Goal: Task Accomplishment & Management: Manage account settings

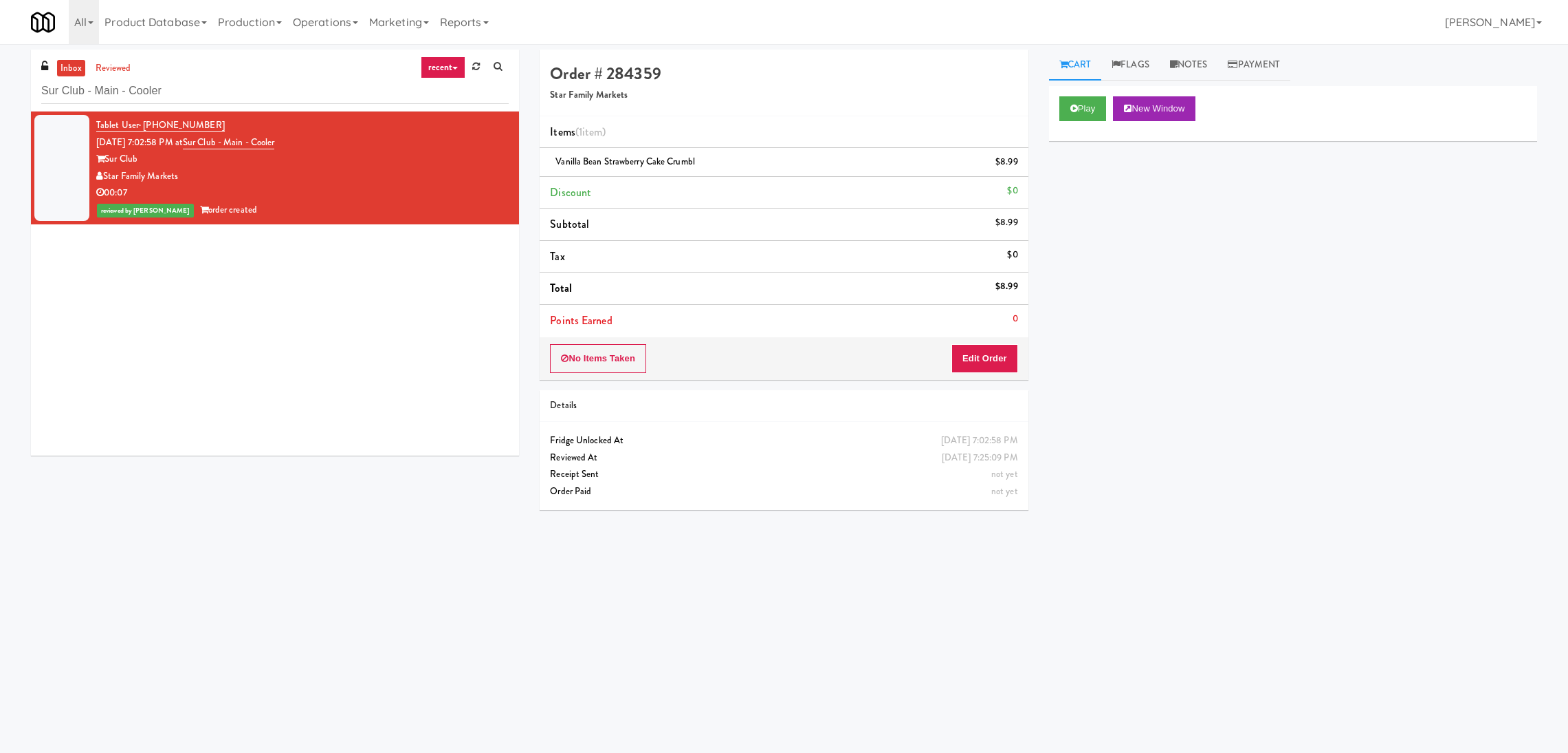
scroll to position [44, 0]
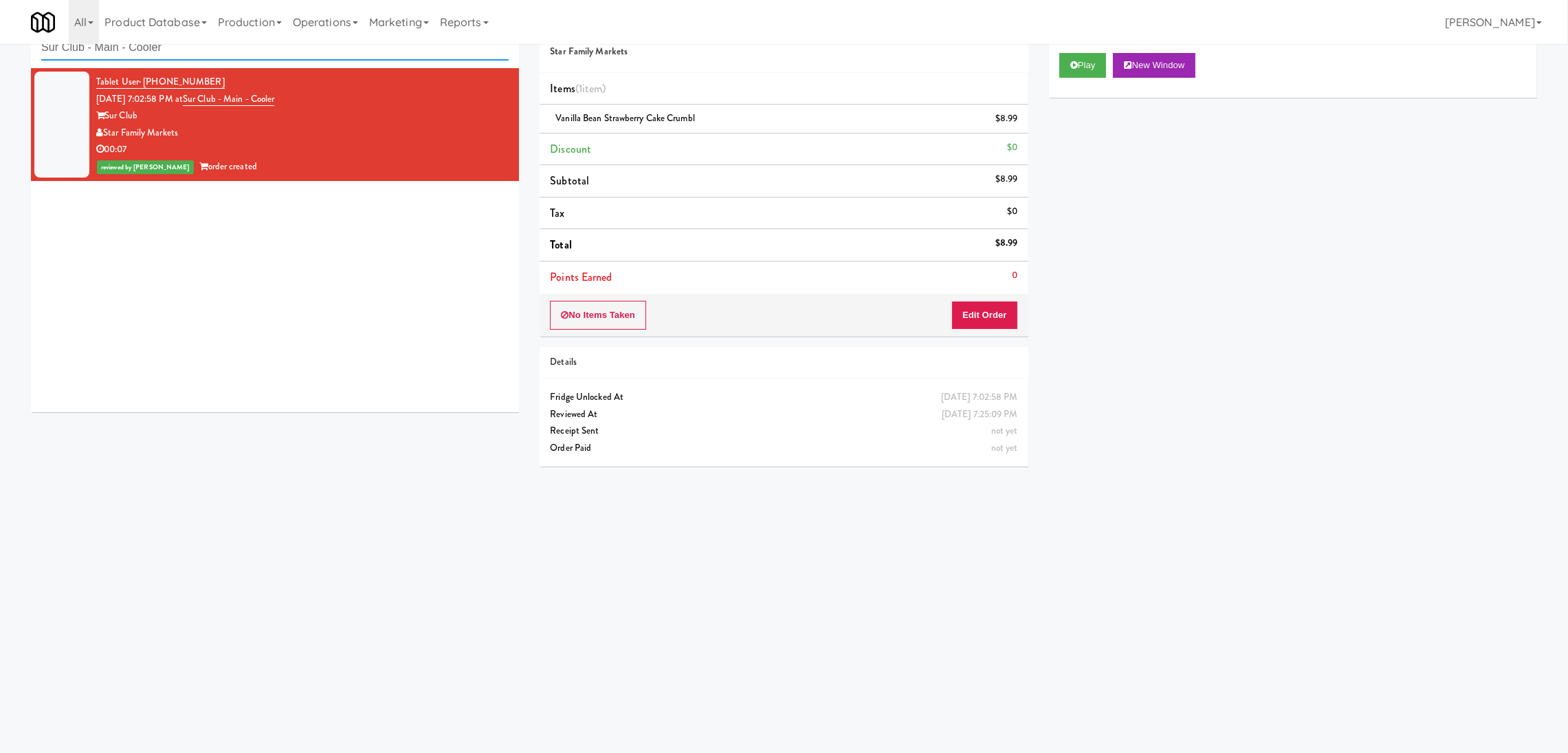
paste input "FAS- Combo"
drag, startPoint x: 313, startPoint y: 51, endPoint x: 0, endPoint y: 38, distance: 313.3
click at [0, 38] on body "Are you sure you want to update this order? Okay Cancel Okay Are you sure you w…" at bounding box center [784, 377] width 1568 height 753
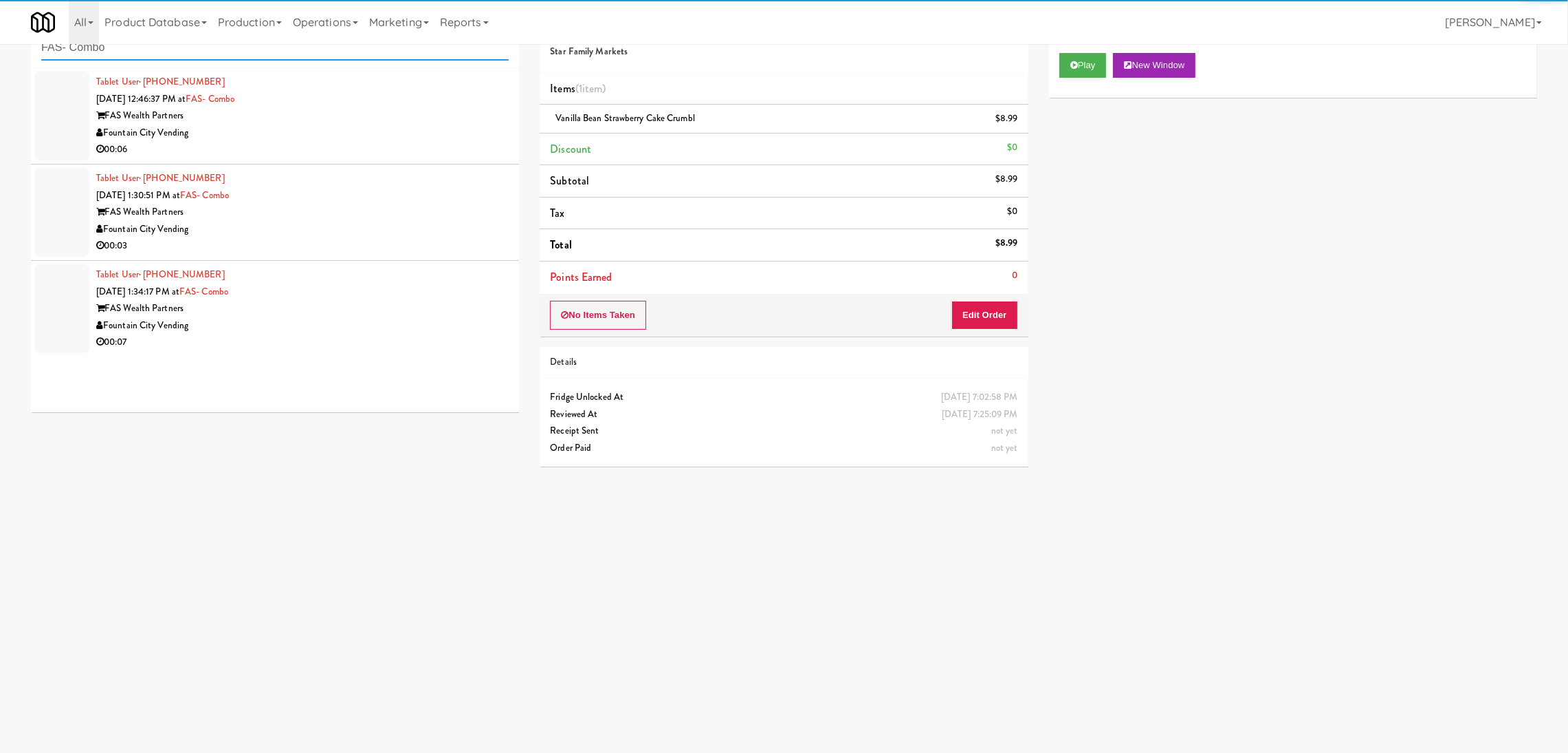
type input "FAS- Combo"
click at [307, 138] on div "Fountain City Vending" at bounding box center [302, 133] width 413 height 17
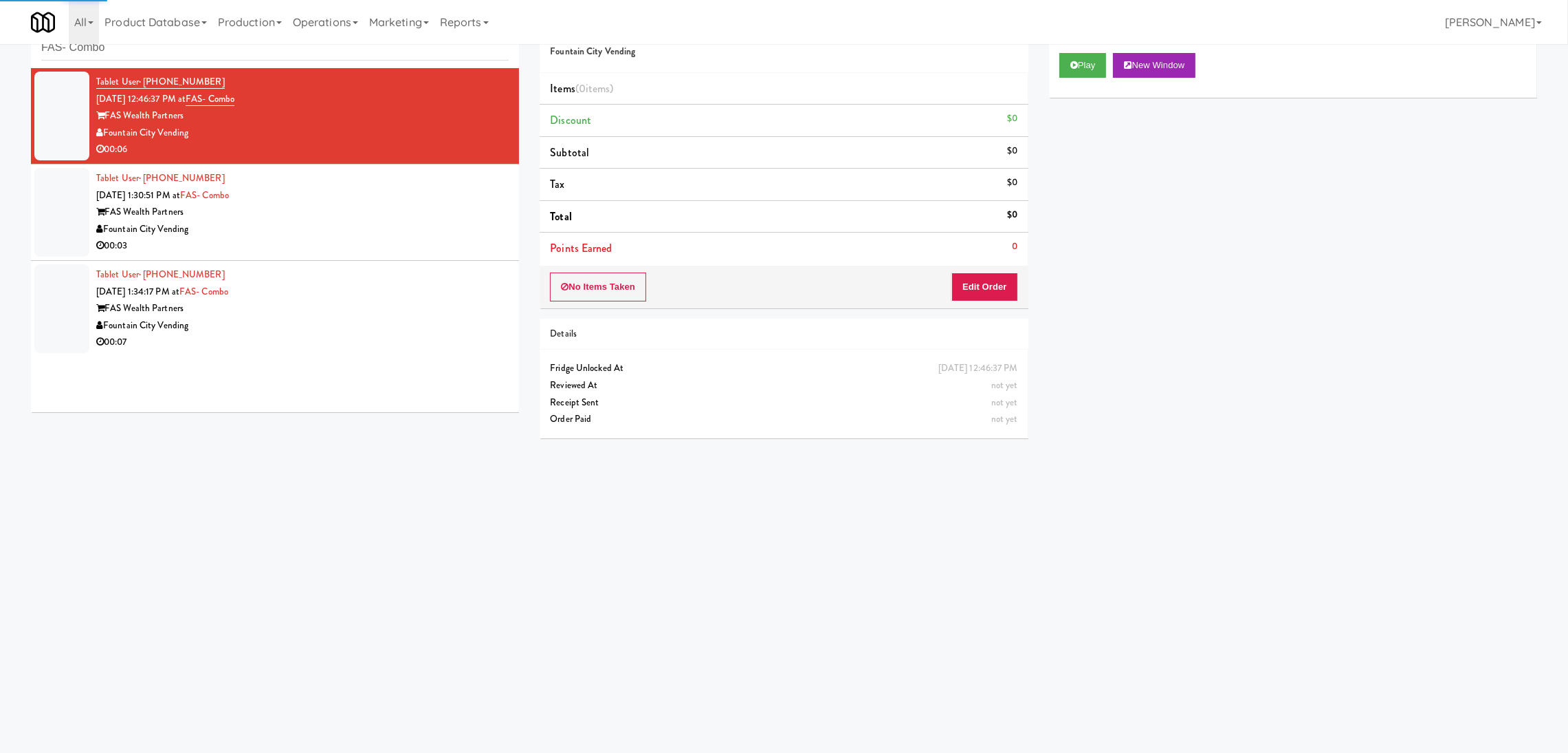
click at [1061, 79] on div "Play New Window" at bounding box center [1294, 70] width 488 height 55
click at [1063, 71] on button "Play" at bounding box center [1083, 65] width 47 height 25
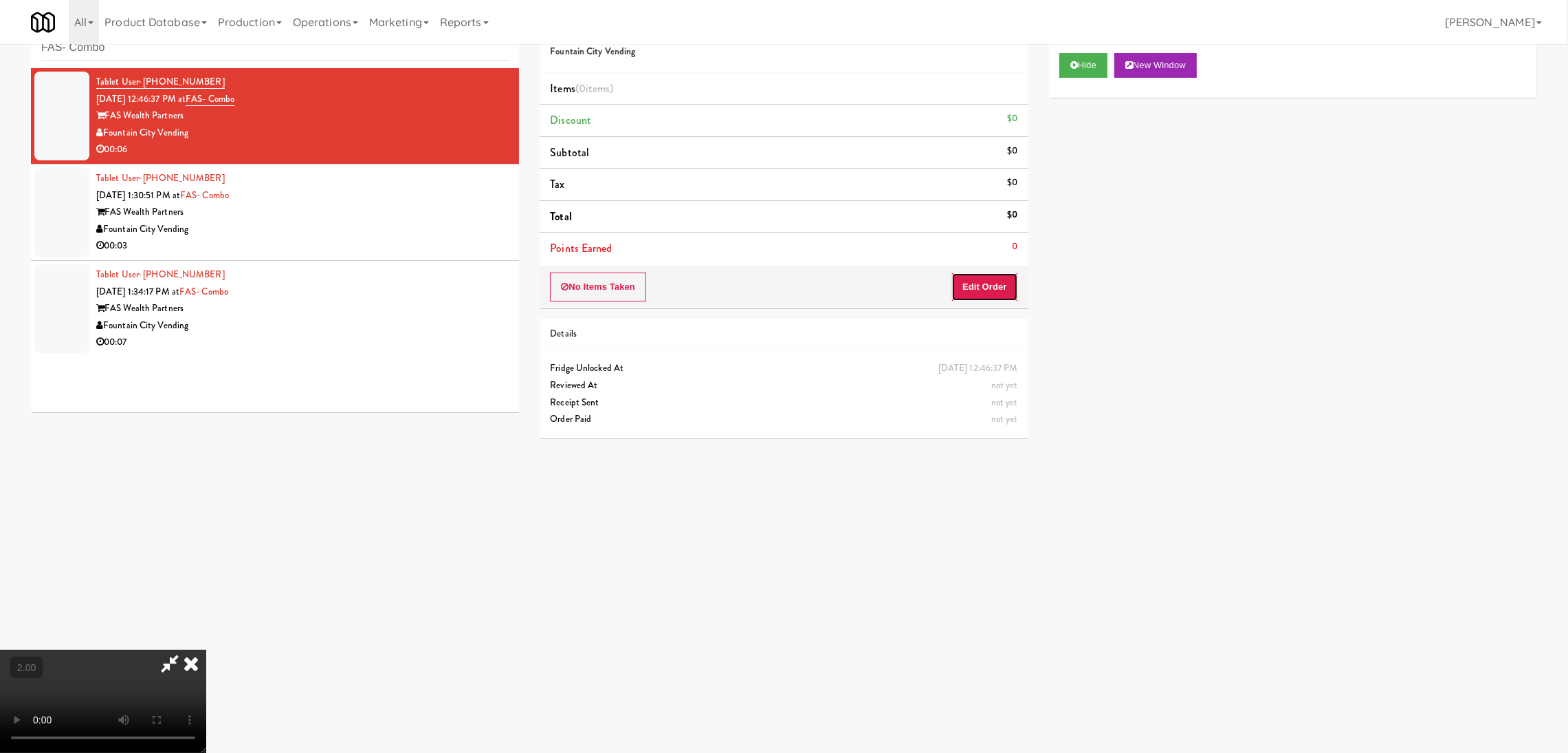
click at [979, 284] on button "Edit Order" at bounding box center [984, 287] width 67 height 29
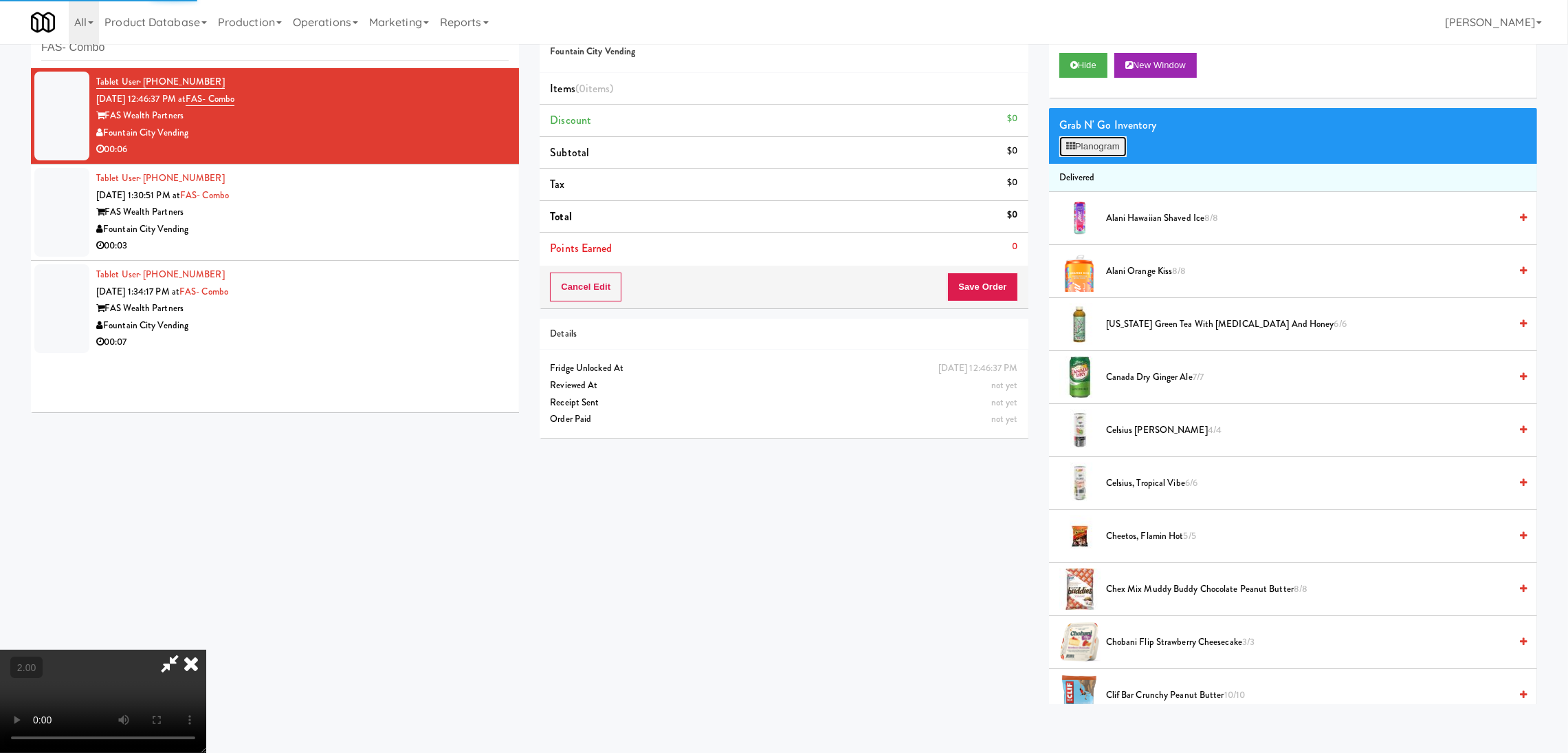
click at [1092, 146] on button "Planogram" at bounding box center [1093, 146] width 67 height 21
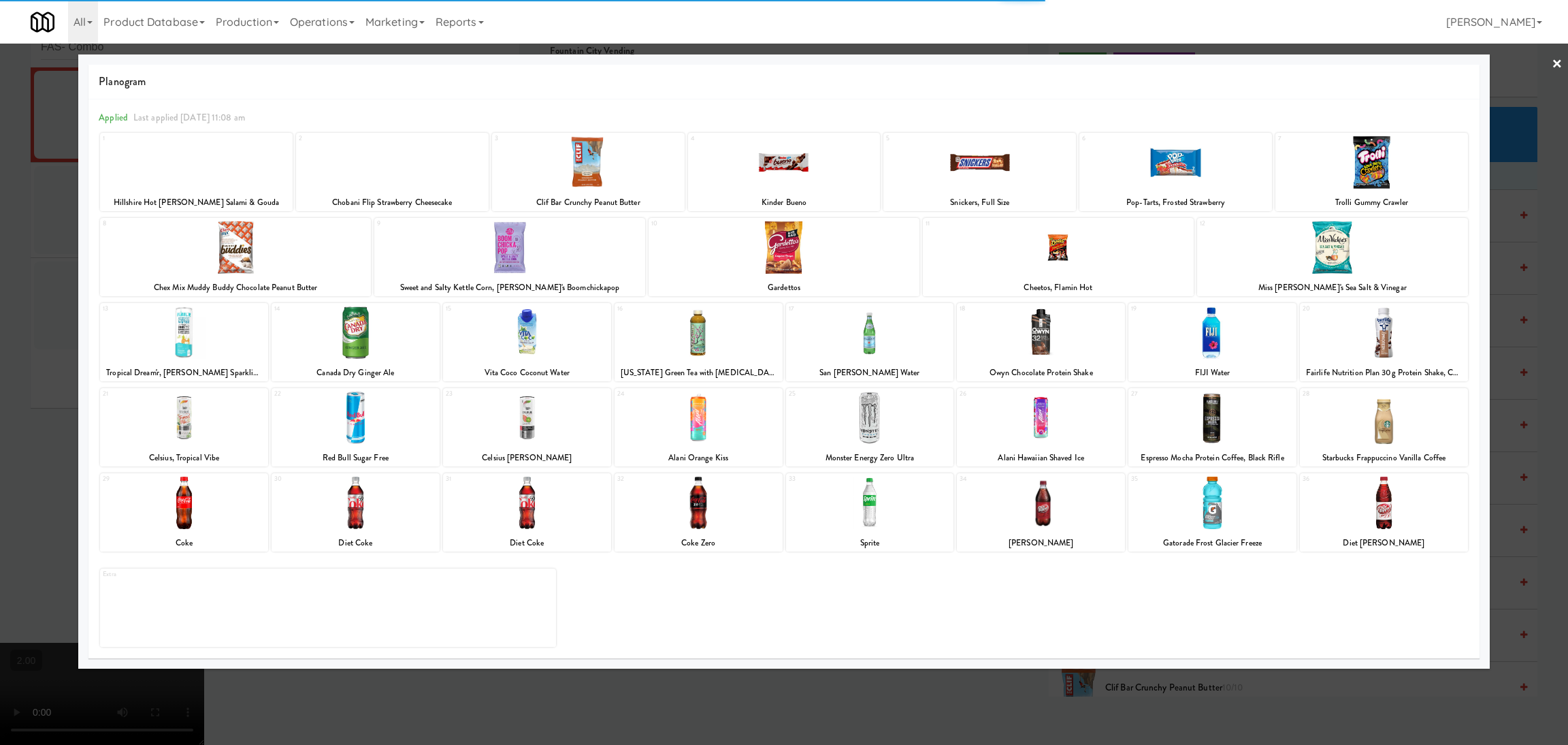
click at [1224, 346] on div at bounding box center [1212, 333] width 168 height 52
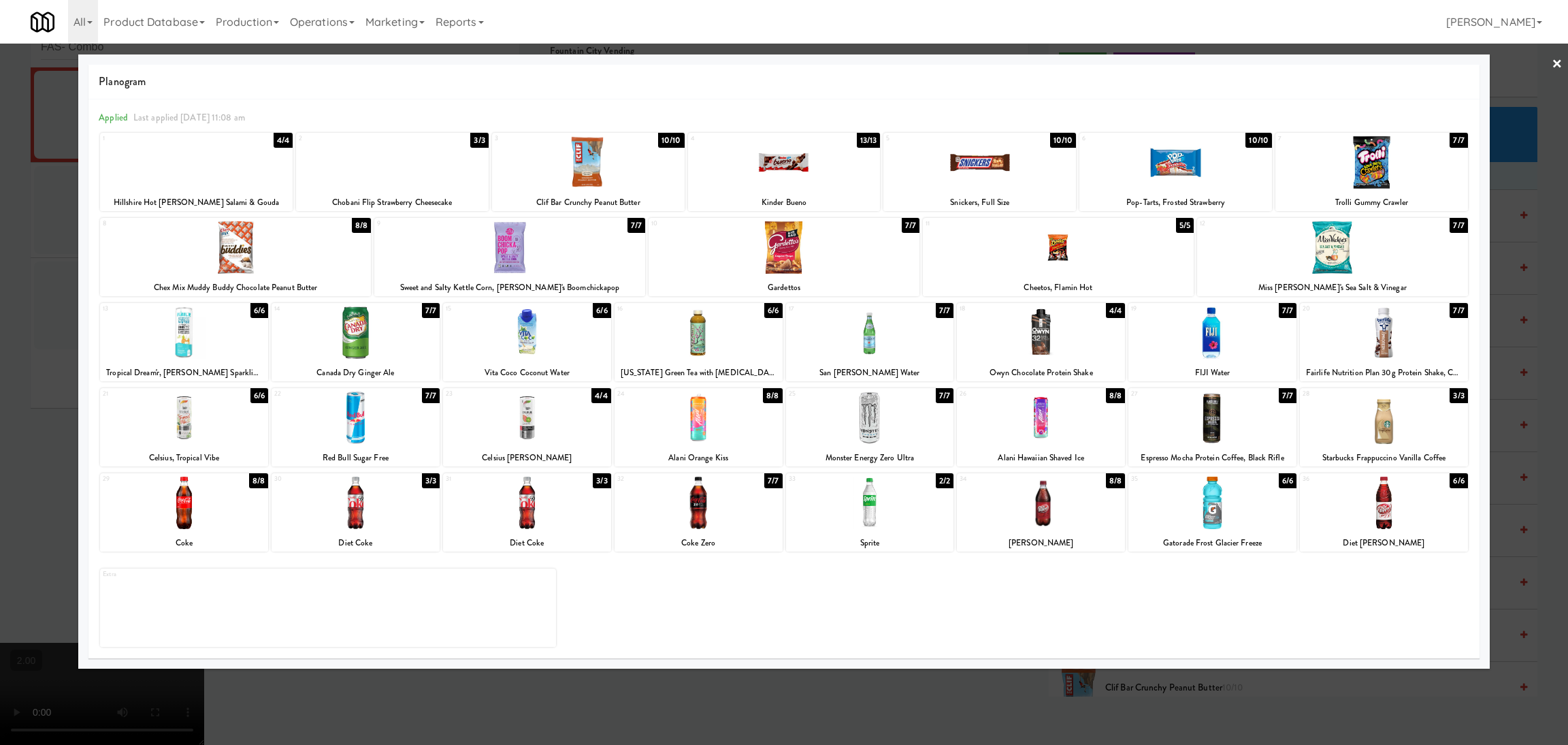
click at [1223, 351] on div at bounding box center [1212, 333] width 168 height 52
click at [1079, 694] on div at bounding box center [784, 372] width 1568 height 745
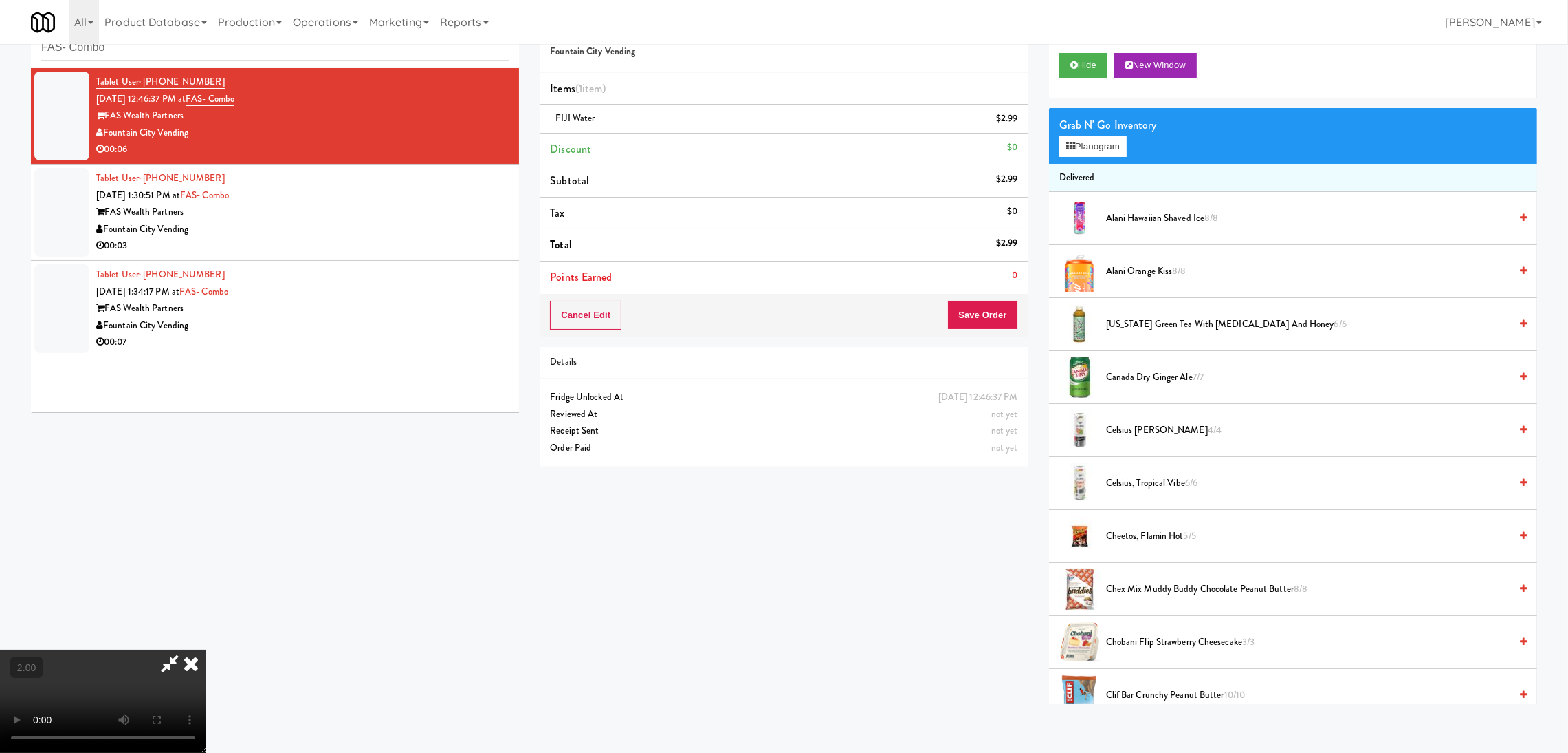
click at [206, 649] on video at bounding box center [103, 700] width 206 height 103
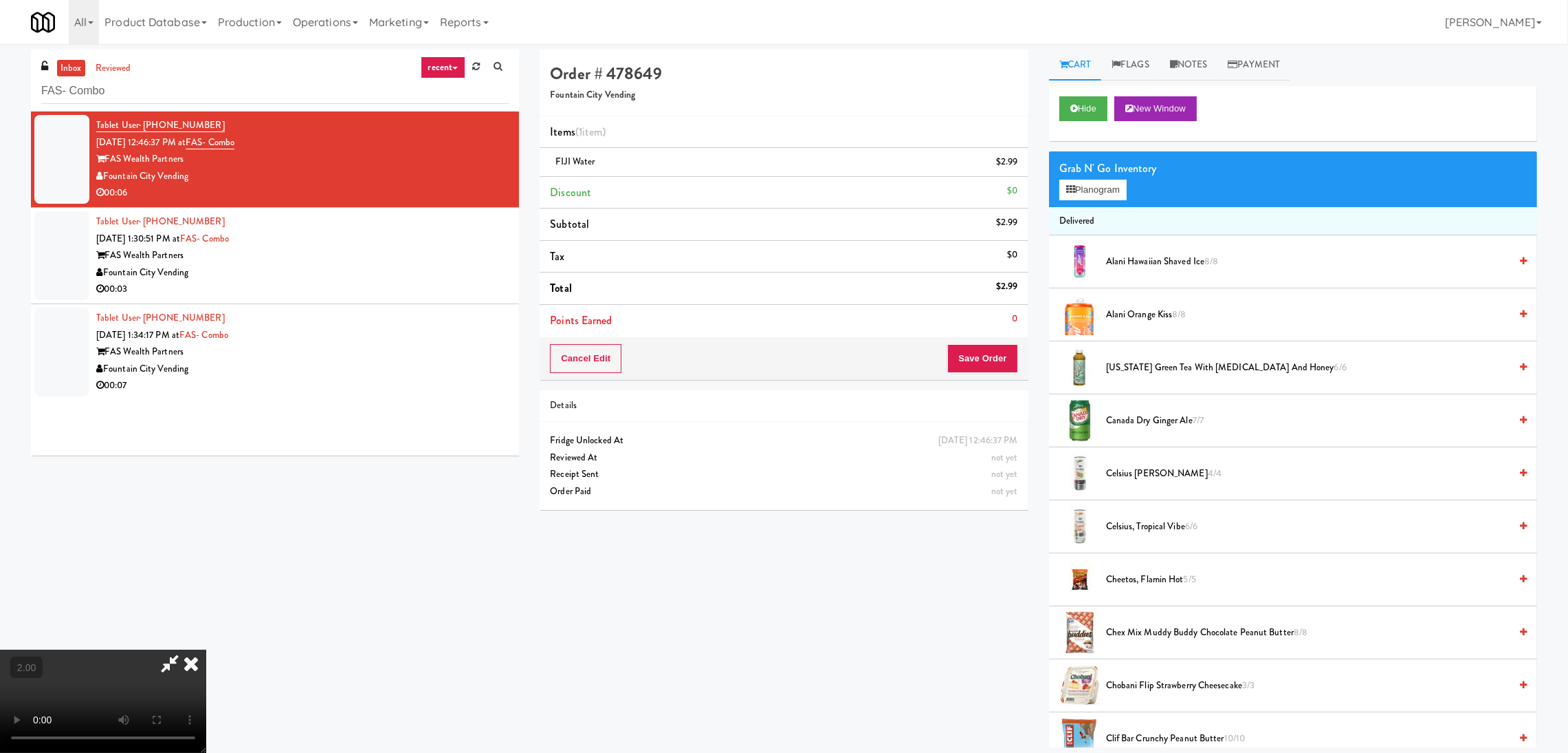
click at [186, 649] on icon at bounding box center [169, 663] width 32 height 27
click at [206, 649] on video at bounding box center [103, 700] width 206 height 103
click at [999, 355] on button "Save Order" at bounding box center [982, 358] width 70 height 29
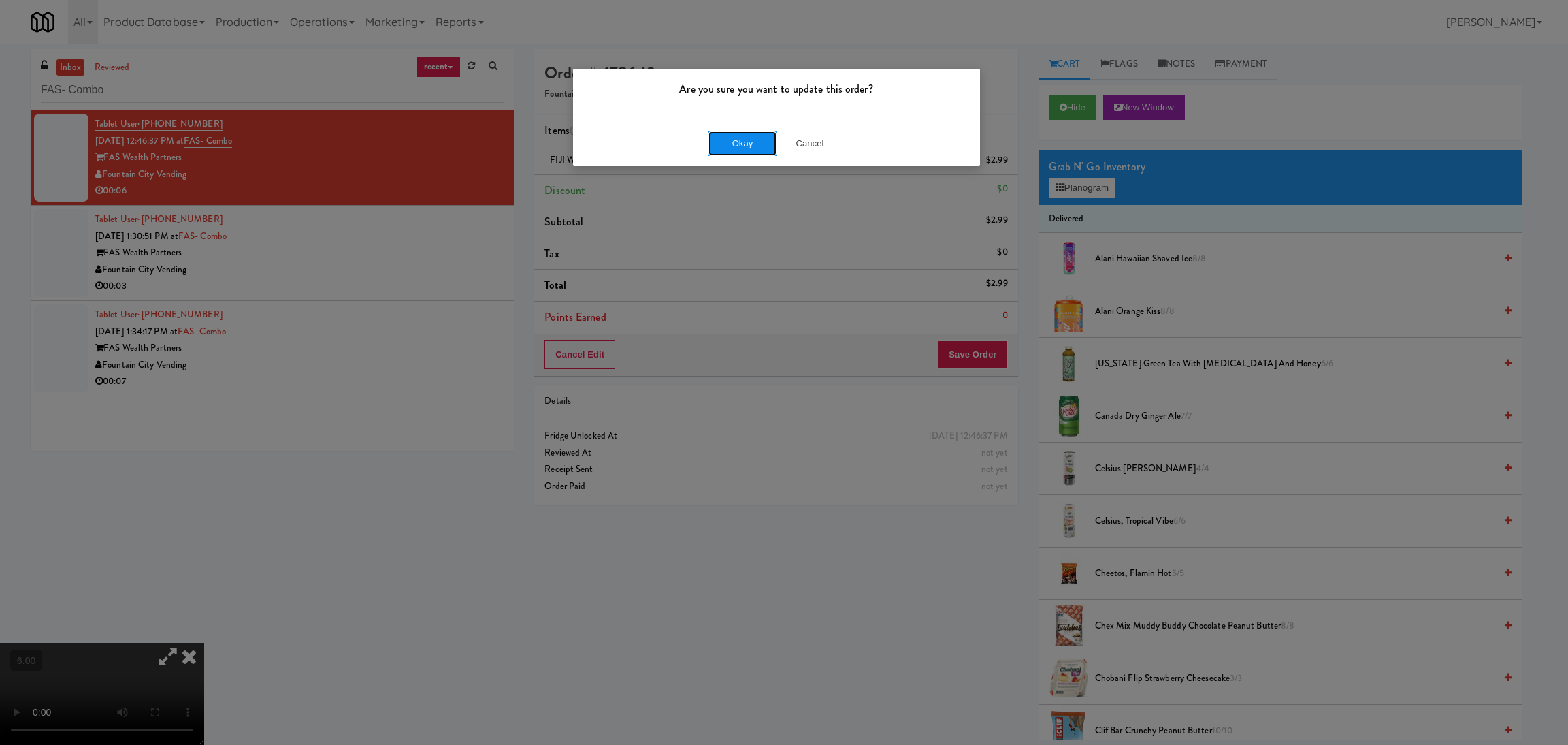
click at [709, 136] on button "Okay" at bounding box center [742, 143] width 68 height 24
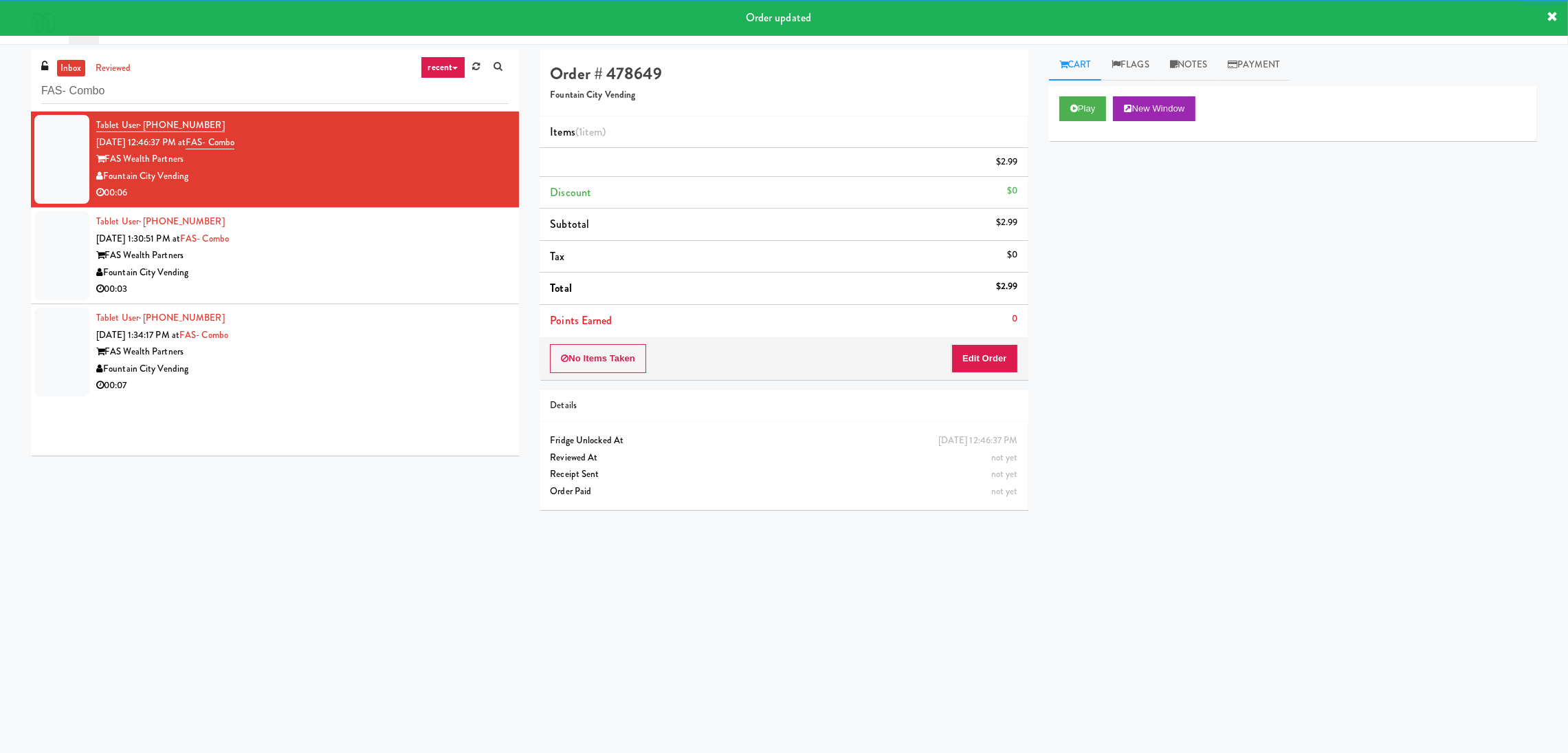
click at [410, 278] on div "Fountain City Vending" at bounding box center [302, 273] width 413 height 17
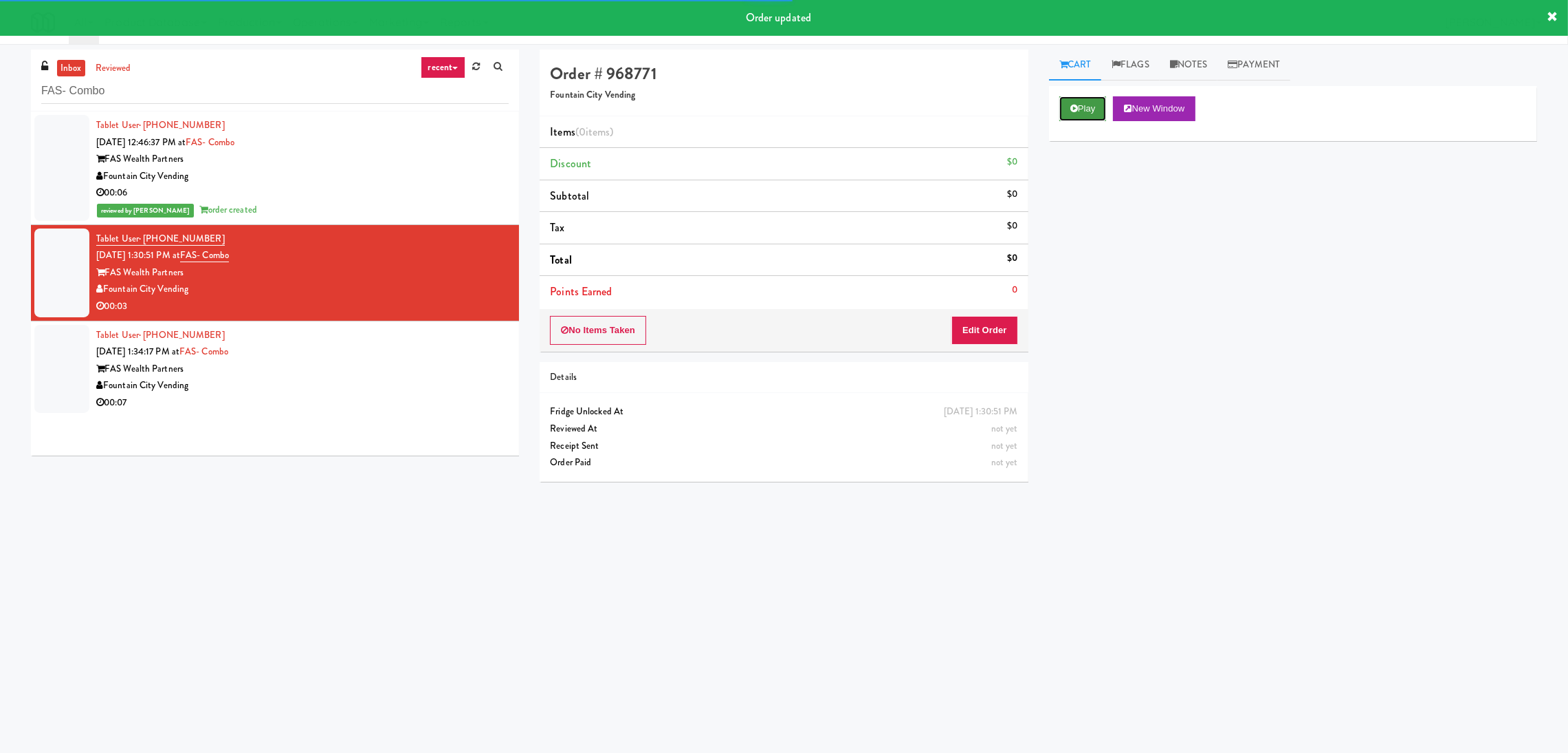
click at [1061, 115] on button "Play" at bounding box center [1083, 108] width 47 height 25
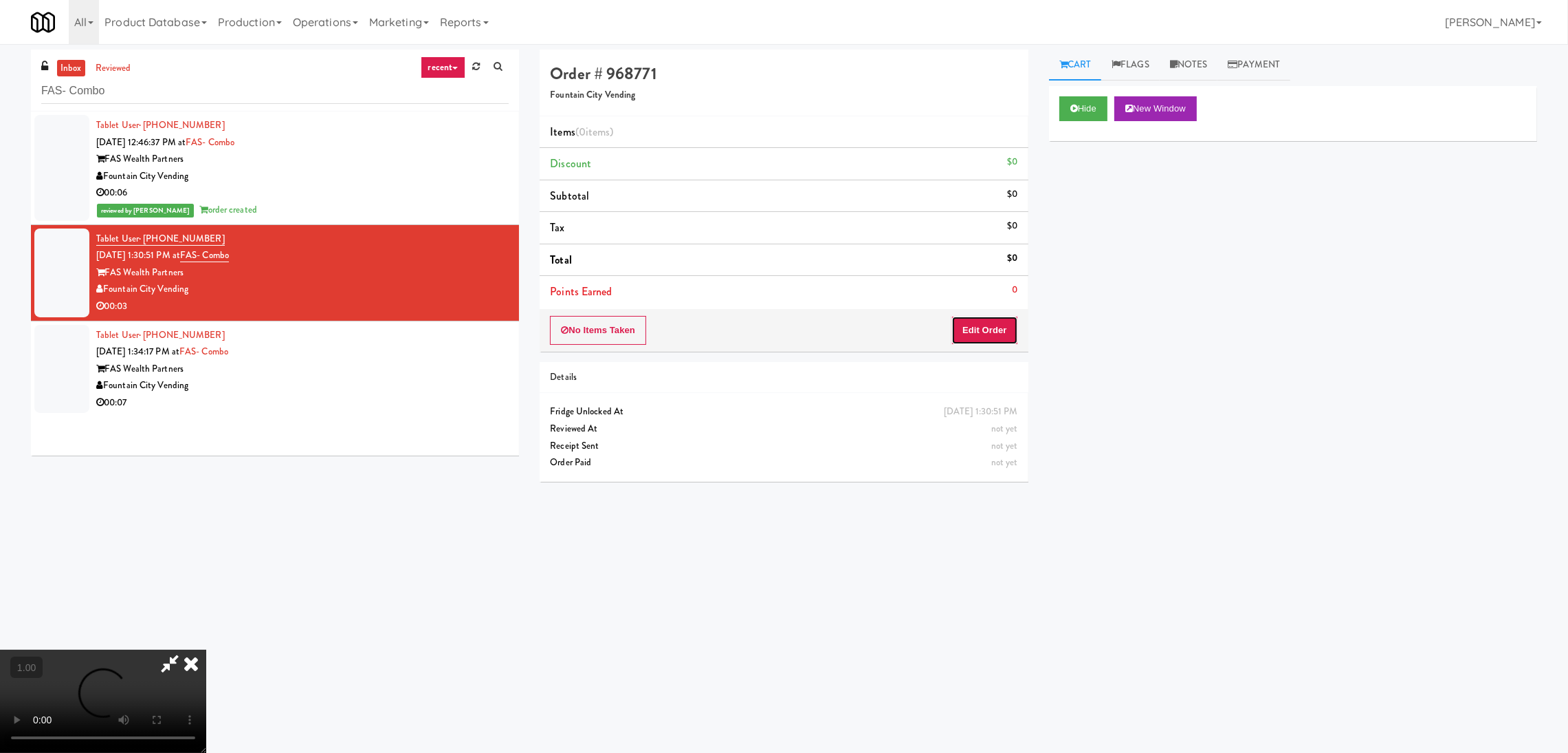
click at [1012, 332] on button "Edit Order" at bounding box center [984, 330] width 67 height 29
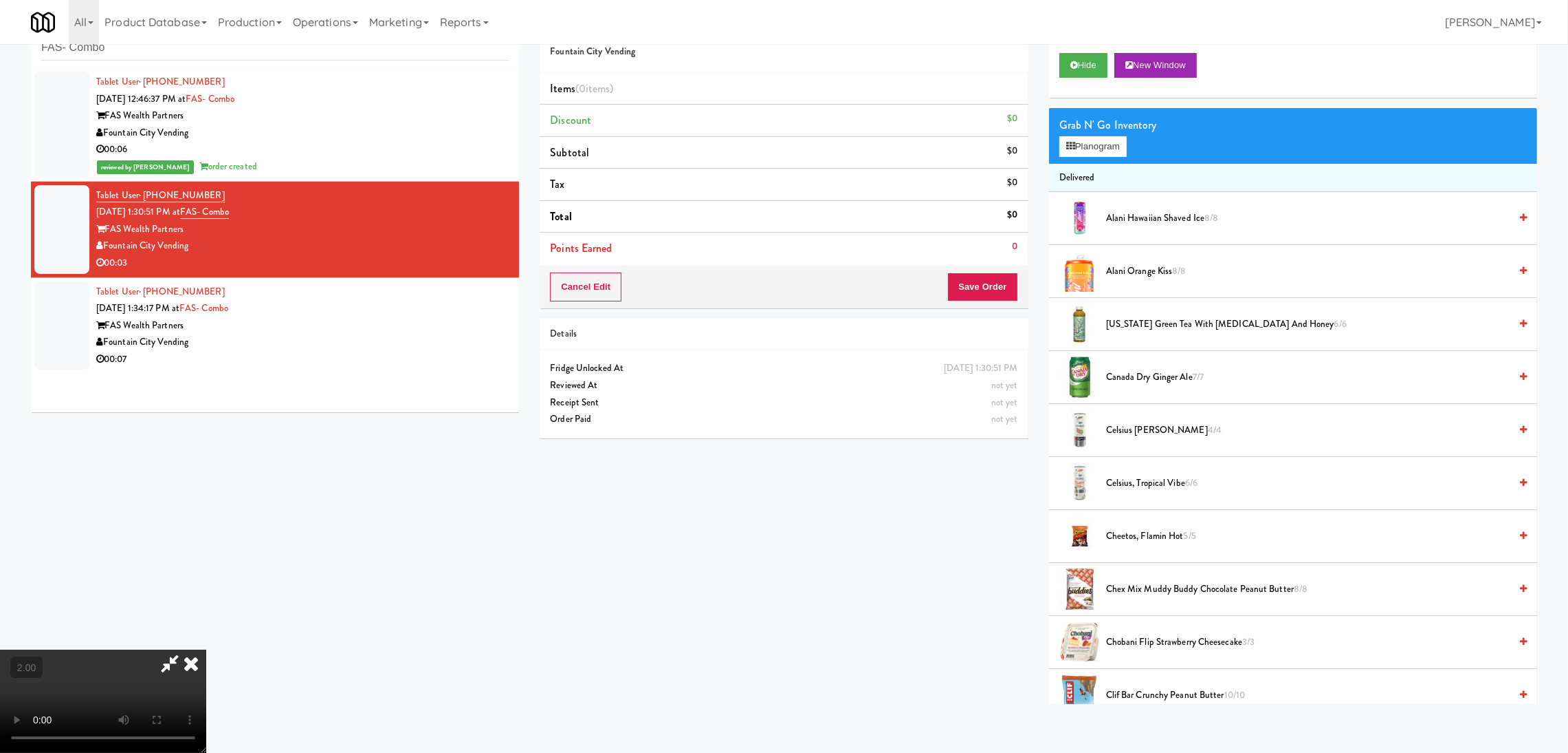
scroll to position [206, 0]
click at [1075, 150] on button "Planogram" at bounding box center [1093, 146] width 67 height 21
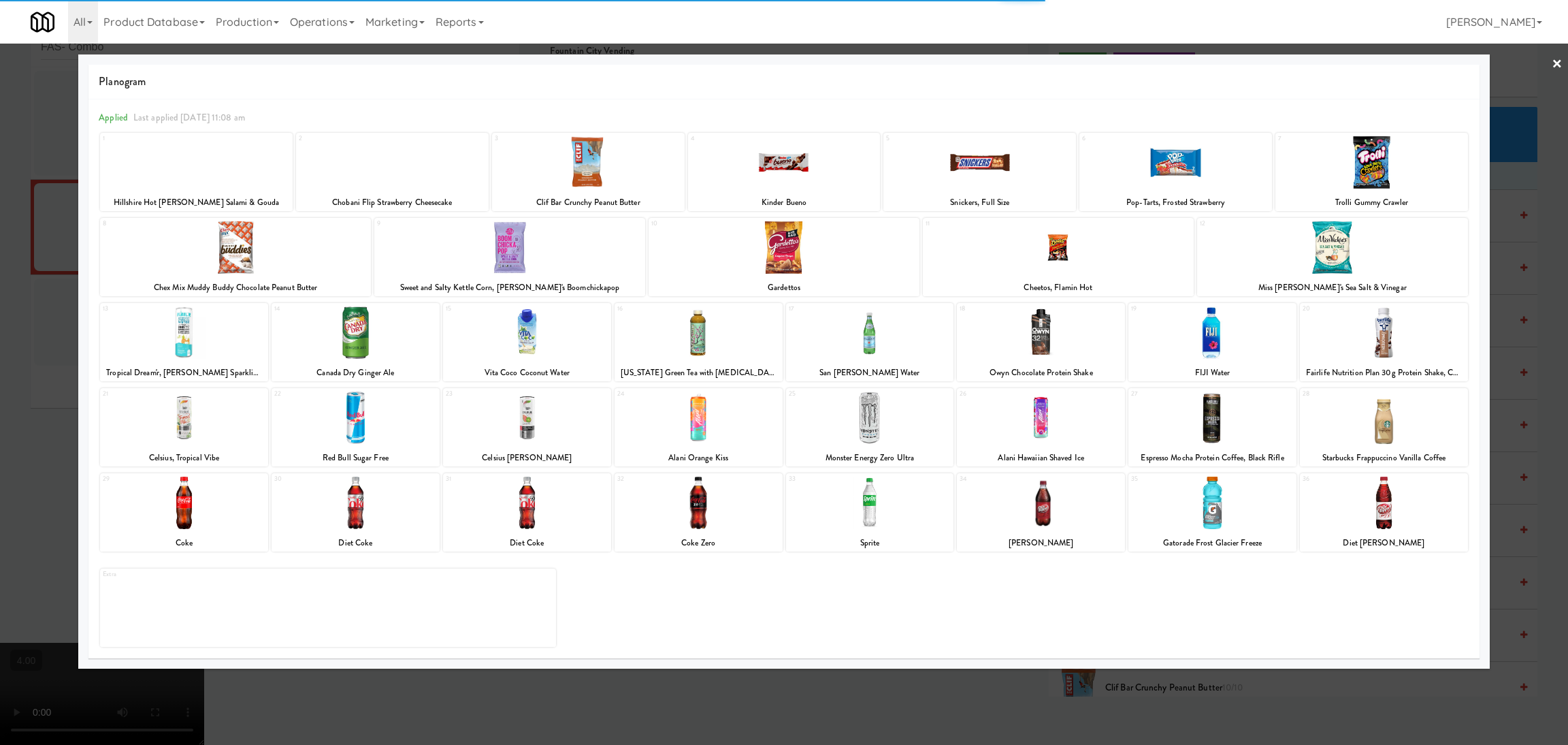
click at [501, 412] on div at bounding box center [527, 418] width 168 height 52
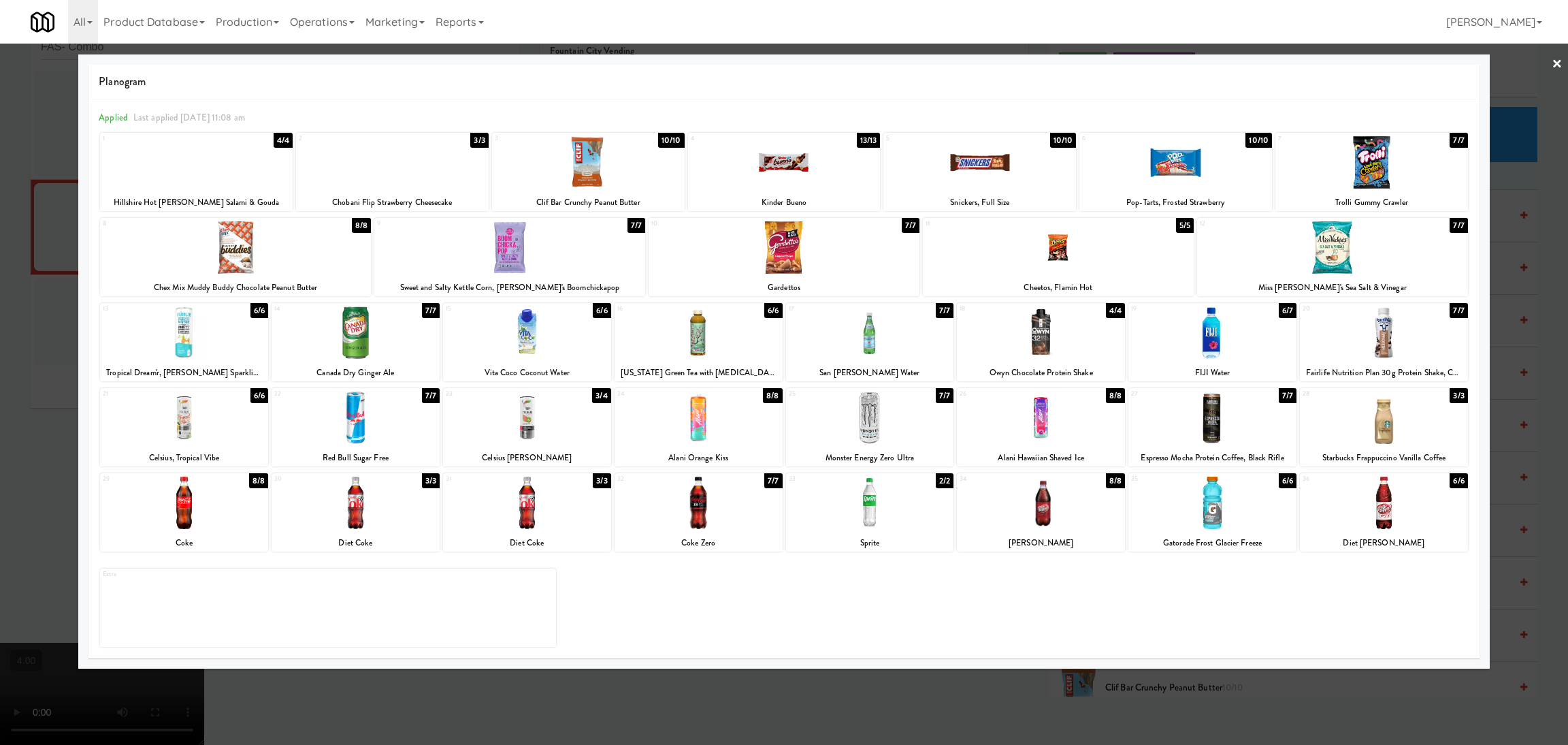
click at [556, 396] on div at bounding box center [527, 418] width 168 height 52
click at [0, 192] on div at bounding box center [784, 372] width 1568 height 745
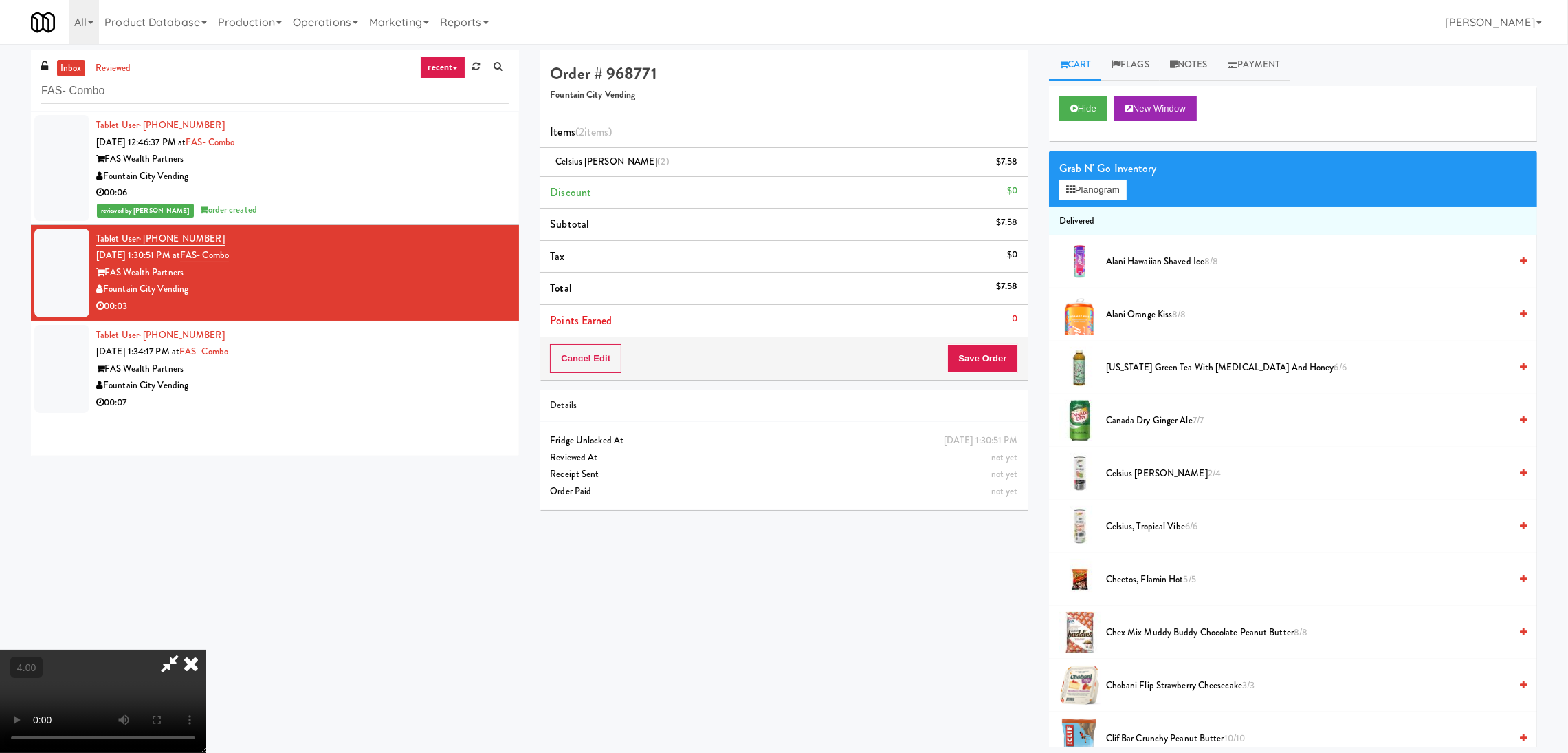
click at [206, 649] on icon at bounding box center [190, 663] width 30 height 27
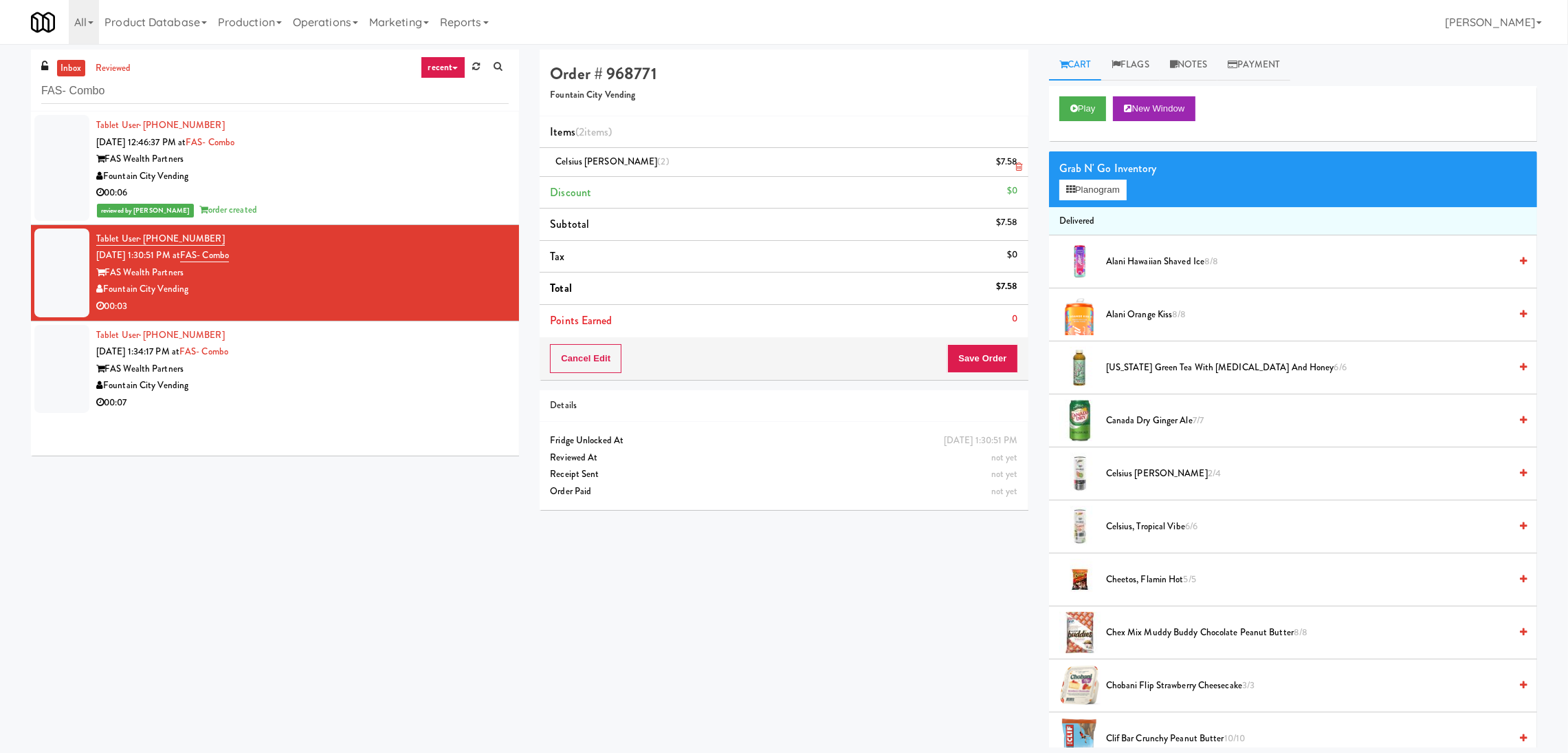
click at [1016, 162] on icon at bounding box center [1020, 167] width 7 height 9
click at [977, 356] on button "Save Order" at bounding box center [982, 358] width 70 height 29
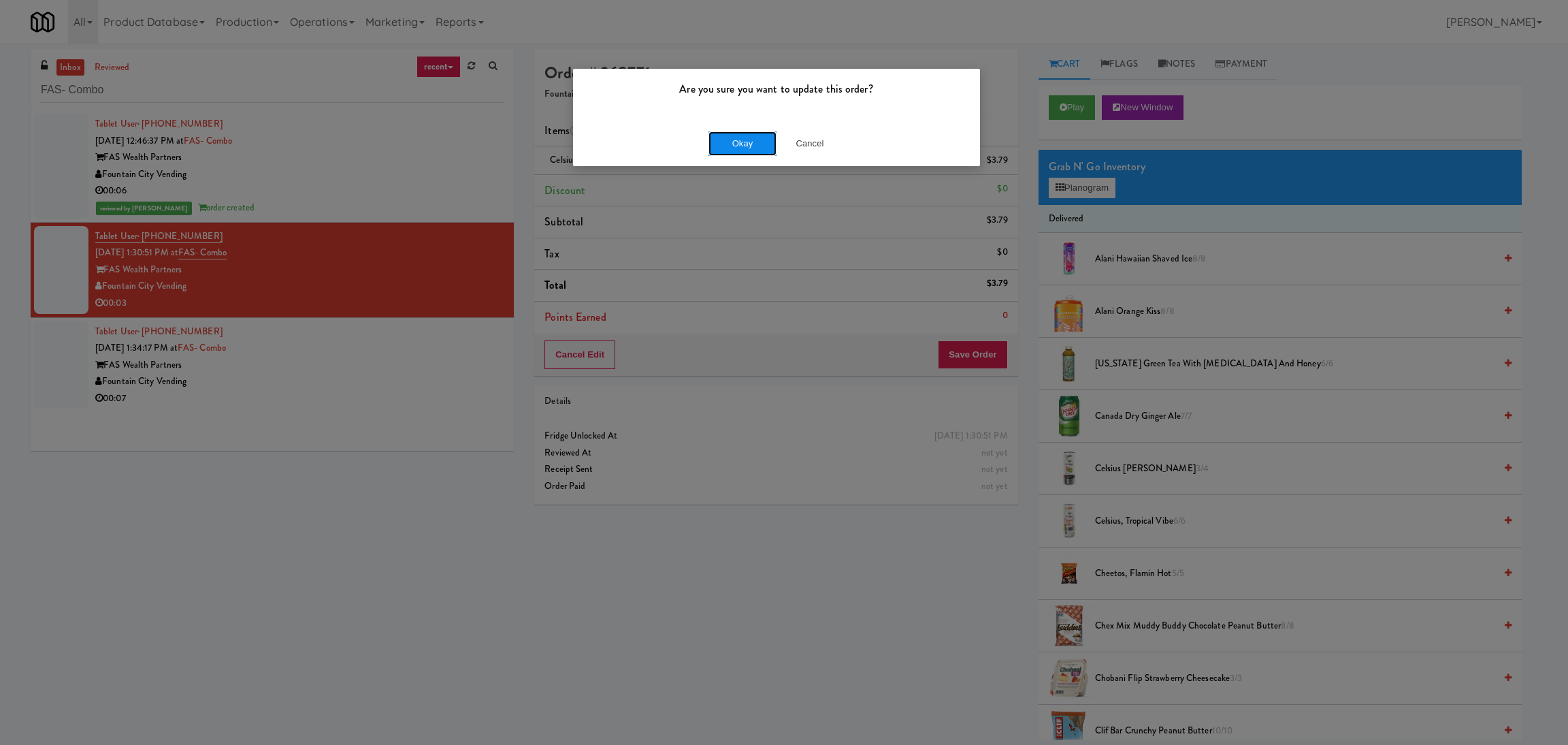
click at [740, 140] on button "Okay" at bounding box center [742, 143] width 68 height 24
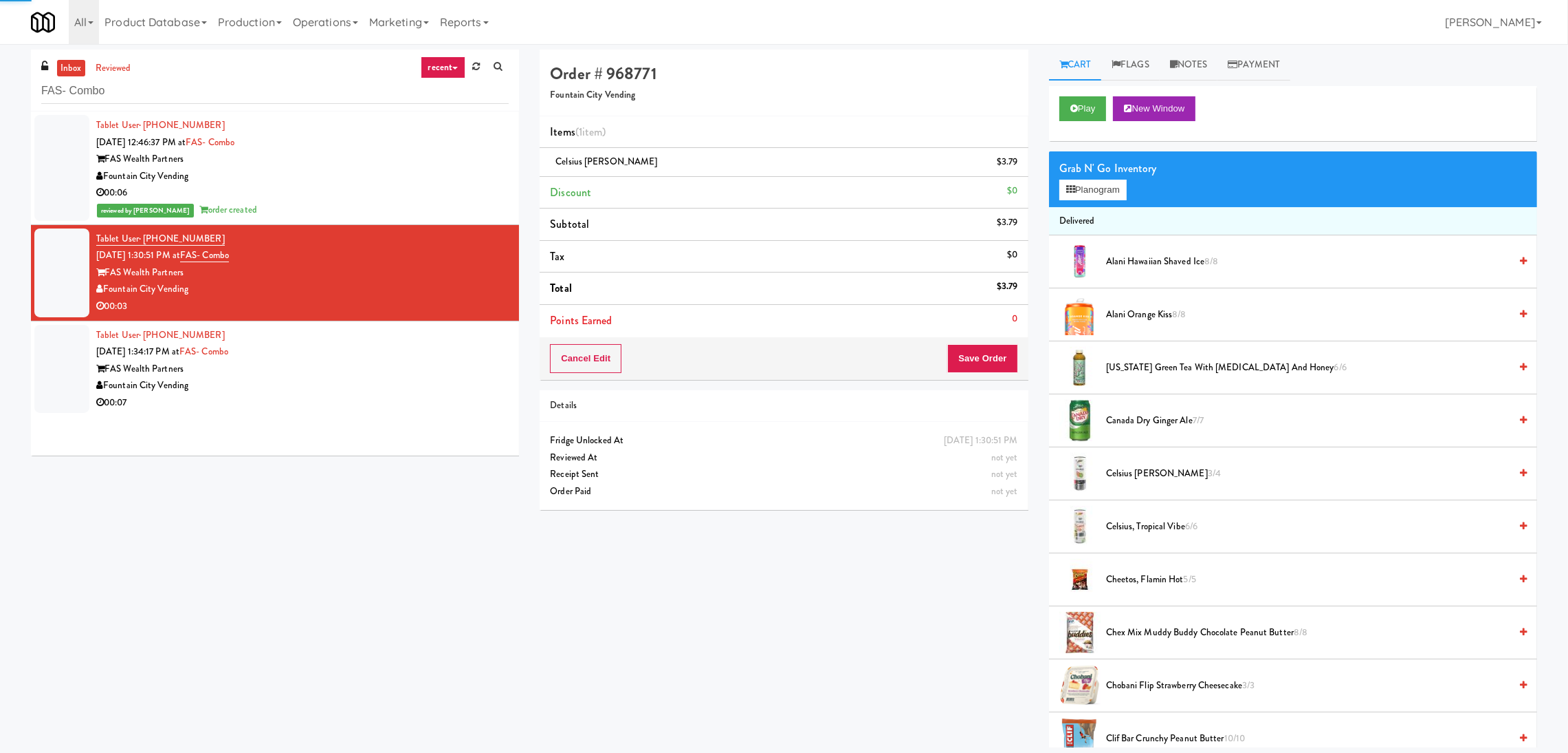
click at [477, 353] on div "Tablet User · (816) 896-1390 Aug 11, 2025 1:34:17 PM at FAS- Combo FAS Wealth P…" at bounding box center [302, 368] width 413 height 85
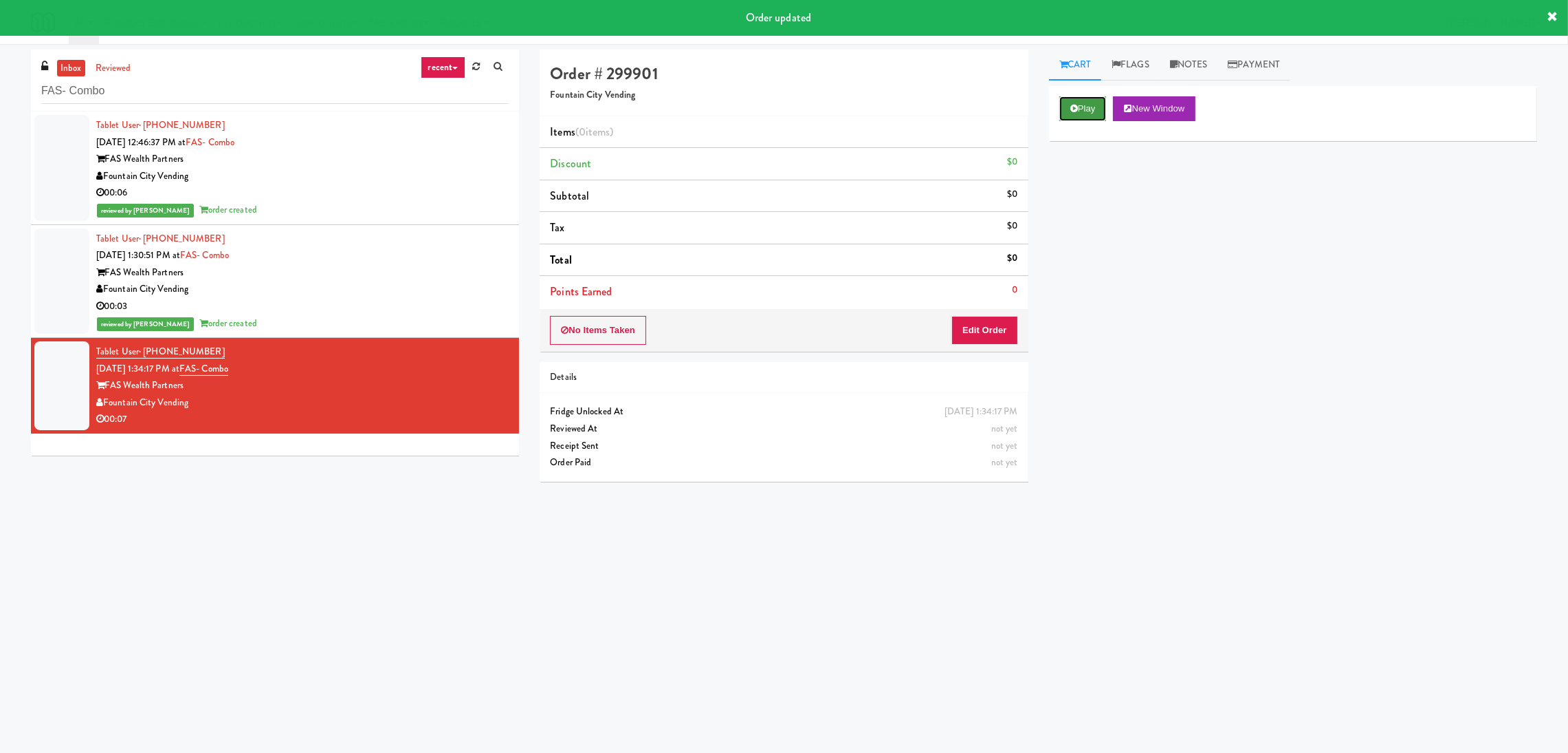
click at [1091, 116] on button "Play" at bounding box center [1083, 108] width 47 height 25
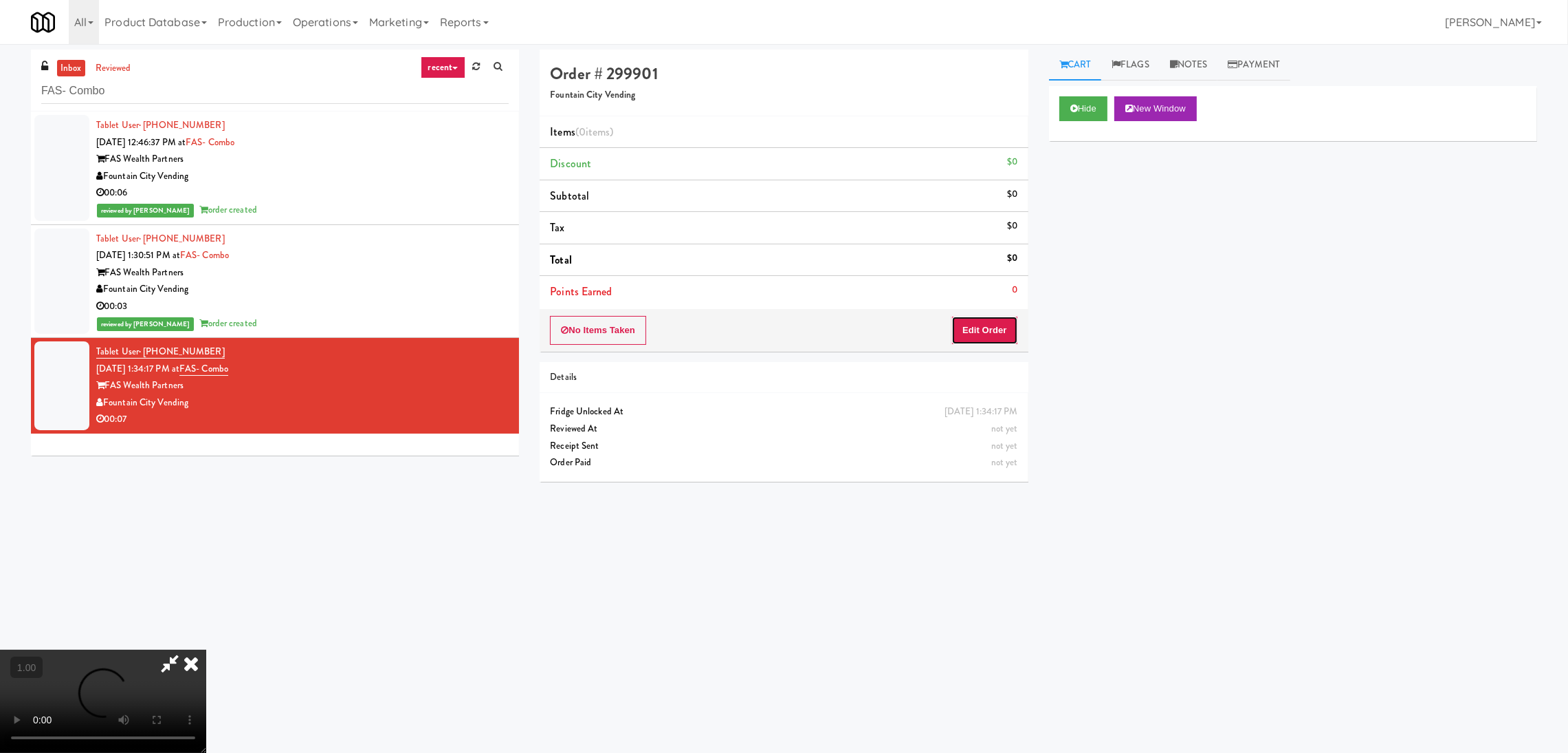
click at [995, 331] on button "Edit Order" at bounding box center [984, 330] width 67 height 29
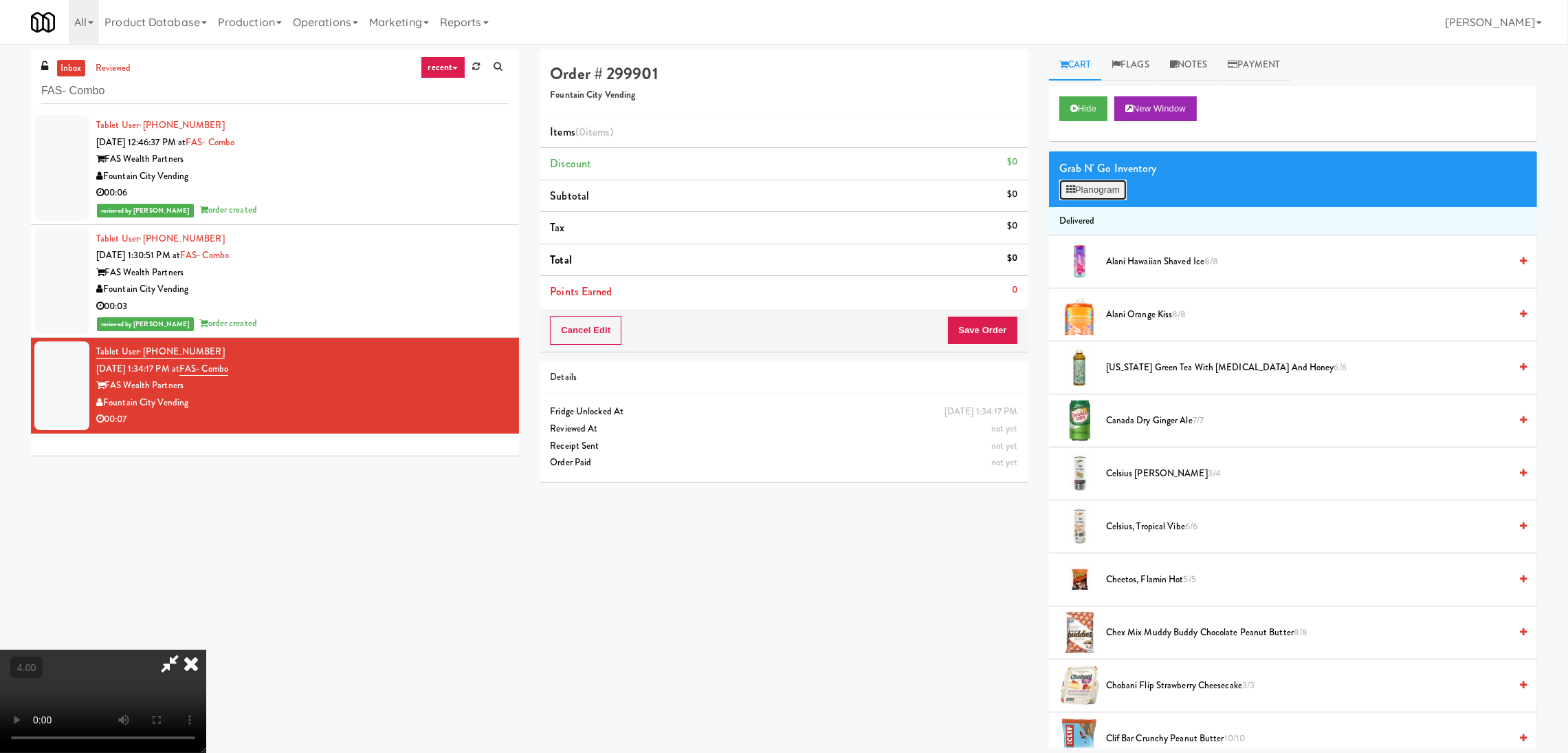
click at [1072, 185] on icon at bounding box center [1071, 190] width 9 height 9
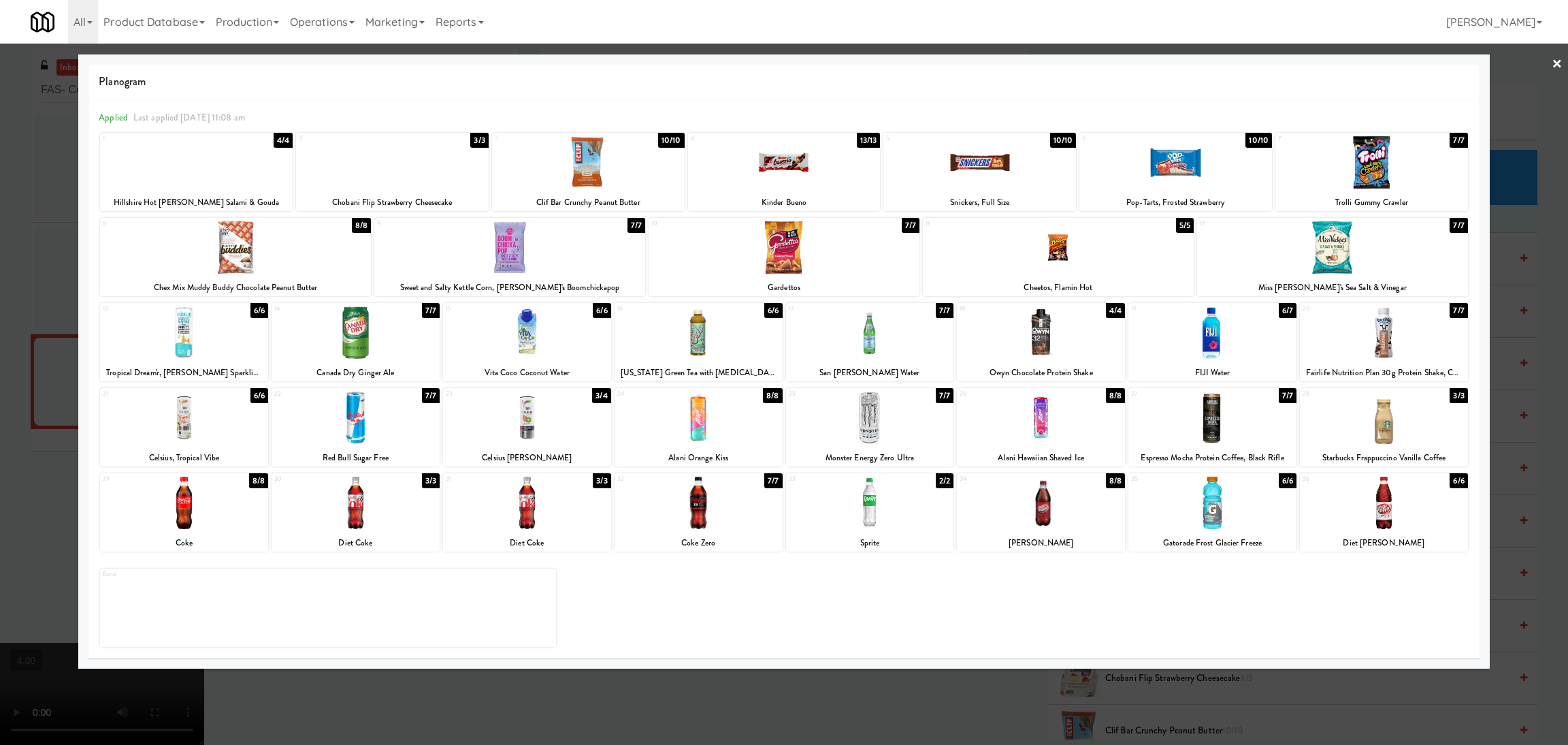
click at [1095, 517] on div at bounding box center [1041, 502] width 168 height 52
click at [1012, 707] on div at bounding box center [784, 372] width 1568 height 745
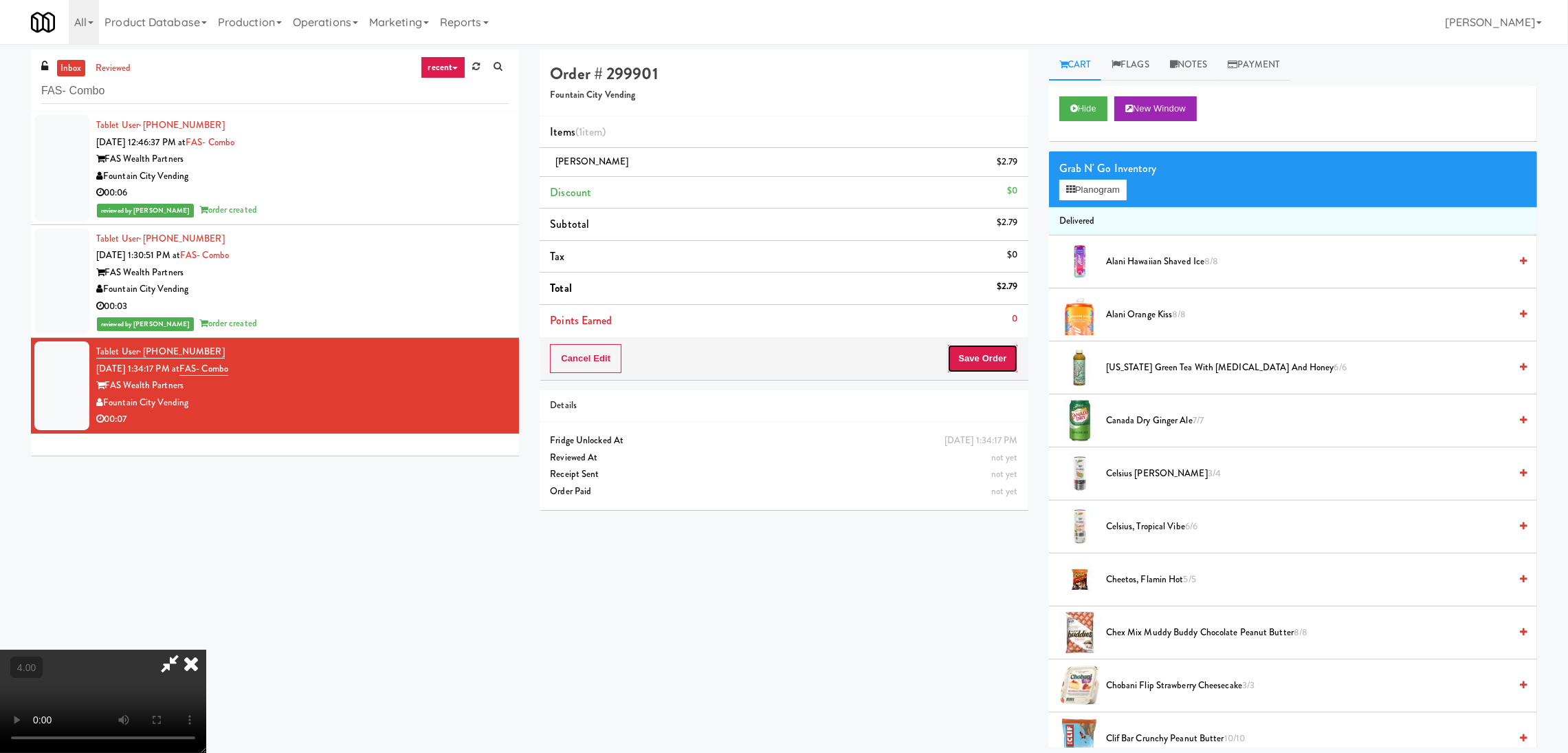
click at [987, 369] on button "Save Order" at bounding box center [982, 358] width 70 height 29
click at [980, 353] on button "Save Order" at bounding box center [982, 358] width 70 height 29
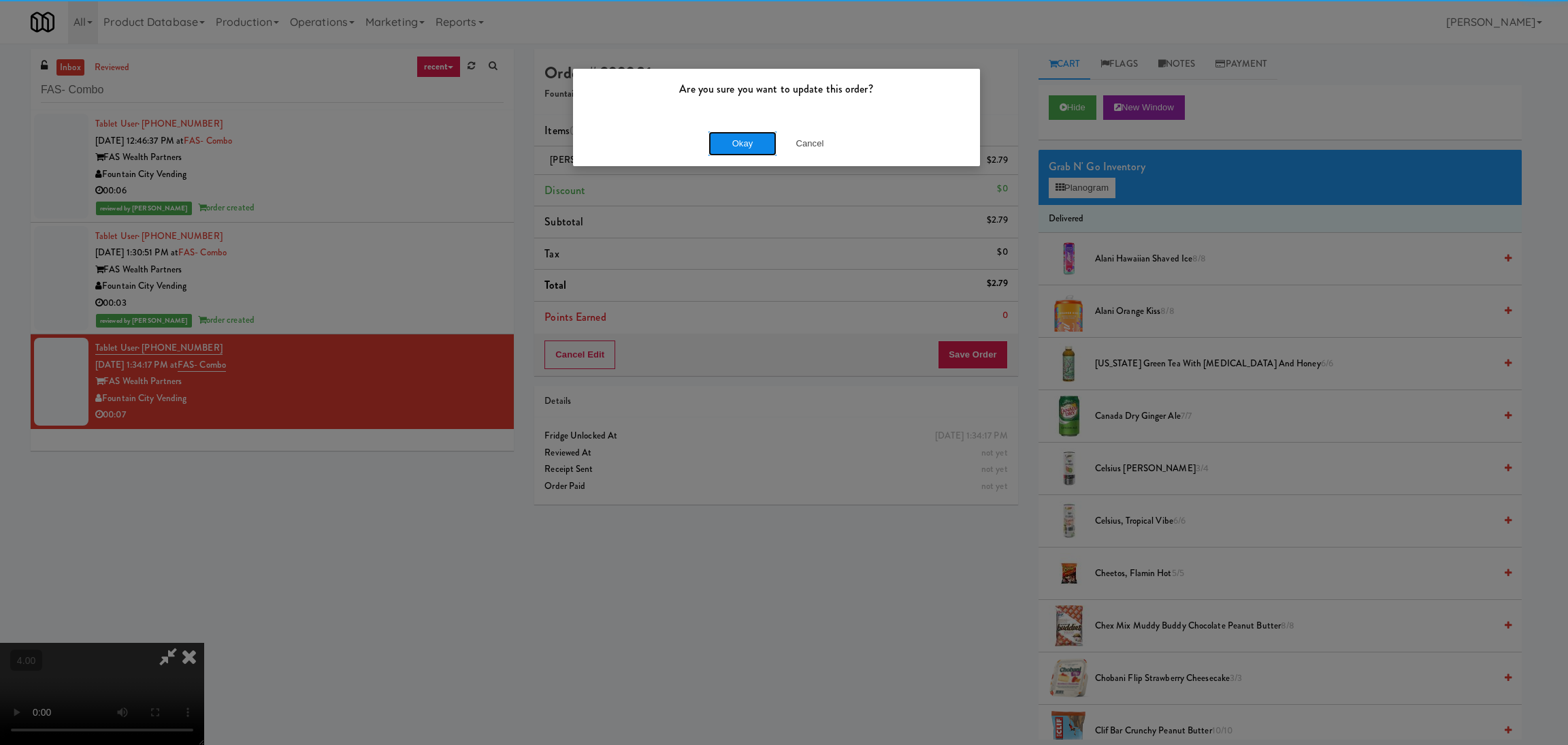
drag, startPoint x: 747, startPoint y: 144, endPoint x: 748, endPoint y: 137, distance: 7.1
click at [748, 143] on button "Okay" at bounding box center [742, 143] width 68 height 24
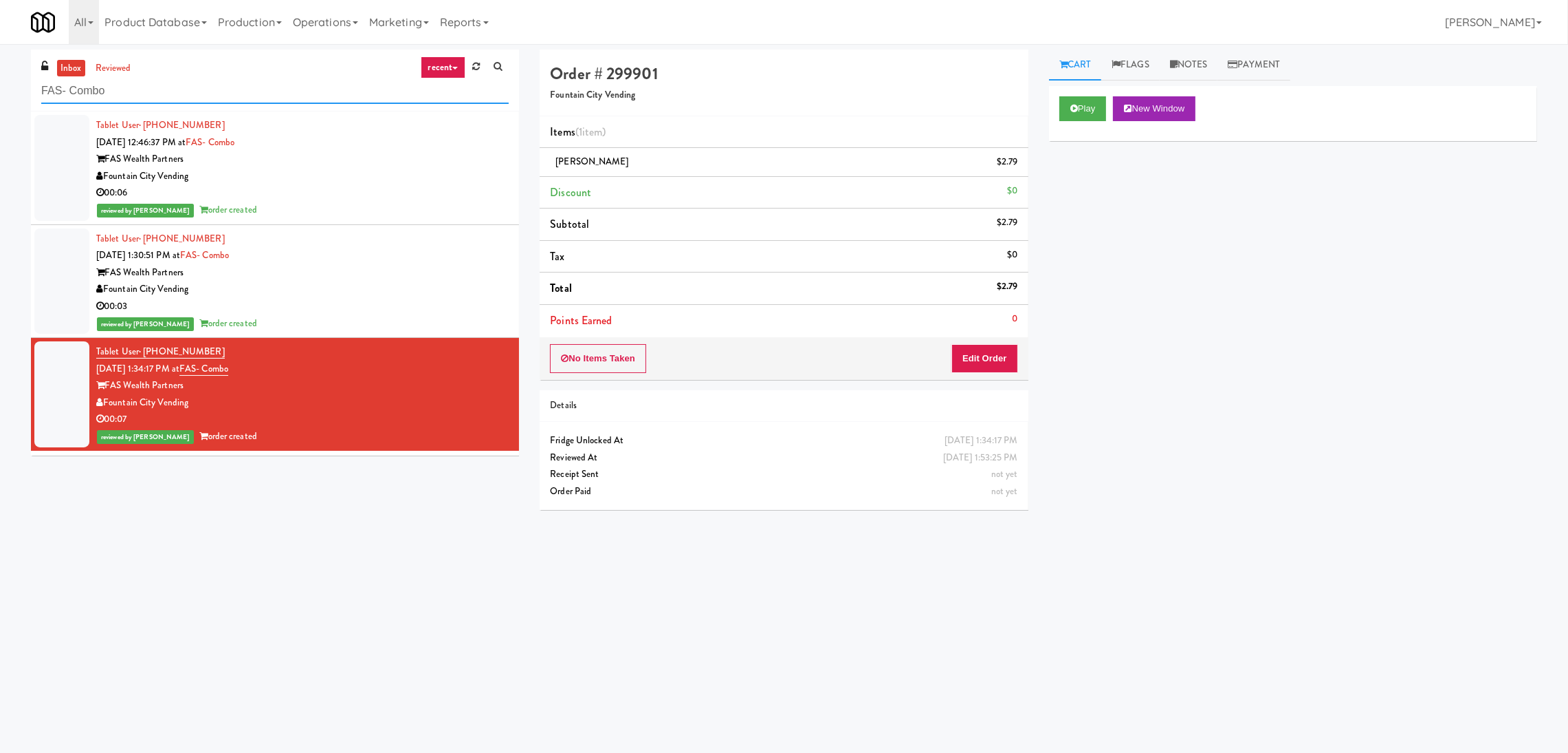
paste input "IKEA North York Store"
drag, startPoint x: 315, startPoint y: 88, endPoint x: 0, endPoint y: 75, distance: 315.3
click at [0, 75] on div "inbox reviewed recent all unclear take inventory issue suspicious failed recent…" at bounding box center [784, 325] width 1568 height 552
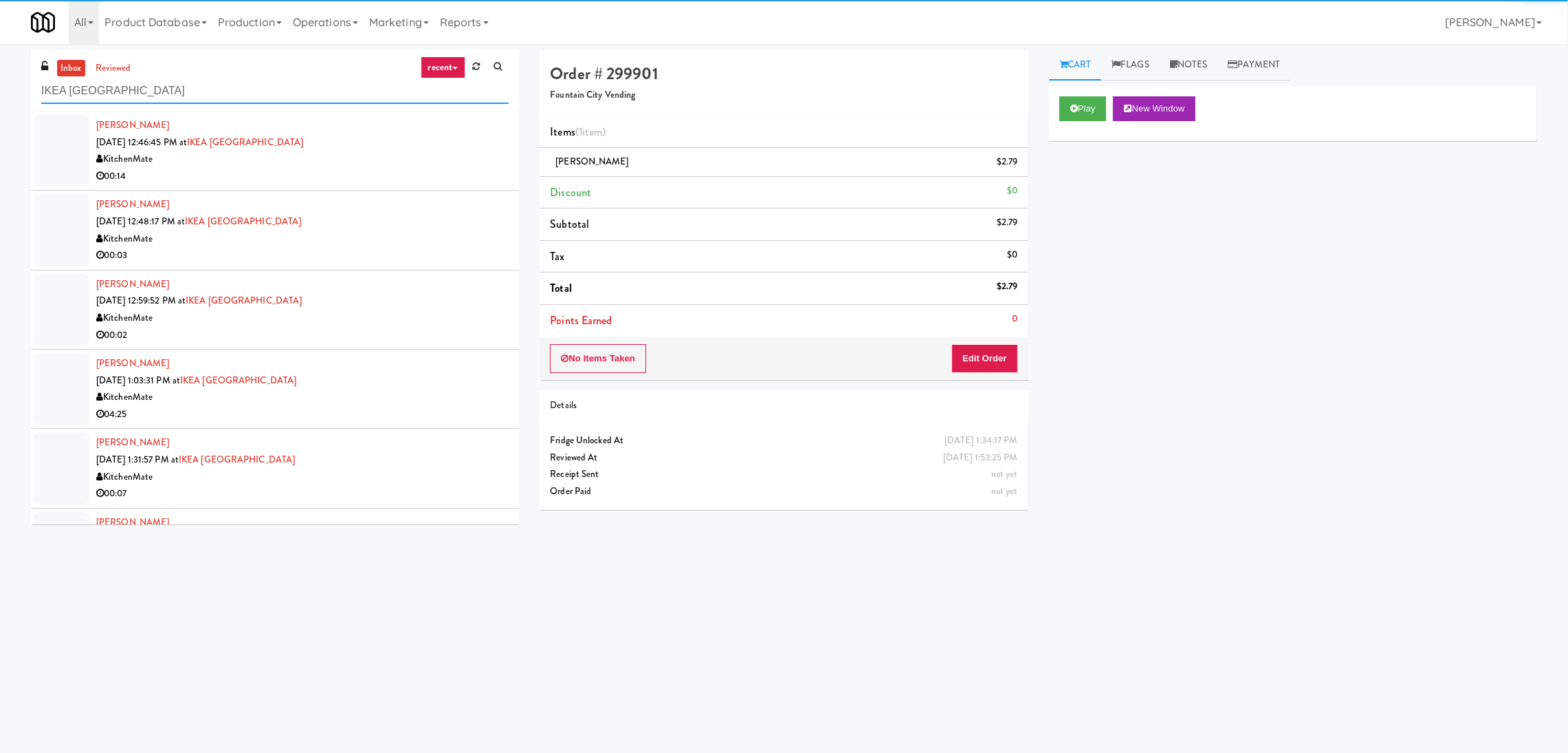
type input "IKEA North York Store"
click at [419, 183] on div "00:14" at bounding box center [302, 176] width 413 height 17
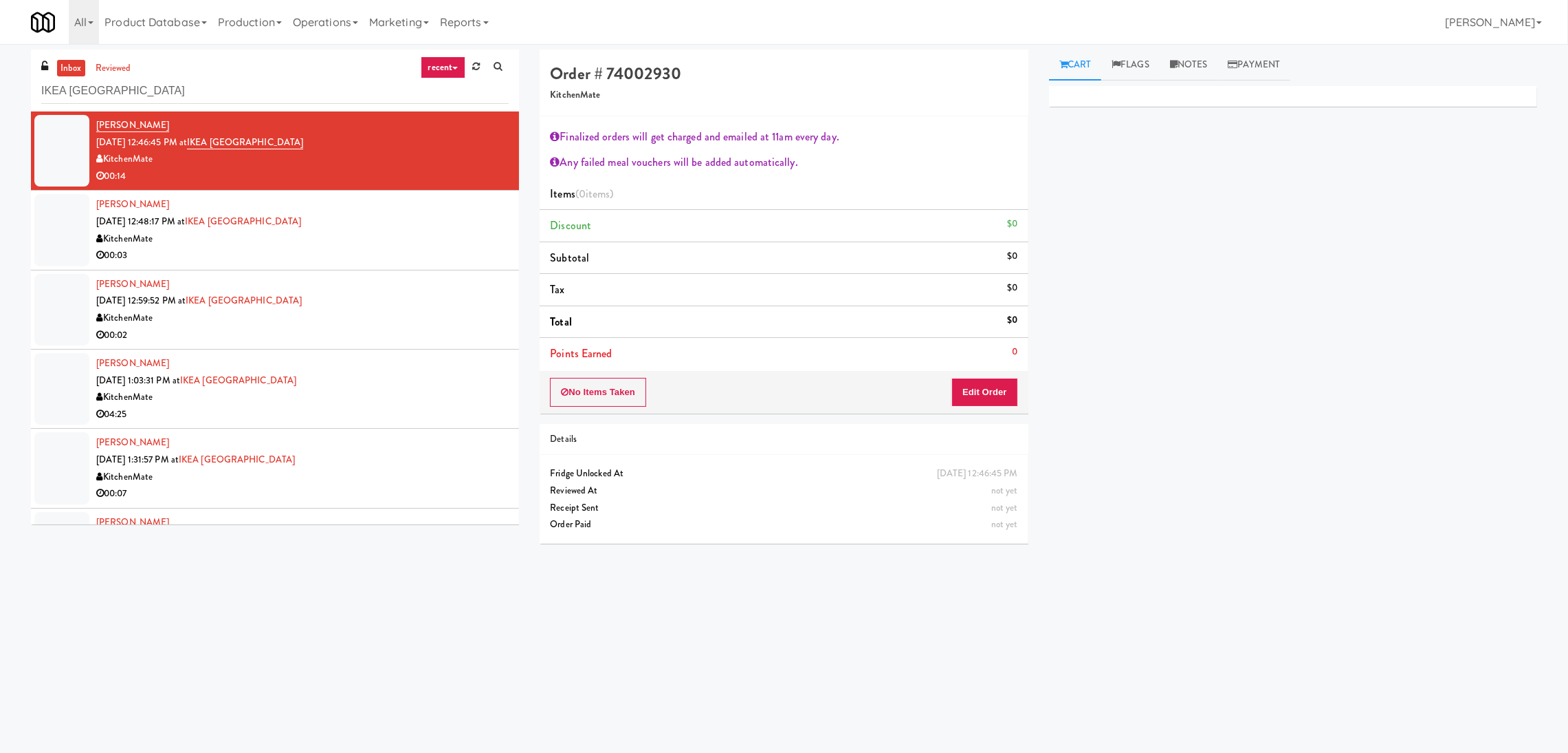
click at [469, 234] on div "KitchenMate" at bounding box center [302, 239] width 413 height 17
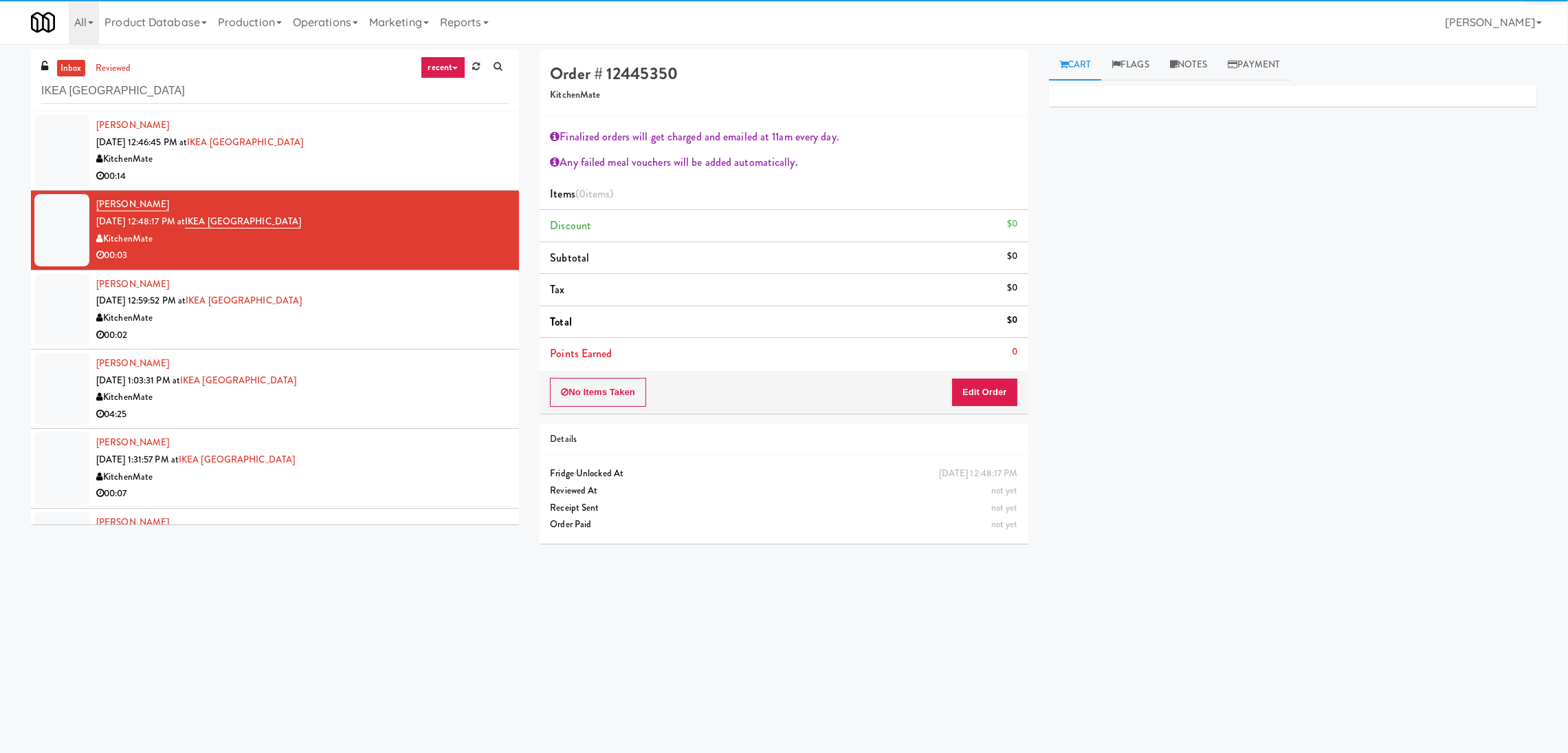
click at [469, 315] on div "KitchenMate" at bounding box center [302, 318] width 413 height 17
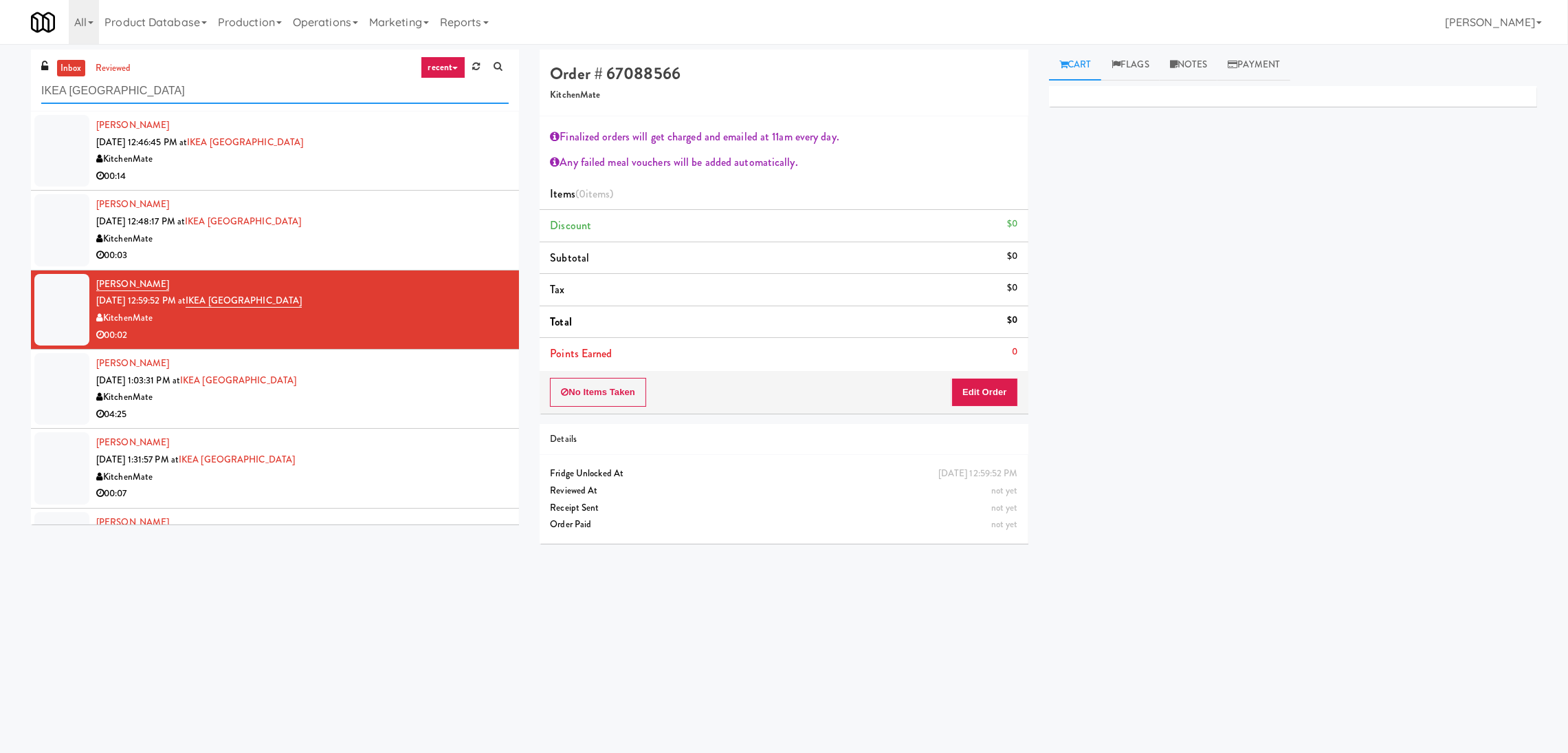
paste input "111 W Wacker - Left - Fridg"
drag, startPoint x: 242, startPoint y: 90, endPoint x: 0, endPoint y: 53, distance: 244.8
click at [0, 53] on div "inbox reviewed recent all unclear take inventory issue suspicious failed recent…" at bounding box center [784, 325] width 1568 height 552
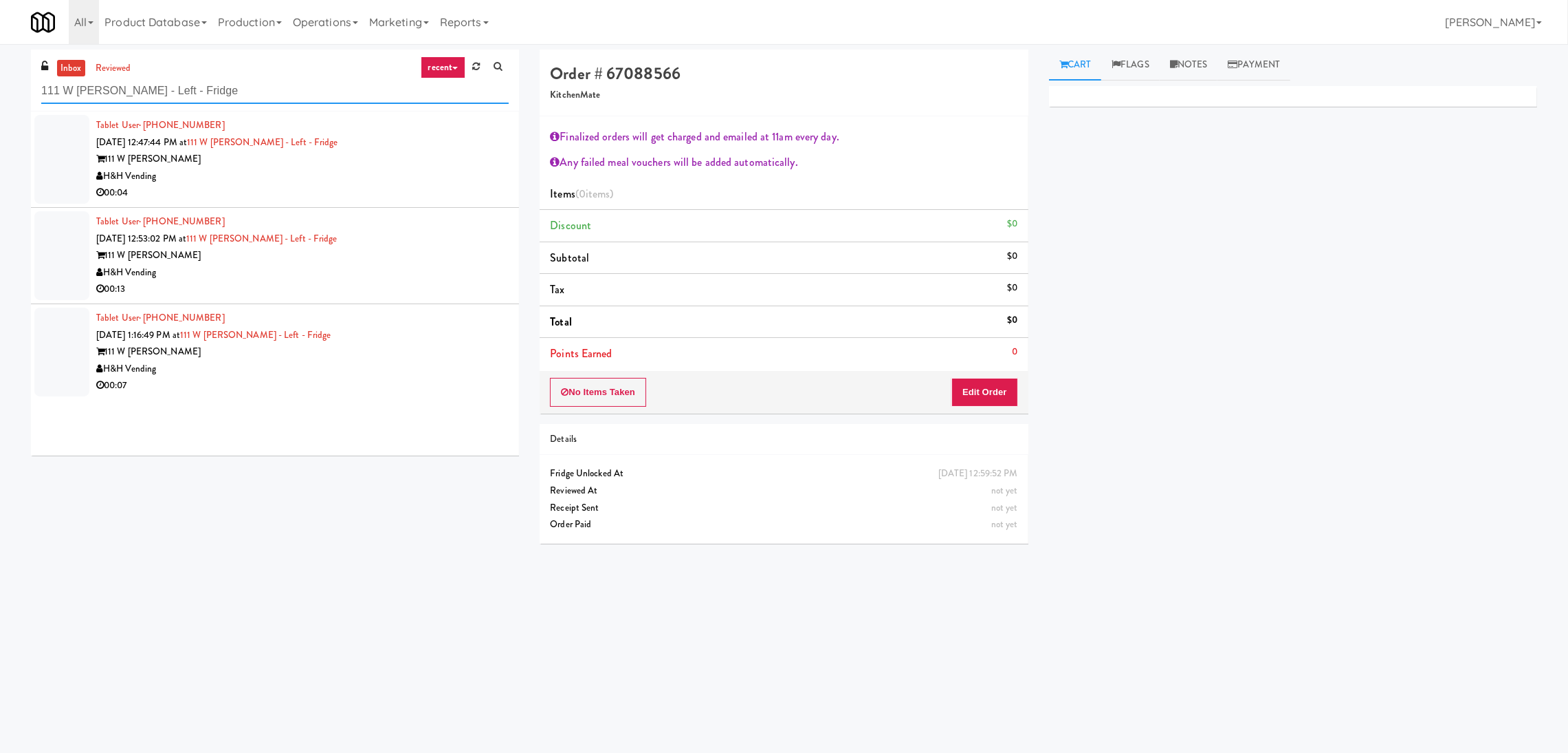
type input "111 W Wacker - Left - Fridge"
click at [408, 190] on div "00:04" at bounding box center [302, 192] width 413 height 17
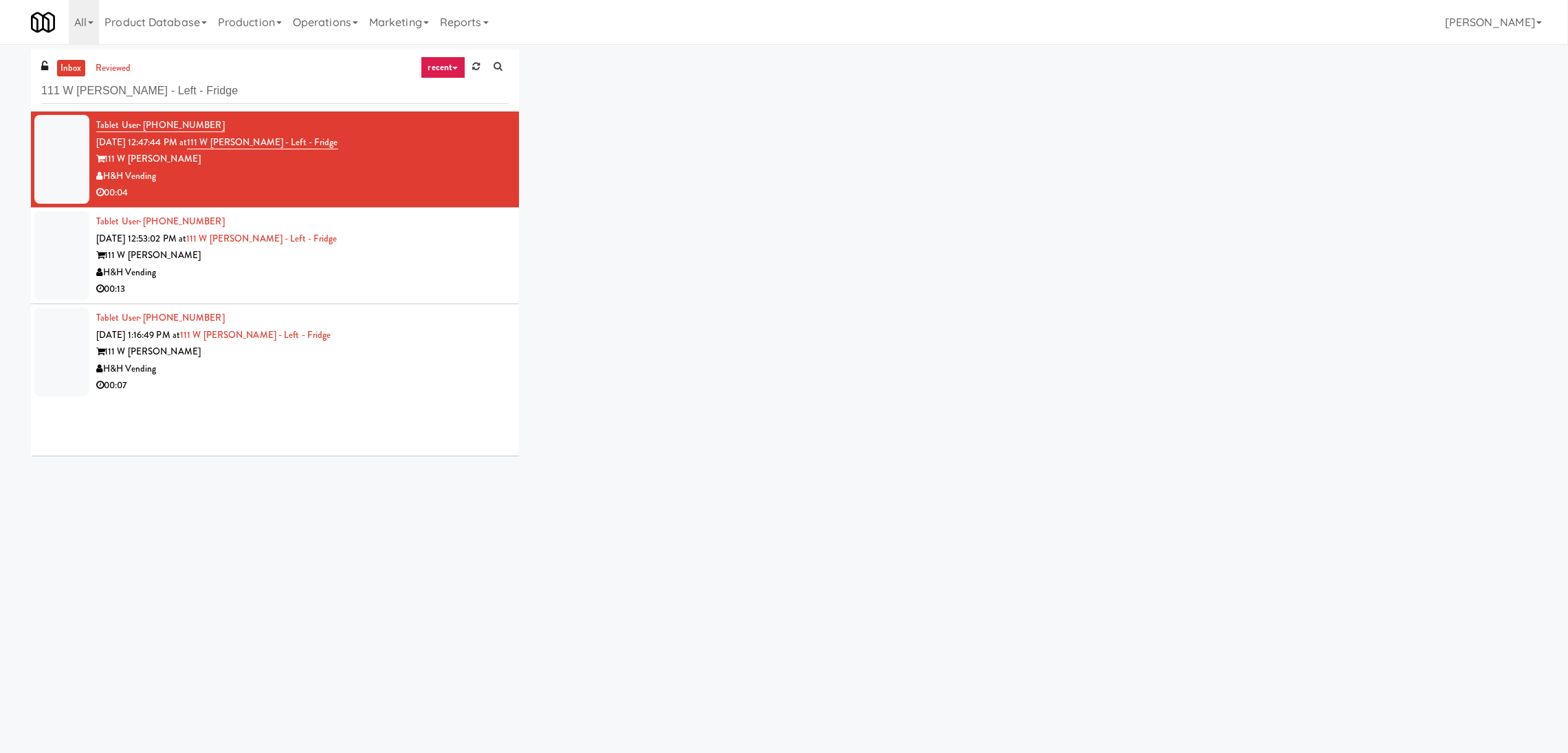
click at [457, 188] on div "00:04" at bounding box center [302, 192] width 413 height 17
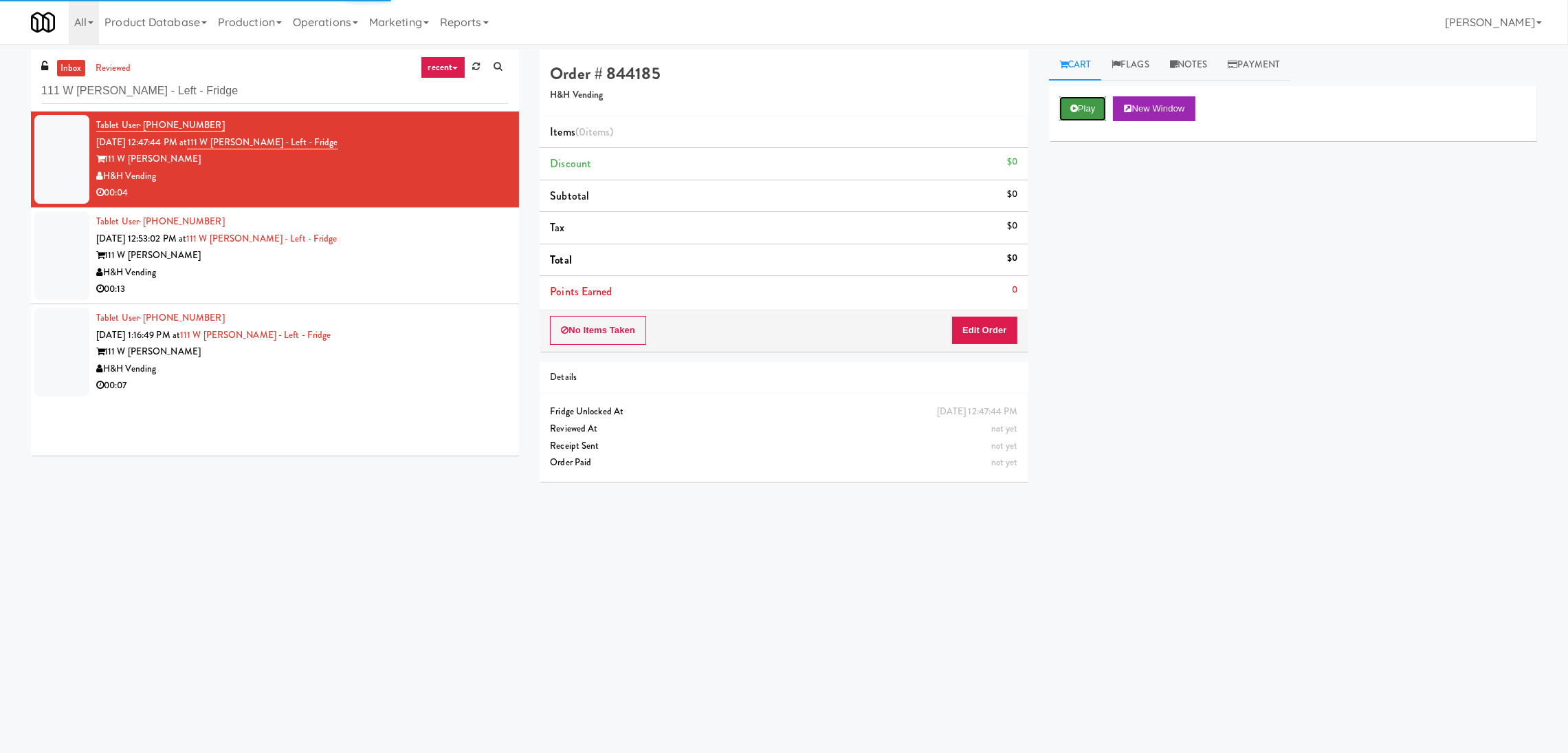
click at [1090, 111] on button "Play" at bounding box center [1083, 108] width 47 height 25
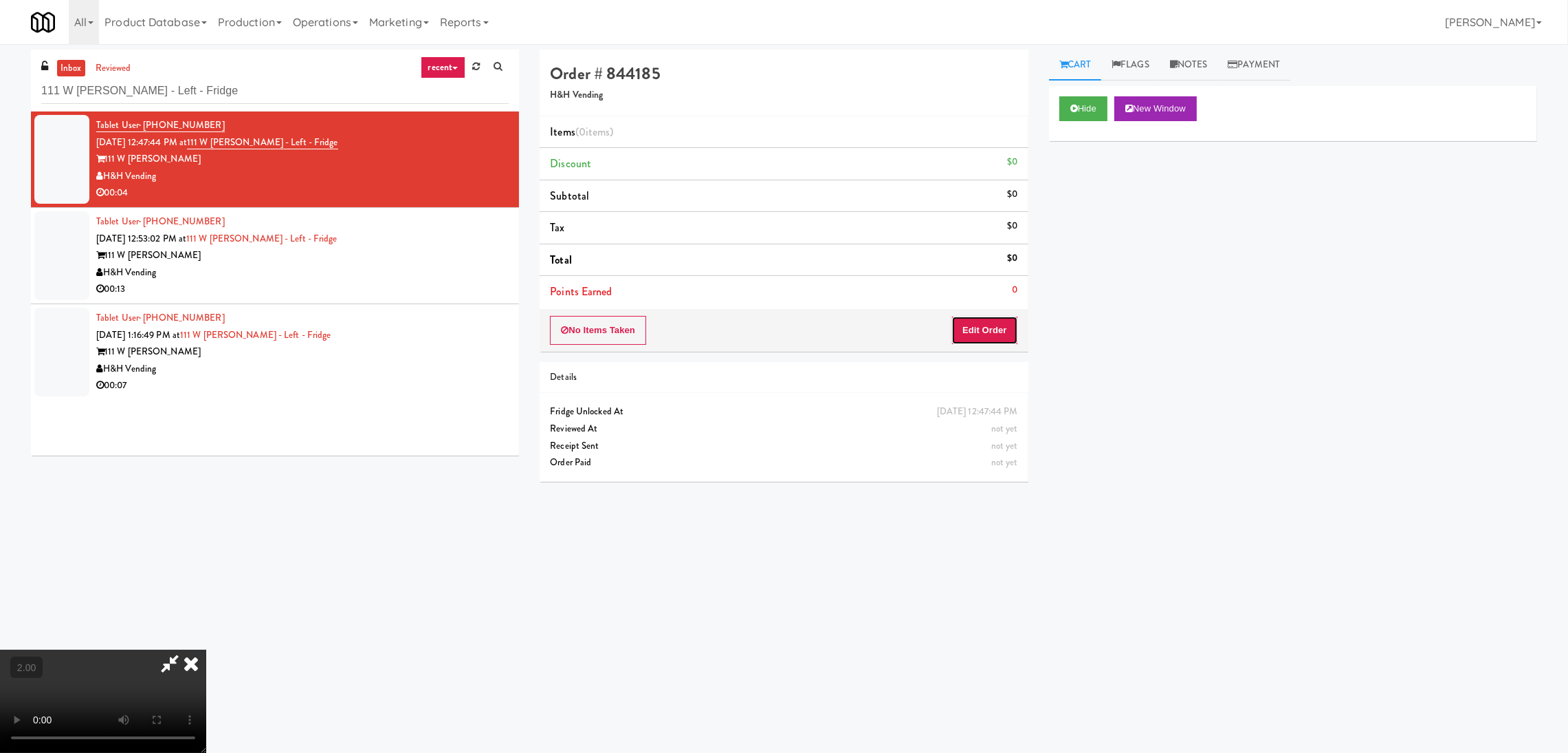
click at [989, 338] on button "Edit Order" at bounding box center [984, 330] width 67 height 29
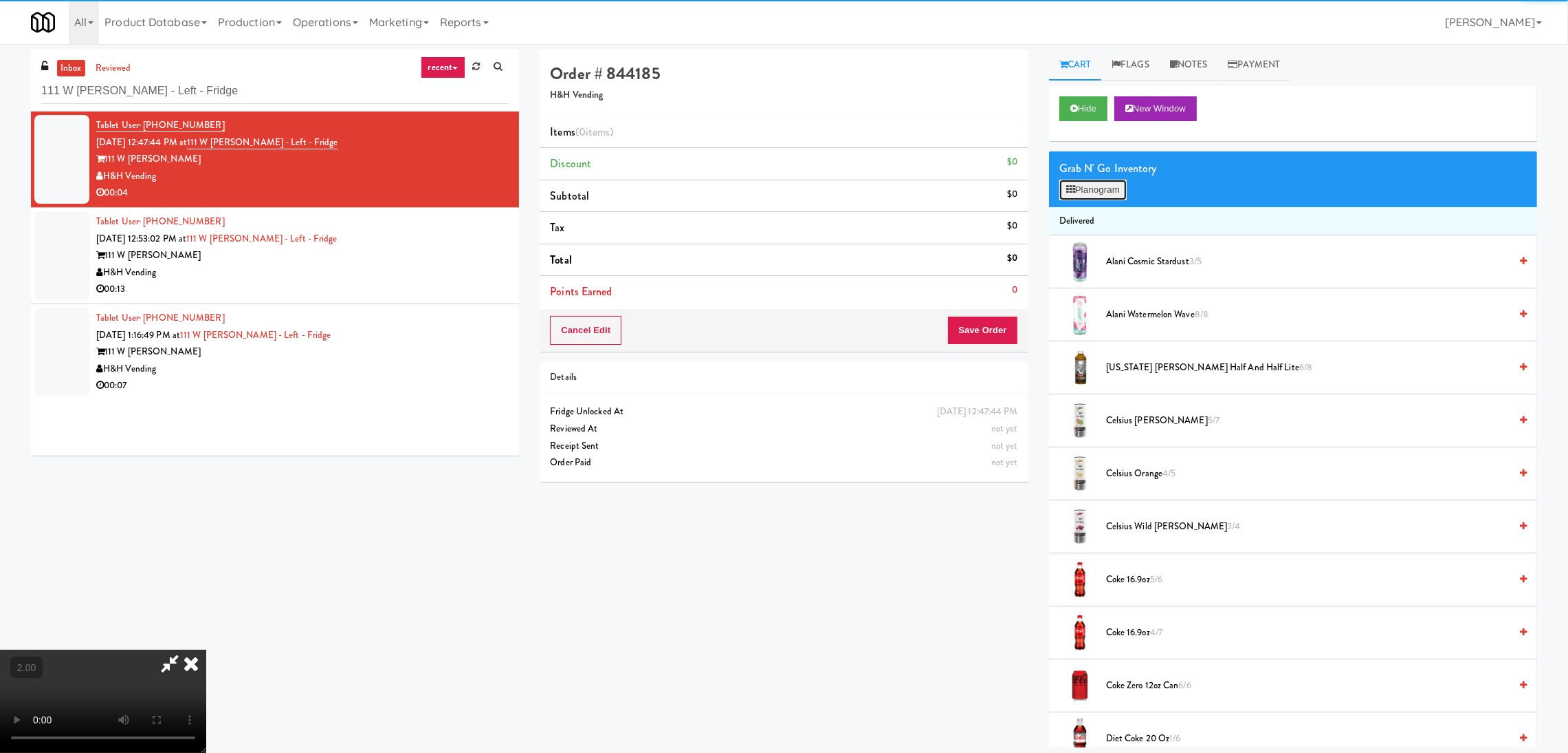
click at [1101, 198] on button "Planogram" at bounding box center [1093, 190] width 67 height 21
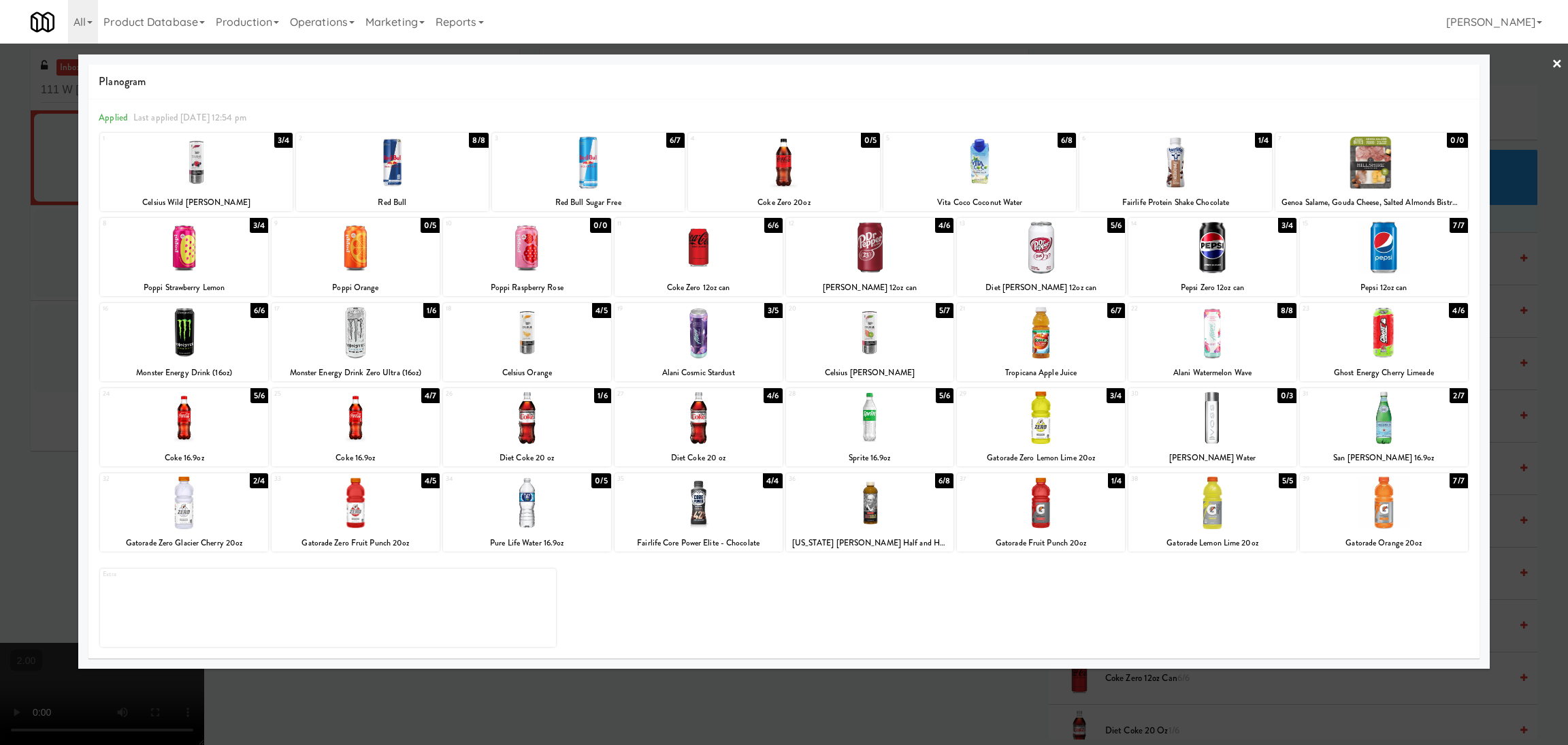
click at [509, 335] on div at bounding box center [527, 333] width 168 height 52
drag, startPoint x: 0, startPoint y: 260, endPoint x: 26, endPoint y: 271, distance: 28.2
click at [0, 259] on div at bounding box center [784, 372] width 1568 height 745
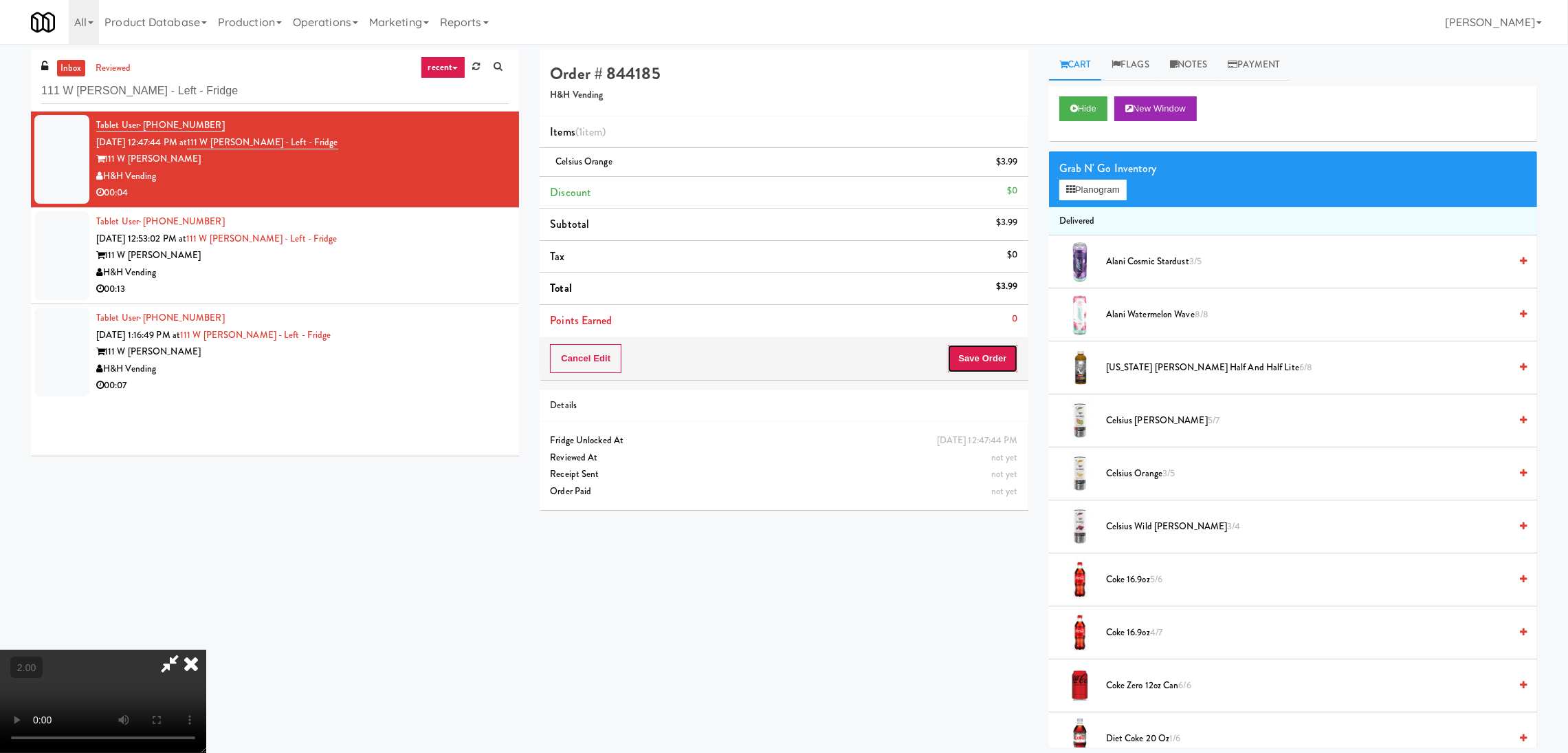
click at [950, 365] on button "Save Order" at bounding box center [982, 358] width 70 height 29
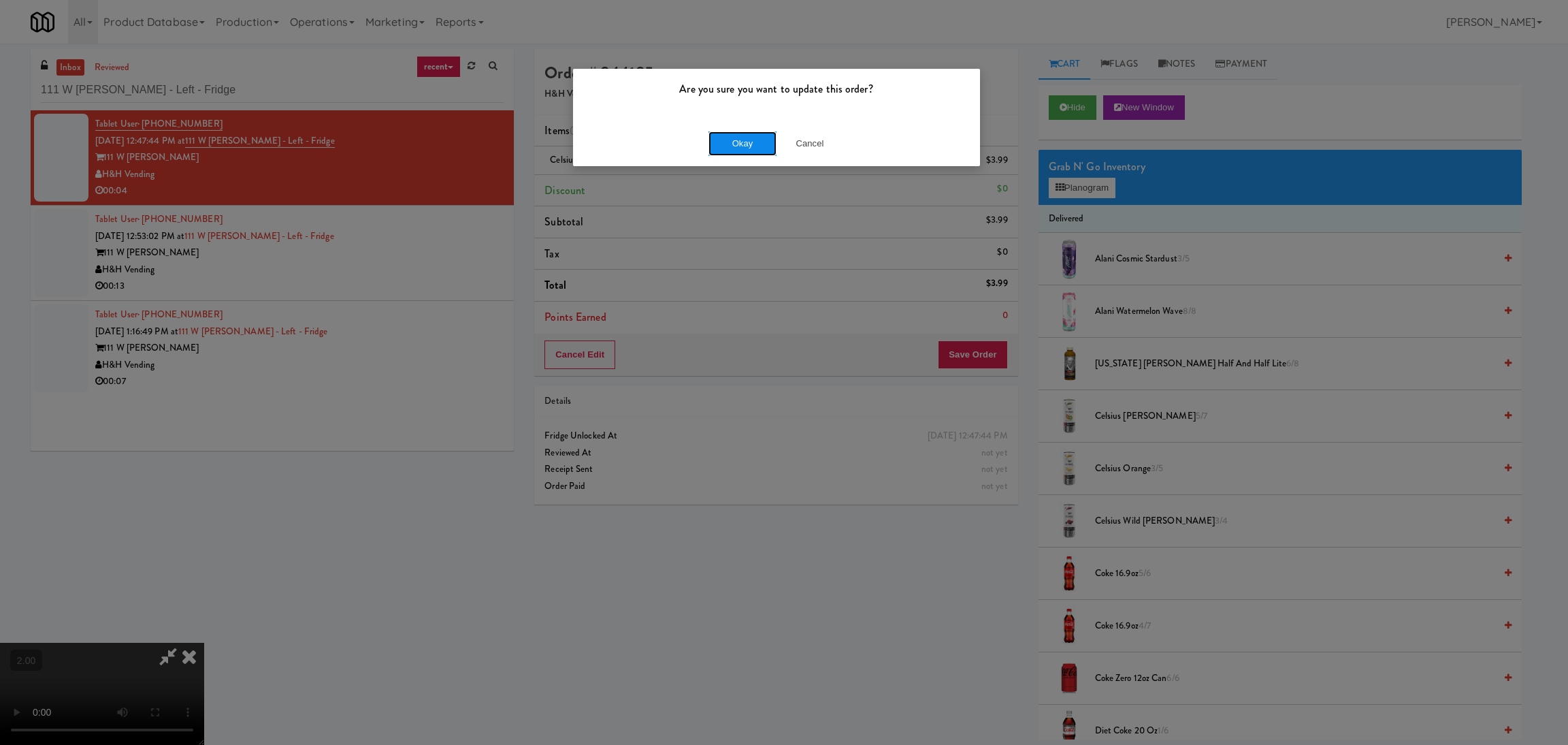
click at [756, 151] on button "Okay" at bounding box center [742, 143] width 68 height 24
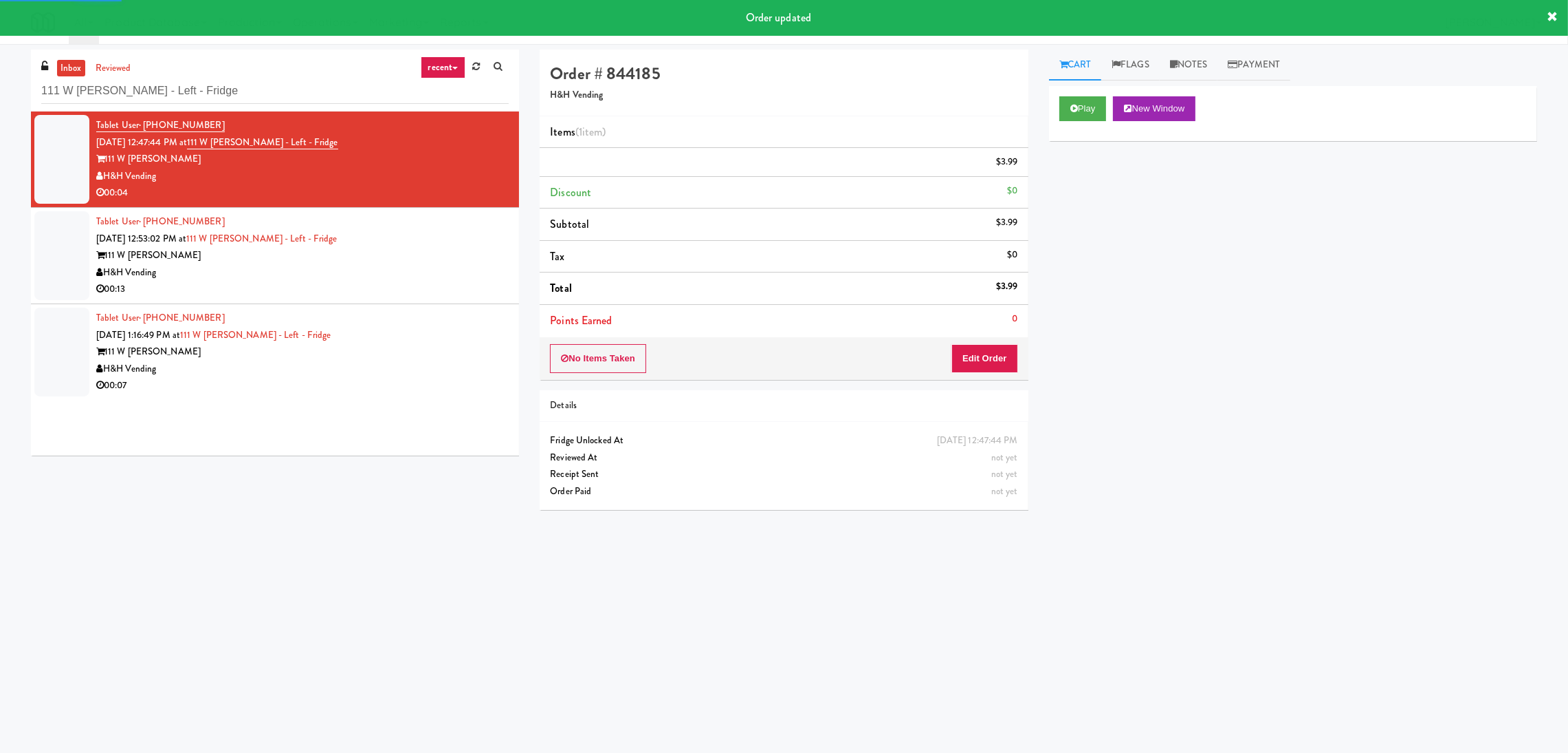
click at [318, 270] on div "H&H Vending" at bounding box center [302, 273] width 413 height 17
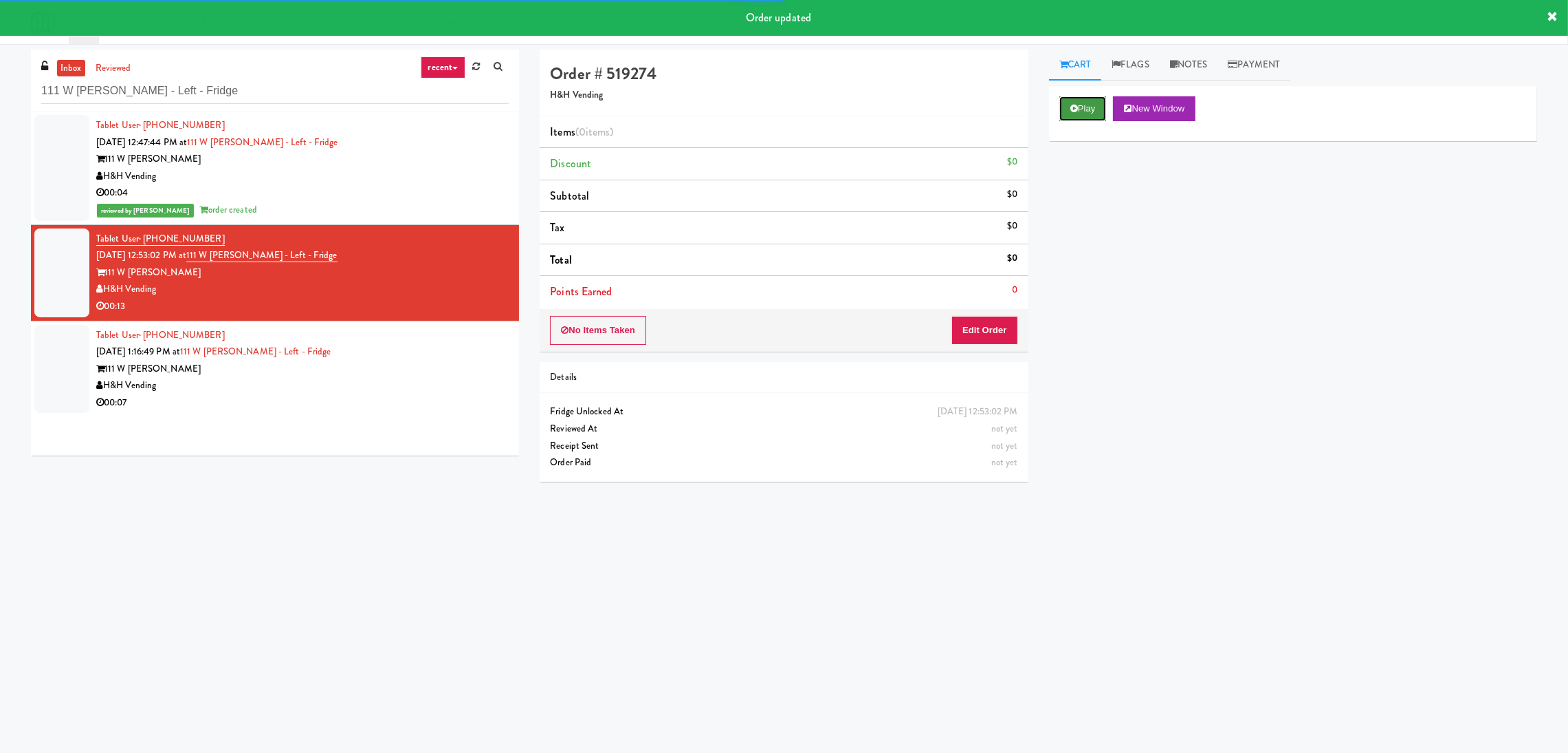
click at [1071, 100] on button "Play" at bounding box center [1083, 108] width 47 height 25
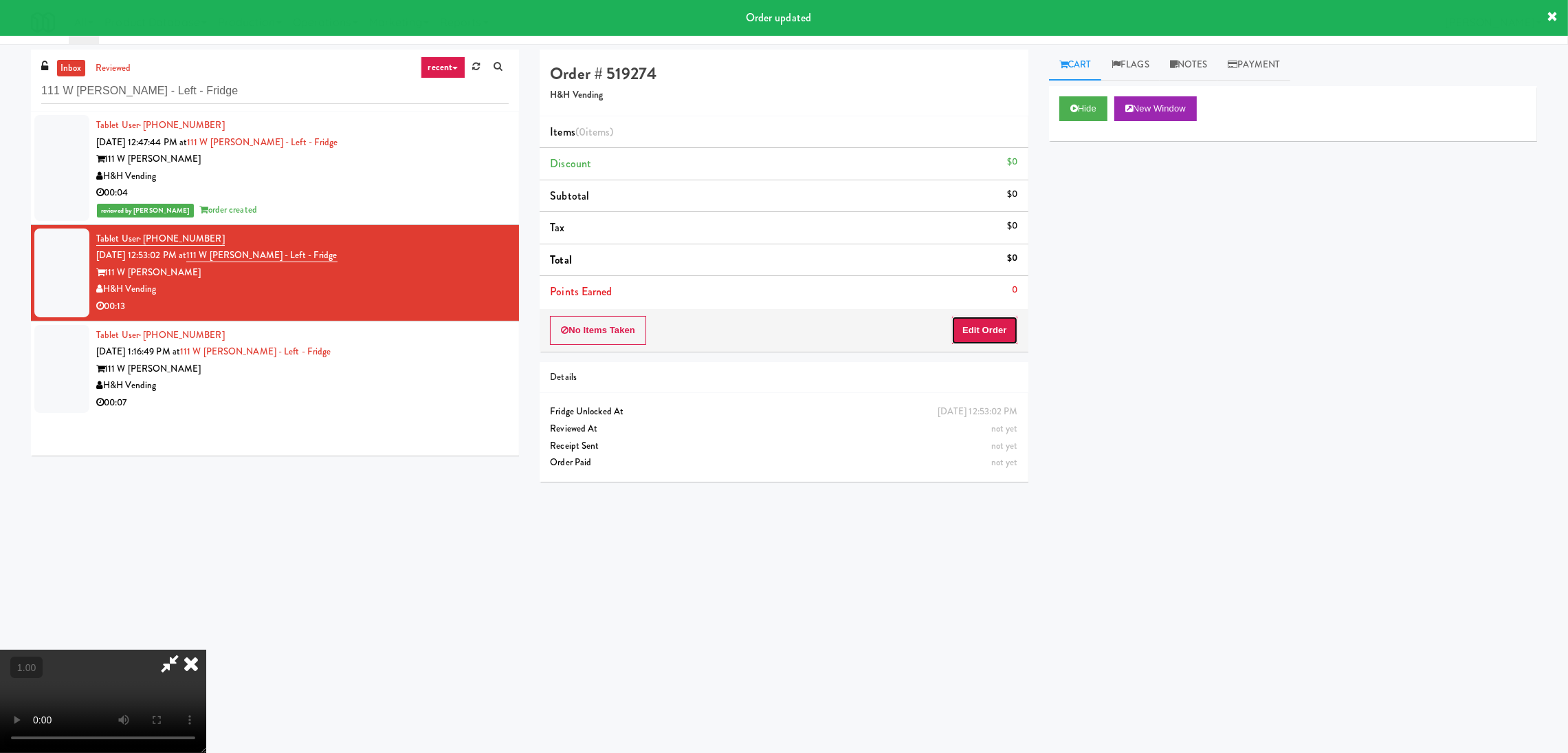
click at [988, 330] on button "Edit Order" at bounding box center [984, 330] width 67 height 29
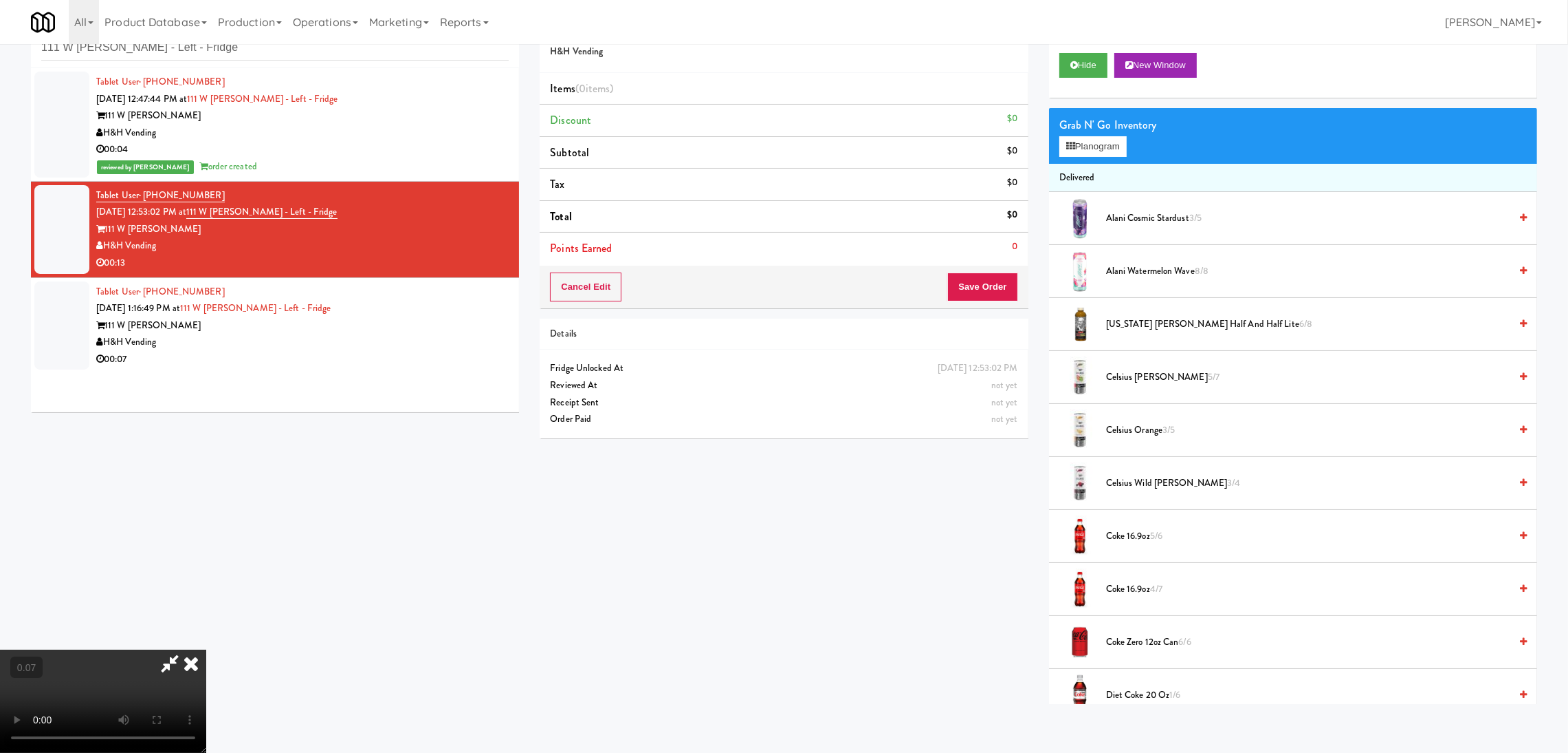
scroll to position [206, 0]
click at [1089, 159] on div "Grab N' Go Inventory Planogram" at bounding box center [1294, 135] width 488 height 56
click at [1087, 150] on button "Planogram" at bounding box center [1093, 146] width 67 height 21
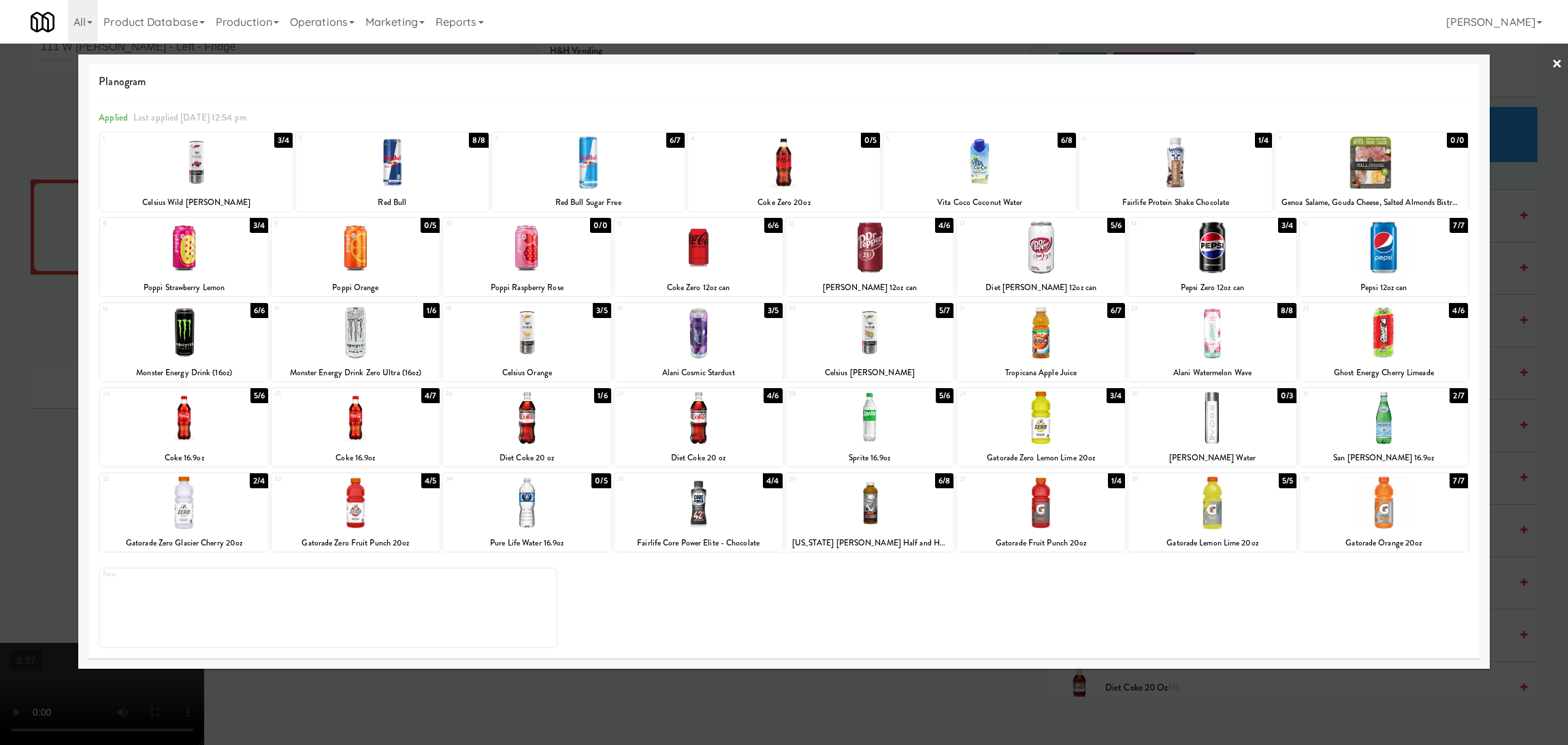
click at [498, 340] on div at bounding box center [527, 333] width 168 height 52
click at [693, 417] on div at bounding box center [698, 418] width 168 height 52
click at [0, 418] on div at bounding box center [784, 372] width 1568 height 745
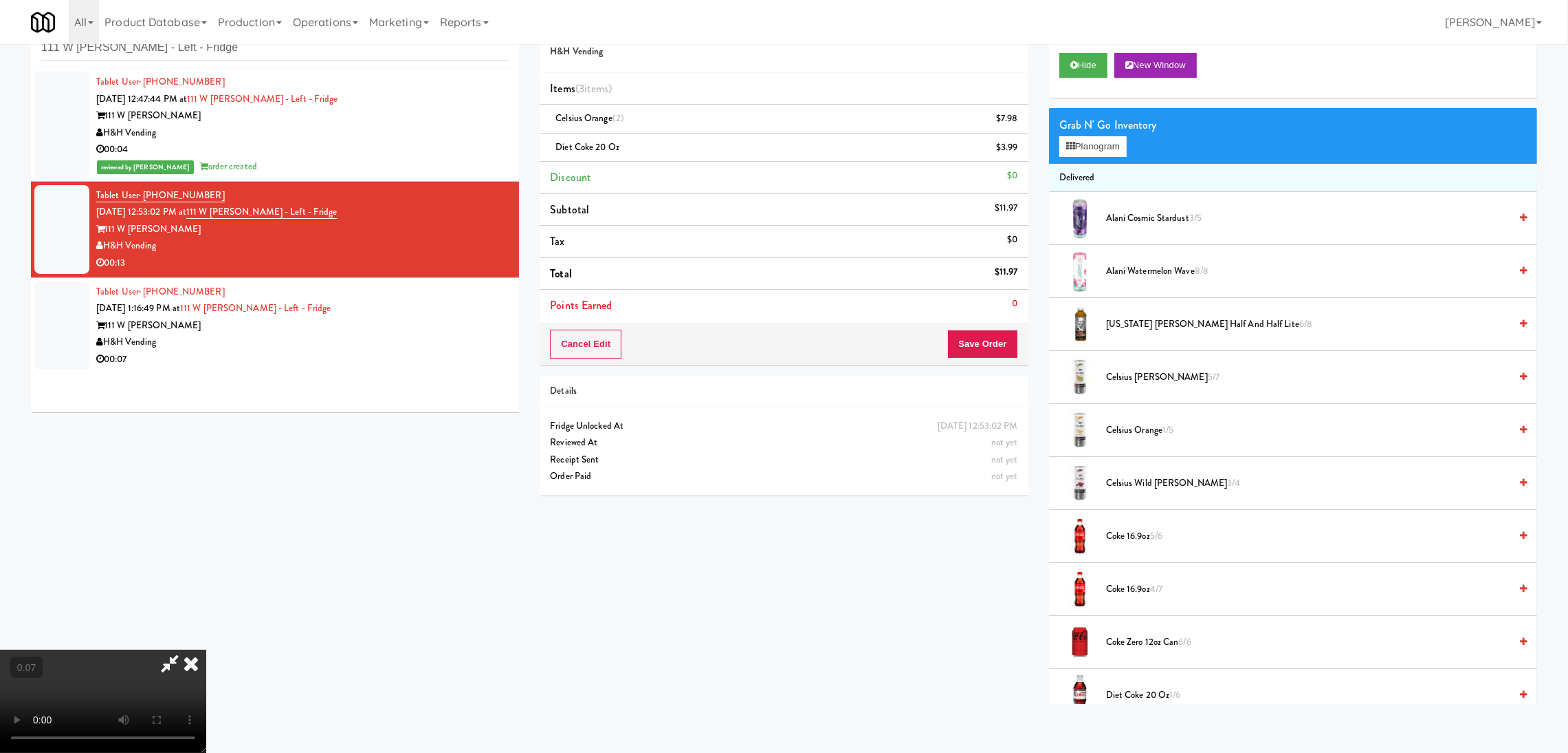
click at [206, 649] on video at bounding box center [103, 700] width 206 height 103
click at [979, 344] on button "Save Order" at bounding box center [982, 344] width 70 height 29
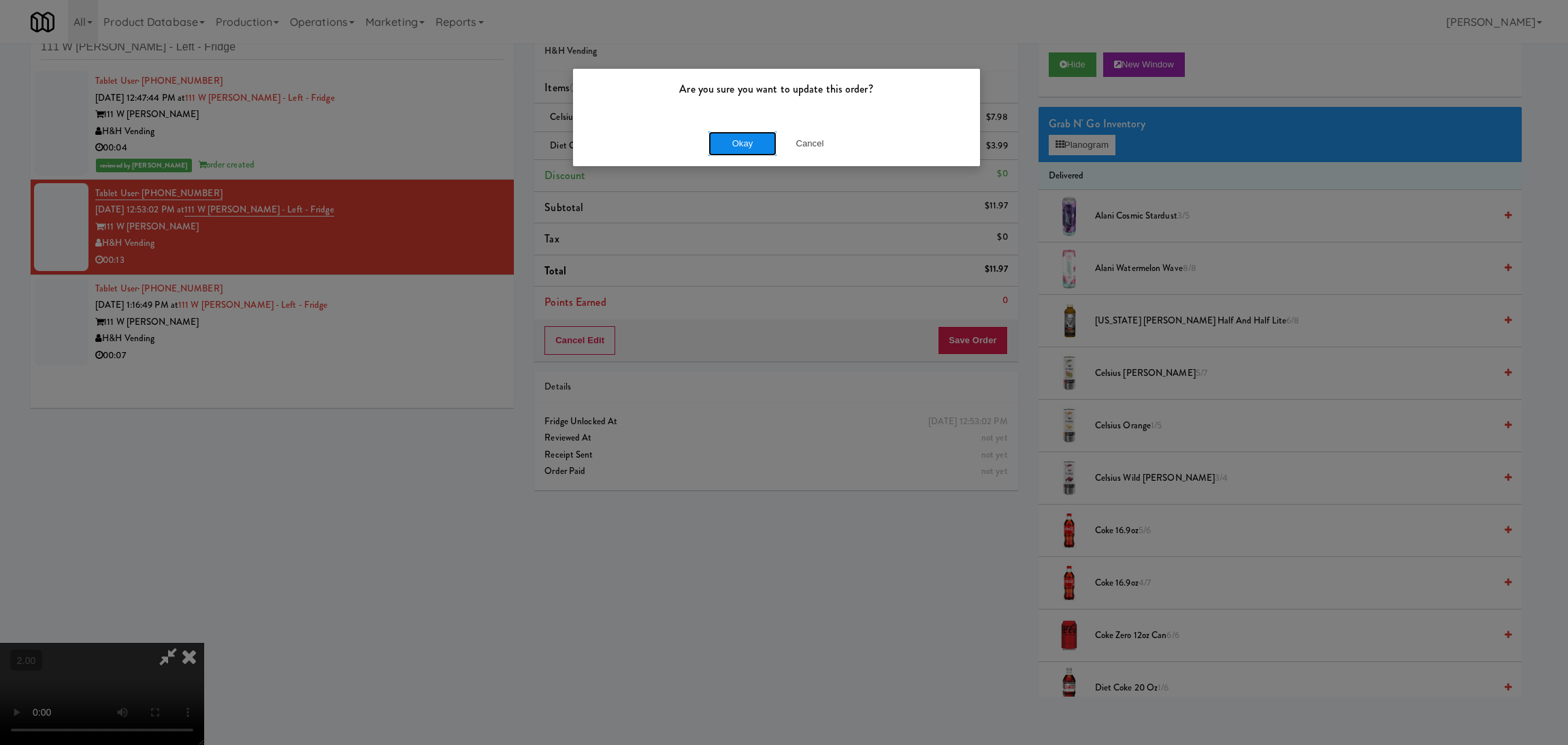
click at [721, 149] on button "Okay" at bounding box center [742, 143] width 68 height 24
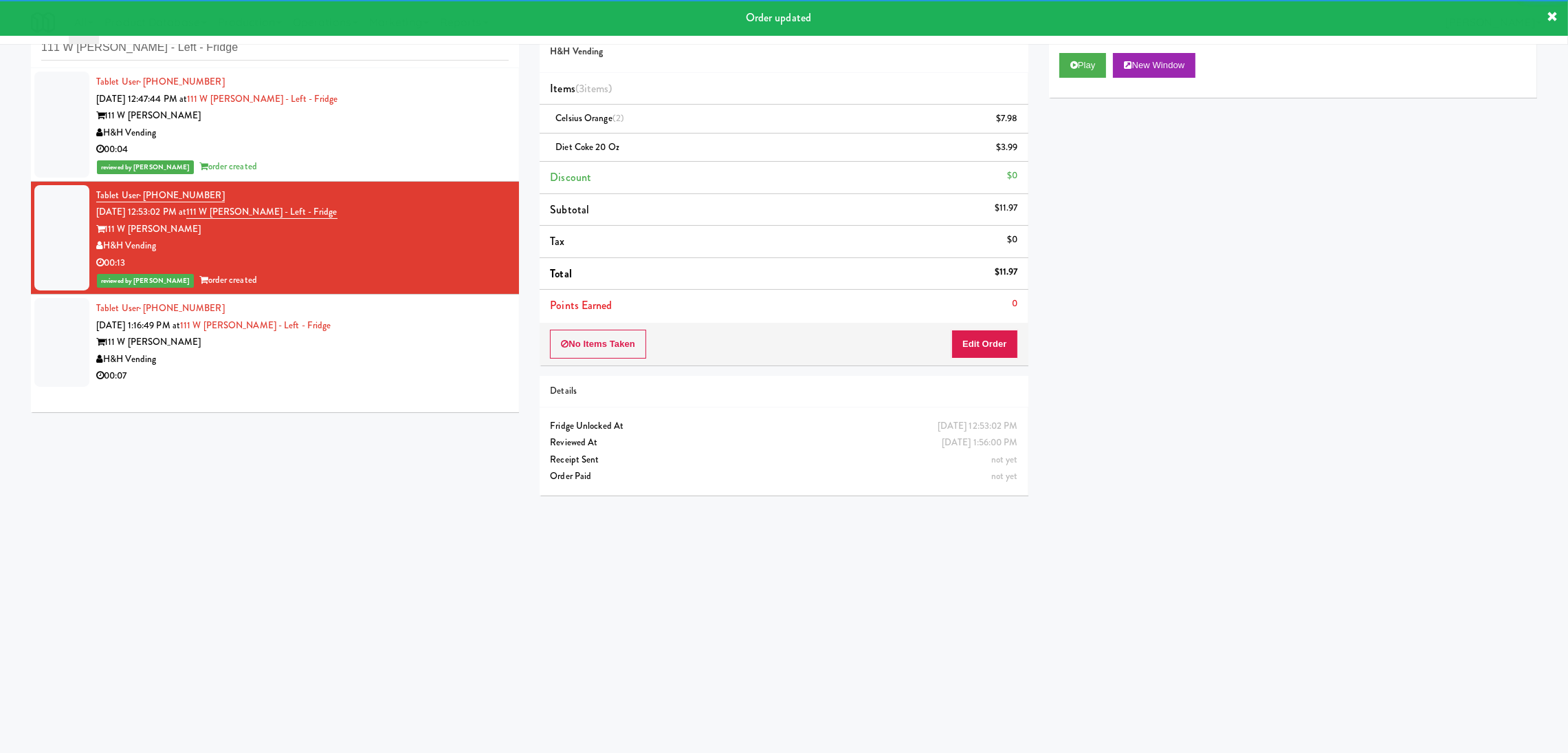
click at [365, 324] on div "Tablet User · (319) 939-7757 Aug 11, 2025 1:16:49 PM at 111 W Wacker - Left - F…" at bounding box center [302, 342] width 413 height 85
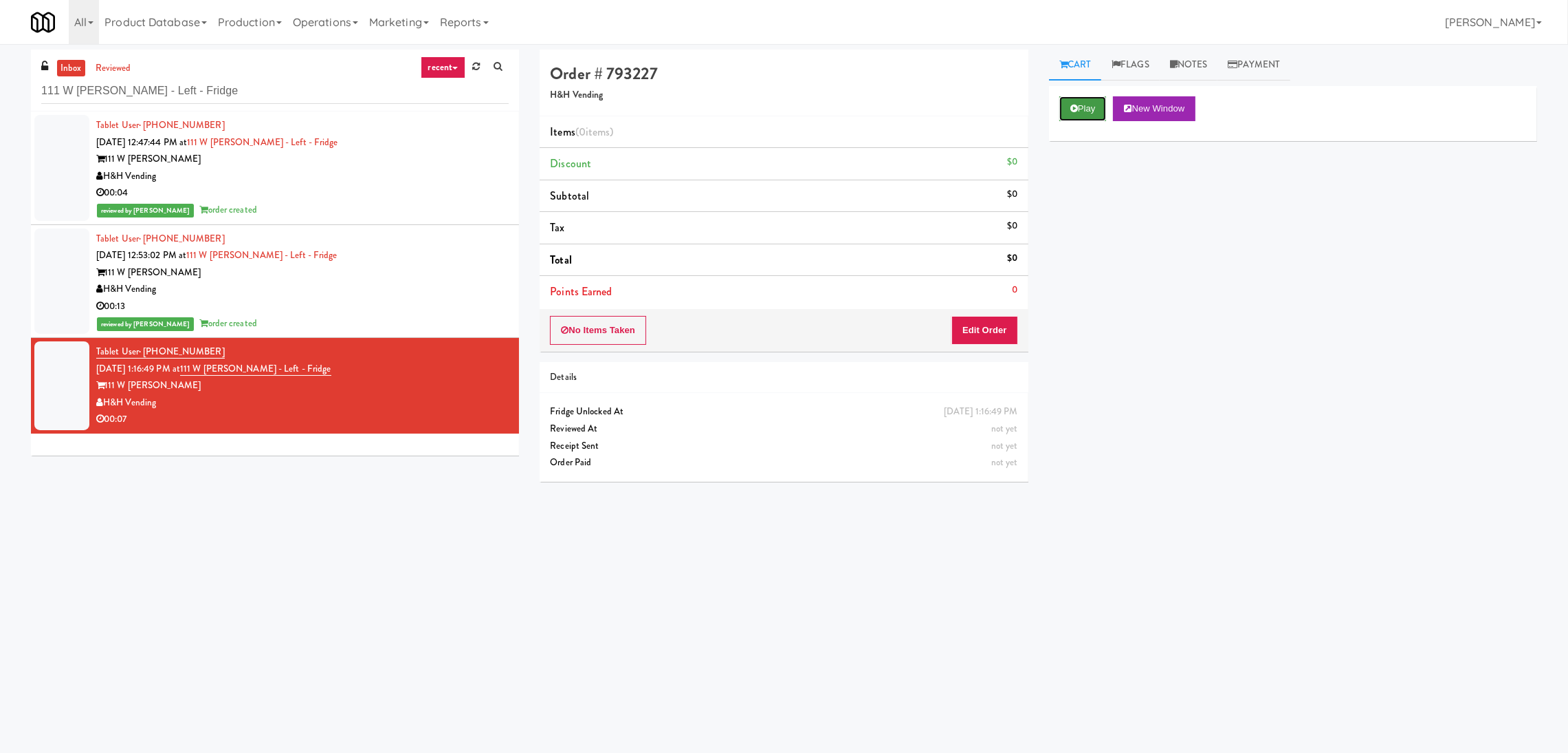
click at [1067, 114] on button "Play" at bounding box center [1083, 108] width 47 height 25
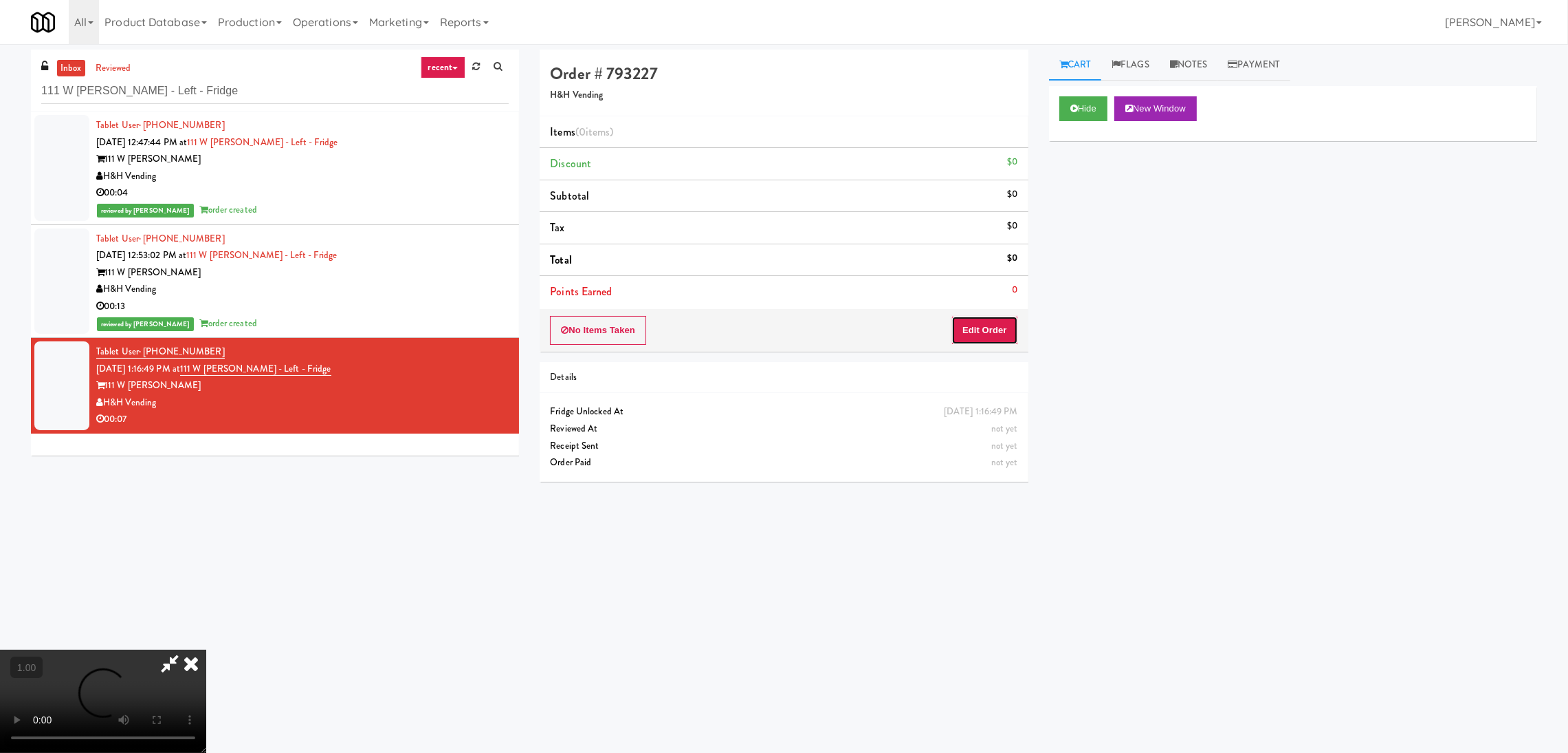
click at [1000, 327] on button "Edit Order" at bounding box center [984, 330] width 67 height 29
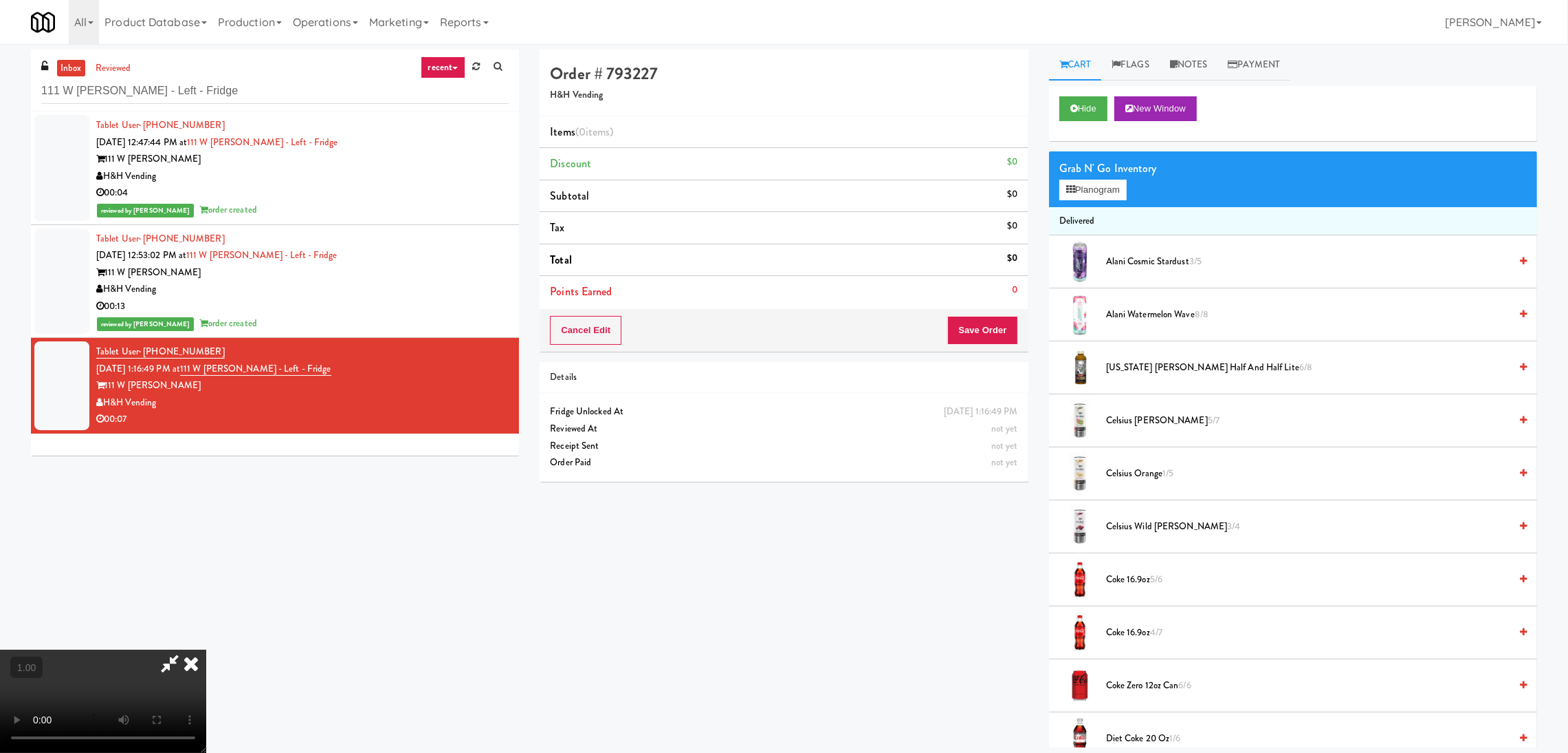
scroll to position [268, 0]
click at [1095, 188] on button "Planogram" at bounding box center [1093, 190] width 67 height 21
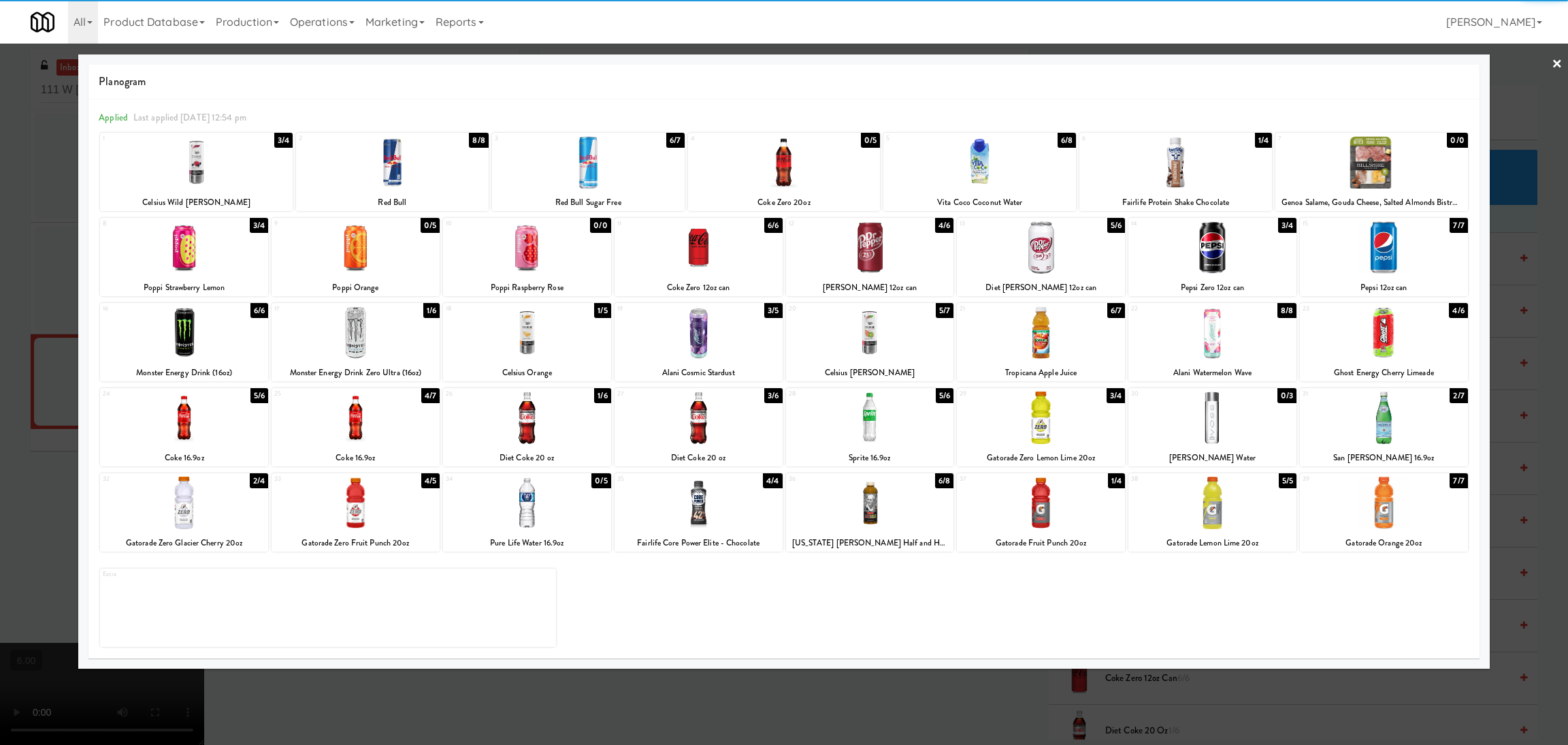
click at [1396, 408] on div at bounding box center [1383, 418] width 168 height 52
click at [1510, 443] on div at bounding box center [784, 372] width 1568 height 745
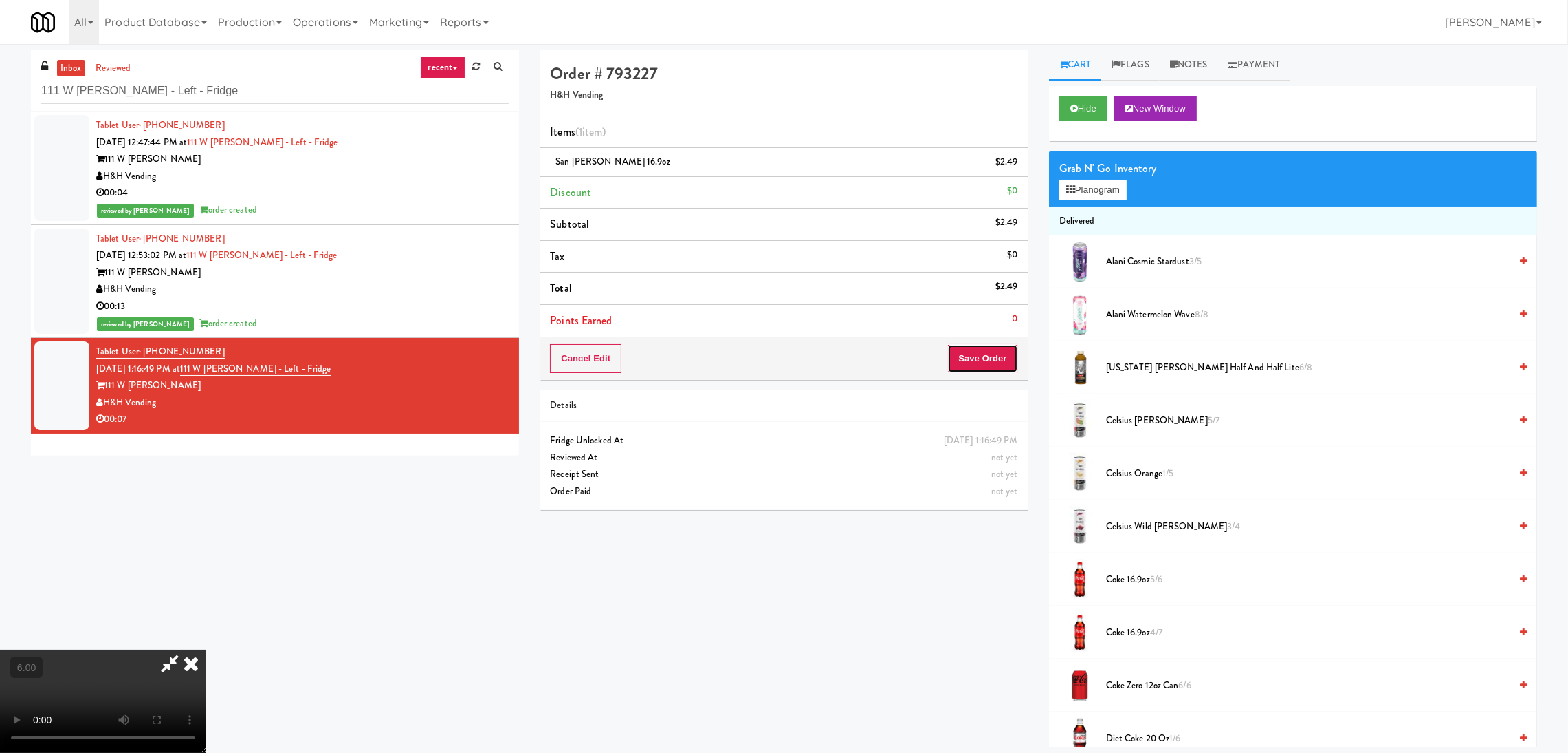
click at [987, 360] on button "Save Order" at bounding box center [982, 358] width 70 height 29
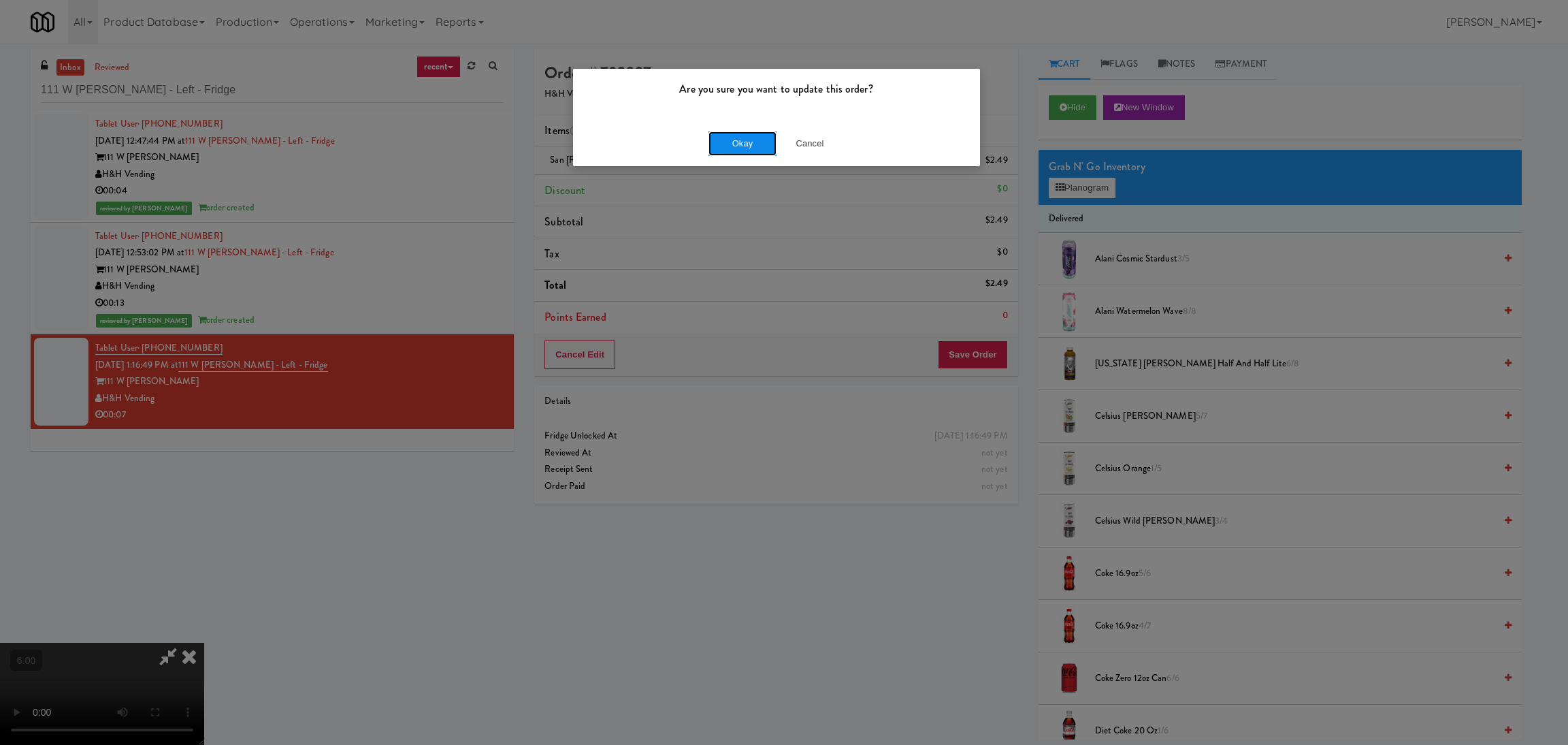
click at [721, 134] on button "Okay" at bounding box center [742, 143] width 68 height 24
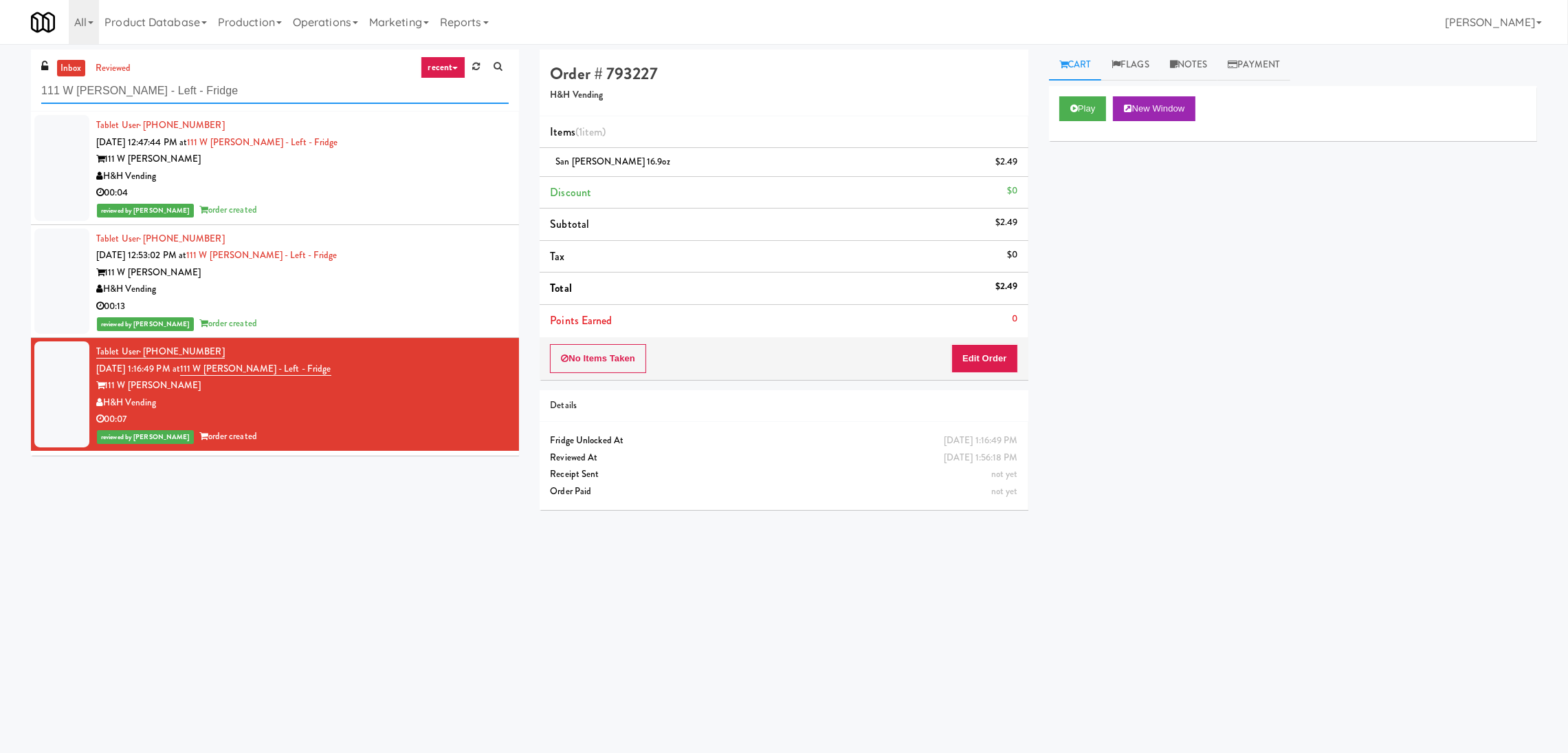
drag, startPoint x: 303, startPoint y: 88, endPoint x: 11, endPoint y: 99, distance: 292.2
click at [11, 99] on div "inbox reviewed recent all unclear take inventory issue suspicious failed recent…" at bounding box center [784, 325] width 1568 height 552
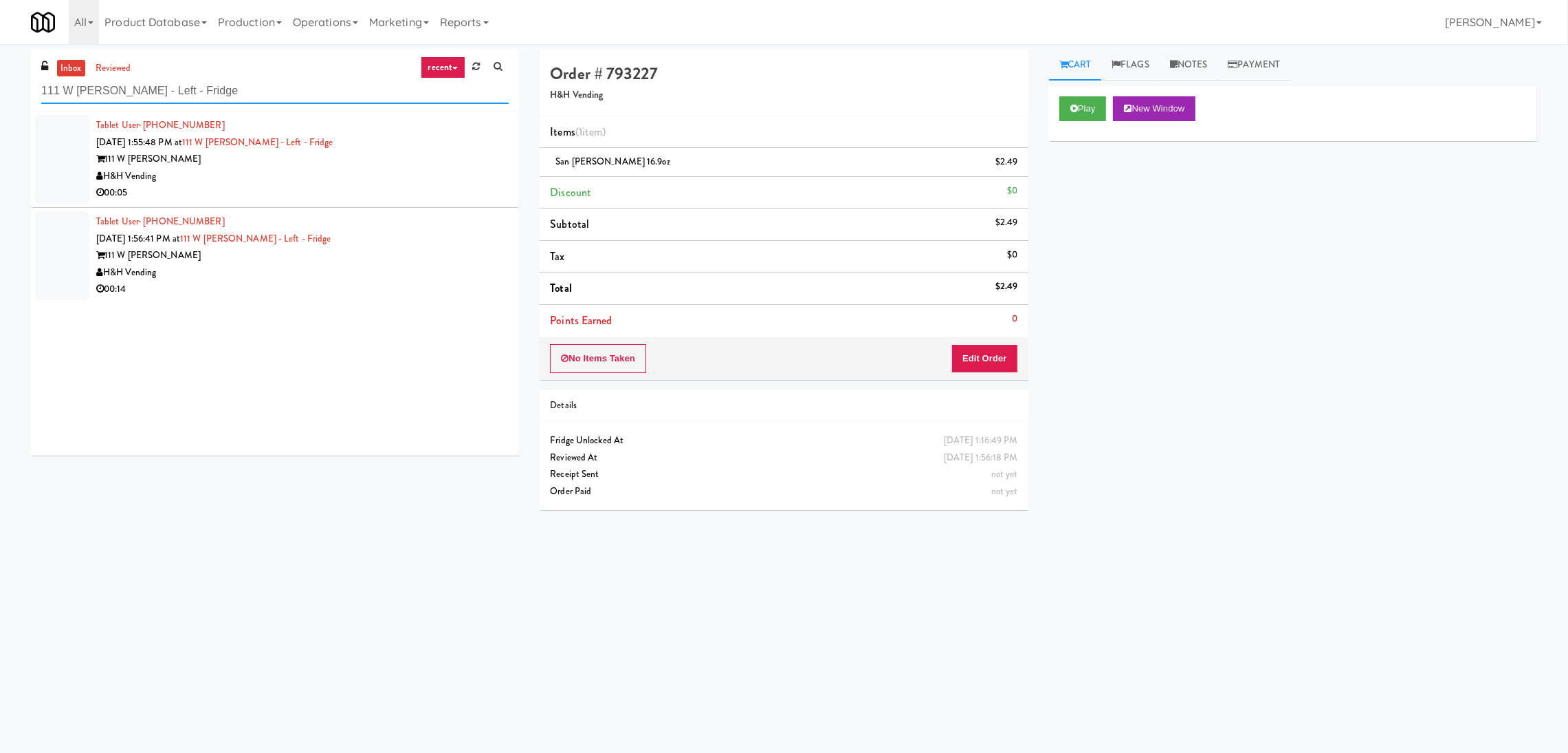
drag, startPoint x: 343, startPoint y: 84, endPoint x: 0, endPoint y: 90, distance: 343.1
click at [0, 90] on div "inbox reviewed recent all unclear take inventory issue suspicious failed recent…" at bounding box center [784, 325] width 1568 height 552
paste input "IKEA North York Stor"
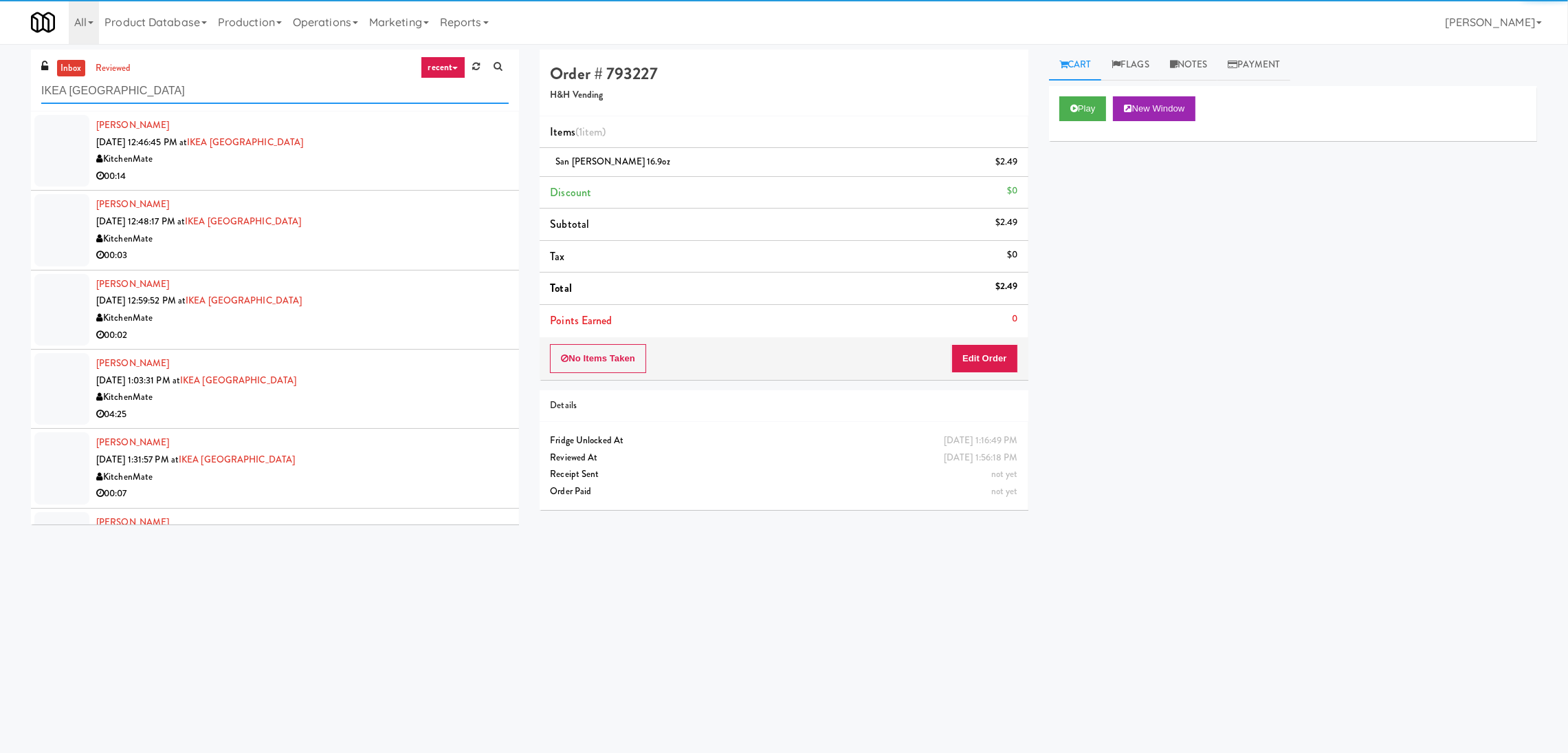
type input "IKEA North York Store"
click at [394, 171] on div "00:14" at bounding box center [302, 176] width 413 height 17
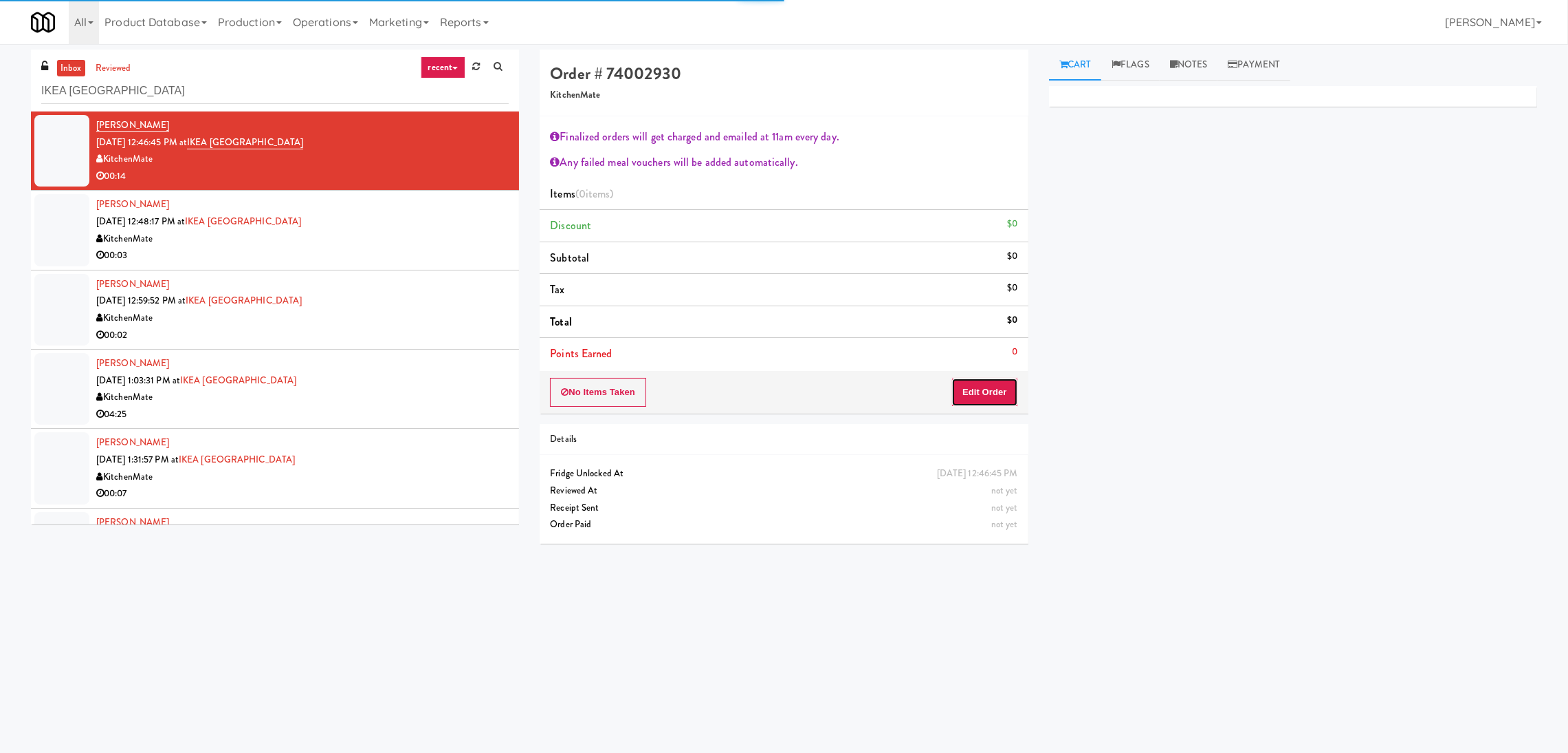
click at [981, 400] on button "Edit Order" at bounding box center [984, 392] width 67 height 29
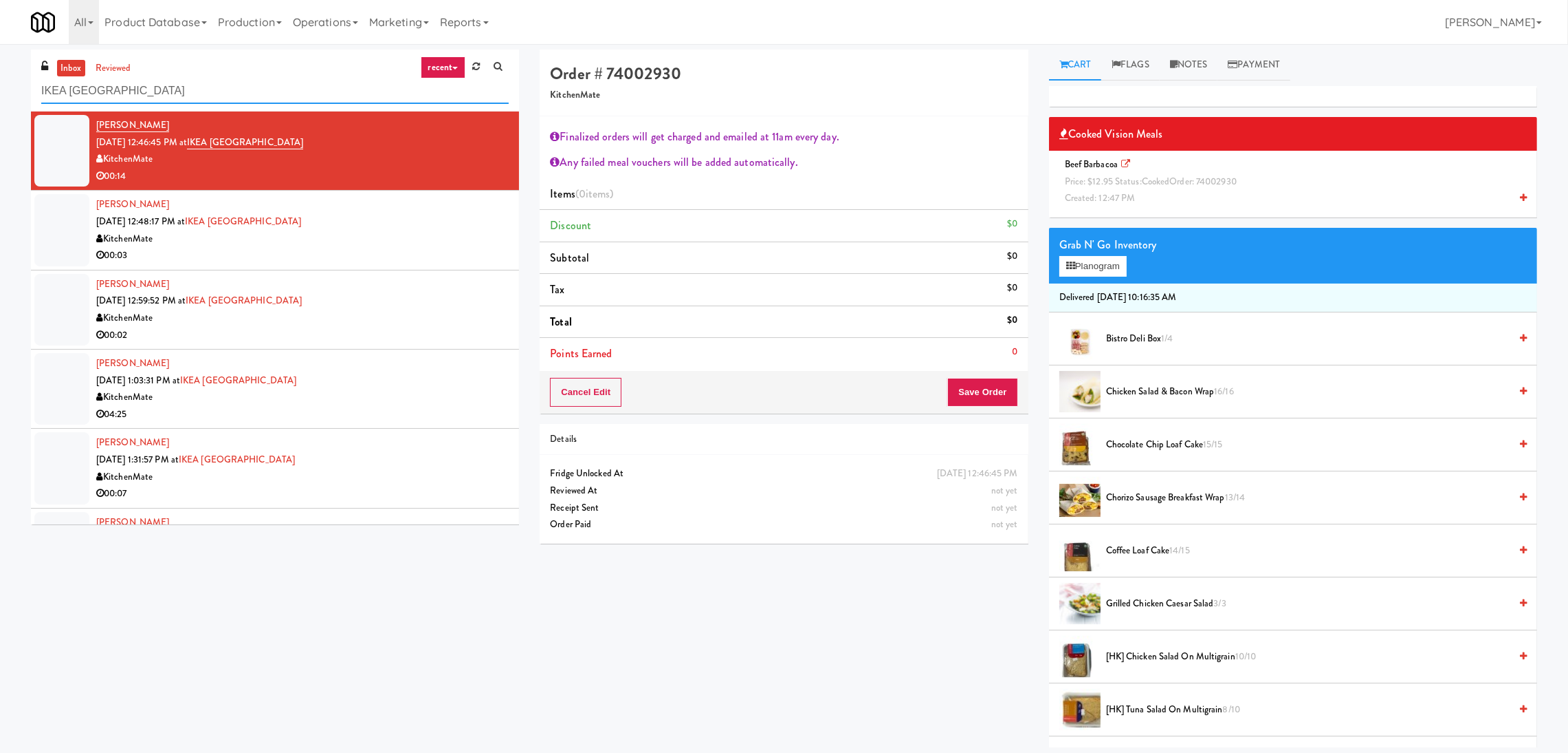
drag, startPoint x: 230, startPoint y: 90, endPoint x: 0, endPoint y: 88, distance: 230.0
click at [0, 88] on div "inbox reviewed recent all unclear take inventory issue suspicious failed recent…" at bounding box center [784, 397] width 1568 height 697
click at [1091, 172] on div "Beef Barbacoa Price: $12.95 Status: cooked Order: 74002930 Created: 12:47 PM" at bounding box center [1293, 181] width 467 height 51
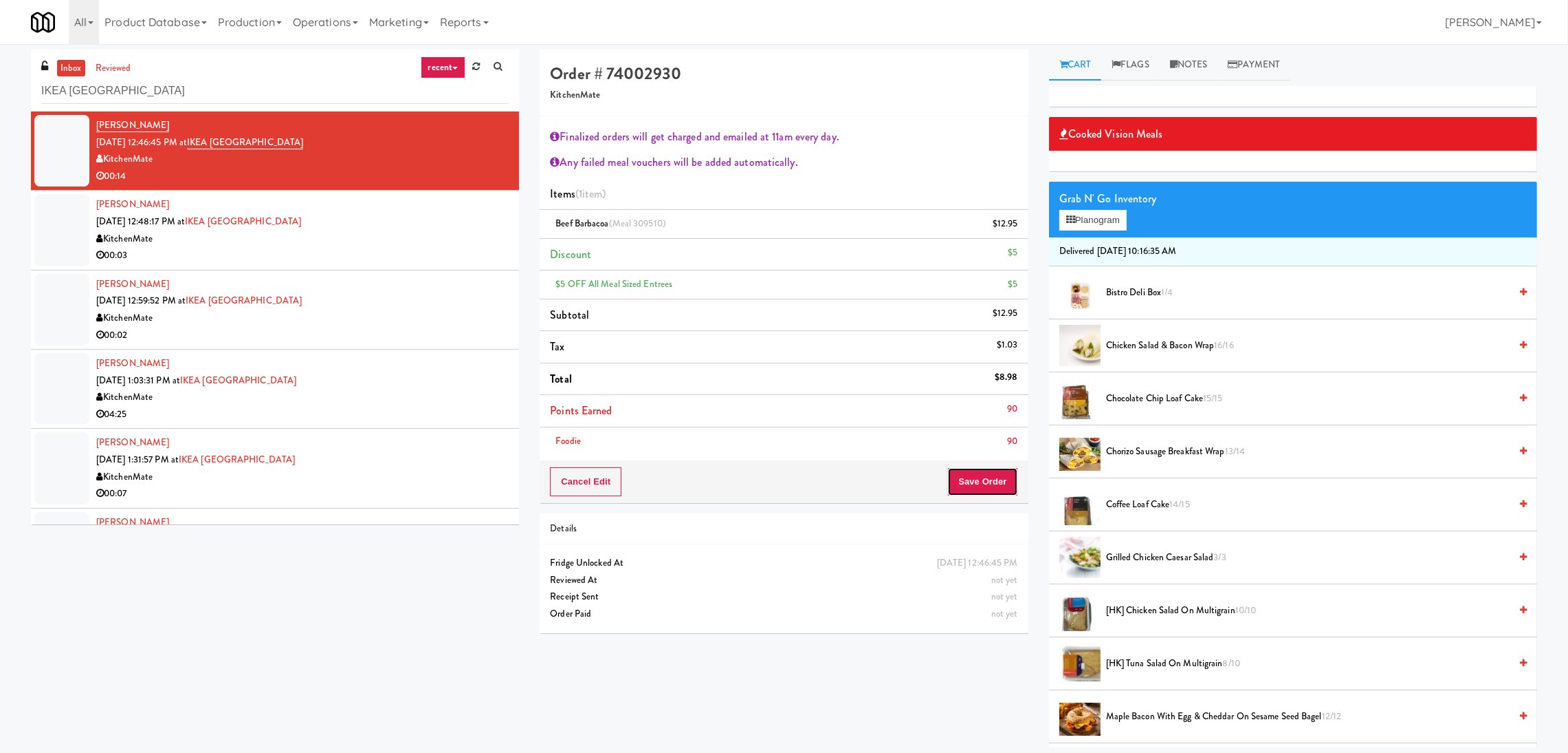
click at [974, 488] on button "Save Order" at bounding box center [982, 481] width 70 height 29
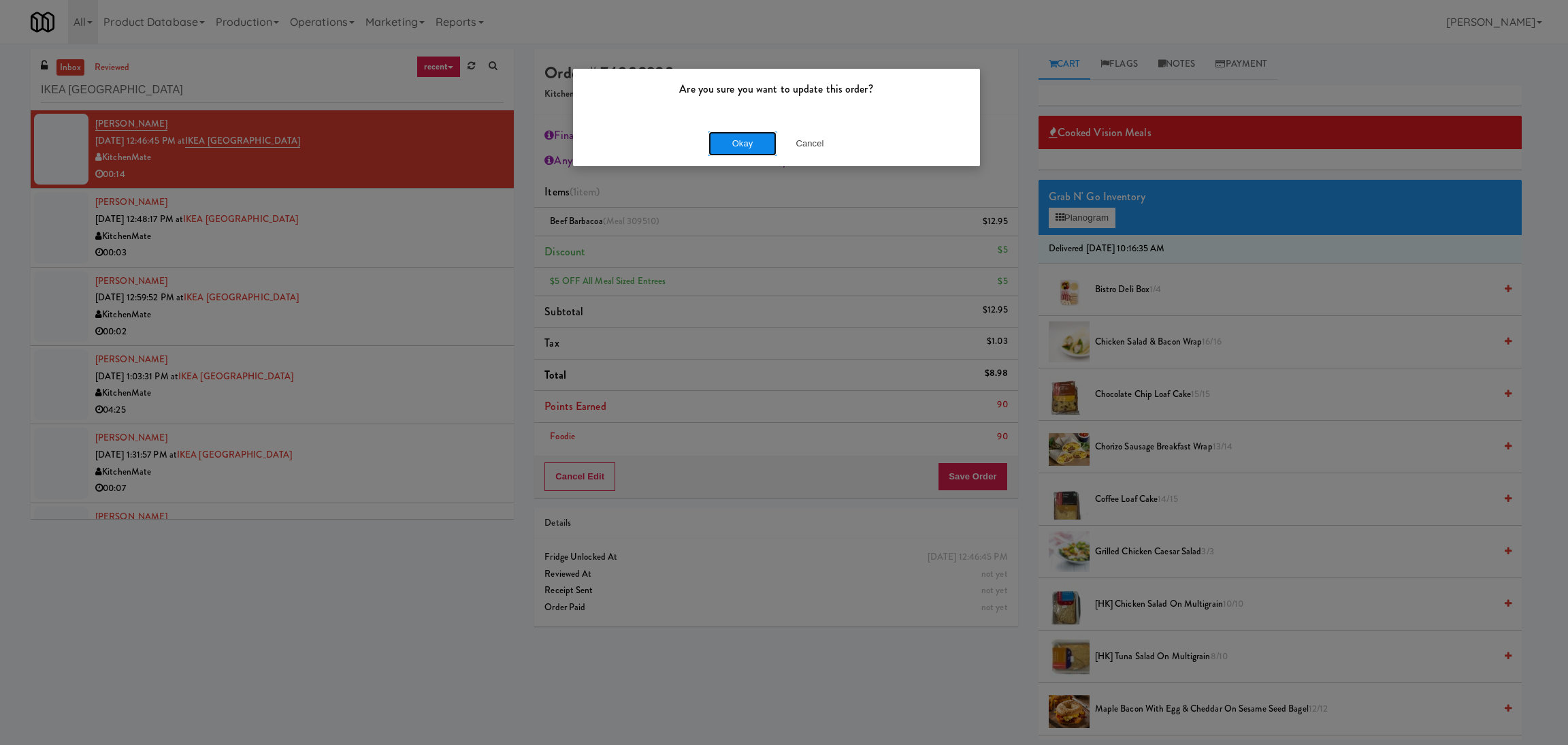
click at [736, 152] on button "Okay" at bounding box center [742, 143] width 68 height 24
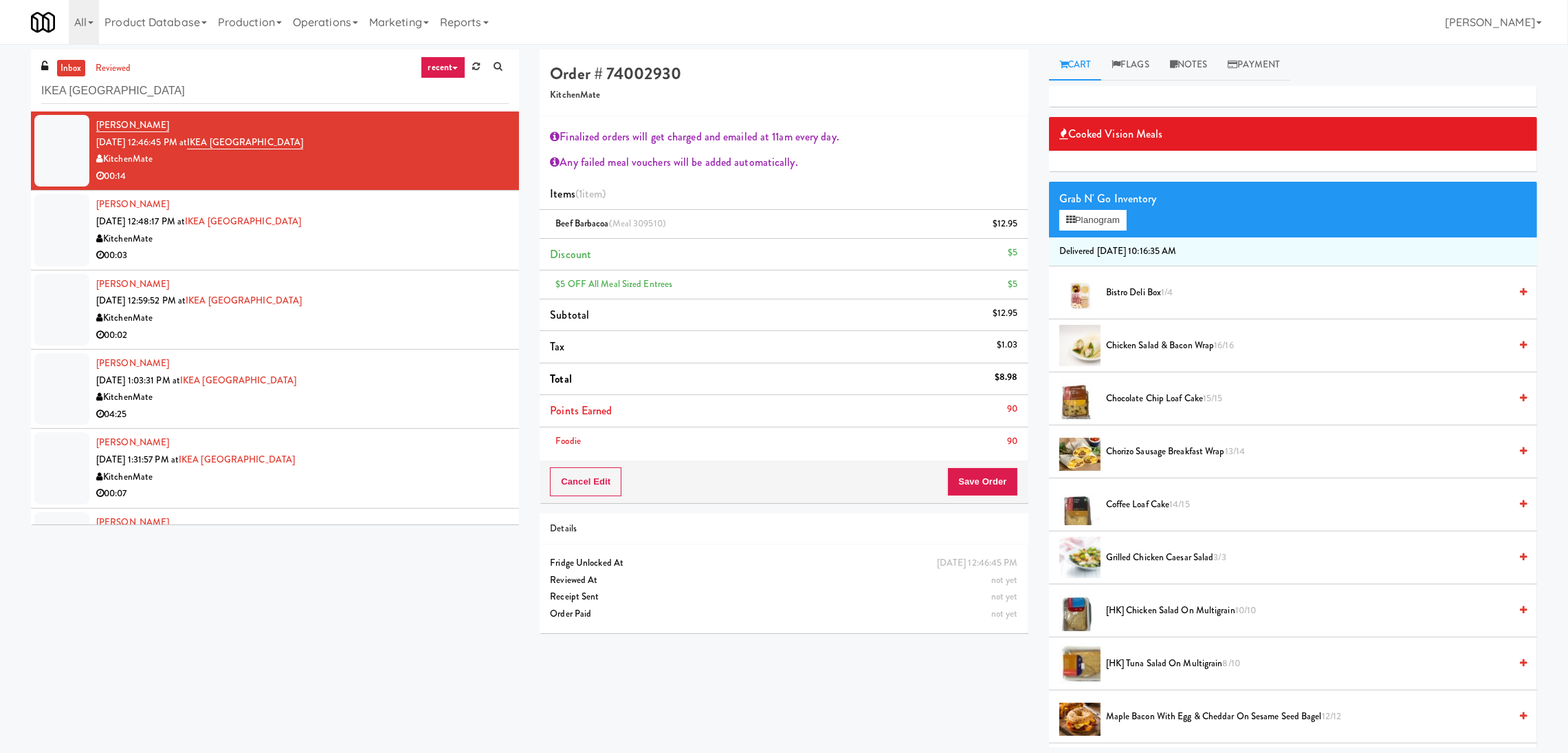
click at [519, 219] on div "inbox reviewed recent all unclear take inventory issue suspicious failed recent…" at bounding box center [275, 292] width 508 height 485
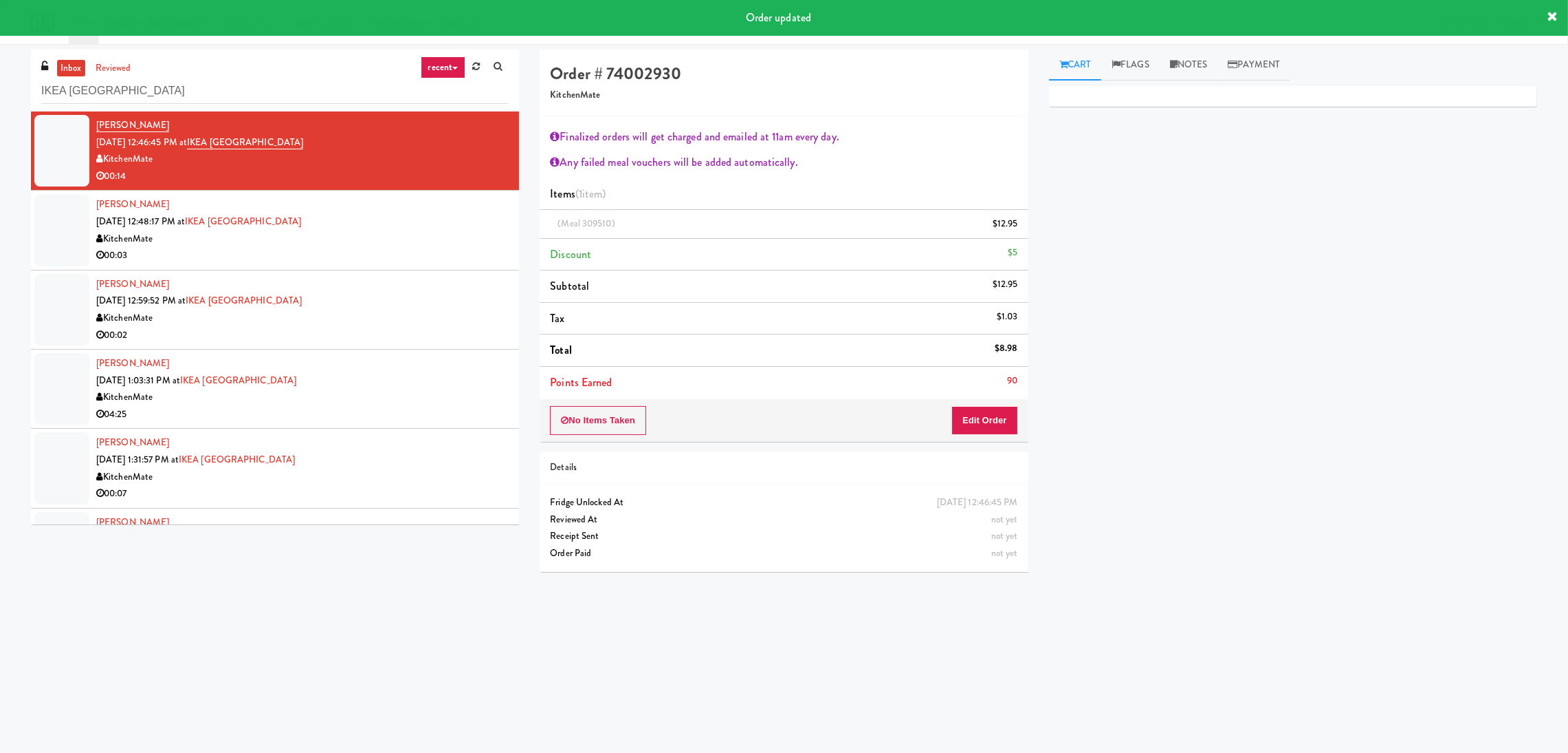
click at [453, 237] on div "KitchenMate" at bounding box center [302, 239] width 413 height 17
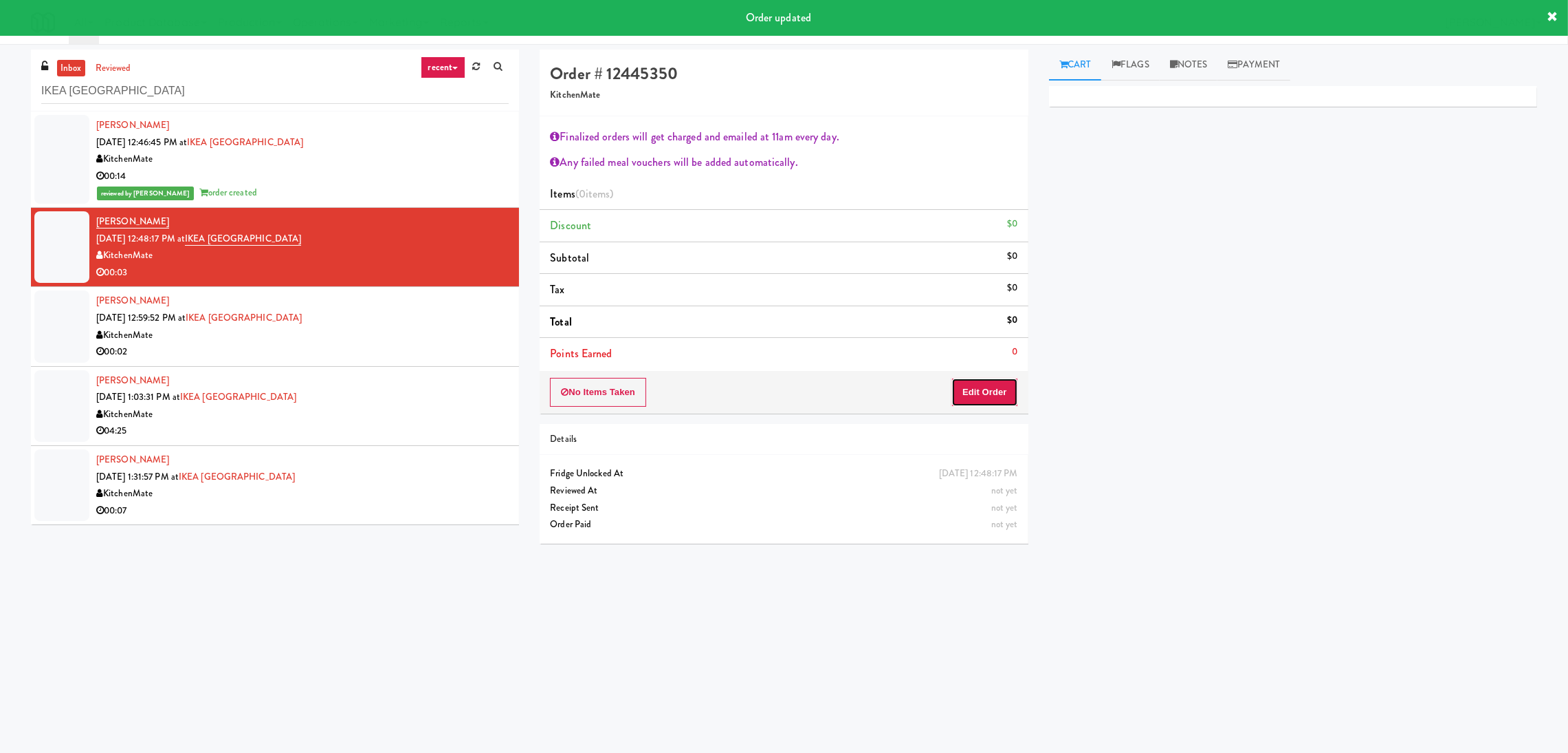
click at [993, 397] on button "Edit Order" at bounding box center [984, 392] width 67 height 29
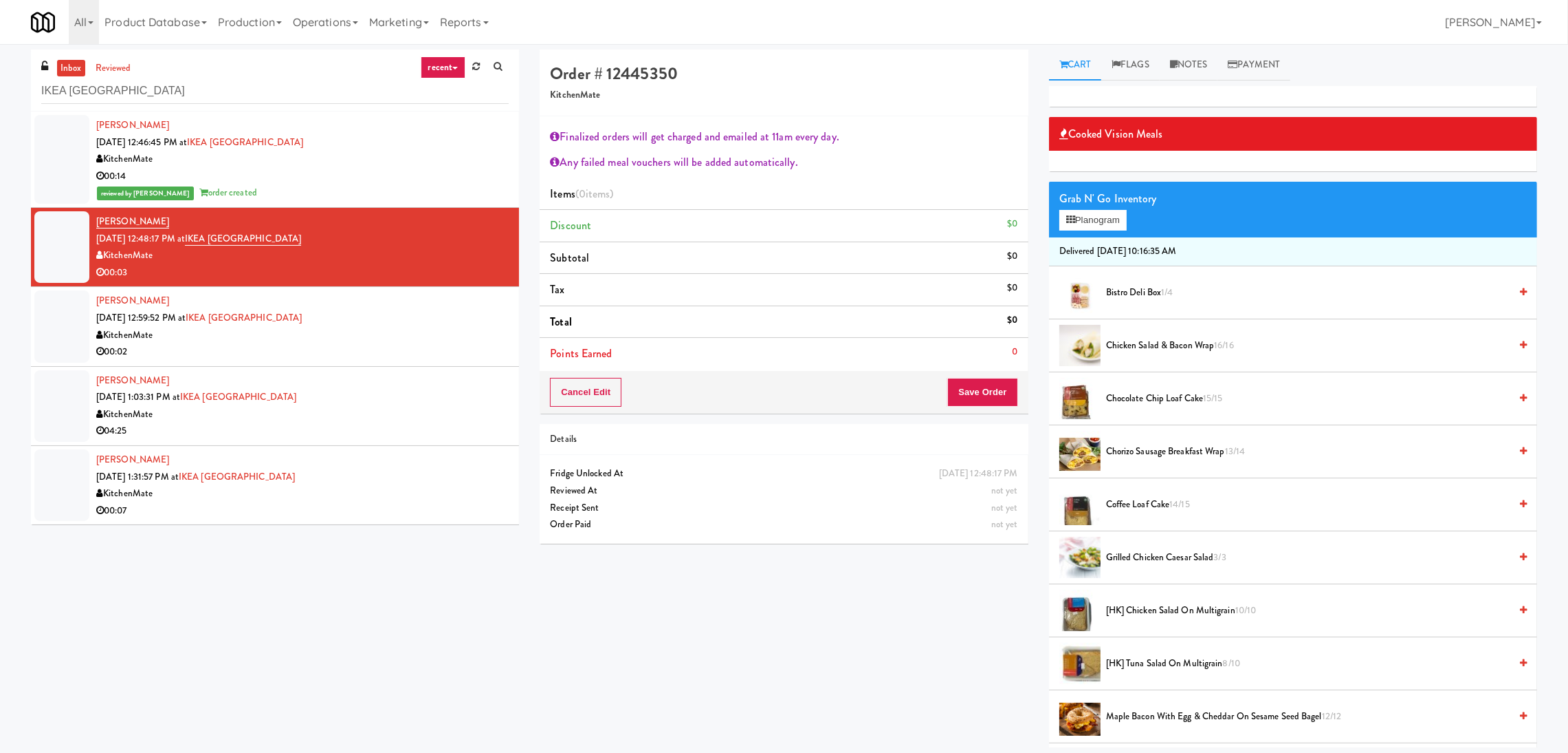
click at [1083, 202] on div "Grab N' Go Inventory" at bounding box center [1293, 199] width 467 height 21
click at [1081, 219] on button "Planogram" at bounding box center [1093, 220] width 67 height 21
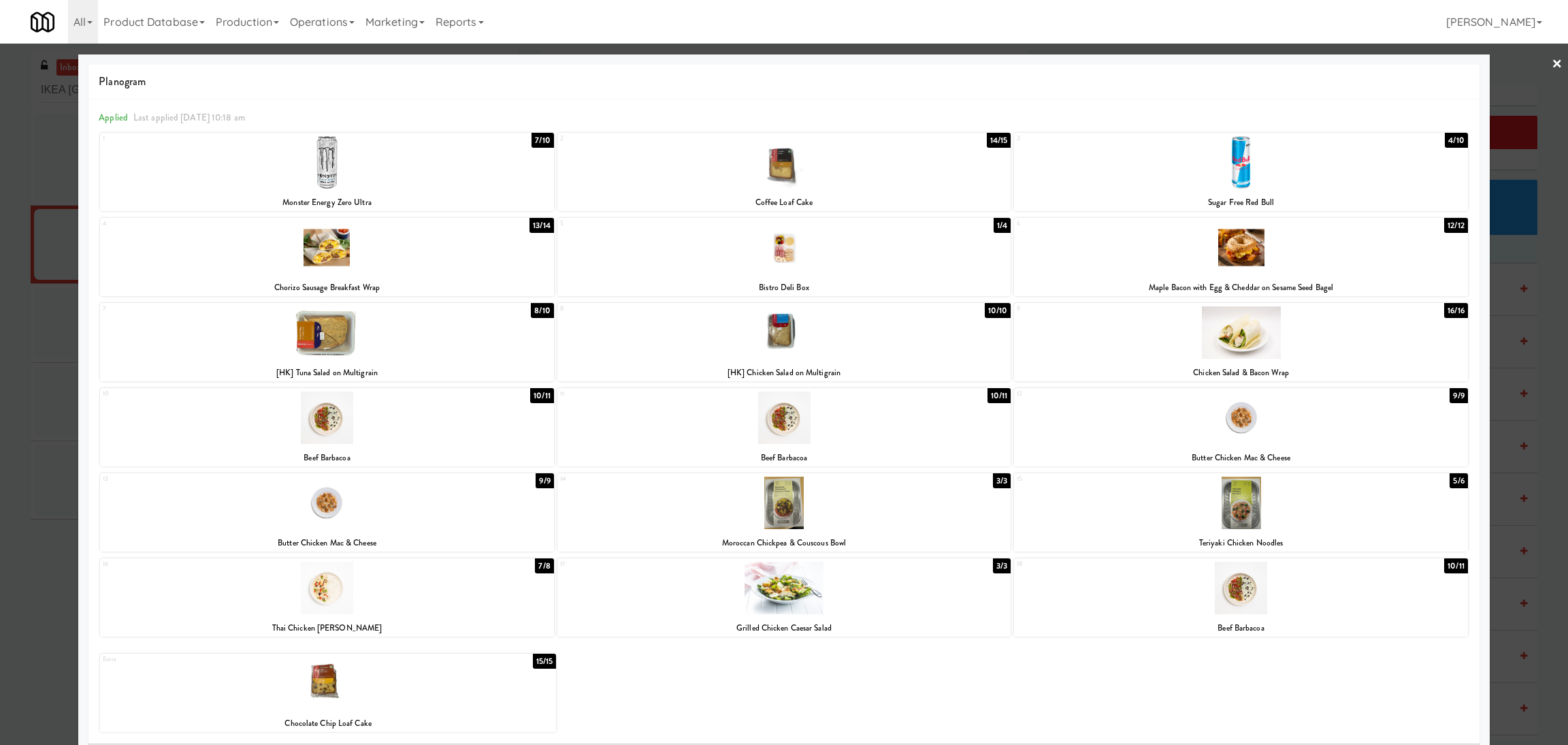
click at [749, 579] on div at bounding box center [784, 588] width 454 height 52
click at [2, 520] on div at bounding box center [784, 372] width 1568 height 745
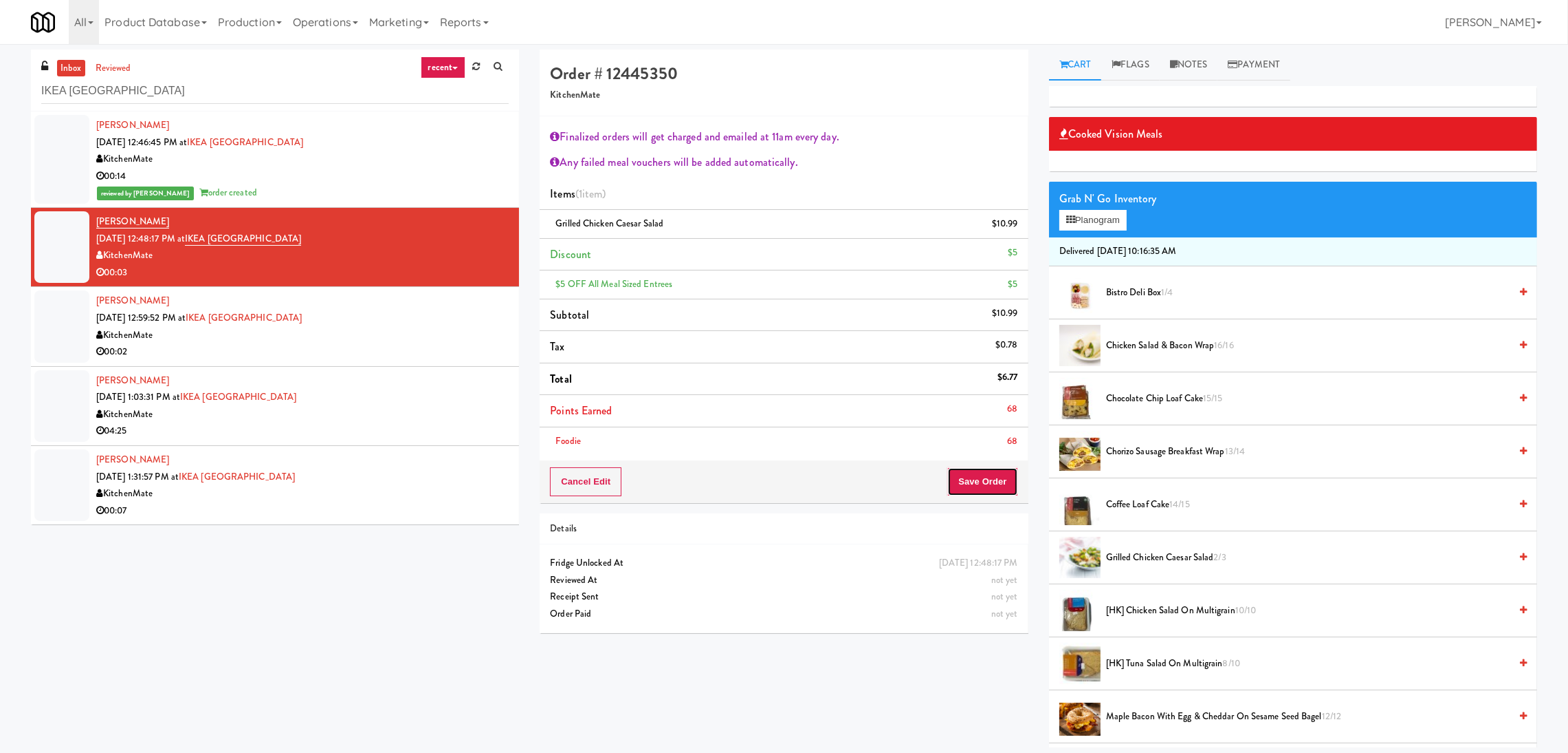
click at [985, 475] on button "Save Order" at bounding box center [982, 481] width 70 height 29
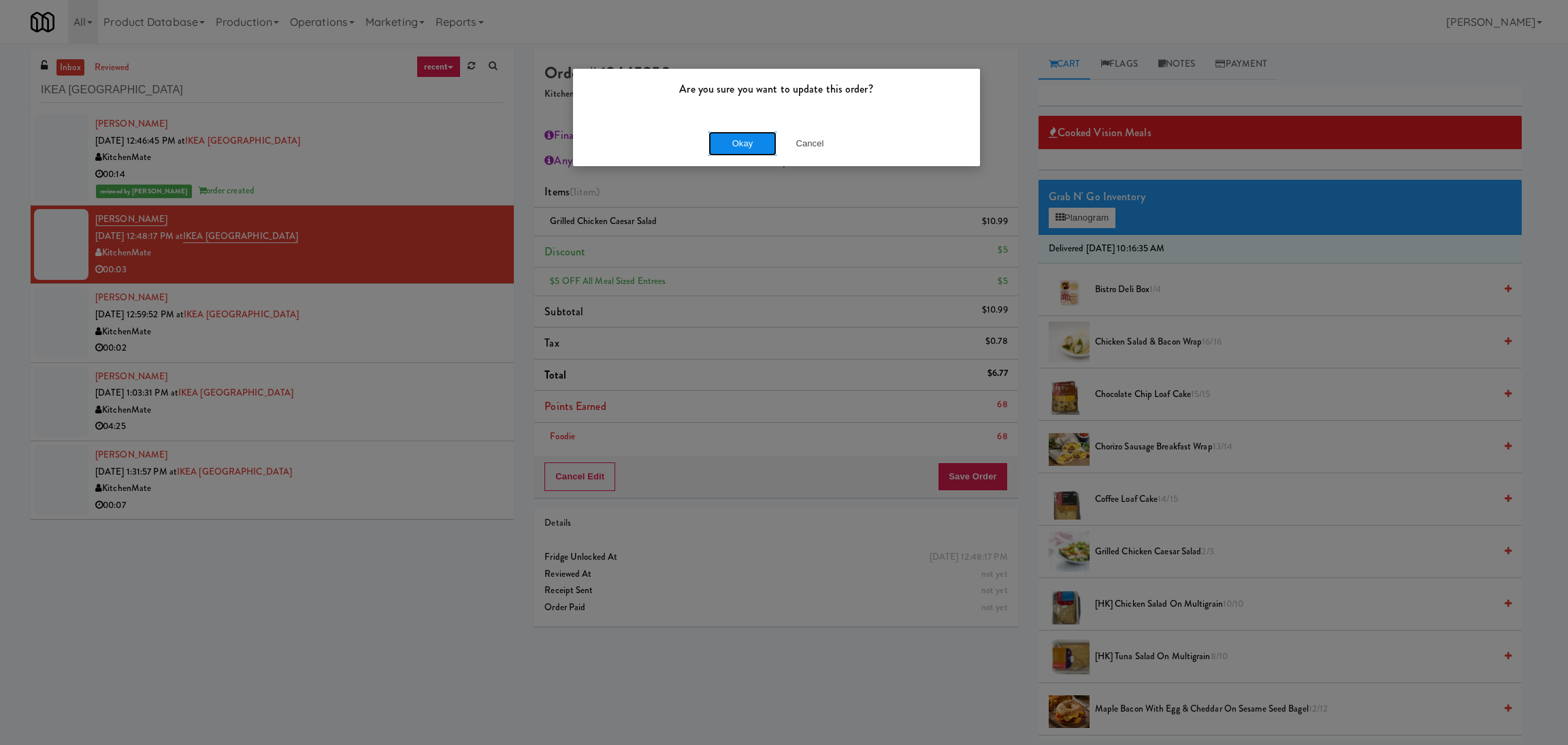
click at [741, 143] on button "Okay" at bounding box center [742, 143] width 68 height 24
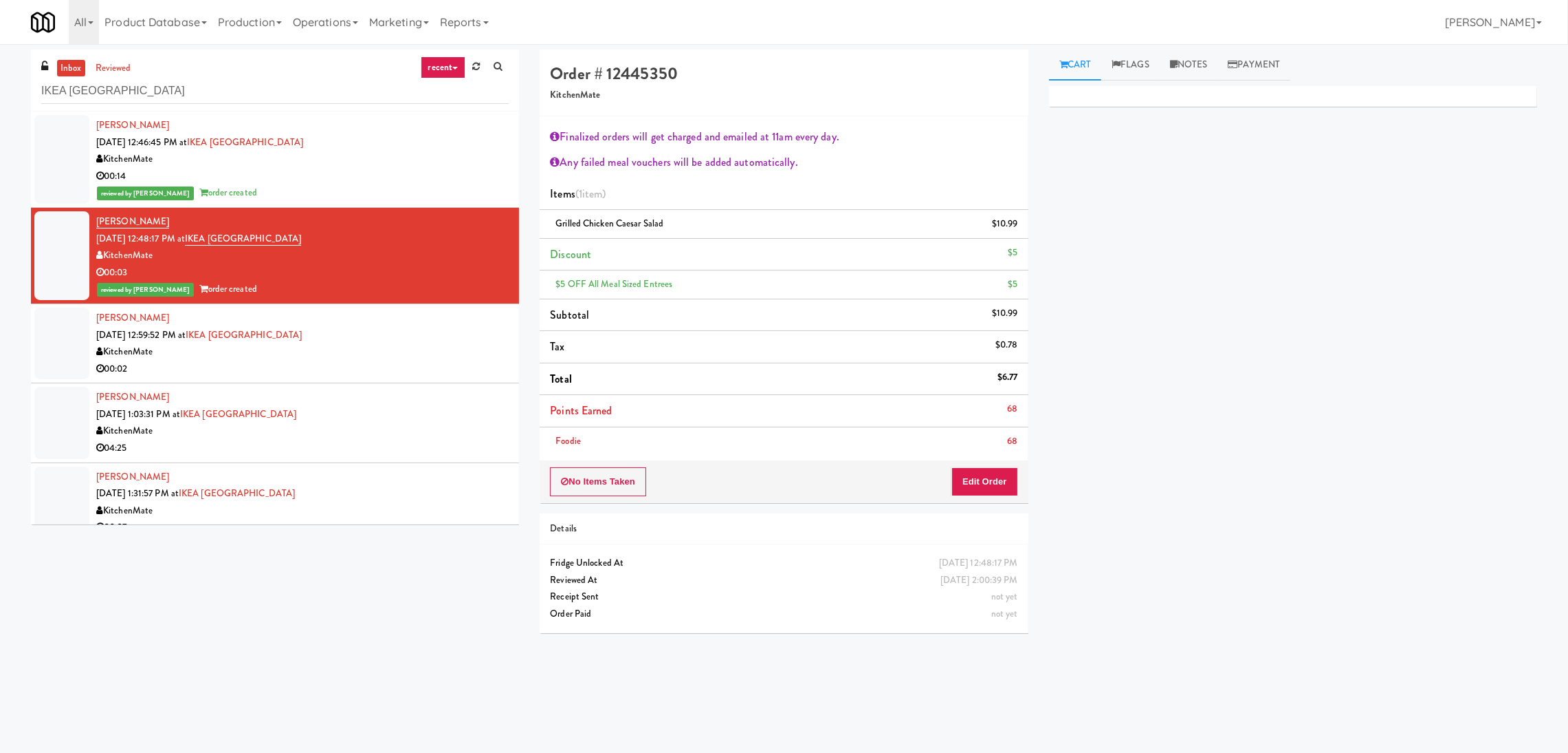
click at [394, 385] on li "Anna Belej Aug 11, 2025 1:03:31 PM at IKEA North York Store KitchenMate 04:25" at bounding box center [275, 422] width 488 height 79
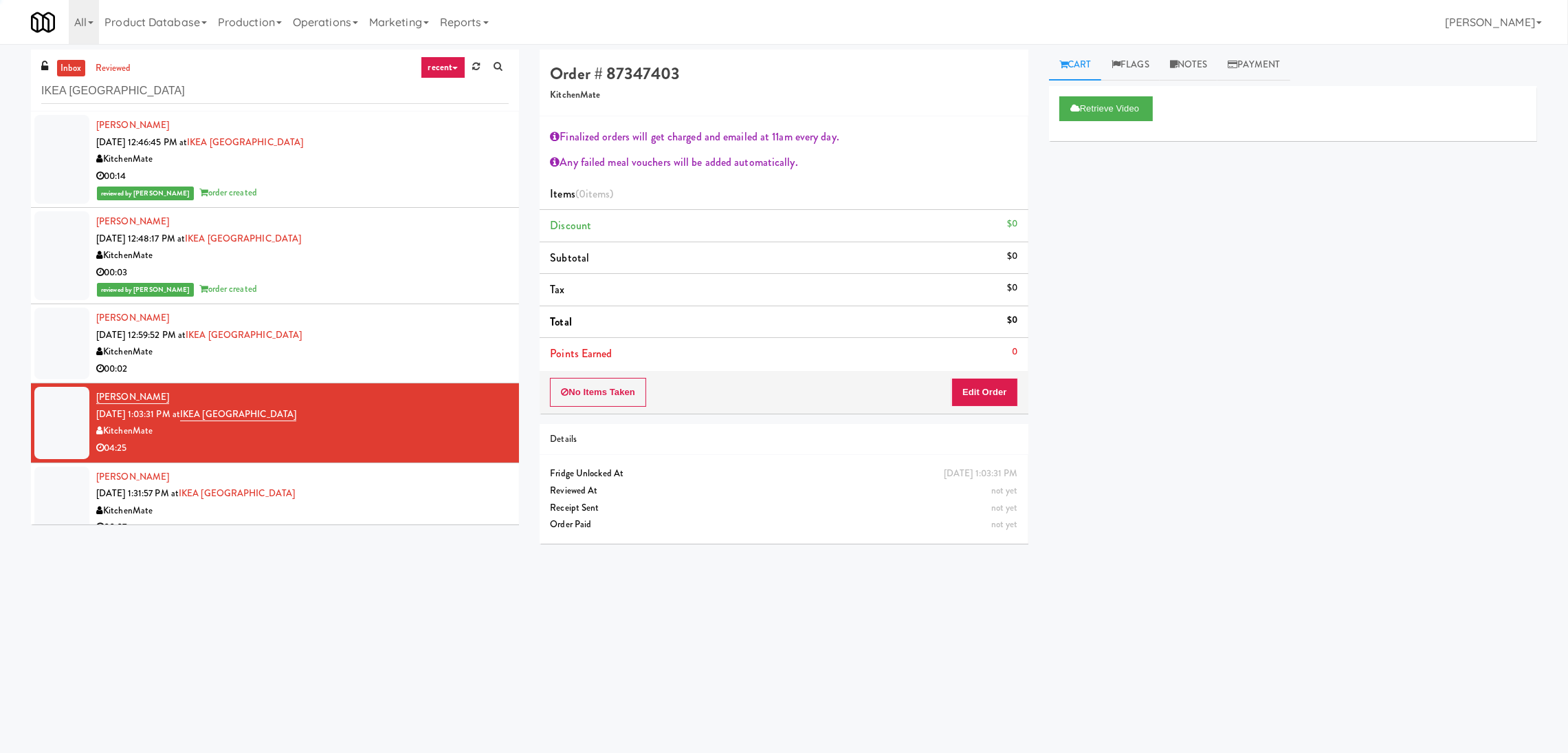
click at [457, 343] on div "William Wilmot Aug 11, 2025 12:59:52 PM at IKEA North York Store KitchenMate 00…" at bounding box center [302, 344] width 413 height 67
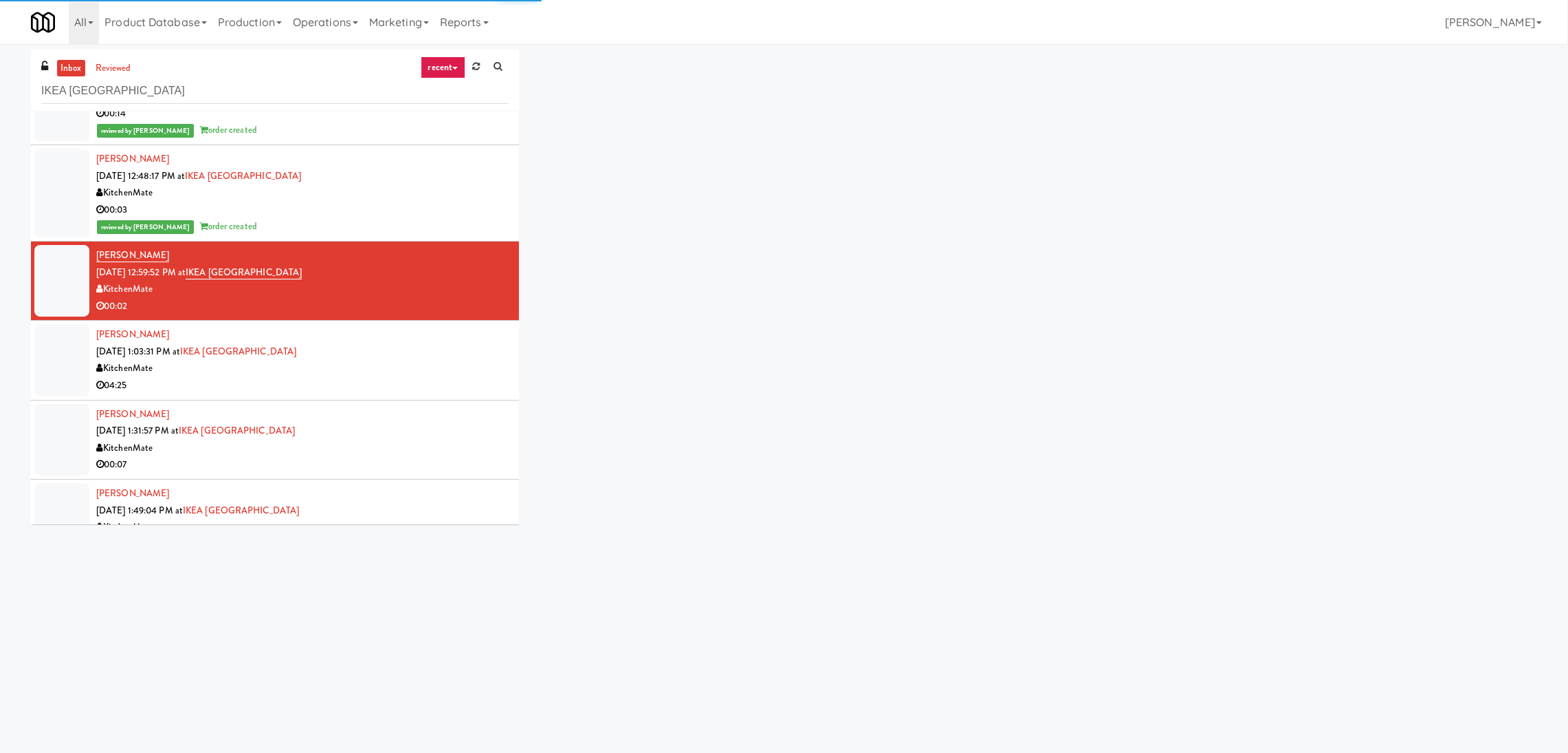
scroll to position [97, 0]
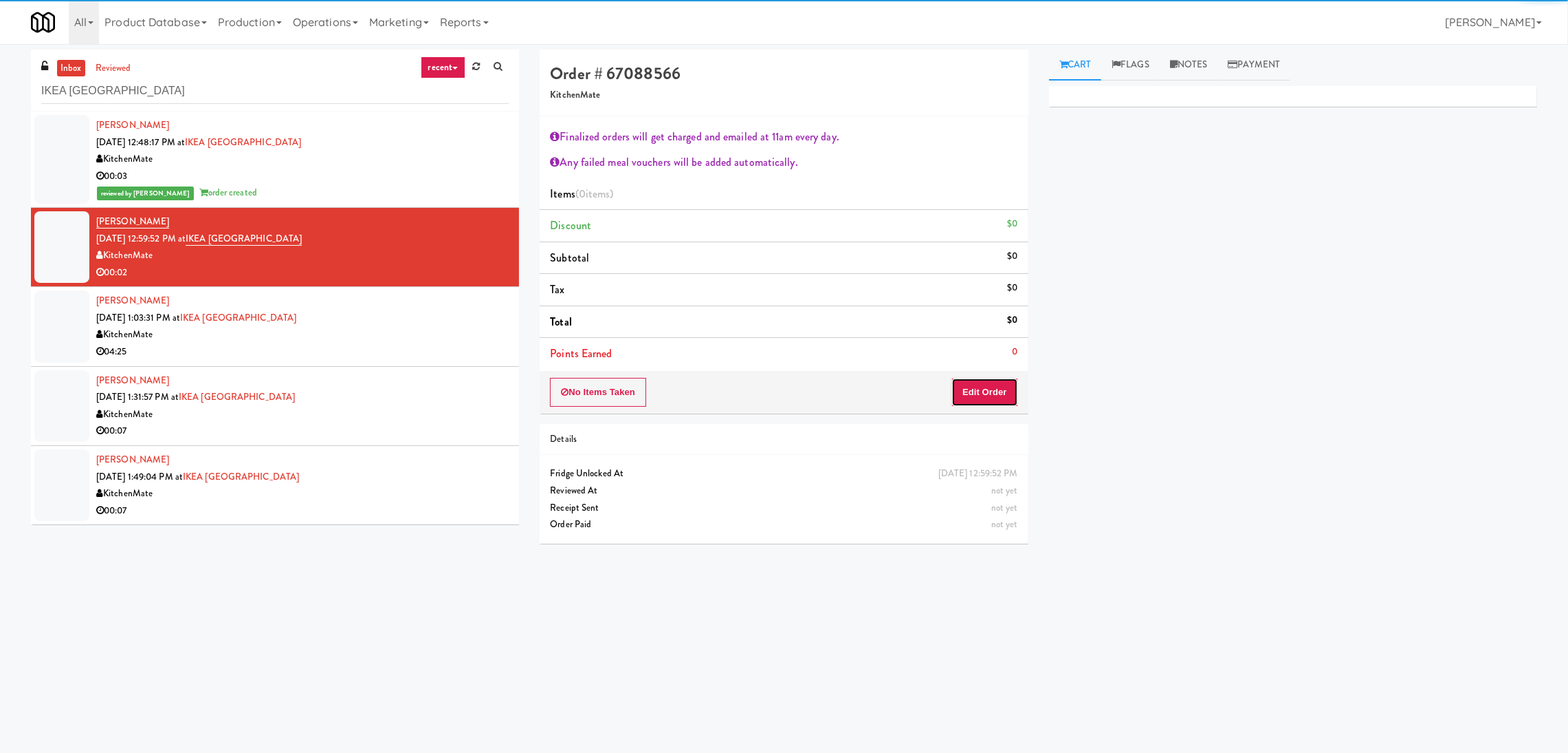
click at [1010, 407] on button "Edit Order" at bounding box center [984, 392] width 67 height 29
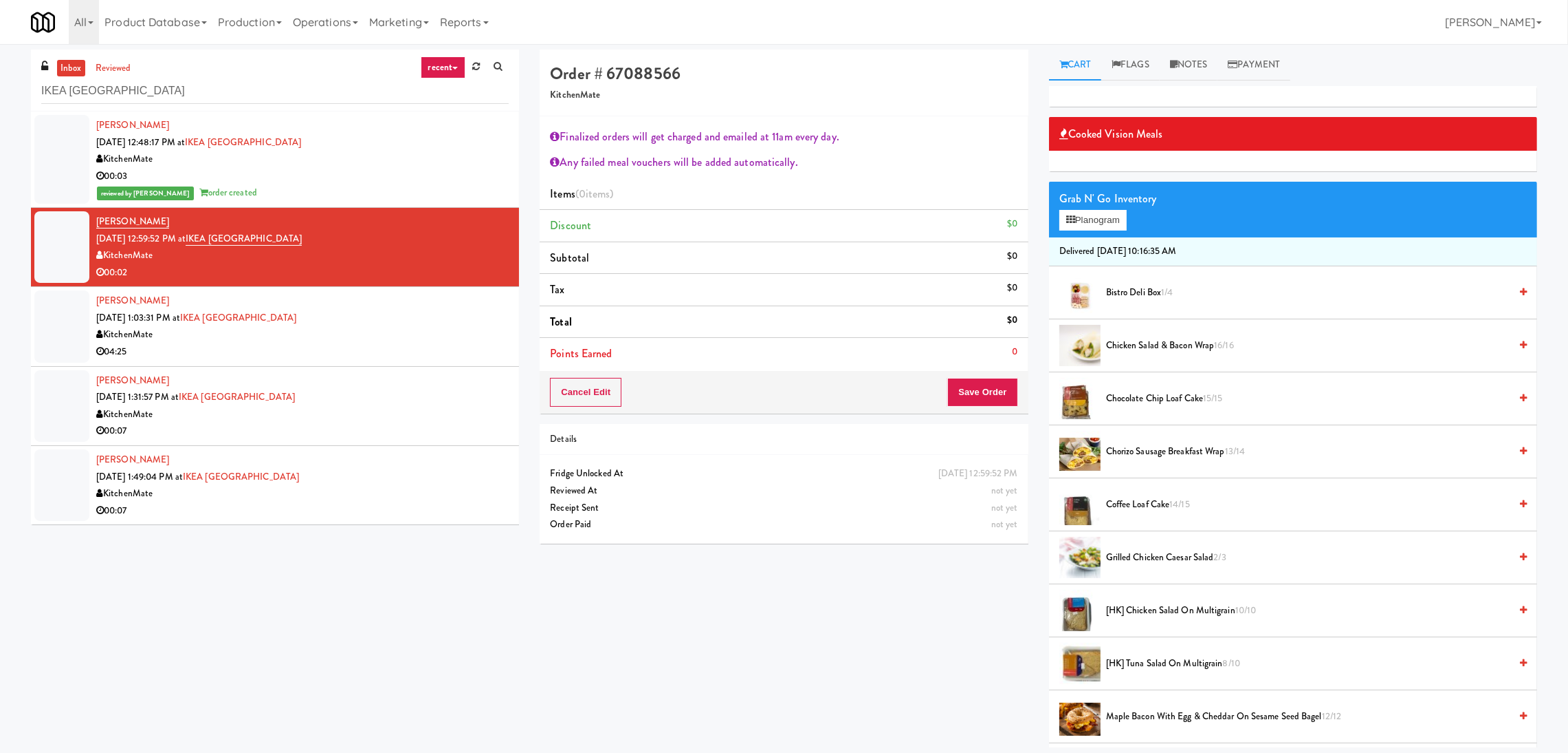
click at [1115, 296] on span "Bistro Deli Box 1/4" at bounding box center [1307, 293] width 404 height 17
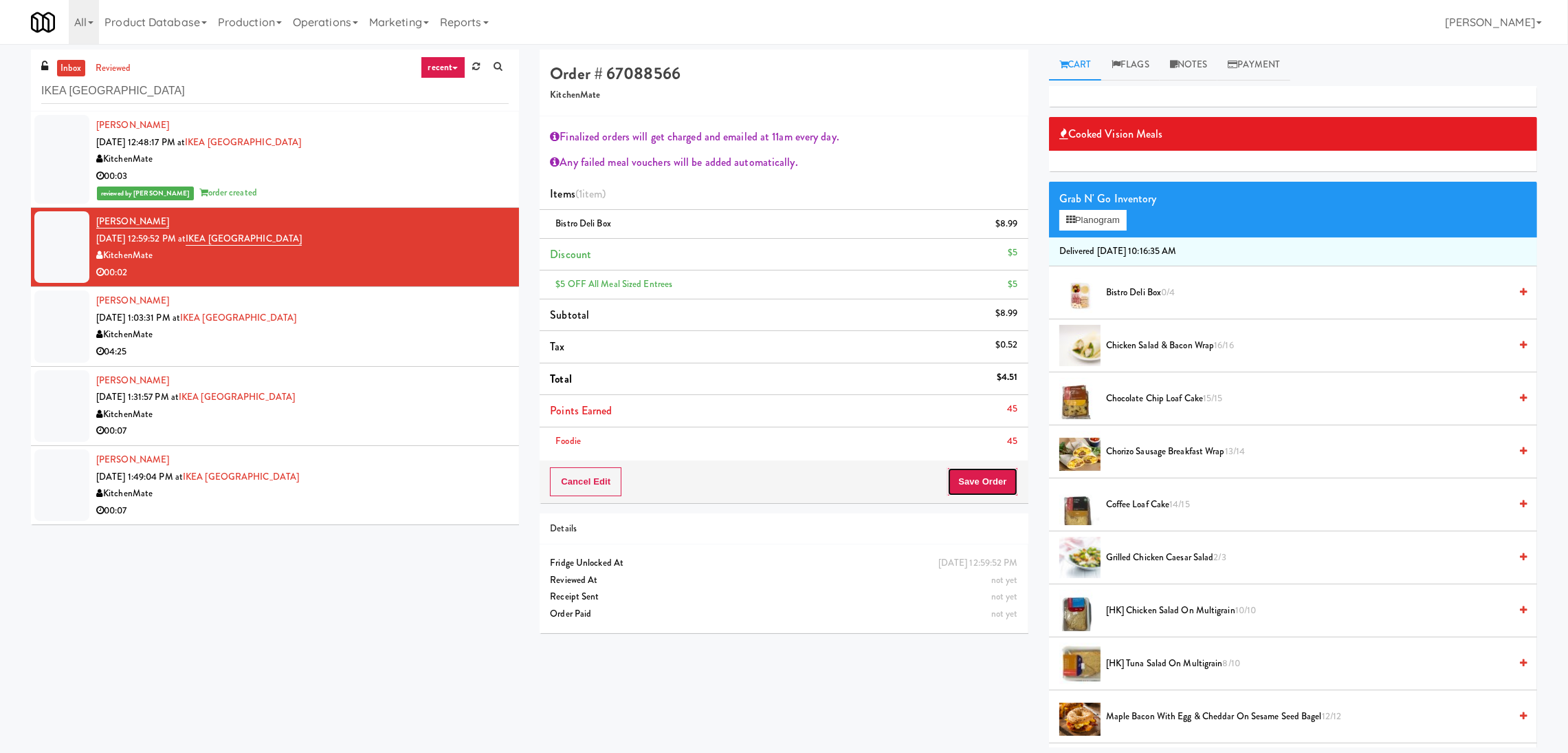
click at [983, 489] on button "Save Order" at bounding box center [982, 481] width 70 height 29
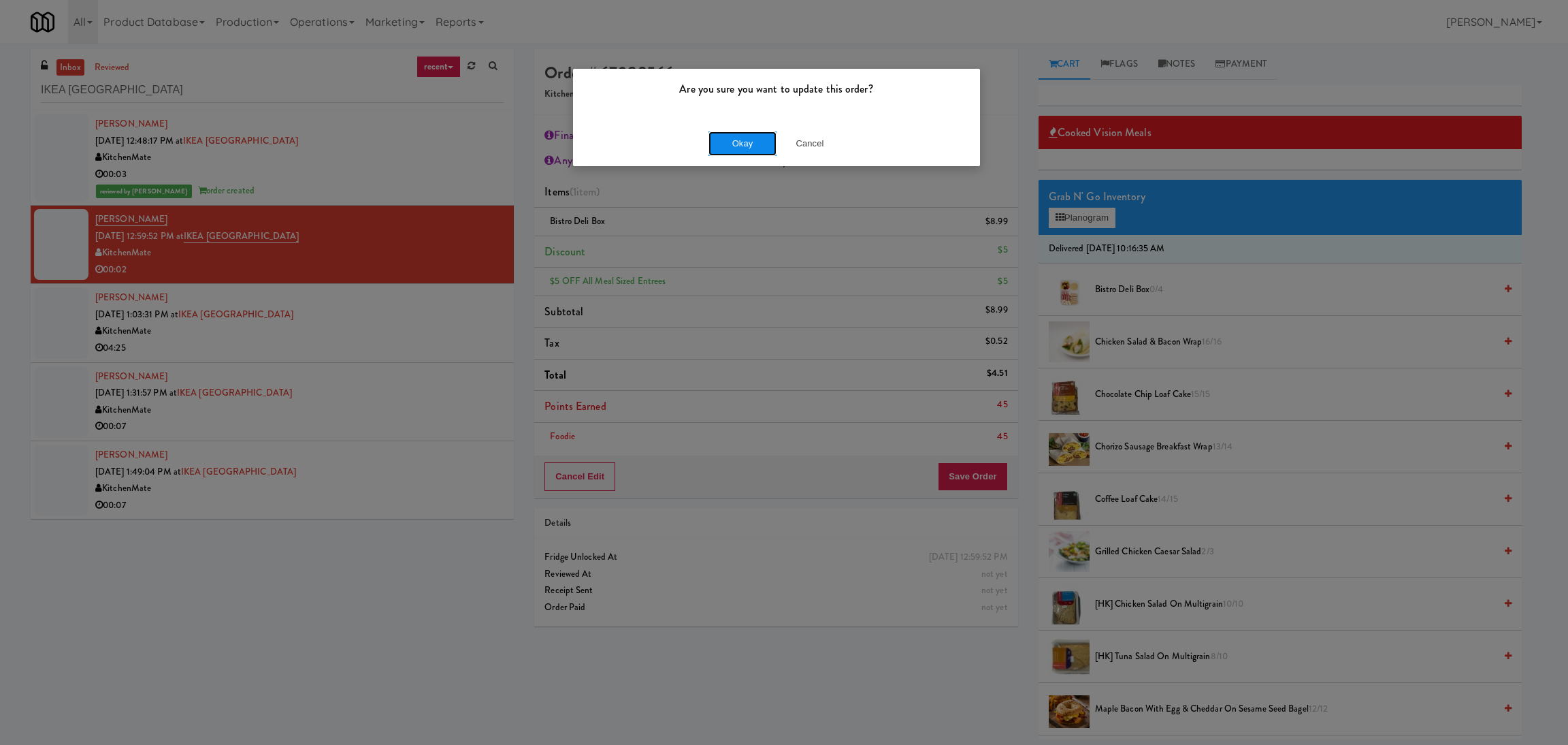
click at [733, 154] on button "Okay" at bounding box center [742, 143] width 68 height 24
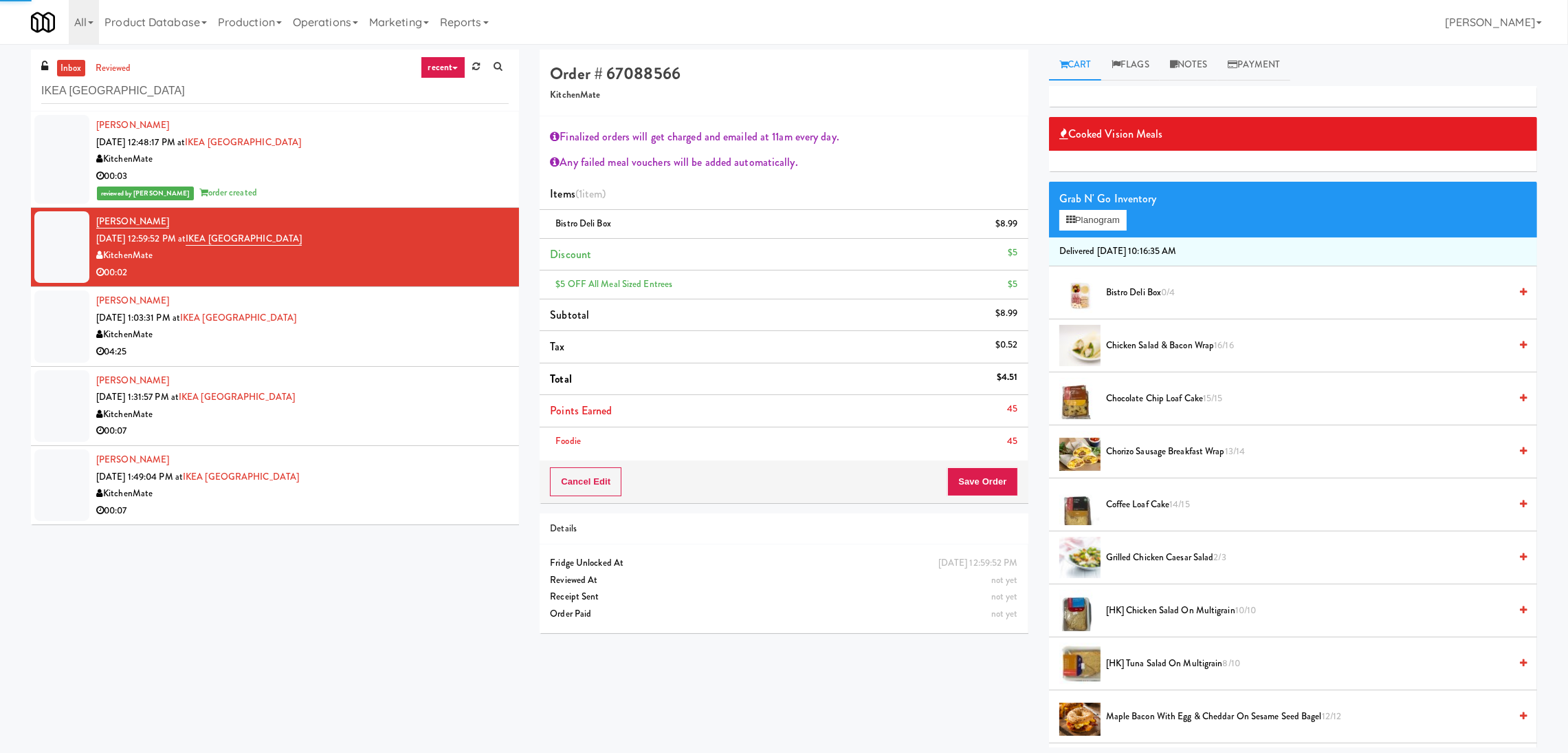
drag, startPoint x: 493, startPoint y: 305, endPoint x: 446, endPoint y: 327, distance: 51.9
click at [492, 306] on li "Anna Belej Aug 11, 2025 1:03:31 PM at IKEA North York Store KitchenMate 04:25" at bounding box center [275, 326] width 488 height 79
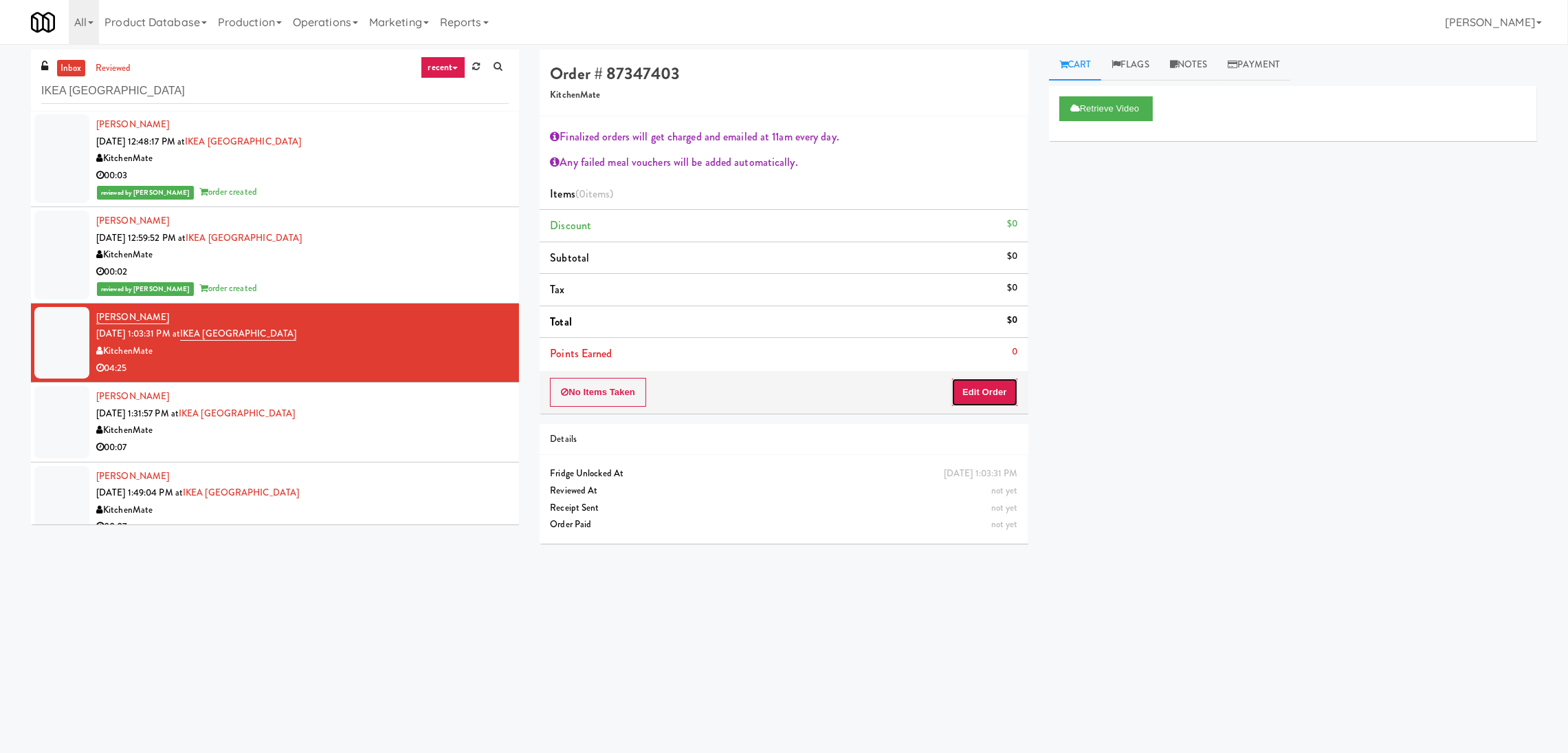
click at [996, 394] on button "Edit Order" at bounding box center [984, 392] width 67 height 29
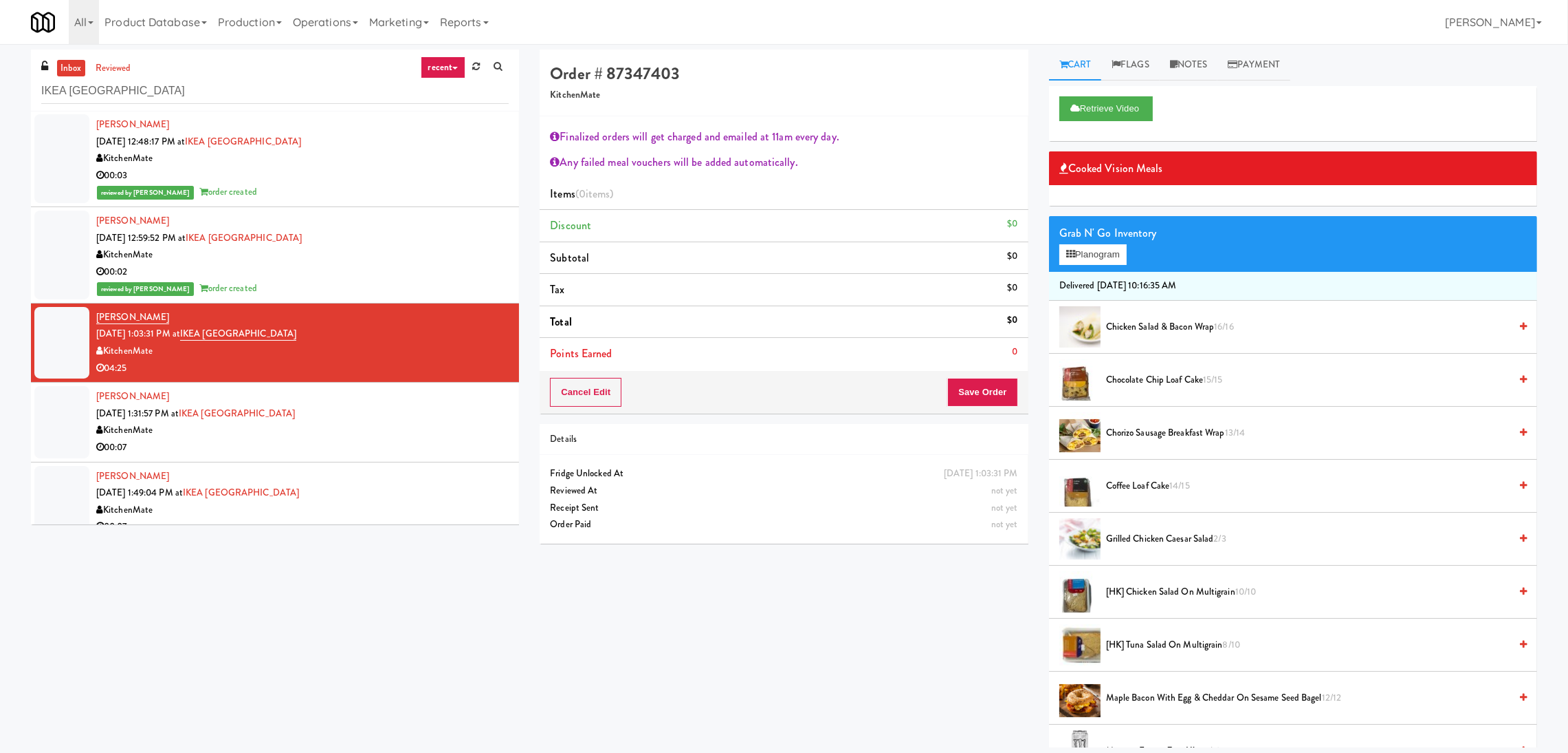
click at [1156, 335] on li "Chicken Salad & Bacon Wrap 16/16" at bounding box center [1294, 327] width 488 height 53
click at [1198, 335] on li "Chicken Salad & Bacon Wrap 16/16" at bounding box center [1294, 327] width 488 height 53
click at [1176, 335] on span "Chicken Salad & Bacon Wrap 16/16" at bounding box center [1307, 326] width 404 height 17
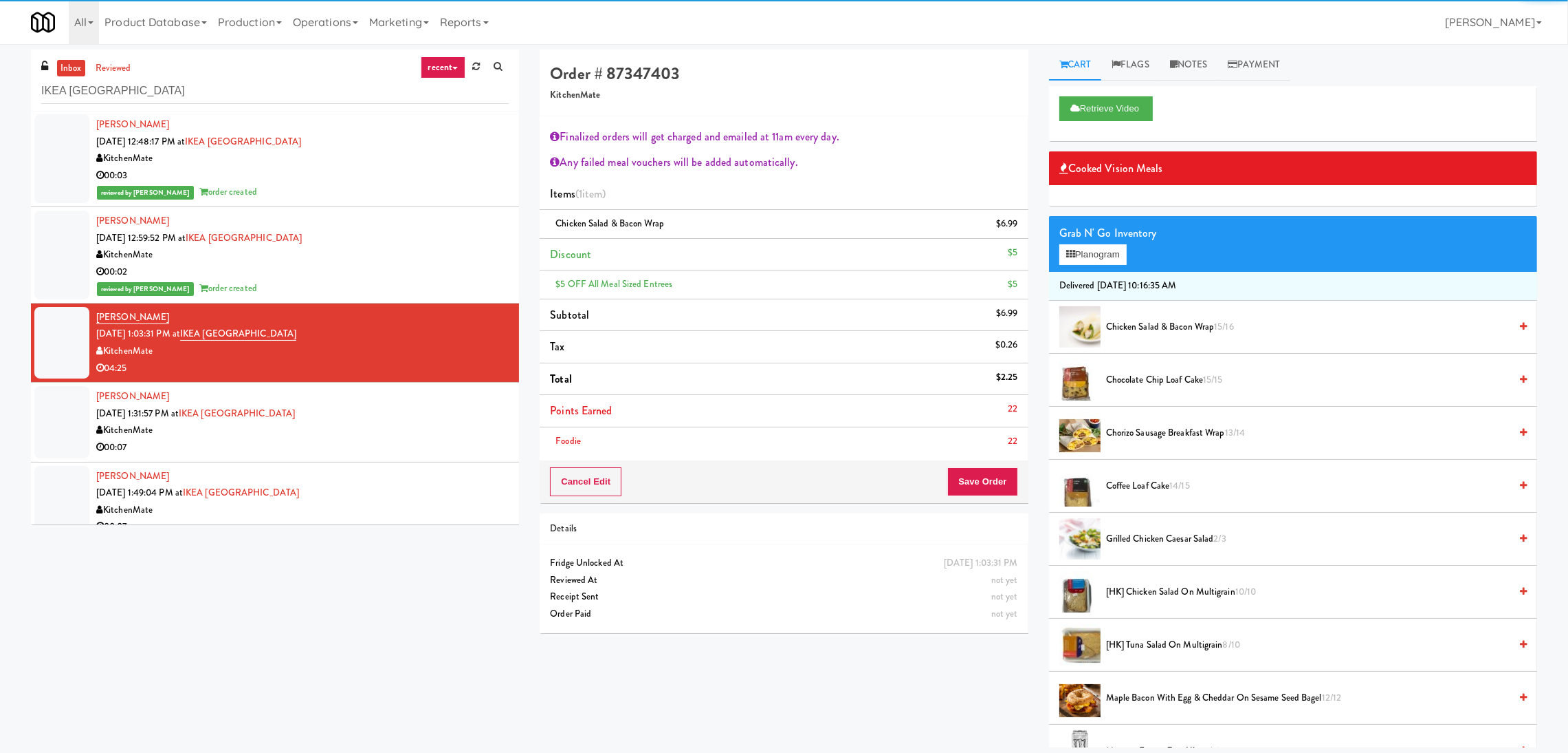
click at [972, 430] on li "Foodie 22" at bounding box center [784, 441] width 488 height 28
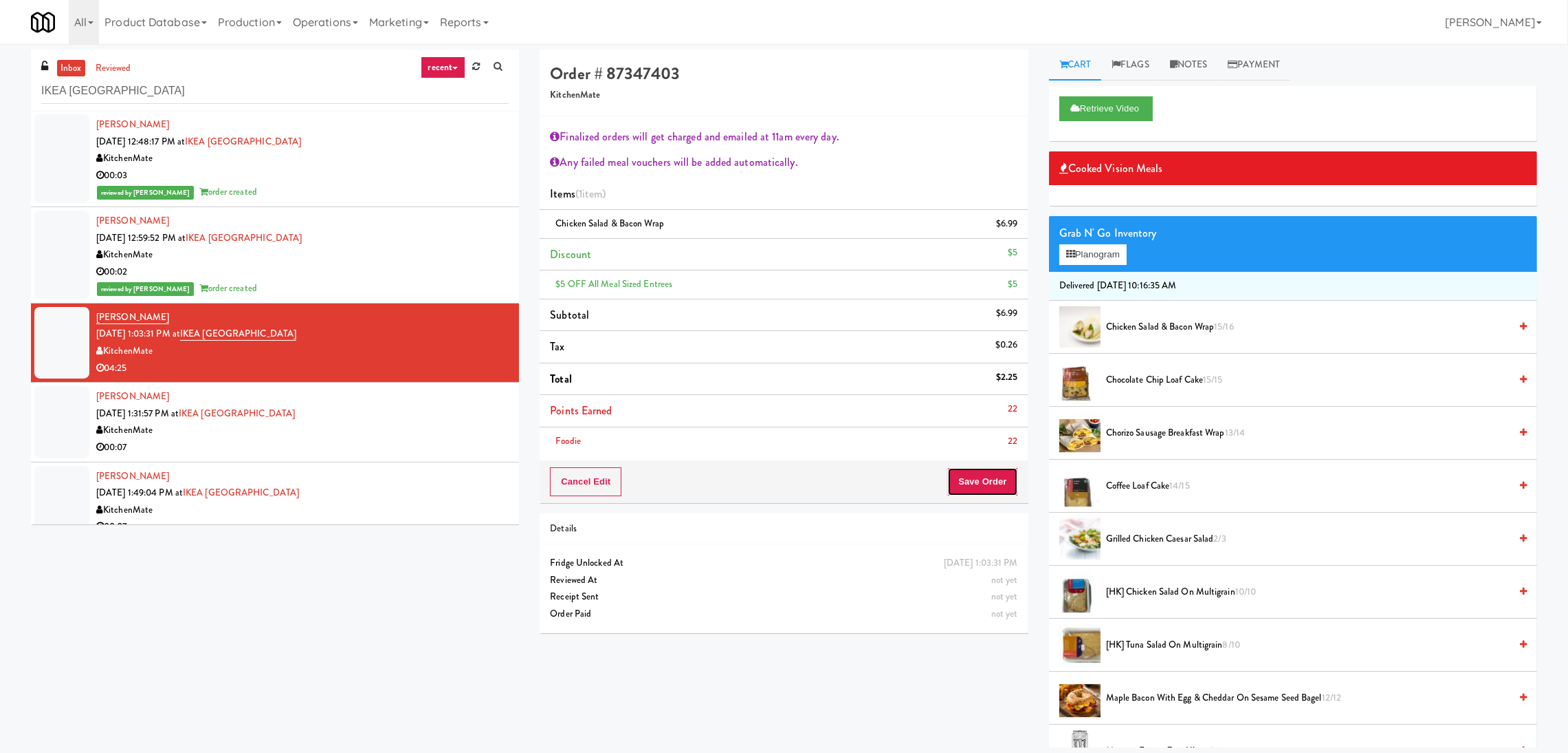
click at [975, 479] on button "Save Order" at bounding box center [982, 481] width 70 height 29
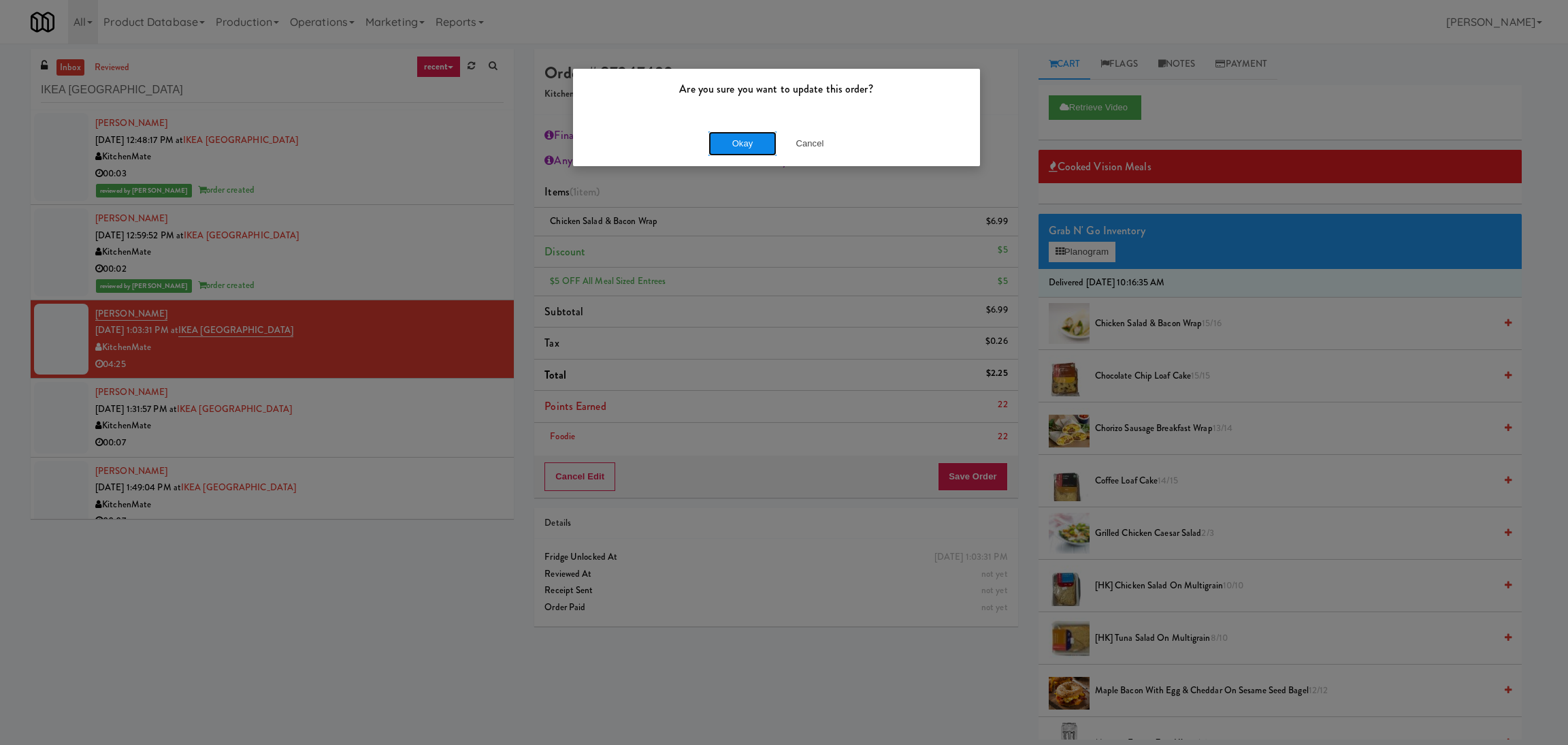
click at [737, 148] on button "Okay" at bounding box center [742, 143] width 68 height 24
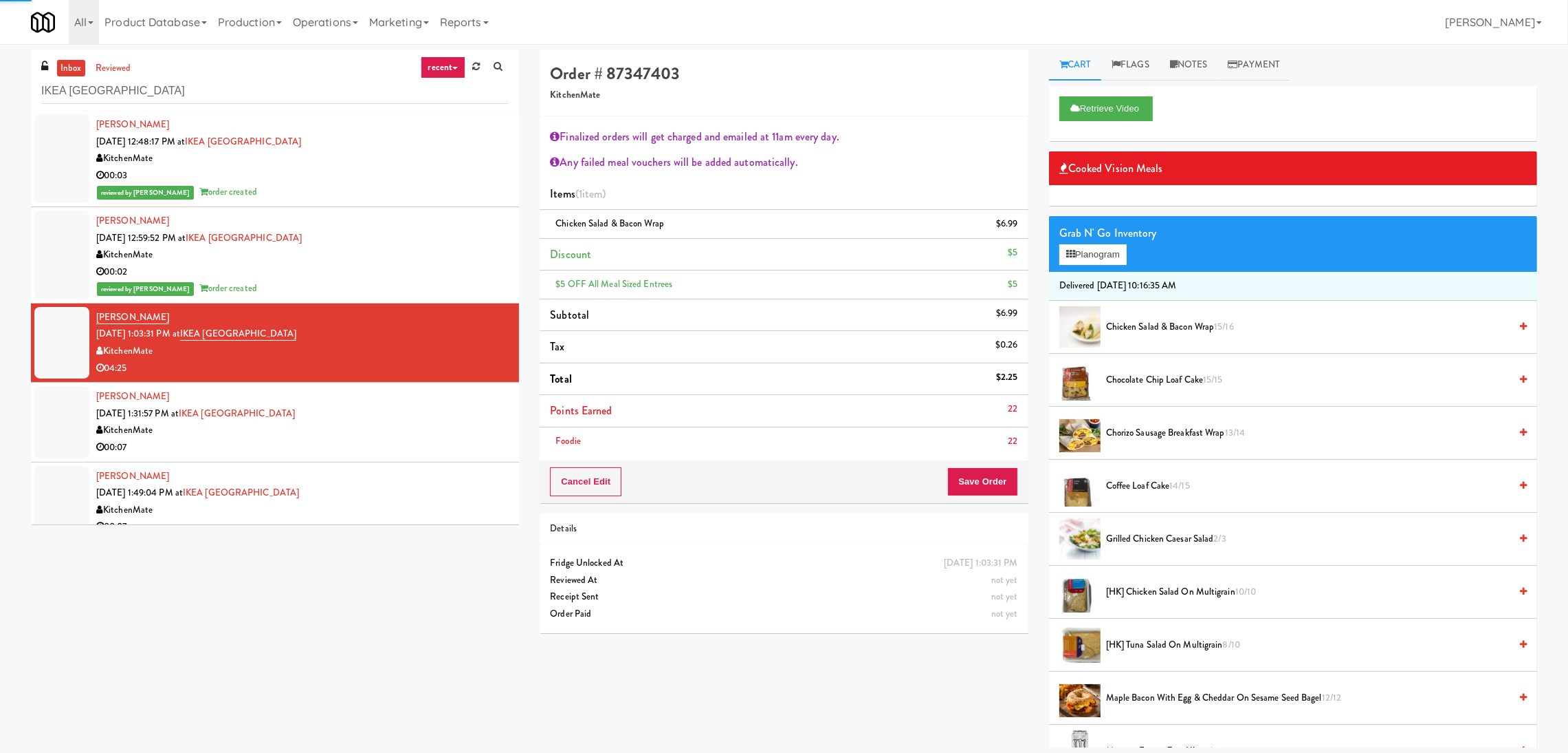
click at [459, 414] on div "Harikleia Sarantopoulos Aug 11, 2025 1:31:57 PM at IKEA North York Store Kitche…" at bounding box center [302, 422] width 413 height 67
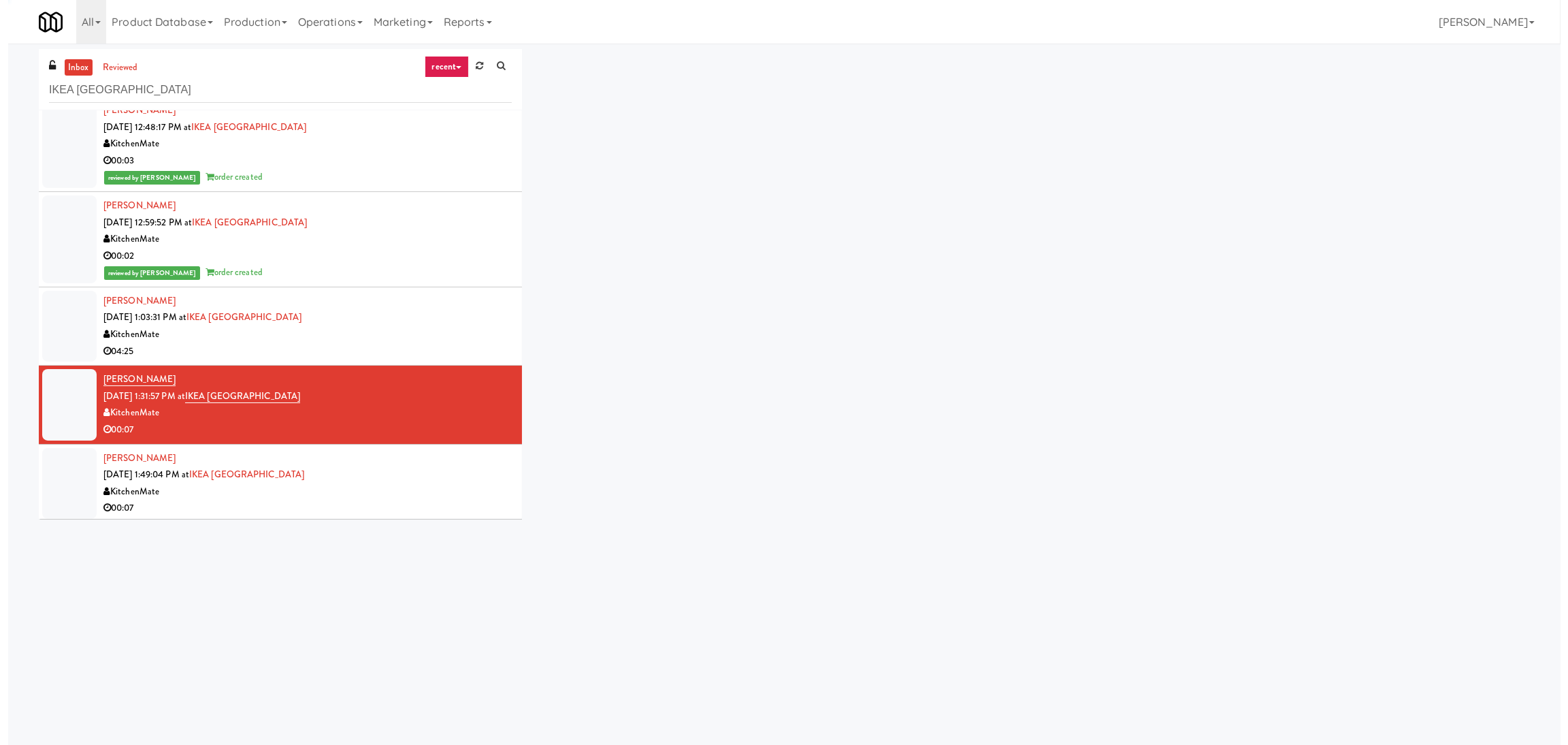
scroll to position [113, 0]
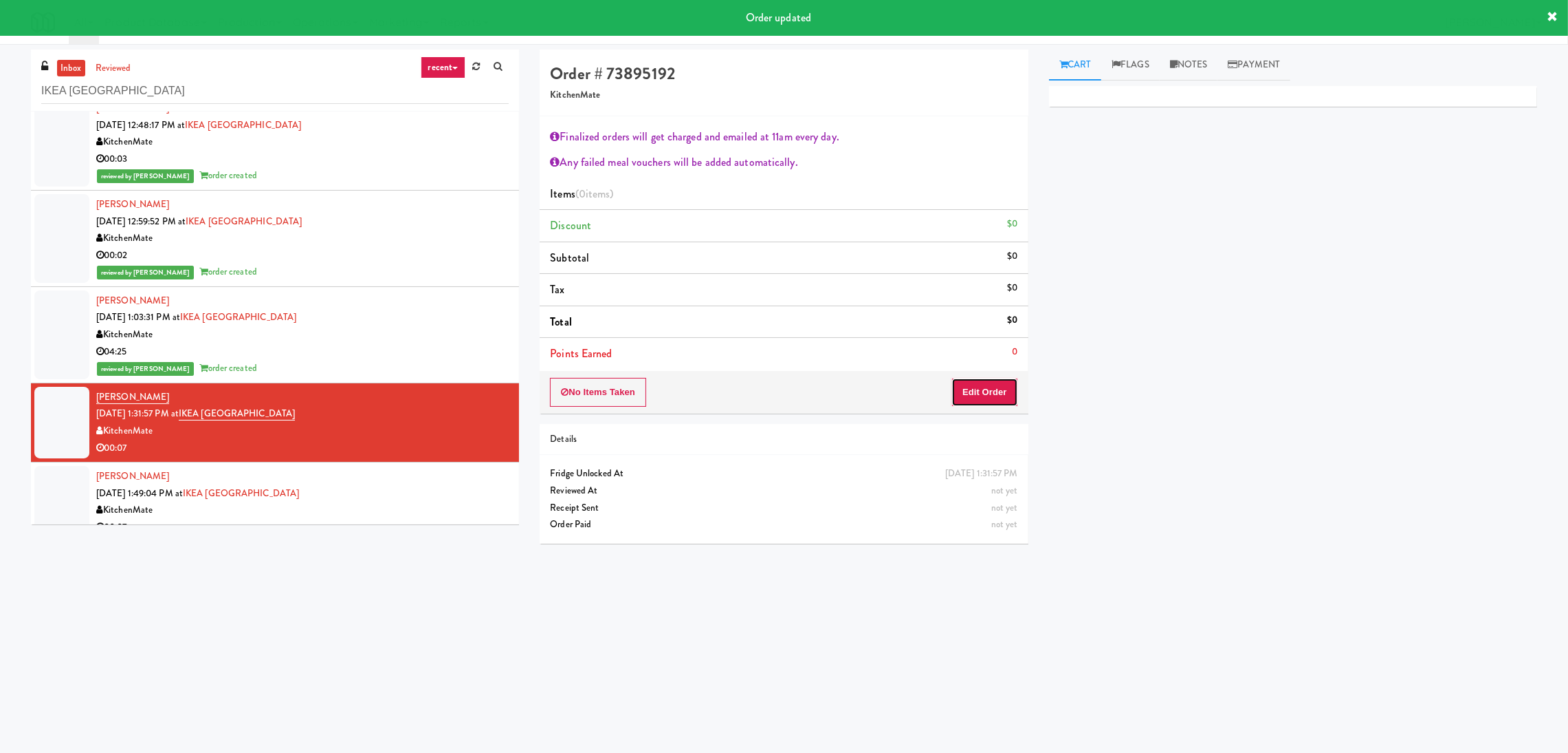
click at [982, 391] on button "Edit Order" at bounding box center [984, 392] width 67 height 29
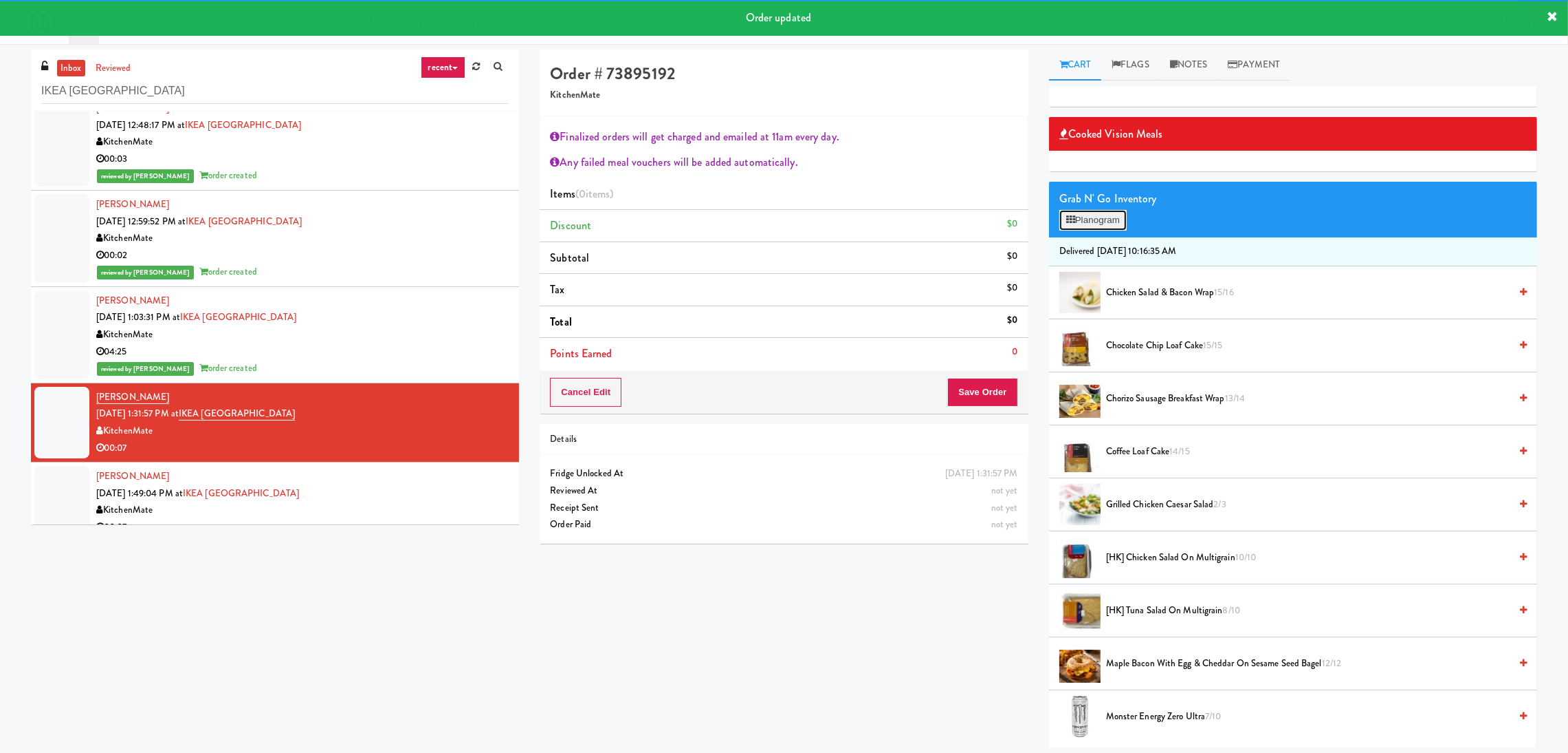
click at [1091, 218] on button "Planogram" at bounding box center [1093, 220] width 67 height 21
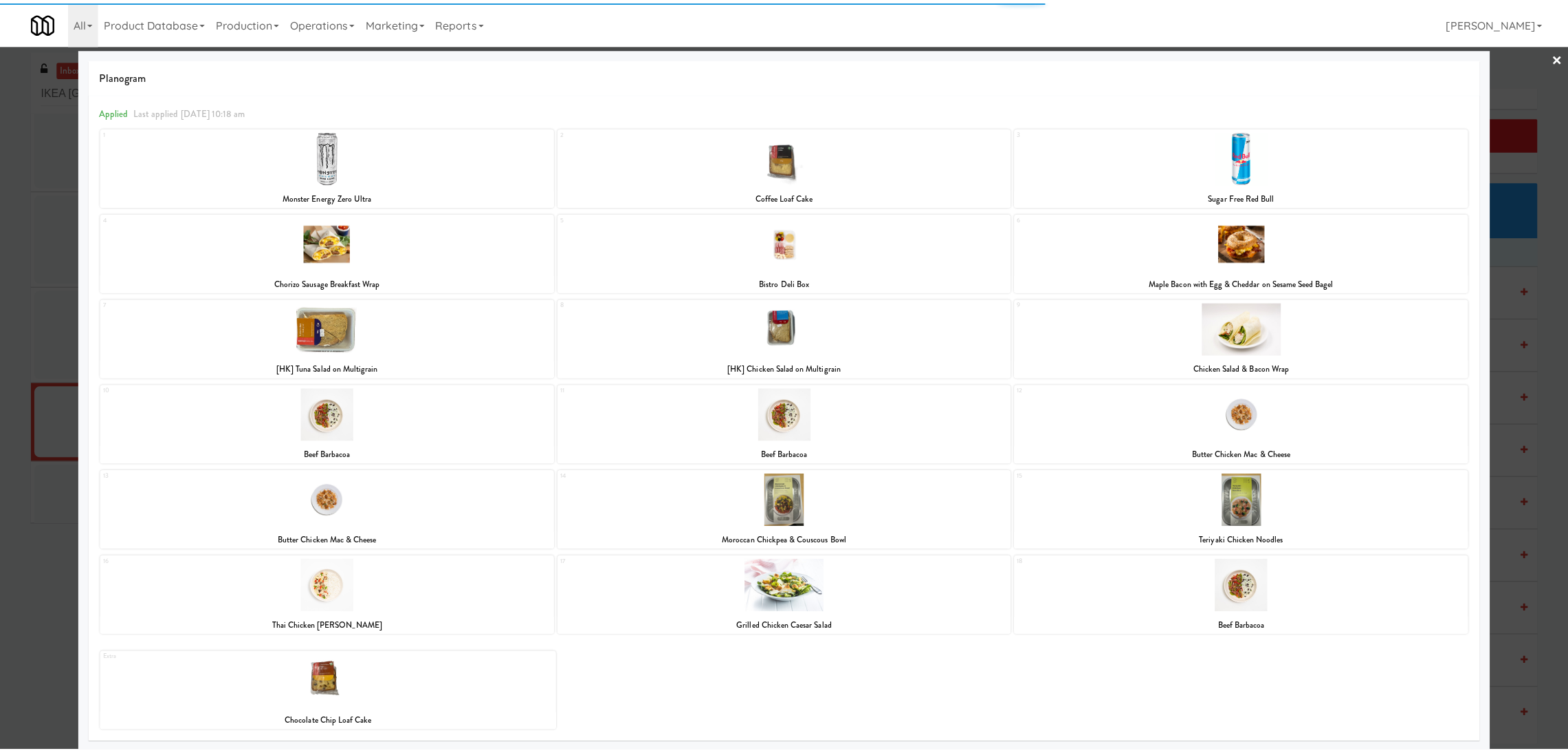
scroll to position [9, 0]
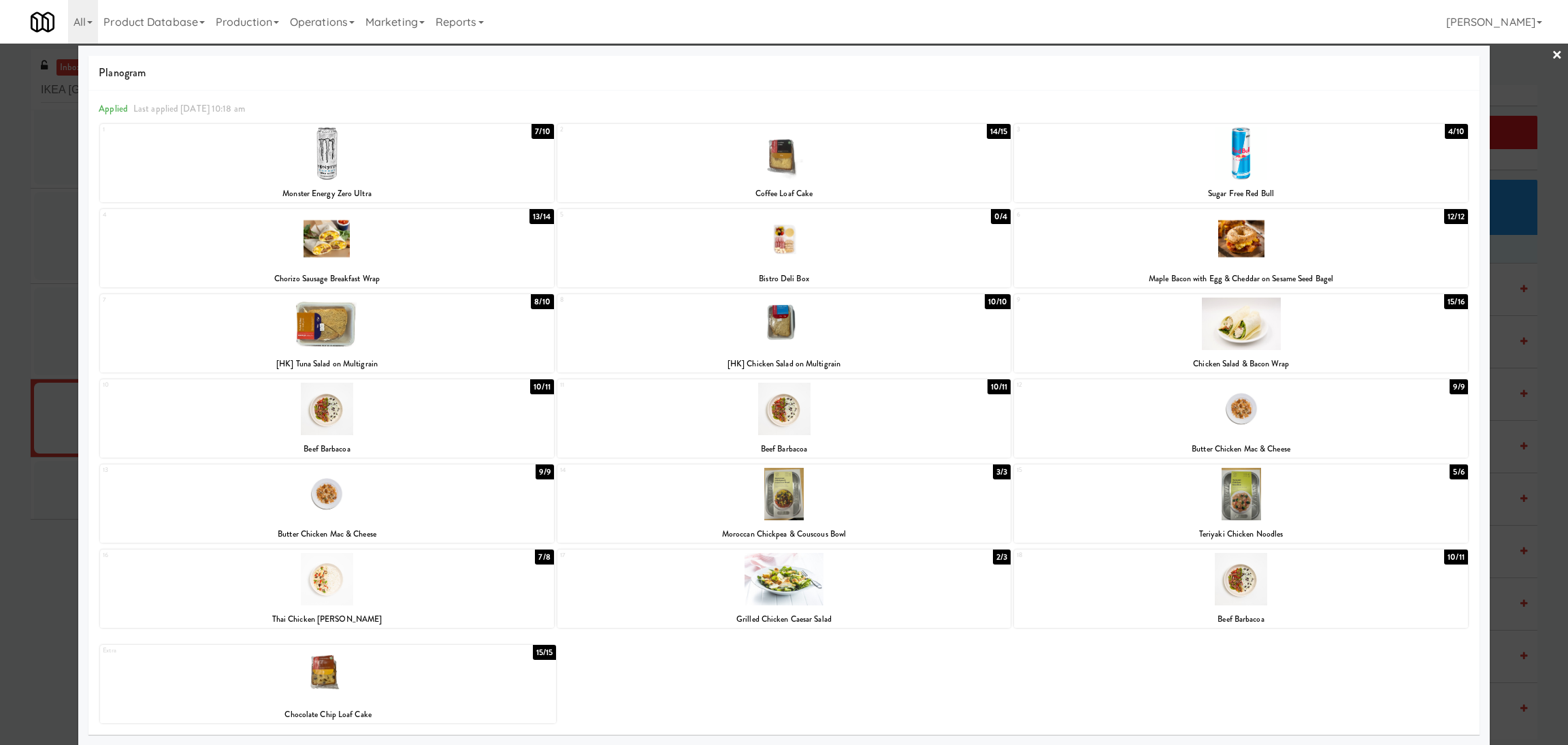
click at [0, 310] on div at bounding box center [784, 372] width 1568 height 745
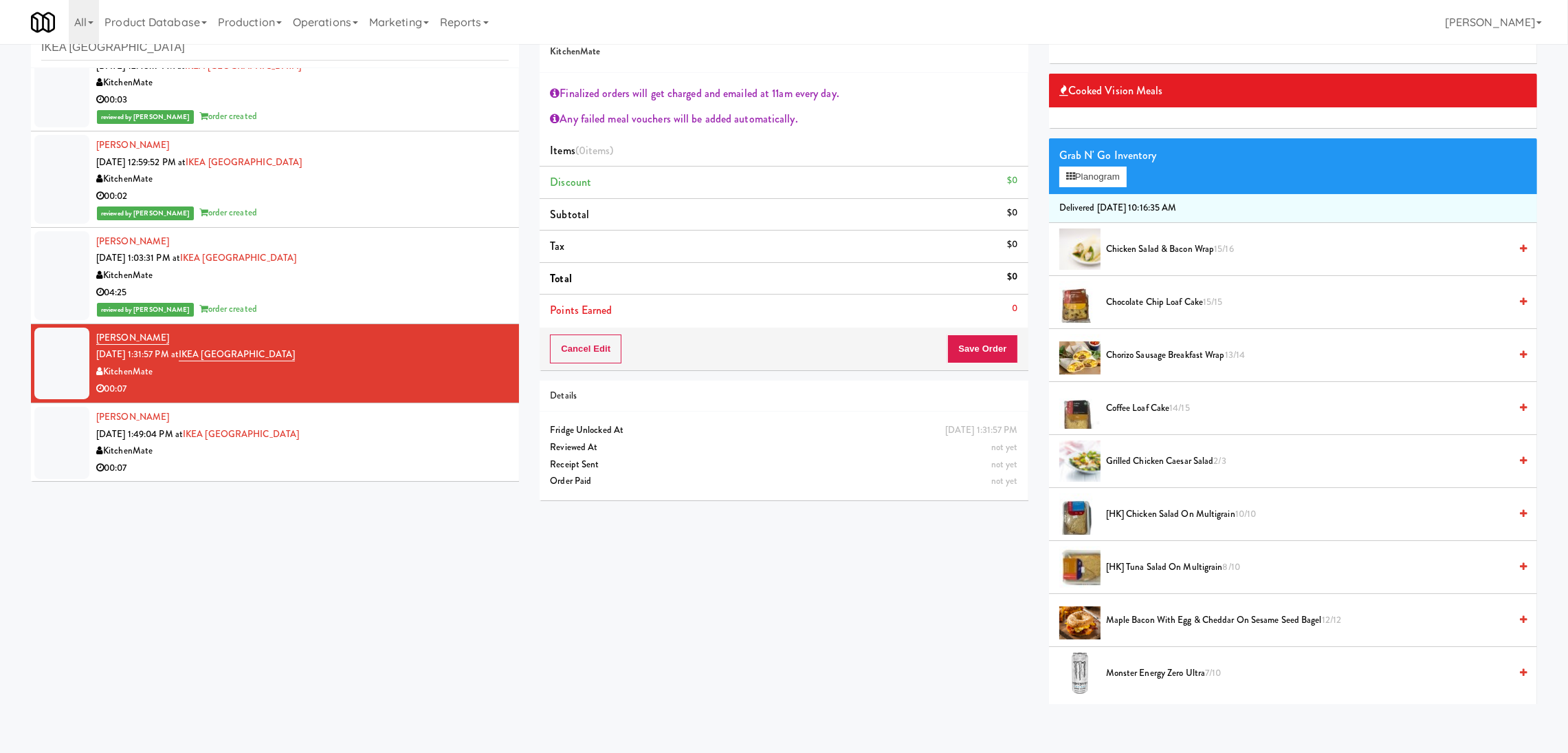
scroll to position [130, 0]
click at [1173, 251] on span "Chicken Salad & Bacon Wrap 15/16" at bounding box center [1307, 249] width 404 height 17
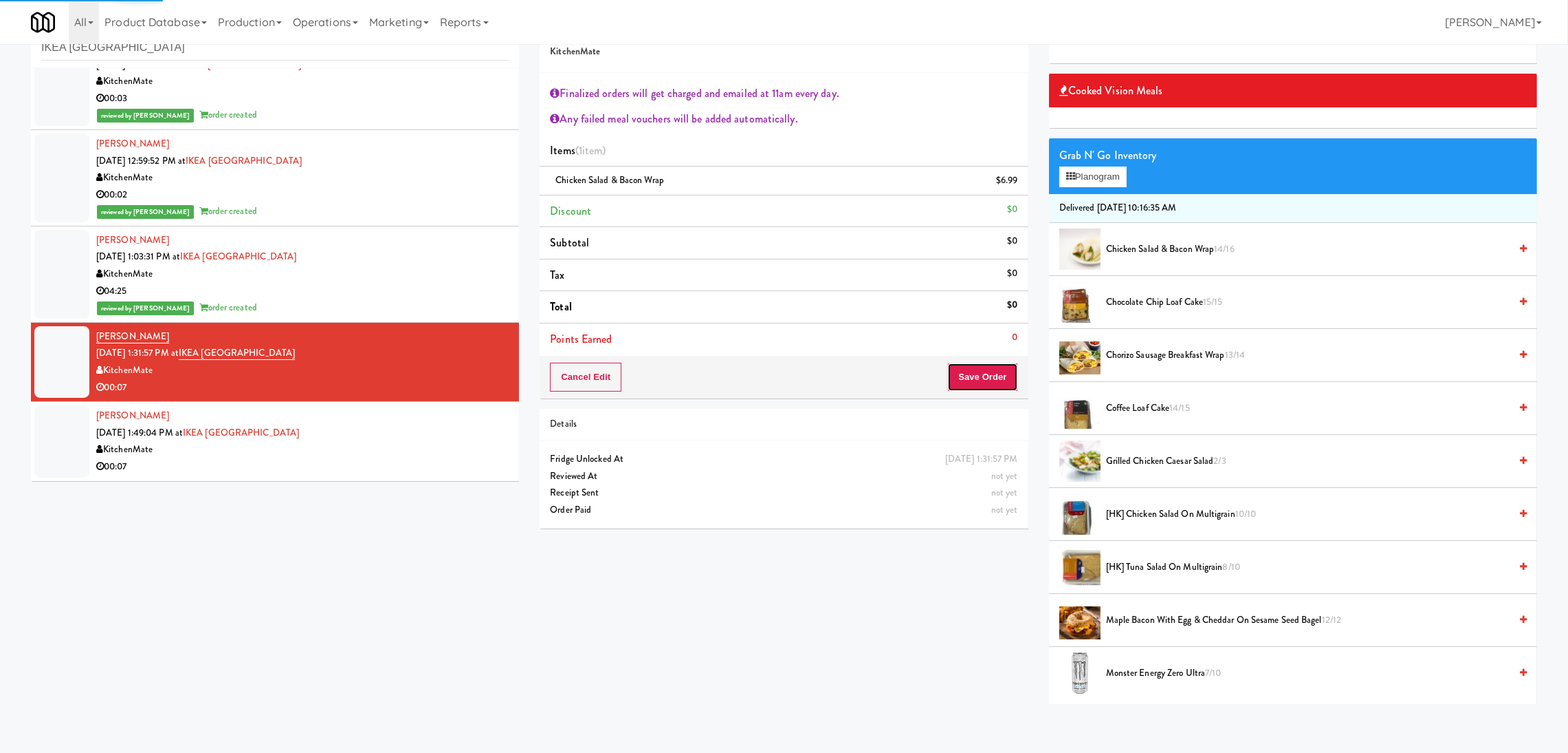
click at [999, 386] on button "Save Order" at bounding box center [982, 377] width 70 height 29
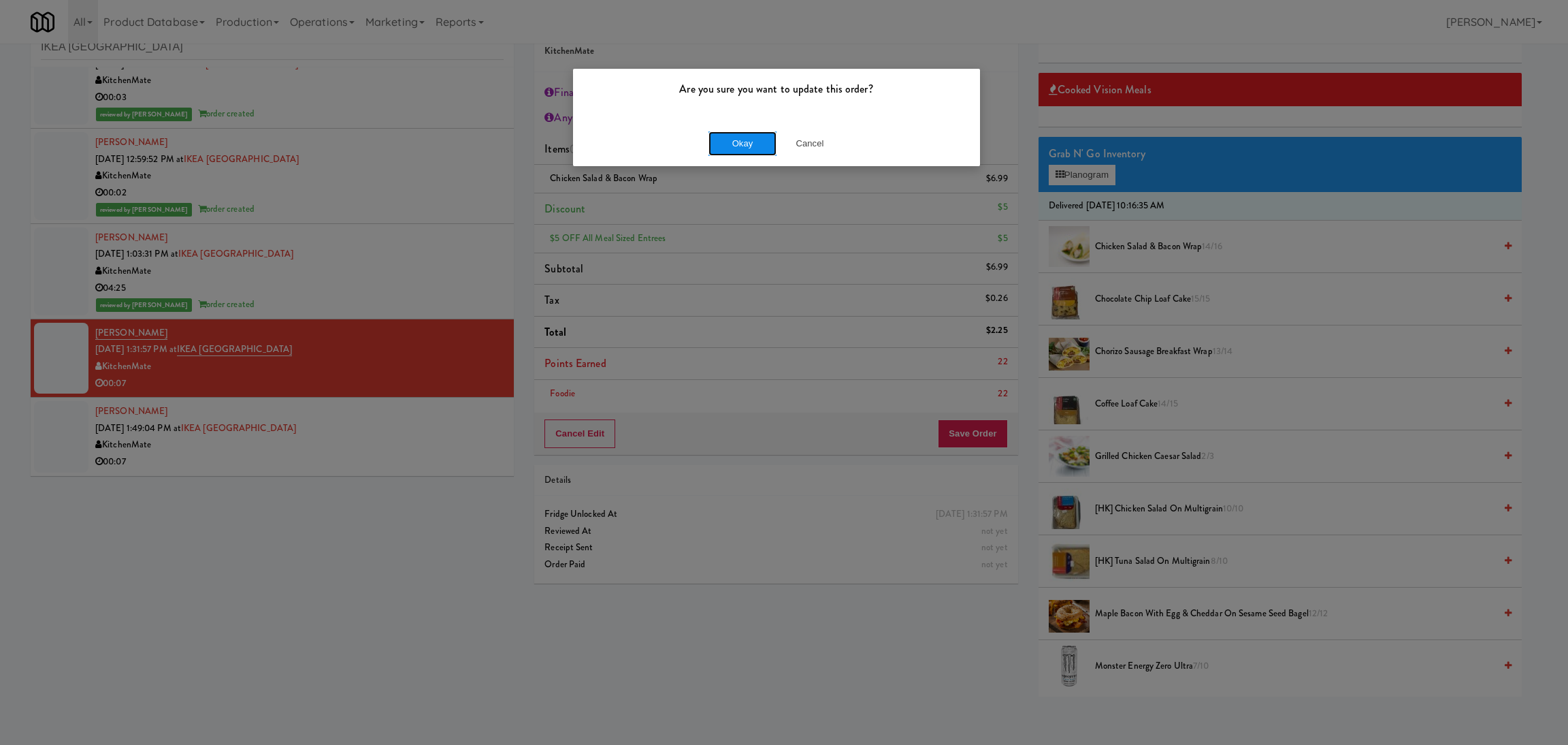
click at [755, 155] on button "Okay" at bounding box center [742, 143] width 68 height 24
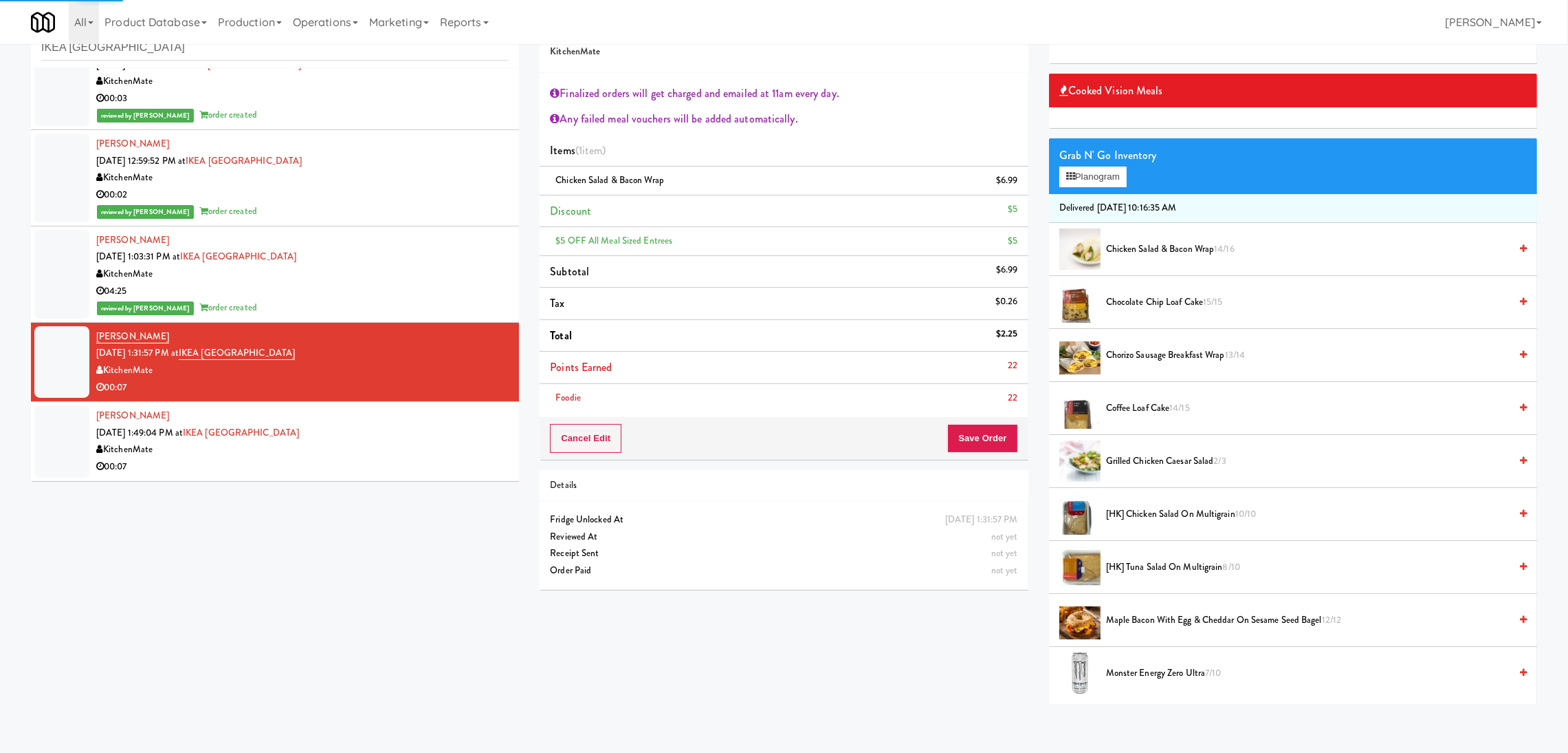
click at [365, 442] on div "KitchenMate" at bounding box center [302, 449] width 413 height 17
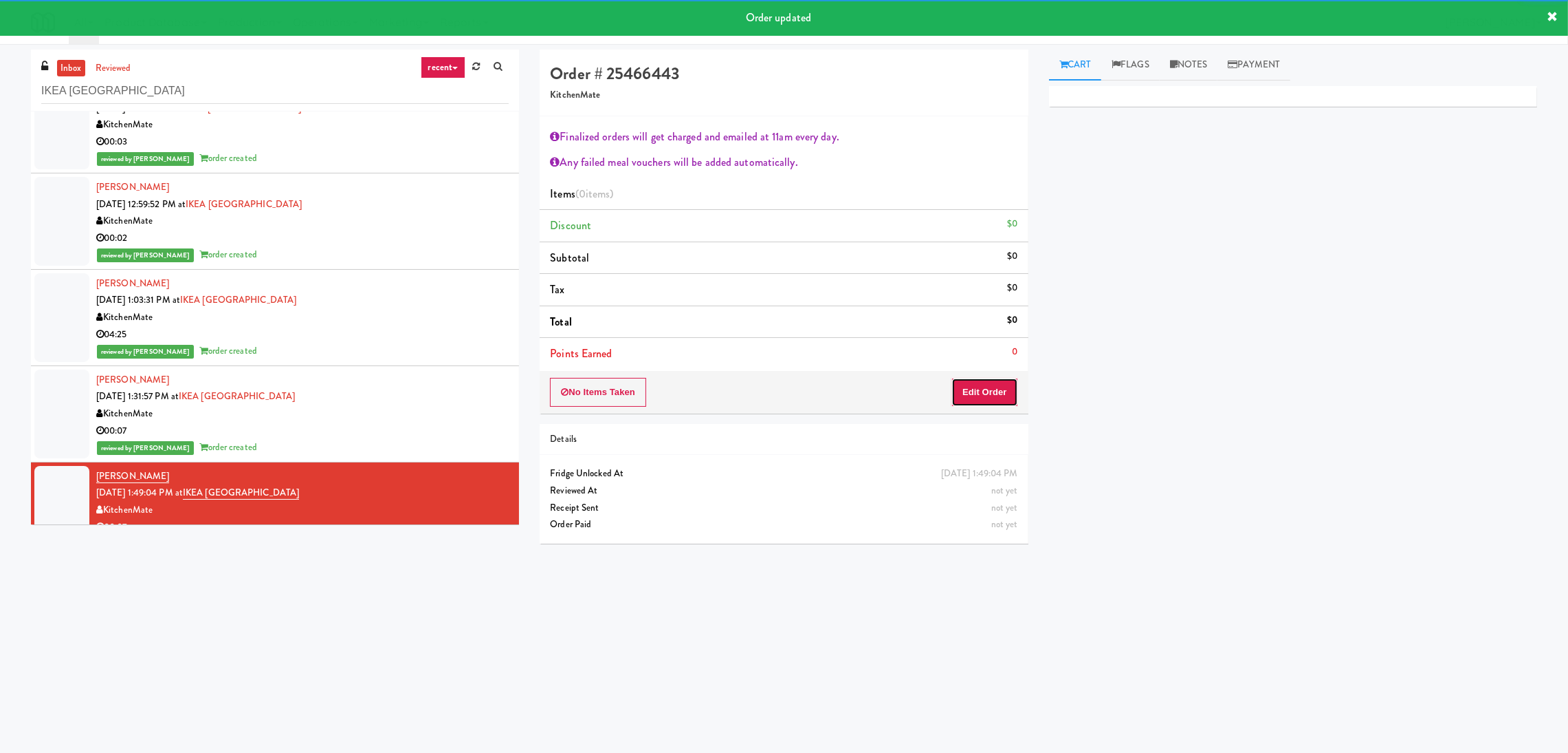
click at [991, 379] on button "Edit Order" at bounding box center [984, 392] width 67 height 29
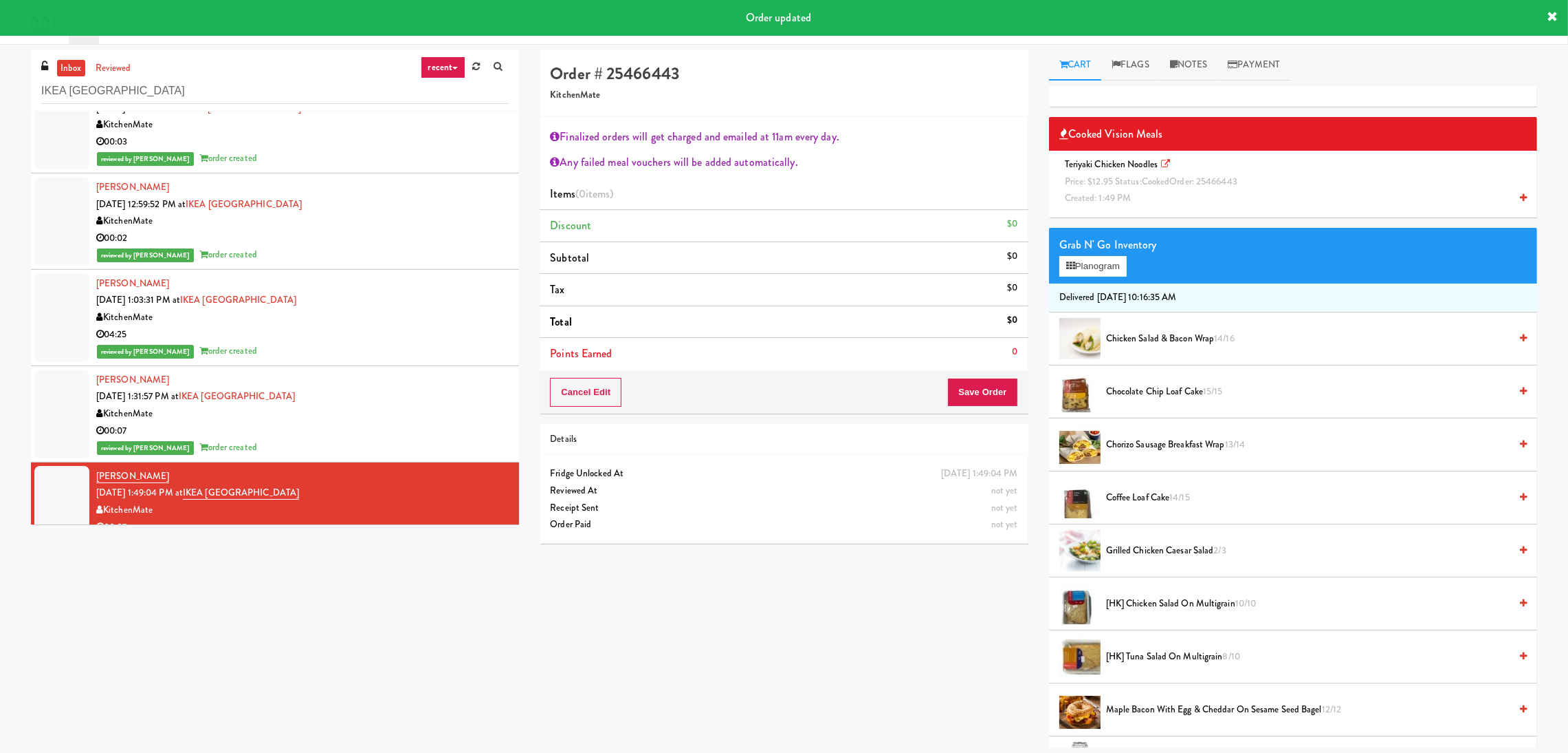
click at [1119, 170] on span "Teriyaki Chicken Noodles Price: $12.95 Status: cooked Order: 25466443 Created: …" at bounding box center [1153, 181] width 189 height 46
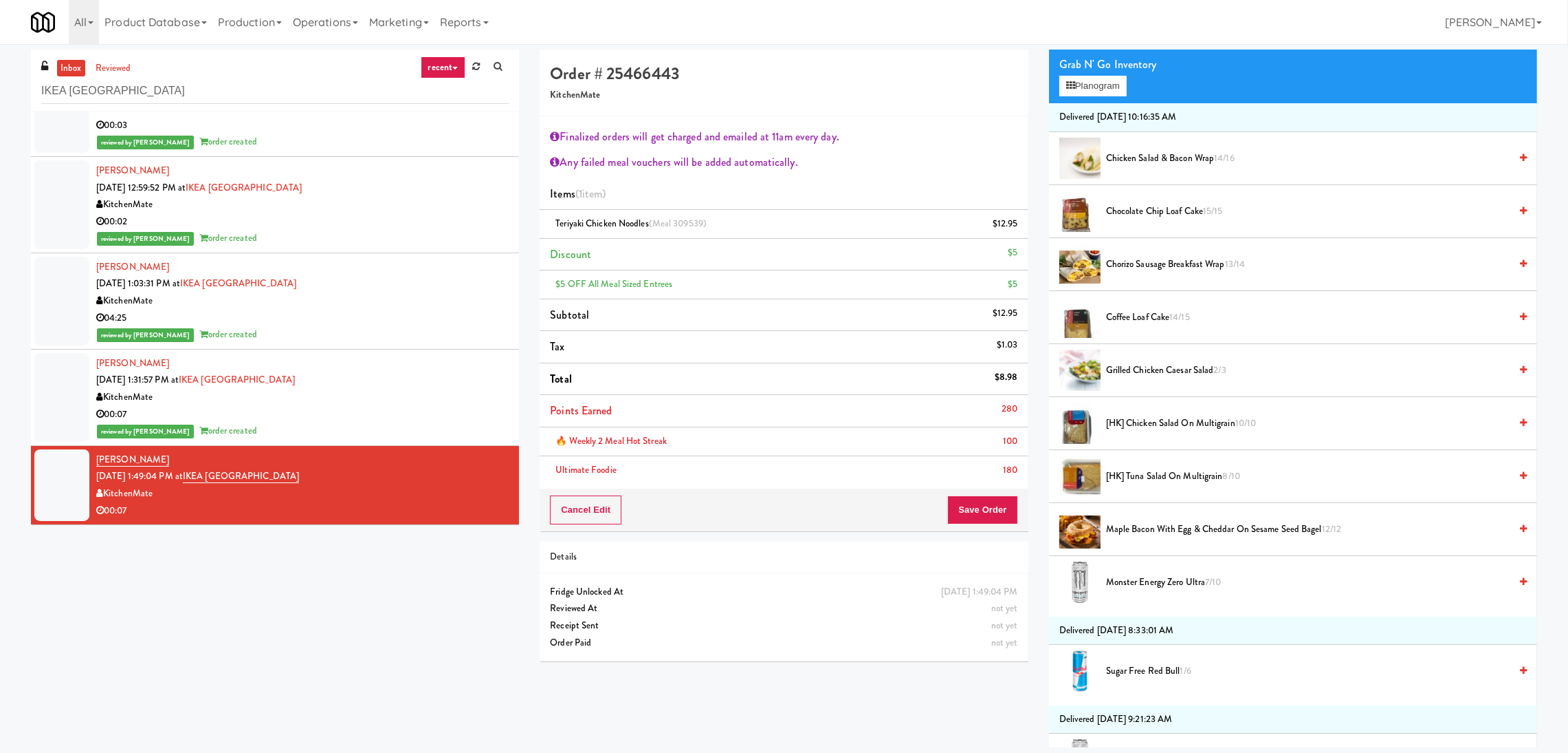
scroll to position [413, 0]
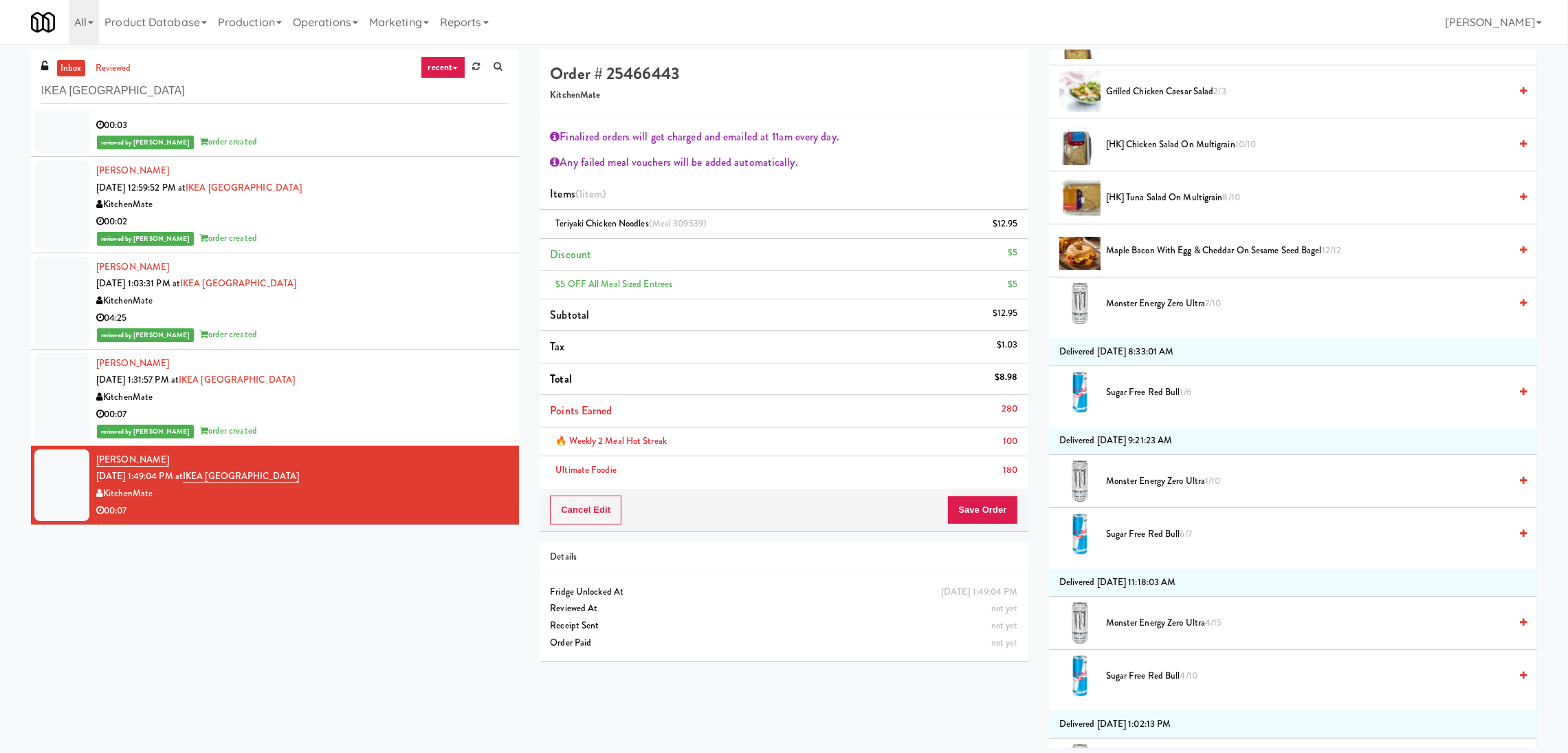
click at [1132, 396] on span "Sugar Free Red Bull 1/6" at bounding box center [1307, 392] width 404 height 17
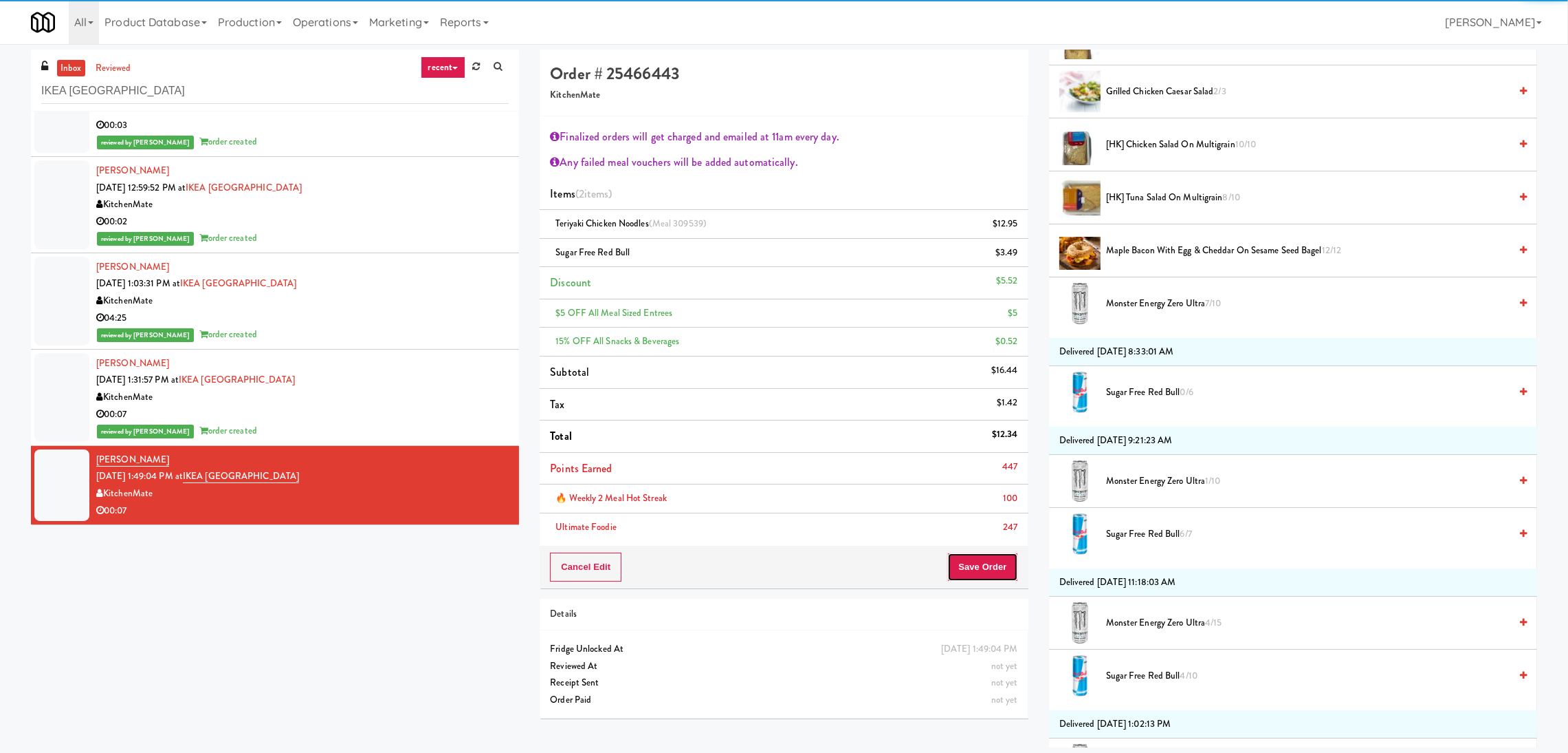
click at [973, 575] on button "Save Order" at bounding box center [982, 567] width 70 height 29
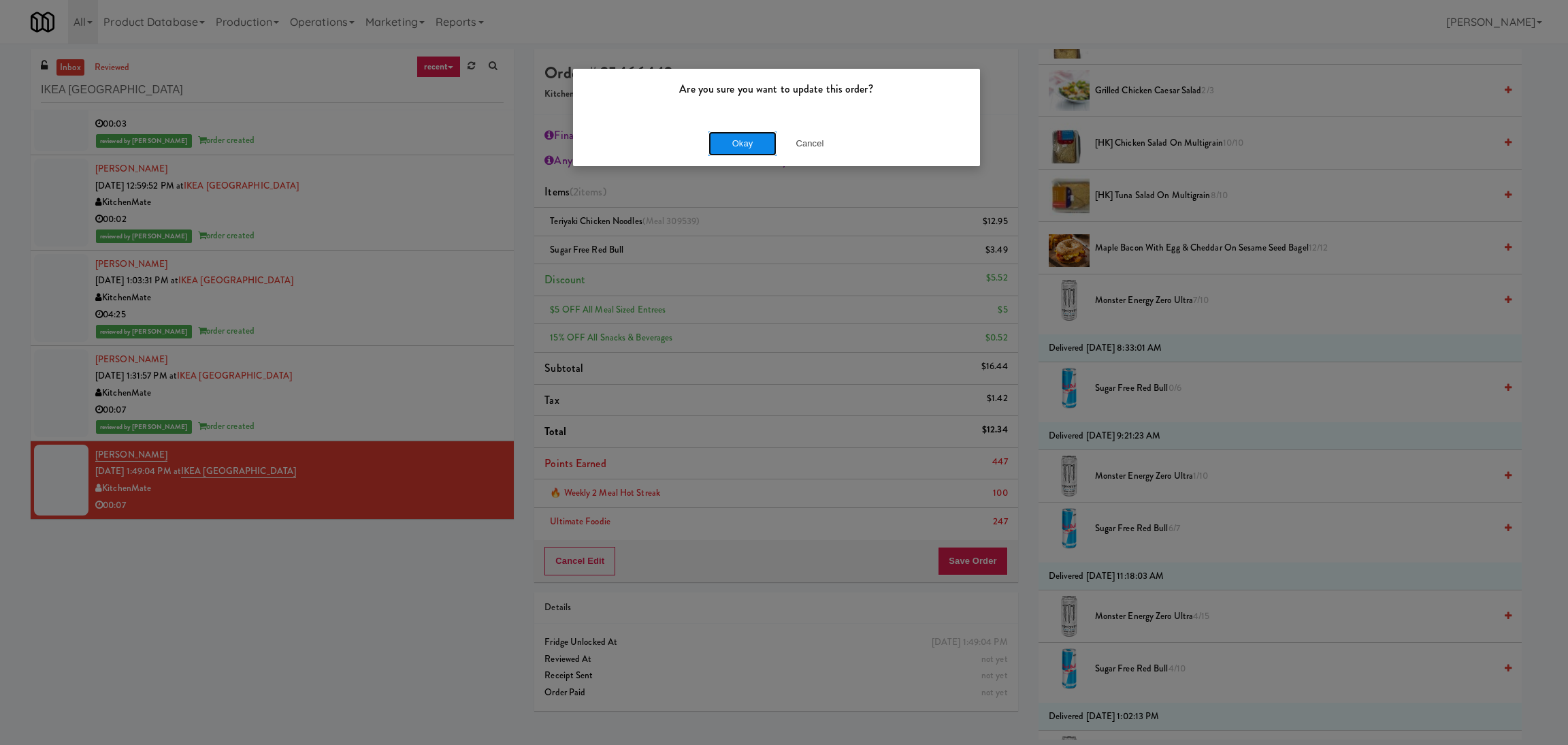
click at [758, 145] on button "Okay" at bounding box center [742, 143] width 68 height 24
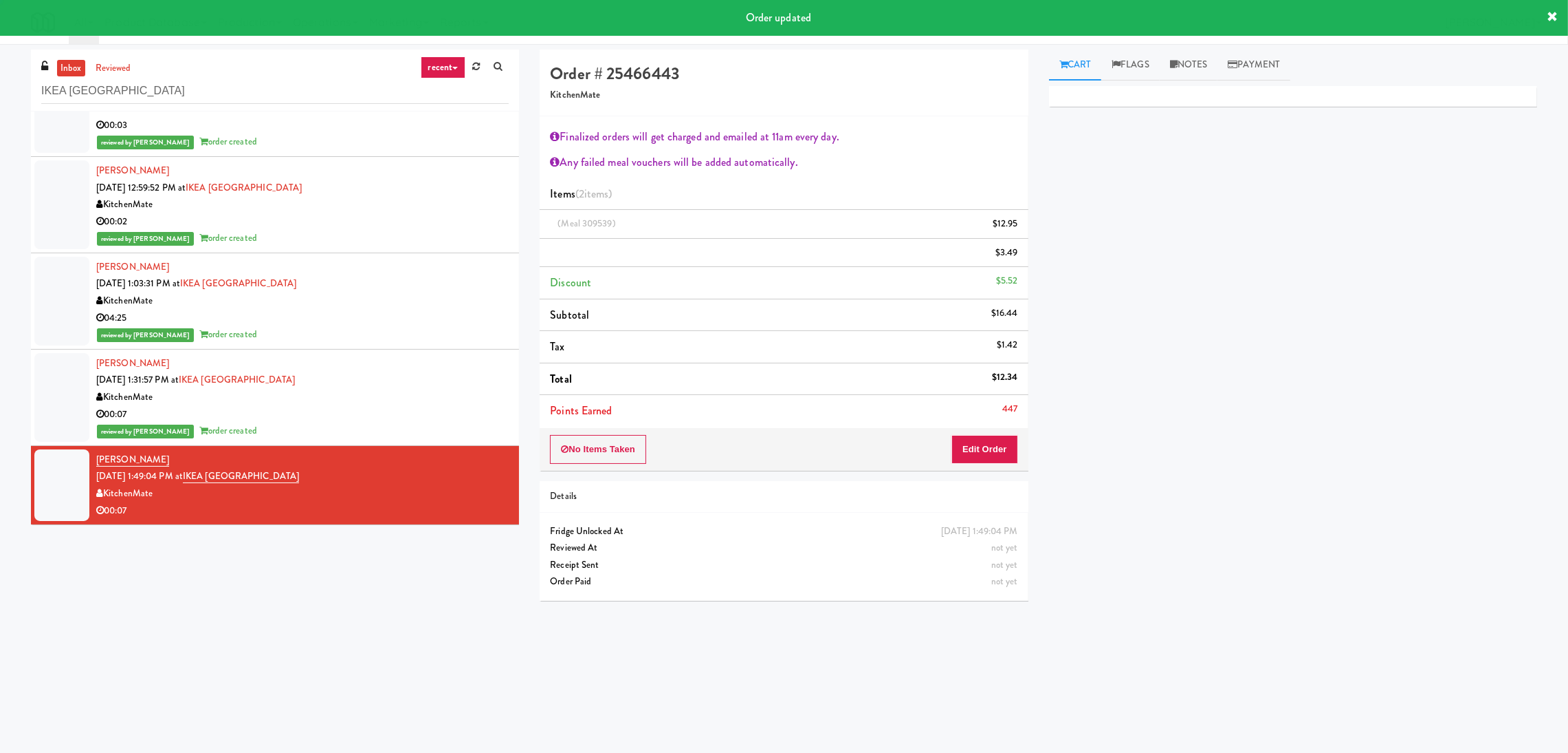
scroll to position [0, 0]
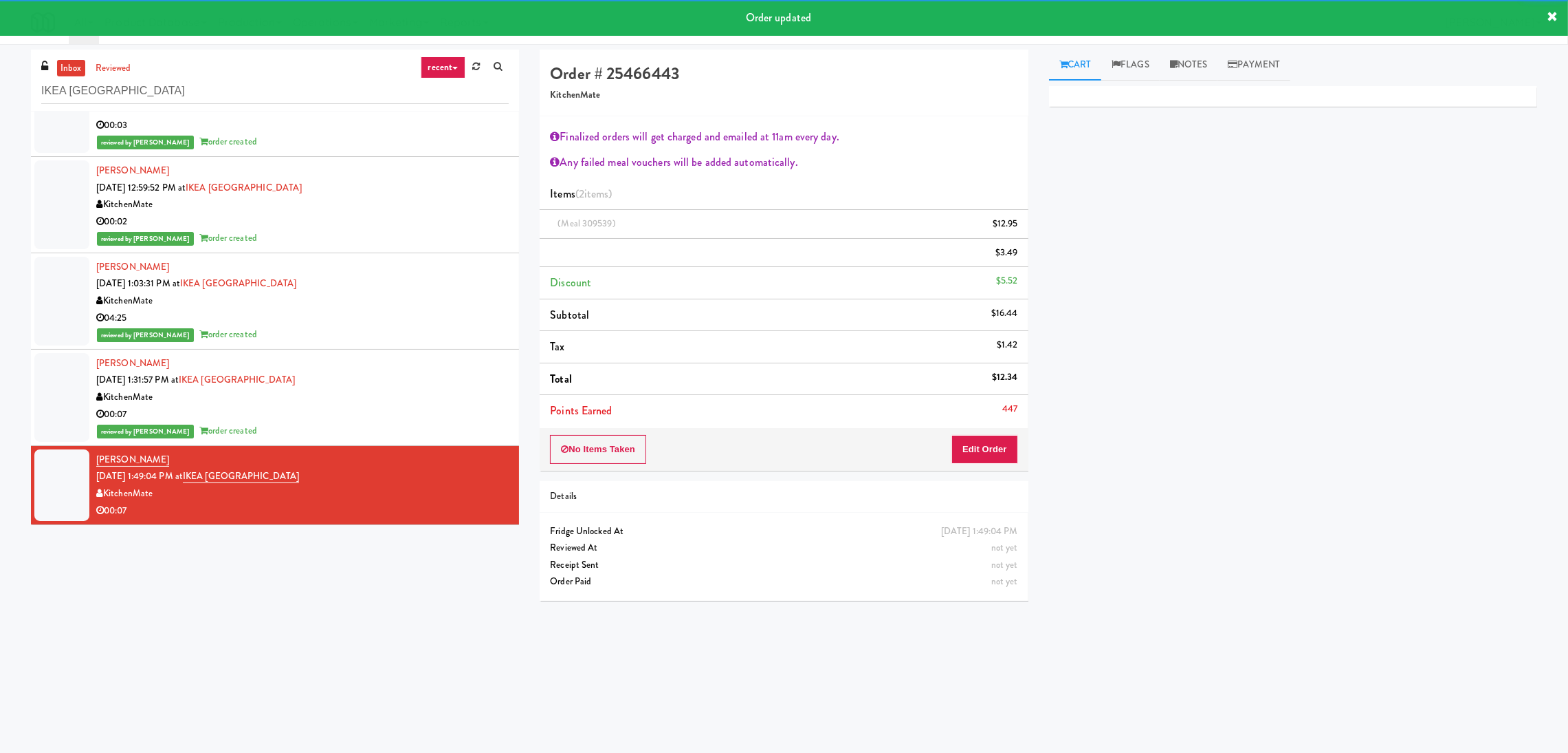
click at [391, 415] on div "00:07" at bounding box center [302, 414] width 413 height 17
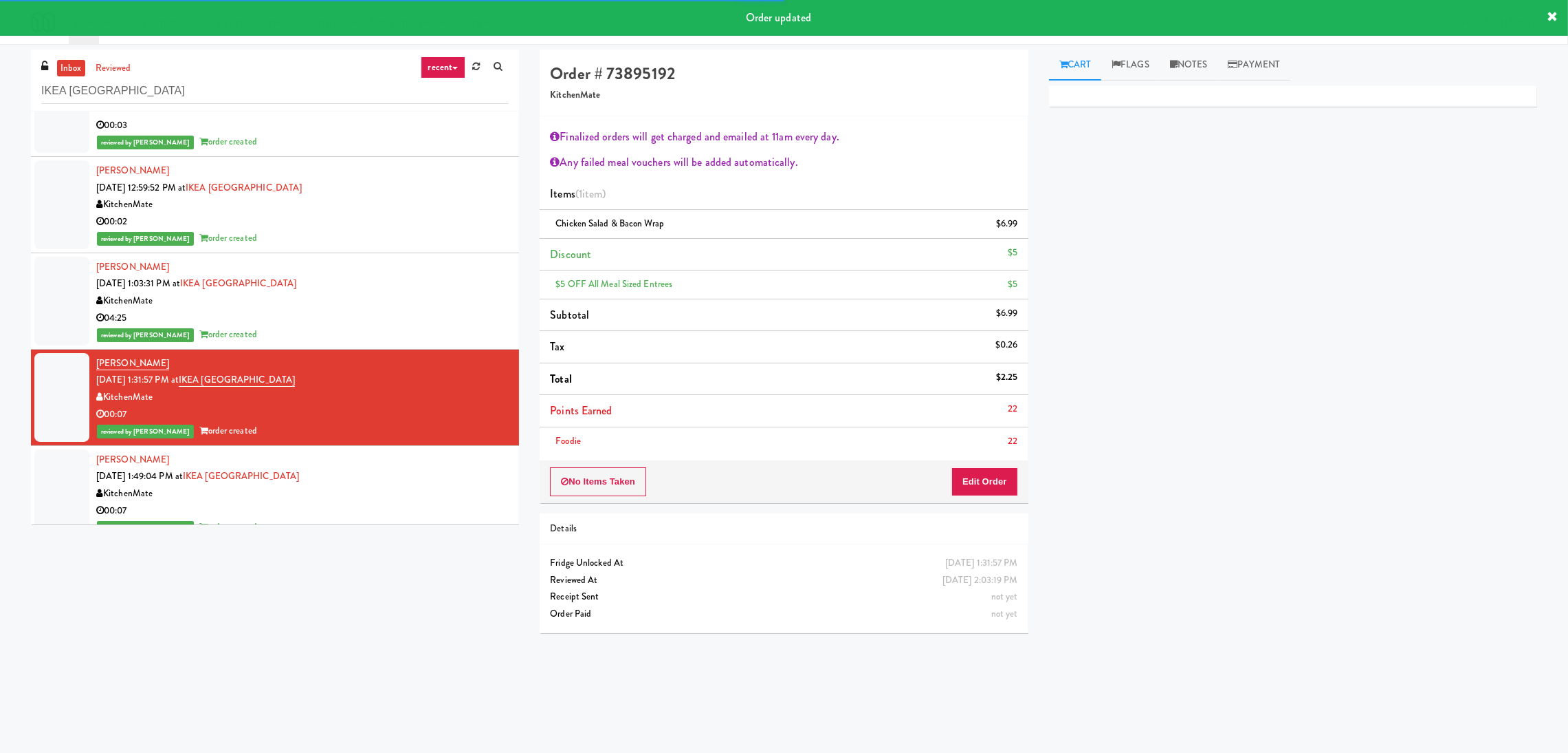
click at [385, 311] on div "04:25" at bounding box center [302, 318] width 413 height 17
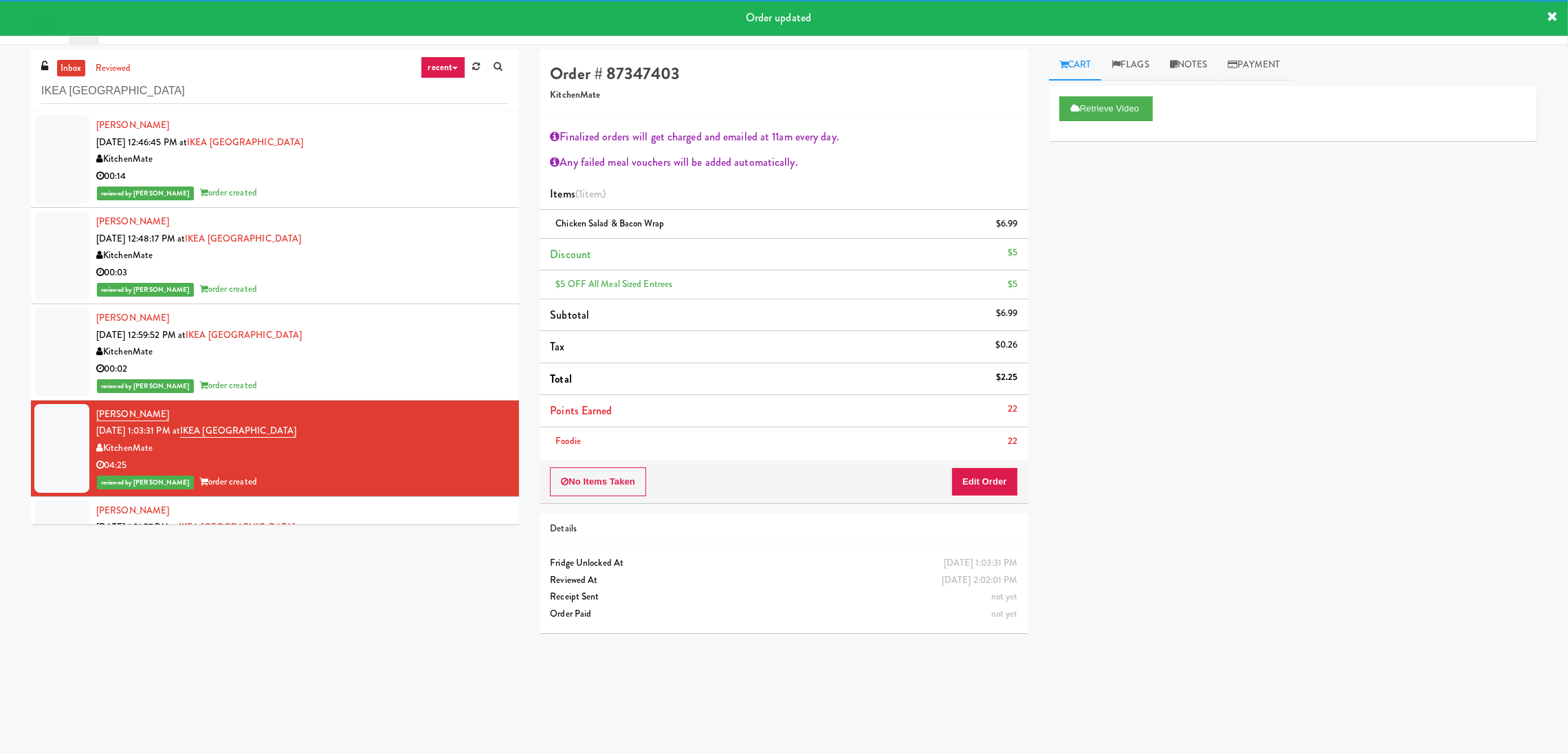
click at [395, 356] on div "KitchenMate" at bounding box center [302, 352] width 413 height 17
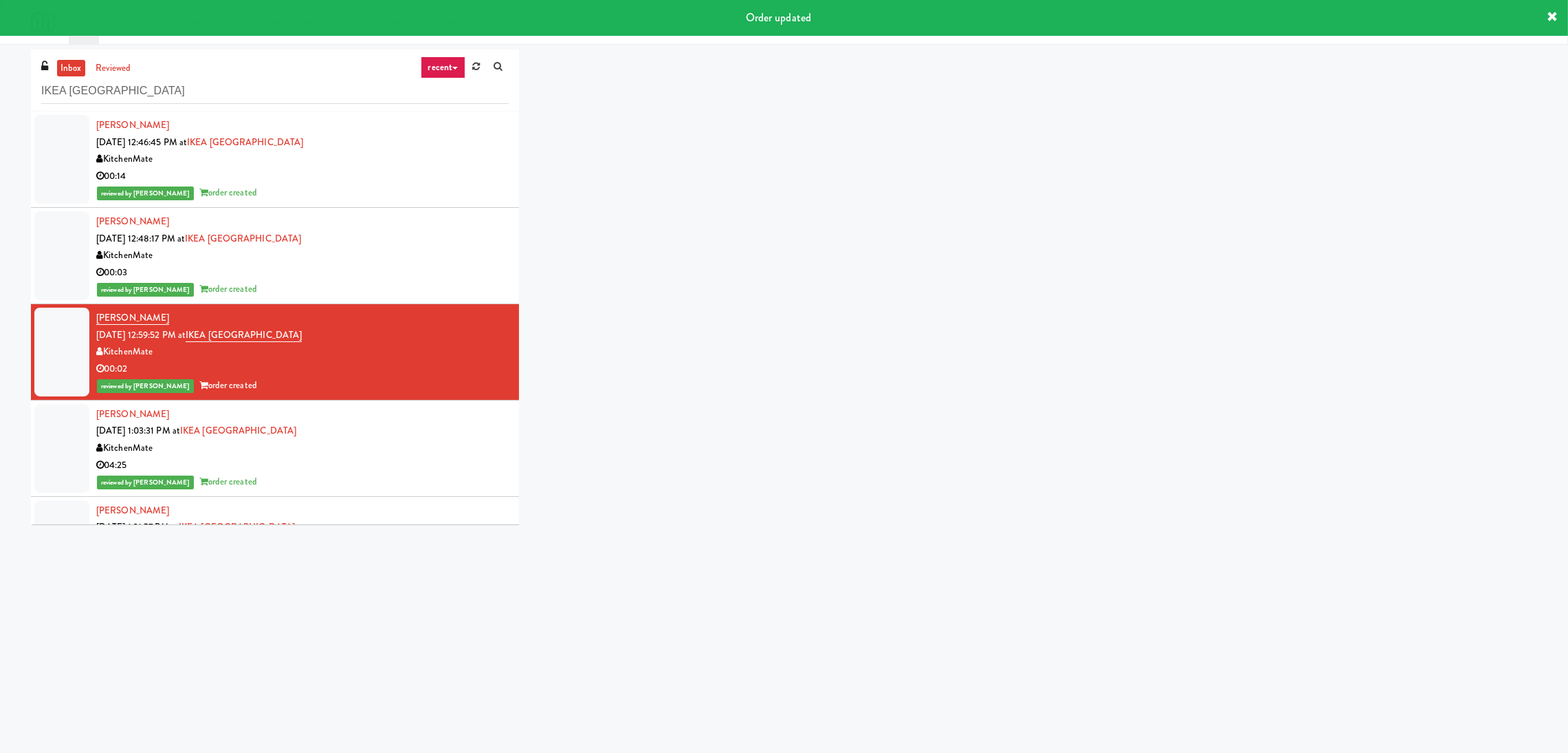
click at [395, 263] on div "KitchenMate" at bounding box center [302, 255] width 413 height 17
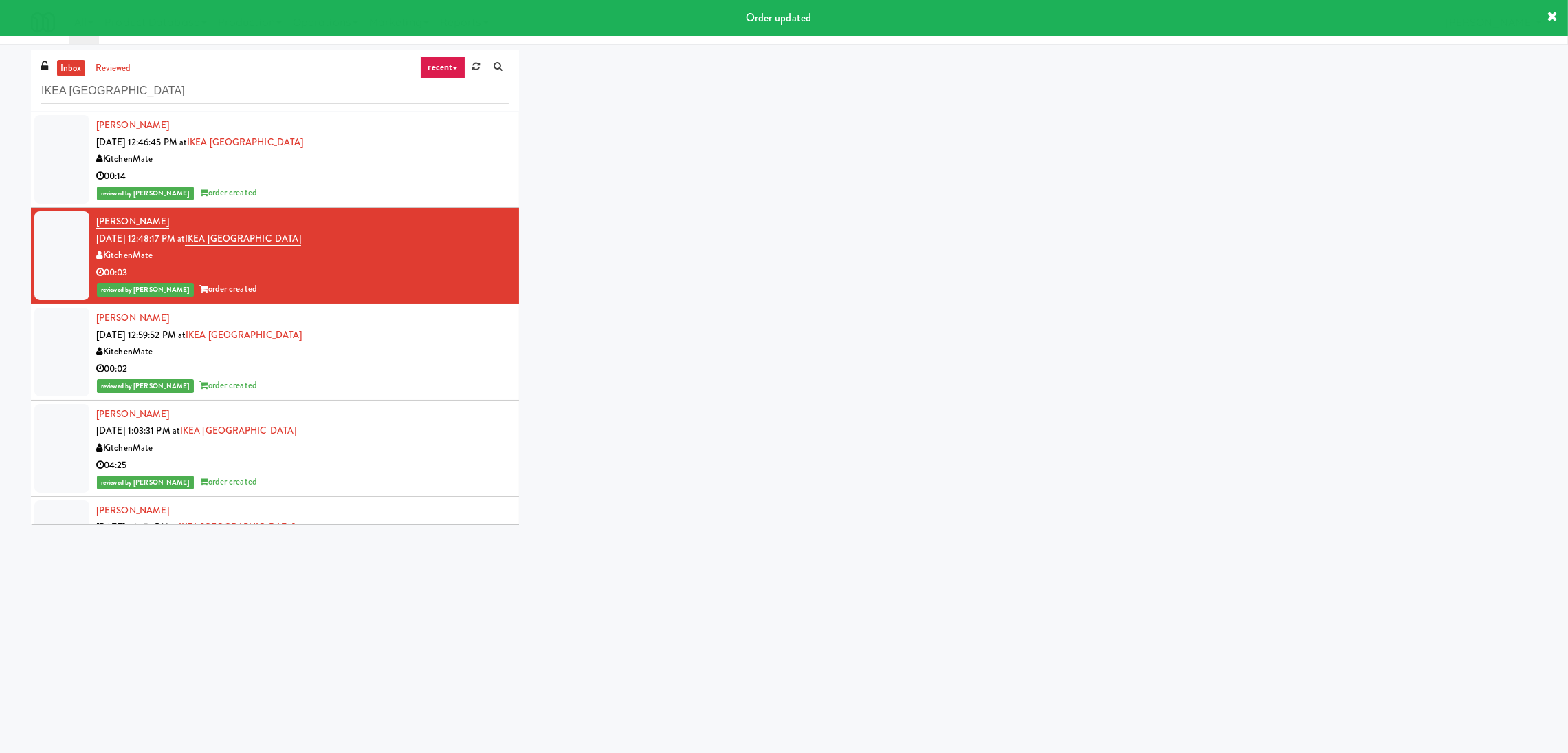
click at [385, 187] on div "reviewed by Paureen G order created" at bounding box center [302, 192] width 413 height 17
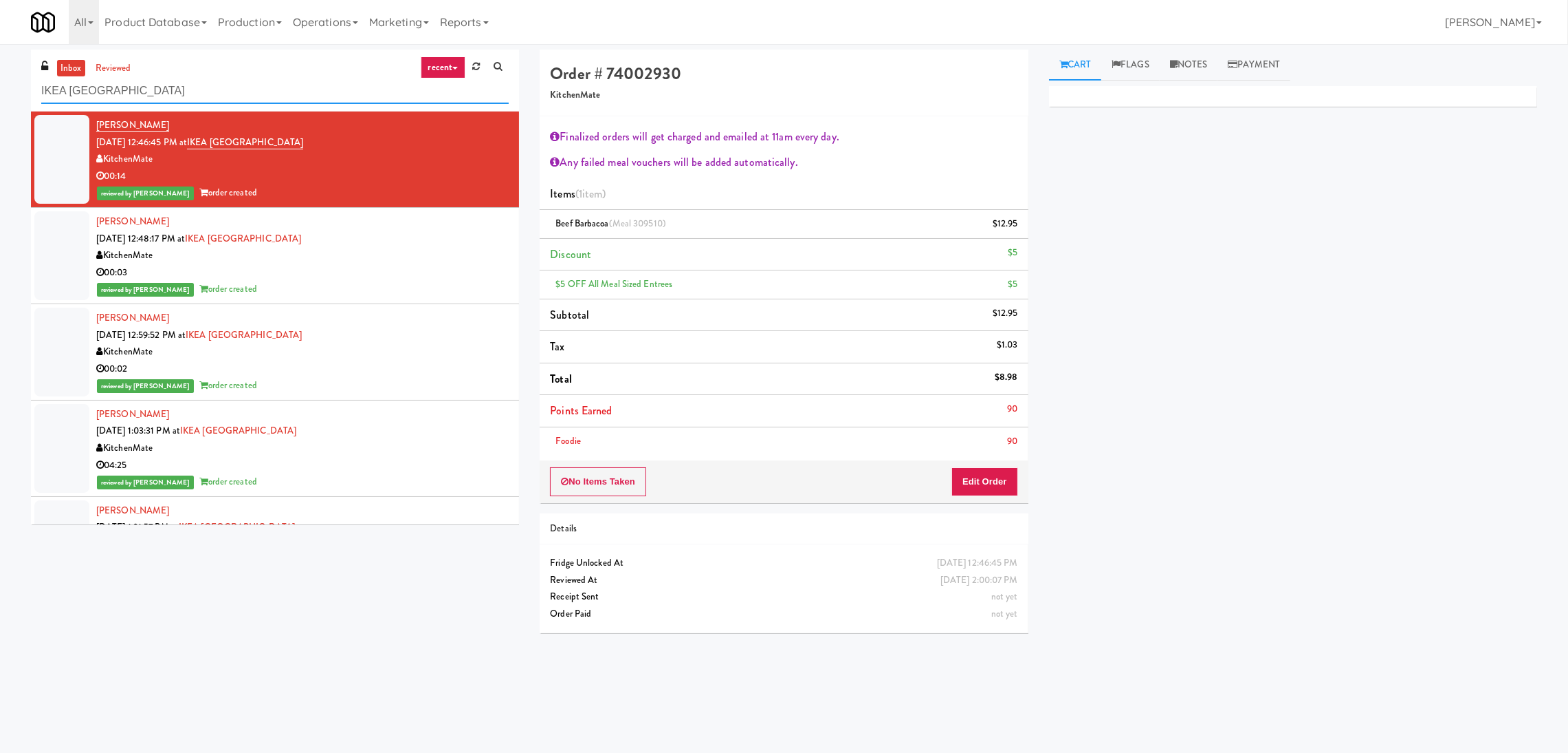
paste input "Charles River - Cooler - Right"
drag, startPoint x: 254, startPoint y: 86, endPoint x: 0, endPoint y: 98, distance: 254.3
click at [0, 98] on div "inbox reviewed recent all unclear take inventory issue suspicious failed recent…" at bounding box center [784, 346] width 1568 height 593
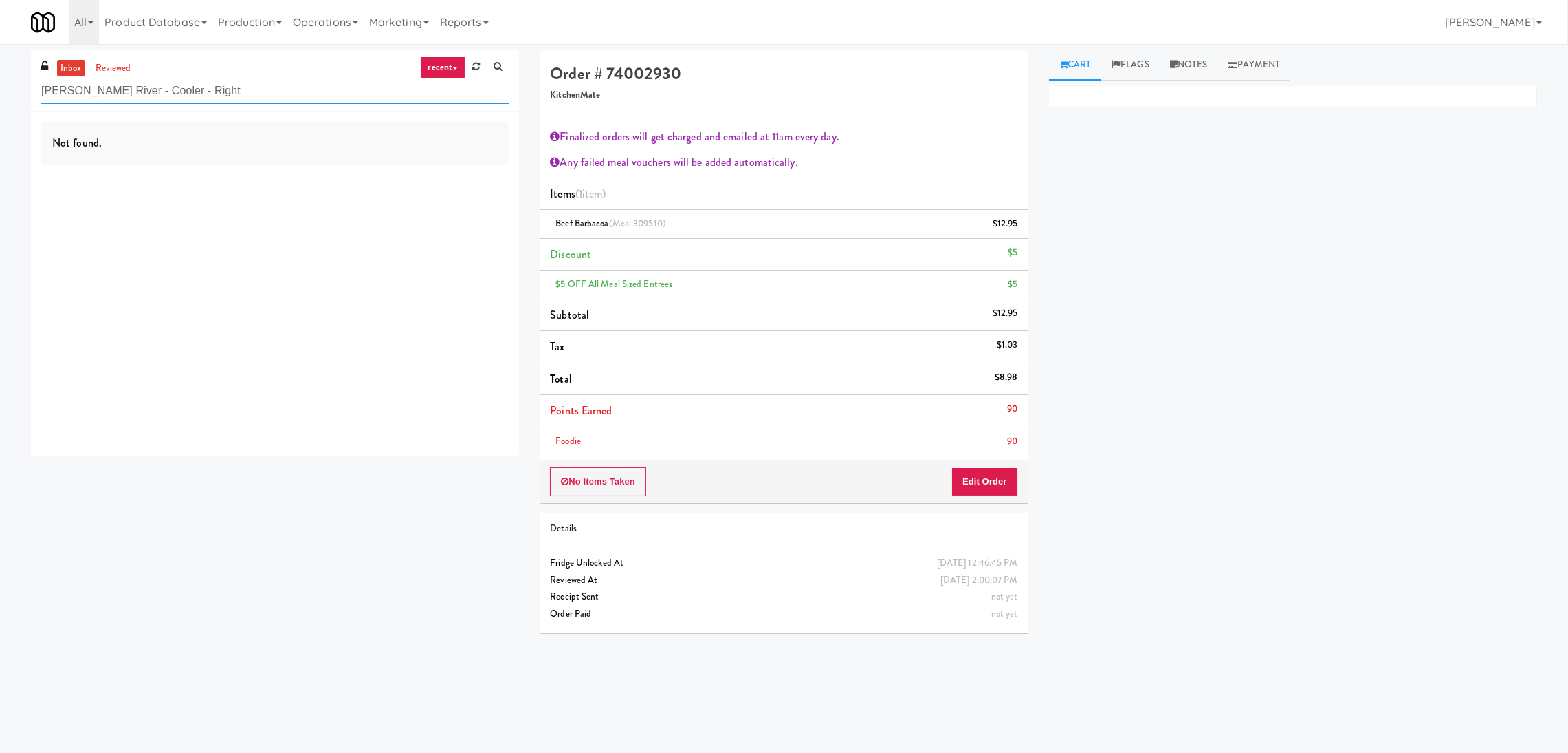
drag, startPoint x: 229, startPoint y: 90, endPoint x: 161, endPoint y: 84, distance: 68.3
click at [161, 84] on input "Charles River - Cooler - Right" at bounding box center [274, 91] width 467 height 26
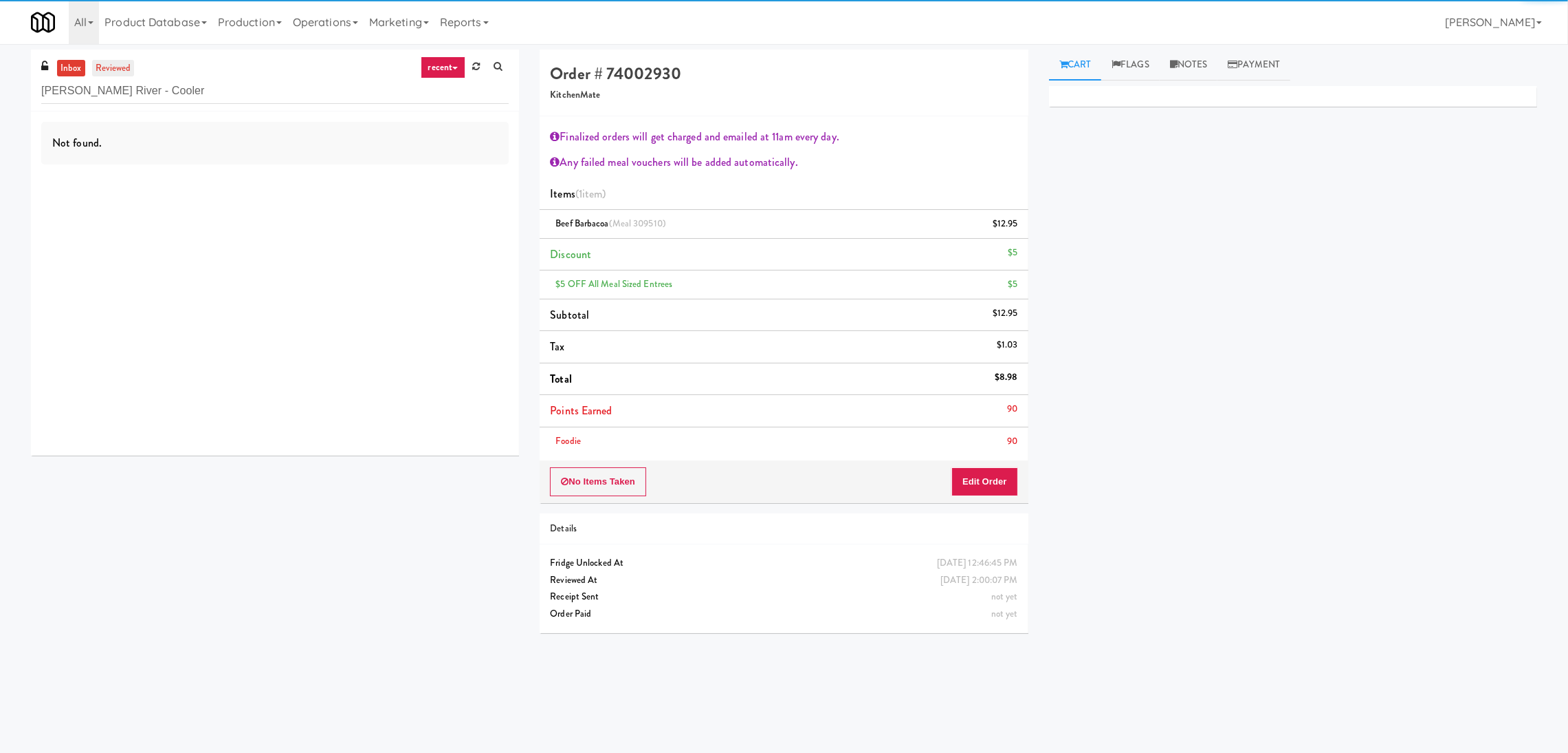
click at [118, 66] on link "reviewed" at bounding box center [113, 68] width 43 height 17
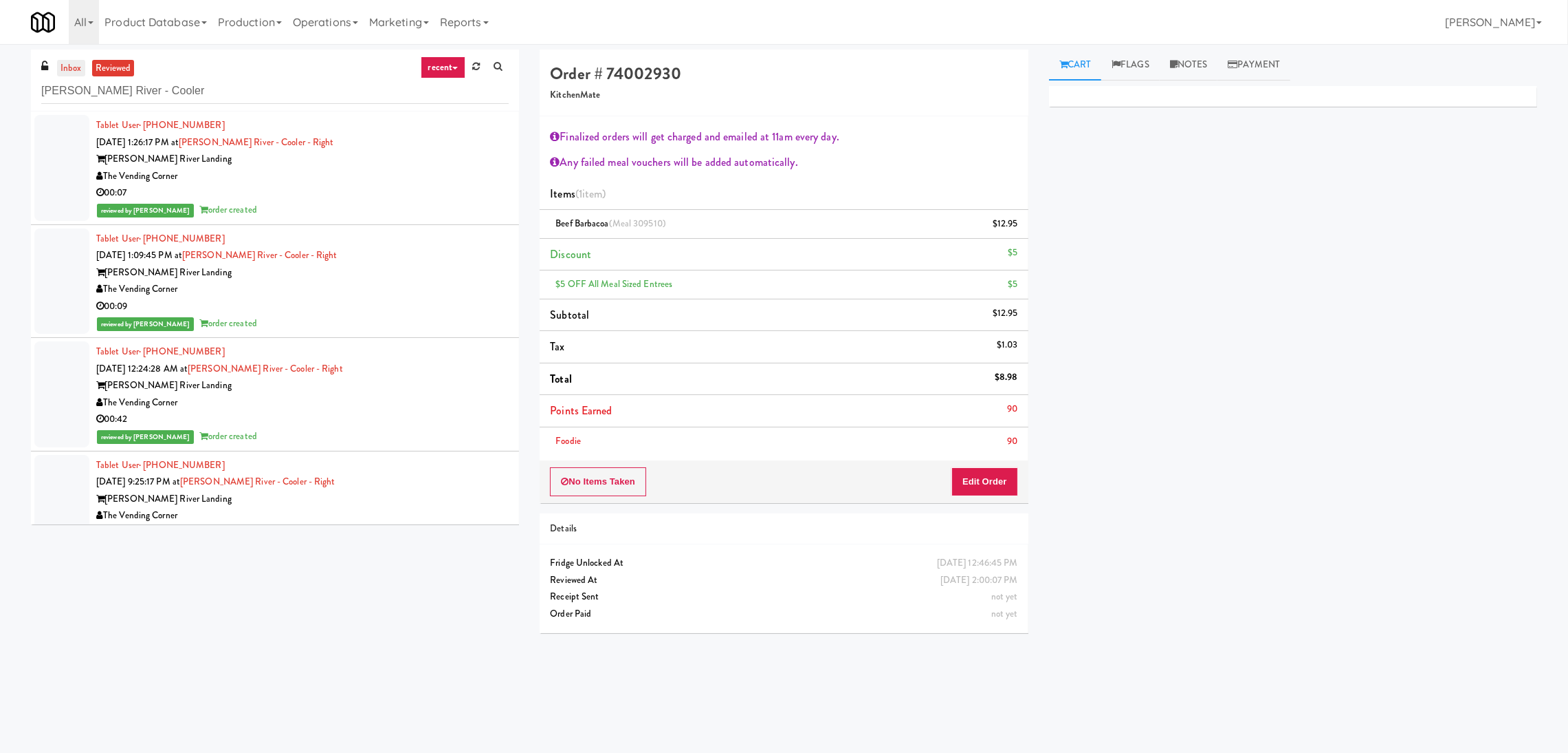
click at [69, 66] on link "inbox" at bounding box center [71, 68] width 28 height 17
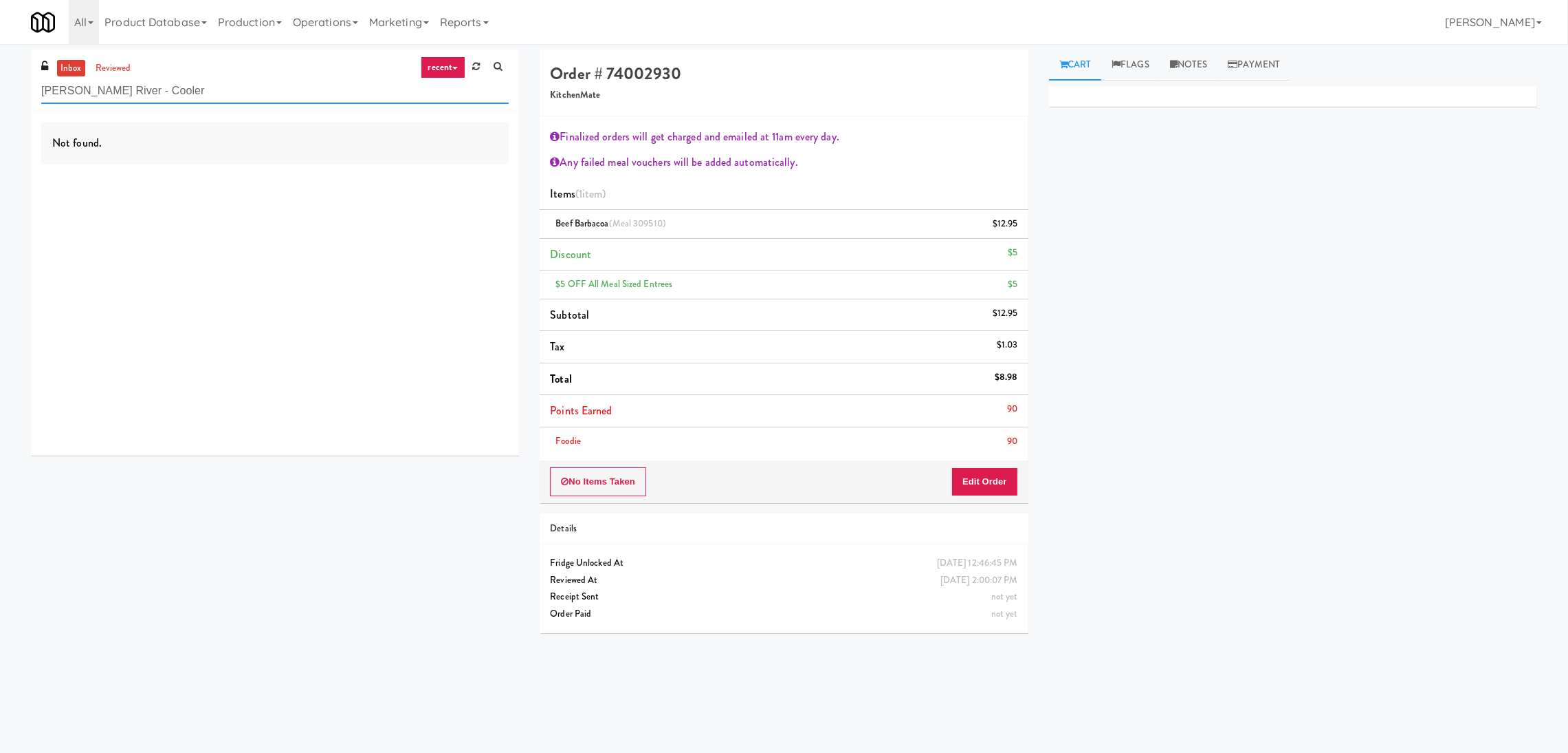
paste input "Princess Margaret Cancer Centre"
drag, startPoint x: 230, startPoint y: 94, endPoint x: 0, endPoint y: 83, distance: 230.3
click at [0, 83] on div "inbox reviewed recent all unclear take inventory issue suspicious failed recent…" at bounding box center [784, 346] width 1568 height 593
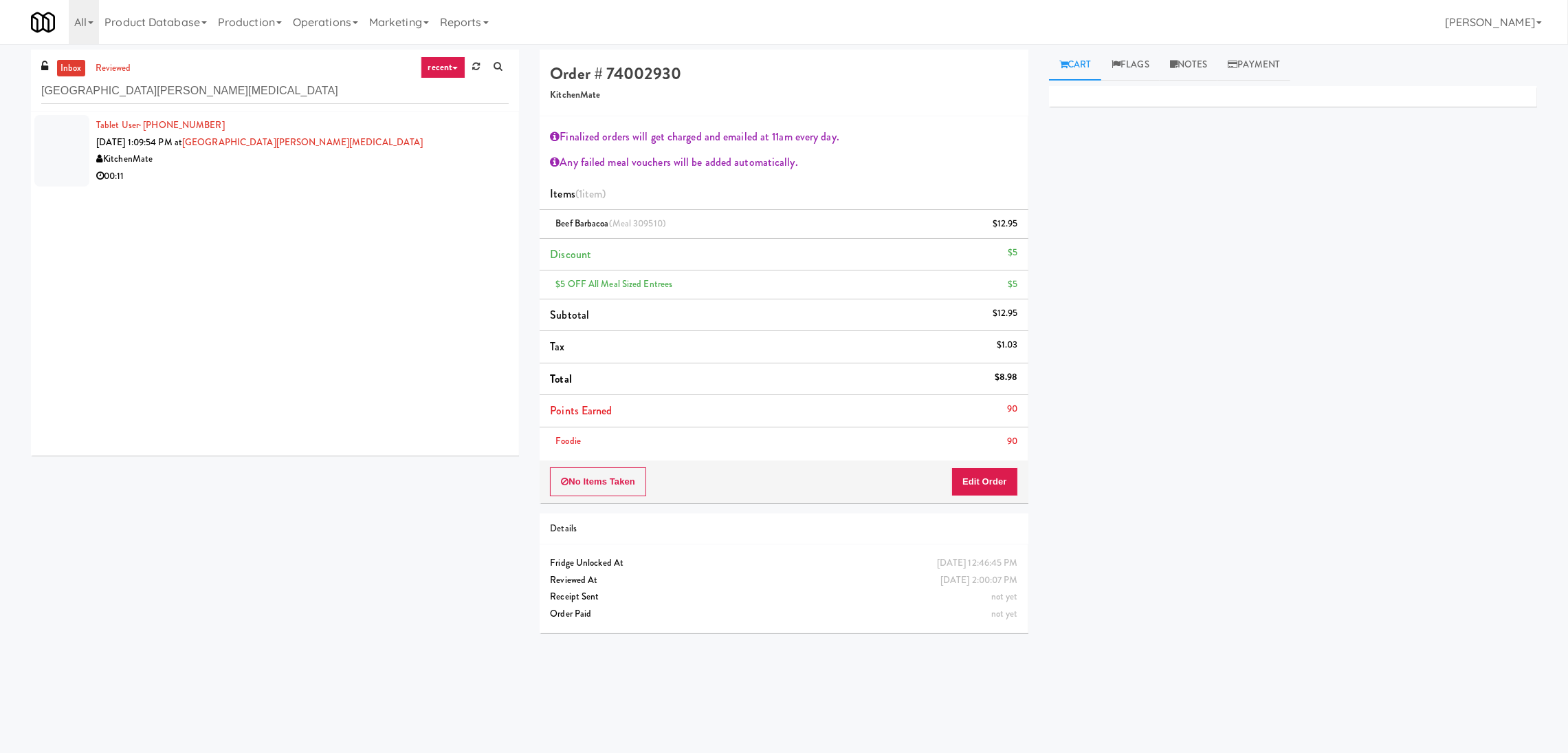
click at [449, 137] on div "Tablet User · (647) 767-7991 Aug 11, 2025 1:09:54 PM at Princess Margaret Cance…" at bounding box center [302, 150] width 413 height 67
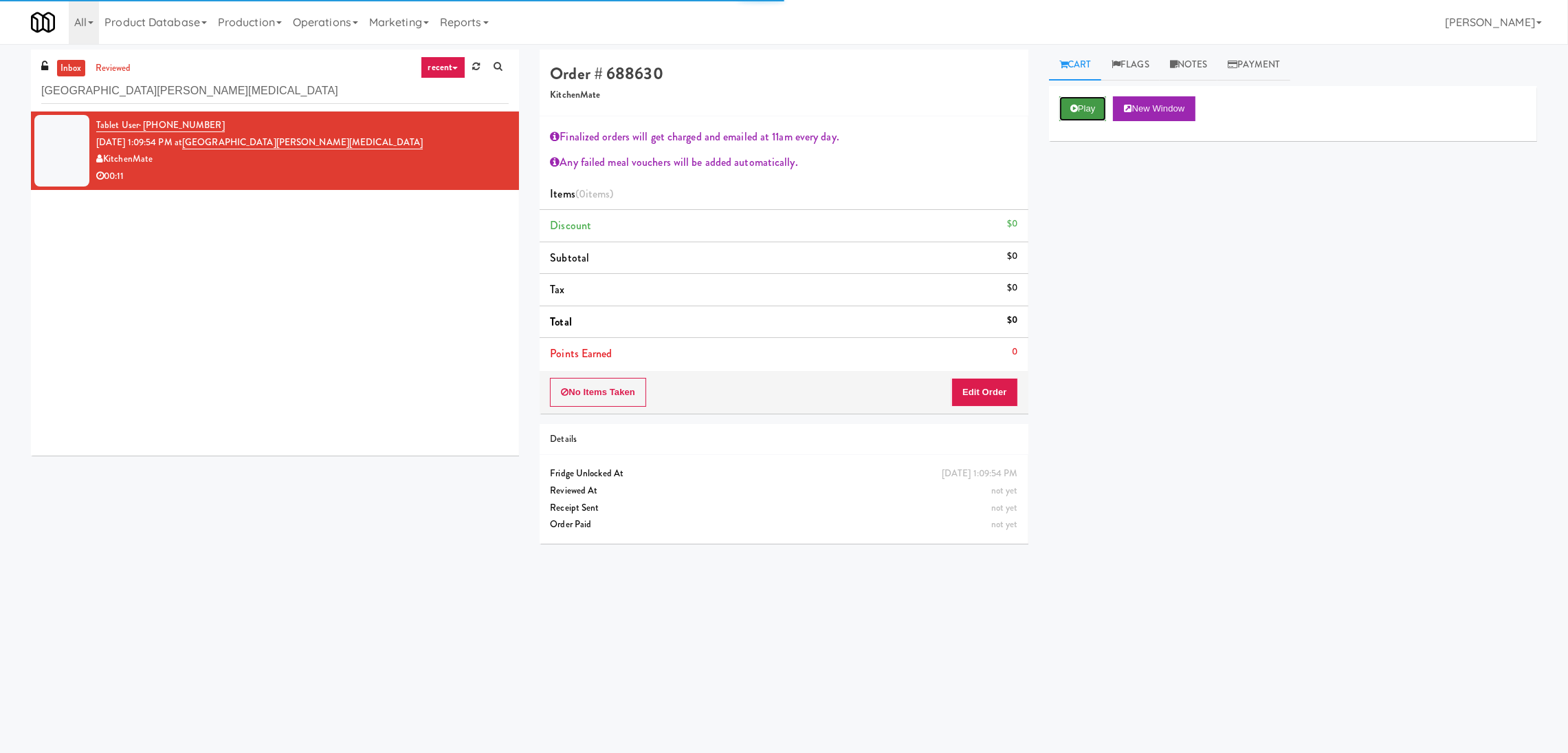
click at [1067, 116] on button "Play" at bounding box center [1083, 108] width 47 height 25
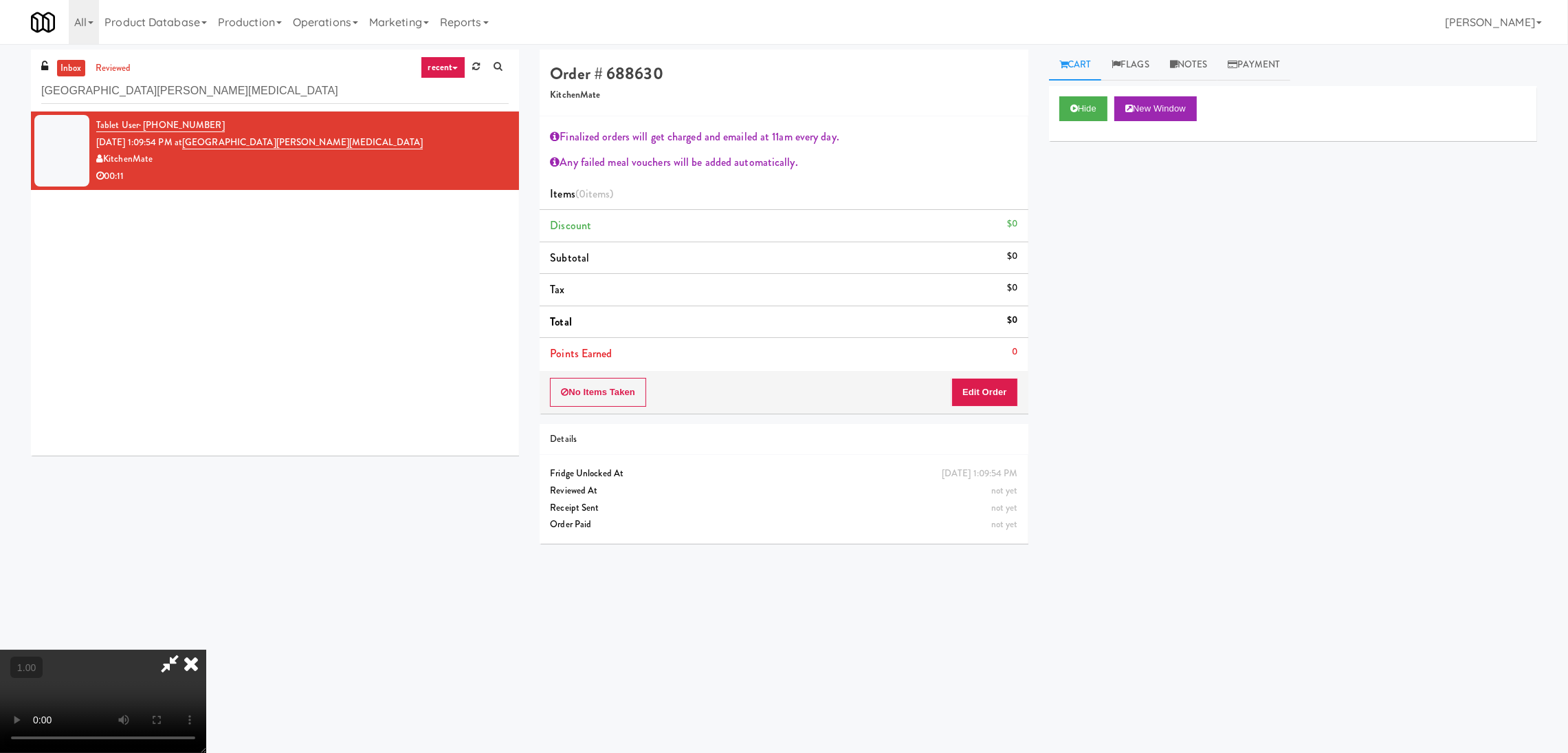
click at [987, 376] on div "No Items Taken Edit Order" at bounding box center [784, 392] width 488 height 43
click at [984, 384] on button "Edit Order" at bounding box center [984, 392] width 67 height 29
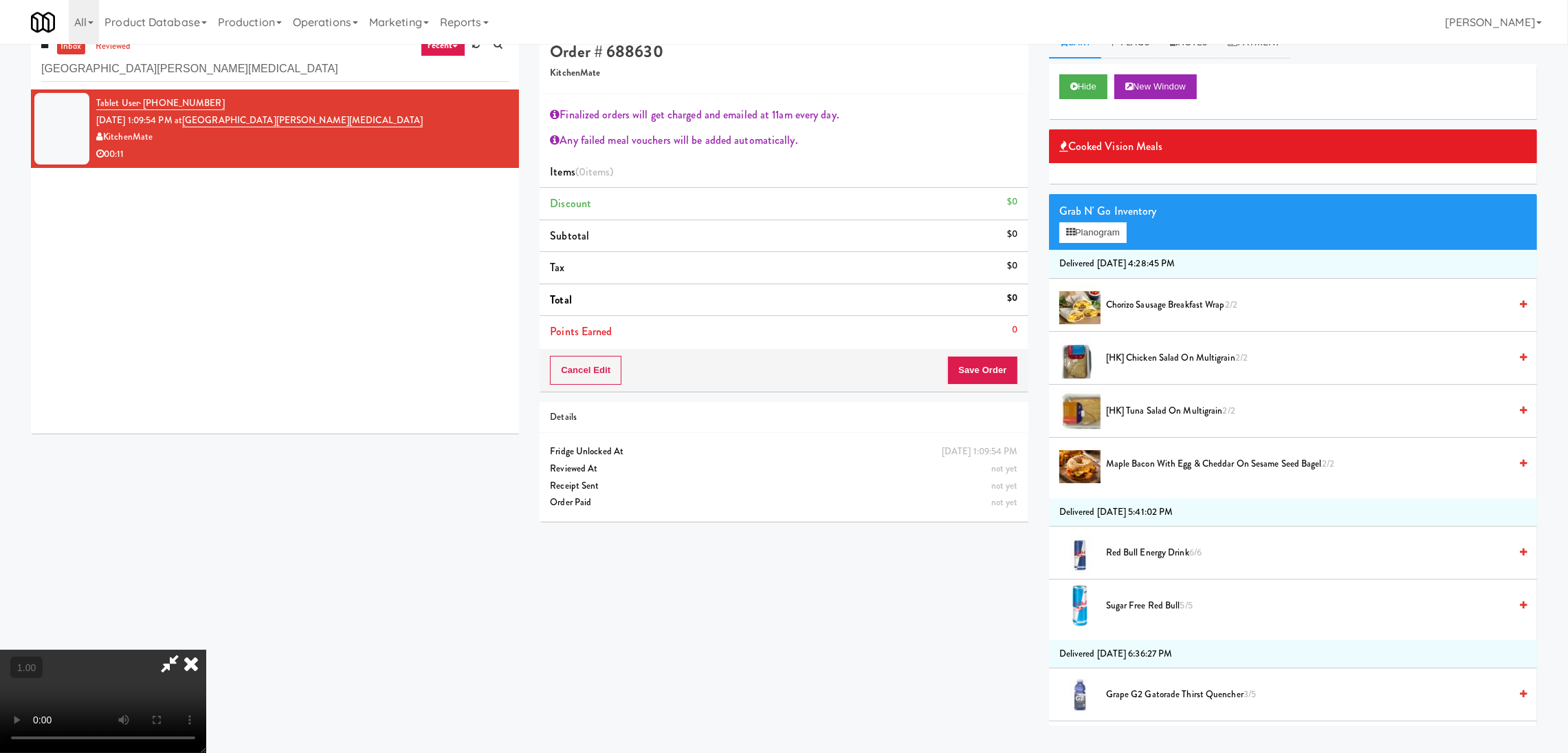
scroll to position [44, 0]
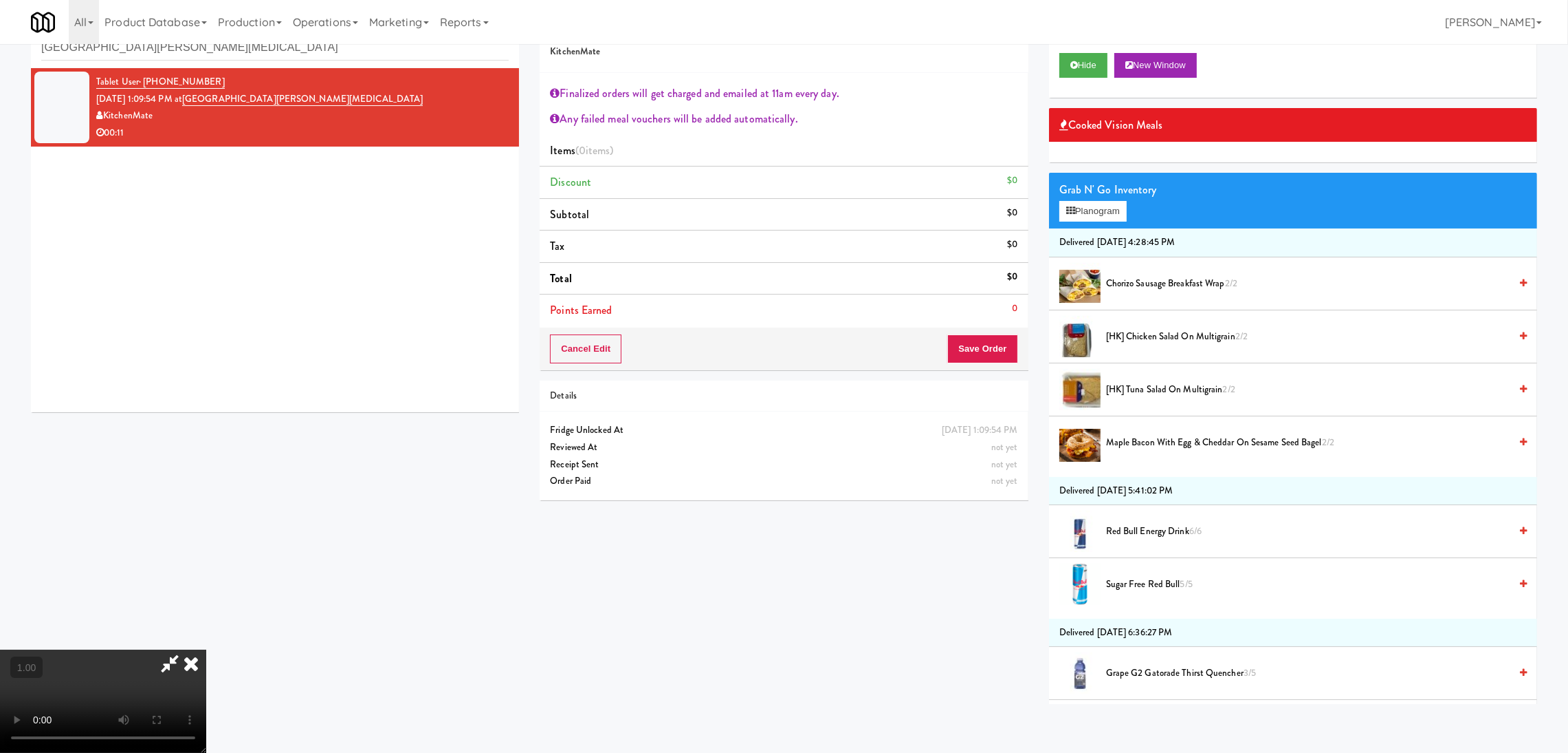
click at [206, 649] on video at bounding box center [103, 700] width 206 height 103
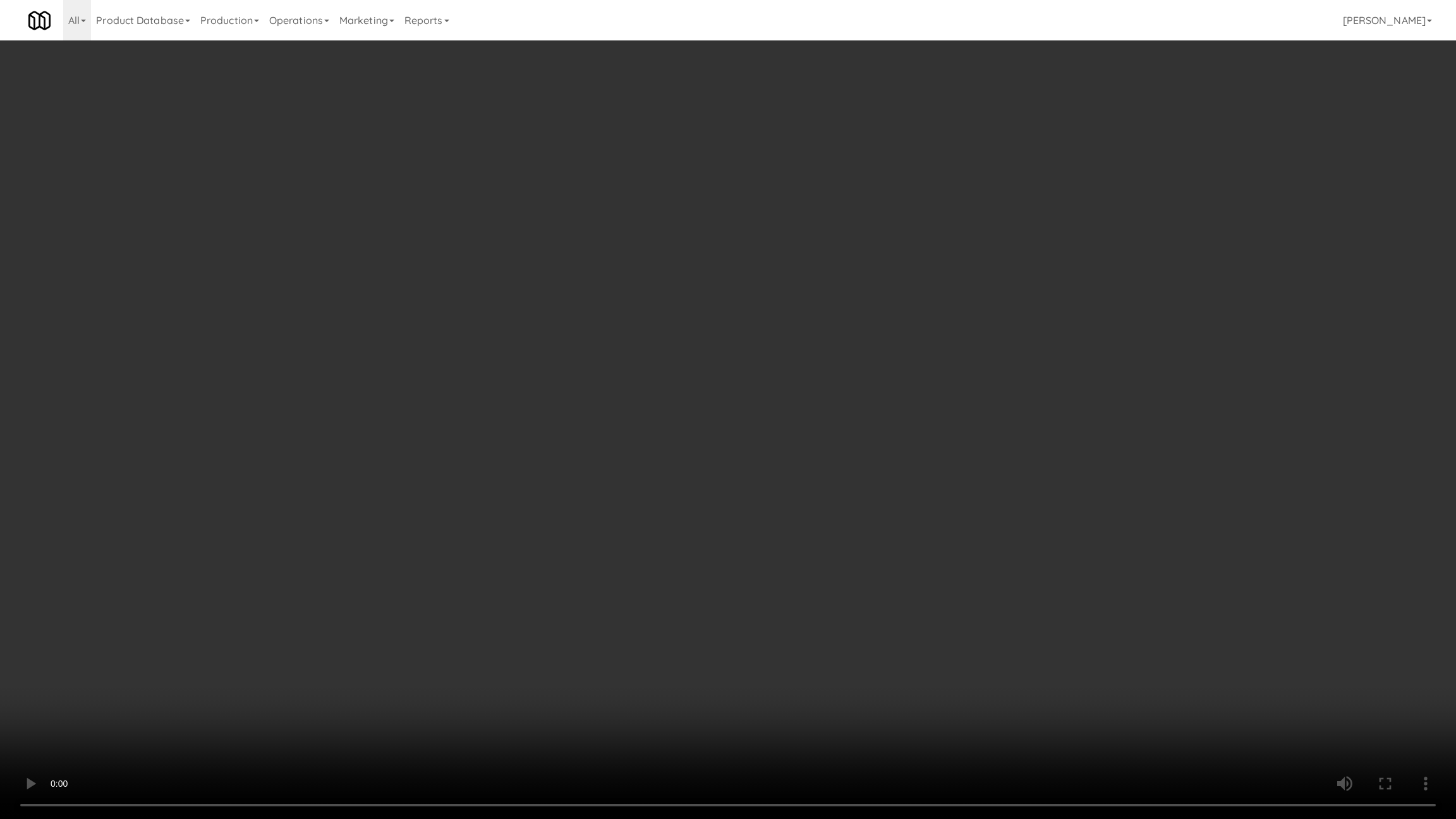
click at [400, 656] on video at bounding box center [728, 410] width 1456 height 819
click at [404, 656] on video at bounding box center [728, 410] width 1456 height 819
click at [405, 654] on video at bounding box center [728, 410] width 1456 height 819
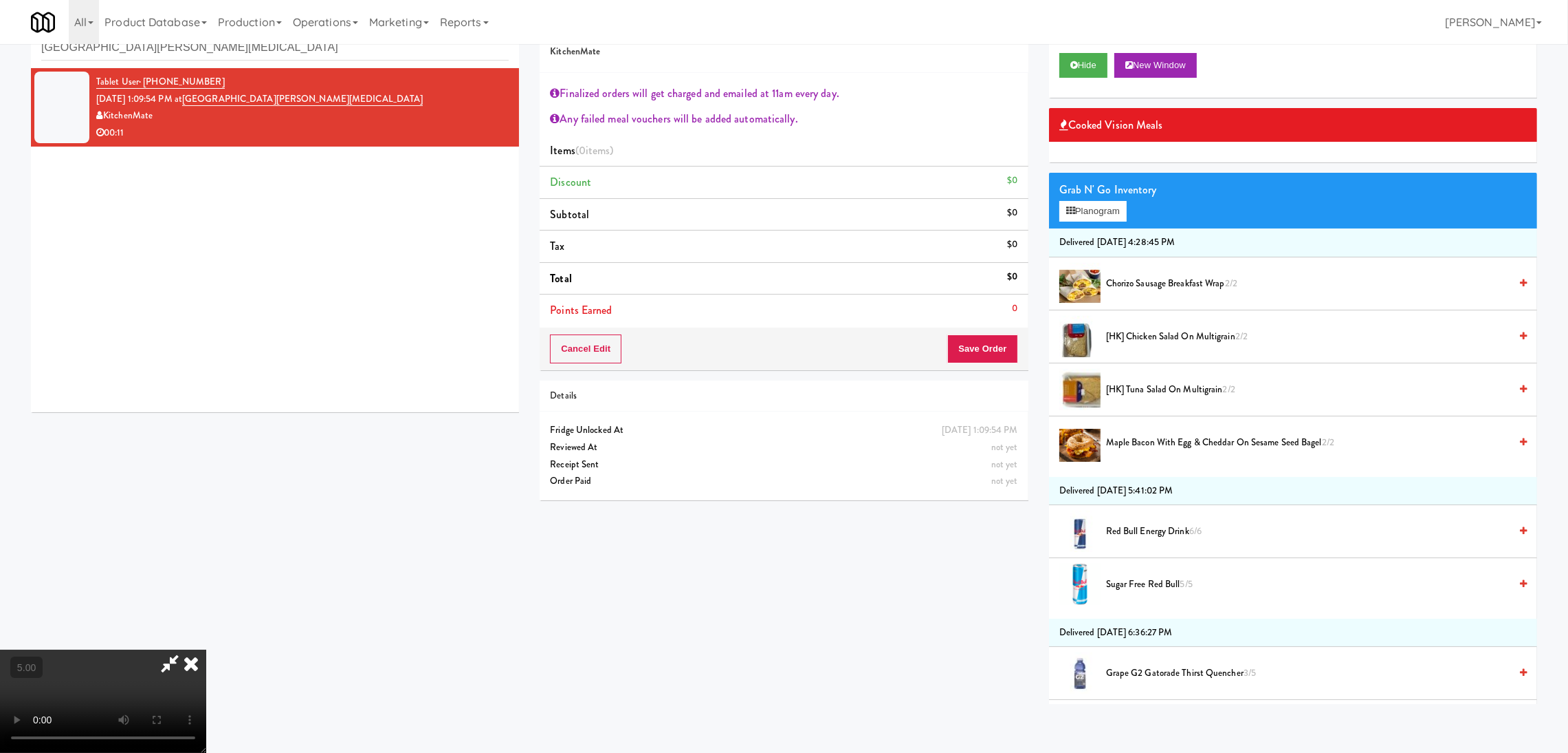
click at [1191, 338] on span "[HK] Chicken Salad on Multigrain 2/2" at bounding box center [1307, 336] width 404 height 17
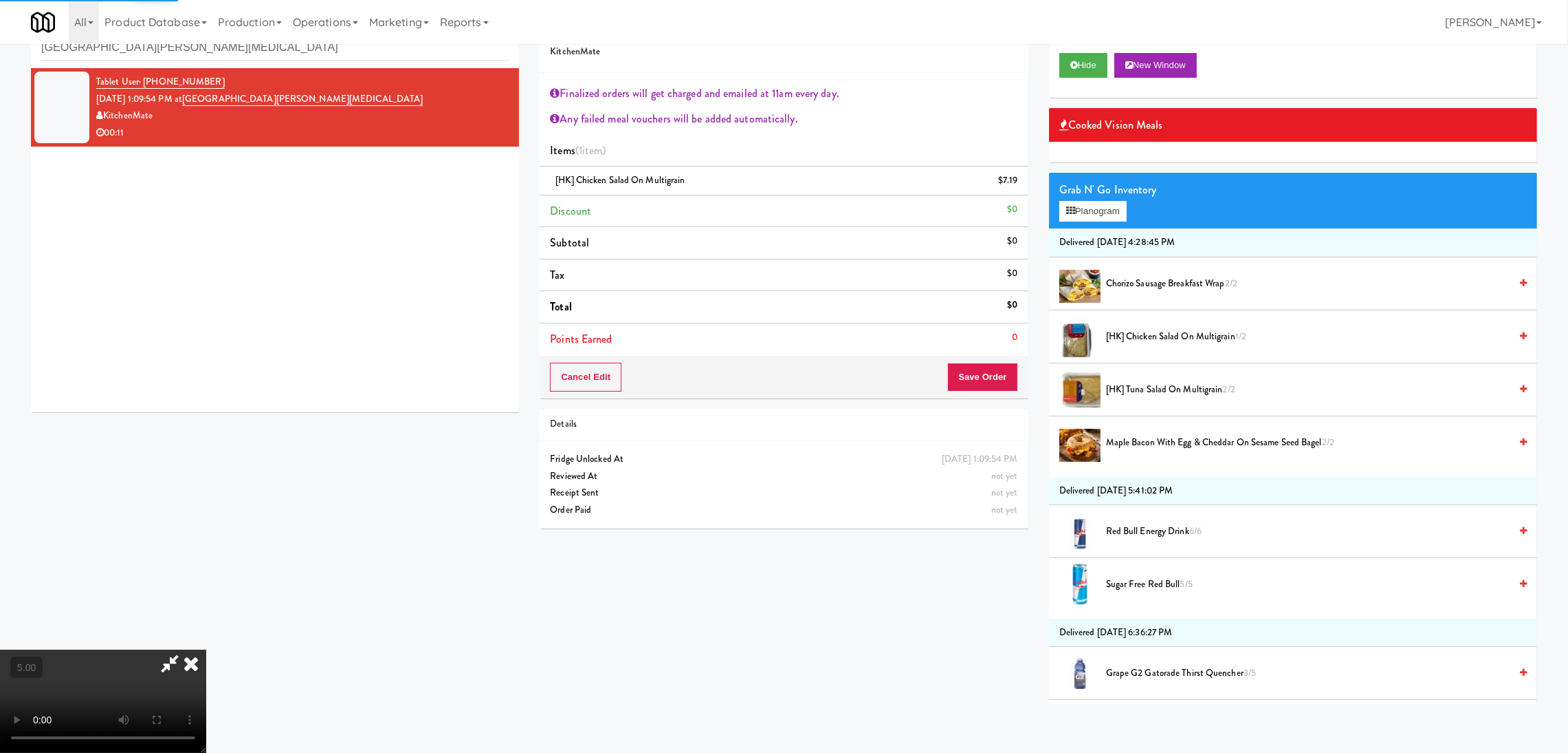
click at [999, 394] on div "Cancel Edit Save Order" at bounding box center [784, 376] width 488 height 43
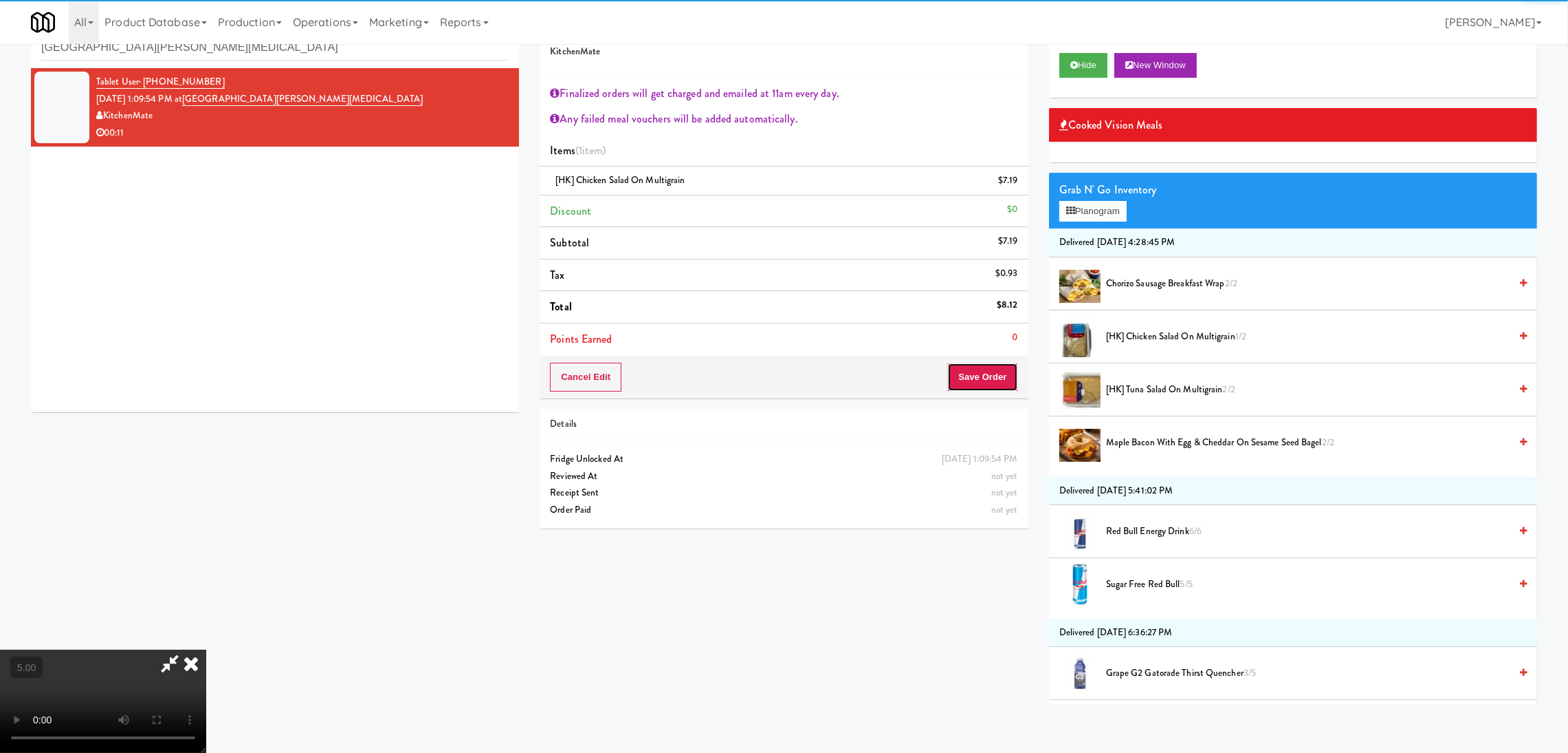
click at [988, 388] on button "Save Order" at bounding box center [982, 377] width 70 height 29
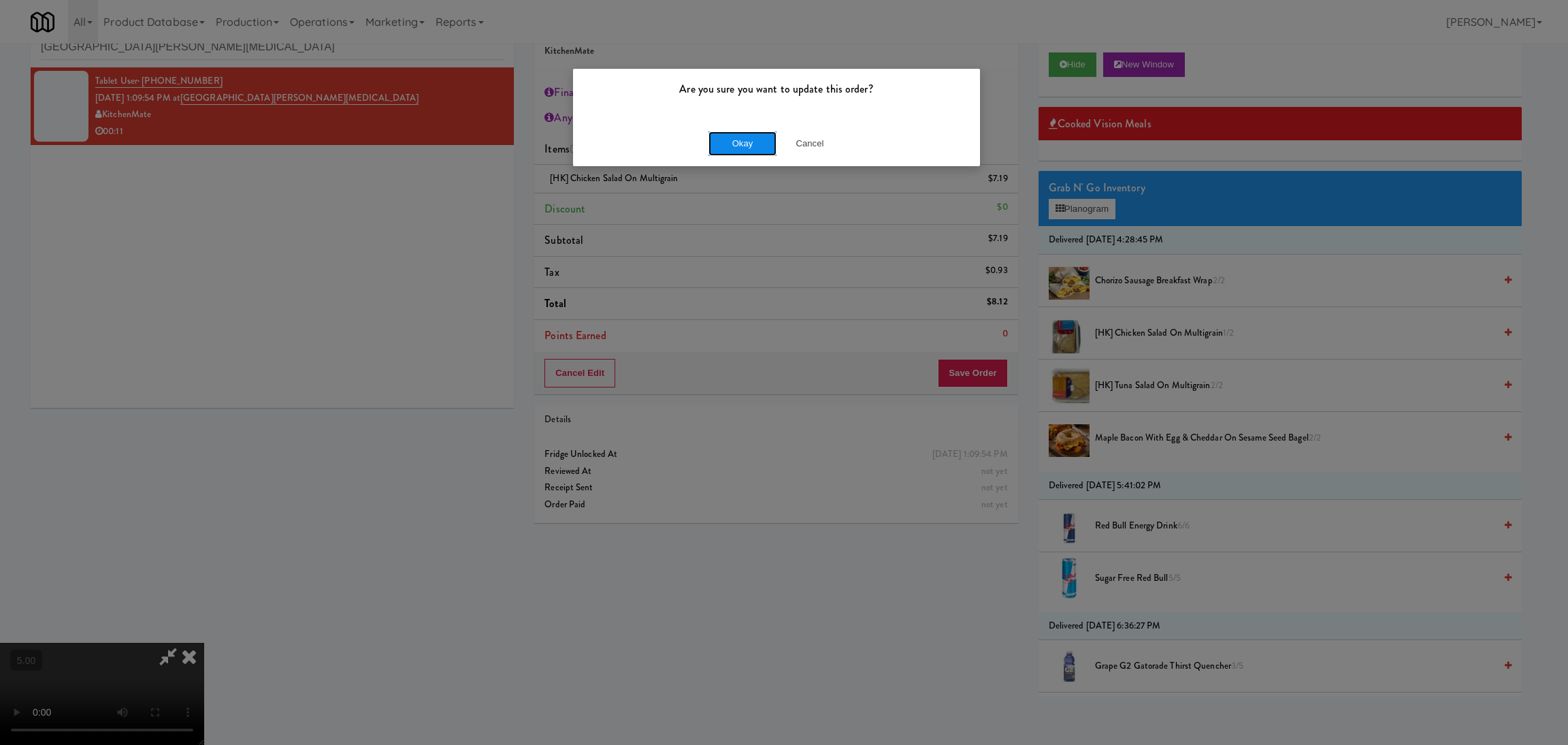
click at [720, 146] on button "Okay" at bounding box center [742, 143] width 68 height 24
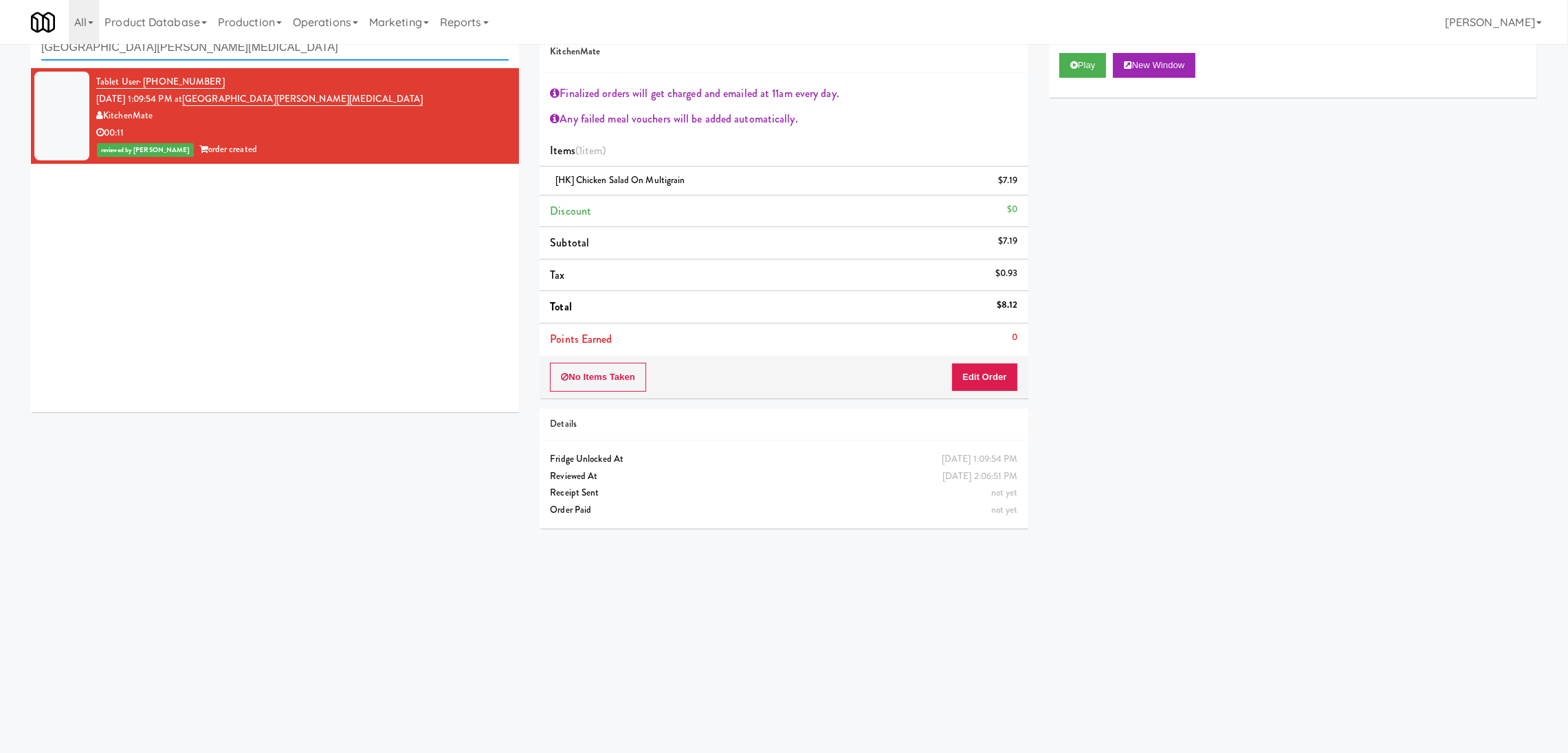
paste input "HP Employee Lounge Drinks"
drag, startPoint x: 313, startPoint y: 57, endPoint x: 0, endPoint y: 57, distance: 313.0
click at [0, 57] on div "inbox reviewed recent all unclear take inventory issue suspicious failed recent…" at bounding box center [784, 283] width 1568 height 552
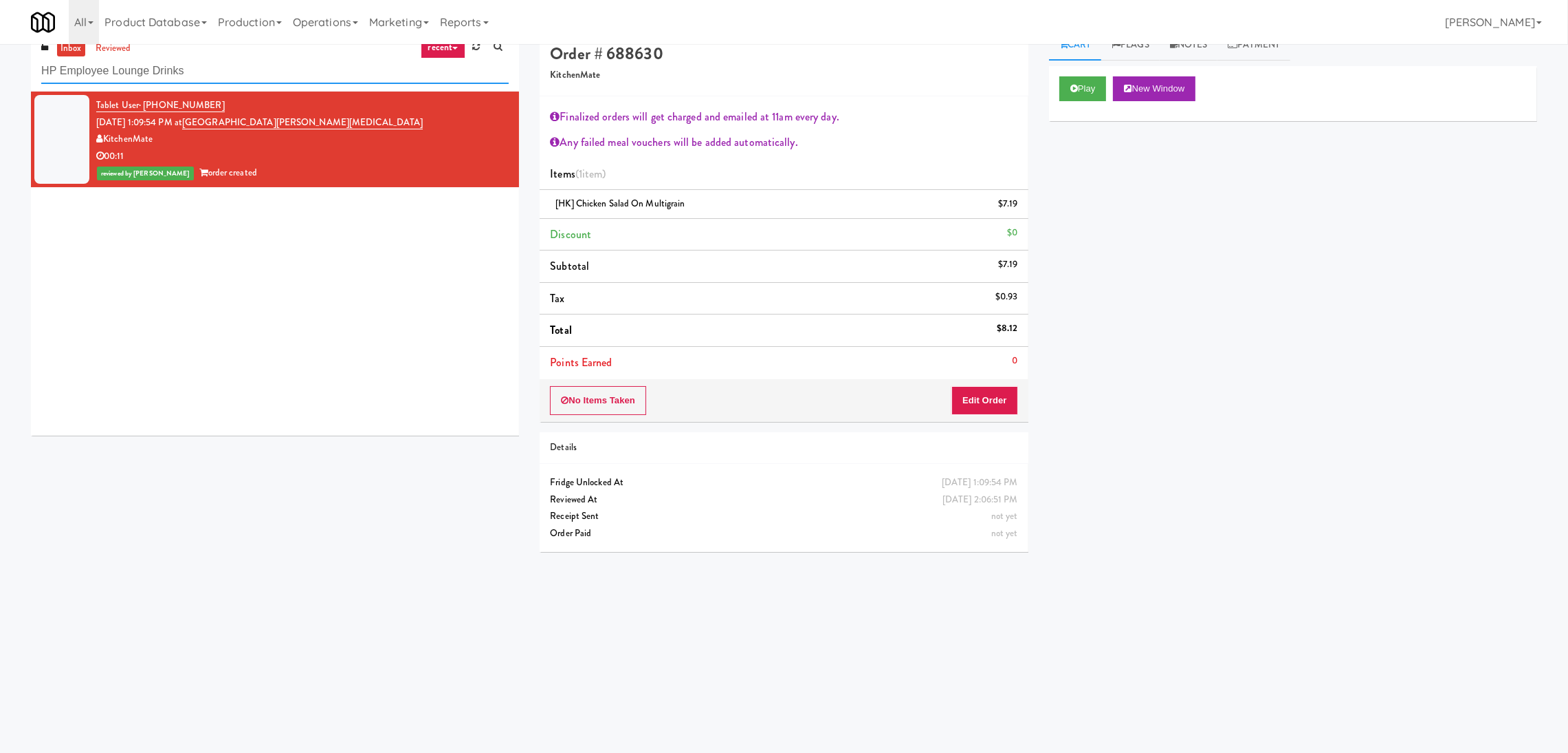
scroll to position [0, 0]
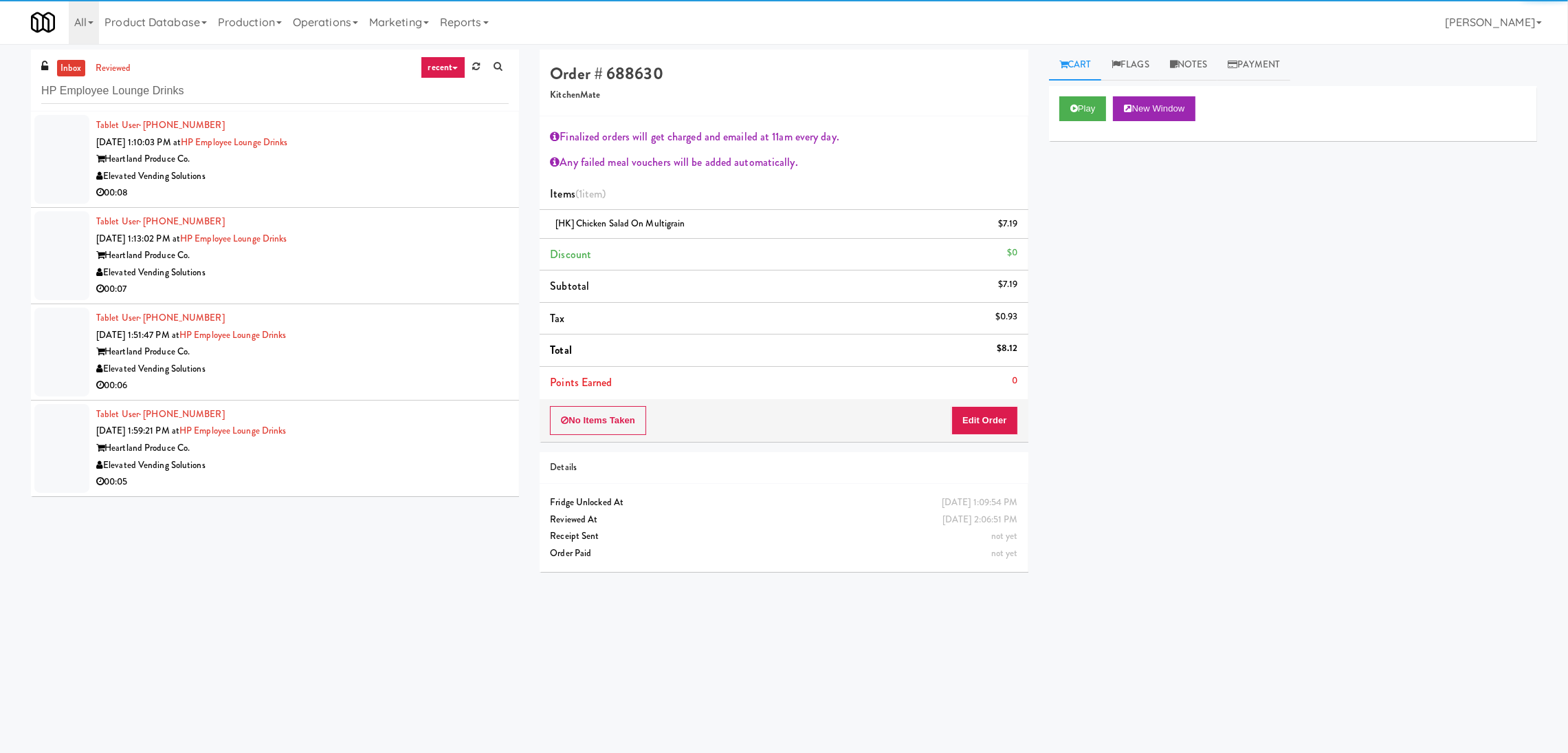
click at [381, 187] on div "00:08" at bounding box center [302, 192] width 413 height 17
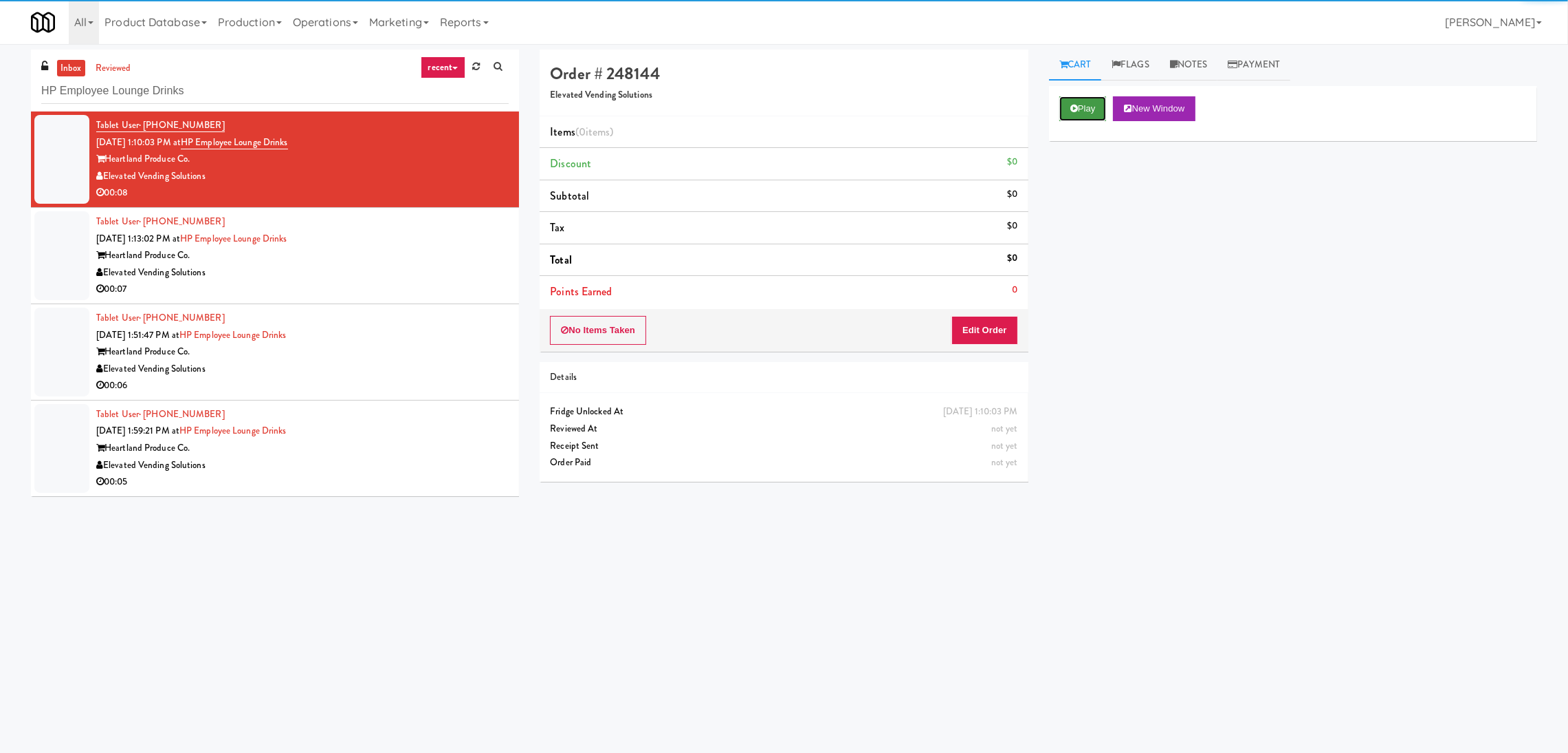
click at [1071, 108] on icon at bounding box center [1074, 108] width 7 height 9
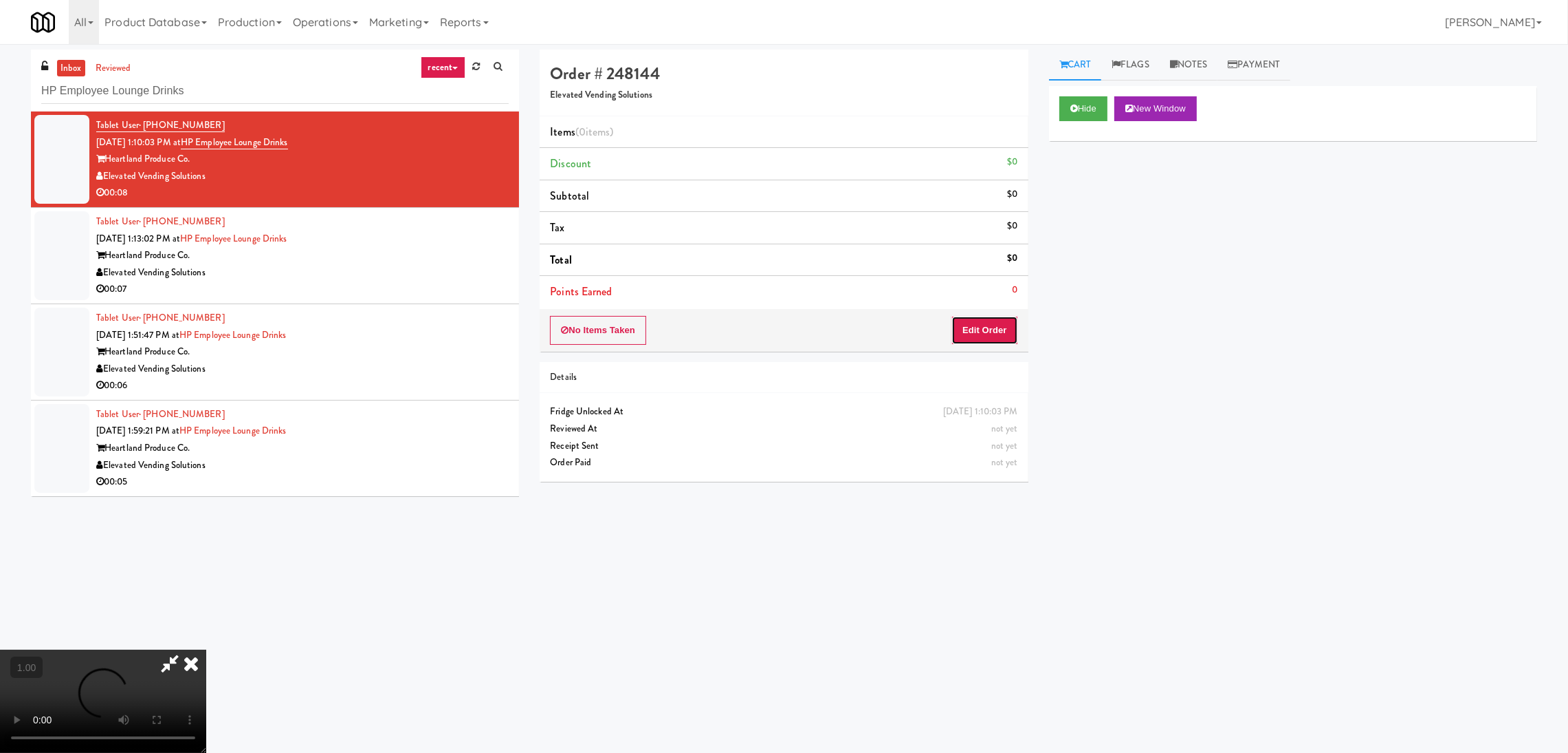
click at [1008, 338] on button "Edit Order" at bounding box center [984, 330] width 67 height 29
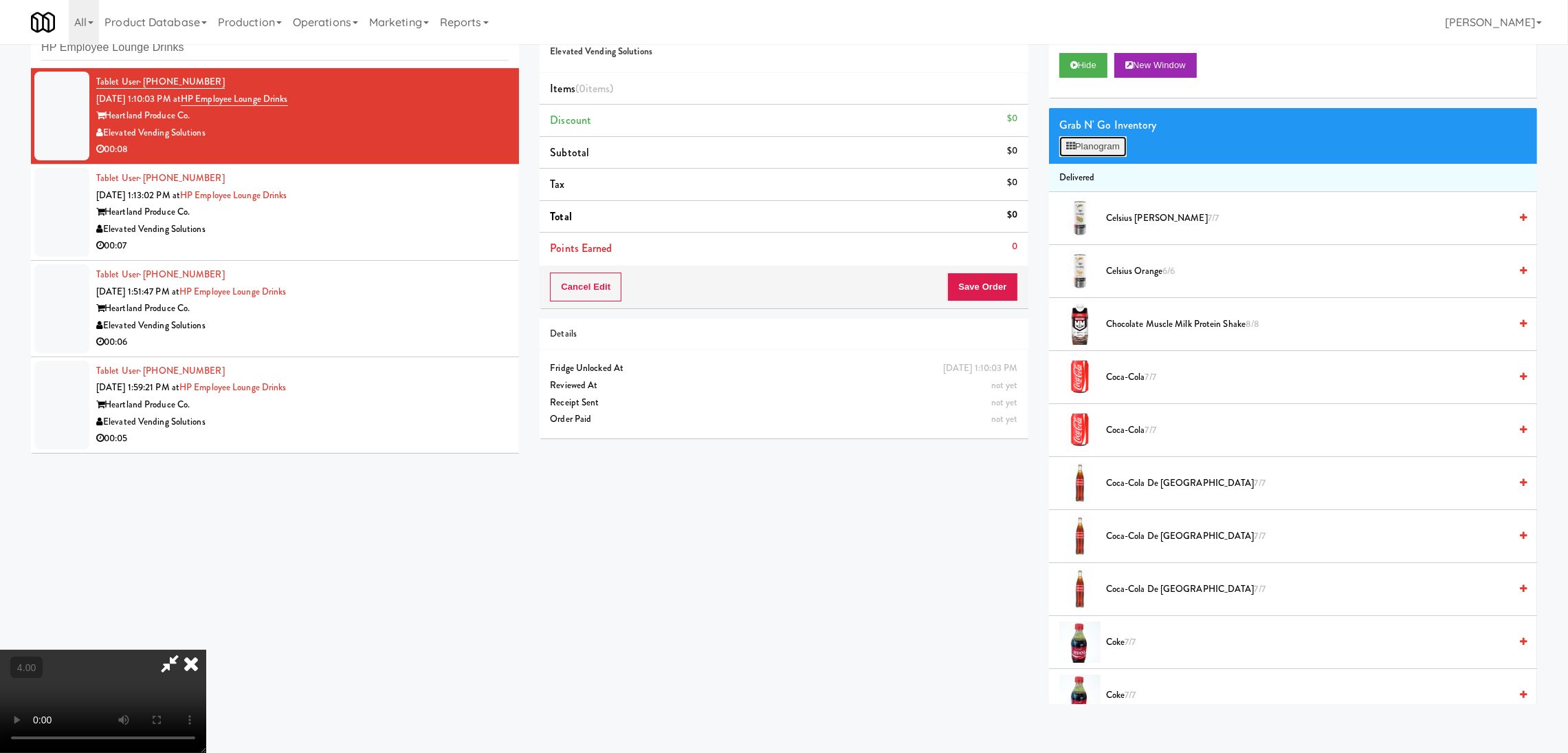
click at [1083, 155] on button "Planogram" at bounding box center [1093, 146] width 67 height 21
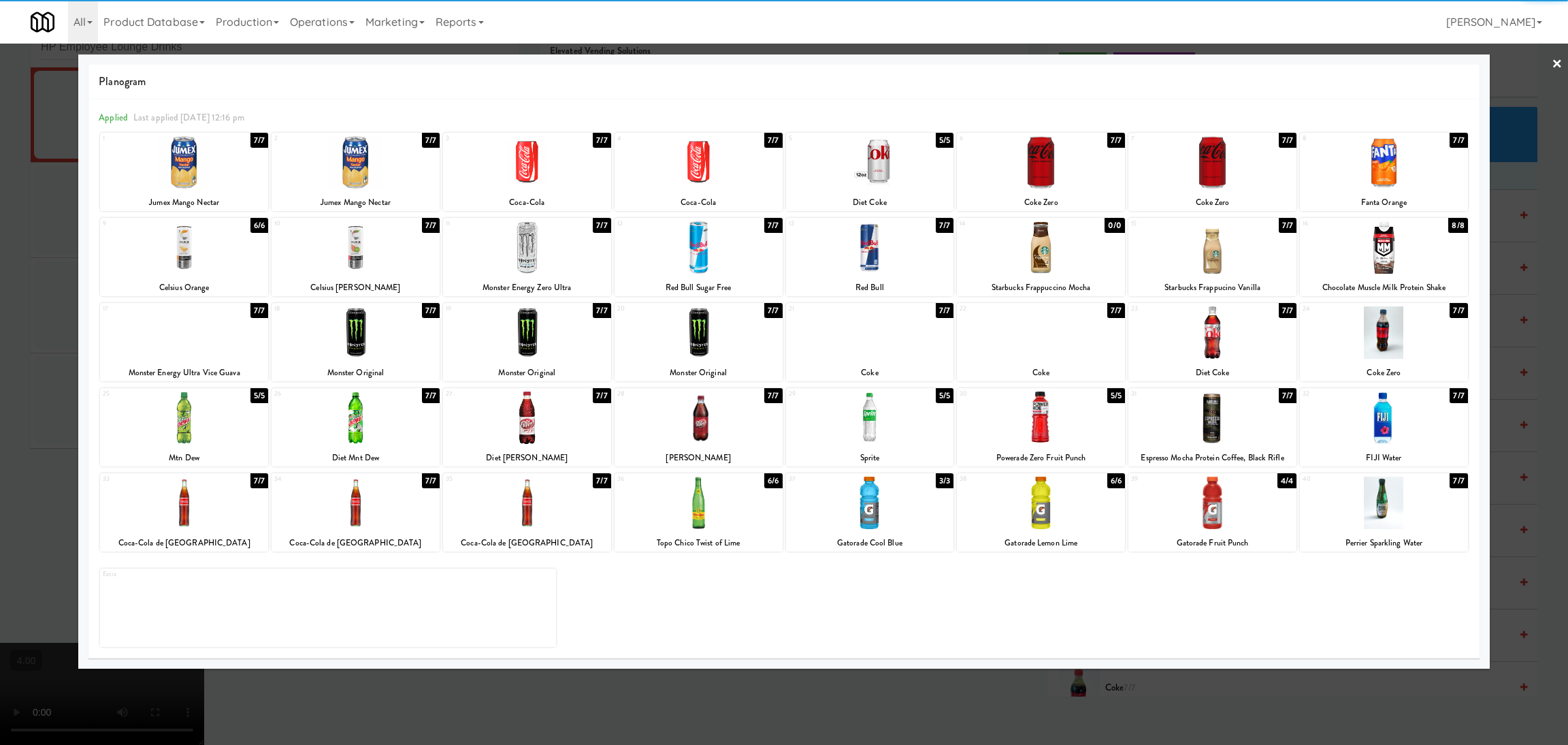
click at [521, 194] on div "Coca-Cola" at bounding box center [527, 202] width 164 height 17
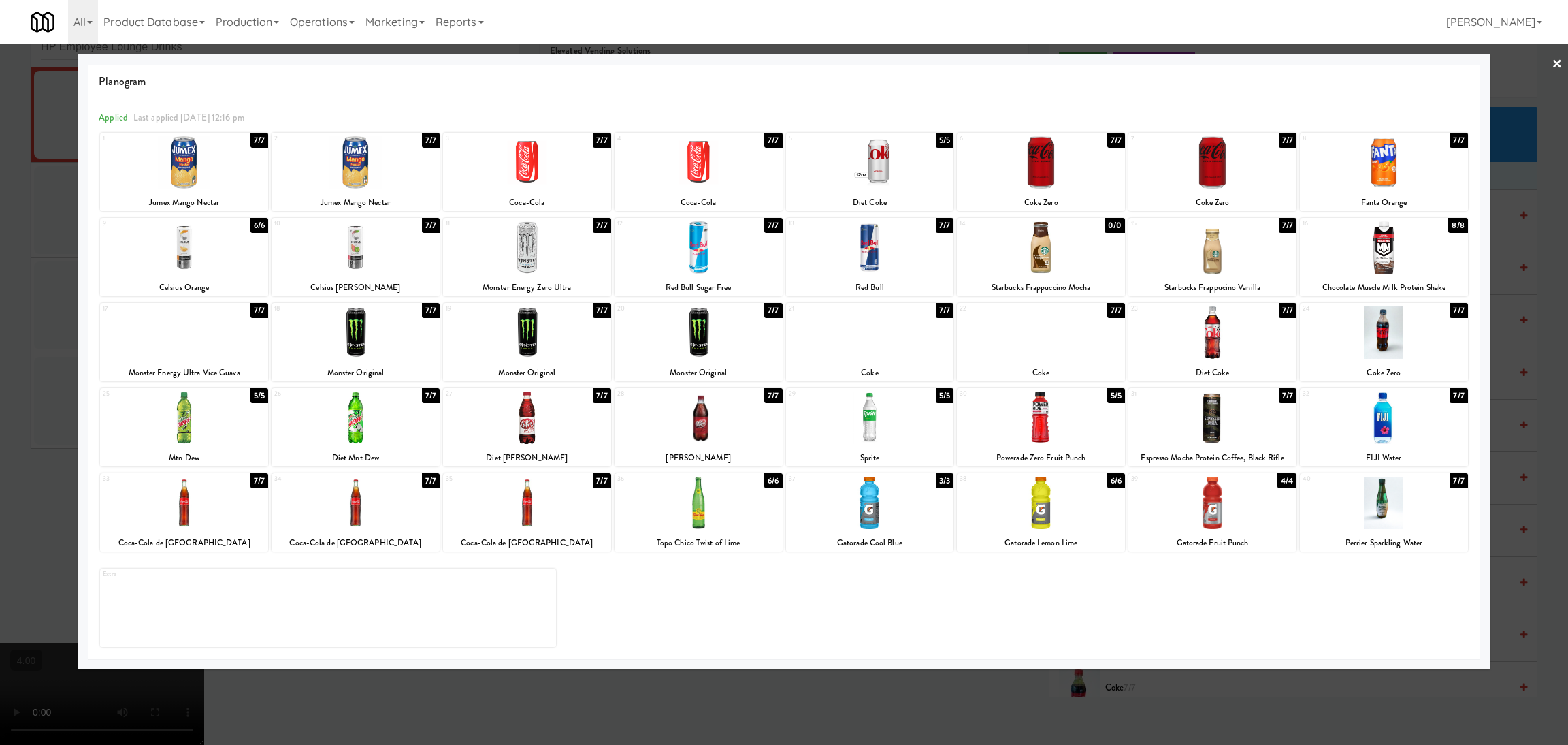
click at [542, 161] on div at bounding box center [527, 162] width 168 height 52
click at [0, 212] on div at bounding box center [784, 372] width 1568 height 745
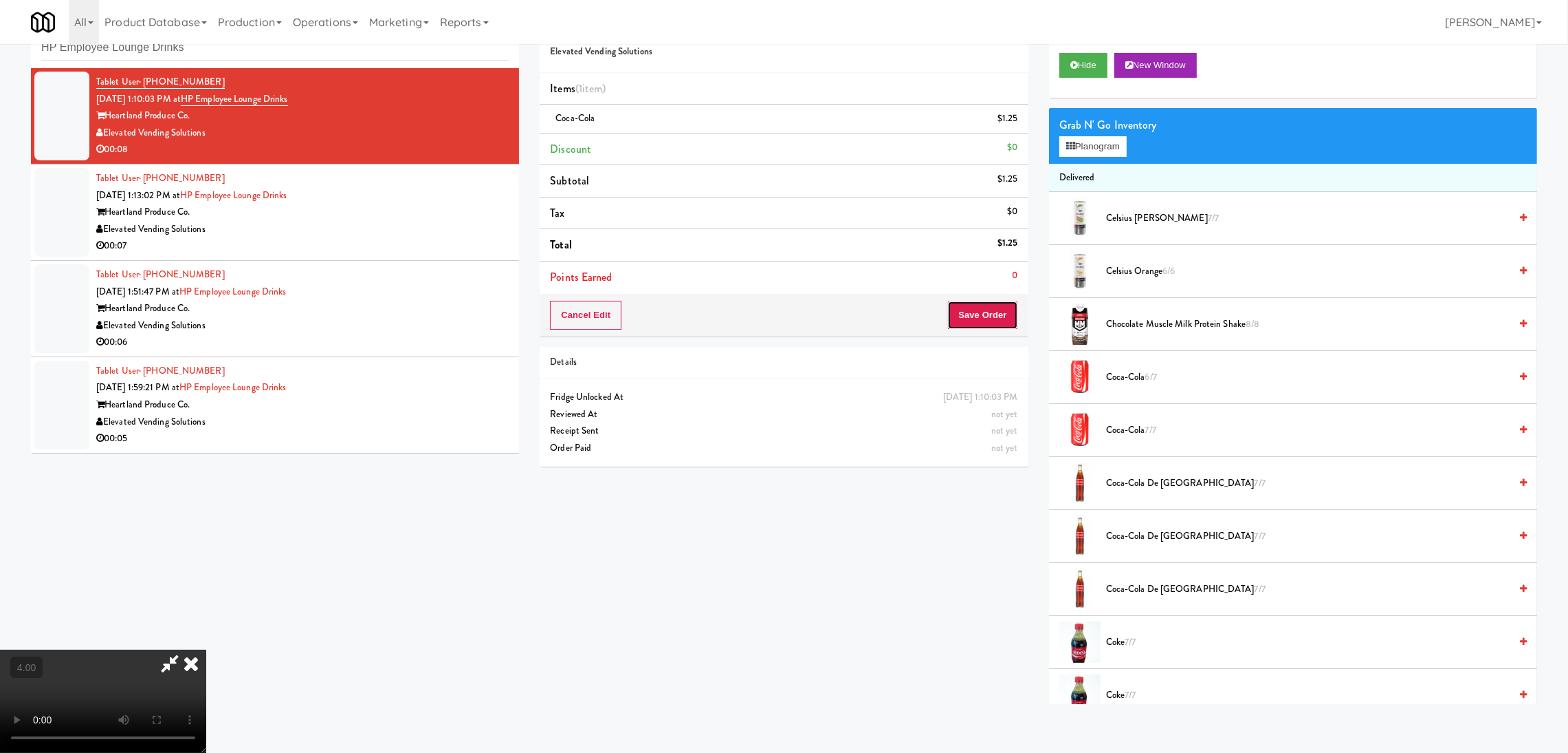
click at [982, 302] on button "Save Order" at bounding box center [982, 315] width 70 height 29
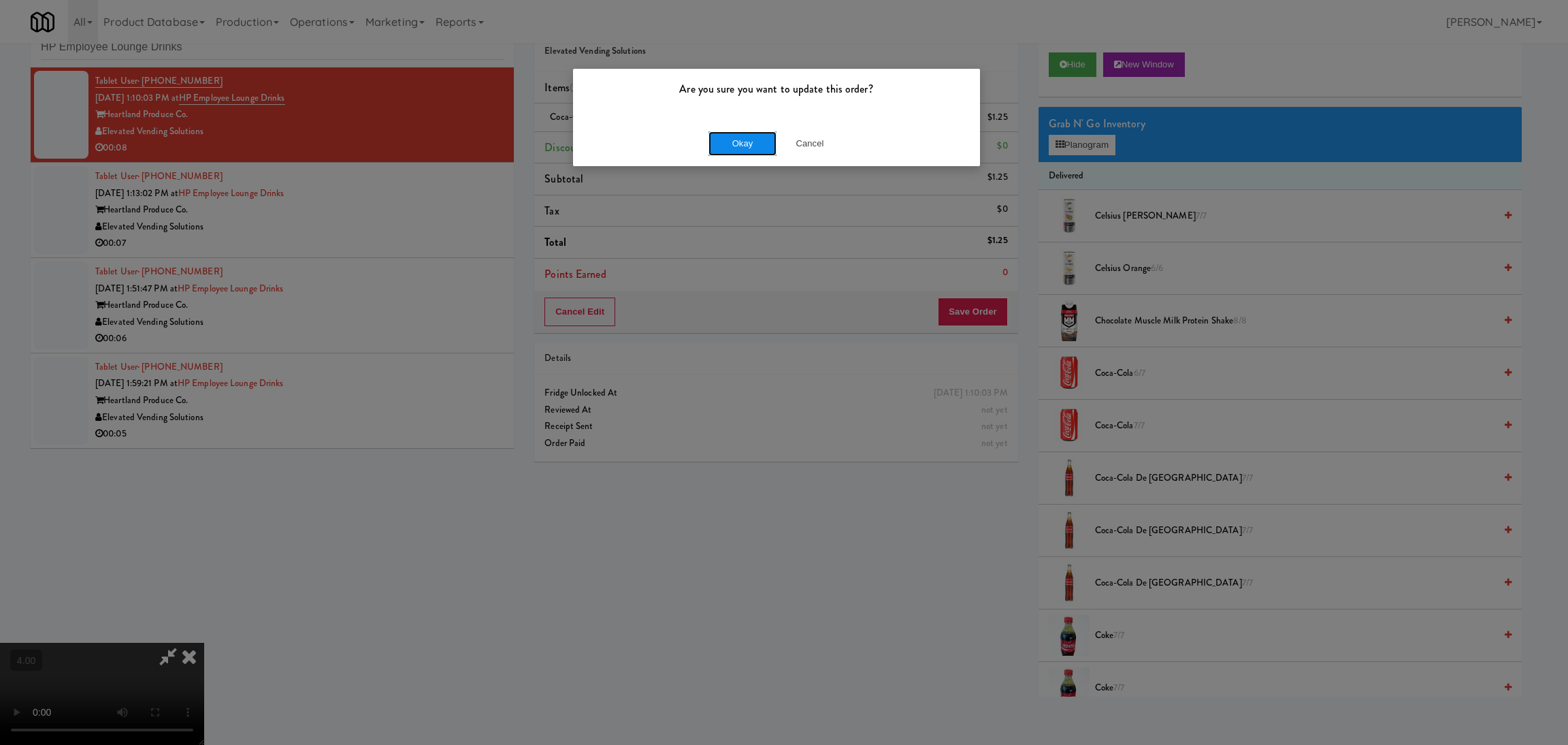
click at [747, 147] on button "Okay" at bounding box center [742, 143] width 68 height 24
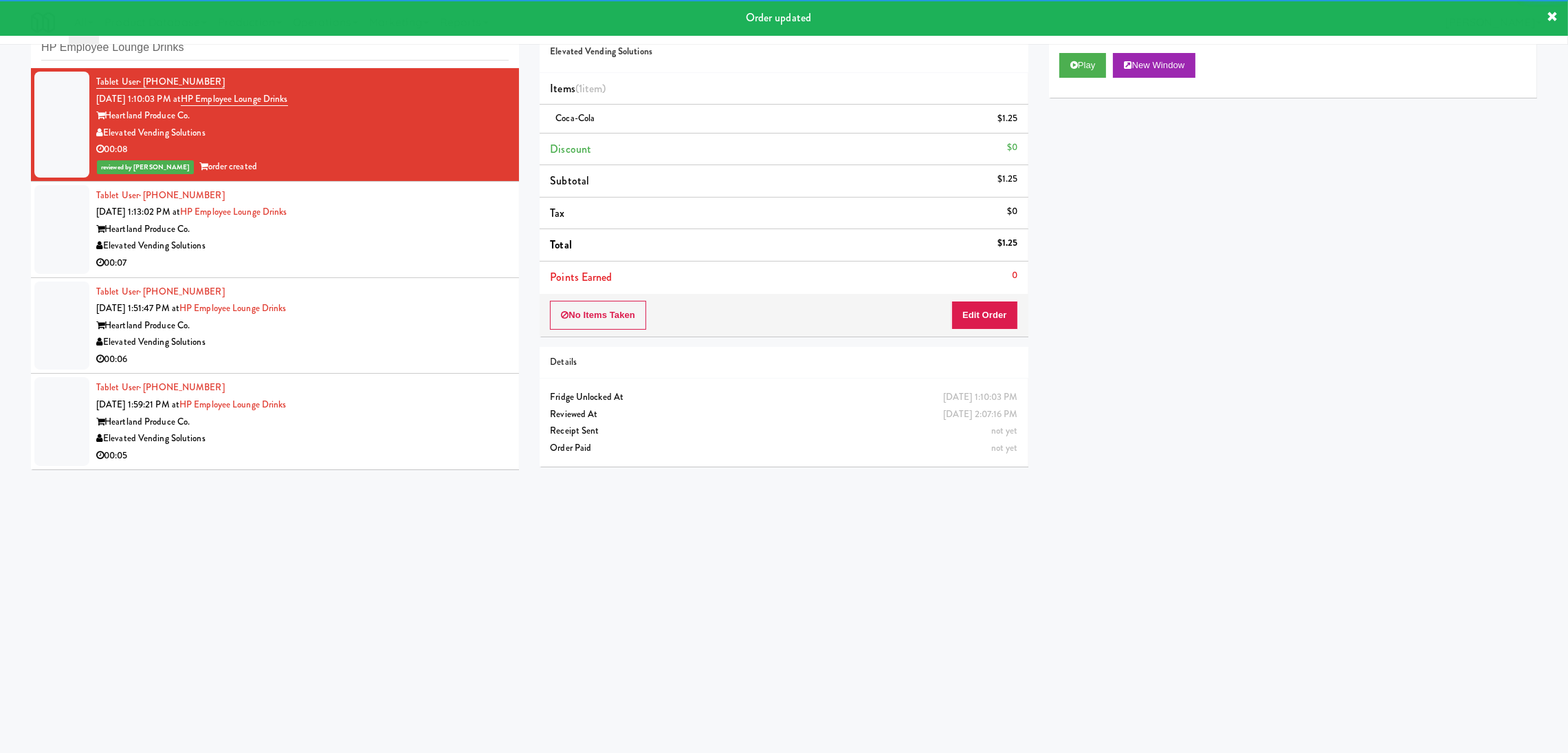
click at [436, 245] on div "Elevated Vending Solutions" at bounding box center [302, 245] width 413 height 17
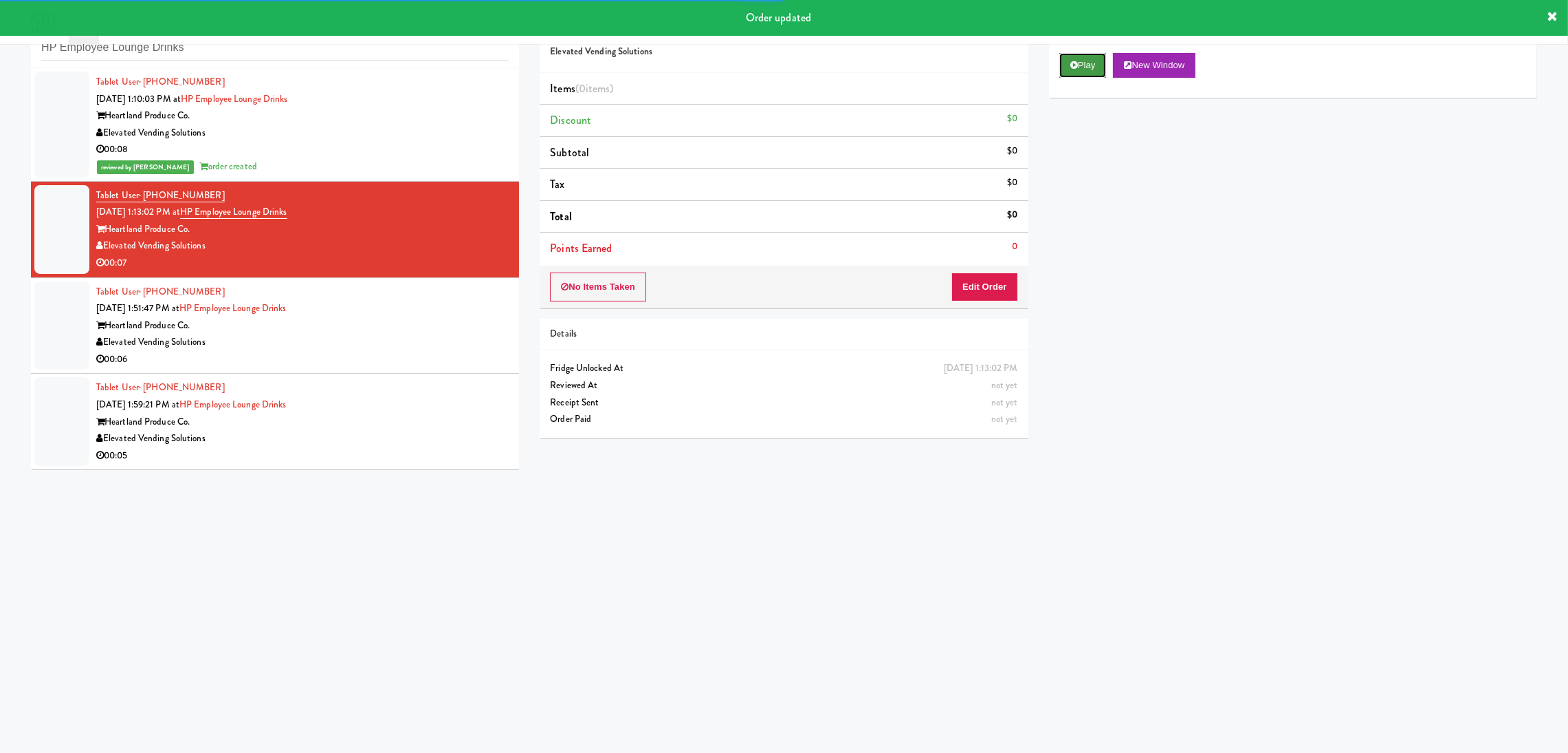
click at [1094, 54] on button "Play" at bounding box center [1083, 65] width 47 height 25
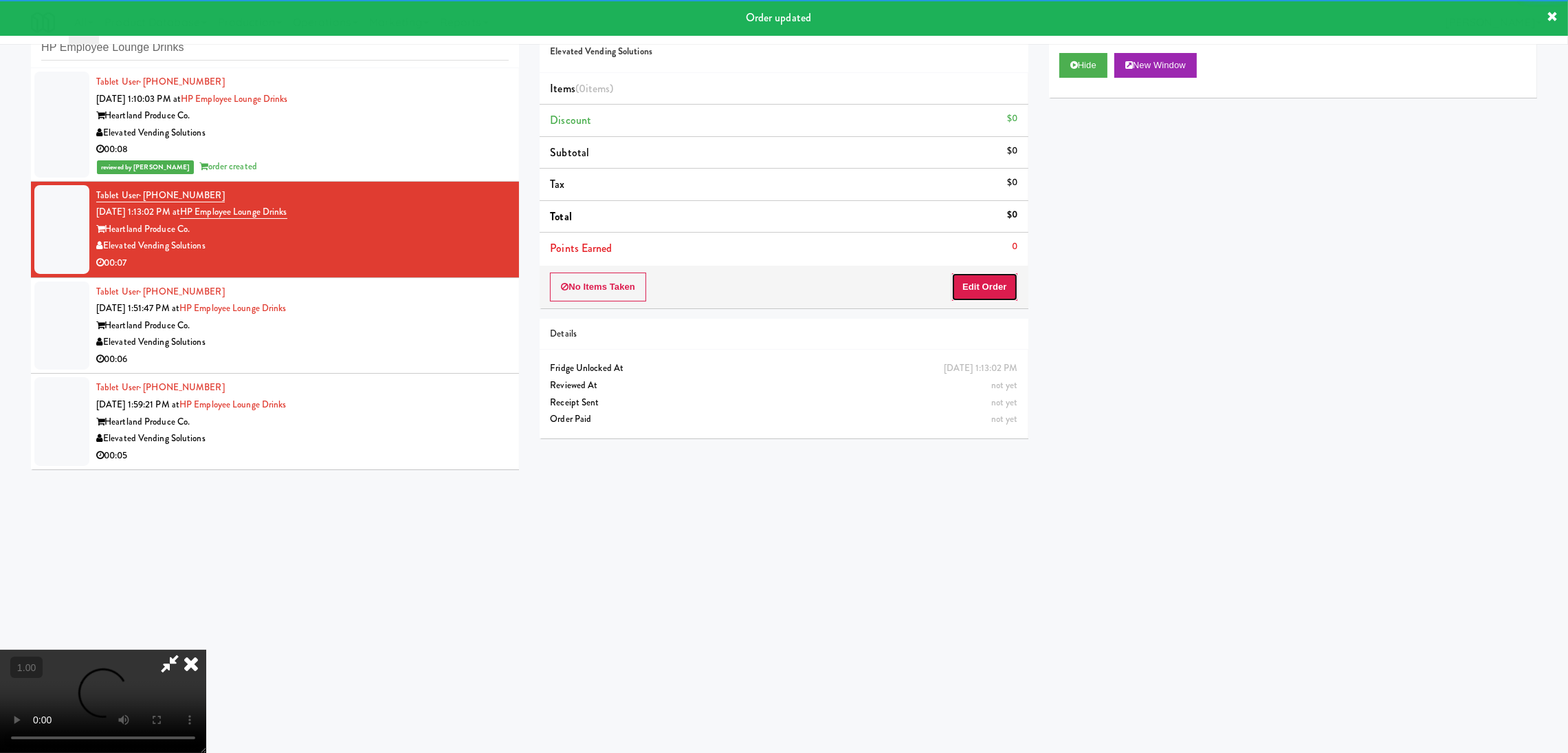
click at [982, 286] on button "Edit Order" at bounding box center [984, 287] width 67 height 29
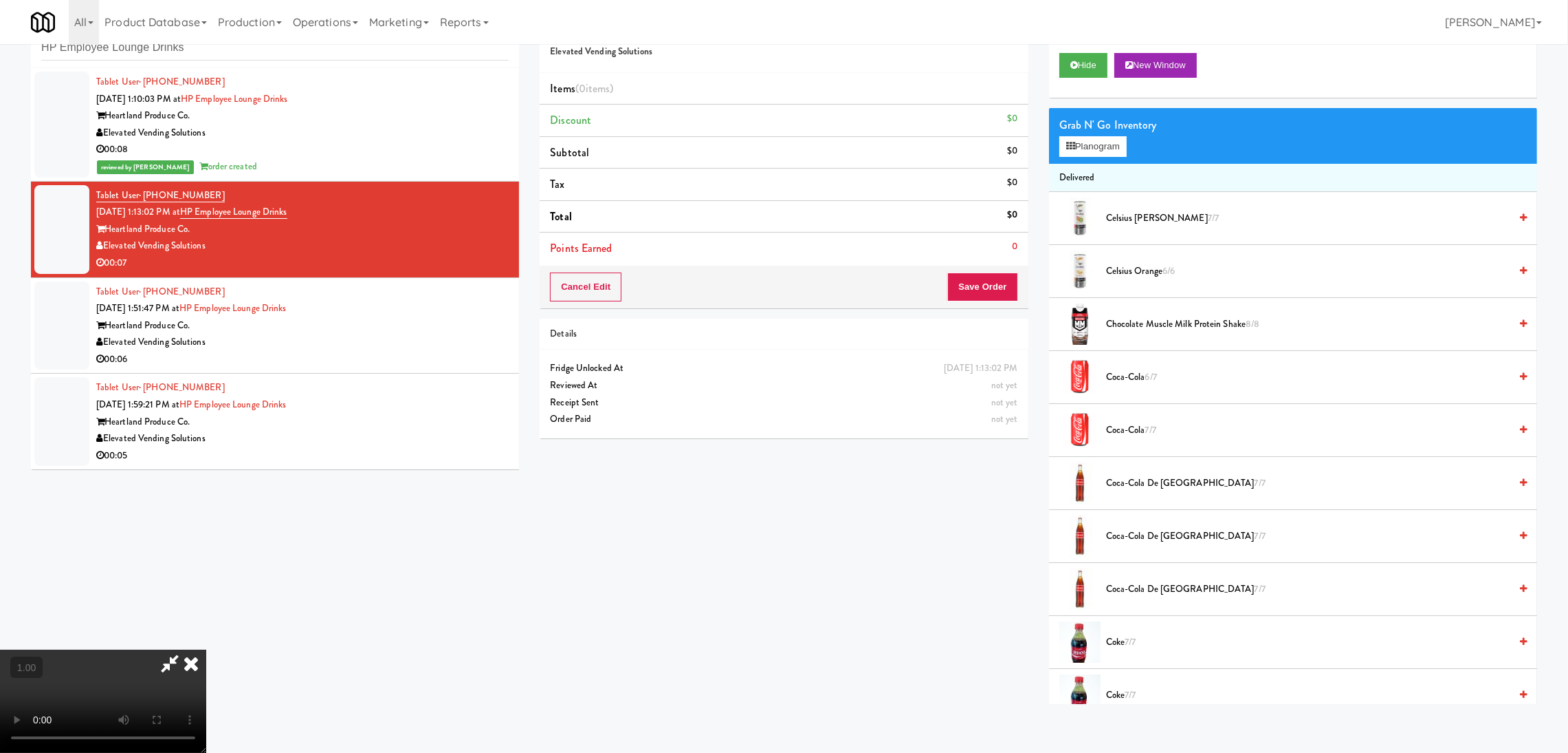
scroll to position [61, 0]
click at [1103, 145] on button "Planogram" at bounding box center [1093, 146] width 67 height 21
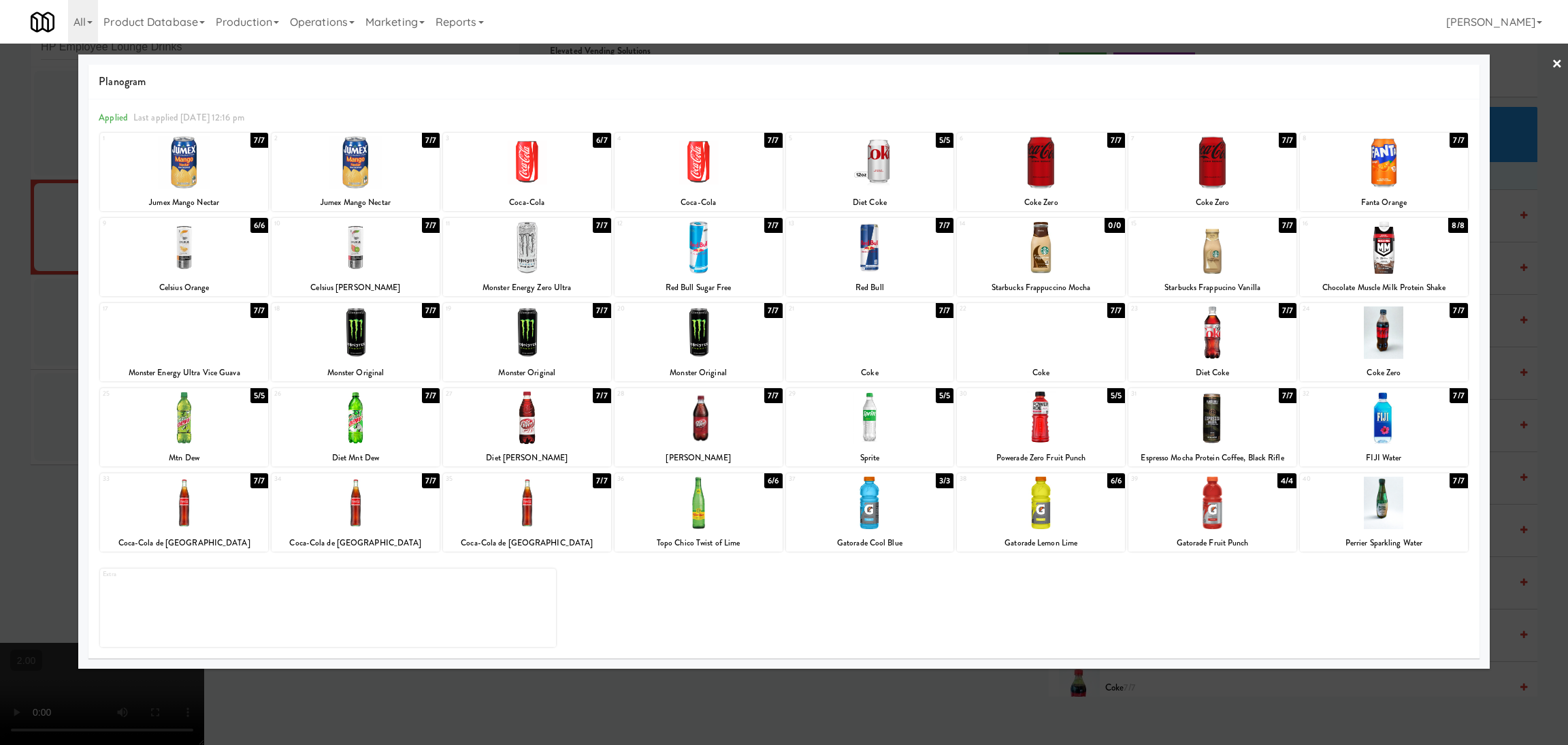
click at [933, 327] on div at bounding box center [870, 333] width 168 height 52
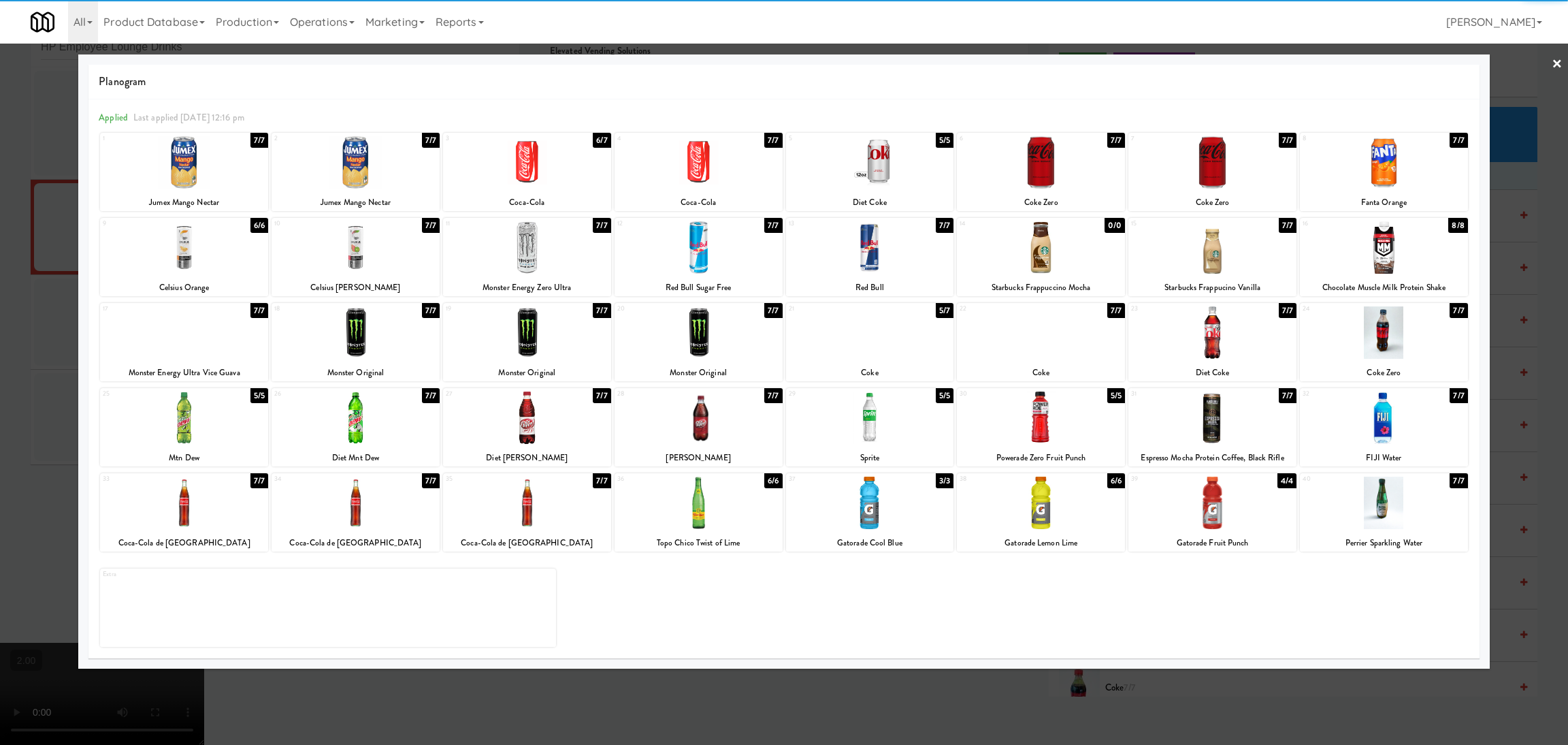
click at [60, 222] on div at bounding box center [784, 372] width 1568 height 745
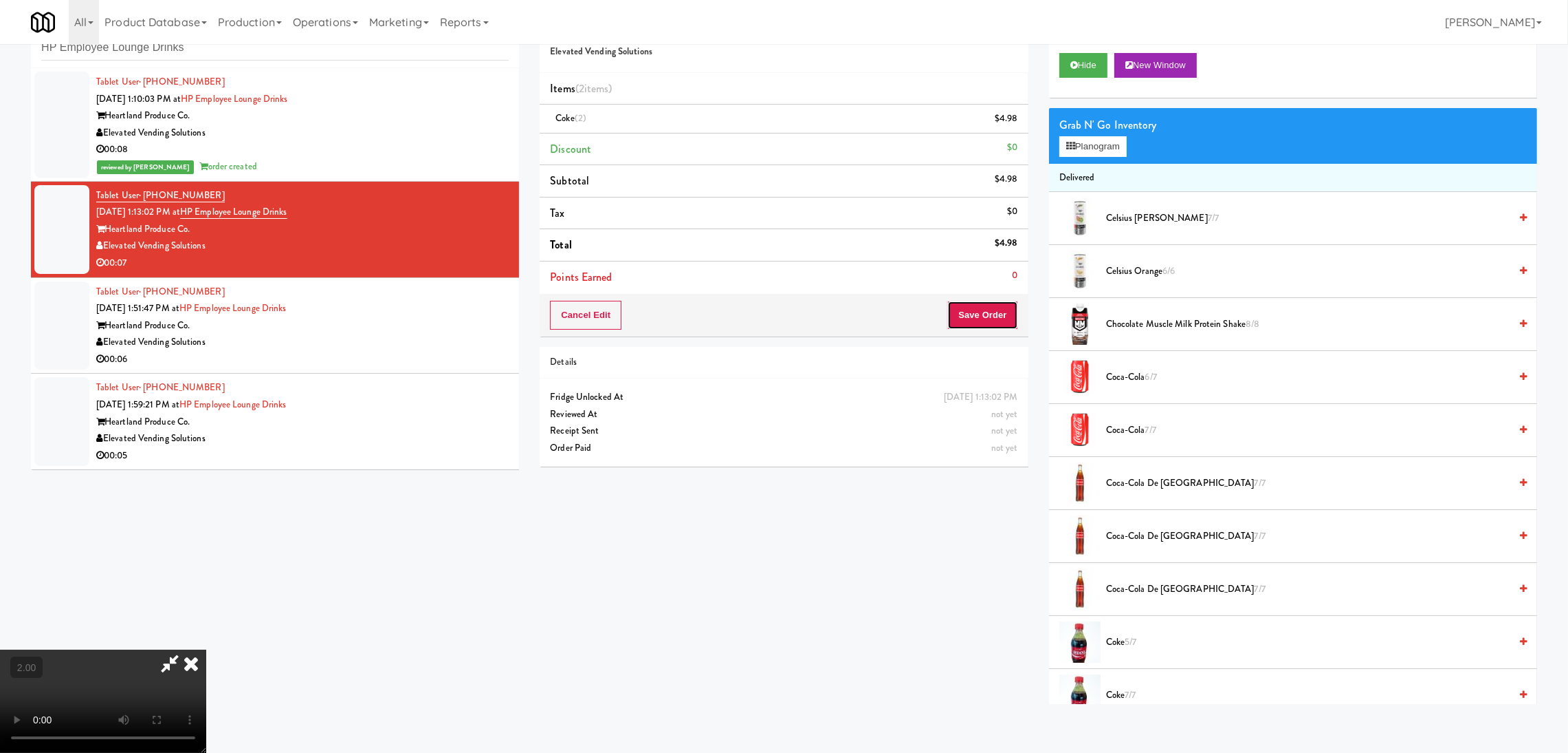
click at [956, 307] on button "Save Order" at bounding box center [982, 315] width 70 height 29
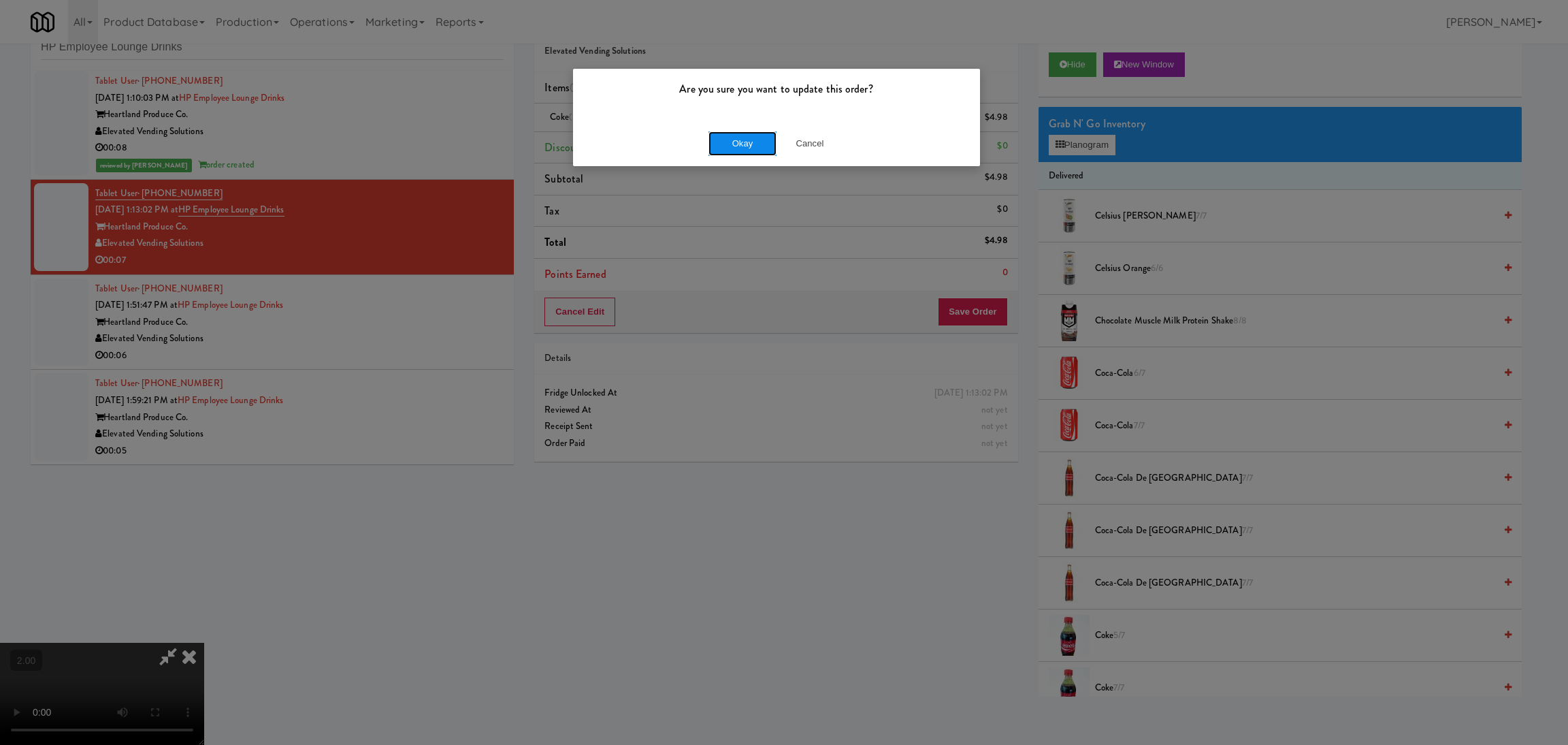
click at [734, 152] on button "Okay" at bounding box center [742, 143] width 68 height 24
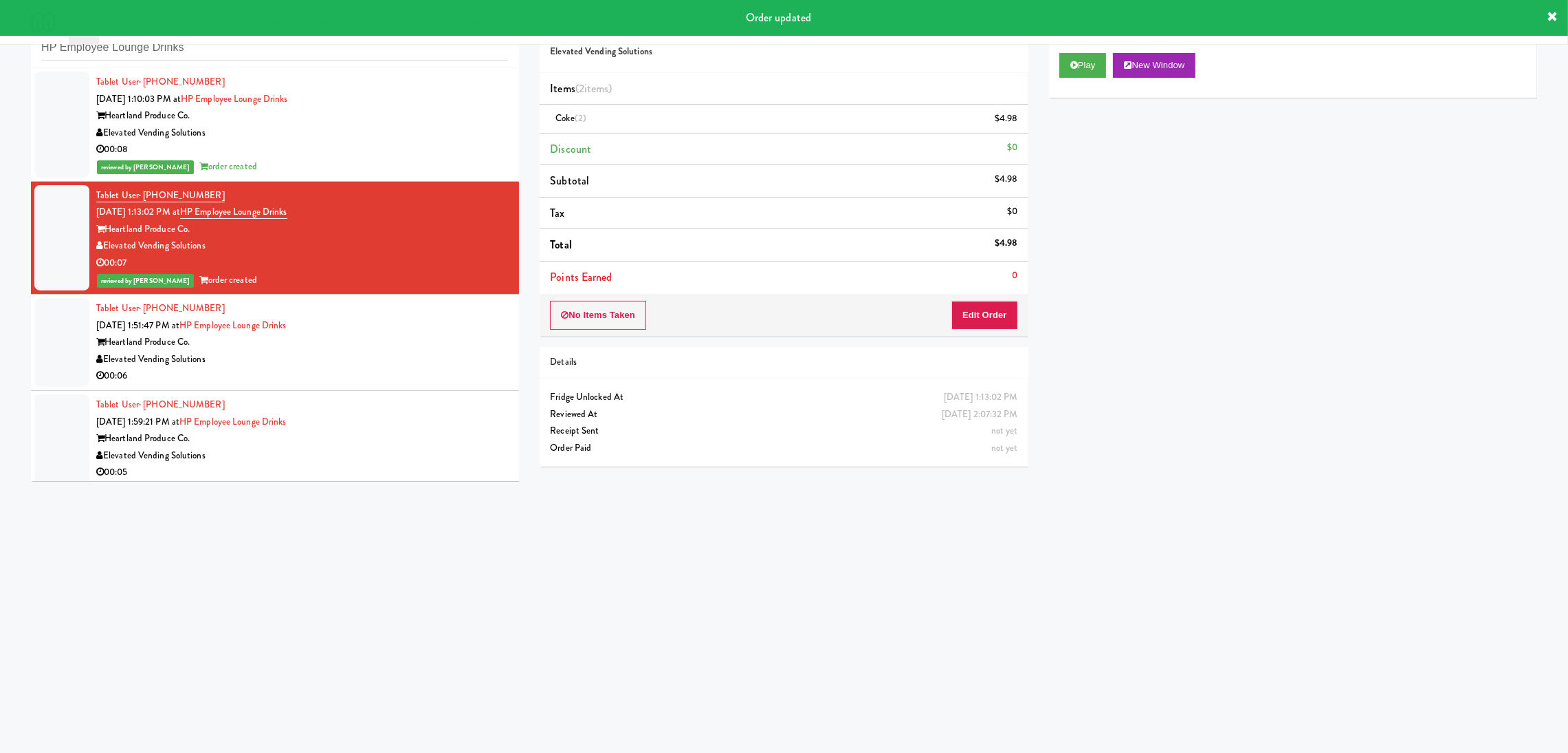
click at [363, 329] on div "Tablet User · (262) 960-7059 Aug 11, 2025 1:51:47 PM at HP Employee Lounge Drin…" at bounding box center [302, 342] width 413 height 85
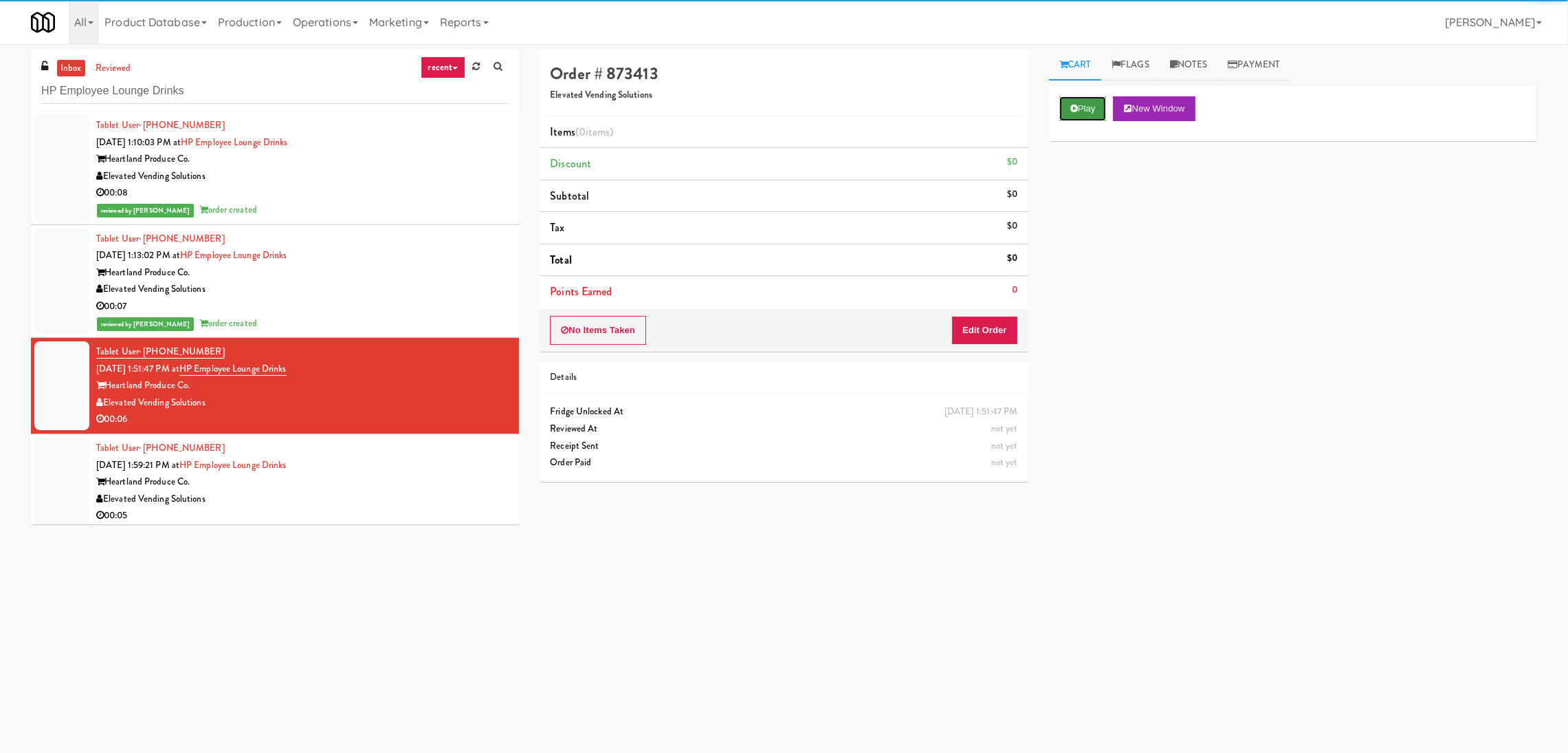
click at [1068, 108] on button "Play" at bounding box center [1083, 108] width 47 height 25
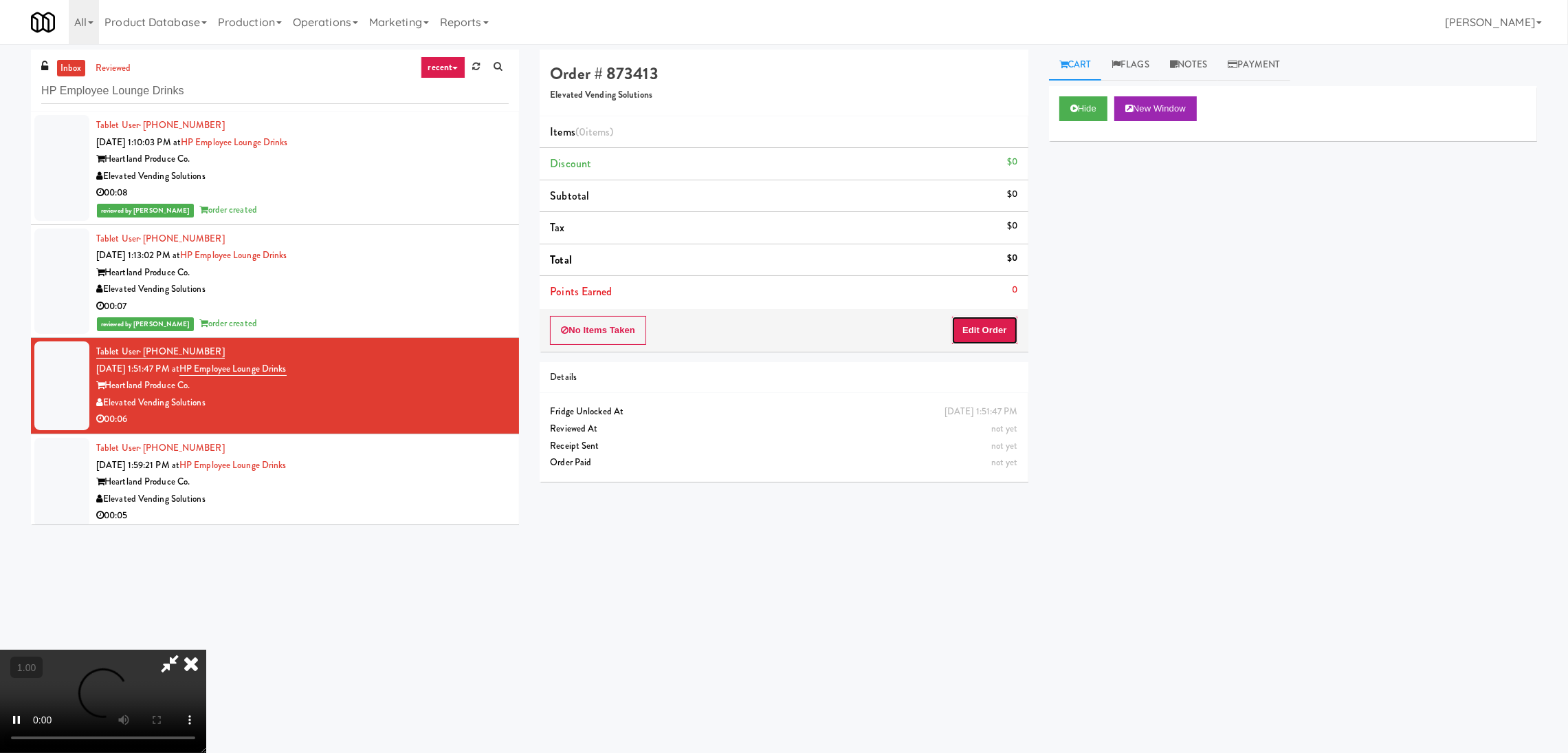
click at [993, 326] on button "Edit Order" at bounding box center [984, 330] width 67 height 29
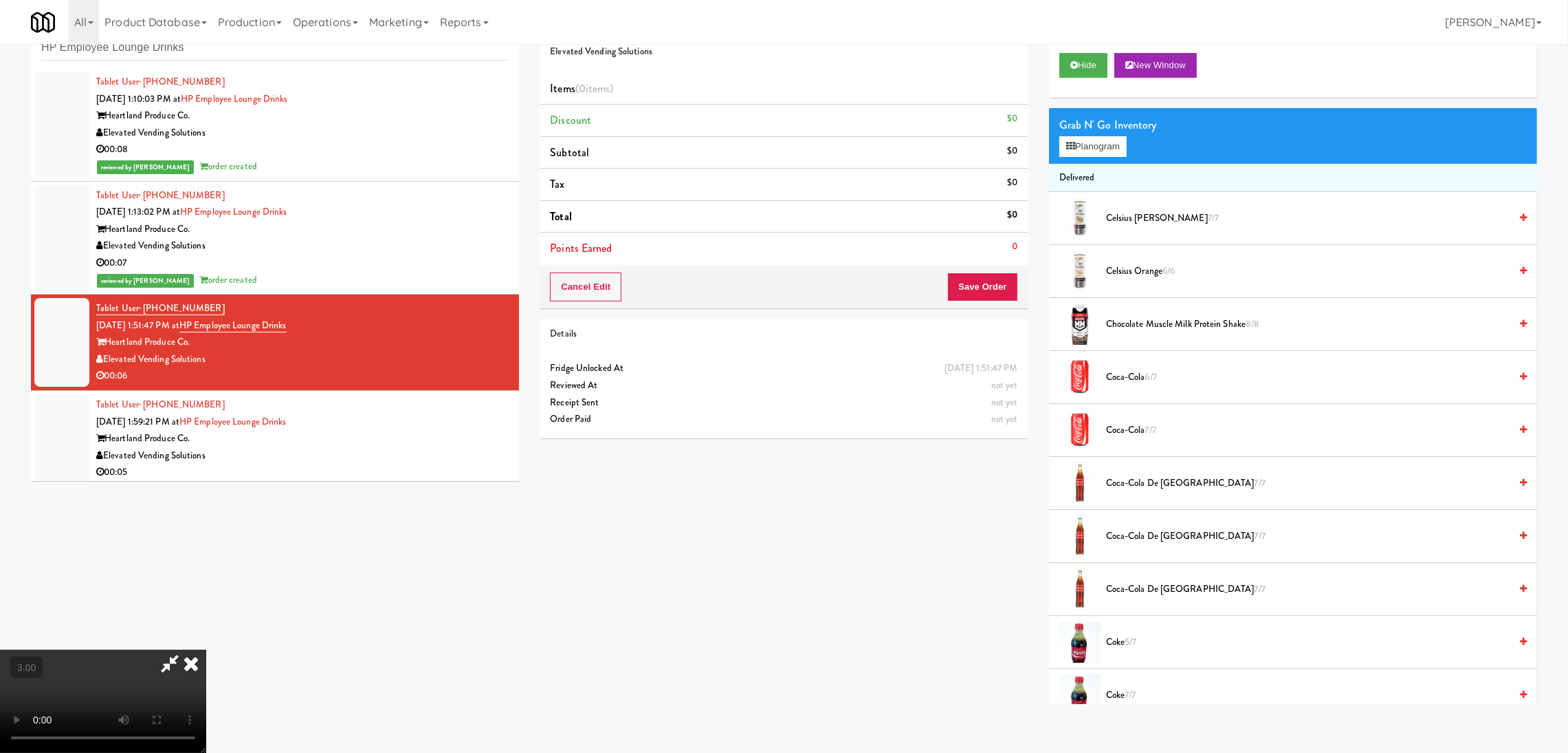
scroll to position [61, 0]
click at [1097, 144] on button "Planogram" at bounding box center [1093, 146] width 67 height 21
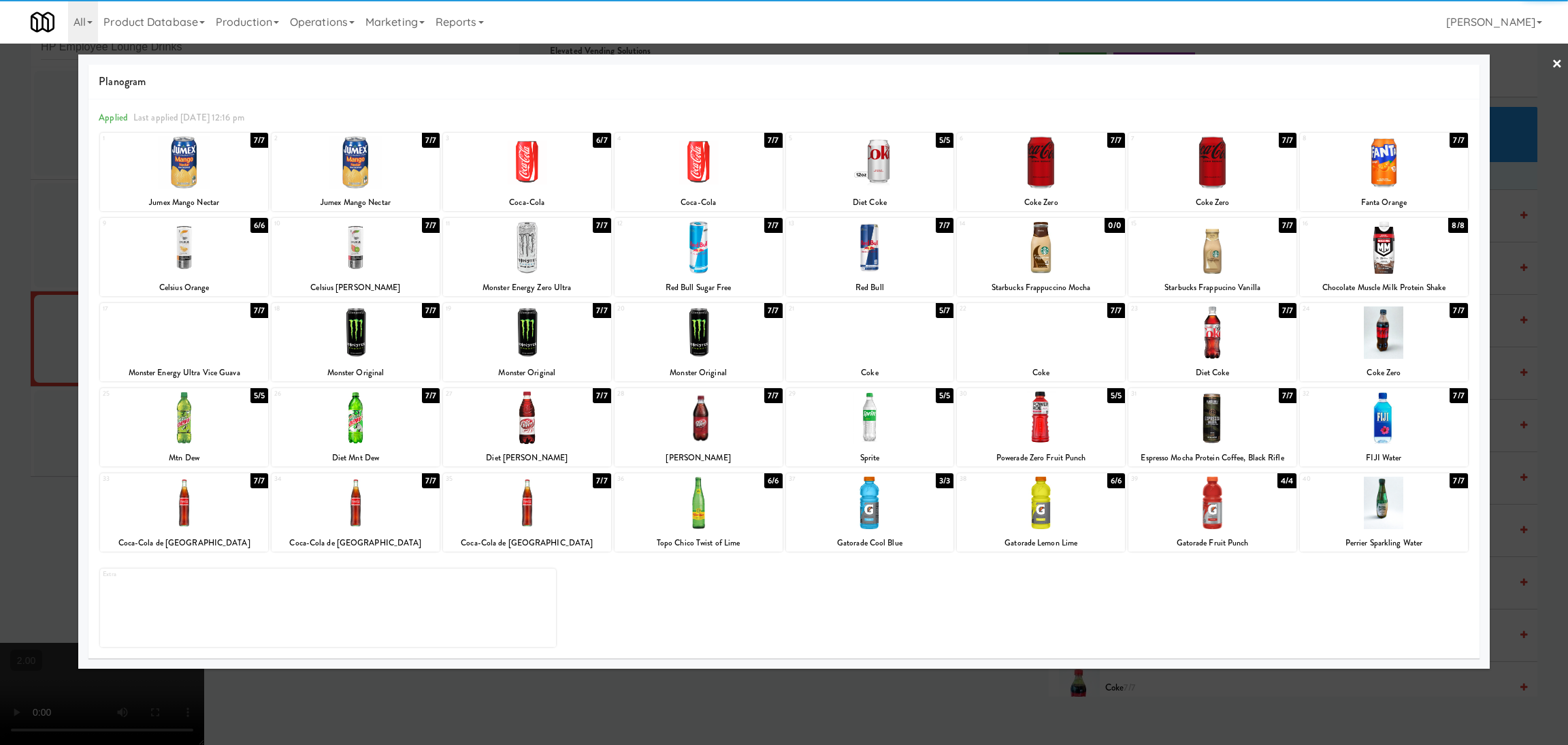
click at [368, 328] on div at bounding box center [355, 333] width 168 height 52
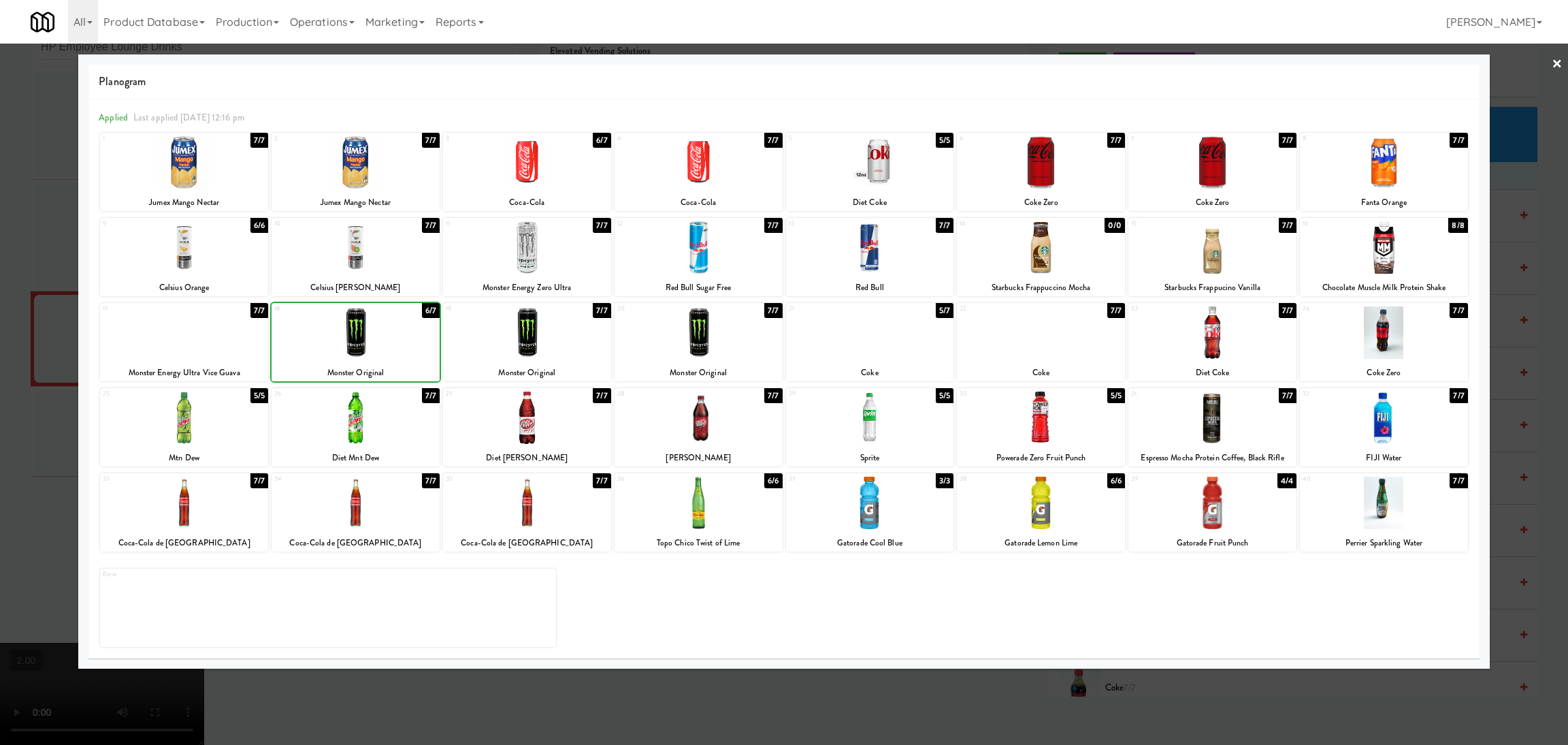
click at [0, 351] on div at bounding box center [784, 372] width 1568 height 745
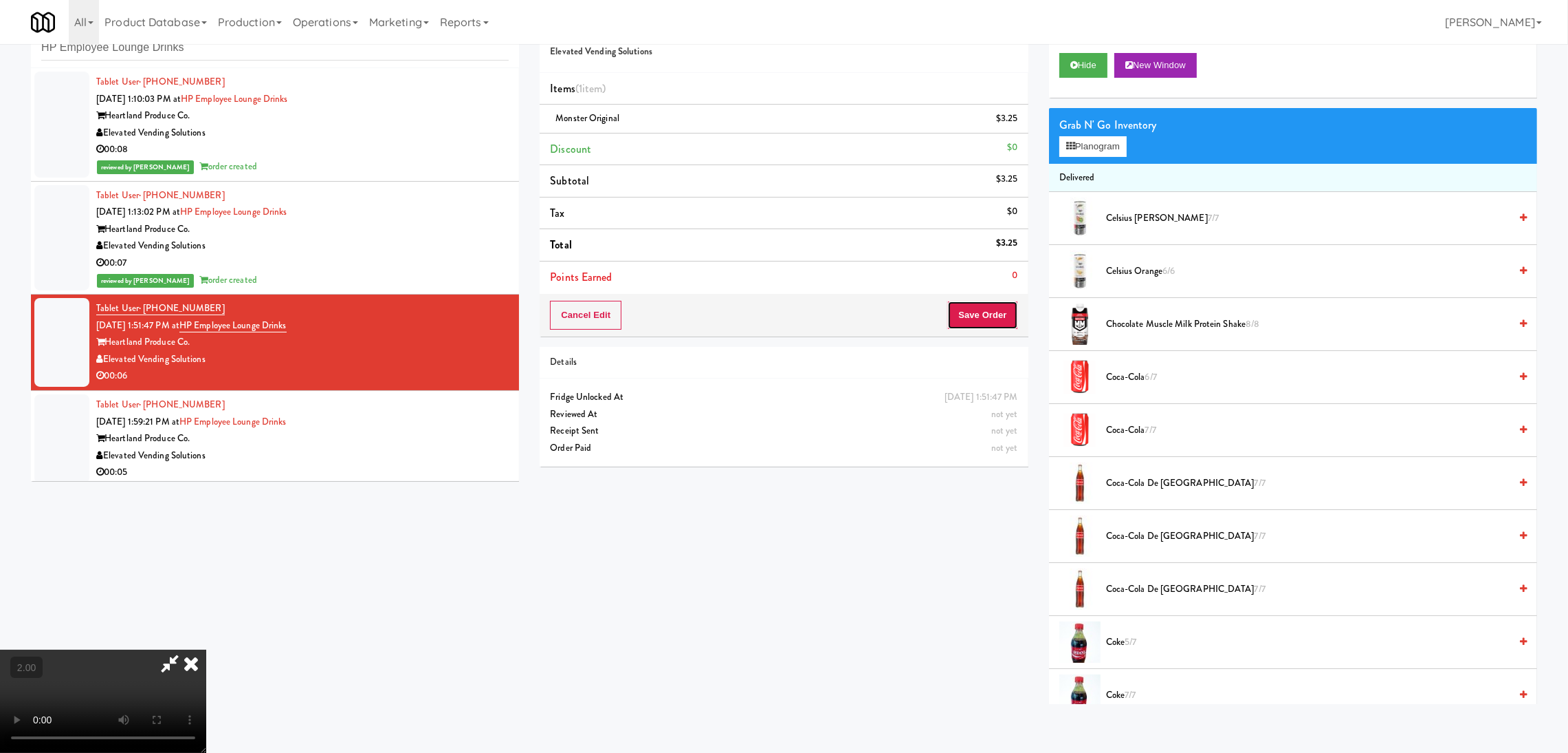
click at [988, 325] on button "Save Order" at bounding box center [982, 315] width 70 height 29
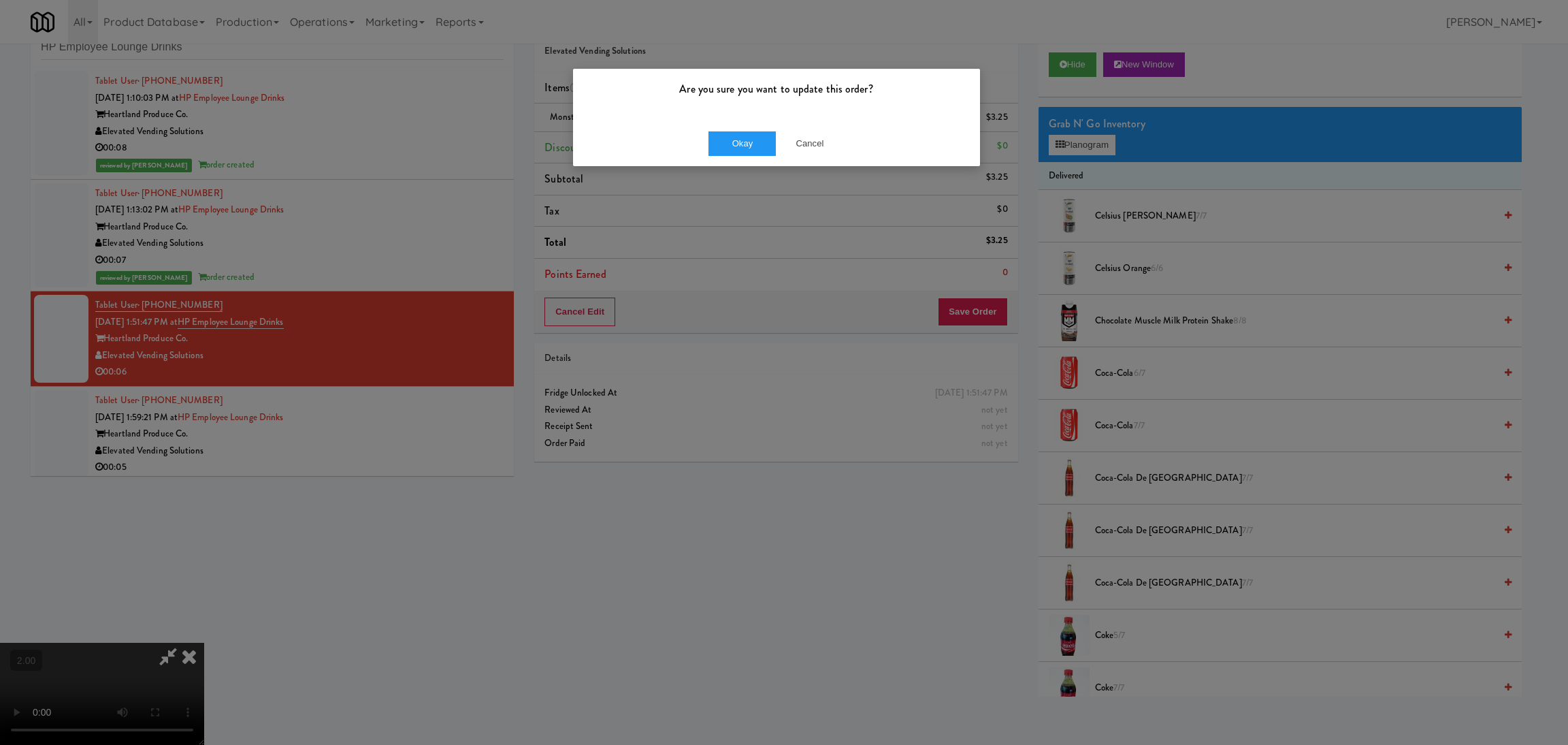
click at [740, 156] on div "Okay Cancel" at bounding box center [775, 143] width 407 height 46
click at [738, 147] on button "Okay" at bounding box center [742, 143] width 68 height 24
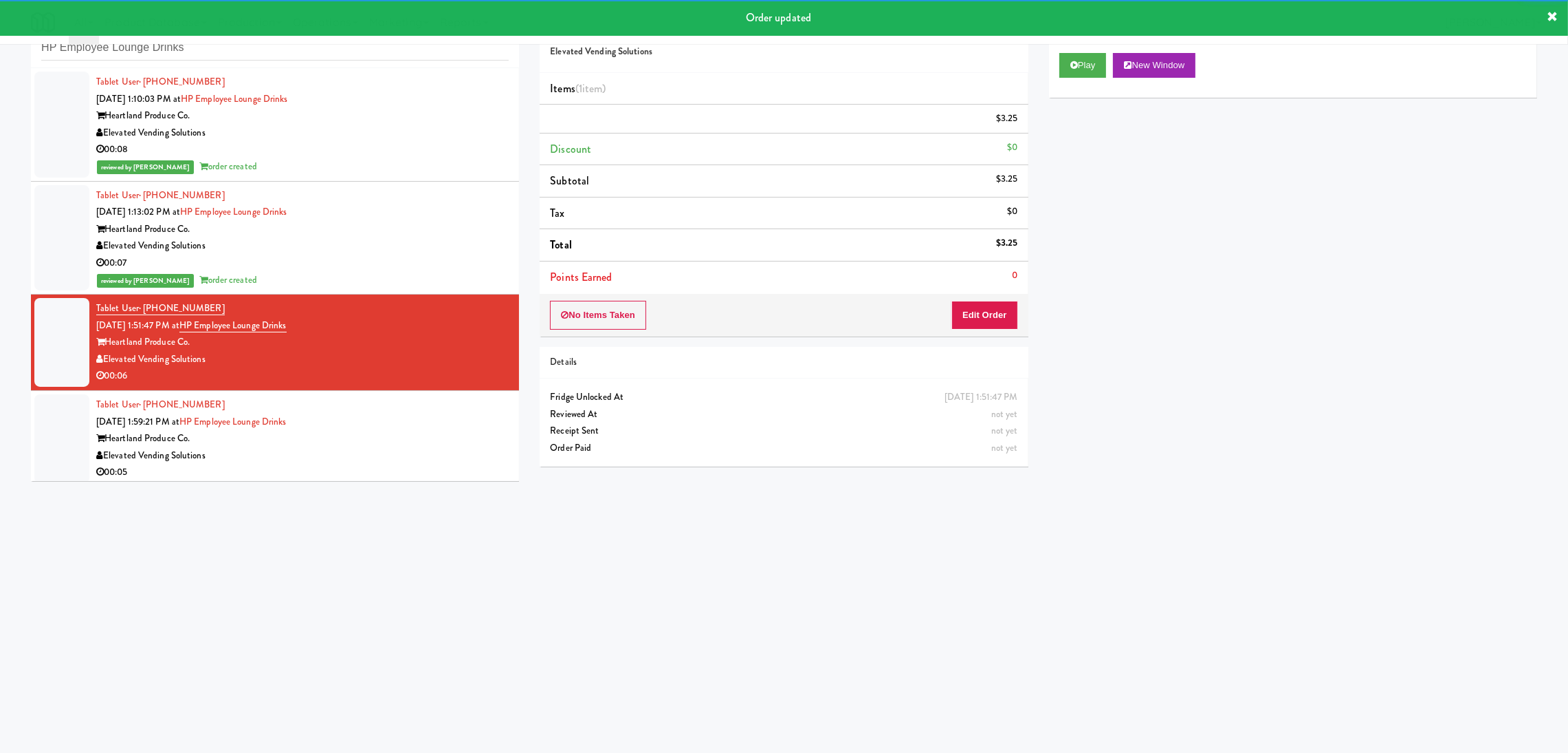
click at [434, 400] on ul "Tablet User · (224) 480-5301 Aug 11, 2025 1:10:03 PM at HP Employee Lounge Drin…" at bounding box center [275, 277] width 488 height 418
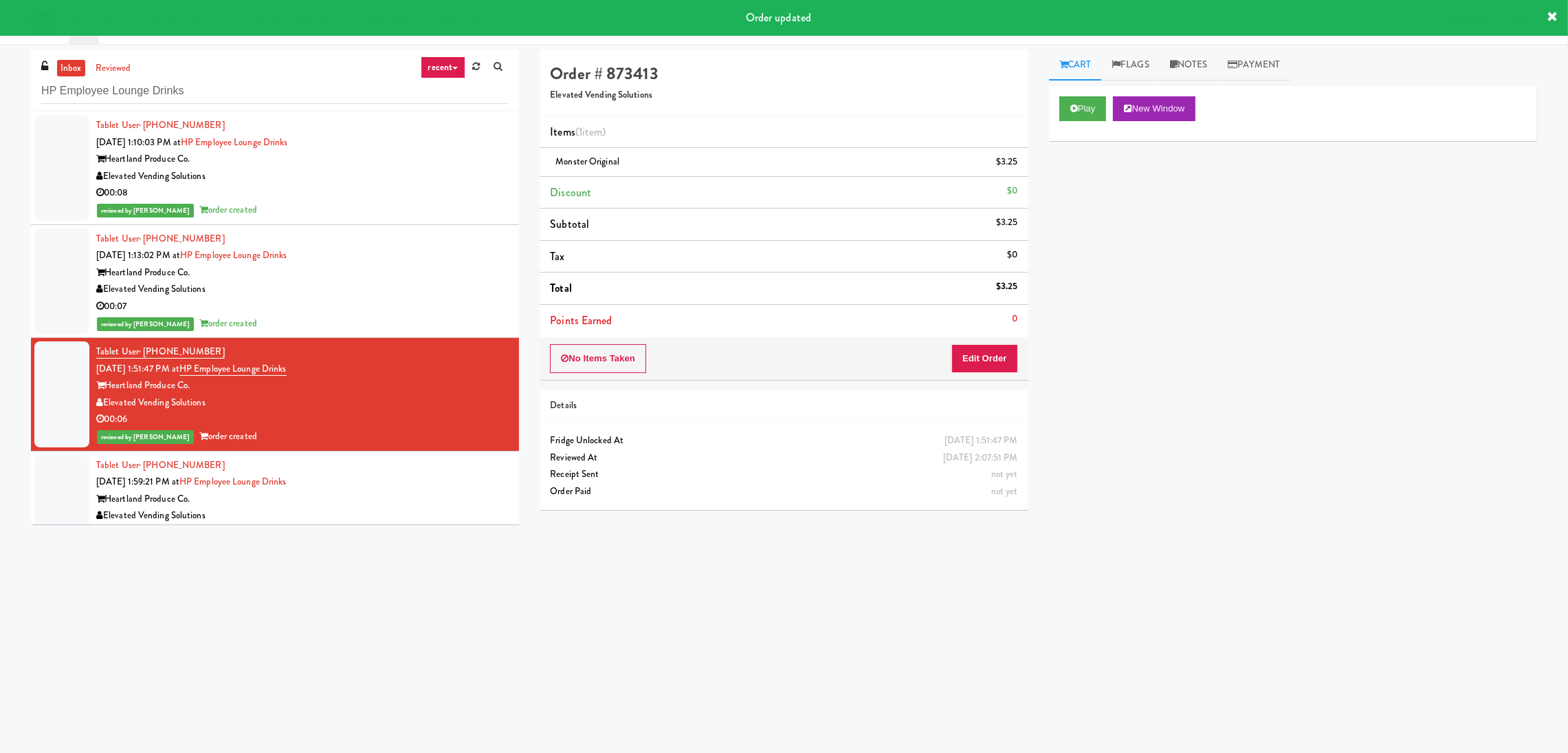
click at [438, 477] on div "Tablet User · (352) 207-7345 Aug 11, 2025 1:59:21 PM at HP Employee Lounge Drin…" at bounding box center [302, 499] width 413 height 85
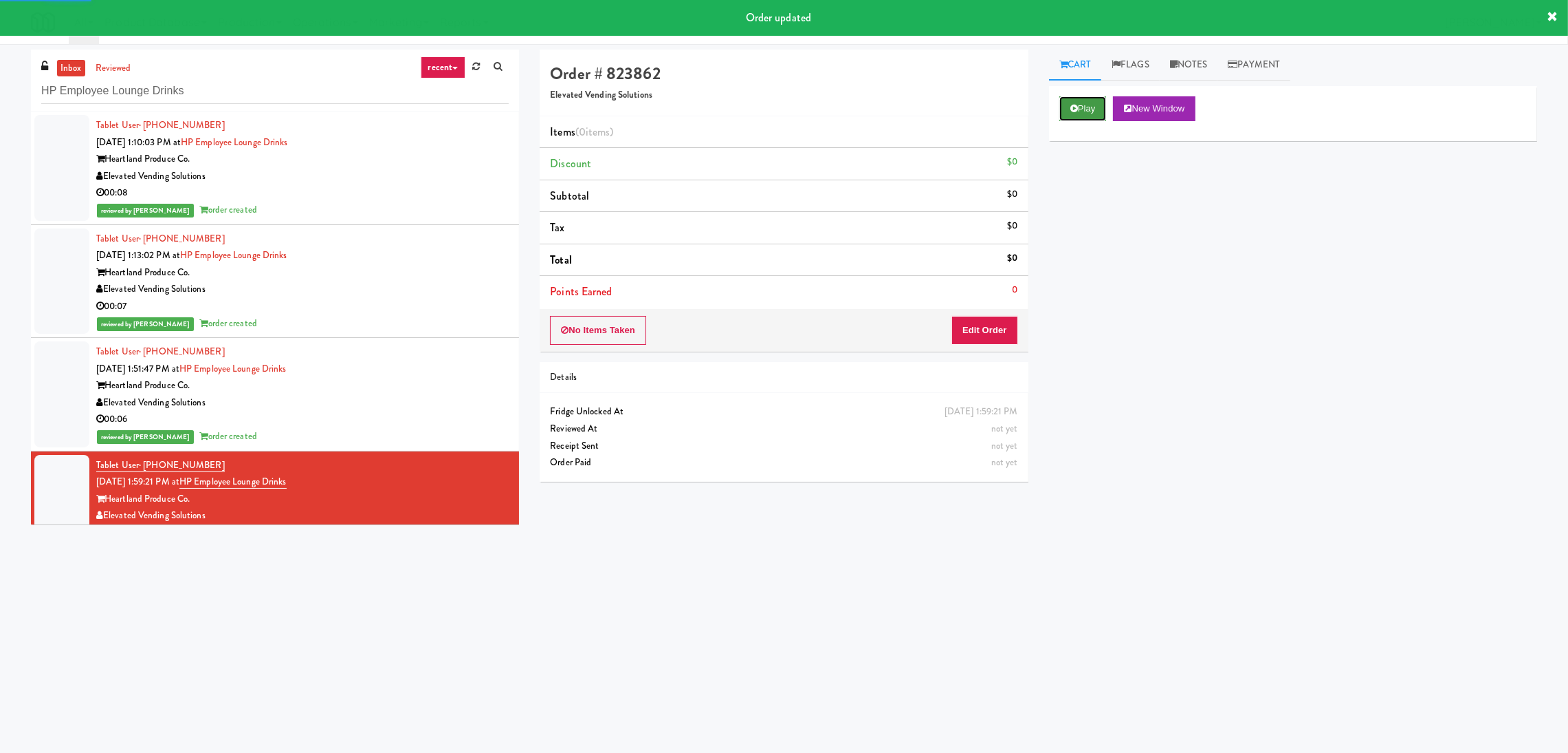
click at [1091, 108] on button "Play" at bounding box center [1083, 108] width 47 height 25
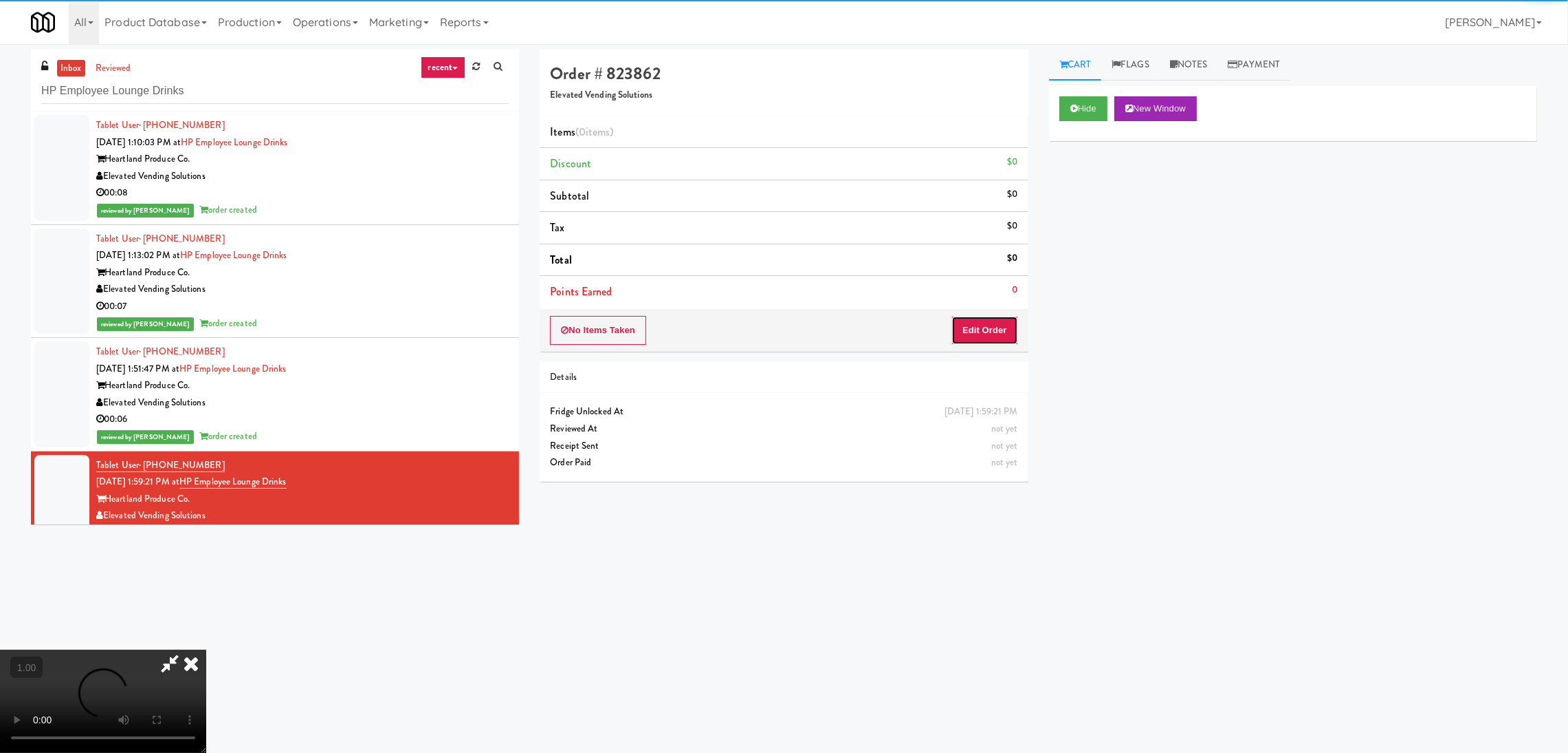
click at [983, 327] on button "Edit Order" at bounding box center [984, 330] width 67 height 29
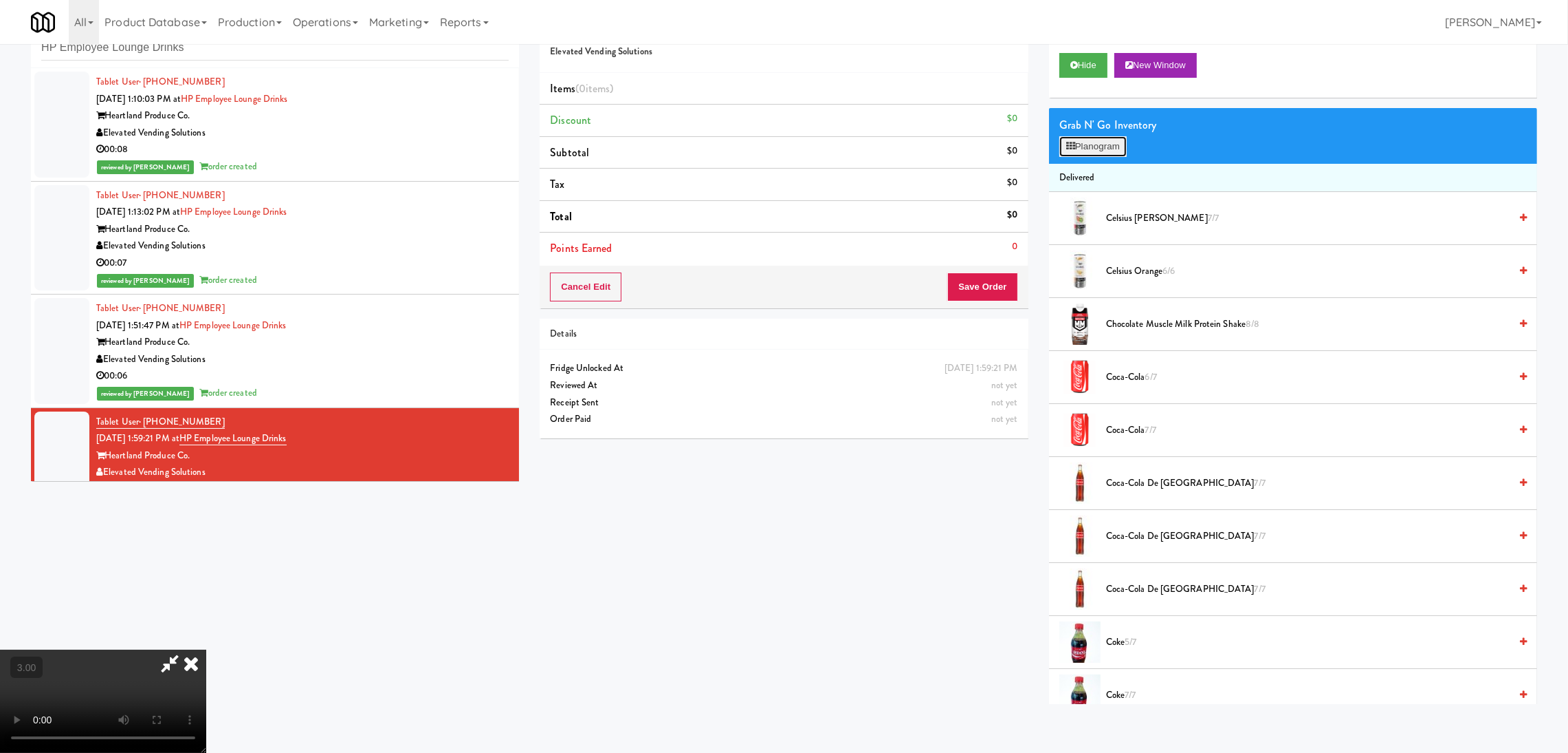
click at [1096, 148] on button "Planogram" at bounding box center [1093, 146] width 67 height 21
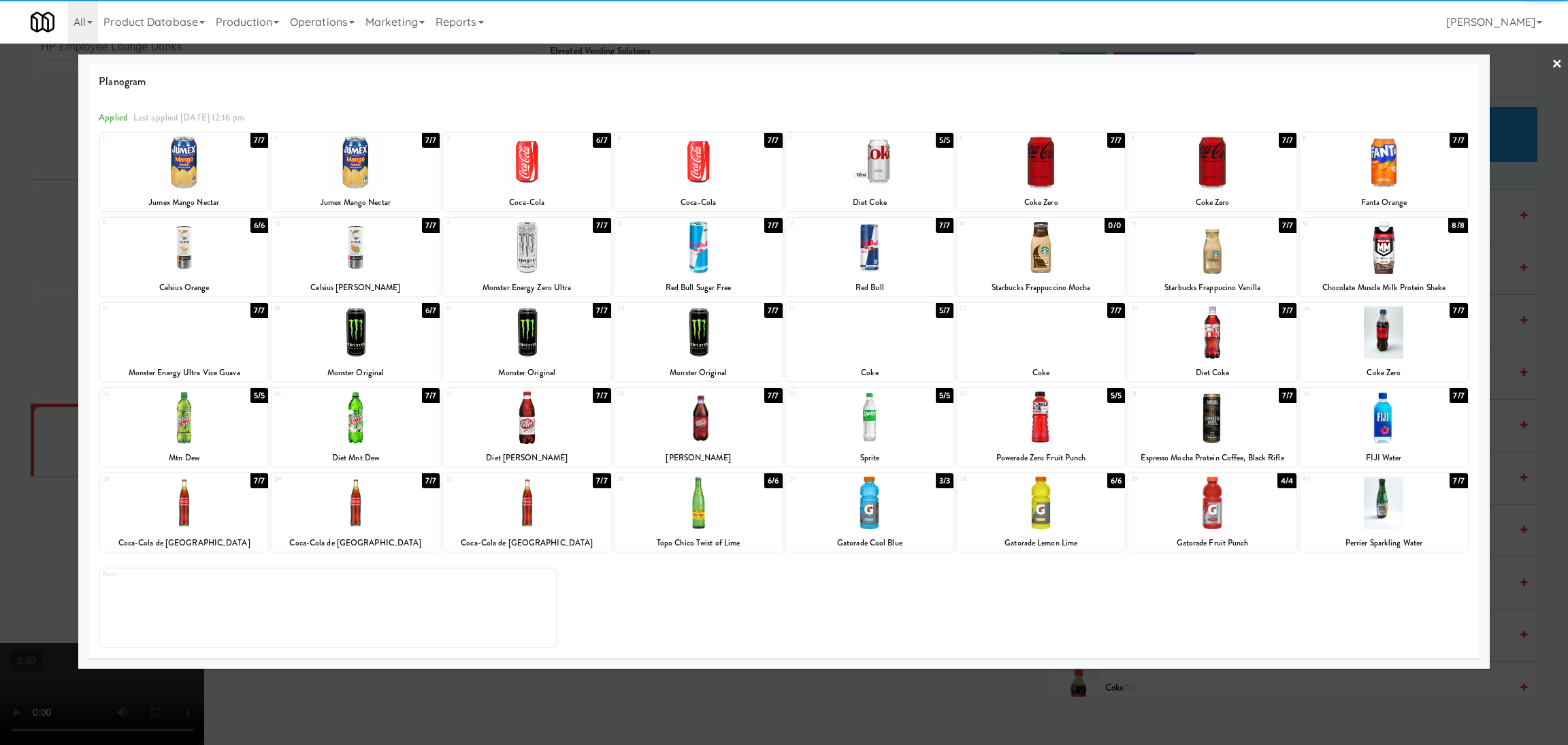
click at [701, 251] on div at bounding box center [698, 247] width 168 height 52
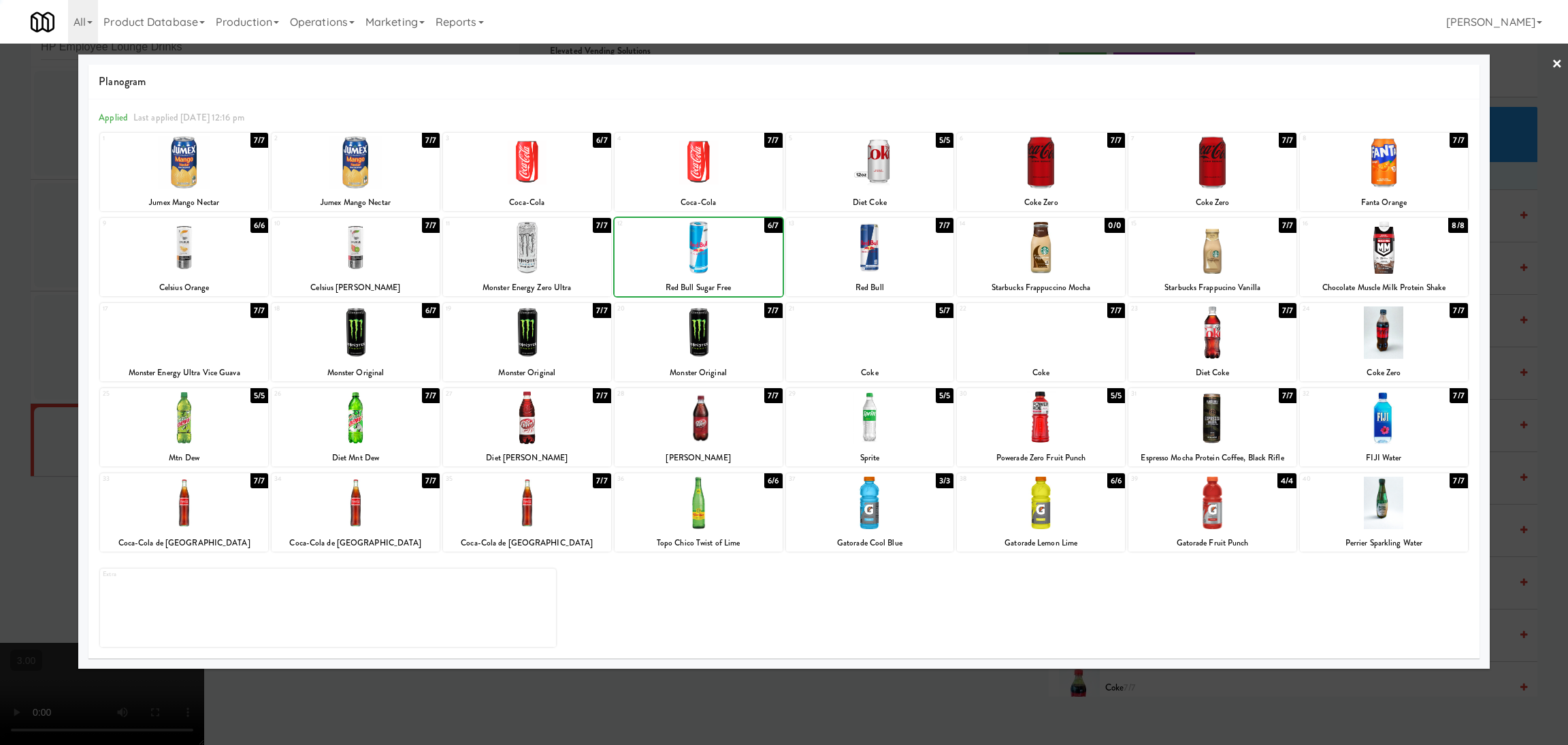
click at [0, 199] on div at bounding box center [784, 372] width 1568 height 745
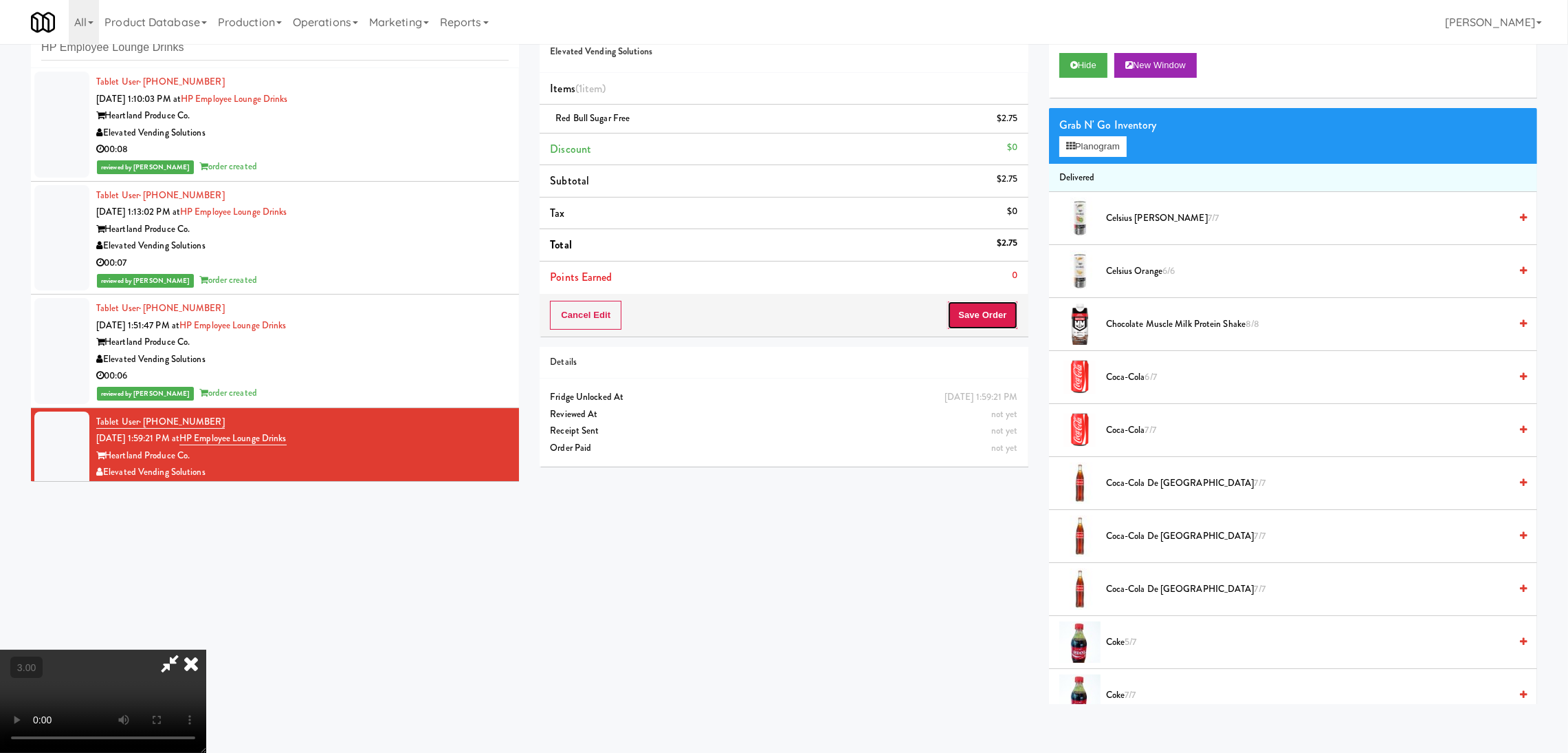
click at [955, 314] on button "Save Order" at bounding box center [982, 315] width 70 height 29
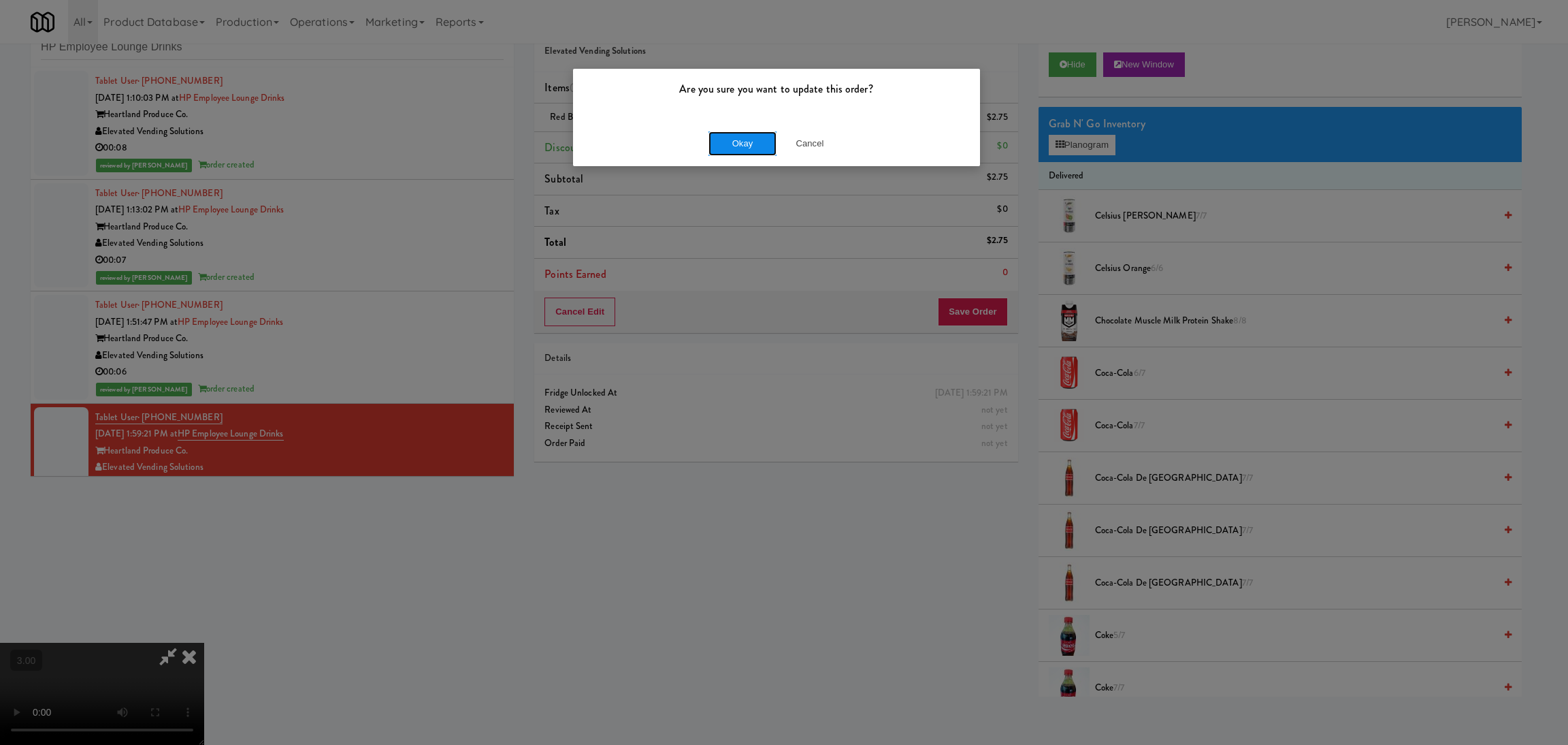
click at [739, 140] on button "Okay" at bounding box center [742, 143] width 68 height 24
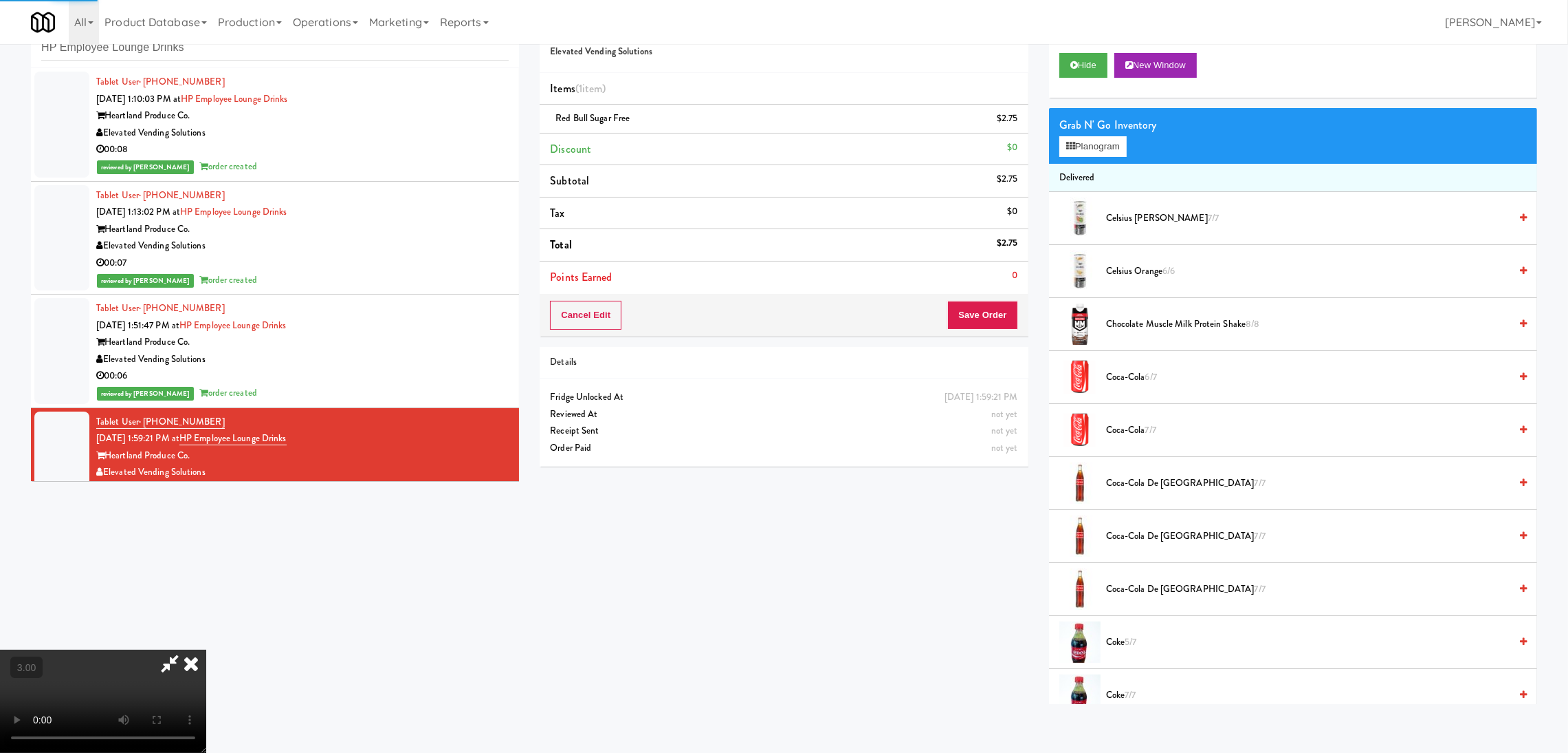
click at [206, 649] on icon at bounding box center [190, 663] width 30 height 27
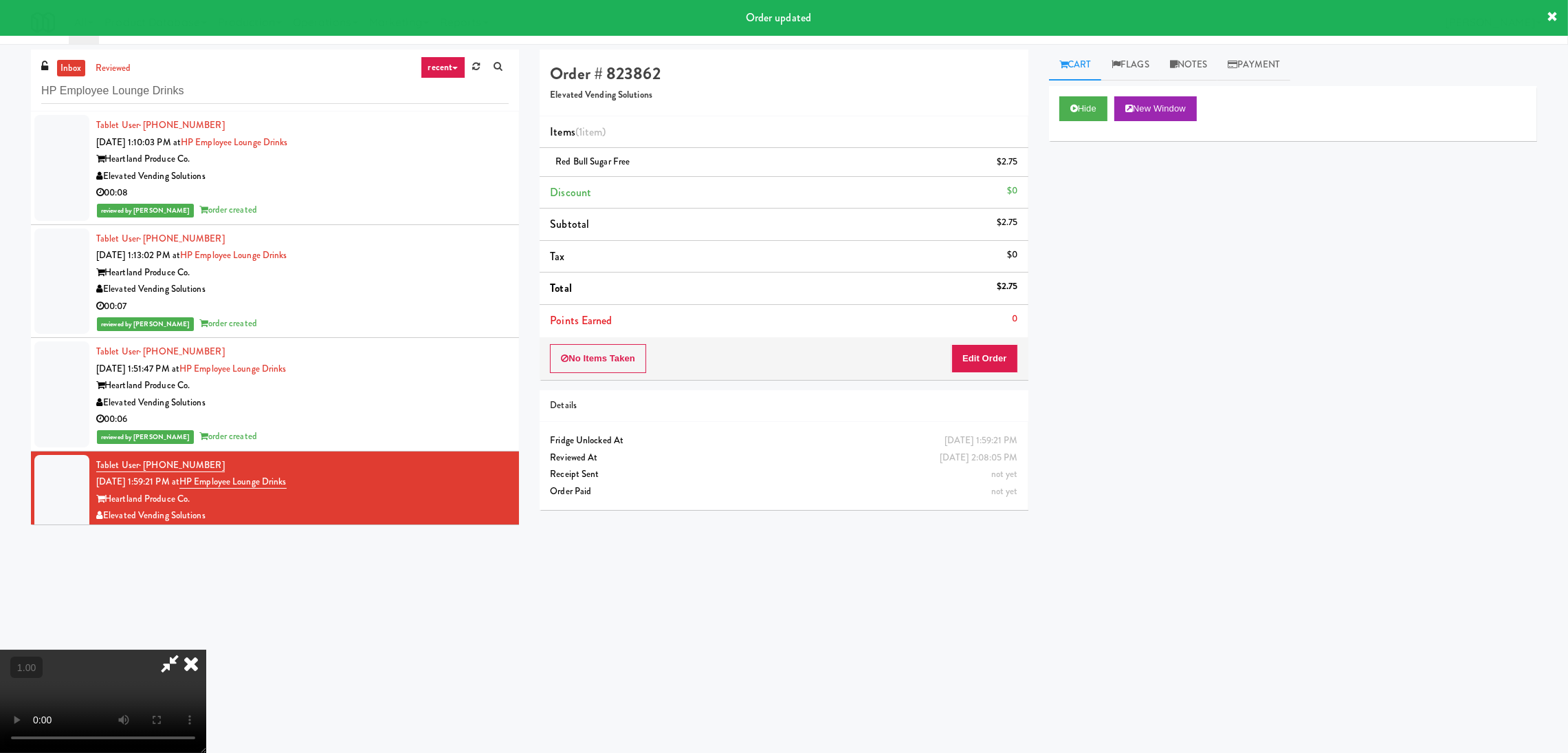
click at [206, 649] on icon at bounding box center [190, 663] width 30 height 27
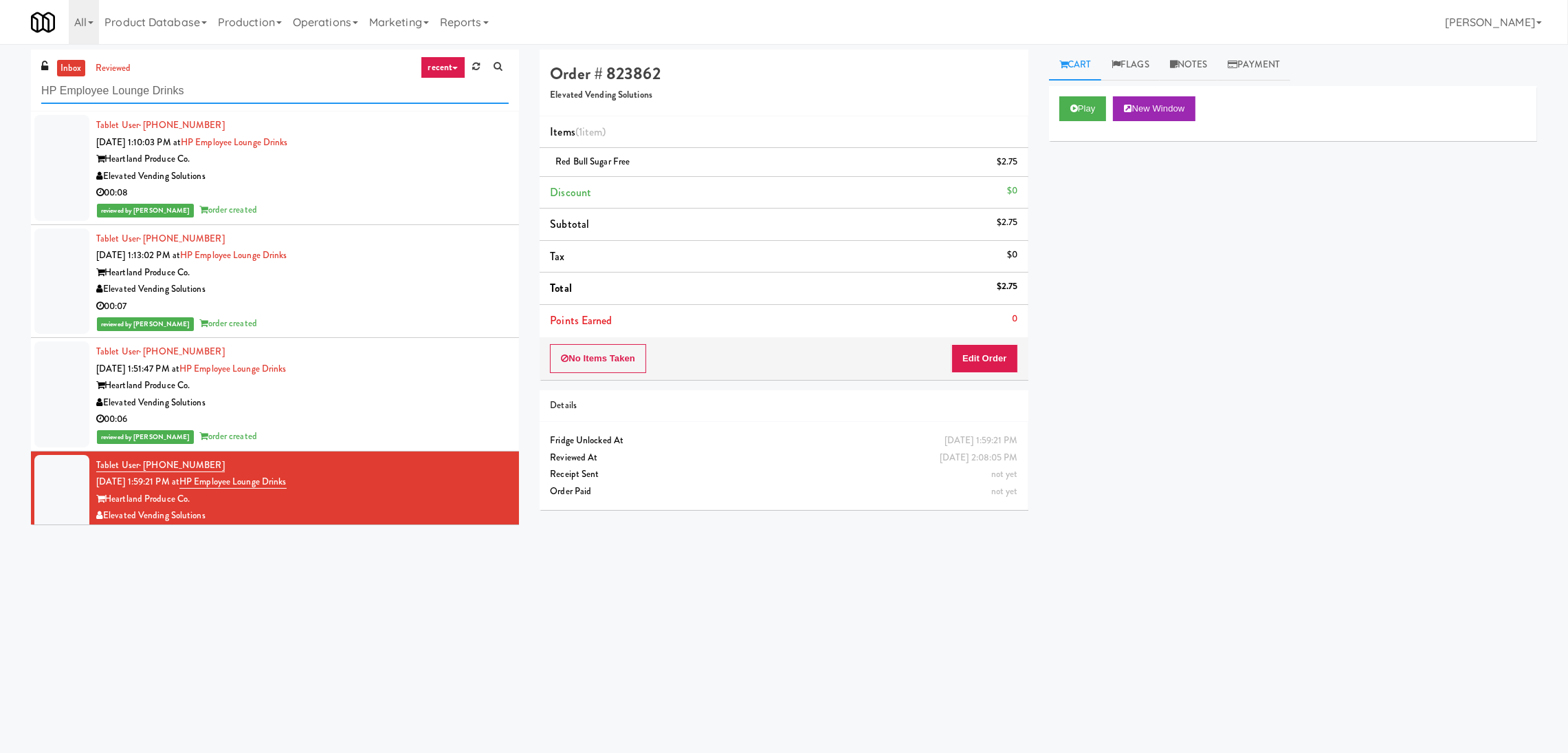
paste input "1001 State - Left - Fridge"
drag, startPoint x: 404, startPoint y: 88, endPoint x: 0, endPoint y: 95, distance: 404.1
click at [0, 95] on div "inbox reviewed recent all unclear take inventory issue suspicious failed recent…" at bounding box center [784, 325] width 1568 height 552
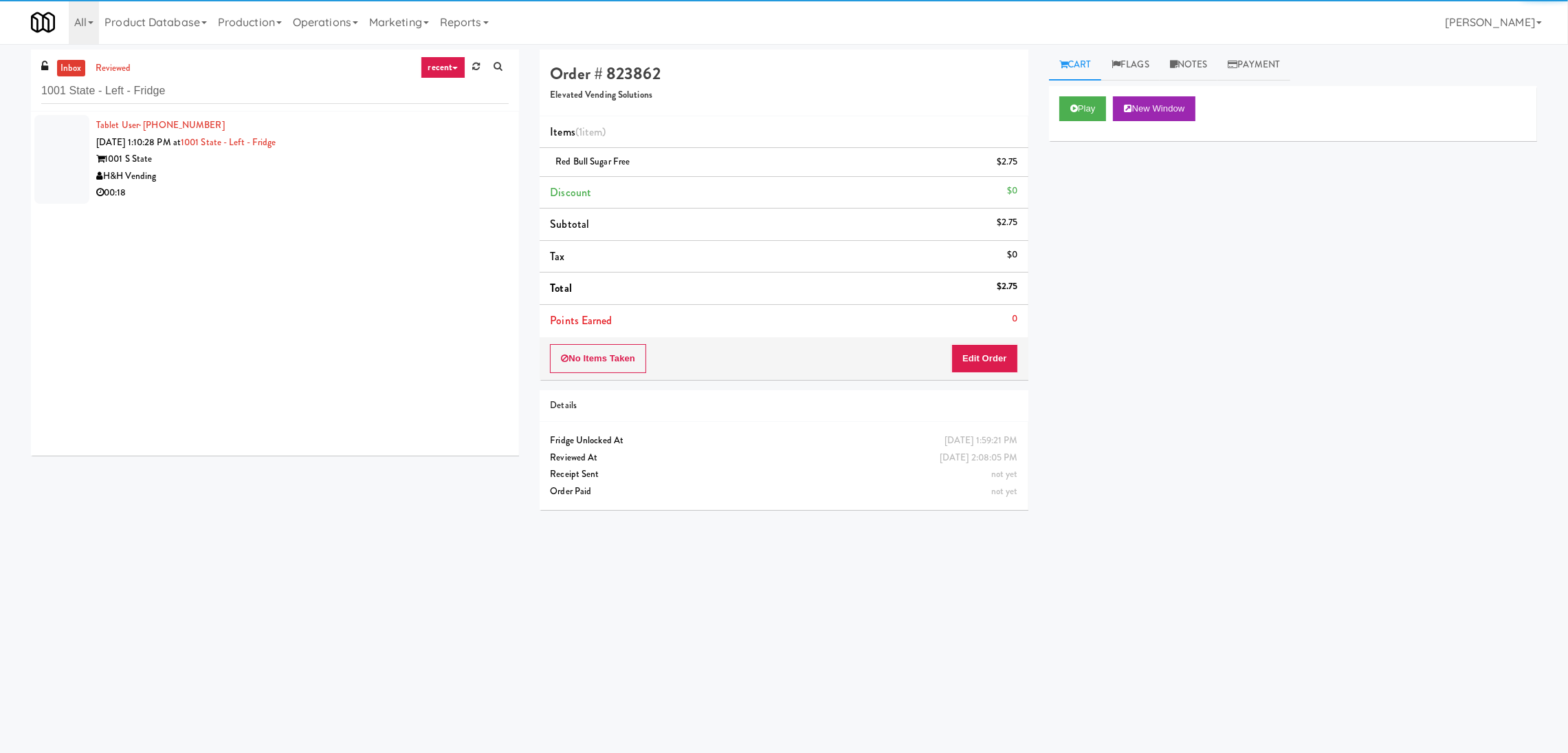
click at [424, 175] on div "H&H Vending" at bounding box center [302, 176] width 413 height 17
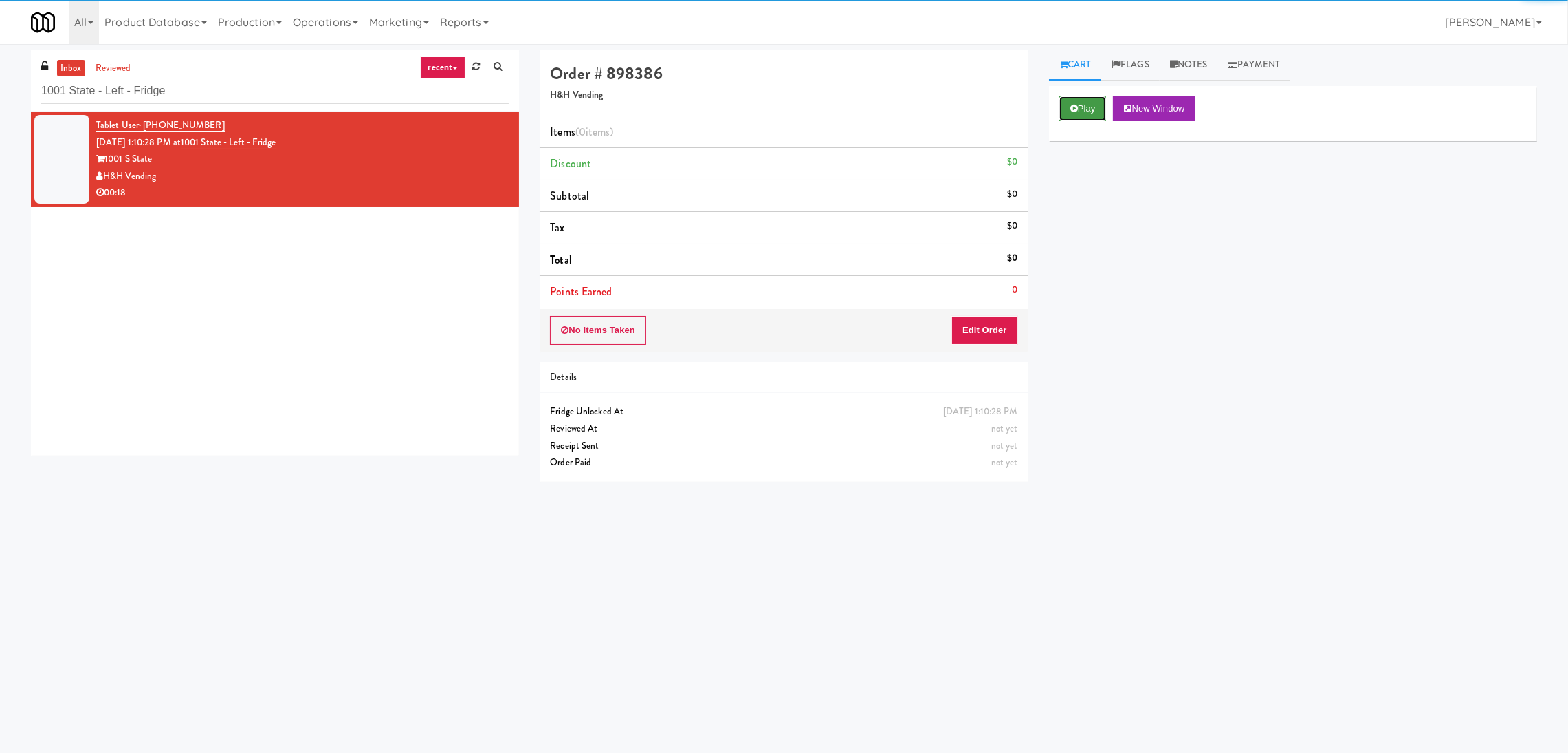
click at [1088, 112] on button "Play" at bounding box center [1083, 108] width 47 height 25
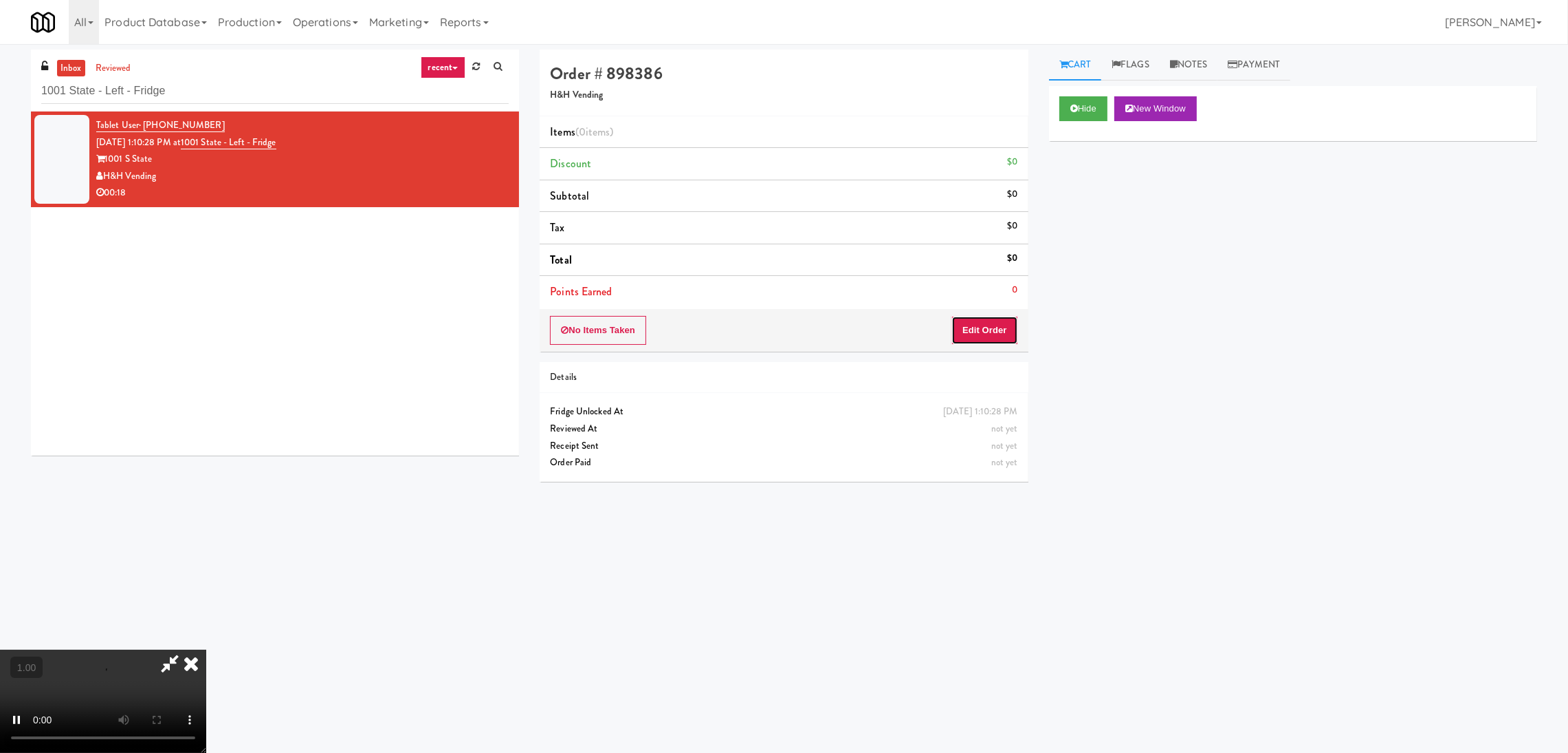
click at [989, 338] on button "Edit Order" at bounding box center [984, 330] width 67 height 29
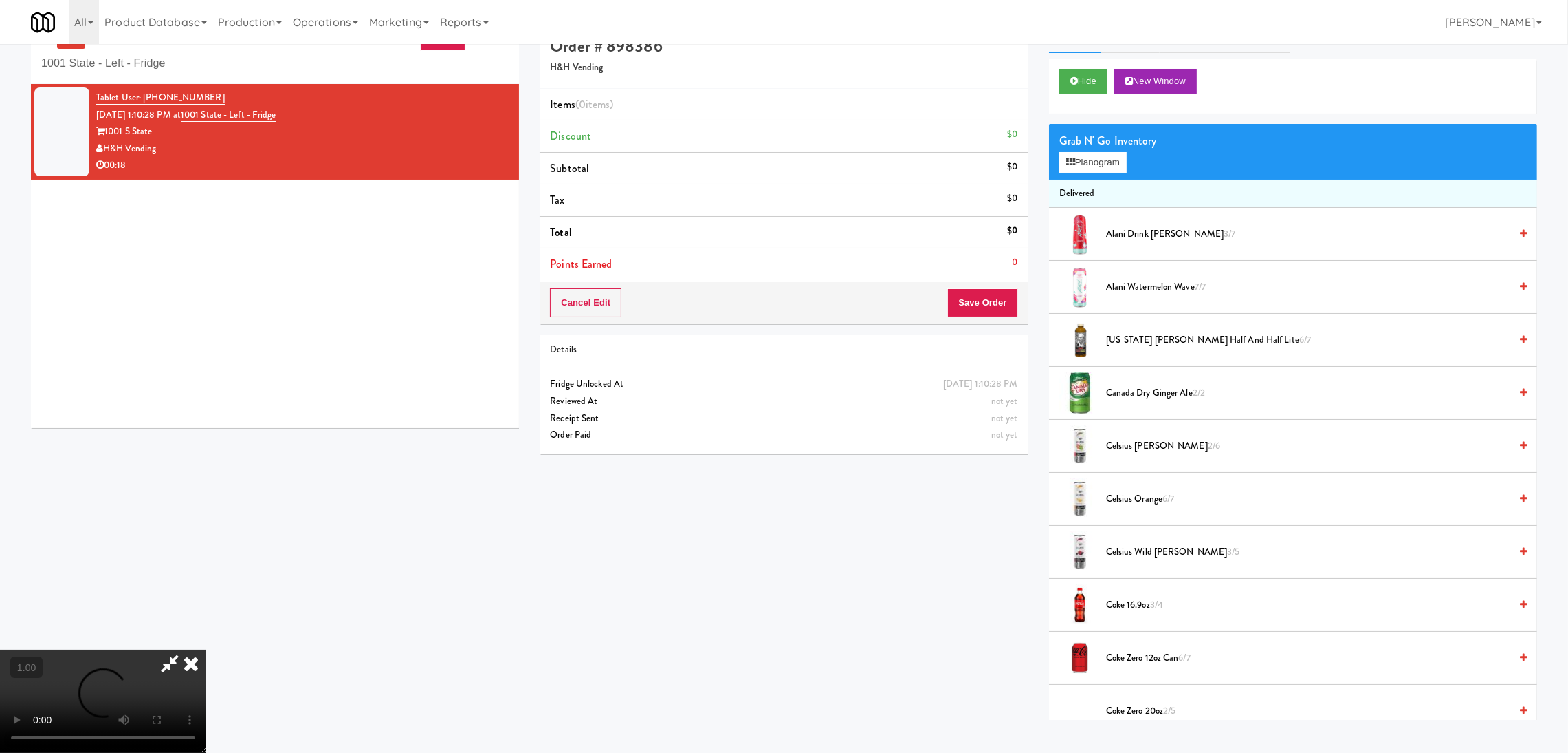
scroll to position [44, 0]
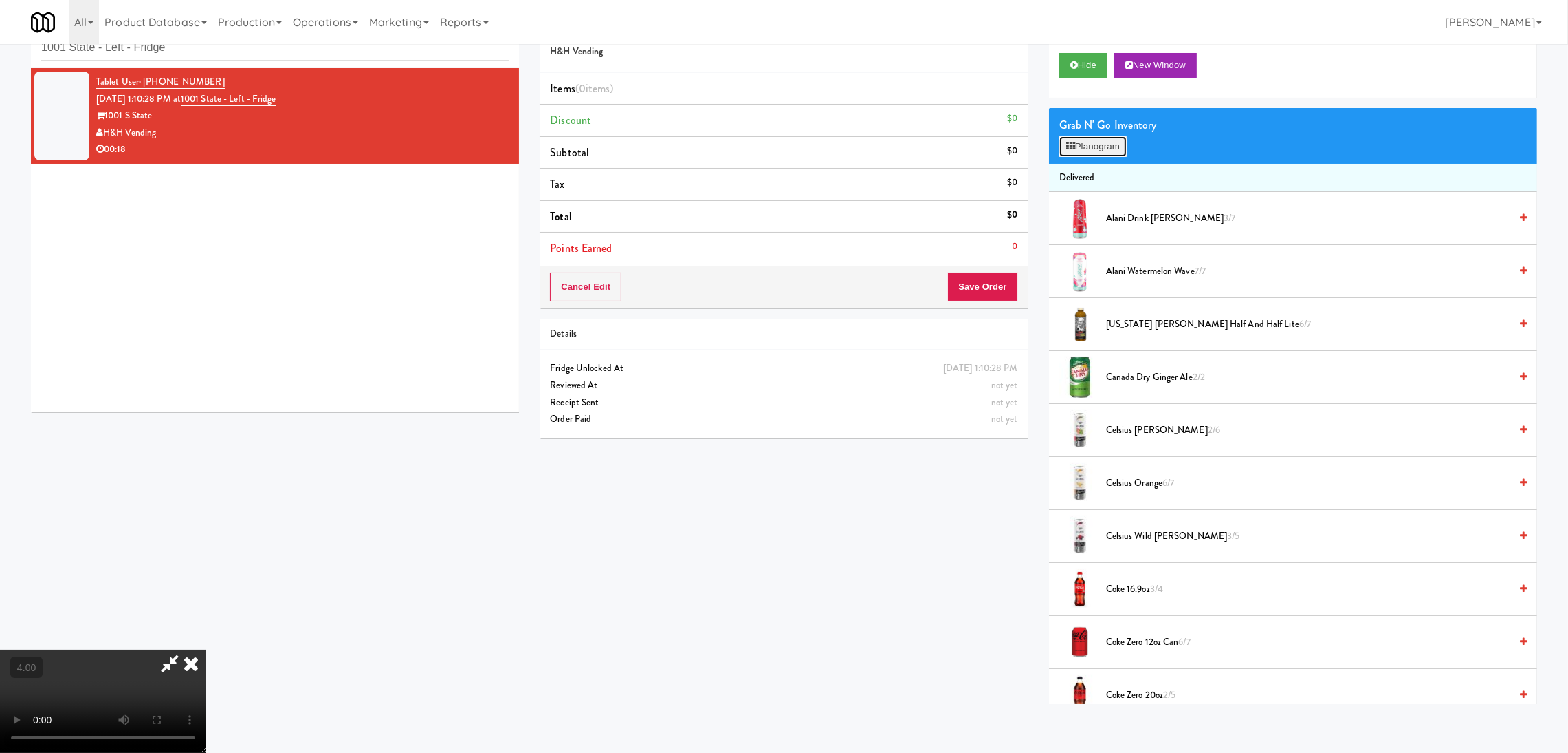
click at [1073, 154] on button "Planogram" at bounding box center [1093, 146] width 67 height 21
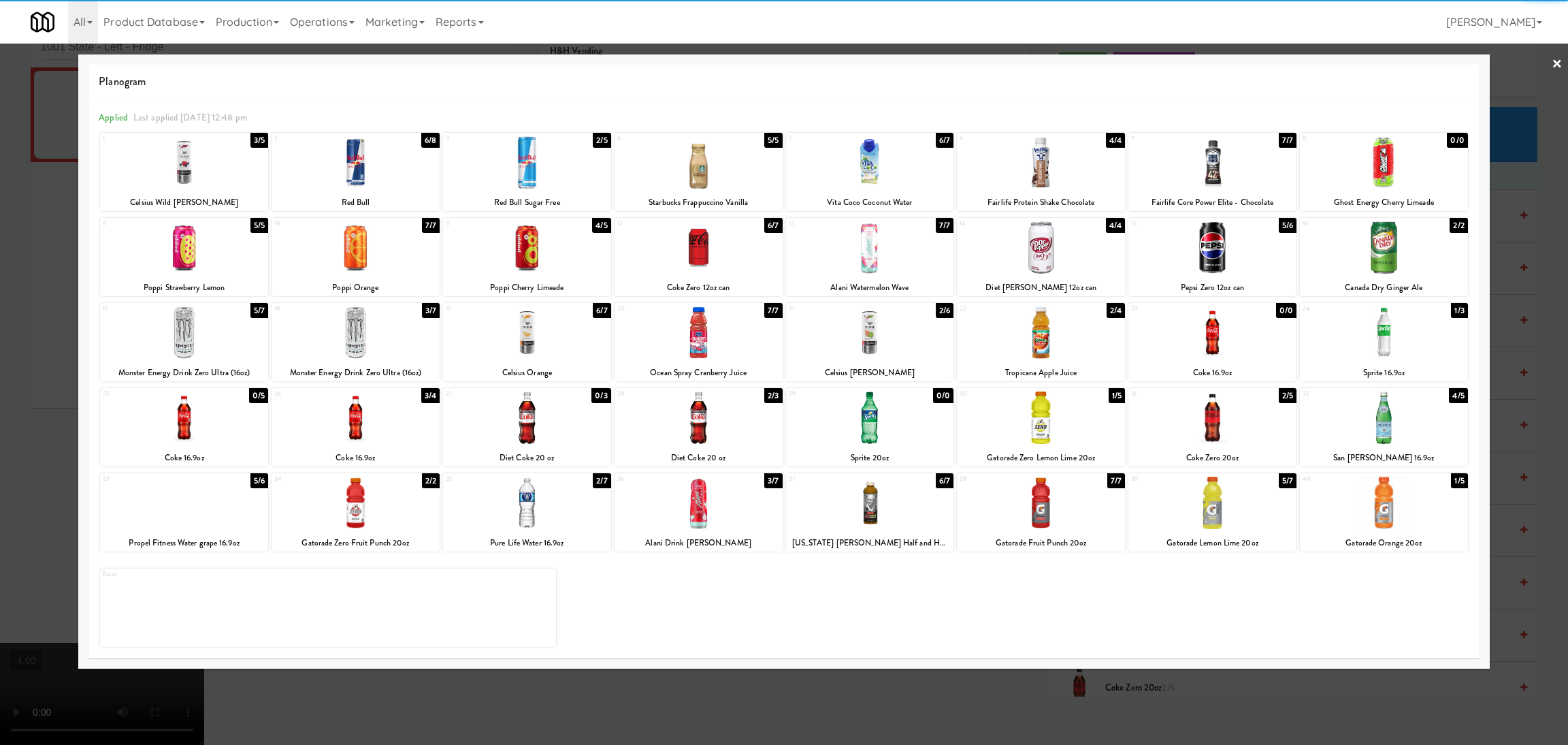
click at [922, 326] on div at bounding box center [870, 333] width 168 height 52
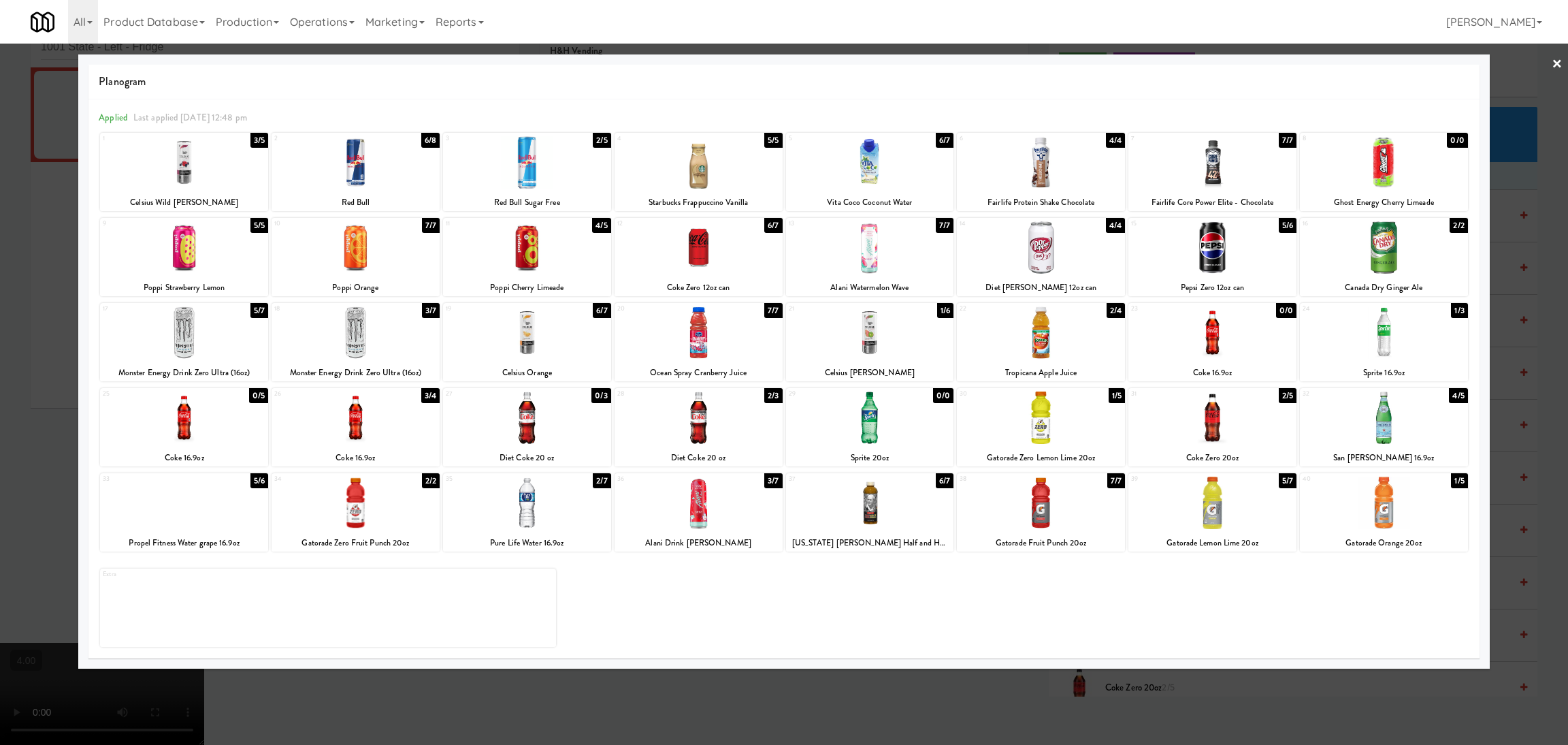
click at [822, 677] on div at bounding box center [784, 372] width 1568 height 745
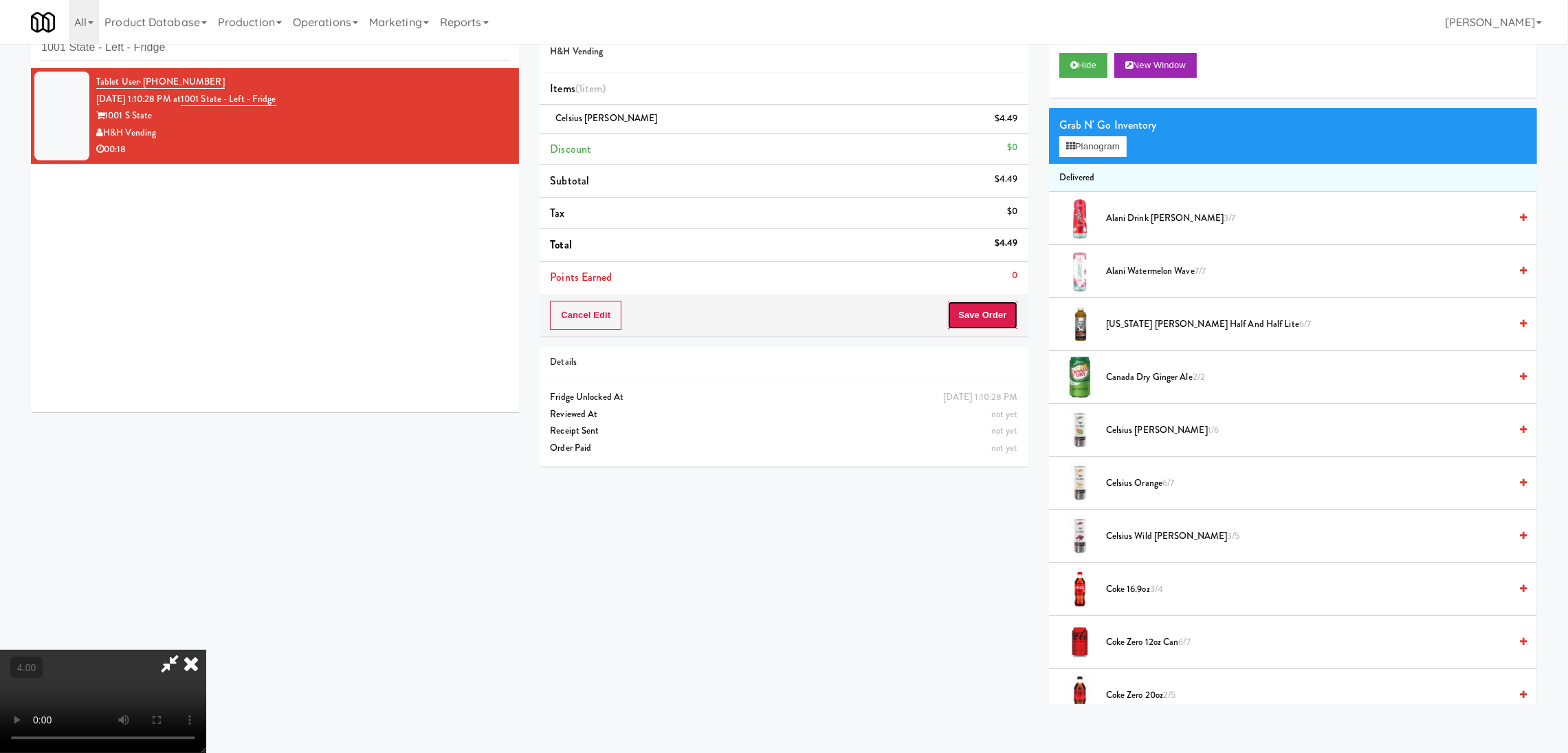
click at [968, 310] on button "Save Order" at bounding box center [982, 315] width 70 height 29
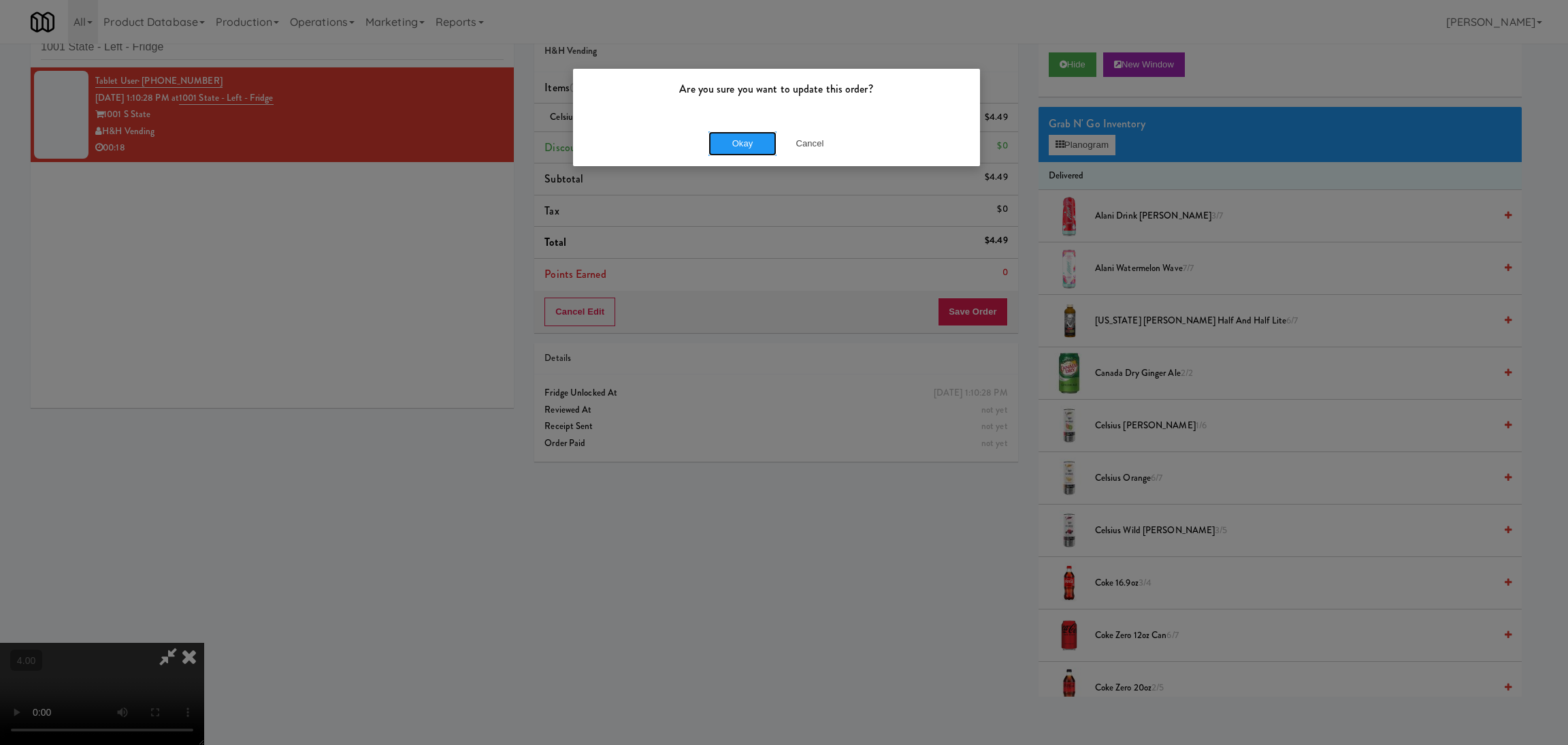
drag, startPoint x: 742, startPoint y: 137, endPoint x: 685, endPoint y: 57, distance: 98.2
click at [741, 138] on button "Okay" at bounding box center [742, 143] width 68 height 24
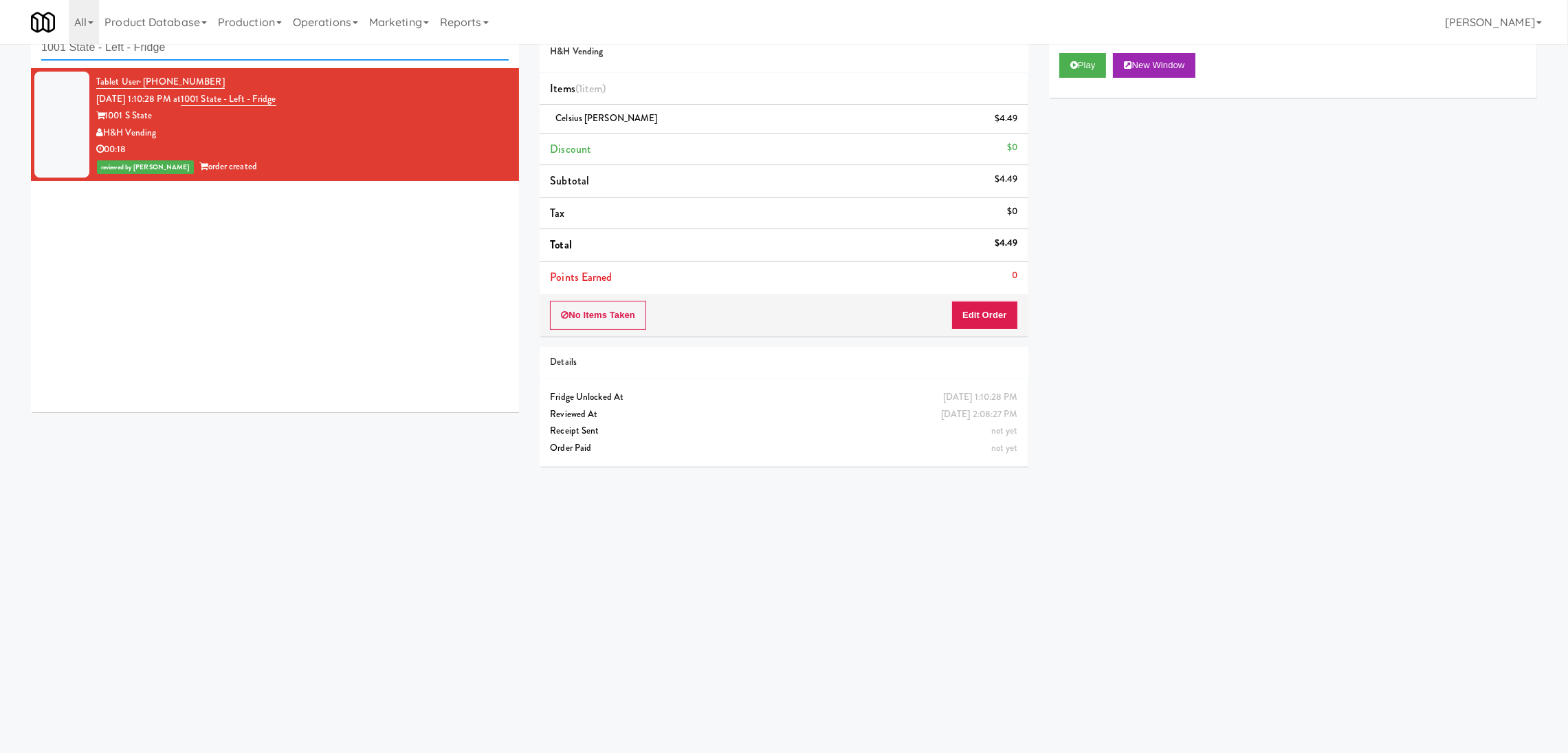
drag, startPoint x: 397, startPoint y: 49, endPoint x: 0, endPoint y: 43, distance: 397.0
click at [0, 43] on body "Are you sure you want to update this order? Okay Cancel Okay Are you sure you w…" at bounding box center [784, 377] width 1568 height 753
paste input "CC1 Snacks Cooler"
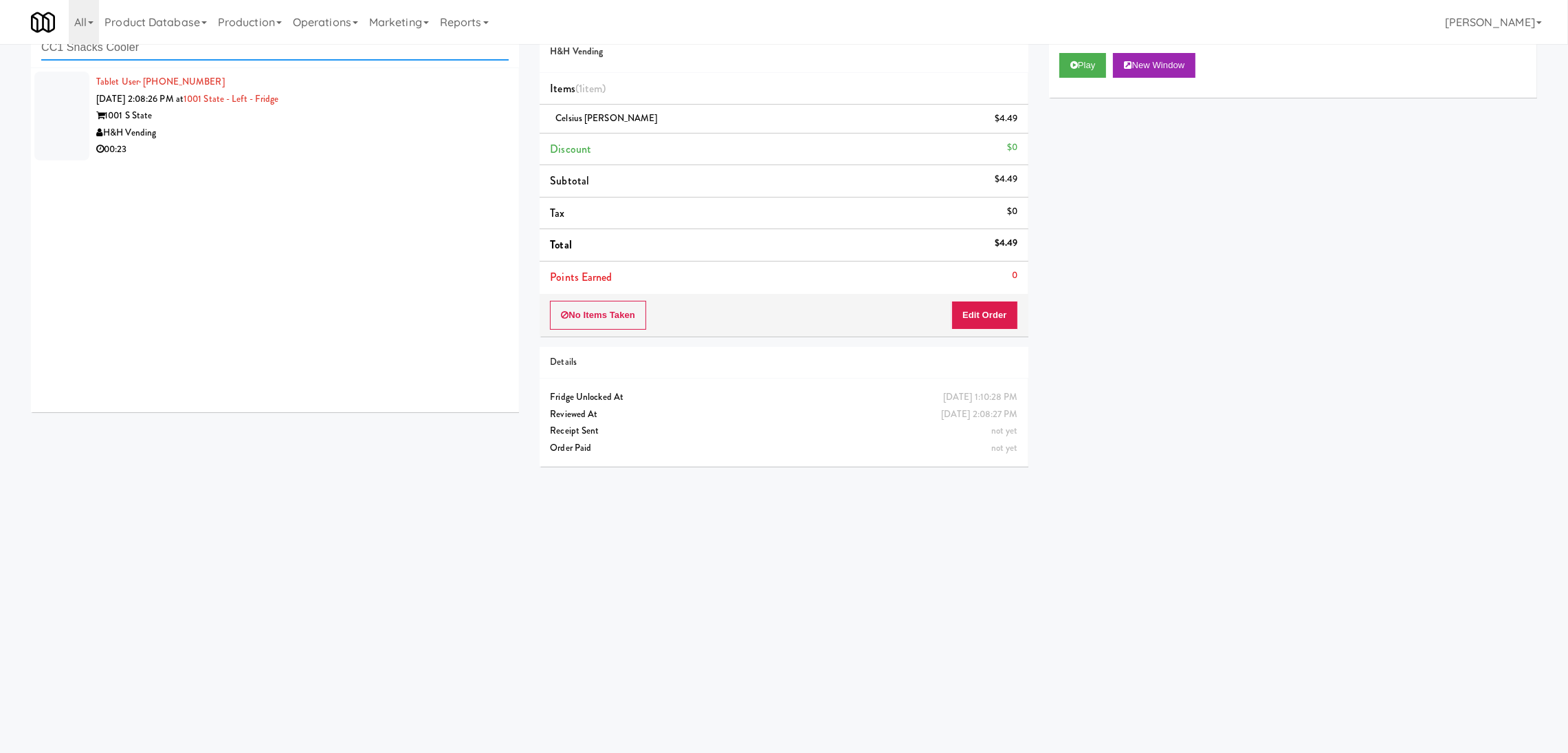
type input "CC1 Snacks Cooler"
click at [314, 128] on div "H&H Vending" at bounding box center [302, 133] width 413 height 17
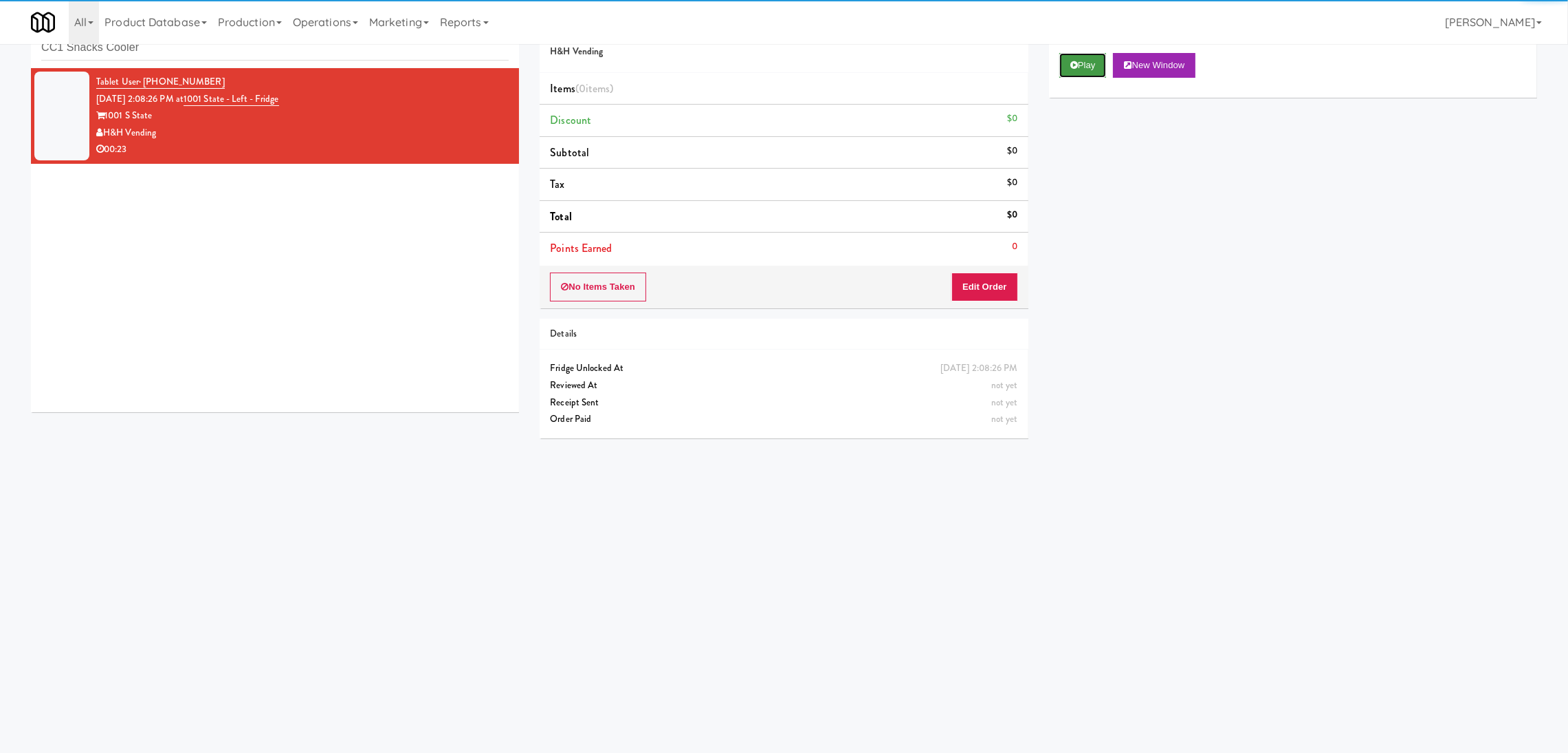
click at [1078, 63] on button "Play" at bounding box center [1083, 65] width 47 height 25
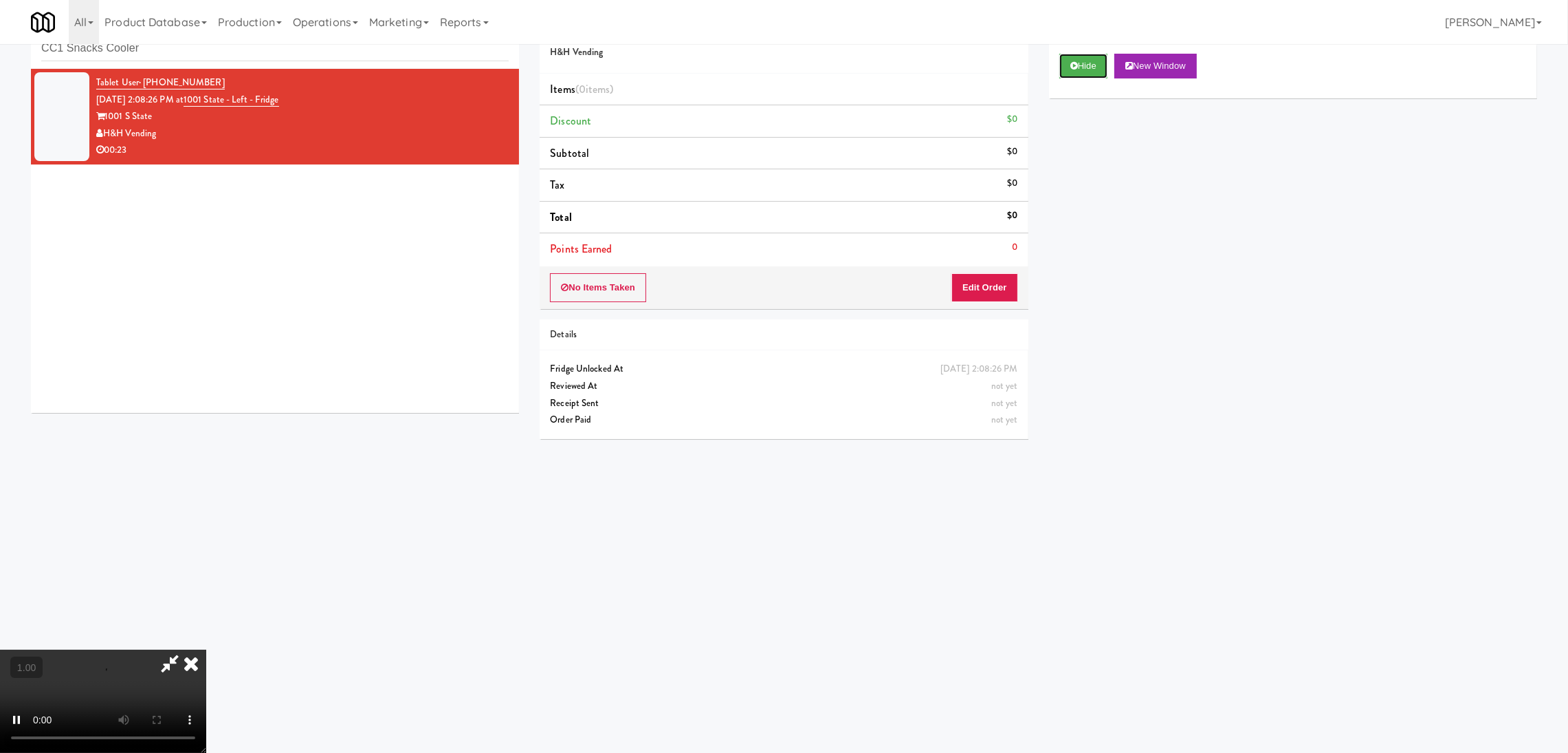
scroll to position [44, 0]
click at [206, 649] on video at bounding box center [103, 700] width 206 height 103
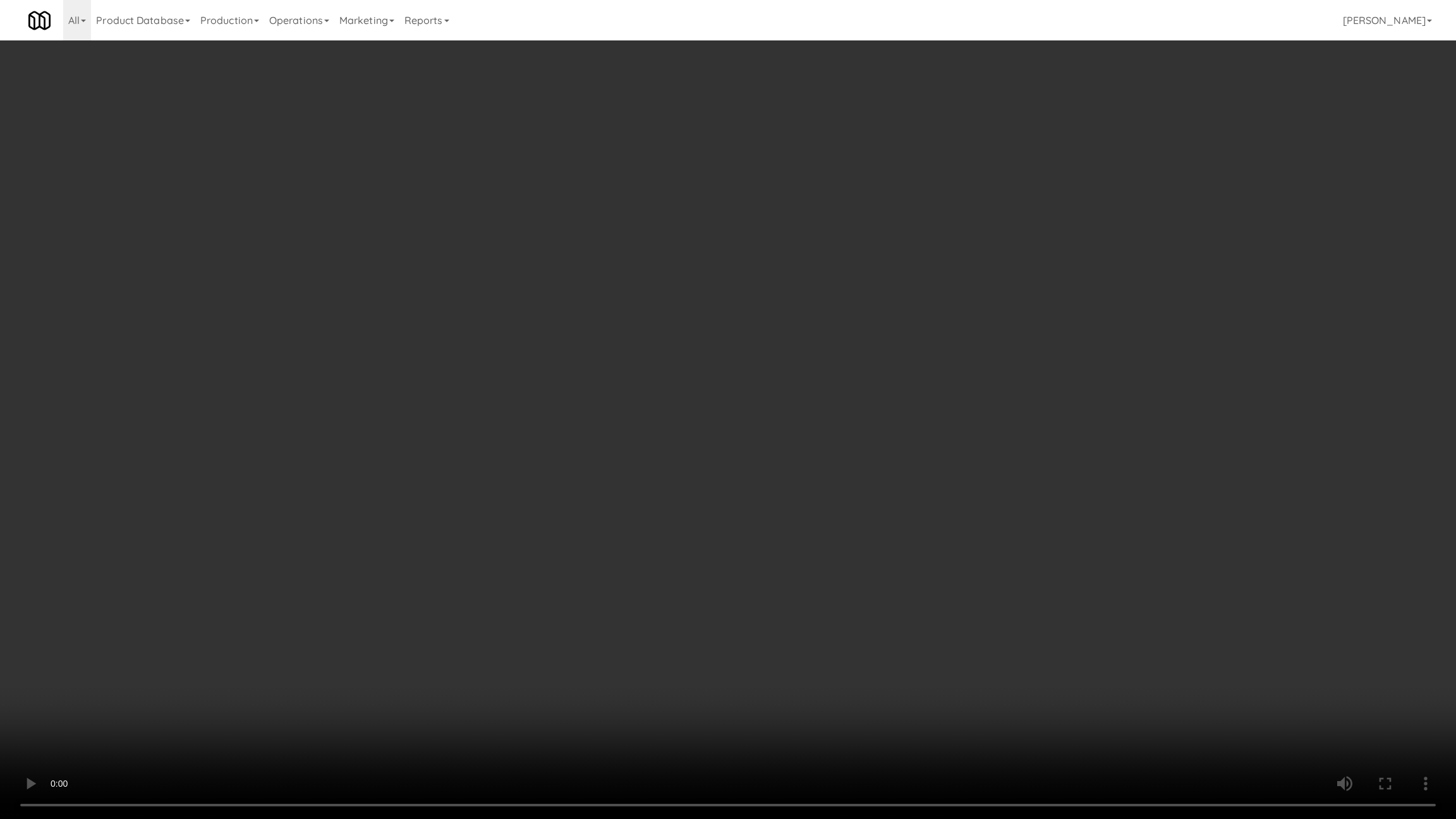
click at [494, 574] on video at bounding box center [728, 410] width 1456 height 819
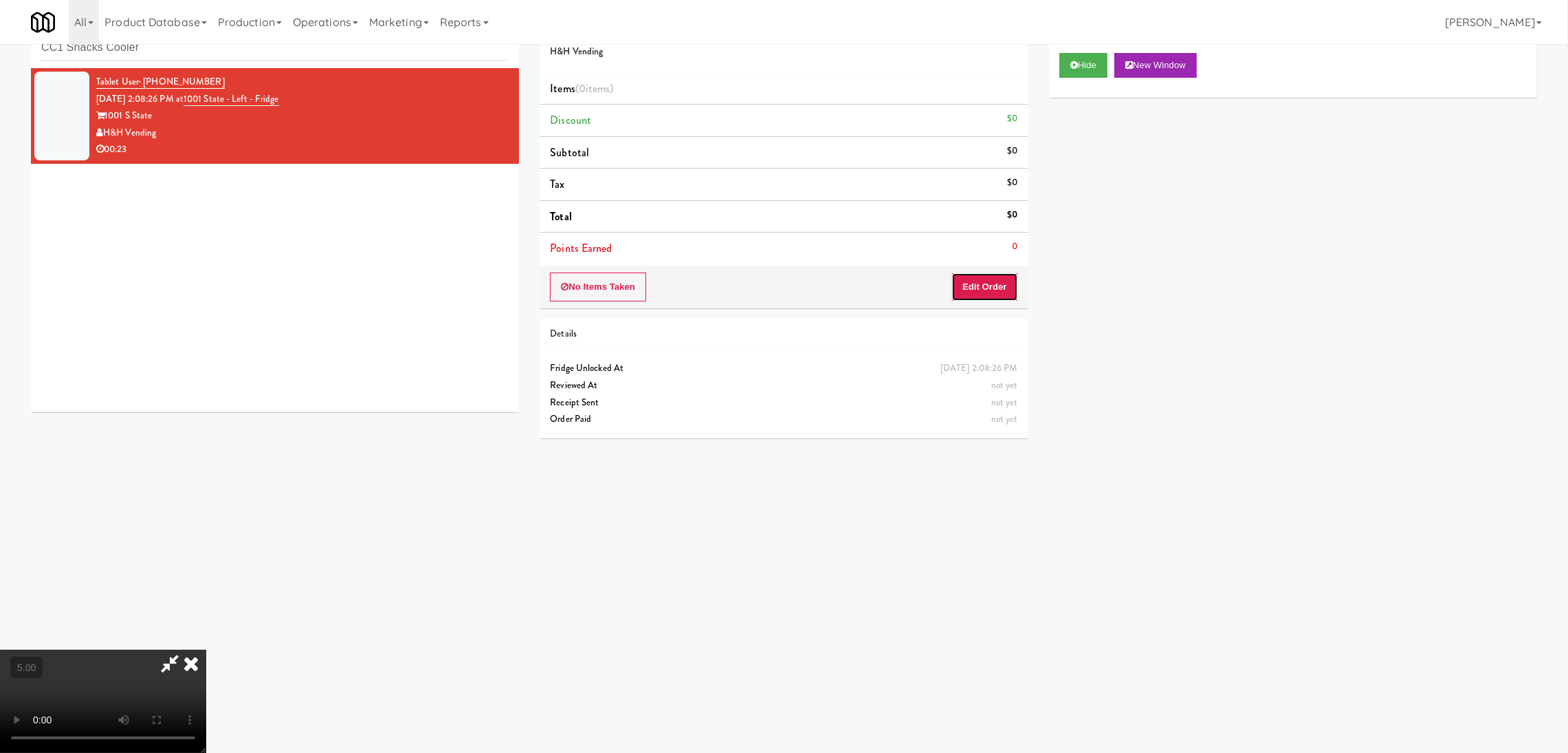
click at [977, 289] on button "Edit Order" at bounding box center [984, 287] width 67 height 29
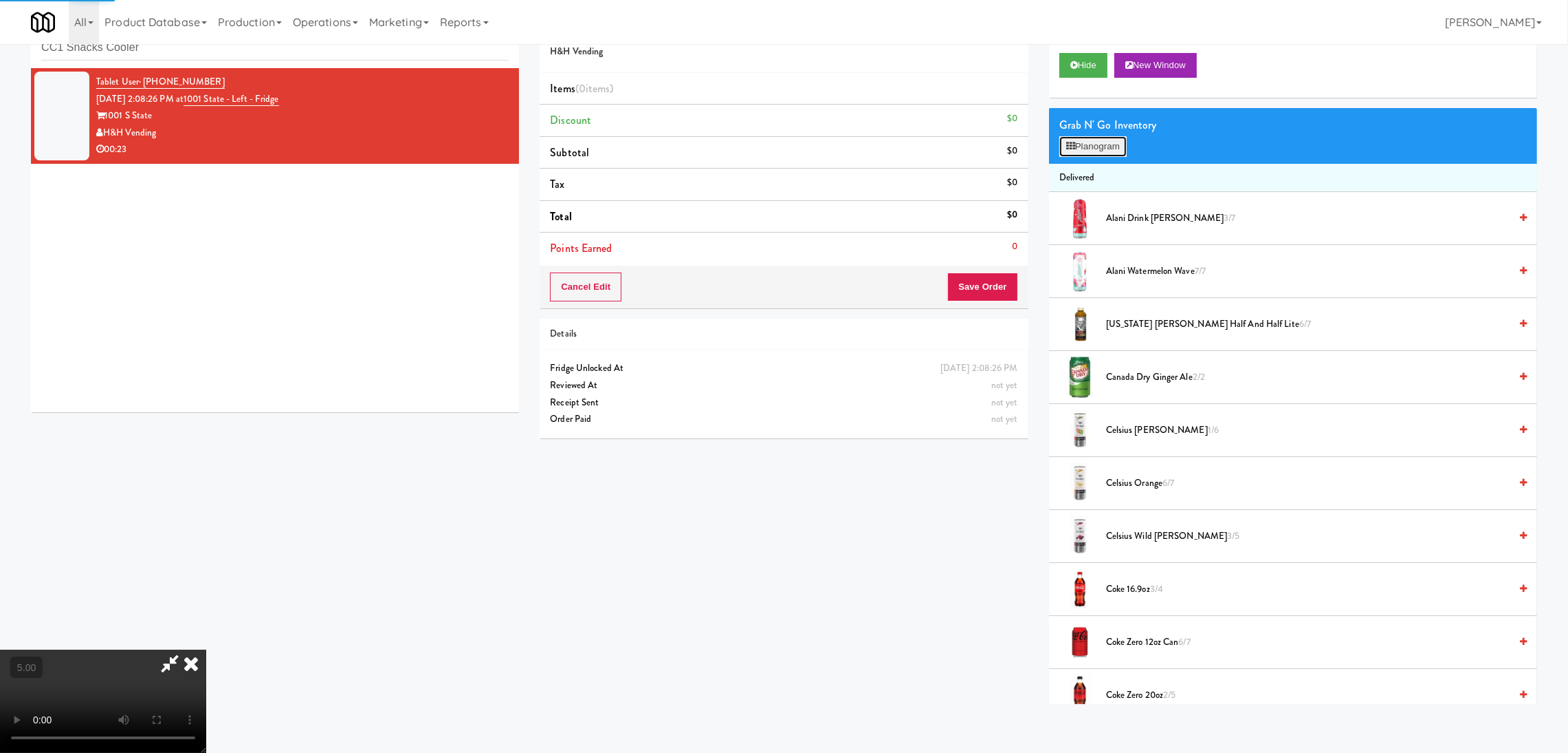
click at [1100, 148] on button "Planogram" at bounding box center [1093, 146] width 67 height 21
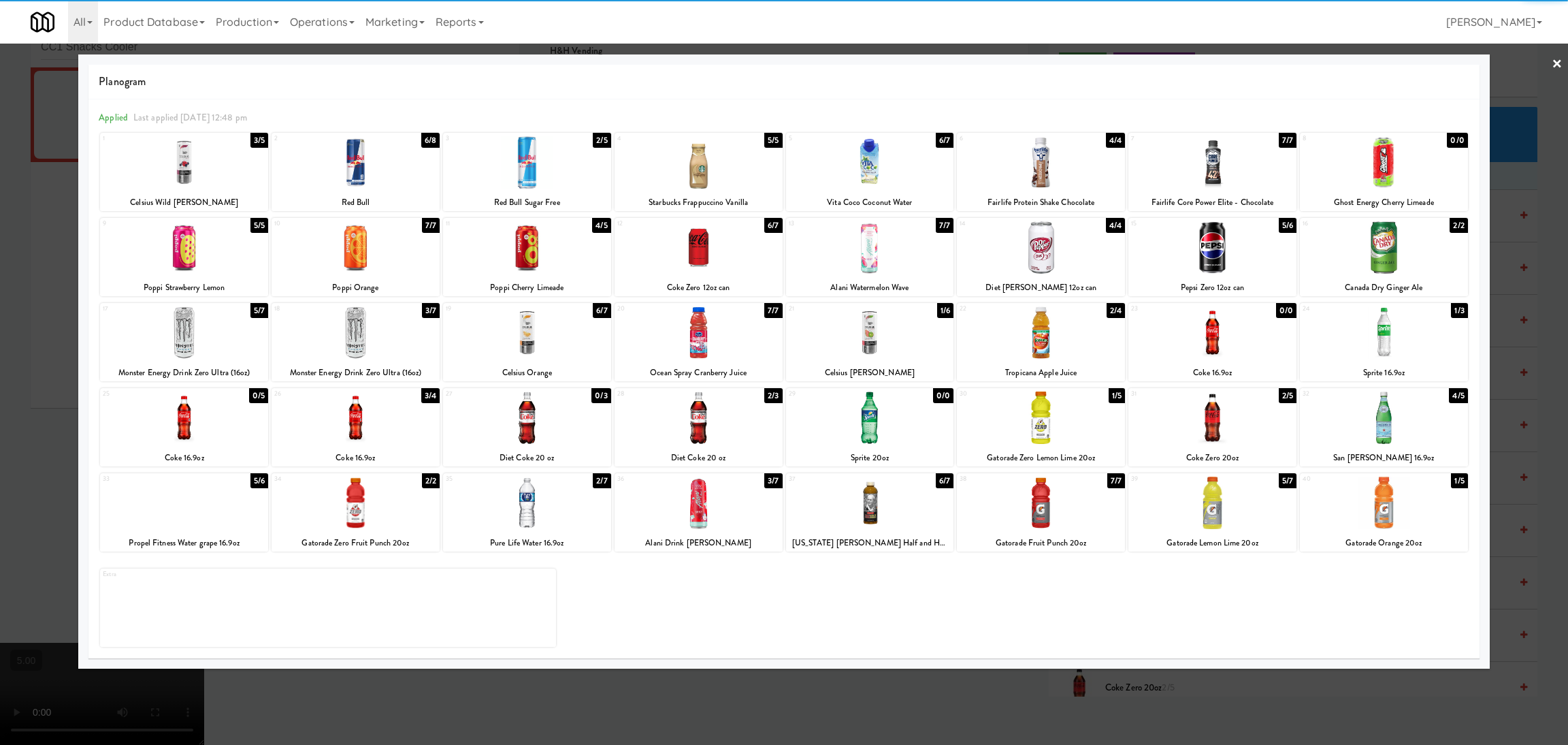
click at [1394, 258] on div at bounding box center [1383, 247] width 168 height 52
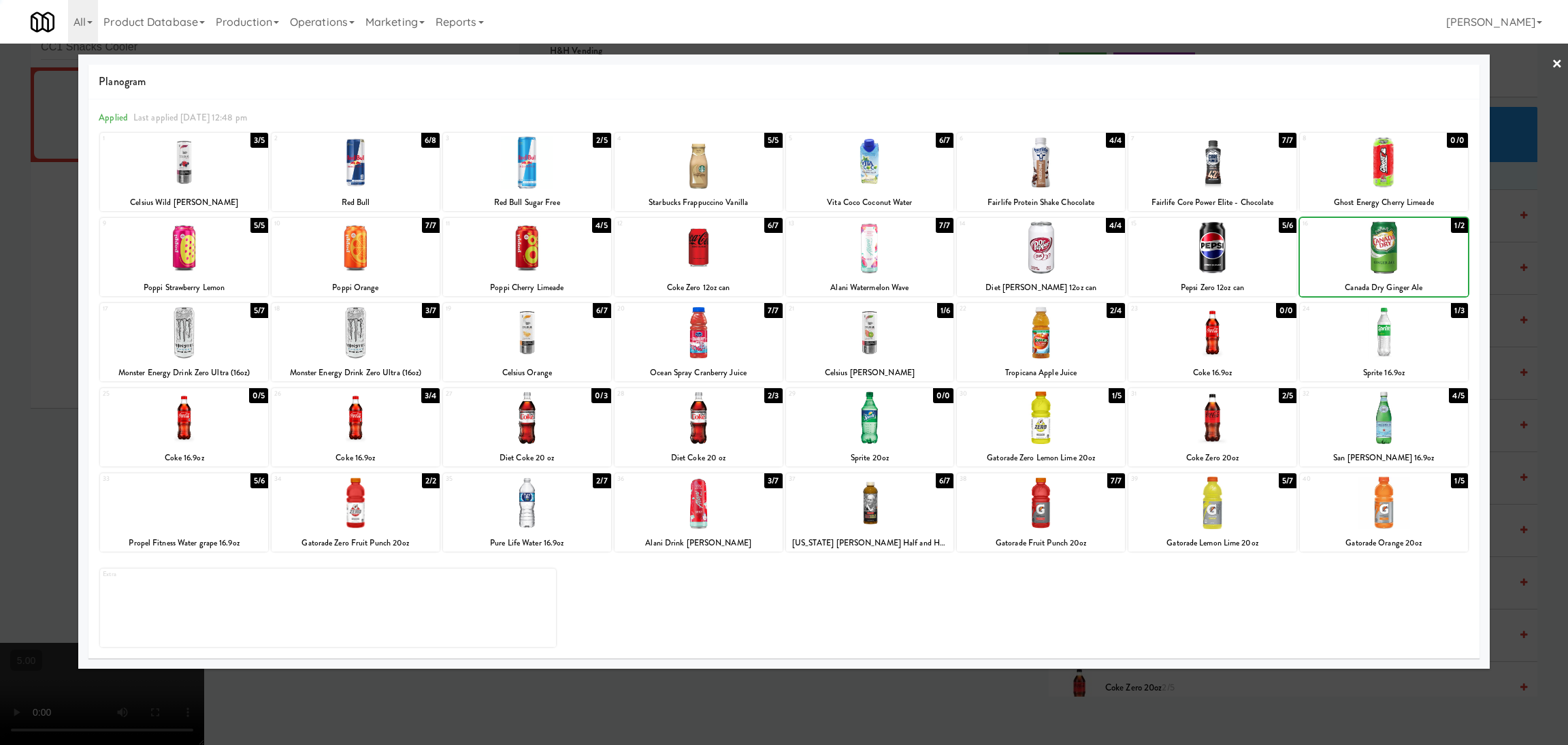
drag, startPoint x: 1394, startPoint y: 259, endPoint x: 1361, endPoint y: 249, distance: 34.5
click at [1394, 257] on div at bounding box center [1383, 247] width 168 height 52
click at [0, 204] on div at bounding box center [784, 372] width 1568 height 745
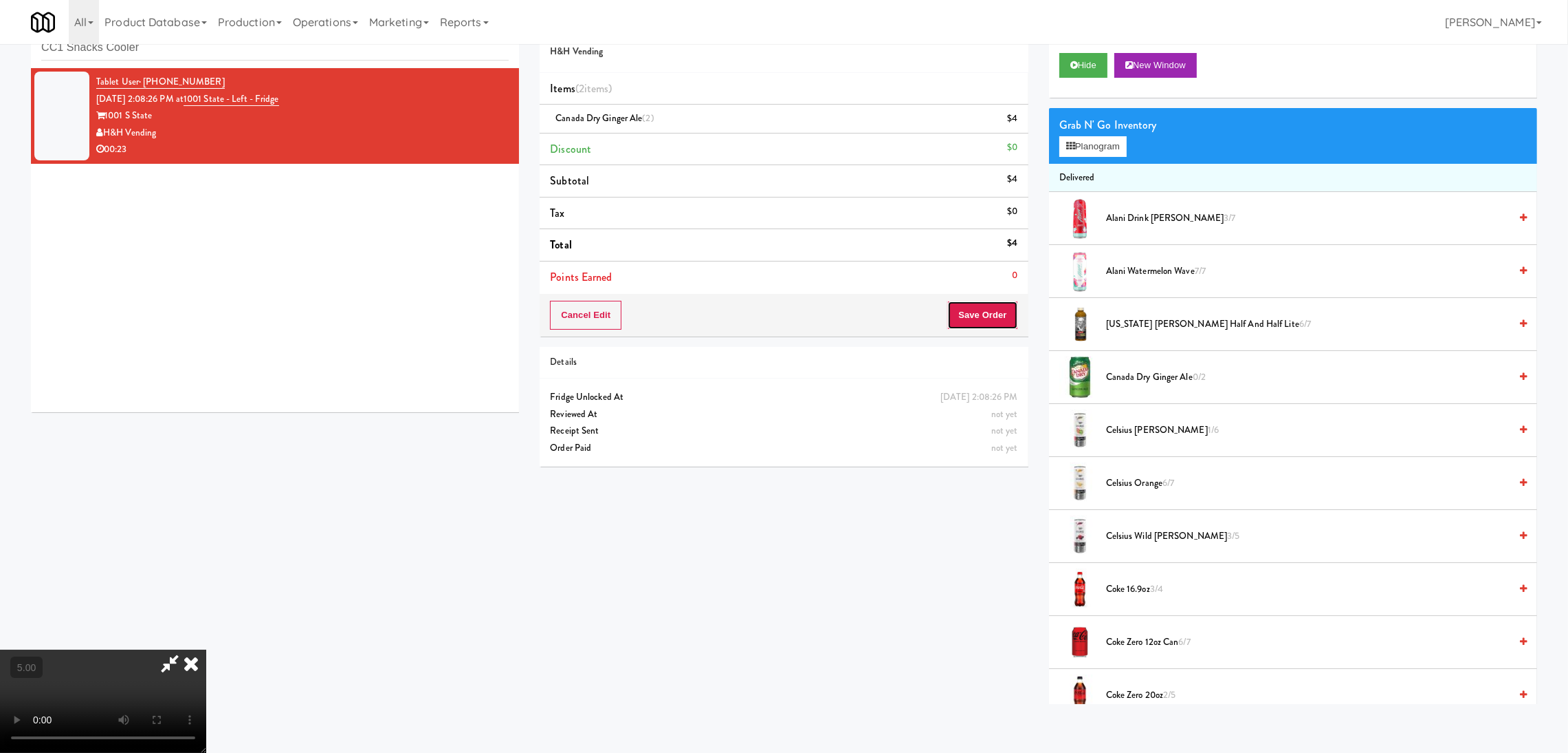
click at [964, 325] on button "Save Order" at bounding box center [982, 315] width 70 height 29
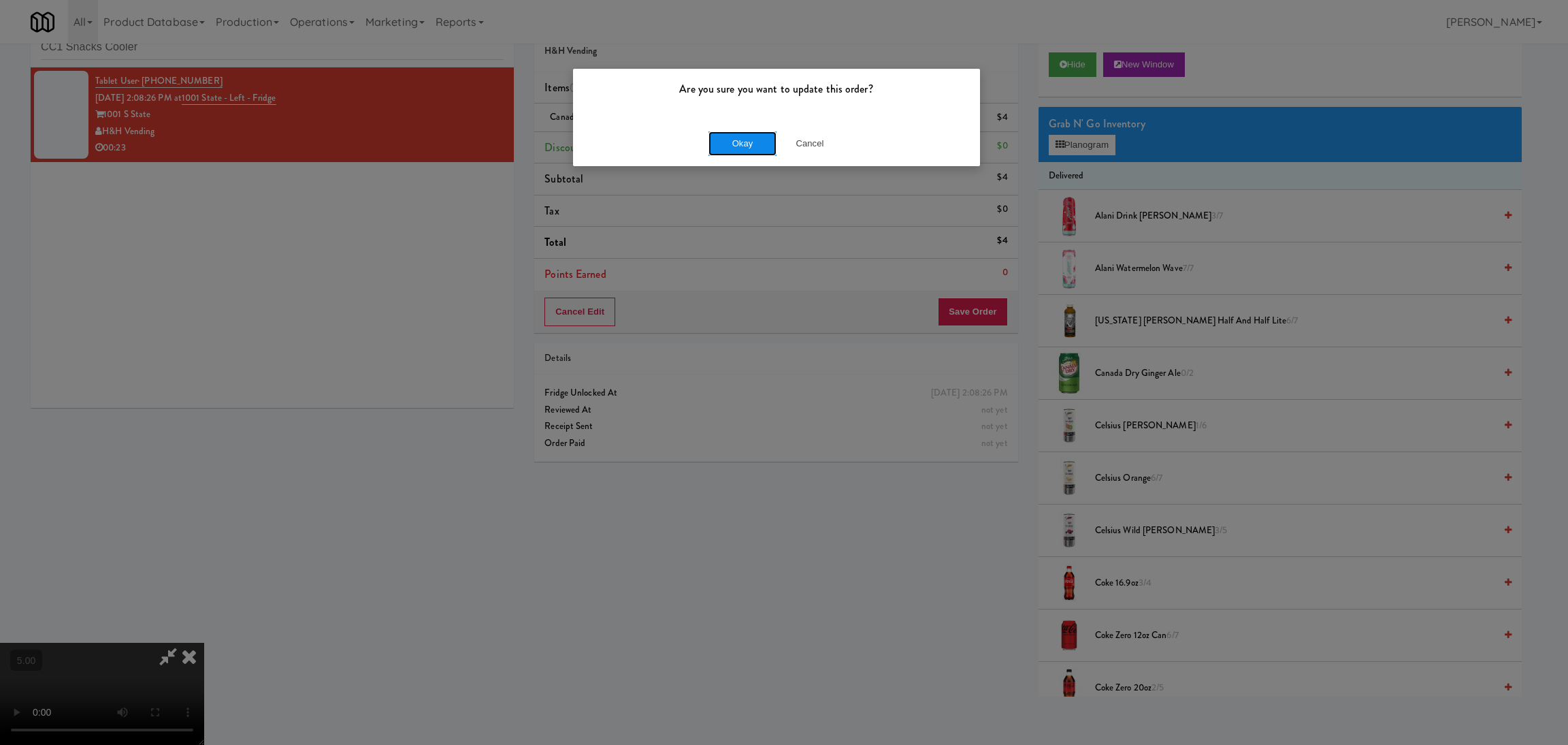
click at [753, 153] on button "Okay" at bounding box center [742, 143] width 68 height 24
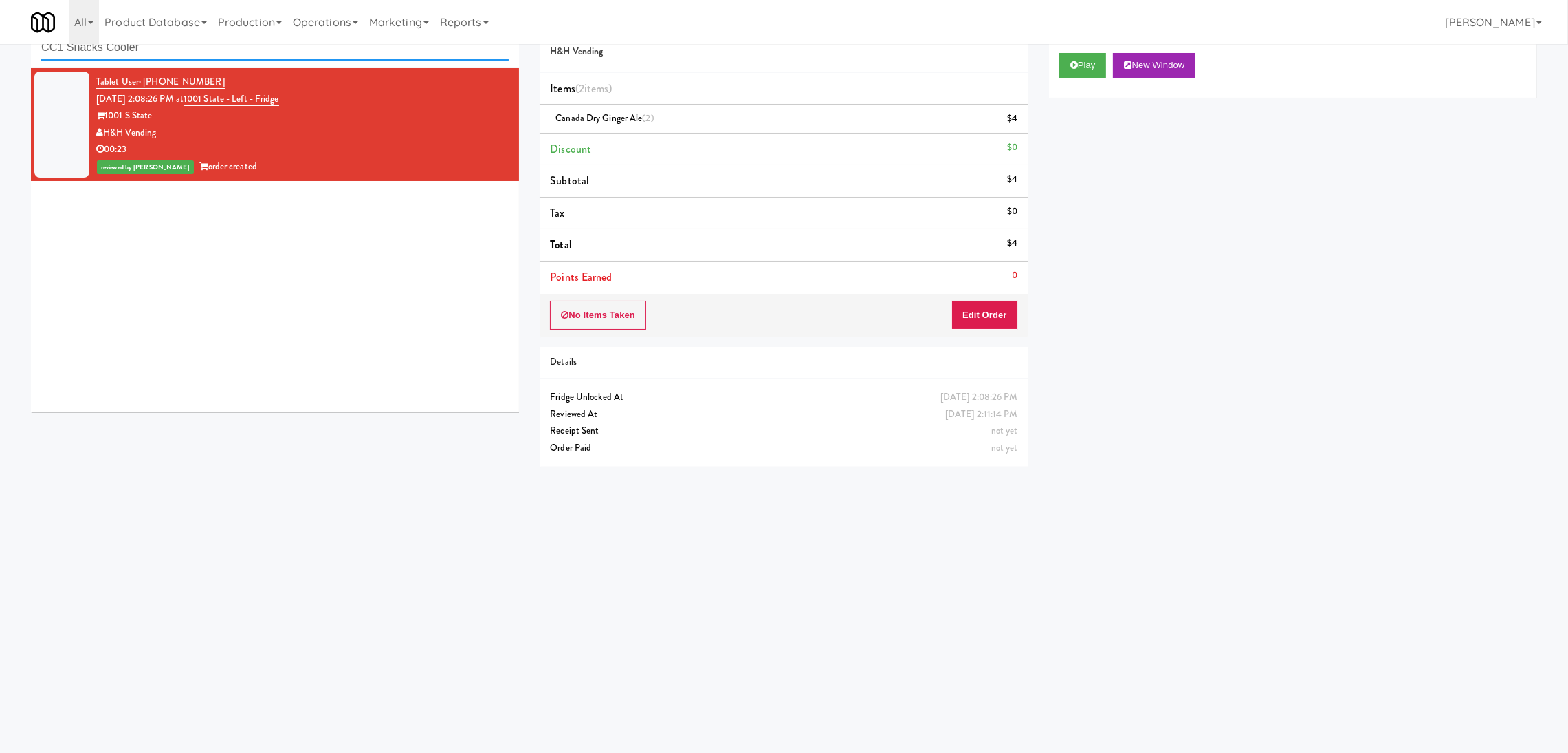
paste input "Rock Solid Reboot (Right)"
drag, startPoint x: 271, startPoint y: 55, endPoint x: 0, endPoint y: -7, distance: 278.0
click at [0, 0] on html "Are you sure you want to update this order? Okay Cancel Okay Are you sure you w…" at bounding box center [784, 333] width 1568 height 753
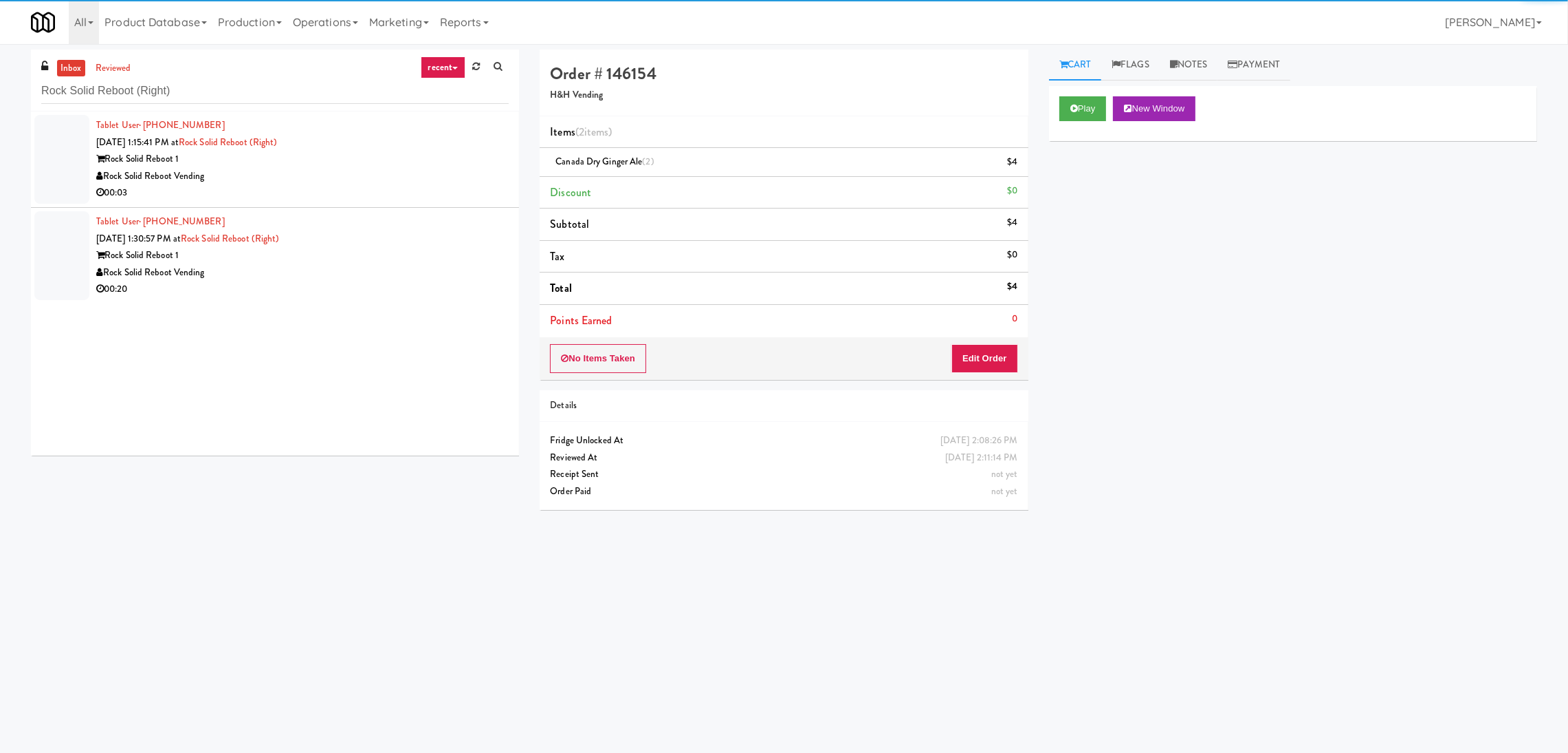
click at [419, 171] on div "Rock Solid Reboot Vending" at bounding box center [302, 176] width 413 height 17
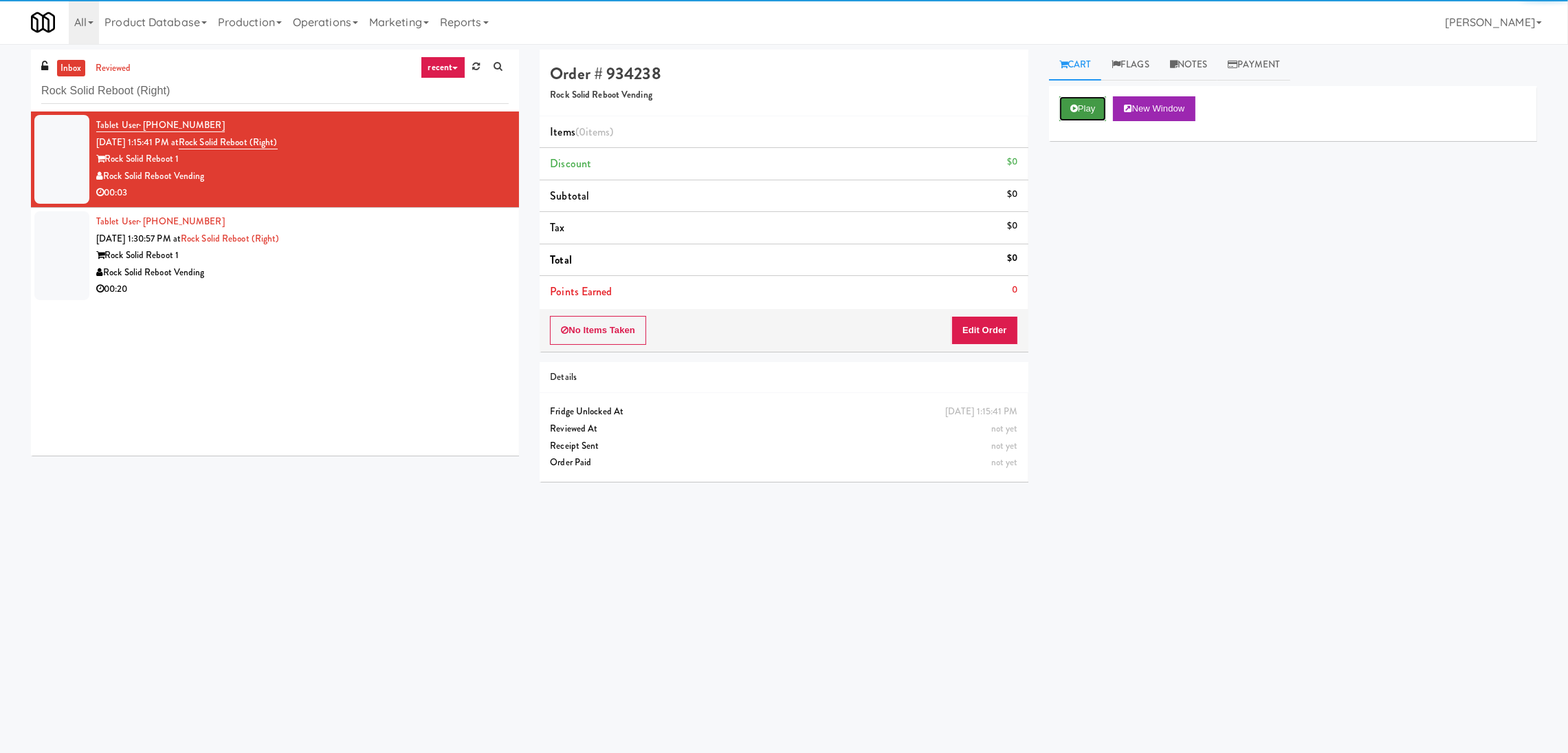
click at [1073, 114] on button "Play" at bounding box center [1083, 108] width 47 height 25
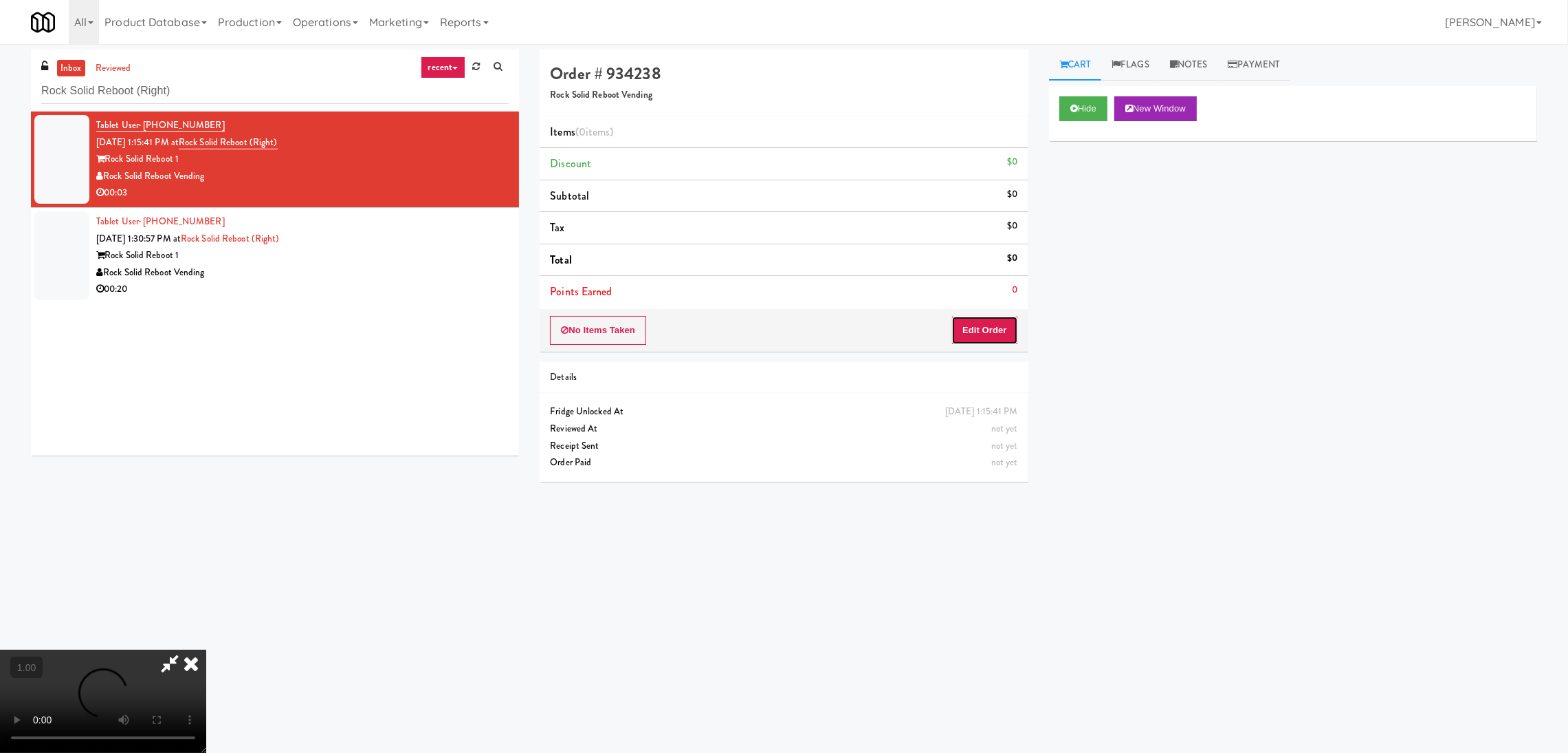
click at [981, 338] on button "Edit Order" at bounding box center [984, 330] width 67 height 29
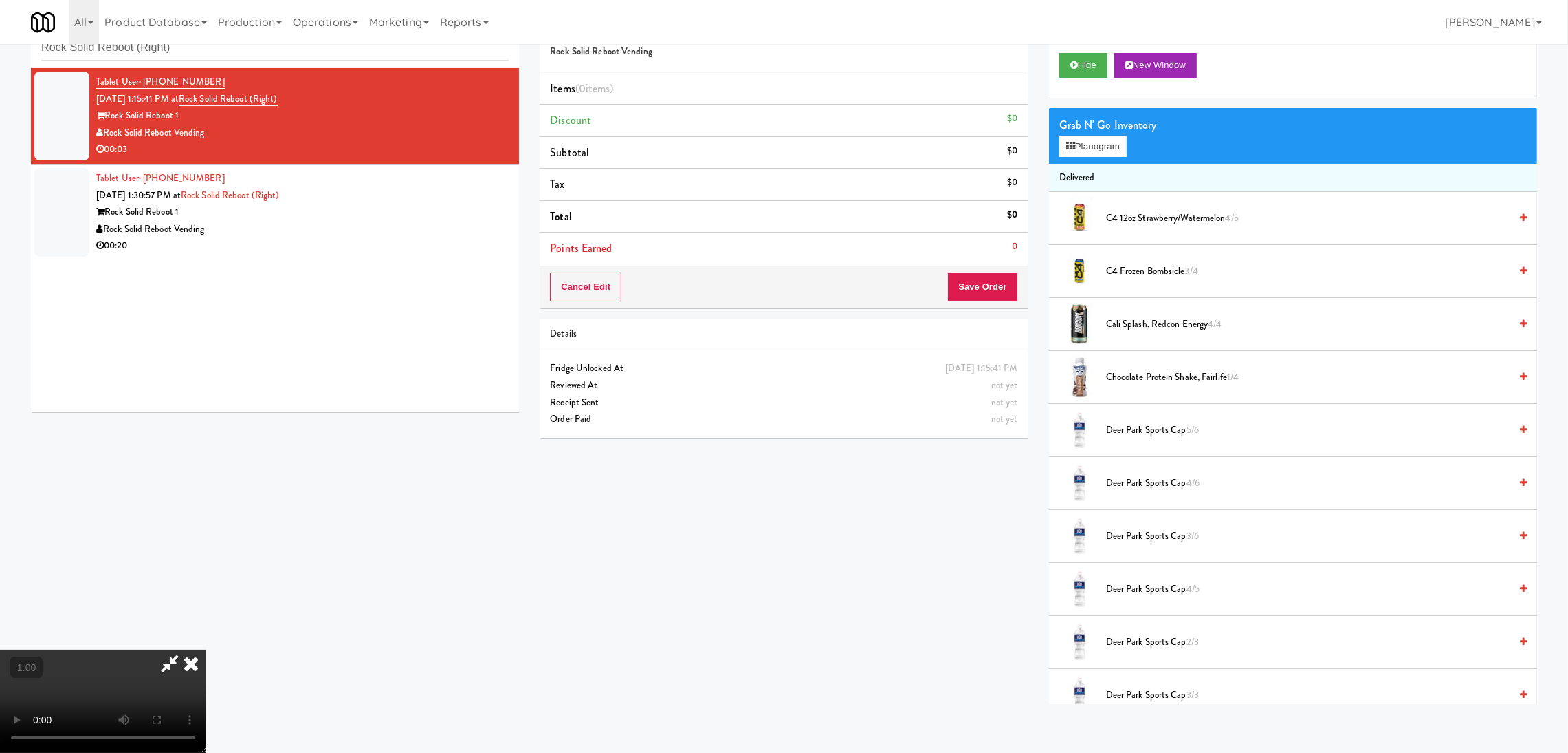
scroll to position [103, 0]
click at [1087, 150] on button "Planogram" at bounding box center [1093, 146] width 67 height 21
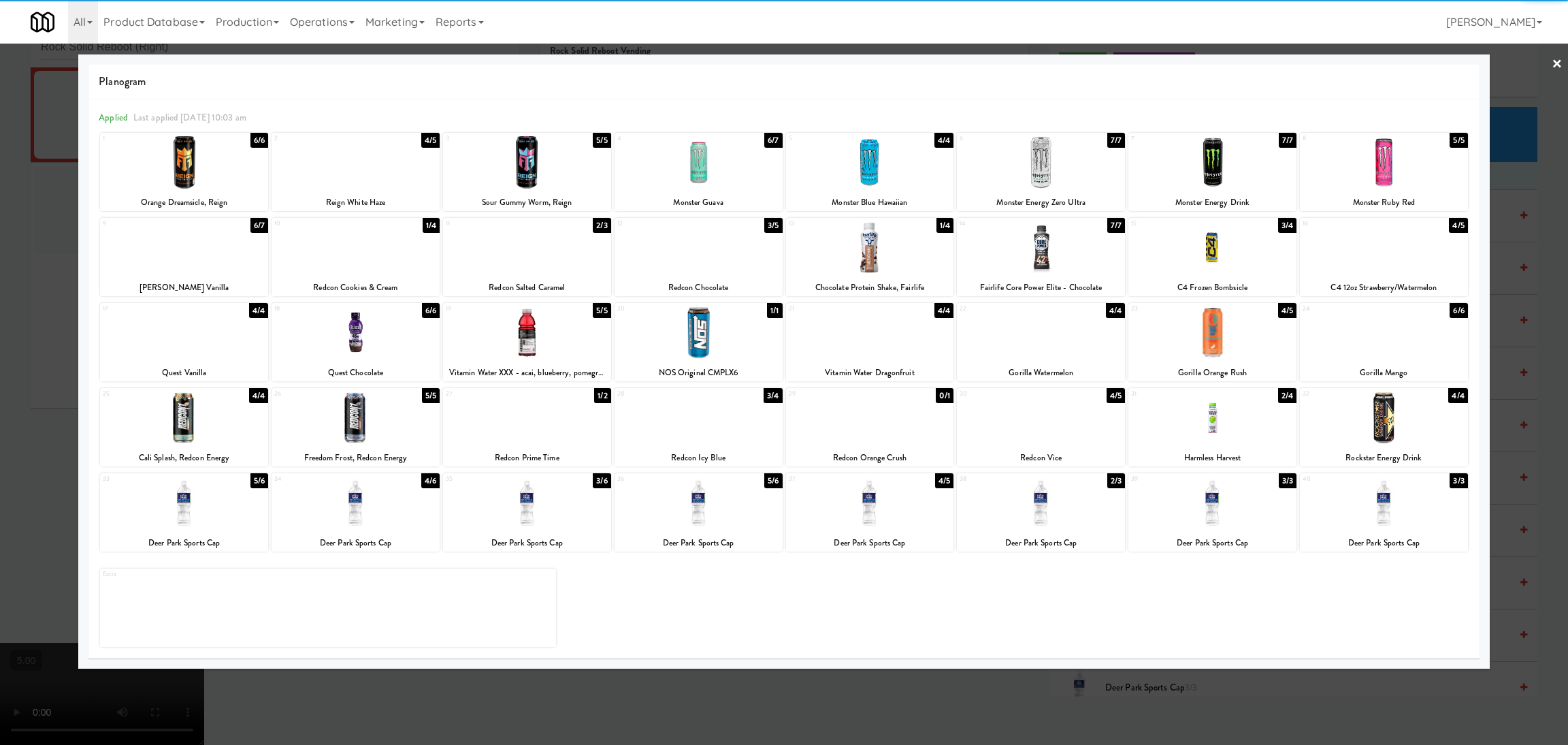
drag, startPoint x: 675, startPoint y: 503, endPoint x: 726, endPoint y: 483, distance: 54.8
click at [677, 504] on div at bounding box center [698, 502] width 168 height 52
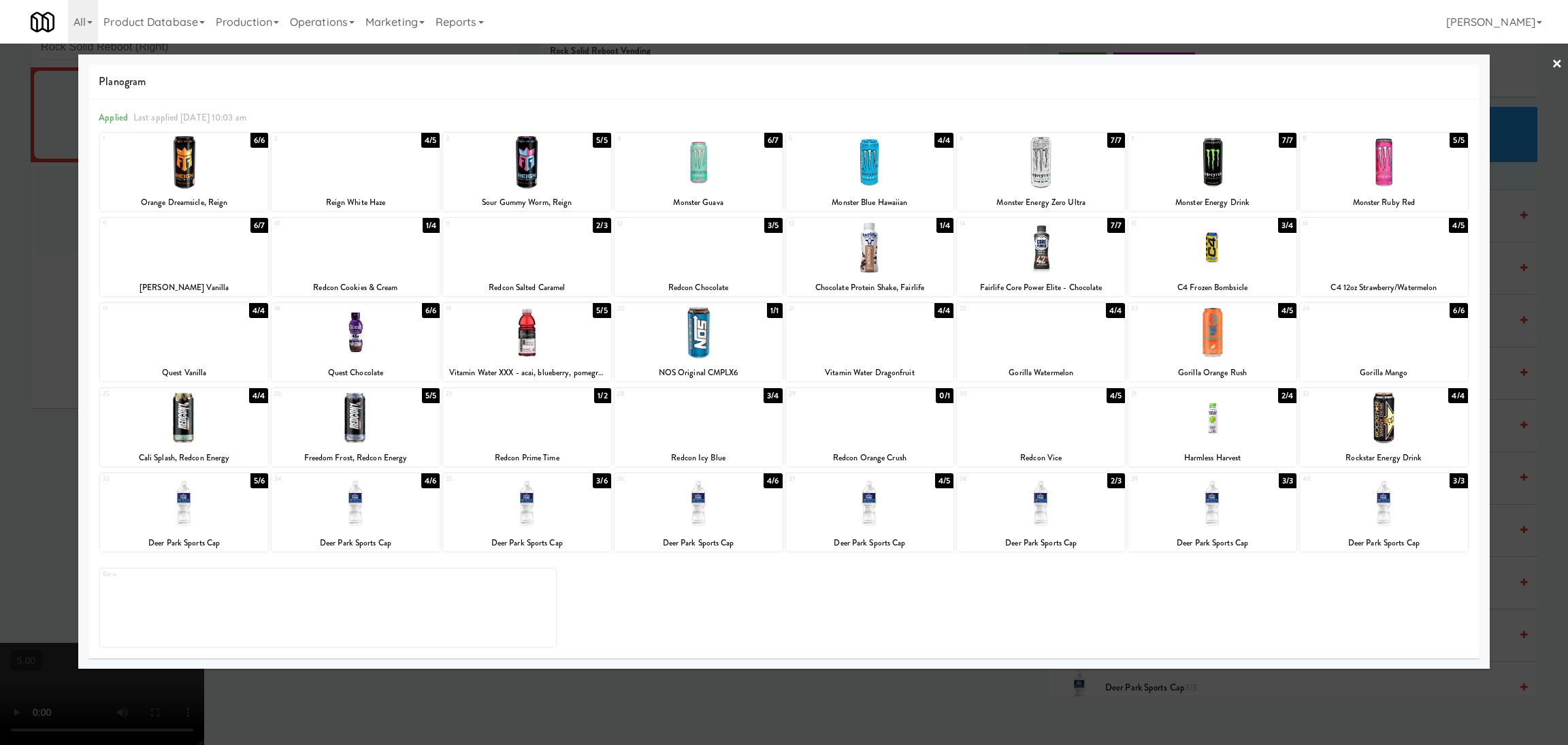
click at [0, 220] on div at bounding box center [784, 372] width 1568 height 745
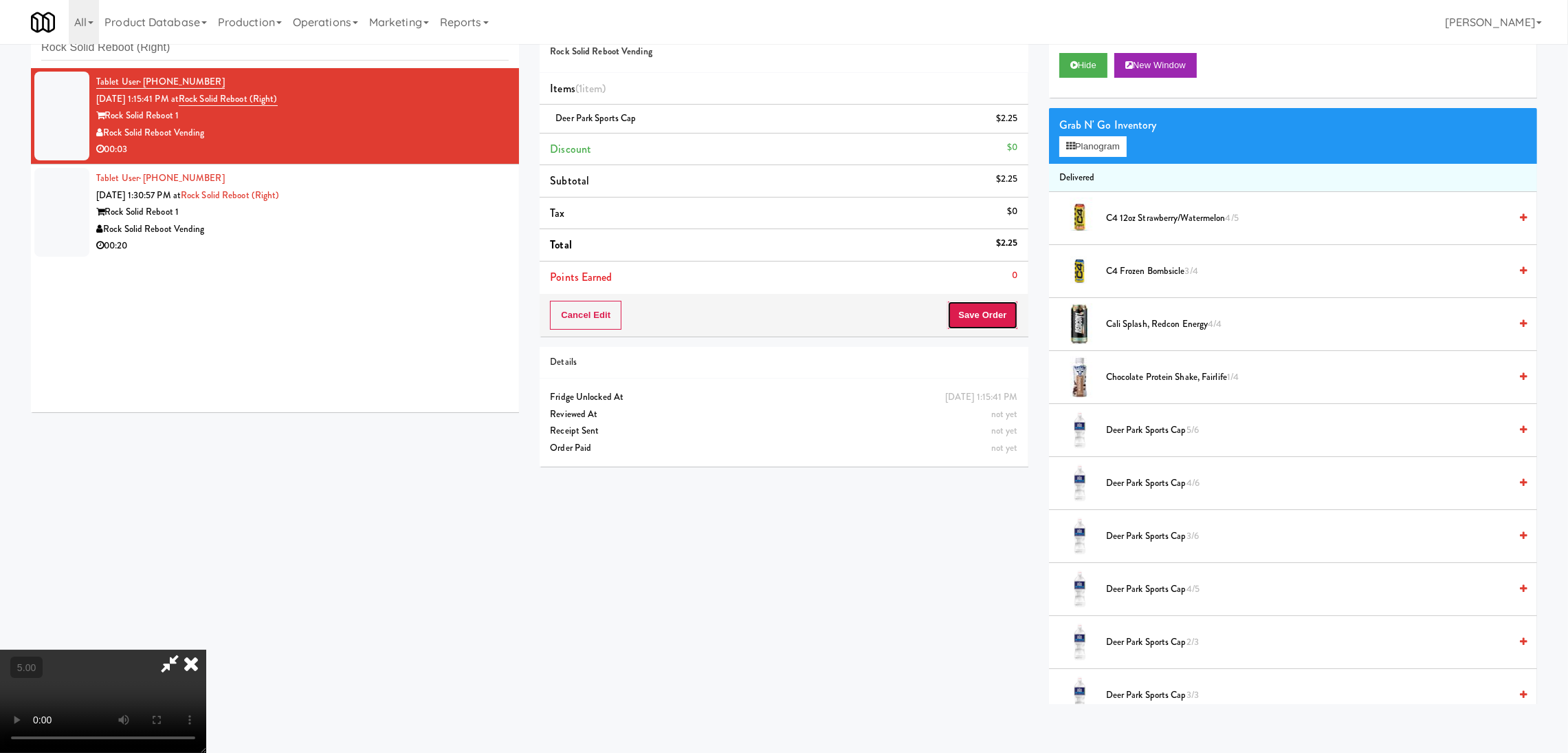
click at [984, 318] on button "Save Order" at bounding box center [982, 315] width 70 height 29
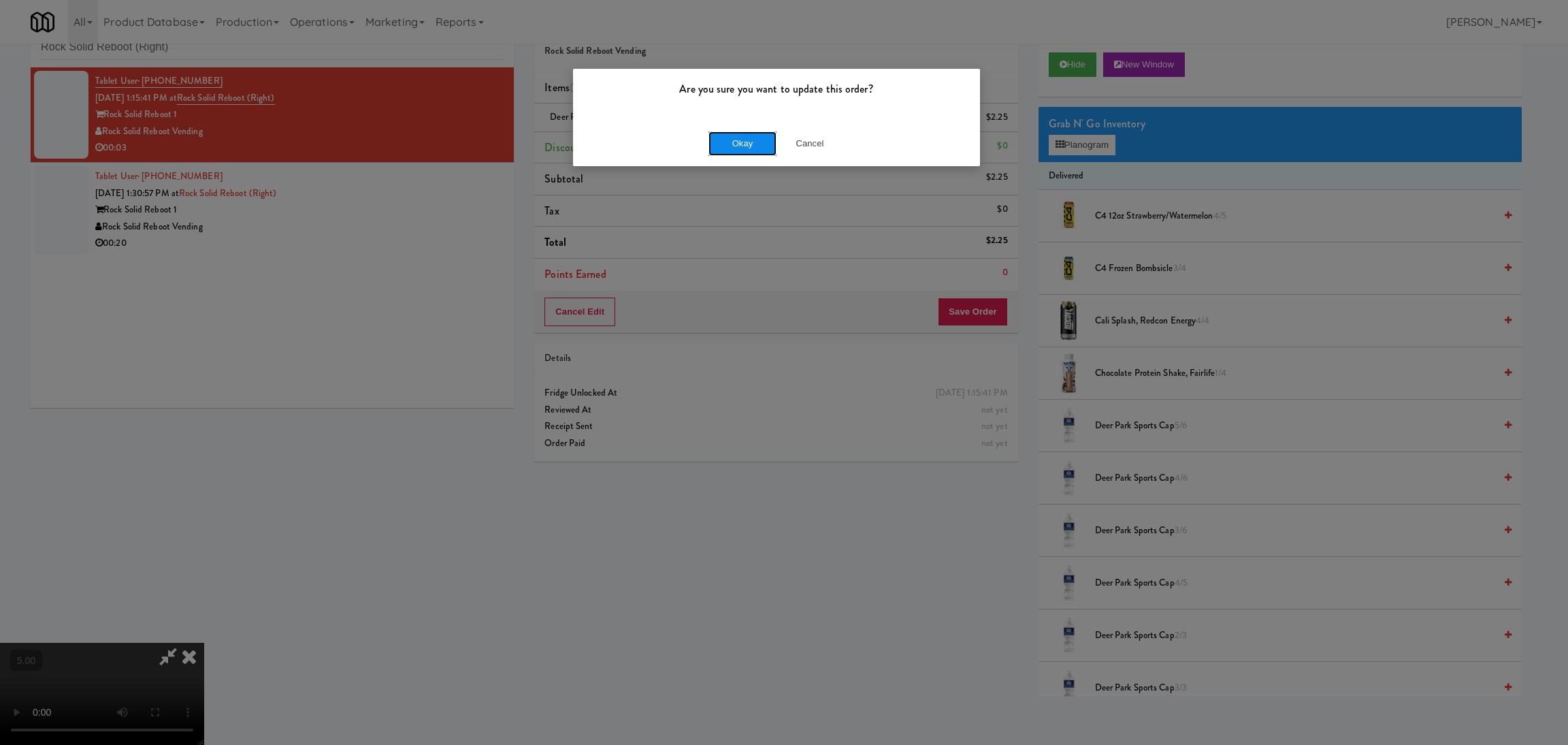
click at [732, 143] on button "Okay" at bounding box center [742, 143] width 68 height 24
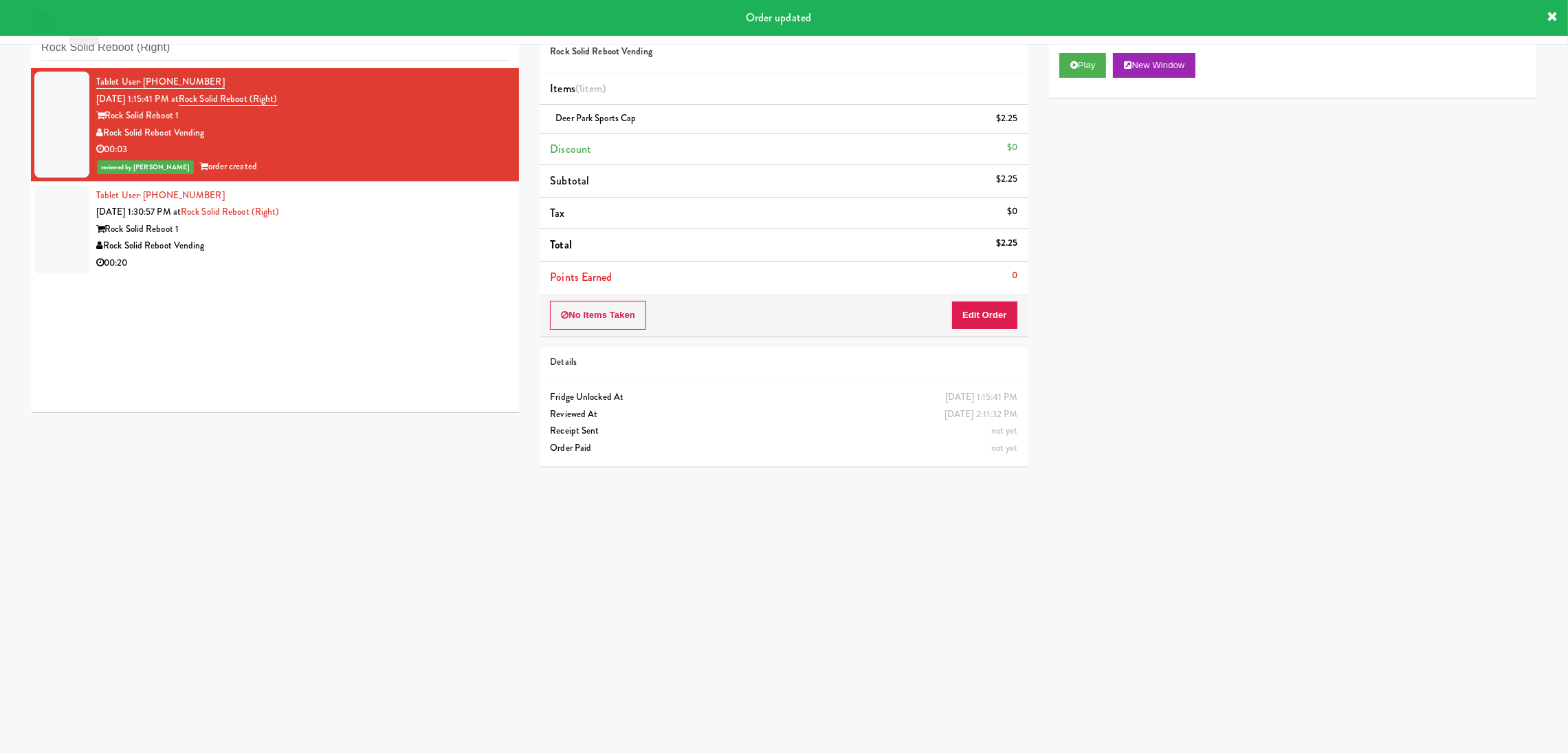
click at [354, 232] on div "Rock Solid Reboot 1" at bounding box center [302, 229] width 413 height 17
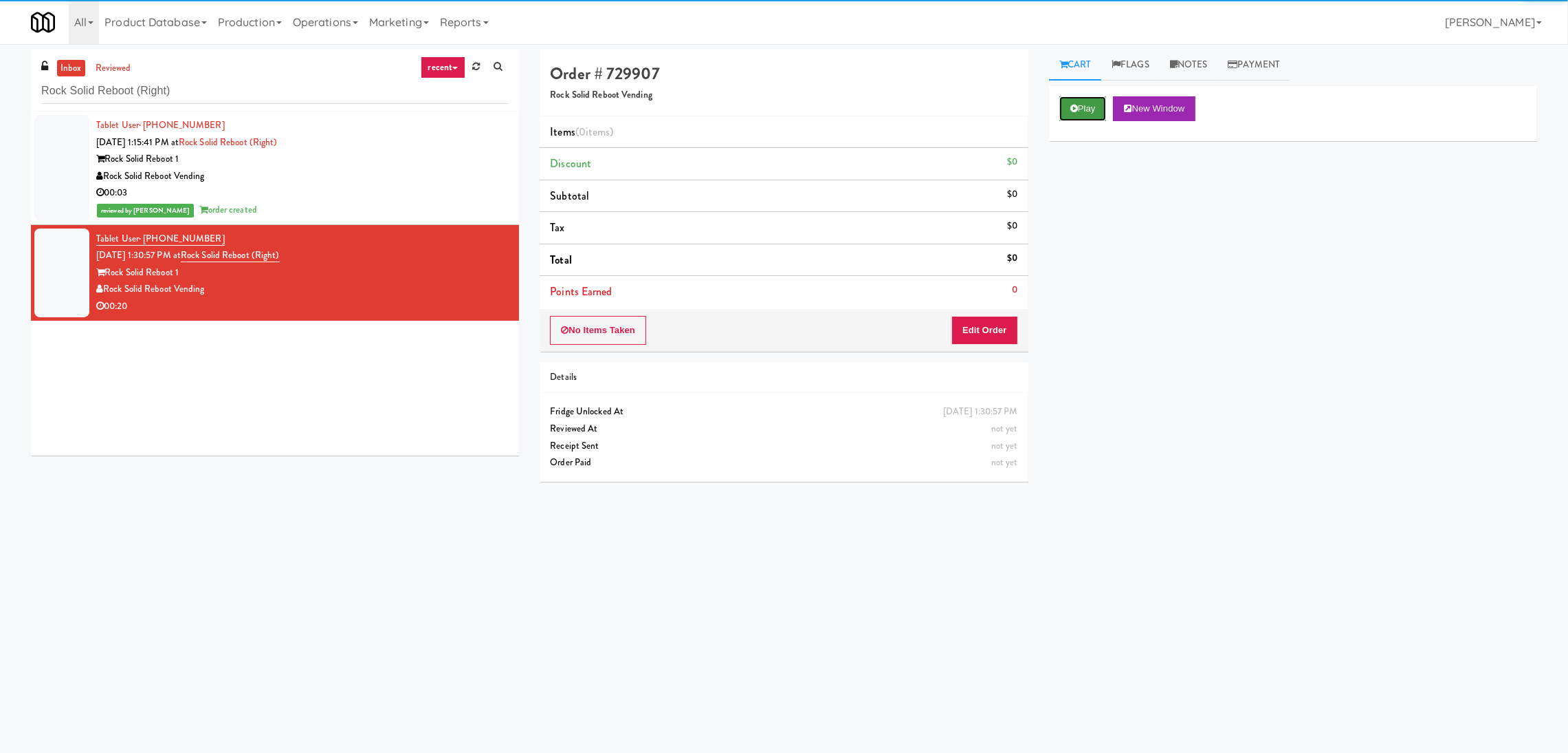
click at [1072, 112] on icon at bounding box center [1074, 108] width 7 height 9
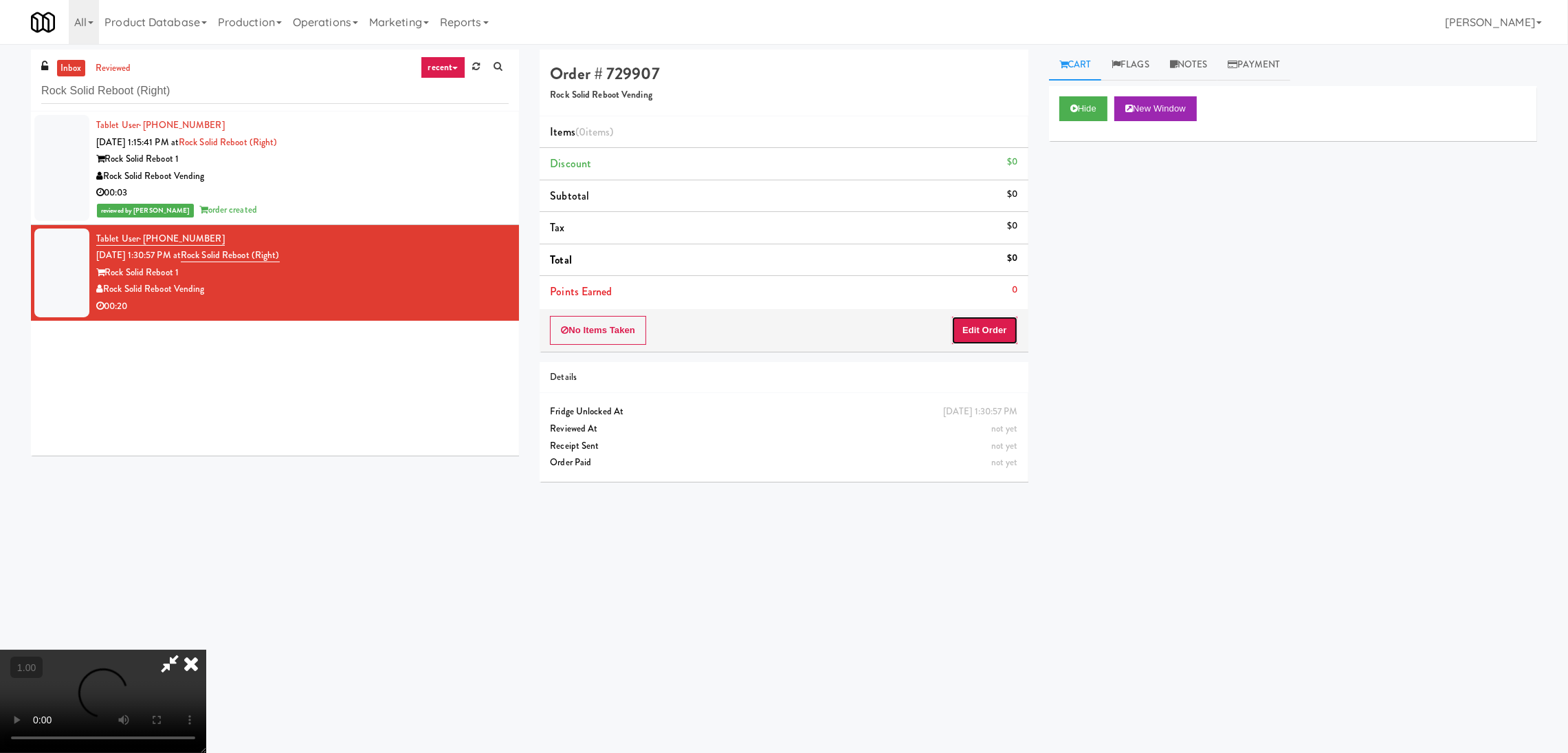
click at [988, 338] on button "Edit Order" at bounding box center [984, 330] width 67 height 29
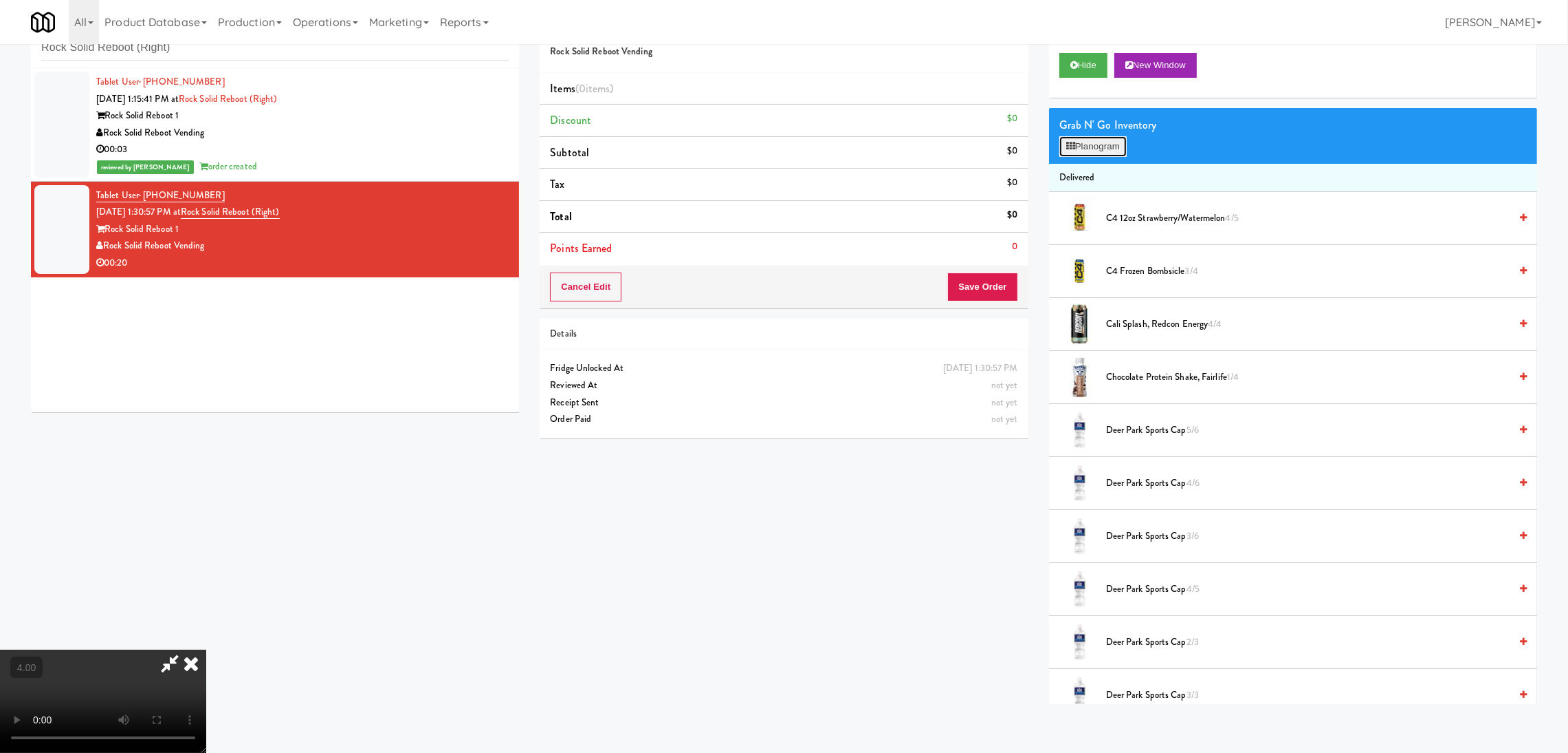
click at [1071, 141] on icon at bounding box center [1071, 146] width 9 height 9
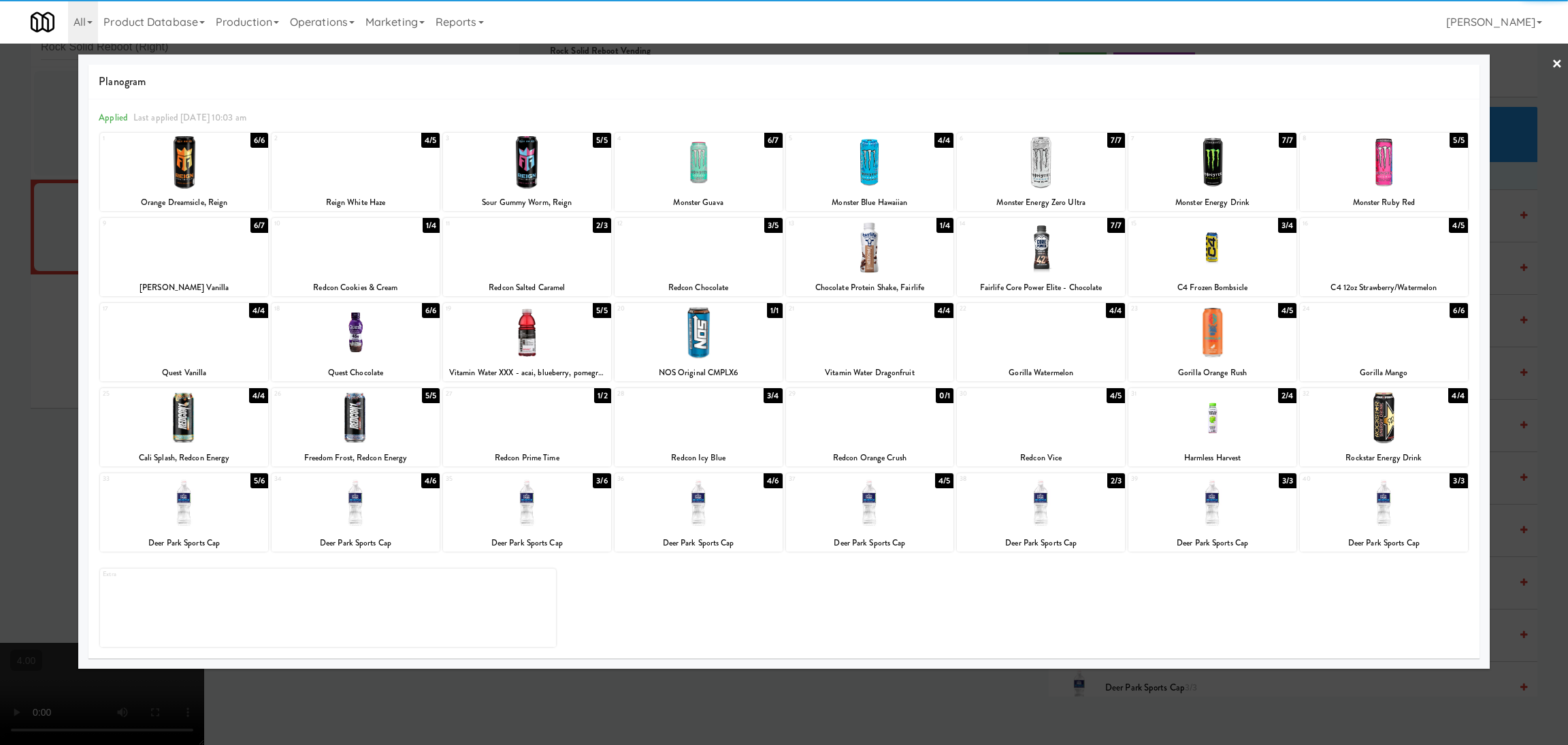
click at [1065, 520] on div at bounding box center [1041, 502] width 168 height 52
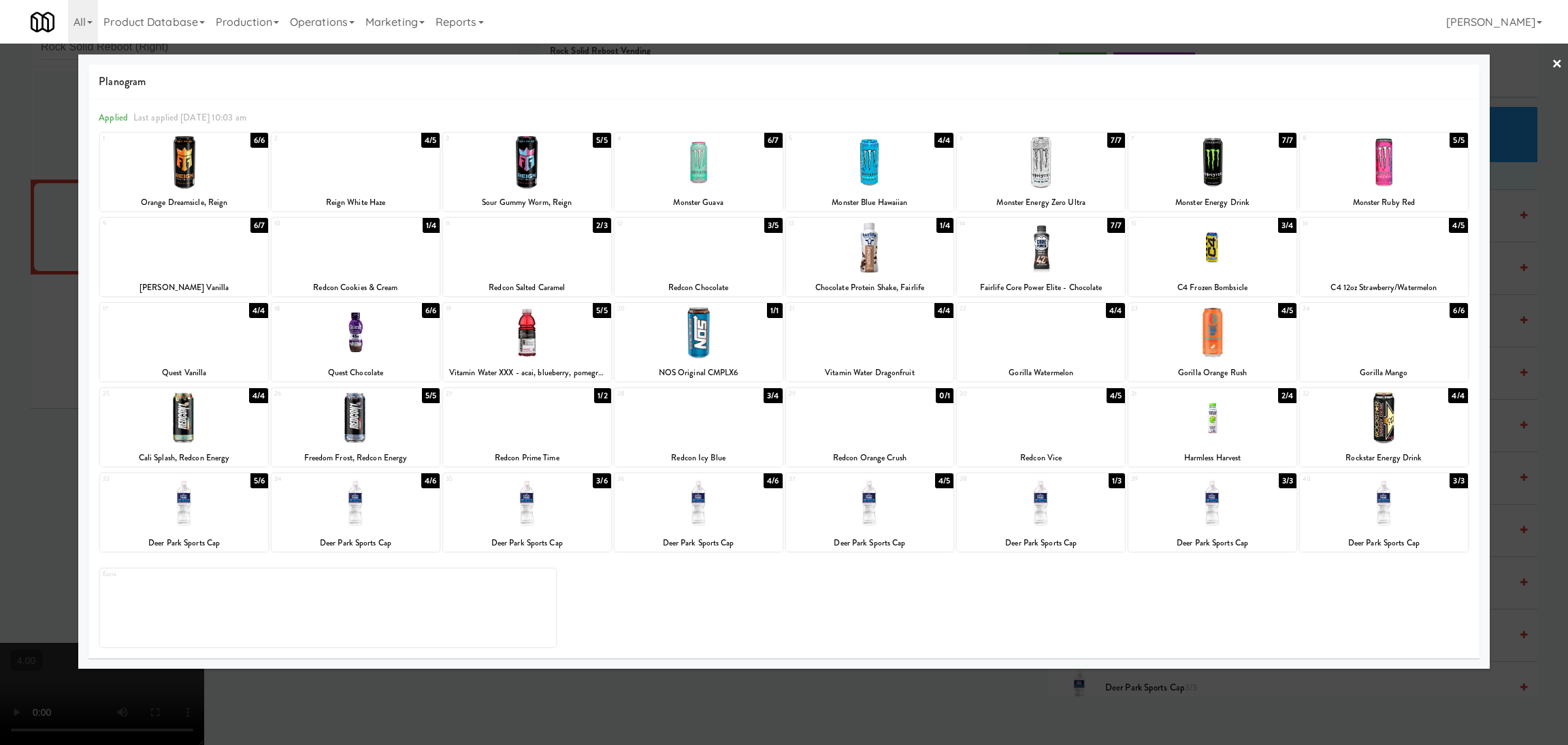
click at [0, 317] on div at bounding box center [784, 372] width 1568 height 745
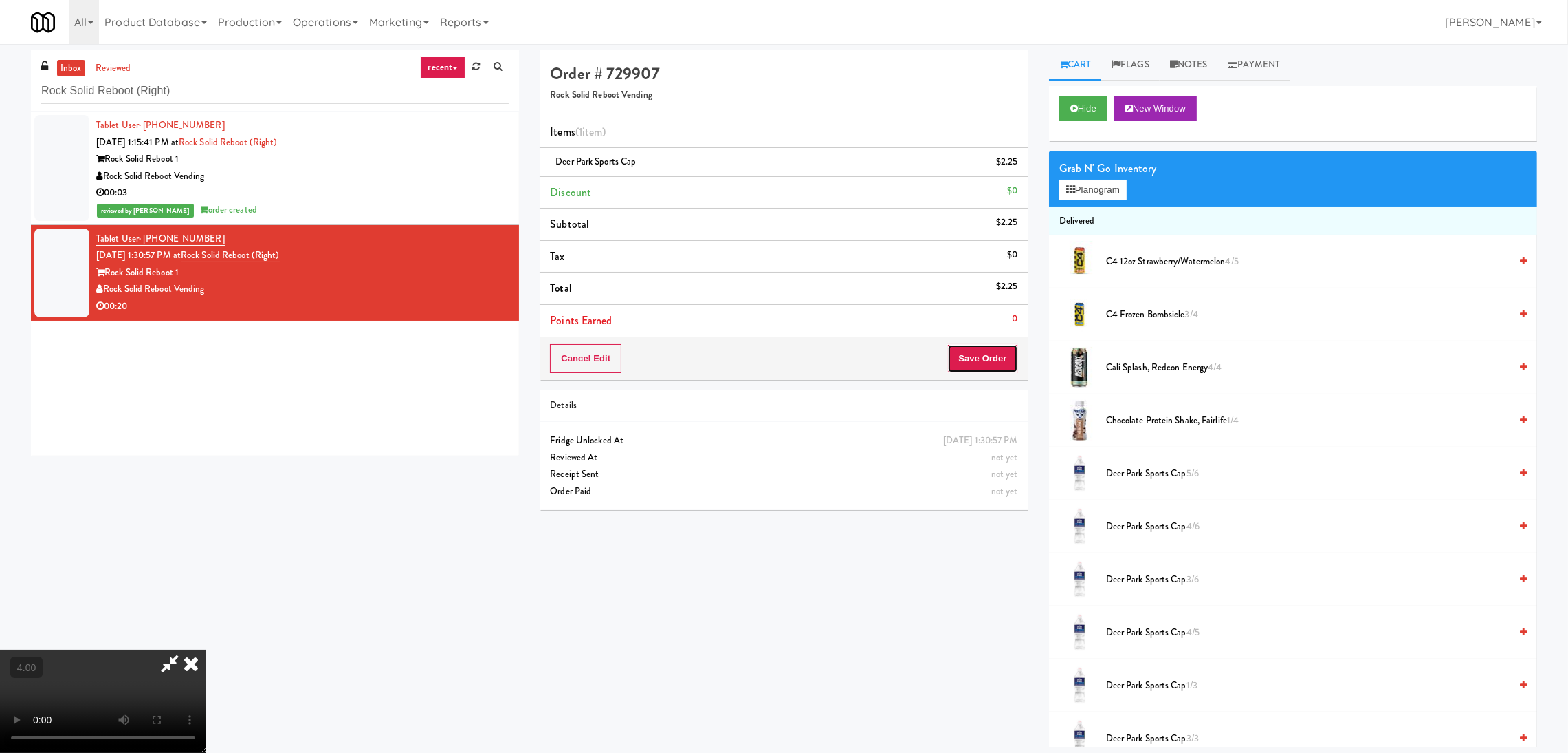
click at [989, 352] on button "Save Order" at bounding box center [982, 358] width 70 height 29
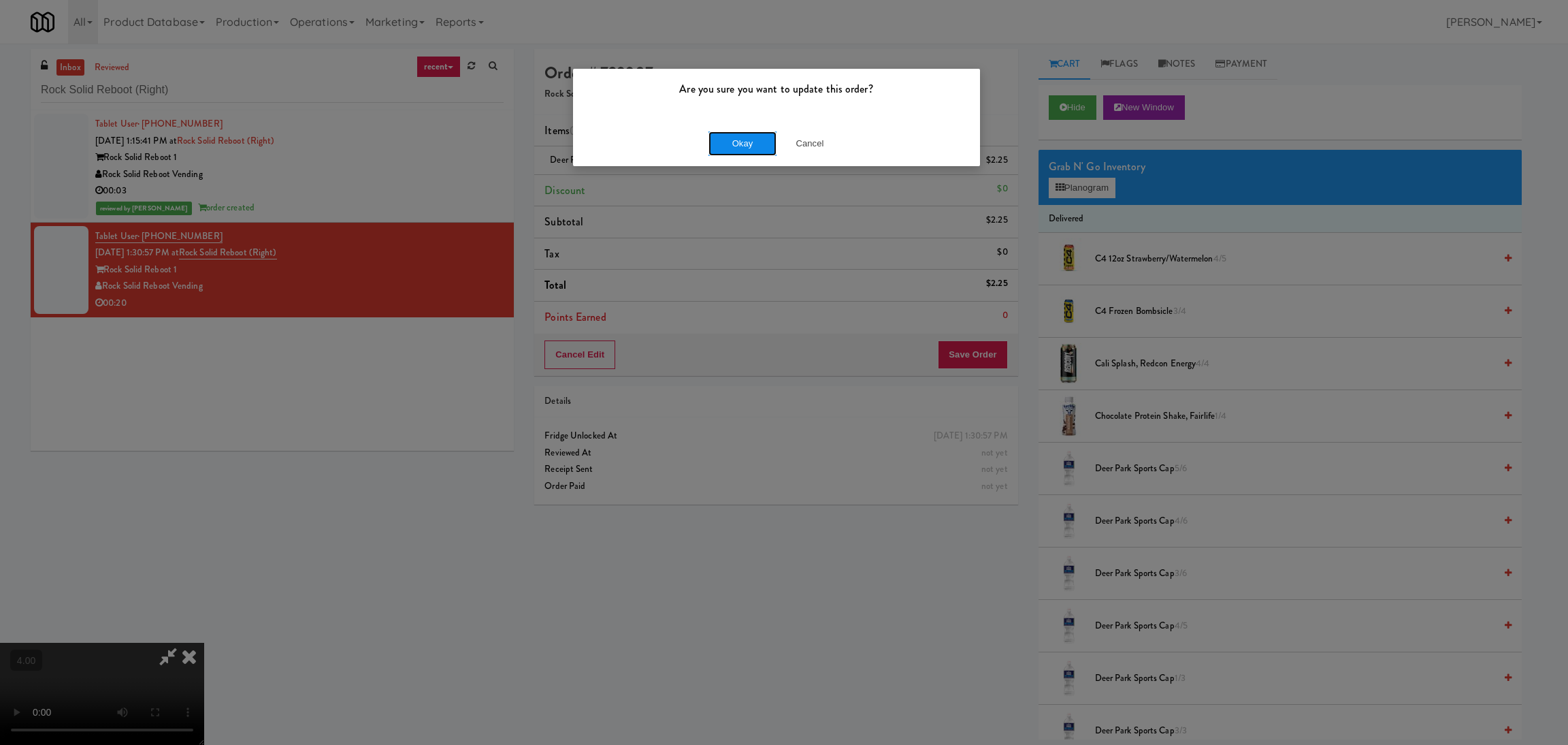
click at [739, 143] on button "Okay" at bounding box center [742, 143] width 68 height 24
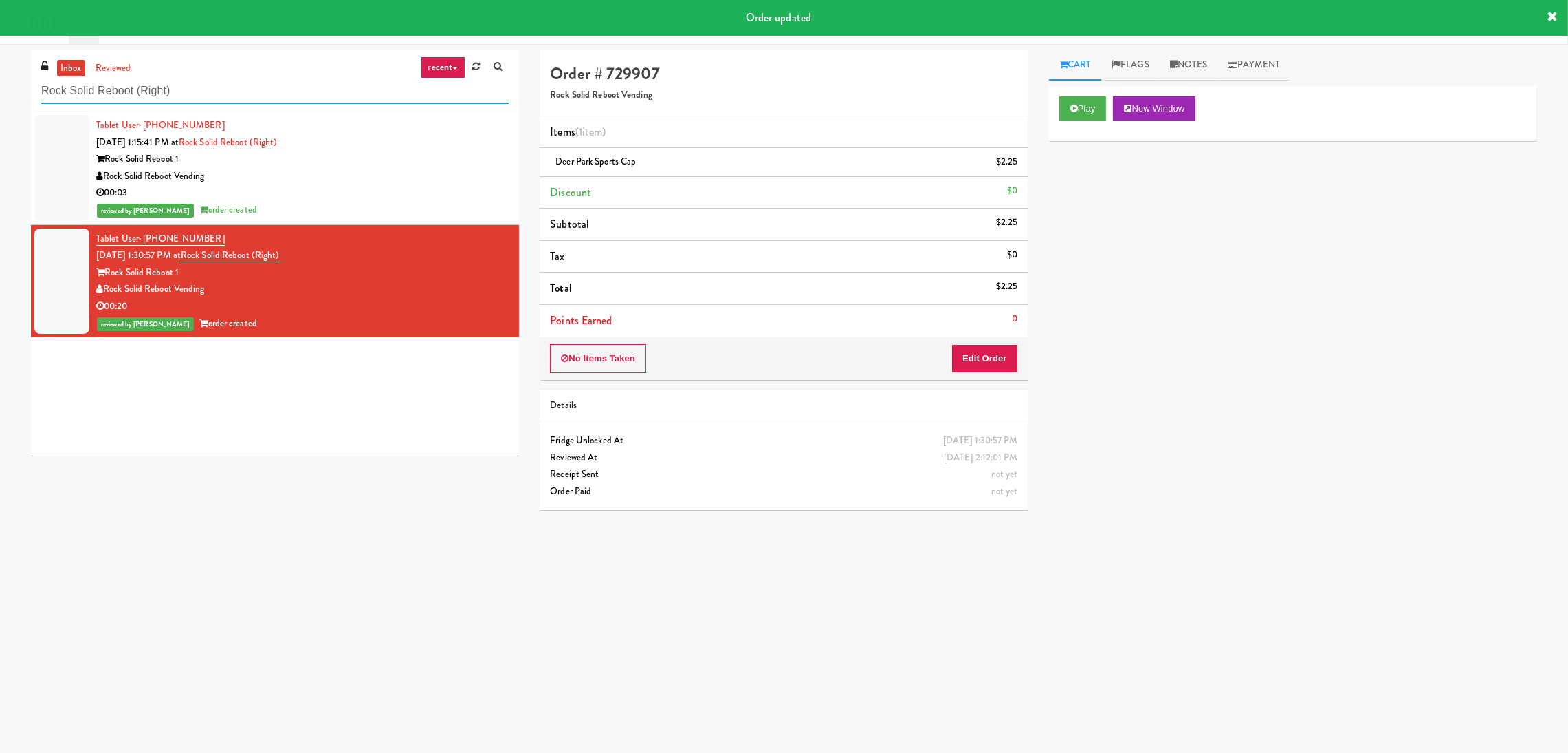
paste input "Pantry 101 @ [GEOGRAPHIC_DATA]"
drag, startPoint x: 295, startPoint y: 88, endPoint x: 0, endPoint y: 91, distance: 295.0
click at [0, 91] on div "inbox reviewed recent all unclear take inventory issue suspicious failed recent…" at bounding box center [784, 325] width 1568 height 552
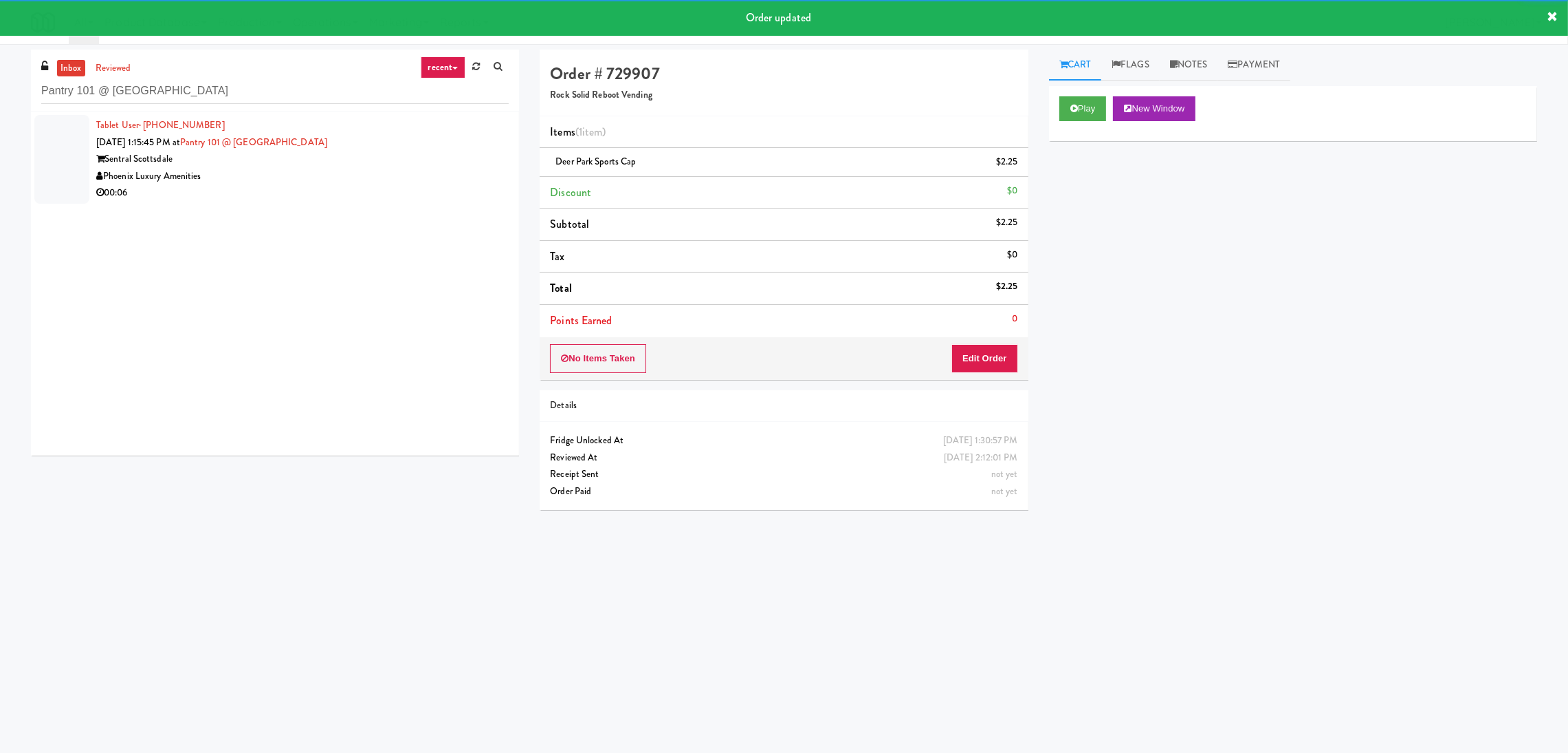
drag, startPoint x: 385, startPoint y: 190, endPoint x: 407, endPoint y: 182, distance: 23.4
click at [385, 188] on div "00:06" at bounding box center [302, 192] width 413 height 17
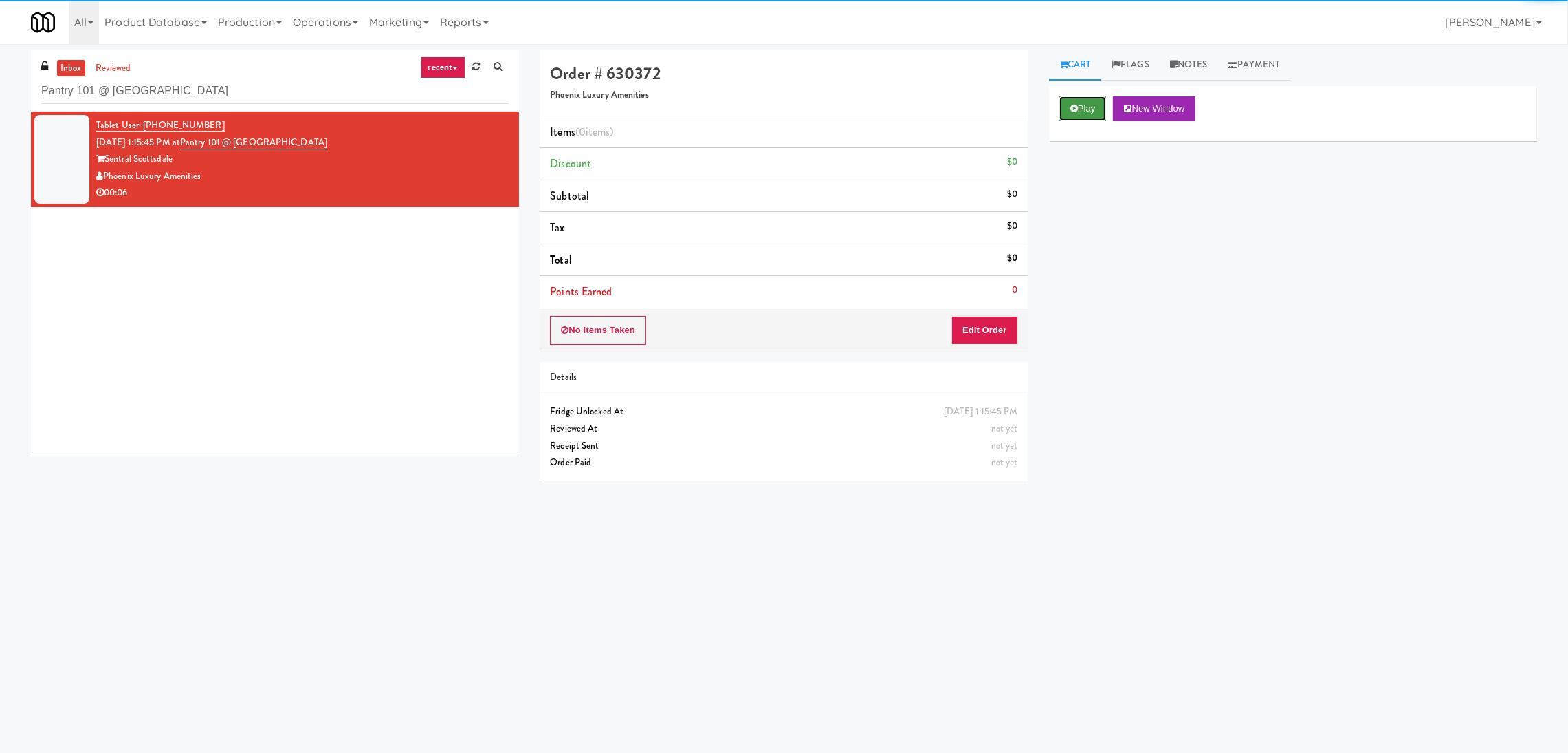
click at [1075, 113] on icon at bounding box center [1074, 108] width 7 height 9
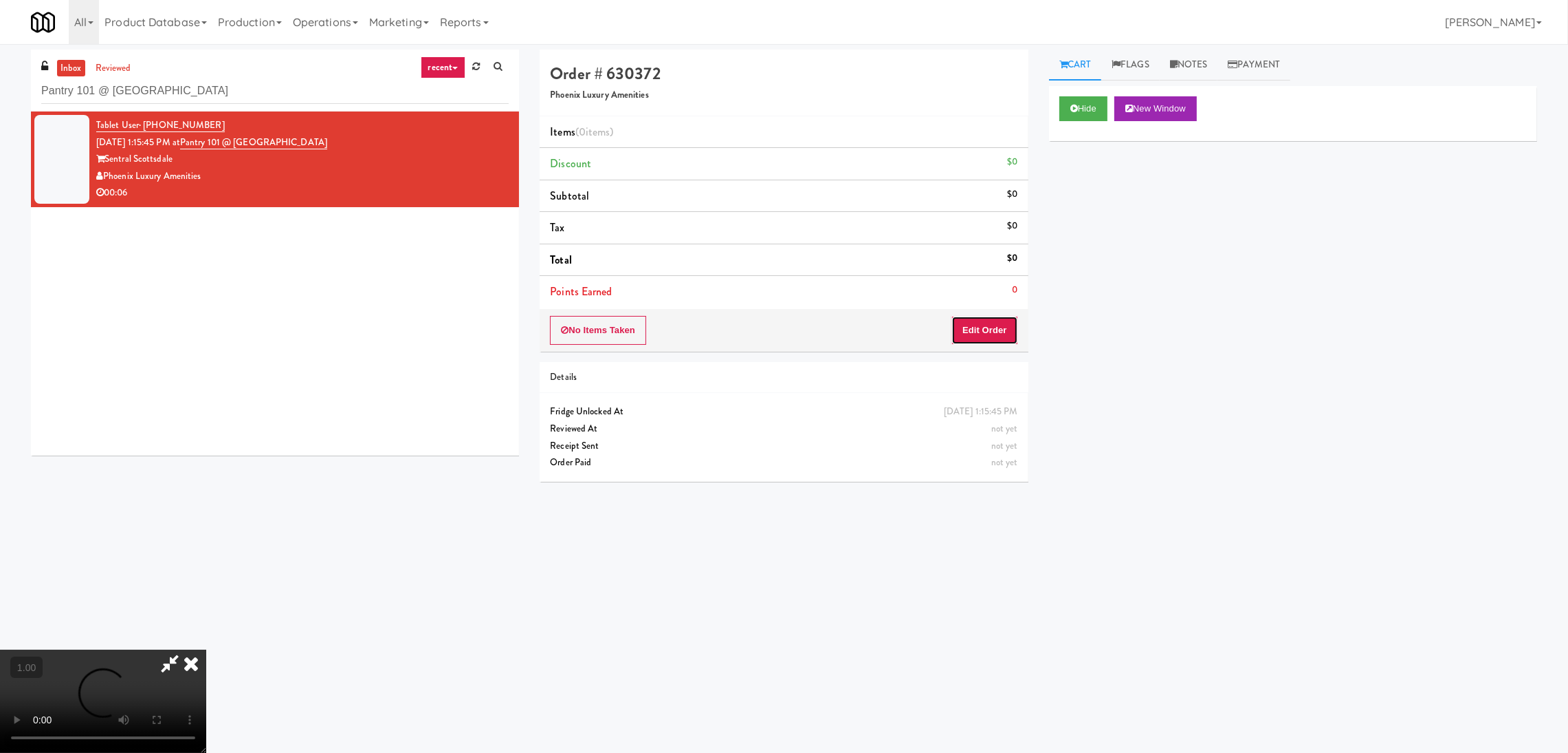
click at [1005, 333] on button "Edit Order" at bounding box center [984, 330] width 67 height 29
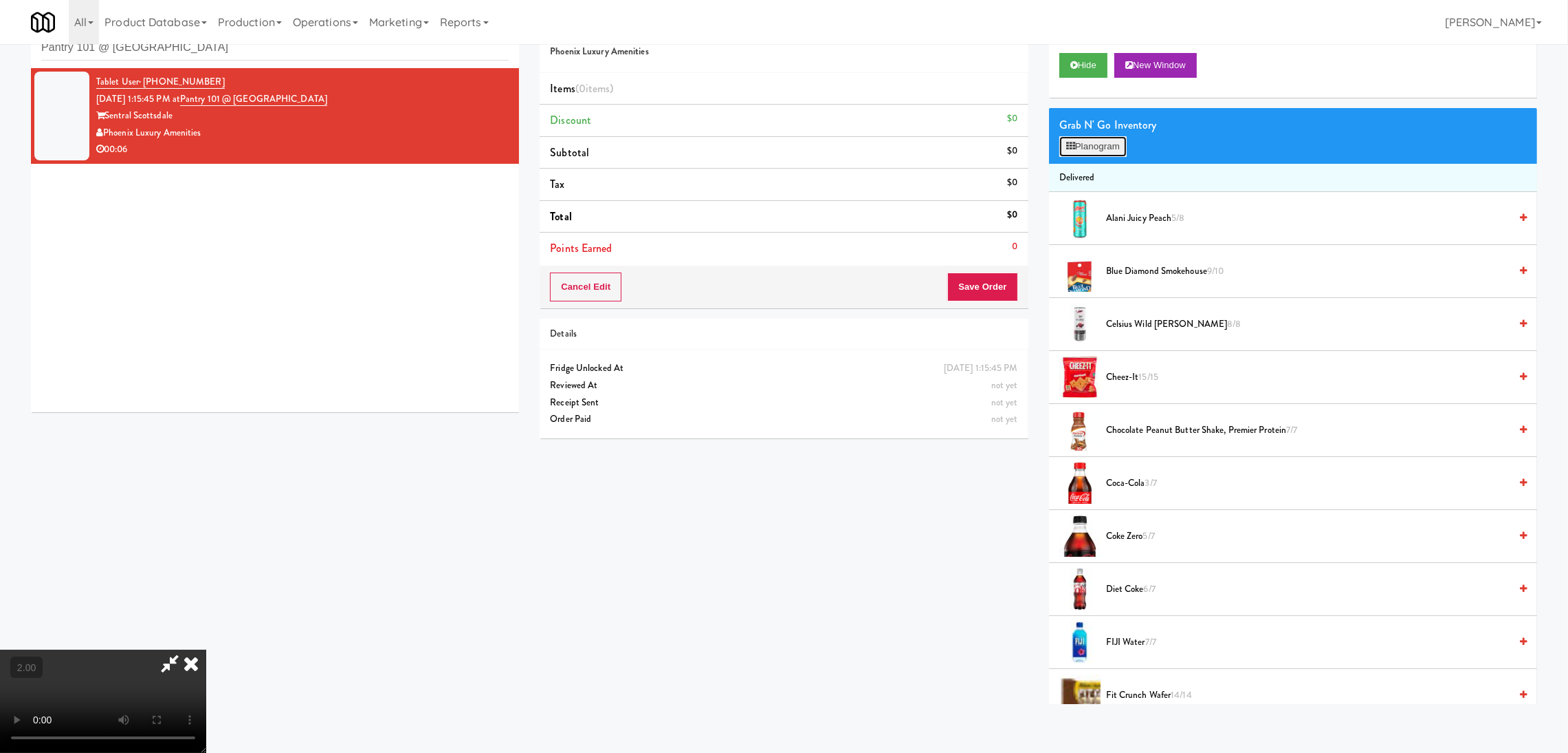
click at [1086, 145] on button "Planogram" at bounding box center [1093, 146] width 67 height 21
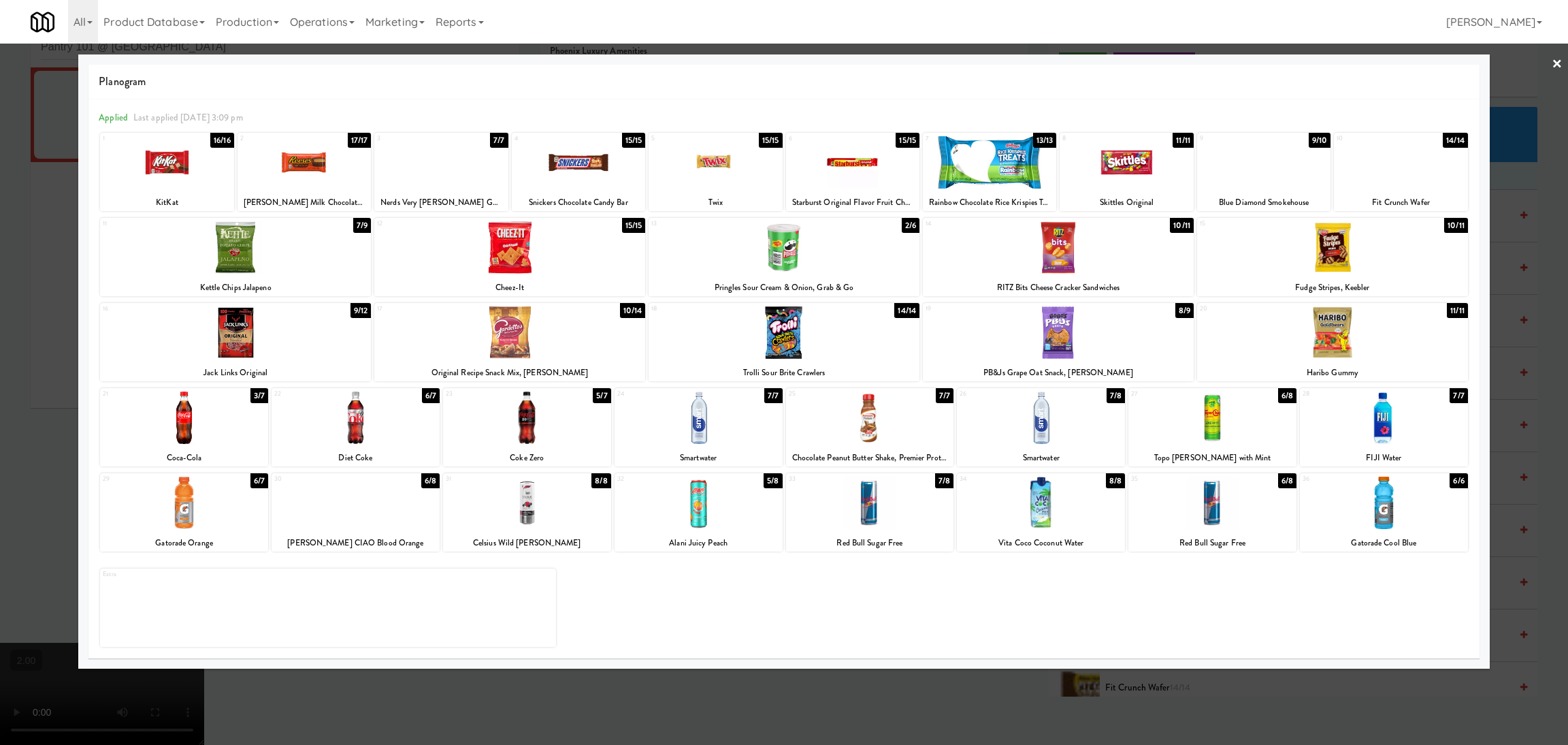
click at [436, 160] on div at bounding box center [441, 162] width 133 height 52
click at [0, 217] on div at bounding box center [784, 372] width 1568 height 745
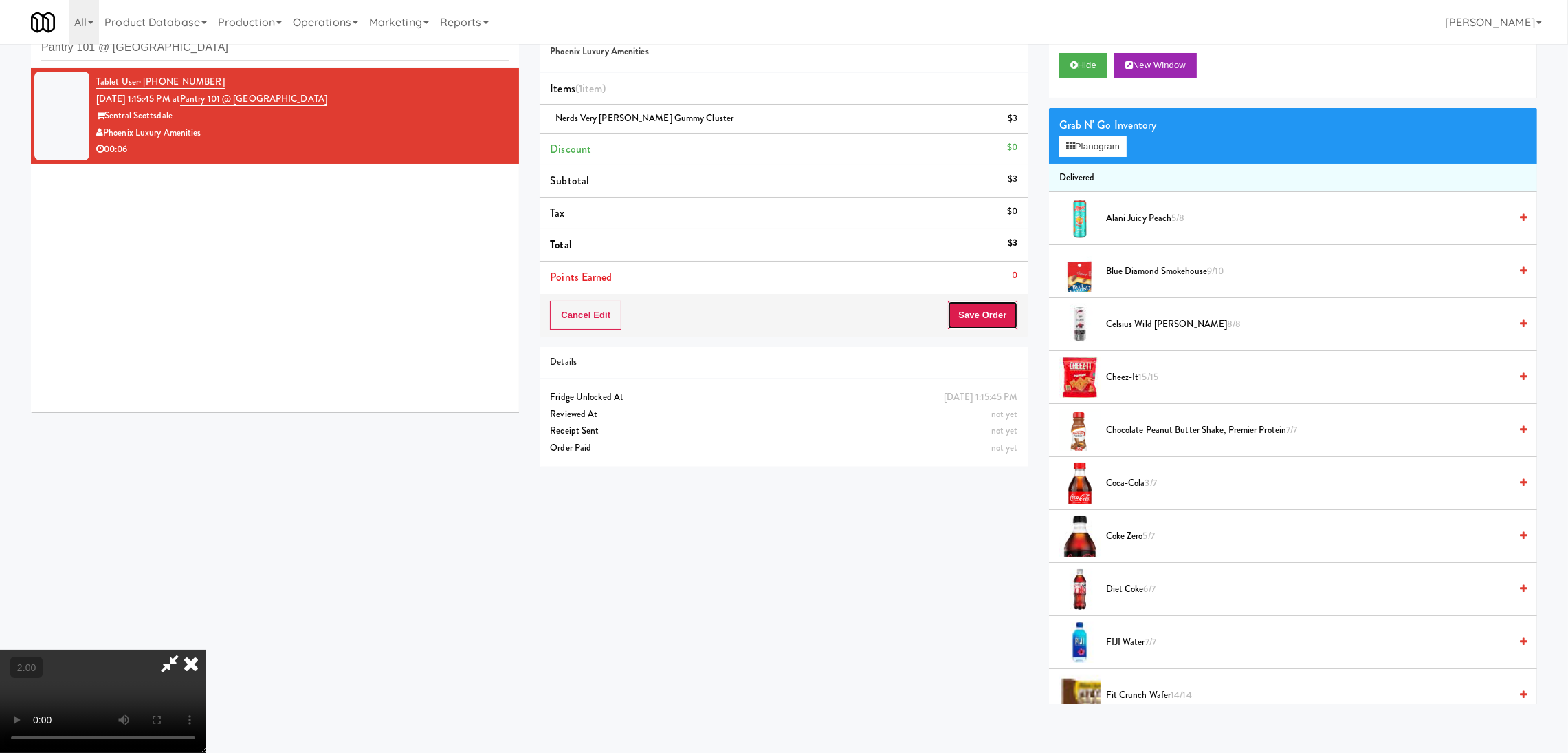
drag, startPoint x: 1017, startPoint y: 315, endPoint x: 1005, endPoint y: 312, distance: 12.4
click at [1017, 314] on button "Save Order" at bounding box center [982, 315] width 70 height 29
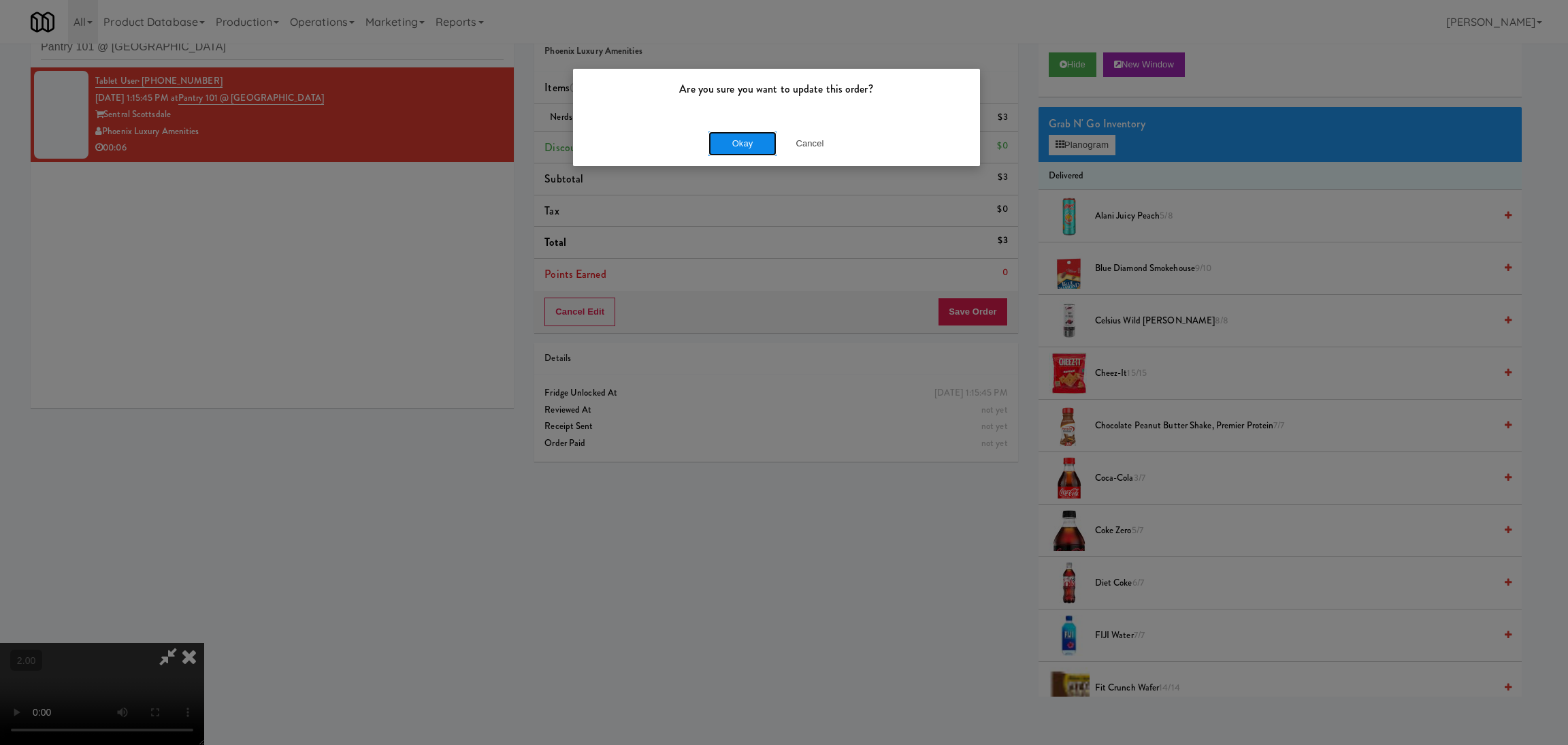
click at [737, 155] on button "Okay" at bounding box center [742, 143] width 68 height 24
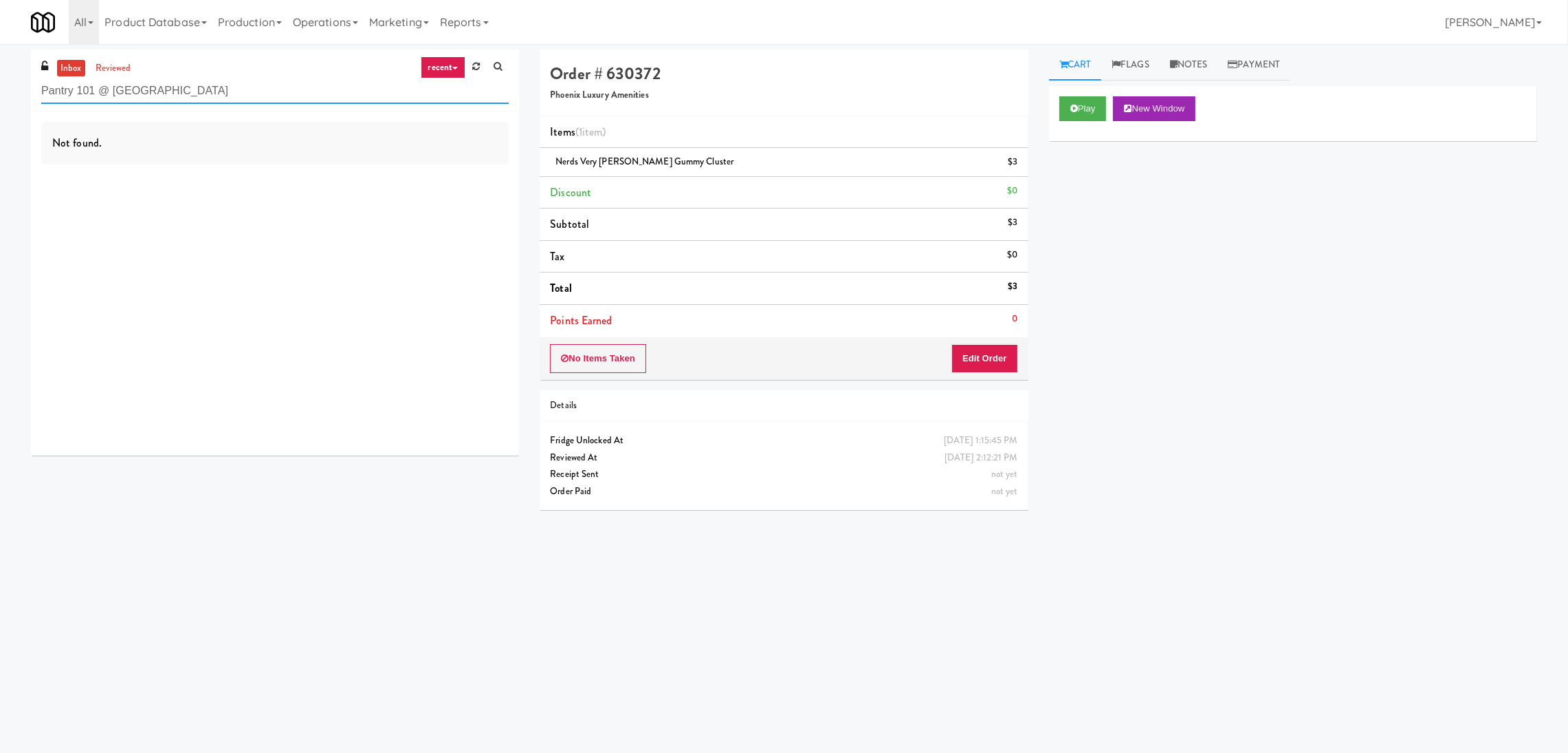
paste input "rkway Lofts - Drinks Cooler - Left"
drag, startPoint x: 292, startPoint y: 93, endPoint x: 0, endPoint y: 71, distance: 292.8
click at [0, 71] on div "inbox reviewed recent all unclear take inventory issue suspicious failed recent…" at bounding box center [784, 325] width 1568 height 552
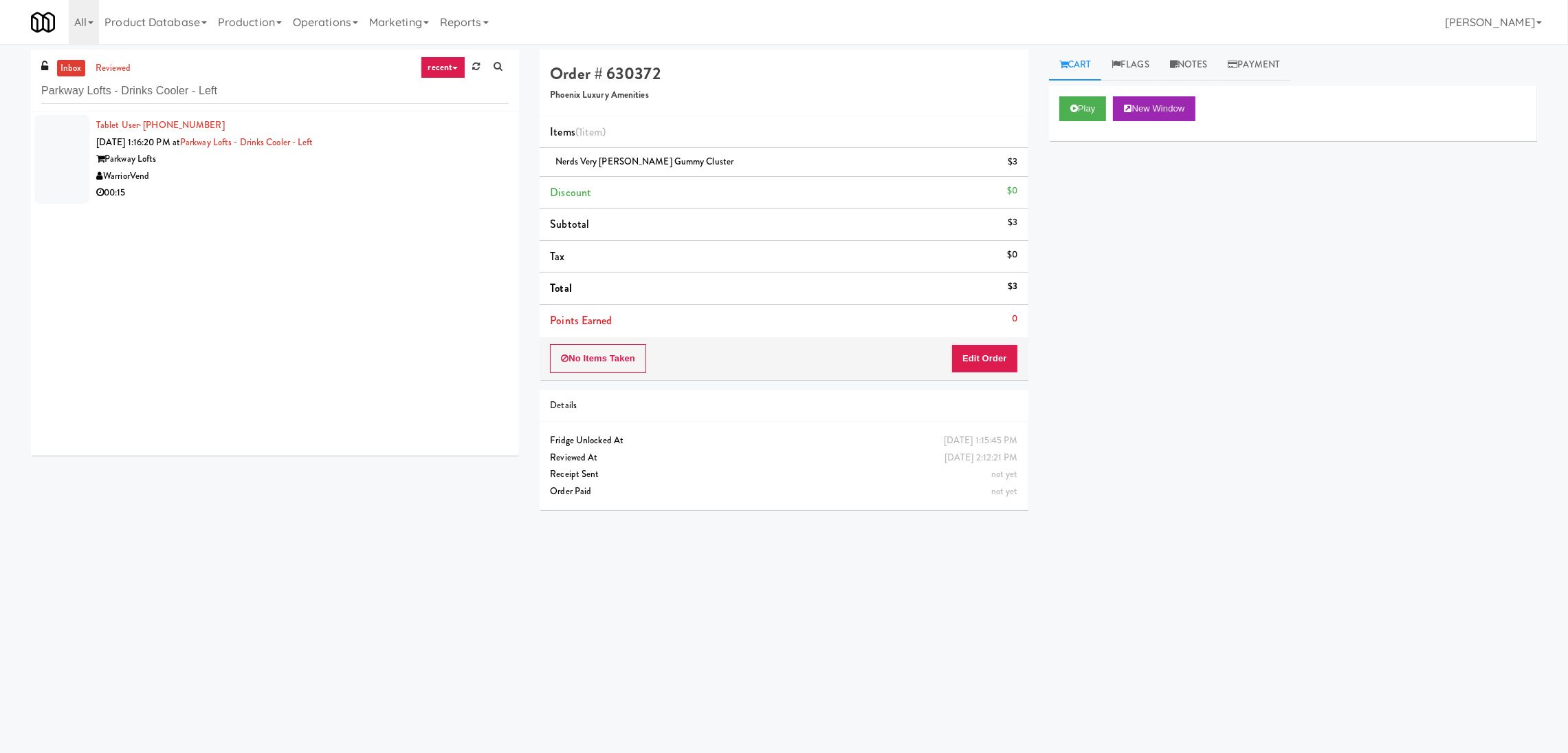
click at [402, 181] on div "WarriorVend" at bounding box center [302, 176] width 413 height 17
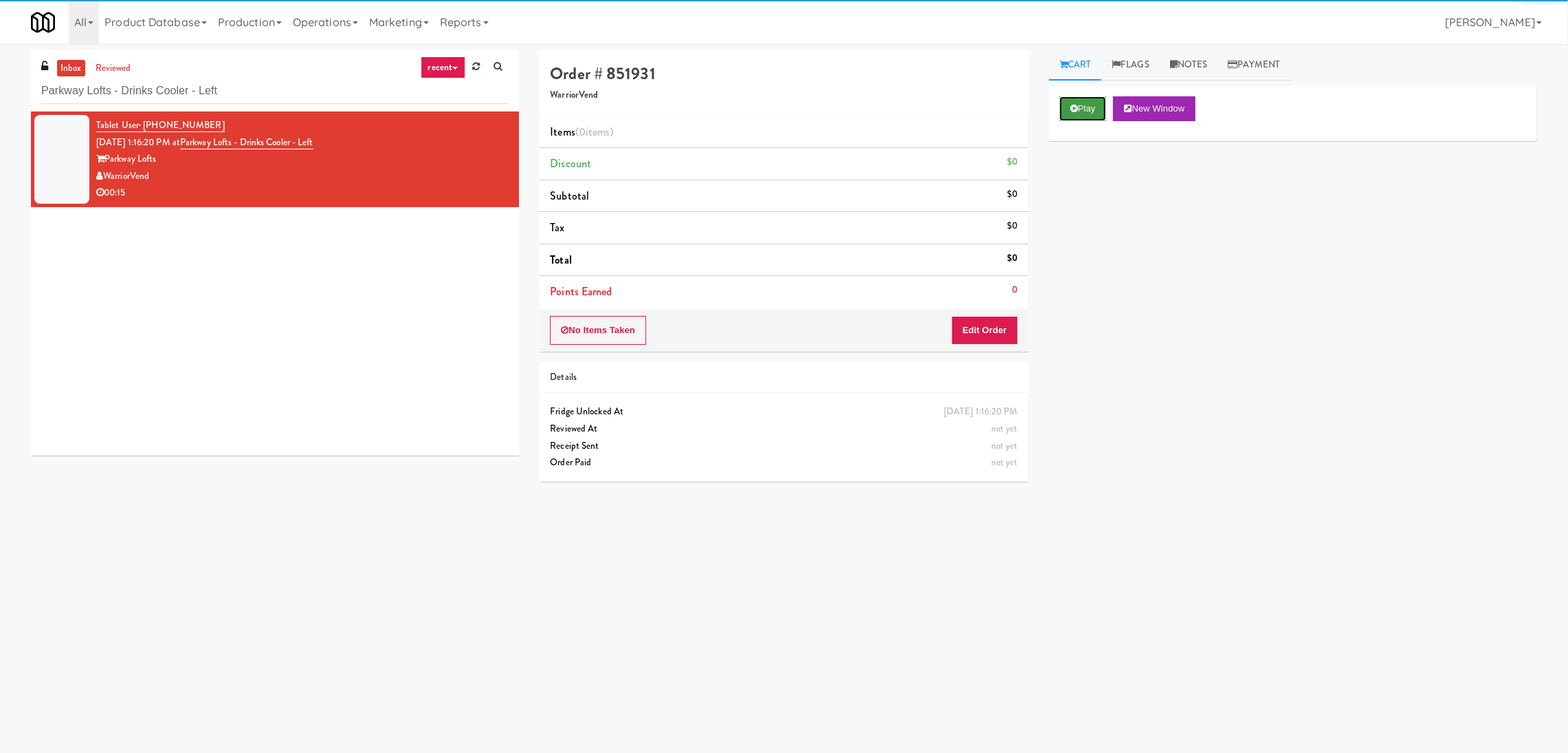
click at [1074, 105] on icon at bounding box center [1074, 108] width 7 height 9
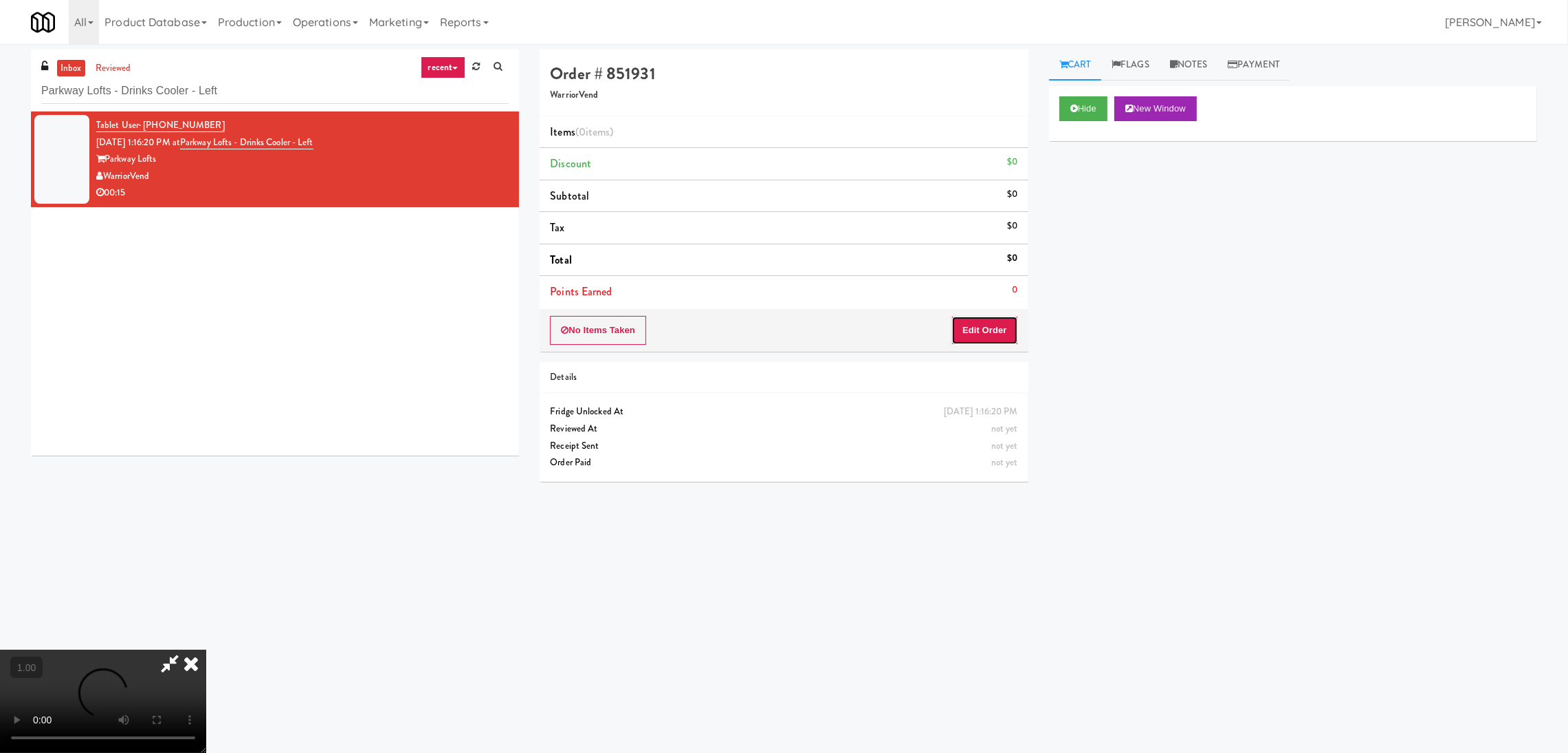
click at [989, 325] on button "Edit Order" at bounding box center [984, 330] width 67 height 29
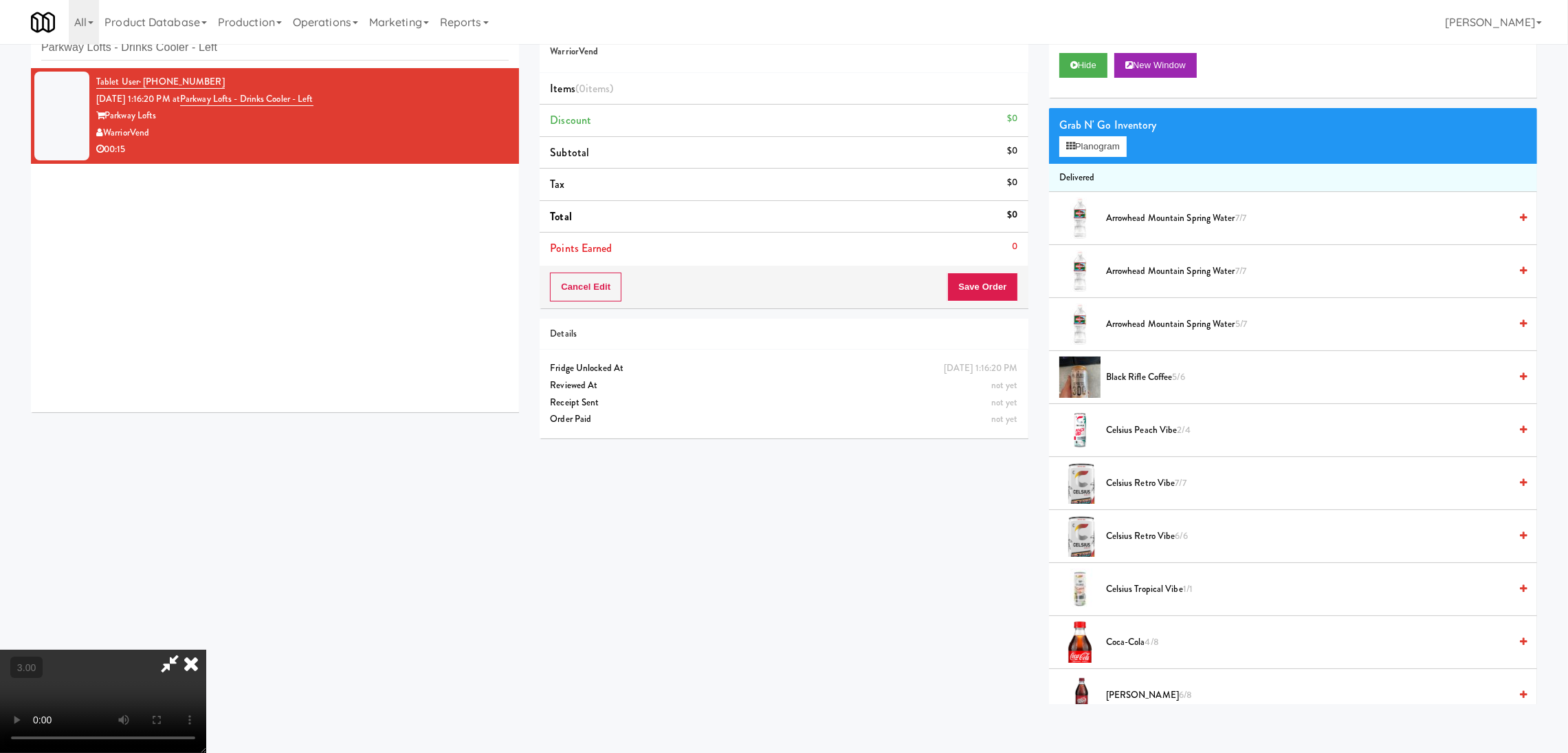
scroll to position [61, 0]
click at [206, 649] on video at bounding box center [103, 700] width 206 height 103
click at [1084, 150] on button "Planogram" at bounding box center [1093, 146] width 67 height 21
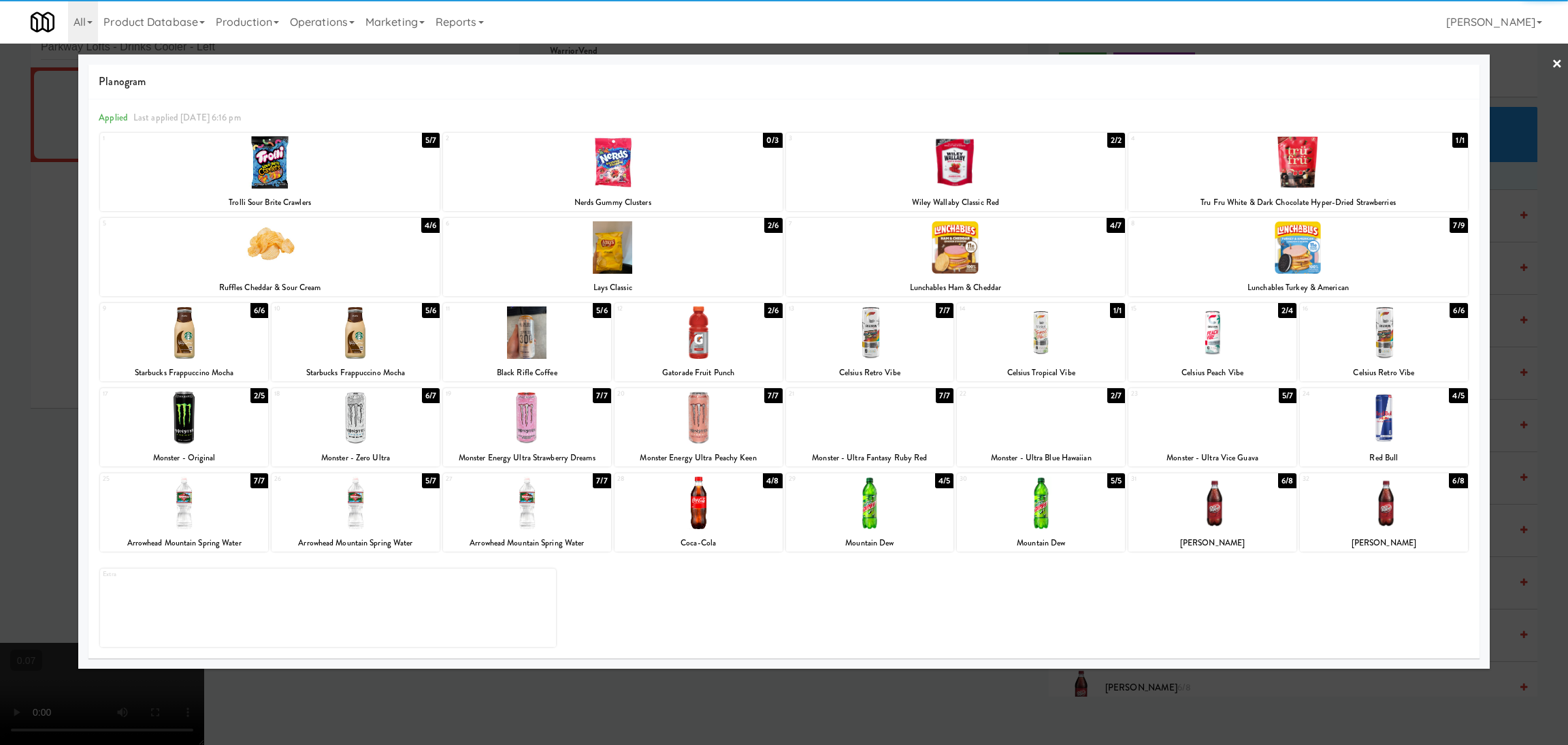
click at [706, 352] on div at bounding box center [698, 333] width 168 height 52
click at [240, 409] on div at bounding box center [184, 418] width 168 height 52
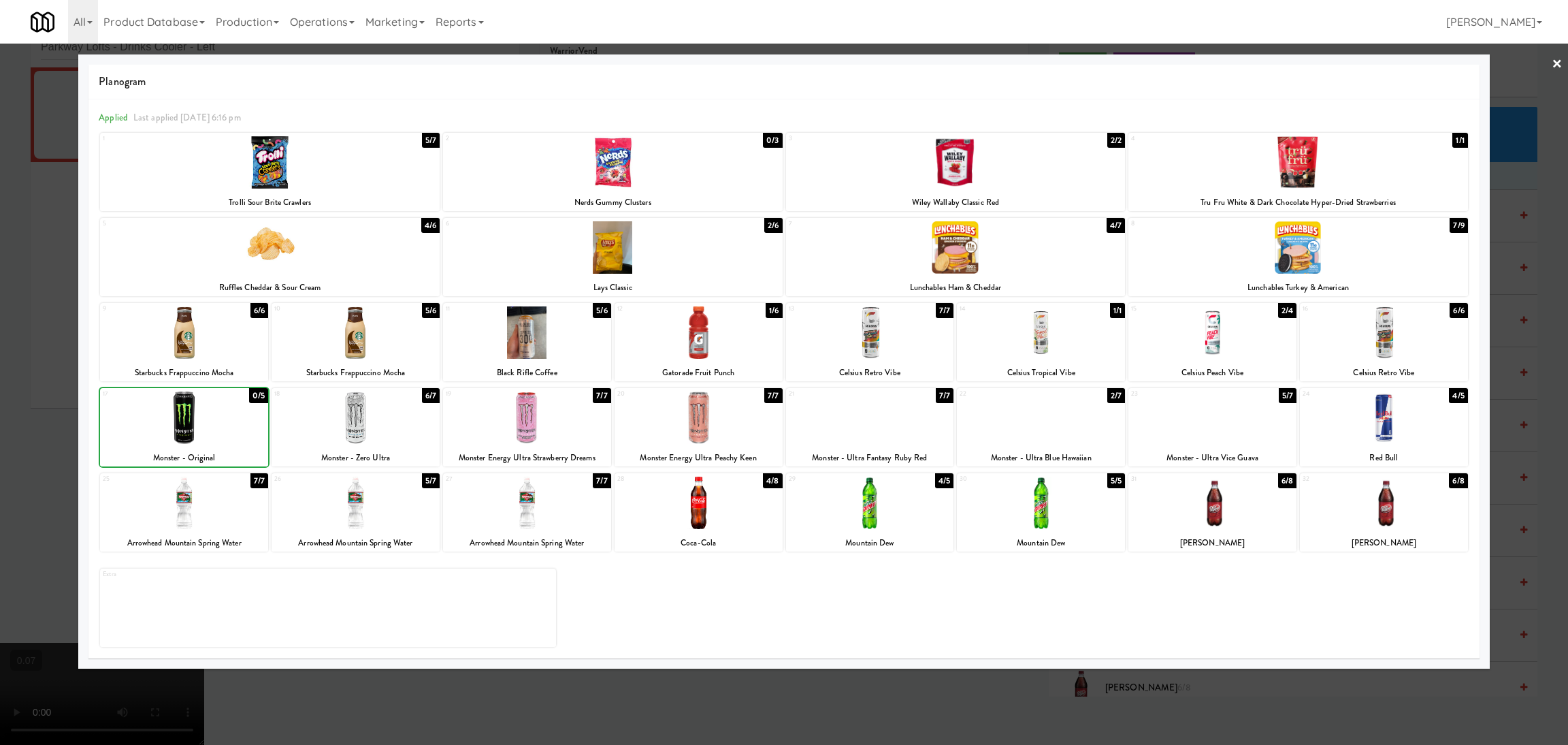
click at [38, 377] on div at bounding box center [784, 372] width 1568 height 745
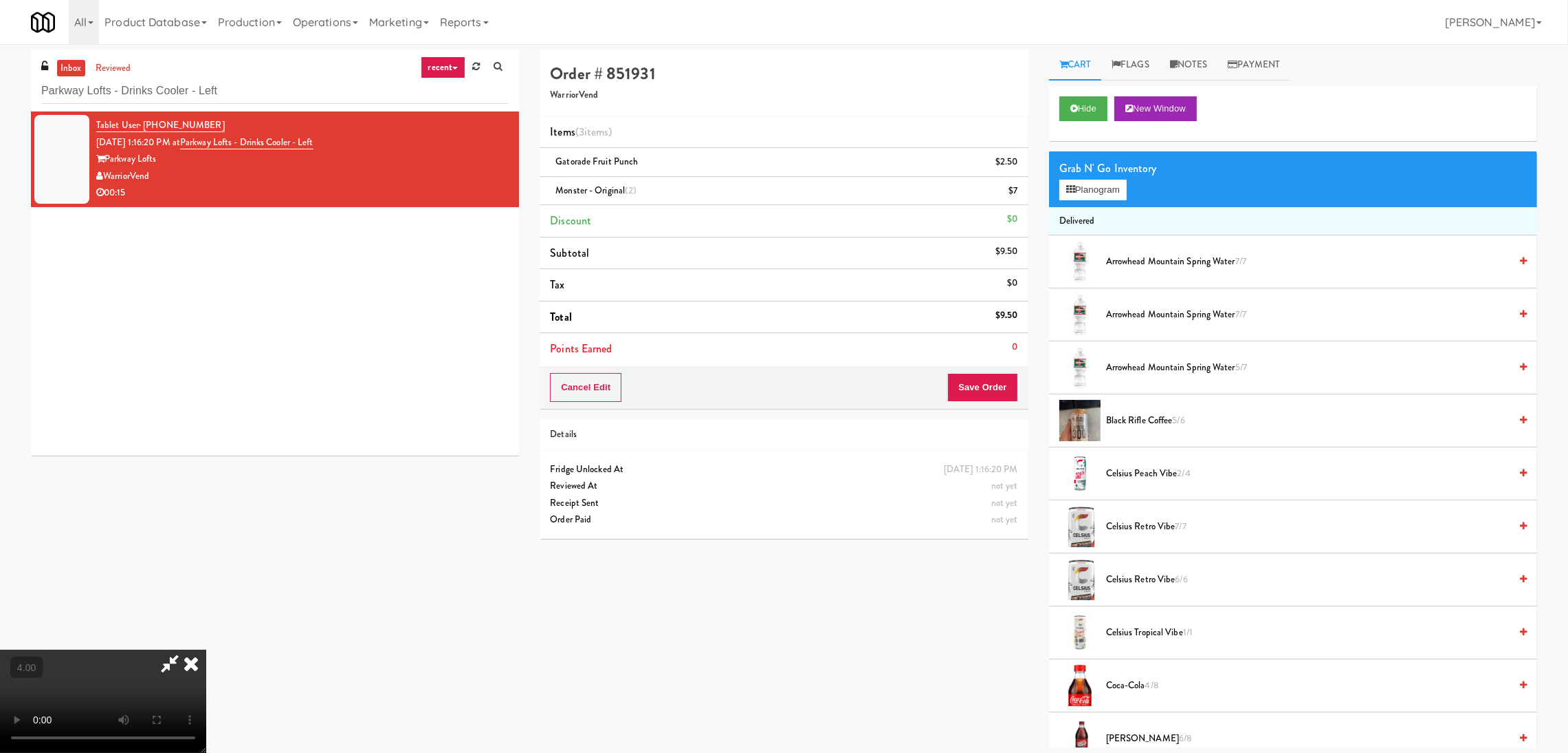
click at [206, 649] on icon at bounding box center [190, 663] width 30 height 27
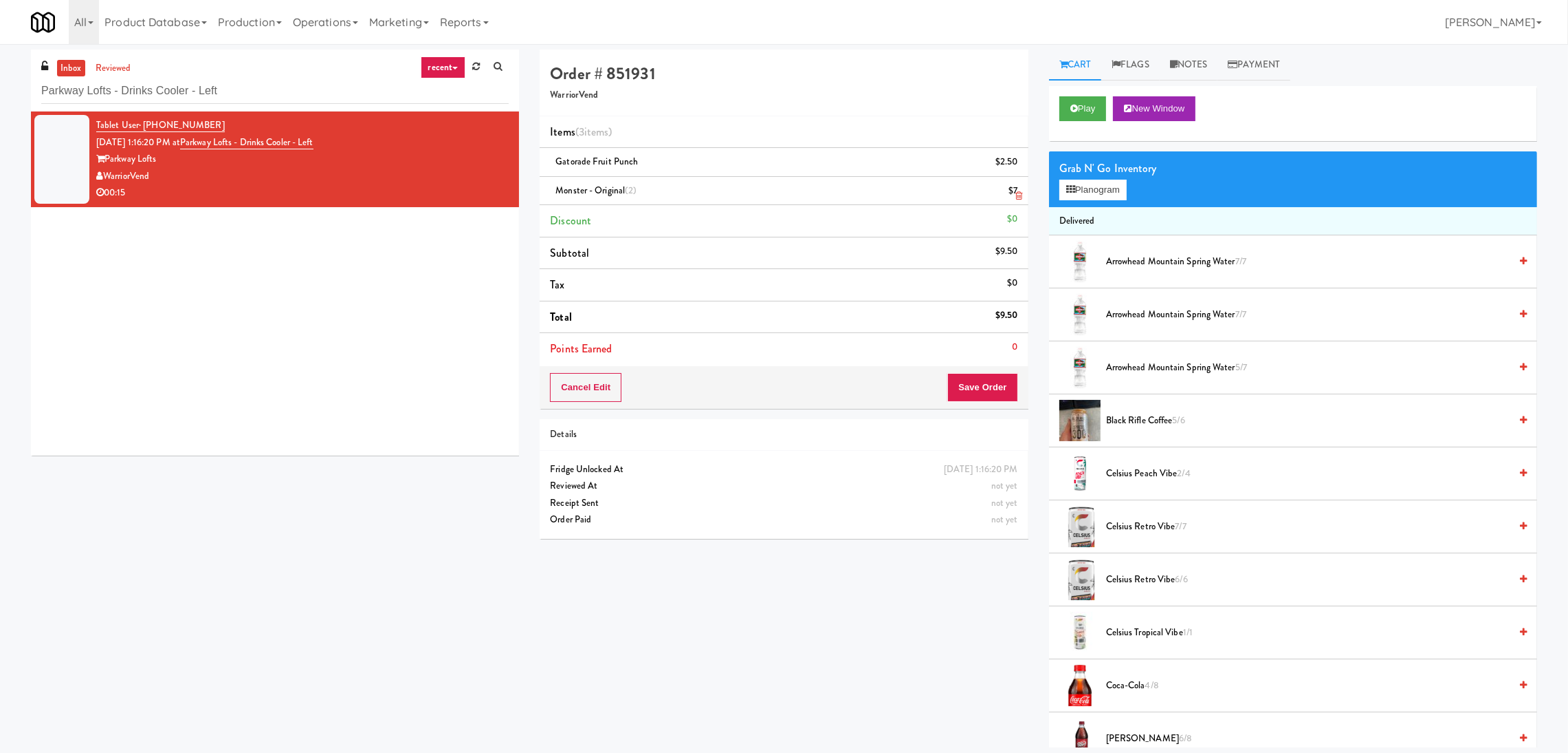
click at [1017, 200] on icon at bounding box center [1020, 196] width 7 height 9
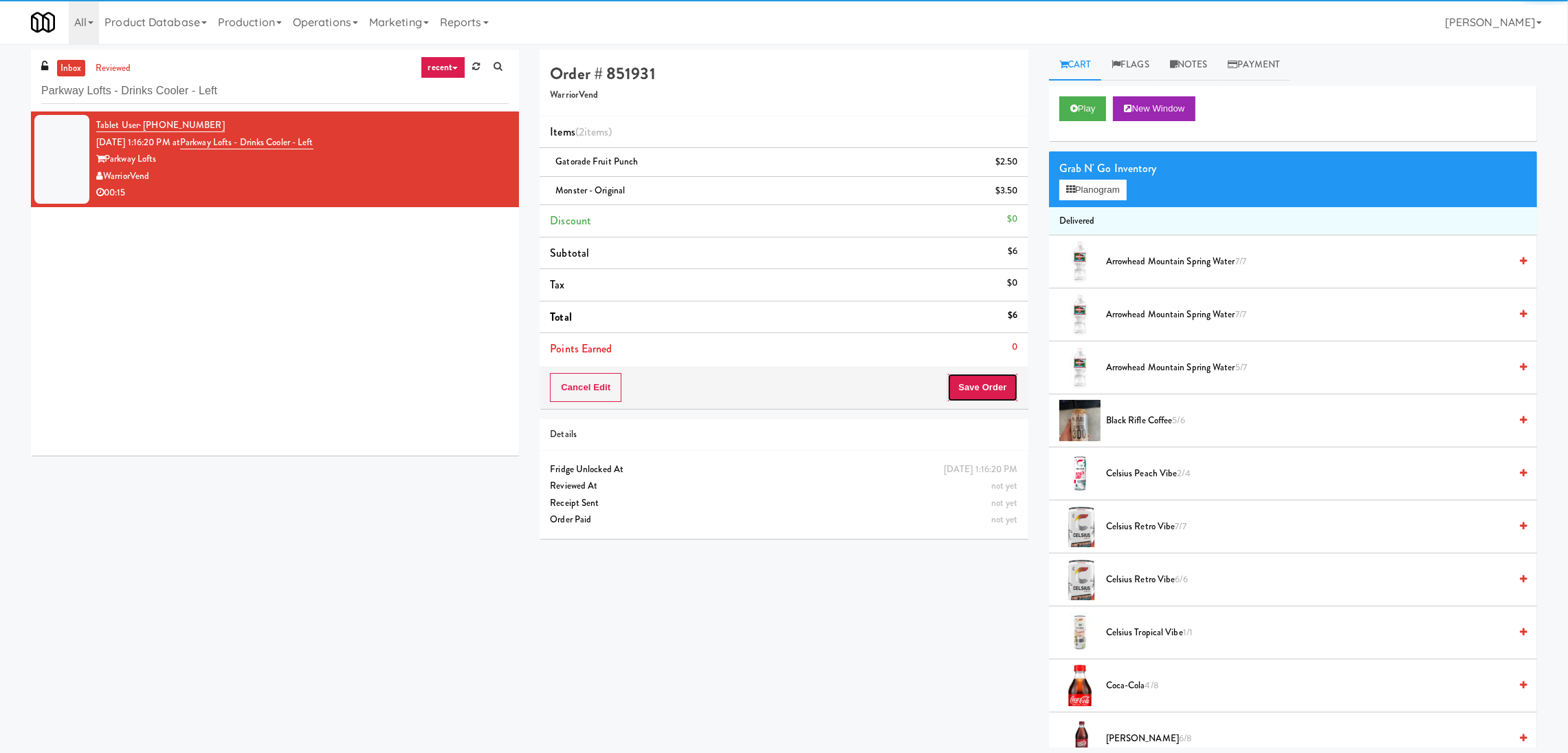
click at [997, 396] on button "Save Order" at bounding box center [982, 387] width 70 height 29
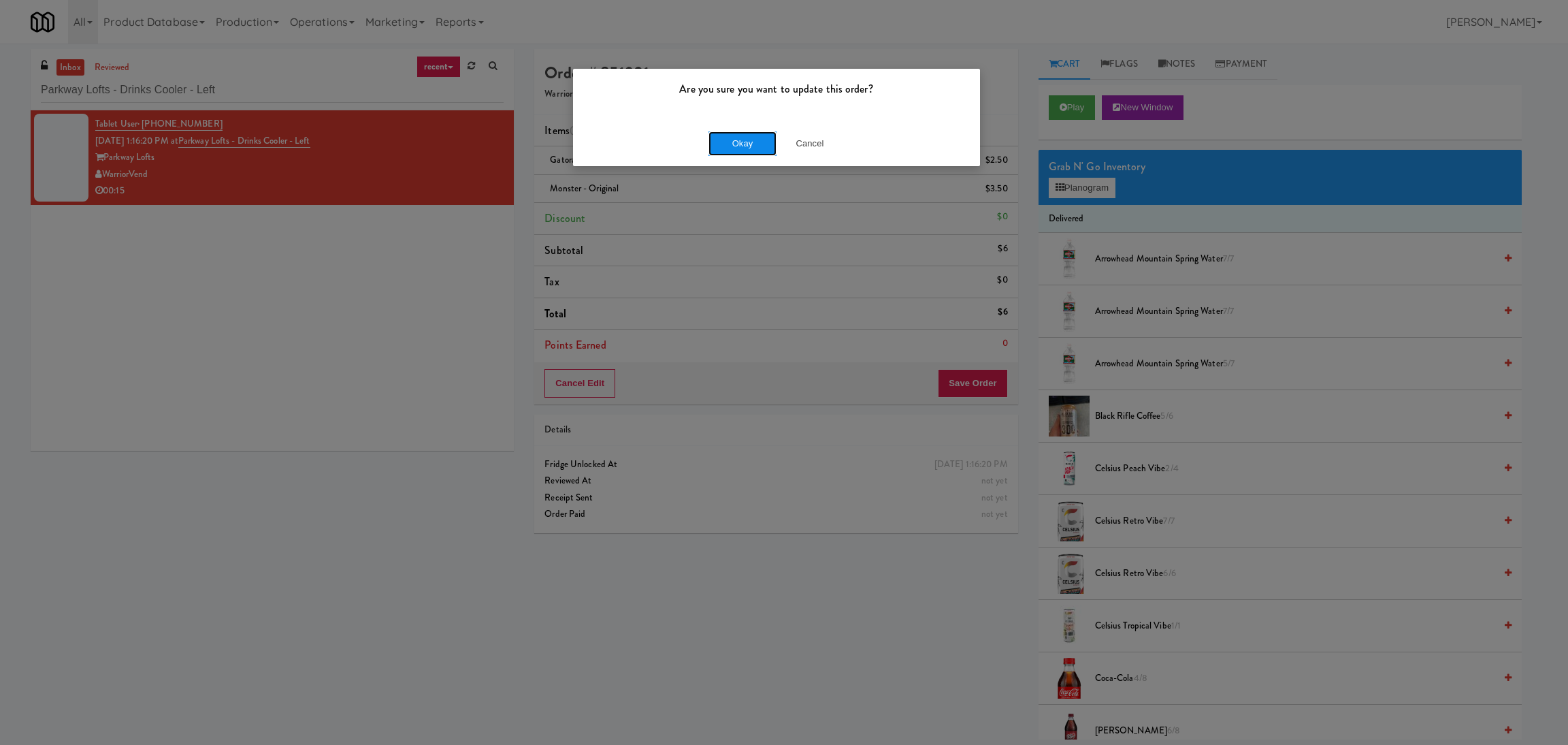
click at [752, 141] on button "Okay" at bounding box center [742, 143] width 68 height 24
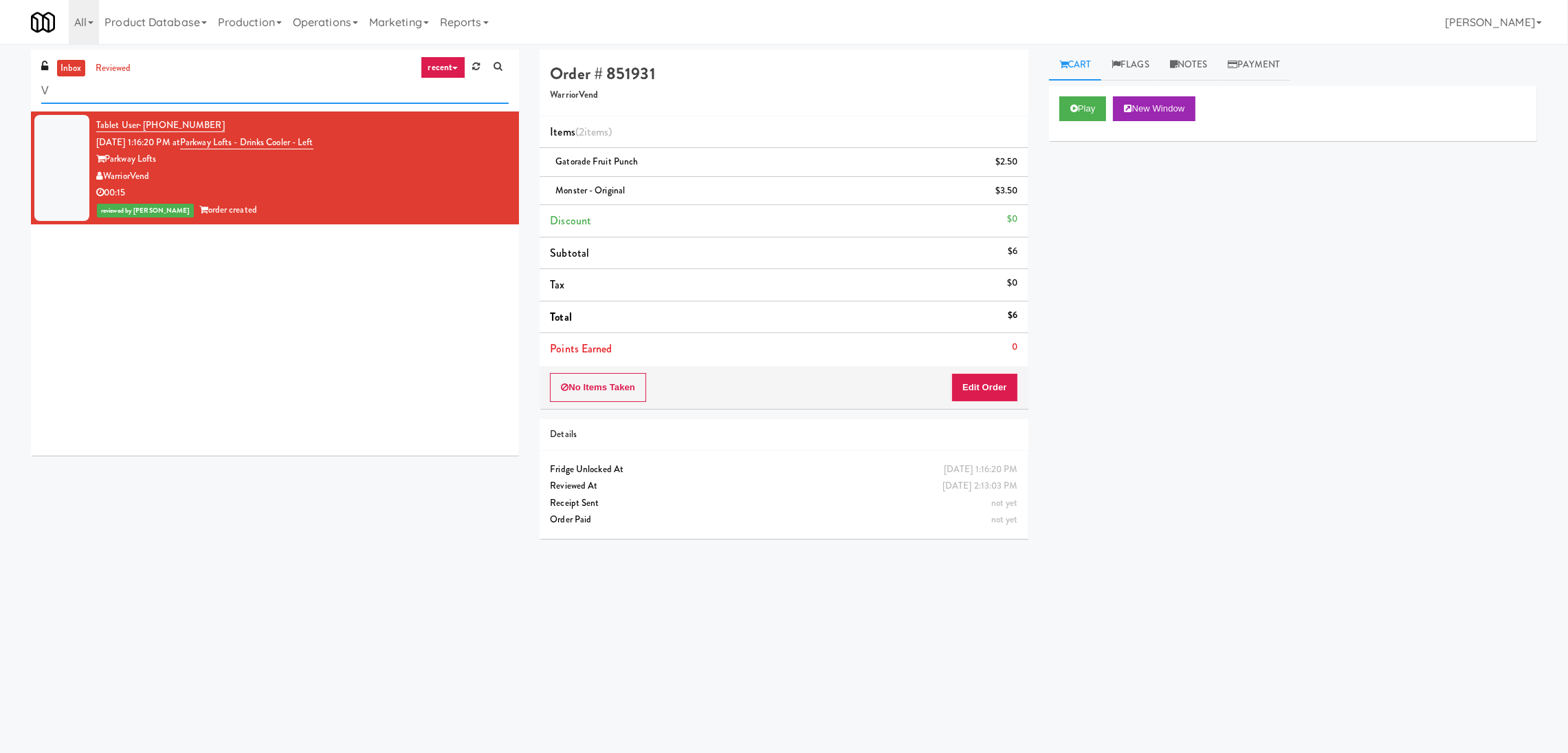
drag, startPoint x: 179, startPoint y: 108, endPoint x: 0, endPoint y: 114, distance: 179.1
click at [0, 114] on div "inbox reviewed recent all unclear take inventory issue suspicious failed recent…" at bounding box center [784, 325] width 1568 height 552
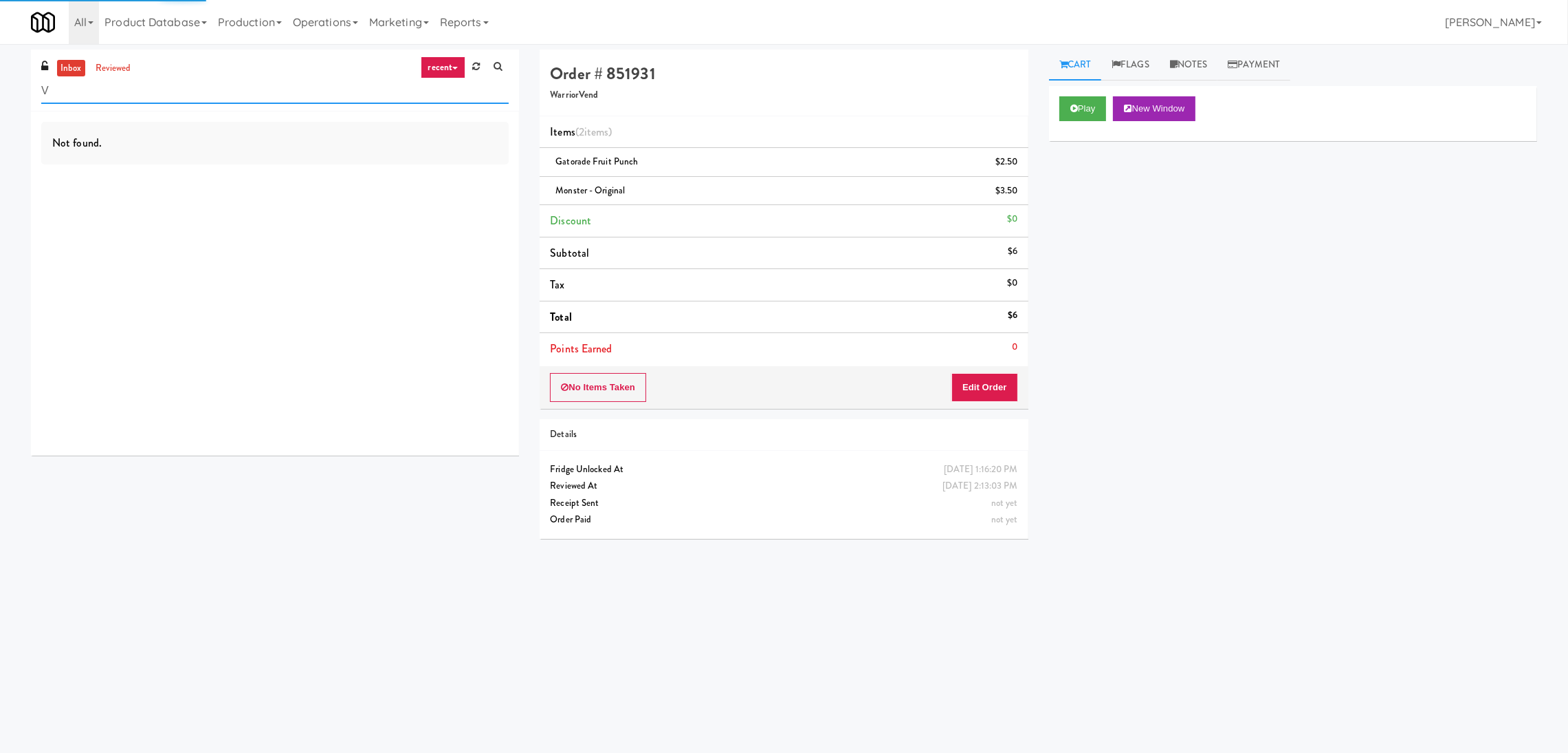
drag, startPoint x: 184, startPoint y: 83, endPoint x: 0, endPoint y: 99, distance: 184.7
click at [0, 99] on div "inbox reviewed recent all unclear take inventory issue suspicious failed recent…" at bounding box center [784, 325] width 1568 height 552
drag, startPoint x: 120, startPoint y: 91, endPoint x: 0, endPoint y: 86, distance: 120.1
click at [0, 86] on div "inbox reviewed recent all unclear take inventory issue suspicious failed recent…" at bounding box center [784, 325] width 1568 height 552
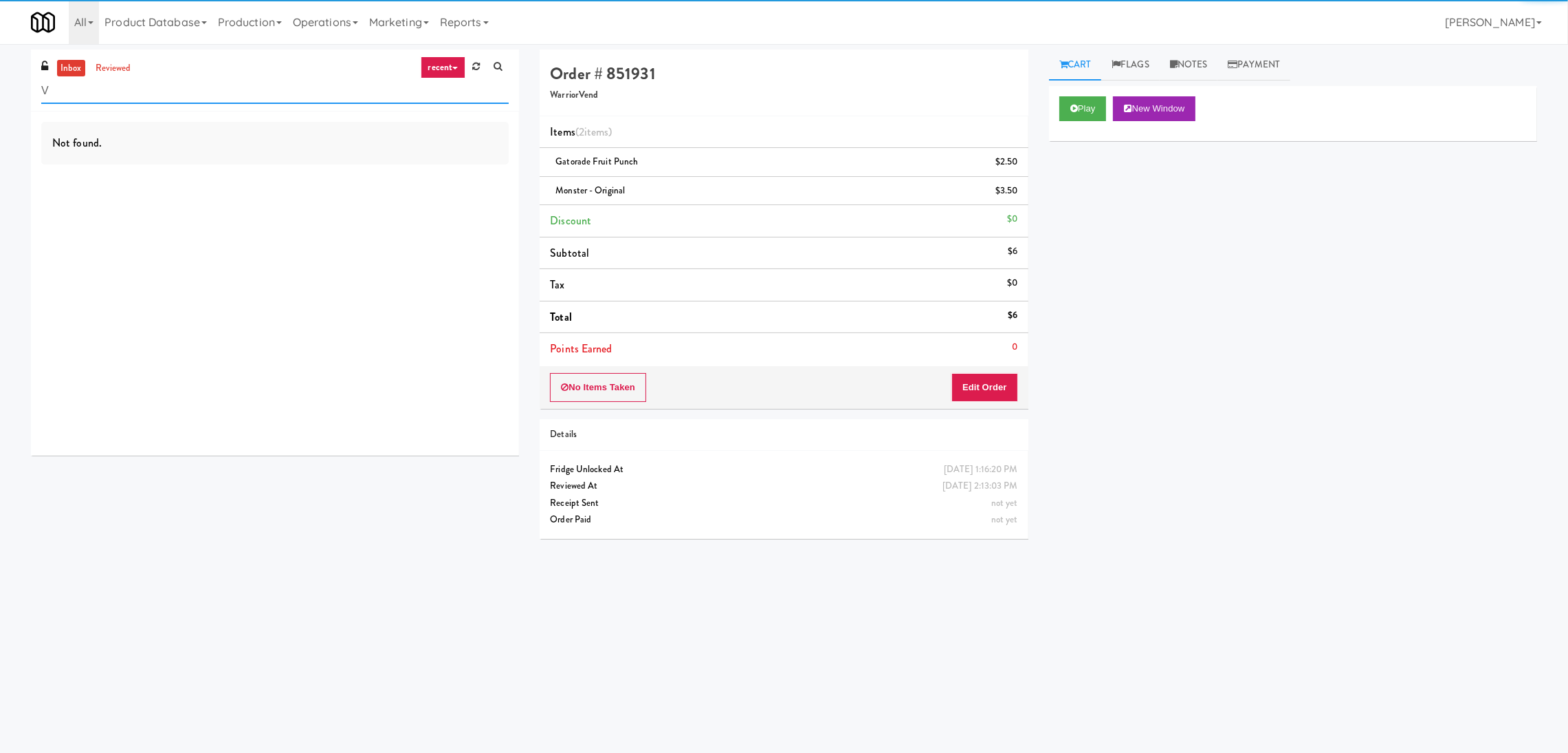
drag, startPoint x: 189, startPoint y: 95, endPoint x: 0, endPoint y: 88, distance: 189.1
click at [0, 88] on div "inbox reviewed recent all unclear take inventory issue suspicious failed recent…" at bounding box center [784, 325] width 1568 height 552
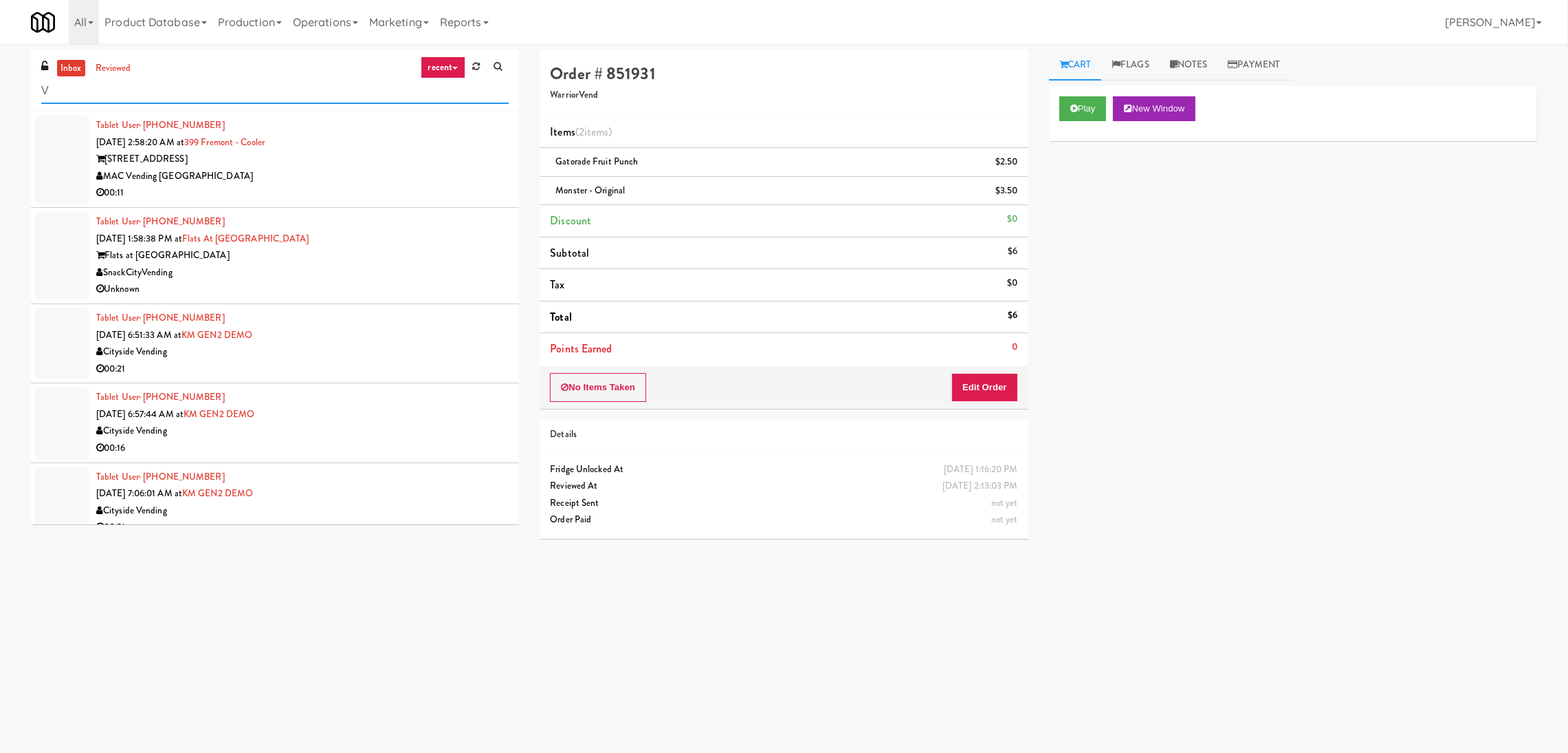
drag, startPoint x: 206, startPoint y: 97, endPoint x: 26, endPoint y: 97, distance: 180.0
click at [26, 97] on div "inbox reviewed recent all unclear take inventory issue suspicious failed recent…" at bounding box center [275, 292] width 508 height 485
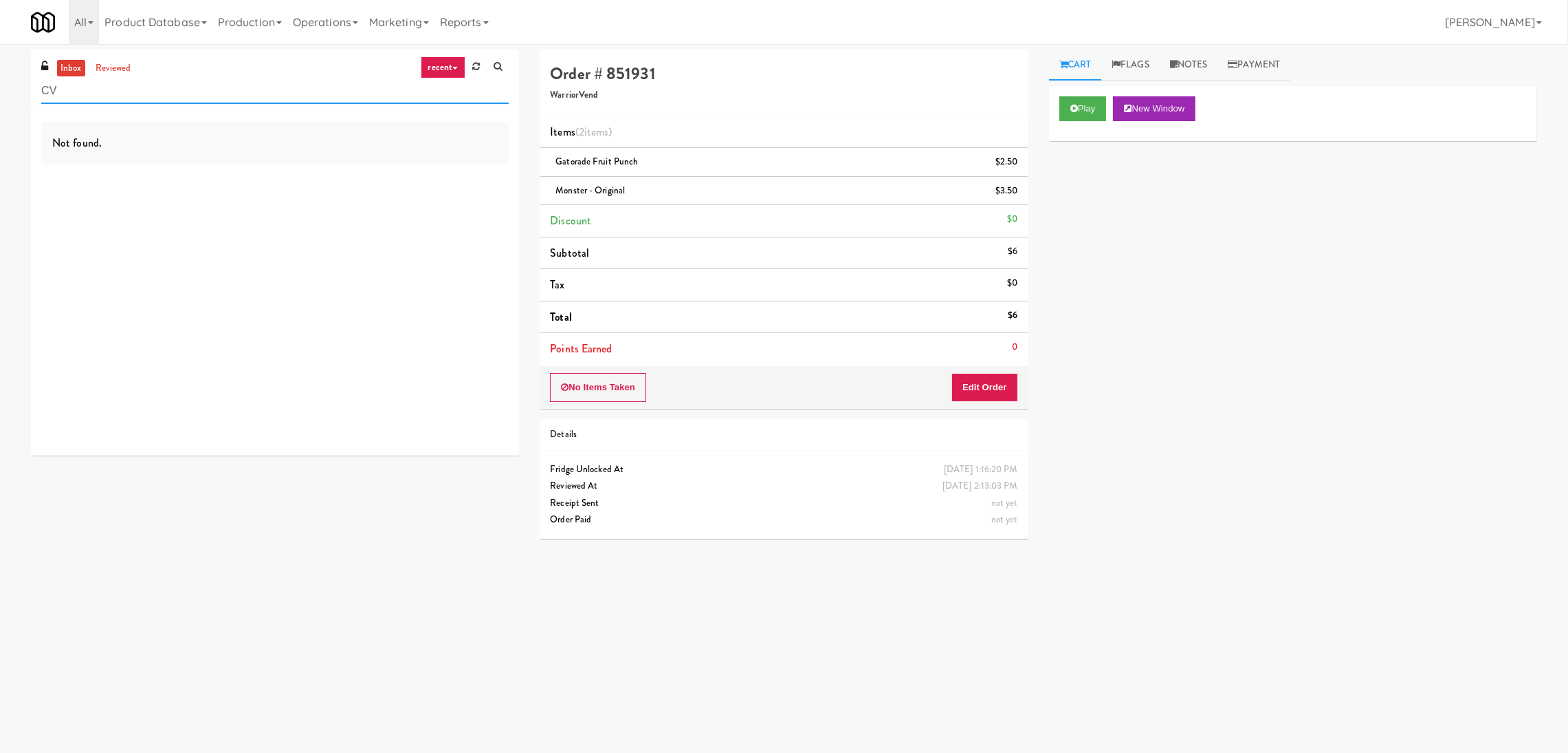
paste input "Arte KC- Drinks- Right"
drag, startPoint x: 93, startPoint y: 92, endPoint x: 0, endPoint y: 75, distance: 94.5
click at [0, 75] on div "inbox reviewed recent all unclear take inventory issue suspicious failed recent…" at bounding box center [784, 325] width 1568 height 552
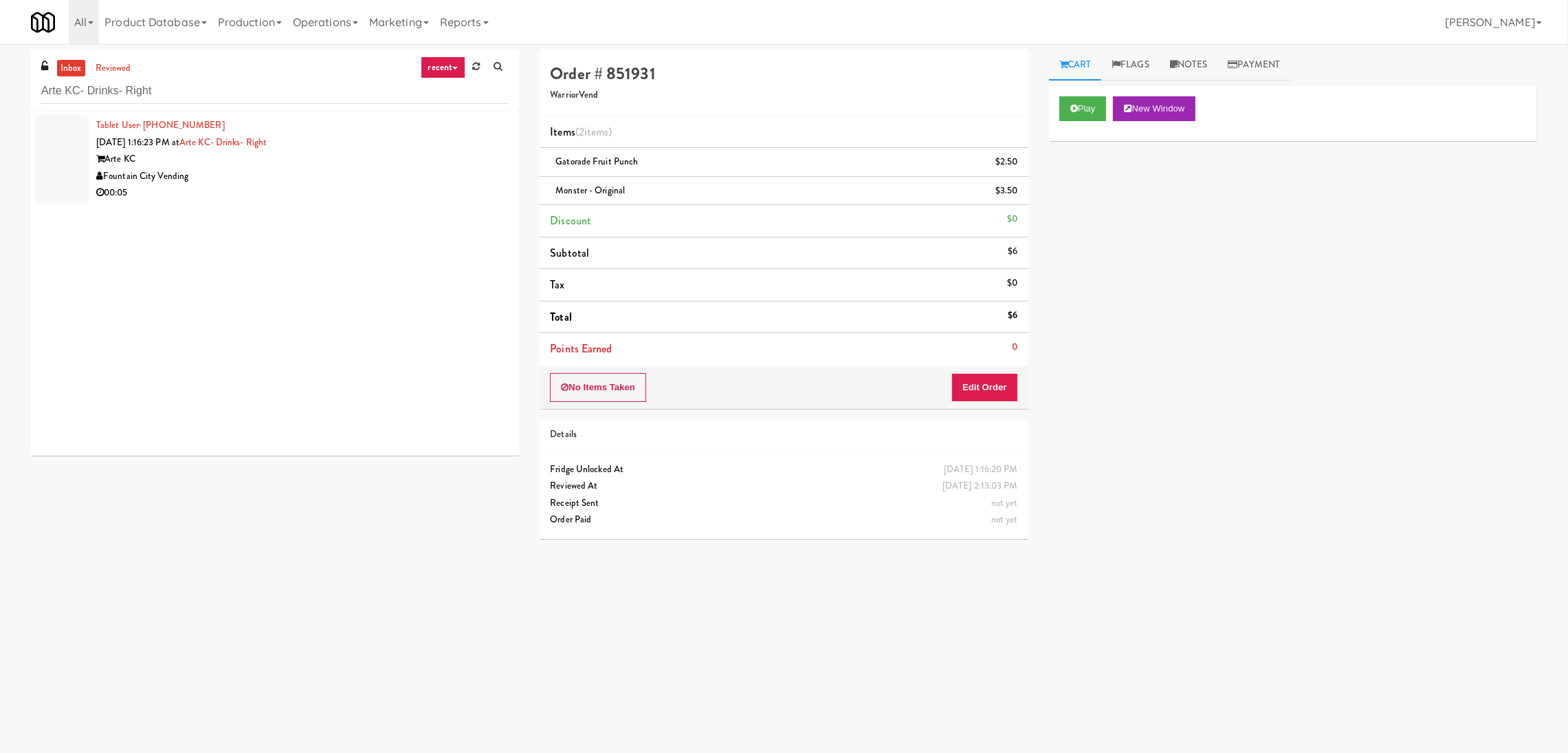
click at [418, 172] on div "Fountain City Vending" at bounding box center [302, 176] width 413 height 17
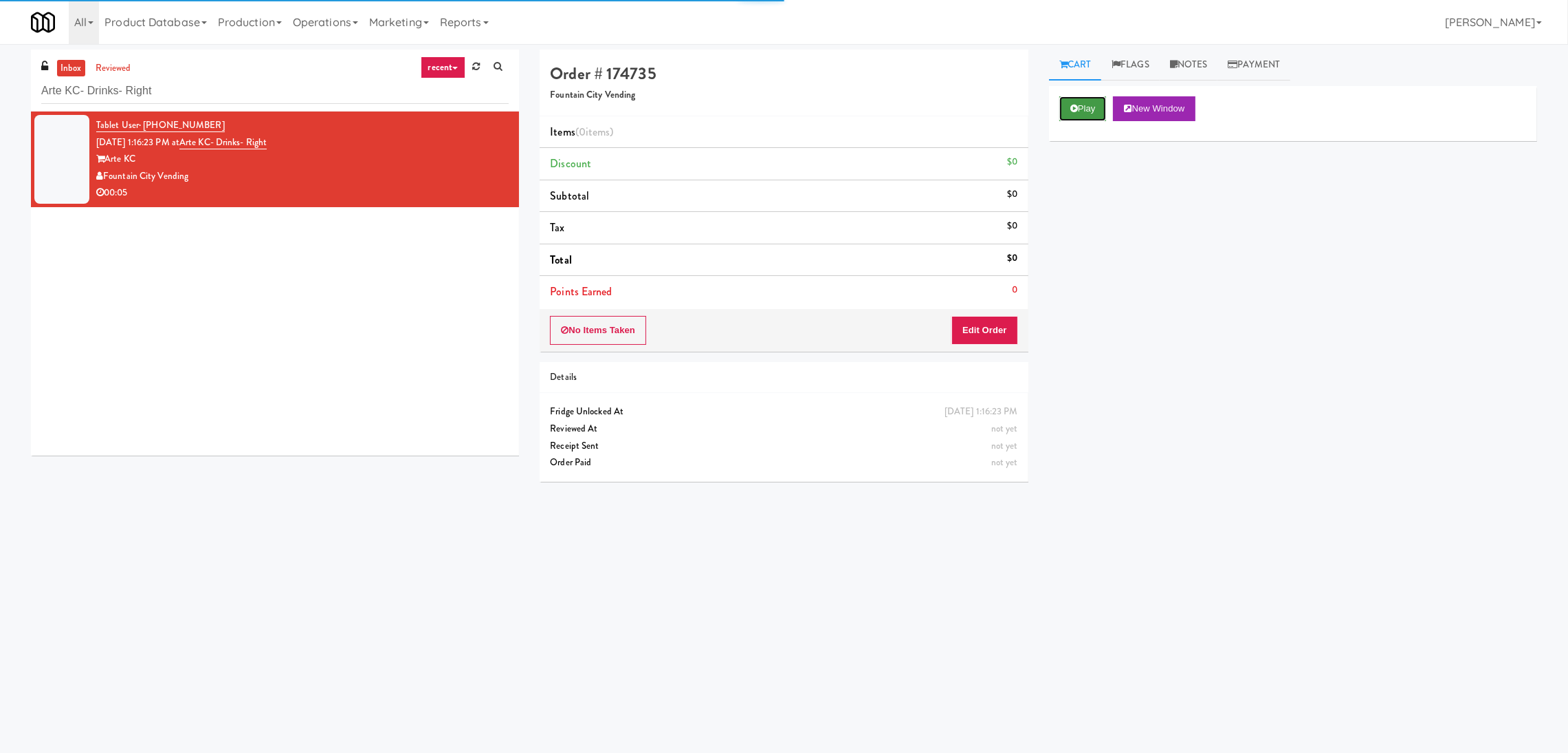
click at [1086, 108] on button "Play" at bounding box center [1083, 108] width 47 height 25
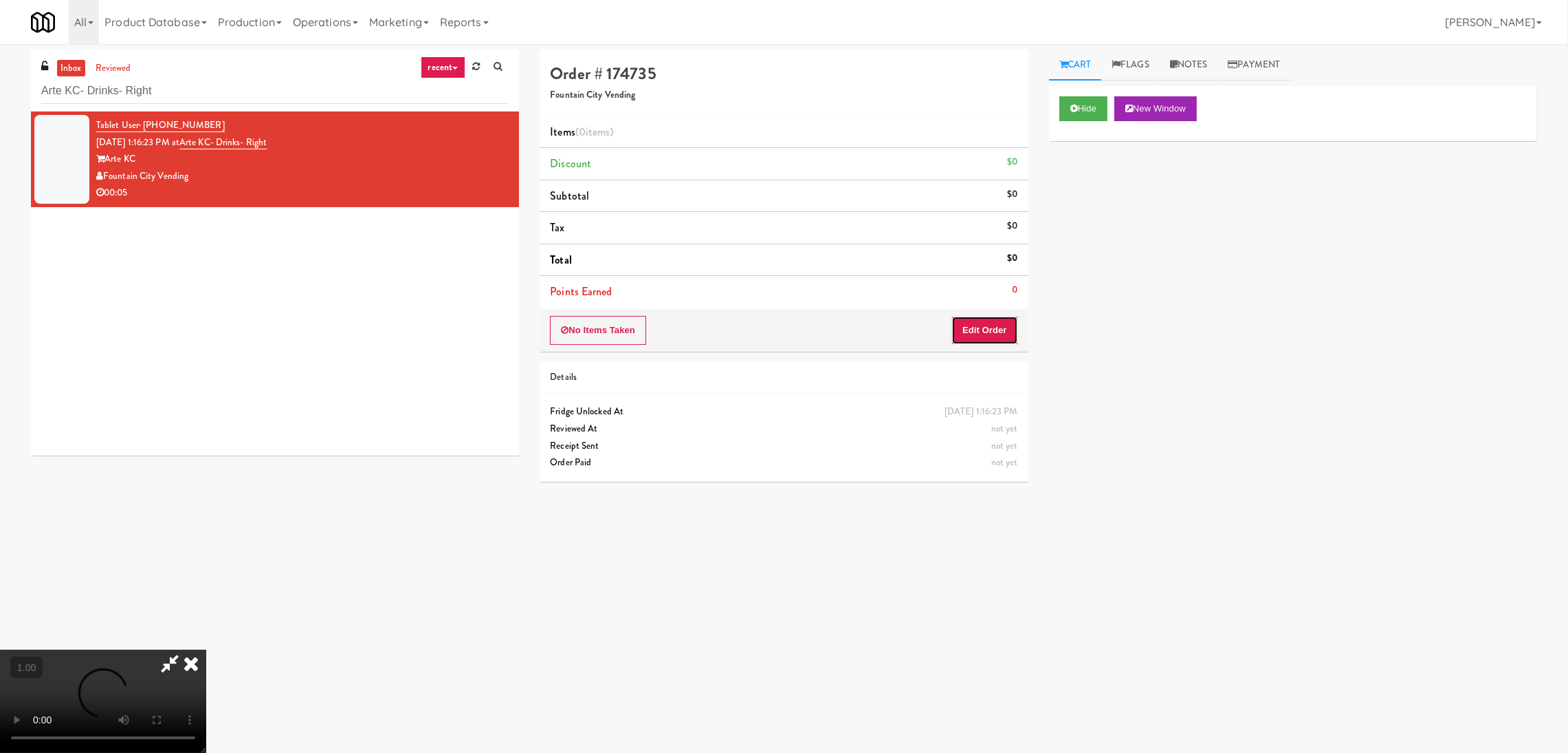
click at [993, 328] on button "Edit Order" at bounding box center [984, 330] width 67 height 29
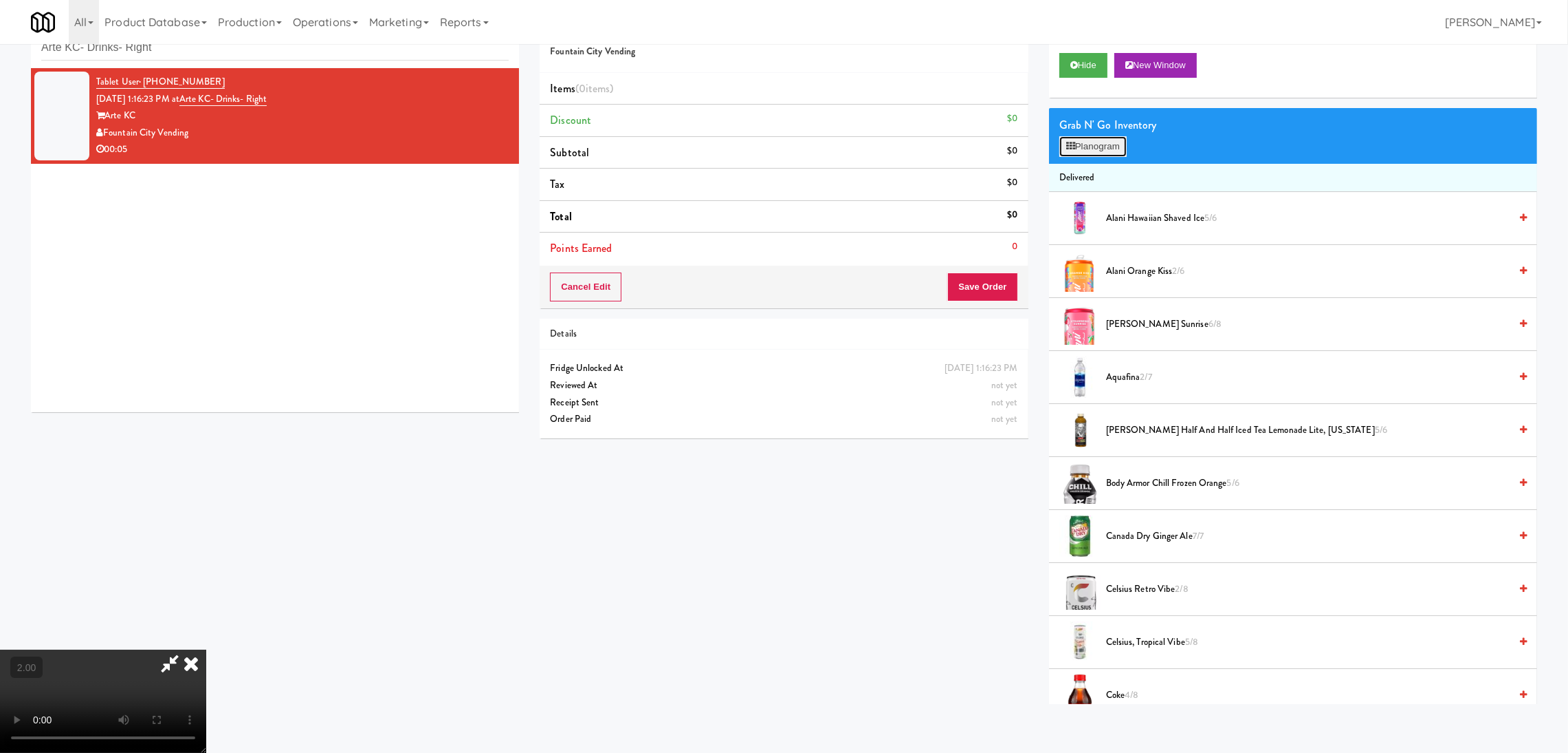
click at [1105, 150] on button "Planogram" at bounding box center [1093, 146] width 67 height 21
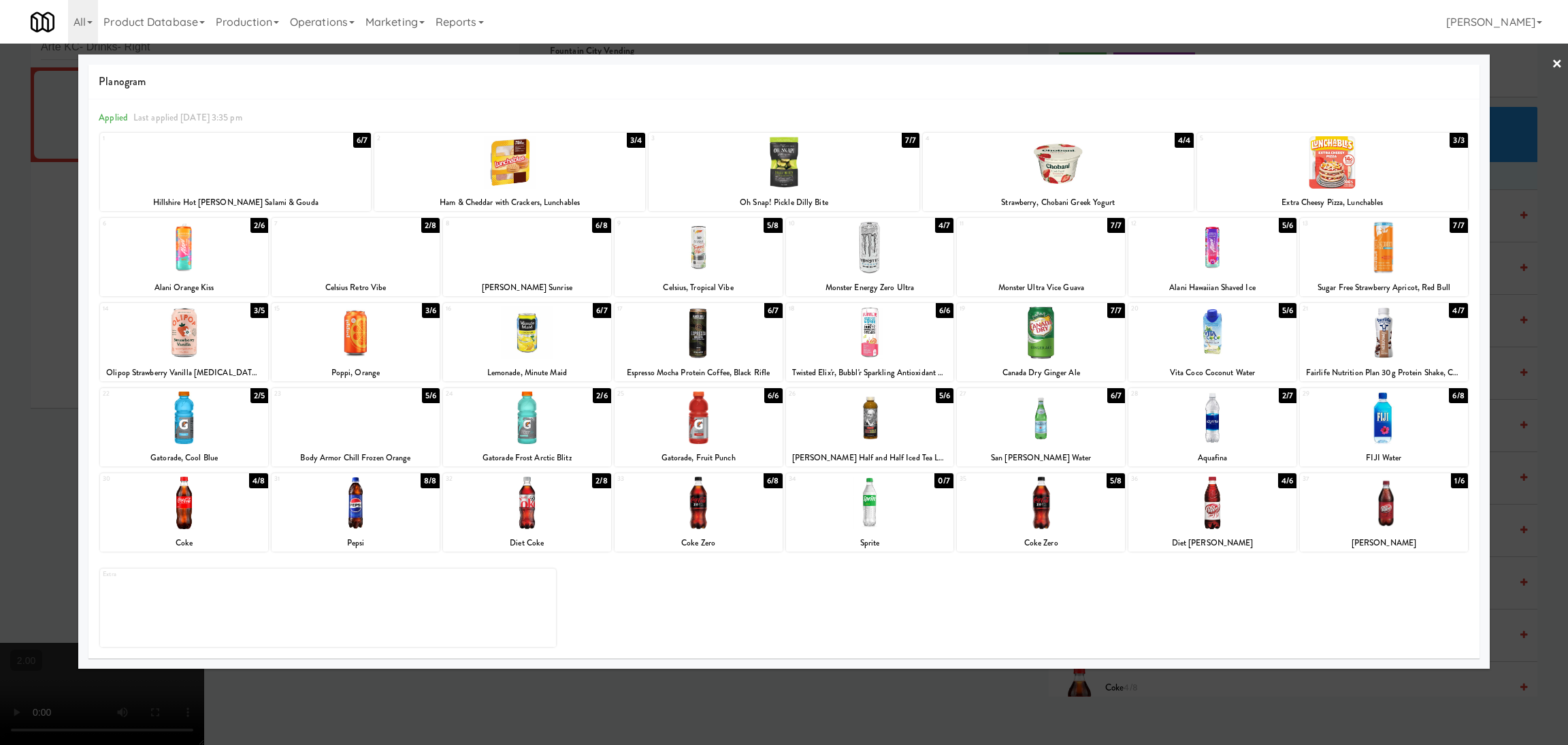
click at [1410, 520] on div at bounding box center [1383, 502] width 168 height 52
click at [1153, 662] on div "Planogram Applied Last applied Wednesday 3:35 pm 1 6/7 Hillshire Hot Calabrese …" at bounding box center [784, 361] width 1411 height 614
click at [1042, 695] on div at bounding box center [784, 372] width 1568 height 745
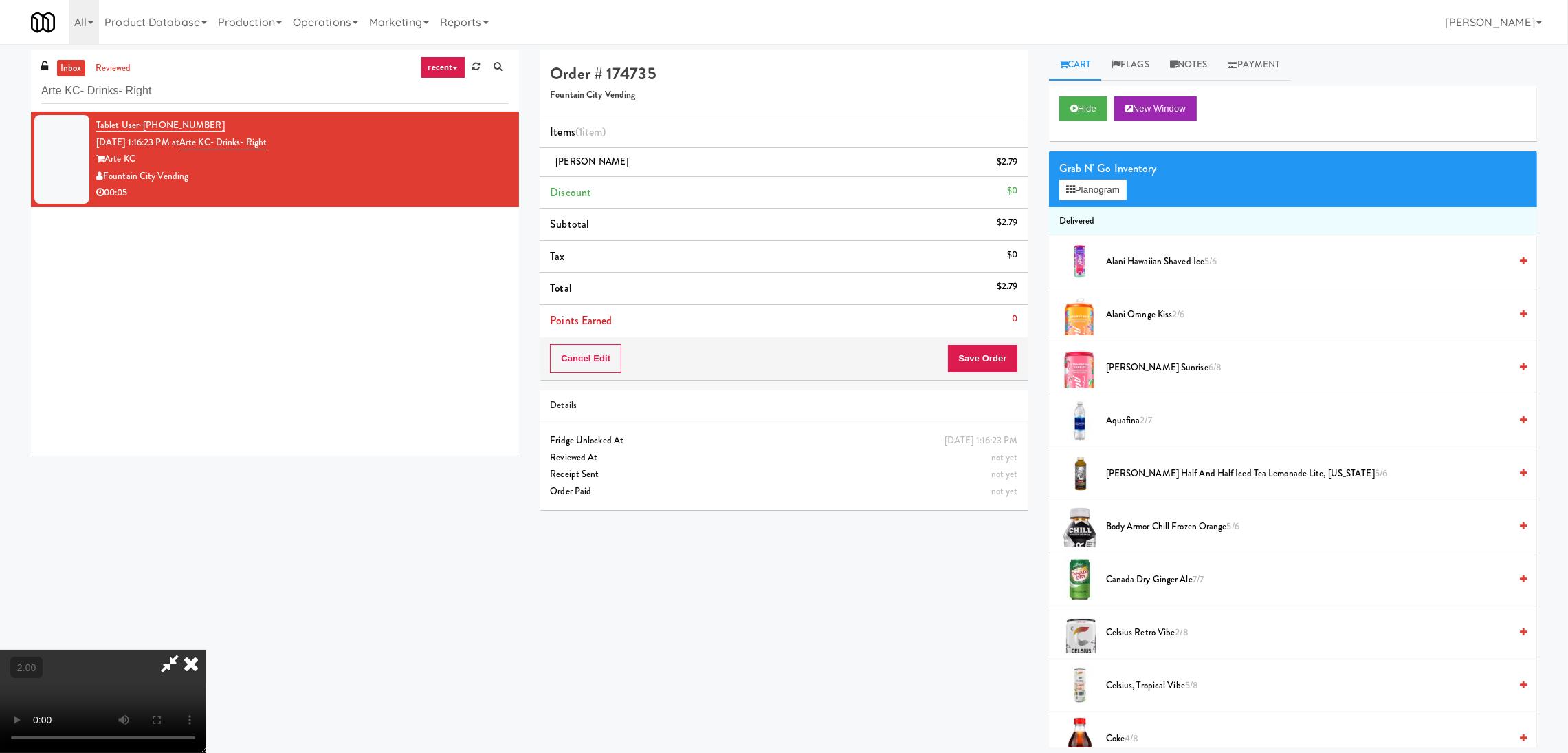
click at [206, 649] on icon at bounding box center [190, 663] width 30 height 27
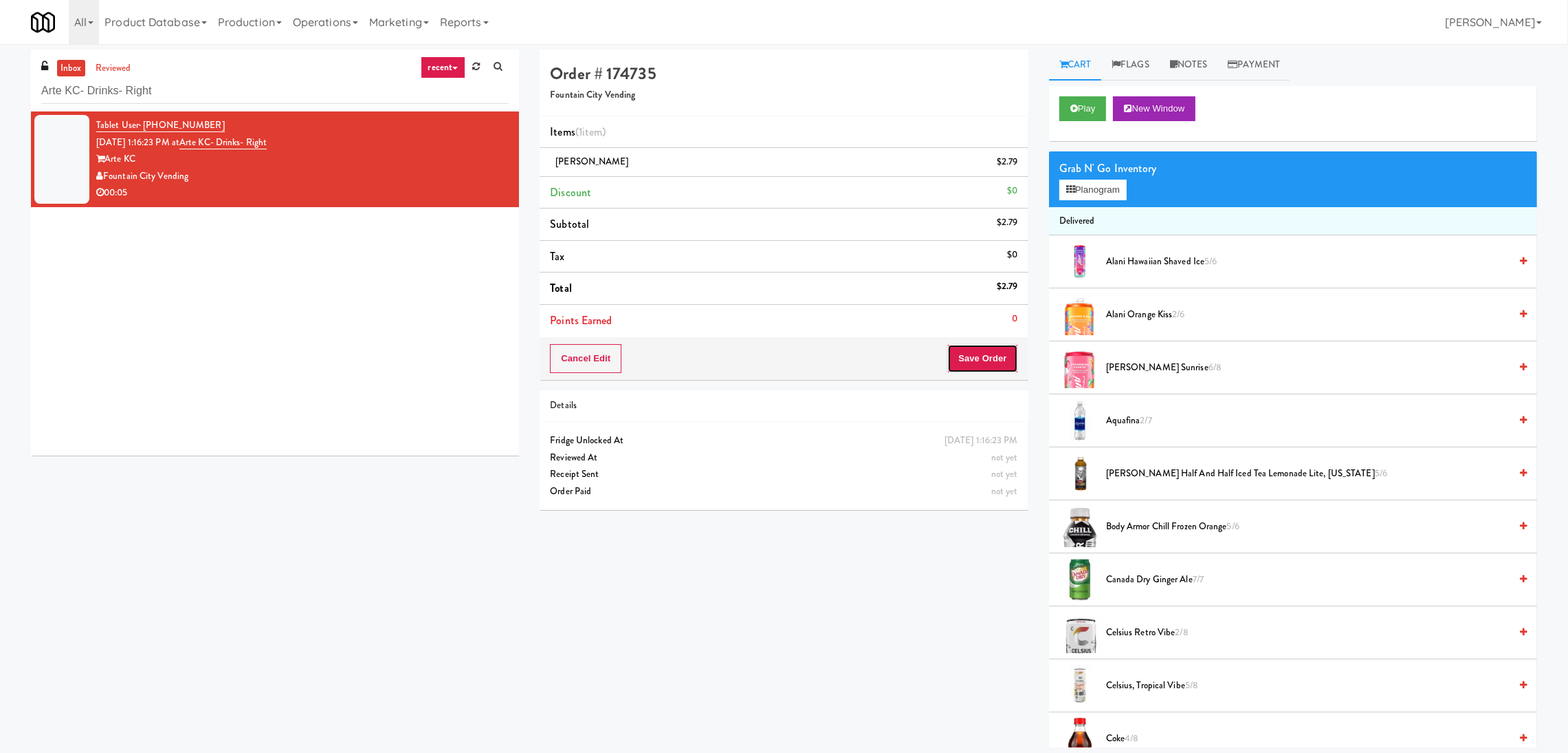
click at [973, 349] on button "Save Order" at bounding box center [982, 358] width 70 height 29
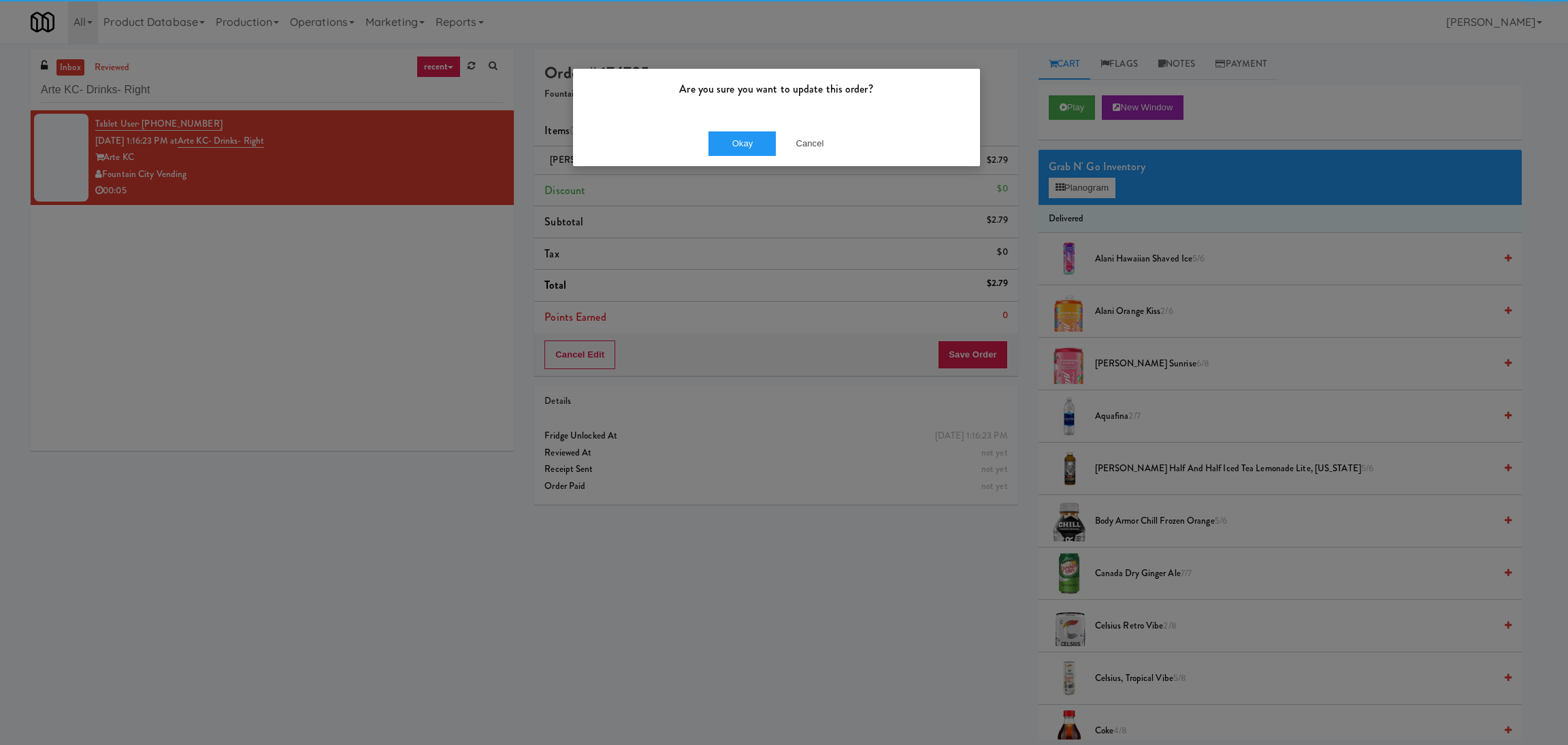
click at [723, 160] on div "Okay Cancel" at bounding box center [775, 143] width 407 height 46
click at [732, 144] on button "Okay" at bounding box center [742, 143] width 68 height 24
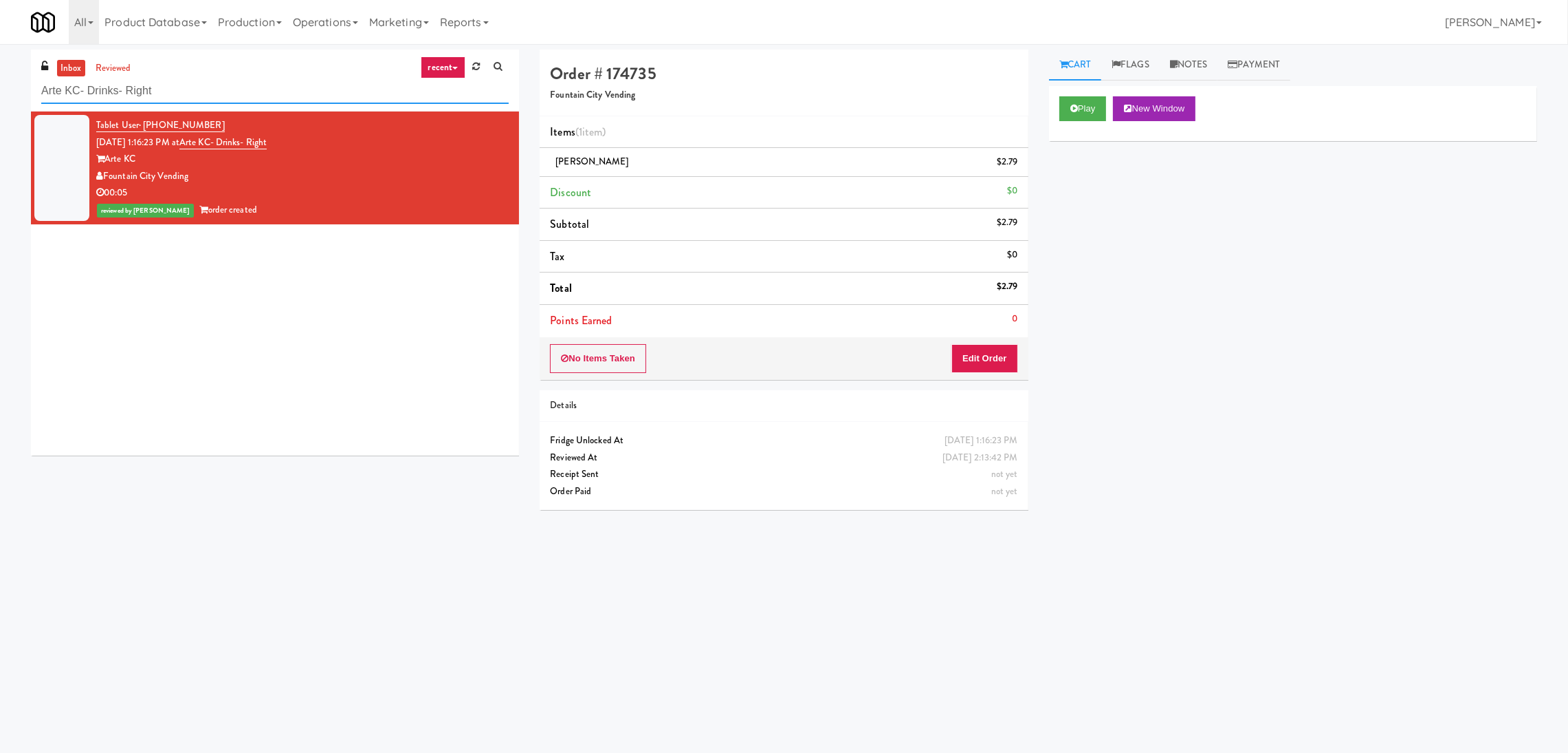
drag, startPoint x: 271, startPoint y: 93, endPoint x: 0, endPoint y: 70, distance: 272.0
click at [0, 70] on div "inbox reviewed recent all unclear take inventory issue suspicious failed recent…" at bounding box center [784, 325] width 1568 height 552
paste input "(Food, Snack & Drink) South Brunswick Police Departmen"
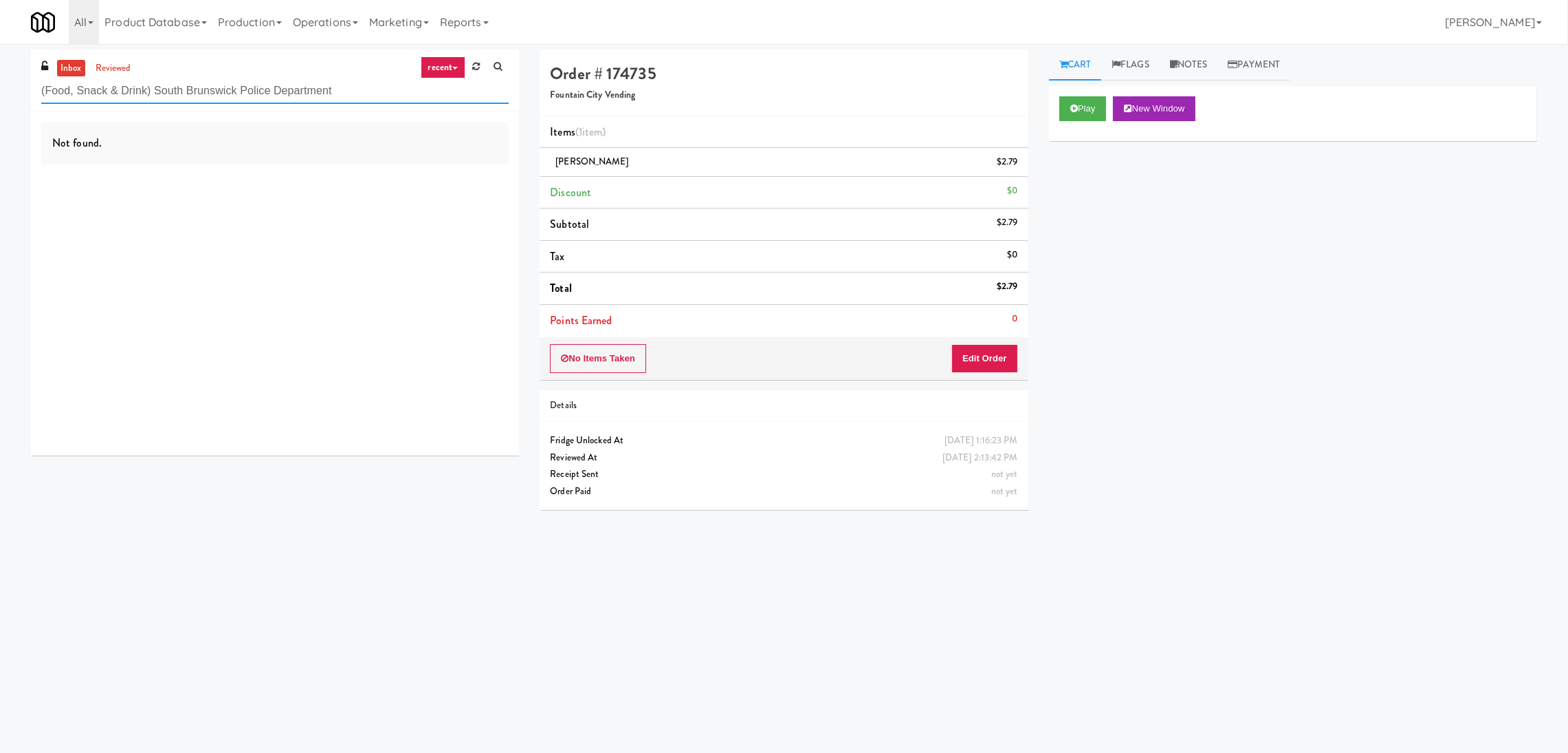
drag, startPoint x: 369, startPoint y: 92, endPoint x: 266, endPoint y: 83, distance: 103.4
click at [267, 85] on input "(Food, Snack & Drink) South Brunswick Police Department" at bounding box center [274, 91] width 467 height 26
paste input "Central Gardens - Ambient"
drag, startPoint x: 346, startPoint y: 80, endPoint x: 0, endPoint y: 50, distance: 347.3
click at [0, 50] on div "inbox reviewed recent all unclear take inventory issue suspicious failed recent…" at bounding box center [784, 325] width 1568 height 552
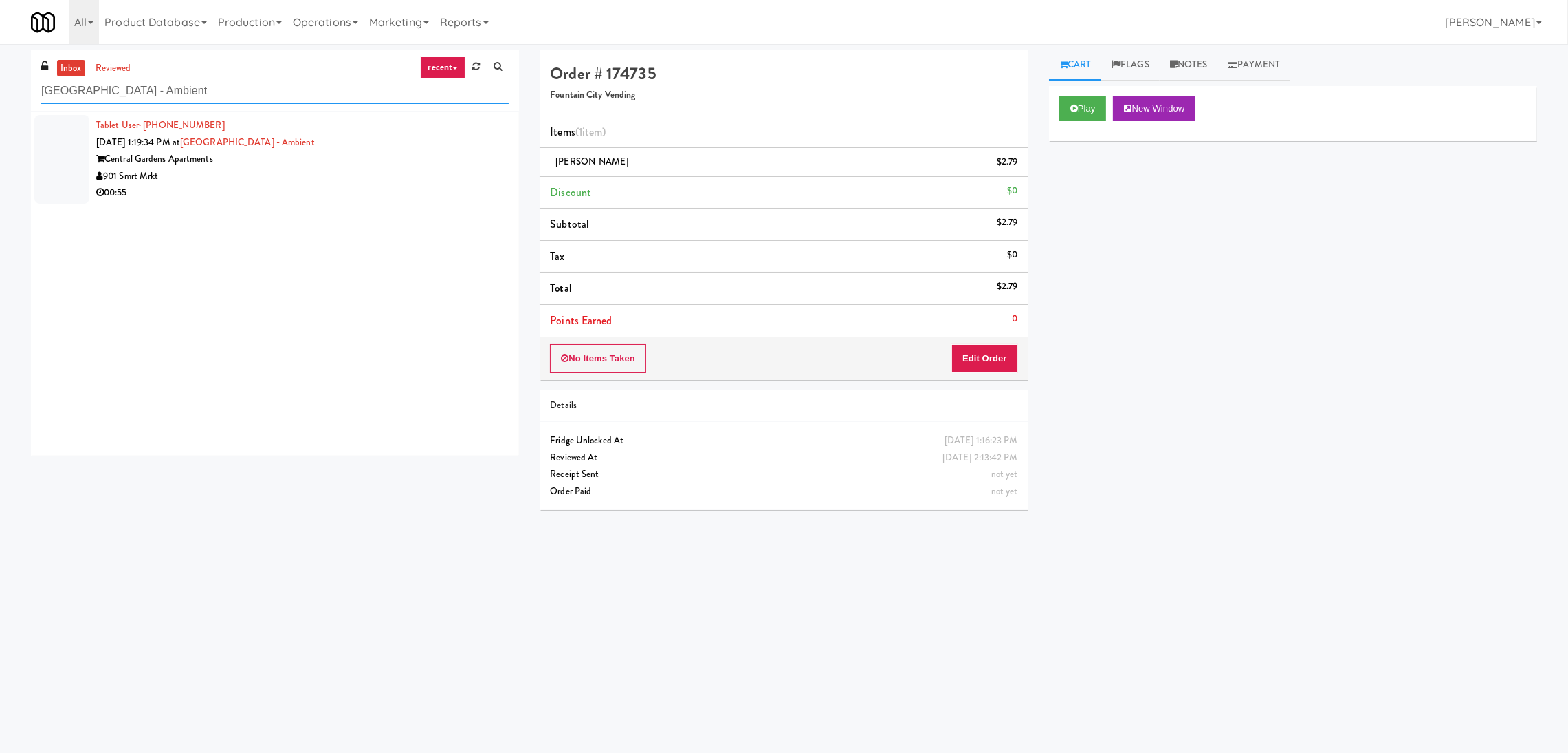
type input "Central Gardens - Ambient"
click at [388, 179] on div "901 Smrt Mrkt" at bounding box center [302, 176] width 413 height 17
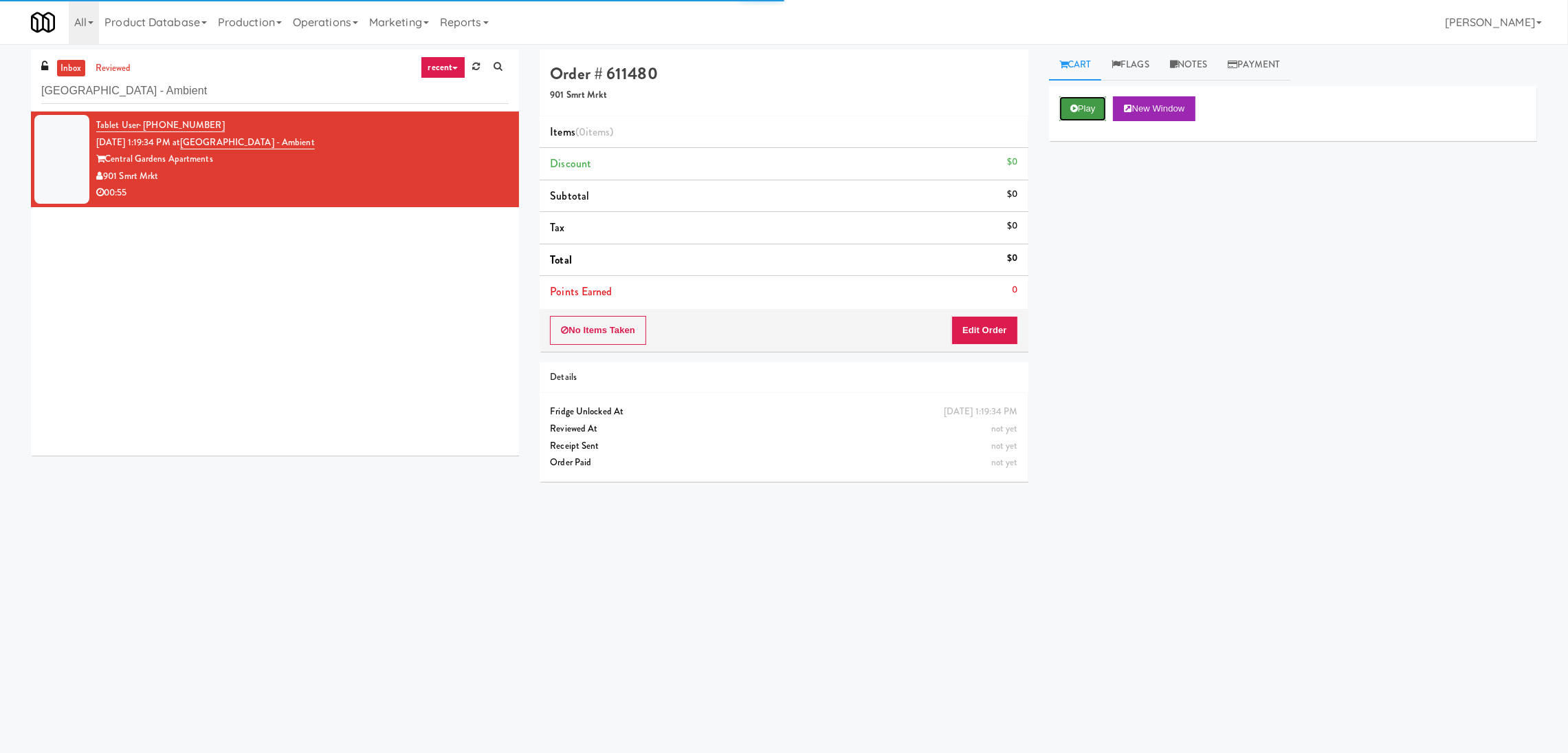
click at [1079, 111] on button "Play" at bounding box center [1083, 108] width 47 height 25
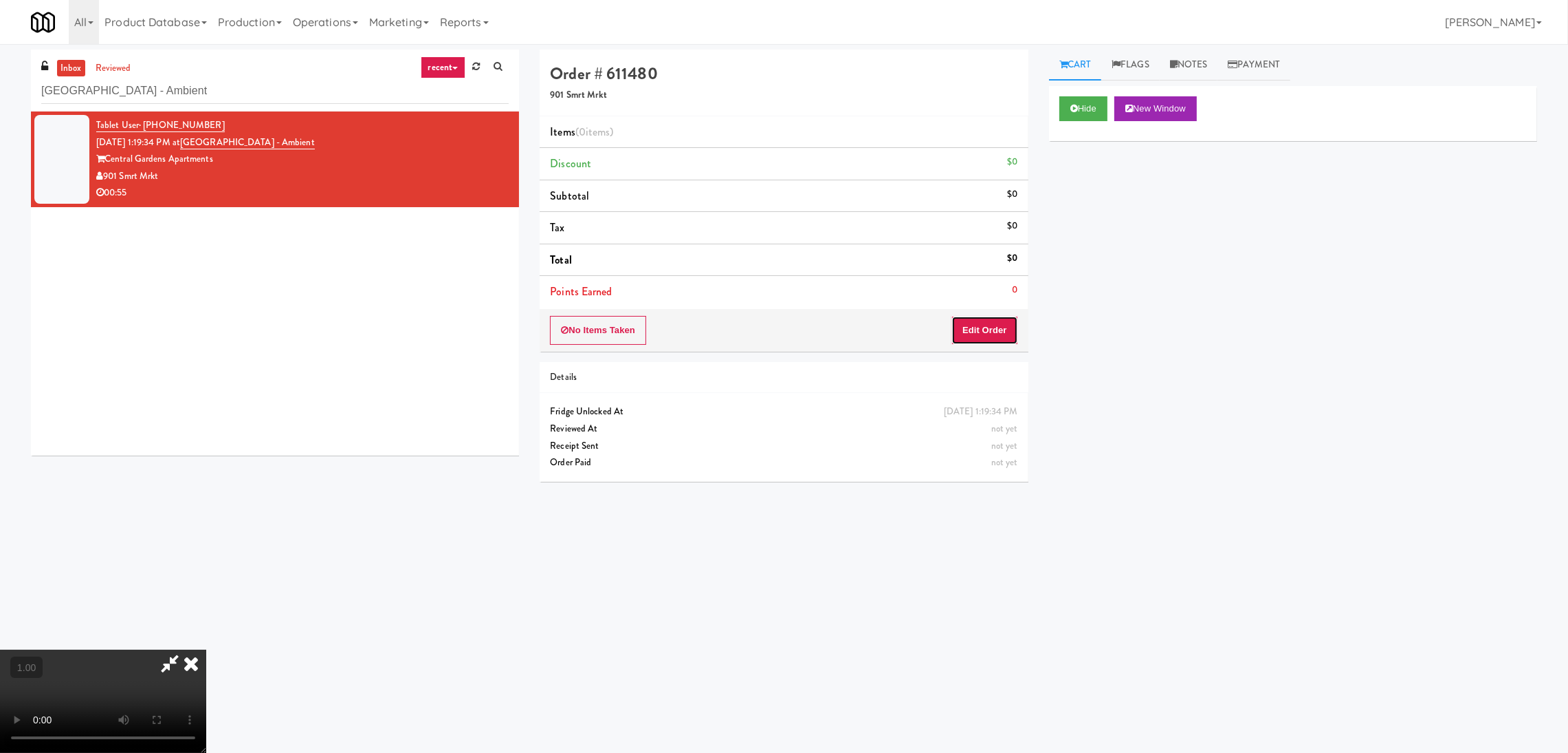
click at [1013, 324] on button "Edit Order" at bounding box center [984, 330] width 67 height 29
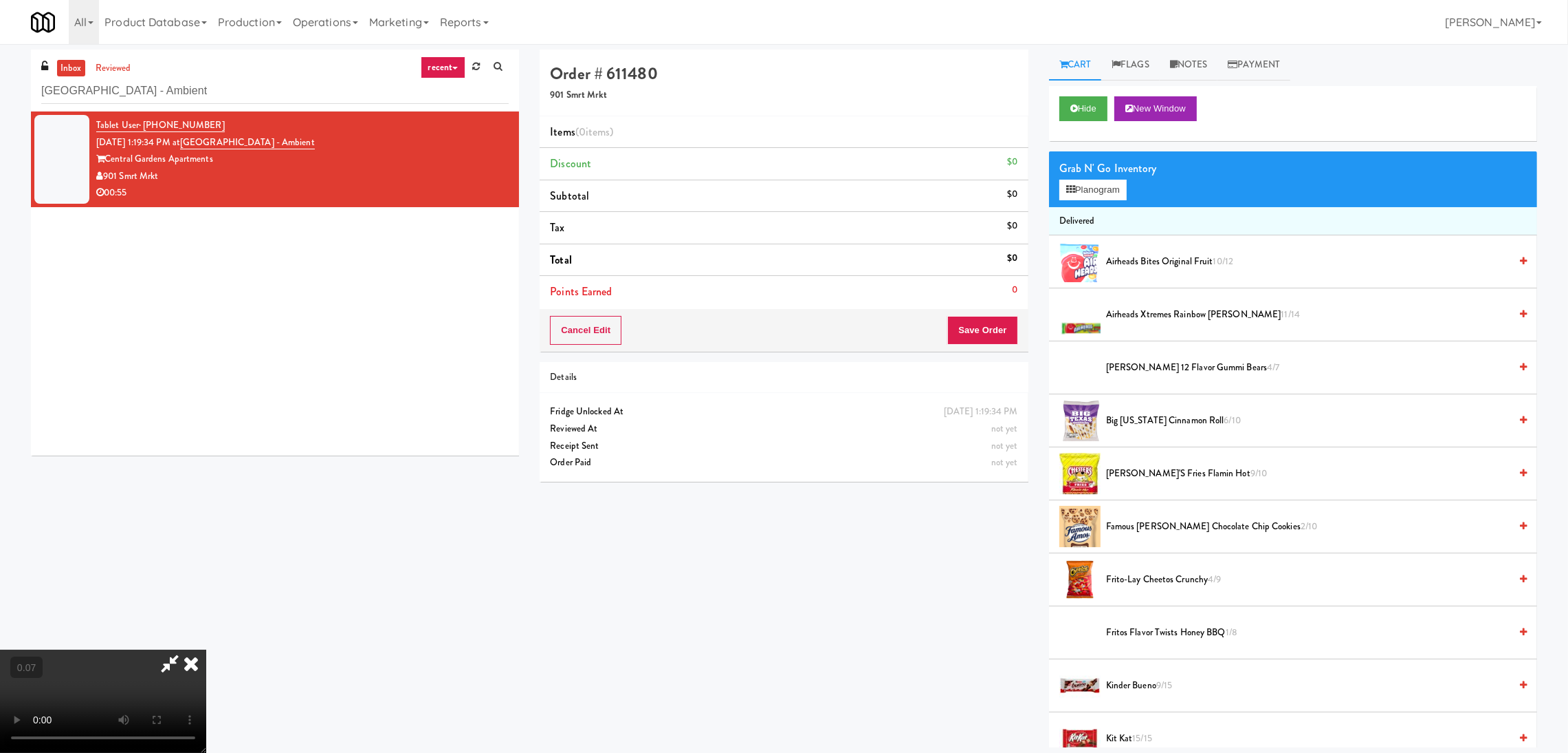
scroll to position [61, 0]
click at [1073, 177] on div "Grab N' Go Inventory" at bounding box center [1293, 169] width 467 height 21
click at [1072, 186] on icon at bounding box center [1071, 190] width 9 height 9
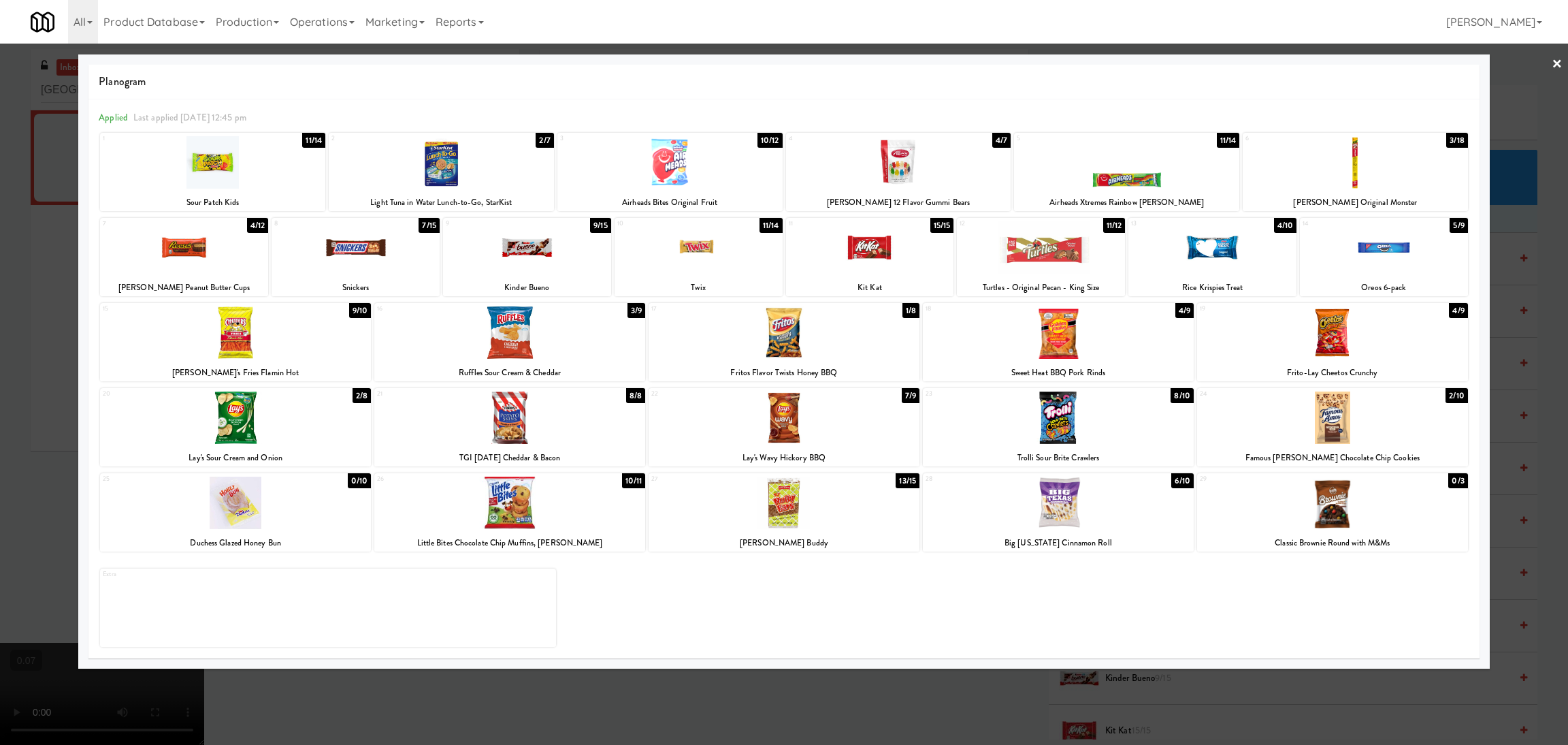
click at [1326, 427] on div at bounding box center [1333, 418] width 271 height 52
click at [1350, 515] on div at bounding box center [1333, 502] width 271 height 52
click at [1108, 680] on div at bounding box center [784, 372] width 1568 height 745
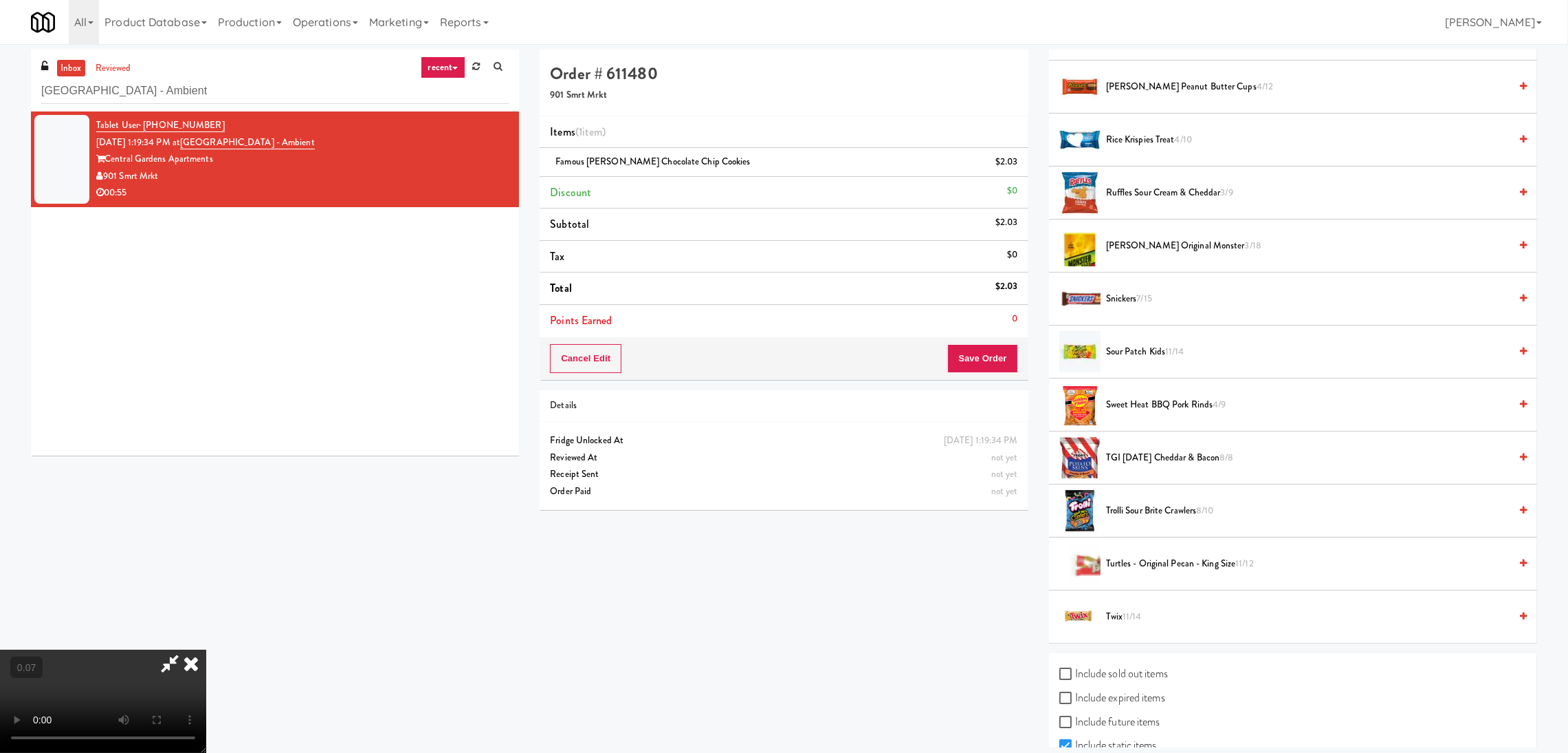
scroll to position [1080, 0]
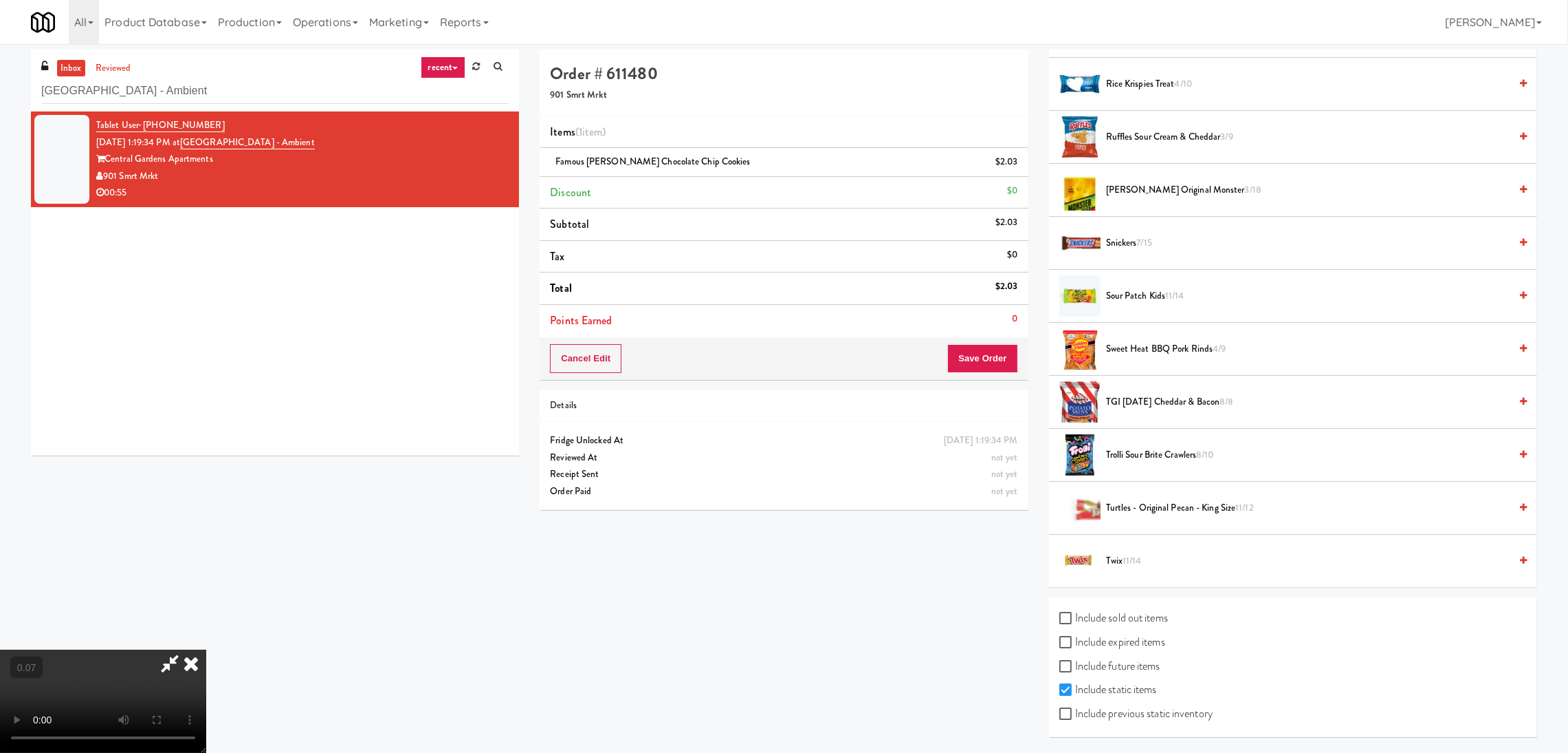
click at [1108, 615] on label "Include sold out items" at bounding box center [1113, 617] width 108 height 21
click at [1075, 615] on input "Include sold out items" at bounding box center [1067, 618] width 15 height 11
checkbox input "true"
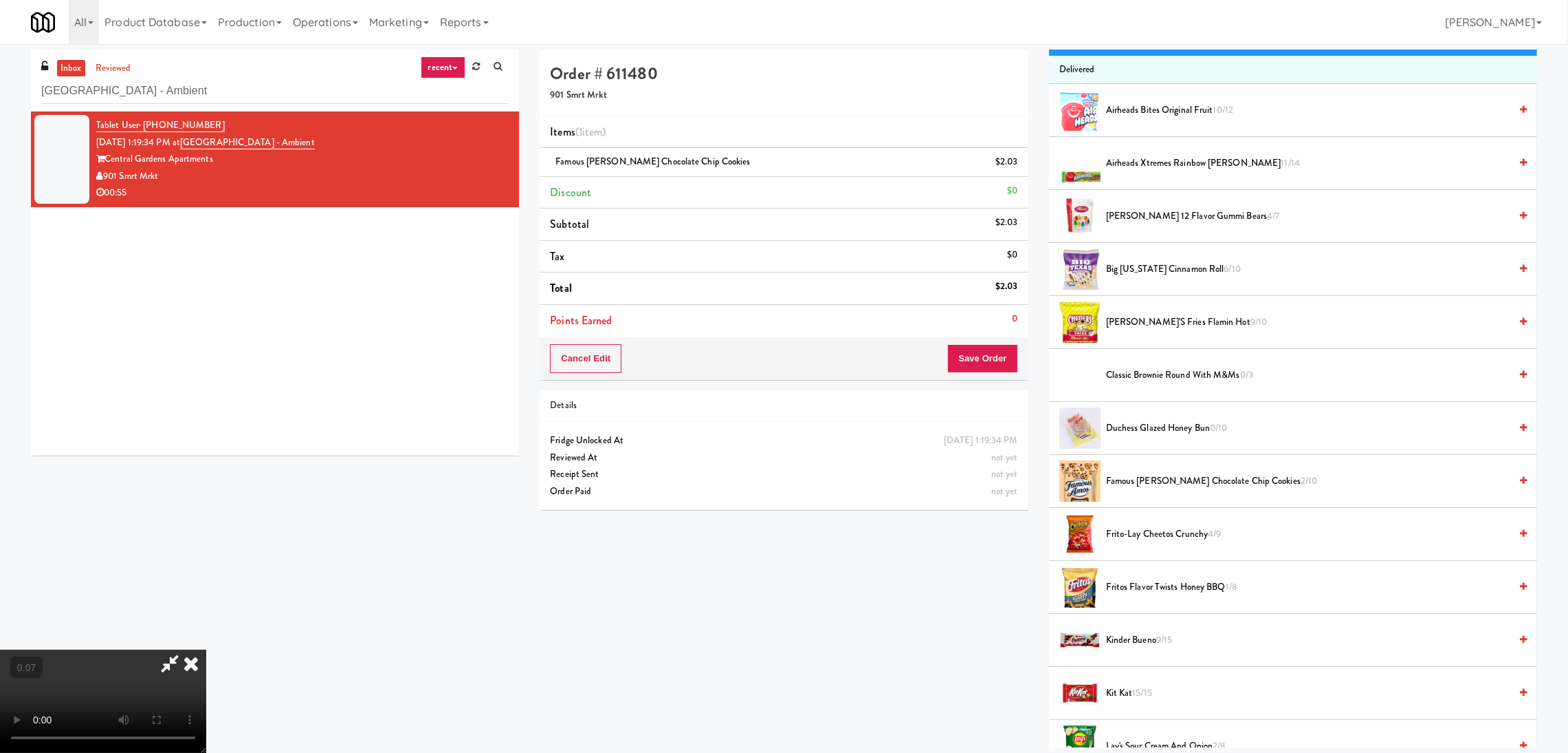
scroll to position [0, 0]
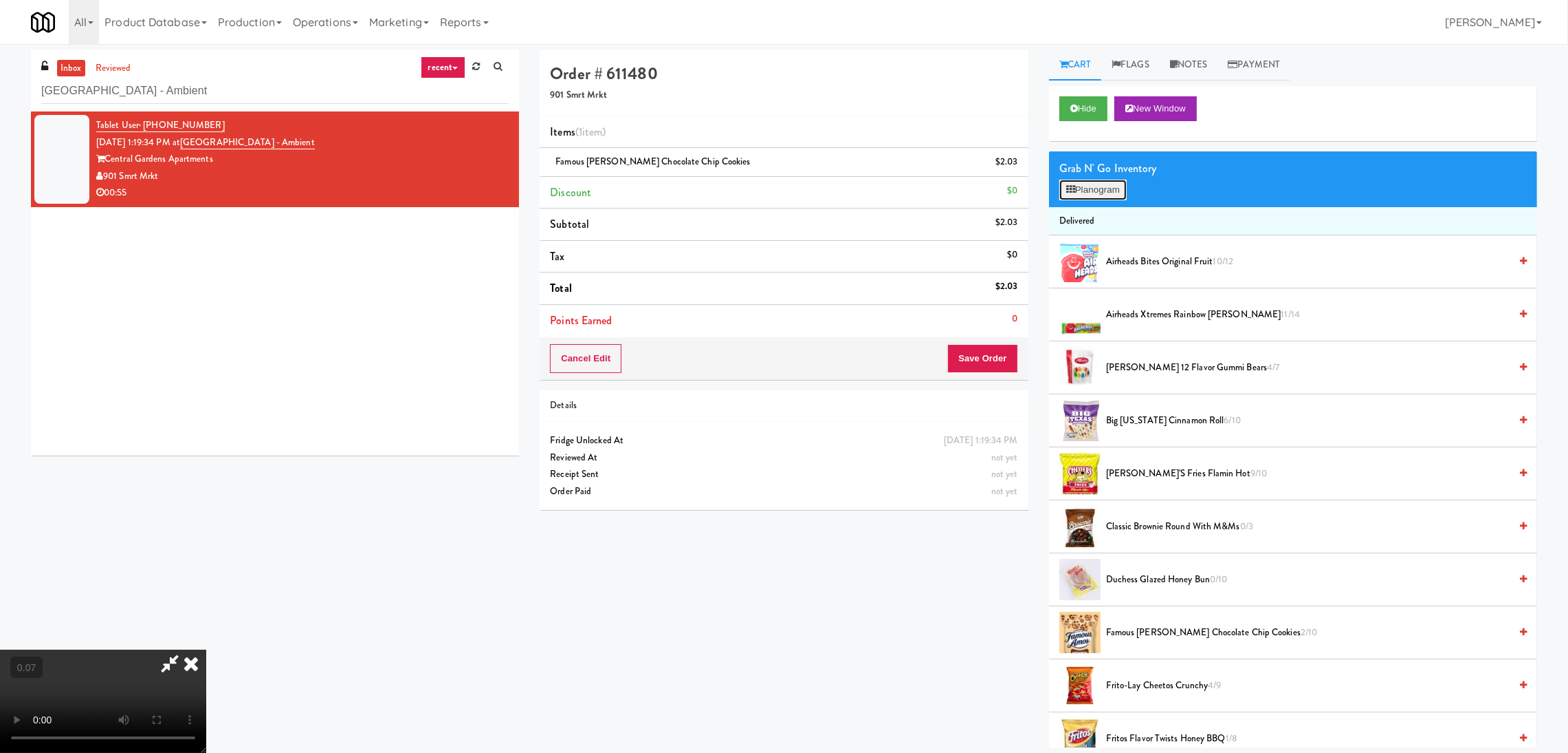
click at [1086, 187] on button "Planogram" at bounding box center [1093, 190] width 67 height 21
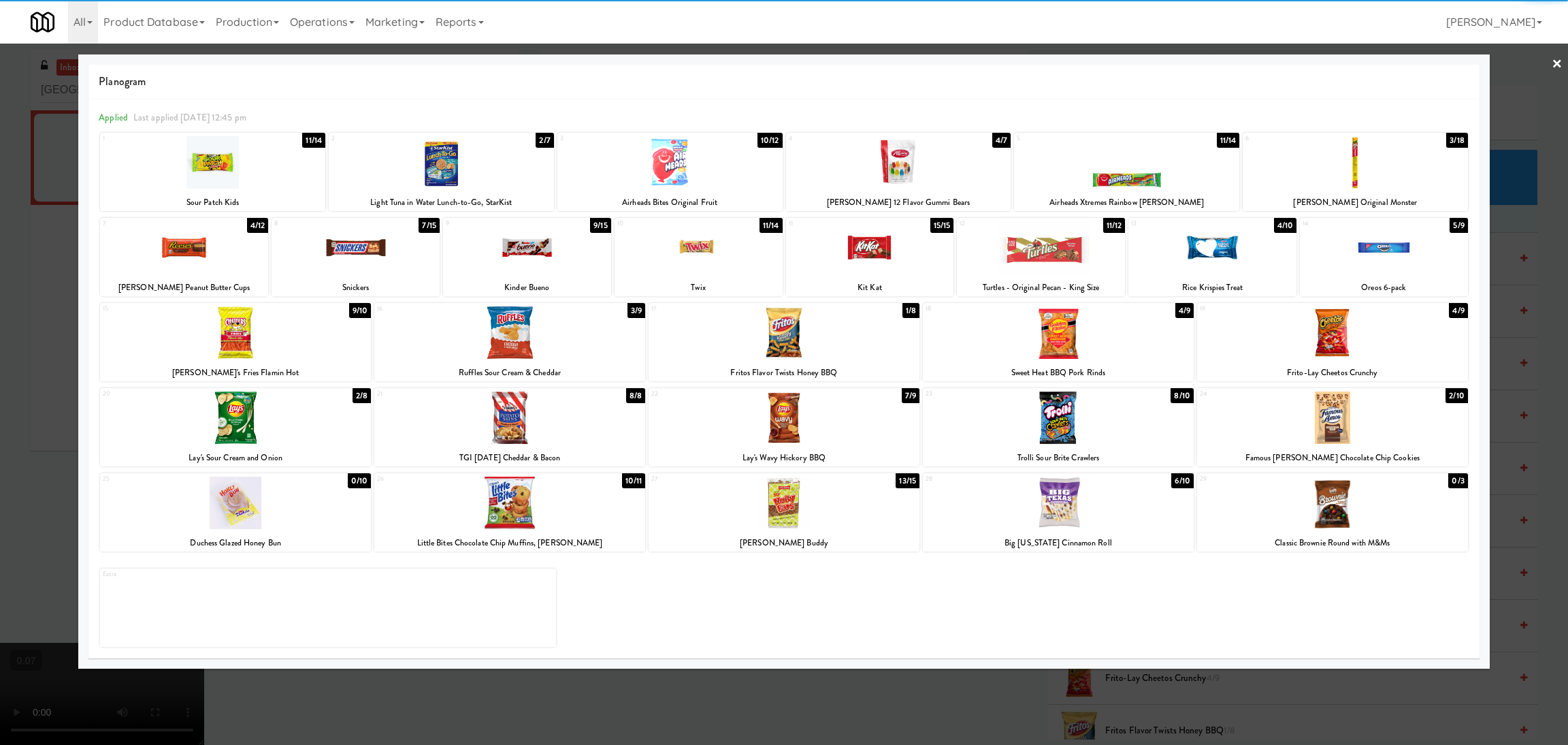
click at [1291, 506] on div at bounding box center [1333, 502] width 271 height 52
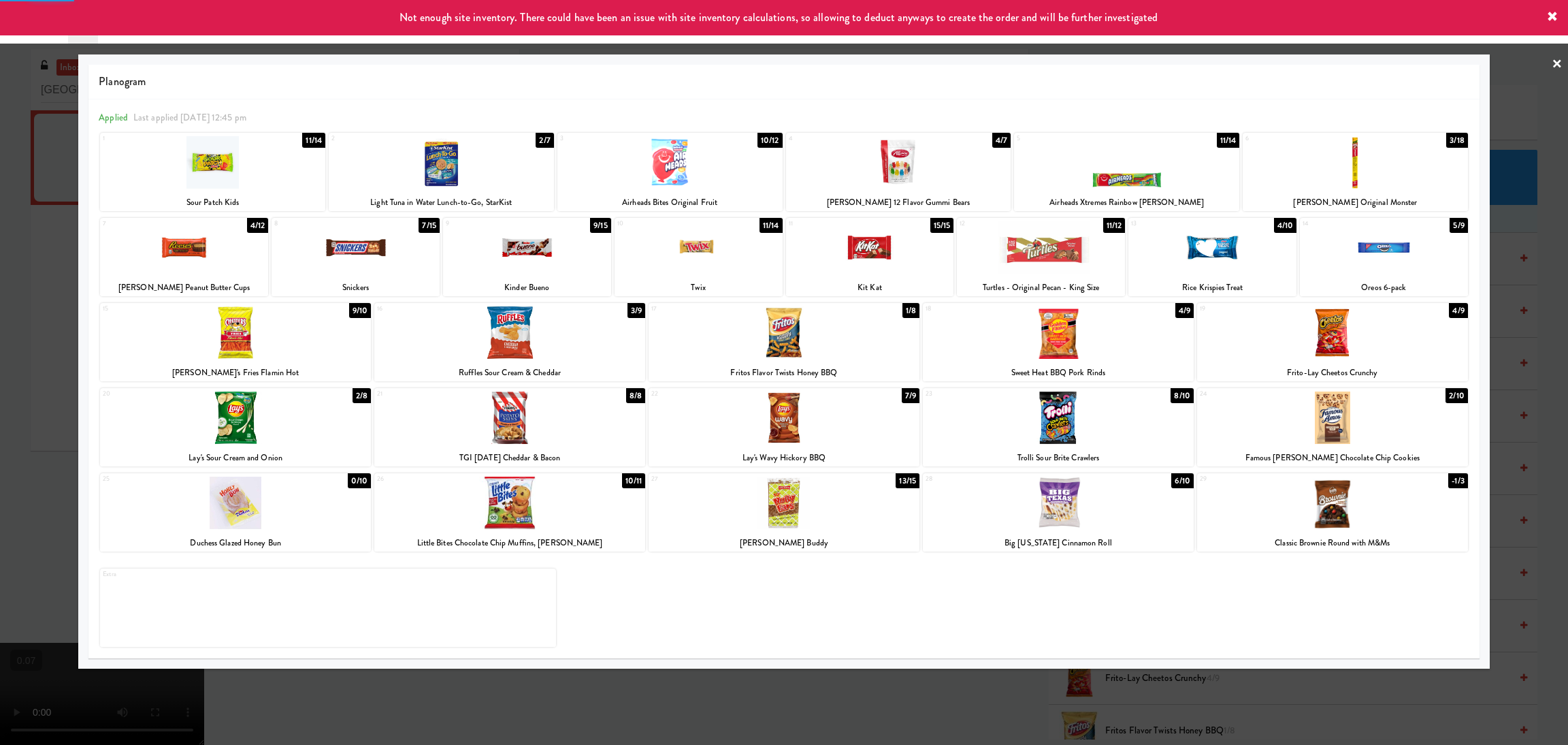
click at [1178, 682] on div at bounding box center [784, 372] width 1568 height 745
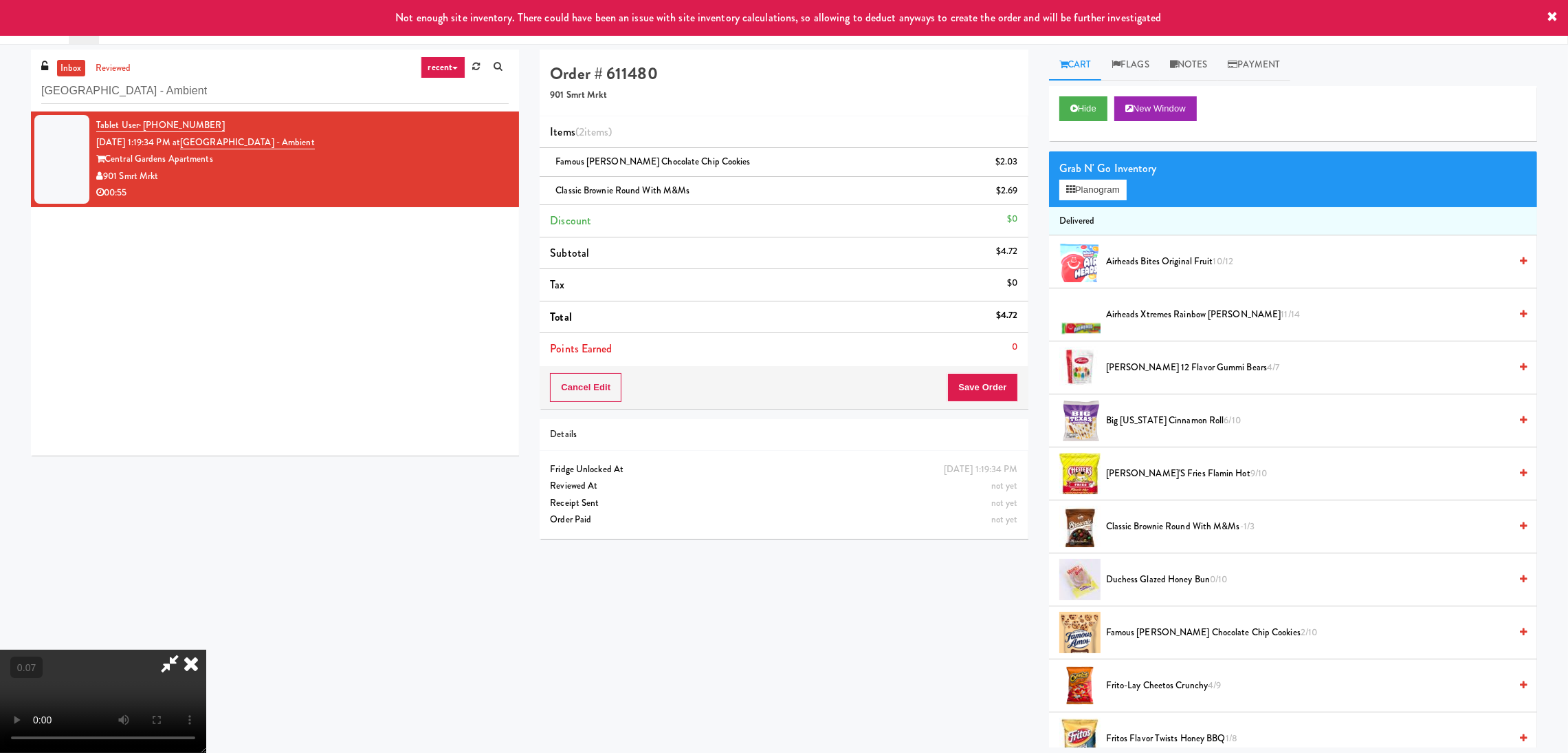
click at [206, 649] on video at bounding box center [103, 700] width 206 height 103
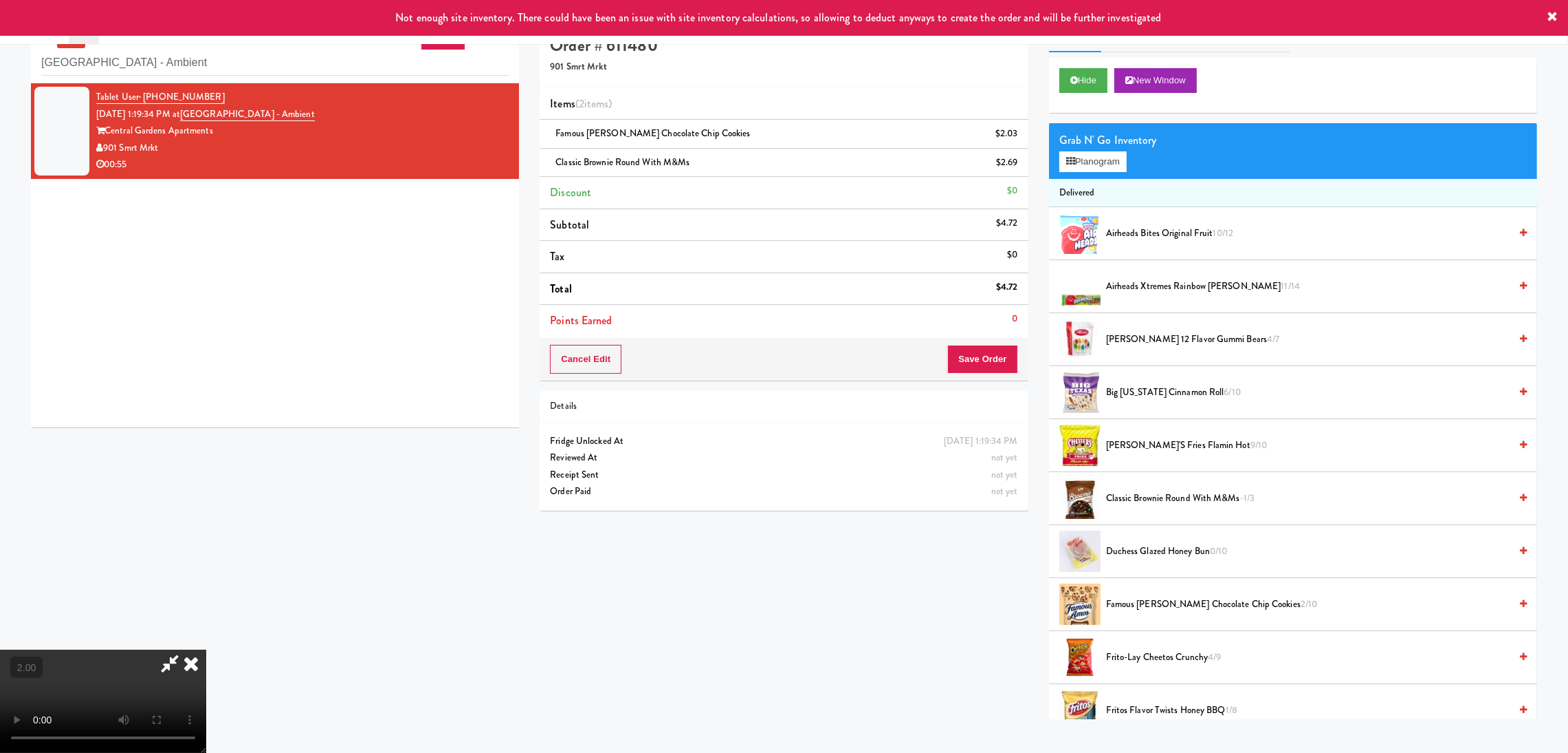
scroll to position [44, 0]
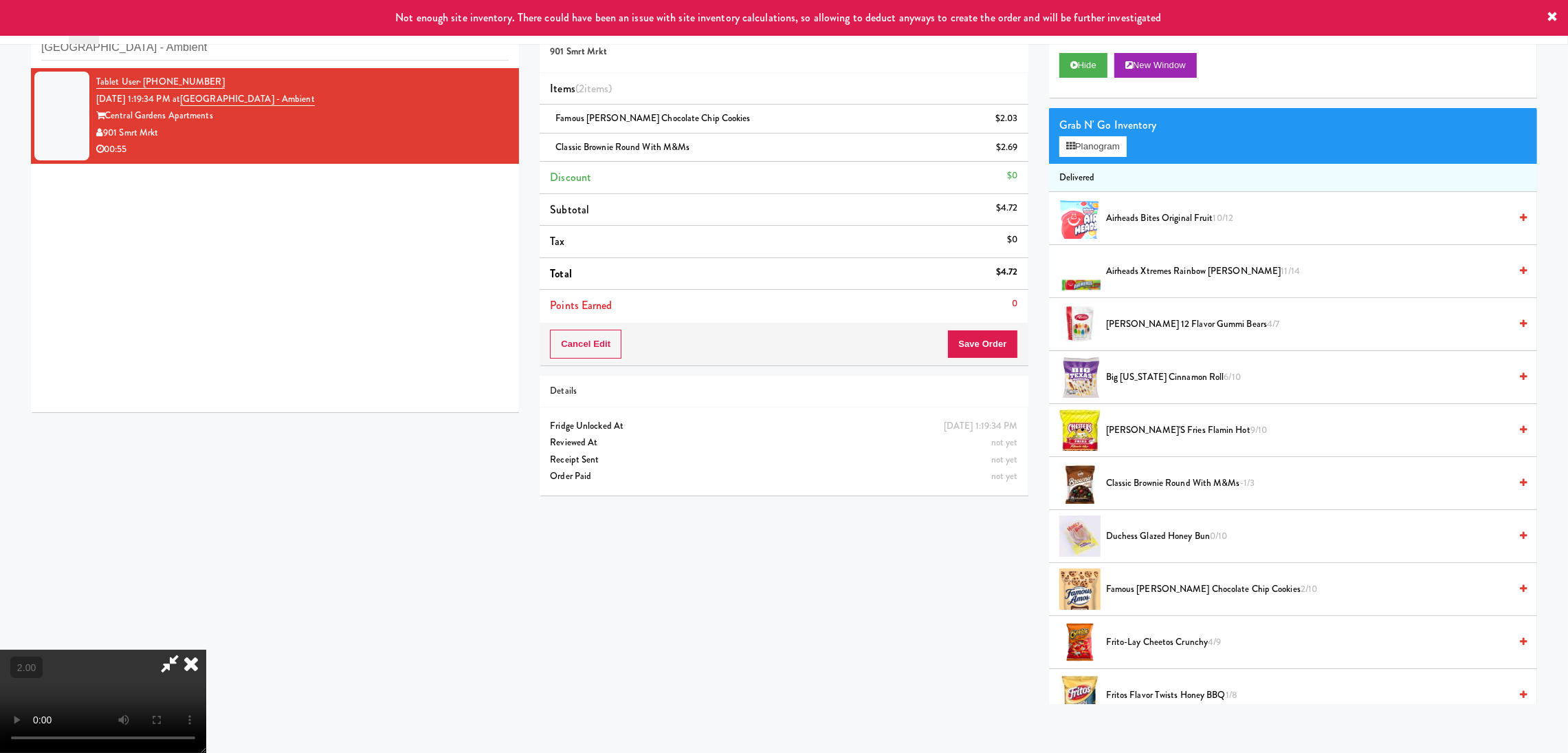
click at [206, 649] on video at bounding box center [103, 700] width 206 height 103
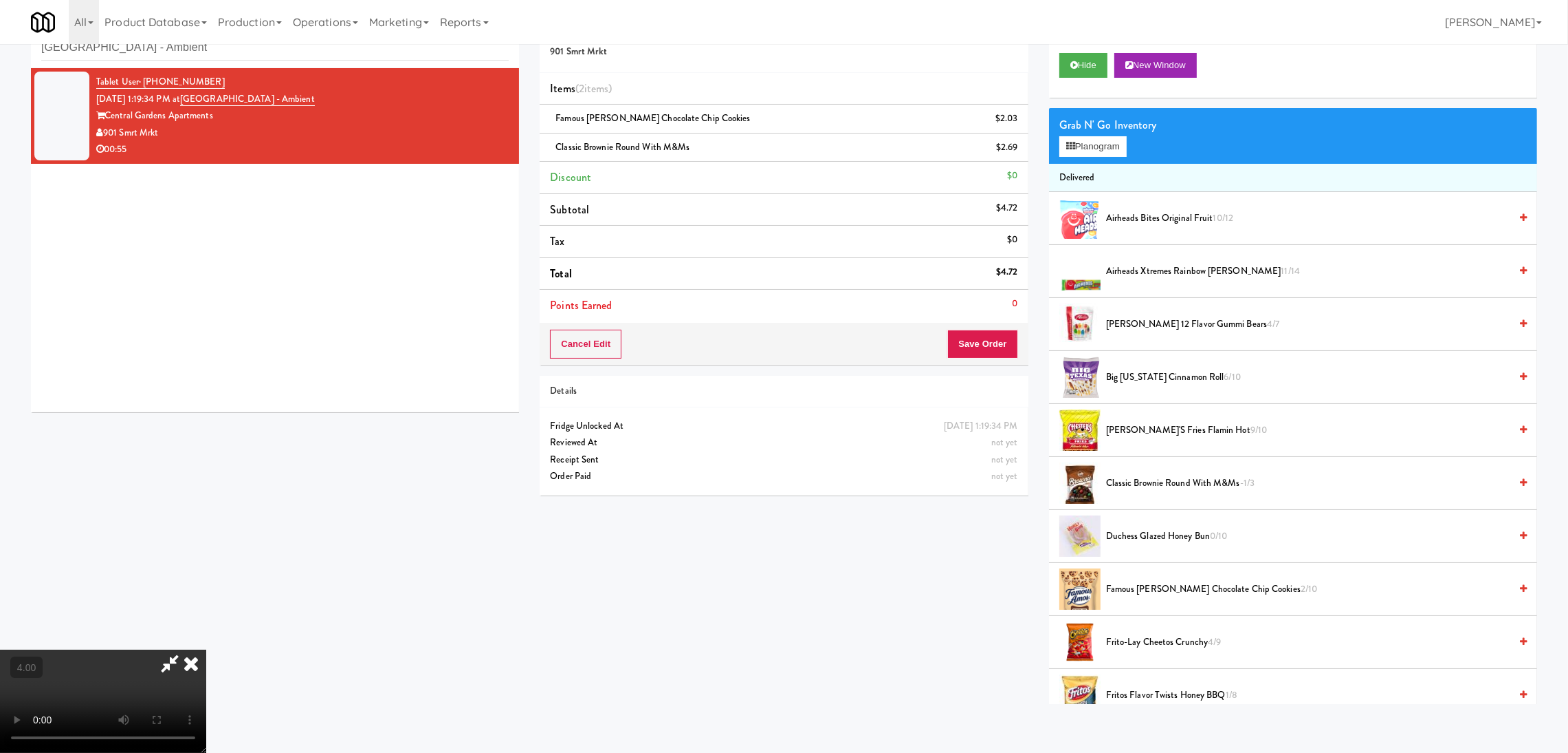
scroll to position [61, 0]
click at [206, 649] on video at bounding box center [103, 700] width 206 height 103
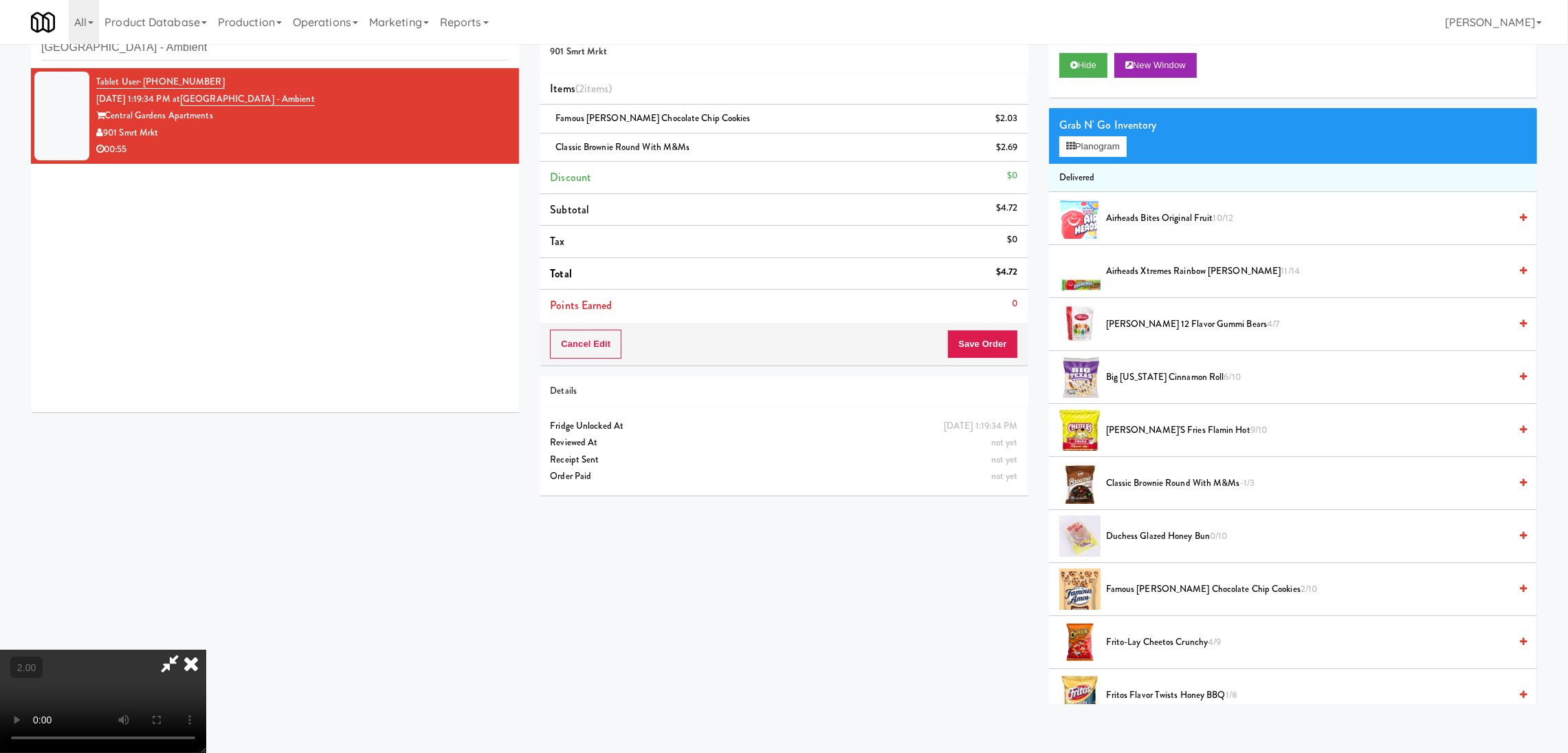
click at [206, 649] on video at bounding box center [103, 700] width 206 height 103
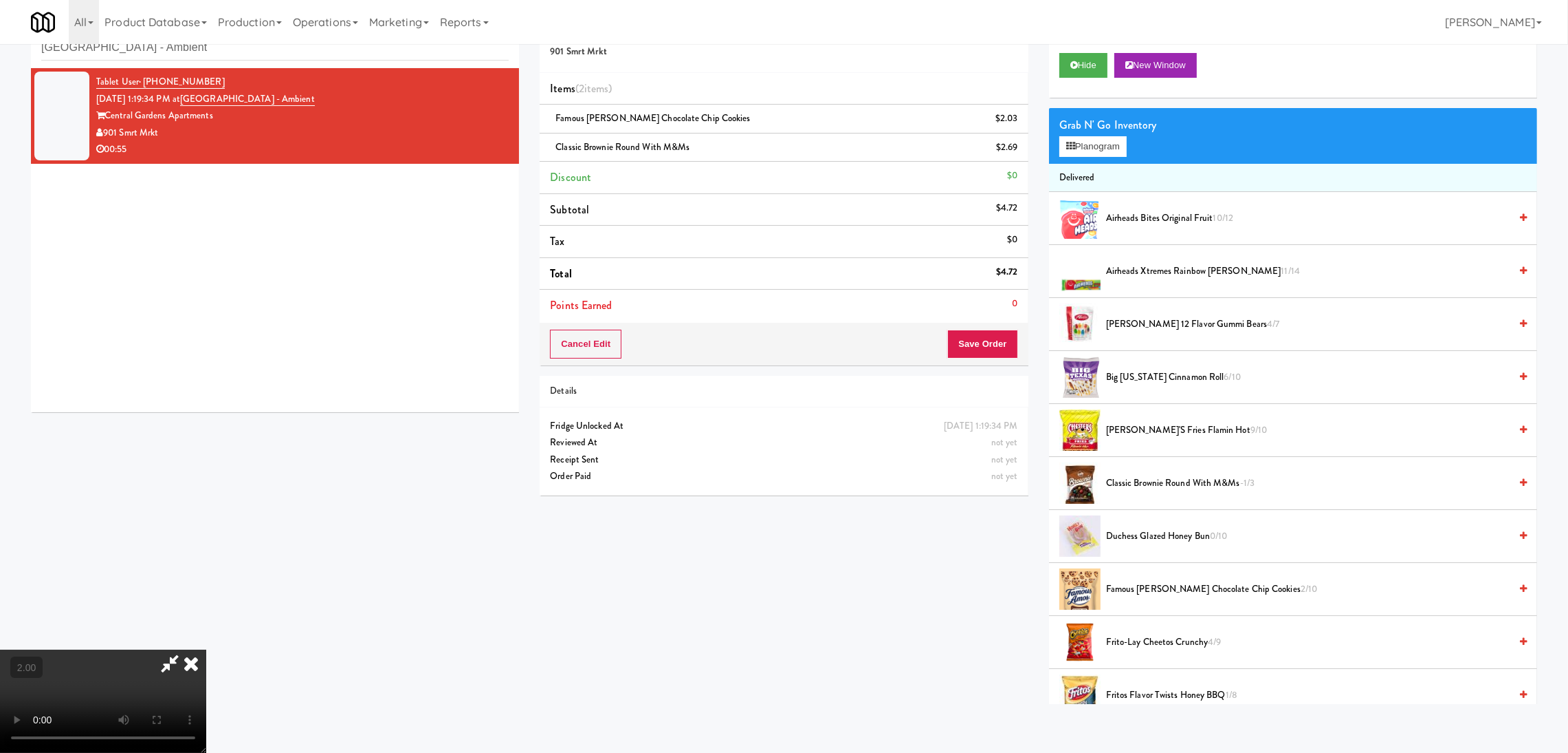
click at [206, 649] on video at bounding box center [103, 700] width 206 height 103
click at [1100, 150] on button "Planogram" at bounding box center [1093, 146] width 67 height 21
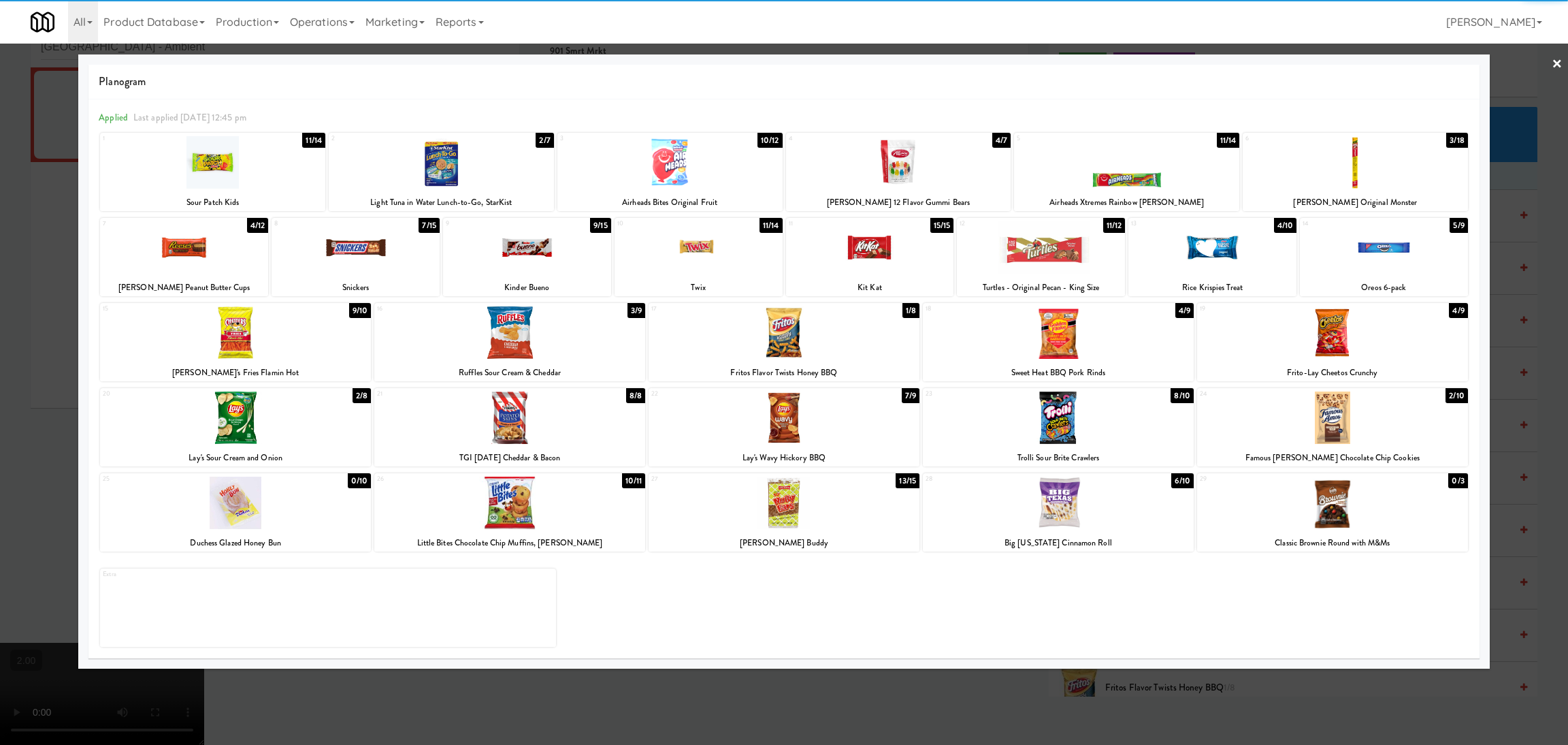
click at [1249, 255] on div at bounding box center [1212, 247] width 168 height 52
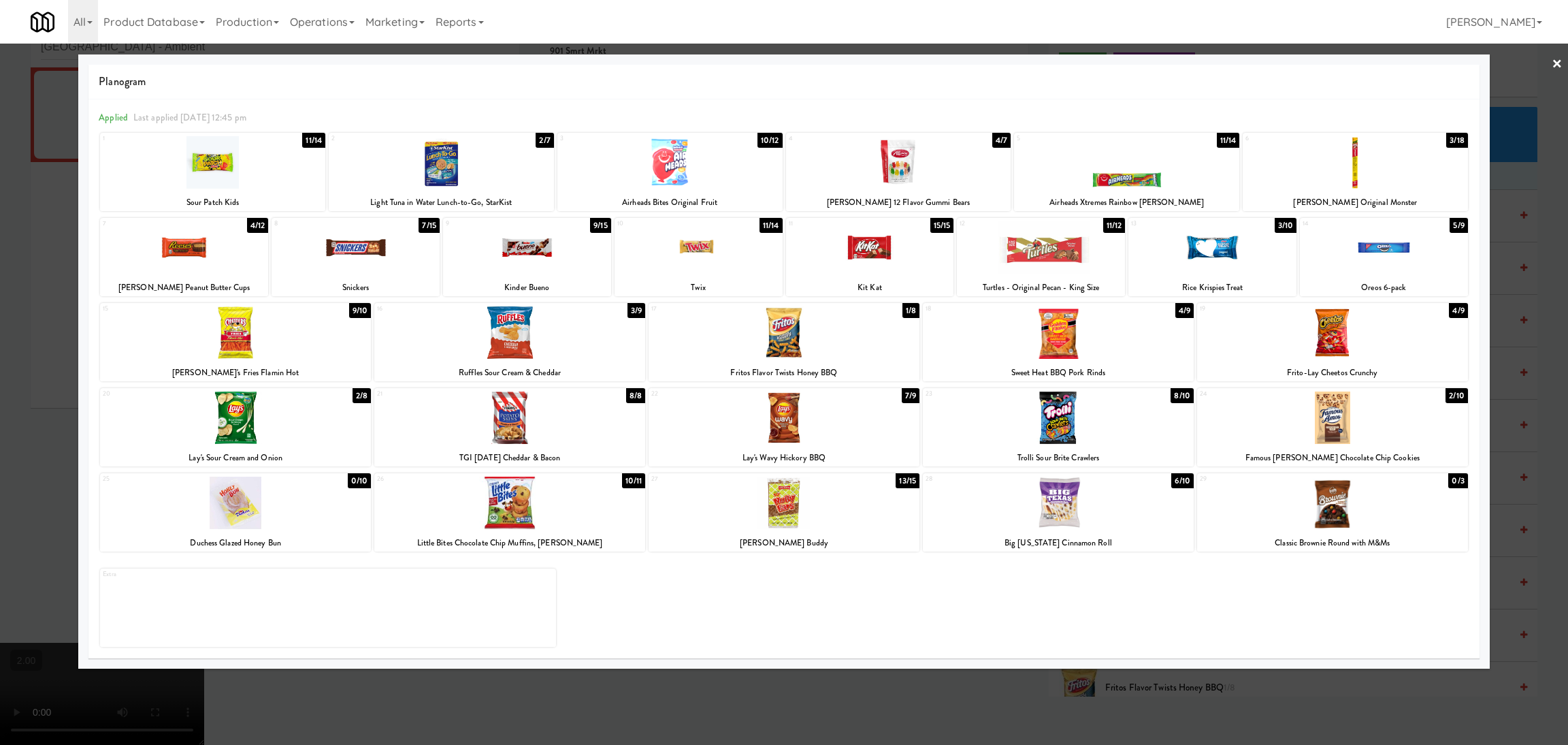
click at [1052, 710] on div at bounding box center [784, 372] width 1568 height 745
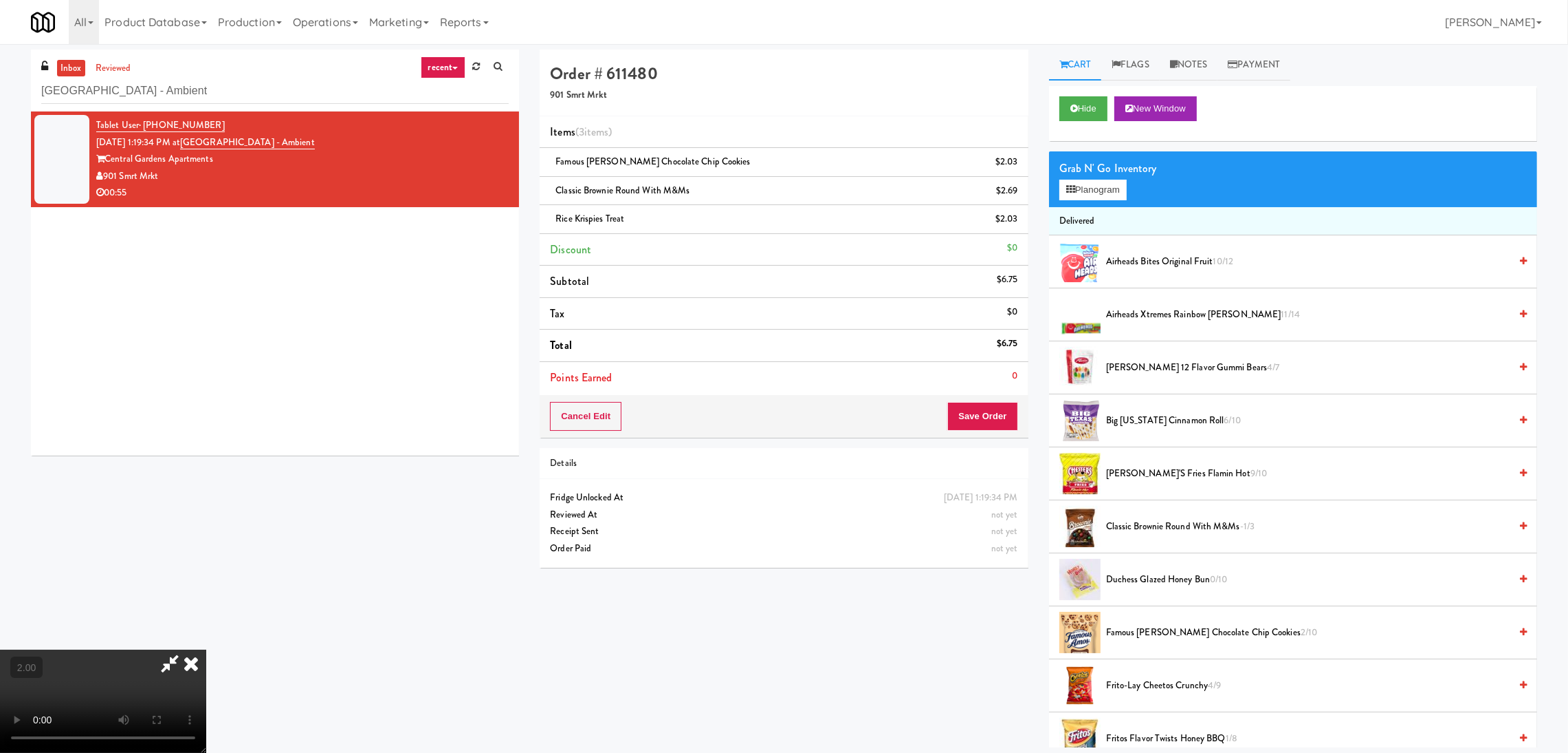
click at [206, 649] on video at bounding box center [103, 700] width 206 height 103
click at [206, 649] on icon at bounding box center [190, 663] width 30 height 27
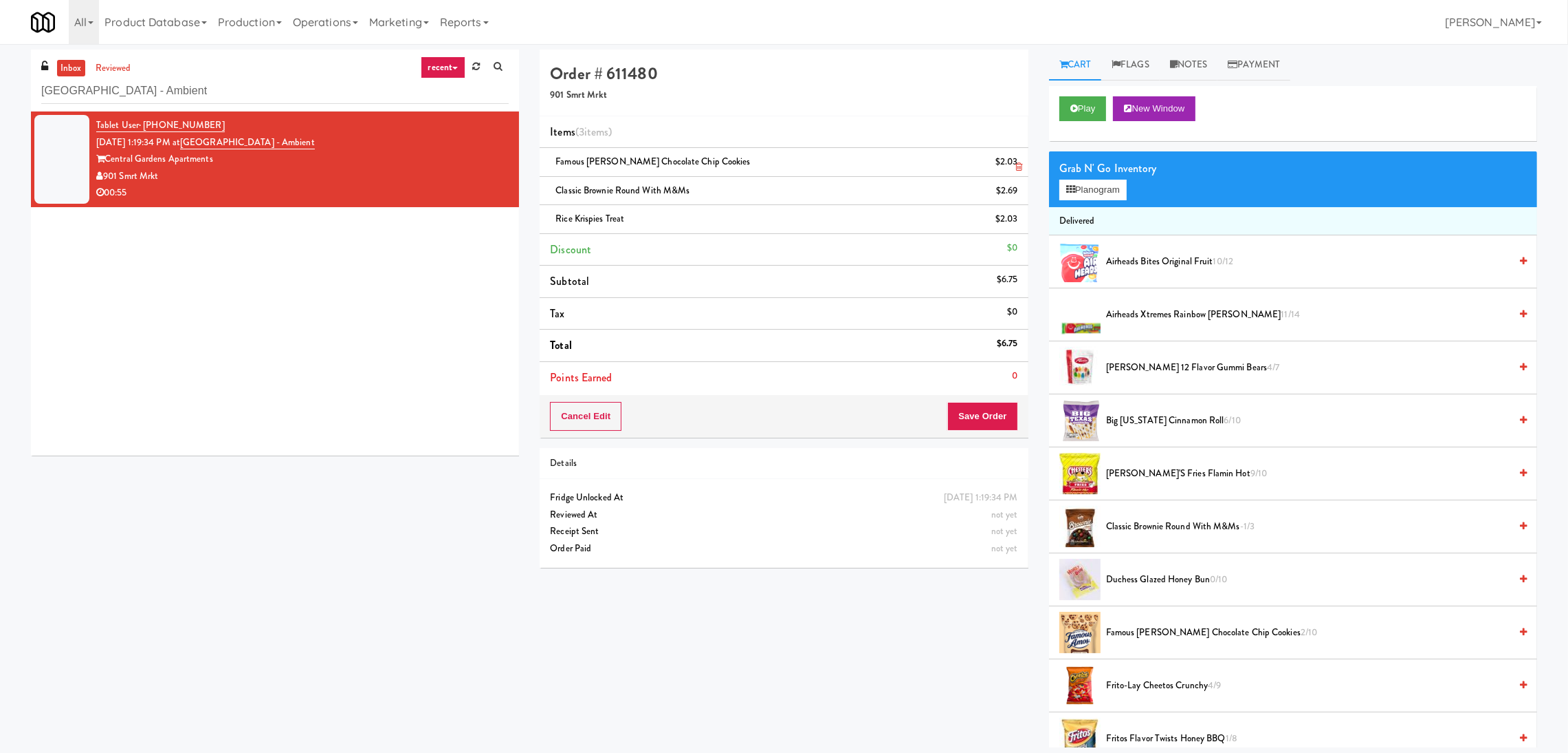
click at [1019, 164] on icon at bounding box center [1020, 167] width 7 height 9
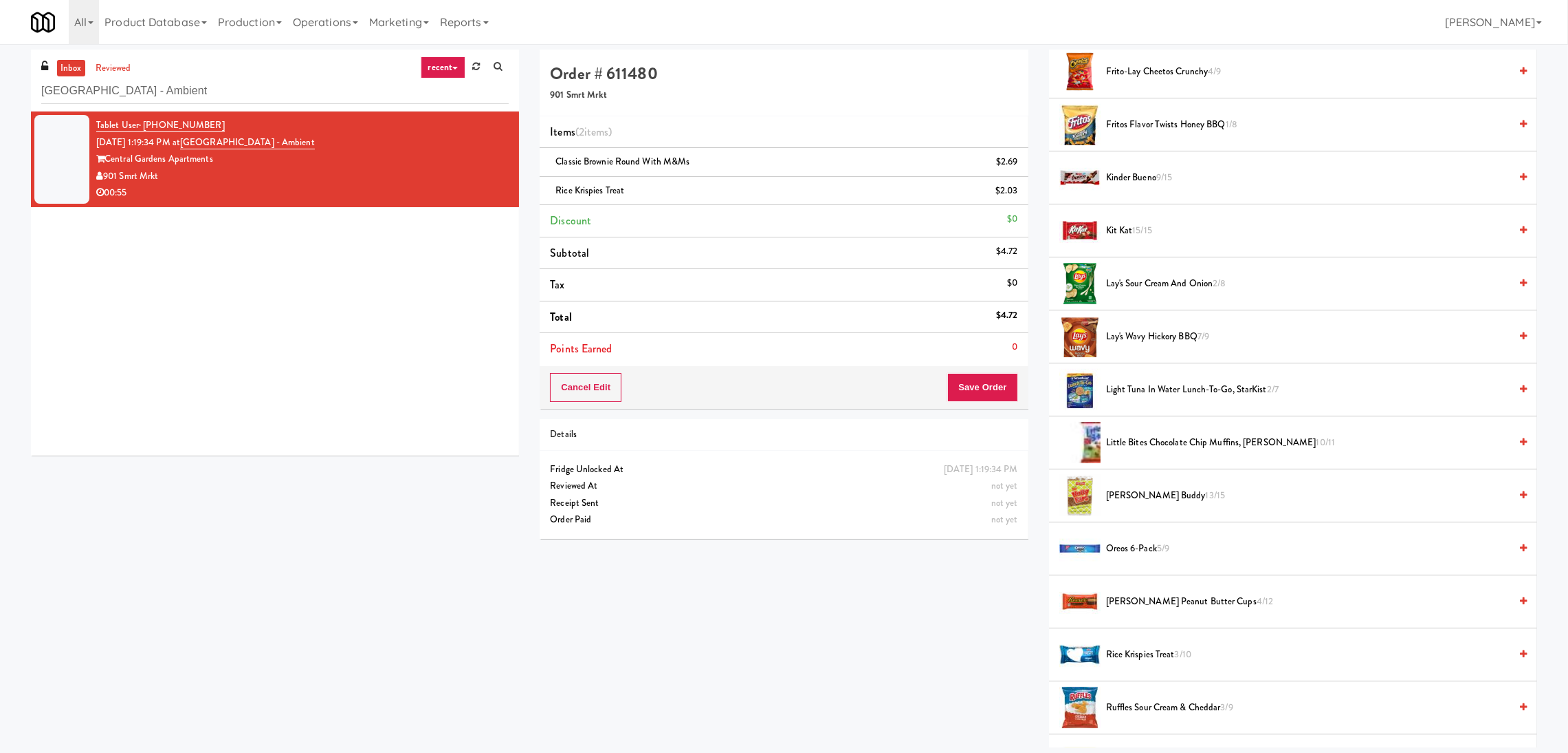
scroll to position [722, 0]
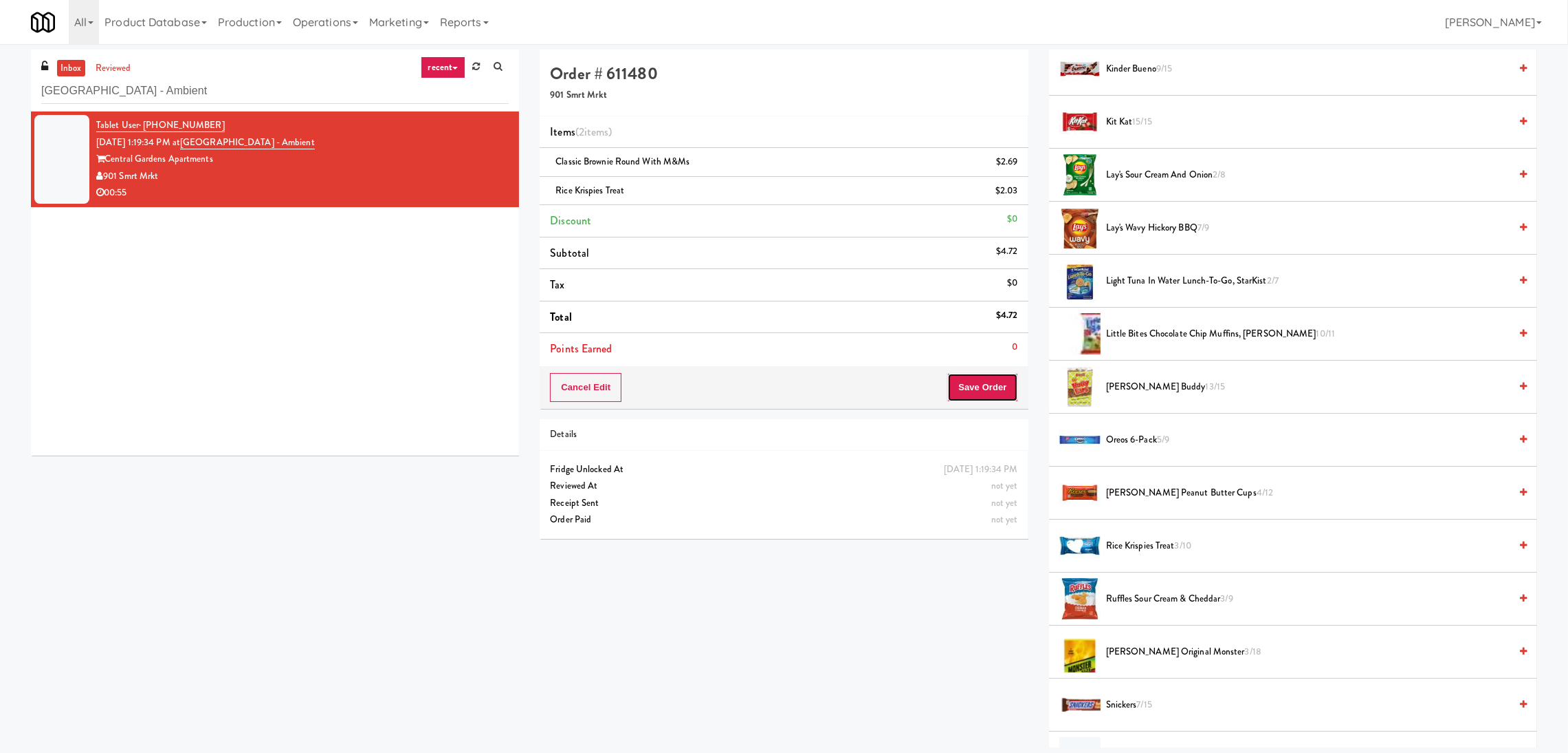
click at [995, 379] on button "Save Order" at bounding box center [982, 387] width 70 height 29
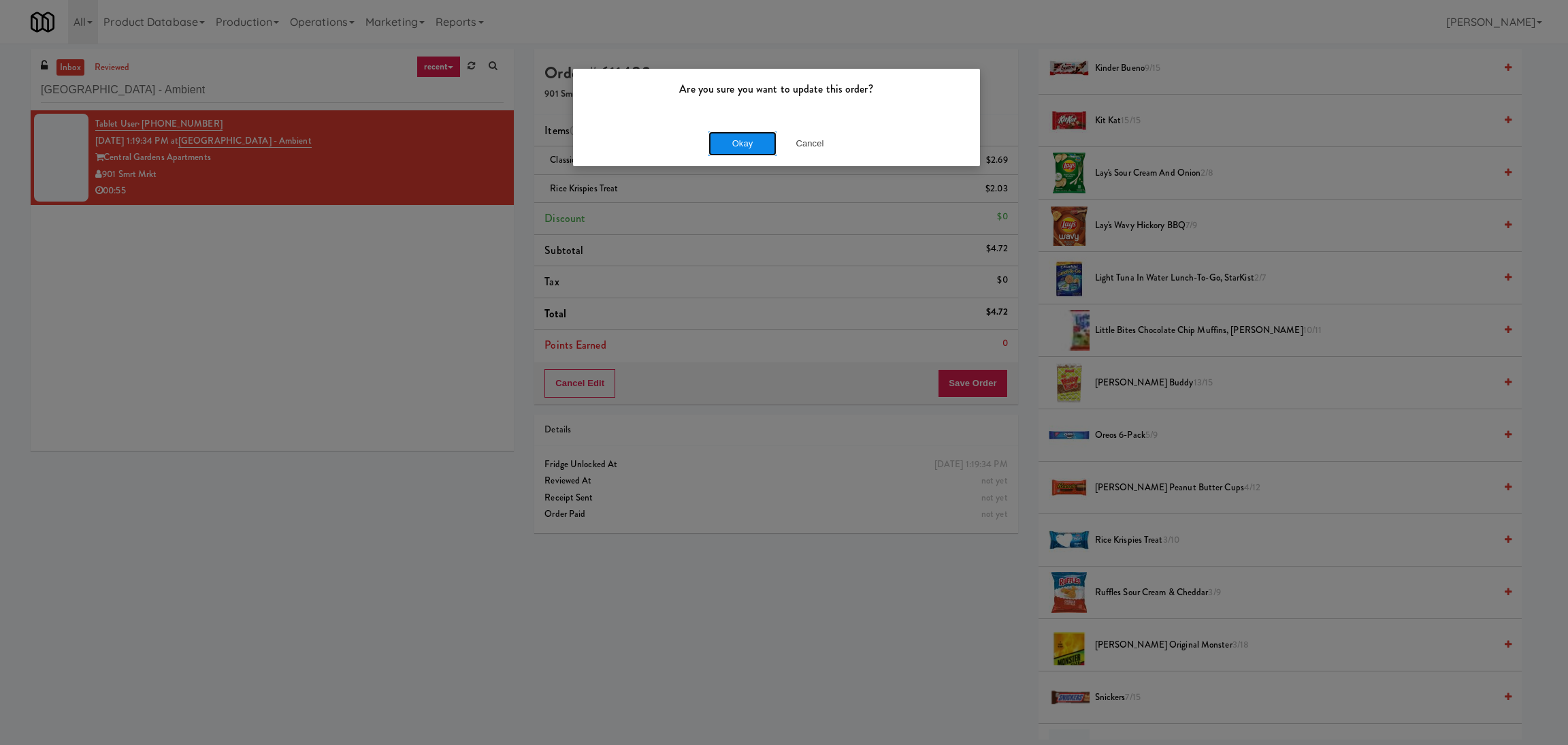
click at [722, 139] on button "Okay" at bounding box center [742, 143] width 68 height 24
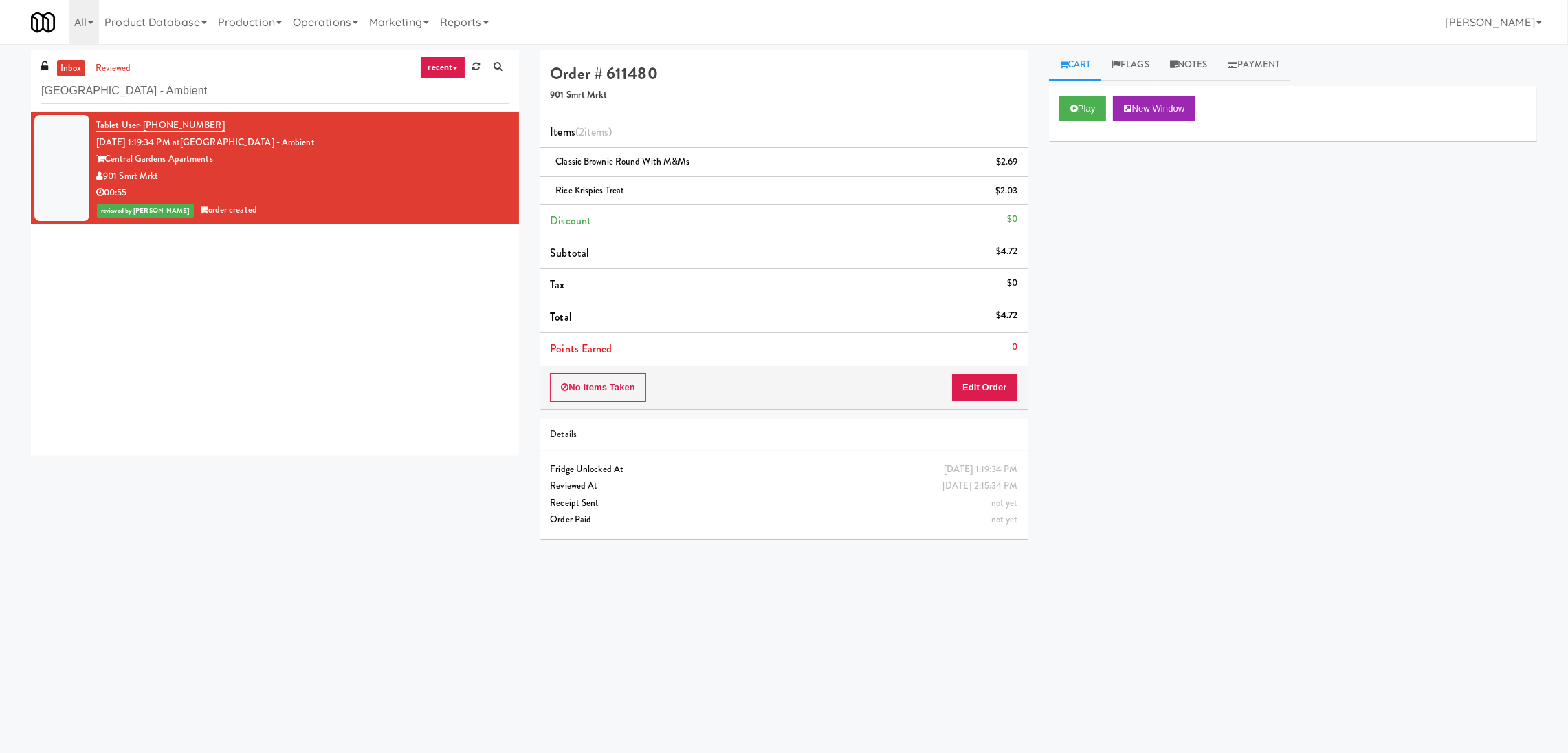
scroll to position [0, 0]
paste input "Spectrum Cooler"
drag, startPoint x: 258, startPoint y: 93, endPoint x: 0, endPoint y: 67, distance: 259.3
click at [0, 67] on div "inbox reviewed recent all unclear take inventory issue suspicious failed recent…" at bounding box center [784, 325] width 1568 height 552
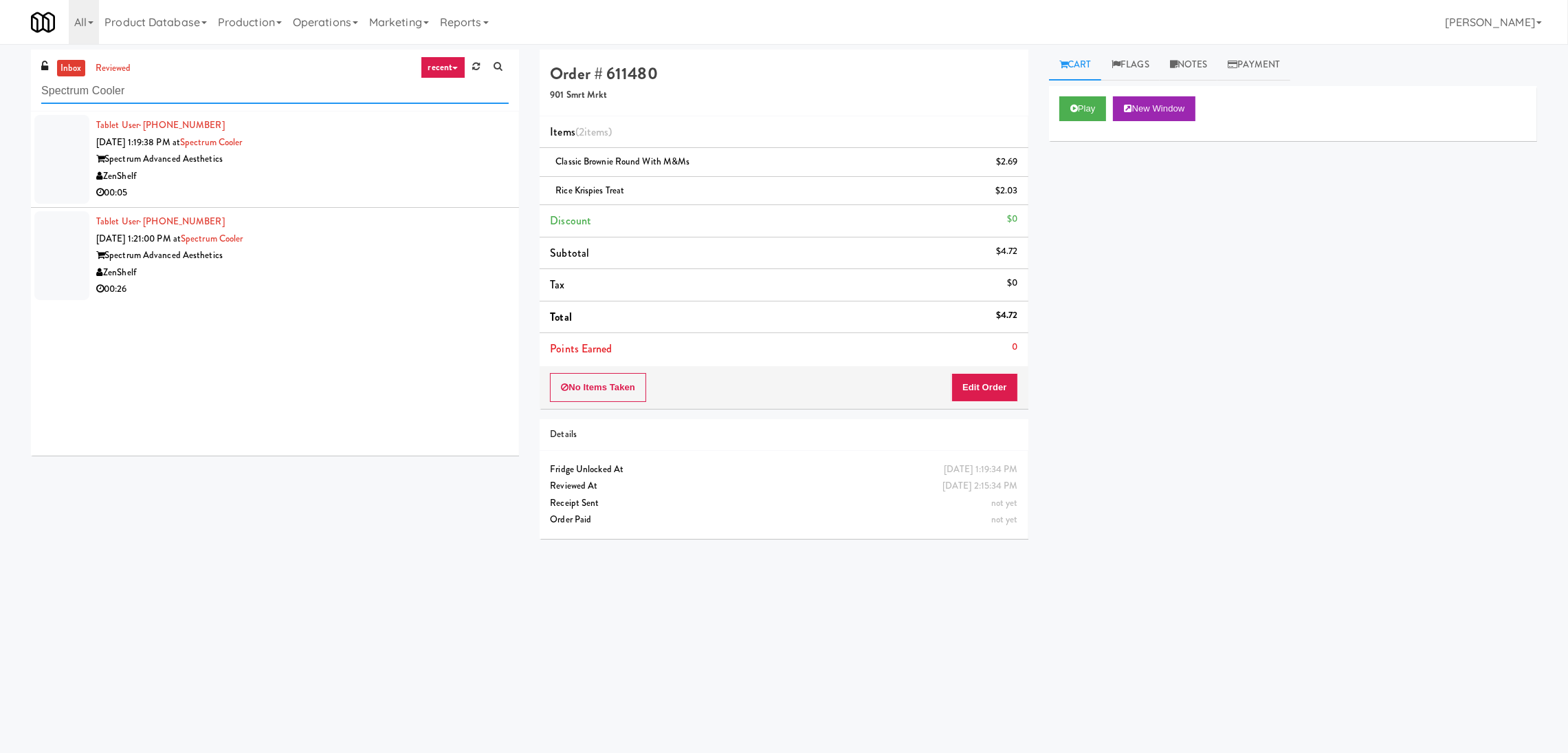
type input "Spectrum Cooler"
click at [433, 191] on div "00:05" at bounding box center [302, 192] width 413 height 17
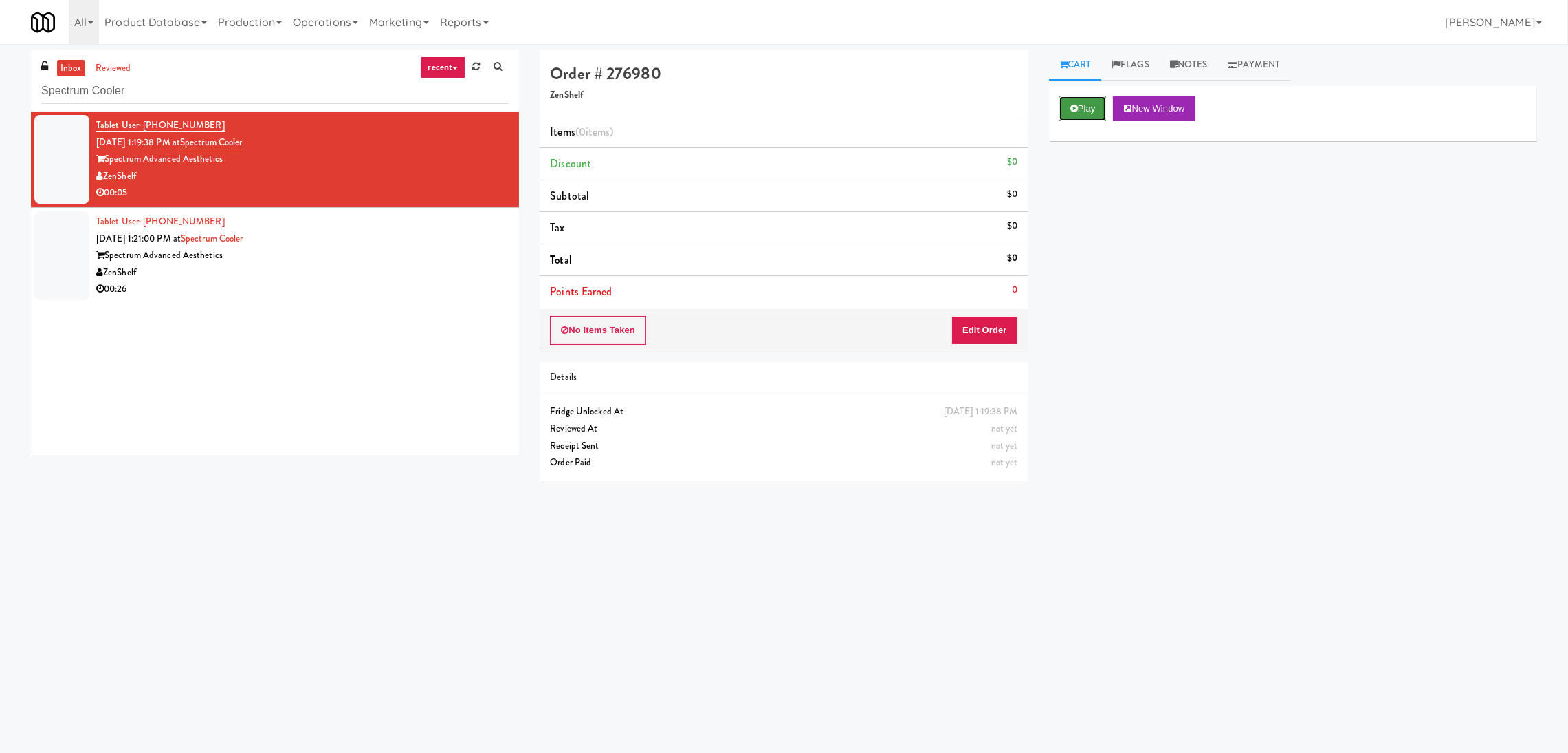
click at [1105, 108] on button "Play" at bounding box center [1083, 108] width 47 height 25
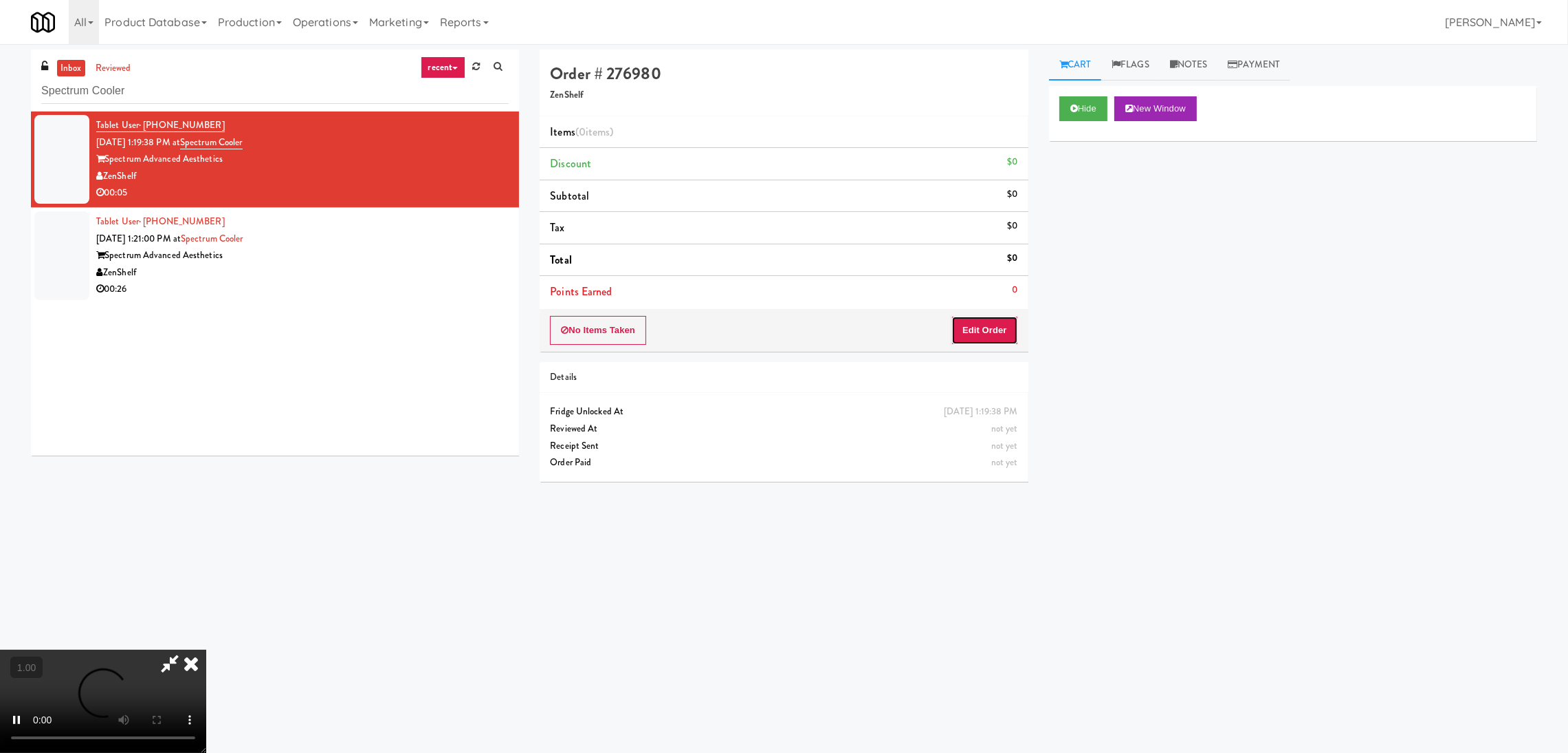
click at [1002, 328] on button "Edit Order" at bounding box center [984, 330] width 67 height 29
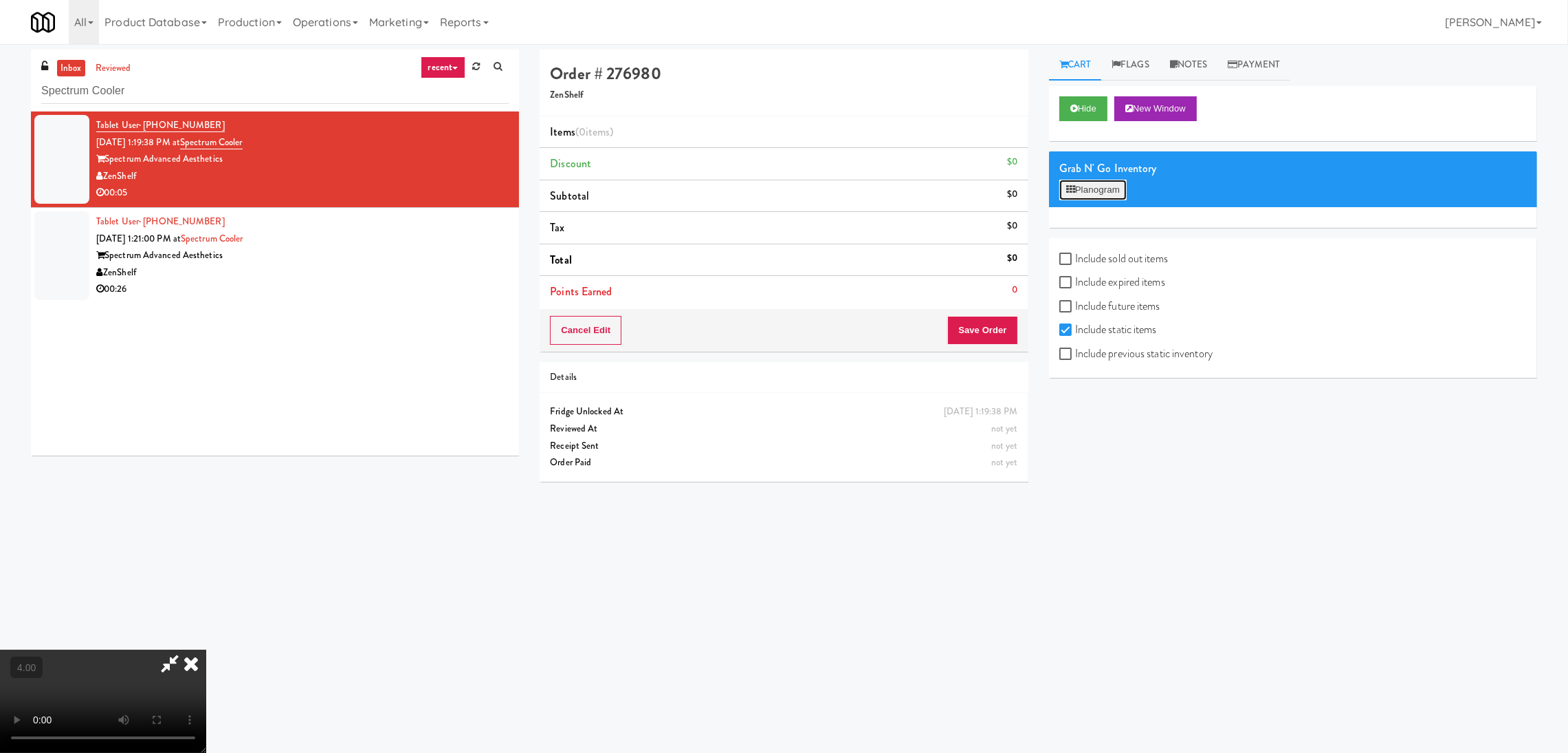
click at [1083, 194] on button "Planogram" at bounding box center [1093, 190] width 67 height 21
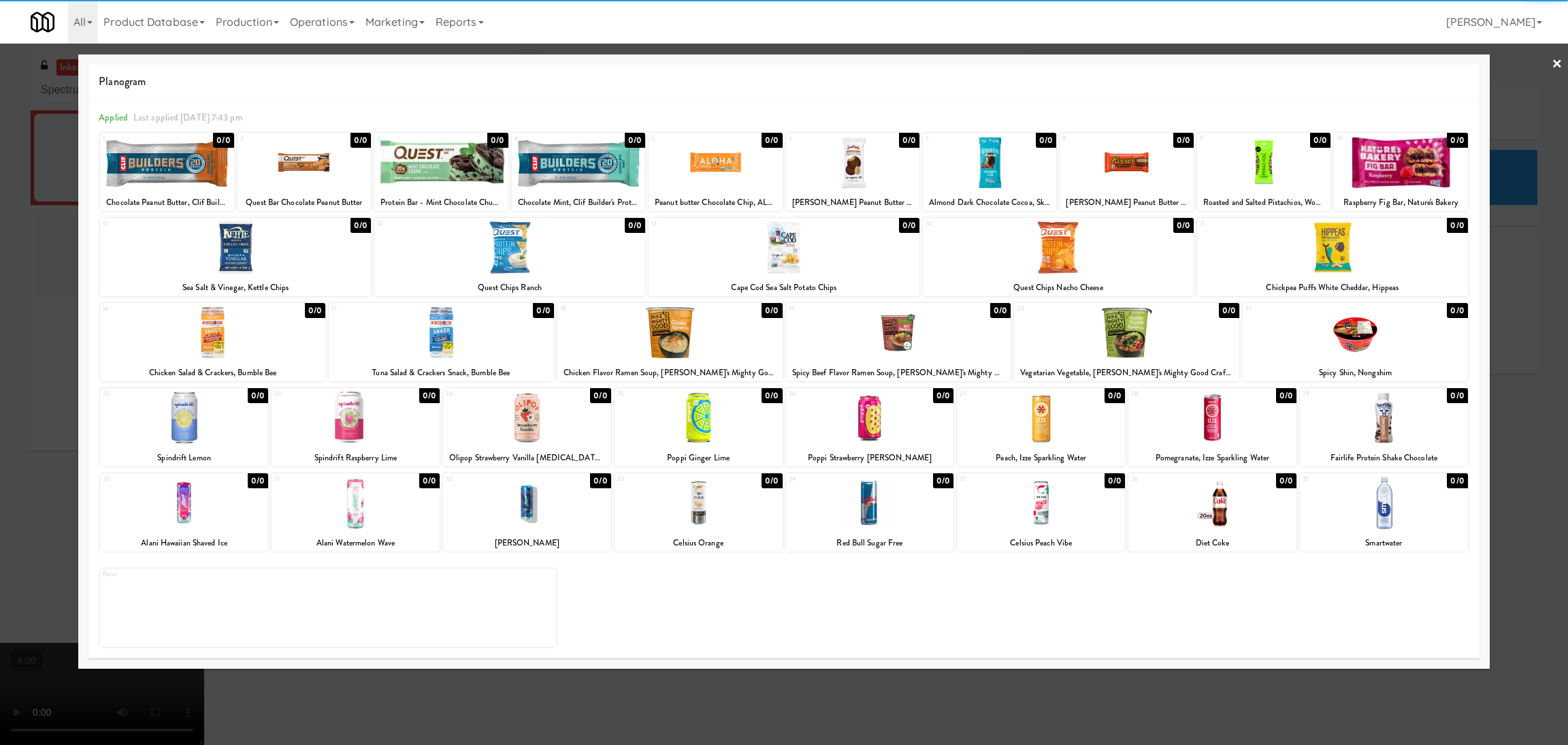
drag, startPoint x: 893, startPoint y: 519, endPoint x: 858, endPoint y: 510, distance: 36.1
click at [893, 518] on div at bounding box center [870, 502] width 168 height 52
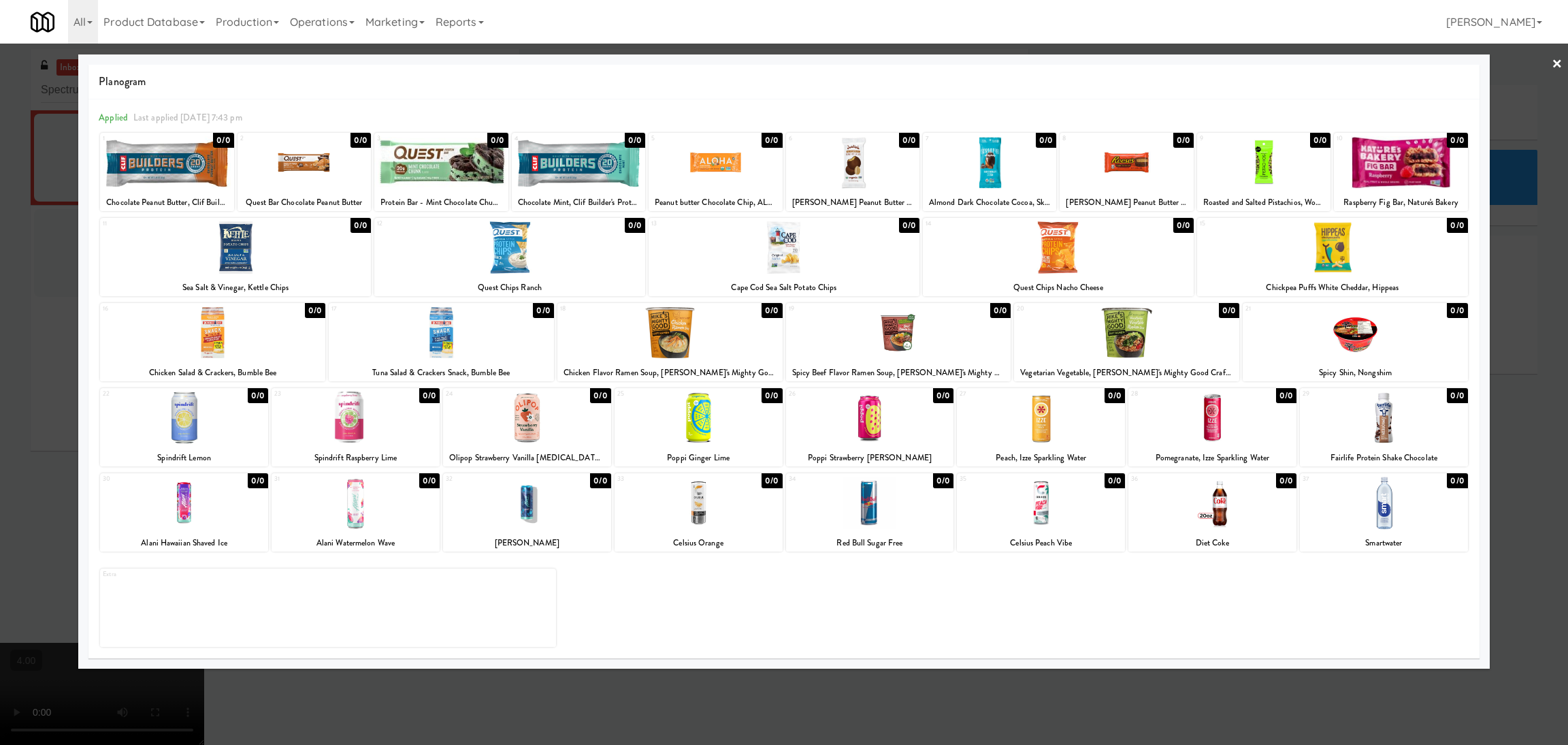
click at [1119, 670] on div at bounding box center [784, 372] width 1568 height 745
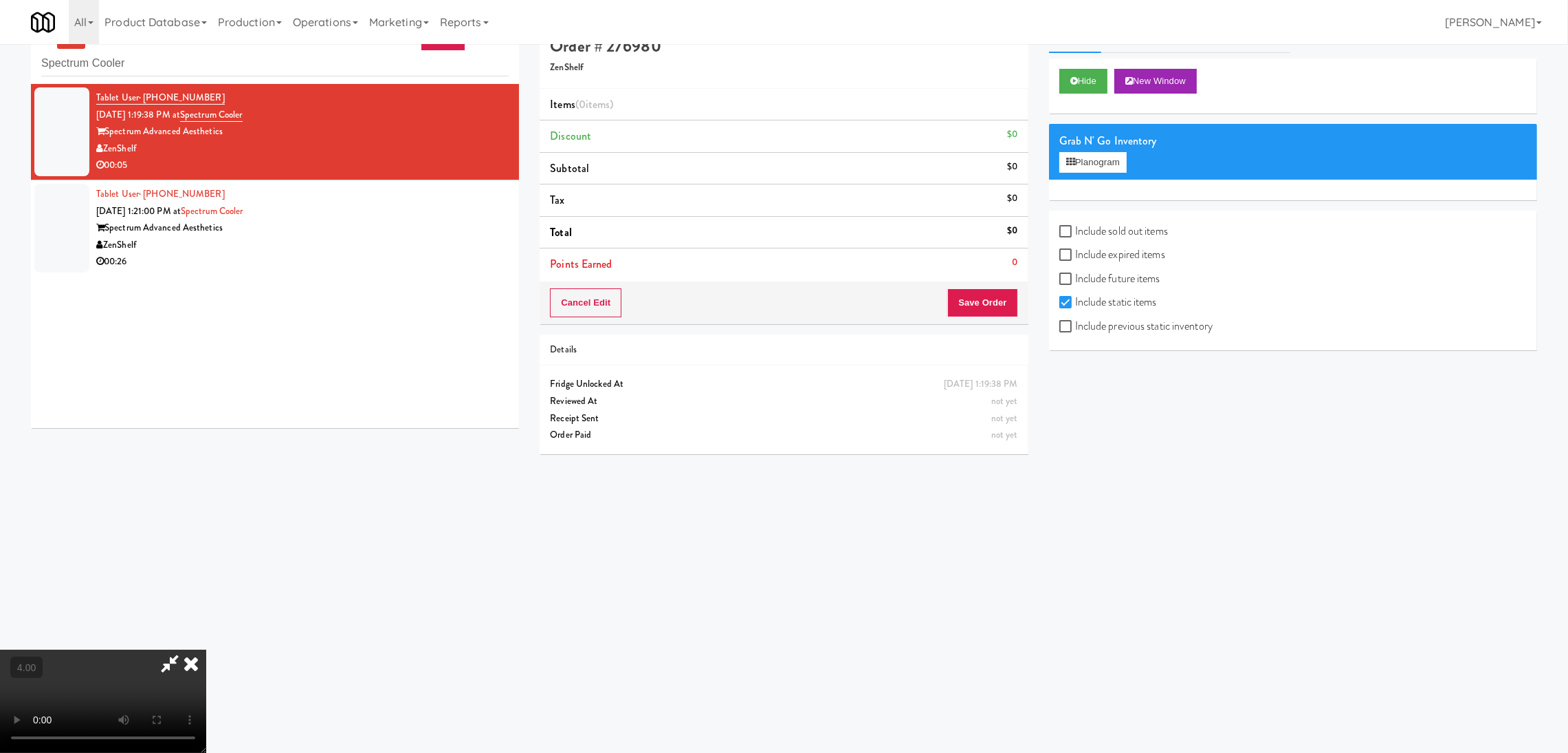
scroll to position [44, 0]
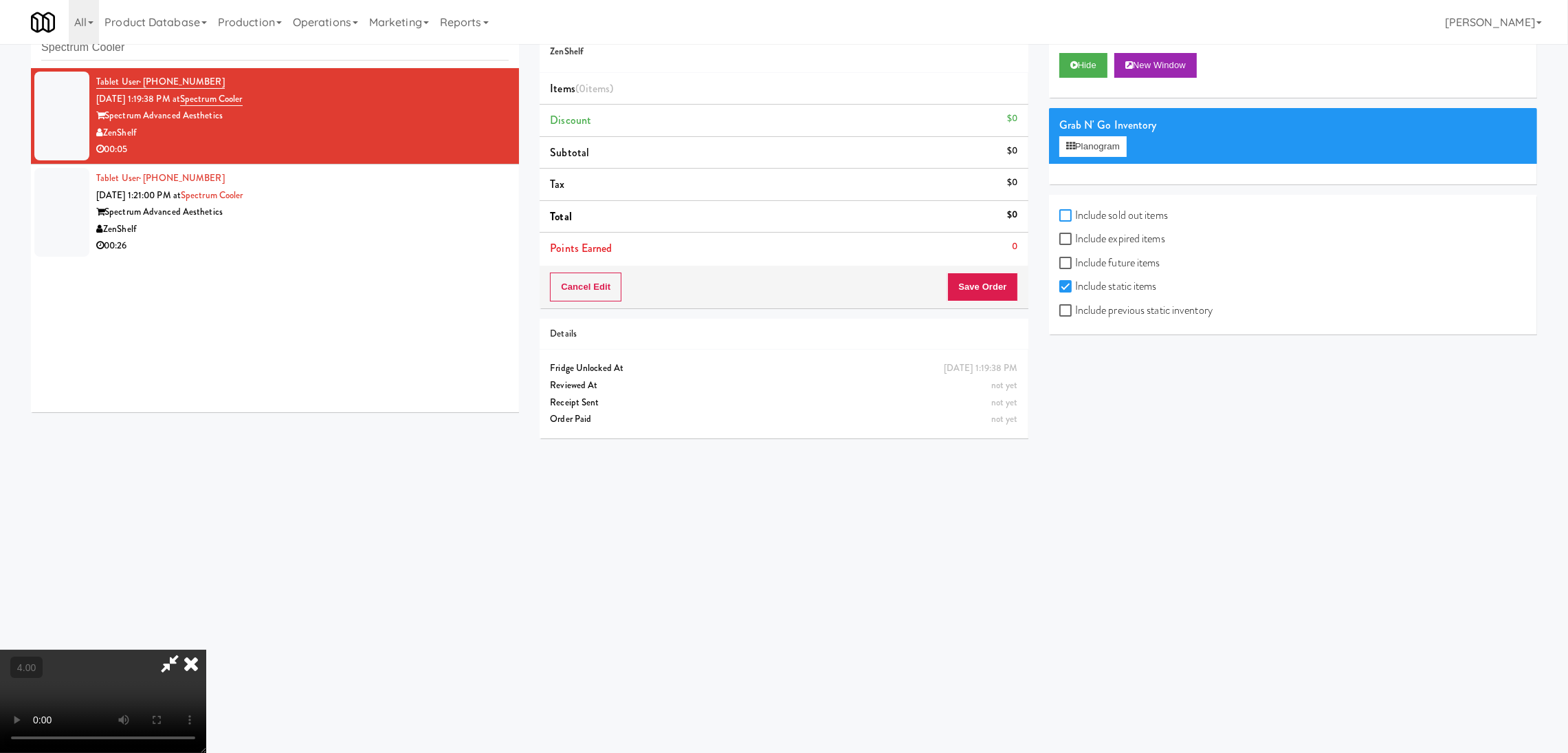
click at [1067, 216] on input "Include sold out items" at bounding box center [1067, 216] width 15 height 11
checkbox input "true"
click at [1084, 138] on button "Planogram" at bounding box center [1093, 146] width 67 height 21
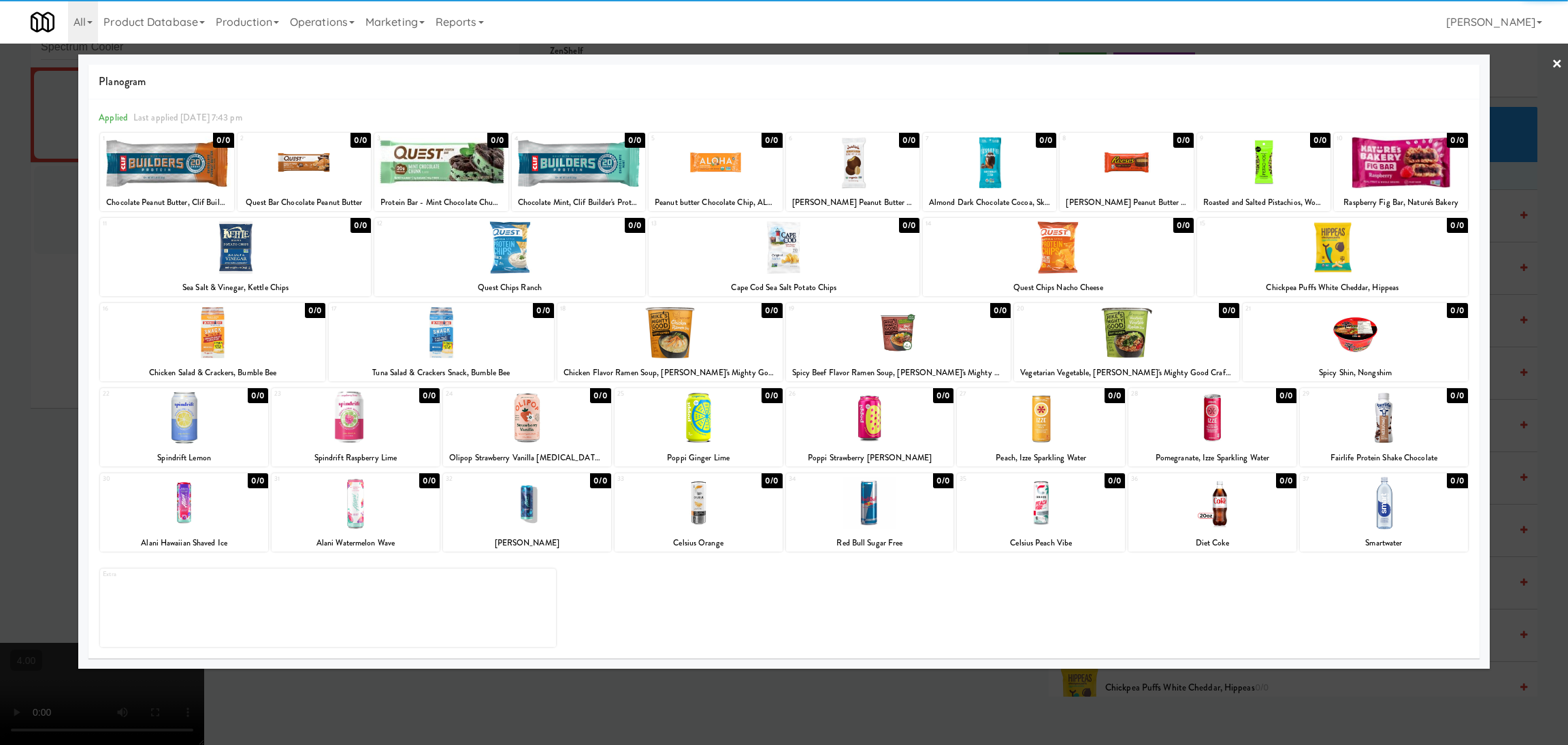
click at [905, 523] on div at bounding box center [870, 502] width 168 height 52
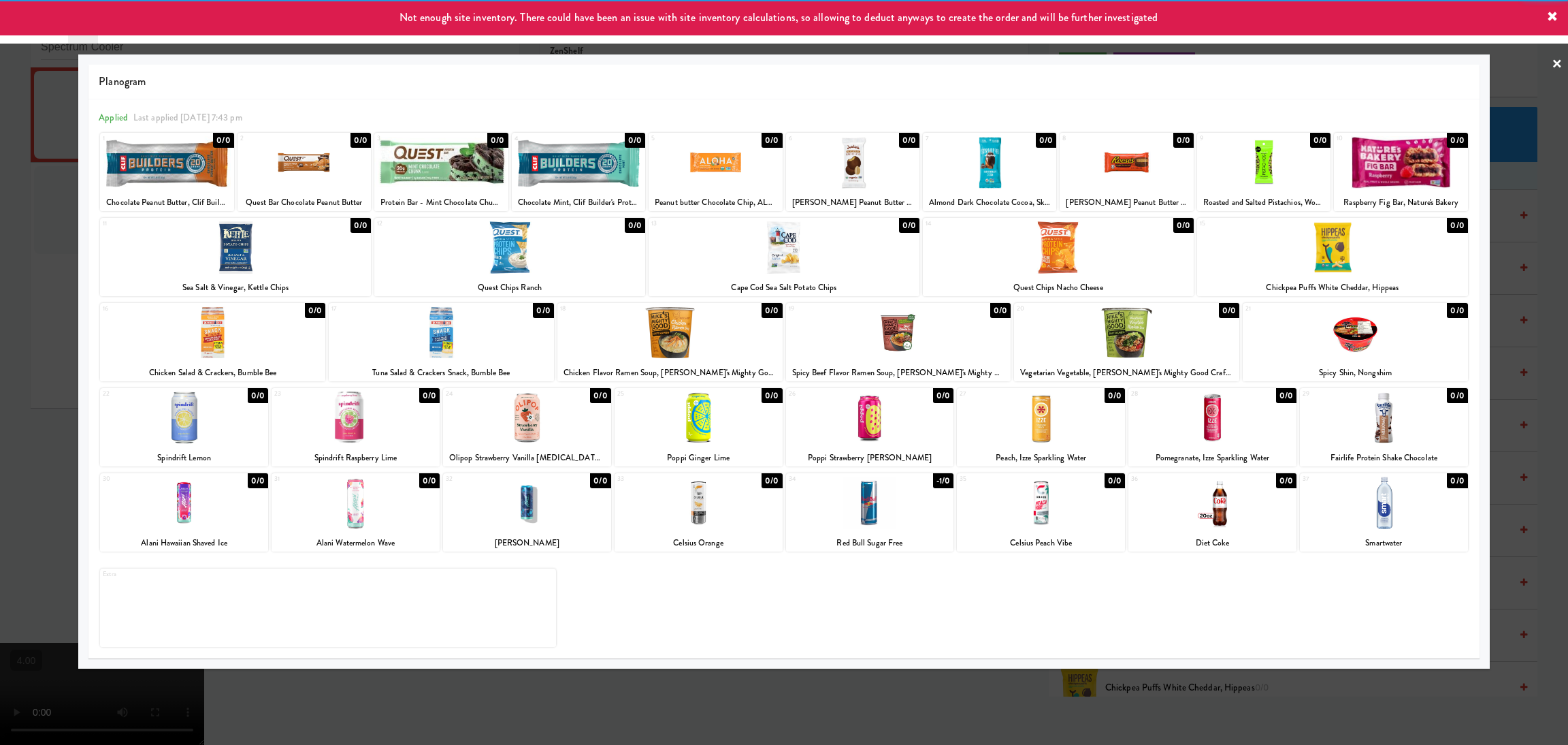
click at [966, 683] on div at bounding box center [784, 372] width 1568 height 745
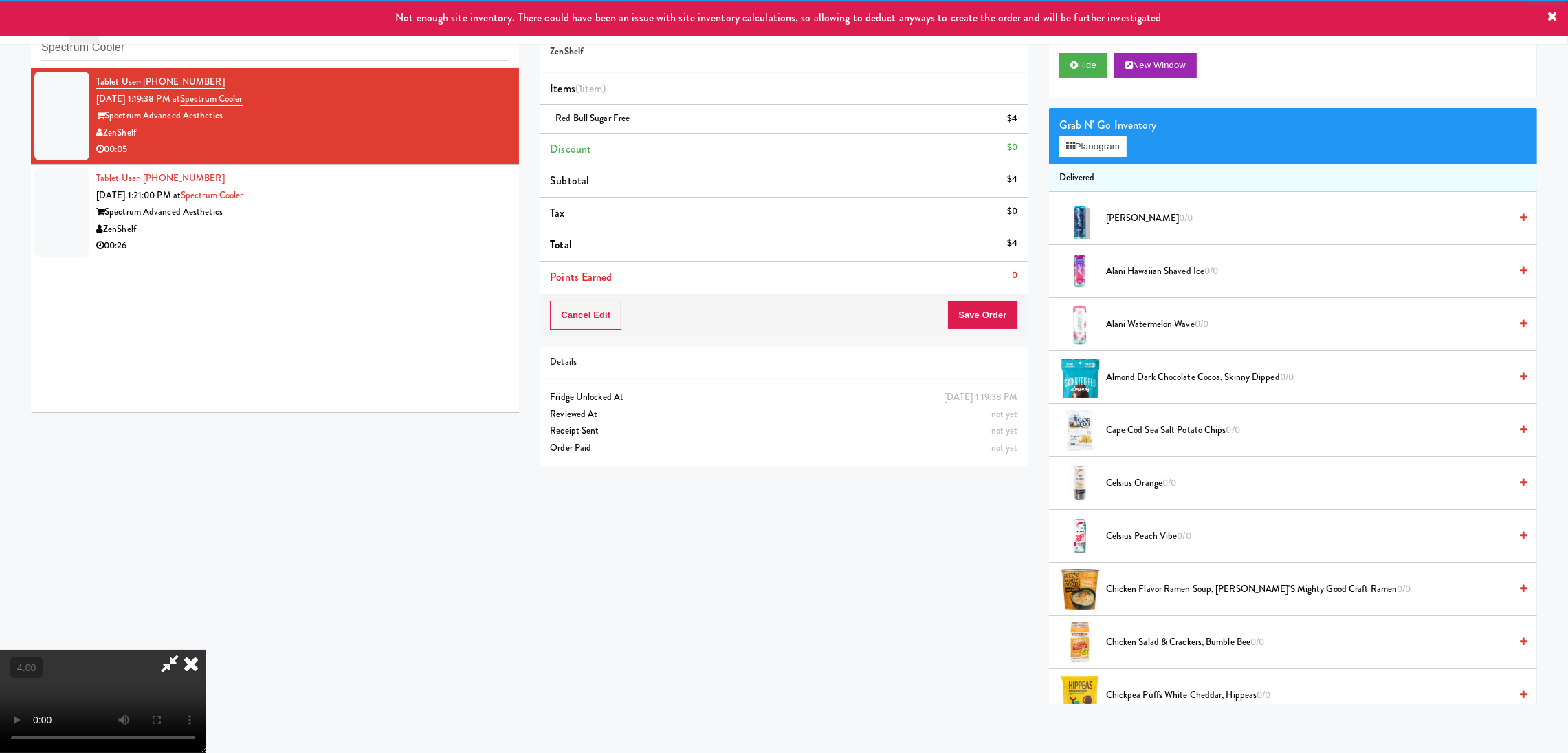
click at [206, 649] on video at bounding box center [103, 700] width 206 height 103
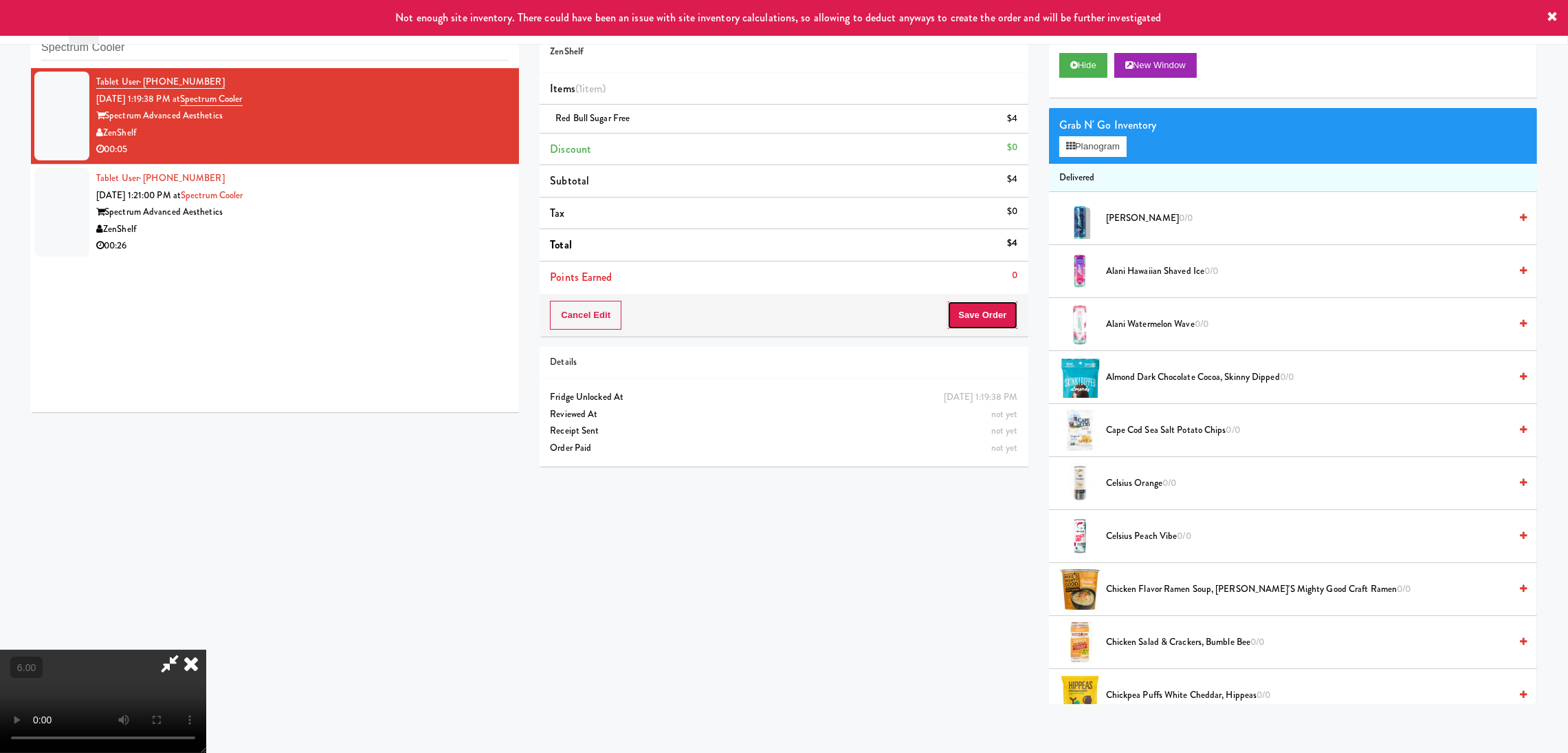
click at [973, 312] on button "Save Order" at bounding box center [982, 315] width 70 height 29
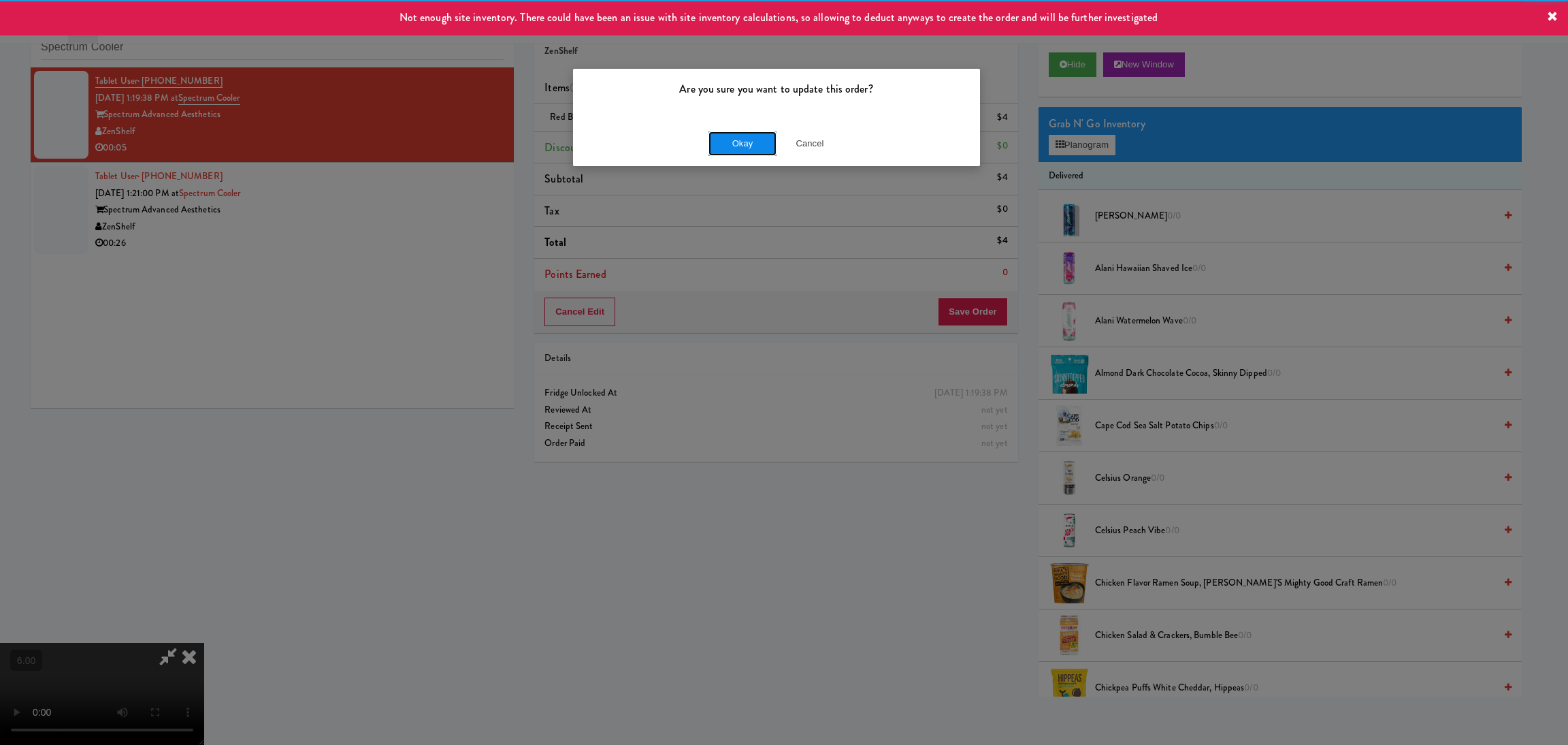
click at [737, 140] on button "Okay" at bounding box center [742, 143] width 68 height 24
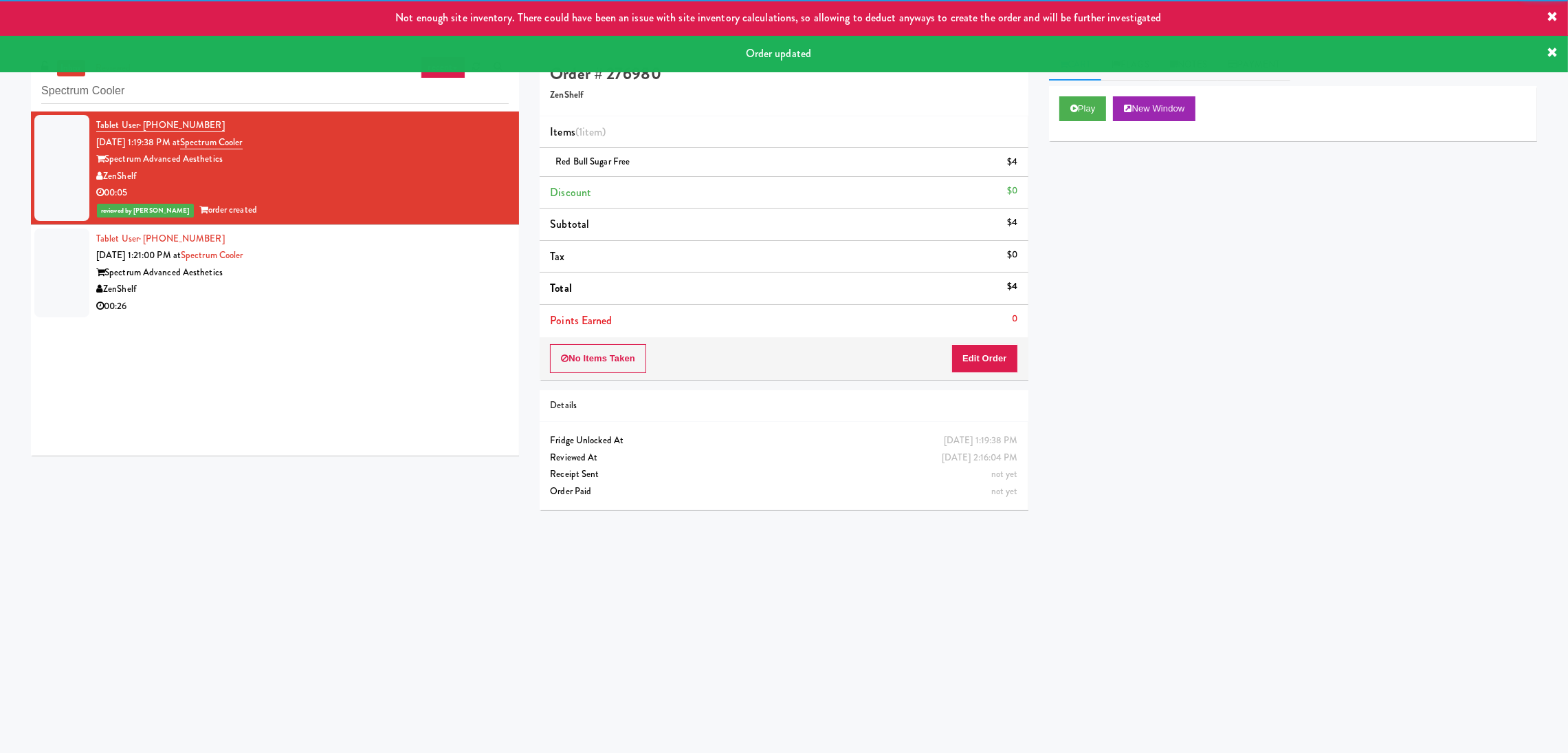
click at [405, 276] on div "Spectrum Advanced Aesthetics" at bounding box center [302, 273] width 413 height 17
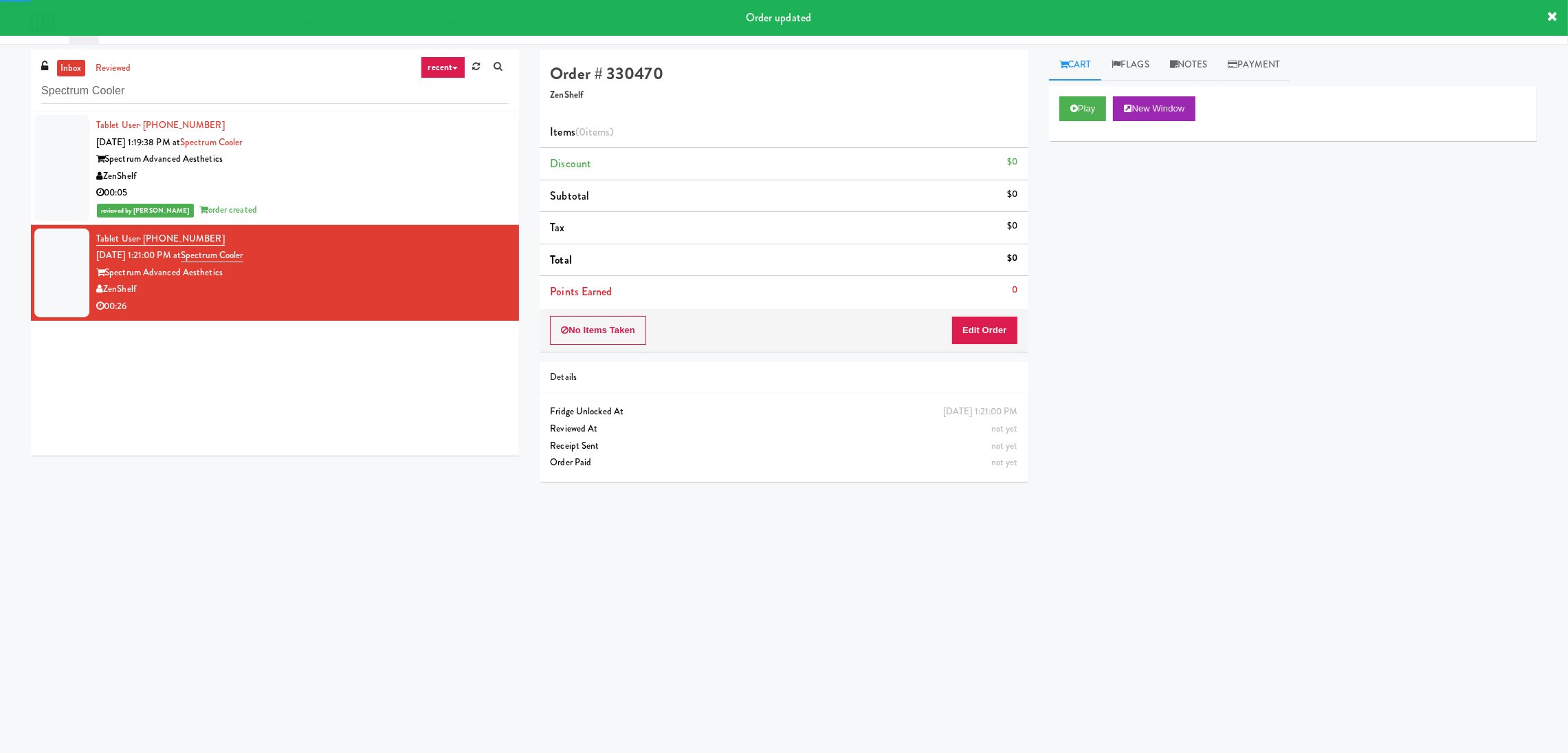
click at [1086, 95] on div "Play New Window" at bounding box center [1294, 113] width 488 height 55
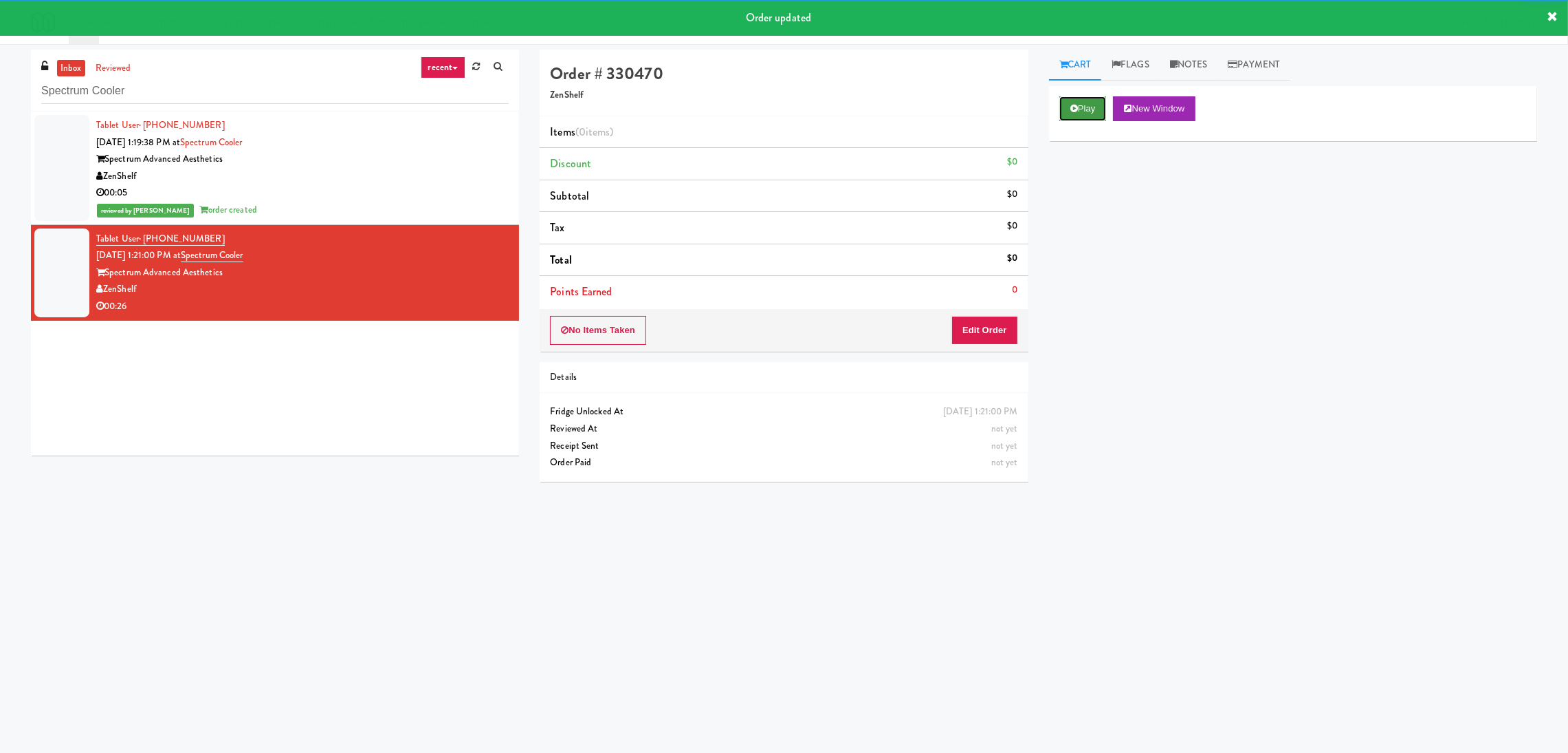
click at [1067, 117] on button "Play" at bounding box center [1083, 108] width 47 height 25
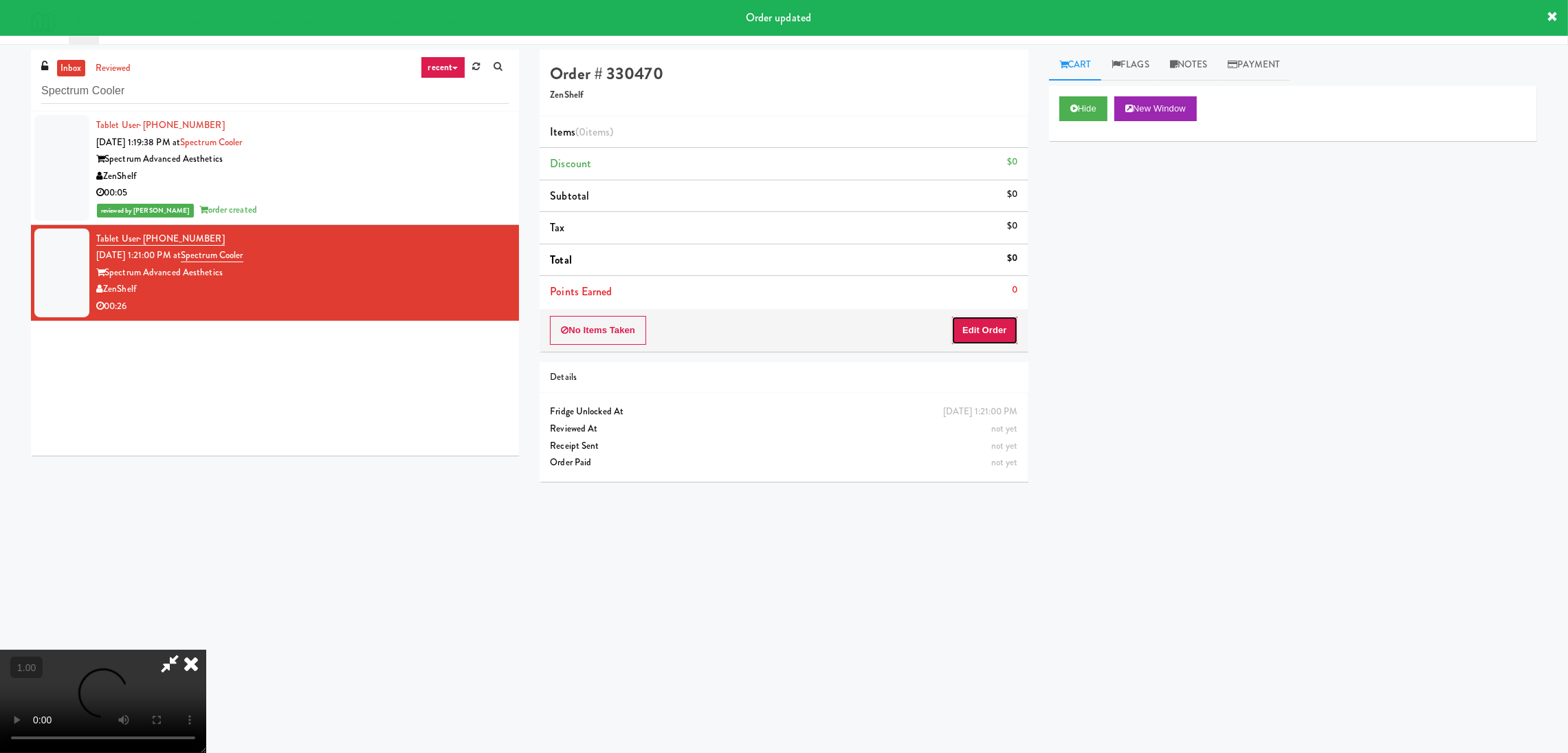
click at [991, 343] on button "Edit Order" at bounding box center [984, 330] width 67 height 29
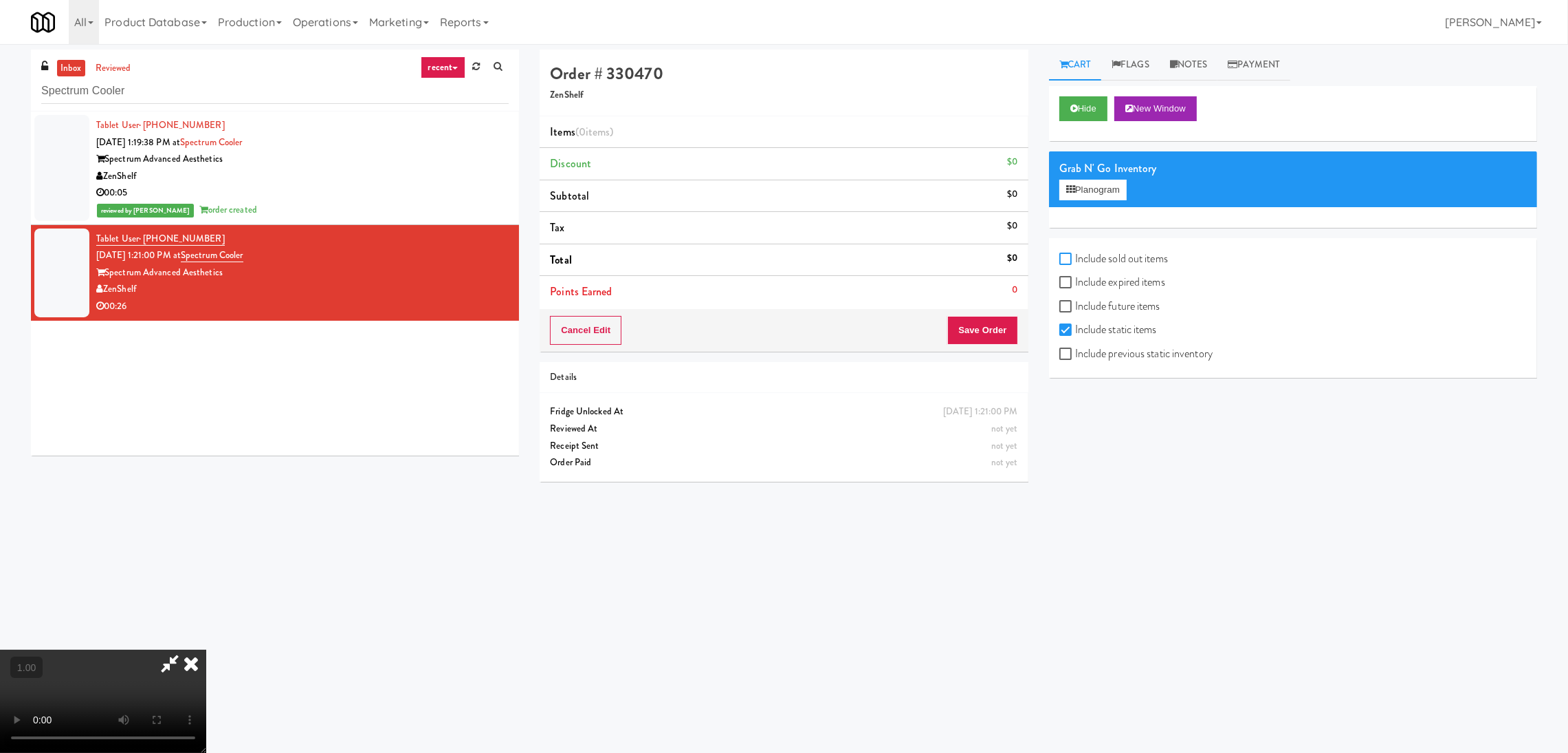
click at [1061, 263] on input "Include sold out items" at bounding box center [1067, 259] width 15 height 11
checkbox input "true"
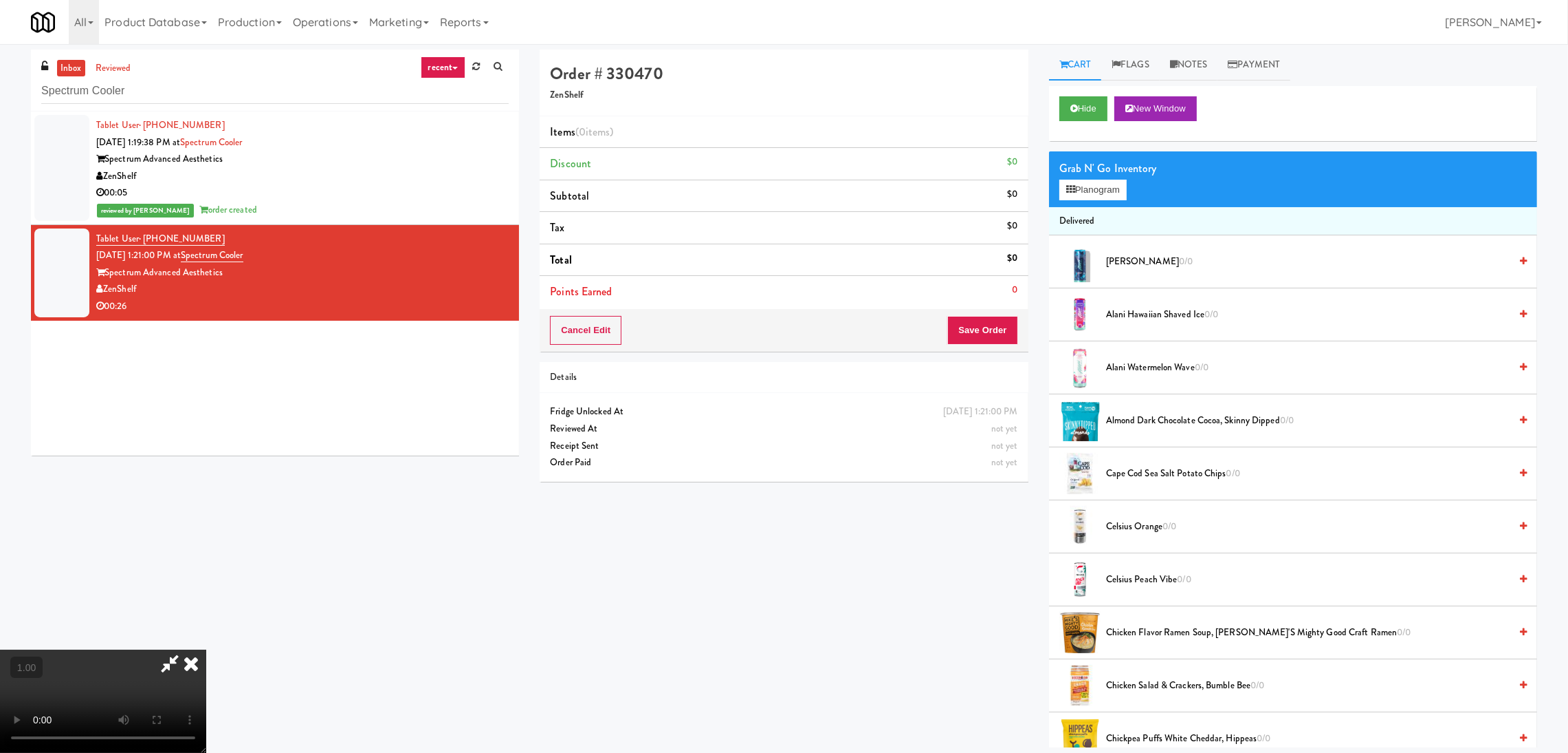
scroll to position [164, 0]
click at [206, 649] on video at bounding box center [103, 700] width 206 height 103
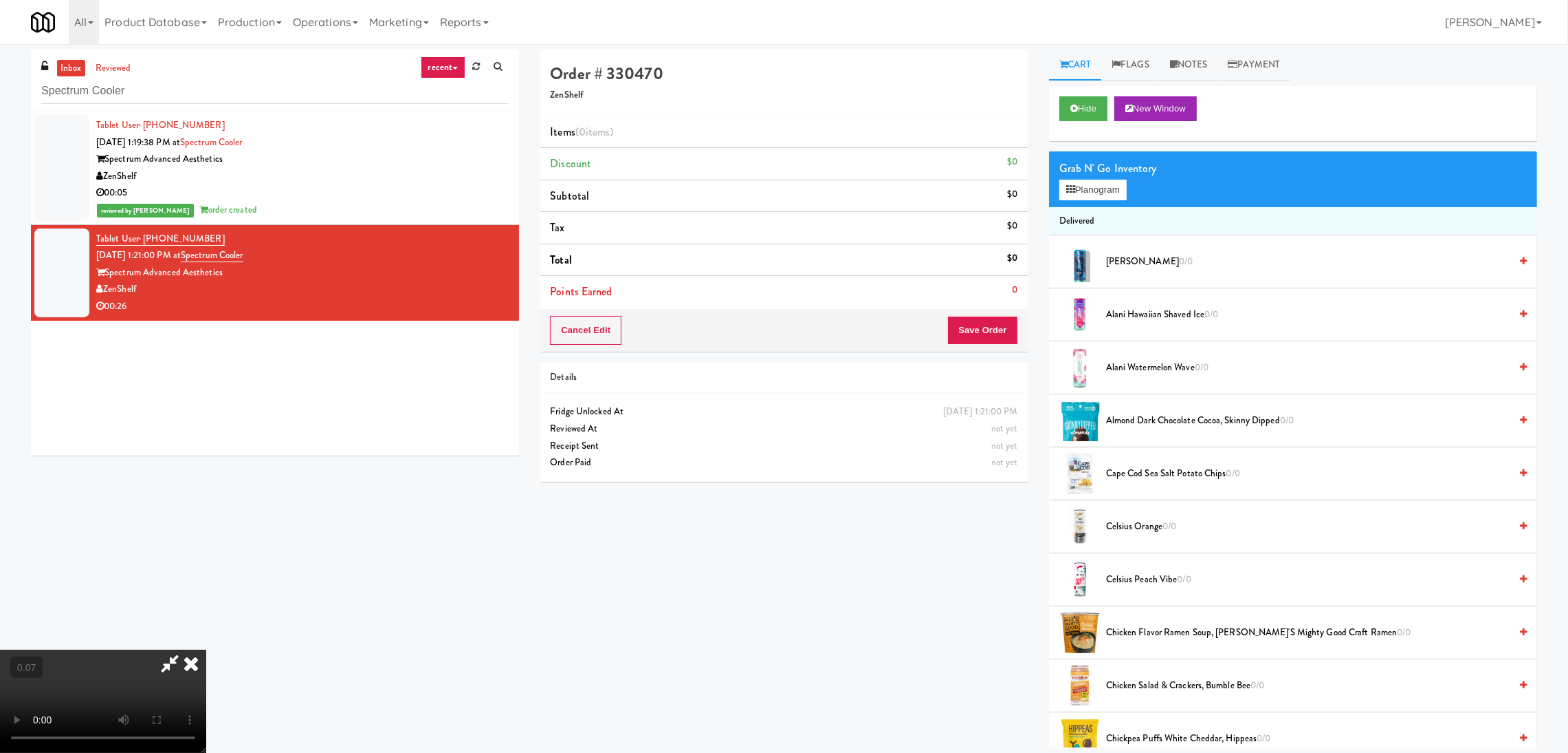
click at [206, 649] on video at bounding box center [103, 700] width 206 height 103
click at [1094, 184] on button "Planogram" at bounding box center [1093, 190] width 67 height 21
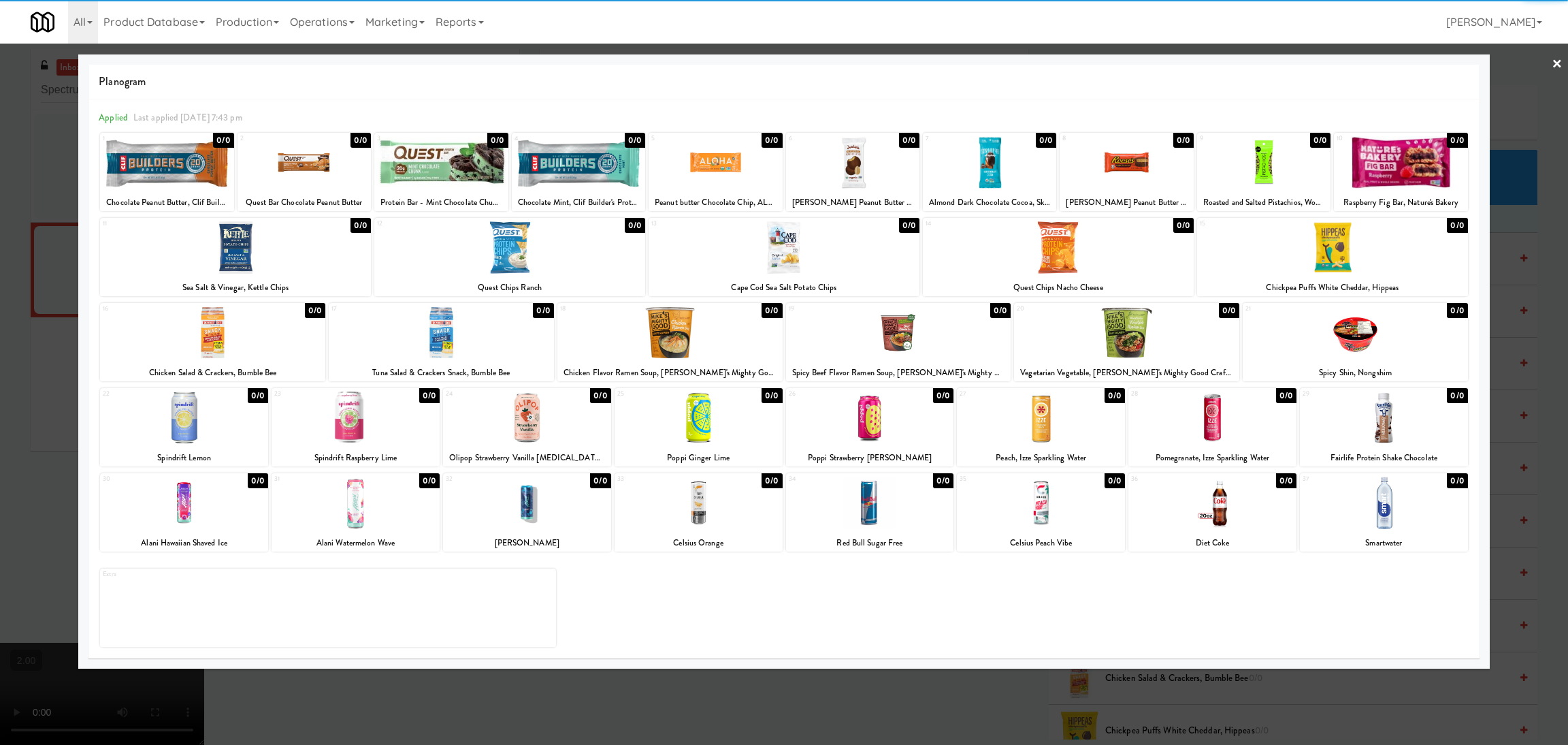
click at [1096, 424] on div at bounding box center [1041, 418] width 168 height 52
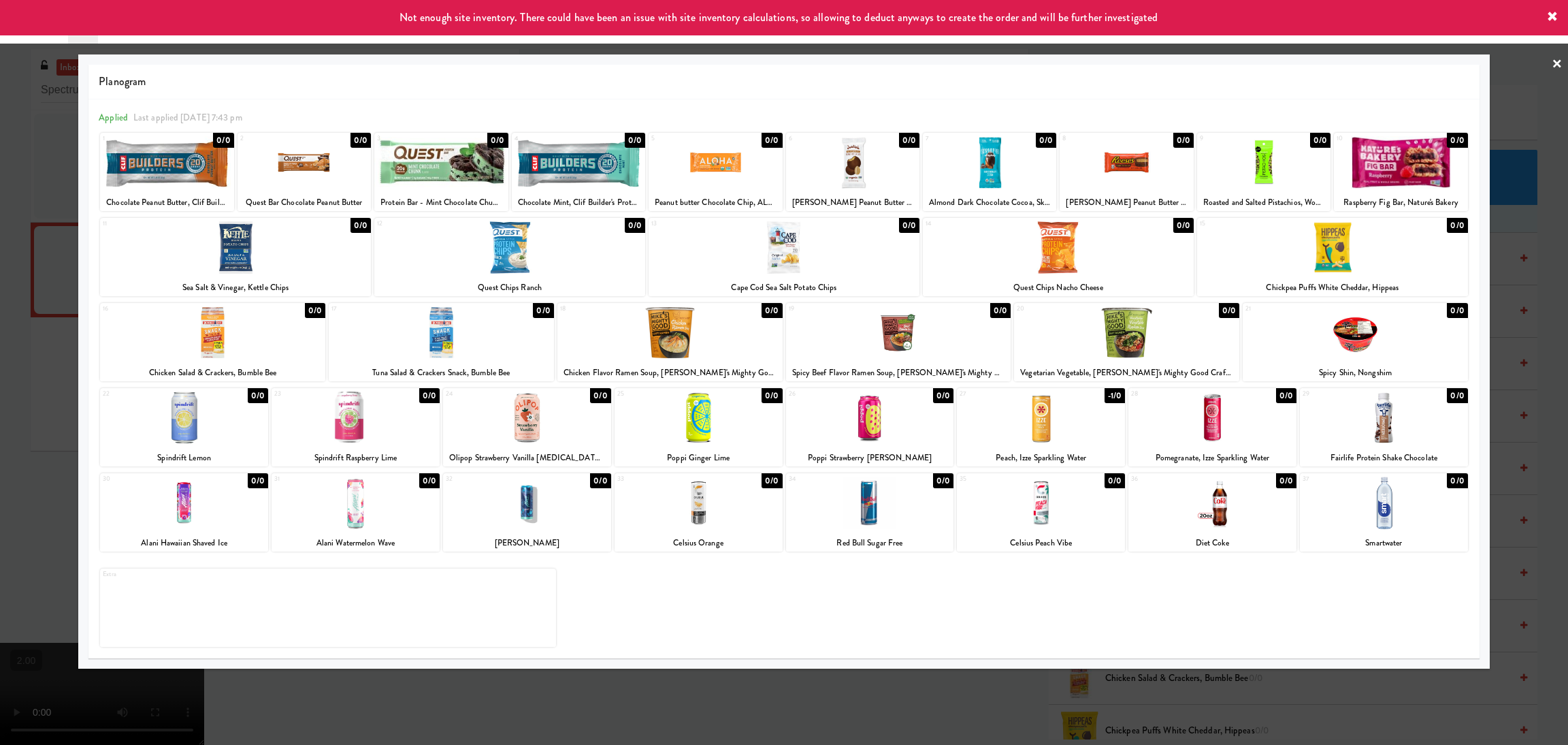
click at [520, 508] on div at bounding box center [527, 502] width 168 height 52
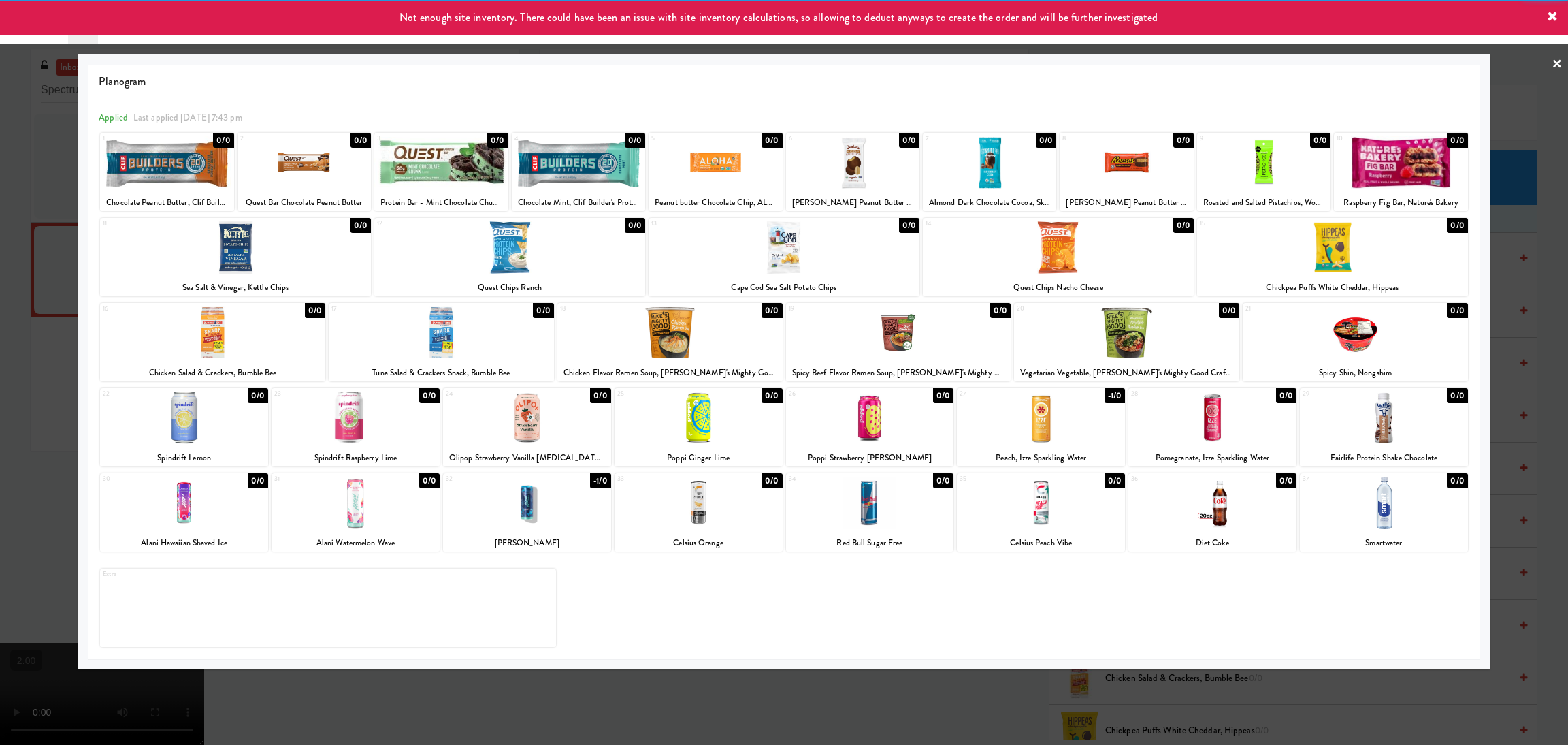
click at [14, 486] on div at bounding box center [784, 372] width 1568 height 745
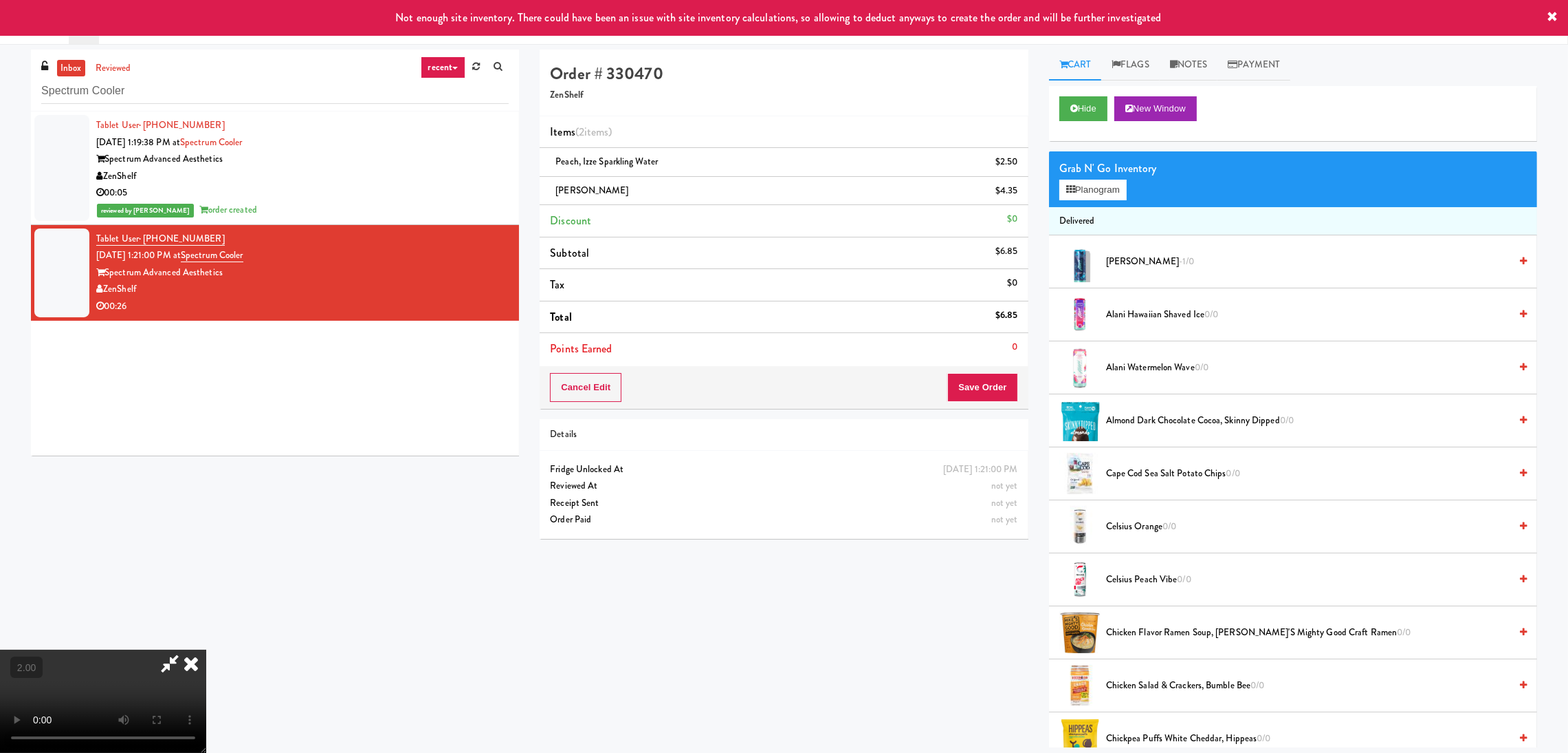
click at [206, 649] on video at bounding box center [103, 700] width 206 height 103
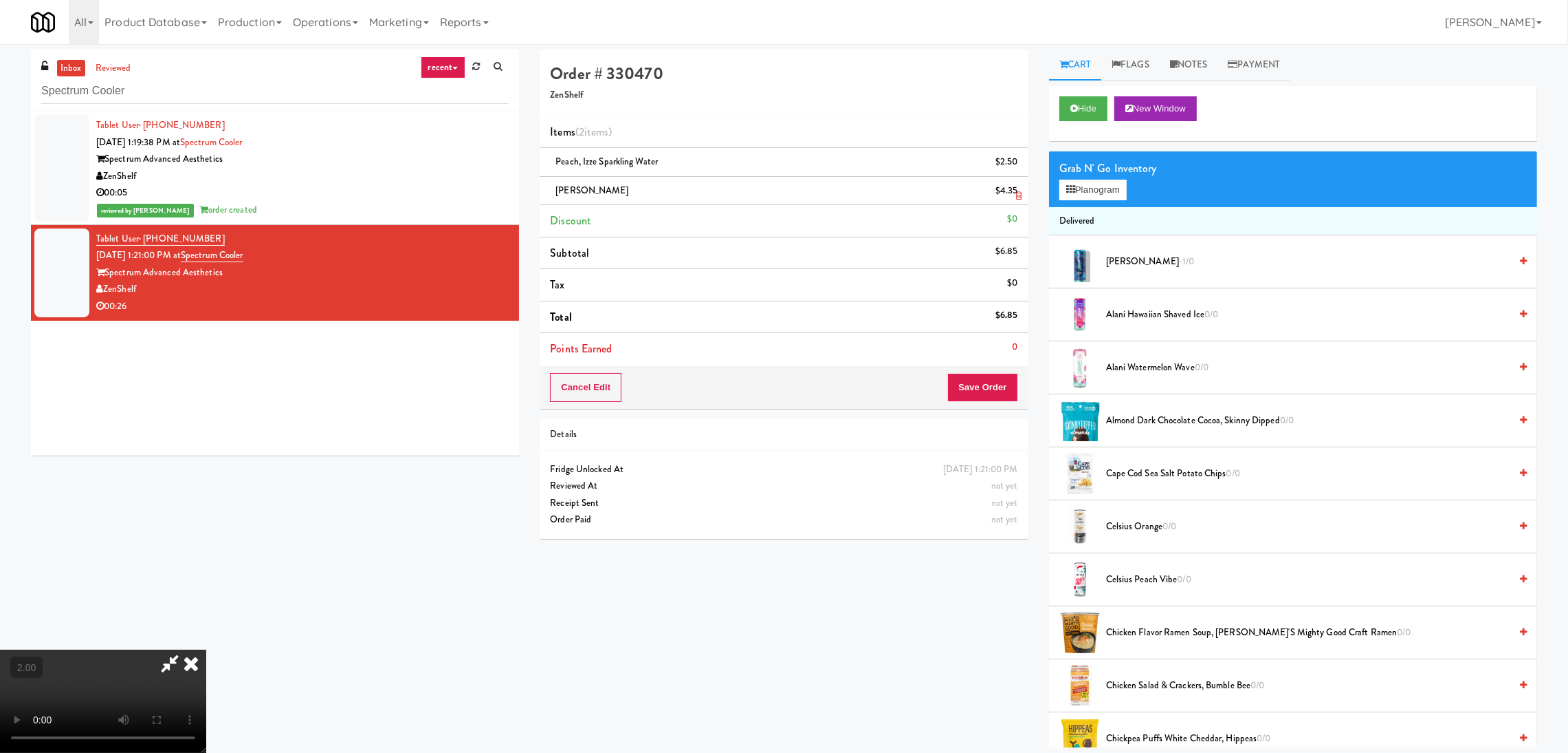
click at [1021, 194] on icon at bounding box center [1020, 196] width 7 height 9
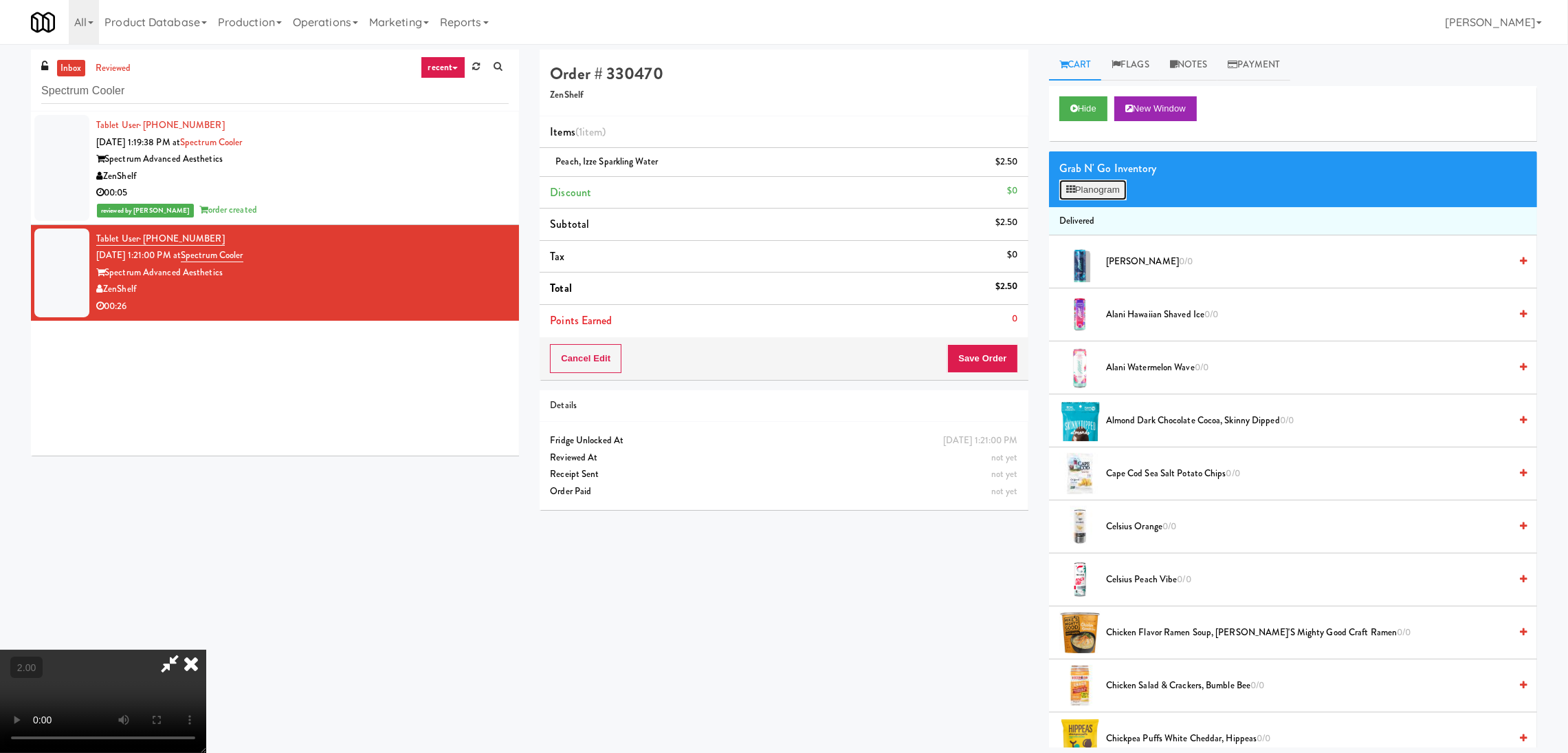
click at [1101, 188] on button "Planogram" at bounding box center [1093, 190] width 67 height 21
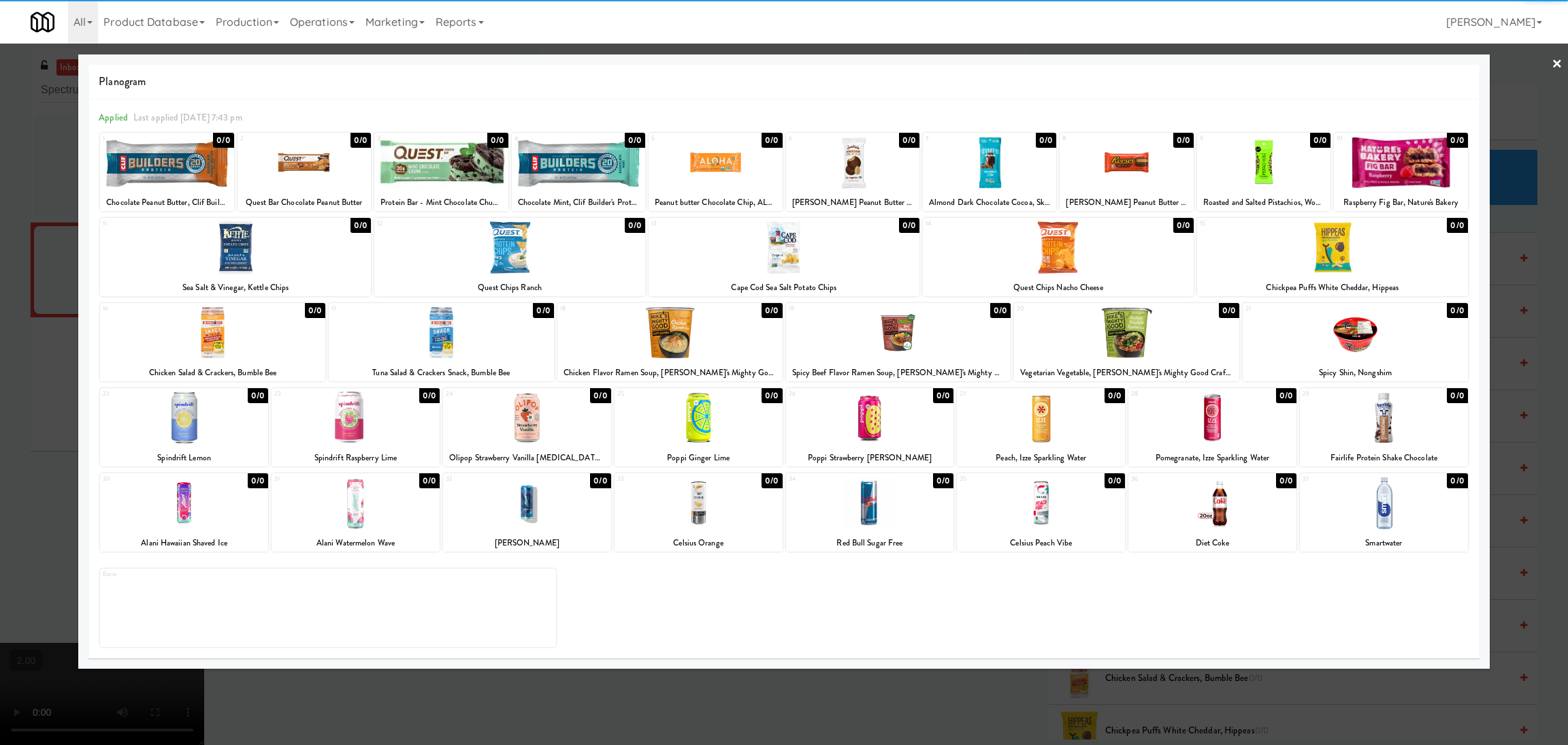
click at [373, 506] on div at bounding box center [355, 502] width 168 height 52
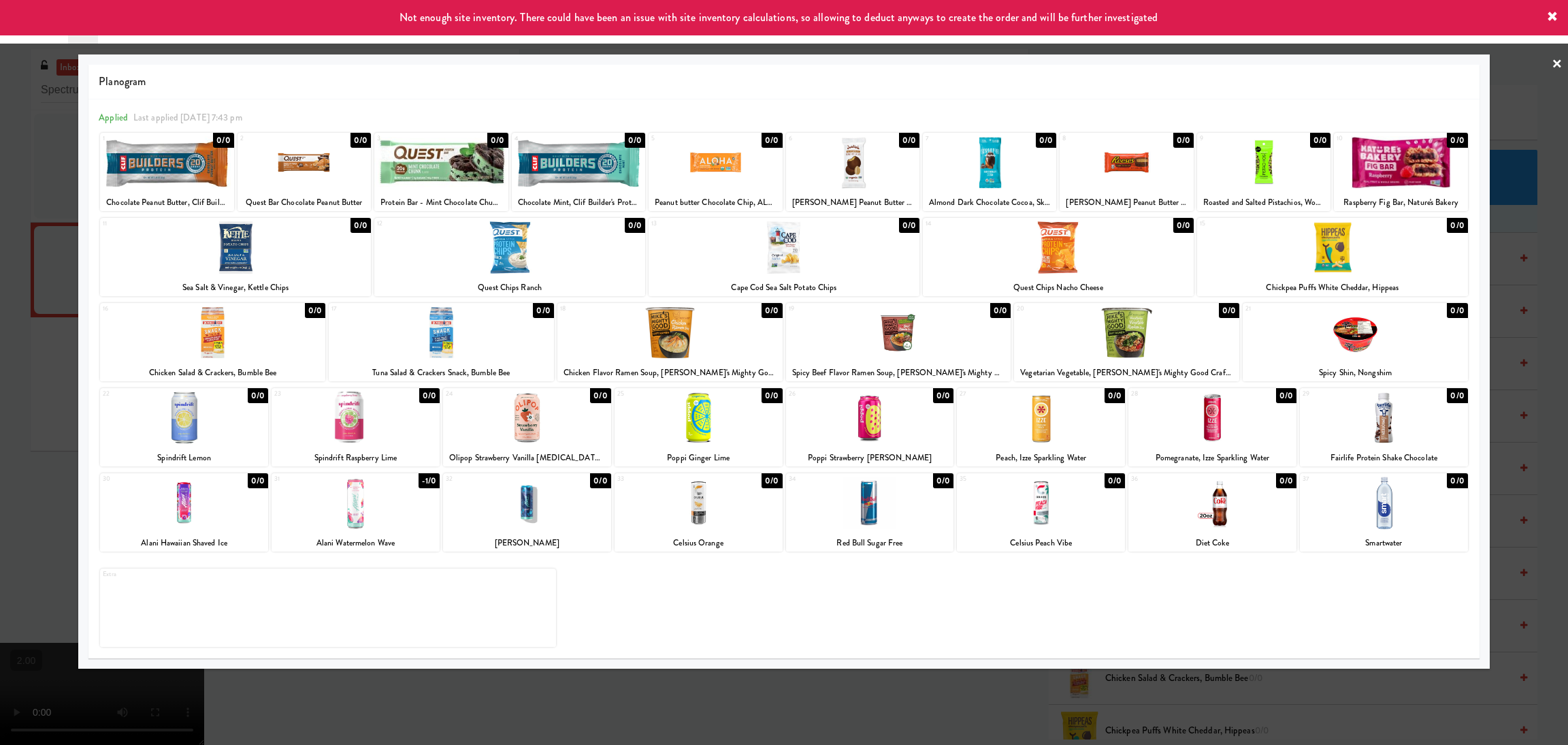
click at [0, 520] on div at bounding box center [784, 372] width 1568 height 745
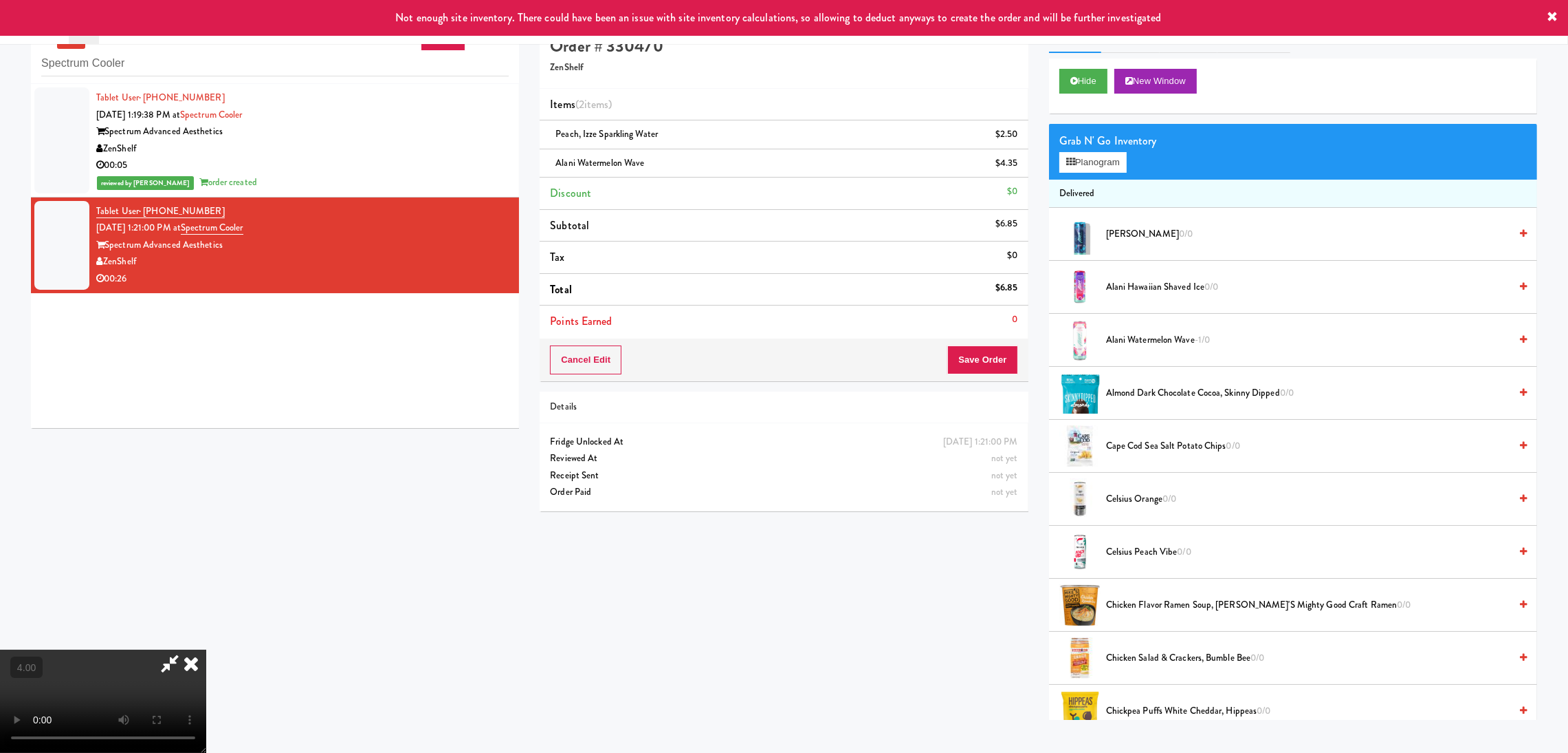
scroll to position [44, 0]
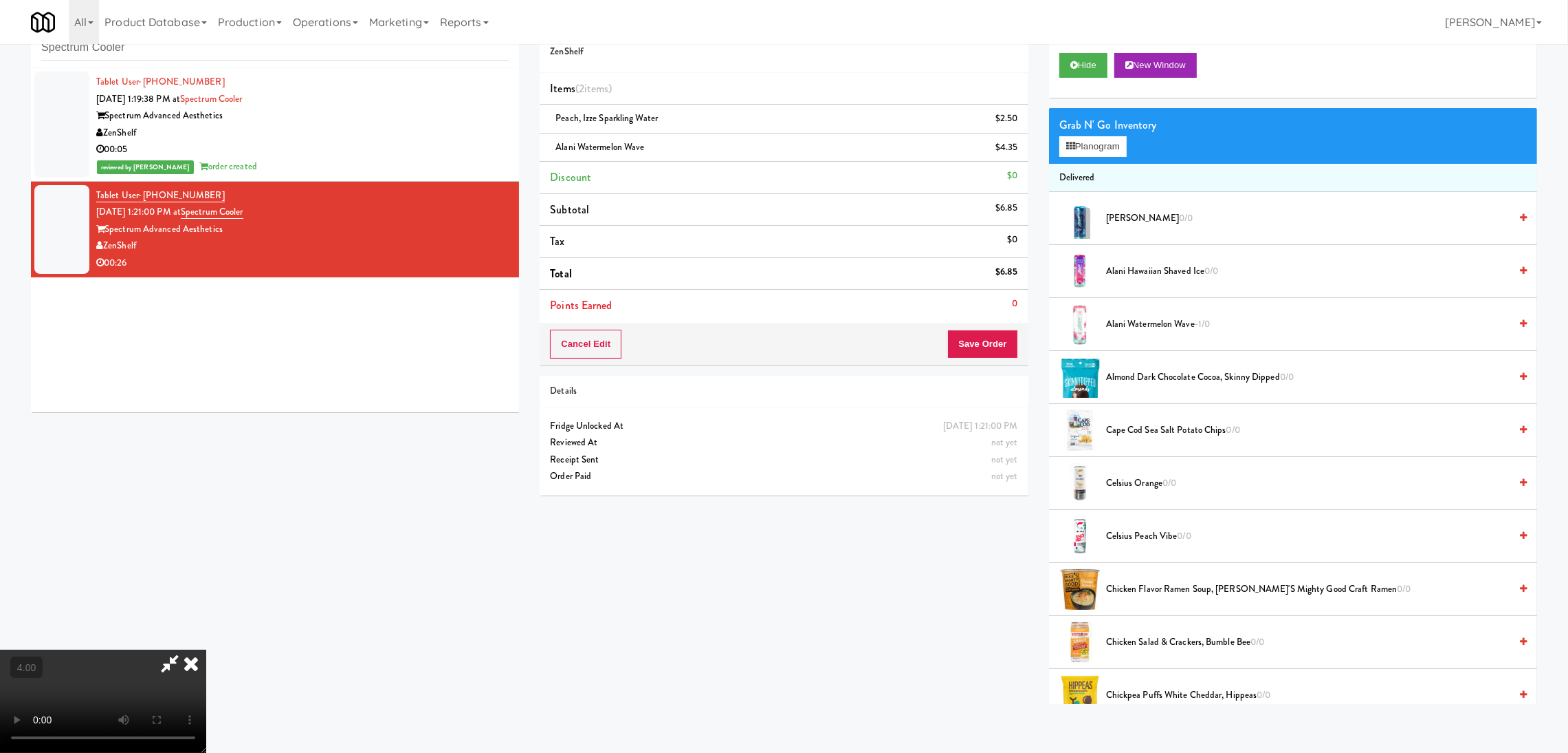
click at [206, 675] on video at bounding box center [103, 700] width 206 height 103
click at [206, 657] on video at bounding box center [103, 700] width 206 height 103
click at [206, 649] on video at bounding box center [103, 700] width 206 height 103
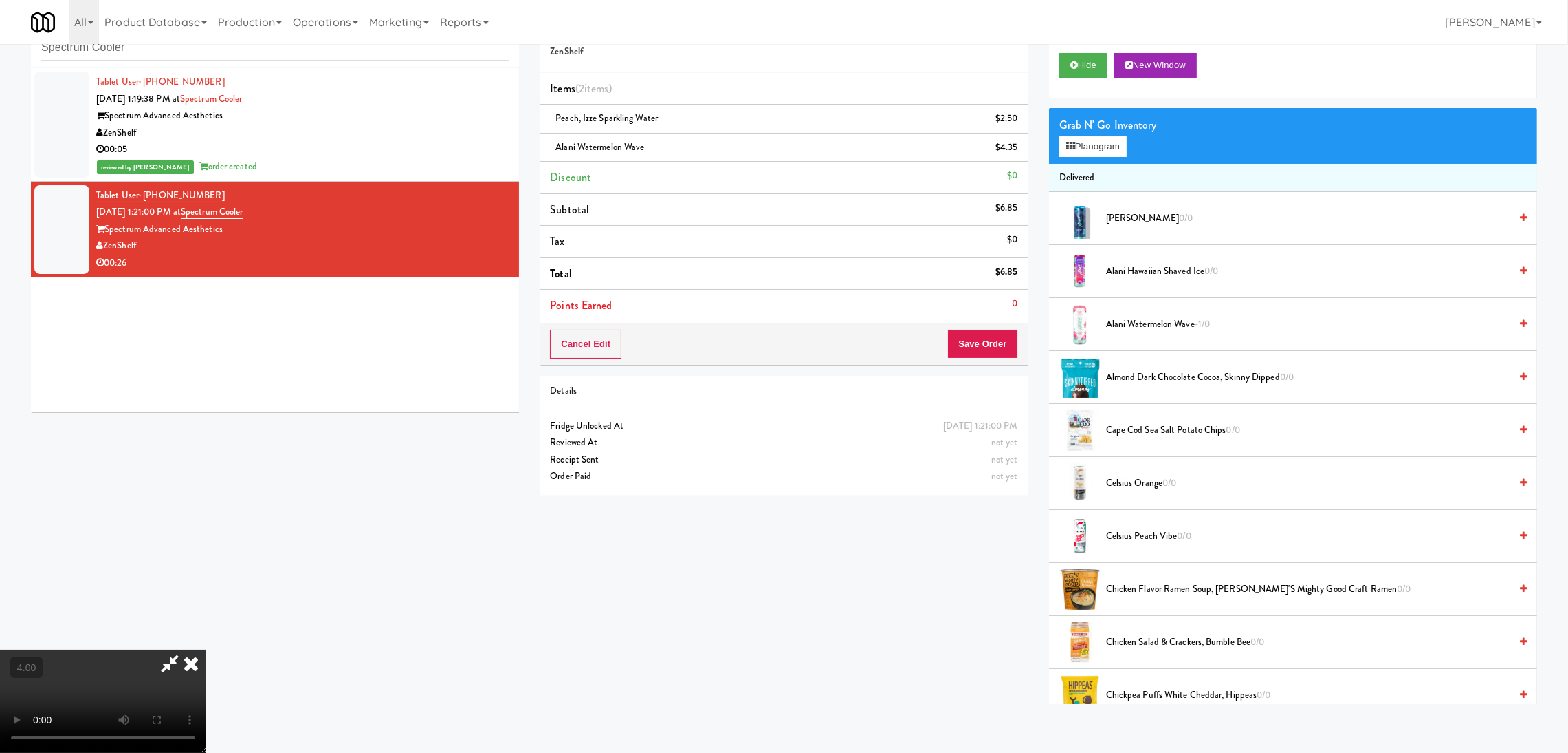
drag, startPoint x: 548, startPoint y: 585, endPoint x: 458, endPoint y: 588, distance: 90.0
click at [206, 649] on video at bounding box center [103, 700] width 206 height 103
click at [1117, 141] on button "Planogram" at bounding box center [1093, 146] width 67 height 21
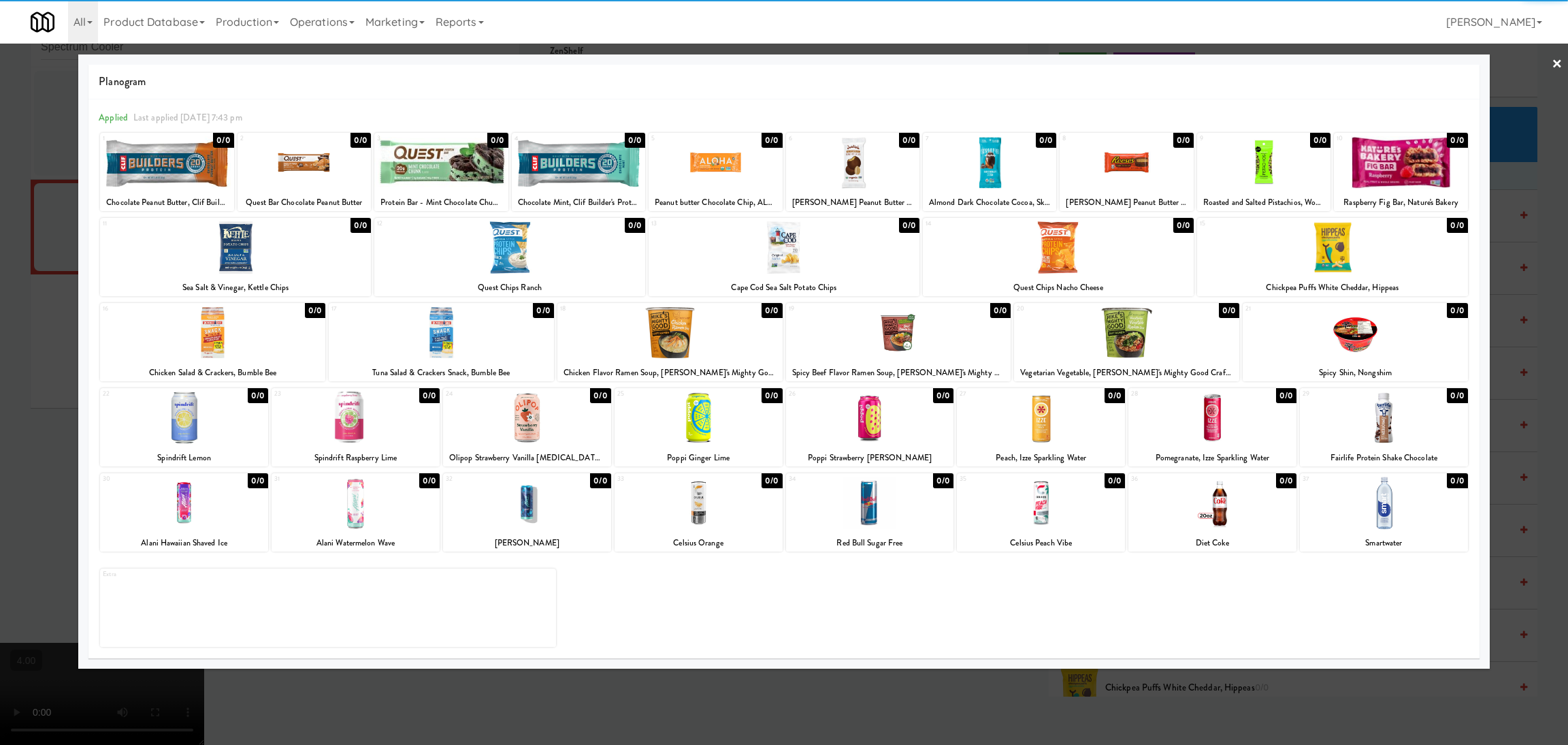
click at [1076, 667] on div "Planogram Applied Last applied Sunday 7:43 pm 1 0/0 Chocolate Peanut Butter, Cl…" at bounding box center [784, 361] width 1411 height 614
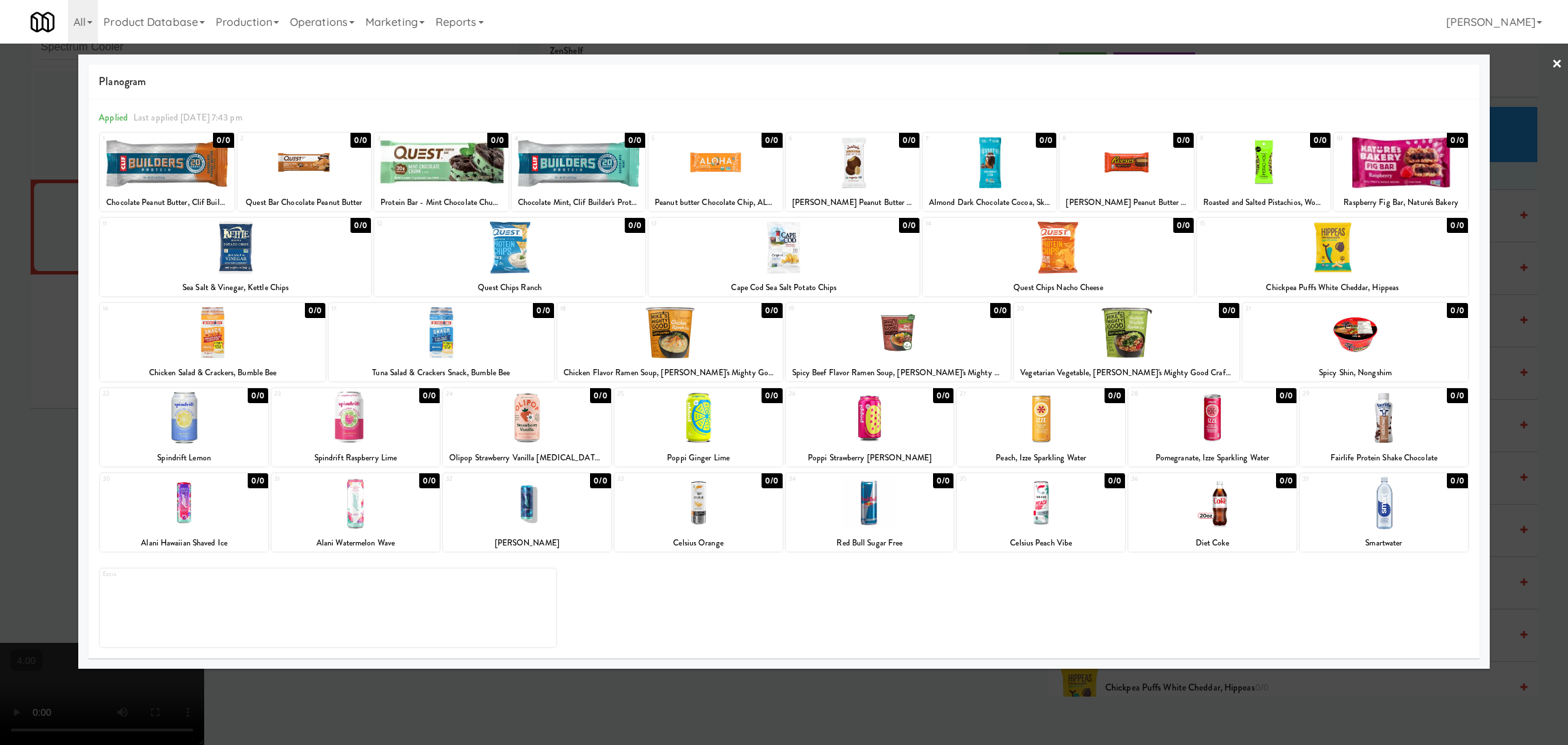
click at [986, 681] on div at bounding box center [784, 372] width 1568 height 745
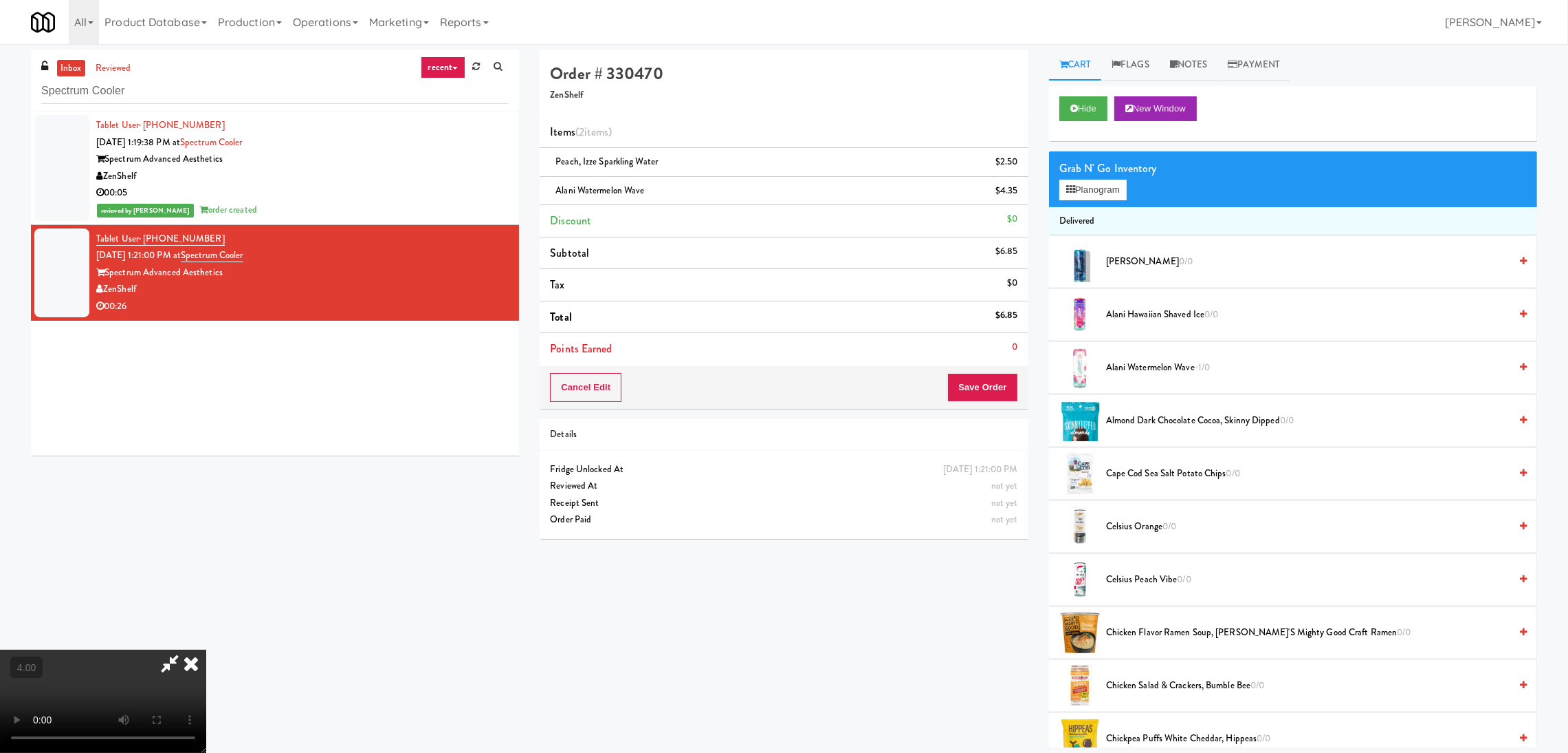
click at [206, 649] on icon at bounding box center [190, 663] width 30 height 27
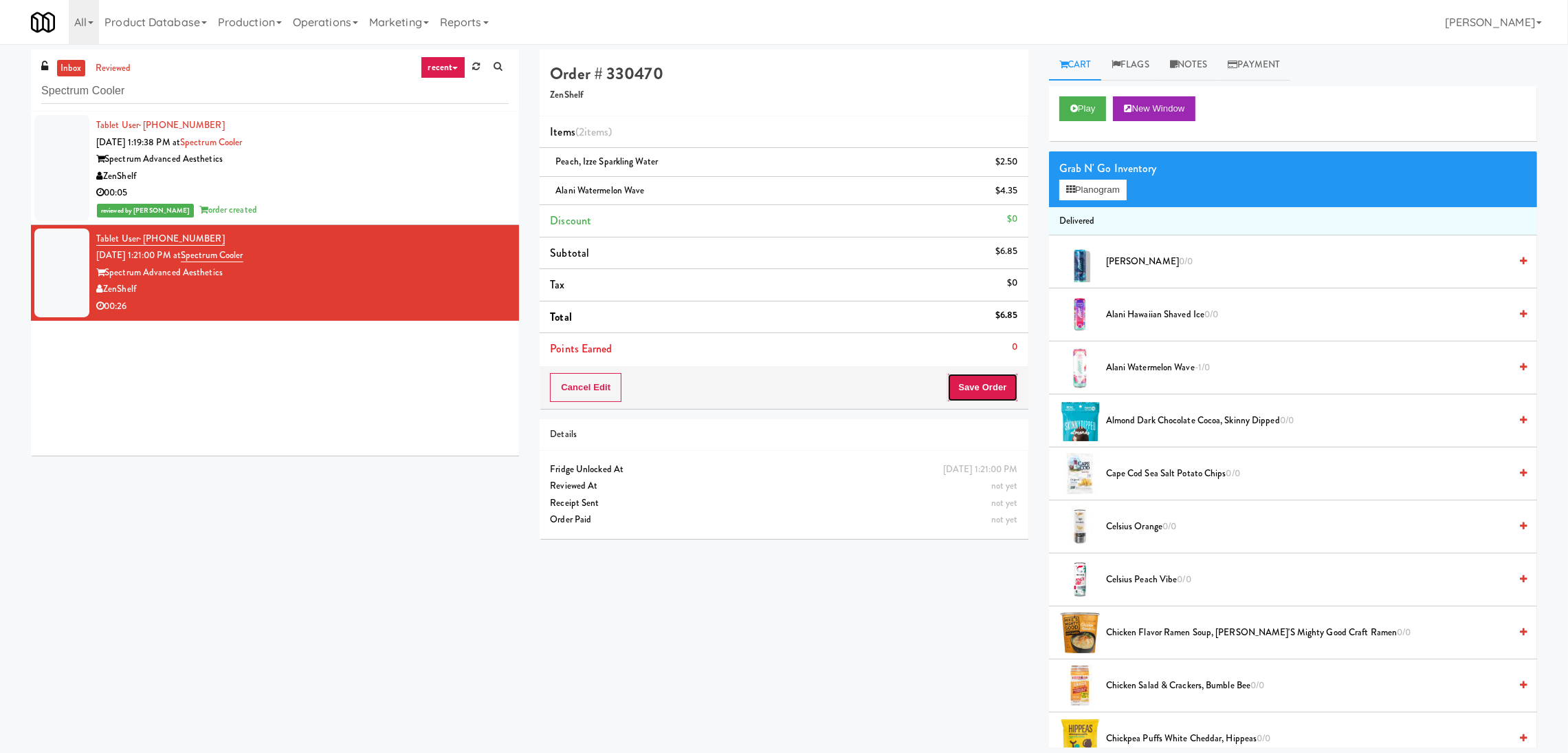
click at [984, 398] on button "Save Order" at bounding box center [982, 387] width 70 height 29
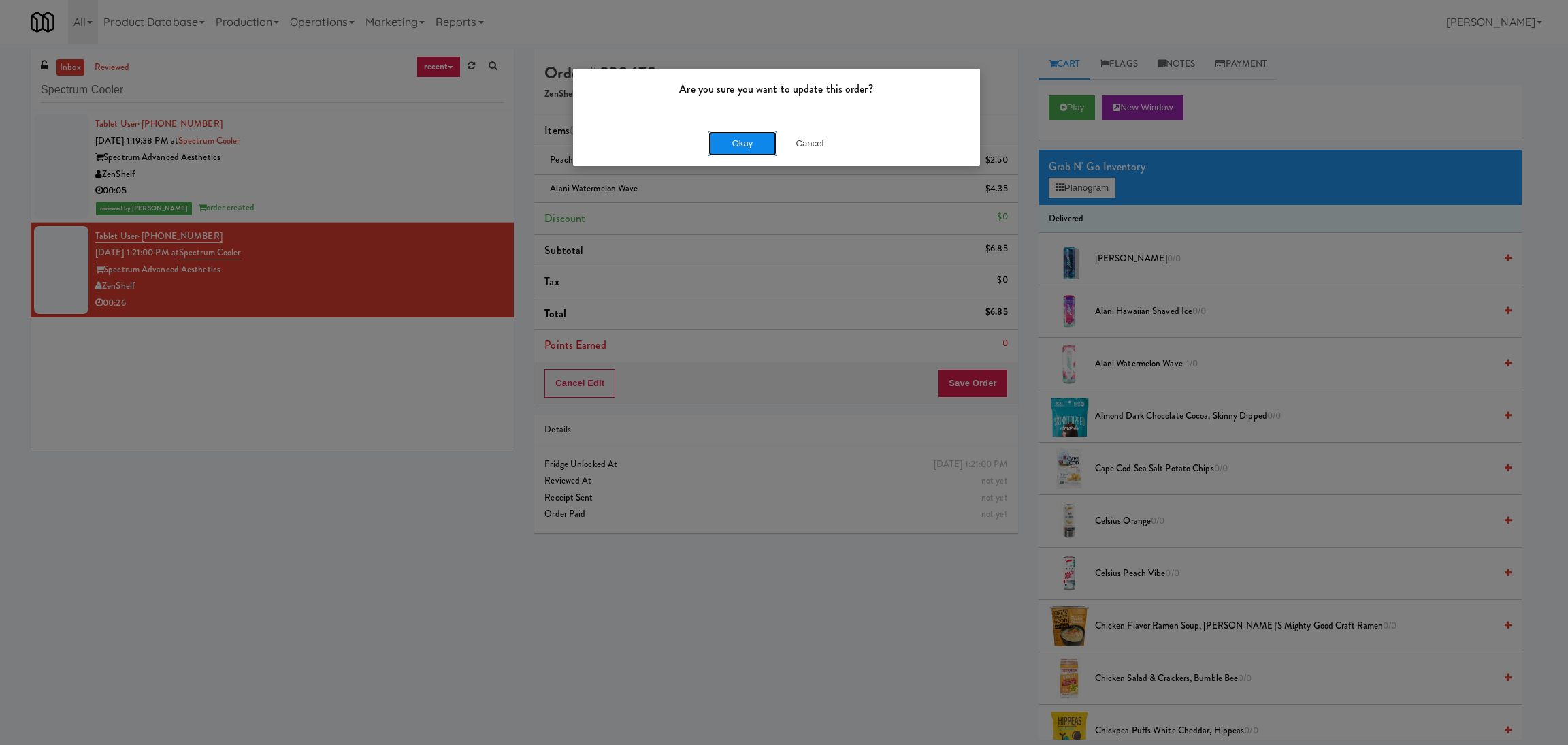
click at [726, 136] on button "Okay" at bounding box center [742, 143] width 68 height 24
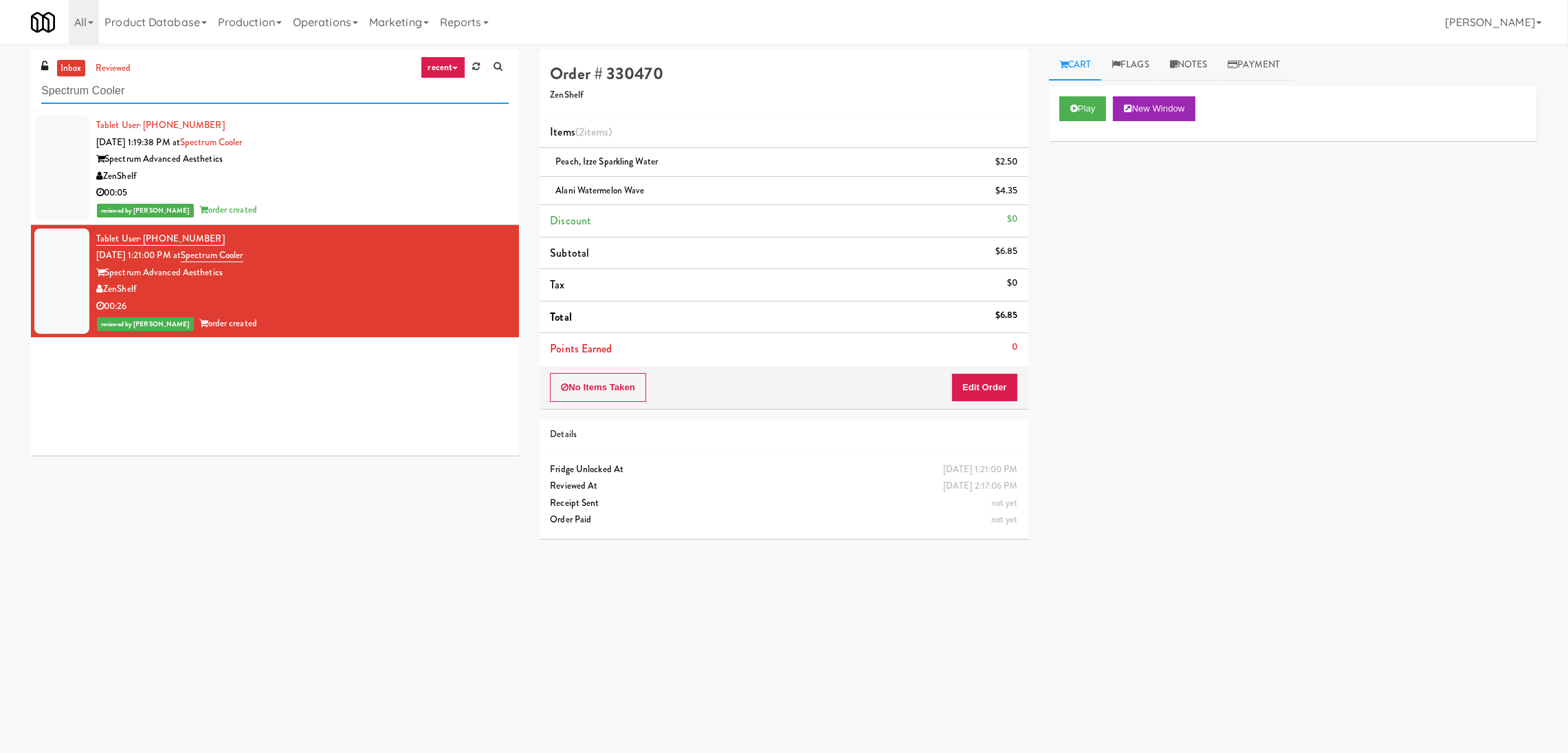
paste input "Fridge Right-Clark Nexsen"
drag, startPoint x: 314, startPoint y: 97, endPoint x: 0, endPoint y: 99, distance: 314.0
click at [0, 99] on div "inbox reviewed recent all unclear take inventory issue suspicious failed recent…" at bounding box center [784, 325] width 1568 height 552
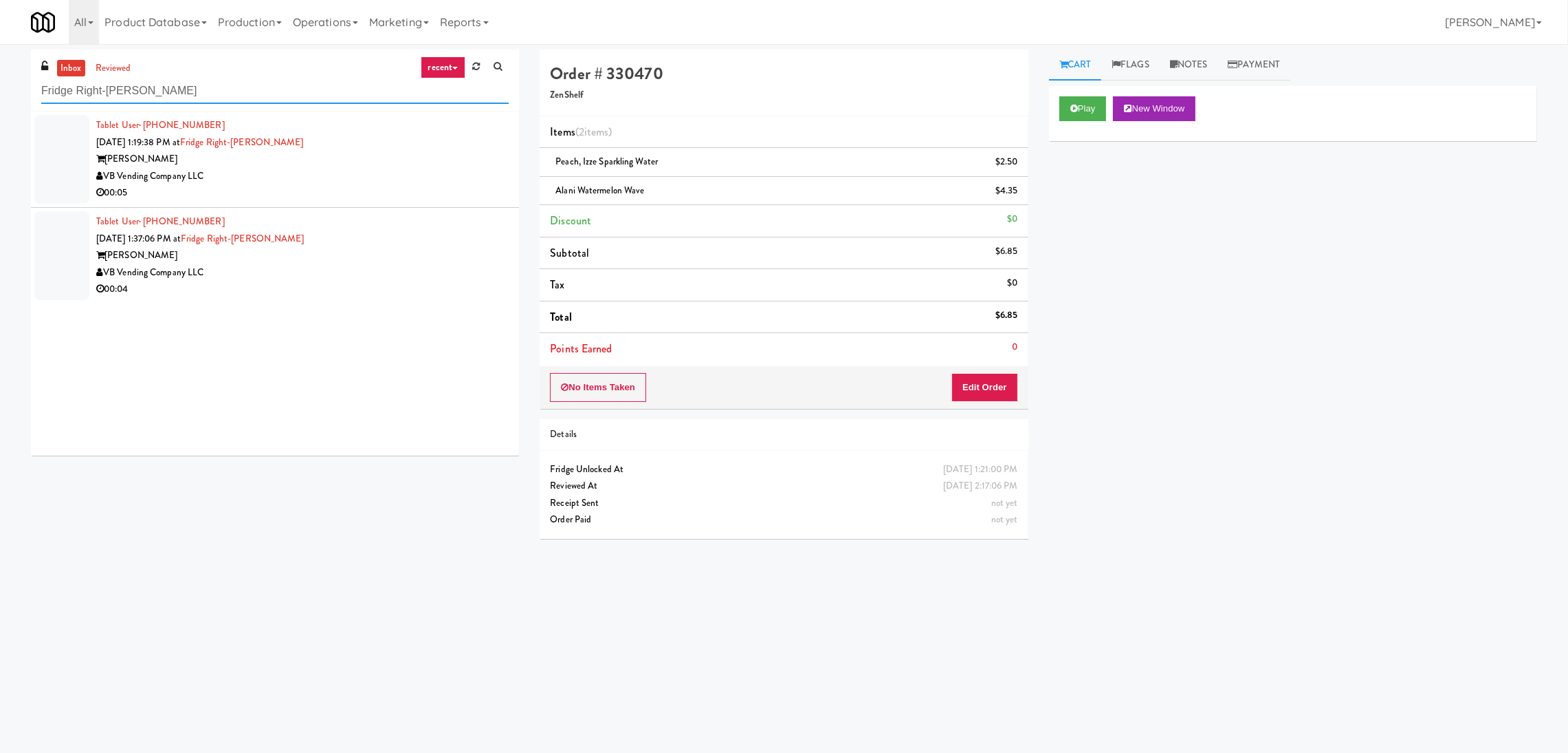
type input "Fridge Right-Clark Nexsen"
click at [425, 174] on div "VB Vending Company LLC" at bounding box center [302, 176] width 413 height 17
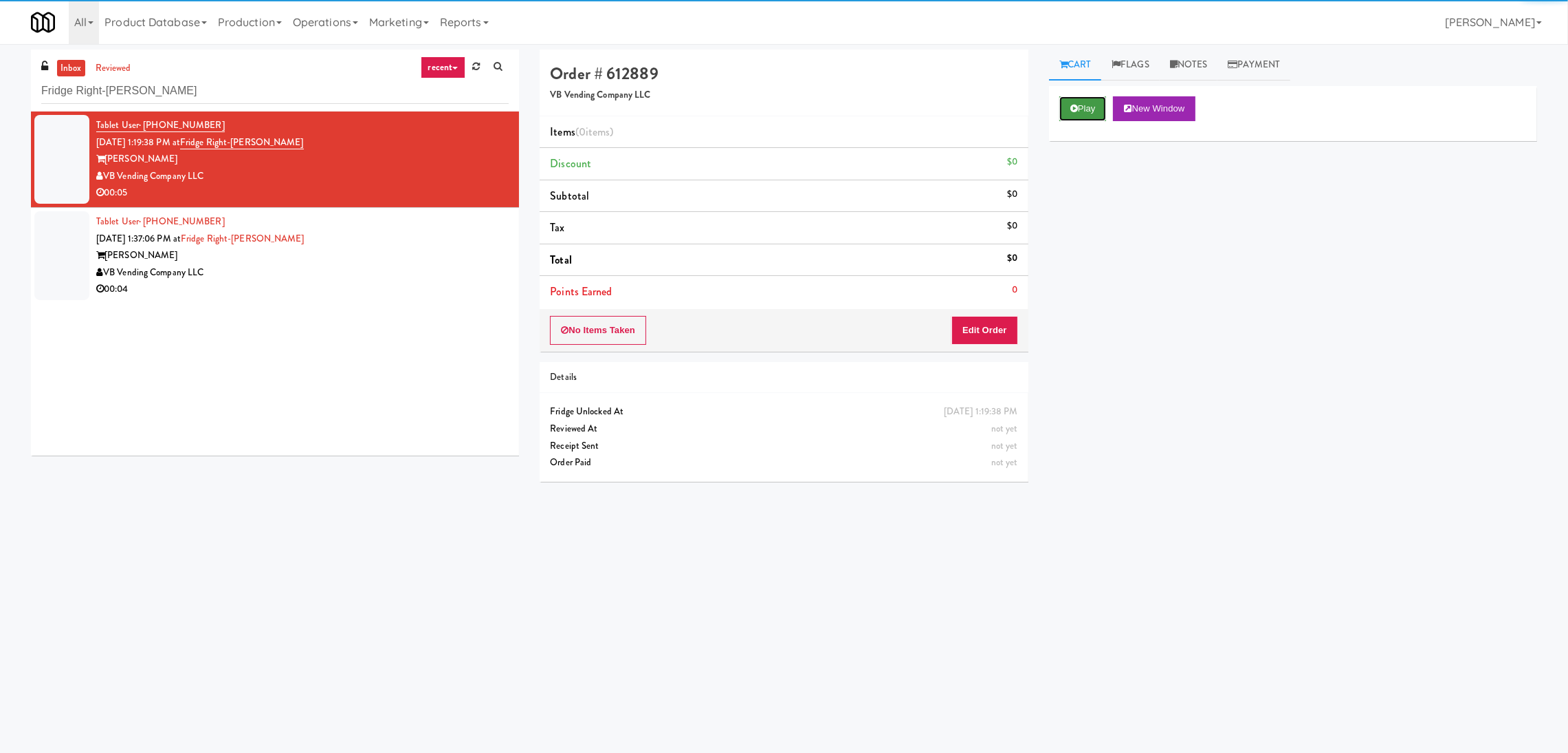
click at [1082, 117] on button "Play" at bounding box center [1083, 108] width 47 height 25
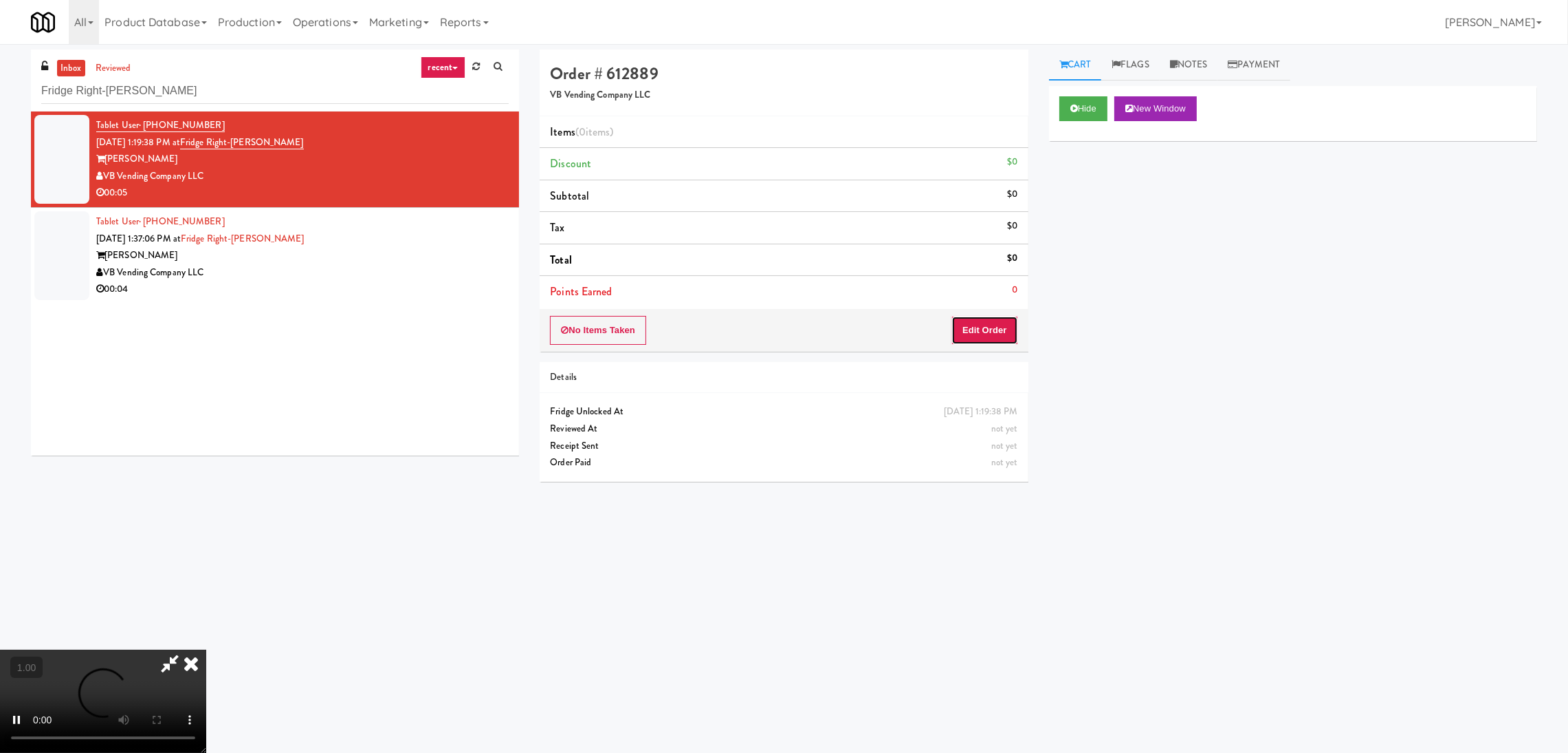
click at [998, 329] on button "Edit Order" at bounding box center [984, 330] width 67 height 29
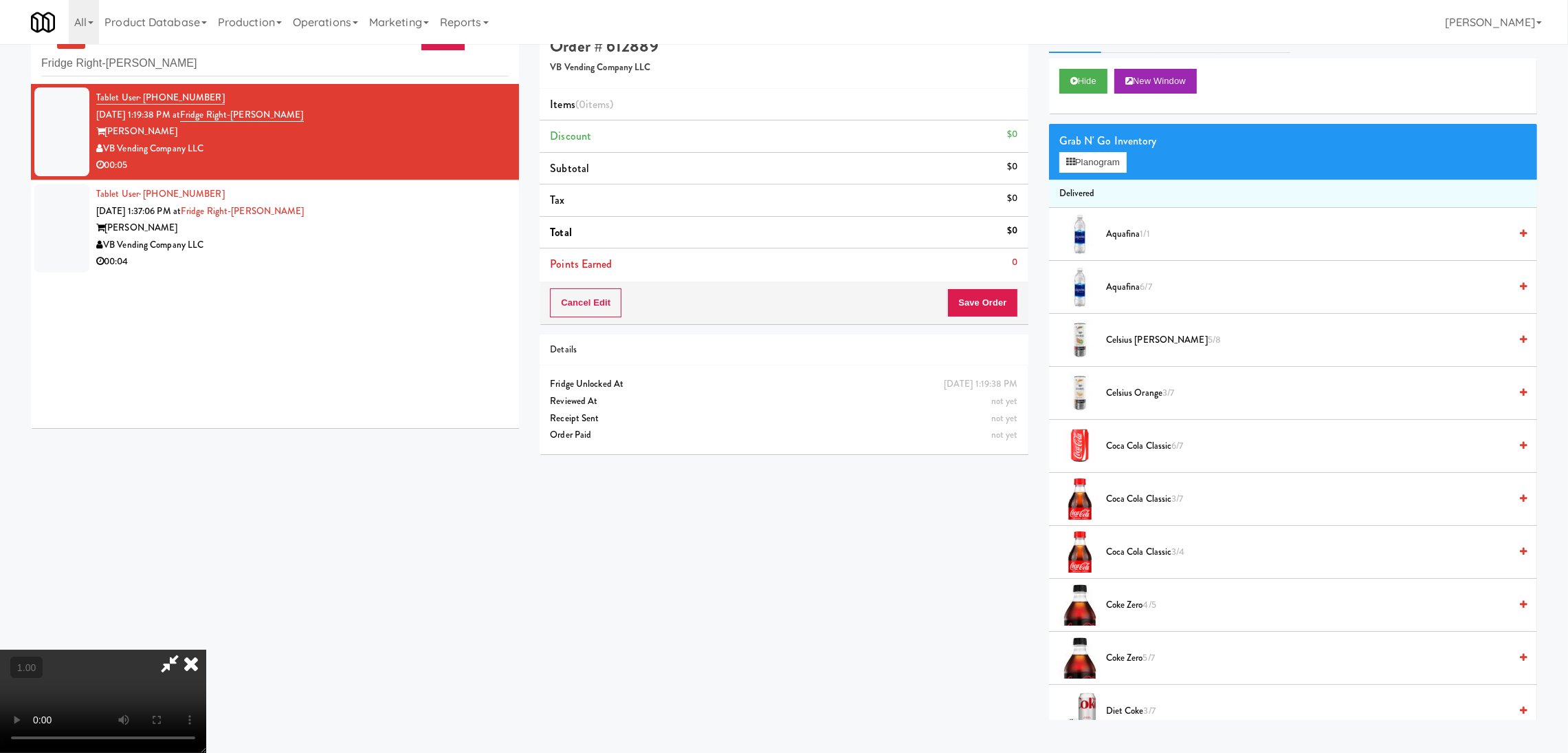
scroll to position [44, 0]
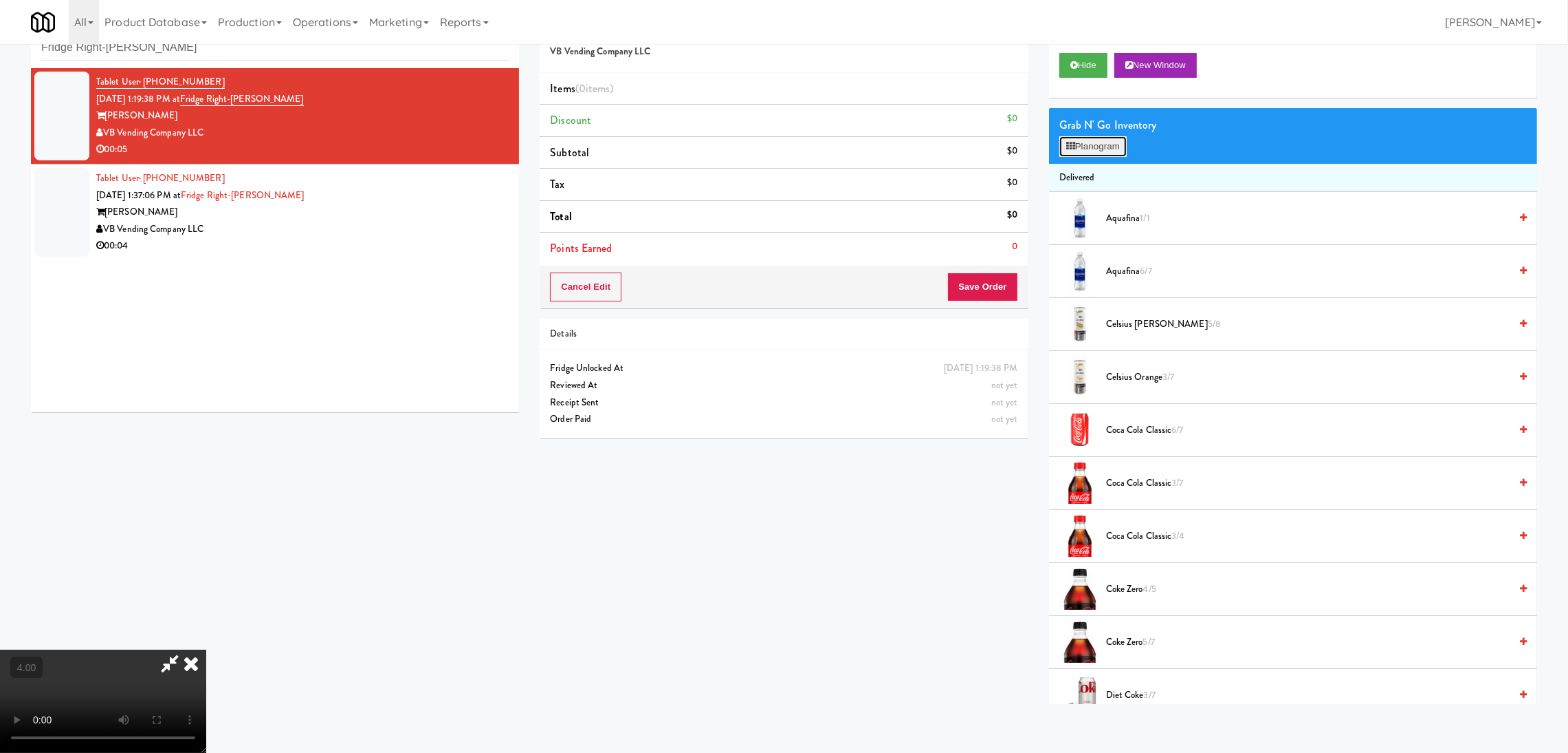
click at [1094, 145] on button "Planogram" at bounding box center [1093, 146] width 67 height 21
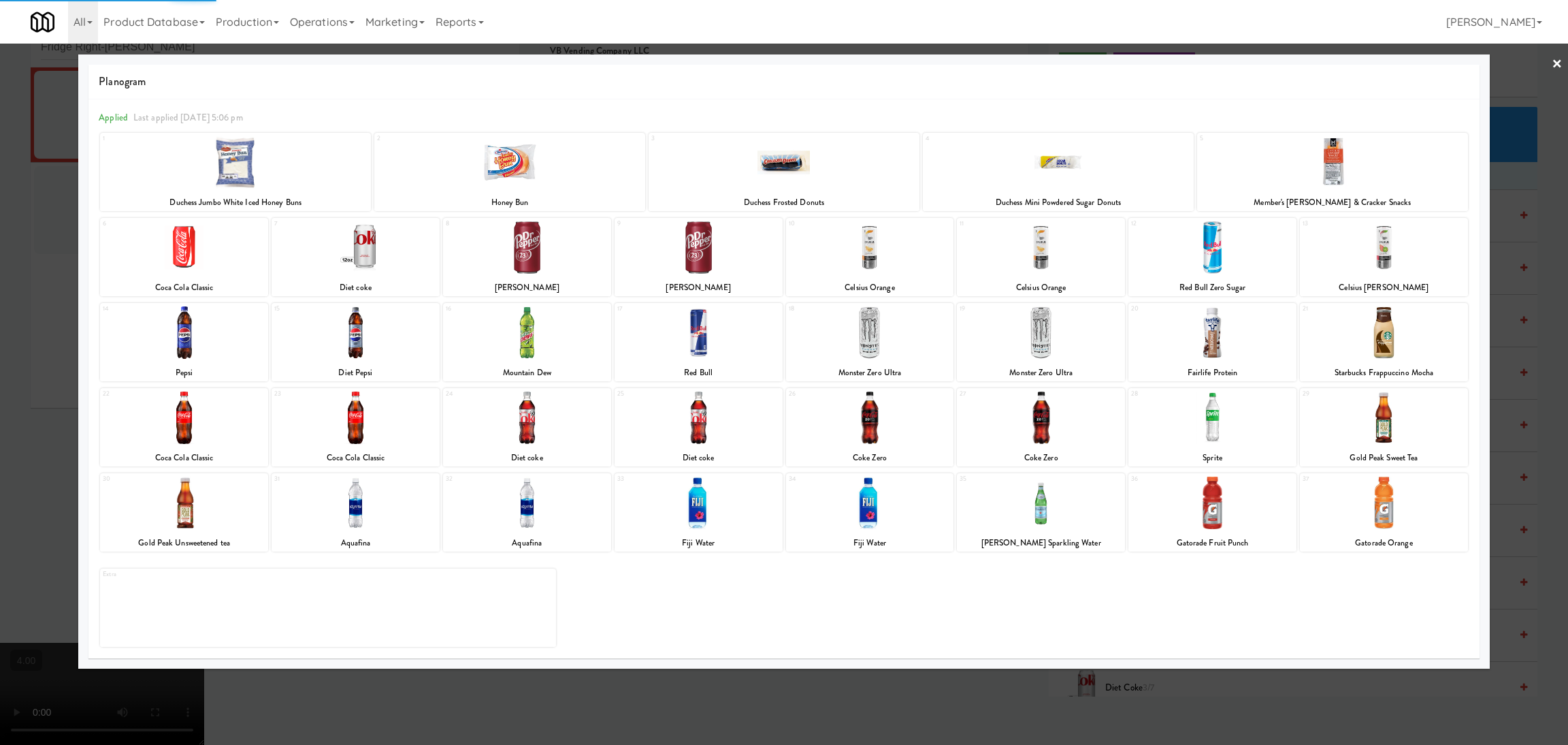
click at [1072, 335] on div at bounding box center [1041, 333] width 168 height 52
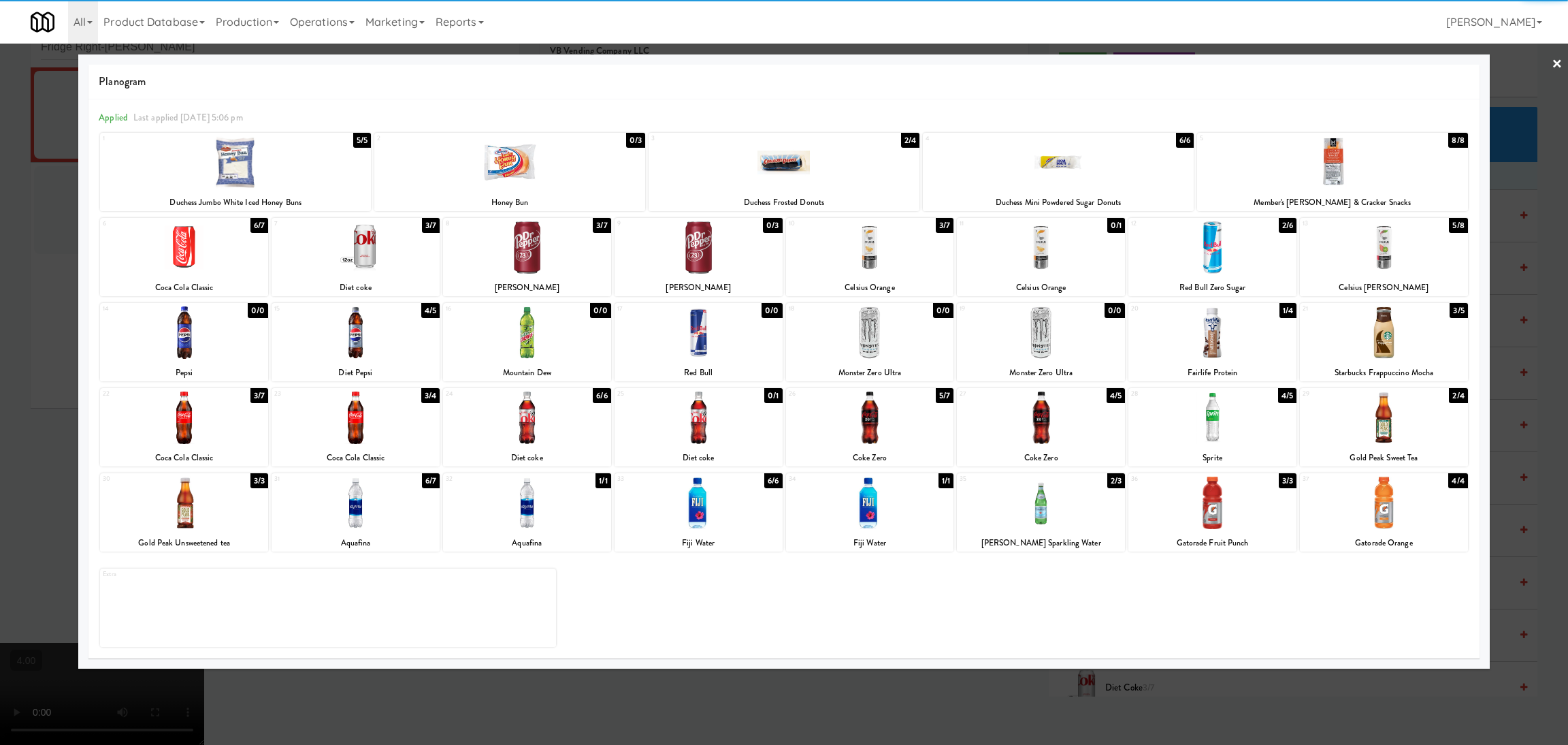
click at [1056, 339] on div at bounding box center [1041, 333] width 168 height 52
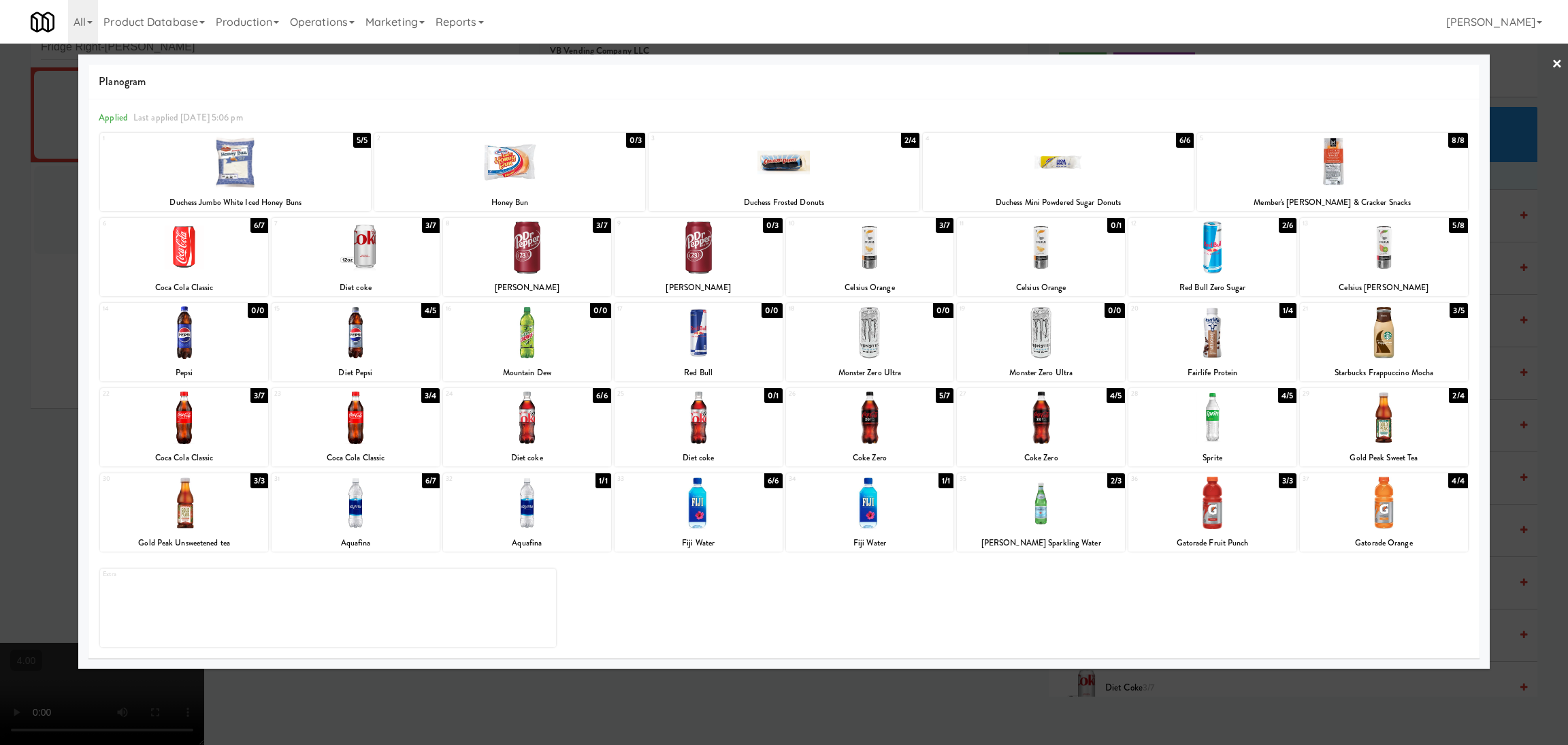
click at [1046, 693] on div at bounding box center [784, 372] width 1568 height 745
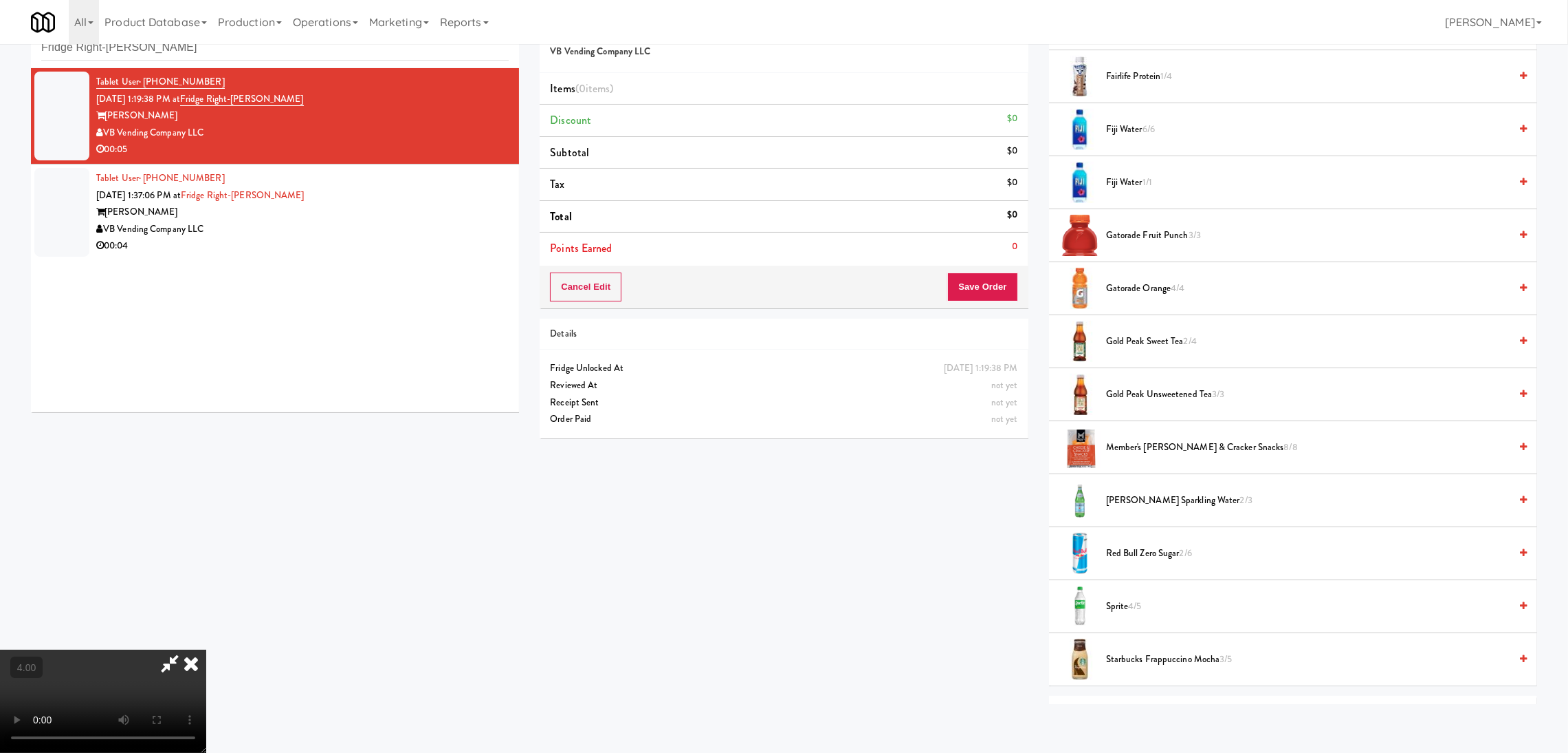
scroll to position [1133, 0]
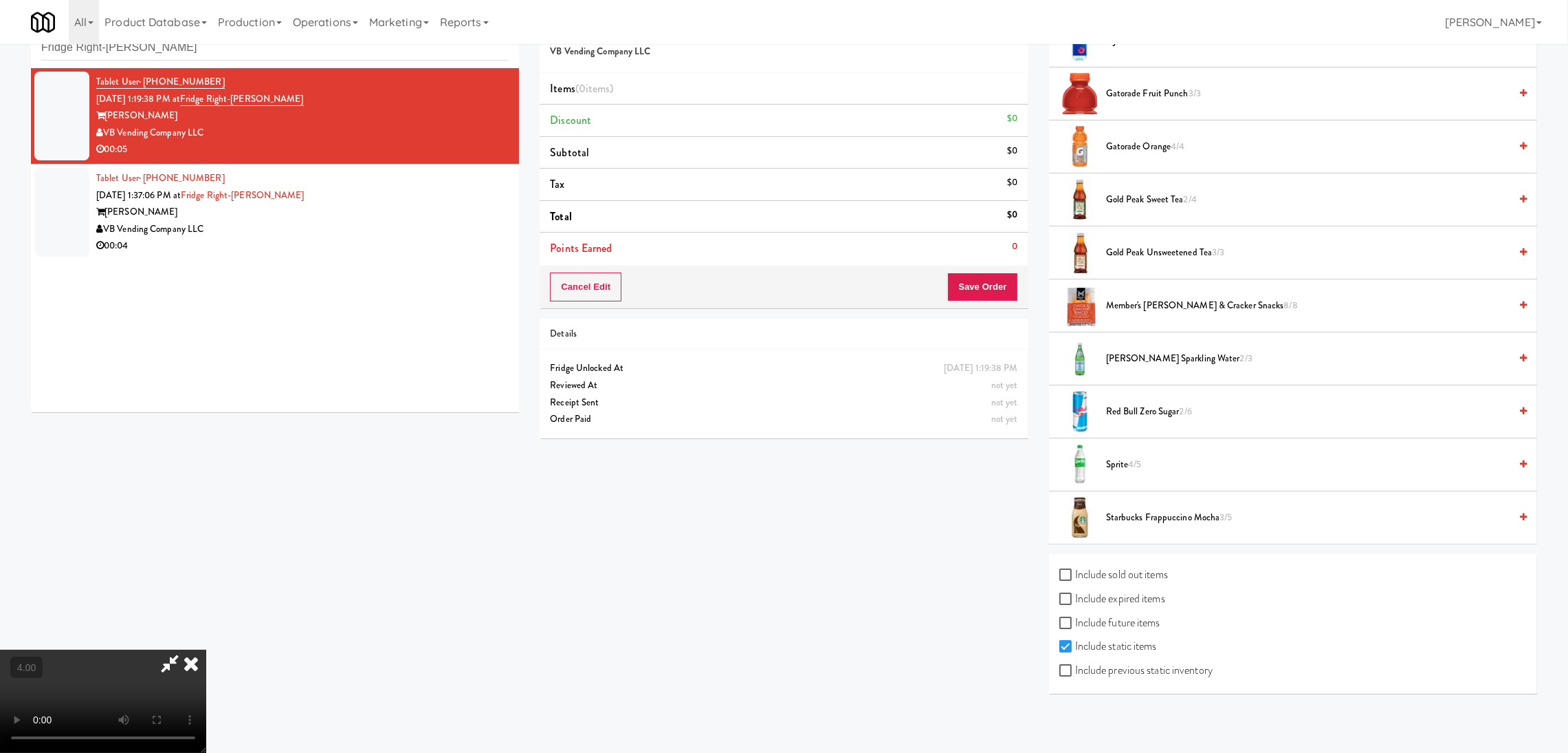
click at [1103, 571] on label "Include sold out items" at bounding box center [1113, 574] width 108 height 21
click at [1075, 571] on input "Include sold out items" at bounding box center [1067, 575] width 15 height 11
checkbox input "true"
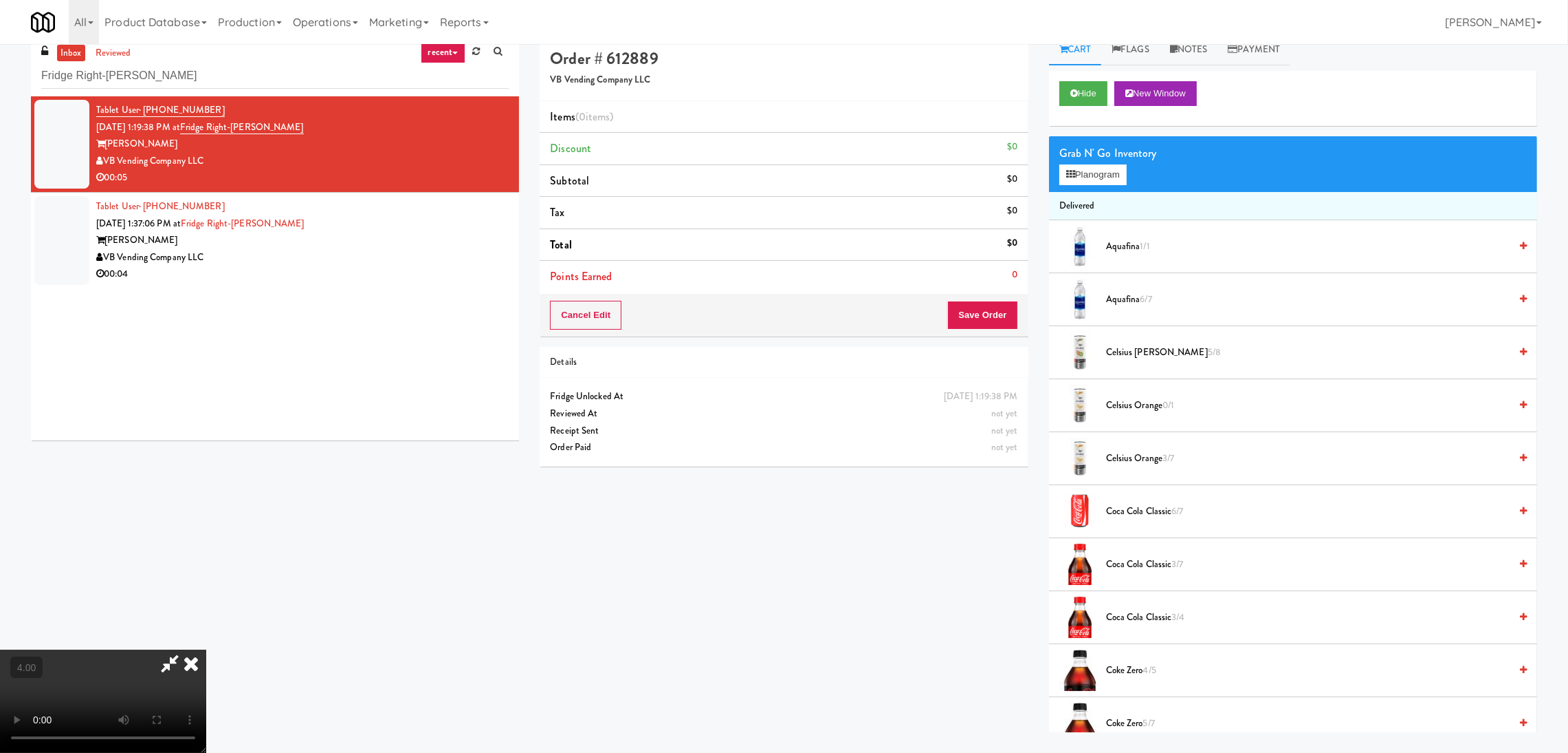
scroll to position [0, 0]
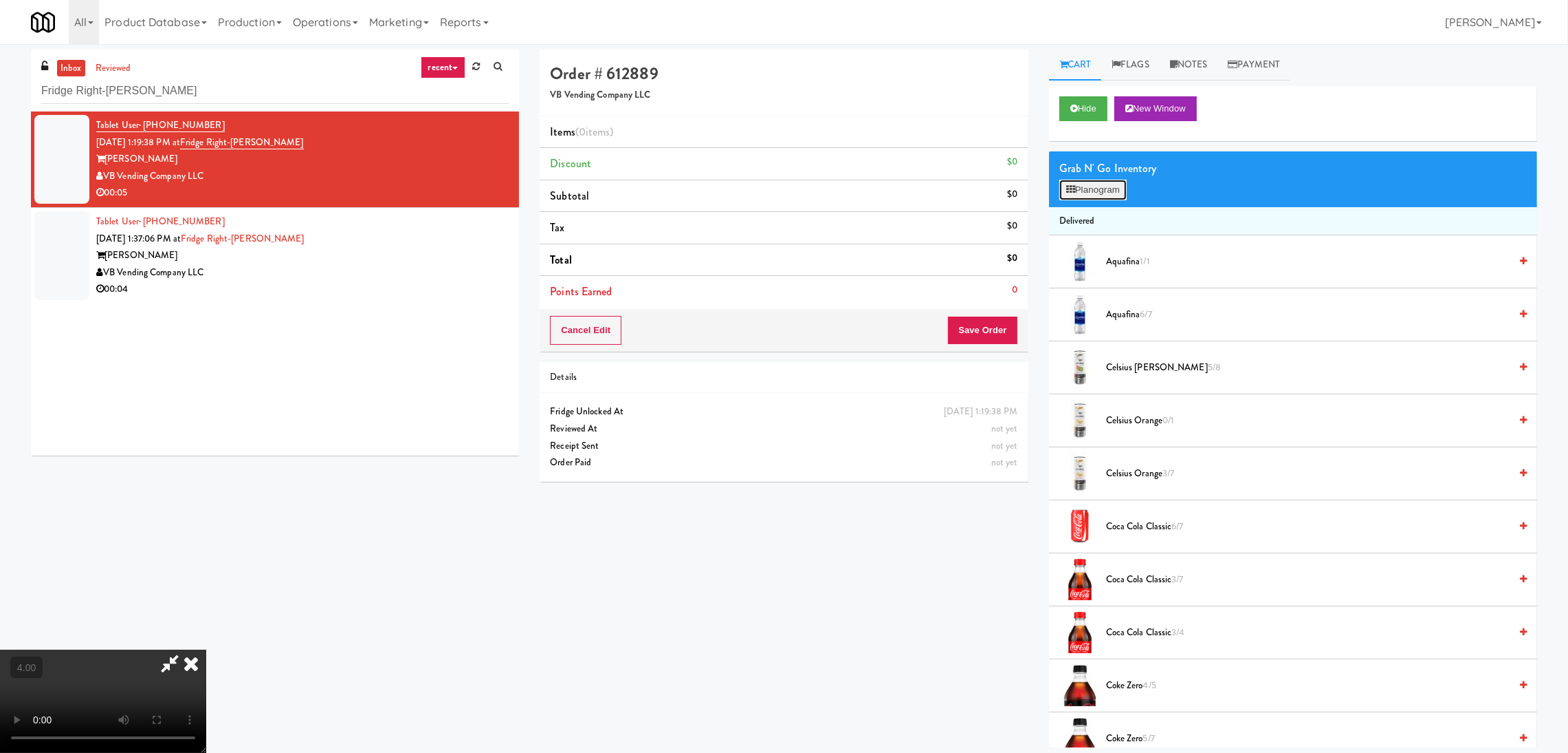
click at [1082, 190] on button "Planogram" at bounding box center [1093, 190] width 67 height 21
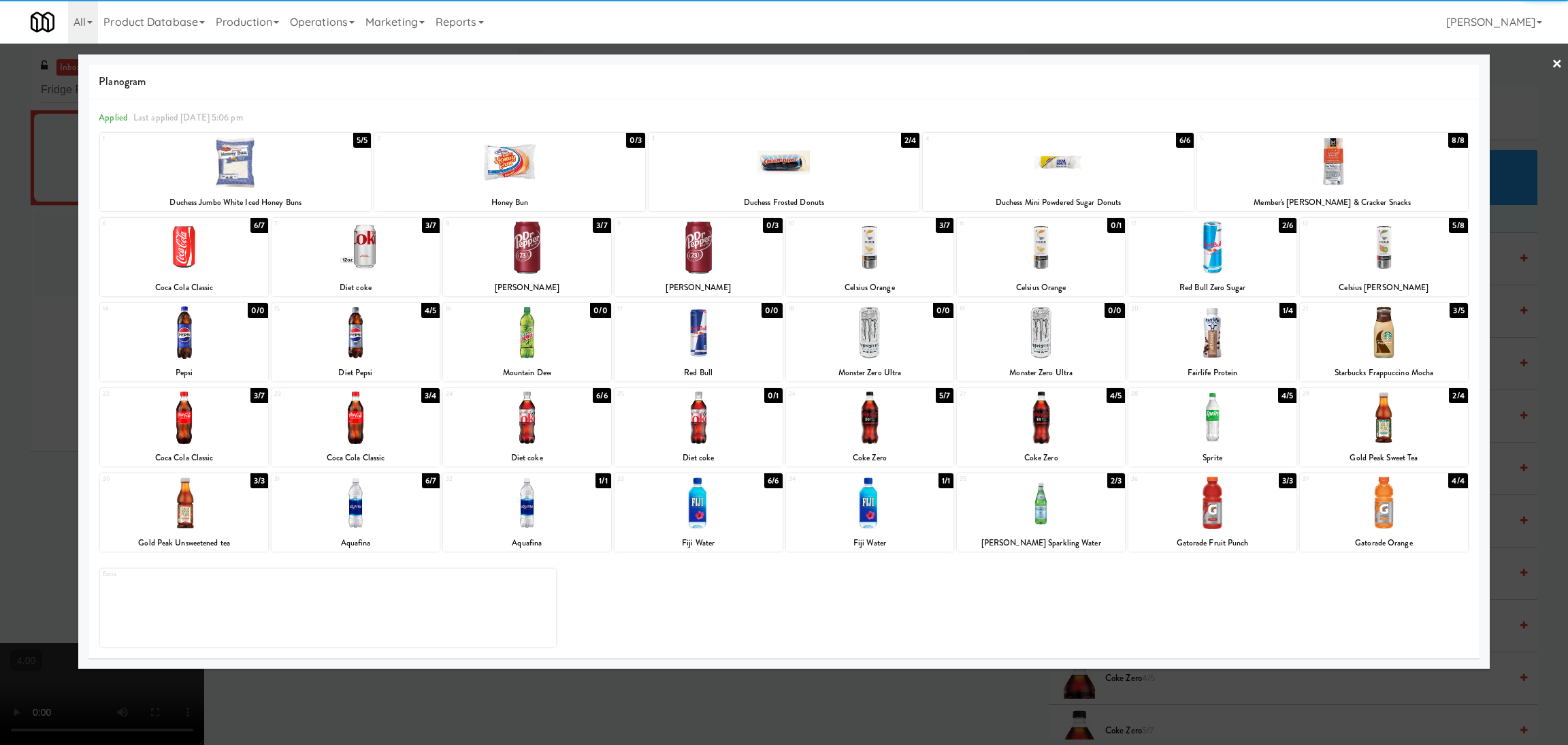
click at [1047, 340] on div at bounding box center [1041, 333] width 168 height 52
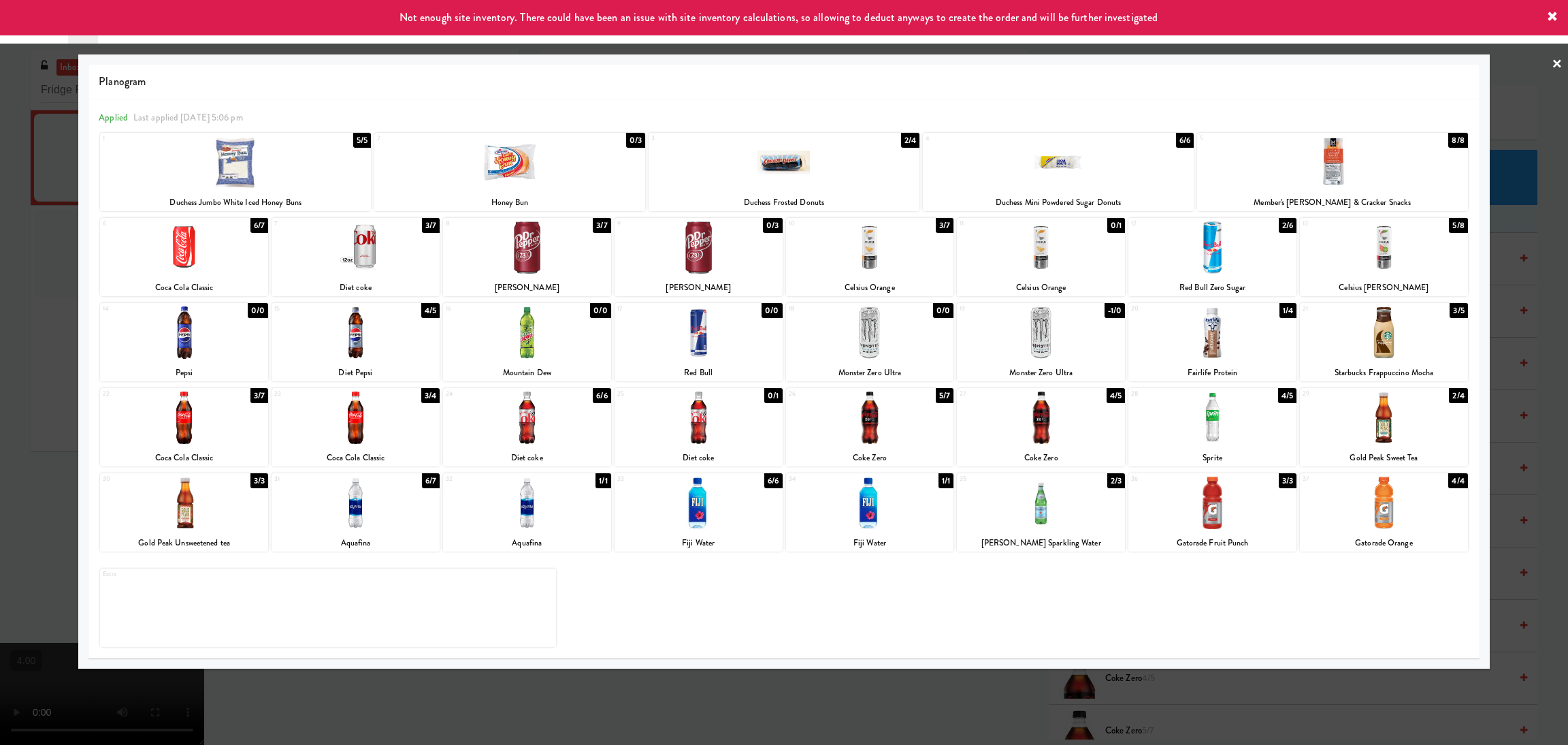
click at [1003, 704] on div at bounding box center [784, 372] width 1568 height 745
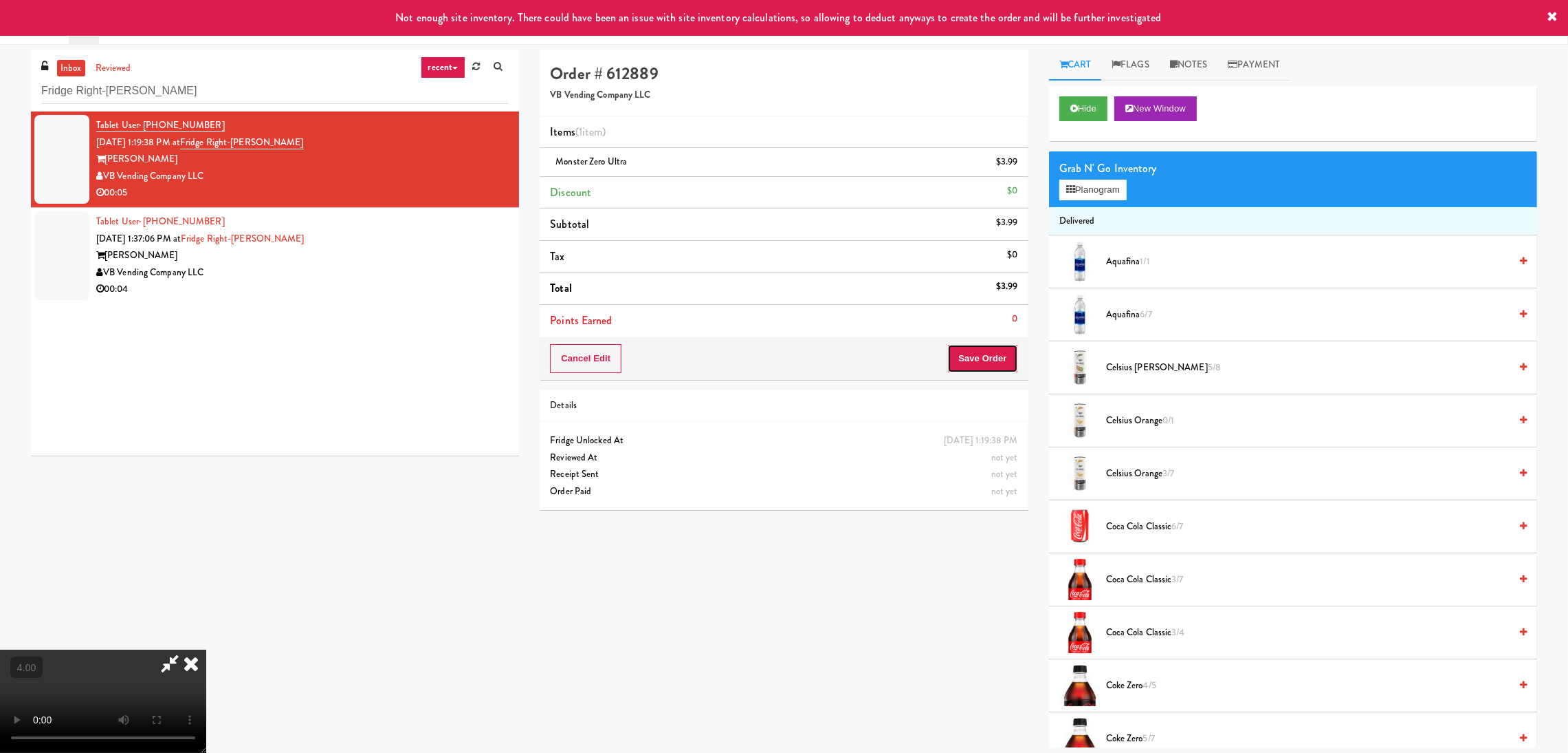
click at [977, 352] on button "Save Order" at bounding box center [982, 358] width 70 height 29
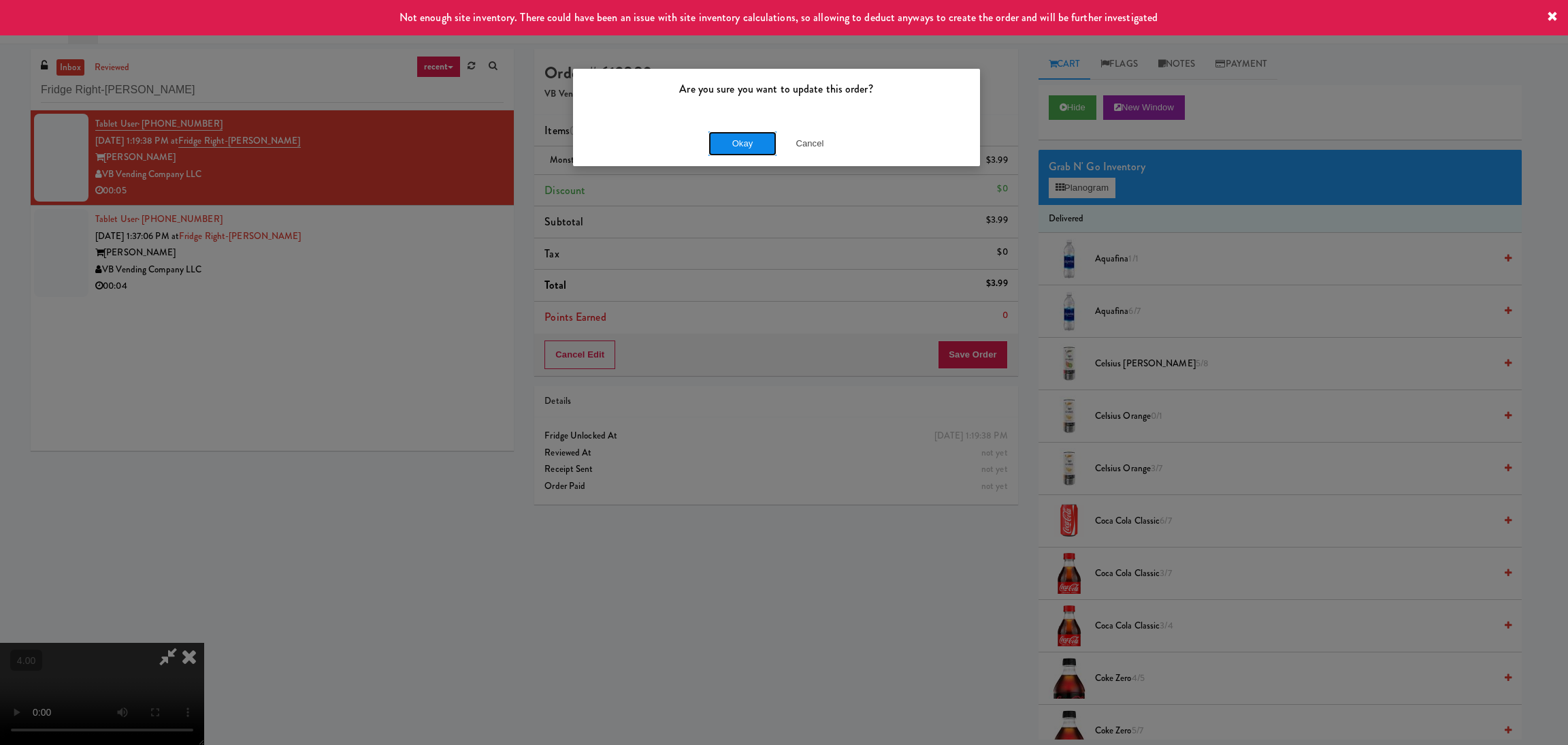
click at [753, 143] on button "Okay" at bounding box center [742, 143] width 68 height 24
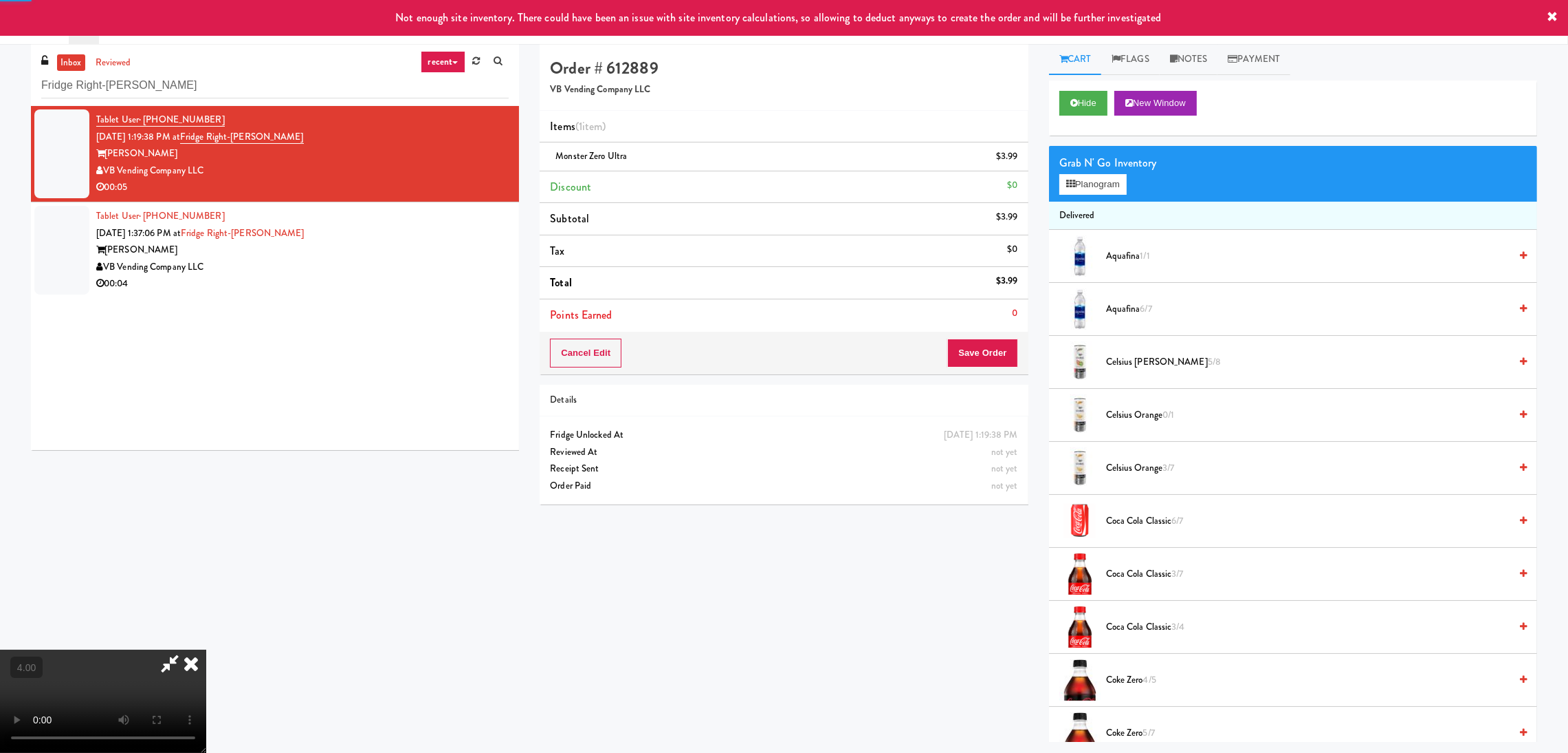
scroll to position [44, 0]
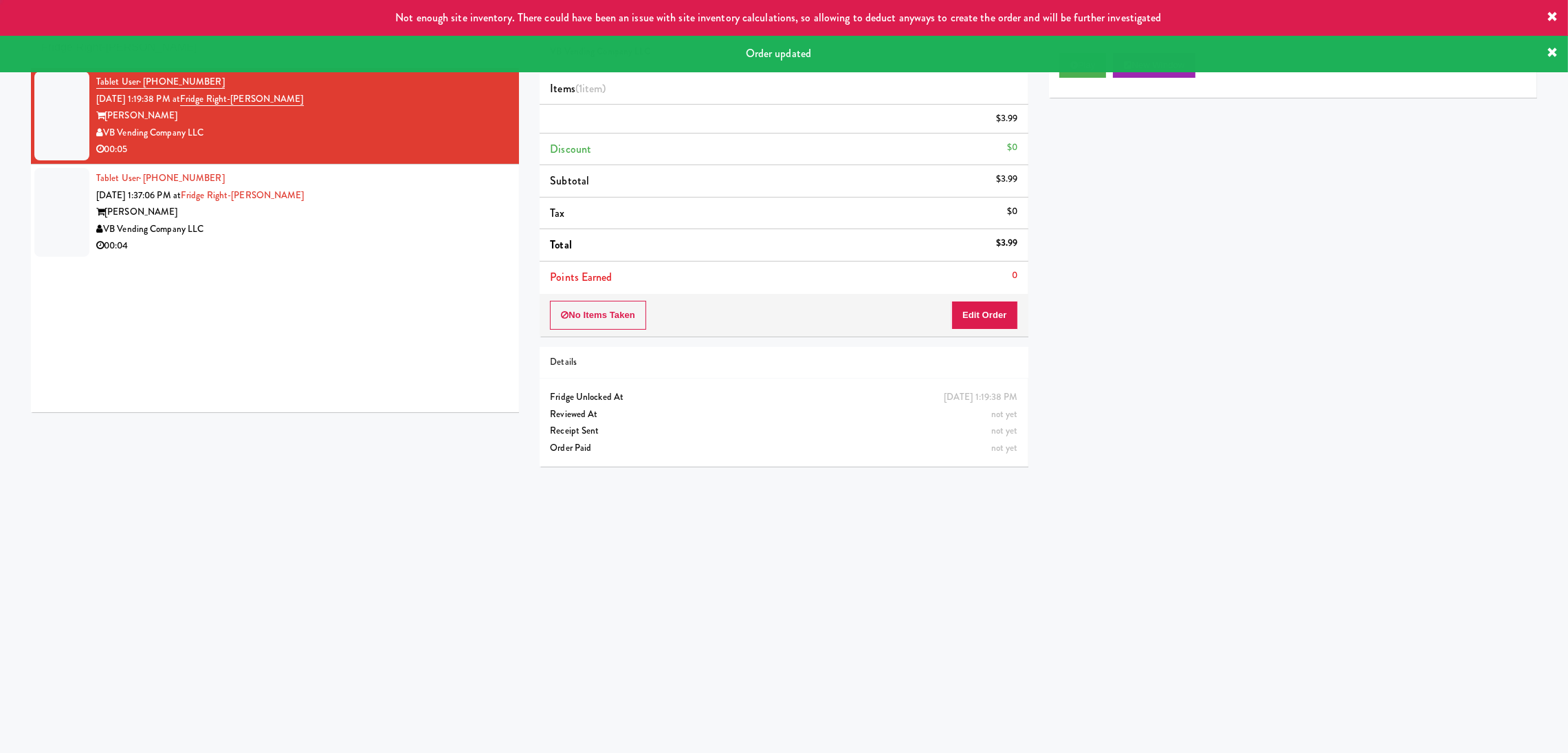
click at [465, 179] on div "Tablet User · (757) 918-1571 Aug 11, 2025 1:37:06 PM at Fridge Right-Clark Nexs…" at bounding box center [302, 211] width 413 height 85
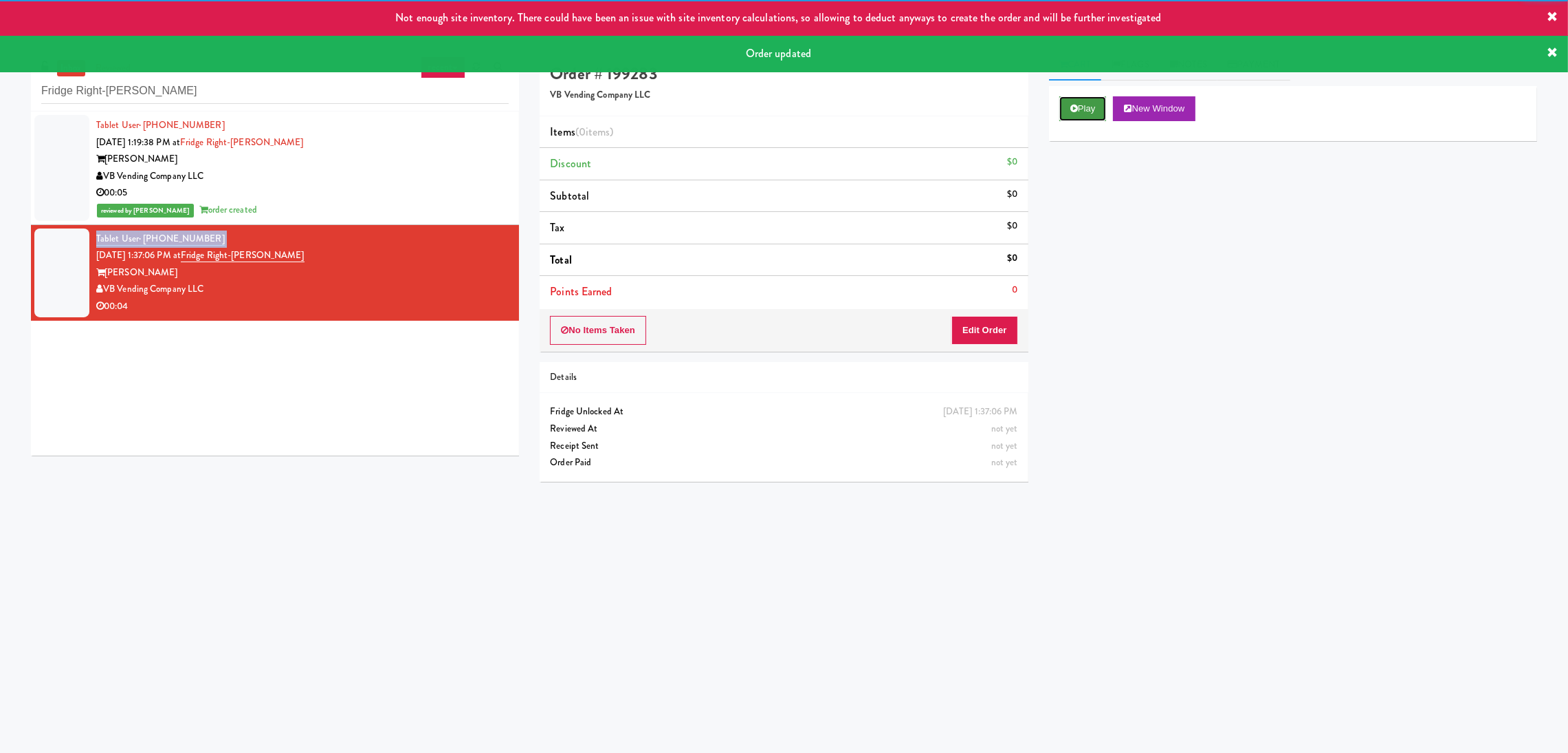
click at [1083, 117] on button "Play" at bounding box center [1083, 108] width 47 height 25
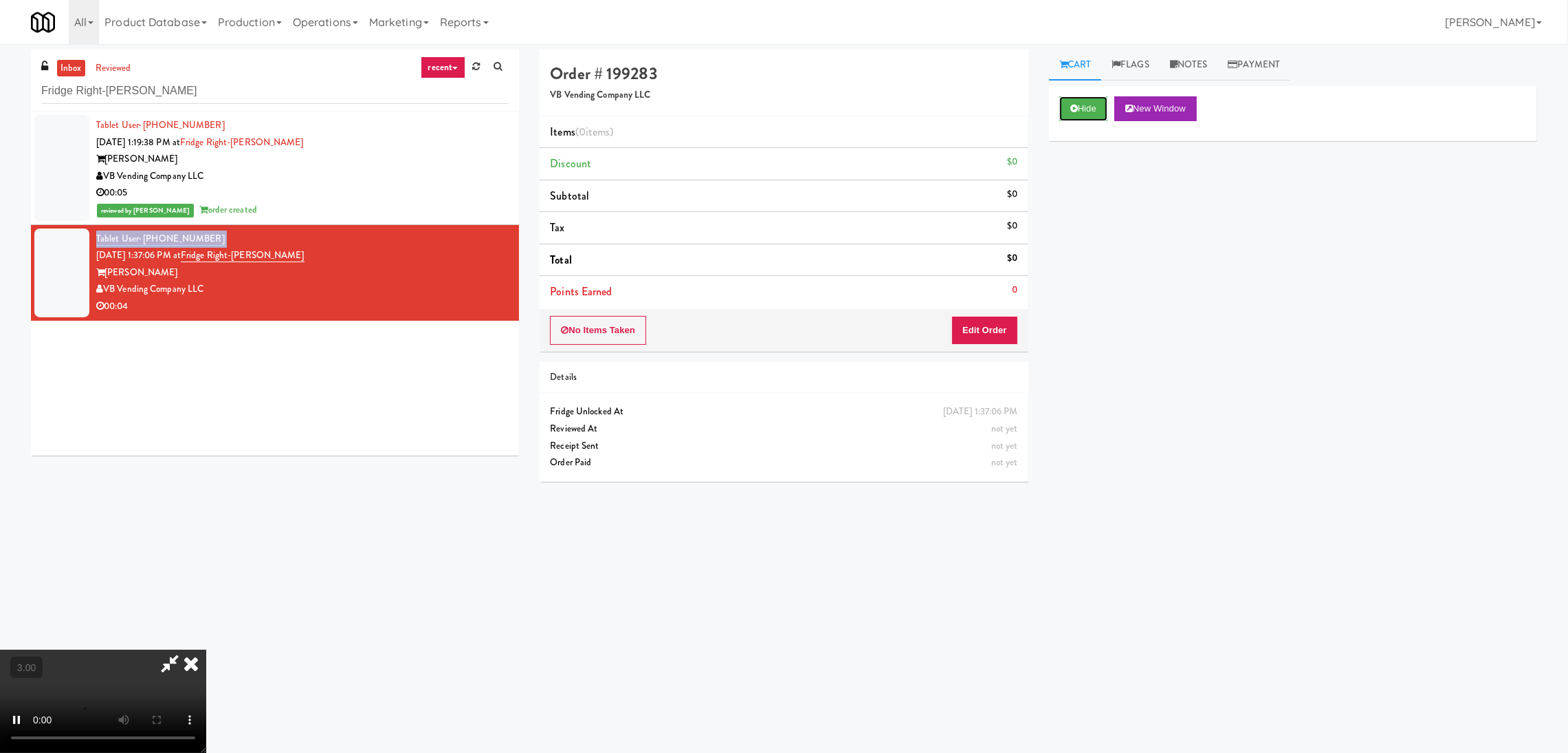
scroll to position [44, 0]
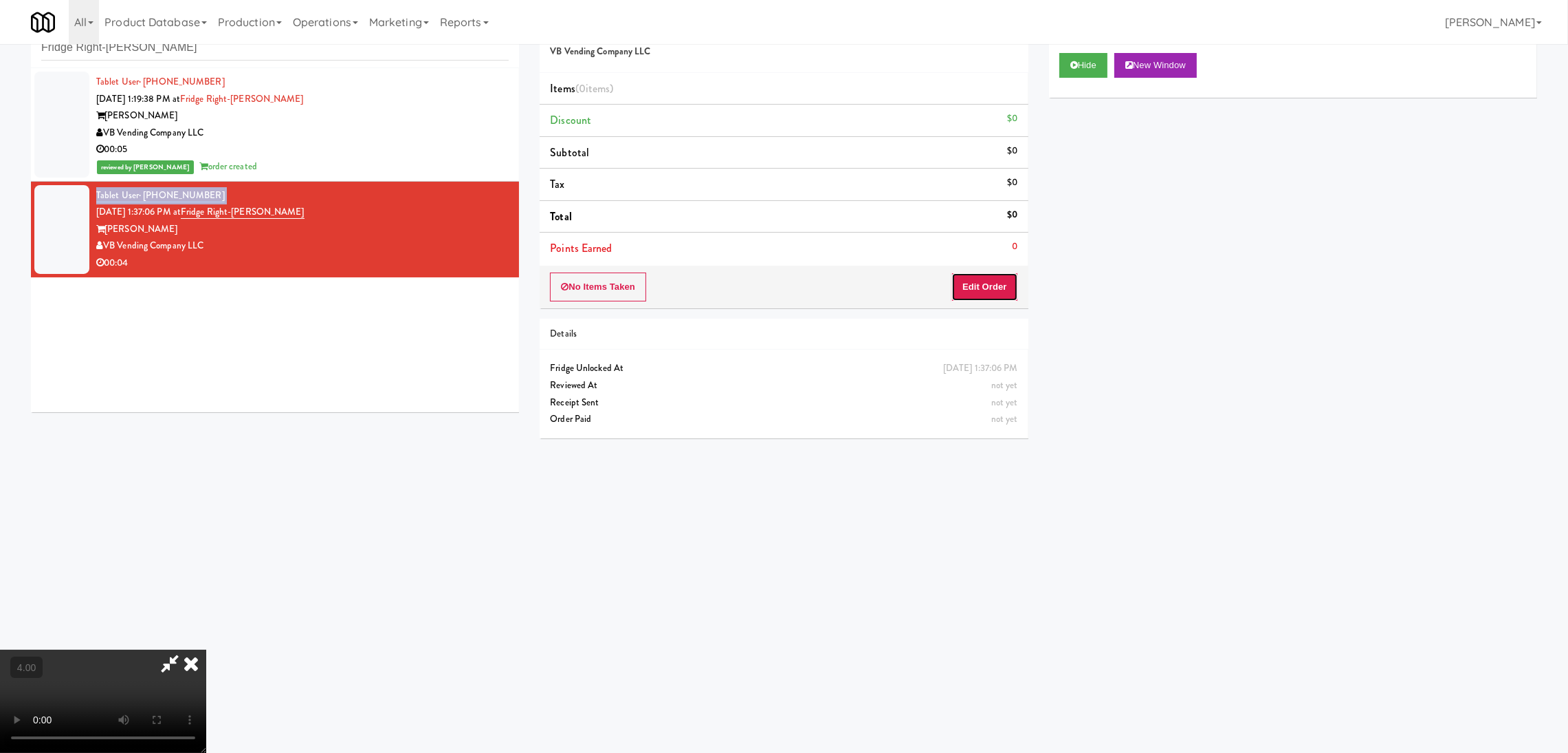
click at [996, 289] on button "Edit Order" at bounding box center [984, 287] width 67 height 29
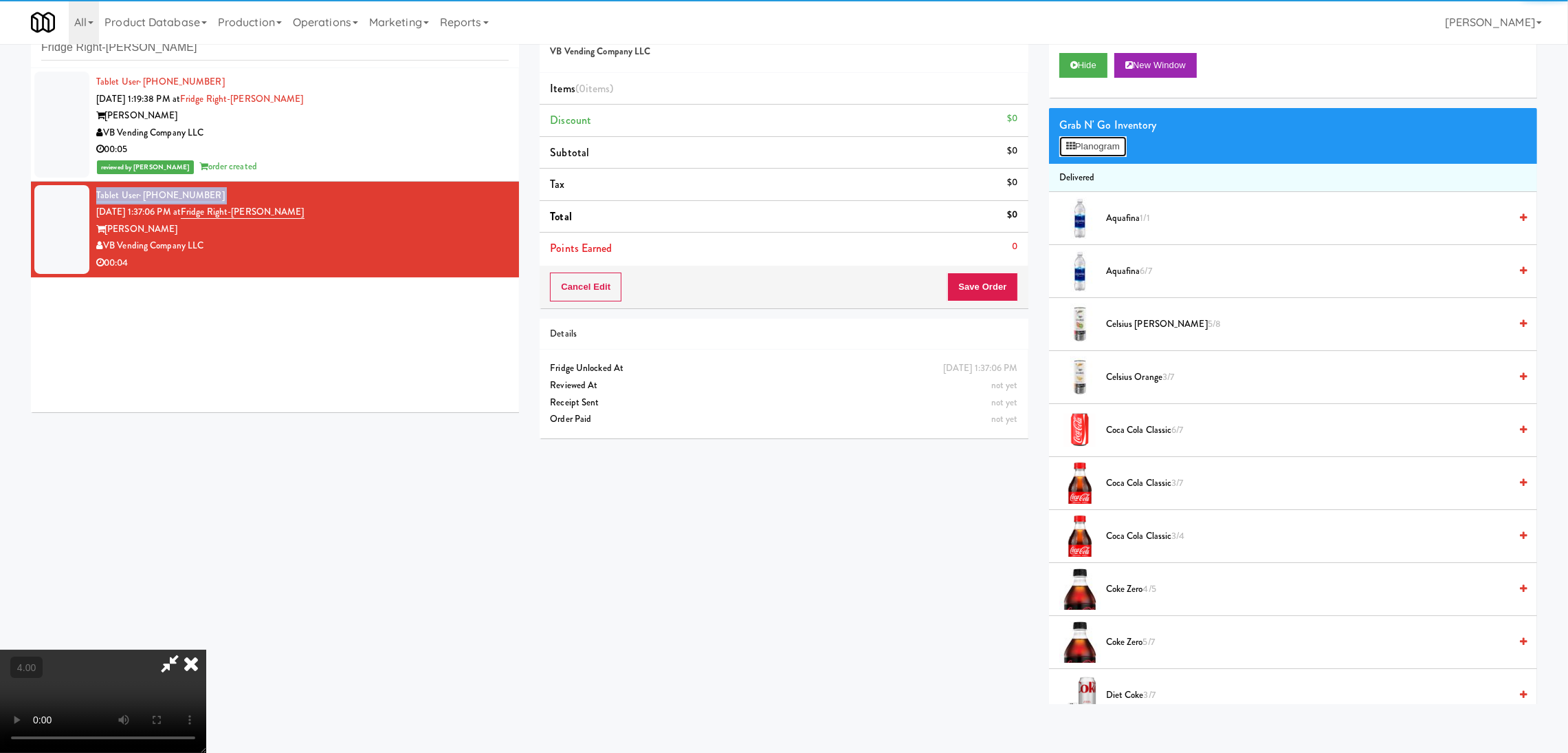
drag, startPoint x: 1112, startPoint y: 147, endPoint x: 1107, endPoint y: 153, distance: 7.8
click at [1111, 148] on button "Planogram" at bounding box center [1093, 146] width 67 height 21
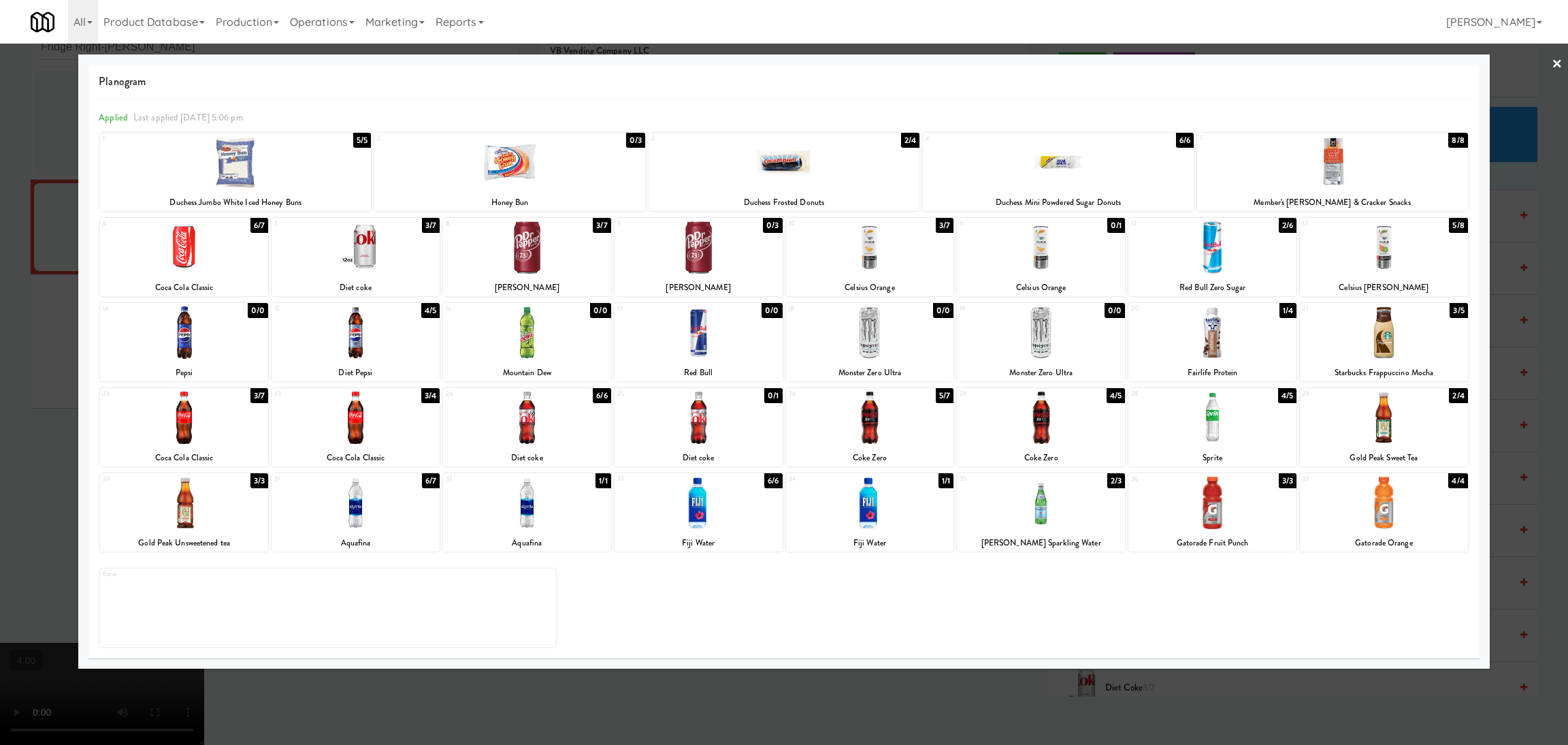
click at [1053, 323] on div at bounding box center [1041, 333] width 168 height 52
click at [1075, 340] on div at bounding box center [1041, 333] width 168 height 52
click at [1142, 724] on div at bounding box center [784, 372] width 1568 height 745
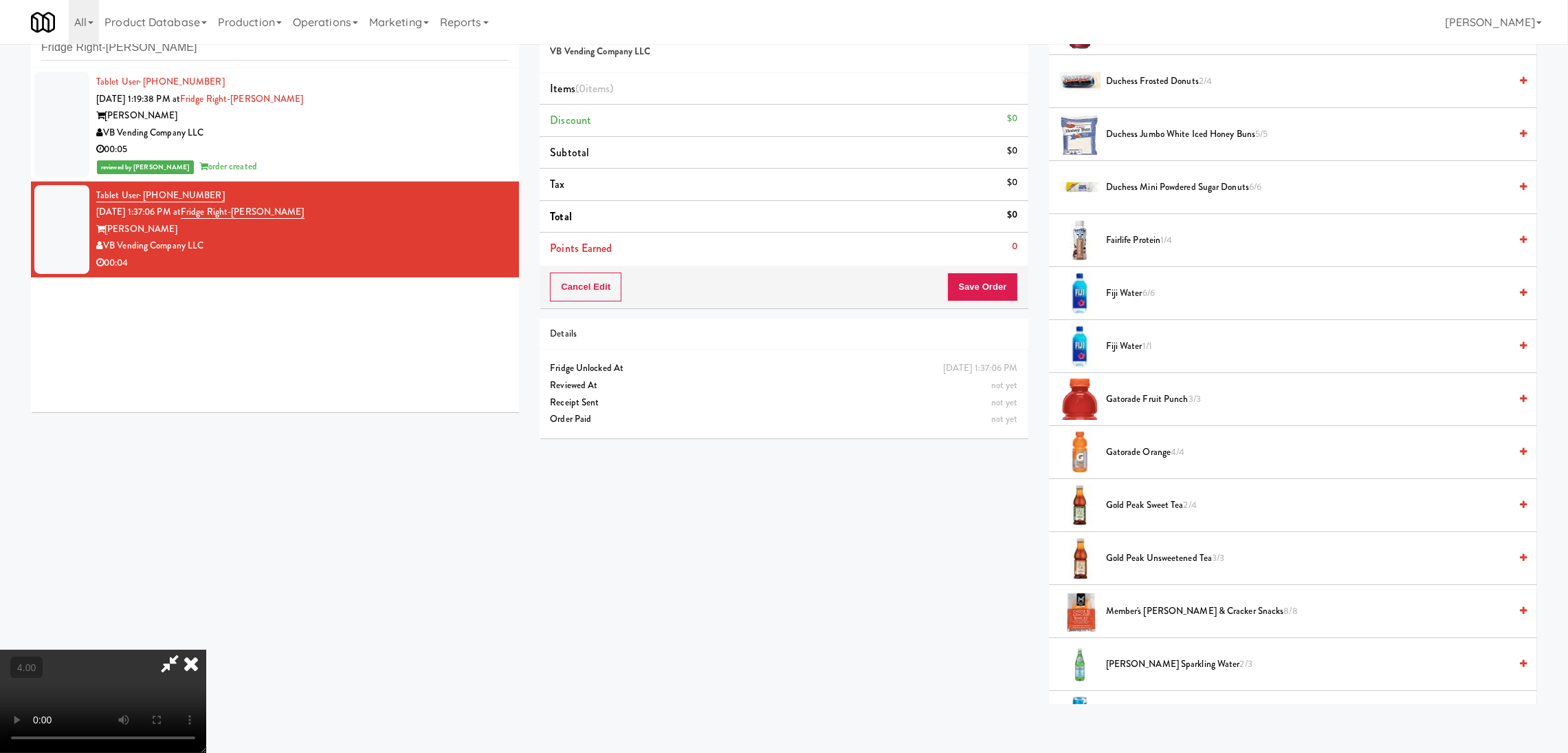
scroll to position [1133, 0]
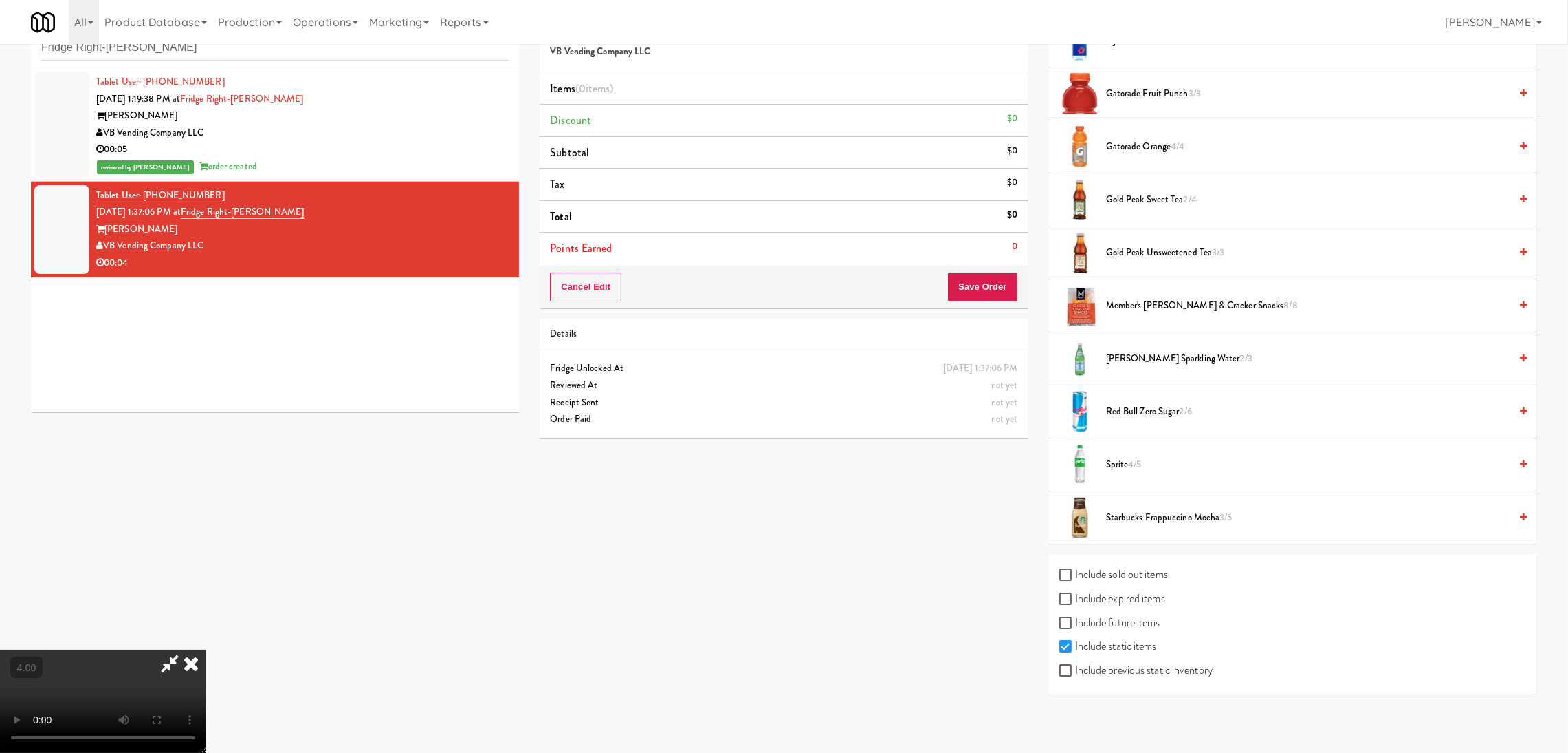
click at [1091, 575] on label "Include sold out items" at bounding box center [1113, 574] width 108 height 21
click at [1075, 575] on input "Include sold out items" at bounding box center [1067, 575] width 15 height 11
checkbox input "true"
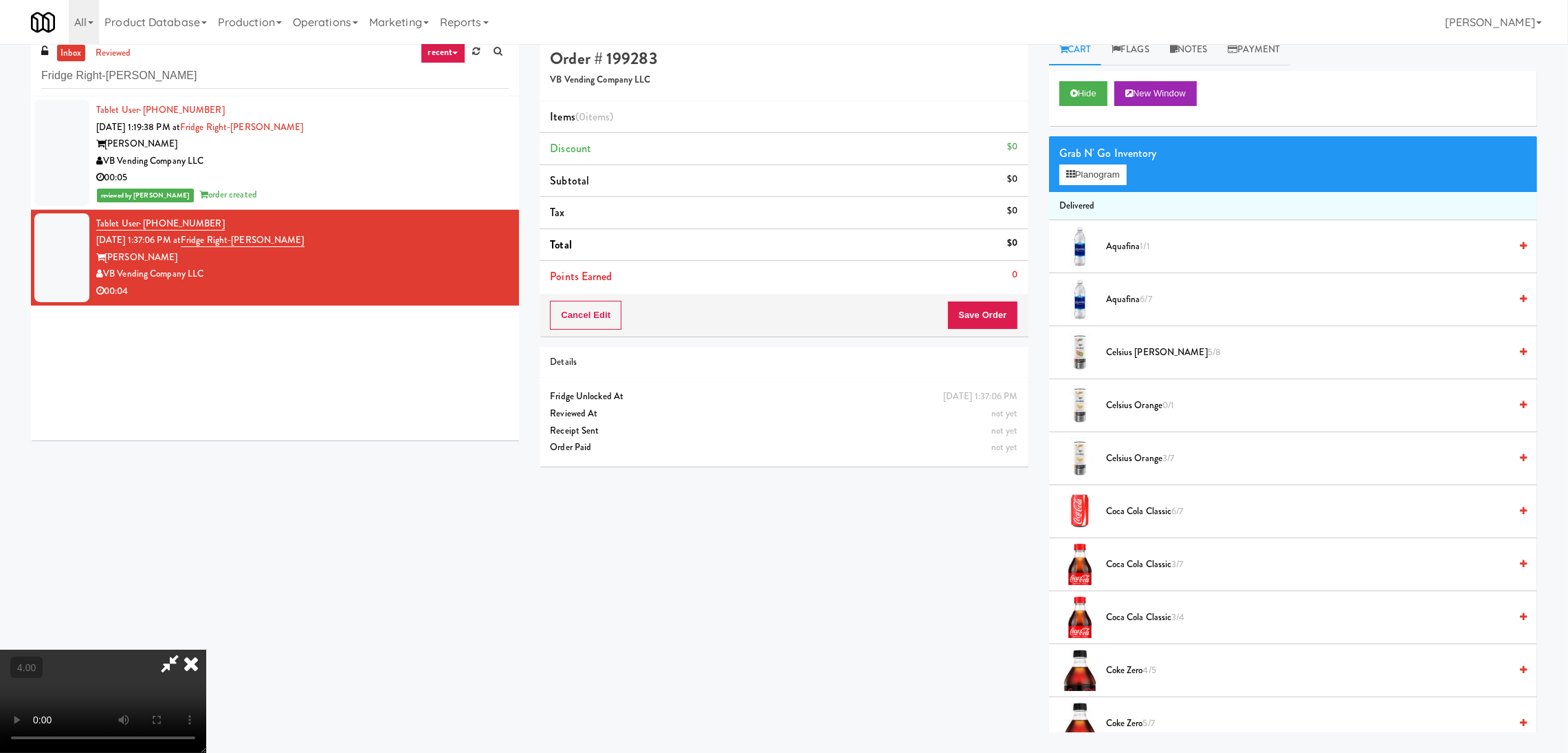
scroll to position [0, 0]
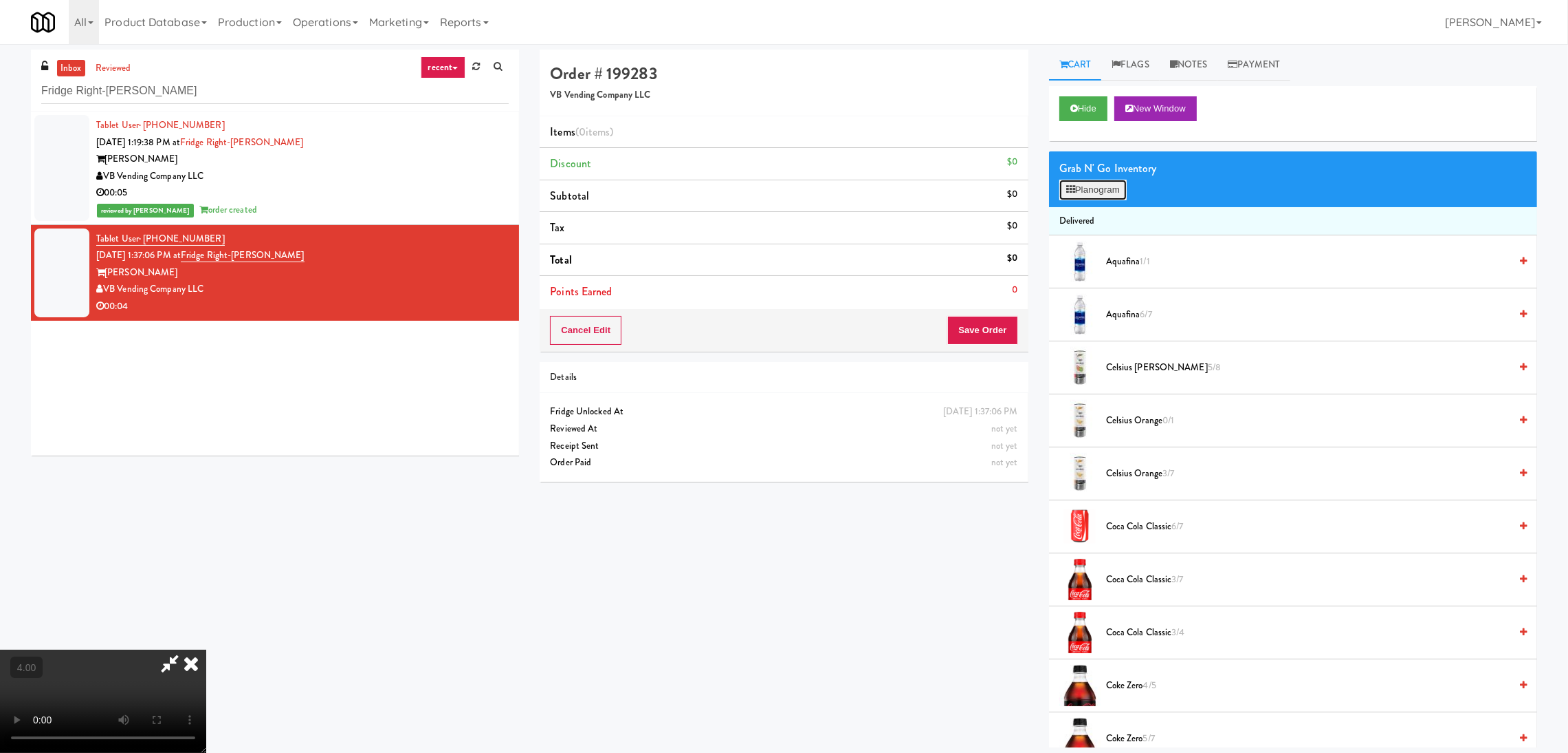
click at [1092, 194] on button "Planogram" at bounding box center [1093, 190] width 67 height 21
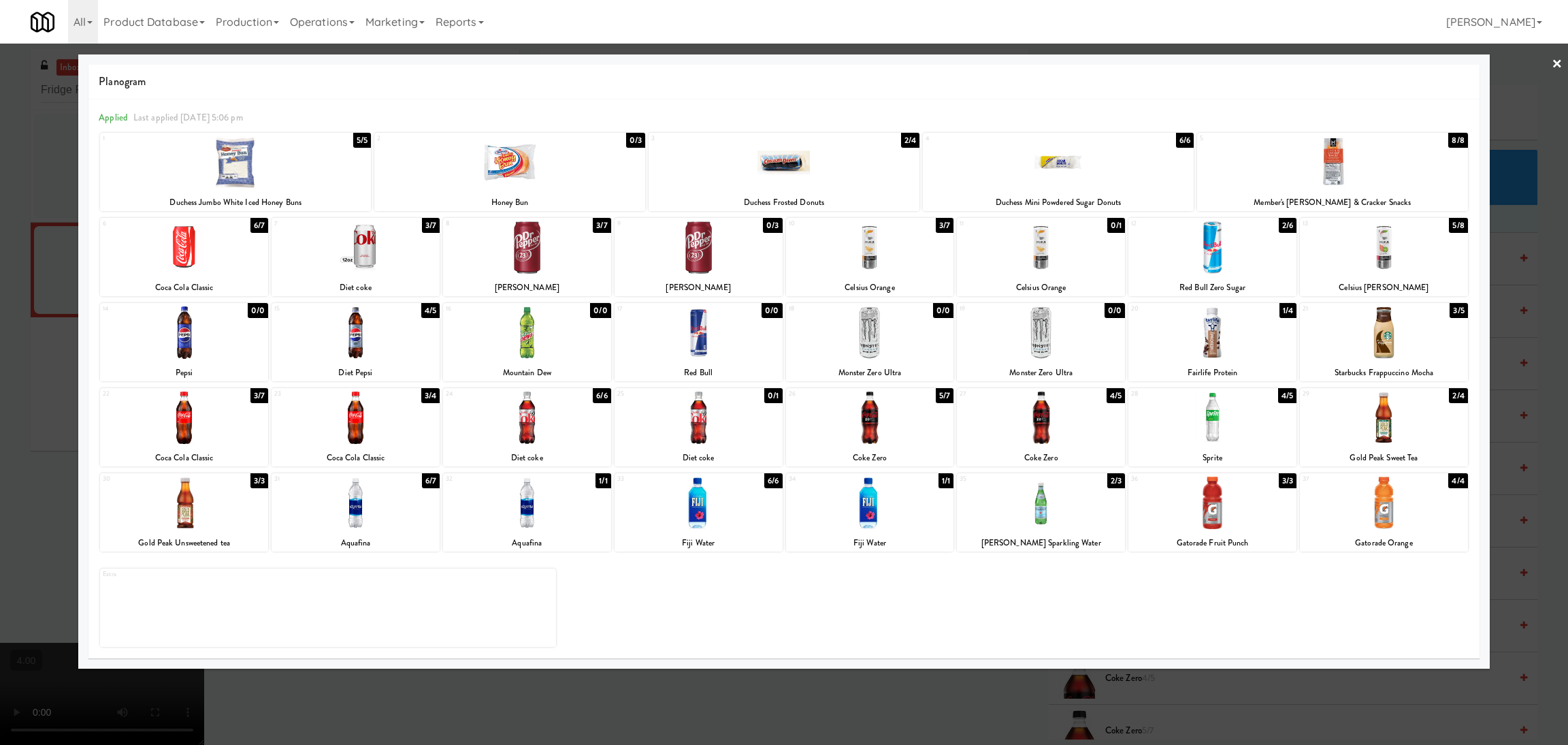
click at [995, 687] on div at bounding box center [784, 372] width 1568 height 745
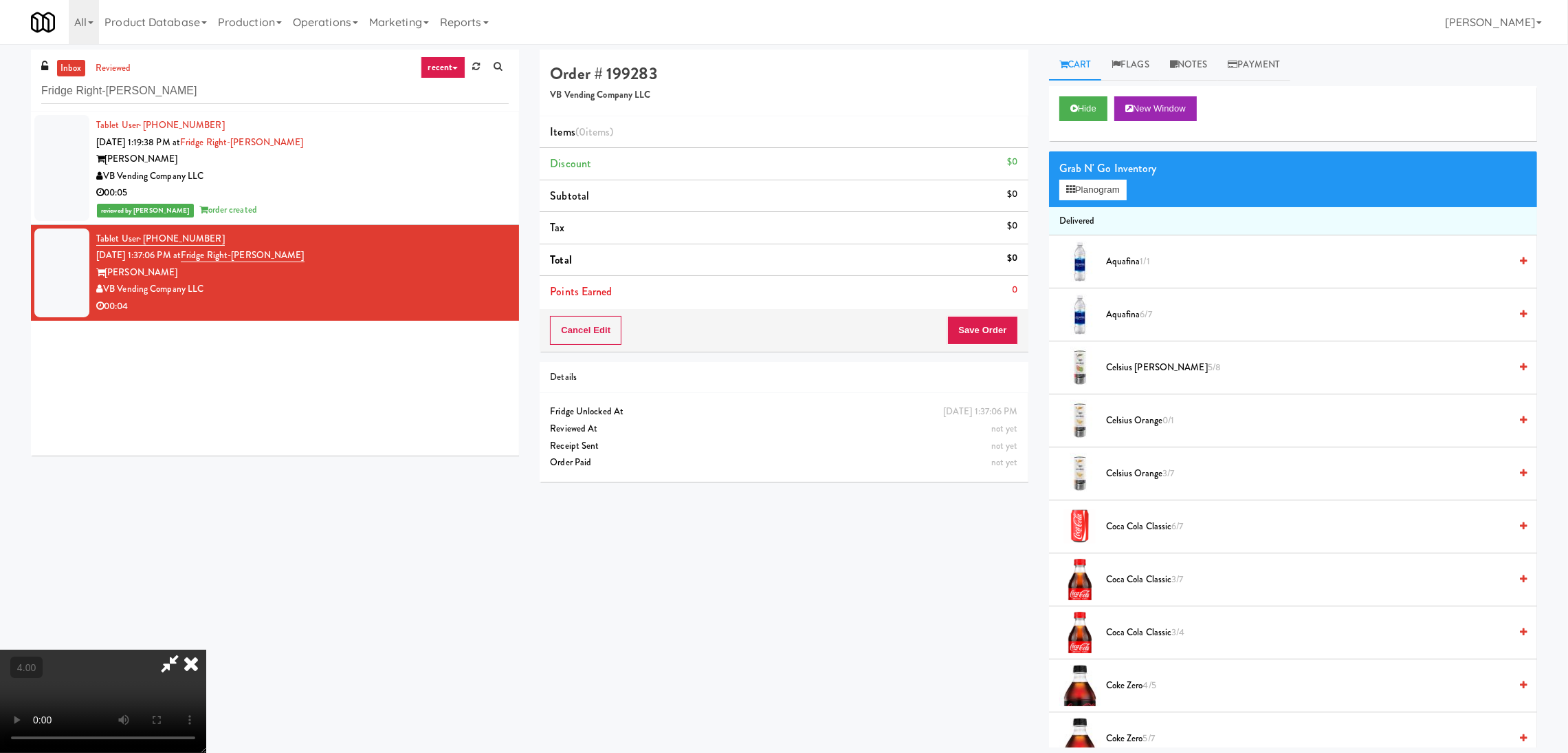
click at [206, 649] on video at bounding box center [103, 700] width 206 height 103
click at [1100, 175] on div "Grab N' Go Inventory" at bounding box center [1293, 169] width 467 height 21
click at [1094, 184] on button "Planogram" at bounding box center [1093, 190] width 67 height 21
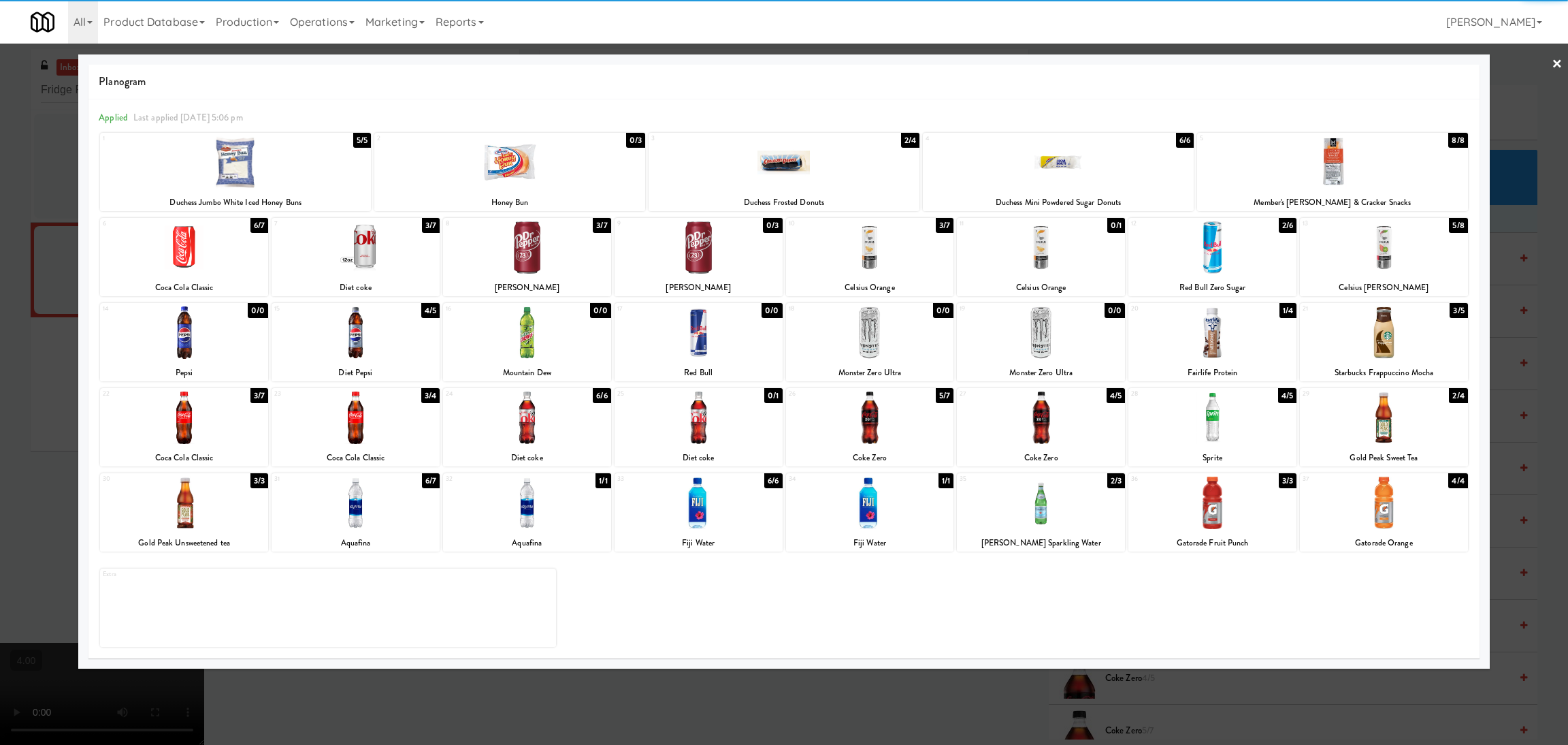
click at [1064, 344] on div at bounding box center [1041, 333] width 168 height 52
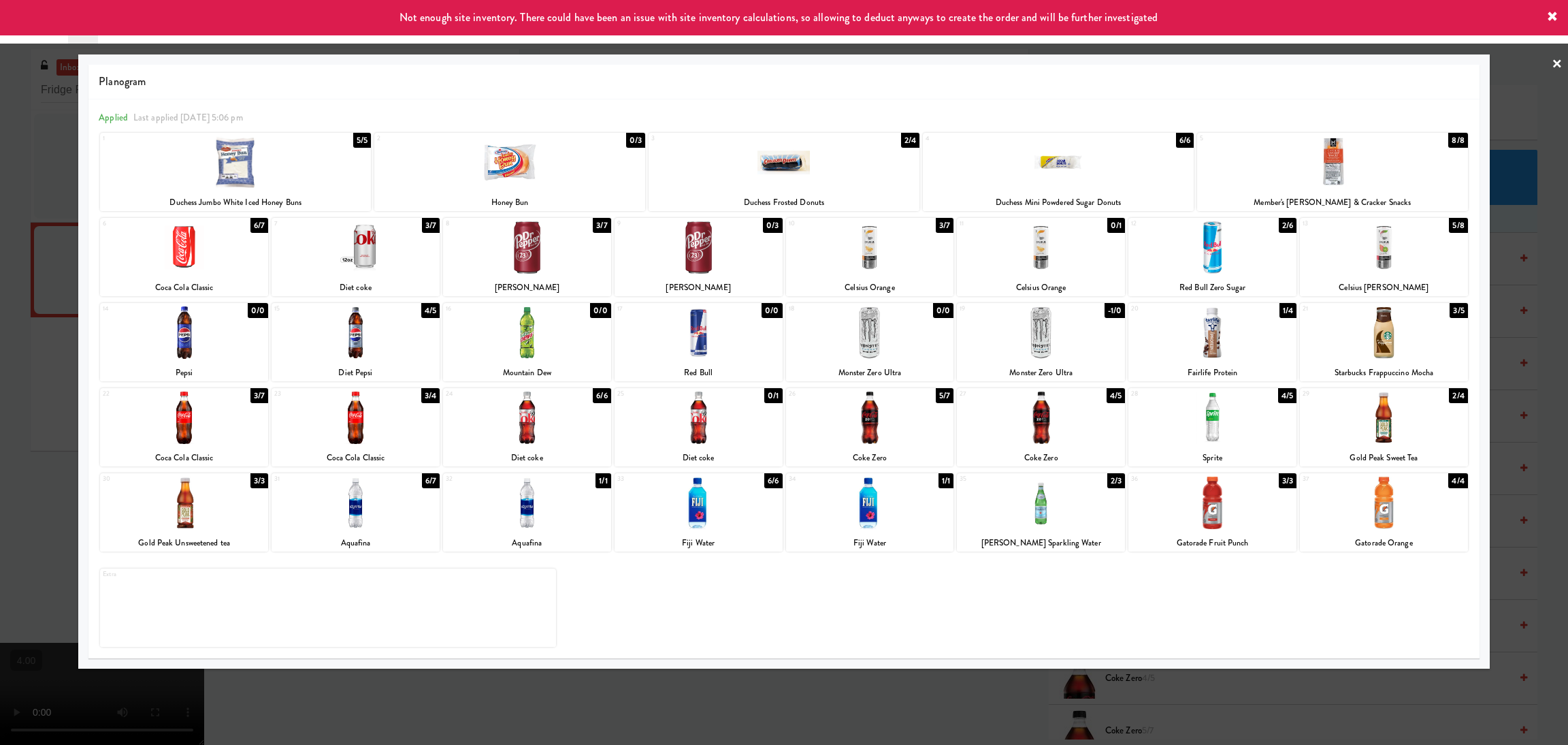
click at [1001, 696] on div at bounding box center [784, 372] width 1568 height 745
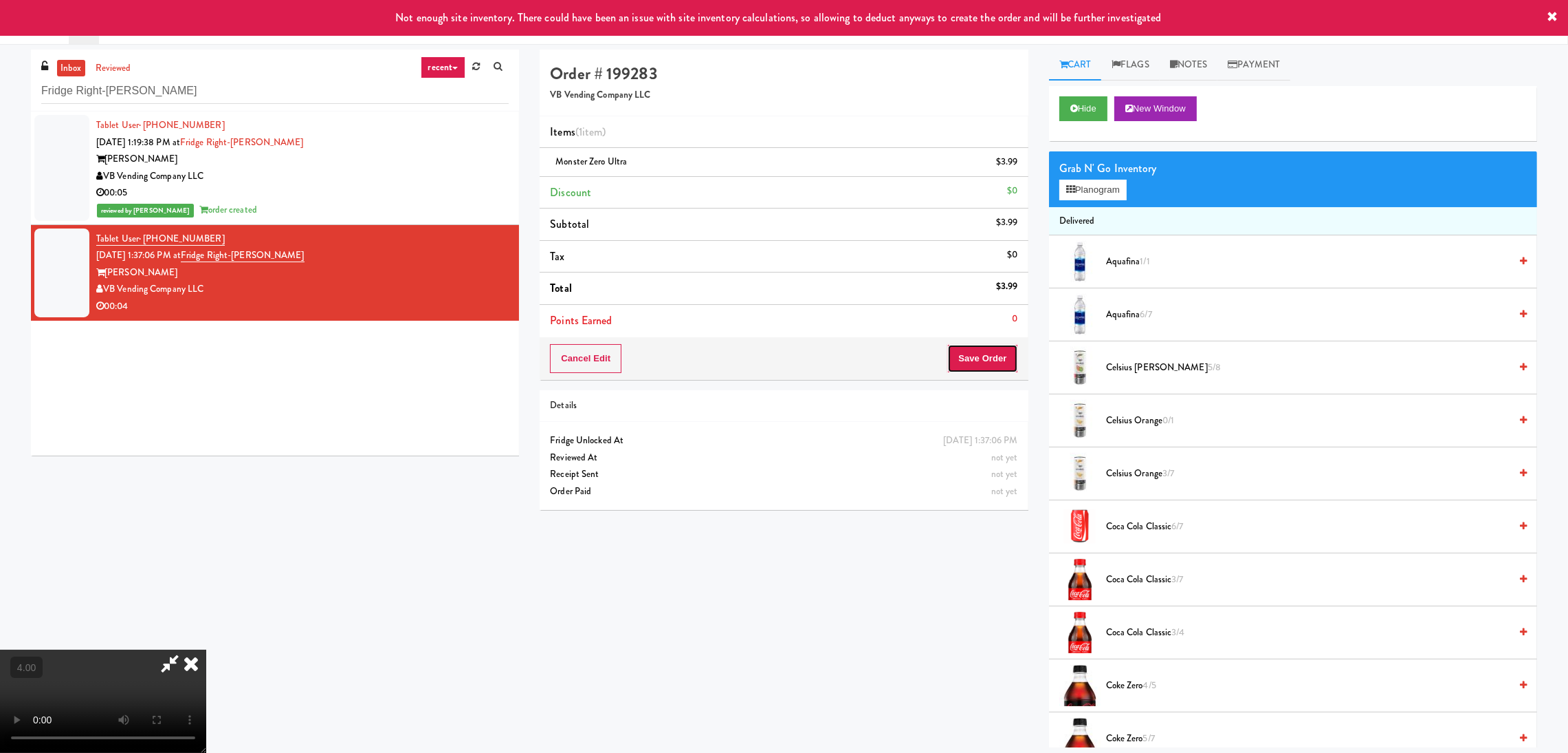
click at [994, 371] on button "Save Order" at bounding box center [982, 358] width 70 height 29
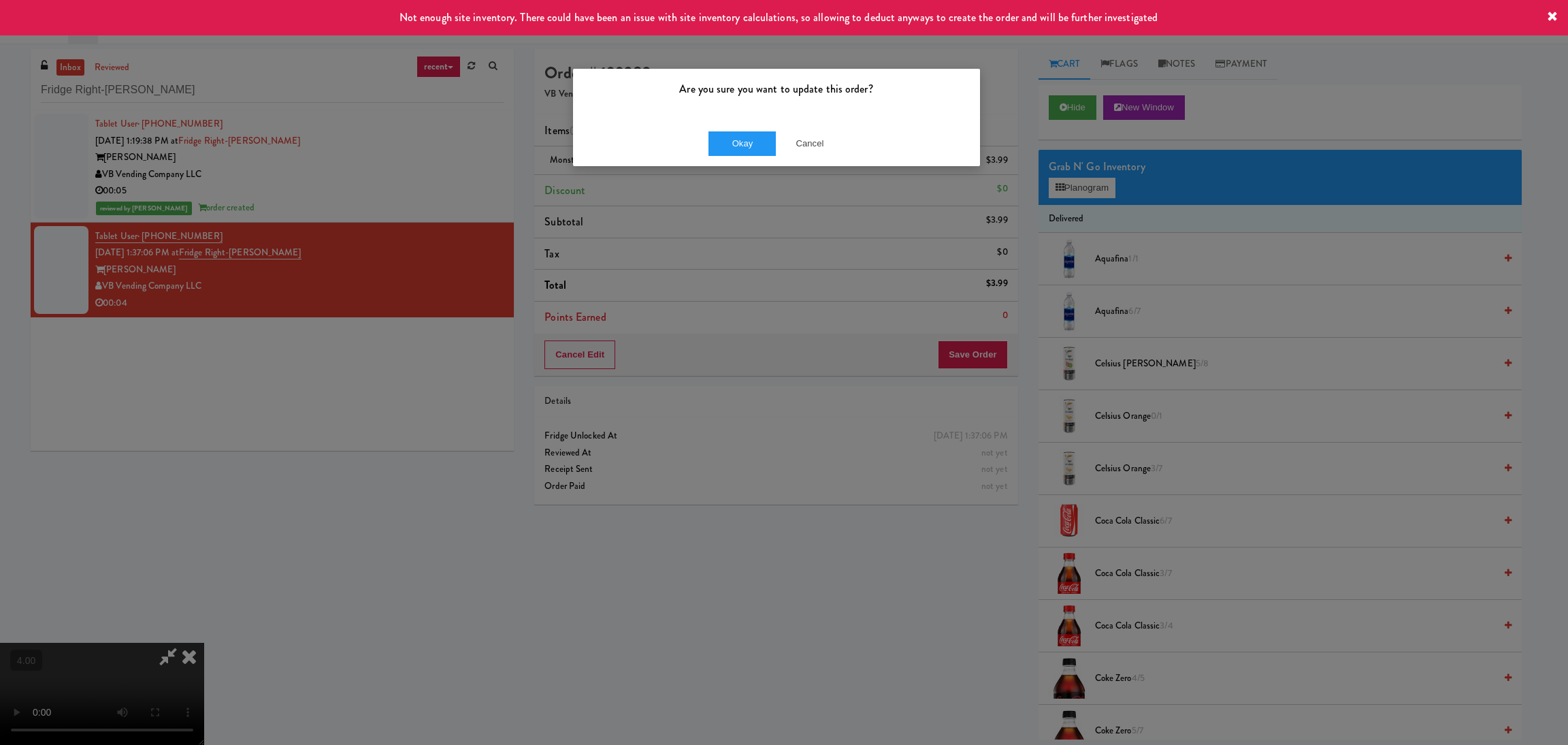
click at [752, 156] on div "Okay Cancel" at bounding box center [775, 143] width 407 height 46
click at [747, 151] on button "Okay" at bounding box center [742, 143] width 68 height 24
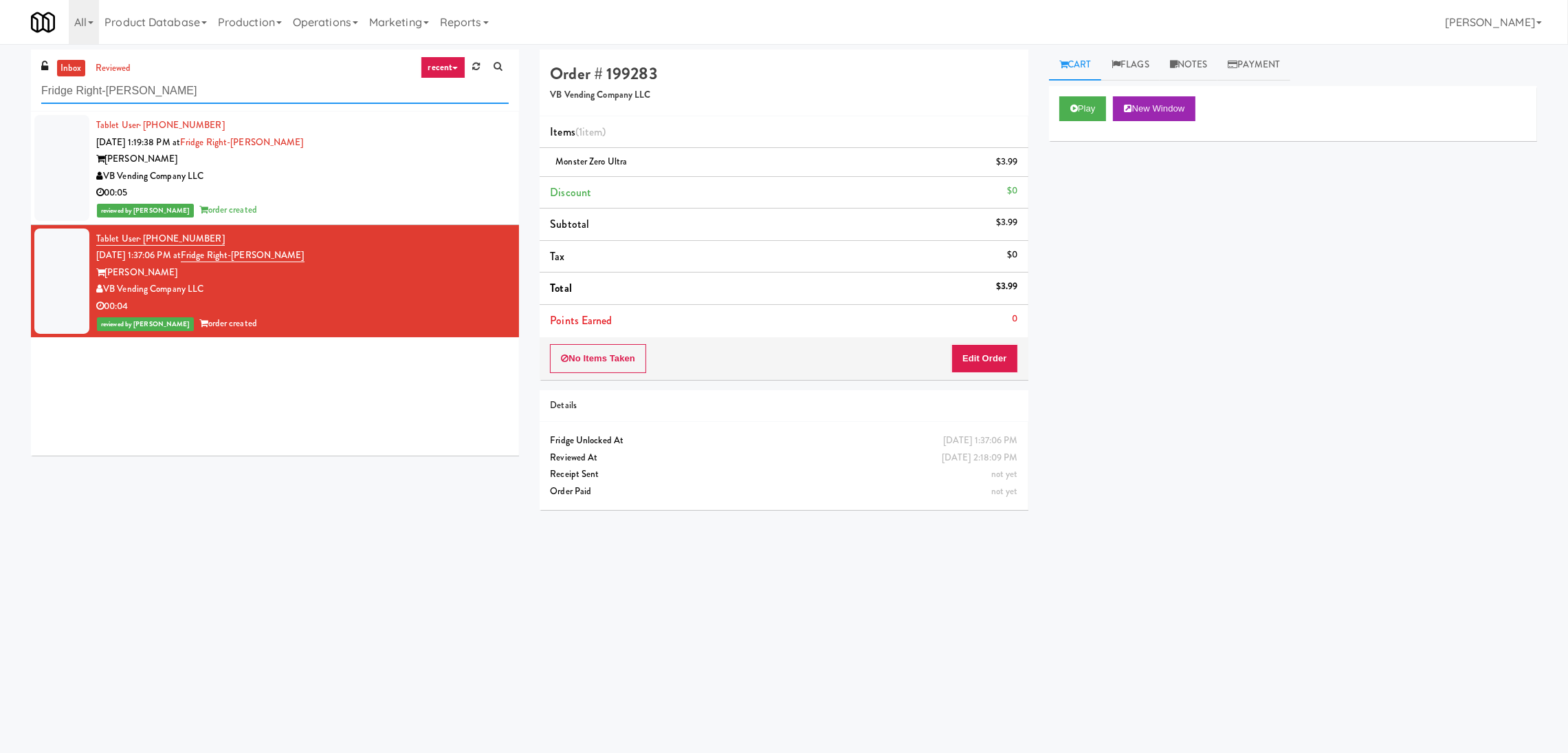
paste input "(Snack & Drink) EWR 6-TB-2ND FLOOR-PRIVATE"
drag, startPoint x: 125, startPoint y: 57, endPoint x: 0, endPoint y: 35, distance: 126.9
click at [0, 44] on body "Are you sure you want to update this order? Okay Cancel Okay Are you sure you w…" at bounding box center [784, 420] width 1568 height 753
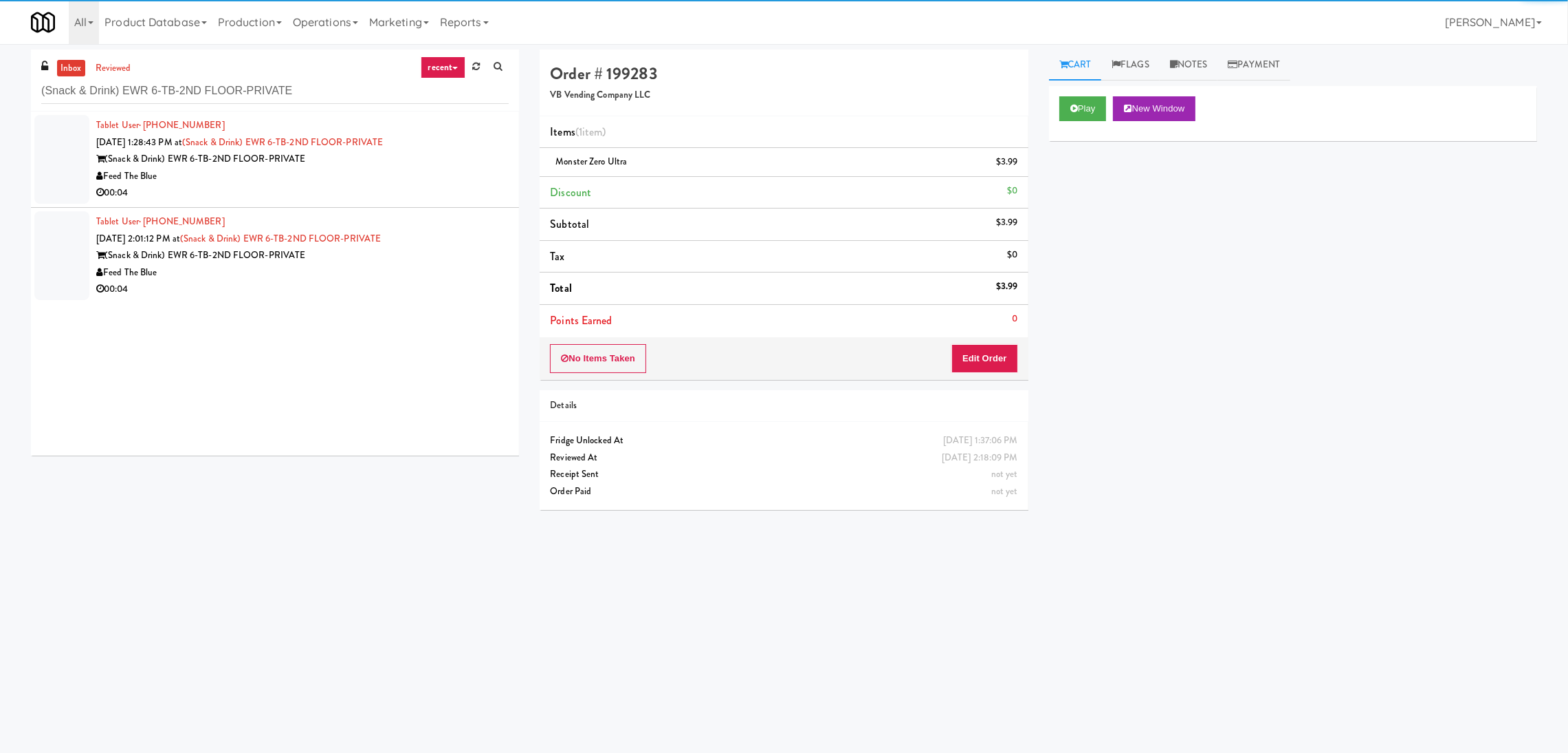
click at [439, 159] on div "(Snack & Drink) EWR 6-TB-2ND FLOOR-PRIVATE" at bounding box center [302, 159] width 413 height 17
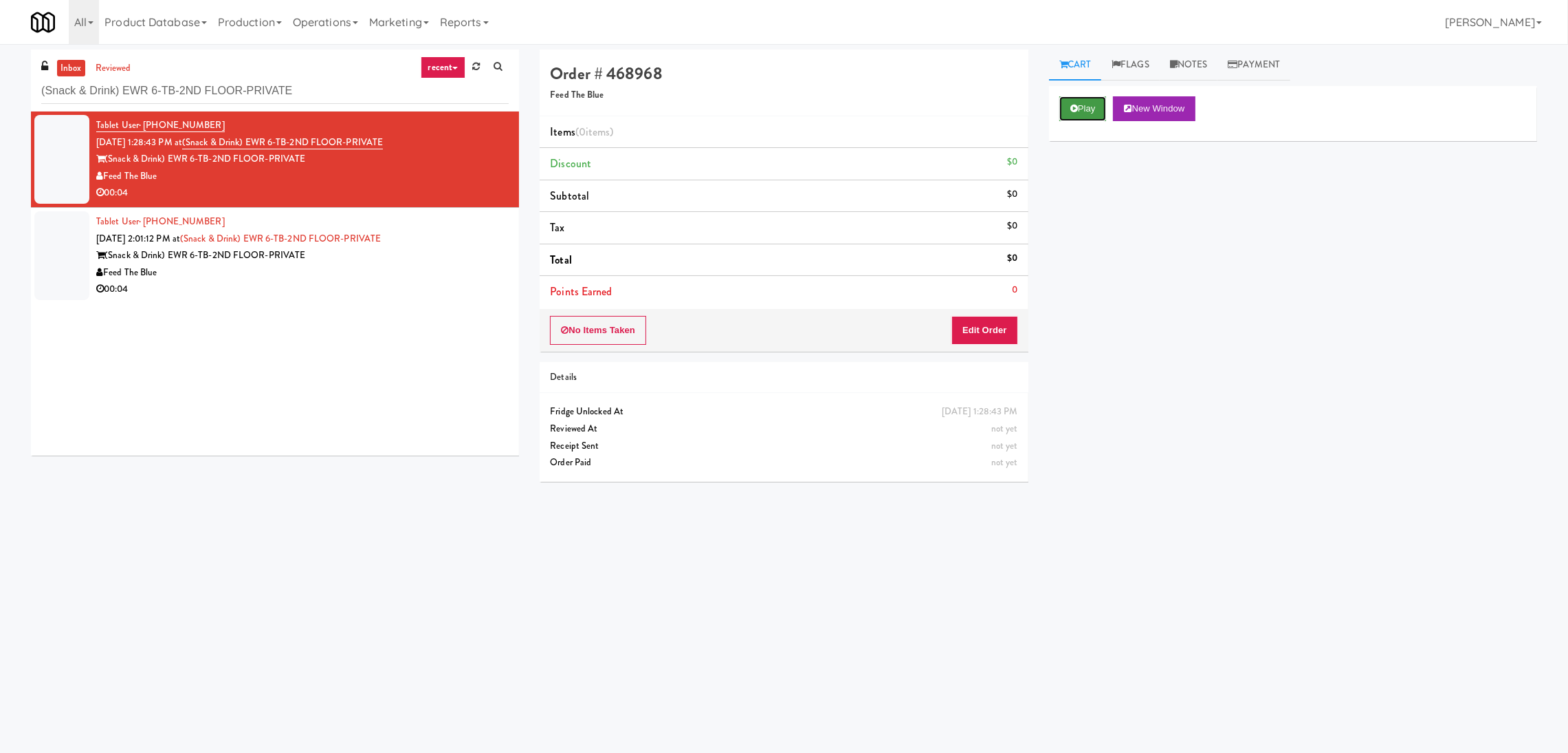
click at [1067, 109] on button "Play" at bounding box center [1083, 108] width 47 height 25
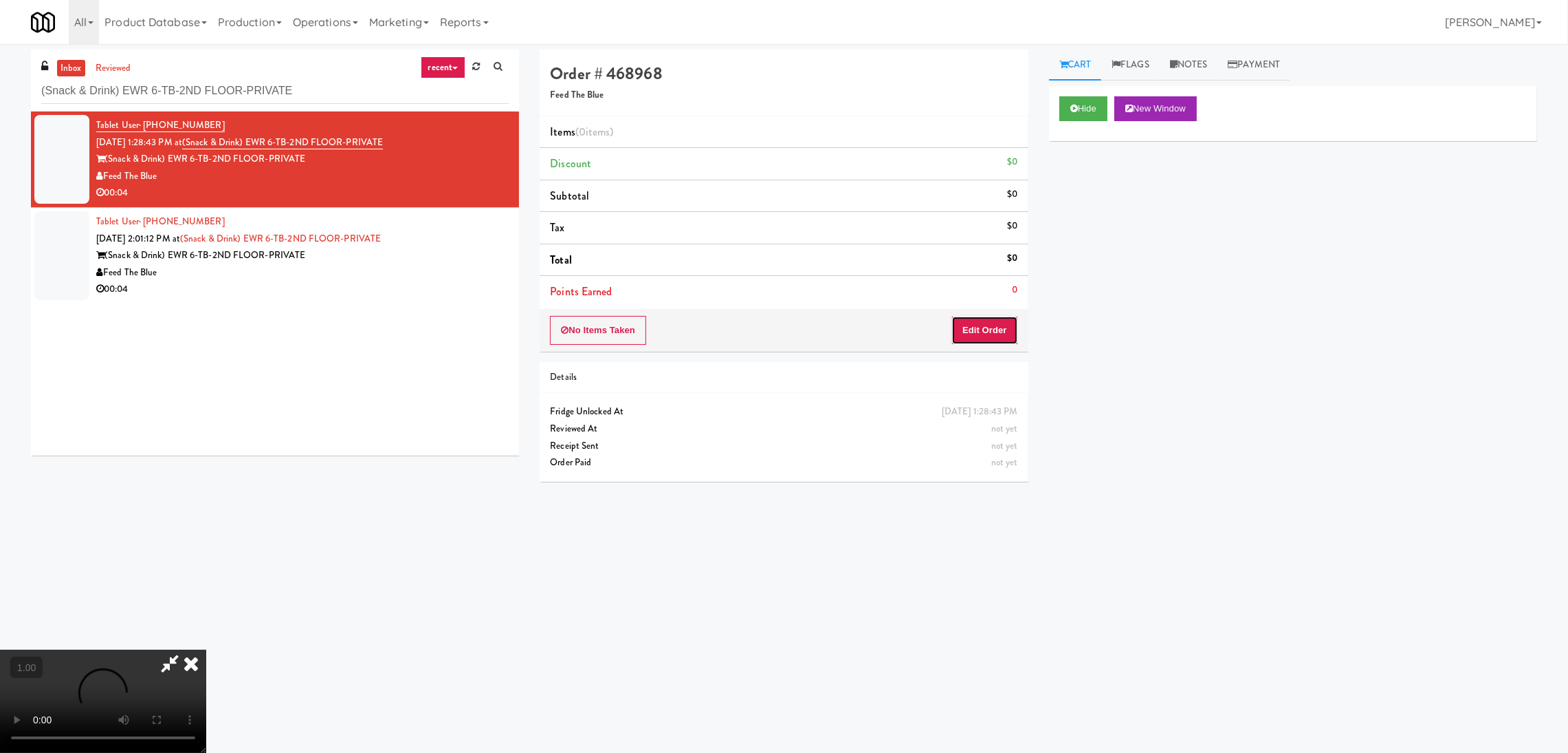
click at [993, 329] on button "Edit Order" at bounding box center [984, 330] width 67 height 29
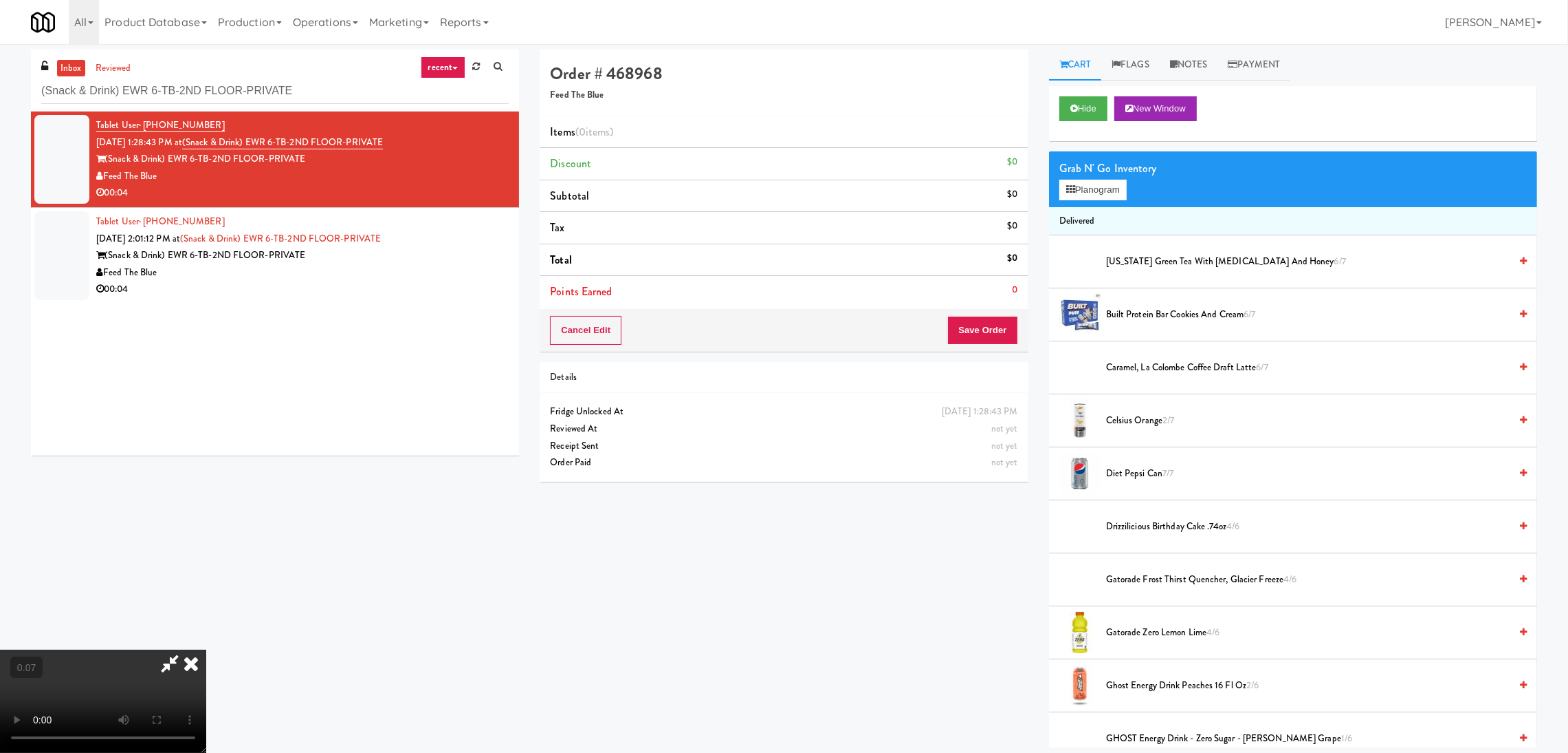
scroll to position [61, 0]
click at [1105, 188] on button "Planogram" at bounding box center [1093, 190] width 67 height 21
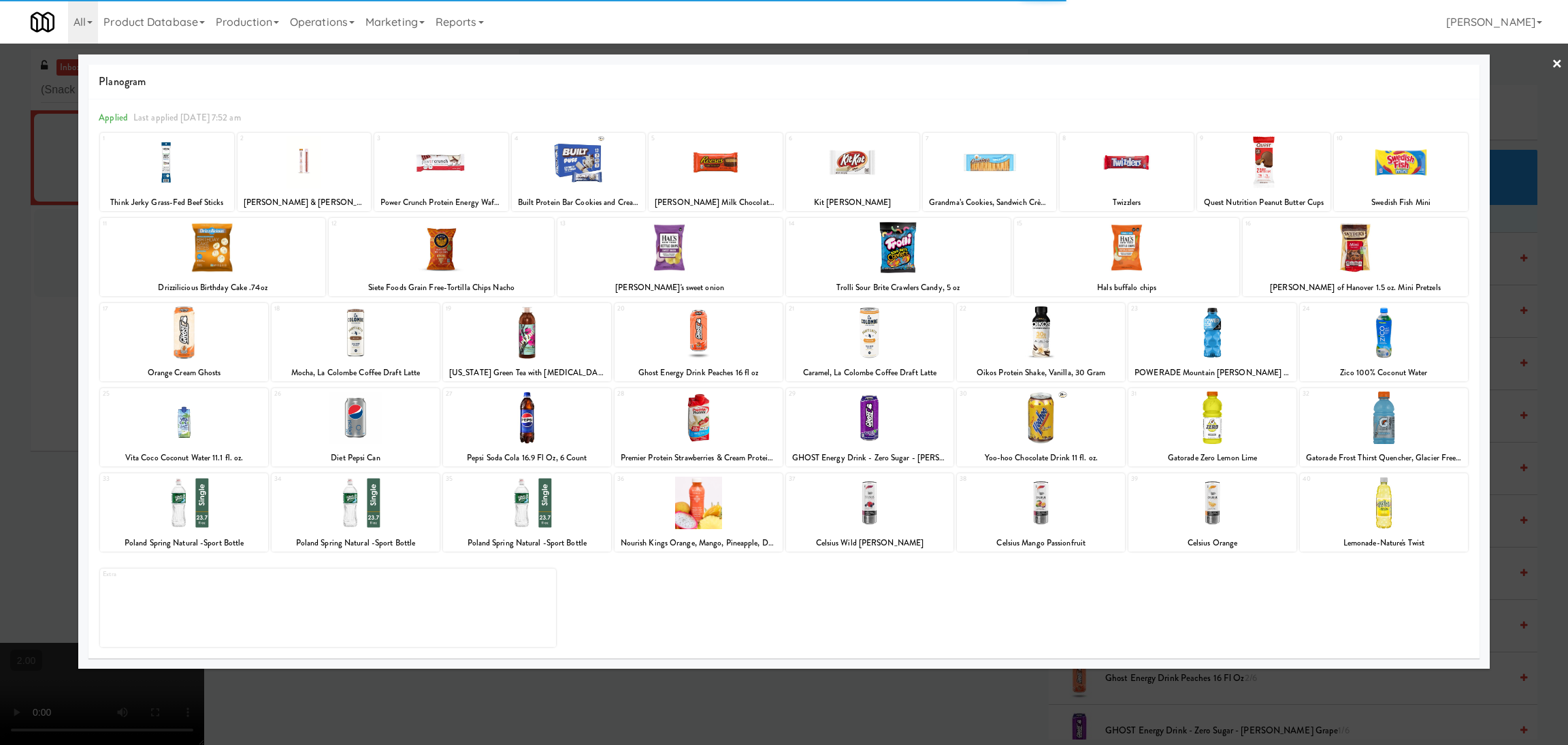
click at [684, 335] on div at bounding box center [698, 333] width 168 height 52
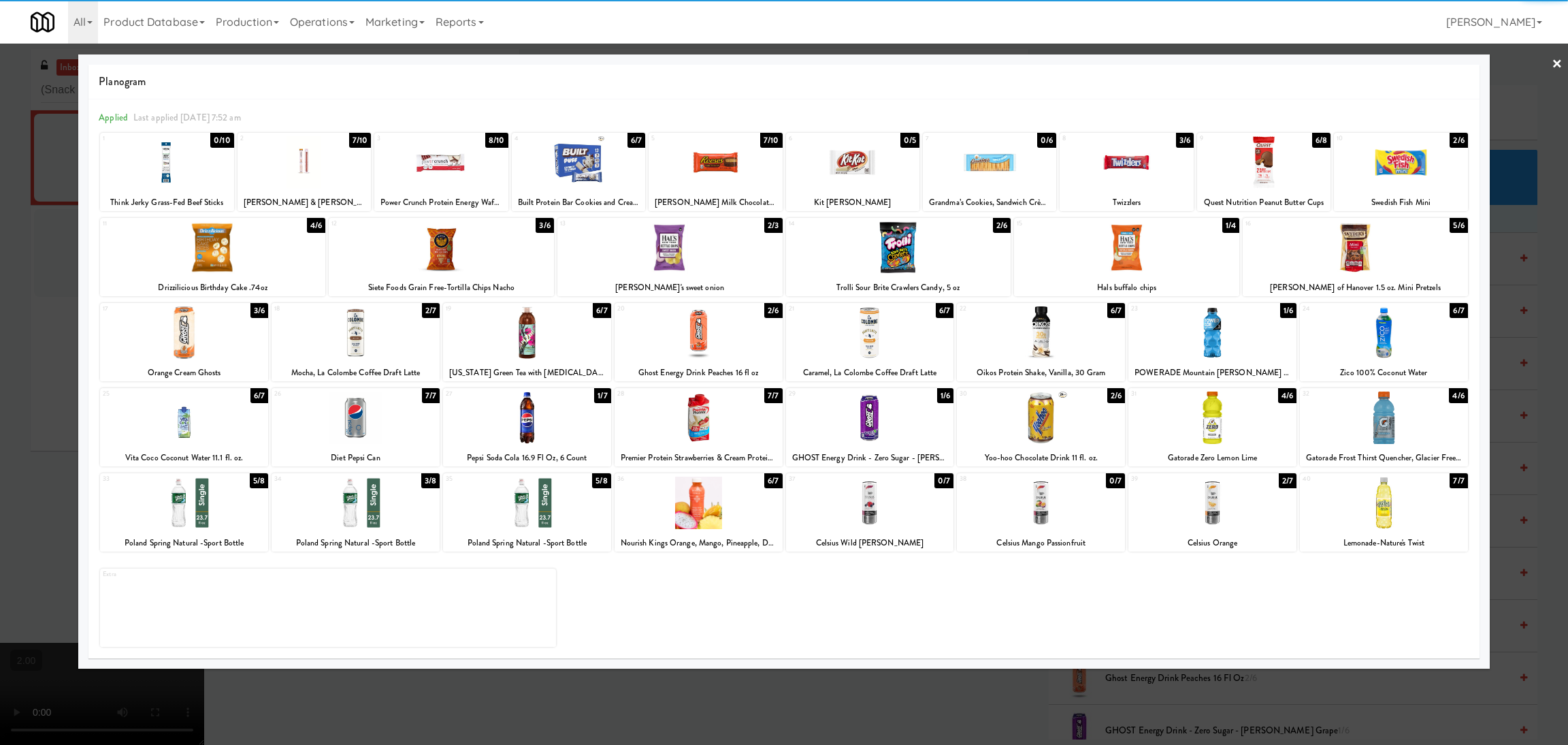
click at [696, 336] on div at bounding box center [698, 333] width 168 height 52
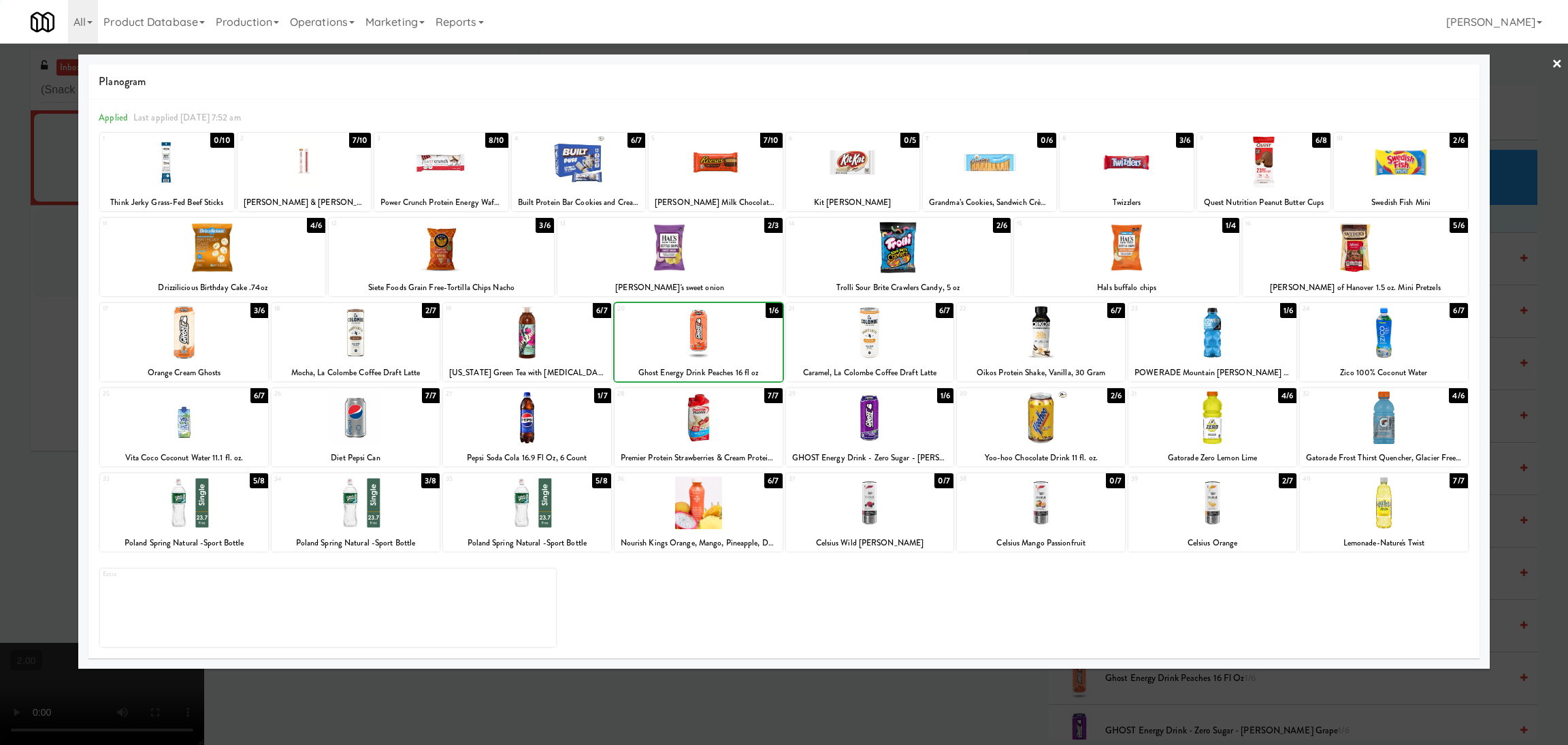
click at [0, 299] on div at bounding box center [784, 372] width 1568 height 745
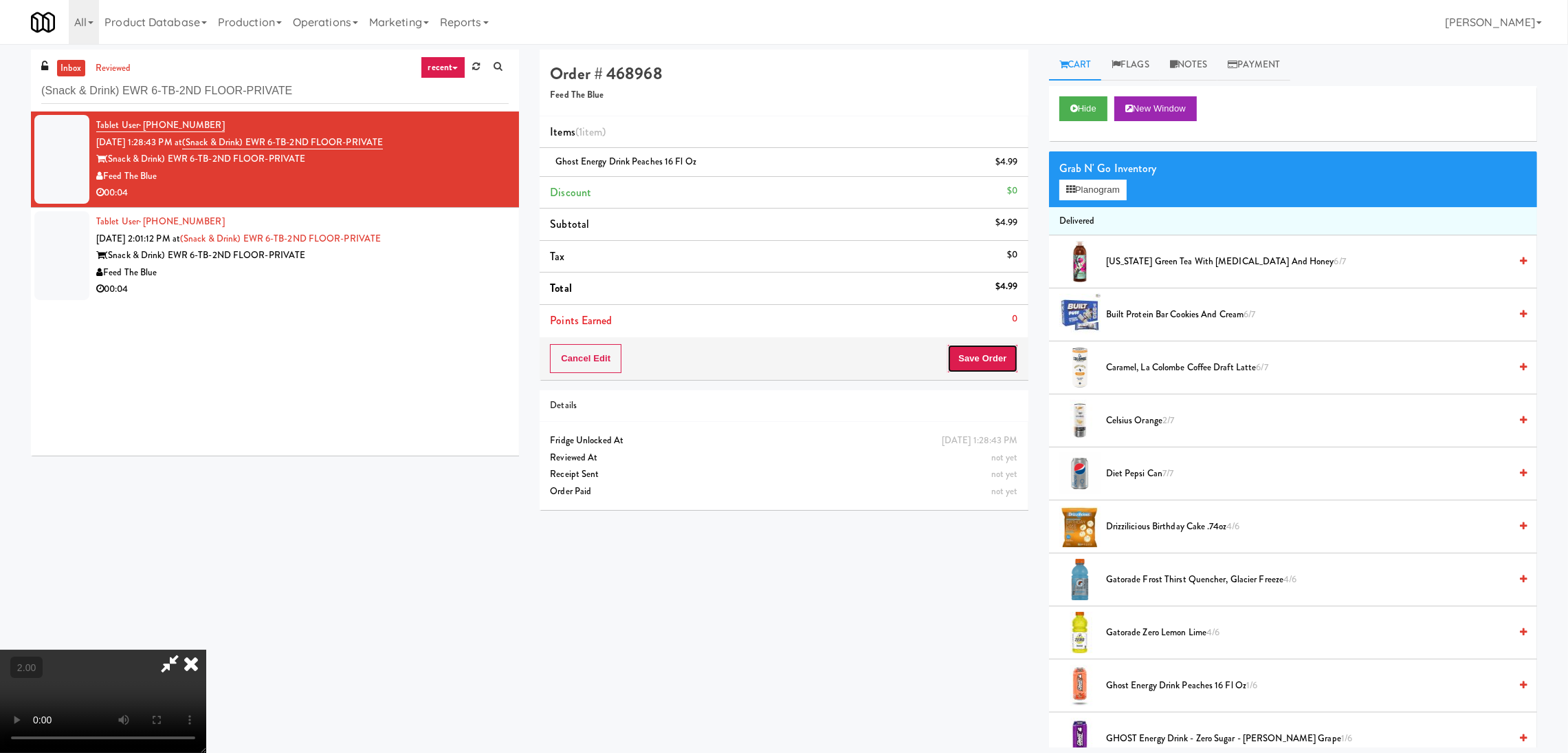
click at [963, 358] on button "Save Order" at bounding box center [982, 358] width 70 height 29
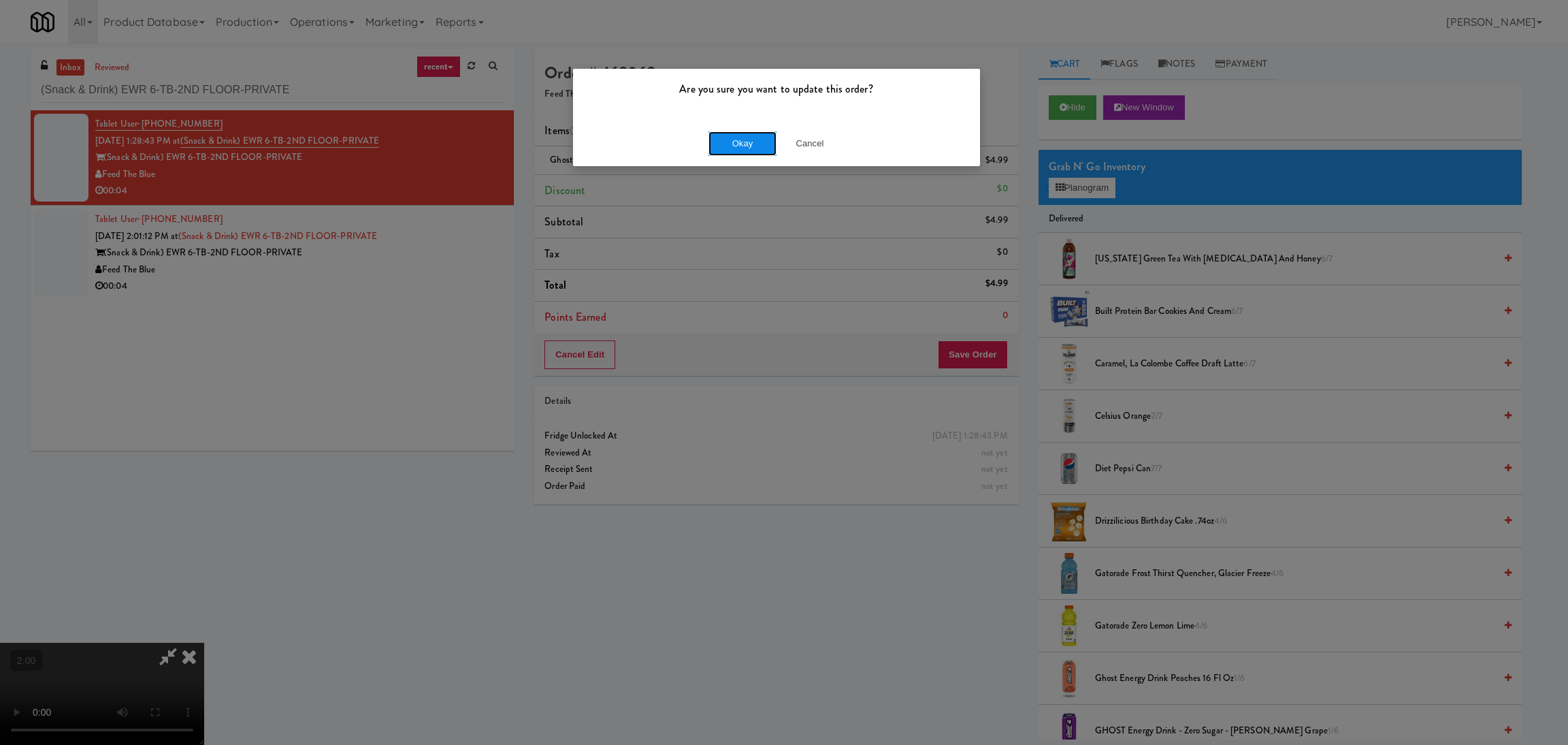
click at [717, 136] on button "Okay" at bounding box center [742, 143] width 68 height 24
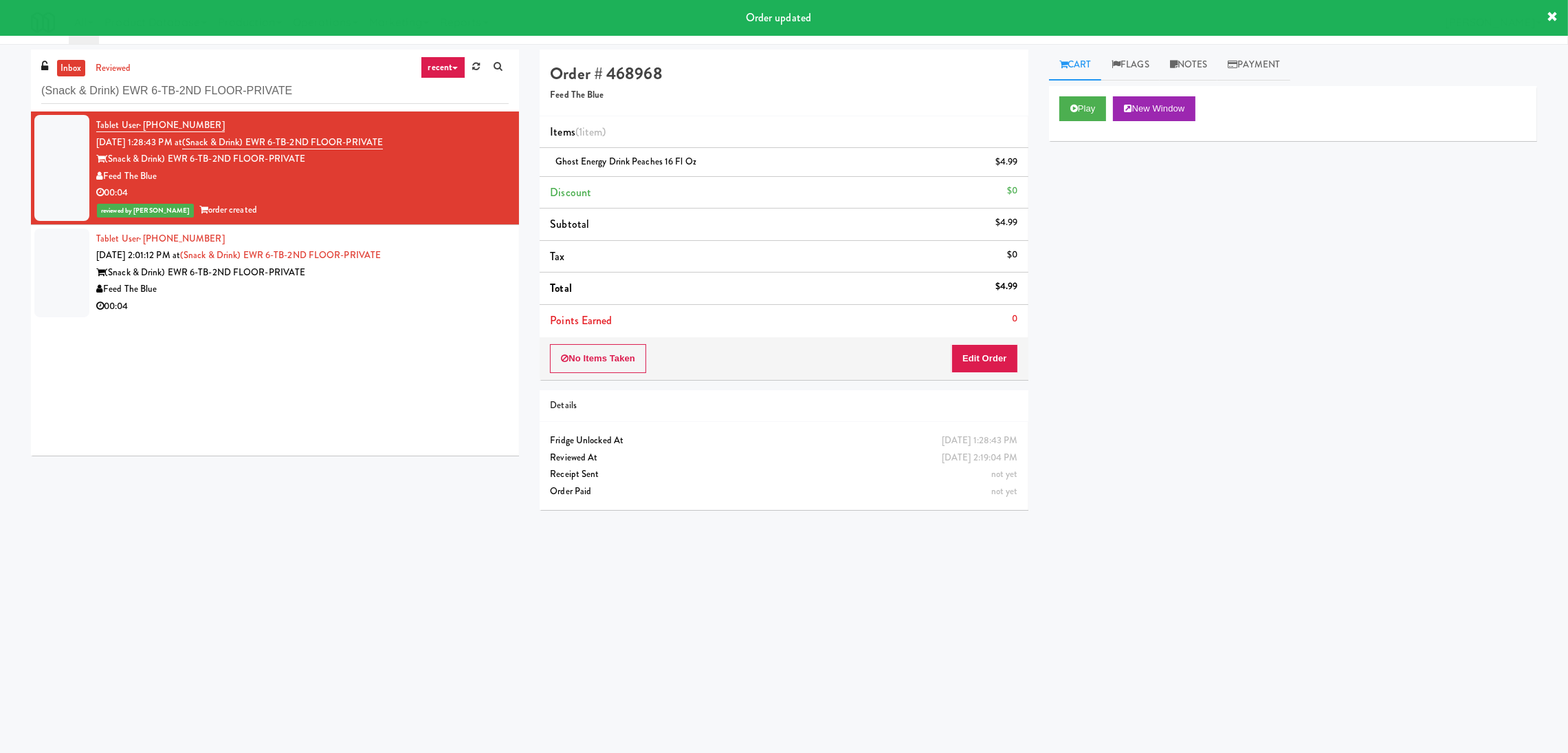
click at [456, 261] on div "Tablet User · (609) 276-7764 Aug 11, 2025 2:01:12 PM at (Snack & Drink) EWR 6-T…" at bounding box center [302, 273] width 413 height 85
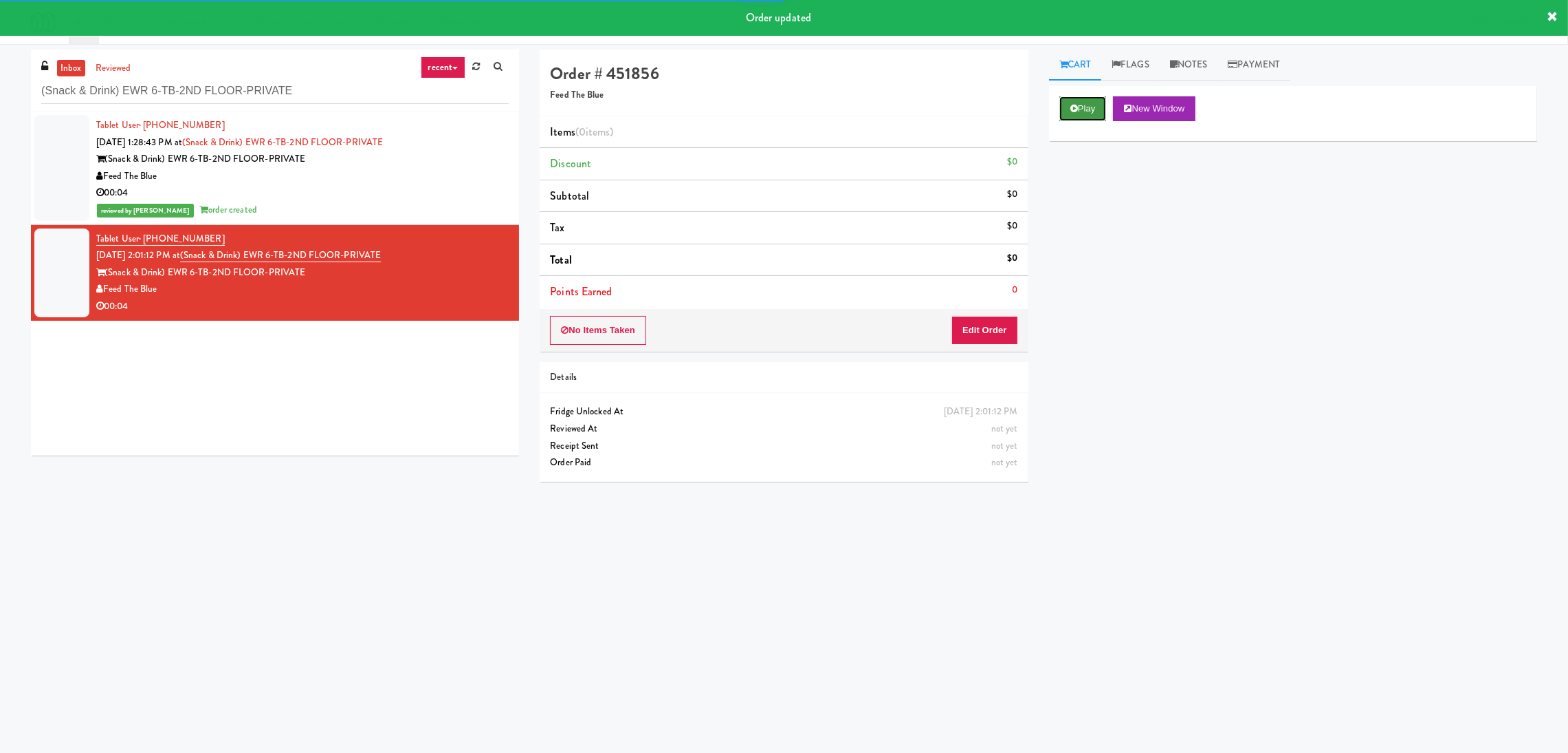
click at [1075, 105] on icon at bounding box center [1074, 108] width 7 height 9
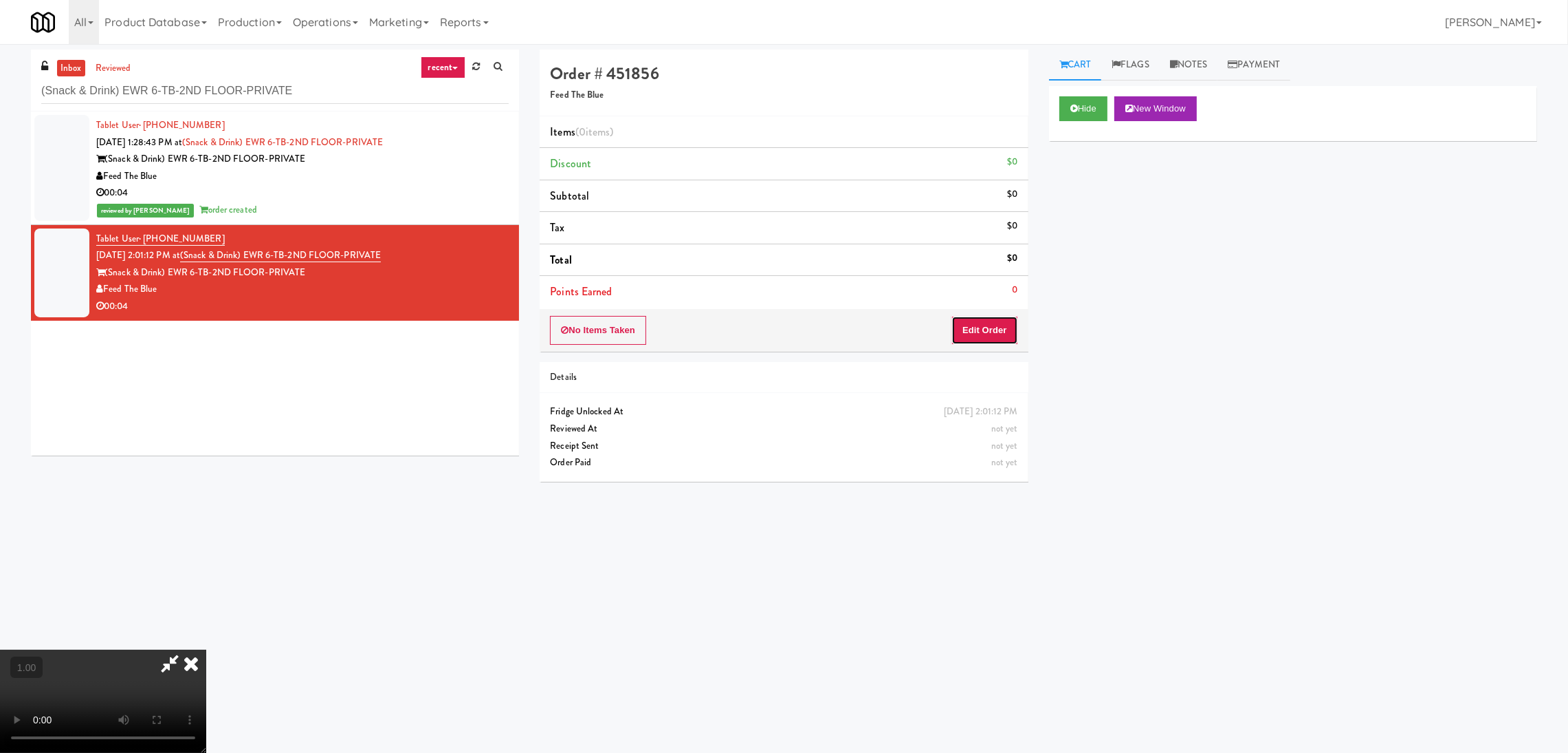
click at [1002, 335] on button "Edit Order" at bounding box center [984, 330] width 67 height 29
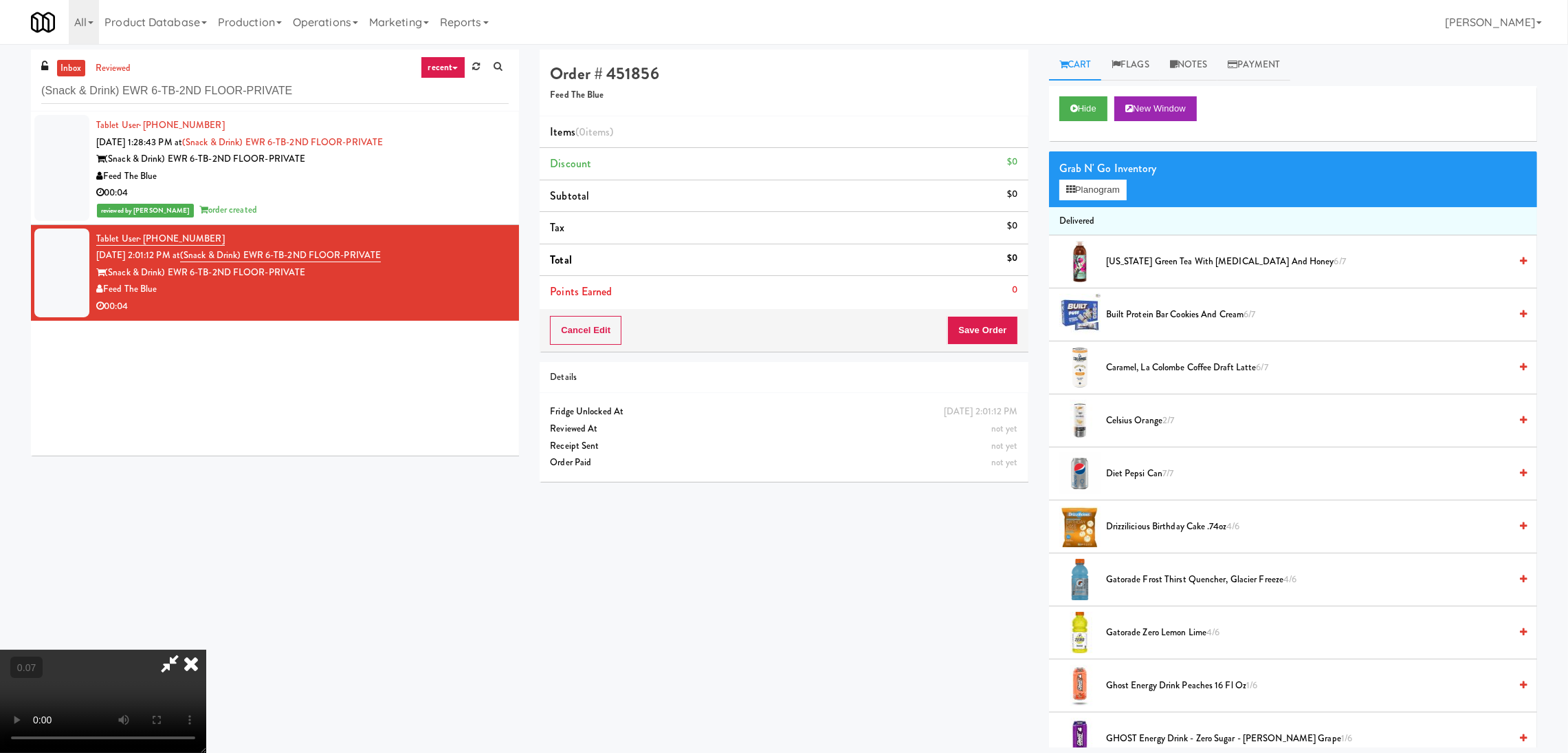
scroll to position [61, 0]
click at [1064, 191] on button "Planogram" at bounding box center [1093, 190] width 67 height 21
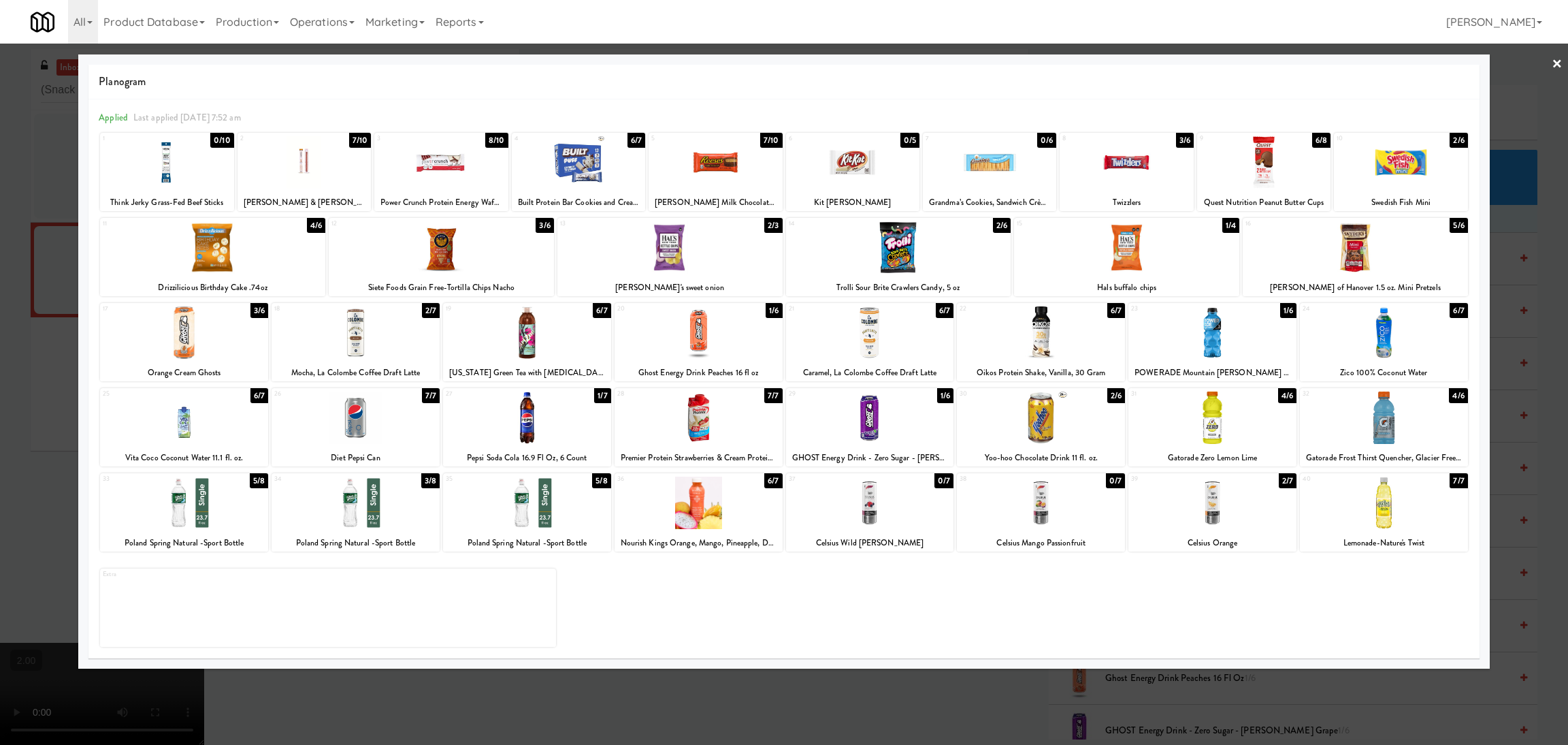
click at [726, 323] on div at bounding box center [698, 333] width 168 height 52
click at [806, 737] on div at bounding box center [784, 372] width 1568 height 745
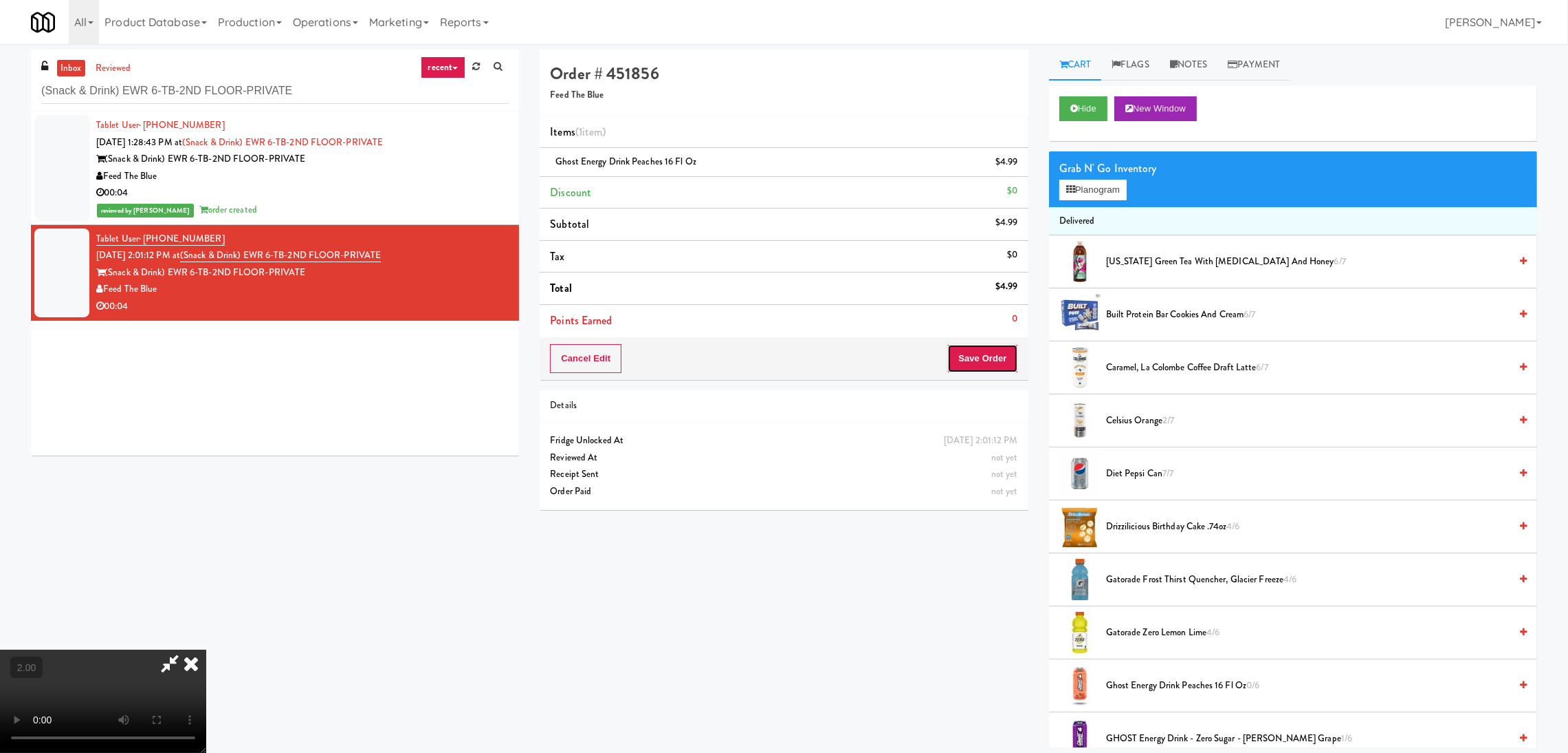
click at [985, 356] on button "Save Order" at bounding box center [982, 358] width 70 height 29
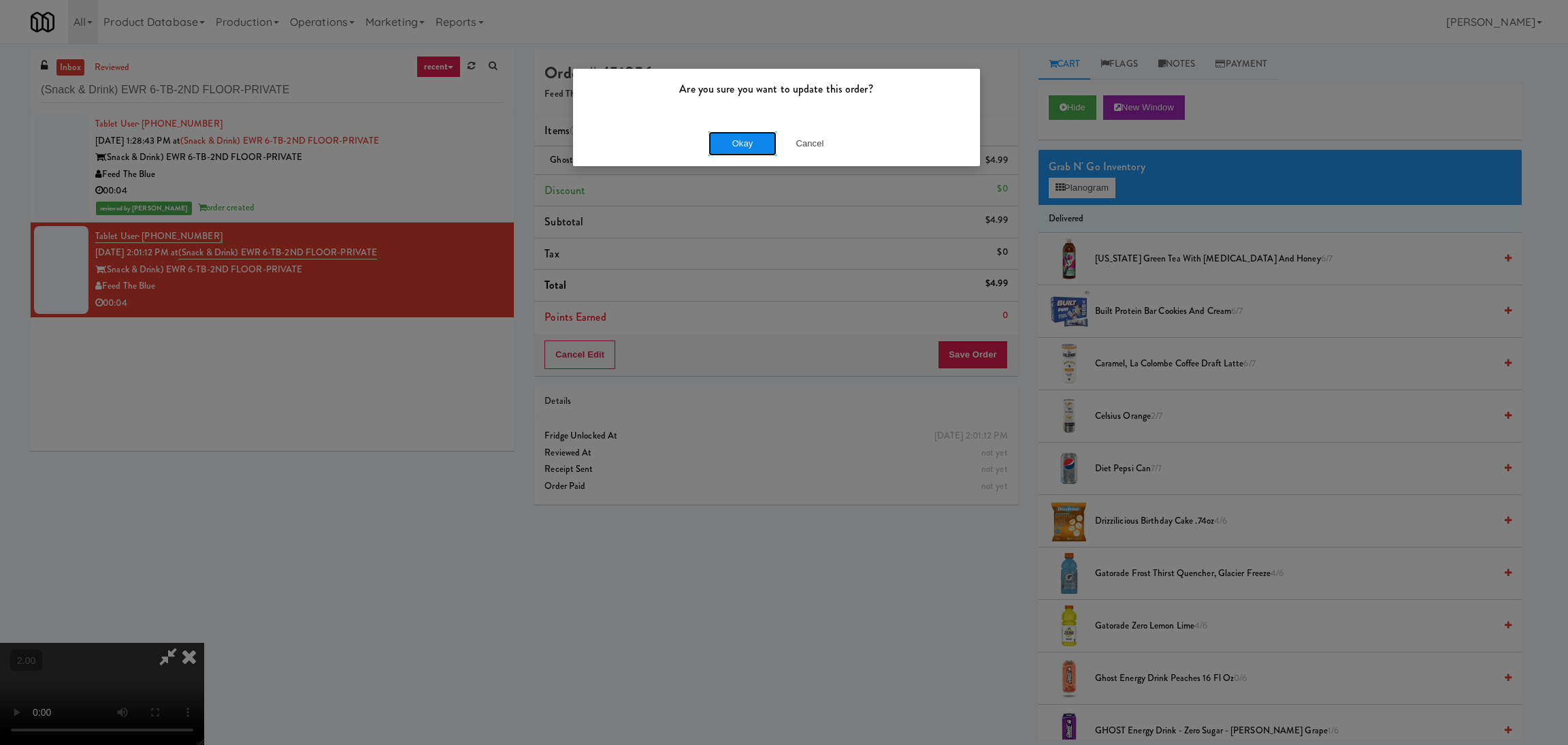
click at [756, 151] on button "Okay" at bounding box center [742, 143] width 68 height 24
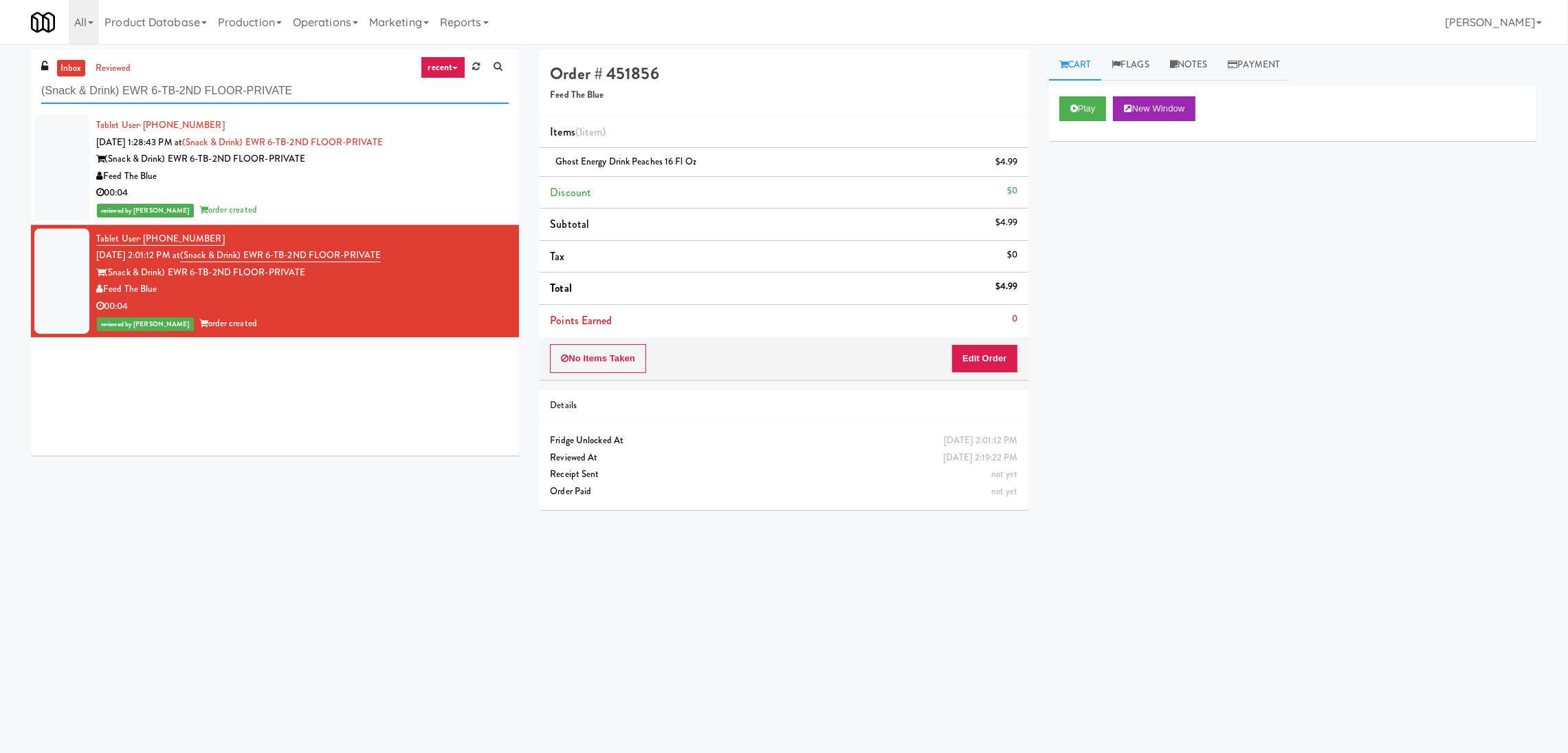
paste input "Phase II - Combo Cooler"
drag, startPoint x: 318, startPoint y: 95, endPoint x: 0, endPoint y: 57, distance: 320.3
click at [0, 57] on div "inbox reviewed recent all unclear take inventory issue suspicious failed recent…" at bounding box center [784, 325] width 1568 height 552
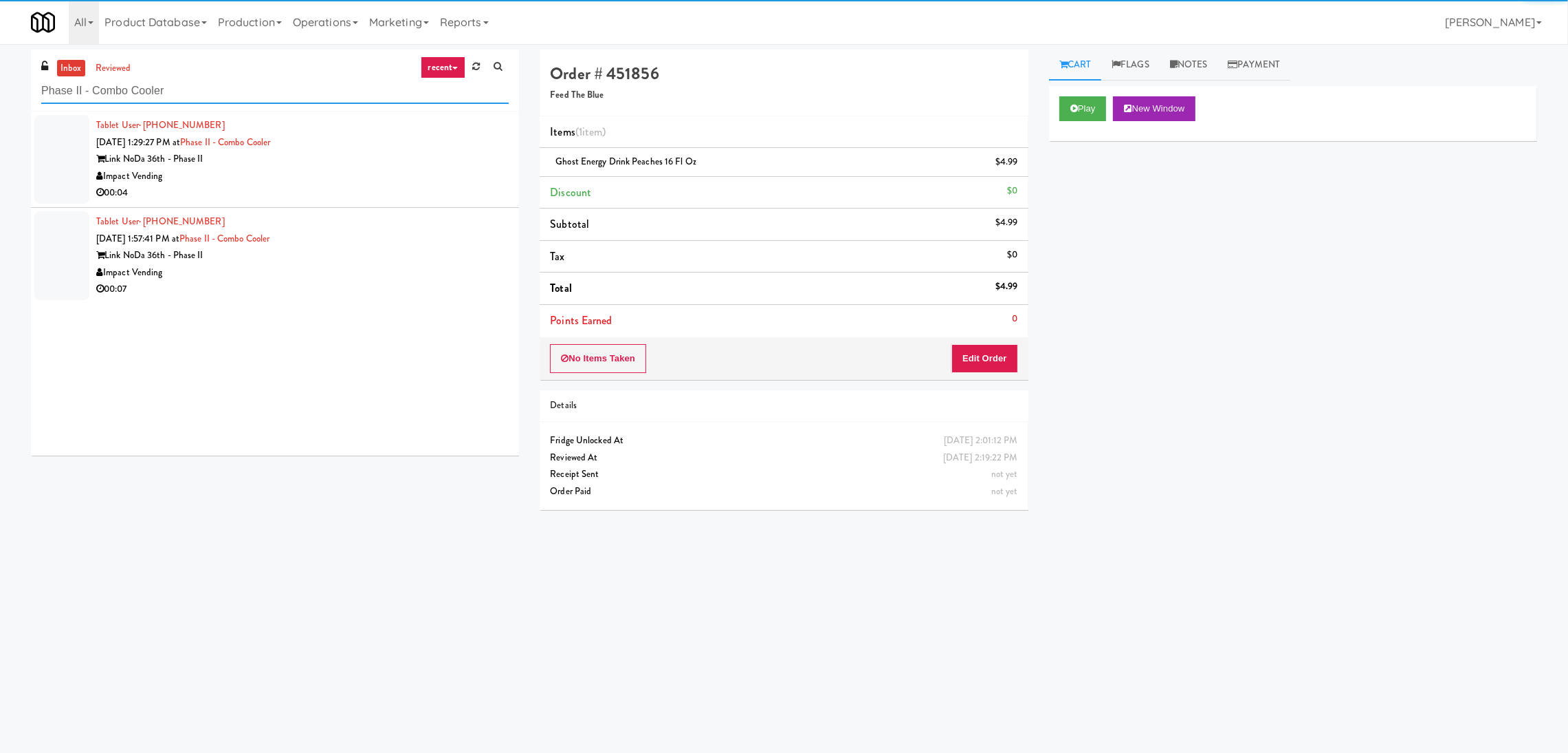
type input "Phase II - Combo Cooler"
click at [441, 190] on div "00:04" at bounding box center [302, 192] width 413 height 17
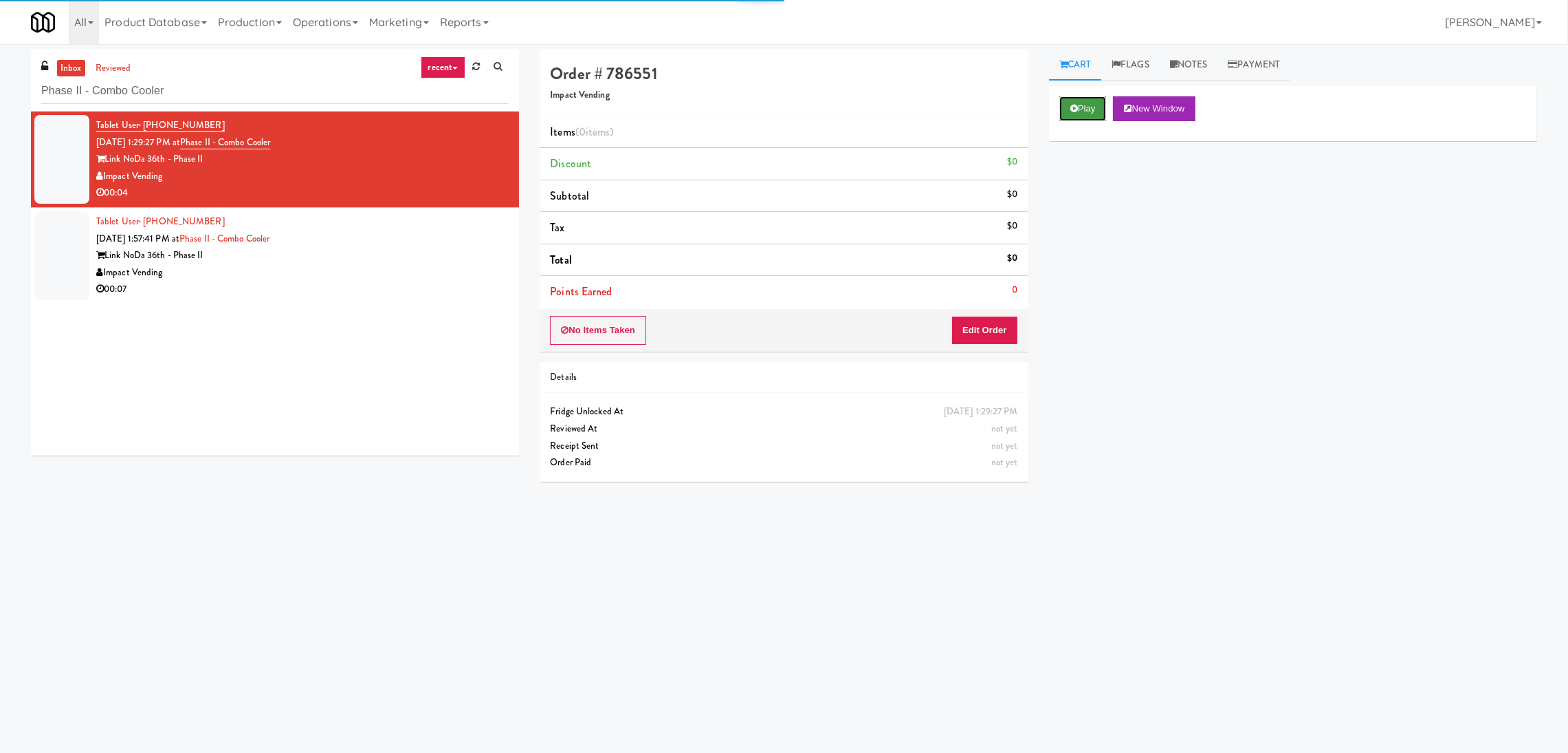
click at [1073, 104] on icon at bounding box center [1074, 108] width 7 height 9
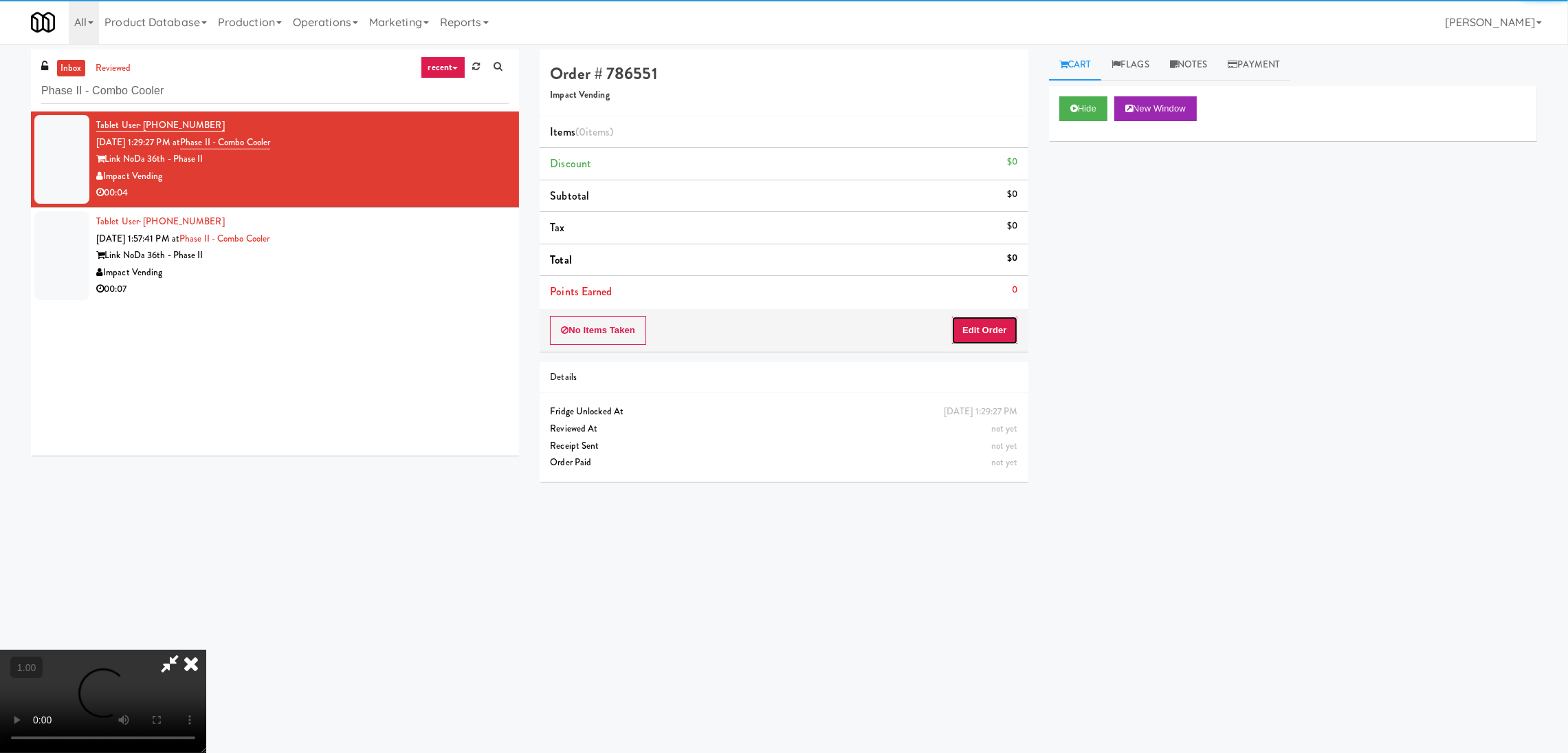
click at [996, 335] on button "Edit Order" at bounding box center [984, 330] width 67 height 29
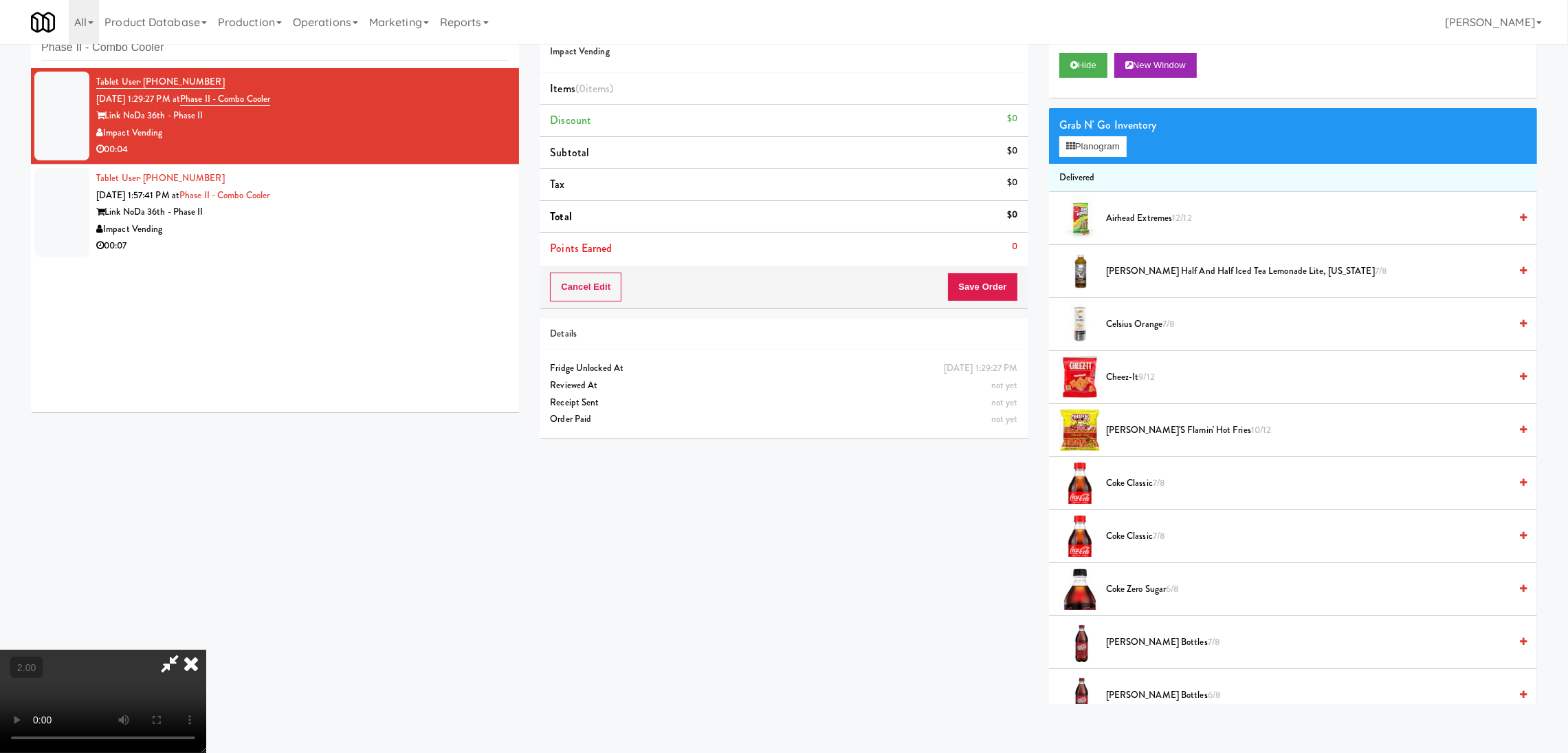
scroll to position [61, 0]
click at [1086, 141] on button "Planogram" at bounding box center [1093, 146] width 67 height 21
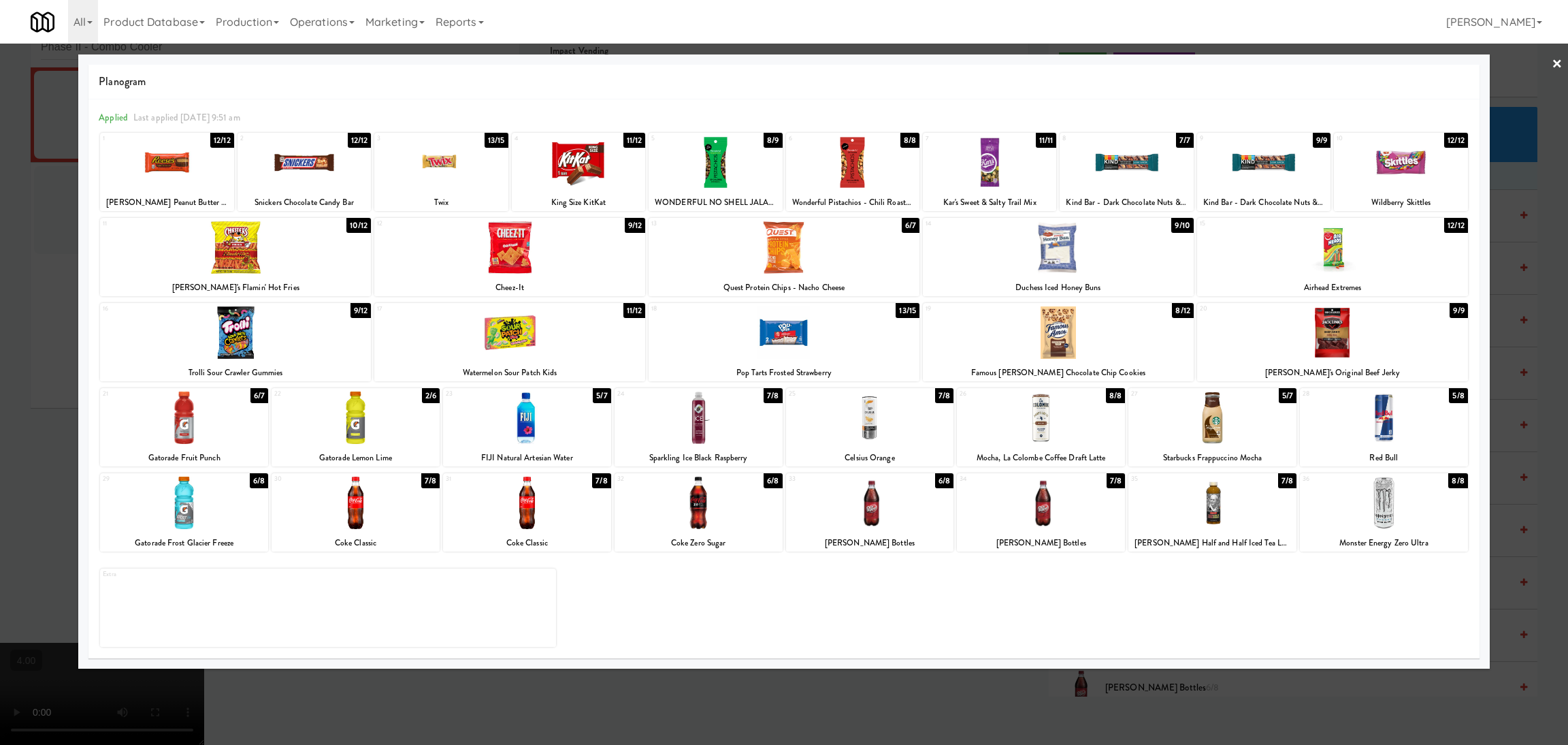
click at [564, 510] on div at bounding box center [527, 502] width 168 height 52
click at [0, 329] on div at bounding box center [784, 372] width 1568 height 745
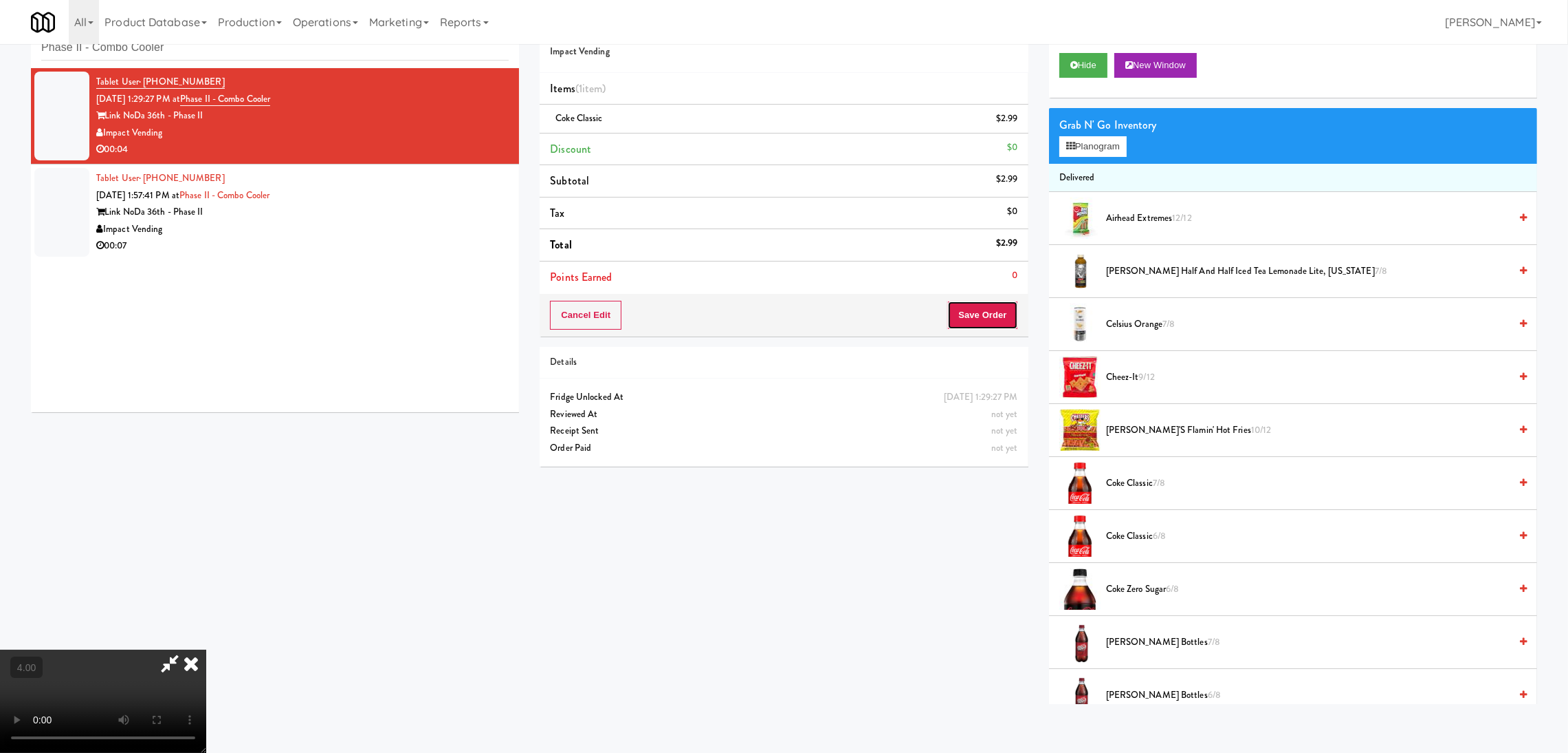
click at [1005, 318] on button "Save Order" at bounding box center [982, 315] width 70 height 29
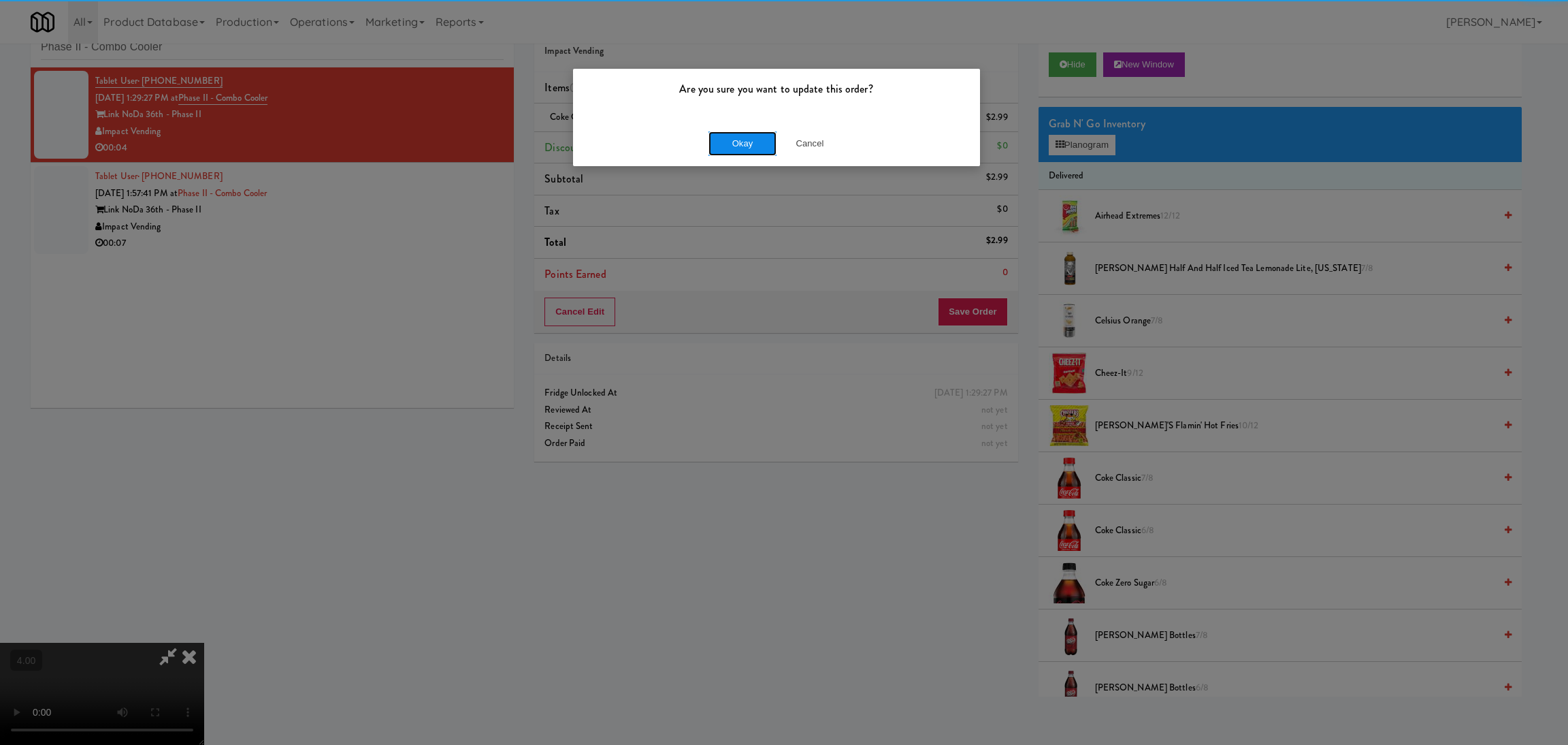
click at [745, 149] on button "Okay" at bounding box center [742, 143] width 68 height 24
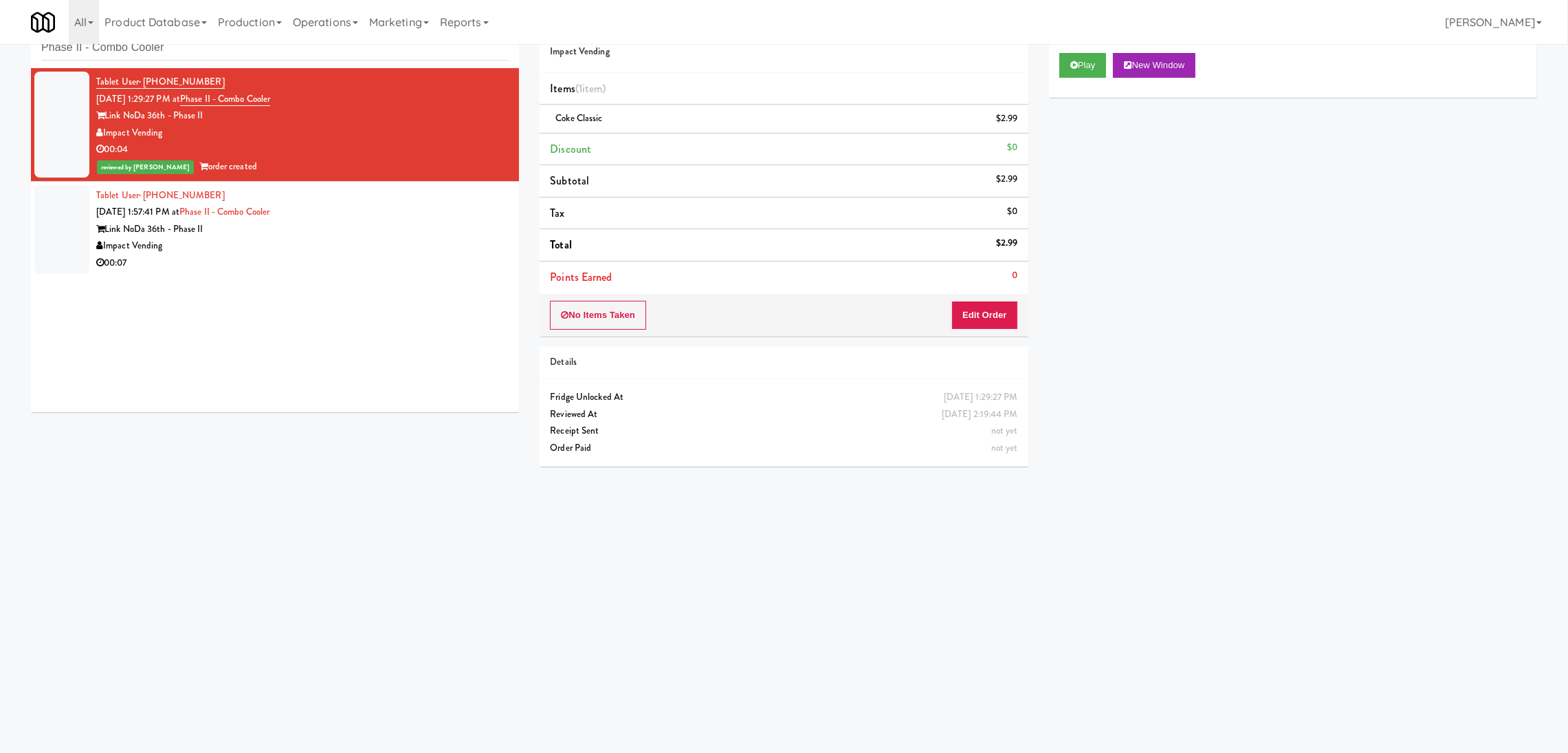
click at [333, 235] on div "Link NoDa 36th - Phase II" at bounding box center [302, 229] width 413 height 17
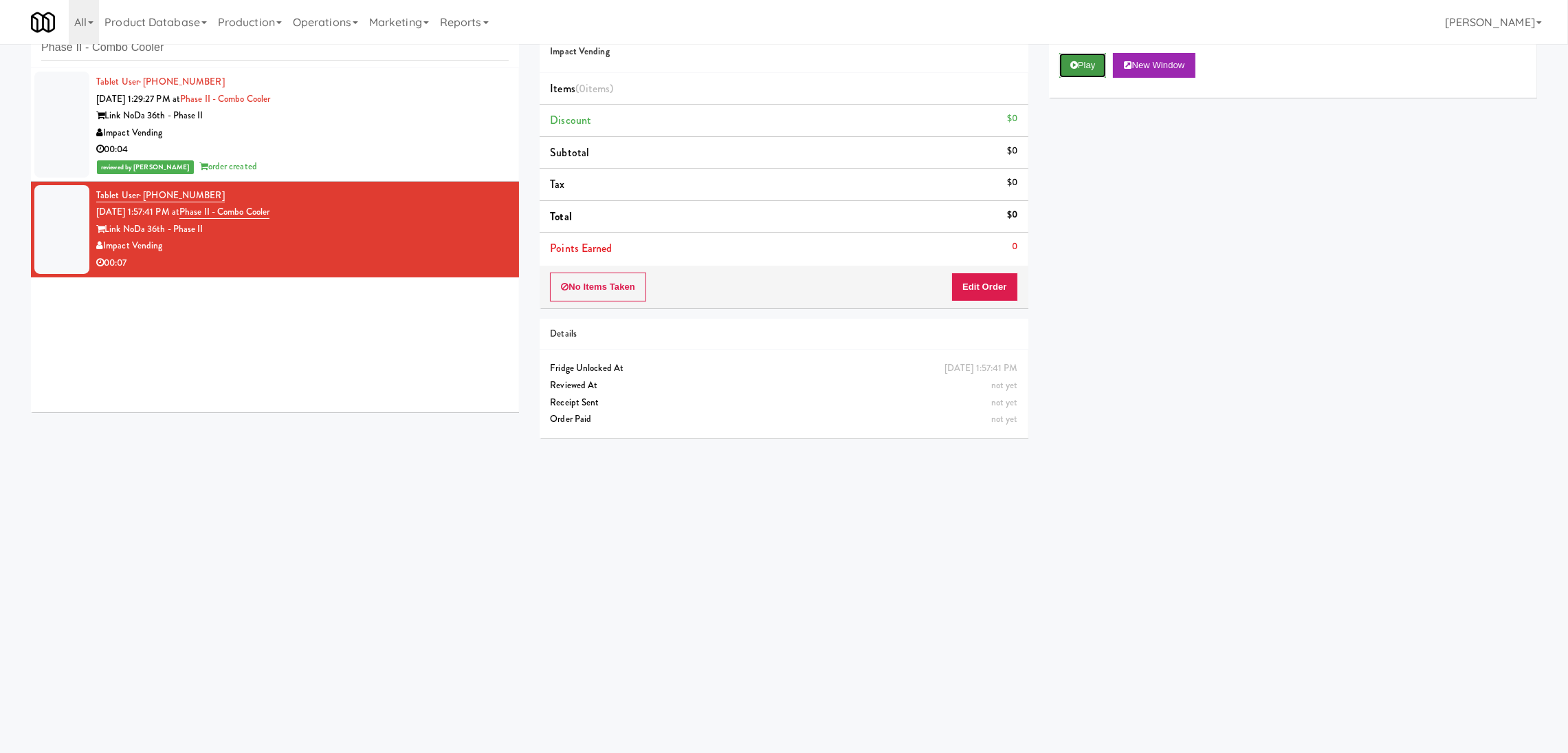
click at [1083, 75] on button "Play" at bounding box center [1083, 65] width 47 height 25
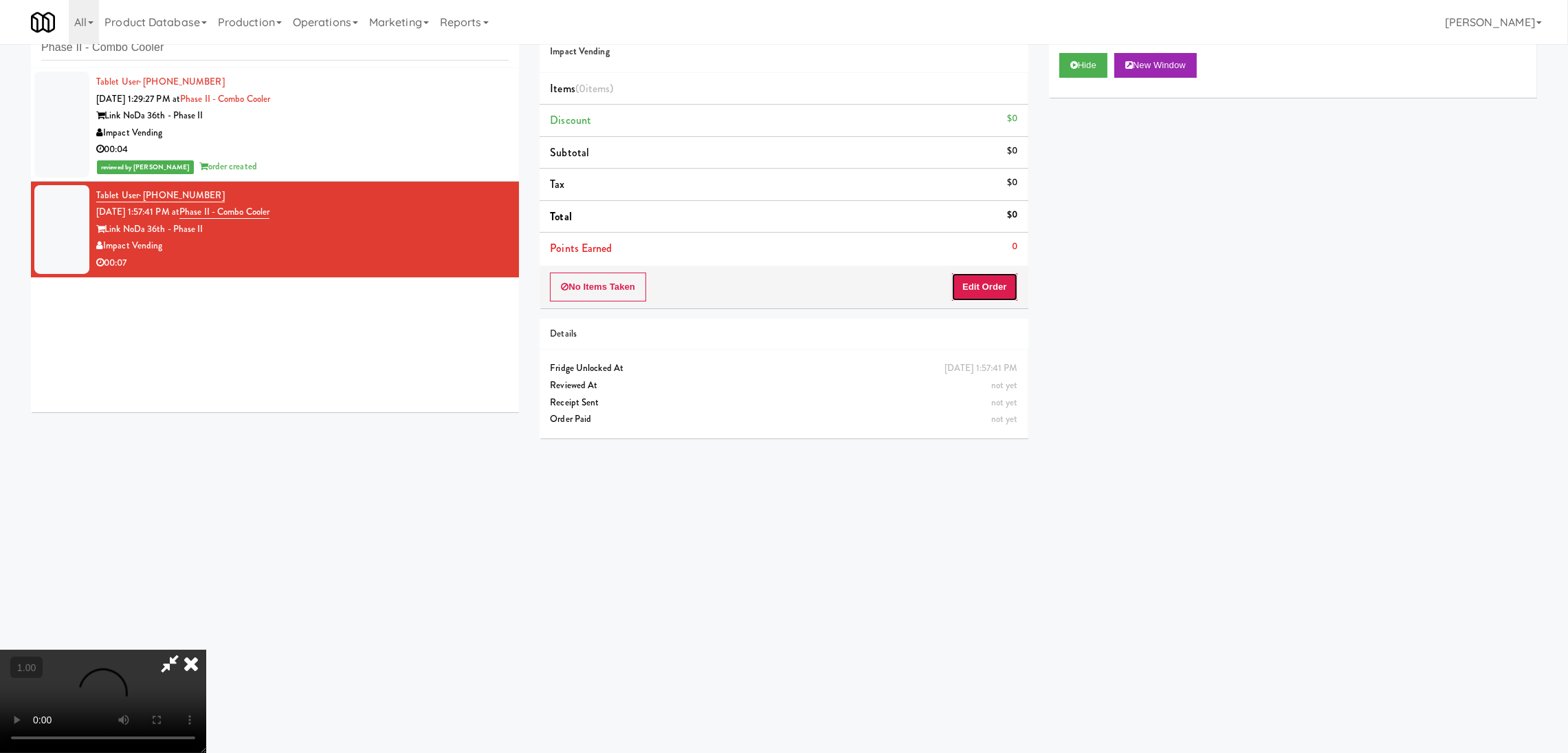
click at [1002, 290] on button "Edit Order" at bounding box center [984, 287] width 67 height 29
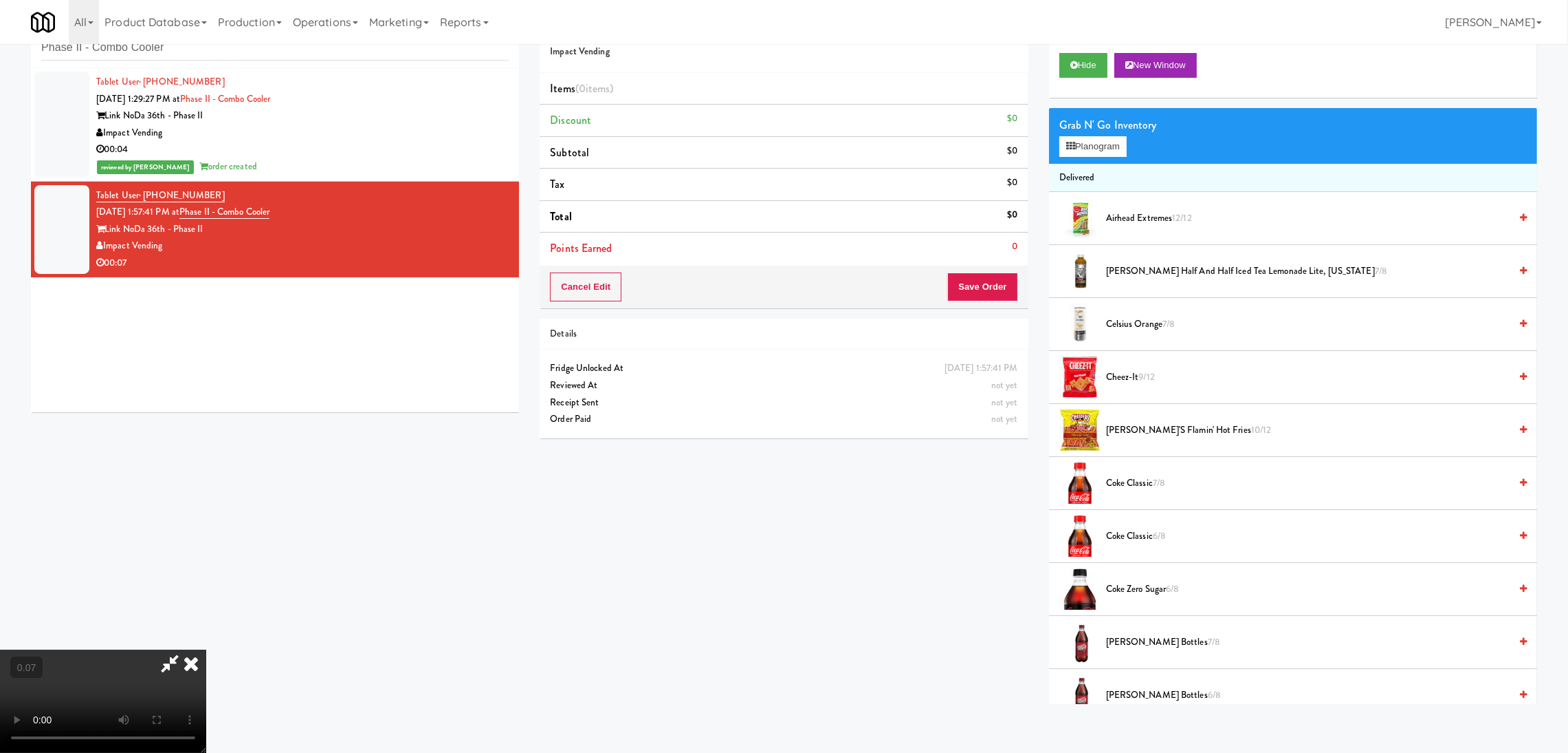
scroll to position [268, 0]
click at [206, 649] on video at bounding box center [103, 700] width 206 height 103
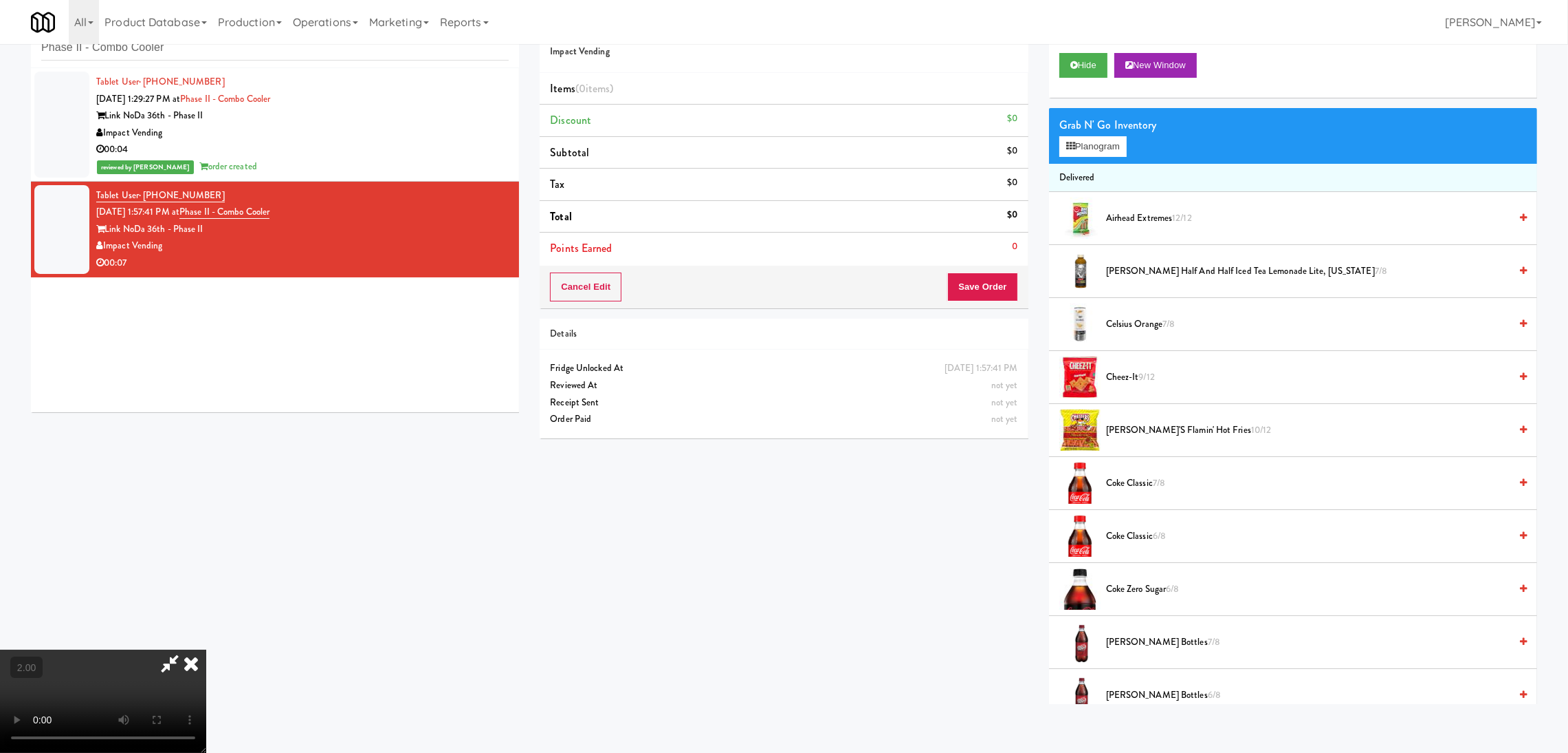
click at [206, 649] on video at bounding box center [103, 700] width 206 height 103
click at [1098, 154] on button "Planogram" at bounding box center [1093, 146] width 67 height 21
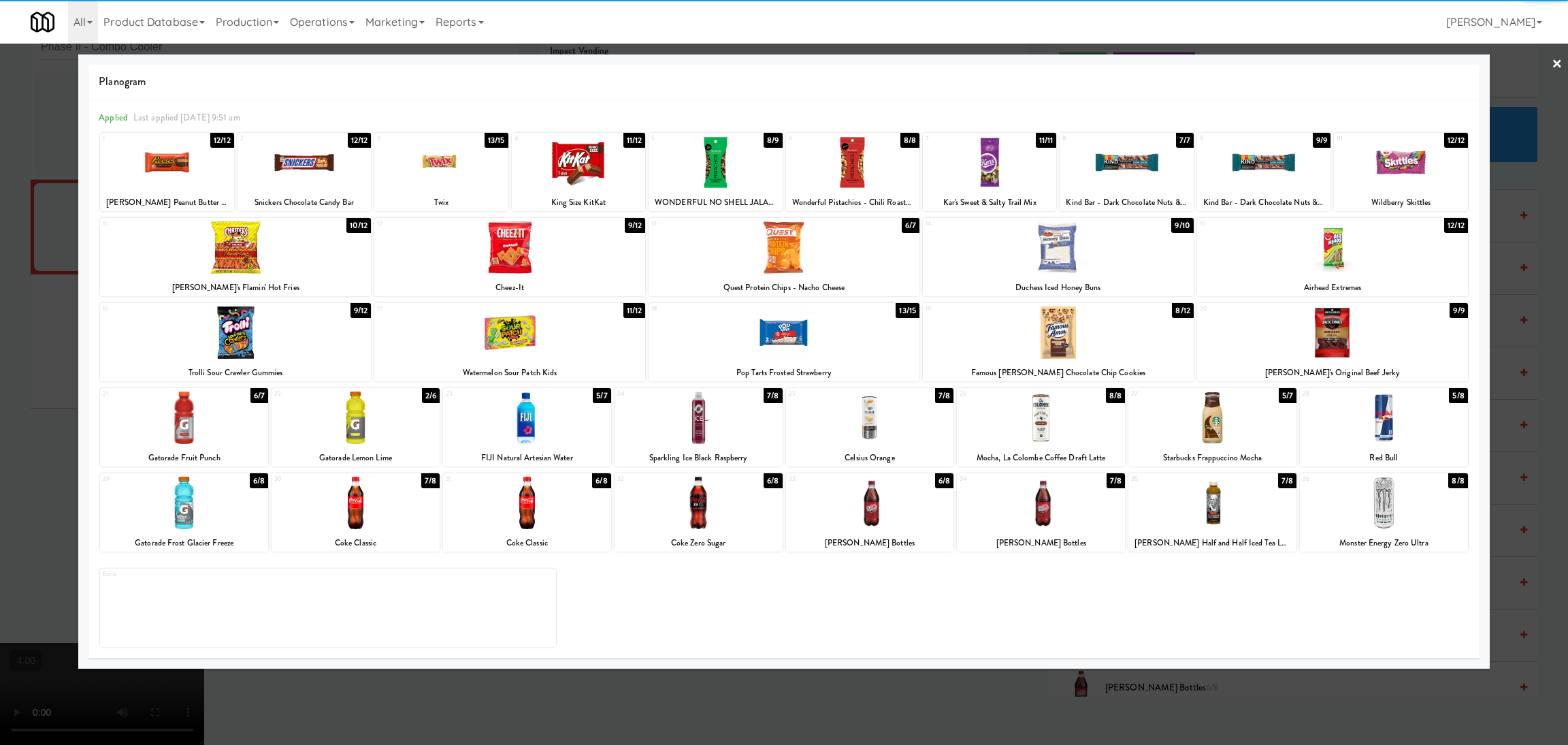
click at [1220, 421] on div at bounding box center [1212, 418] width 168 height 52
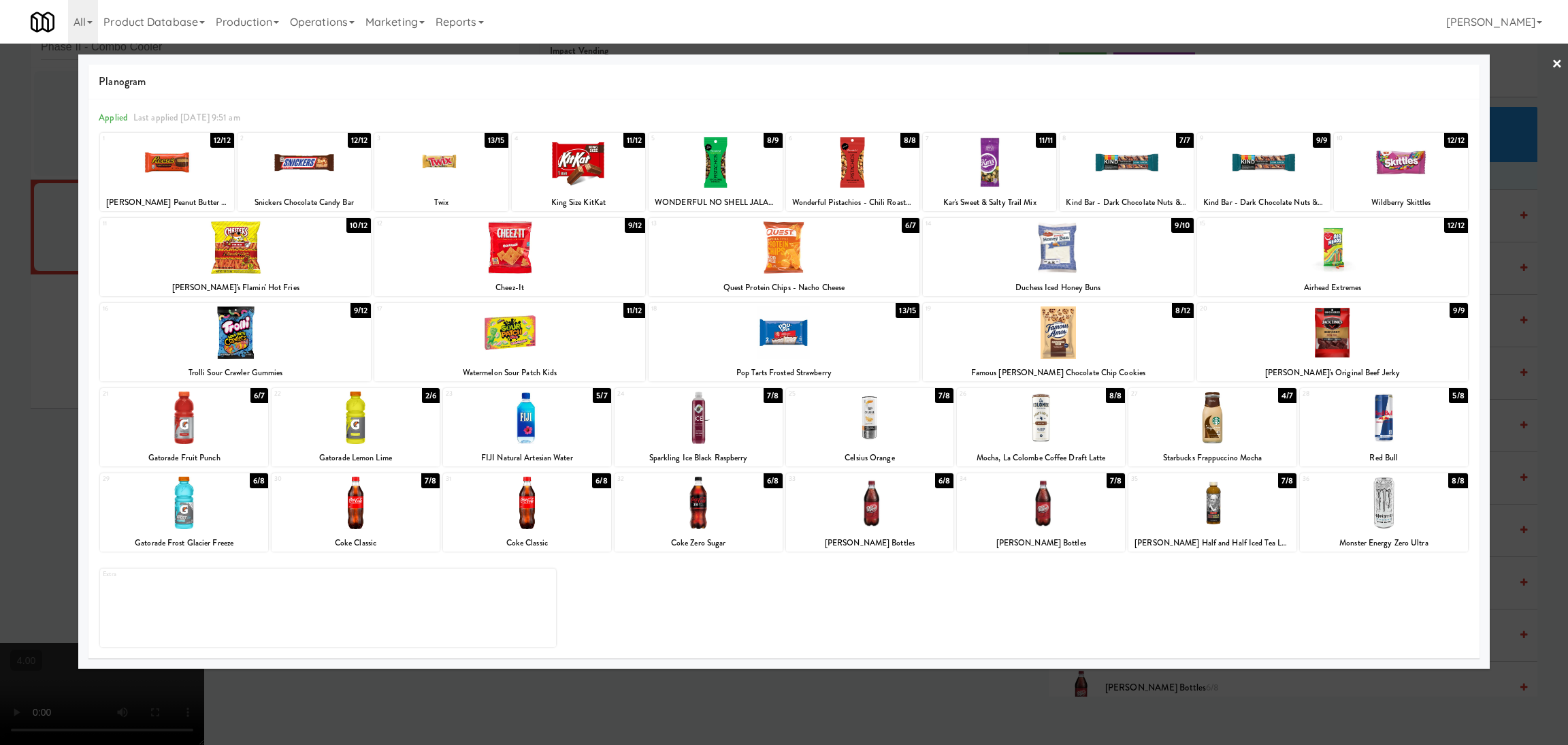
click at [1011, 704] on div at bounding box center [784, 372] width 1568 height 745
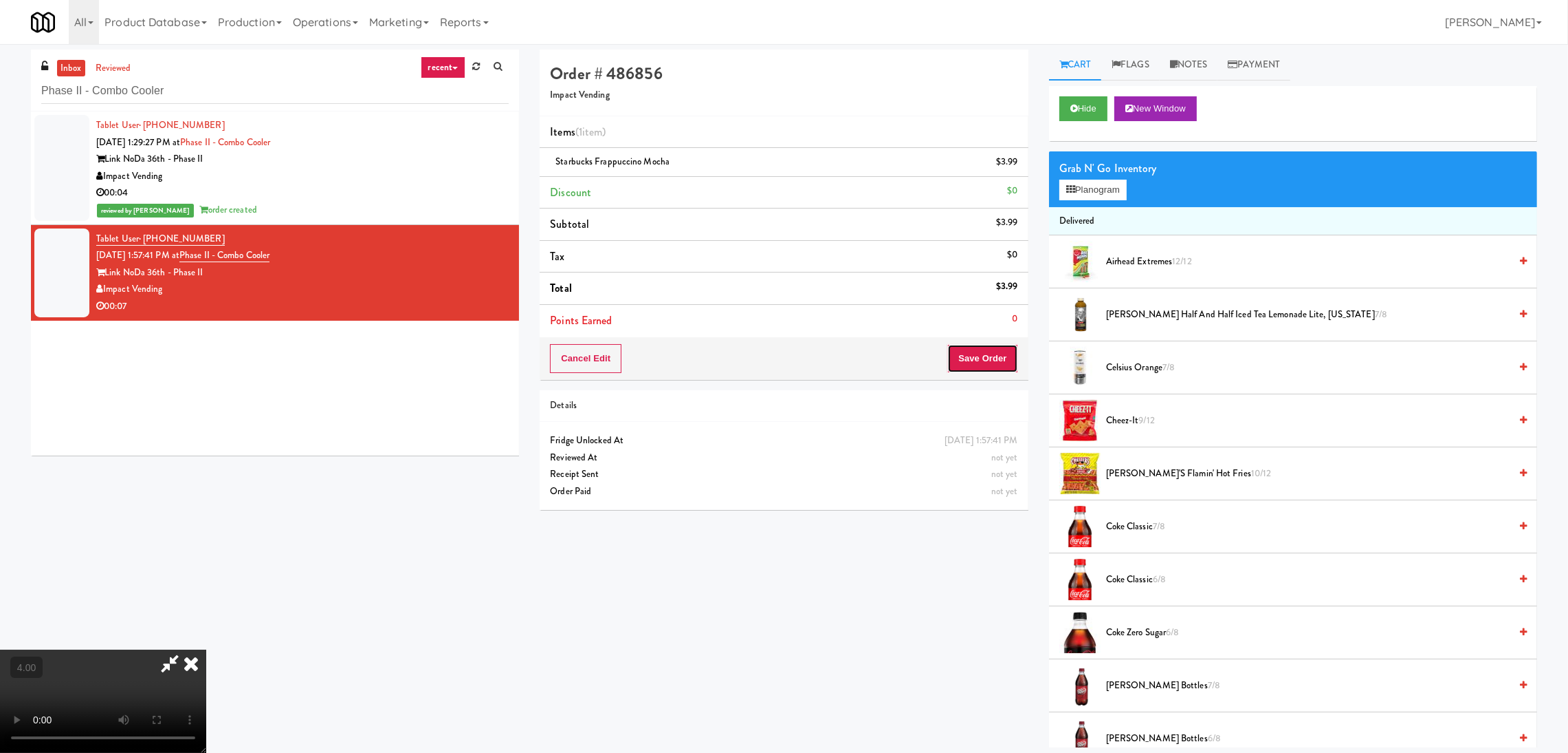
click at [972, 348] on button "Save Order" at bounding box center [982, 358] width 70 height 29
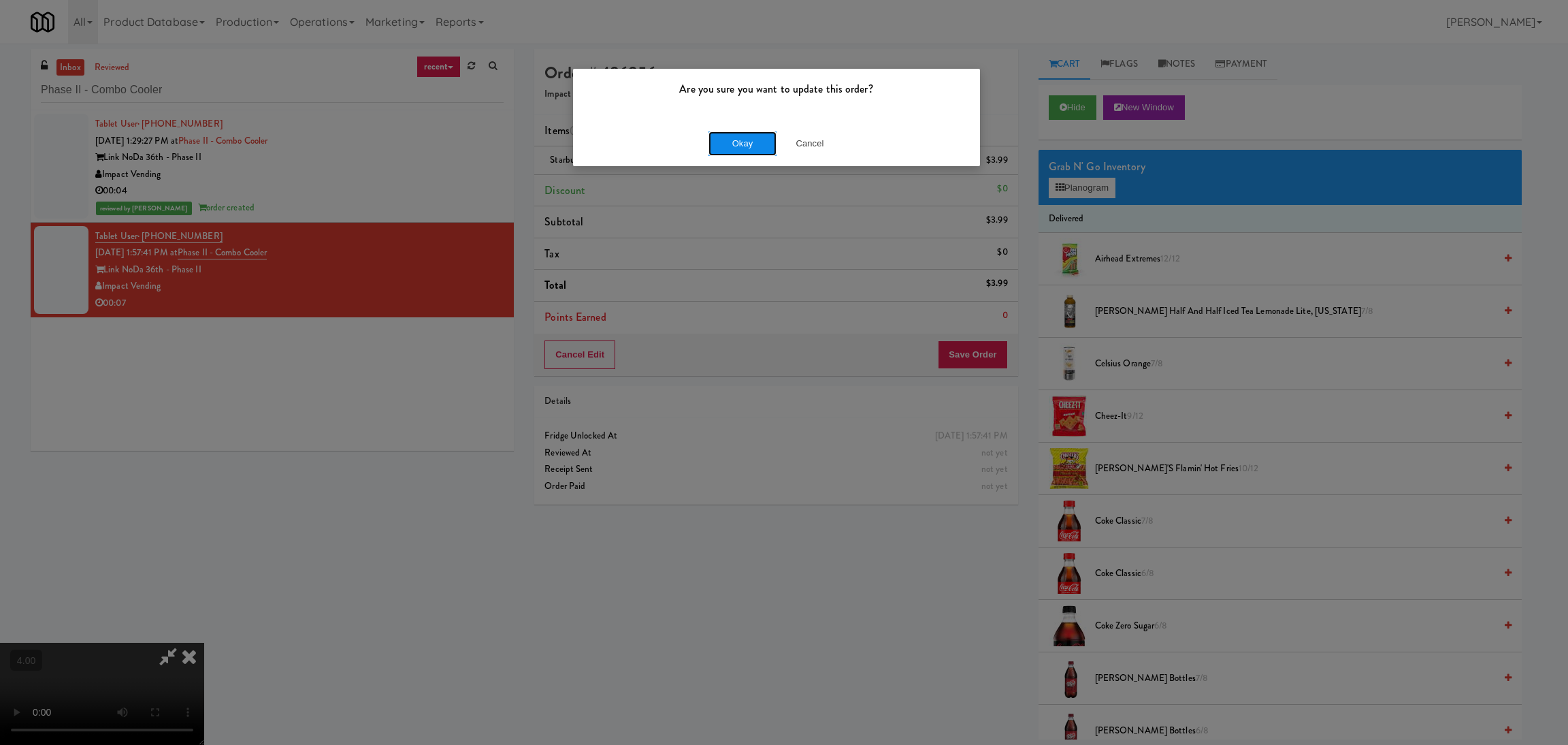
drag, startPoint x: 738, startPoint y: 148, endPoint x: 747, endPoint y: 151, distance: 9.5
click at [747, 151] on button "Okay" at bounding box center [742, 143] width 68 height 24
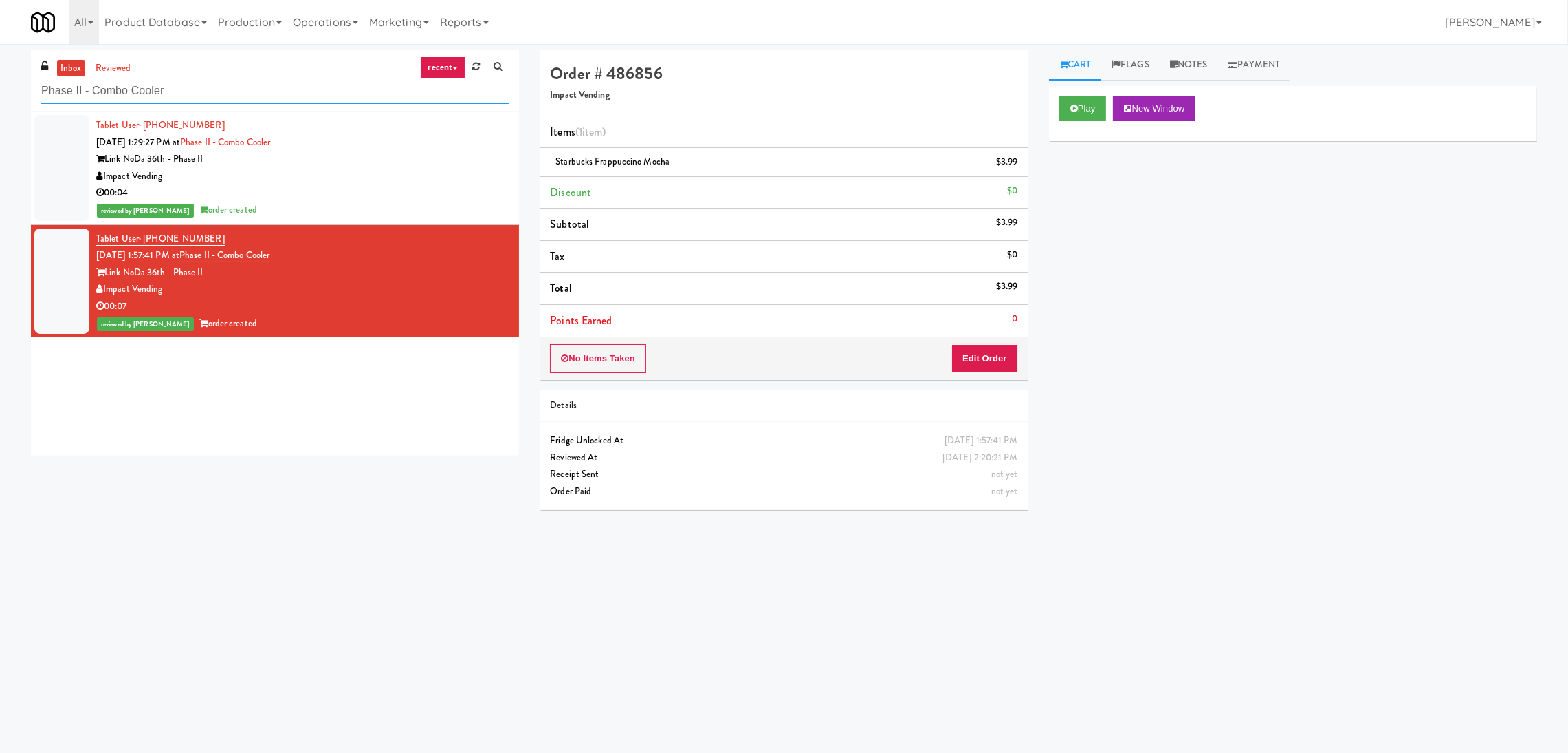
paste input "Scarborough Birchmount Hospital - Main Lobby"
drag, startPoint x: 216, startPoint y: 97, endPoint x: 0, endPoint y: 78, distance: 216.8
click at [0, 78] on div "inbox reviewed recent all unclear take inventory issue suspicious failed recent…" at bounding box center [784, 325] width 1568 height 552
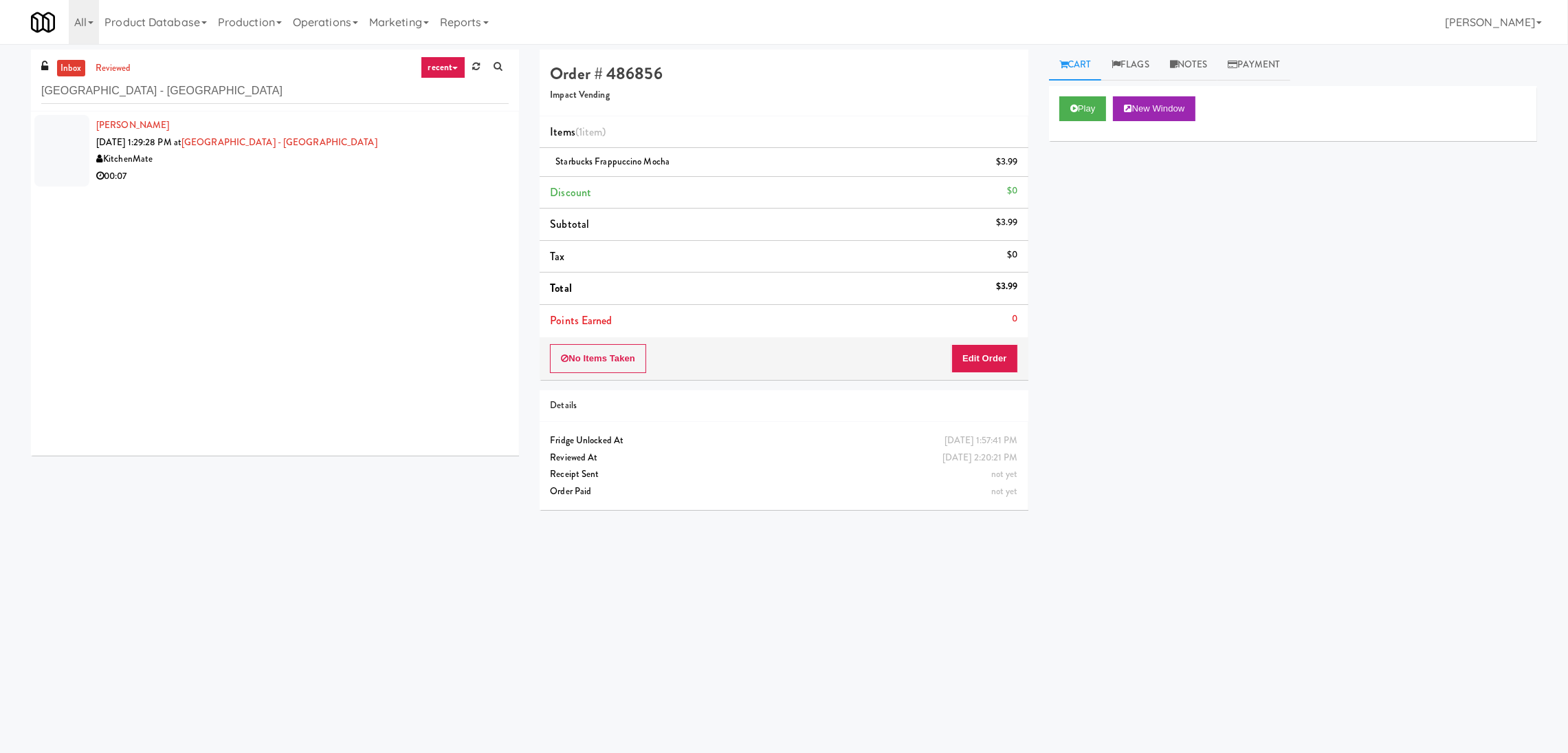
click at [450, 178] on div "00:07" at bounding box center [302, 176] width 413 height 17
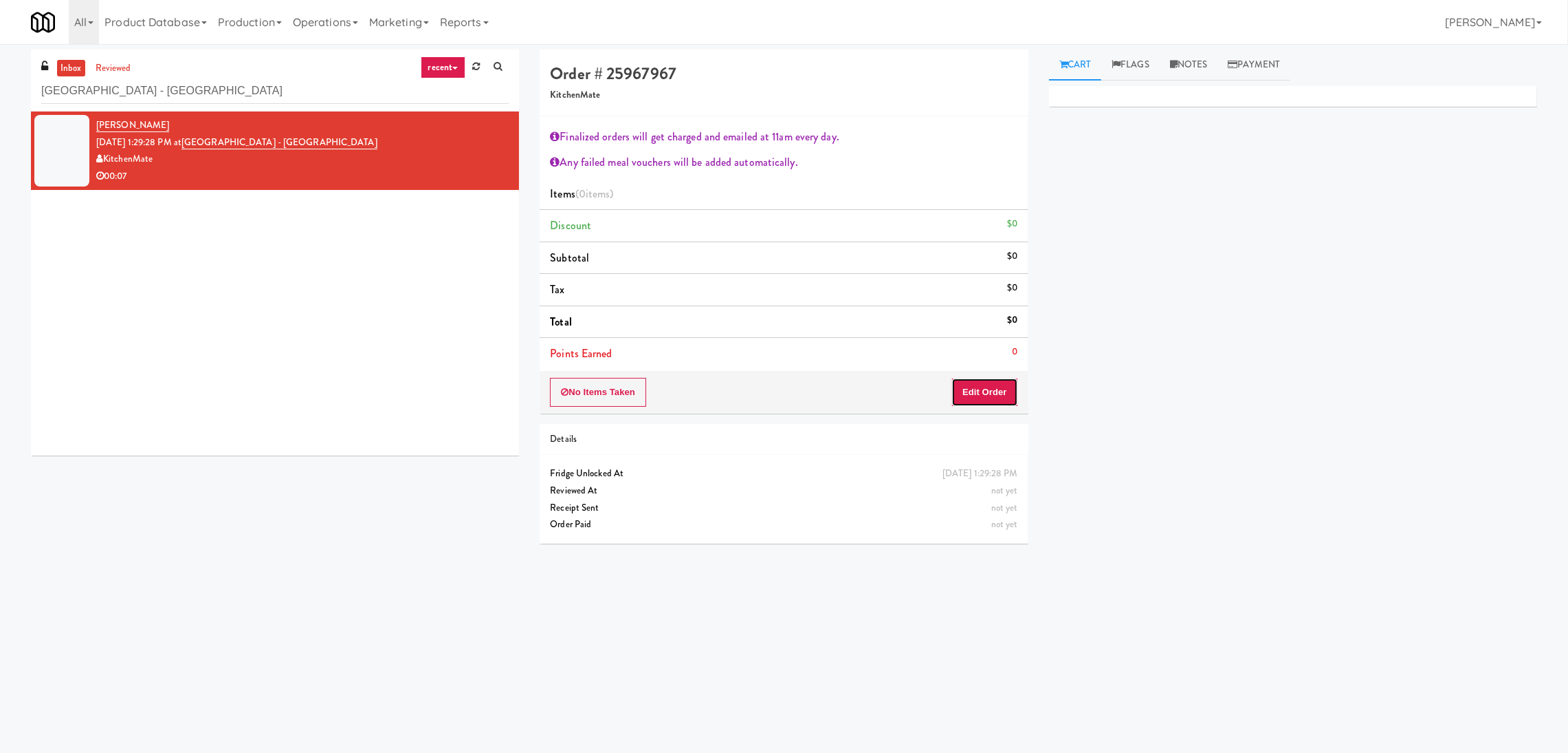
click at [979, 387] on button "Edit Order" at bounding box center [984, 392] width 67 height 29
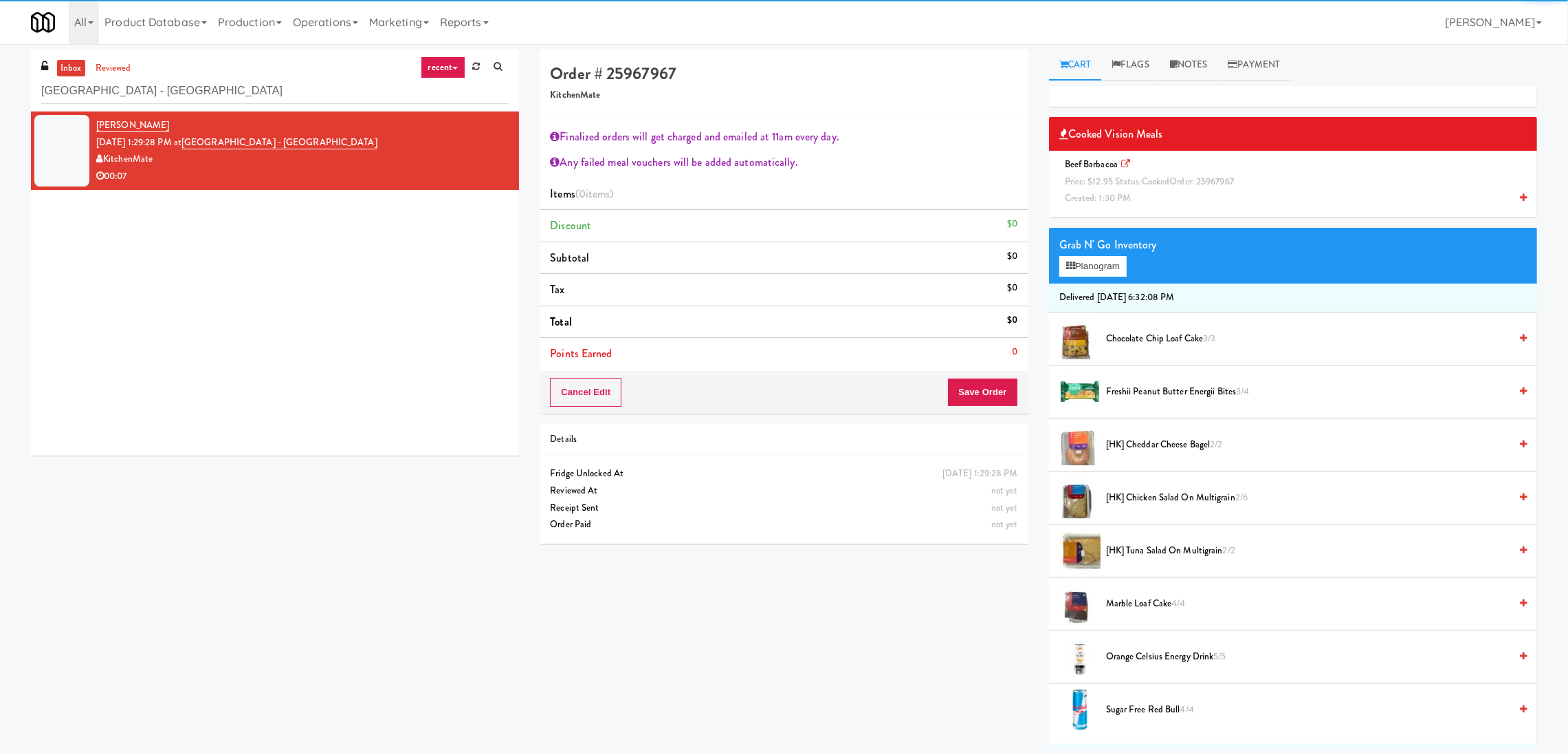
click at [1112, 172] on div "Beef Barbacoa Price: $12.95 Status: cooked Order: 25967967 Created: 1:30 PM" at bounding box center [1293, 181] width 467 height 51
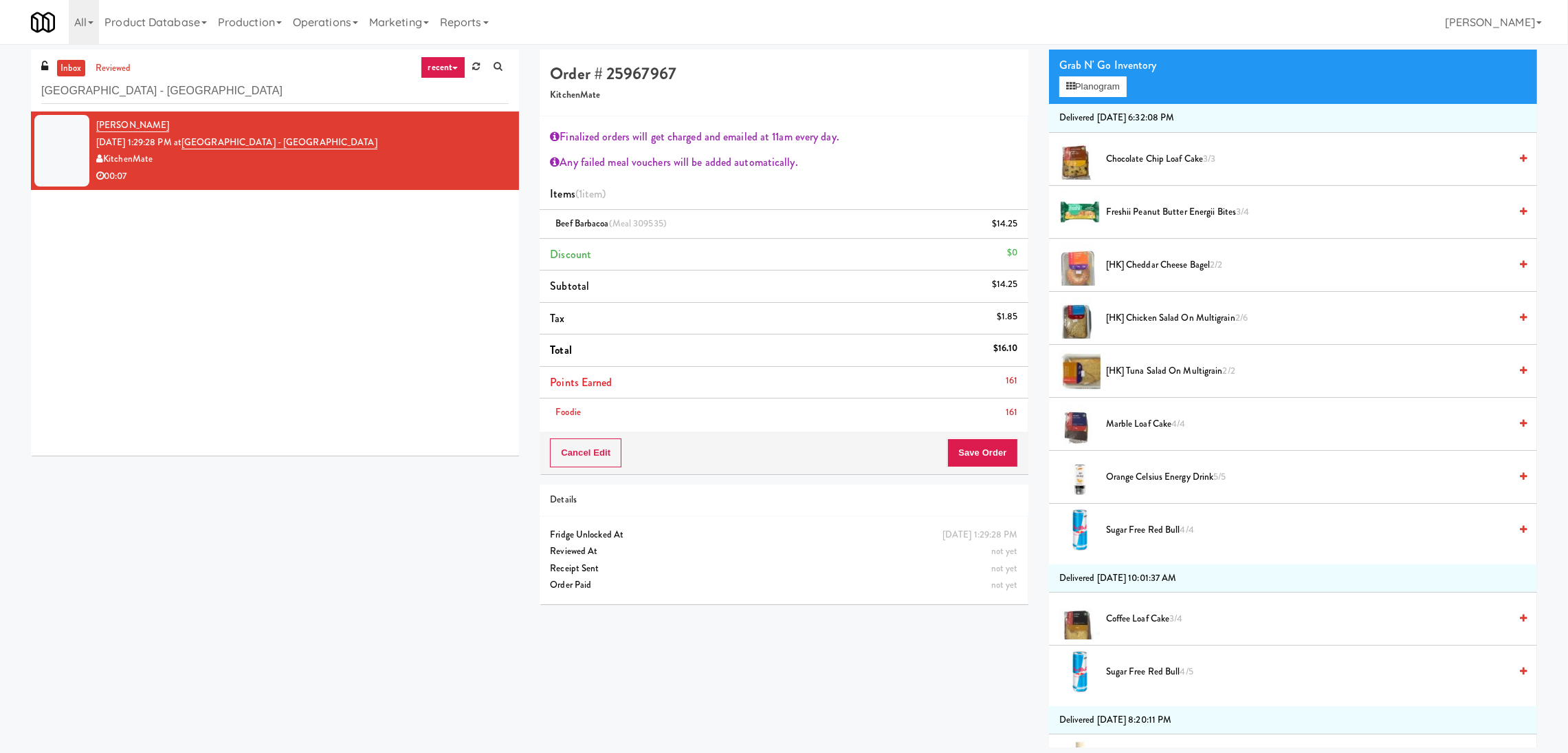
scroll to position [309, 0]
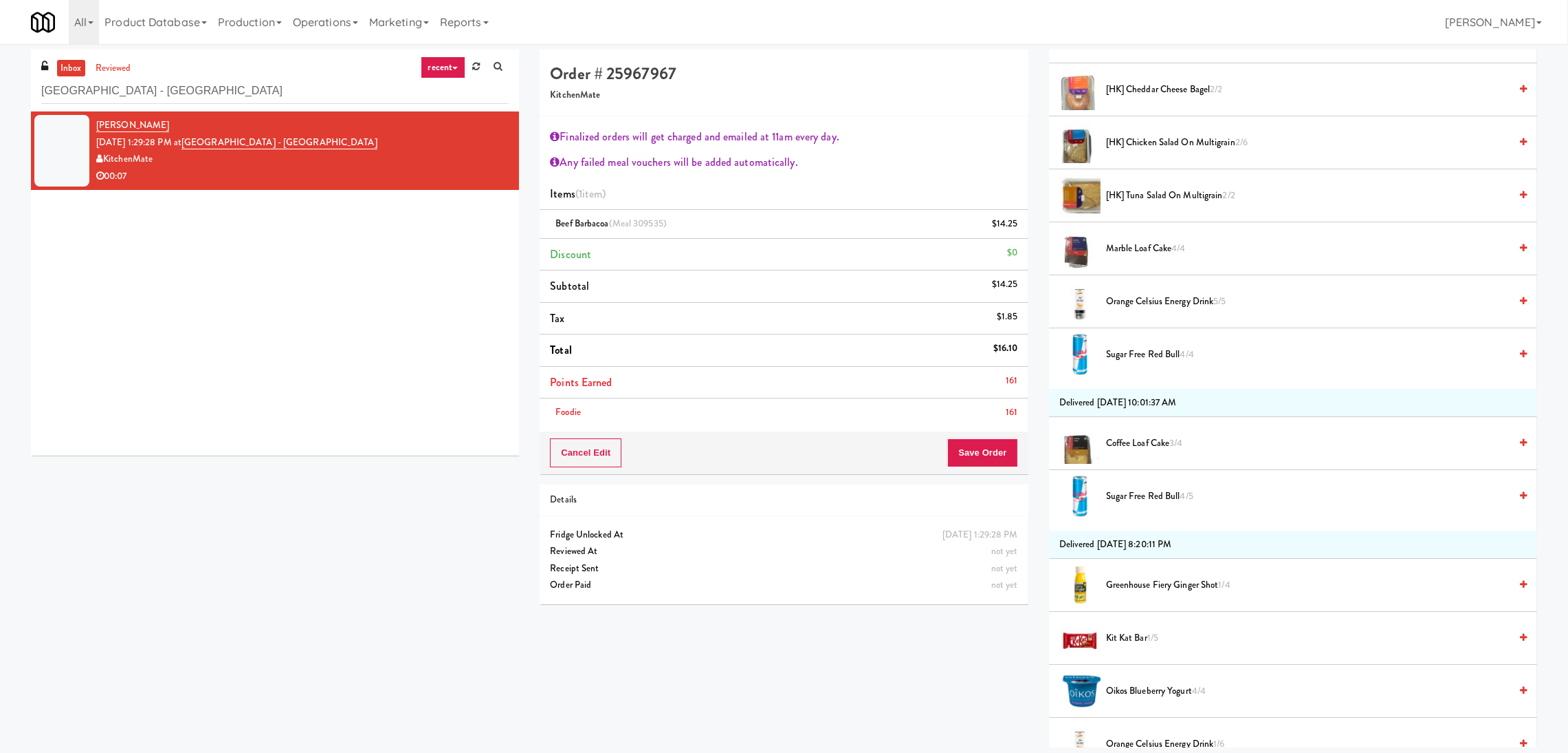
click at [1152, 447] on span "Coffee Loaf Cake 3/4" at bounding box center [1307, 443] width 404 height 17
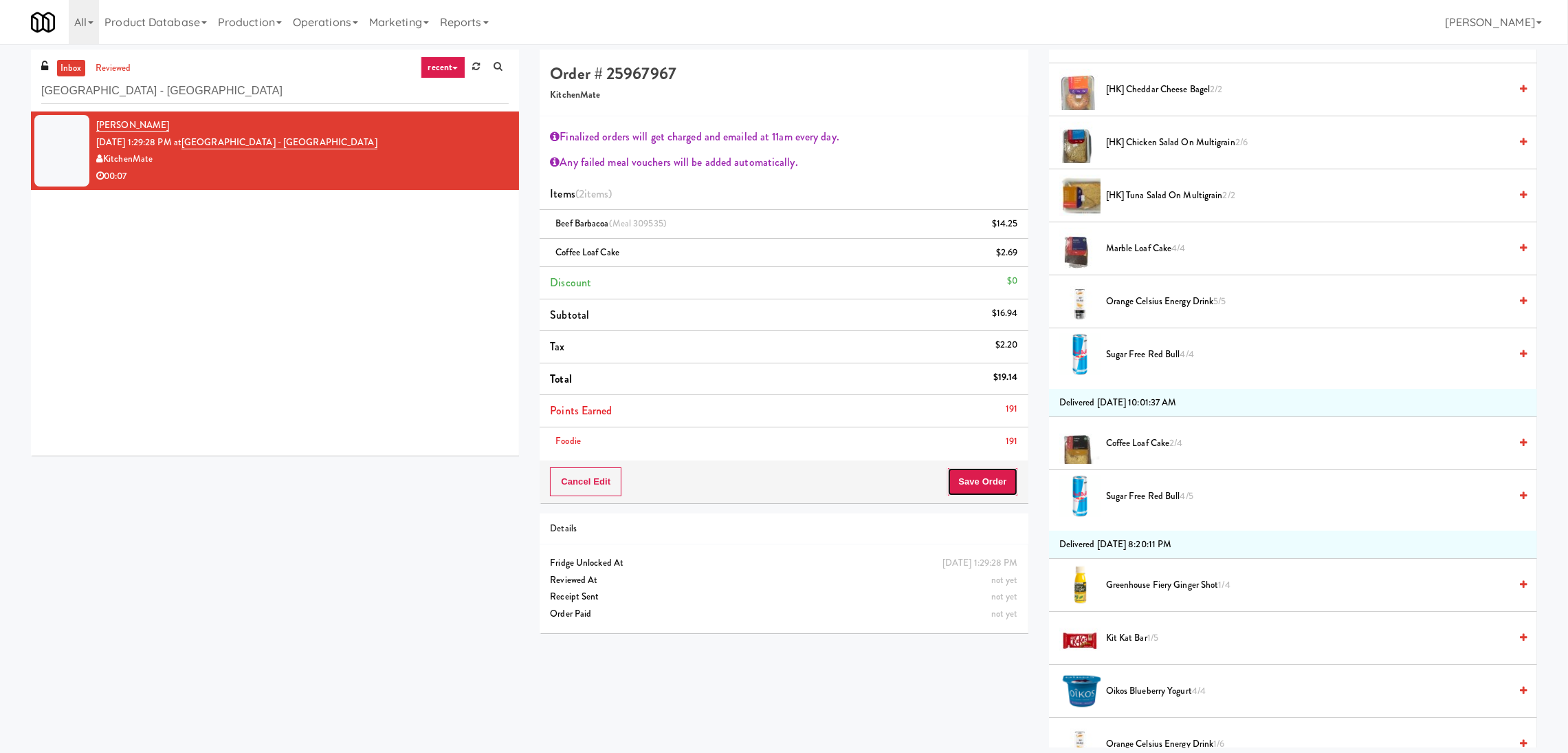
click at [963, 481] on button "Save Order" at bounding box center [982, 481] width 70 height 29
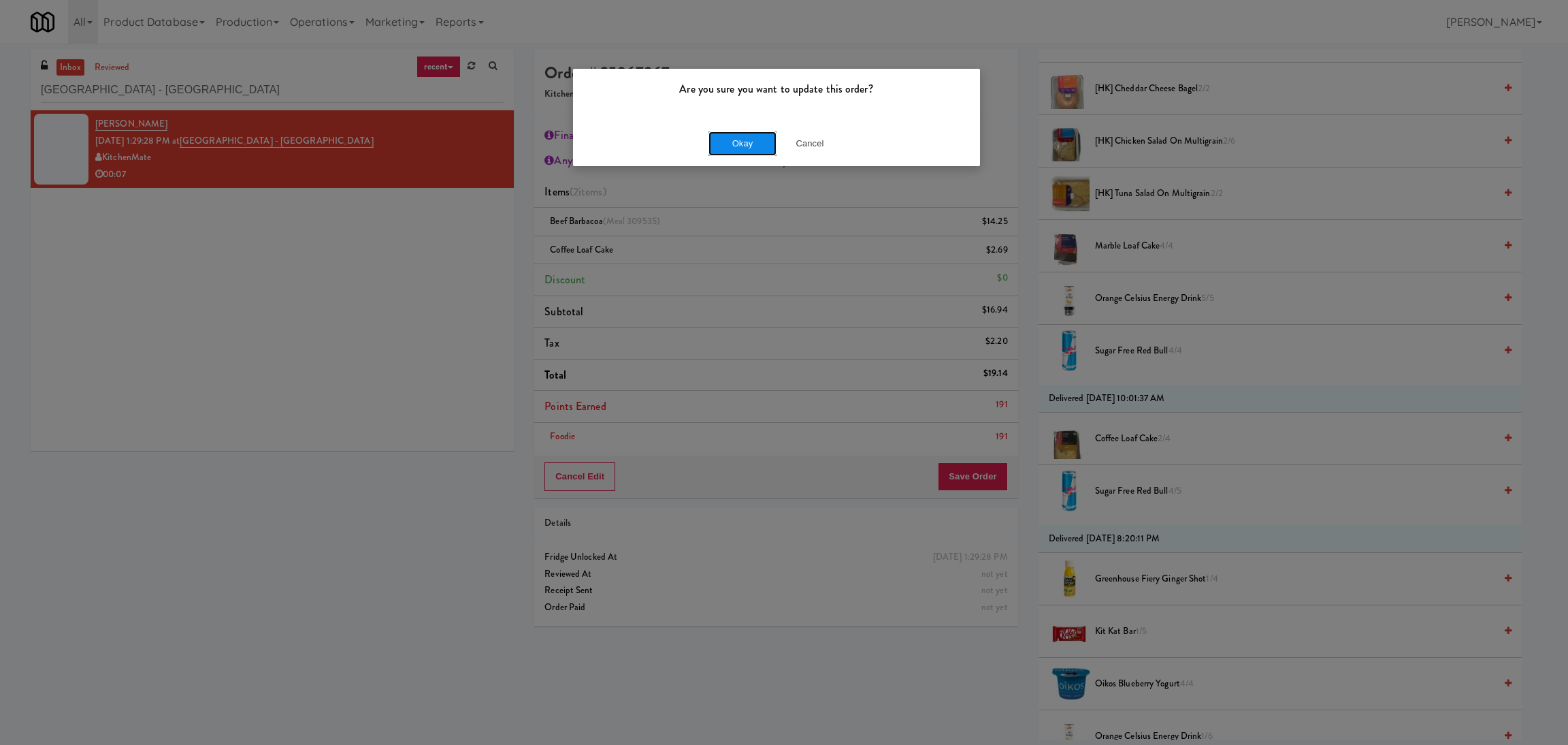
click at [736, 140] on button "Okay" at bounding box center [742, 143] width 68 height 24
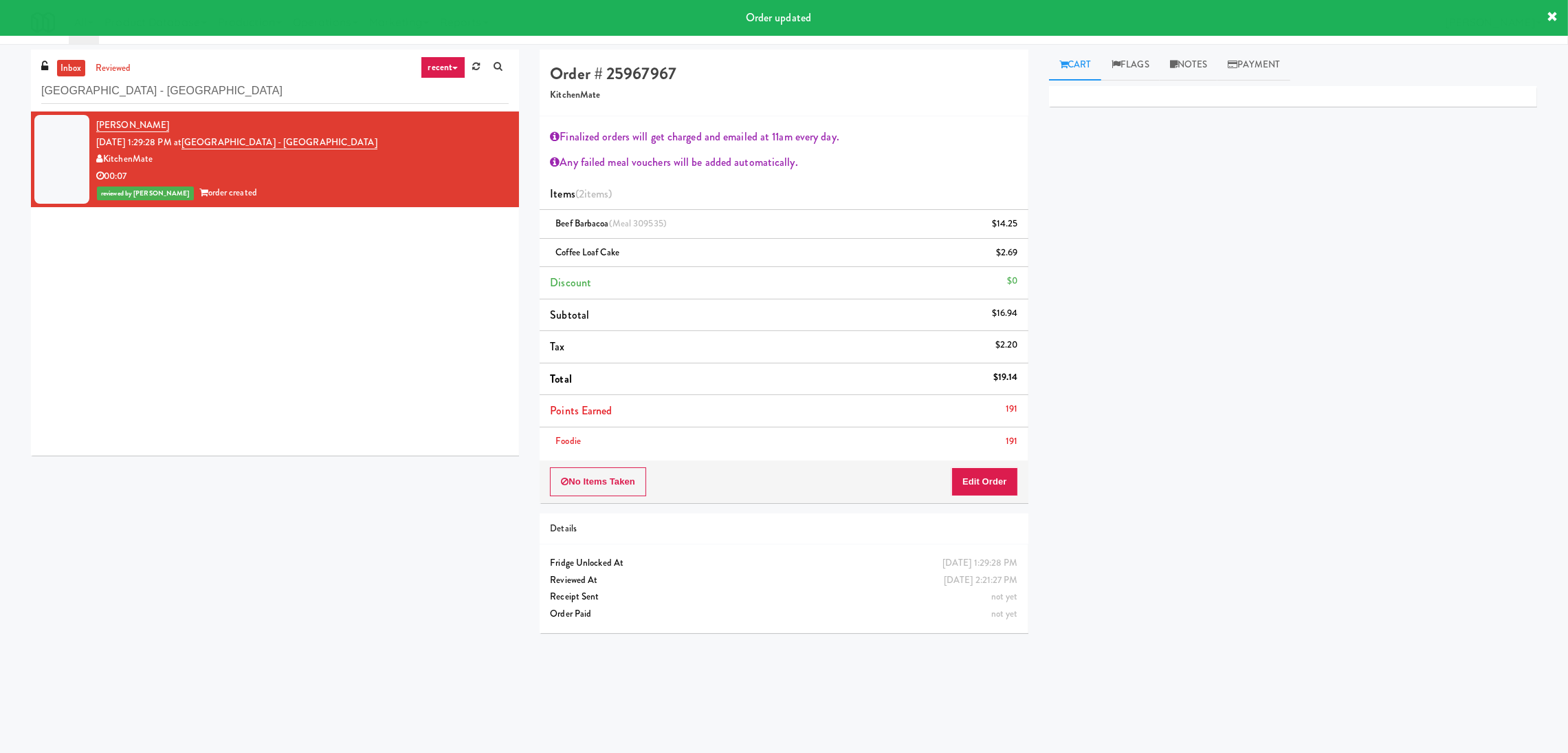
scroll to position [0, 0]
paste input "100 Sheppard Ave -"
drag, startPoint x: 339, startPoint y: 91, endPoint x: 0, endPoint y: 115, distance: 339.8
click at [0, 115] on div "inbox reviewed recent all unclear take inventory issue suspicious failed recent…" at bounding box center [784, 346] width 1568 height 593
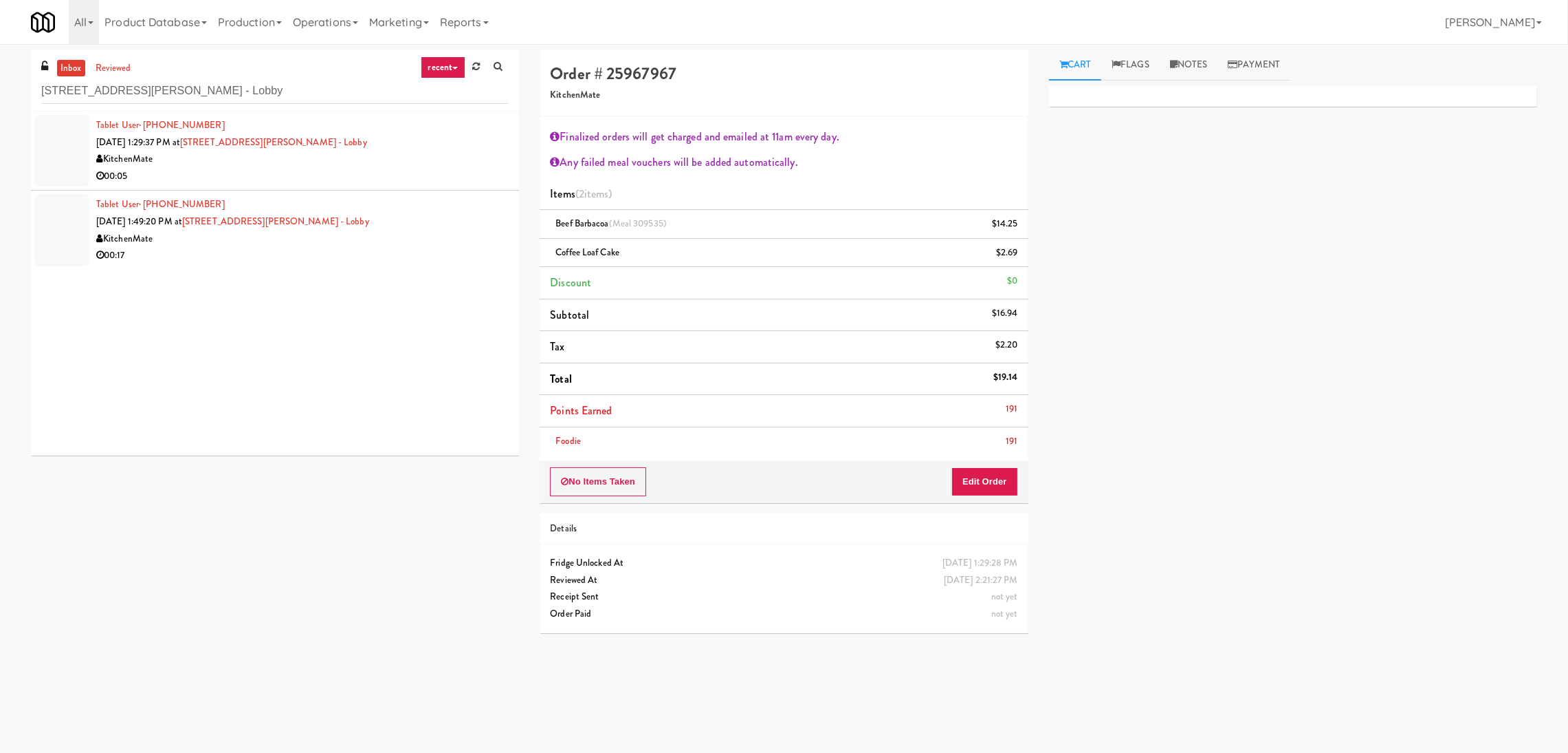
click at [430, 164] on div "KitchenMate" at bounding box center [302, 159] width 413 height 17
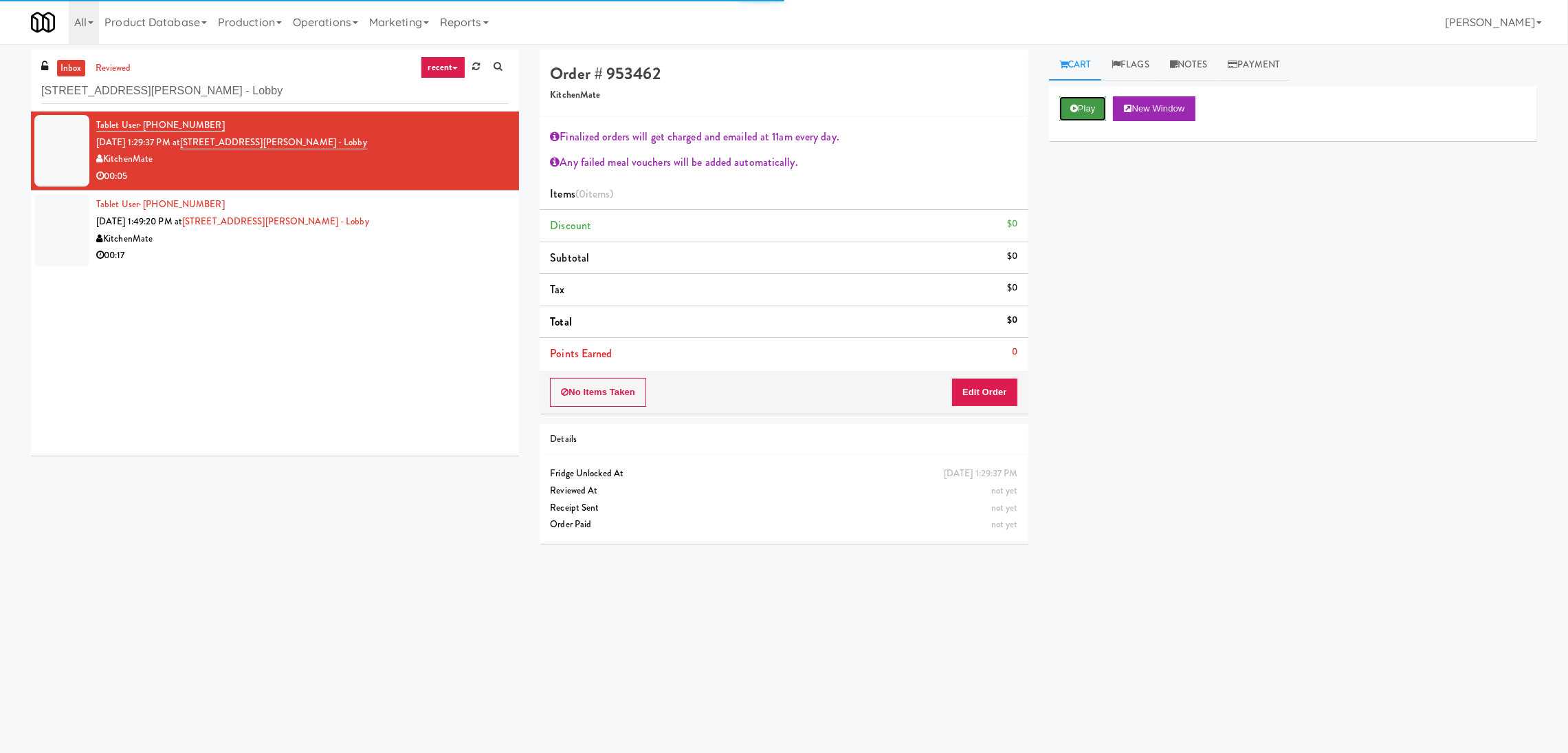
click at [1087, 102] on button "Play" at bounding box center [1083, 108] width 47 height 25
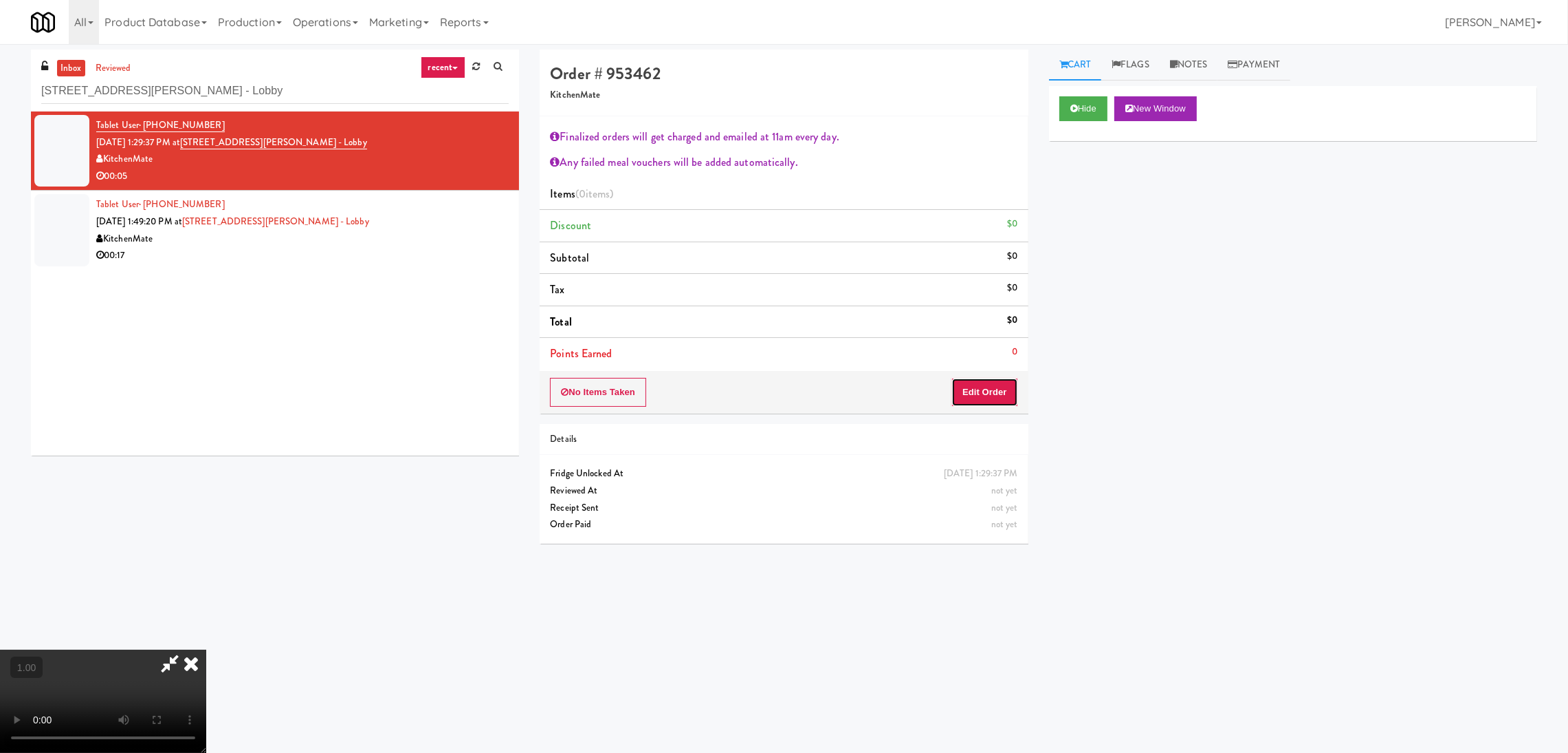
click at [979, 392] on button "Edit Order" at bounding box center [984, 392] width 67 height 29
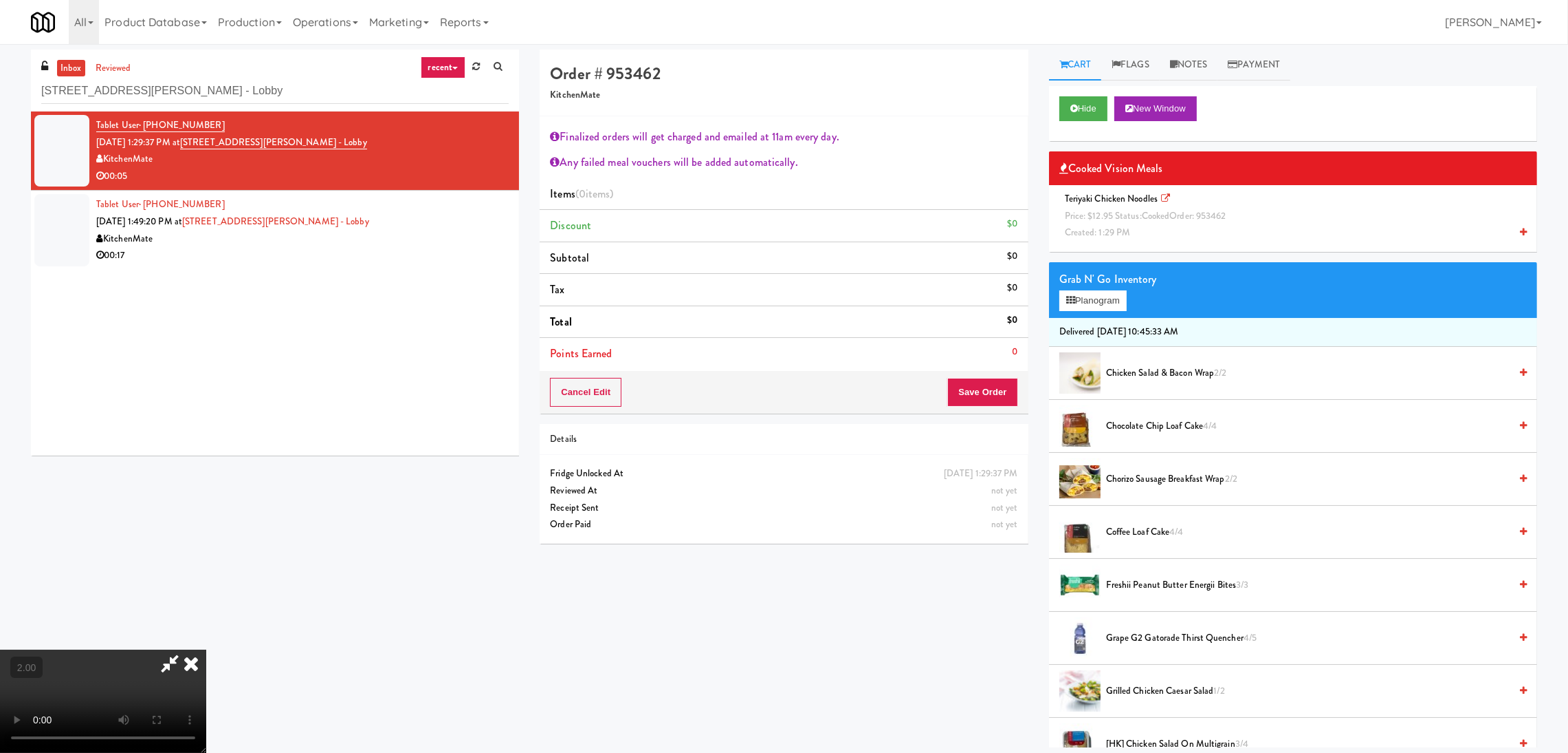
scroll to position [75, 0]
click at [1112, 215] on span "Price: $12.95 Status: cooked Order: 953462" at bounding box center [1145, 215] width 161 height 13
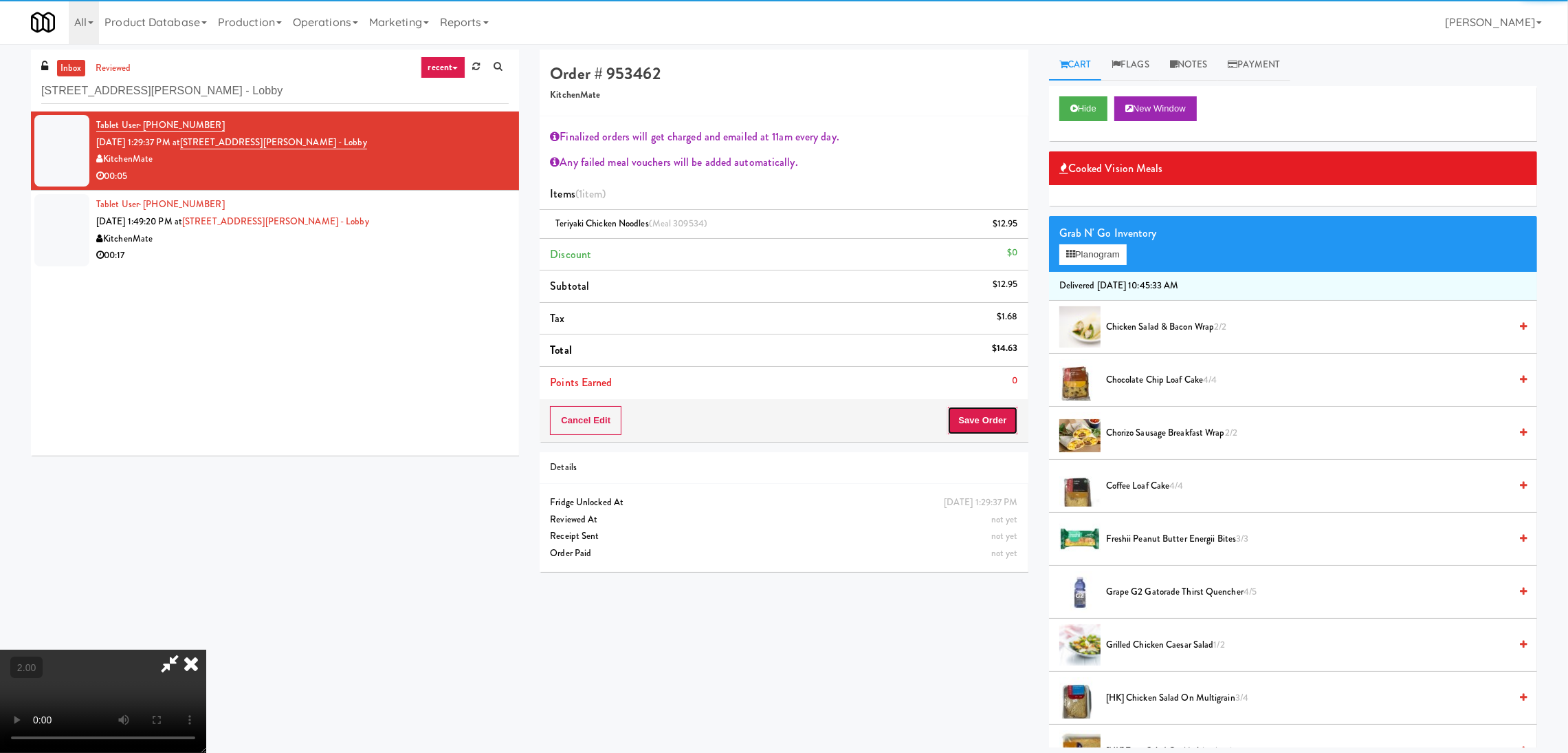
click at [977, 422] on button "Save Order" at bounding box center [982, 420] width 70 height 29
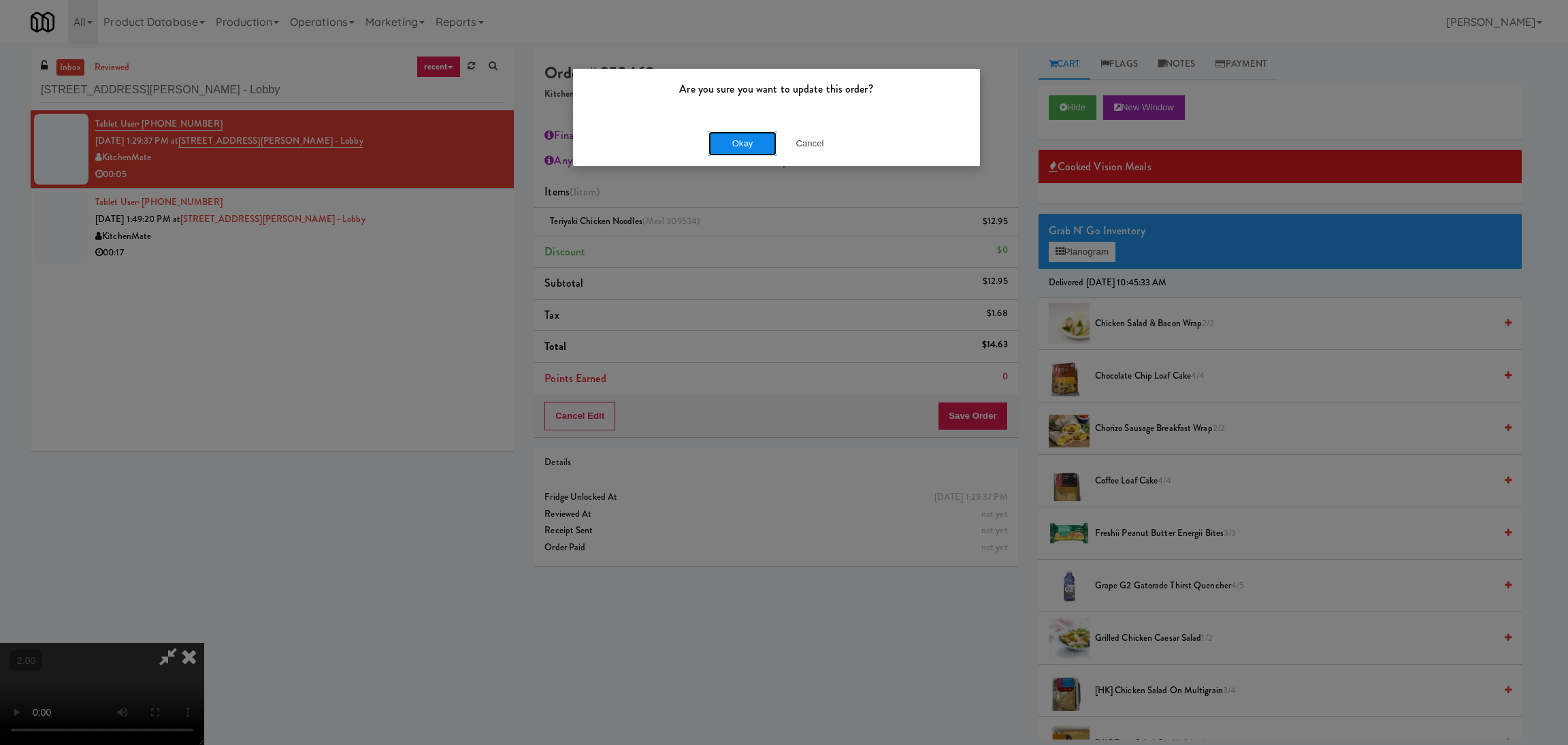
click at [725, 148] on button "Okay" at bounding box center [742, 143] width 68 height 24
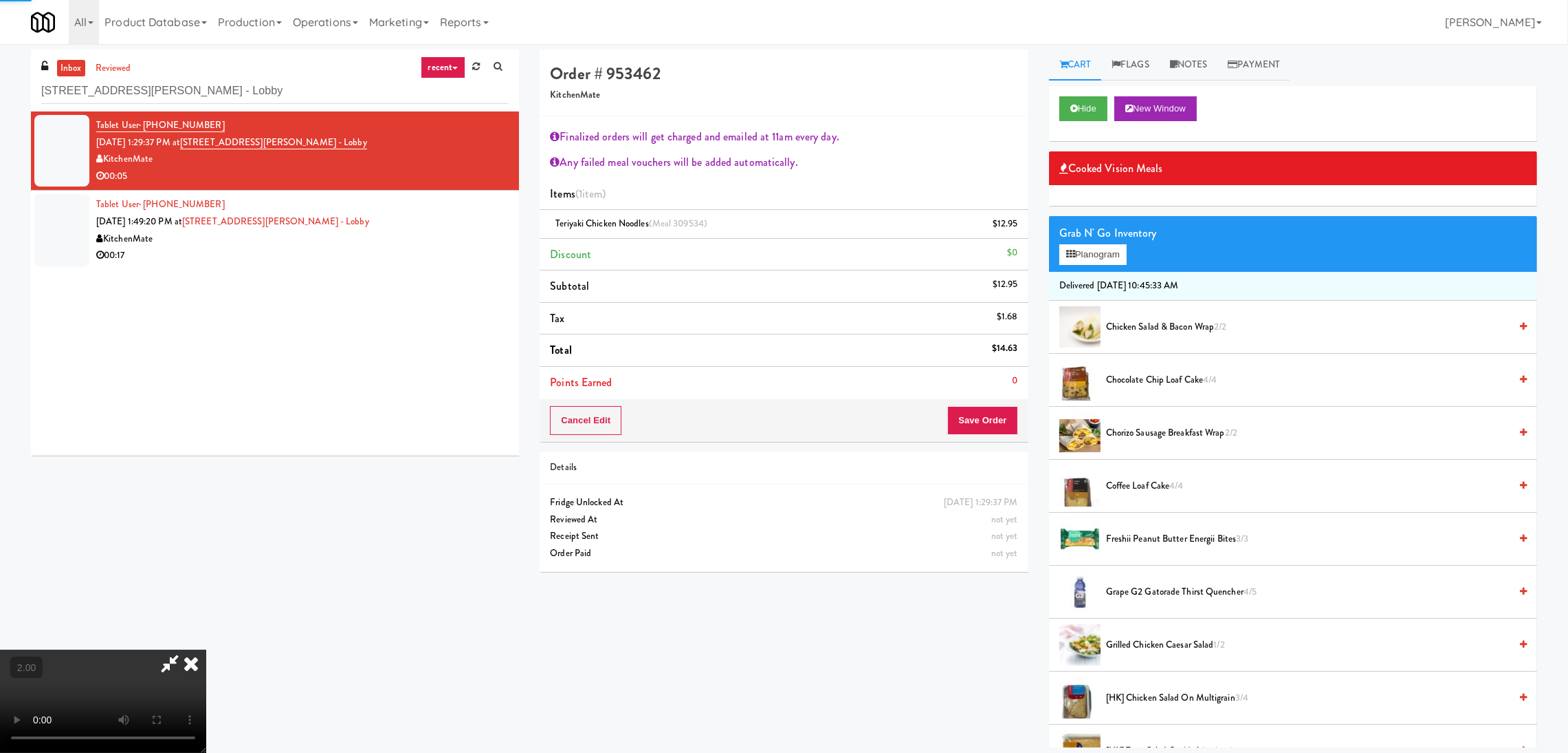
scroll to position [0, 0]
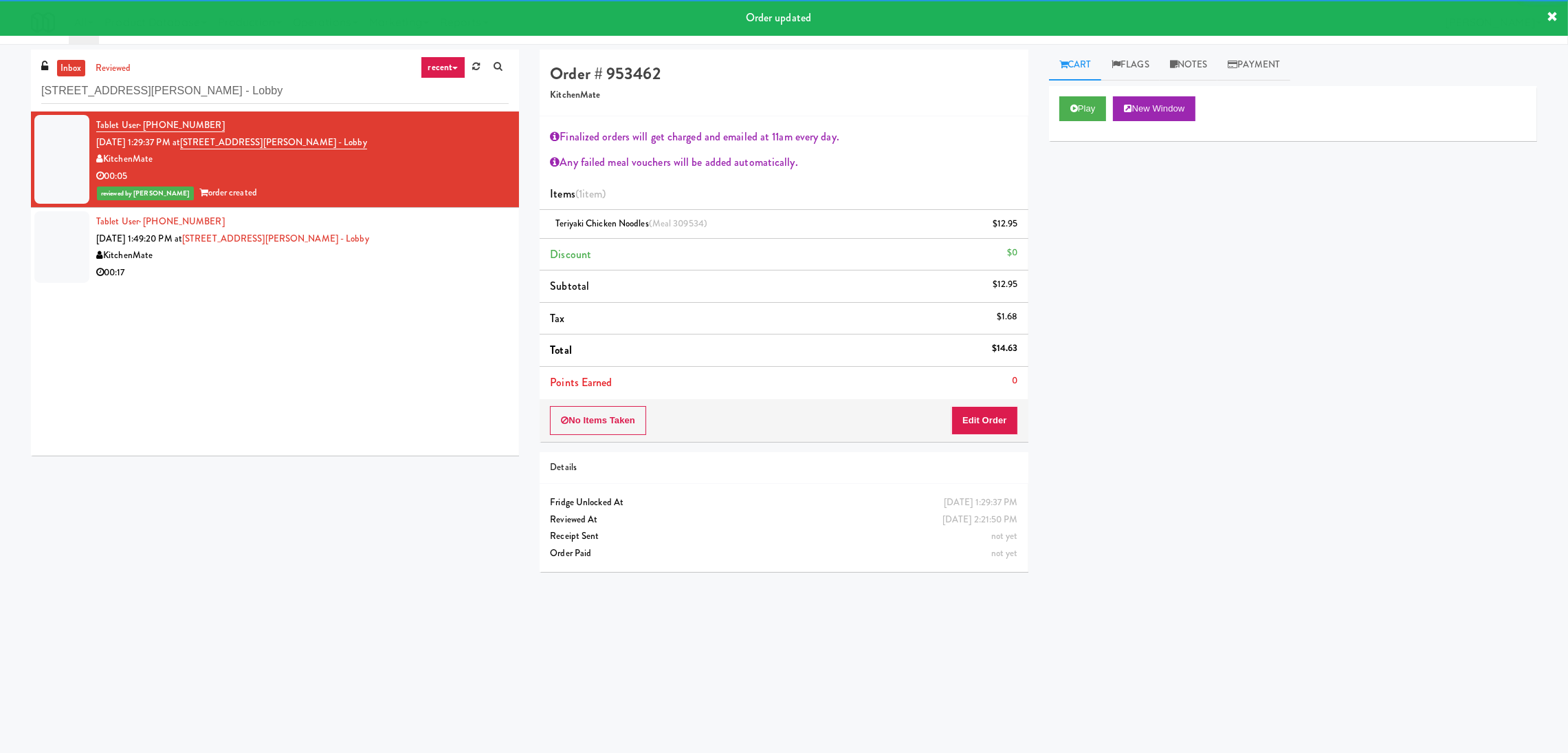
click at [399, 250] on div "KitchenMate" at bounding box center [302, 255] width 413 height 17
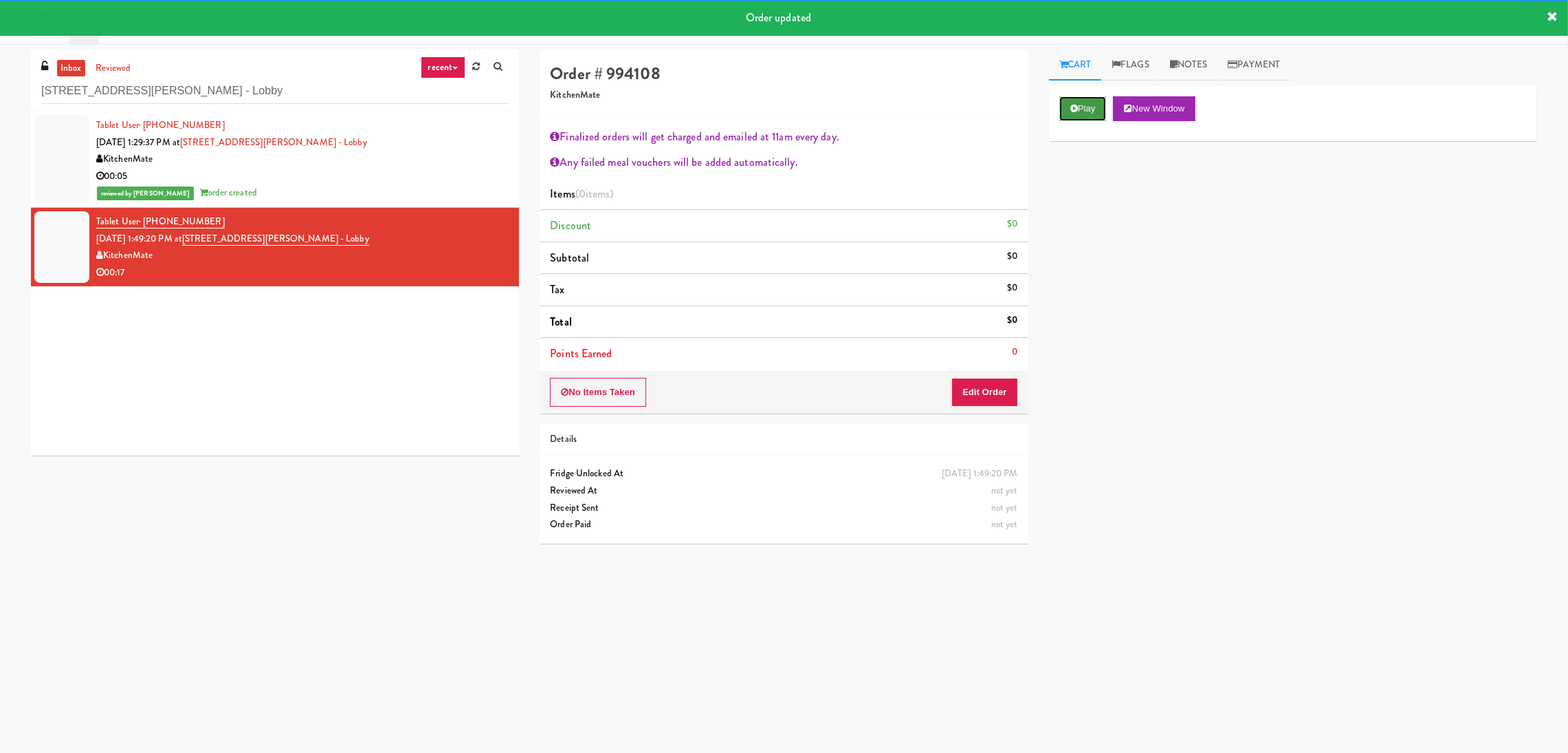
click at [1106, 98] on button "Play" at bounding box center [1083, 108] width 47 height 25
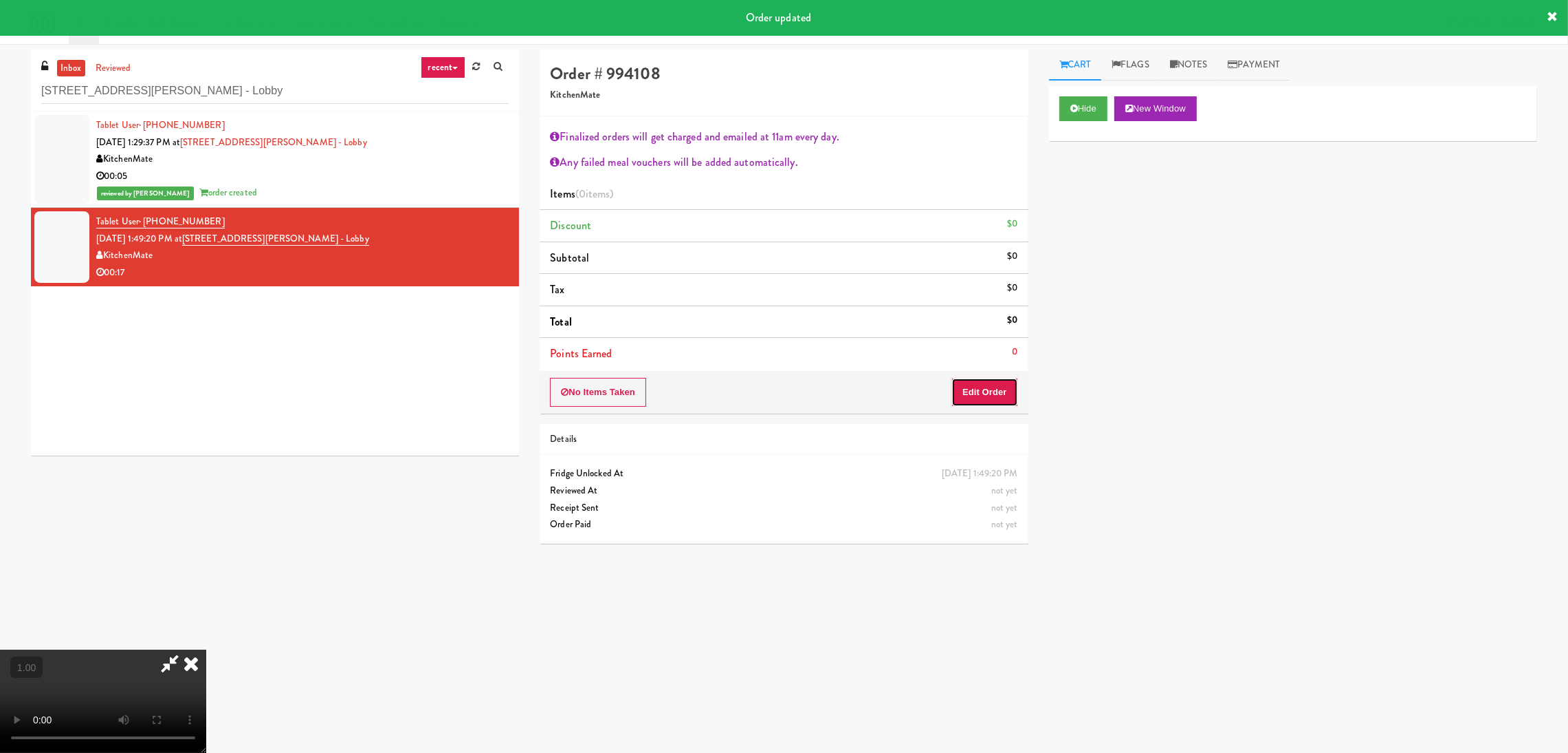
click at [992, 383] on button "Edit Order" at bounding box center [984, 392] width 67 height 29
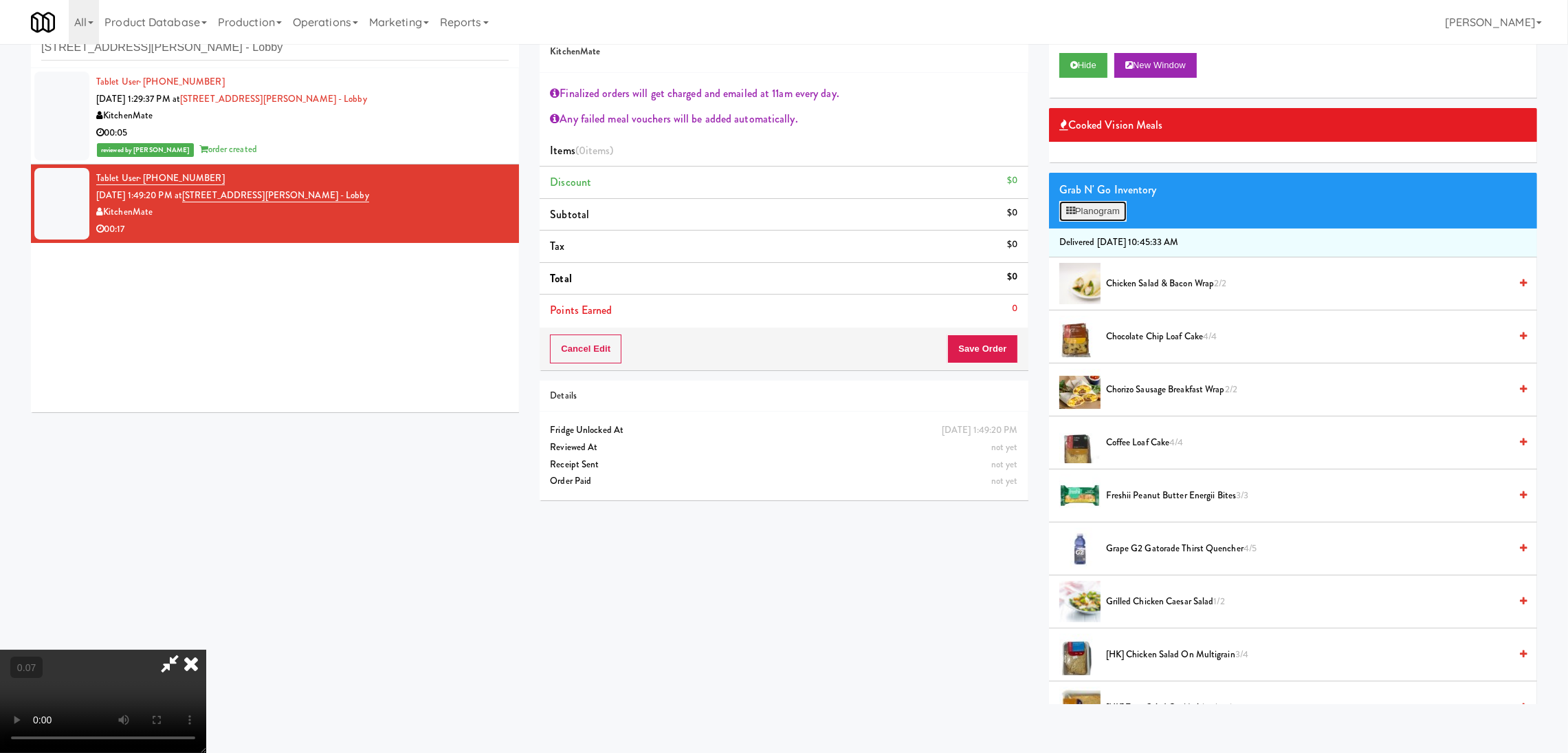
click at [1089, 211] on button "Planogram" at bounding box center [1093, 211] width 67 height 21
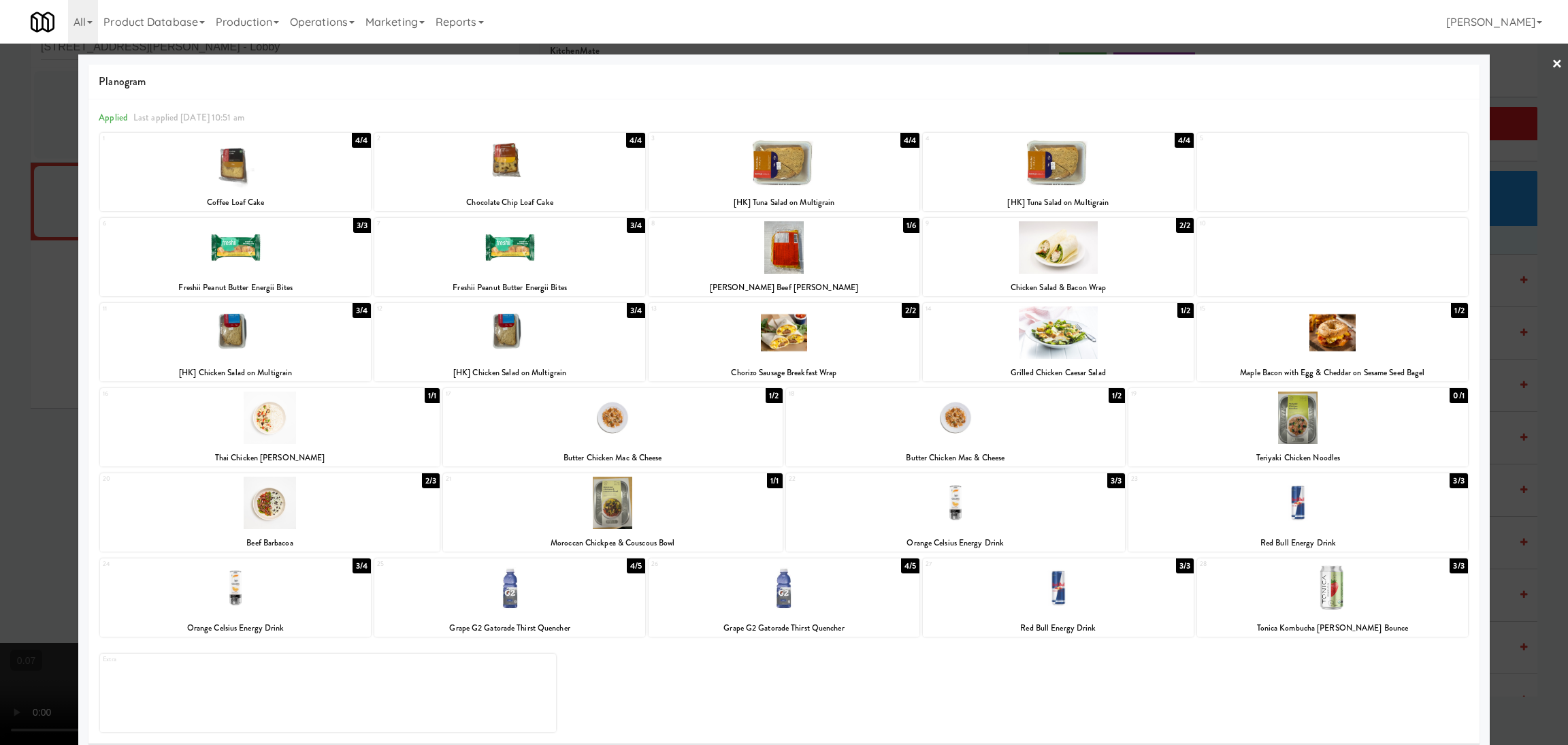
click at [781, 155] on div at bounding box center [784, 162] width 271 height 52
click at [0, 343] on div at bounding box center [784, 372] width 1568 height 745
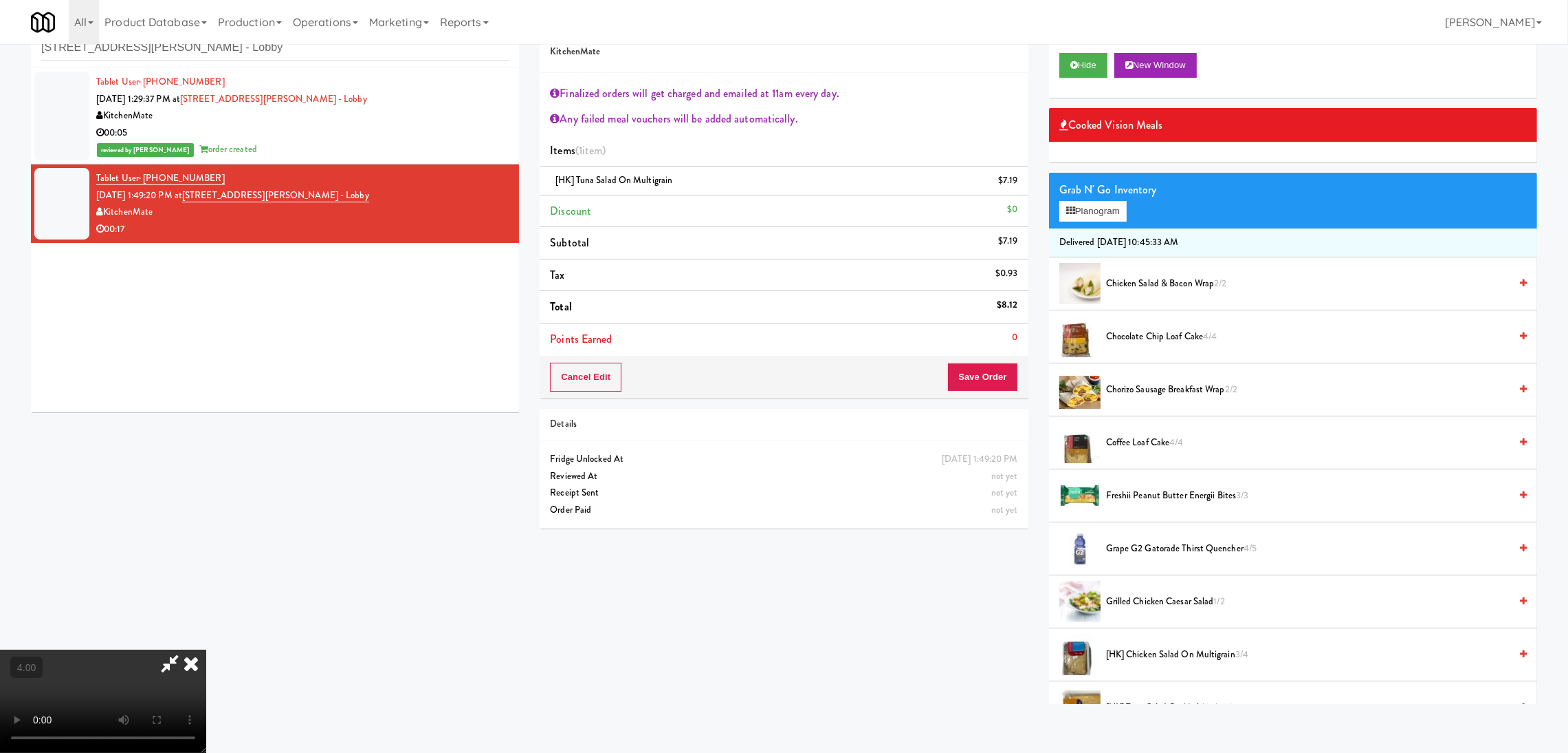
scroll to position [75, 0]
click at [1094, 212] on button "Planogram" at bounding box center [1093, 211] width 67 height 21
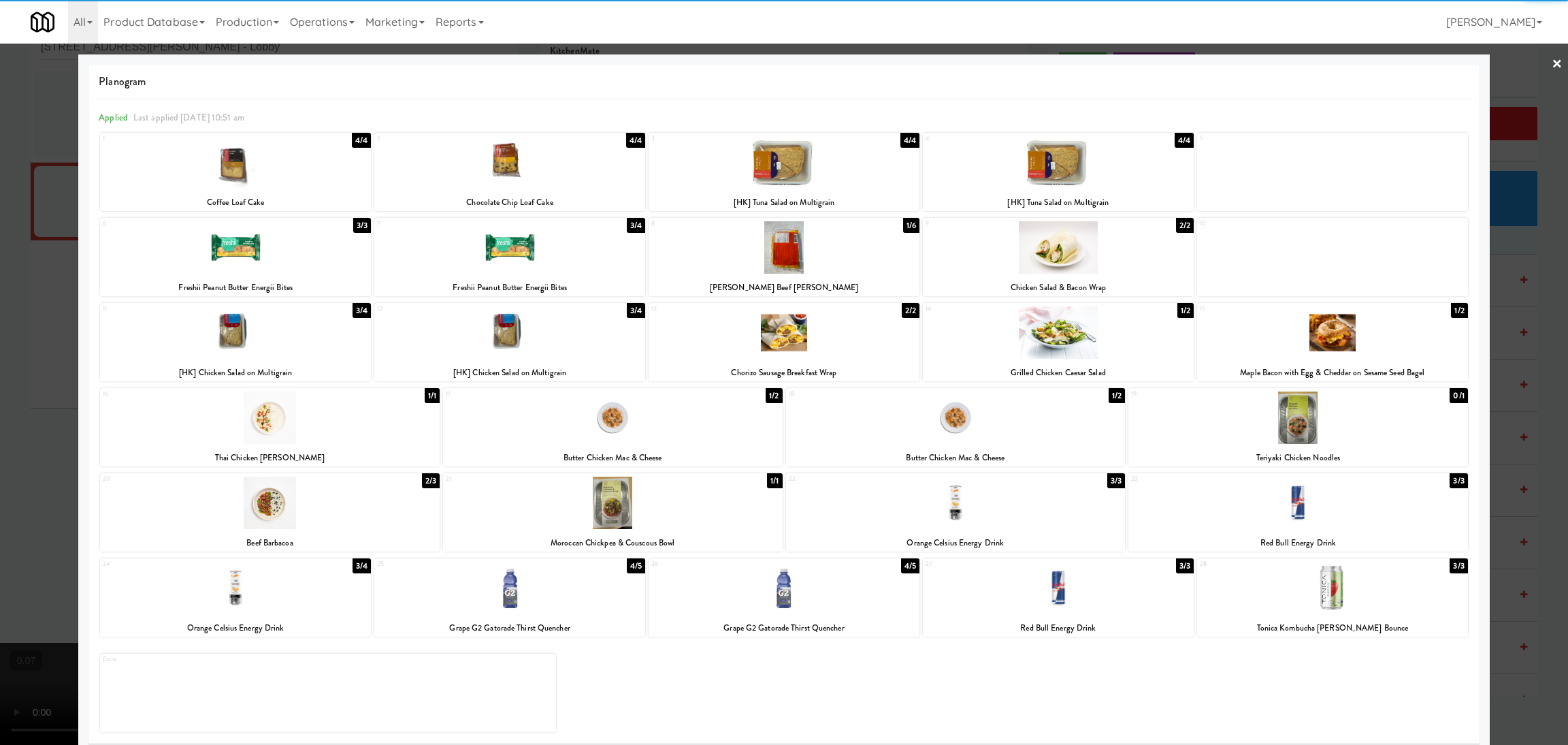
click at [536, 162] on div at bounding box center [509, 162] width 271 height 52
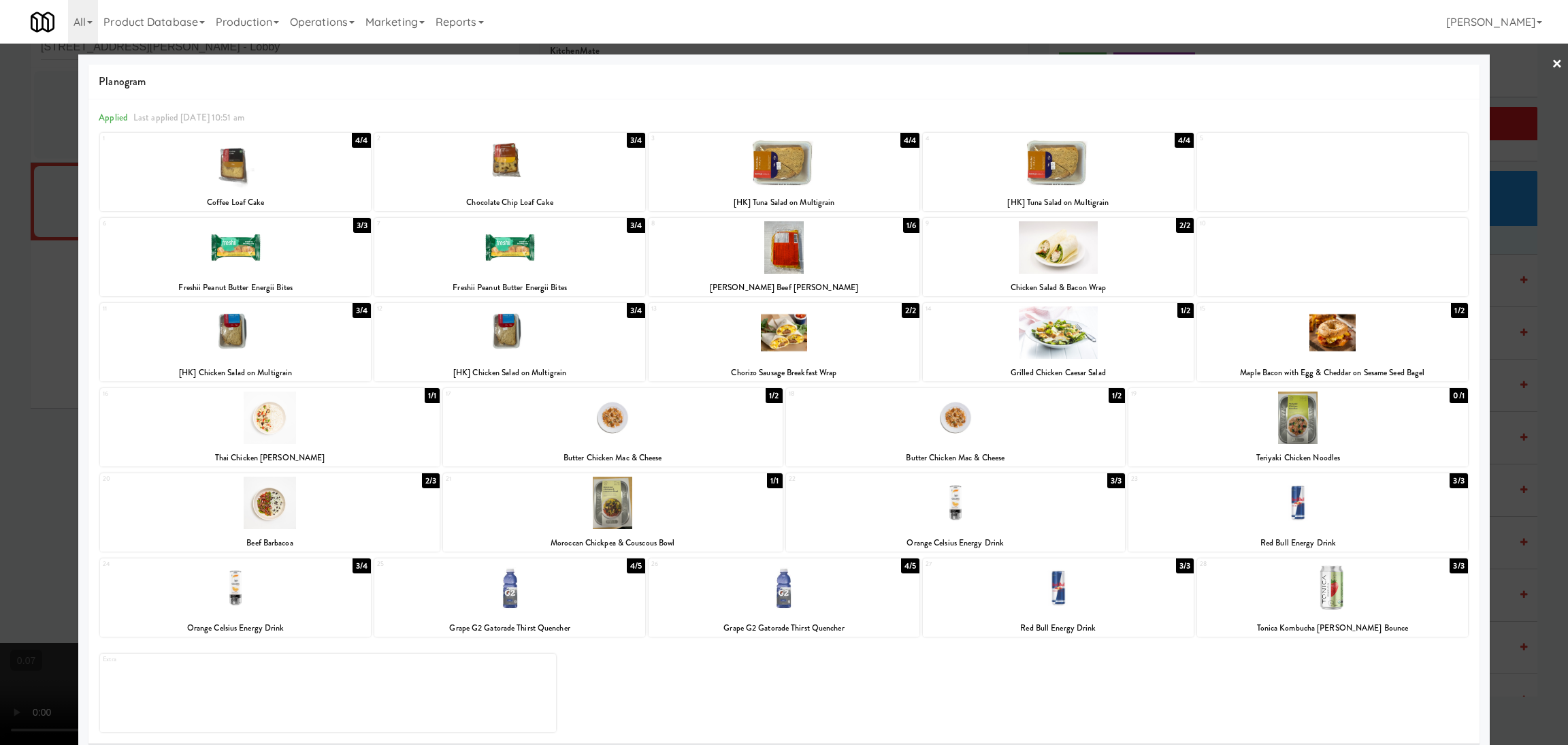
click at [0, 293] on div at bounding box center [784, 372] width 1568 height 745
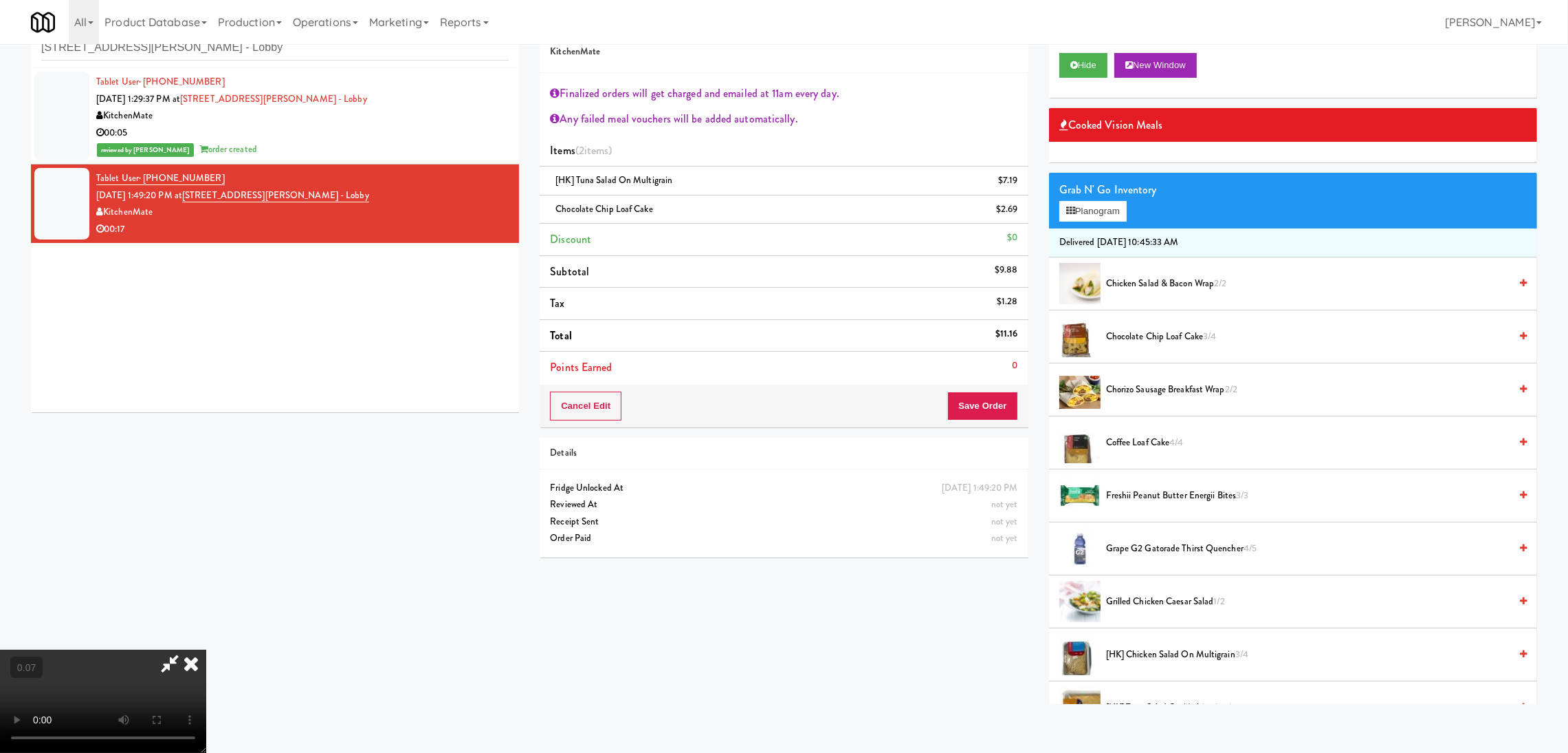
click at [206, 649] on video at bounding box center [103, 700] width 206 height 103
click at [960, 406] on button "Save Order" at bounding box center [982, 406] width 70 height 29
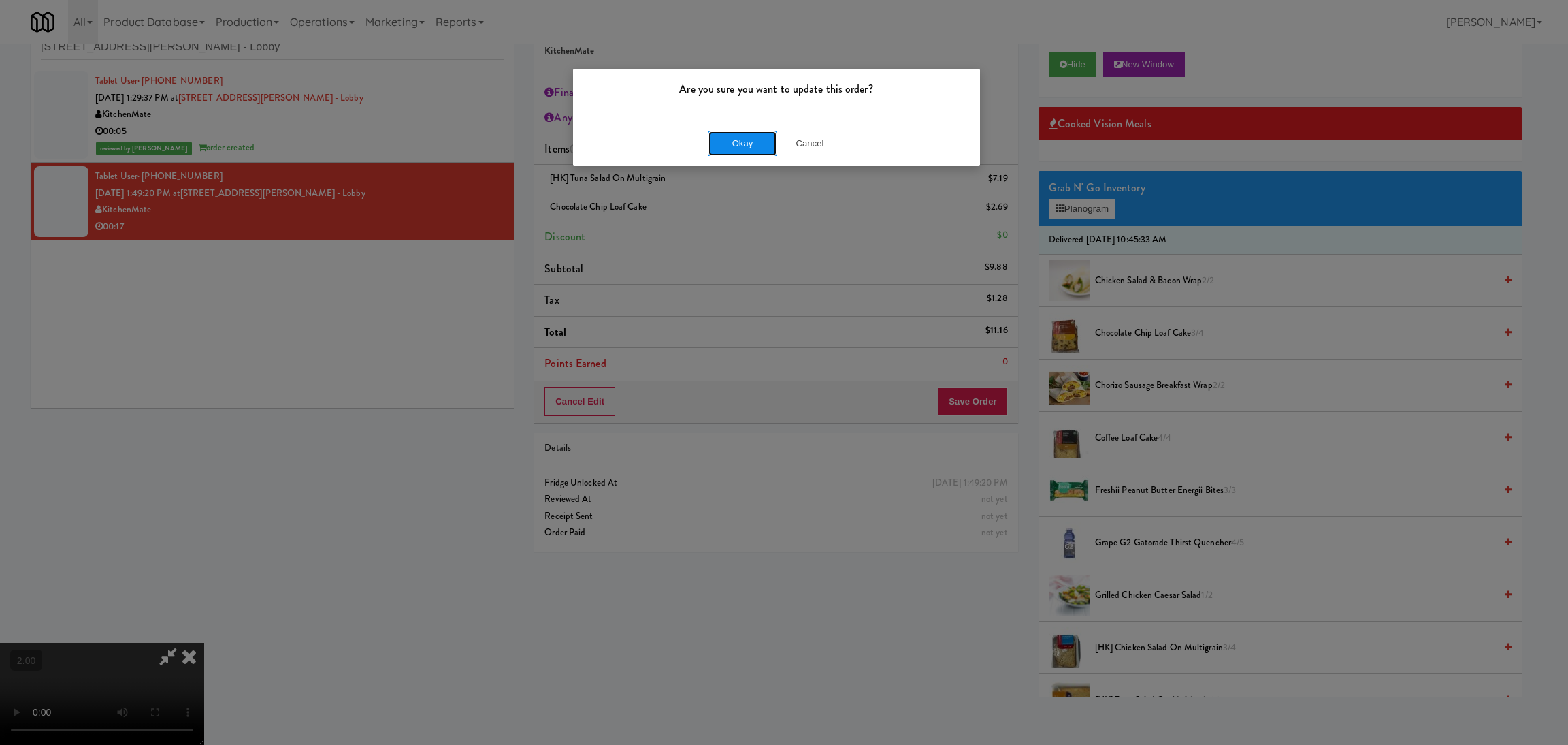
click at [744, 147] on button "Okay" at bounding box center [742, 143] width 68 height 24
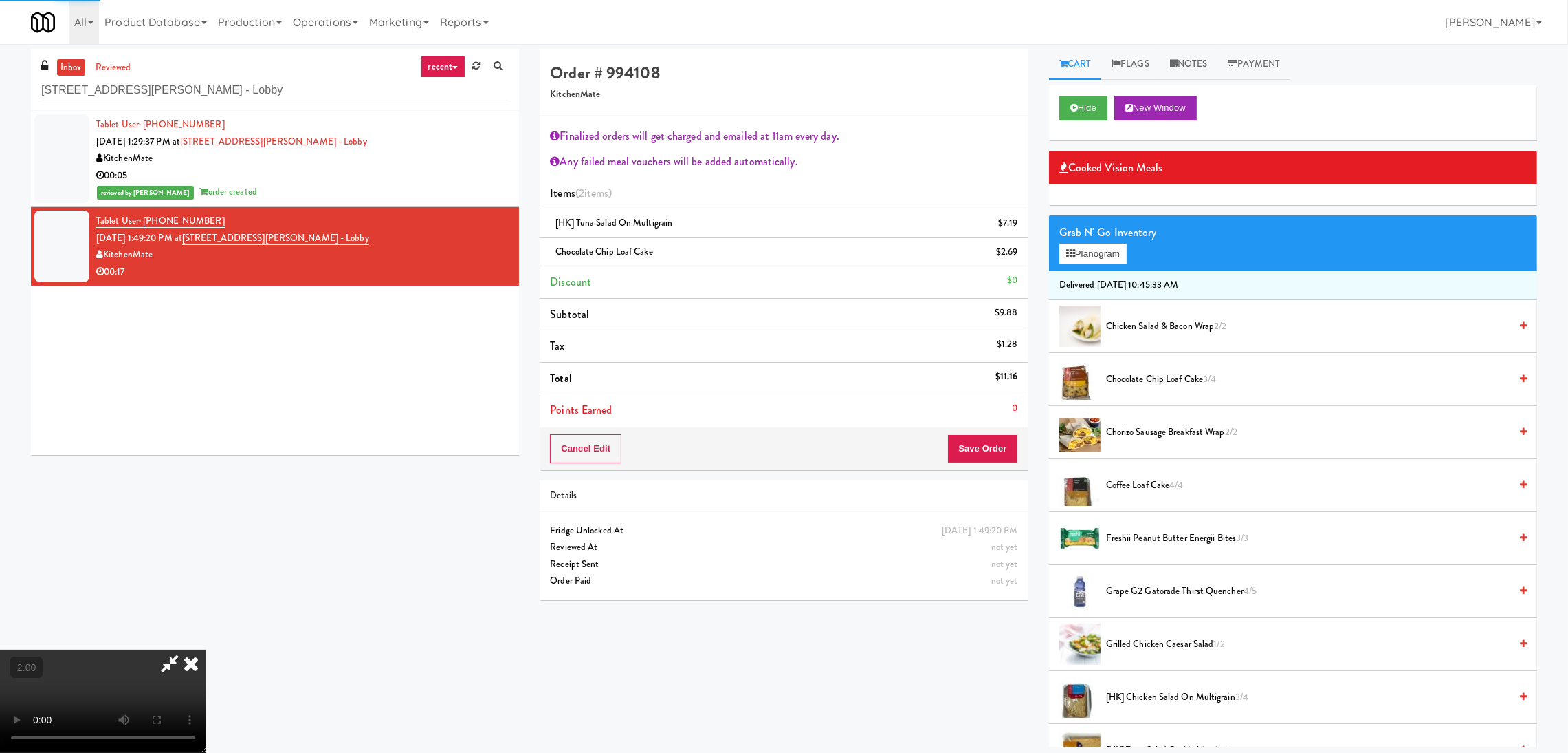
scroll to position [0, 0]
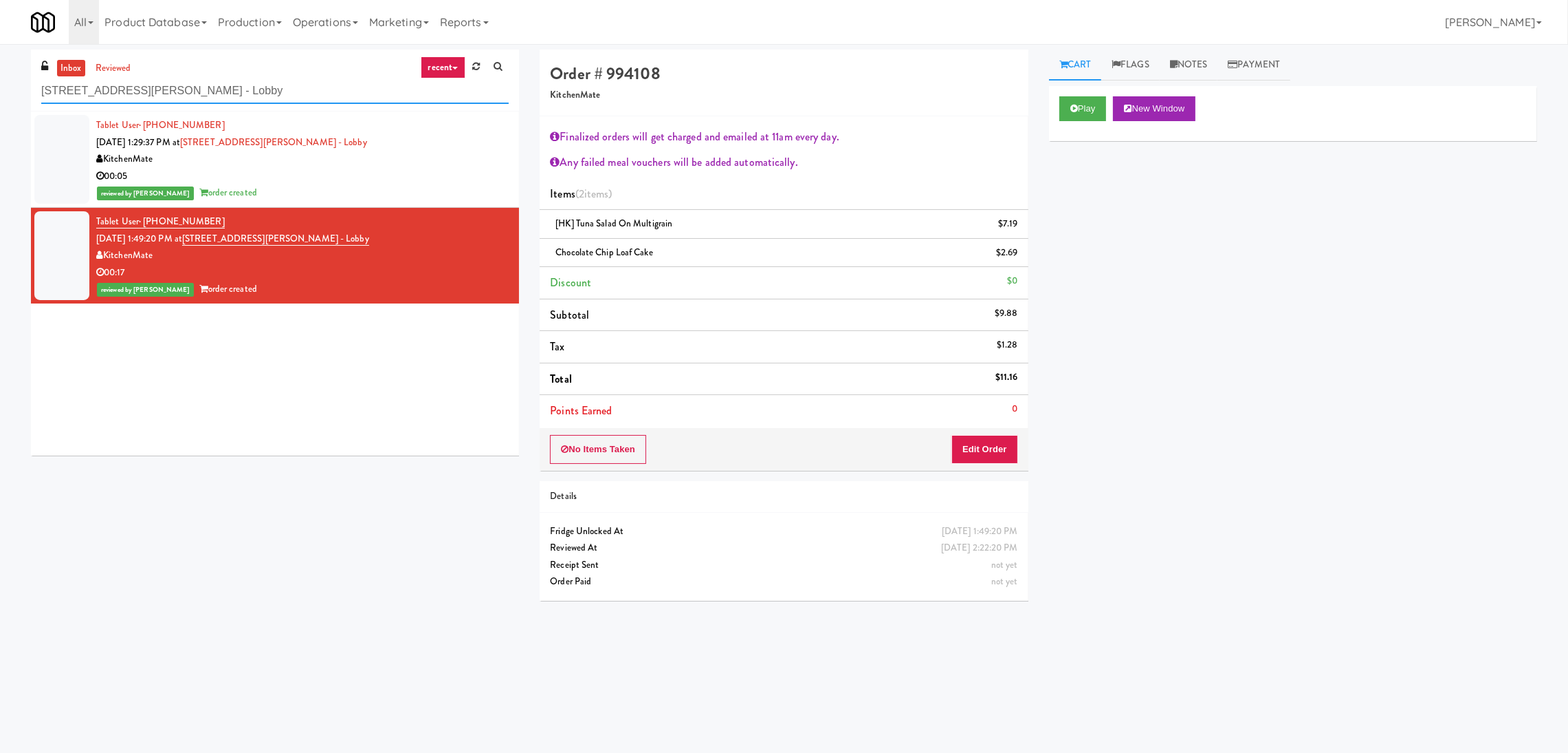
paste input "Pacifica HS - Cooler"
drag, startPoint x: 267, startPoint y: 102, endPoint x: 0, endPoint y: 34, distance: 275.5
click at [0, 44] on body "Are you sure you want to update this order? Okay Cancel Okay Are you sure you w…" at bounding box center [784, 420] width 1568 height 753
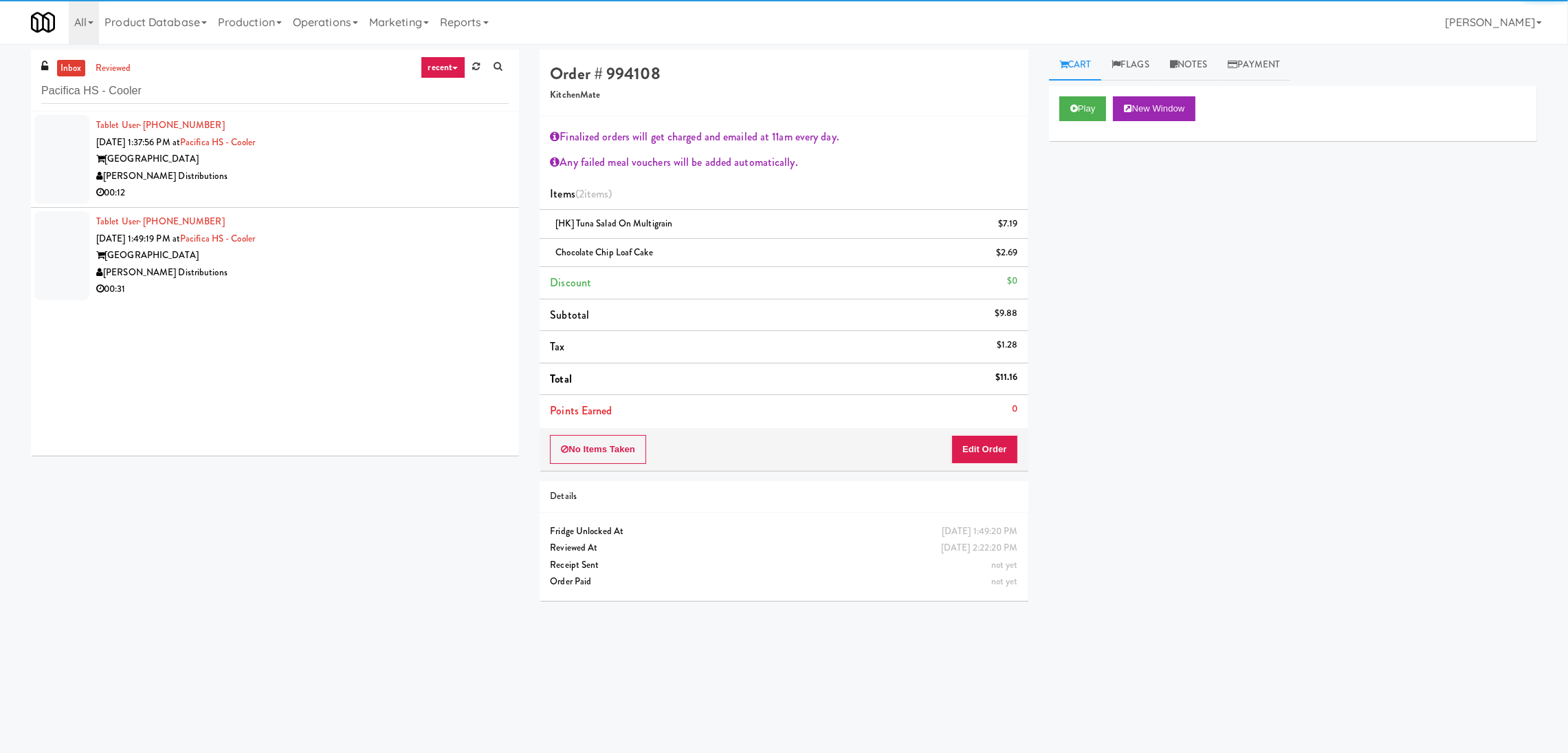
click at [376, 179] on div "[PERSON_NAME] Distributions" at bounding box center [302, 176] width 413 height 17
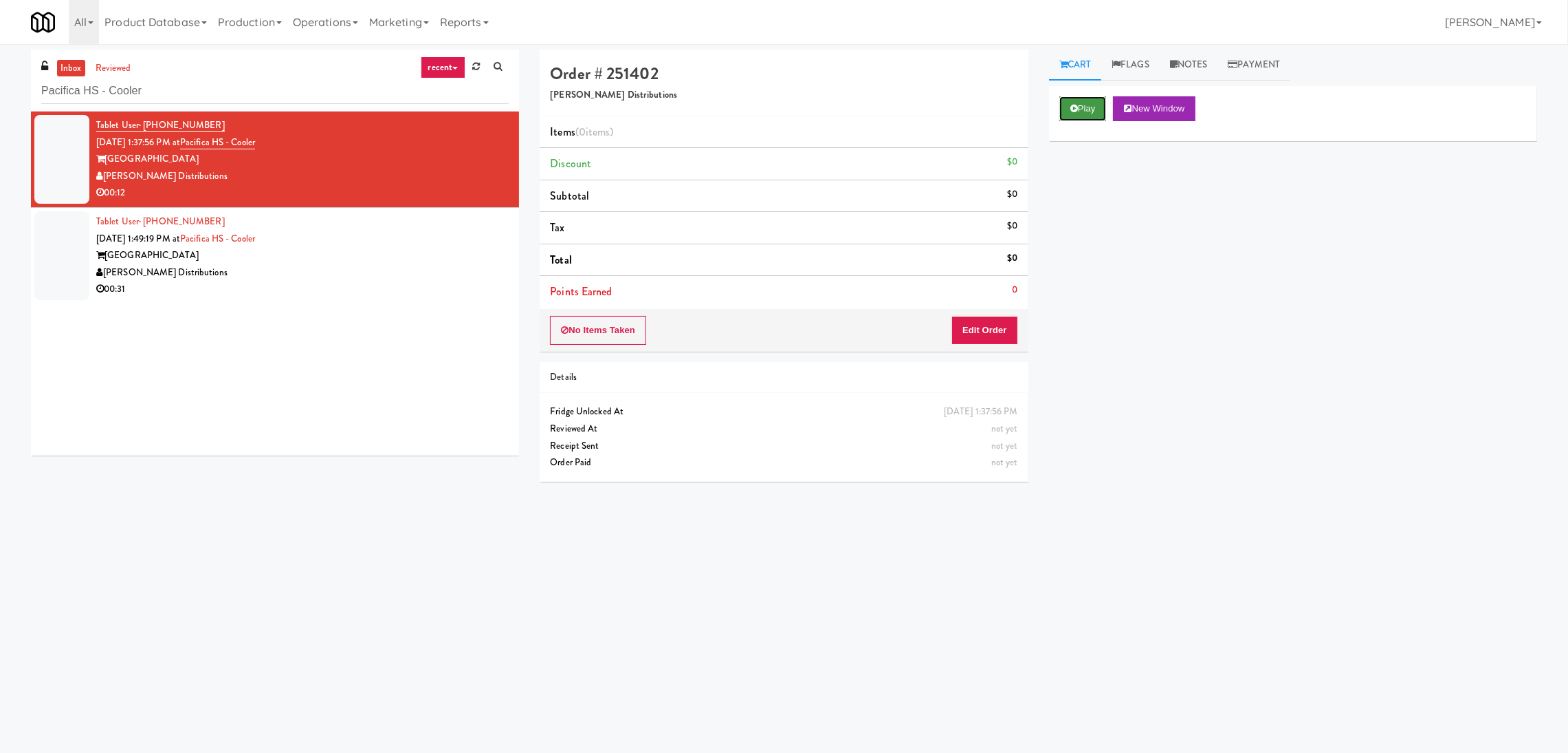
click at [1082, 105] on button "Play" at bounding box center [1083, 108] width 47 height 25
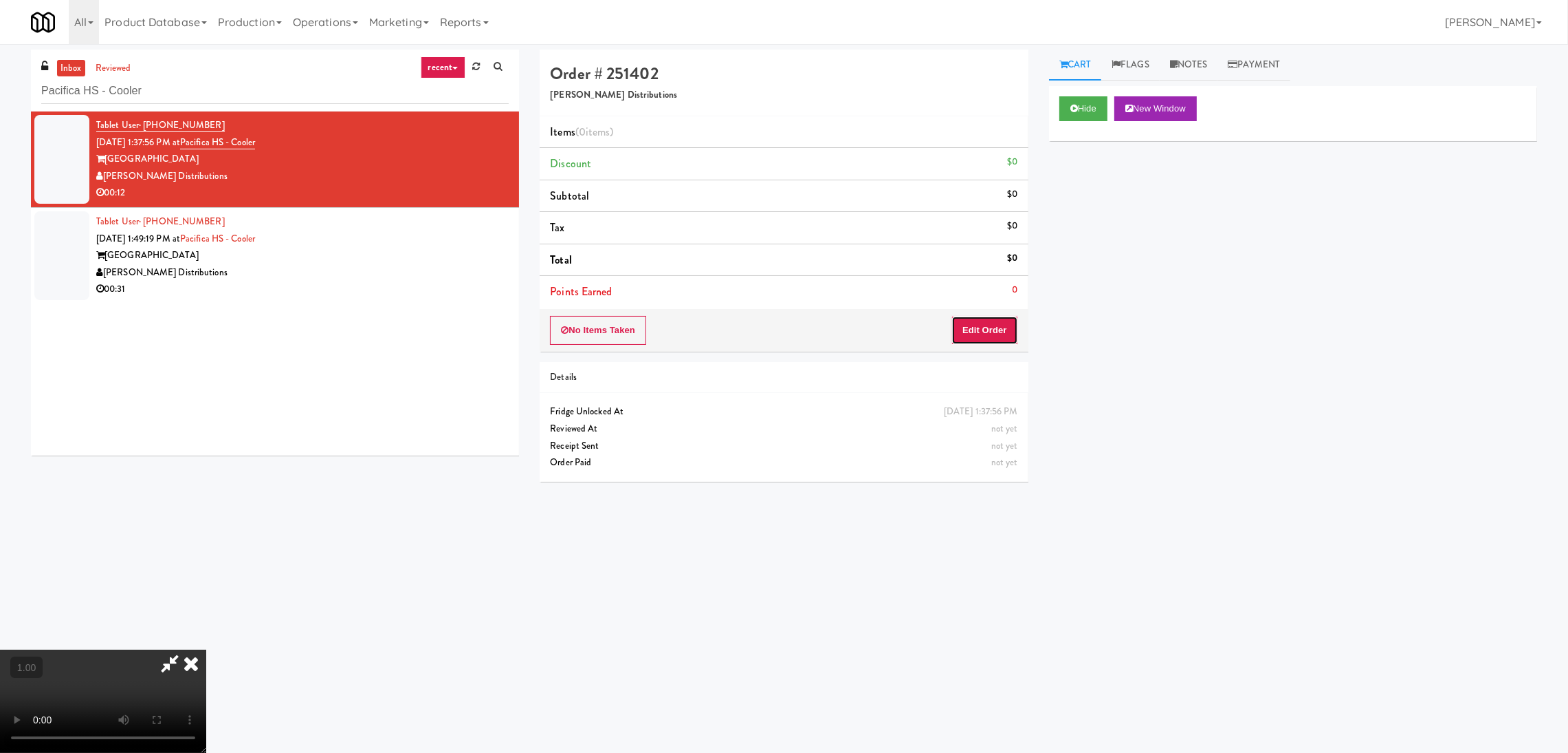
click at [982, 332] on button "Edit Order" at bounding box center [984, 330] width 67 height 29
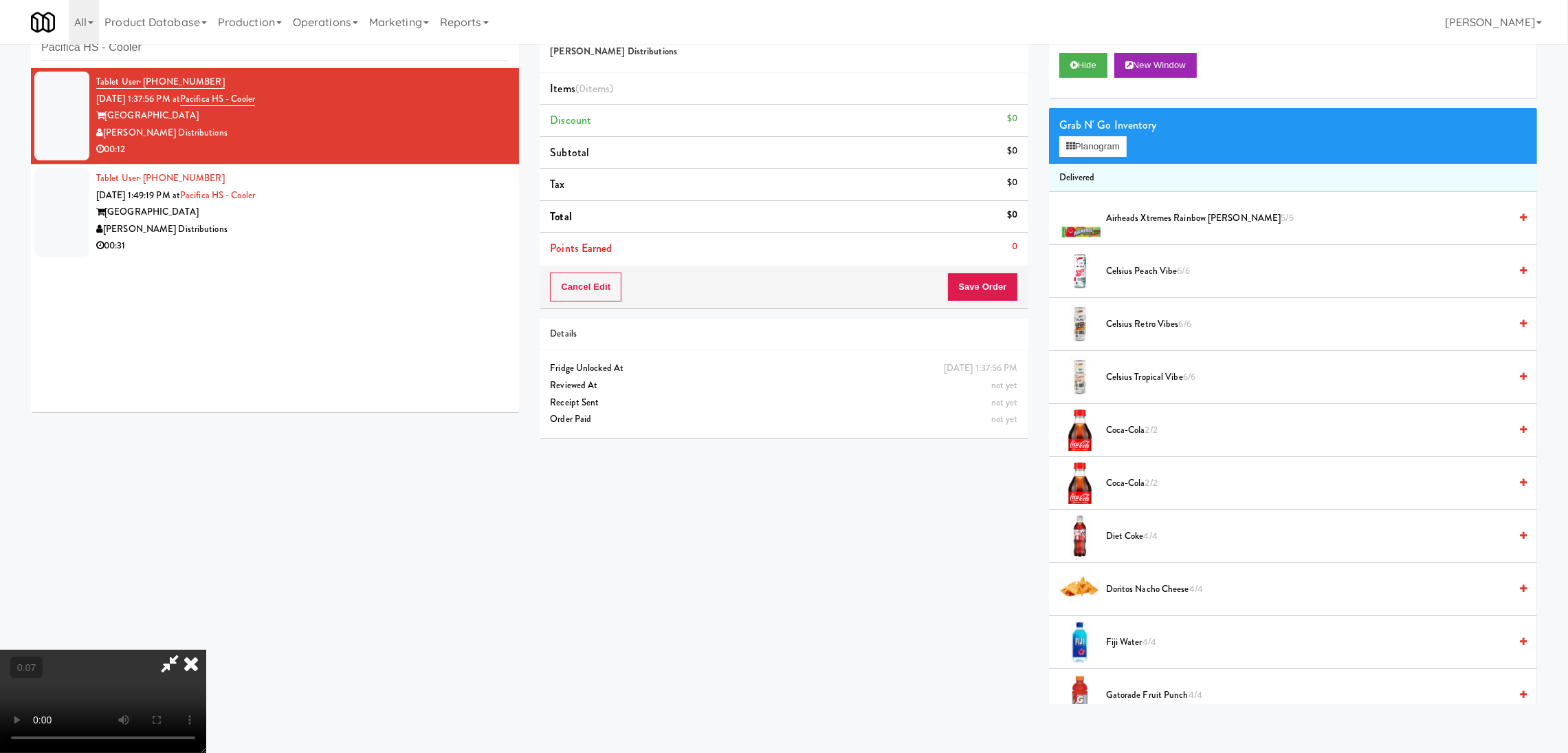
scroll to position [268, 0]
click at [1071, 149] on icon at bounding box center [1071, 146] width 9 height 9
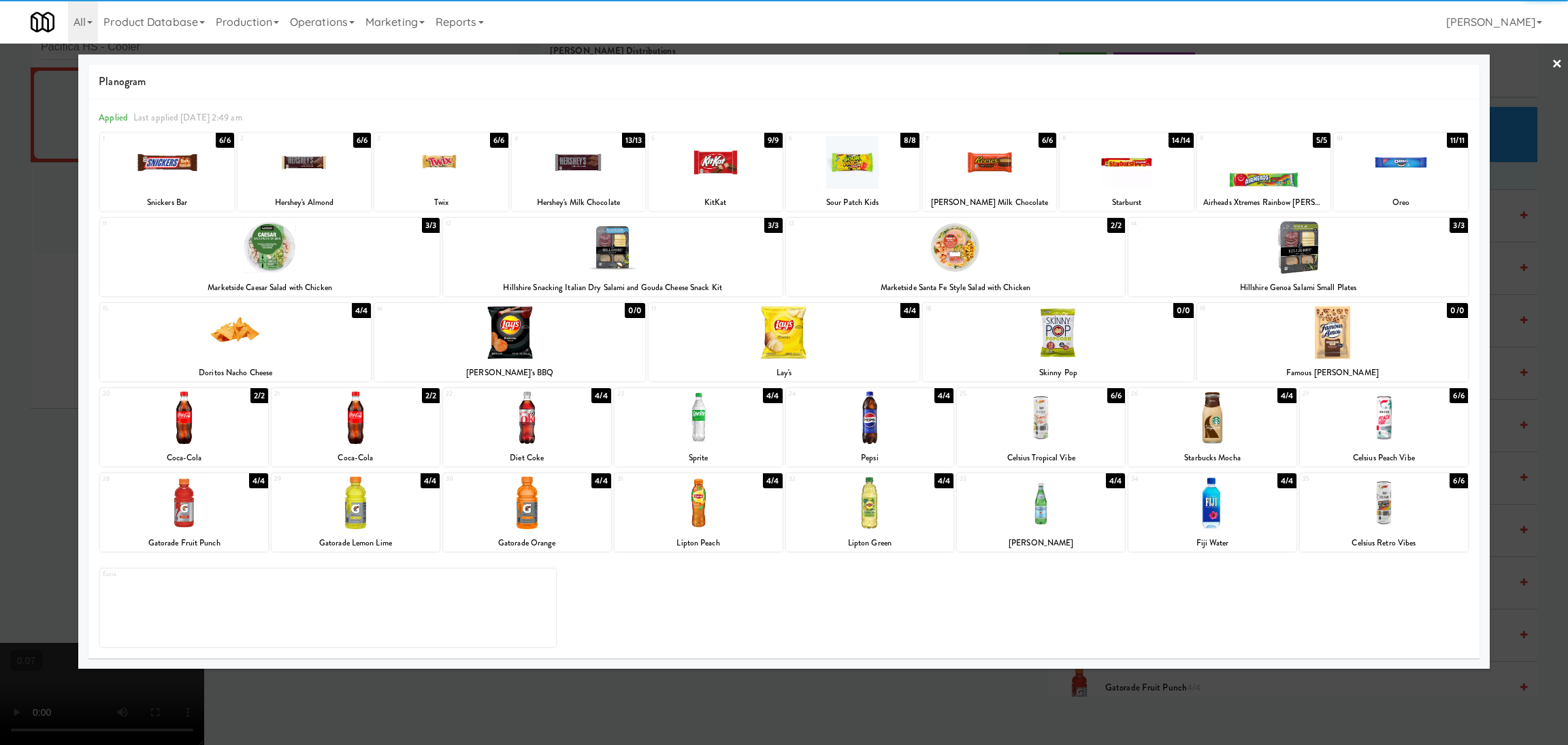
click at [1234, 420] on div at bounding box center [1212, 418] width 168 height 52
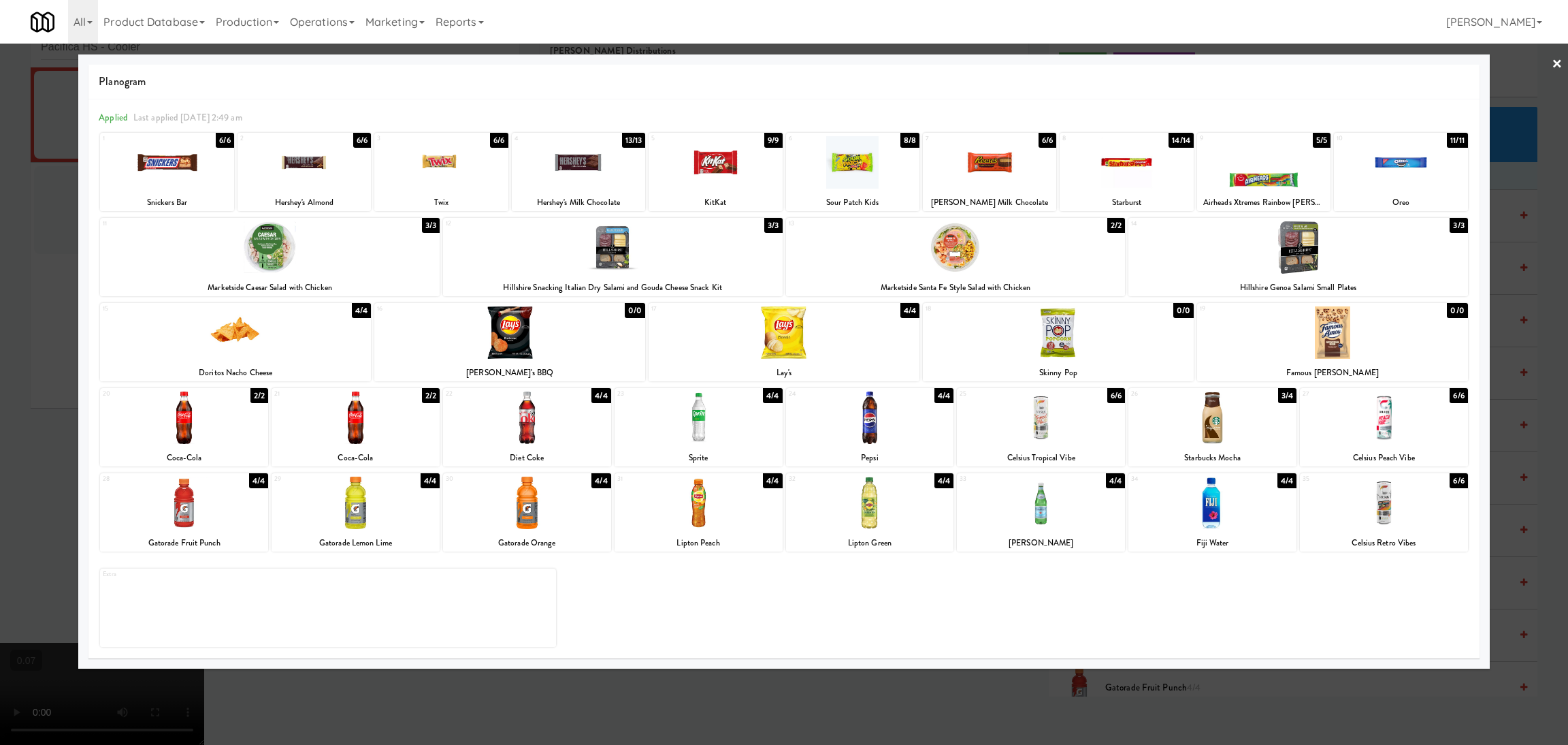
click at [259, 341] on div at bounding box center [235, 333] width 271 height 52
click at [3, 324] on div at bounding box center [784, 372] width 1568 height 745
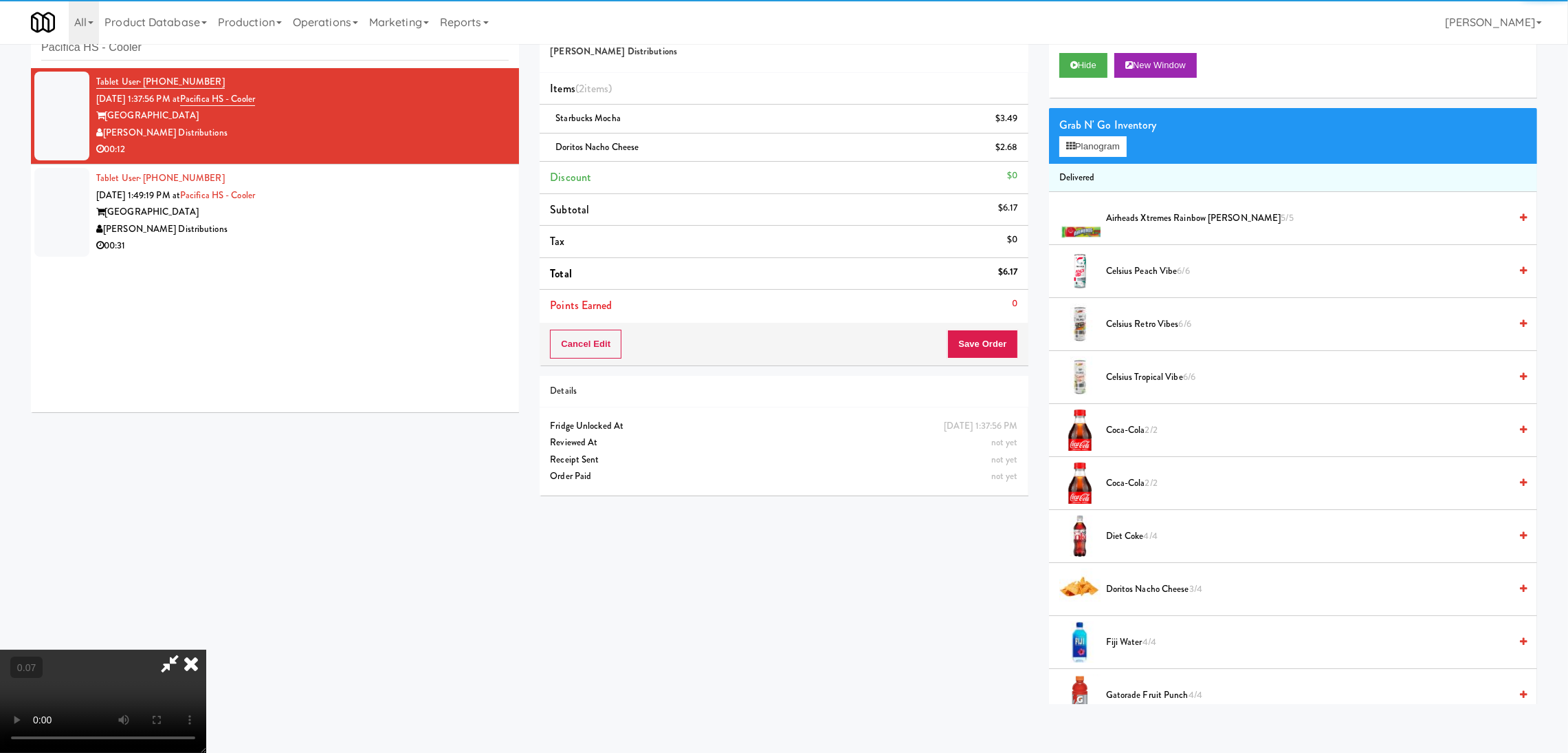
click at [206, 649] on video at bounding box center [103, 700] width 206 height 103
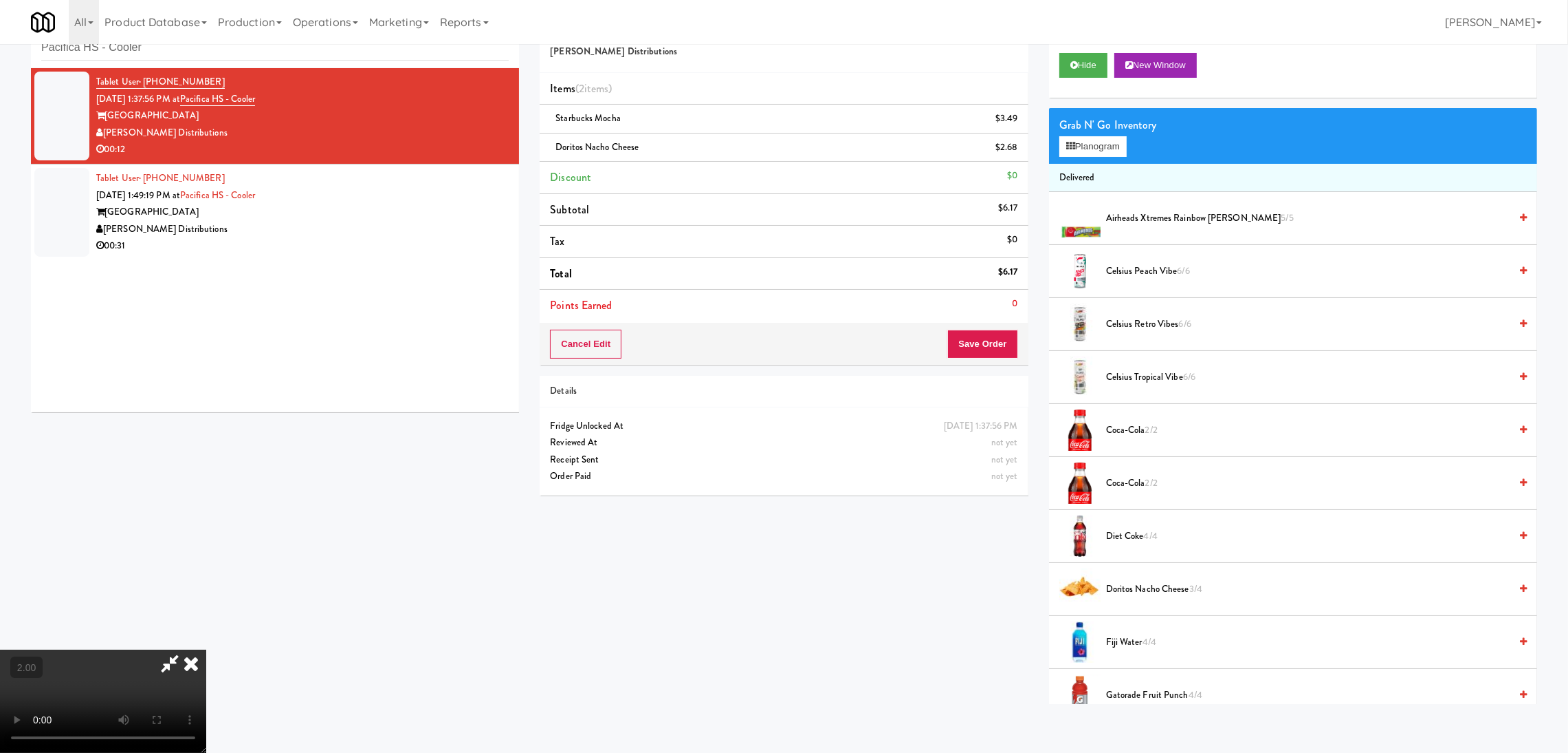
click at [206, 649] on video at bounding box center [103, 700] width 206 height 103
click at [974, 334] on button "Save Order" at bounding box center [982, 344] width 70 height 29
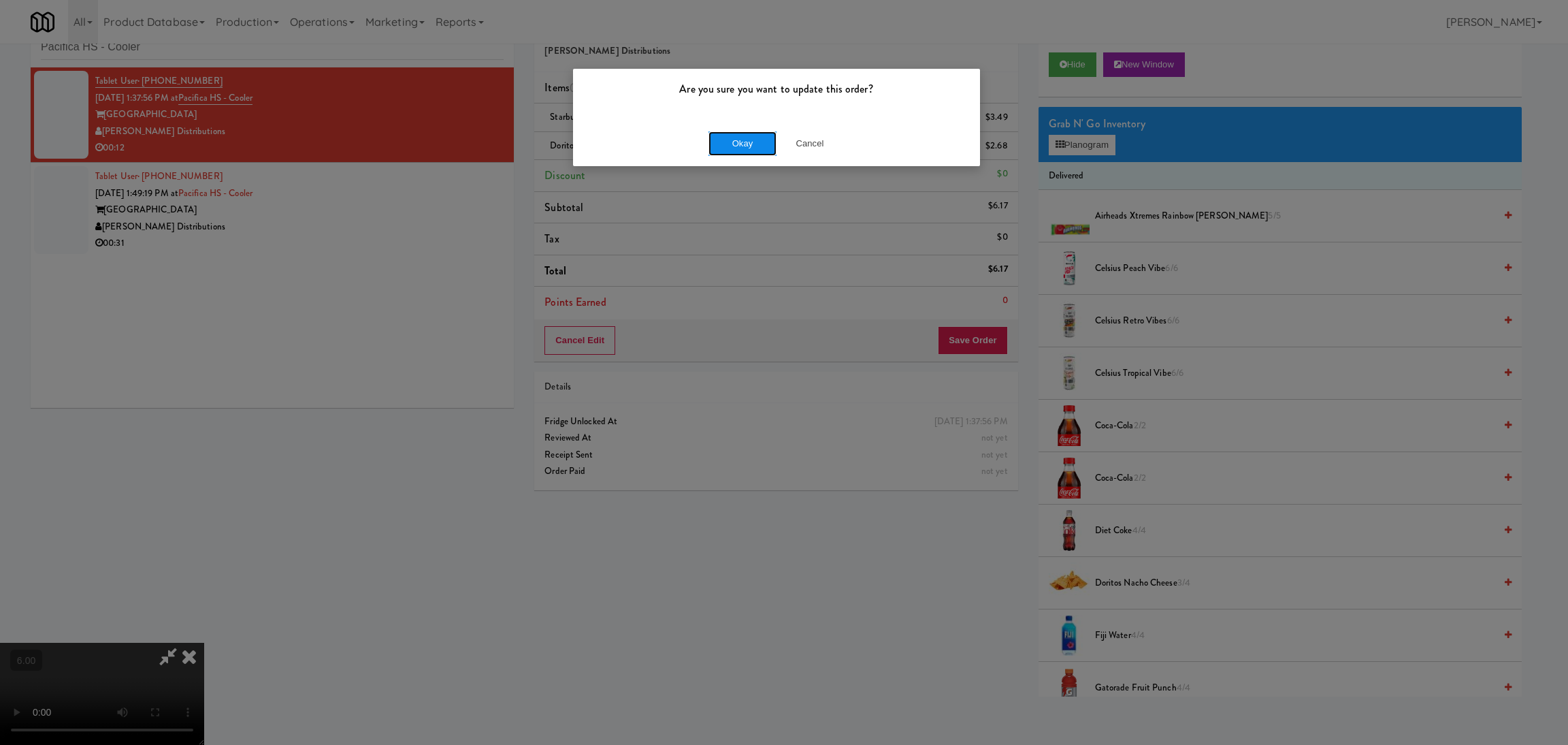
click at [742, 151] on button "Okay" at bounding box center [742, 143] width 68 height 24
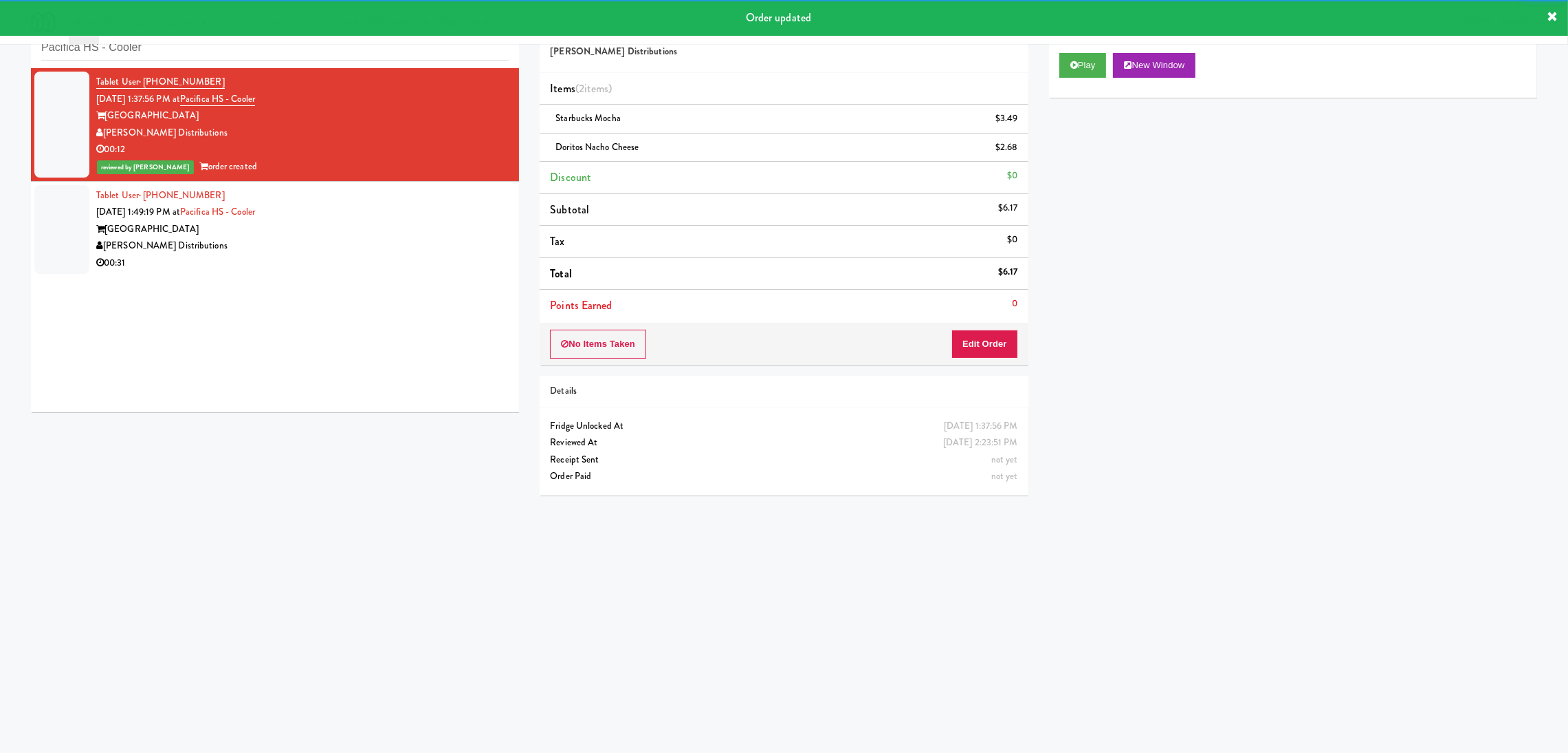
click at [434, 223] on div "[GEOGRAPHIC_DATA]" at bounding box center [302, 229] width 413 height 17
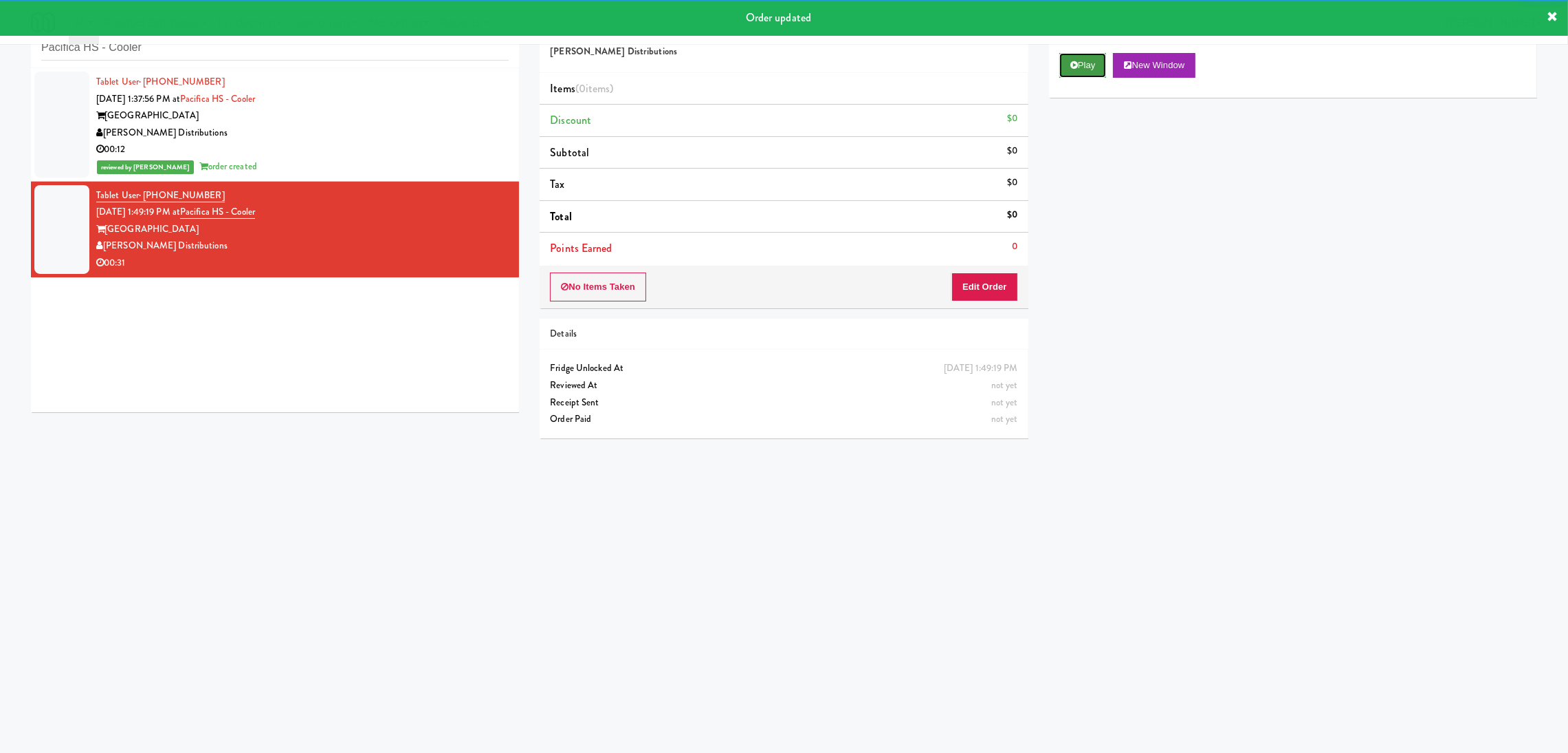
click at [1102, 63] on button "Play" at bounding box center [1083, 65] width 47 height 25
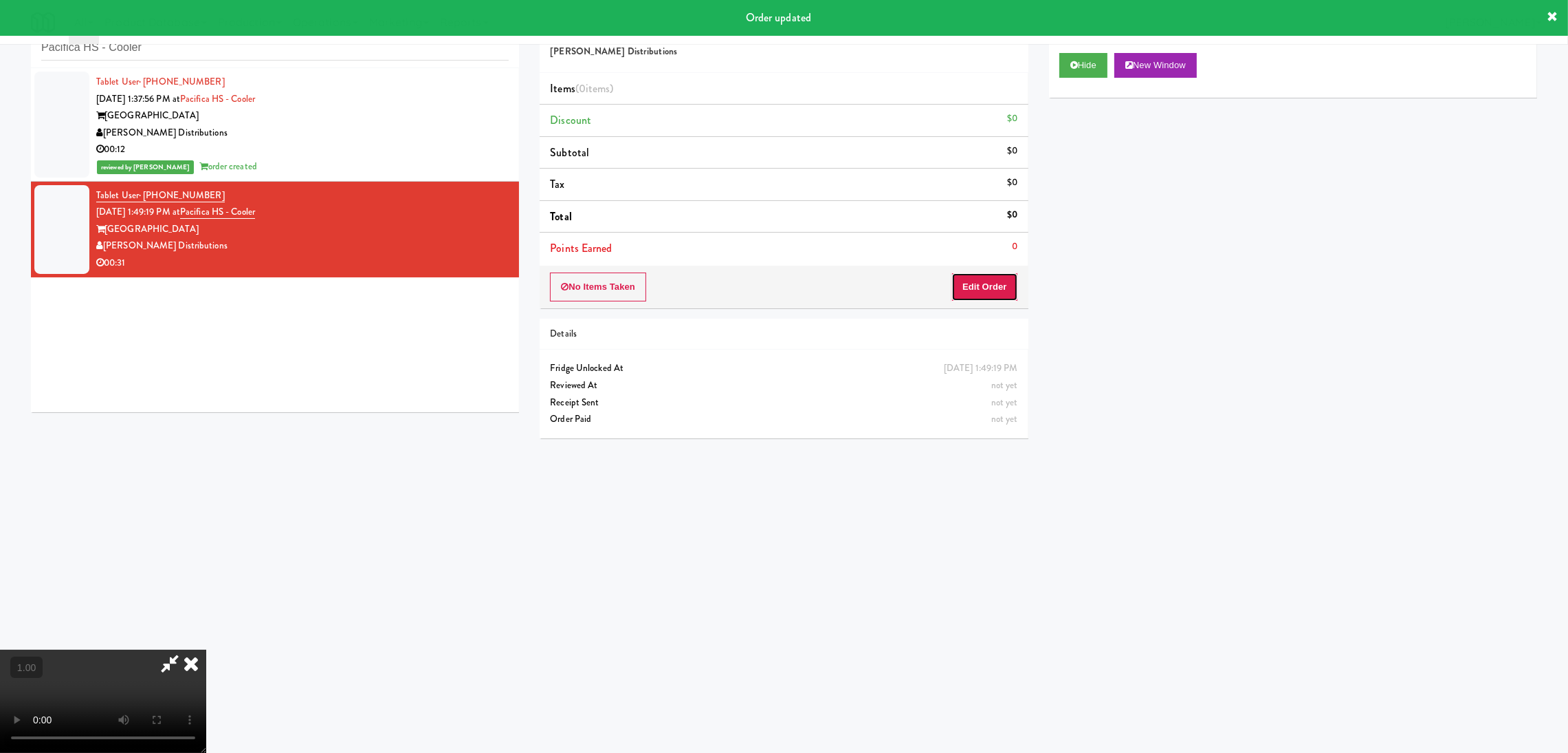
click at [983, 287] on button "Edit Order" at bounding box center [984, 287] width 67 height 29
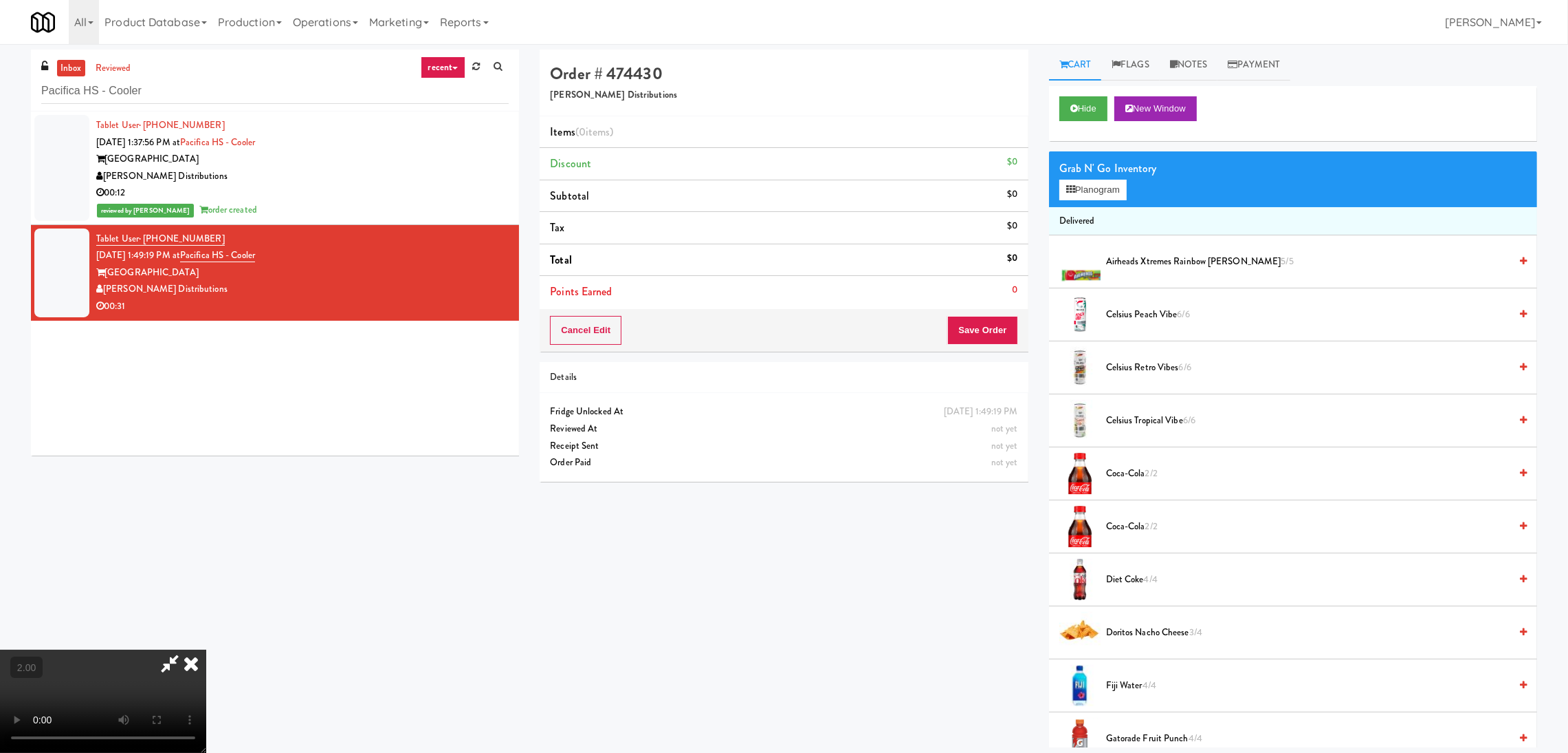
scroll to position [268, 0]
click at [1125, 188] on button "Planogram" at bounding box center [1093, 190] width 67 height 21
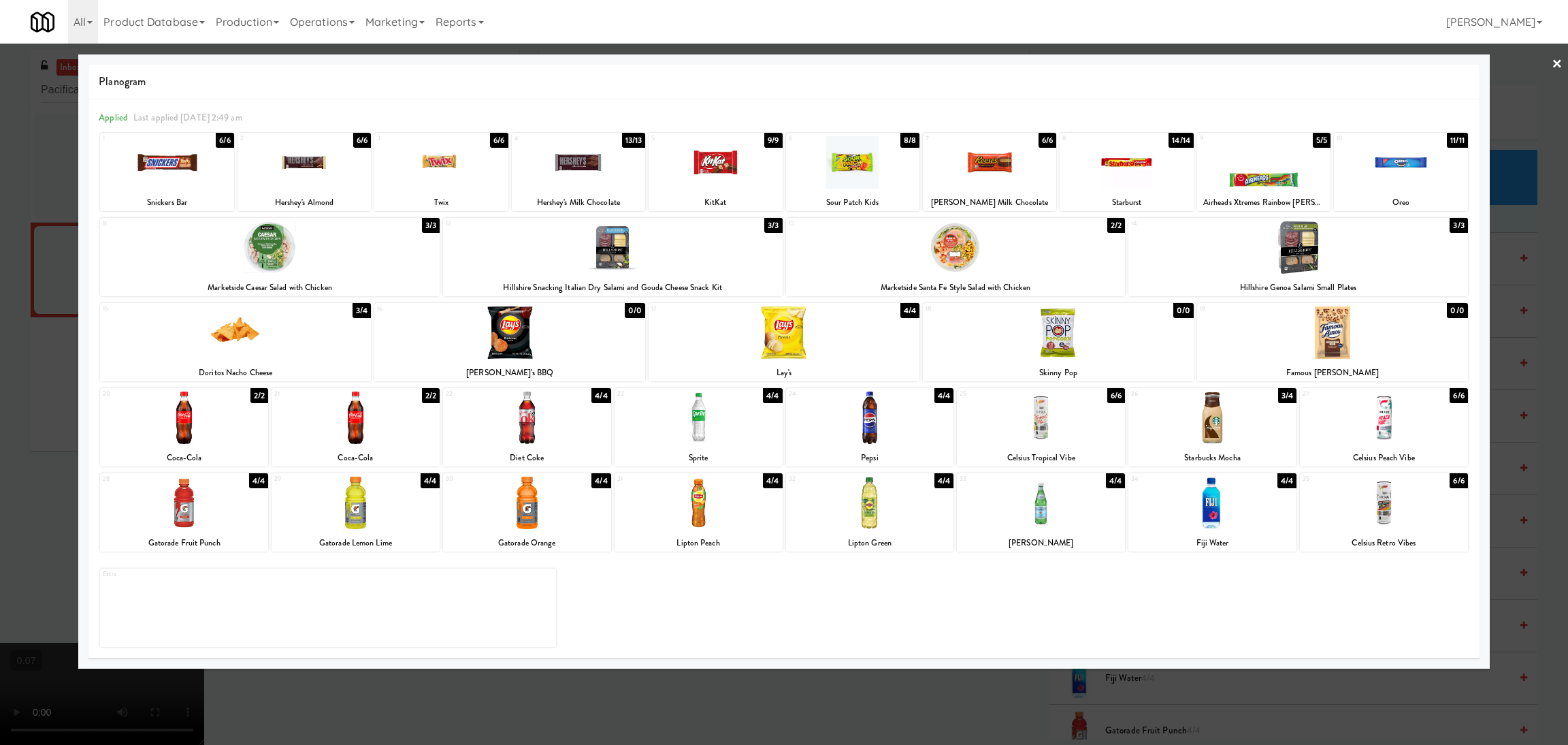
click at [892, 418] on div at bounding box center [870, 418] width 168 height 52
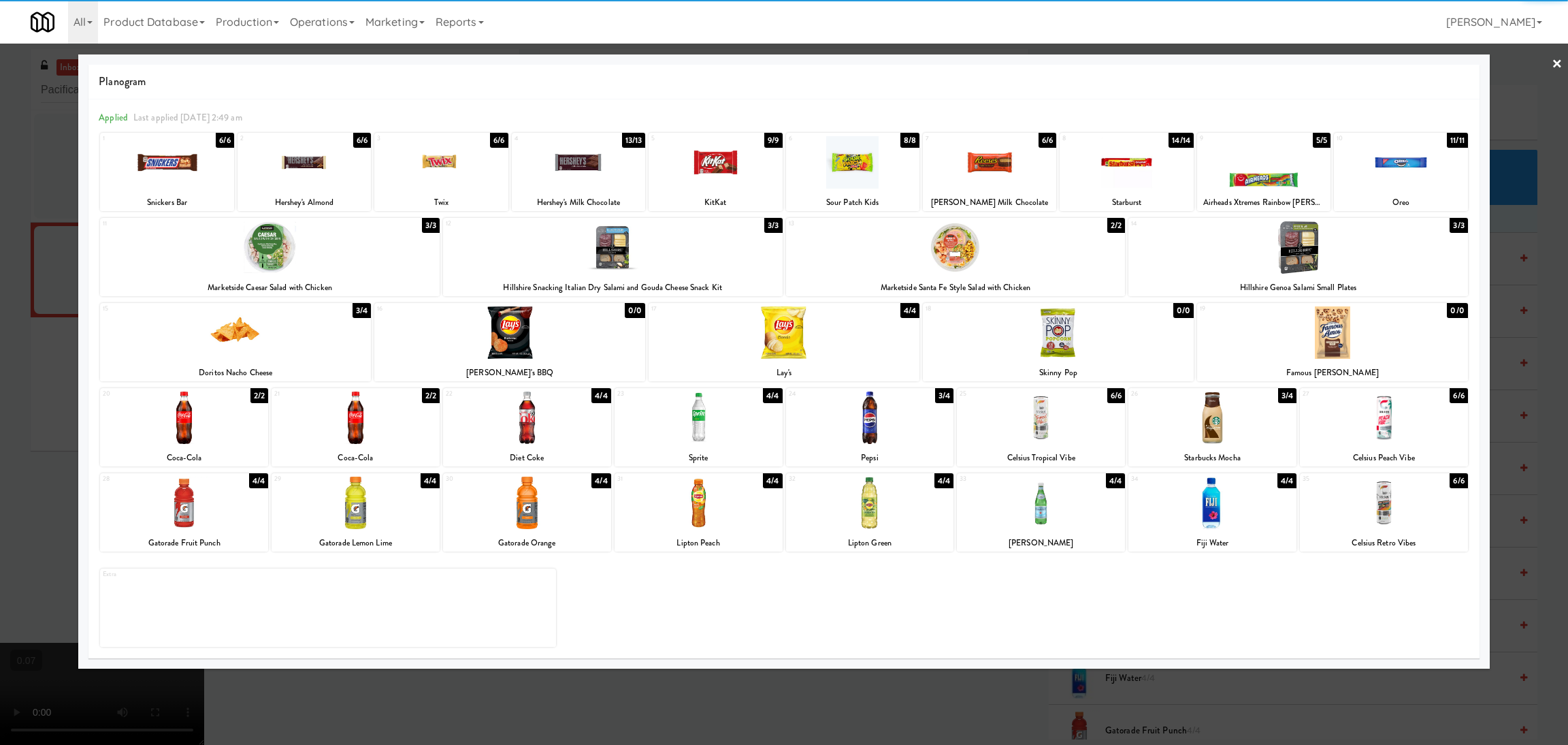
click at [1348, 413] on div at bounding box center [1383, 418] width 168 height 52
click at [1140, 683] on div at bounding box center [784, 372] width 1568 height 745
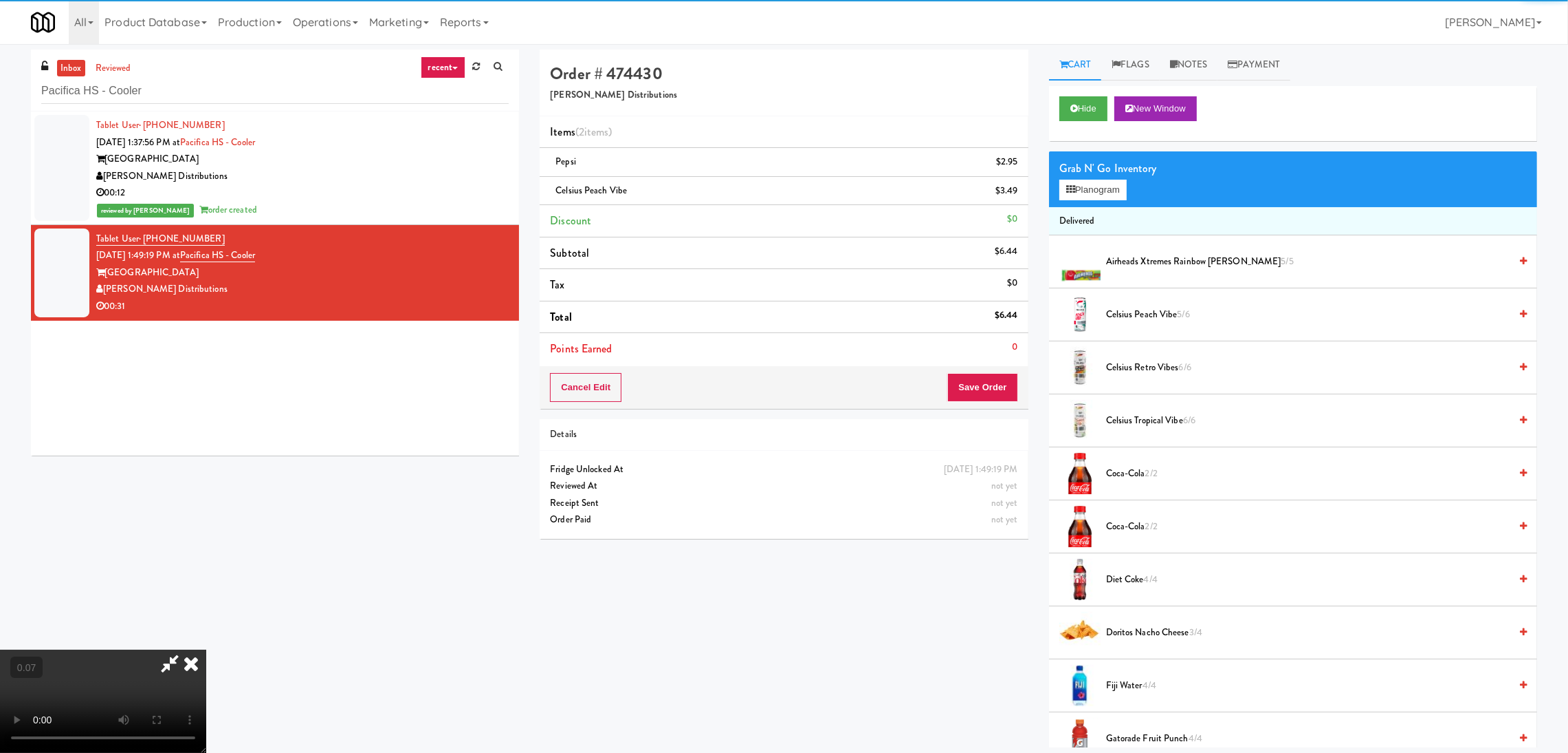
click at [206, 649] on video at bounding box center [103, 700] width 206 height 103
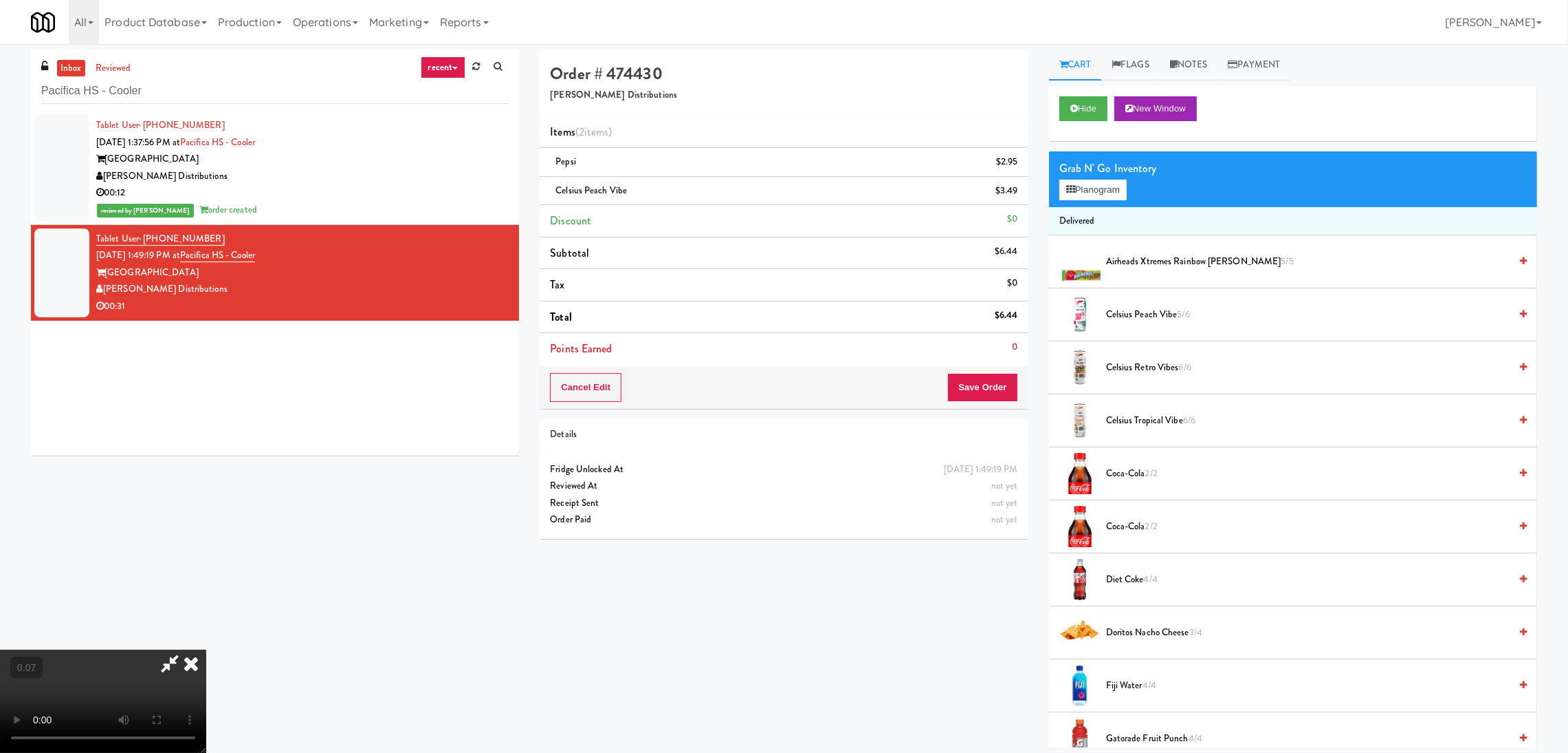
click at [206, 649] on video at bounding box center [103, 700] width 206 height 103
click at [1089, 186] on button "Planogram" at bounding box center [1093, 190] width 67 height 21
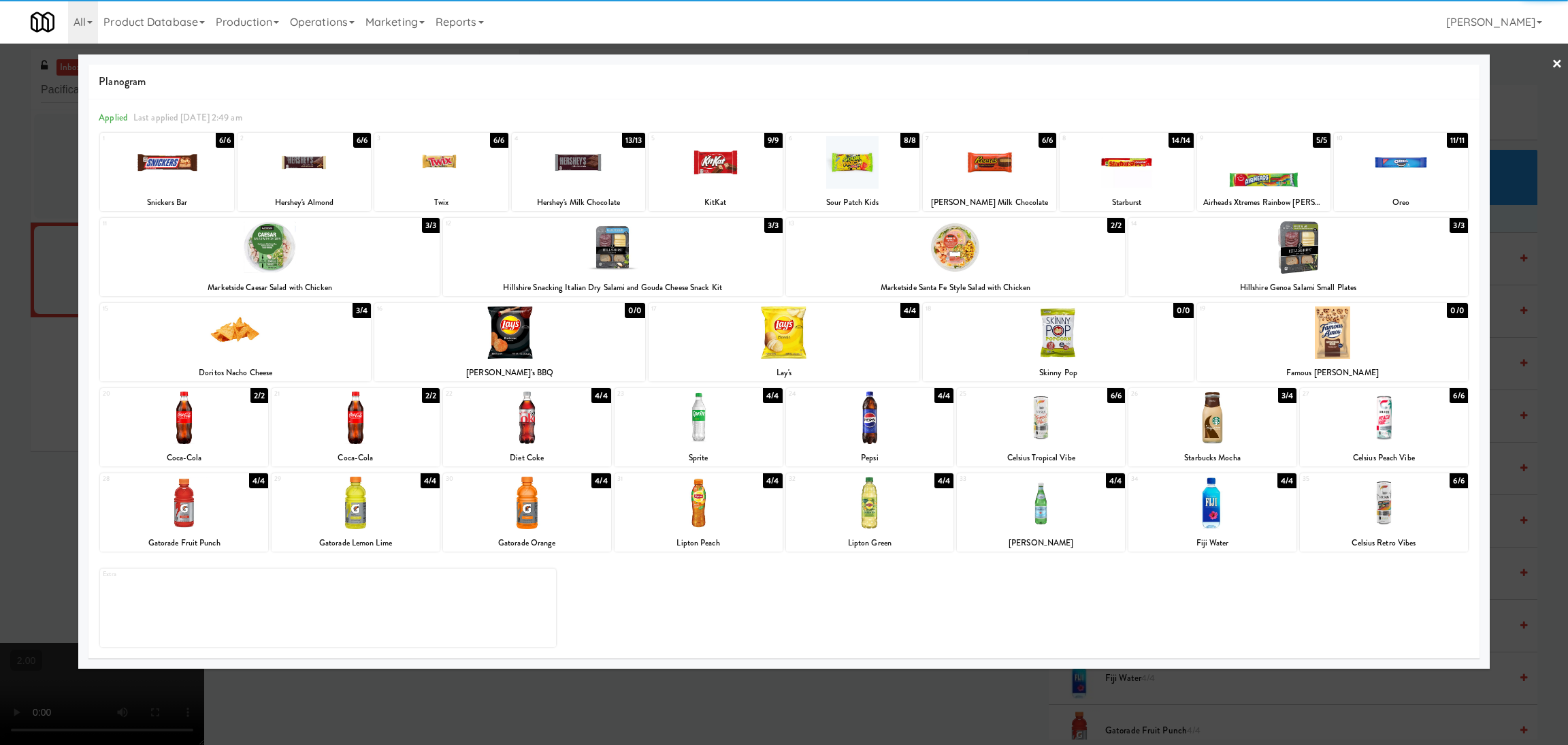
click at [1299, 245] on div at bounding box center [1297, 247] width 340 height 52
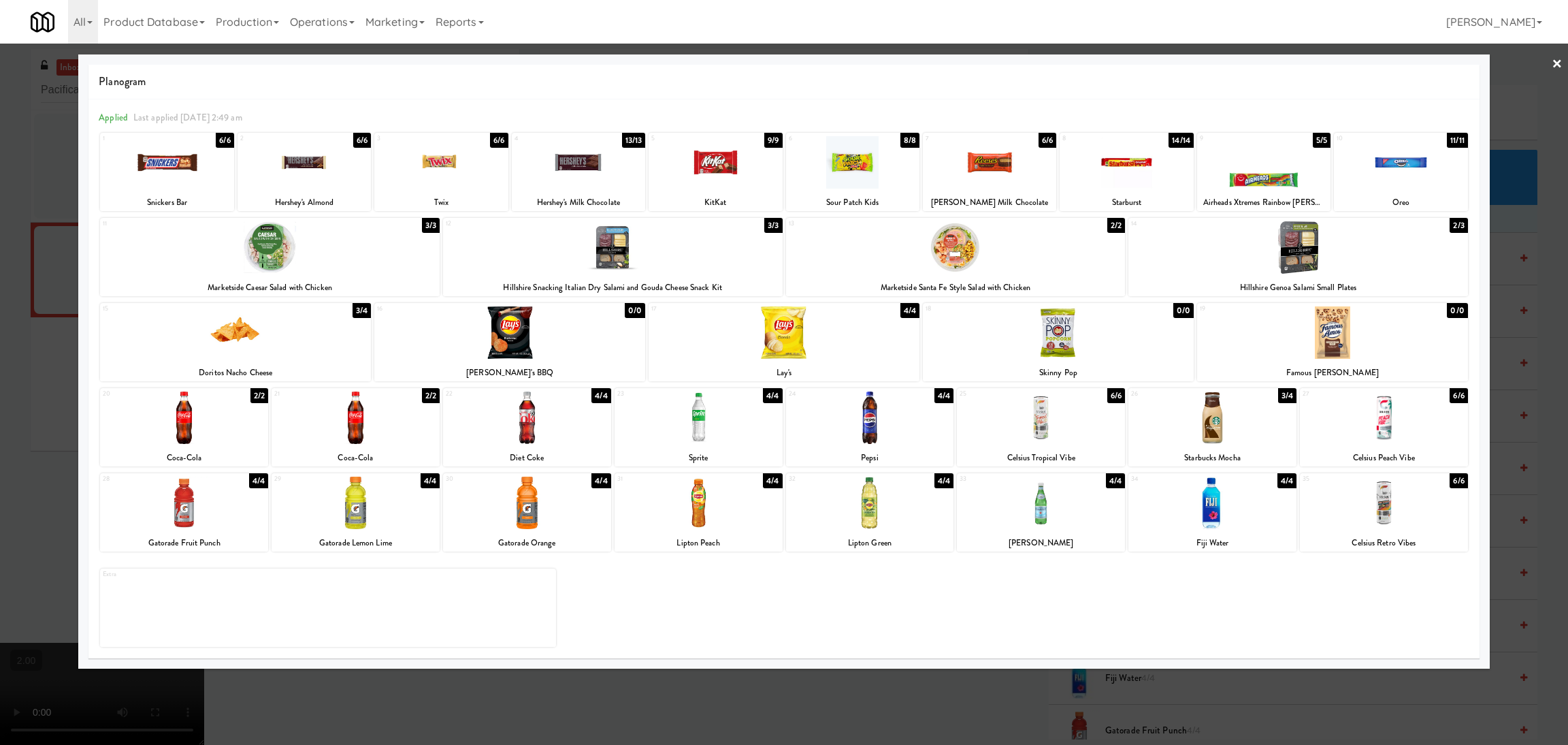
click at [830, 635] on div "Extra" at bounding box center [784, 602] width 1368 height 88
click at [624, 694] on div at bounding box center [784, 372] width 1568 height 745
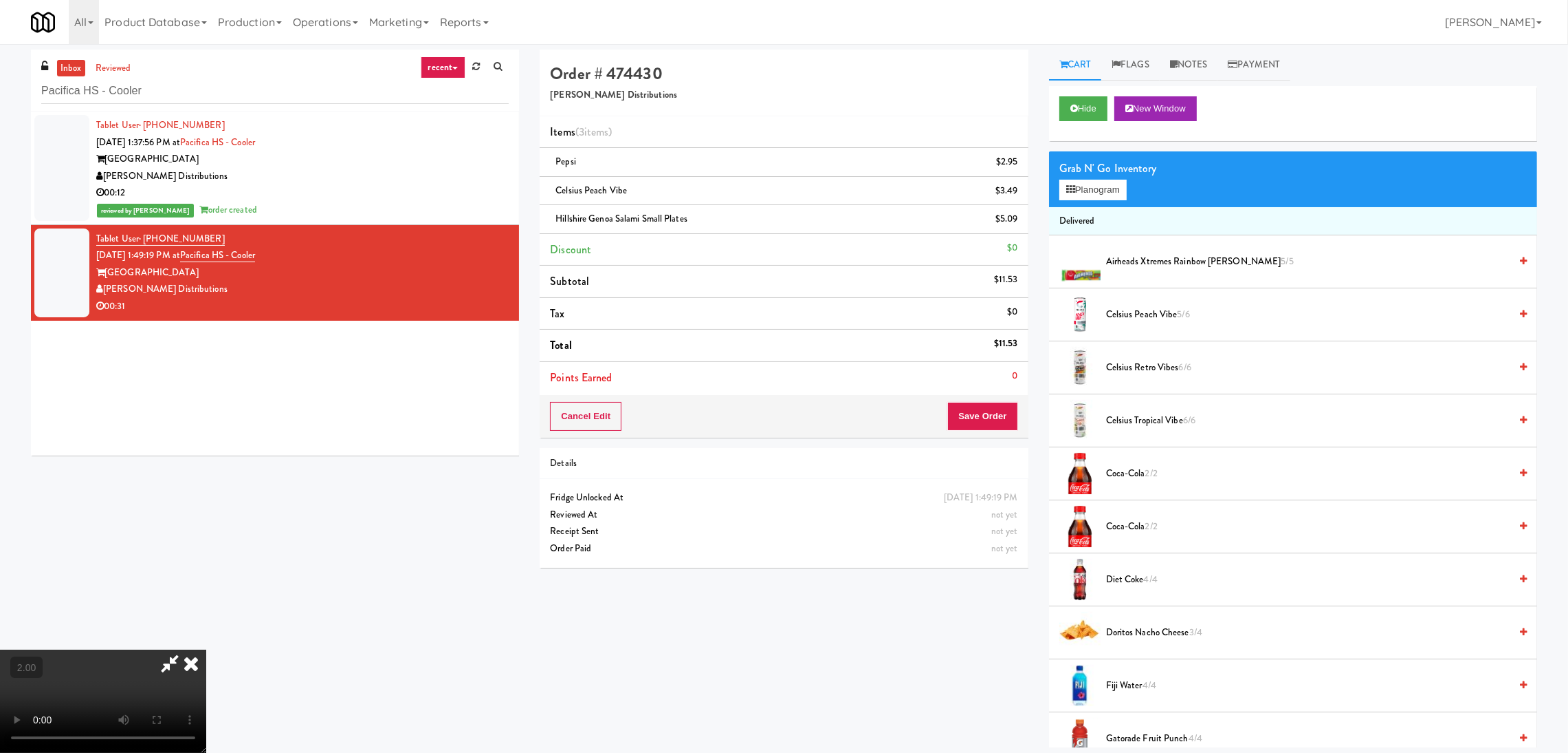
click at [206, 649] on video at bounding box center [103, 700] width 206 height 103
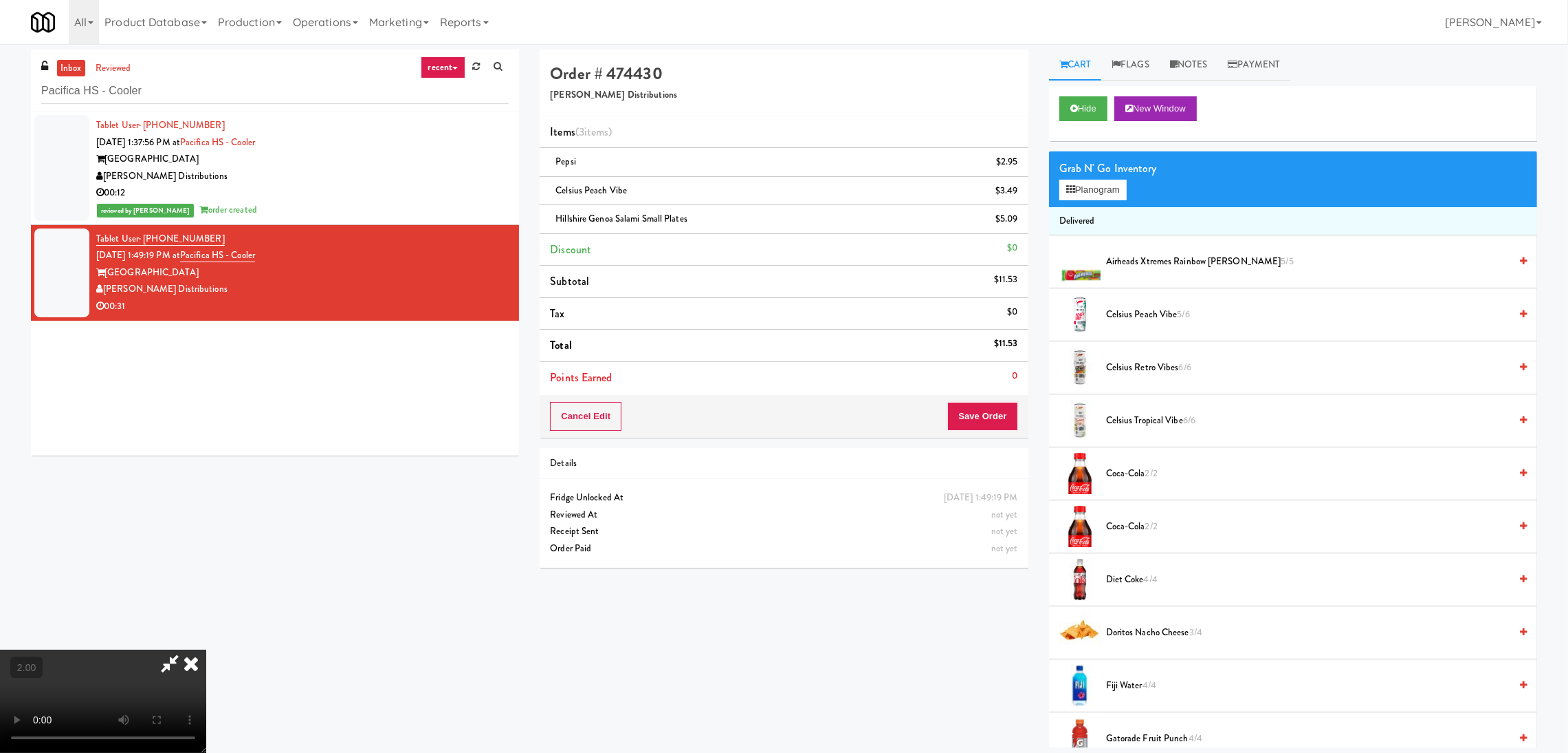
click at [206, 649] on video at bounding box center [103, 700] width 206 height 103
drag, startPoint x: 1114, startPoint y: 185, endPoint x: 1104, endPoint y: 185, distance: 10.0
click at [1113, 185] on button "Planogram" at bounding box center [1093, 190] width 67 height 21
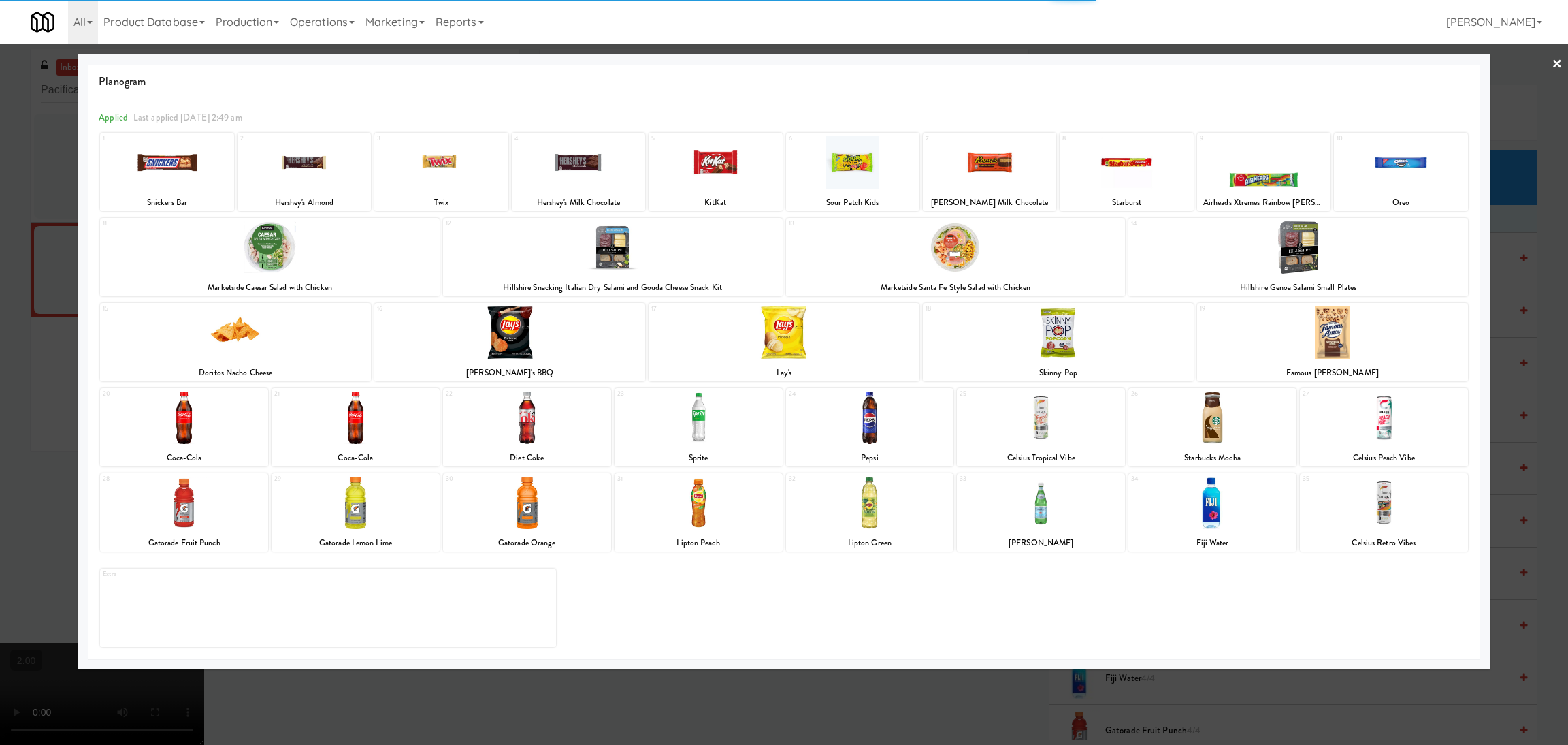
click at [176, 160] on div at bounding box center [167, 162] width 133 height 52
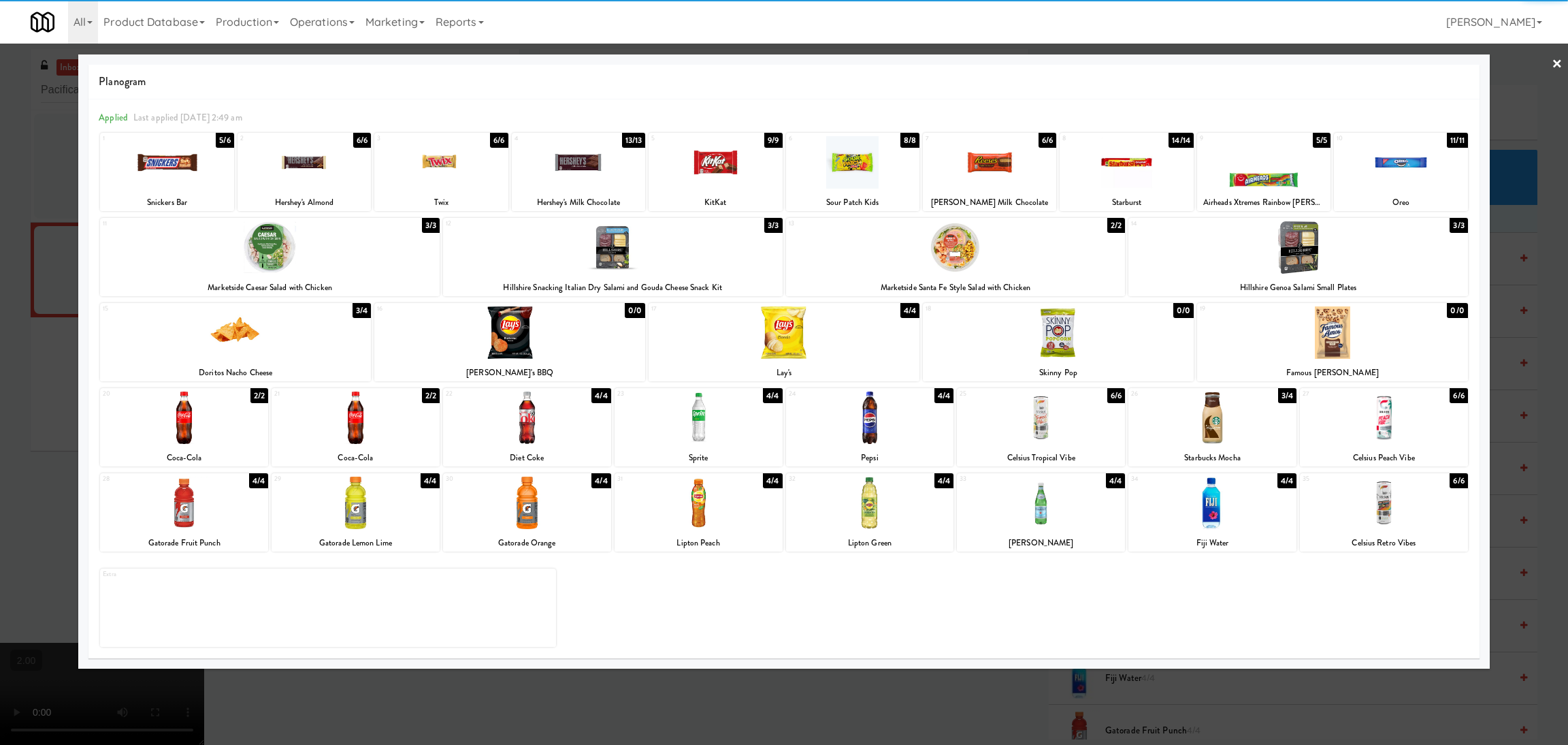
click at [177, 161] on div at bounding box center [167, 162] width 133 height 52
click at [34, 173] on div at bounding box center [784, 372] width 1568 height 745
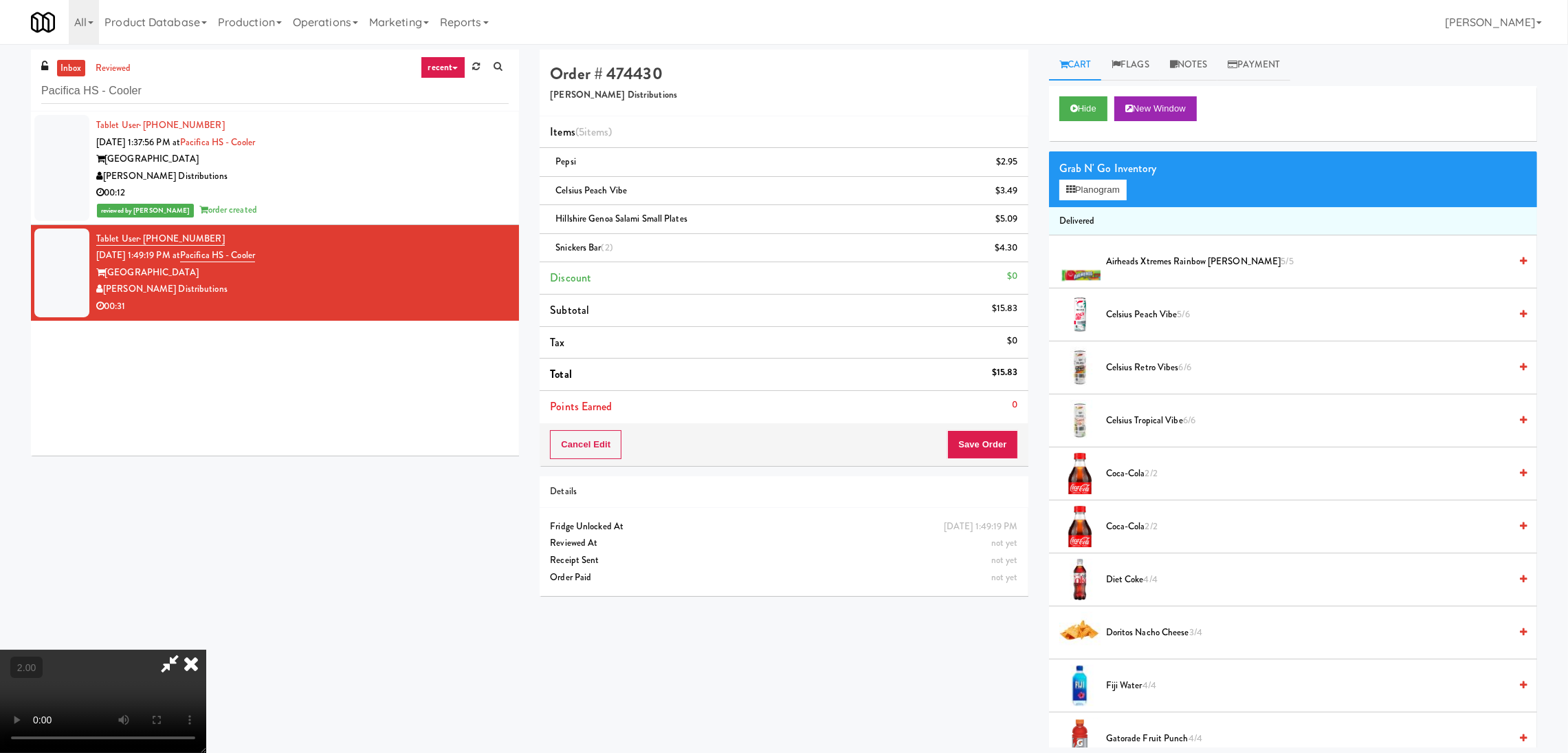
click at [206, 649] on icon at bounding box center [190, 663] width 30 height 27
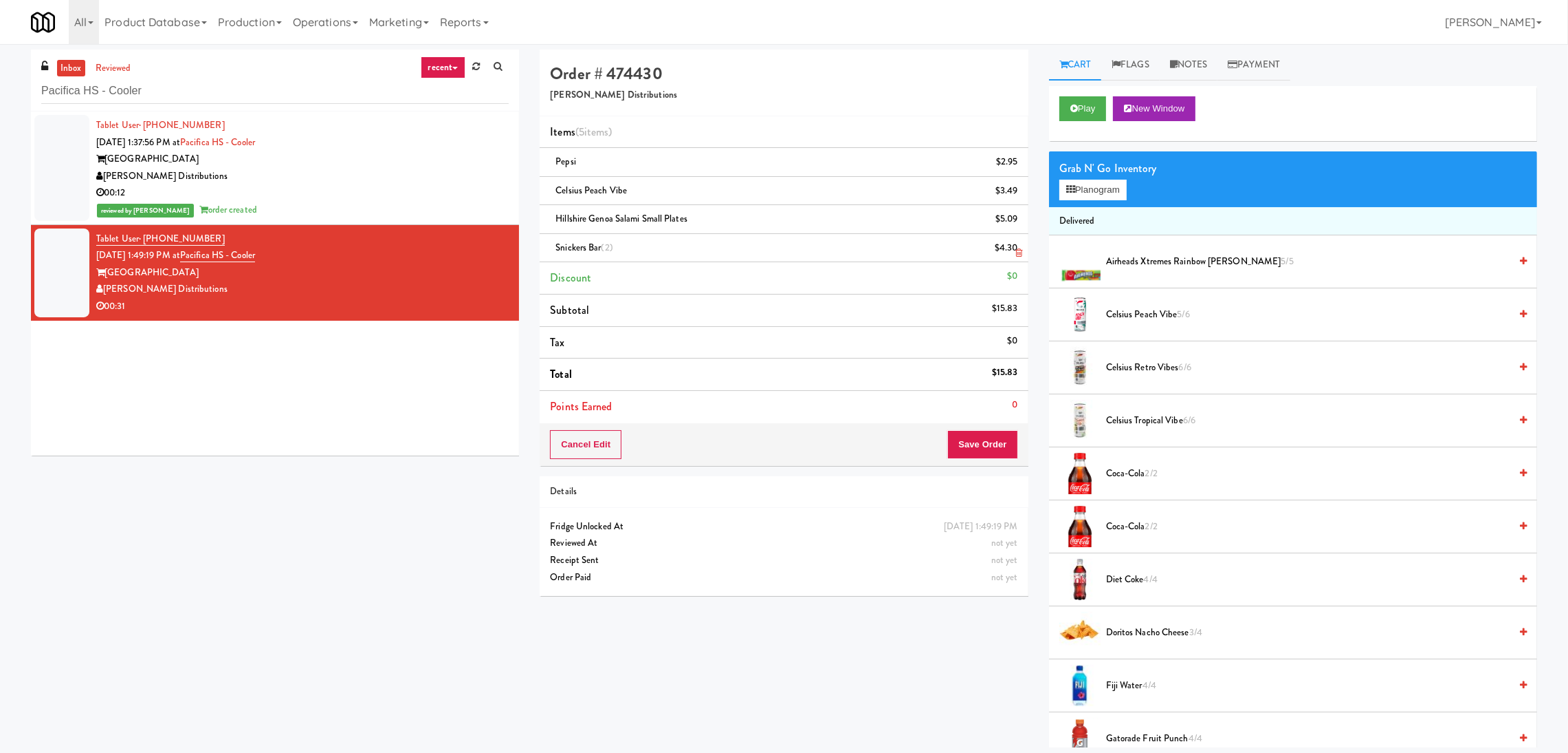
click at [1018, 255] on icon at bounding box center [1020, 253] width 7 height 9
click at [983, 453] on button "Save Order" at bounding box center [982, 445] width 70 height 29
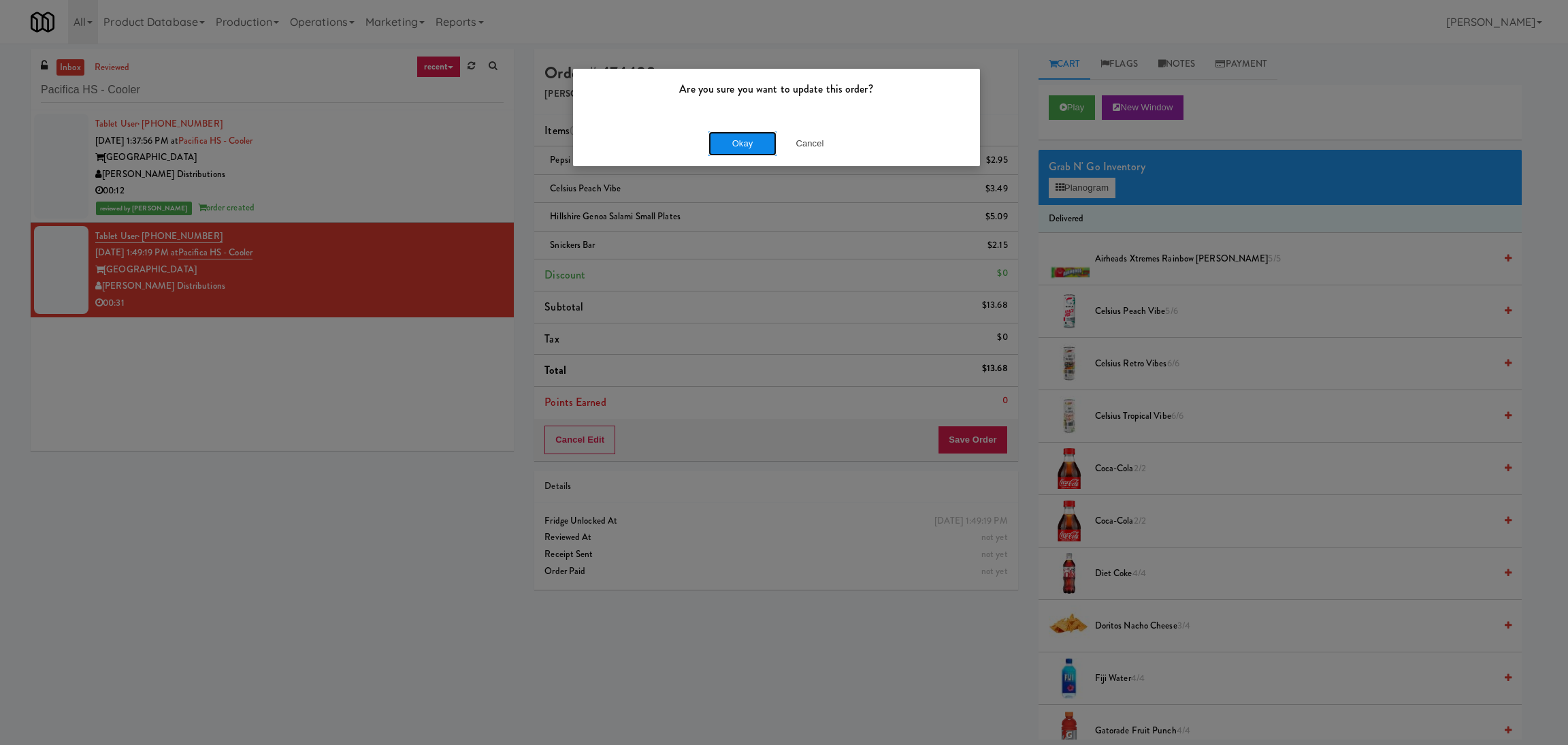
click at [717, 143] on button "Okay" at bounding box center [742, 143] width 68 height 24
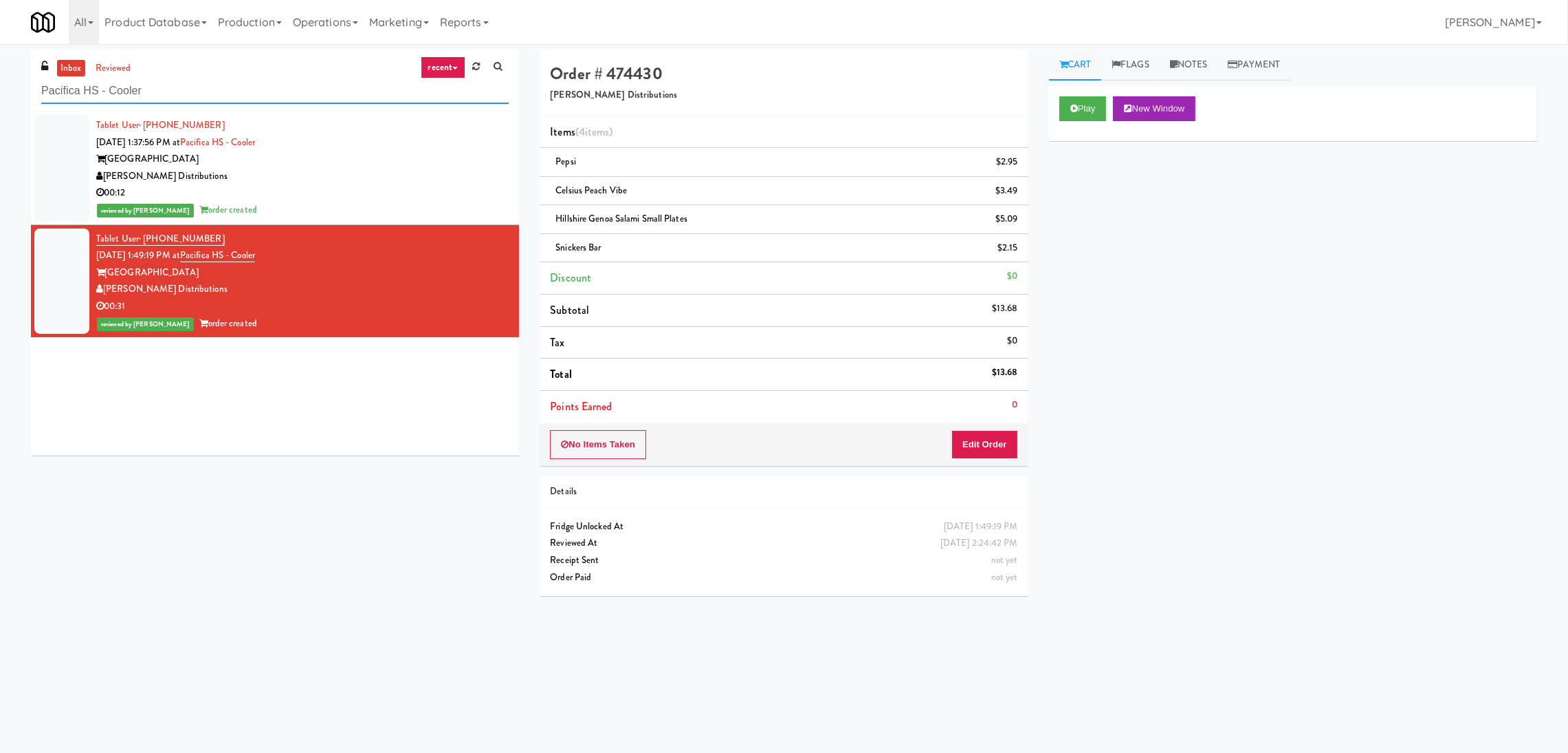
paste input "Lockheed Orlando Fab"
drag, startPoint x: 296, startPoint y: 88, endPoint x: 0, endPoint y: 85, distance: 296.0
click at [0, 85] on div "inbox reviewed recent all unclear take inventory issue suspicious failed recent…" at bounding box center [784, 327] width 1568 height 557
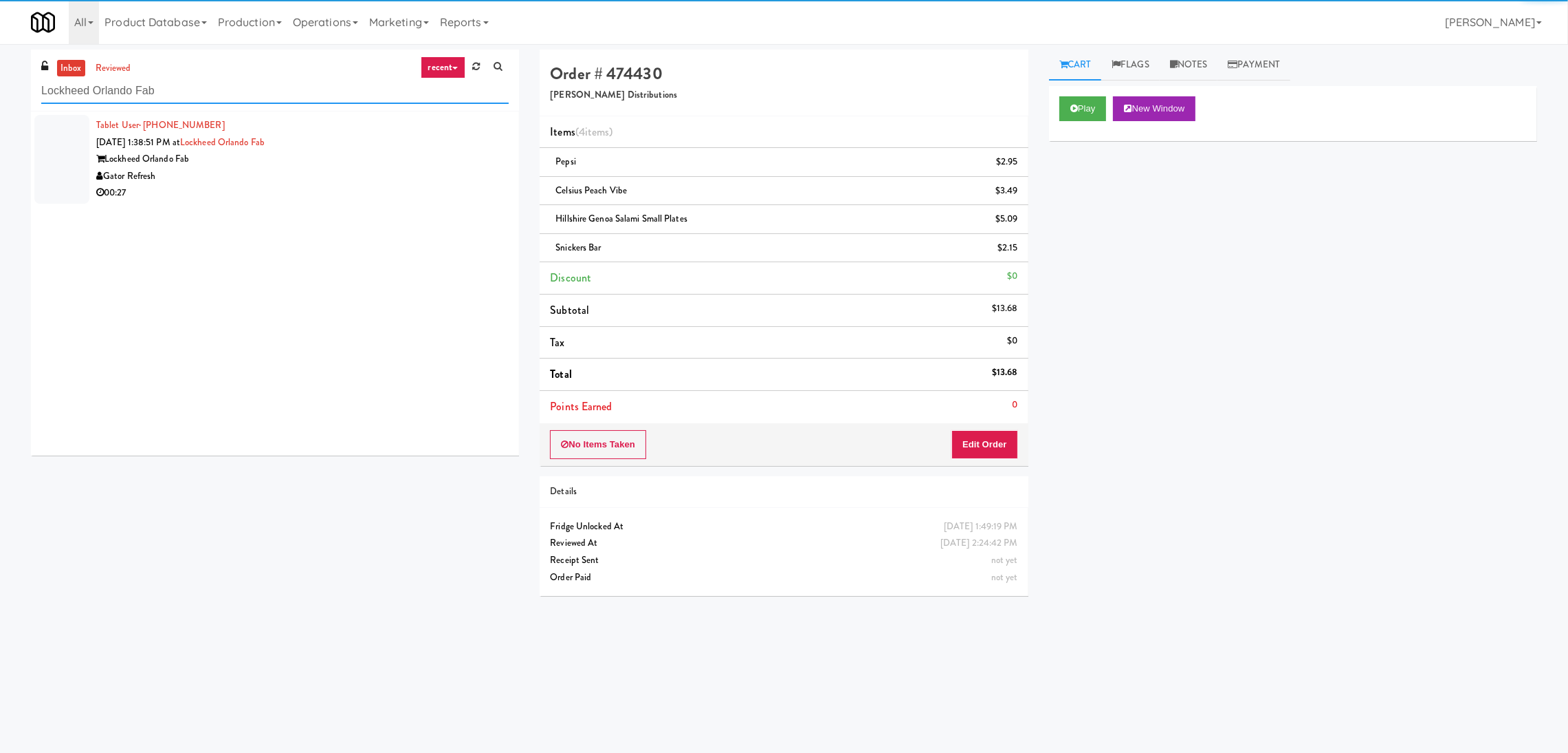
type input "Lockheed Orlando Fab"
click at [353, 180] on div "Gator Refresh" at bounding box center [302, 176] width 413 height 17
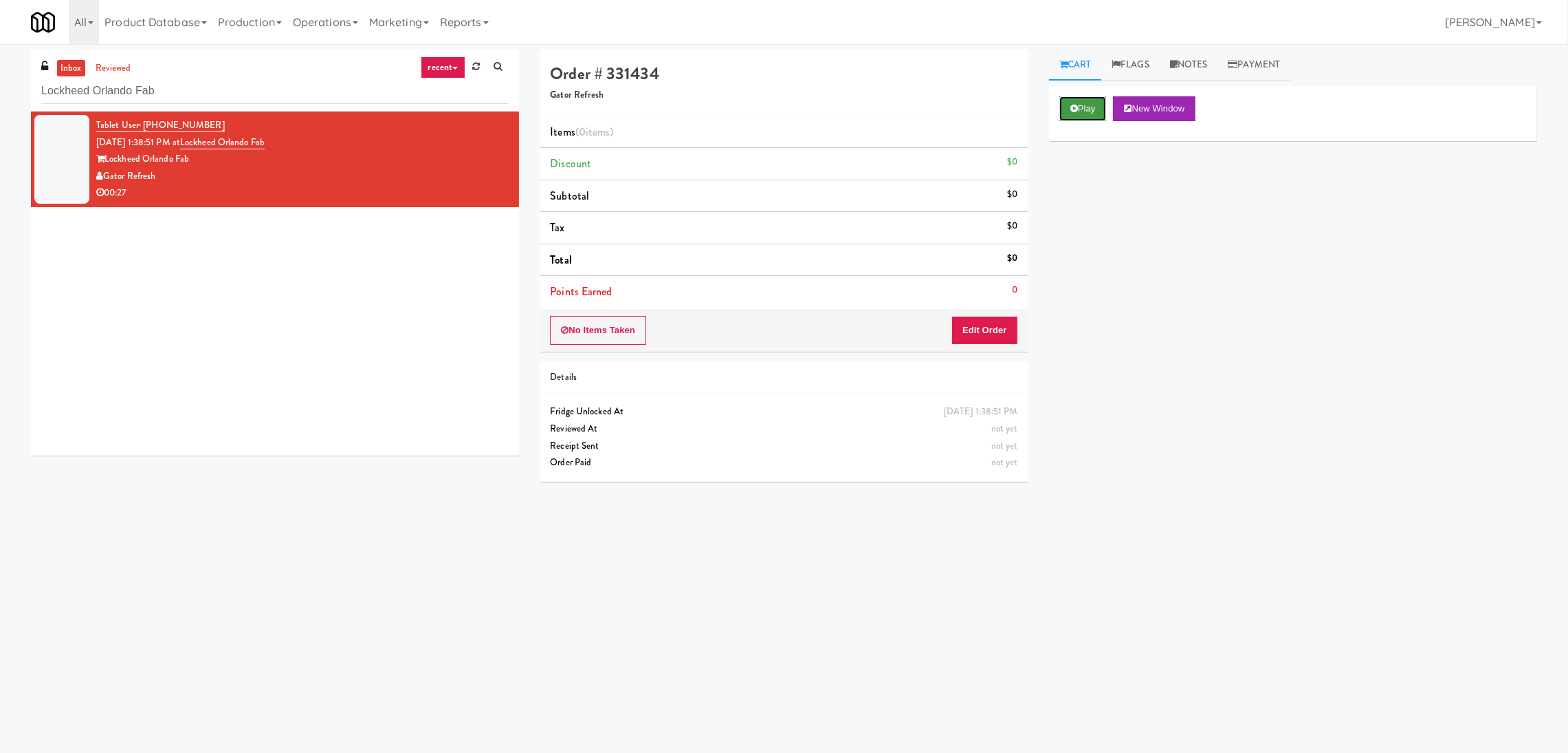
click at [1087, 113] on button "Play" at bounding box center [1083, 108] width 47 height 25
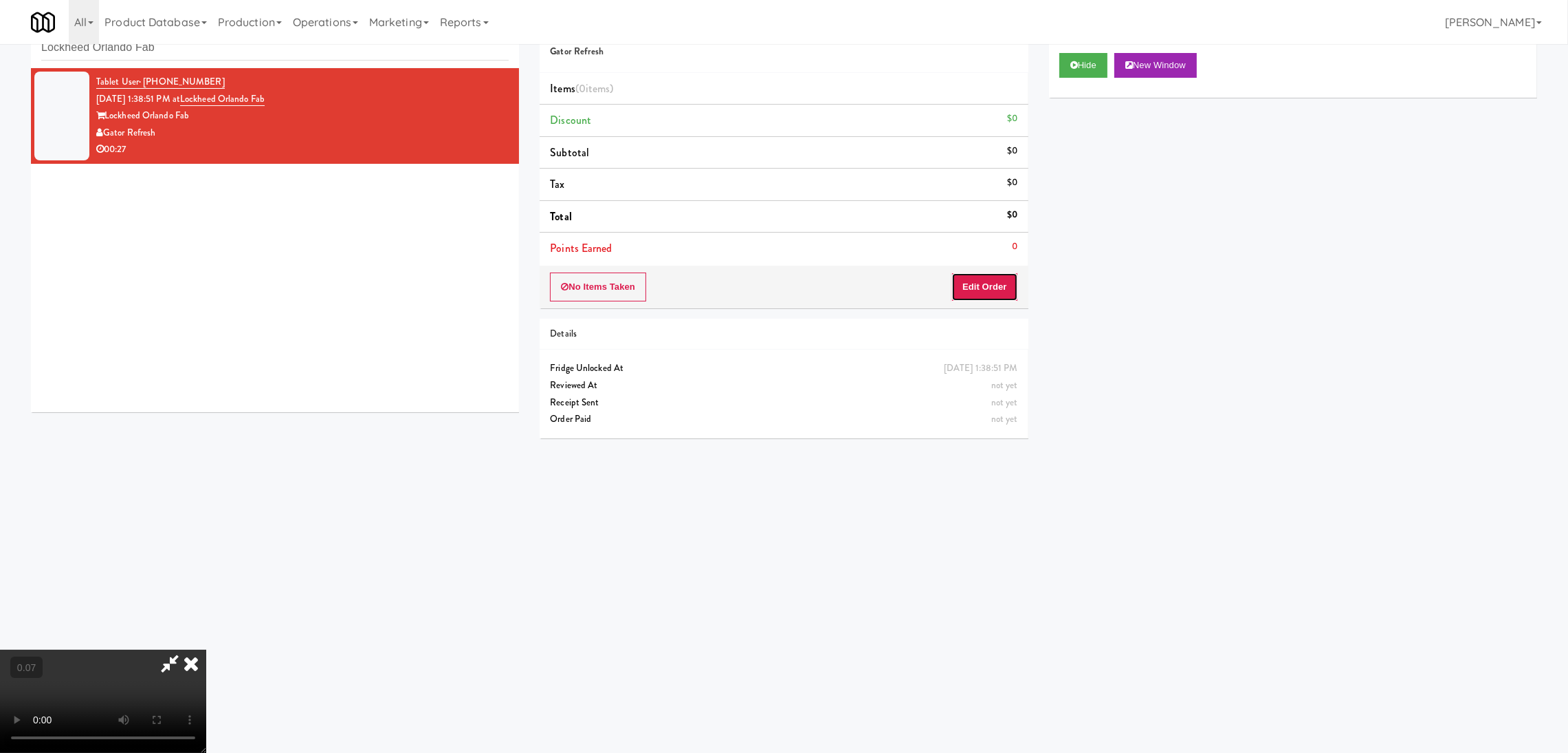
click at [973, 293] on button "Edit Order" at bounding box center [984, 287] width 67 height 29
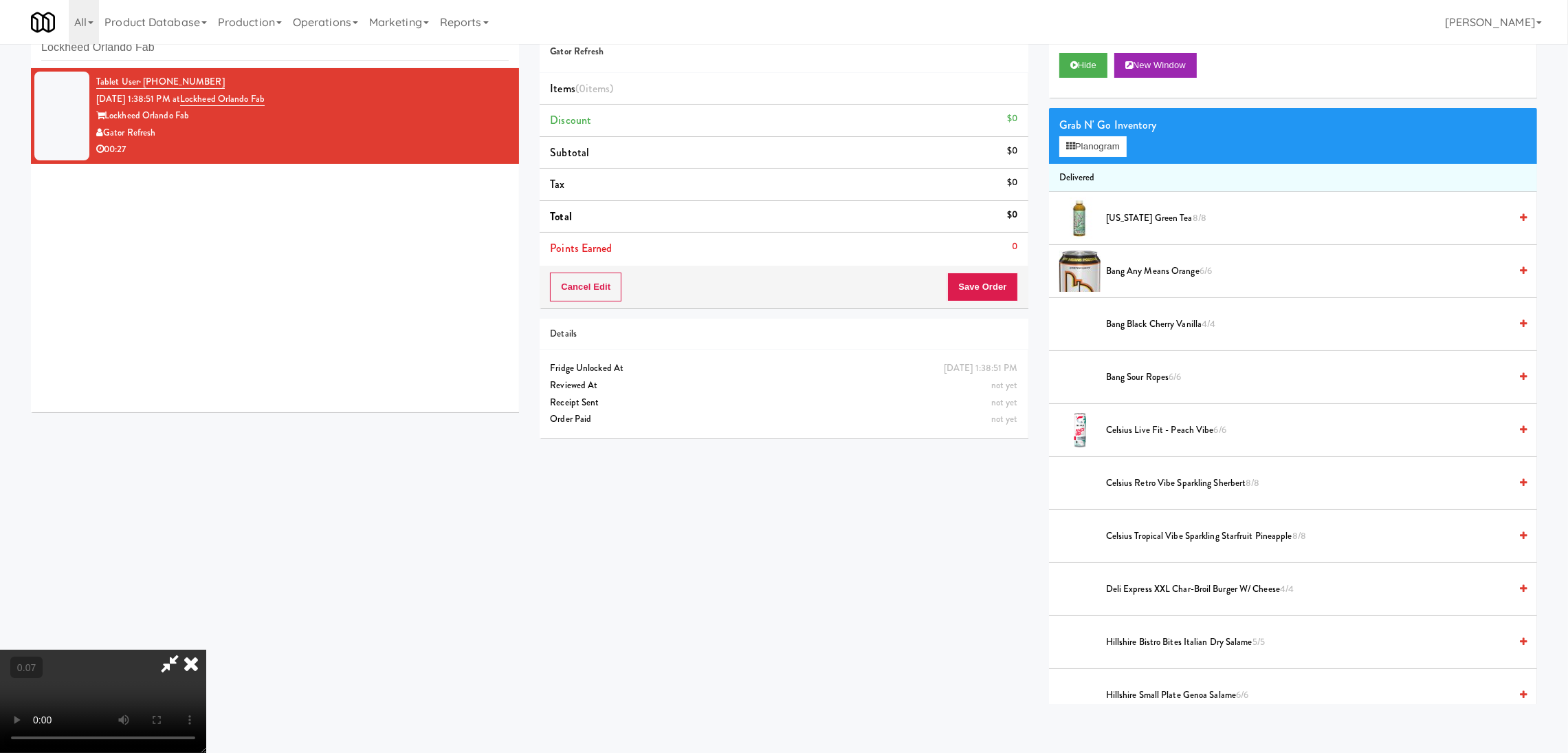
click at [1094, 159] on div "Grab N' Go Inventory Planogram" at bounding box center [1294, 135] width 488 height 56
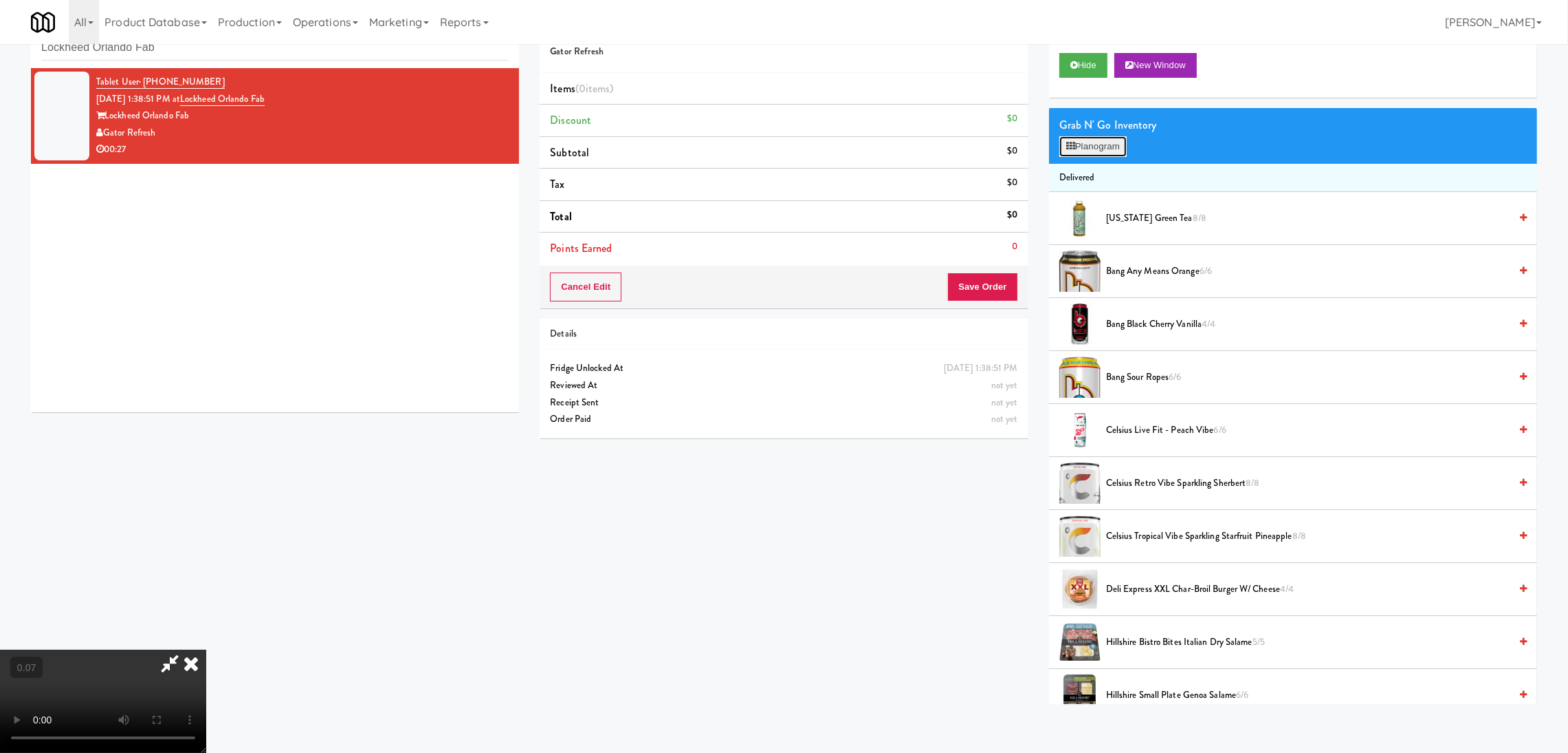
click at [1091, 150] on button "Planogram" at bounding box center [1093, 146] width 67 height 21
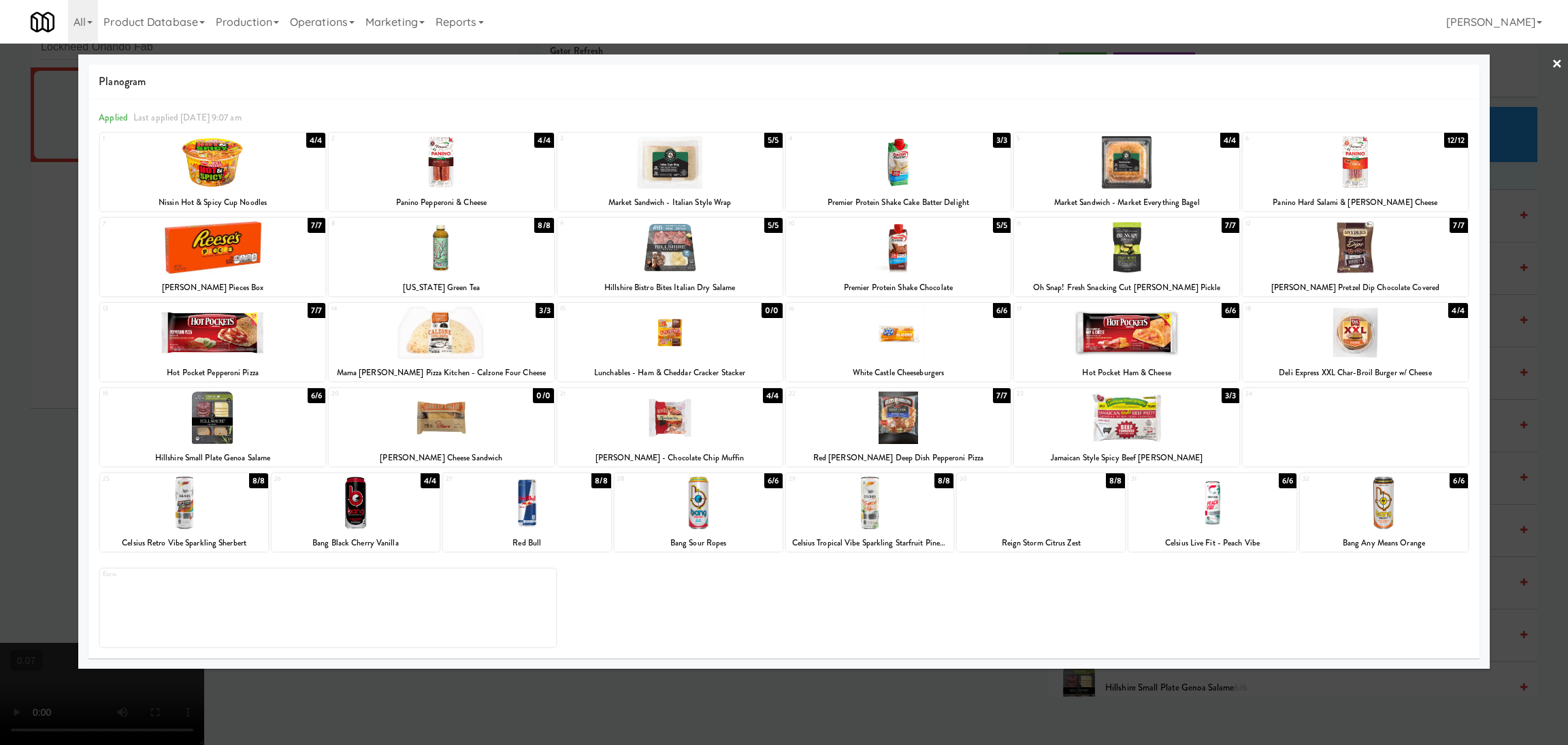
click at [1136, 170] on div at bounding box center [1126, 162] width 225 height 52
click at [1139, 248] on div at bounding box center [1126, 247] width 225 height 52
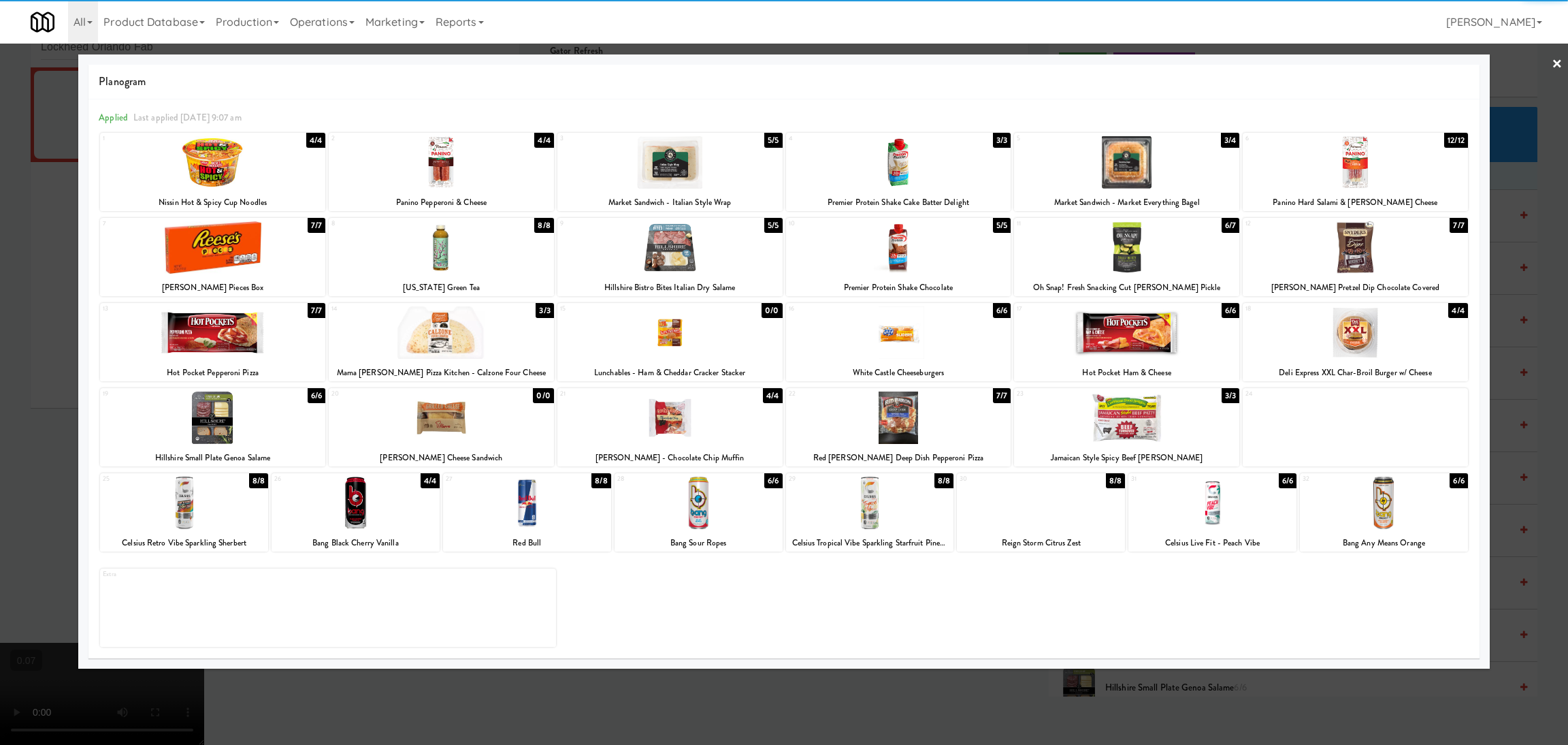
click at [0, 327] on div at bounding box center [784, 372] width 1568 height 745
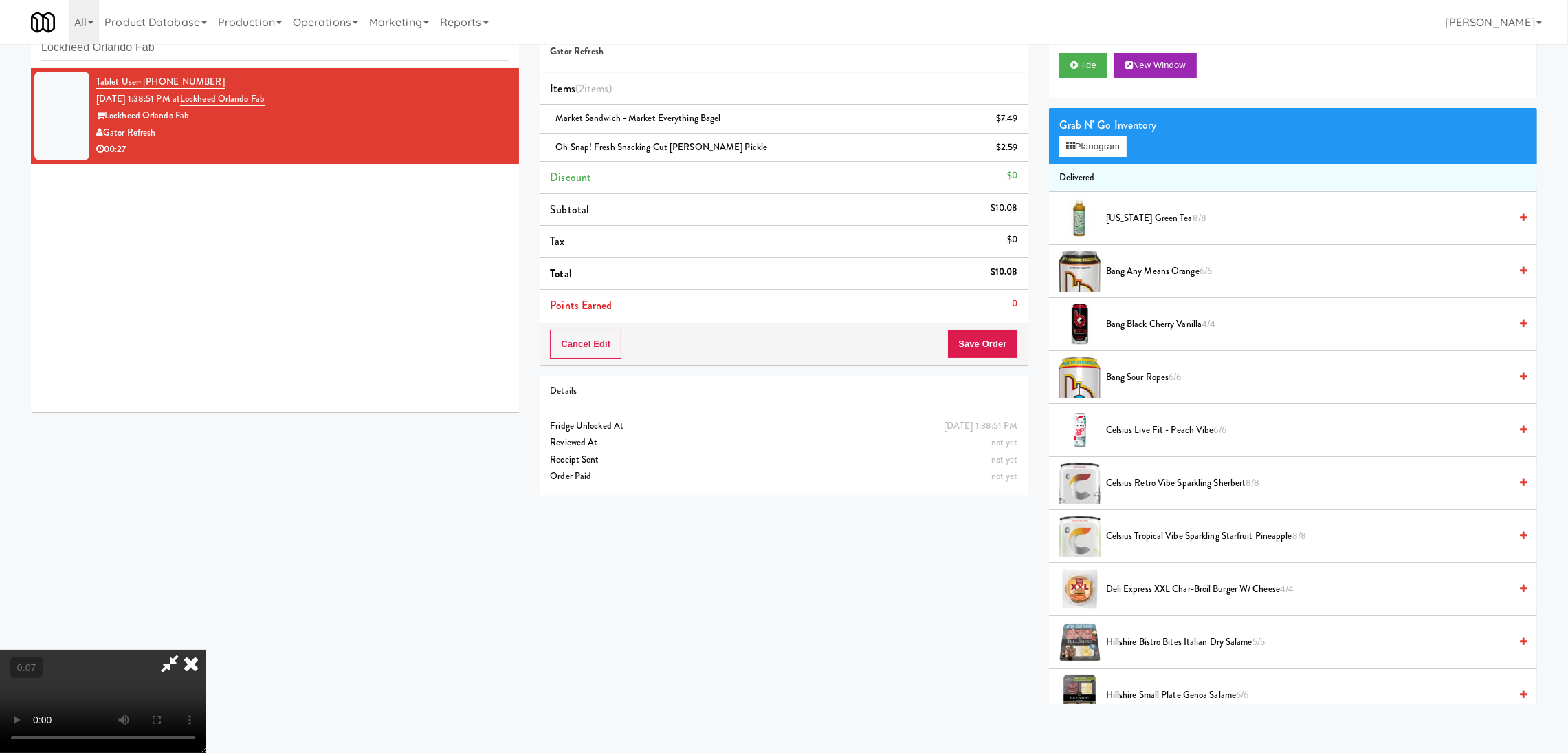
click at [206, 649] on video at bounding box center [103, 700] width 206 height 103
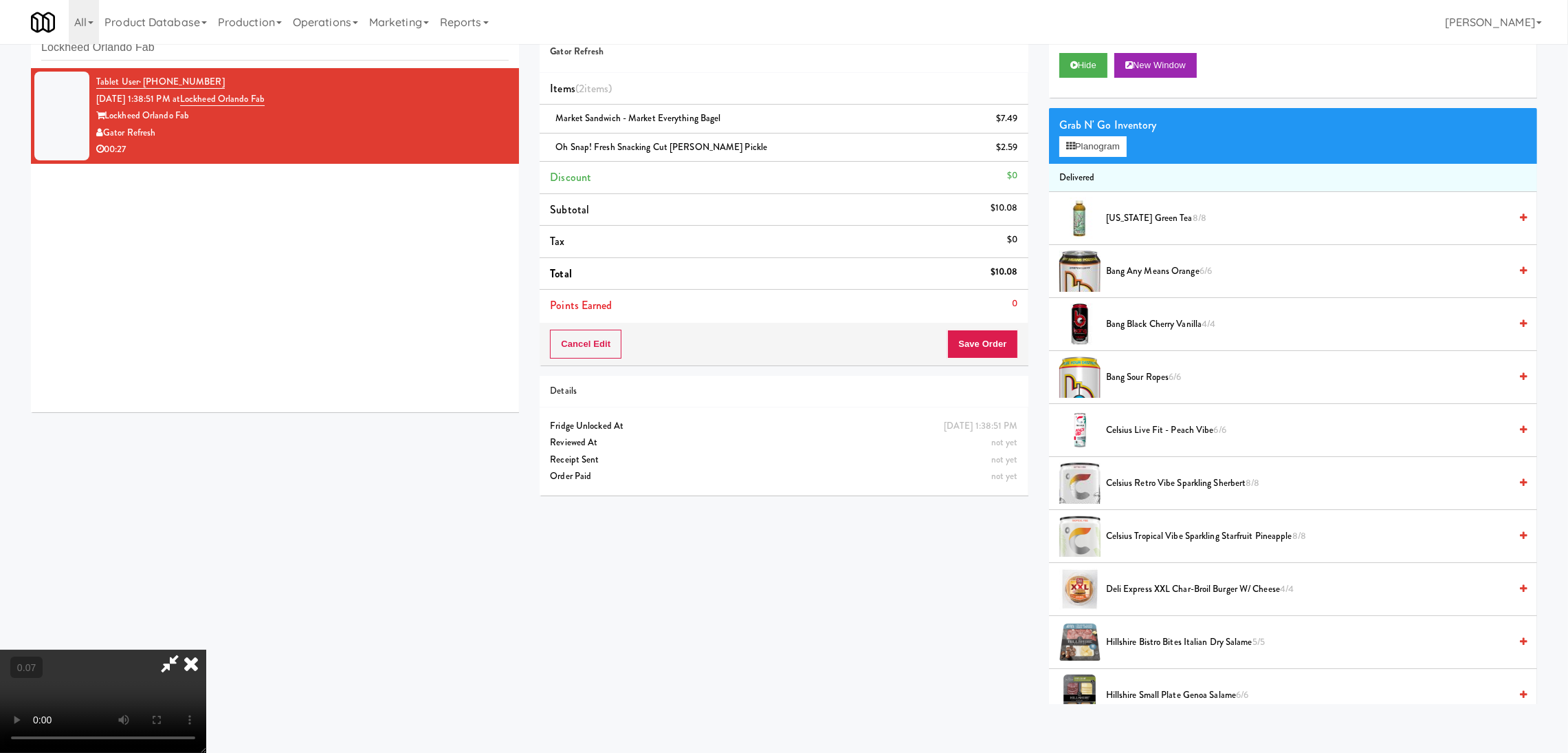
scroll to position [0, 0]
click at [206, 649] on video at bounding box center [103, 700] width 206 height 103
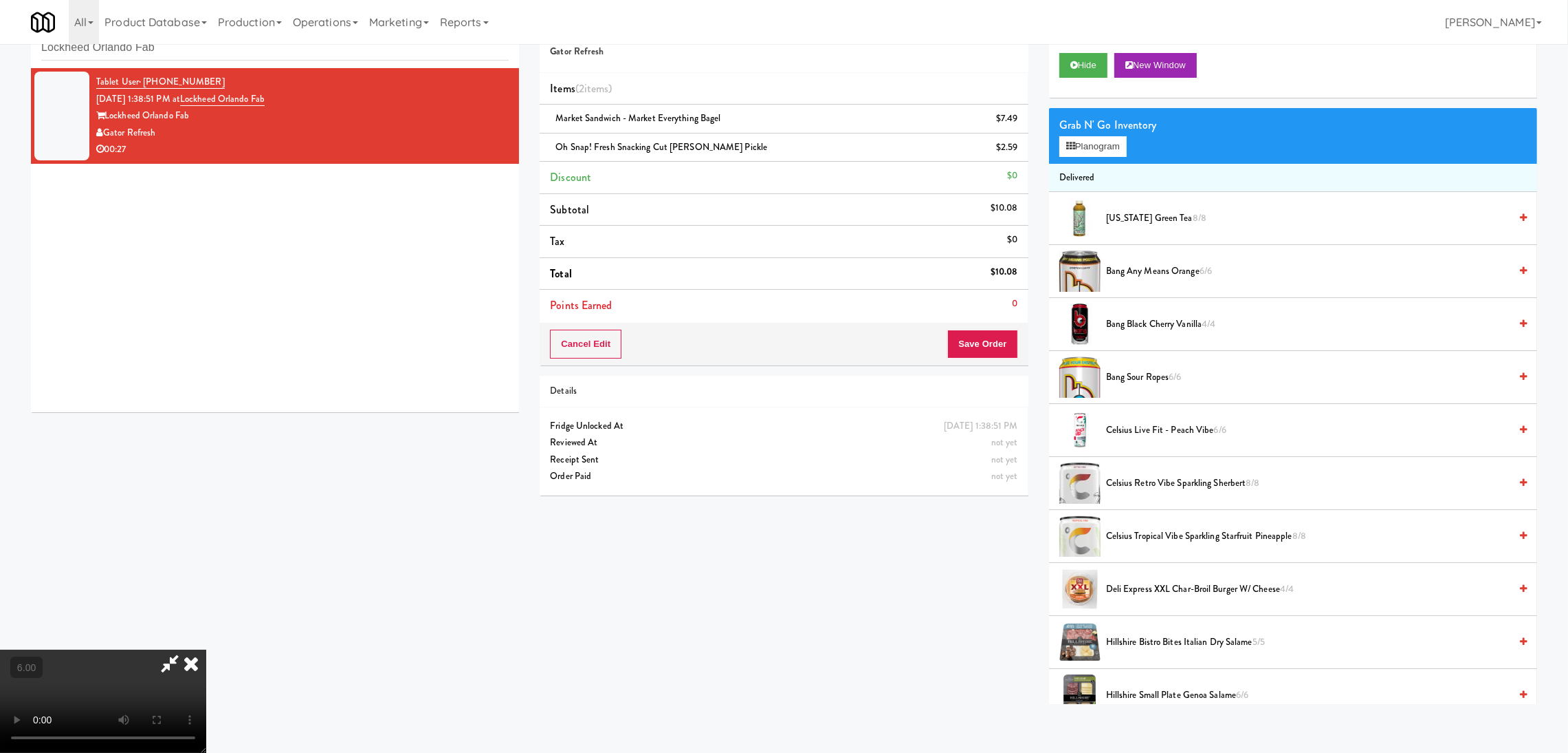
click at [206, 649] on video at bounding box center [103, 700] width 206 height 103
click at [1103, 144] on button "Planogram" at bounding box center [1093, 146] width 67 height 21
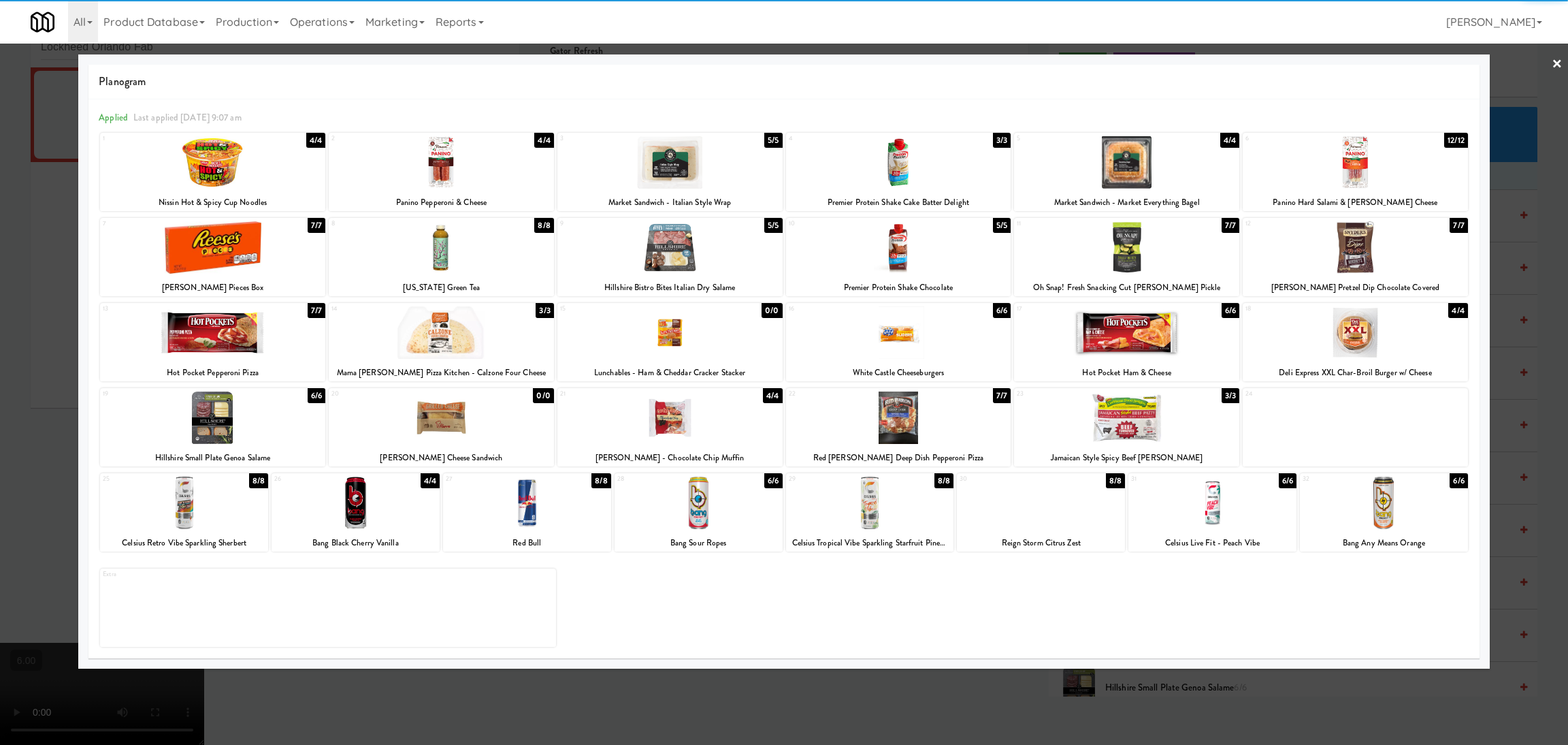
click at [434, 251] on div at bounding box center [442, 247] width 225 height 52
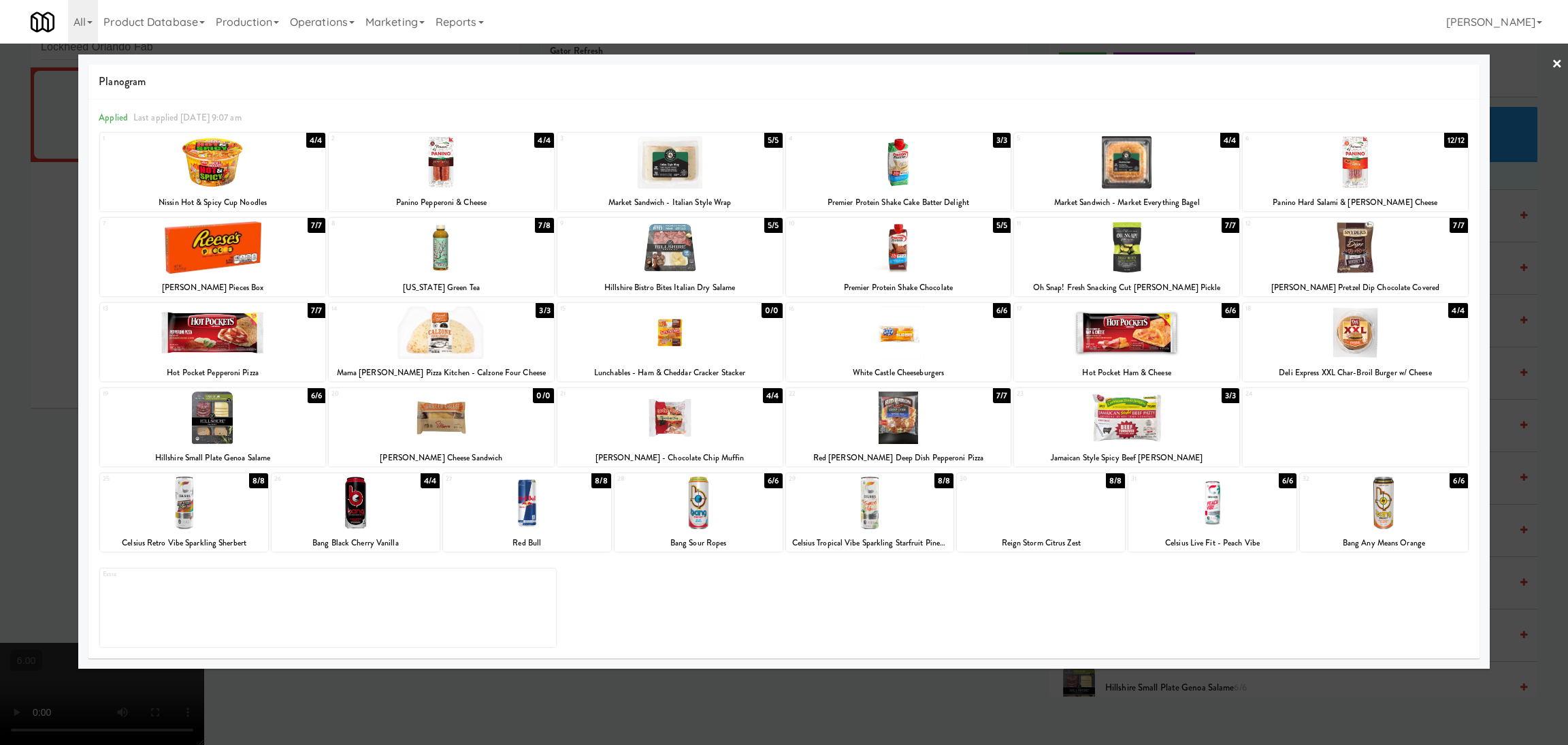
click at [1369, 506] on div at bounding box center [1383, 502] width 168 height 52
click at [1167, 686] on div at bounding box center [784, 372] width 1568 height 745
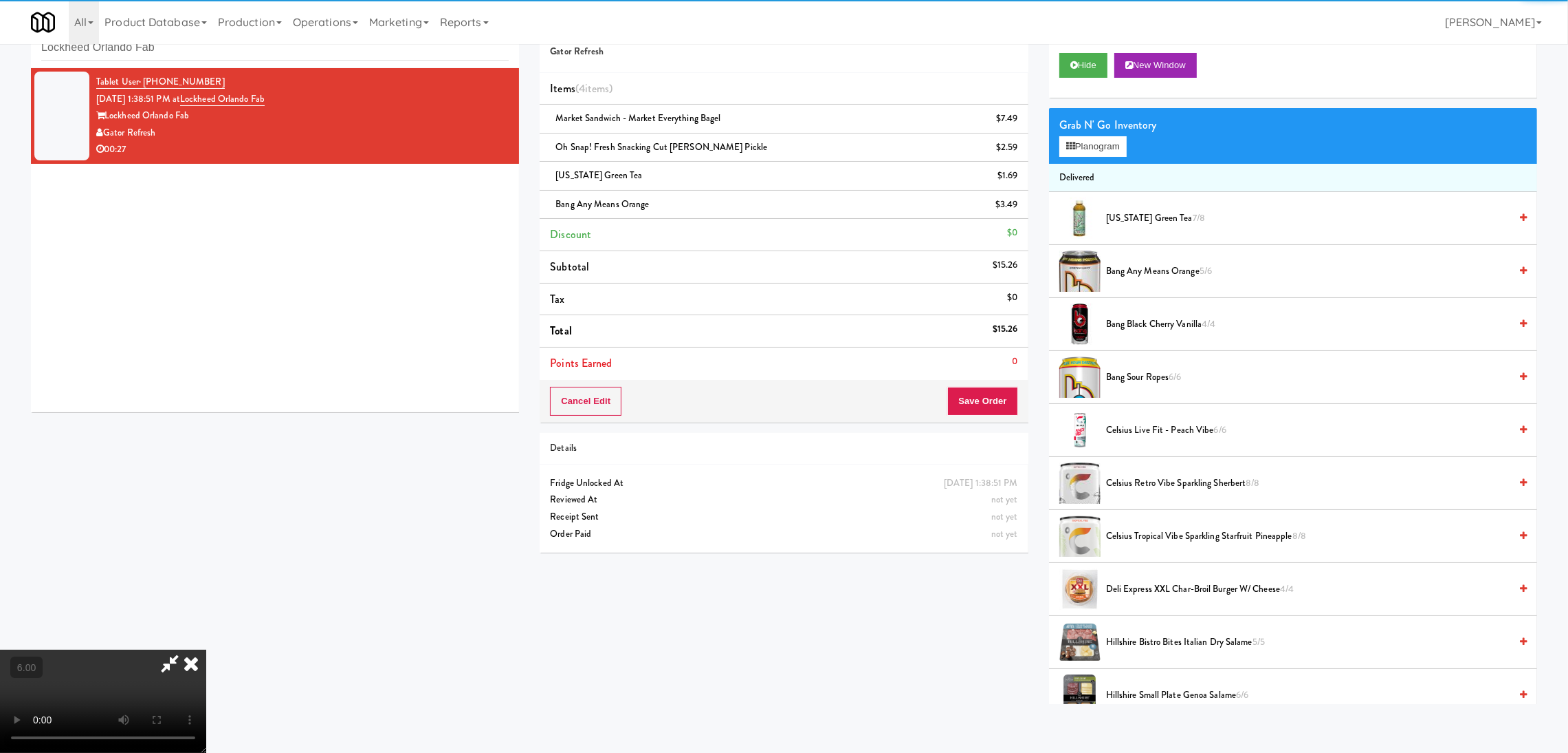
click at [206, 649] on video at bounding box center [103, 700] width 206 height 103
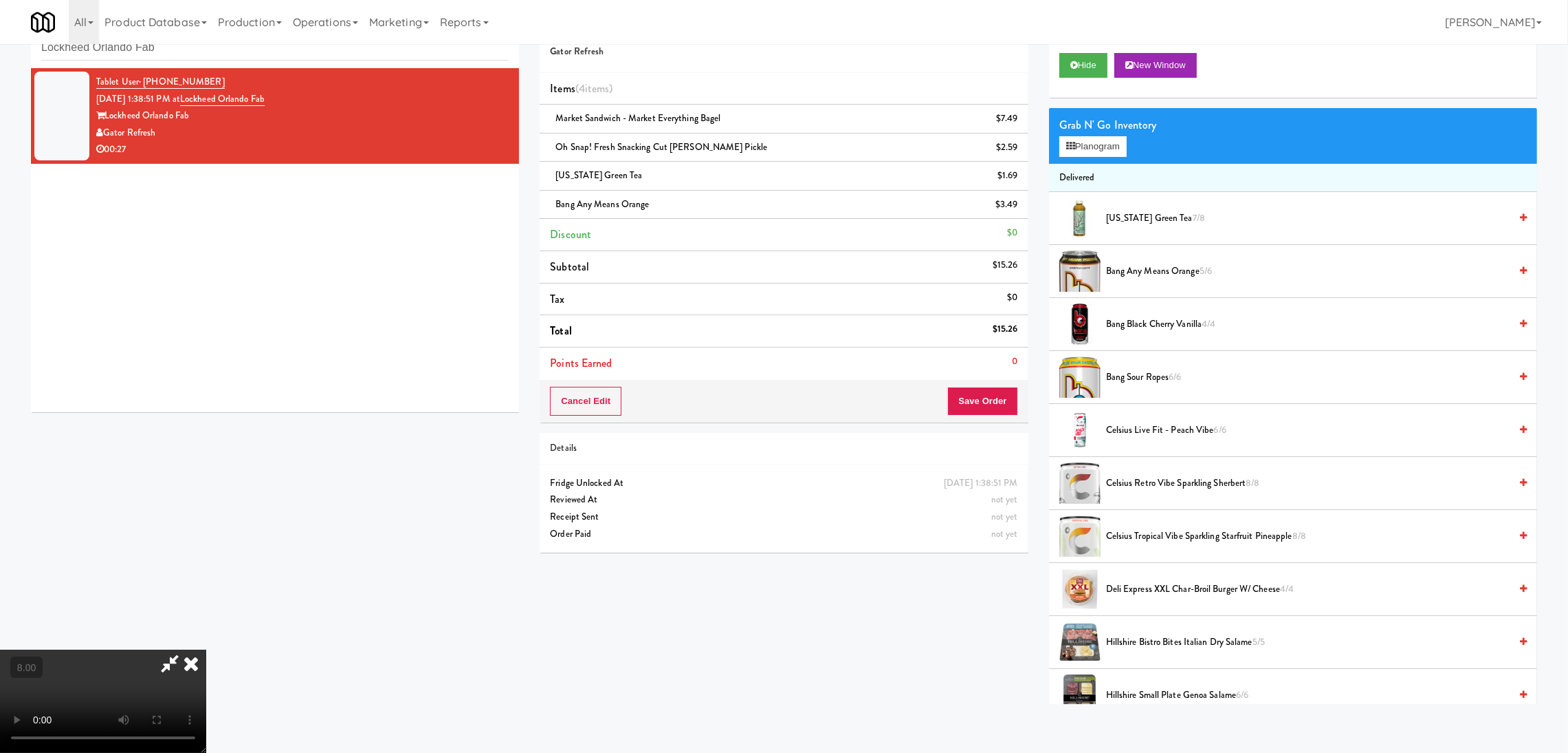
click at [206, 649] on icon at bounding box center [190, 663] width 30 height 27
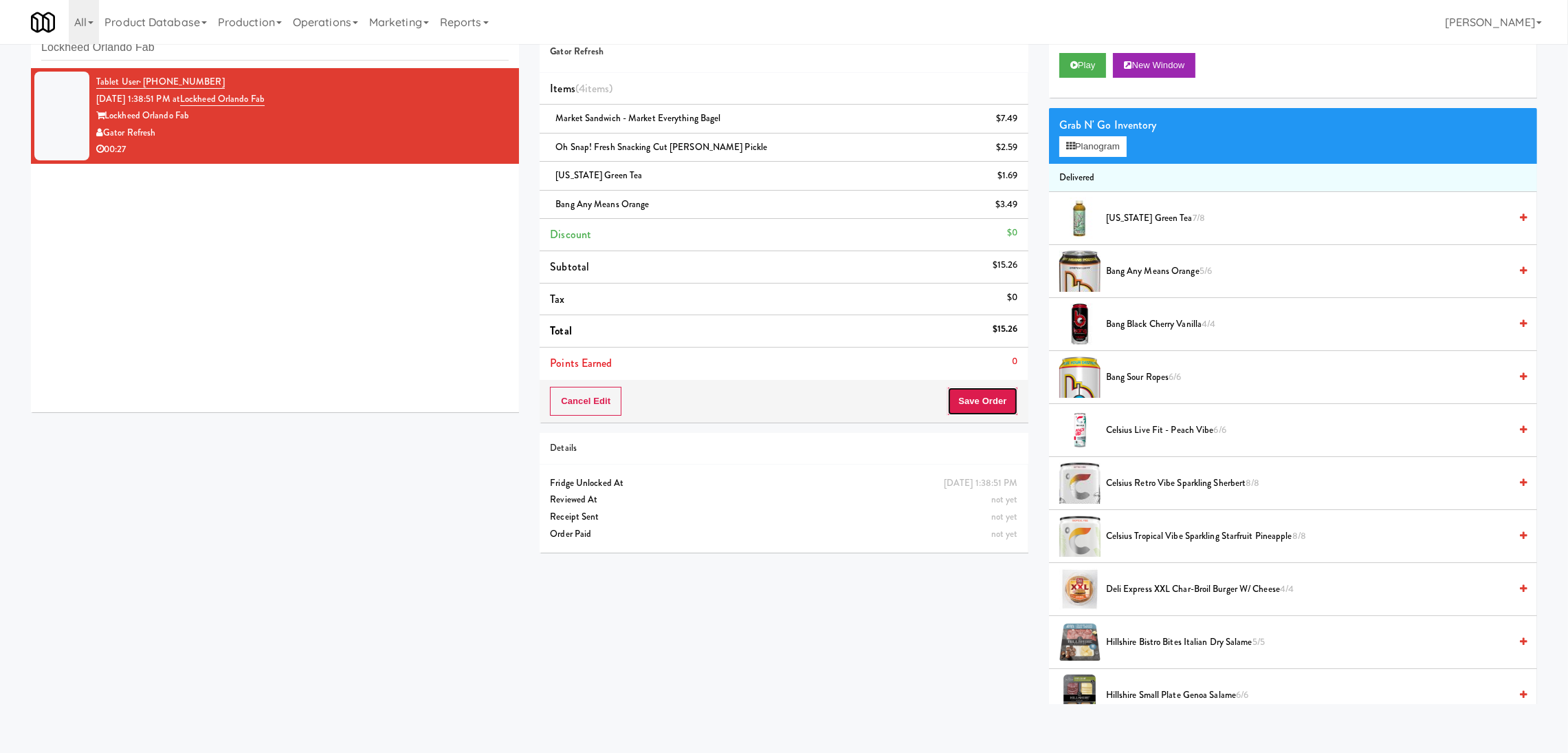
drag, startPoint x: 970, startPoint y: 408, endPoint x: 812, endPoint y: 410, distance: 158.0
click at [812, 410] on div "Cancel Edit Save Order" at bounding box center [784, 401] width 488 height 43
click at [1000, 407] on button "Save Order" at bounding box center [982, 401] width 70 height 29
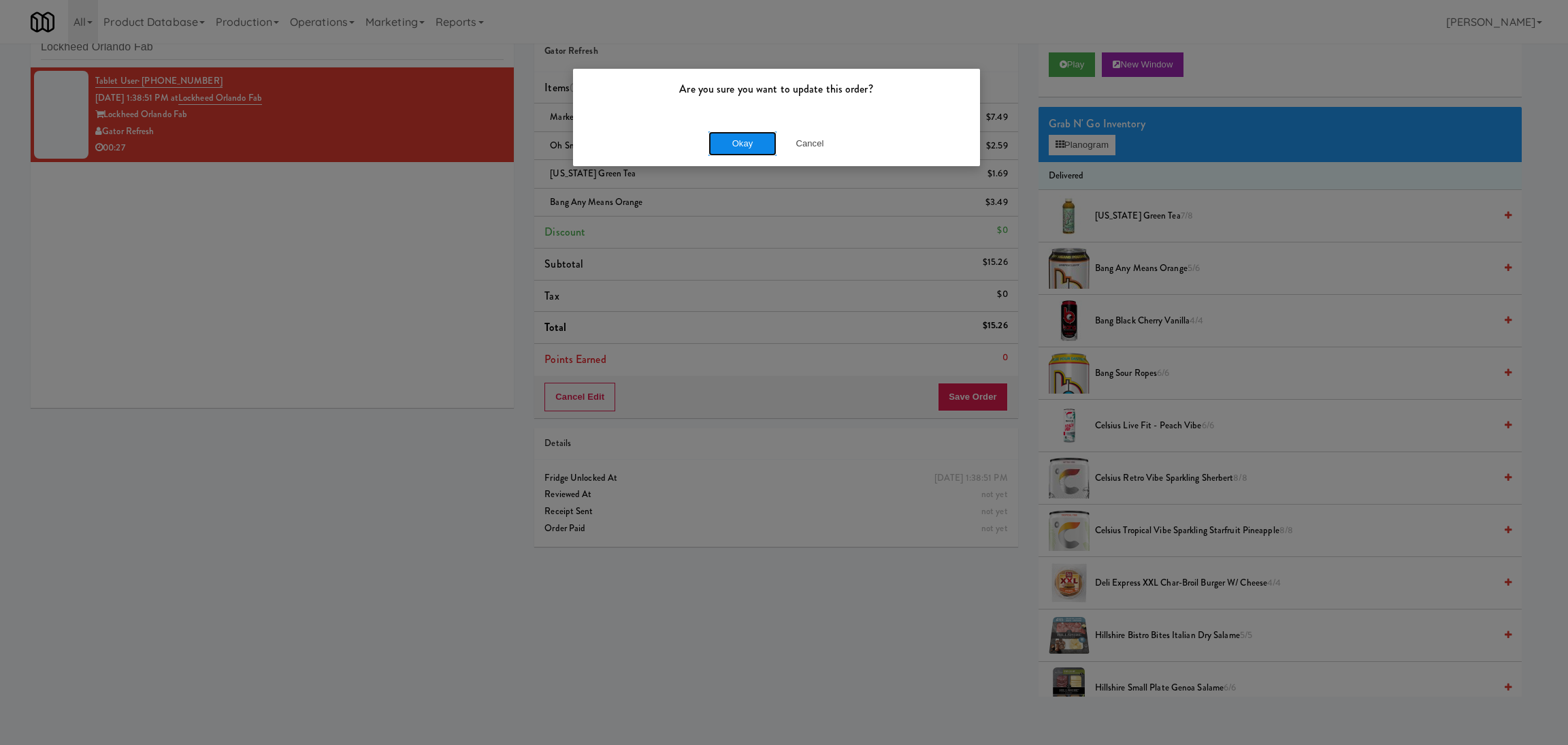
click at [750, 140] on button "Okay" at bounding box center [742, 143] width 68 height 24
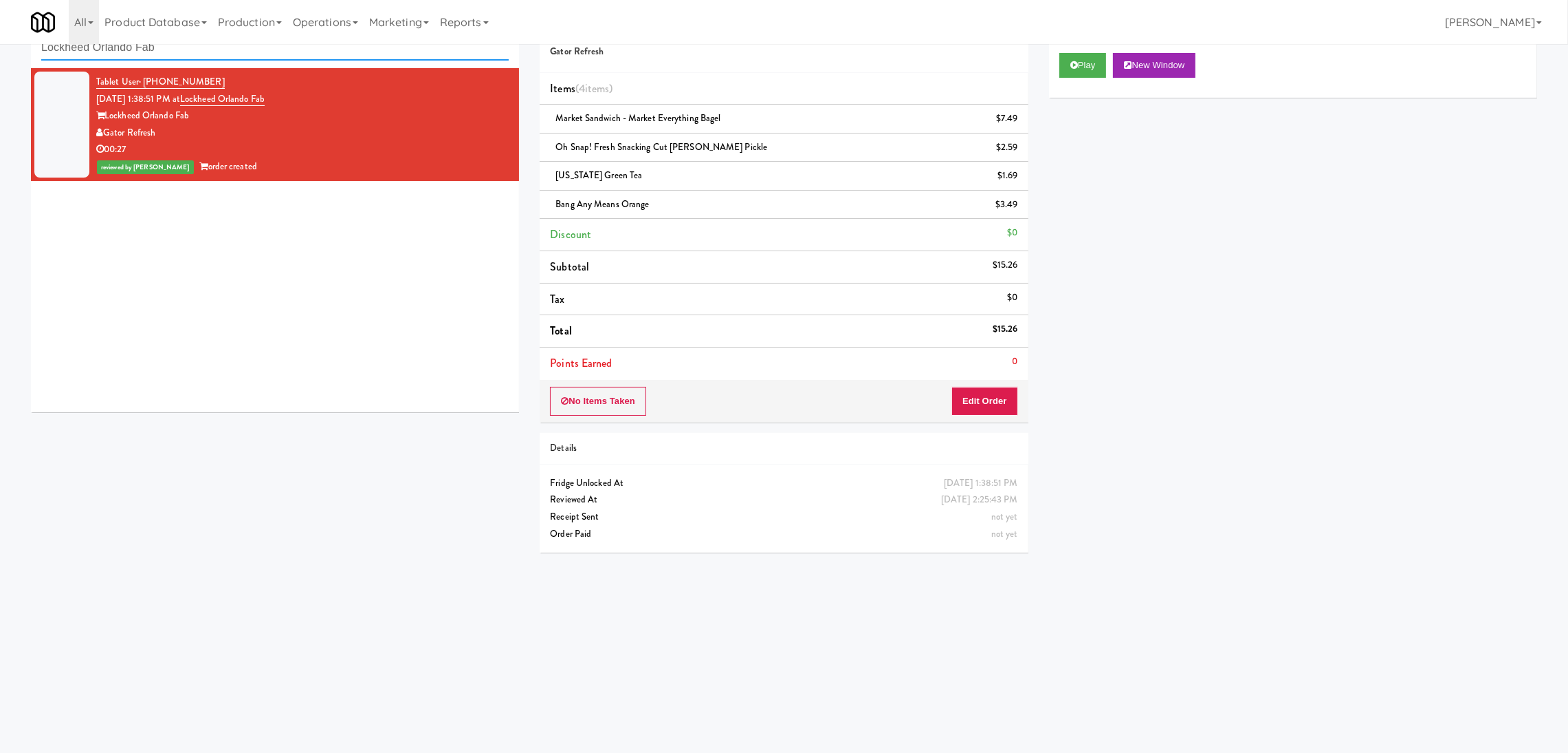
paste input "222 W Erie - Right - Ambient"
drag, startPoint x: 374, startPoint y: 46, endPoint x: 0, endPoint y: 32, distance: 374.3
click at [0, 32] on body "Are you sure you want to update this order? Okay Cancel Okay Are you sure you w…" at bounding box center [784, 377] width 1568 height 753
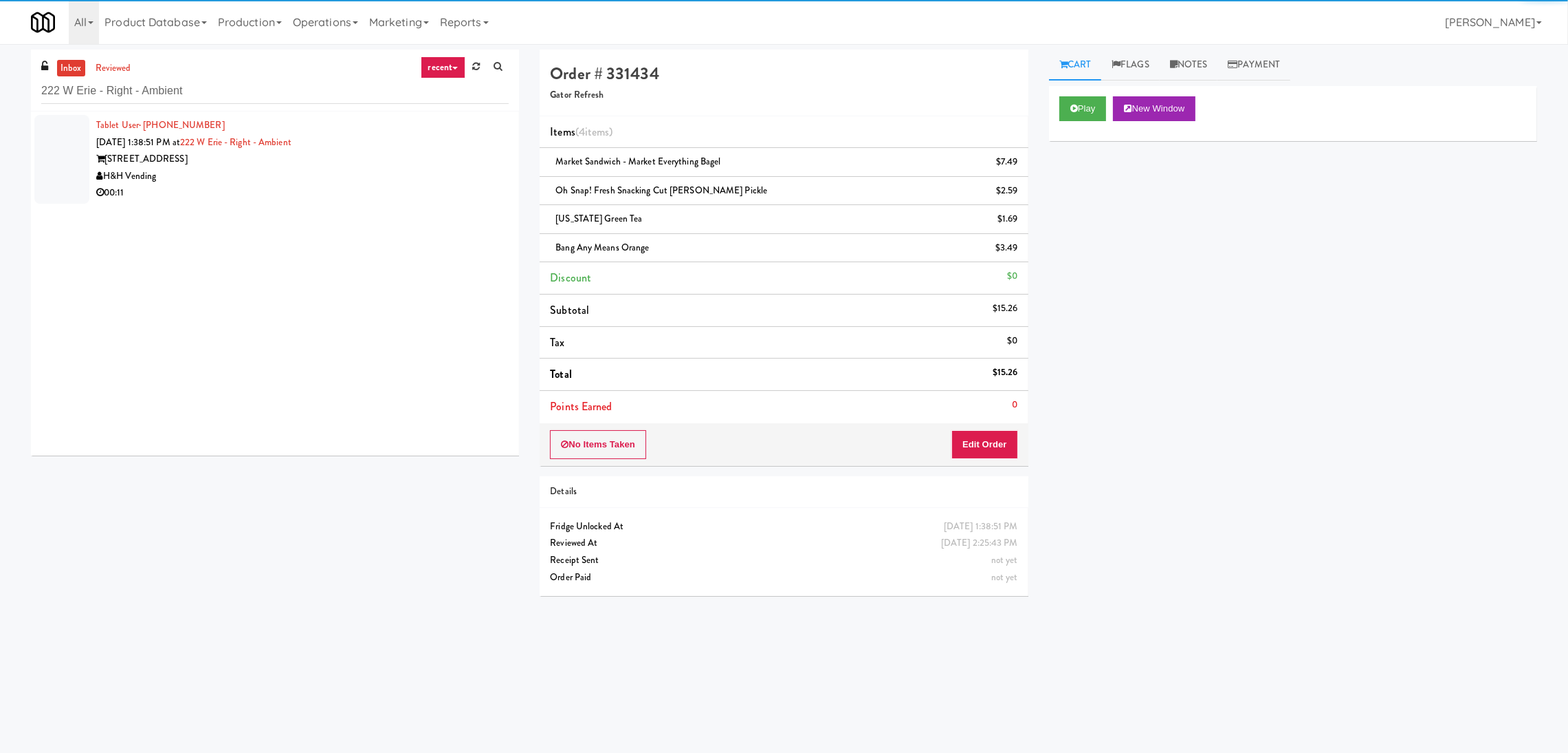
click at [430, 192] on div "00:11" at bounding box center [302, 192] width 413 height 17
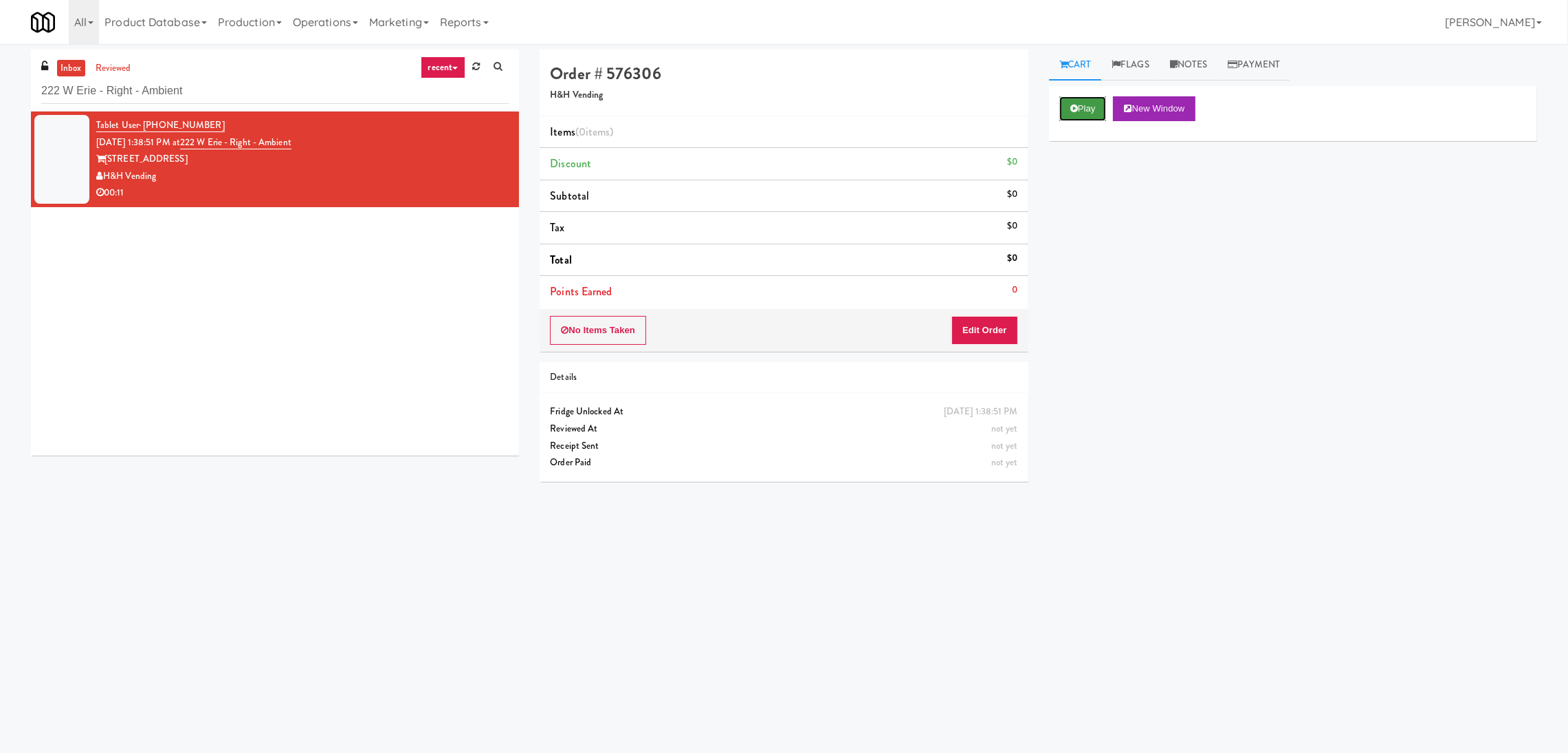
click at [1073, 107] on icon at bounding box center [1074, 108] width 7 height 9
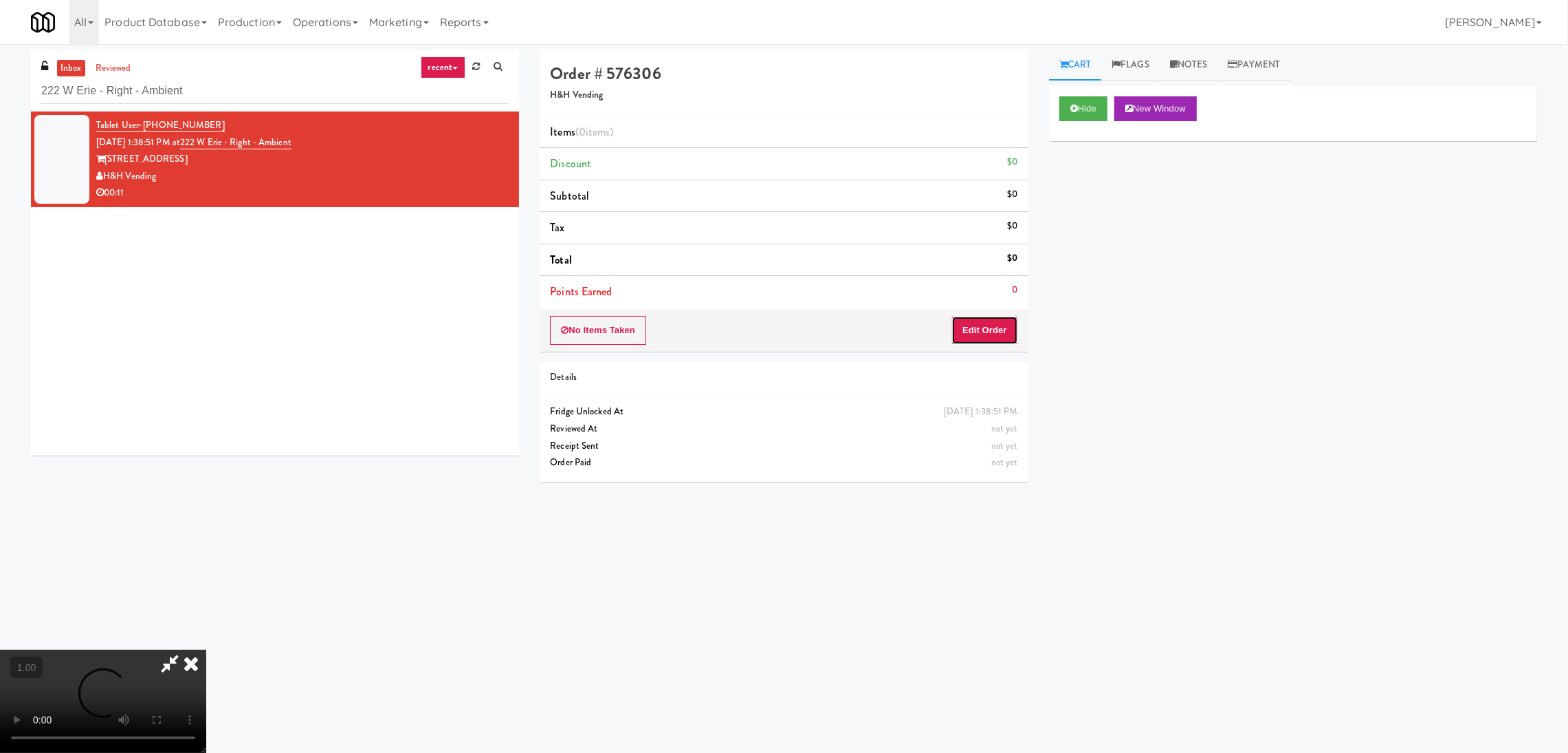
click at [980, 330] on button "Edit Order" at bounding box center [984, 330] width 67 height 29
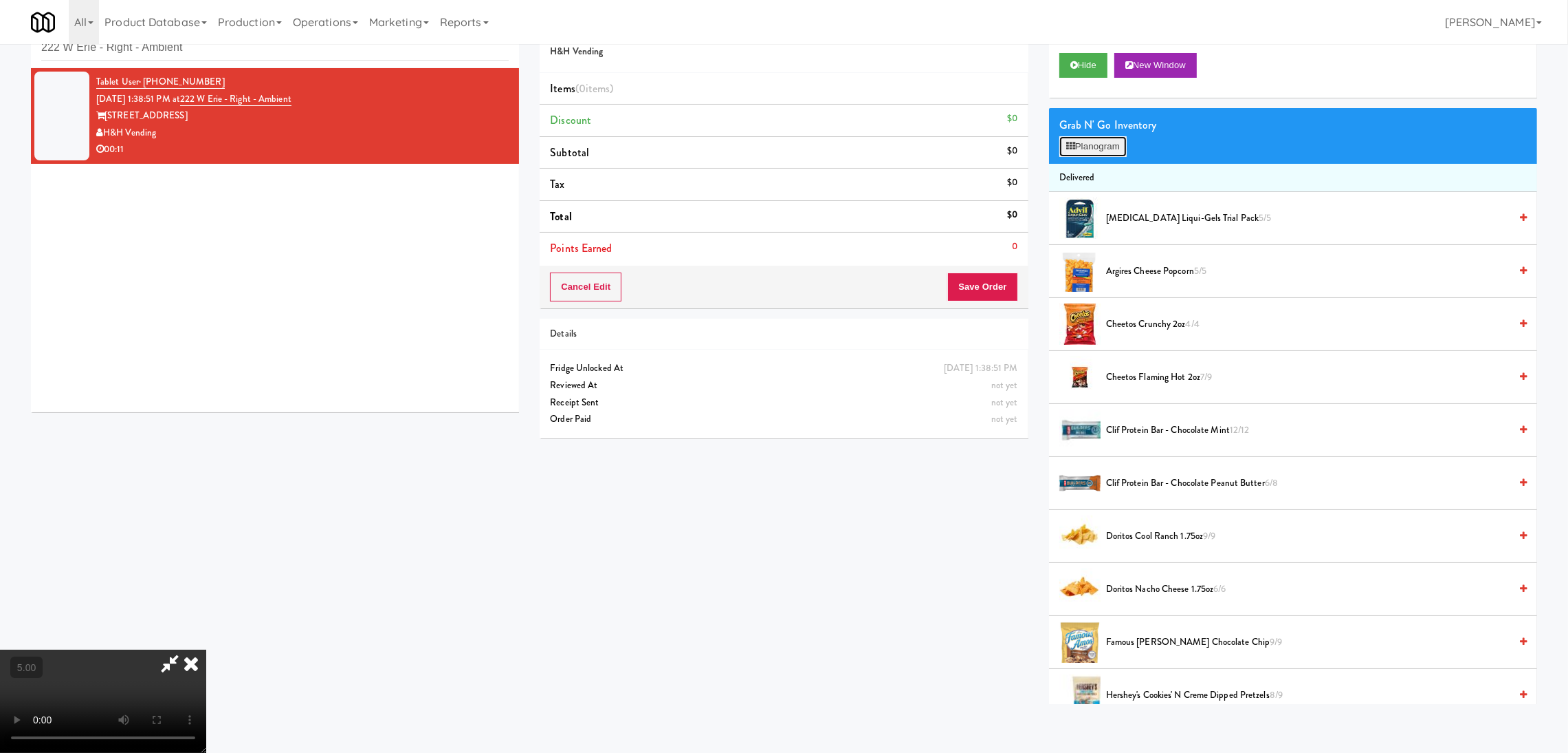
click at [1109, 139] on button "Planogram" at bounding box center [1093, 146] width 67 height 21
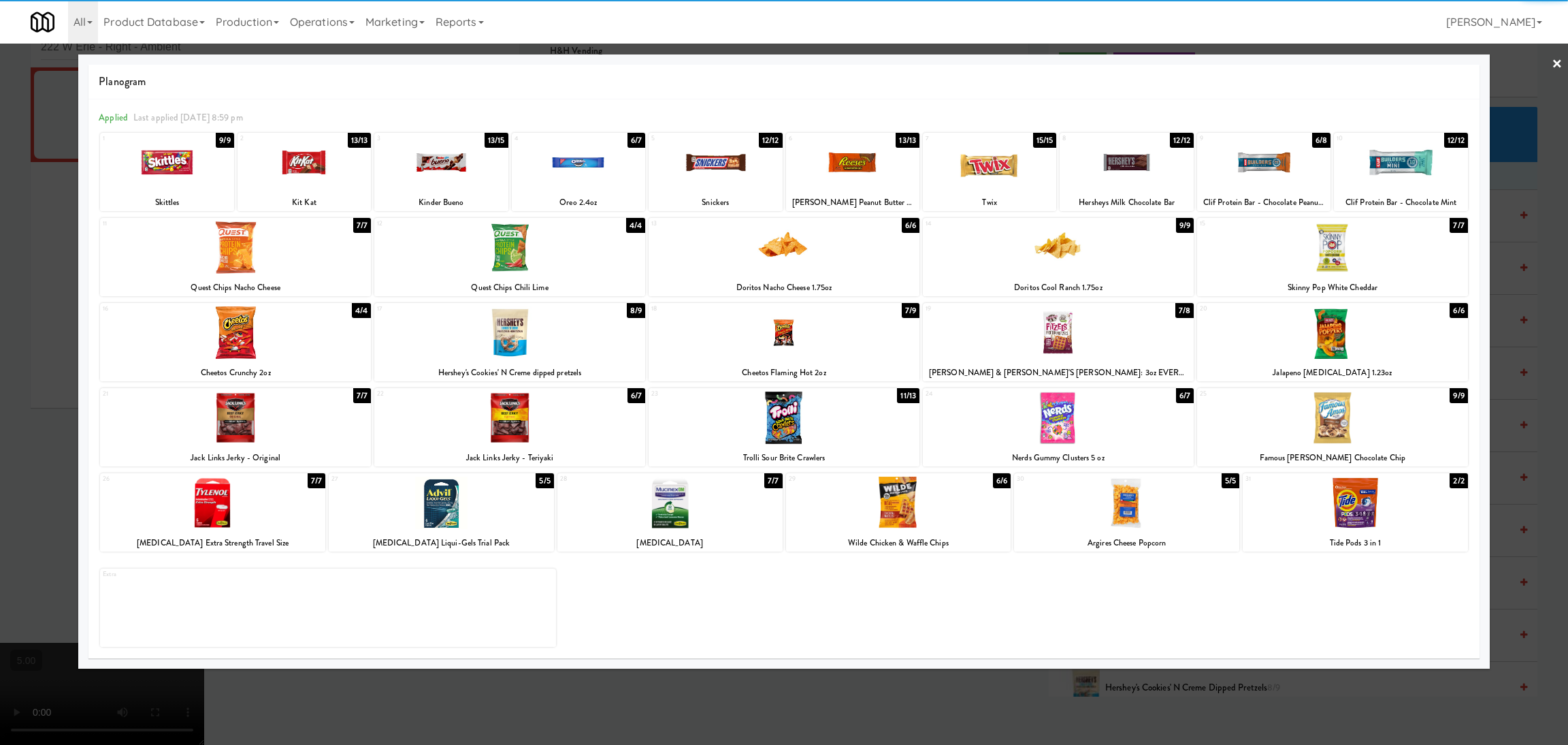
click at [349, 161] on div at bounding box center [304, 162] width 133 height 52
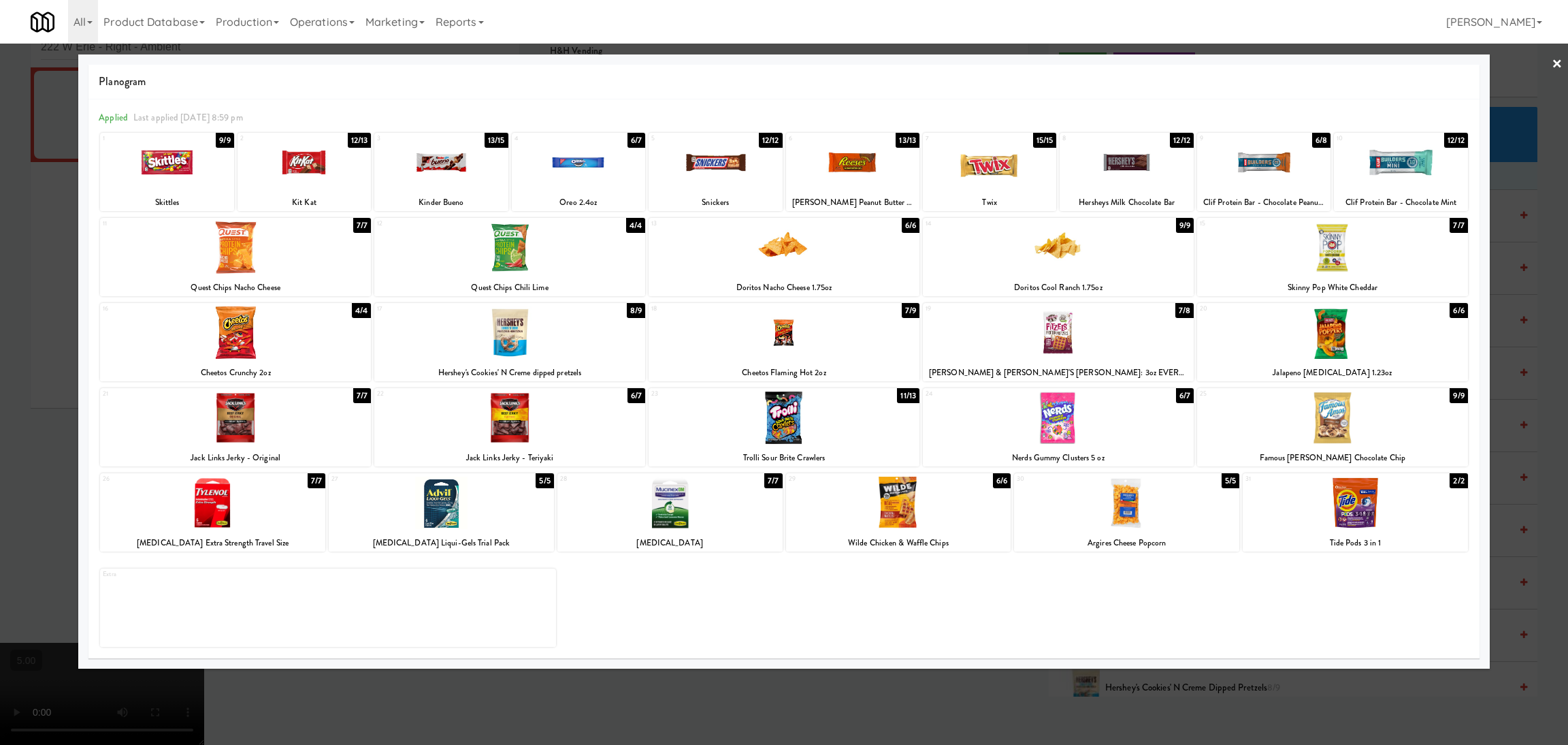
click at [435, 173] on div at bounding box center [441, 162] width 133 height 52
click at [77, 183] on div at bounding box center [784, 372] width 1568 height 745
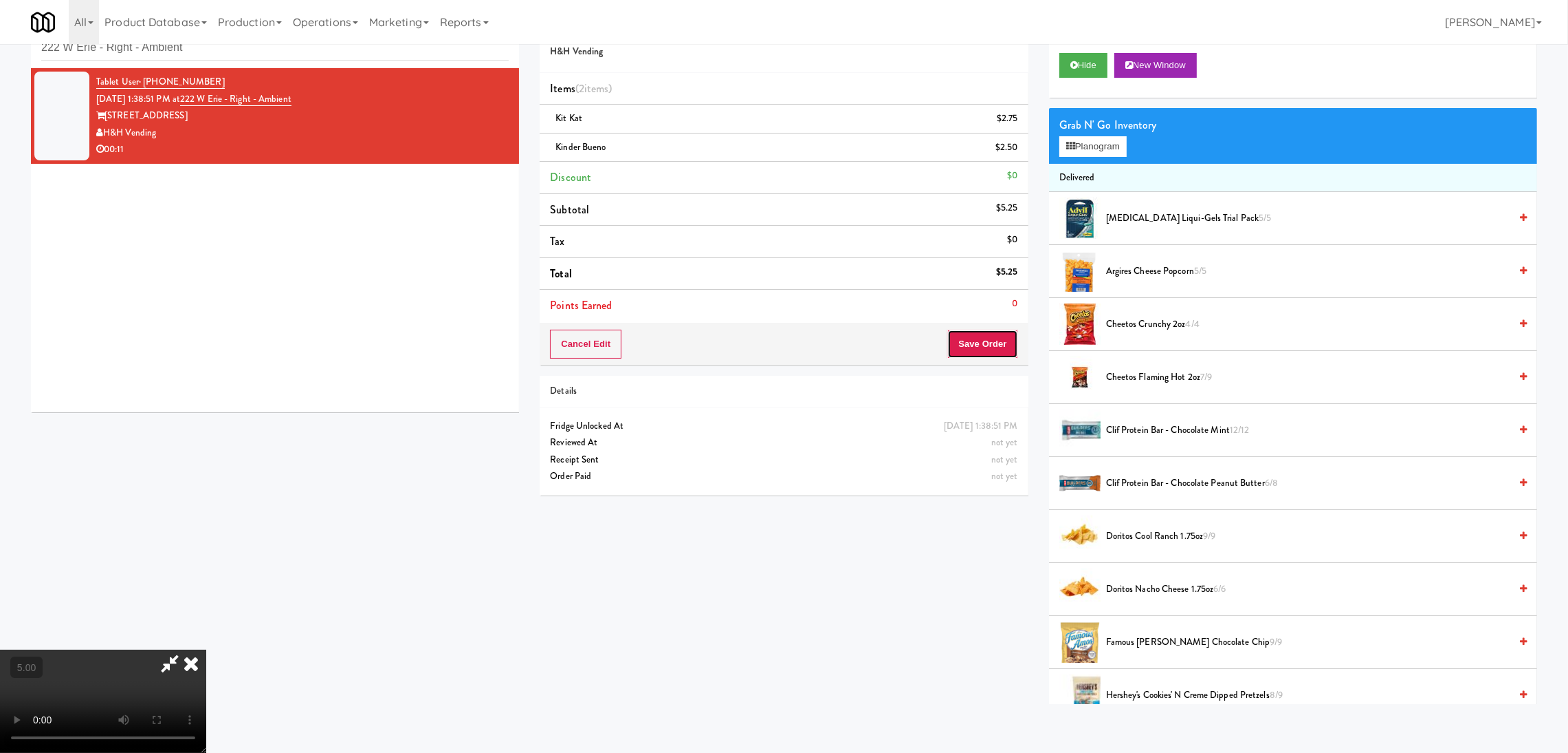
click at [992, 344] on button "Save Order" at bounding box center [982, 344] width 70 height 29
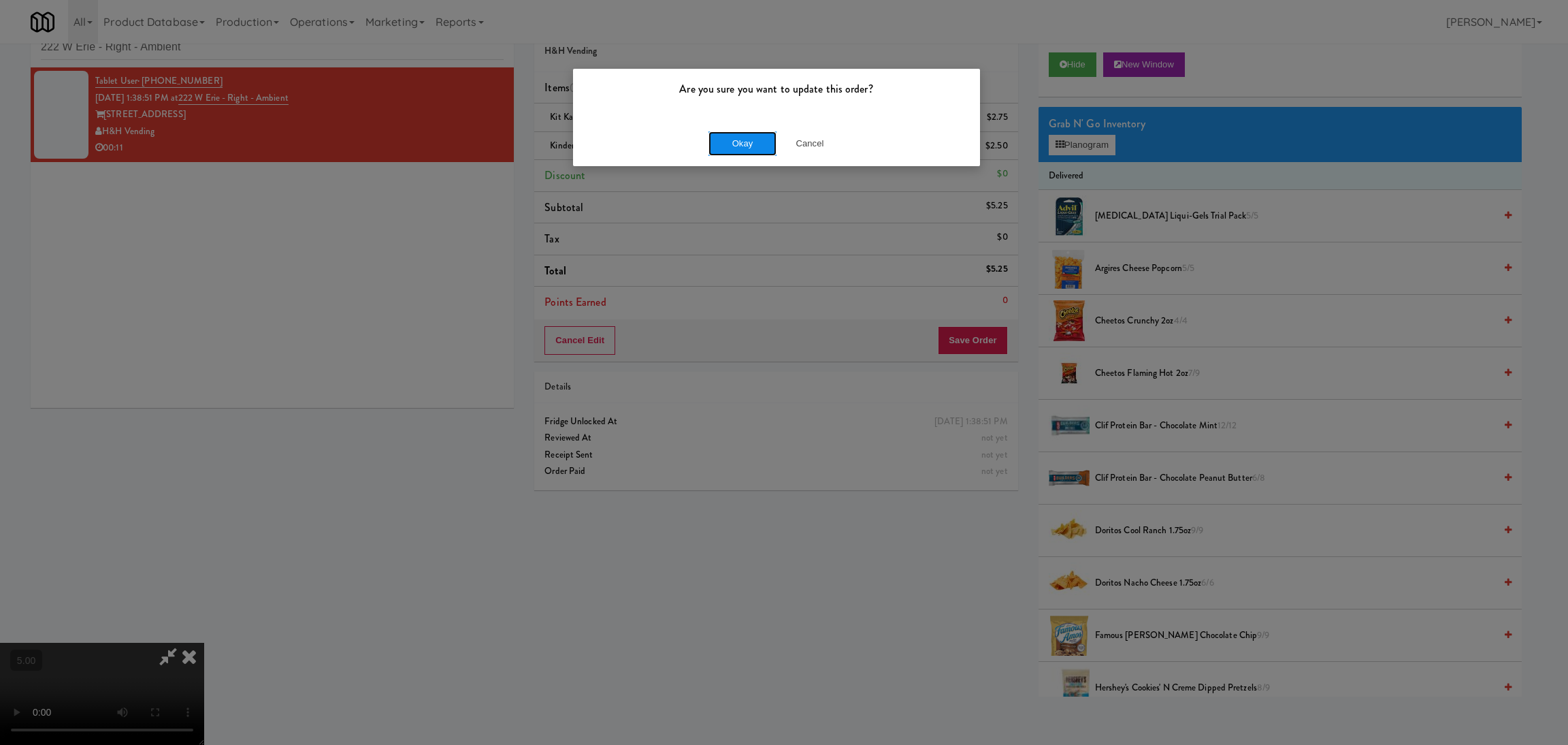
click at [775, 138] on button "Okay" at bounding box center [742, 143] width 68 height 24
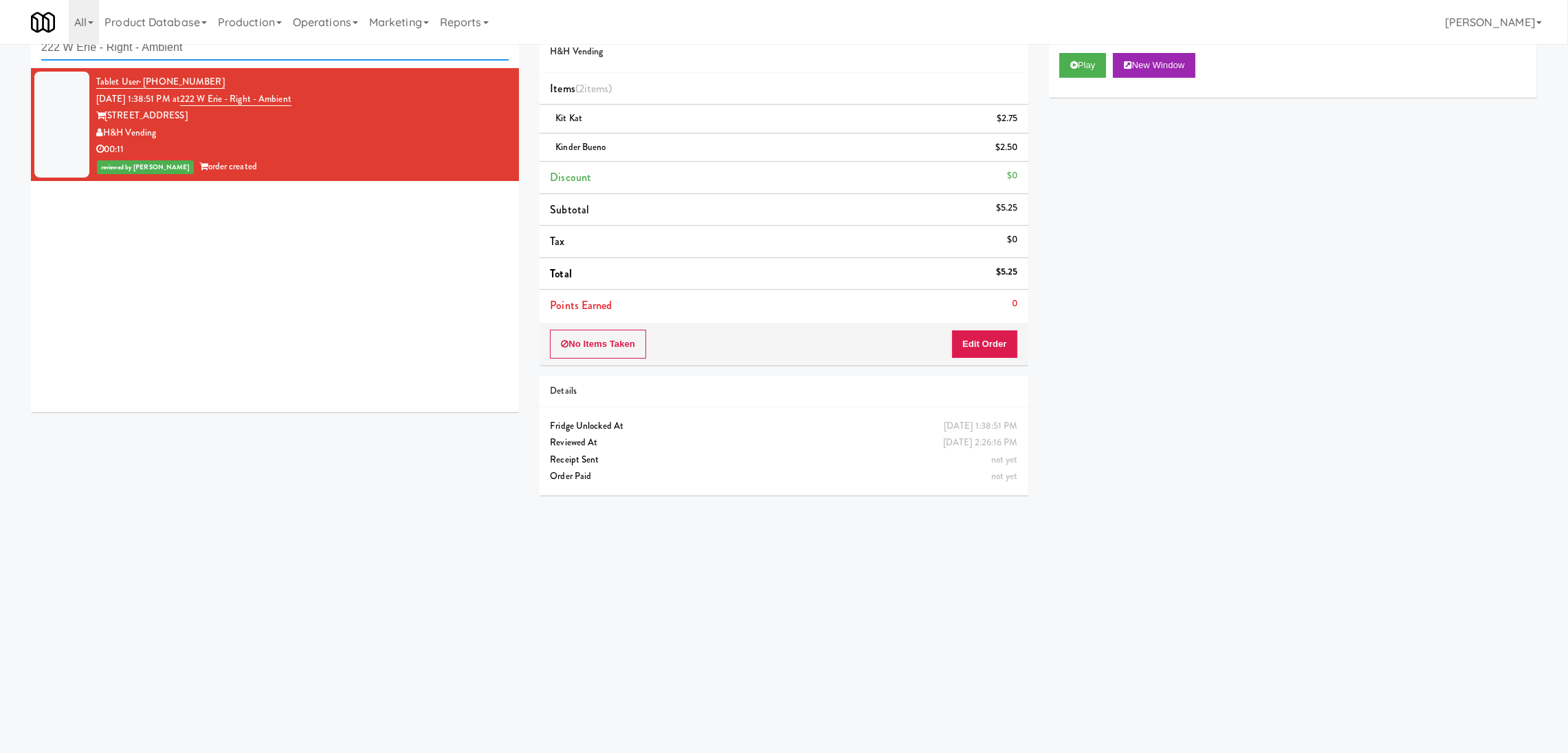
paste input "River Run - Cooler"
drag, startPoint x: 409, startPoint y: 58, endPoint x: 0, endPoint y: 66, distance: 409.1
click at [0, 66] on div "inbox reviewed recent all unclear take inventory issue suspicious failed recent…" at bounding box center [784, 283] width 1568 height 552
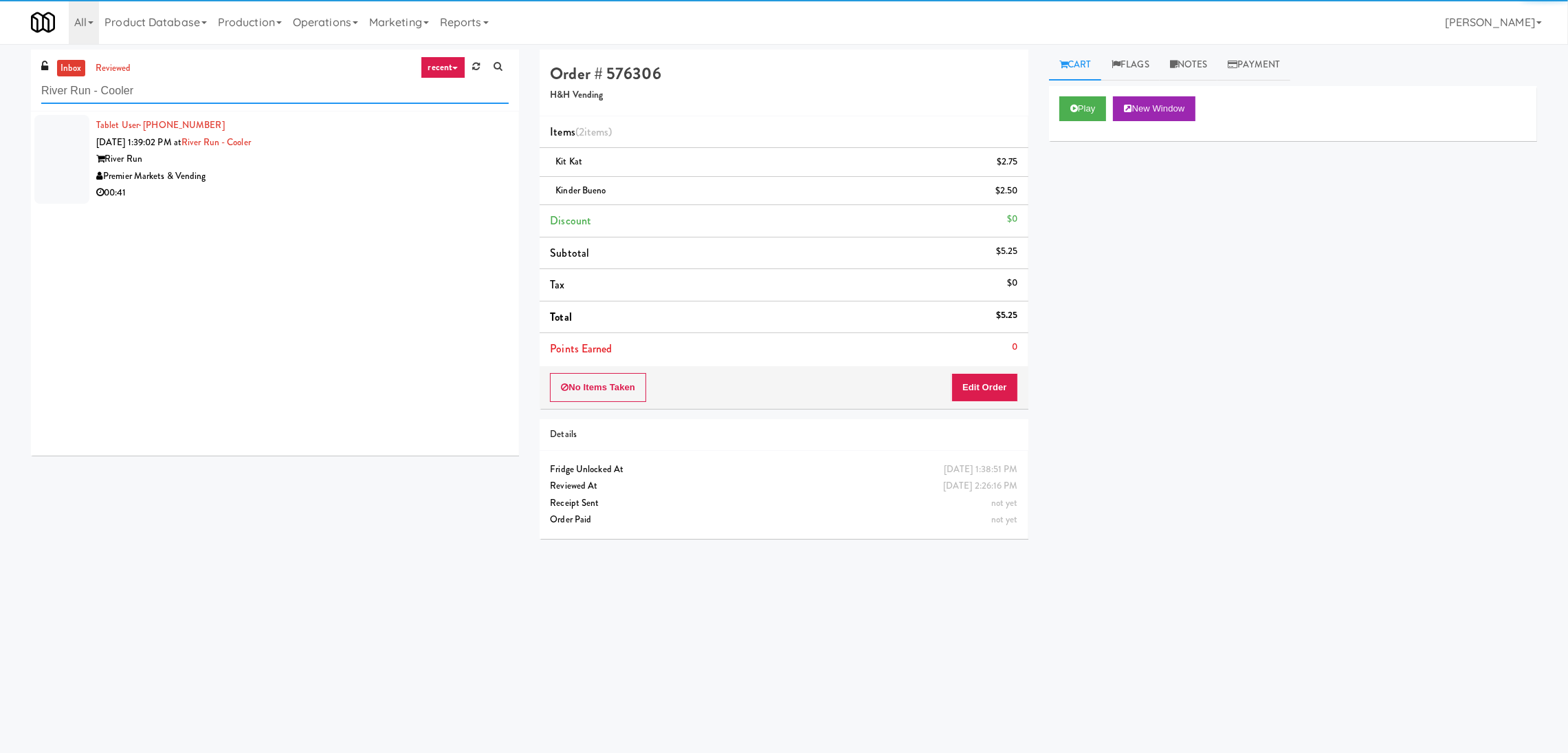
type input "River Run - Cooler"
click at [300, 174] on div "Premier Markets & Vending" at bounding box center [302, 176] width 413 height 17
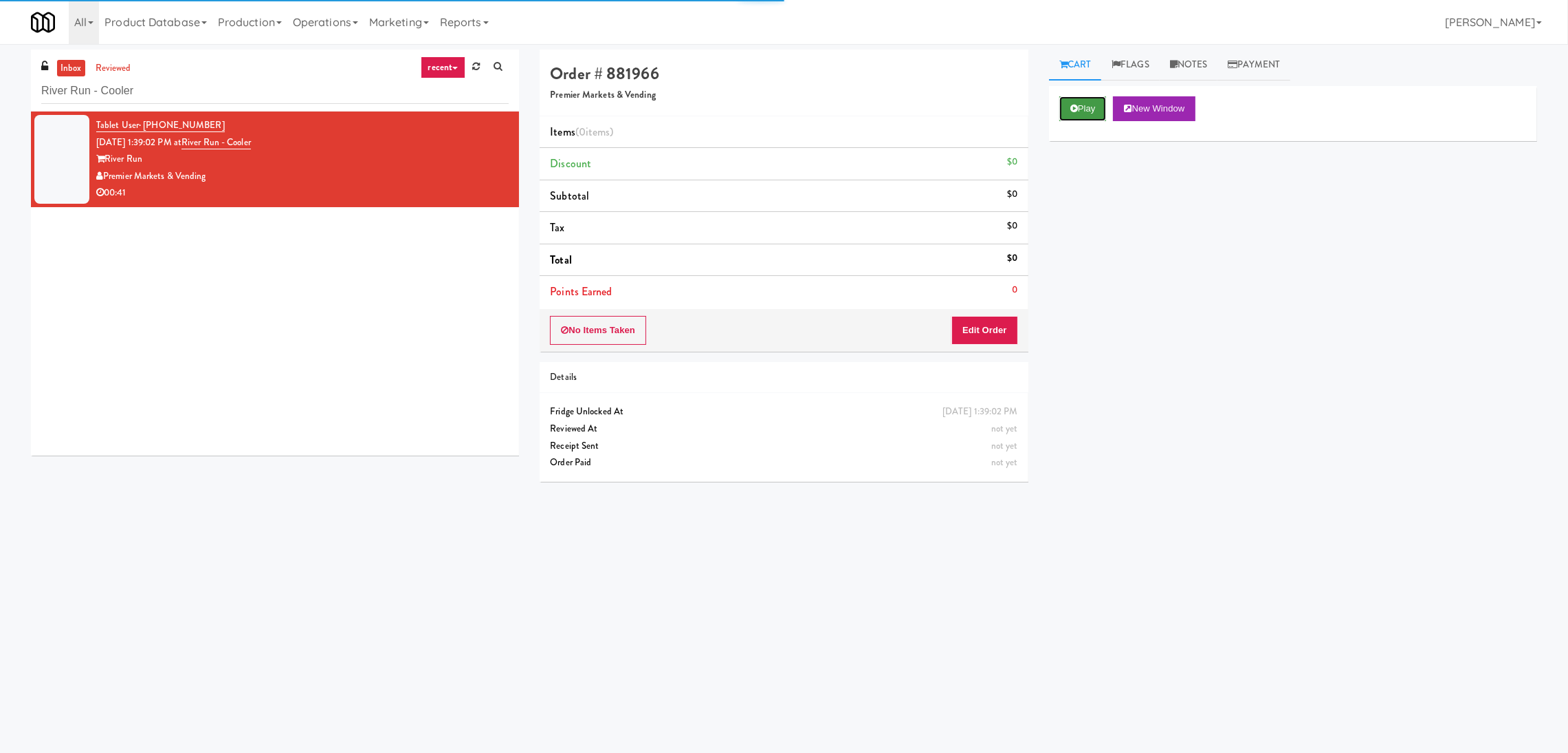
click at [1086, 117] on button "Play" at bounding box center [1083, 108] width 47 height 25
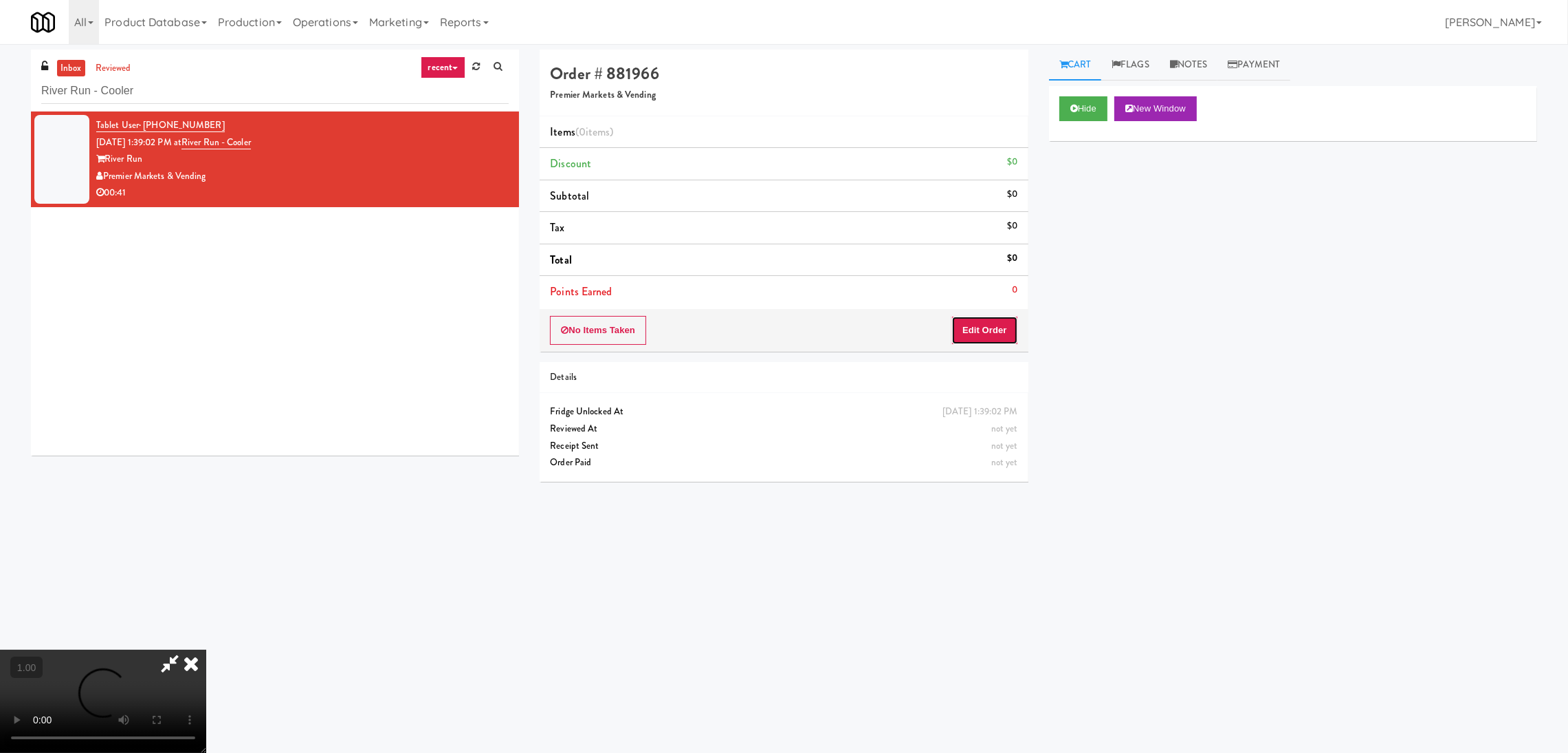
click at [1013, 326] on button "Edit Order" at bounding box center [984, 330] width 67 height 29
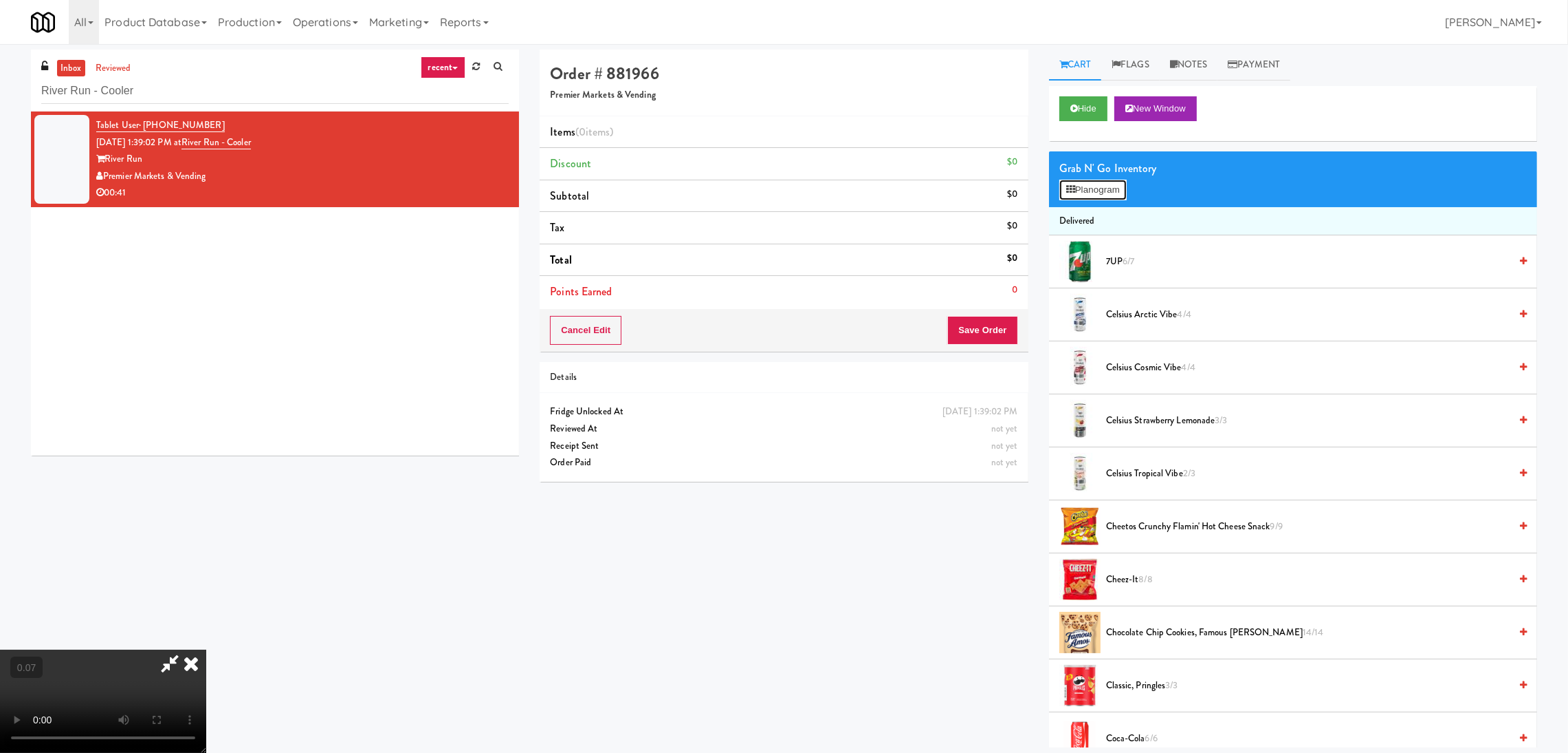
click at [1091, 192] on button "Planogram" at bounding box center [1093, 190] width 67 height 21
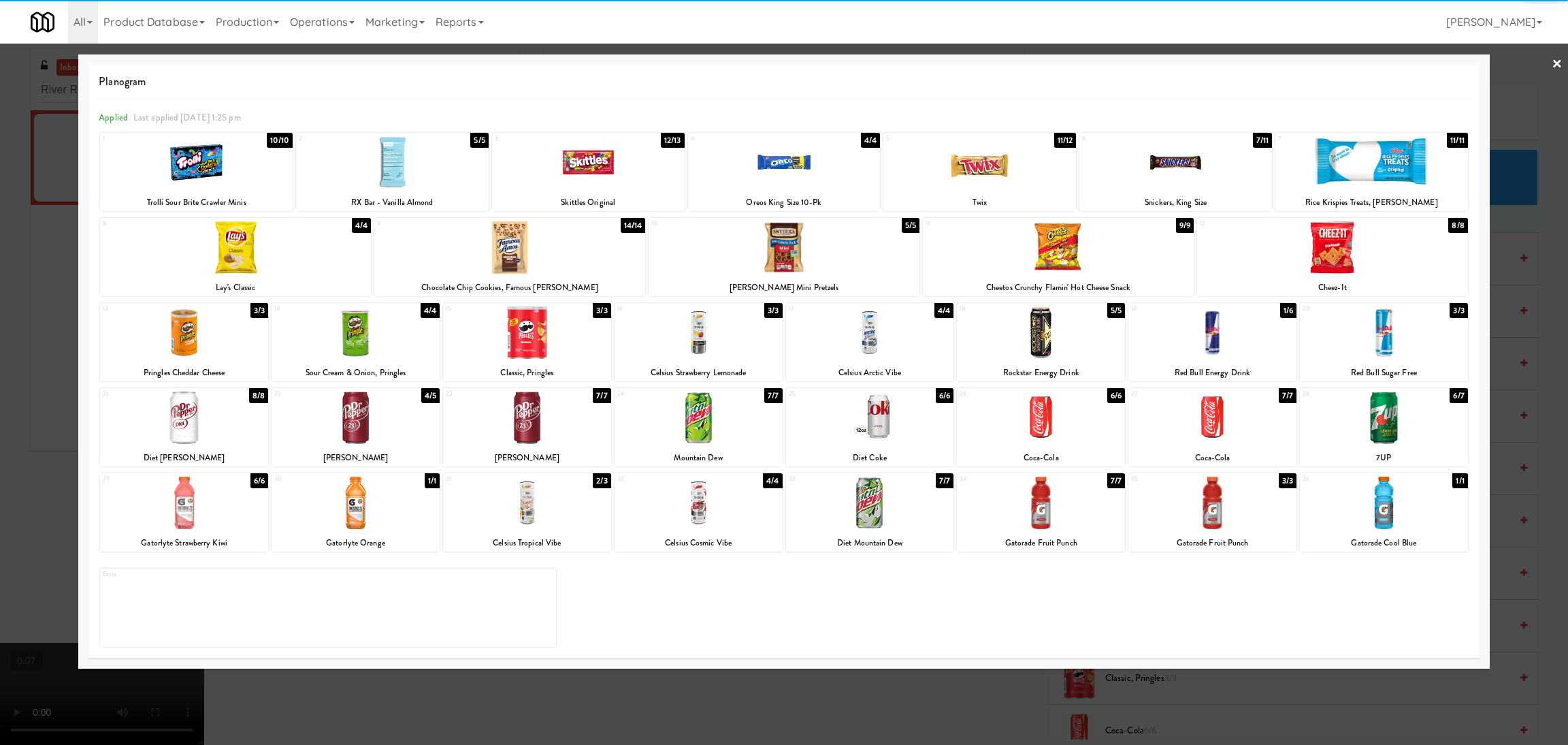
click at [1190, 343] on div at bounding box center [1212, 333] width 168 height 52
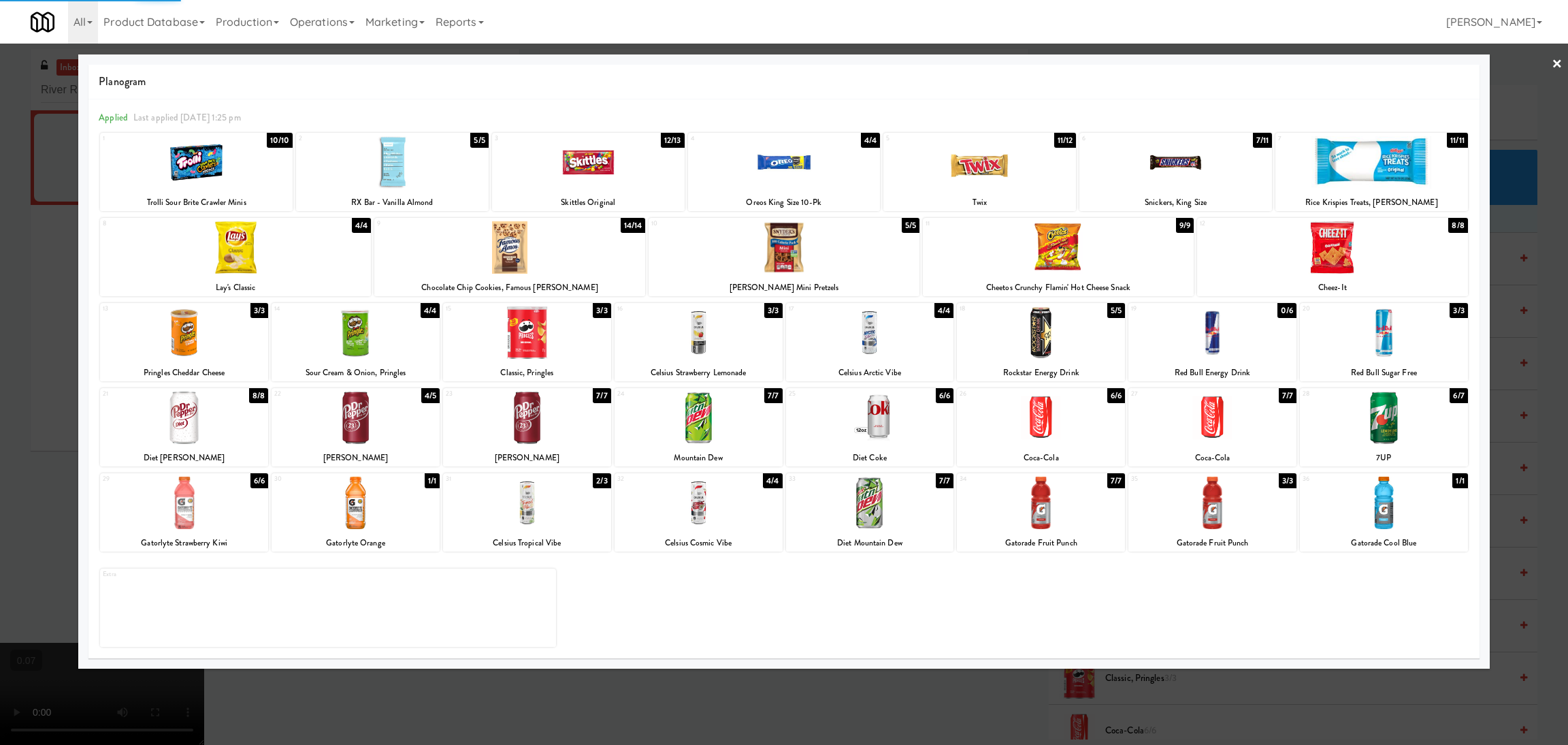
click at [1071, 323] on div at bounding box center [1041, 333] width 168 height 52
drag, startPoint x: 1206, startPoint y: 512, endPoint x: 1161, endPoint y: 508, distance: 45.2
click at [1206, 512] on div at bounding box center [1212, 502] width 168 height 52
click at [0, 360] on div at bounding box center [784, 372] width 1568 height 745
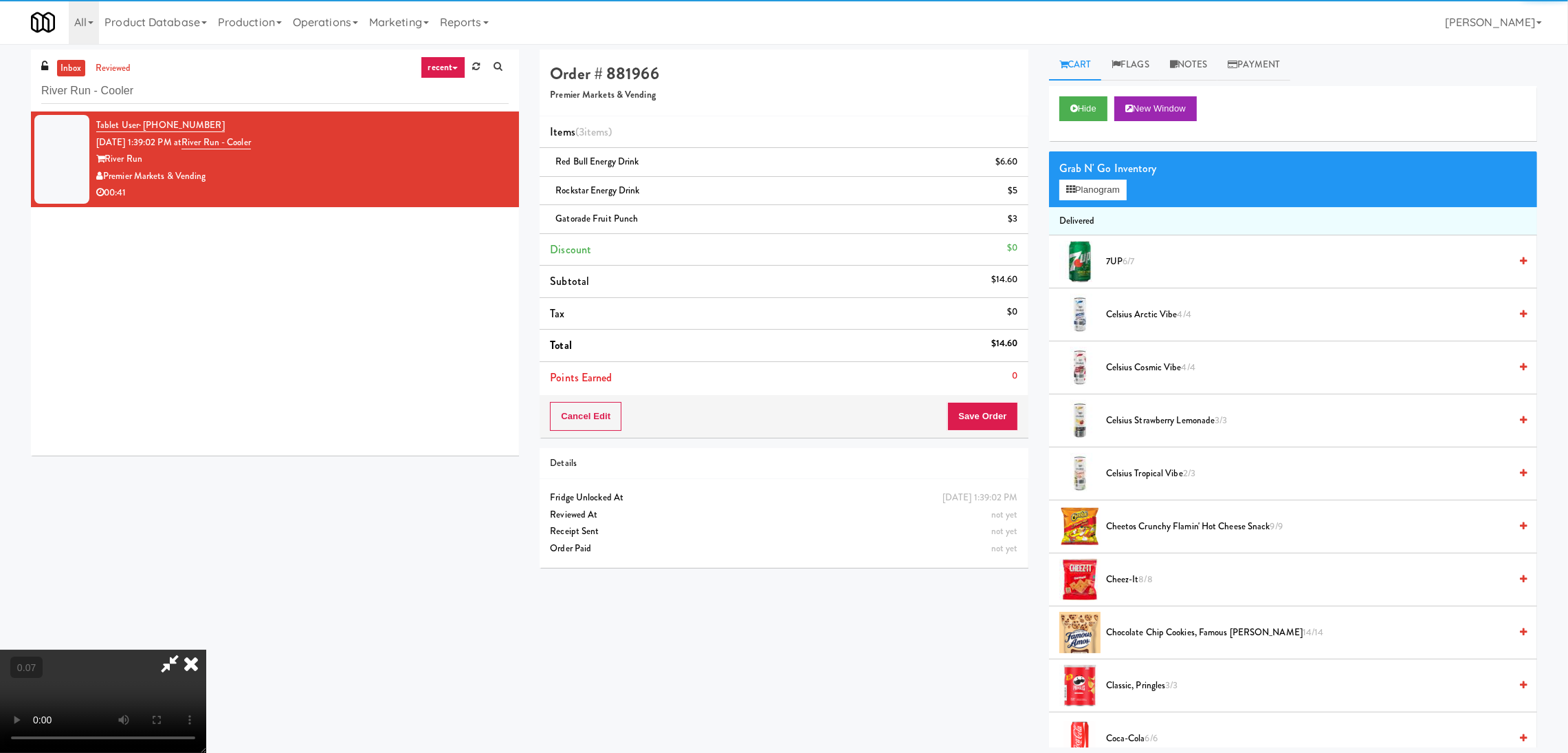
click at [206, 649] on video at bounding box center [103, 700] width 206 height 103
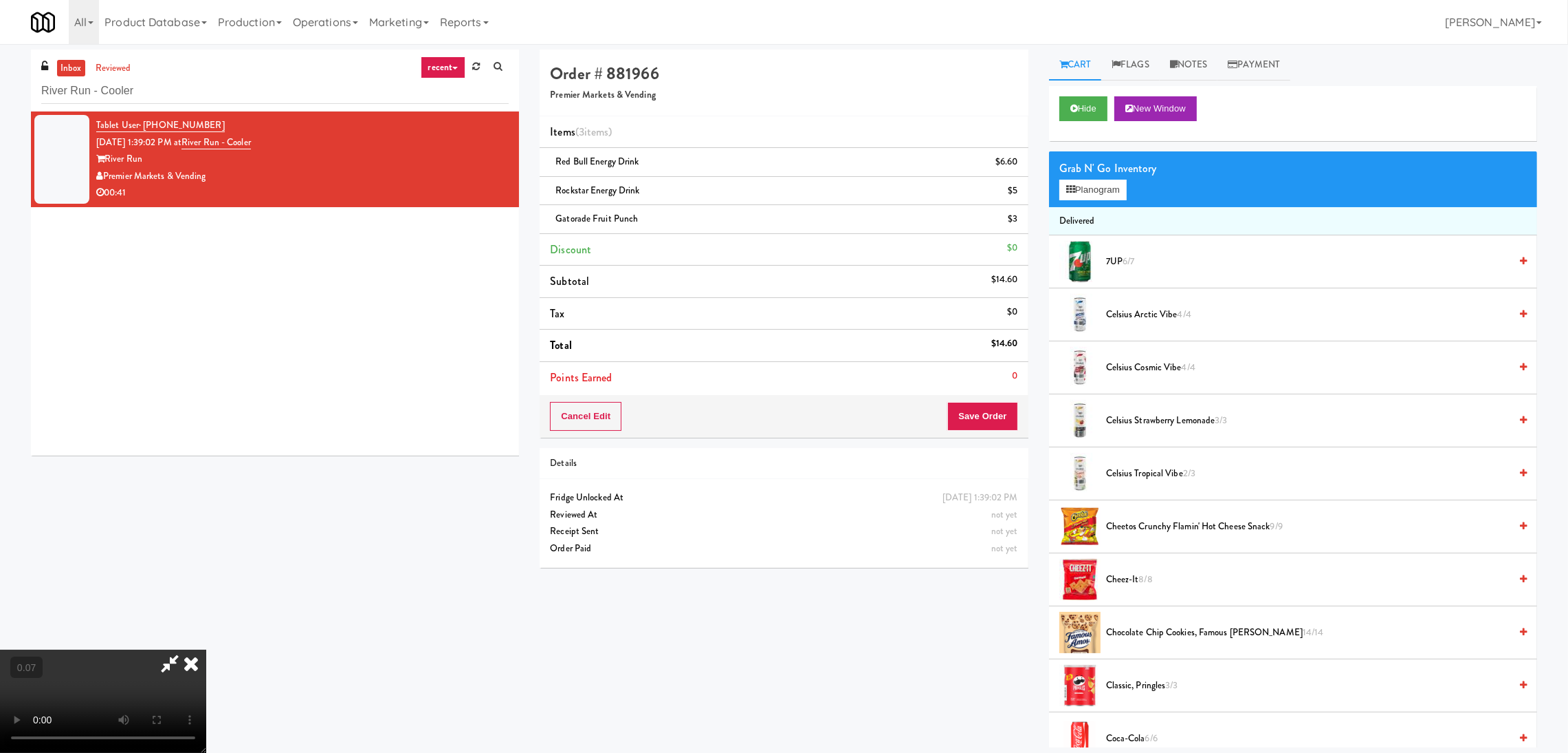
click at [206, 649] on video at bounding box center [103, 700] width 206 height 103
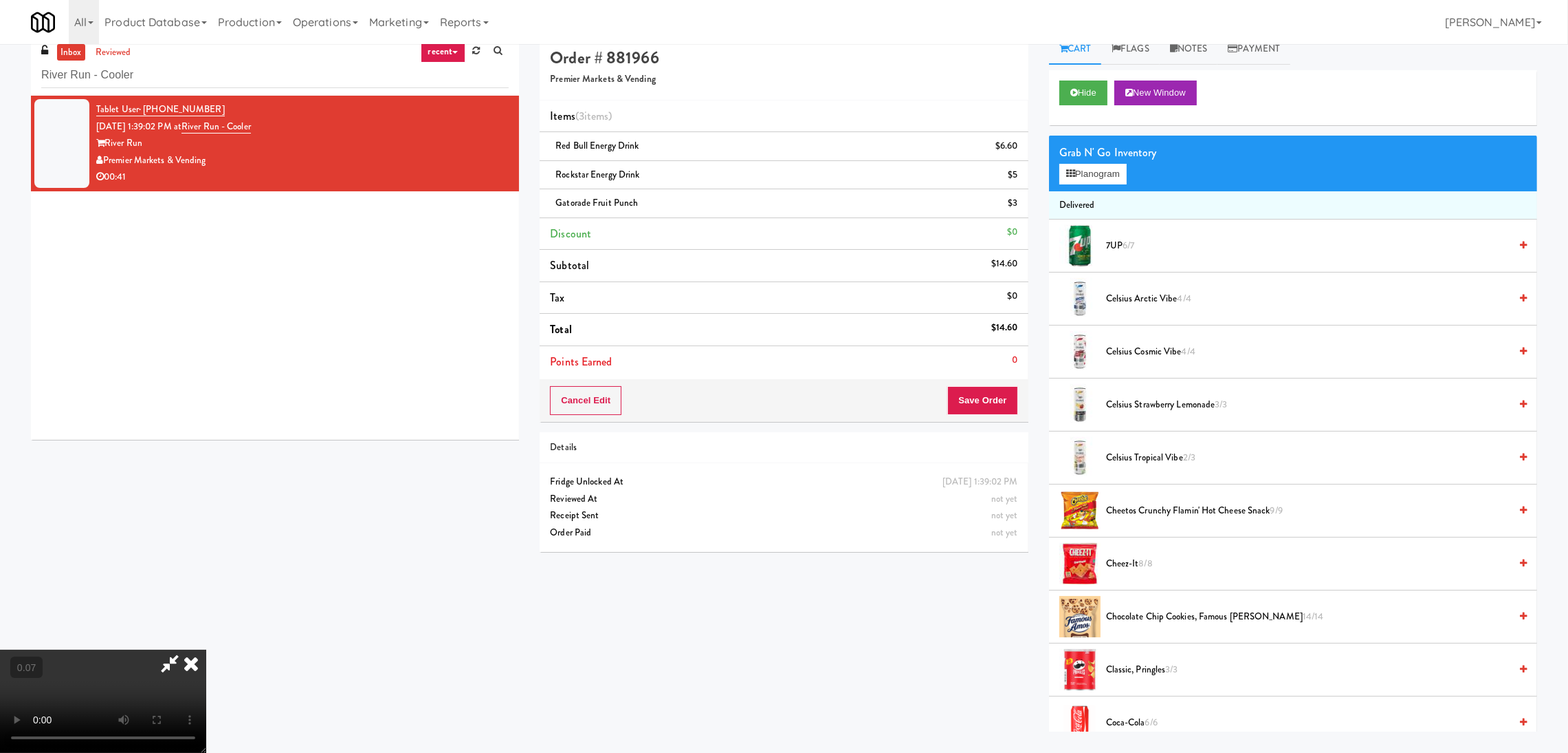
scroll to position [44, 0]
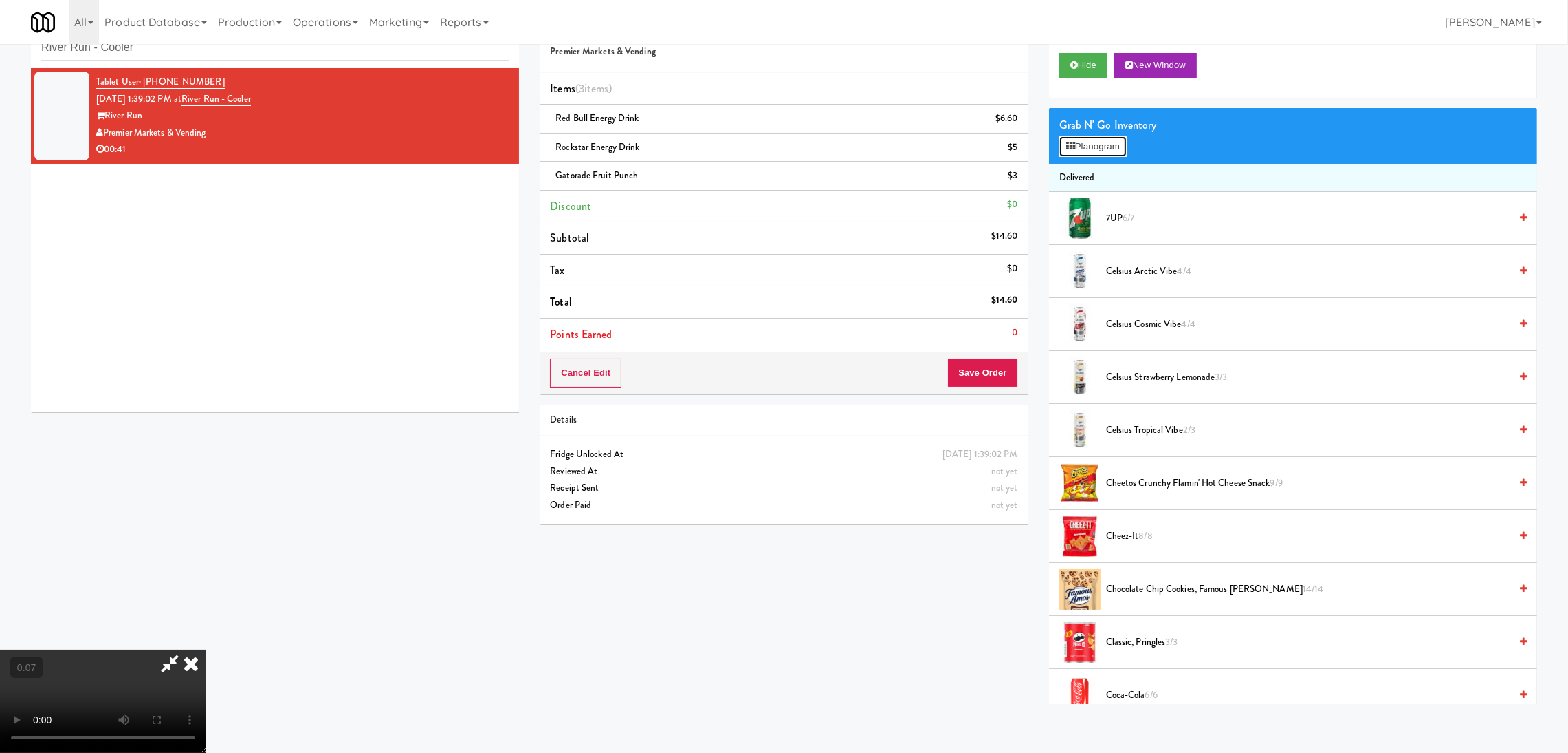
click at [1111, 148] on button "Planogram" at bounding box center [1093, 146] width 67 height 21
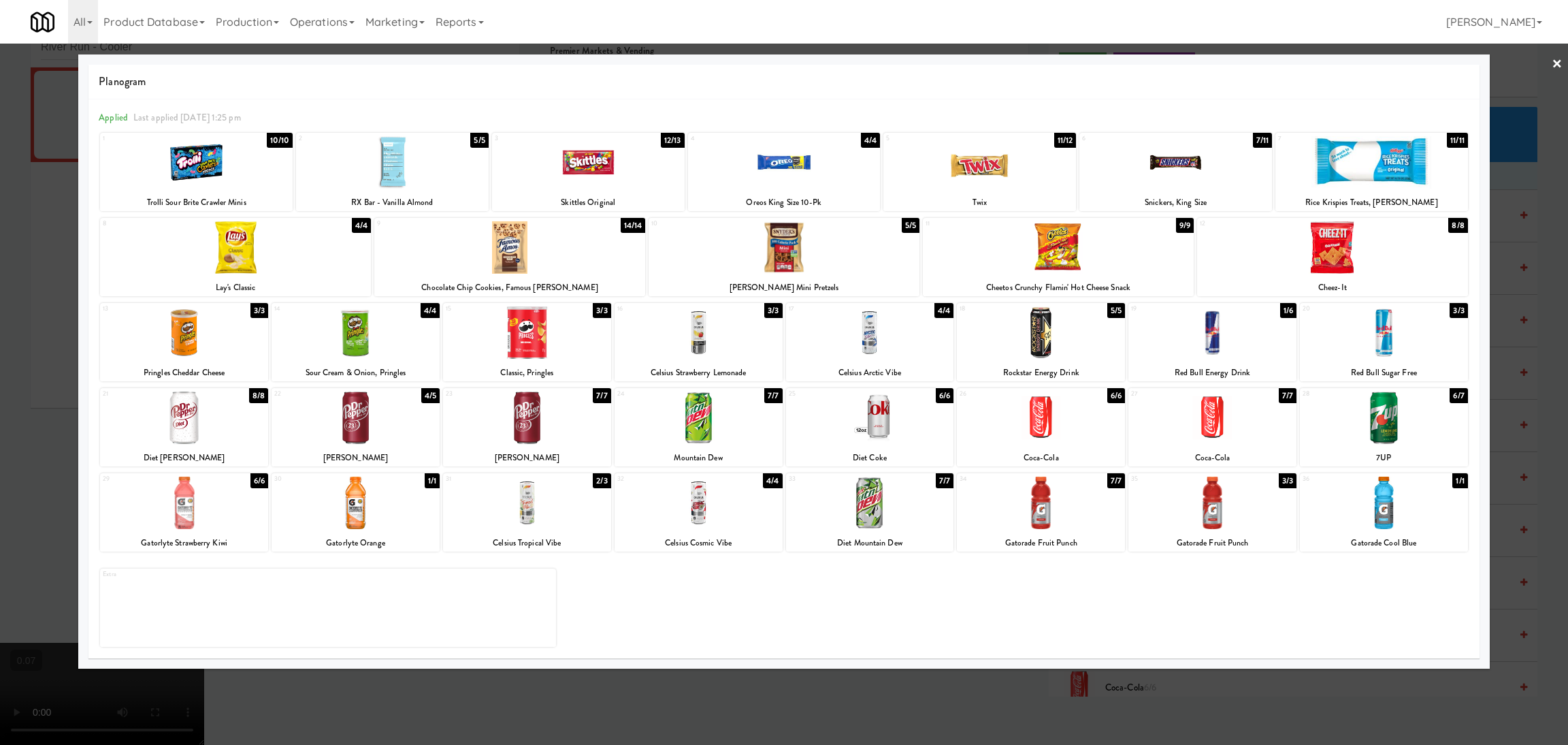
click at [887, 503] on div at bounding box center [870, 502] width 168 height 52
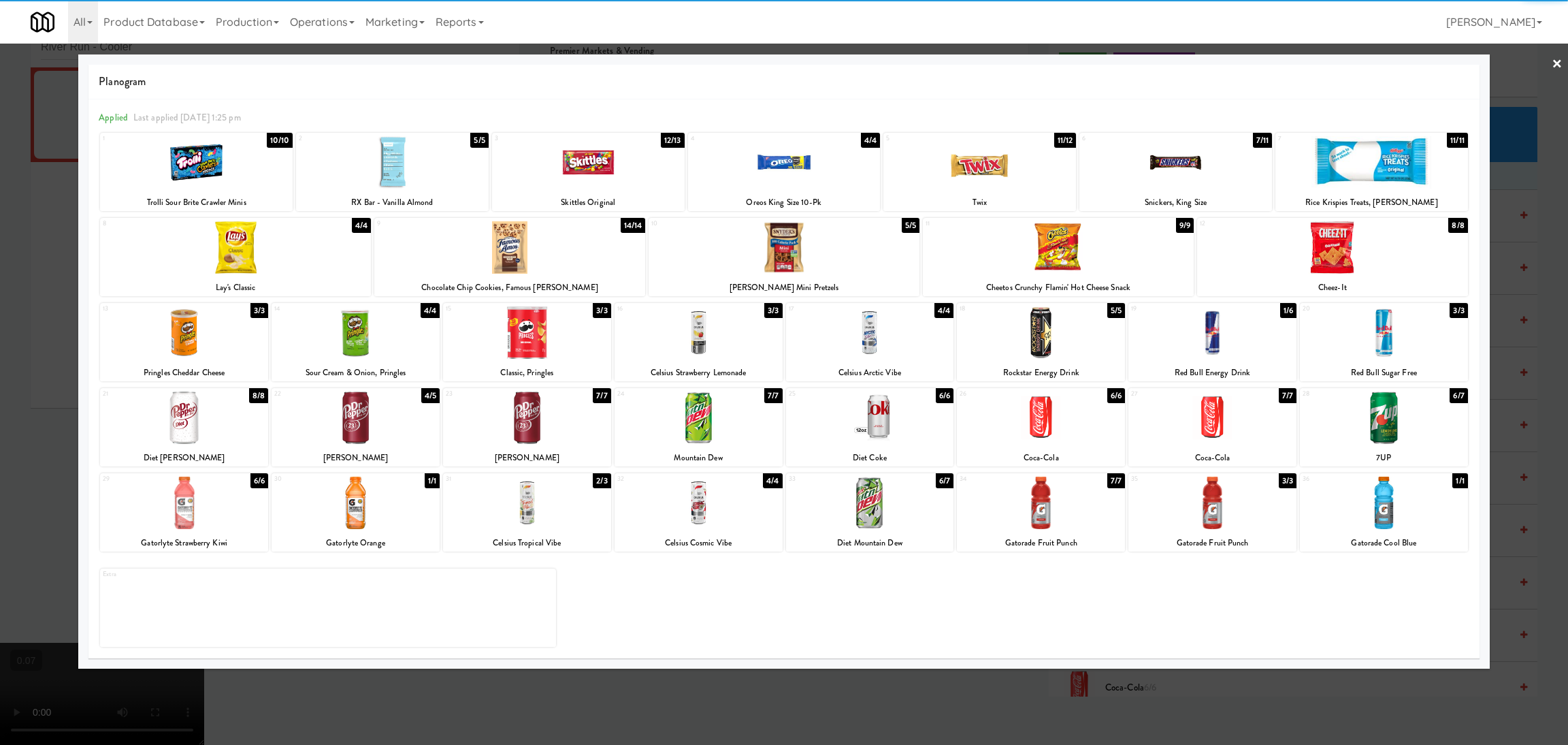
click at [0, 412] on div at bounding box center [784, 372] width 1568 height 745
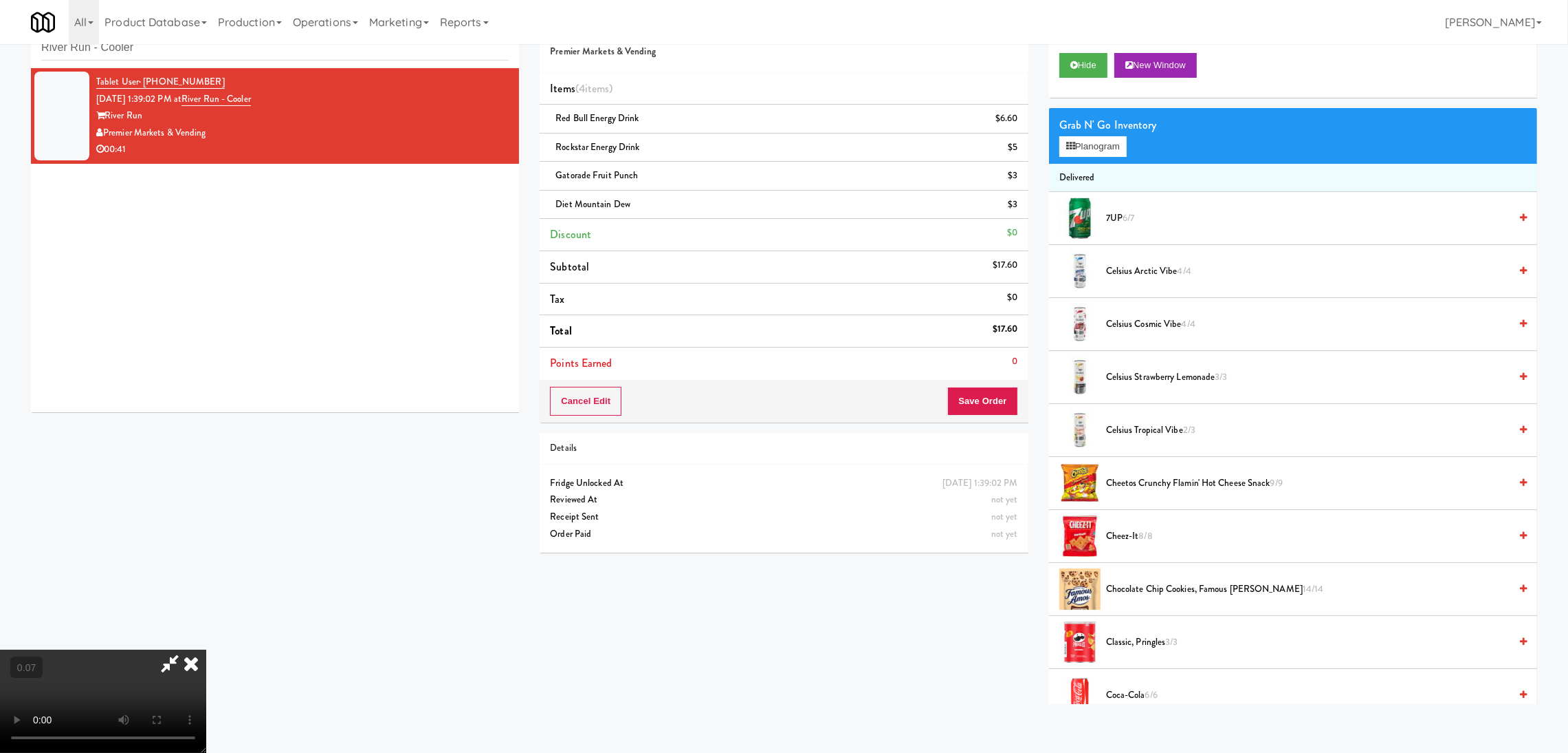
click at [206, 649] on video at bounding box center [103, 700] width 206 height 103
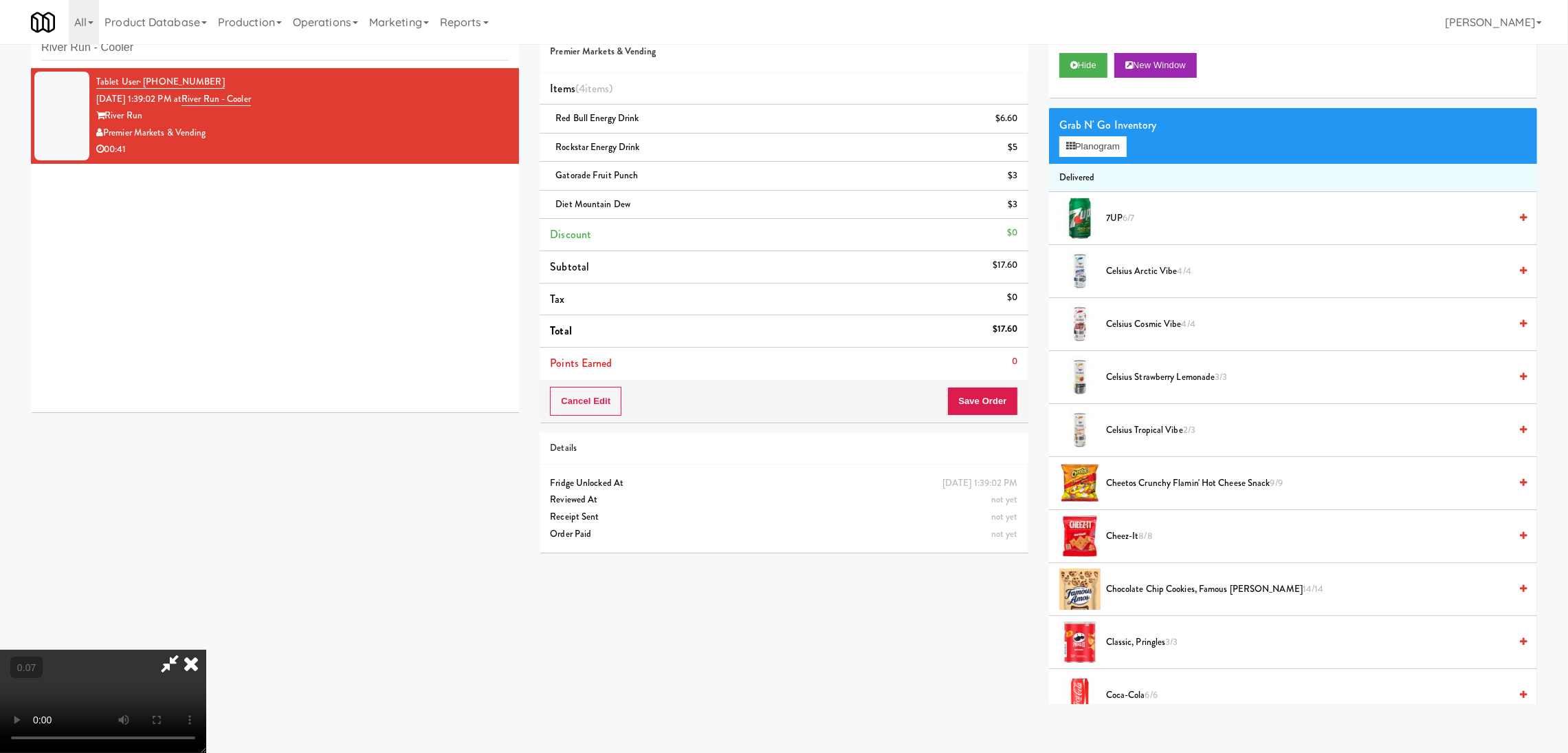
click at [206, 649] on video at bounding box center [103, 700] width 206 height 103
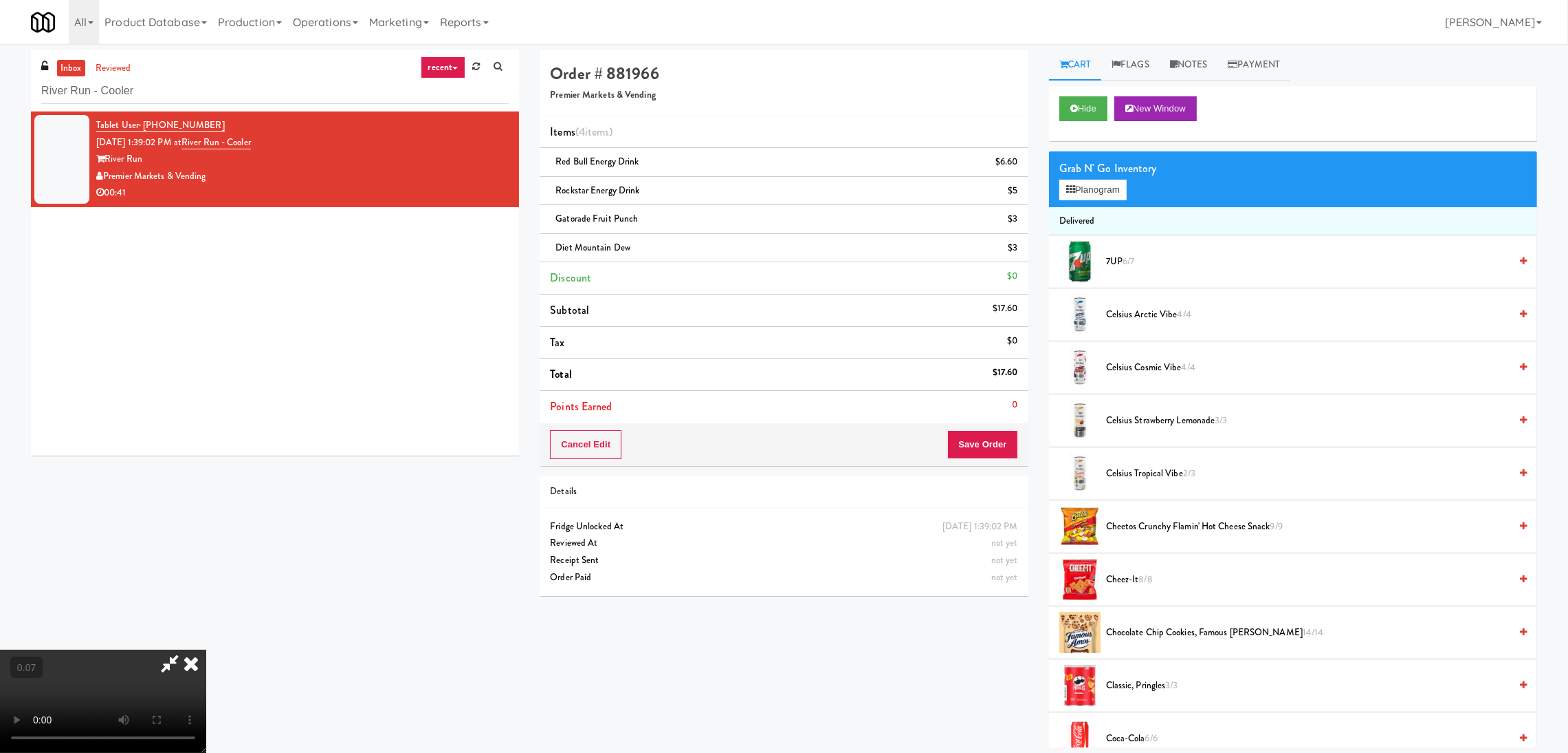
click at [186, 649] on icon at bounding box center [169, 663] width 32 height 27
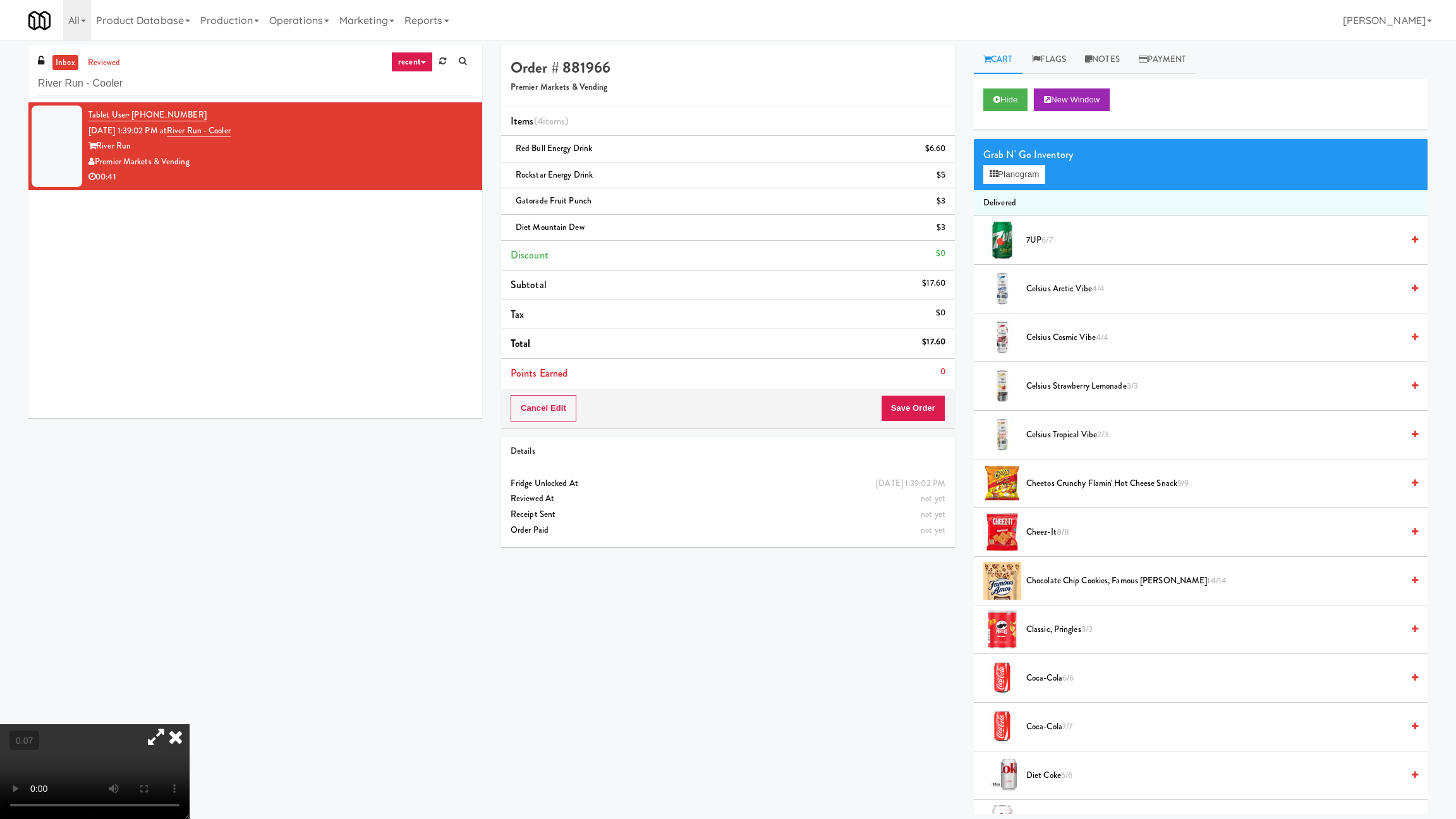
click at [189, 691] on video at bounding box center [95, 771] width 189 height 95
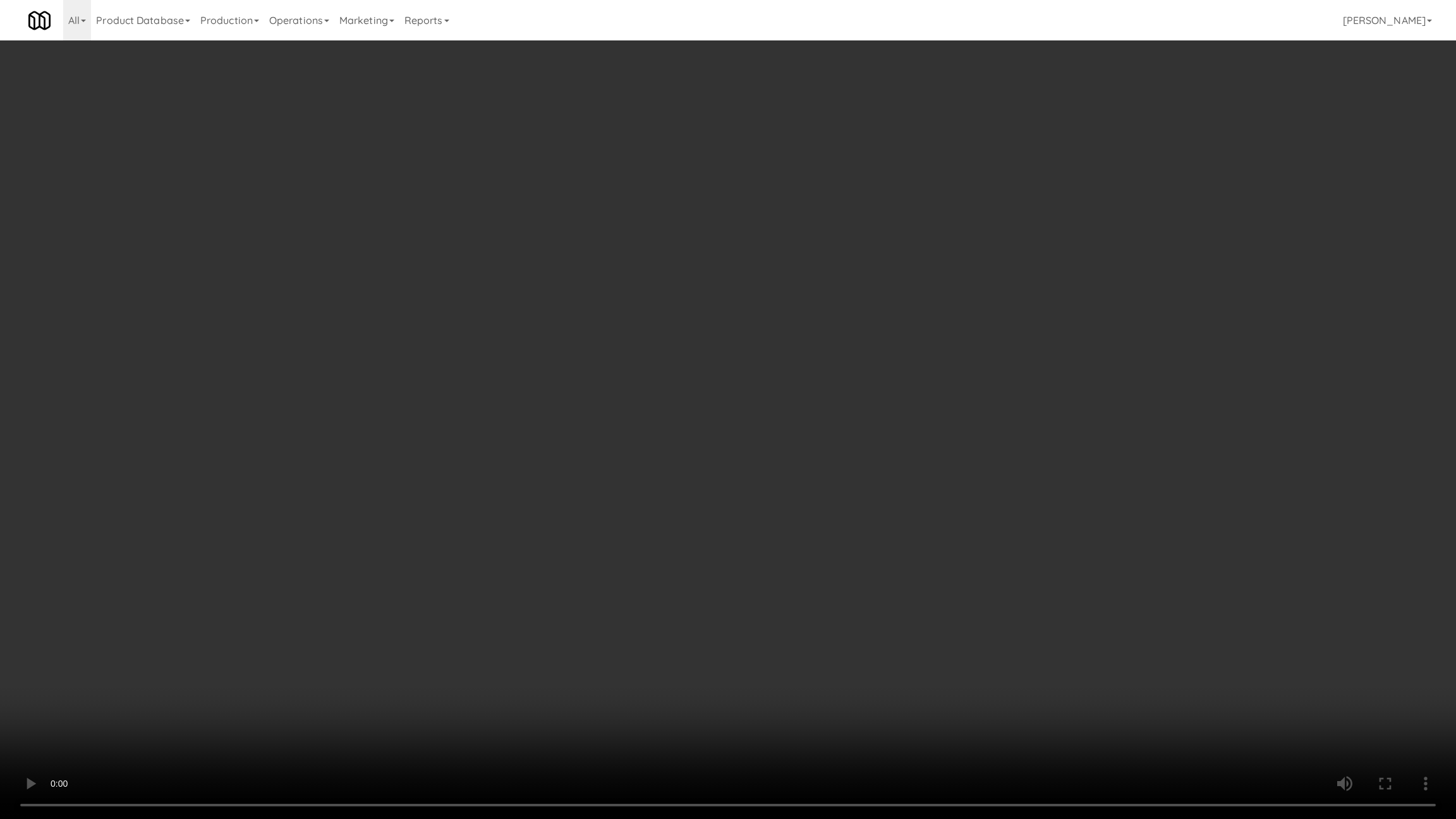
click at [277, 594] on video at bounding box center [728, 410] width 1456 height 819
click at [253, 617] on video at bounding box center [728, 410] width 1456 height 819
click at [259, 617] on video at bounding box center [728, 410] width 1456 height 819
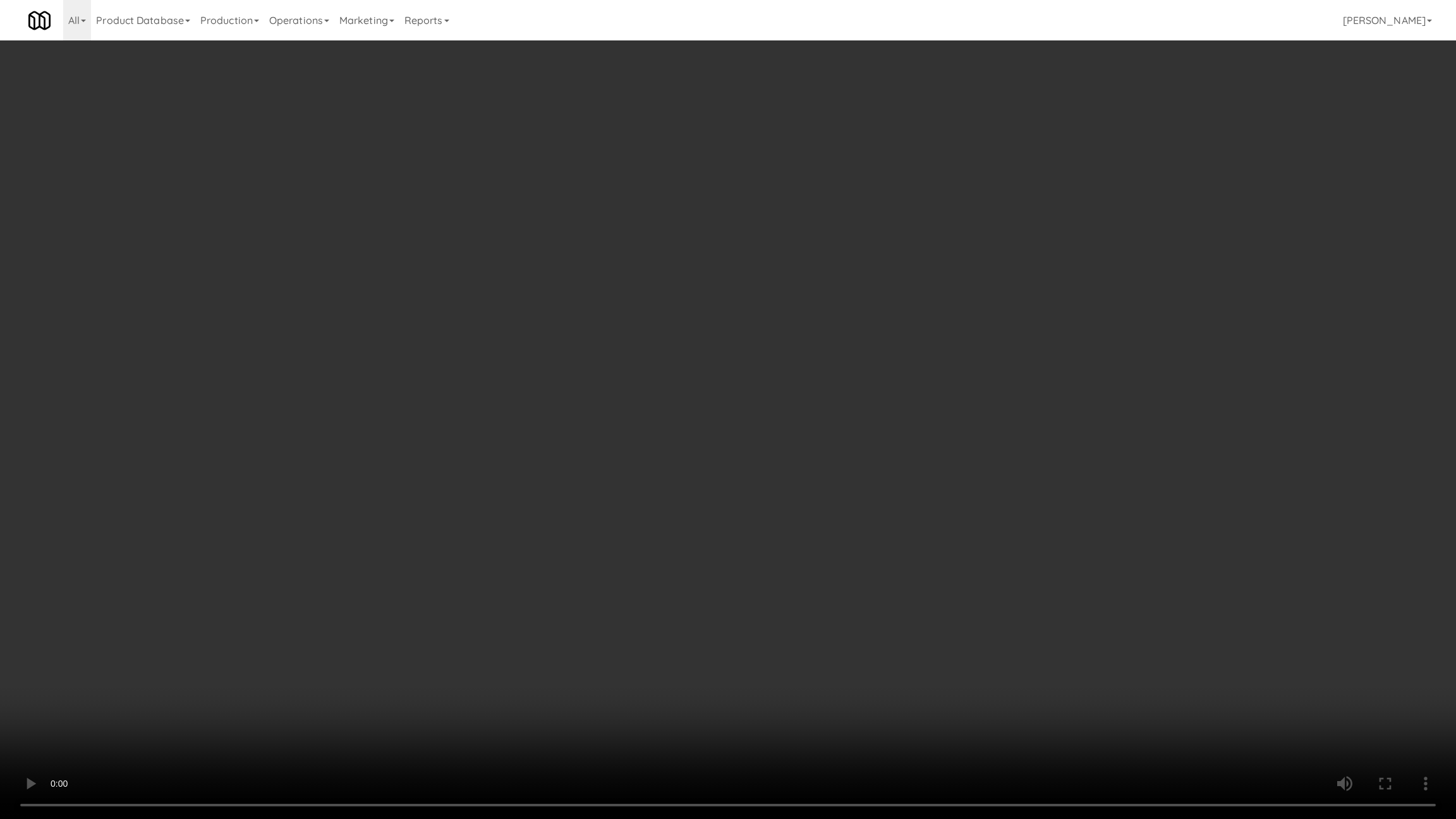
click at [327, 691] on video at bounding box center [728, 410] width 1456 height 819
click at [267, 691] on video at bounding box center [728, 410] width 1456 height 819
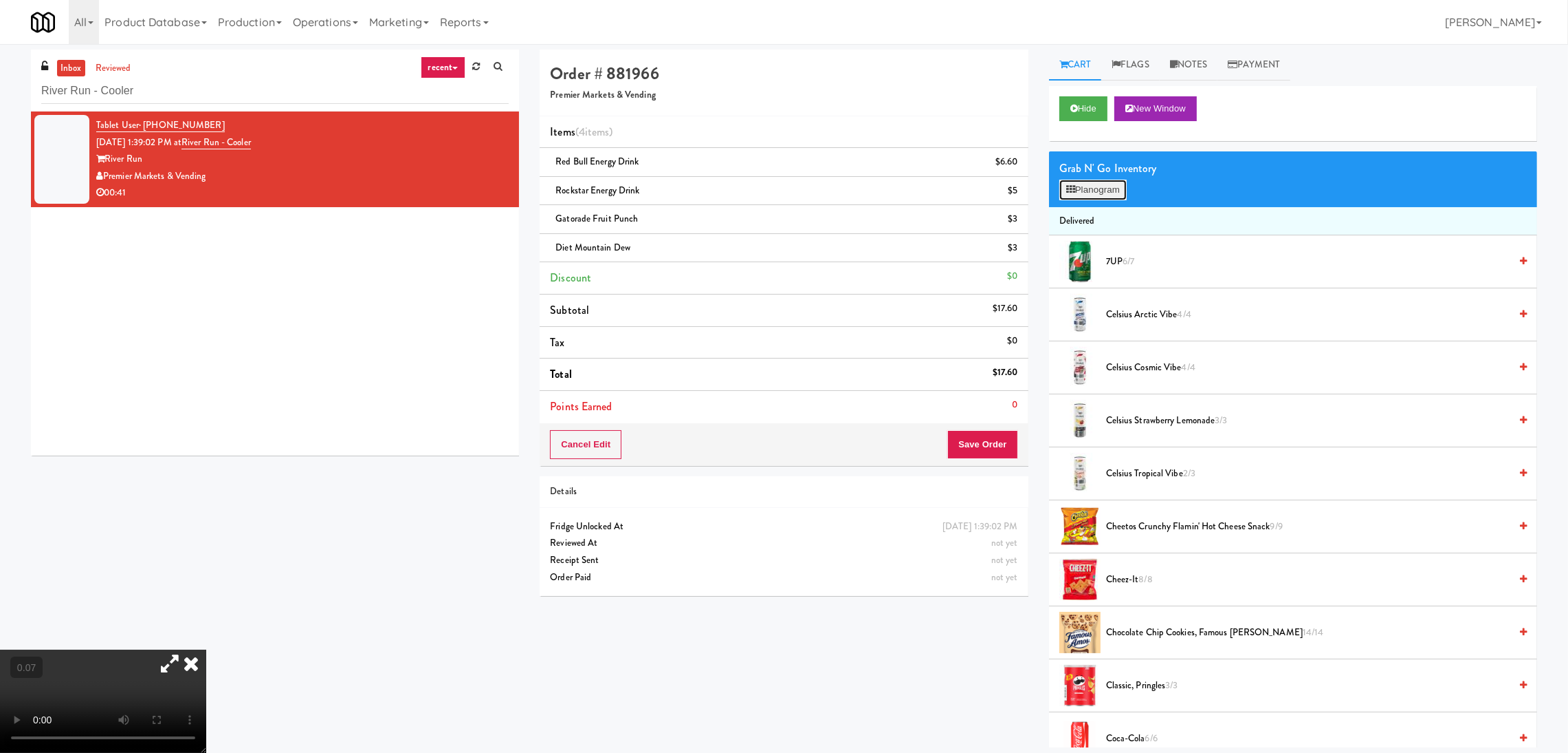
click at [1095, 188] on button "Planogram" at bounding box center [1093, 190] width 67 height 21
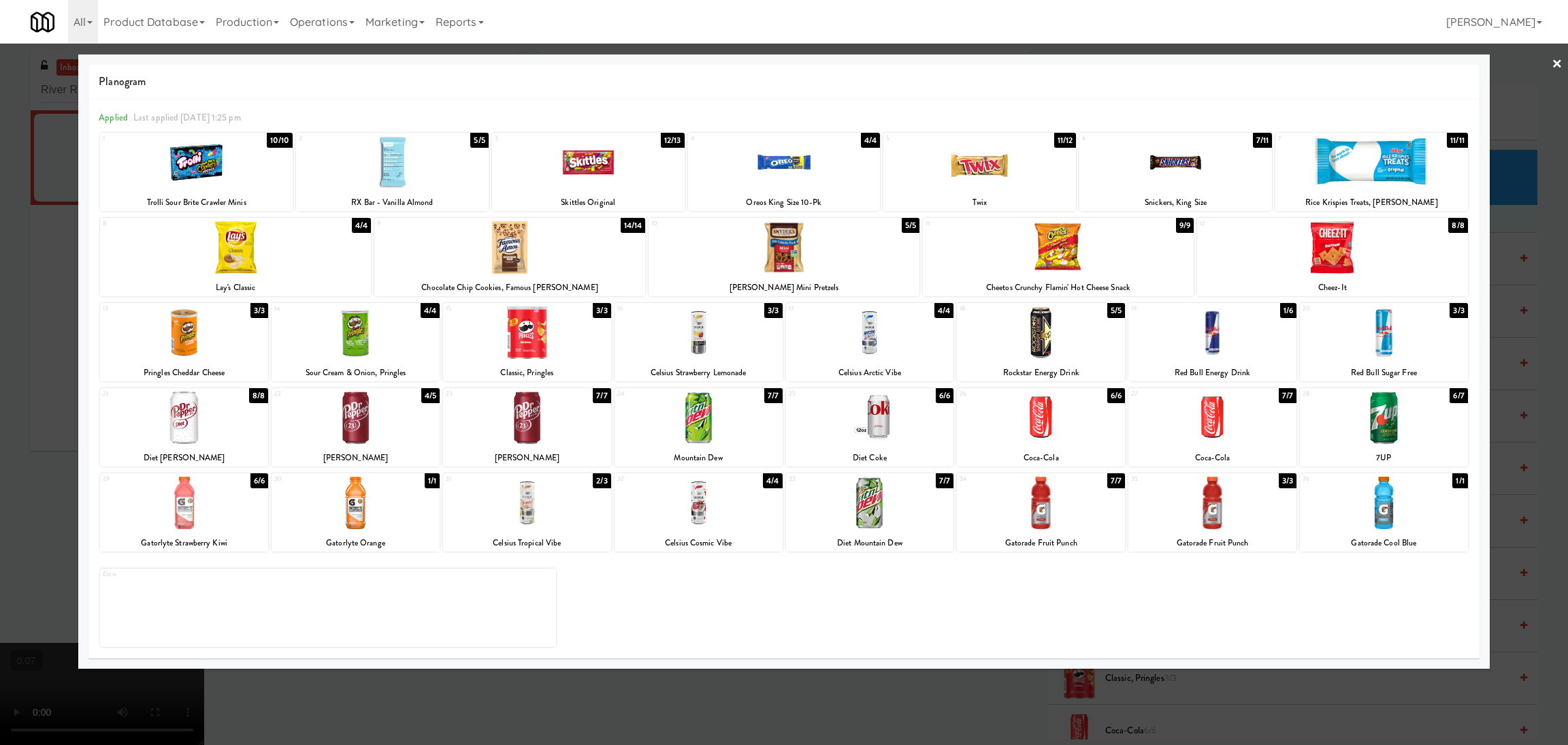
click at [1170, 185] on div at bounding box center [1176, 162] width 193 height 52
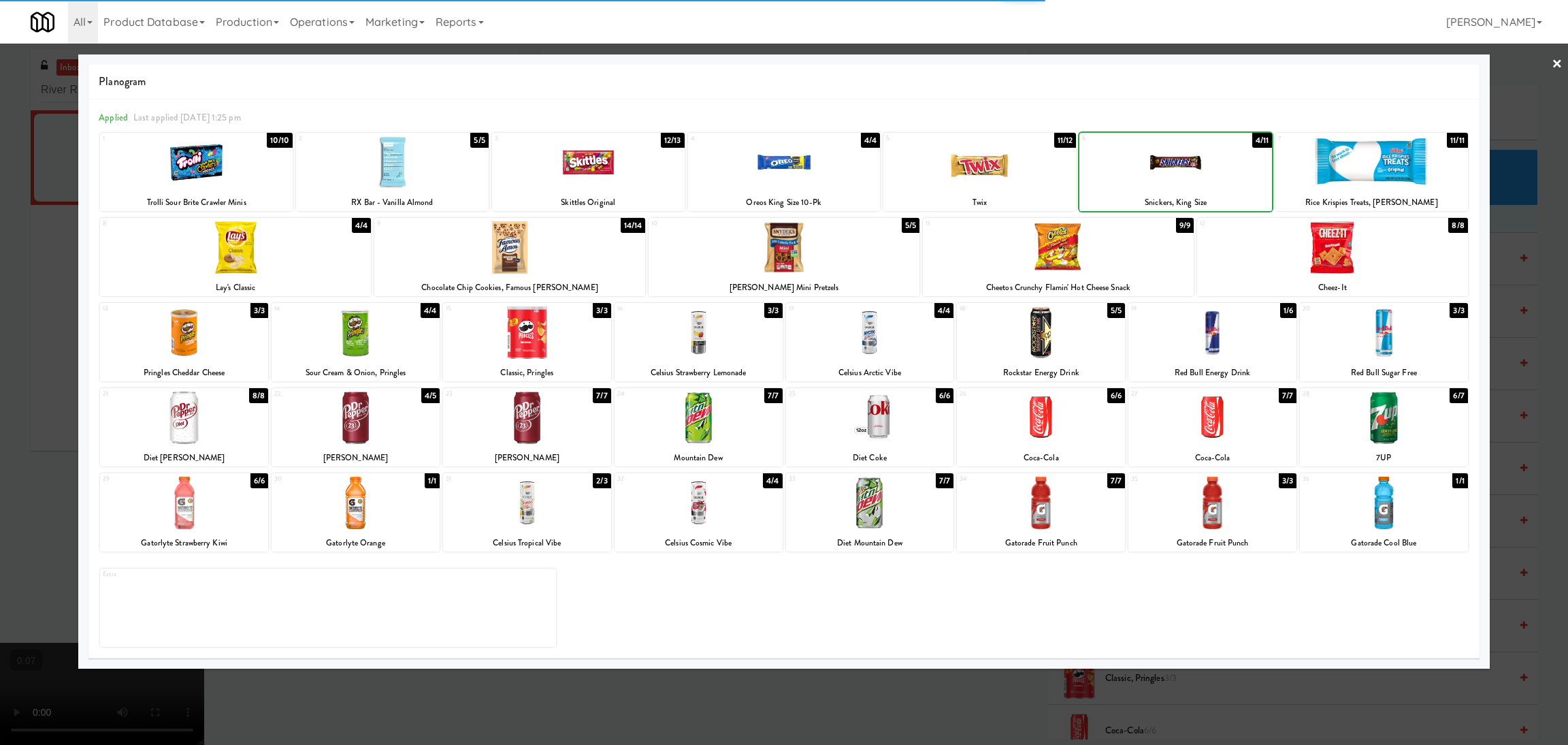
click at [1170, 185] on div at bounding box center [1176, 162] width 193 height 52
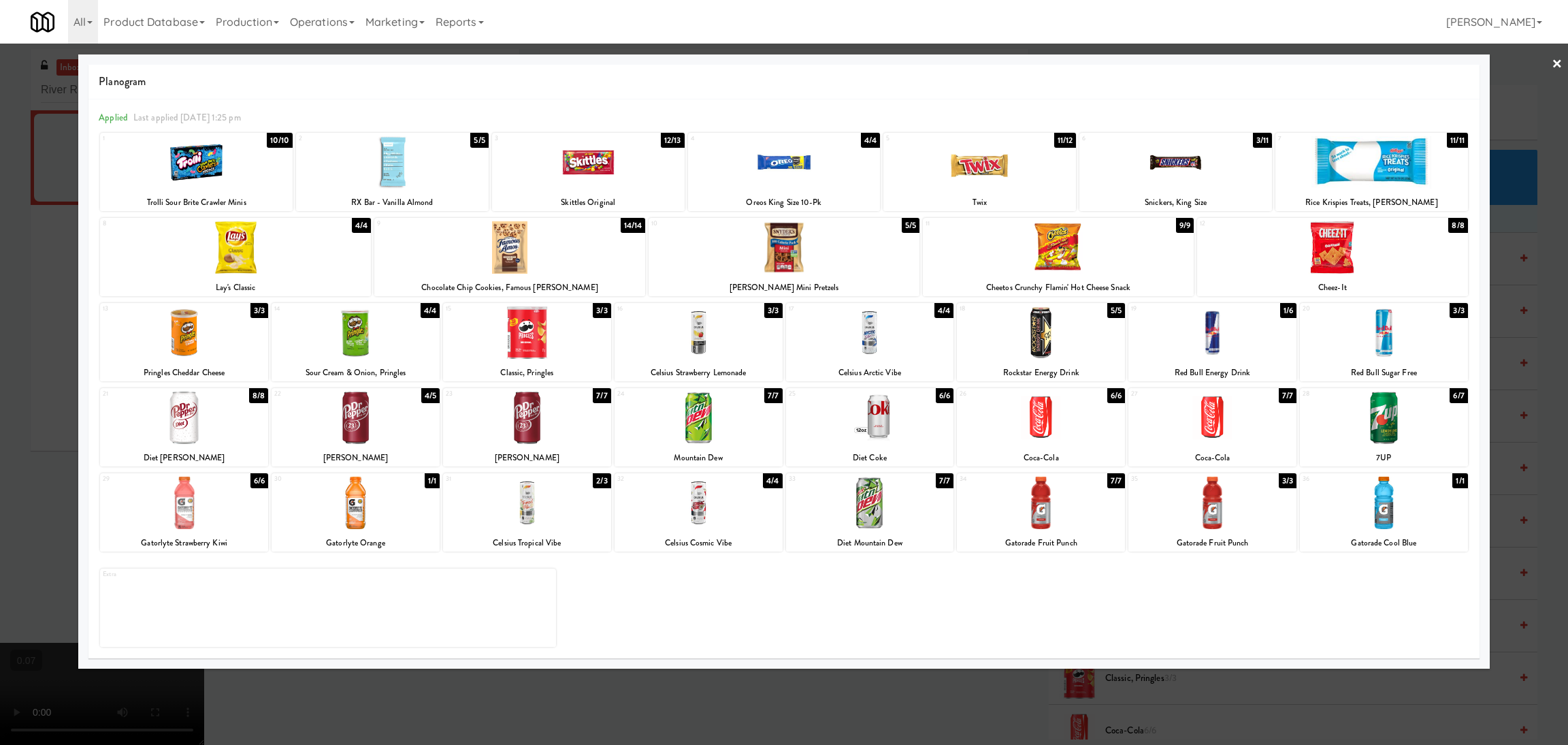
click at [0, 284] on div at bounding box center [784, 372] width 1568 height 745
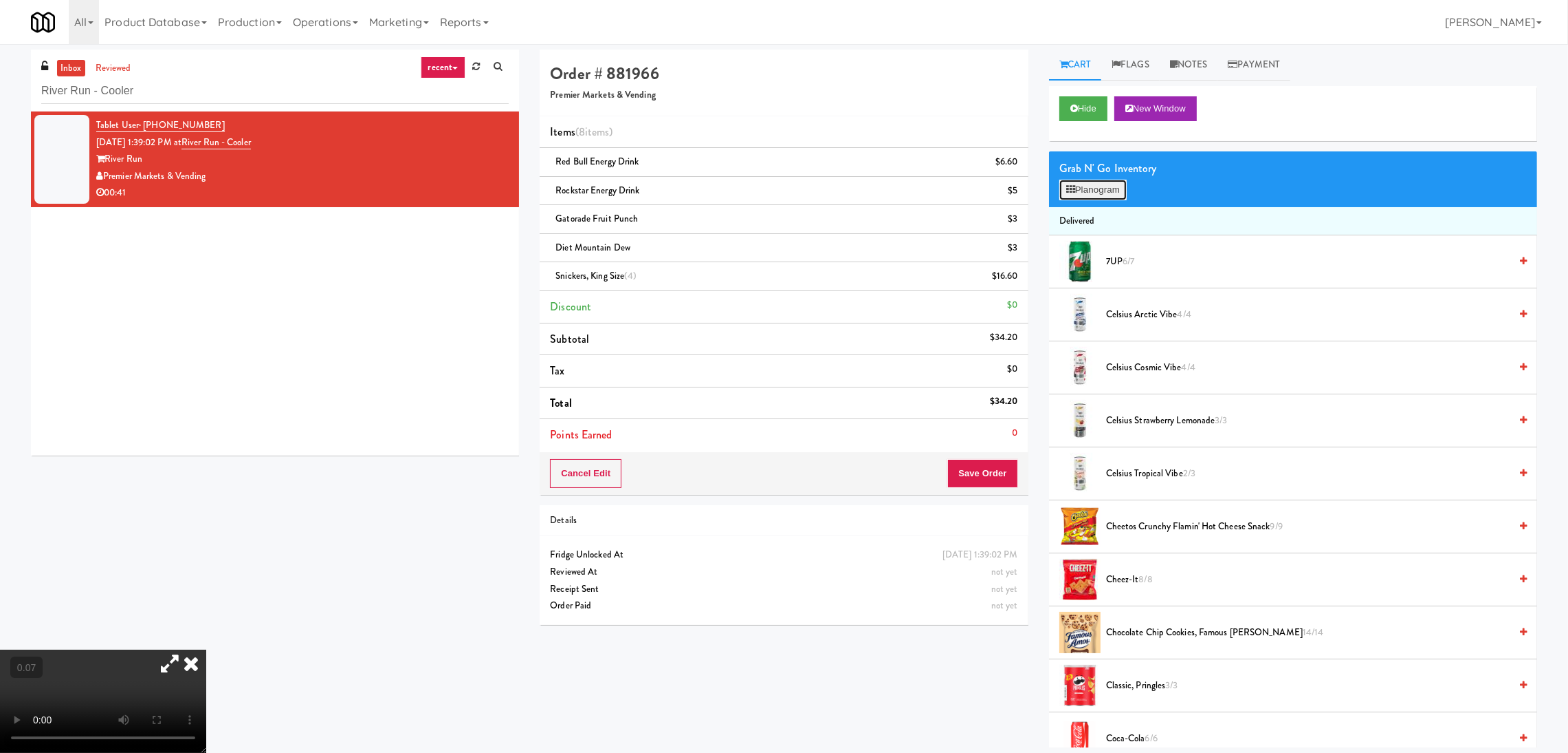
click at [1098, 191] on button "Planogram" at bounding box center [1093, 190] width 67 height 21
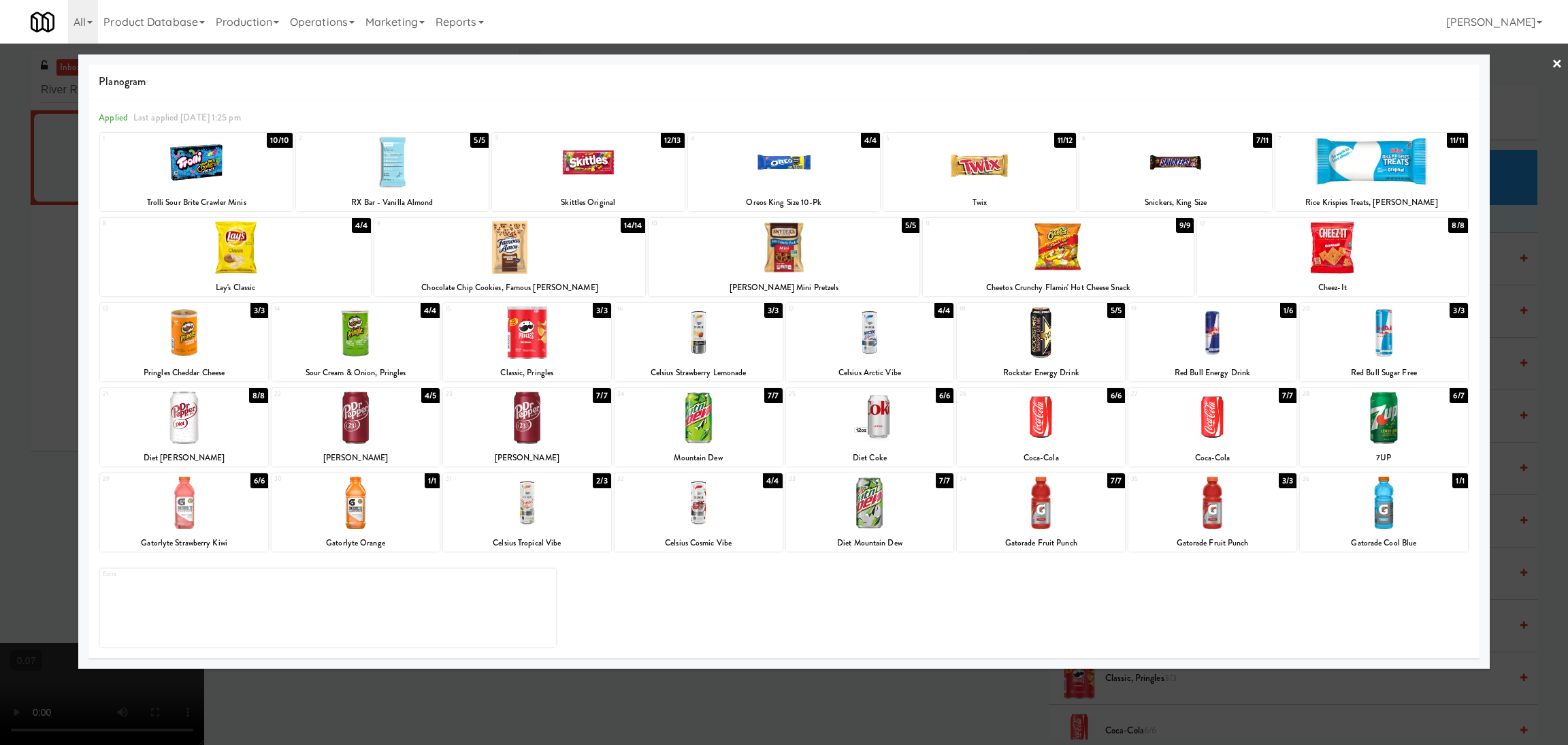
click at [1412, 412] on div at bounding box center [1383, 418] width 168 height 52
click at [0, 326] on div at bounding box center [784, 372] width 1568 height 745
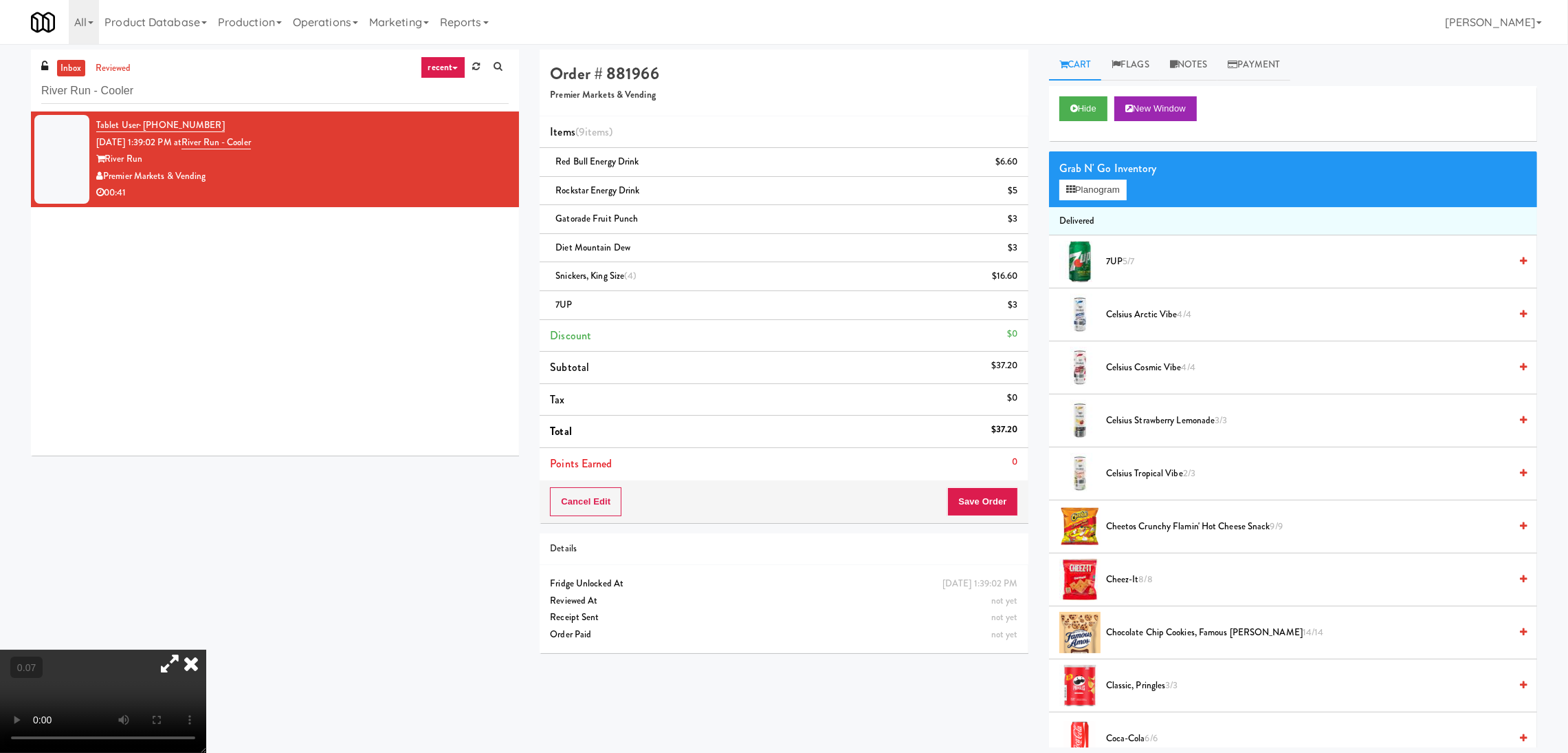
click at [105, 649] on video at bounding box center [103, 700] width 206 height 103
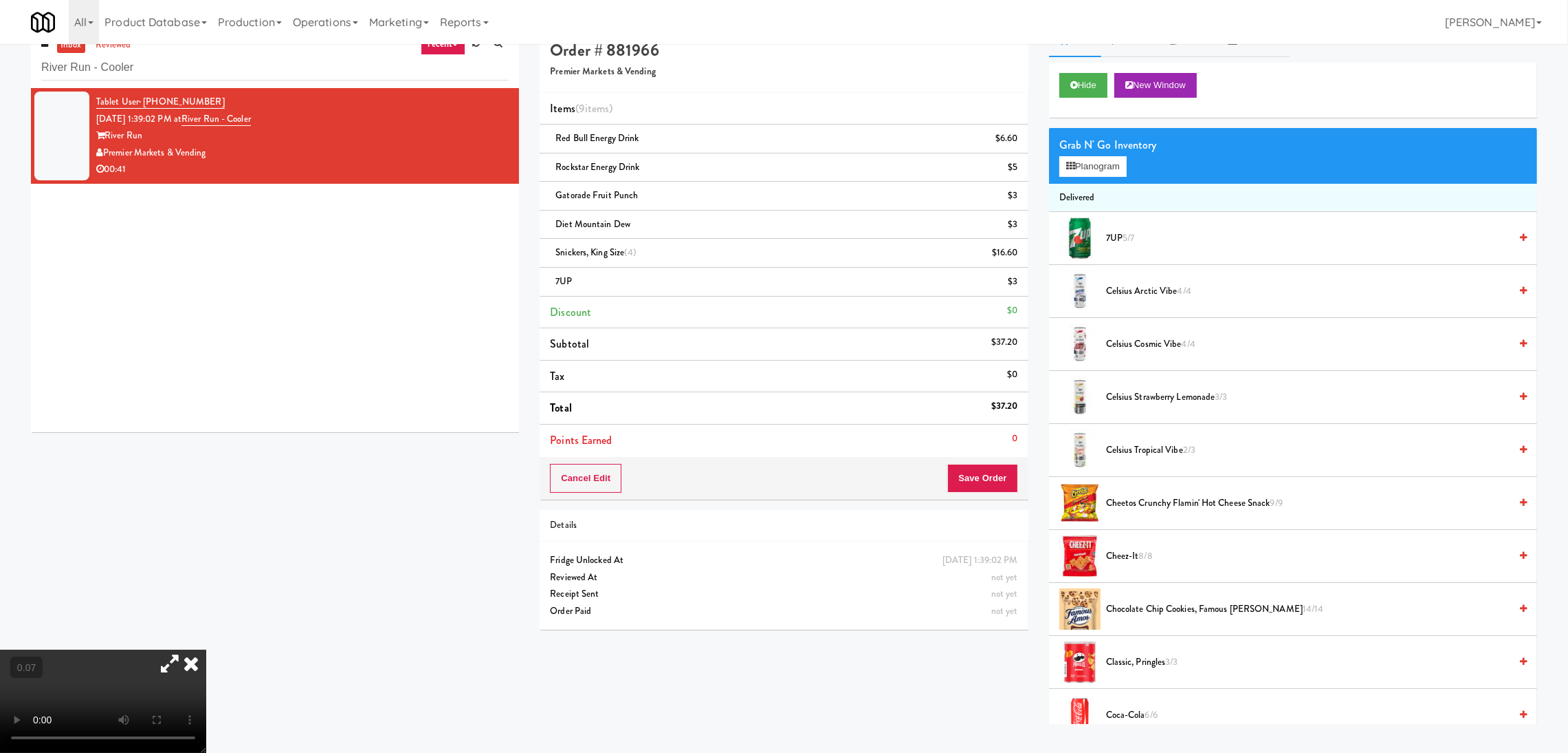
scroll to position [44, 0]
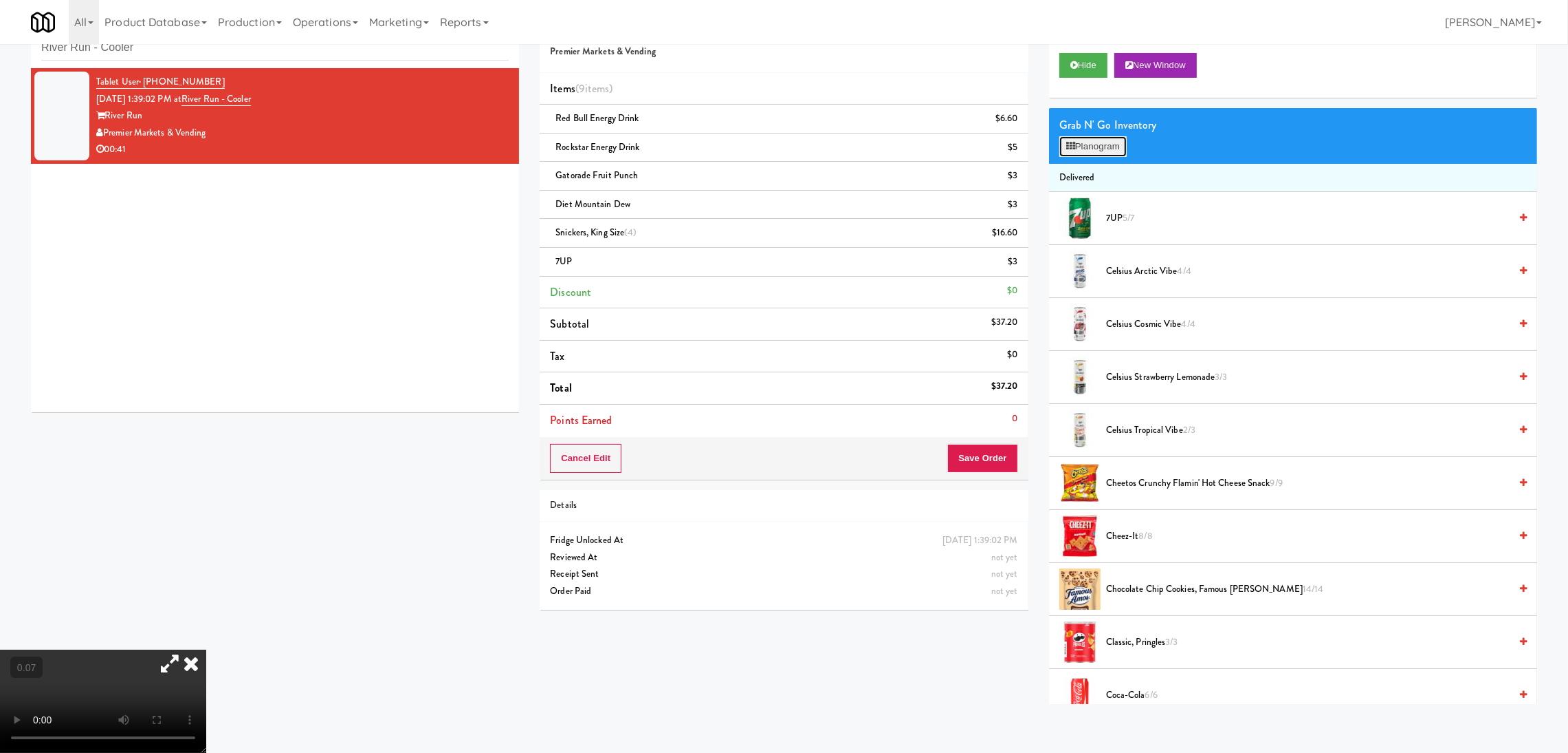
click at [1103, 150] on button "Planogram" at bounding box center [1093, 146] width 67 height 21
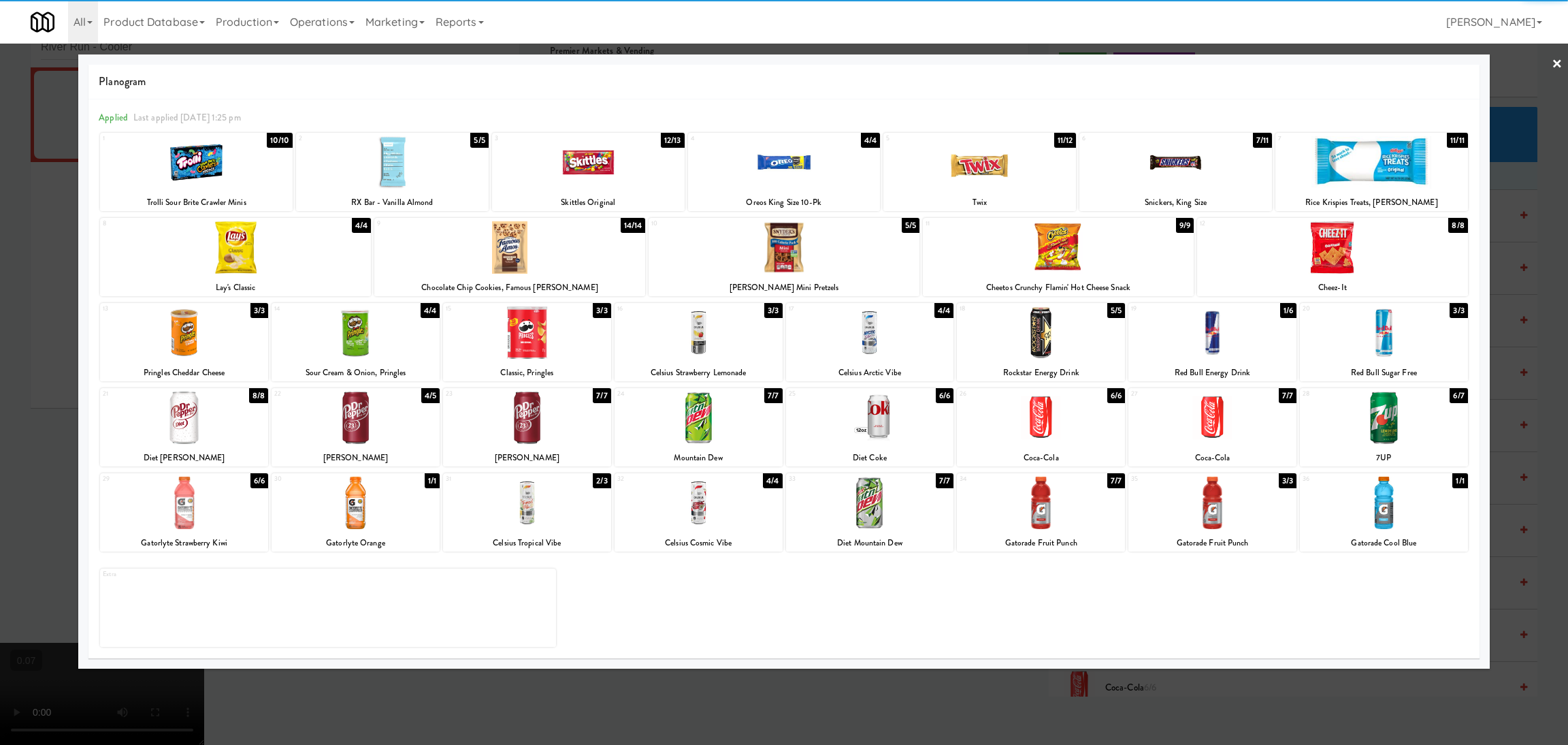
click at [1232, 430] on div at bounding box center [1212, 418] width 168 height 52
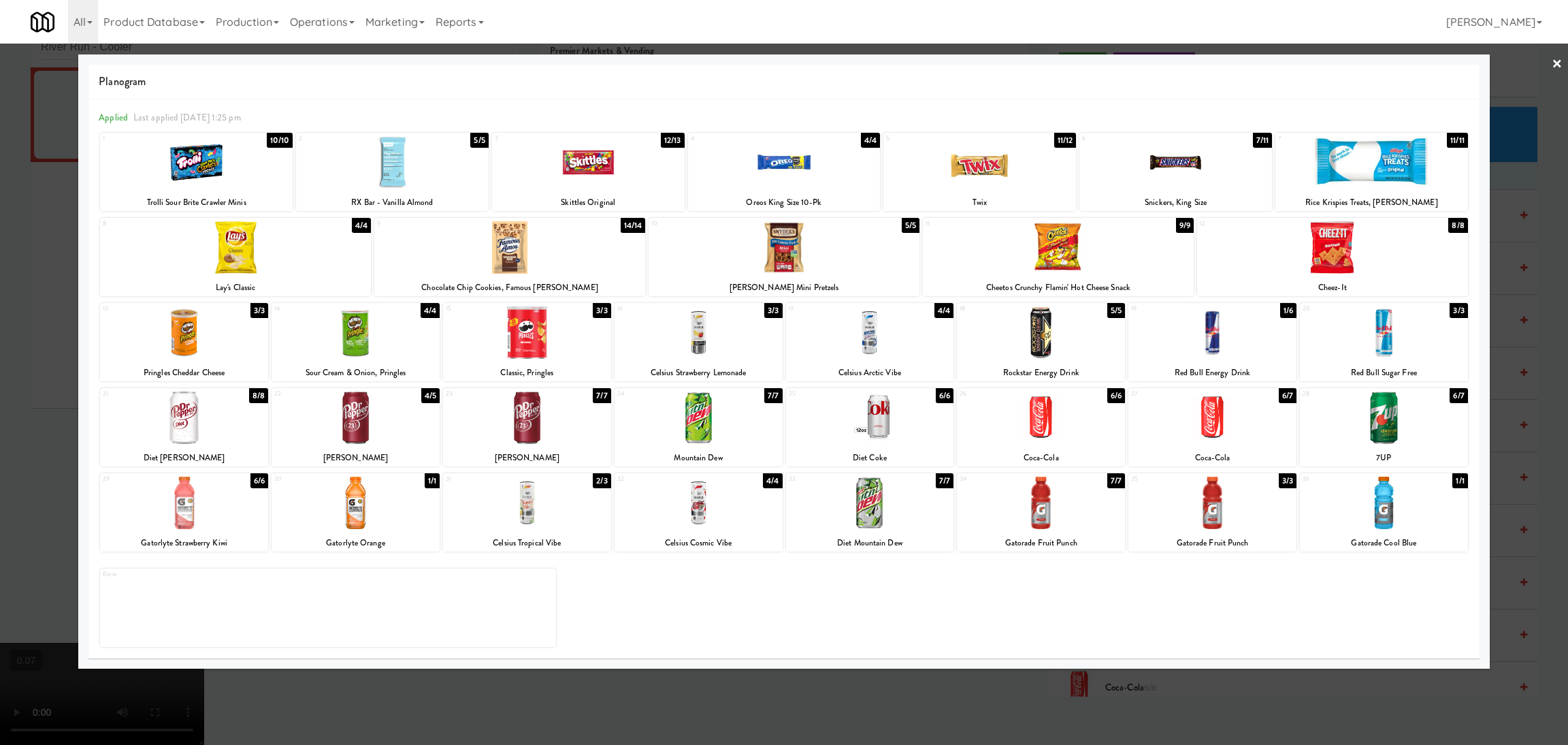
click at [39, 365] on div at bounding box center [784, 372] width 1568 height 745
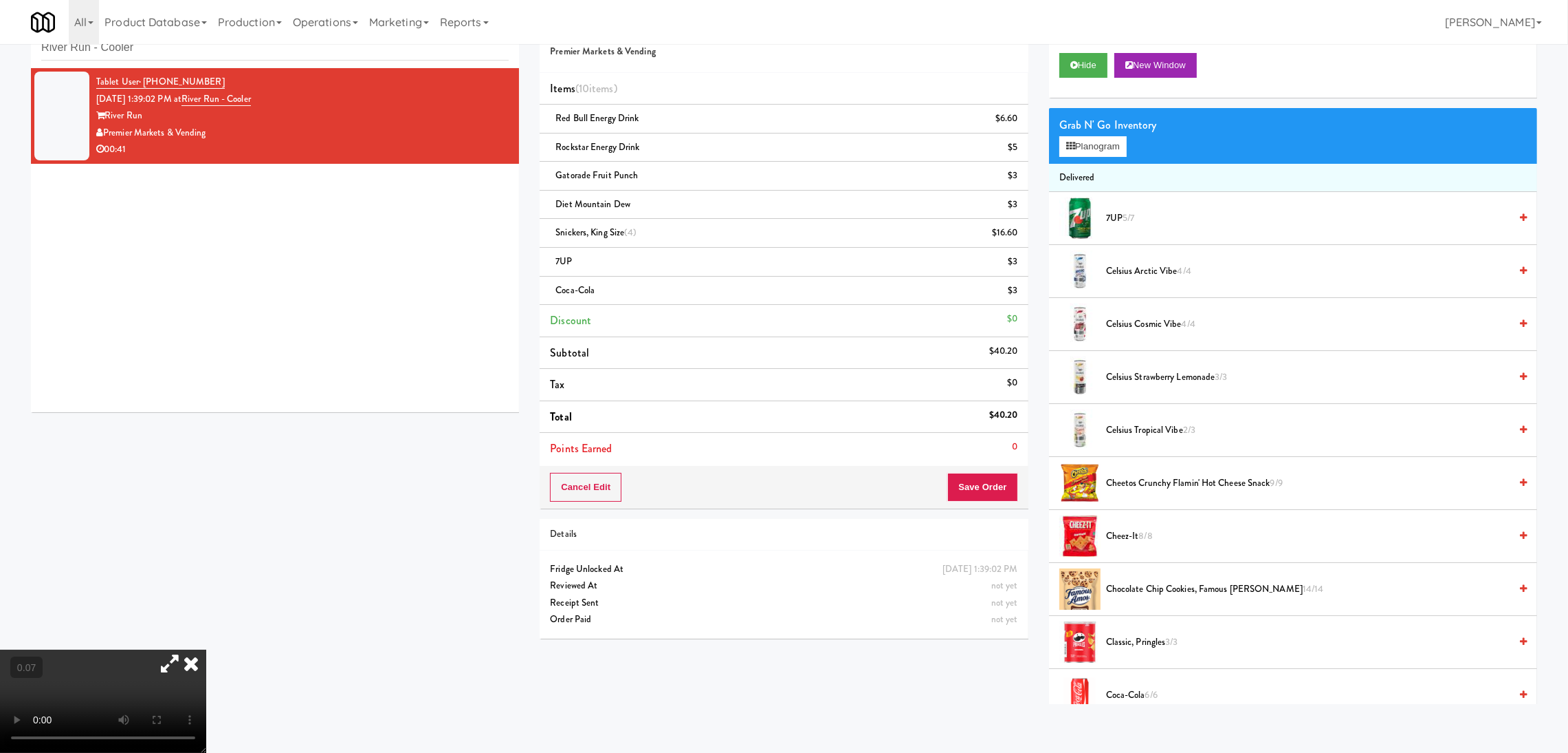
click at [206, 649] on video at bounding box center [103, 700] width 206 height 103
drag, startPoint x: 300, startPoint y: 583, endPoint x: 301, endPoint y: 672, distance: 89.0
click at [206, 649] on video at bounding box center [103, 700] width 206 height 103
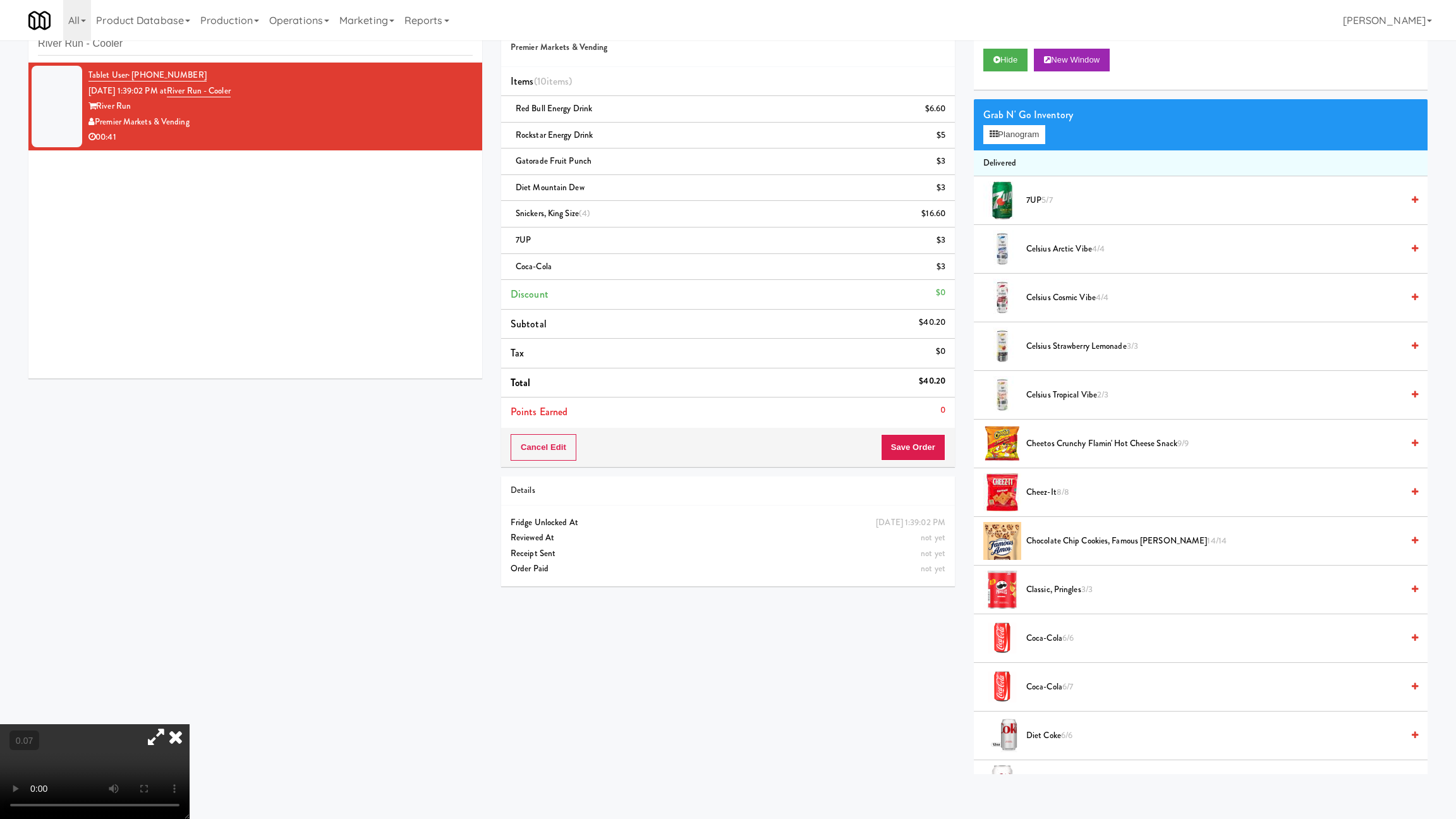
click at [189, 691] on video at bounding box center [95, 771] width 189 height 95
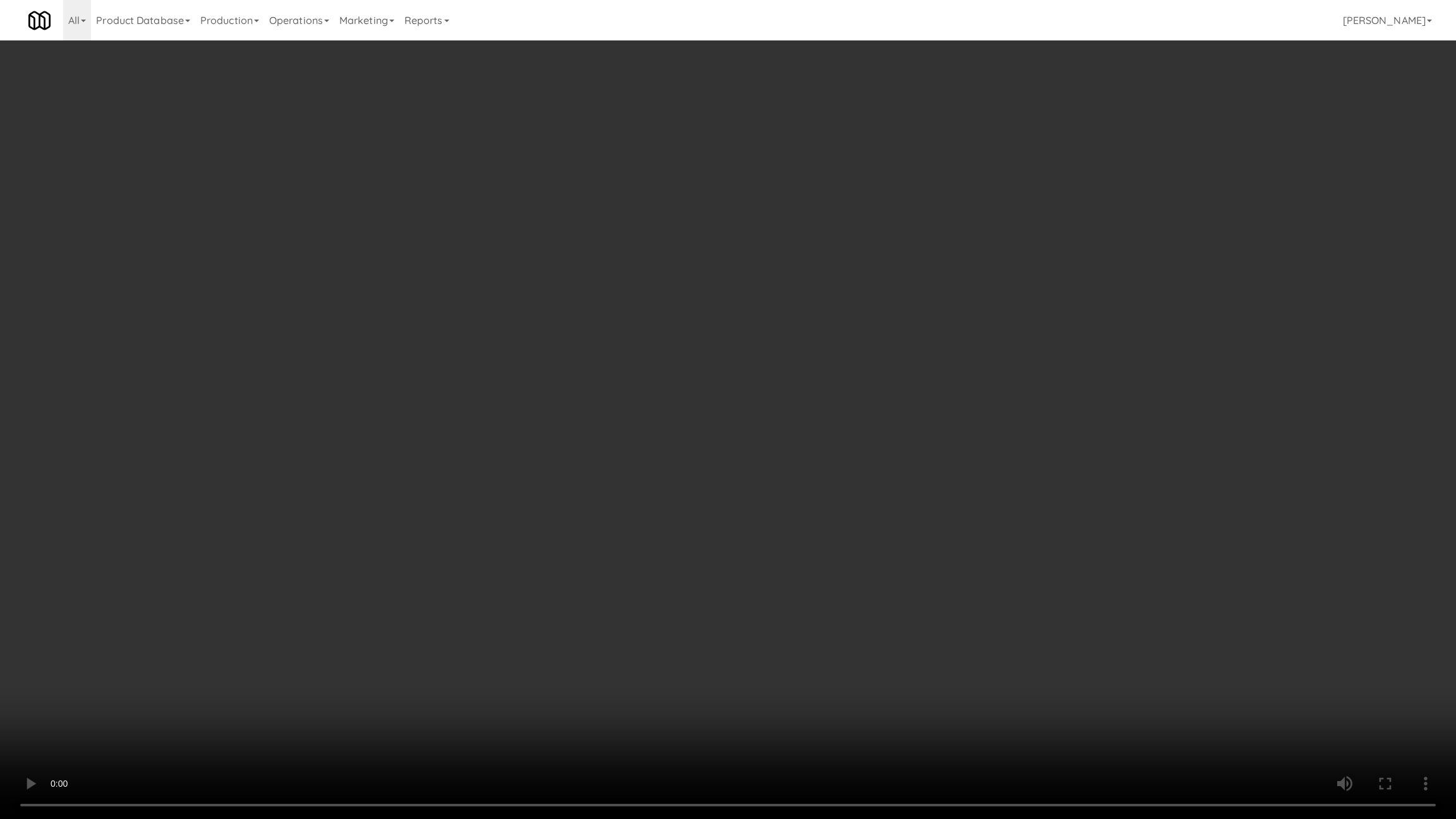
click at [460, 691] on video at bounding box center [728, 410] width 1456 height 819
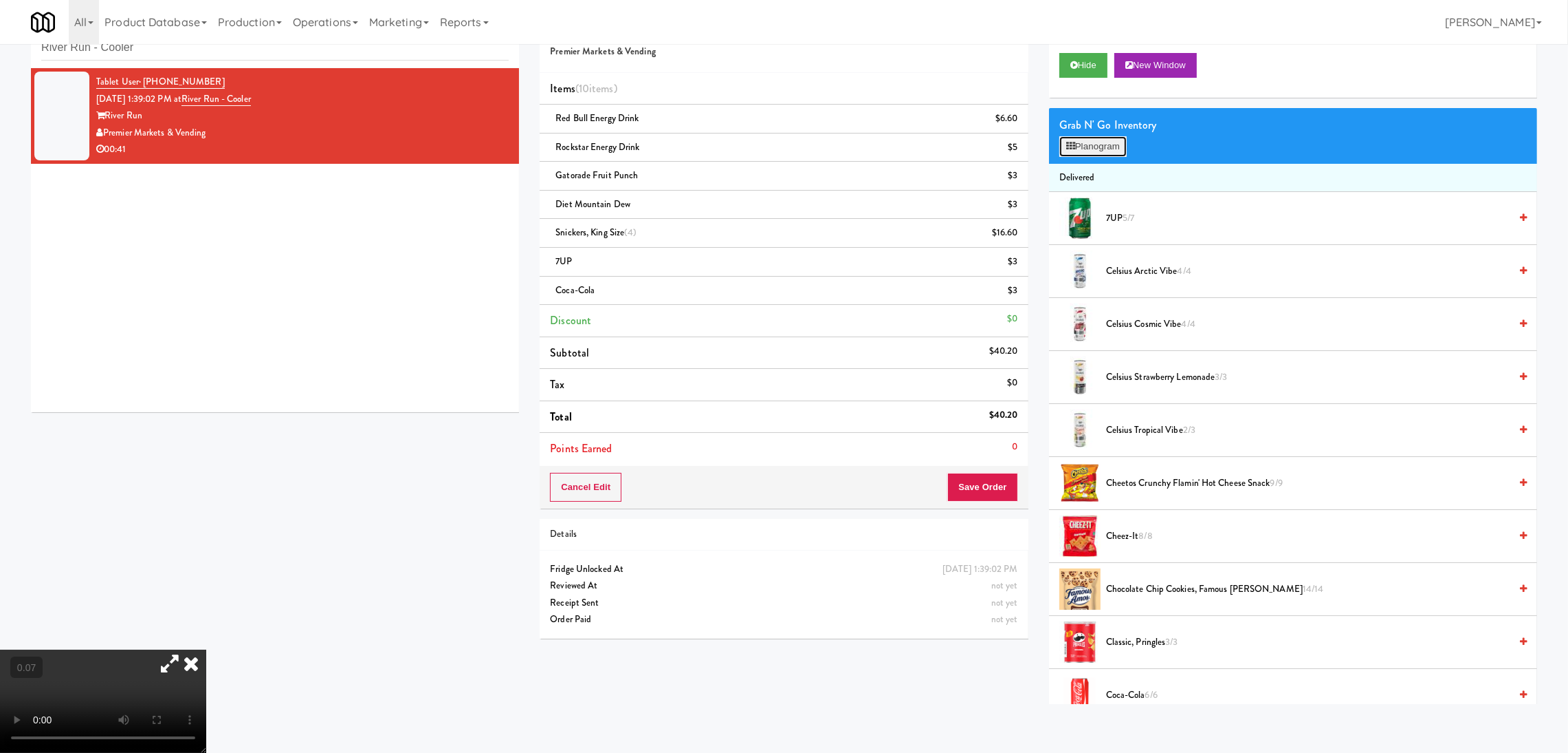
click at [1124, 147] on button "Planogram" at bounding box center [1093, 146] width 67 height 21
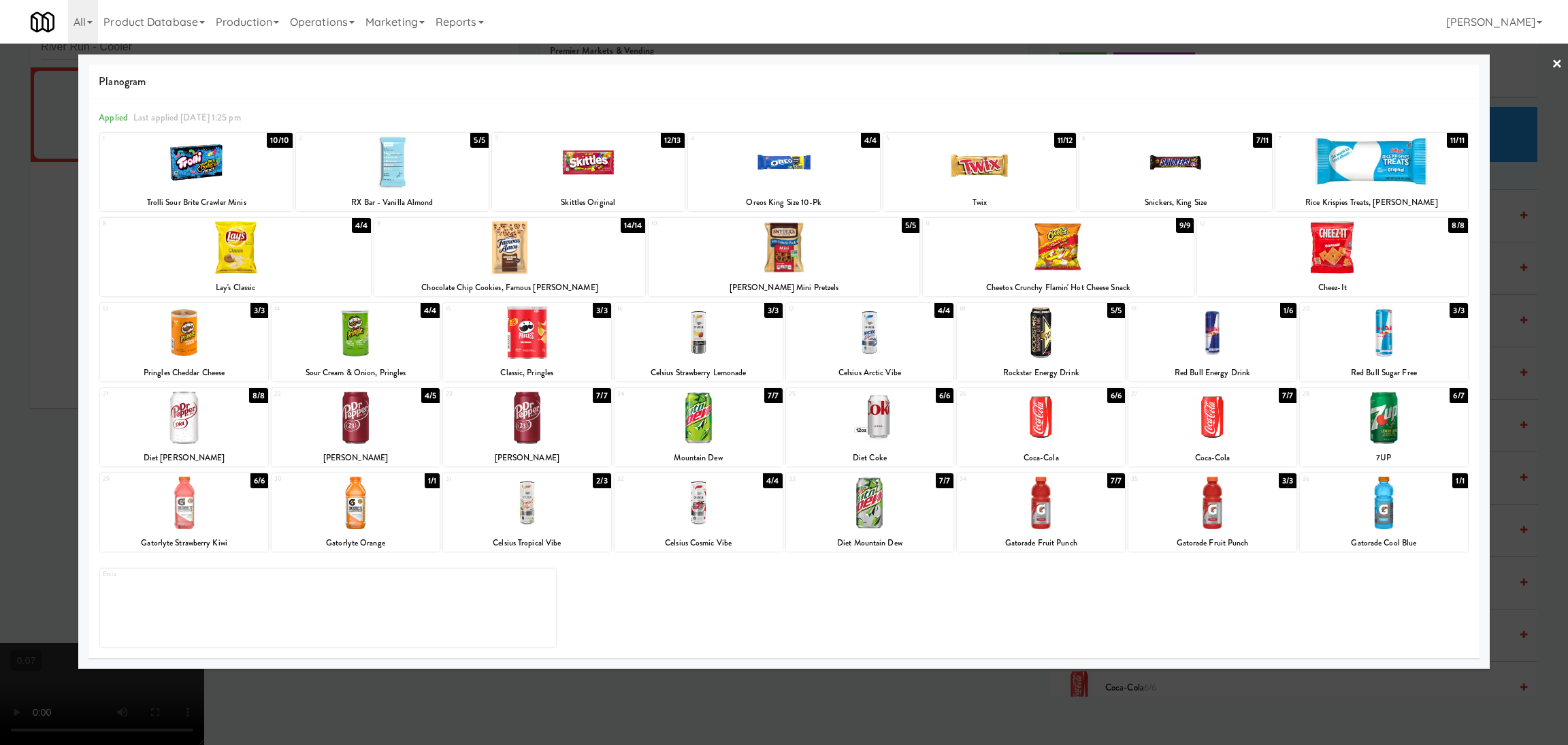
click at [1072, 332] on div at bounding box center [1041, 333] width 168 height 52
click at [349, 343] on div at bounding box center [355, 333] width 168 height 52
drag, startPoint x: 0, startPoint y: 349, endPoint x: 51, endPoint y: 364, distance: 53.2
click at [5, 348] on div at bounding box center [784, 372] width 1568 height 745
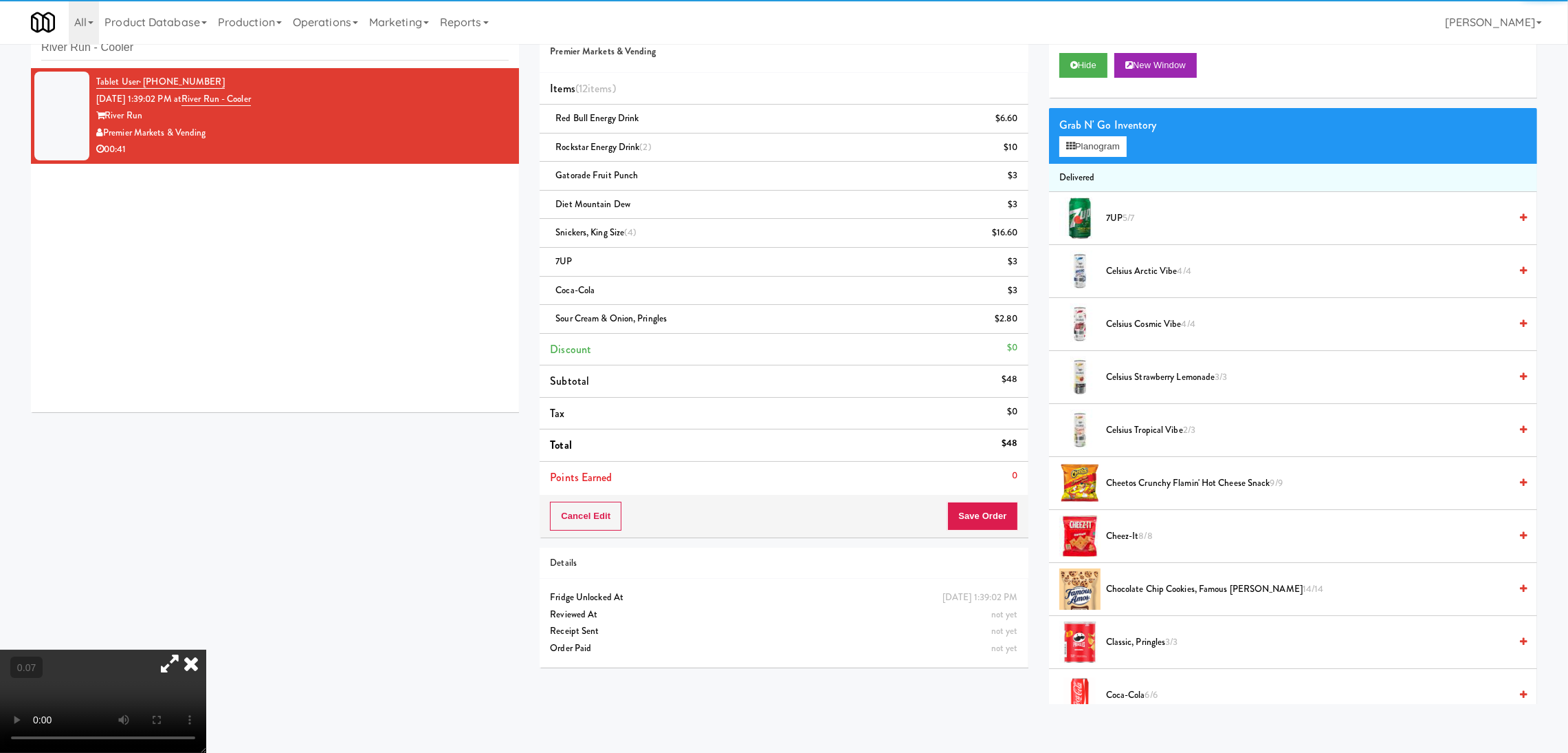
click at [193, 649] on video at bounding box center [103, 700] width 206 height 103
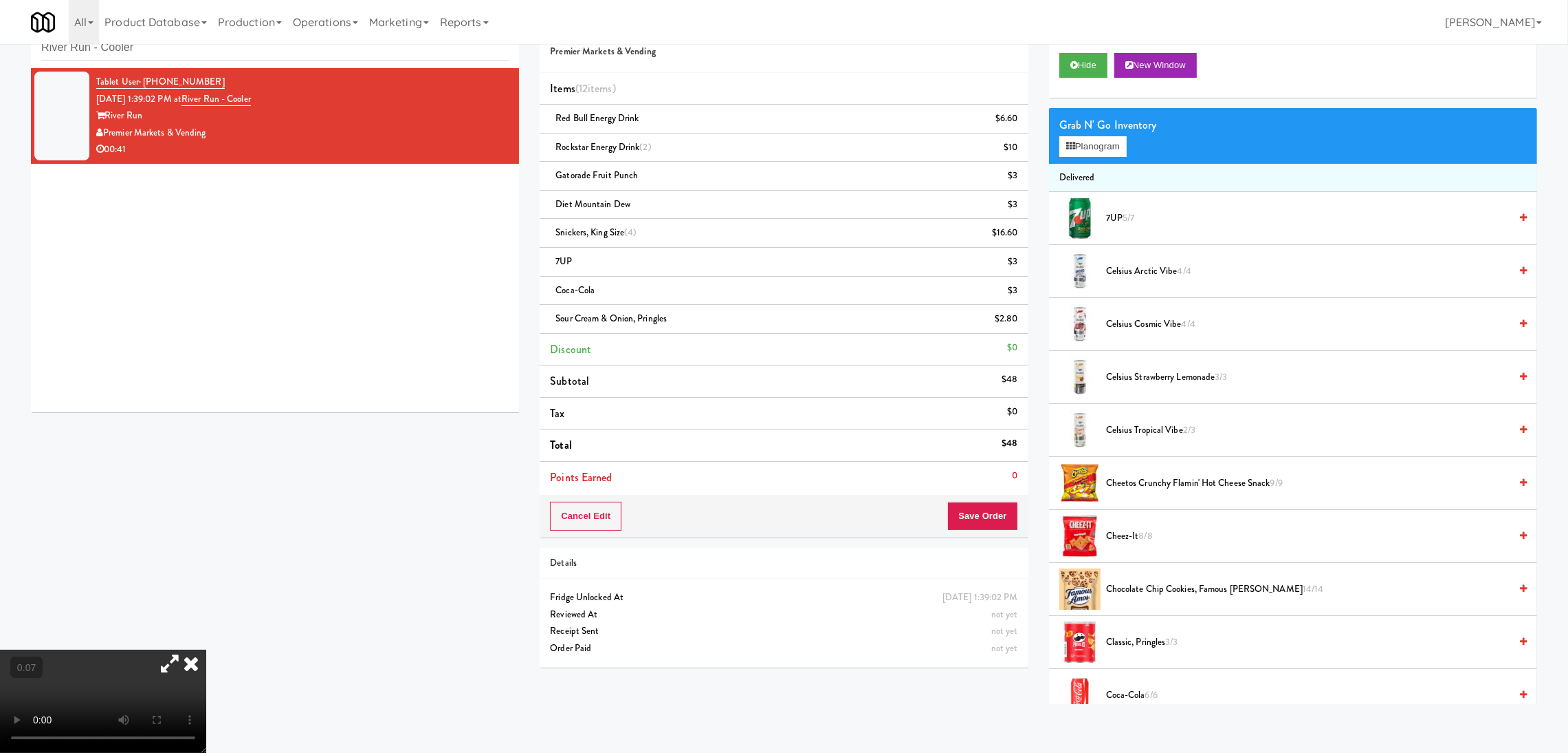
click at [206, 649] on video at bounding box center [103, 700] width 206 height 103
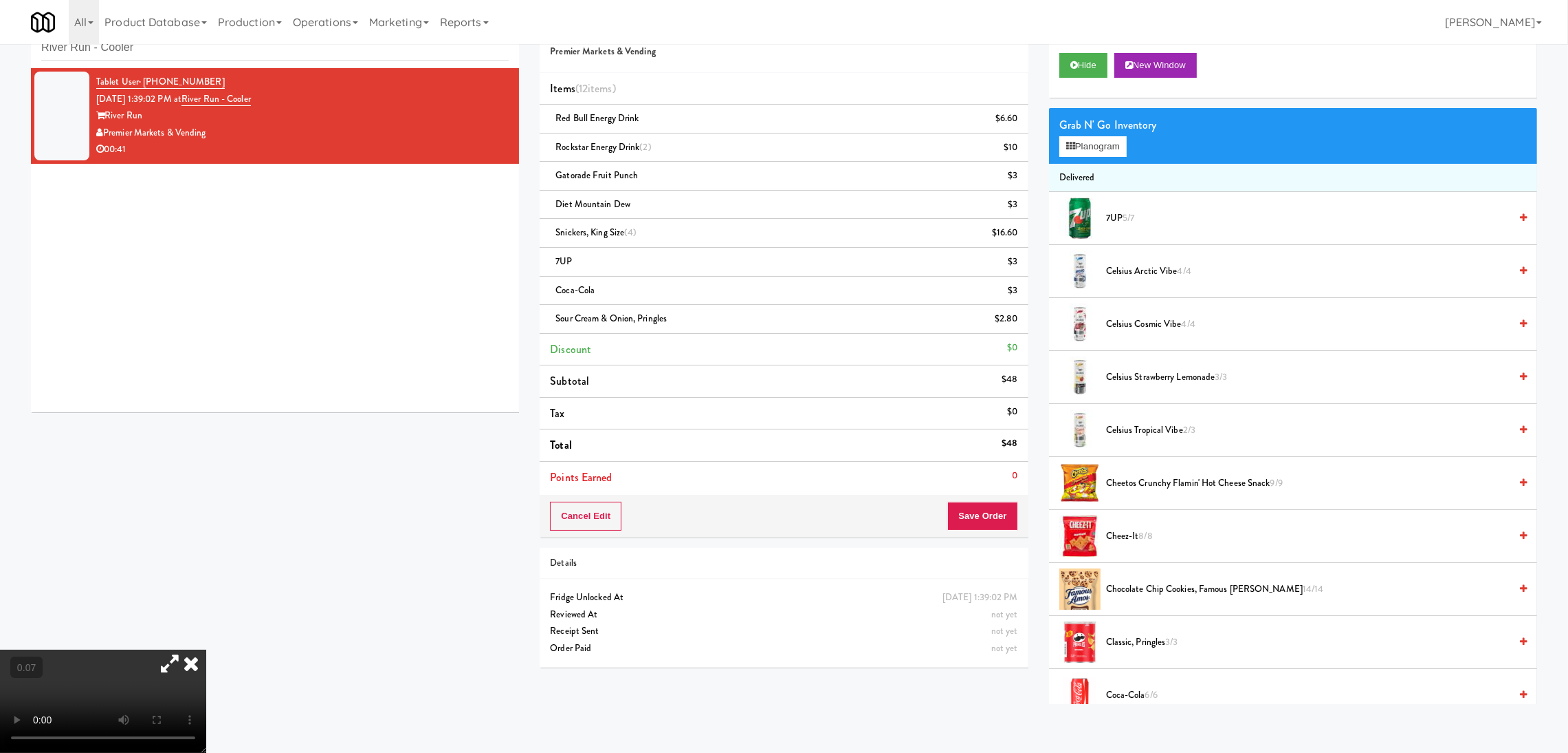
click at [206, 670] on video at bounding box center [103, 700] width 206 height 103
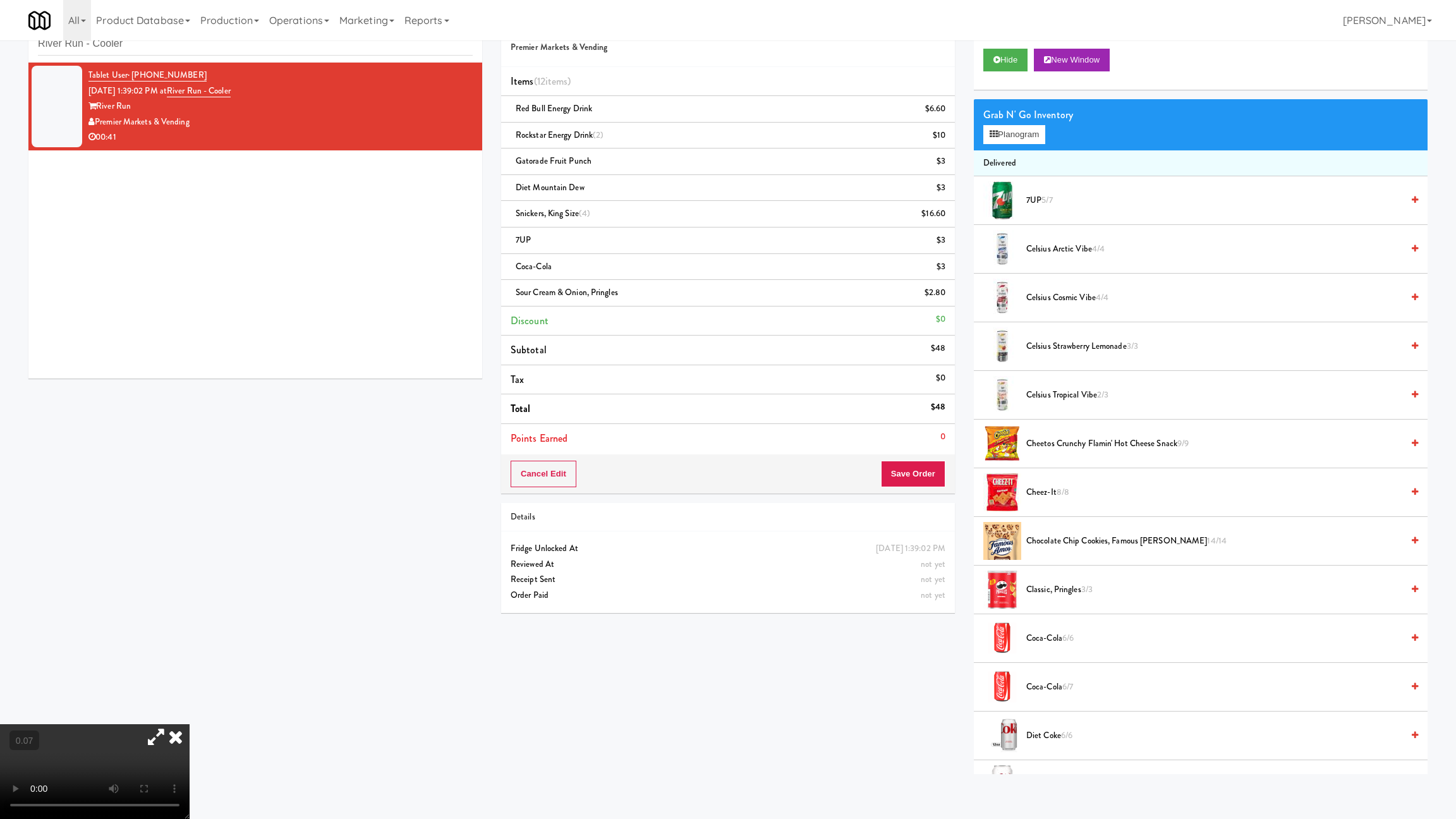
click at [189, 691] on video at bounding box center [95, 771] width 189 height 95
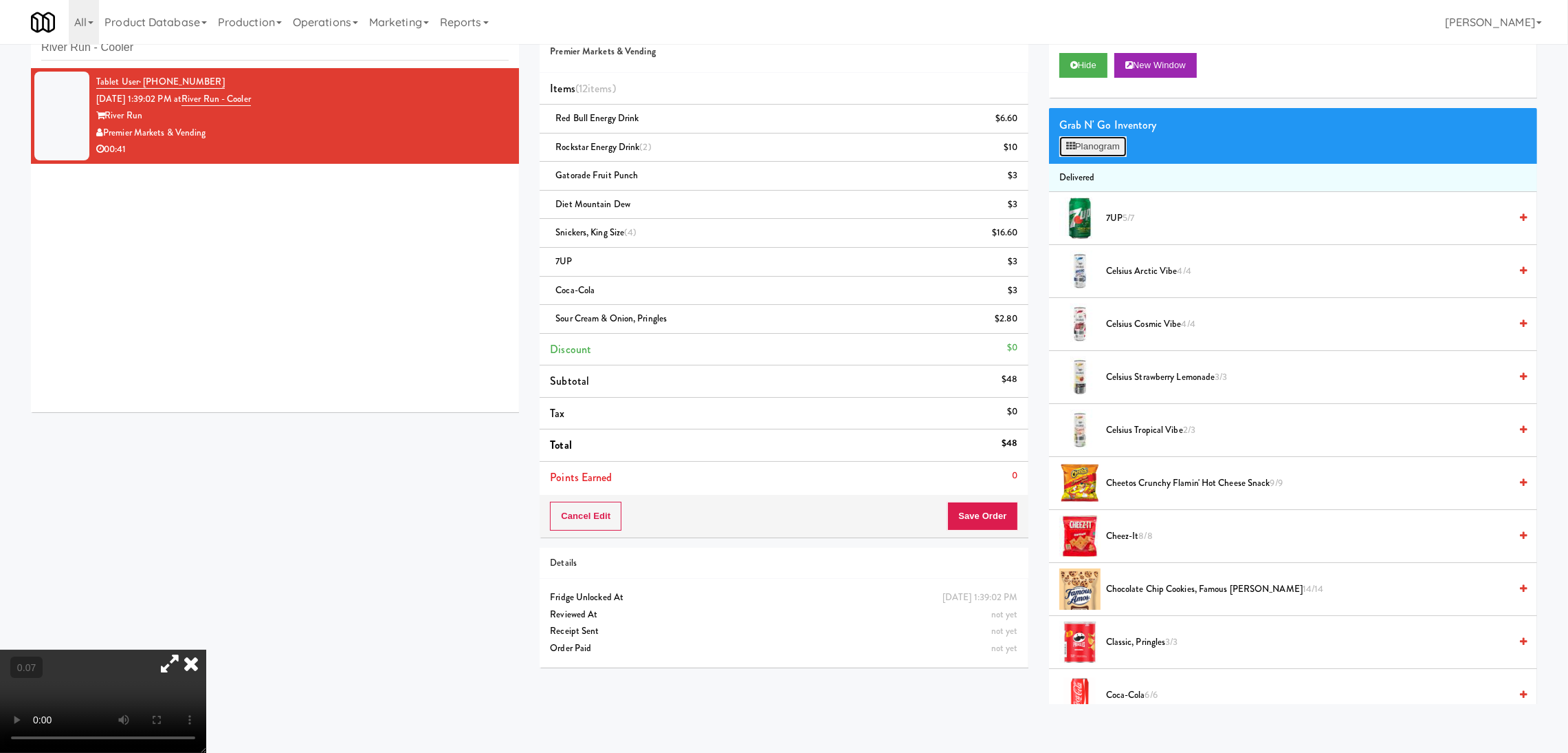
click at [1071, 144] on icon at bounding box center [1071, 146] width 9 height 9
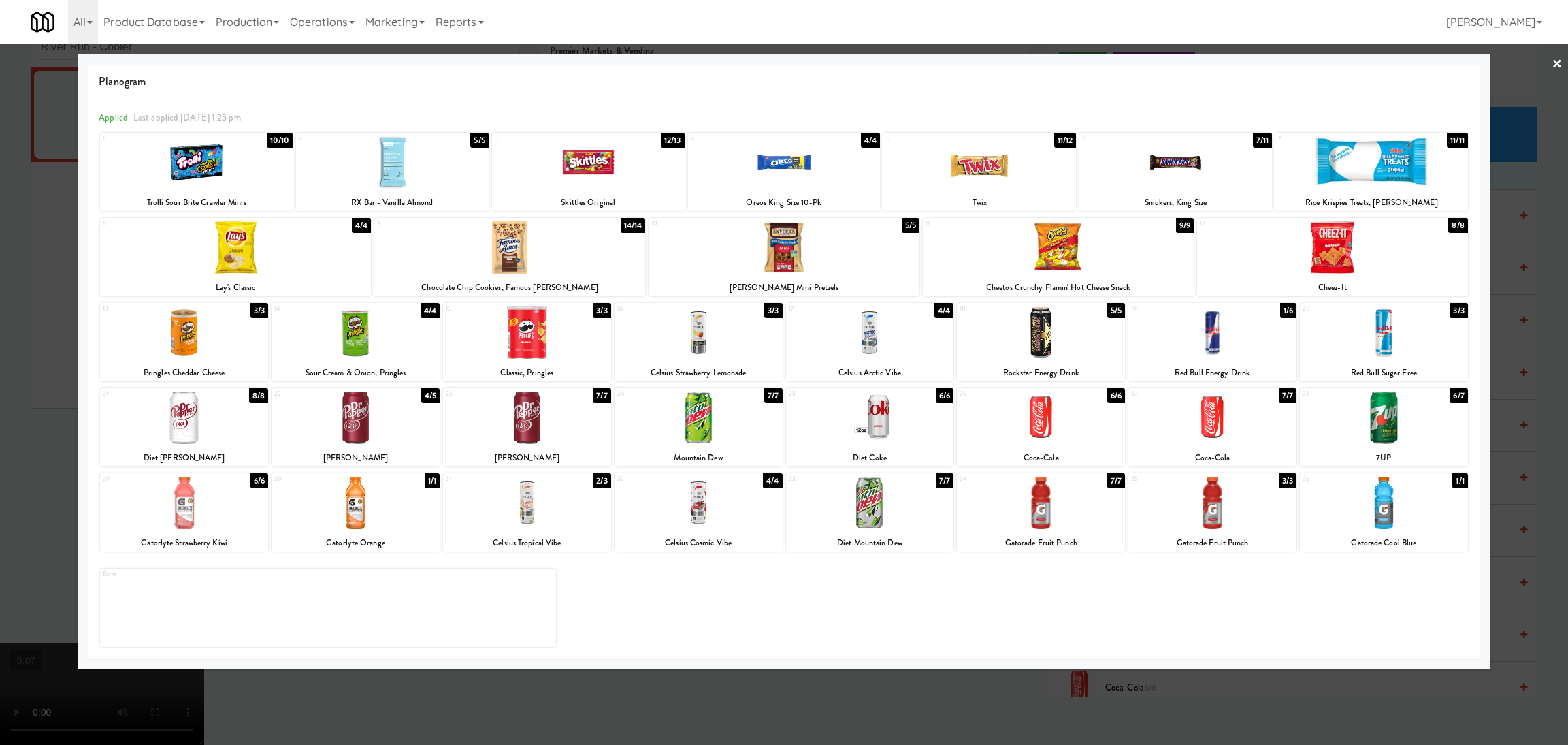
click at [545, 352] on div at bounding box center [527, 333] width 168 height 52
click at [40, 480] on div at bounding box center [784, 372] width 1568 height 745
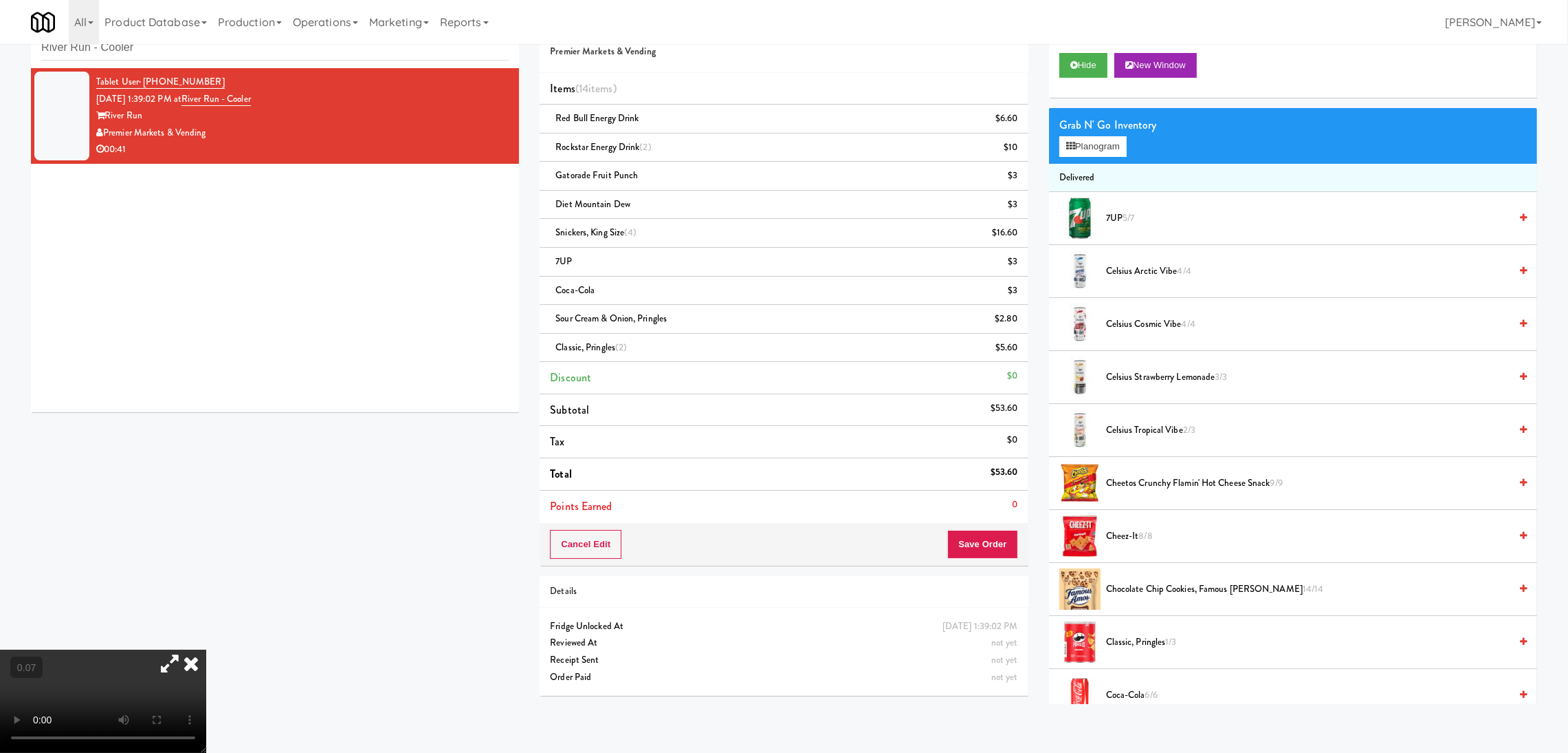
click at [206, 649] on video at bounding box center [103, 700] width 206 height 103
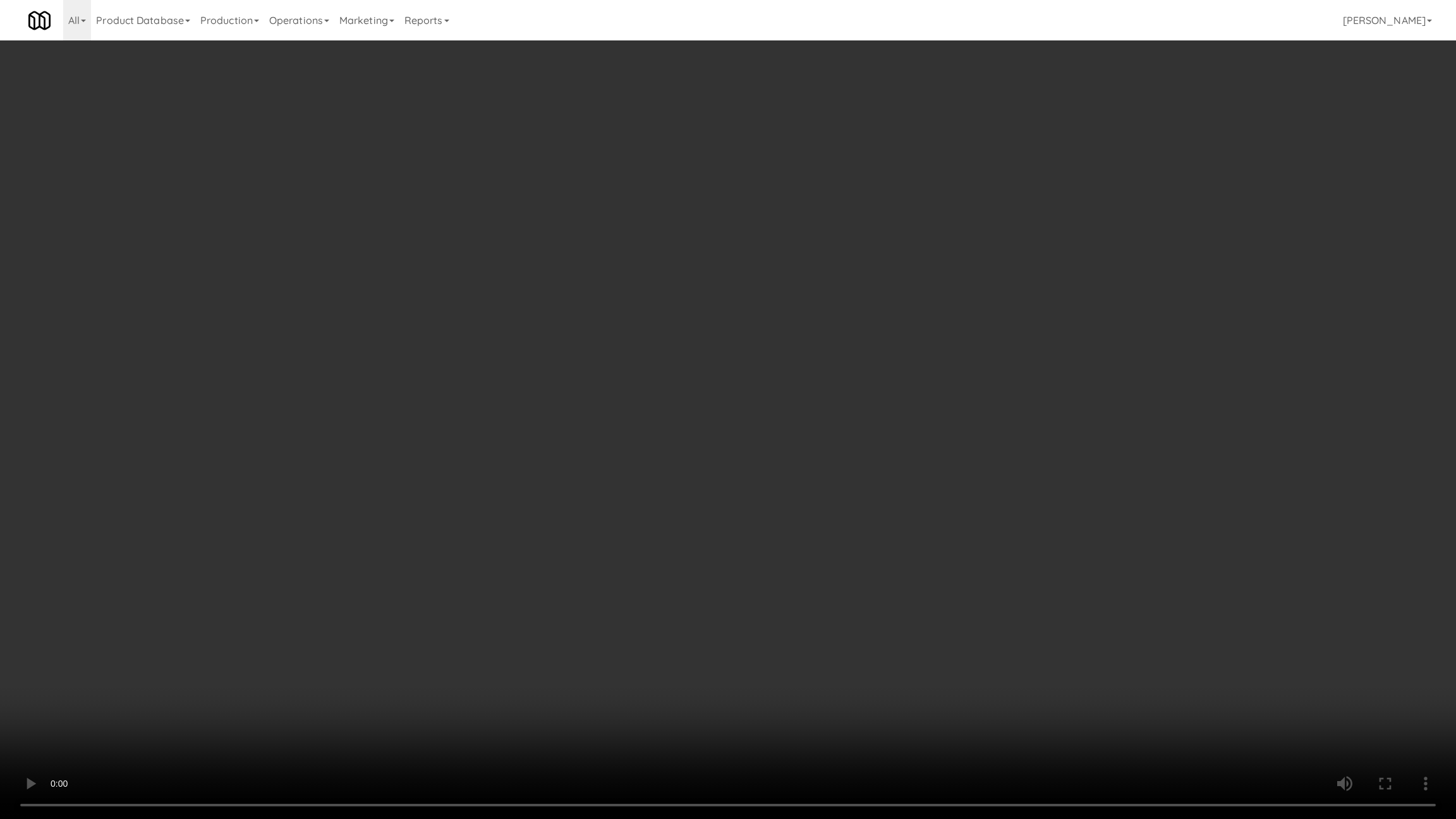
click at [224, 640] on video at bounding box center [728, 410] width 1456 height 819
click at [223, 640] on video at bounding box center [728, 410] width 1456 height 819
click at [491, 668] on video at bounding box center [728, 410] width 1456 height 819
click at [126, 691] on video at bounding box center [728, 410] width 1456 height 819
click at [433, 625] on video at bounding box center [728, 410] width 1456 height 819
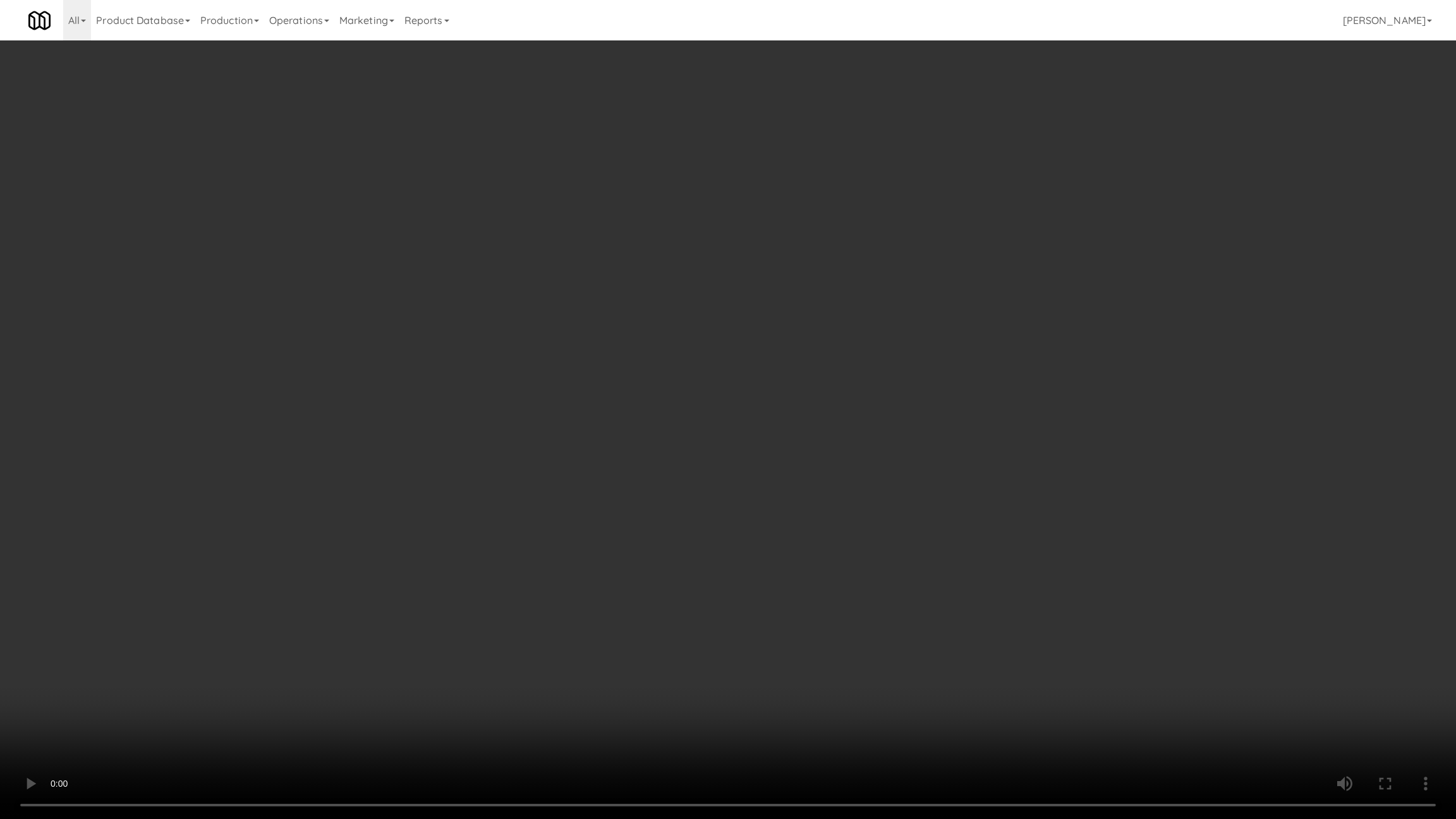
click at [438, 608] on video at bounding box center [728, 410] width 1456 height 819
click at [435, 591] on video at bounding box center [728, 410] width 1456 height 819
click at [450, 575] on video at bounding box center [728, 410] width 1456 height 819
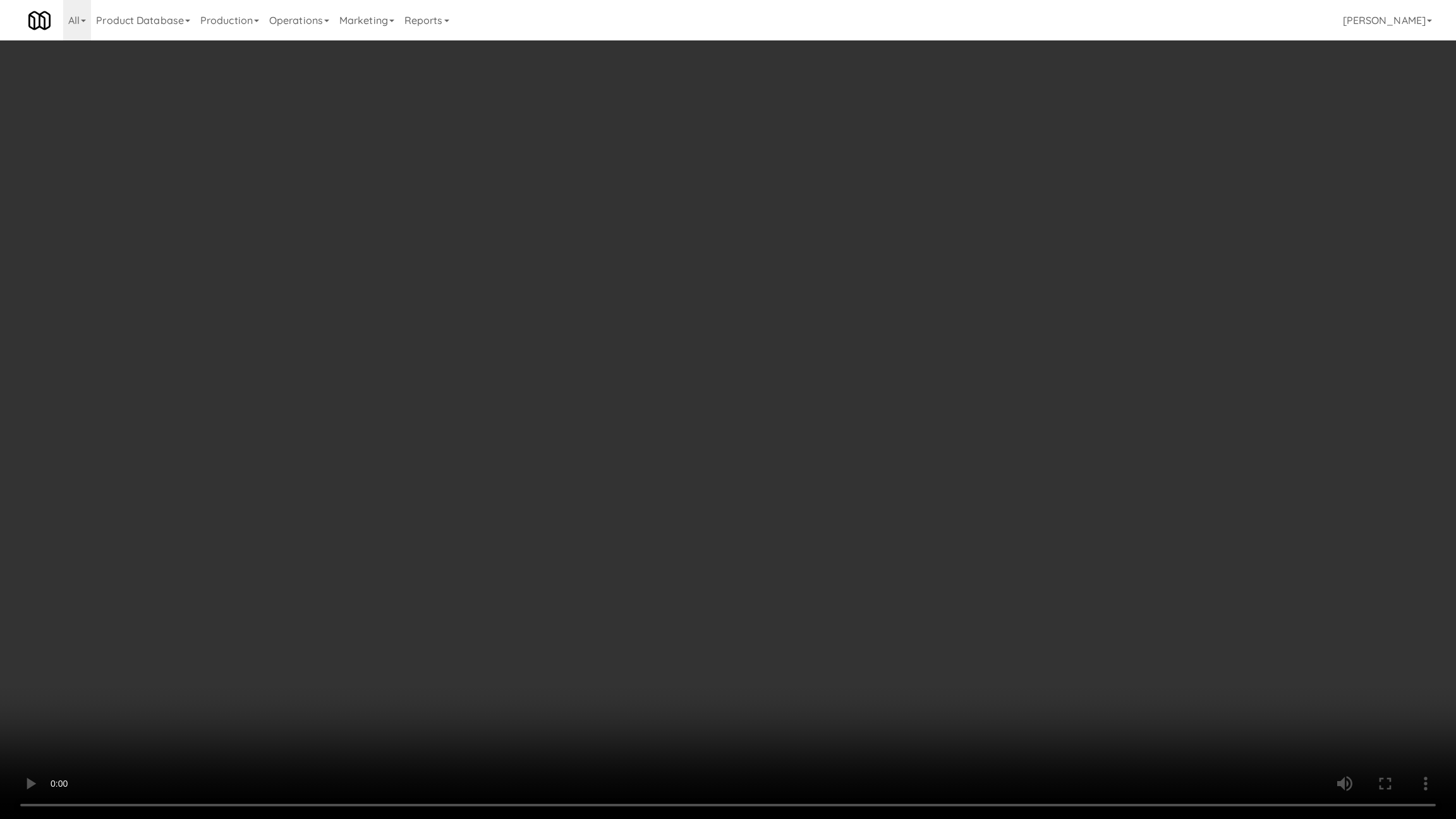
click at [450, 575] on video at bounding box center [728, 410] width 1456 height 819
click at [545, 560] on video at bounding box center [728, 410] width 1456 height 819
click at [563, 541] on video at bounding box center [728, 410] width 1456 height 819
click at [593, 521] on video at bounding box center [728, 410] width 1456 height 819
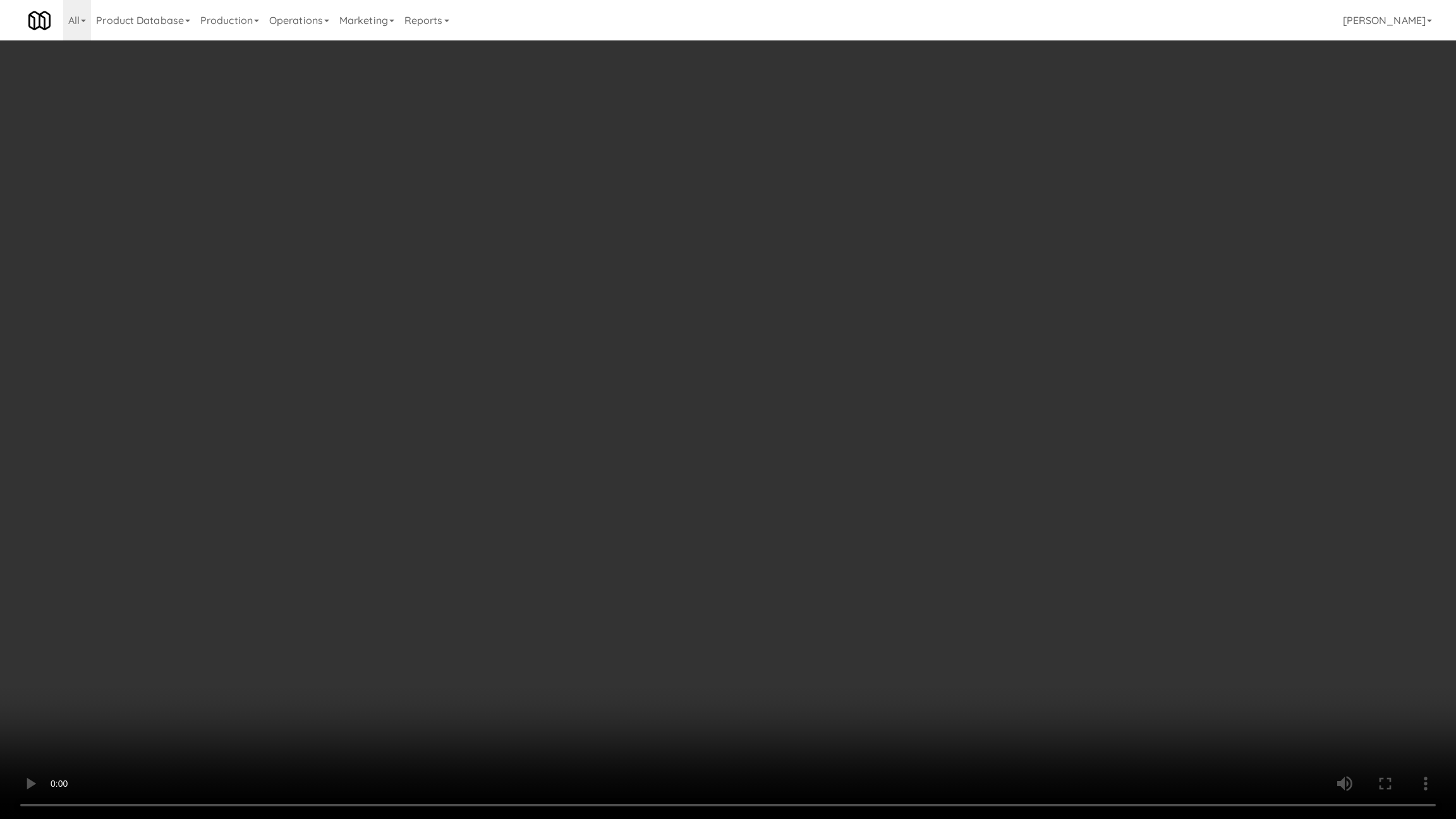
click at [624, 506] on video at bounding box center [728, 410] width 1456 height 819
click at [745, 452] on video at bounding box center [728, 410] width 1456 height 819
click at [745, 456] on video at bounding box center [728, 410] width 1456 height 819
click at [700, 435] on video at bounding box center [728, 410] width 1456 height 819
click at [707, 431] on video at bounding box center [728, 410] width 1456 height 819
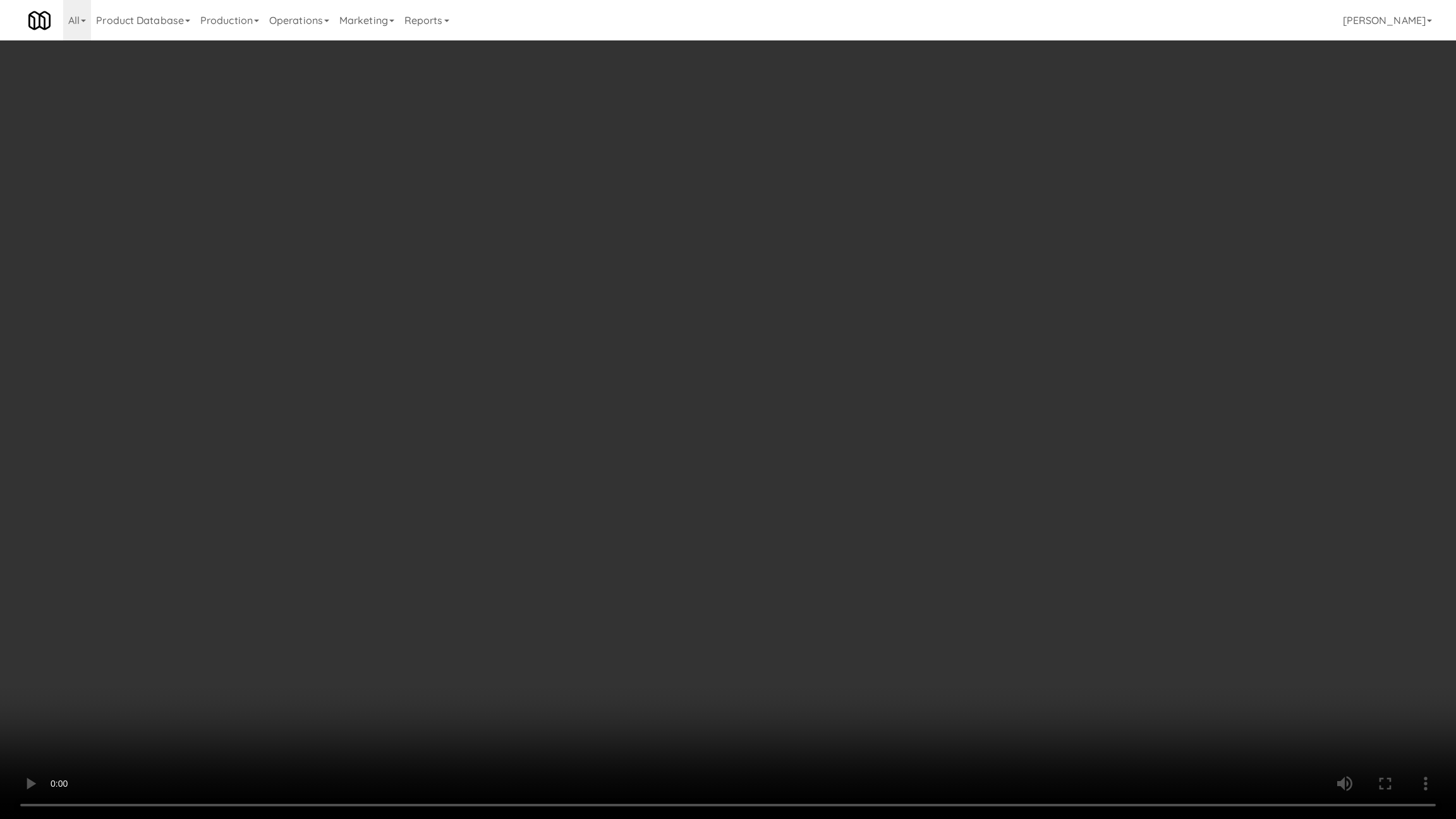
click at [707, 430] on video at bounding box center [728, 410] width 1456 height 819
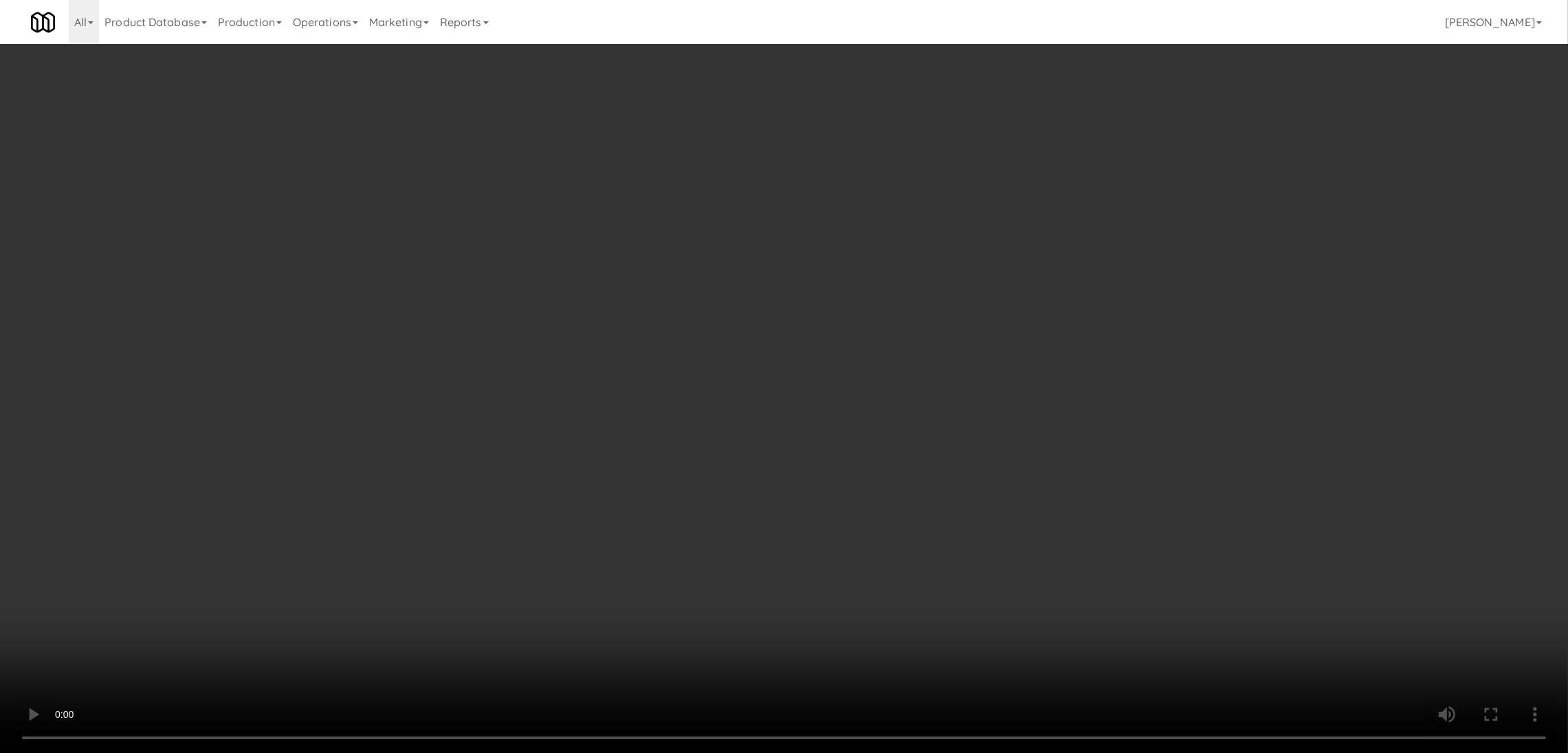
click at [427, 377] on video at bounding box center [784, 376] width 1568 height 753
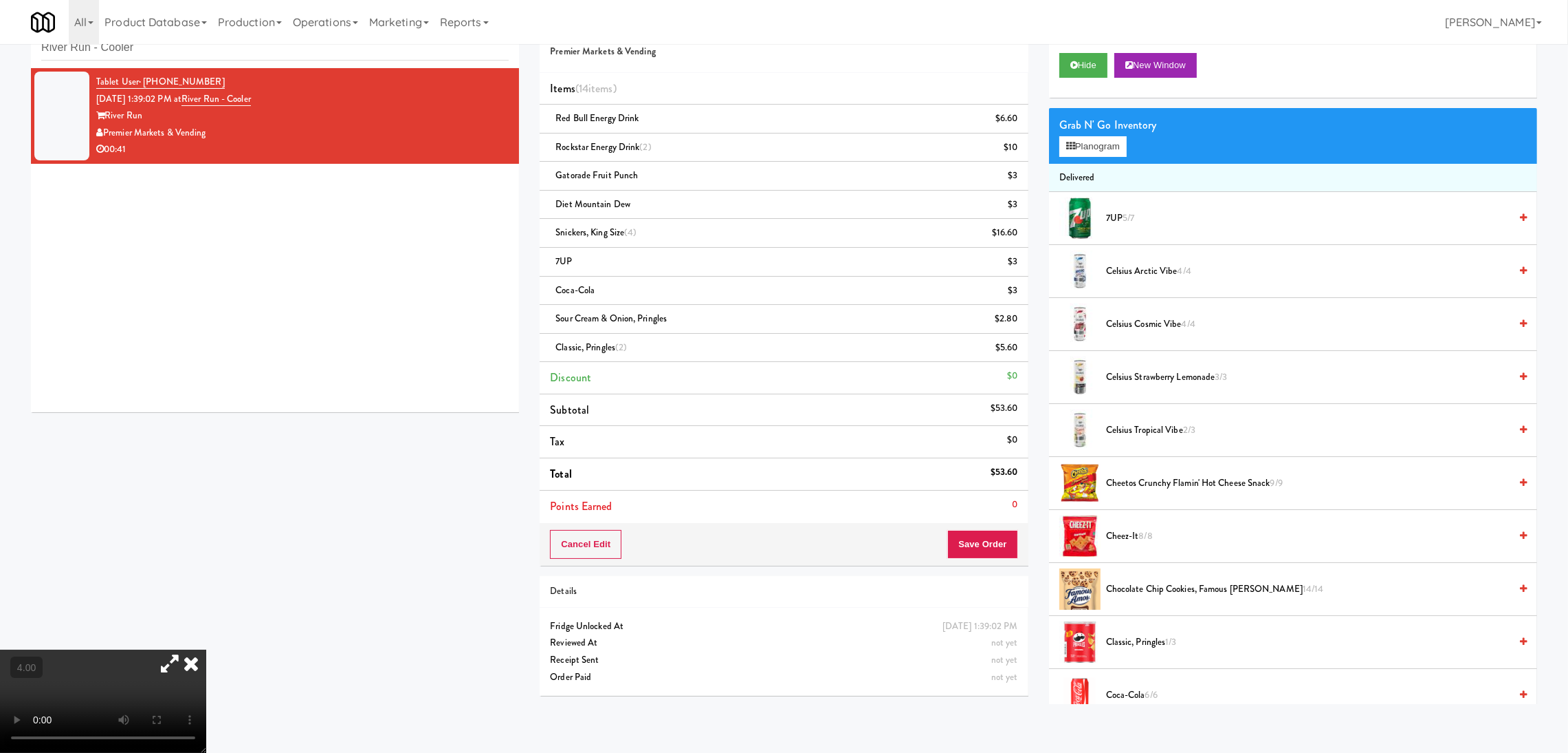
click at [206, 649] on video at bounding box center [103, 700] width 206 height 103
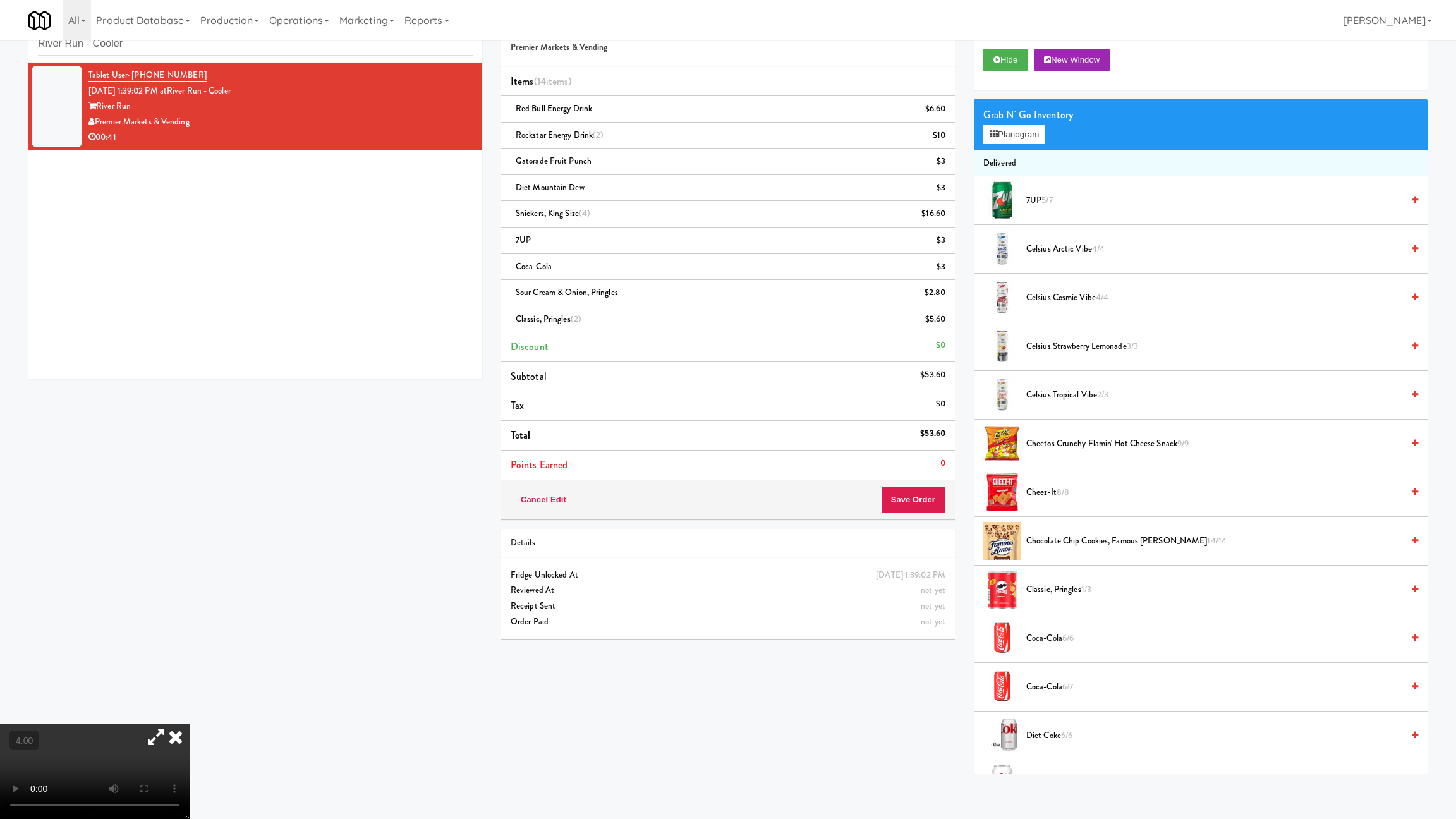
click at [189, 691] on video at bounding box center [95, 771] width 189 height 95
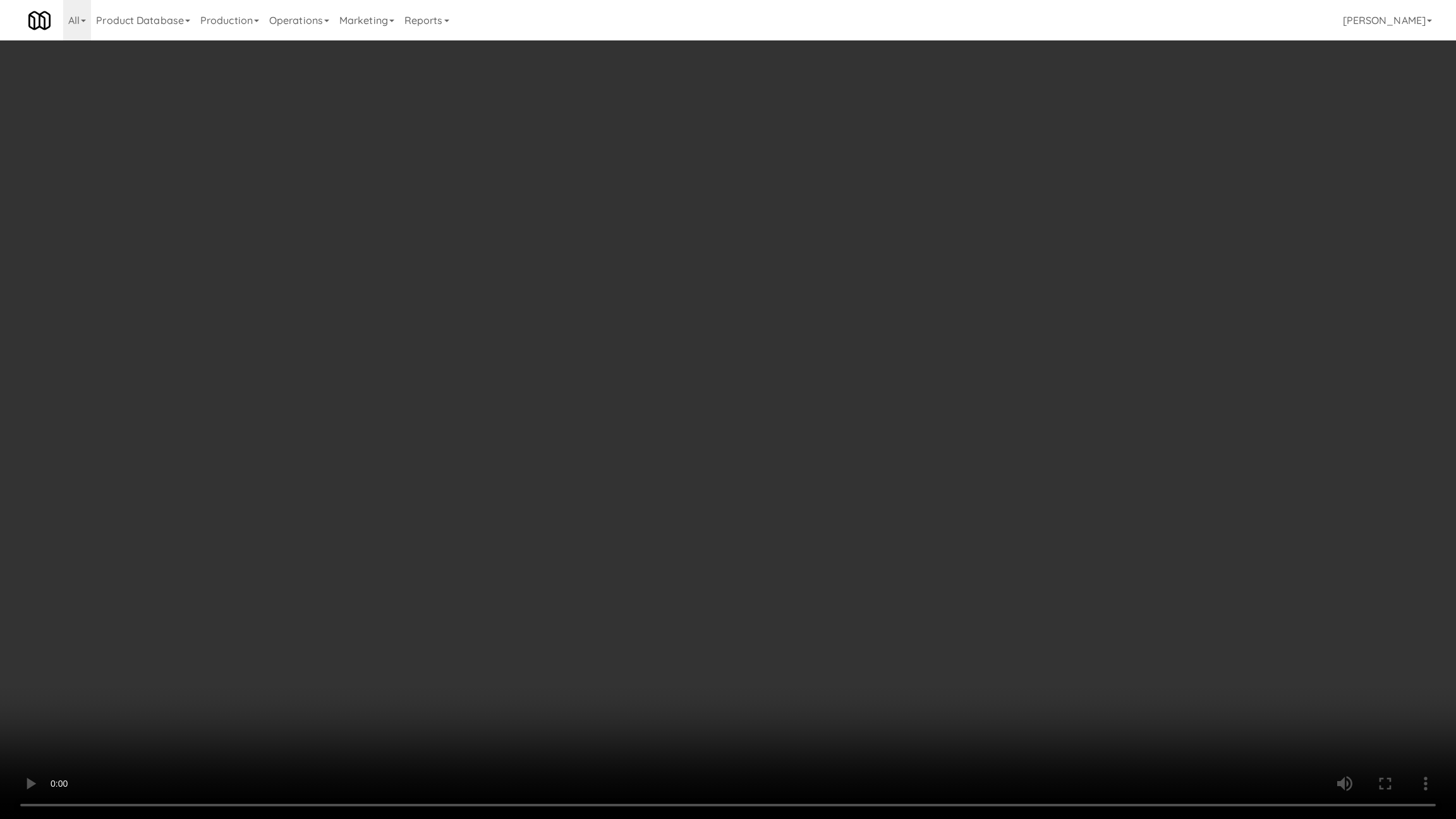
click at [381, 542] on video at bounding box center [728, 410] width 1456 height 819
click at [369, 547] on video at bounding box center [728, 410] width 1456 height 819
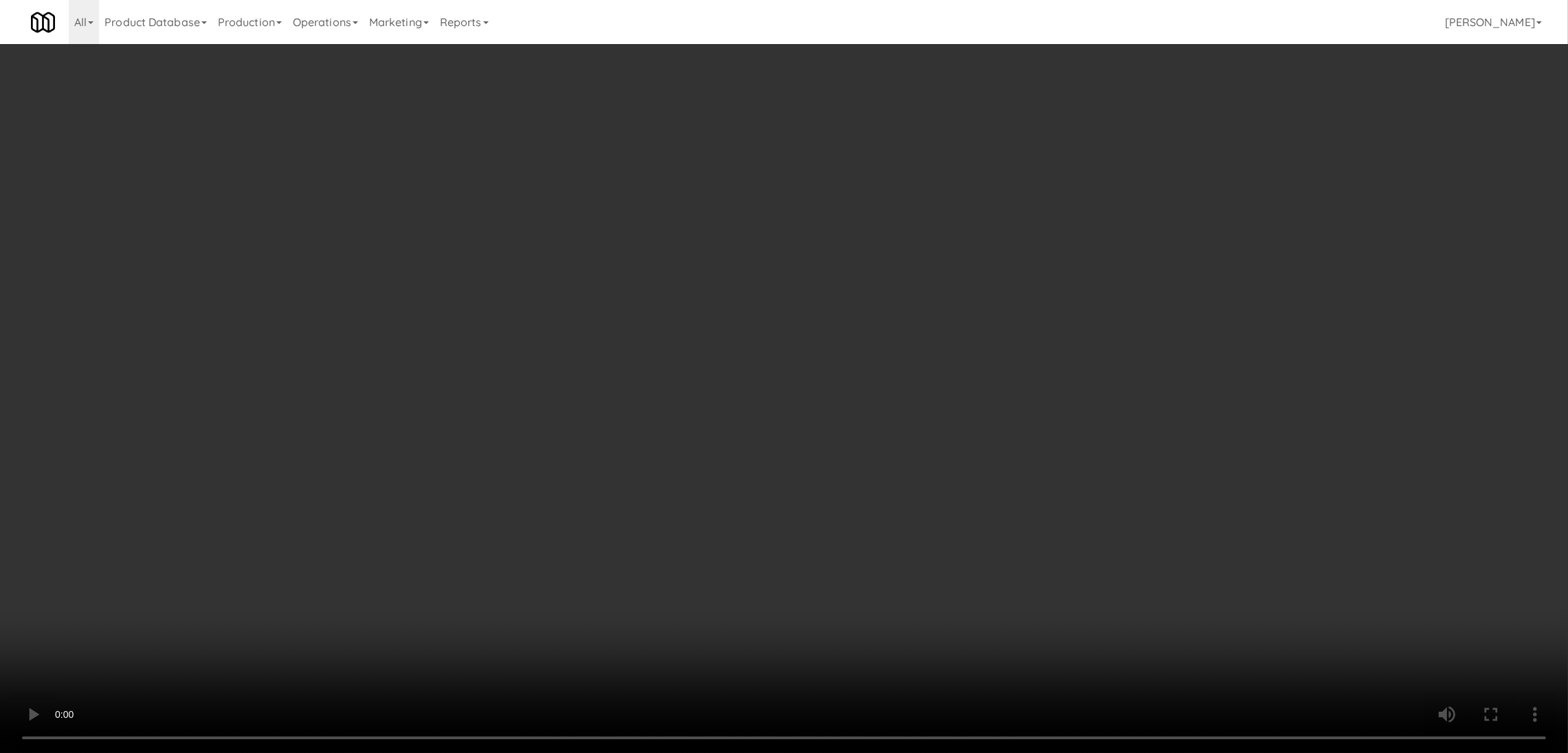
click at [229, 498] on video at bounding box center [784, 376] width 1568 height 753
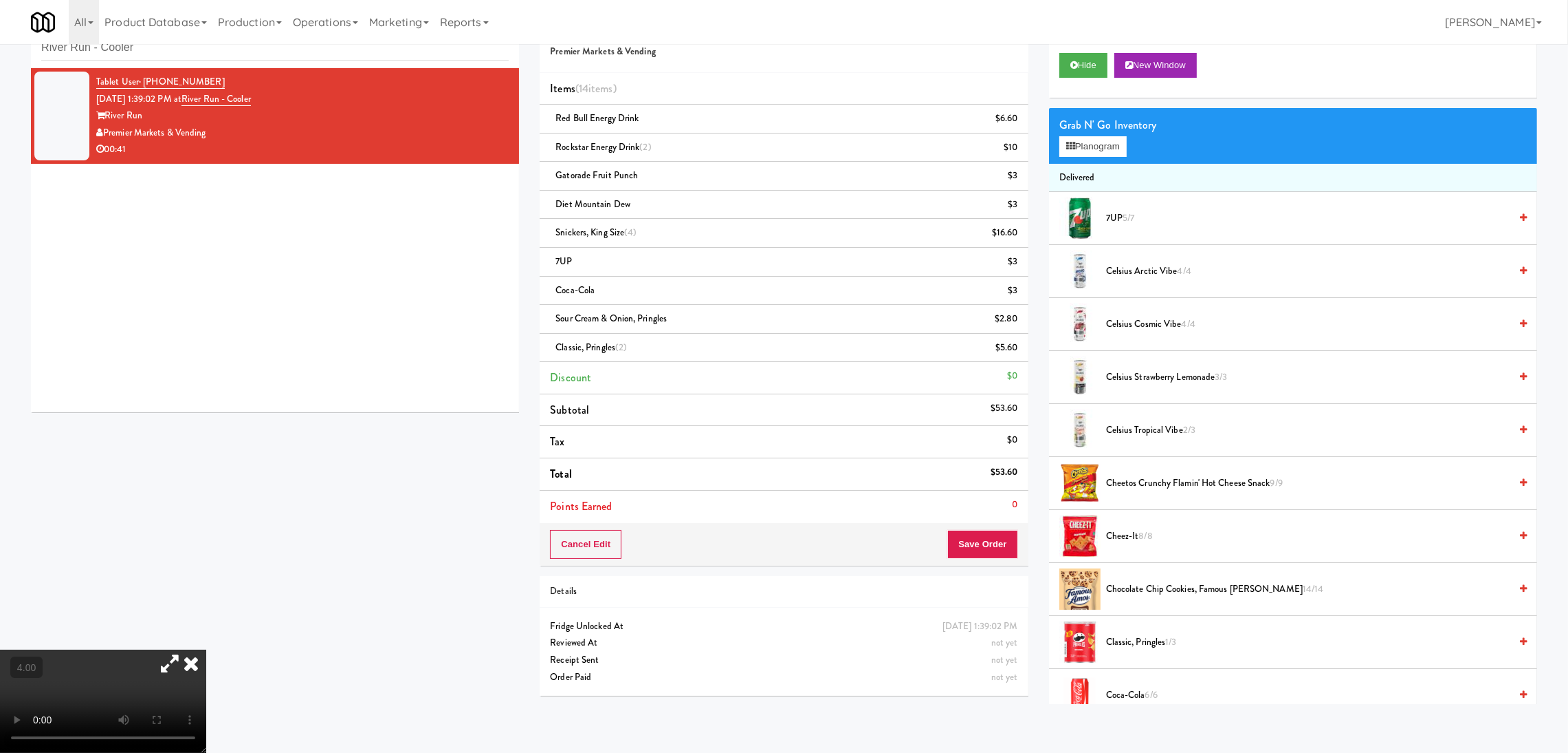
click at [206, 649] on video at bounding box center [103, 700] width 206 height 103
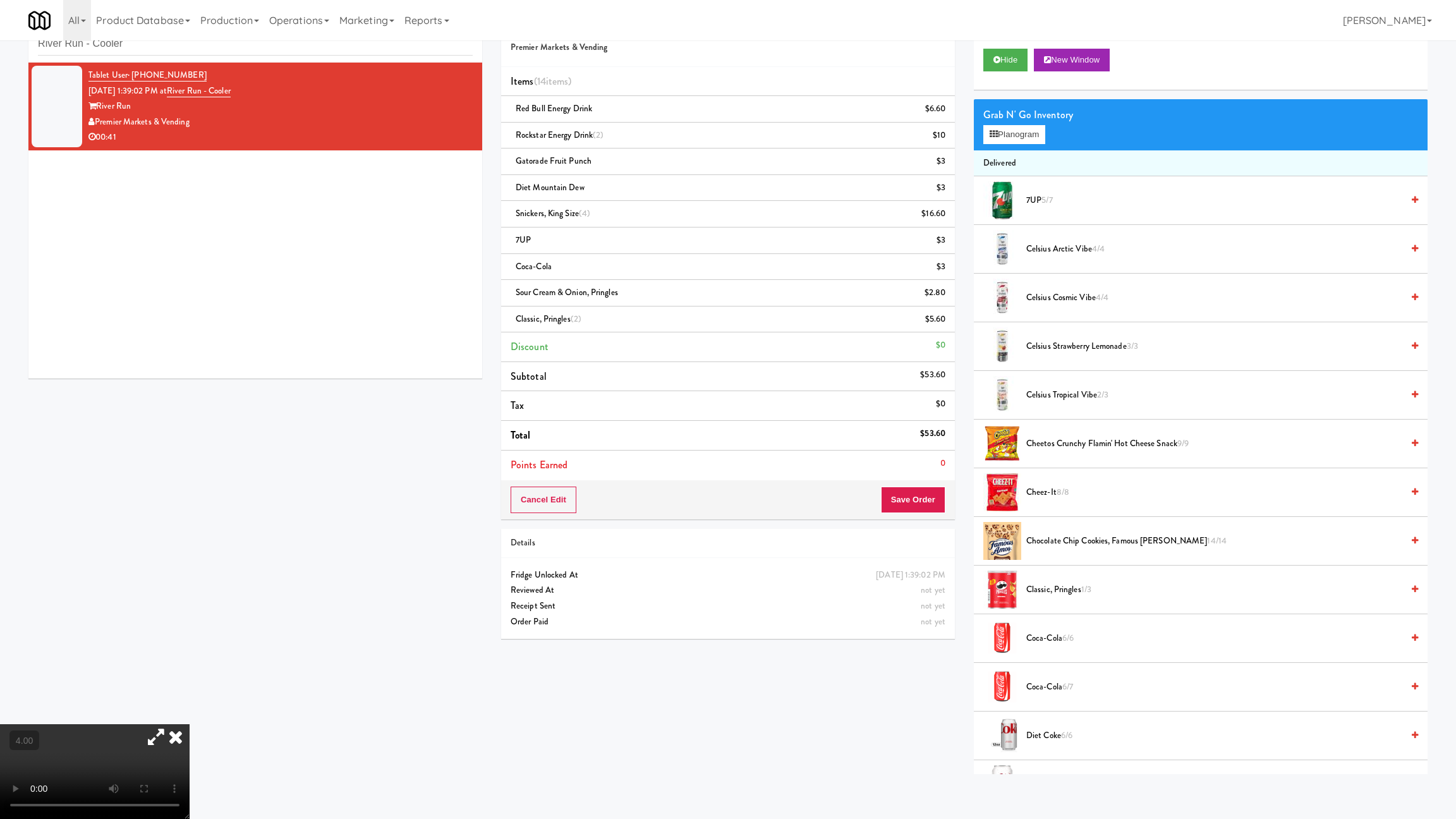
click at [189, 691] on video at bounding box center [95, 771] width 189 height 95
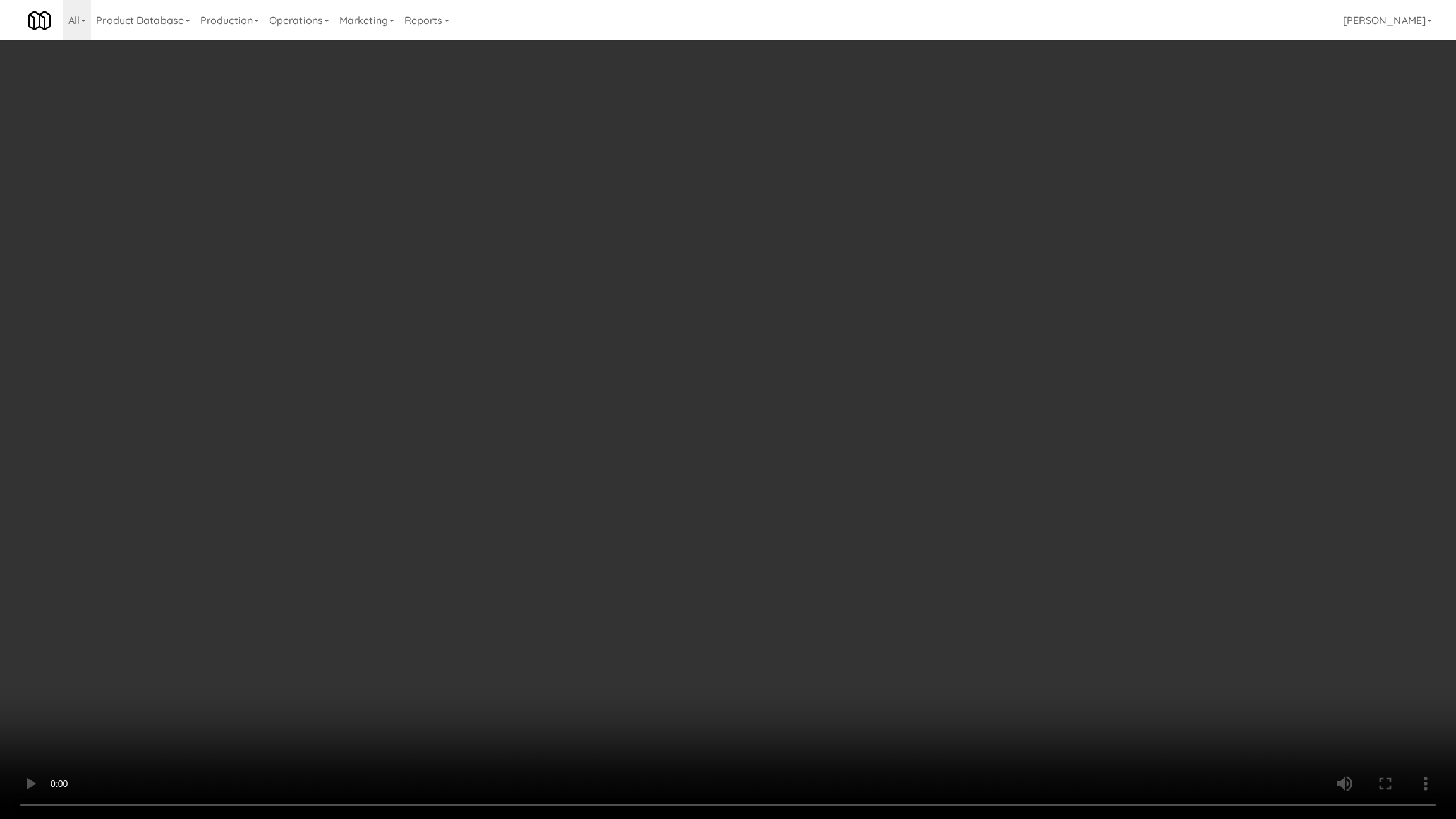
click at [452, 657] on video at bounding box center [728, 410] width 1456 height 819
drag, startPoint x: 452, startPoint y: 657, endPoint x: 465, endPoint y: 658, distance: 13.0
click at [465, 658] on video at bounding box center [728, 410] width 1456 height 819
click at [507, 621] on video at bounding box center [728, 410] width 1456 height 819
click at [507, 622] on video at bounding box center [728, 410] width 1456 height 819
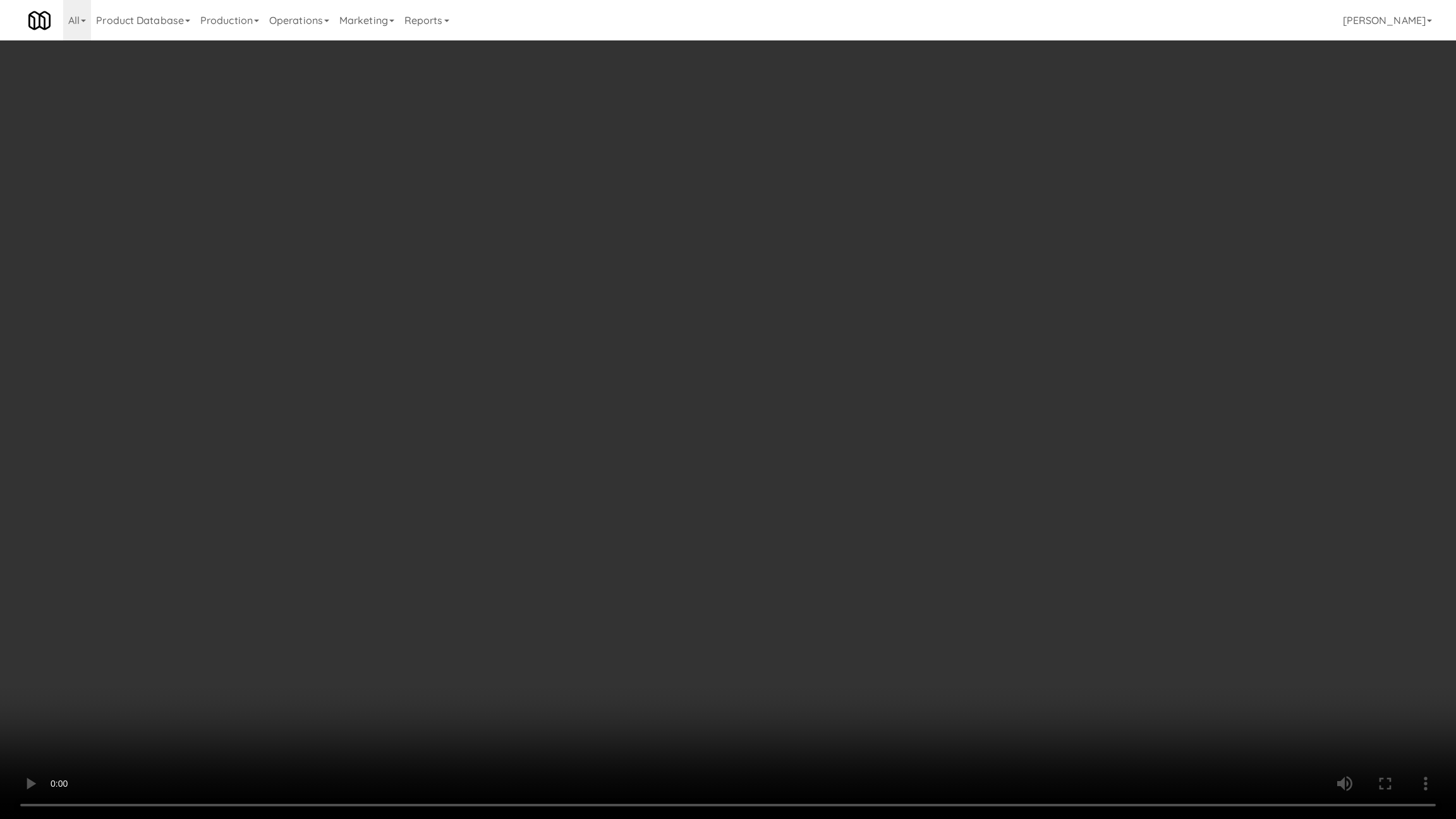
click at [507, 622] on video at bounding box center [728, 410] width 1456 height 819
click at [510, 627] on video at bounding box center [728, 410] width 1456 height 819
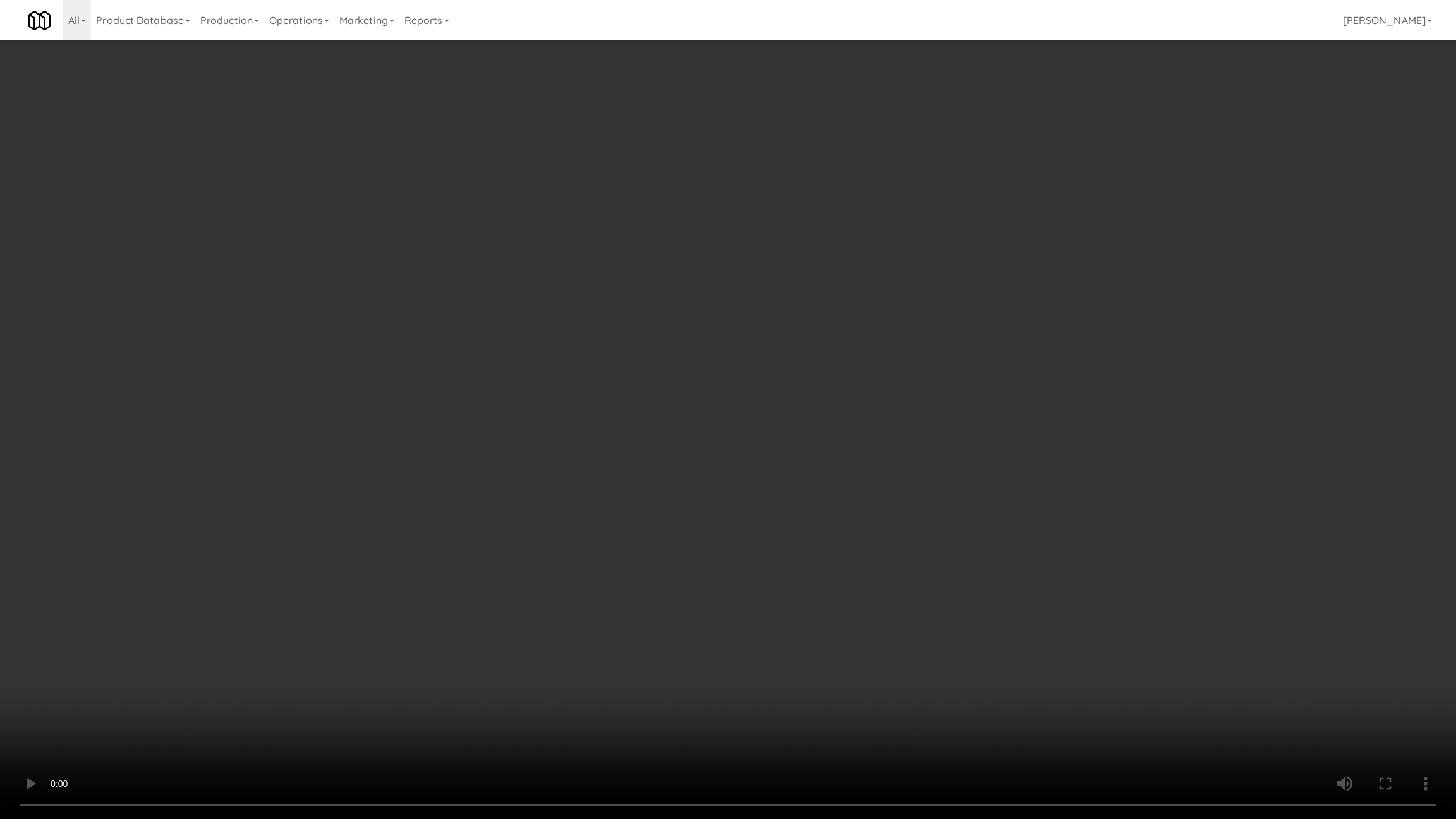
click at [510, 627] on video at bounding box center [728, 410] width 1456 height 819
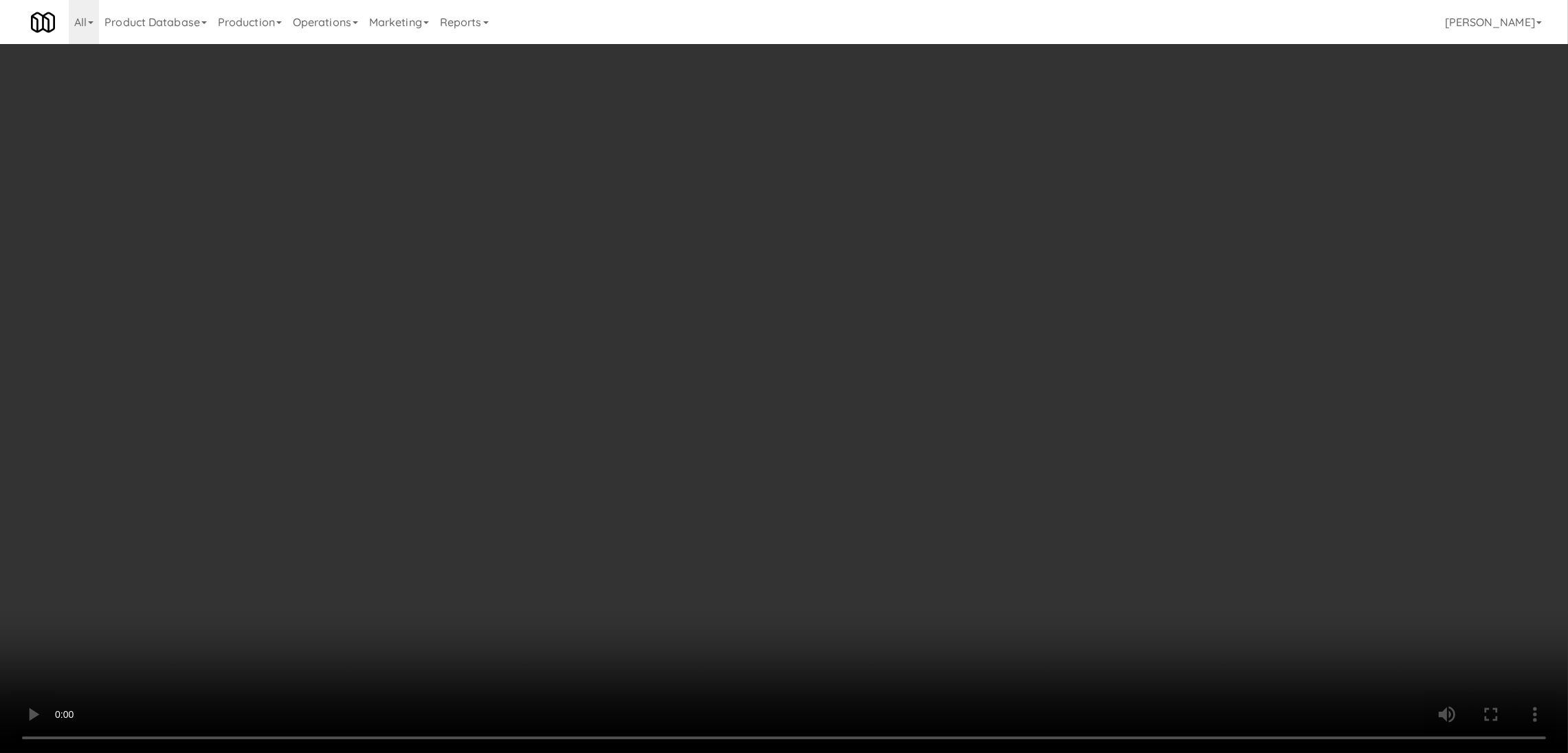
click at [415, 583] on video at bounding box center [784, 376] width 1568 height 753
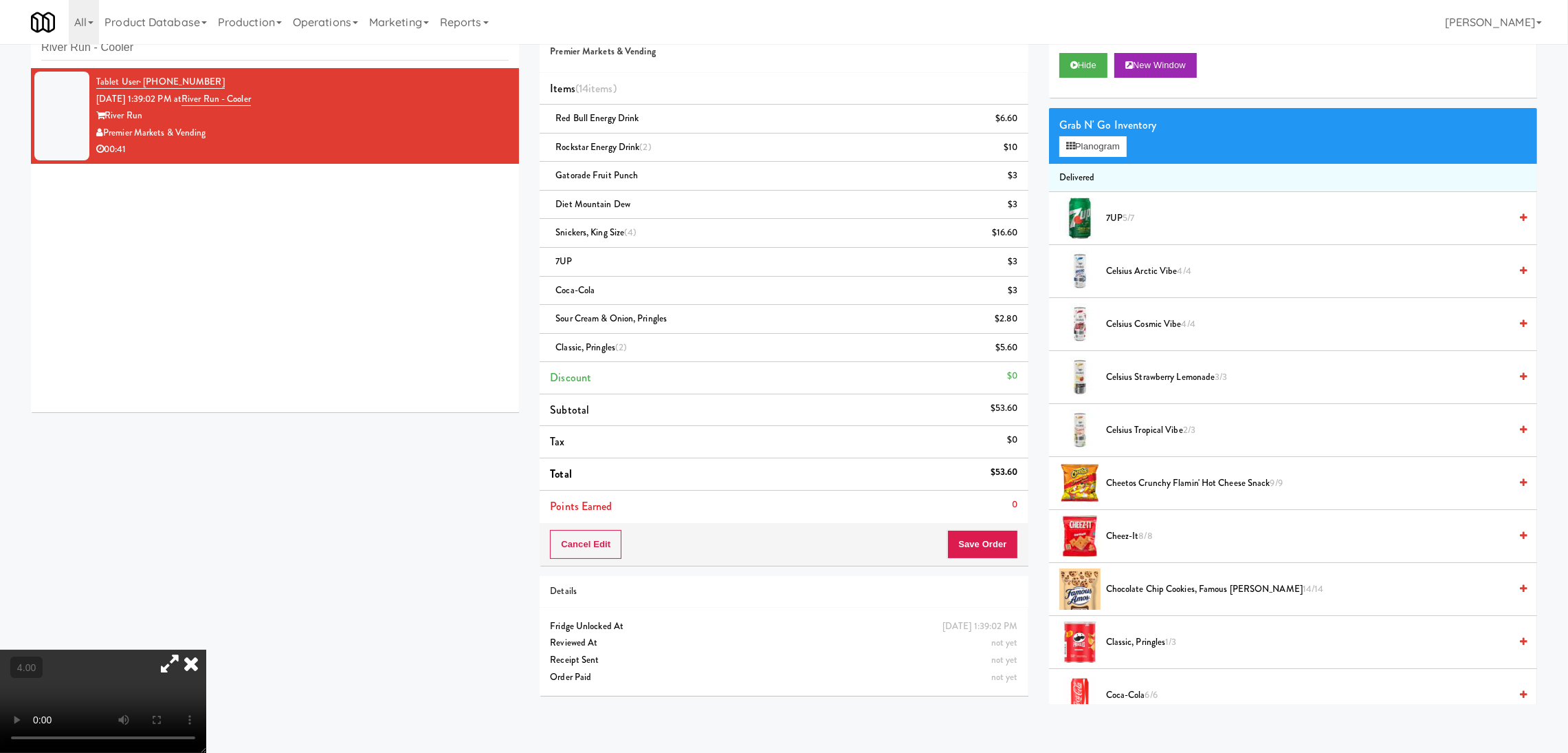
click at [206, 649] on video at bounding box center [103, 700] width 206 height 103
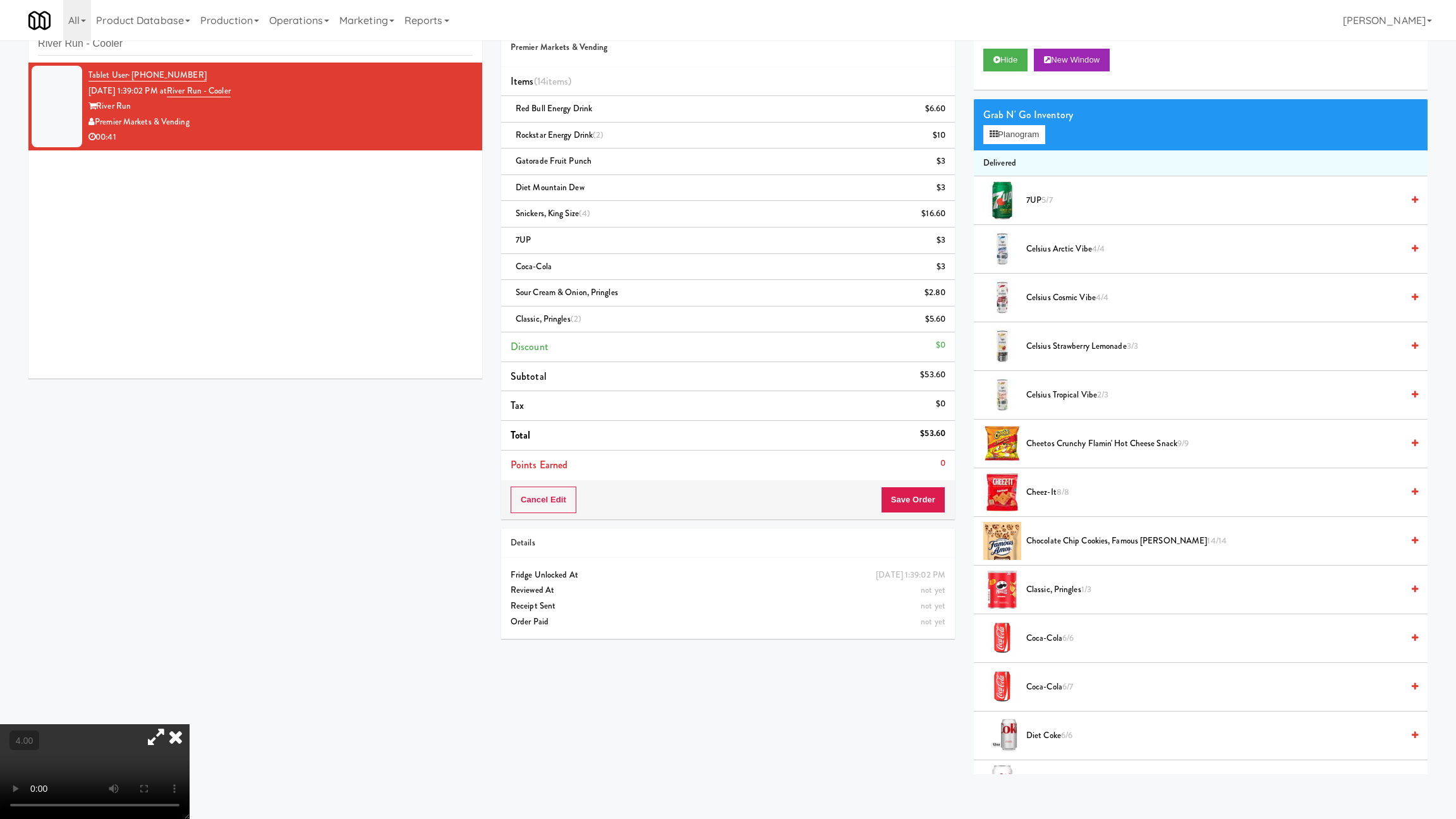
click at [189, 691] on video at bounding box center [95, 771] width 189 height 95
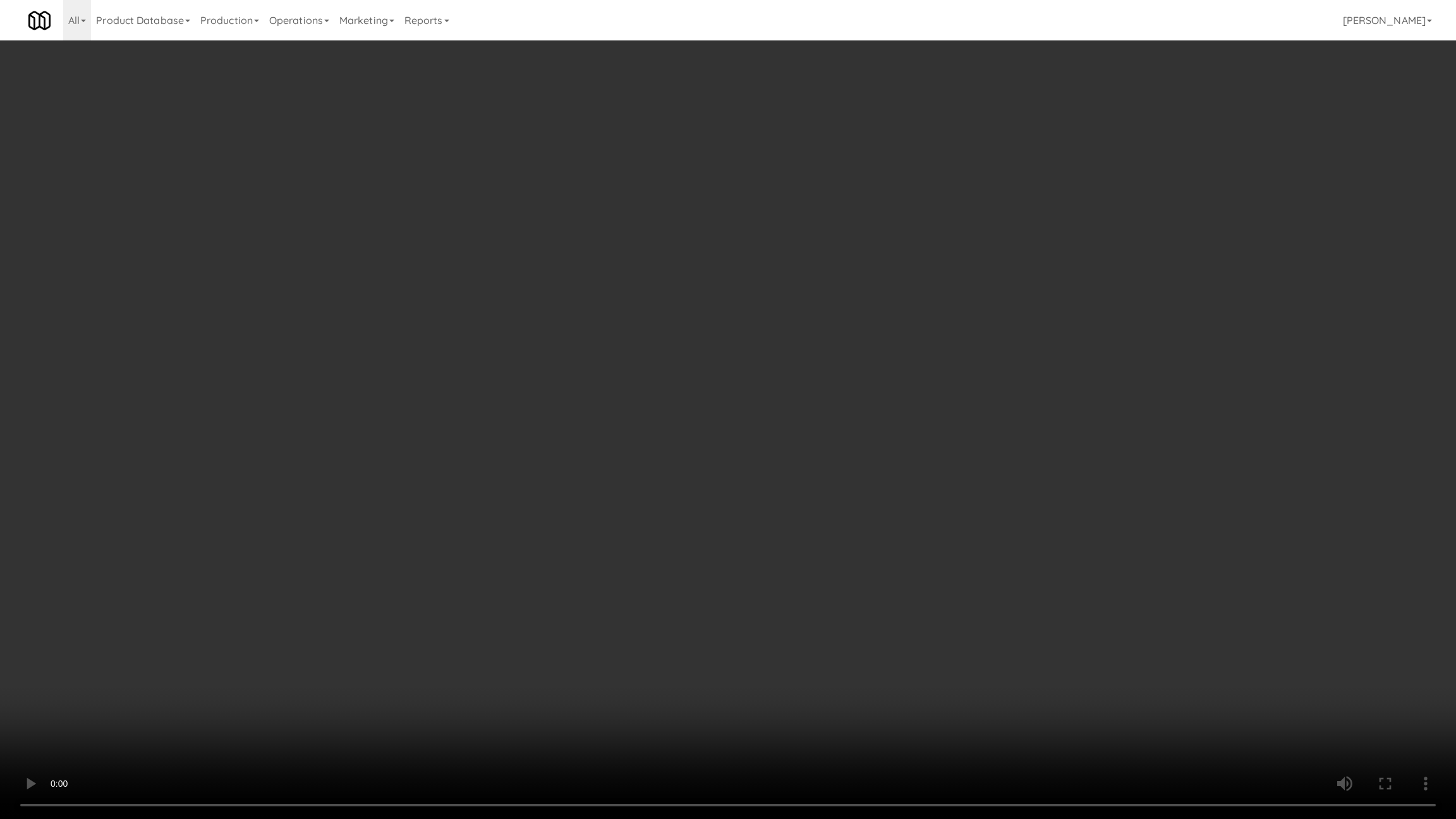
click at [446, 638] on video at bounding box center [728, 410] width 1456 height 819
click at [532, 527] on video at bounding box center [728, 410] width 1456 height 819
click at [525, 559] on video at bounding box center [728, 410] width 1456 height 819
click at [535, 570] on video at bounding box center [728, 410] width 1456 height 819
click at [548, 587] on video at bounding box center [728, 410] width 1456 height 819
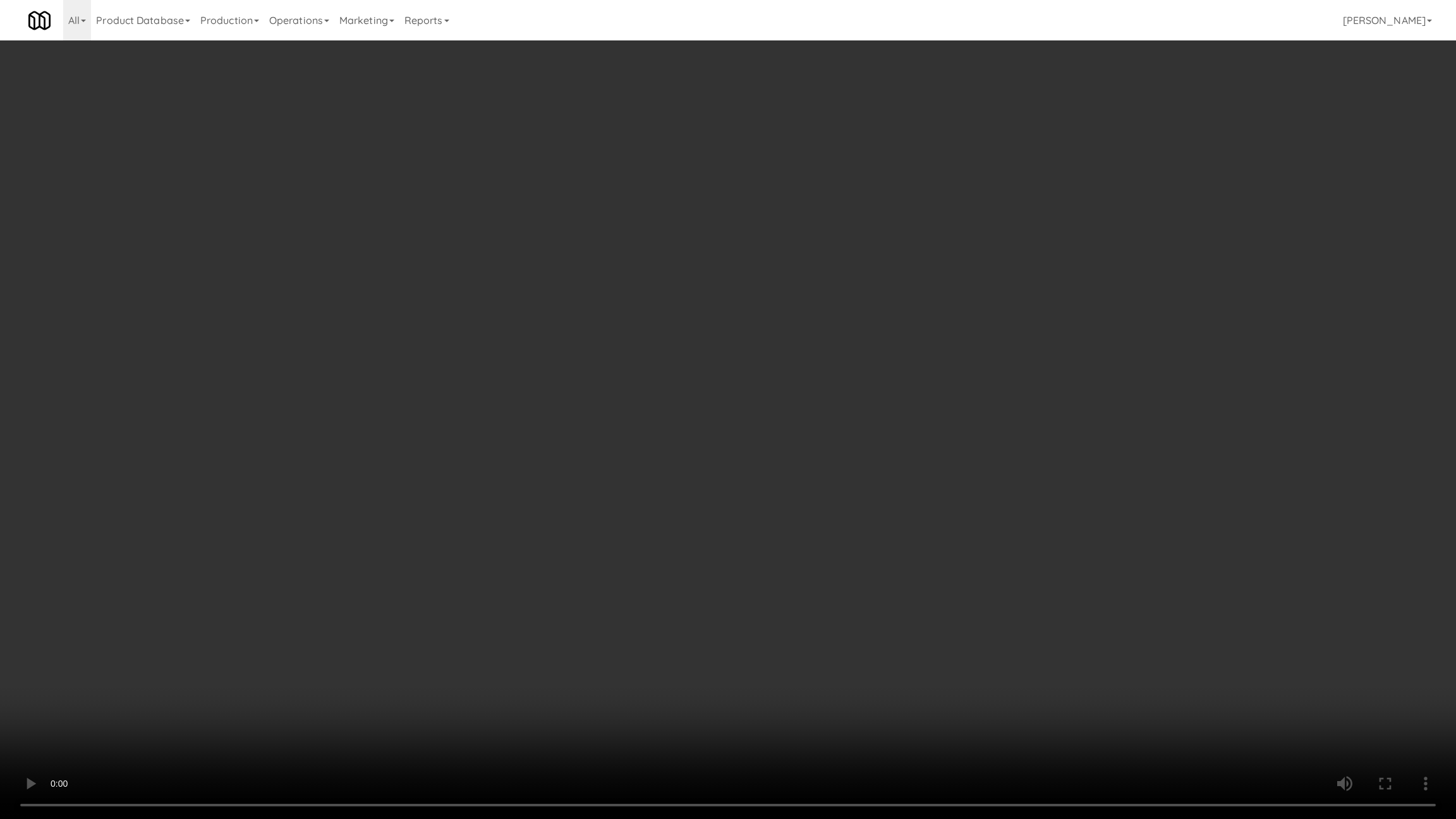
click at [548, 587] on video at bounding box center [728, 410] width 1456 height 819
click at [550, 587] on video at bounding box center [728, 410] width 1456 height 819
click at [872, 399] on video at bounding box center [728, 410] width 1456 height 819
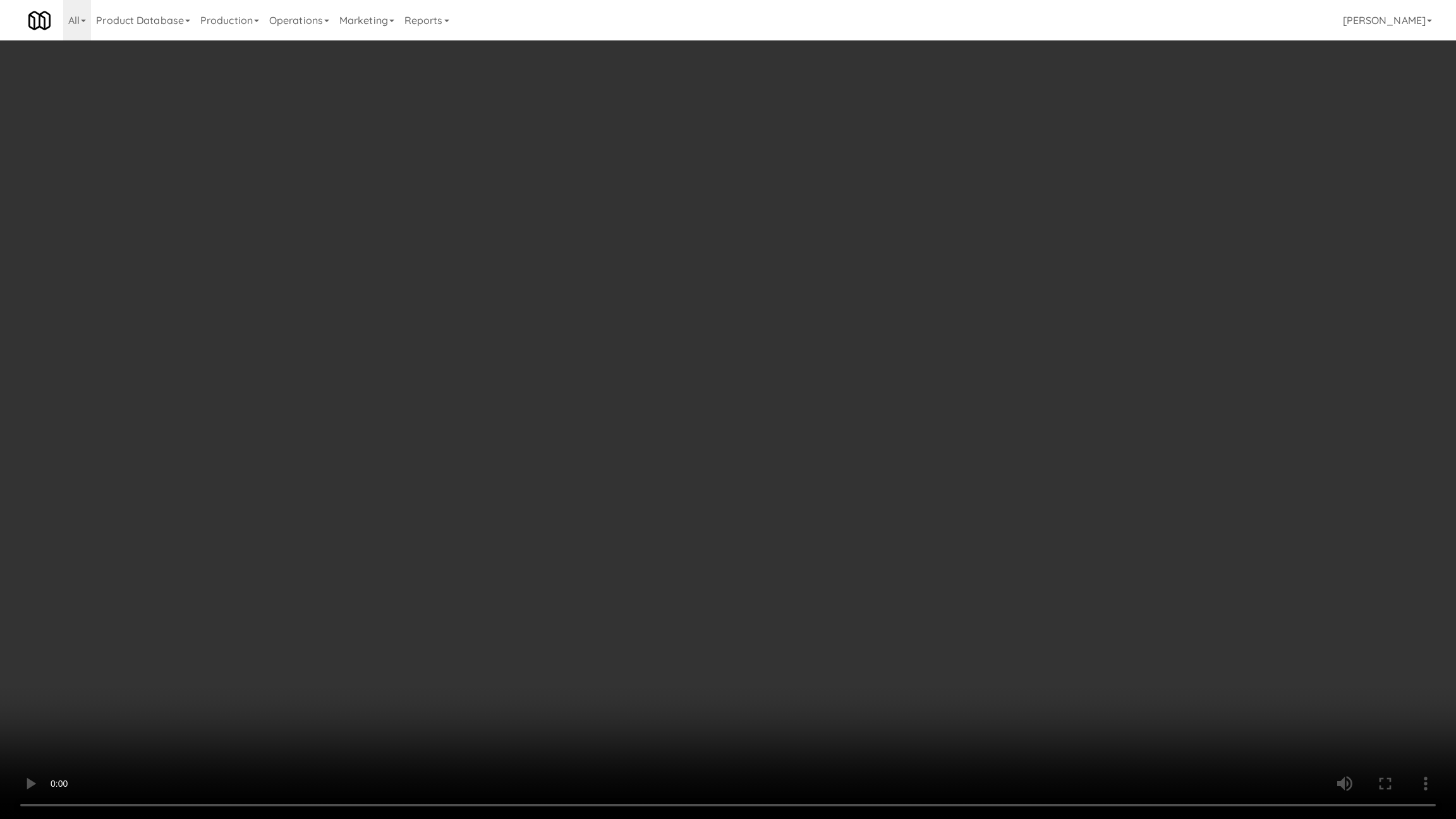
click at [877, 431] on video at bounding box center [728, 410] width 1456 height 819
click at [847, 397] on video at bounding box center [728, 410] width 1456 height 819
click at [867, 478] on video at bounding box center [728, 410] width 1456 height 819
click at [601, 430] on video at bounding box center [728, 410] width 1456 height 819
click at [606, 477] on video at bounding box center [728, 410] width 1456 height 819
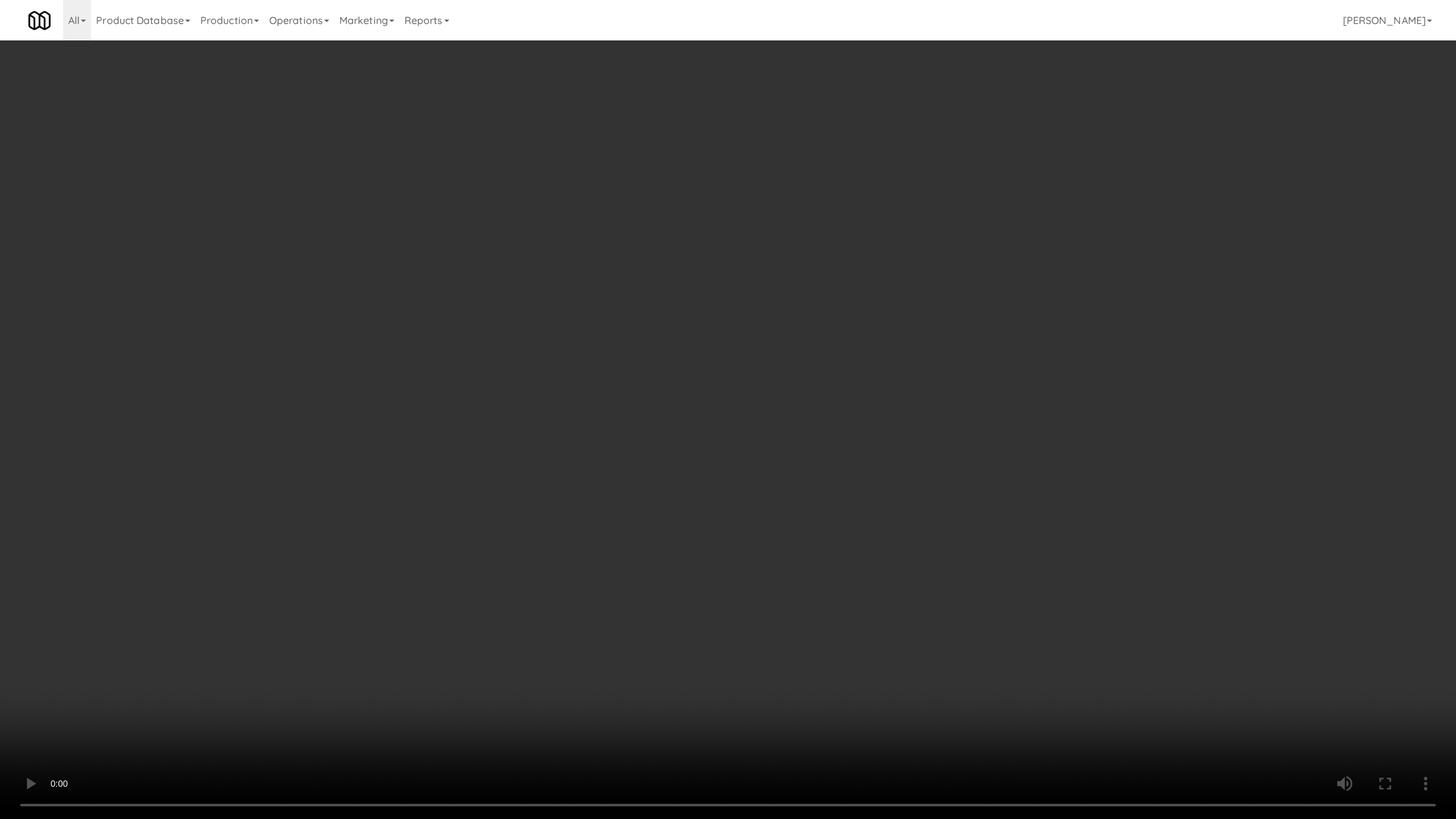
click at [602, 478] on video at bounding box center [728, 410] width 1456 height 819
click at [611, 483] on video at bounding box center [728, 410] width 1456 height 819
click at [612, 483] on video at bounding box center [728, 410] width 1456 height 819
click at [662, 631] on video at bounding box center [728, 410] width 1456 height 819
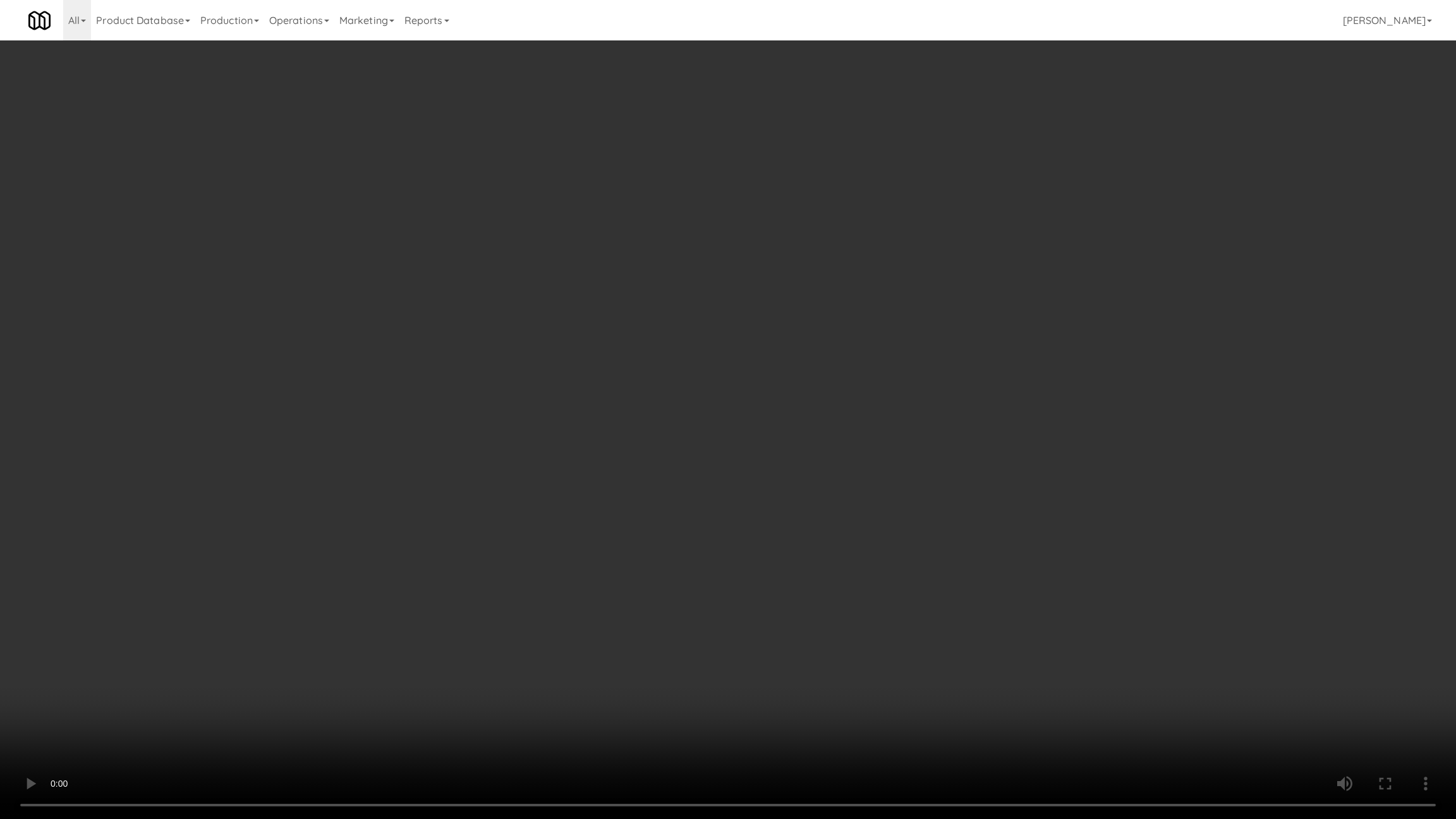
click at [662, 627] on video at bounding box center [728, 410] width 1456 height 819
click at [658, 619] on video at bounding box center [728, 410] width 1456 height 819
click at [661, 613] on video at bounding box center [728, 410] width 1456 height 819
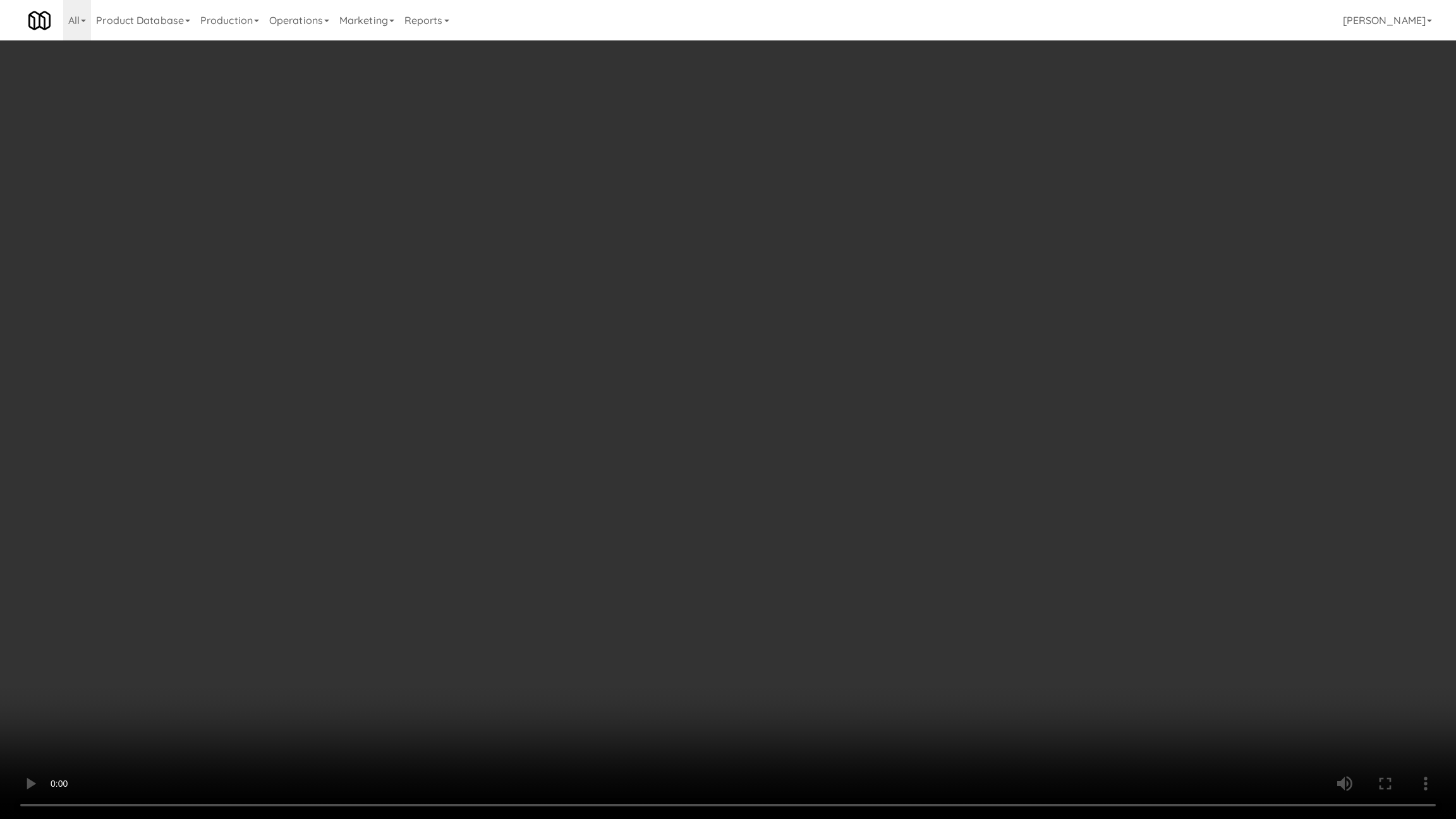
click at [661, 613] on video at bounding box center [728, 410] width 1456 height 819
click at [666, 612] on video at bounding box center [728, 410] width 1456 height 819
click at [579, 517] on video at bounding box center [728, 410] width 1456 height 819
click at [591, 536] on video at bounding box center [728, 410] width 1456 height 819
click at [592, 541] on video at bounding box center [728, 410] width 1456 height 819
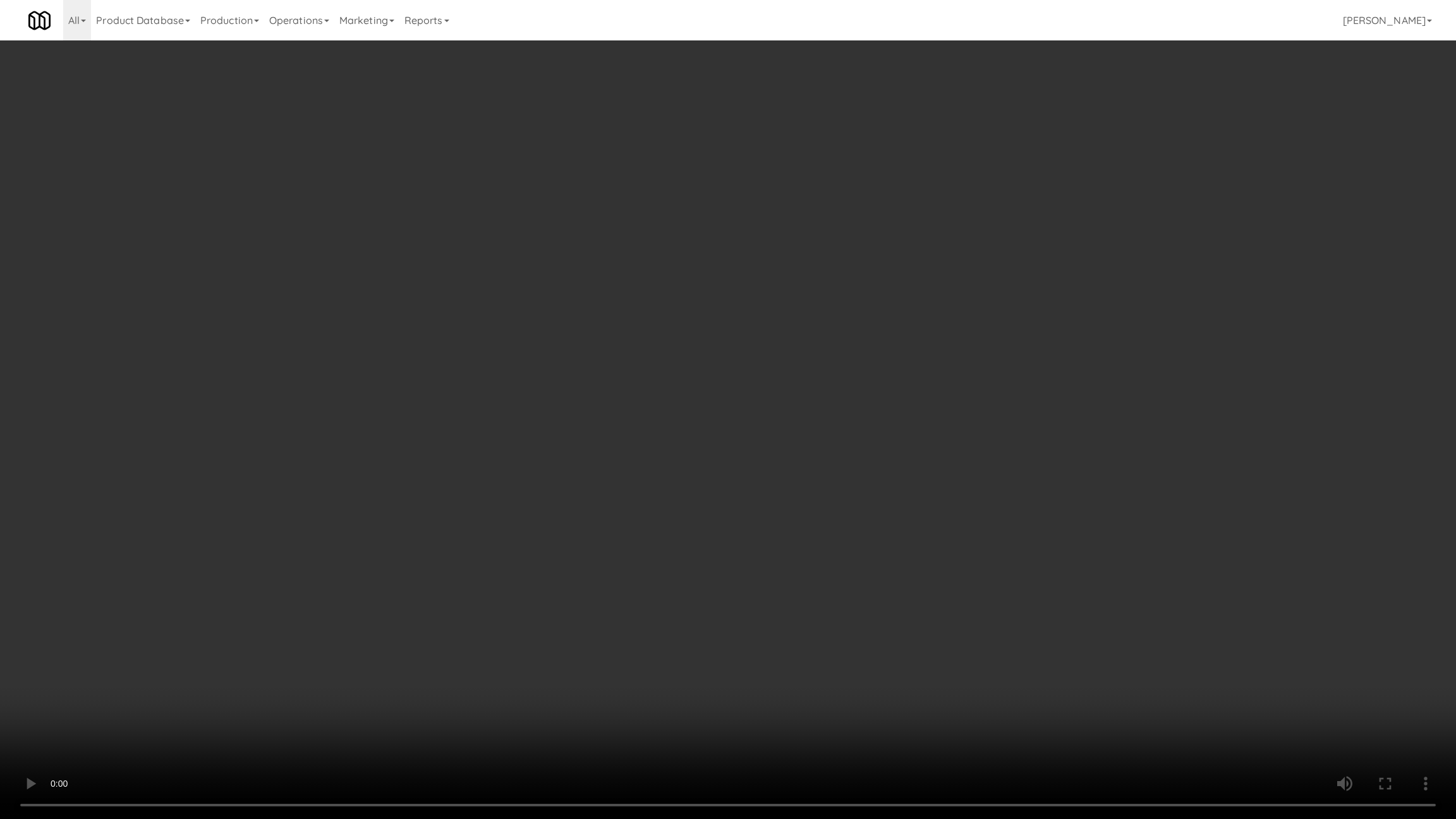
click at [590, 541] on video at bounding box center [728, 410] width 1456 height 819
click at [594, 532] on video at bounding box center [728, 410] width 1456 height 819
click at [594, 530] on video at bounding box center [728, 410] width 1456 height 819
click at [594, 529] on video at bounding box center [728, 410] width 1456 height 819
click at [610, 537] on video at bounding box center [728, 410] width 1456 height 819
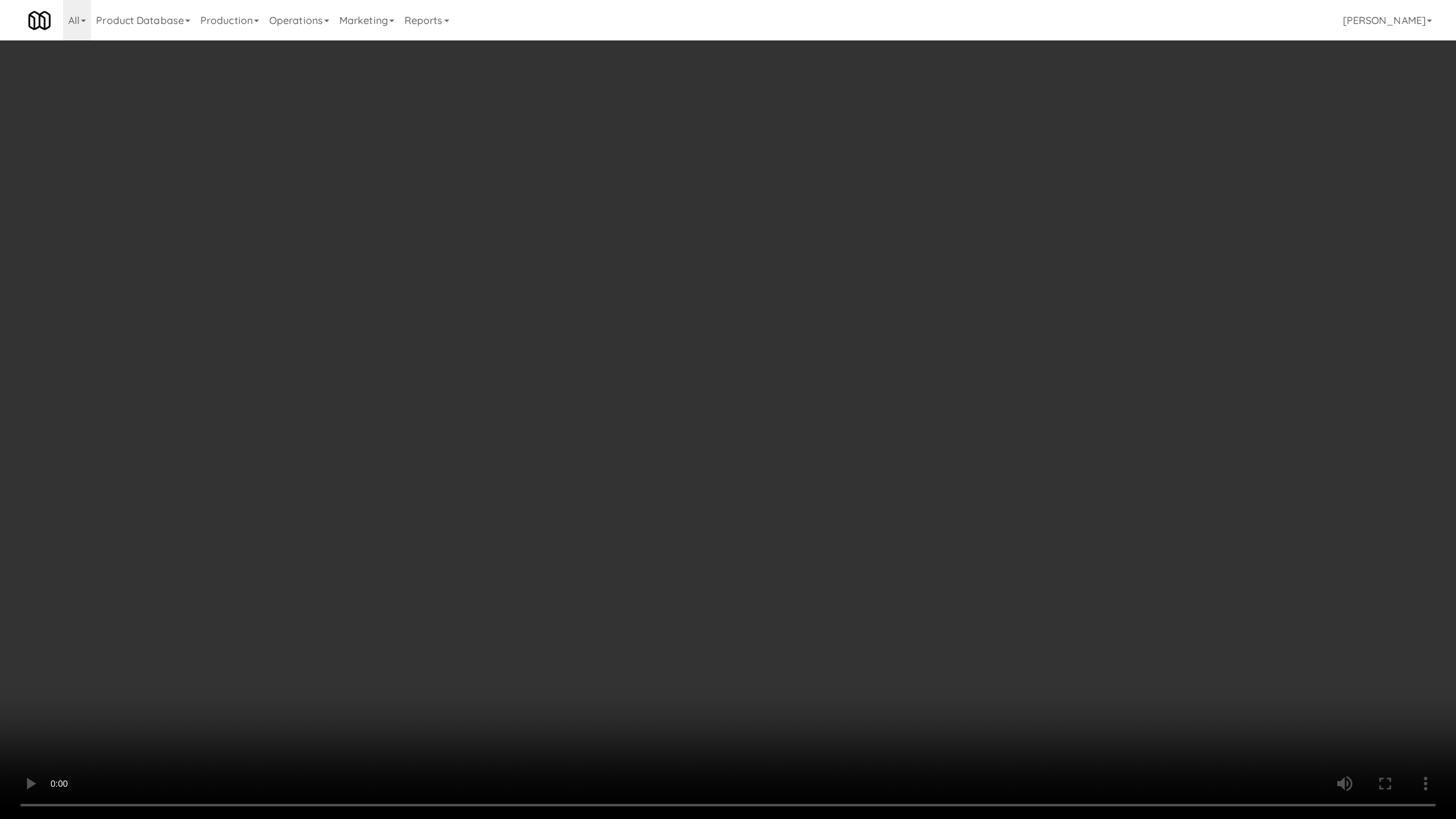
click at [610, 530] on video at bounding box center [728, 410] width 1456 height 819
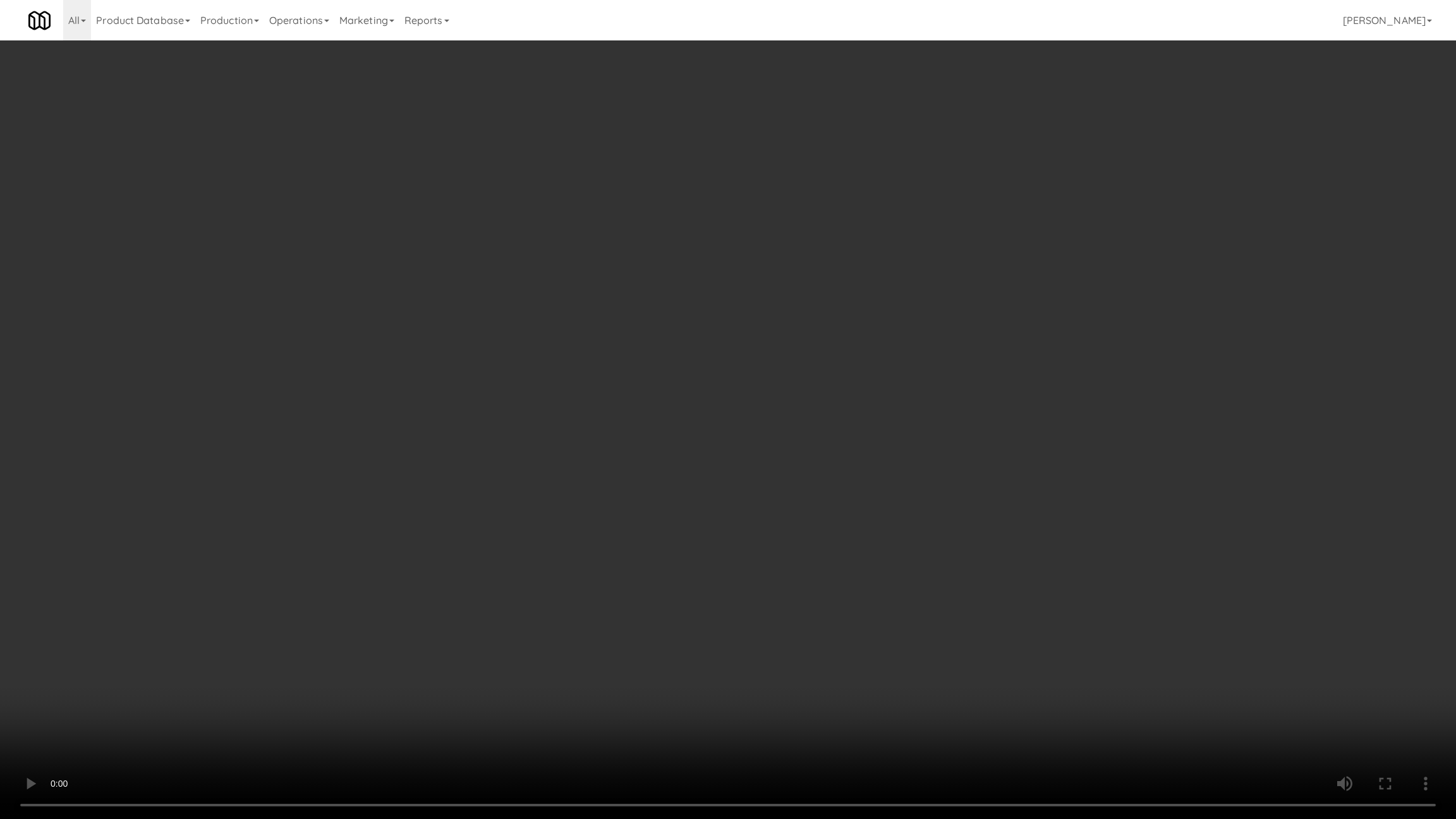
click at [610, 530] on video at bounding box center [728, 410] width 1456 height 819
click at [733, 610] on video at bounding box center [728, 410] width 1456 height 819
click at [627, 610] on video at bounding box center [728, 410] width 1456 height 819
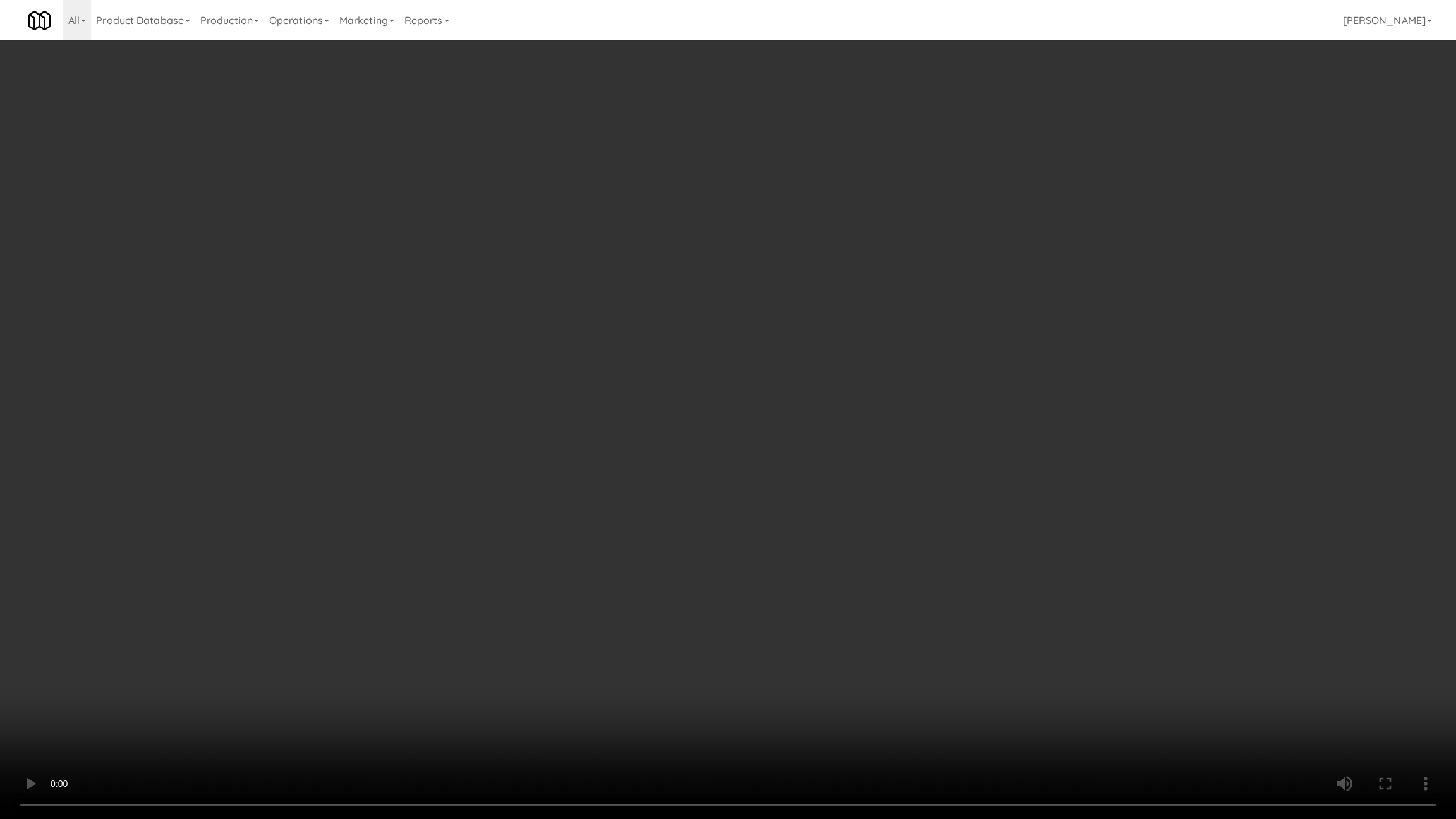
click at [627, 610] on video at bounding box center [728, 410] width 1456 height 819
click at [635, 600] on video at bounding box center [728, 410] width 1456 height 819
click at [651, 593] on video at bounding box center [728, 410] width 1456 height 819
click at [784, 620] on video at bounding box center [728, 410] width 1456 height 819
click at [601, 651] on video at bounding box center [728, 410] width 1456 height 819
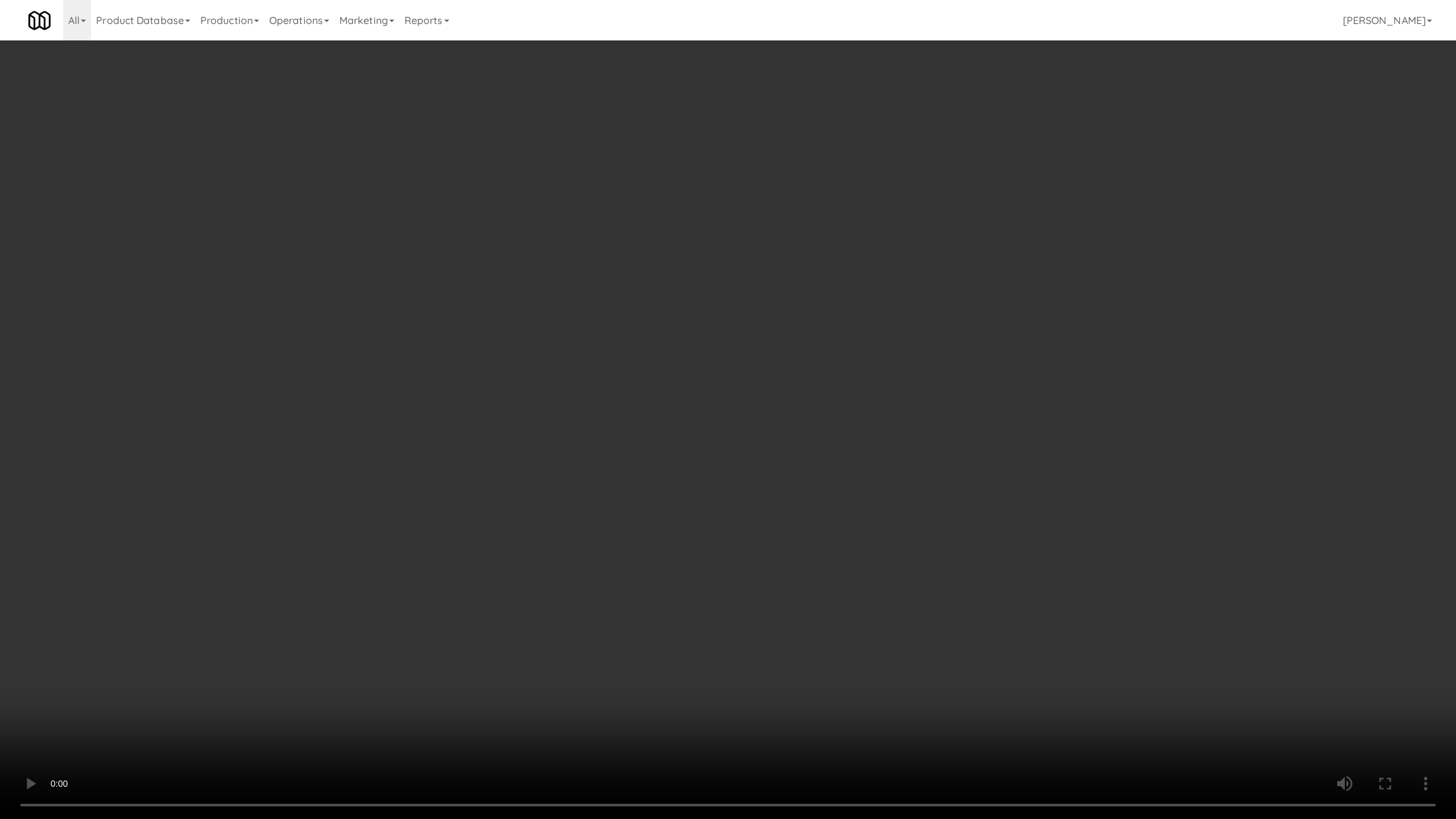
click at [630, 646] on video at bounding box center [728, 410] width 1456 height 819
click at [646, 644] on video at bounding box center [728, 410] width 1456 height 819
click at [662, 639] on video at bounding box center [728, 410] width 1456 height 819
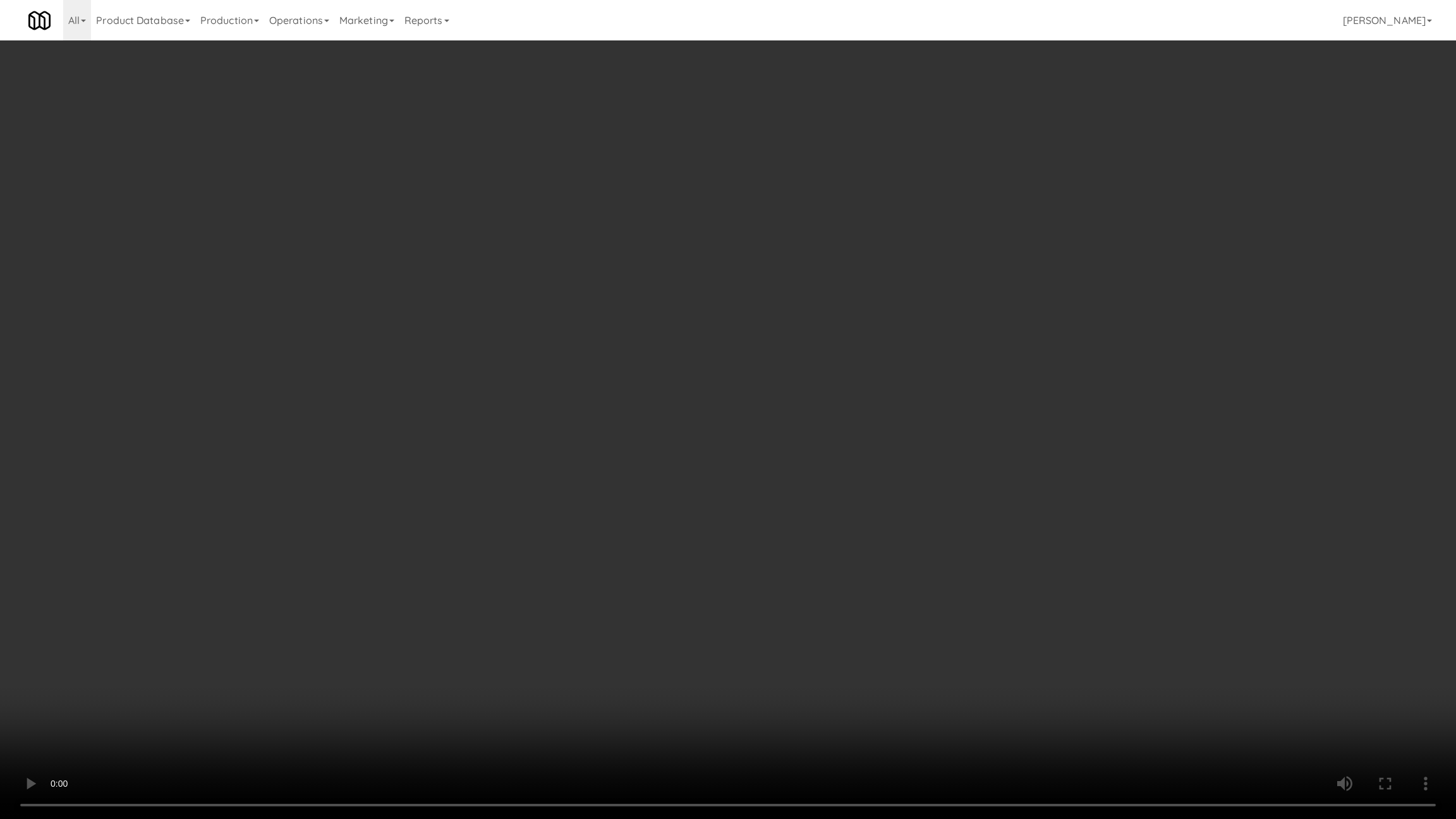
click at [662, 639] on video at bounding box center [728, 410] width 1456 height 819
click at [666, 643] on video at bounding box center [728, 410] width 1456 height 819
click at [678, 596] on video at bounding box center [728, 410] width 1456 height 819
click at [710, 582] on video at bounding box center [728, 410] width 1456 height 819
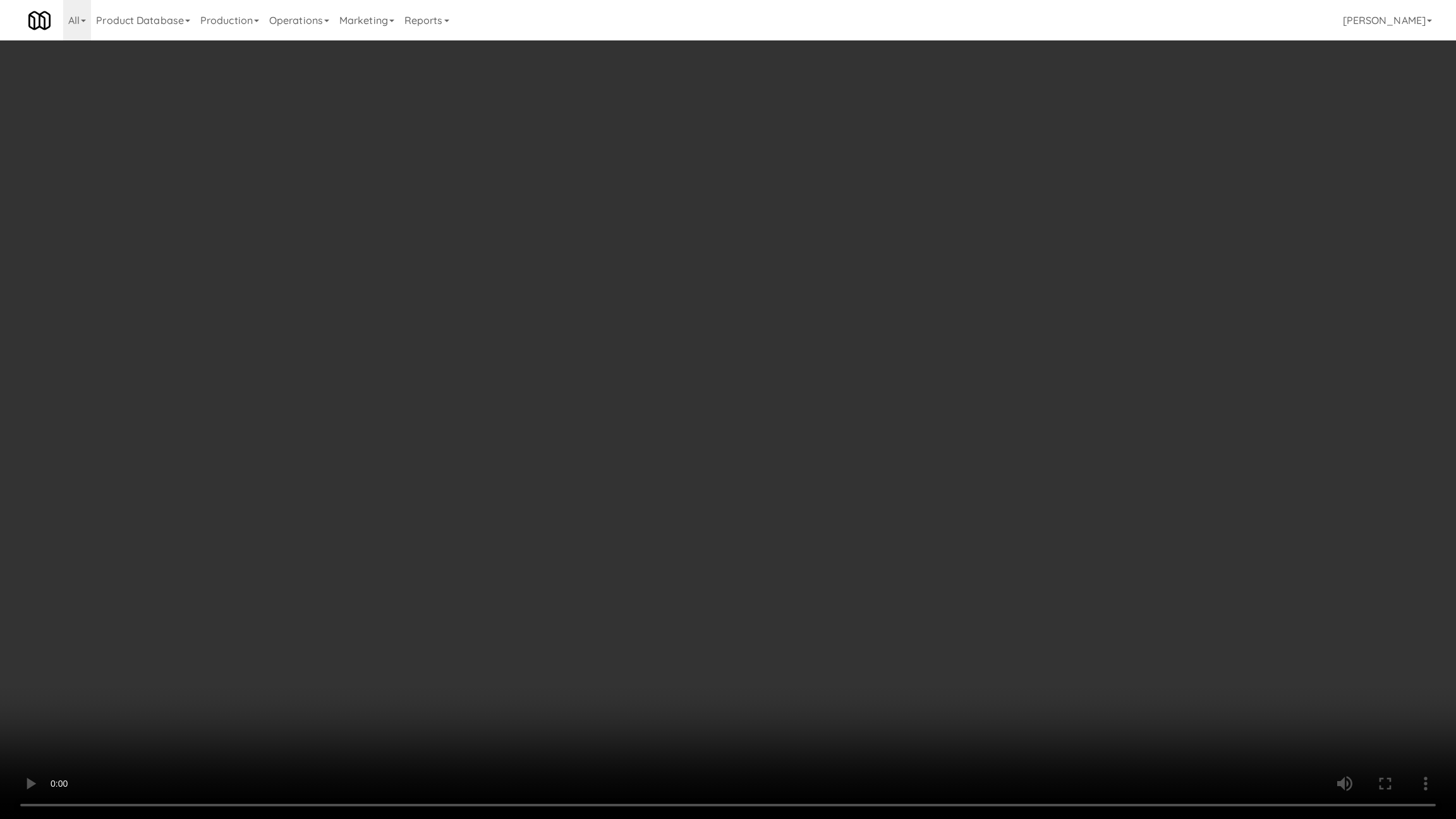
click at [728, 579] on video at bounding box center [728, 410] width 1456 height 819
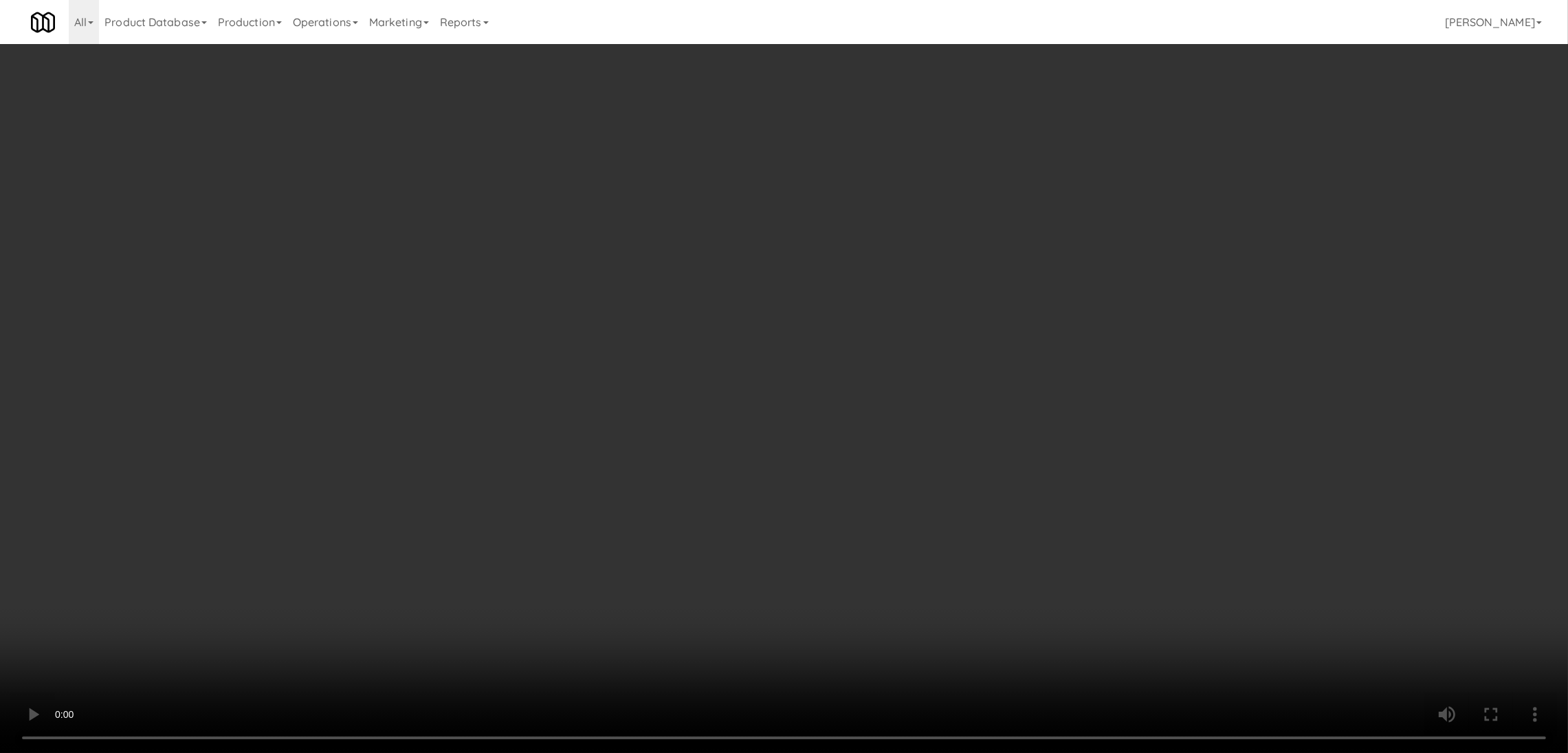
click at [444, 479] on video at bounding box center [784, 376] width 1568 height 753
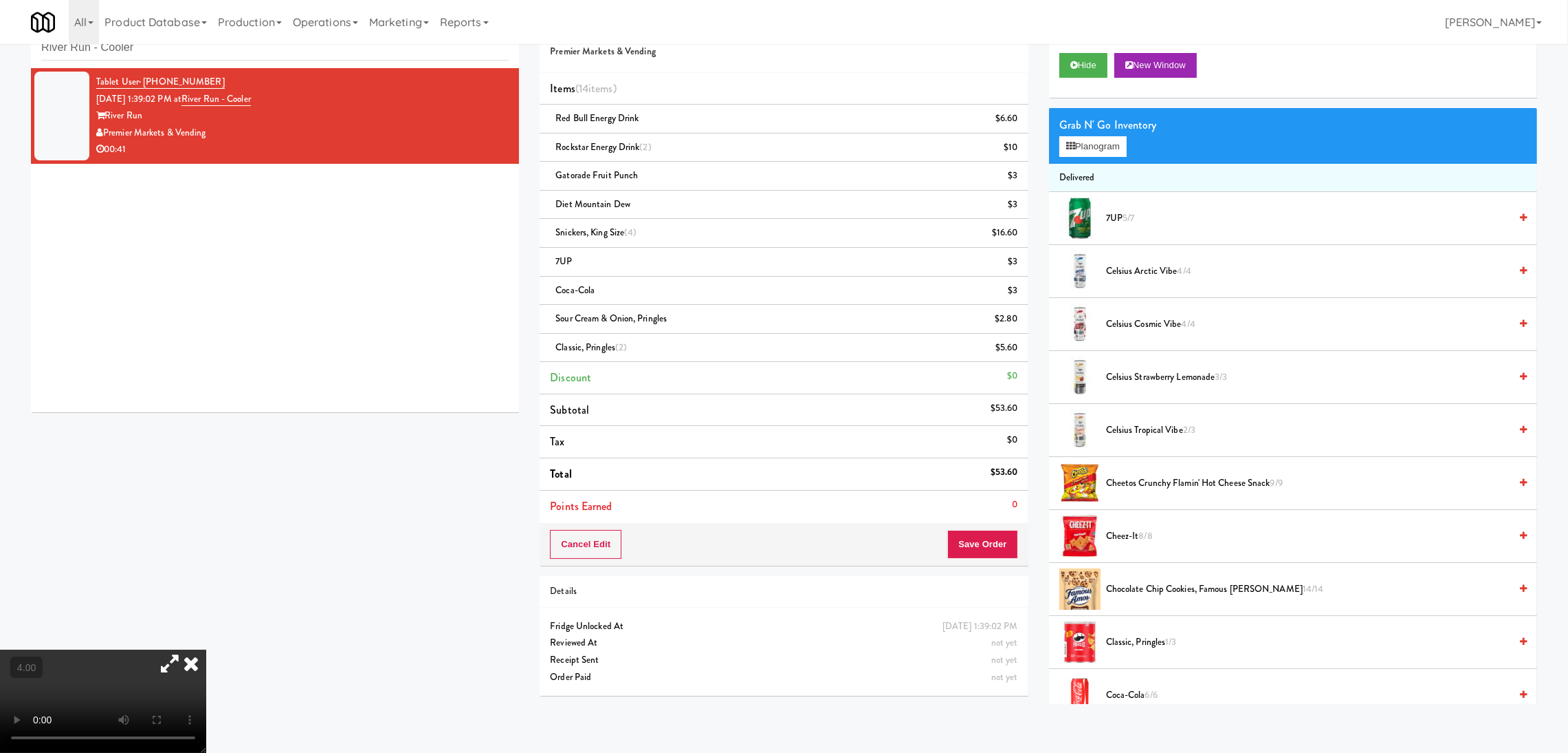
click at [206, 649] on video at bounding box center [103, 700] width 206 height 103
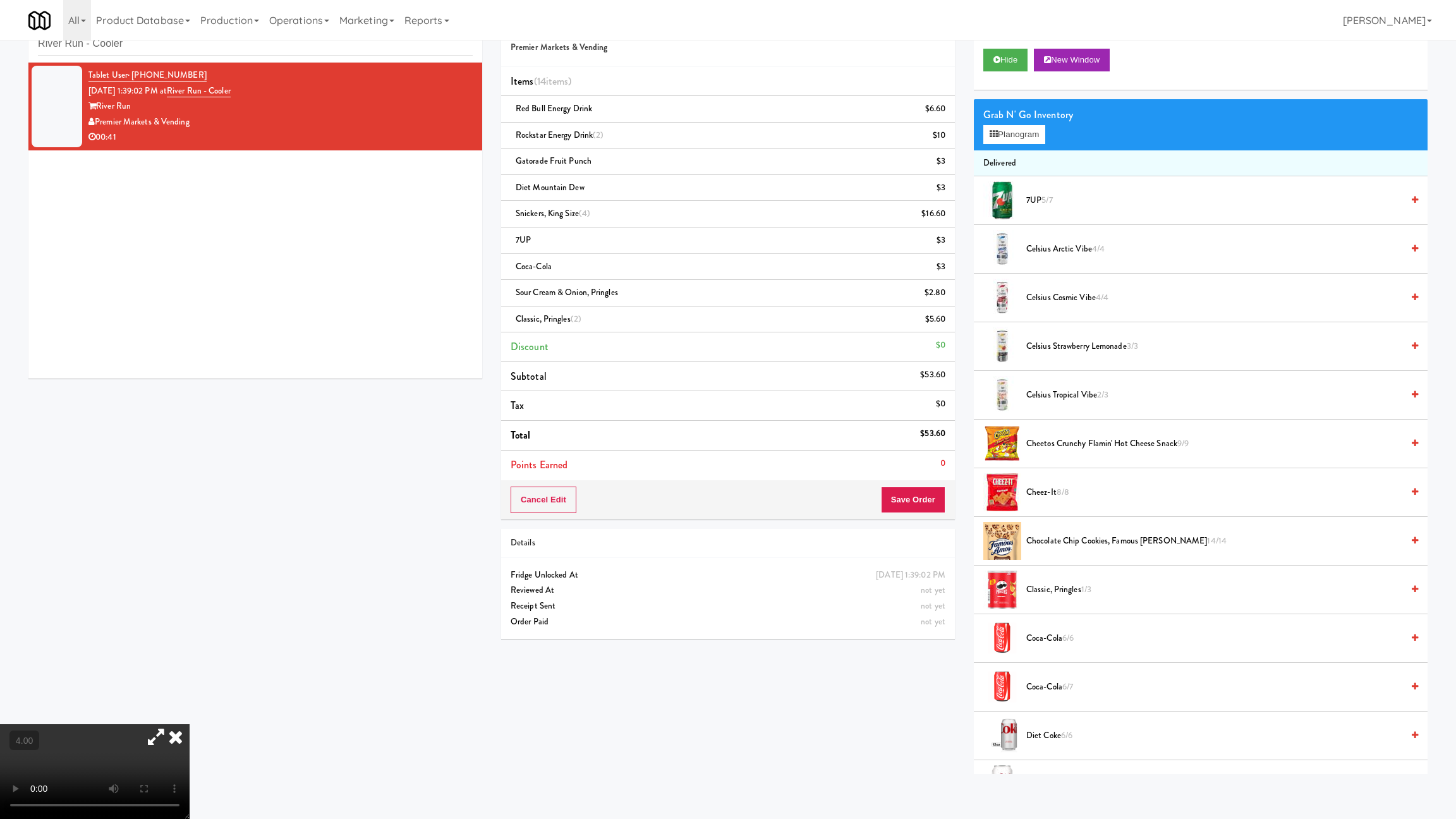
click at [189, 691] on video at bounding box center [95, 771] width 189 height 95
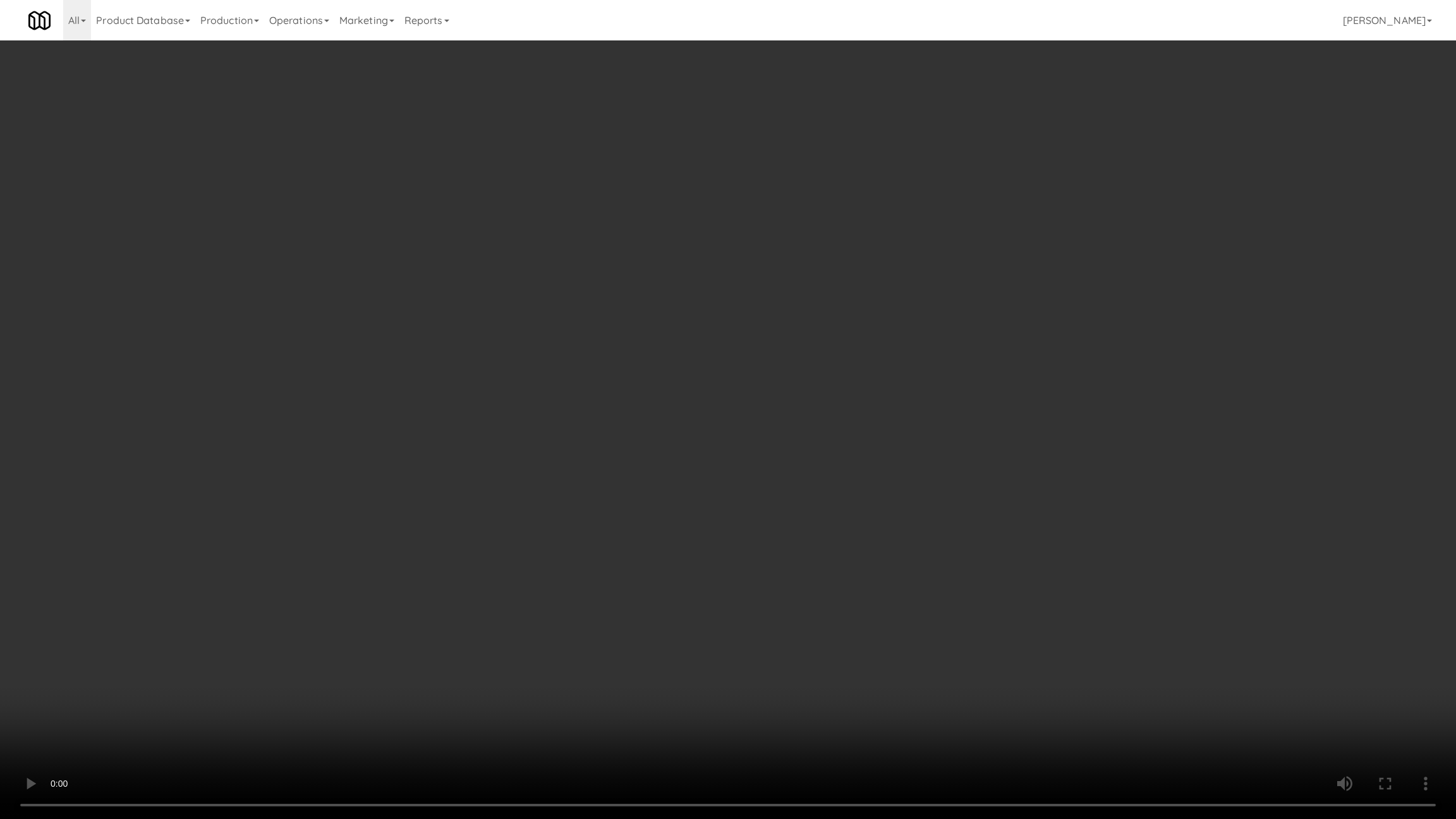
click at [491, 599] on video at bounding box center [728, 410] width 1456 height 819
click at [493, 605] on video at bounding box center [728, 410] width 1456 height 819
click at [496, 608] on video at bounding box center [728, 410] width 1456 height 819
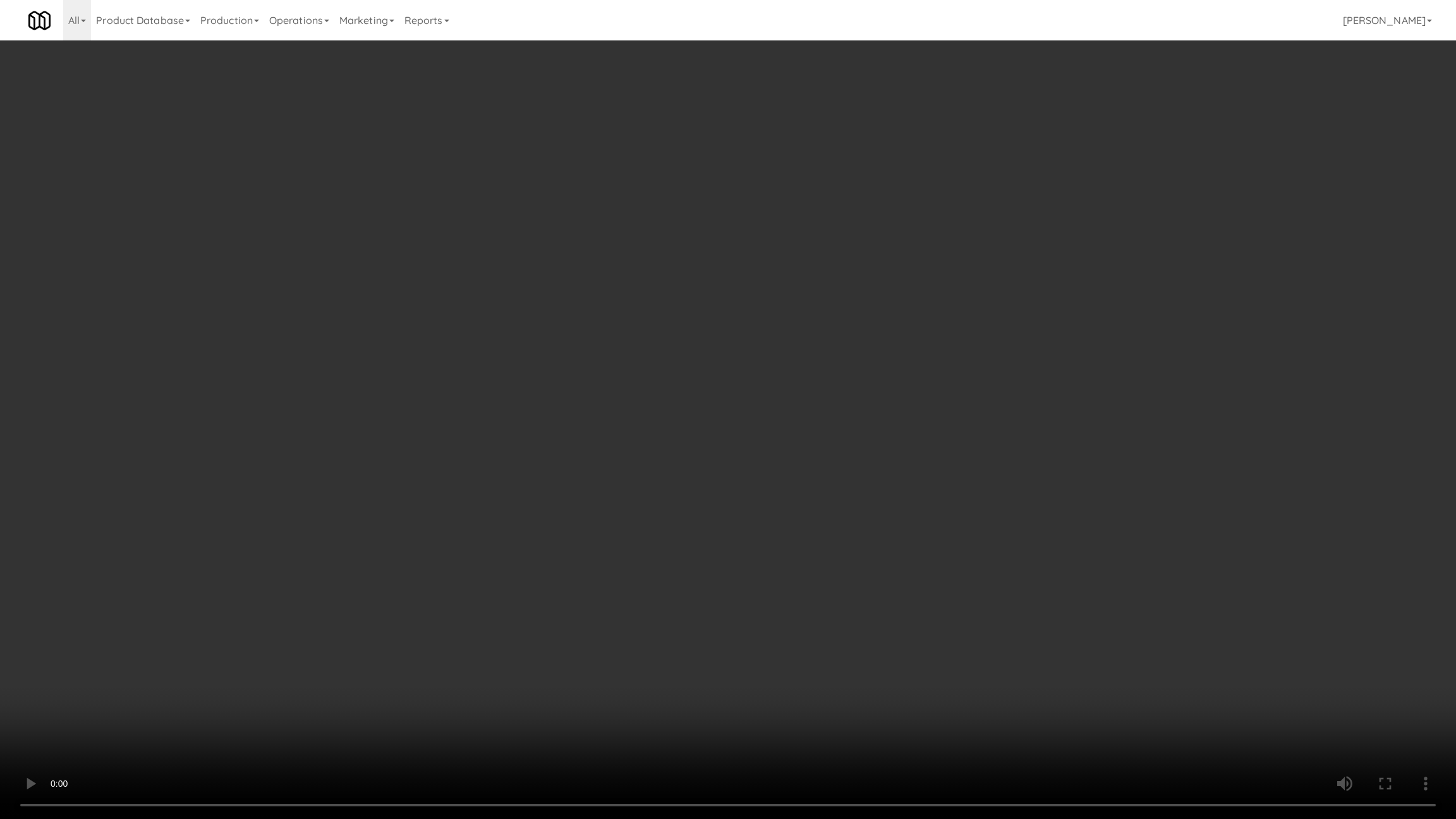
click at [526, 635] on video at bounding box center [728, 410] width 1456 height 819
click at [495, 636] on video at bounding box center [728, 410] width 1456 height 819
click at [555, 627] on video at bounding box center [728, 410] width 1456 height 819
click at [638, 576] on video at bounding box center [728, 410] width 1456 height 819
click at [632, 600] on video at bounding box center [728, 410] width 1456 height 819
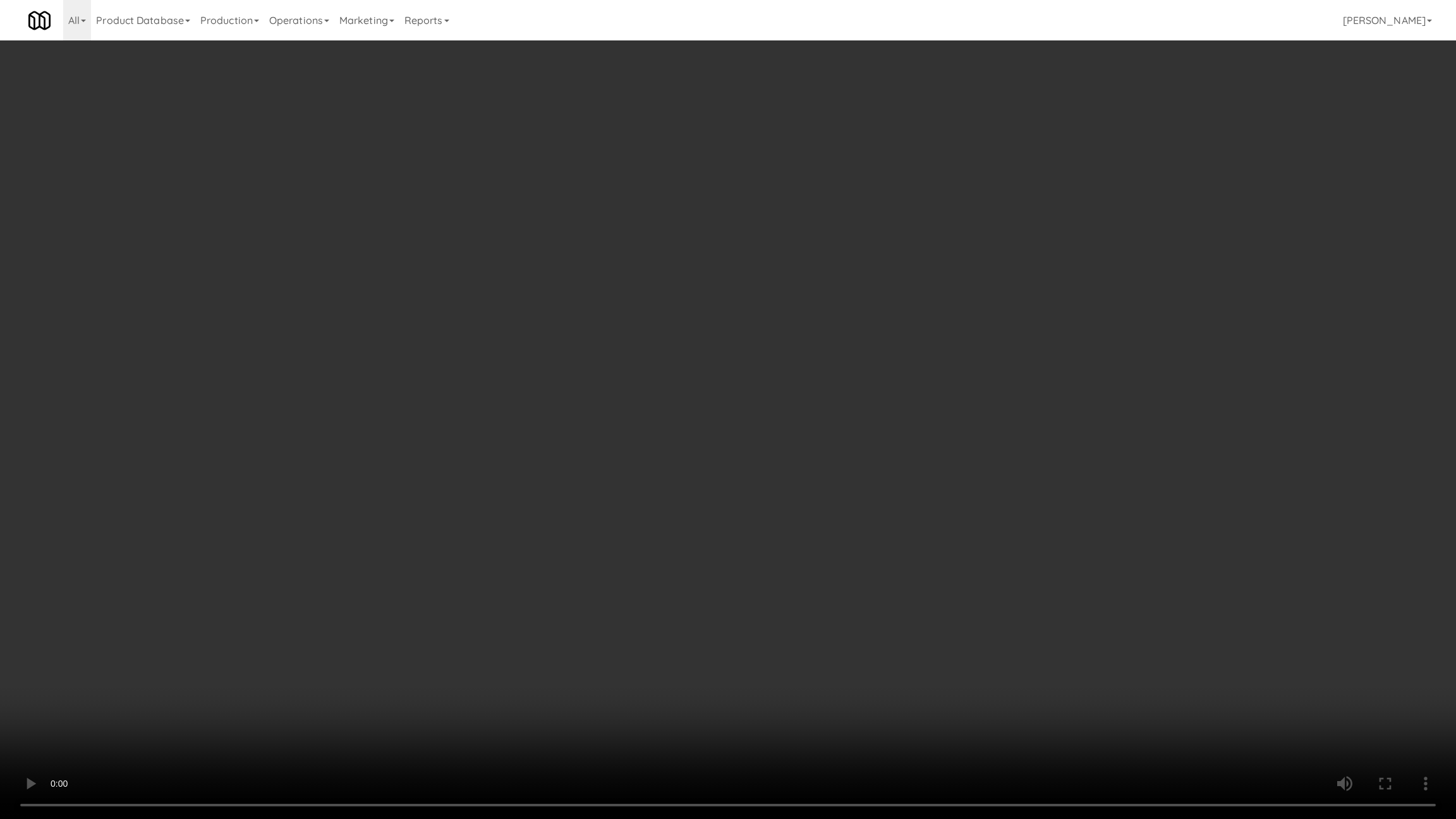
click at [609, 577] on video at bounding box center [728, 410] width 1456 height 819
click at [579, 404] on video at bounding box center [728, 410] width 1456 height 819
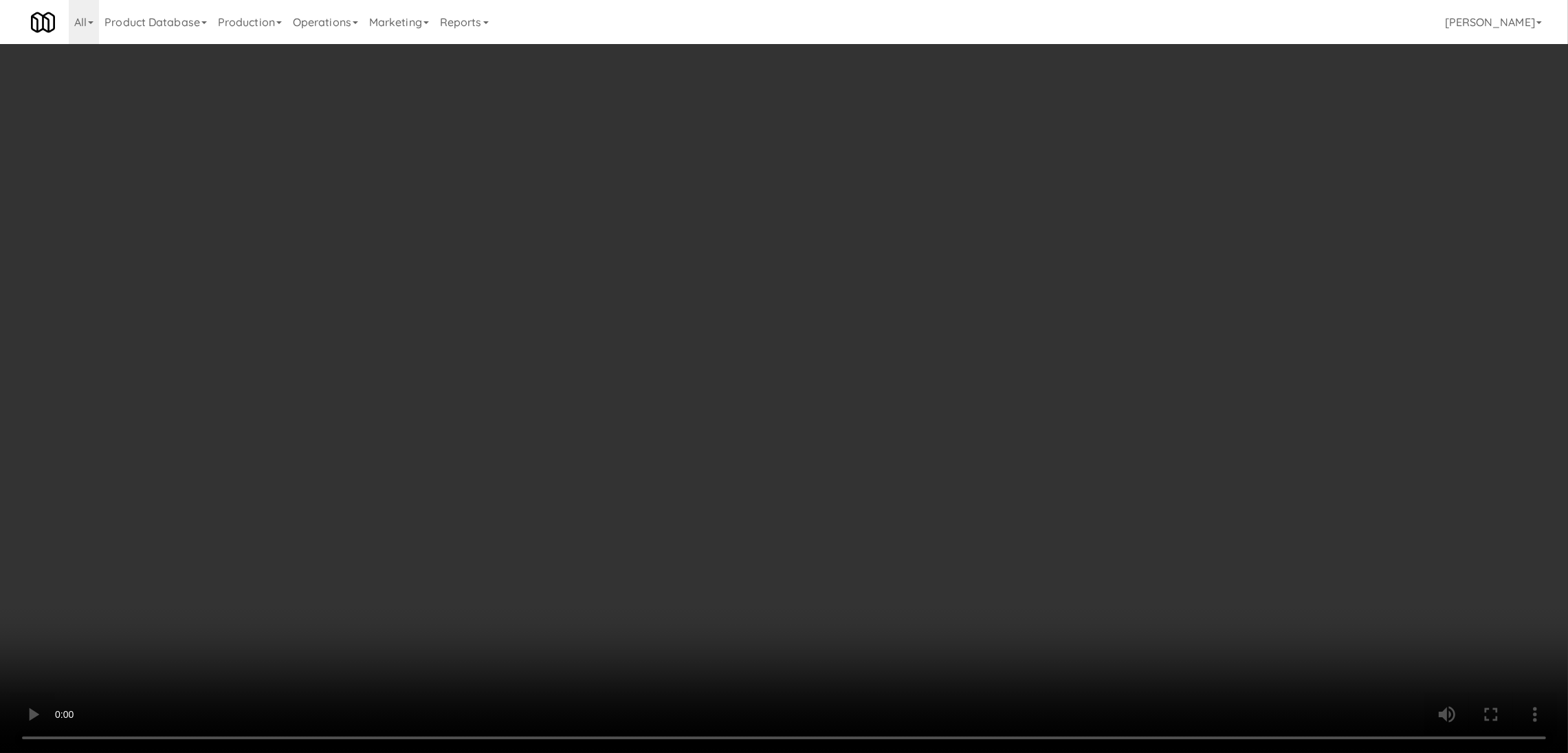
drag, startPoint x: 1112, startPoint y: 159, endPoint x: 878, endPoint y: 255, distance: 252.9
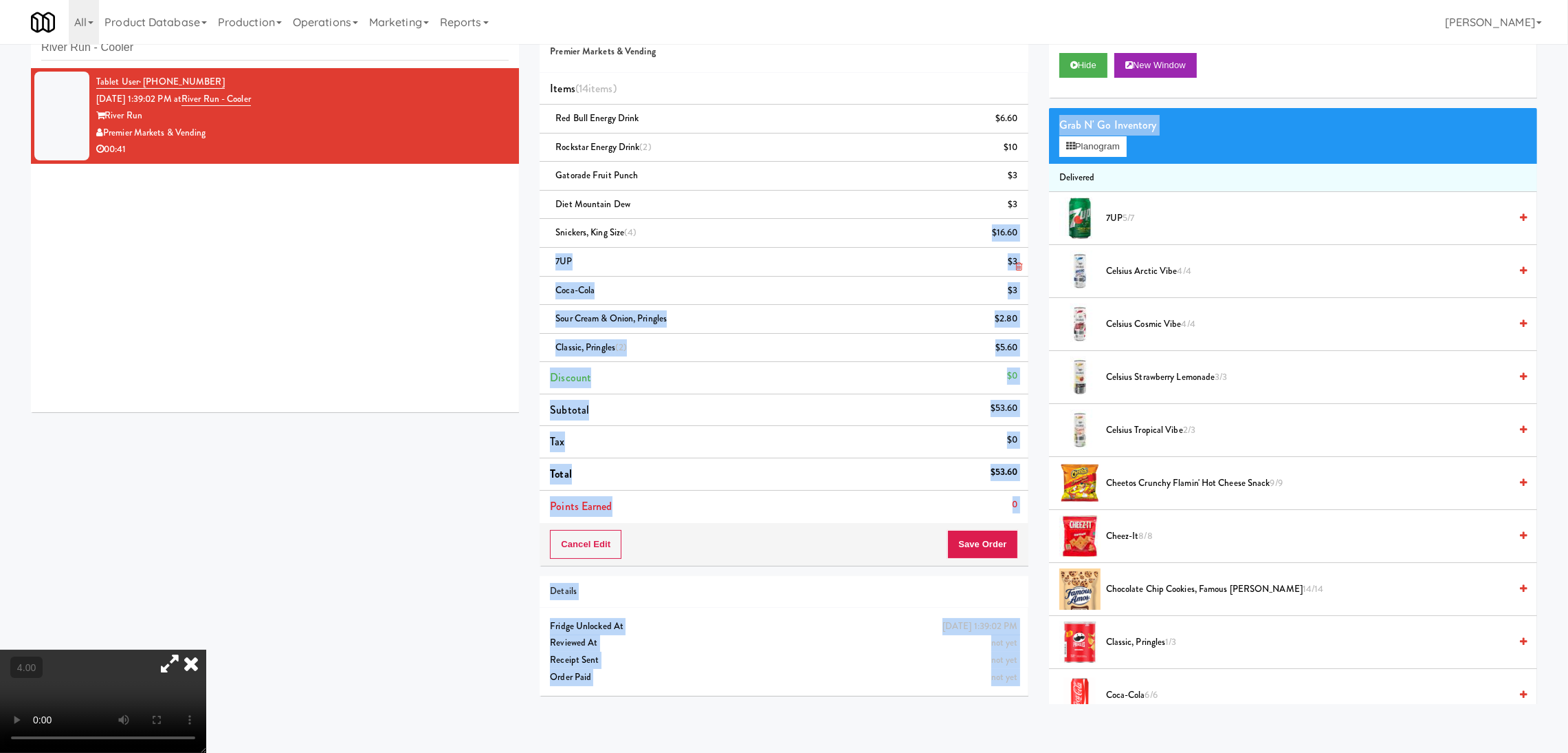
click at [890, 245] on div "Order # 881966 Premier Markets & Vending Items (14 items ) Red Bull Energy Drin…" at bounding box center [1039, 356] width 1019 height 700
click at [611, 544] on button "Cancel Edit" at bounding box center [586, 544] width 71 height 29
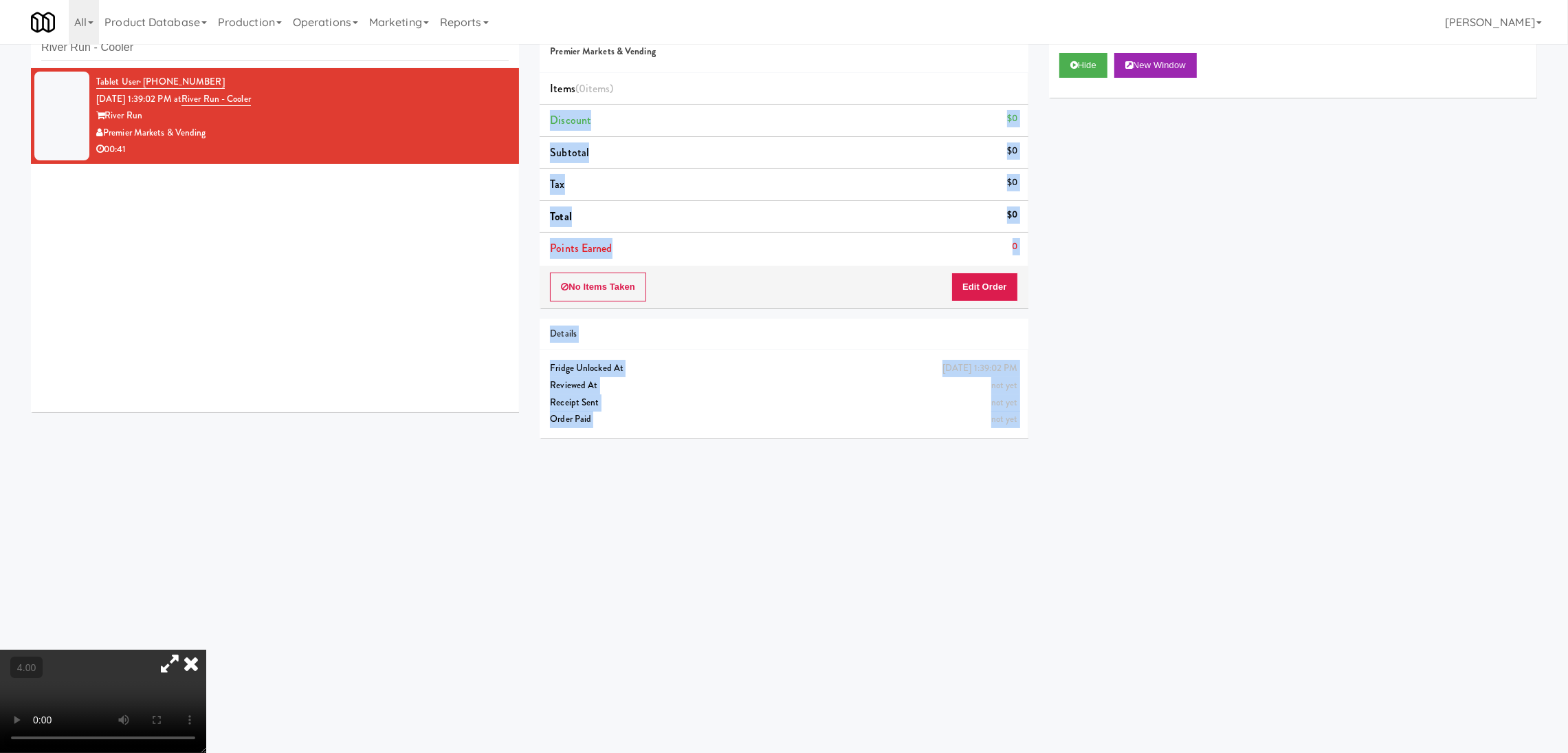
click at [1097, 199] on div "Hide New Window Primary Flag Clear Flag if unable to determine what was taken o…" at bounding box center [1294, 301] width 488 height 516
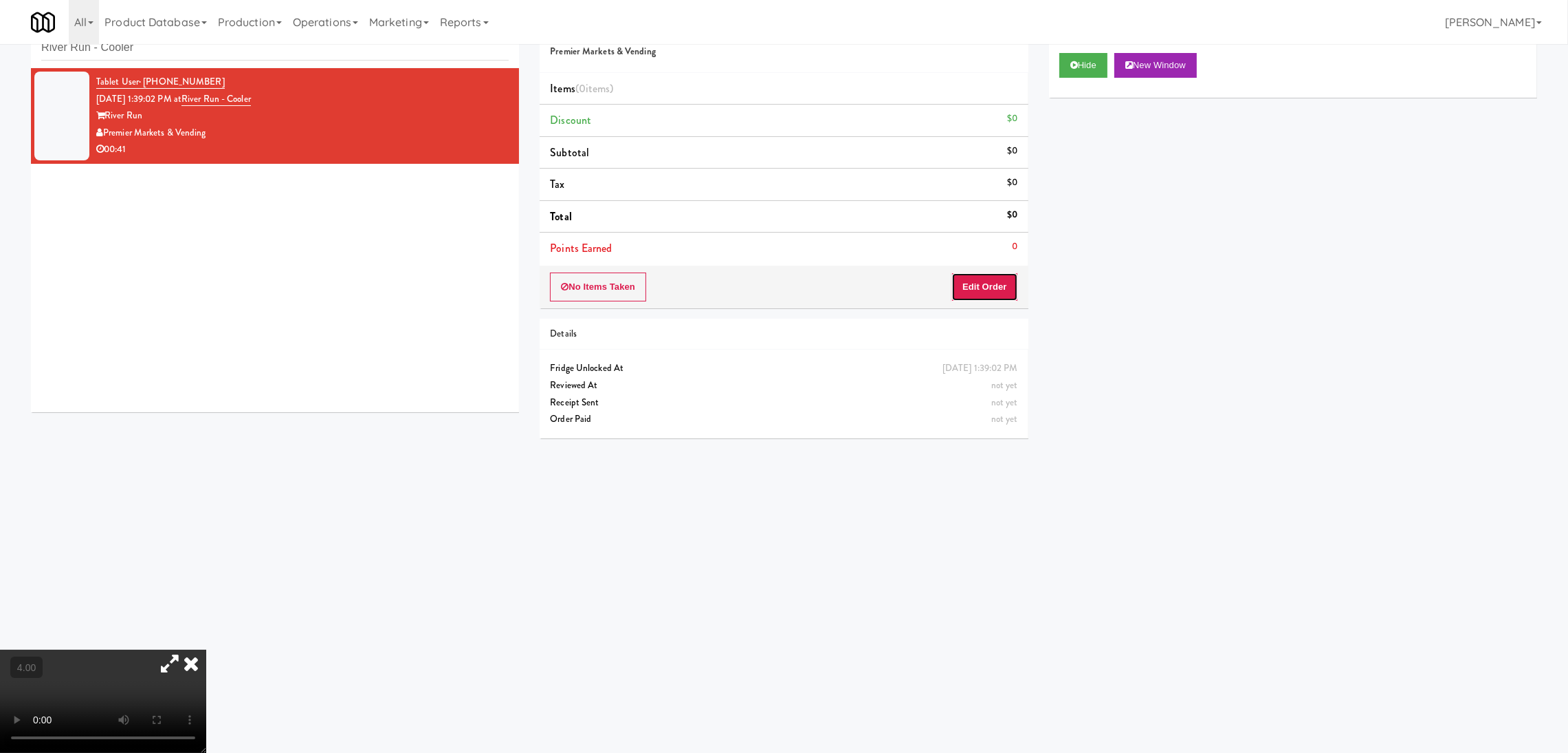
click at [992, 284] on button "Edit Order" at bounding box center [984, 287] width 67 height 29
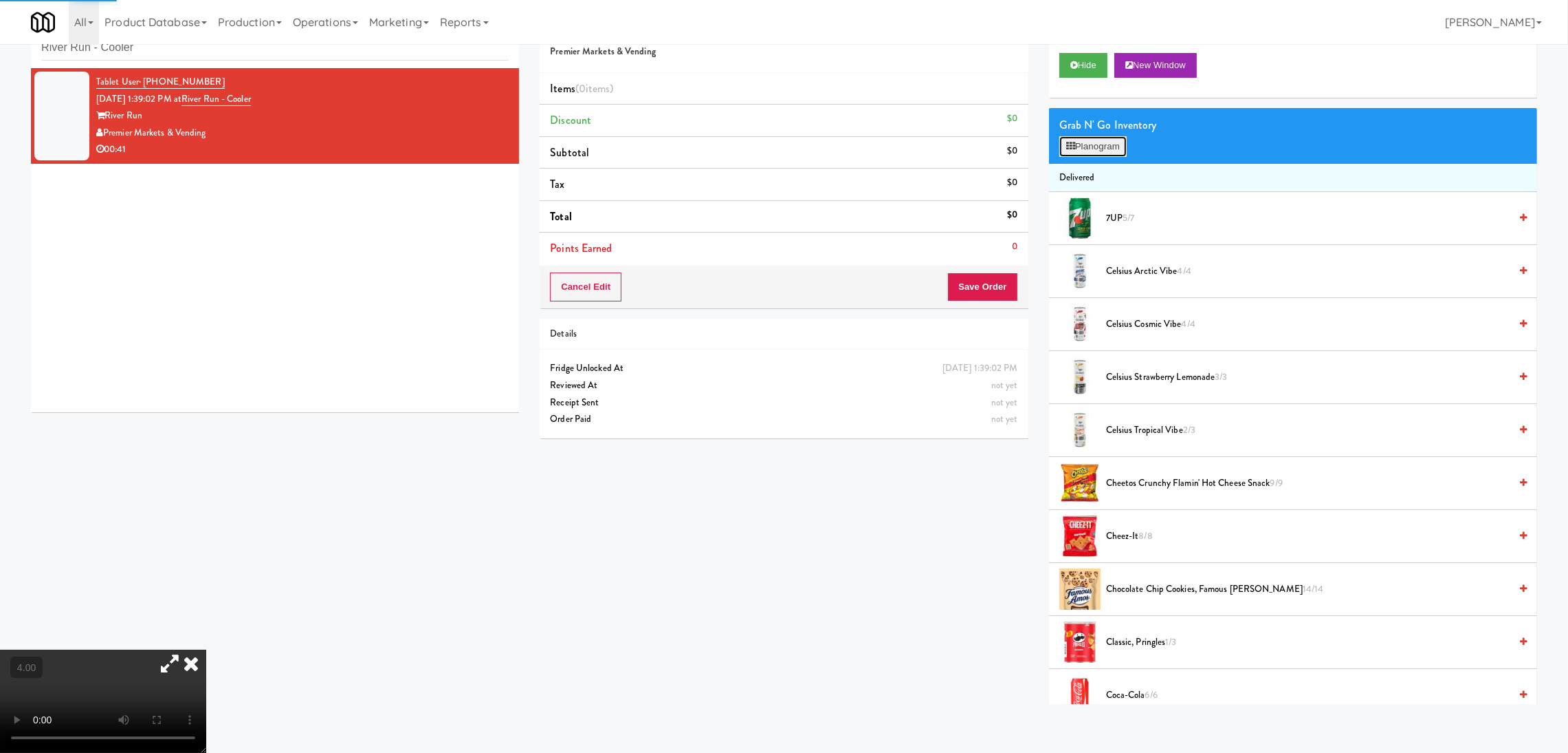
click at [1091, 138] on button "Planogram" at bounding box center [1093, 146] width 67 height 21
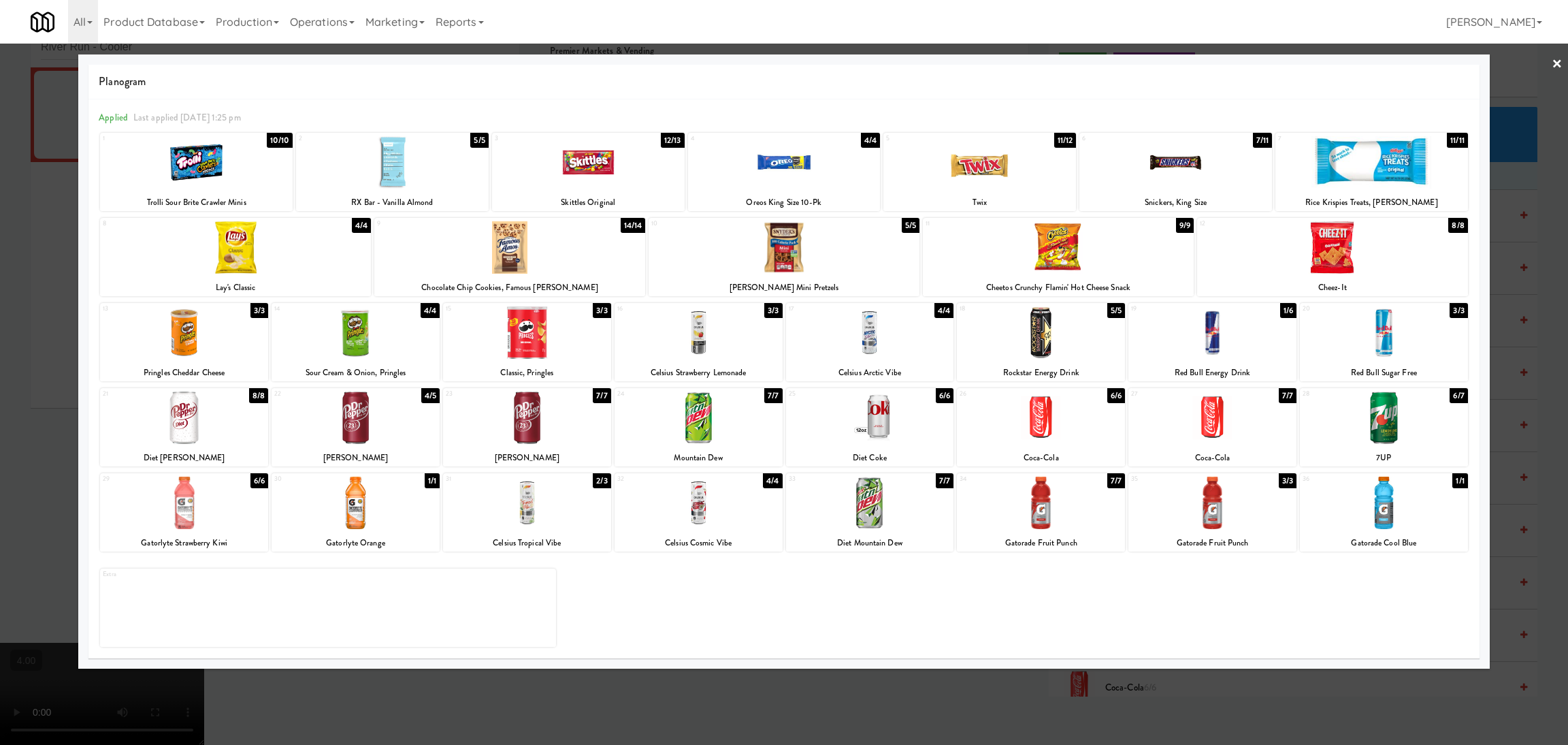
click at [1211, 355] on div at bounding box center [1212, 333] width 168 height 52
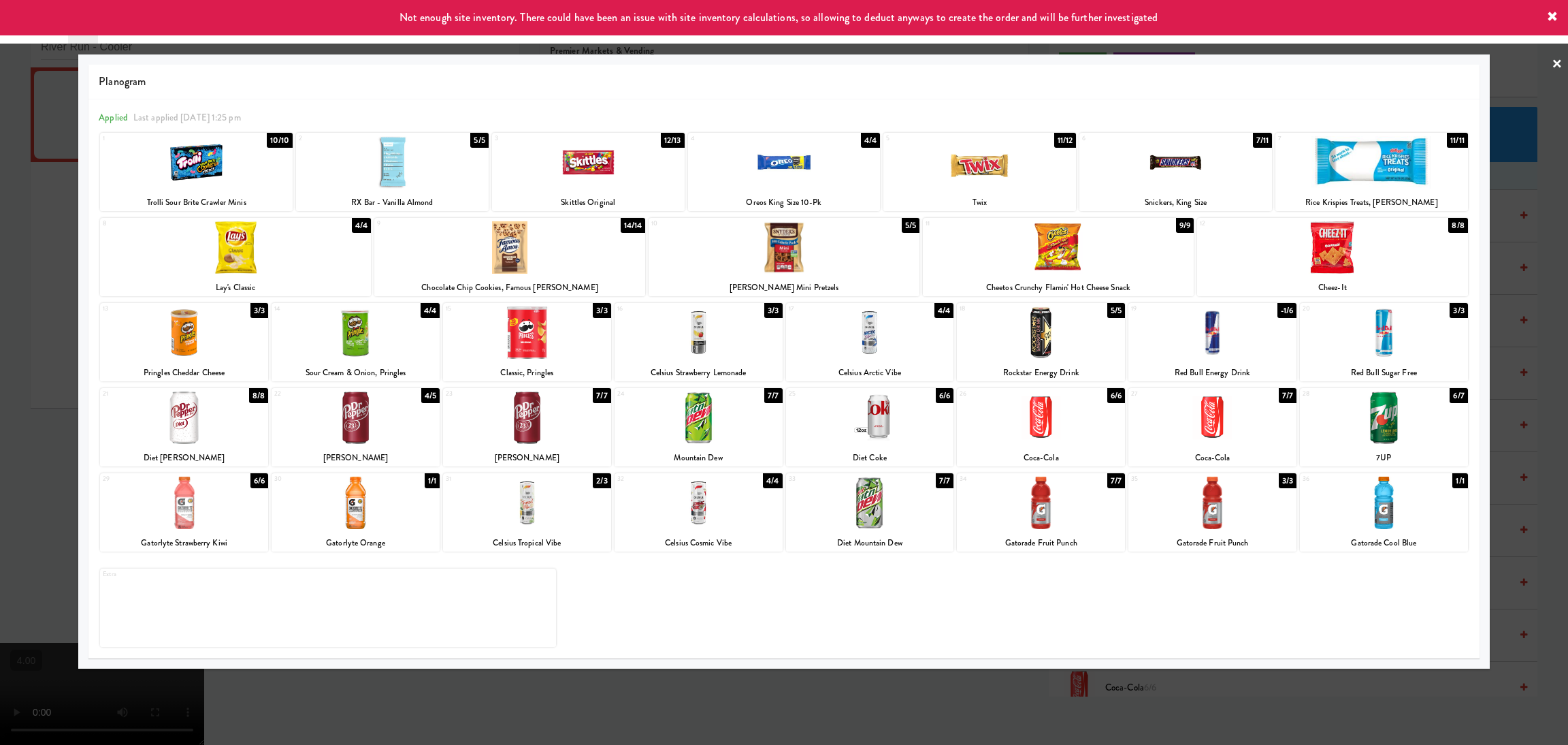
click at [1072, 344] on div at bounding box center [1041, 333] width 168 height 52
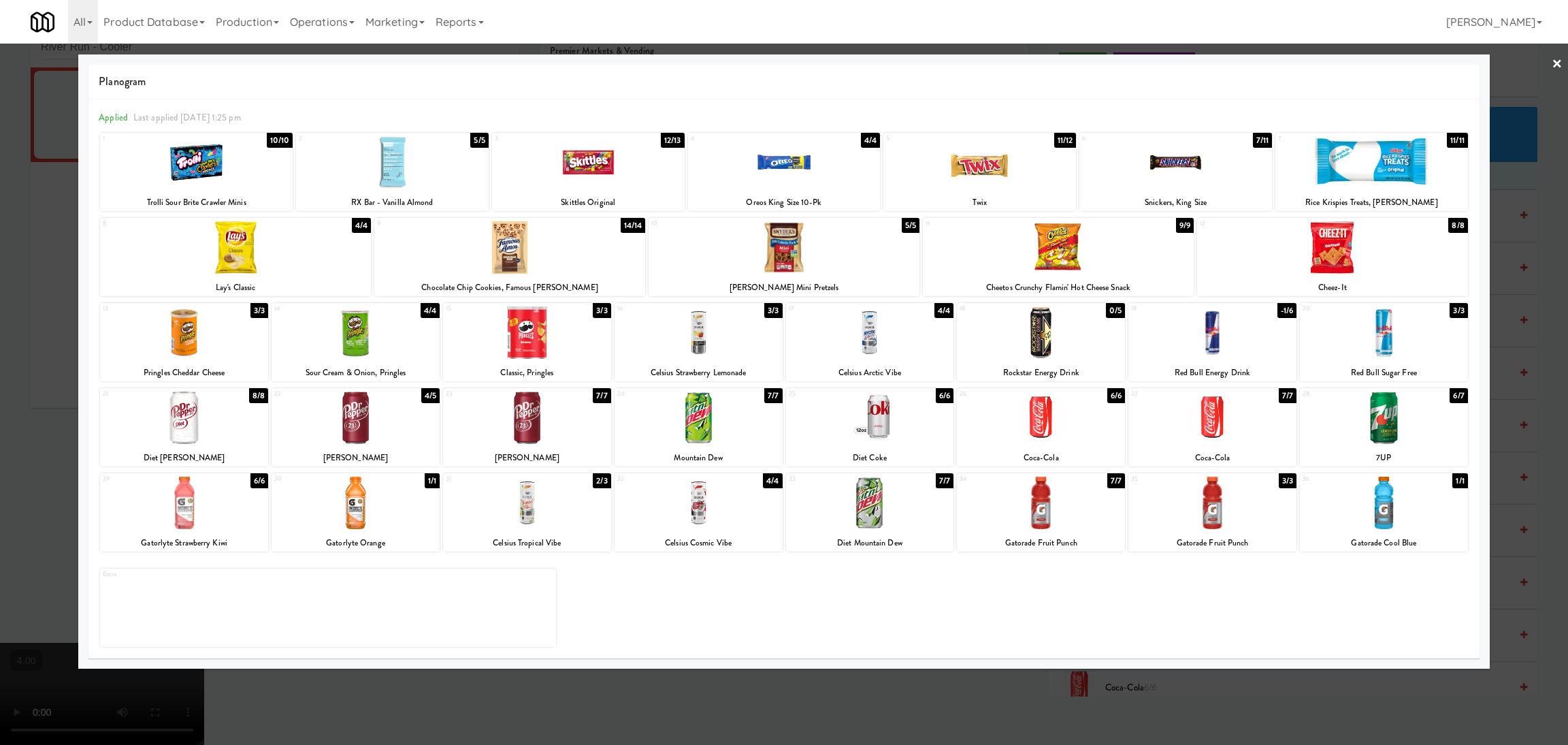
click at [1093, 519] on div at bounding box center [1041, 502] width 168 height 52
click at [709, 418] on div at bounding box center [698, 418] width 168 height 52
click at [1152, 185] on div at bounding box center [1176, 162] width 193 height 52
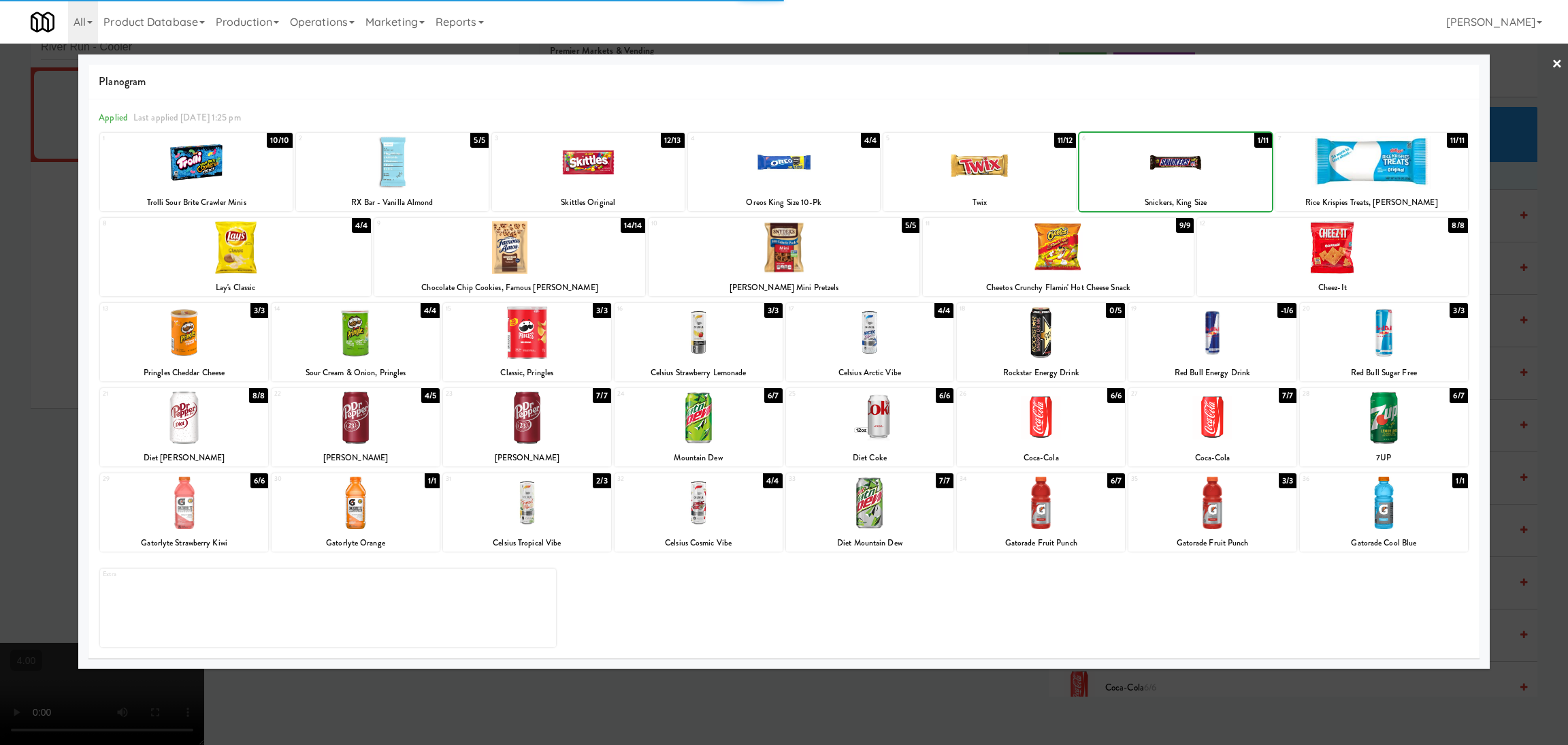
click at [1152, 185] on div at bounding box center [1176, 162] width 193 height 52
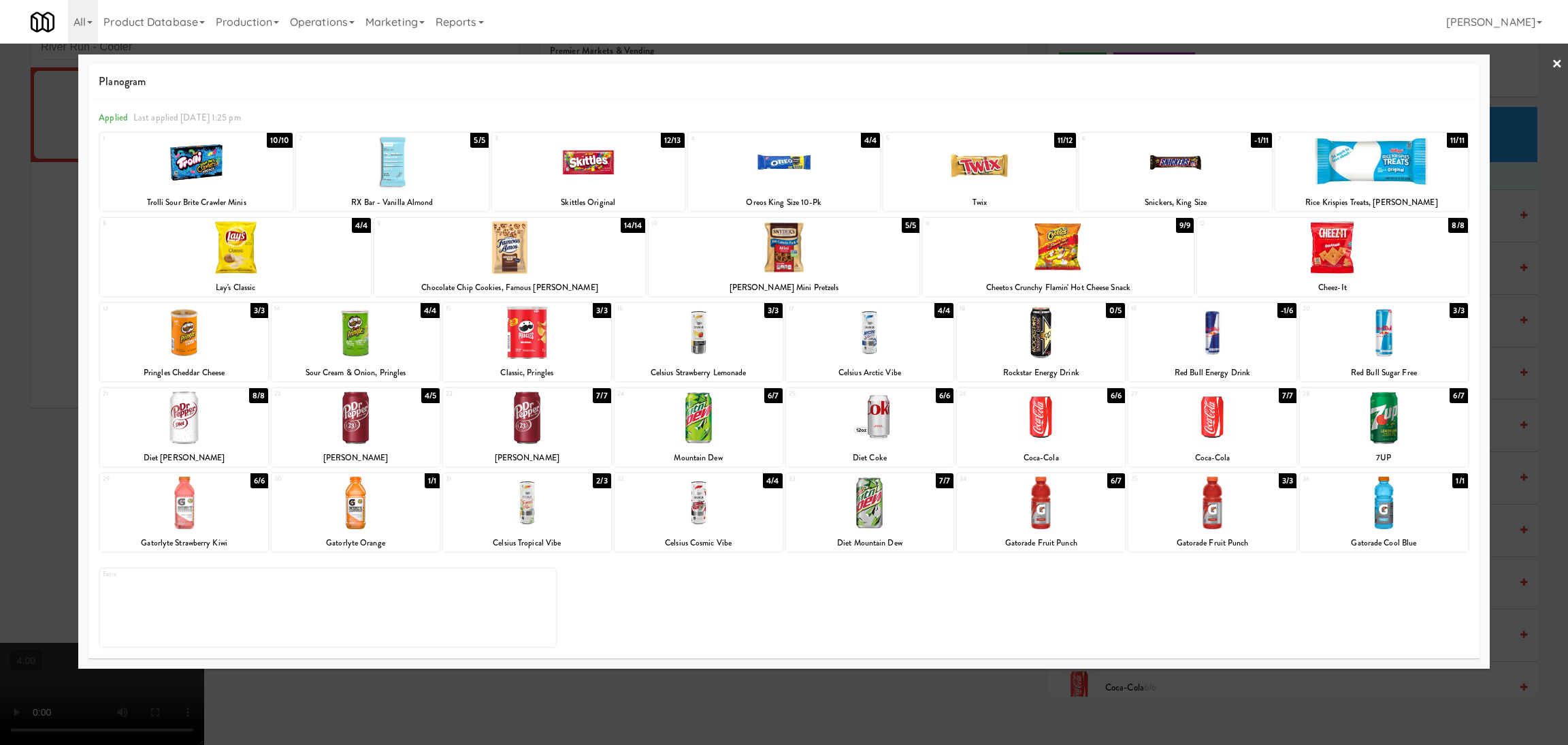
click at [534, 332] on div at bounding box center [527, 333] width 168 height 52
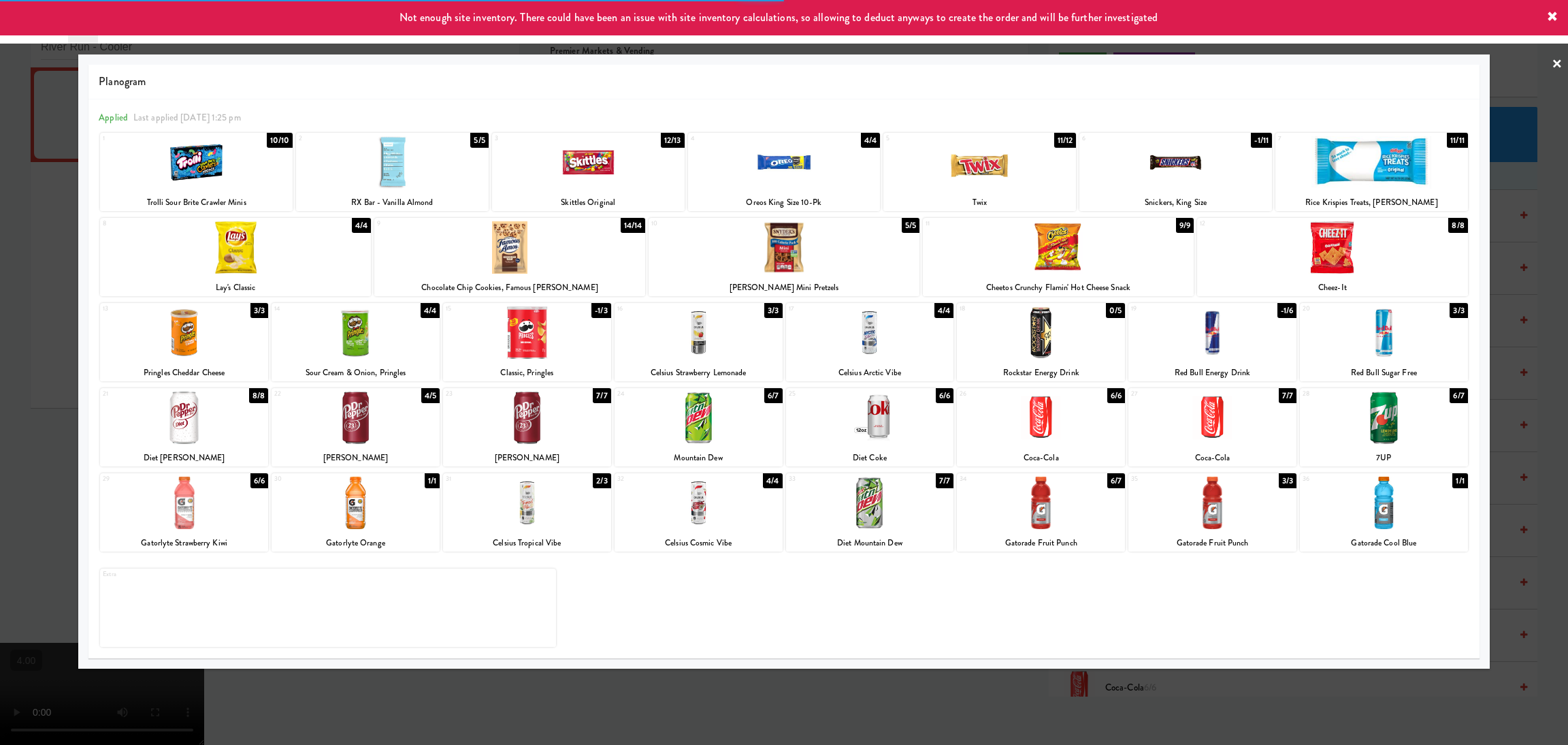
click at [534, 332] on div at bounding box center [527, 333] width 168 height 52
click at [418, 314] on div at bounding box center [355, 333] width 168 height 52
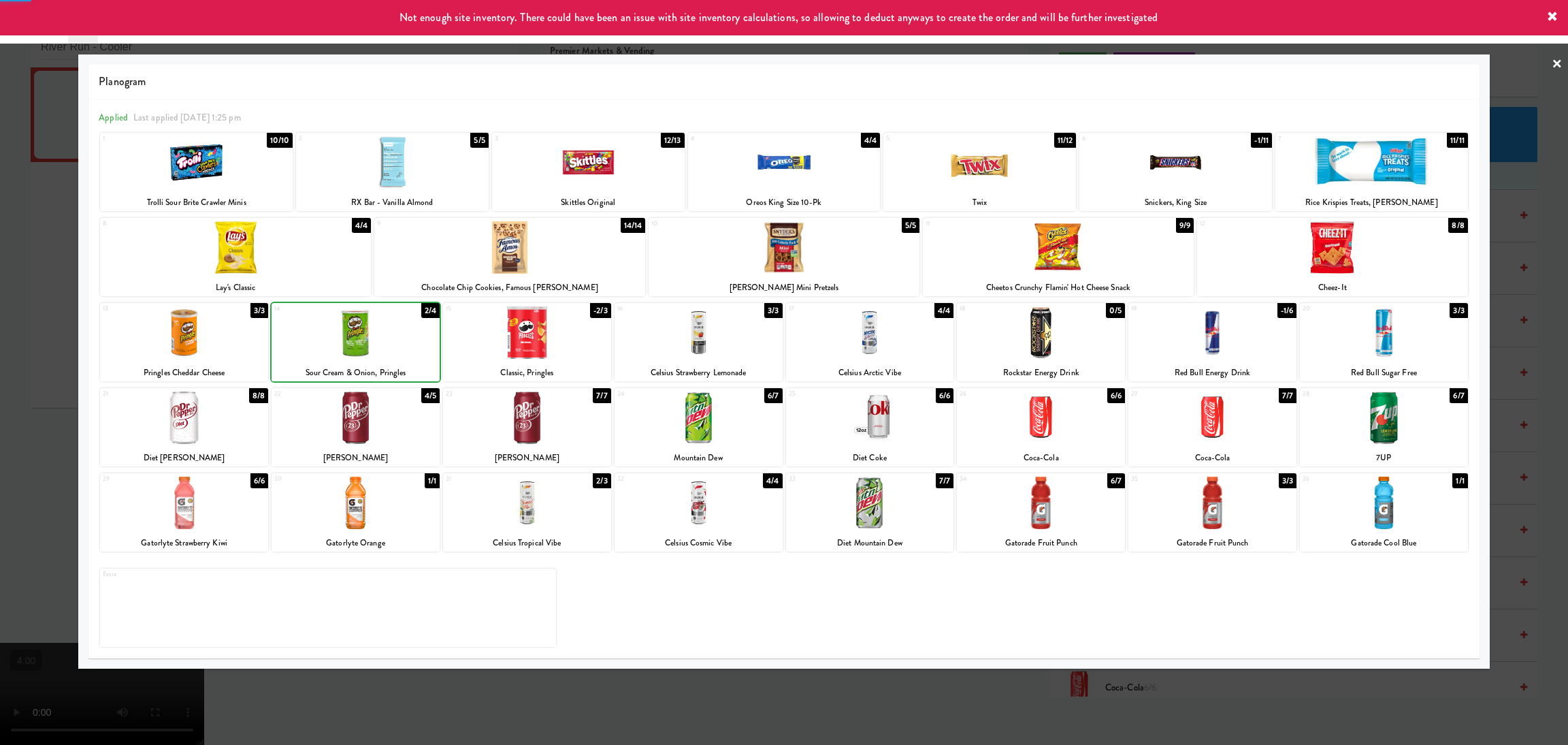
click at [418, 314] on div at bounding box center [355, 333] width 168 height 52
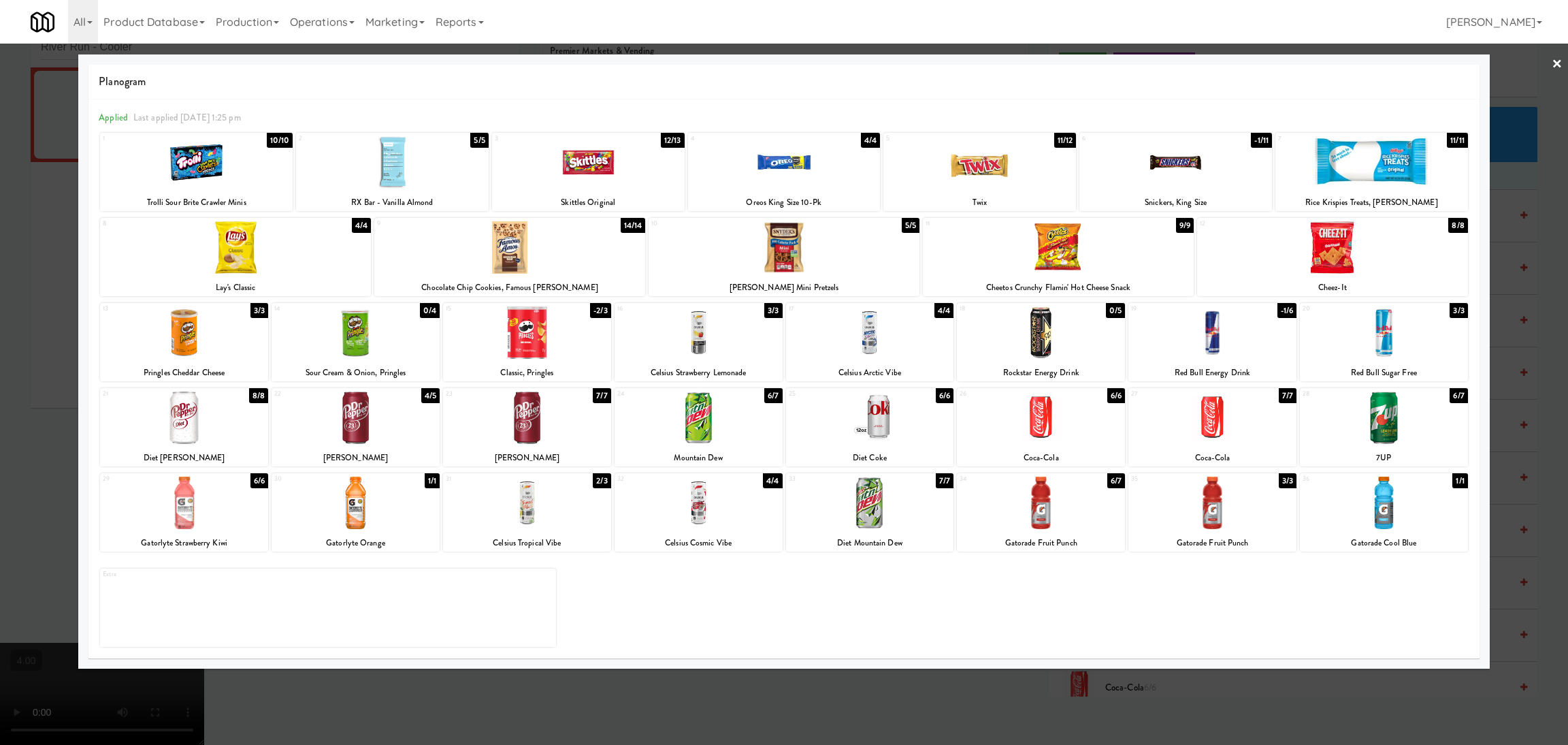
click at [1403, 433] on div at bounding box center [1383, 418] width 168 height 52
click at [895, 506] on div at bounding box center [870, 502] width 168 height 52
click at [1182, 423] on div at bounding box center [1212, 418] width 168 height 52
click at [1525, 308] on div at bounding box center [784, 372] width 1568 height 745
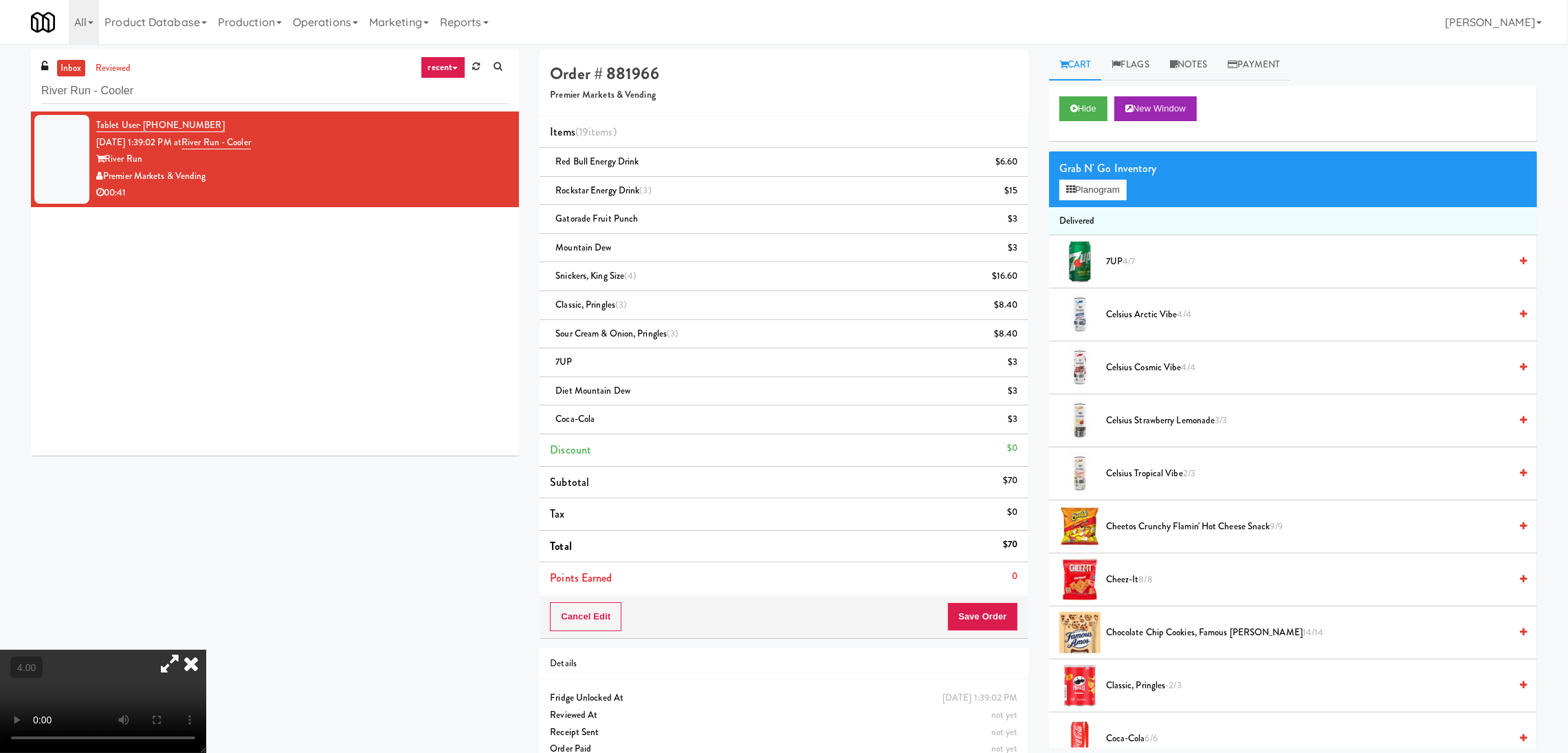
drag, startPoint x: 1210, startPoint y: 68, endPoint x: 1204, endPoint y: 96, distance: 28.6
click at [1206, 76] on link "Notes" at bounding box center [1189, 65] width 58 height 31
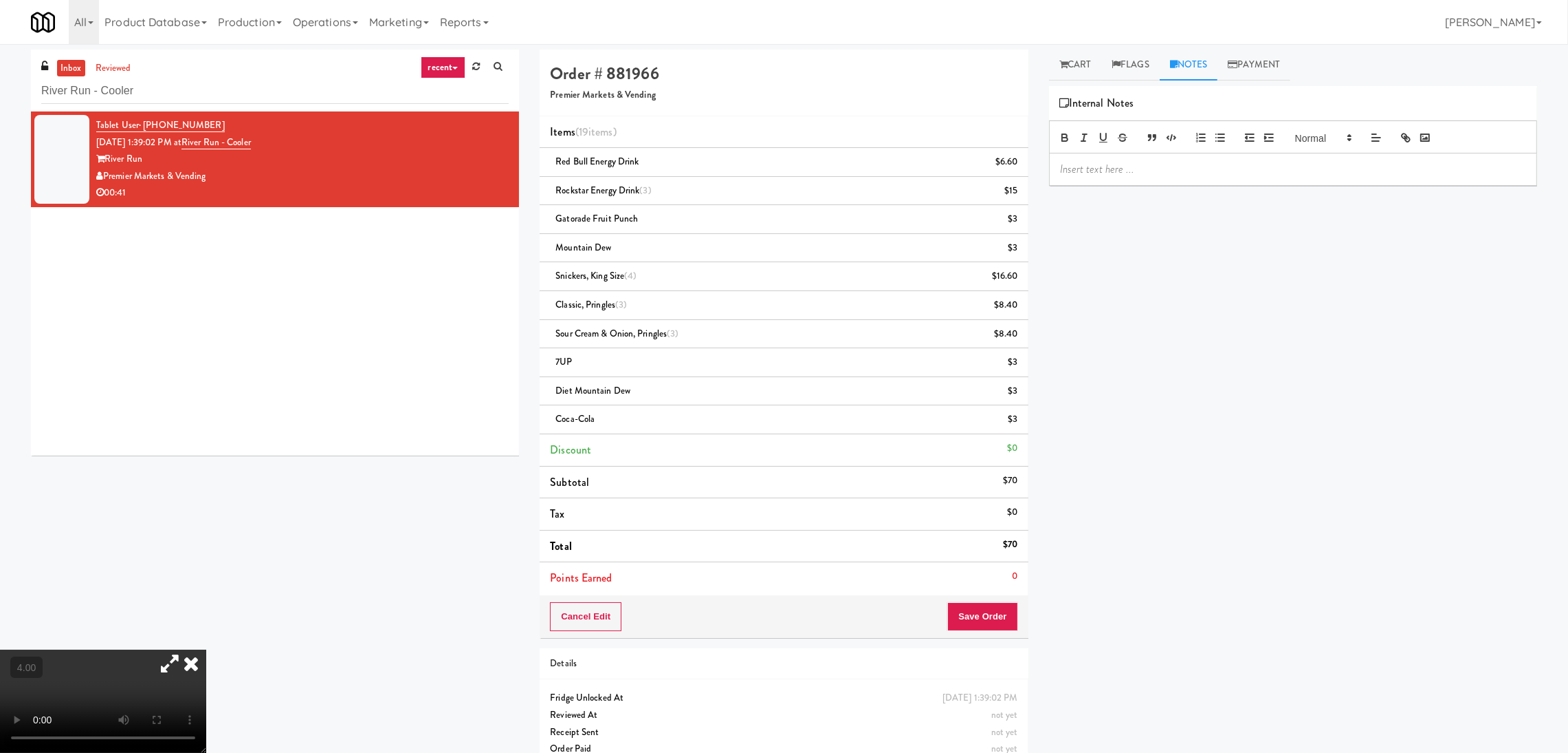
click at [1224, 184] on div at bounding box center [1293, 169] width 487 height 32
click at [1182, 170] on p at bounding box center [1294, 169] width 466 height 15
click at [186, 649] on icon at bounding box center [169, 663] width 32 height 27
click at [206, 649] on video at bounding box center [103, 700] width 206 height 103
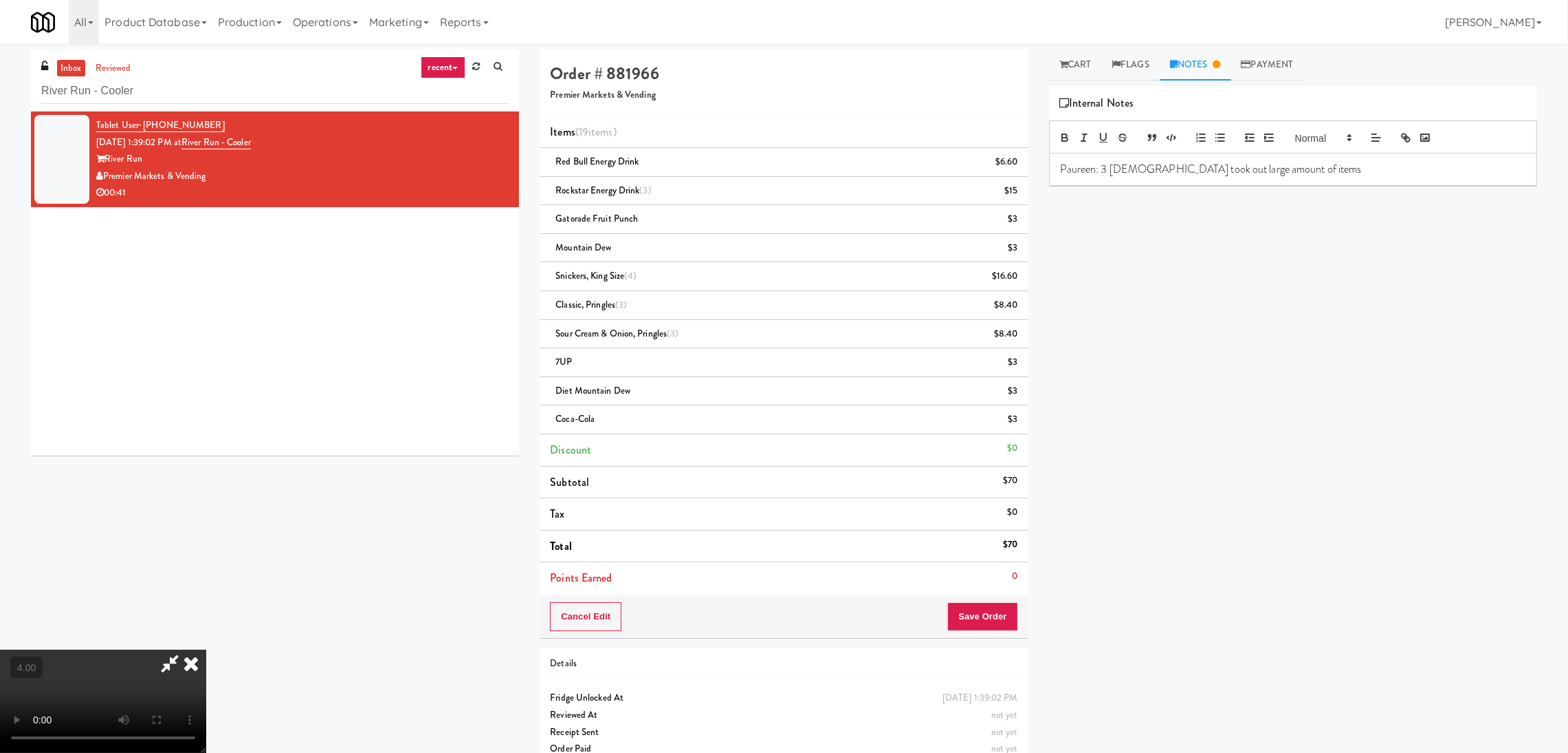
scroll to position [0, 0]
click at [206, 649] on icon at bounding box center [190, 663] width 30 height 27
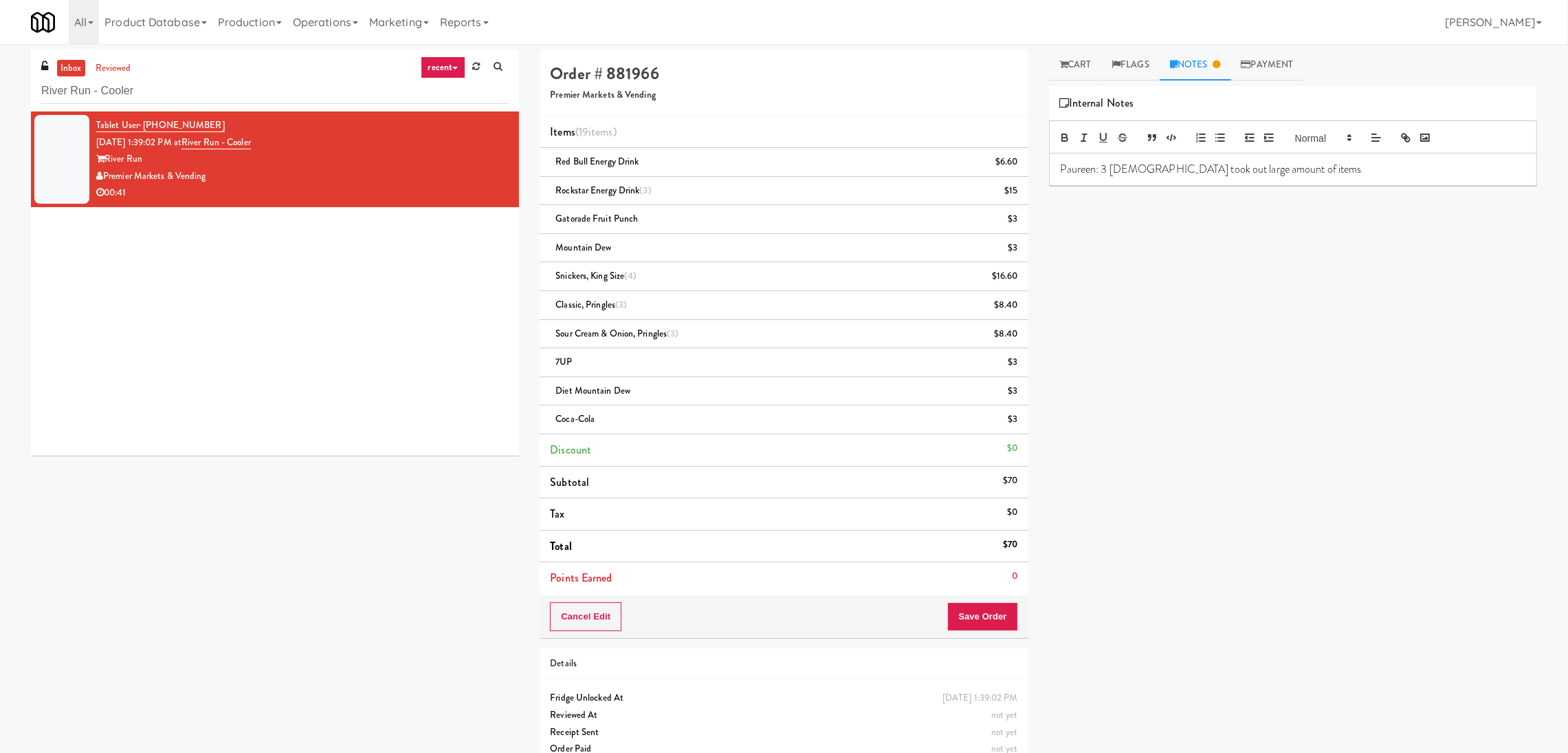
drag, startPoint x: 302, startPoint y: 120, endPoint x: 141, endPoint y: 122, distance: 161.0
click at [141, 122] on div "Tablet User · (619) 571-4723 Aug 11, 2025 1:39:02 PM at River Run - Cooler Rive…" at bounding box center [302, 159] width 413 height 85
copy span "(619) 571-4723"
drag, startPoint x: 299, startPoint y: 109, endPoint x: 162, endPoint y: 101, distance: 137.2
click at [162, 101] on div "inbox reviewed recent all unclear take inventory issue suspicious failed recent…" at bounding box center [275, 80] width 488 height 62
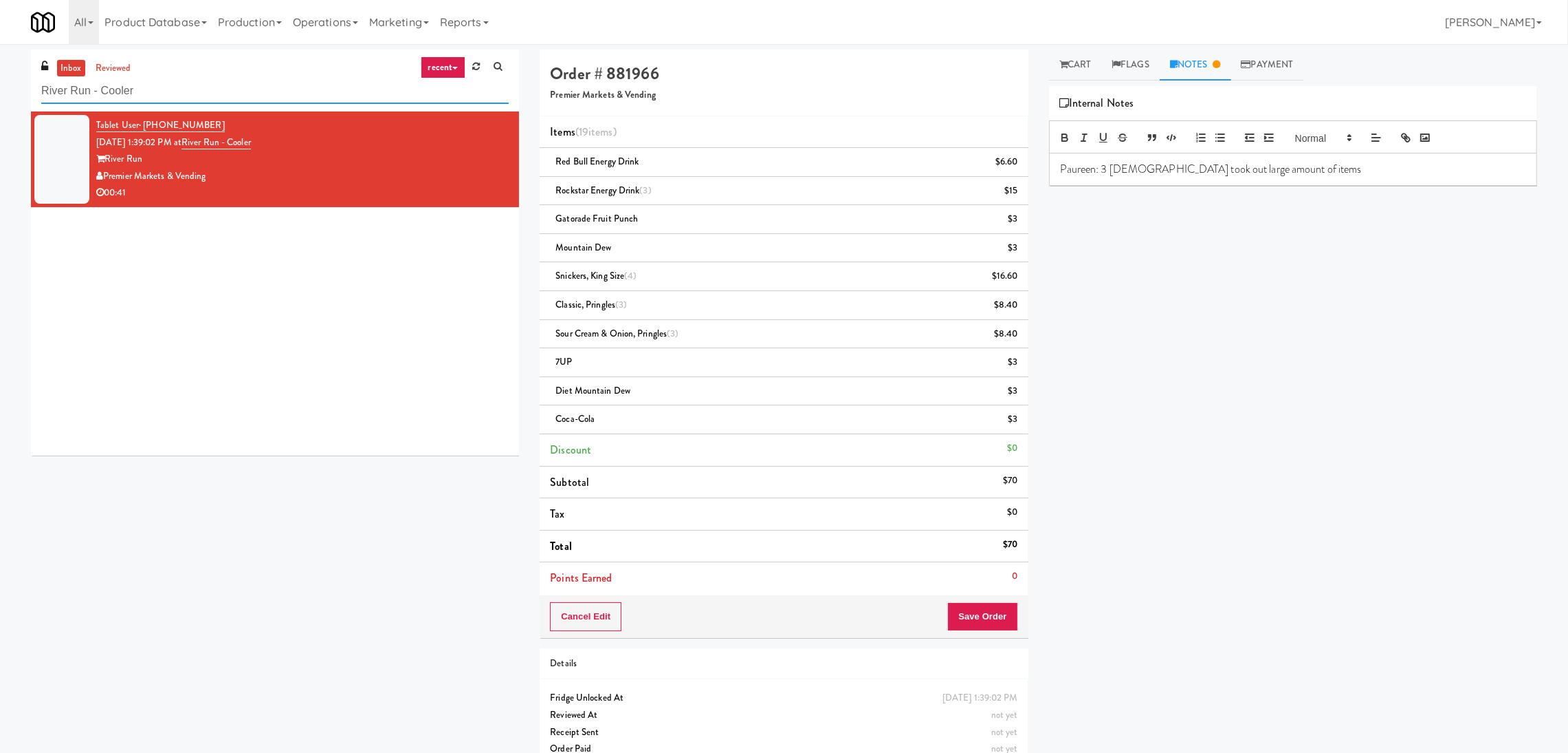
click at [177, 95] on input "River Run - Cooler" at bounding box center [274, 91] width 467 height 26
drag, startPoint x: 177, startPoint y: 95, endPoint x: 40, endPoint y: 100, distance: 137.1
click at [40, 100] on div "inbox reviewed recent all unclear take inventory issue suspicious failed recent…" at bounding box center [275, 80] width 488 height 62
drag, startPoint x: 323, startPoint y: 148, endPoint x: 225, endPoint y: 139, distance: 98.4
click at [225, 139] on div "Tablet User · (619) 571-4723 Aug 11, 2025 1:39:02 PM at River Run - Cooler Rive…" at bounding box center [302, 159] width 413 height 85
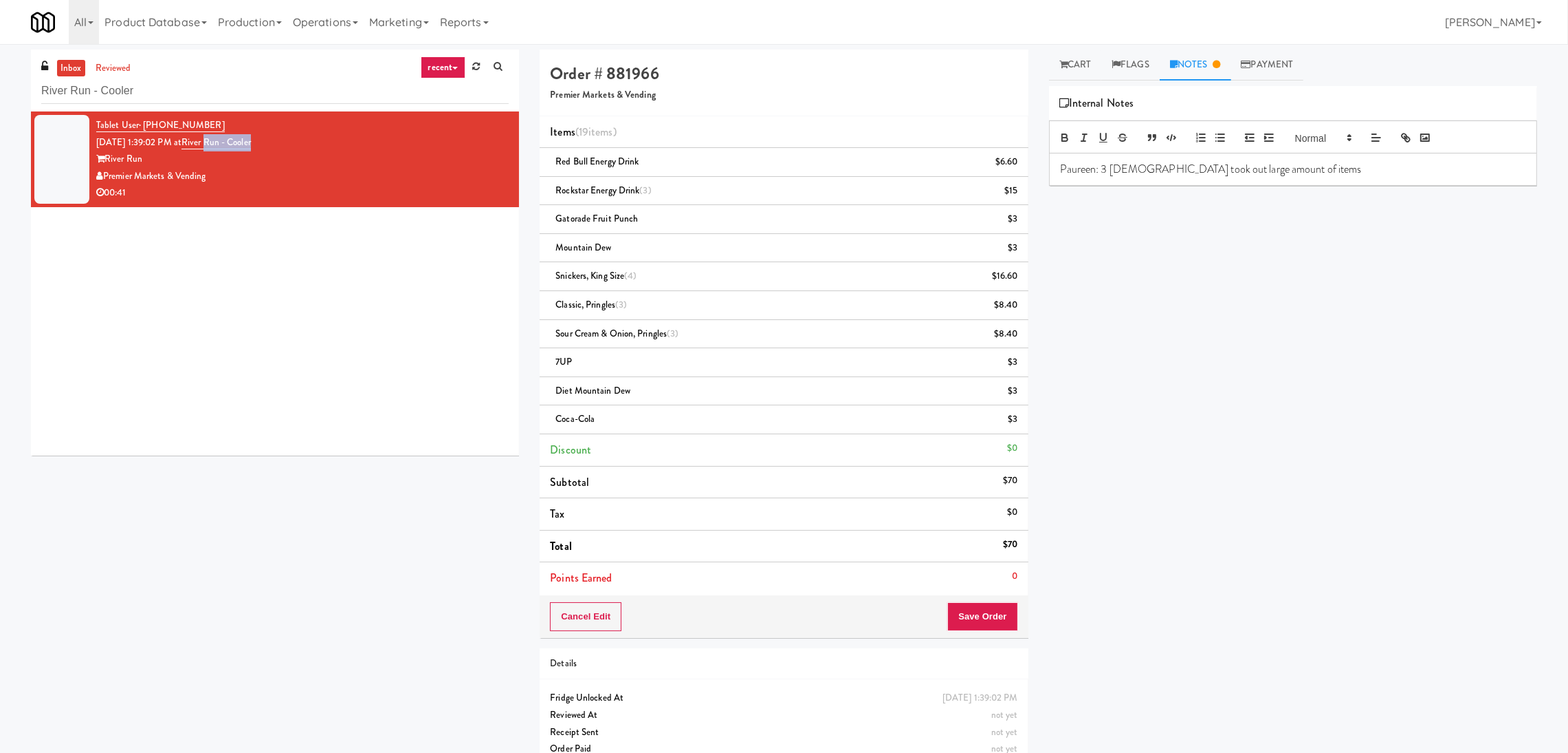
drag, startPoint x: 231, startPoint y: 174, endPoint x: 105, endPoint y: 178, distance: 126.1
click at [105, 178] on div "Premier Markets & Vending" at bounding box center [302, 176] width 413 height 17
copy div "Premier Markets & Vending"
click at [1009, 615] on button "Save Order" at bounding box center [982, 616] width 70 height 29
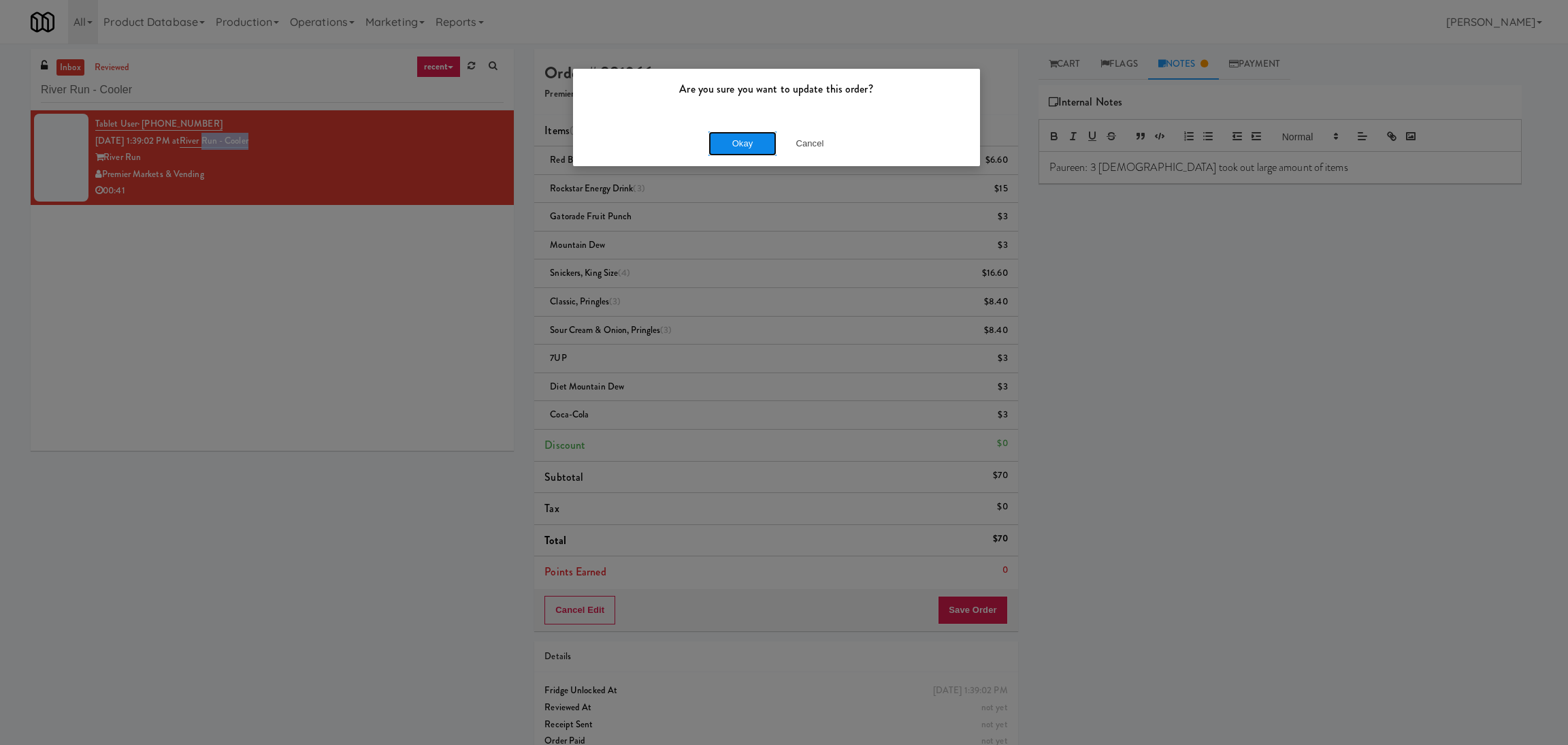
click at [753, 146] on button "Okay" at bounding box center [742, 143] width 68 height 24
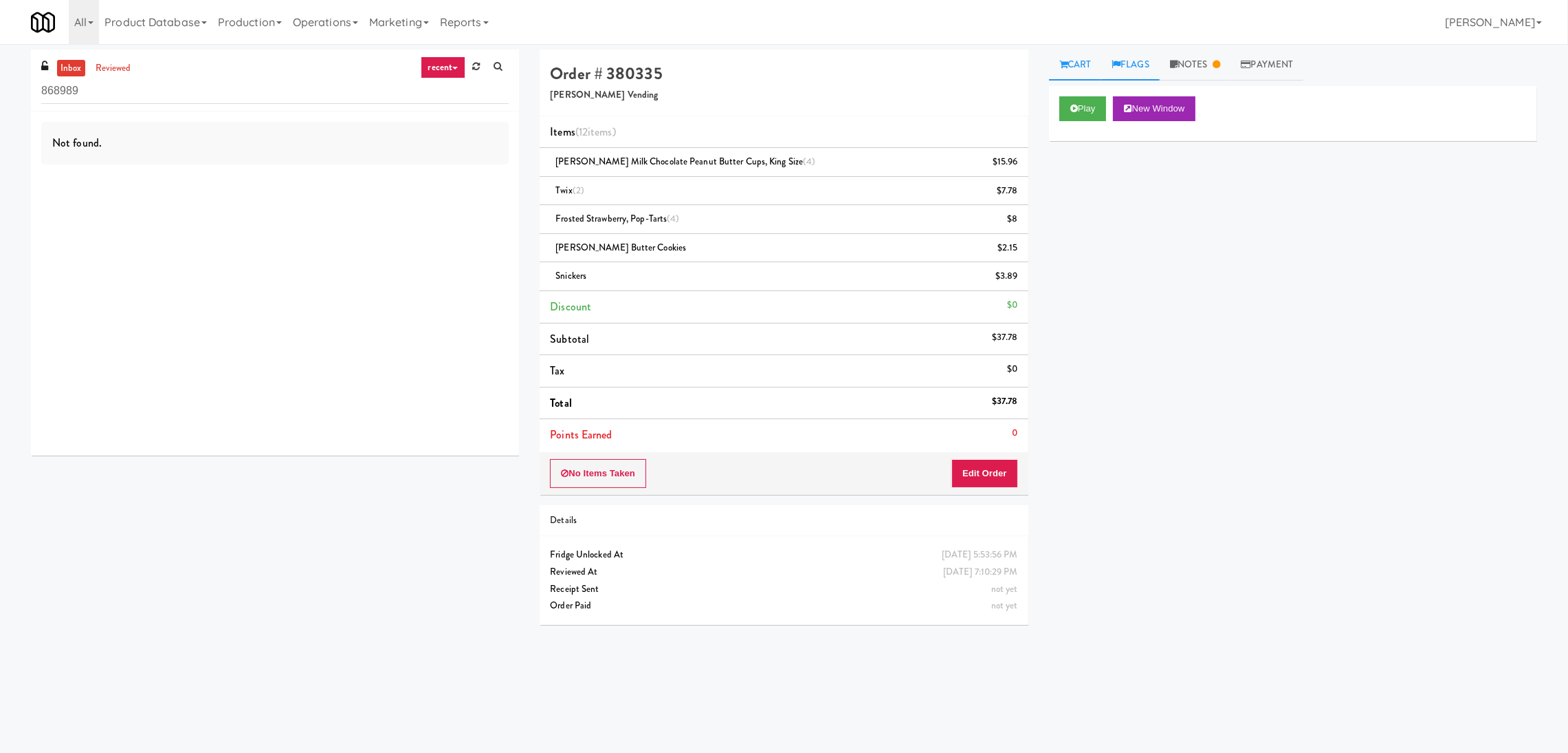
click at [1142, 63] on link "Flags" at bounding box center [1131, 65] width 58 height 31
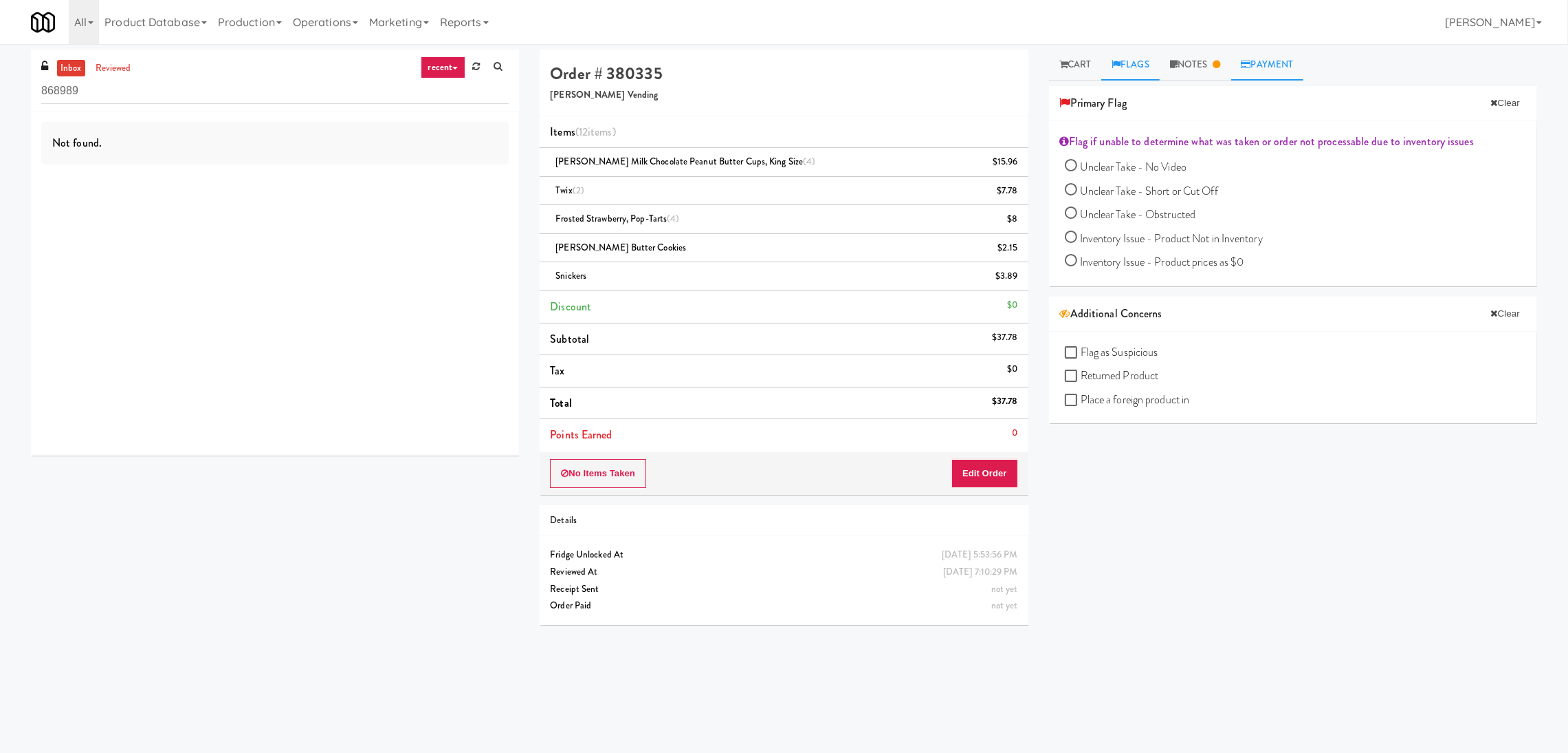
click at [1259, 63] on link "Payment" at bounding box center [1268, 65] width 73 height 31
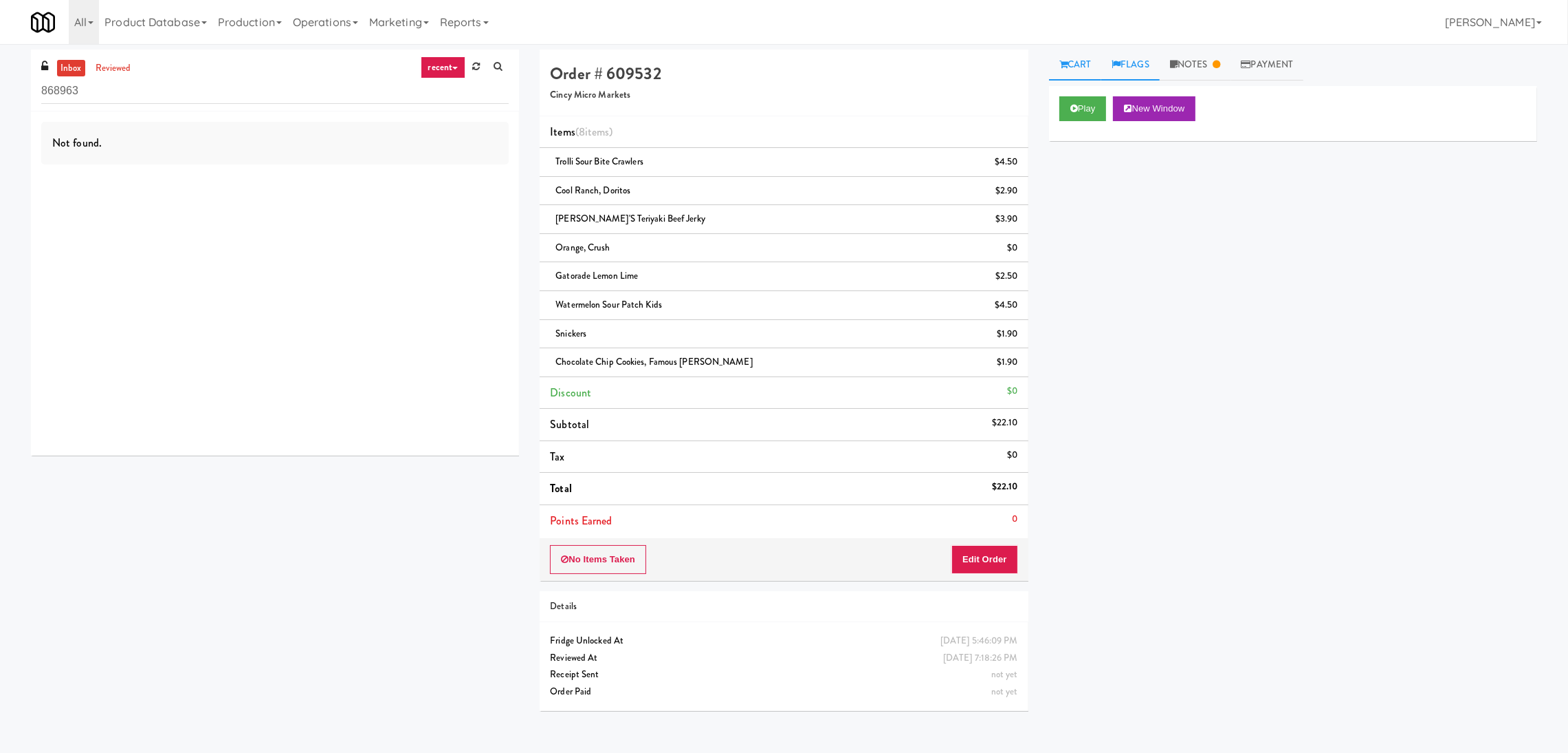
click at [1137, 59] on link "Flags" at bounding box center [1131, 65] width 58 height 31
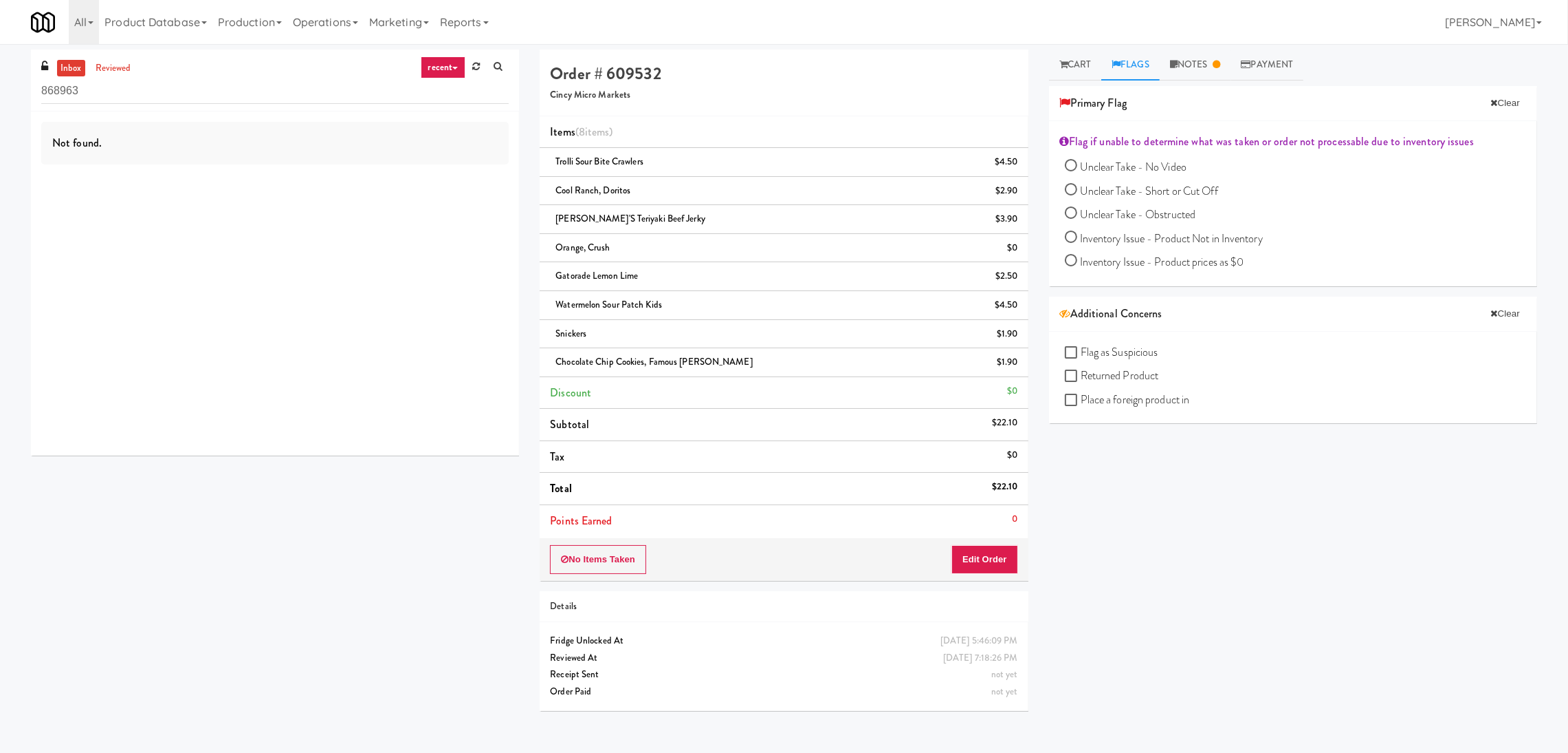
click at [1103, 356] on span "Flag as Suspicious" at bounding box center [1119, 351] width 77 height 15
click at [1081, 356] on input "Flag as Suspicious" at bounding box center [1072, 353] width 15 height 11
checkbox input "true"
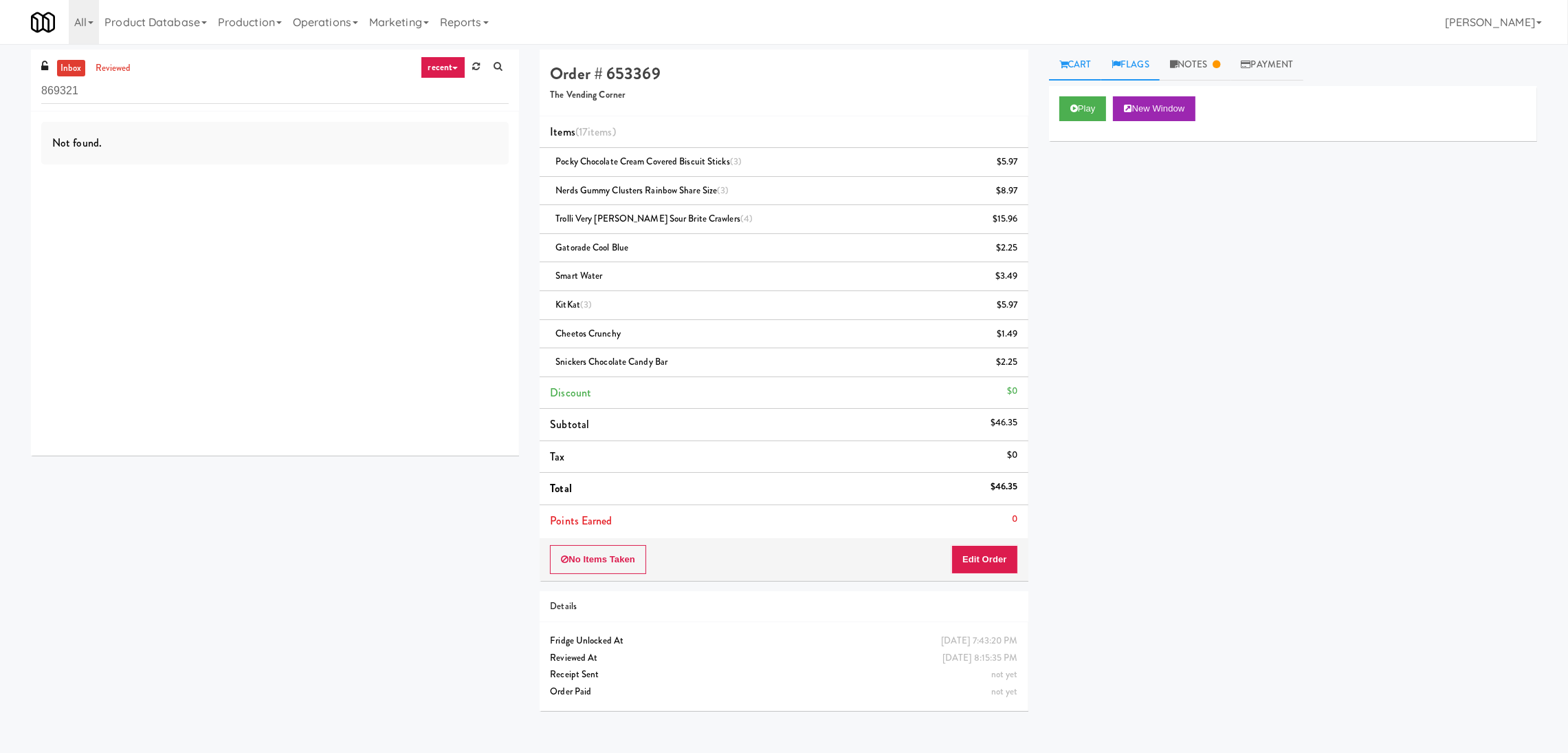
click at [1143, 66] on link "Flags" at bounding box center [1131, 65] width 58 height 31
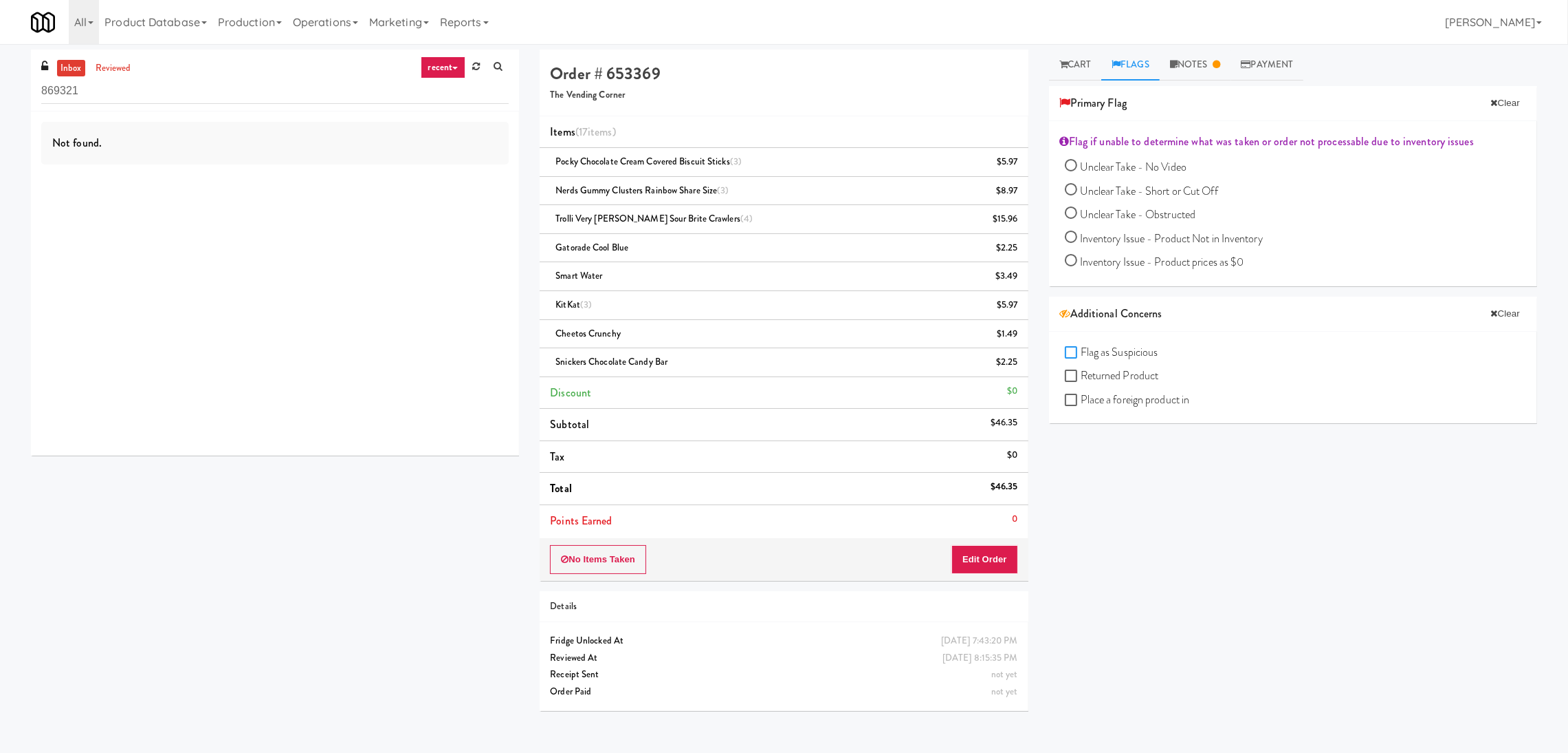
click at [1073, 355] on input "Flag as Suspicious" at bounding box center [1072, 353] width 15 height 11
checkbox input "true"
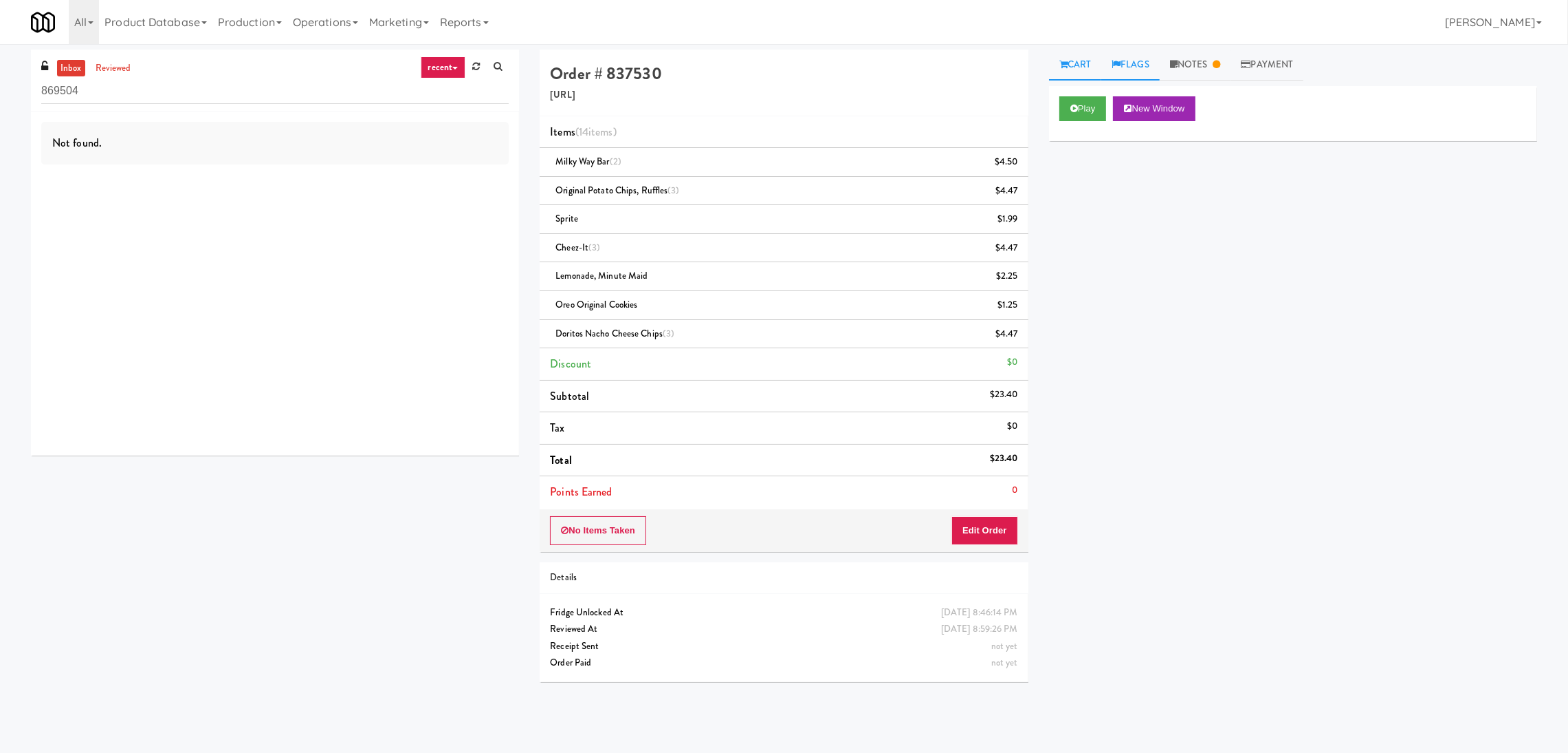
click at [1142, 60] on link "Flags" at bounding box center [1131, 65] width 58 height 31
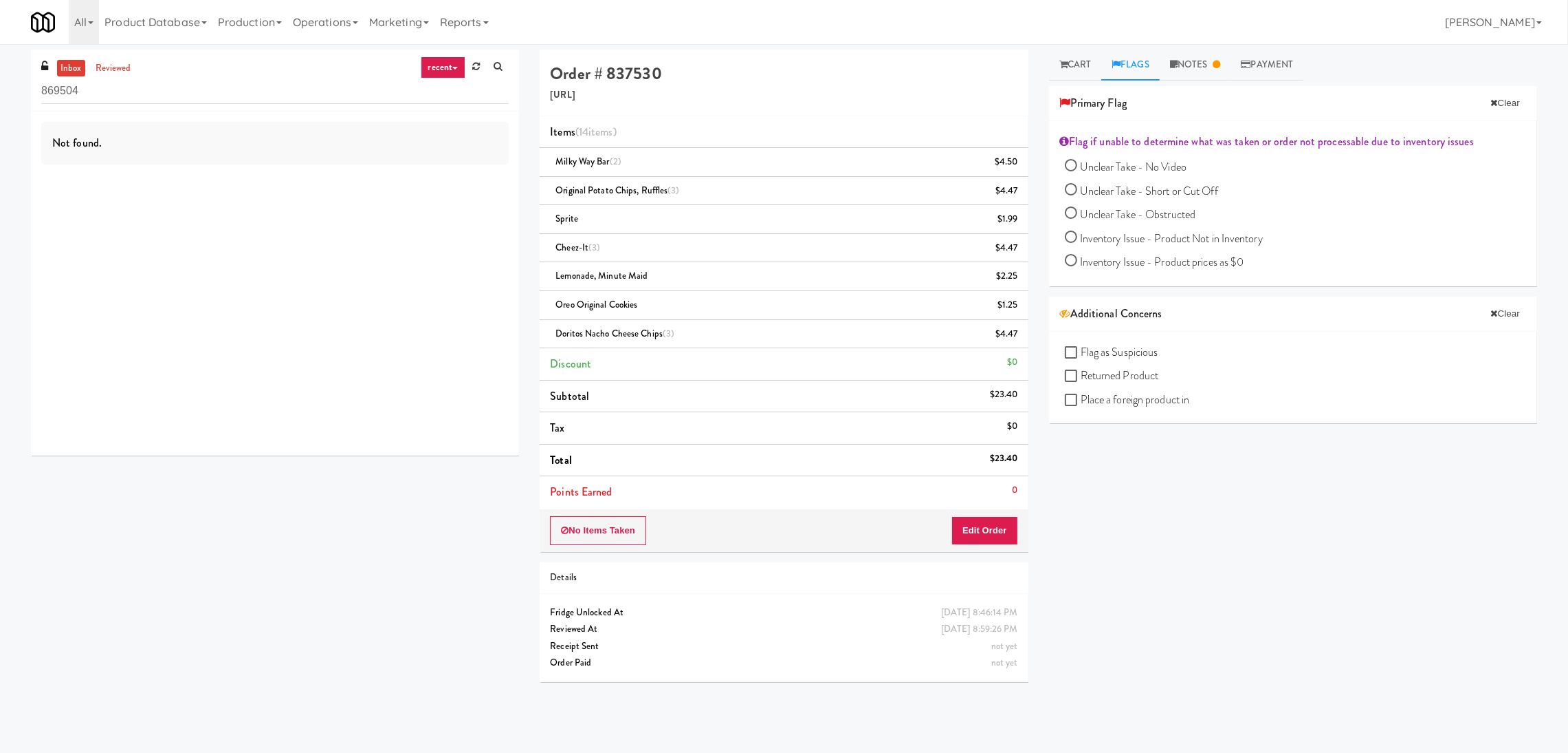
click at [1119, 353] on span "Flag as Suspicious" at bounding box center [1119, 351] width 77 height 15
click at [1081, 353] on input "Flag as Suspicious" at bounding box center [1072, 353] width 15 height 11
checkbox input "true"
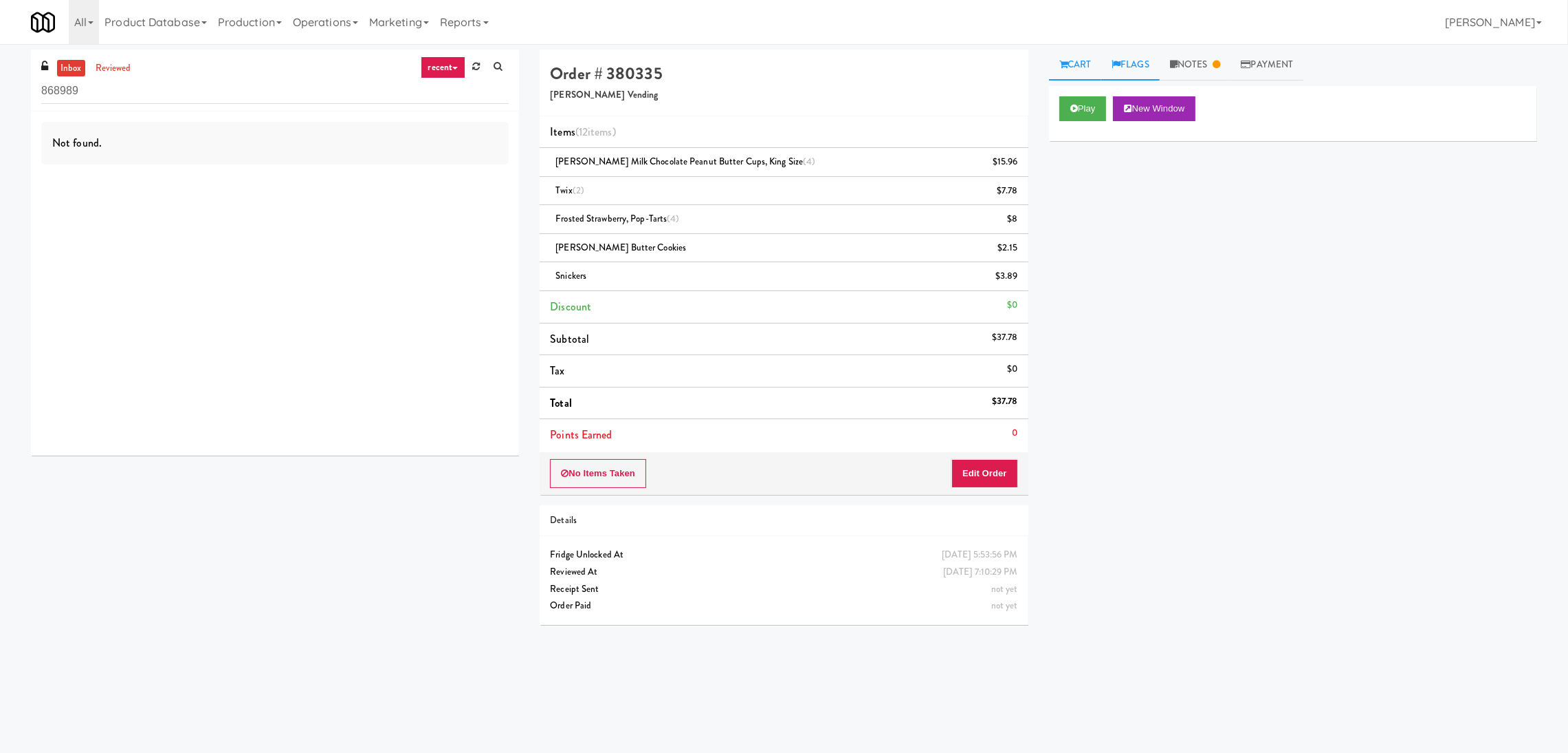
click at [1149, 71] on link "Flags" at bounding box center [1131, 65] width 58 height 31
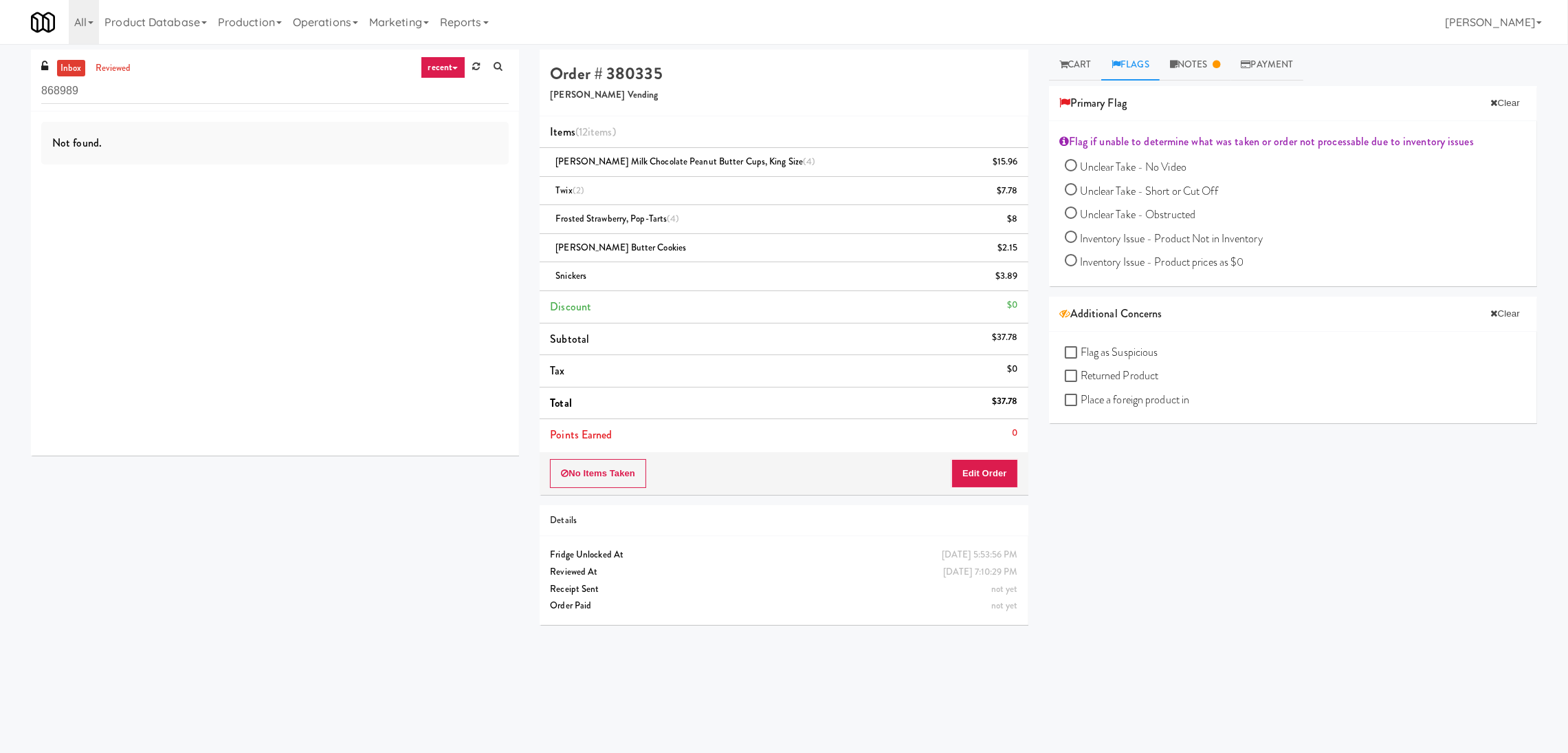
click at [1143, 352] on span "Flag as Suspicious" at bounding box center [1119, 351] width 77 height 15
click at [1081, 352] on input "Flag as Suspicious" at bounding box center [1072, 353] width 15 height 11
checkbox input "true"
paste input "APCU - Cooler - Middle"
drag, startPoint x: 114, startPoint y: 104, endPoint x: 0, endPoint y: 109, distance: 114.1
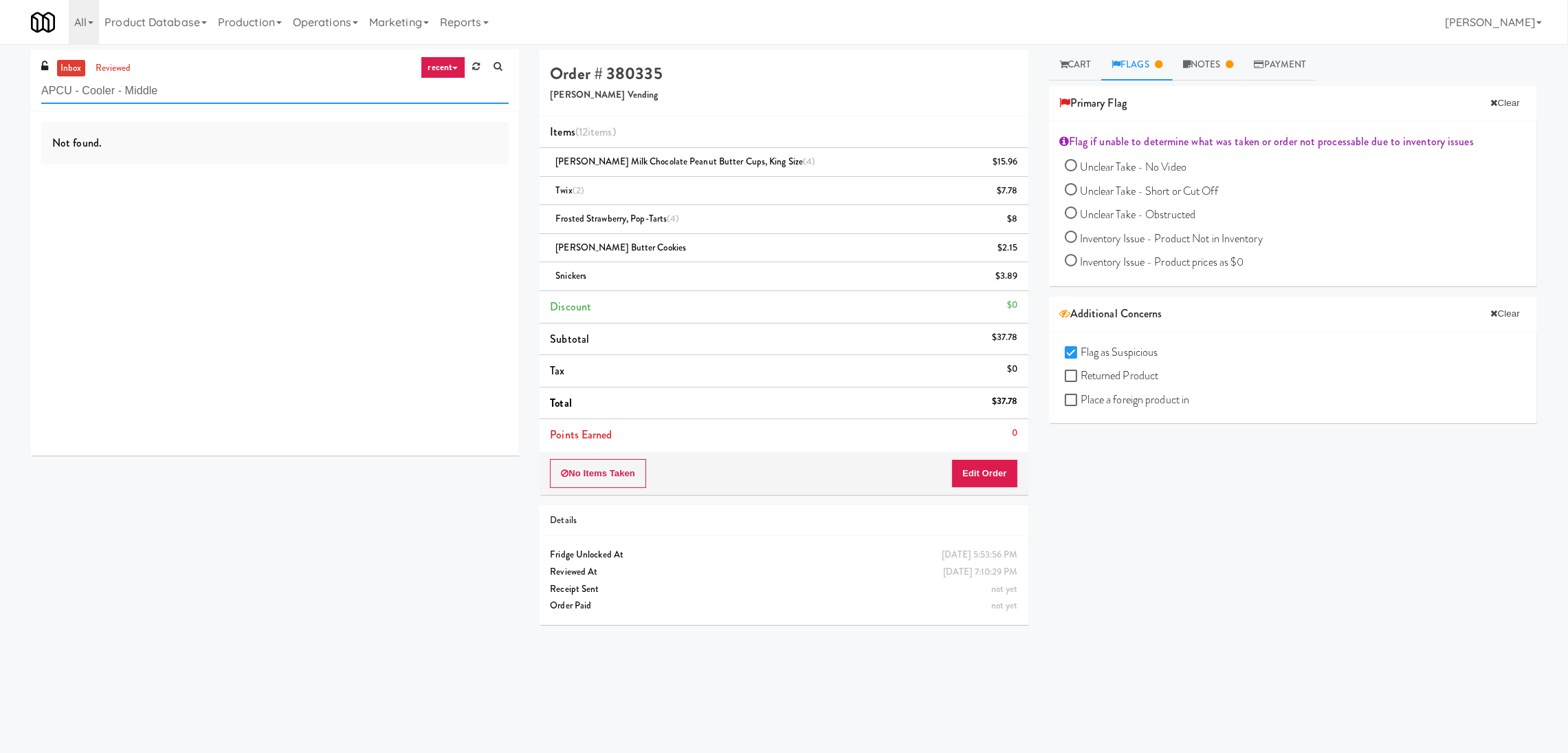
click at [0, 109] on div "inbox reviewed recent all unclear take inventory issue suspicious failed recent…" at bounding box center [784, 342] width 1568 height 585
paste input "[GEOGRAPHIC_DATA]"
drag, startPoint x: 364, startPoint y: 85, endPoint x: 0, endPoint y: 88, distance: 364.0
click at [0, 88] on div "inbox reviewed recent all unclear take inventory issue suspicious failed recent…" at bounding box center [784, 342] width 1568 height 585
type input "[GEOGRAPHIC_DATA]"
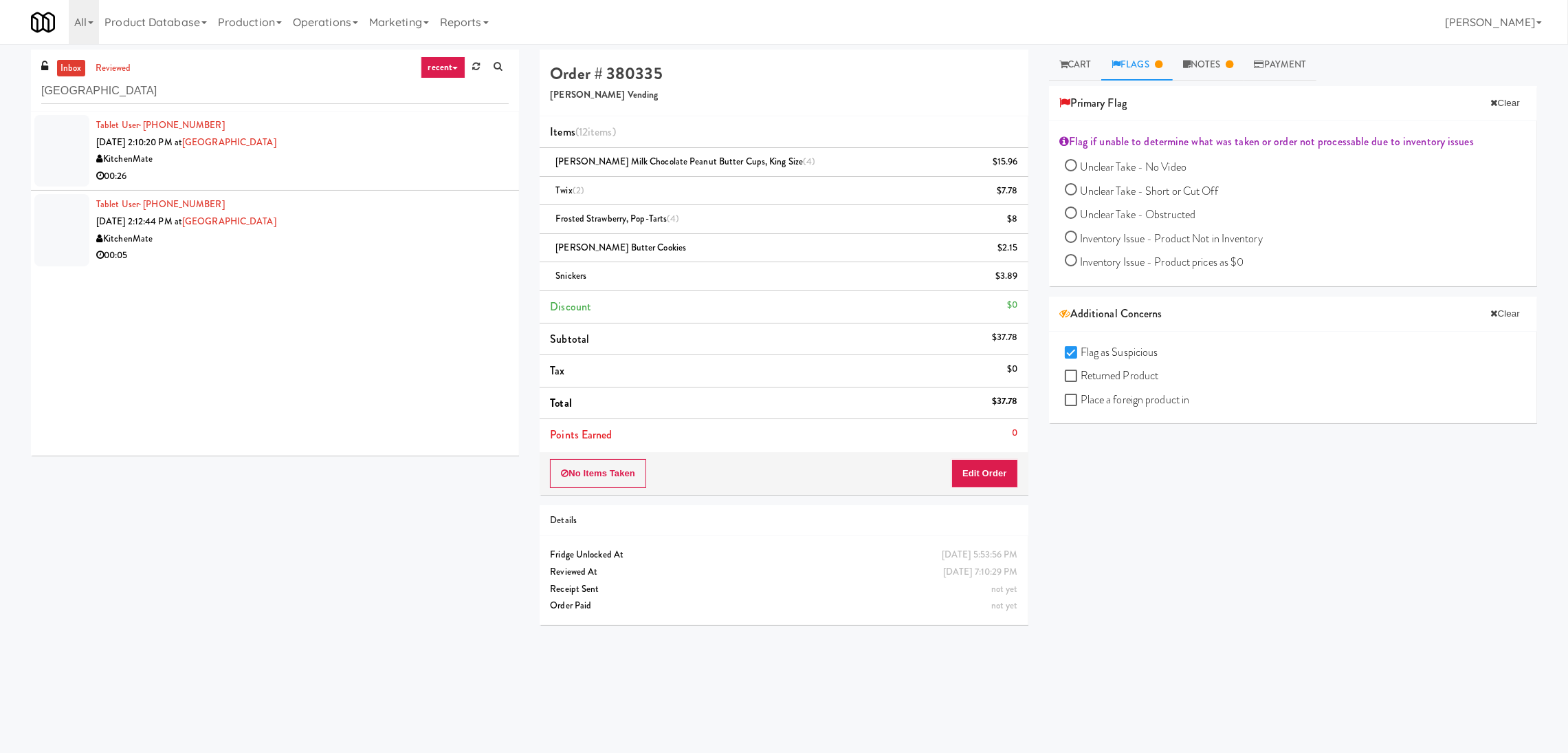
click at [398, 150] on div "KitchenMate" at bounding box center [302, 159] width 413 height 17
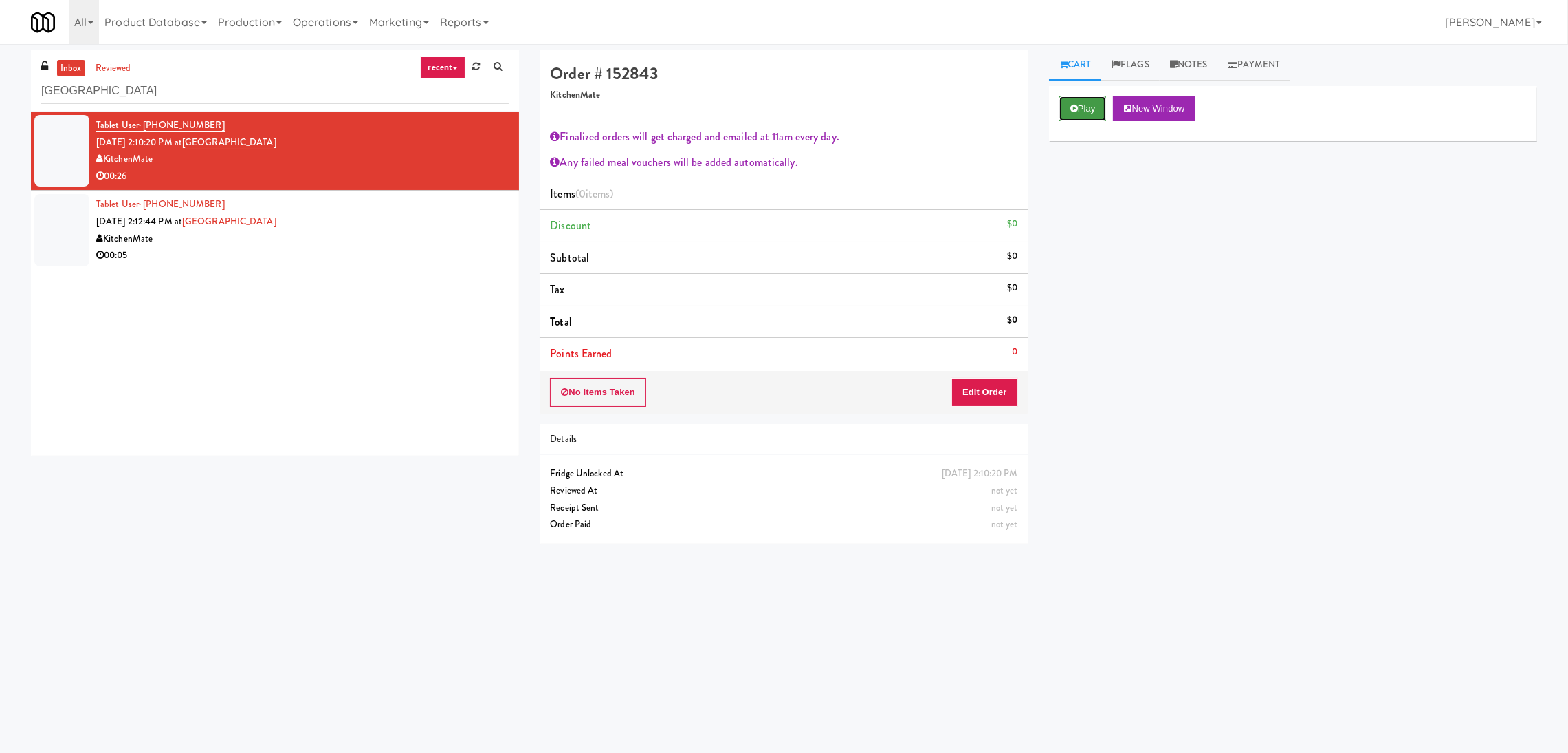
click at [1071, 117] on button "Play" at bounding box center [1083, 108] width 47 height 25
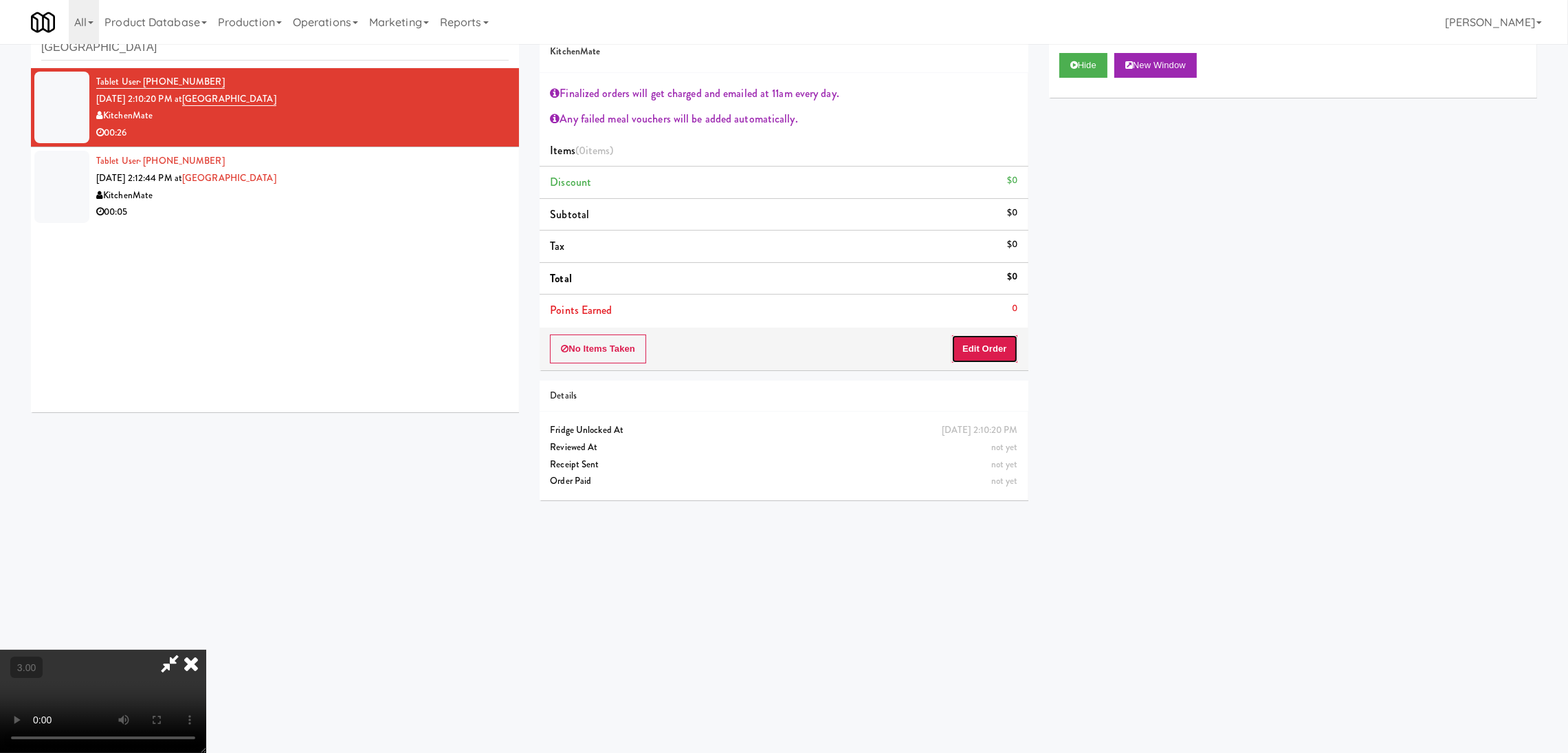
click at [979, 350] on button "Edit Order" at bounding box center [984, 349] width 67 height 29
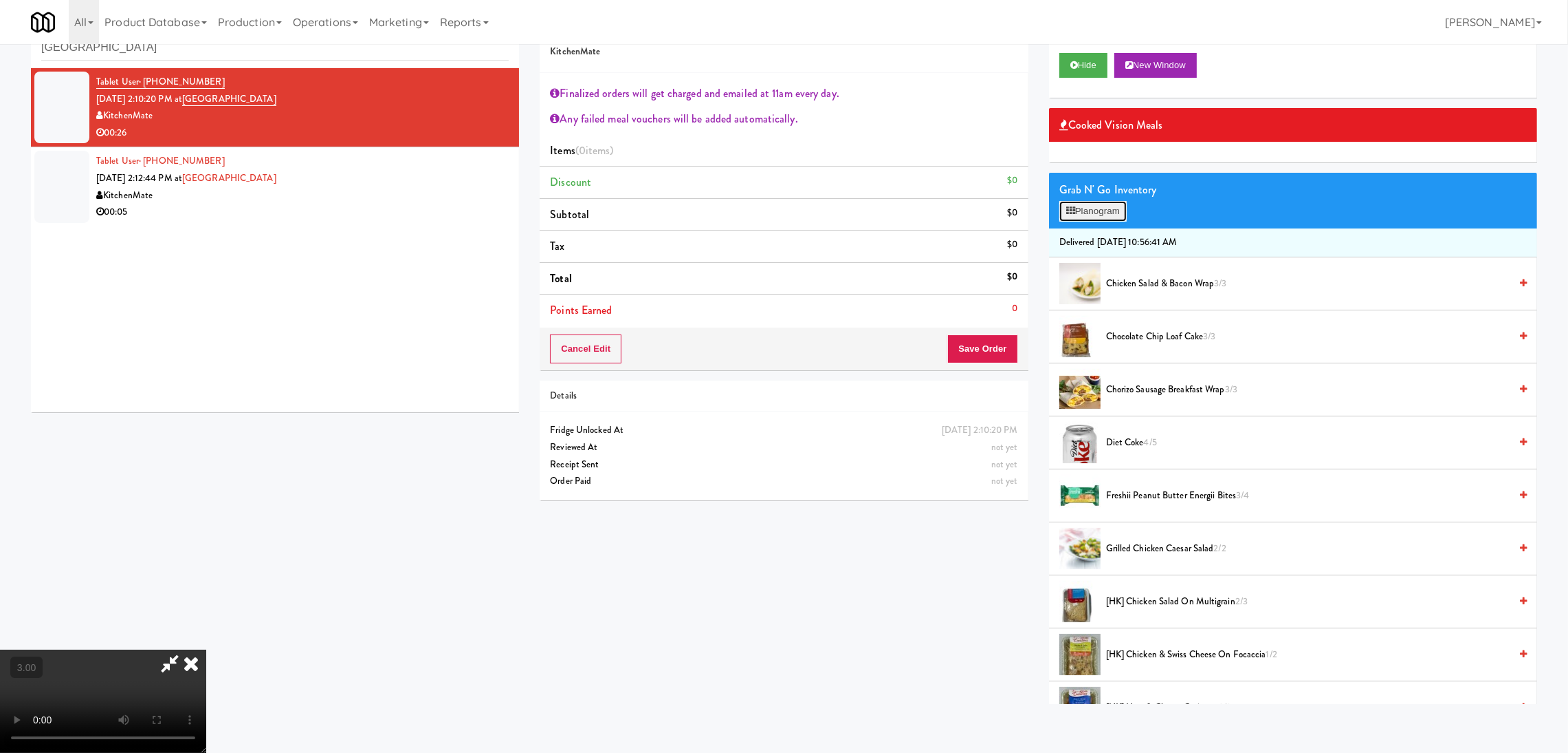
click at [1086, 210] on button "Planogram" at bounding box center [1093, 211] width 67 height 21
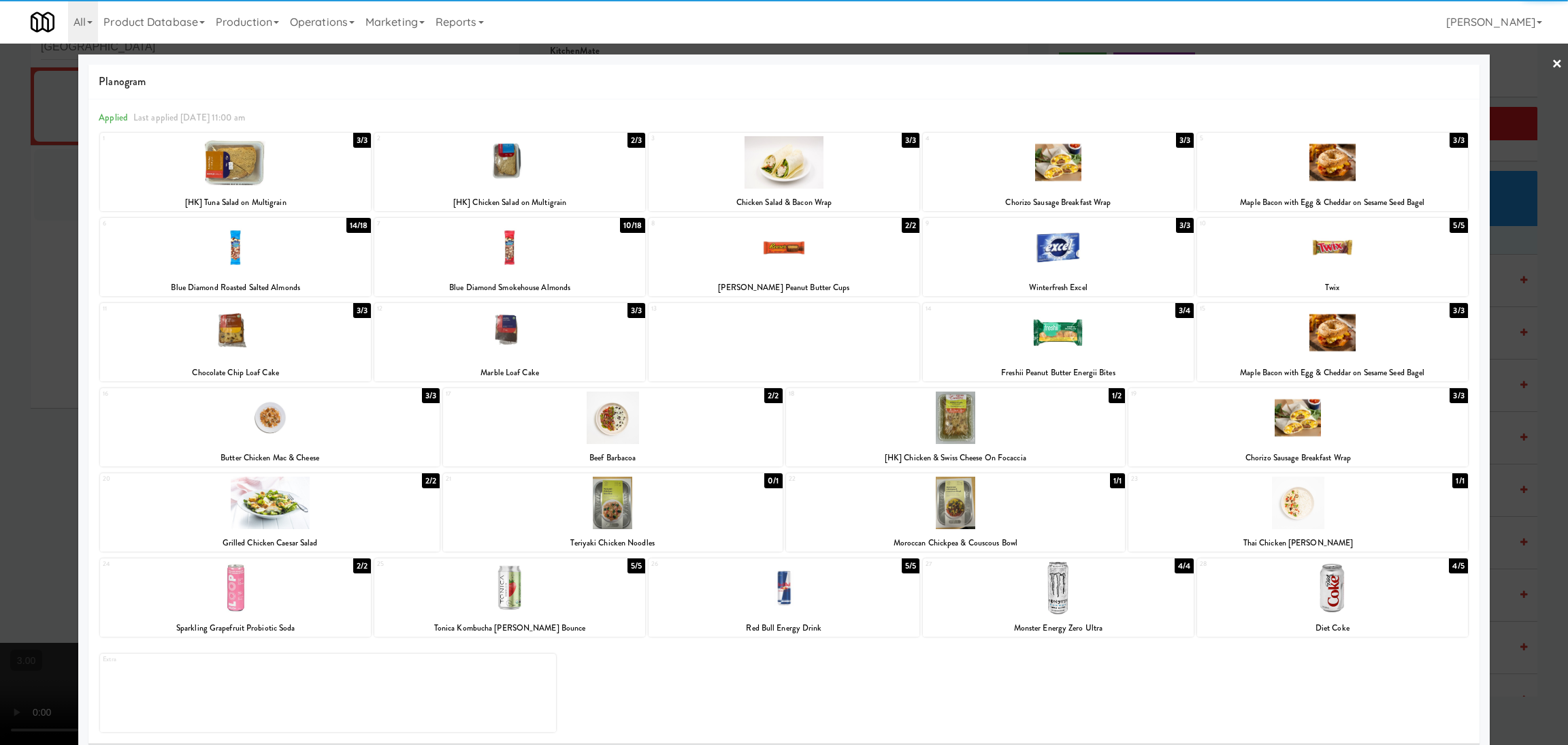
click at [238, 161] on div at bounding box center [235, 162] width 271 height 52
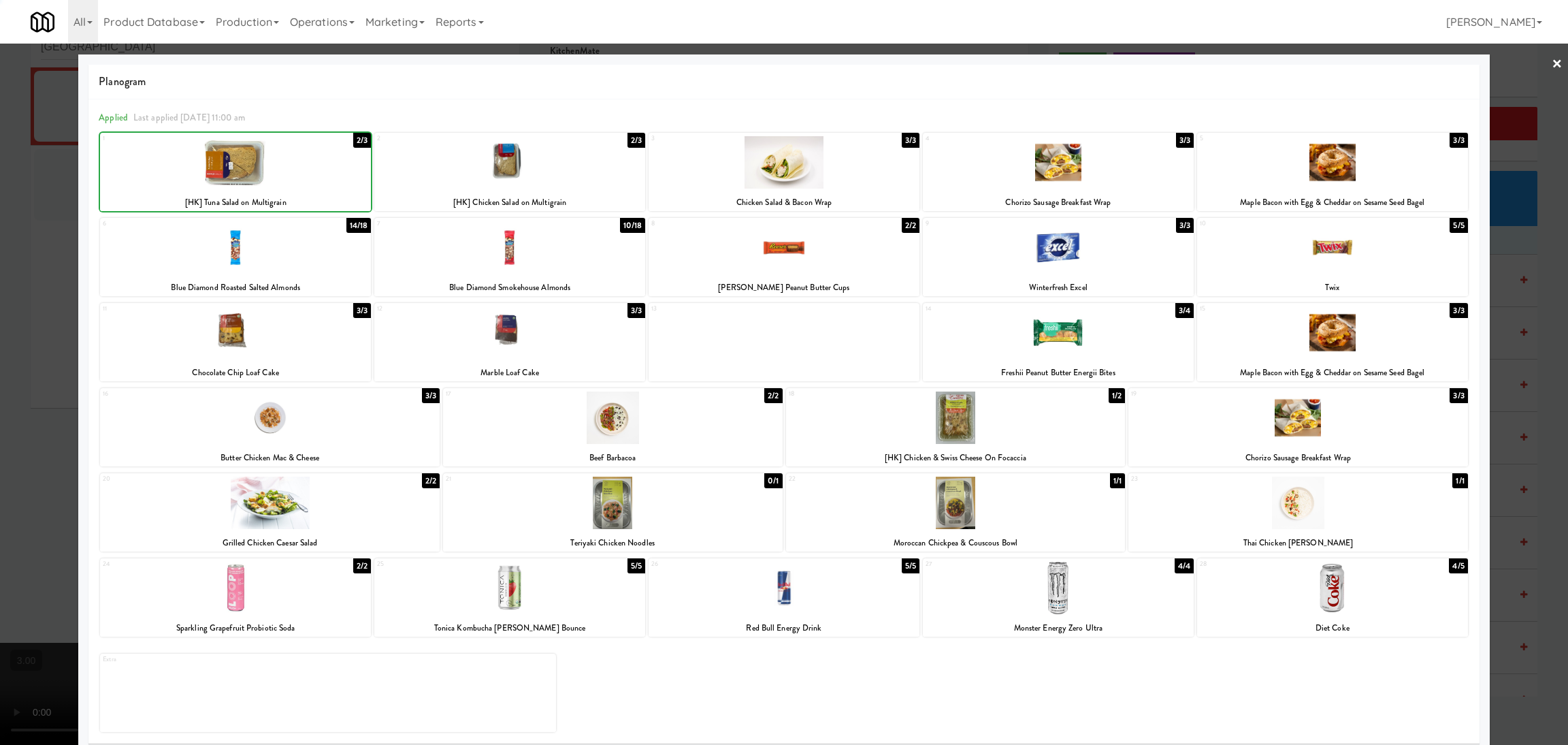
click at [0, 243] on div at bounding box center [784, 372] width 1568 height 745
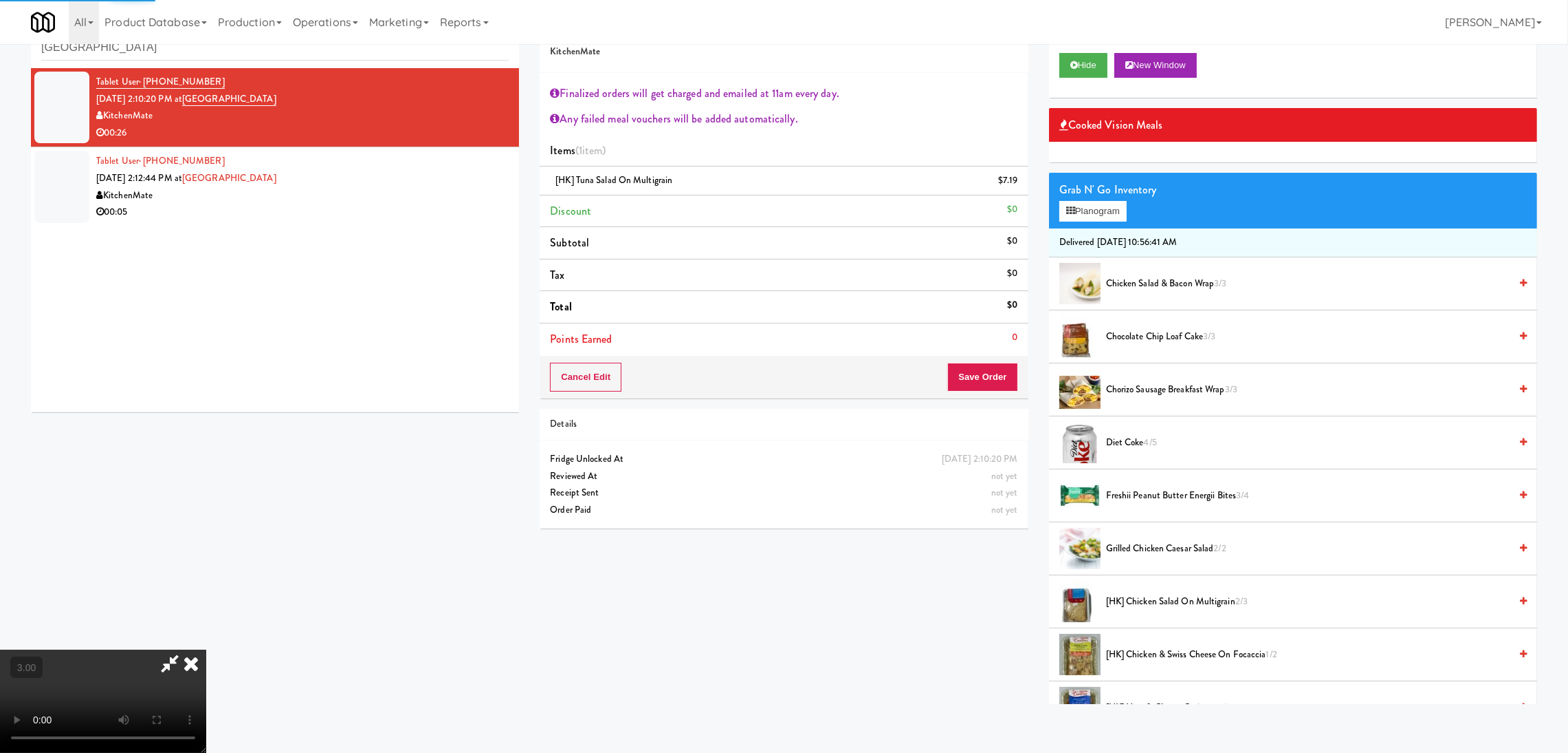
scroll to position [282, 0]
click at [206, 649] on video at bounding box center [103, 700] width 206 height 103
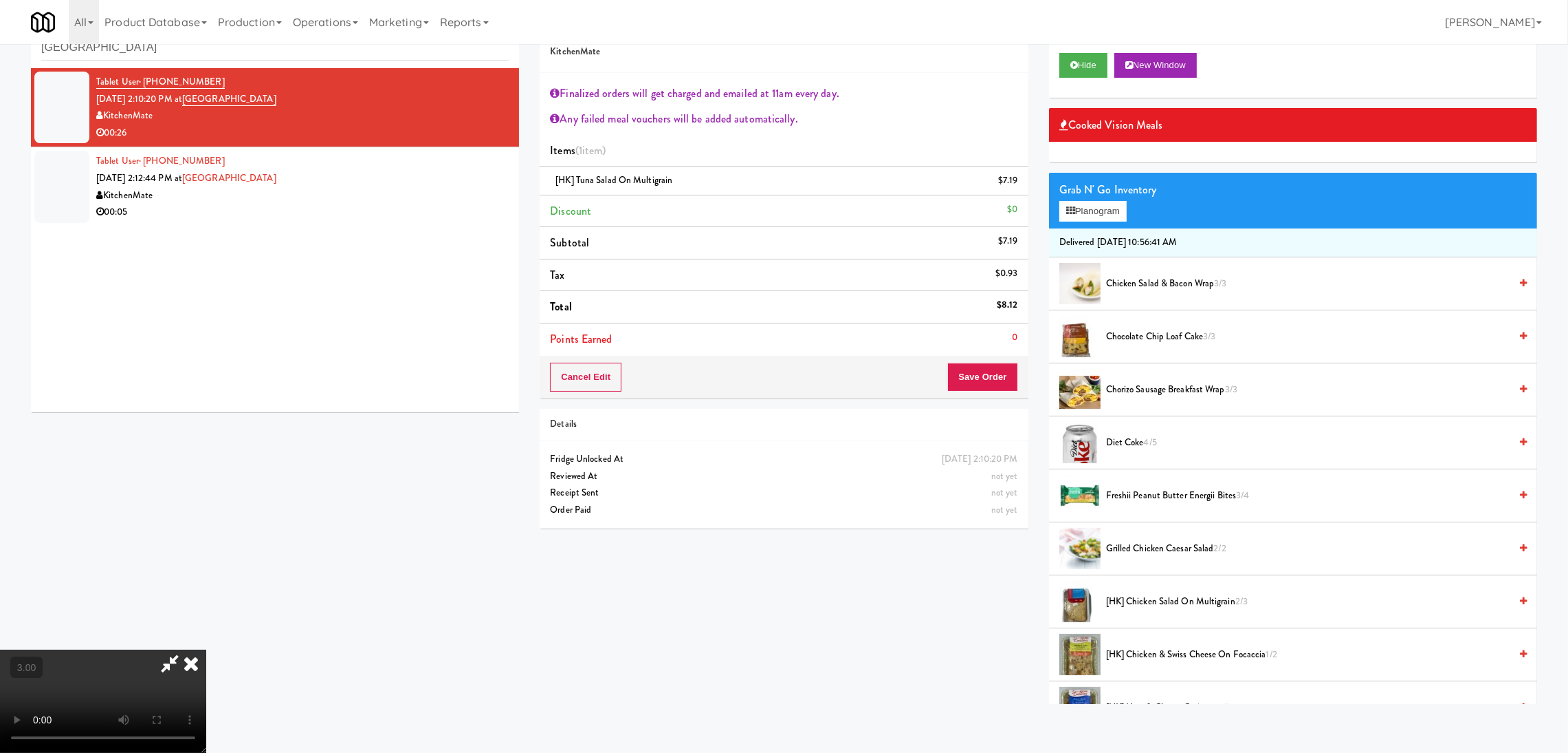
click at [206, 649] on video at bounding box center [103, 700] width 206 height 103
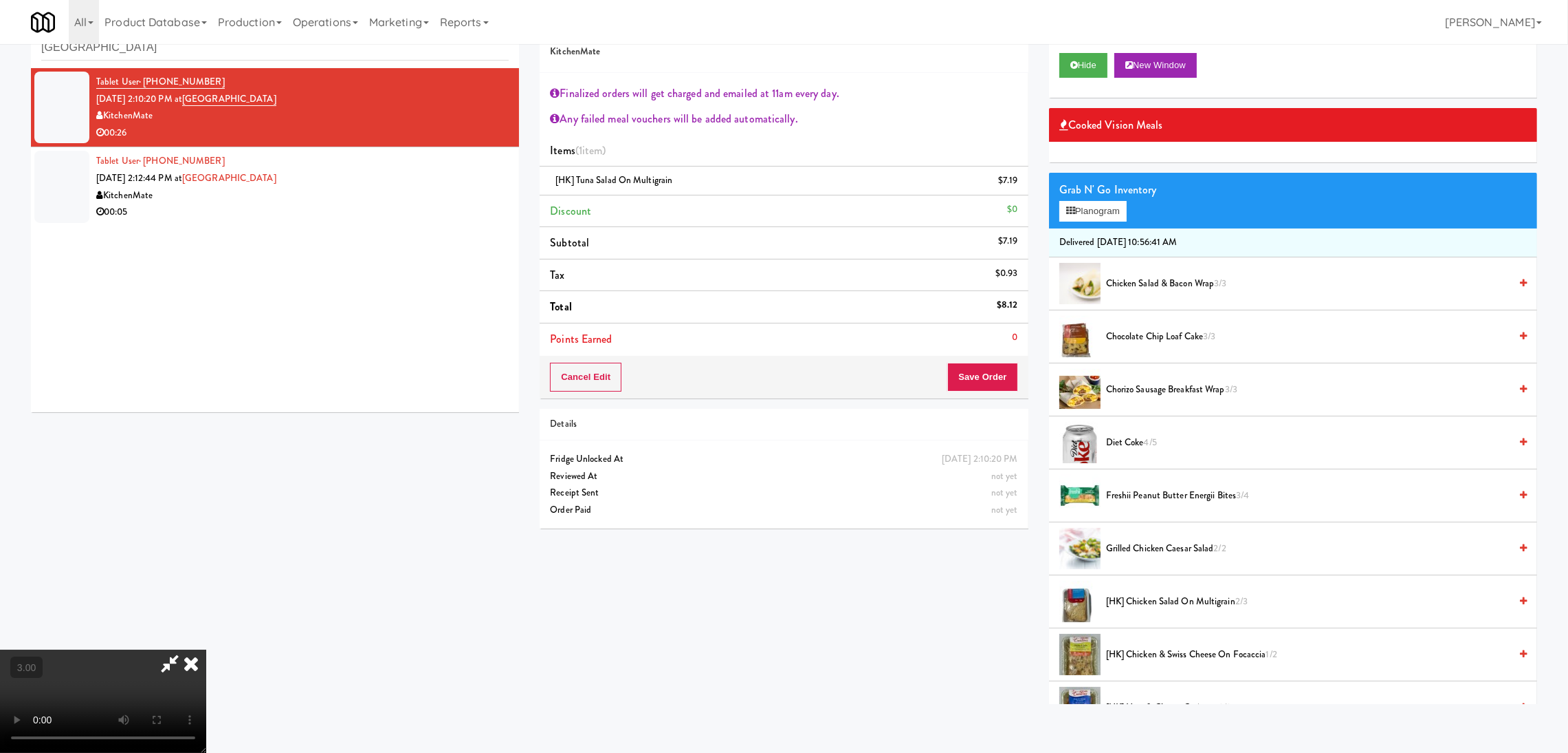
click at [206, 649] on video at bounding box center [103, 700] width 206 height 103
click at [1111, 217] on button "Planogram" at bounding box center [1093, 211] width 67 height 21
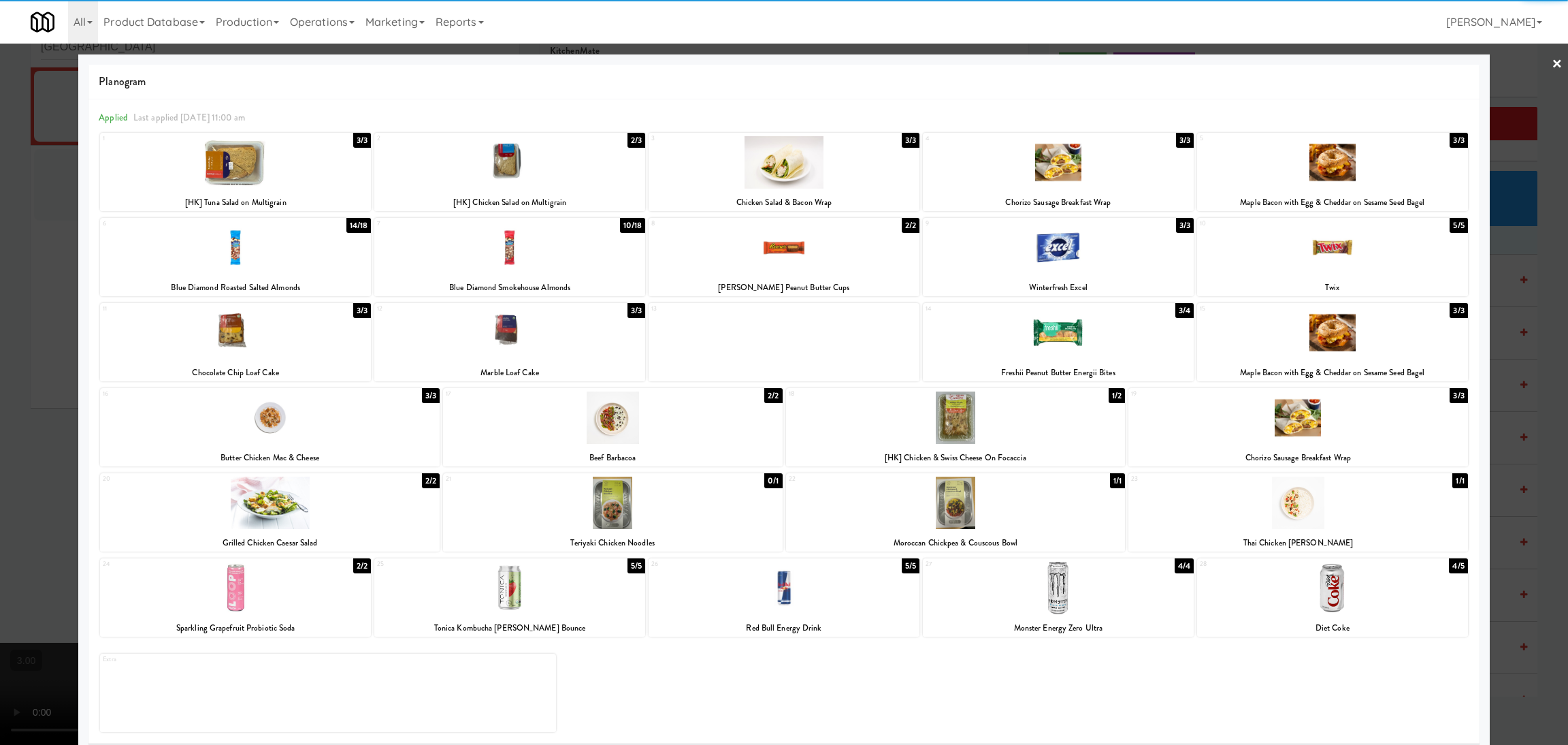
click at [323, 498] on div at bounding box center [270, 502] width 340 height 52
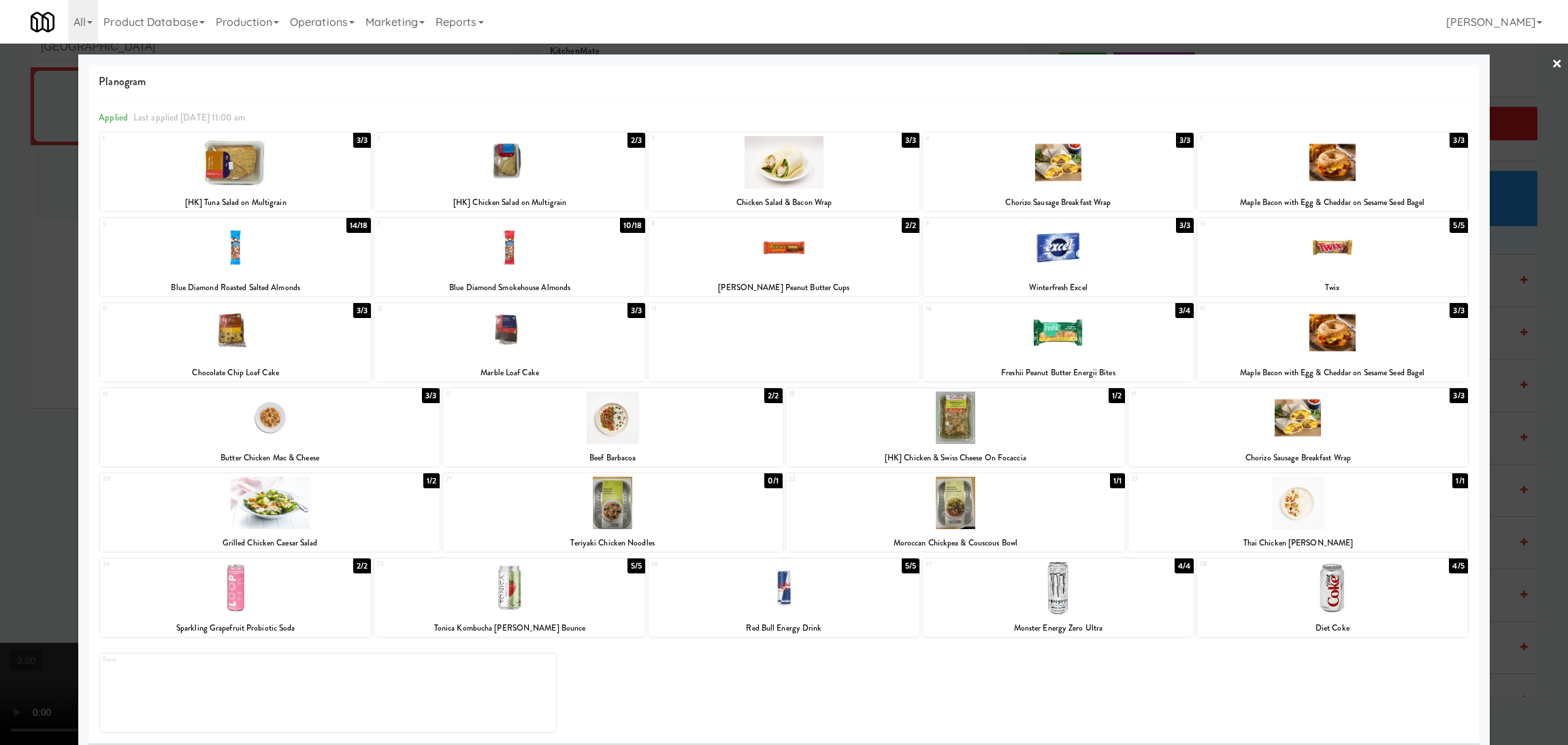
click at [0, 420] on div at bounding box center [784, 372] width 1568 height 745
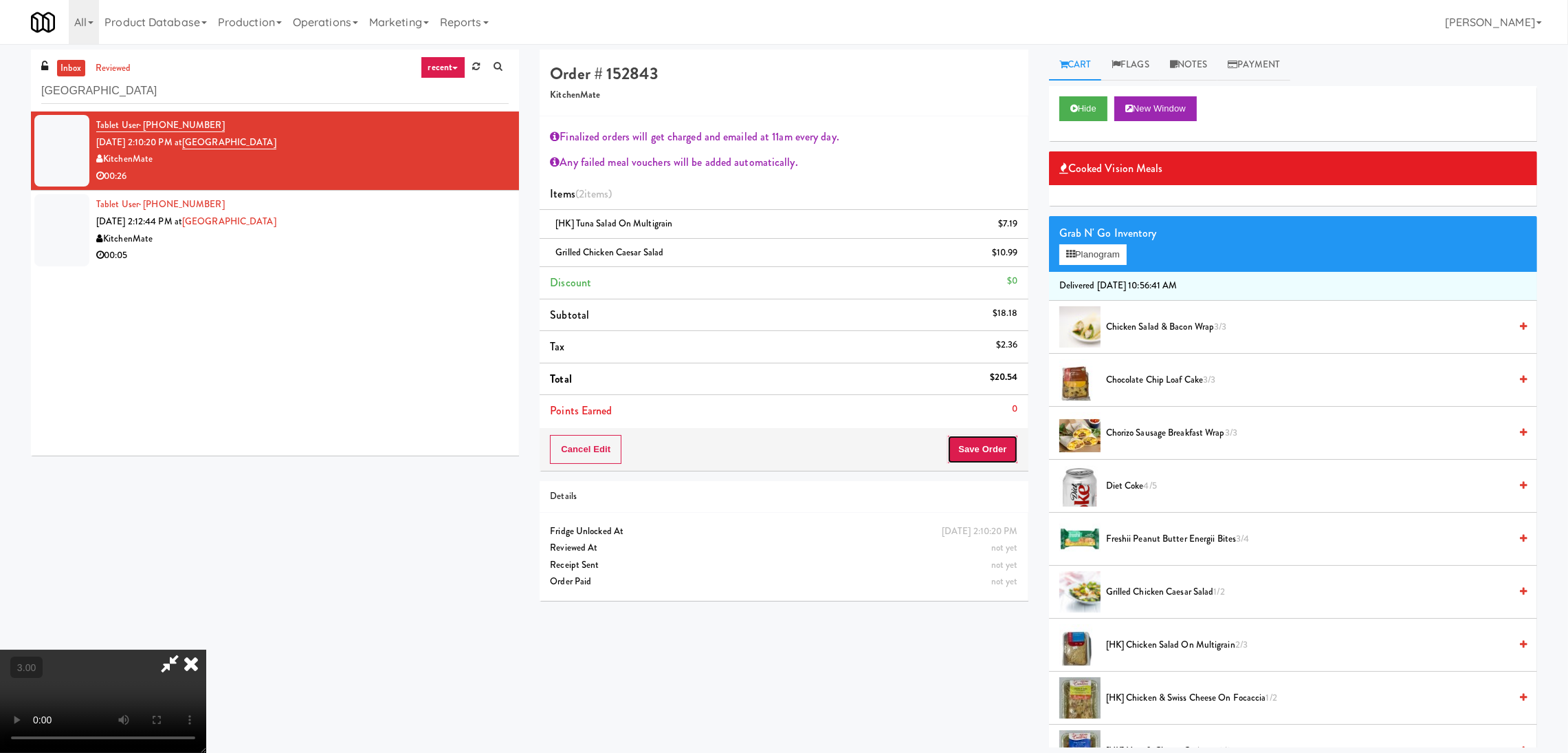
click at [970, 461] on button "Save Order" at bounding box center [982, 449] width 70 height 29
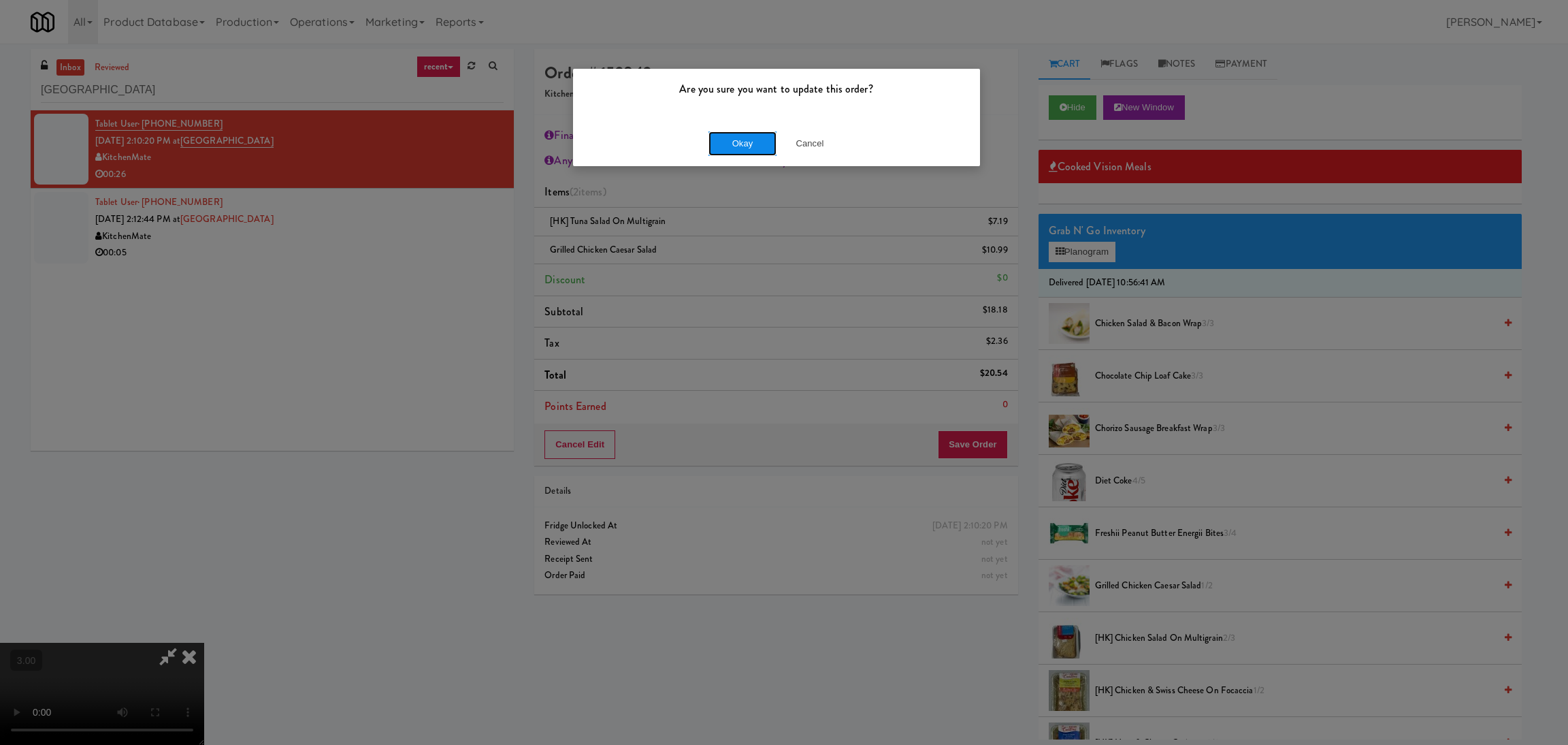
click at [738, 146] on button "Okay" at bounding box center [742, 143] width 68 height 24
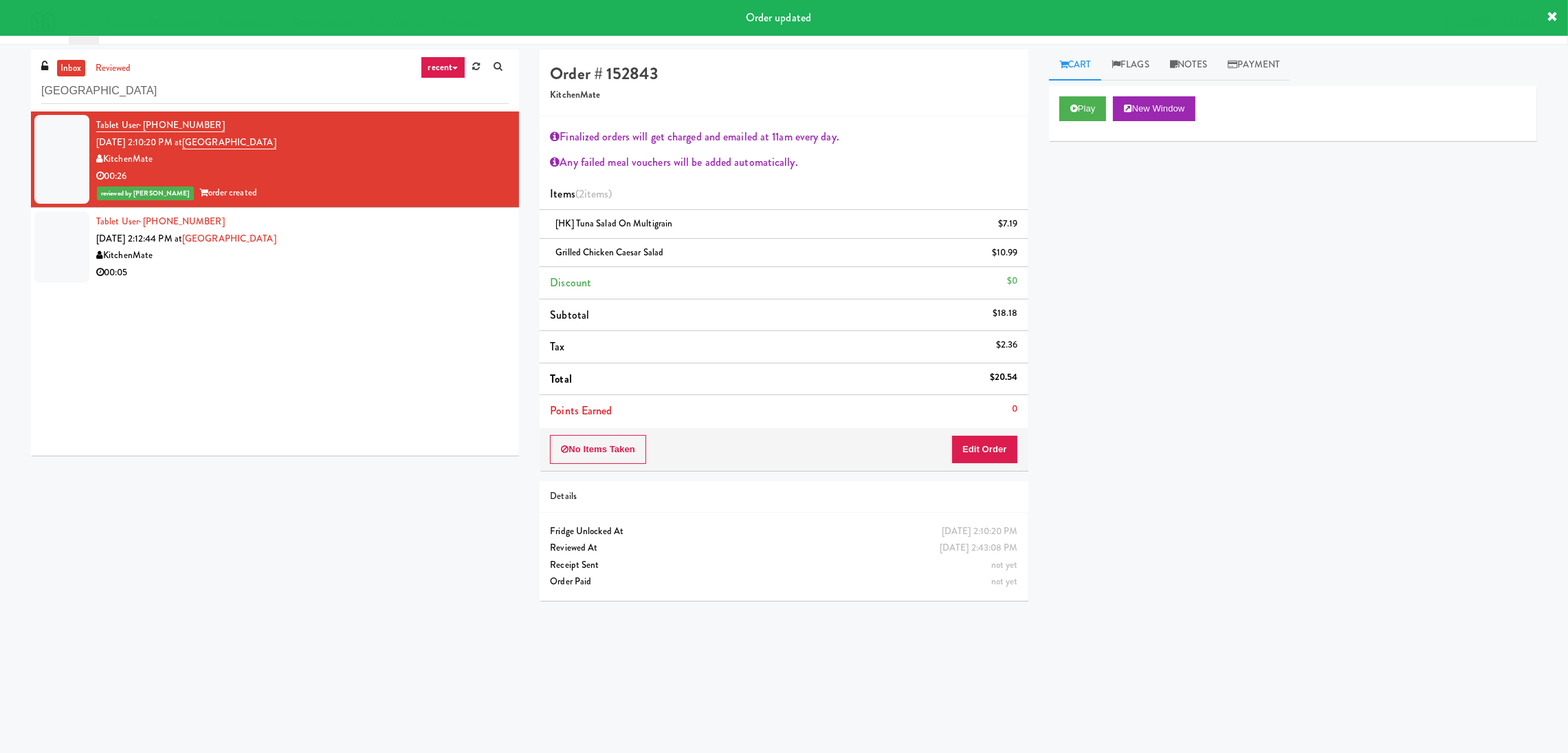
click at [318, 242] on div "Tablet User · (437) 329-7875 [DATE] 2:12:44 PM at [GEOGRAPHIC_DATA] 00:05" at bounding box center [302, 247] width 413 height 67
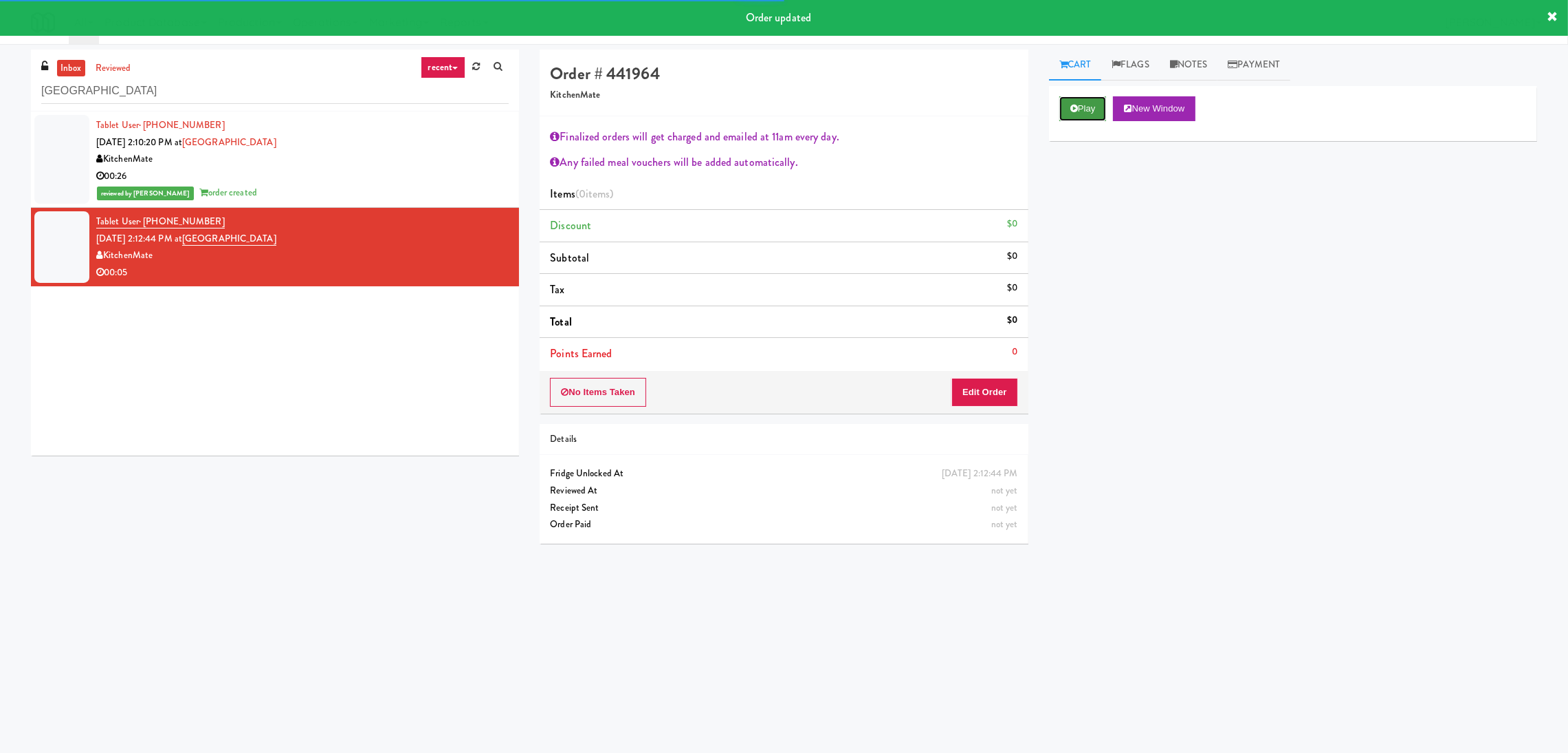
click at [1068, 111] on button "Play" at bounding box center [1083, 108] width 47 height 25
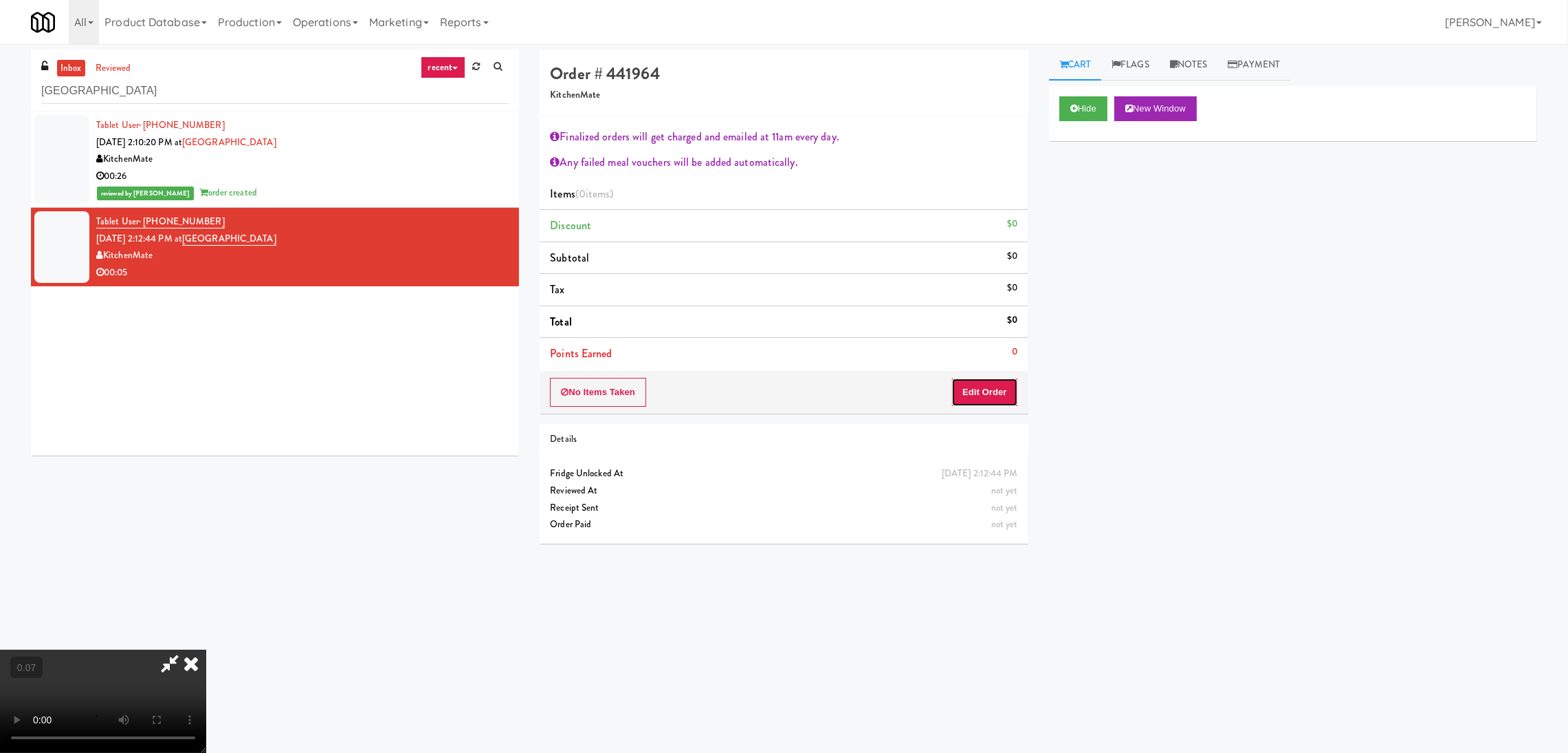
click at [976, 407] on button "Edit Order" at bounding box center [984, 392] width 67 height 29
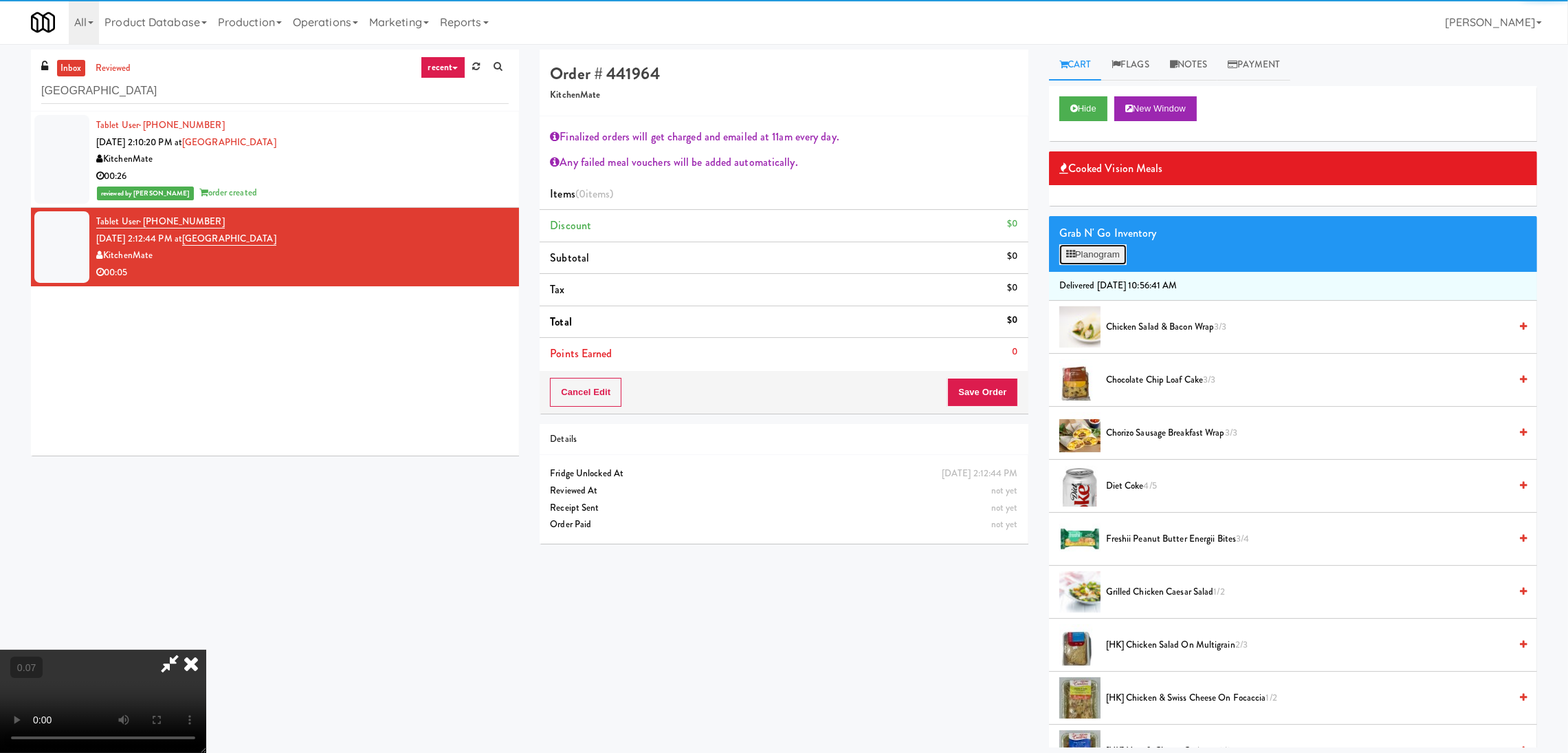
click at [1120, 244] on button "Planogram" at bounding box center [1093, 254] width 67 height 21
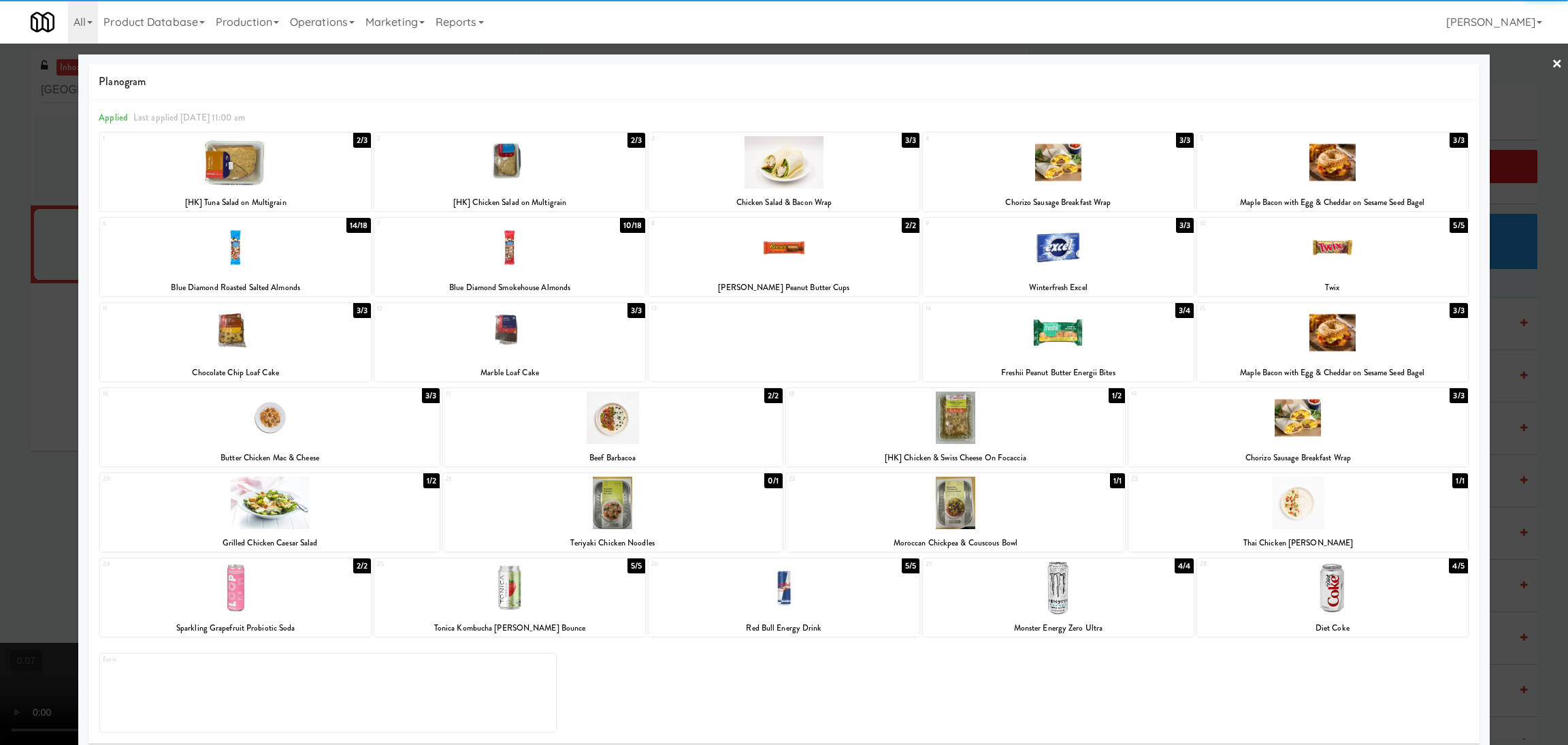
click at [491, 330] on div at bounding box center [509, 333] width 271 height 52
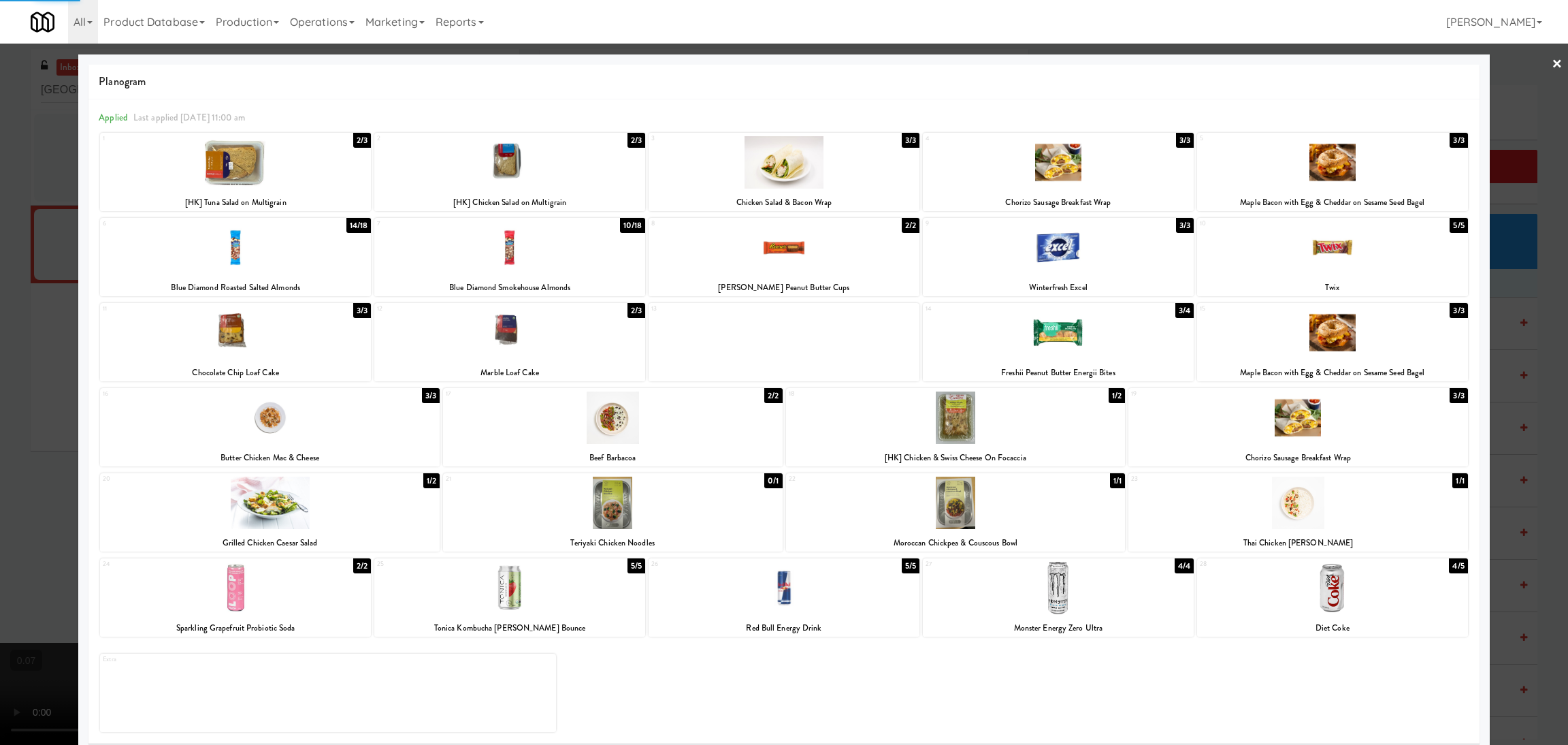
click at [0, 335] on div at bounding box center [784, 372] width 1568 height 745
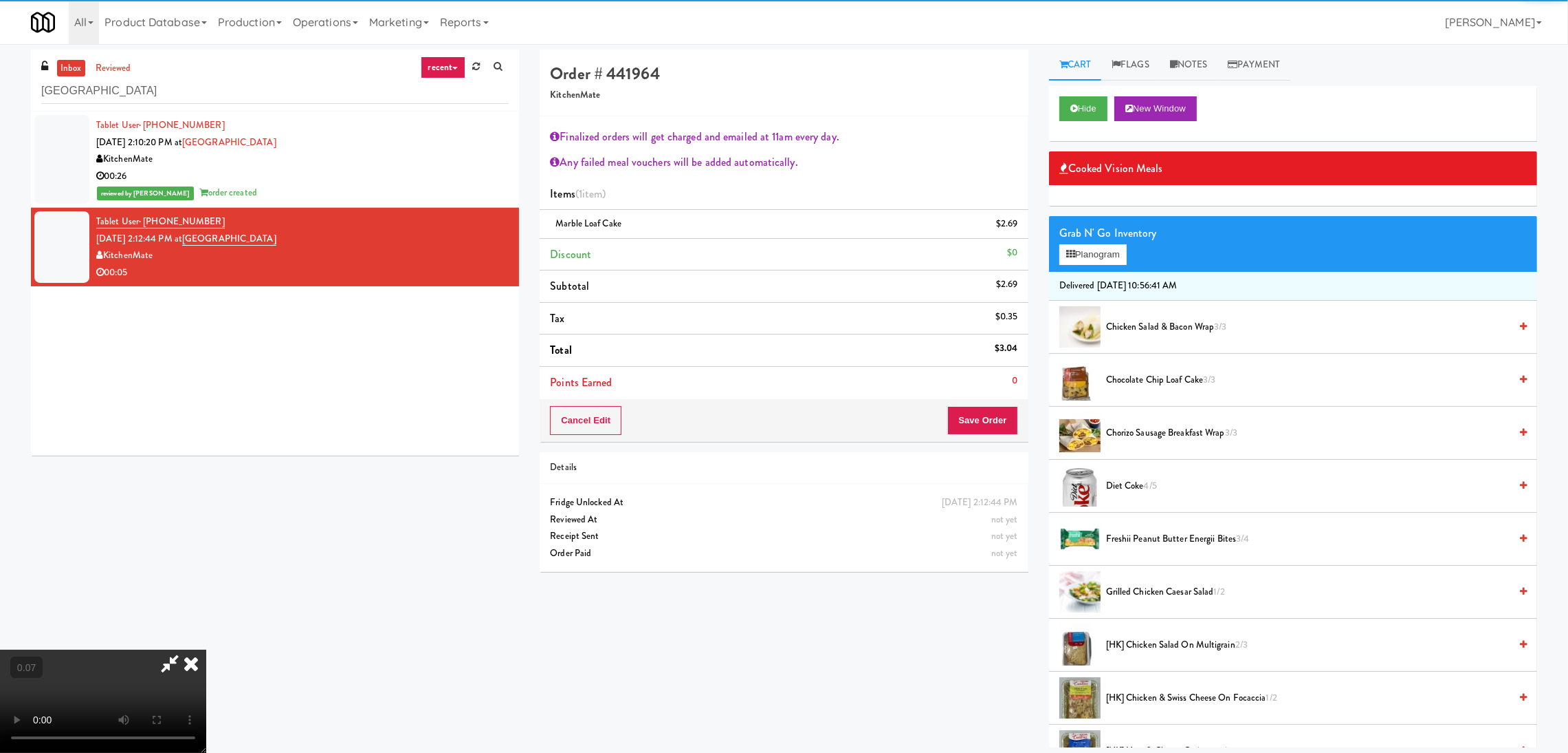
click at [206, 649] on video at bounding box center [103, 700] width 206 height 103
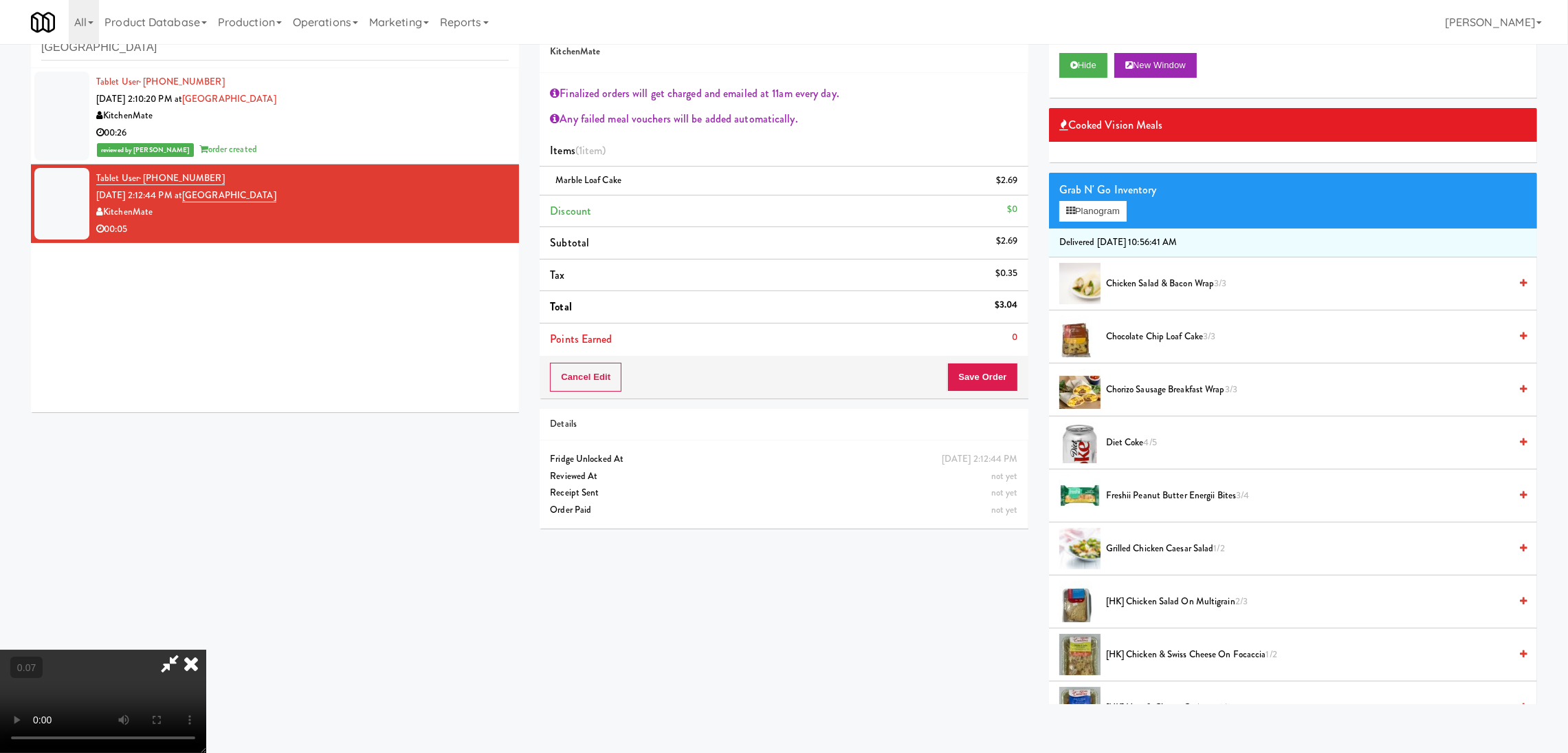
click at [206, 698] on video at bounding box center [103, 700] width 206 height 103
click at [206, 649] on video at bounding box center [103, 700] width 206 height 103
click at [999, 379] on button "Save Order" at bounding box center [982, 377] width 70 height 29
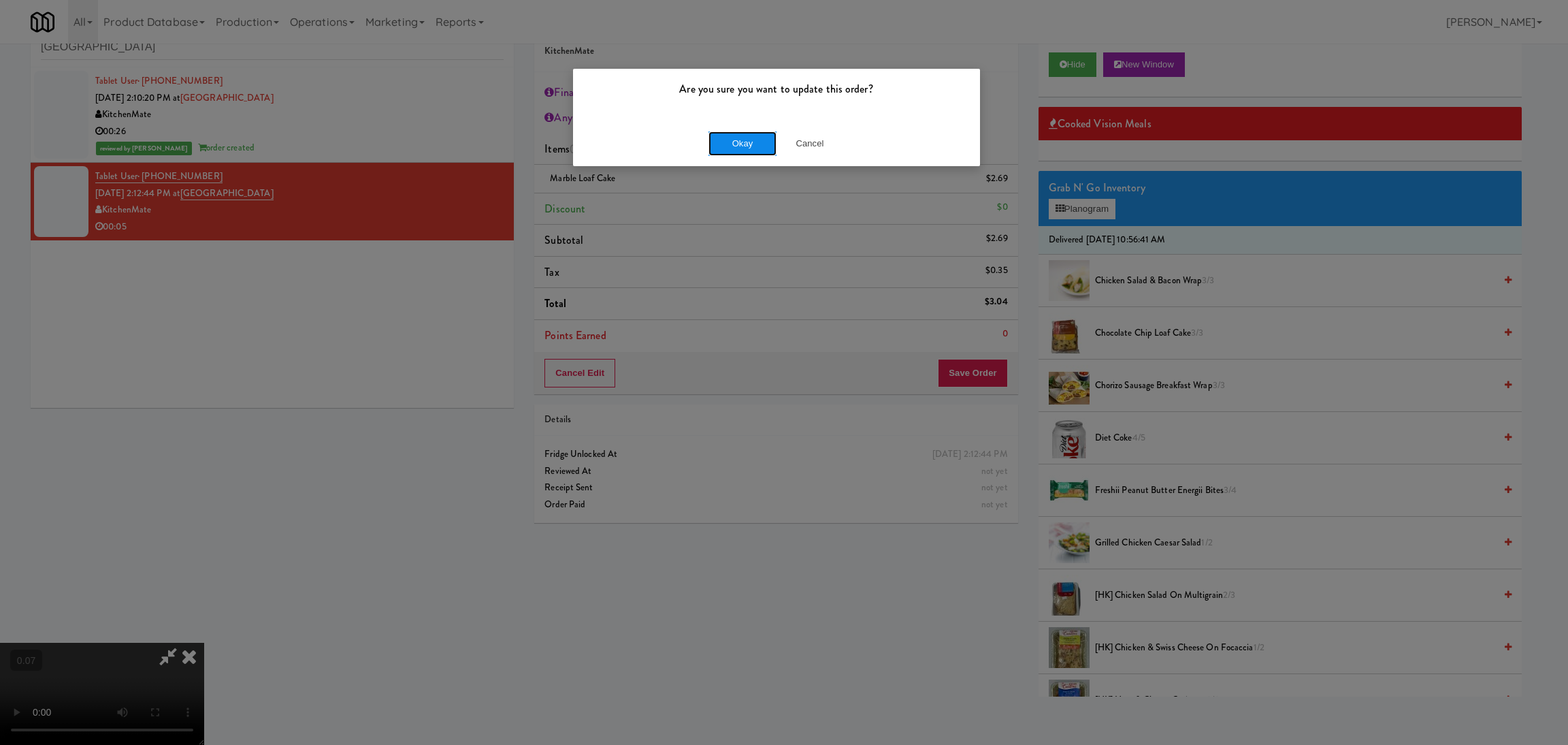
click at [757, 139] on button "Okay" at bounding box center [742, 143] width 68 height 24
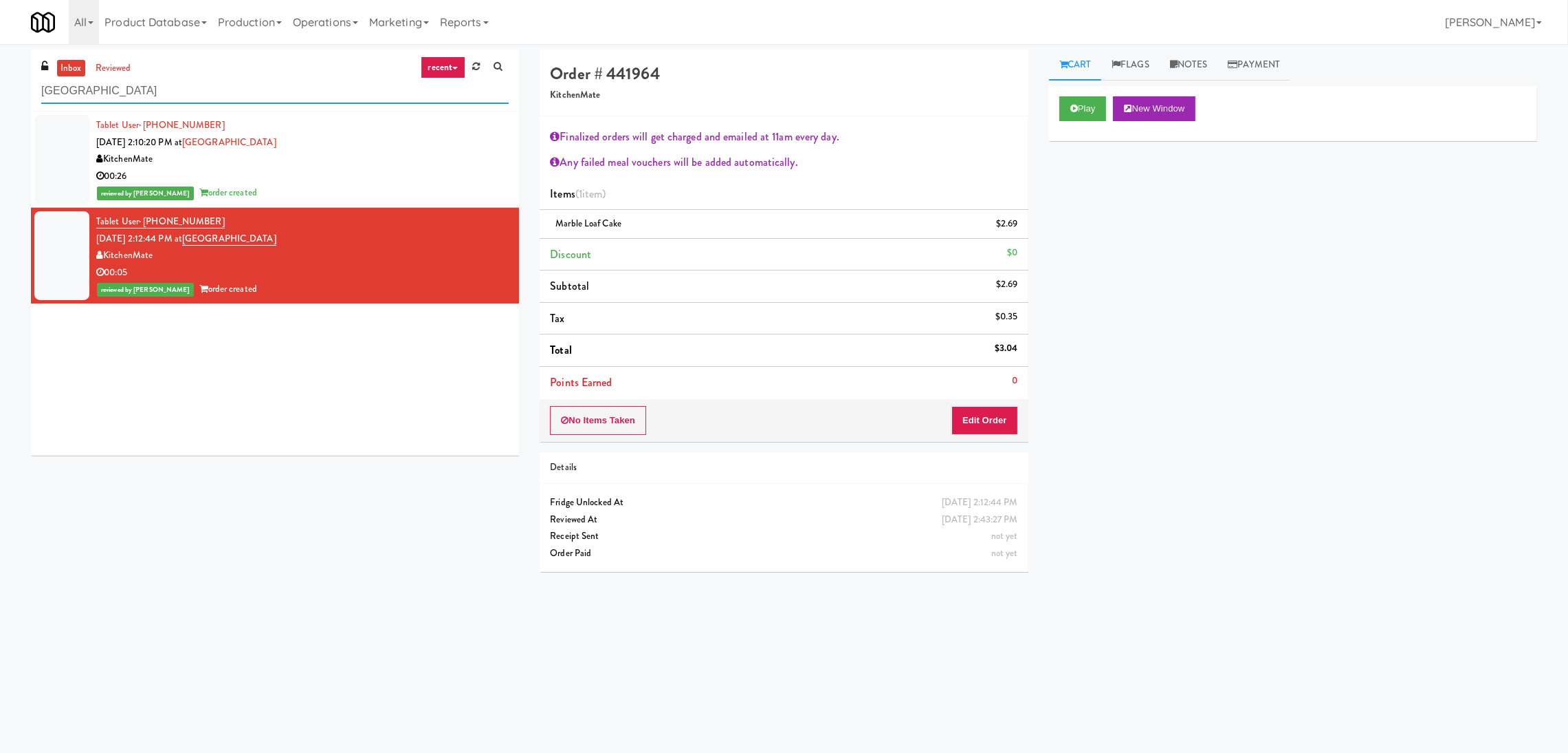
paste input "111 W [PERSON_NAME] - Right - Ambient"
drag, startPoint x: 228, startPoint y: 95, endPoint x: 0, endPoint y: 118, distance: 229.2
click at [0, 118] on div "inbox reviewed recent all unclear take inventory issue suspicious failed recent…" at bounding box center [784, 325] width 1568 height 552
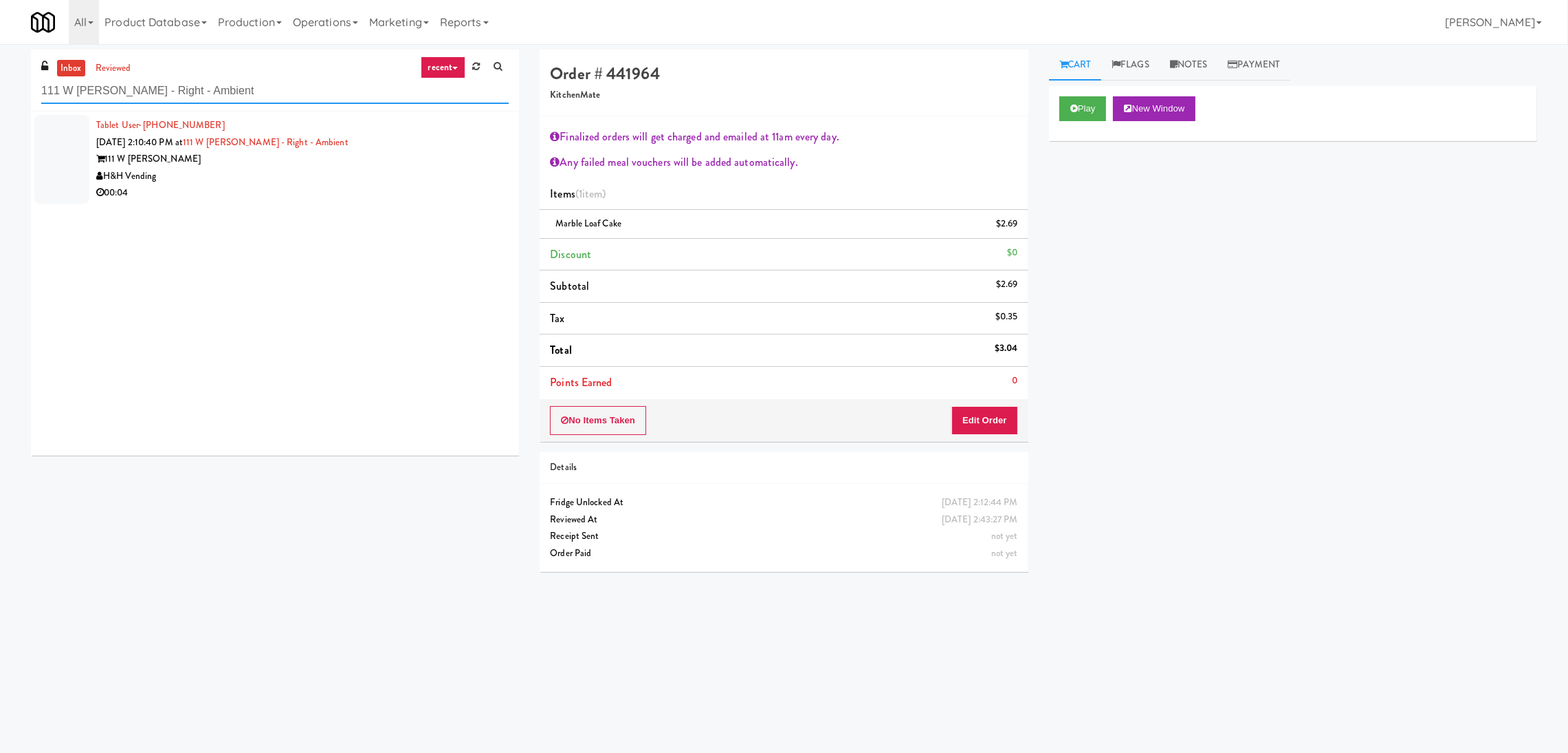
type input "111 W [PERSON_NAME] - Right - Ambient"
click at [335, 204] on li "Tablet User · (815) 814-5172 [DATE] 2:10:40 PM at [GEOGRAPHIC_DATA][PERSON_NAME…" at bounding box center [275, 159] width 488 height 96
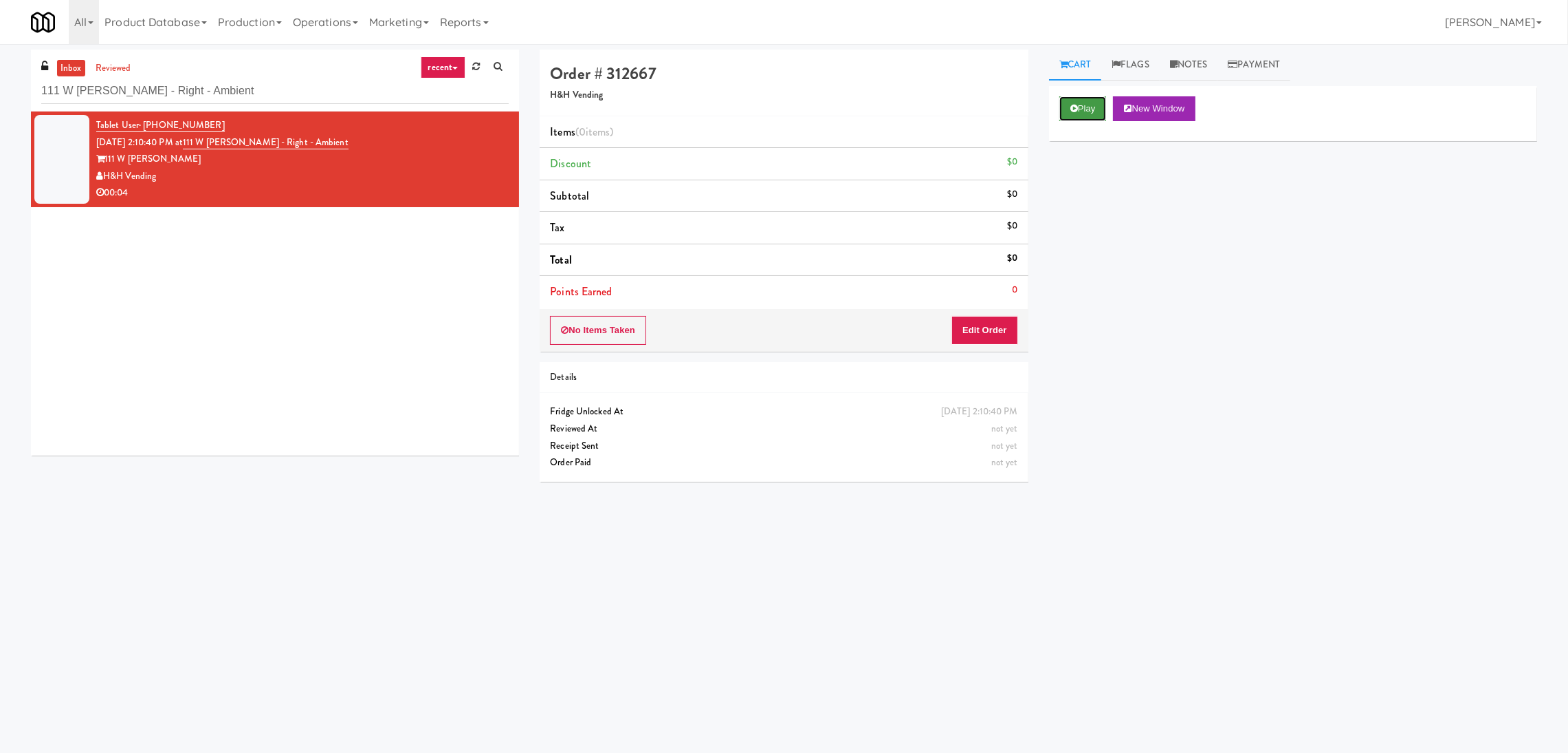
click at [1067, 112] on button "Play" at bounding box center [1083, 108] width 47 height 25
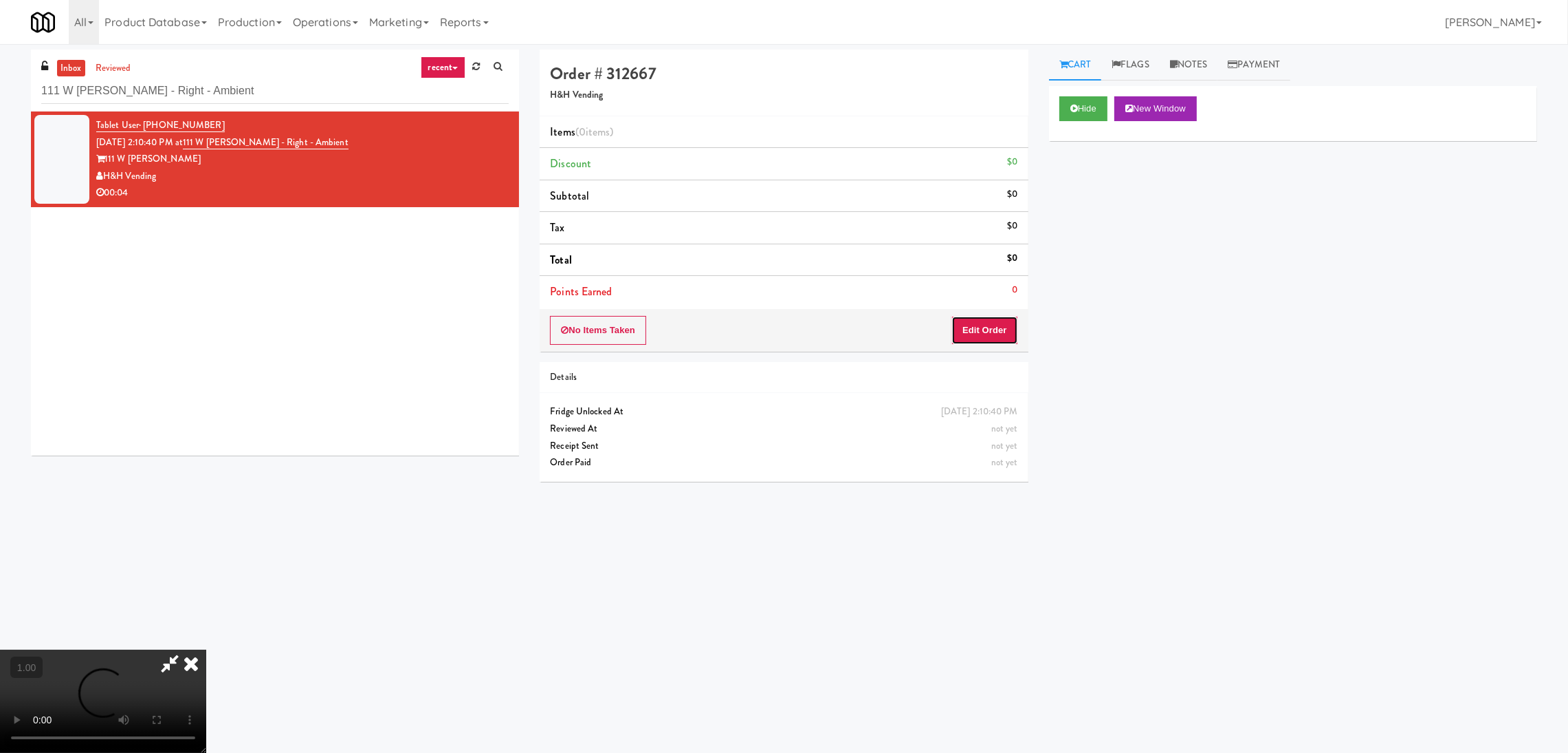
click at [1004, 326] on button "Edit Order" at bounding box center [984, 330] width 67 height 29
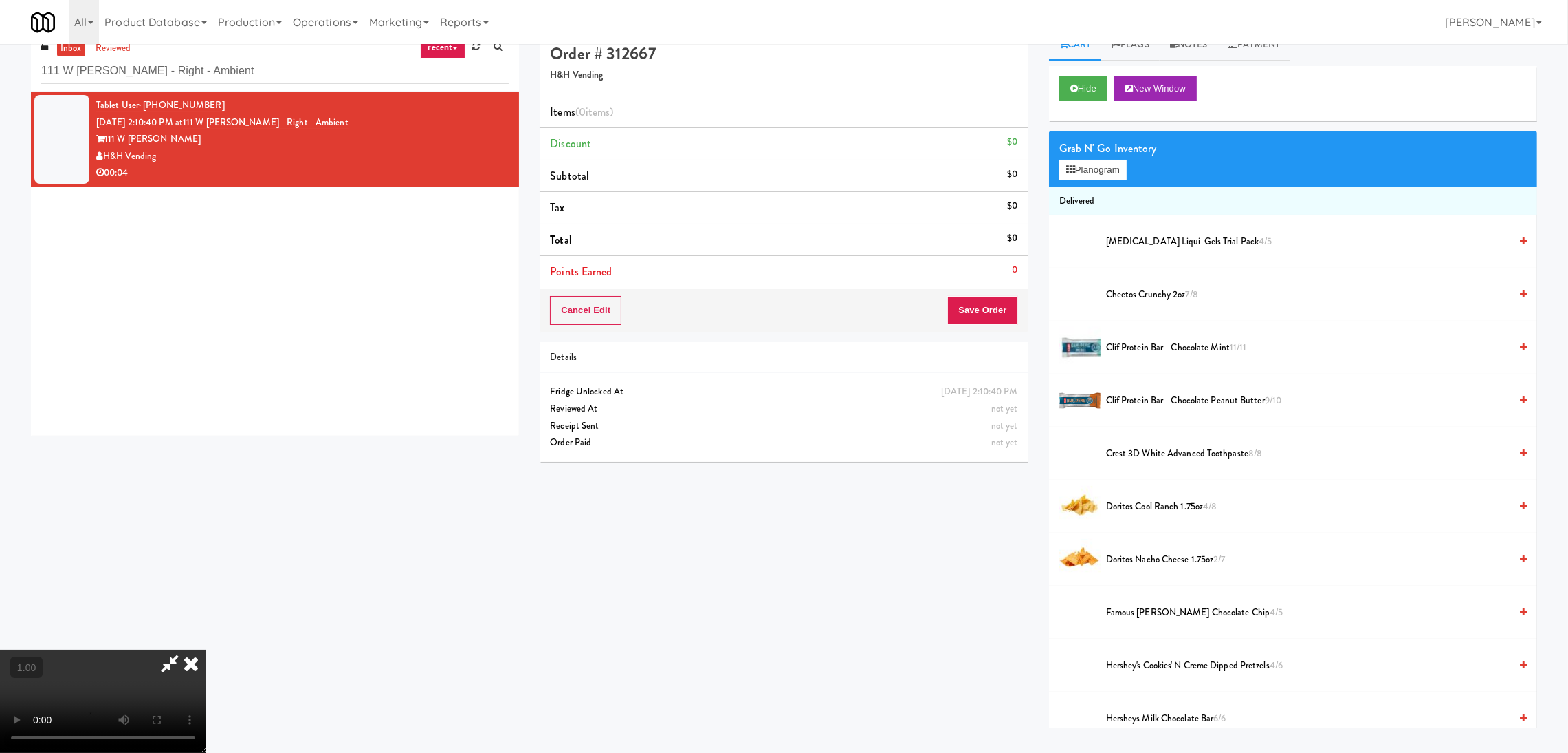
scroll to position [44, 0]
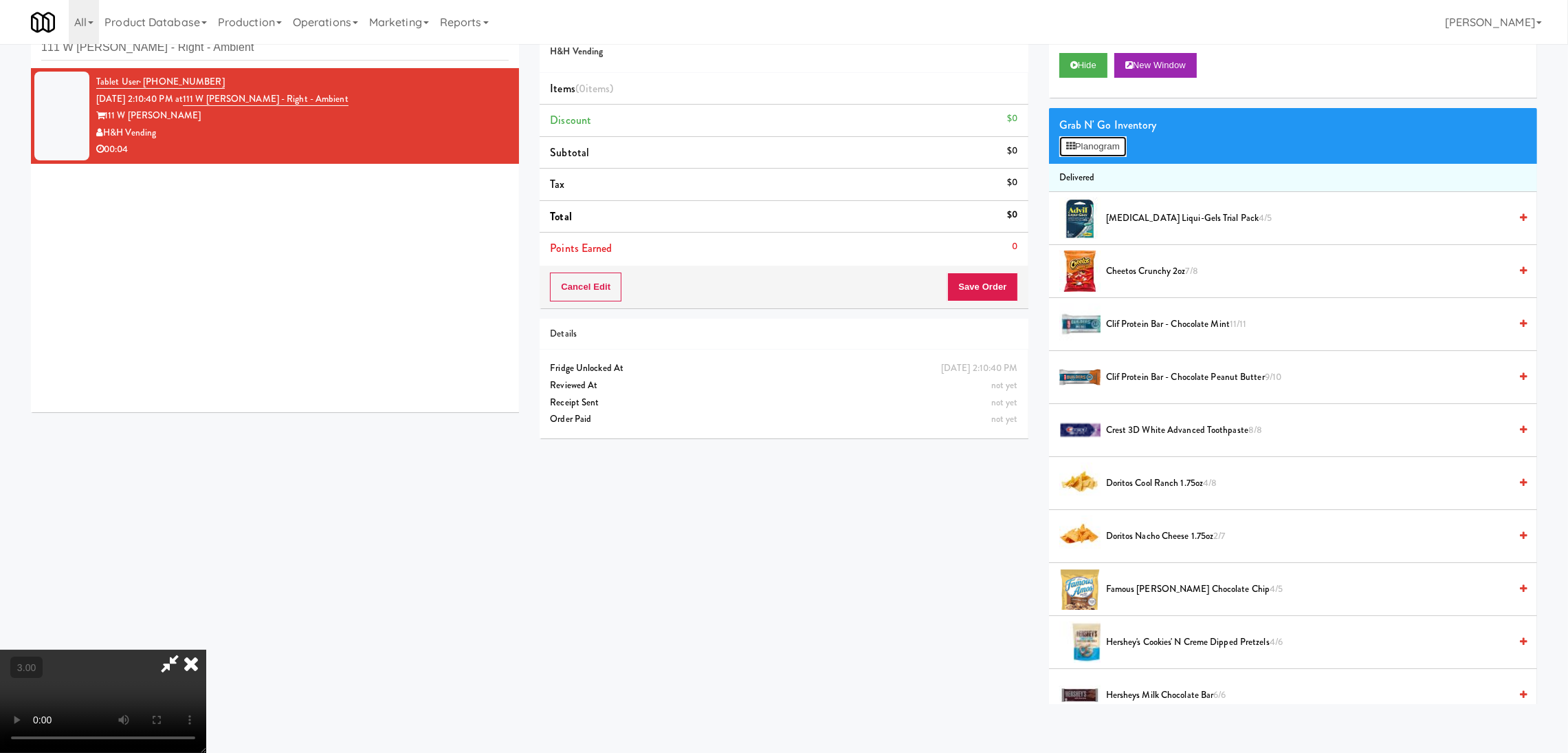
click at [1112, 153] on button "Planogram" at bounding box center [1093, 146] width 67 height 21
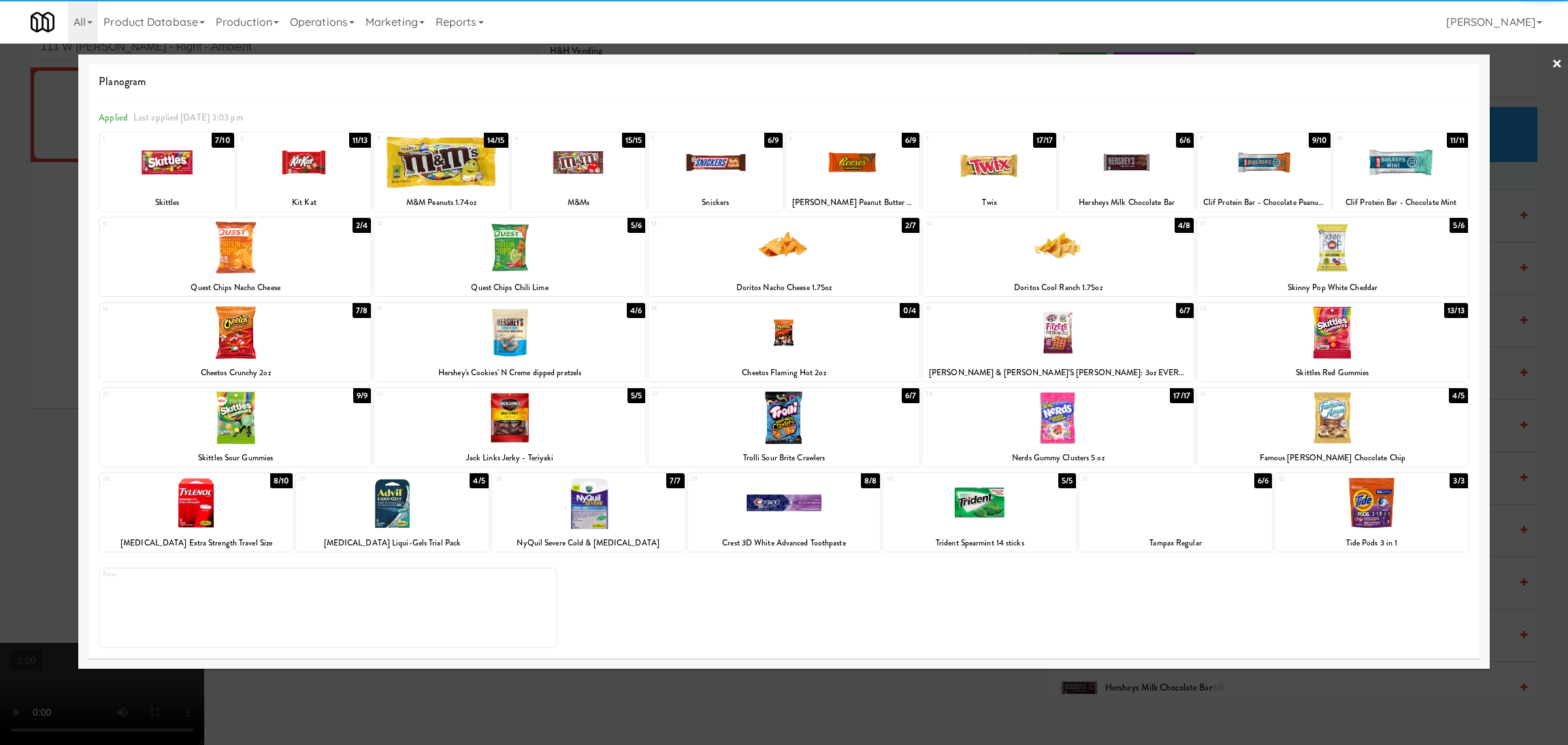
click at [501, 337] on div at bounding box center [509, 333] width 271 height 52
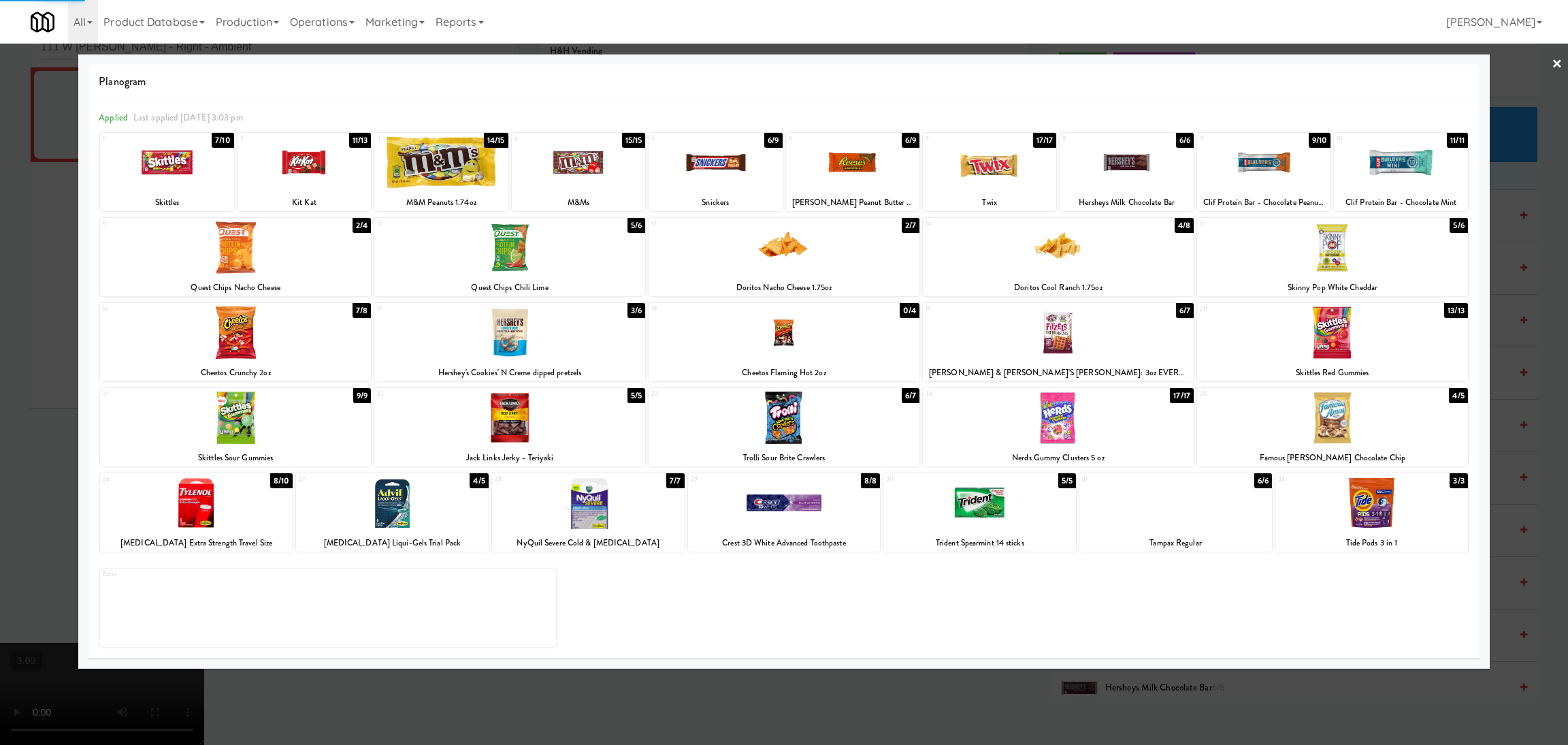
click at [0, 390] on div at bounding box center [784, 372] width 1568 height 745
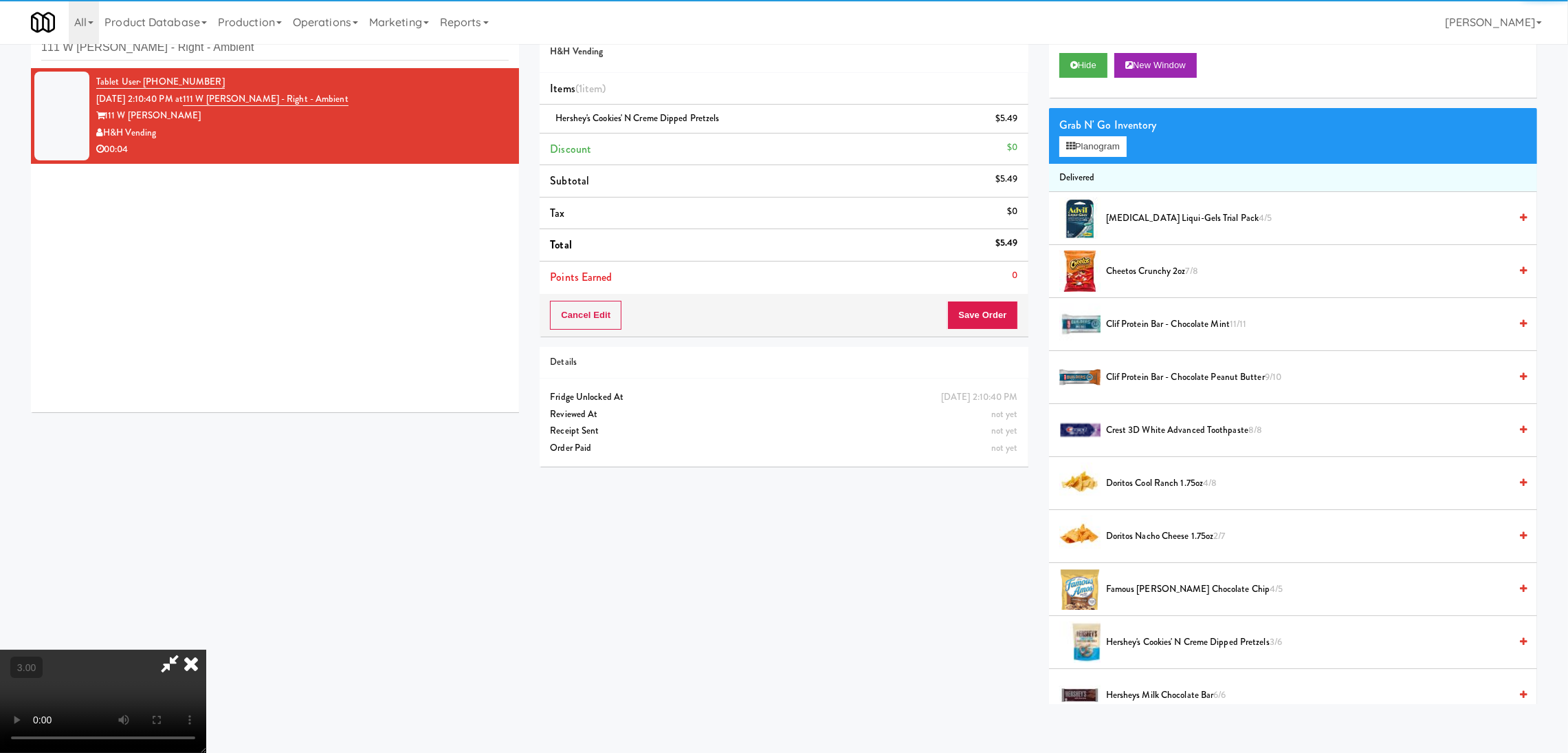
click at [206, 649] on video at bounding box center [103, 700] width 206 height 103
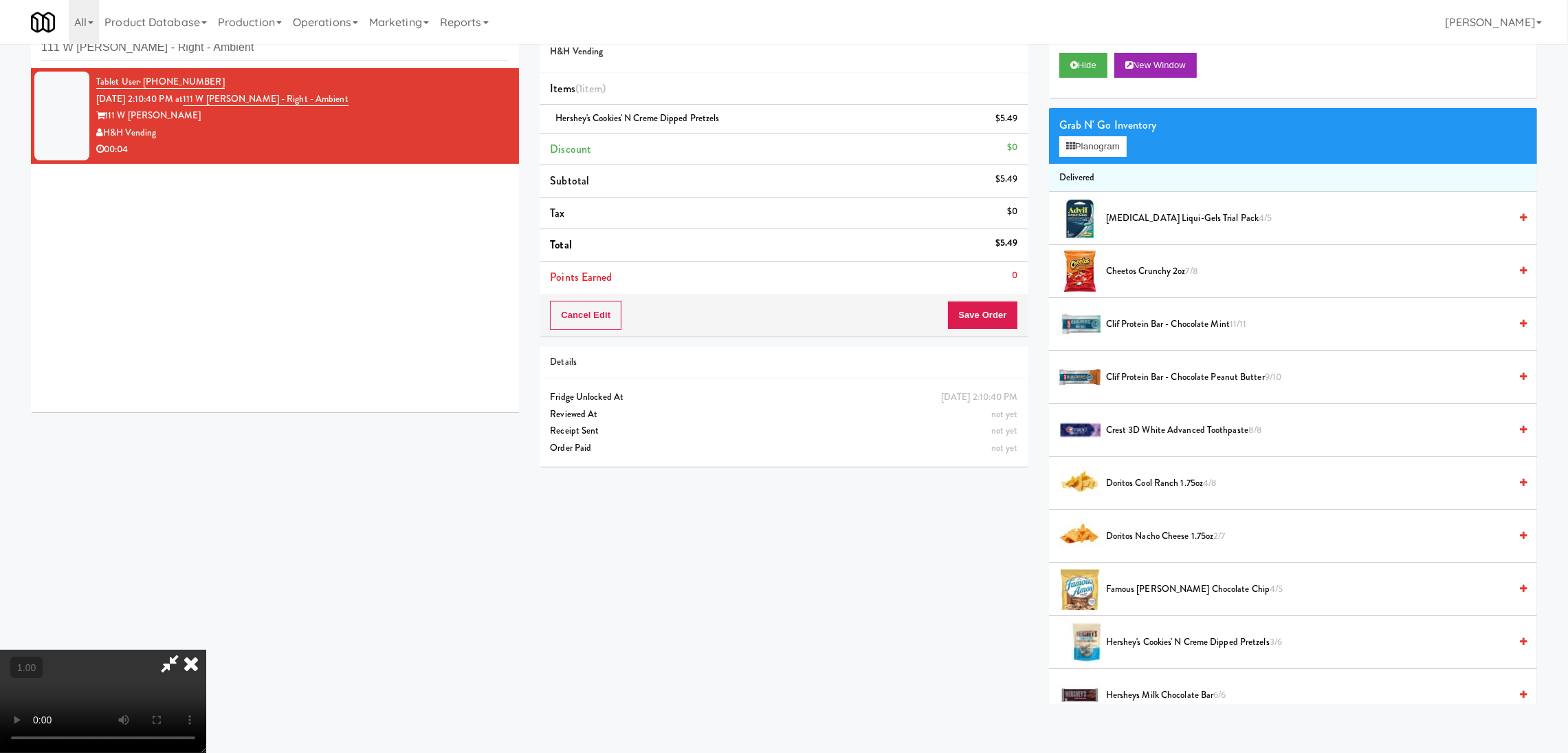
click at [206, 700] on video at bounding box center [103, 700] width 206 height 103
click at [206, 649] on video at bounding box center [103, 700] width 206 height 103
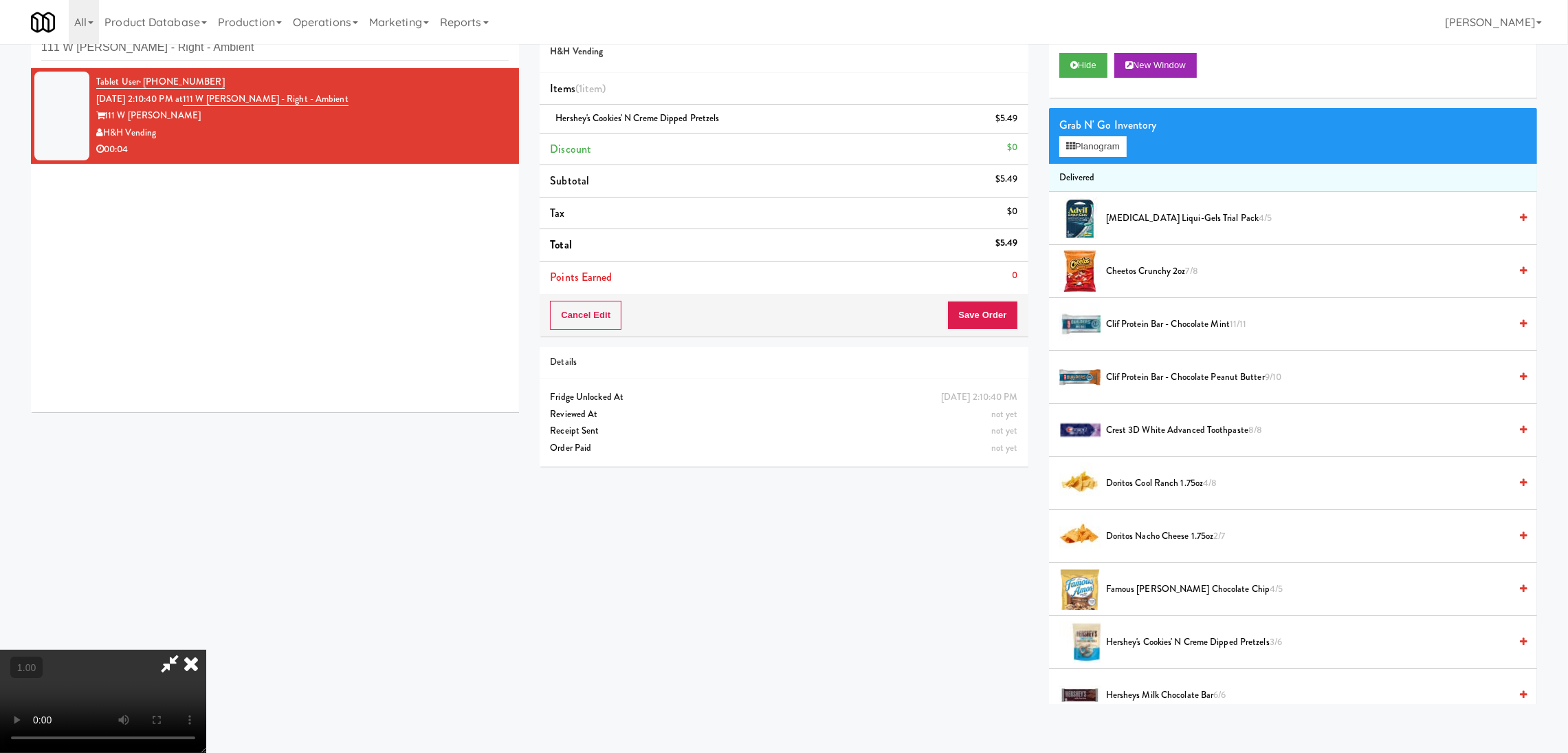
click at [206, 649] on video at bounding box center [103, 700] width 206 height 103
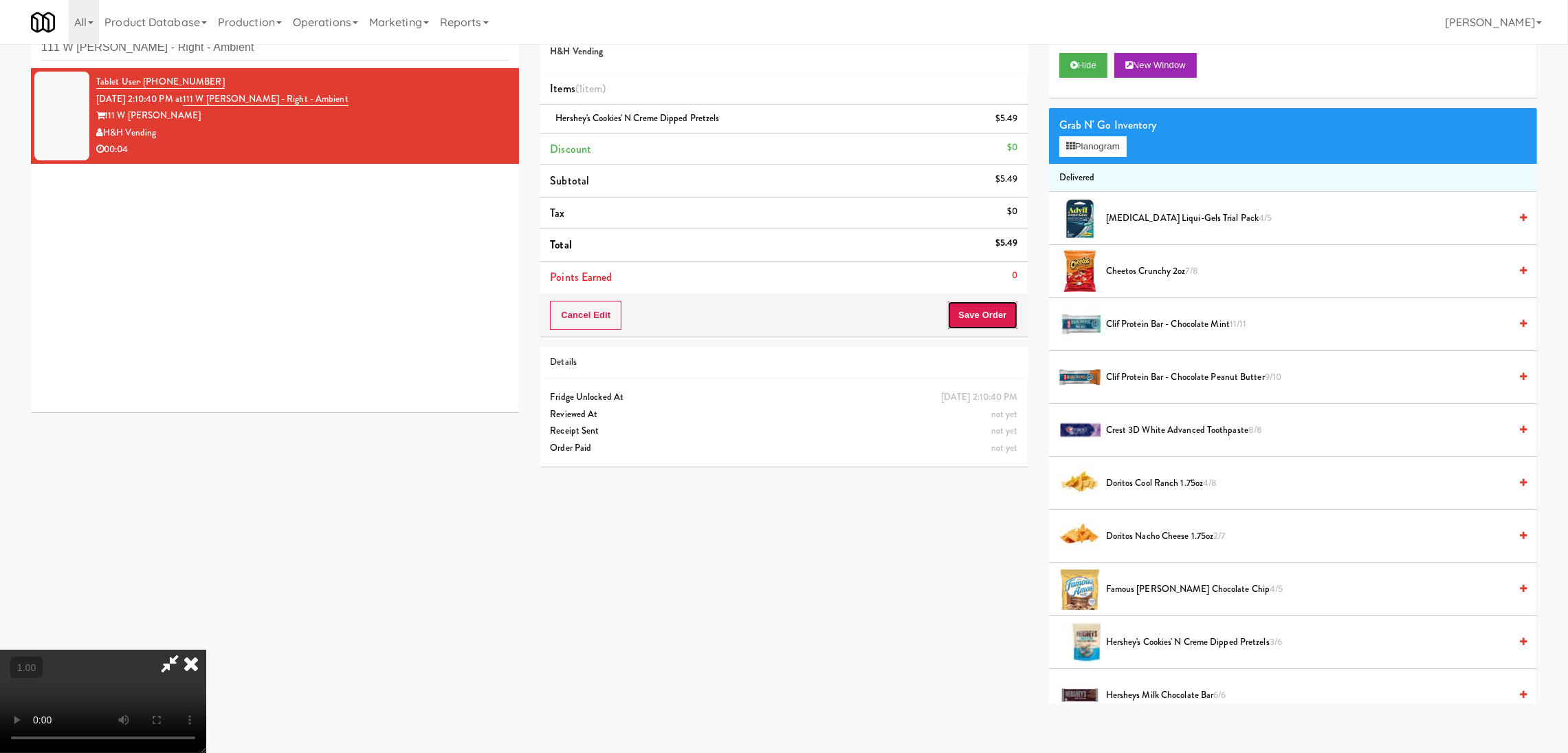
click at [989, 307] on button "Save Order" at bounding box center [982, 315] width 70 height 29
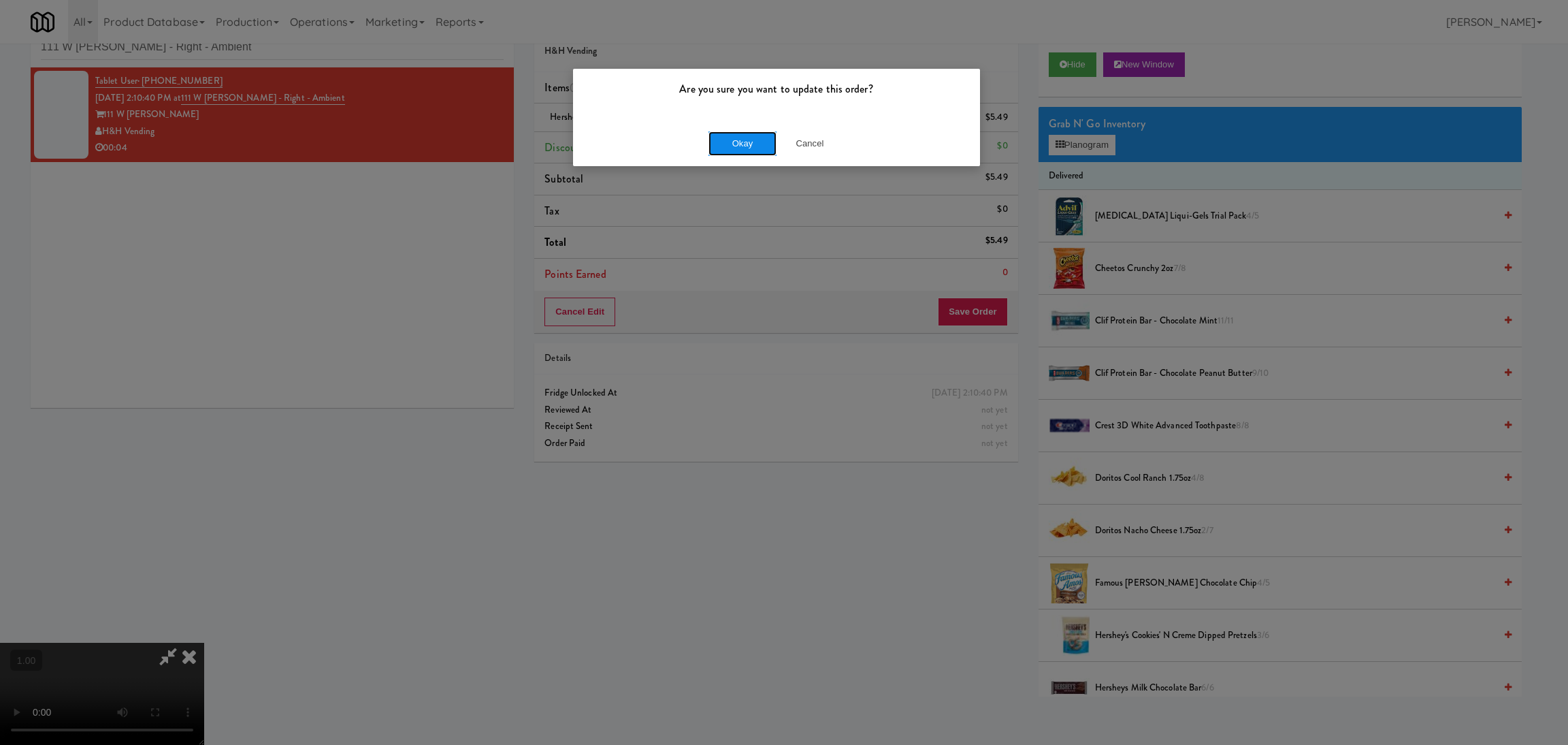
click at [760, 147] on button "Okay" at bounding box center [742, 143] width 68 height 24
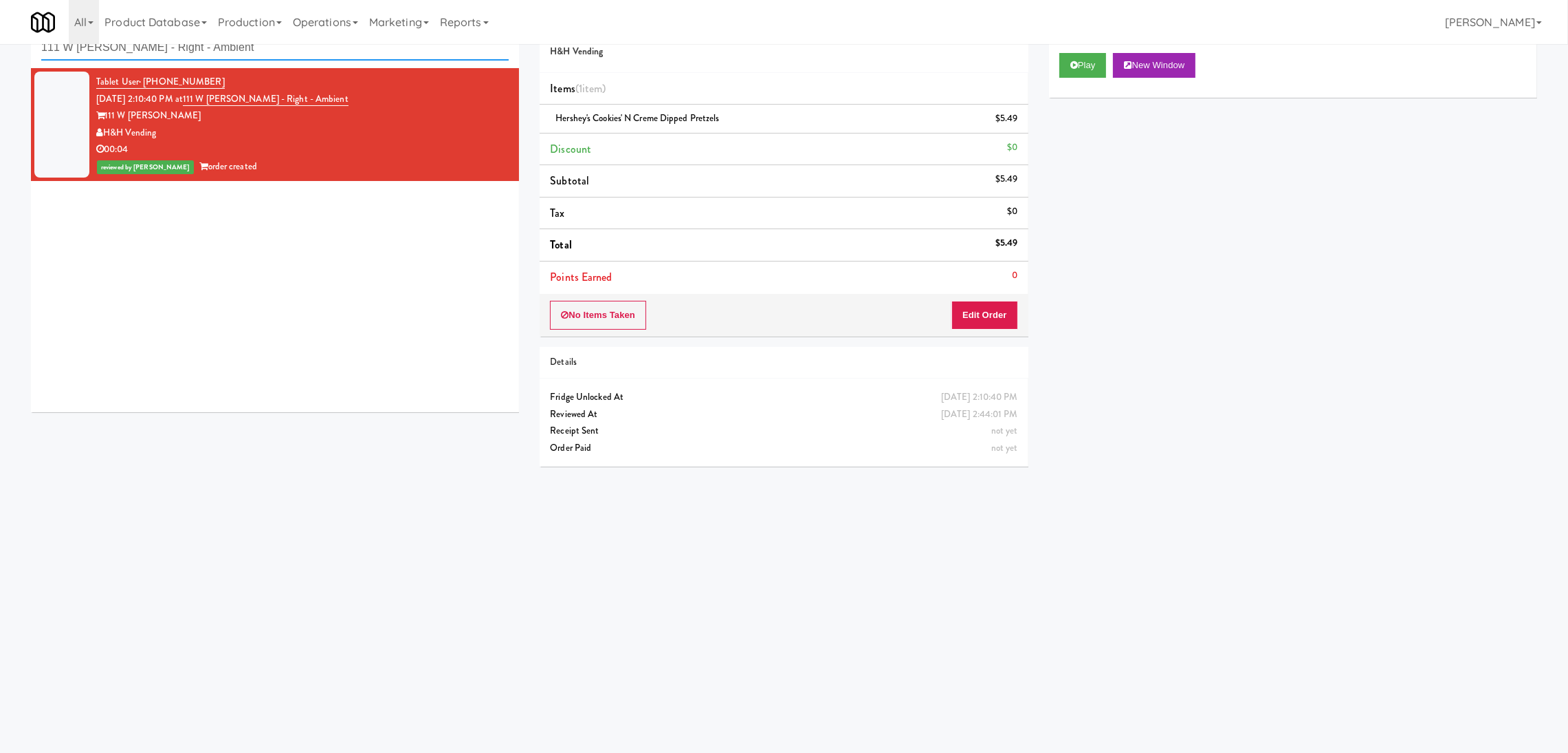
paste input "[PERSON_NAME][GEOGRAPHIC_DATA]"
drag, startPoint x: 316, startPoint y: 46, endPoint x: 0, endPoint y: 42, distance: 316.0
click at [0, 42] on body "Are you sure you want to update this order? Okay Cancel Okay Are you sure you w…" at bounding box center [784, 377] width 1568 height 753
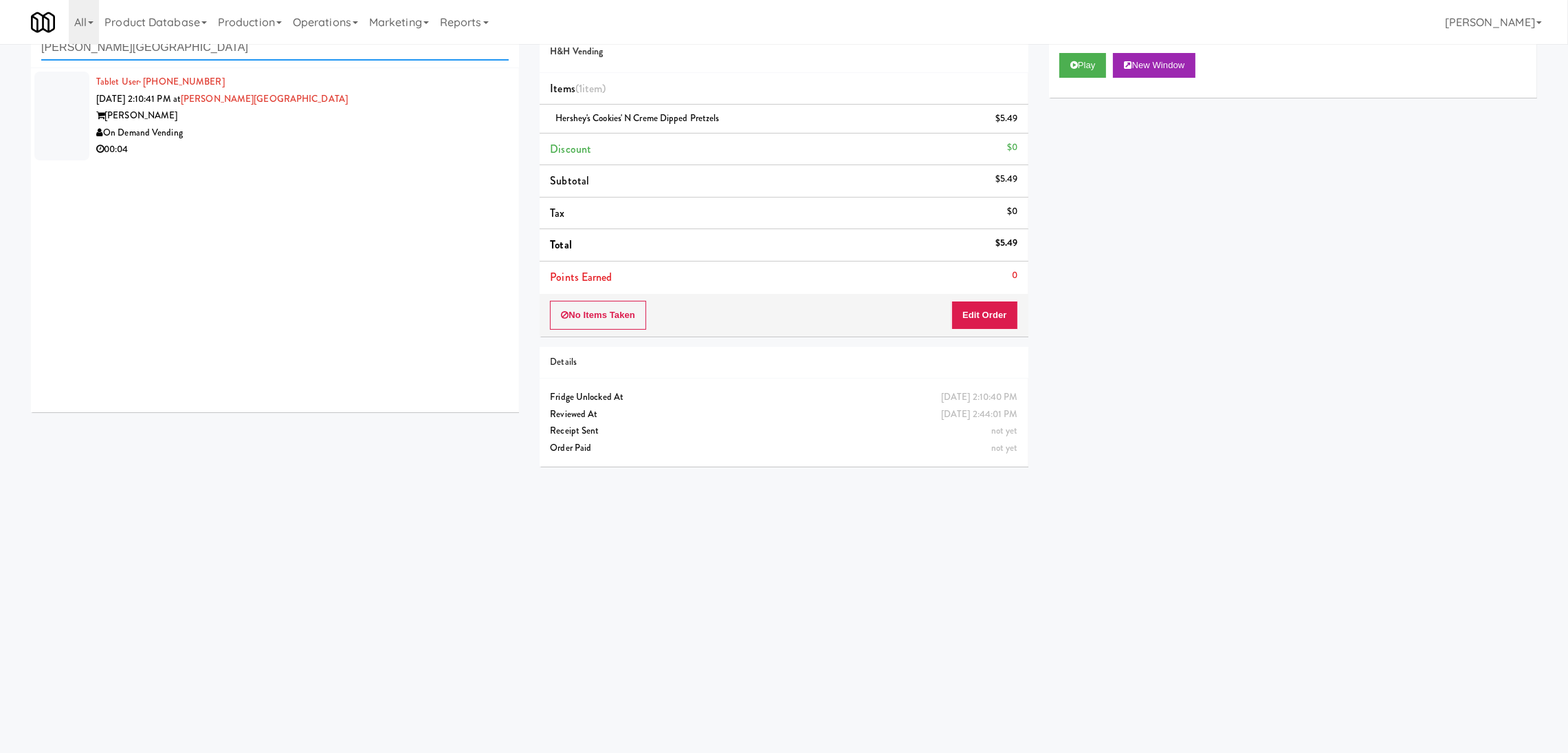
type input "[PERSON_NAME][GEOGRAPHIC_DATA]"
click at [318, 122] on div "[PERSON_NAME]" at bounding box center [302, 116] width 413 height 17
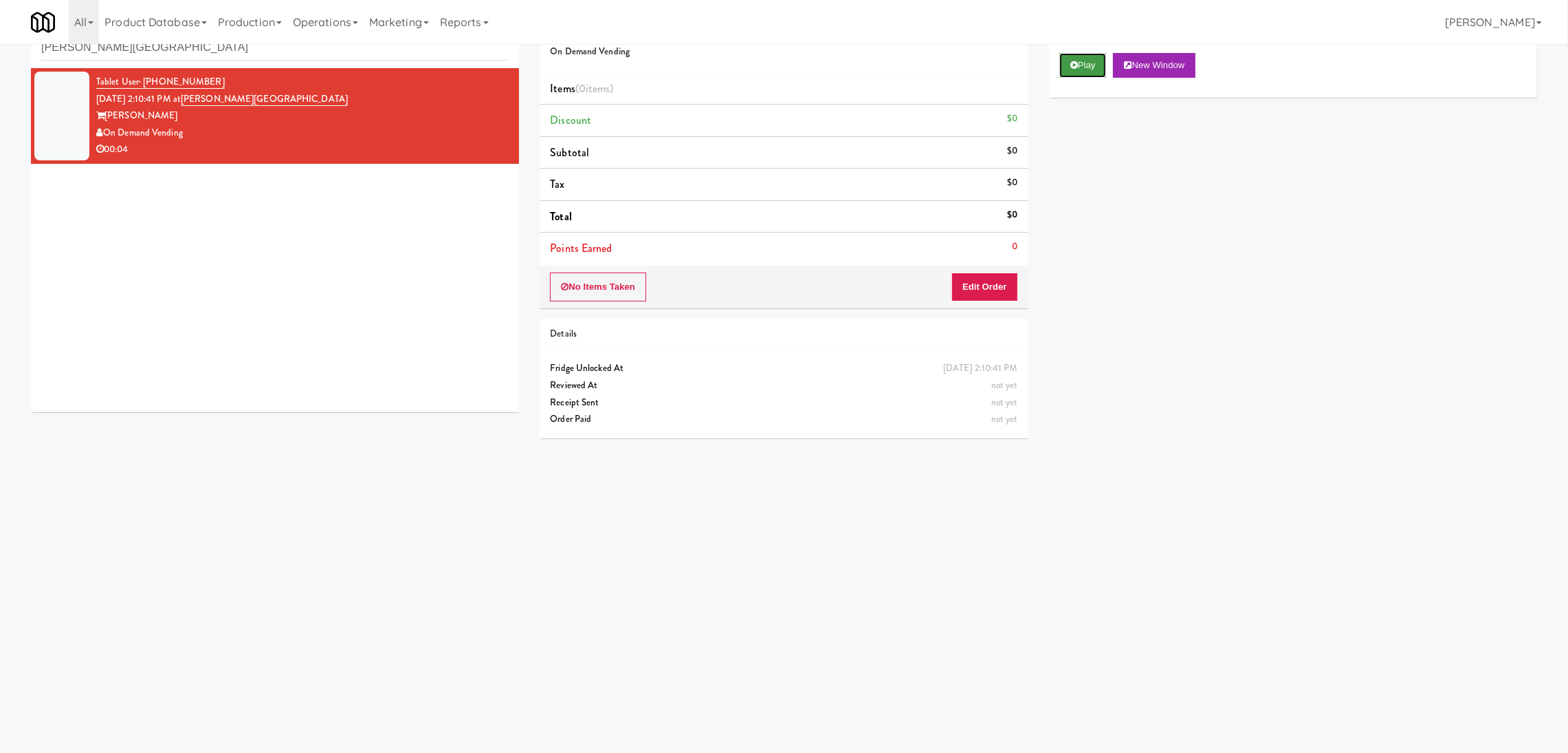
click at [1102, 56] on button "Play" at bounding box center [1083, 65] width 47 height 25
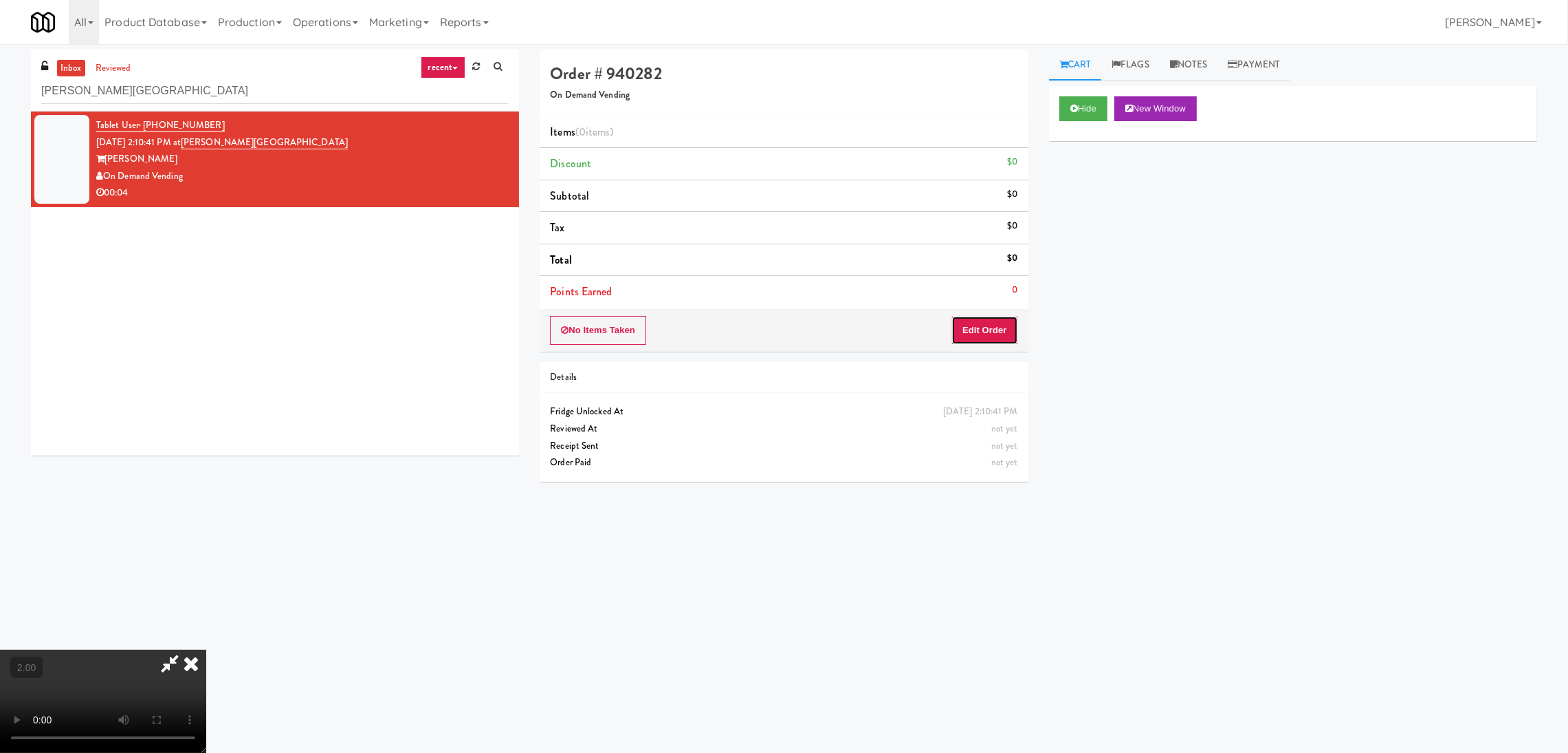
click at [988, 342] on button "Edit Order" at bounding box center [984, 330] width 67 height 29
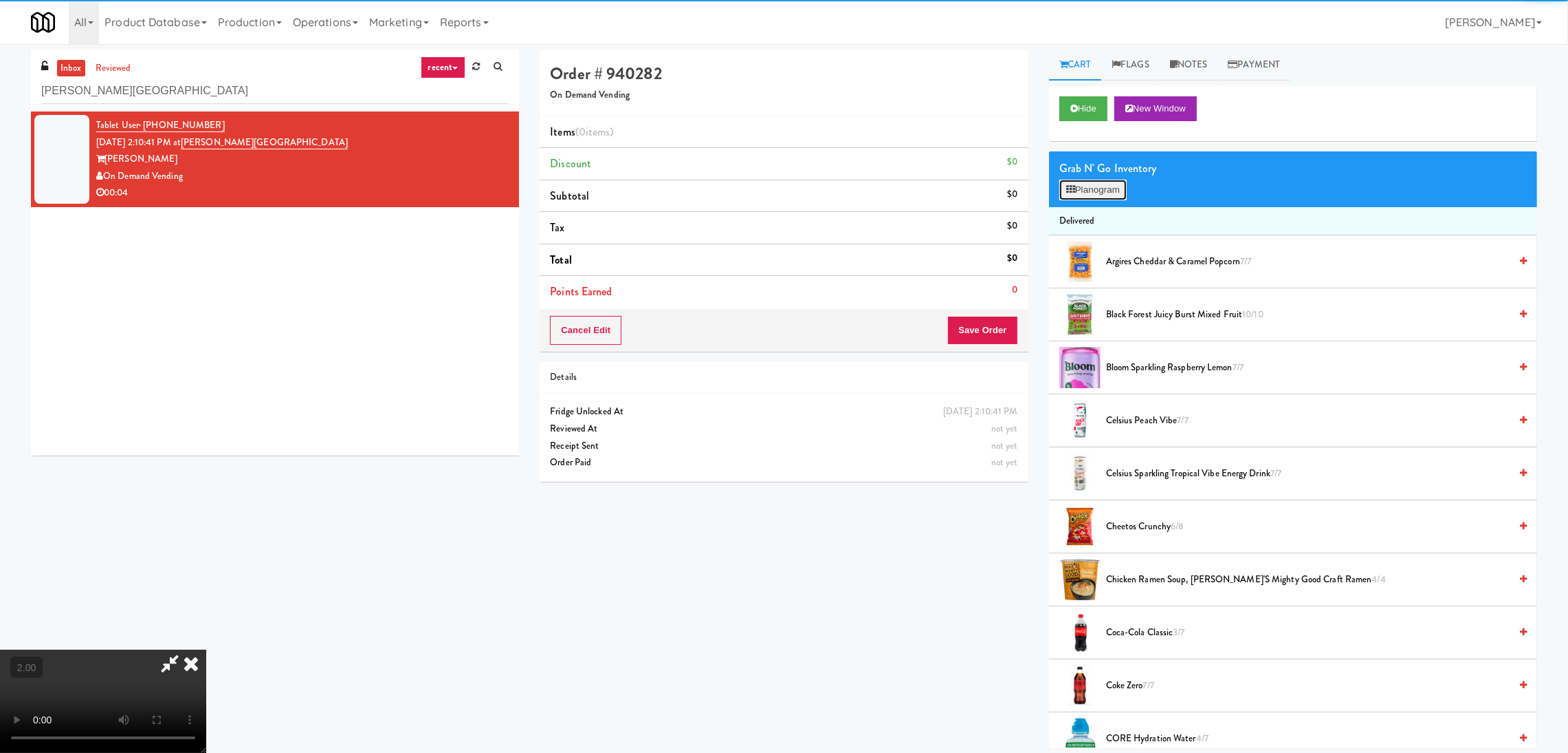
click at [1114, 186] on button "Planogram" at bounding box center [1093, 190] width 67 height 21
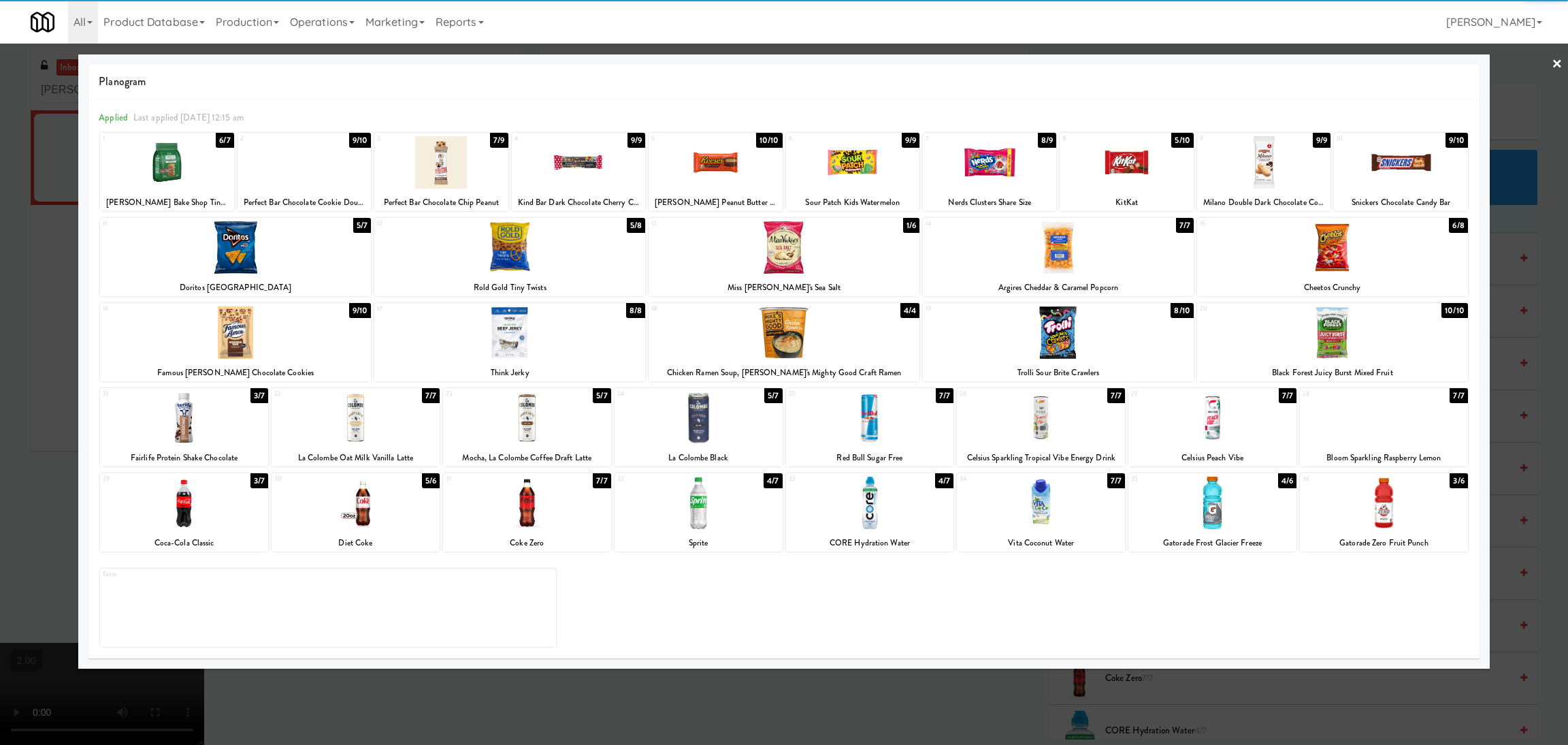
click at [717, 418] on div at bounding box center [698, 418] width 168 height 52
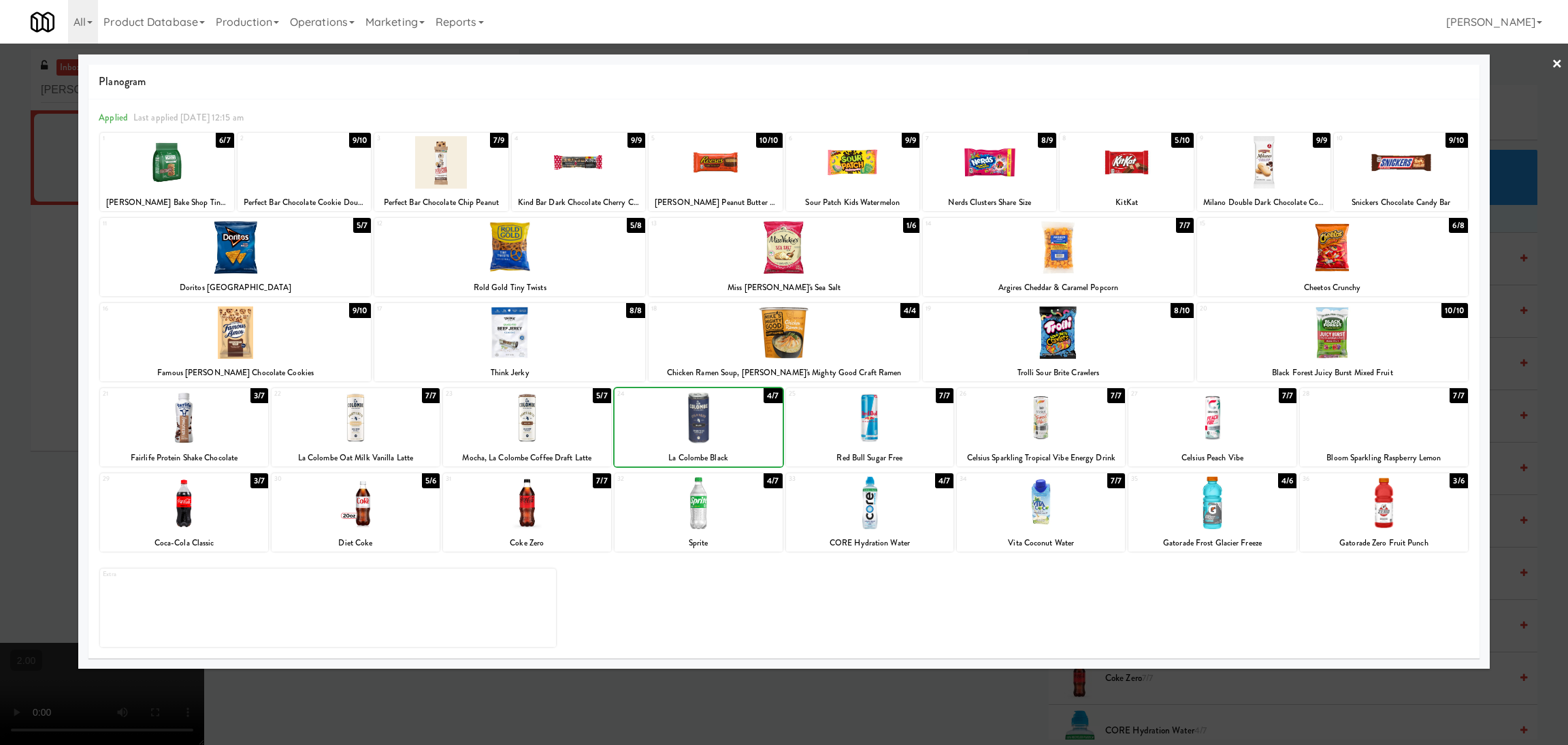
click at [0, 421] on div at bounding box center [784, 372] width 1568 height 745
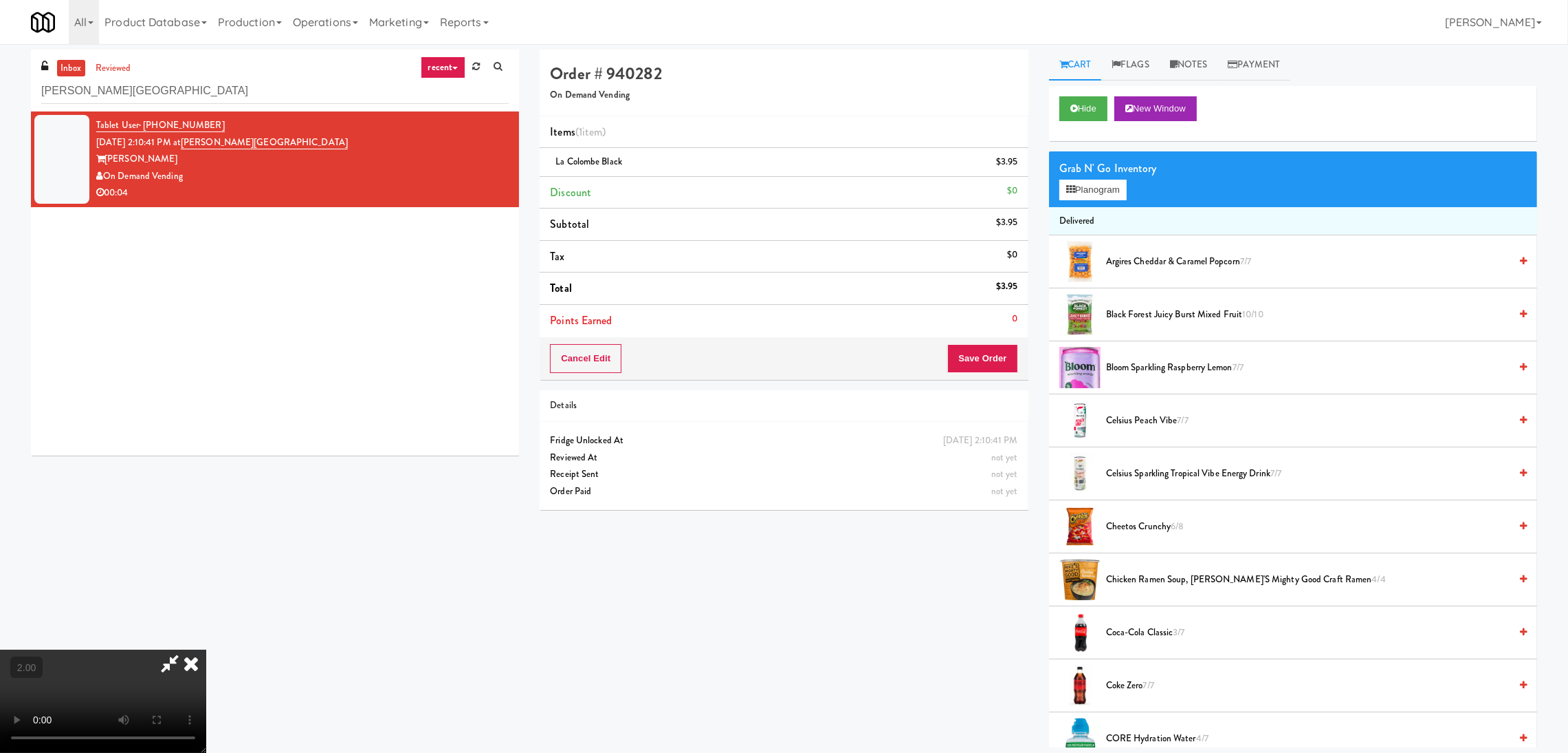
click at [206, 649] on video at bounding box center [103, 700] width 206 height 103
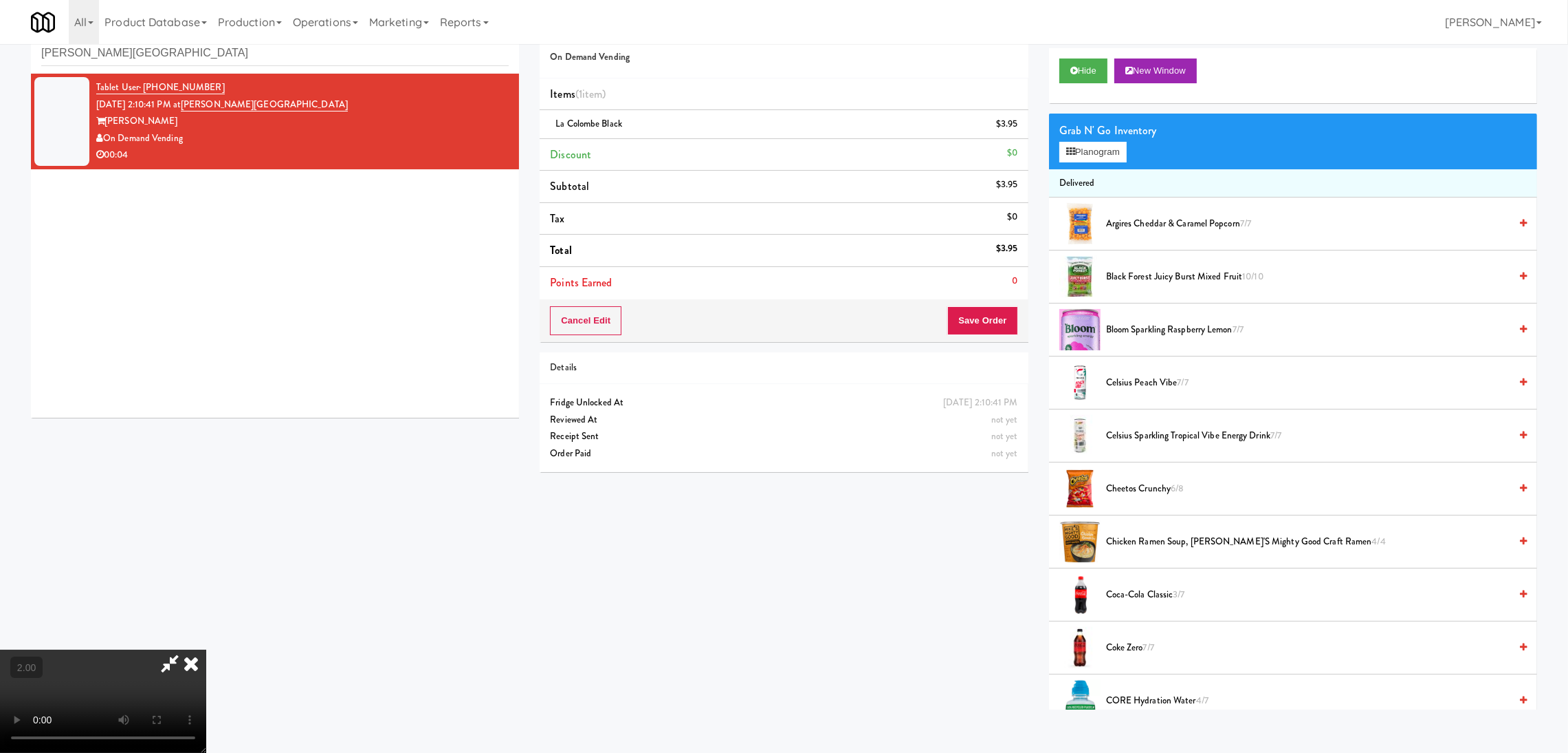
scroll to position [44, 0]
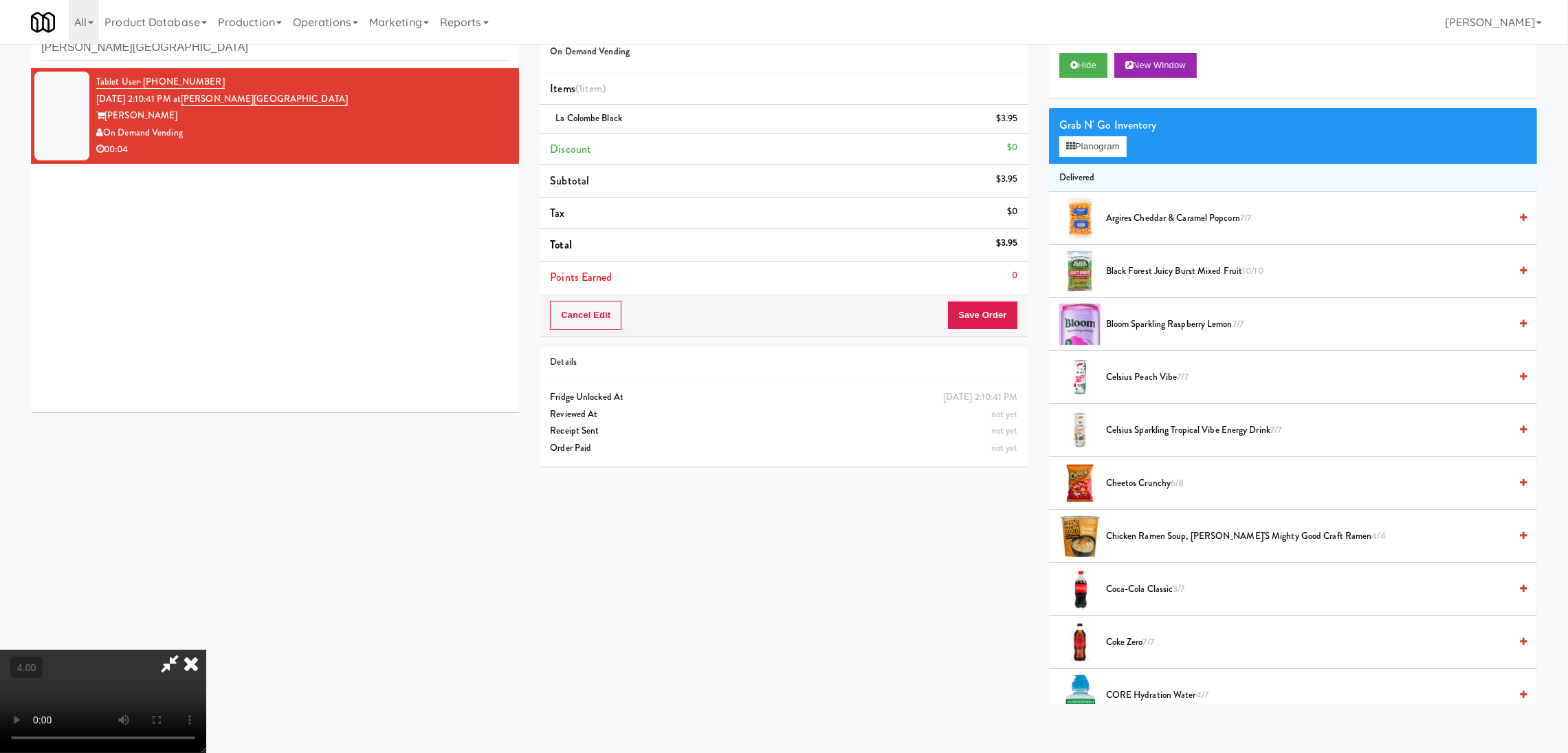
click at [206, 649] on video at bounding box center [103, 700] width 206 height 103
click at [983, 307] on button "Save Order" at bounding box center [982, 315] width 70 height 29
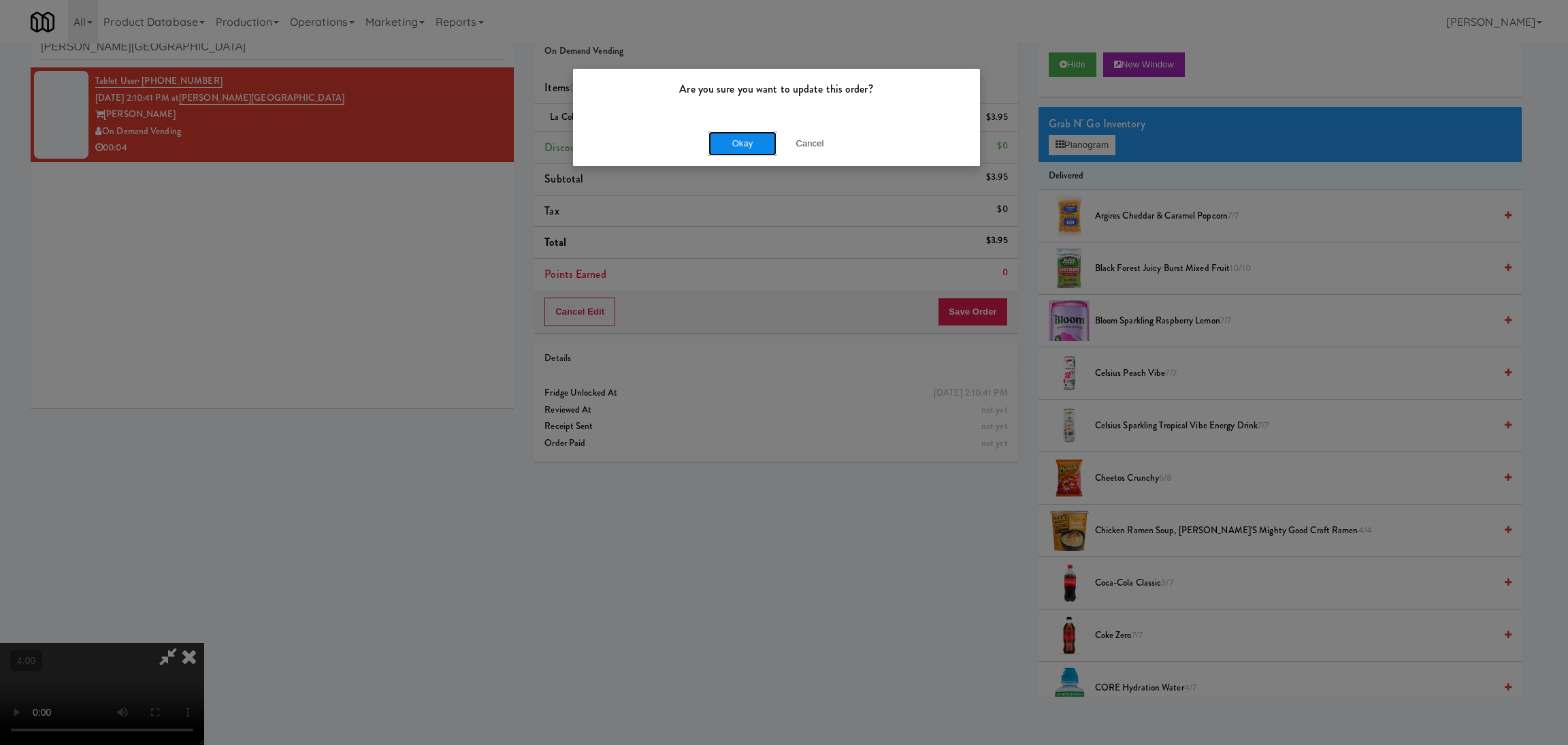
click at [734, 145] on button "Okay" at bounding box center [742, 143] width 68 height 24
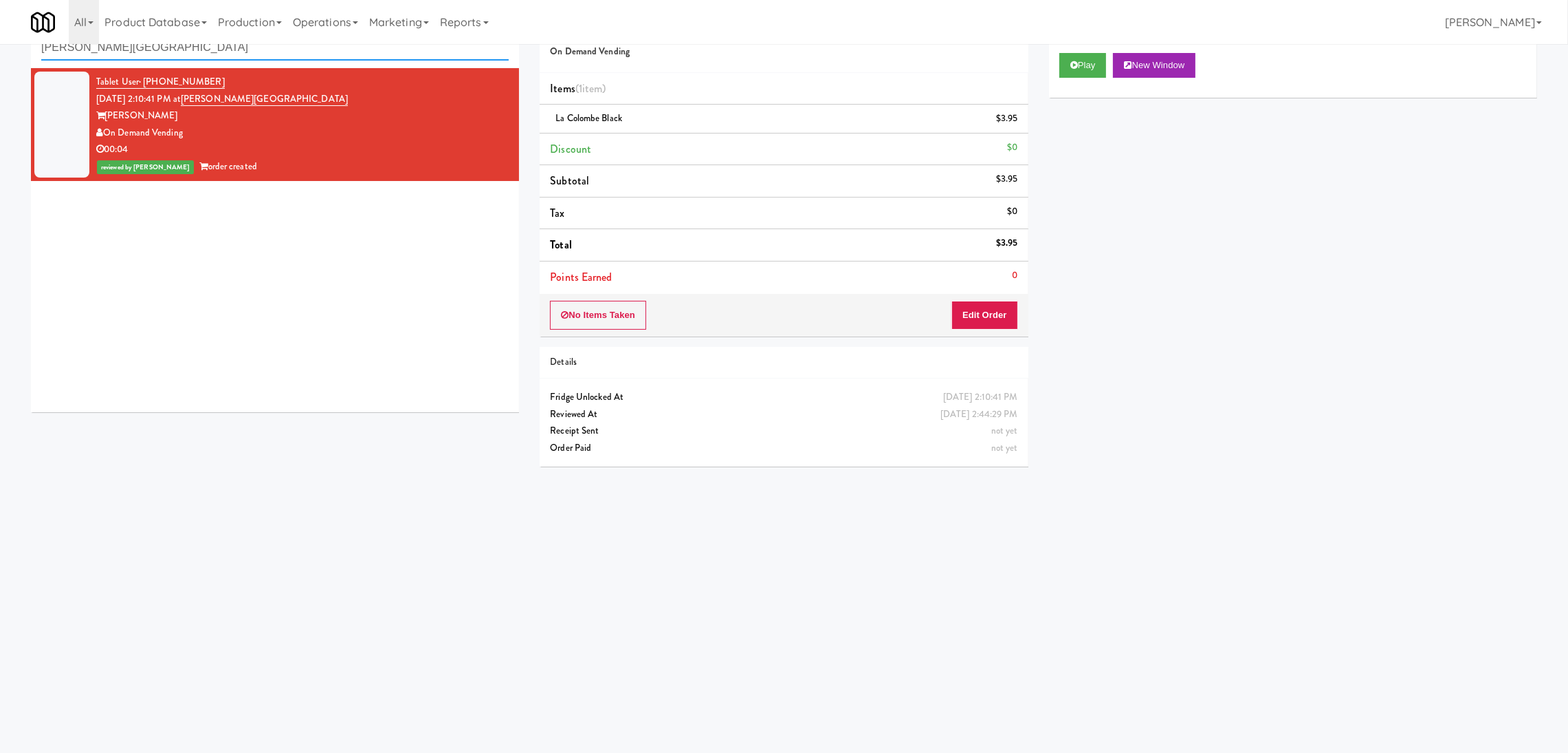
paste input "Spring & [PERSON_NAME] - Combo Cooler B"
drag, startPoint x: 327, startPoint y: 45, endPoint x: 0, endPoint y: 71, distance: 328.0
click at [0, 71] on div "inbox reviewed recent all unclear take inventory issue suspicious failed recent…" at bounding box center [784, 283] width 1568 height 552
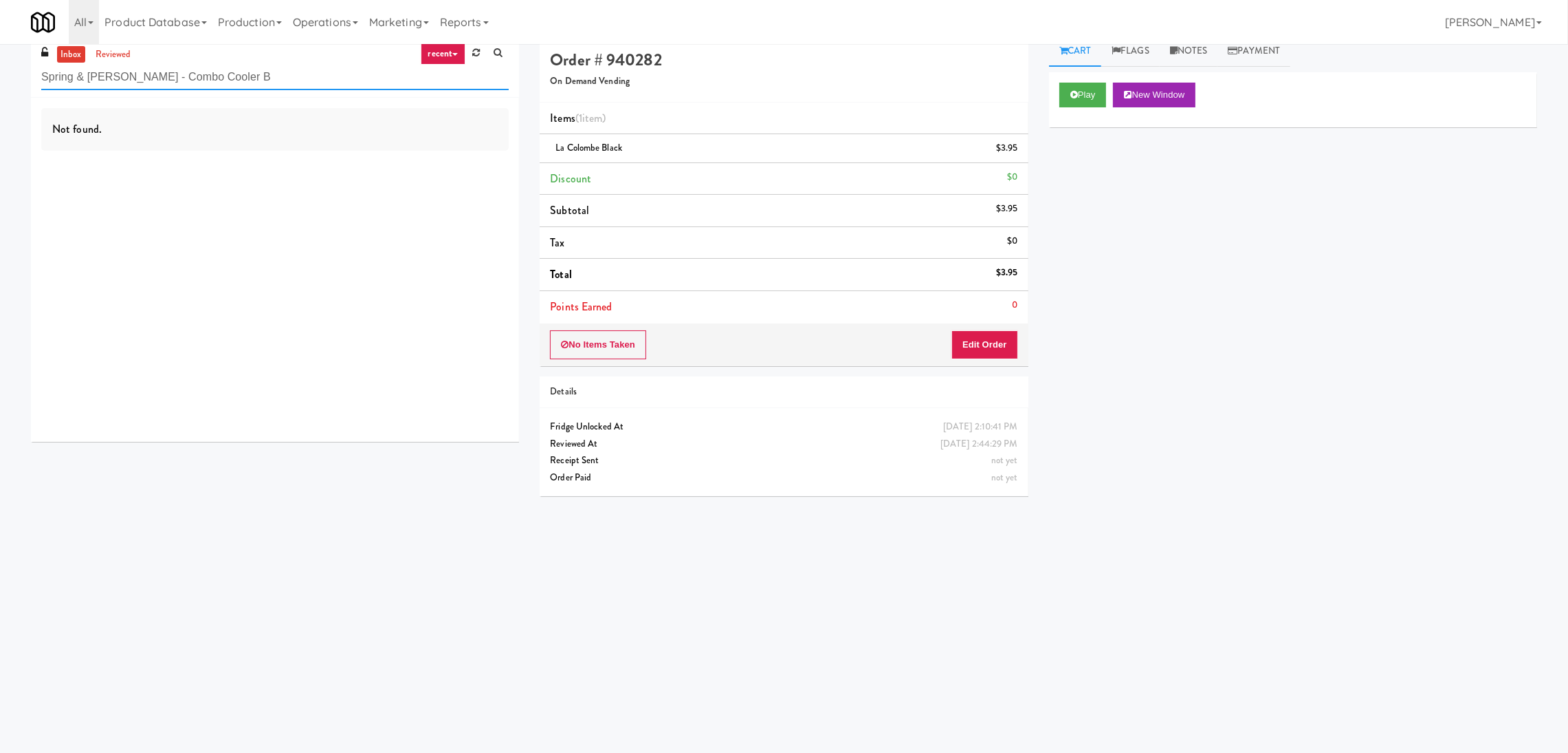
scroll to position [0, 0]
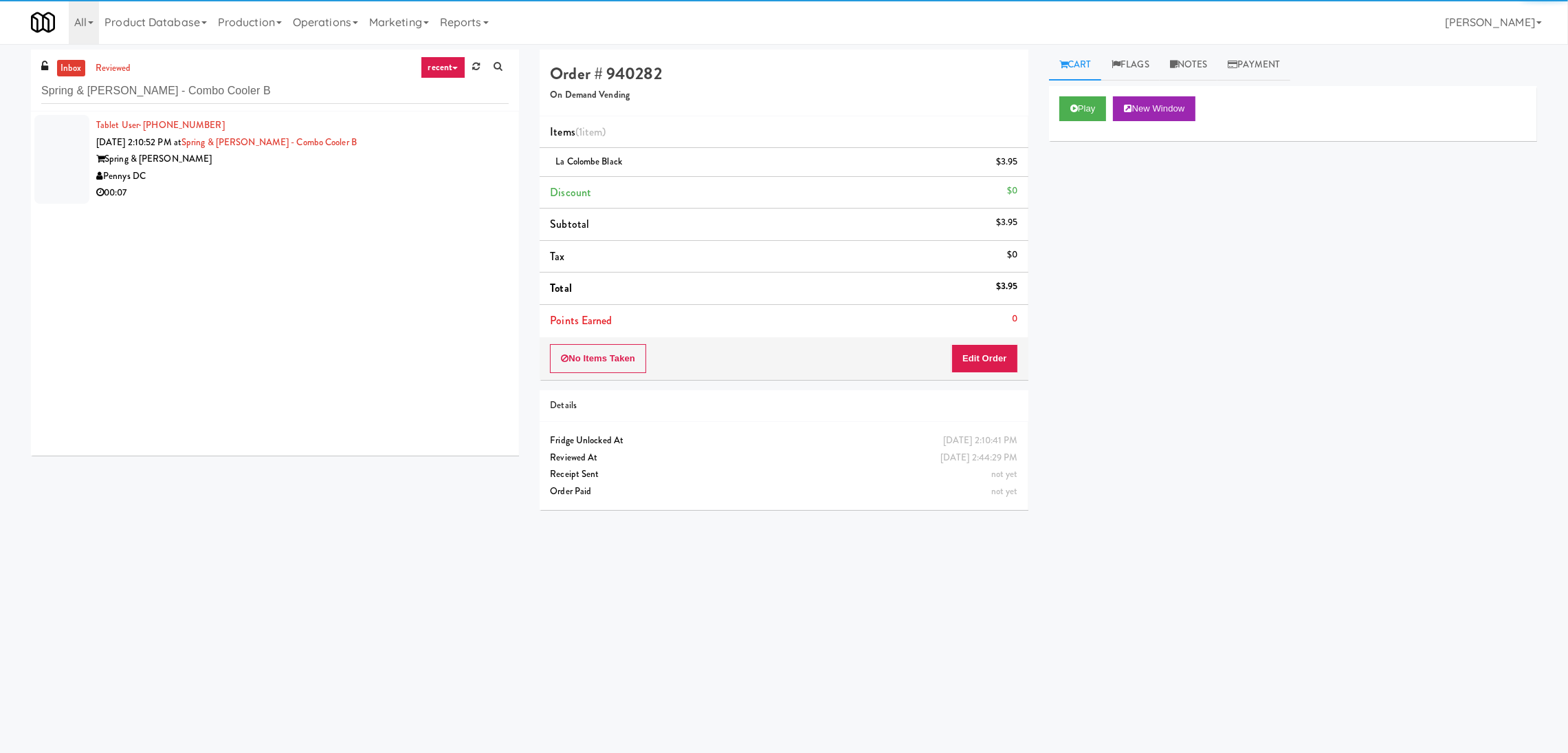
click at [364, 214] on div "Tablet User · (513) 725-7966 [DATE] 2:10:52 PM at Spring & [PERSON_NAME] - Comb…" at bounding box center [275, 283] width 488 height 344
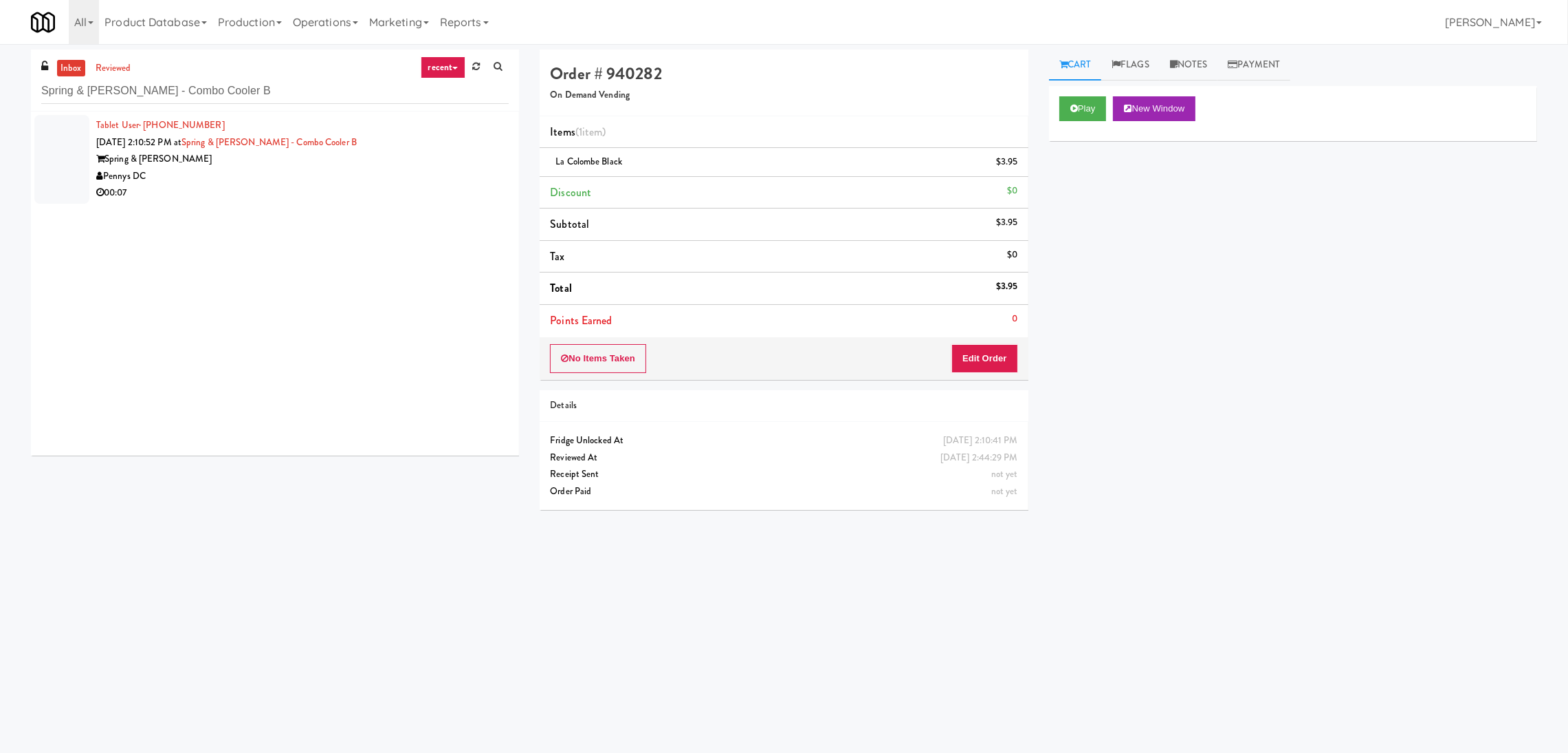
click at [438, 175] on div "Pennys DC" at bounding box center [302, 176] width 413 height 17
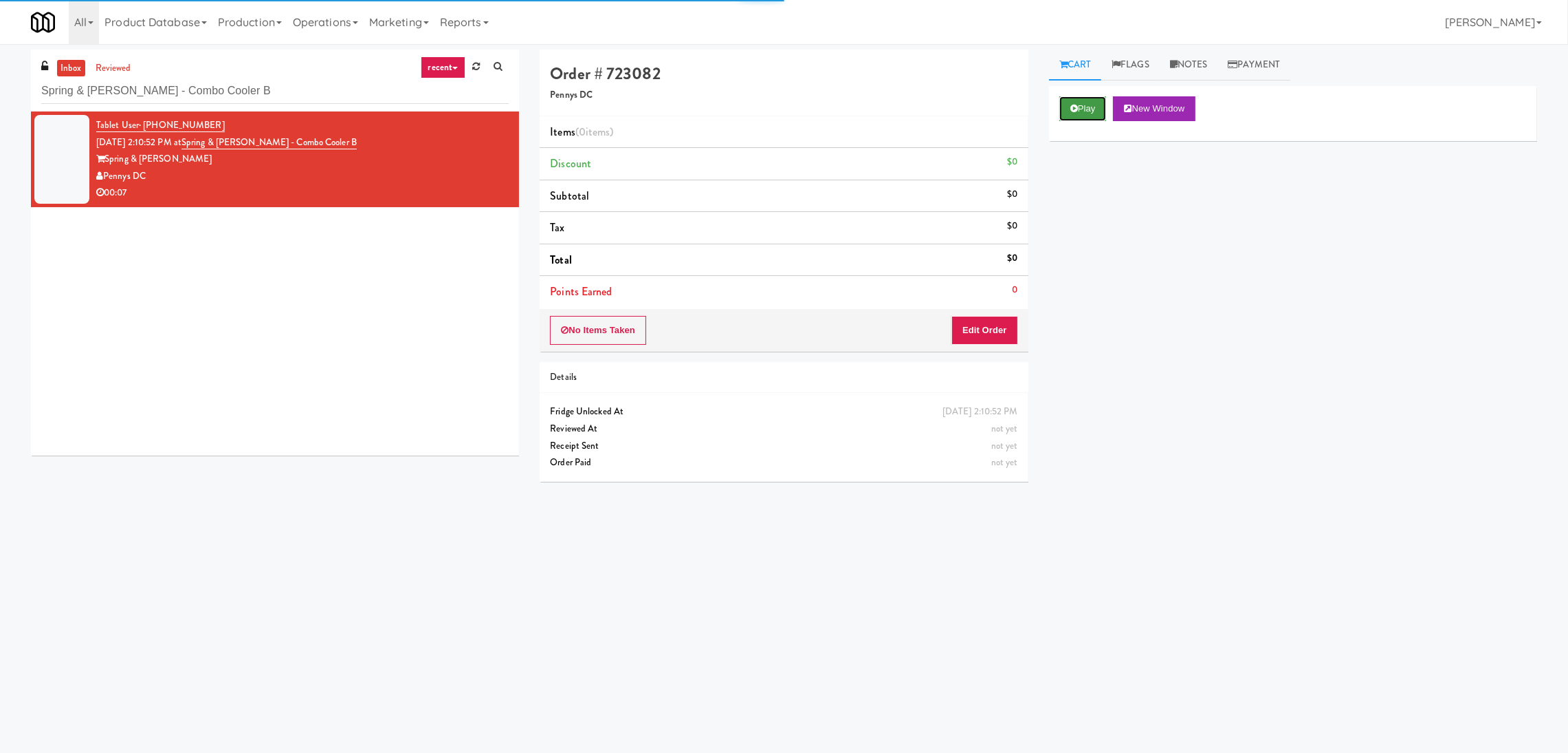
click at [1104, 108] on button "Play" at bounding box center [1083, 108] width 47 height 25
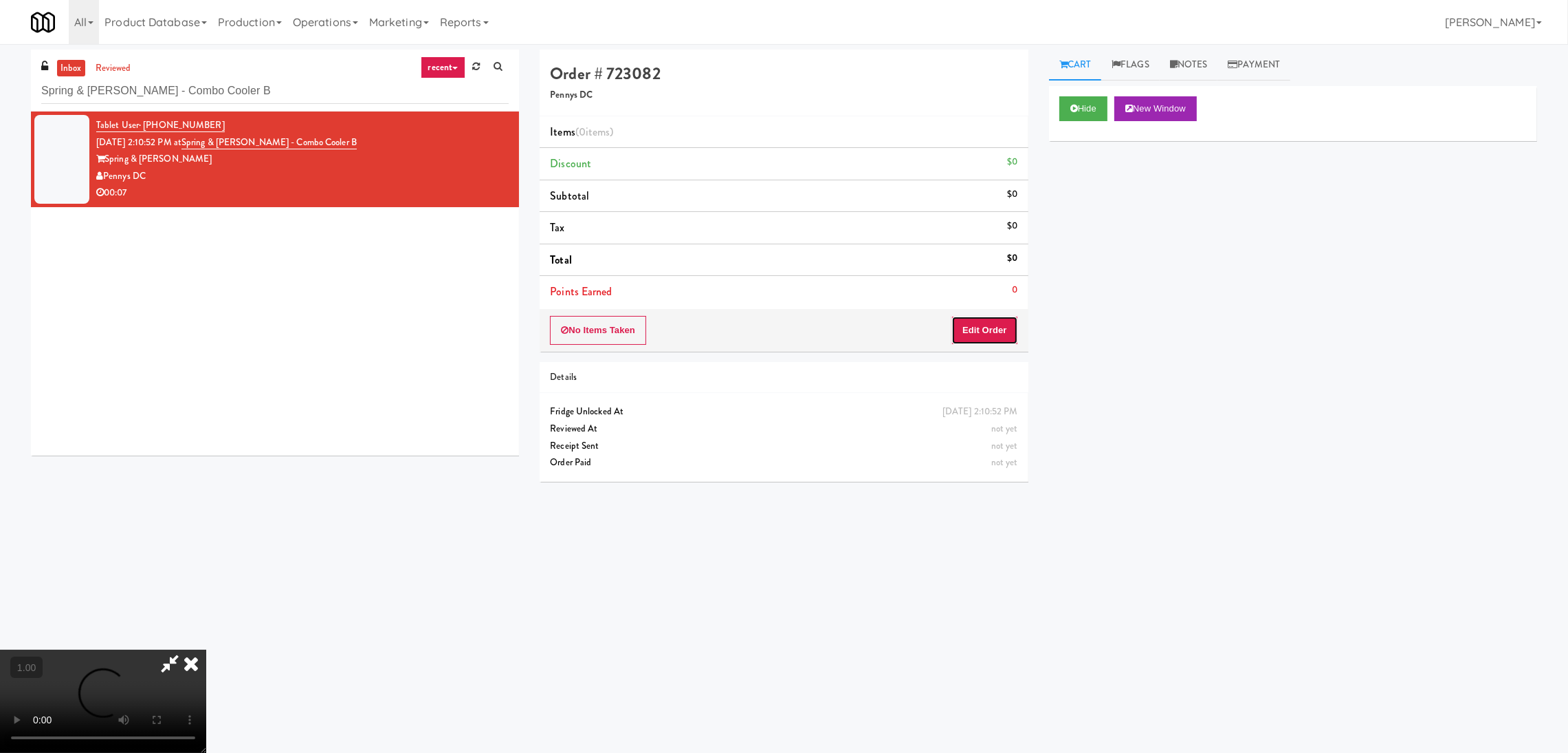
click at [991, 326] on button "Edit Order" at bounding box center [984, 330] width 67 height 29
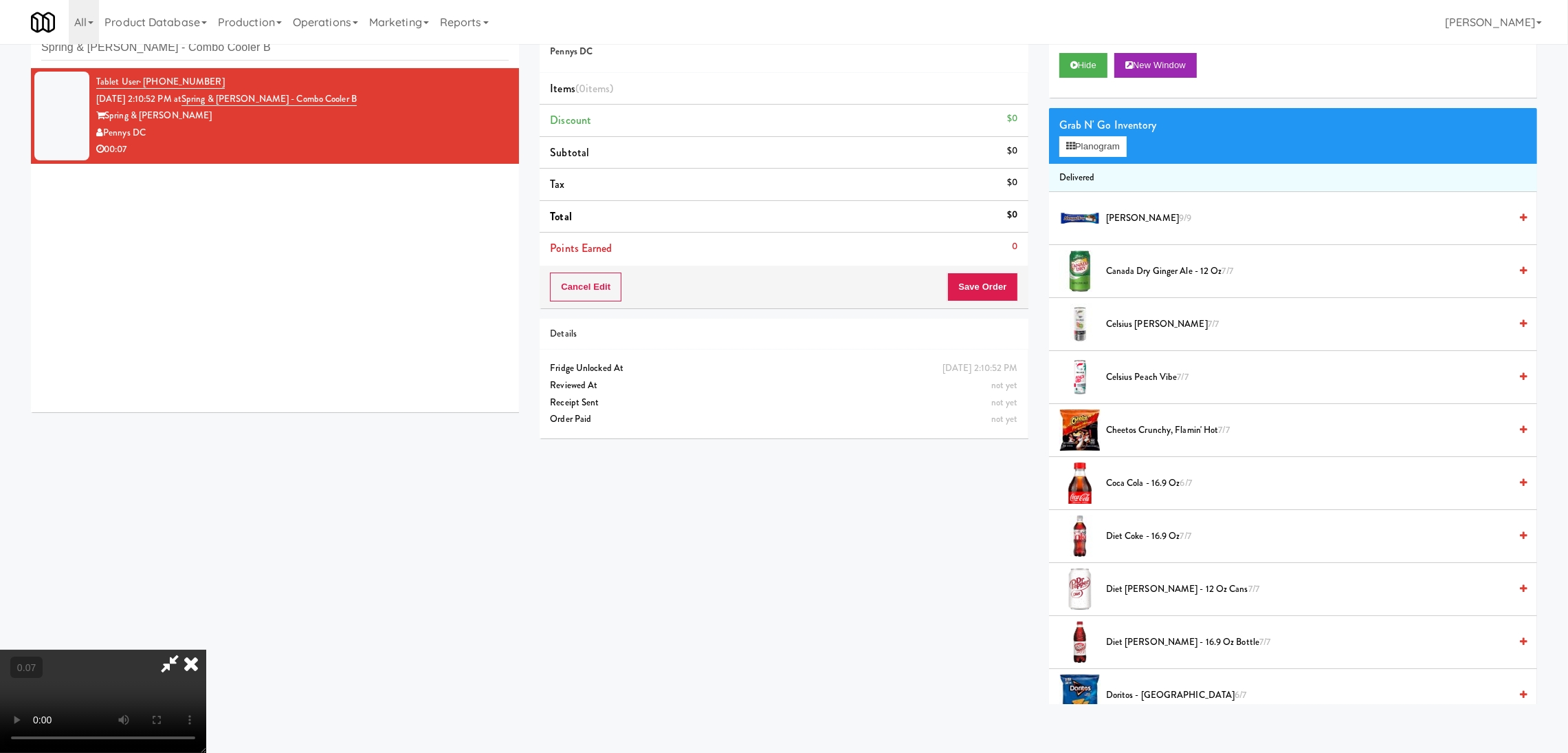
scroll to position [206, 0]
click at [1091, 141] on button "Planogram" at bounding box center [1093, 146] width 67 height 21
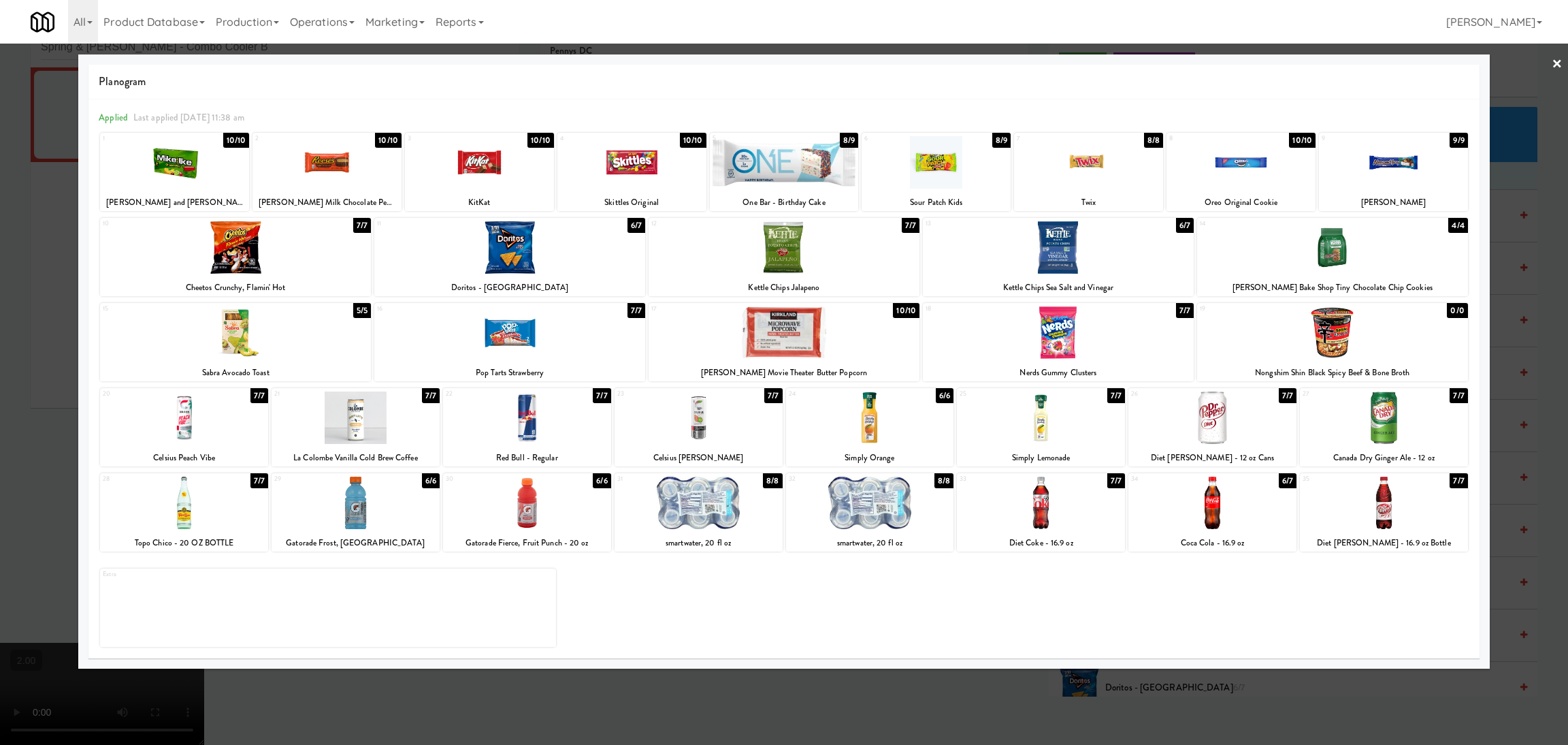
click at [407, 523] on div at bounding box center [355, 502] width 168 height 52
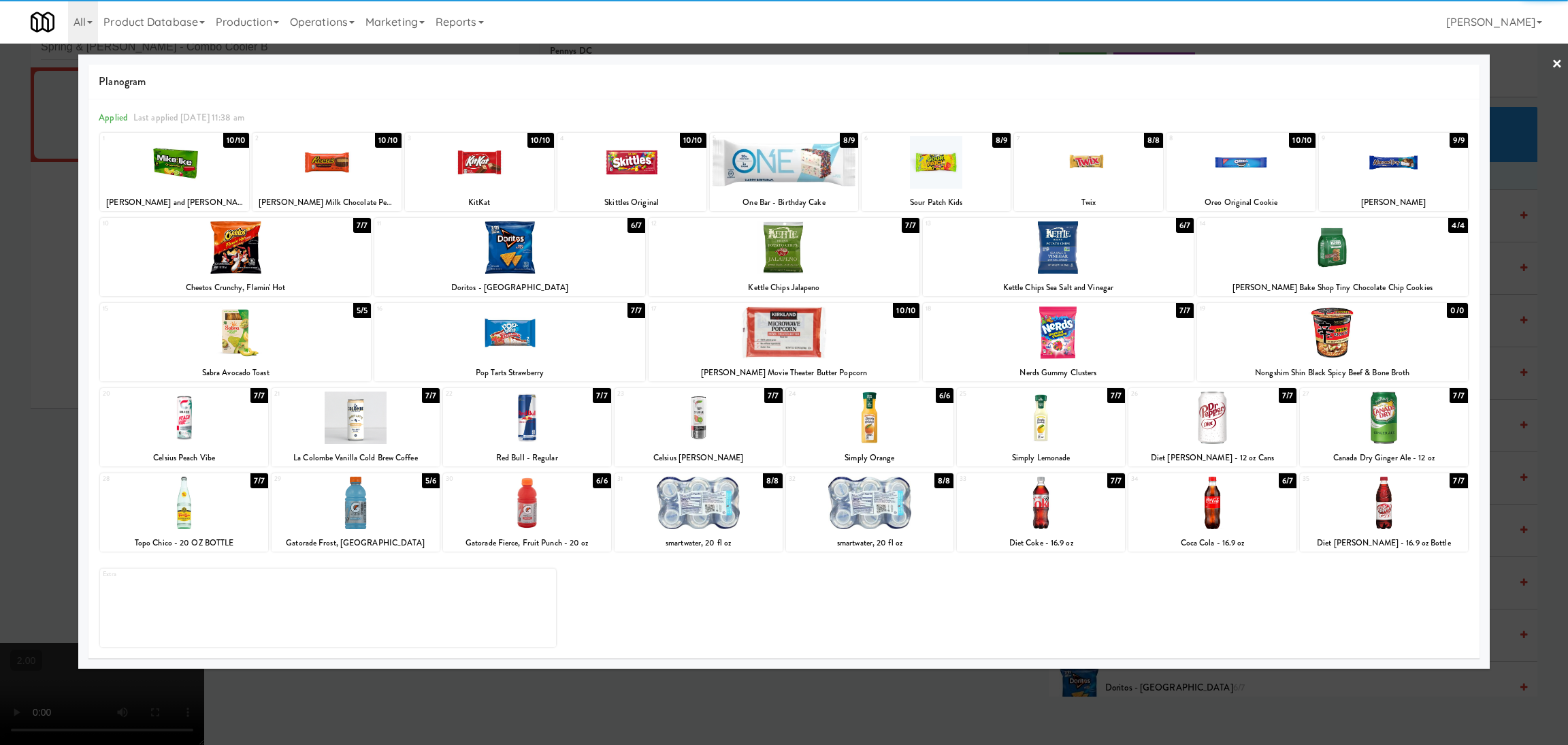
click at [879, 515] on div at bounding box center [870, 502] width 168 height 52
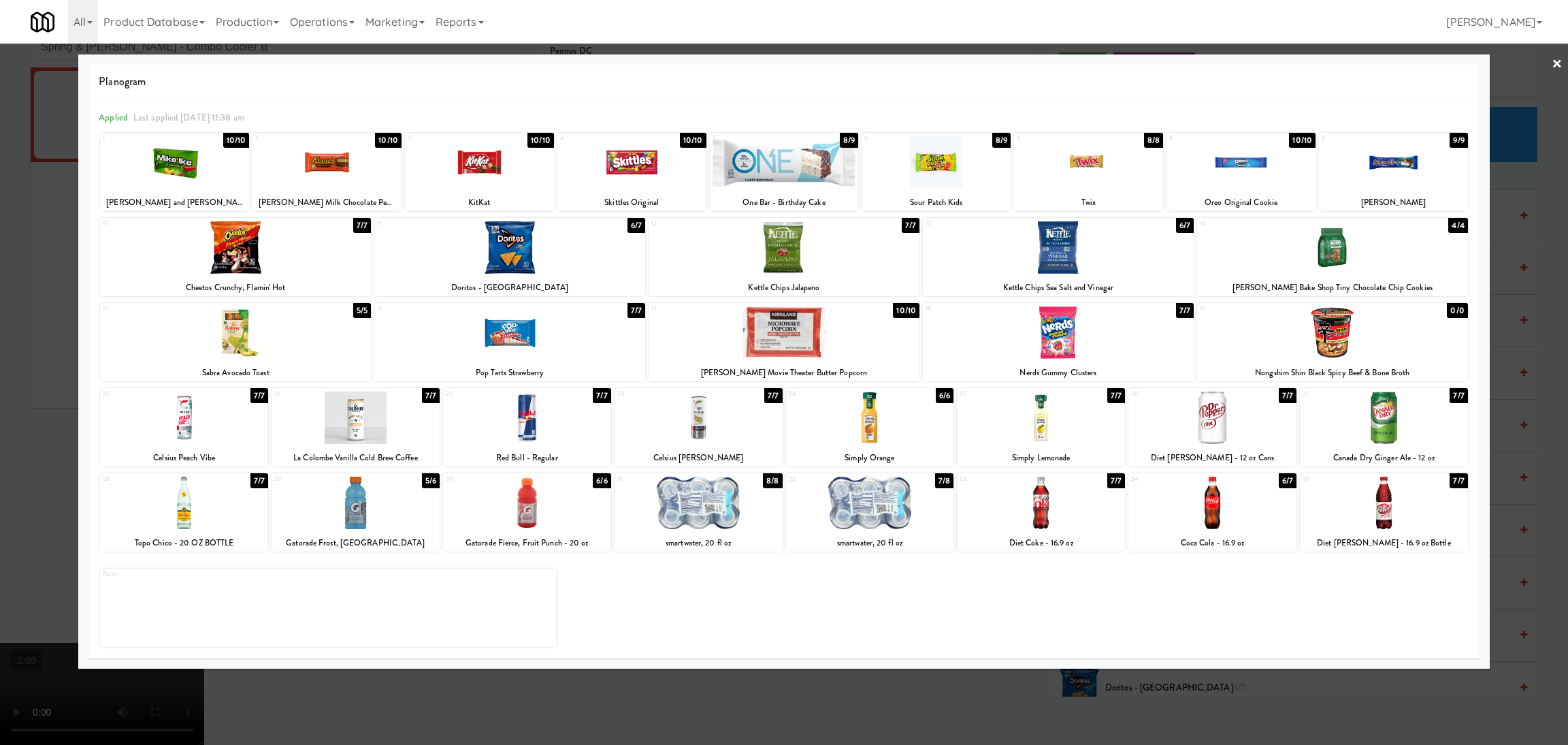
drag, startPoint x: 0, startPoint y: 433, endPoint x: 275, endPoint y: 418, distance: 275.4
click at [1, 433] on div at bounding box center [784, 372] width 1568 height 745
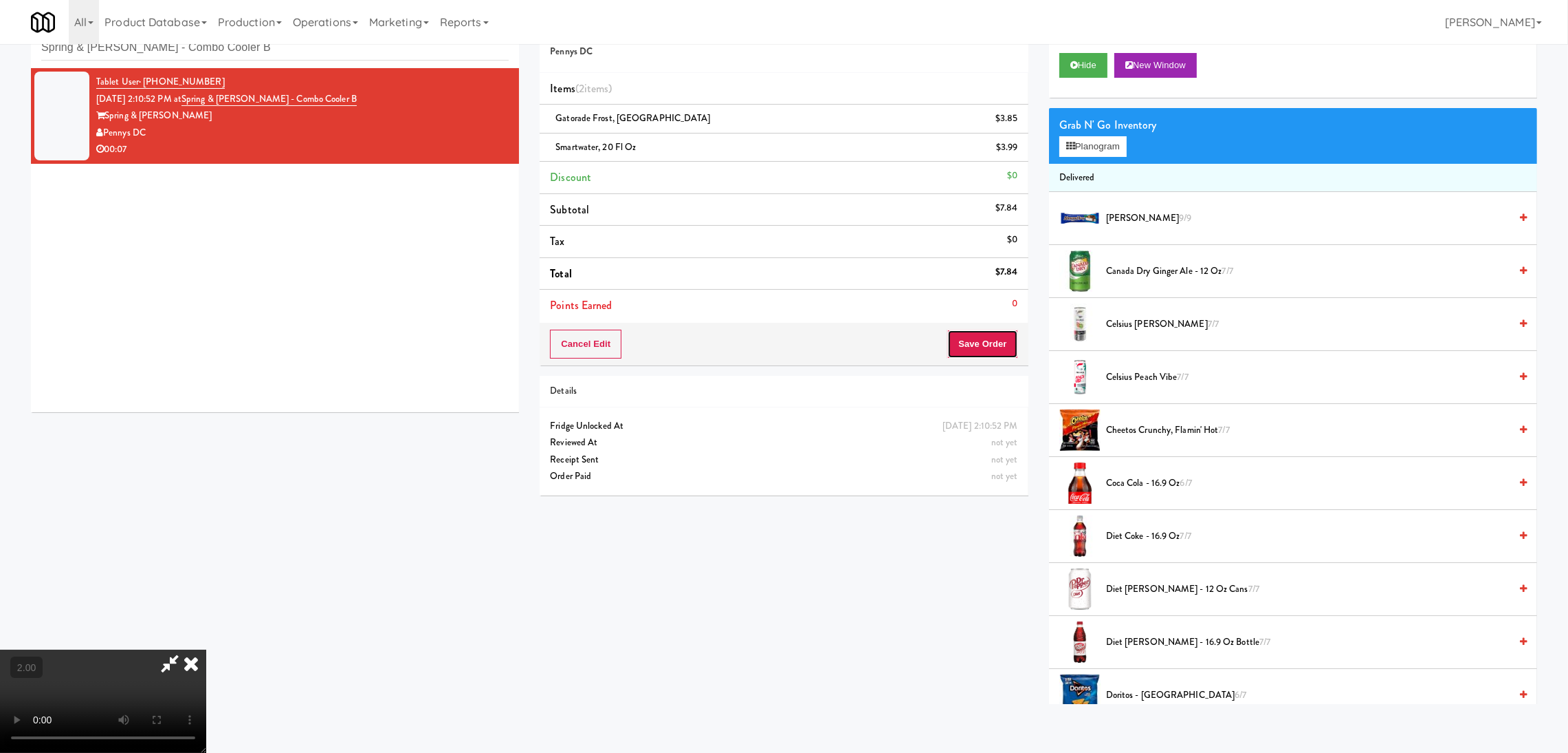
click at [997, 350] on button "Save Order" at bounding box center [982, 344] width 70 height 29
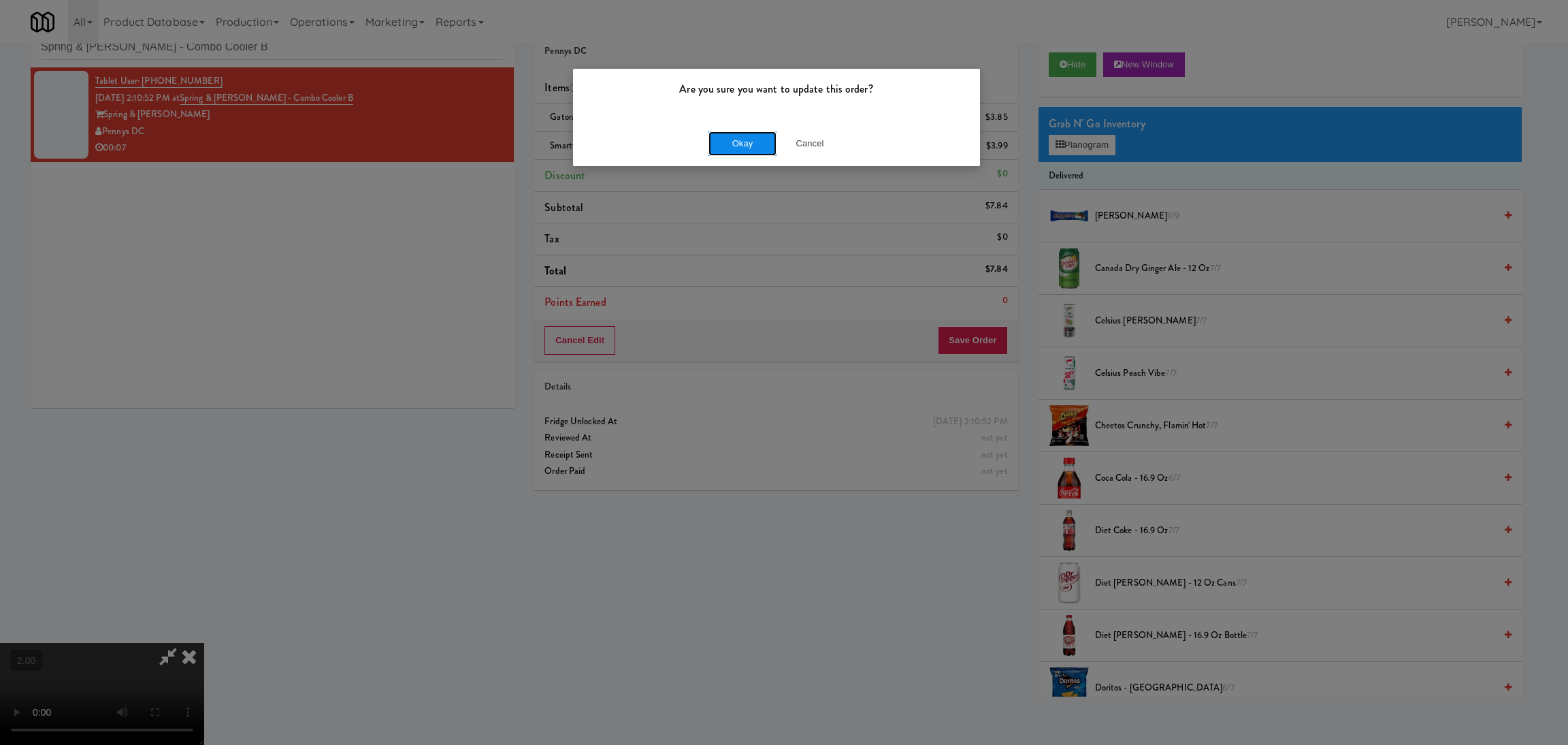
click at [745, 143] on button "Okay" at bounding box center [742, 143] width 68 height 24
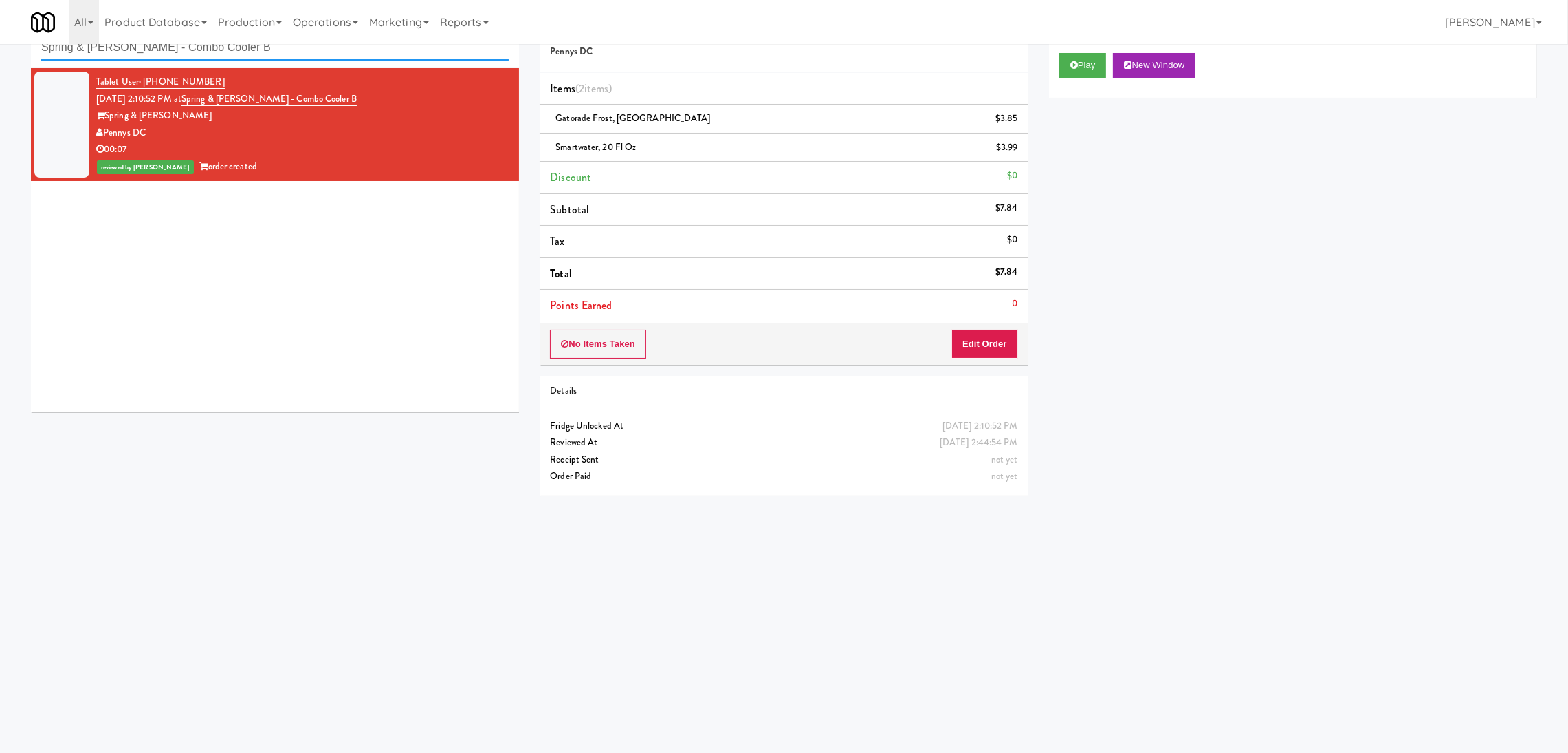
paste input "Gallery 64 - Pantry - Right"
drag, startPoint x: 309, startPoint y: 41, endPoint x: 0, endPoint y: 80, distance: 311.5
click at [0, 79] on div "inbox reviewed recent all unclear take inventory issue suspicious failed recent…" at bounding box center [784, 283] width 1568 height 552
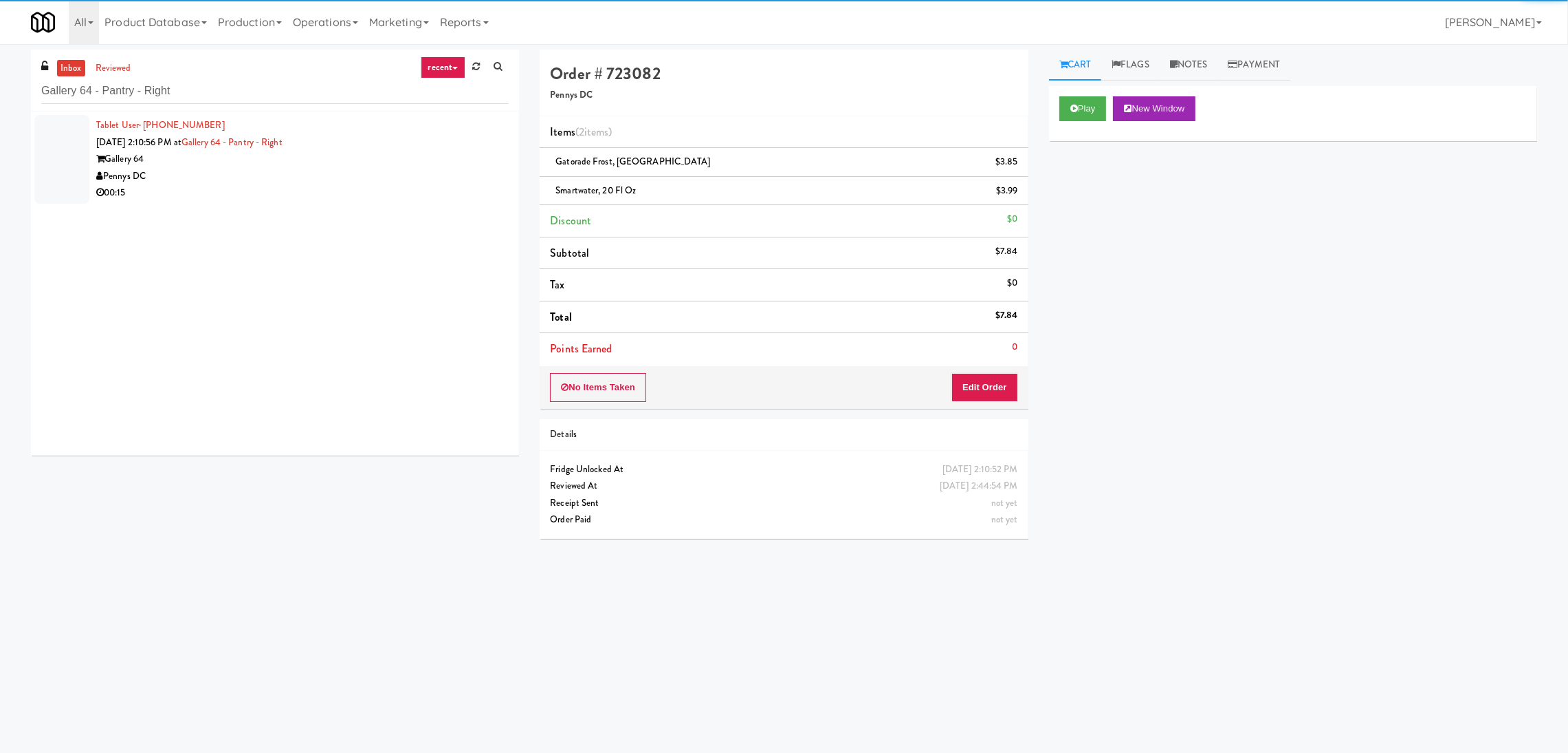
click at [440, 173] on div "Pennys DC" at bounding box center [302, 176] width 413 height 17
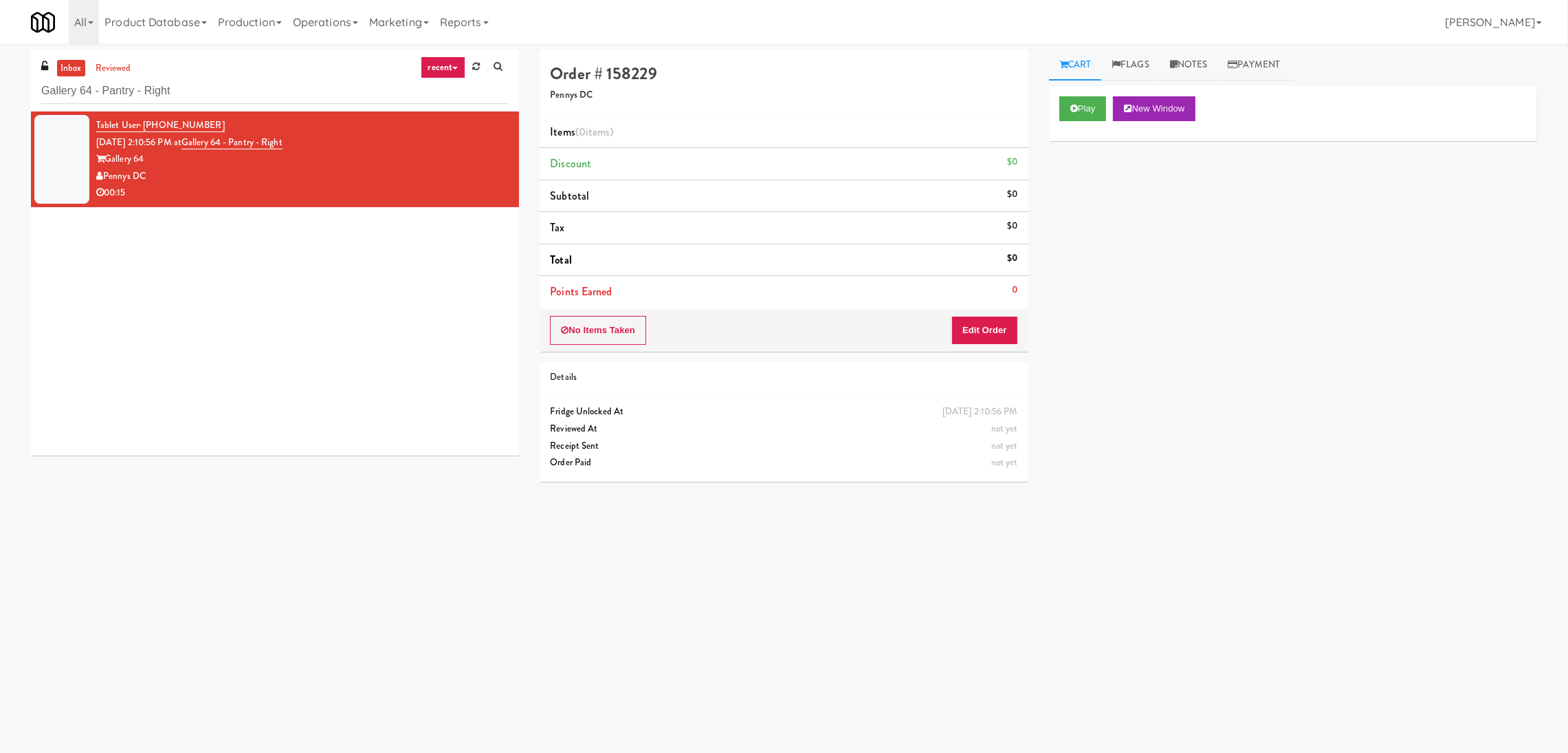
click at [1112, 108] on div "Play New Window" at bounding box center [1293, 108] width 467 height 25
click at [1092, 118] on button "Play" at bounding box center [1083, 108] width 47 height 25
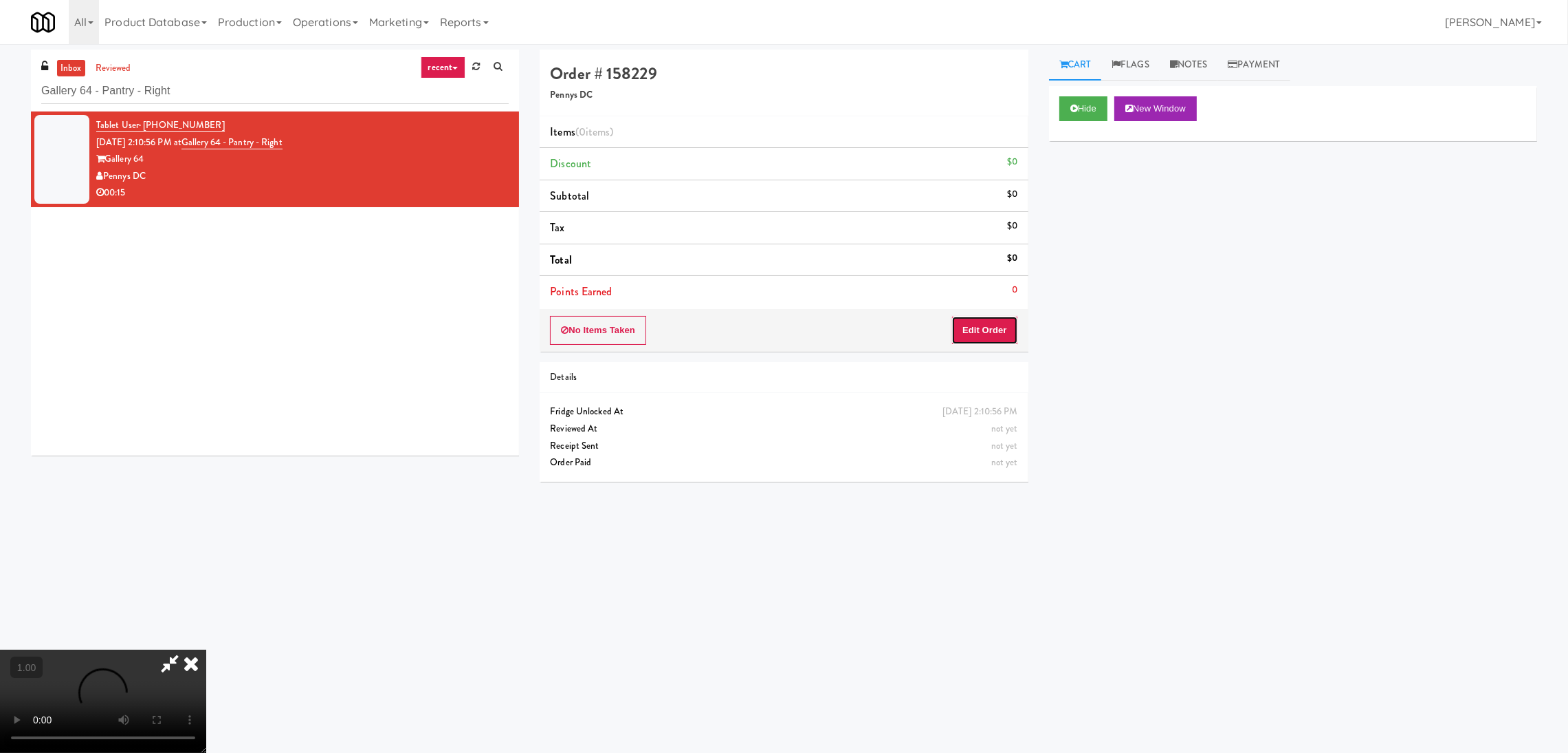
click at [988, 322] on button "Edit Order" at bounding box center [984, 330] width 67 height 29
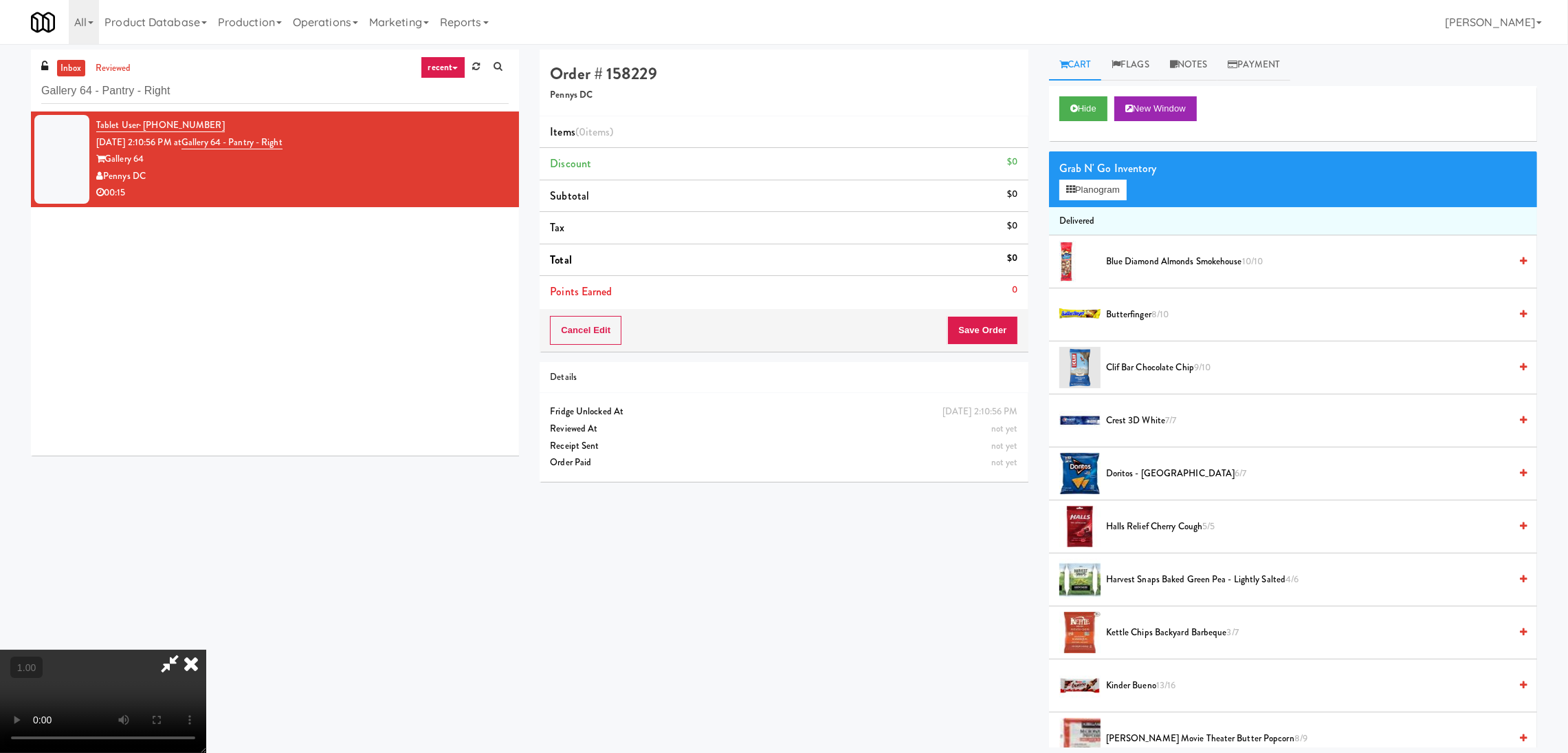
click at [206, 649] on video at bounding box center [103, 700] width 206 height 103
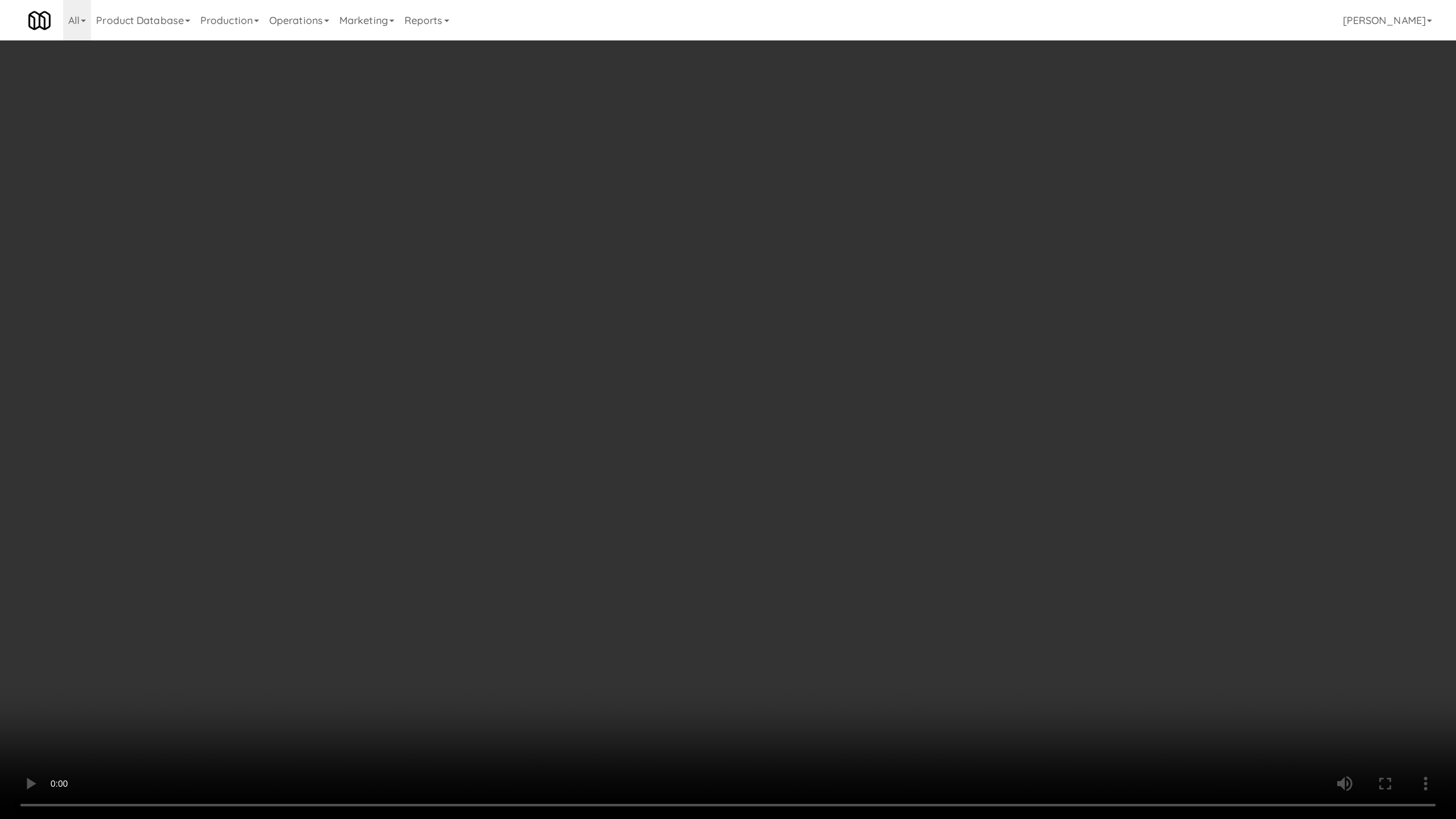
click at [677, 574] on video at bounding box center [728, 410] width 1456 height 819
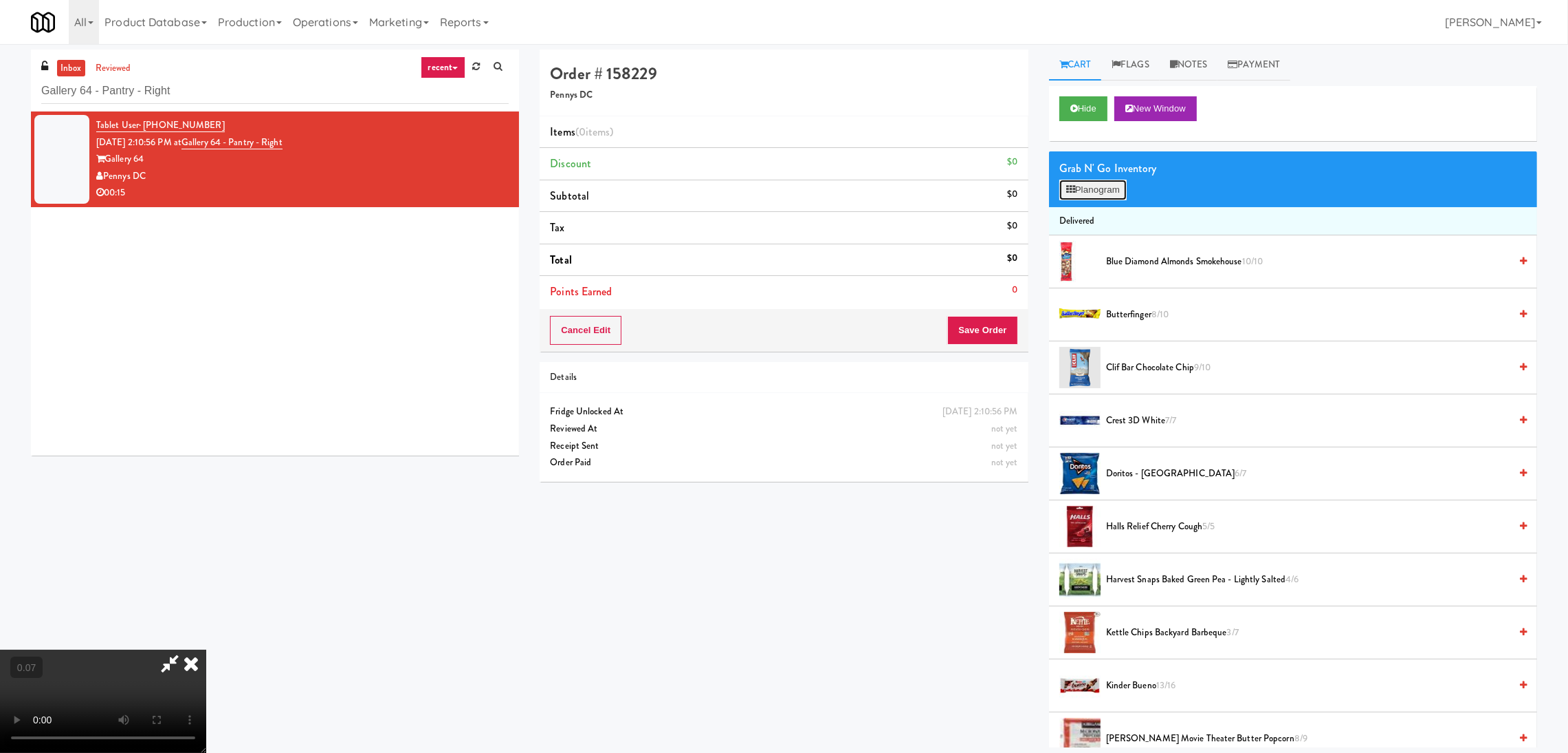
click at [1100, 198] on button "Planogram" at bounding box center [1093, 190] width 67 height 21
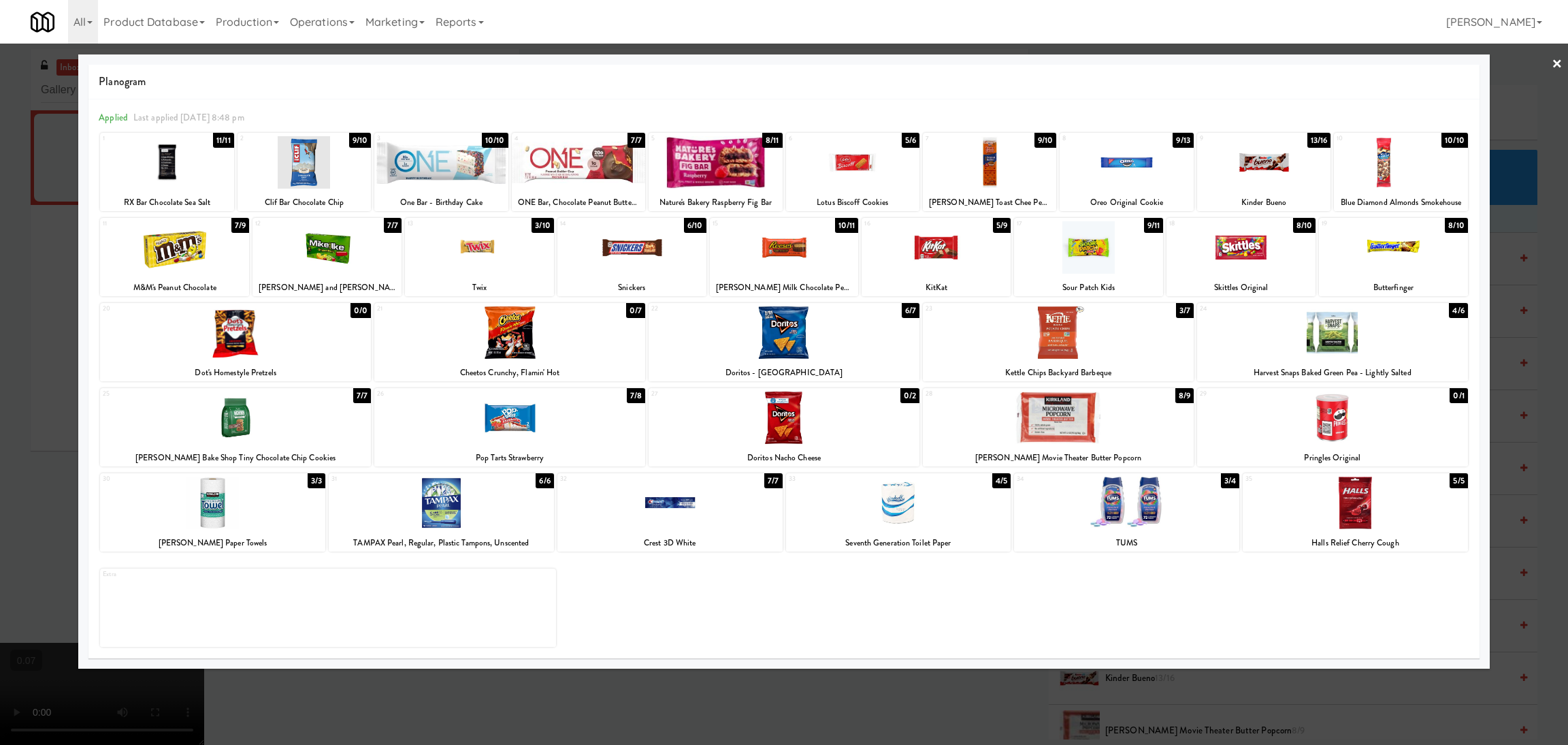
click at [825, 340] on div at bounding box center [784, 333] width 271 height 52
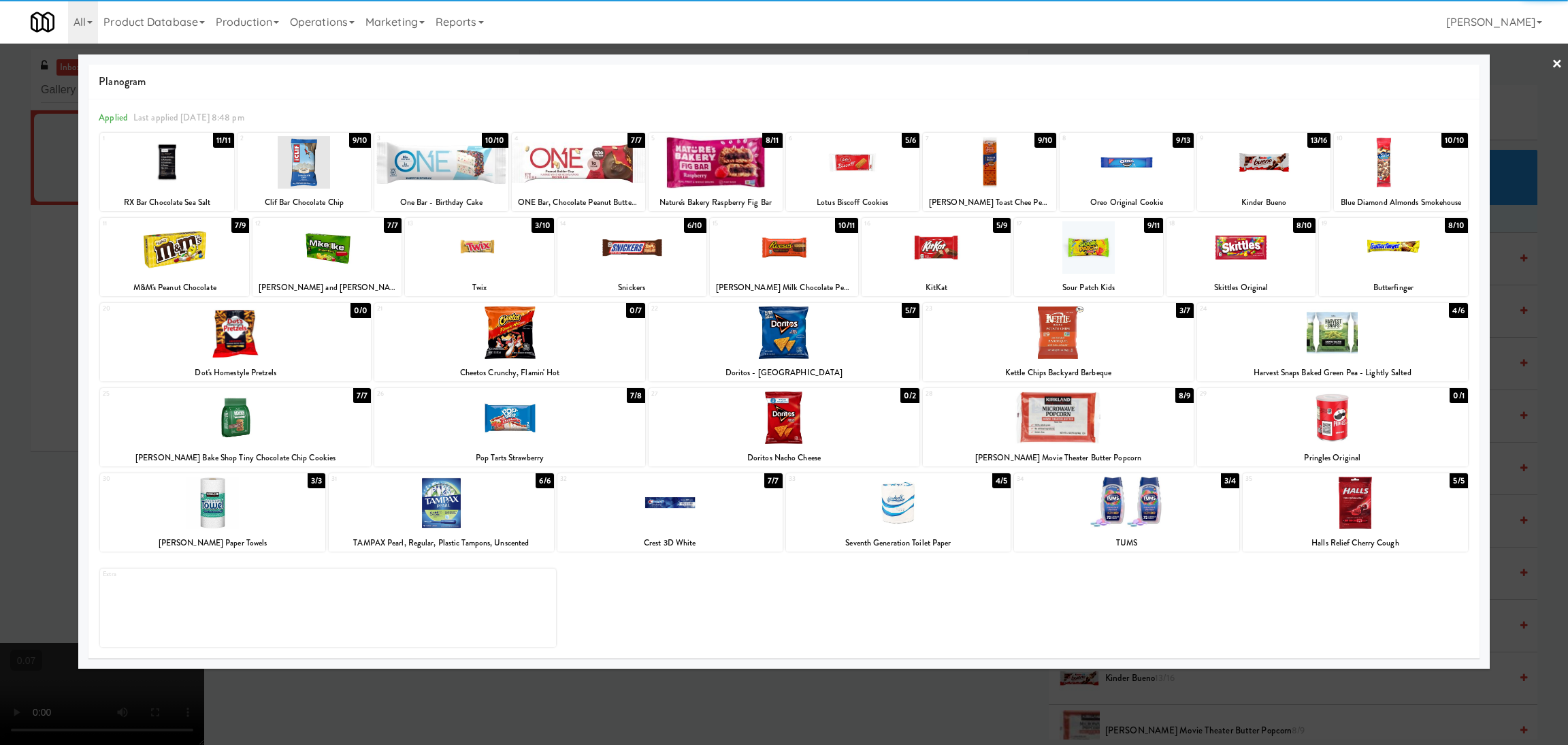
click at [907, 531] on div "33 4/5 Seventh Generation Toilet Paper" at bounding box center [899, 512] width 225 height 78
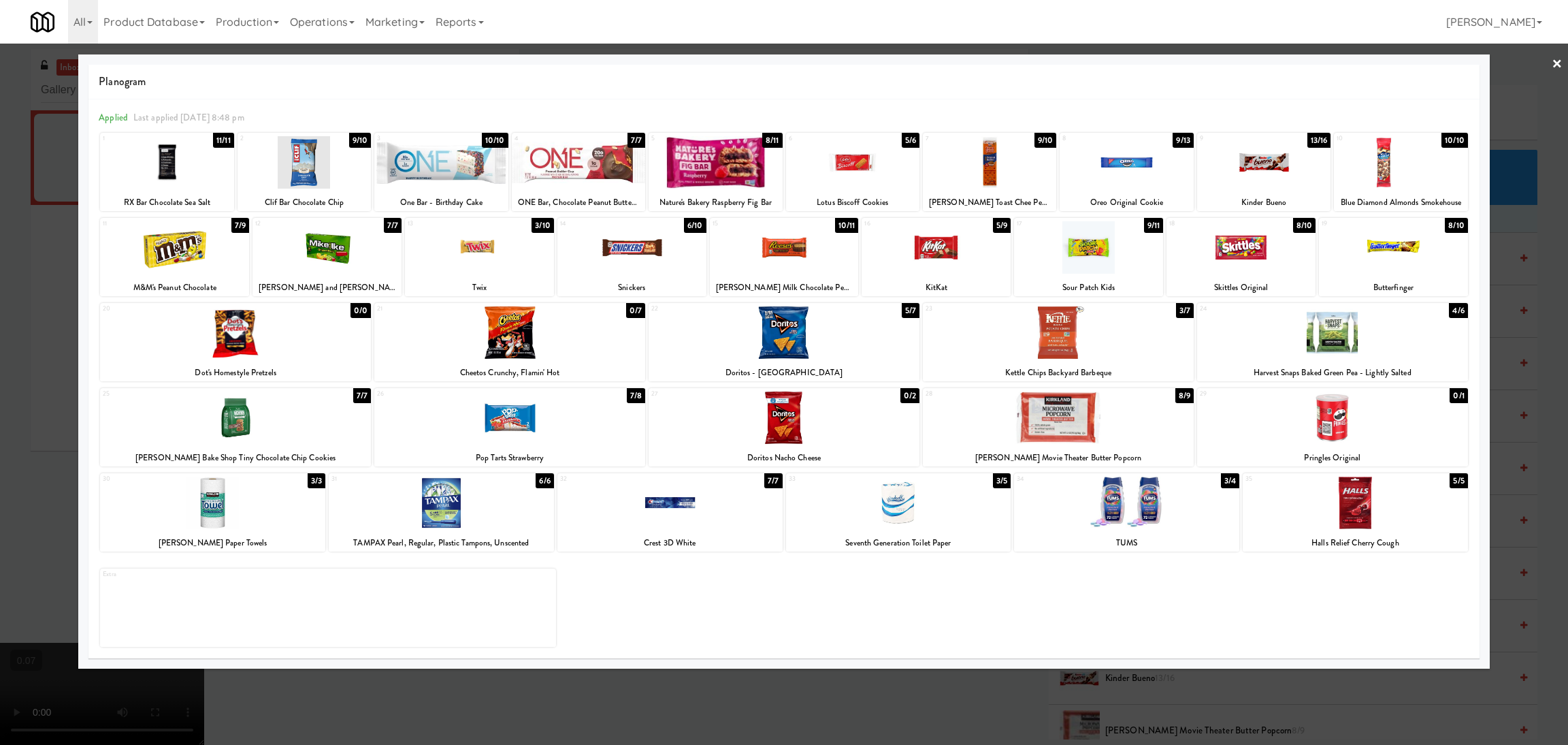
click at [1107, 253] on div at bounding box center [1087, 247] width 149 height 52
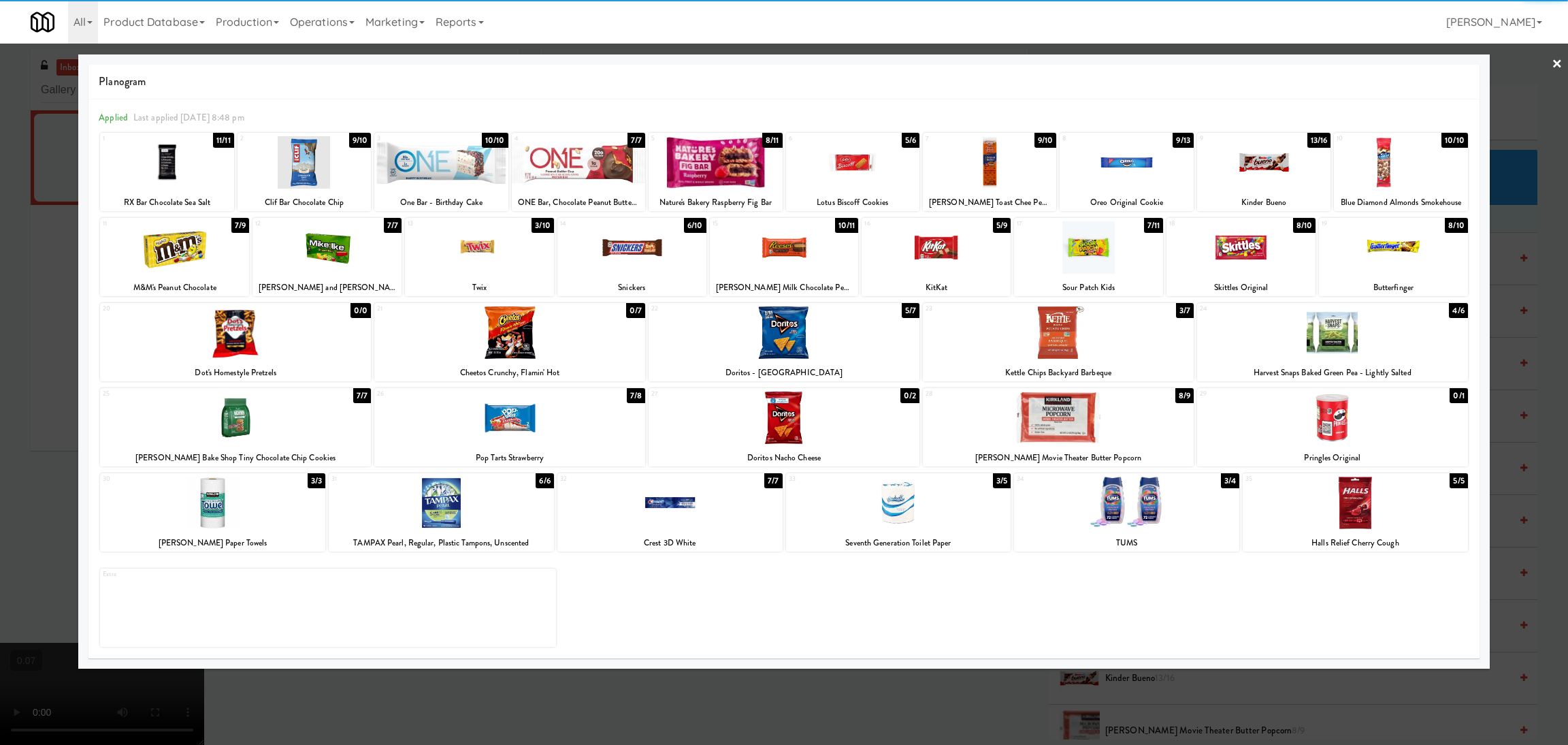
click at [0, 314] on div at bounding box center [784, 372] width 1568 height 745
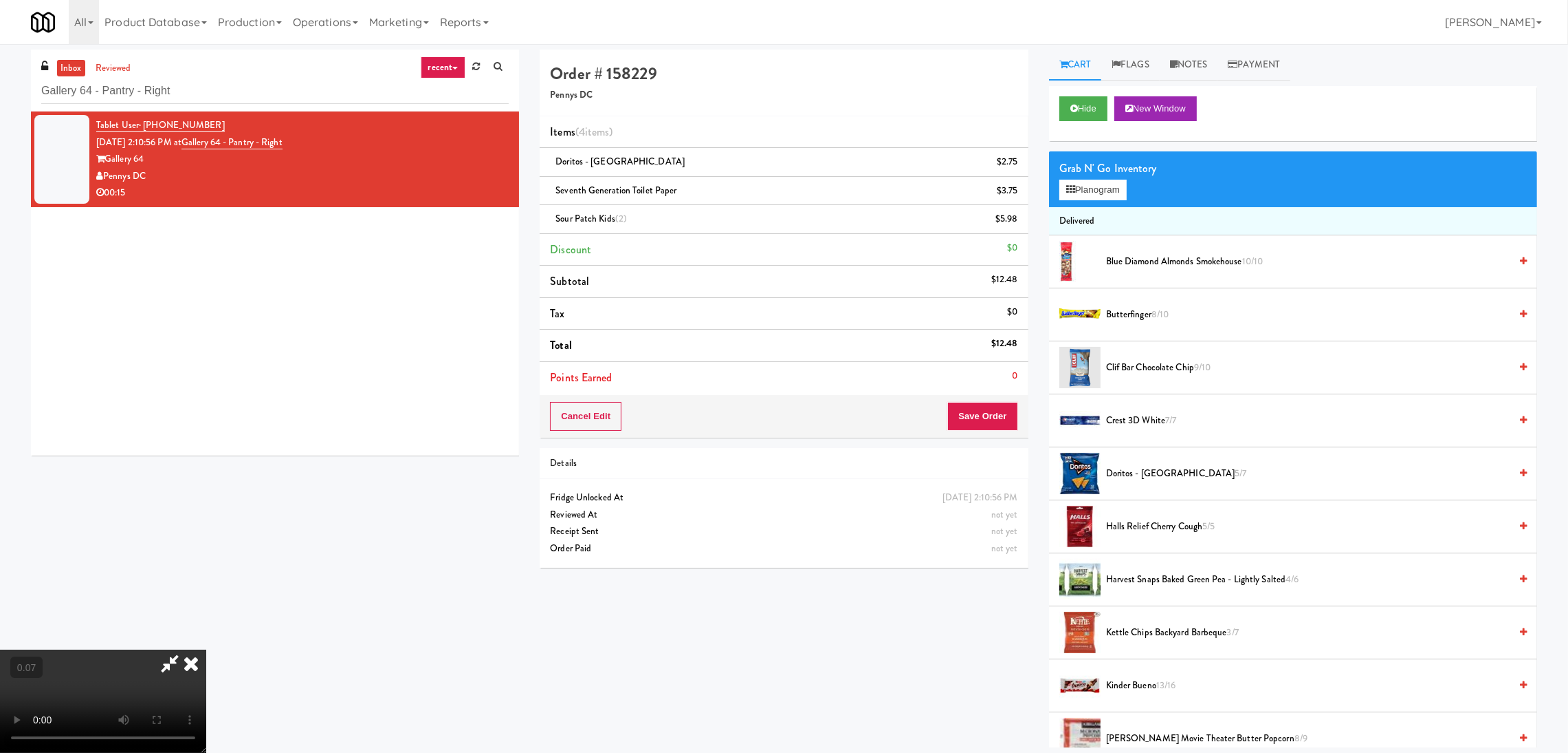
click at [206, 649] on video at bounding box center [103, 700] width 206 height 103
click at [979, 433] on div "Cancel Edit Save Order" at bounding box center [784, 416] width 488 height 43
click at [968, 418] on button "Save Order" at bounding box center [982, 417] width 70 height 29
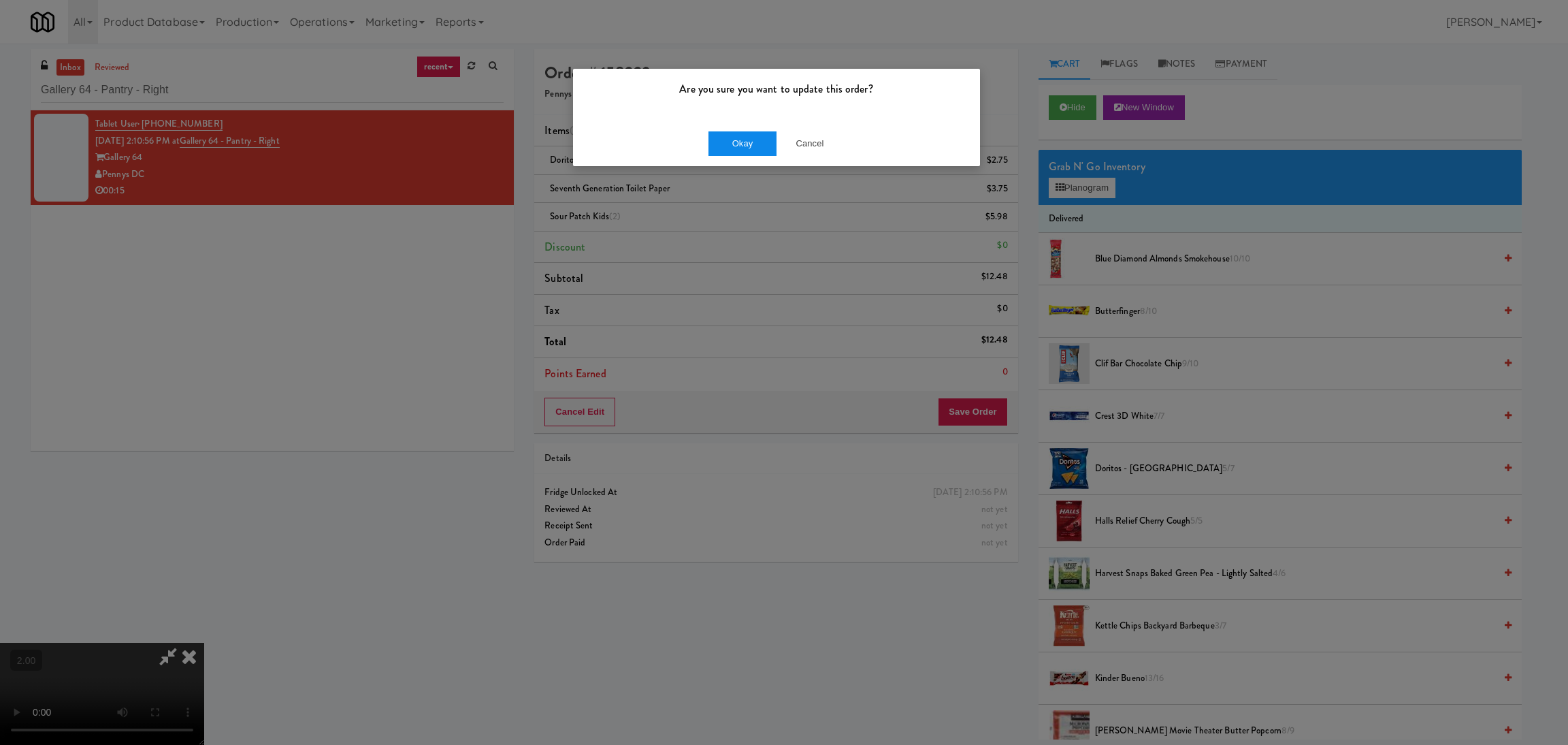
click at [736, 154] on div "Okay Cancel" at bounding box center [775, 143] width 407 height 46
click at [745, 143] on button "Okay" at bounding box center [742, 143] width 68 height 24
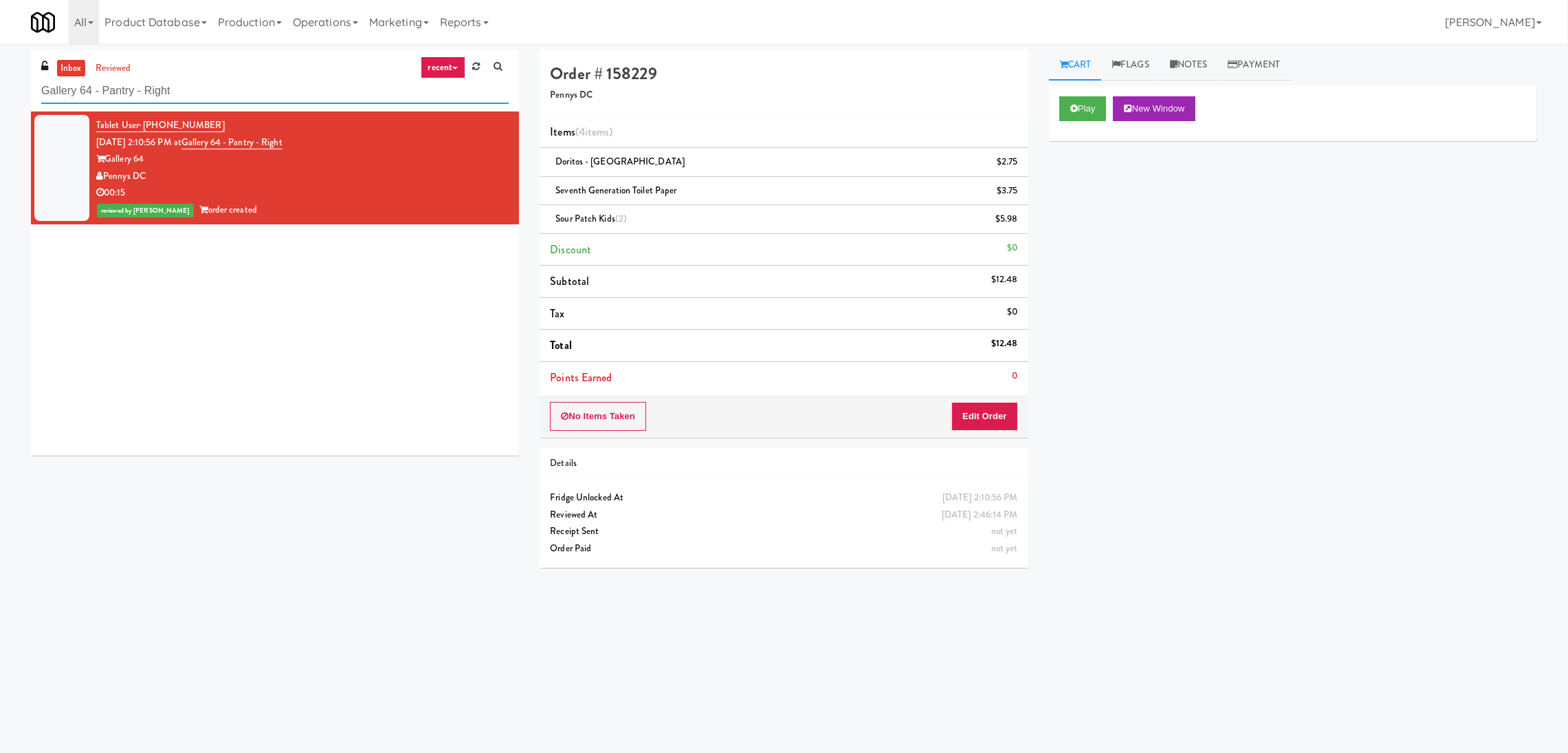
paste input "Paradox - Ambient - Lef"
drag, startPoint x: 234, startPoint y: 95, endPoint x: 0, endPoint y: 71, distance: 235.2
click at [0, 71] on div "inbox reviewed recent all unclear take inventory issue suspicious failed recent…" at bounding box center [784, 325] width 1568 height 552
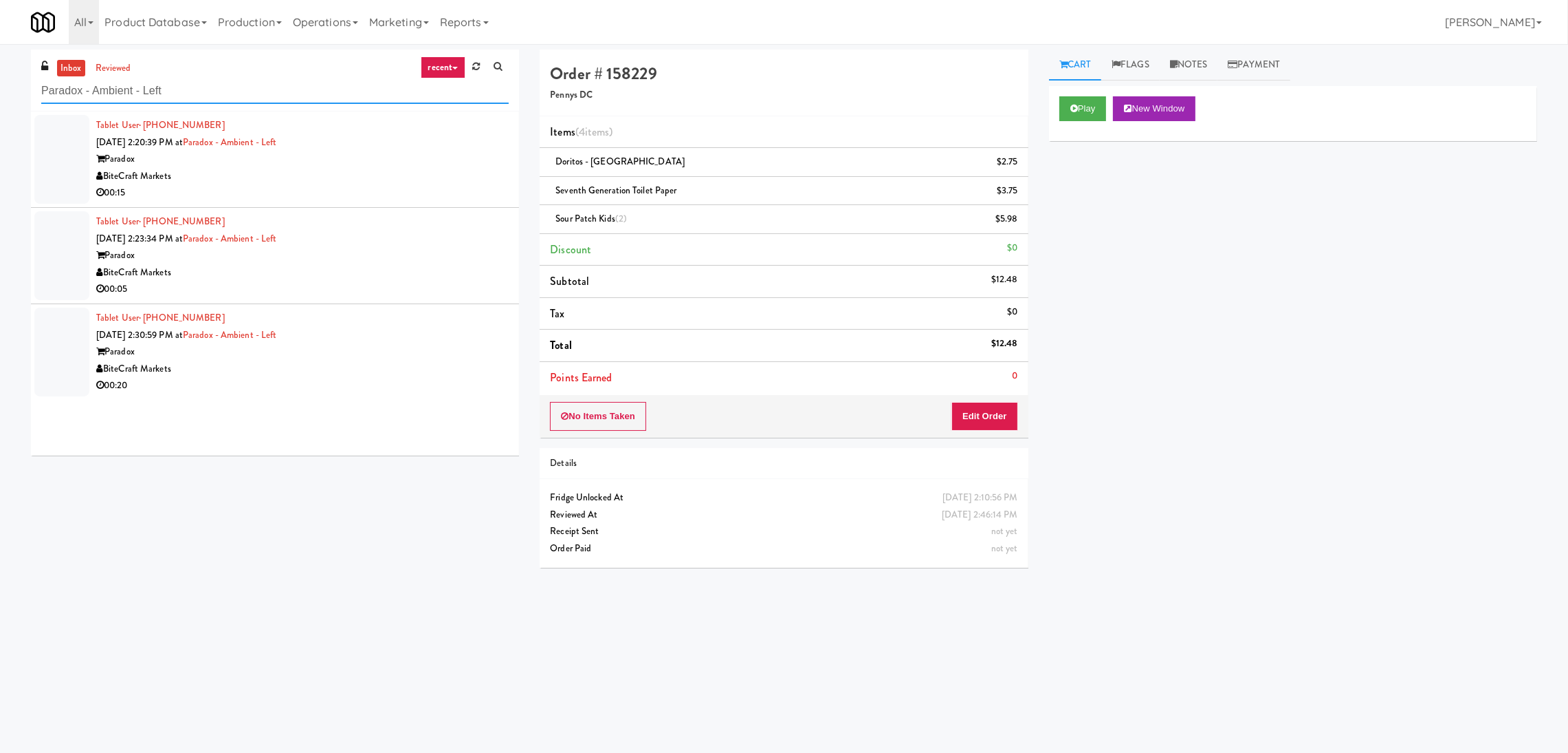
type input "Paradox - Ambient - Left"
click at [410, 198] on div "00:15" at bounding box center [302, 192] width 413 height 17
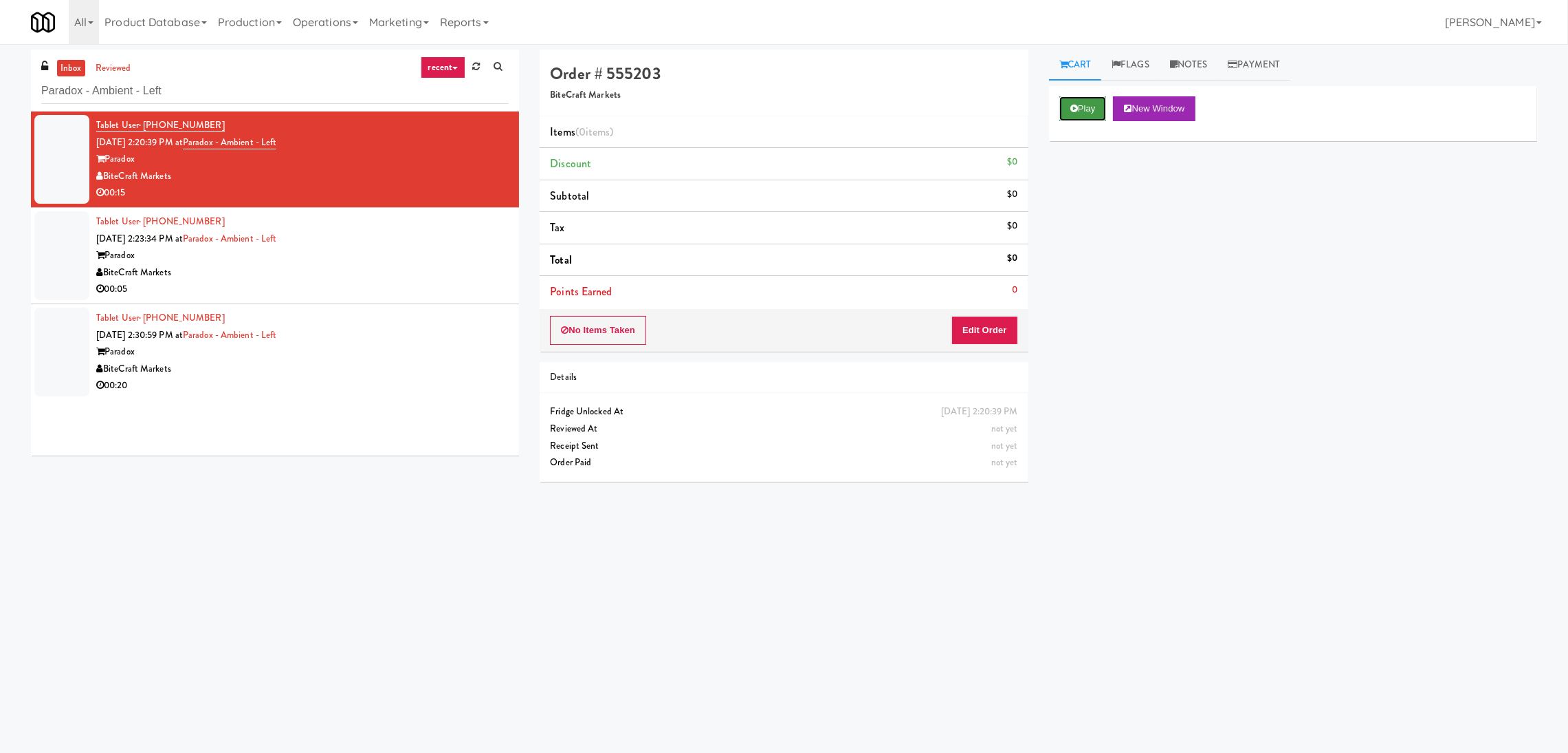
drag, startPoint x: 1104, startPoint y: 108, endPoint x: 997, endPoint y: 265, distance: 190.0
click at [1103, 108] on button "Play" at bounding box center [1083, 108] width 47 height 25
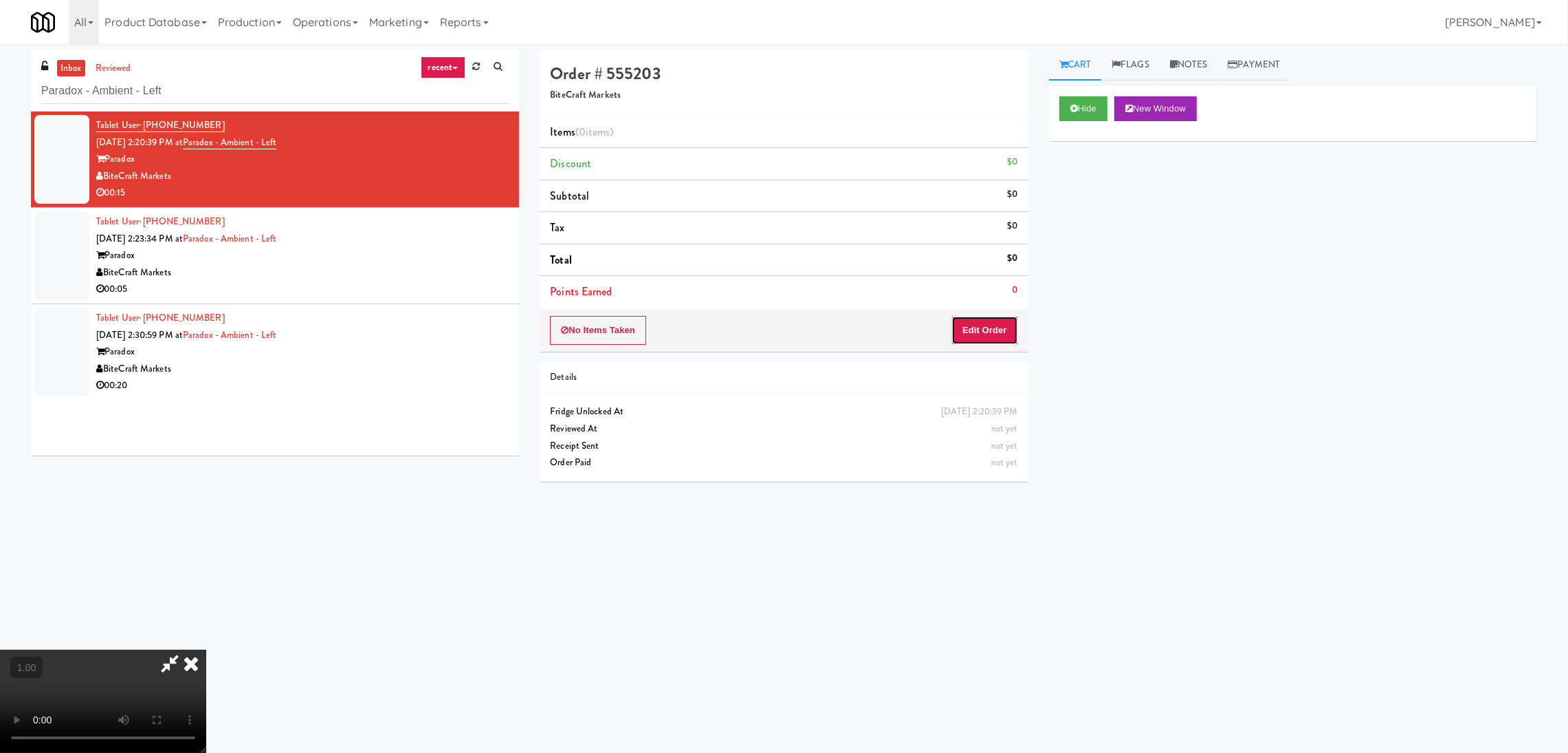
click at [981, 335] on button "Edit Order" at bounding box center [984, 330] width 67 height 29
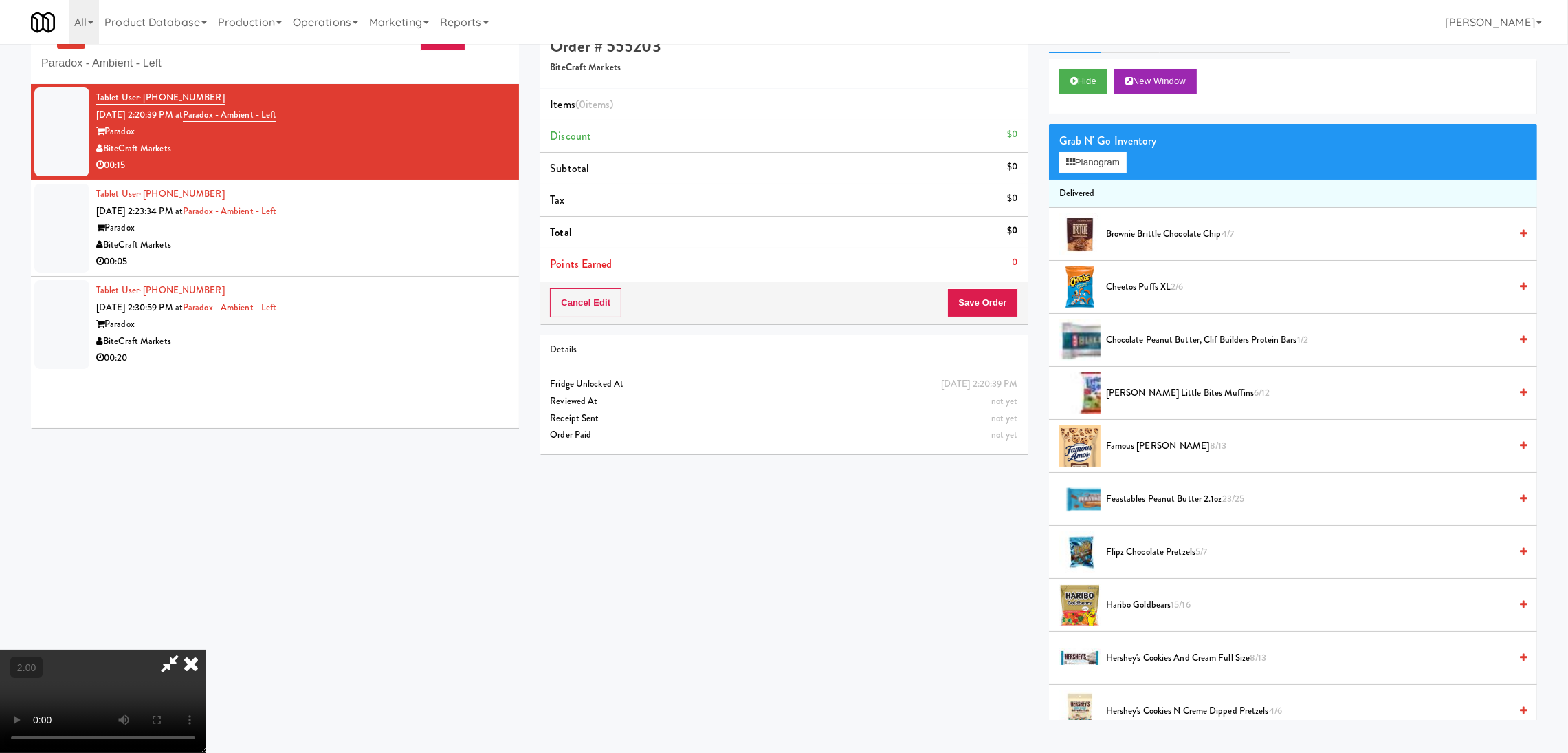
scroll to position [44, 0]
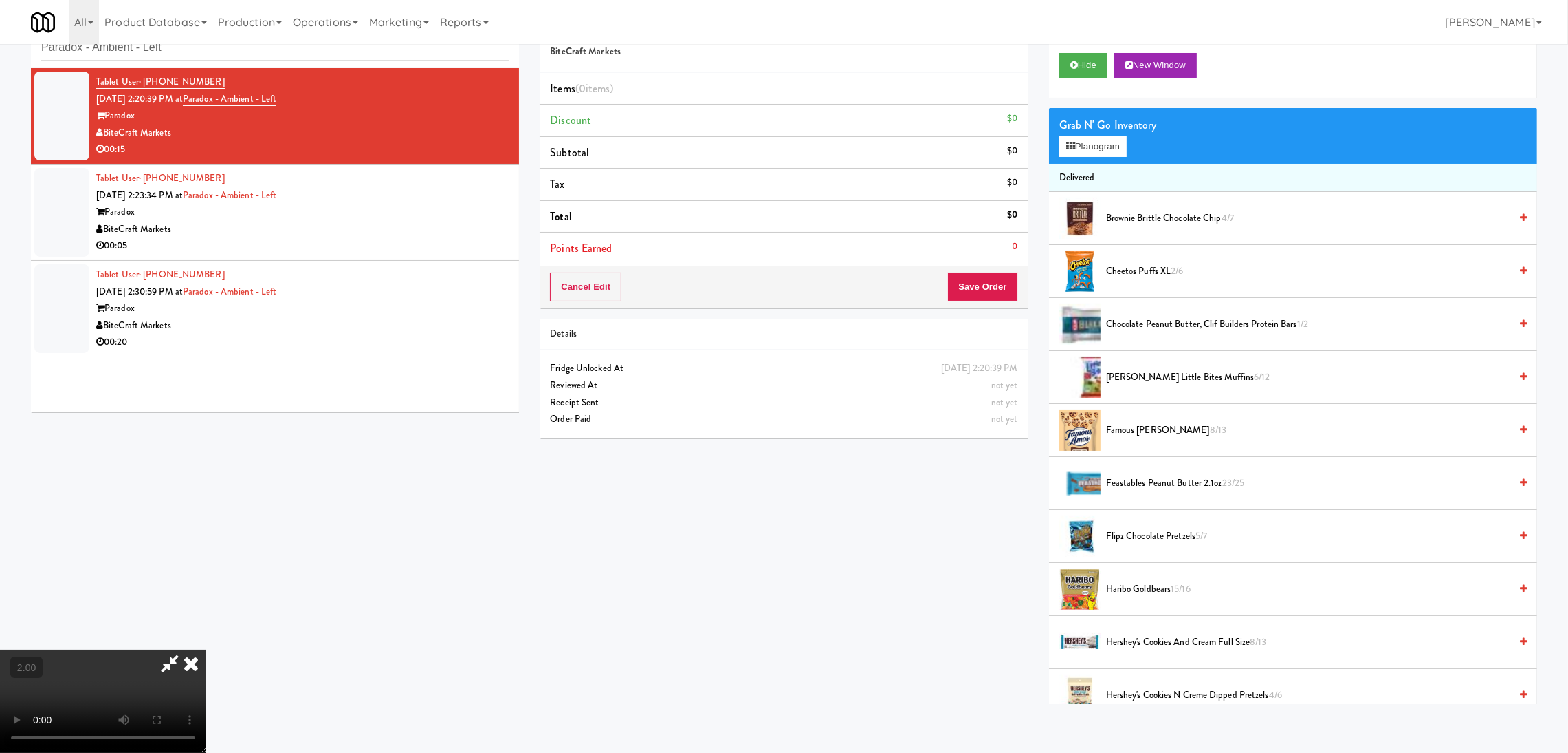
click at [206, 649] on video at bounding box center [103, 700] width 206 height 103
click at [1083, 142] on button "Planogram" at bounding box center [1093, 146] width 67 height 21
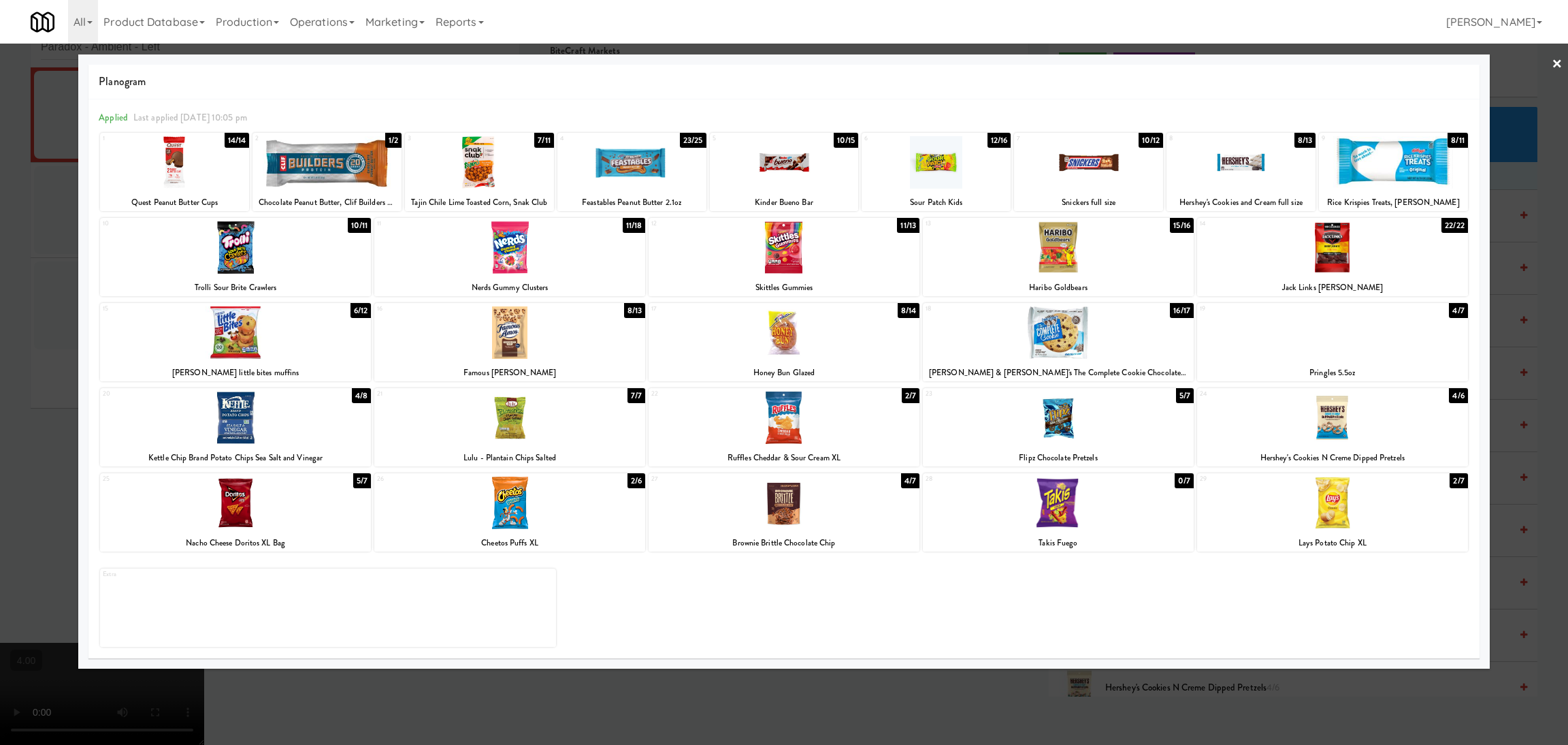
click at [1264, 141] on div at bounding box center [1241, 162] width 149 height 52
click at [266, 492] on div at bounding box center [235, 502] width 271 height 52
click at [0, 402] on div at bounding box center [784, 372] width 1568 height 745
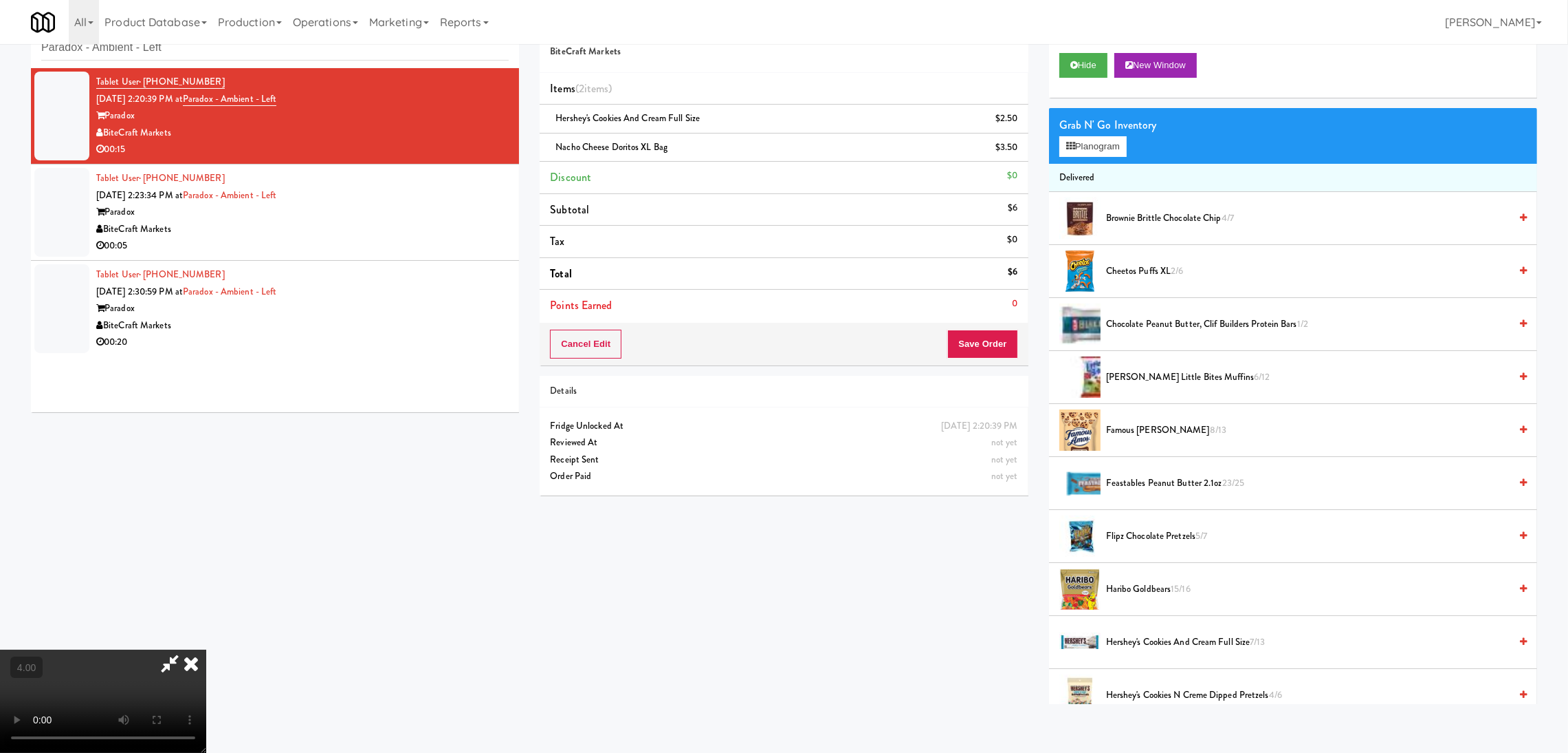
click at [983, 326] on div "Cancel Edit Save Order" at bounding box center [784, 344] width 488 height 43
click at [972, 344] on button "Save Order" at bounding box center [982, 344] width 70 height 29
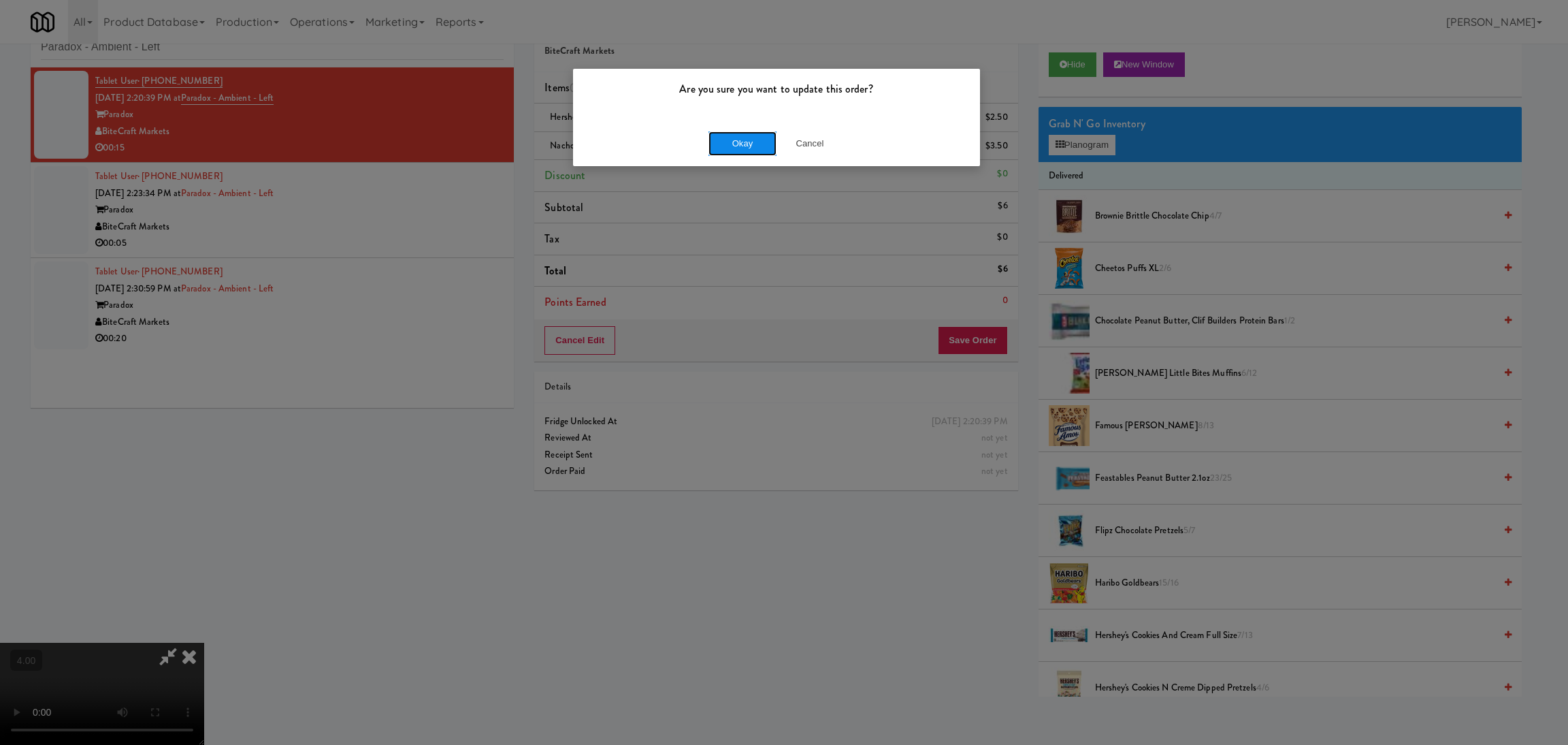
click at [747, 136] on button "Okay" at bounding box center [742, 143] width 68 height 24
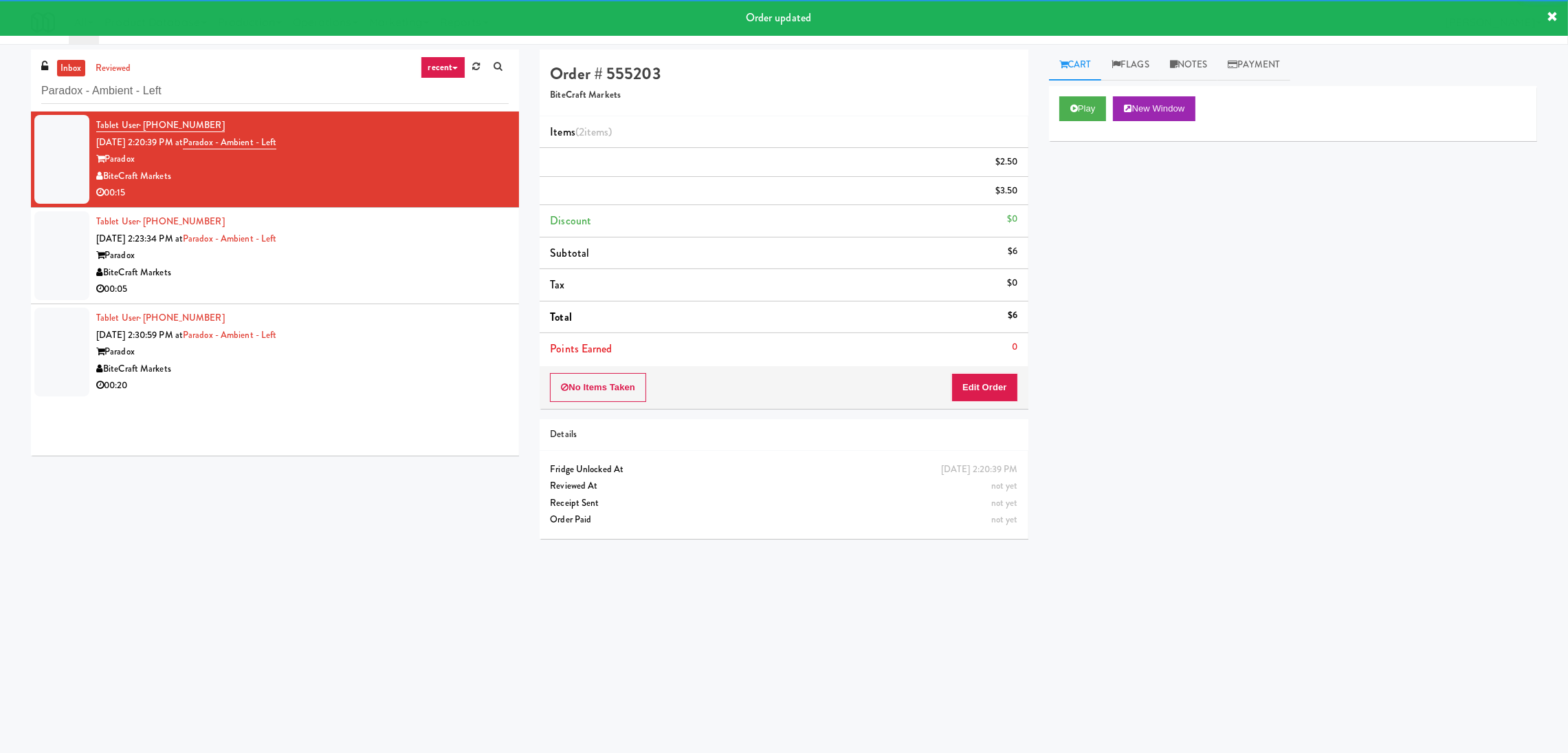
click at [389, 264] on div "Paradox" at bounding box center [302, 255] width 413 height 17
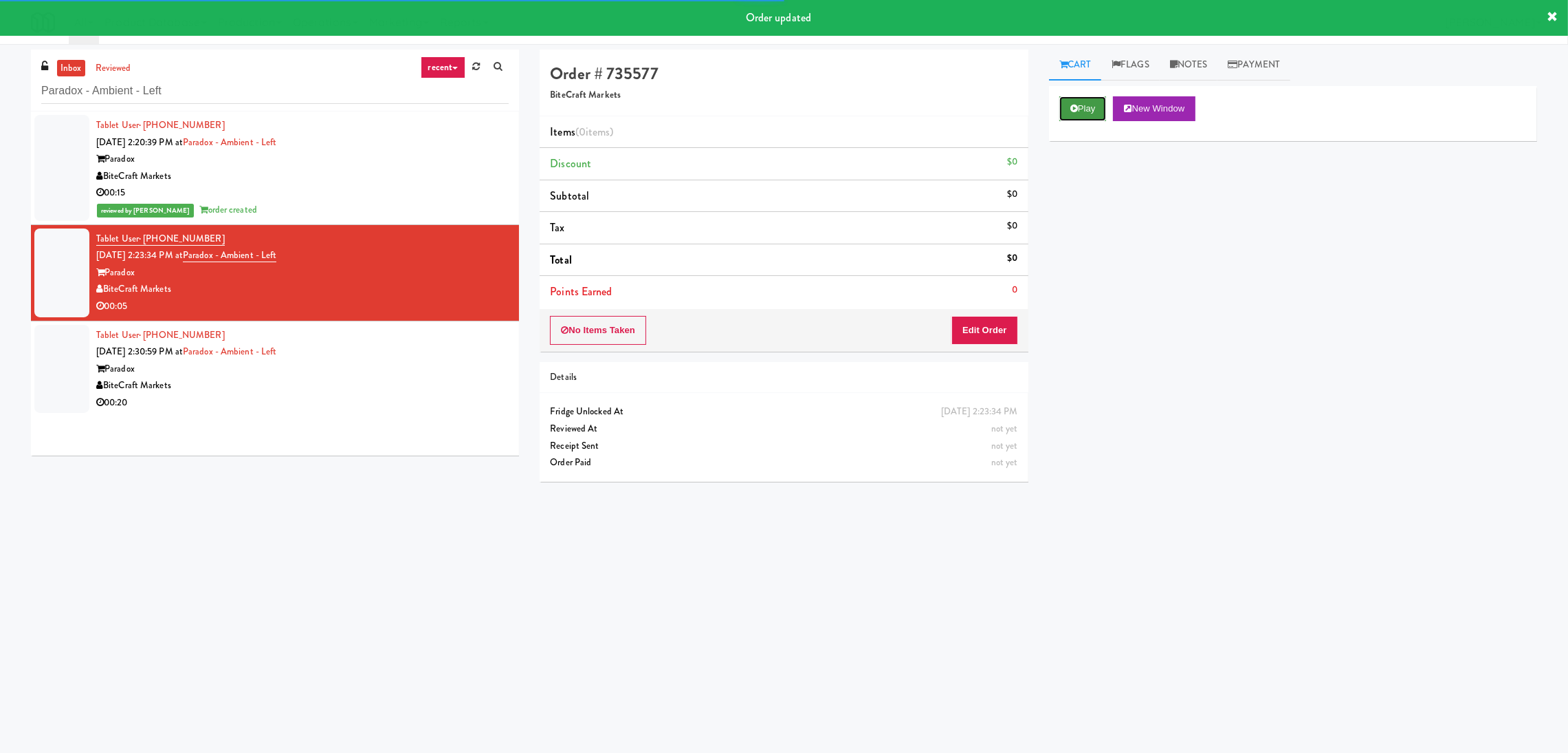
click at [1071, 107] on icon at bounding box center [1074, 108] width 7 height 9
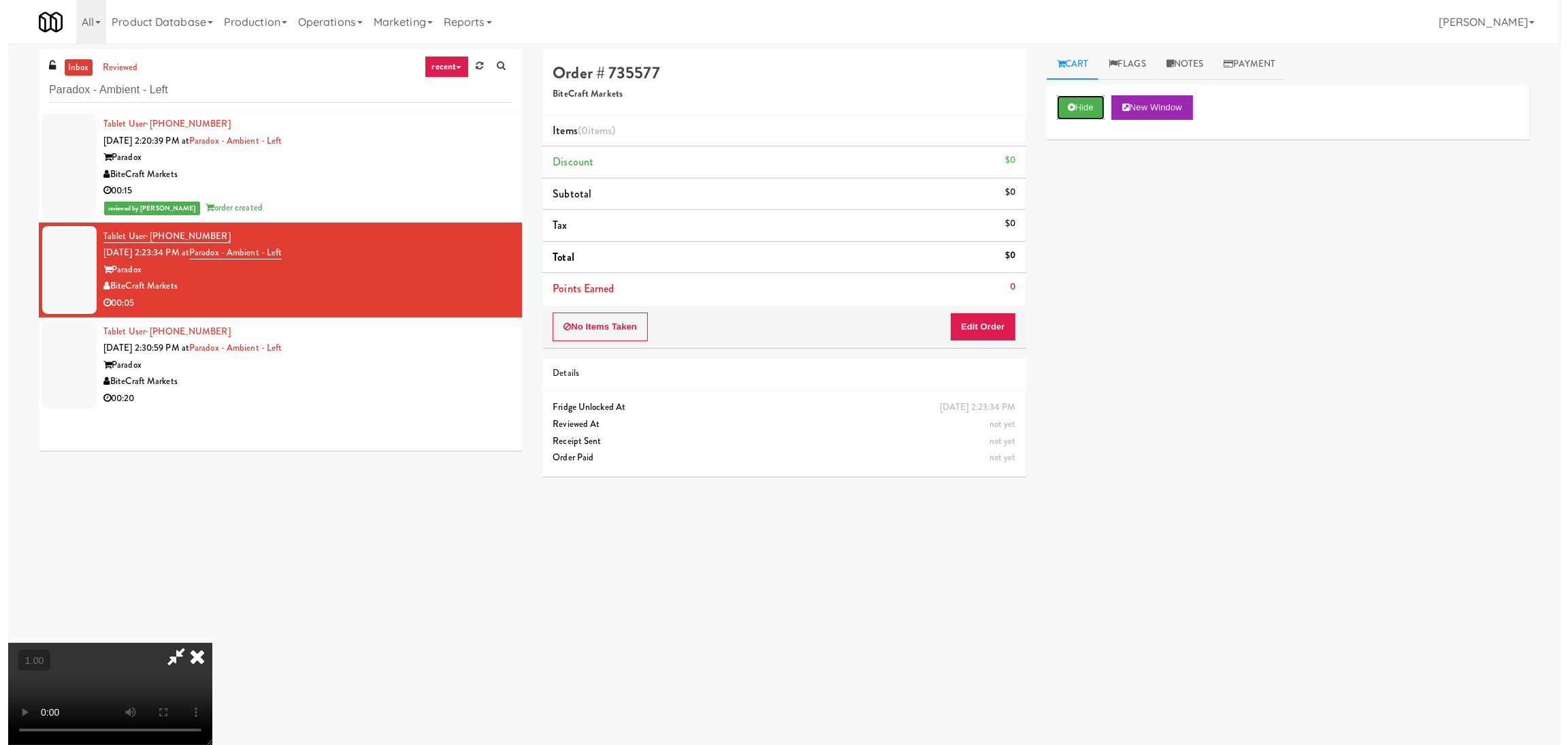
scroll to position [265, 0]
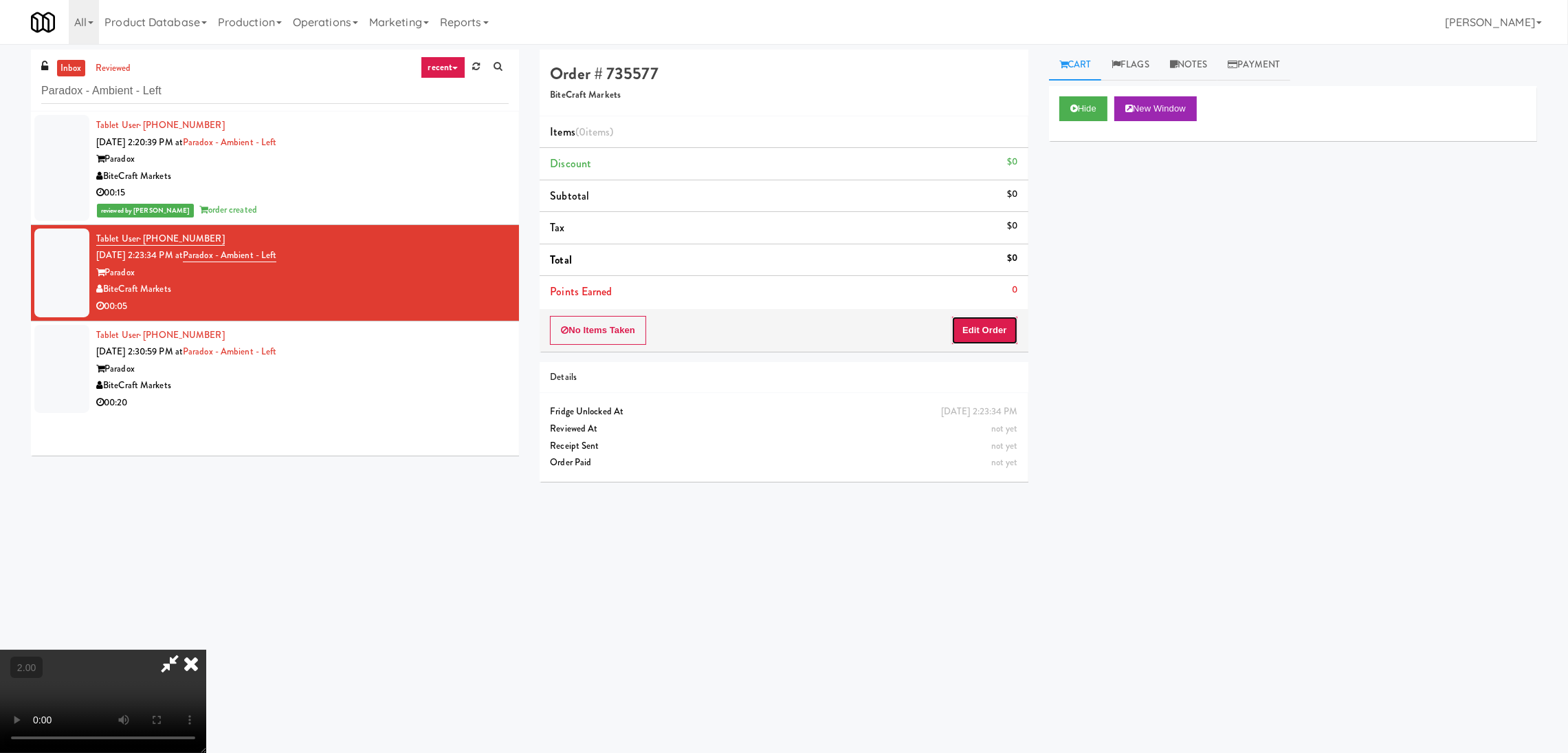
click at [968, 326] on button "Edit Order" at bounding box center [984, 330] width 67 height 29
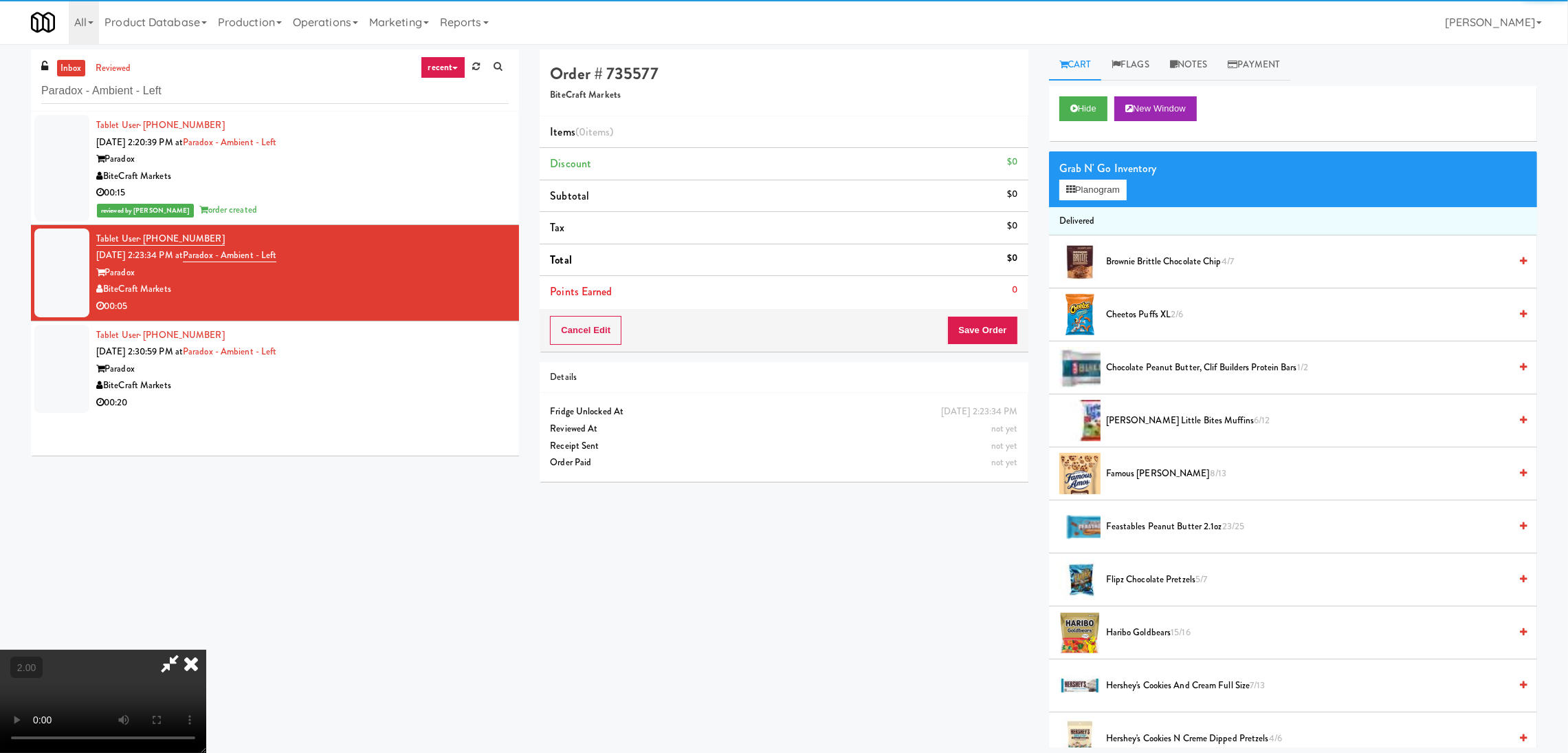
click at [1086, 167] on div "Grab N' Go Inventory" at bounding box center [1293, 169] width 467 height 21
click at [1087, 181] on button "Planogram" at bounding box center [1093, 190] width 67 height 21
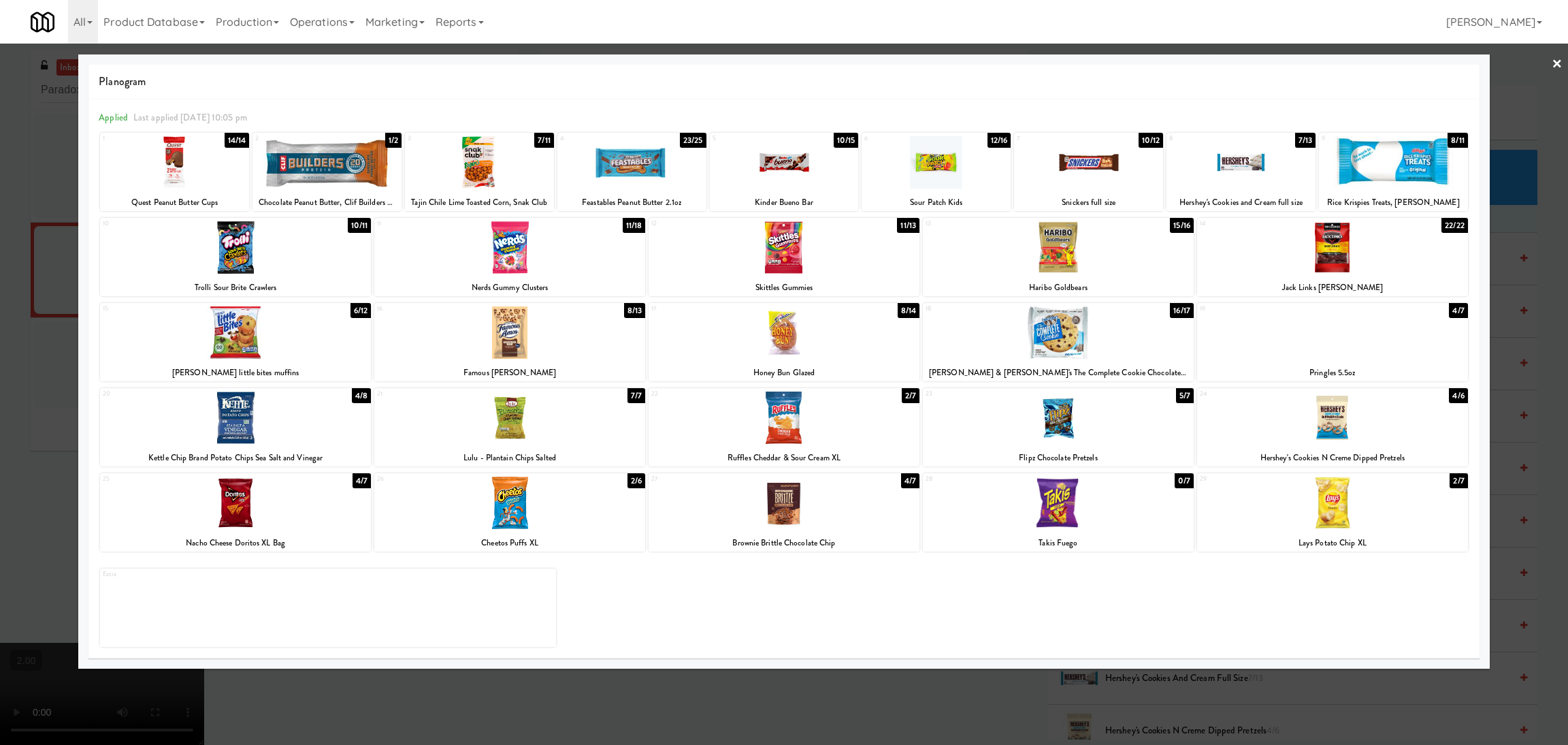
click at [824, 502] on div at bounding box center [784, 502] width 271 height 52
click at [0, 315] on div at bounding box center [784, 372] width 1568 height 745
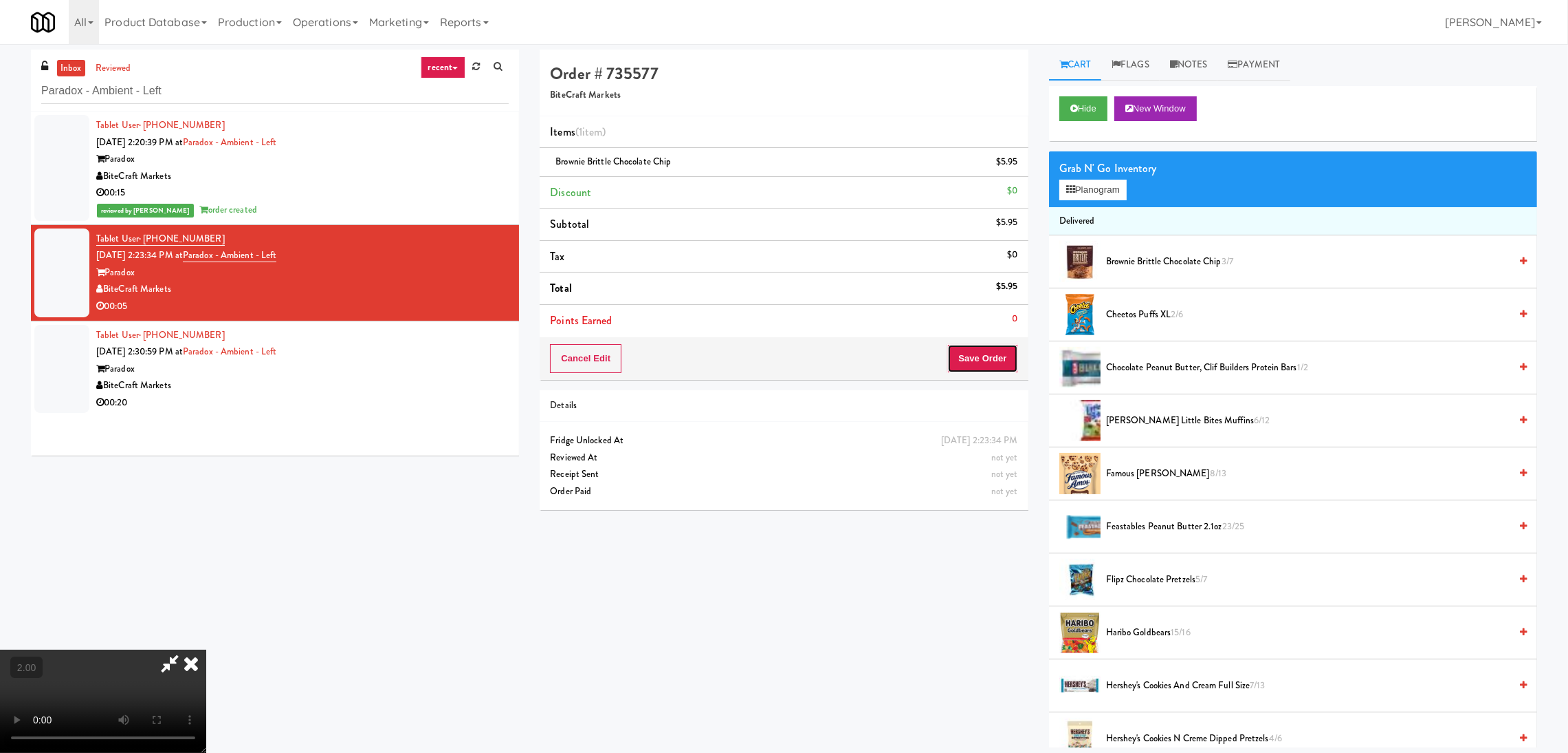
click at [958, 355] on button "Save Order" at bounding box center [982, 358] width 70 height 29
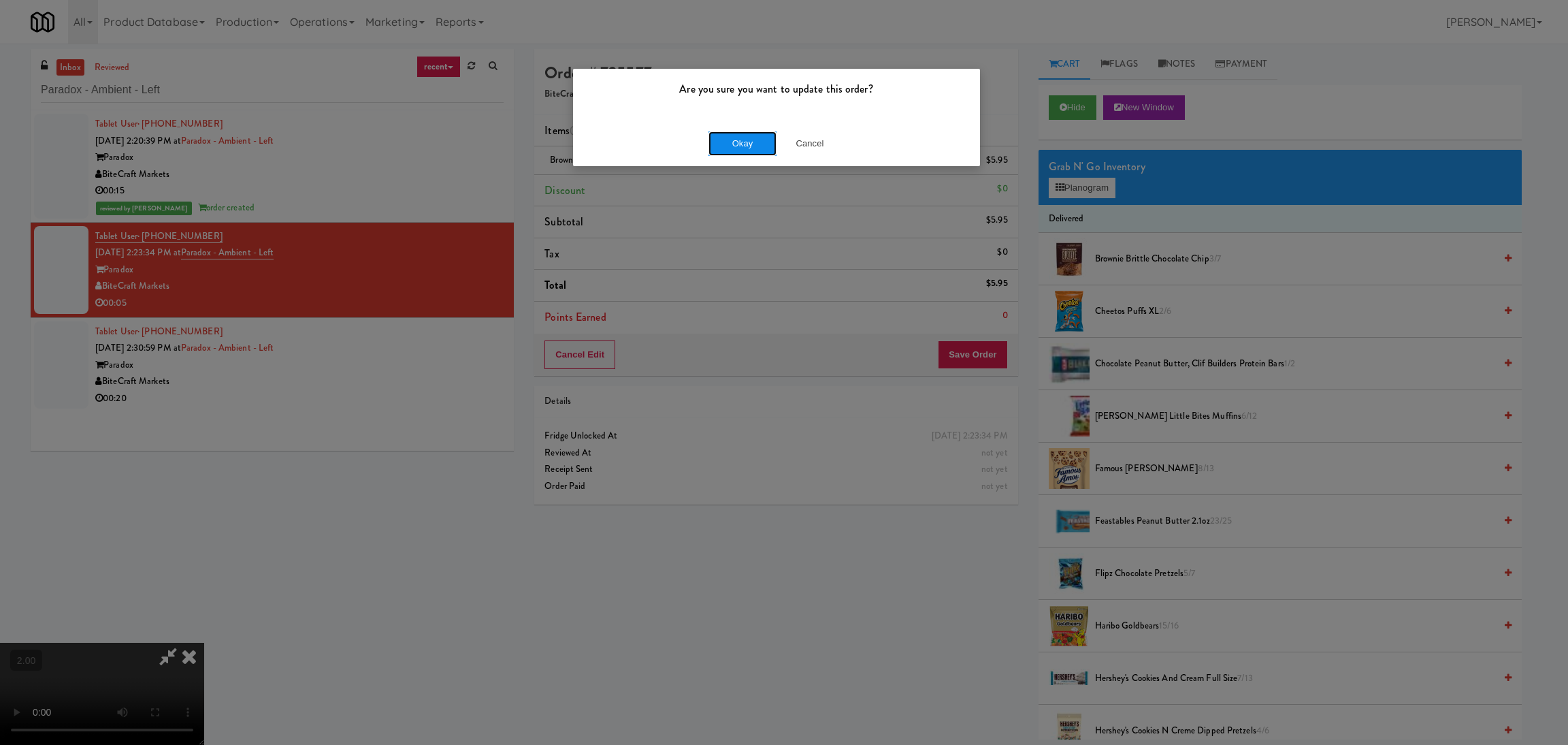
click at [765, 143] on button "Okay" at bounding box center [742, 143] width 68 height 24
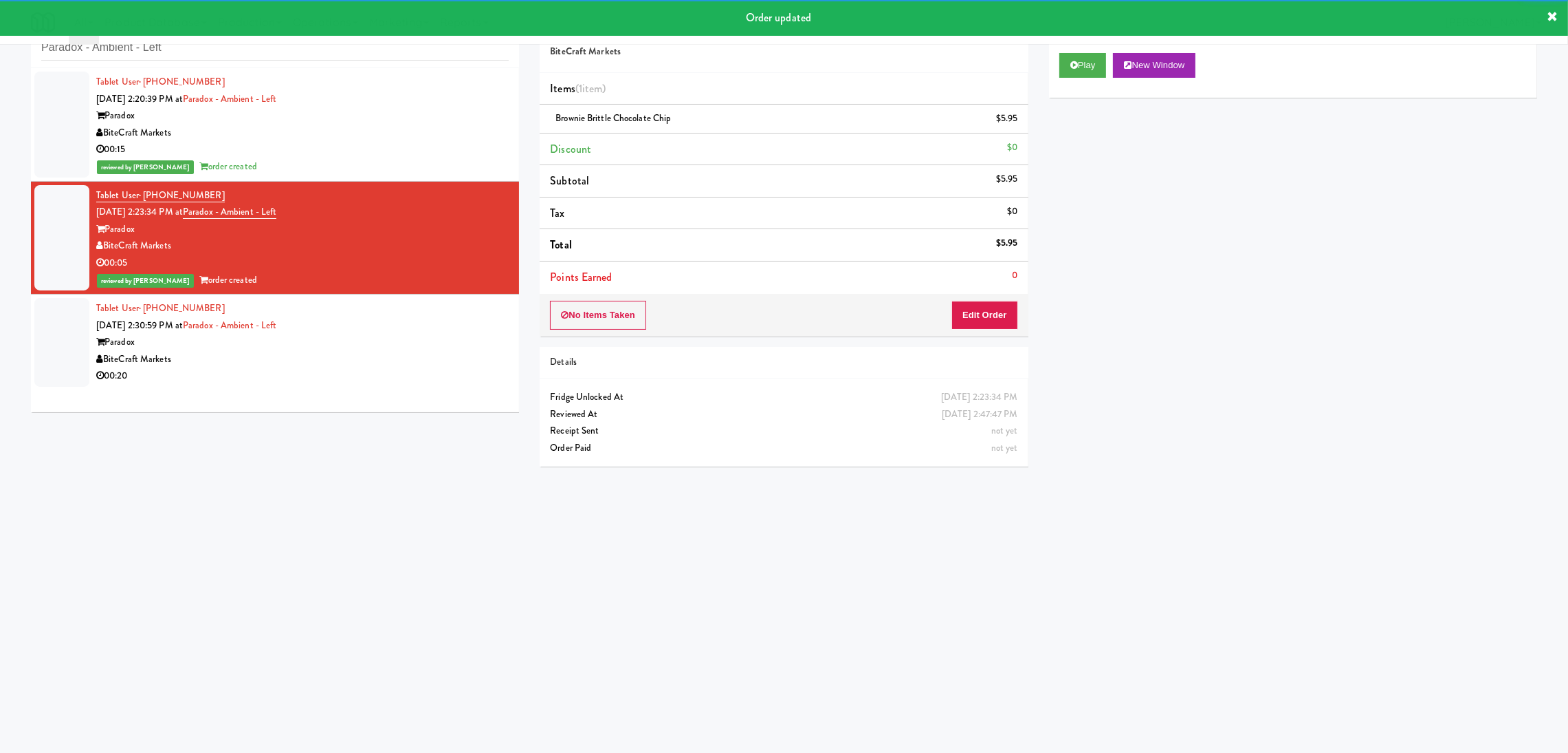
drag, startPoint x: 370, startPoint y: 376, endPoint x: 401, endPoint y: 363, distance: 33.6
click at [371, 374] on div "00:20" at bounding box center [302, 376] width 413 height 17
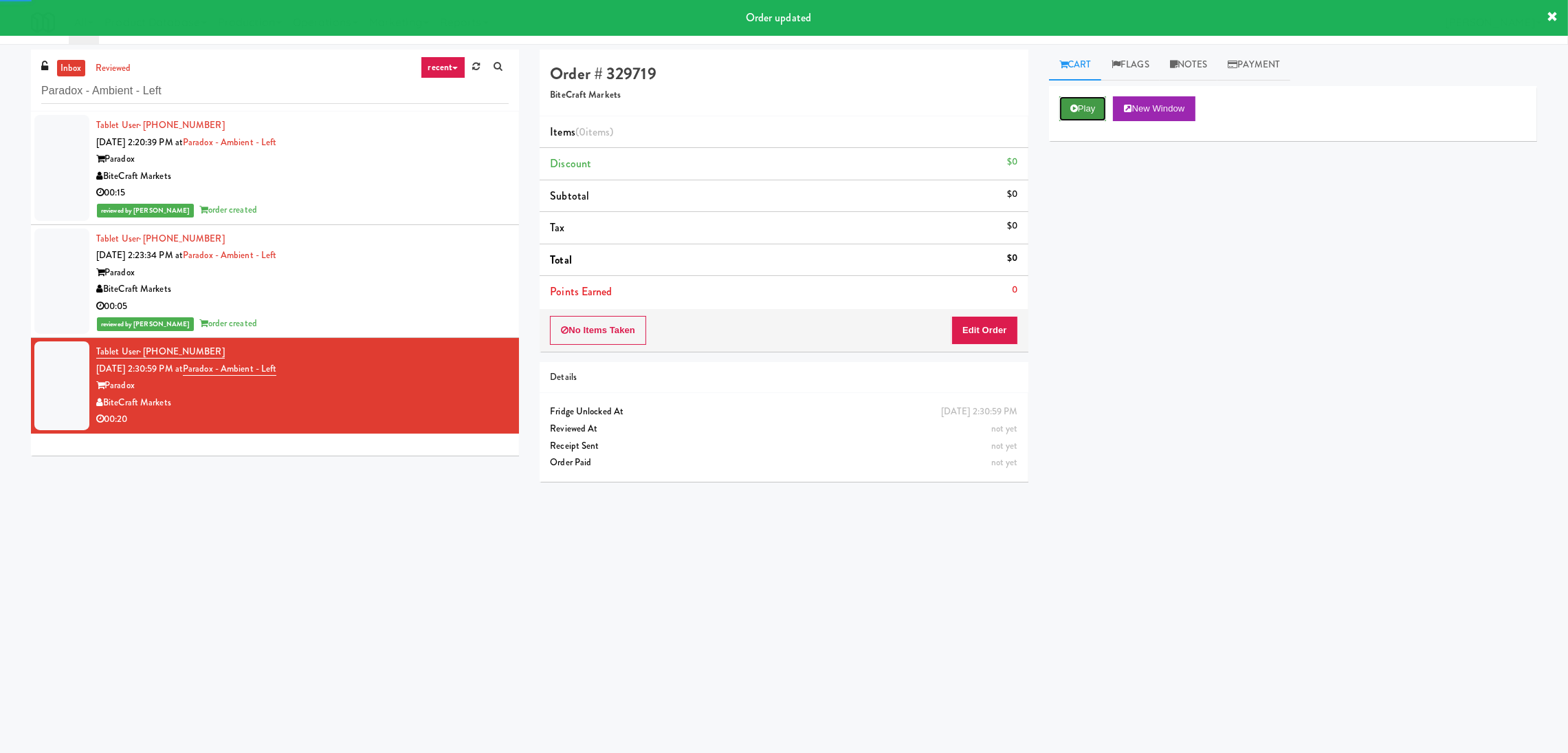
click at [1071, 117] on button "Play" at bounding box center [1083, 108] width 47 height 25
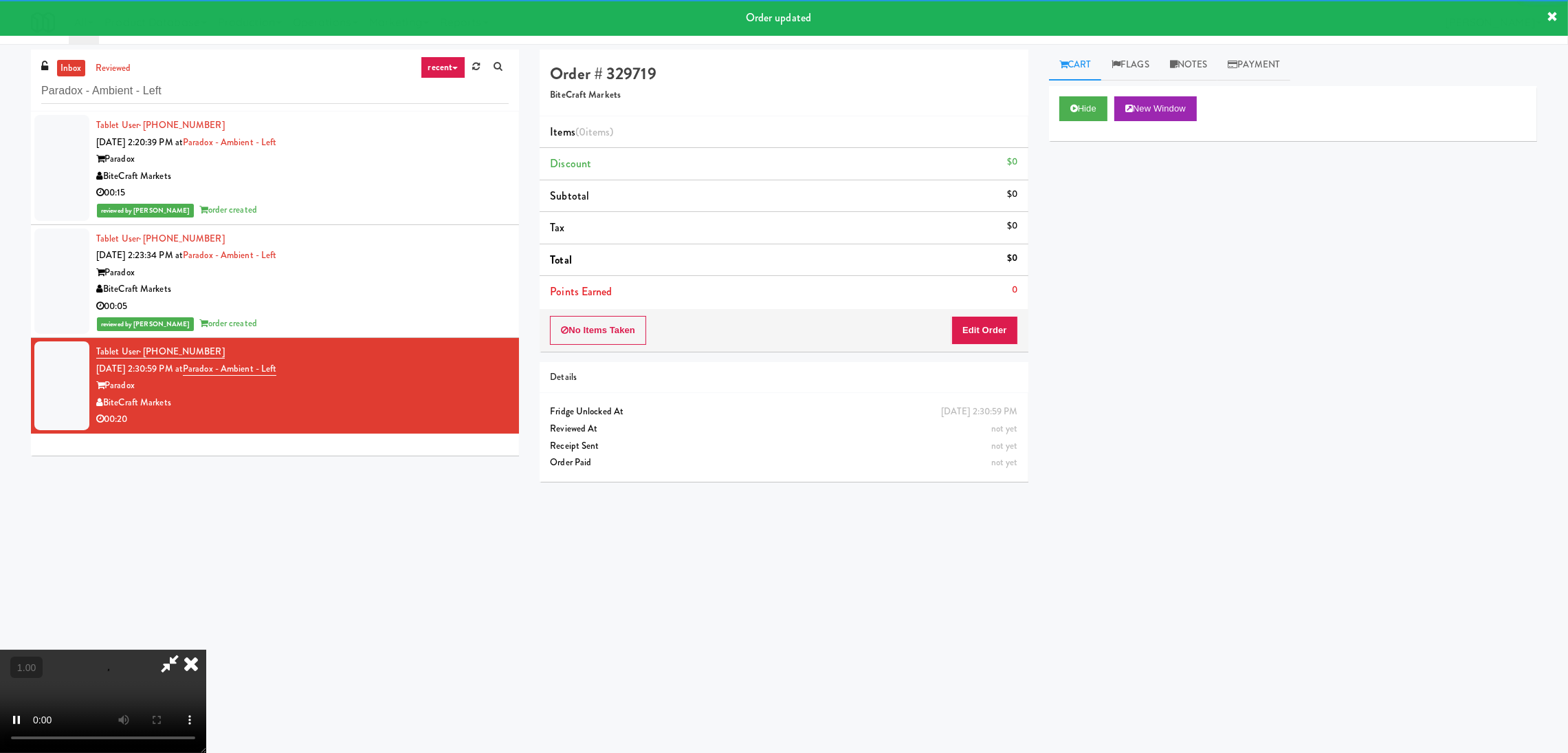
click at [982, 352] on div "Order # 329719 BiteCraft Markets Items (0 items ) Discount $0 Subtotal $0 Tax $…" at bounding box center [784, 270] width 508 height 442
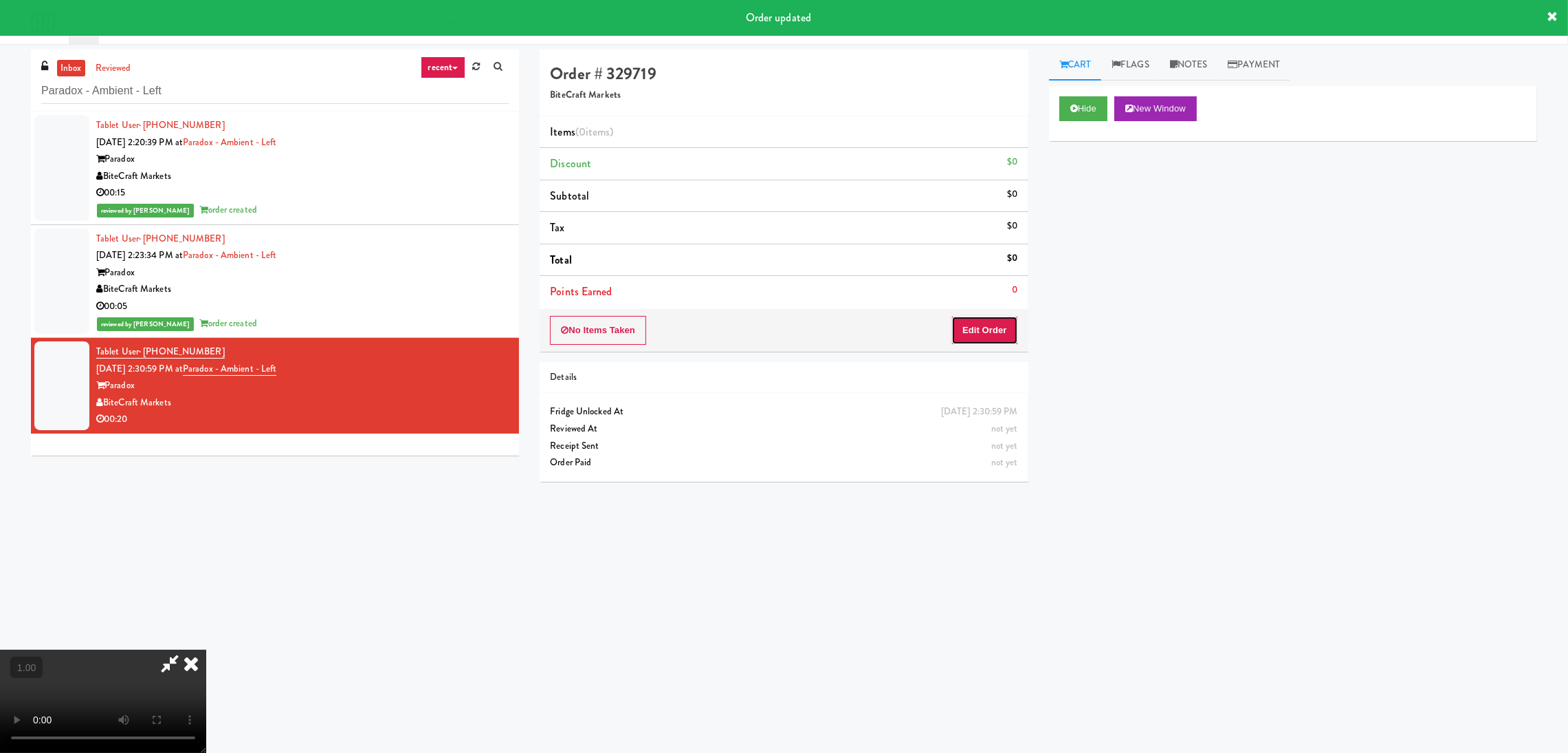
click at [984, 333] on button "Edit Order" at bounding box center [984, 330] width 67 height 29
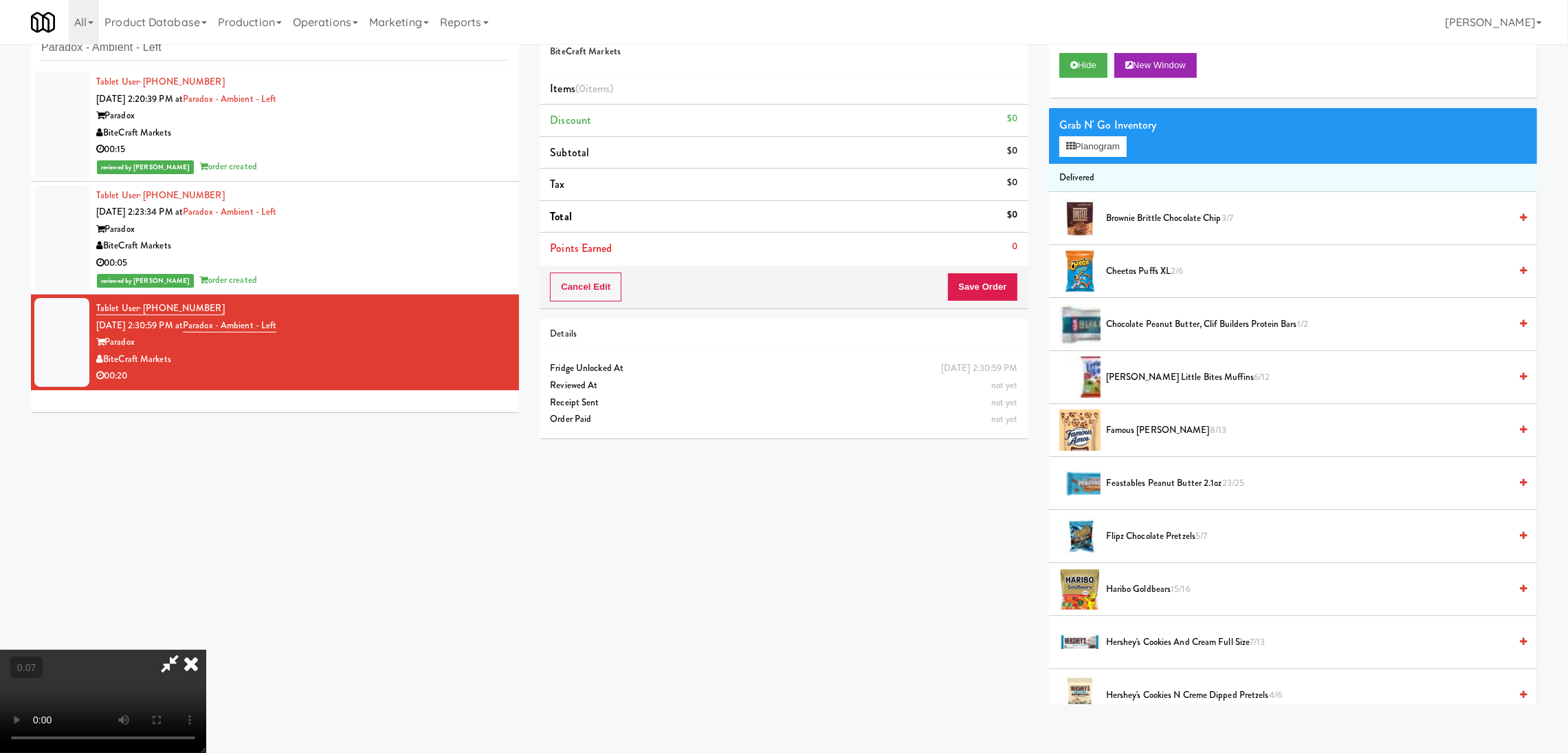
scroll to position [268, 0]
click at [1091, 164] on li "Delivered" at bounding box center [1294, 179] width 488 height 29
click at [1091, 156] on div "Grab N' Go Inventory Planogram" at bounding box center [1294, 135] width 488 height 56
click at [1091, 149] on button "Planogram" at bounding box center [1093, 146] width 67 height 21
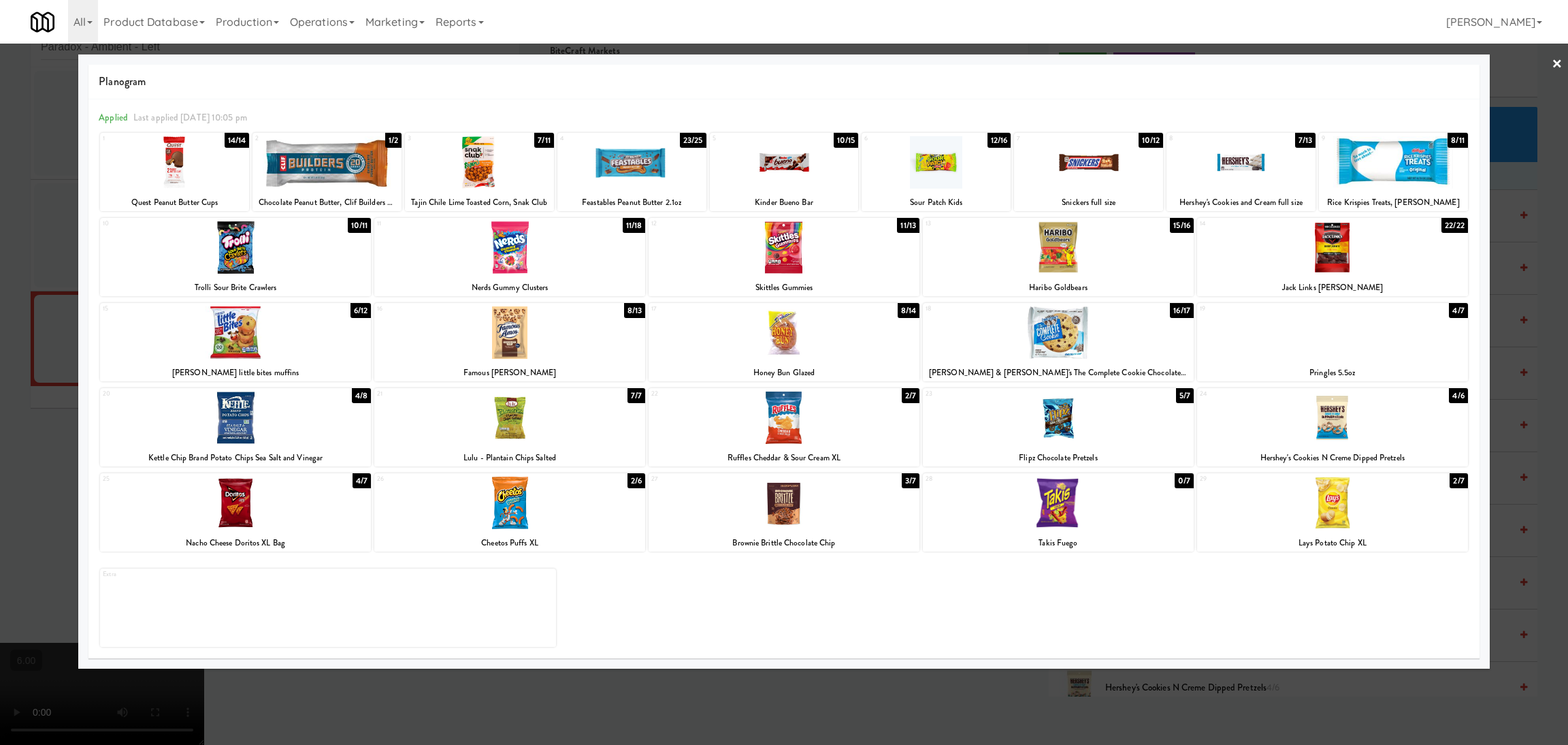
click at [940, 176] on div at bounding box center [935, 162] width 149 height 52
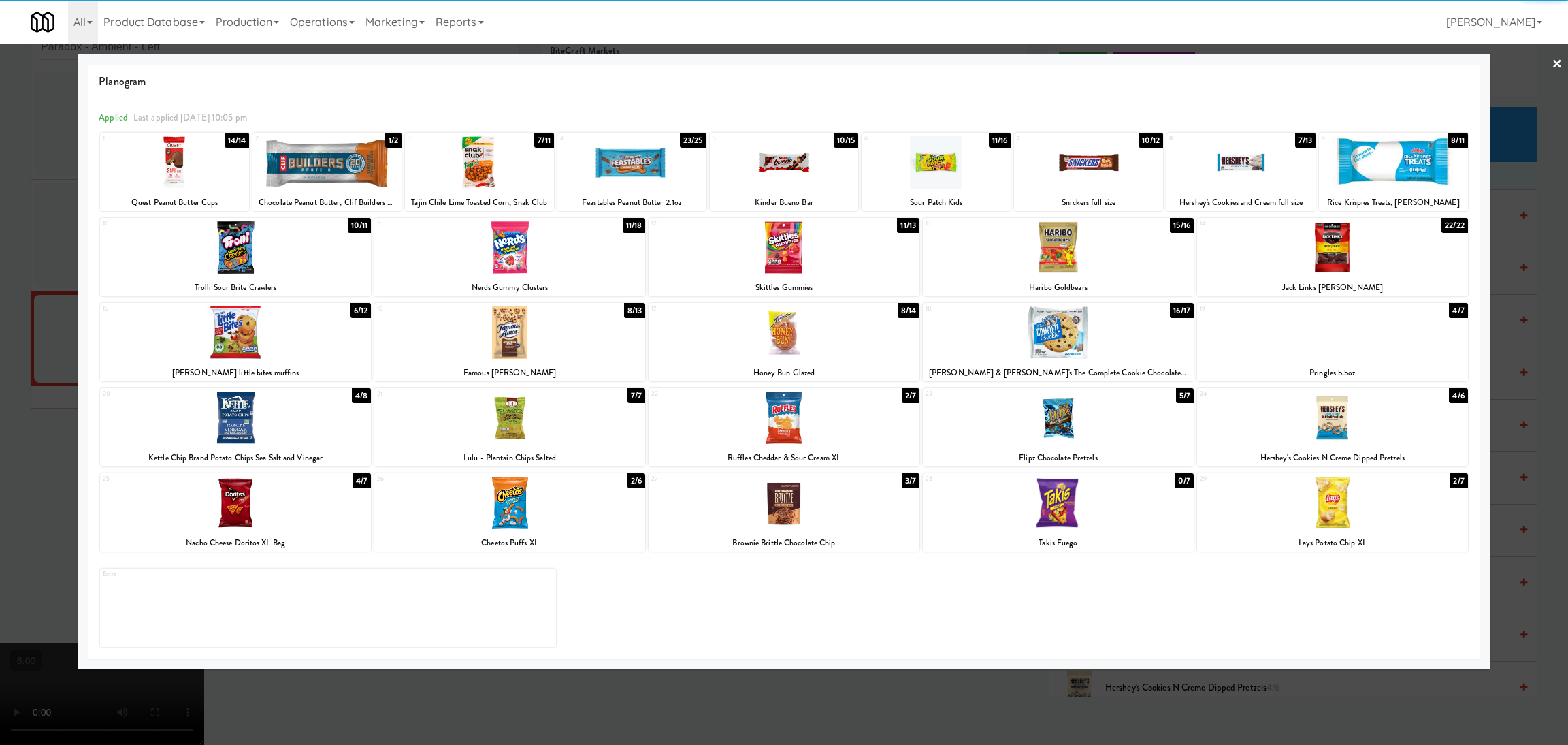
click at [0, 359] on div at bounding box center [784, 372] width 1568 height 745
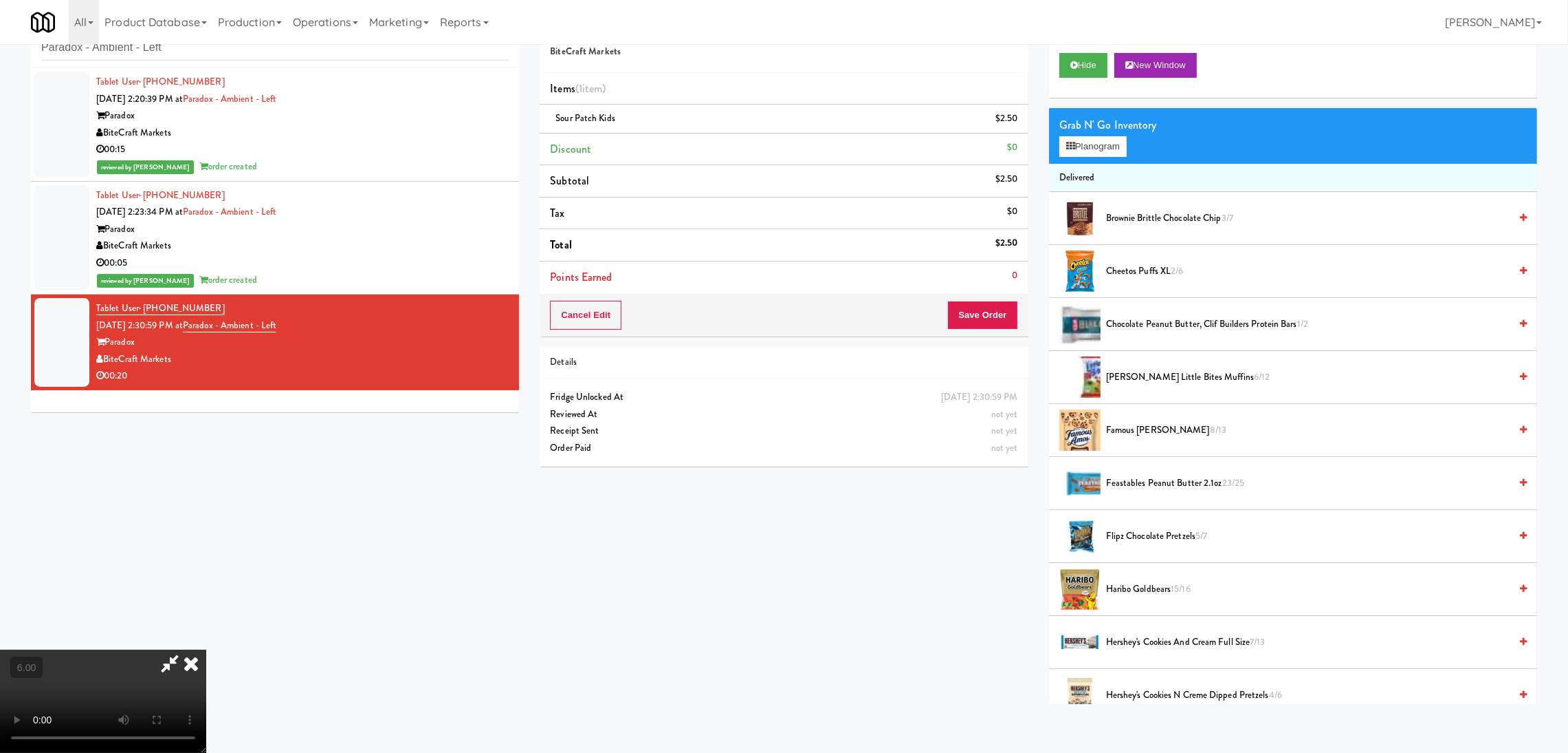
drag, startPoint x: 159, startPoint y: 377, endPoint x: 167, endPoint y: 376, distance: 8.1
click at [167, 649] on video at bounding box center [103, 700] width 206 height 103
click at [987, 315] on button "Save Order" at bounding box center [982, 315] width 70 height 29
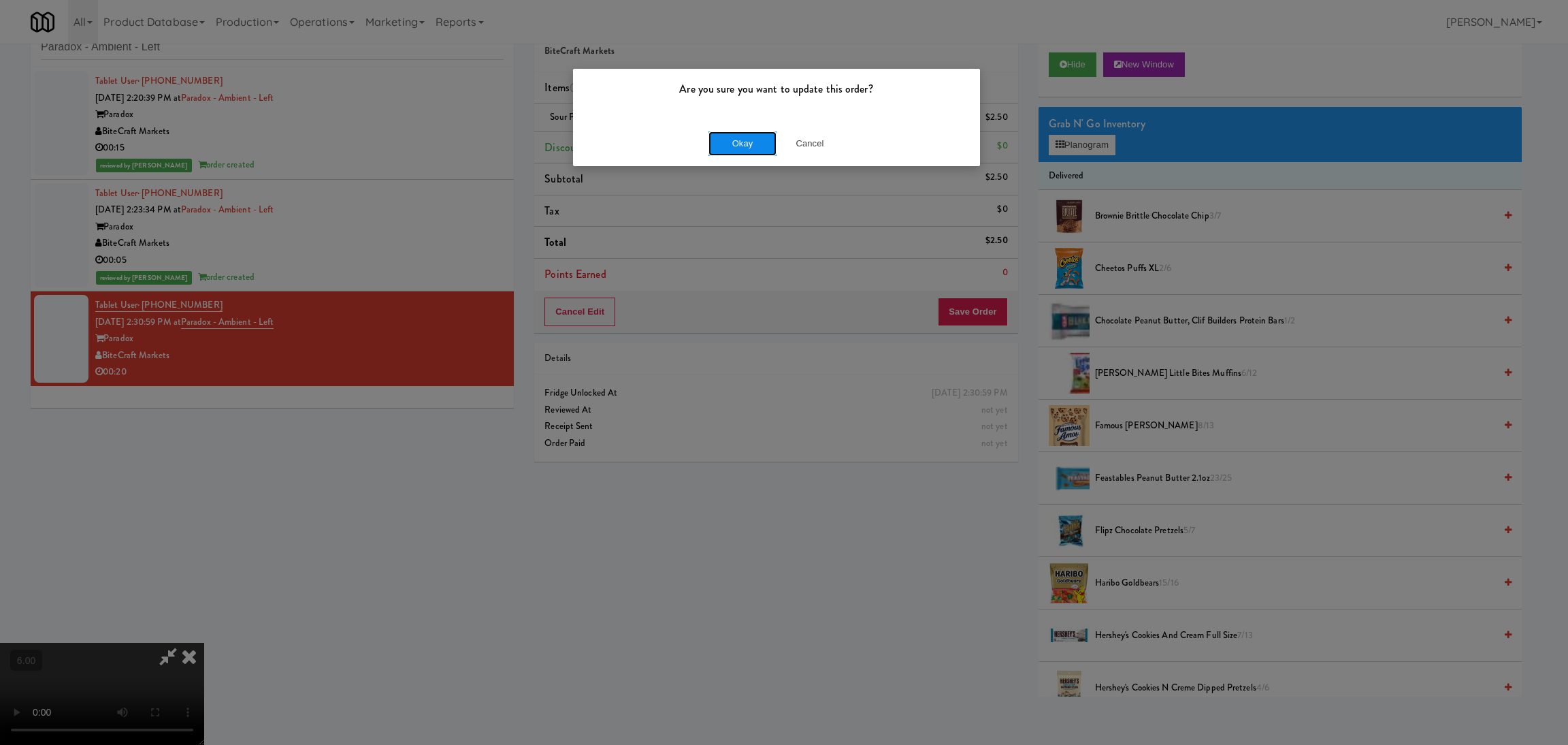
click at [740, 144] on button "Okay" at bounding box center [742, 143] width 68 height 24
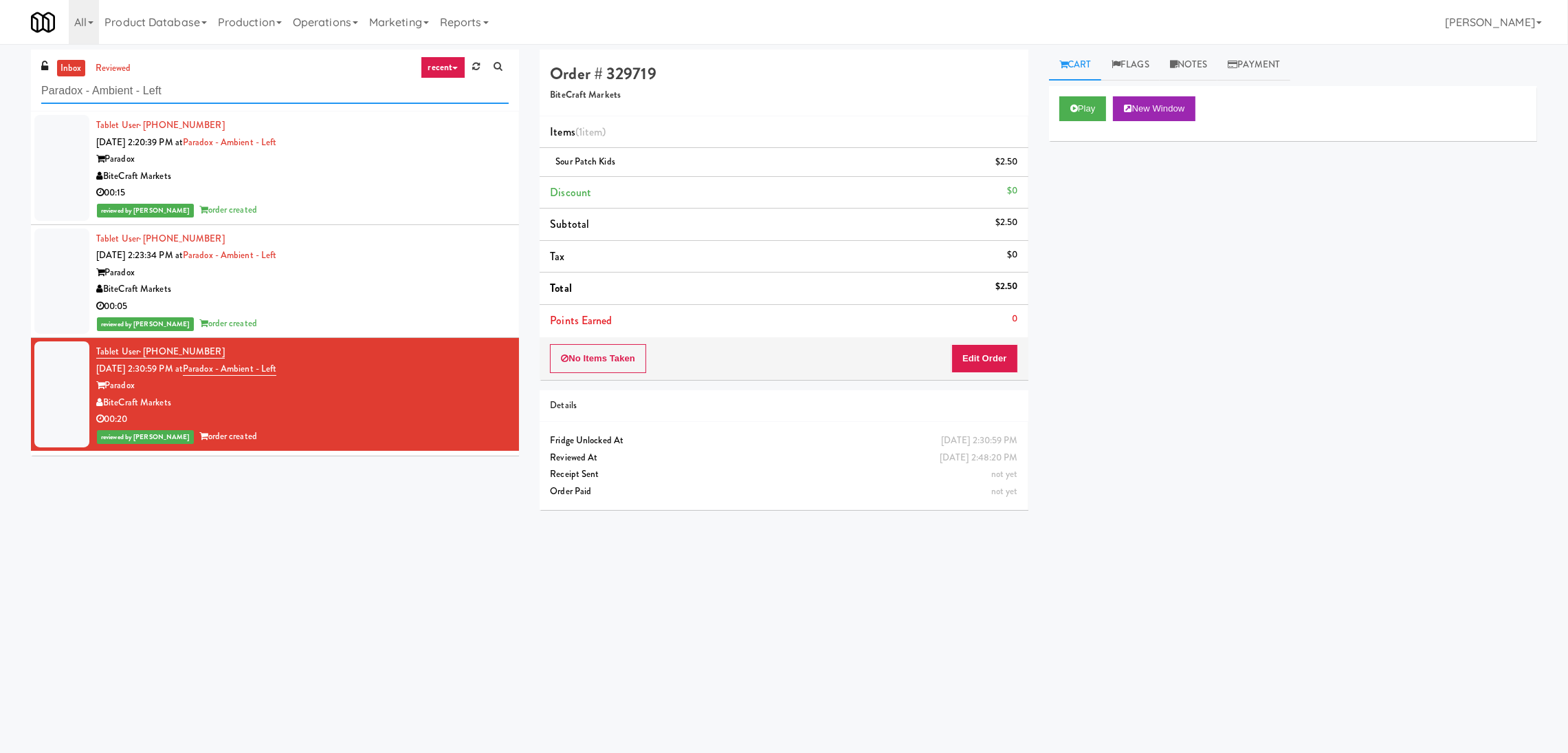
paste input "450 [GEOGRAPHIC_DATA] - Left - Fridge"
drag, startPoint x: 190, startPoint y: 87, endPoint x: 0, endPoint y: 53, distance: 193.0
click at [0, 53] on div "inbox reviewed recent all unclear take inventory issue suspicious failed recent…" at bounding box center [784, 325] width 1568 height 552
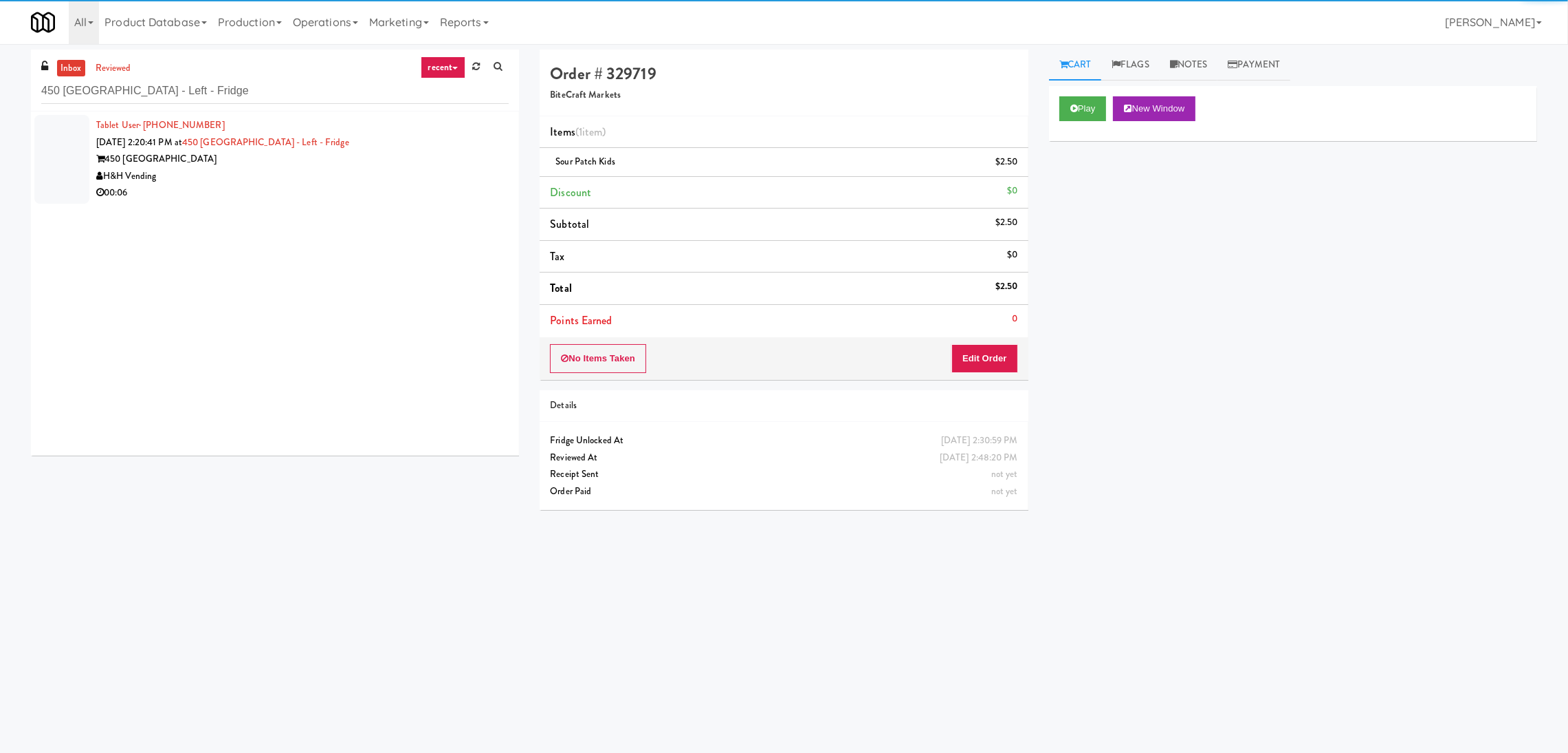
drag, startPoint x: 395, startPoint y: 161, endPoint x: 427, endPoint y: 167, distance: 32.6
click at [398, 161] on div "450 [GEOGRAPHIC_DATA]" at bounding box center [302, 159] width 413 height 17
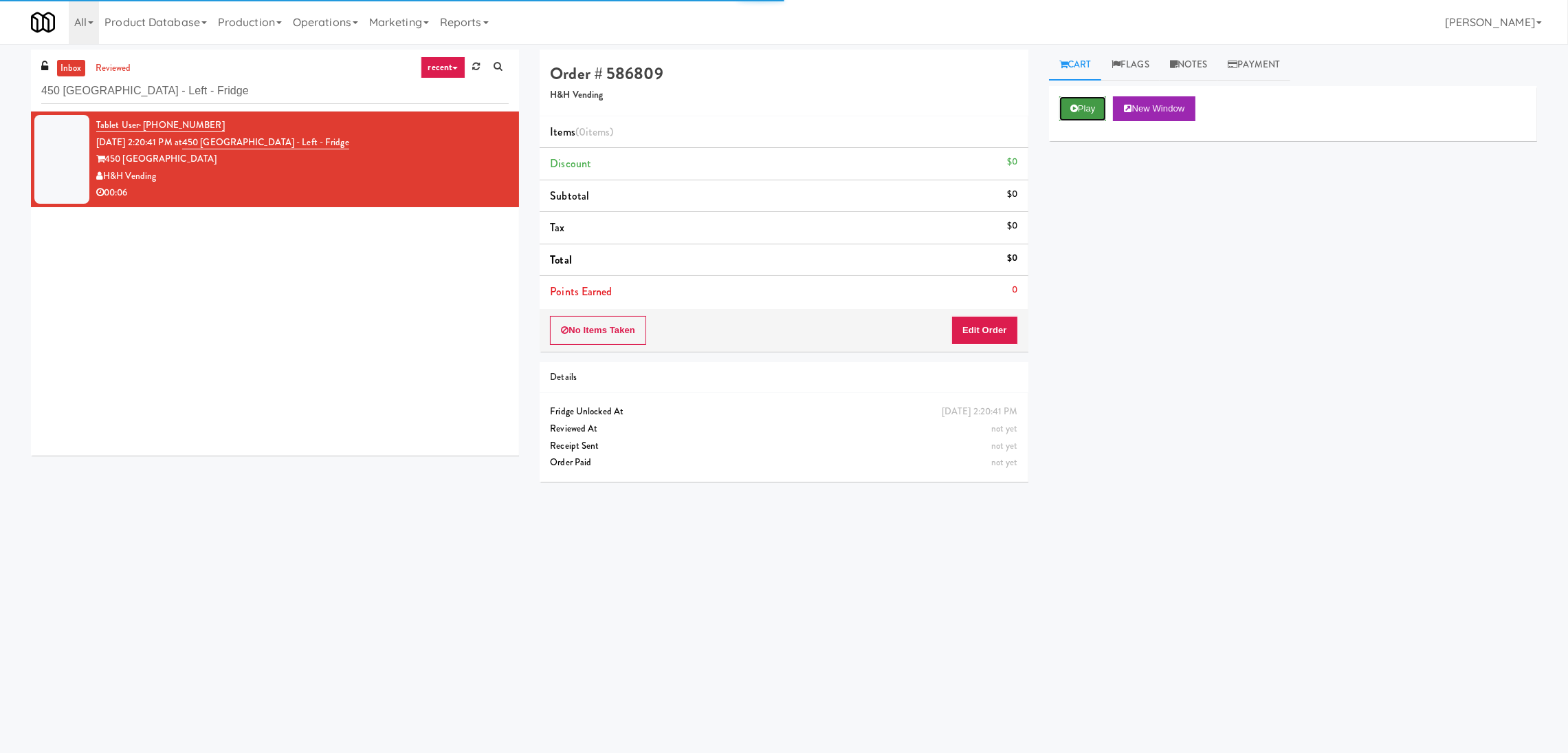
click at [1080, 101] on button "Play" at bounding box center [1083, 108] width 47 height 25
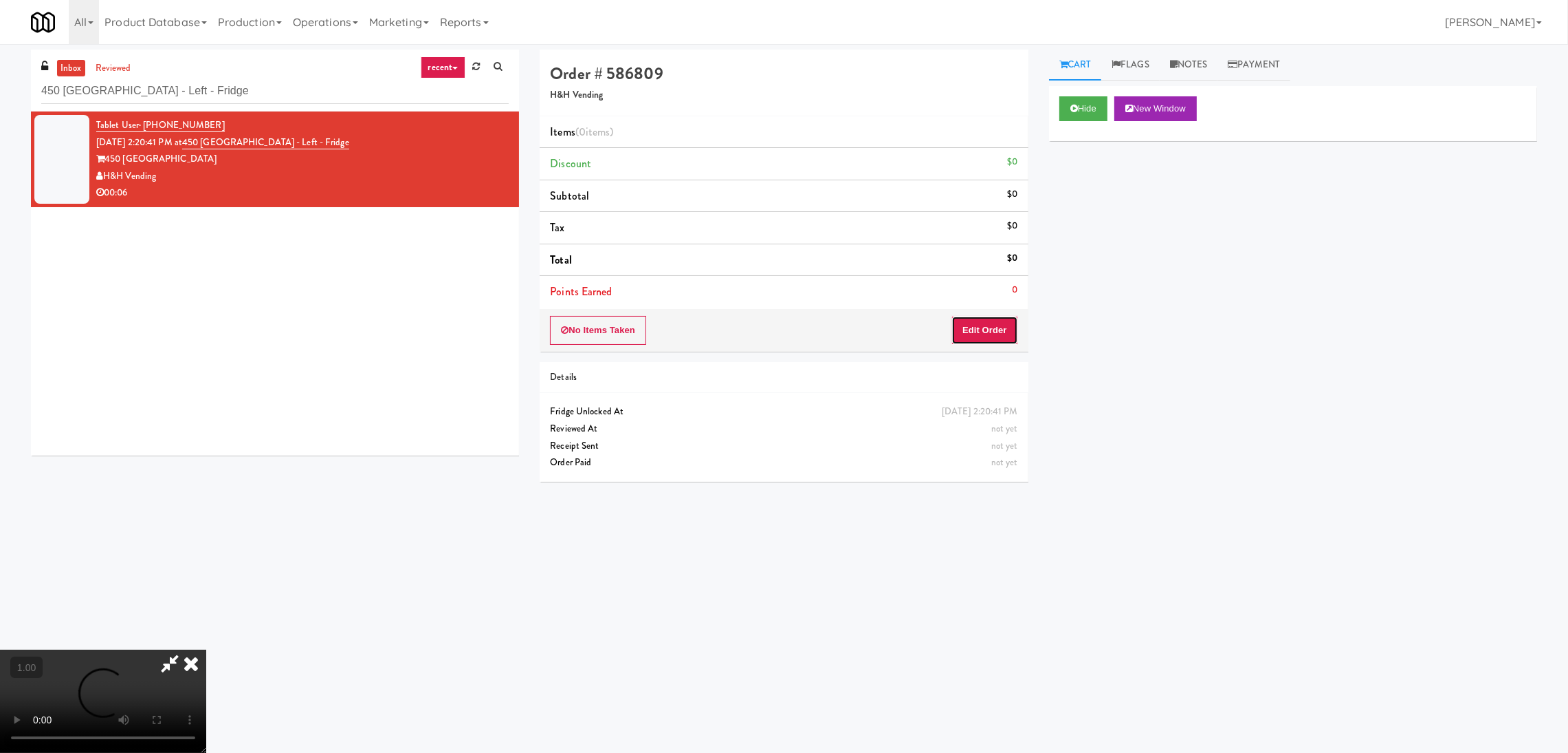
click at [994, 342] on button "Edit Order" at bounding box center [984, 330] width 67 height 29
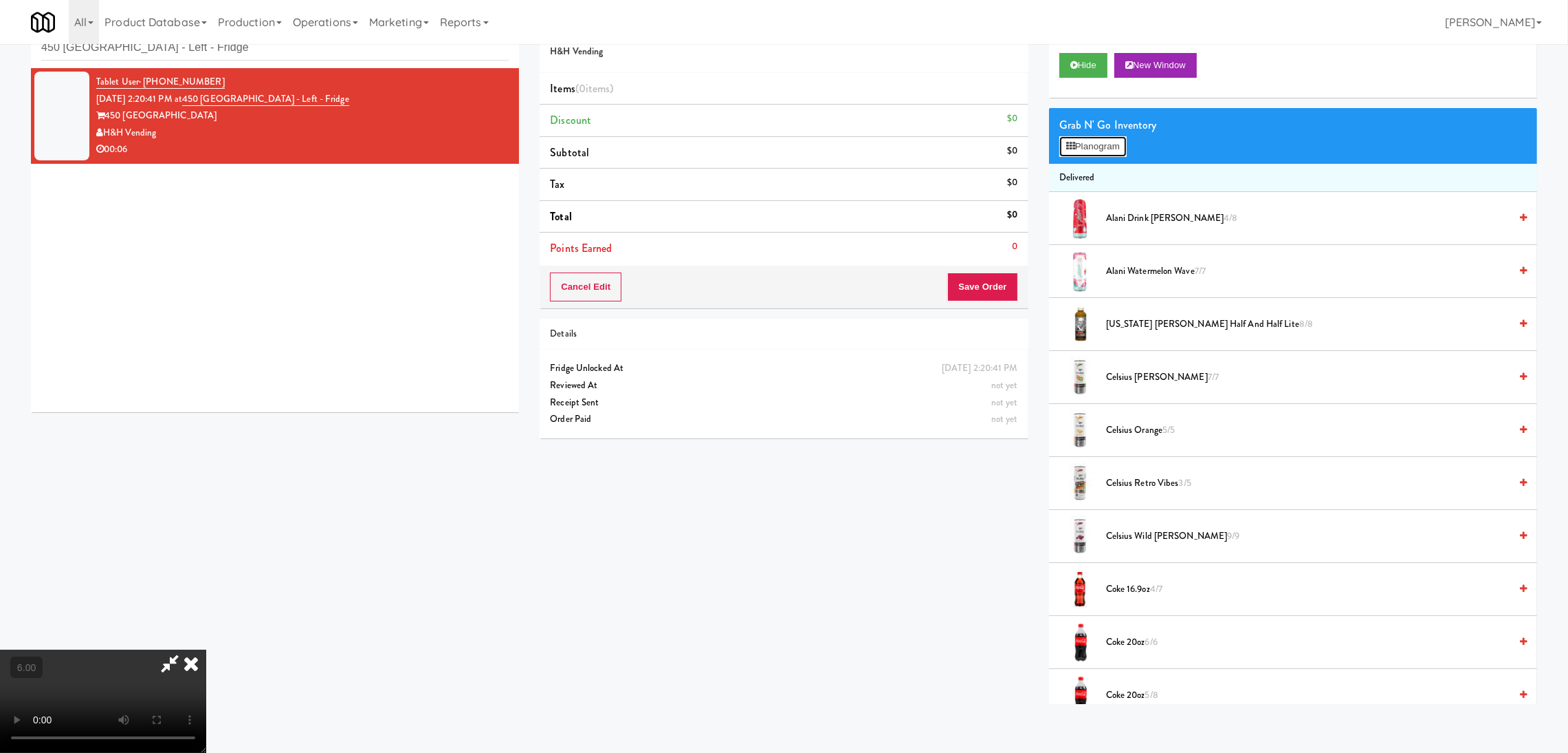
click at [1096, 153] on button "Planogram" at bounding box center [1093, 146] width 67 height 21
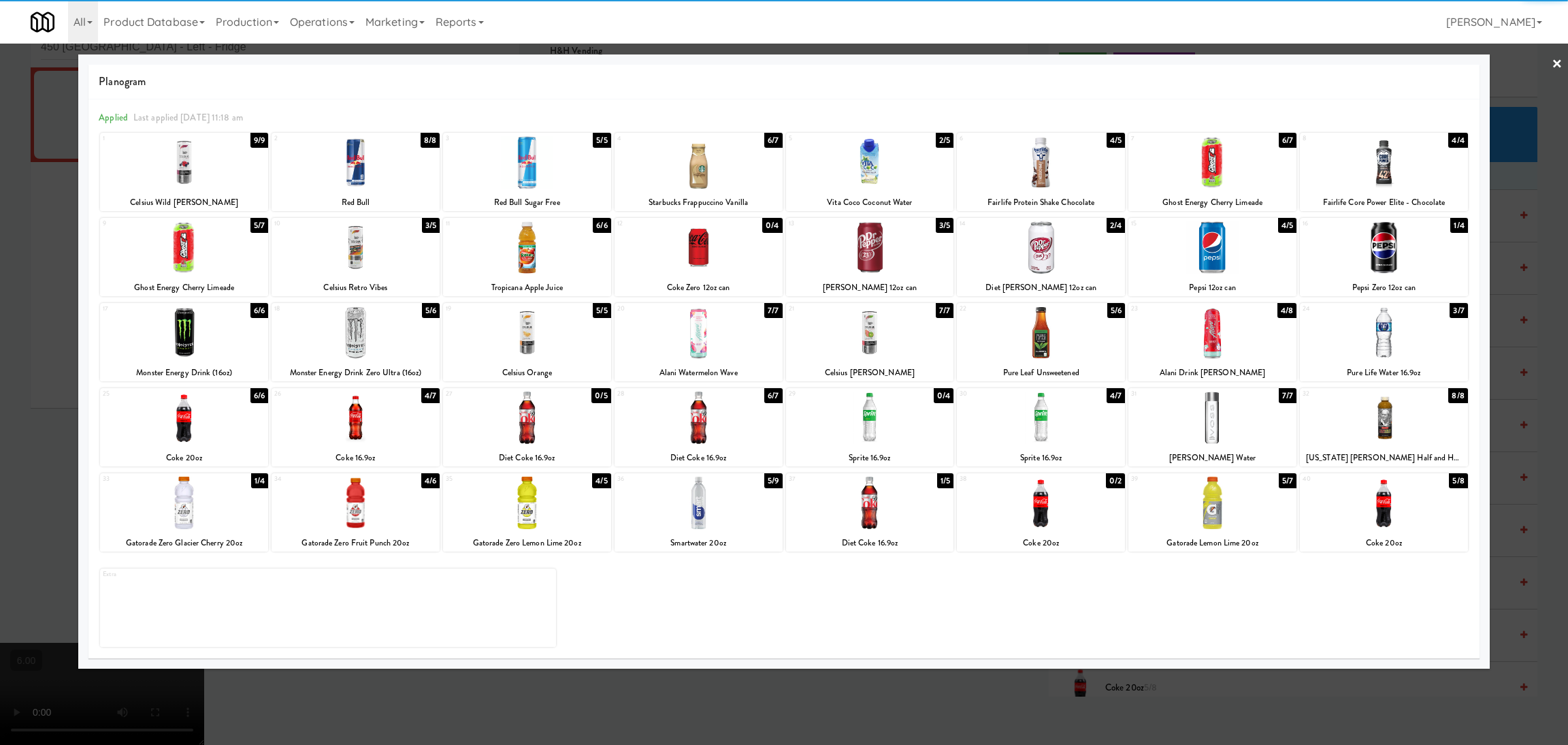
click at [742, 141] on div at bounding box center [698, 162] width 168 height 52
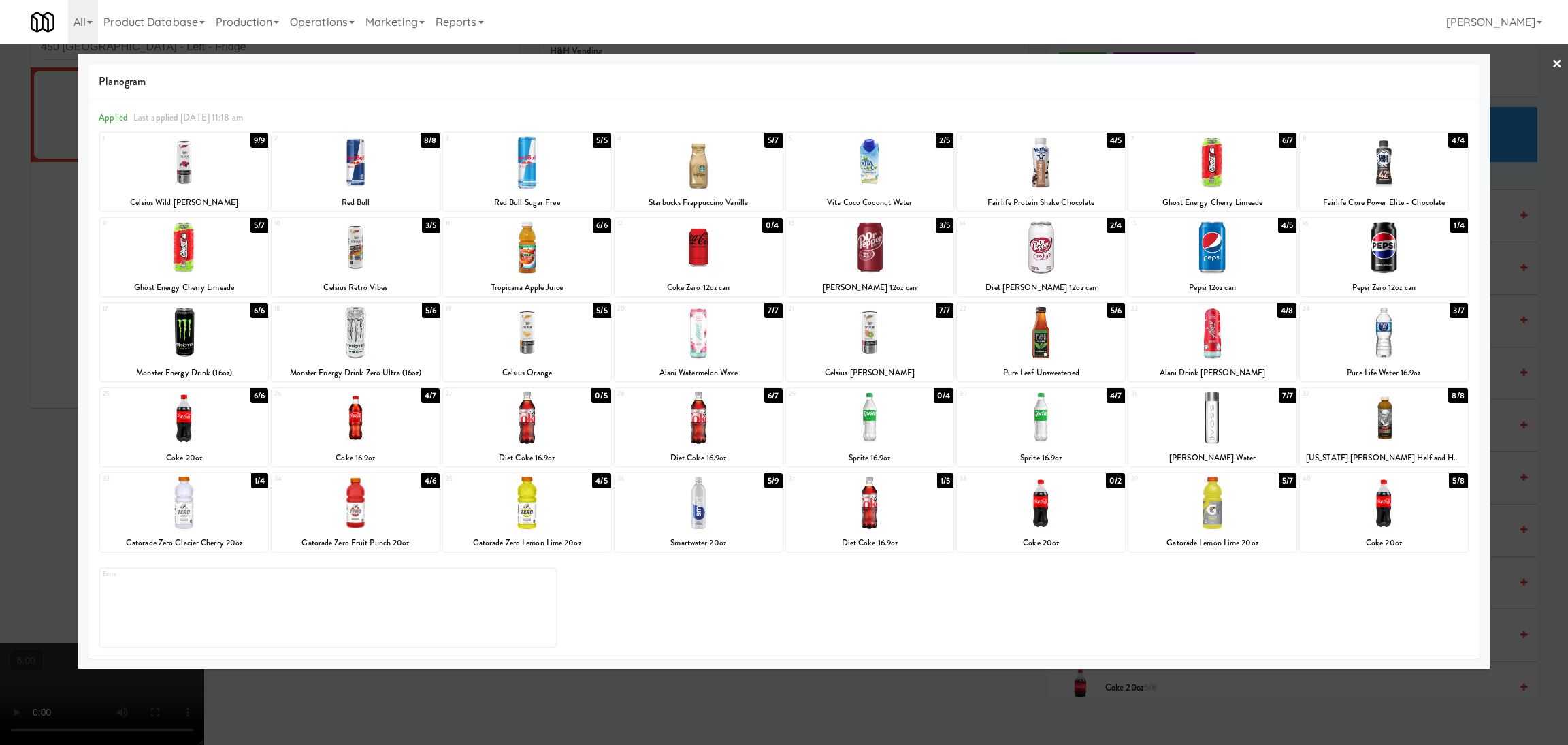
click at [0, 197] on div at bounding box center [784, 372] width 1568 height 745
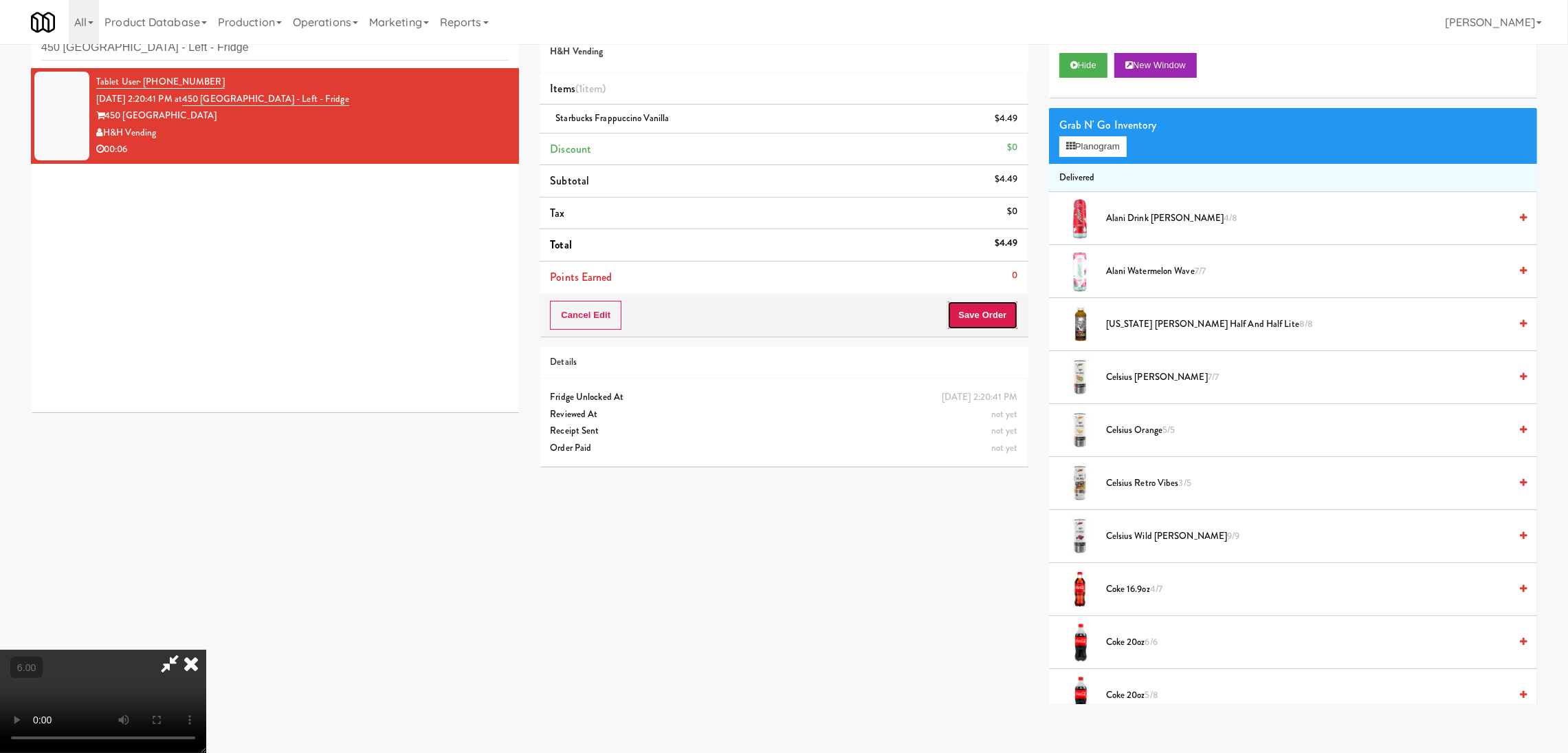
click at [988, 315] on button "Save Order" at bounding box center [982, 315] width 70 height 29
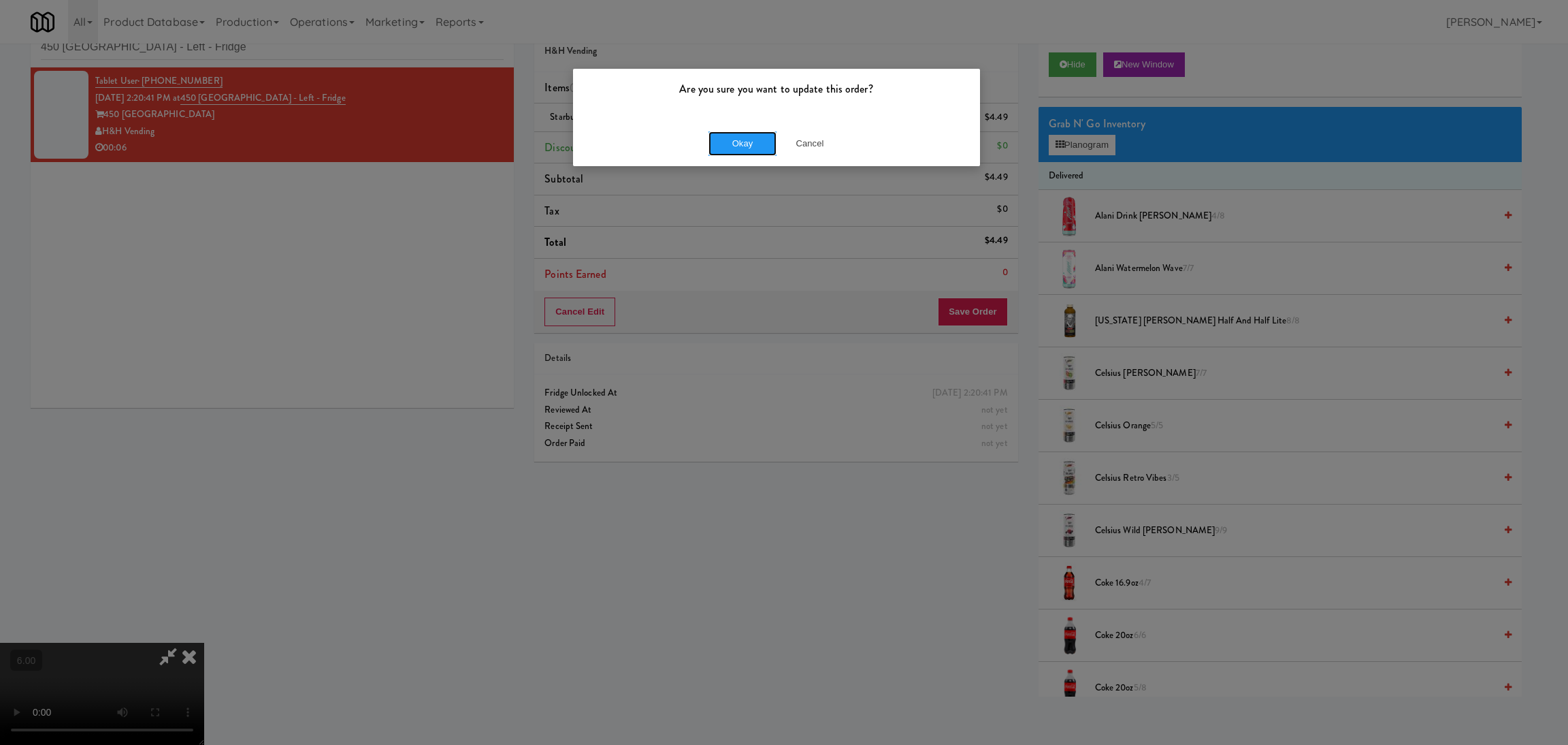
drag, startPoint x: 720, startPoint y: 140, endPoint x: 711, endPoint y: 128, distance: 15.0
click at [722, 137] on button "Okay" at bounding box center [742, 143] width 68 height 24
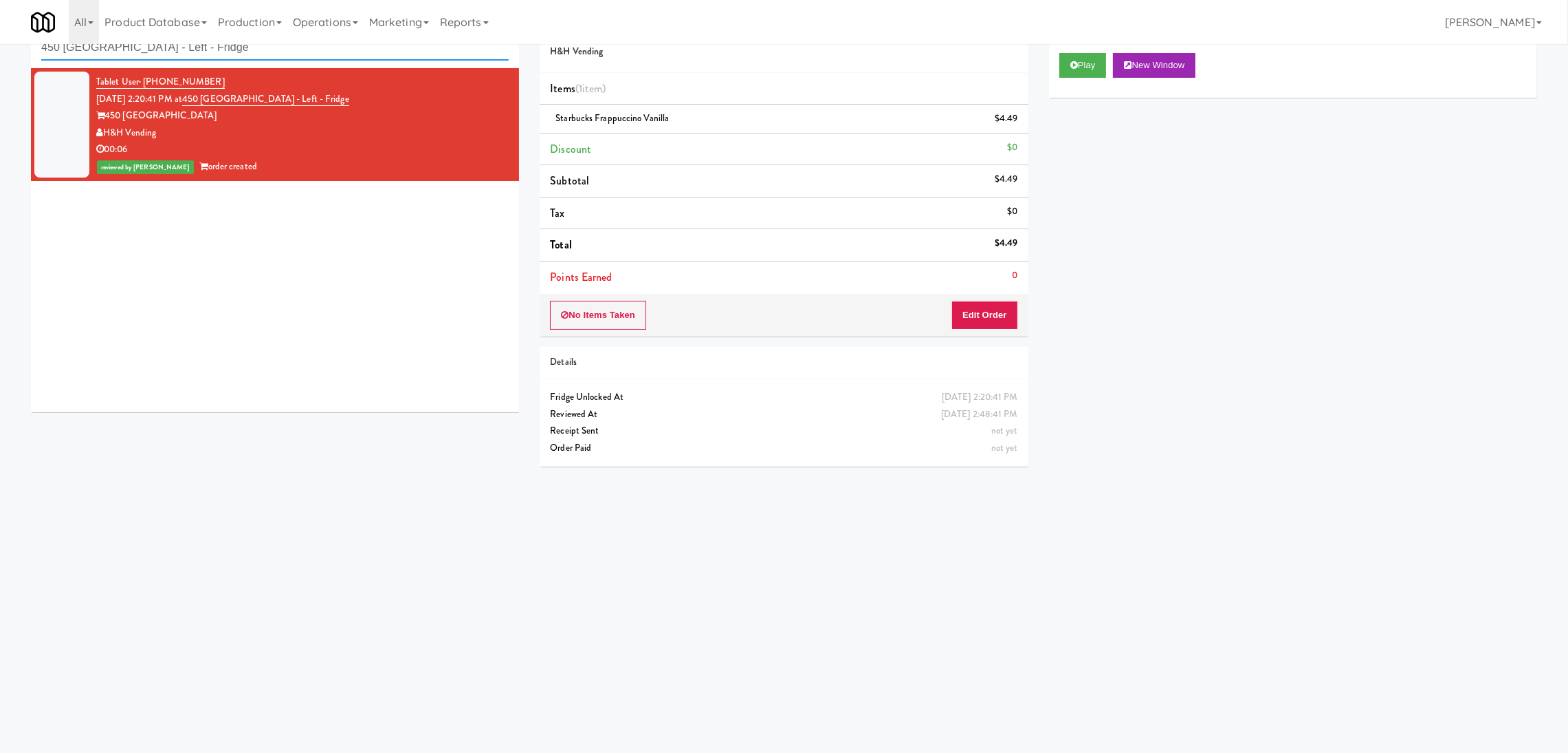
paste input "[STREET_ADDRESS][PERSON_NAME]"
drag, startPoint x: 300, startPoint y: 53, endPoint x: 0, endPoint y: -7, distance: 305.9
click at [0, 0] on html "Are you sure you want to update this order? Okay Cancel Okay Are you sure you w…" at bounding box center [784, 333] width 1568 height 753
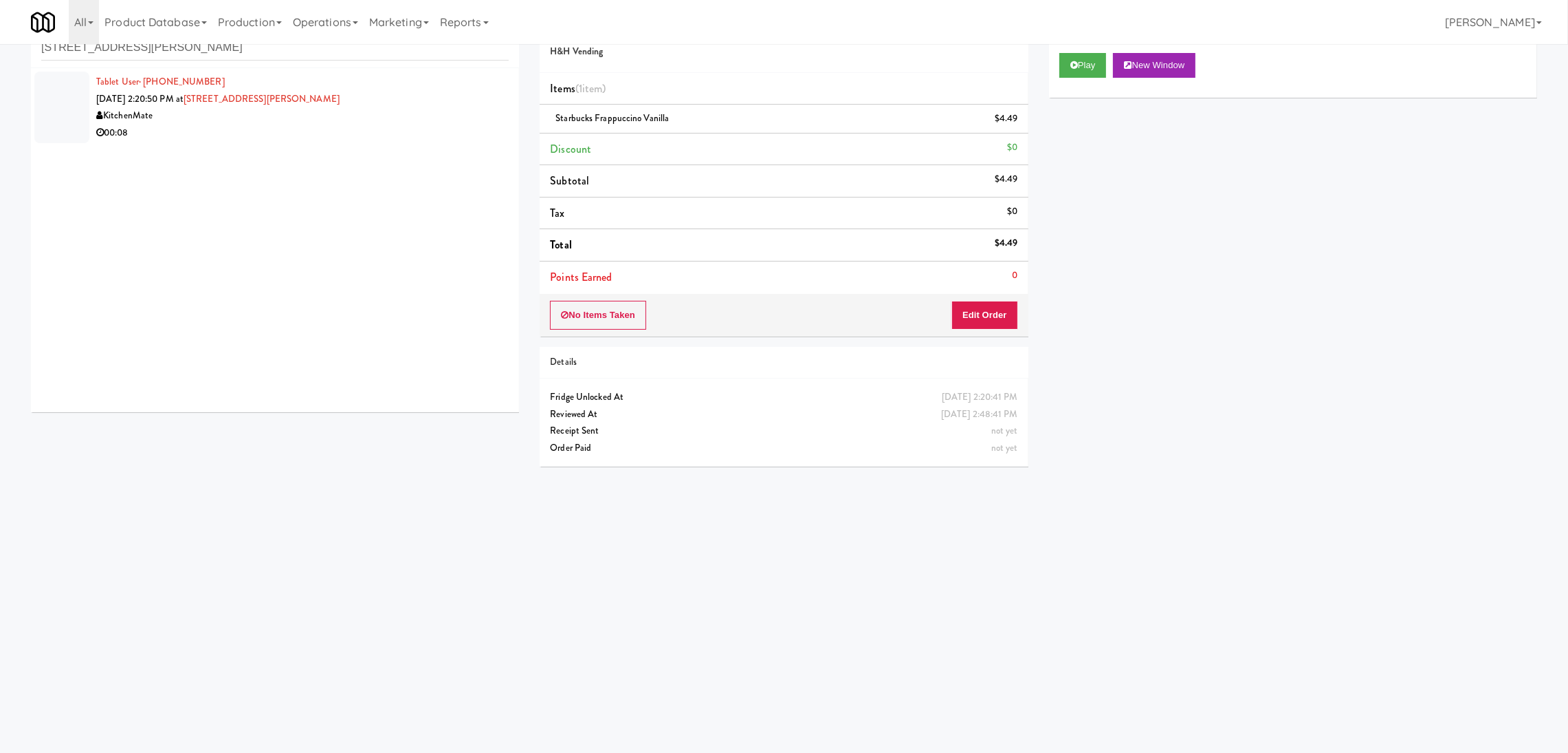
click at [323, 153] on div "Tablet User · (437) 227-9096 [DATE] 2:20:50 PM at [STREET_ADDRESS][GEOGRAPHIC_D…" at bounding box center [275, 240] width 488 height 344
click at [403, 99] on div "Tablet User · (437) 227-9096 [DATE] 2:20:50 PM at [STREET_ADDRESS][GEOGRAPHIC_D…" at bounding box center [302, 108] width 413 height 67
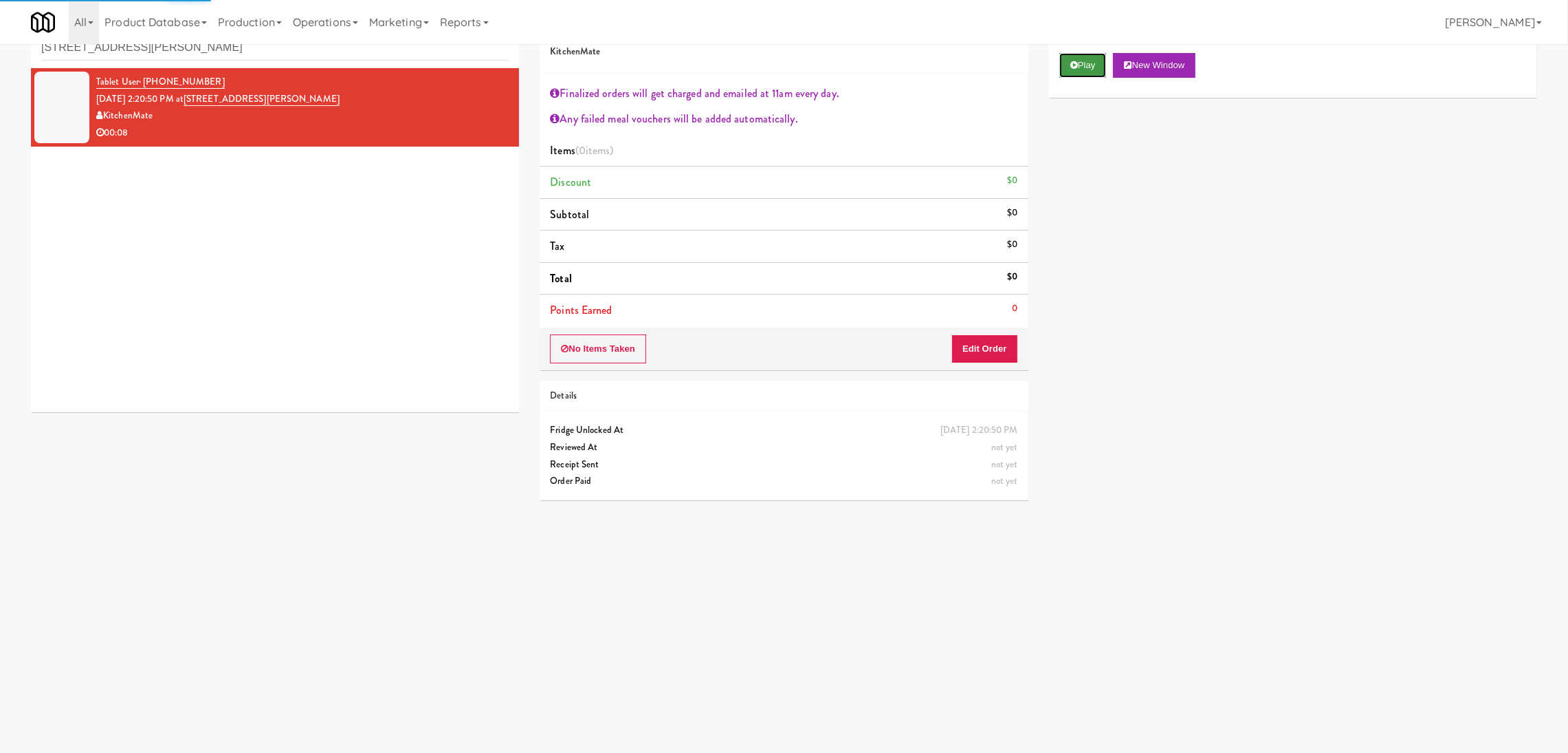
click at [1068, 72] on button "Play" at bounding box center [1083, 65] width 47 height 25
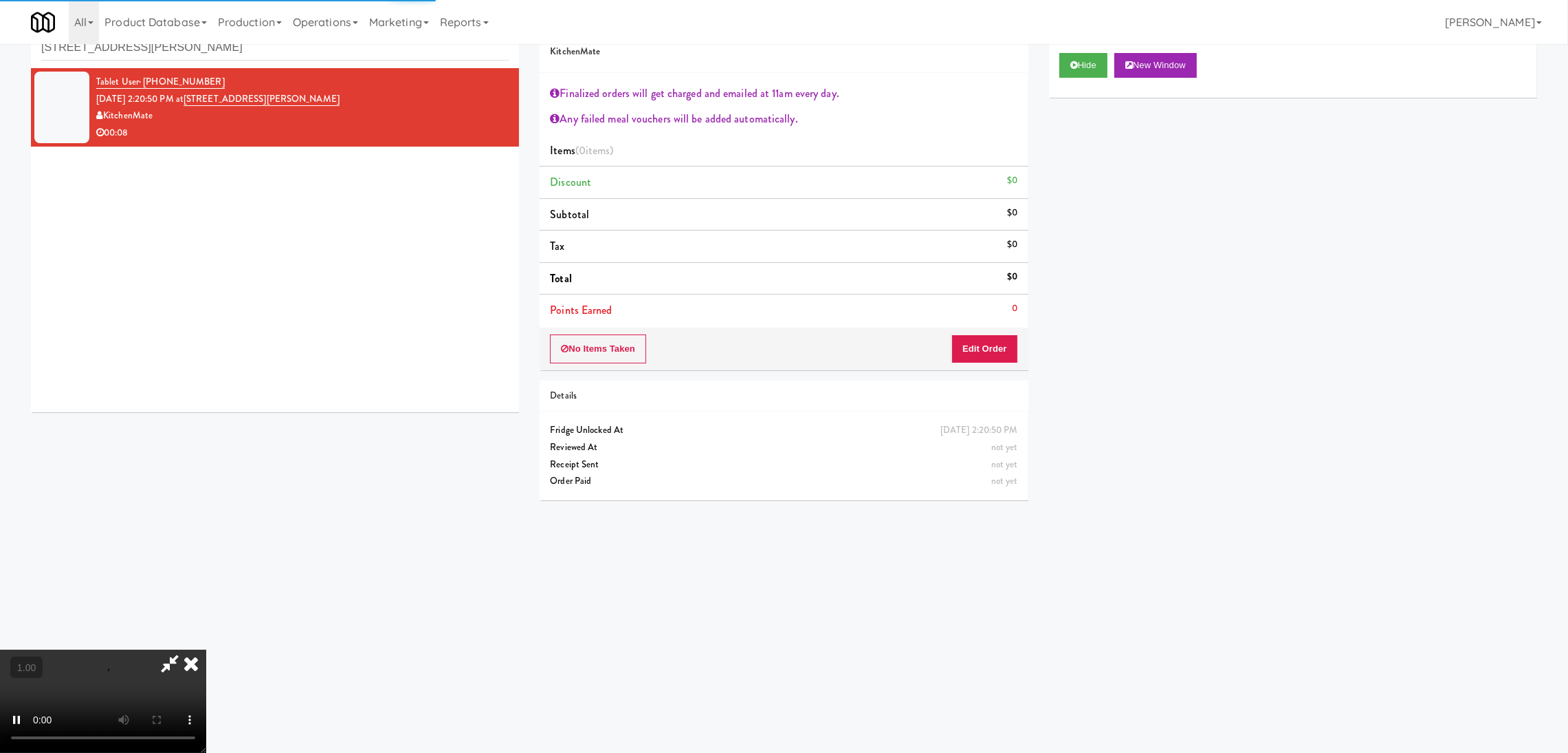
click at [1002, 329] on div "No Items Taken Edit Order" at bounding box center [784, 348] width 488 height 43
click at [1000, 339] on button "Edit Order" at bounding box center [984, 349] width 67 height 29
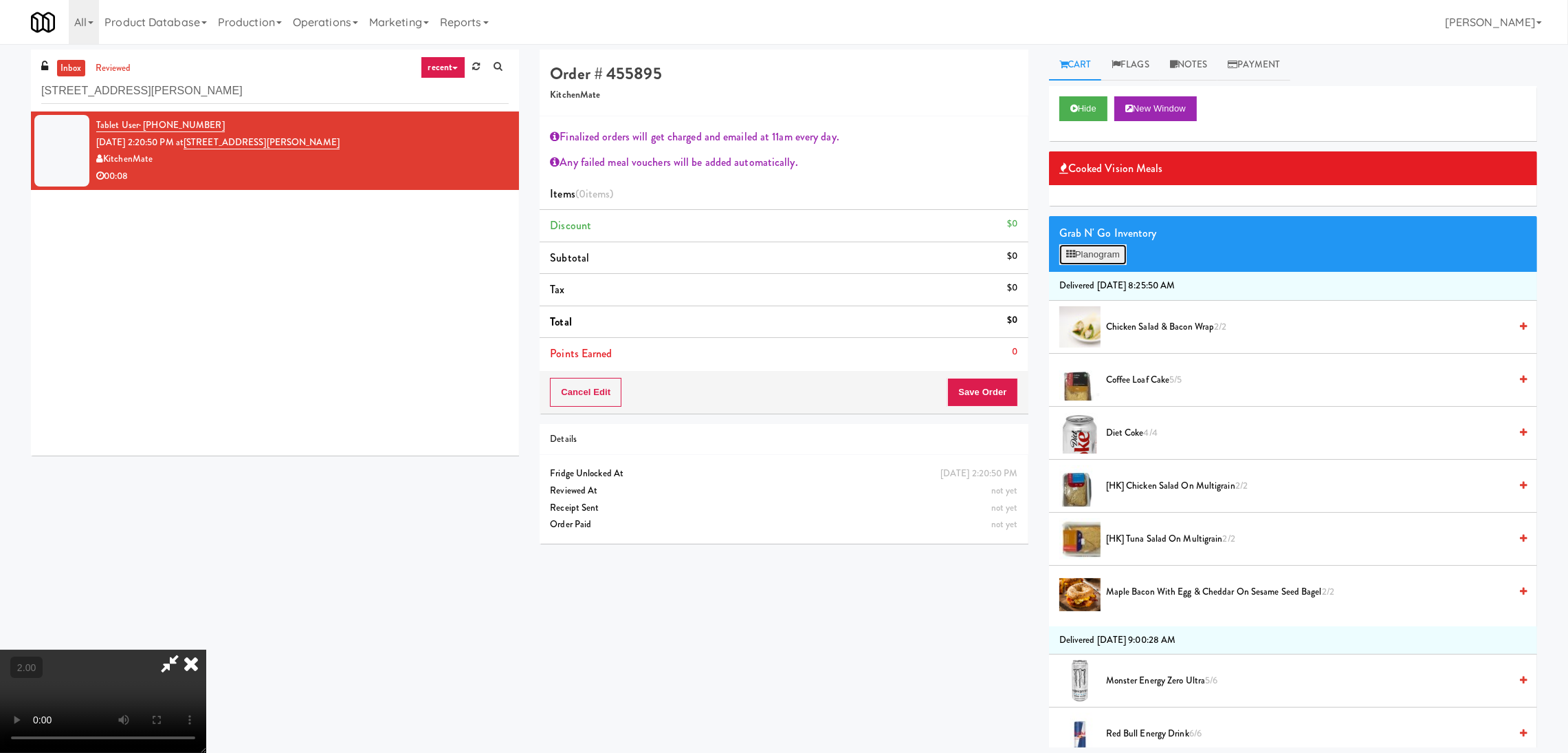
click at [1073, 255] on icon at bounding box center [1071, 254] width 9 height 9
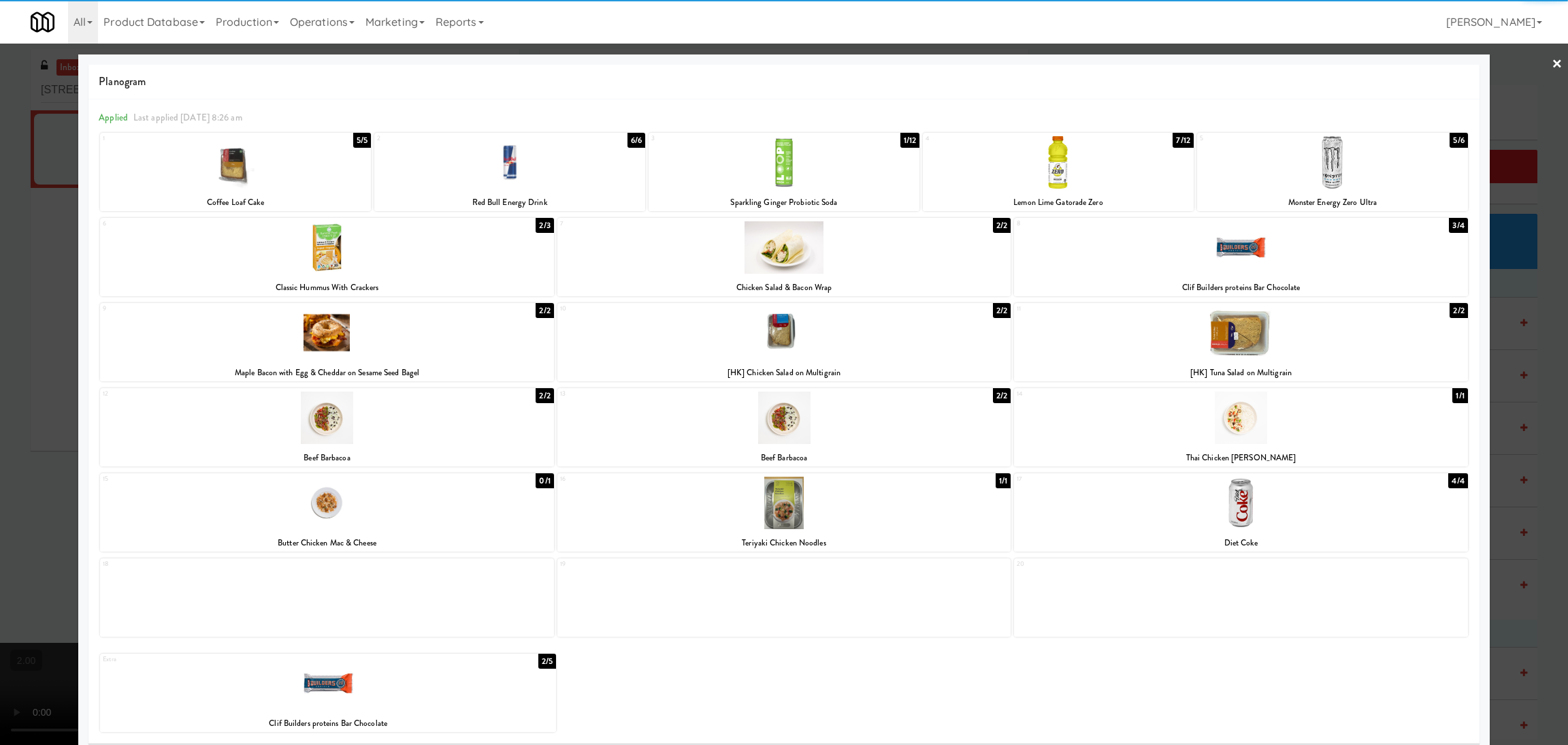
drag, startPoint x: 552, startPoint y: 160, endPoint x: 518, endPoint y: 162, distance: 34.1
click at [556, 157] on div at bounding box center [509, 162] width 271 height 52
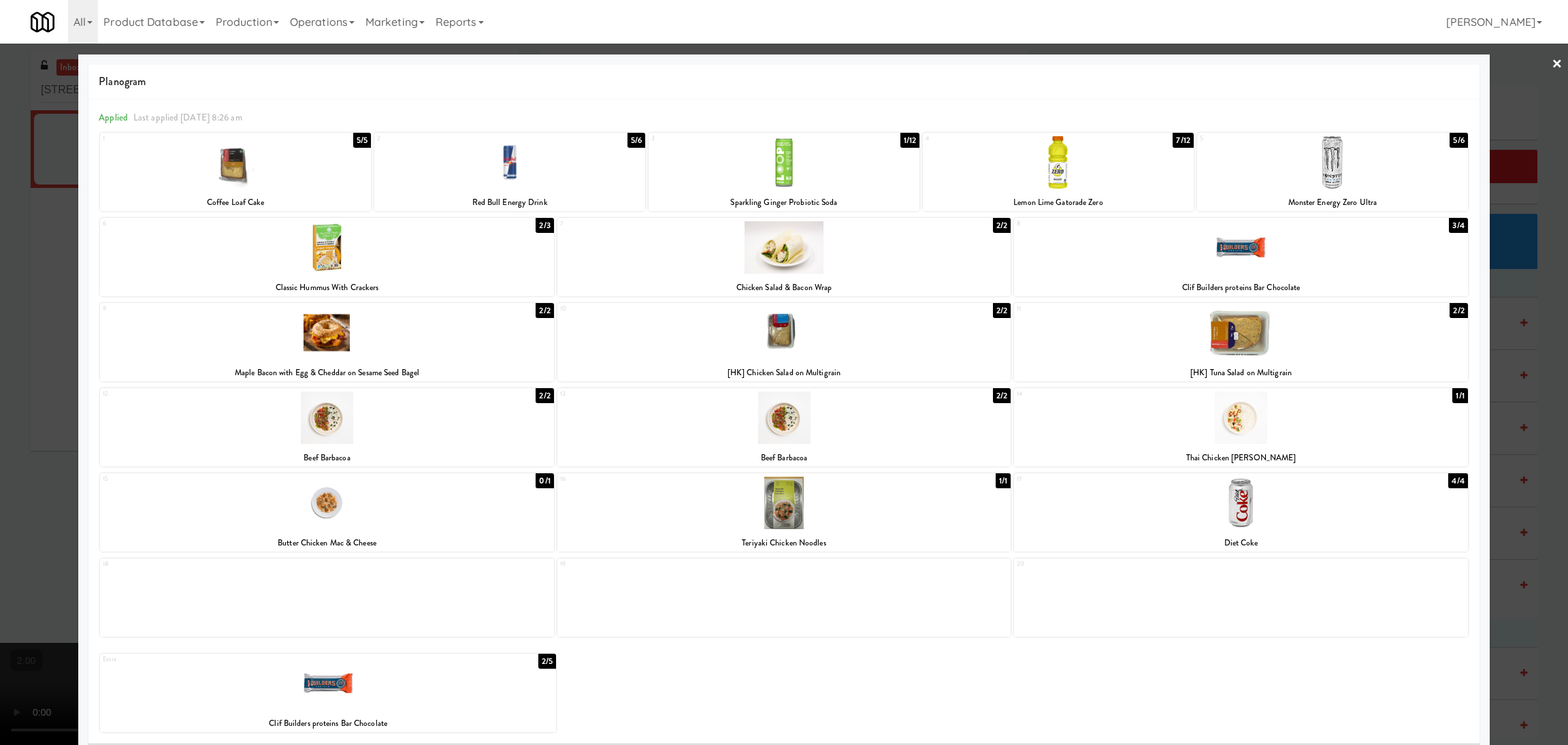
drag, startPoint x: 0, startPoint y: 249, endPoint x: 152, endPoint y: 237, distance: 152.5
click at [1, 248] on div at bounding box center [784, 372] width 1568 height 745
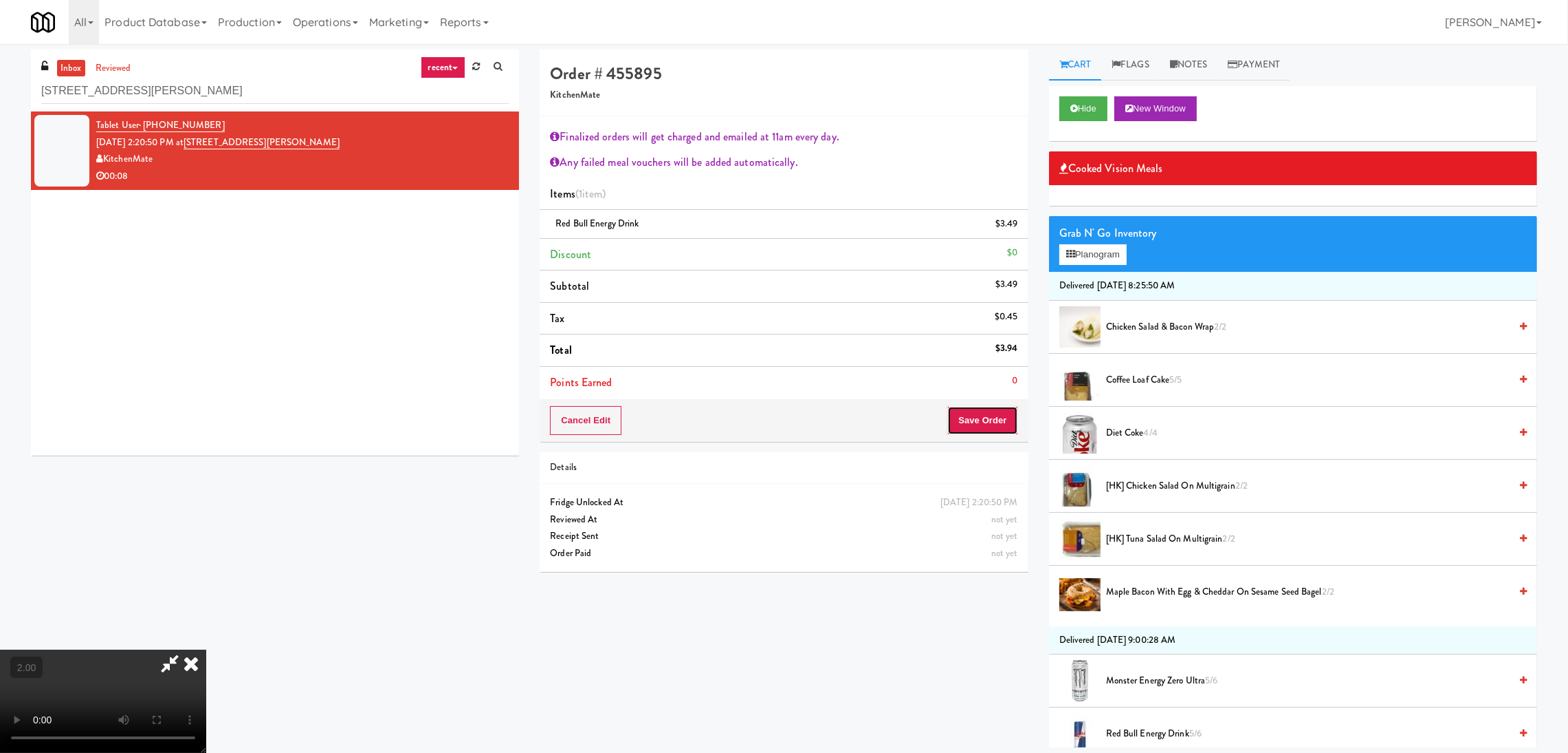
click at [1005, 428] on button "Save Order" at bounding box center [982, 420] width 70 height 29
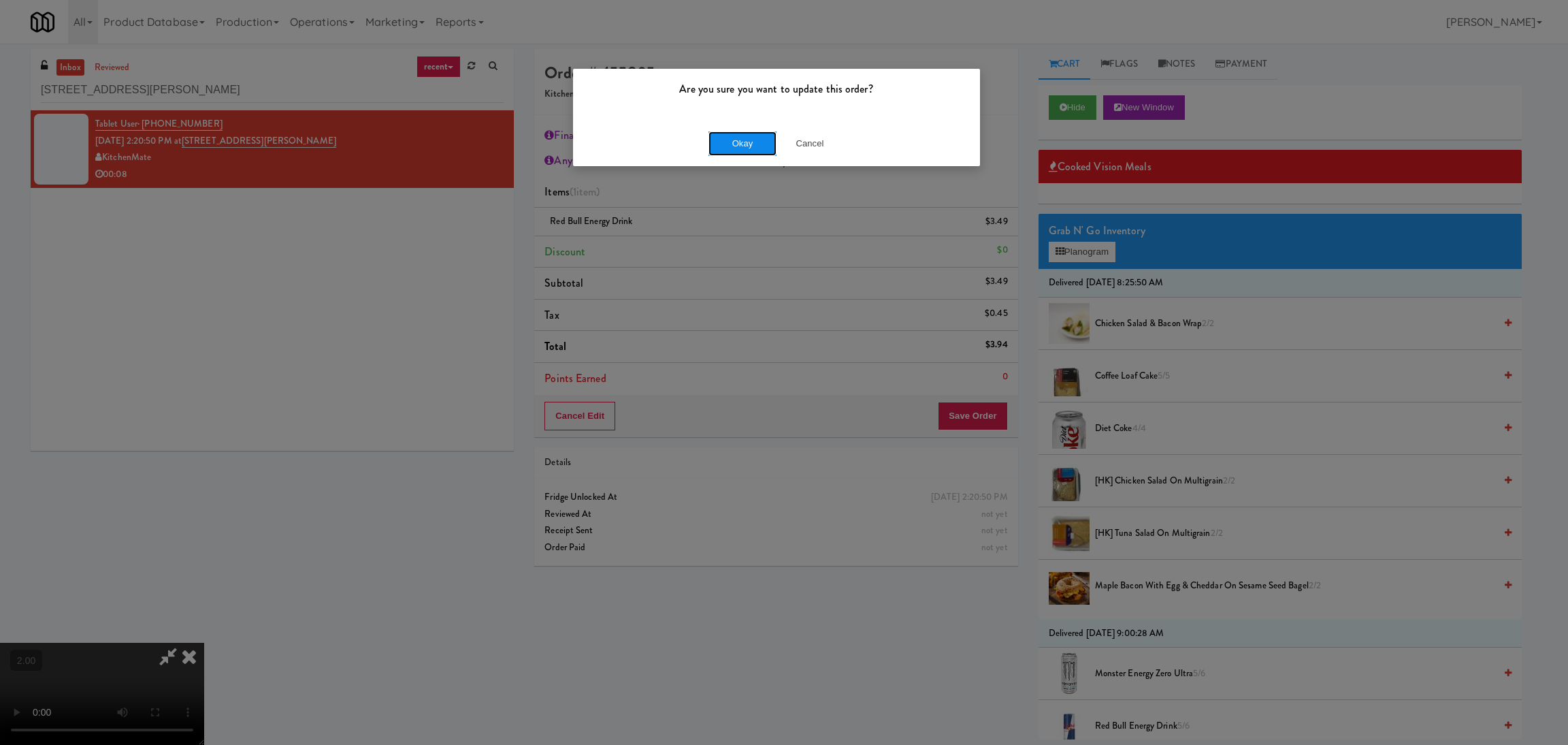
click at [726, 143] on button "Okay" at bounding box center [742, 143] width 68 height 24
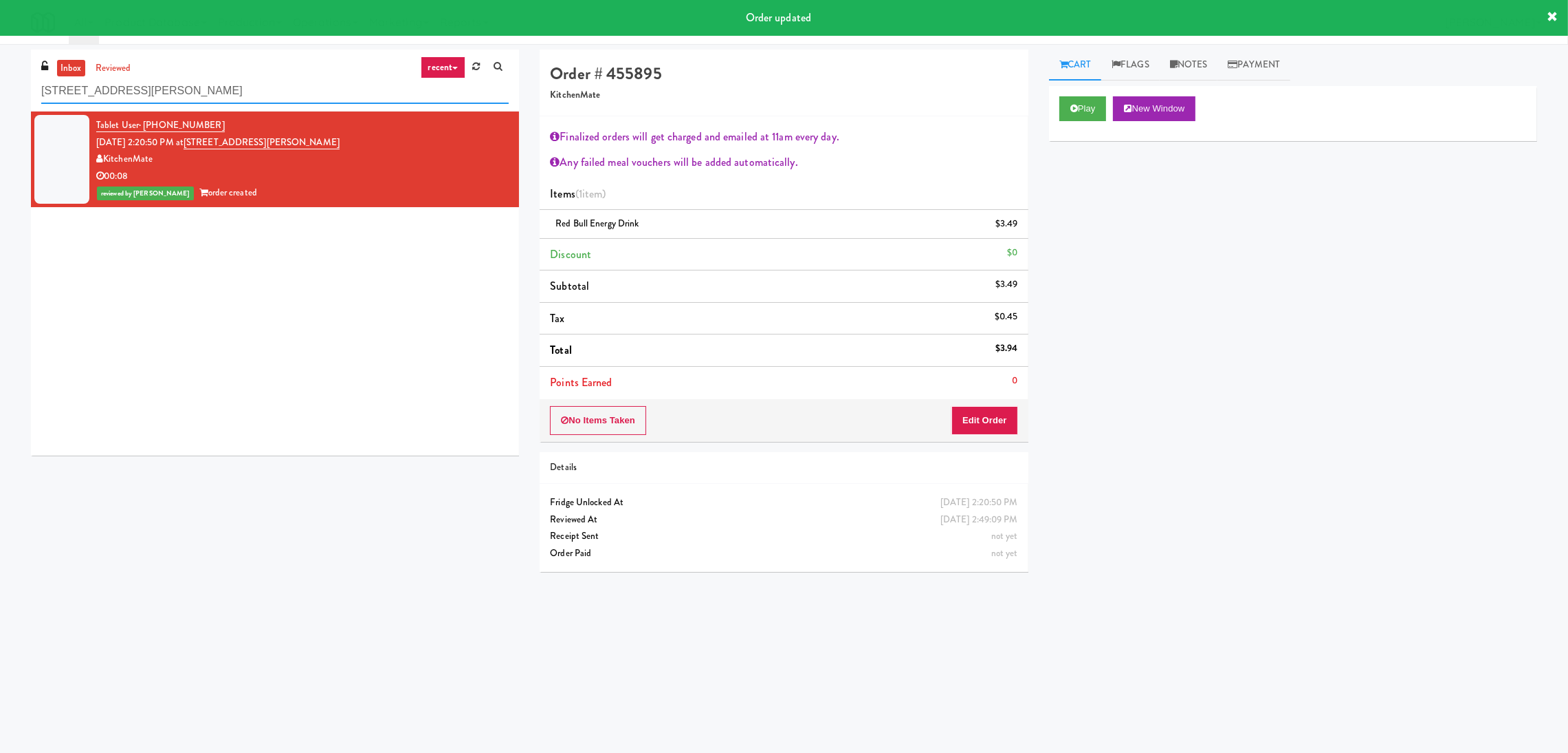
paste input "Allusion - Cooler"
drag, startPoint x: 347, startPoint y: 79, endPoint x: 0, endPoint y: 55, distance: 347.8
click at [0, 55] on div "inbox reviewed recent all unclear take inventory issue suspicious failed recent…" at bounding box center [784, 325] width 1568 height 552
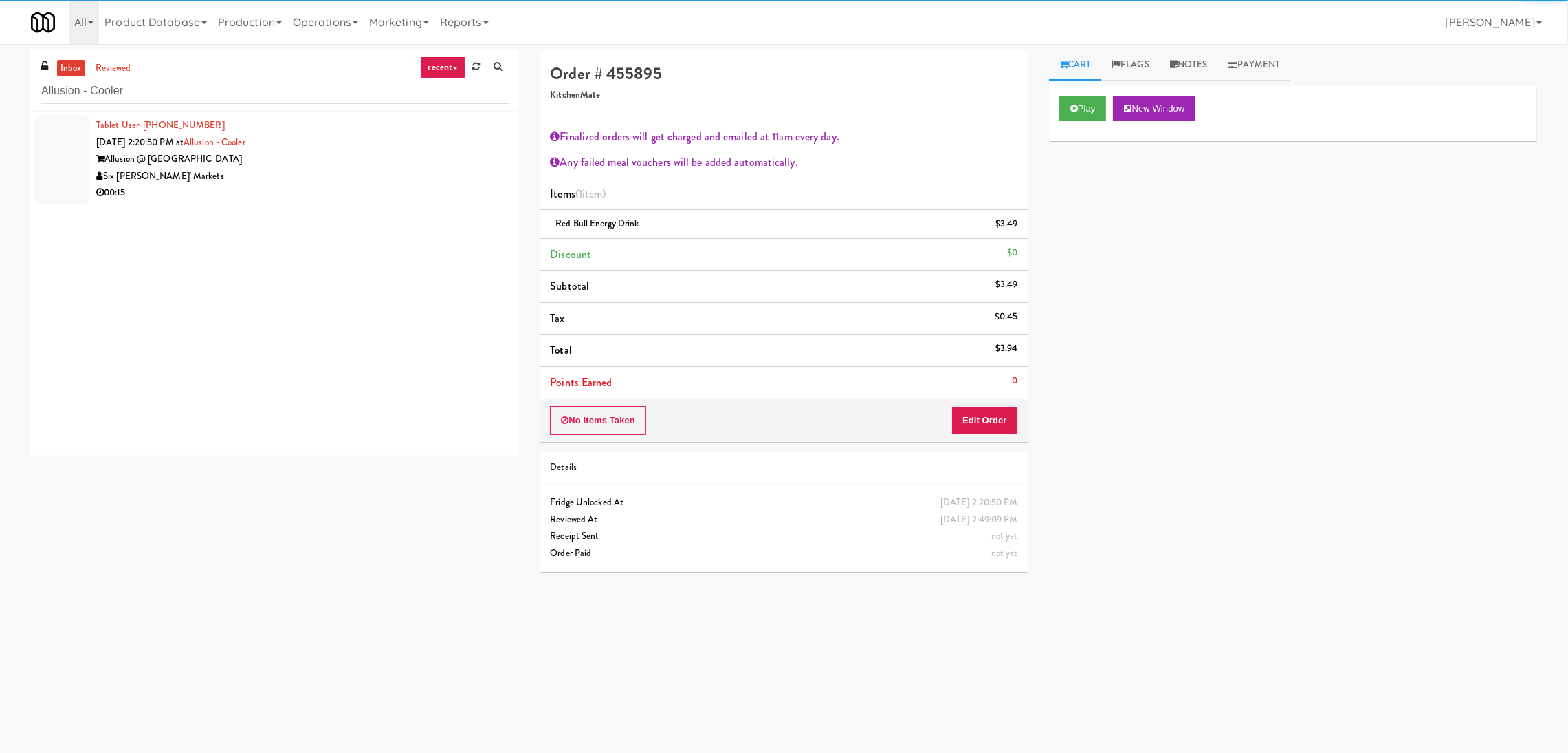
click at [372, 195] on div "00:15" at bounding box center [302, 192] width 413 height 17
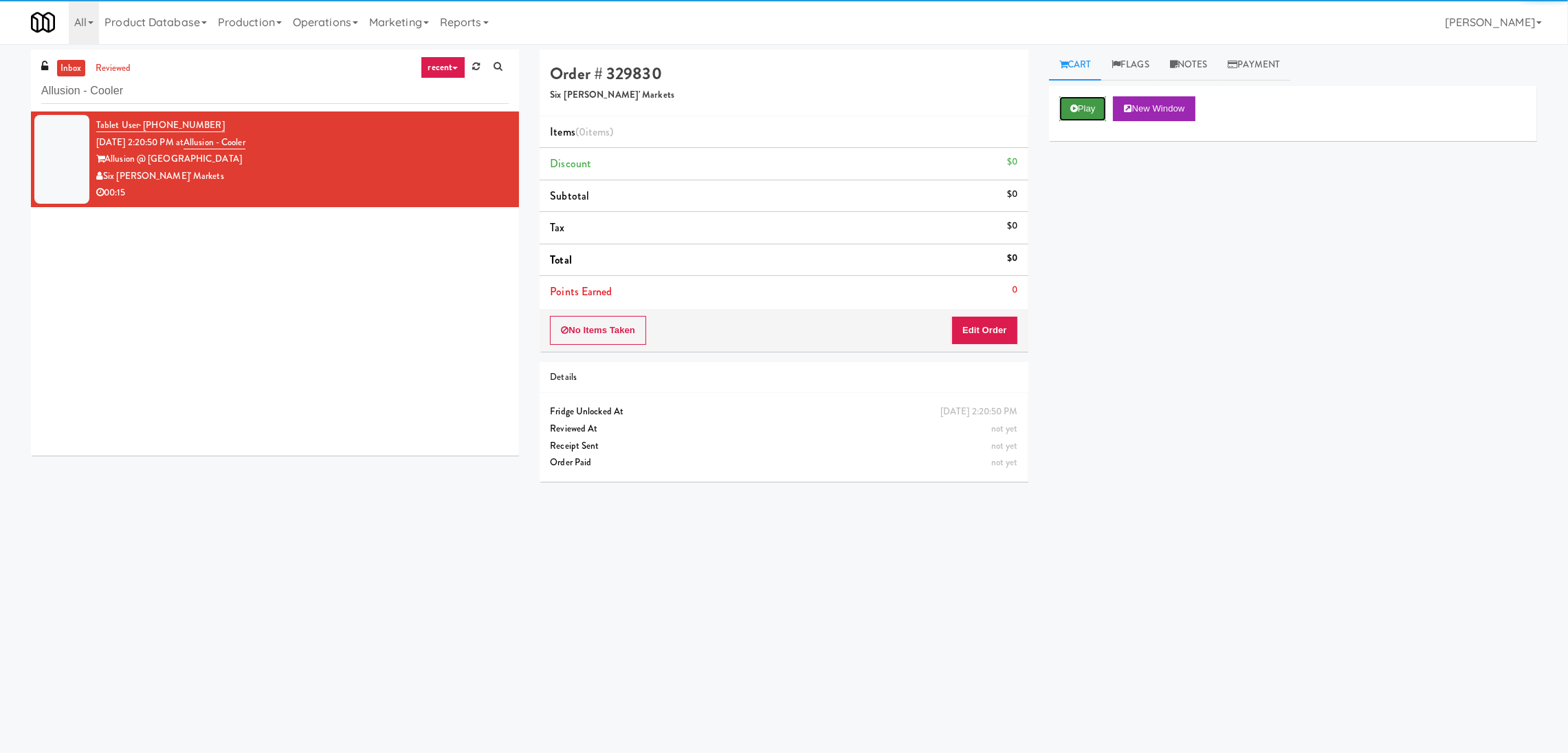
click at [1092, 111] on button "Play" at bounding box center [1083, 108] width 47 height 25
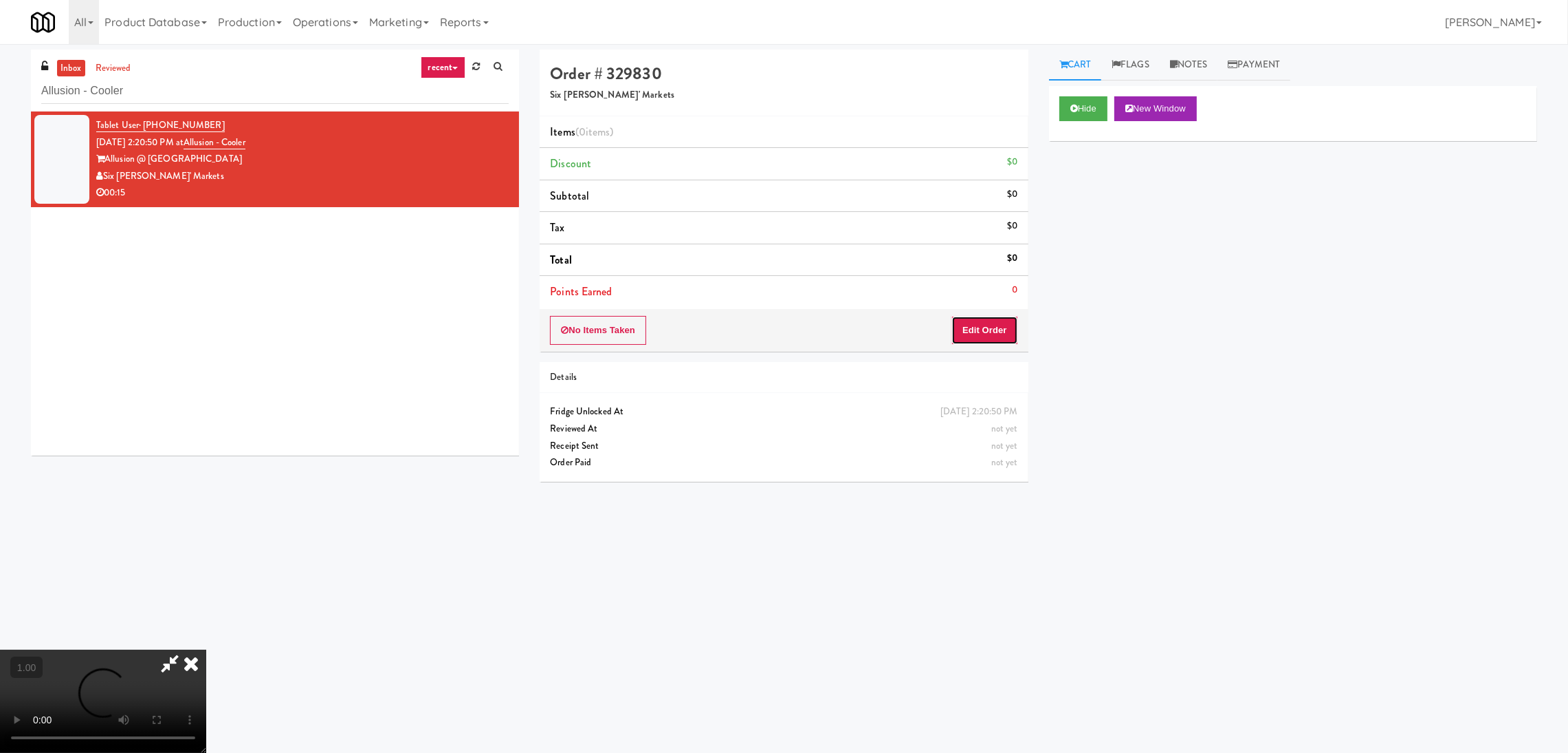
click at [977, 322] on button "Edit Order" at bounding box center [984, 330] width 67 height 29
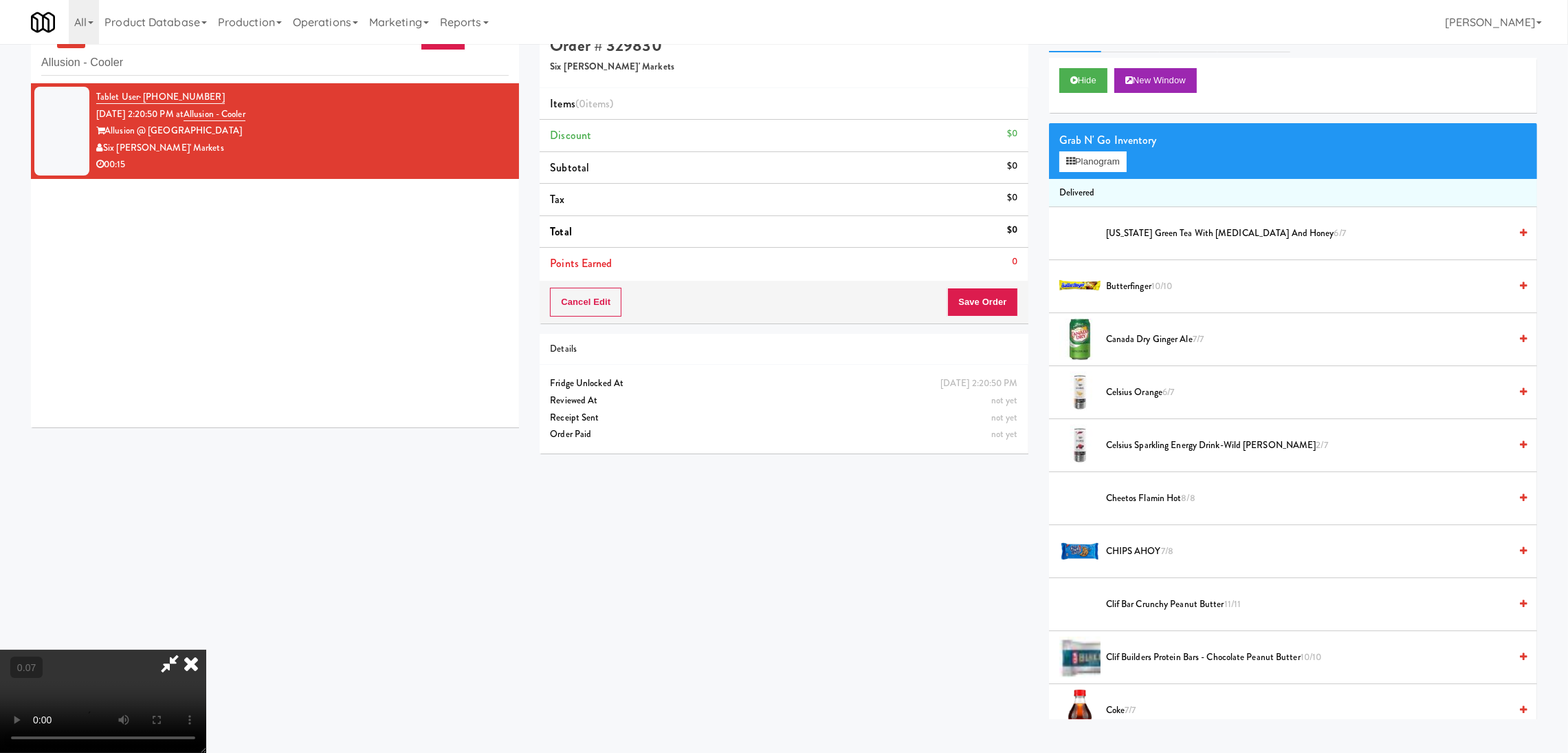
scroll to position [44, 0]
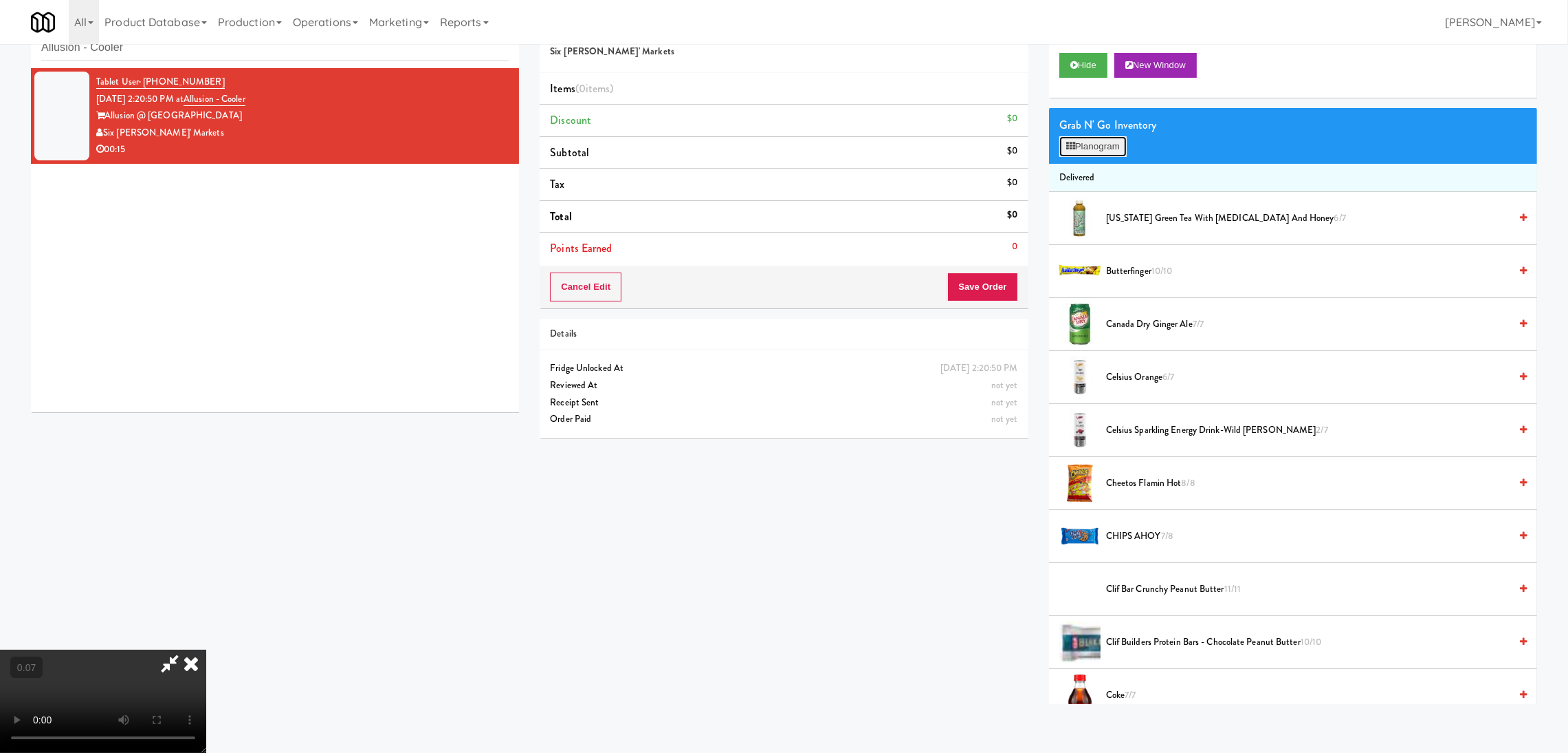
click at [1107, 145] on button "Planogram" at bounding box center [1093, 146] width 67 height 21
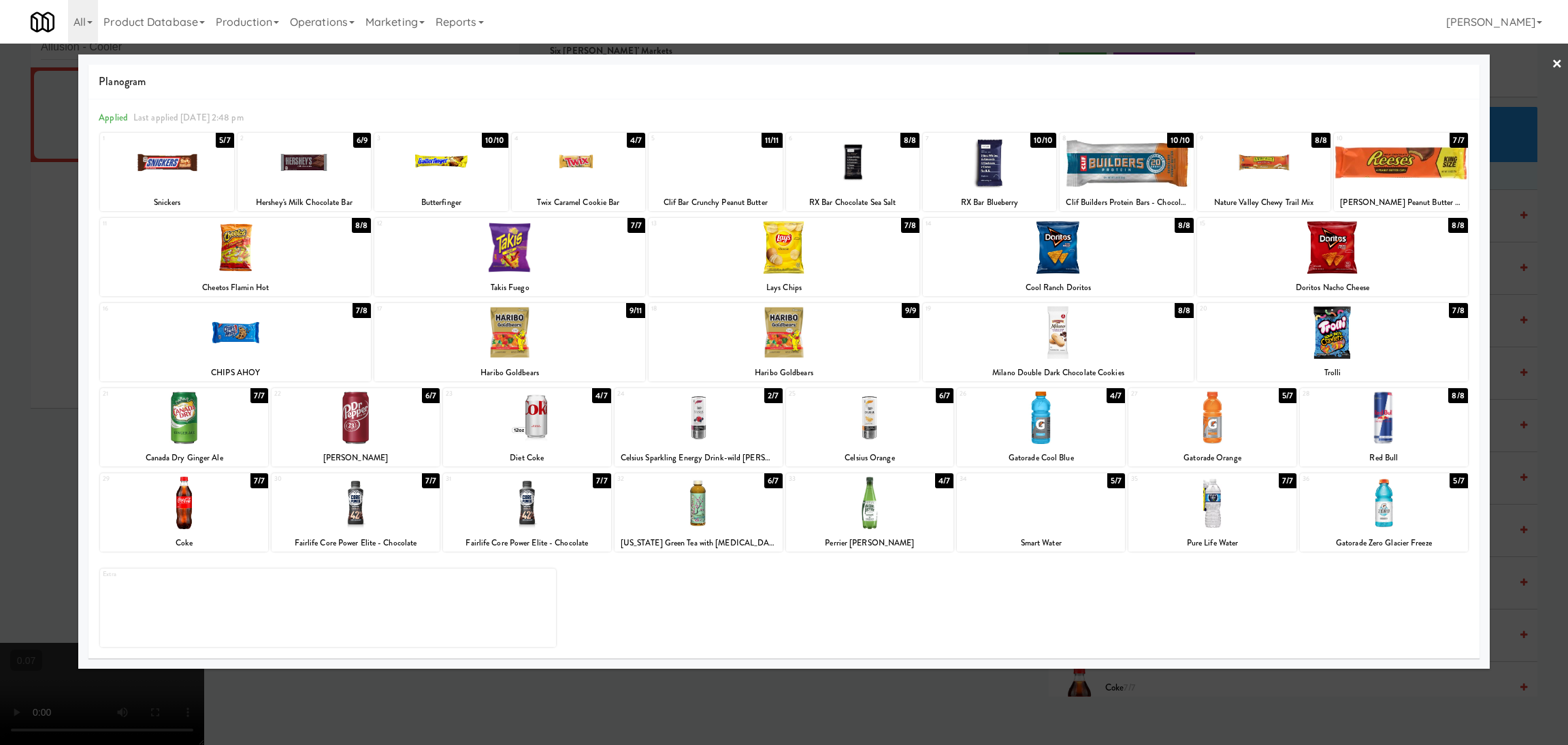
click at [197, 503] on div at bounding box center [184, 502] width 168 height 52
click at [1202, 412] on div at bounding box center [1212, 418] width 168 height 52
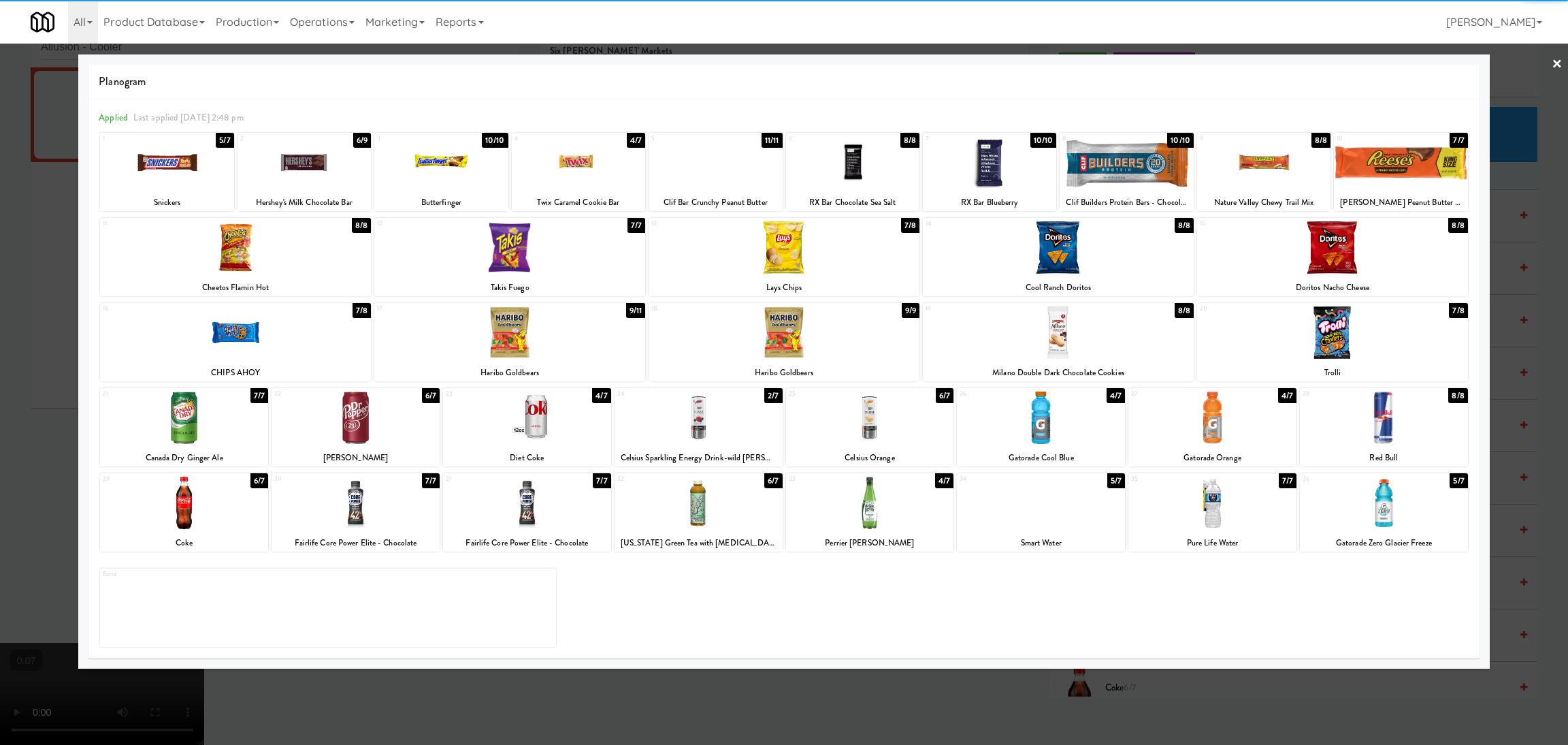
click at [0, 434] on div at bounding box center [784, 372] width 1568 height 745
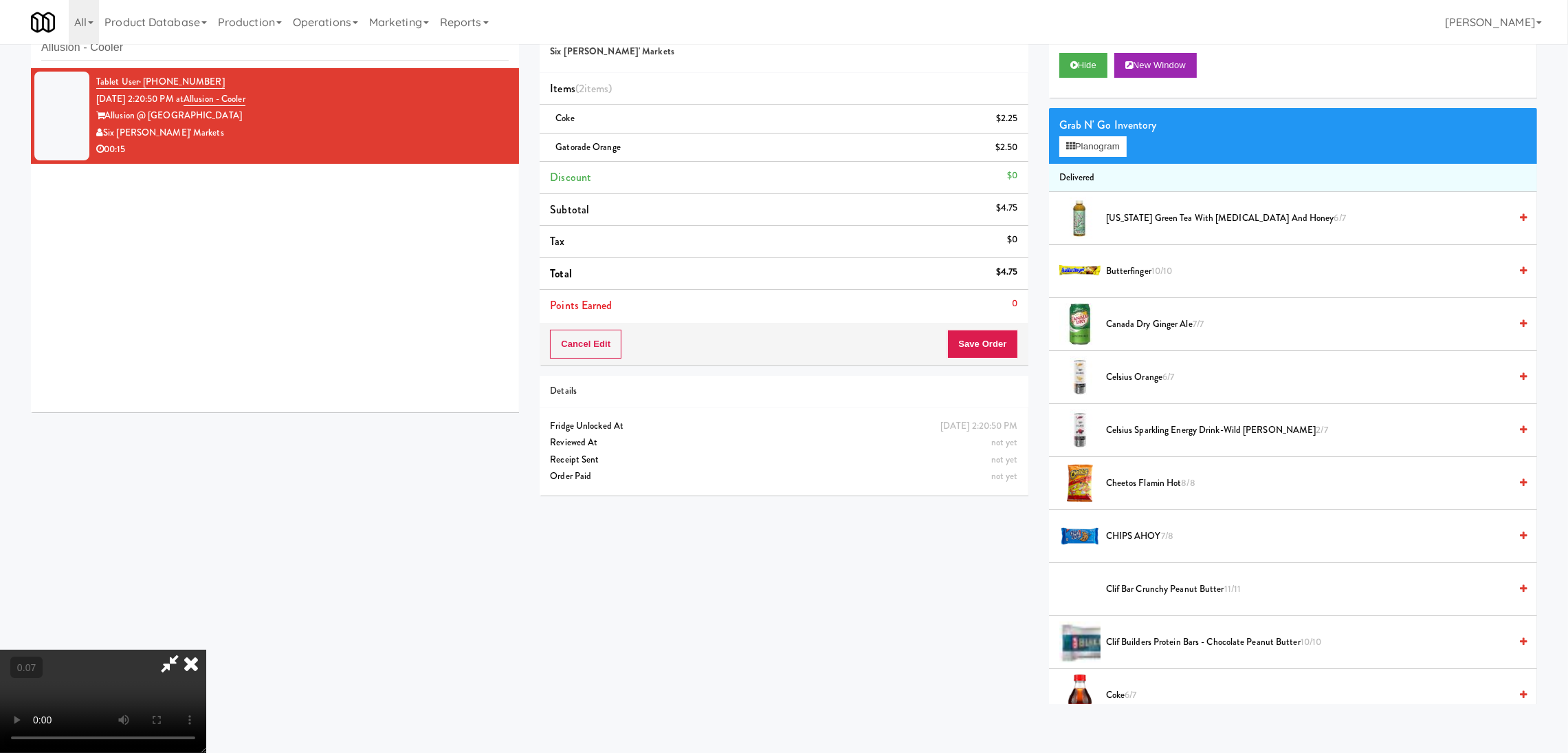
click at [206, 649] on video at bounding box center [103, 700] width 206 height 103
click at [973, 346] on button "Save Order" at bounding box center [982, 344] width 70 height 29
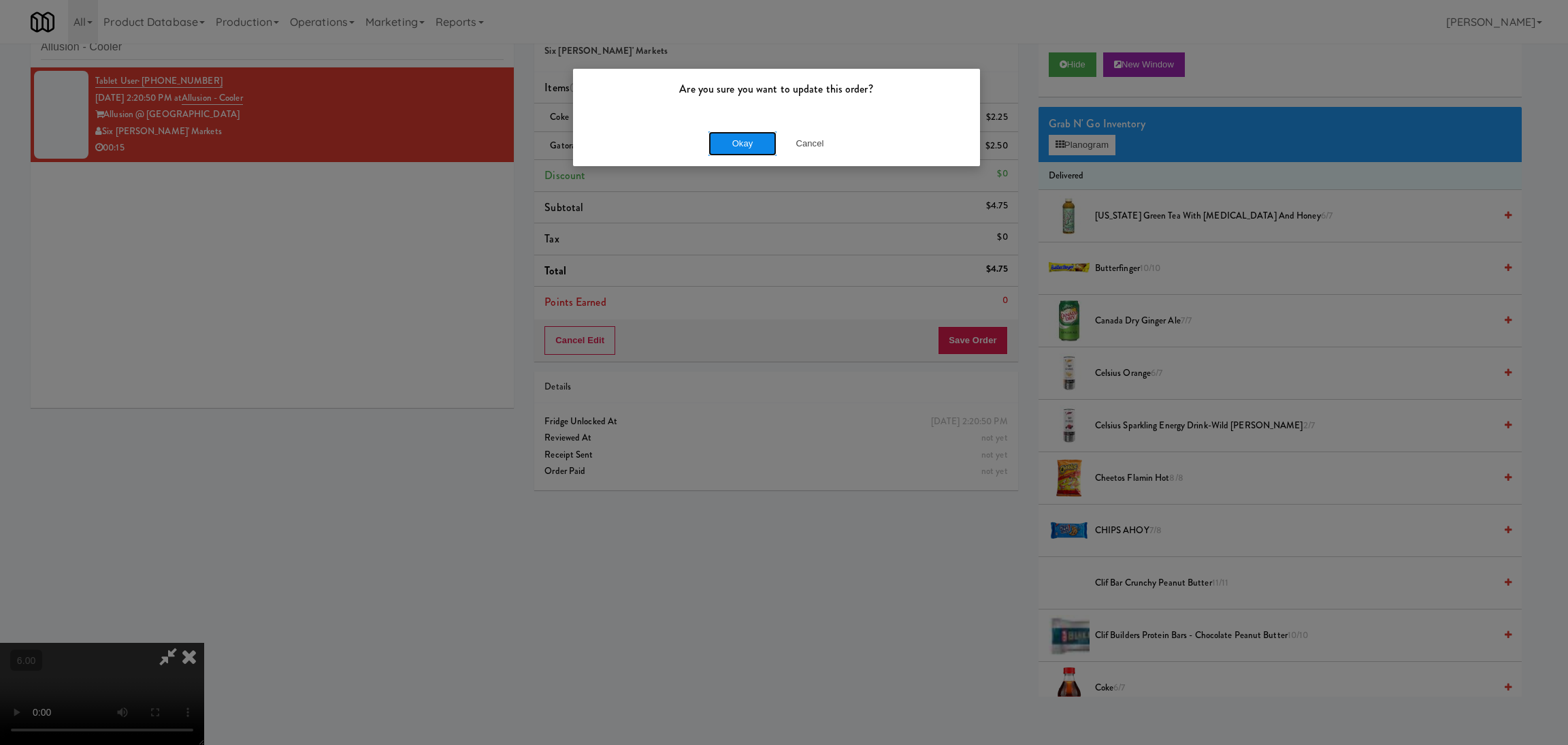
click at [731, 141] on button "Okay" at bounding box center [742, 143] width 68 height 24
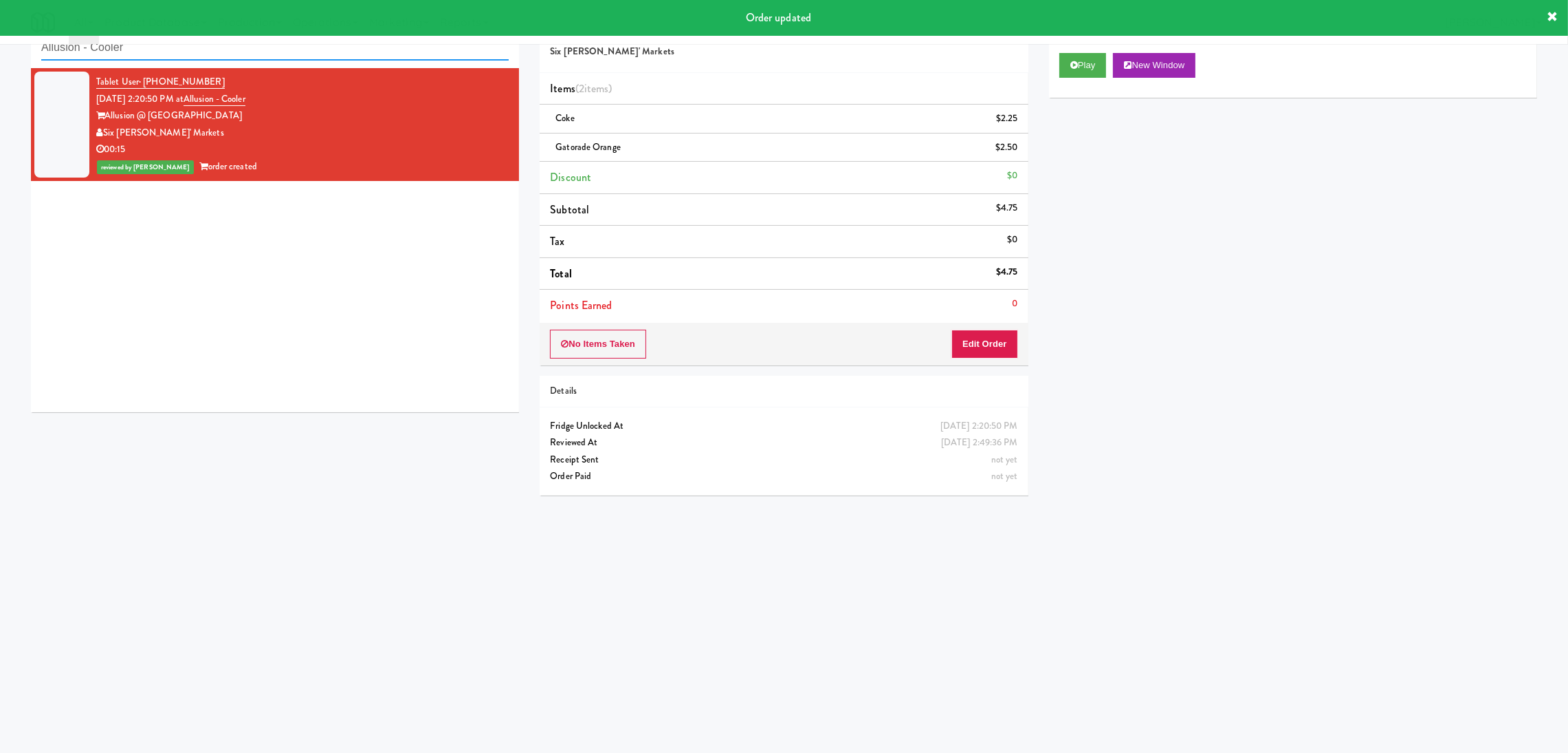
paste input "Peabody"
drag, startPoint x: 299, startPoint y: 43, endPoint x: 13, endPoint y: 53, distance: 286.2
click at [0, 1] on body "Order updated Are you sure you want to update this order? Okay Cancel Okay Are …" at bounding box center [784, 377] width 1568 height 753
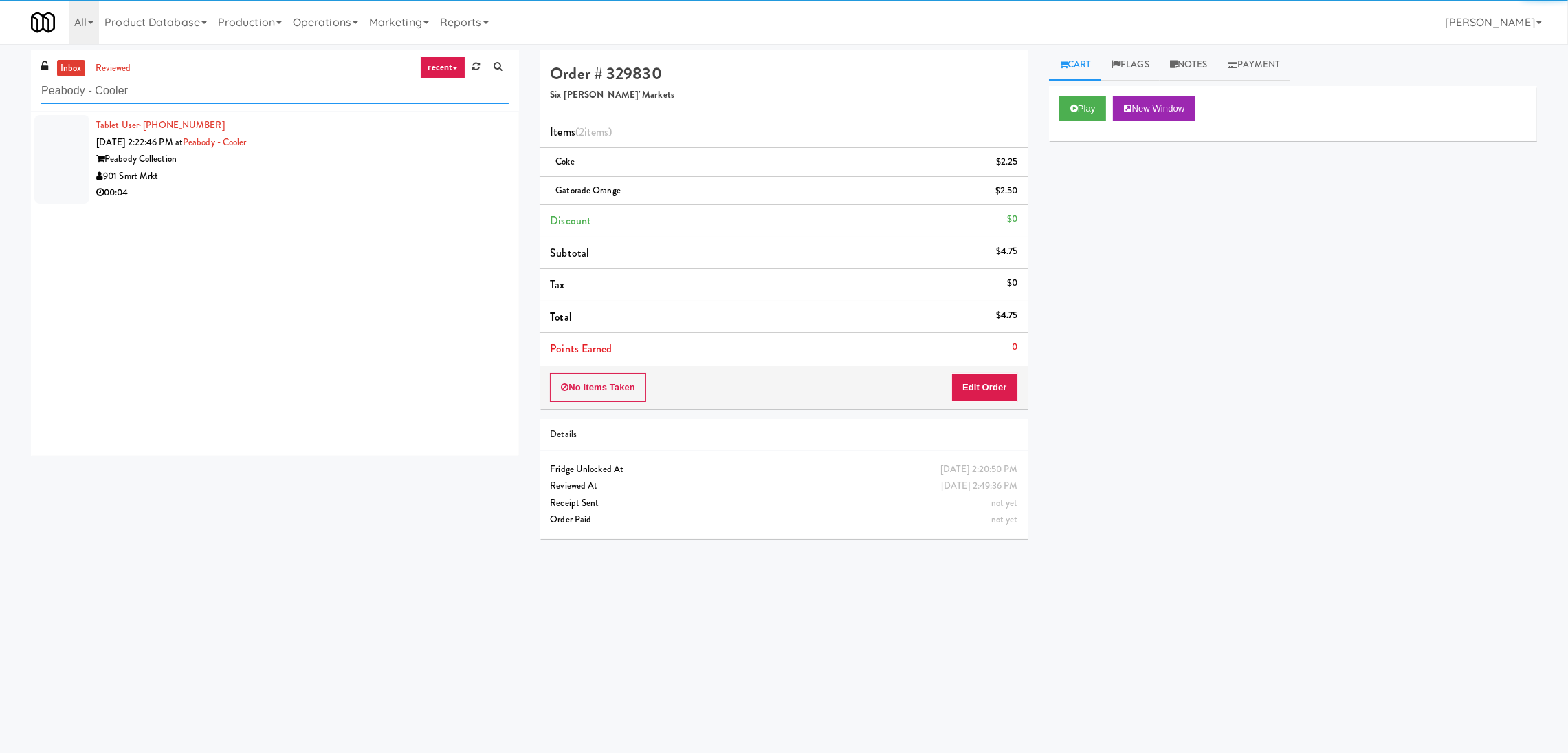
type input "Peabody - Cooler"
click at [393, 167] on div "Tablet User · (901) 574-7897 [DATE] 2:22:46 PM at [GEOGRAPHIC_DATA] - Cooler Pe…" at bounding box center [302, 159] width 413 height 85
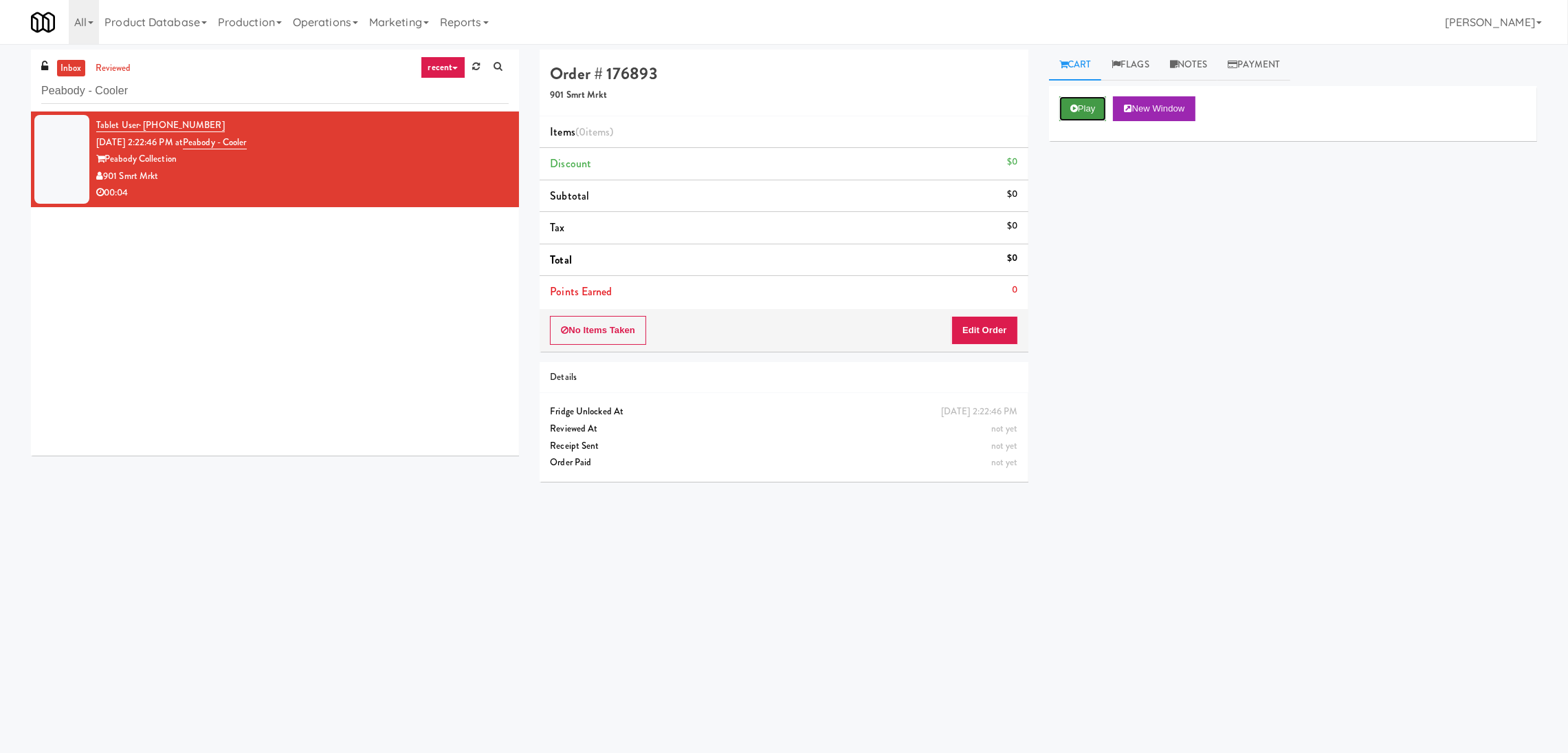
click at [1076, 107] on icon at bounding box center [1074, 108] width 7 height 9
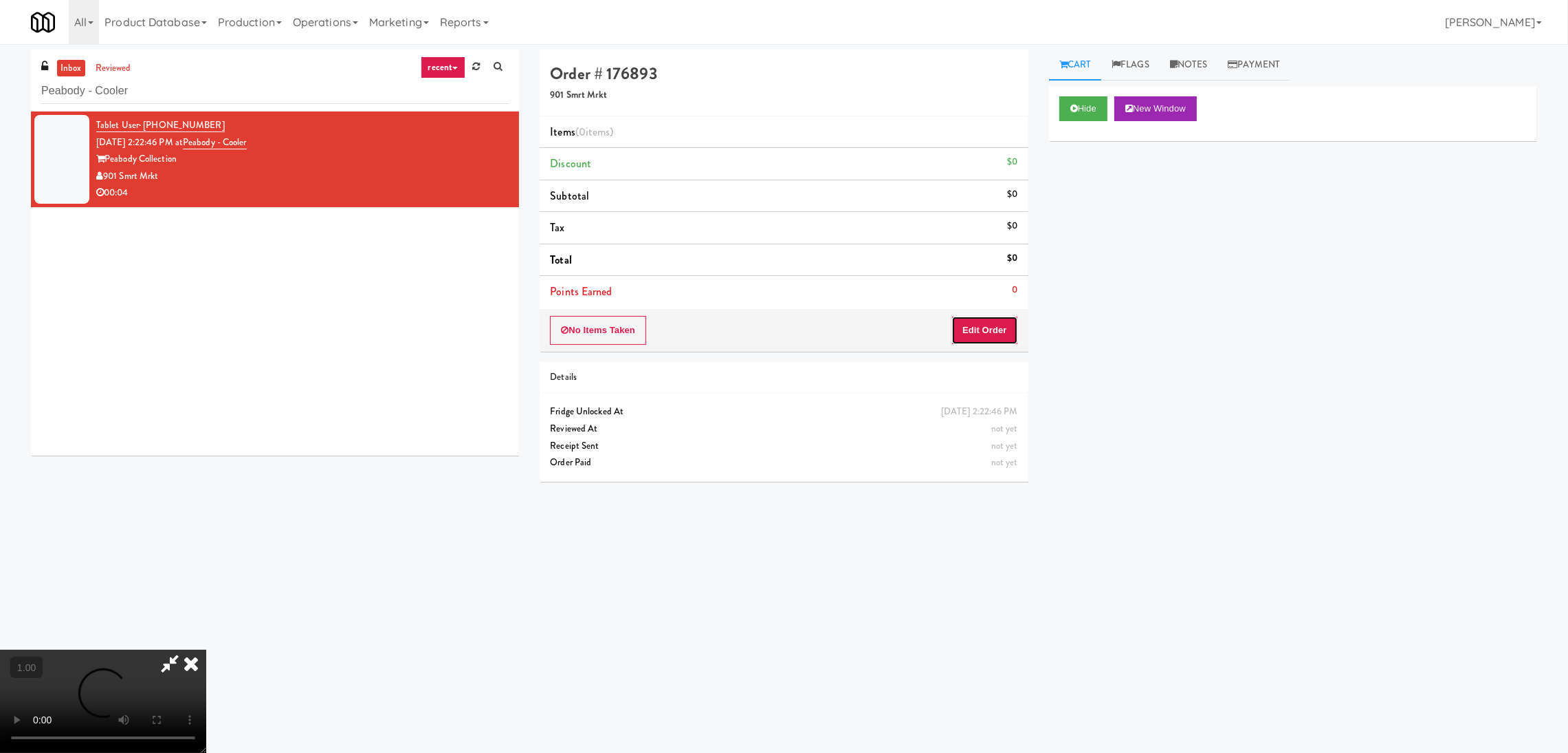
click at [991, 321] on button "Edit Order" at bounding box center [984, 330] width 67 height 29
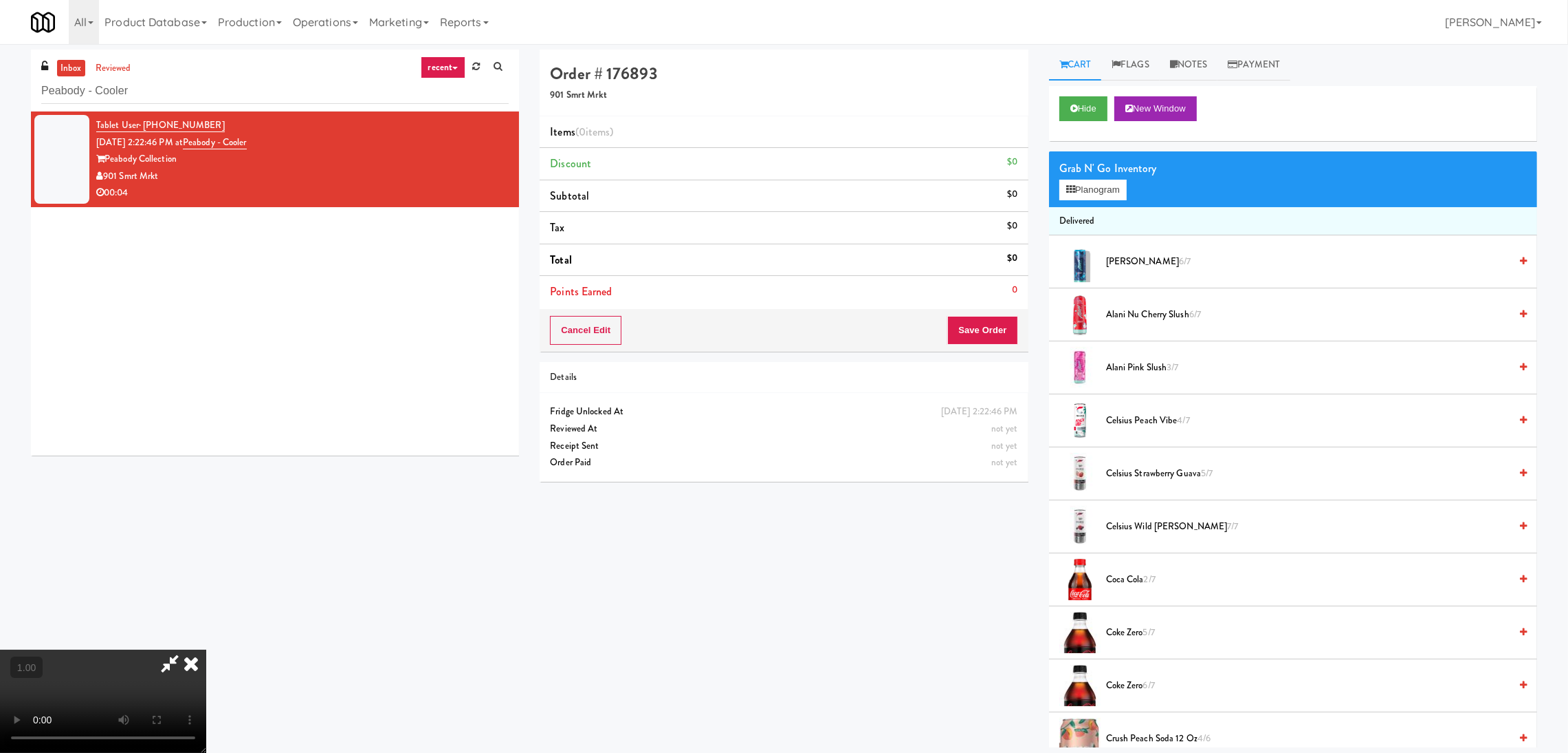
click at [206, 649] on video at bounding box center [103, 700] width 206 height 103
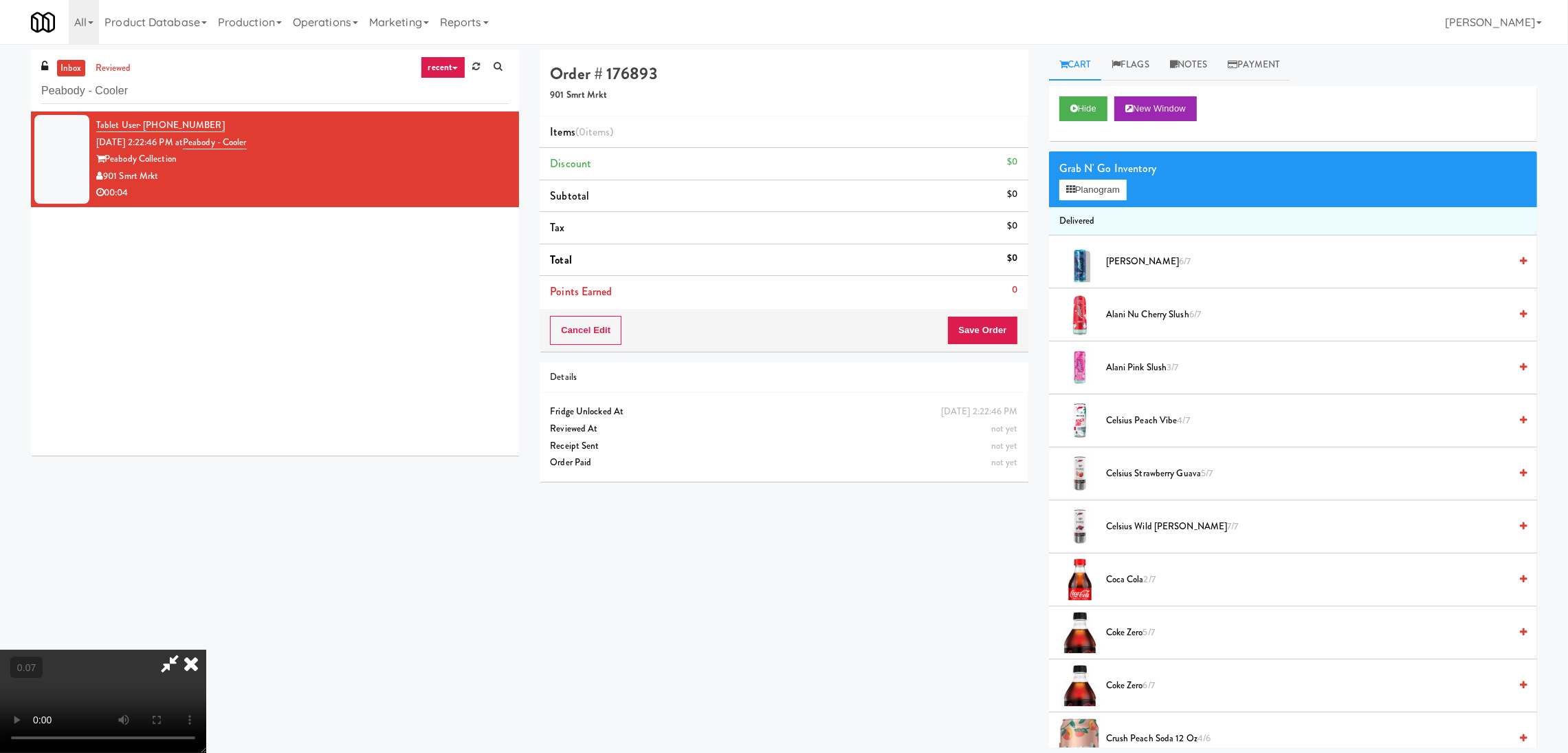
click at [206, 649] on video at bounding box center [103, 700] width 206 height 103
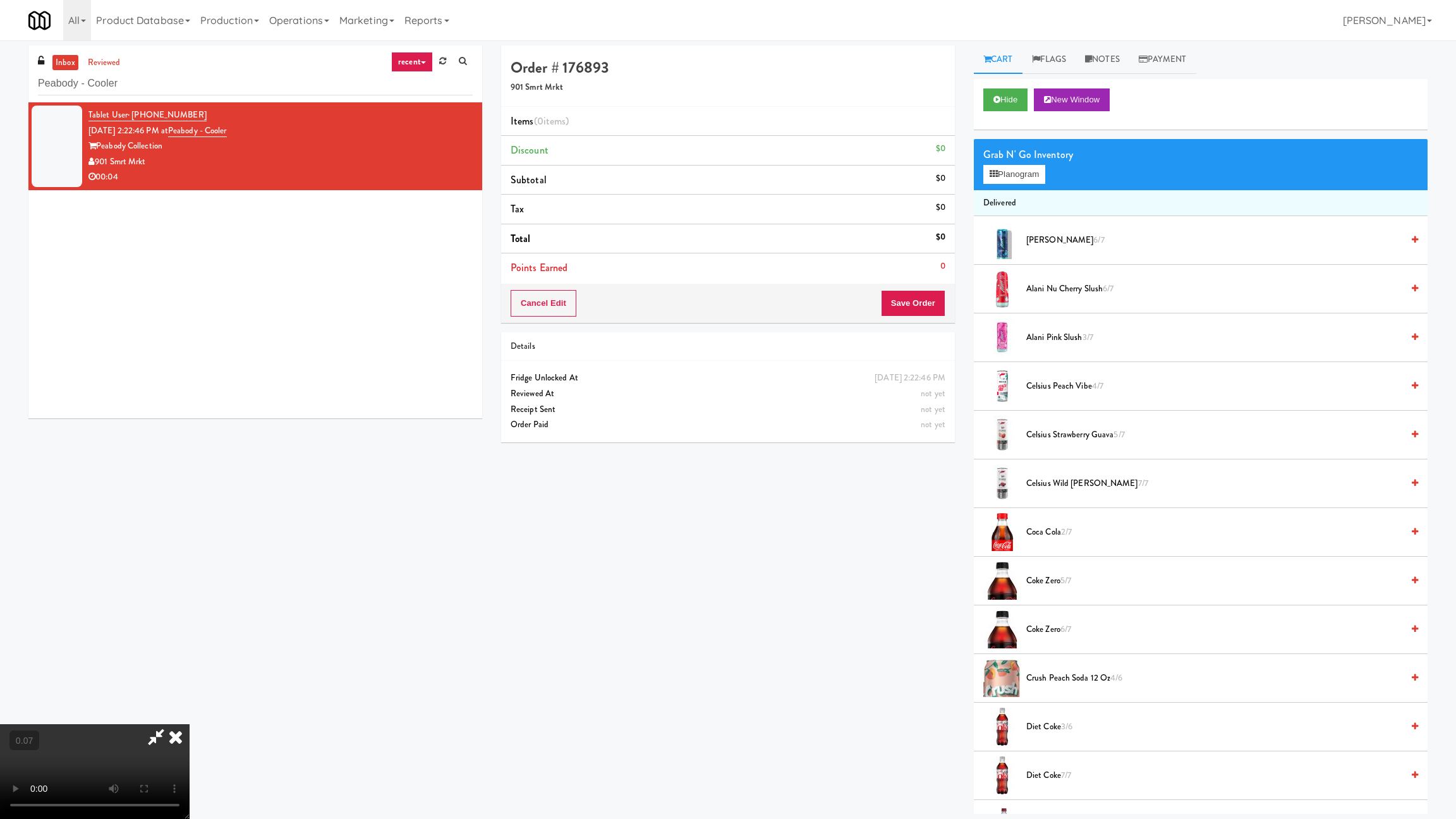
click at [189, 691] on video at bounding box center [95, 771] width 189 height 95
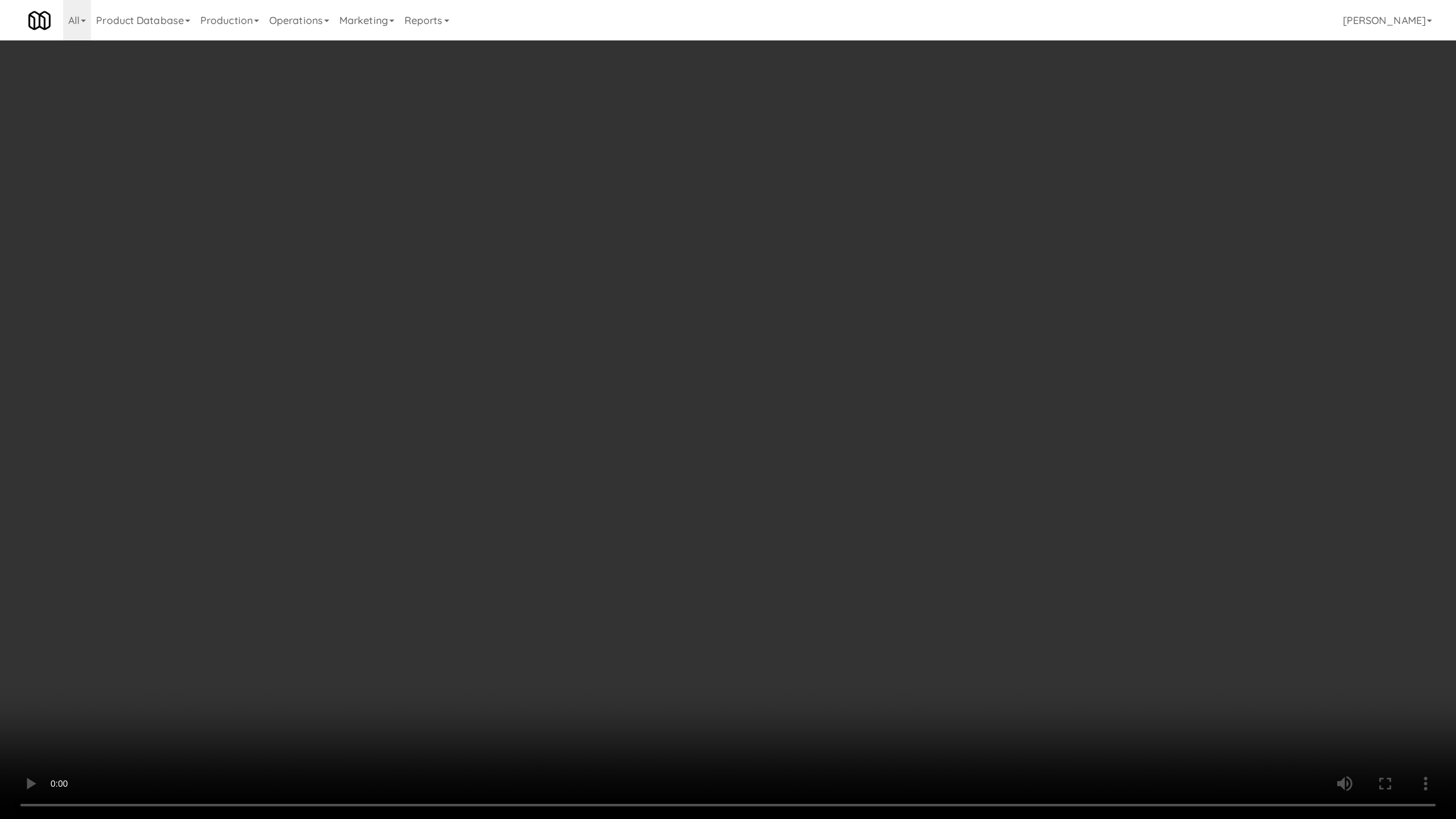
click at [371, 595] on video at bounding box center [728, 410] width 1456 height 819
click at [321, 564] on video at bounding box center [728, 410] width 1456 height 819
drag, startPoint x: 185, startPoint y: 651, endPoint x: 90, endPoint y: 708, distance: 110.8
click at [180, 657] on video at bounding box center [728, 410] width 1456 height 819
click at [257, 691] on video at bounding box center [728, 410] width 1456 height 819
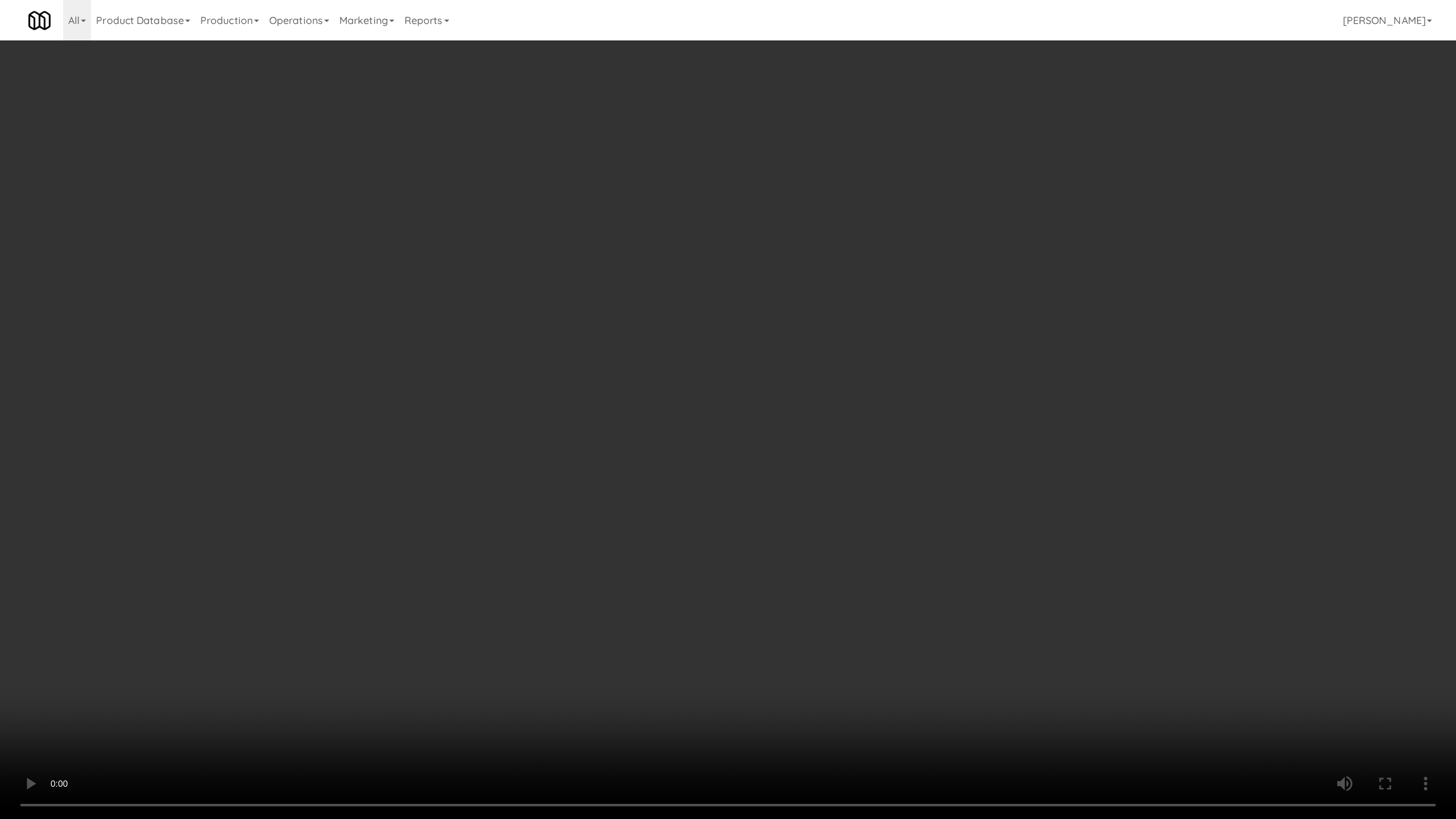
click at [256, 691] on video at bounding box center [728, 410] width 1456 height 819
click at [313, 630] on video at bounding box center [728, 410] width 1456 height 819
click at [172, 652] on video at bounding box center [728, 410] width 1456 height 819
click at [319, 691] on video at bounding box center [728, 410] width 1456 height 819
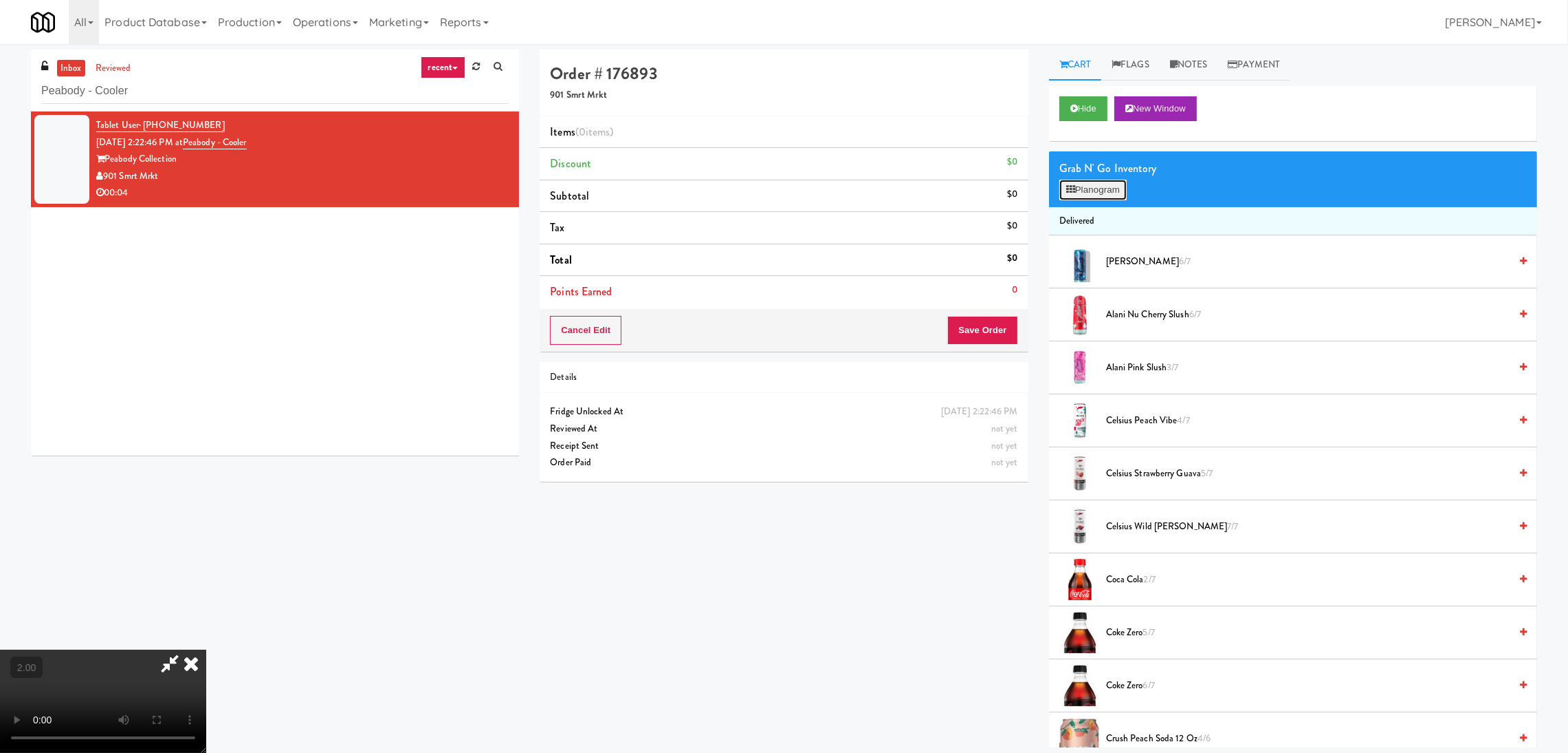
click at [1081, 181] on button "Planogram" at bounding box center [1093, 190] width 67 height 21
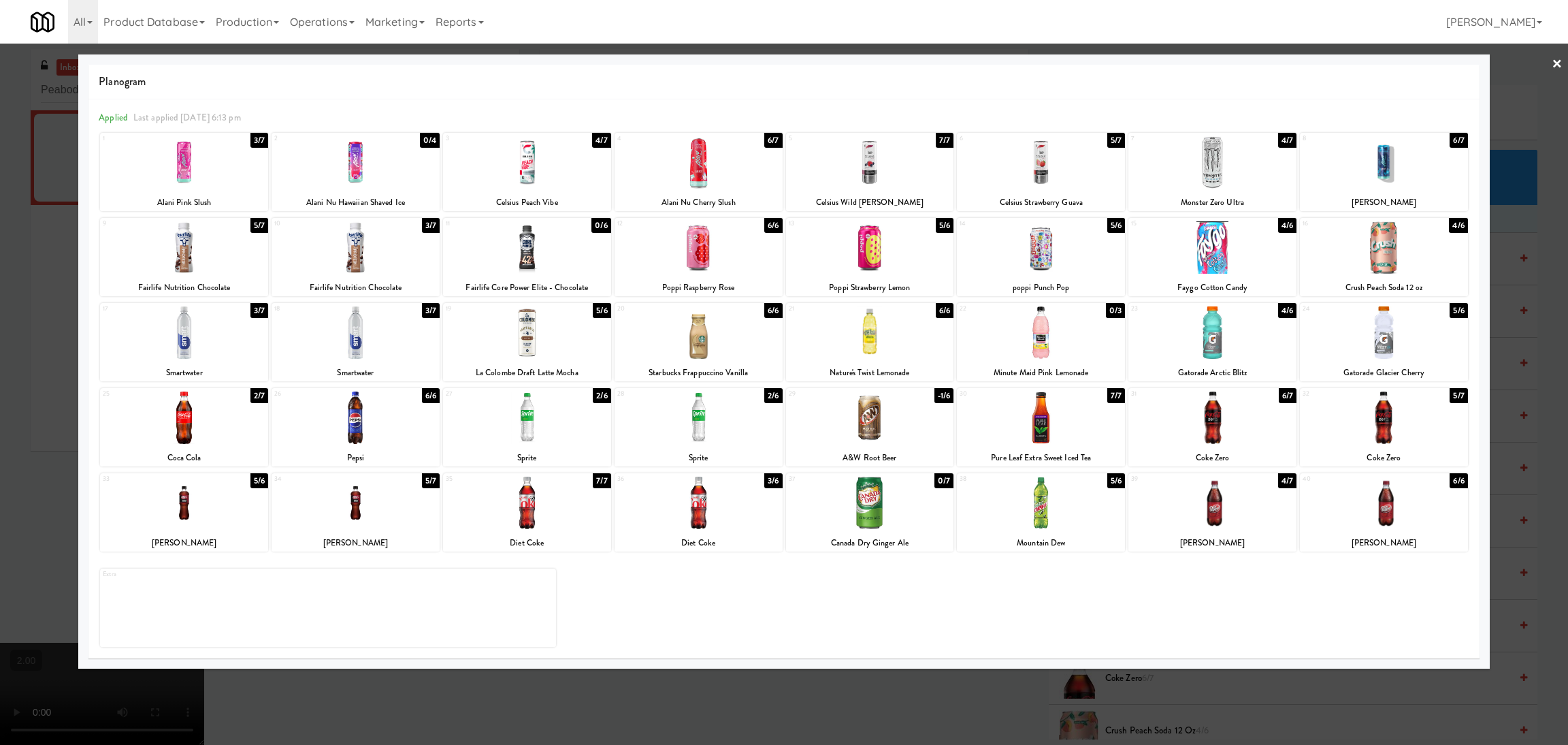
click at [365, 259] on div at bounding box center [355, 247] width 168 height 52
click at [182, 257] on div at bounding box center [184, 247] width 168 height 52
drag, startPoint x: 72, startPoint y: 281, endPoint x: 91, endPoint y: 311, distance: 35.5
click at [73, 282] on div at bounding box center [784, 372] width 1568 height 745
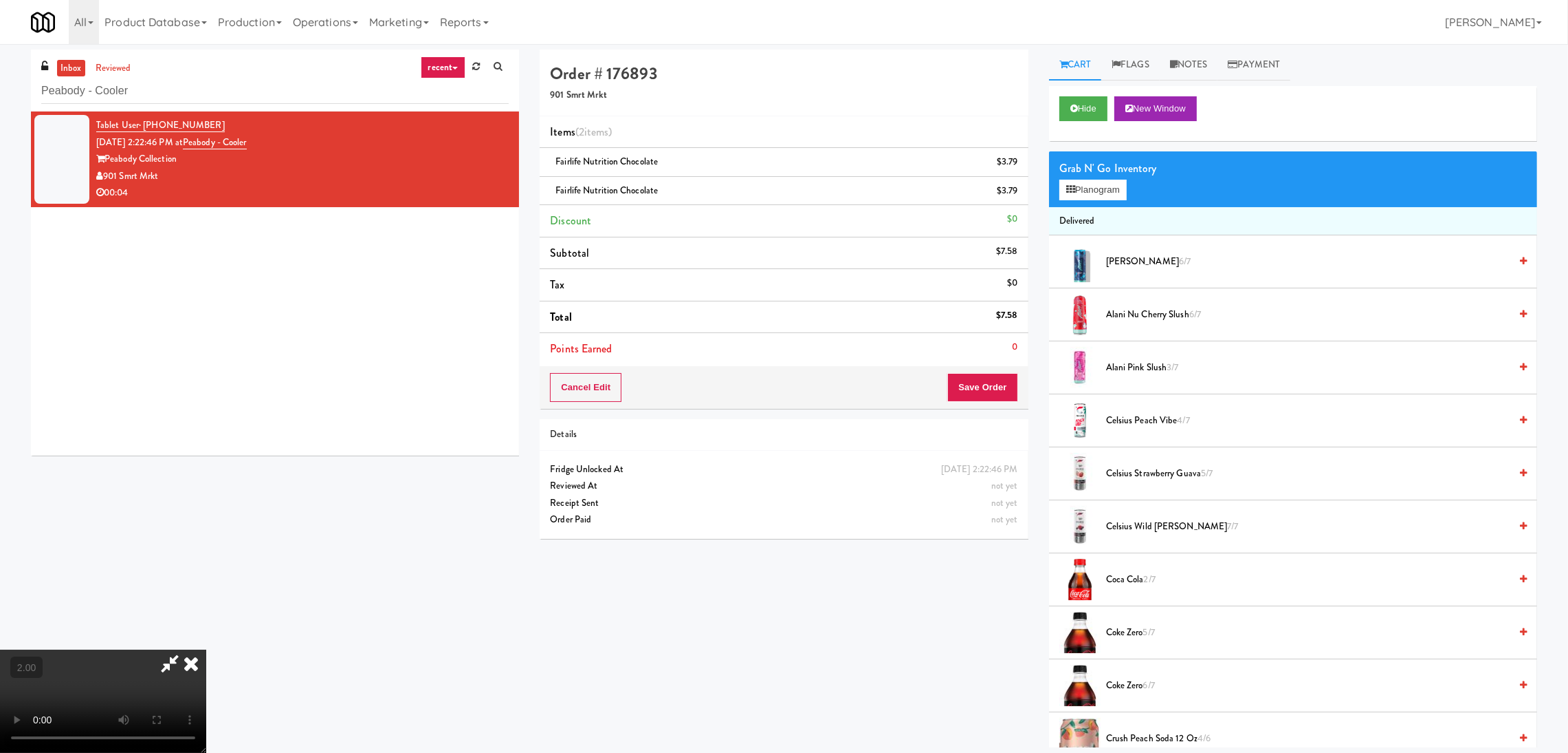
click at [206, 649] on video at bounding box center [103, 700] width 206 height 103
click at [1024, 167] on li "Fairlife Nutrition Chocolate $3.79" at bounding box center [784, 162] width 488 height 29
click at [1020, 167] on icon at bounding box center [1020, 167] width 7 height 9
click at [1020, 191] on icon at bounding box center [1020, 196] width 7 height 9
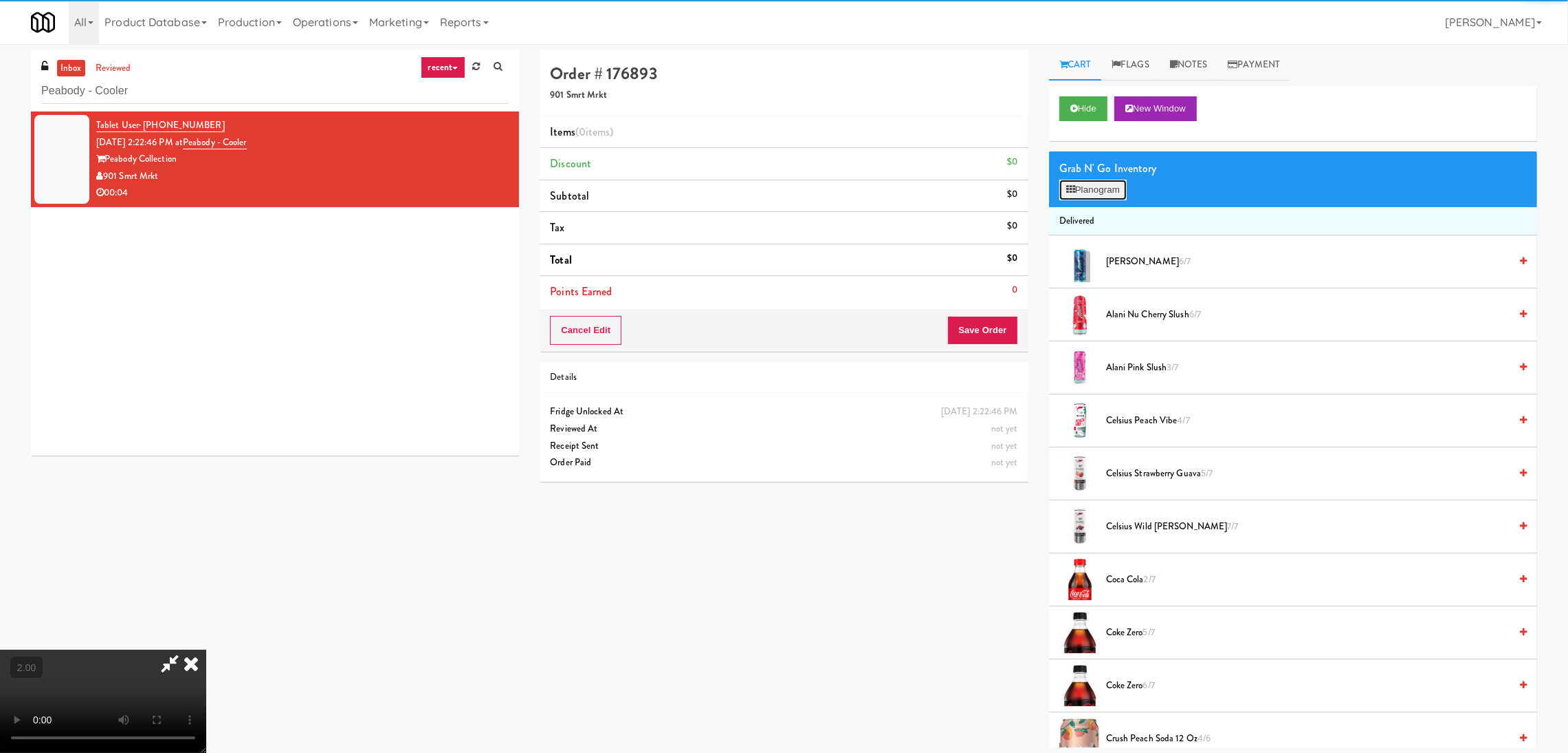
click at [1094, 198] on button "Planogram" at bounding box center [1093, 190] width 67 height 21
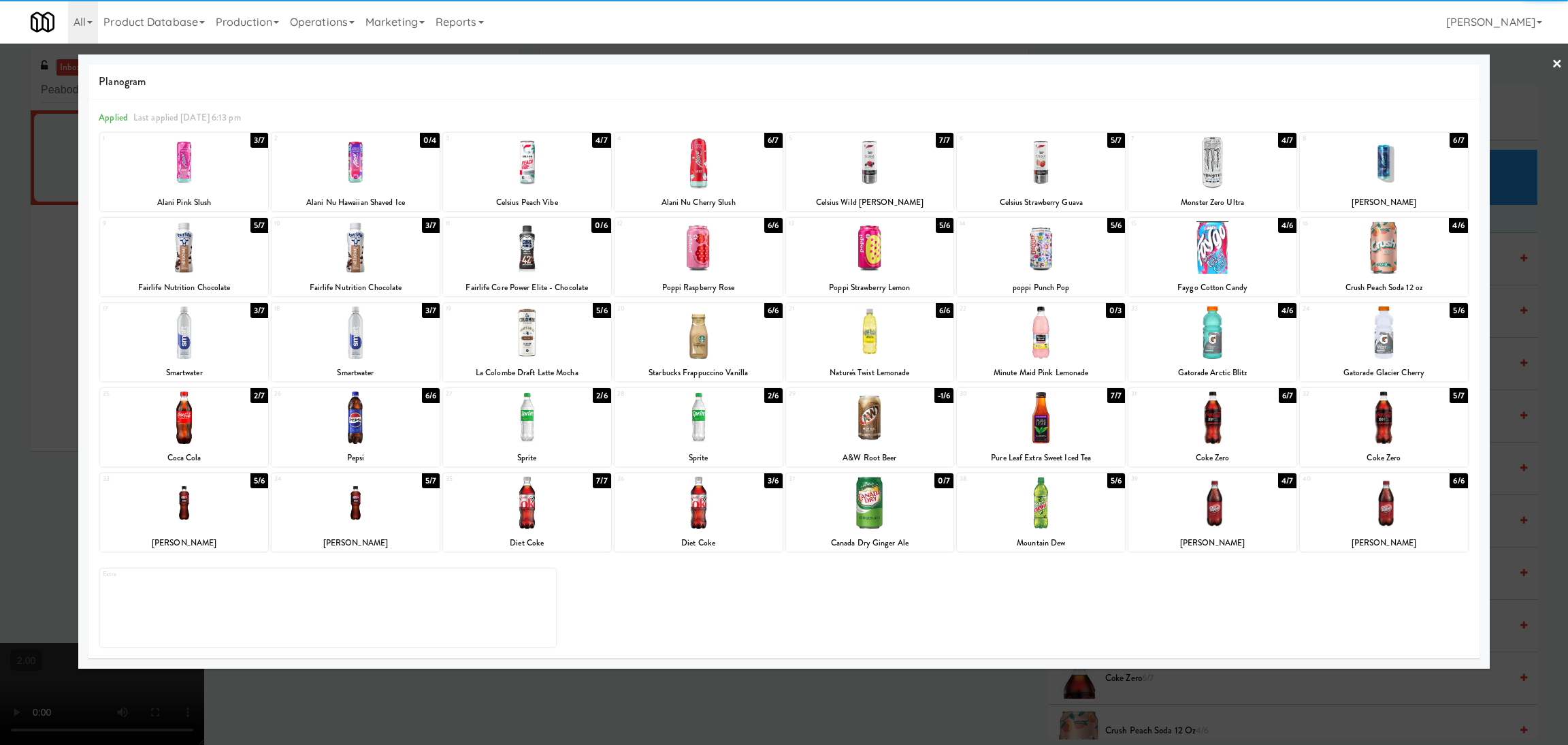
click at [209, 326] on div at bounding box center [184, 333] width 168 height 52
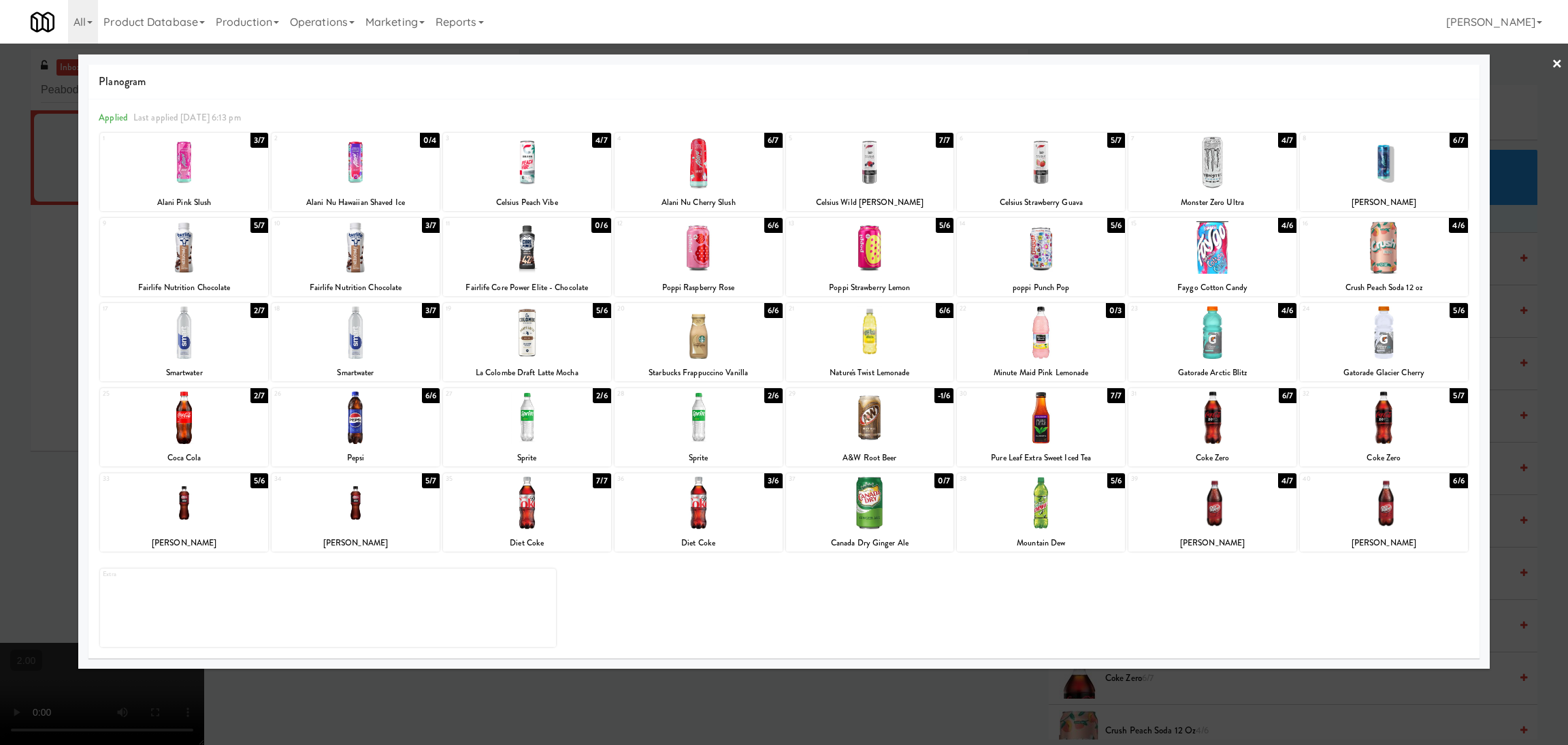
click at [344, 340] on div at bounding box center [355, 333] width 168 height 52
click at [0, 357] on div at bounding box center [784, 372] width 1568 height 745
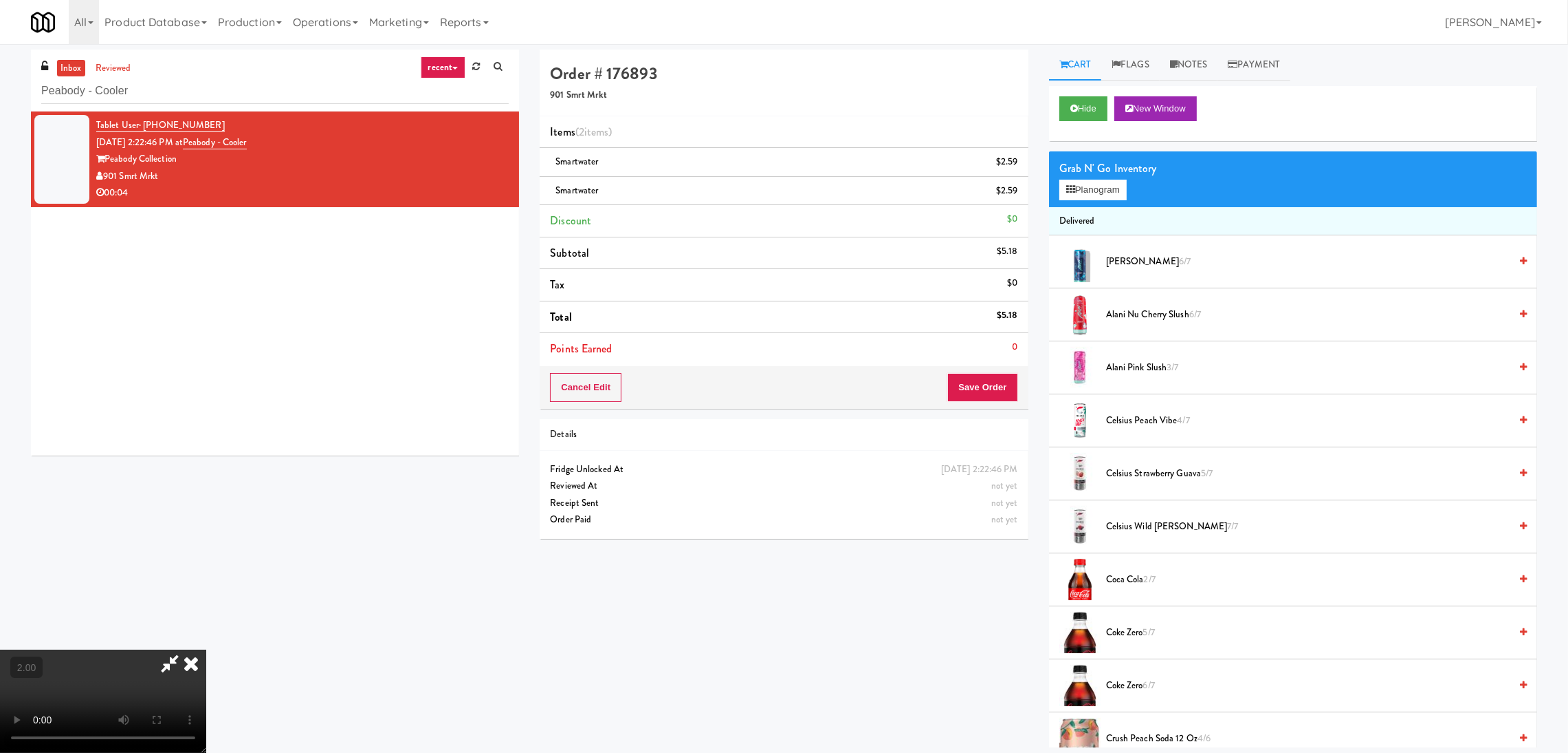
click at [206, 649] on video at bounding box center [103, 700] width 206 height 103
click at [1192, 75] on link "Notes" at bounding box center [1189, 65] width 58 height 31
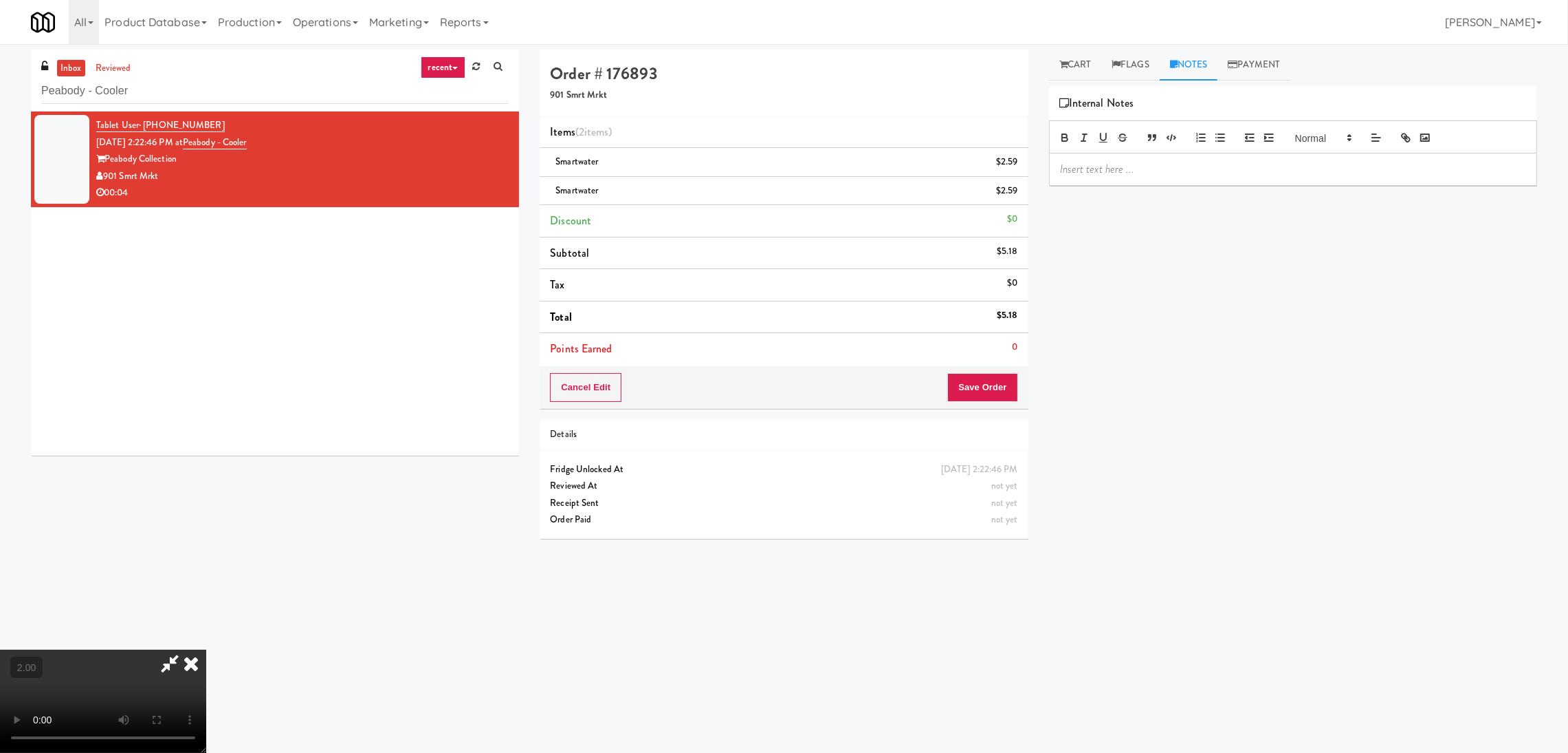
click at [1187, 166] on p at bounding box center [1294, 169] width 466 height 15
click at [979, 393] on button "Save Order" at bounding box center [982, 387] width 70 height 29
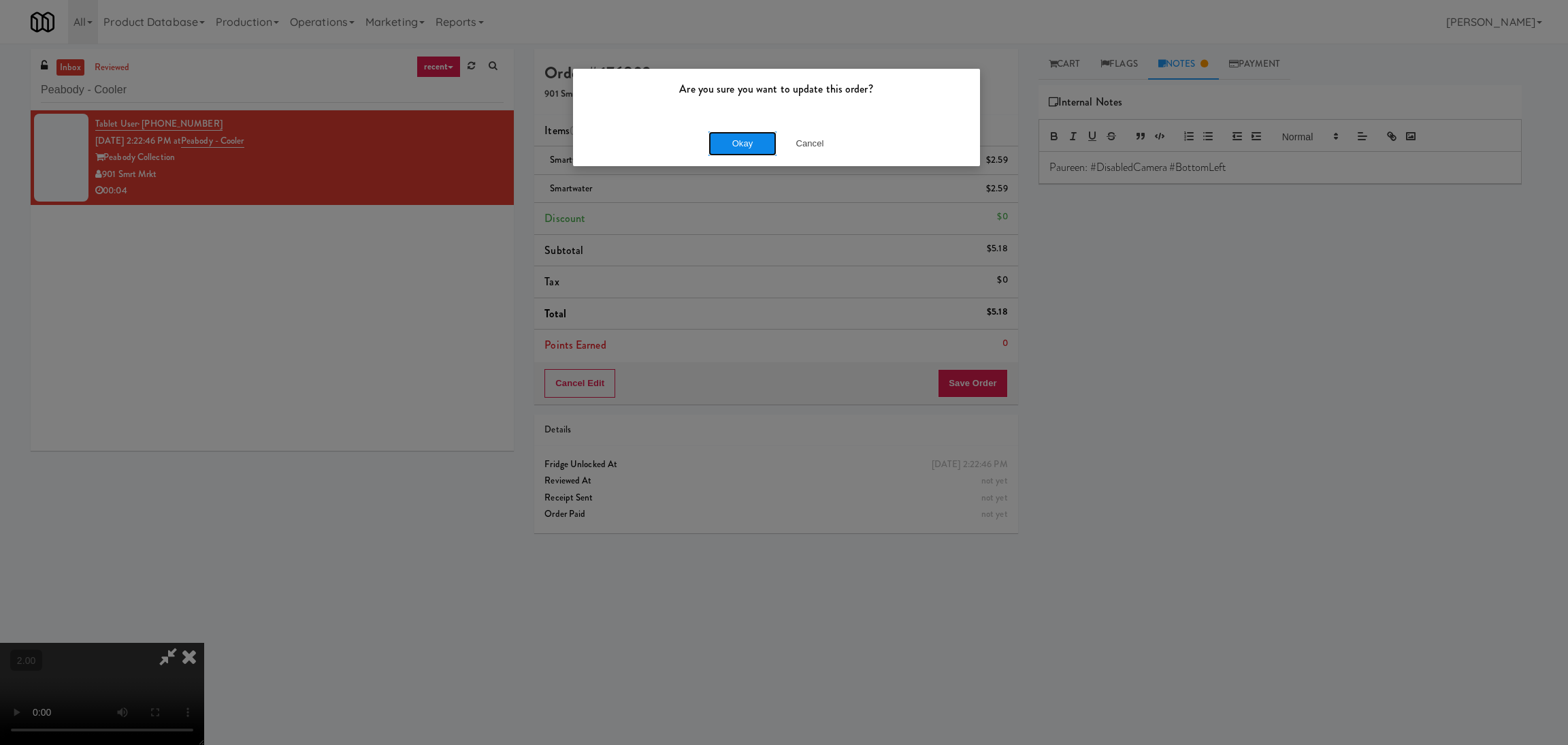
click at [753, 135] on button "Okay" at bounding box center [742, 143] width 68 height 24
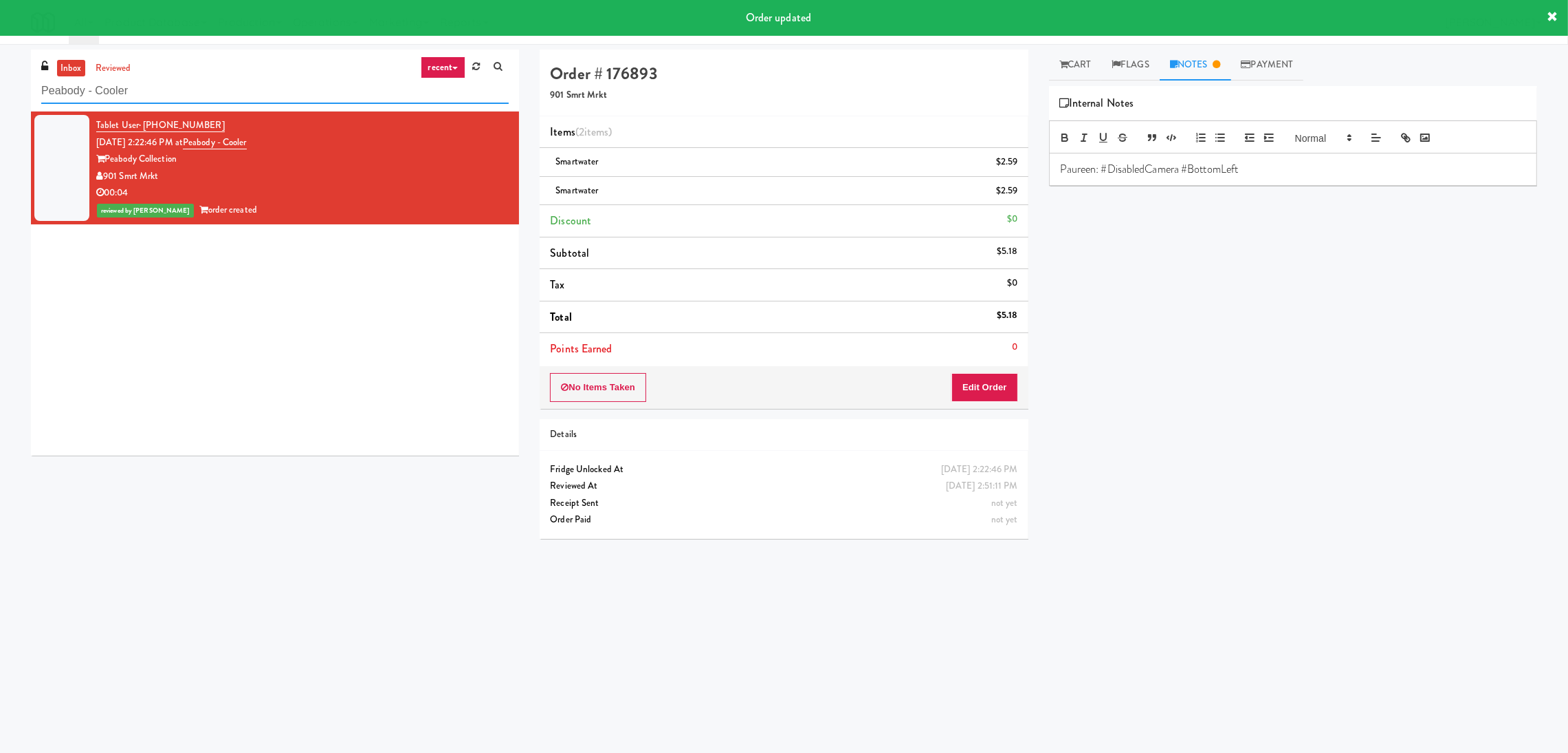
paste input "MG - Cooler - Left"
drag, startPoint x: 248, startPoint y: 86, endPoint x: 0, endPoint y: 72, distance: 248.4
click at [0, 72] on div "inbox reviewed recent all unclear take inventory issue suspicious failed recent…" at bounding box center [784, 325] width 1568 height 552
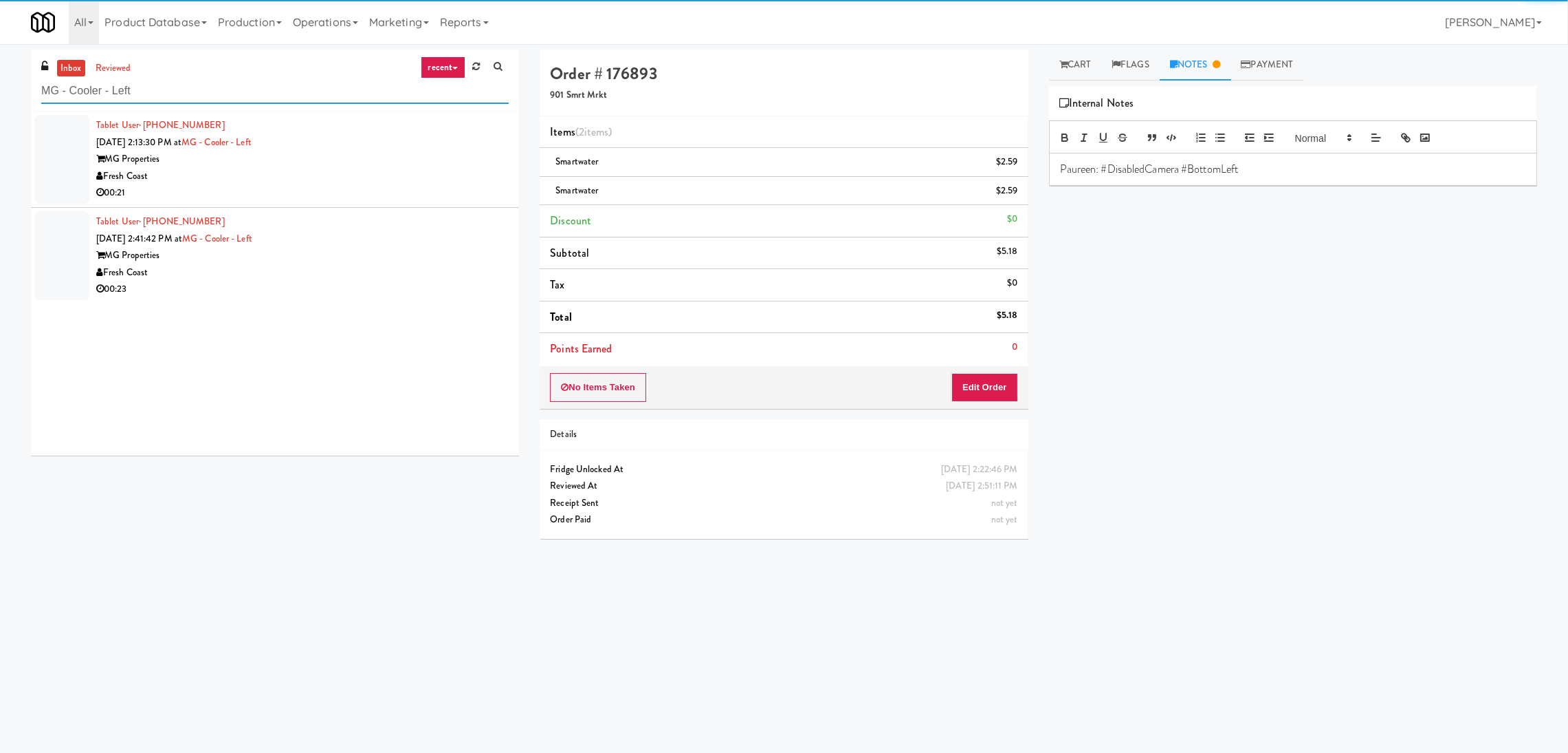
type input "MG - Cooler - Left"
click at [335, 184] on div "00:21" at bounding box center [302, 192] width 413 height 17
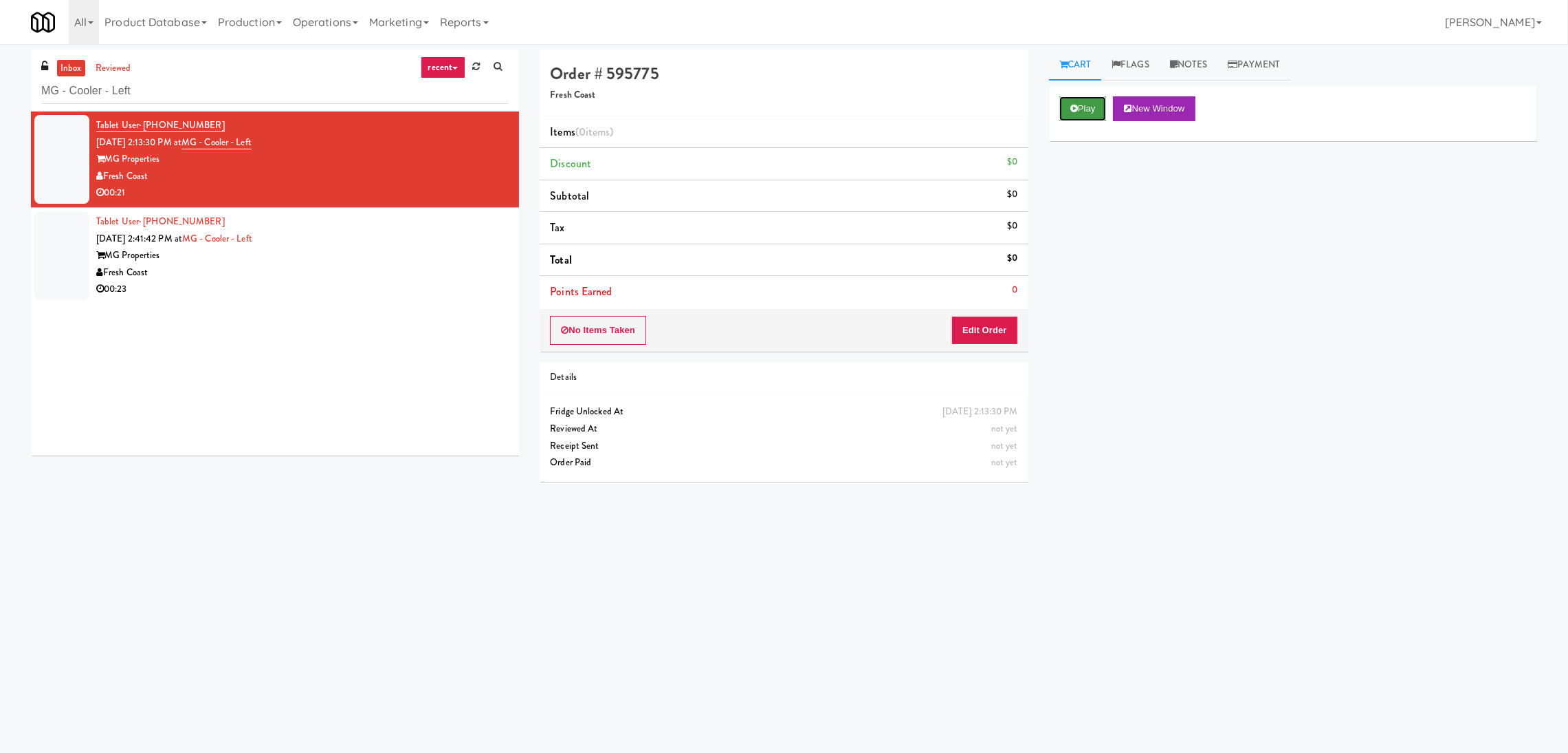
click at [1082, 111] on button "Play" at bounding box center [1083, 108] width 47 height 25
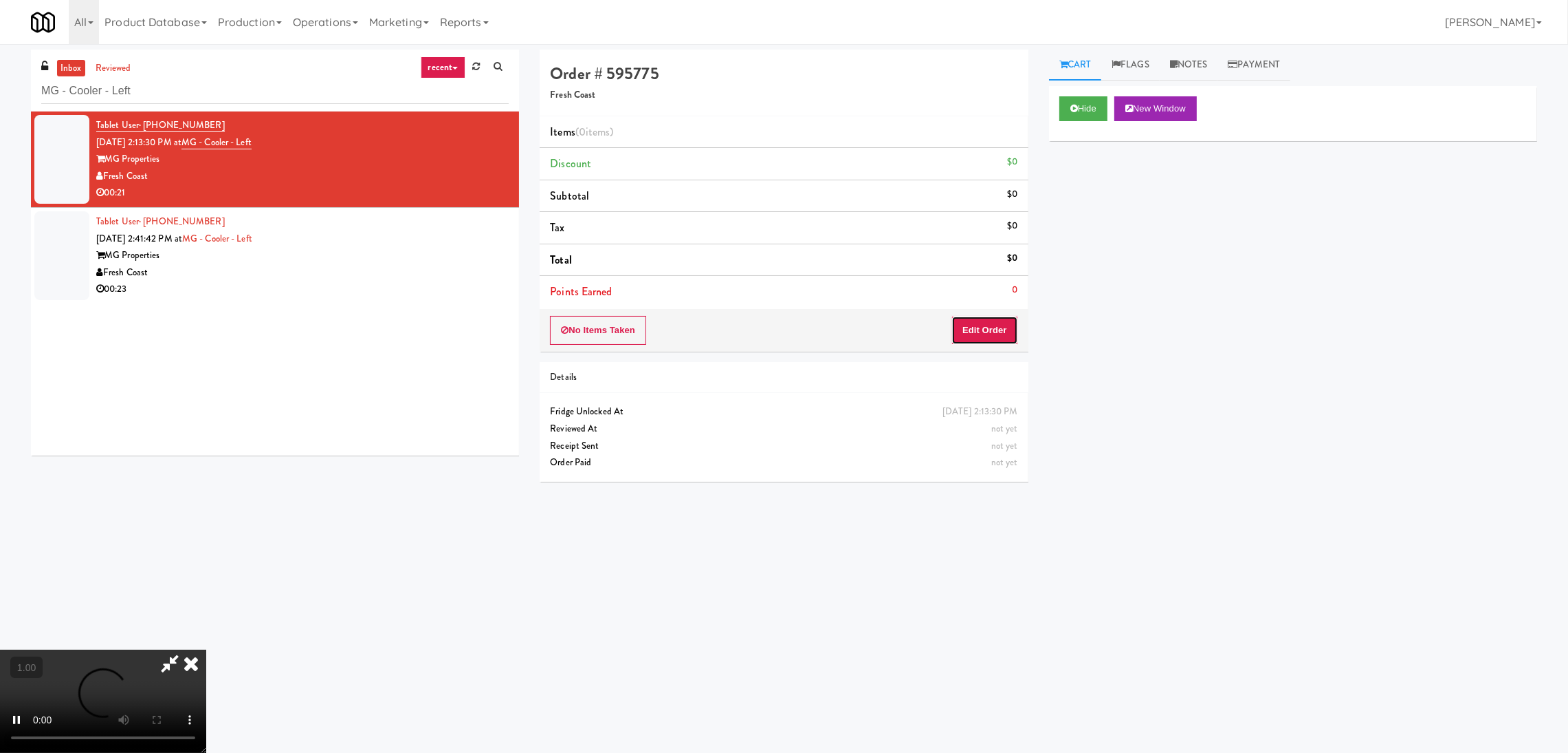
click at [998, 324] on button "Edit Order" at bounding box center [984, 330] width 67 height 29
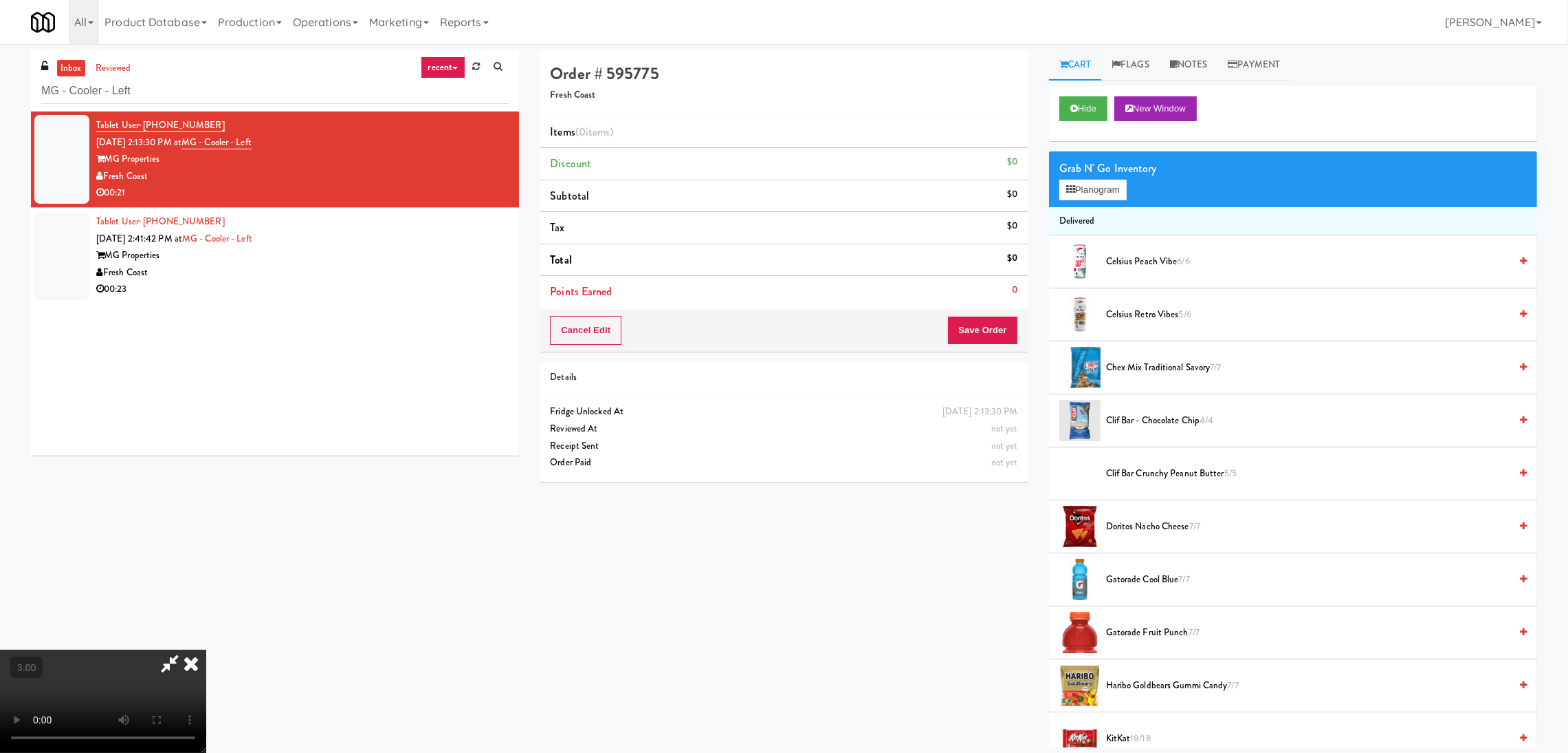
drag, startPoint x: 633, startPoint y: 585, endPoint x: 645, endPoint y: 579, distance: 13.4
click at [206, 649] on video at bounding box center [103, 700] width 206 height 103
click at [206, 662] on video at bounding box center [103, 700] width 206 height 103
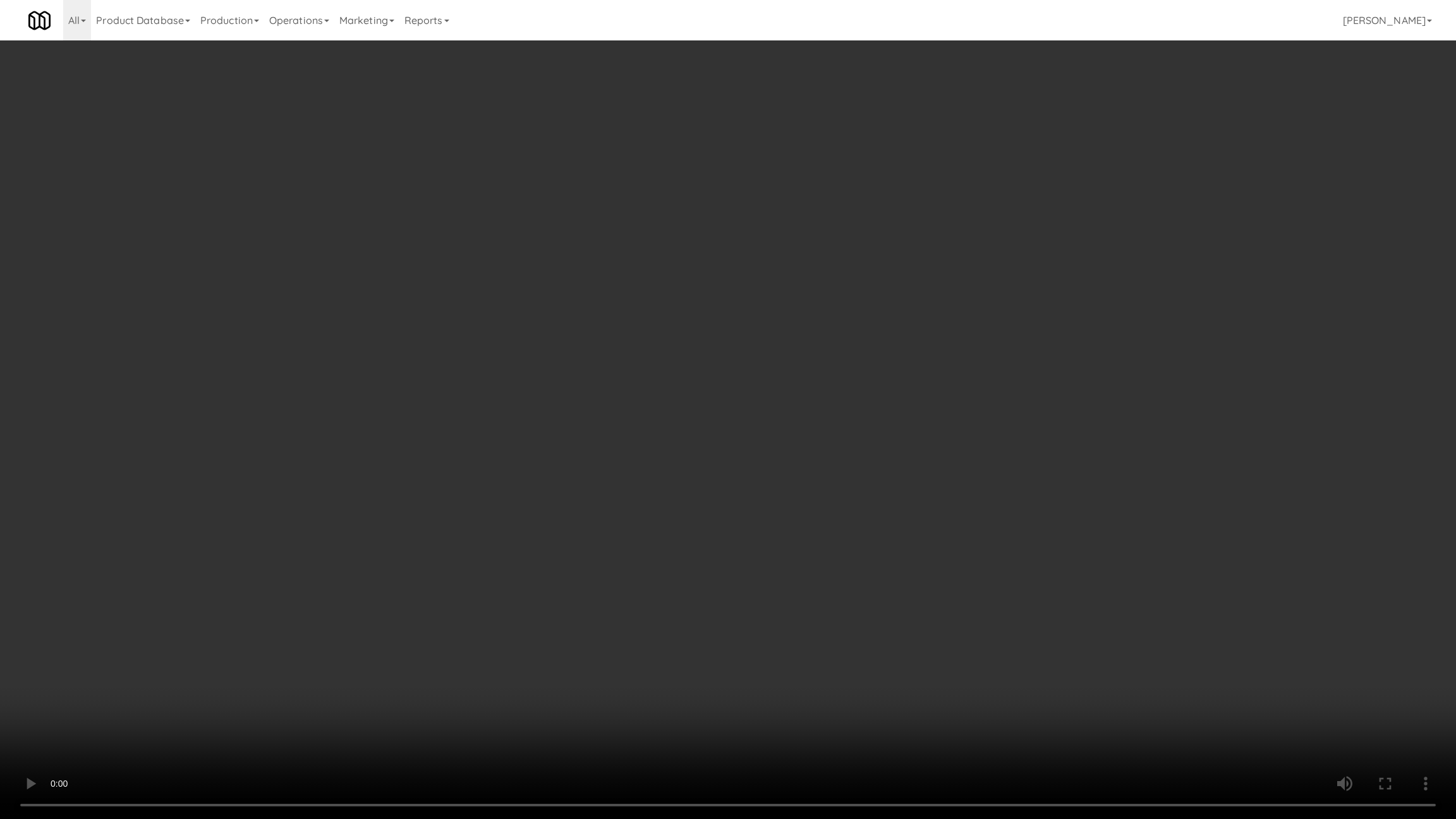
click at [664, 590] on video at bounding box center [728, 410] width 1456 height 819
click at [738, 547] on video at bounding box center [728, 410] width 1456 height 819
click at [742, 544] on video at bounding box center [728, 410] width 1456 height 819
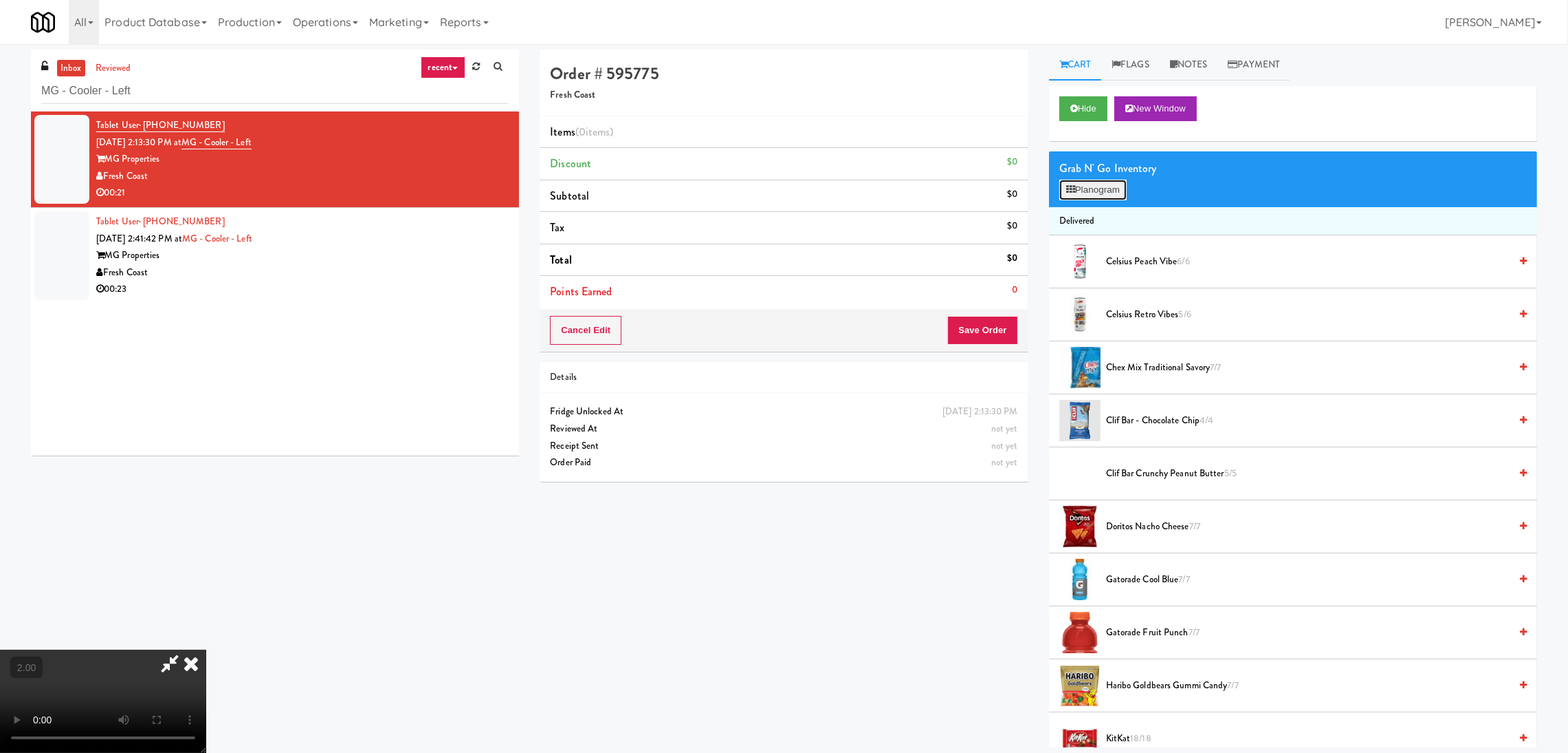
click at [1103, 186] on button "Planogram" at bounding box center [1093, 190] width 67 height 21
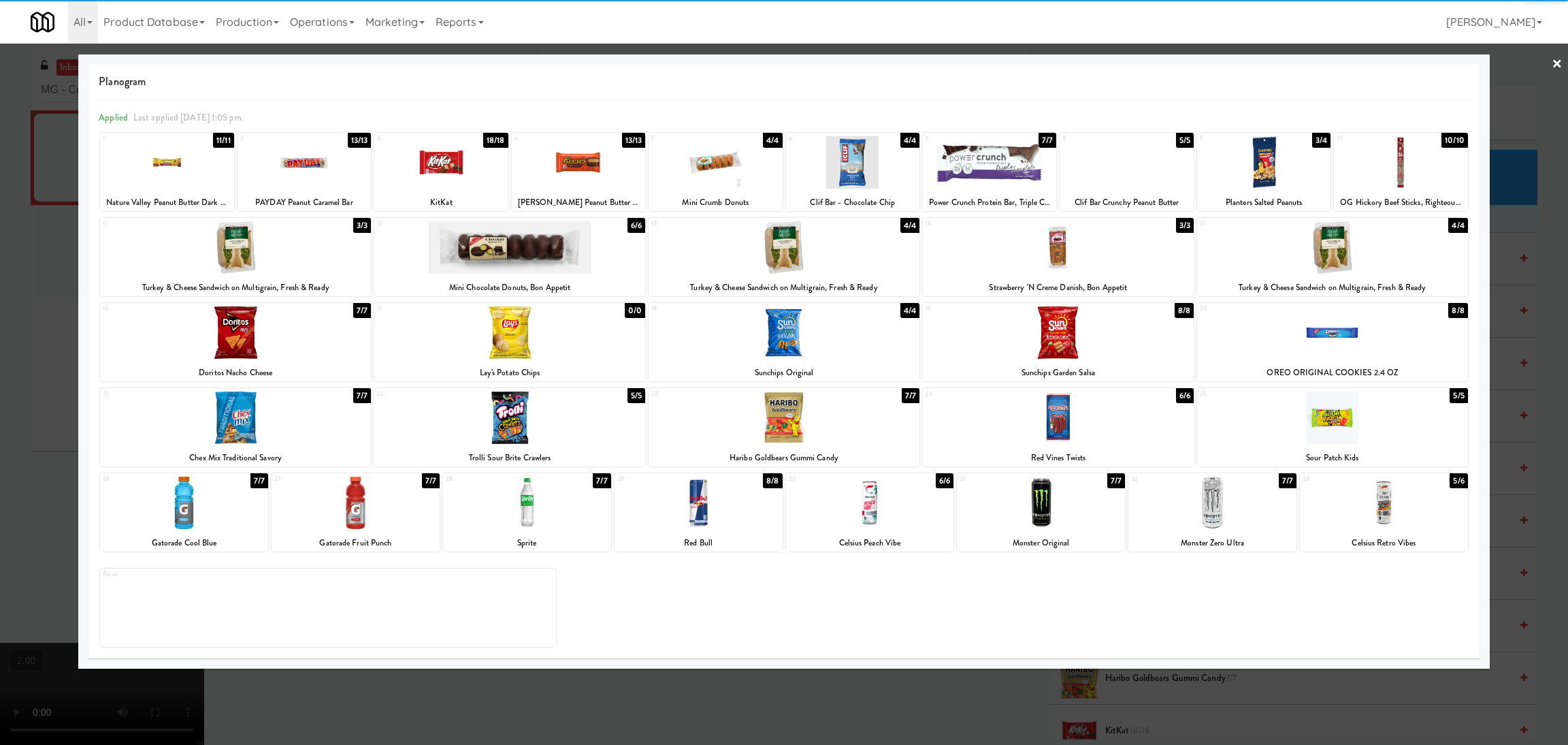
click at [837, 152] on div at bounding box center [853, 162] width 133 height 52
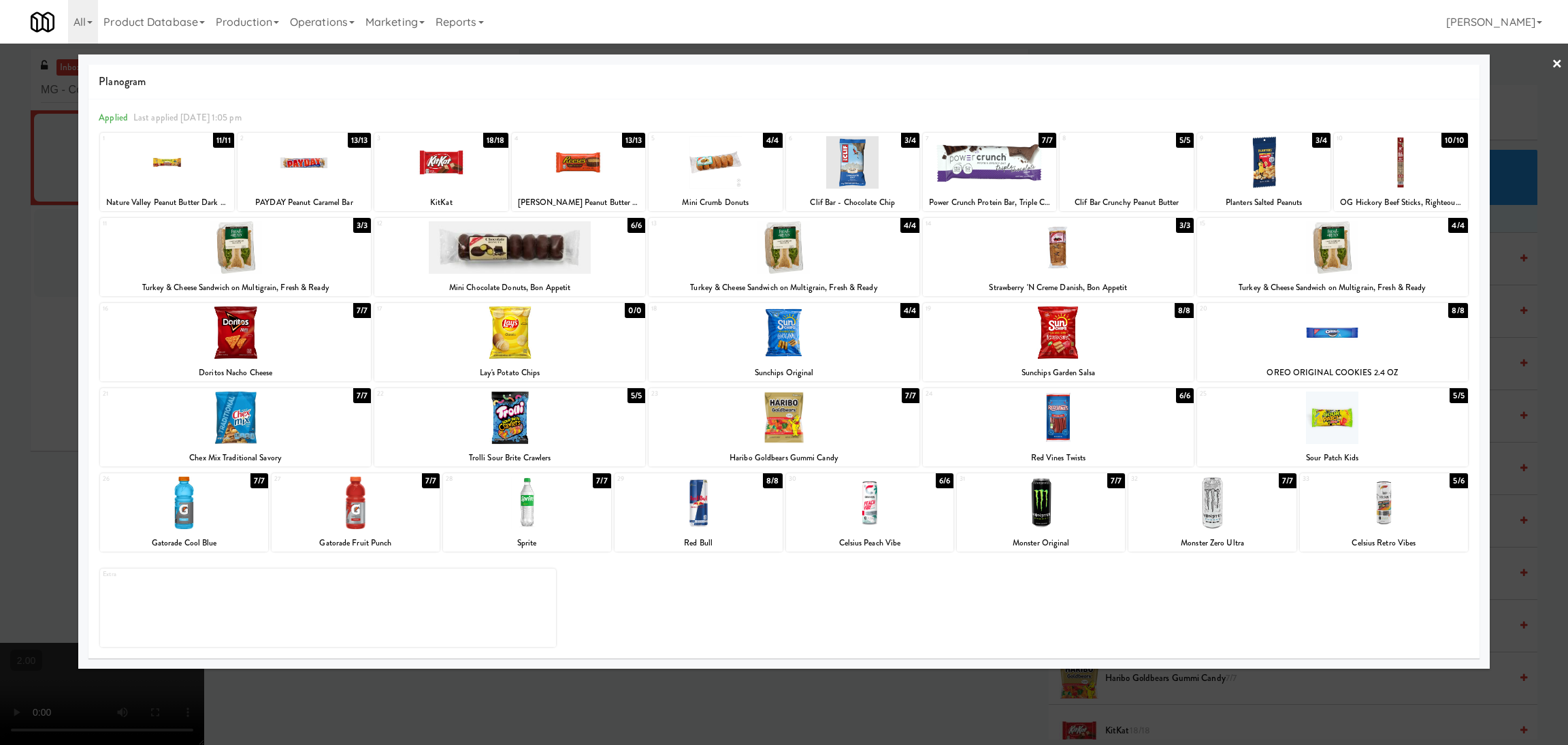
click at [1389, 514] on div at bounding box center [1383, 502] width 168 height 52
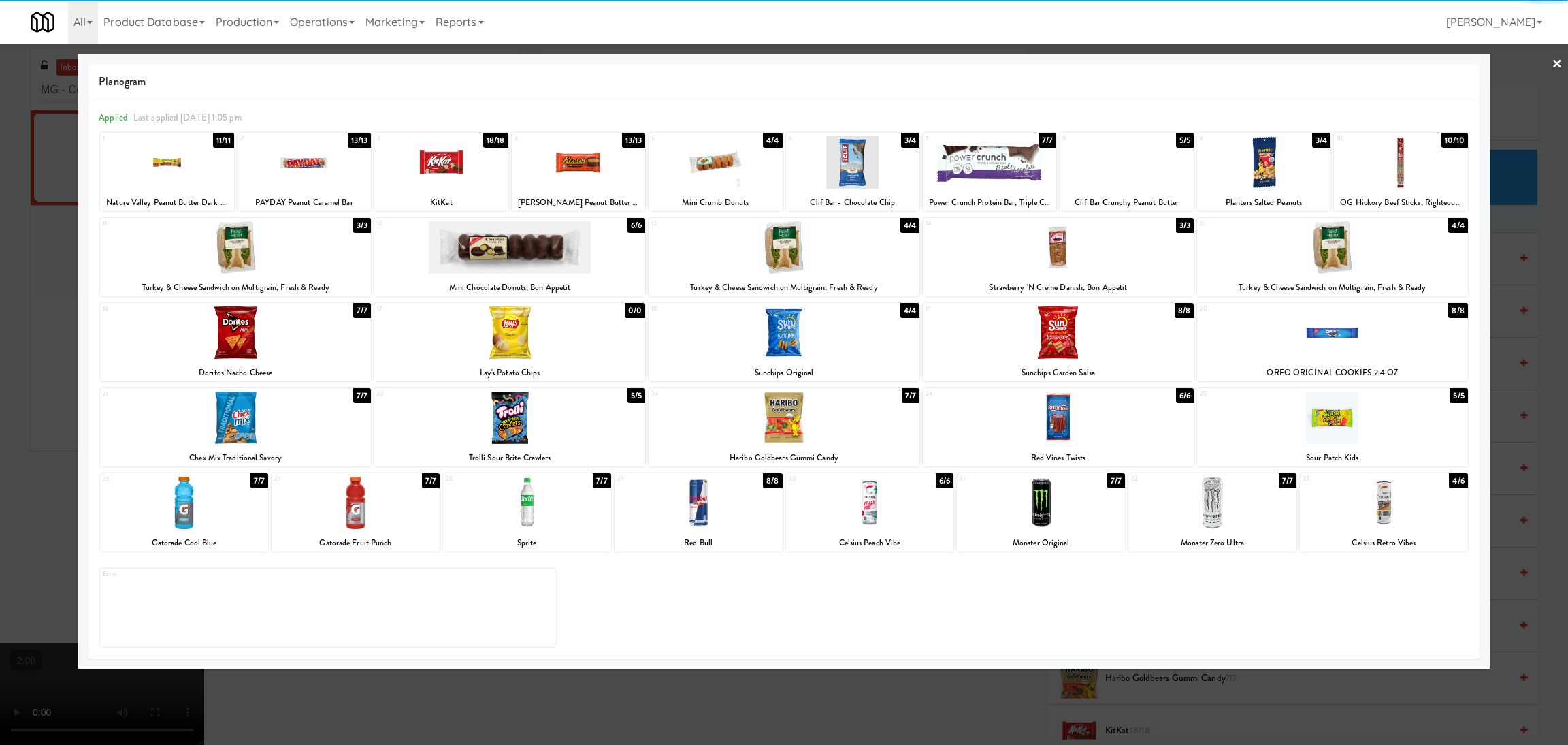
click at [1522, 511] on div at bounding box center [784, 372] width 1568 height 745
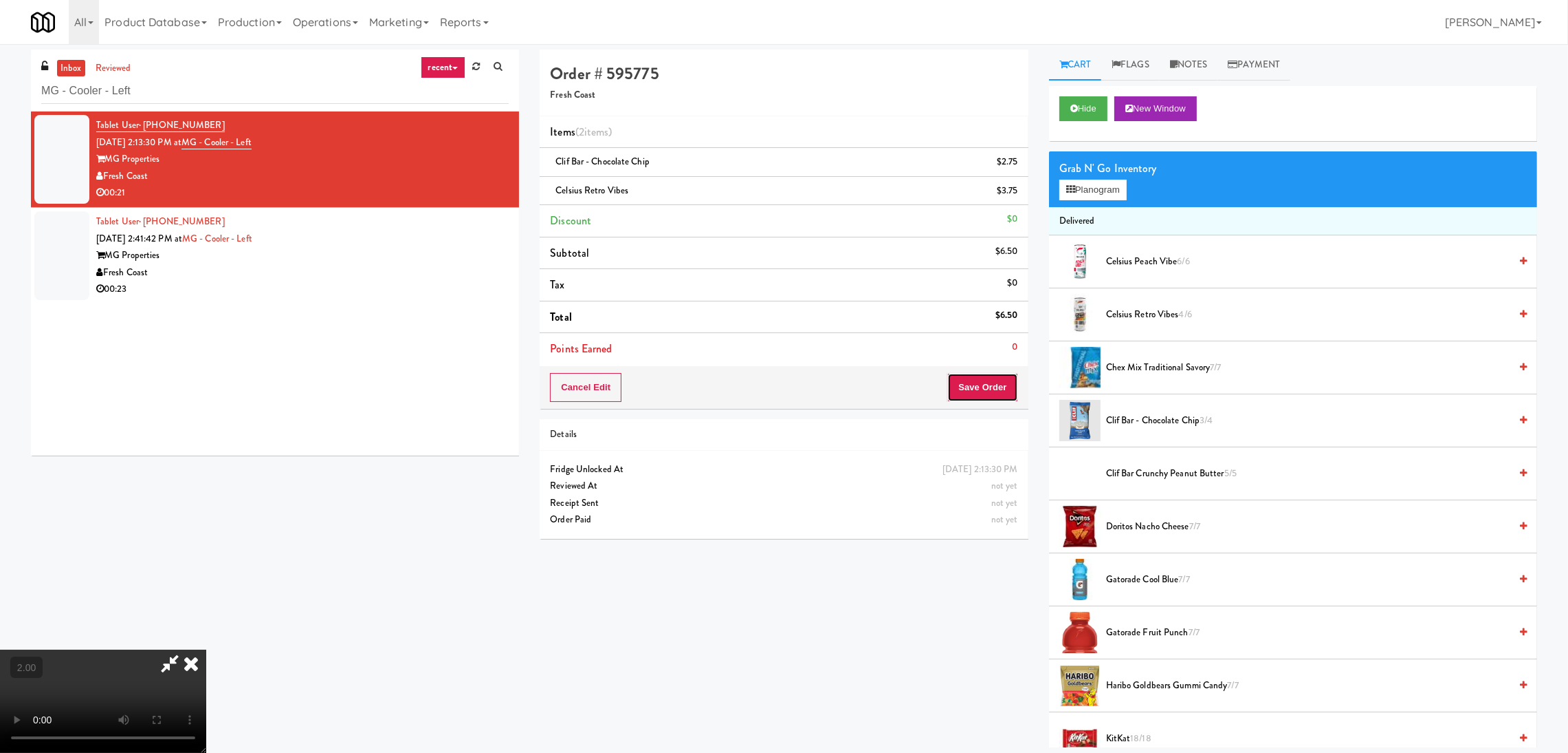
drag, startPoint x: 987, startPoint y: 388, endPoint x: 960, endPoint y: 373, distance: 30.9
click at [991, 393] on button "Save Order" at bounding box center [982, 387] width 70 height 29
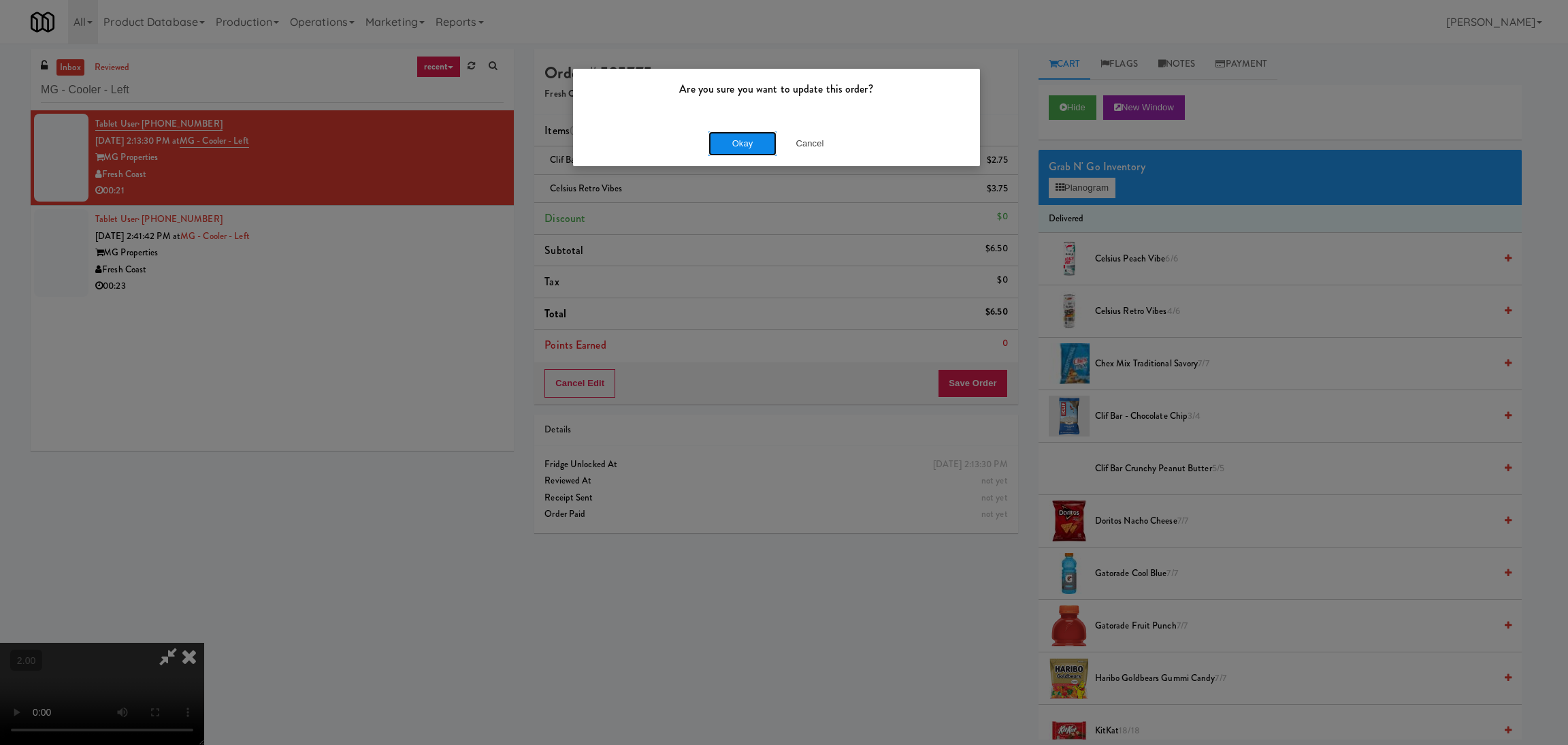
click at [742, 137] on button "Okay" at bounding box center [742, 143] width 68 height 24
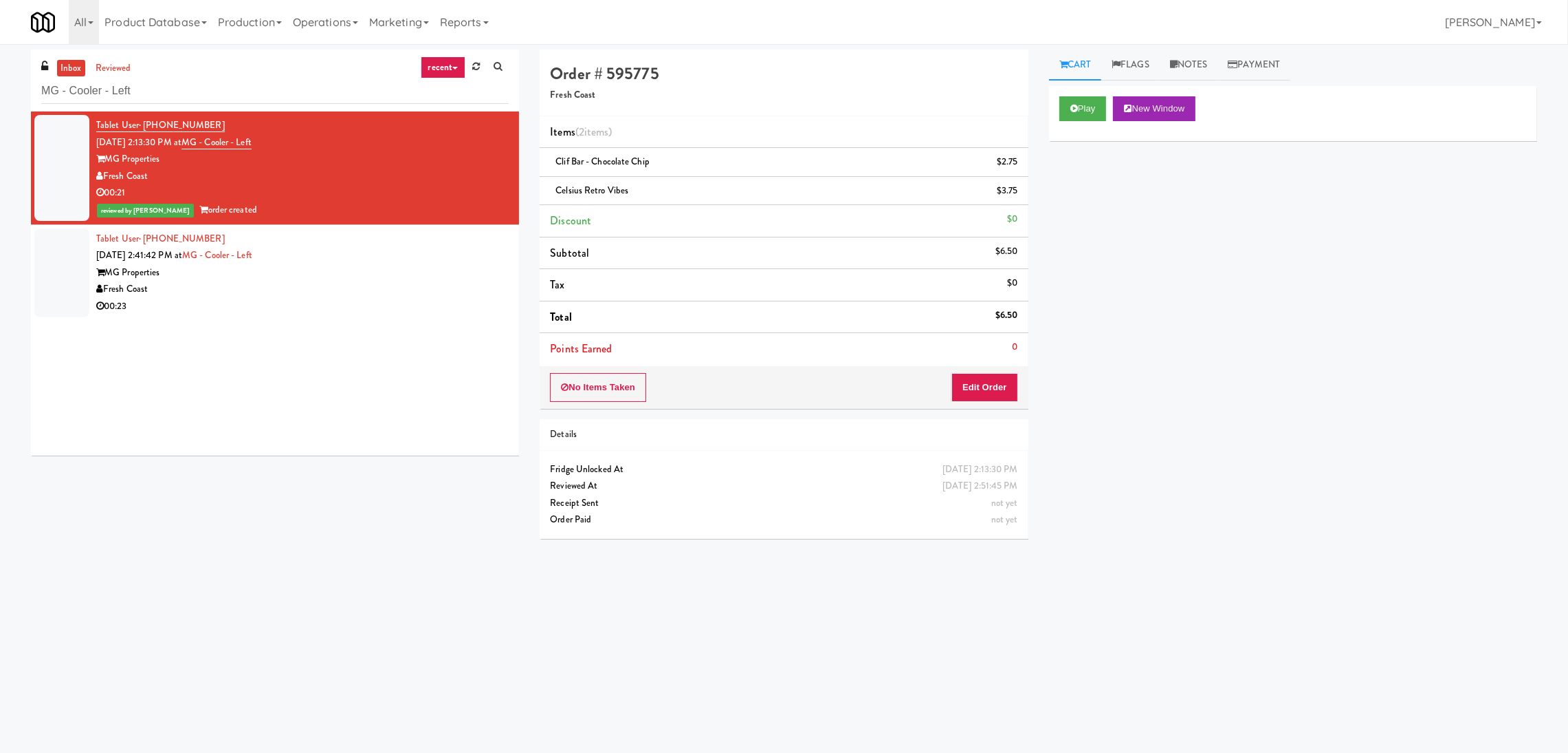
click at [394, 268] on div "MG Properties" at bounding box center [302, 273] width 413 height 17
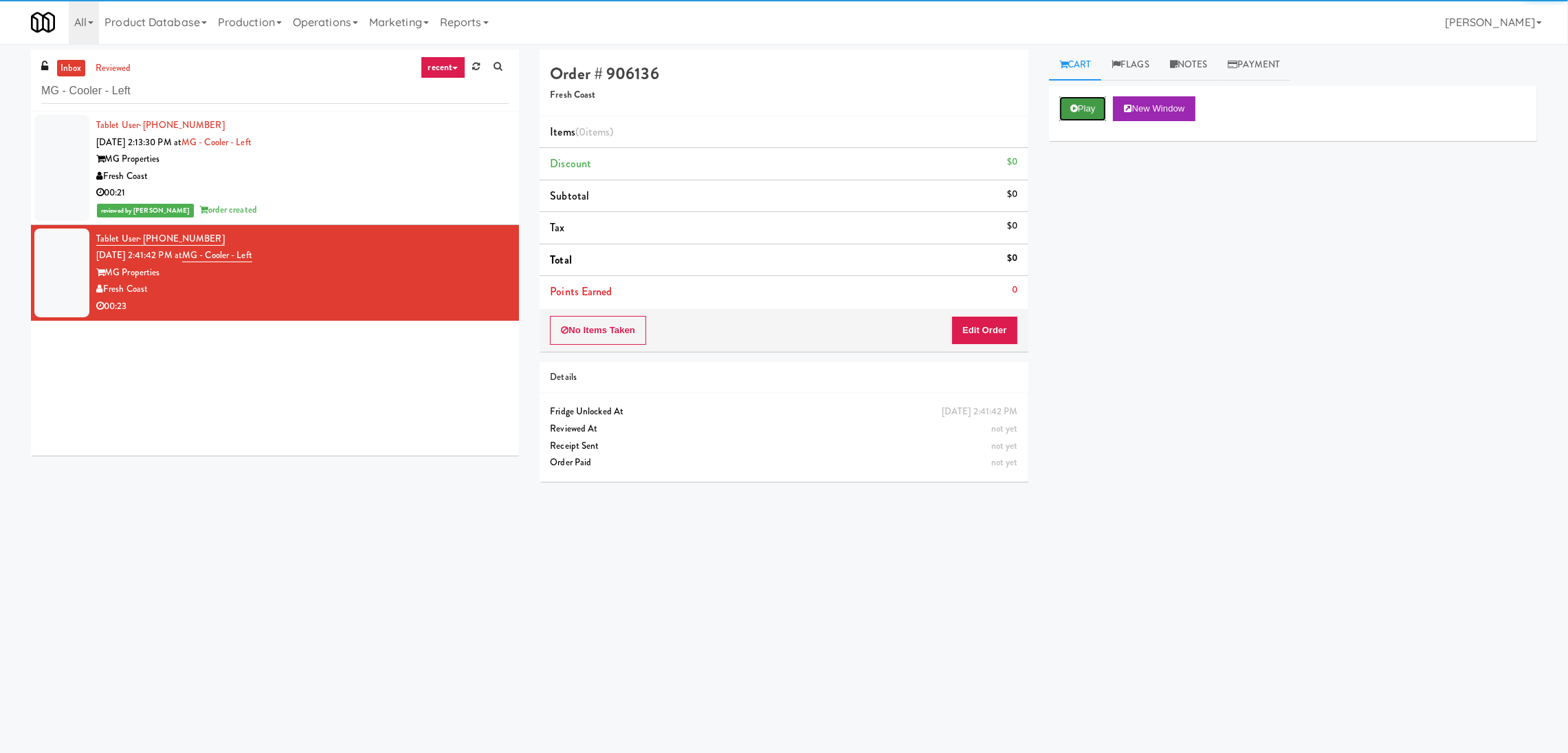
click at [1080, 108] on button "Play" at bounding box center [1083, 108] width 47 height 25
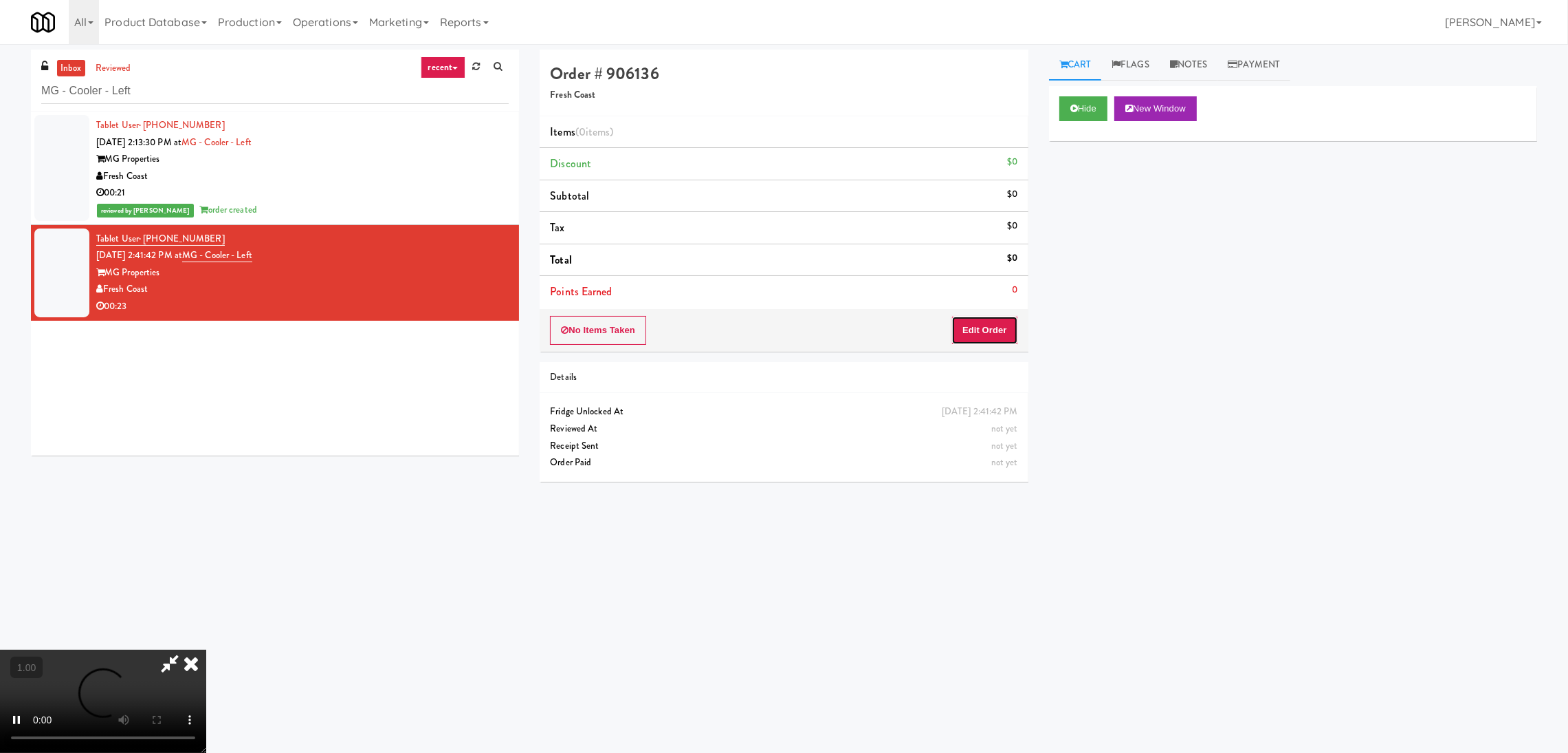
click at [997, 325] on button "Edit Order" at bounding box center [984, 330] width 67 height 29
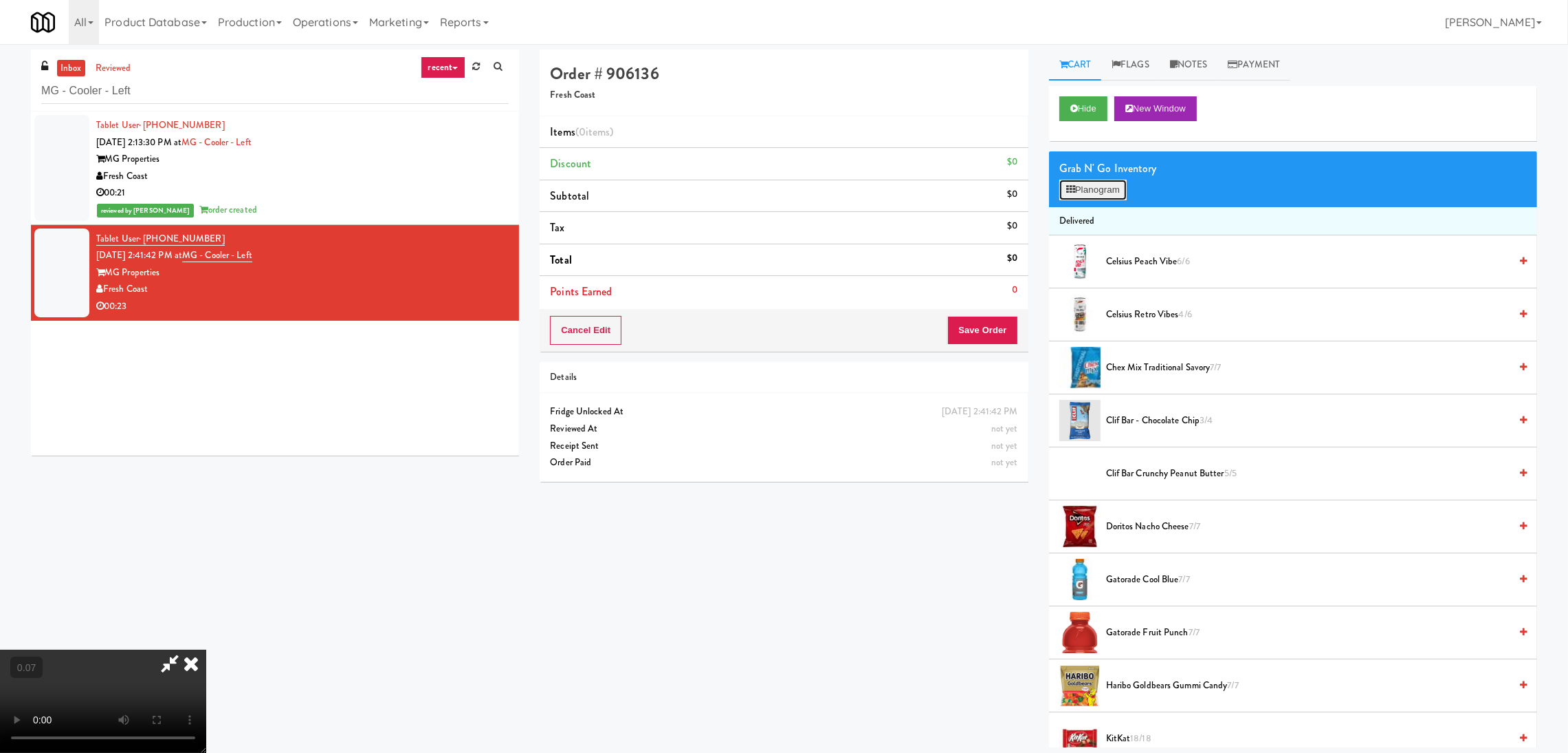
click at [1091, 185] on button "Planogram" at bounding box center [1093, 190] width 67 height 21
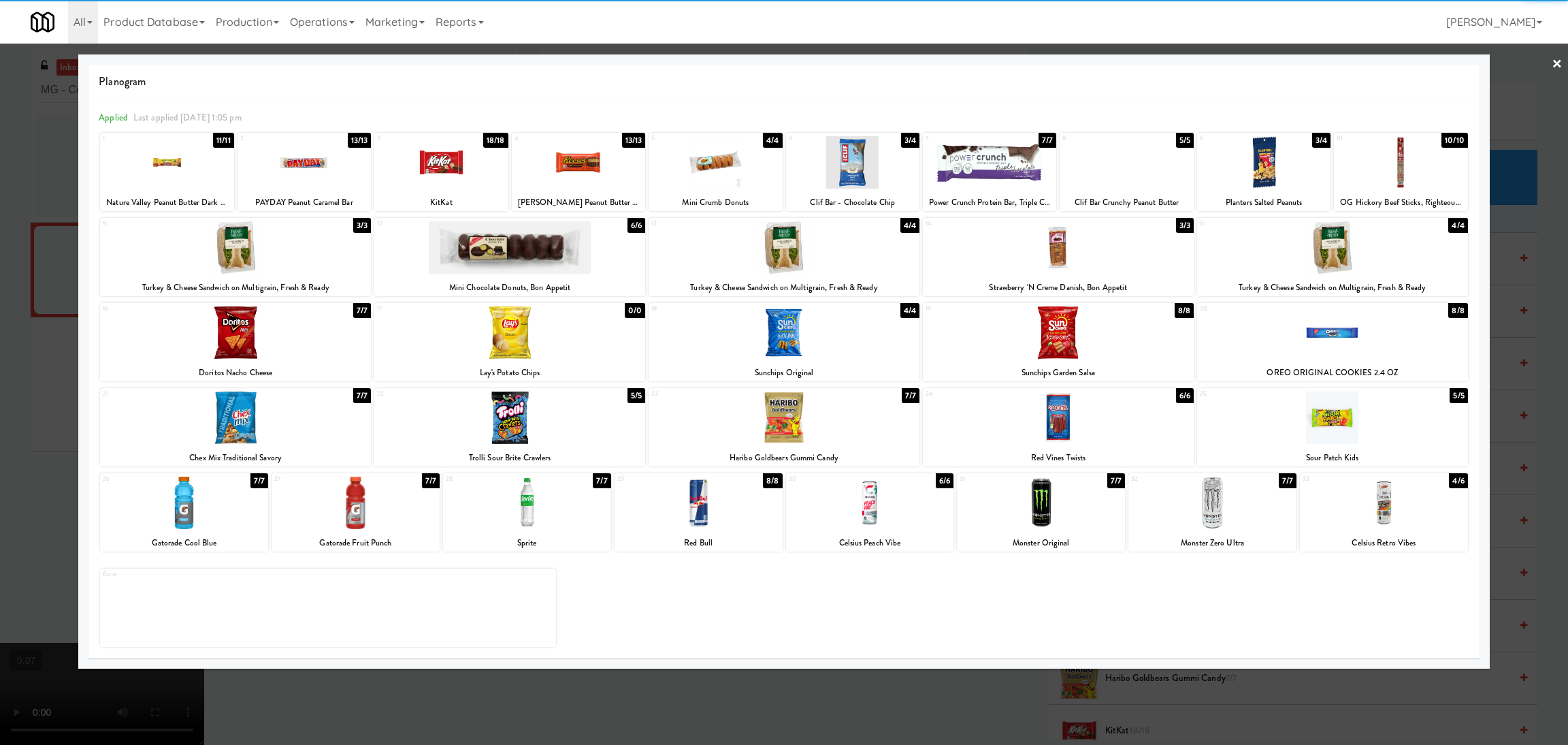
click at [1325, 237] on div at bounding box center [1333, 247] width 271 height 52
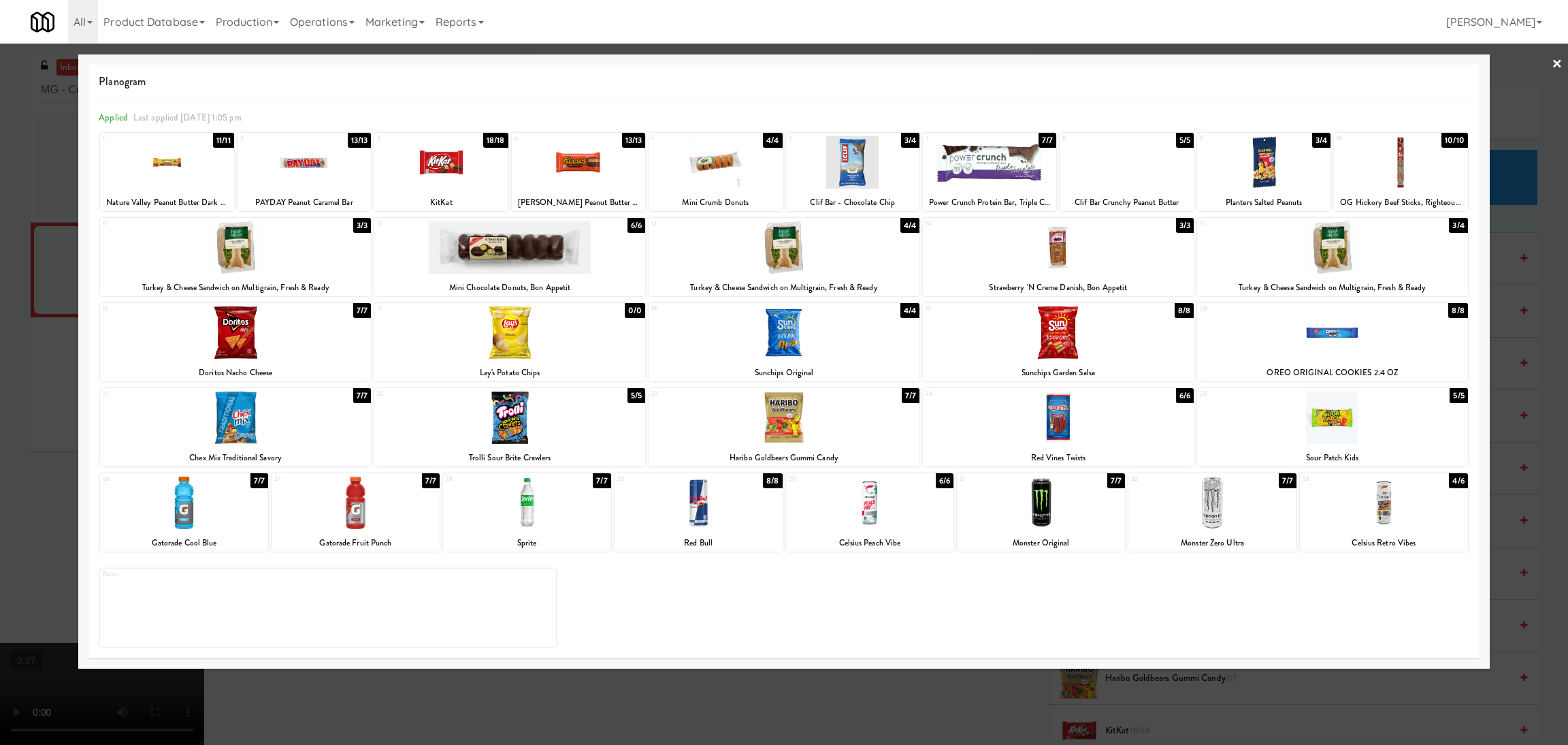
click at [0, 338] on div at bounding box center [784, 372] width 1568 height 745
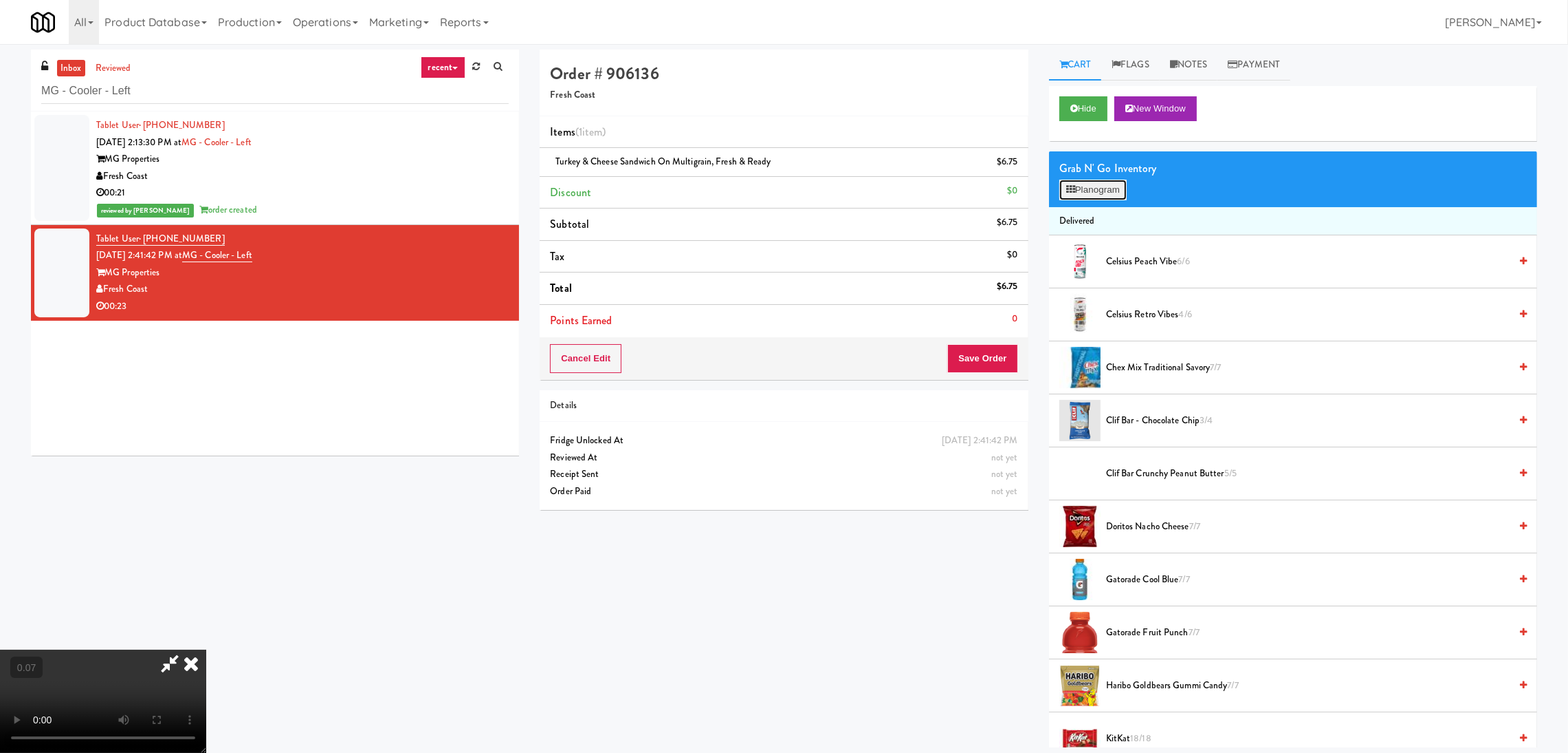
click at [1091, 182] on button "Planogram" at bounding box center [1093, 190] width 67 height 21
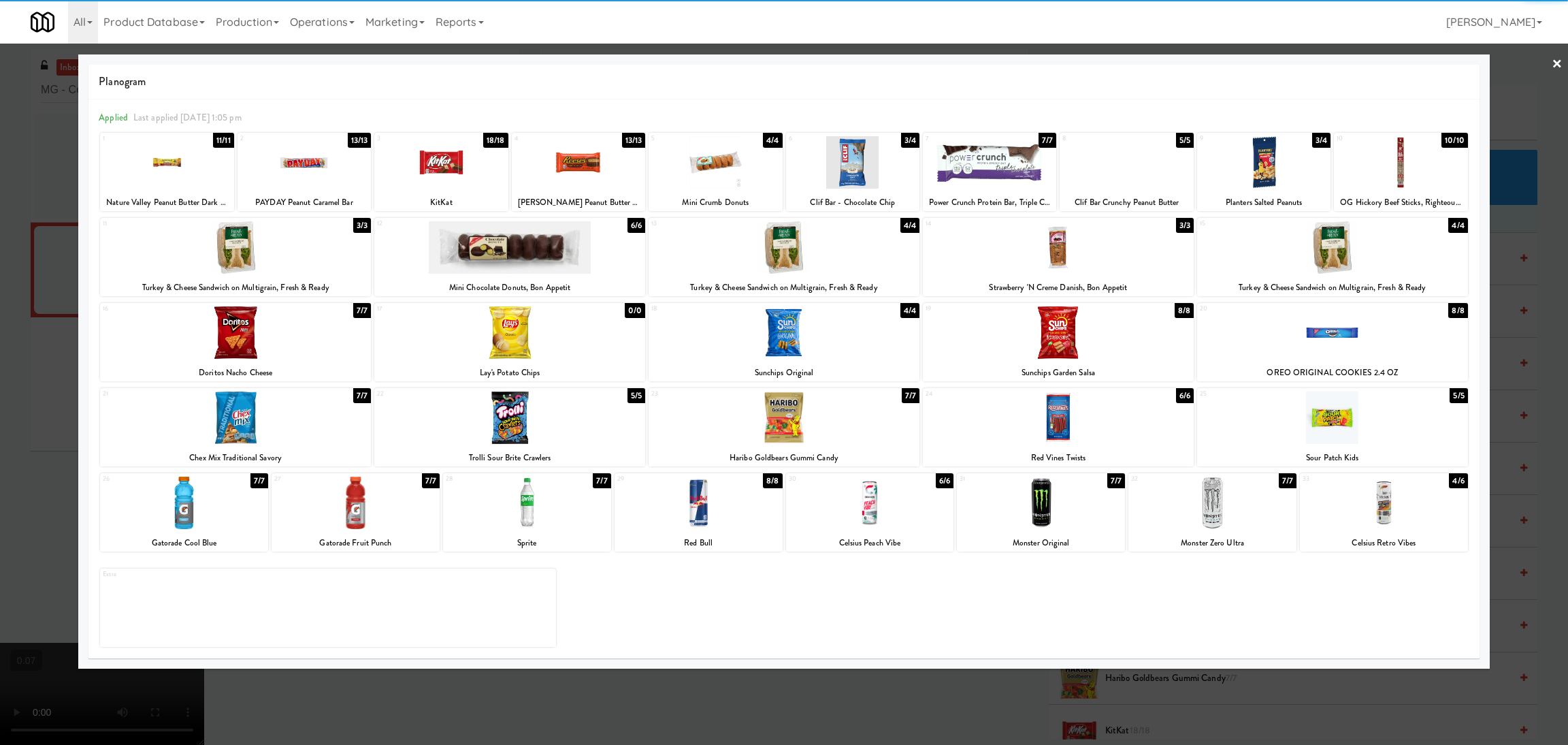
click at [234, 325] on div at bounding box center [235, 333] width 271 height 52
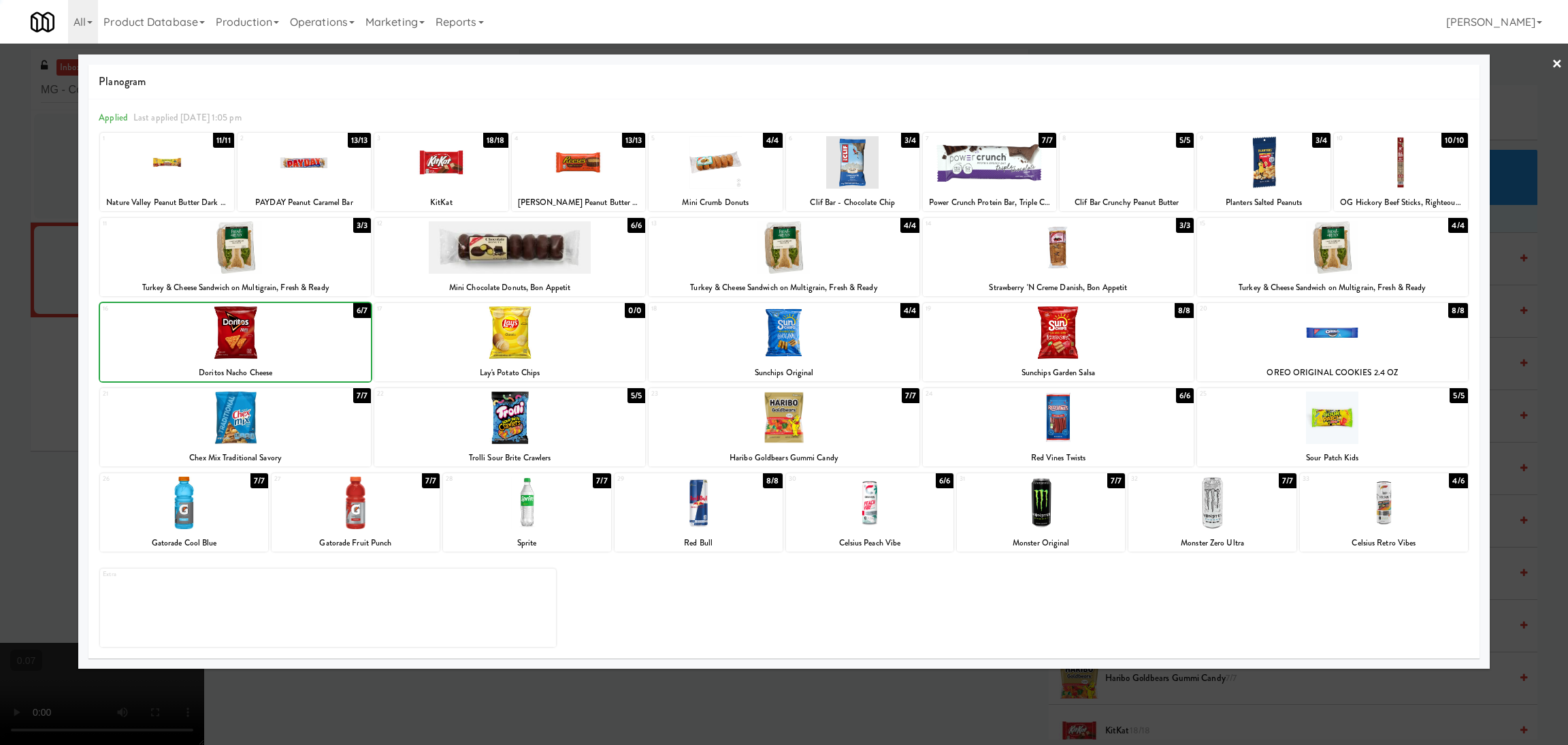
click at [0, 317] on div at bounding box center [784, 372] width 1568 height 745
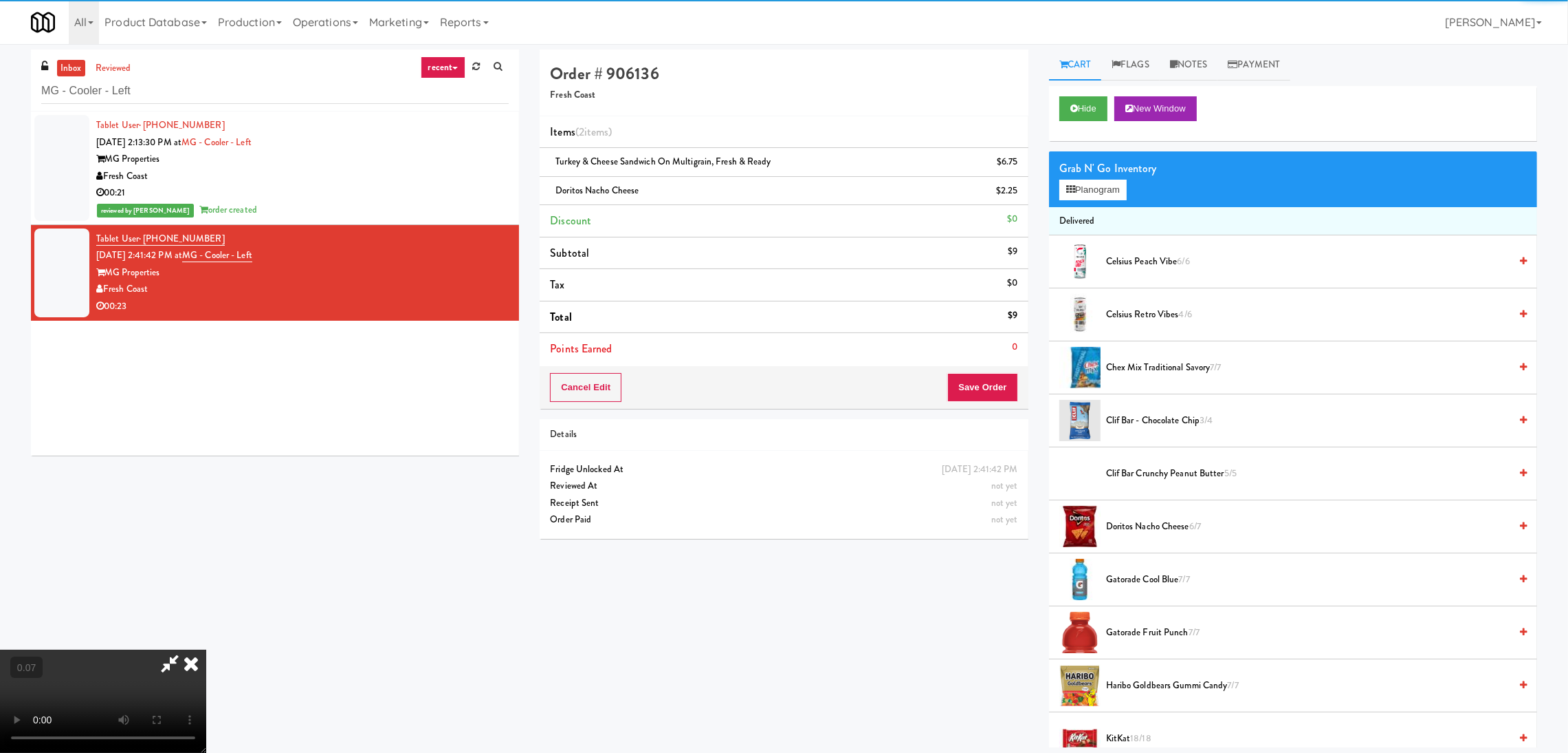
click at [206, 649] on video at bounding box center [103, 700] width 206 height 103
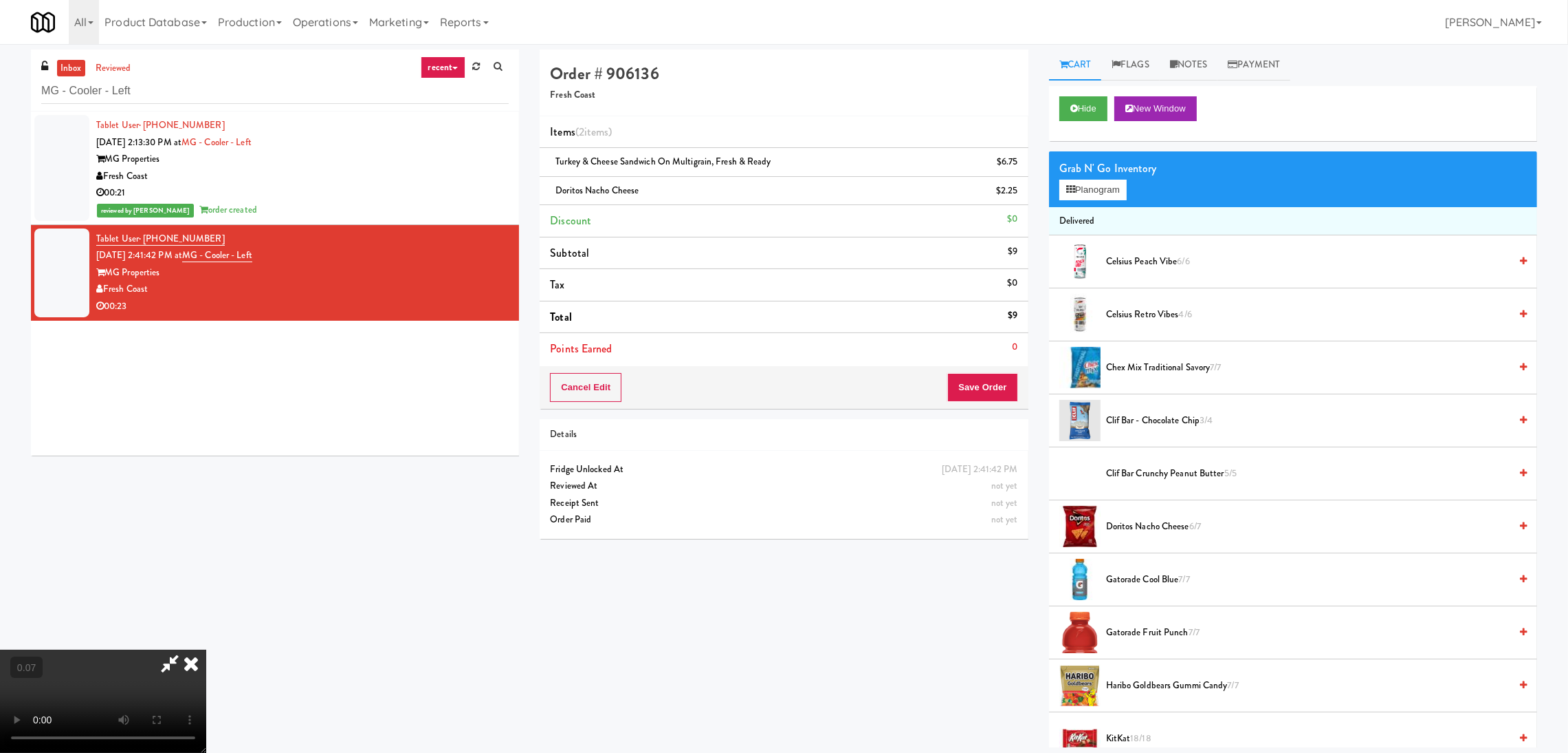
click at [206, 649] on video at bounding box center [103, 700] width 206 height 103
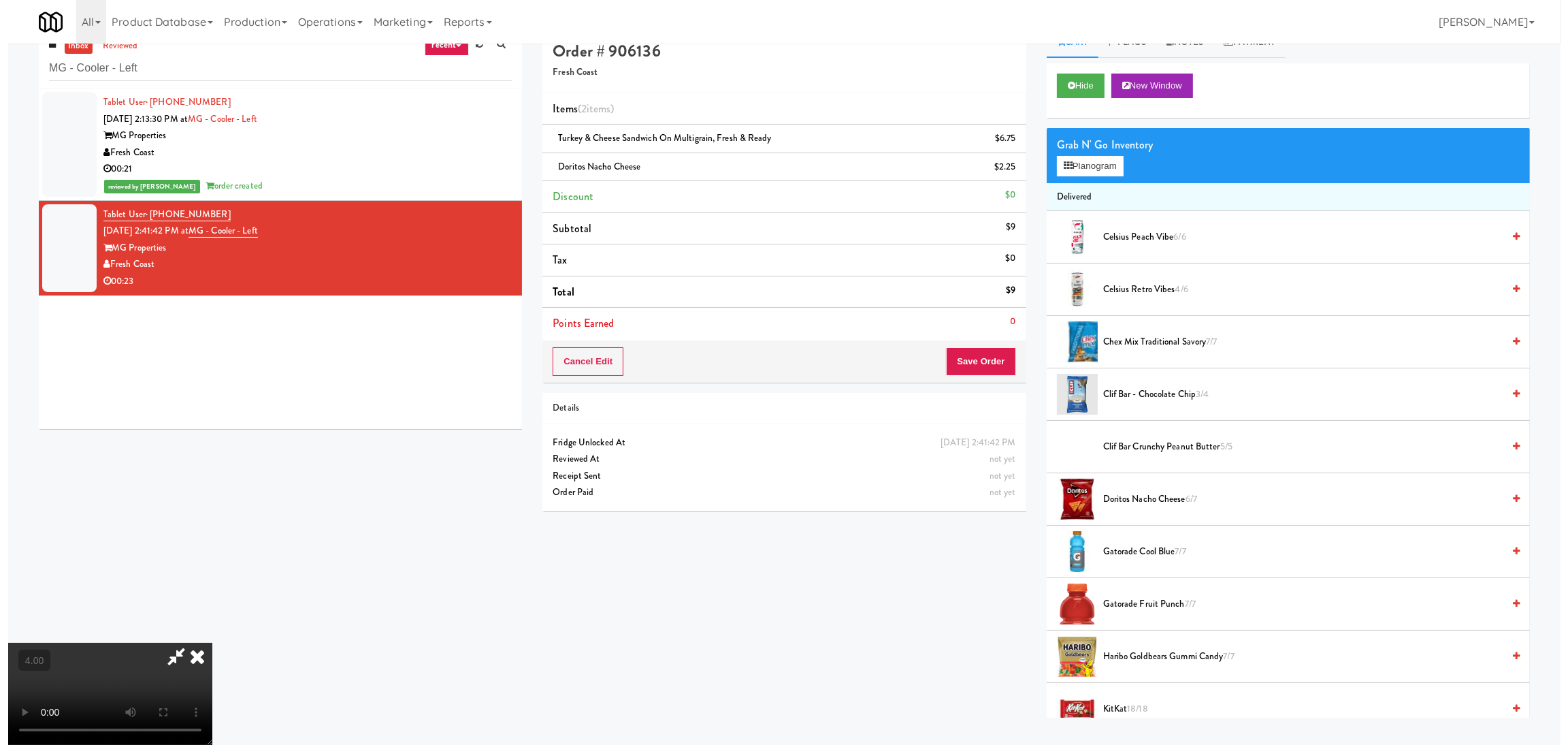
scroll to position [43, 0]
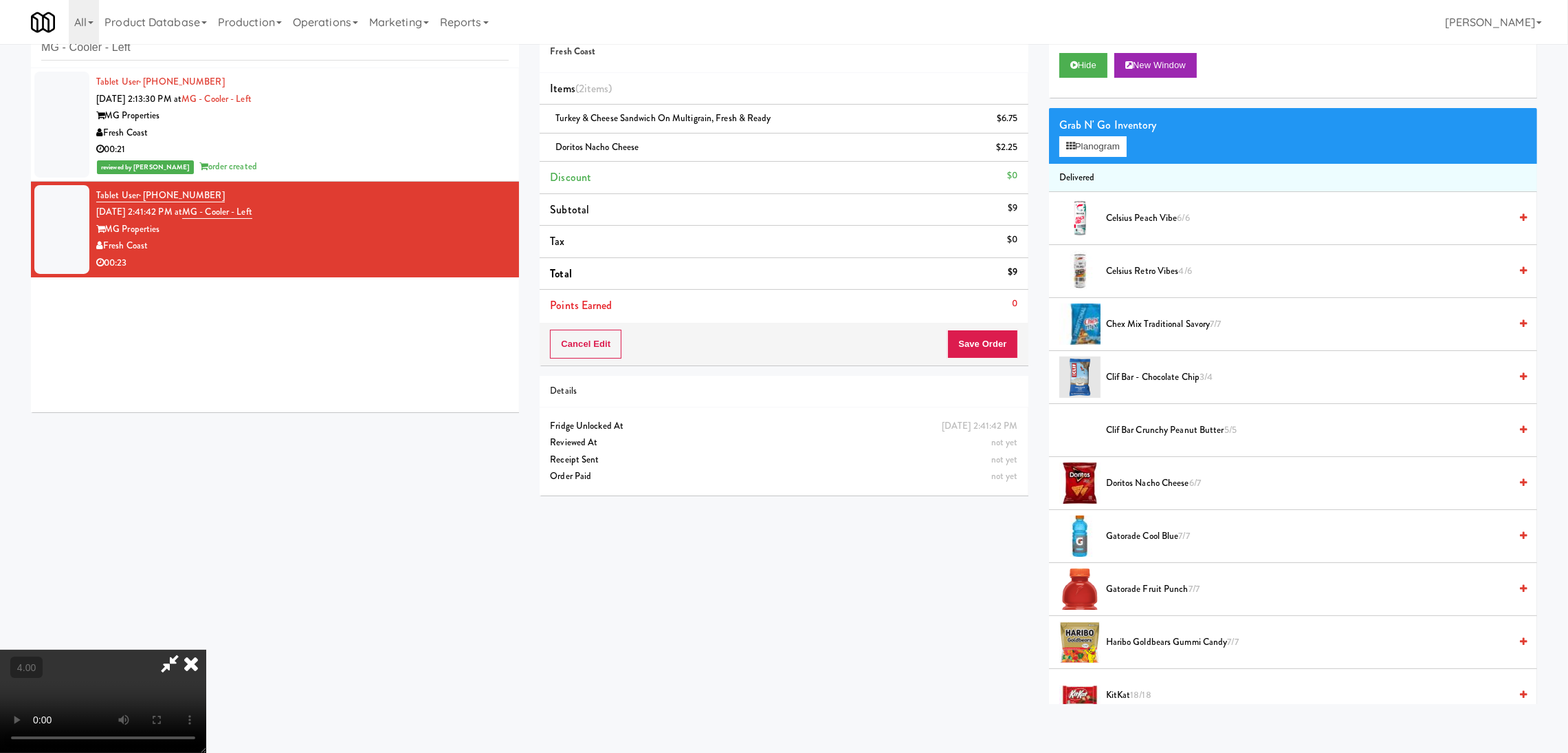
drag, startPoint x: 576, startPoint y: 628, endPoint x: 579, endPoint y: 665, distance: 37.1
click at [206, 649] on video at bounding box center [103, 700] width 206 height 103
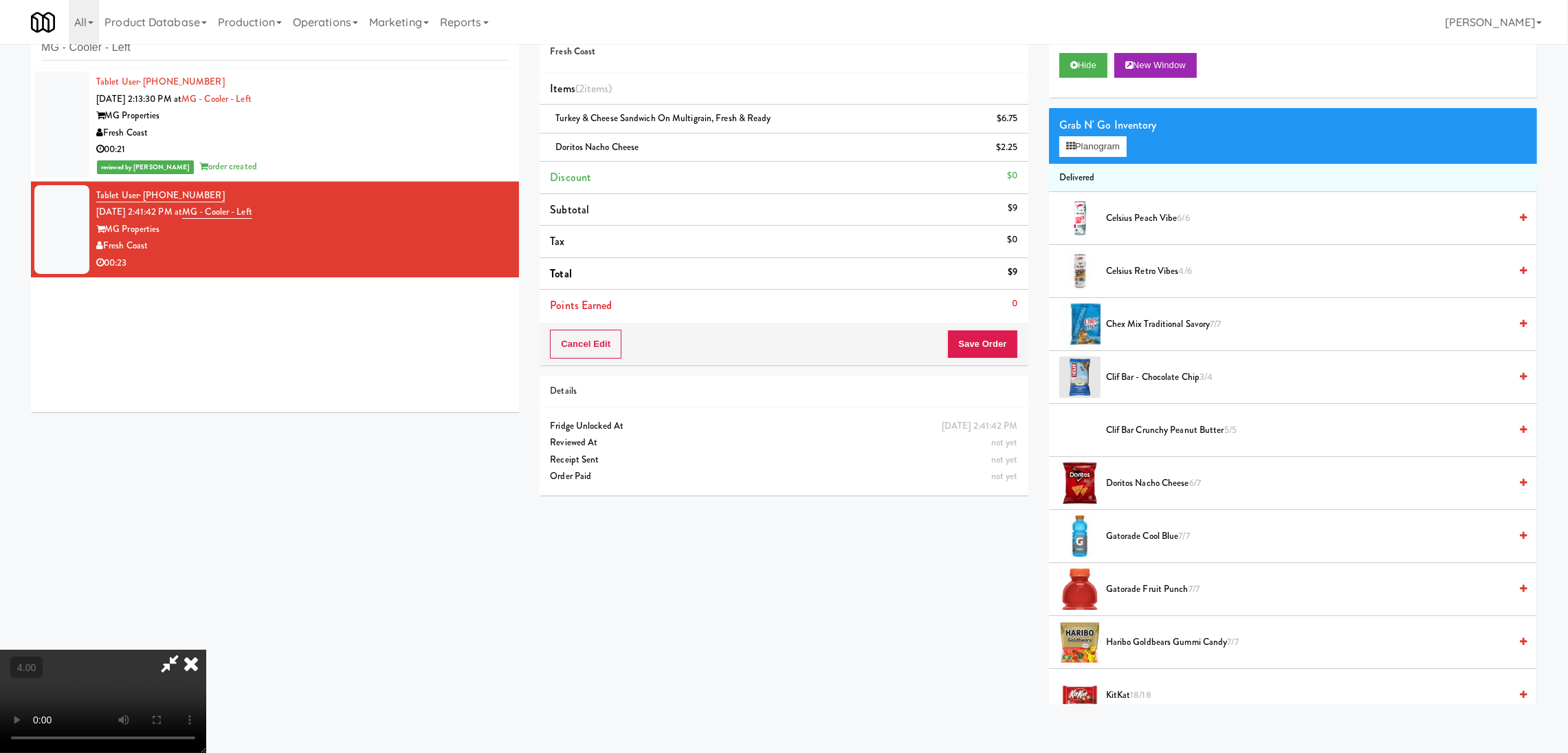
click at [206, 649] on video at bounding box center [103, 700] width 206 height 103
click at [1102, 141] on button "Planogram" at bounding box center [1093, 146] width 67 height 21
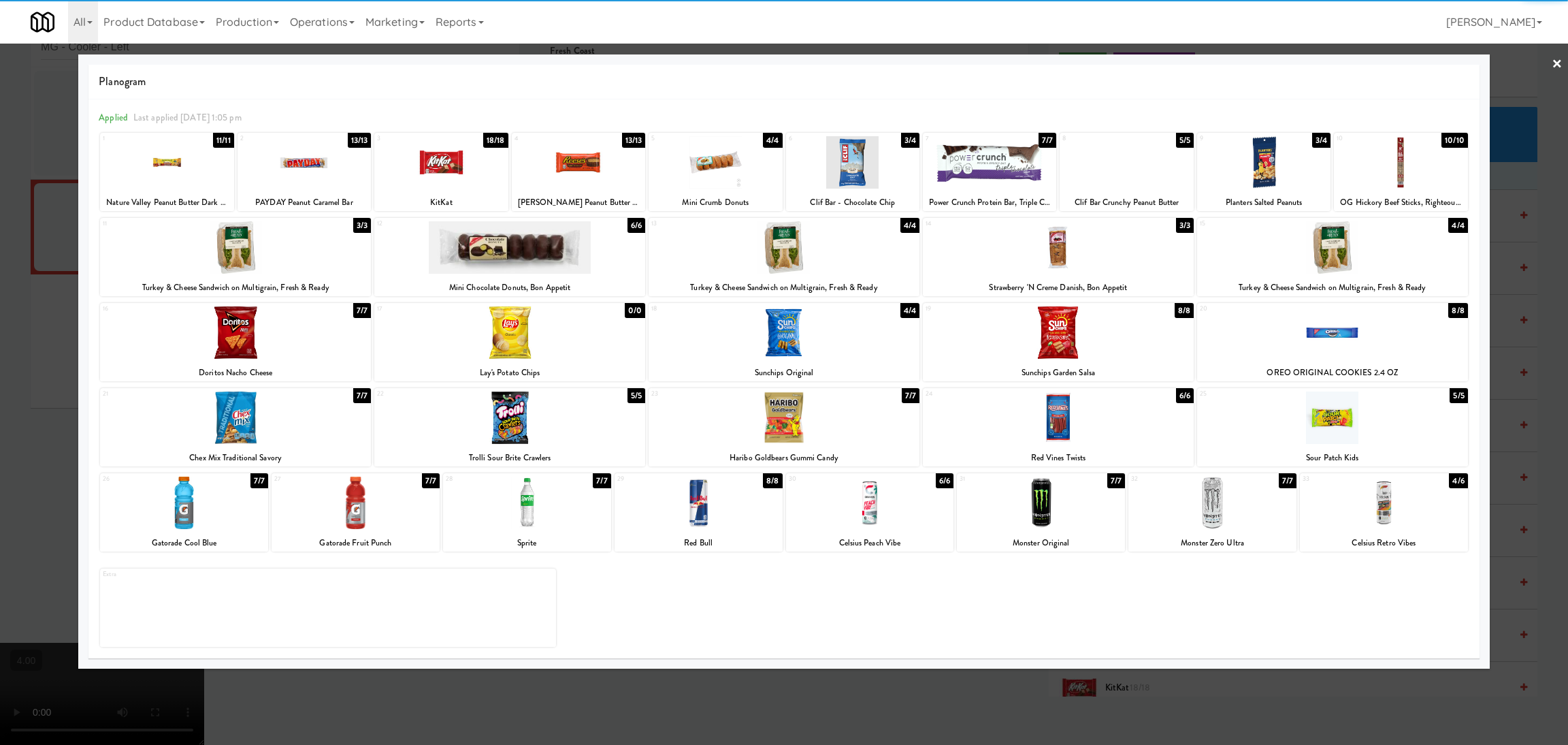
click at [558, 498] on div at bounding box center [527, 502] width 168 height 52
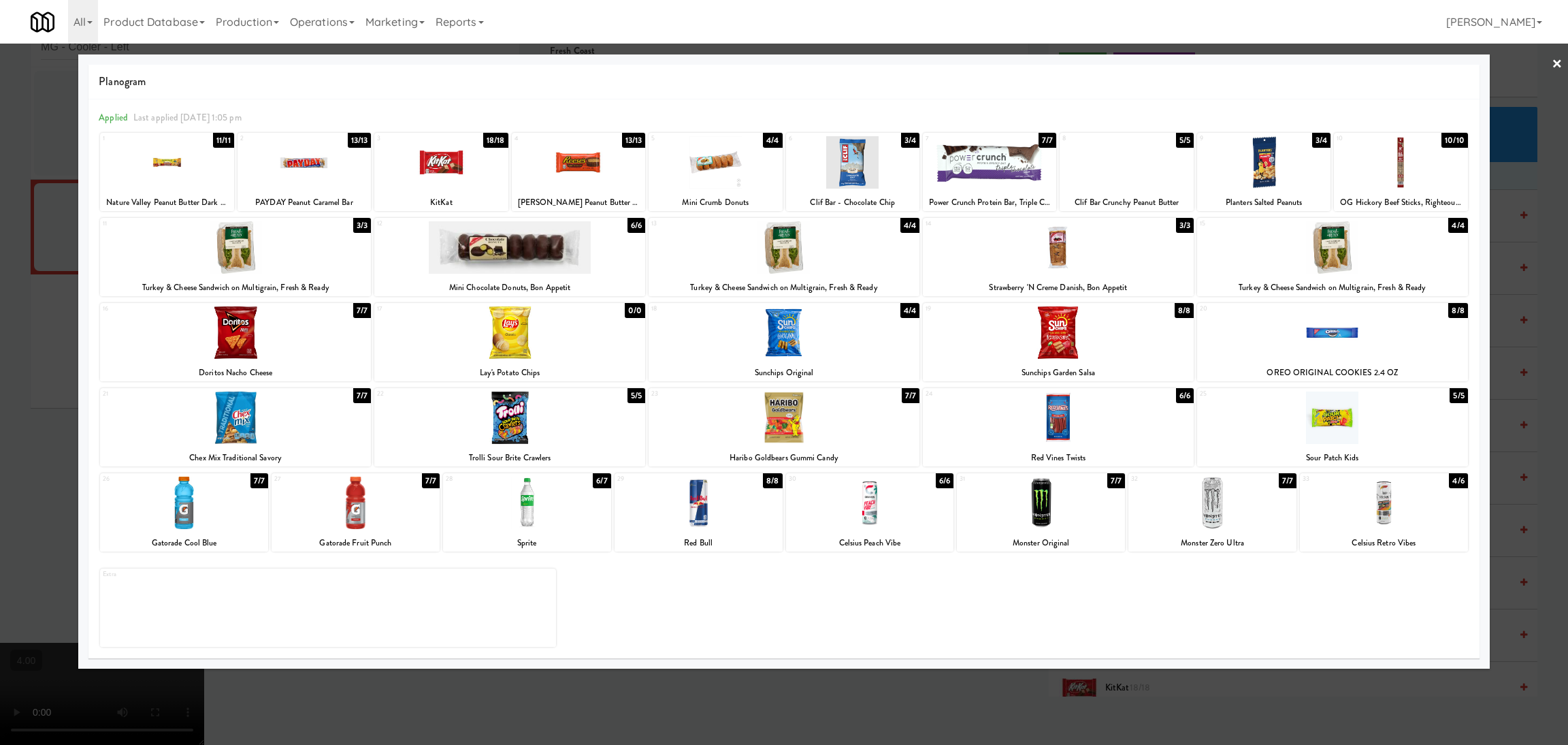
click at [0, 356] on div at bounding box center [784, 372] width 1568 height 745
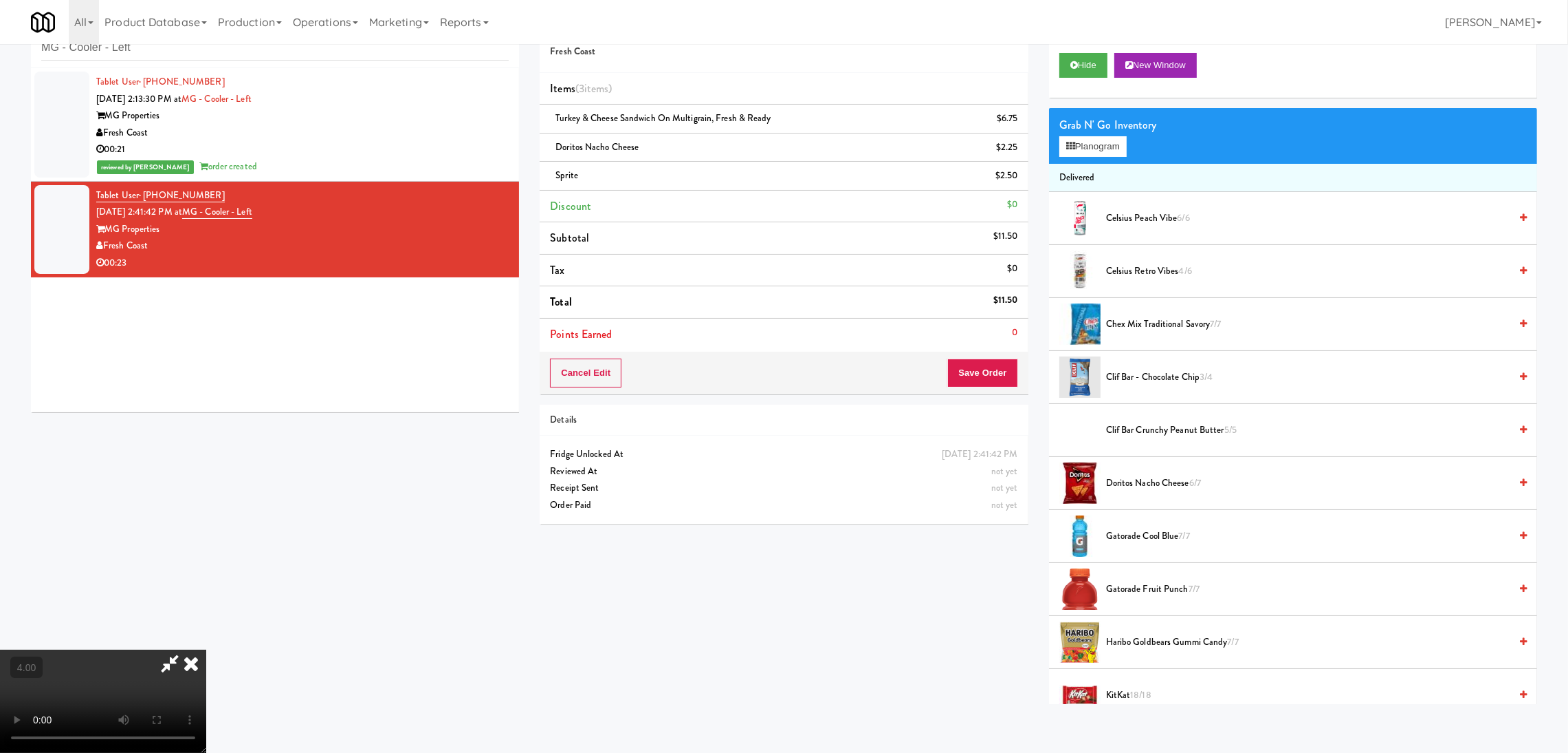
click at [206, 649] on icon at bounding box center [190, 663] width 30 height 27
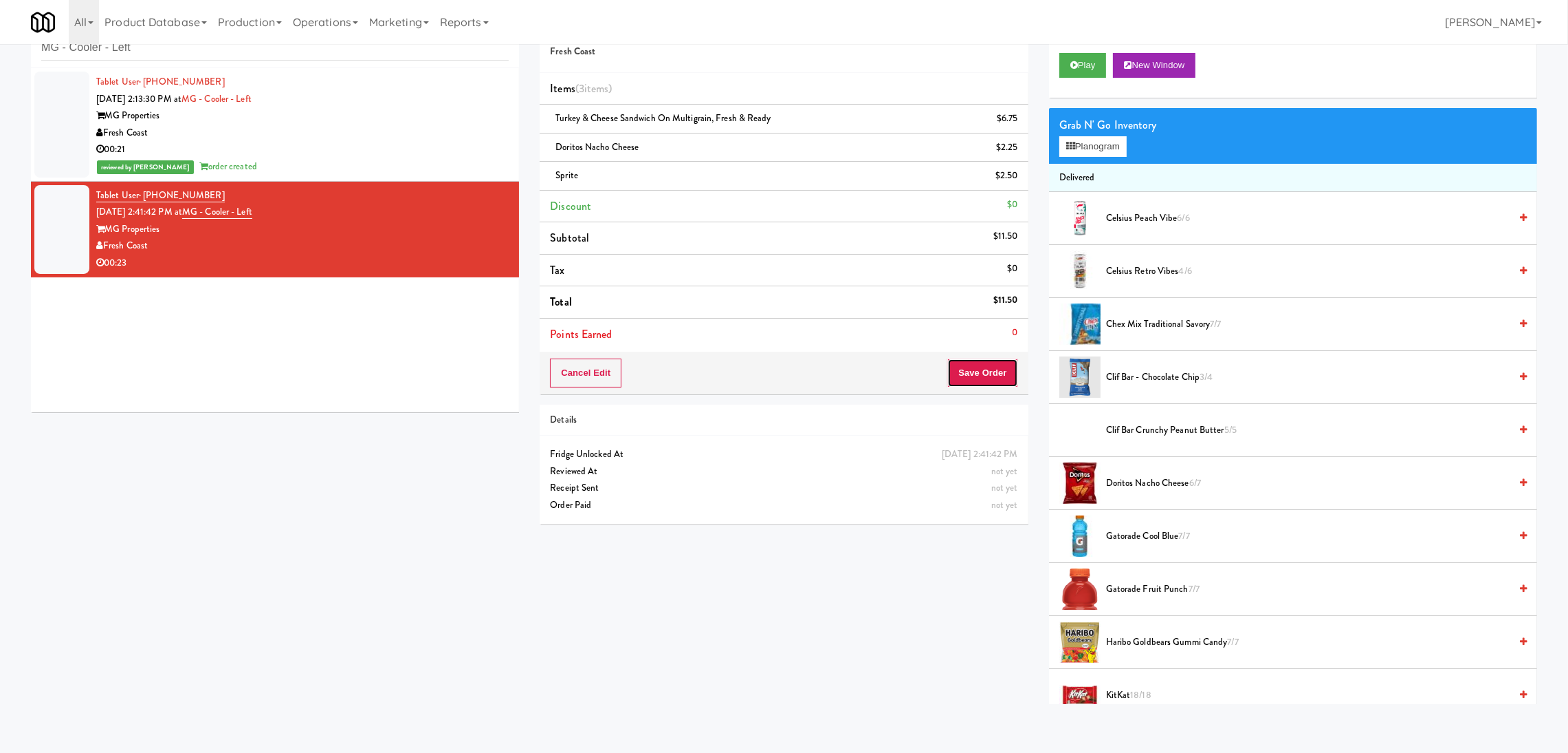
click at [951, 372] on button "Save Order" at bounding box center [982, 373] width 70 height 29
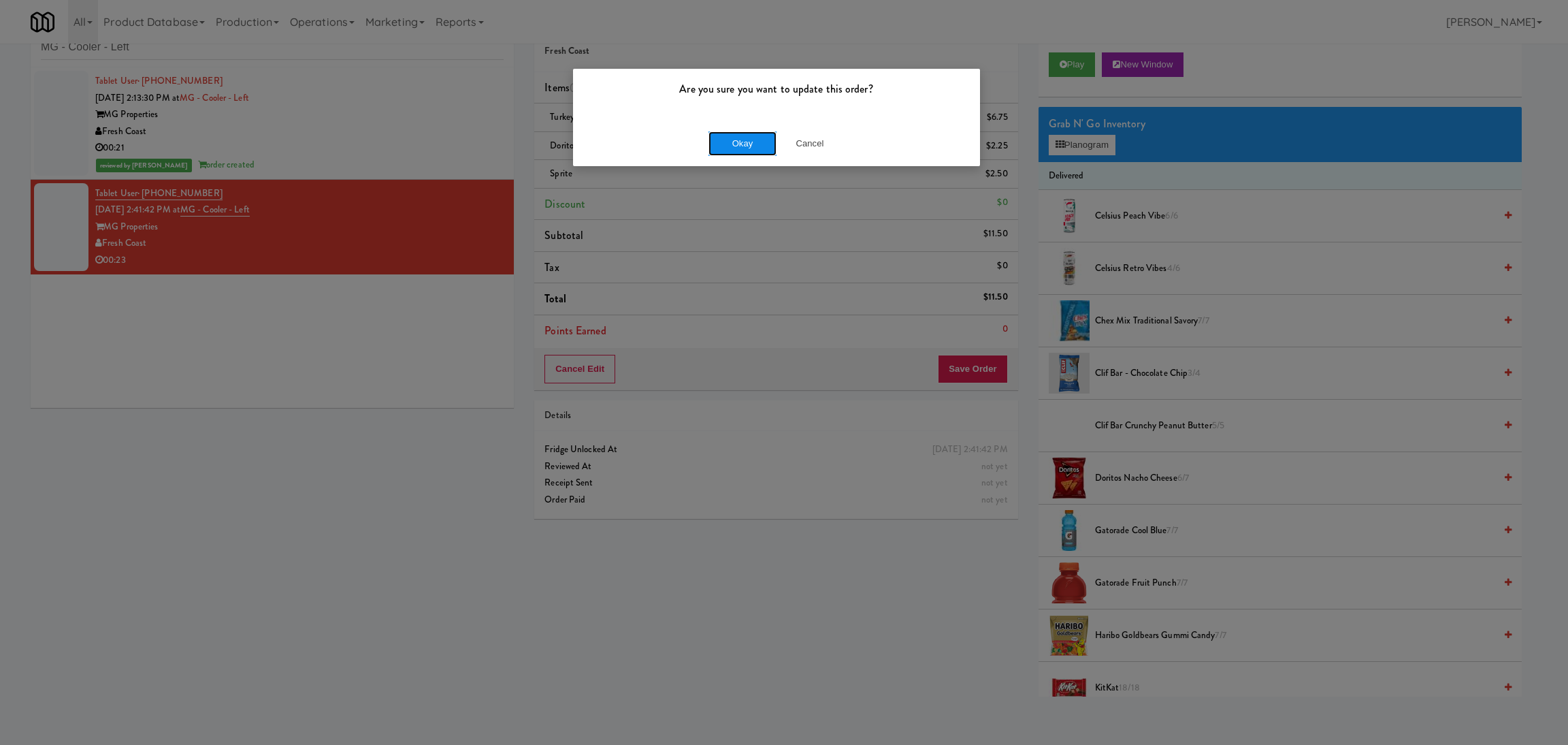
click at [749, 140] on button "Okay" at bounding box center [742, 143] width 68 height 24
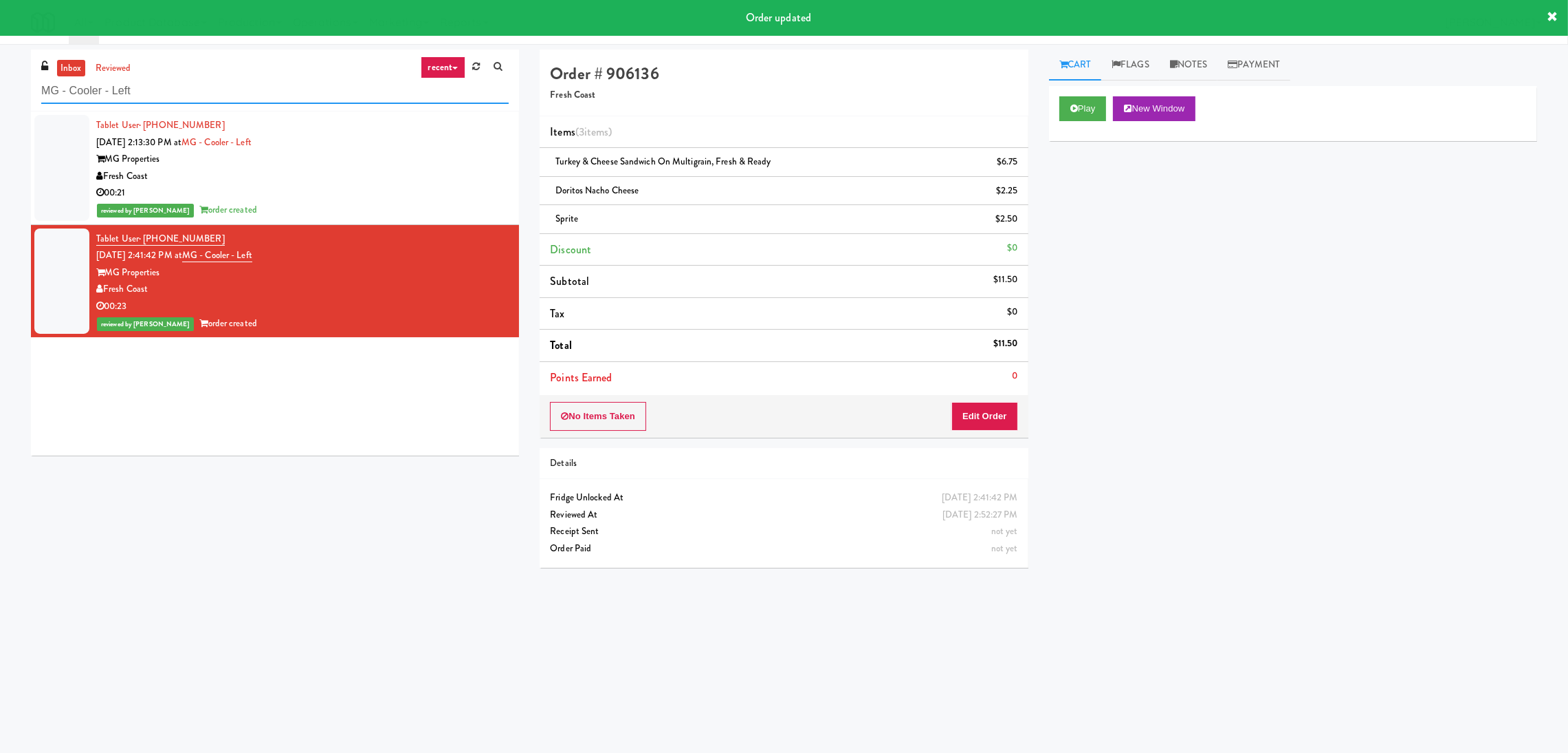
paste input "Sur Club - Main - Cooler"
drag, startPoint x: 220, startPoint y: 94, endPoint x: 0, endPoint y: 63, distance: 222.2
click at [0, 63] on div "inbox reviewed recent all unclear take inventory issue suspicious failed recent…" at bounding box center [784, 325] width 1568 height 552
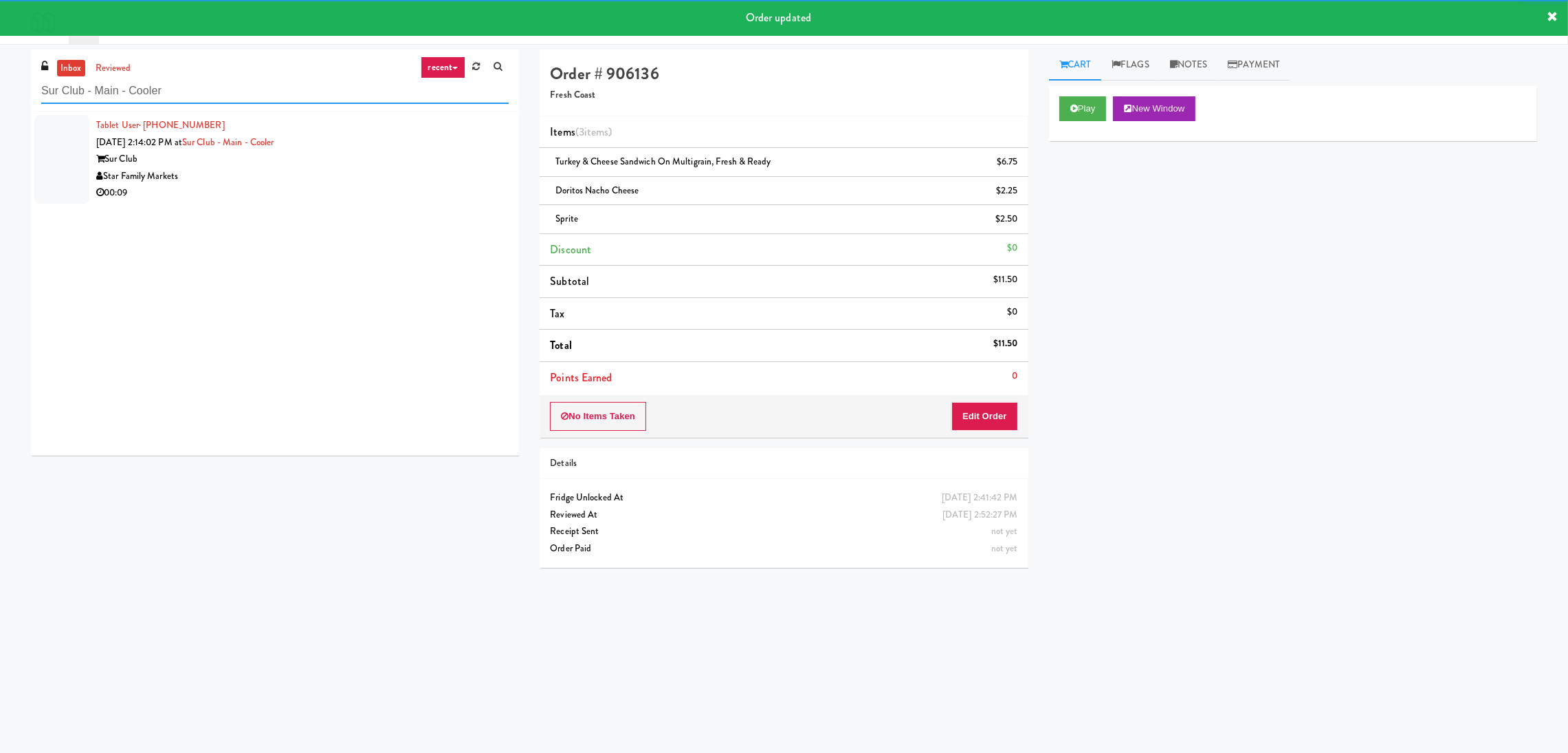
type input "Sur Club - Main - Cooler"
click at [401, 175] on div "Star Family Markets" at bounding box center [302, 176] width 413 height 17
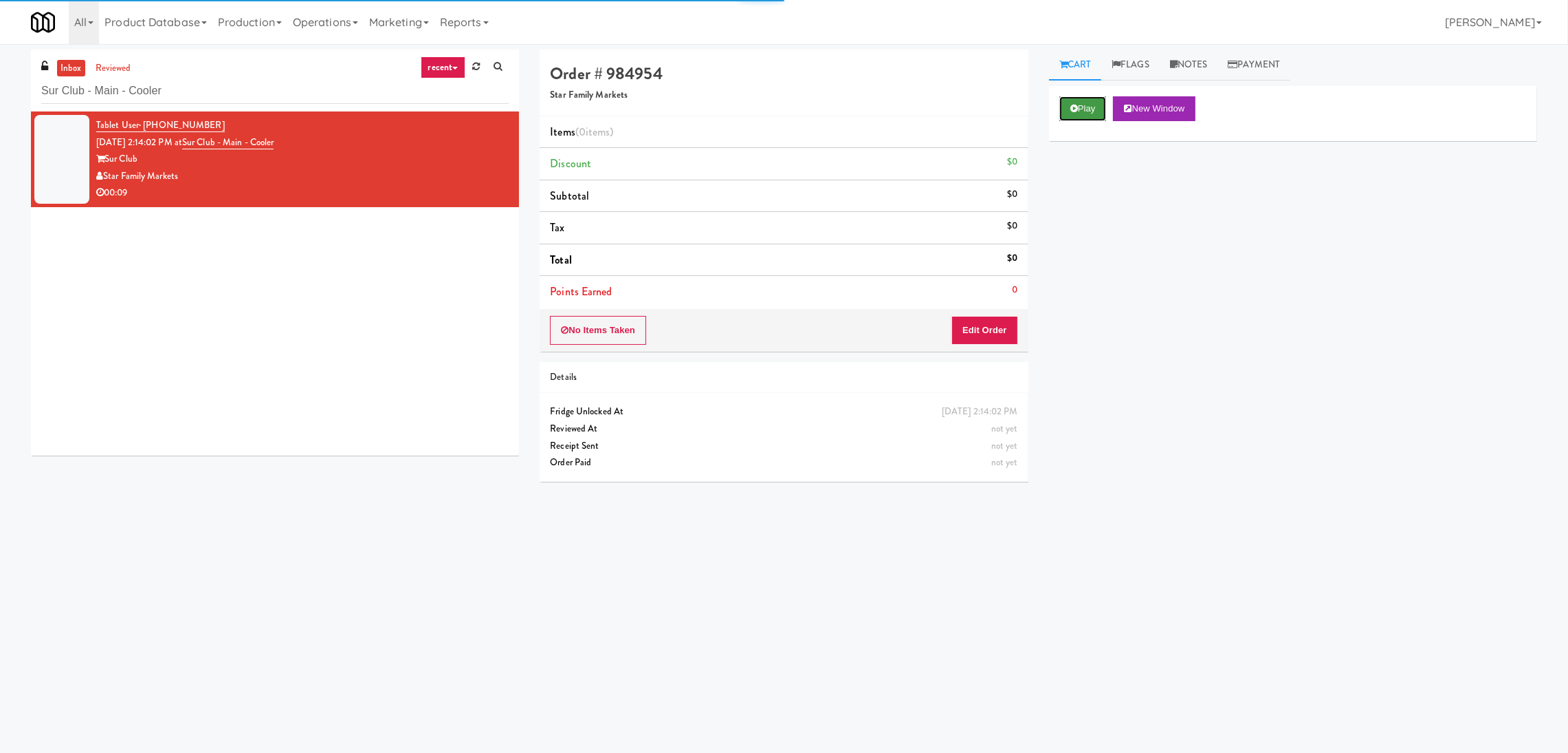
click at [1094, 113] on button "Play" at bounding box center [1083, 108] width 47 height 25
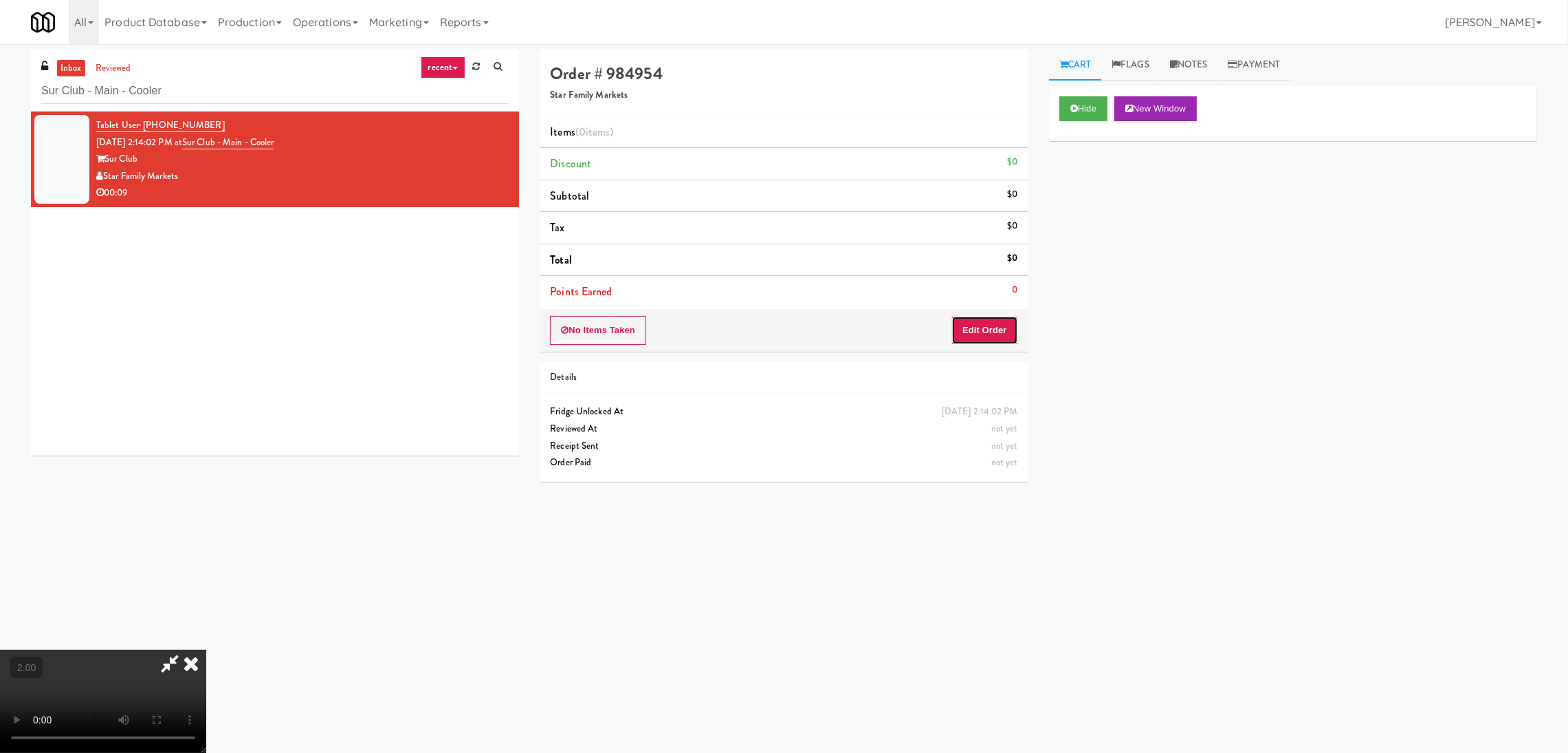
click at [974, 327] on button "Edit Order" at bounding box center [984, 330] width 67 height 29
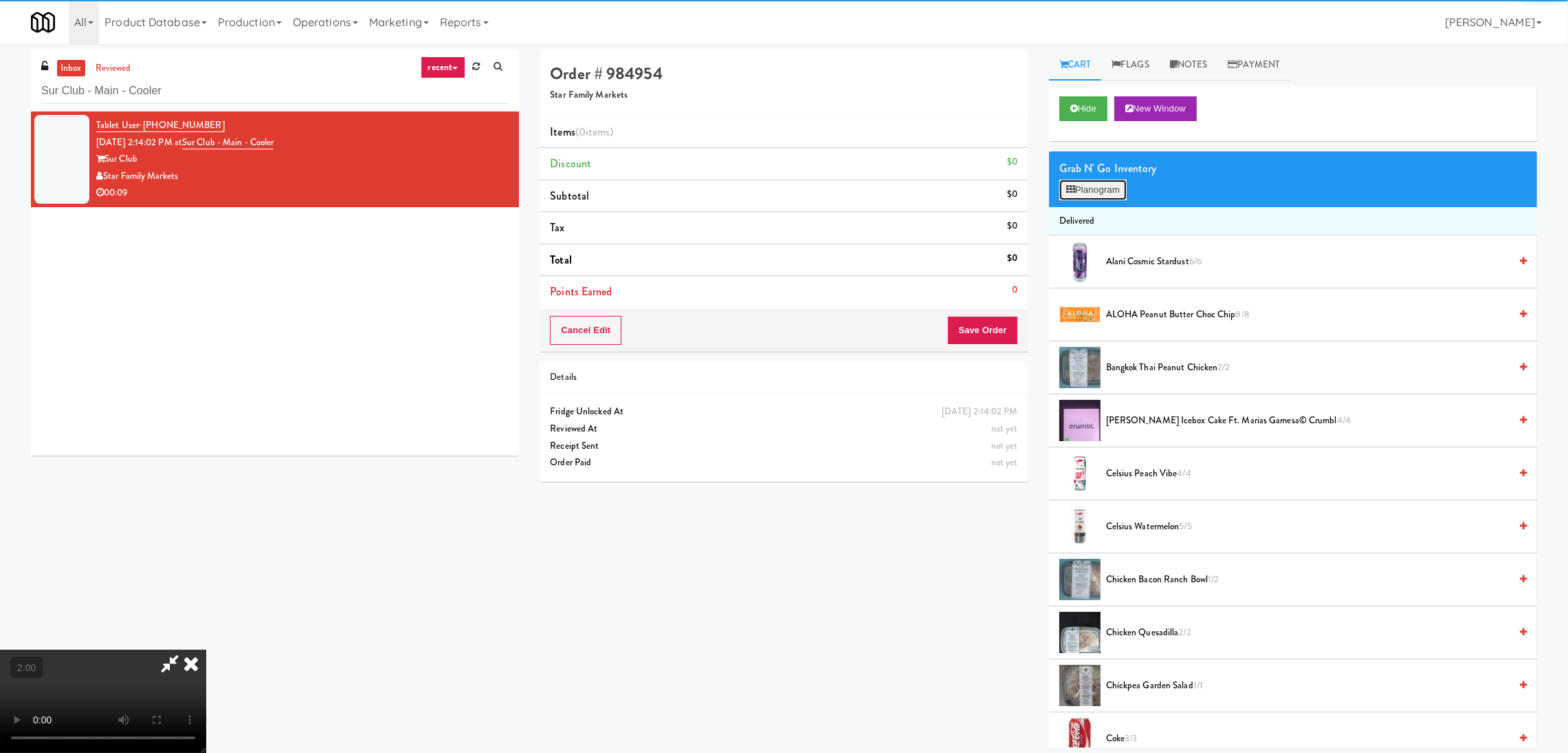
click at [1083, 188] on button "Planogram" at bounding box center [1093, 190] width 67 height 21
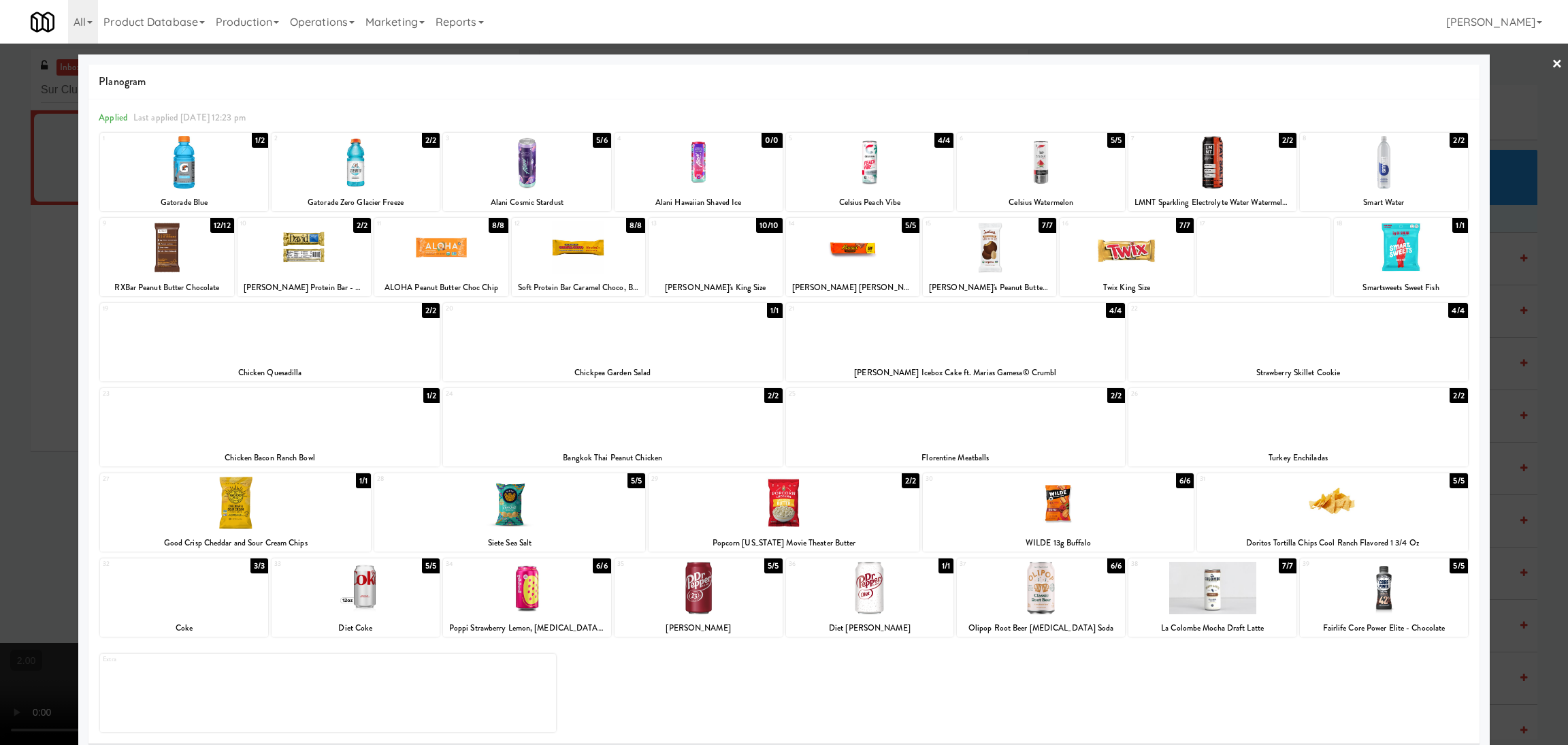
click at [573, 185] on div at bounding box center [527, 162] width 168 height 52
click at [517, 168] on div at bounding box center [527, 162] width 168 height 52
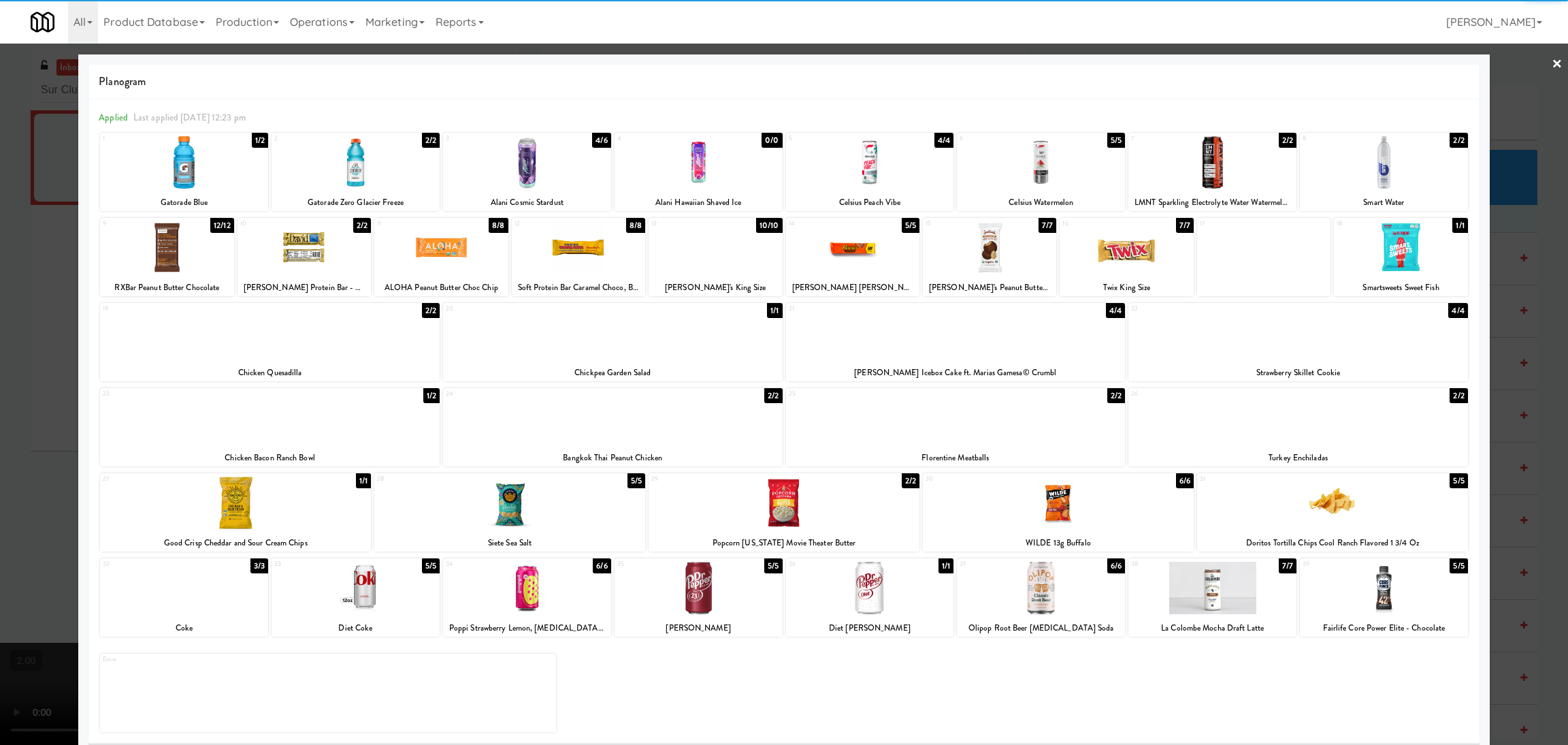
click at [0, 281] on div at bounding box center [784, 372] width 1568 height 745
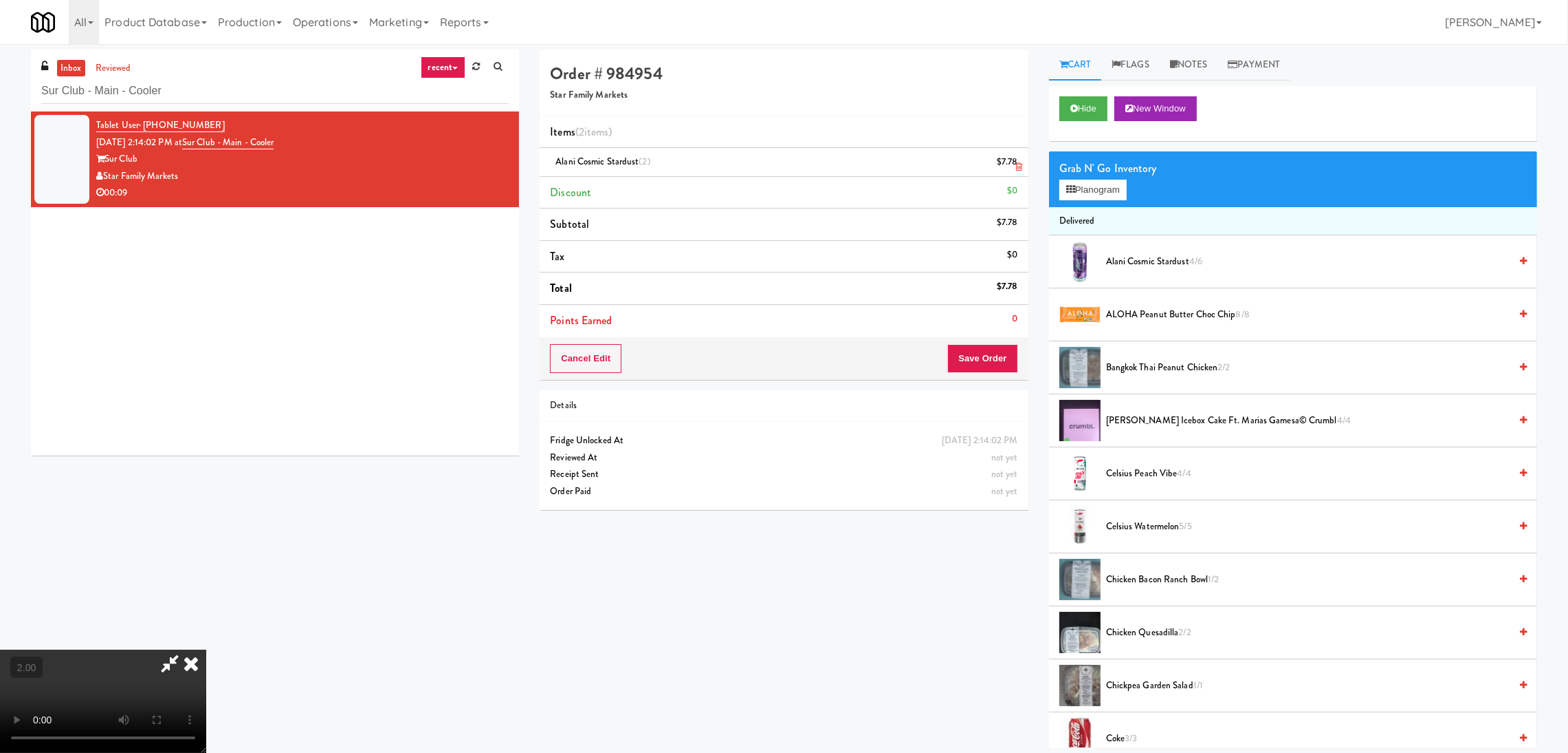
click at [1020, 169] on icon at bounding box center [1020, 167] width 7 height 9
click at [967, 359] on button "Save Order" at bounding box center [982, 358] width 70 height 29
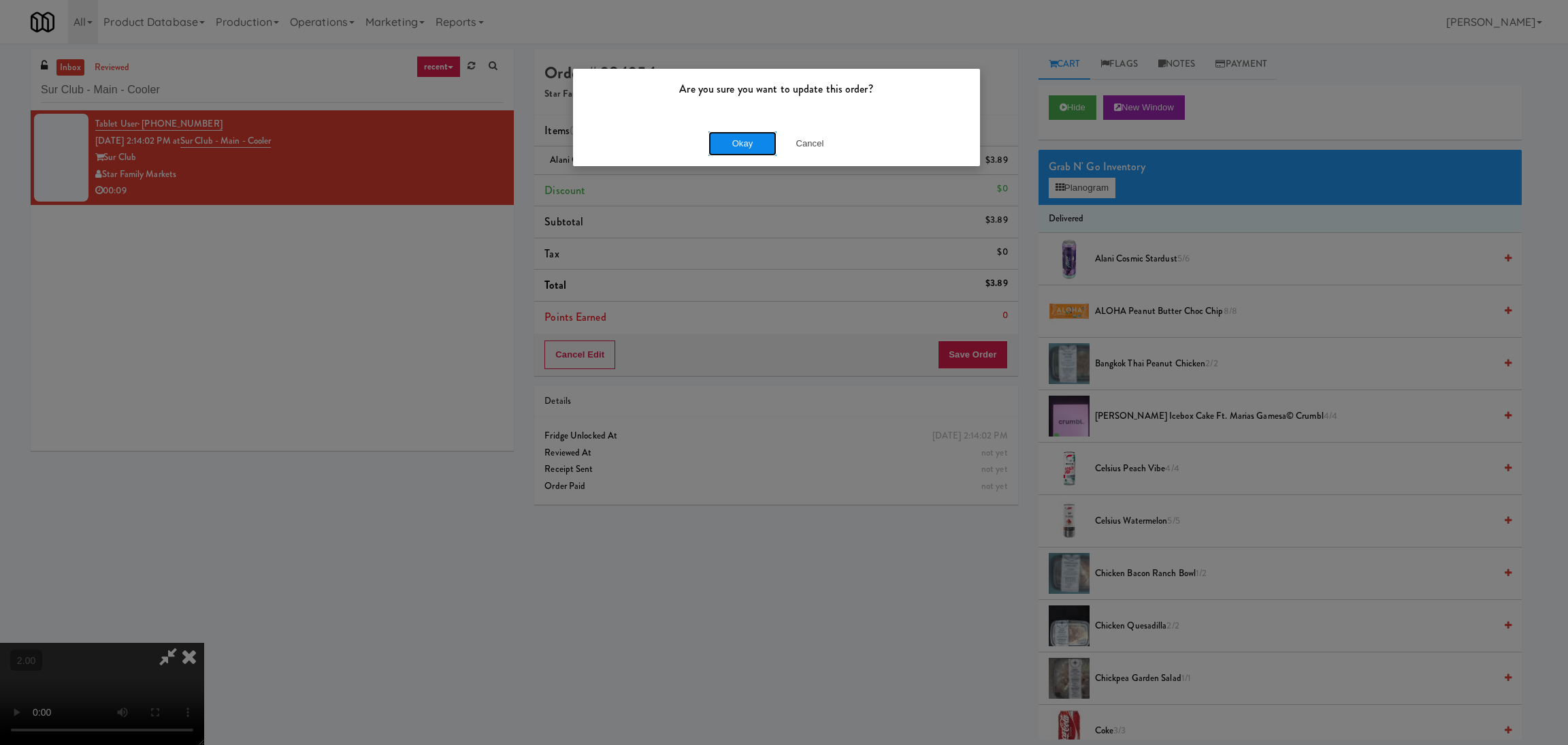
click at [754, 146] on button "Okay" at bounding box center [742, 143] width 68 height 24
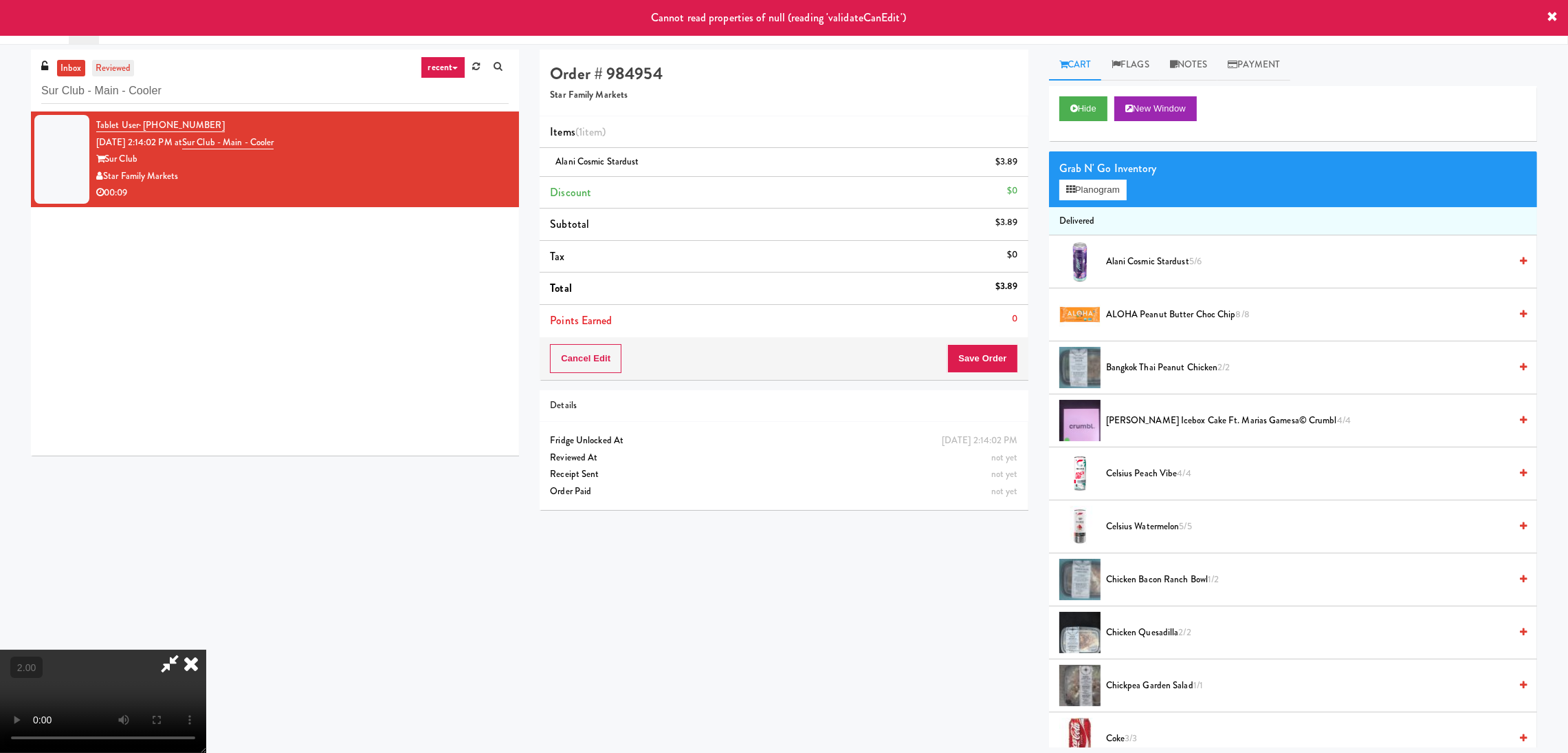
click at [123, 63] on link "reviewed" at bounding box center [113, 68] width 43 height 17
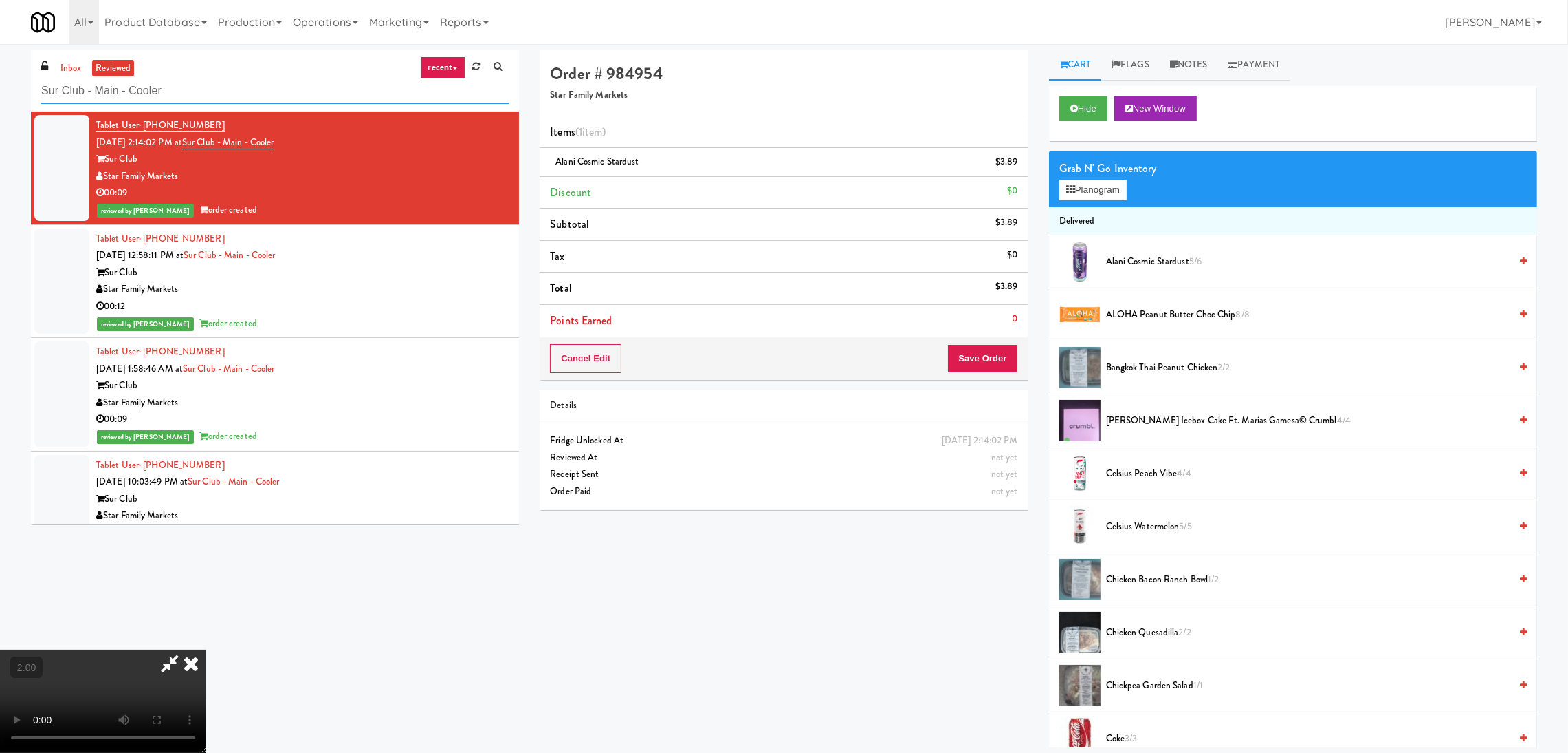
drag, startPoint x: 220, startPoint y: 94, endPoint x: 0, endPoint y: 75, distance: 220.8
click at [0, 75] on div "inbox reviewed recent all unclear take inventory issue suspicious failed recent…" at bounding box center [784, 397] width 1568 height 697
paste input "Redfish Laundry"
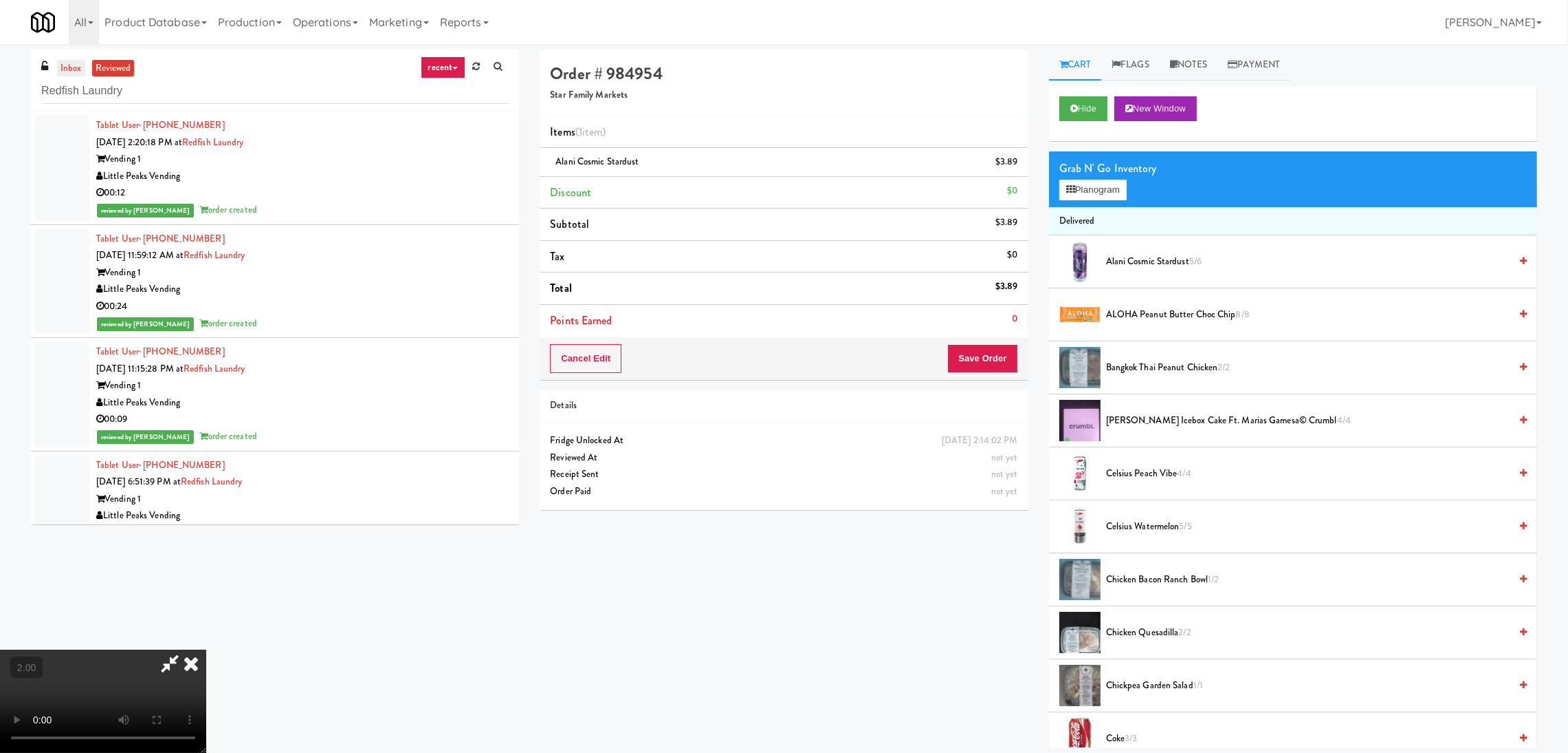
click at [67, 67] on link "inbox" at bounding box center [71, 68] width 28 height 17
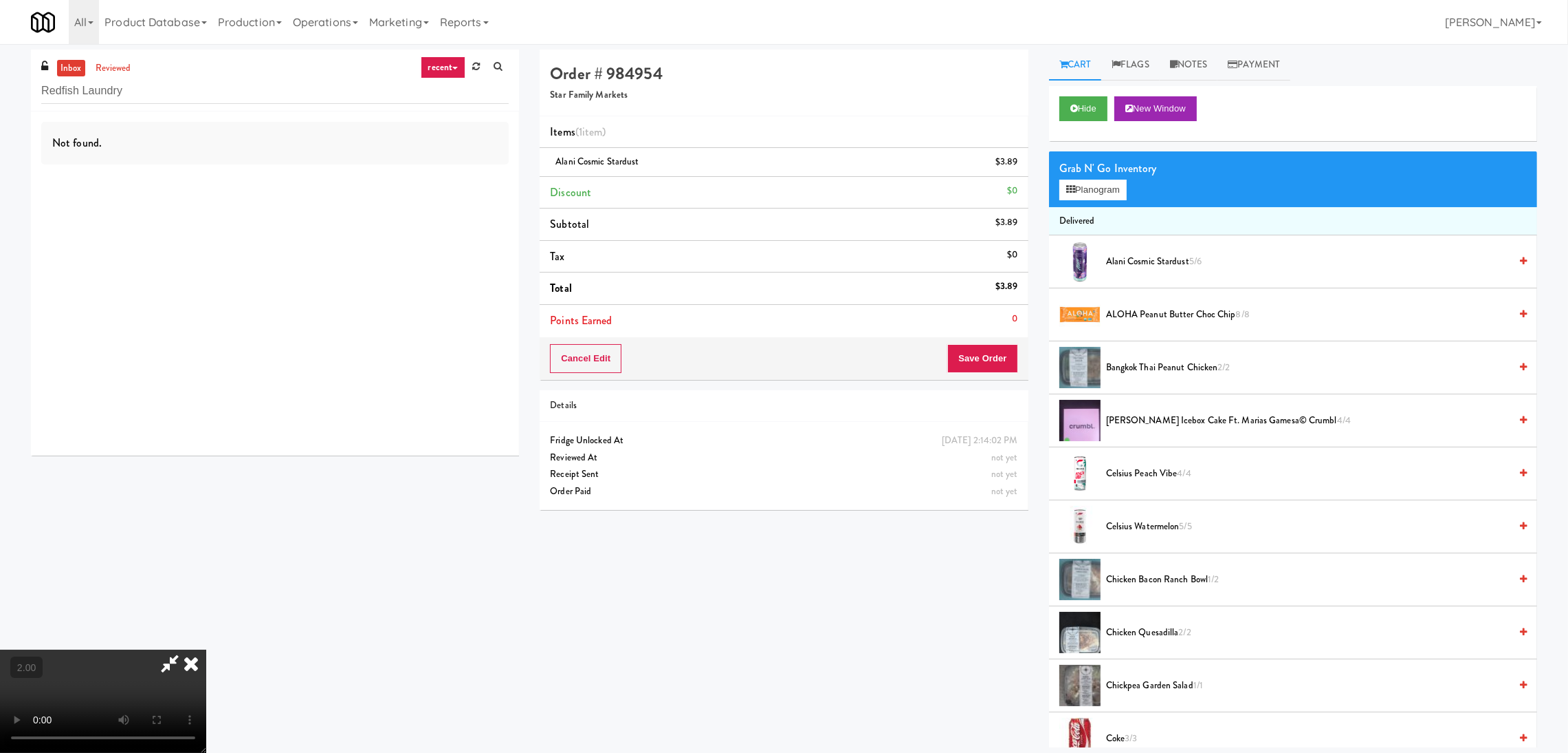
click at [71, 70] on link "inbox" at bounding box center [71, 68] width 28 height 17
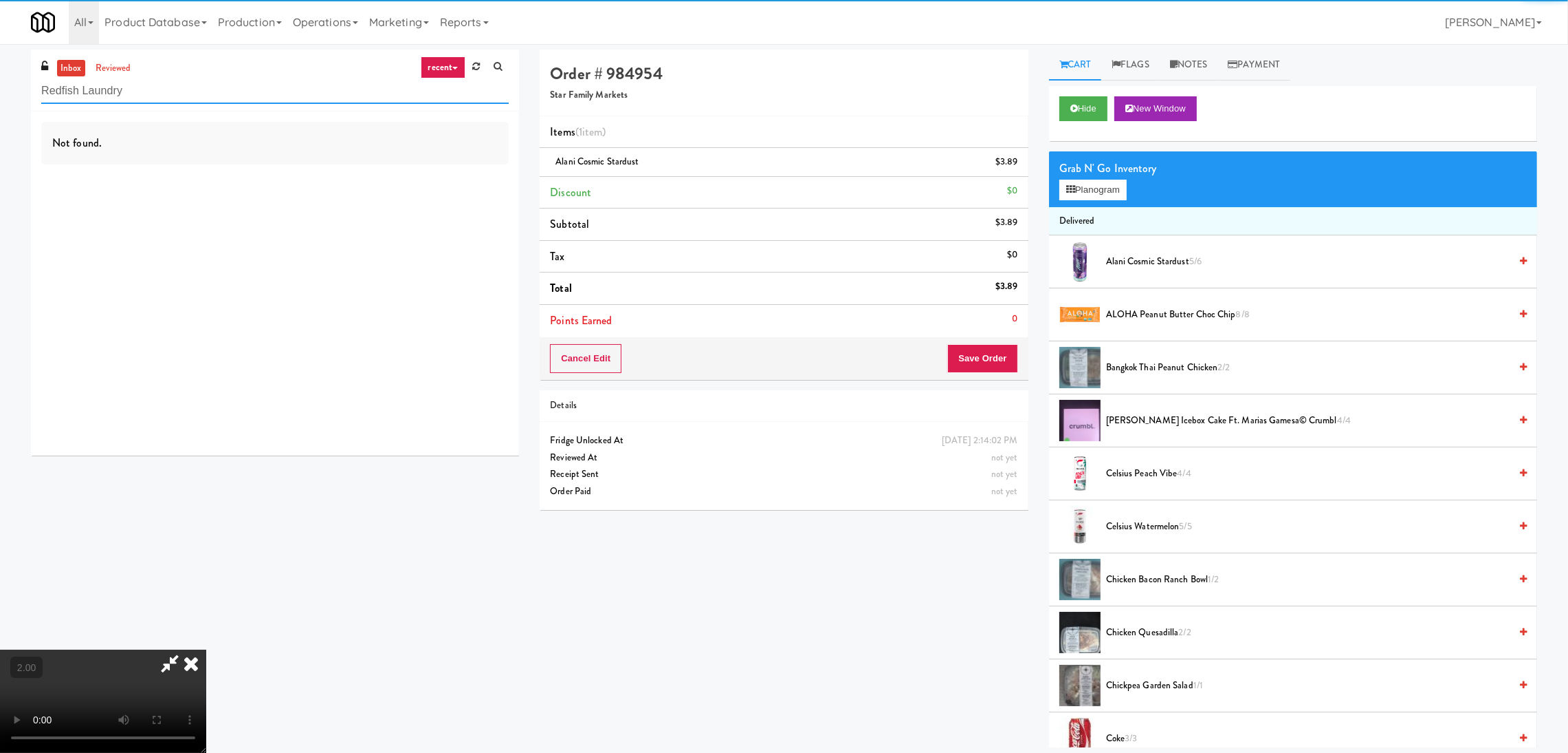
drag, startPoint x: 184, startPoint y: 91, endPoint x: 0, endPoint y: 90, distance: 184.0
click at [0, 90] on div "inbox reviewed recent all unclear take inventory issue suspicious failed recent…" at bounding box center [784, 397] width 1568 height 697
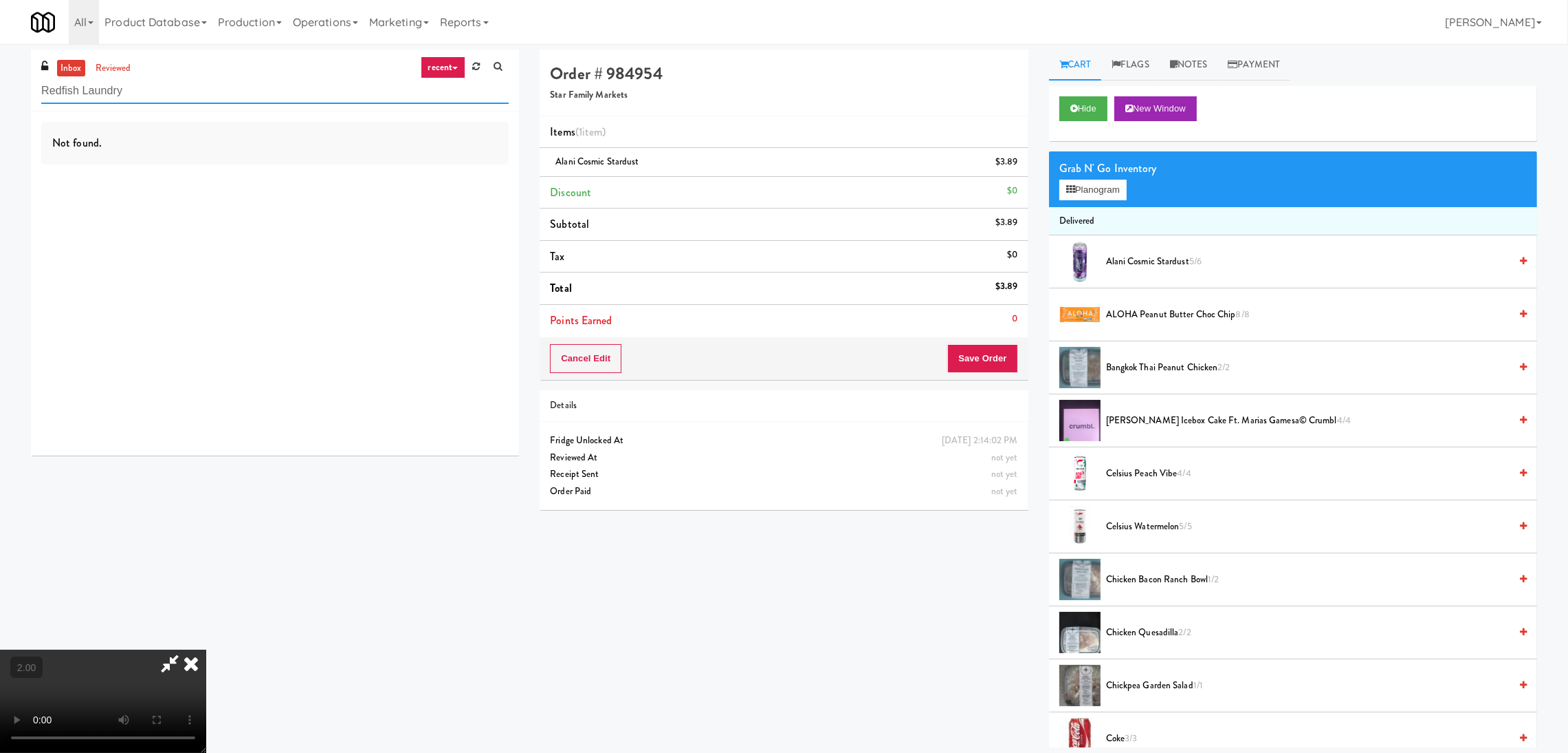
paste input "text"
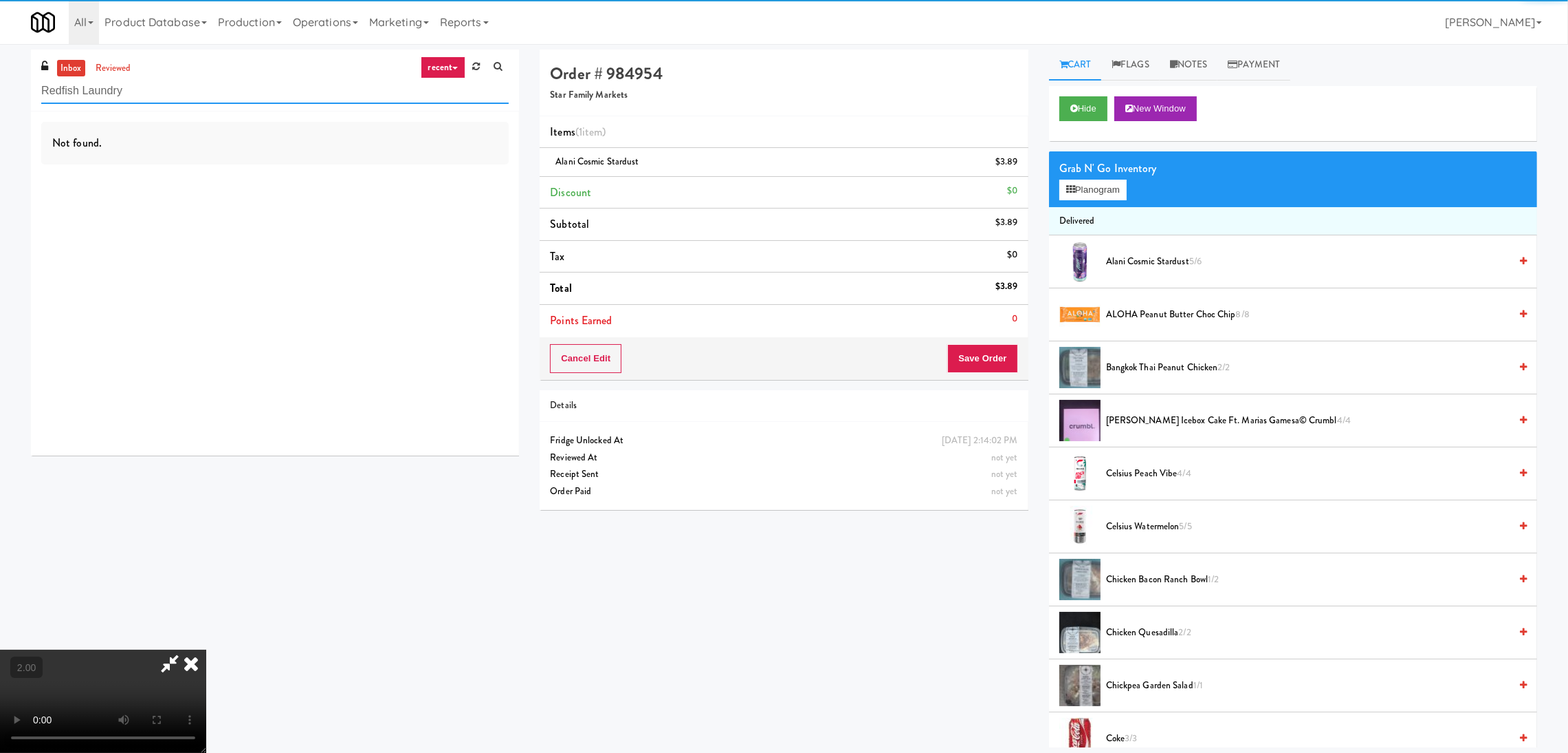
drag, startPoint x: 154, startPoint y: 80, endPoint x: 91, endPoint y: 90, distance: 63.8
click at [91, 90] on input "Redfish Laundry" at bounding box center [274, 91] width 467 height 26
paste input "HP Employee Lounge Drinks"
drag, startPoint x: 146, startPoint y: 91, endPoint x: 0, endPoint y: 82, distance: 146.3
click at [0, 82] on div "inbox reviewed recent all unclear take inventory issue suspicious failed recent…" at bounding box center [784, 397] width 1568 height 697
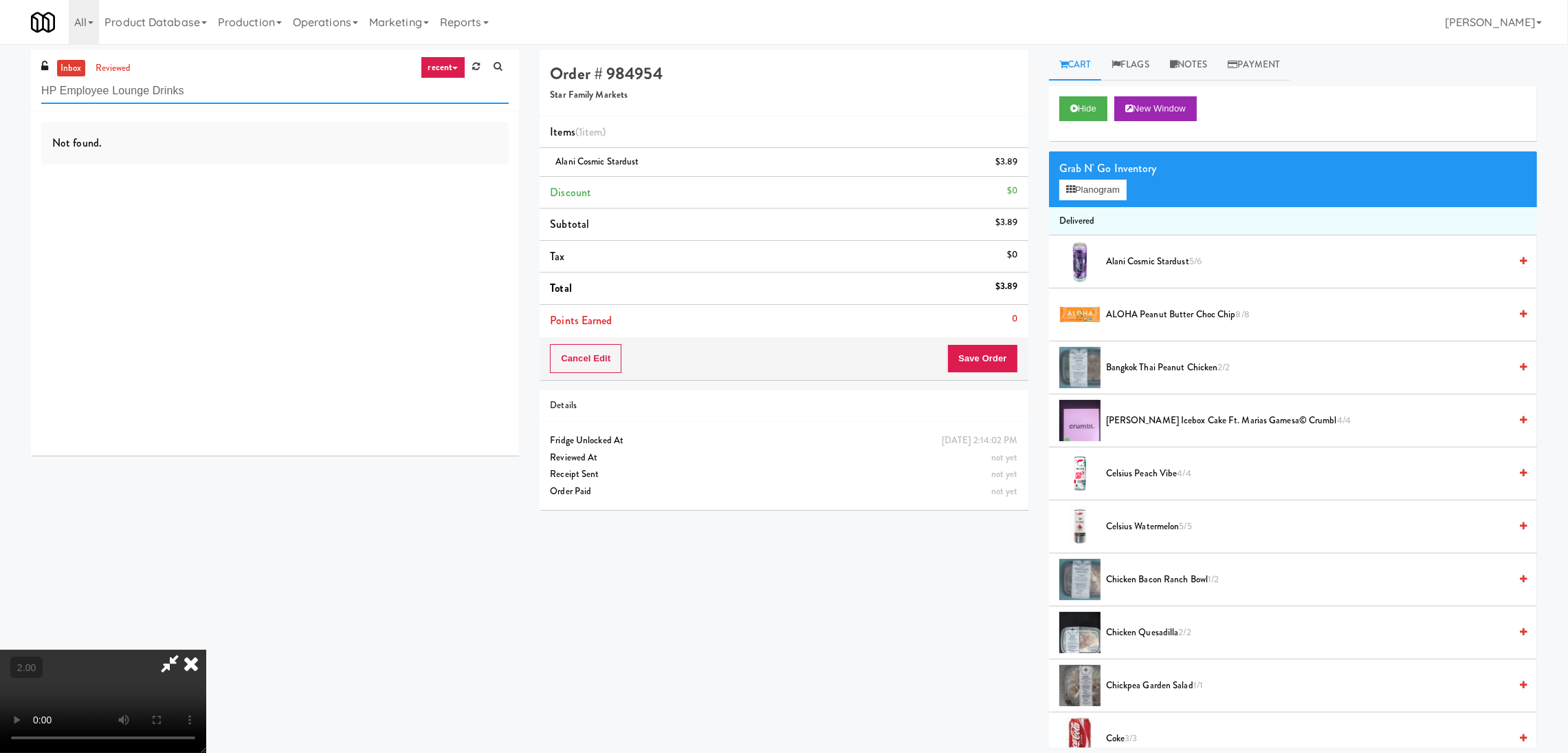
drag, startPoint x: 225, startPoint y: 91, endPoint x: 166, endPoint y: 90, distance: 59.0
click at [166, 90] on input "HP Employee Lounge Drinks" at bounding box center [274, 91] width 467 height 26
click at [186, 649] on icon at bounding box center [169, 663] width 32 height 27
paste input "Paradox - Ambient - Left"
drag, startPoint x: 277, startPoint y: 98, endPoint x: 0, endPoint y: 56, distance: 280.2
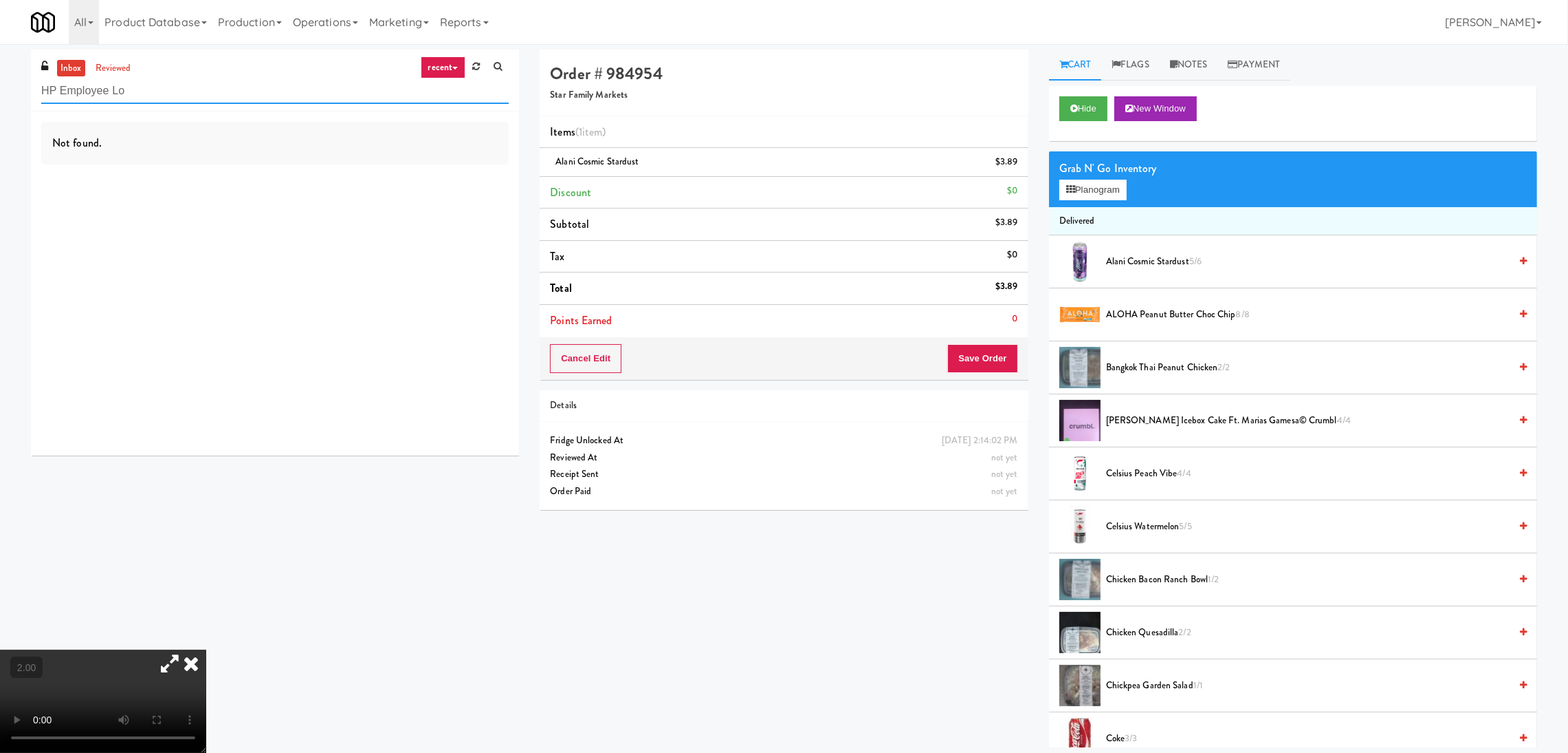
click at [0, 56] on div "inbox reviewed recent all unclear take inventory issue suspicious failed recent…" at bounding box center [784, 397] width 1568 height 697
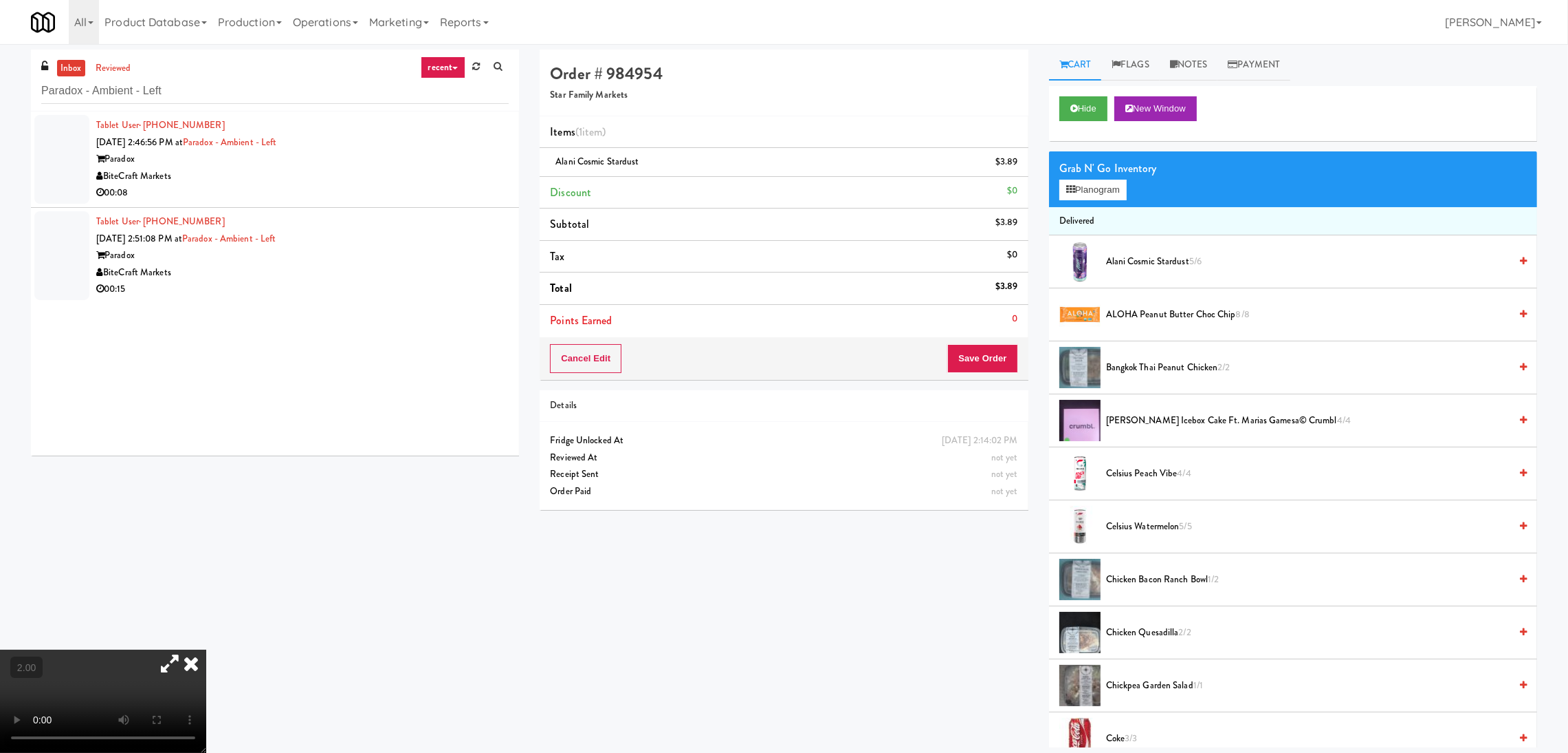
drag, startPoint x: 348, startPoint y: 167, endPoint x: 443, endPoint y: 186, distance: 96.9
click at [348, 167] on div "Paradox" at bounding box center [302, 159] width 413 height 17
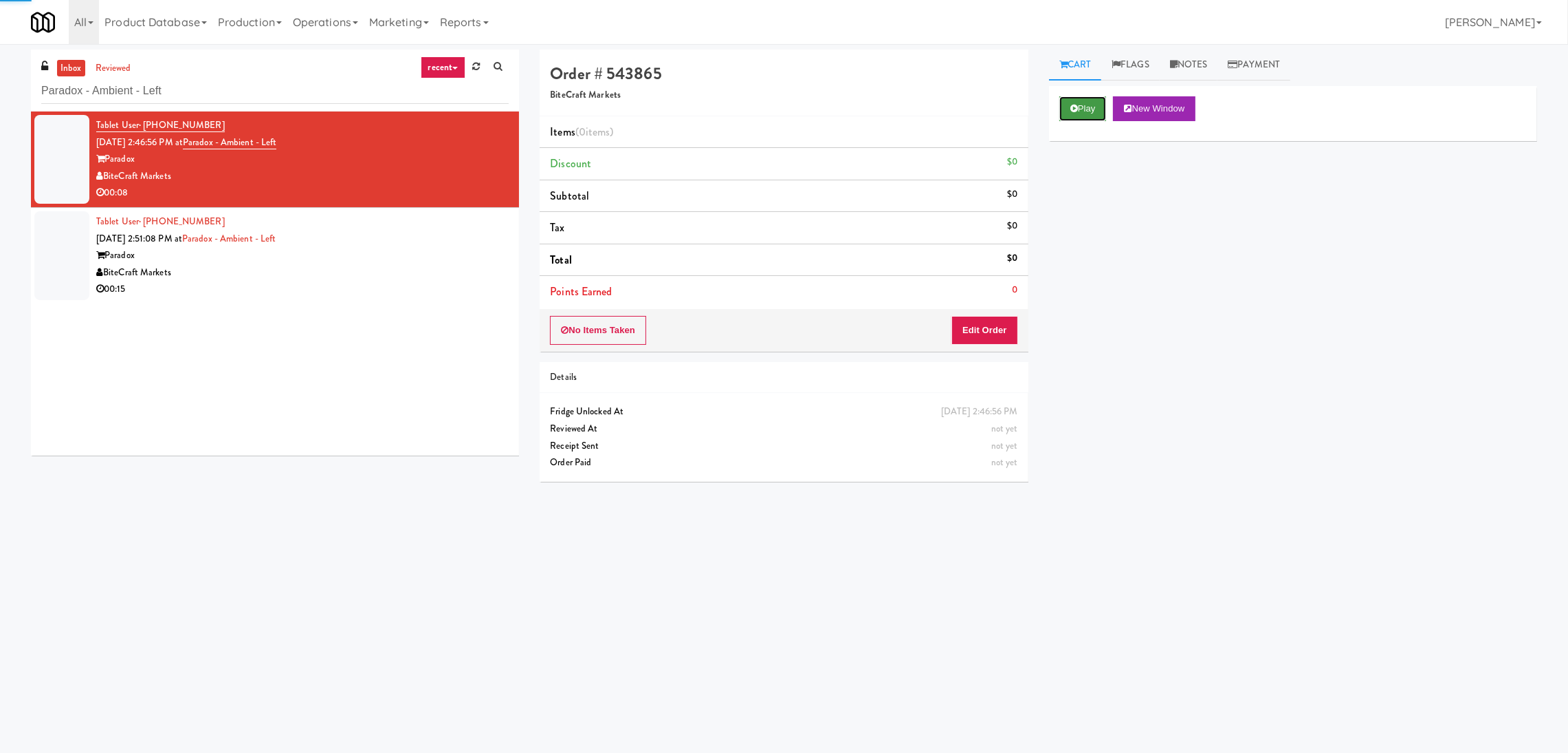
click at [1099, 105] on button "Play" at bounding box center [1083, 108] width 47 height 25
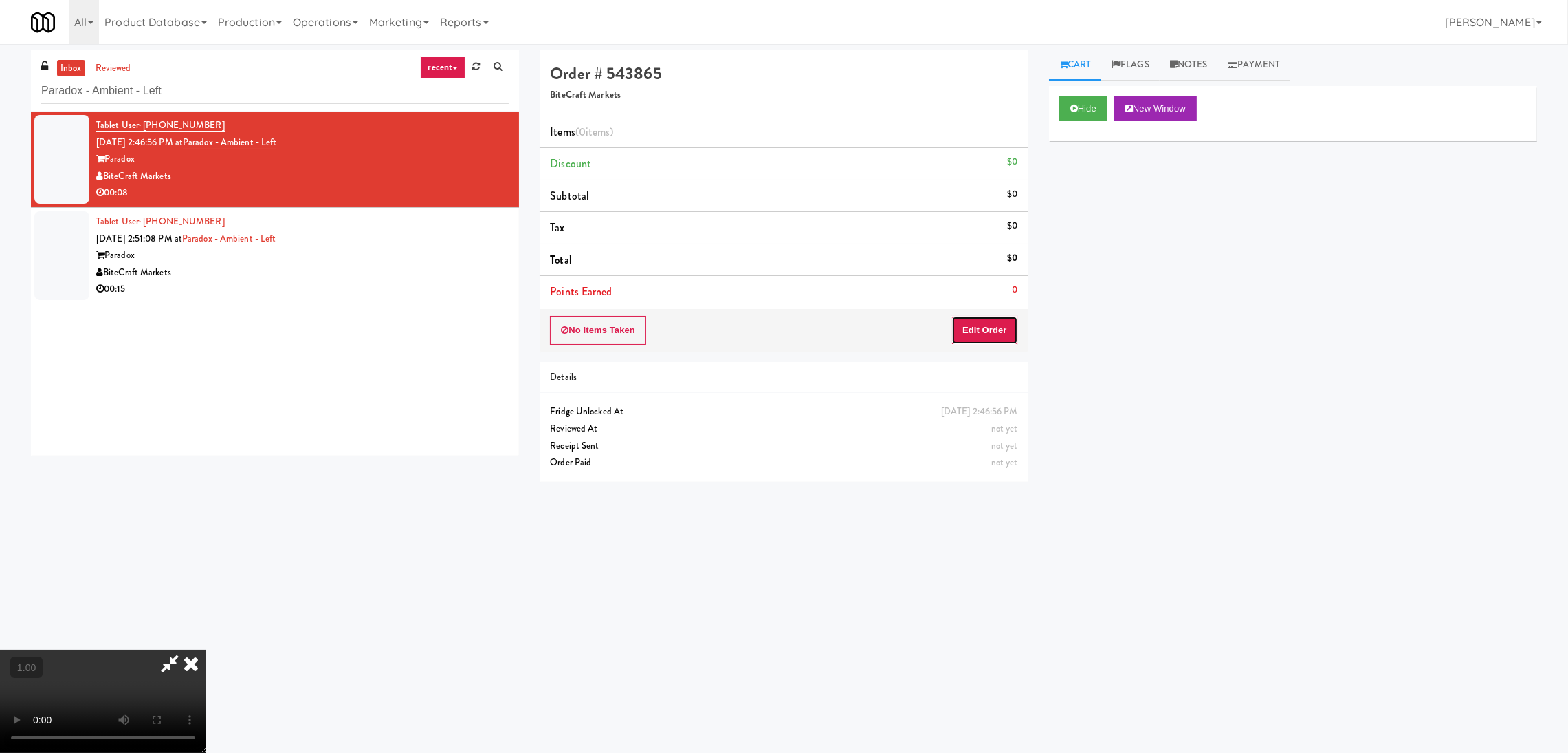
click at [997, 318] on button "Edit Order" at bounding box center [984, 330] width 67 height 29
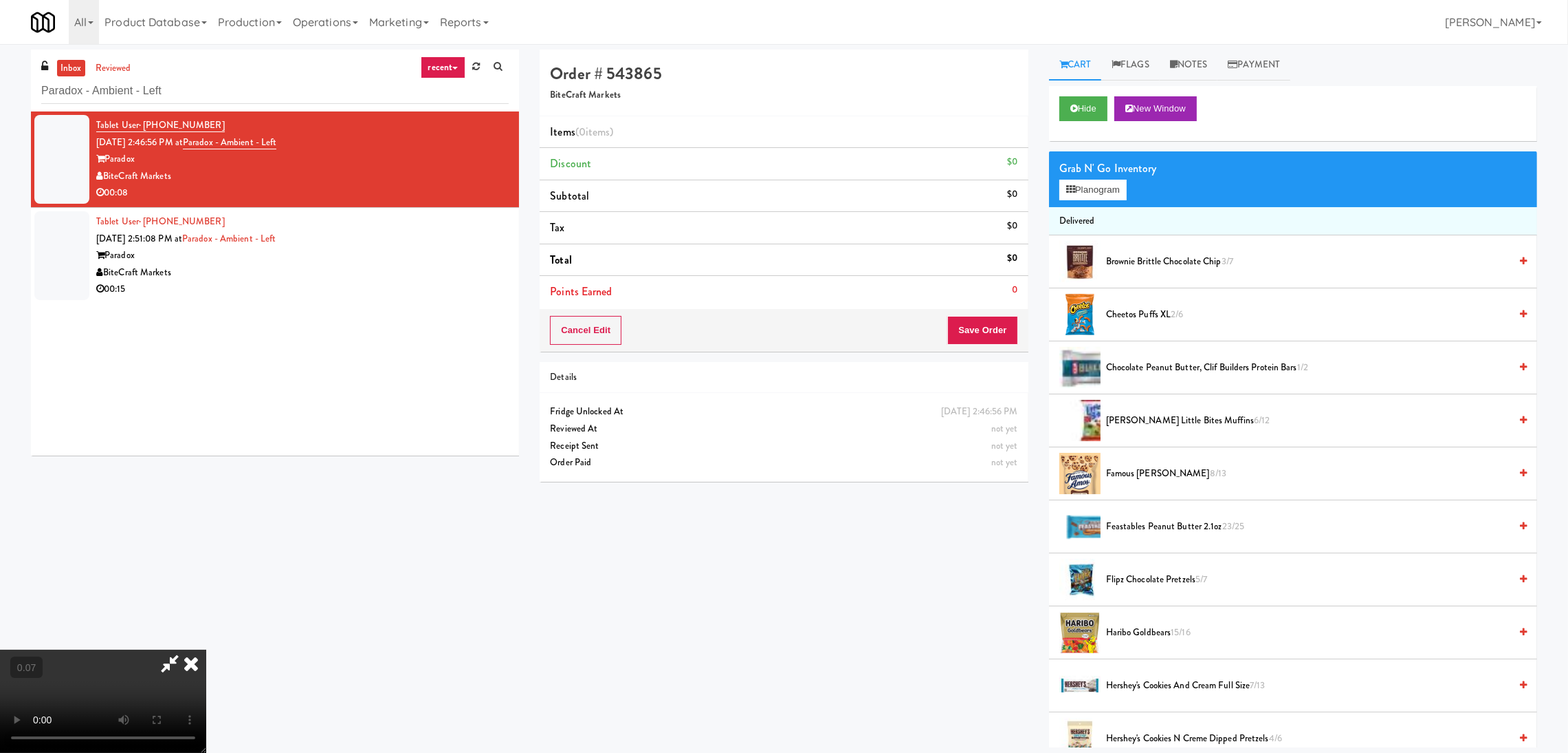
scroll to position [61, 0]
click at [206, 649] on video at bounding box center [103, 700] width 206 height 103
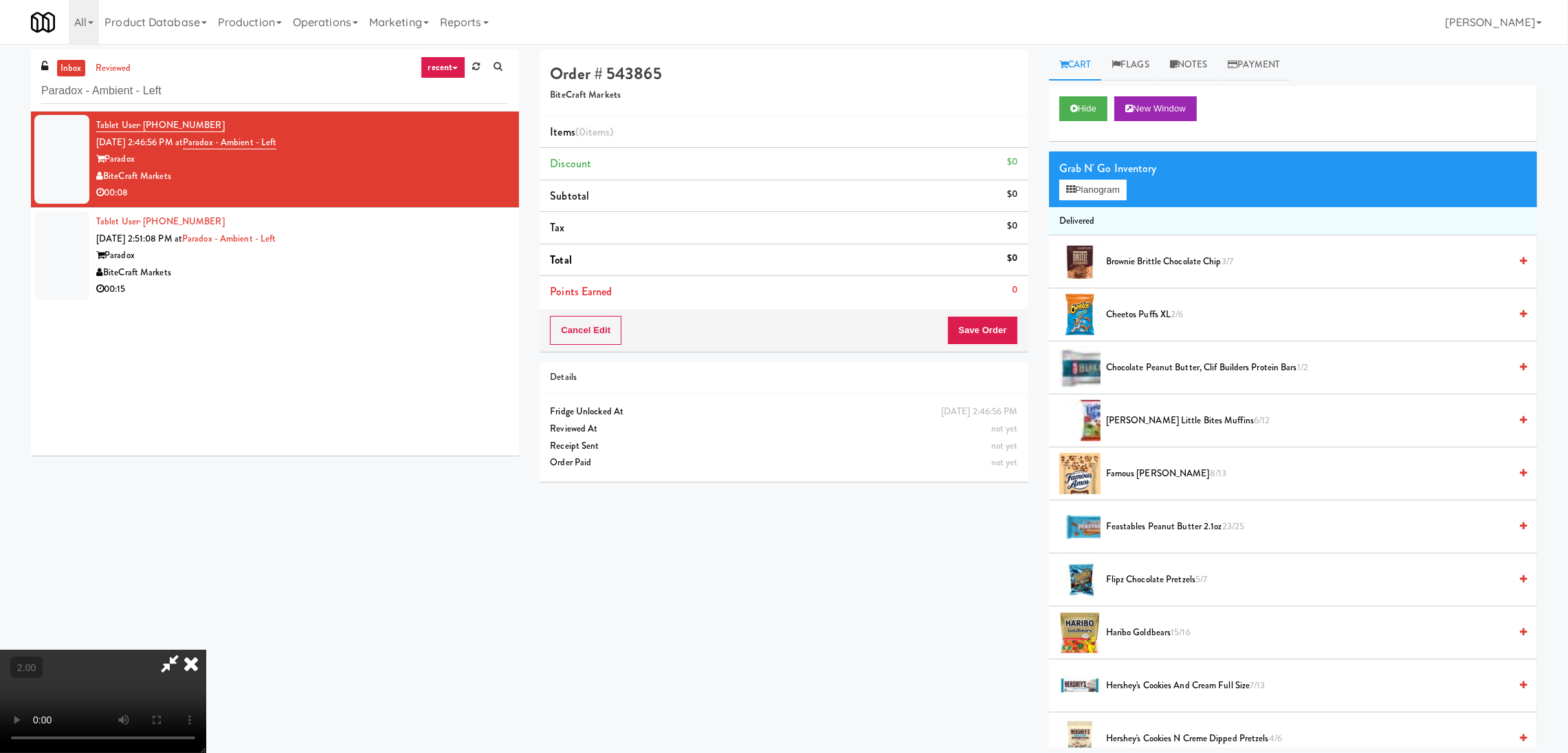
scroll to position [61, 0]
click at [206, 649] on video at bounding box center [103, 700] width 206 height 103
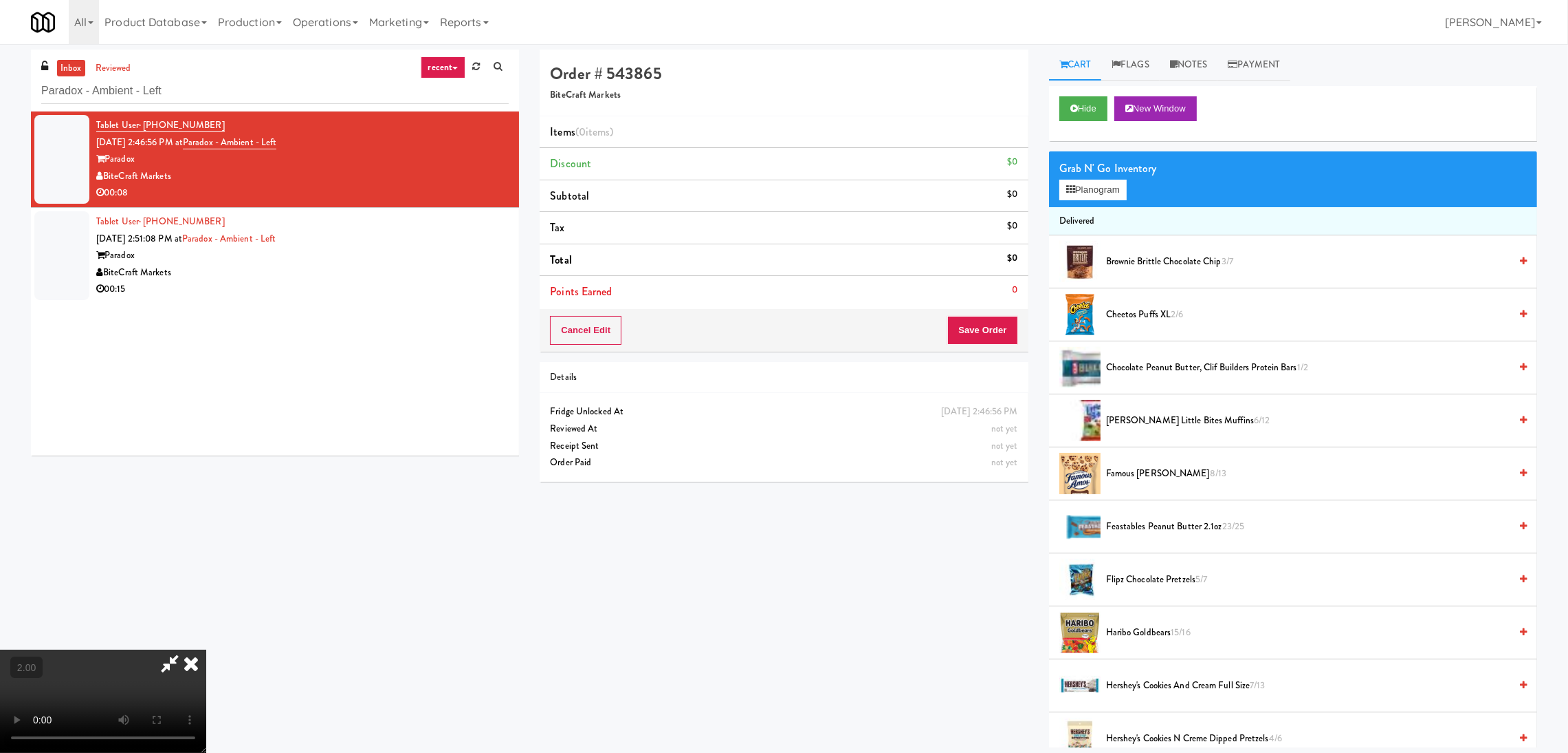
click at [206, 649] on video at bounding box center [103, 700] width 206 height 103
click at [1099, 199] on button "Planogram" at bounding box center [1093, 190] width 67 height 21
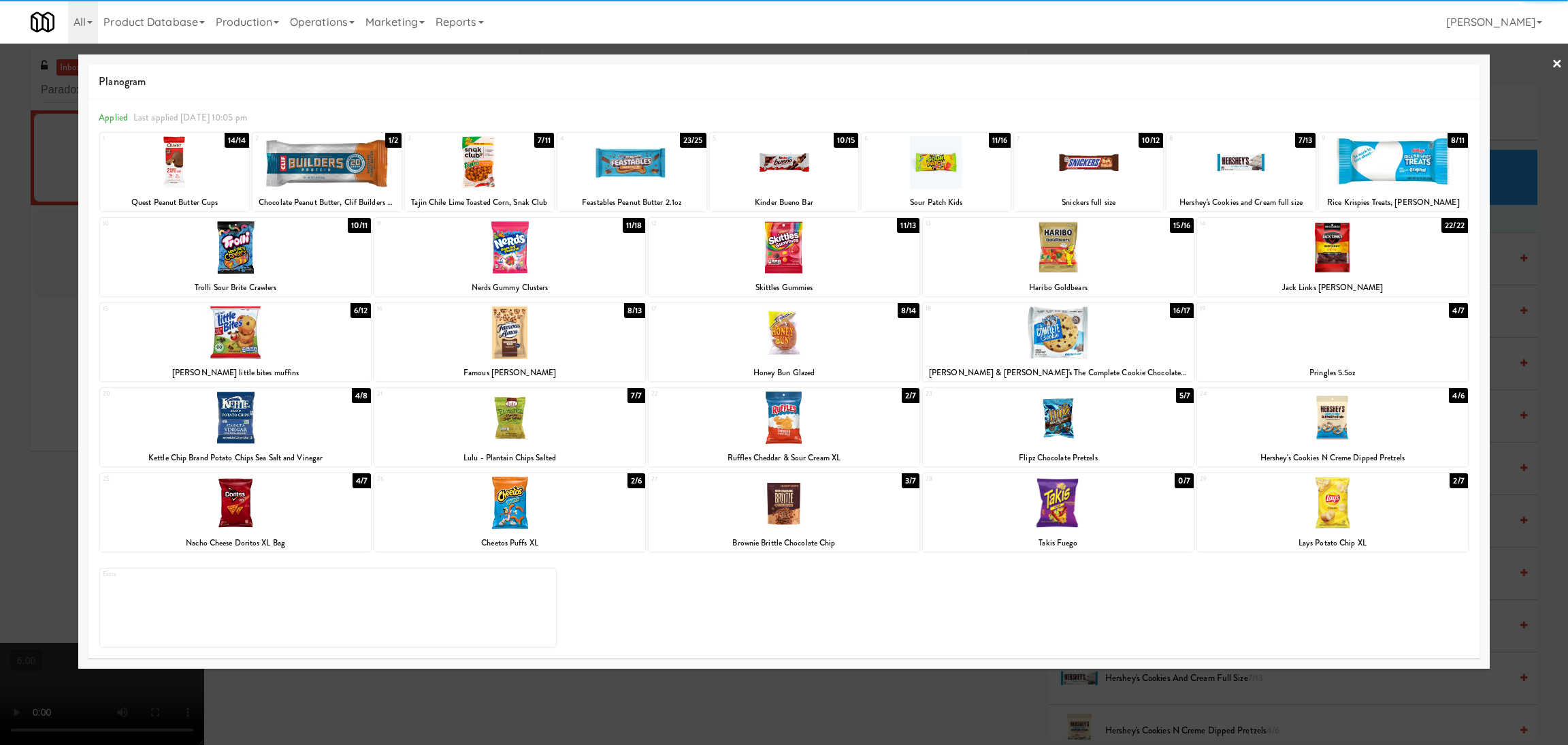
click at [1341, 251] on div at bounding box center [1333, 247] width 271 height 52
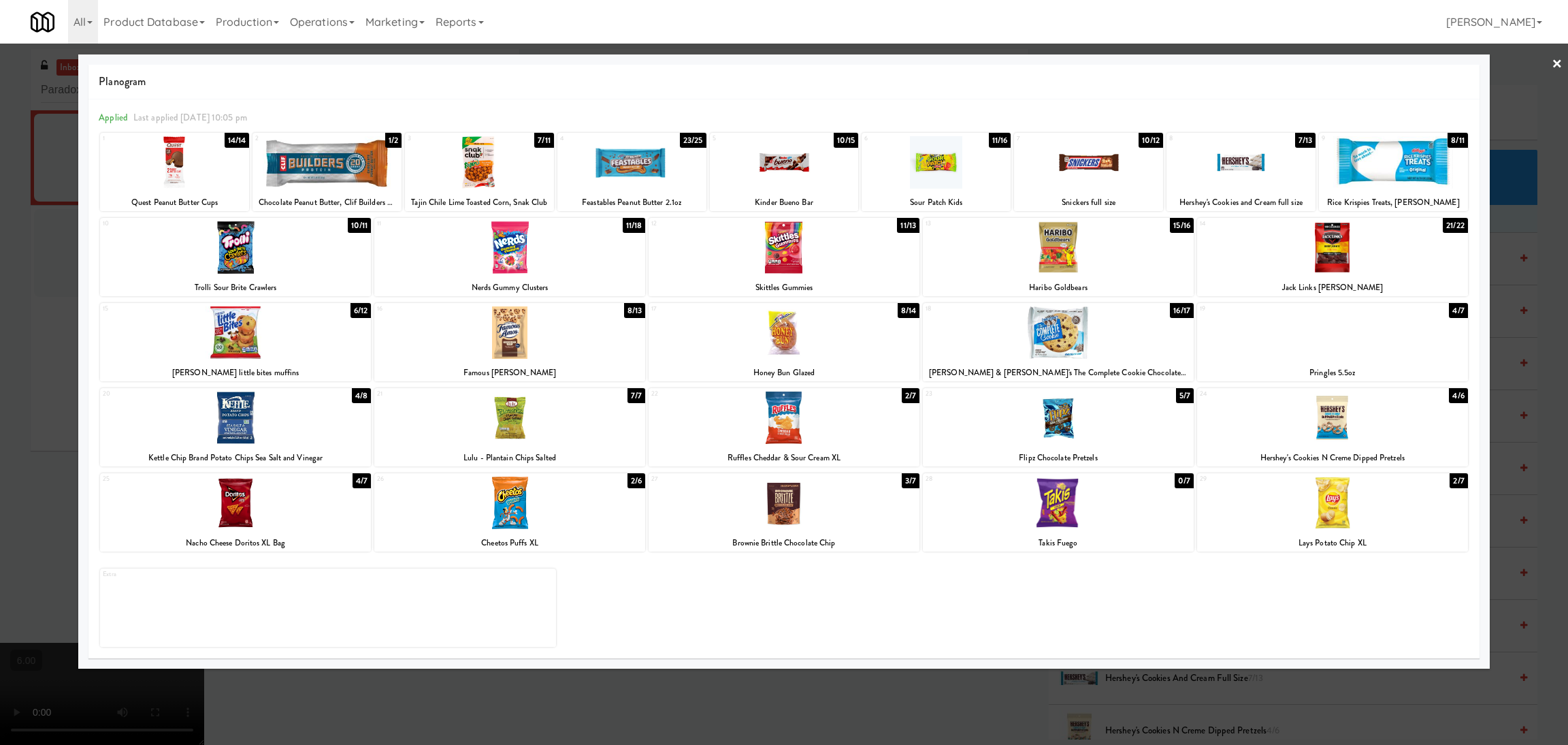
click at [957, 696] on div at bounding box center [784, 372] width 1568 height 745
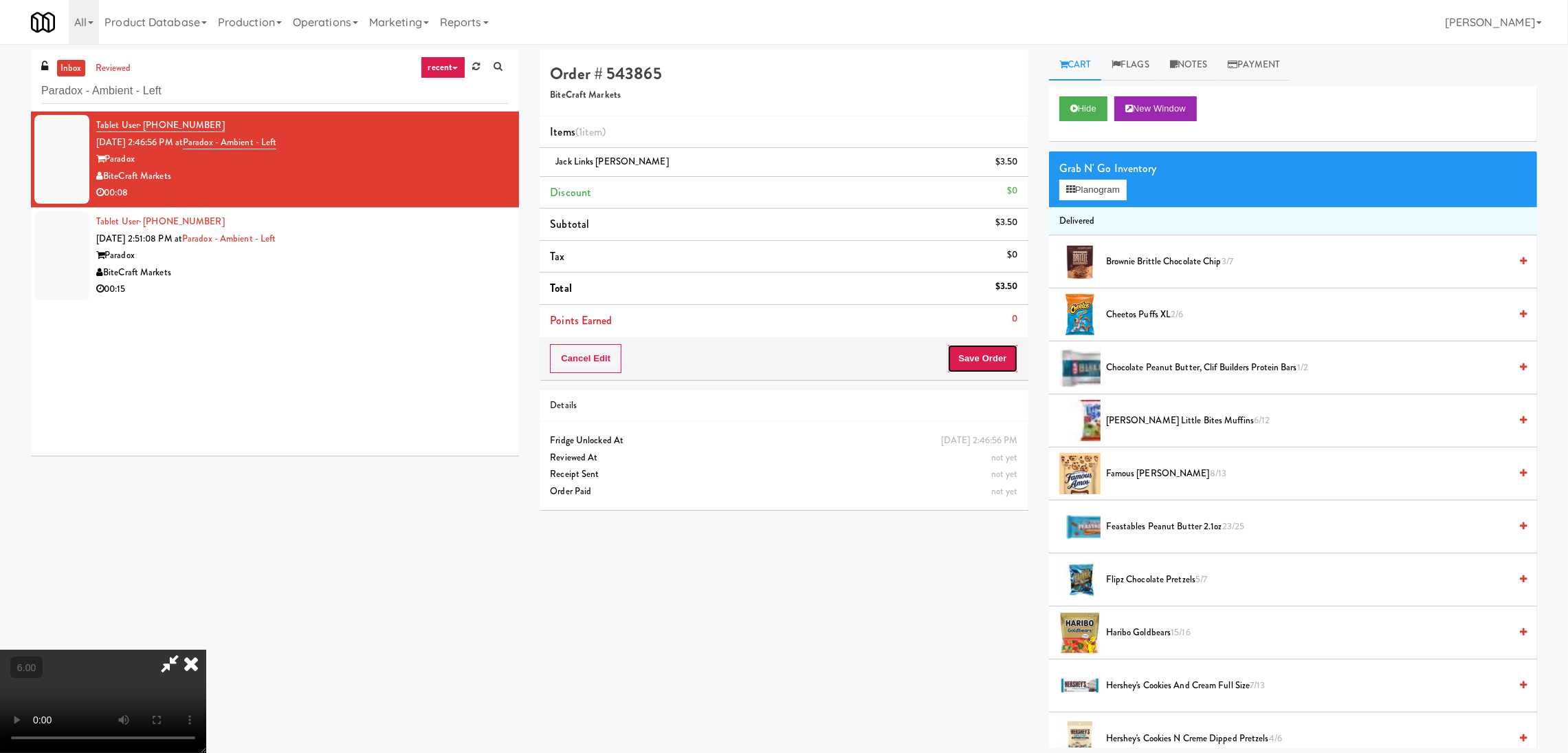
click at [994, 359] on button "Save Order" at bounding box center [982, 358] width 70 height 29
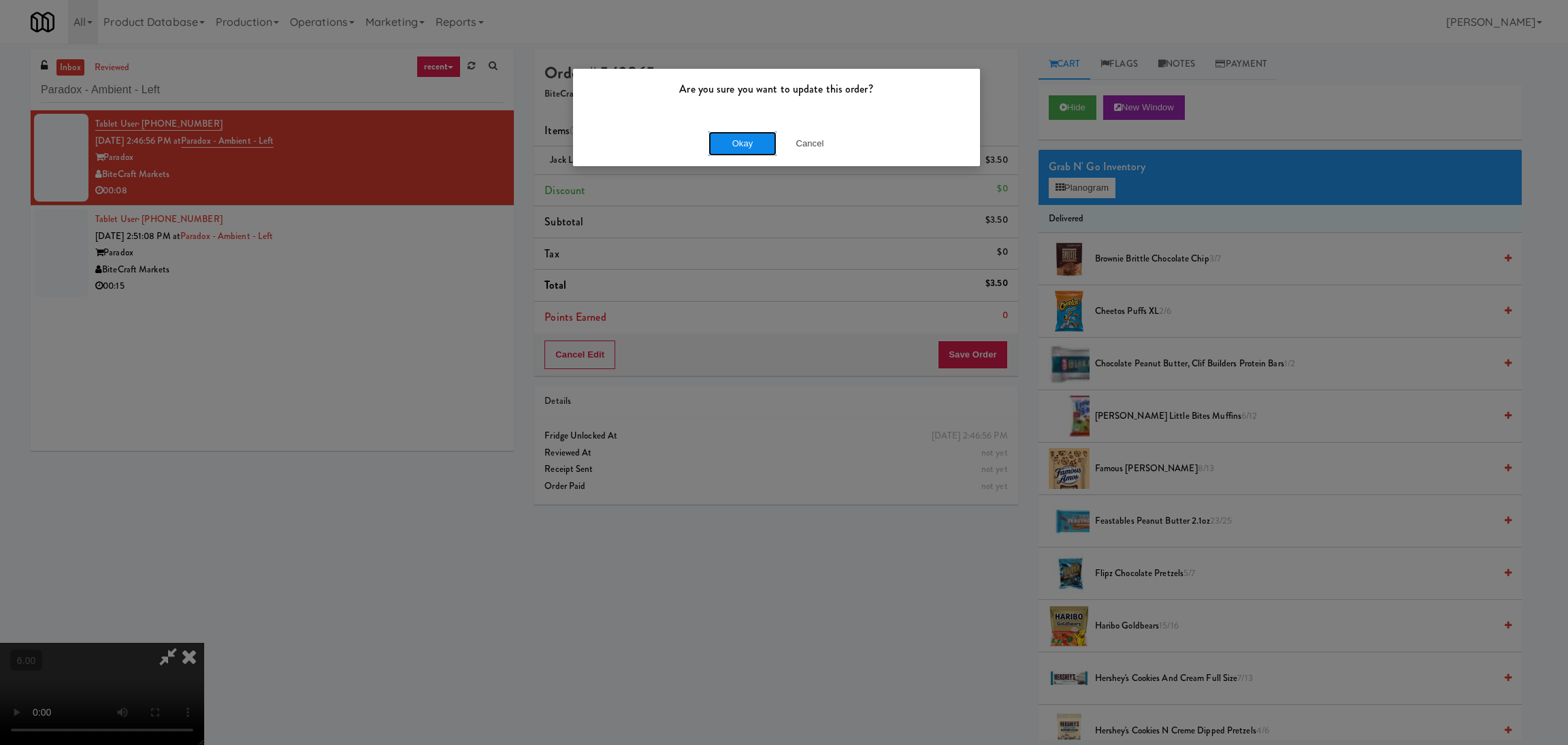
click at [737, 134] on button "Okay" at bounding box center [742, 143] width 68 height 24
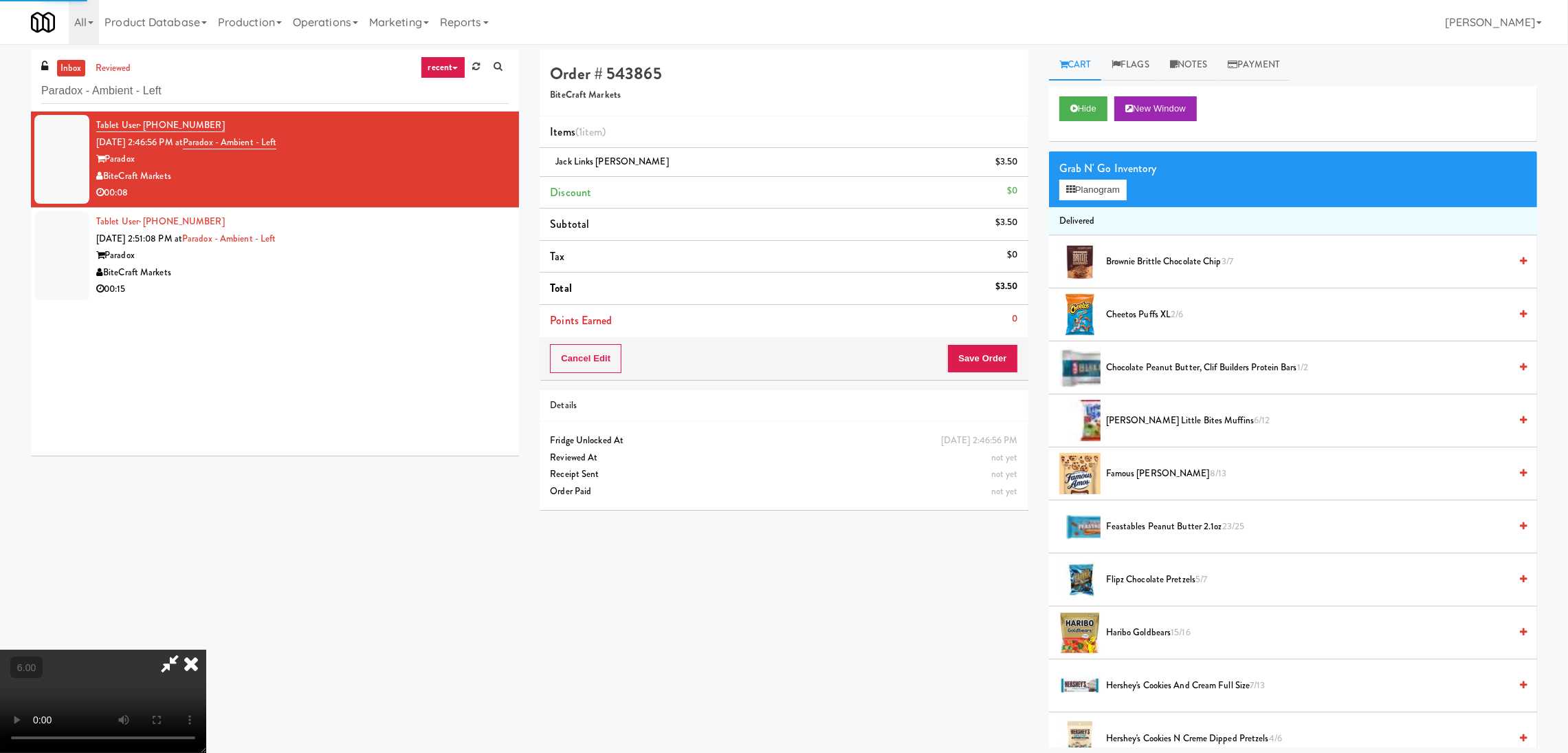
click at [206, 649] on icon at bounding box center [190, 663] width 30 height 27
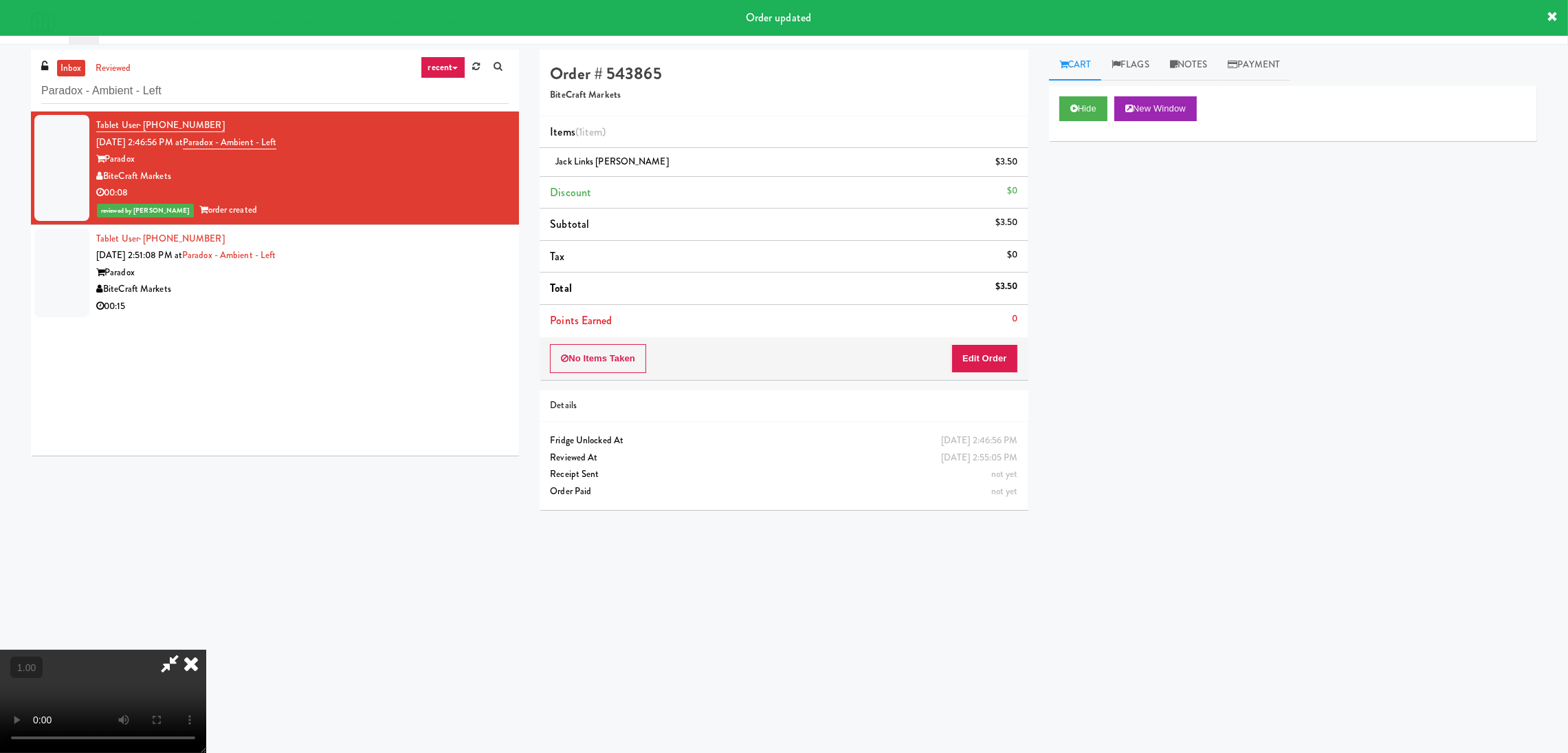
click at [206, 649] on icon at bounding box center [190, 663] width 30 height 27
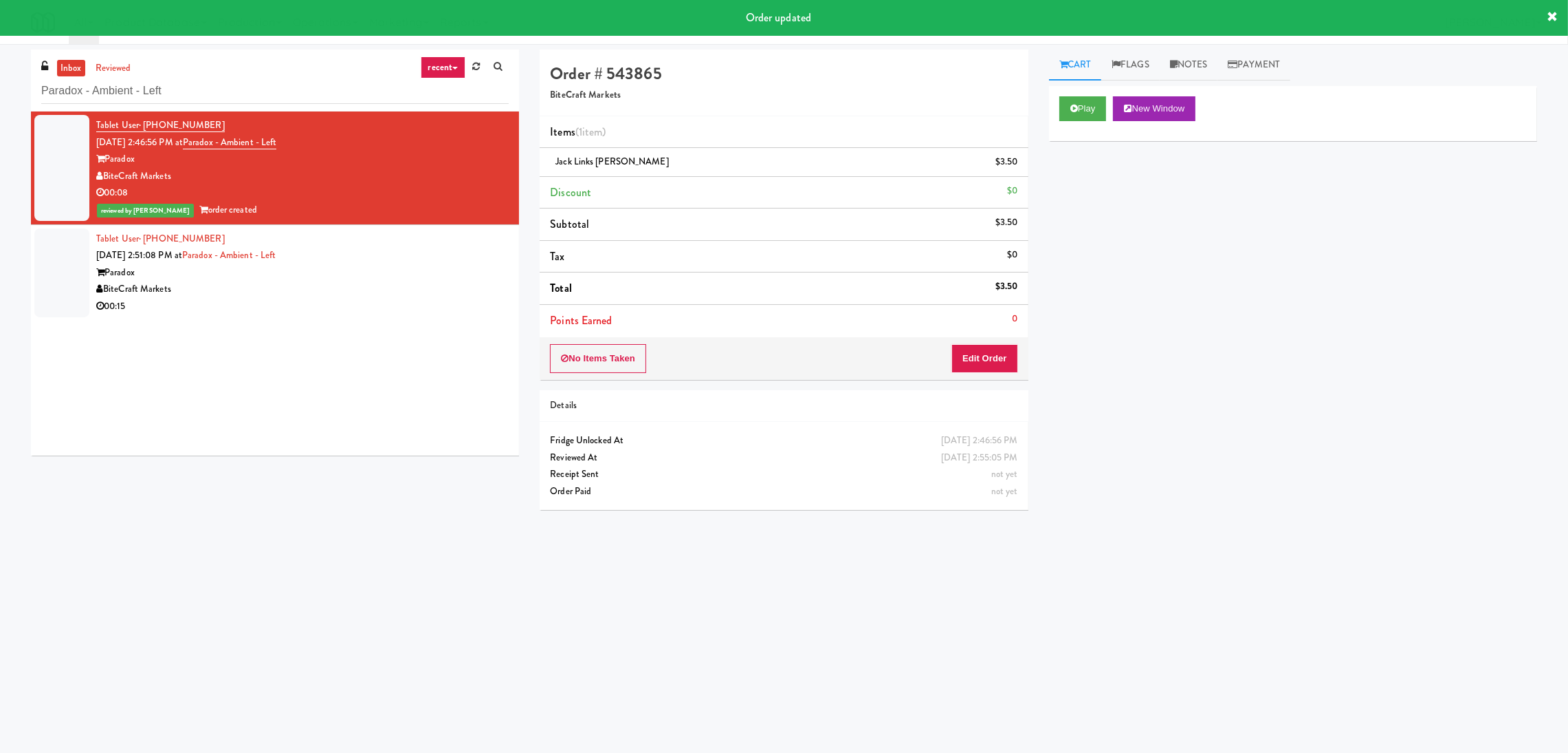
click at [388, 257] on div "Tablet User · (716) 261-0522 [DATE] 2:51:08 PM at Paradox - Ambient - Left Para…" at bounding box center [302, 273] width 413 height 85
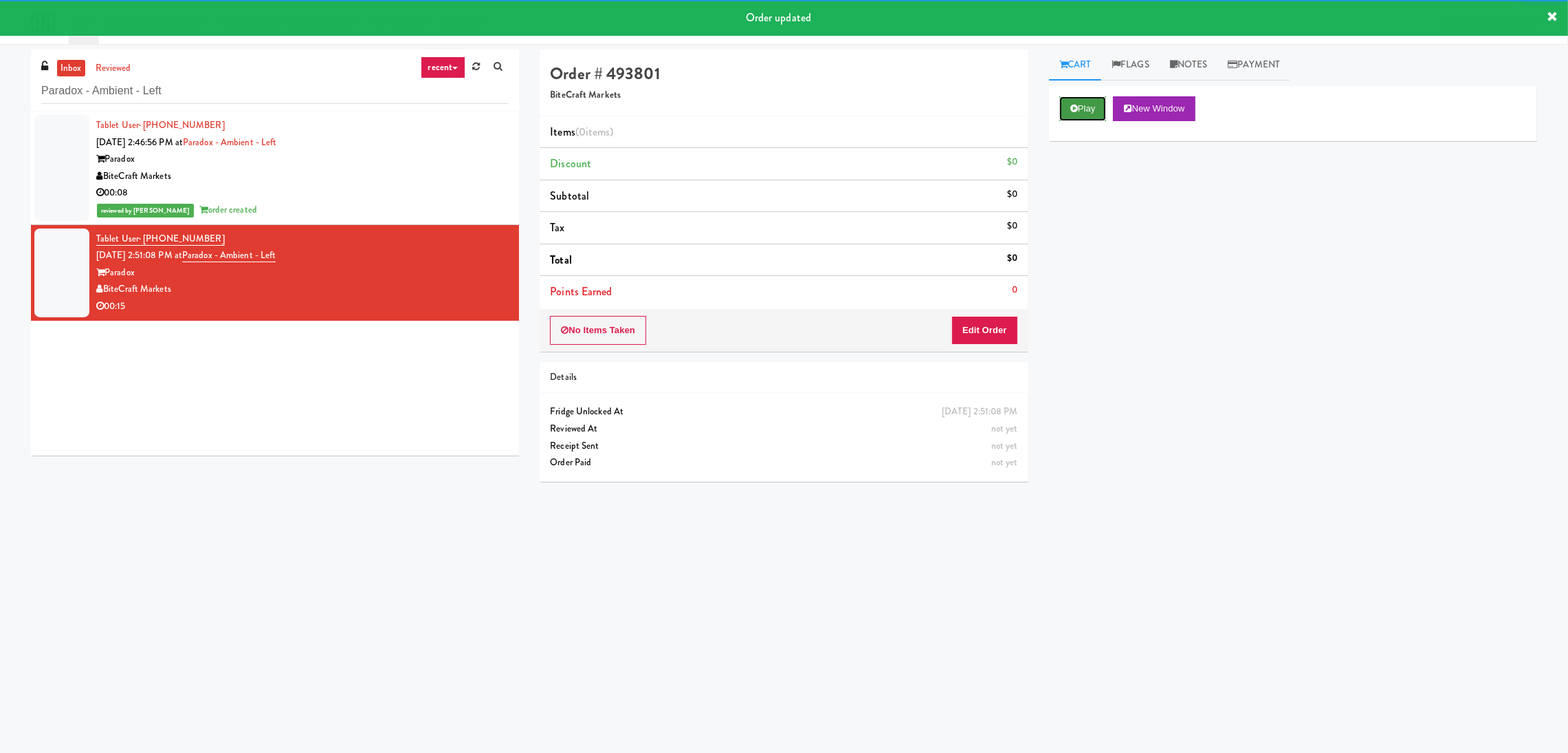
click at [1078, 104] on icon at bounding box center [1074, 108] width 7 height 9
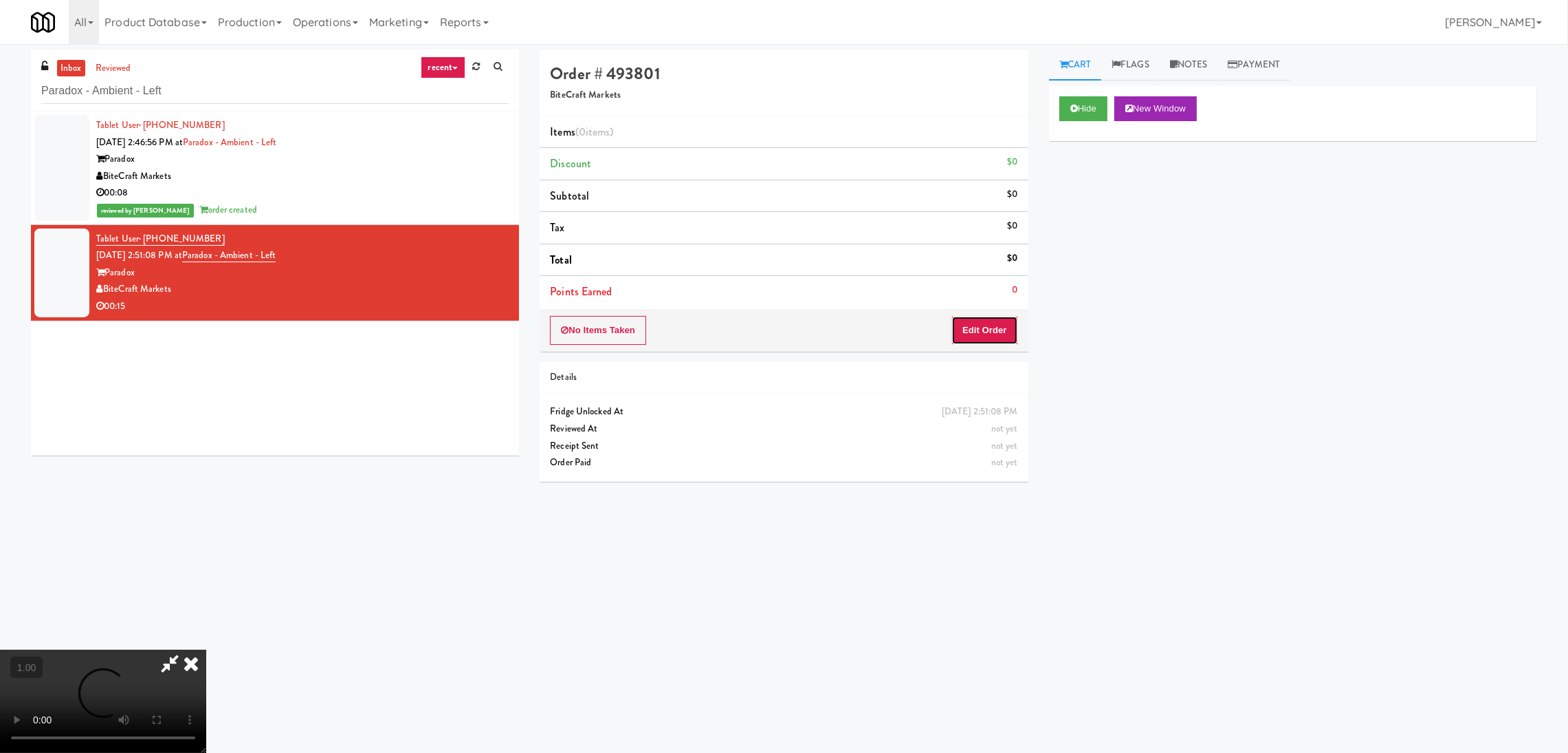
click at [980, 335] on button "Edit Order" at bounding box center [984, 330] width 67 height 29
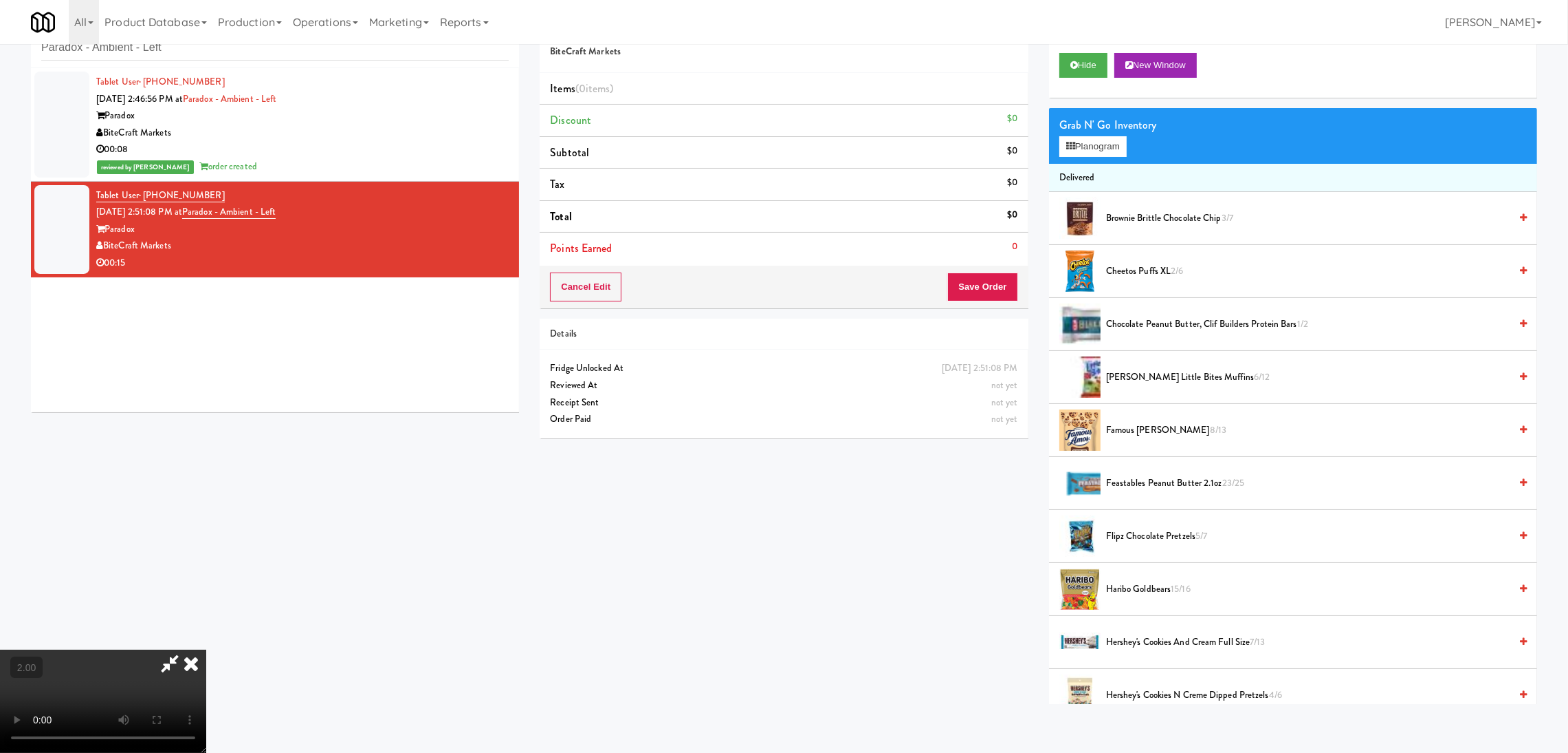
scroll to position [164, 0]
click at [1106, 142] on button "Planogram" at bounding box center [1093, 146] width 67 height 21
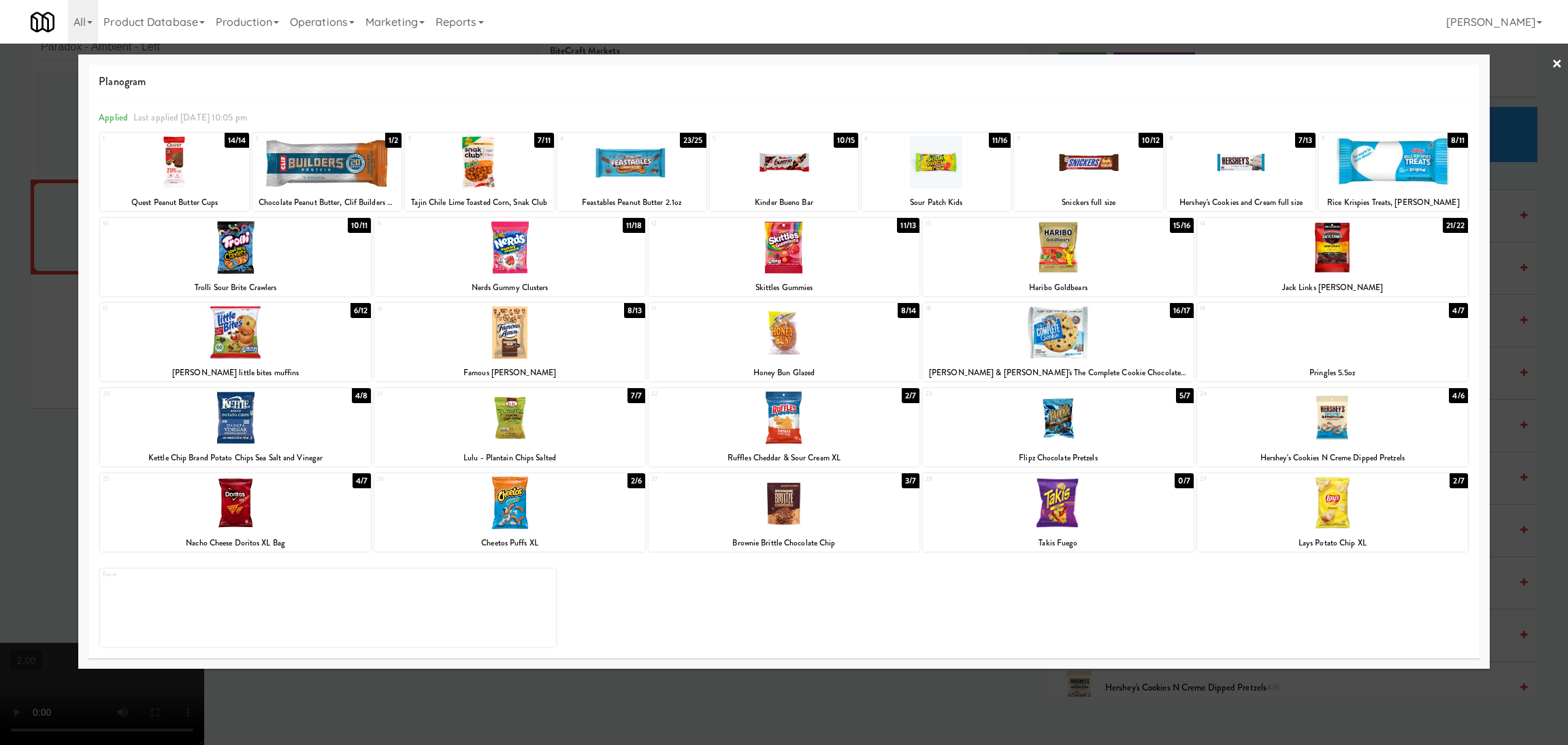
click at [738, 412] on div at bounding box center [784, 418] width 271 height 52
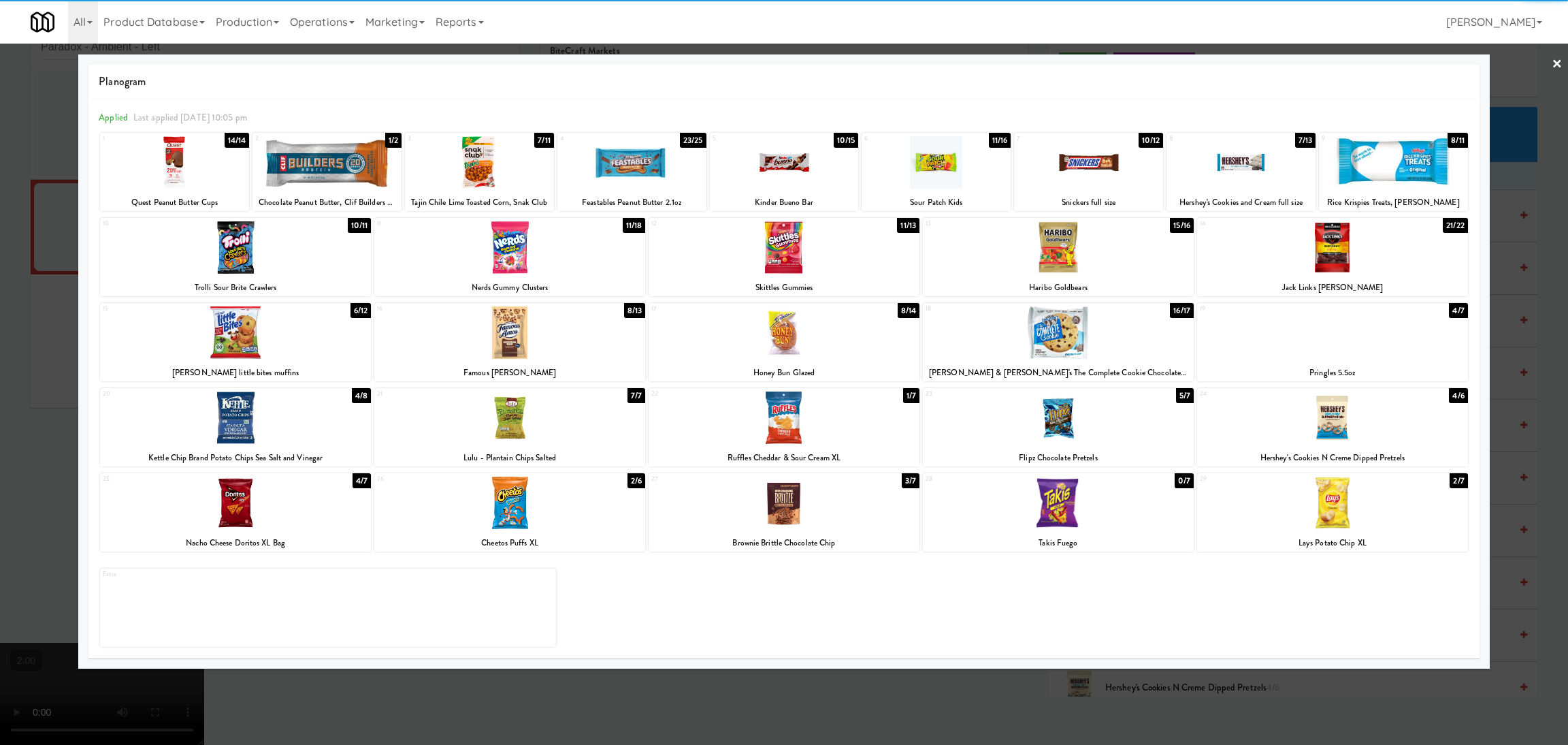
click at [0, 332] on div at bounding box center [784, 372] width 1568 height 745
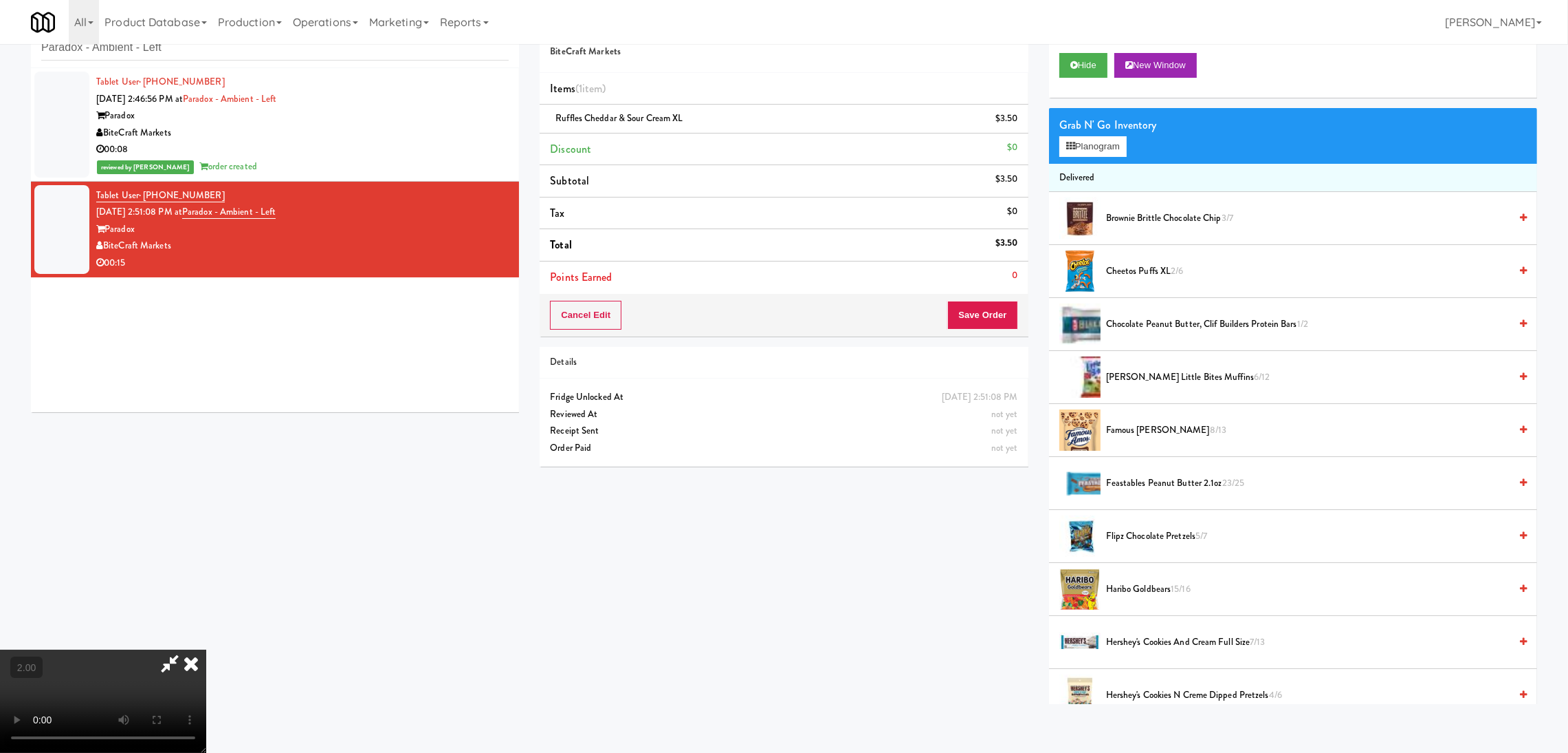
click at [206, 649] on icon at bounding box center [190, 663] width 30 height 27
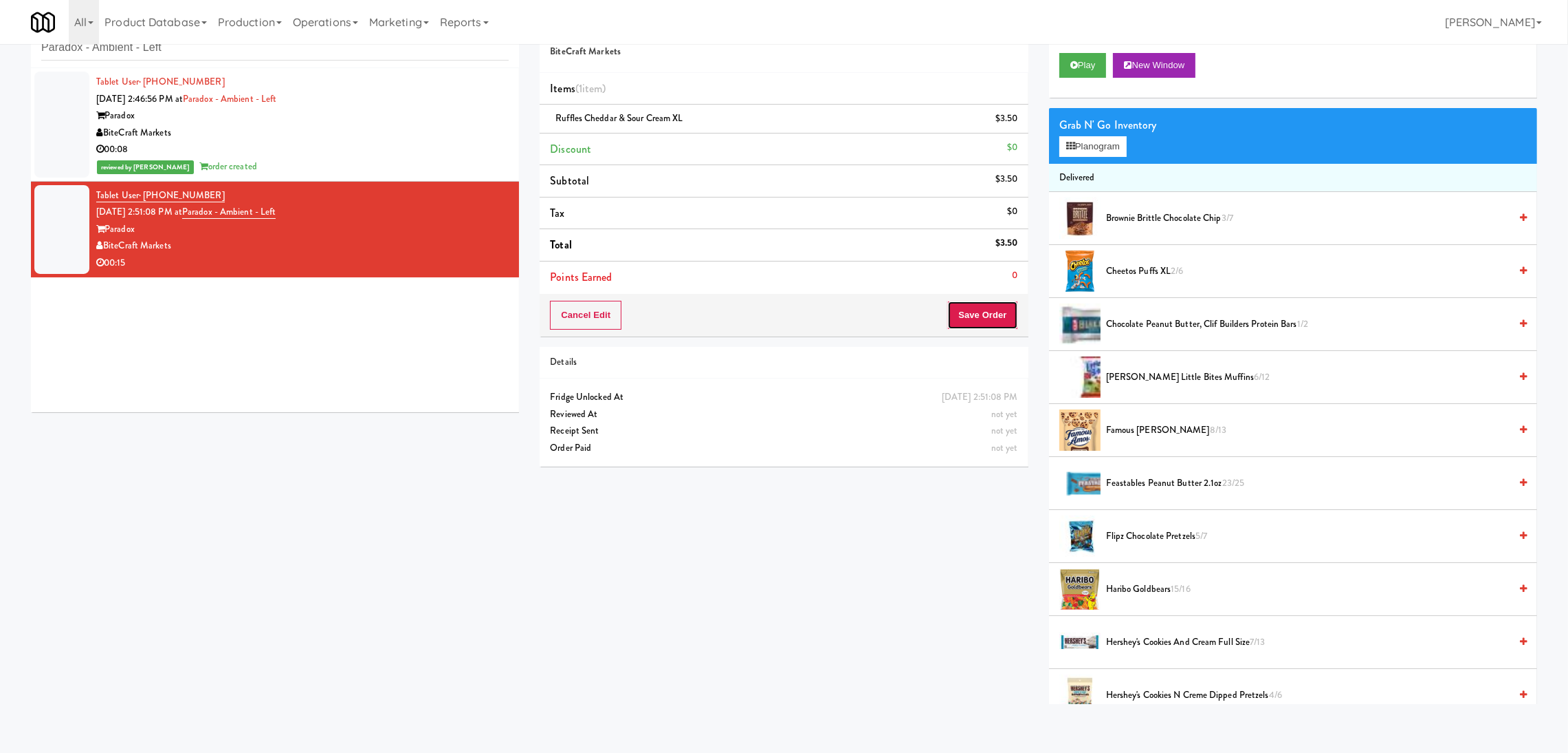
click at [976, 315] on button "Save Order" at bounding box center [982, 315] width 70 height 29
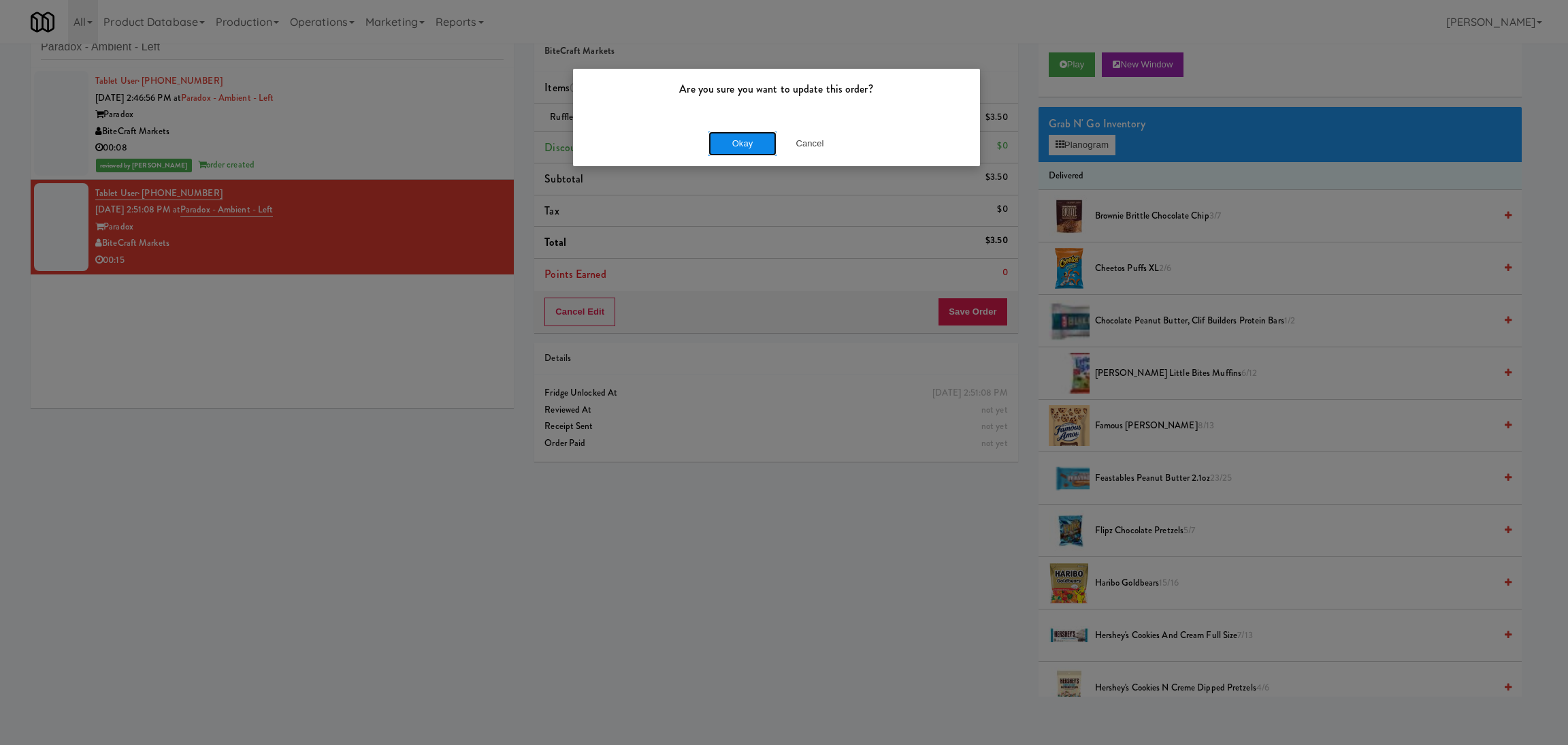
click at [738, 149] on button "Okay" at bounding box center [742, 143] width 68 height 24
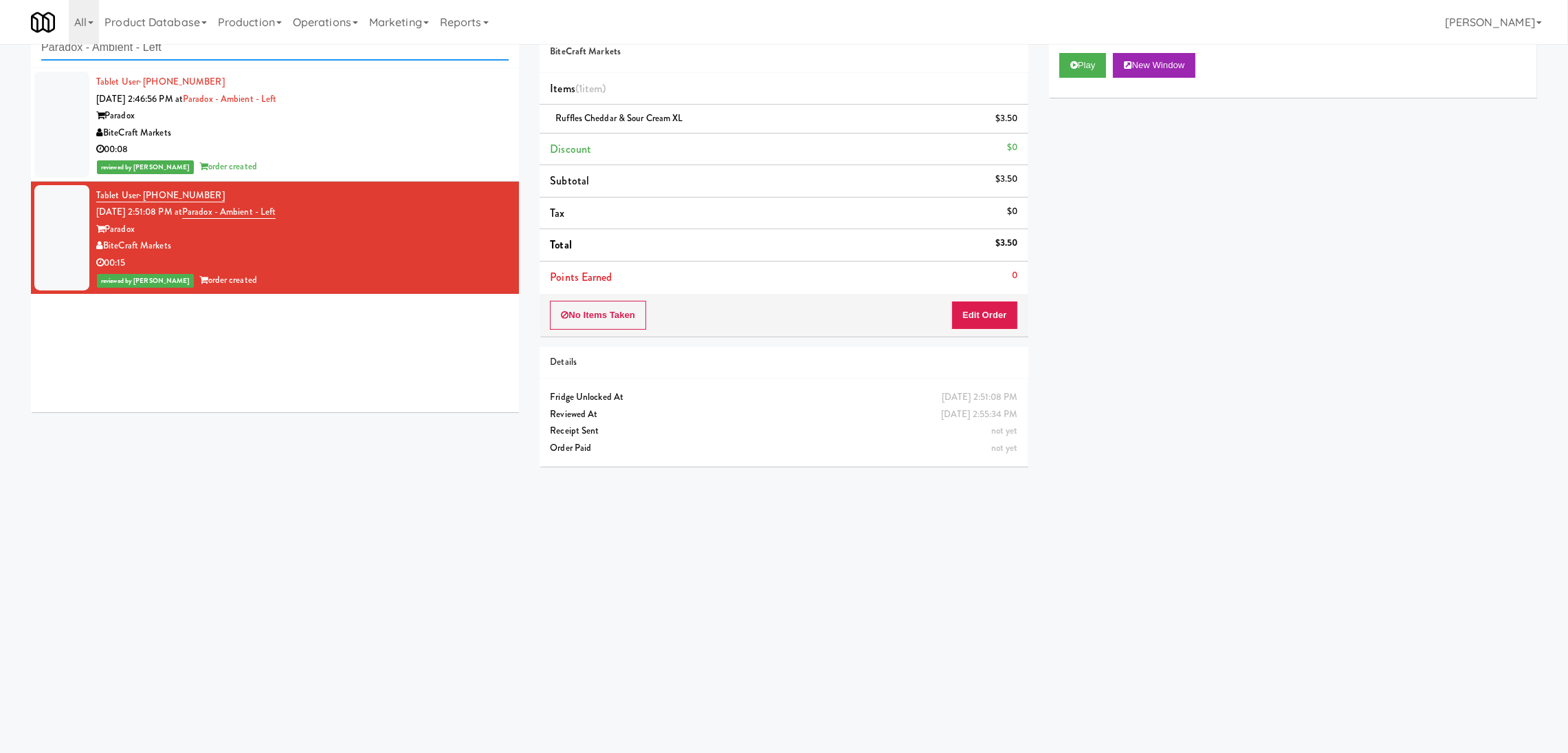
paste input "[PERSON_NAME] Ave (L) - Steam Whistle"
drag, startPoint x: 226, startPoint y: 57, endPoint x: 0, endPoint y: 31, distance: 227.5
click at [0, 31] on body "Are you sure you want to update this order? Okay Cancel Okay Are you sure you w…" at bounding box center [784, 377] width 1568 height 753
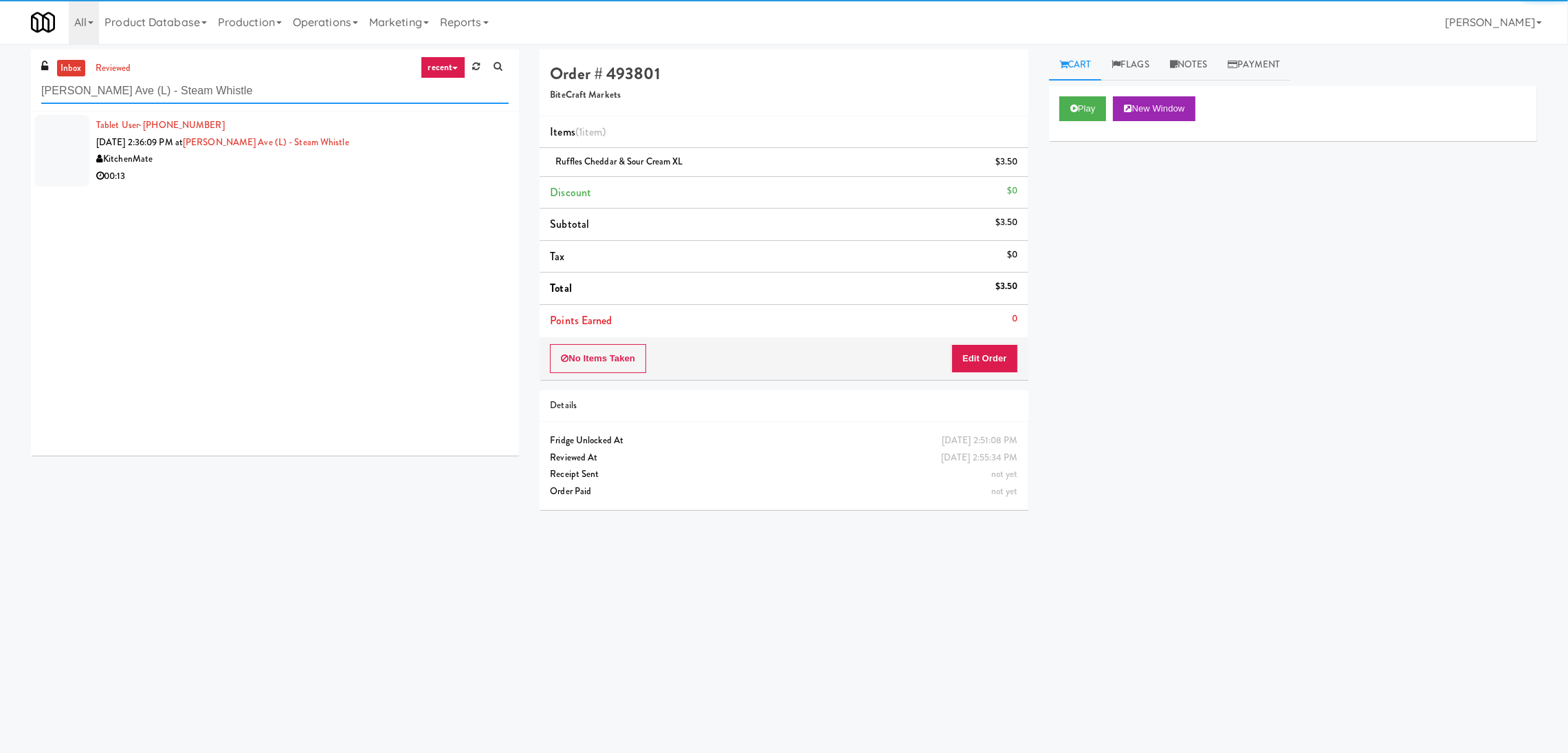
type input "[PERSON_NAME] Ave (L) - Steam Whistle"
click at [384, 174] on div "00:13" at bounding box center [302, 176] width 413 height 17
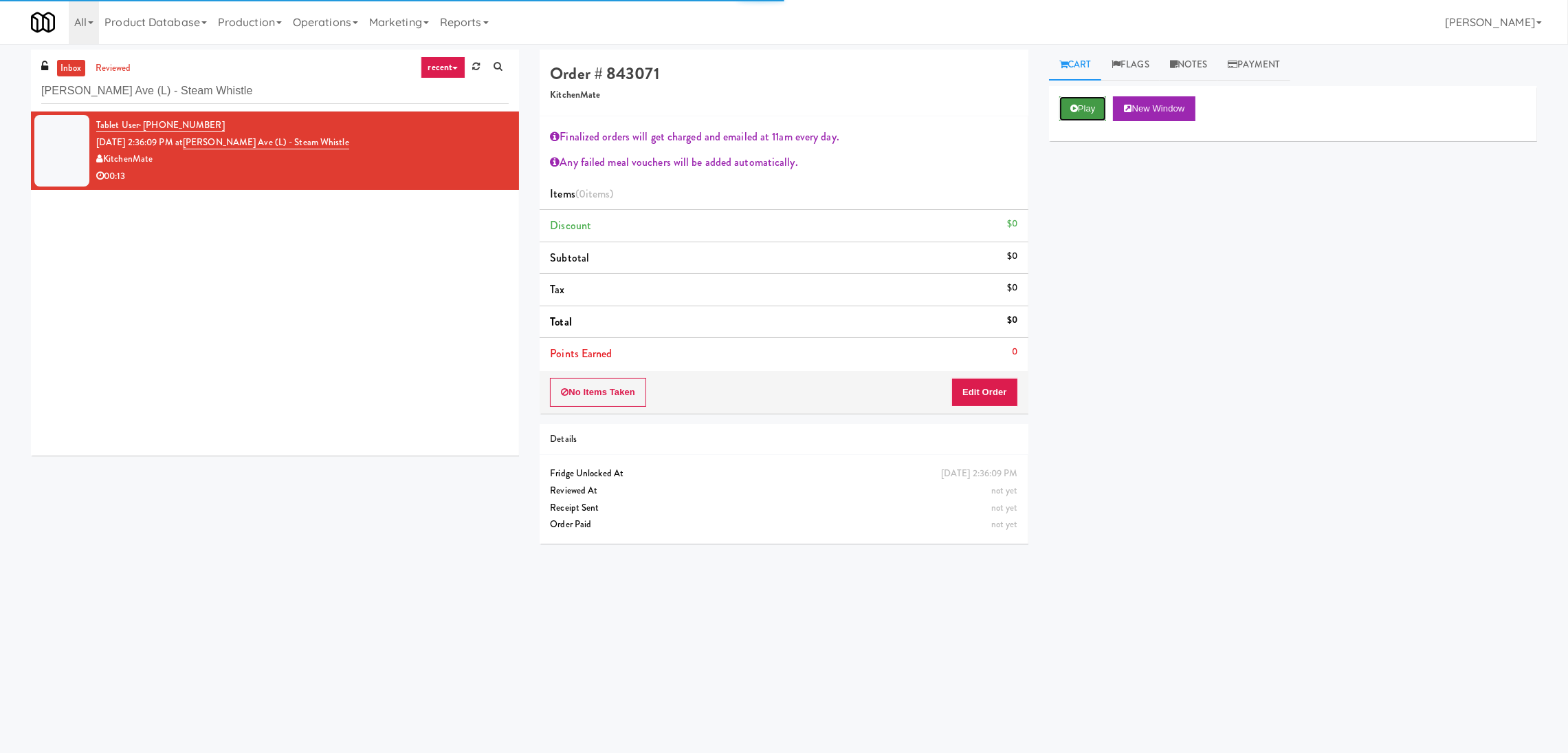
click at [1090, 117] on button "Play" at bounding box center [1083, 108] width 47 height 25
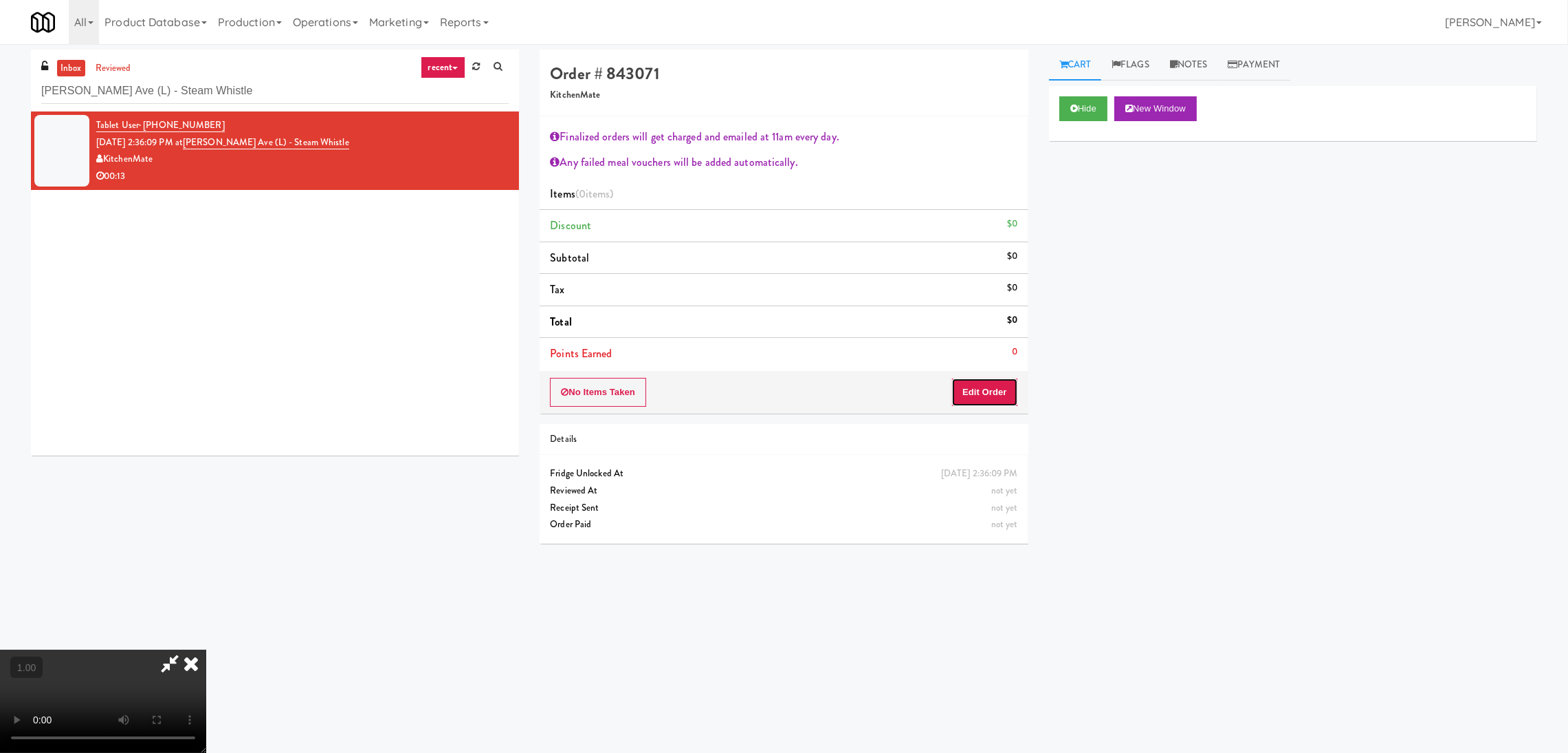
click at [979, 388] on button "Edit Order" at bounding box center [984, 392] width 67 height 29
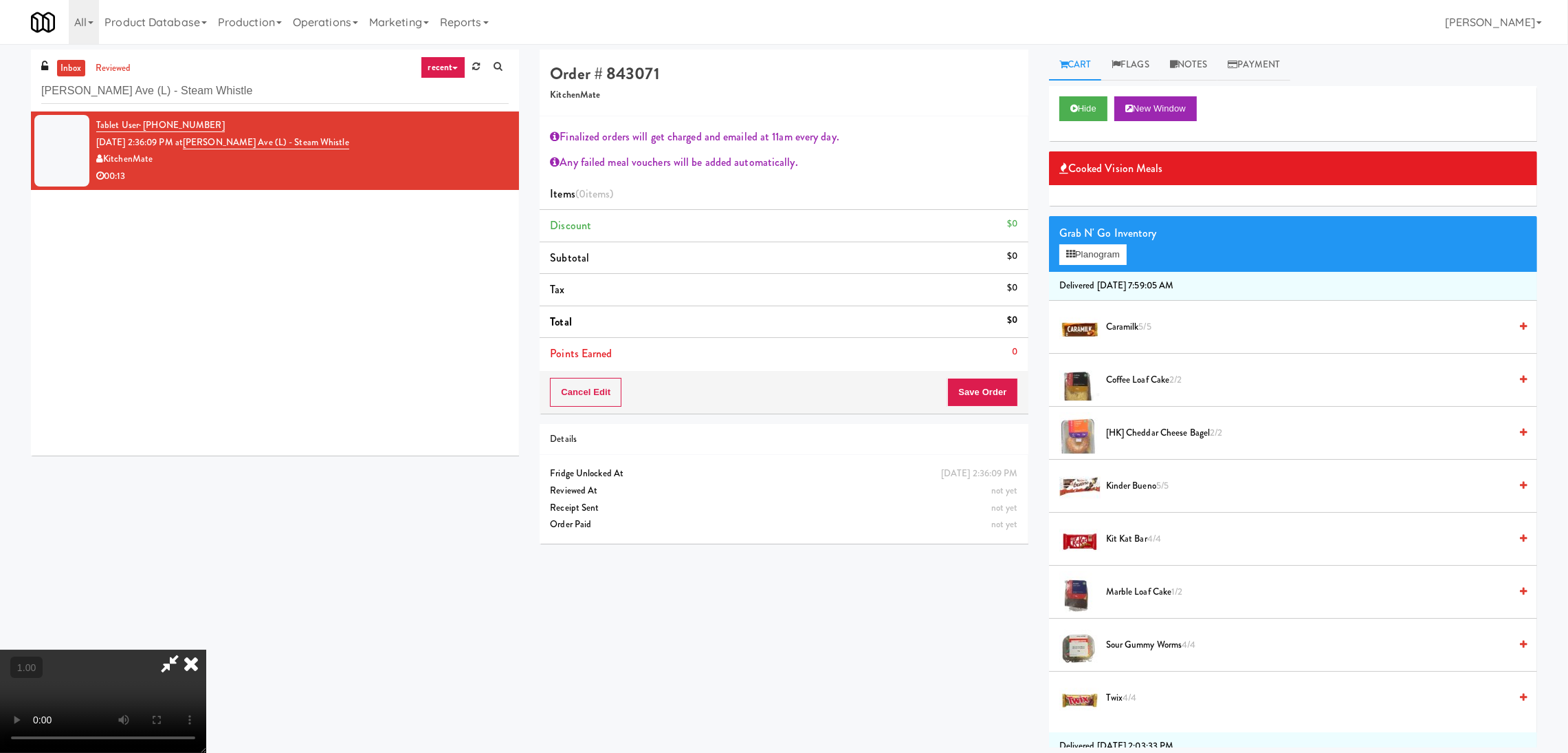
click at [206, 649] on video at bounding box center [103, 700] width 206 height 103
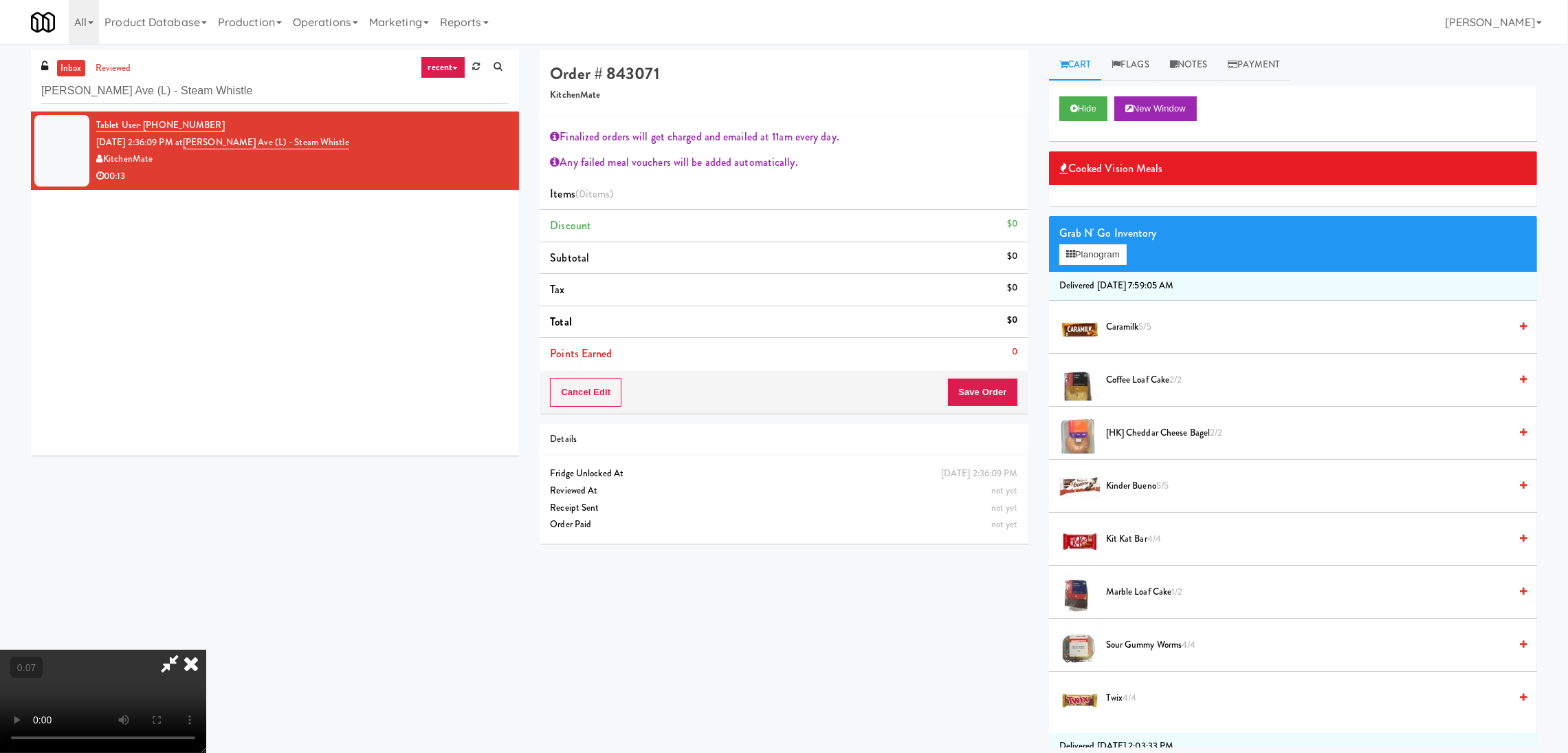
click at [206, 649] on video at bounding box center [103, 700] width 206 height 103
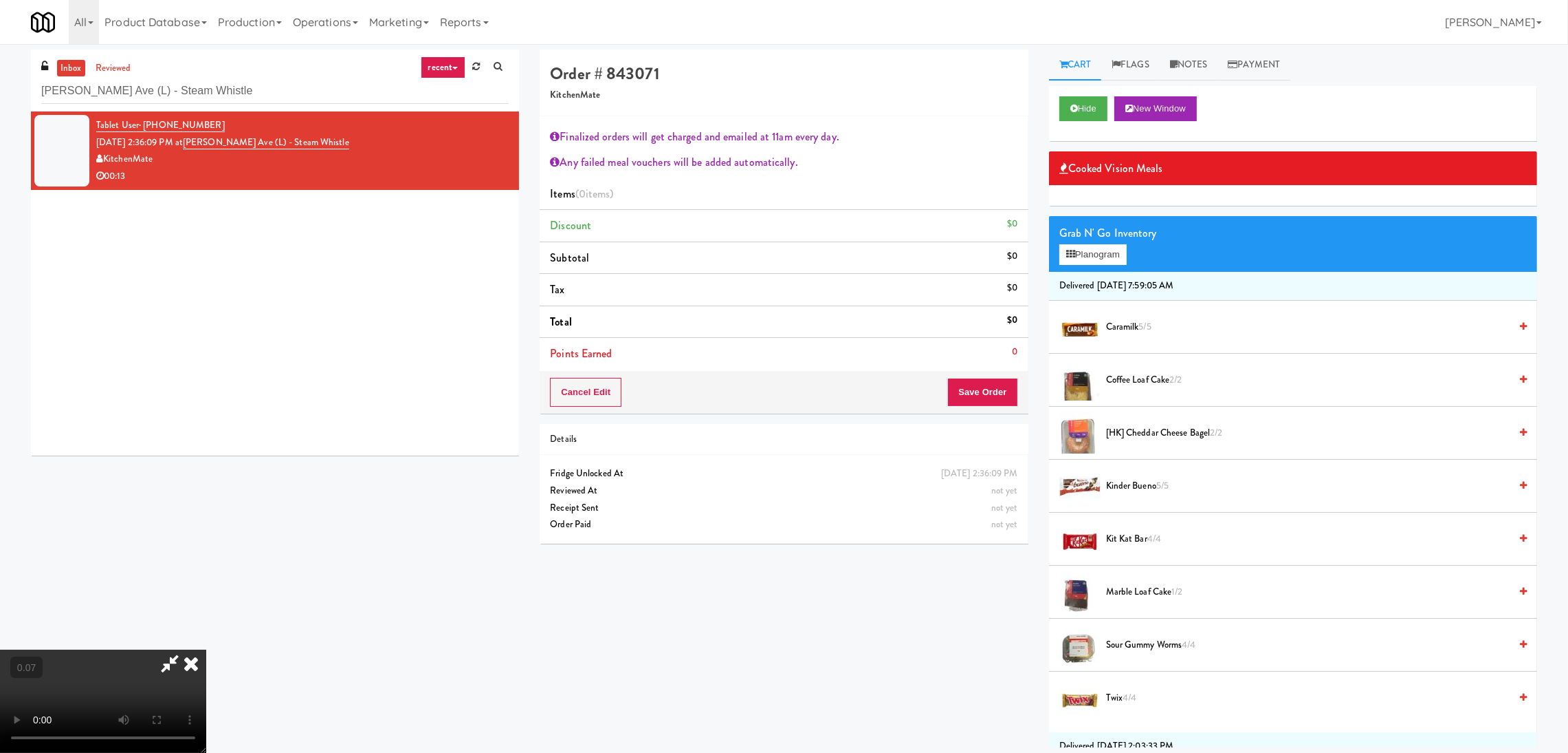
click at [206, 649] on video at bounding box center [103, 700] width 206 height 103
click at [206, 649] on icon at bounding box center [190, 663] width 30 height 27
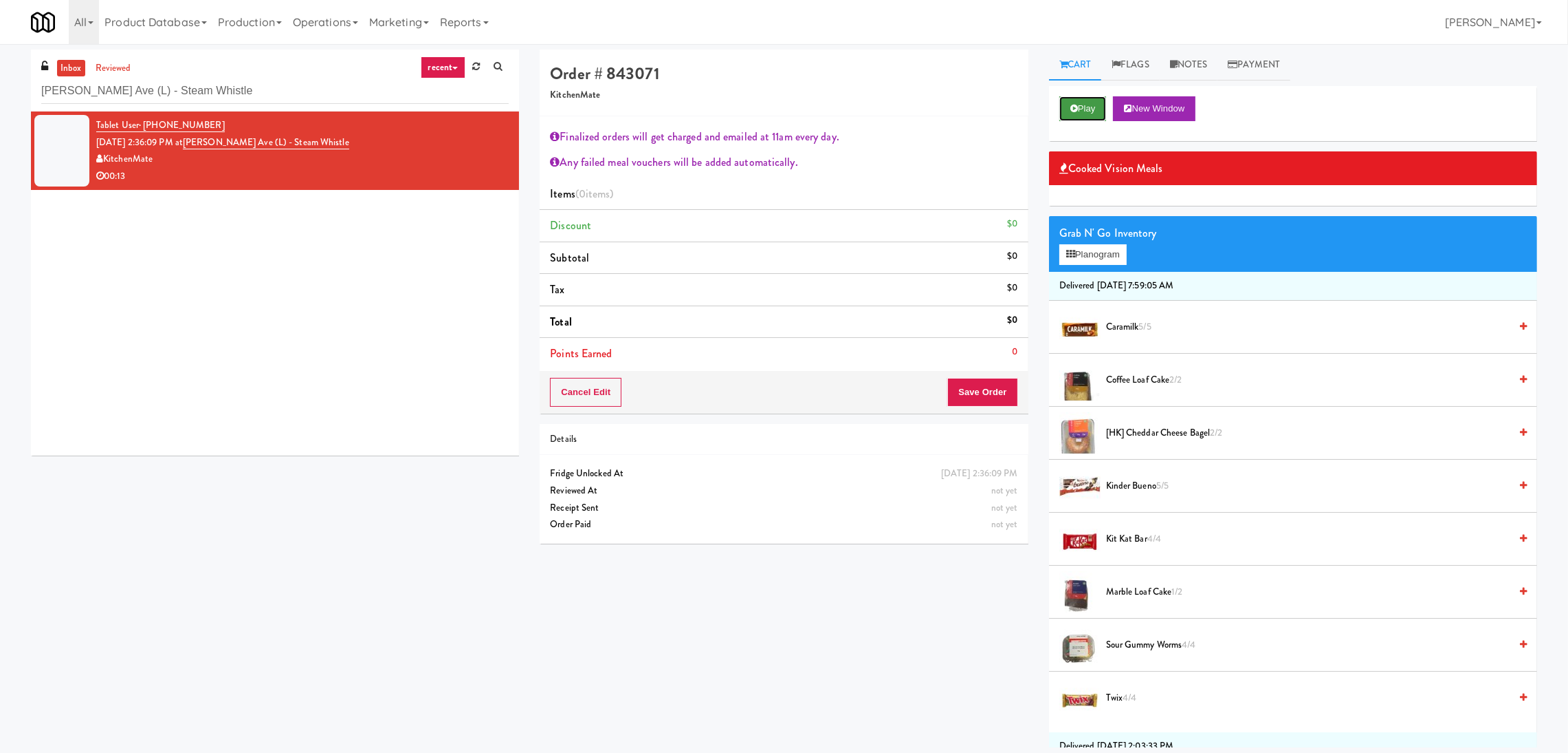
click at [1081, 108] on button "Play" at bounding box center [1083, 108] width 47 height 25
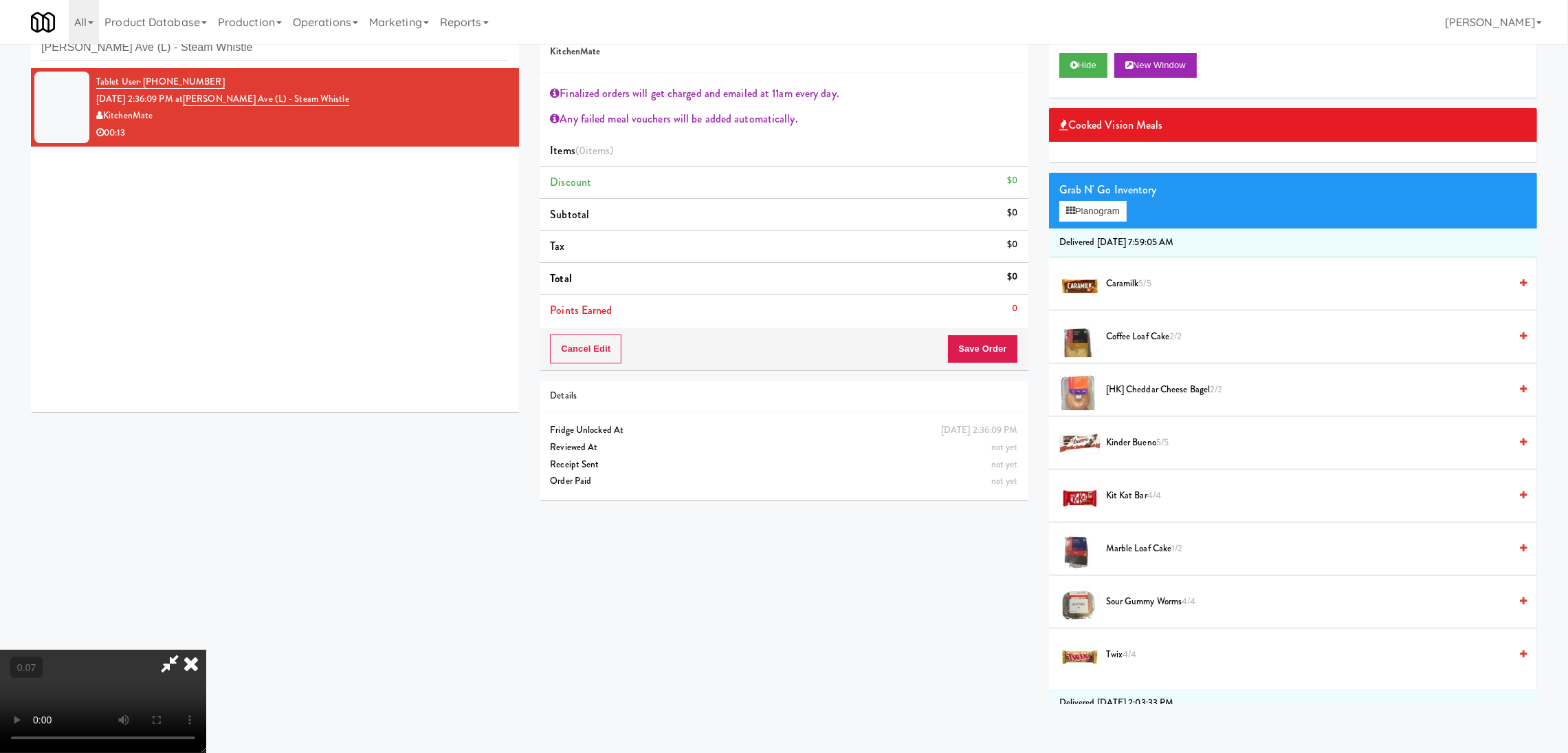
click at [206, 649] on video at bounding box center [103, 700] width 206 height 103
click at [125, 649] on video at bounding box center [103, 700] width 206 height 103
click at [1097, 206] on button "Planogram" at bounding box center [1093, 211] width 67 height 21
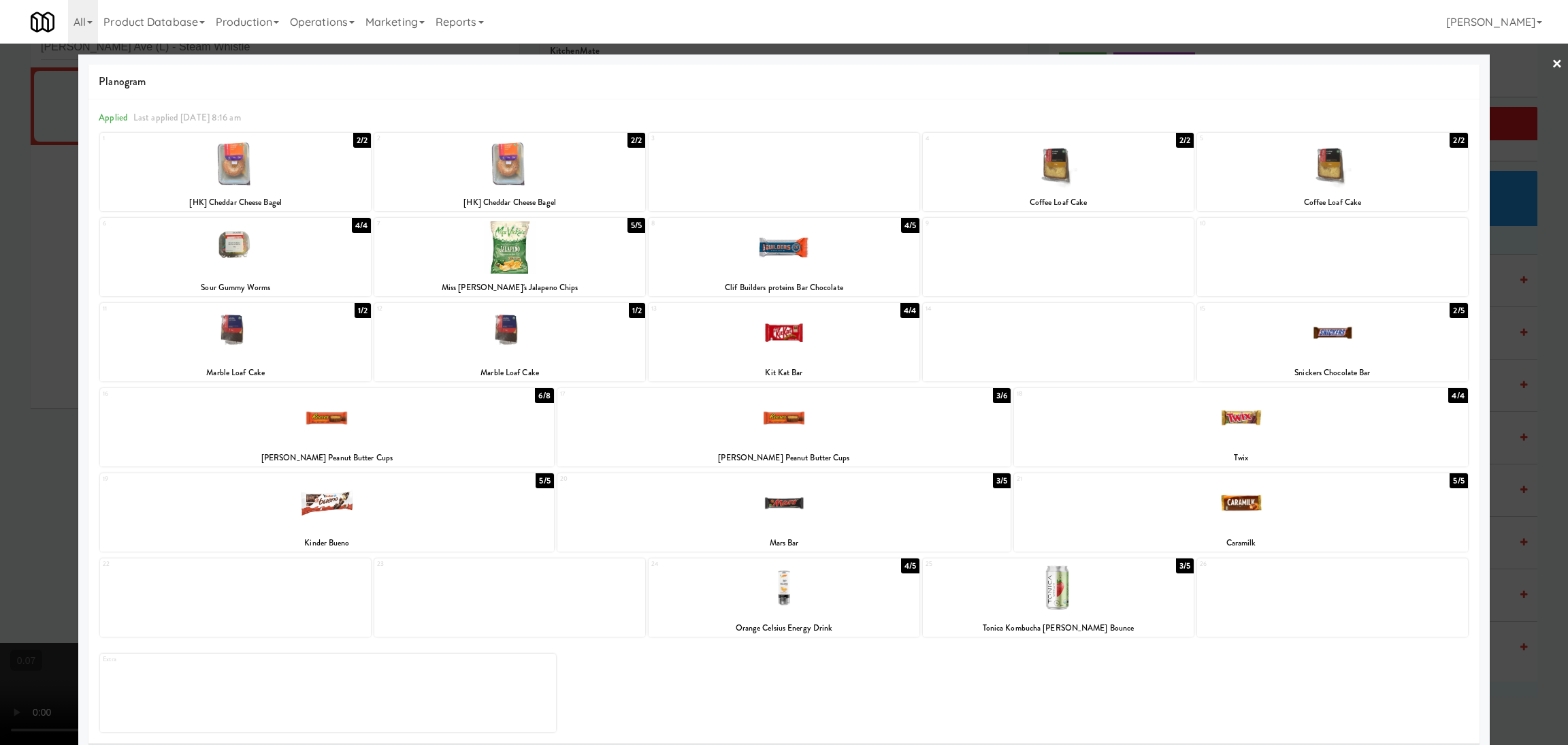
click at [1067, 171] on div at bounding box center [1058, 162] width 271 height 52
click at [0, 412] on div at bounding box center [784, 372] width 1568 height 745
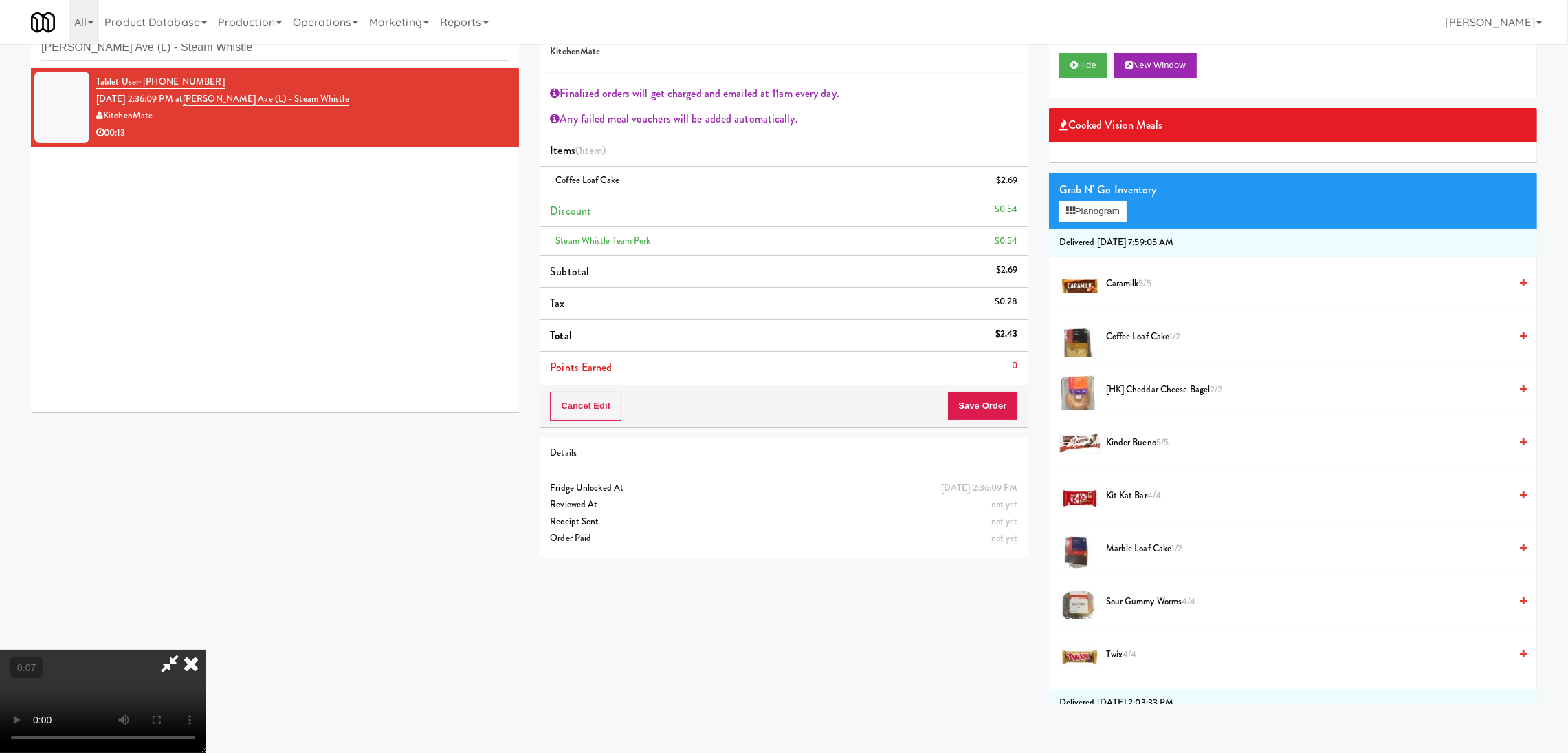
scroll to position [75, 0]
click at [206, 649] on video at bounding box center [103, 700] width 206 height 103
click at [1084, 216] on button "Planogram" at bounding box center [1093, 211] width 67 height 21
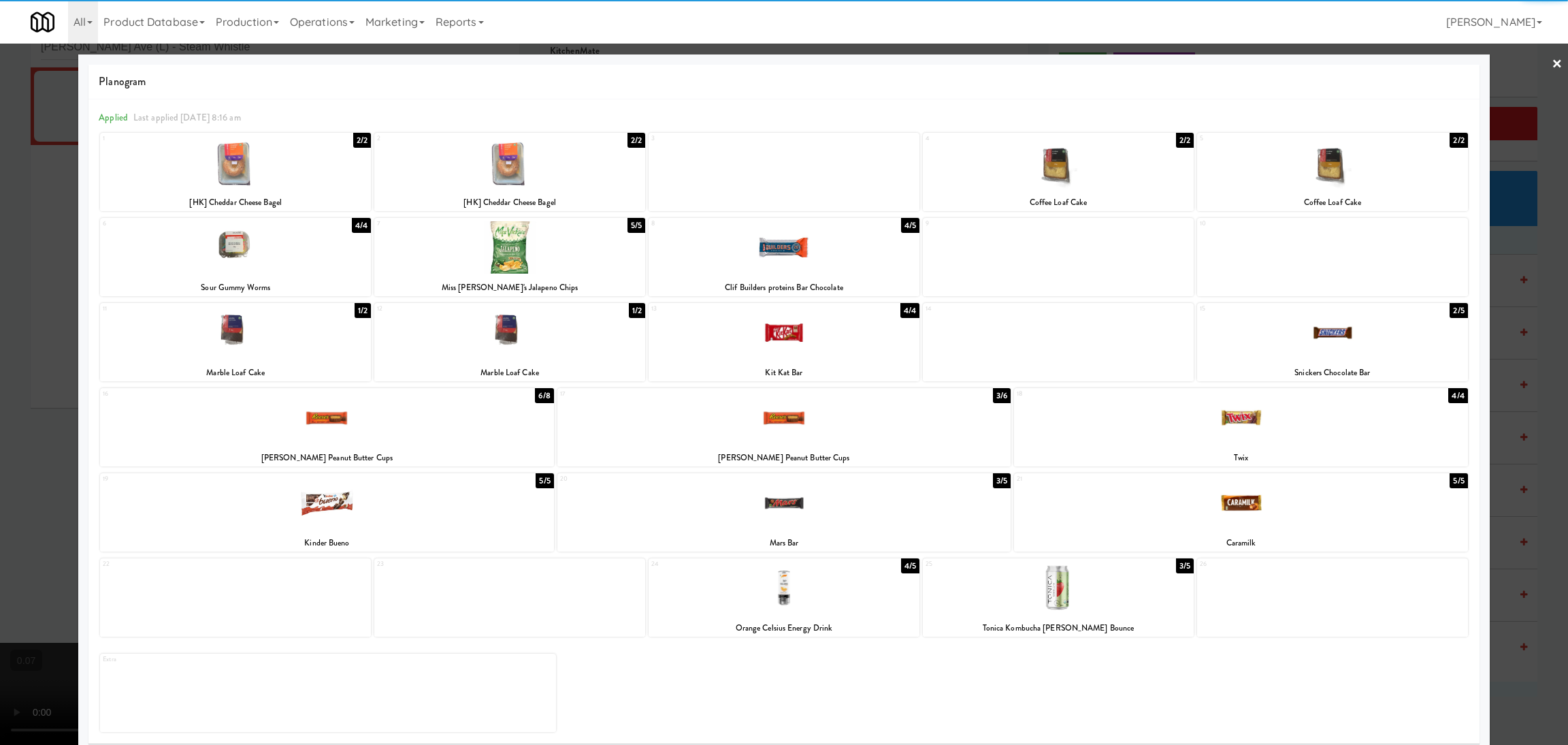
click at [520, 160] on div at bounding box center [509, 162] width 271 height 52
click at [793, 243] on div at bounding box center [784, 247] width 271 height 52
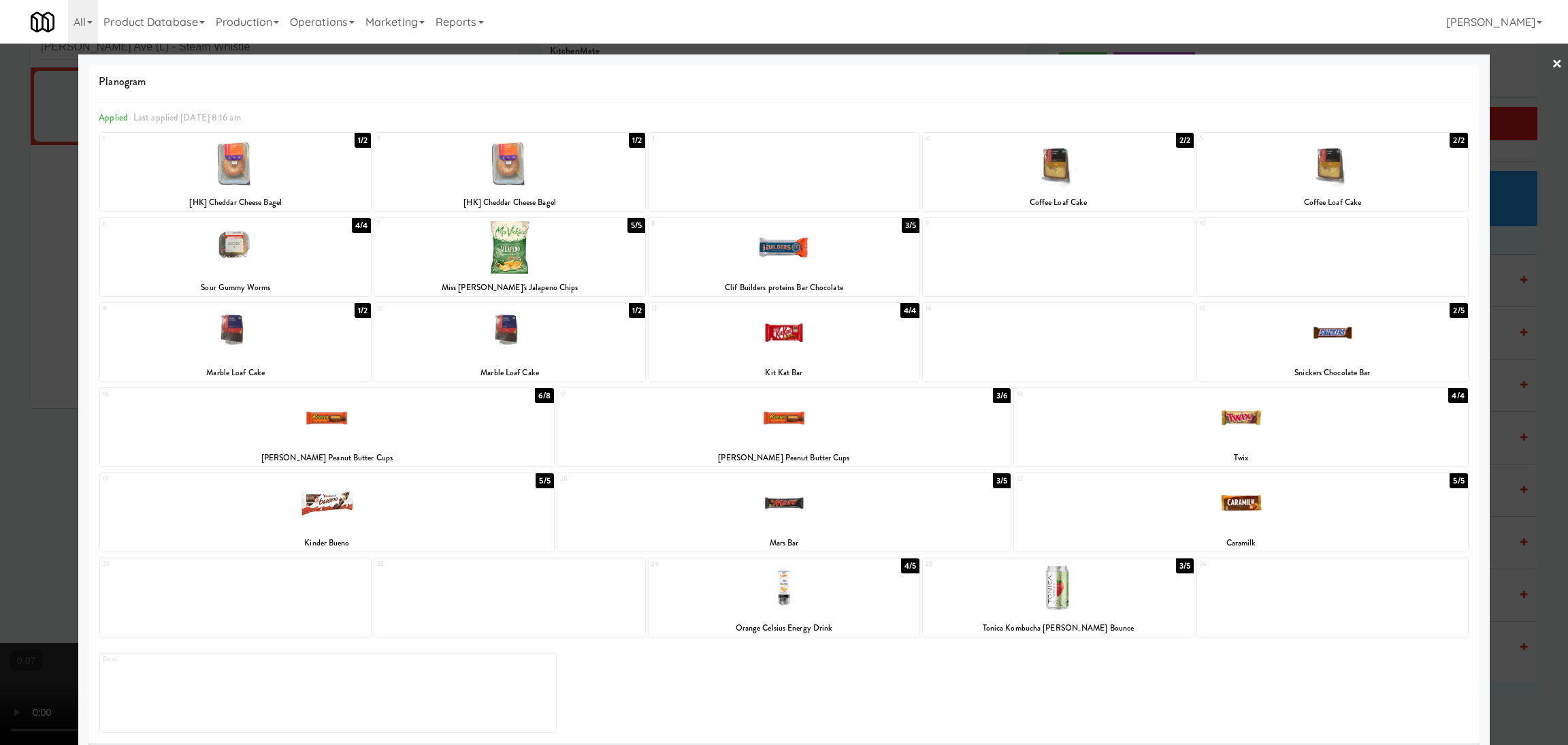
click at [0, 382] on div at bounding box center [784, 372] width 1568 height 745
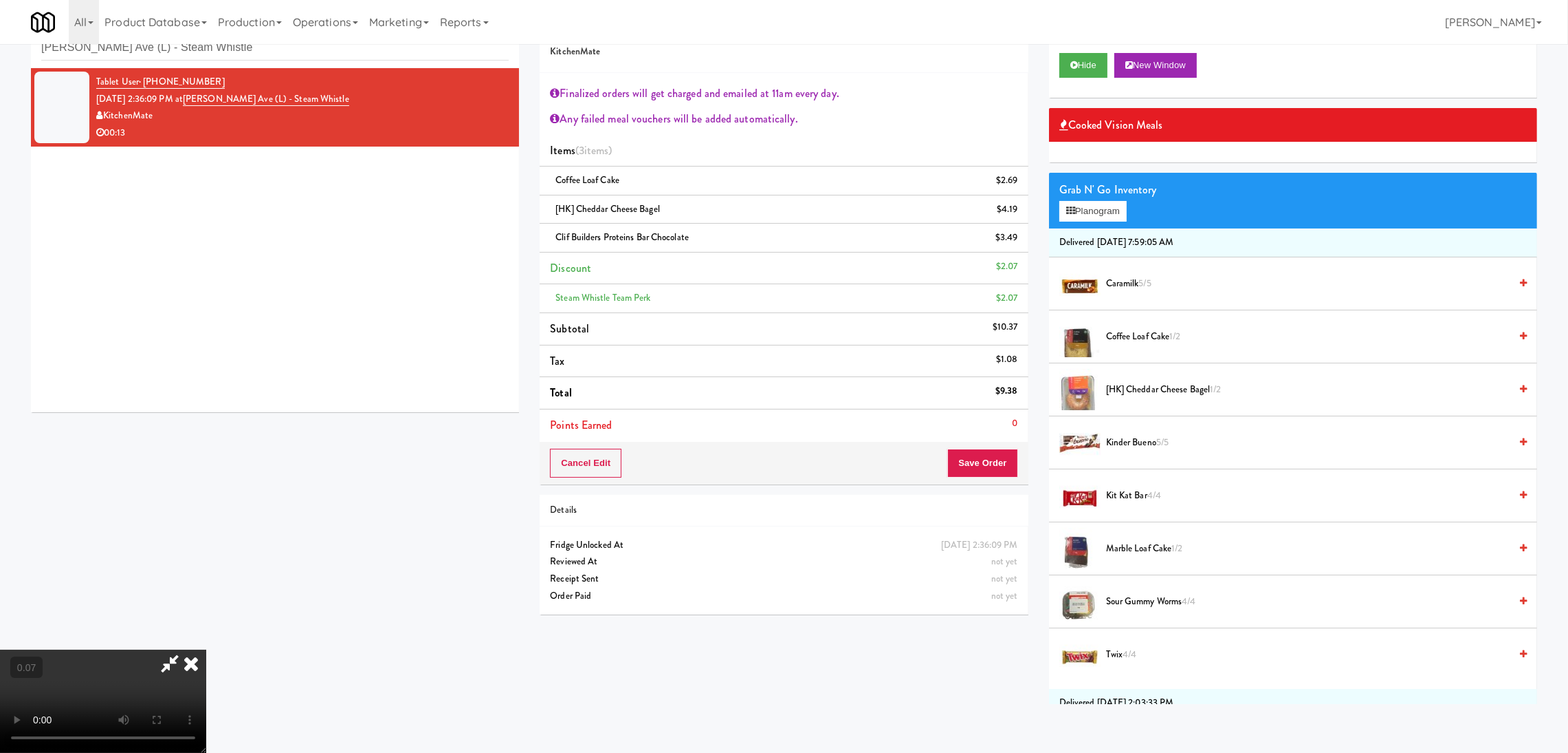
click at [206, 649] on video at bounding box center [103, 700] width 206 height 103
click at [979, 466] on button "Save Order" at bounding box center [982, 463] width 70 height 29
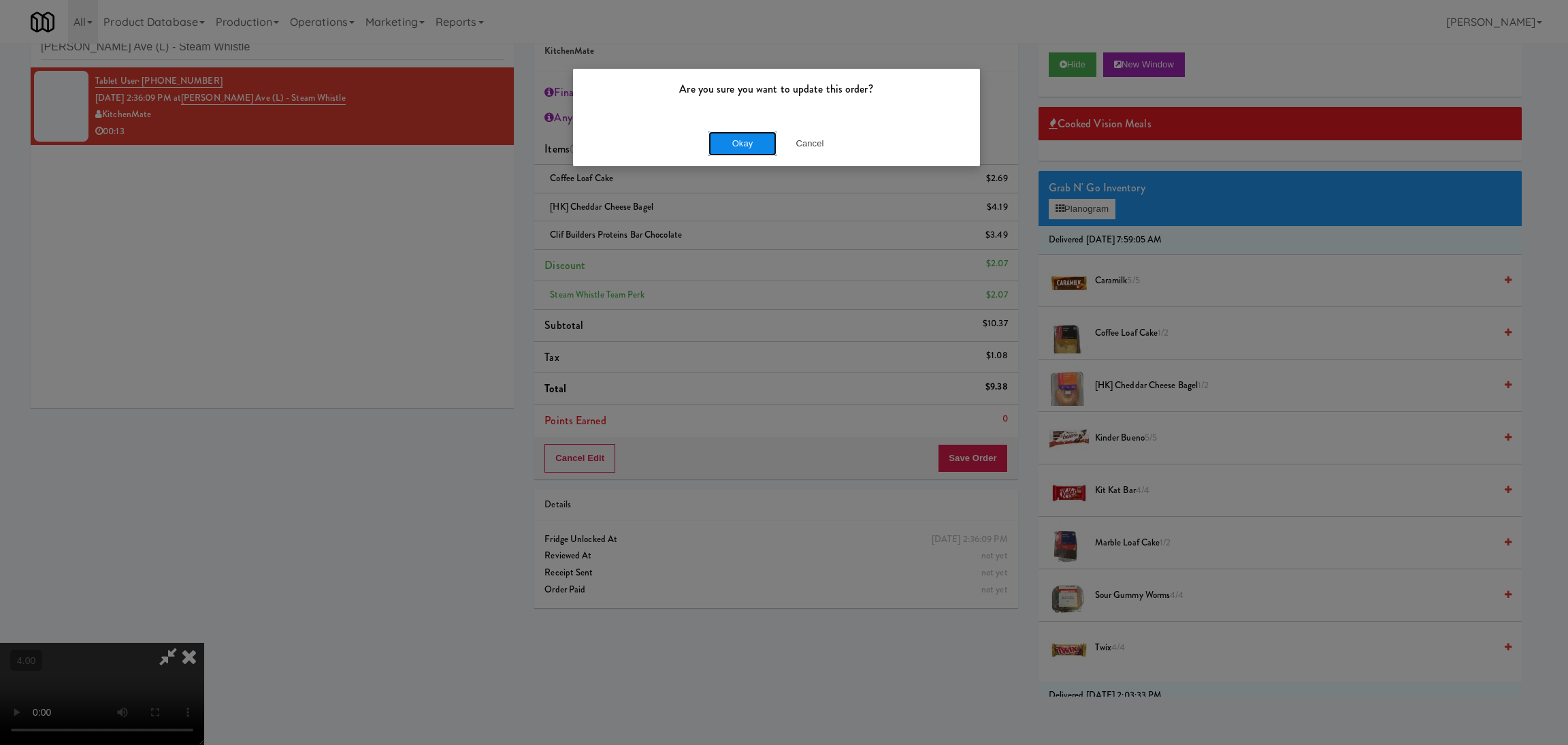
click at [716, 140] on button "Okay" at bounding box center [742, 143] width 68 height 24
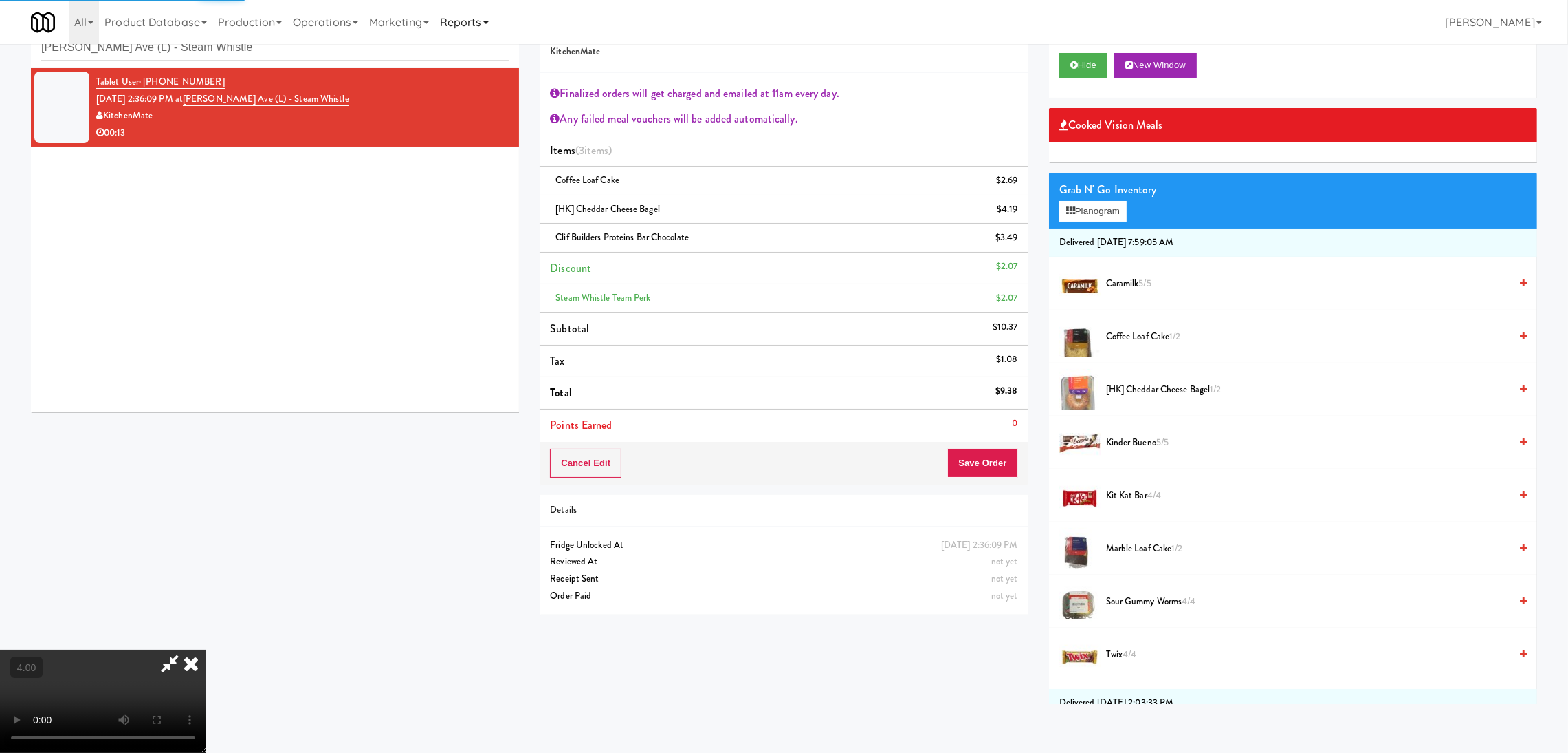
scroll to position [0, 0]
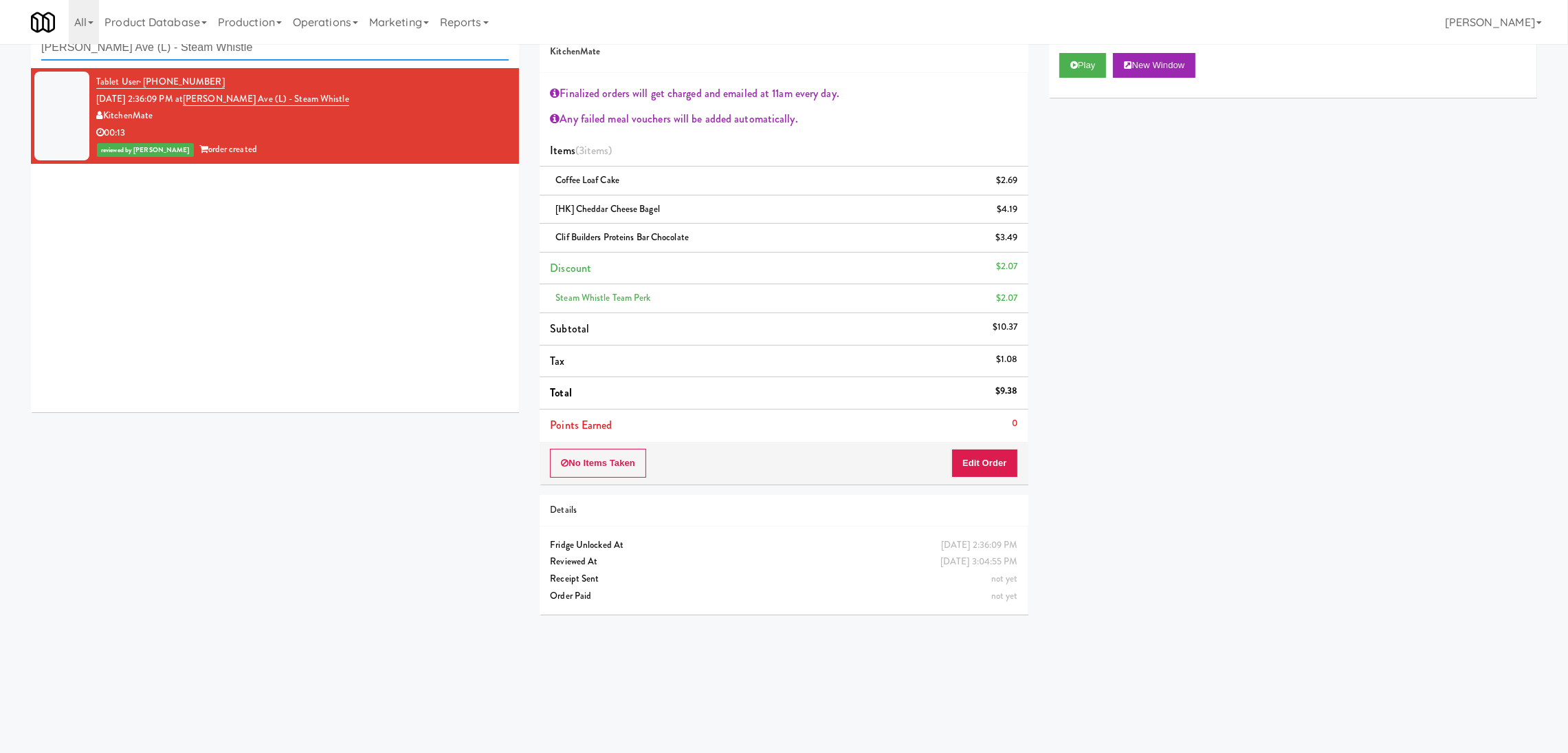
paste input "Snack Cooler (12)"
drag, startPoint x: 248, startPoint y: 47, endPoint x: 0, endPoint y: 44, distance: 248.0
click at [0, 37] on body "Are you sure you want to update this order? Okay Cancel Okay Are you sure you w…" at bounding box center [784, 377] width 1568 height 753
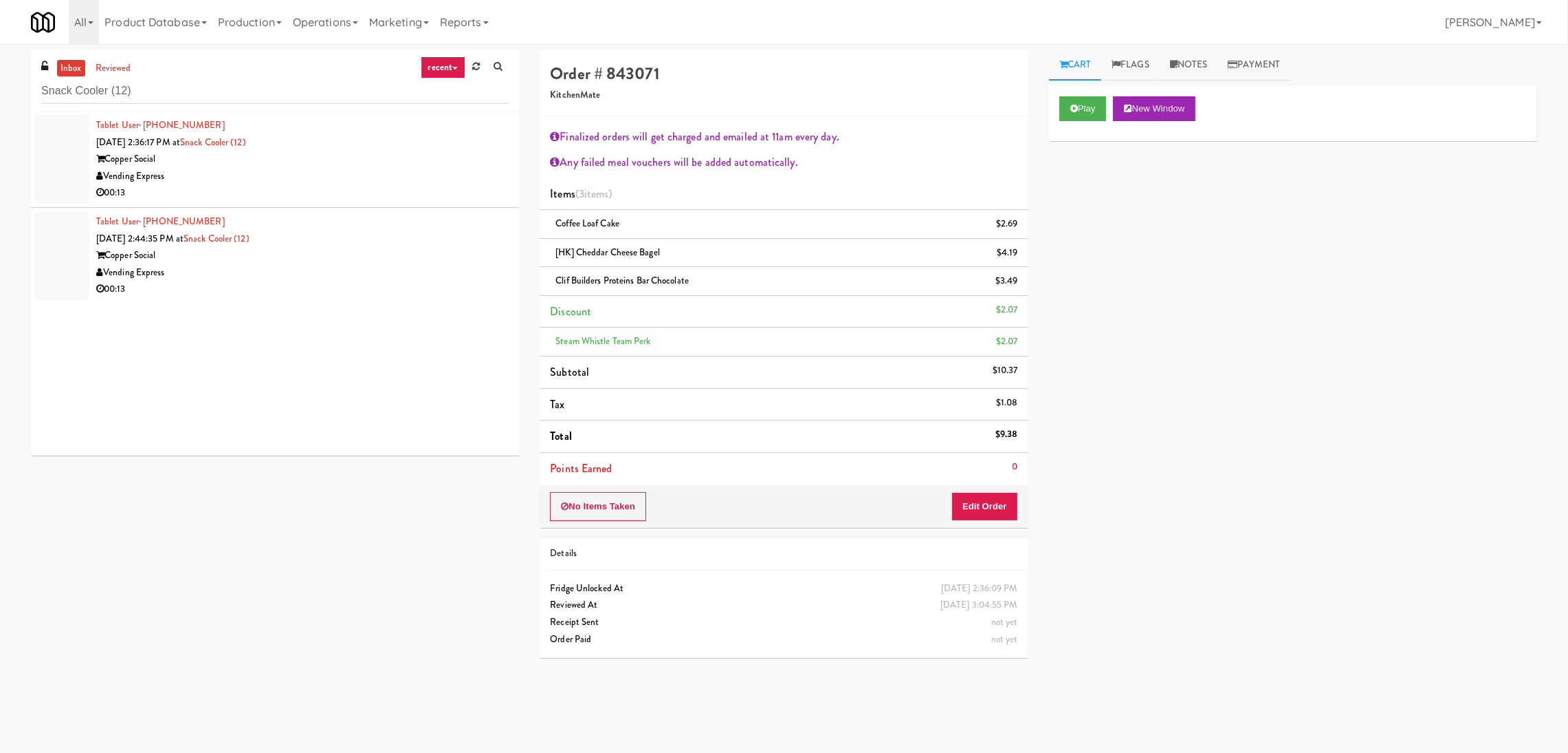
click at [383, 192] on div "00:13" at bounding box center [302, 192] width 413 height 17
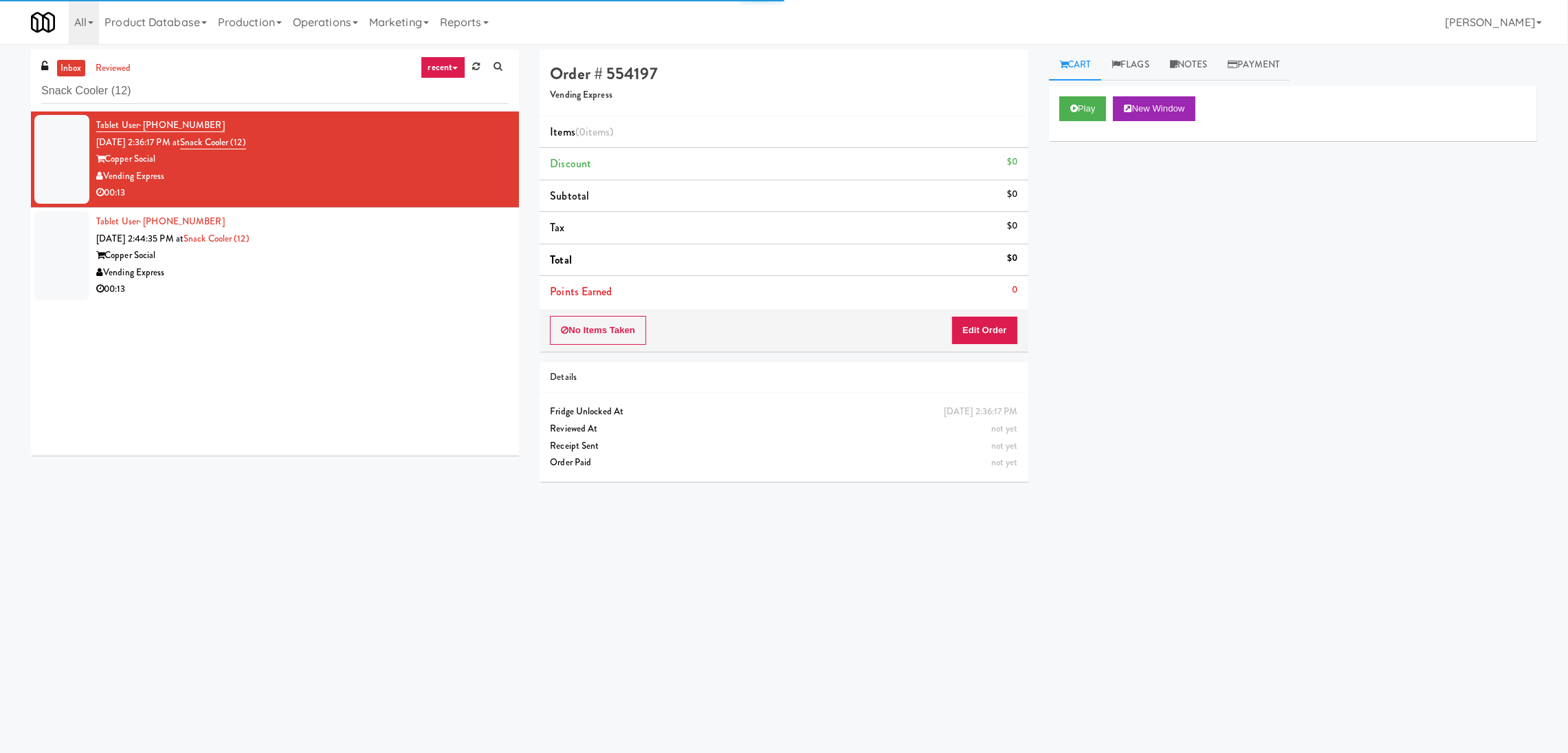
drag, startPoint x: 1083, startPoint y: 121, endPoint x: 1067, endPoint y: 152, distance: 34.9
click at [1086, 119] on div "Play New Window" at bounding box center [1294, 113] width 488 height 55
click at [1090, 100] on button "Play" at bounding box center [1083, 108] width 47 height 25
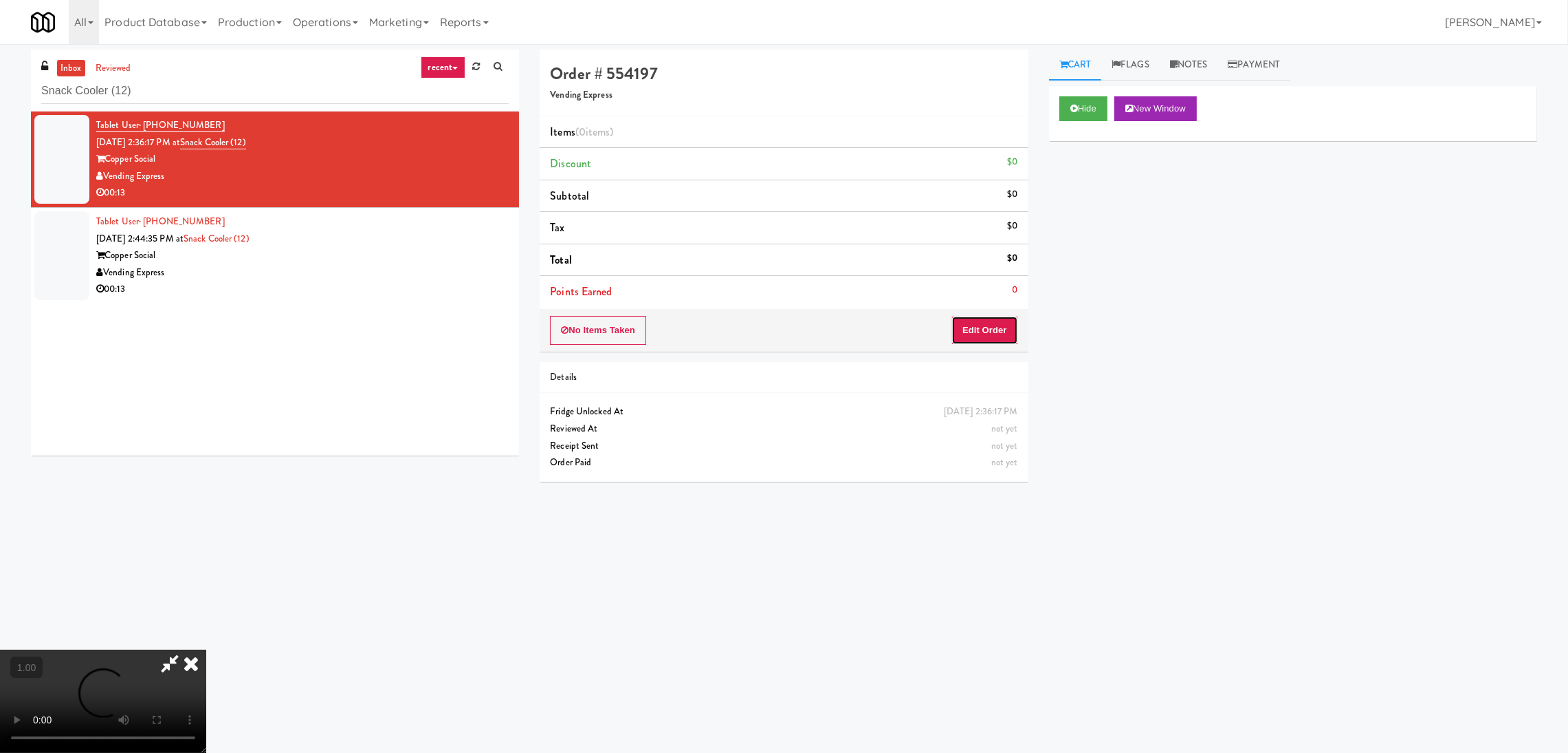
click at [993, 335] on button "Edit Order" at bounding box center [984, 330] width 67 height 29
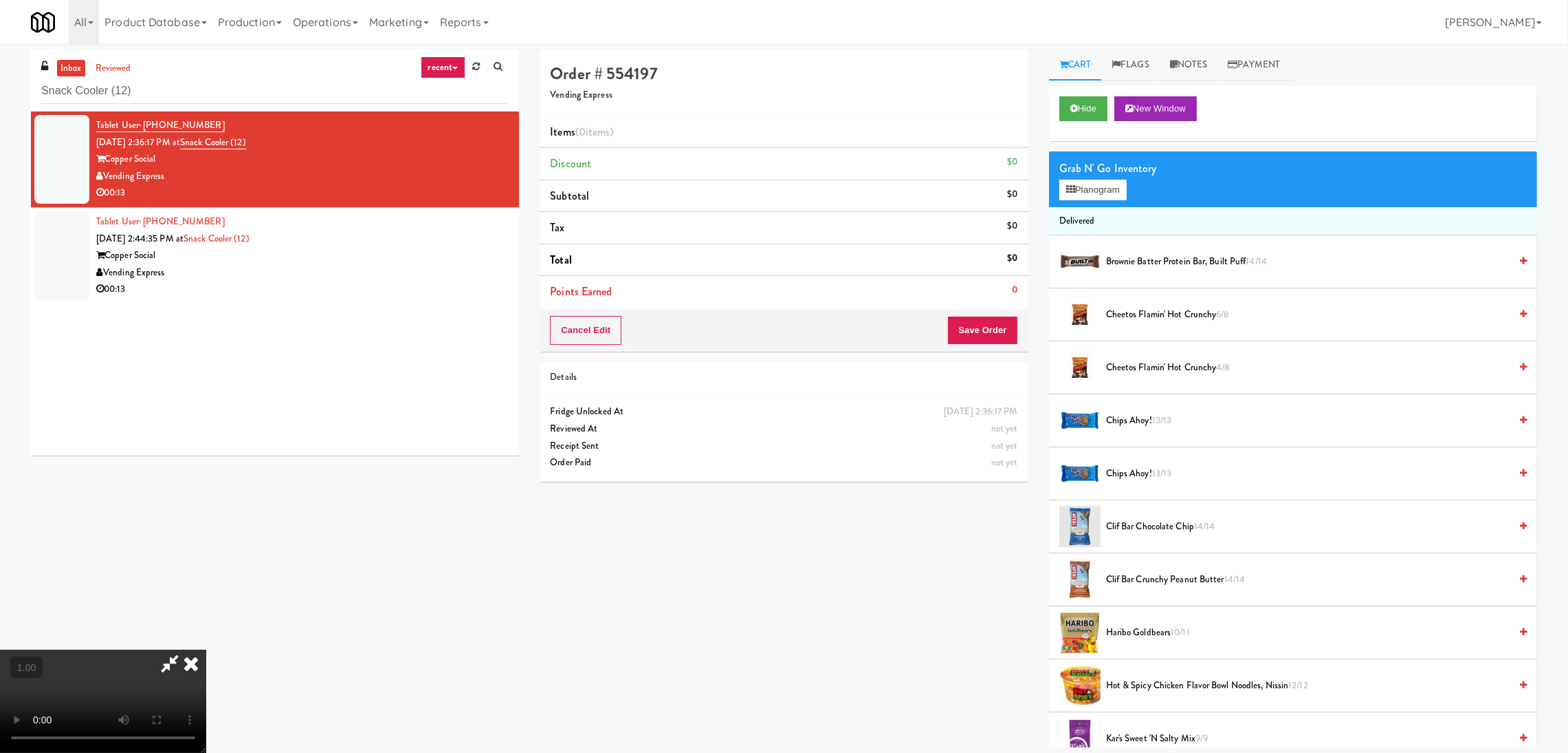
scroll to position [268, 0]
click at [1091, 194] on button "Planogram" at bounding box center [1093, 190] width 67 height 21
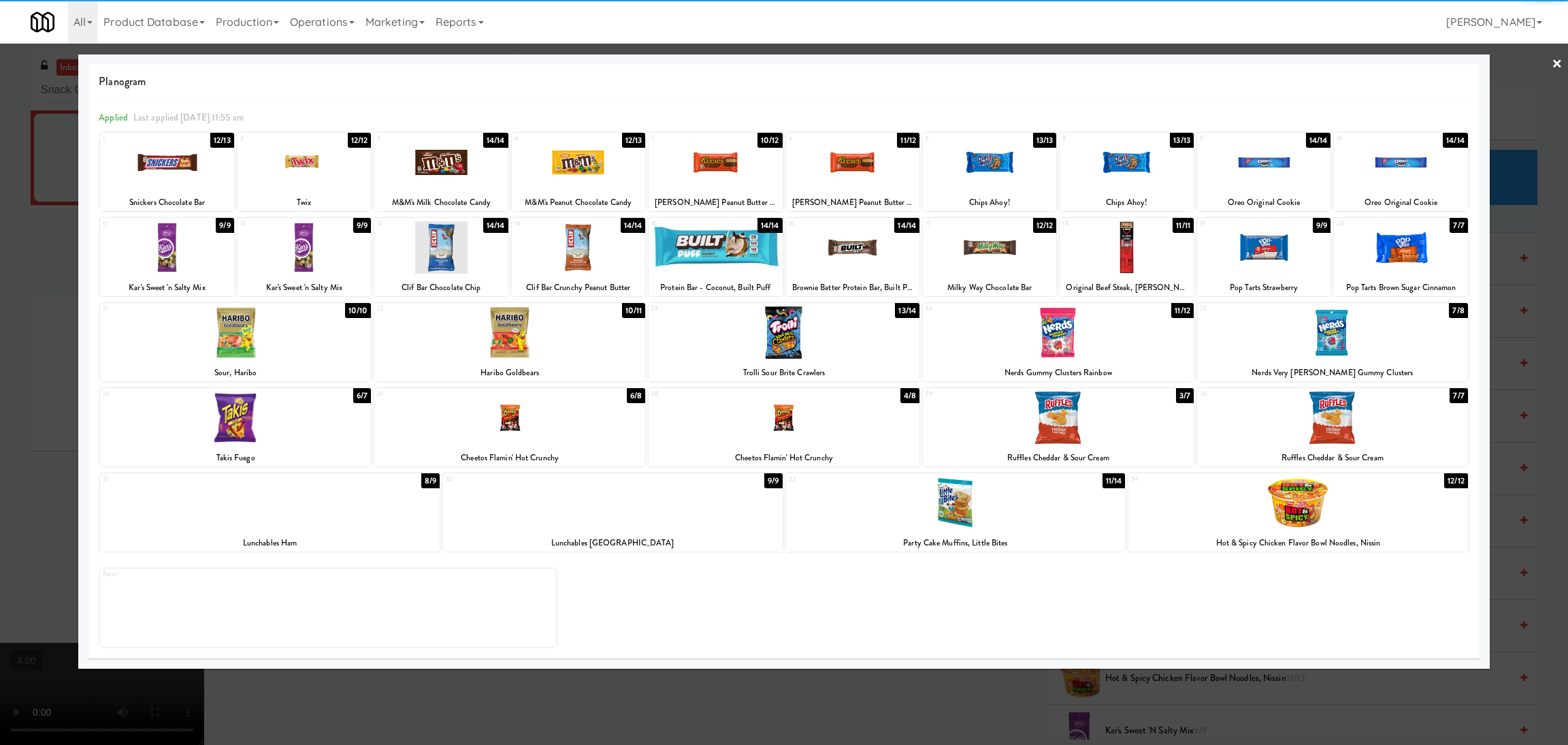
click at [958, 506] on div at bounding box center [956, 502] width 340 height 52
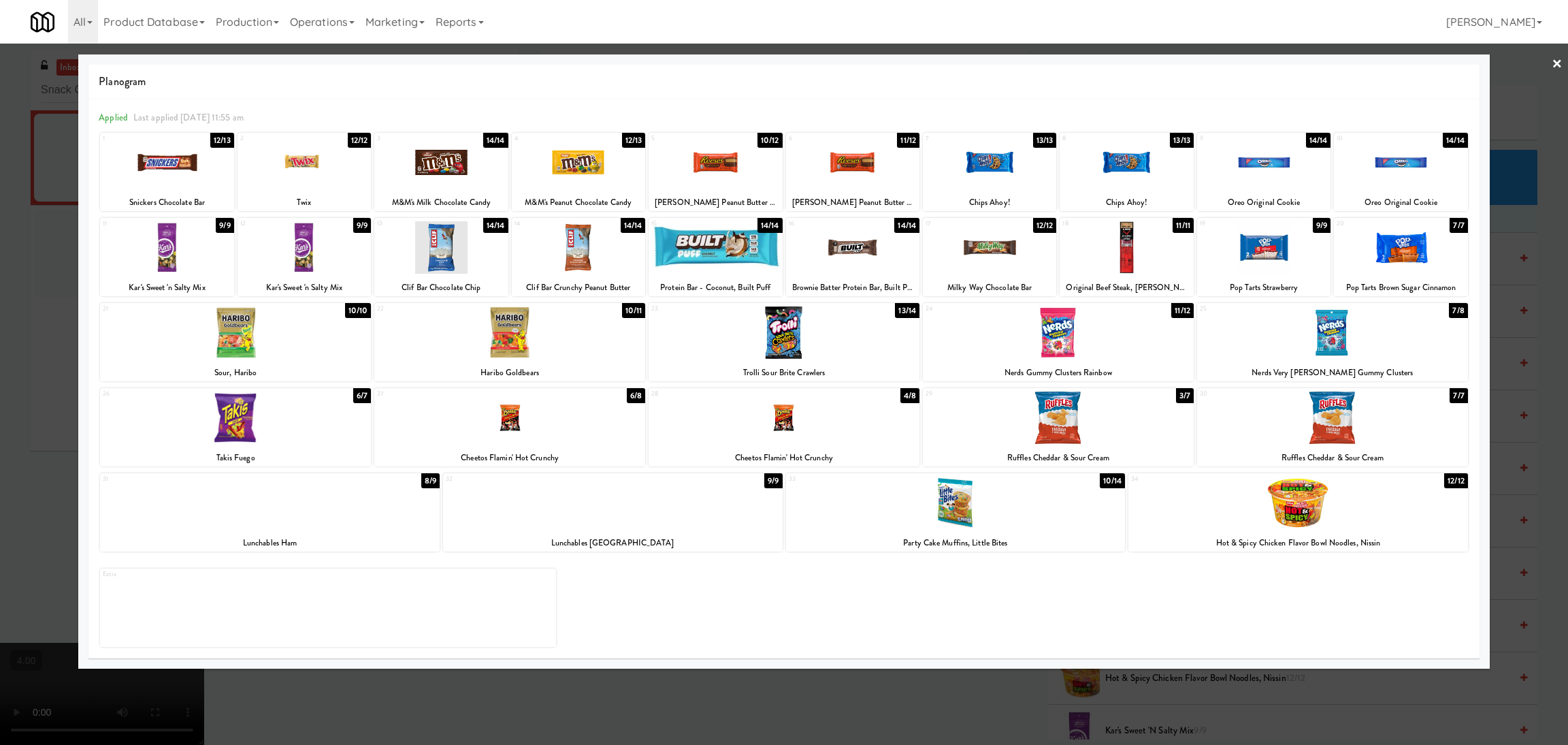
click at [773, 680] on div at bounding box center [784, 372] width 1568 height 745
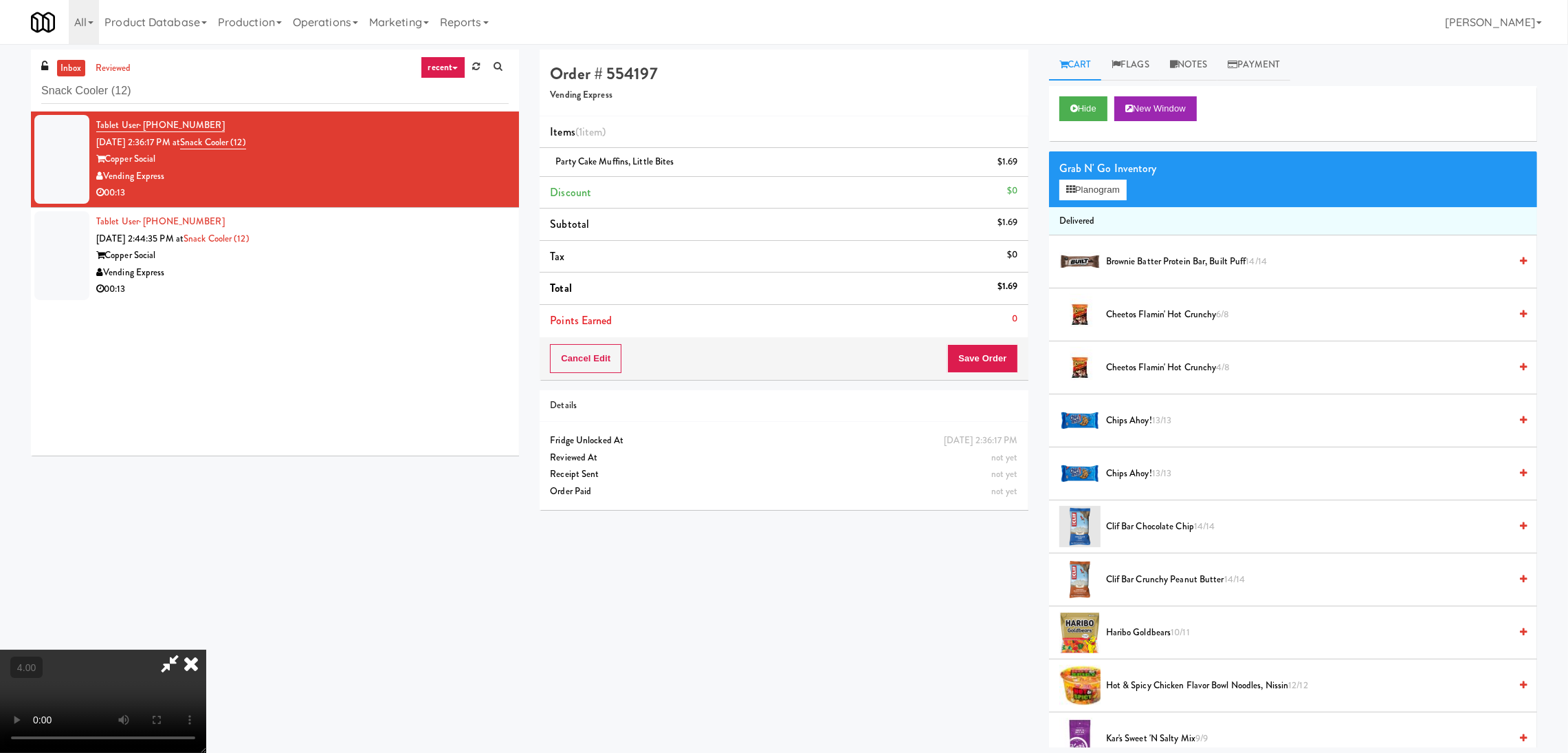
click at [979, 377] on div "Cancel Edit Save Order" at bounding box center [784, 358] width 488 height 43
click at [979, 369] on button "Save Order" at bounding box center [982, 358] width 70 height 29
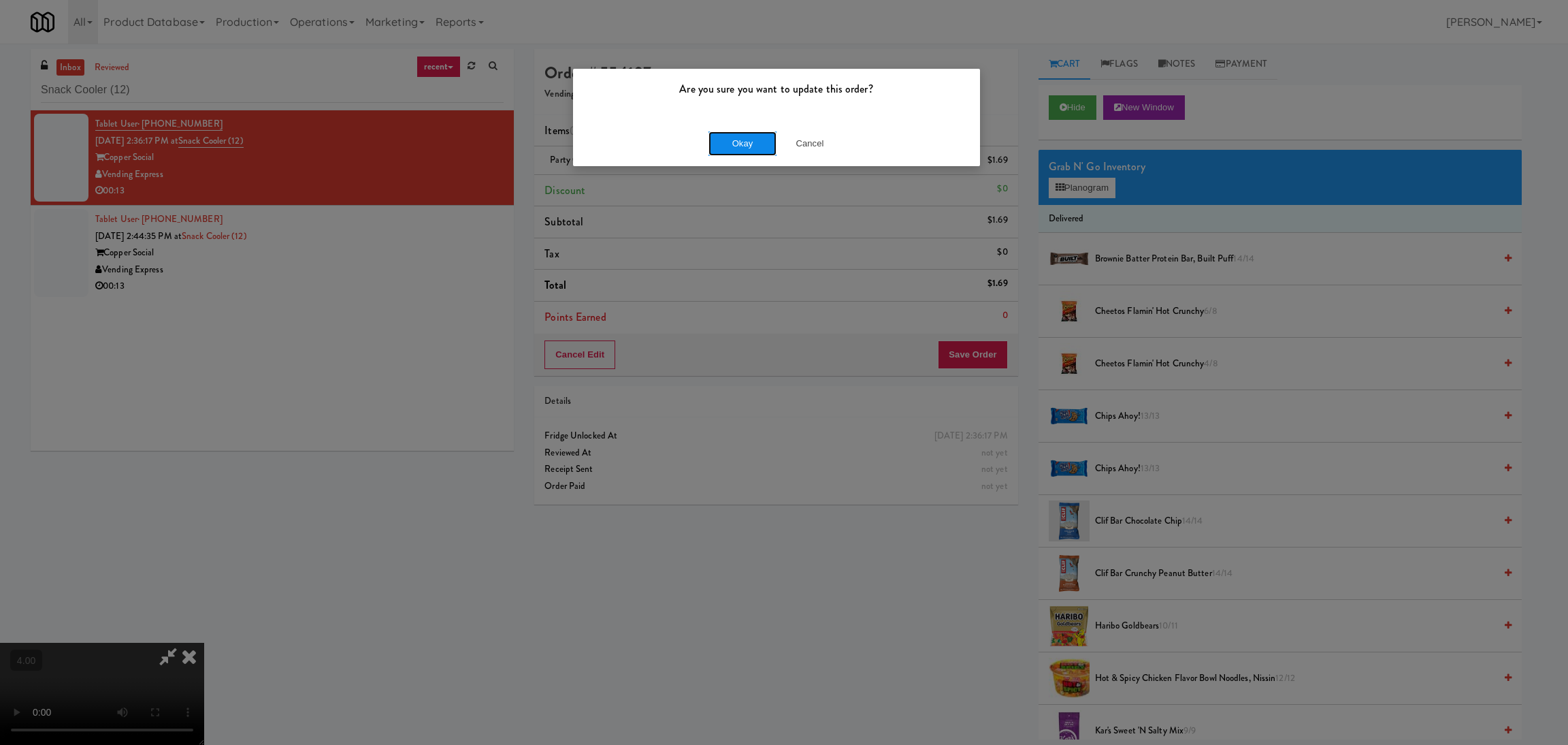
click at [739, 144] on button "Okay" at bounding box center [742, 143] width 68 height 24
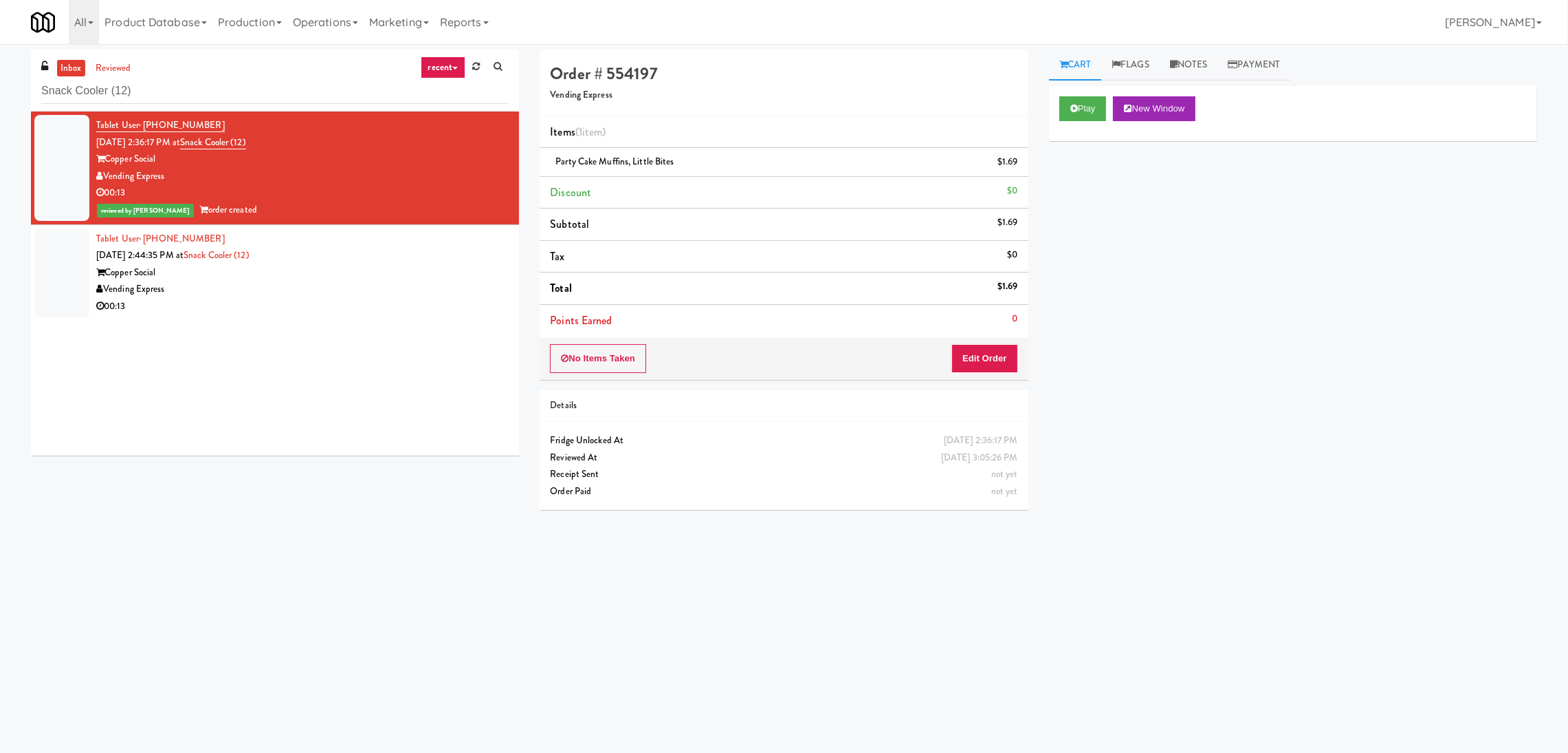
click at [408, 279] on div "Copper Social" at bounding box center [302, 273] width 413 height 17
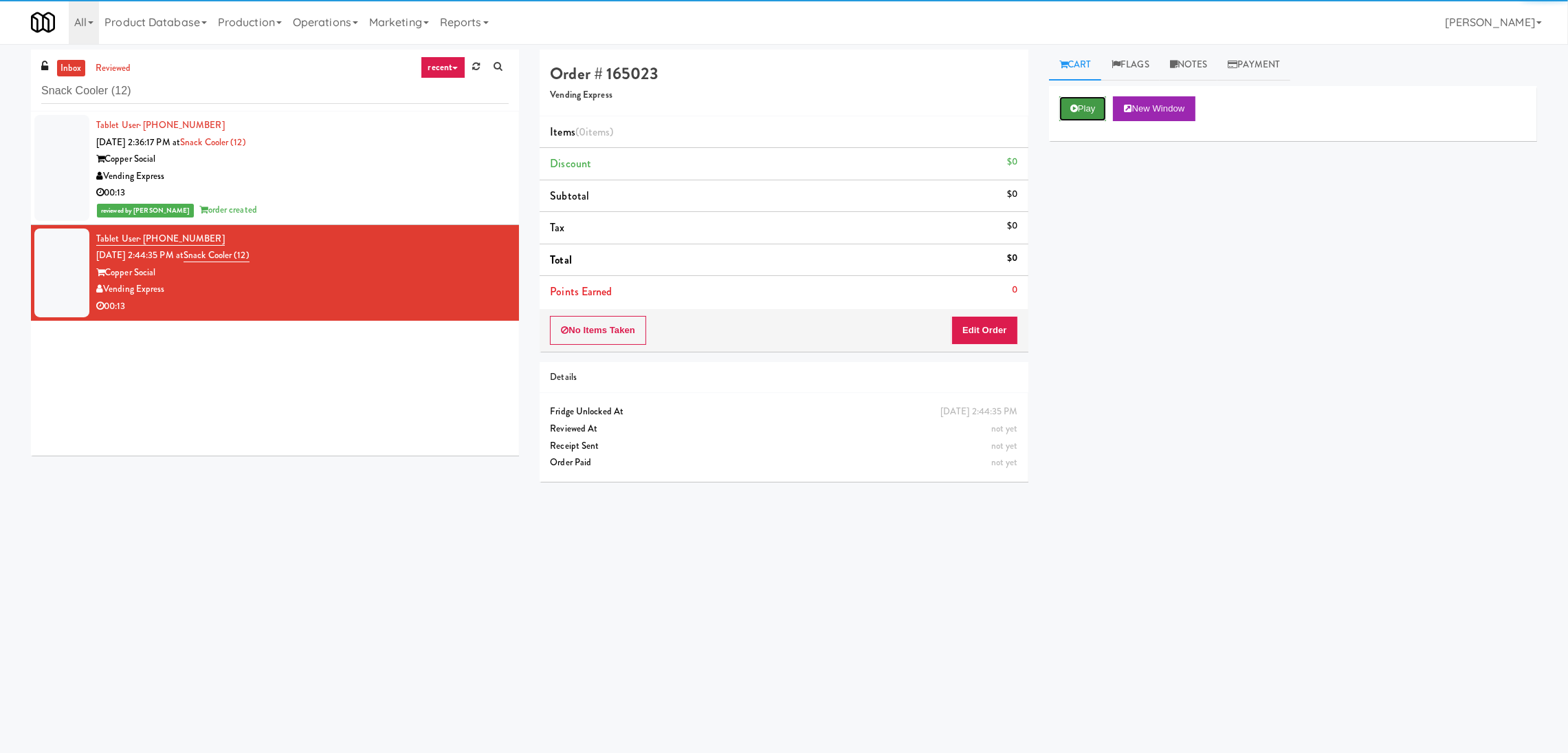
click at [1068, 116] on button "Play" at bounding box center [1083, 108] width 47 height 25
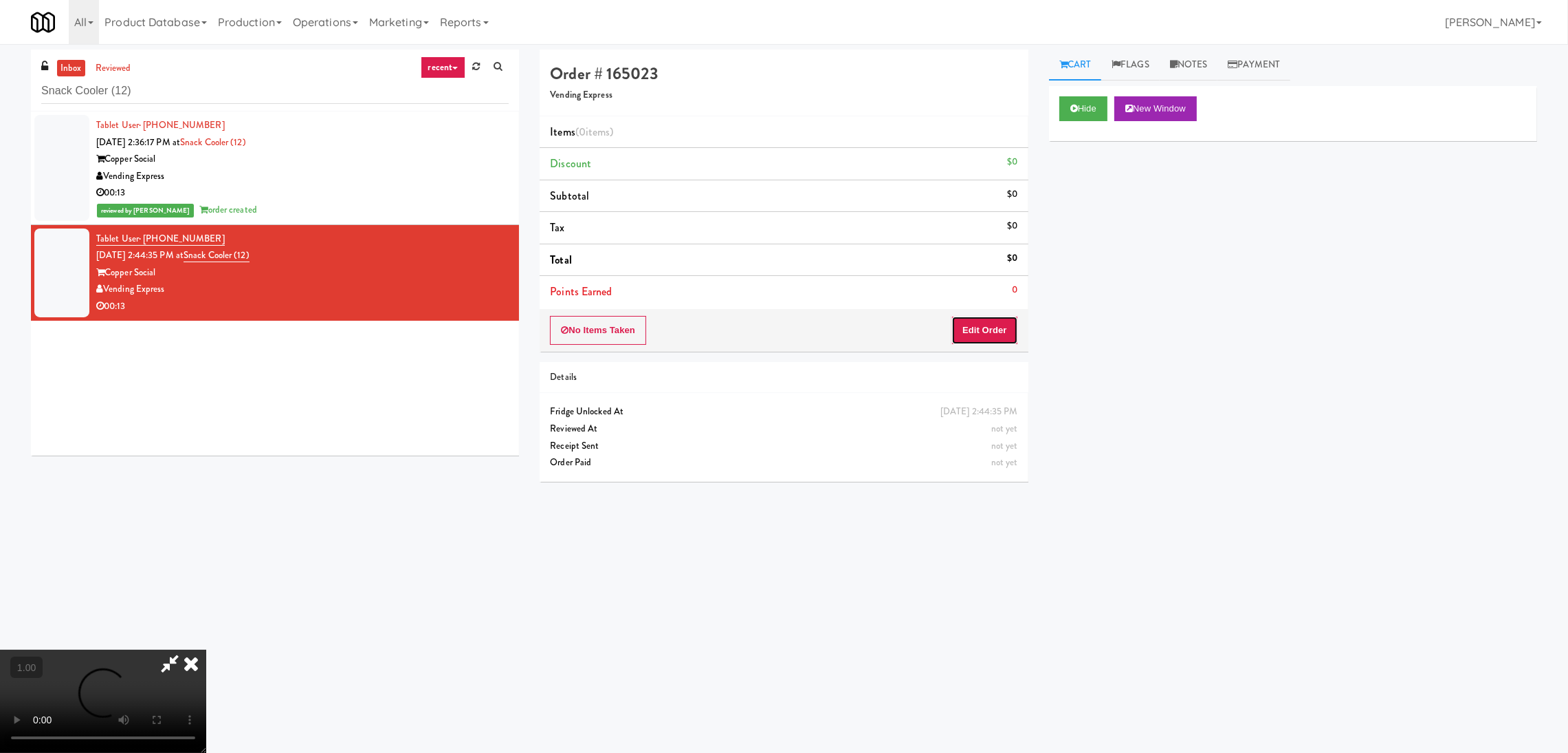
click at [981, 324] on button "Edit Order" at bounding box center [984, 330] width 67 height 29
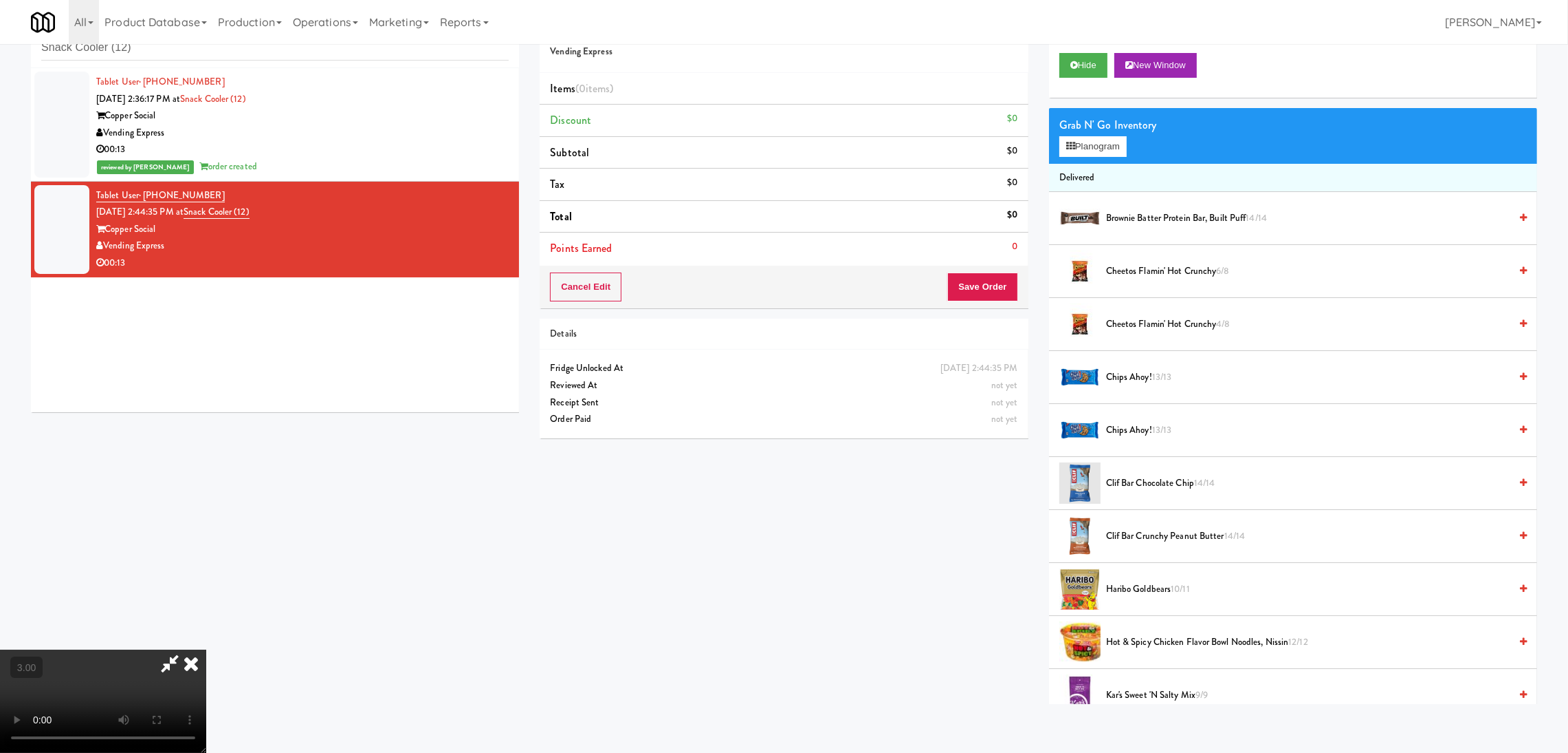
scroll to position [268, 0]
click at [206, 649] on video at bounding box center [103, 700] width 206 height 103
click at [79, 652] on video at bounding box center [103, 700] width 206 height 103
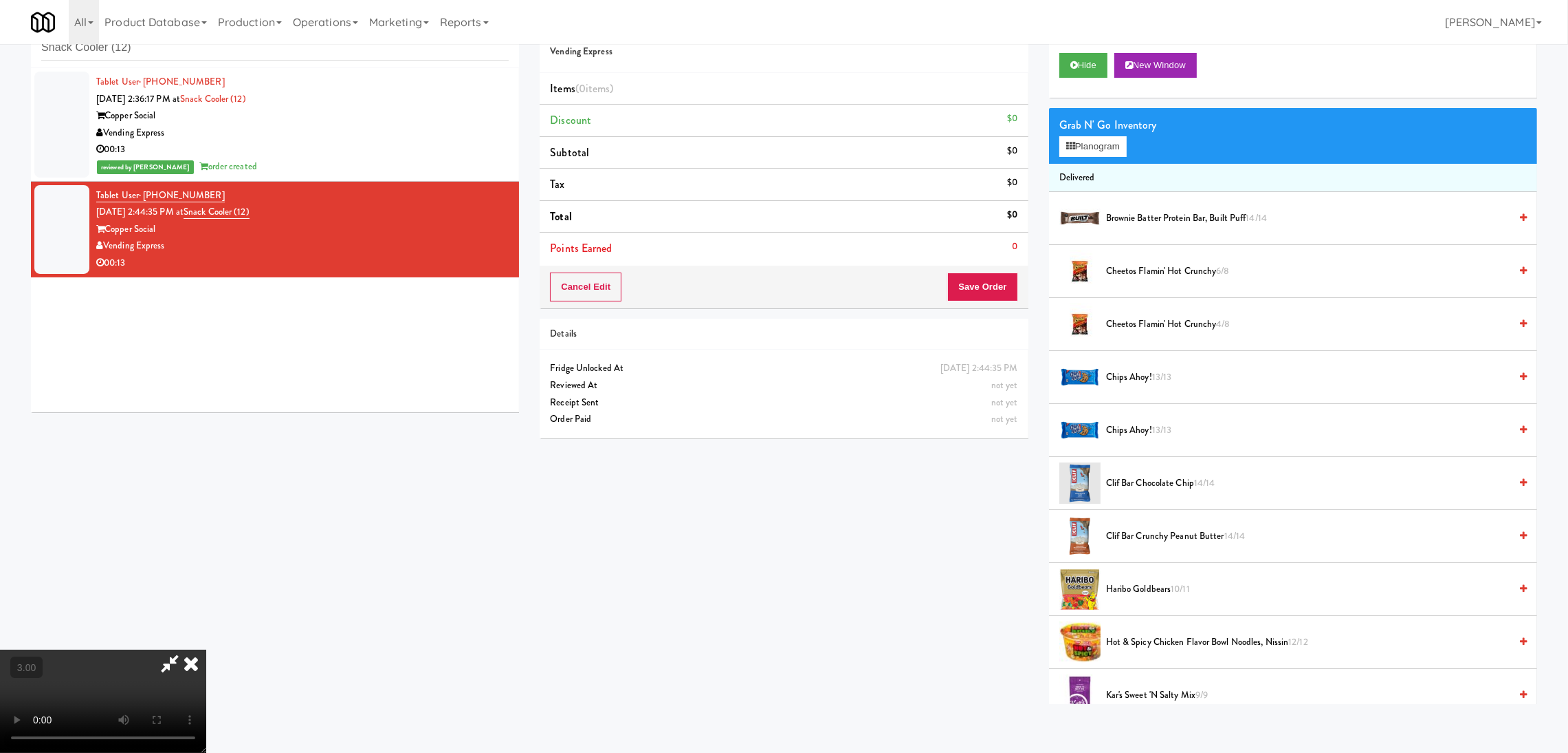
click at [1268, 593] on span "Haribo Goldbears 10/11" at bounding box center [1307, 589] width 404 height 17
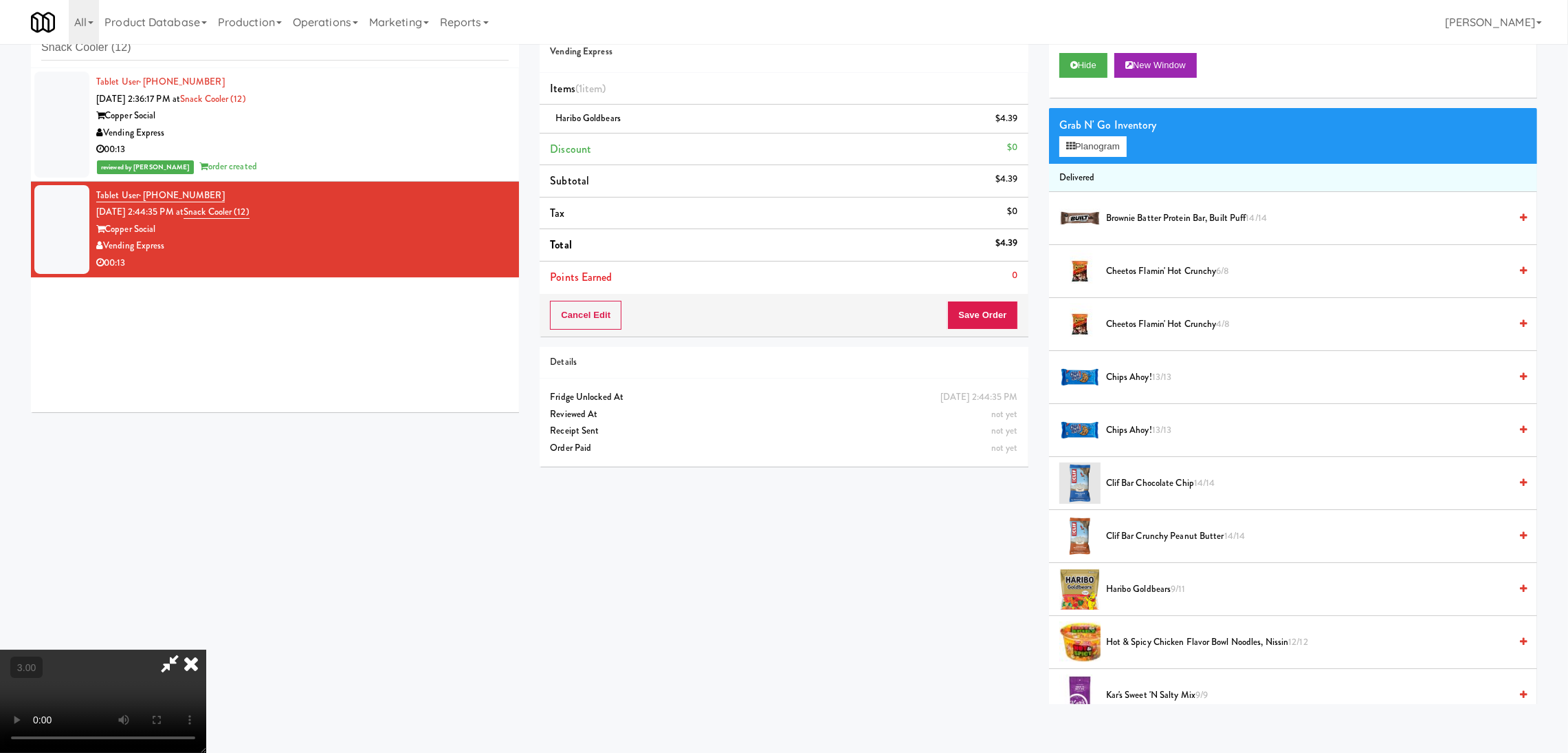
click at [967, 298] on div "Order # 165023 Vending Express Items (1 item ) Haribo Goldbears $4.39 Discount …" at bounding box center [784, 171] width 488 height 330
click at [967, 318] on button "Save Order" at bounding box center [982, 315] width 70 height 29
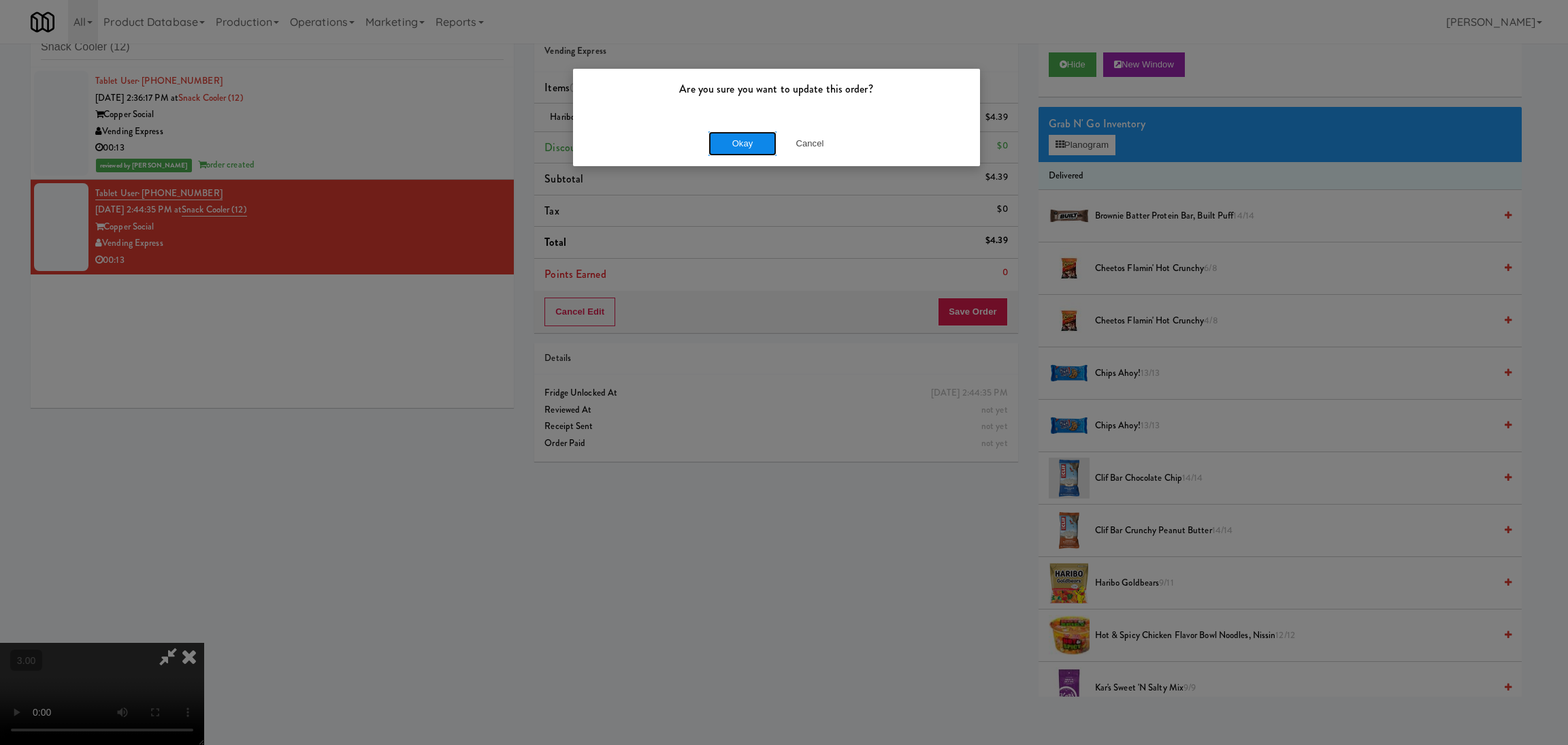
click at [744, 139] on button "Okay" at bounding box center [742, 143] width 68 height 24
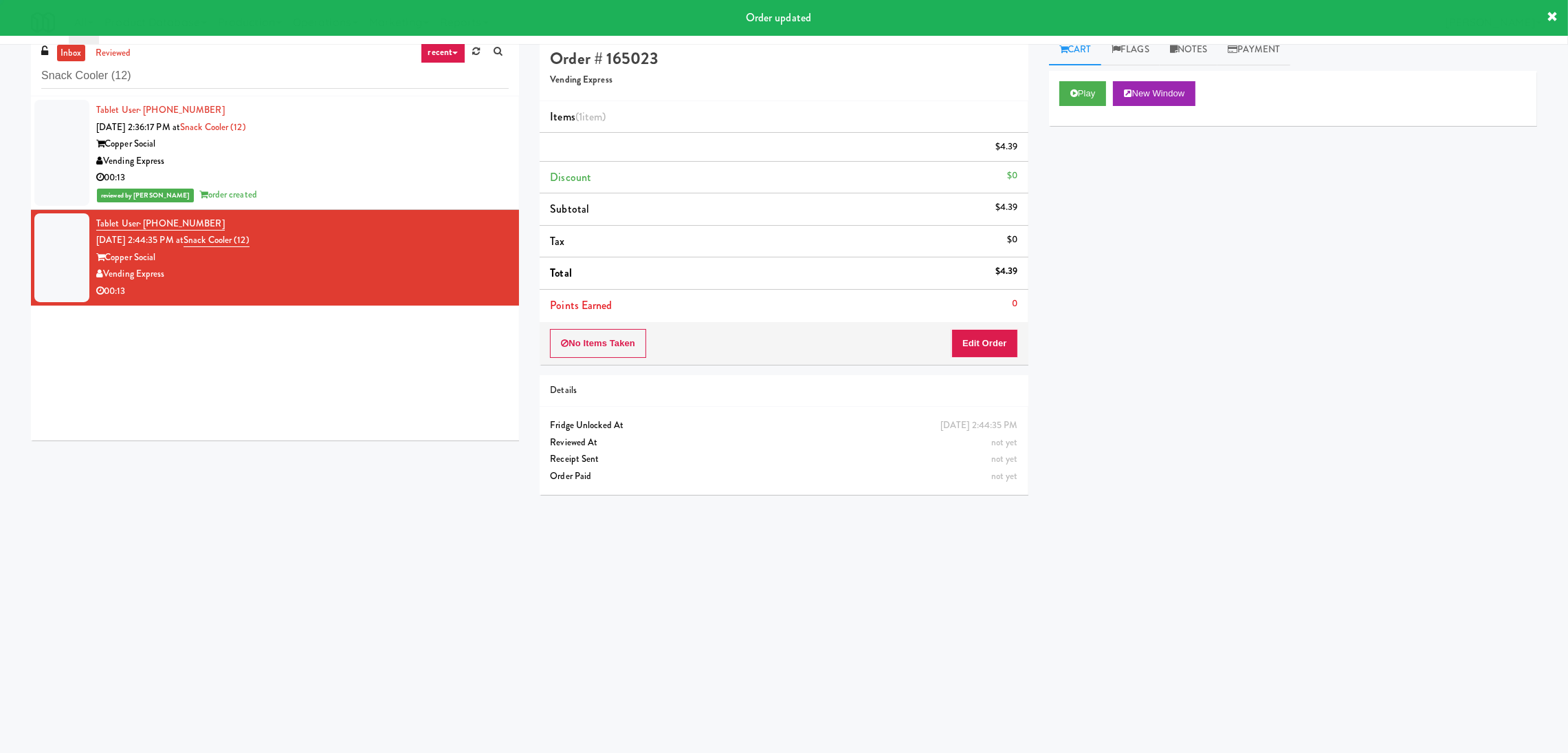
scroll to position [0, 0]
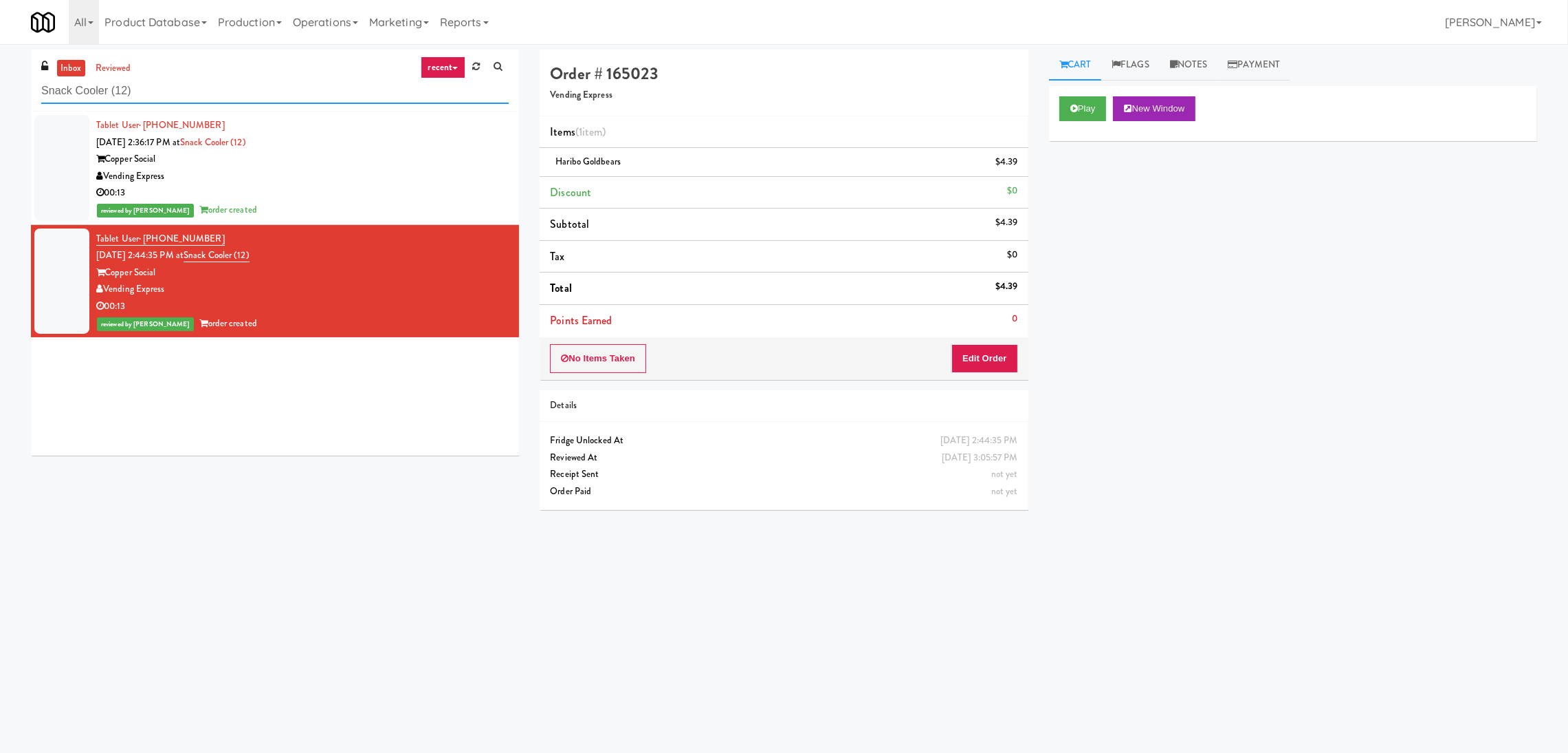
paste input "(Food, Snack & Drink) Hackensack Police Department"
drag, startPoint x: 208, startPoint y: 95, endPoint x: 0, endPoint y: 77, distance: 208.8
click at [0, 77] on div "inbox reviewed recent all unclear take inventory issue suspicious failed recent…" at bounding box center [784, 325] width 1568 height 552
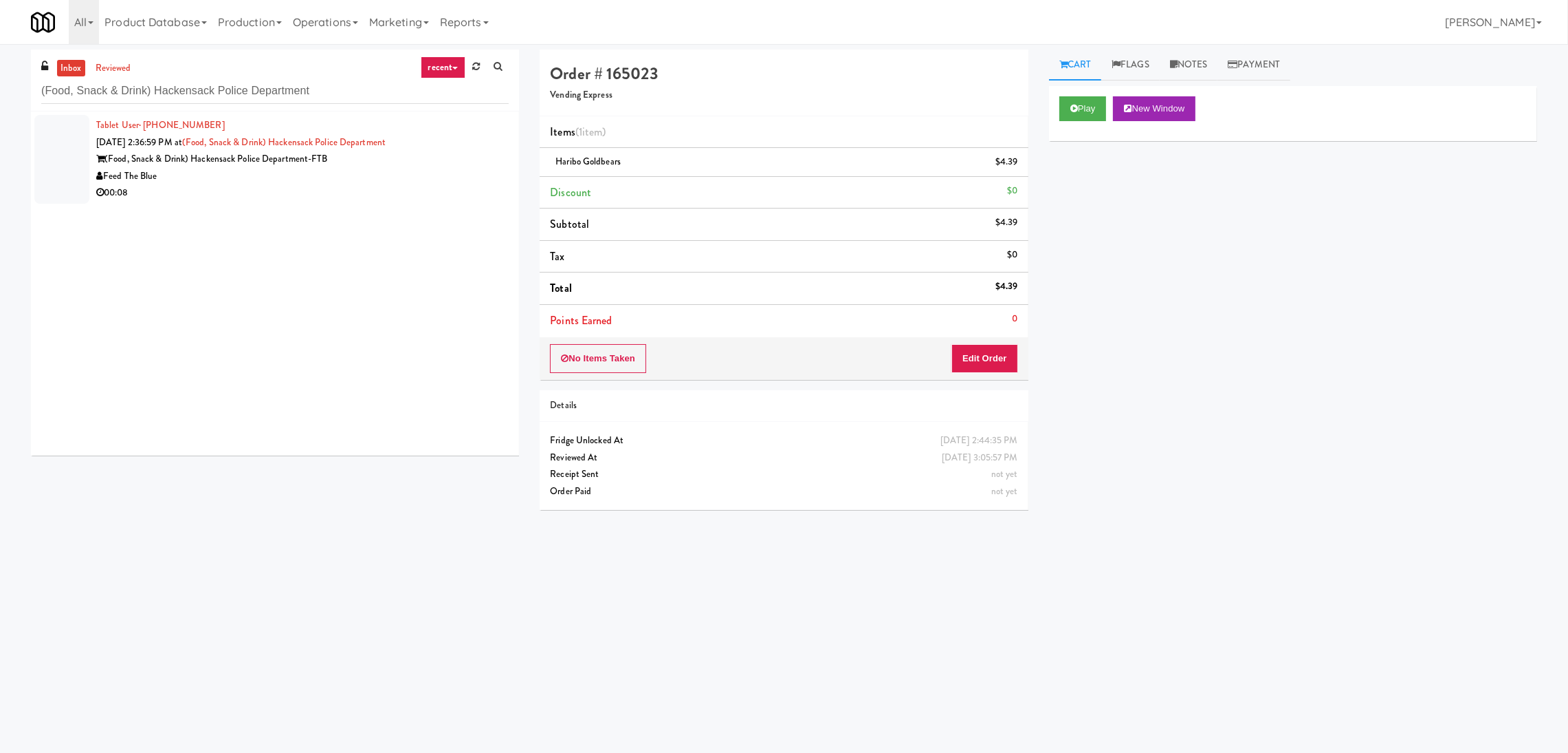
click at [436, 170] on div "Feed The Blue" at bounding box center [302, 176] width 413 height 17
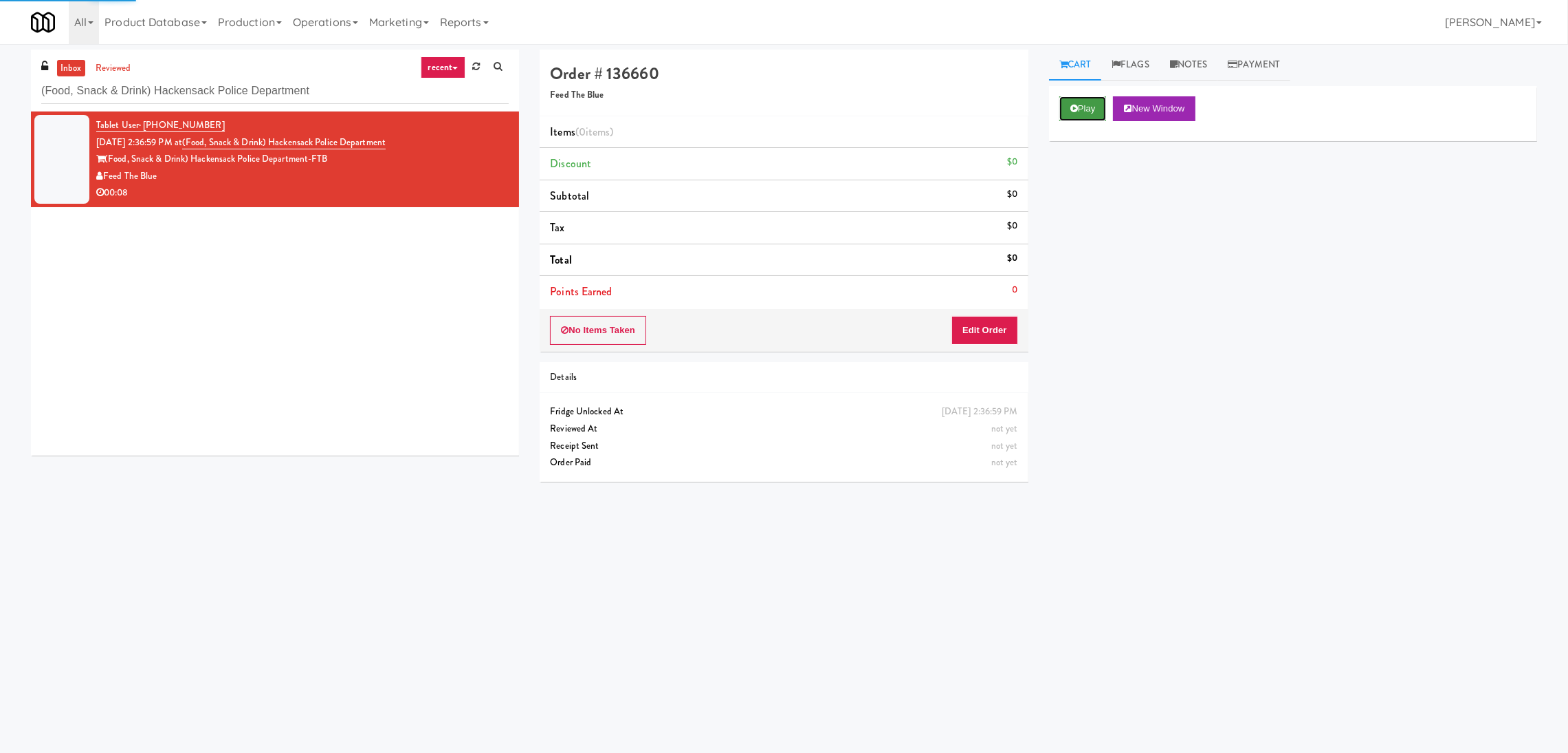
click at [1061, 108] on button "Play" at bounding box center [1083, 108] width 47 height 25
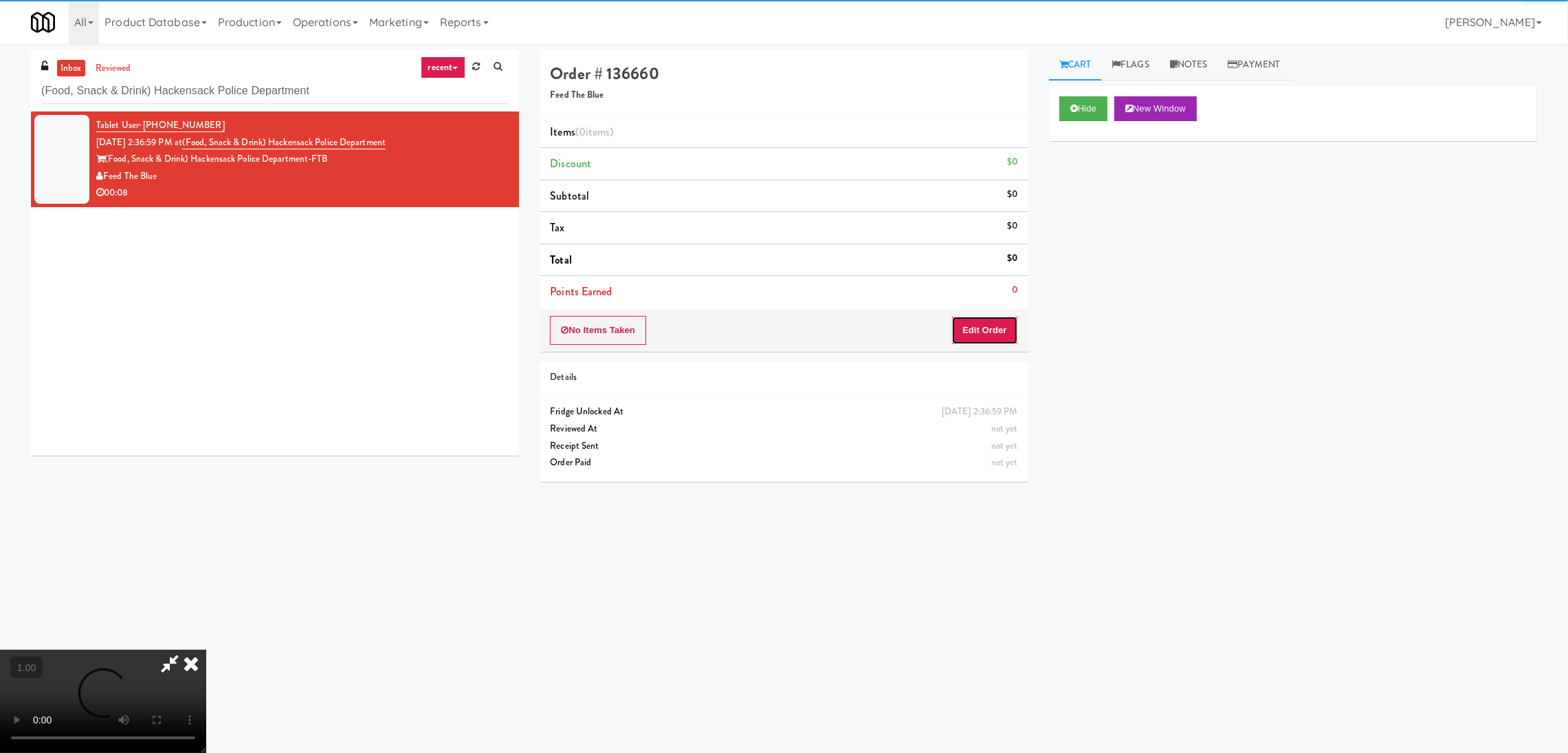
click at [979, 324] on button "Edit Order" at bounding box center [984, 330] width 67 height 29
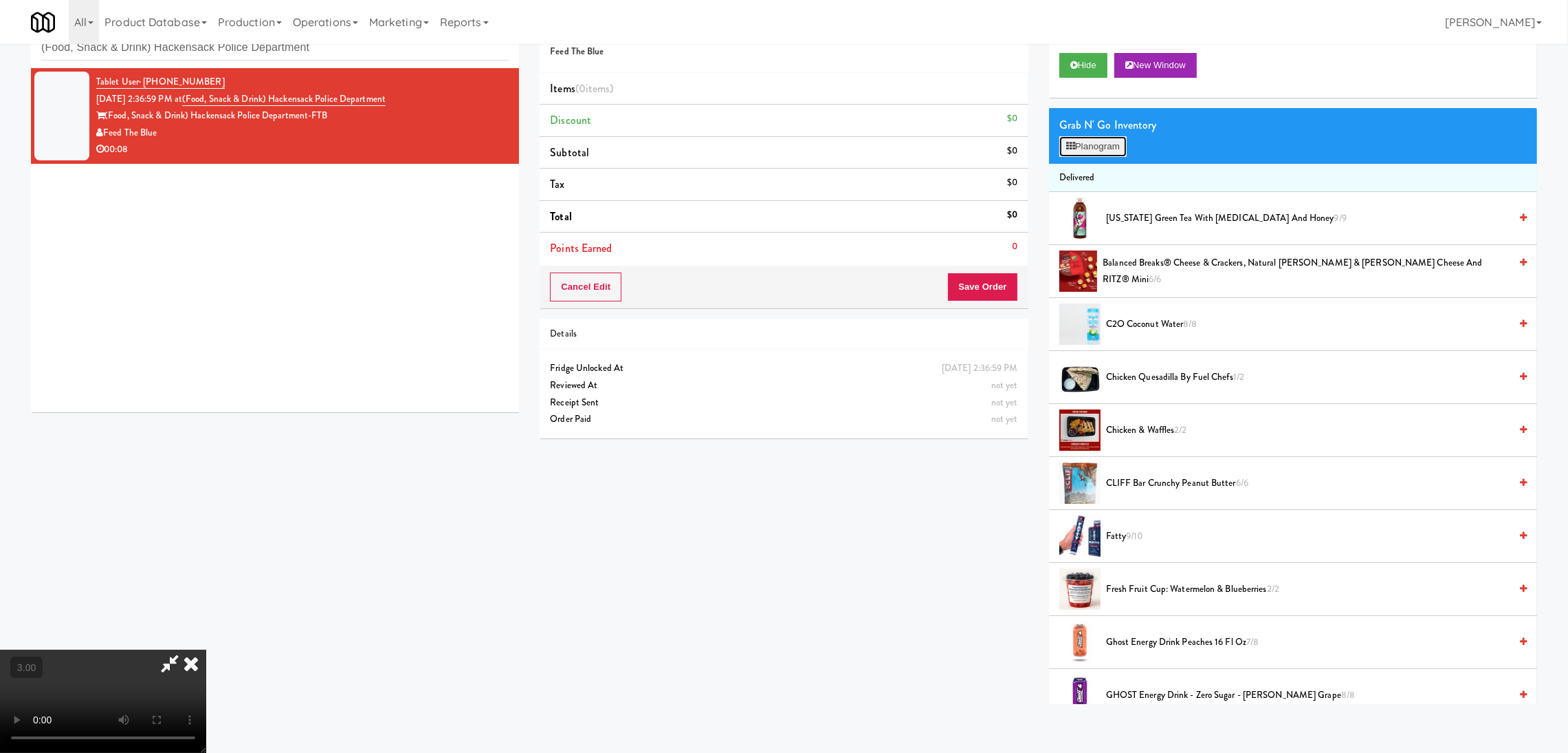
click at [1083, 147] on button "Planogram" at bounding box center [1093, 146] width 67 height 21
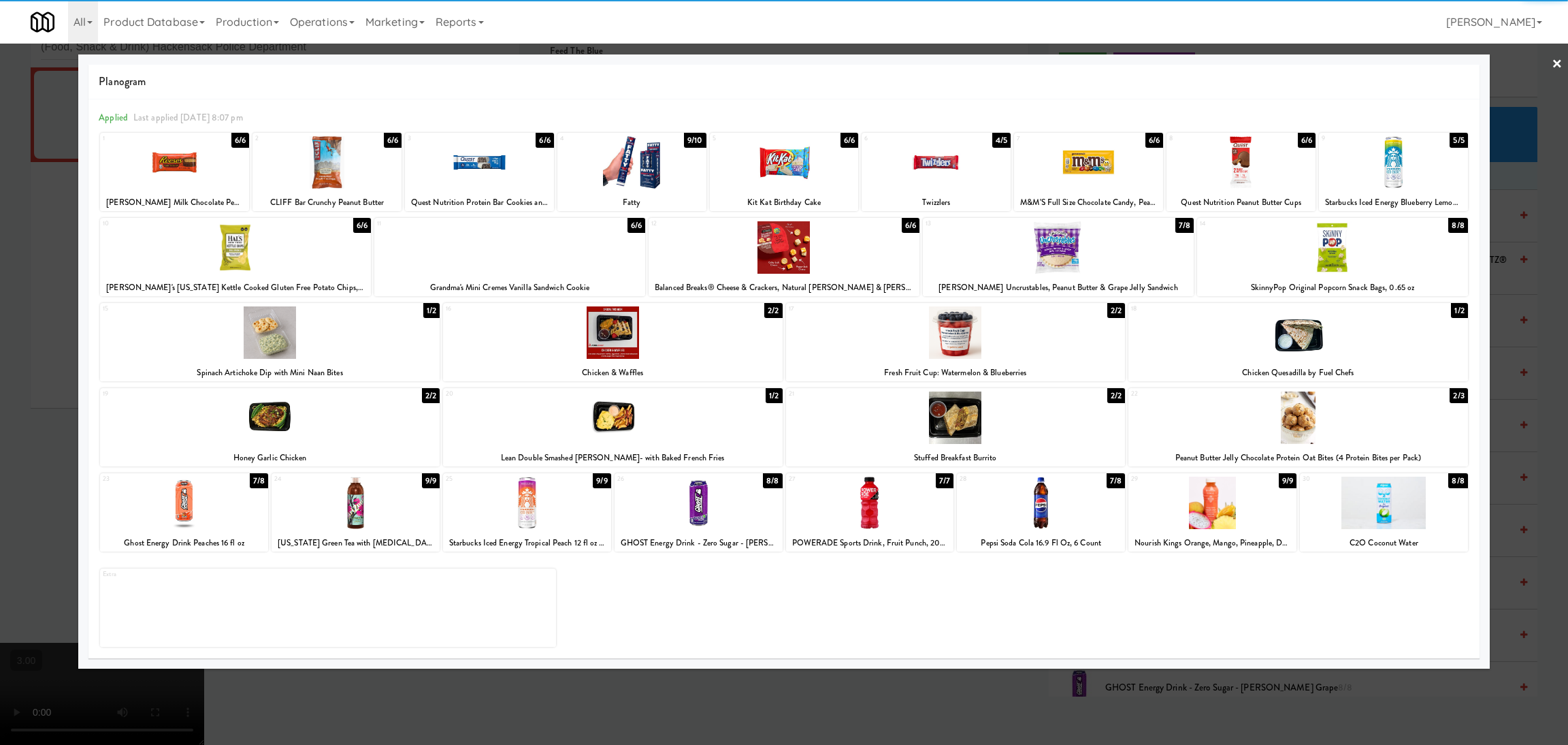
click at [1105, 151] on div at bounding box center [1087, 162] width 149 height 52
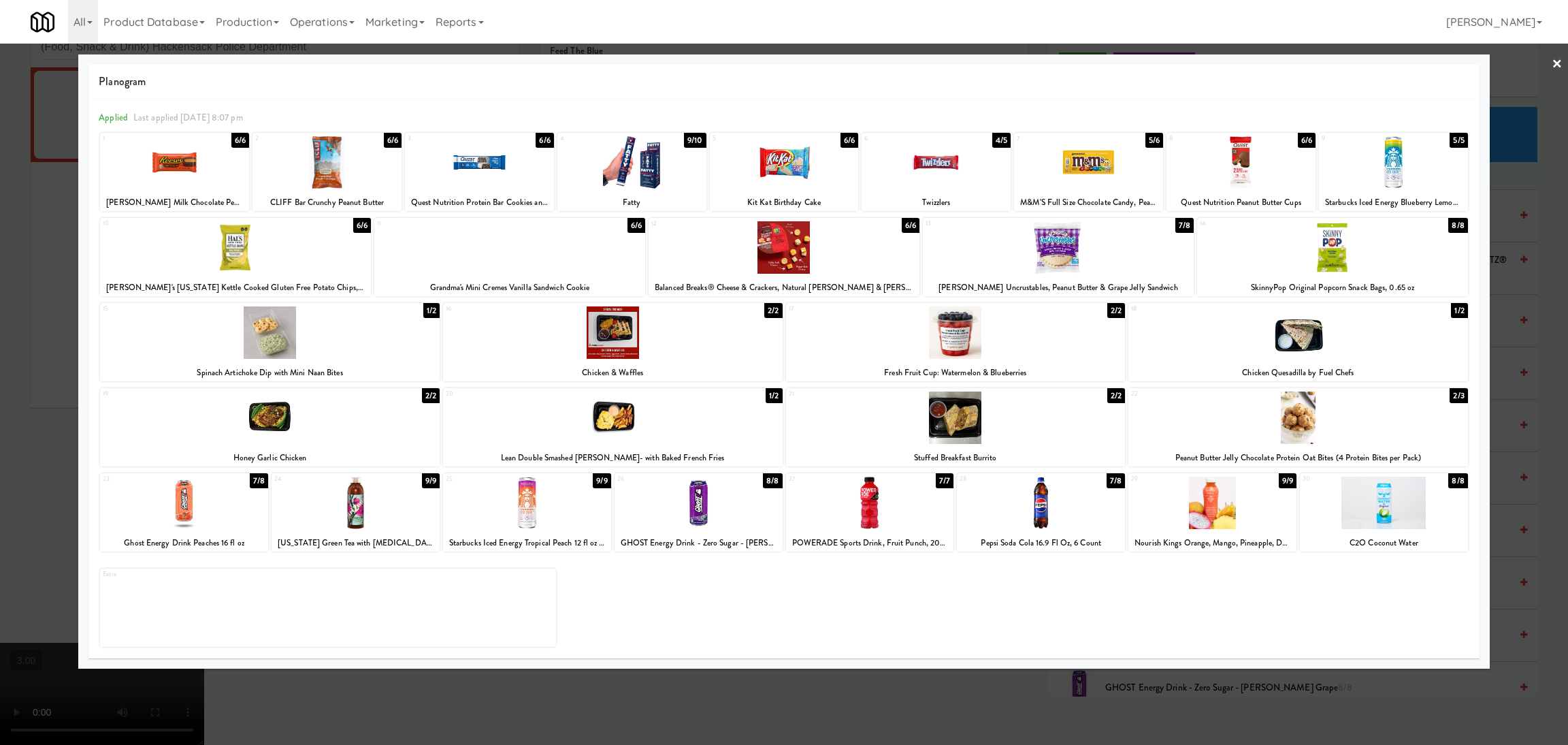
click at [282, 241] on div at bounding box center [235, 247] width 271 height 52
click at [0, 244] on div at bounding box center [784, 372] width 1568 height 745
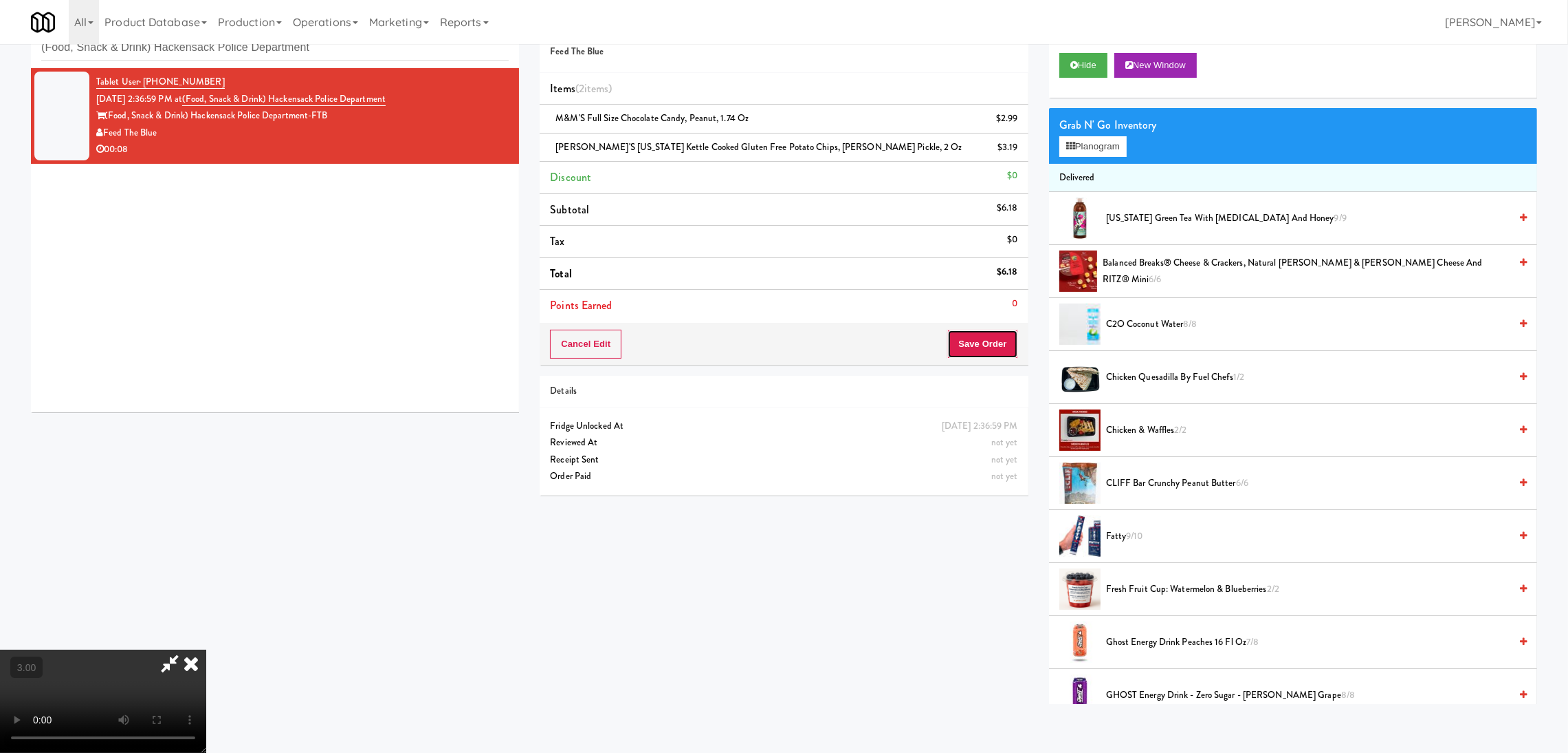
click at [1003, 356] on button "Save Order" at bounding box center [982, 344] width 70 height 29
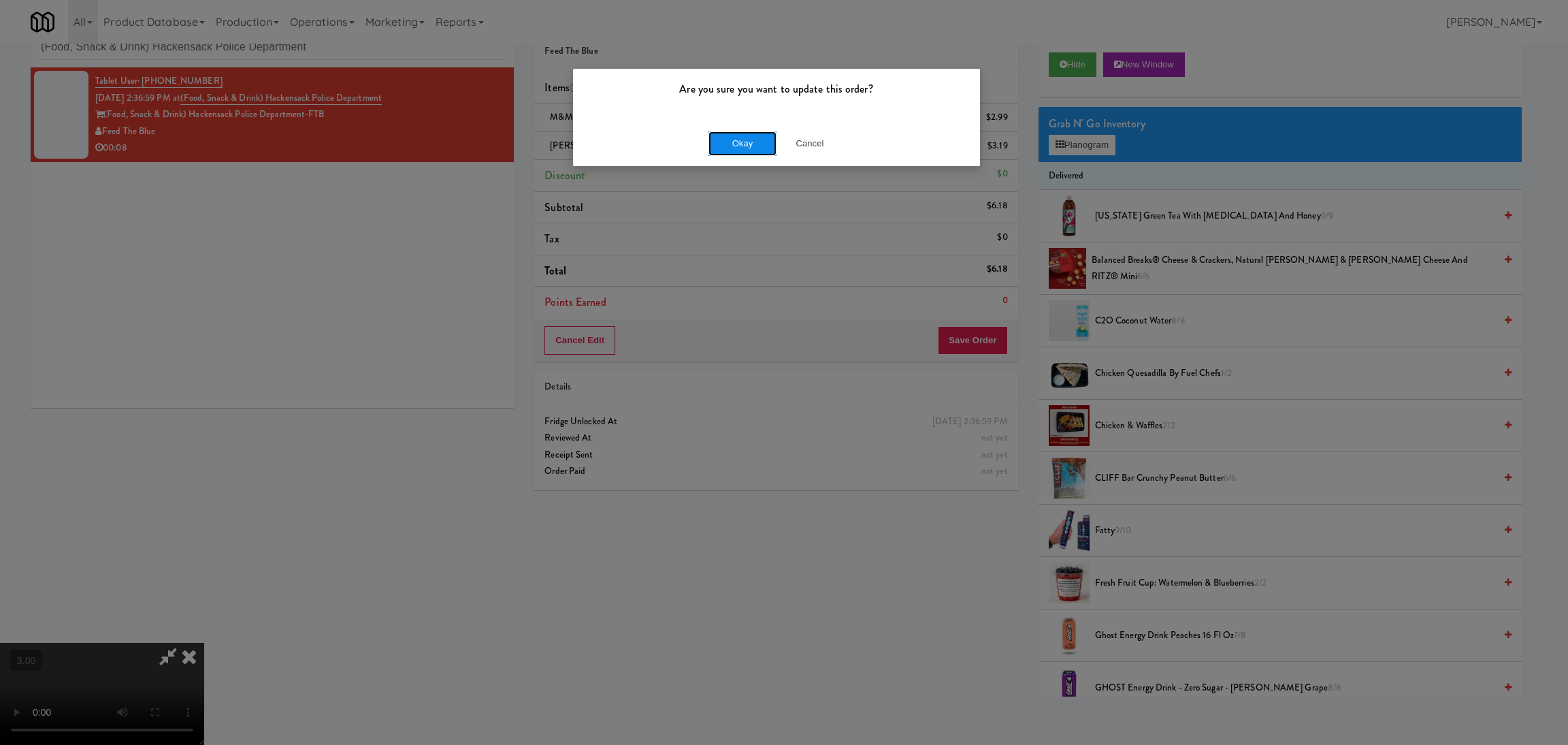
click at [729, 134] on button "Okay" at bounding box center [742, 143] width 68 height 24
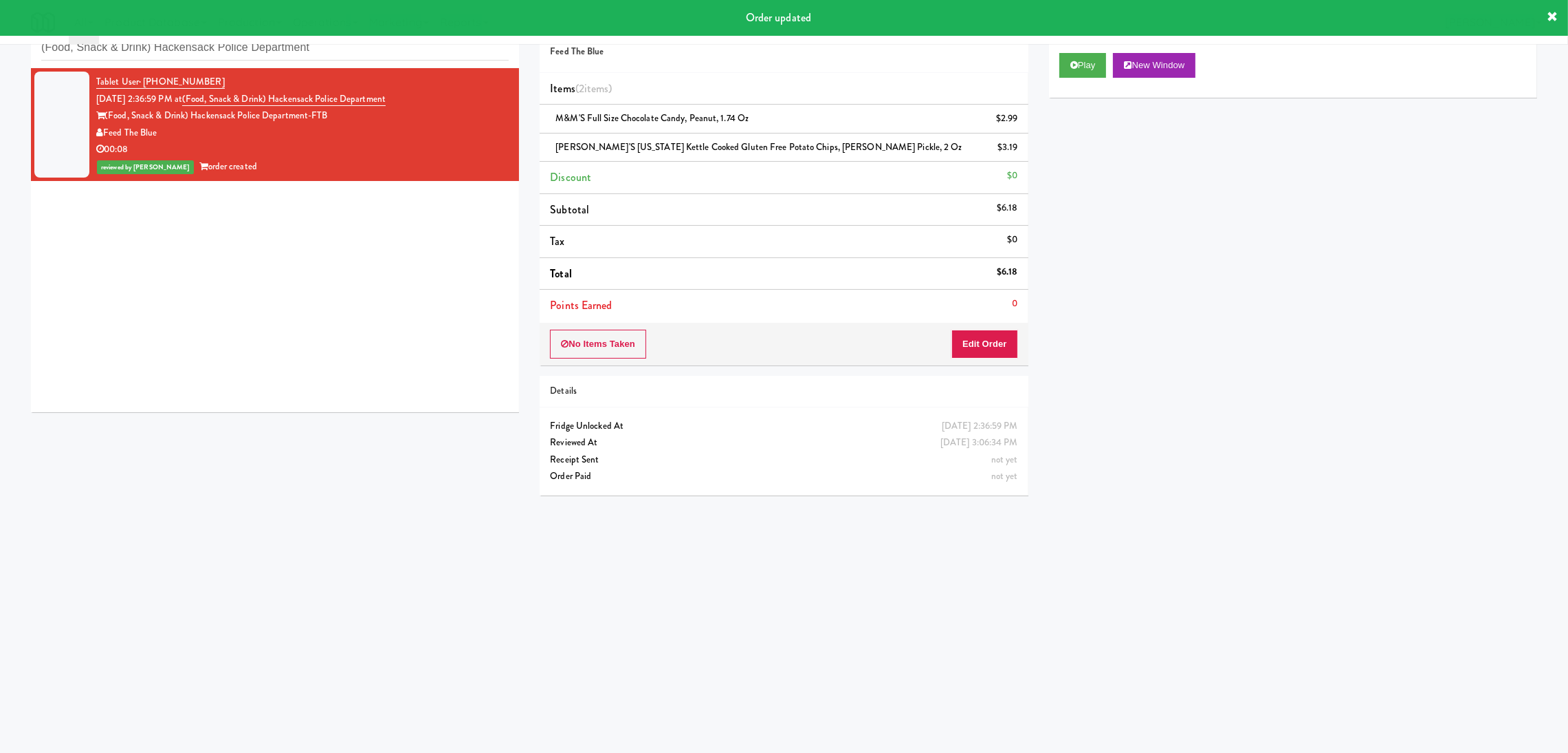
drag, startPoint x: 350, startPoint y: 41, endPoint x: 43, endPoint y: 45, distance: 307.0
click at [43, 45] on body "Order updated Are you sure you want to update this order? Okay Cancel Okay Are …" at bounding box center [784, 377] width 1568 height 753
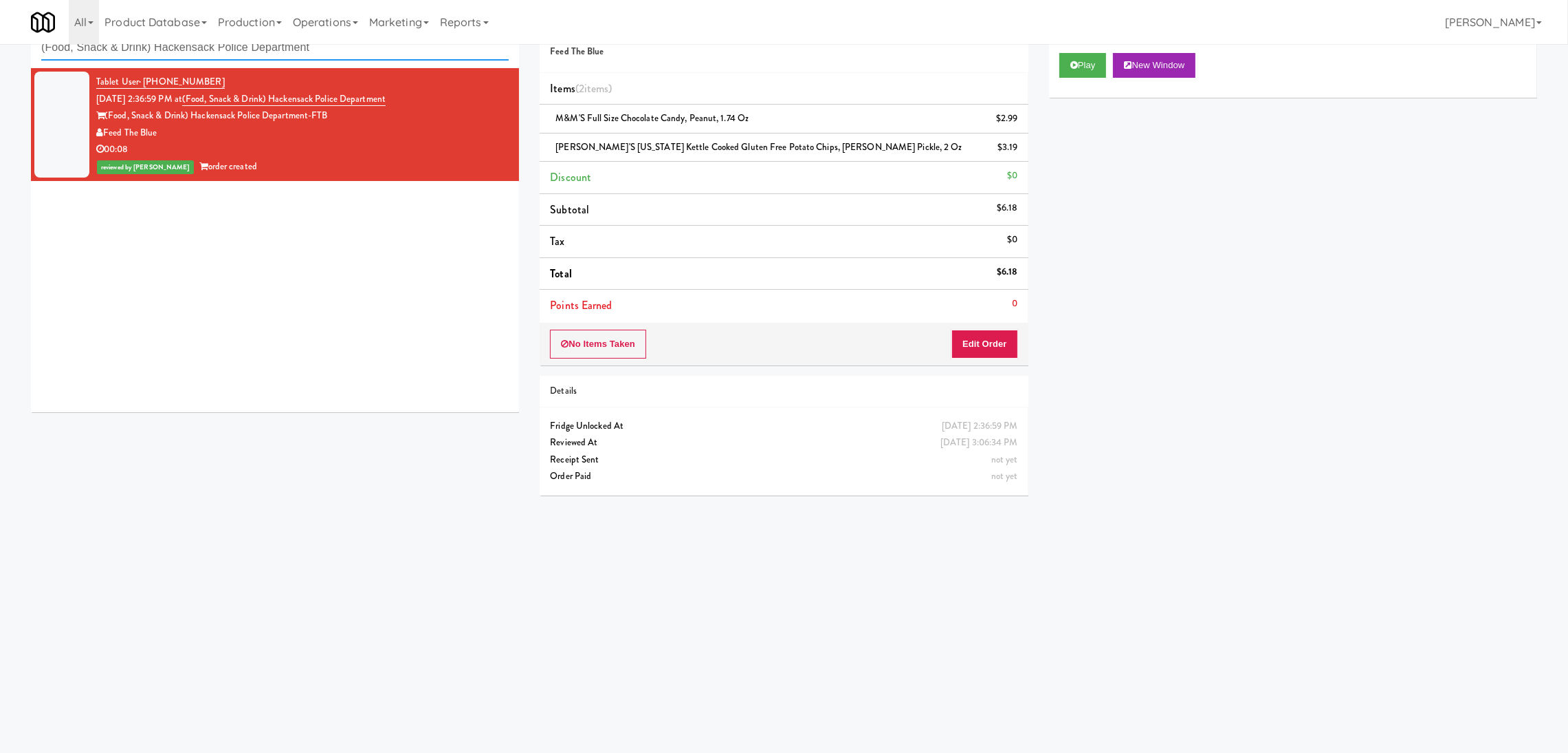
paste input "Element25 - Fridge"
drag, startPoint x: 328, startPoint y: 54, endPoint x: 0, endPoint y: 54, distance: 328.0
click at [0, 54] on div "inbox reviewed recent all unclear take inventory issue suspicious failed recent…" at bounding box center [784, 283] width 1568 height 552
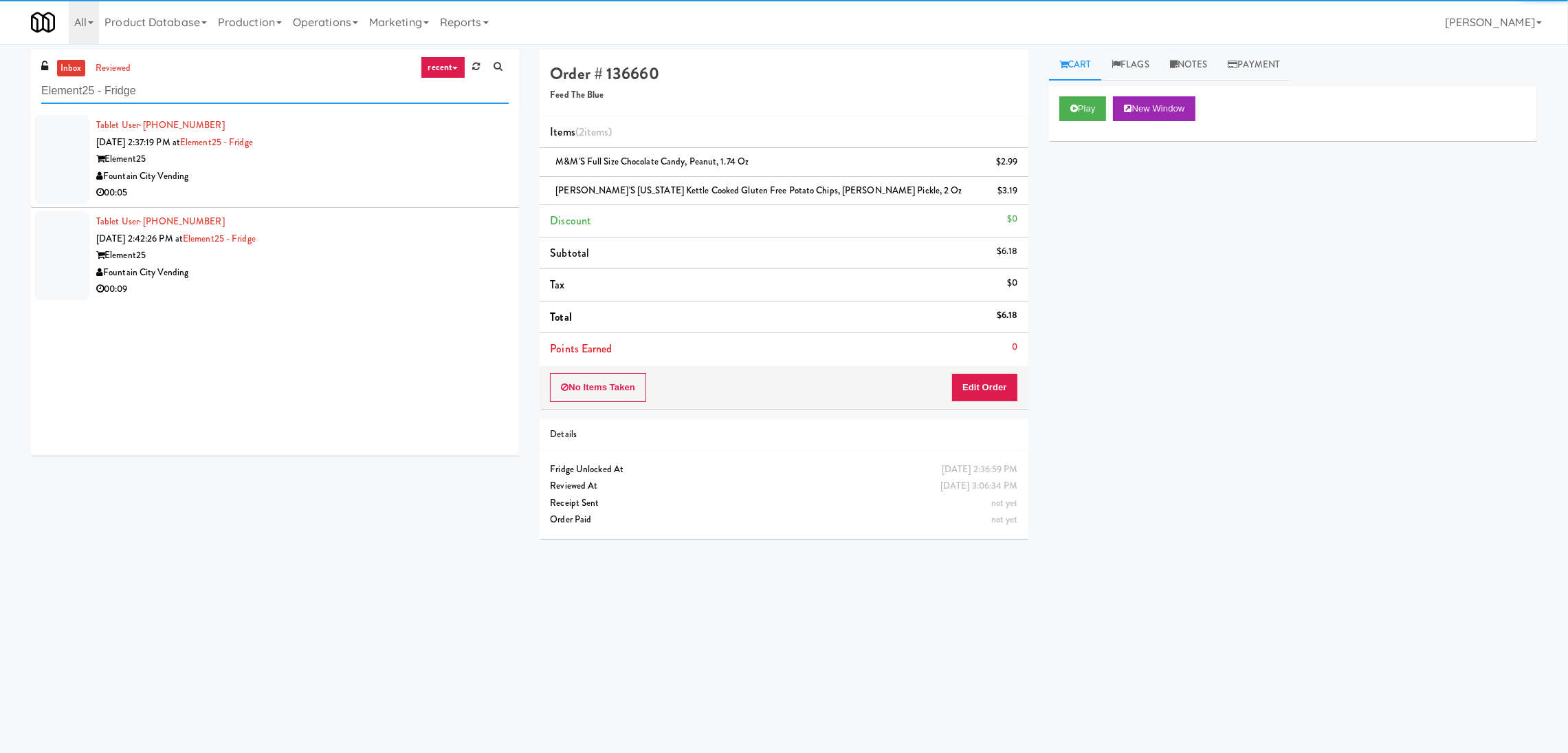
type input "Element25 - Fridge"
click at [430, 161] on div "Element25" at bounding box center [302, 159] width 413 height 17
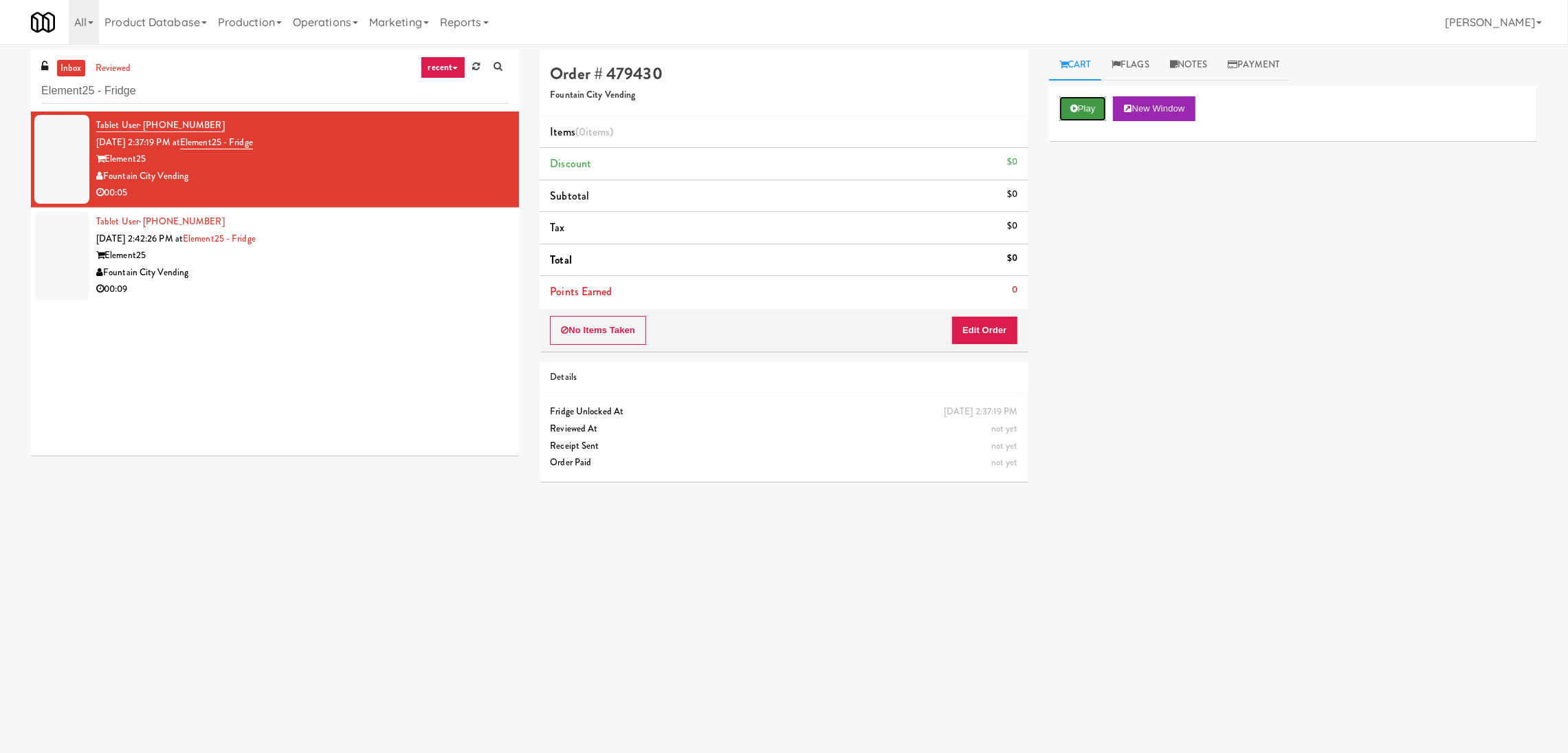
click at [1065, 105] on button "Play" at bounding box center [1083, 108] width 47 height 25
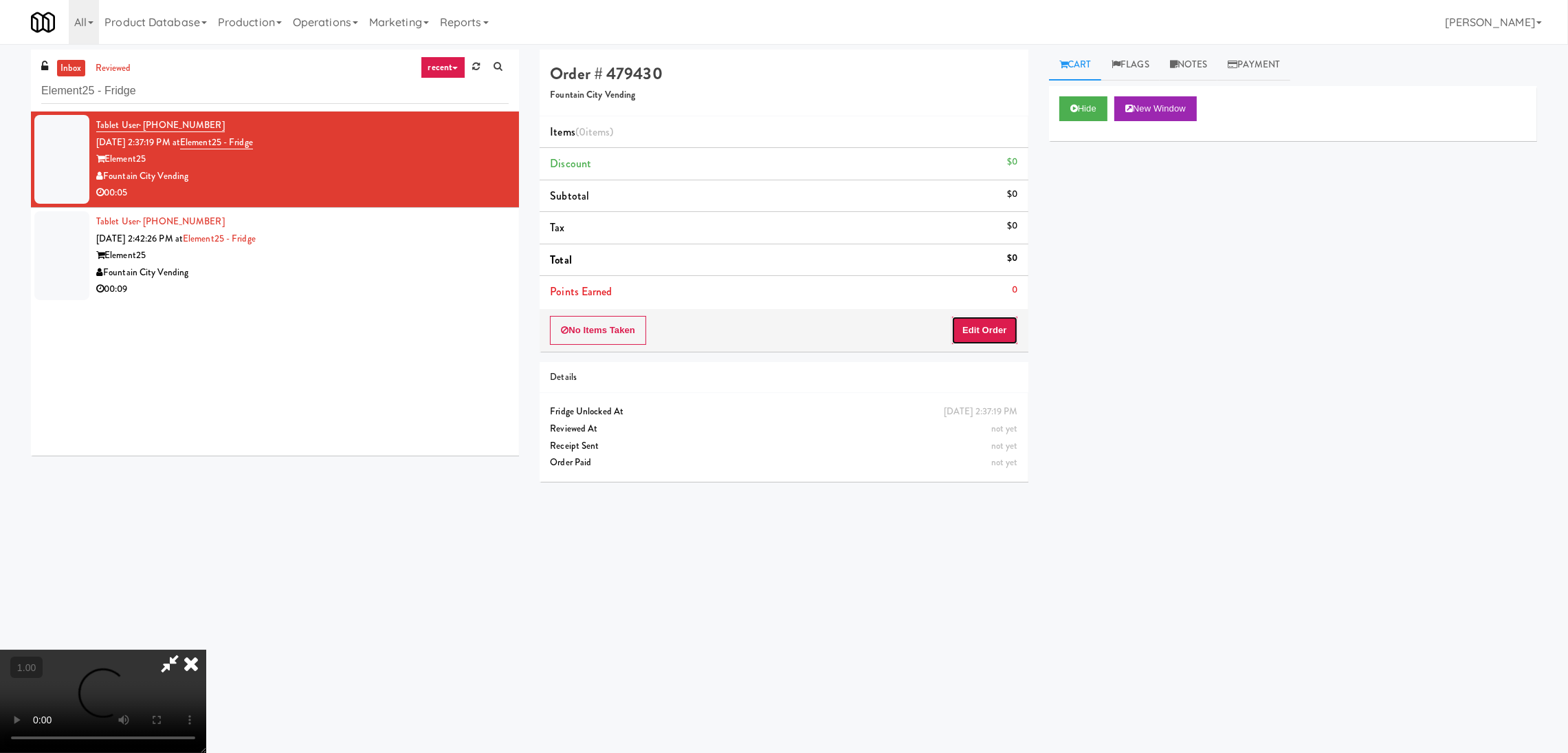
click at [972, 324] on button "Edit Order" at bounding box center [984, 330] width 67 height 29
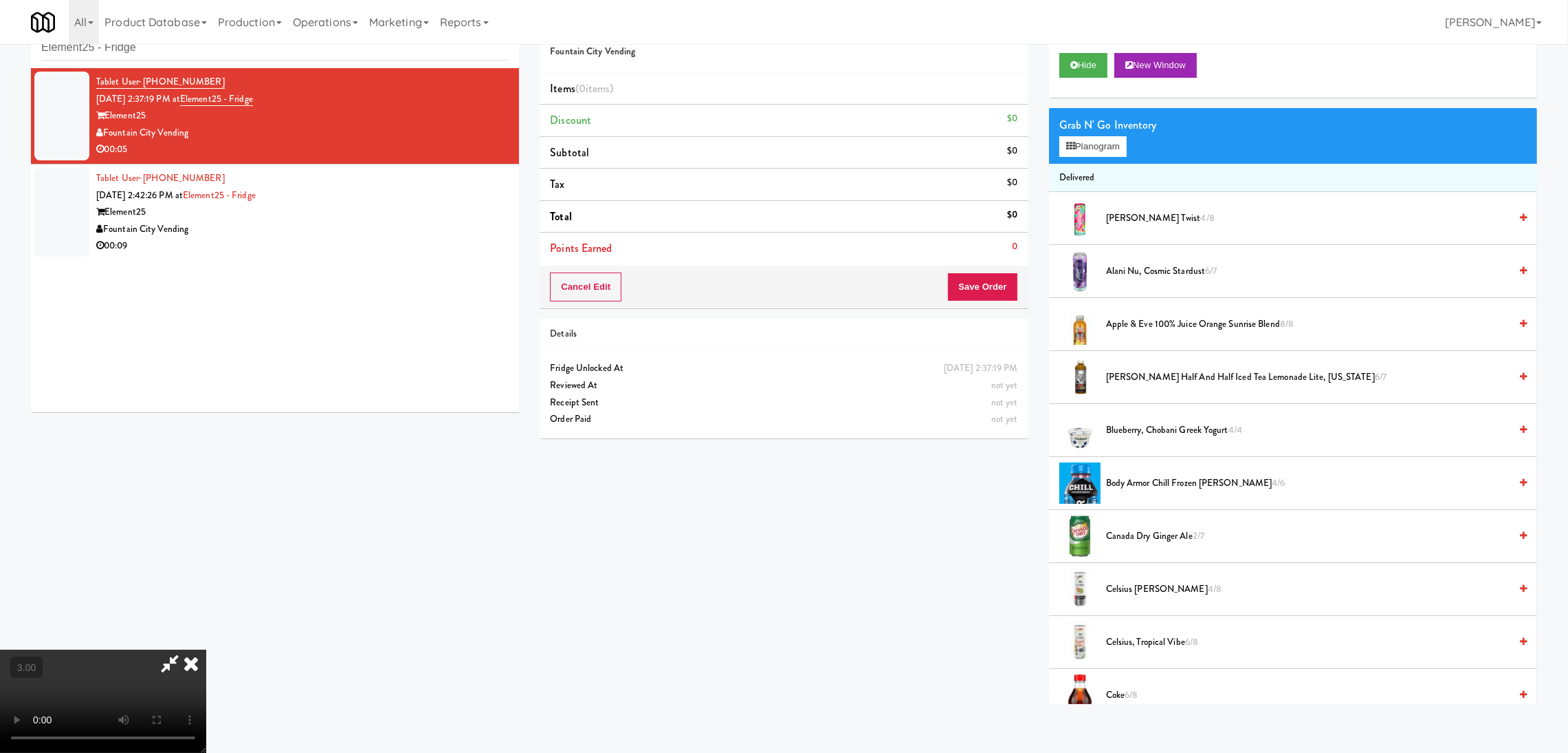
scroll to position [268, 0]
click at [206, 649] on video at bounding box center [103, 700] width 206 height 103
click at [1095, 156] on div "Grab N' Go Inventory Planogram" at bounding box center [1294, 135] width 488 height 56
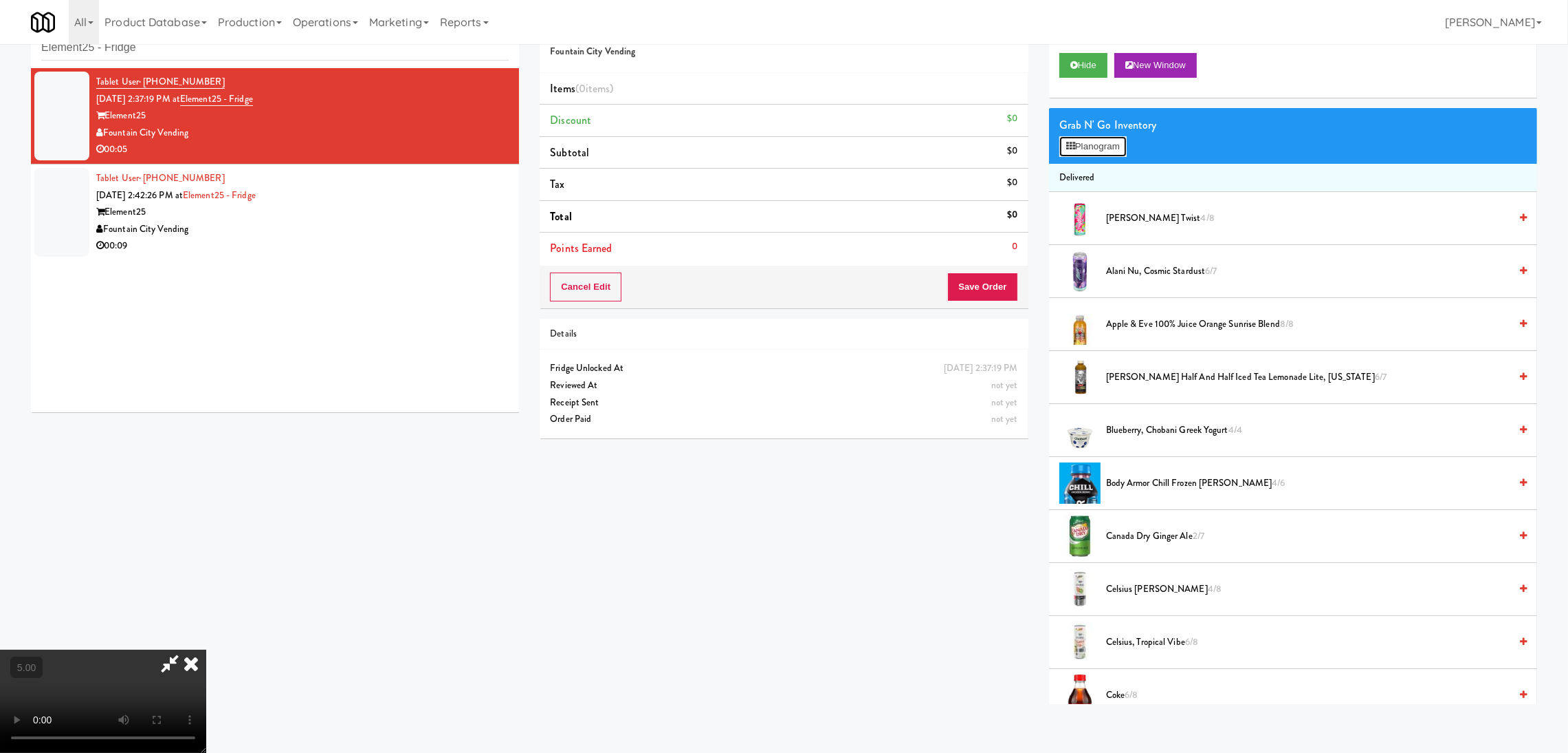
click at [1090, 144] on button "Planogram" at bounding box center [1093, 146] width 67 height 21
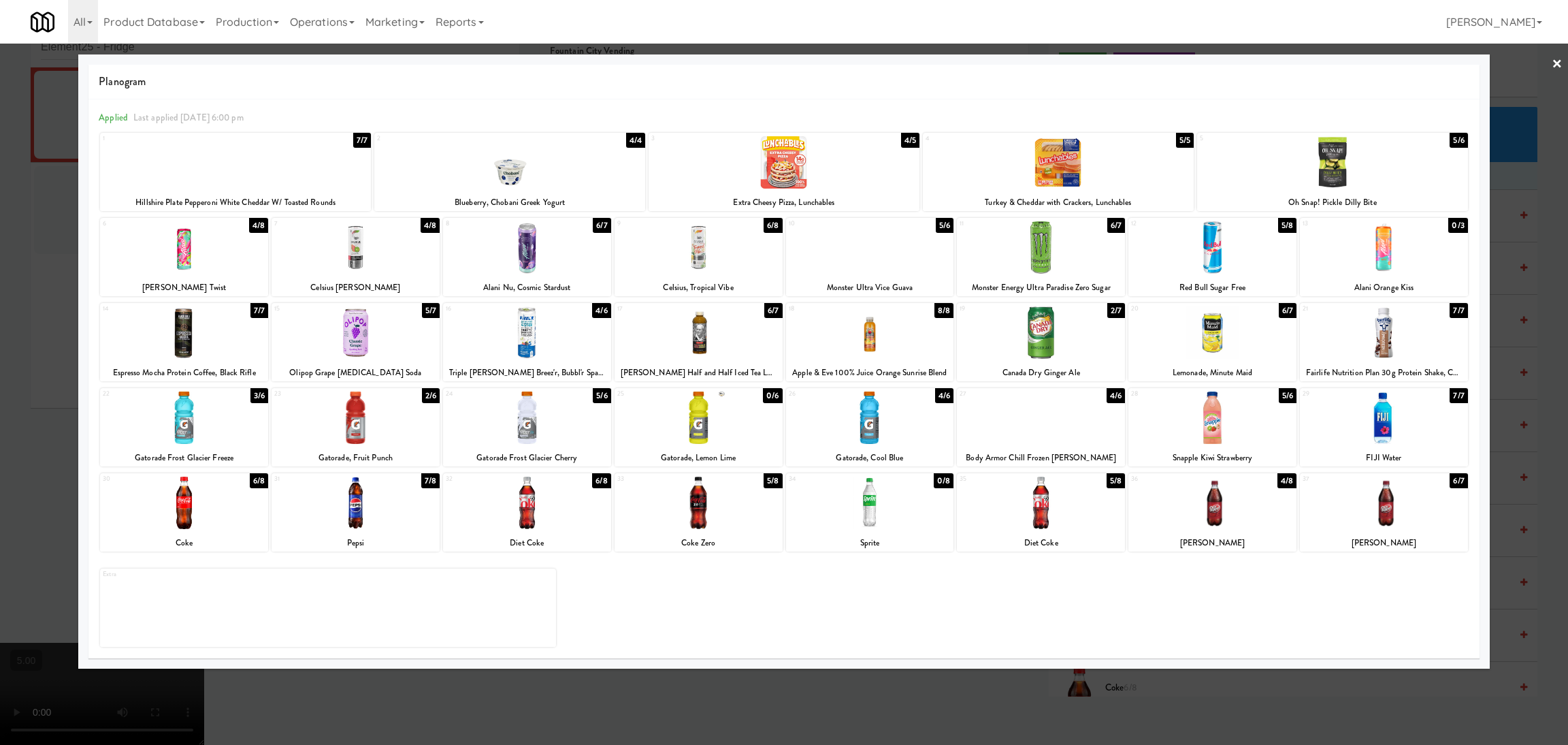
click at [1238, 510] on div at bounding box center [1212, 502] width 168 height 52
click at [1194, 666] on div "Planogram Applied Last applied [DATE] 6:00 pm 1 7/7 Hillshire Plate Pepperoni W…" at bounding box center [784, 361] width 1411 height 614
click at [1052, 713] on div at bounding box center [784, 372] width 1568 height 745
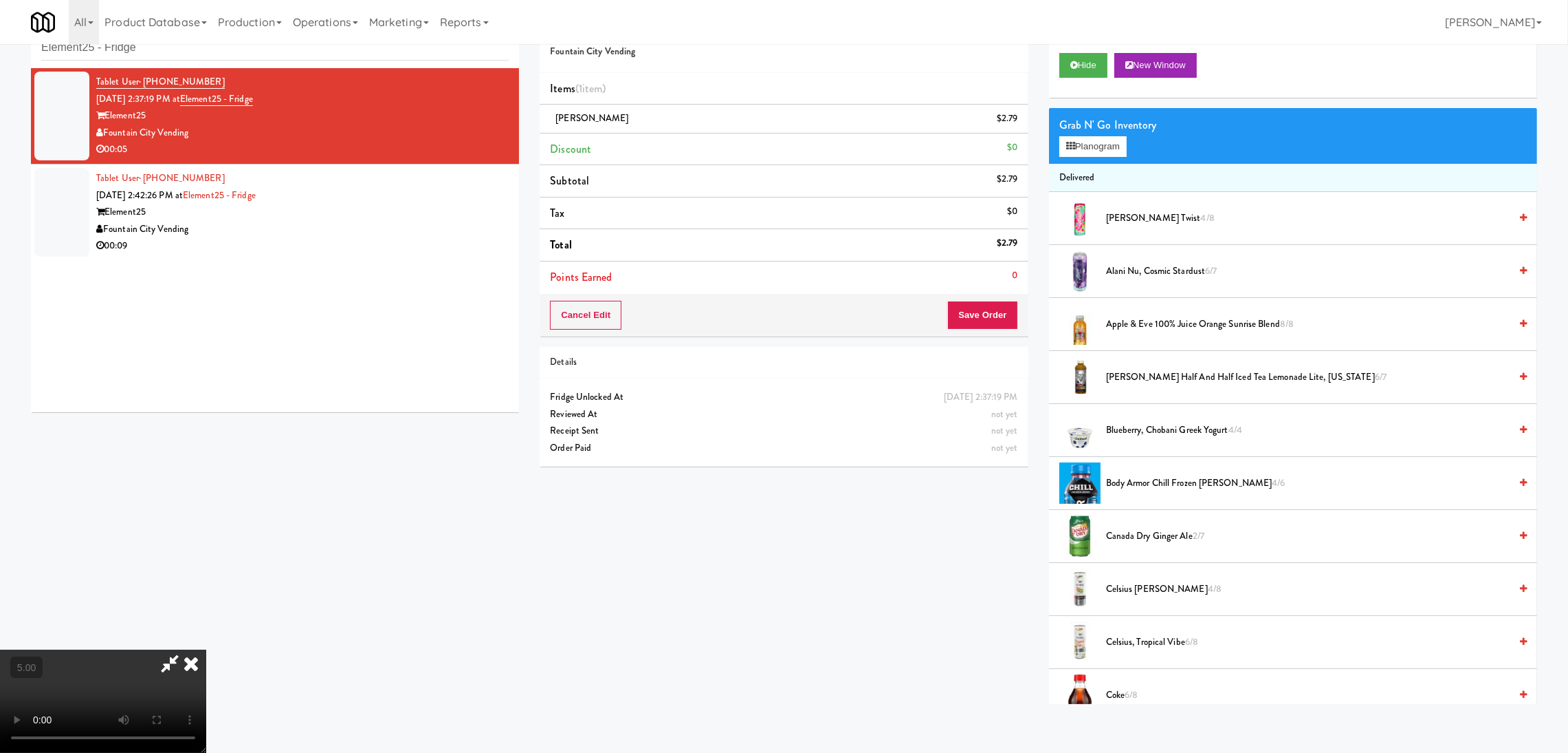
click at [1028, 685] on div "Order # 479430 Fountain City Vending Items (1 item ) [PERSON_NAME] $2.79 Discou…" at bounding box center [1039, 355] width 1019 height 697
click at [967, 315] on button "Save Order" at bounding box center [982, 315] width 70 height 29
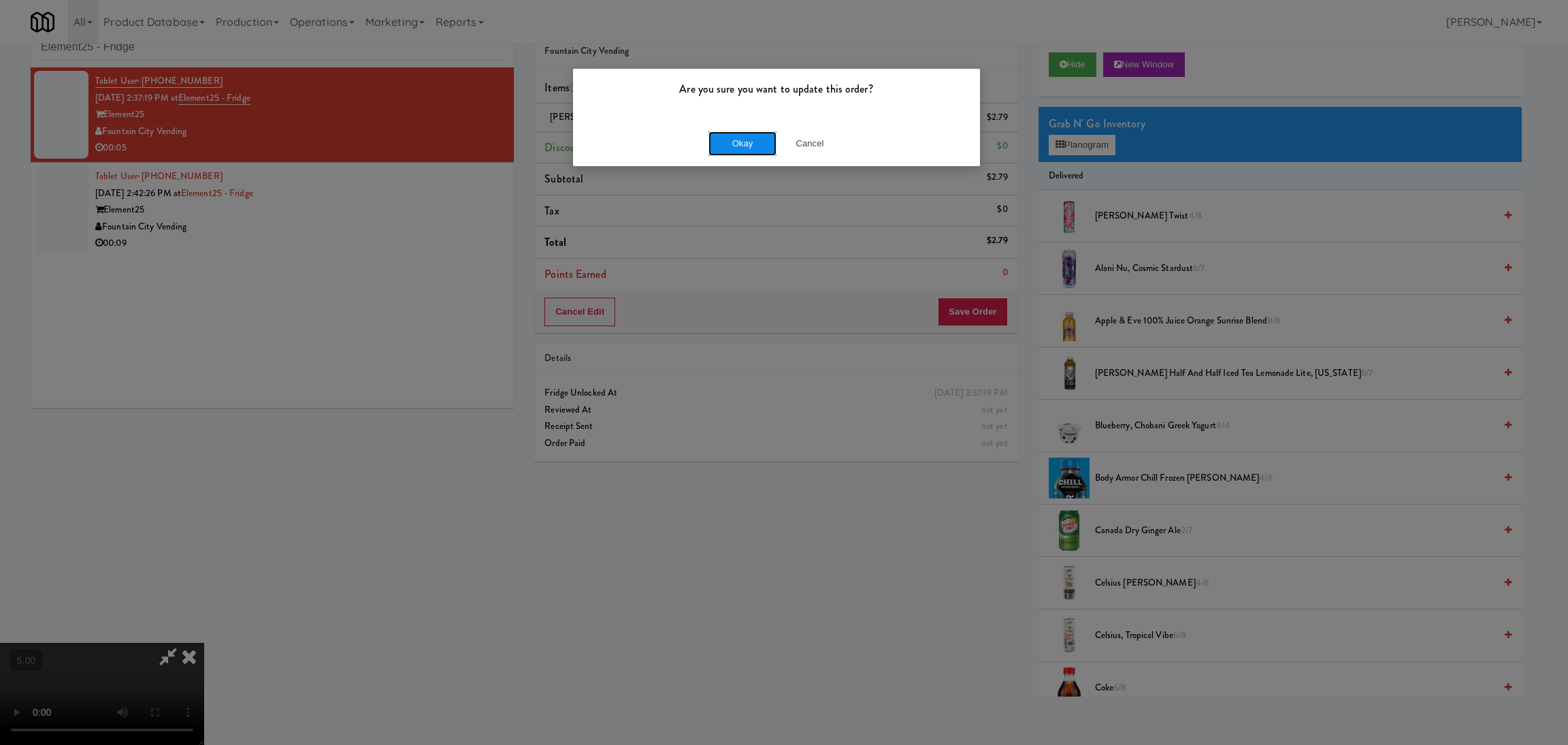
click at [715, 147] on button "Okay" at bounding box center [742, 143] width 68 height 24
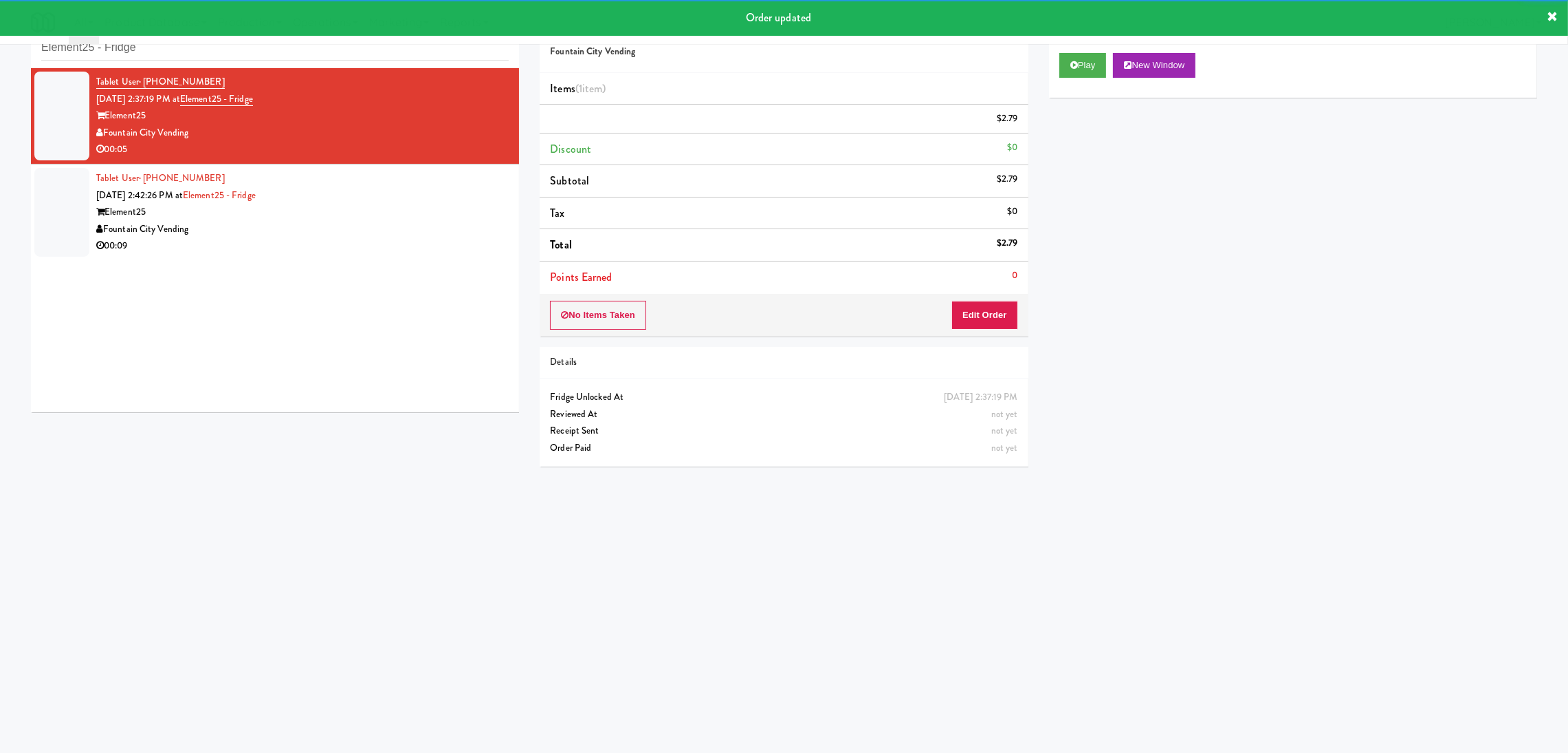
click at [356, 245] on div "00:09" at bounding box center [302, 245] width 413 height 17
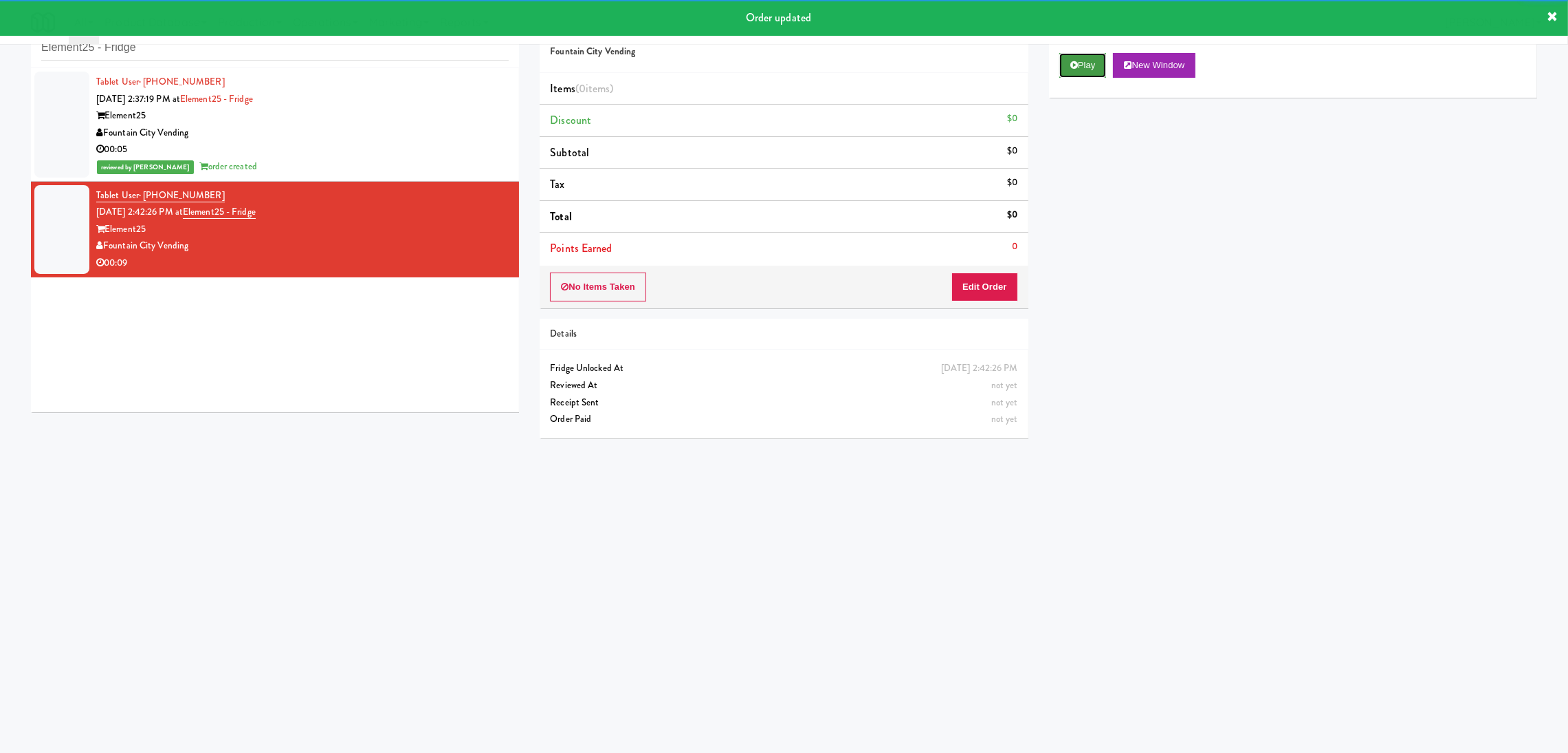
click at [1096, 63] on button "Play" at bounding box center [1083, 65] width 47 height 25
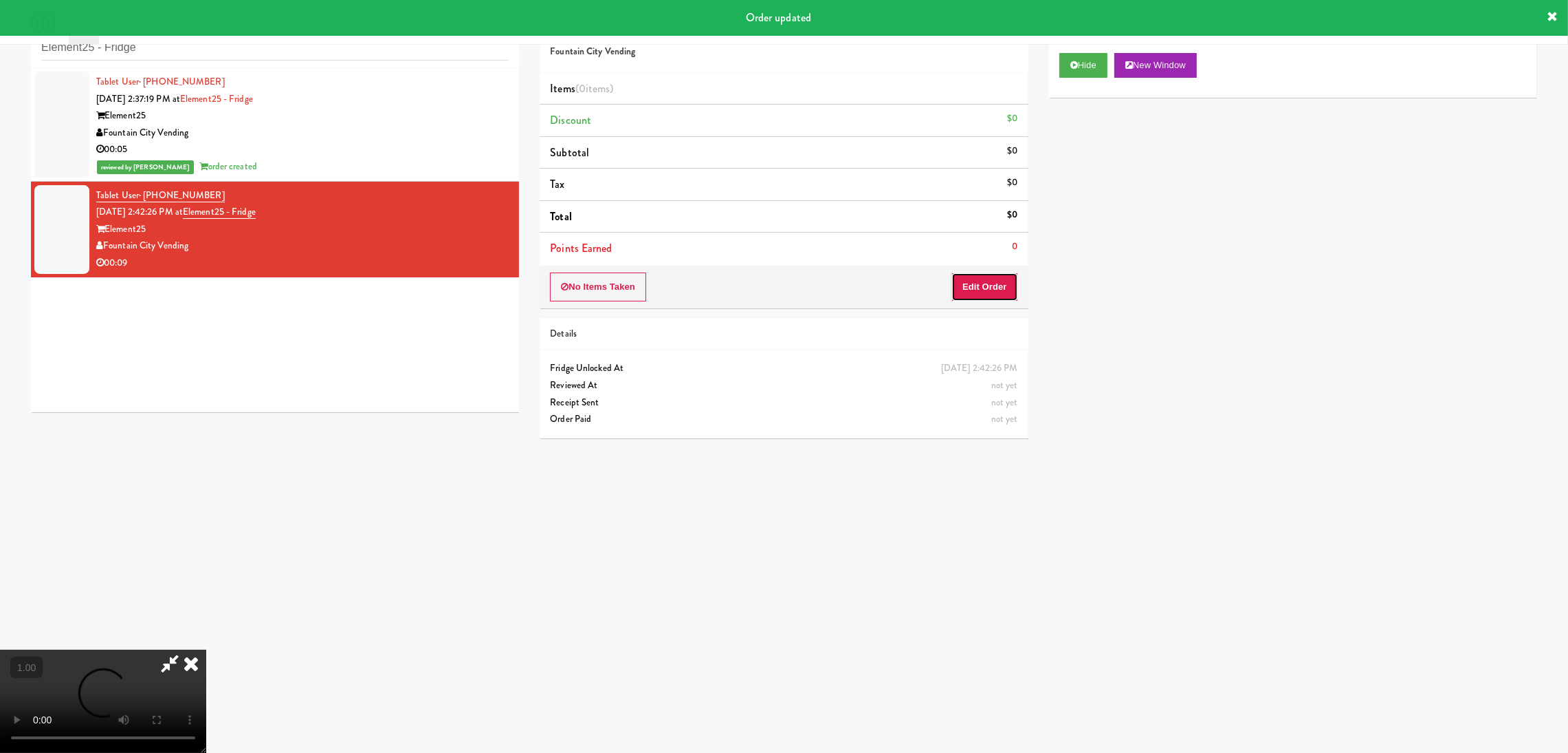
click at [988, 280] on button "Edit Order" at bounding box center [984, 287] width 67 height 29
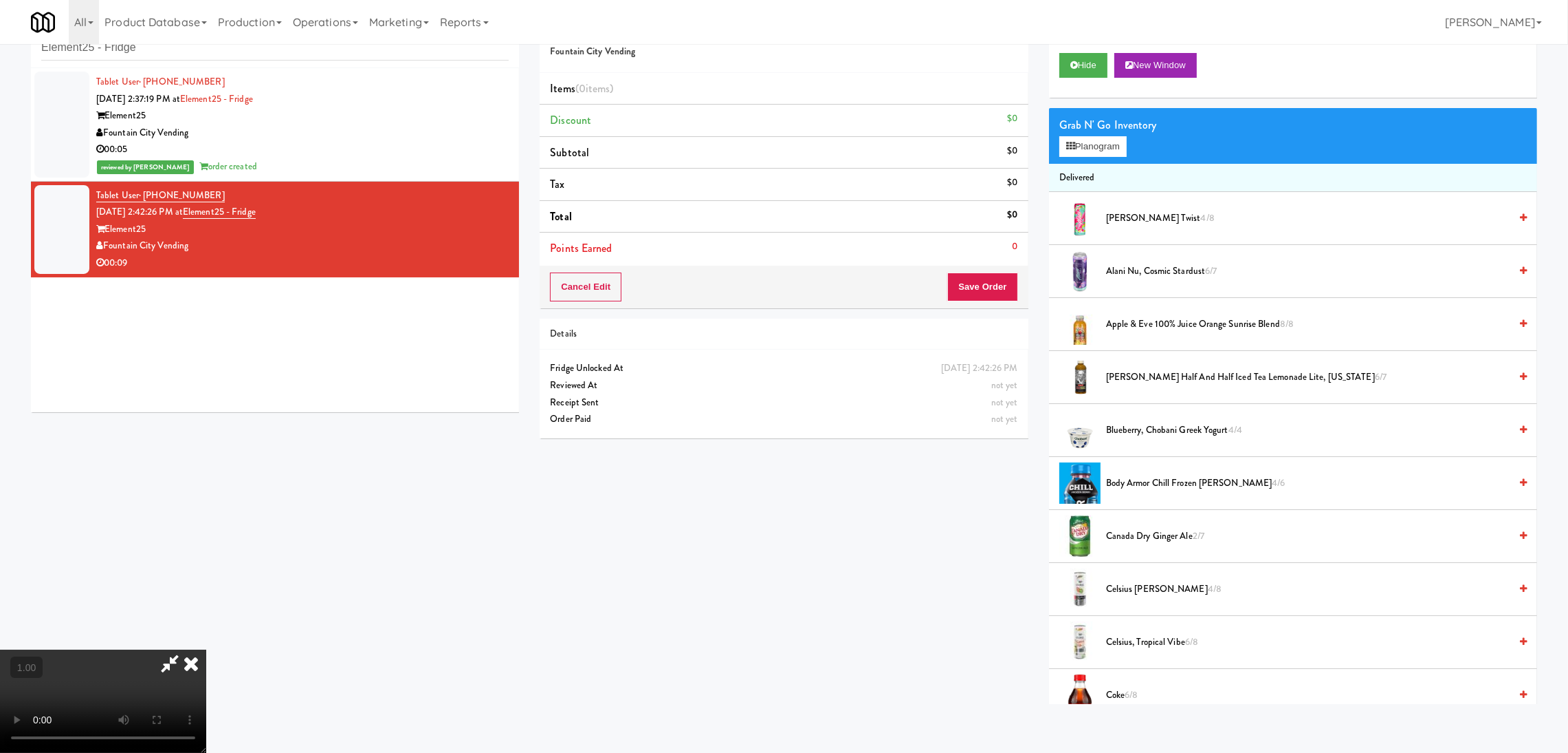
scroll to position [268, 0]
drag, startPoint x: 695, startPoint y: 399, endPoint x: 641, endPoint y: 526, distance: 138.0
click at [206, 649] on video at bounding box center [103, 700] width 206 height 103
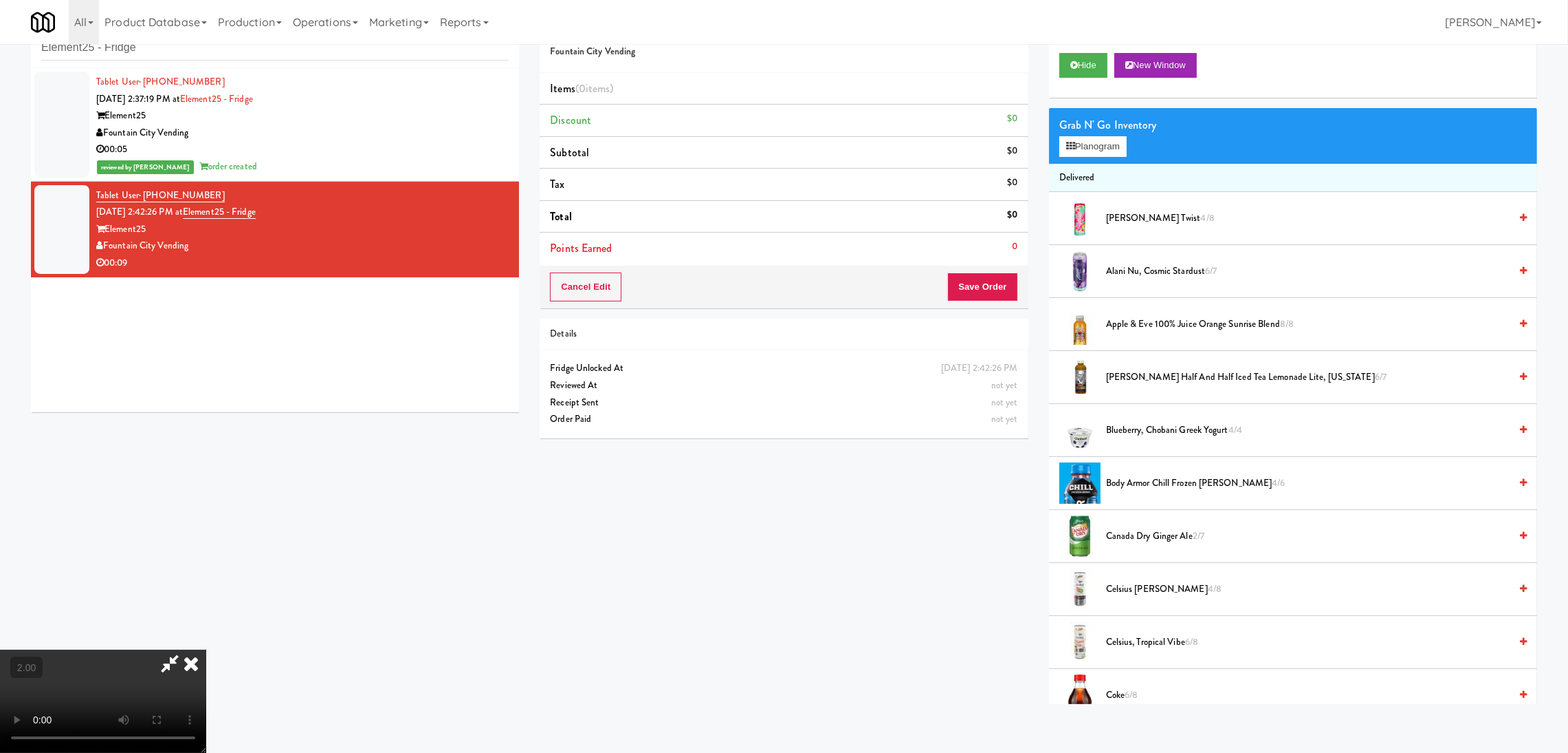
click at [206, 649] on video at bounding box center [103, 700] width 206 height 103
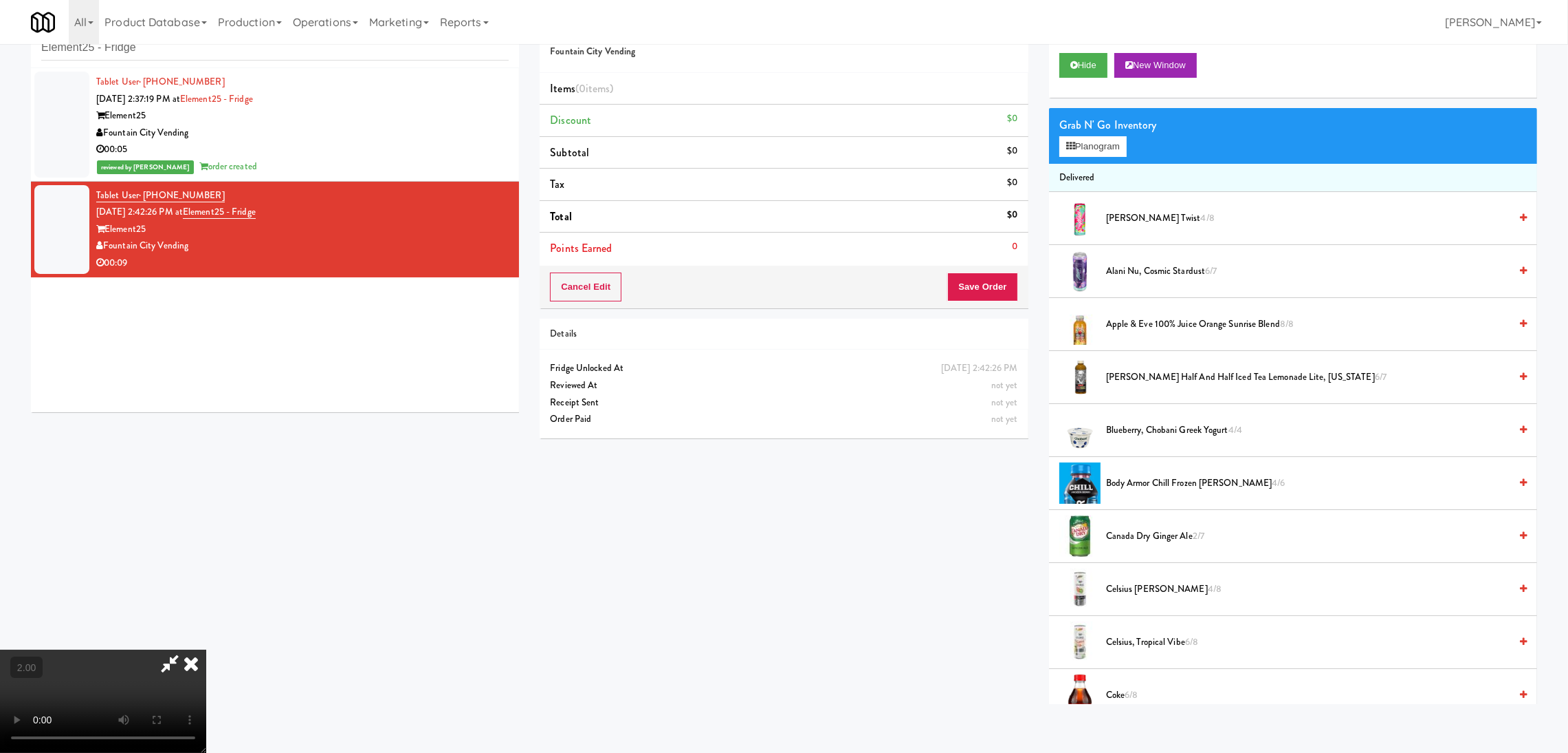
click at [206, 649] on video at bounding box center [103, 700] width 206 height 103
click at [1092, 141] on button "Planogram" at bounding box center [1093, 146] width 67 height 21
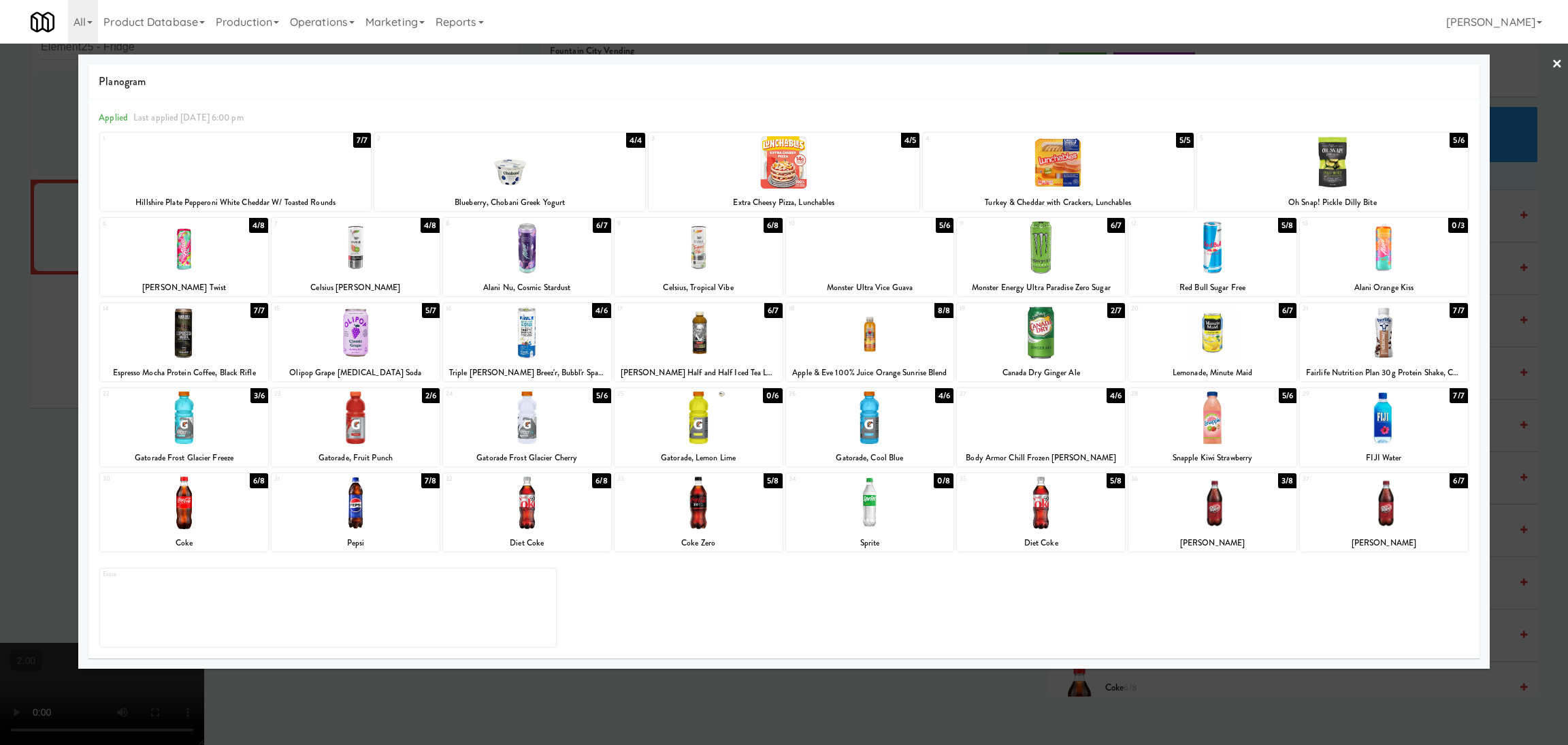
click at [1219, 338] on div at bounding box center [1212, 333] width 168 height 52
click at [373, 495] on div at bounding box center [355, 502] width 168 height 52
click at [371, 495] on div at bounding box center [355, 502] width 168 height 52
click at [0, 333] on div at bounding box center [784, 372] width 1568 height 745
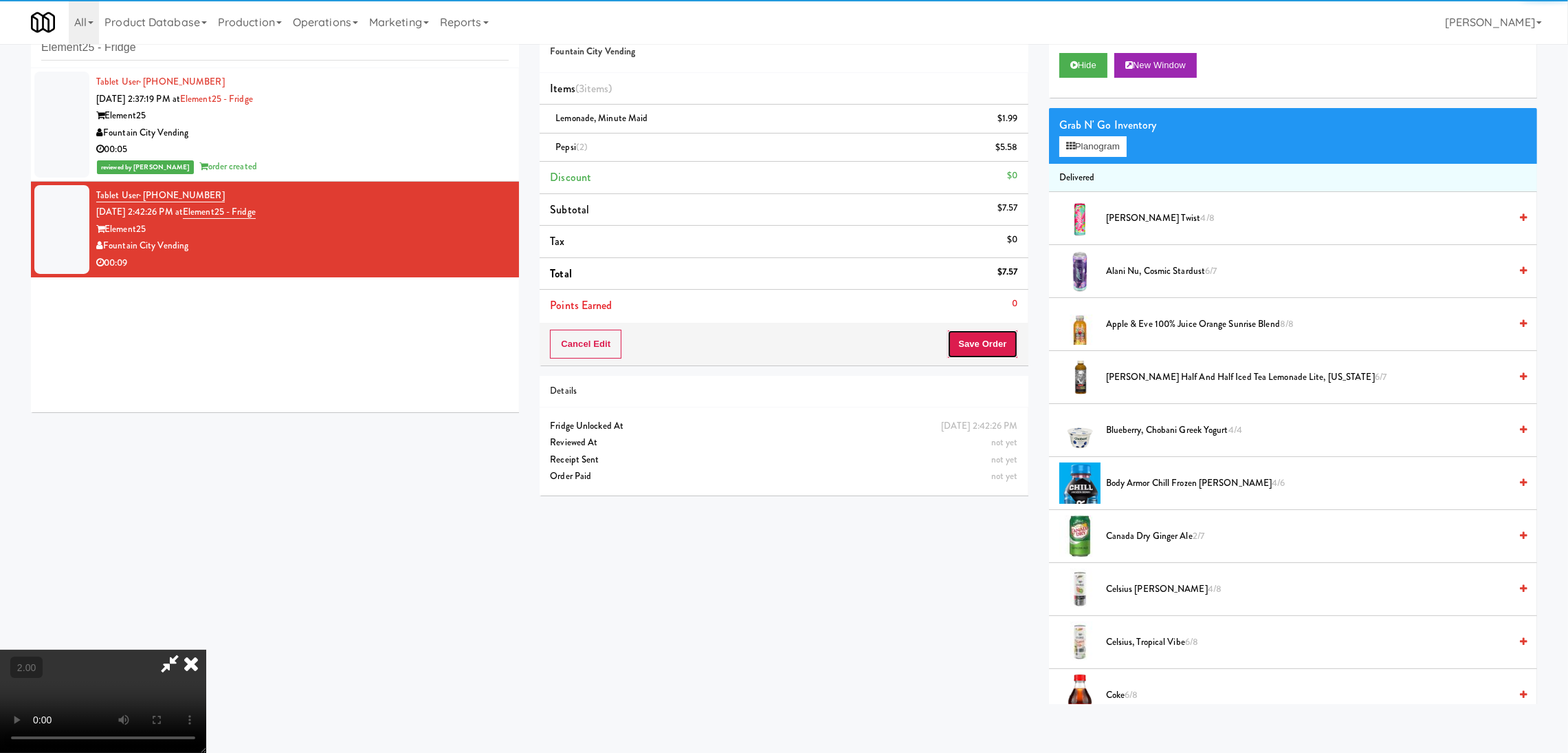
click at [994, 347] on button "Save Order" at bounding box center [982, 344] width 70 height 29
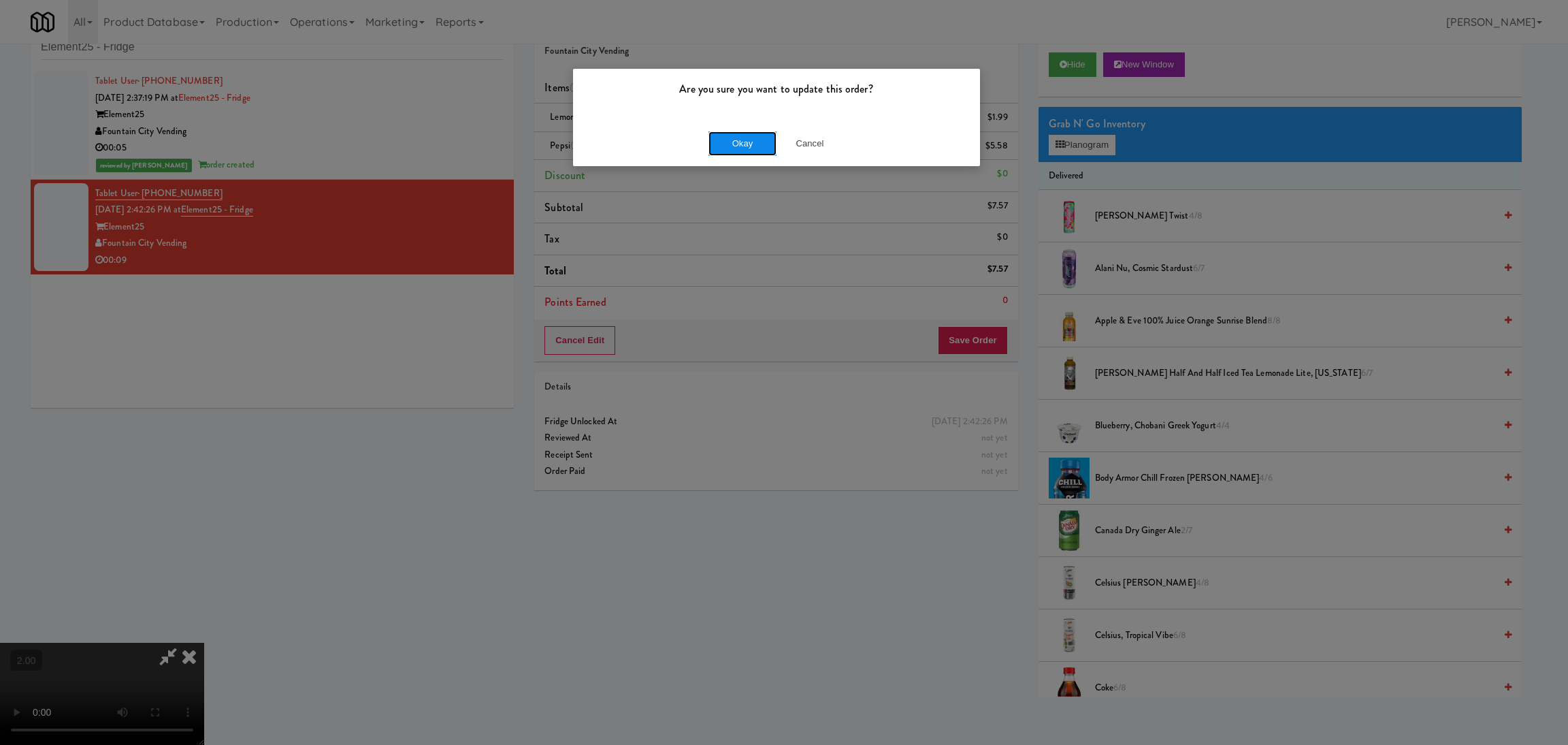
click at [736, 139] on button "Okay" at bounding box center [742, 143] width 68 height 24
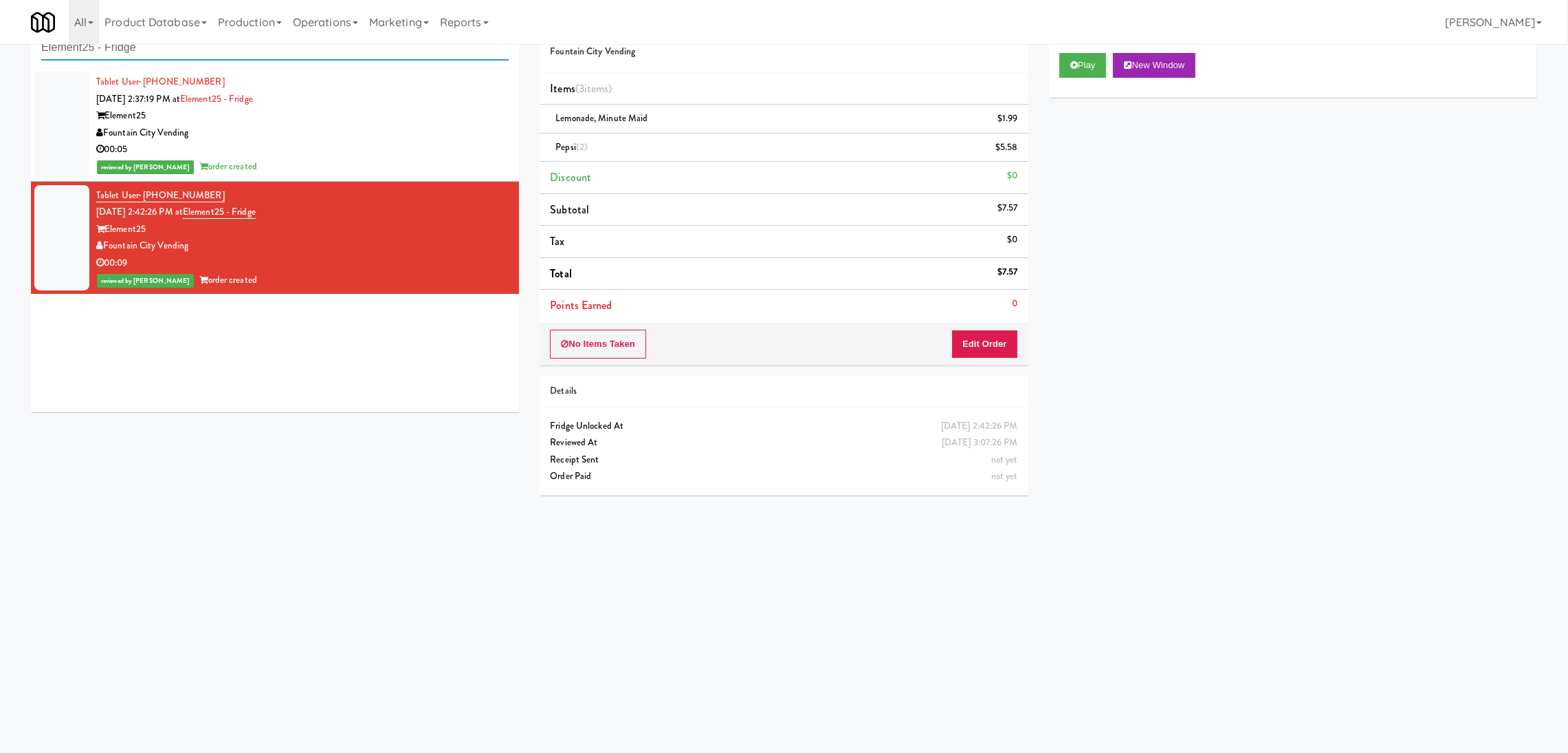
drag, startPoint x: 217, startPoint y: 57, endPoint x: 0, endPoint y: 26, distance: 219.2
click at [0, 26] on body "Are you sure you want to update this order? Okay Cancel Okay Are you sure you w…" at bounding box center [784, 377] width 1568 height 753
paste input "[PERSON_NAME] - Ambient - Right"
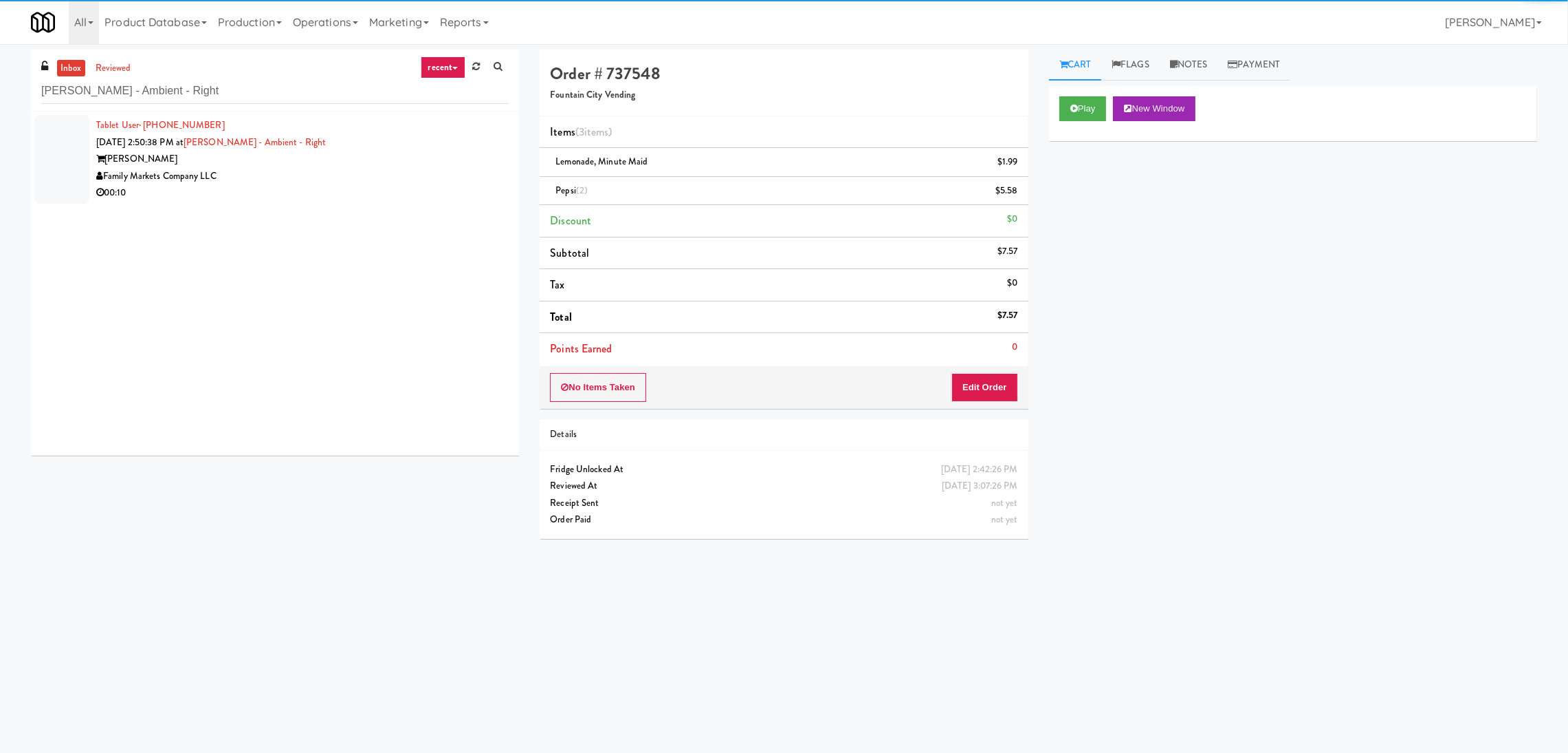
click at [366, 155] on div "[PERSON_NAME]" at bounding box center [302, 159] width 413 height 17
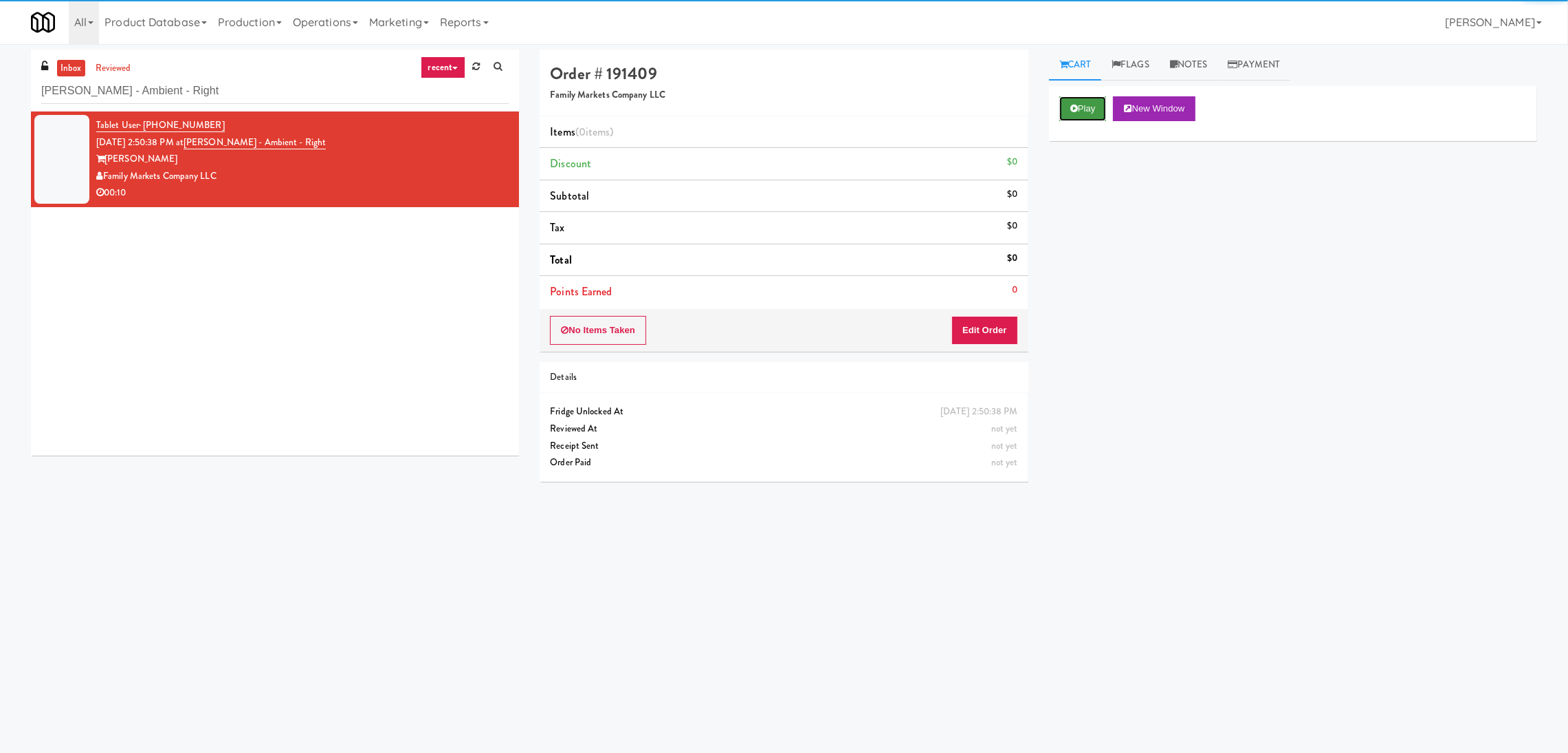
click at [1065, 109] on button "Play" at bounding box center [1083, 108] width 47 height 25
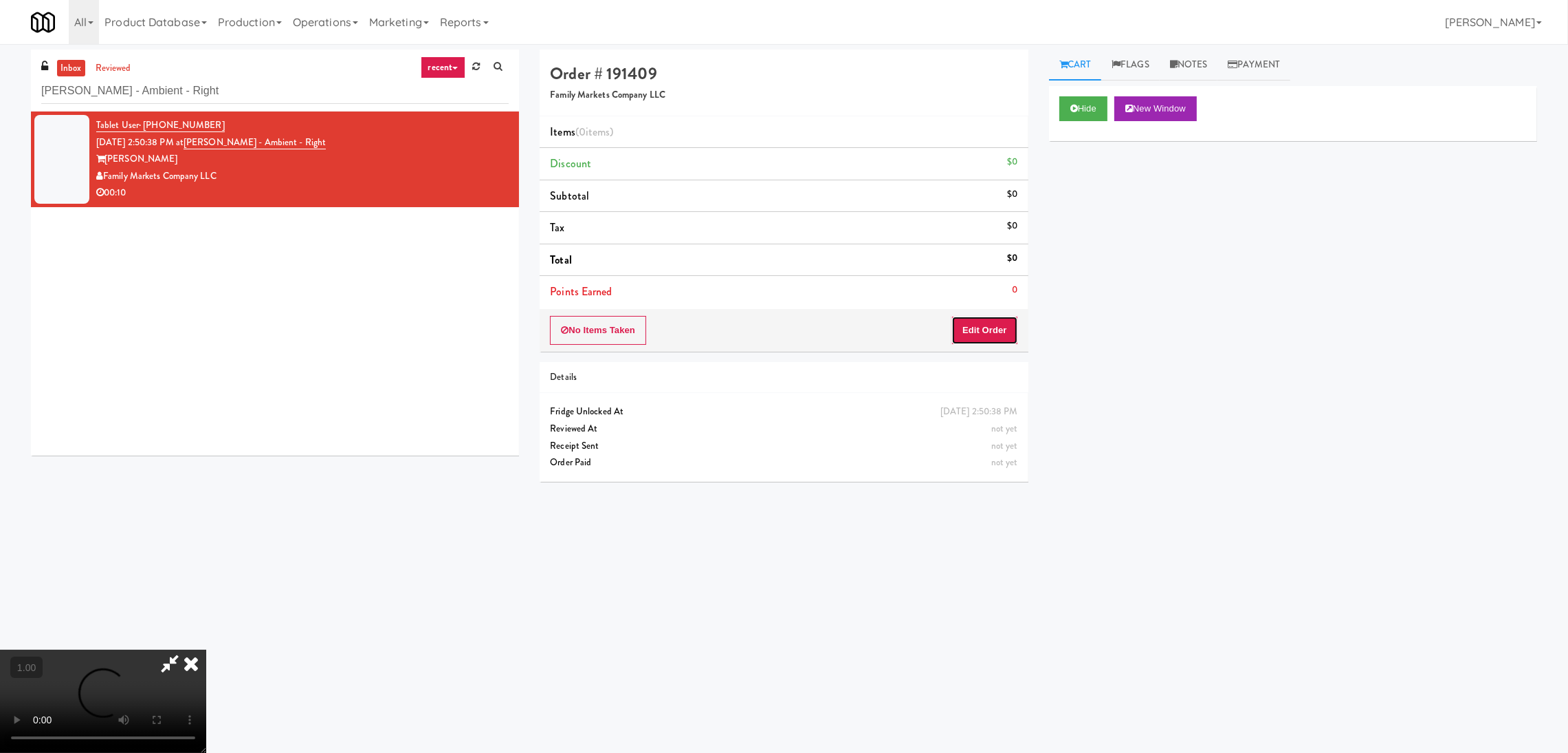
click at [998, 335] on button "Edit Order" at bounding box center [984, 330] width 67 height 29
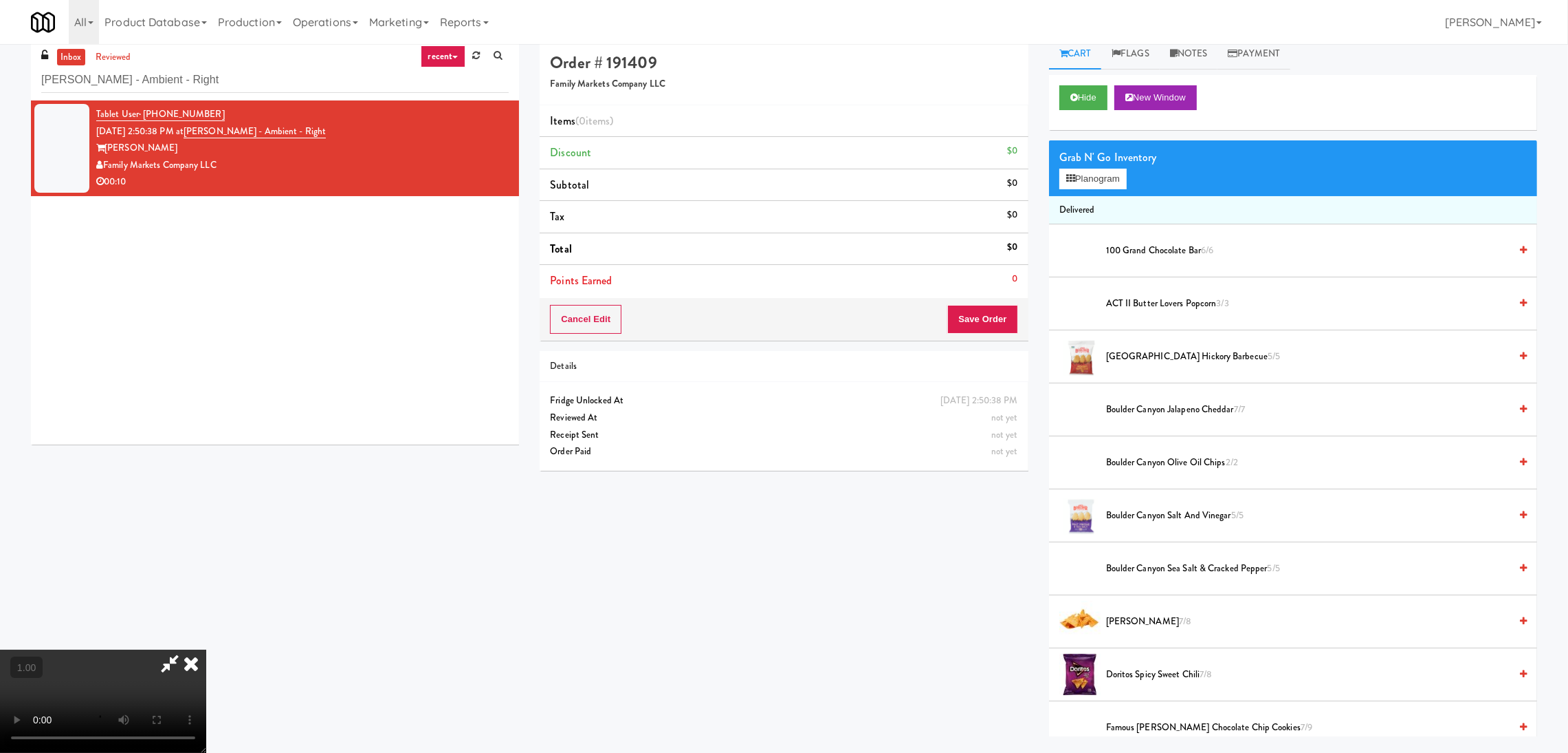
scroll to position [44, 0]
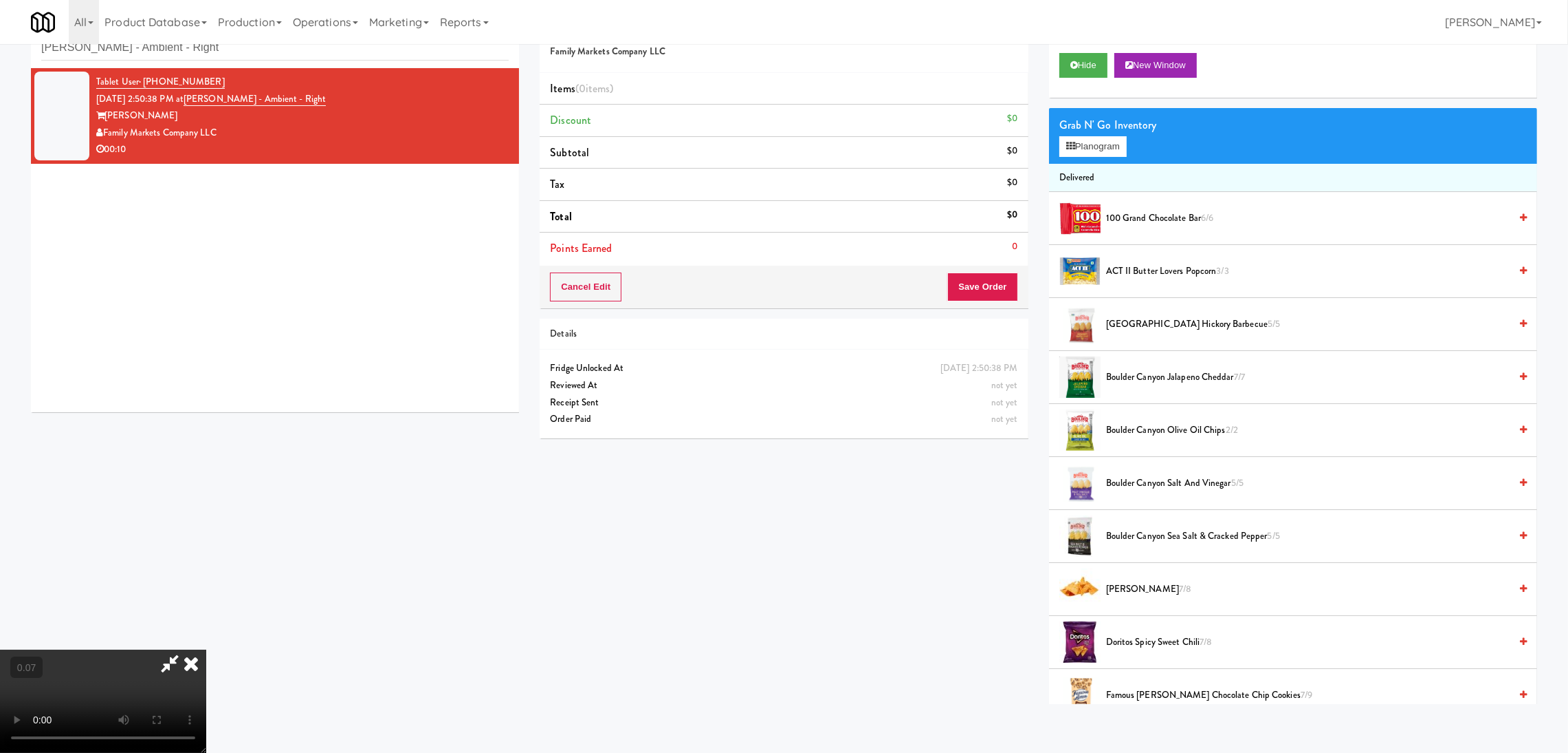
click at [206, 649] on video at bounding box center [103, 700] width 206 height 103
drag, startPoint x: 661, startPoint y: 484, endPoint x: 666, endPoint y: 575, distance: 91.1
click at [206, 649] on video at bounding box center [103, 700] width 206 height 103
click at [1091, 122] on div "Grab N' Go Inventory" at bounding box center [1293, 125] width 467 height 21
click at [1097, 150] on button "Planogram" at bounding box center [1093, 146] width 67 height 21
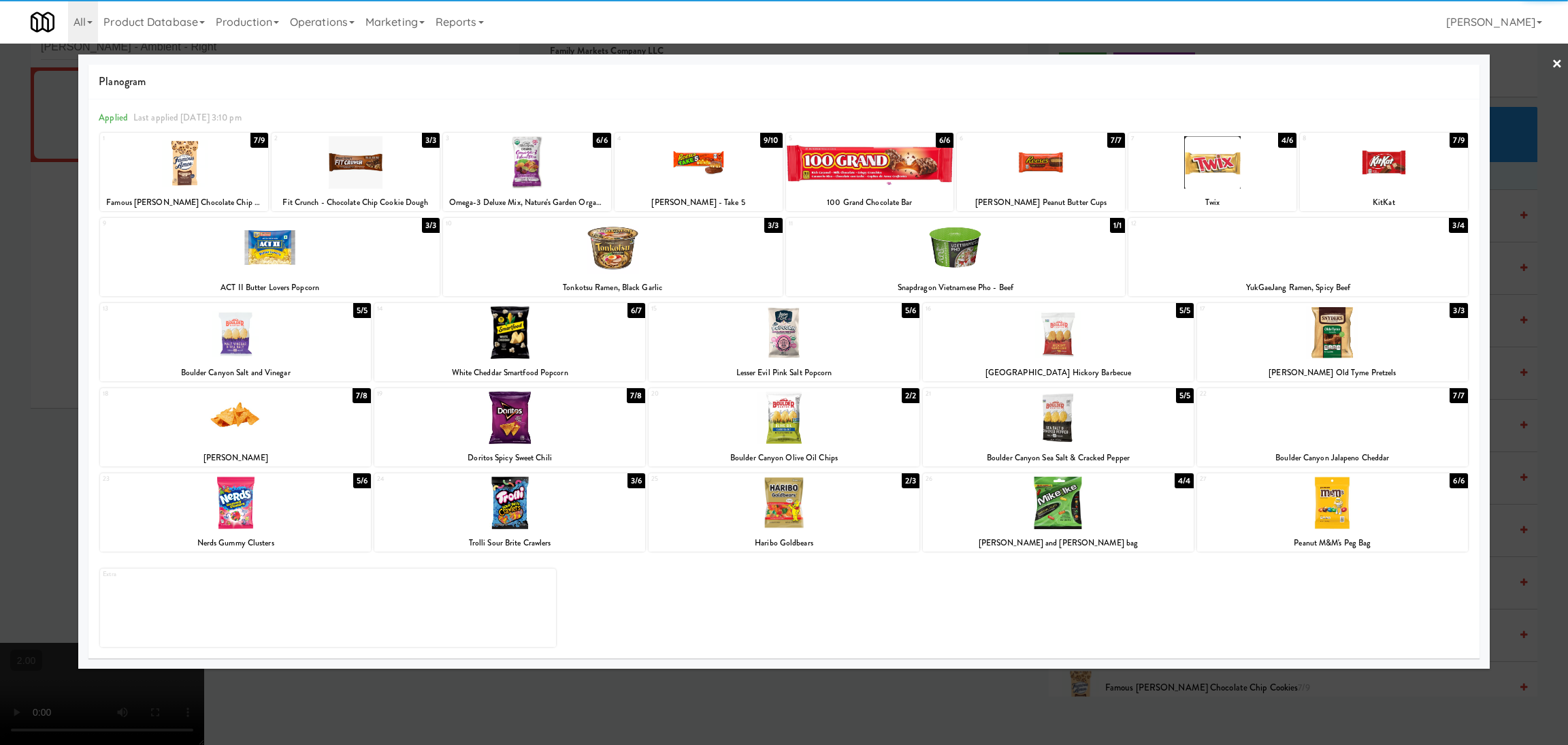
click at [1040, 420] on div at bounding box center [1058, 418] width 271 height 52
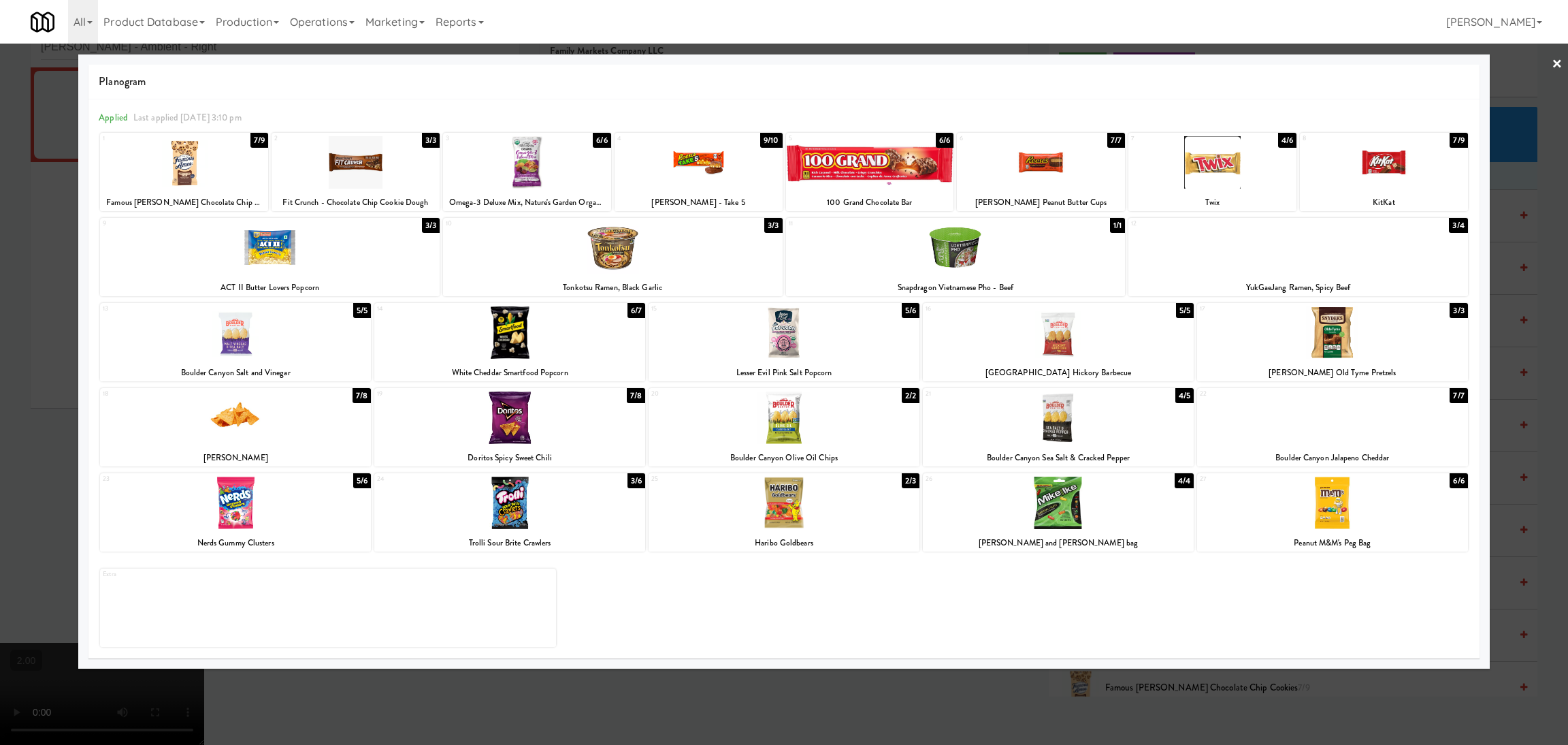
drag, startPoint x: 837, startPoint y: 520, endPoint x: 793, endPoint y: 520, distance: 44.0
click at [839, 520] on div at bounding box center [784, 502] width 271 height 52
click at [0, 432] on div at bounding box center [784, 372] width 1568 height 745
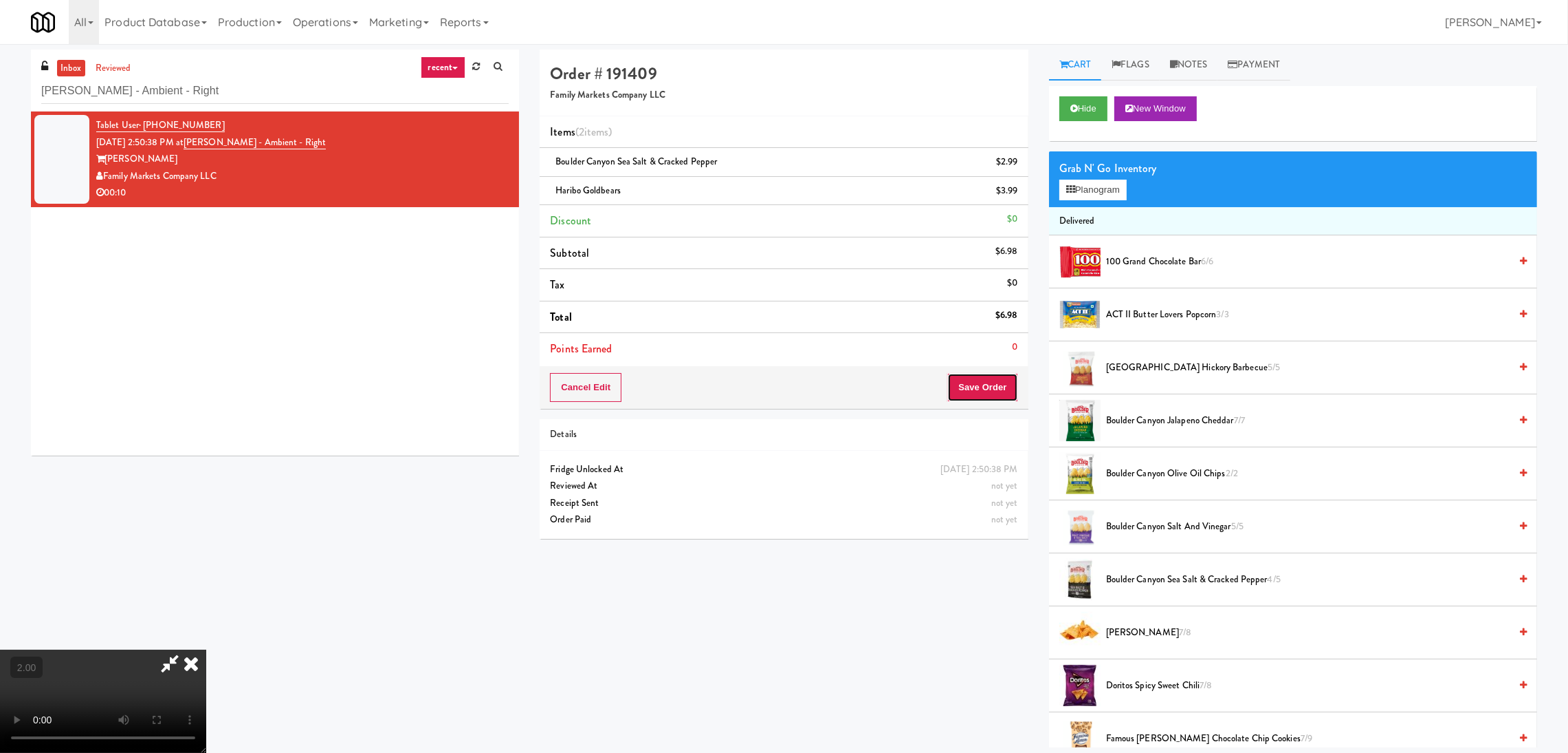
click at [1002, 388] on button "Save Order" at bounding box center [982, 387] width 70 height 29
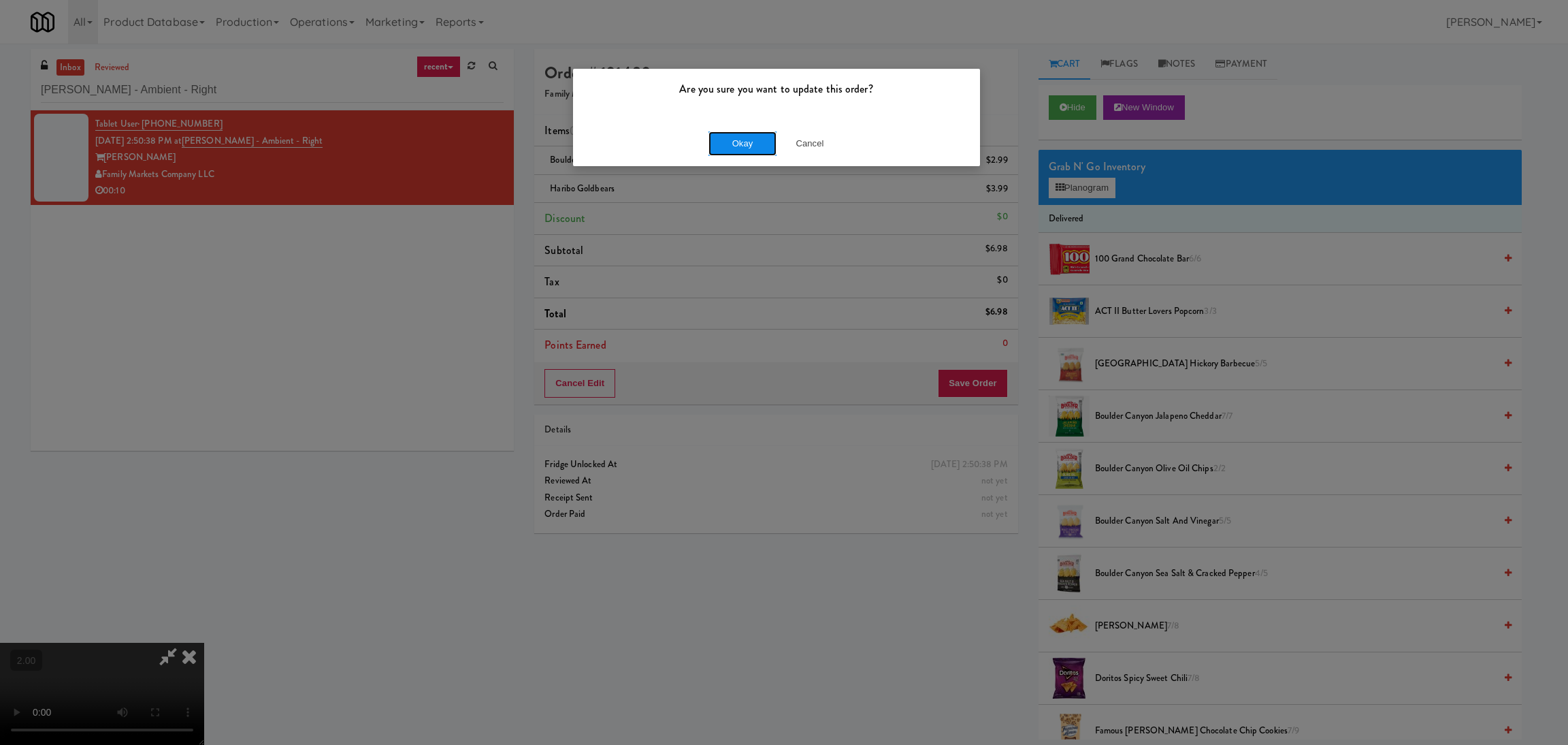
click at [721, 151] on button "Okay" at bounding box center [742, 143] width 68 height 24
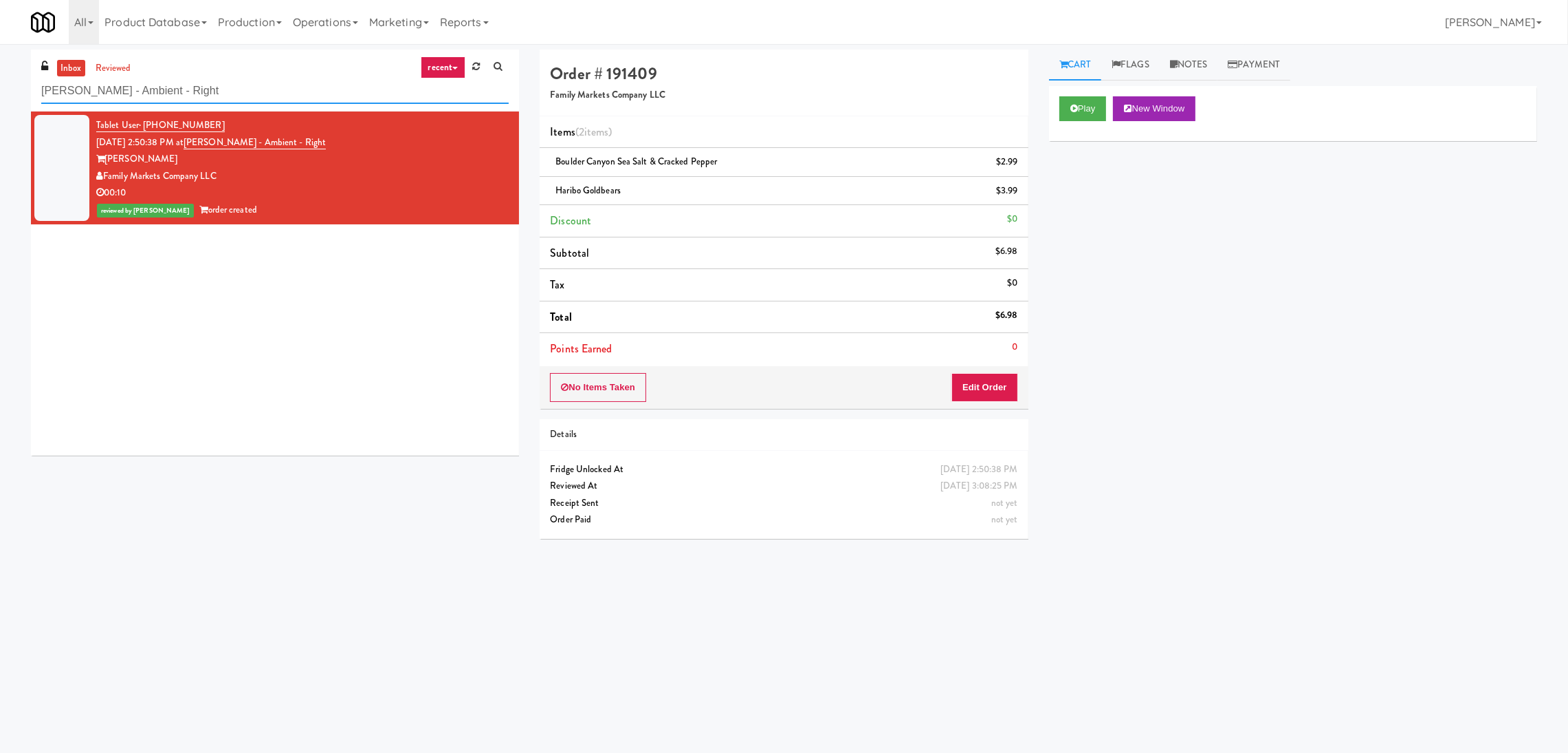
paste input "CrossFit Anaheim - Cooler"
drag, startPoint x: 298, startPoint y: 88, endPoint x: 0, endPoint y: 90, distance: 298.0
click at [0, 90] on div "inbox reviewed recent all unclear take inventory issue suspicious failed recent…" at bounding box center [784, 325] width 1568 height 552
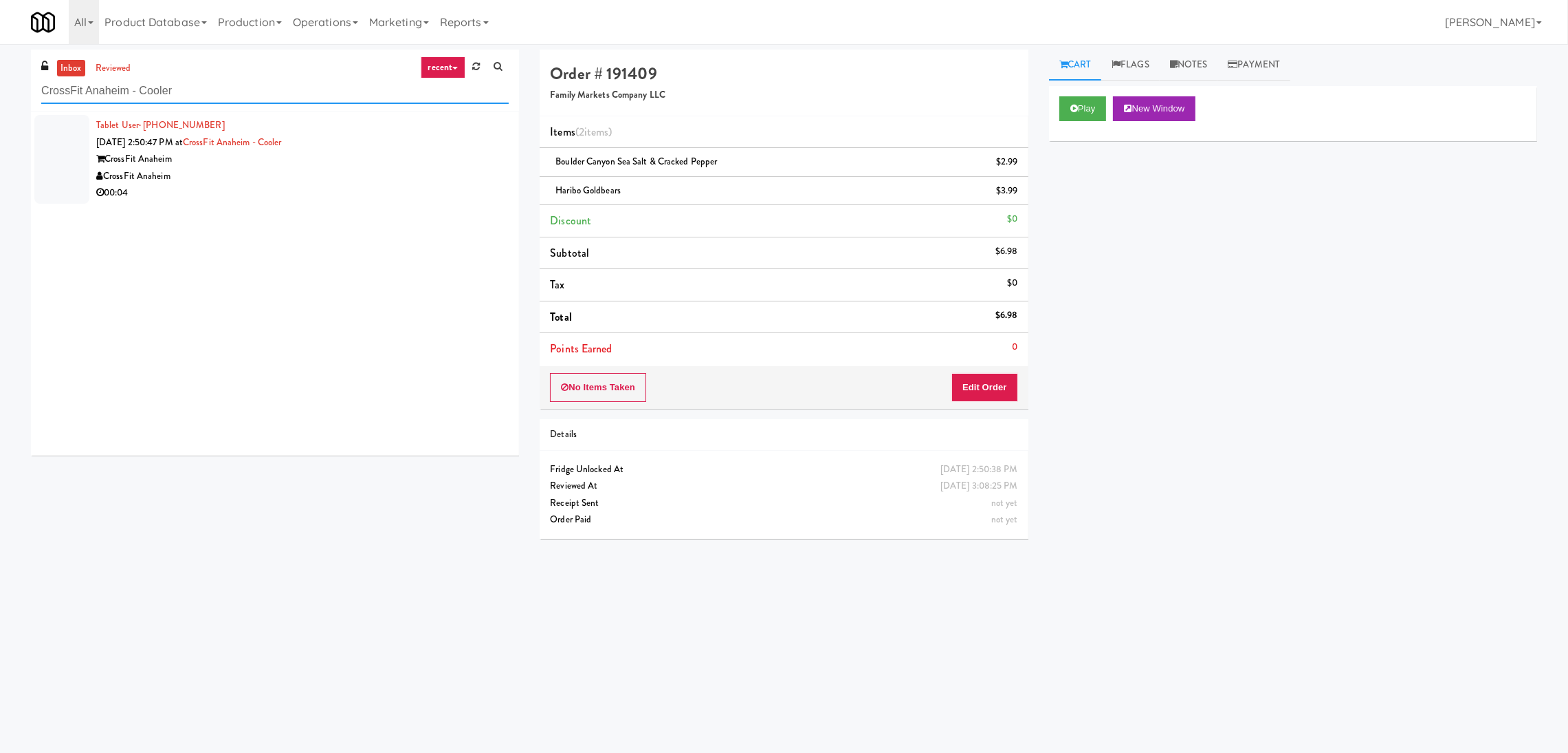
type input "CrossFit Anaheim - Cooler"
click at [393, 198] on div "00:04" at bounding box center [302, 192] width 413 height 17
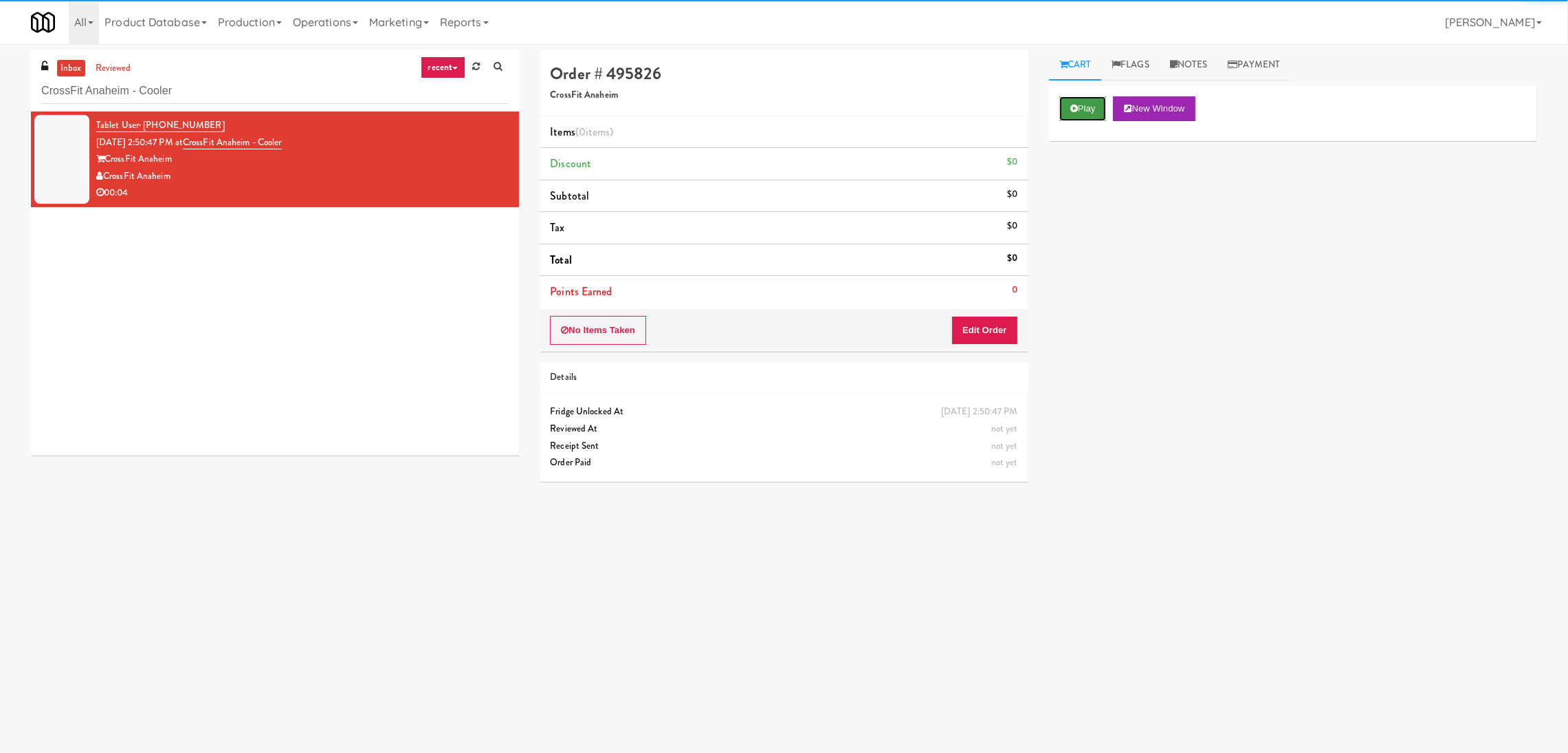
click at [1087, 111] on button "Play" at bounding box center [1083, 108] width 47 height 25
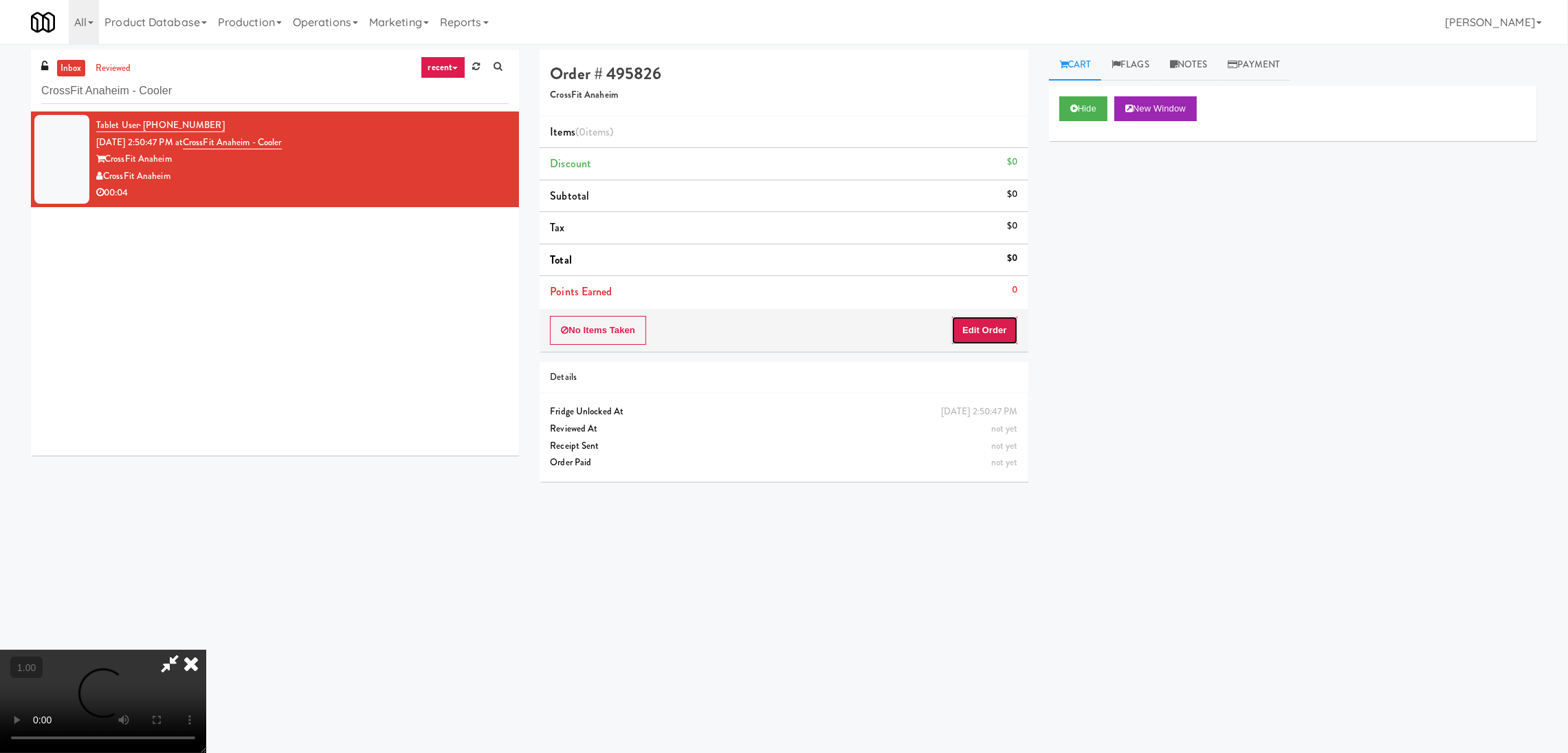
click at [989, 329] on button "Edit Order" at bounding box center [984, 330] width 67 height 29
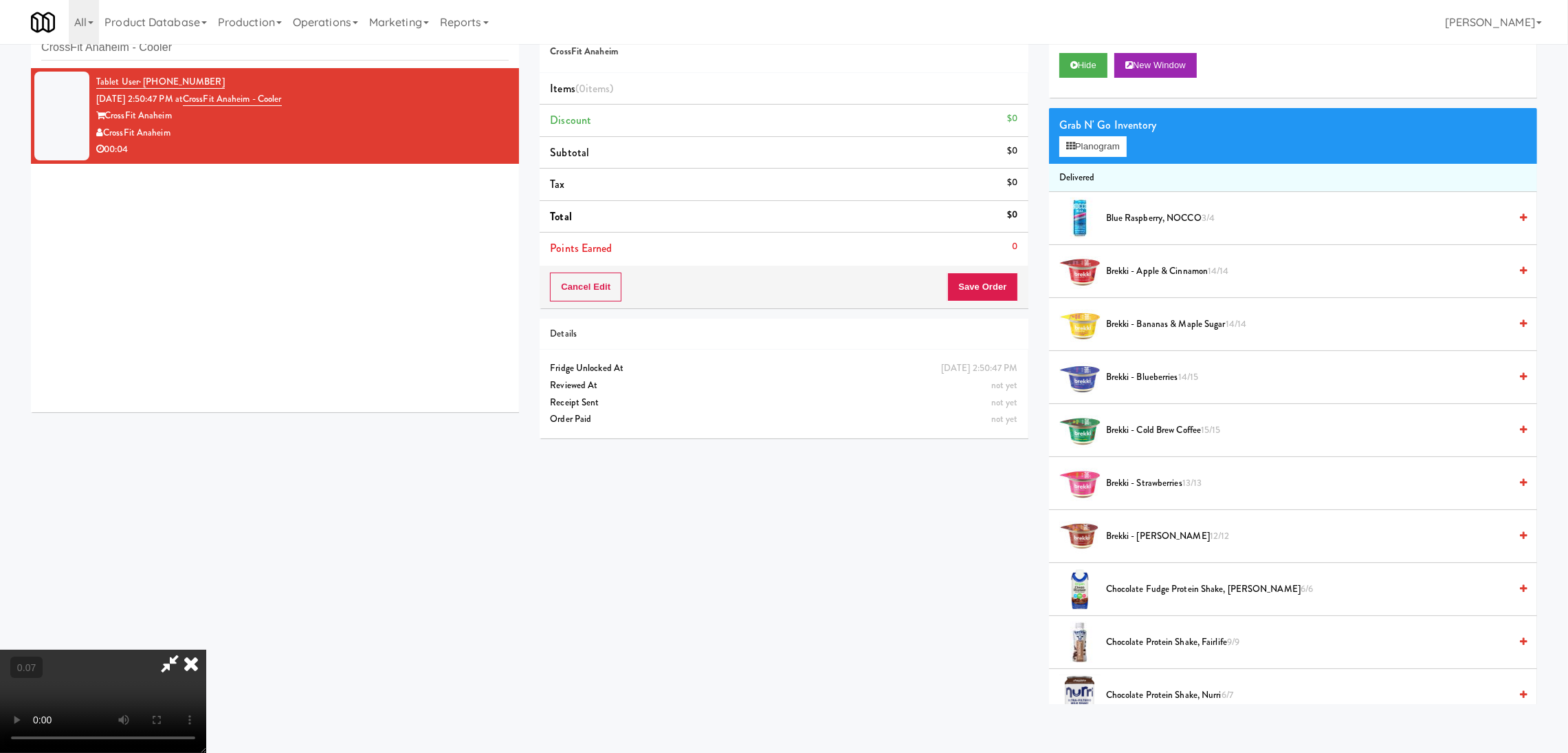
scroll to position [206, 0]
click at [1112, 130] on div "Grab N' Go Inventory" at bounding box center [1293, 125] width 467 height 21
click at [1092, 144] on button "Planogram" at bounding box center [1093, 146] width 67 height 21
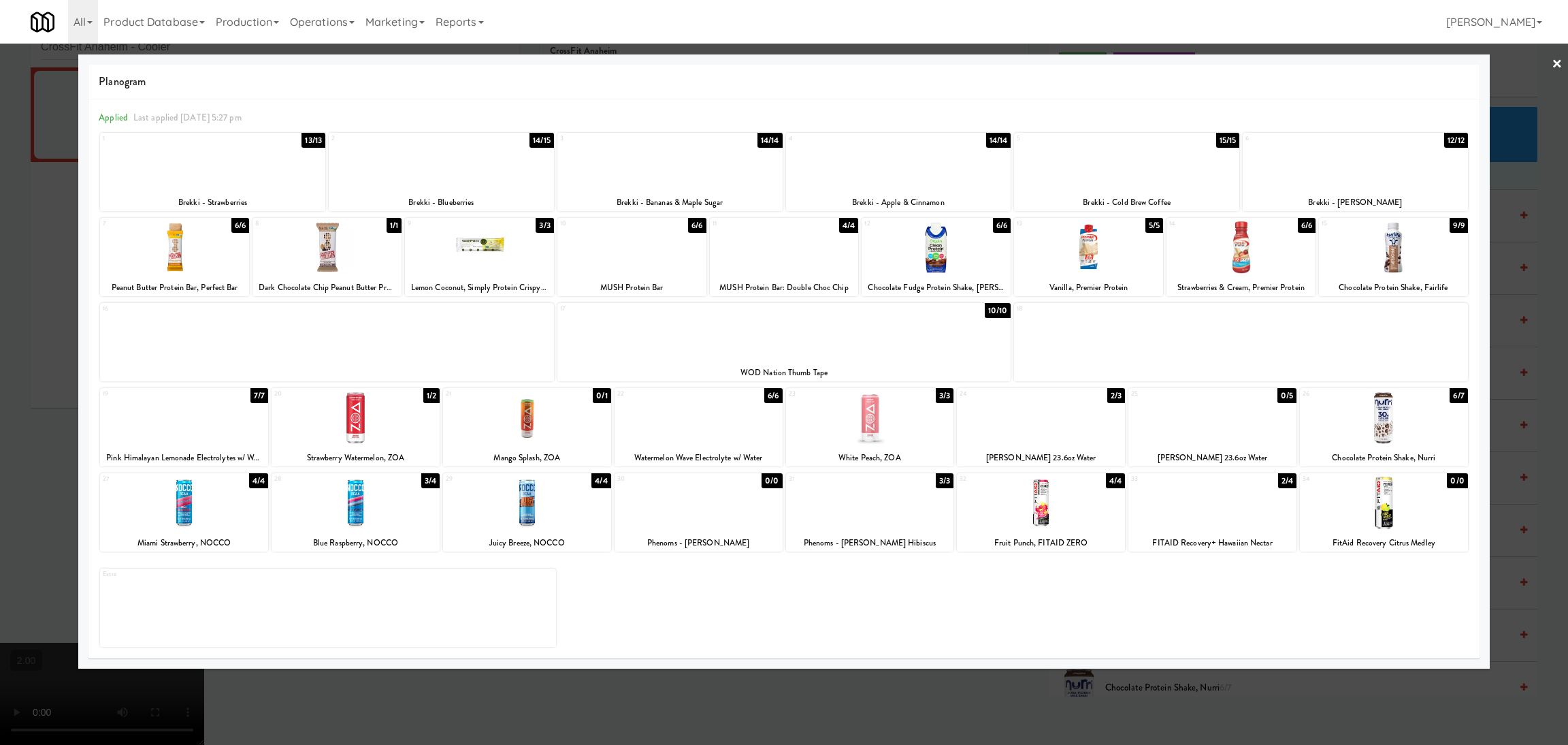
click at [848, 680] on div at bounding box center [784, 372] width 1568 height 745
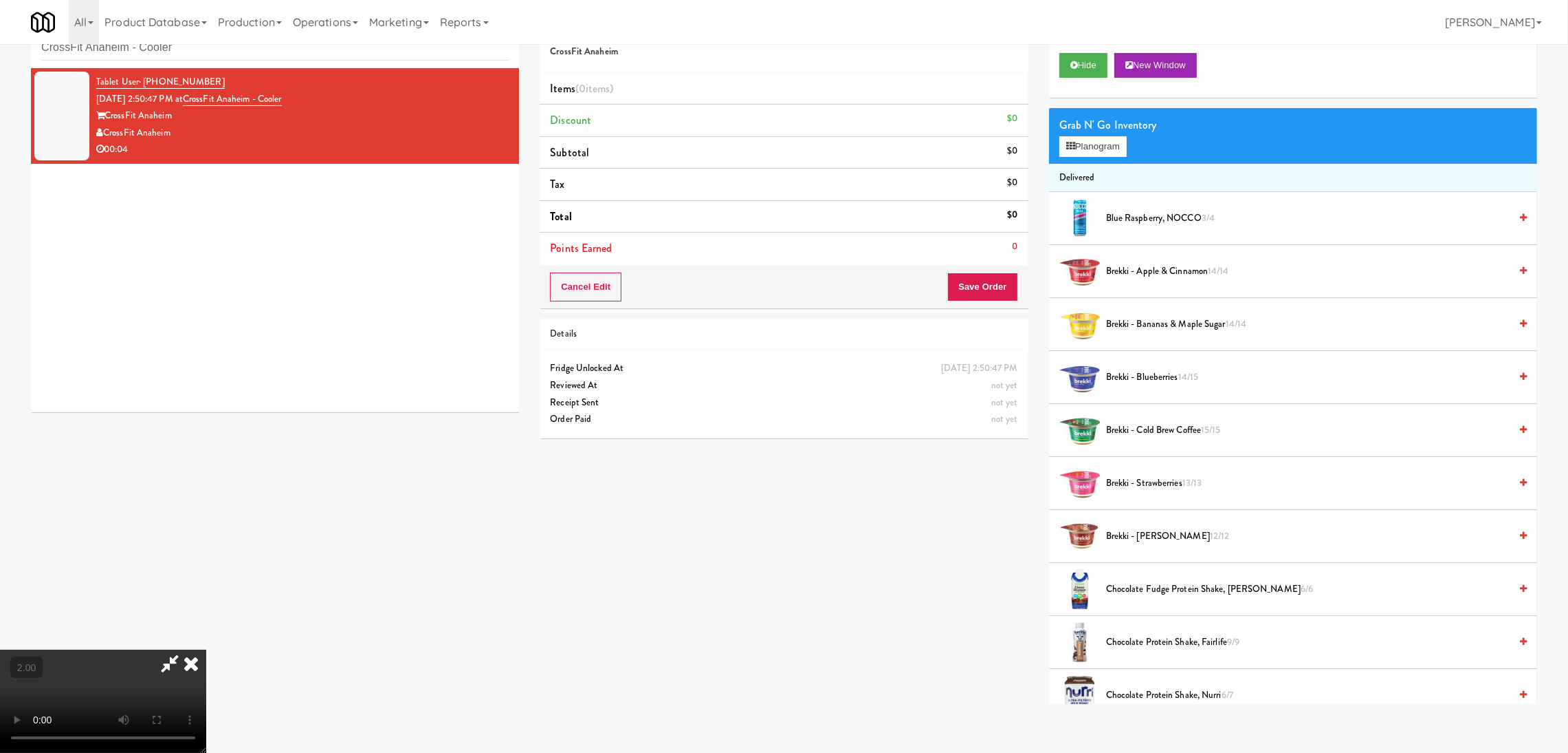
click at [1079, 326] on div at bounding box center [1080, 324] width 41 height 41
click at [1341, 323] on span "Brekki - Bananas & Maple Sugar 14/14" at bounding box center [1307, 324] width 404 height 17
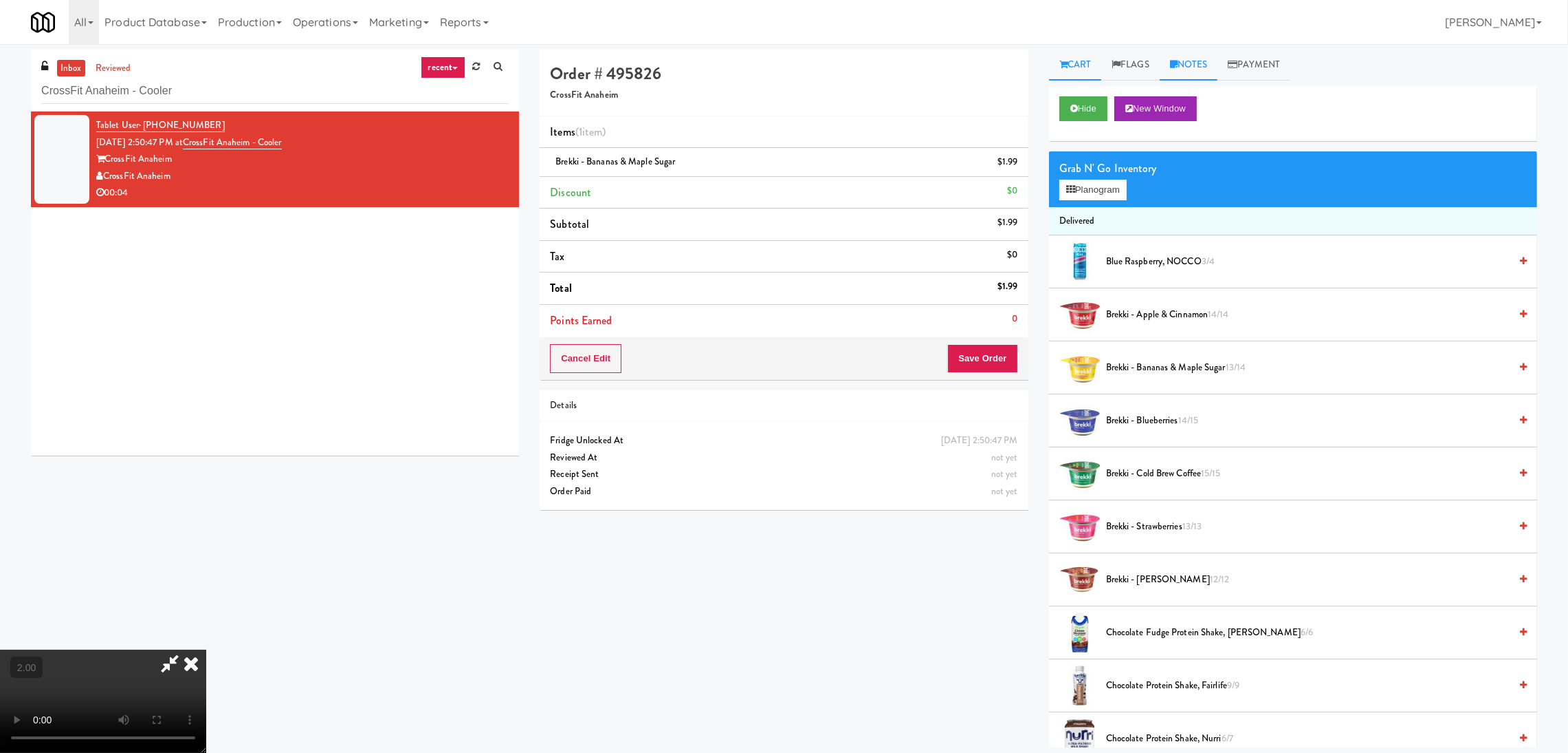
click at [1210, 63] on link "Notes" at bounding box center [1189, 65] width 58 height 31
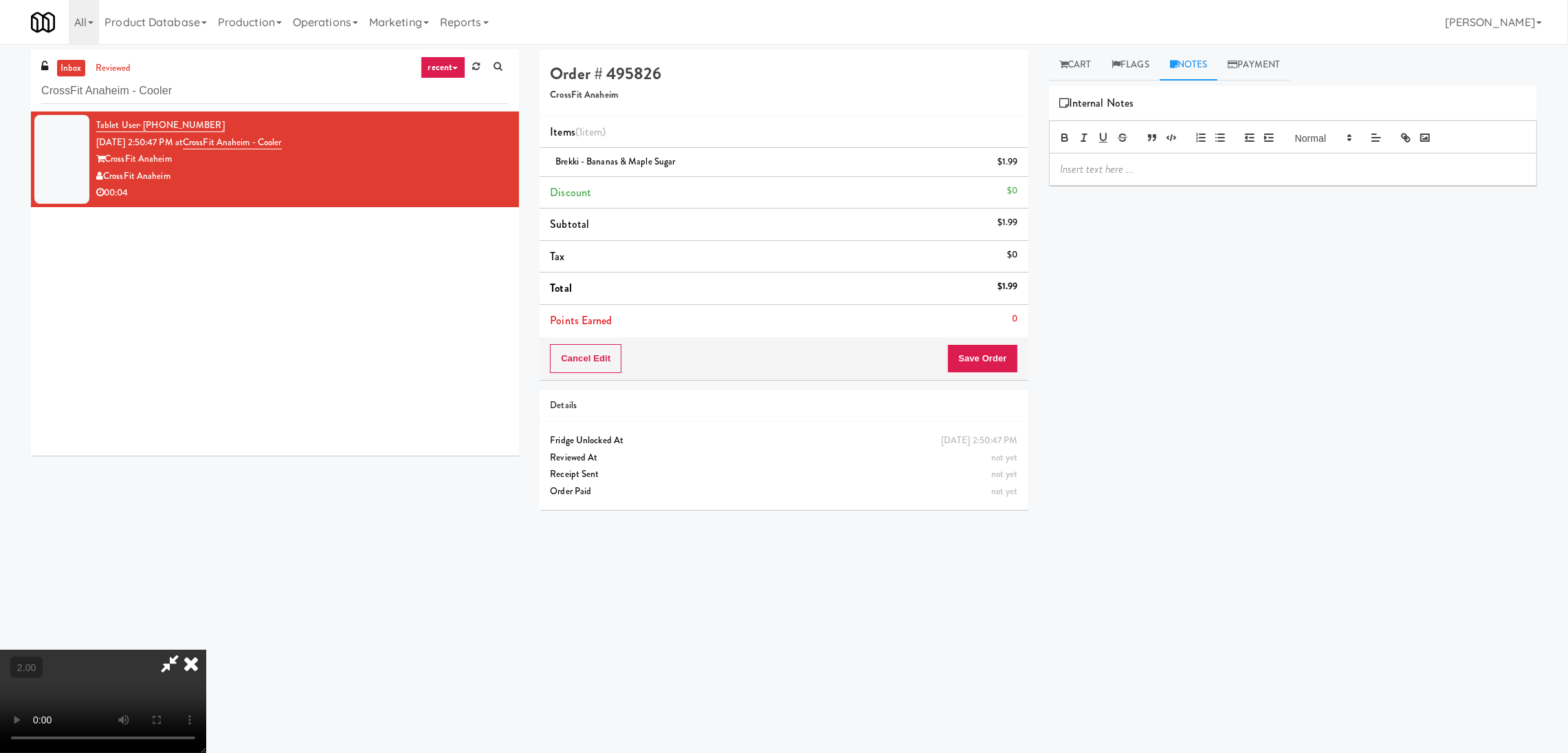
click at [1218, 171] on p at bounding box center [1294, 169] width 466 height 15
click at [206, 649] on icon at bounding box center [190, 663] width 30 height 27
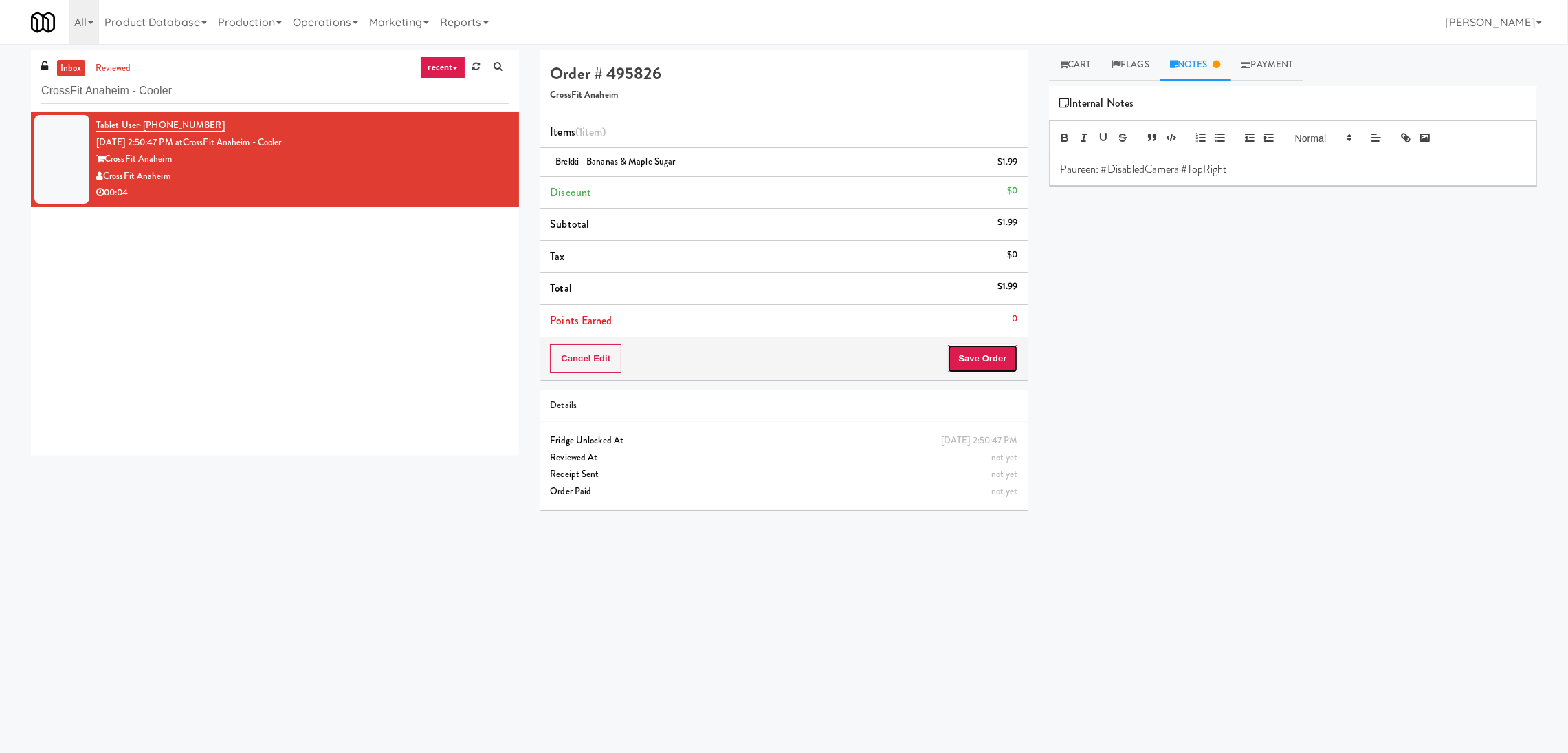
click at [968, 363] on button "Save Order" at bounding box center [982, 358] width 70 height 29
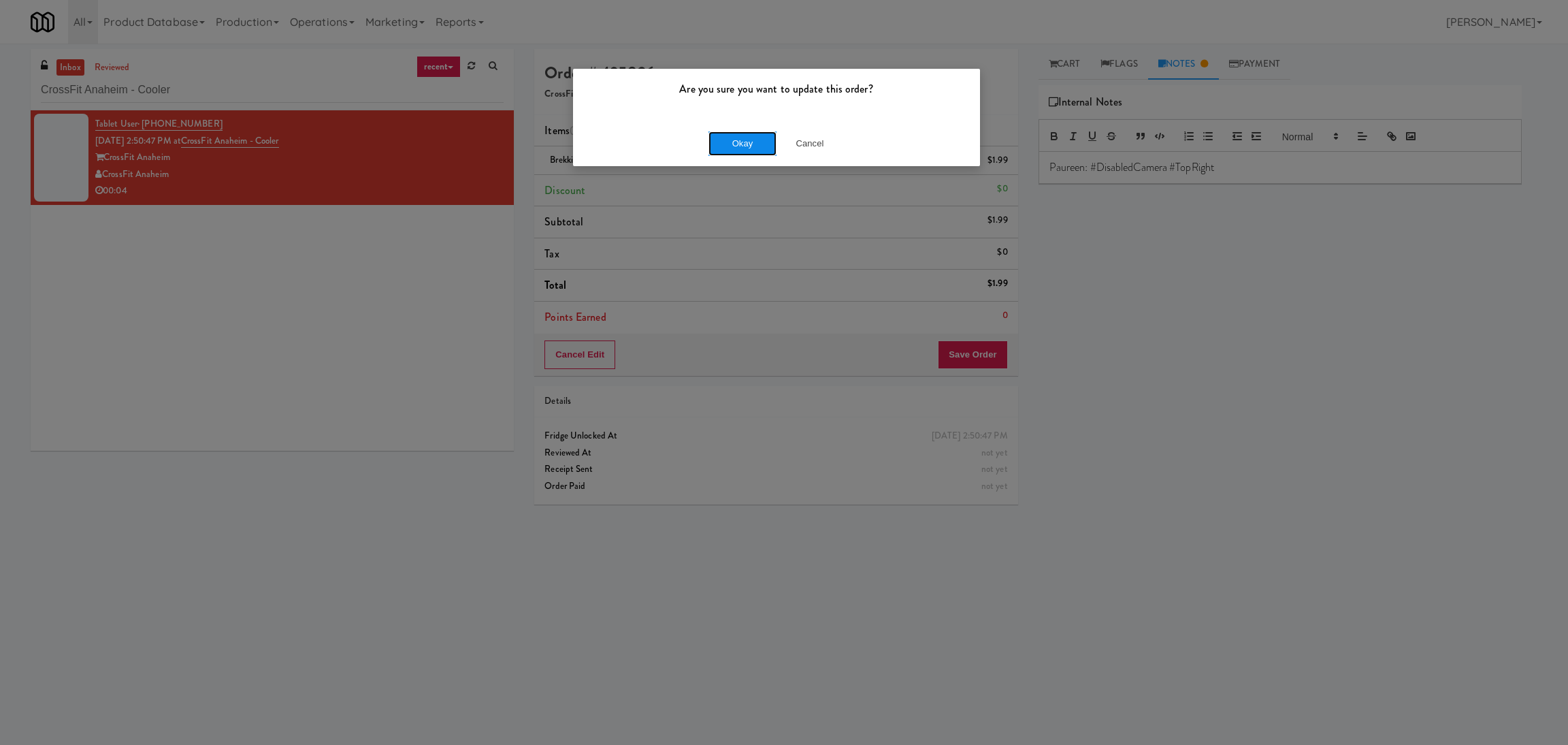
click at [762, 151] on button "Okay" at bounding box center [742, 143] width 68 height 24
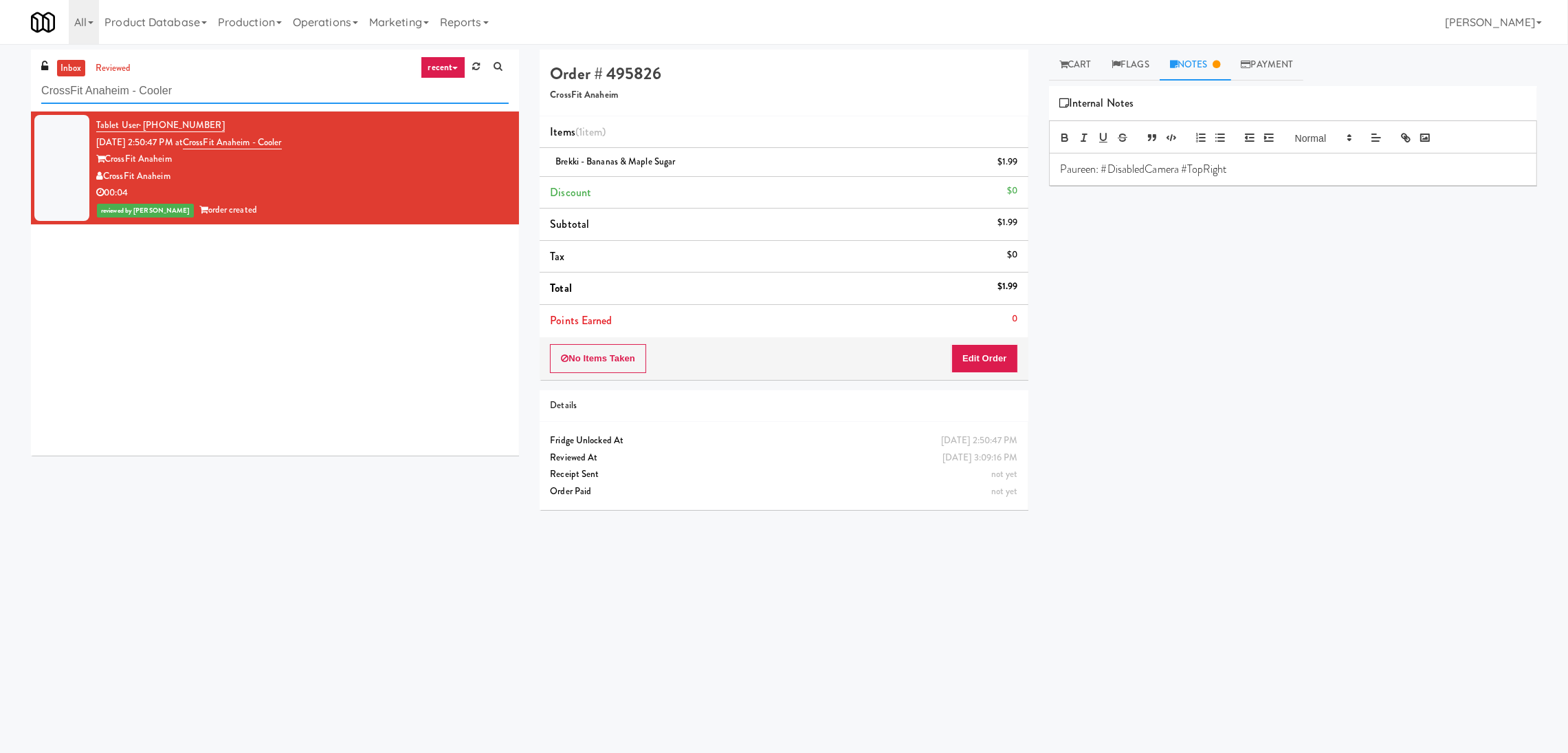
paste input "ONNI"
drag, startPoint x: 198, startPoint y: 92, endPoint x: 0, endPoint y: 100, distance: 198.2
click at [0, 100] on div "inbox reviewed recent all unclear take inventory issue suspicious failed recent…" at bounding box center [784, 325] width 1568 height 552
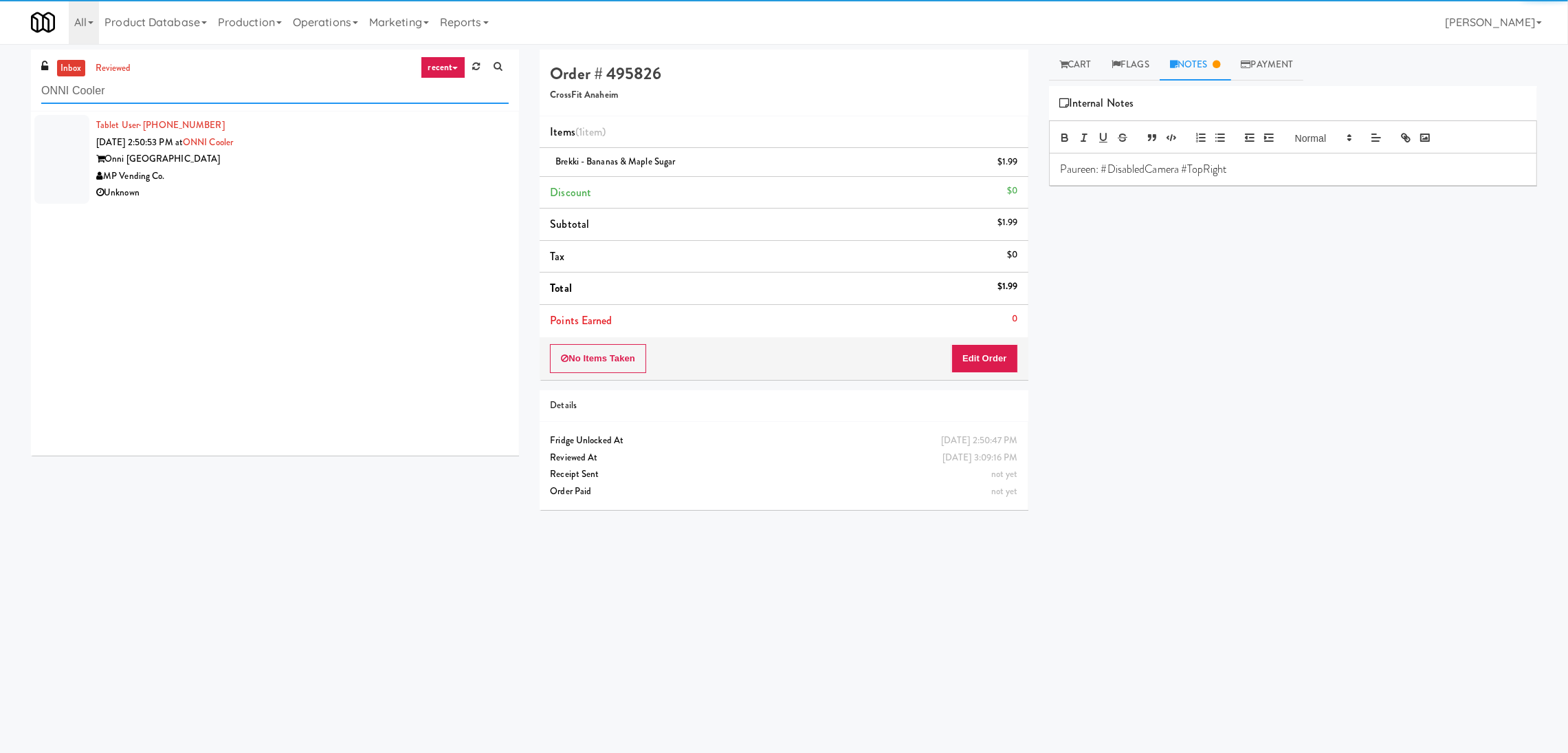
type input "ONNI Cooler"
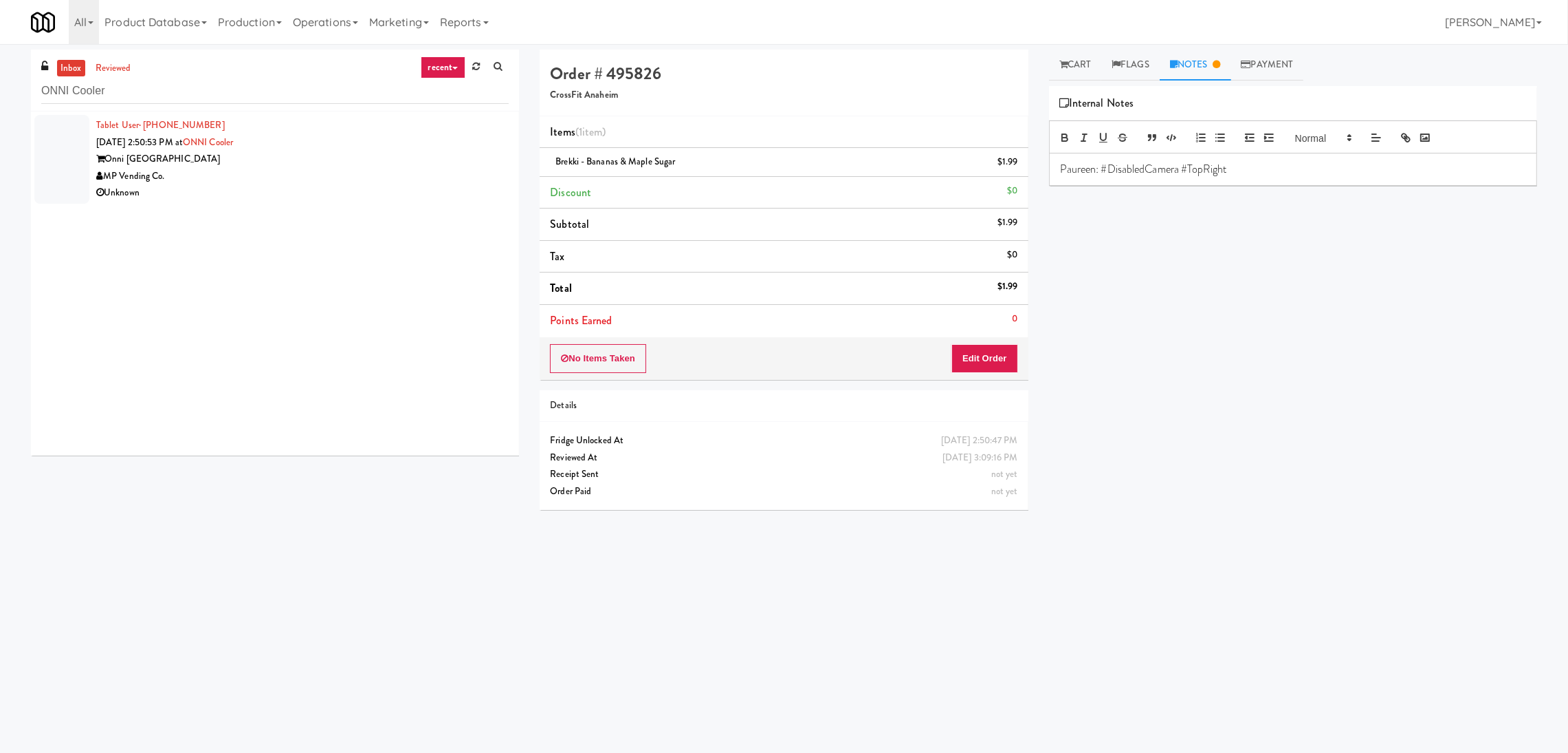
click at [393, 171] on div "MP Vending Co." at bounding box center [302, 176] width 413 height 17
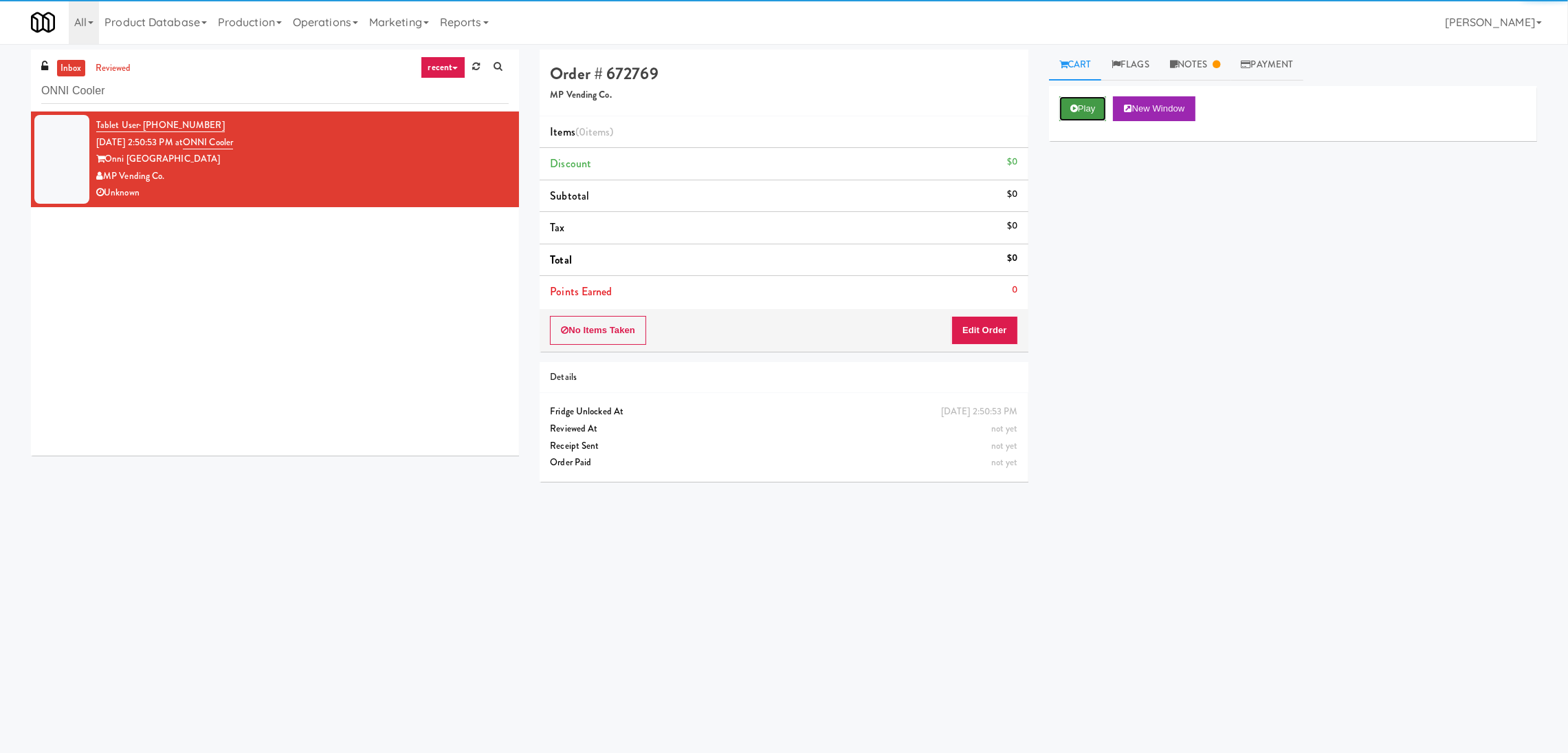
click at [1078, 108] on icon at bounding box center [1074, 108] width 7 height 9
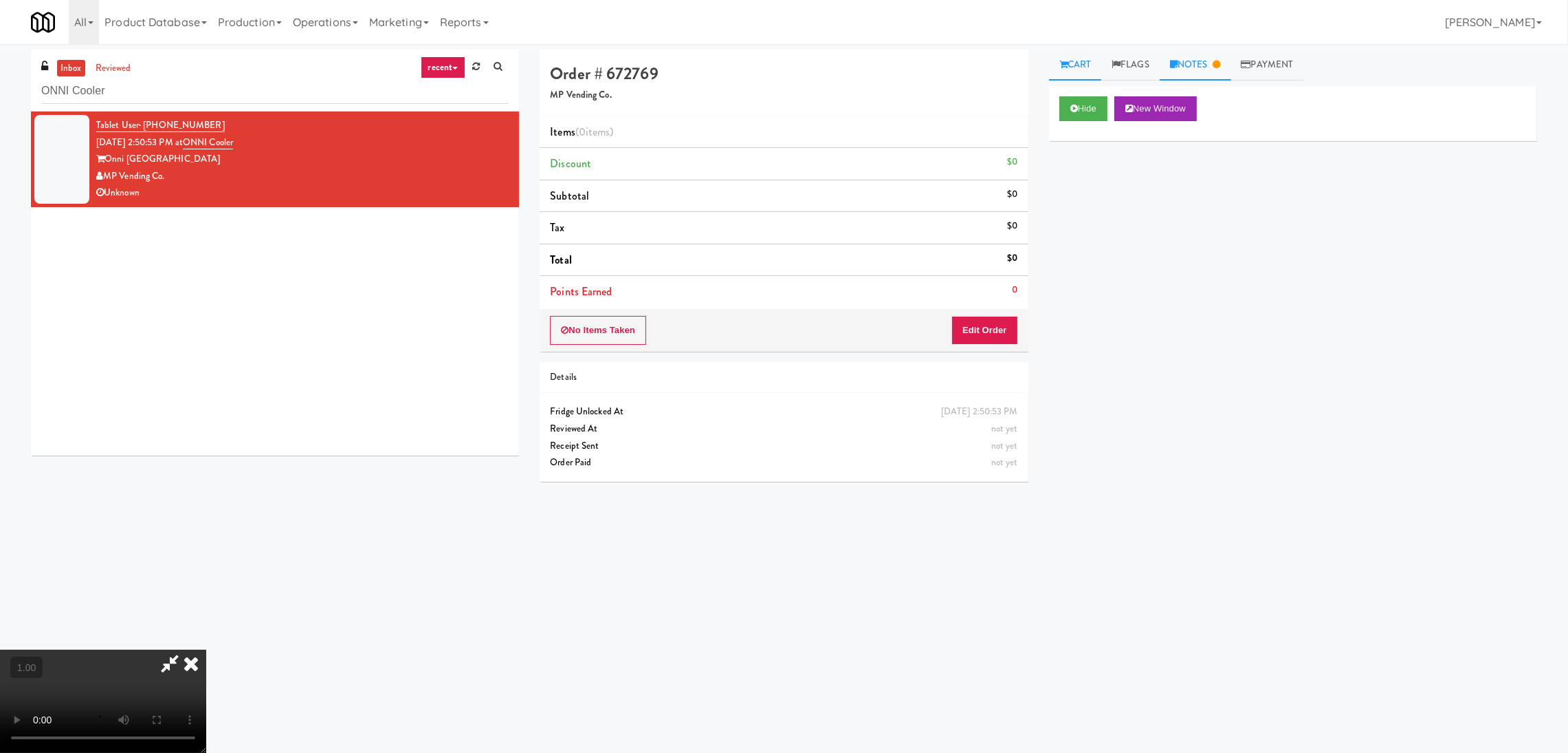
click at [1205, 60] on link "Notes" at bounding box center [1195, 65] width 71 height 31
click at [1112, 53] on link "Flags" at bounding box center [1131, 65] width 58 height 31
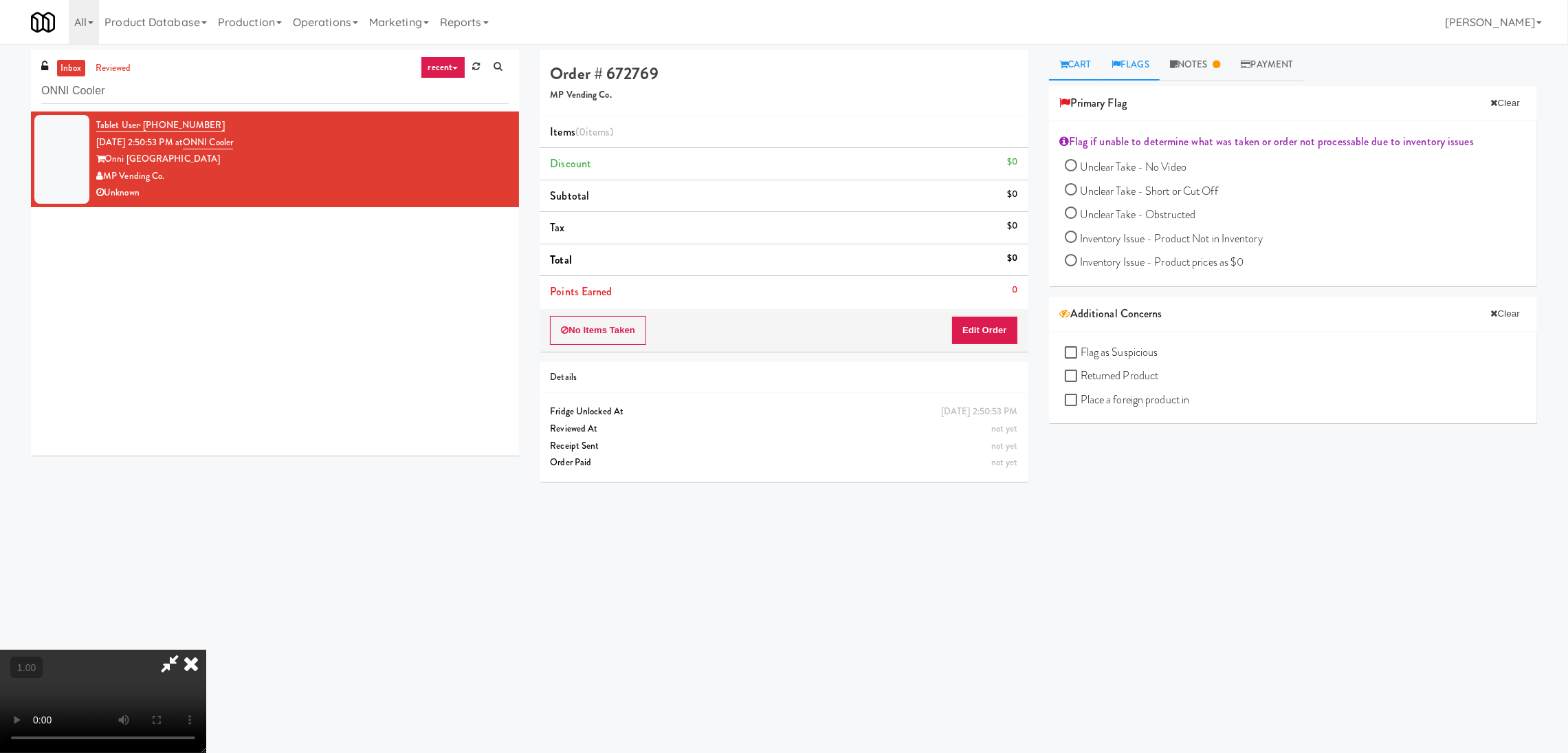
click at [1091, 57] on link "Cart" at bounding box center [1076, 65] width 53 height 31
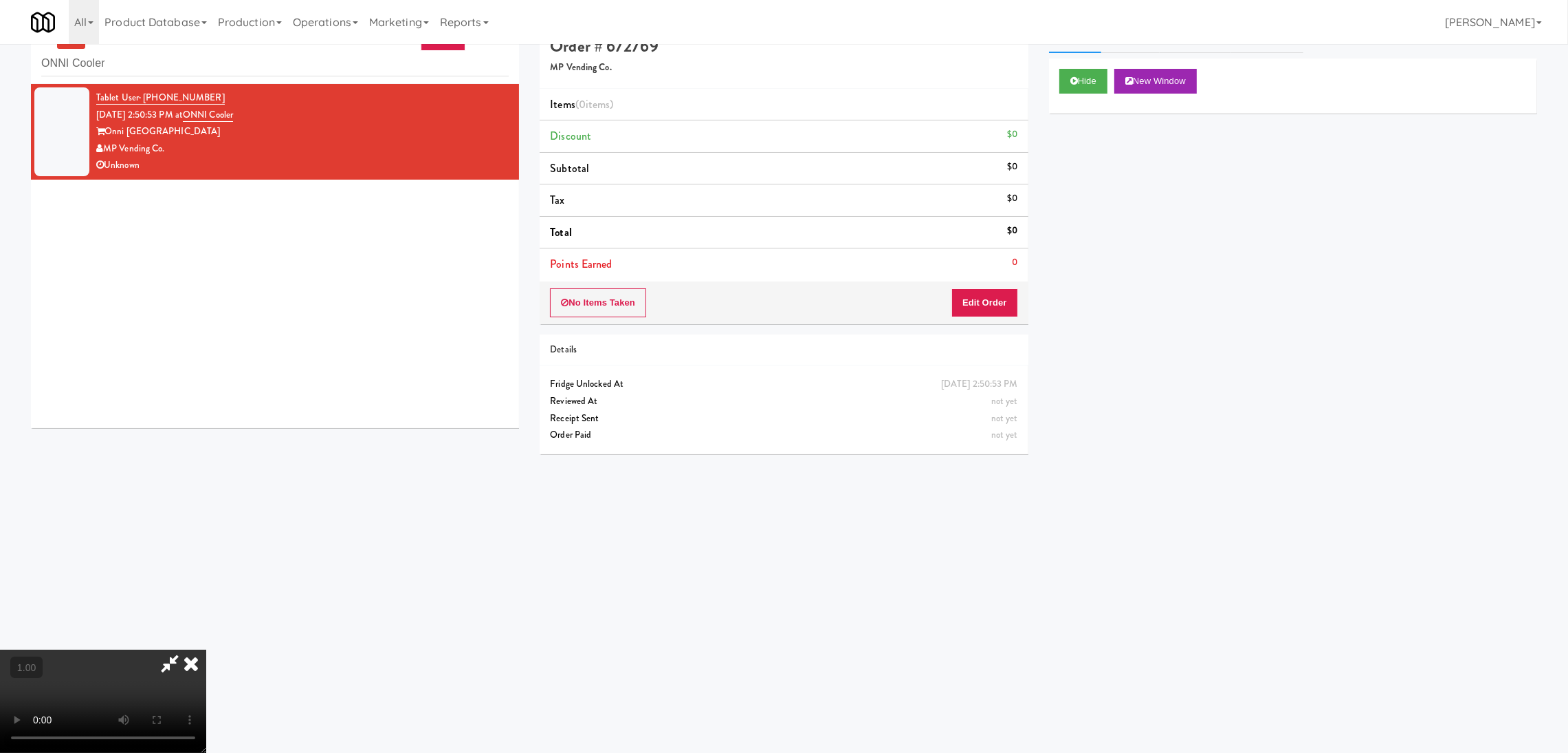
scroll to position [44, 0]
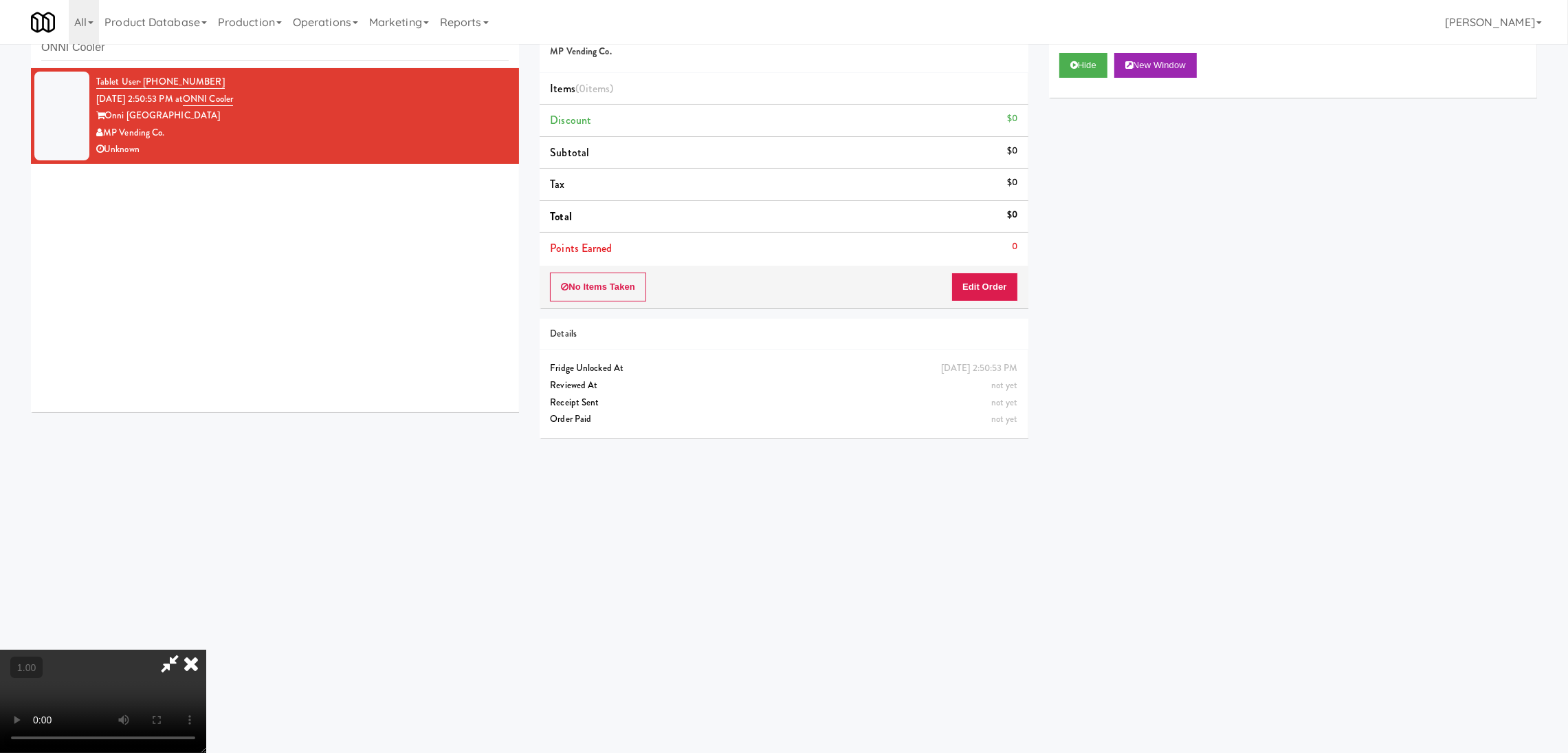
click at [206, 649] on video at bounding box center [103, 700] width 206 height 103
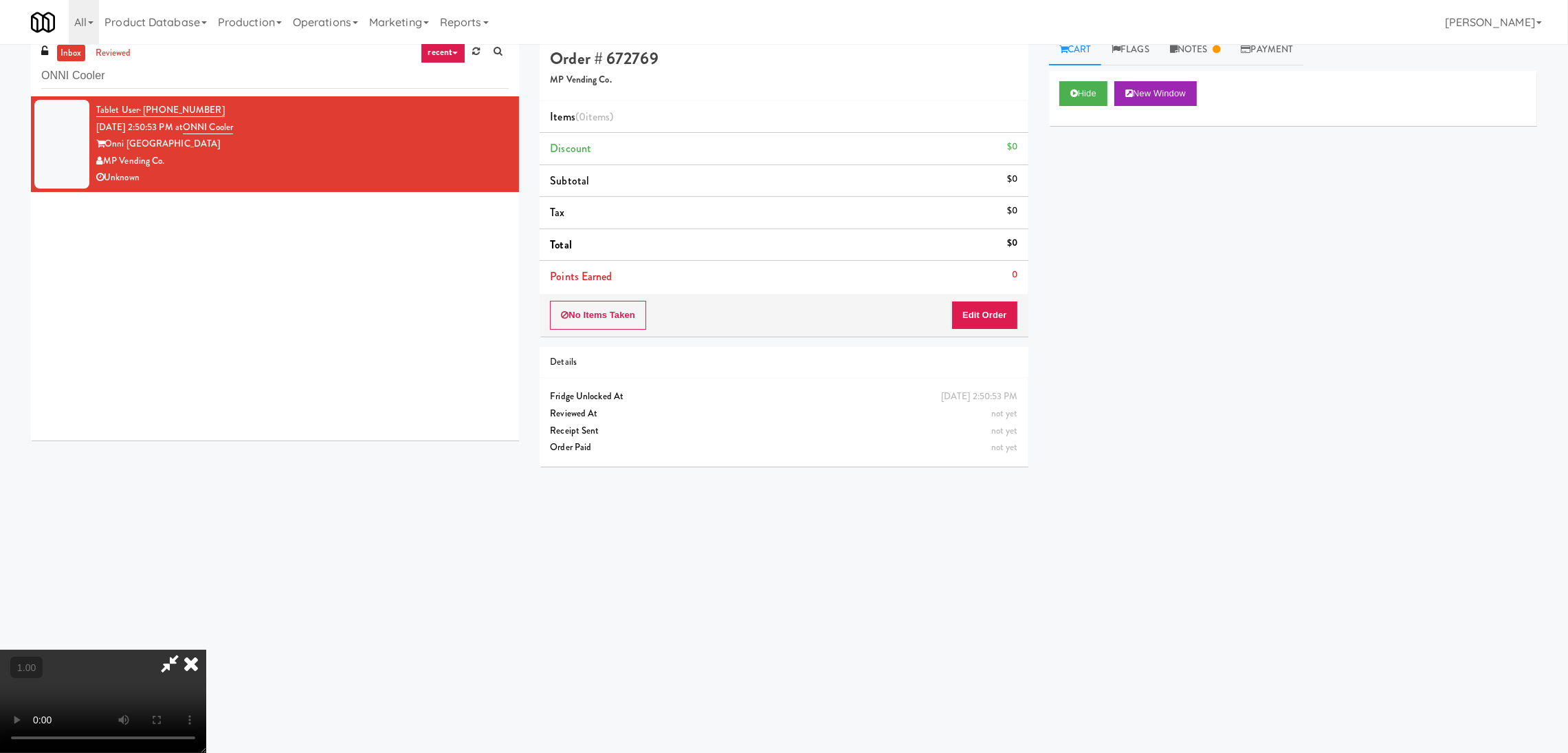
scroll to position [0, 0]
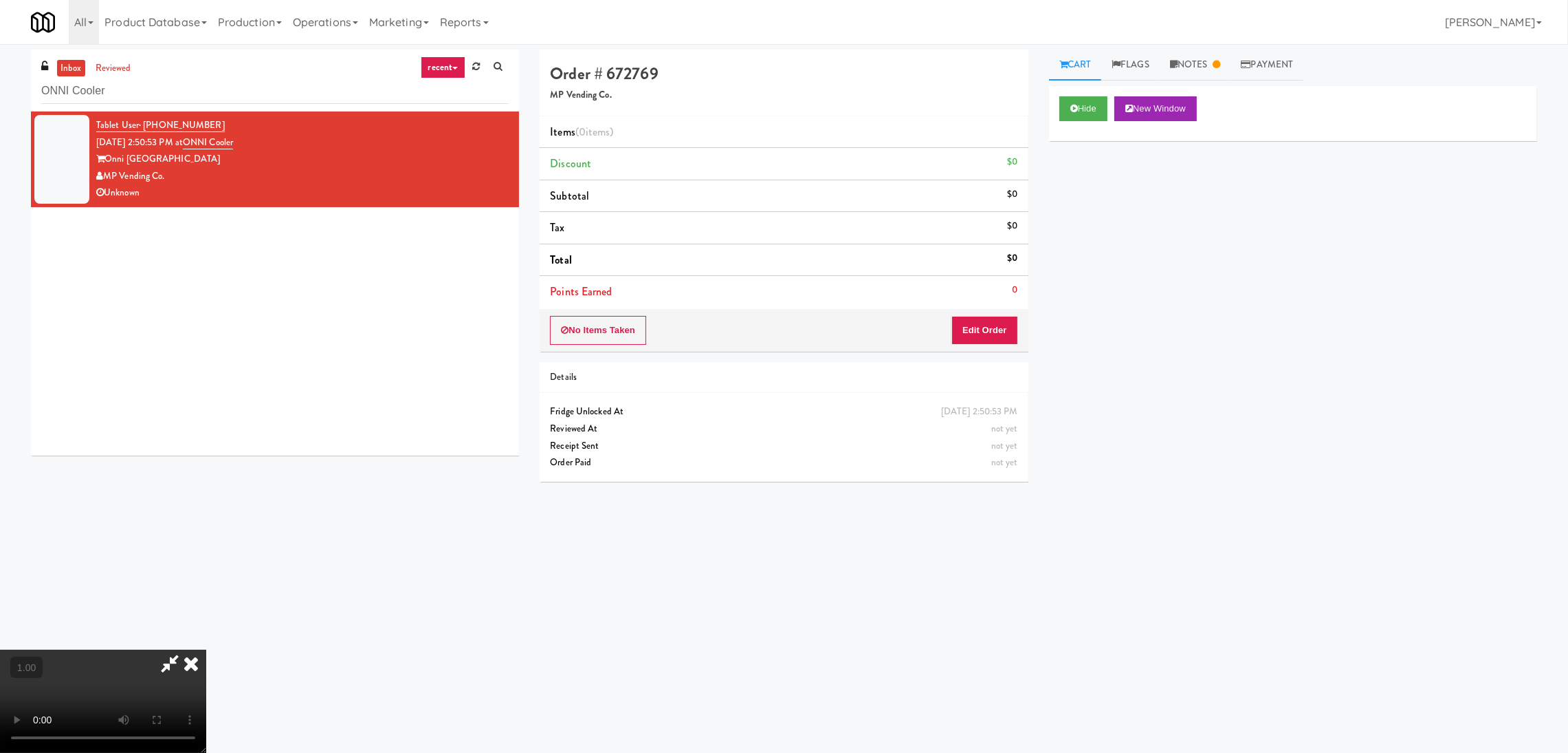
click at [206, 649] on video at bounding box center [103, 700] width 206 height 103
click at [995, 326] on button "Edit Order" at bounding box center [984, 330] width 67 height 29
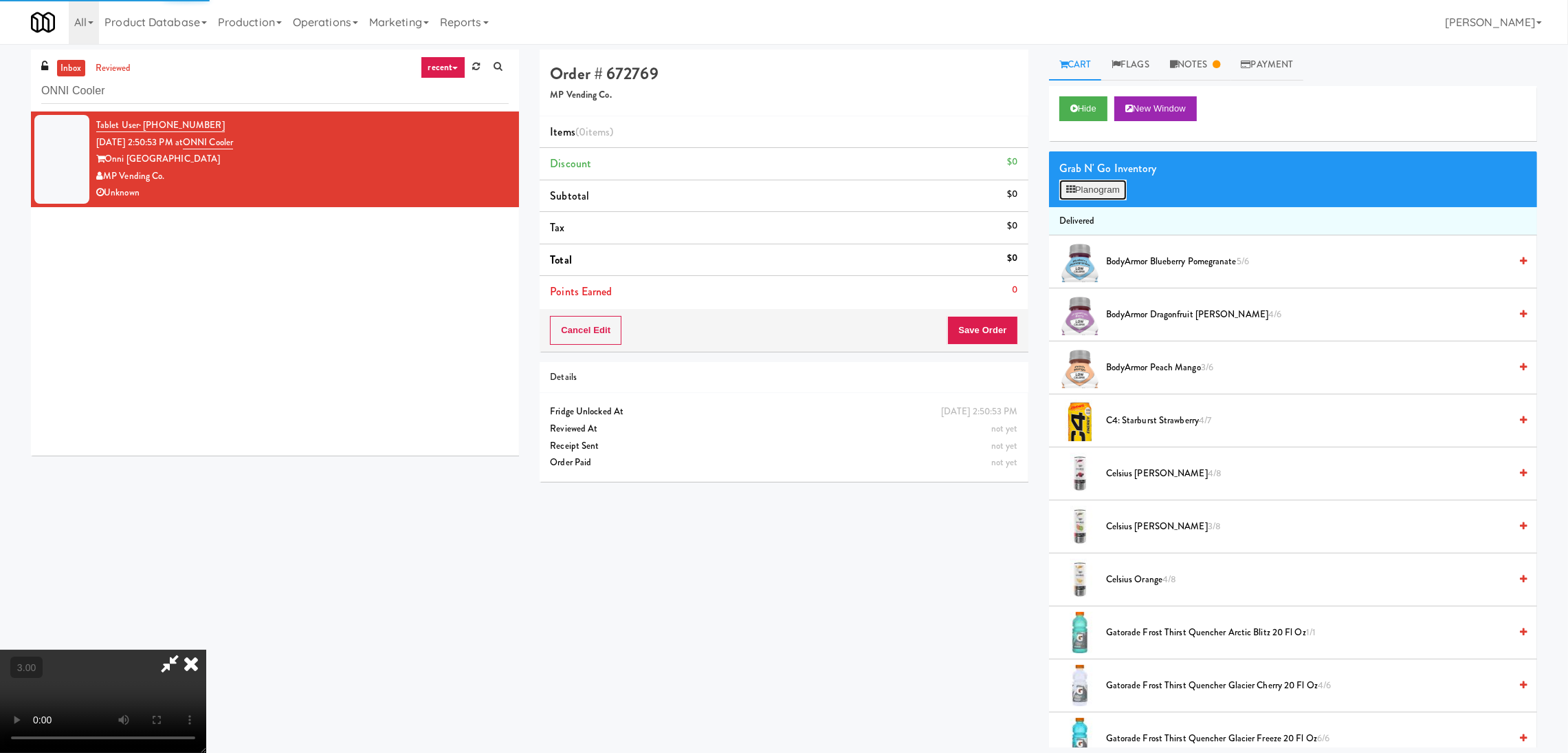
click at [1097, 180] on button "Planogram" at bounding box center [1093, 190] width 67 height 21
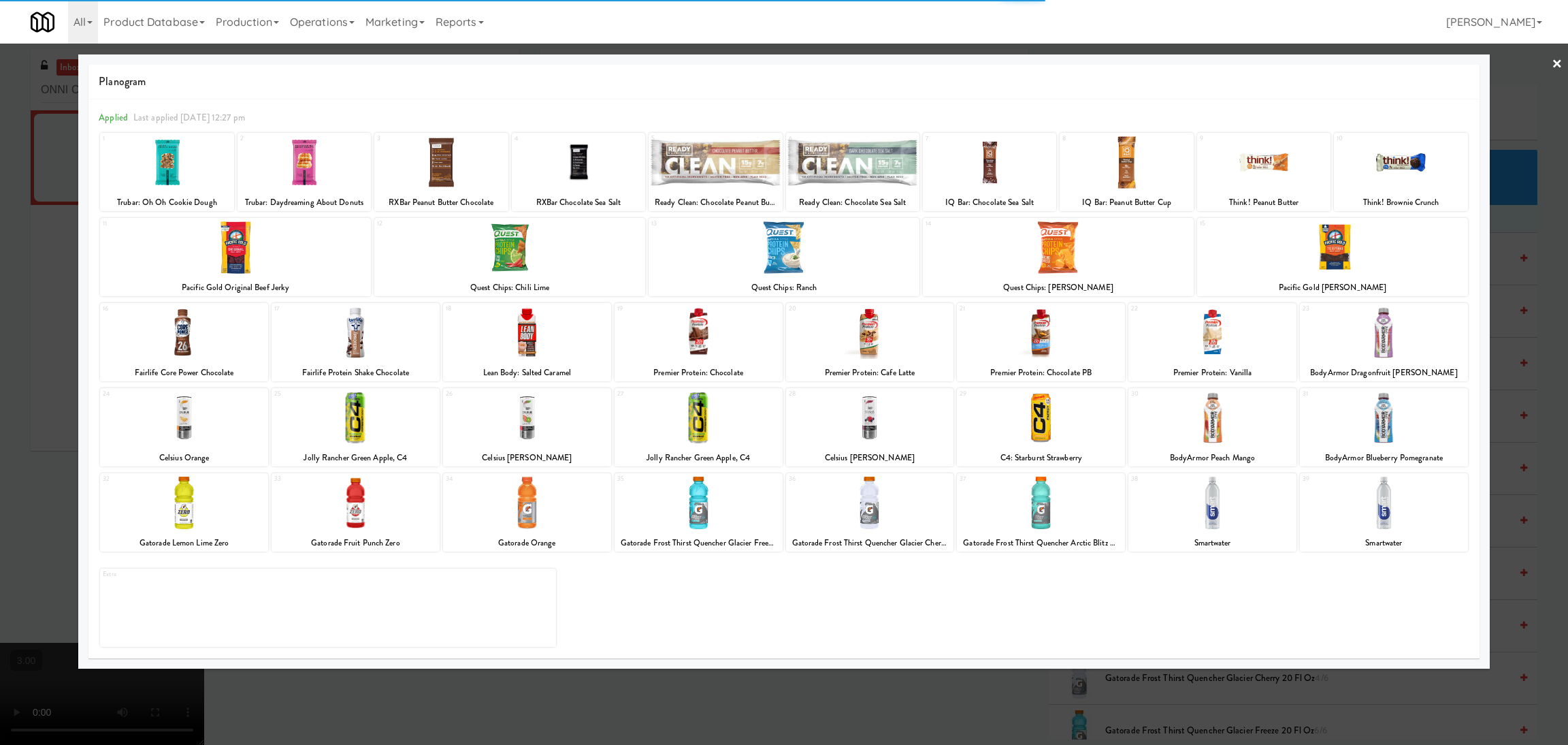
click at [729, 155] on div at bounding box center [715, 162] width 133 height 52
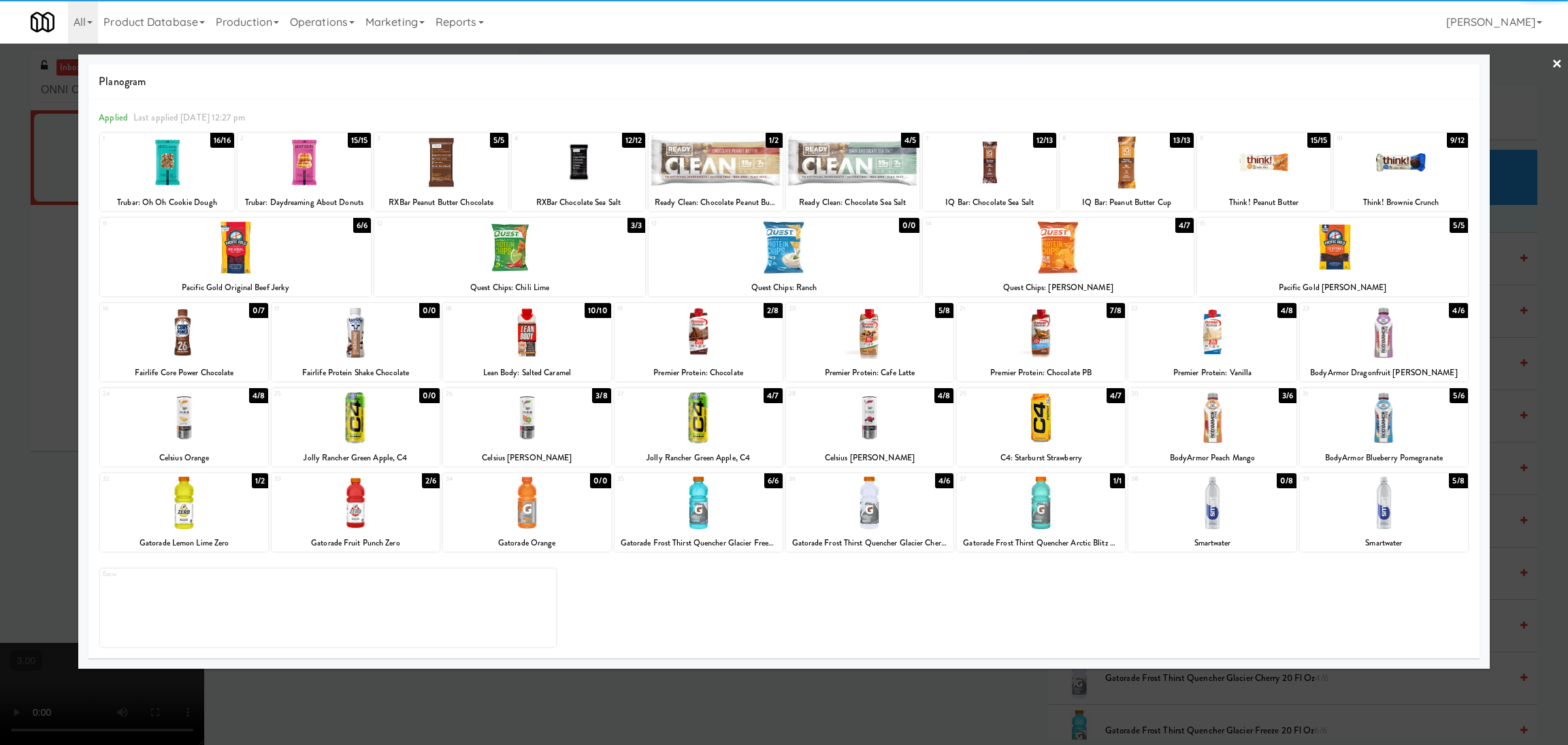
click at [46, 239] on div at bounding box center [784, 372] width 1568 height 745
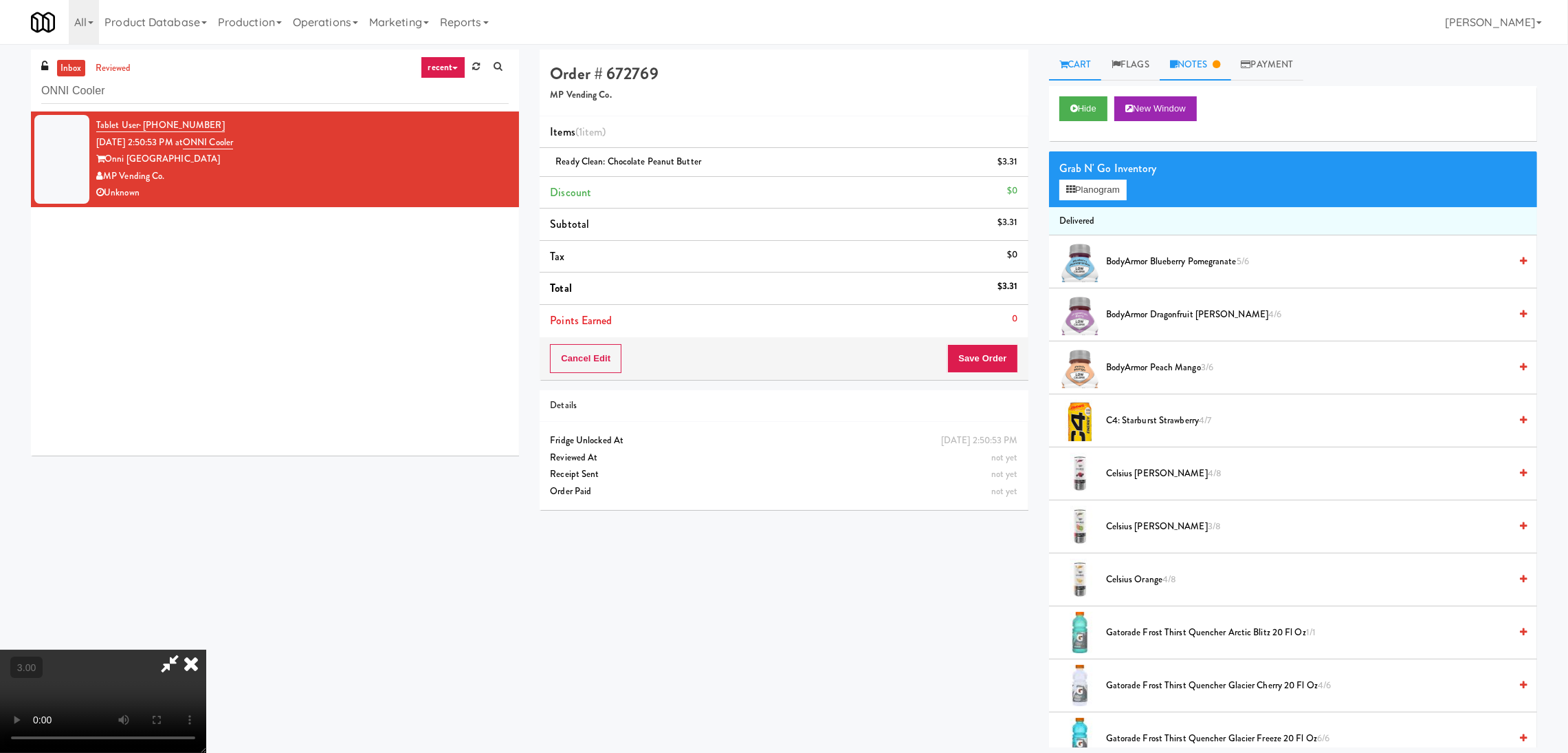
click at [1201, 58] on link "Notes" at bounding box center [1195, 65] width 71 height 31
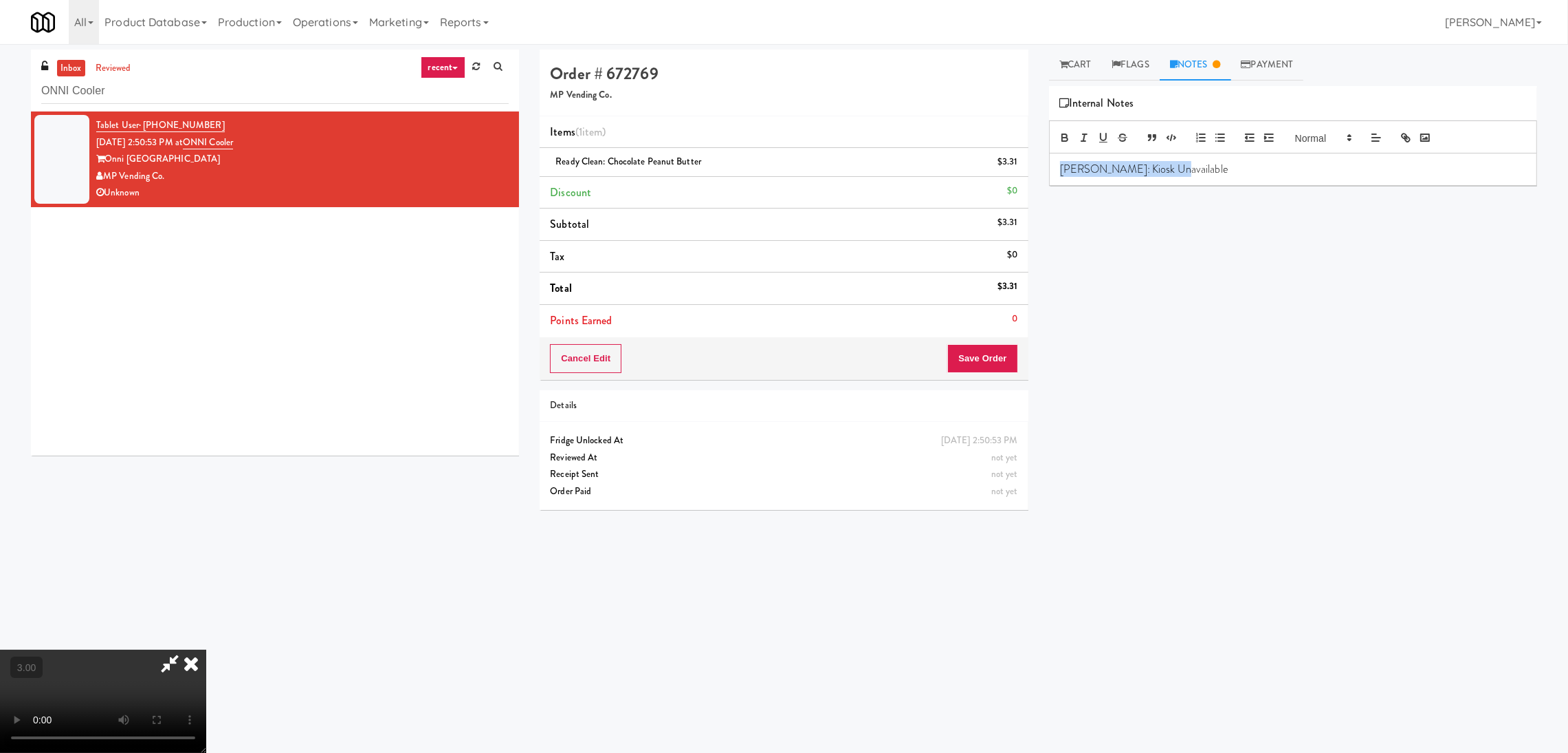
drag, startPoint x: 1213, startPoint y: 166, endPoint x: 1050, endPoint y: 170, distance: 163.0
click at [1050, 170] on div "[PERSON_NAME]: Kiosk Unavailable" at bounding box center [1293, 169] width 487 height 32
click at [977, 345] on button "Save Order" at bounding box center [982, 358] width 70 height 29
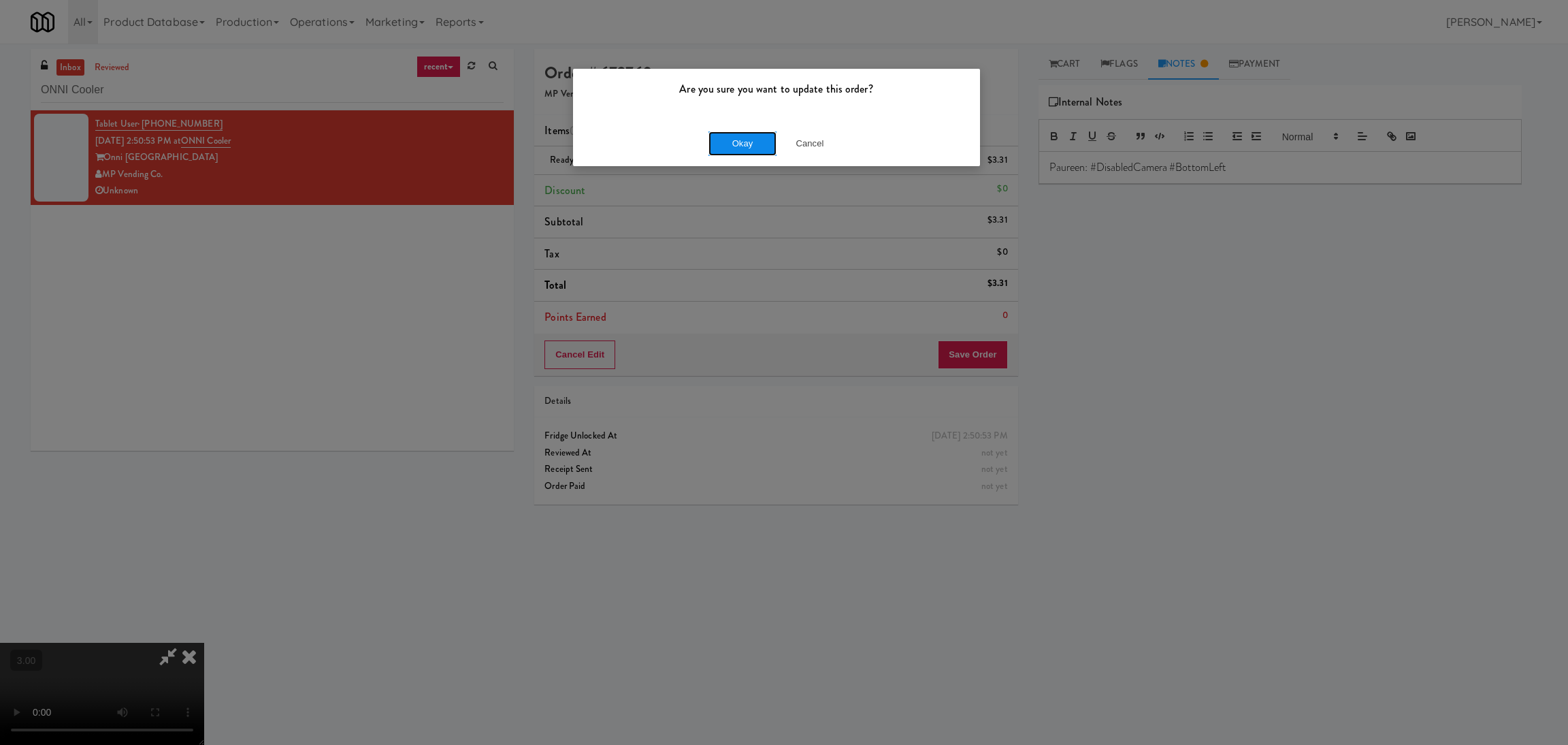
click at [738, 146] on button "Okay" at bounding box center [742, 143] width 68 height 24
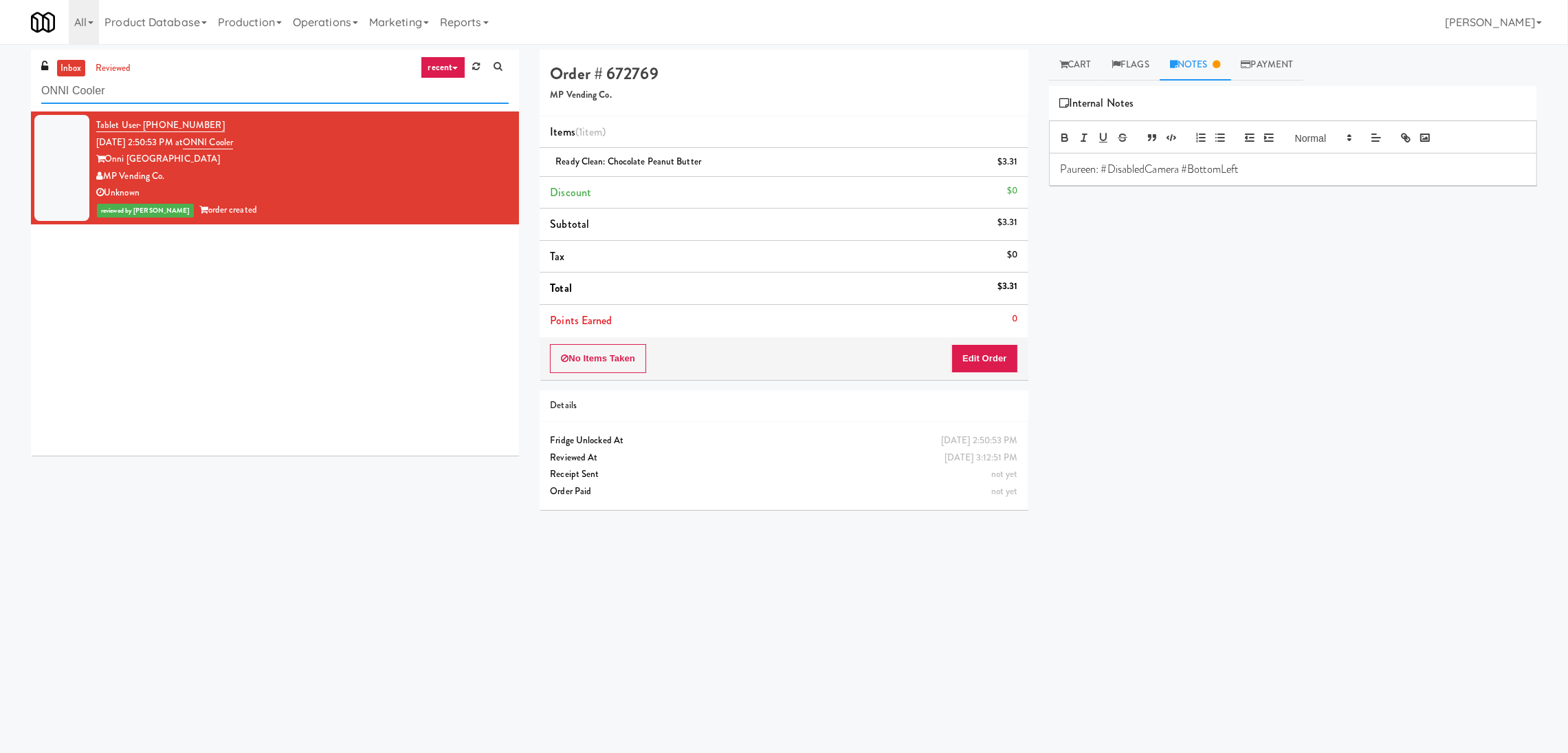
paste input "Mattr (formerly Shawcor)"
drag, startPoint x: 223, startPoint y: 87, endPoint x: 0, endPoint y: 77, distance: 223.2
click at [0, 77] on div "inbox reviewed recent all unclear take inventory issue suspicious failed recent…" at bounding box center [784, 325] width 1568 height 552
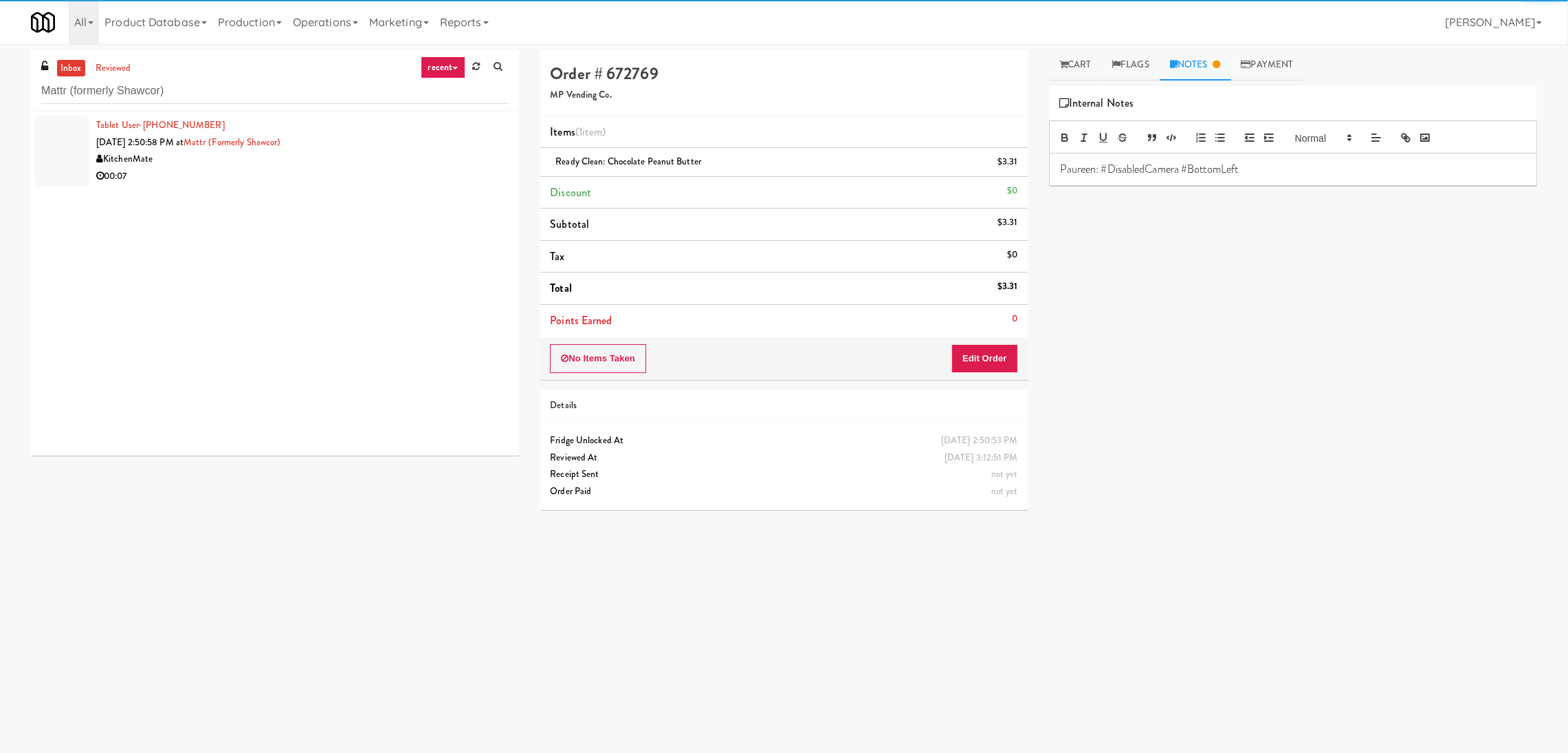
click at [417, 162] on div "KitchenMate" at bounding box center [302, 159] width 413 height 17
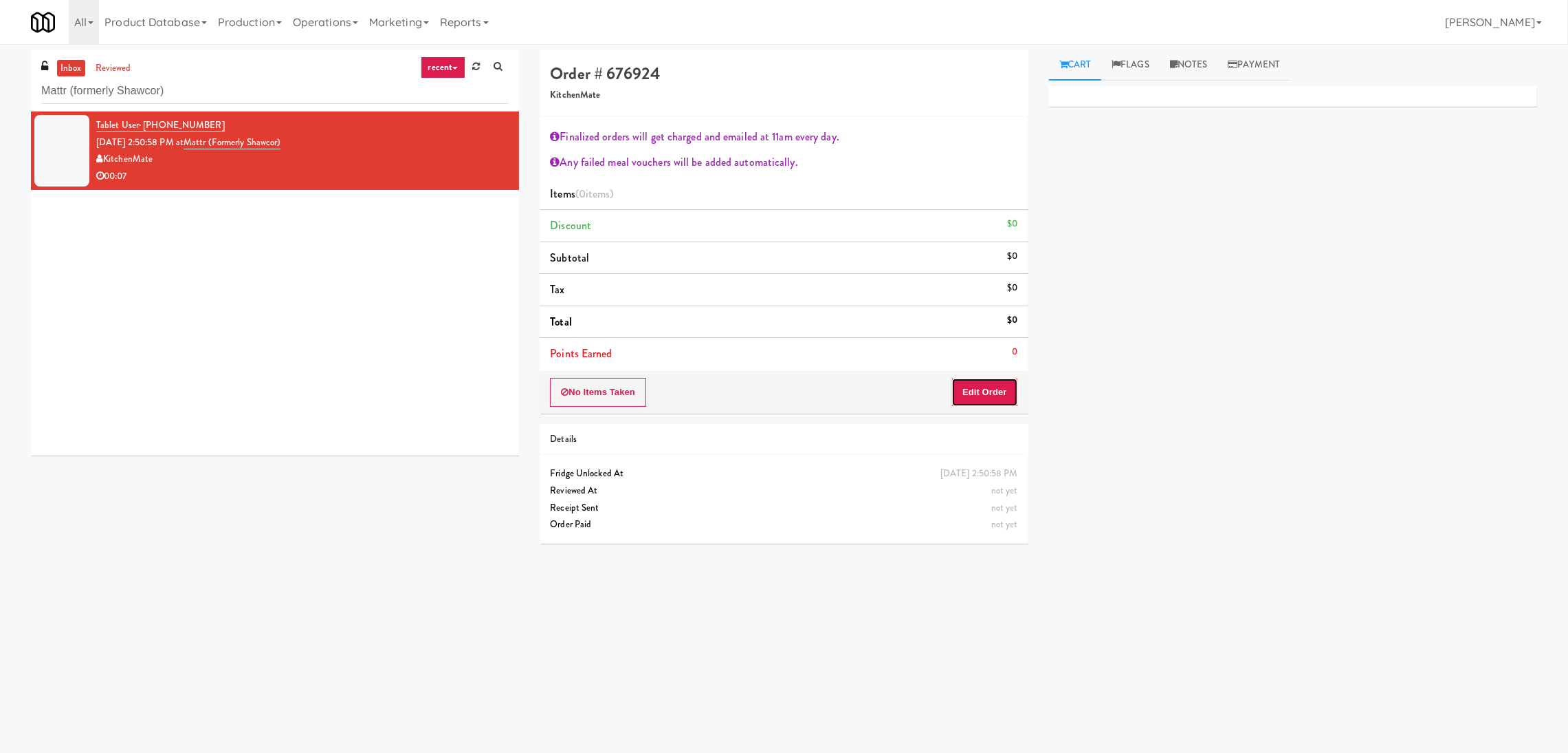
click at [993, 387] on button "Edit Order" at bounding box center [984, 392] width 67 height 29
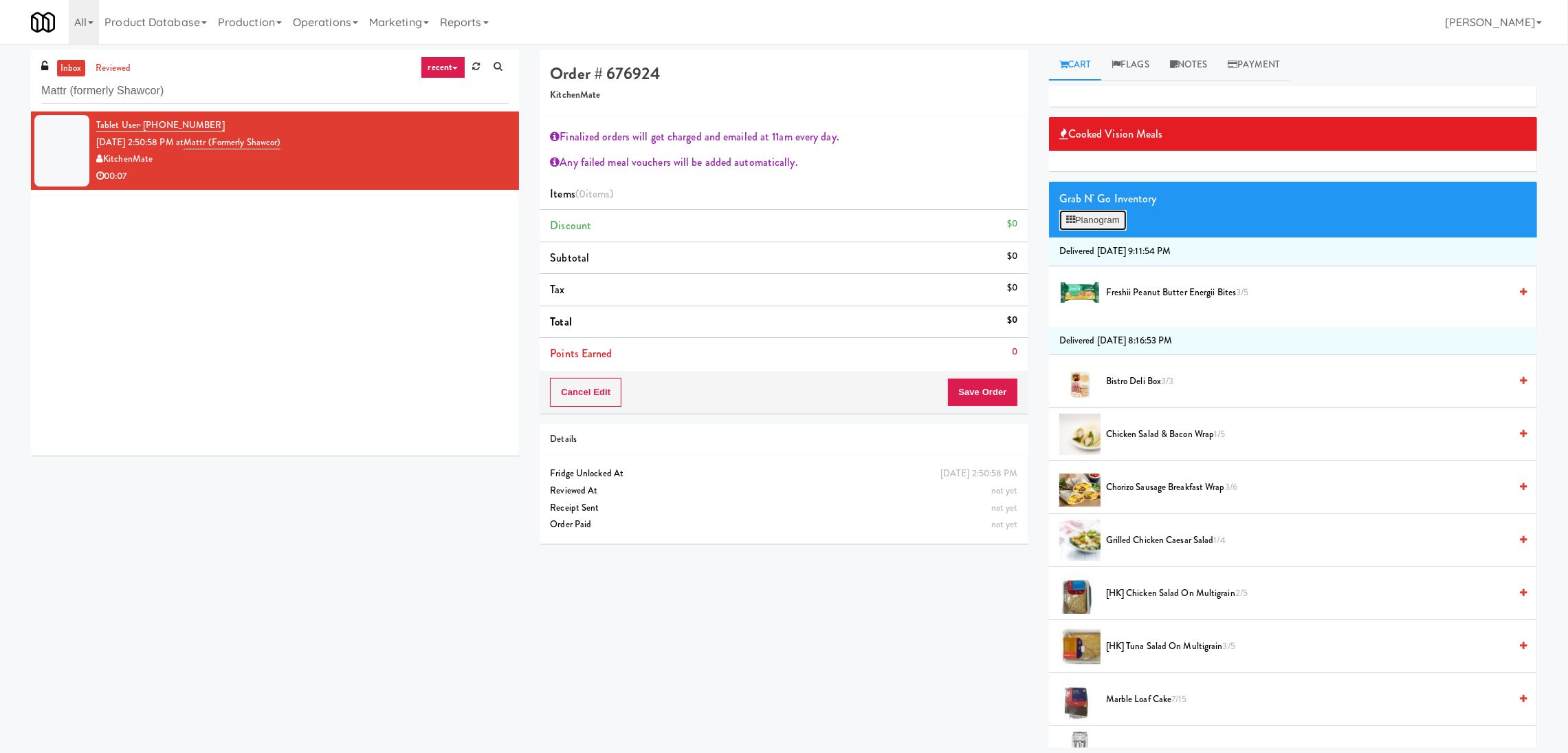
click at [1107, 218] on button "Planogram" at bounding box center [1093, 220] width 67 height 21
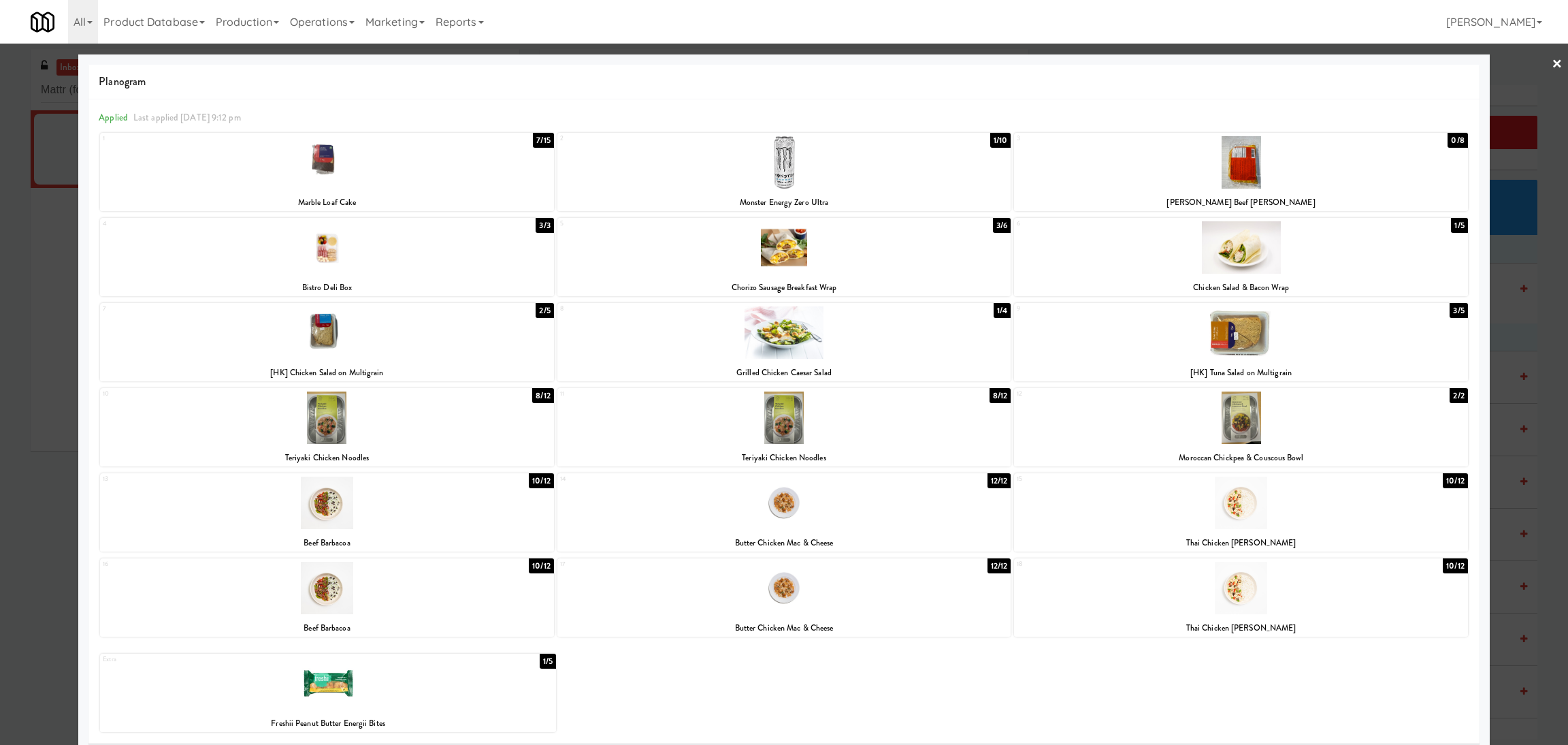
click at [0, 288] on div at bounding box center [784, 372] width 1568 height 745
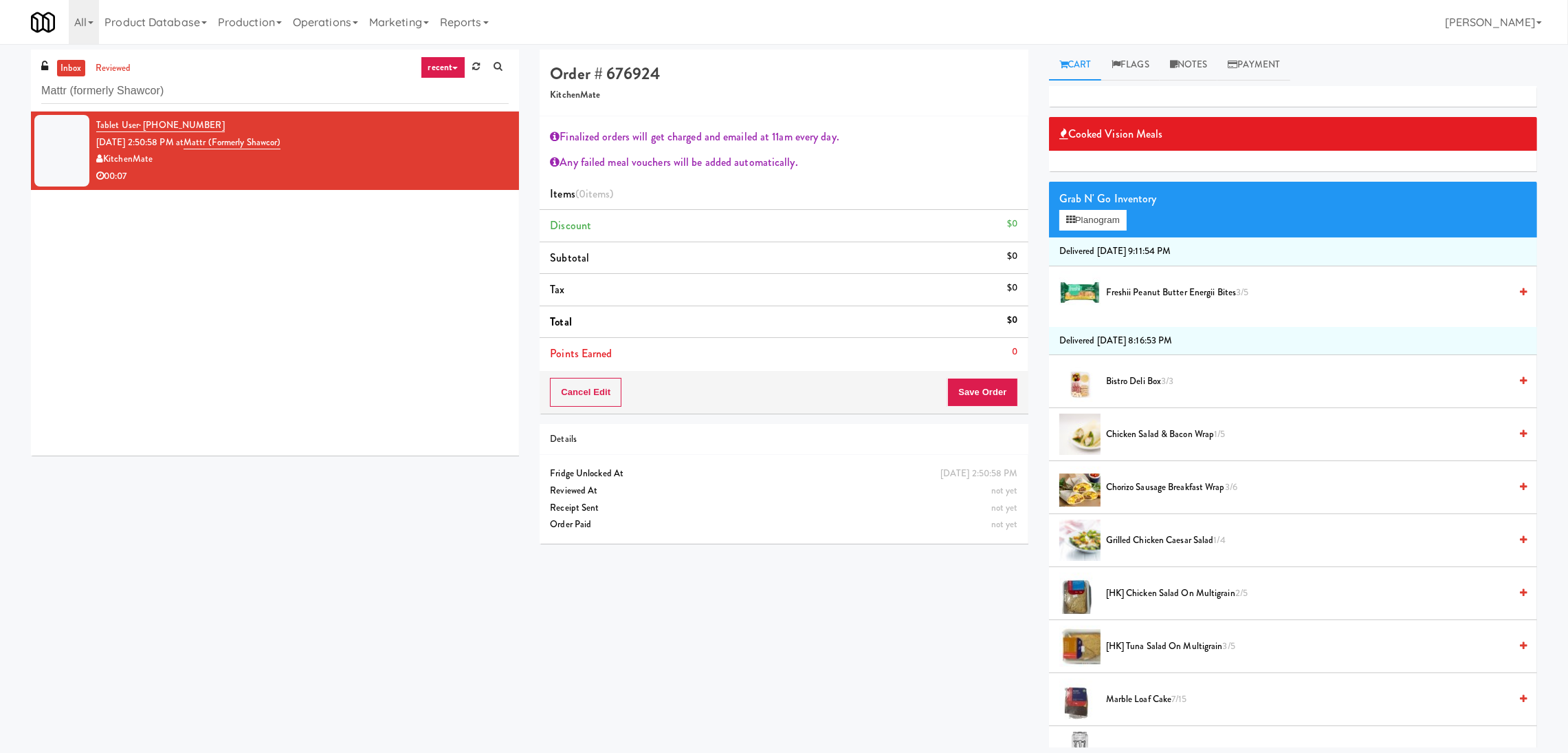
click at [1171, 385] on span "3/3" at bounding box center [1168, 381] width 13 height 13
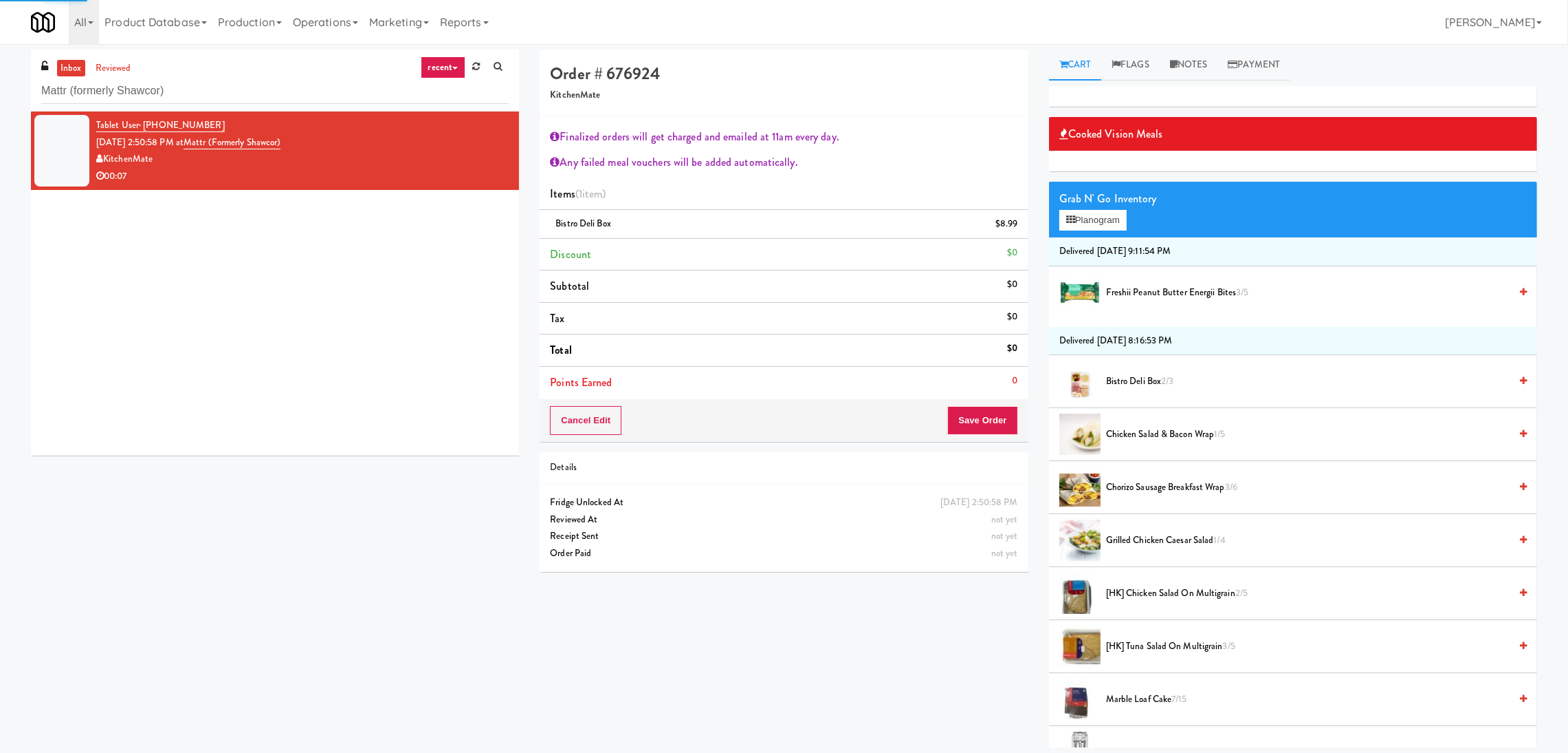
drag, startPoint x: 1168, startPoint y: 385, endPoint x: 1143, endPoint y: 356, distance: 38.3
click at [1167, 384] on span "2/3" at bounding box center [1168, 381] width 13 height 13
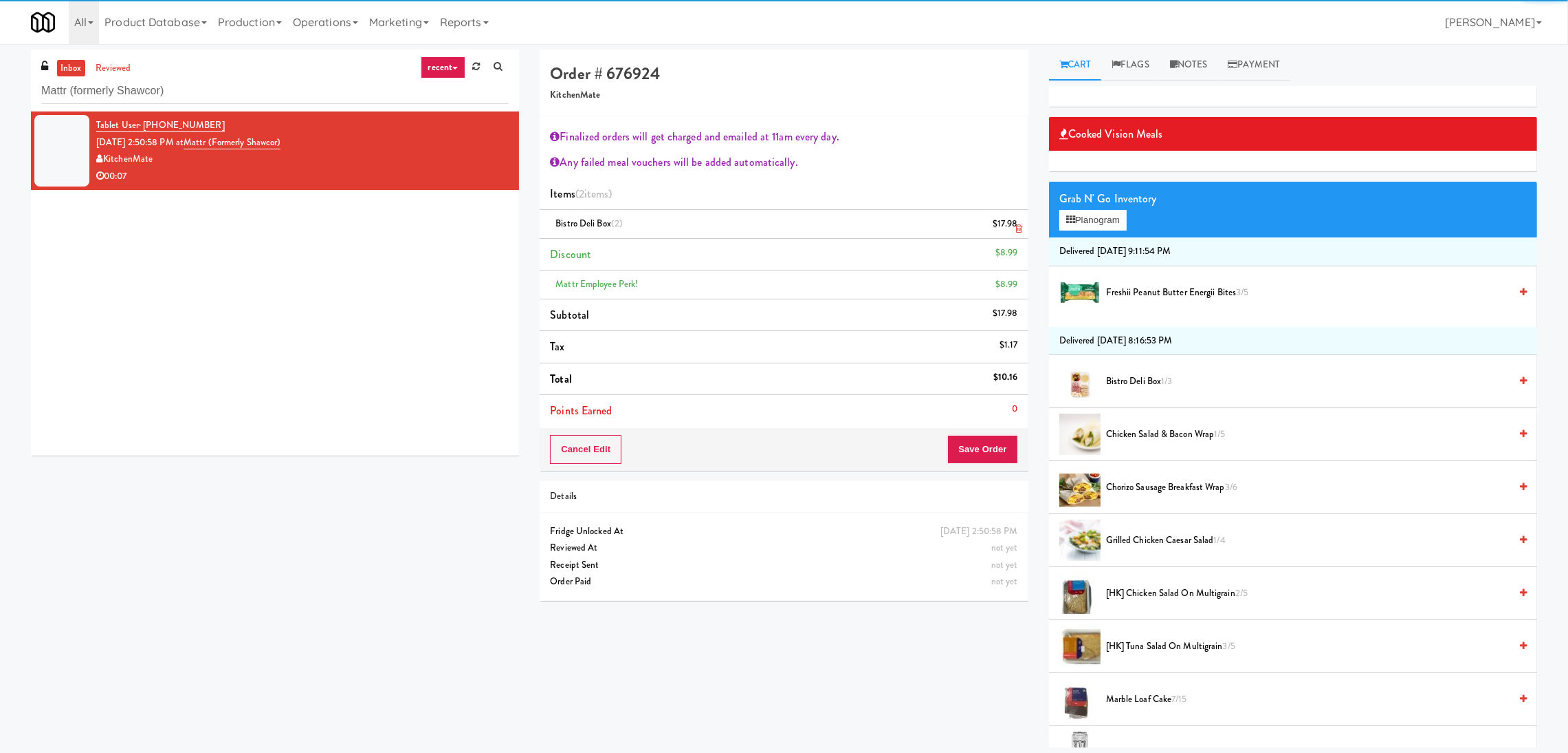
click at [1017, 231] on icon at bounding box center [1020, 229] width 7 height 9
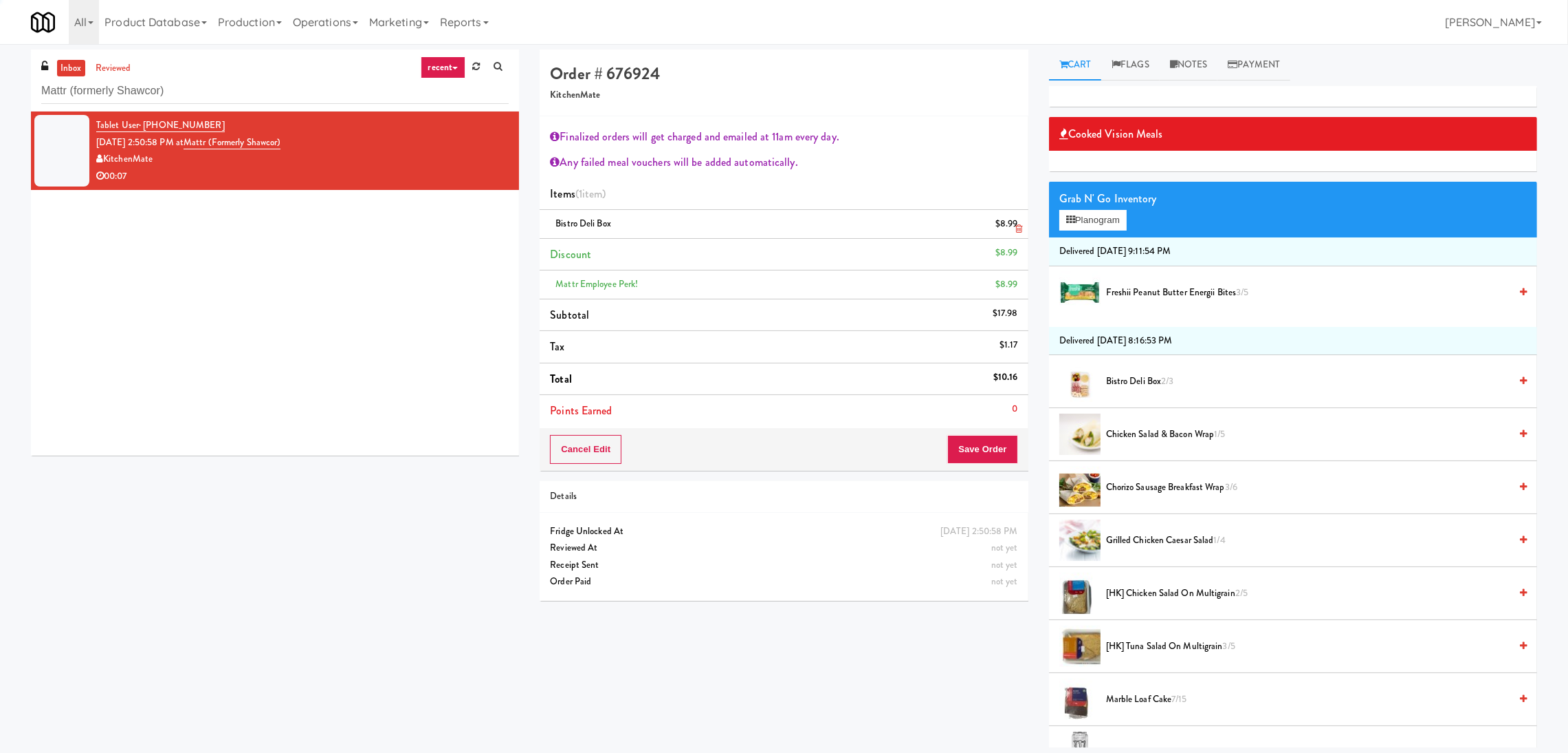
click at [1017, 231] on icon at bounding box center [1020, 229] width 7 height 9
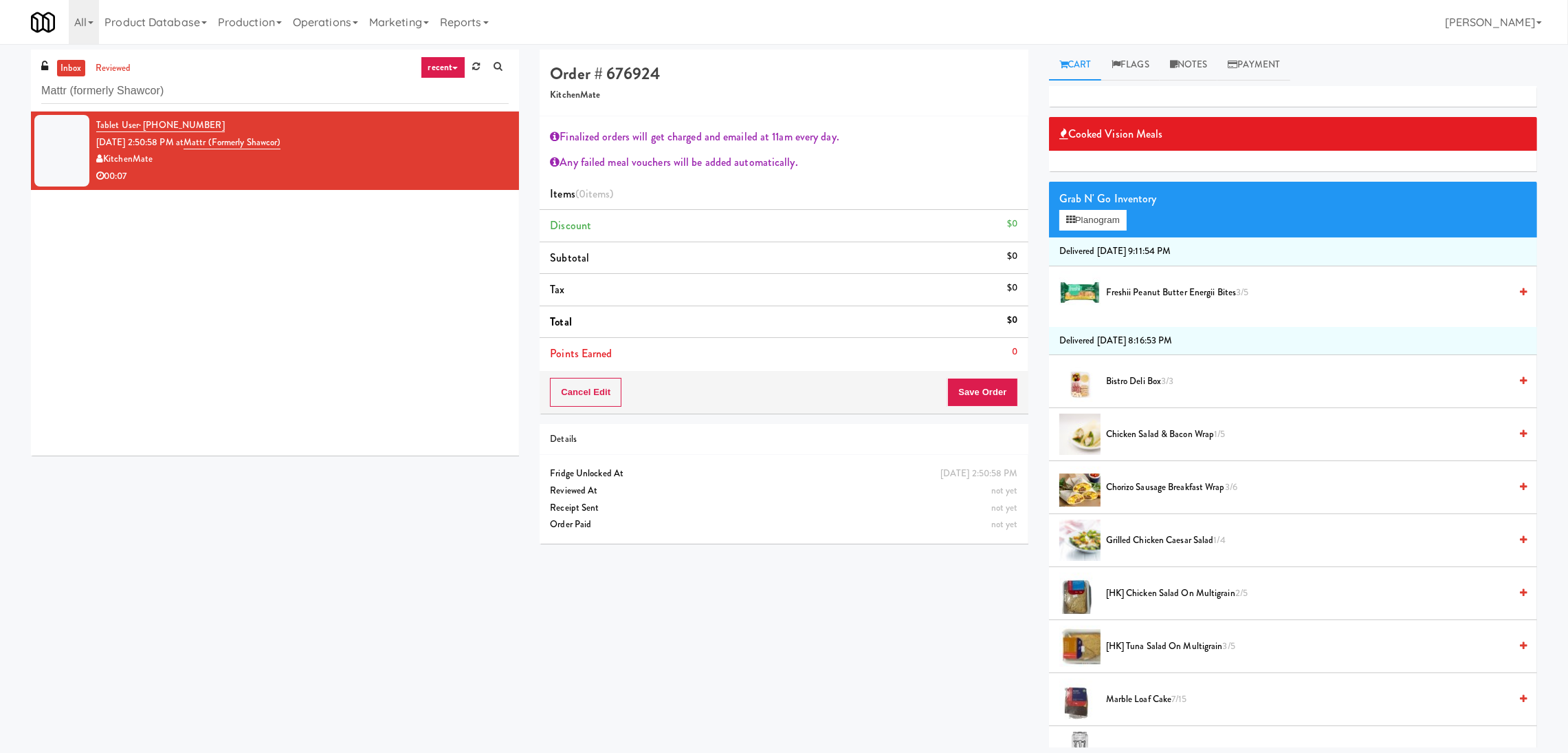
click at [1154, 445] on li "Chicken Salad & Bacon Wrap 1/5" at bounding box center [1294, 435] width 488 height 53
click at [1176, 430] on span "Chicken Salad & Bacon Wrap 1/5" at bounding box center [1307, 434] width 404 height 17
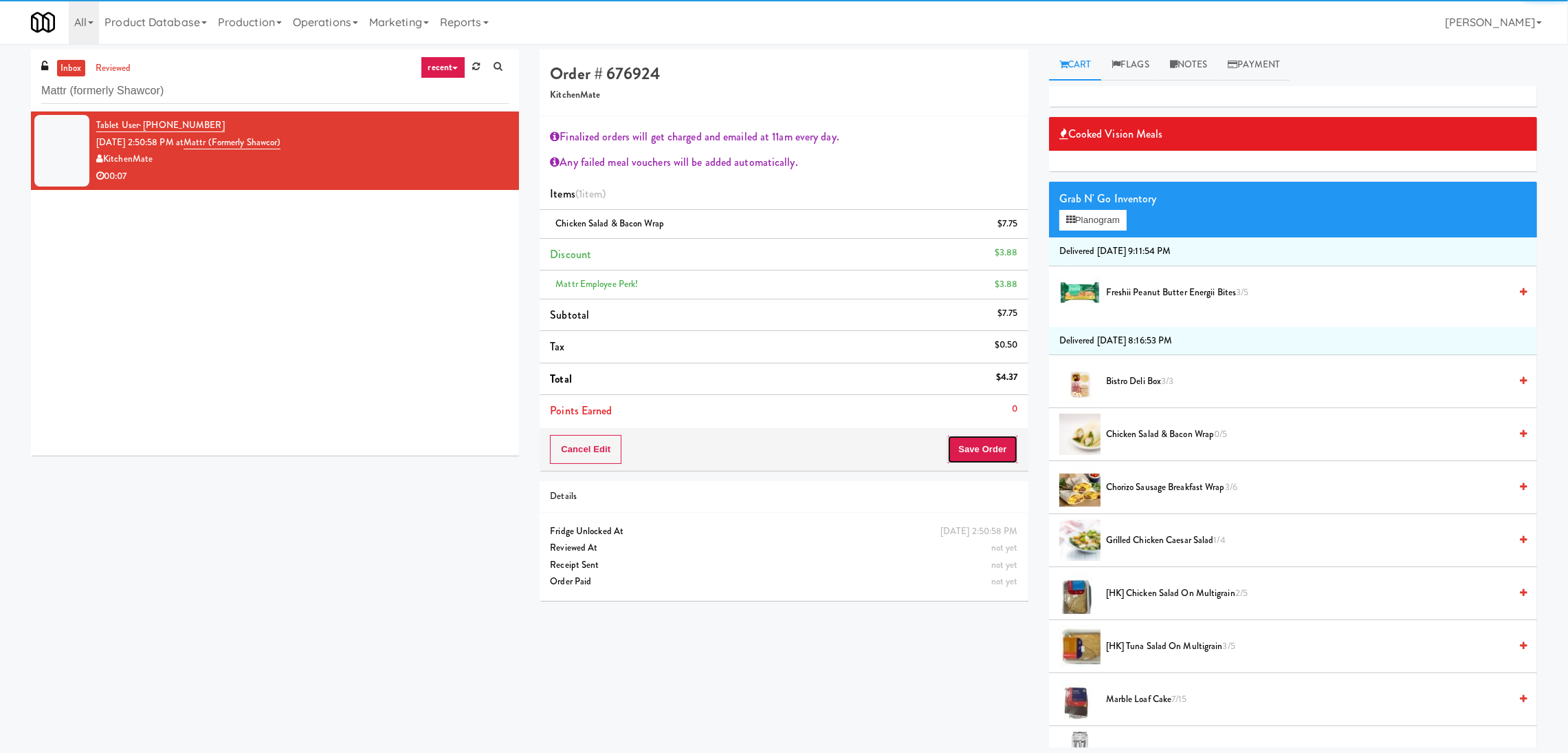
click at [997, 438] on button "Save Order" at bounding box center [982, 449] width 70 height 29
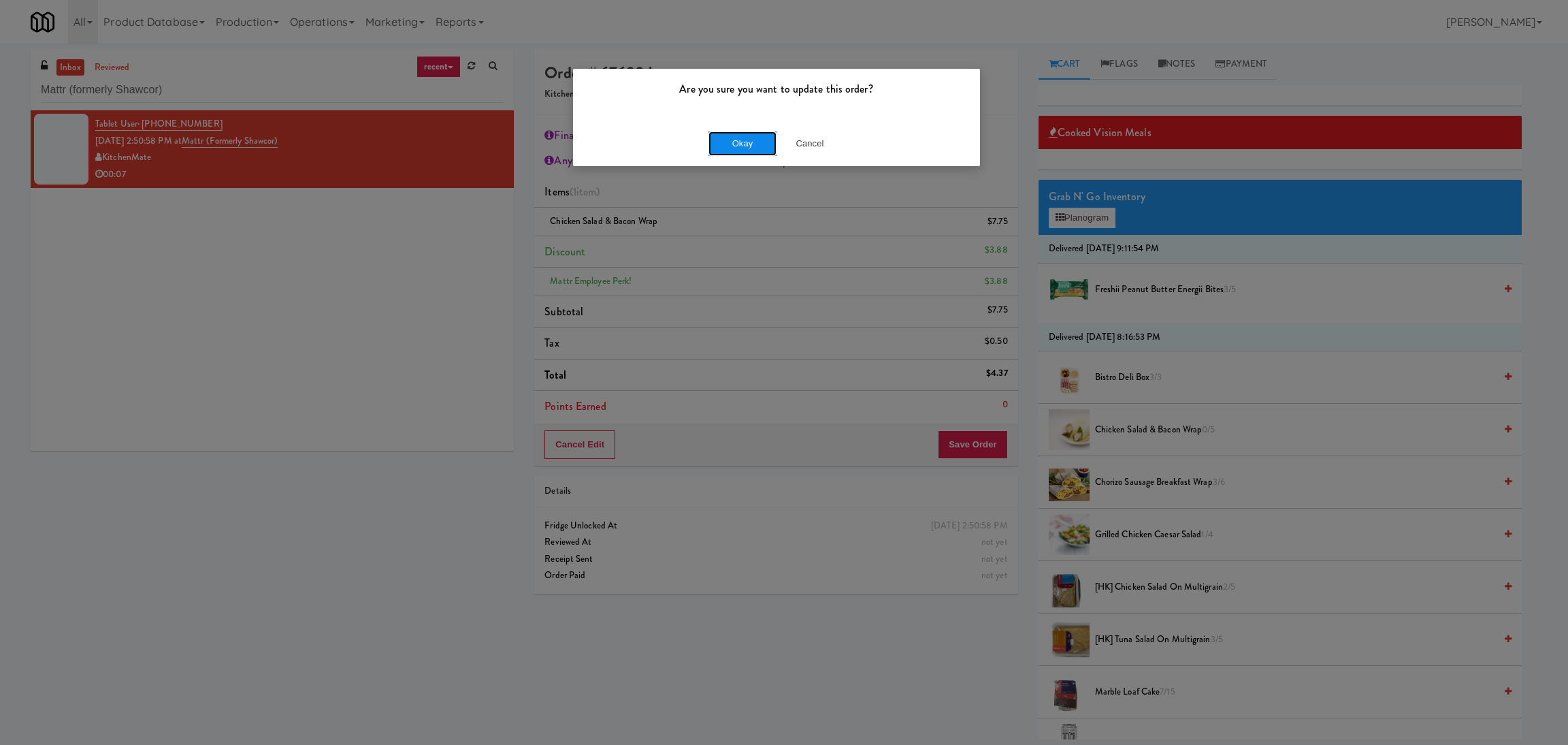
click at [729, 152] on button "Okay" at bounding box center [742, 143] width 68 height 24
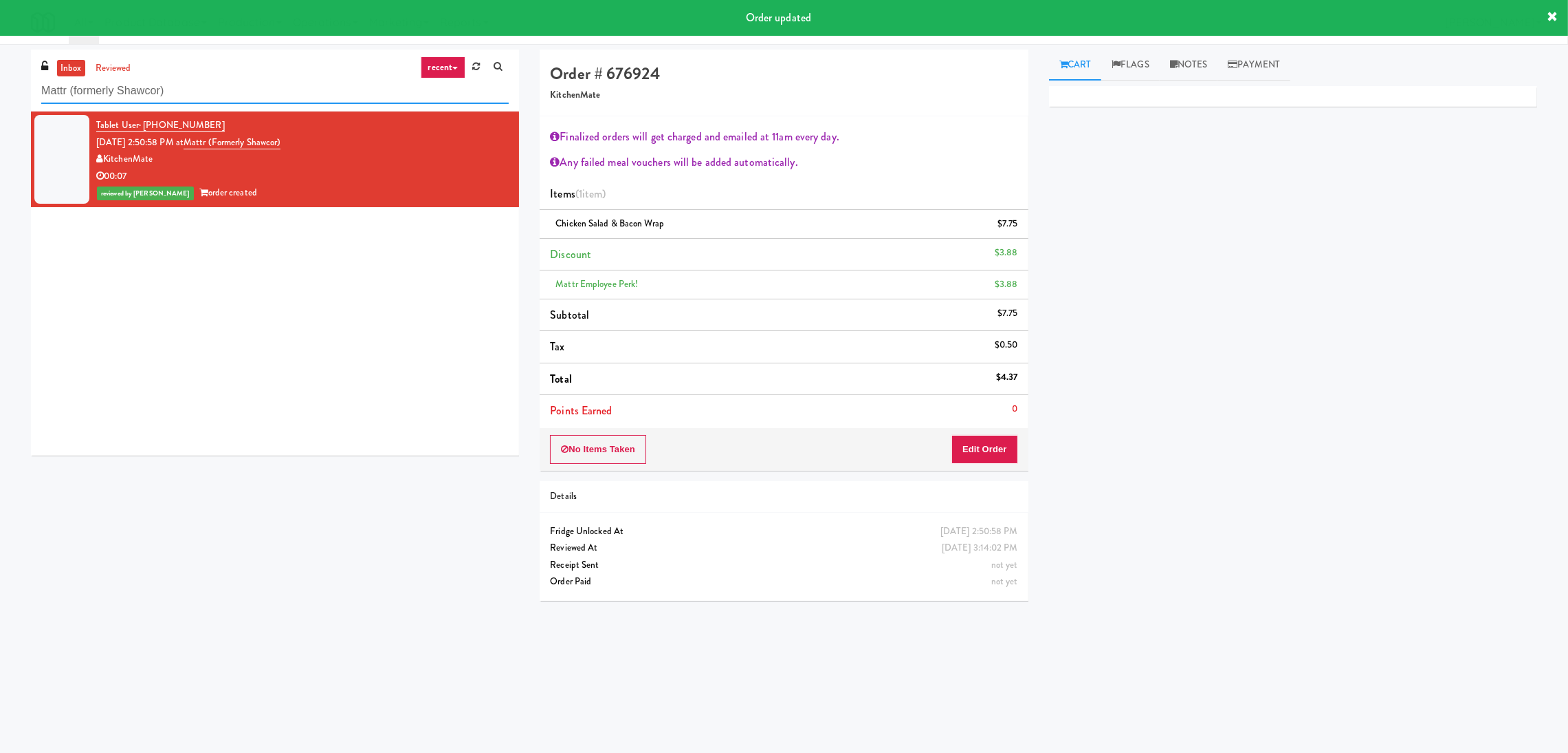
paste input "Kinetic - Left"
drag, startPoint x: 271, startPoint y: 83, endPoint x: 0, endPoint y: 101, distance: 271.6
click at [0, 101] on div "inbox reviewed recent all unclear take inventory issue suspicious failed recent…" at bounding box center [784, 330] width 1568 height 562
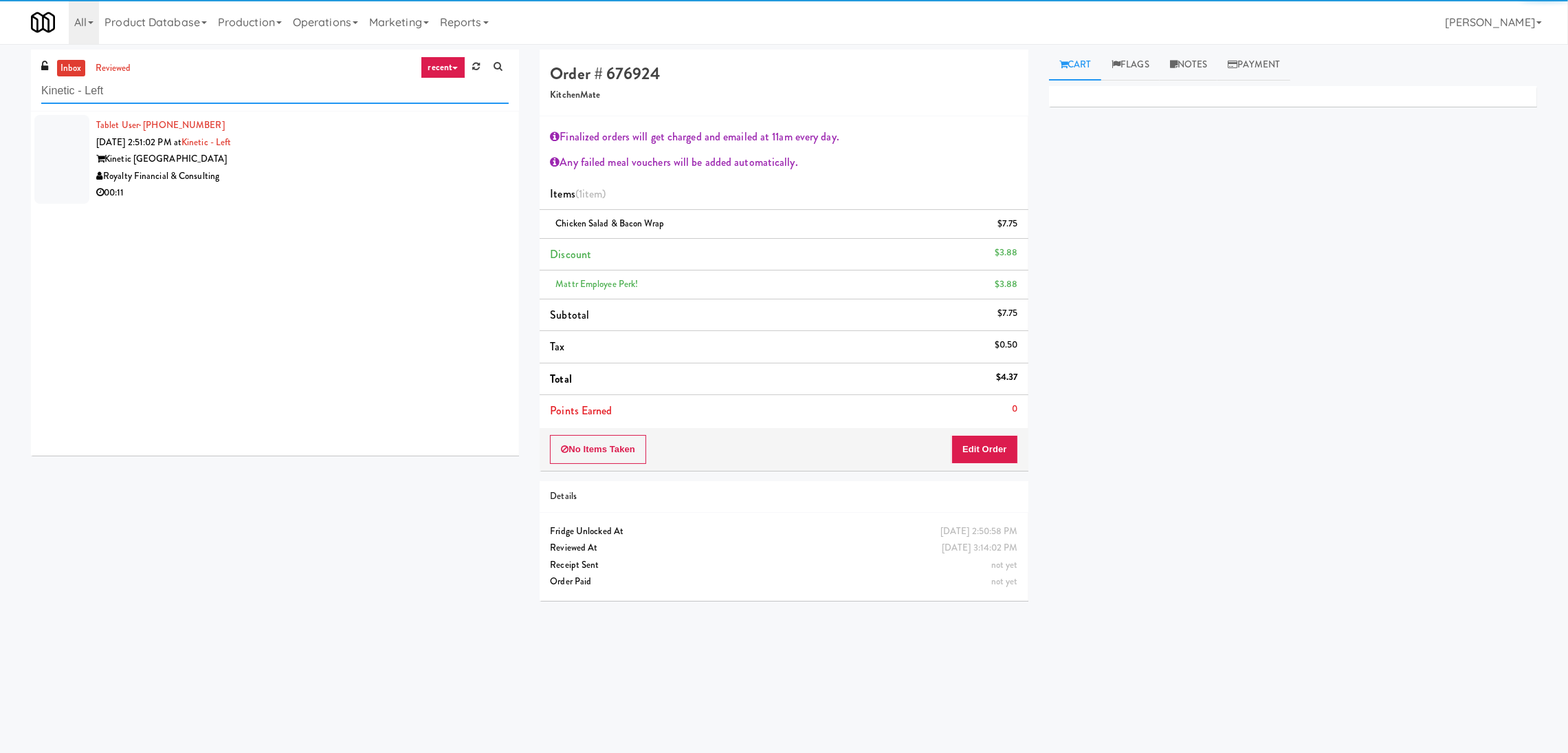
type input "Kinetic - Left"
click at [389, 180] on div "Royalty Financial & Consulting" at bounding box center [302, 176] width 413 height 17
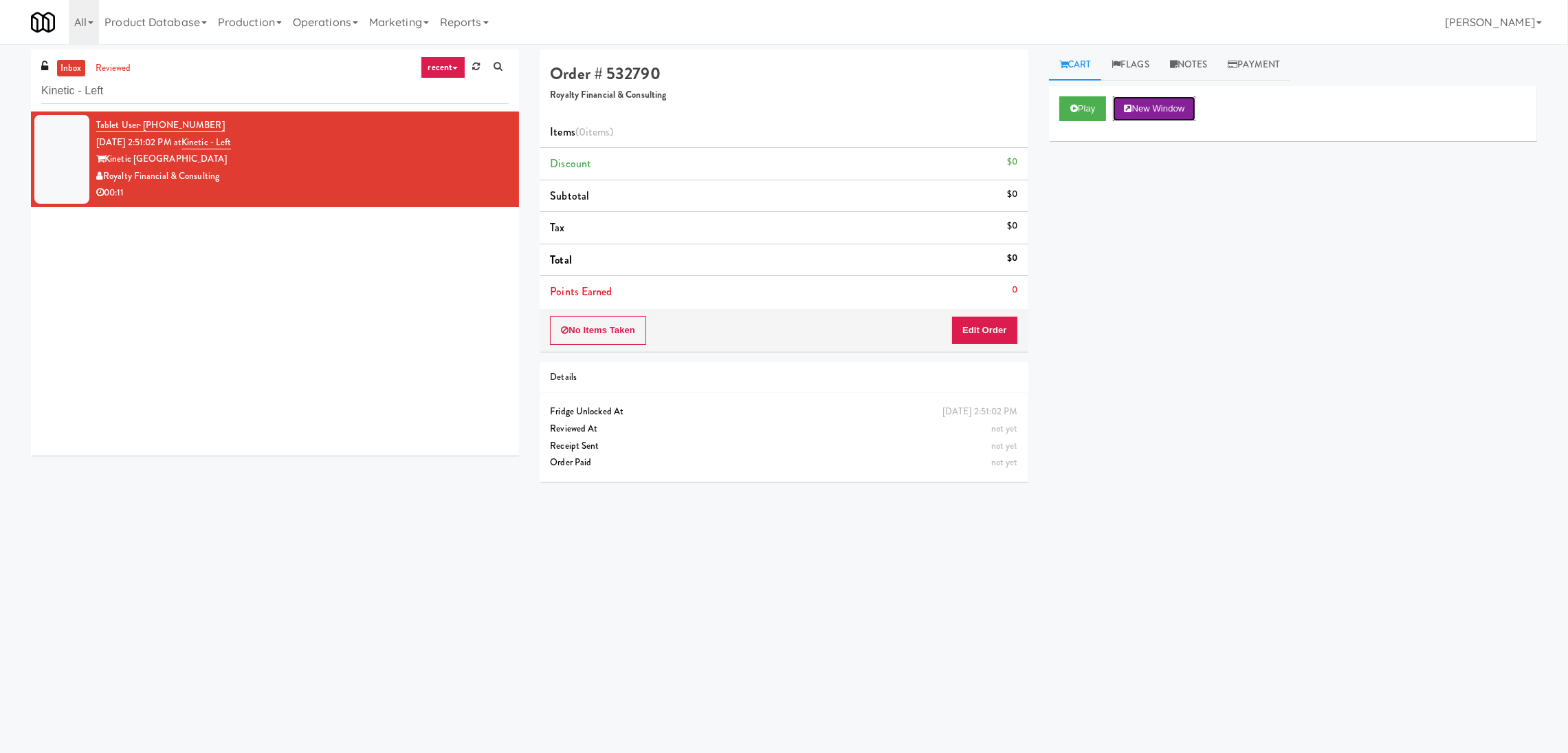
click at [1117, 108] on button "New Window" at bounding box center [1154, 108] width 83 height 25
click at [1070, 102] on button "Play" at bounding box center [1083, 108] width 47 height 25
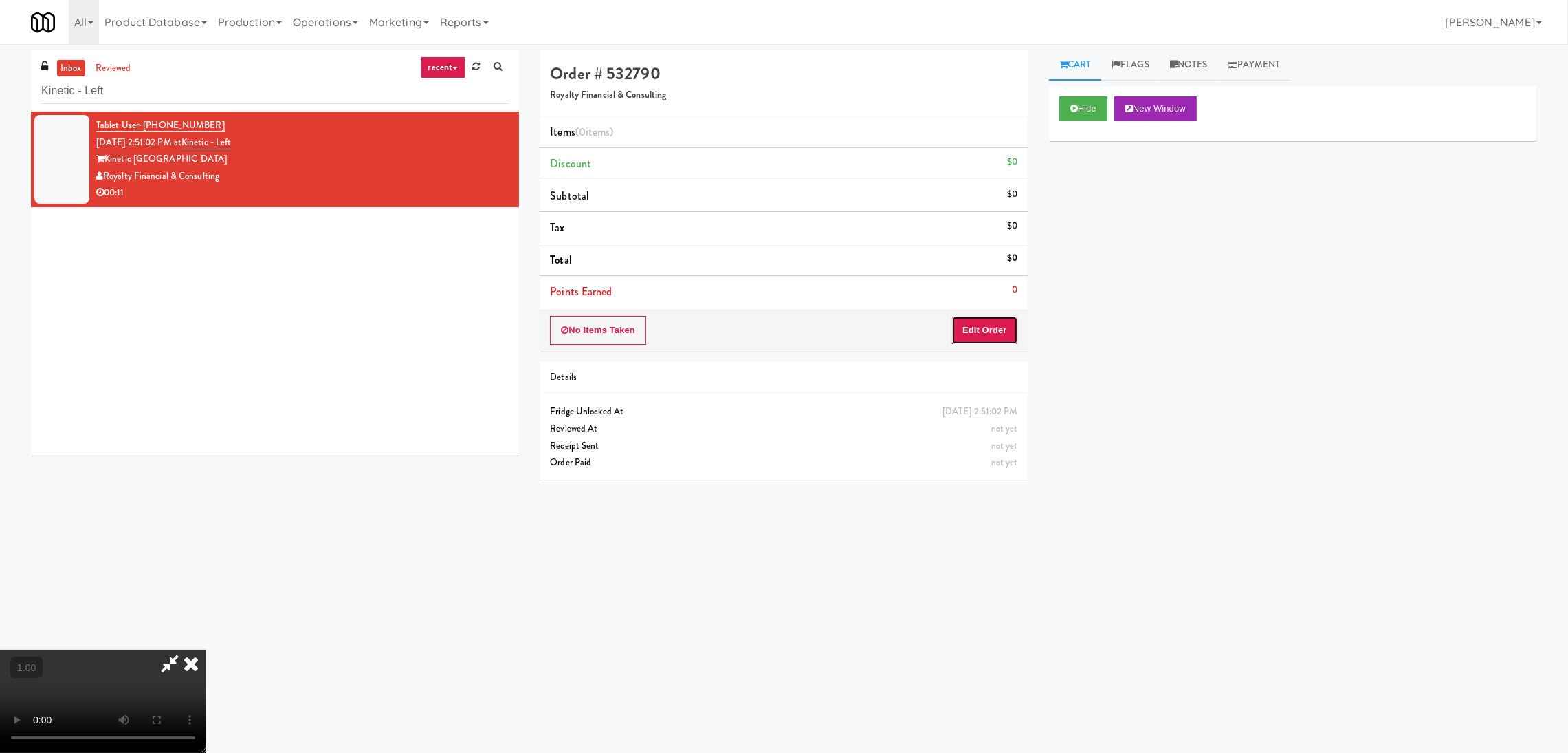
click at [979, 339] on button "Edit Order" at bounding box center [984, 330] width 67 height 29
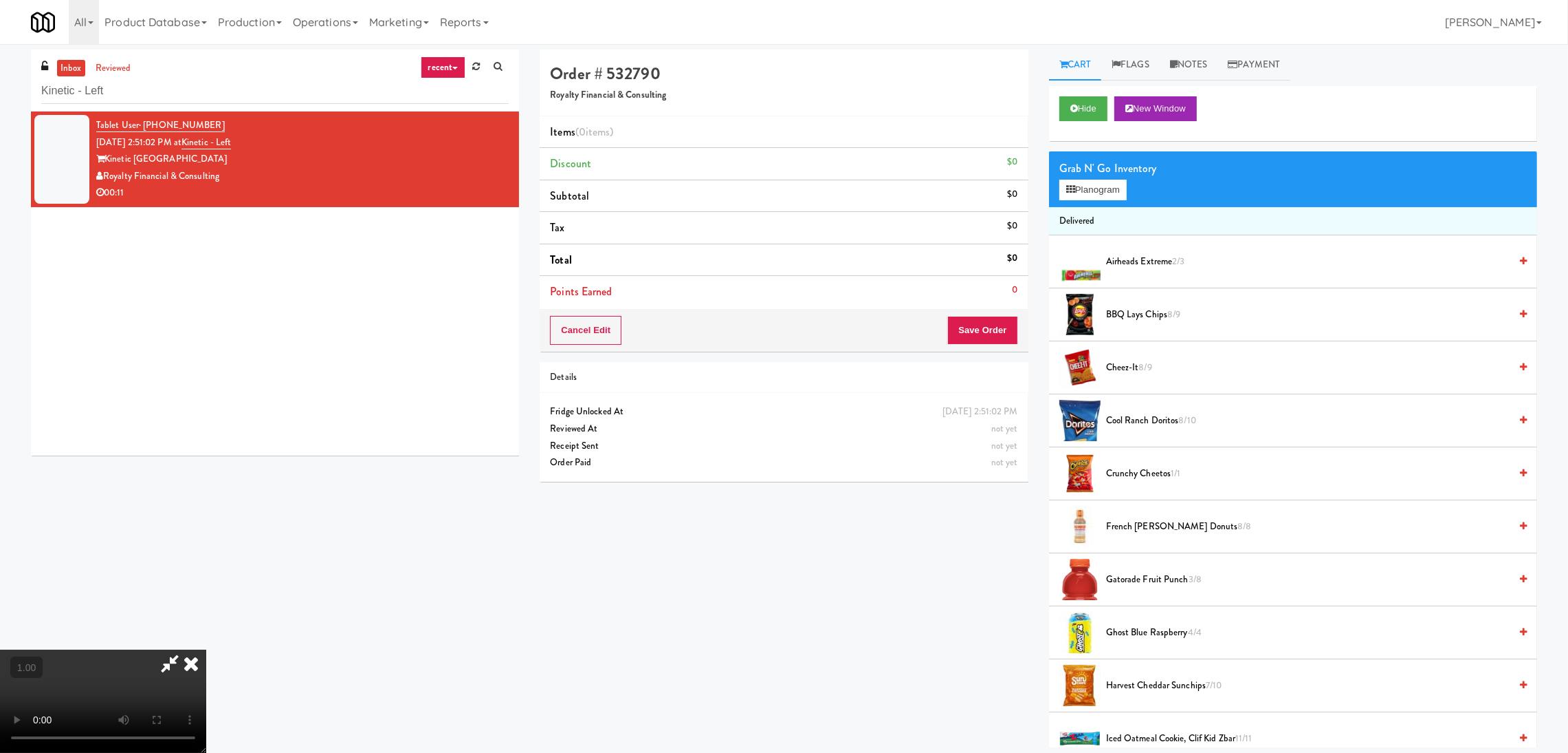
click at [206, 649] on video at bounding box center [103, 700] width 206 height 103
click at [1112, 194] on button "Planogram" at bounding box center [1093, 190] width 67 height 21
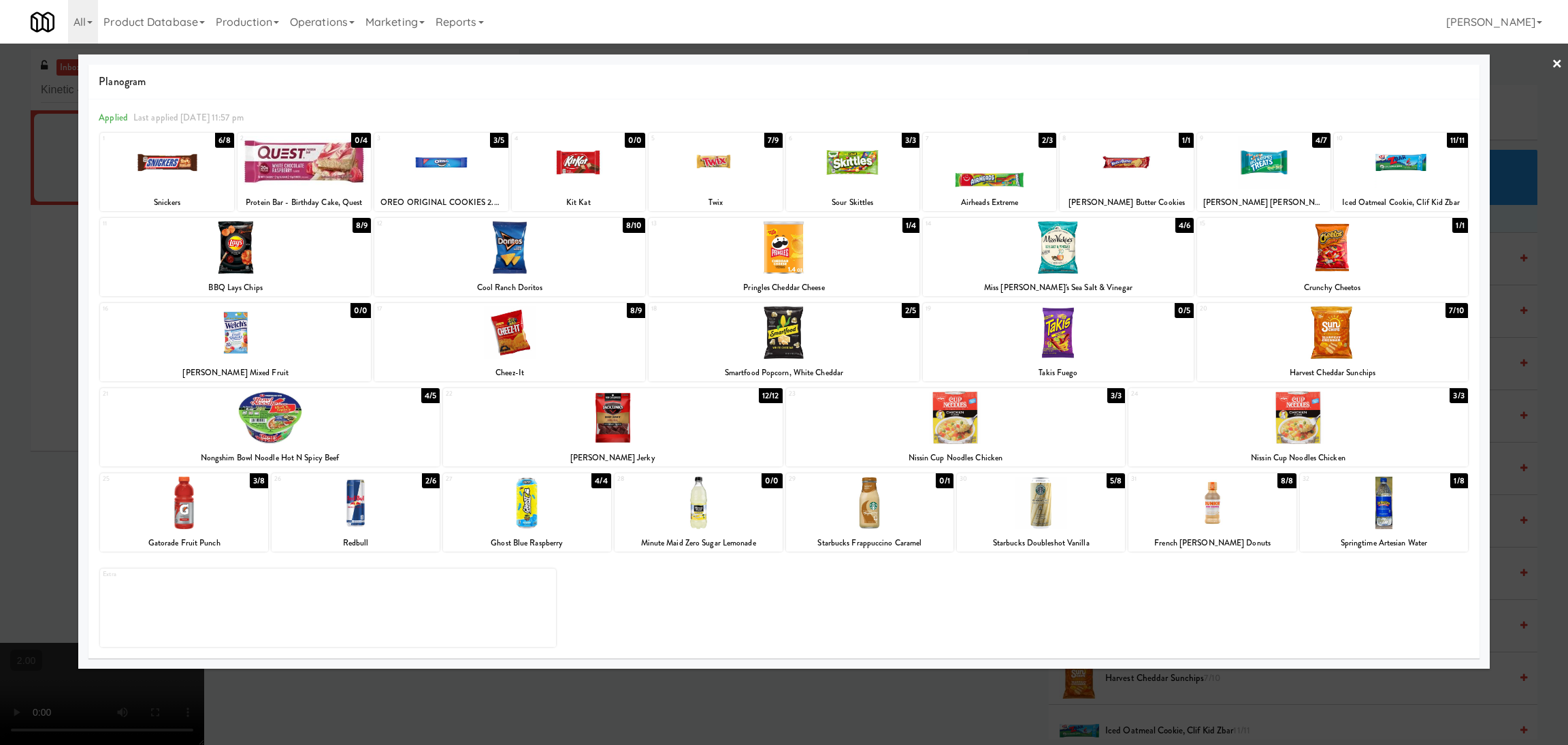
click at [0, 494] on div at bounding box center [784, 372] width 1568 height 745
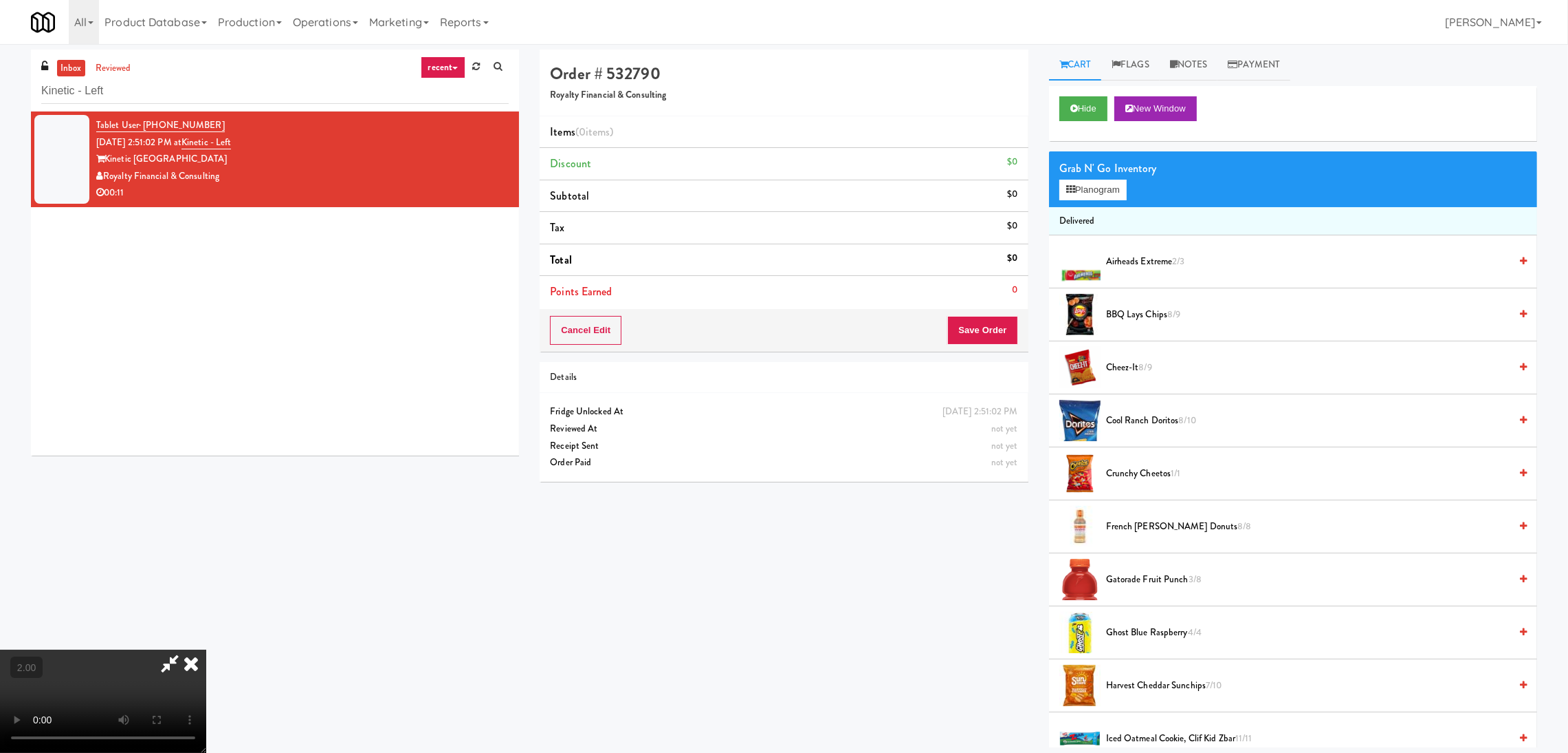
click at [206, 649] on video at bounding box center [103, 700] width 206 height 103
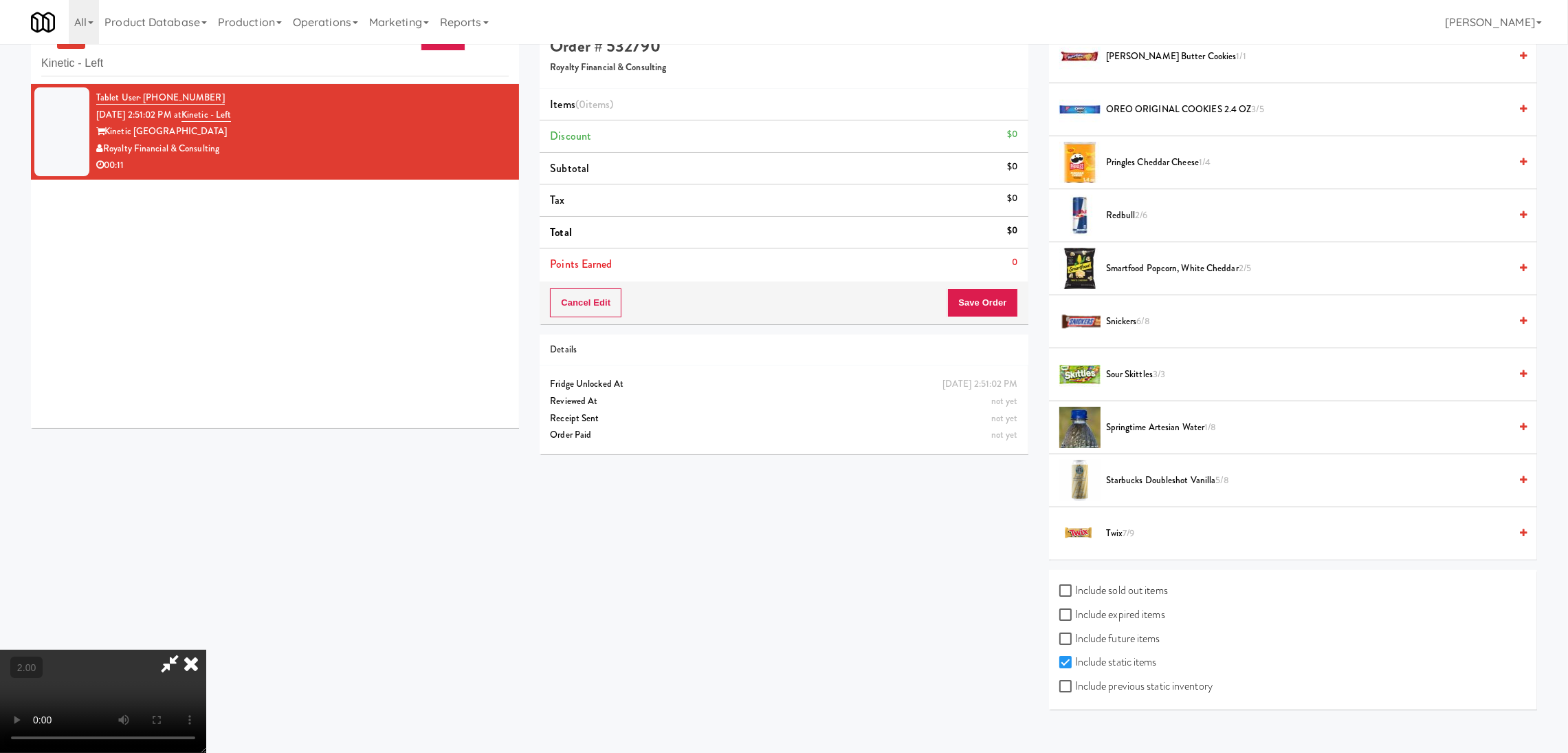
scroll to position [44, 0]
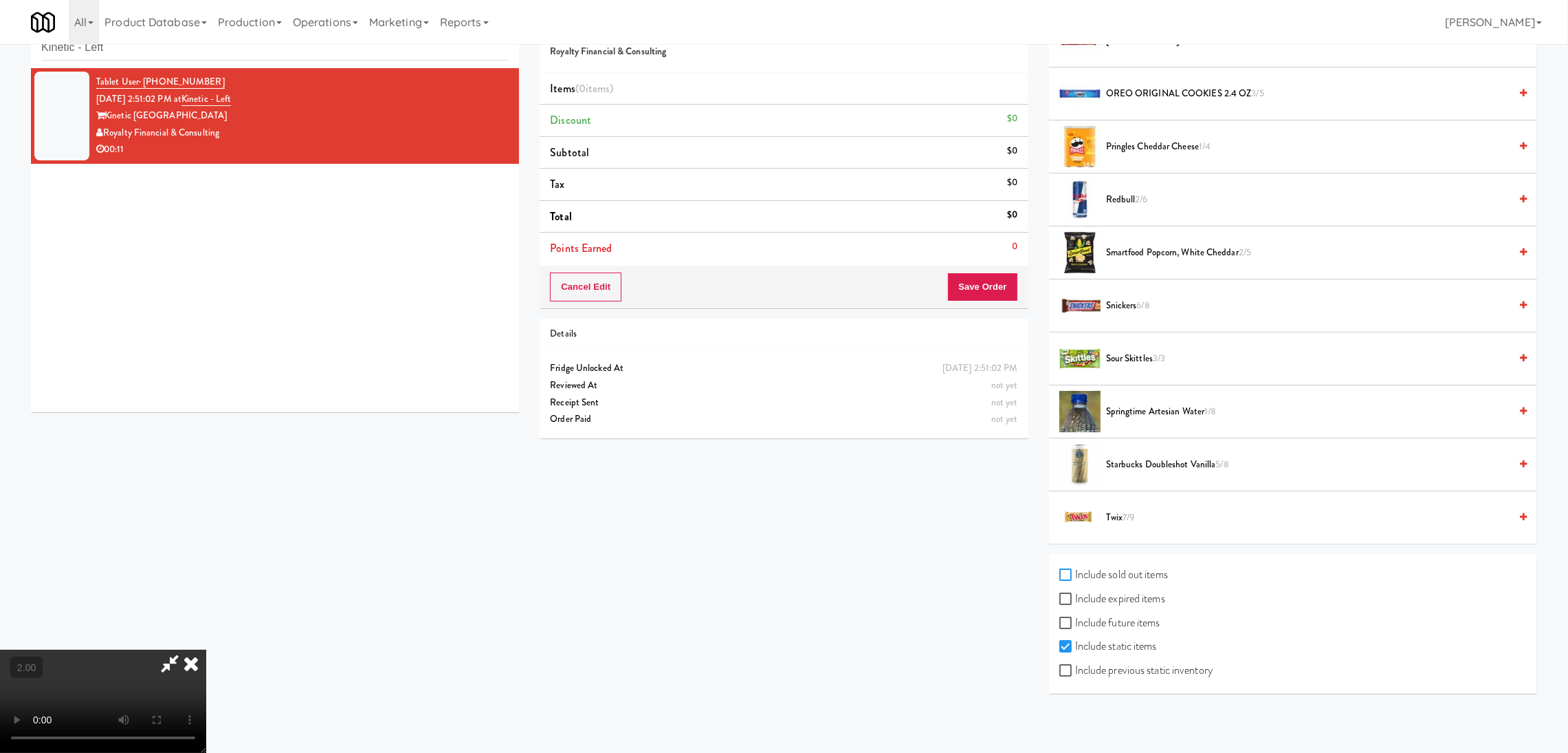
click at [1066, 576] on input "Include sold out items" at bounding box center [1067, 575] width 15 height 11
checkbox input "true"
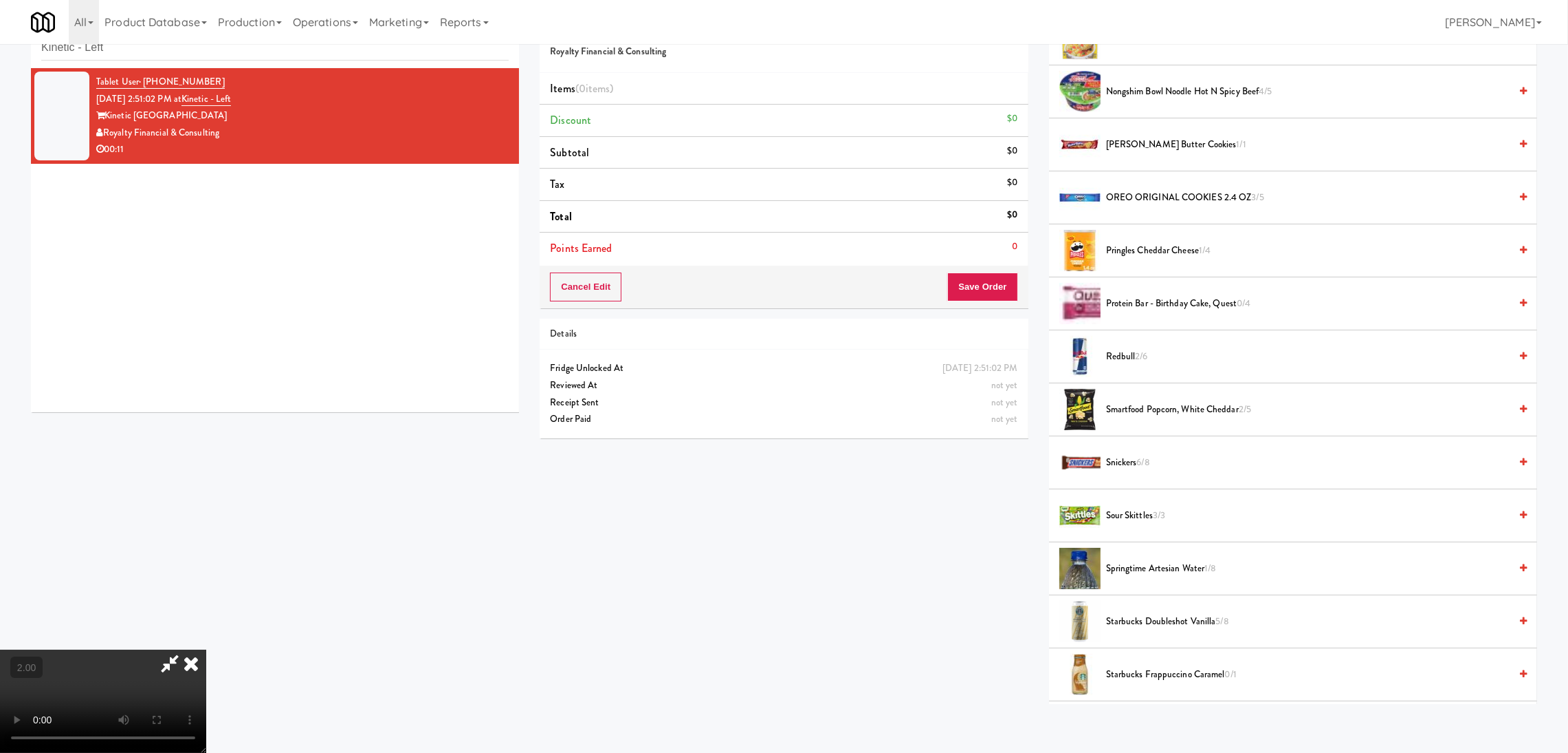
click at [1066, 666] on div at bounding box center [1080, 674] width 41 height 41
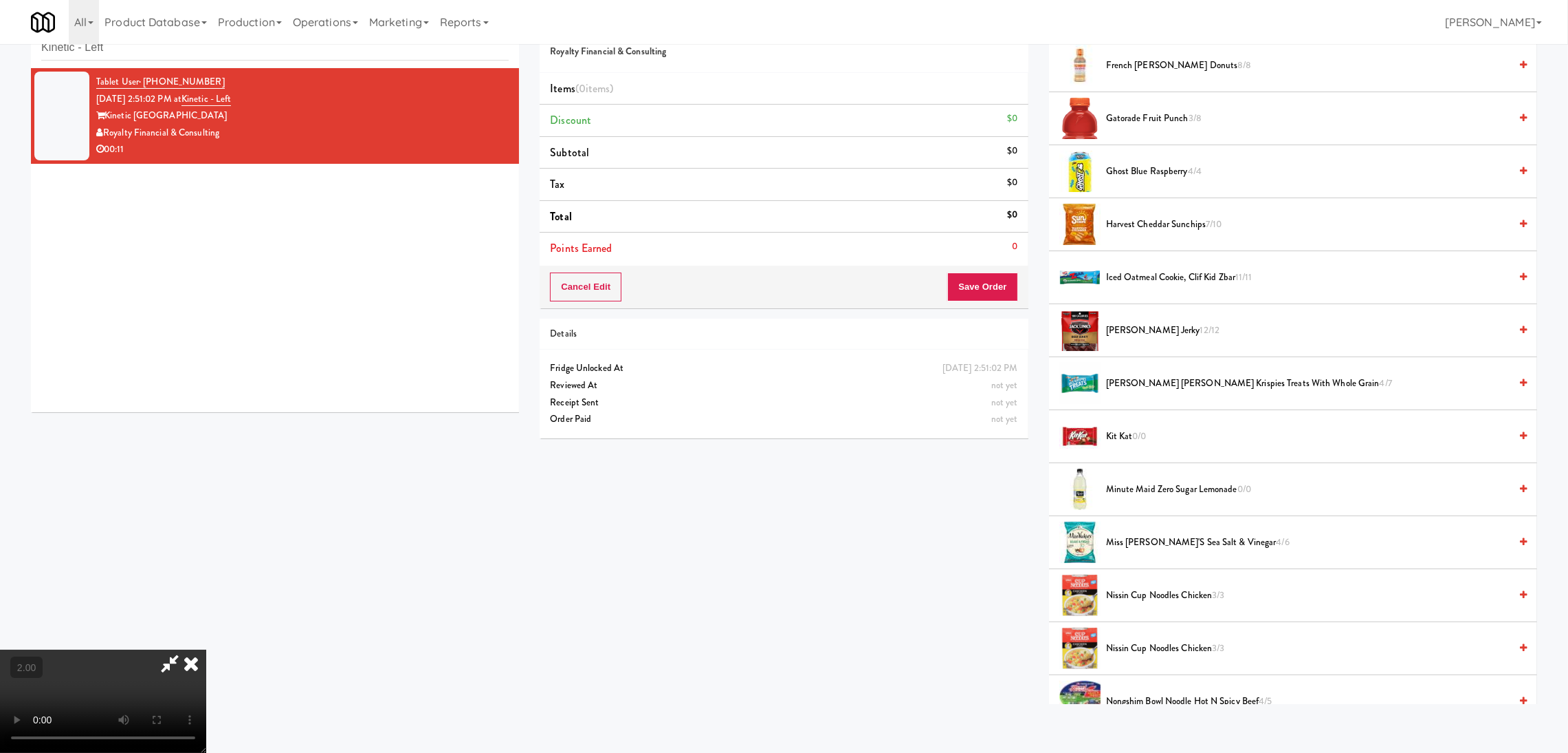
click at [206, 649] on video at bounding box center [103, 700] width 206 height 103
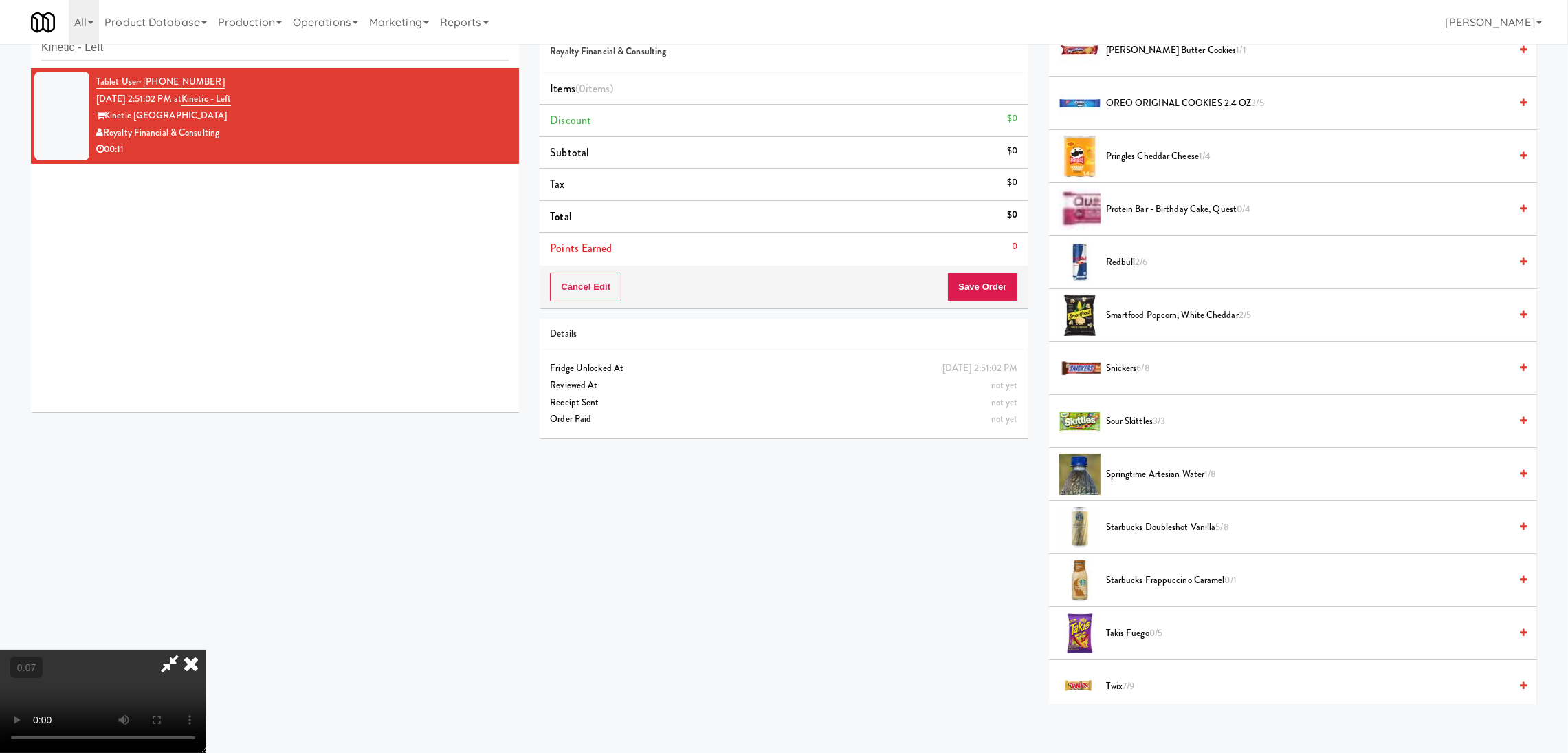
scroll to position [1346, 0]
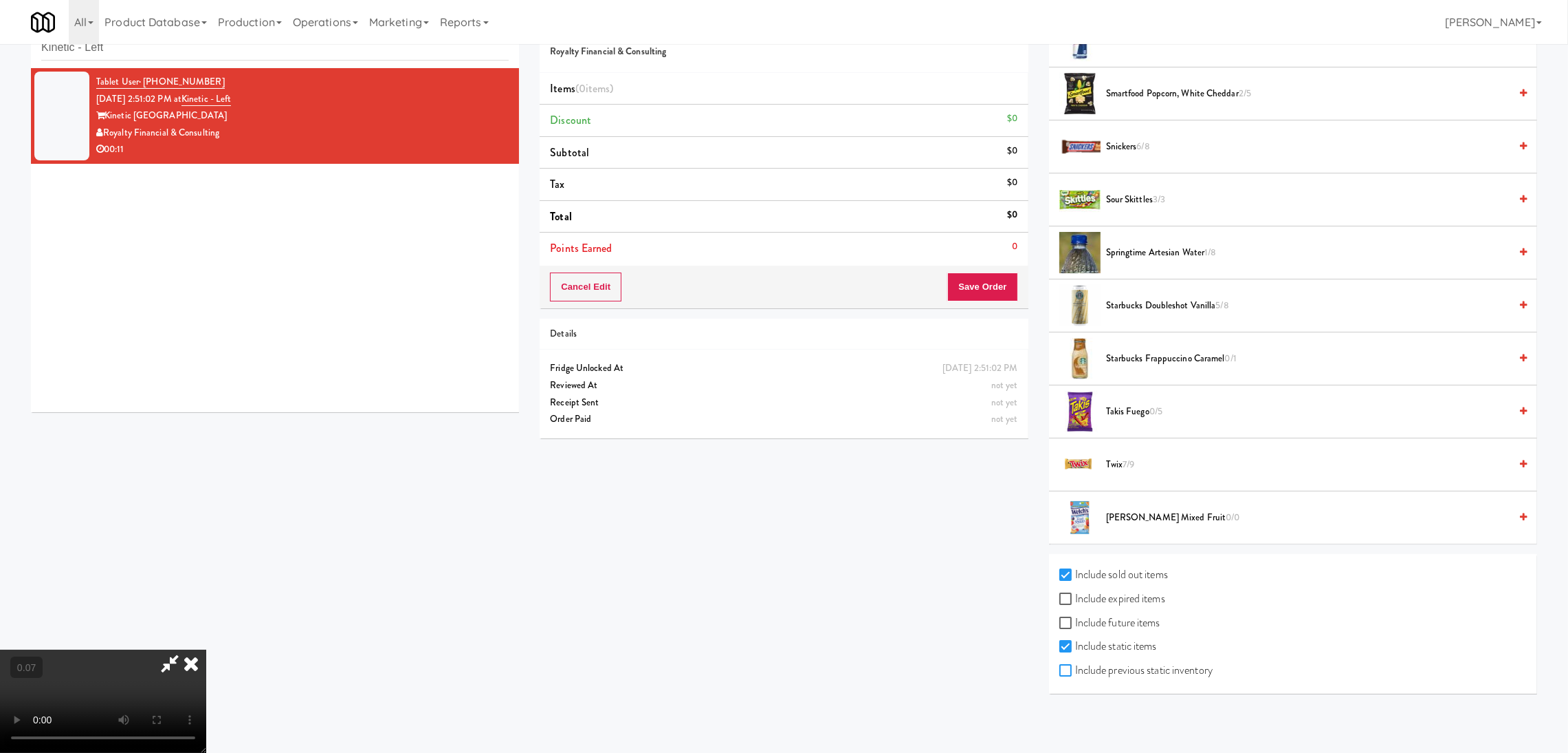
click at [1060, 673] on input "Include previous static inventory" at bounding box center [1067, 671] width 15 height 11
checkbox input "true"
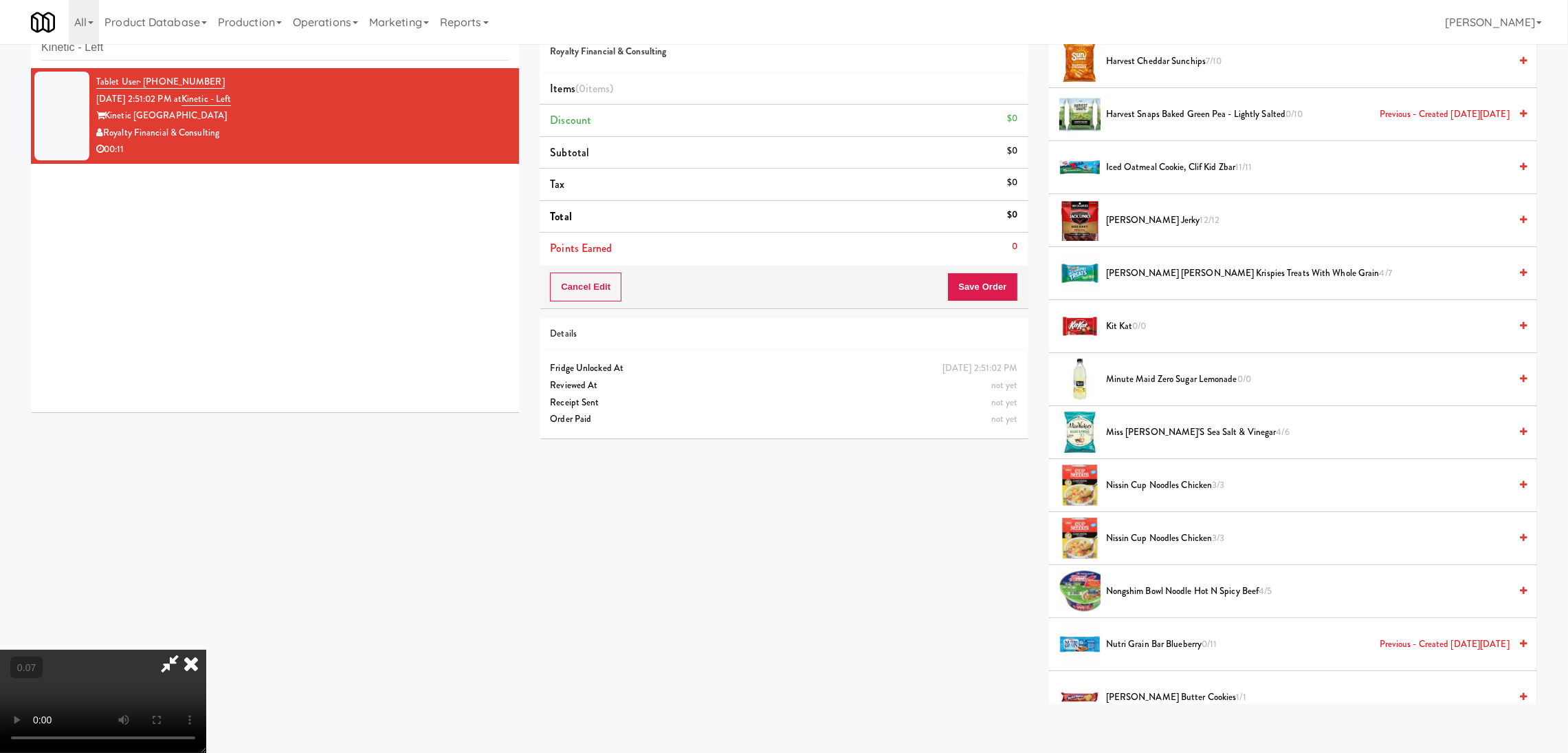
scroll to position [341, 0]
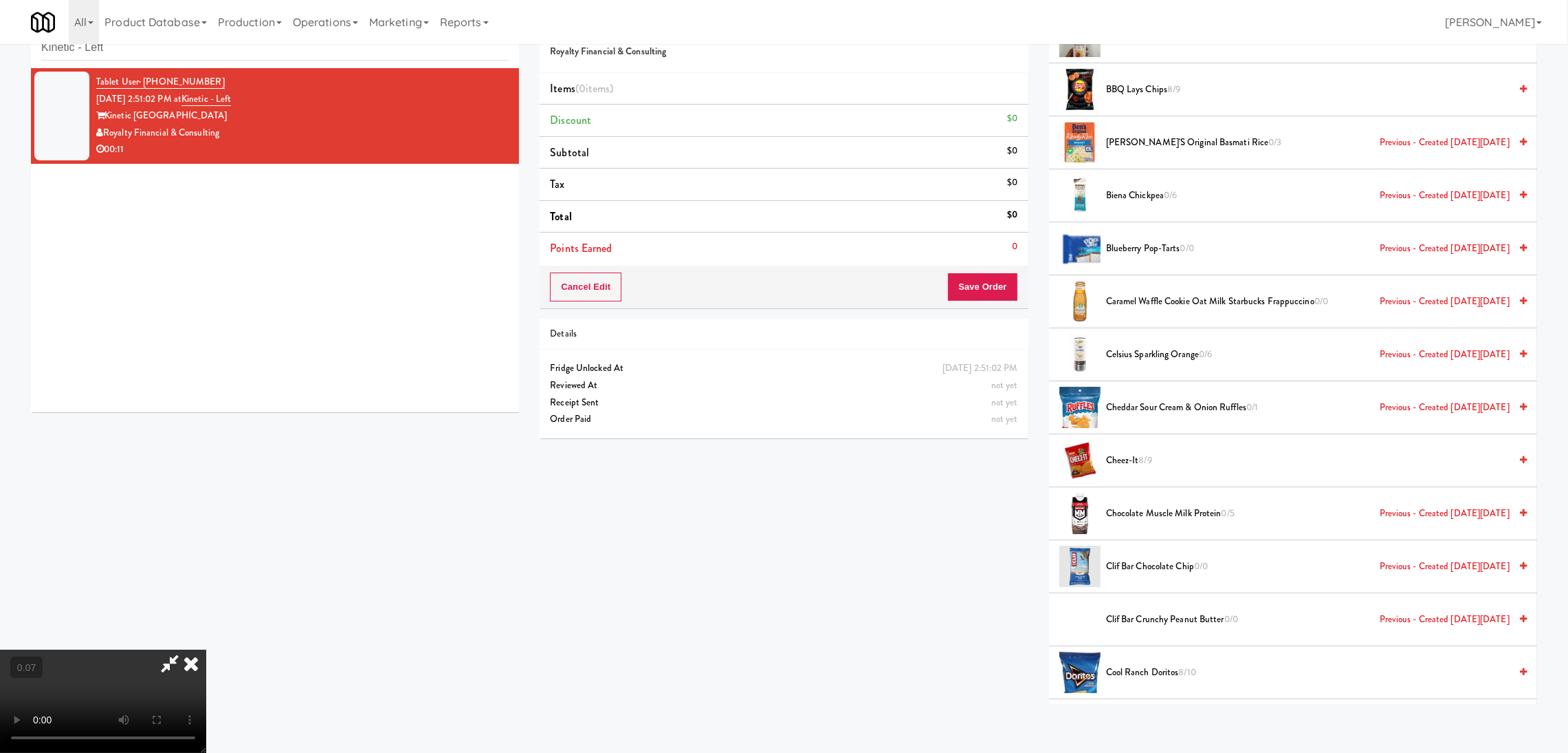
click at [206, 737] on video at bounding box center [103, 700] width 206 height 103
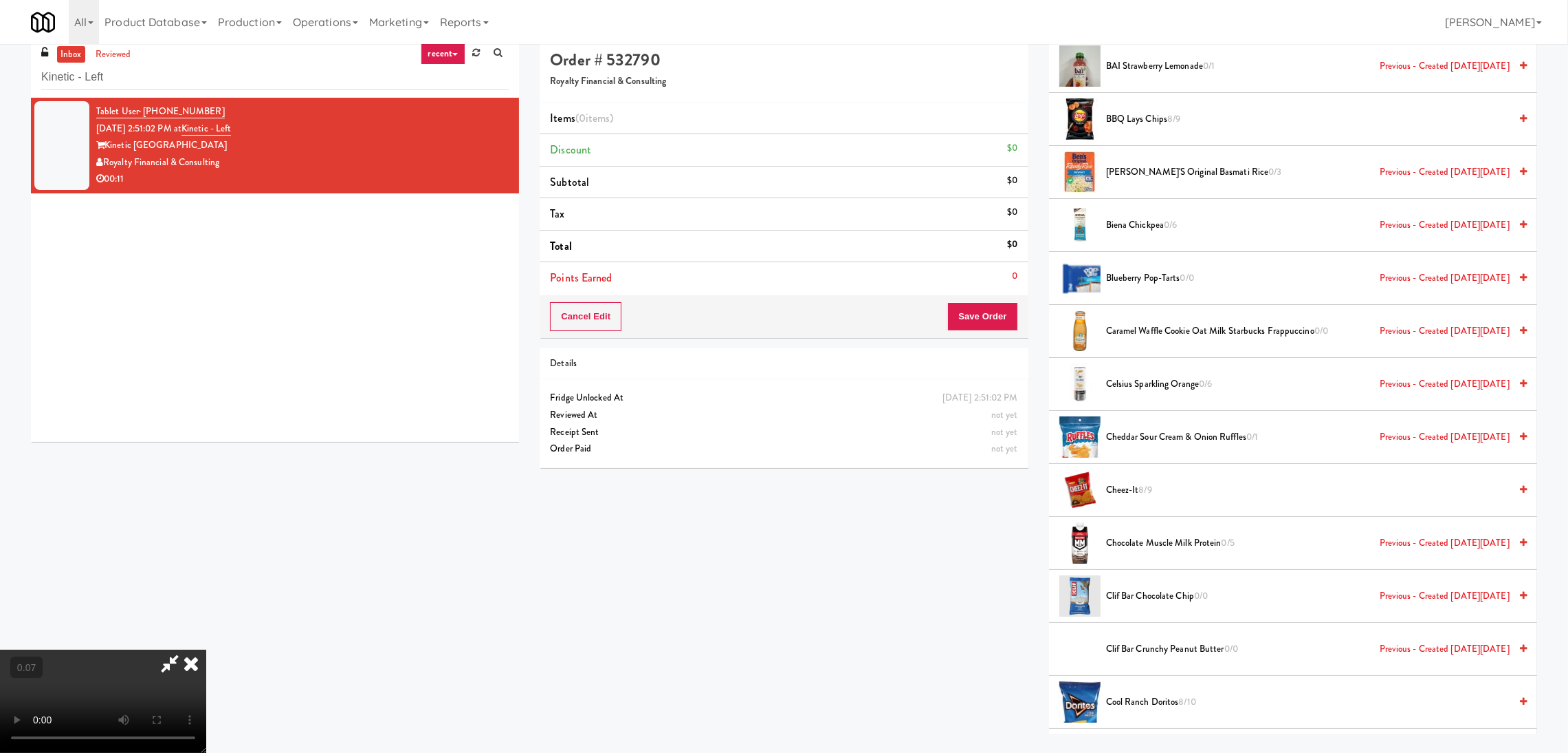
scroll to position [0, 0]
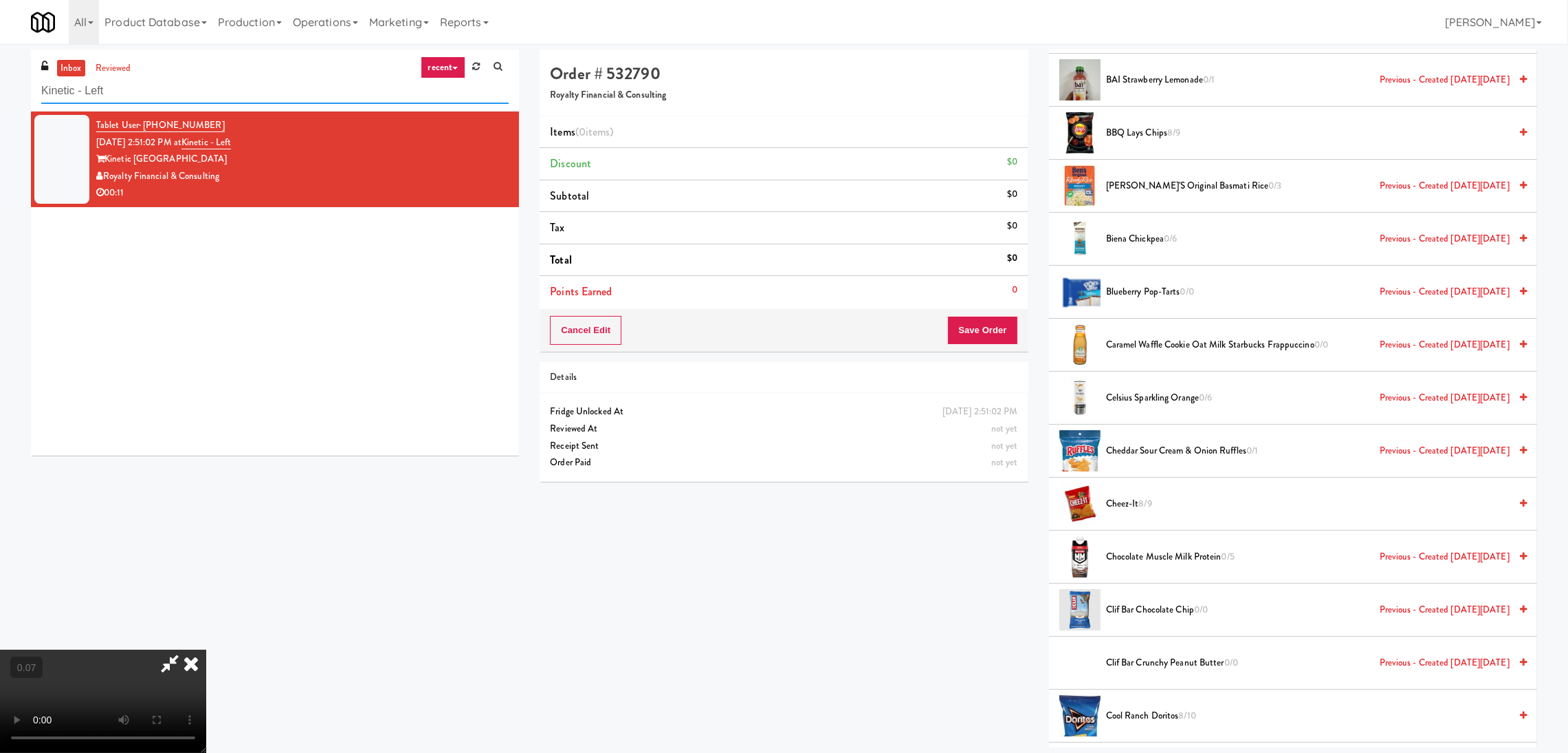
paste input "1900 [US_STATE] Ct - Lobby"
drag, startPoint x: 252, startPoint y: 88, endPoint x: 0, endPoint y: 96, distance: 252.1
click at [0, 96] on div "inbox reviewed recent all unclear take inventory issue suspicious failed recent…" at bounding box center [784, 397] width 1568 height 697
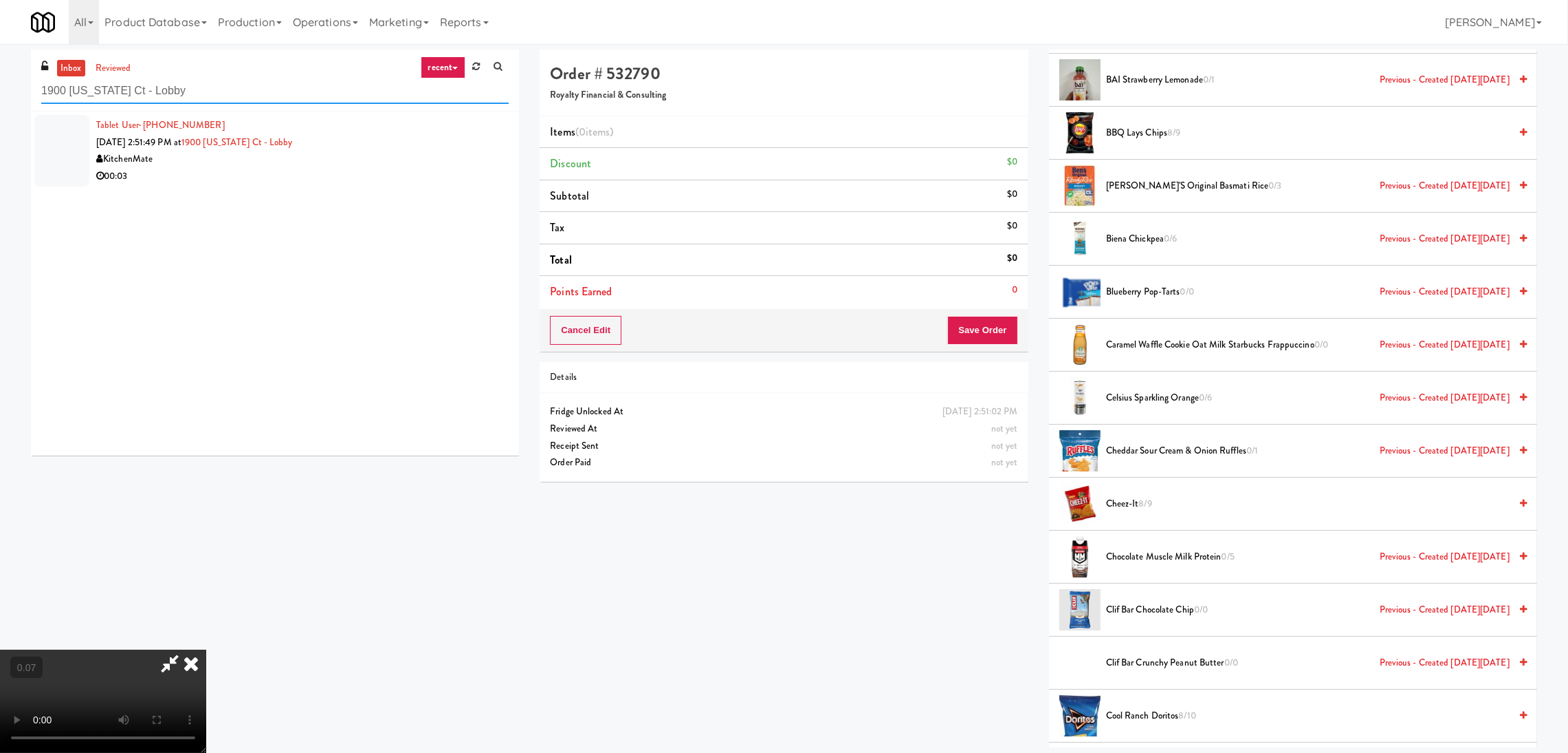
type input "1900 [US_STATE] Ct - Lobby"
click at [349, 150] on div "KitchenMate" at bounding box center [302, 159] width 413 height 17
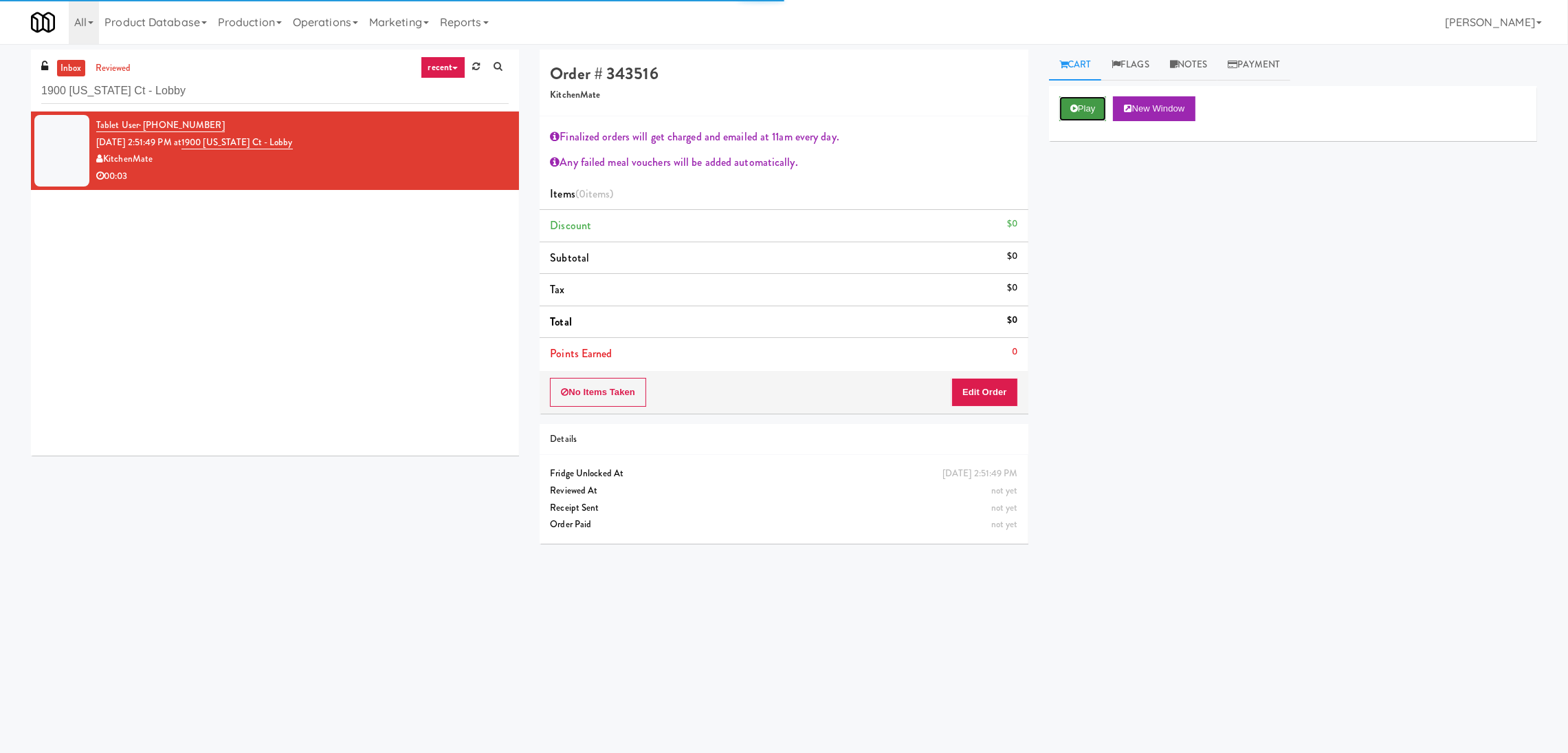
click at [1087, 108] on button "Play" at bounding box center [1083, 108] width 47 height 25
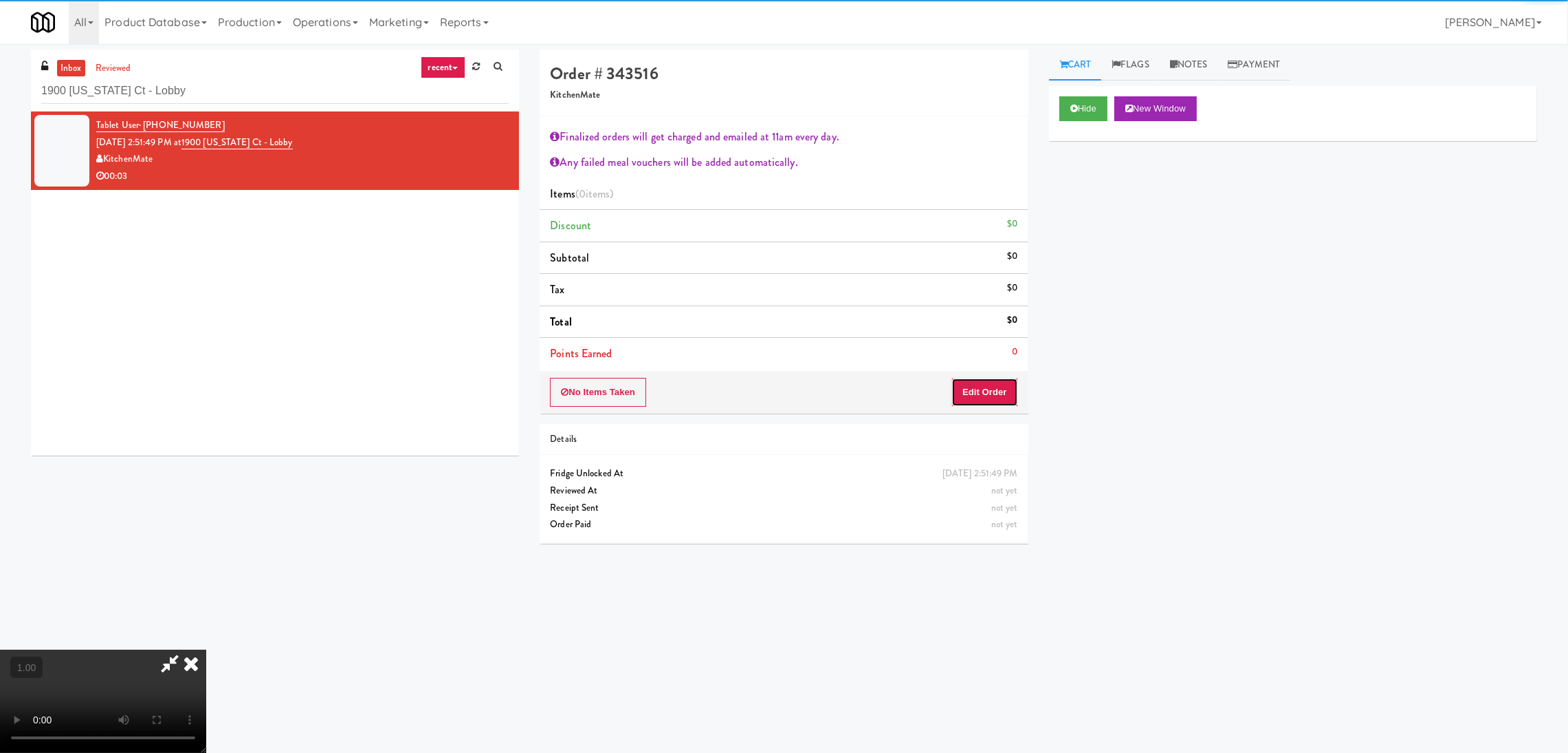
click at [1001, 402] on button "Edit Order" at bounding box center [984, 392] width 67 height 29
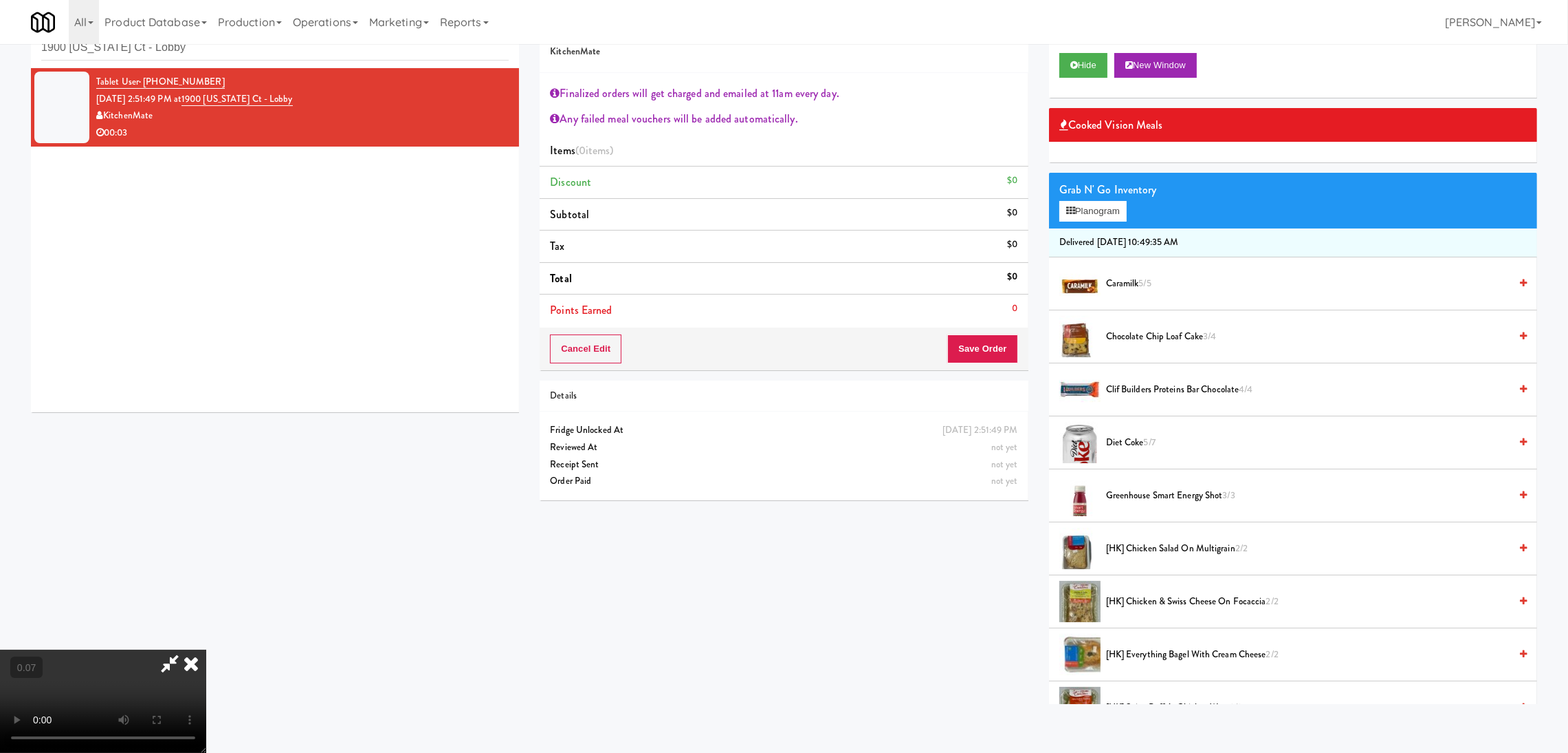
scroll to position [282, 0]
click at [206, 656] on video at bounding box center [103, 700] width 206 height 103
click at [206, 649] on video at bounding box center [103, 700] width 206 height 103
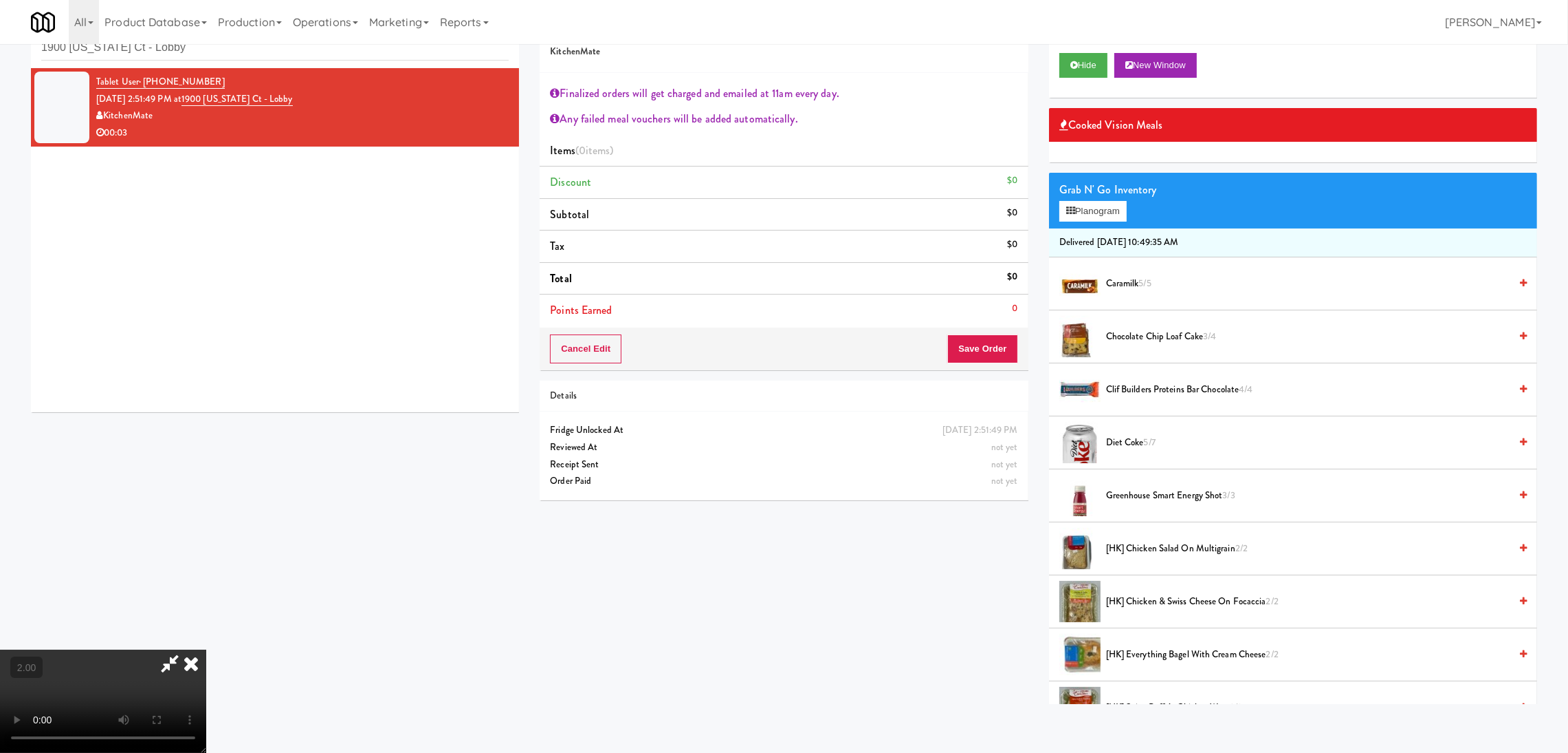
click at [206, 649] on video at bounding box center [103, 700] width 206 height 103
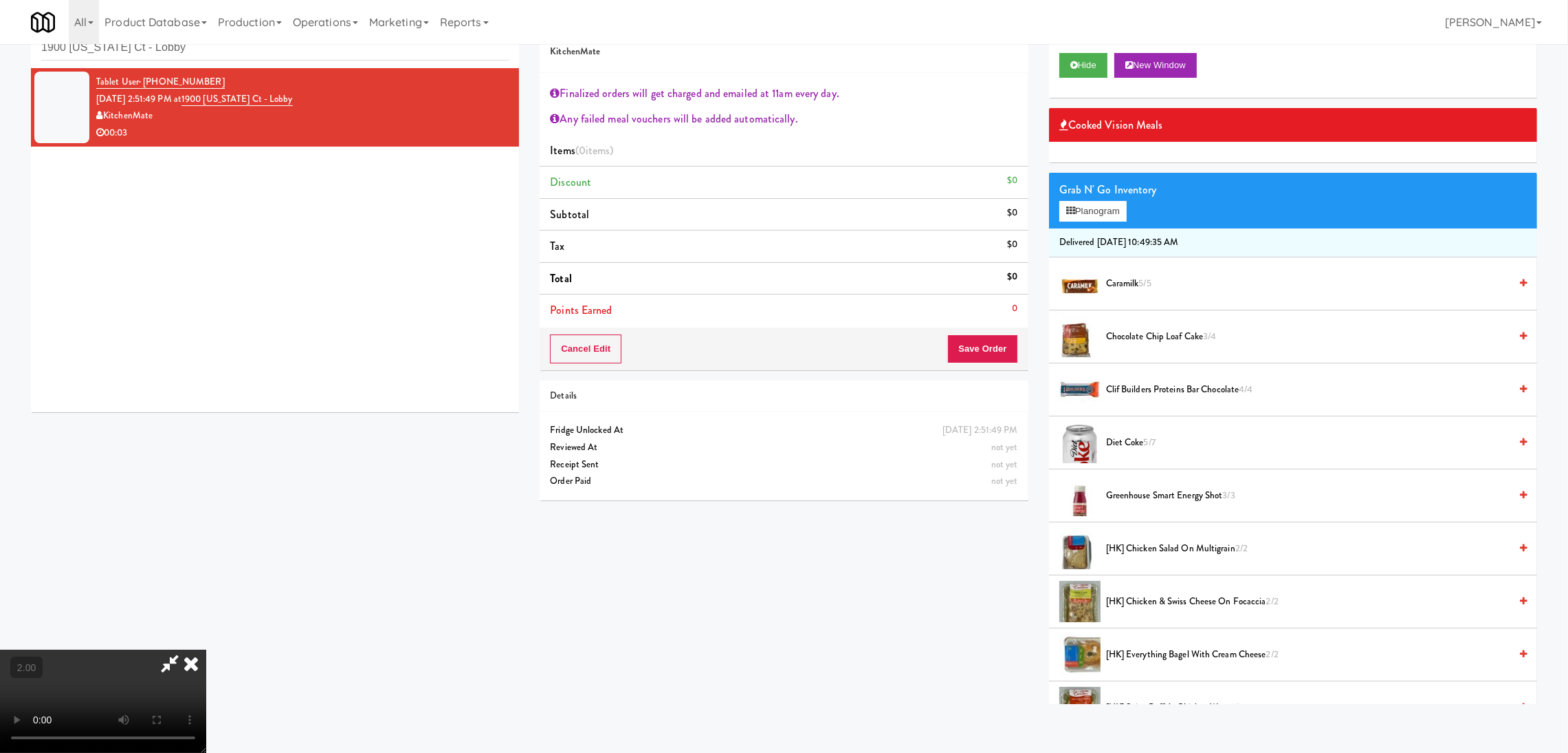
click at [206, 649] on video at bounding box center [103, 700] width 206 height 103
click at [1067, 203] on button "Planogram" at bounding box center [1093, 211] width 67 height 21
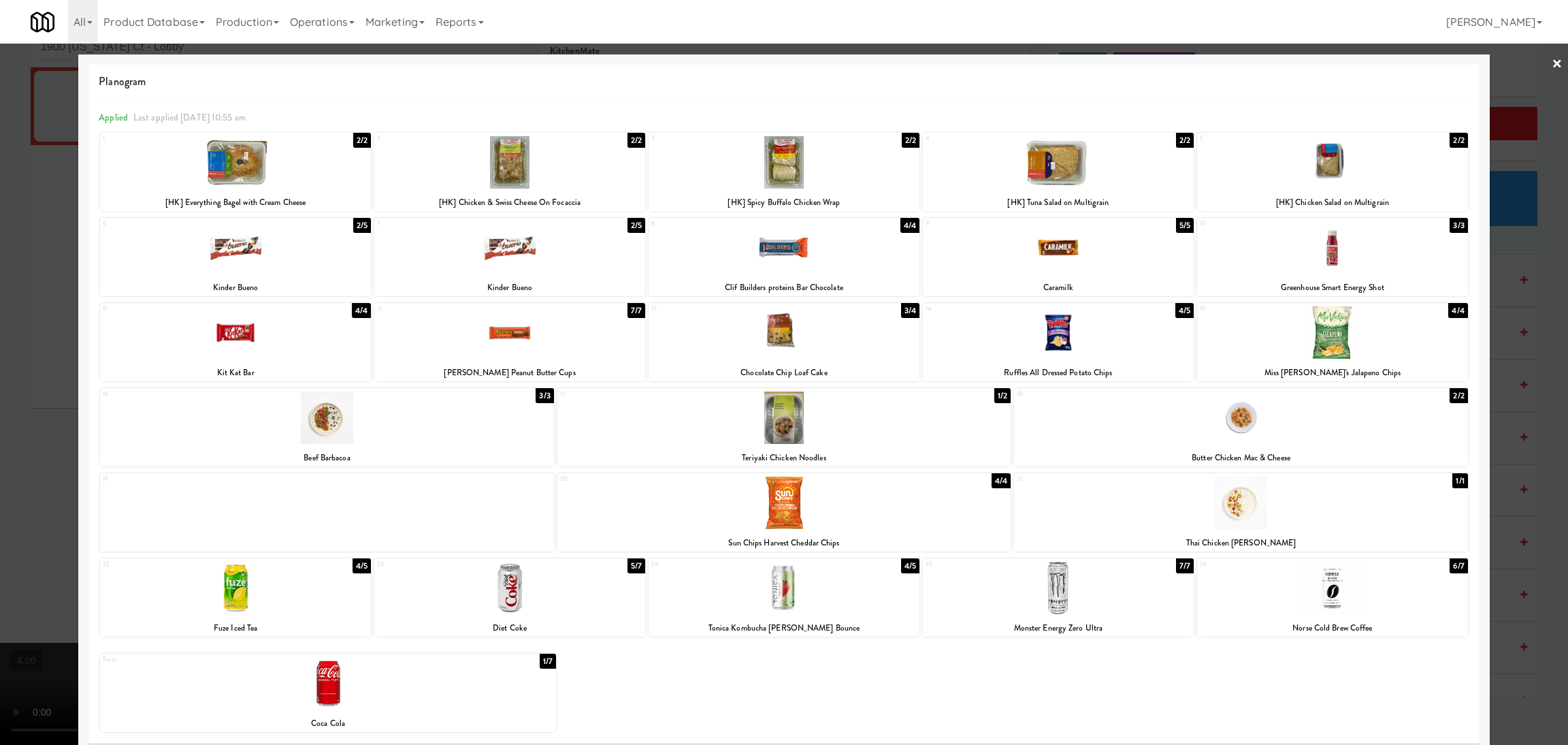
click at [368, 688] on div at bounding box center [328, 683] width 456 height 52
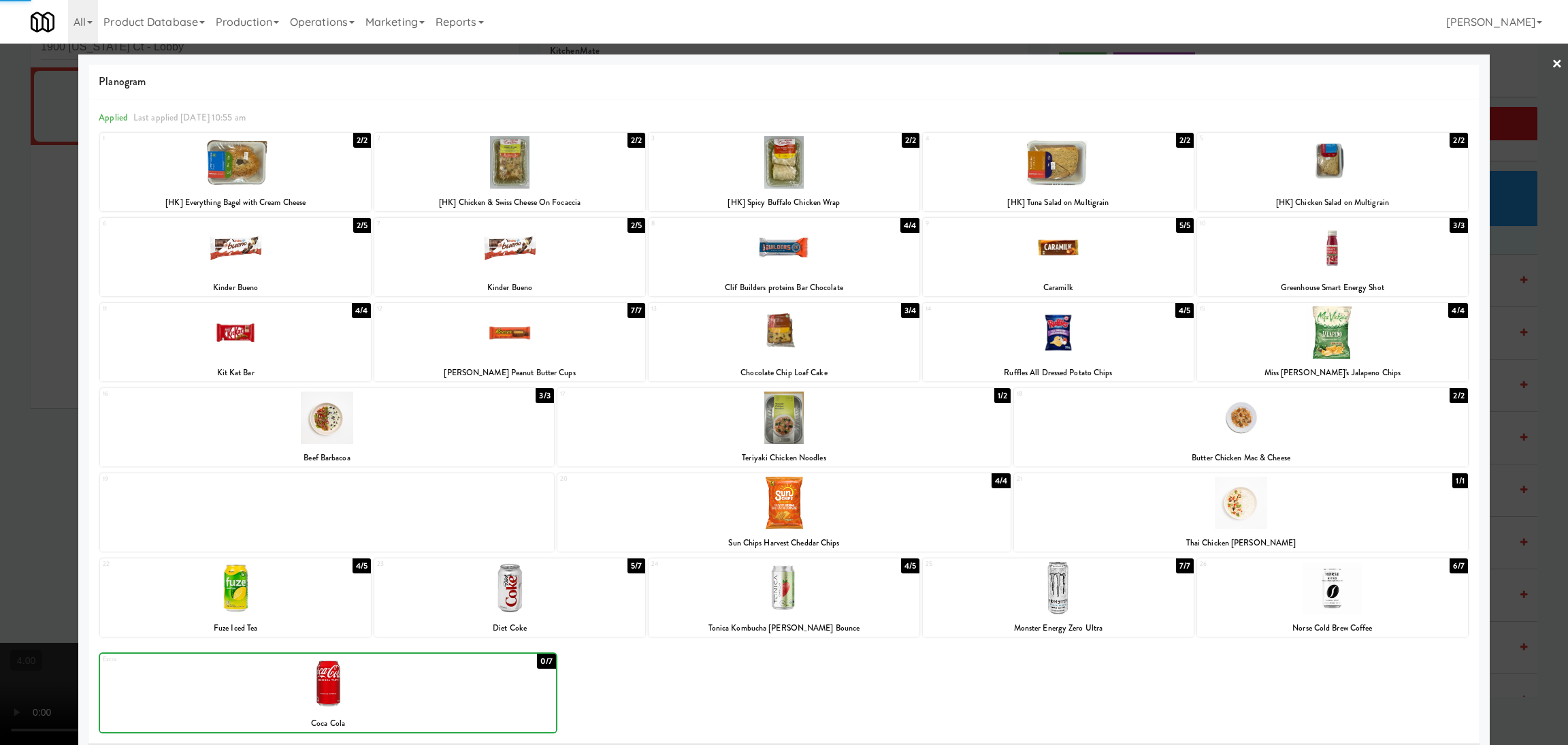
click at [0, 525] on div at bounding box center [784, 372] width 1568 height 745
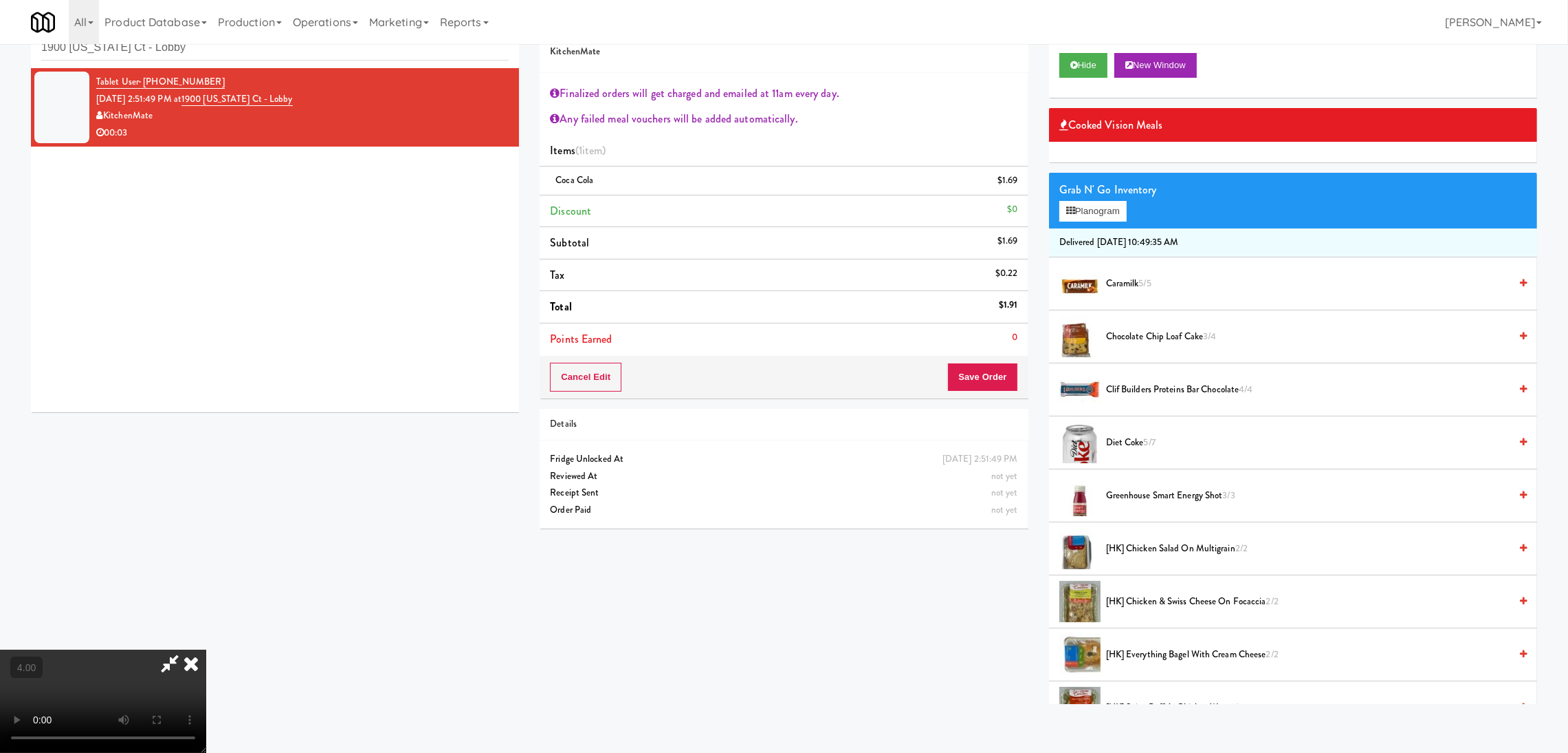
click at [206, 649] on video at bounding box center [103, 700] width 206 height 103
click at [971, 380] on button "Save Order" at bounding box center [982, 377] width 70 height 29
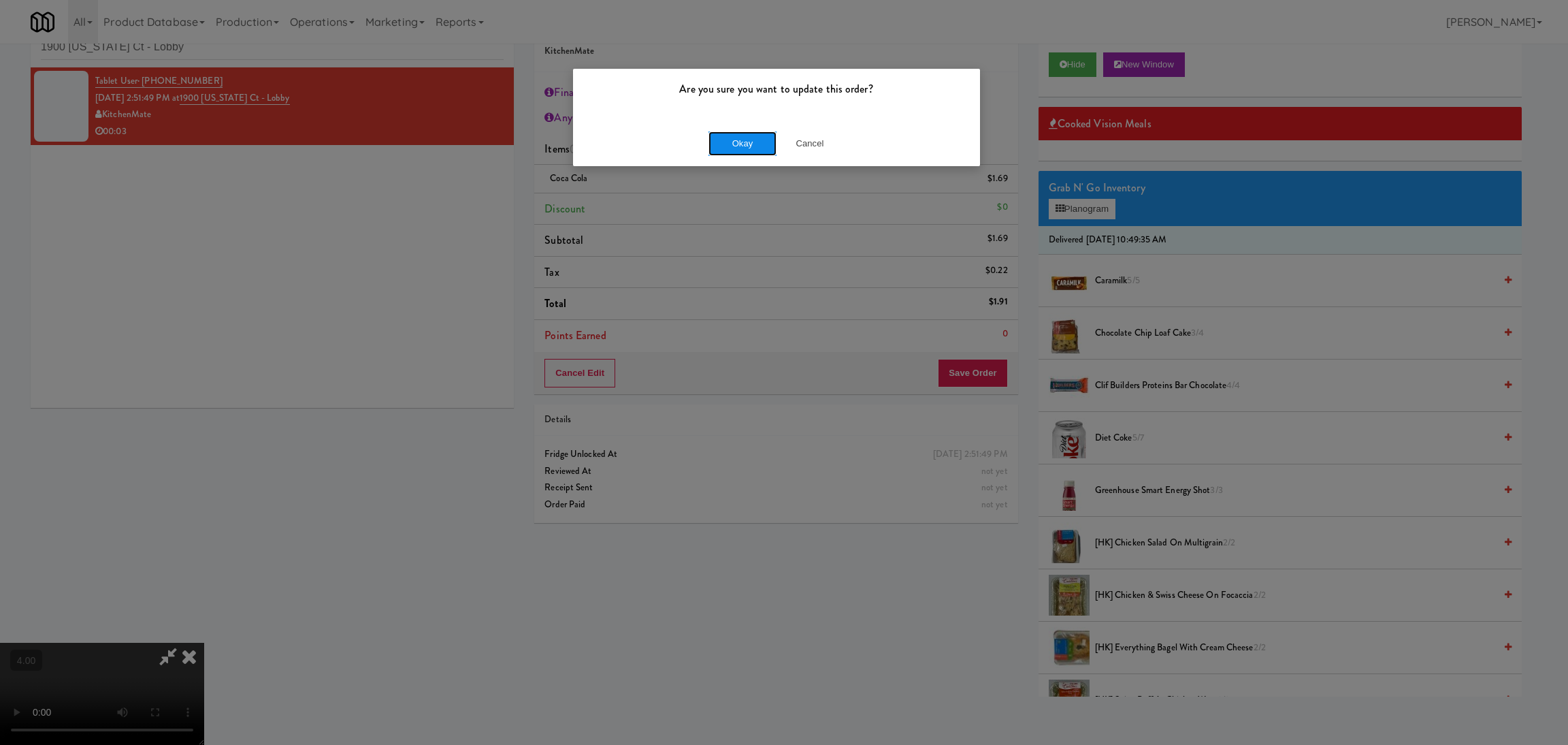
click at [717, 148] on button "Okay" at bounding box center [742, 143] width 68 height 24
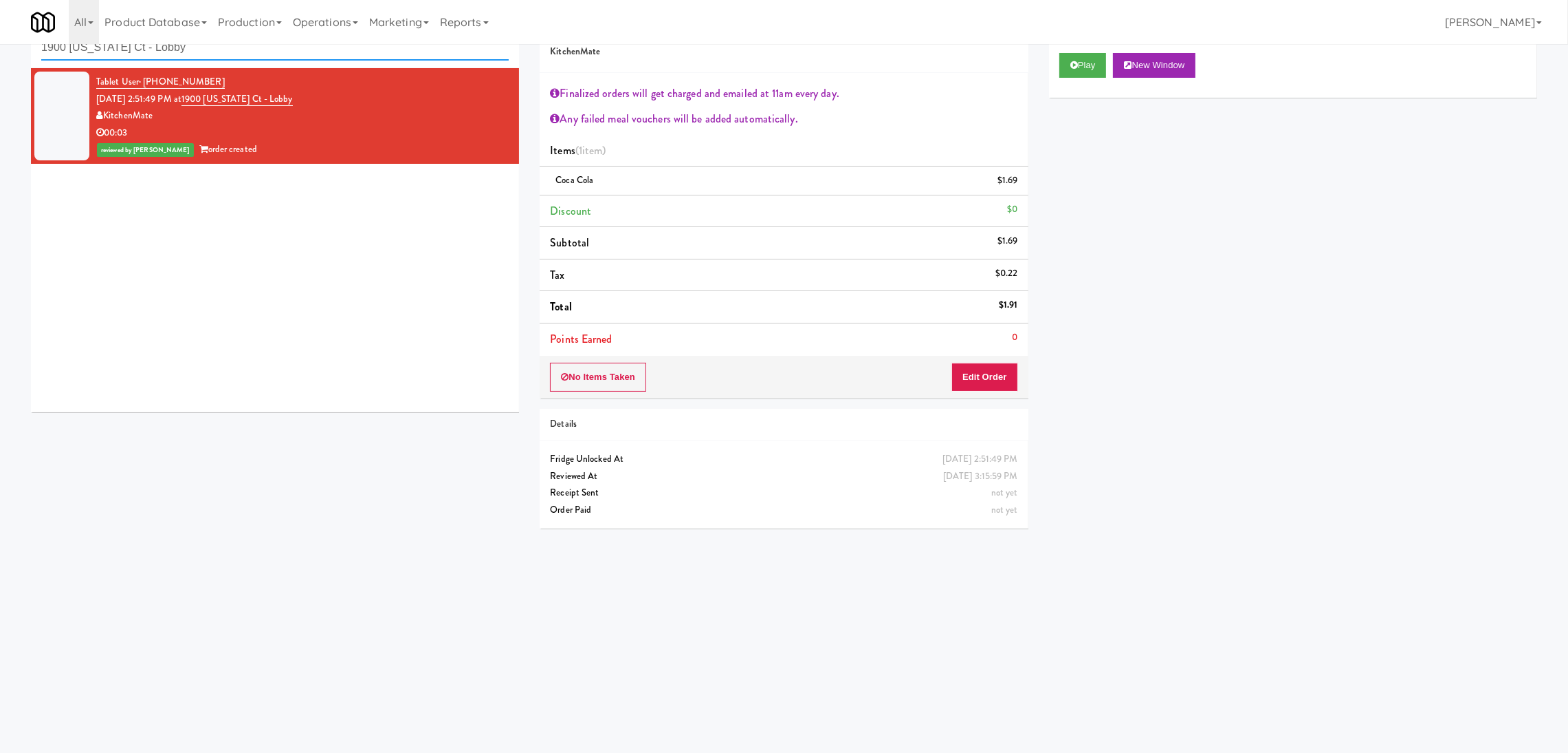
paste input "Pacifica HS - Cooler"
drag, startPoint x: 348, startPoint y: 50, endPoint x: 0, endPoint y: 46, distance: 348.0
click at [0, 46] on div "inbox reviewed recent all unclear take inventory issue suspicious failed recent…" at bounding box center [784, 283] width 1568 height 552
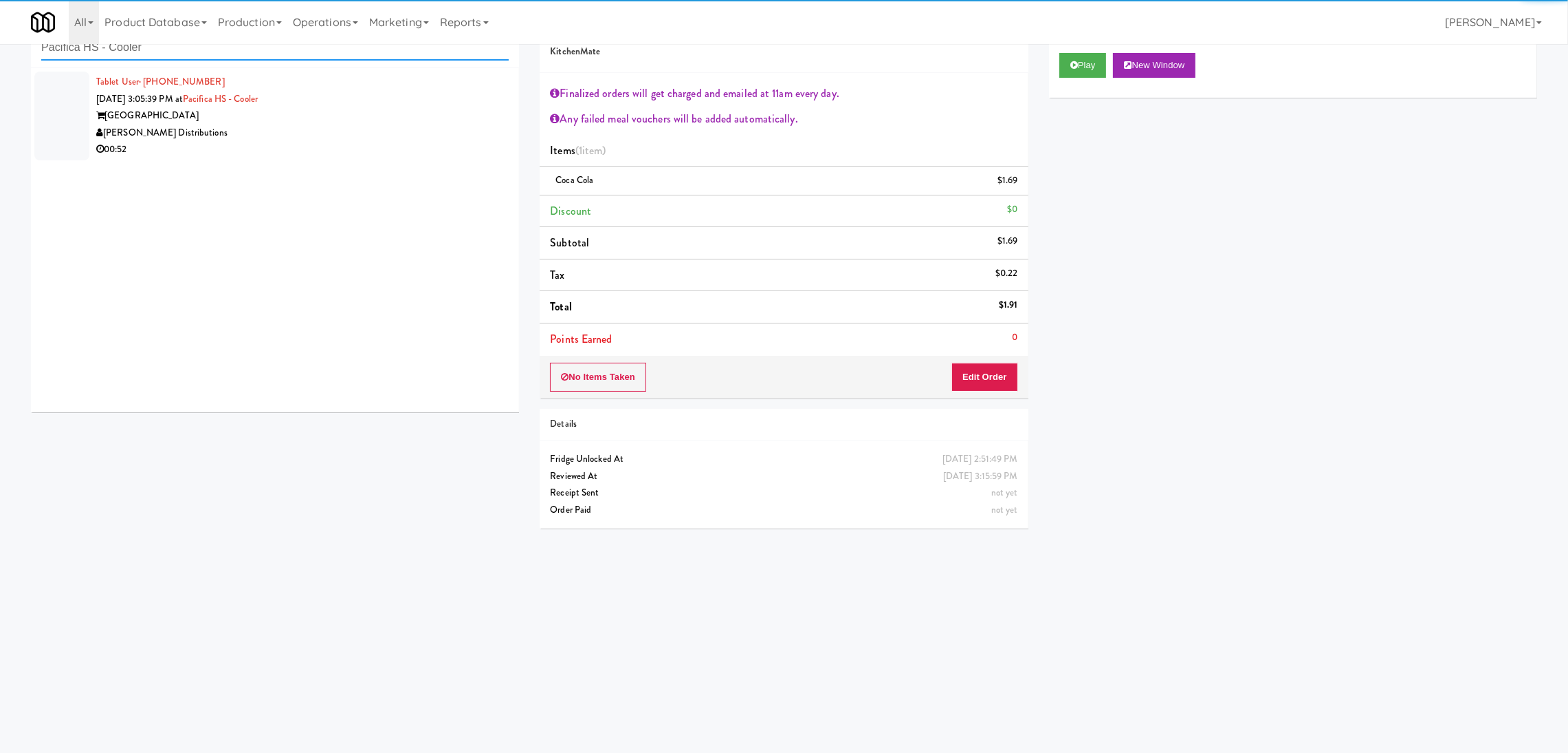
type input "Pacifica HS - Cooler"
click at [411, 133] on div "[PERSON_NAME] Distributions" at bounding box center [302, 133] width 413 height 17
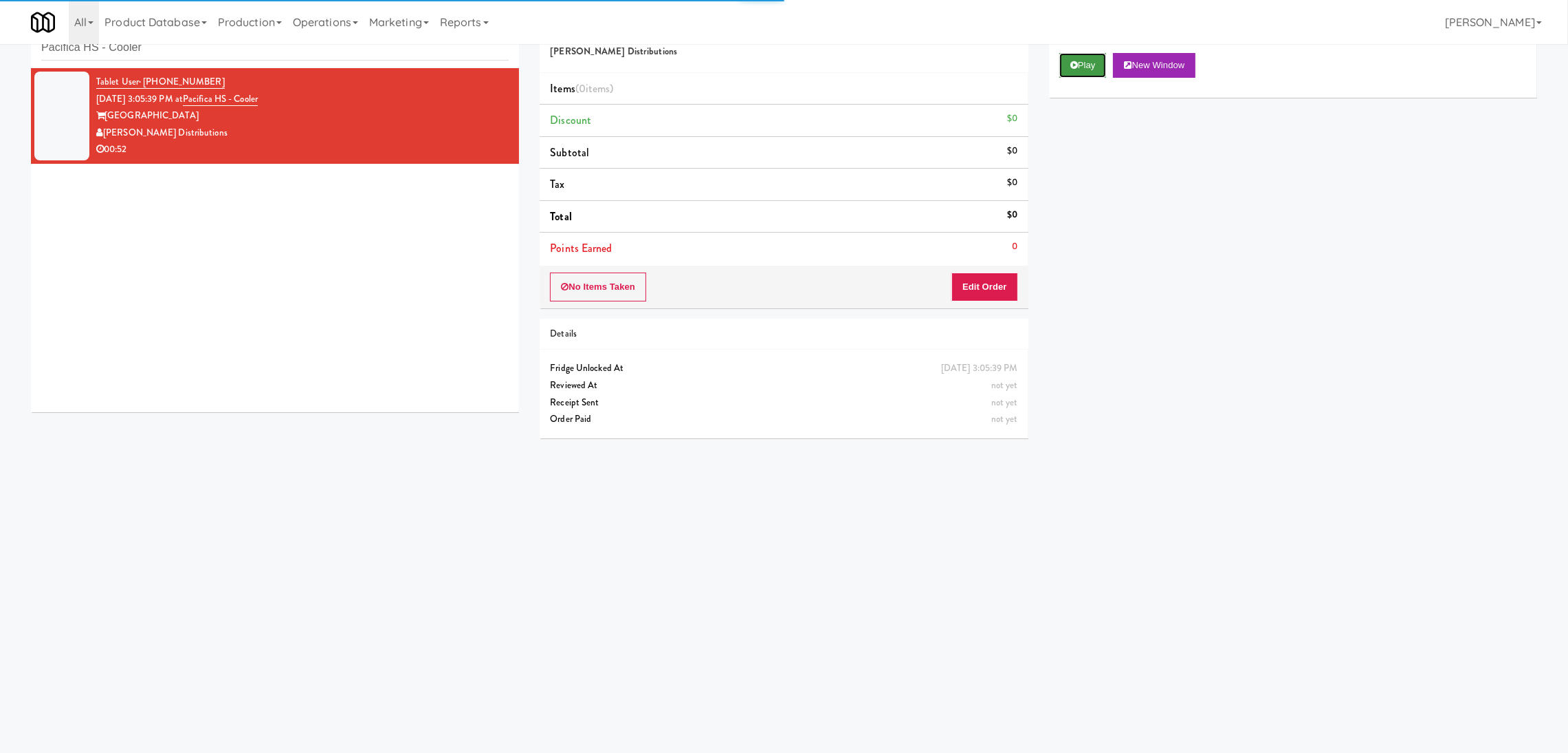
click at [1083, 56] on button "Play" at bounding box center [1083, 65] width 47 height 25
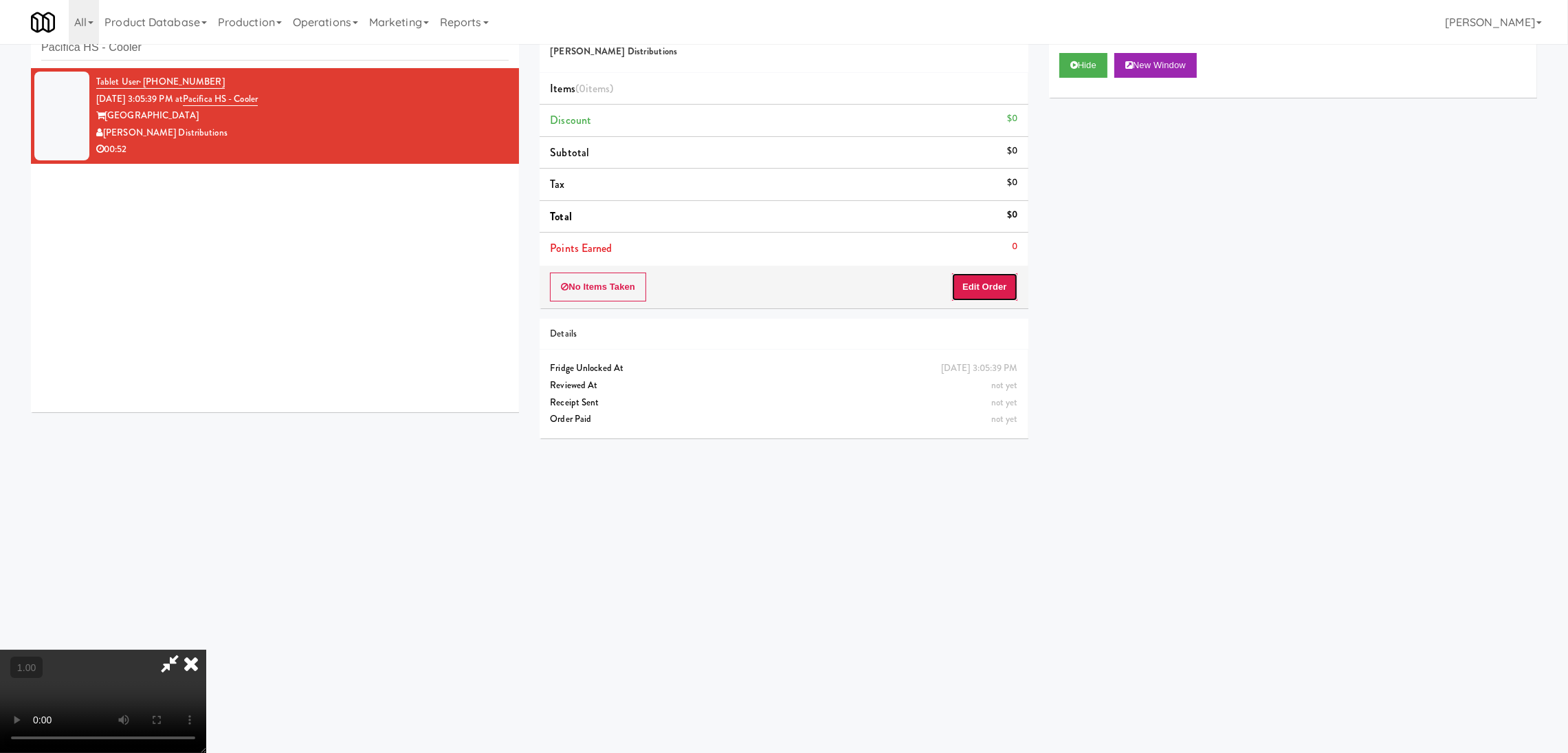
click at [971, 287] on button "Edit Order" at bounding box center [984, 287] width 67 height 29
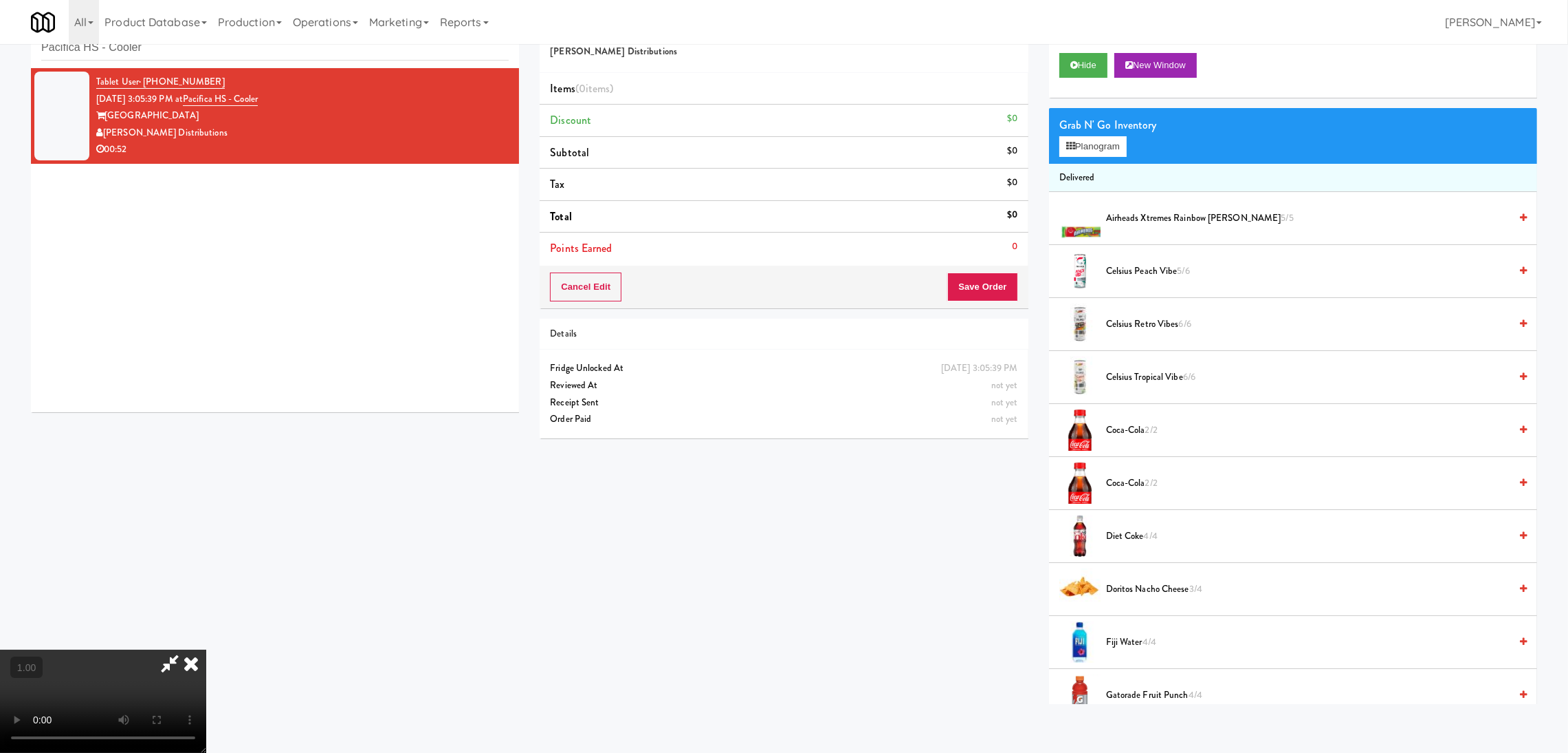
scroll to position [268, 0]
click at [206, 649] on video at bounding box center [103, 700] width 206 height 103
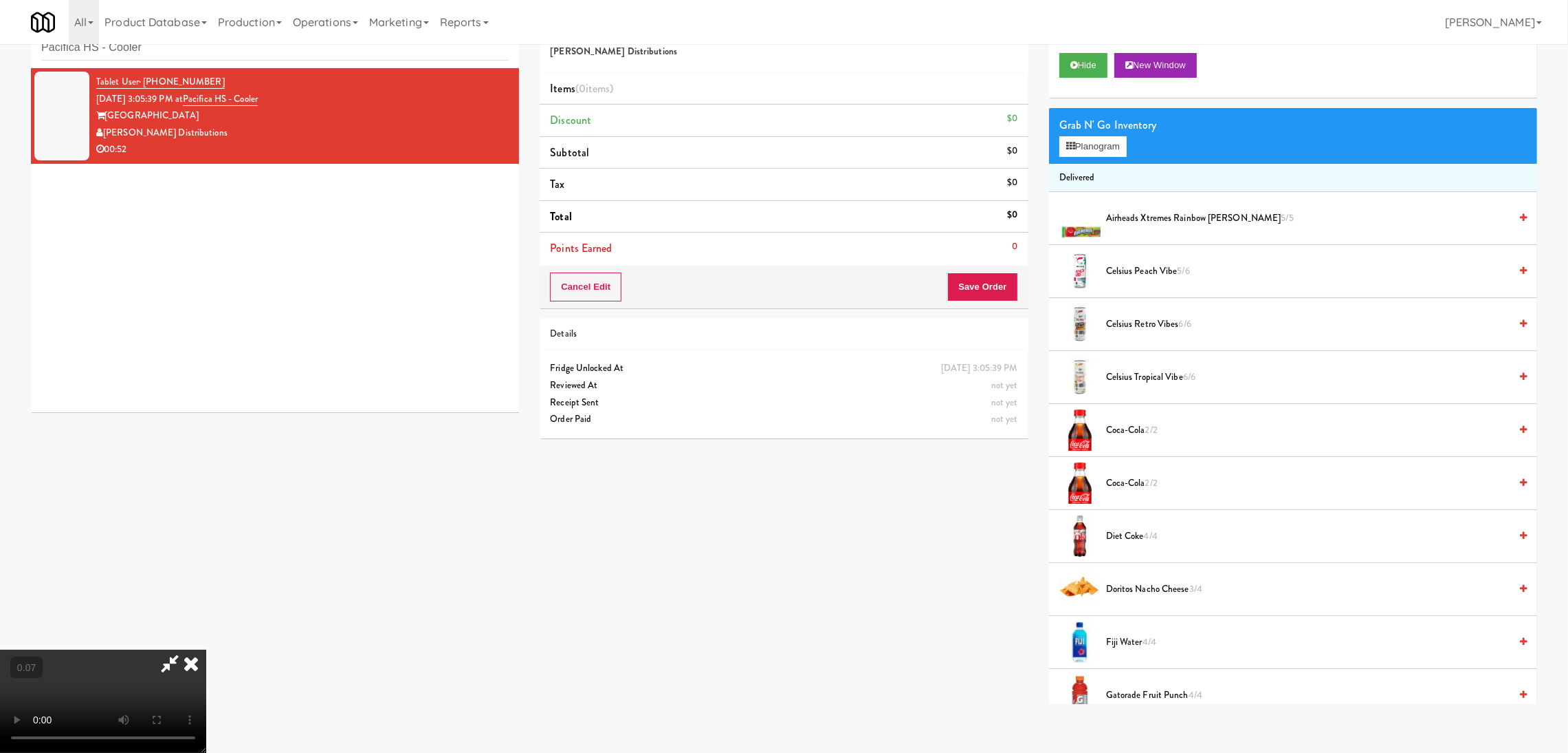
click at [206, 649] on video at bounding box center [103, 700] width 206 height 103
click at [155, 653] on video at bounding box center [103, 700] width 206 height 103
click at [206, 652] on video at bounding box center [103, 700] width 206 height 103
click at [206, 649] on video at bounding box center [103, 700] width 206 height 103
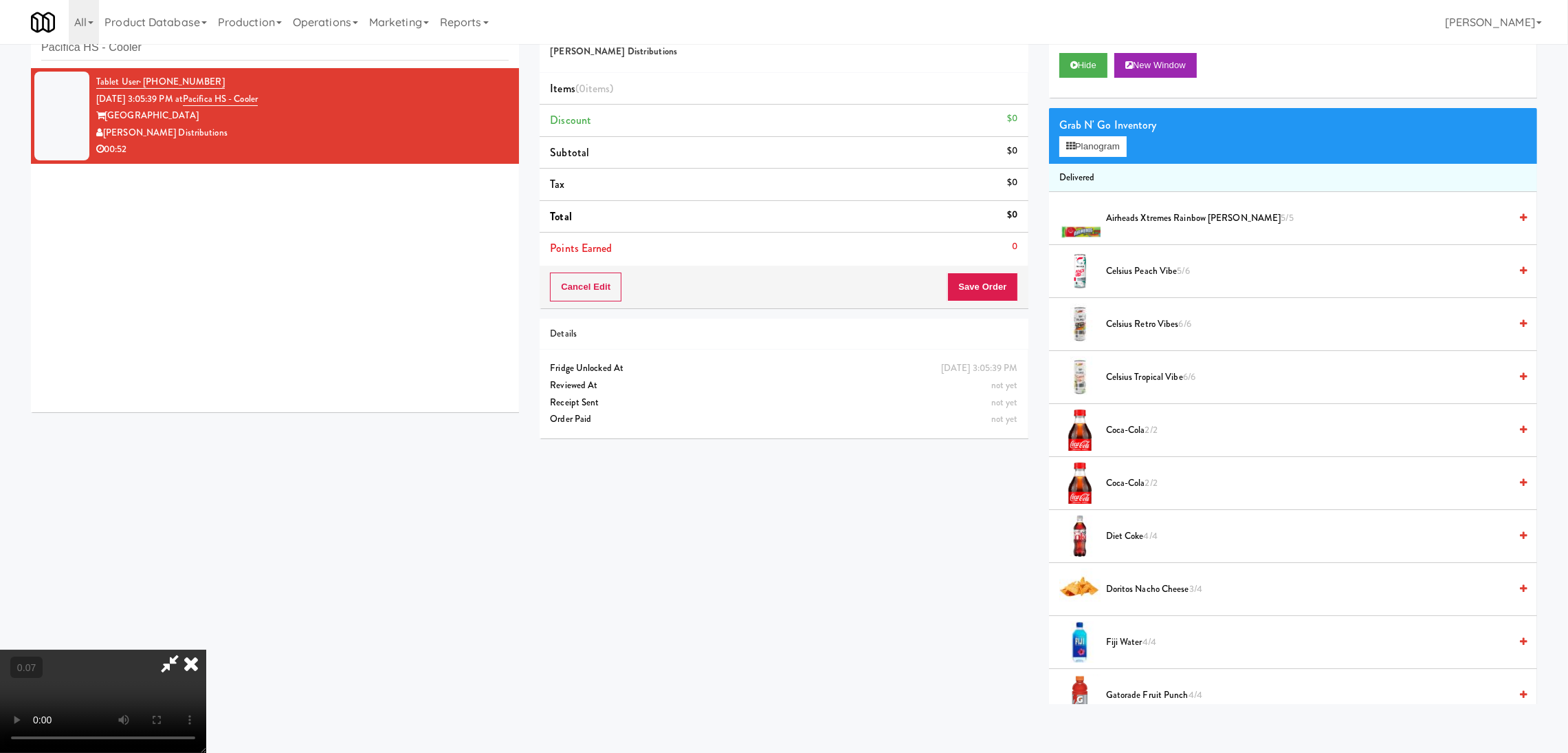
click at [206, 649] on video at bounding box center [103, 700] width 206 height 103
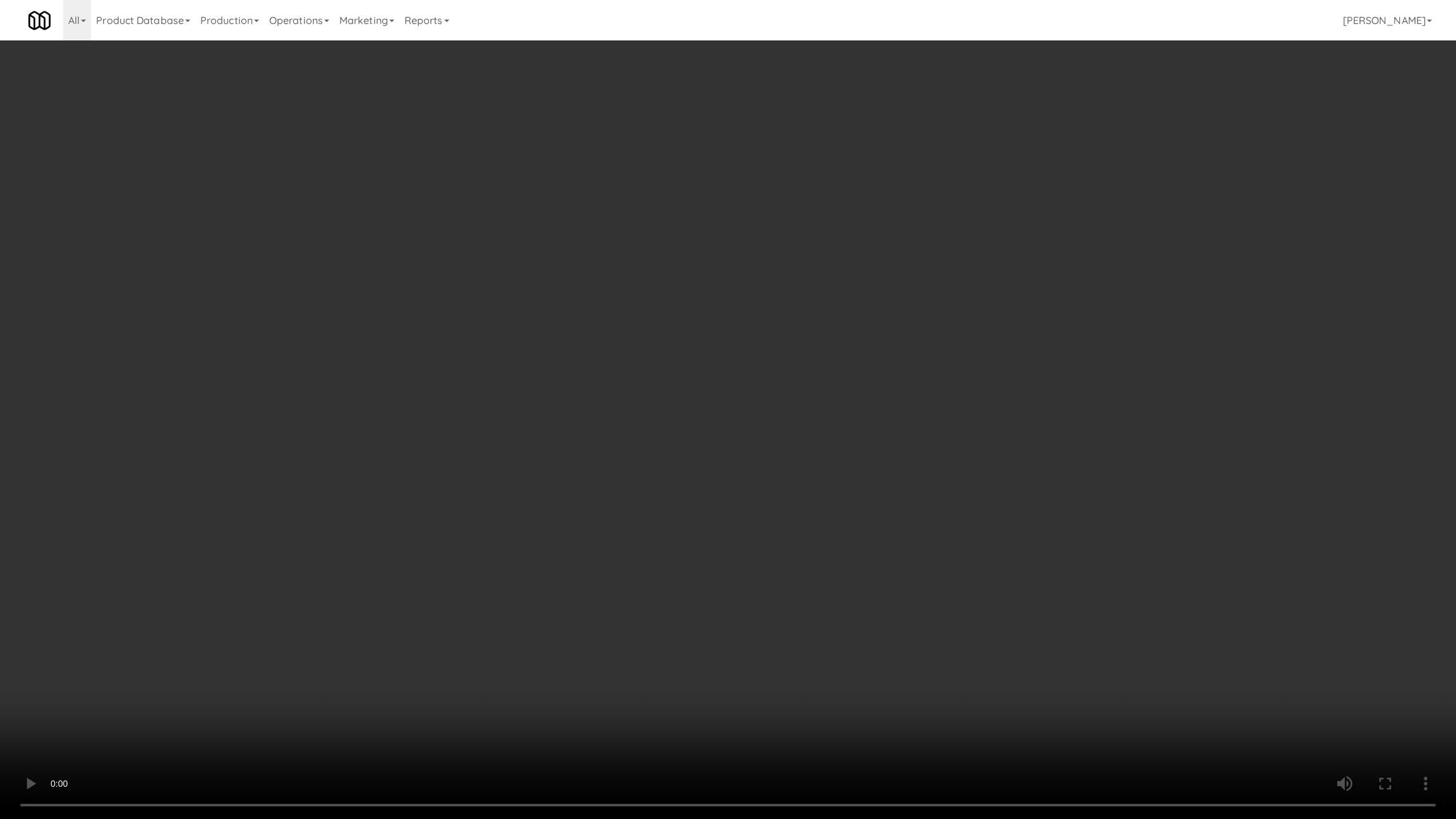
click at [430, 691] on video at bounding box center [728, 410] width 1456 height 819
click at [56, 671] on video at bounding box center [728, 410] width 1456 height 819
click at [56, 677] on video at bounding box center [728, 410] width 1456 height 819
click at [63, 691] on video at bounding box center [728, 410] width 1456 height 819
click at [90, 688] on video at bounding box center [728, 410] width 1456 height 819
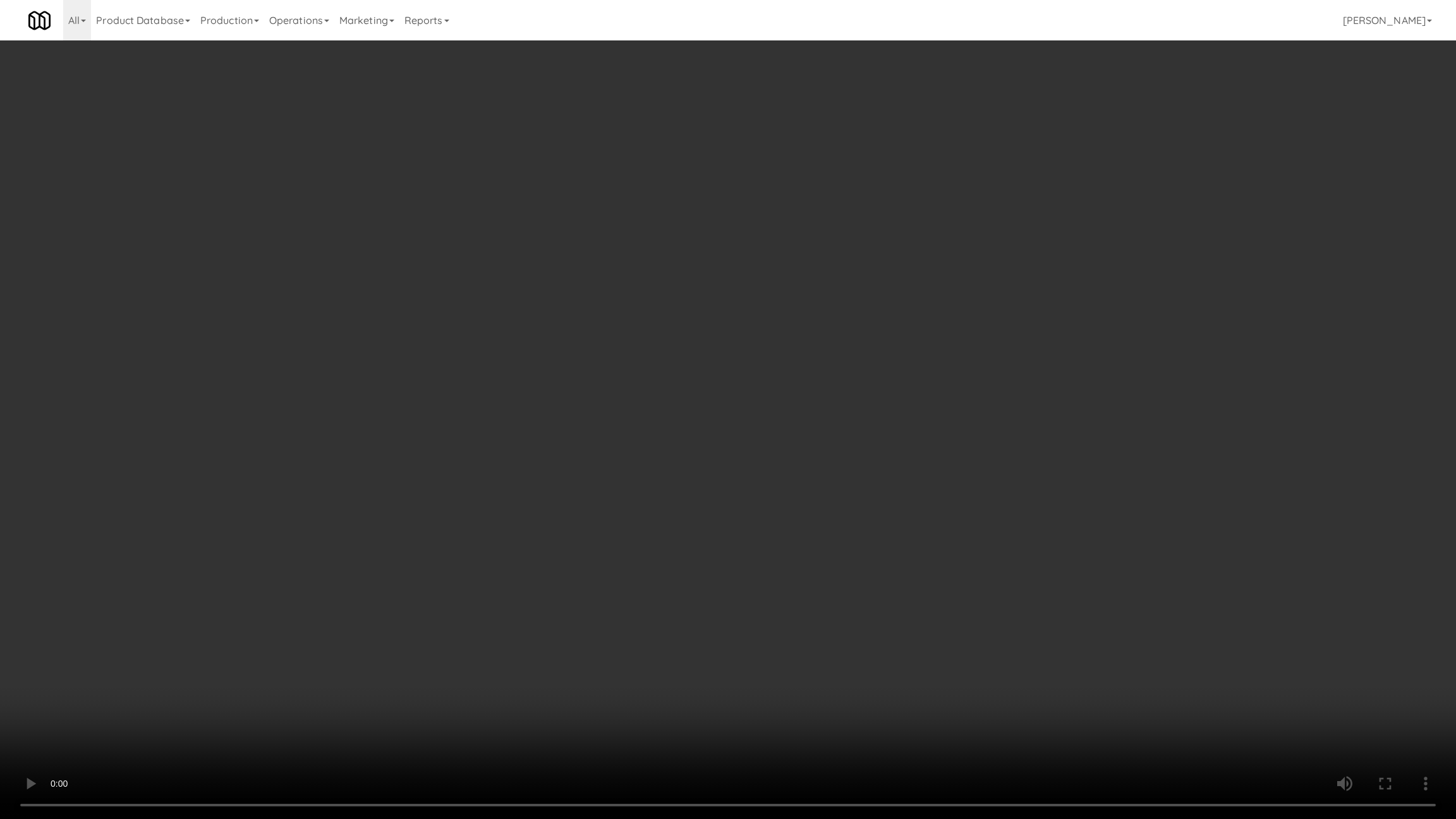
click at [433, 691] on video at bounding box center [728, 410] width 1456 height 819
click at [411, 650] on video at bounding box center [728, 410] width 1456 height 819
click at [233, 632] on video at bounding box center [728, 410] width 1456 height 819
click at [230, 641] on video at bounding box center [728, 410] width 1456 height 819
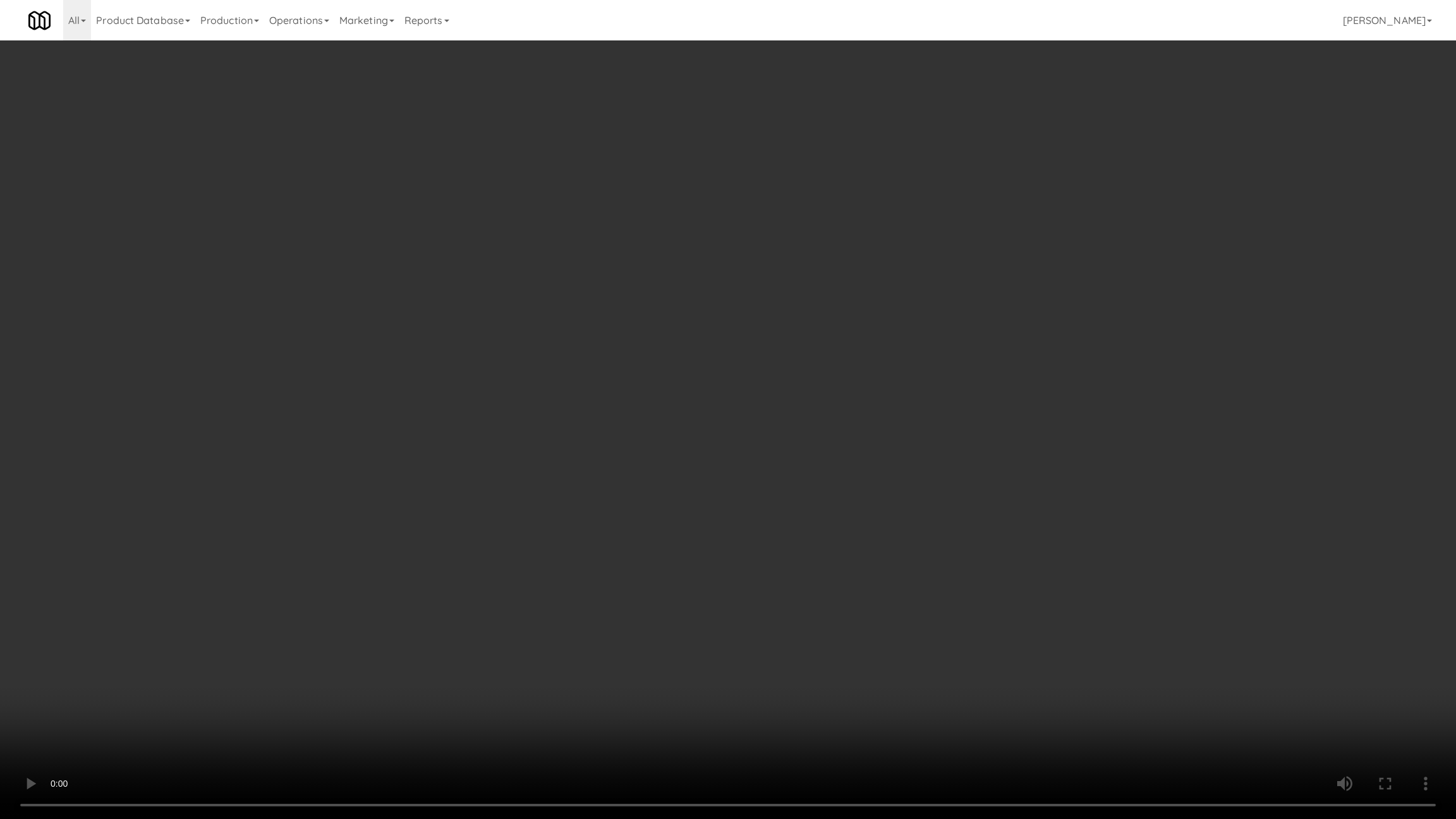
click at [255, 647] on video at bounding box center [728, 410] width 1456 height 819
click at [230, 617] on video at bounding box center [728, 410] width 1456 height 819
click at [220, 600] on video at bounding box center [728, 410] width 1456 height 819
click at [219, 601] on video at bounding box center [728, 410] width 1456 height 819
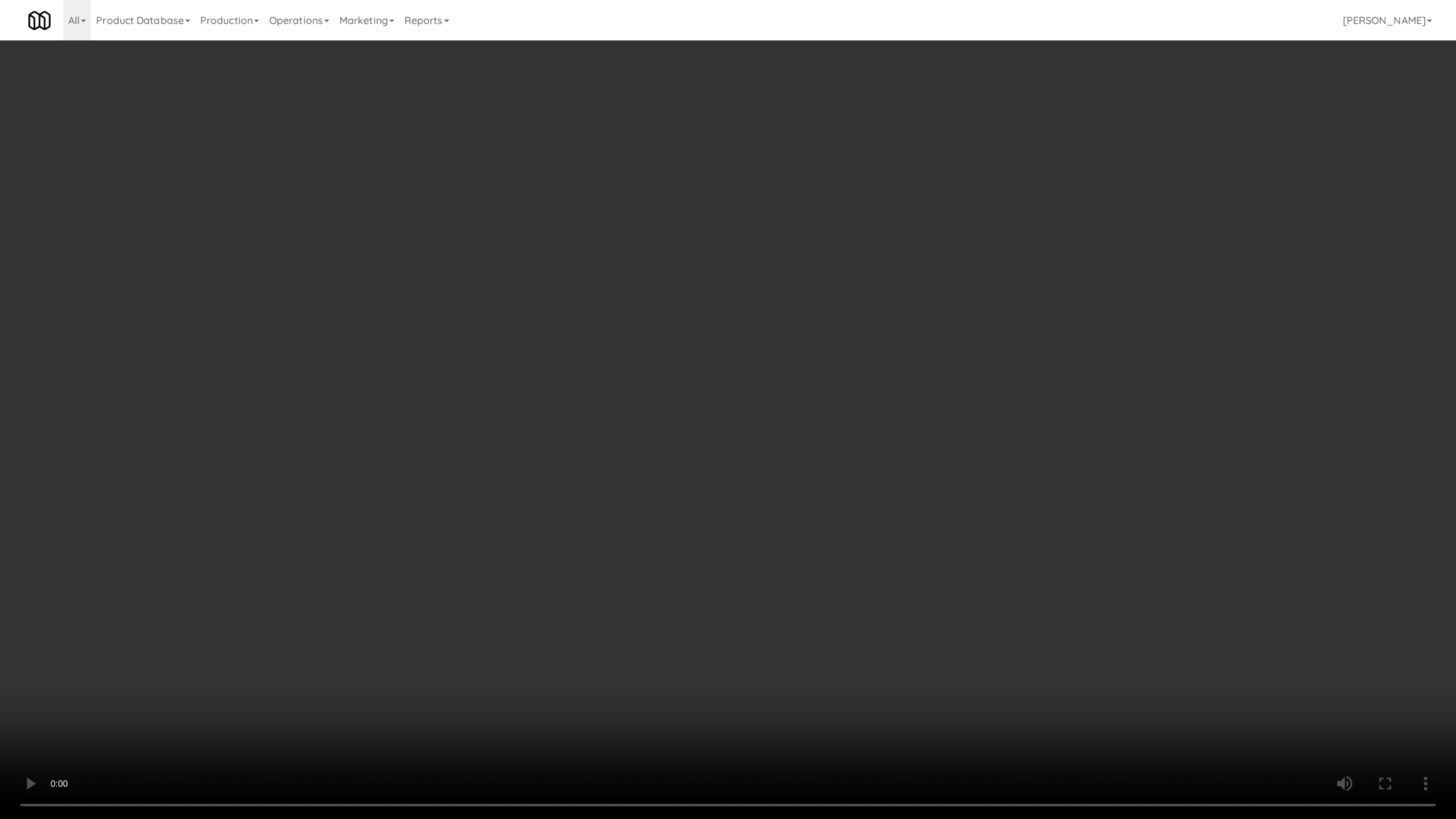
click at [203, 614] on video at bounding box center [728, 410] width 1456 height 819
click at [205, 620] on video at bounding box center [728, 410] width 1456 height 819
click at [188, 624] on video at bounding box center [728, 410] width 1456 height 819
click at [188, 625] on video at bounding box center [728, 410] width 1456 height 819
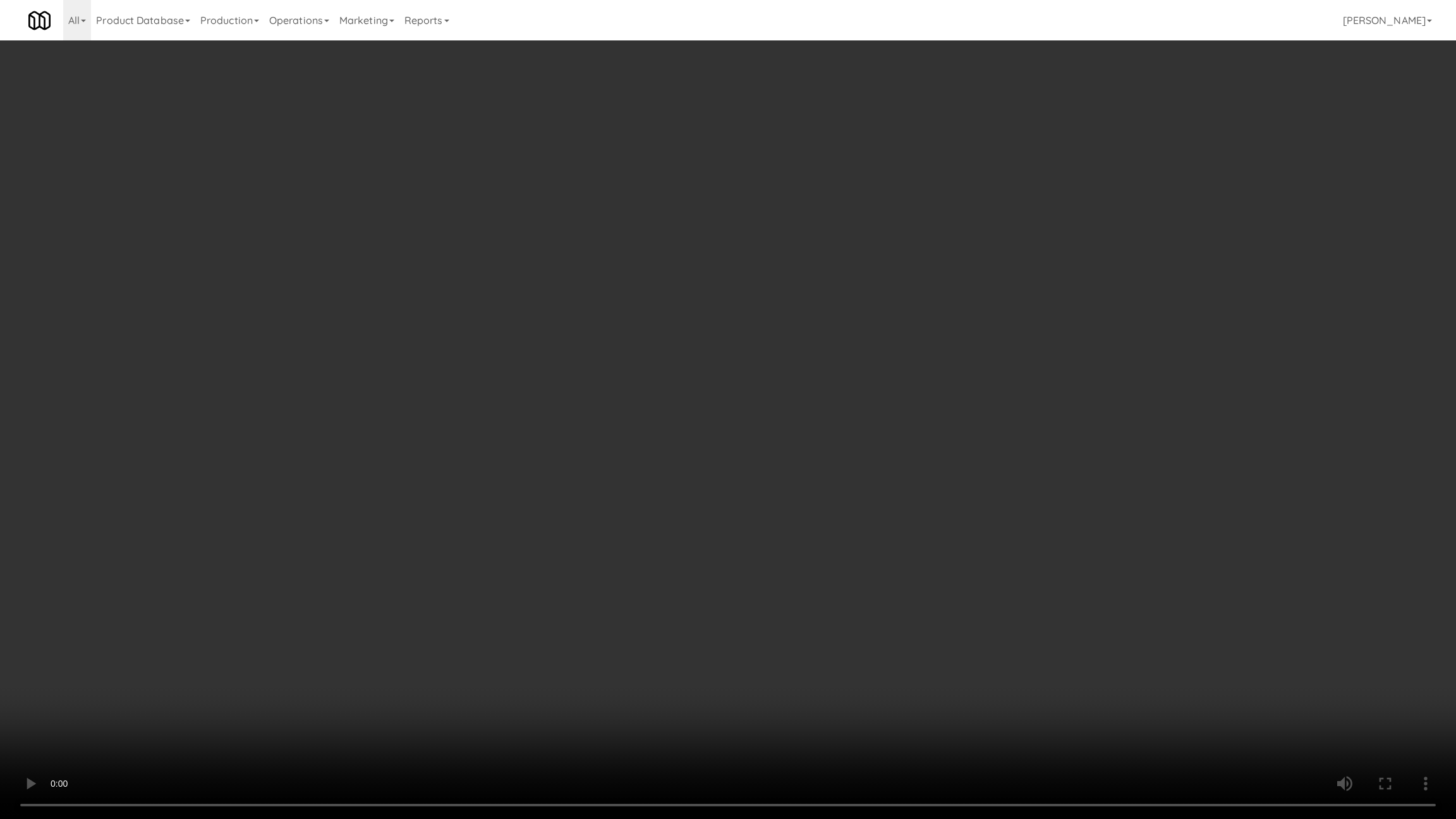
click at [188, 625] on video at bounding box center [728, 410] width 1456 height 819
click at [198, 625] on video at bounding box center [728, 410] width 1456 height 819
click at [199, 627] on video at bounding box center [728, 410] width 1456 height 819
click at [199, 629] on video at bounding box center [728, 410] width 1456 height 819
click at [310, 651] on video at bounding box center [728, 410] width 1456 height 819
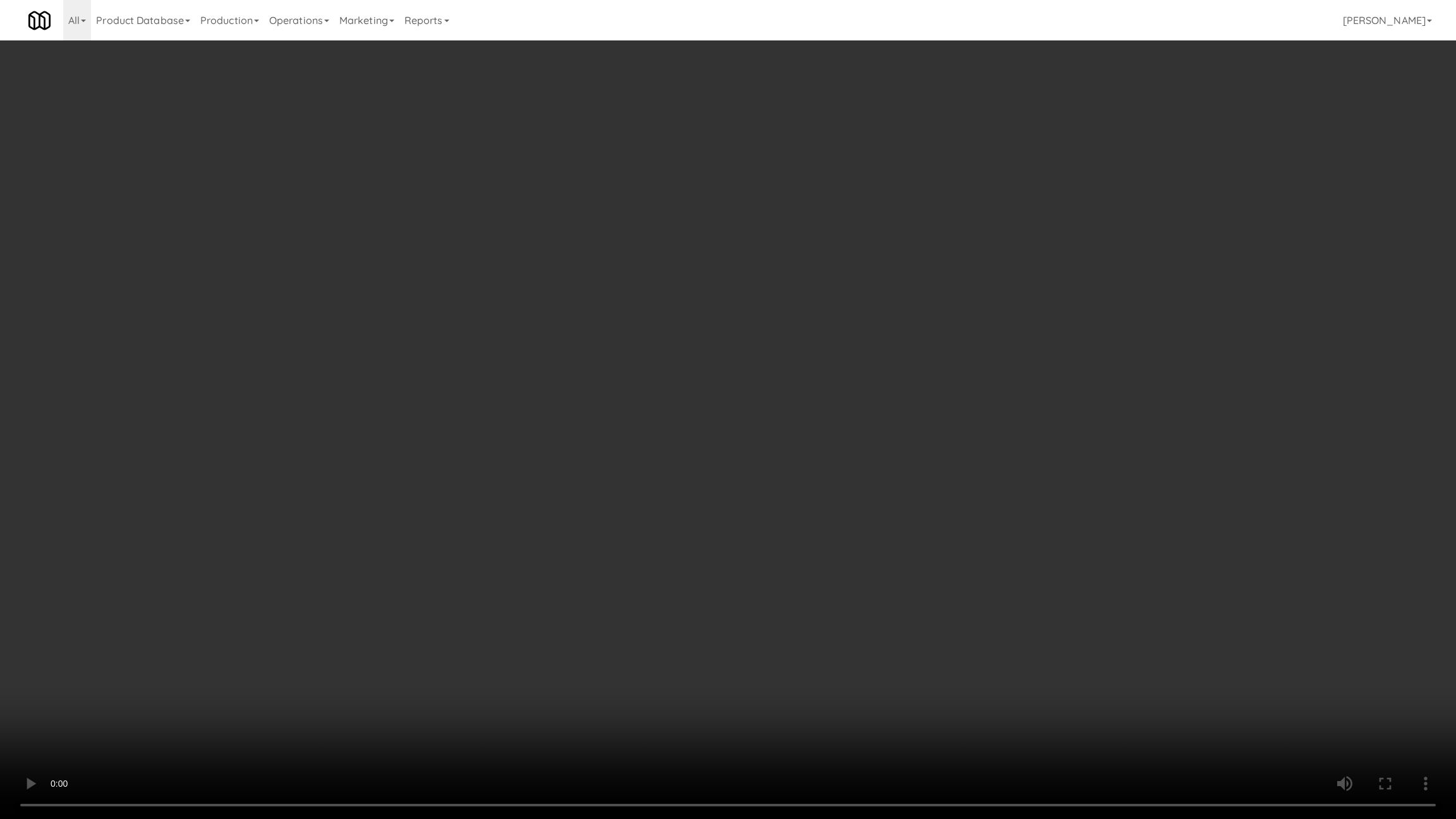
click at [215, 586] on video at bounding box center [728, 410] width 1456 height 819
click at [352, 691] on video at bounding box center [728, 410] width 1456 height 819
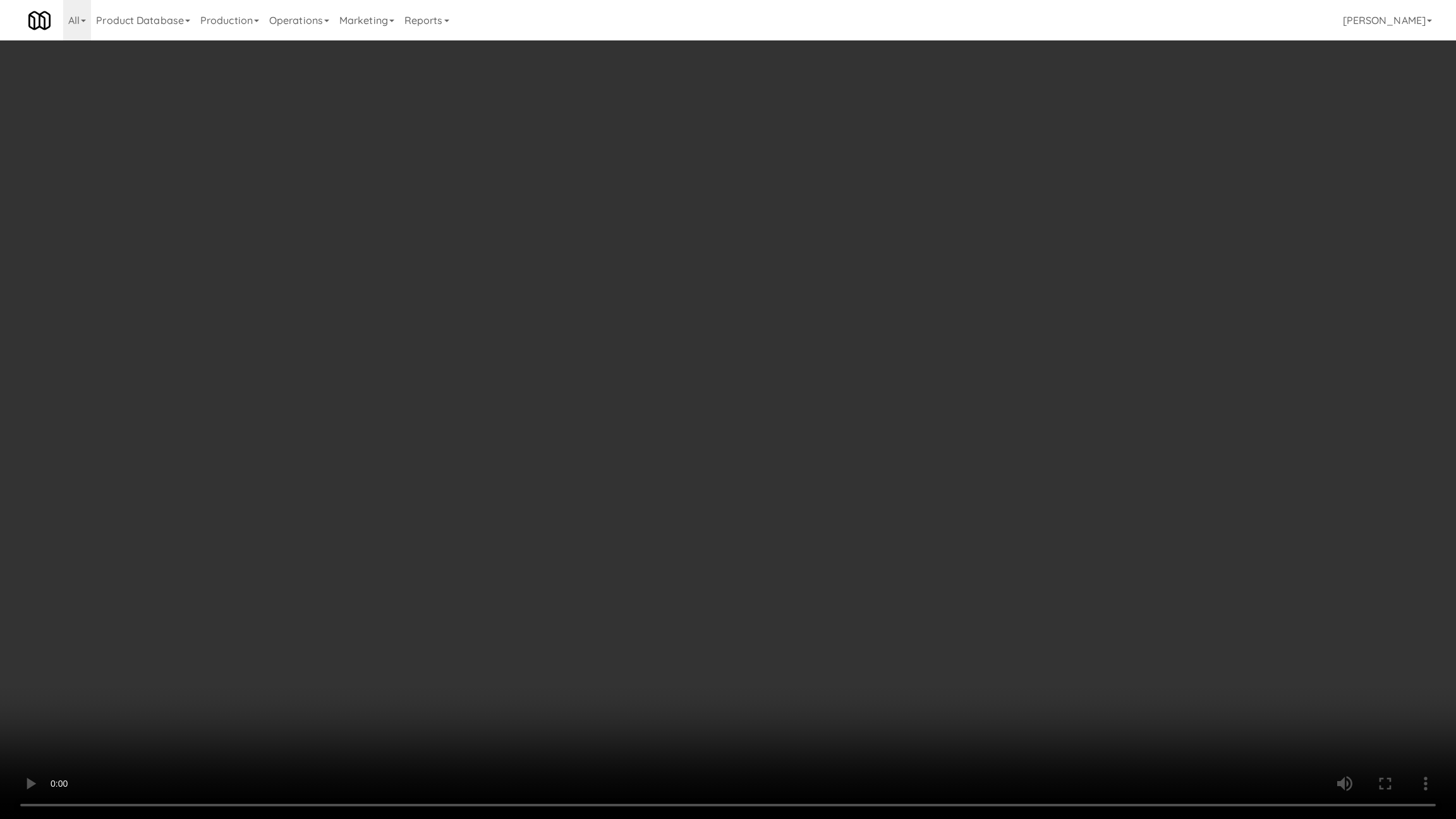
click at [308, 688] on video at bounding box center [728, 410] width 1456 height 819
click at [234, 672] on video at bounding box center [728, 410] width 1456 height 819
click at [264, 667] on video at bounding box center [728, 410] width 1456 height 819
click at [308, 643] on video at bounding box center [728, 410] width 1456 height 819
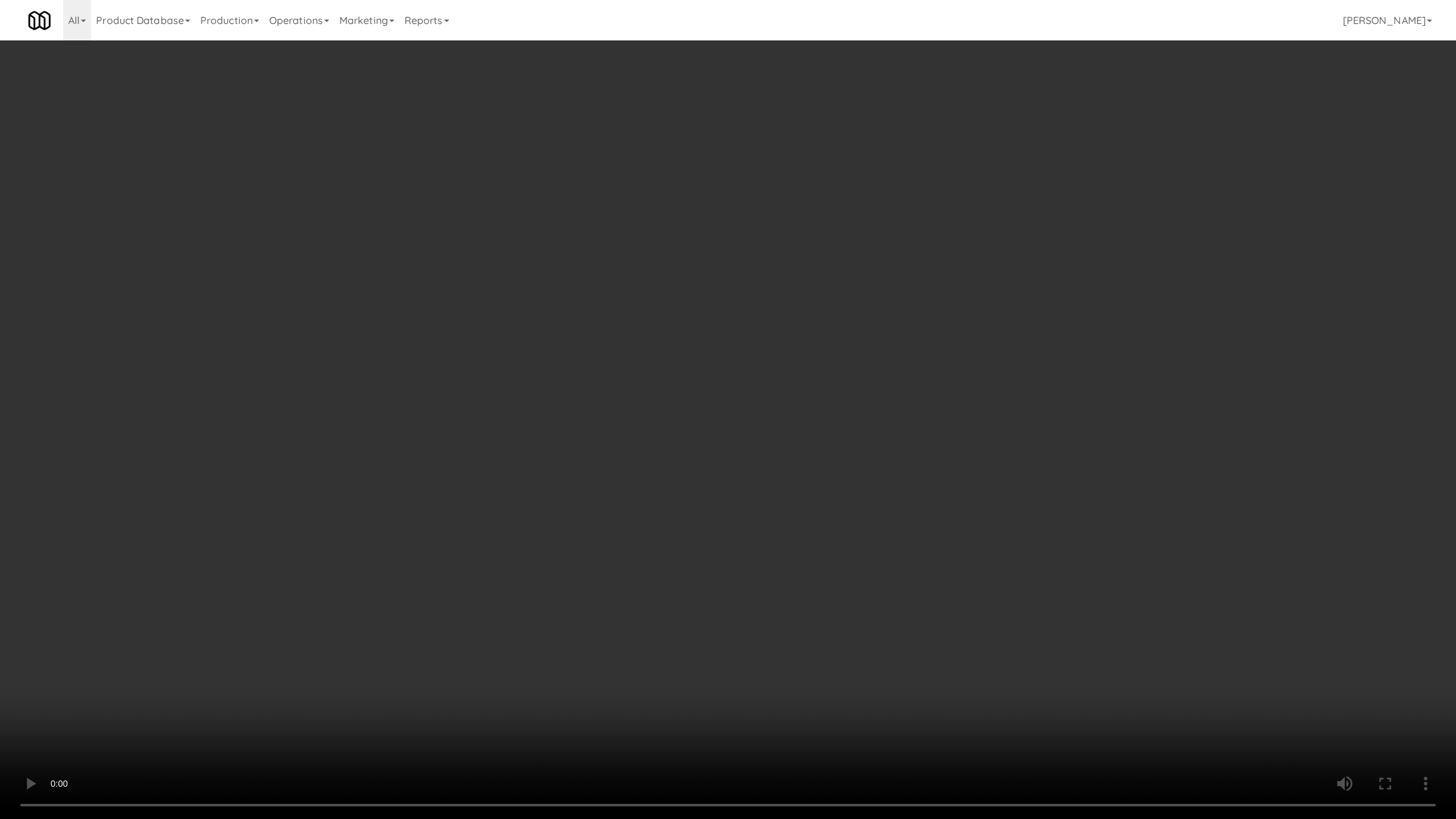
click at [291, 642] on video at bounding box center [728, 410] width 1456 height 819
click at [305, 653] on video at bounding box center [728, 410] width 1456 height 819
click at [306, 662] on video at bounding box center [728, 410] width 1456 height 819
click at [302, 662] on video at bounding box center [728, 410] width 1456 height 819
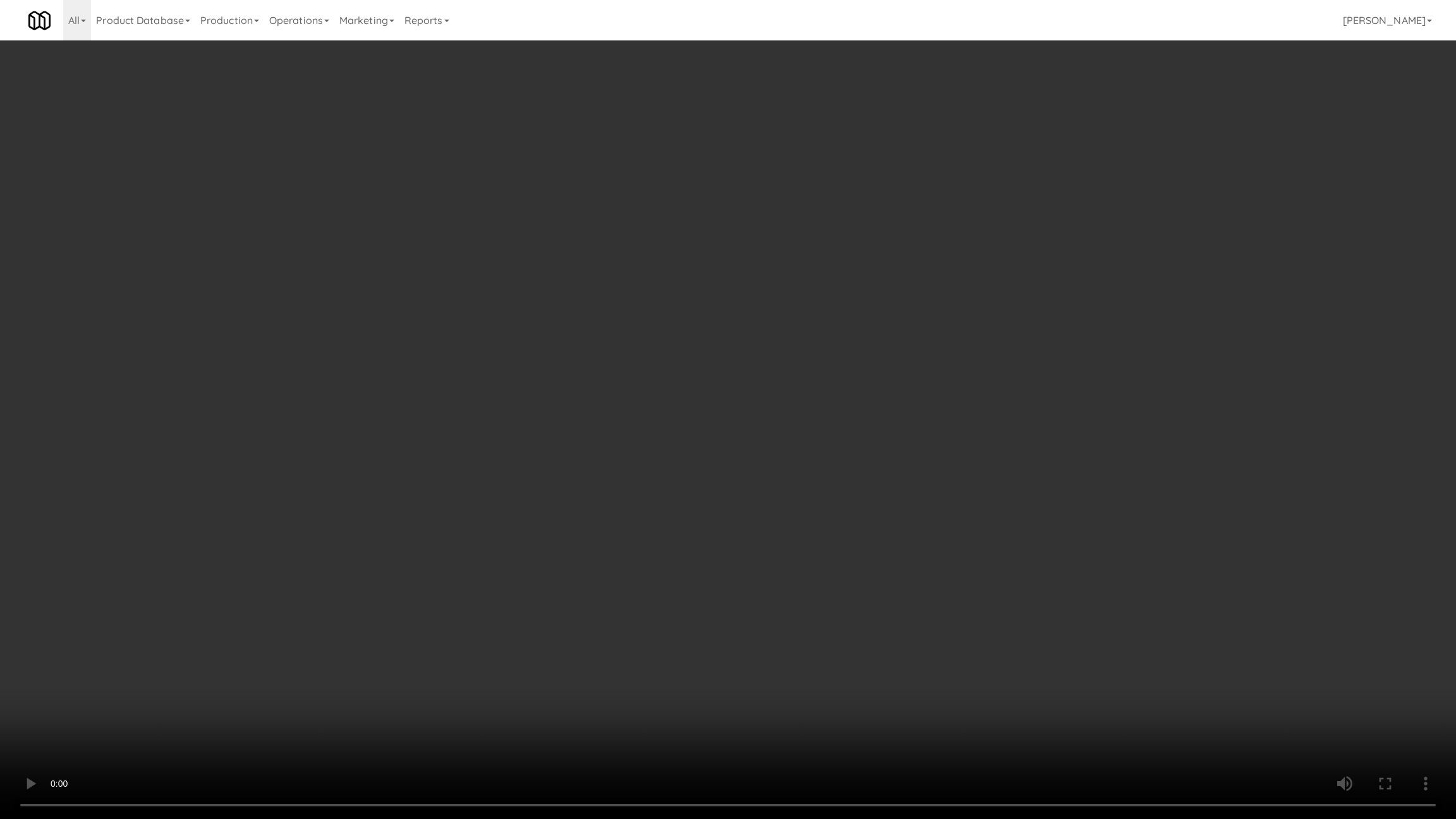
click at [302, 662] on video at bounding box center [728, 410] width 1456 height 819
click at [304, 662] on video at bounding box center [728, 410] width 1456 height 819
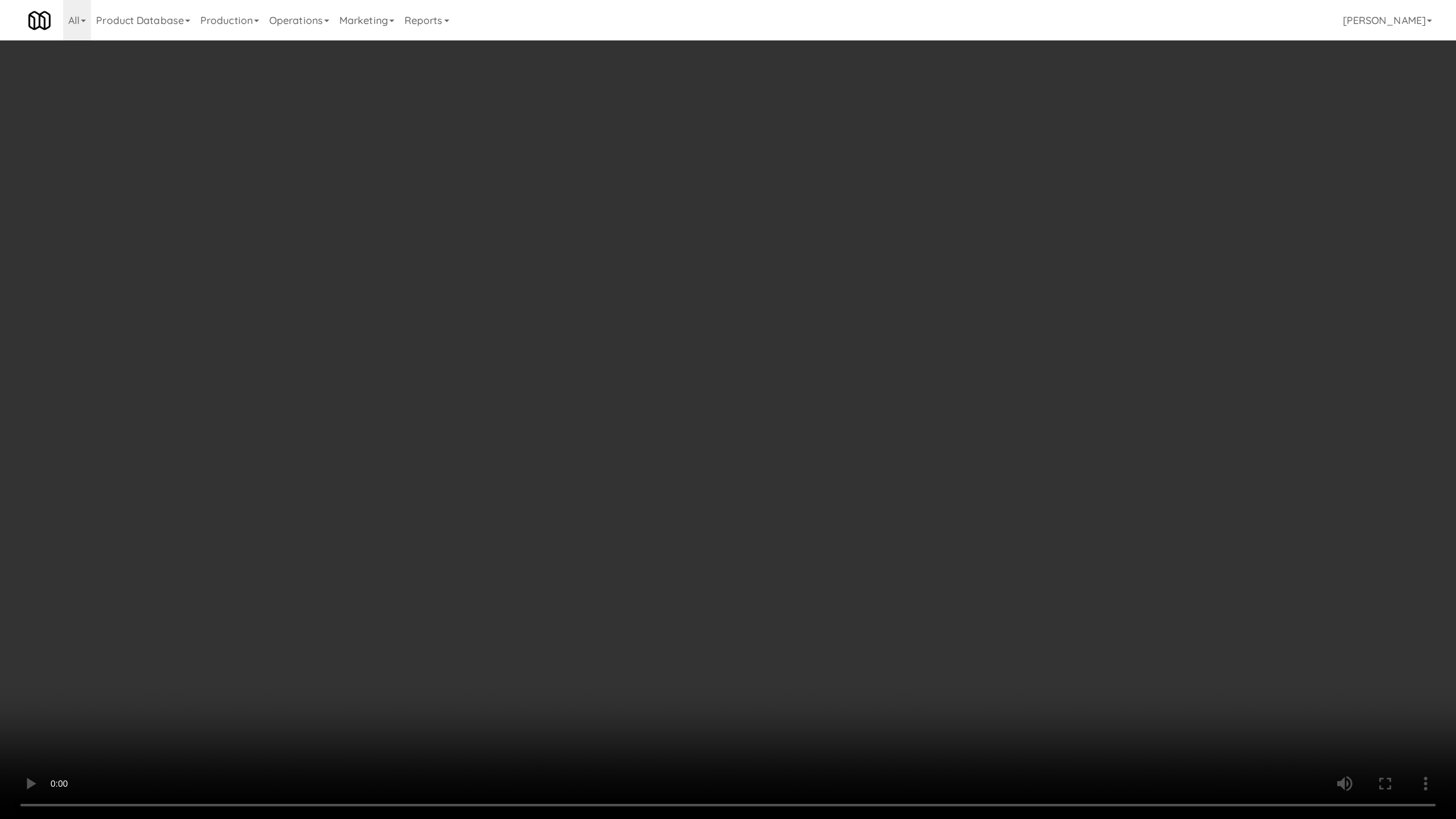
click at [492, 627] on video at bounding box center [728, 410] width 1456 height 819
drag, startPoint x: 492, startPoint y: 625, endPoint x: 498, endPoint y: 628, distance: 6.7
click at [493, 627] on video at bounding box center [728, 410] width 1456 height 819
click at [944, 673] on video at bounding box center [728, 410] width 1456 height 819
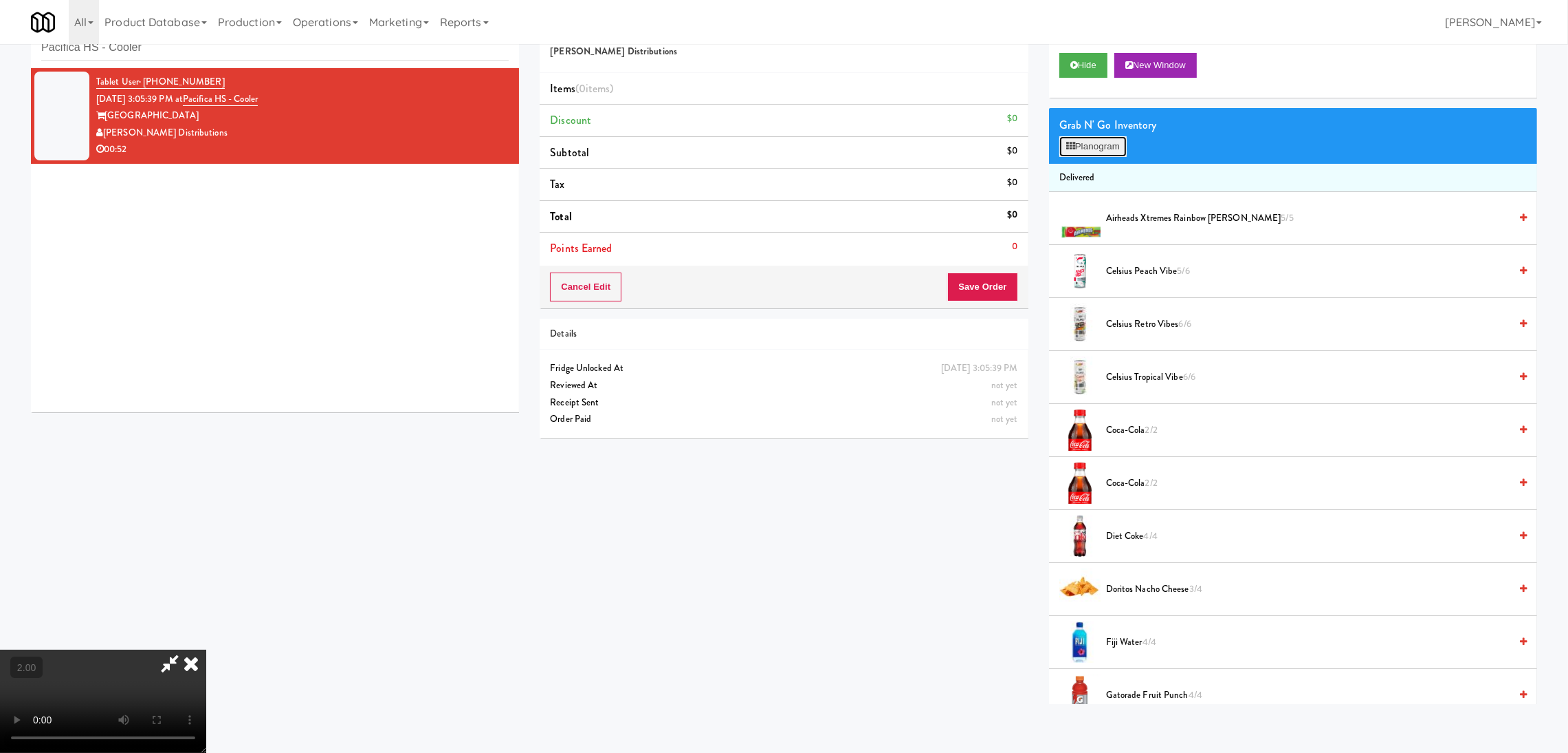
click at [1101, 148] on button "Planogram" at bounding box center [1093, 146] width 67 height 21
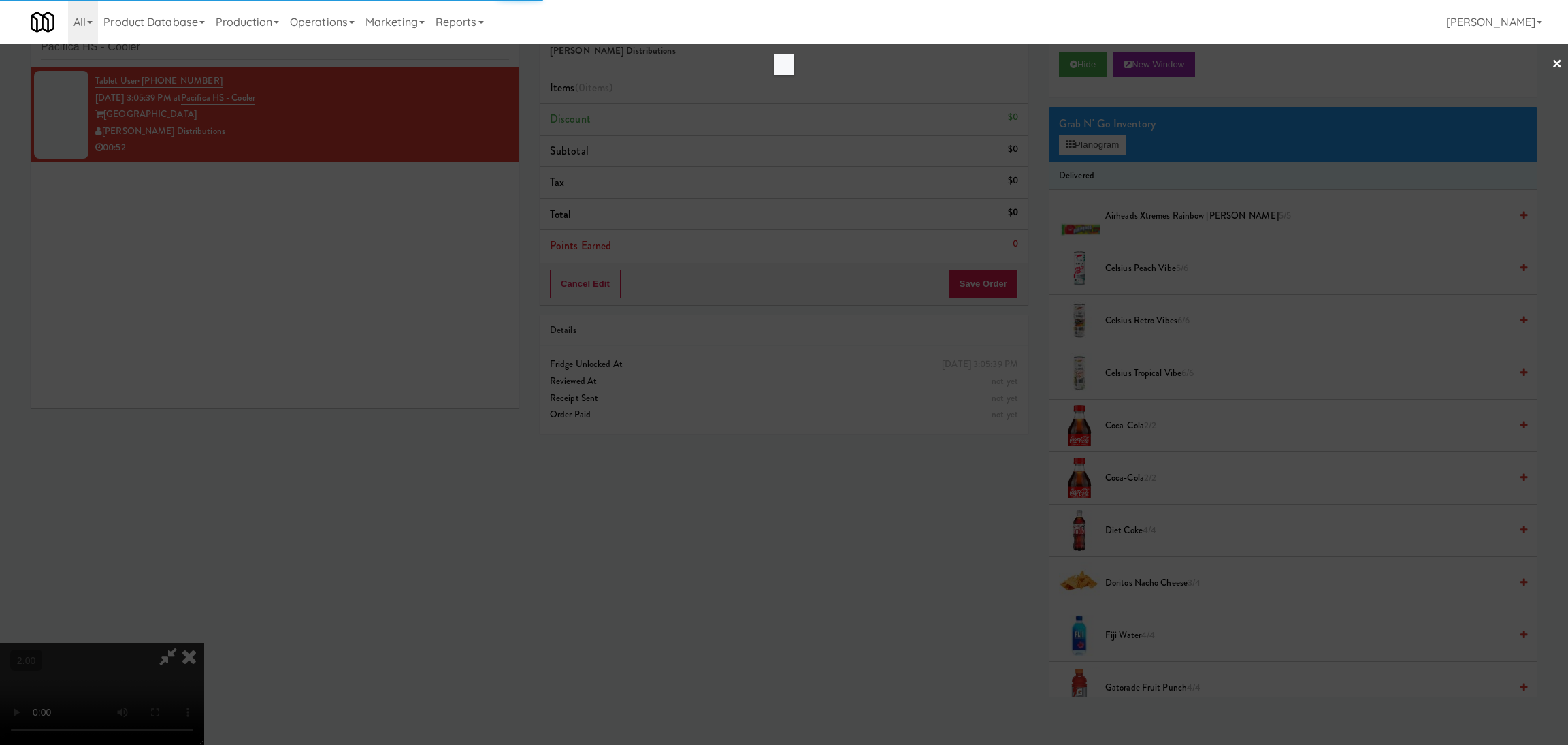
click at [1091, 157] on div at bounding box center [784, 372] width 1568 height 745
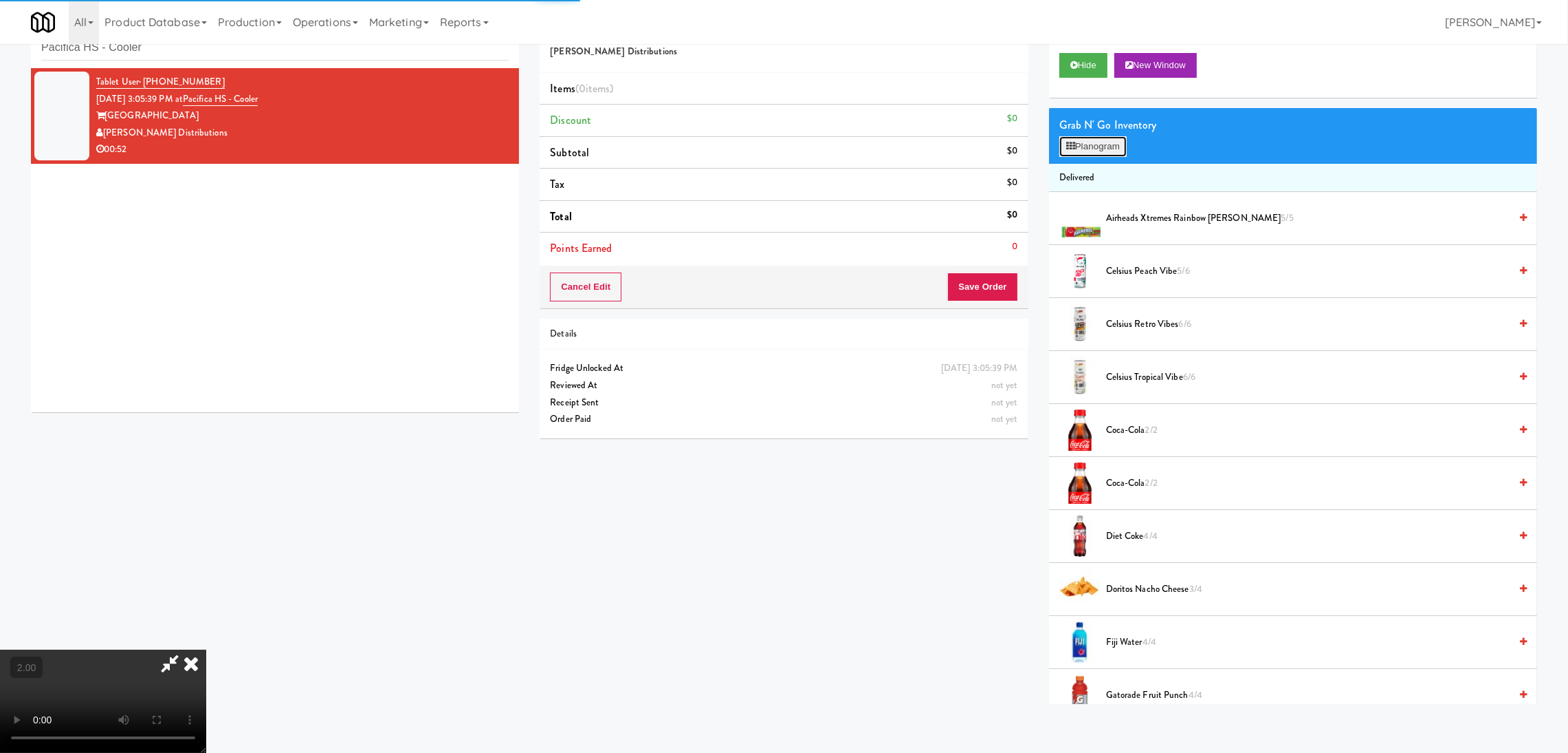
click at [1100, 150] on button "Planogram" at bounding box center [1093, 146] width 67 height 21
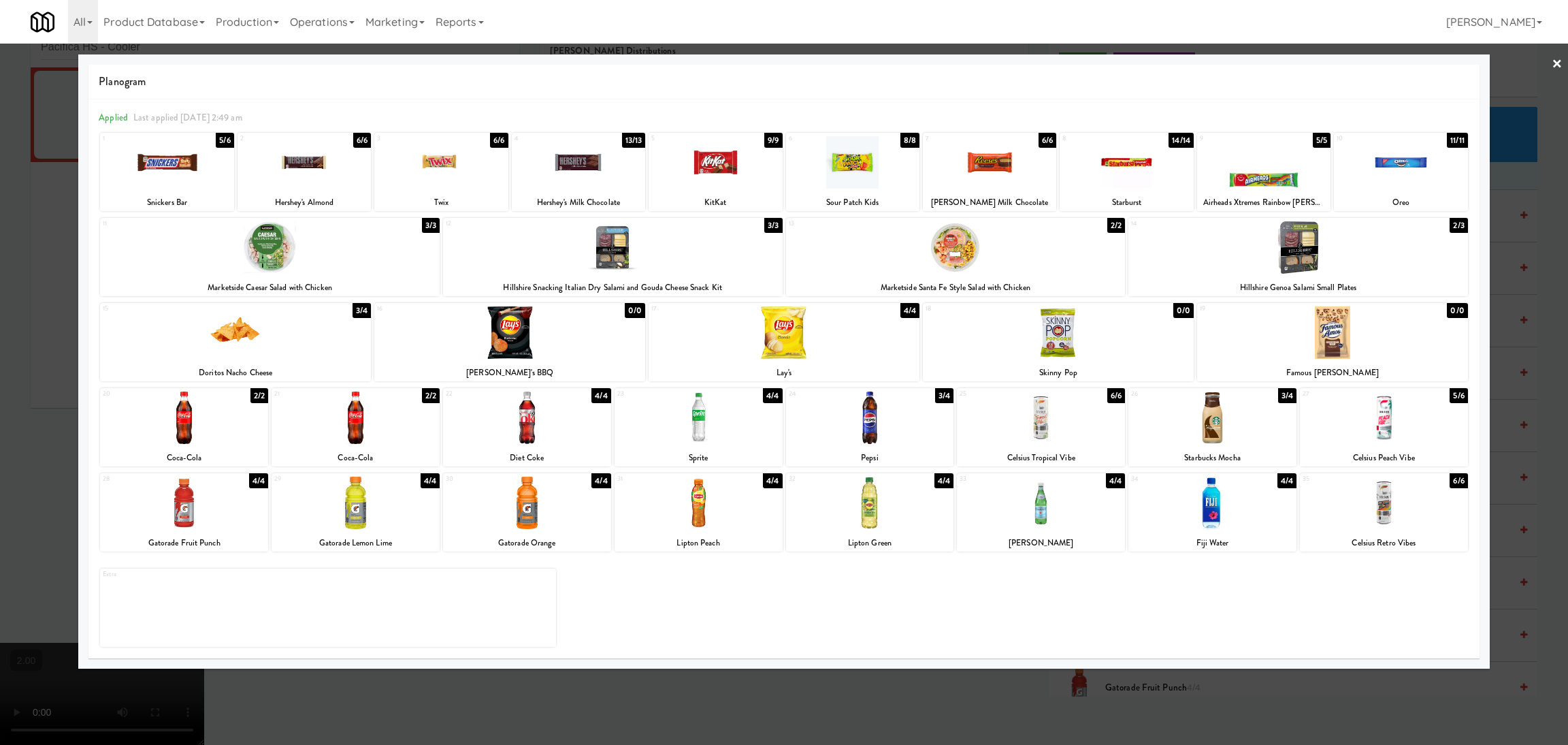
click at [187, 414] on div at bounding box center [184, 418] width 168 height 52
click at [1041, 501] on div at bounding box center [1041, 502] width 168 height 52
drag, startPoint x: 0, startPoint y: 330, endPoint x: 619, endPoint y: 267, distance: 622.2
click at [0, 329] on div at bounding box center [784, 372] width 1568 height 745
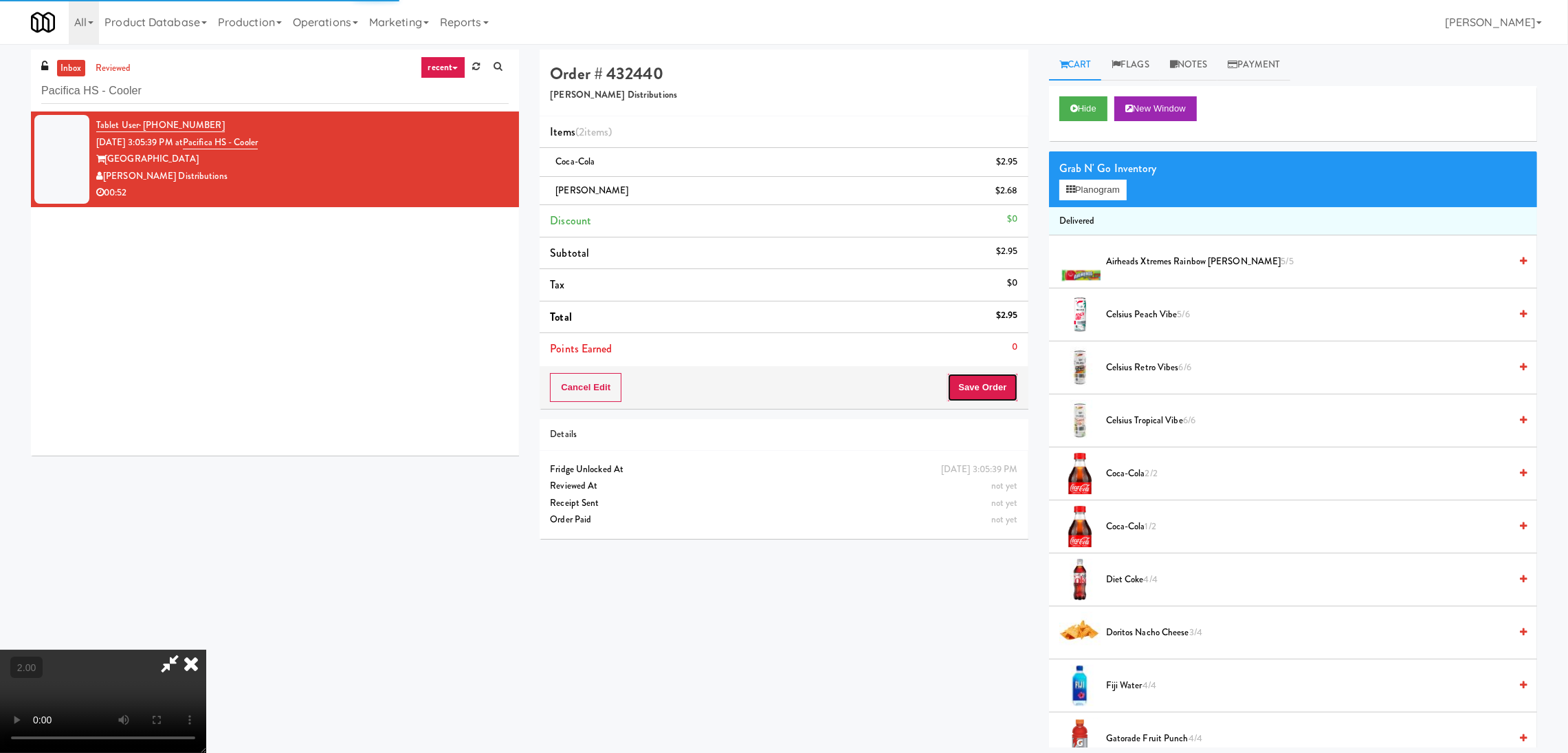
click at [980, 387] on button "Save Order" at bounding box center [982, 387] width 70 height 29
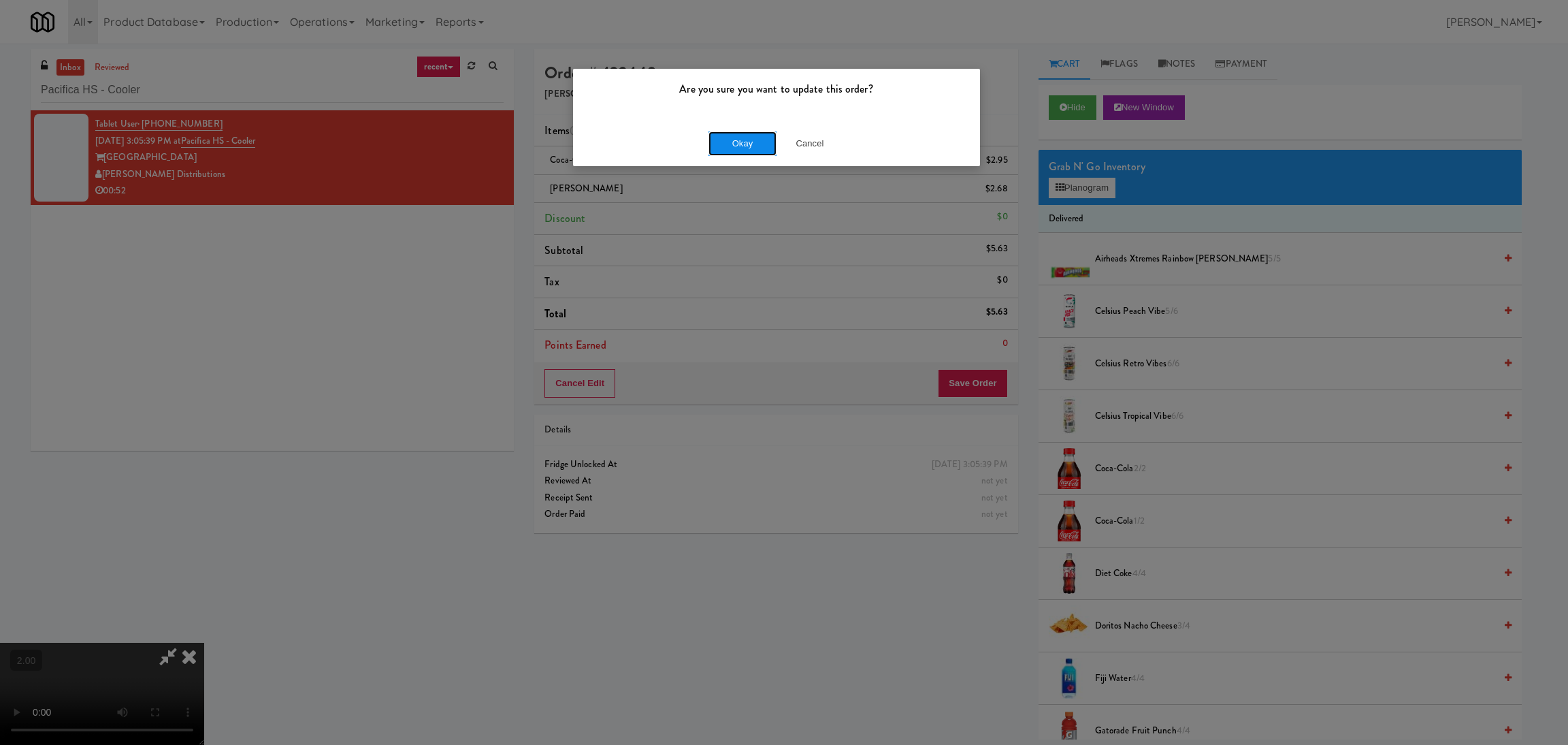
click at [734, 147] on button "Okay" at bounding box center [742, 143] width 68 height 24
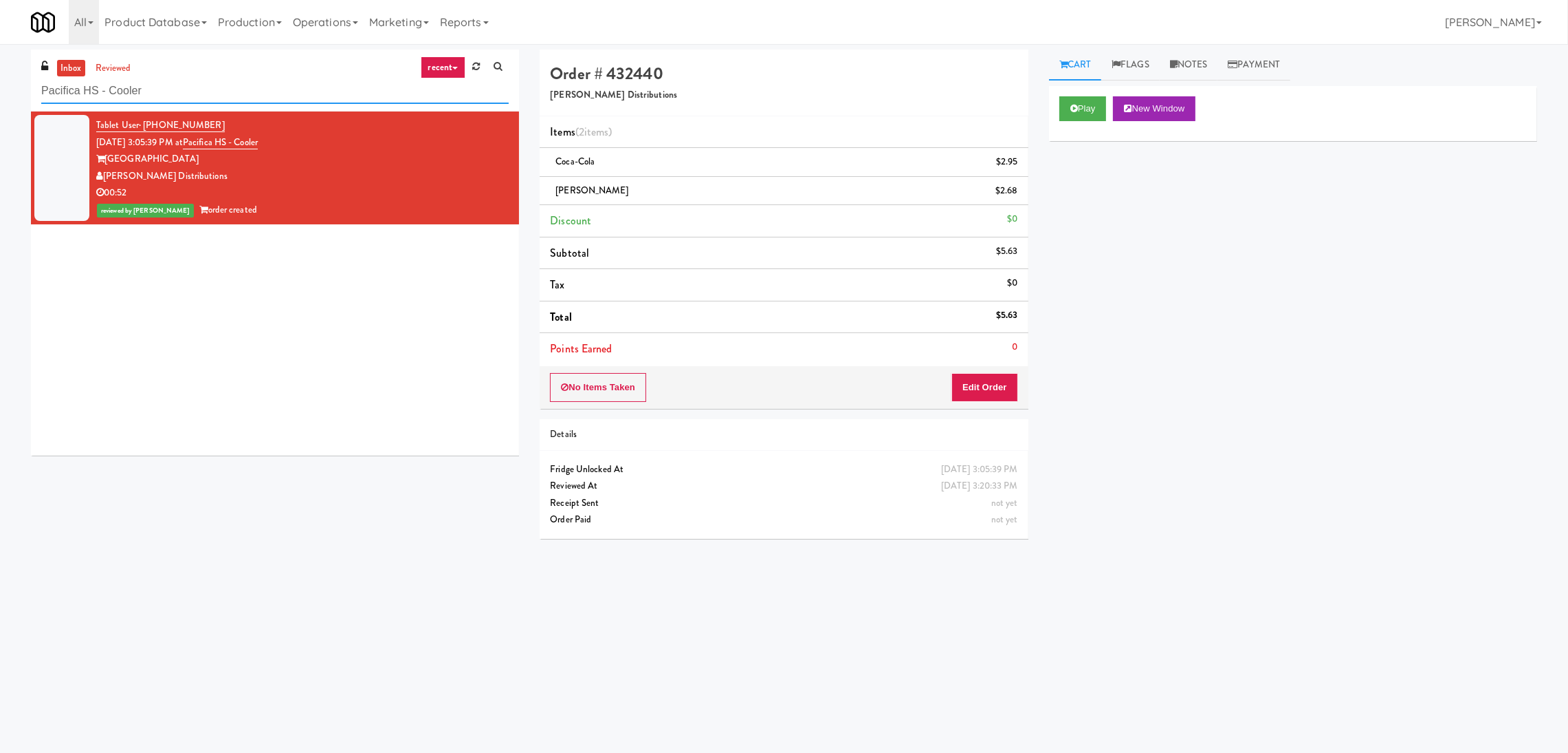
paste input "radox - Ambient - Left"
drag, startPoint x: 279, startPoint y: 96, endPoint x: 0, endPoint y: 100, distance: 279.0
click at [0, 100] on div "inbox reviewed recent all unclear take inventory issue suspicious failed recent…" at bounding box center [784, 325] width 1568 height 552
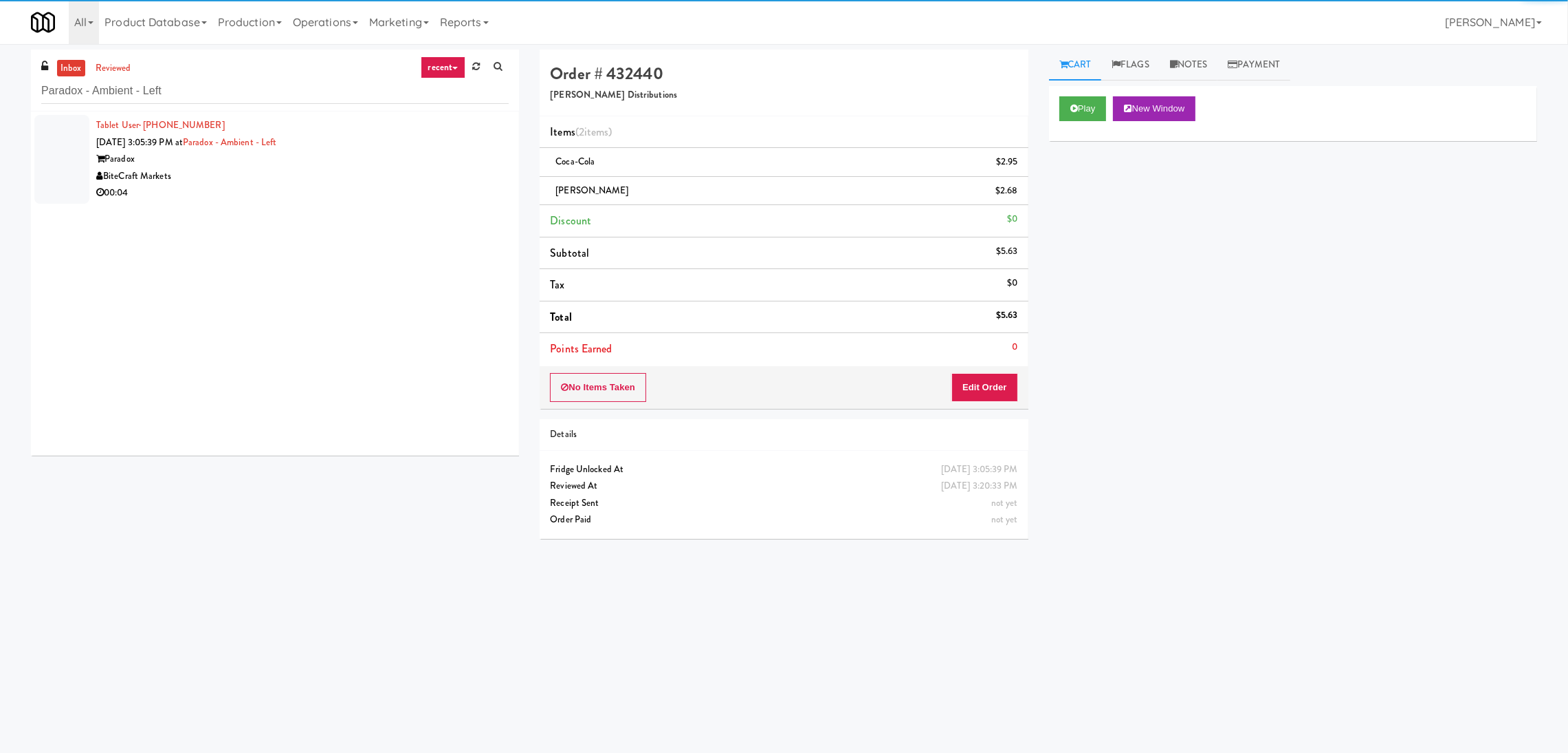
click at [388, 170] on div "BiteCraft Markets" at bounding box center [302, 176] width 413 height 17
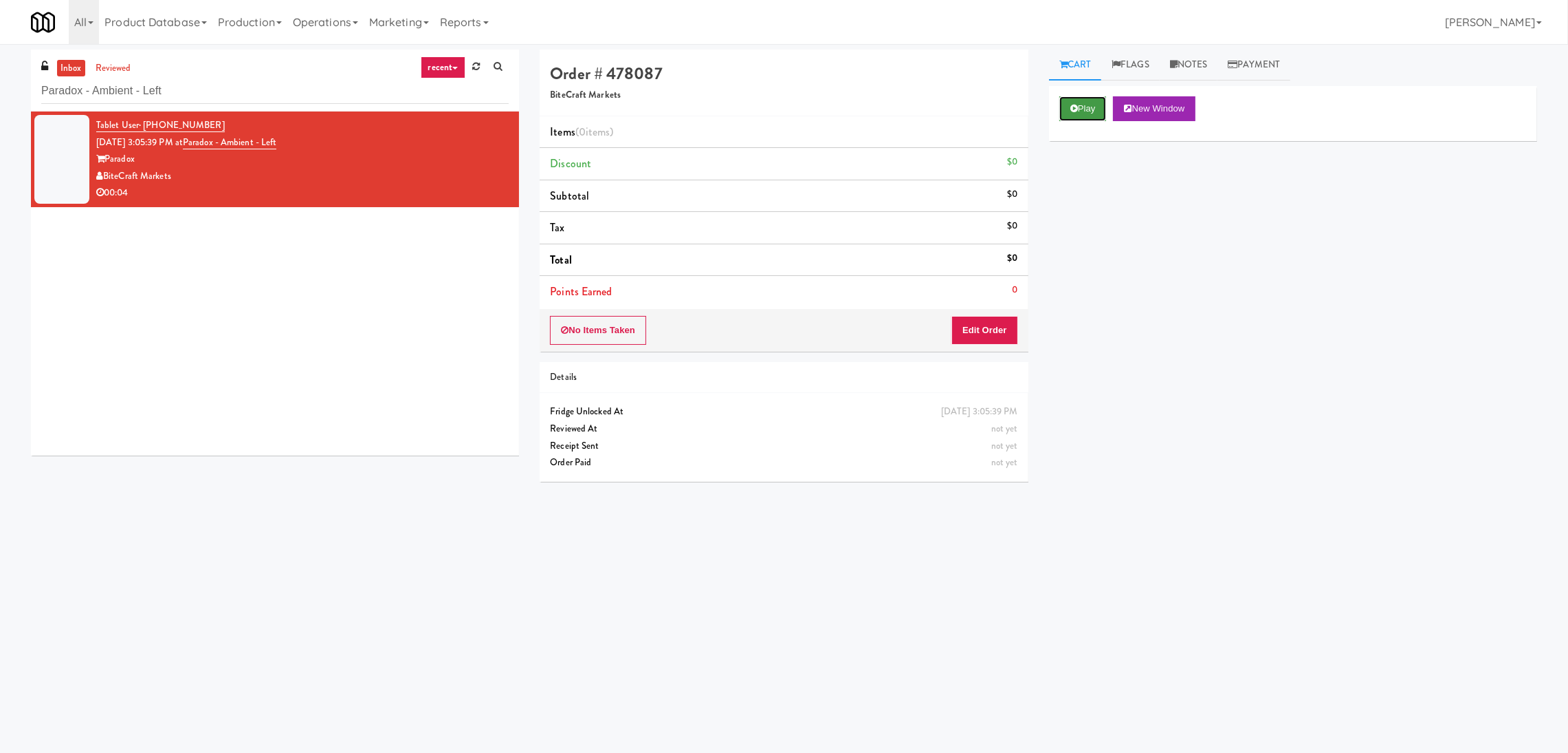
click at [1096, 111] on button "Play" at bounding box center [1083, 108] width 47 height 25
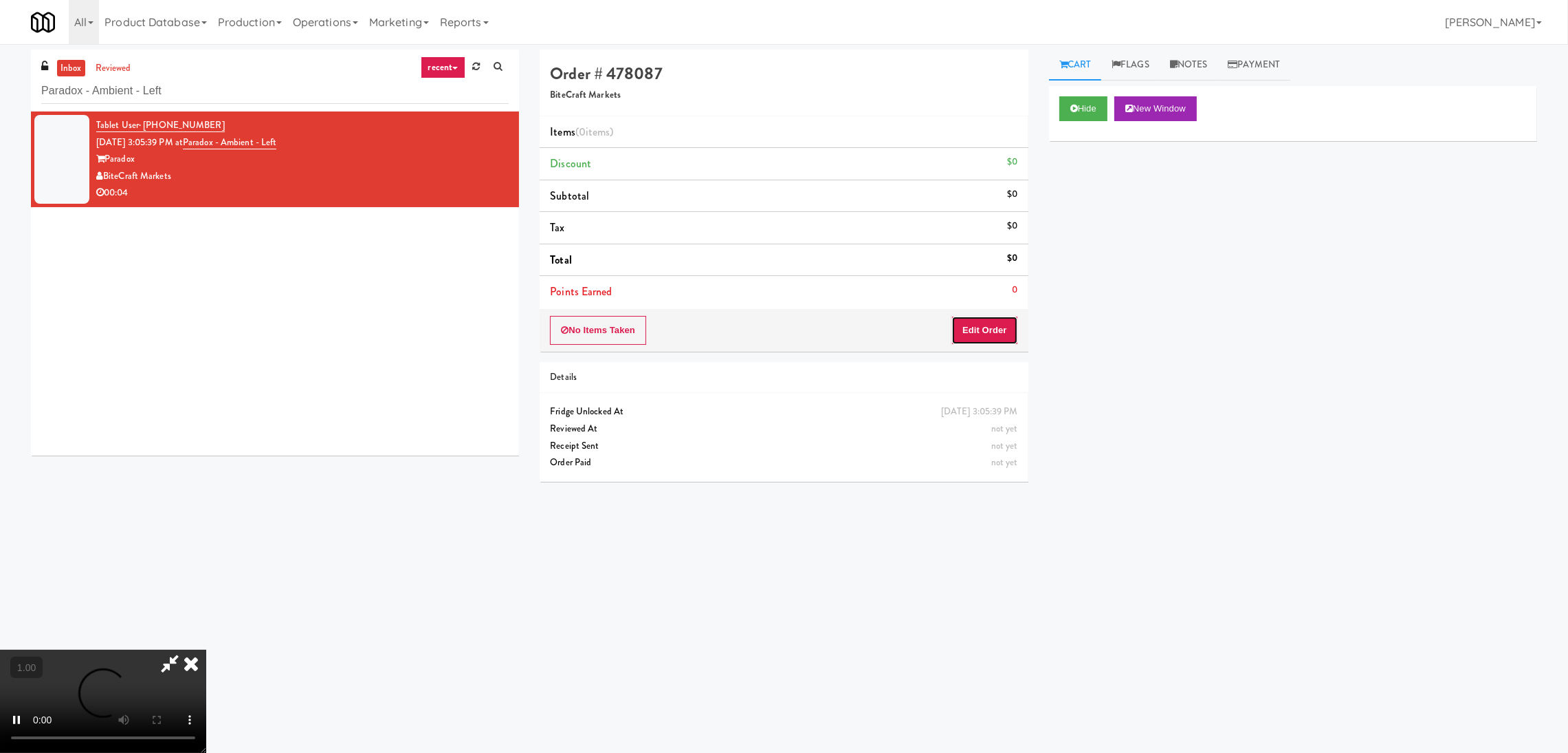
click at [995, 330] on button "Edit Order" at bounding box center [984, 330] width 67 height 29
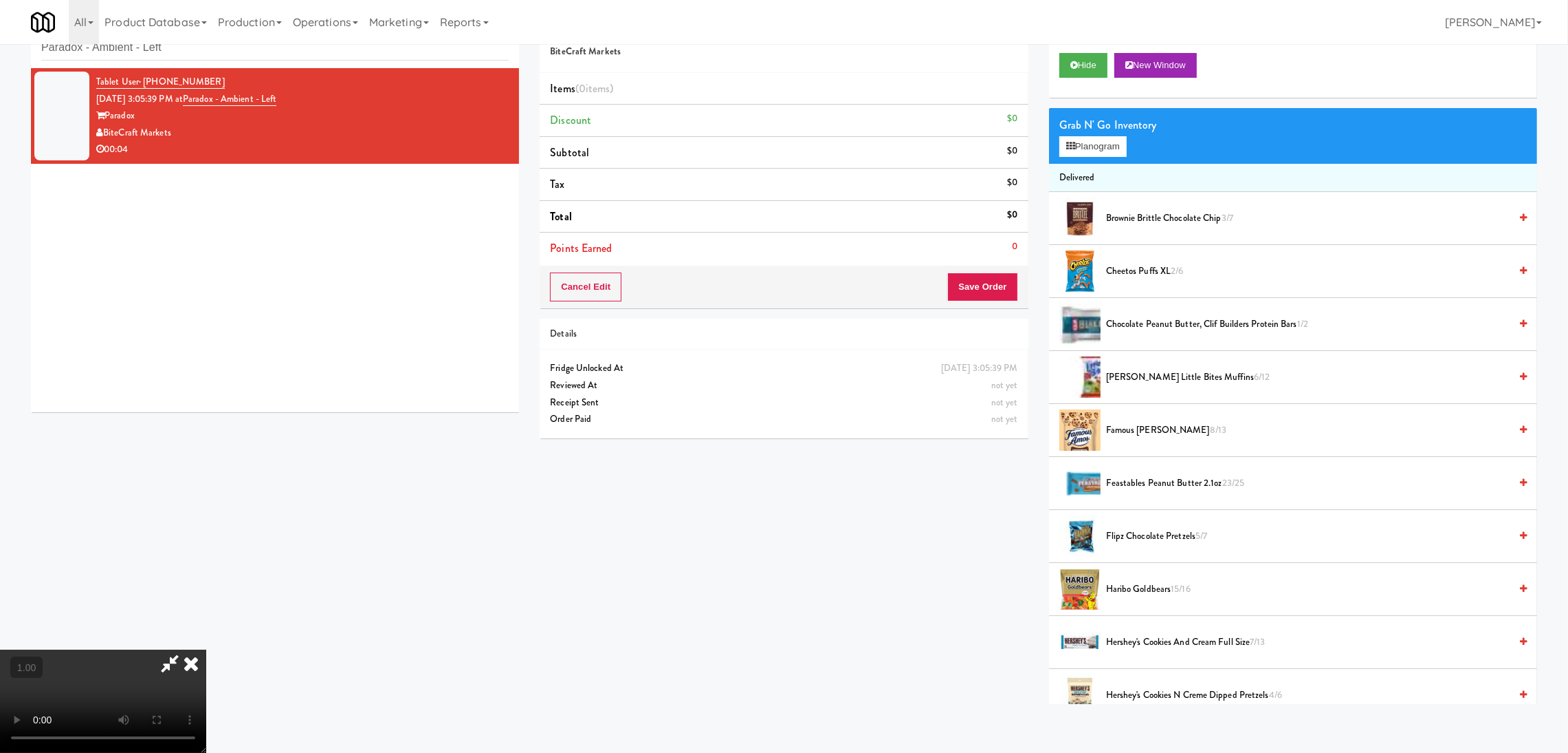
scroll to position [268, 0]
click at [206, 649] on video at bounding box center [103, 700] width 206 height 103
click at [1115, 145] on button "Planogram" at bounding box center [1093, 146] width 67 height 21
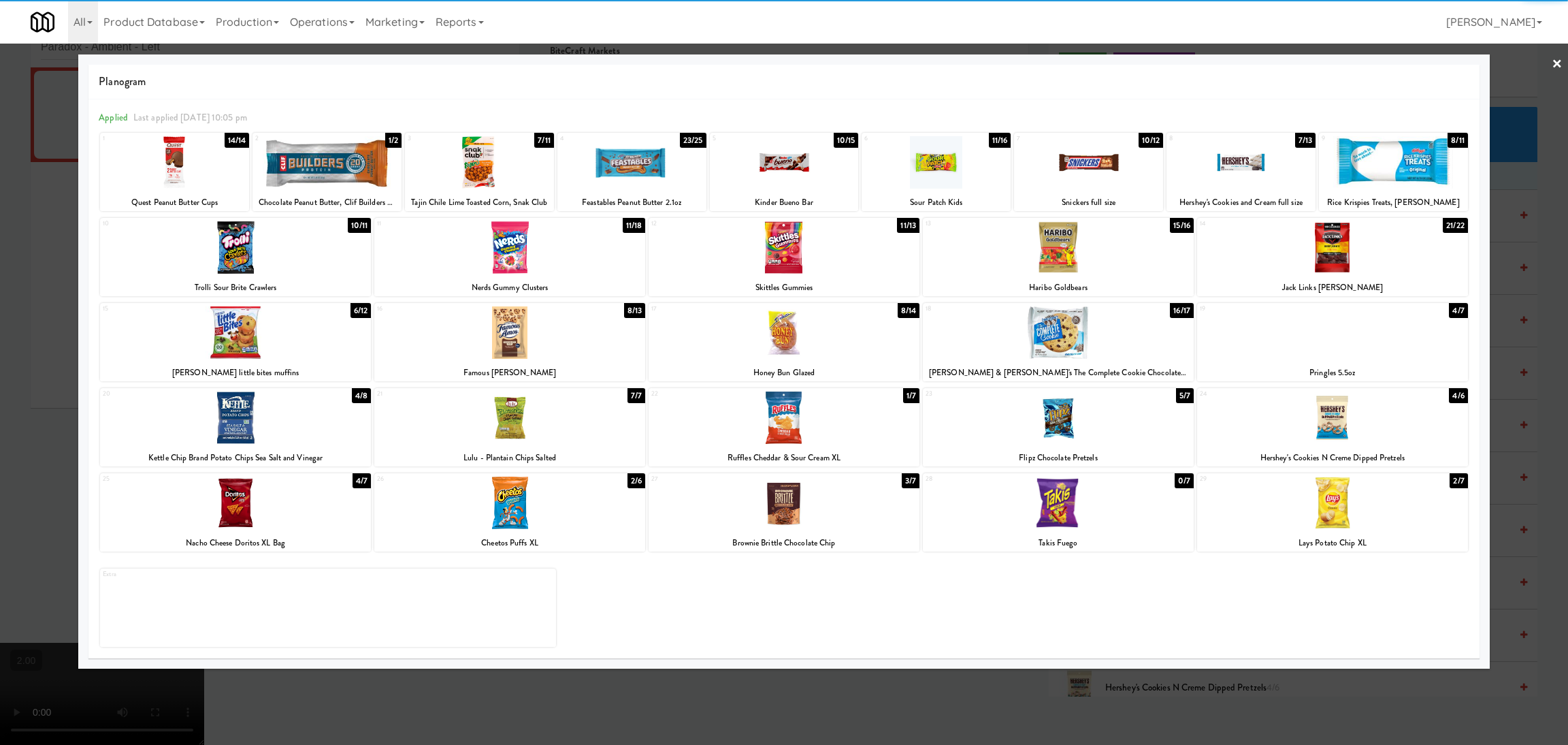
click at [824, 172] on div at bounding box center [784, 162] width 149 height 52
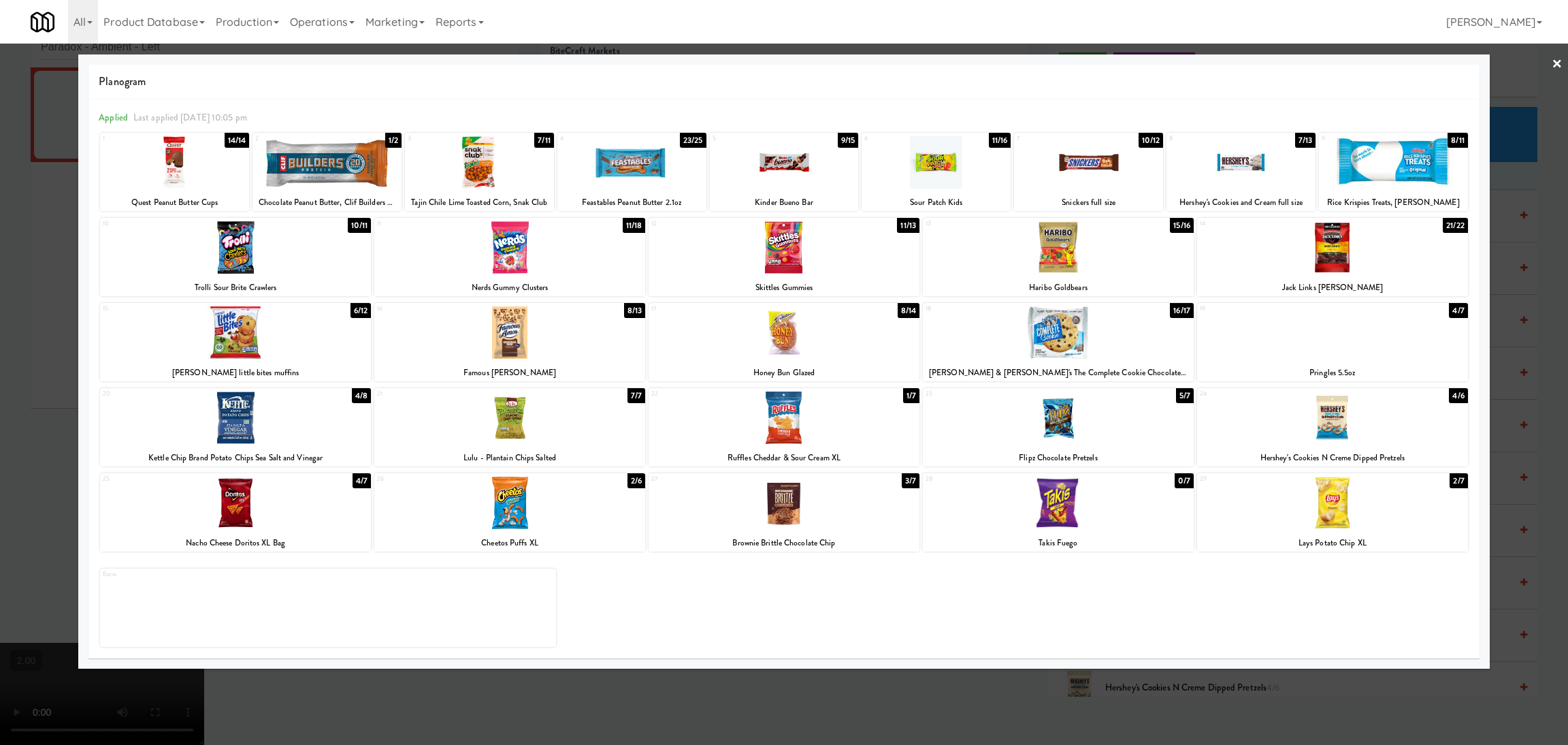
click at [20, 369] on div at bounding box center [784, 372] width 1568 height 745
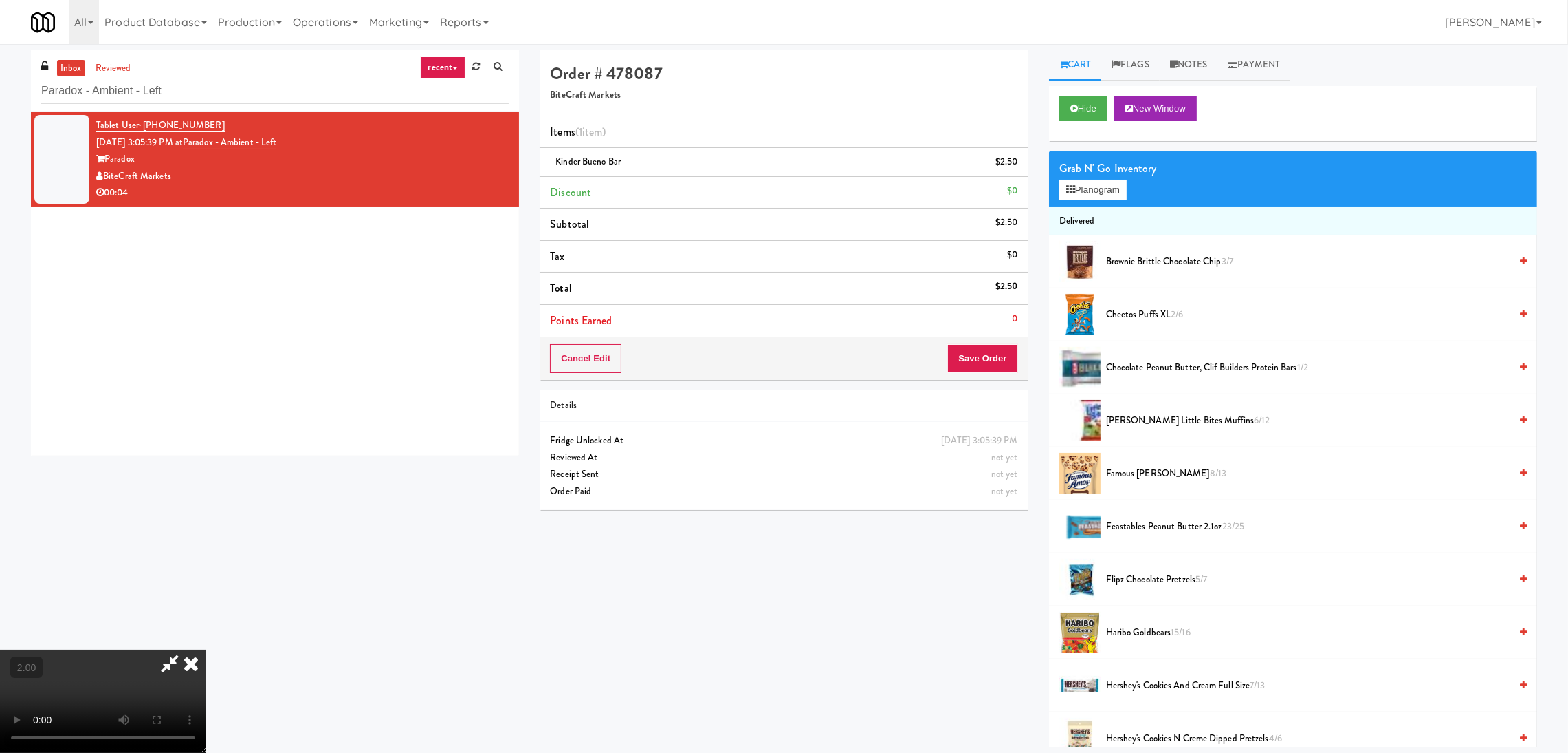
click at [186, 649] on icon at bounding box center [169, 663] width 32 height 27
click at [962, 356] on button "Save Order" at bounding box center [982, 358] width 70 height 29
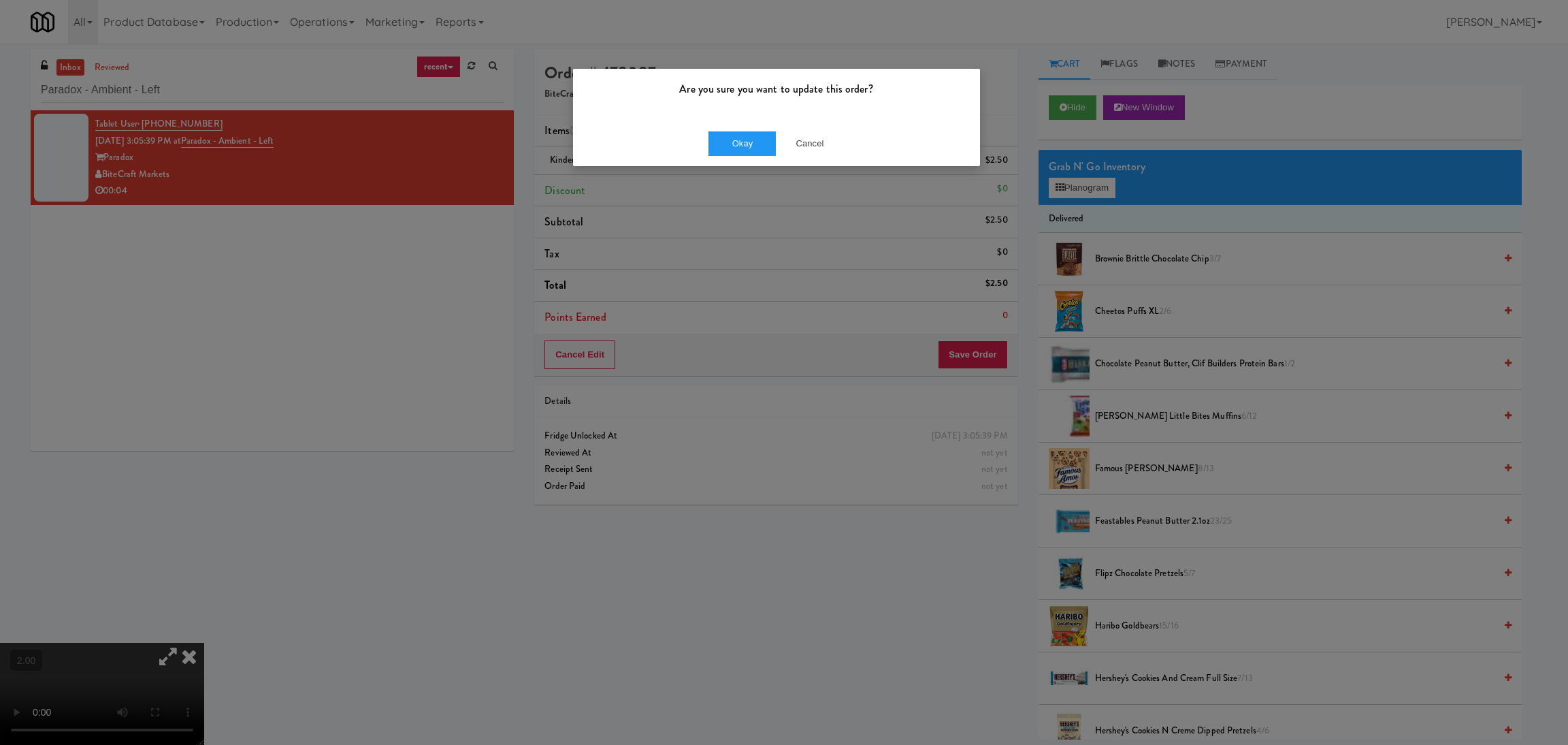
click at [742, 159] on div "Okay Cancel" at bounding box center [775, 143] width 407 height 46
click at [736, 133] on button "Okay" at bounding box center [742, 143] width 68 height 24
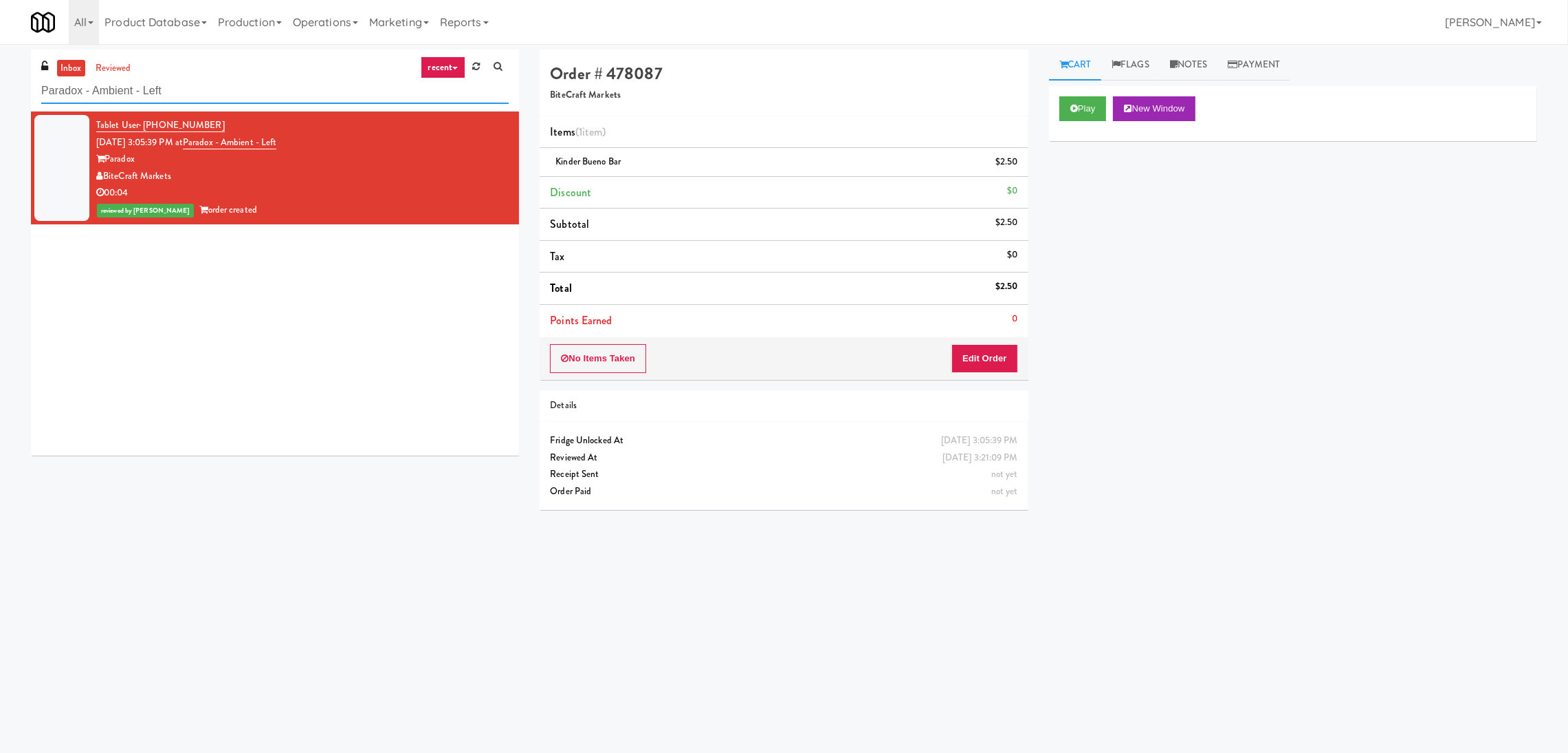
drag, startPoint x: 291, startPoint y: 94, endPoint x: 0, endPoint y: 90, distance: 291.0
click at [0, 90] on div "inbox reviewed recent all unclear take inventory issue suspicious failed recent…" at bounding box center [784, 325] width 1568 height 552
paste input "Fridge - Gym"
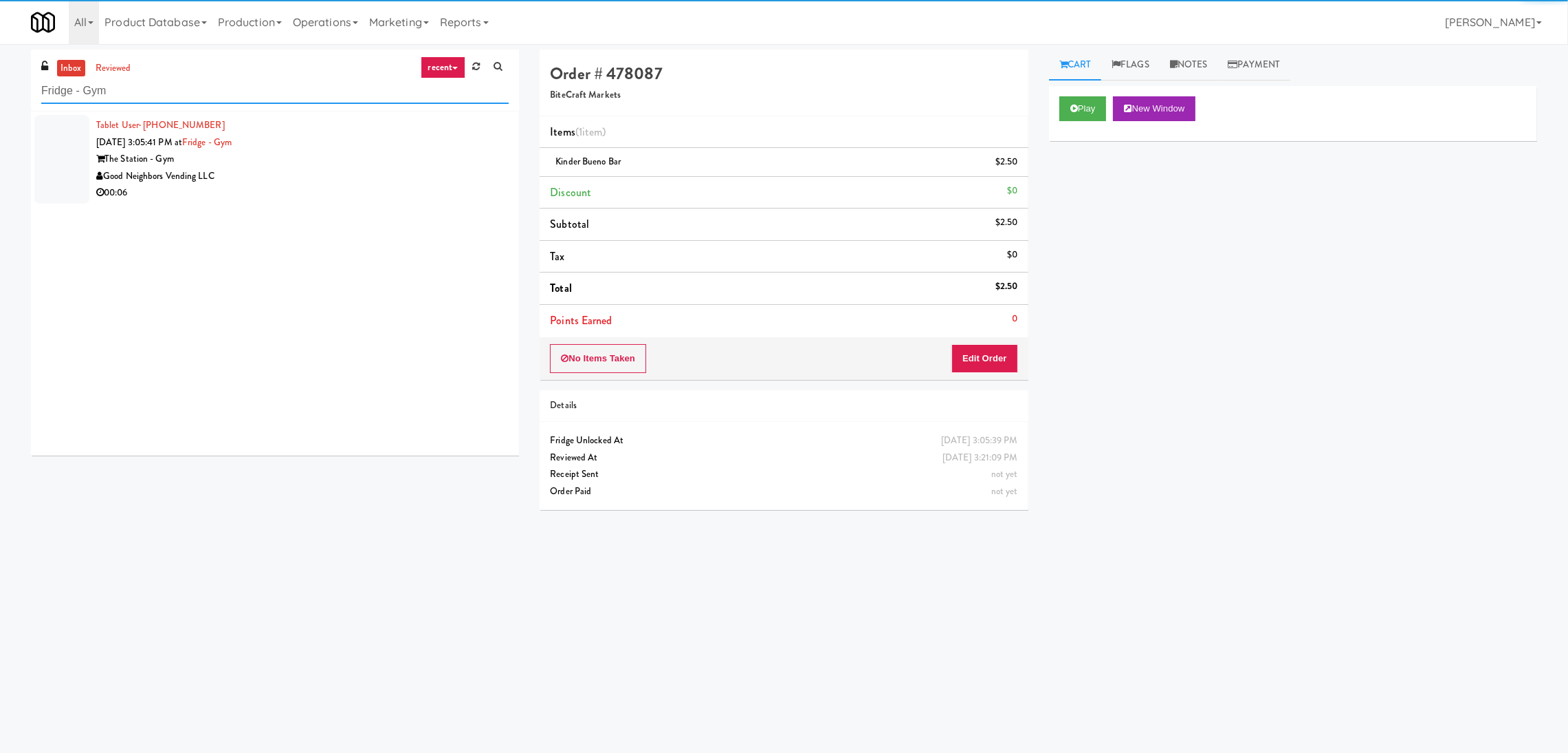
type input "Fridge - Gym"
drag, startPoint x: 313, startPoint y: 184, endPoint x: 321, endPoint y: 184, distance: 8.0
click at [315, 184] on div "00:06" at bounding box center [302, 192] width 413 height 17
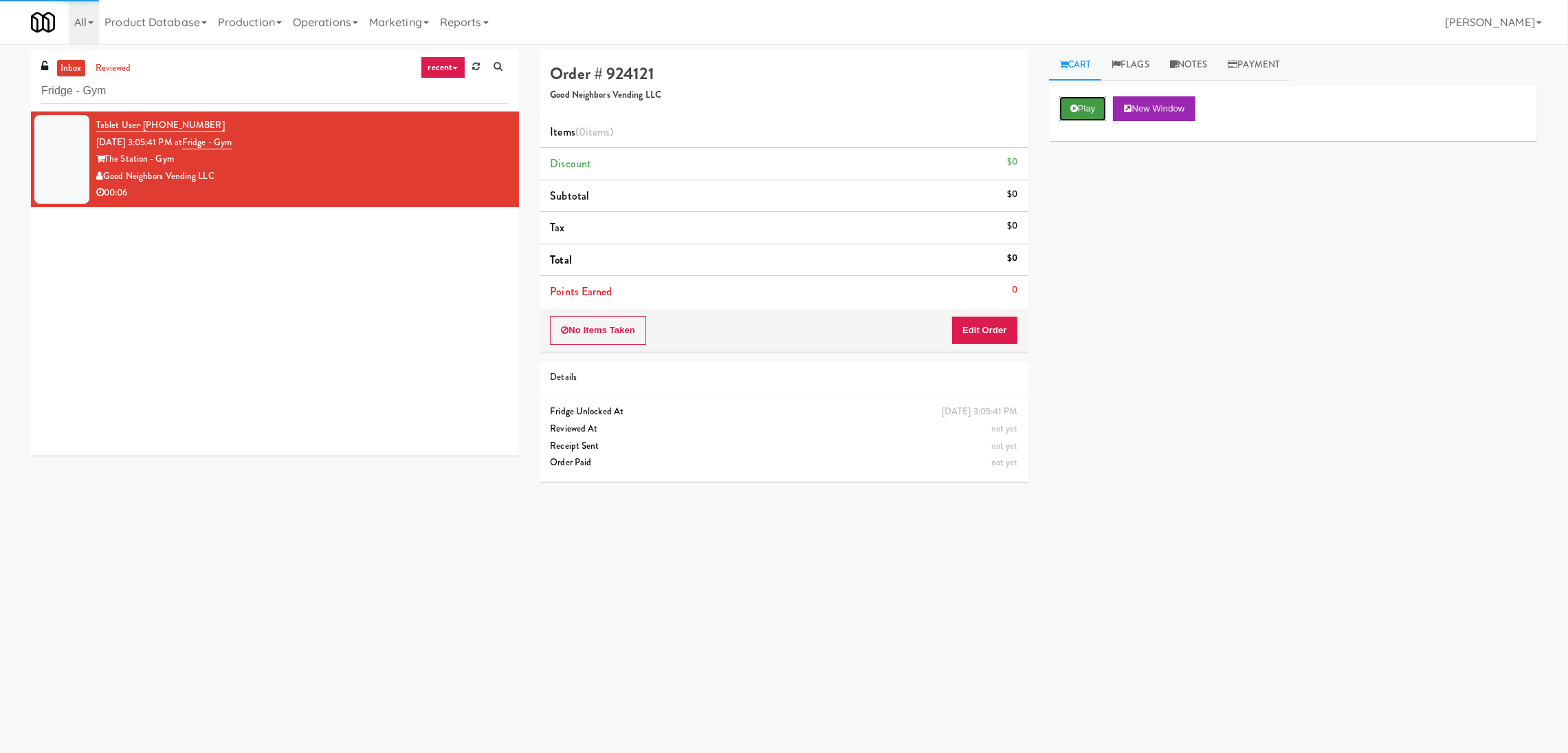
click at [1072, 116] on button "Play" at bounding box center [1083, 108] width 47 height 25
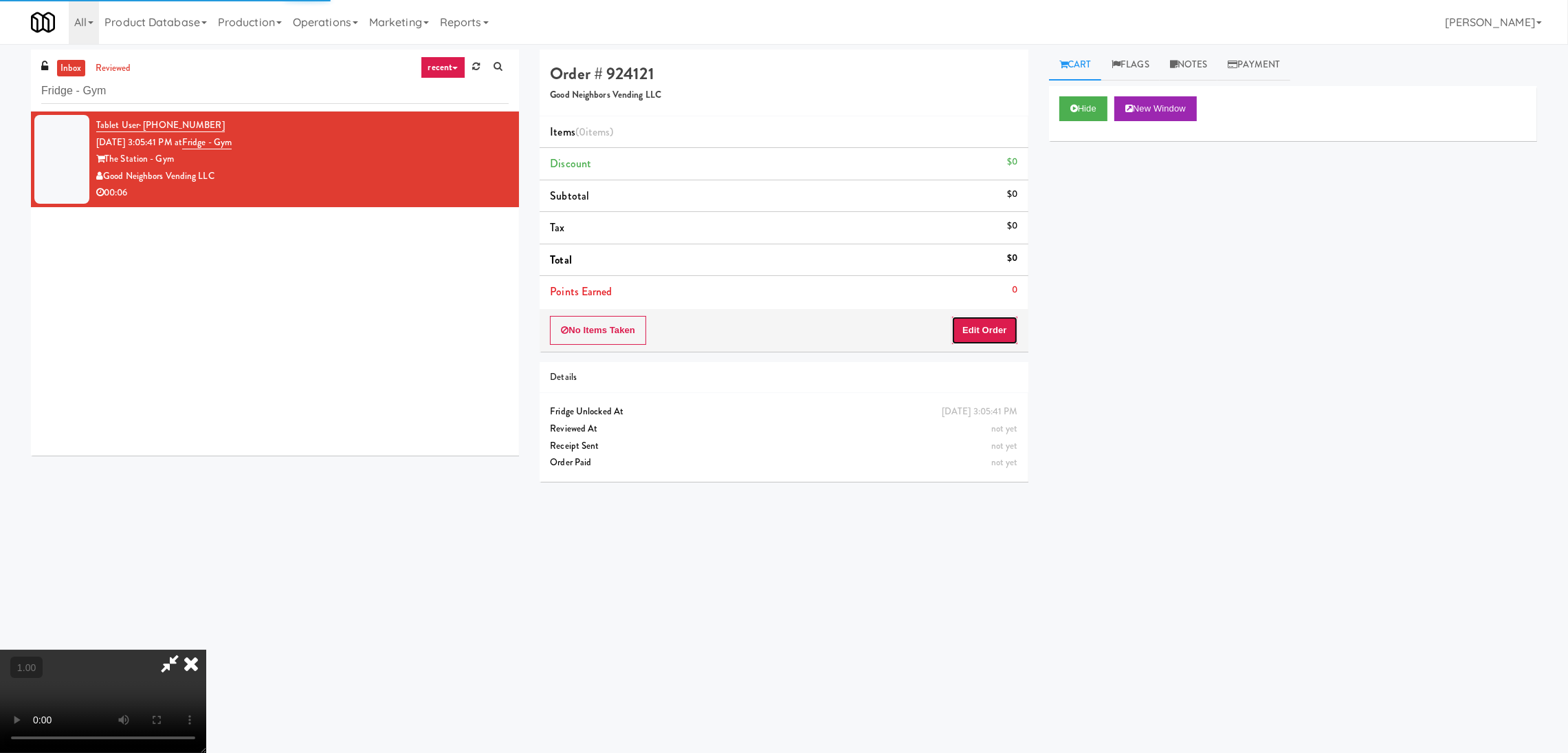
click at [991, 332] on button "Edit Order" at bounding box center [984, 330] width 67 height 29
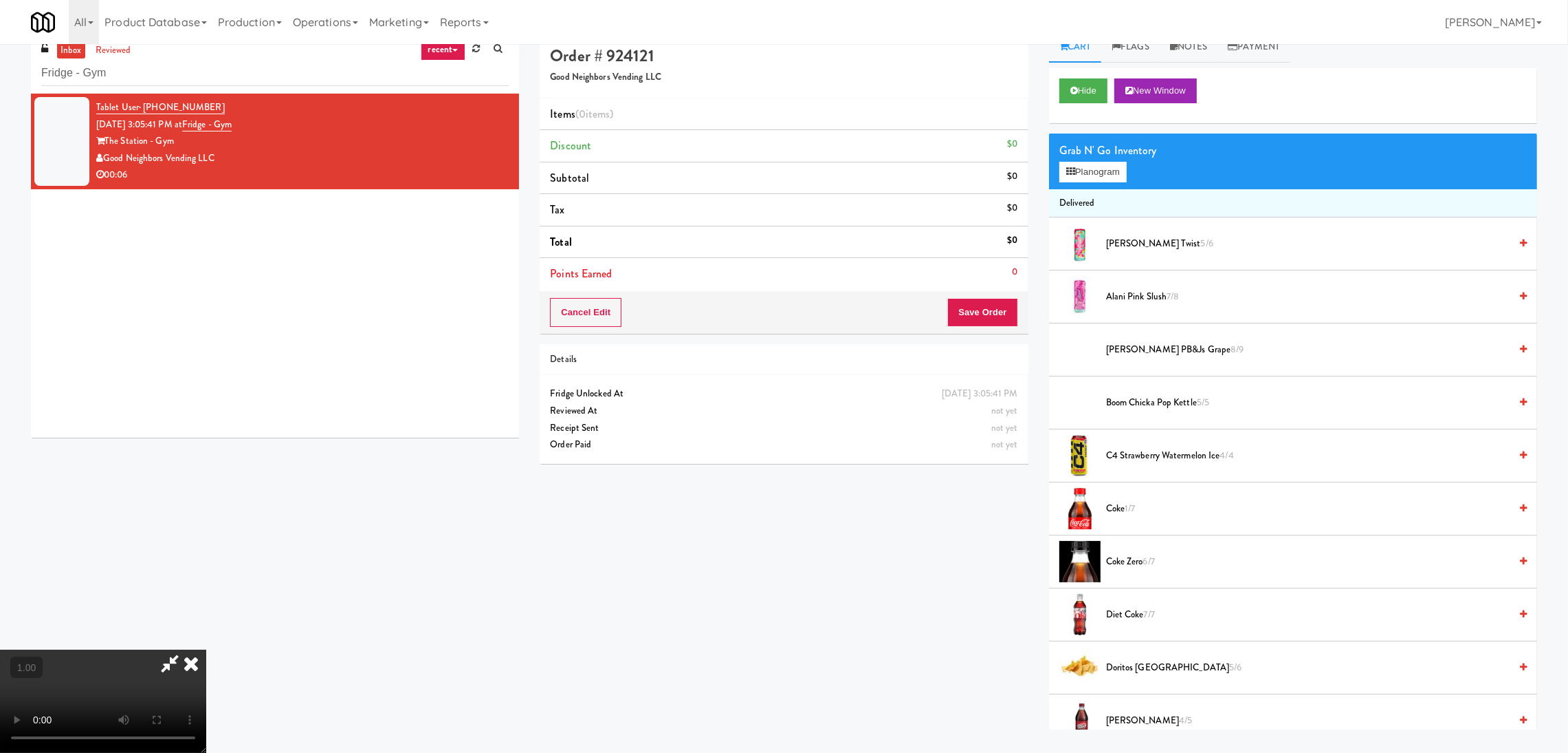
scroll to position [44, 0]
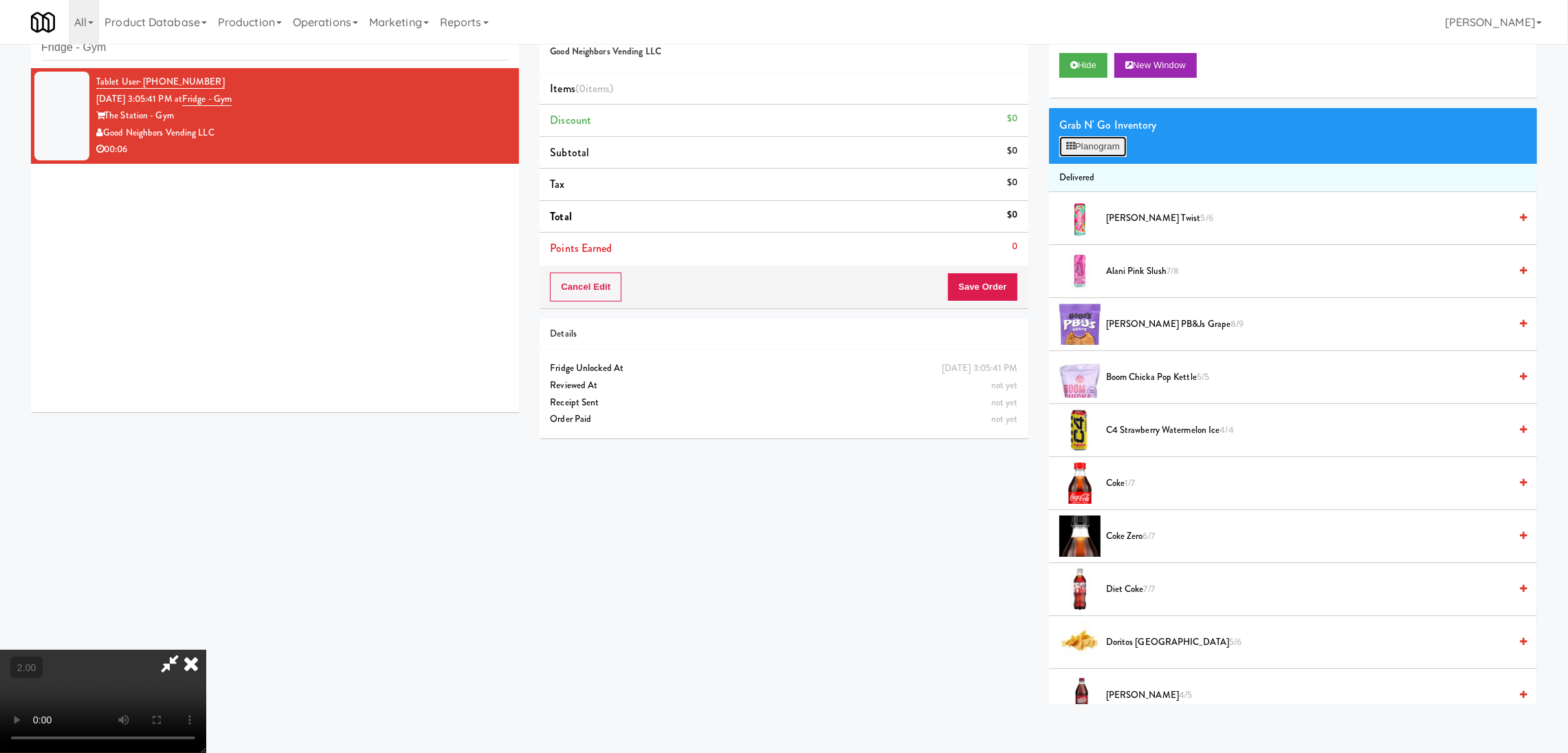
click at [1089, 141] on button "Planogram" at bounding box center [1093, 146] width 67 height 21
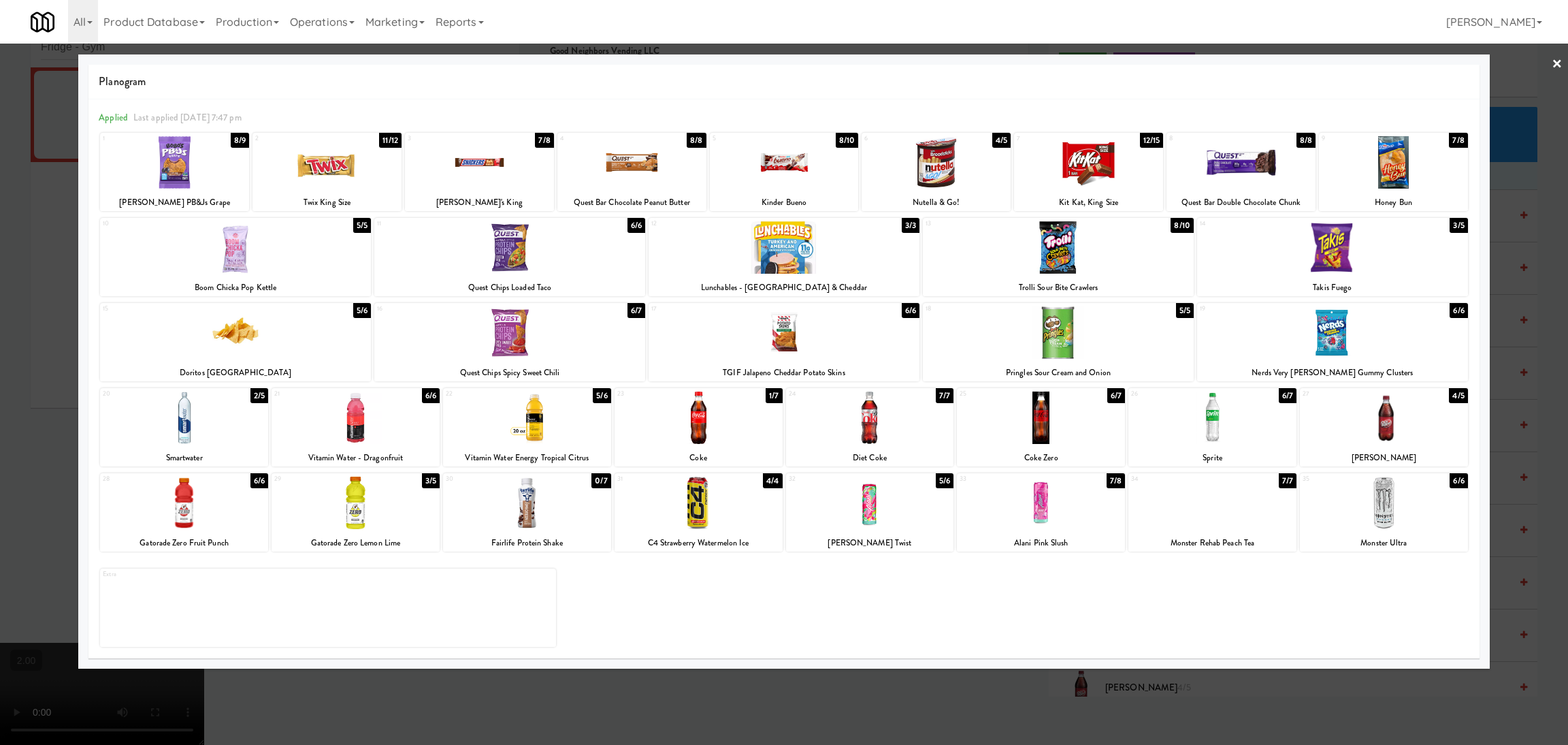
click at [0, 415] on div at bounding box center [784, 372] width 1568 height 745
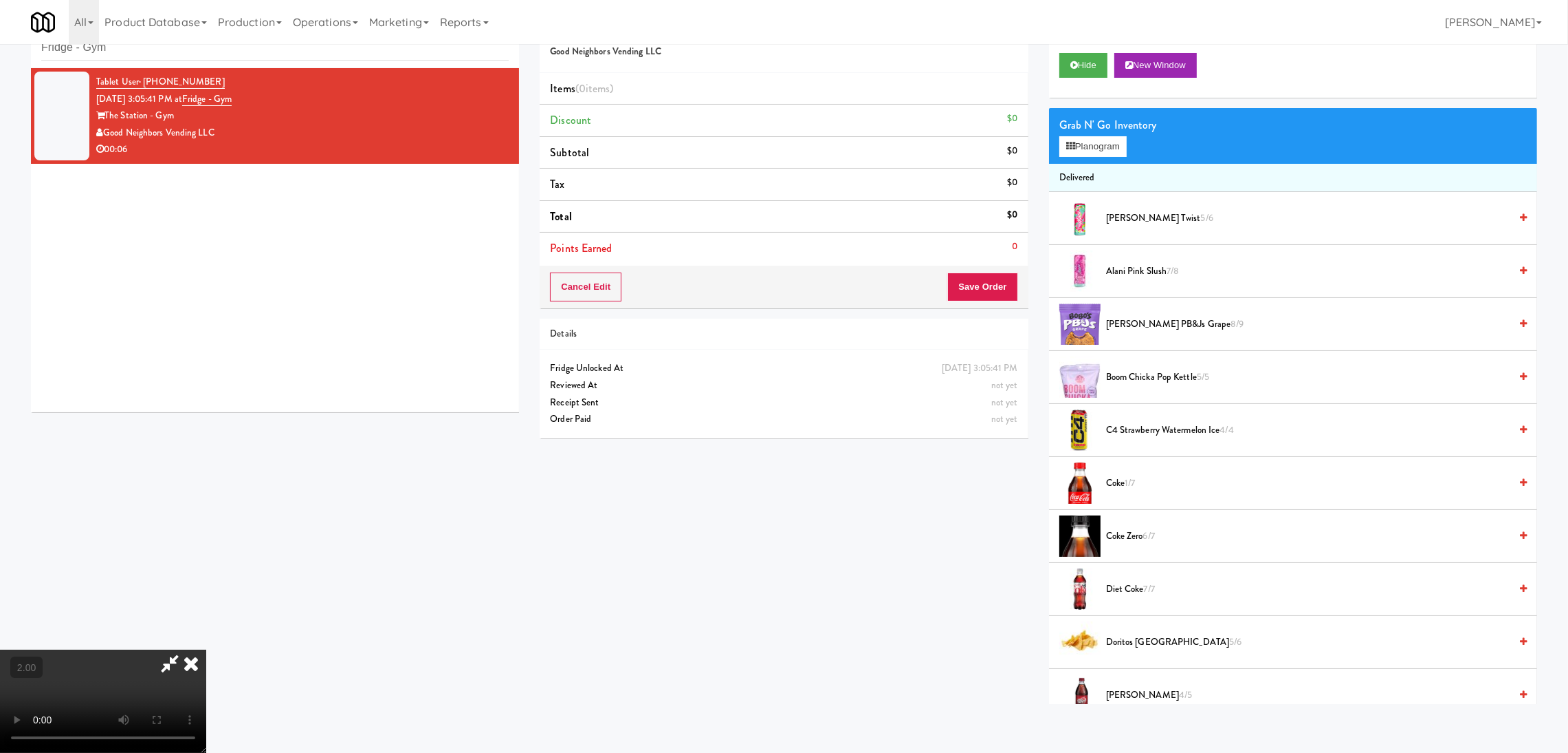
click at [206, 649] on video at bounding box center [103, 700] width 206 height 103
click at [1080, 157] on div "Grab N' Go Inventory Planogram" at bounding box center [1294, 135] width 488 height 56
click at [1081, 149] on button "Planogram" at bounding box center [1093, 146] width 67 height 21
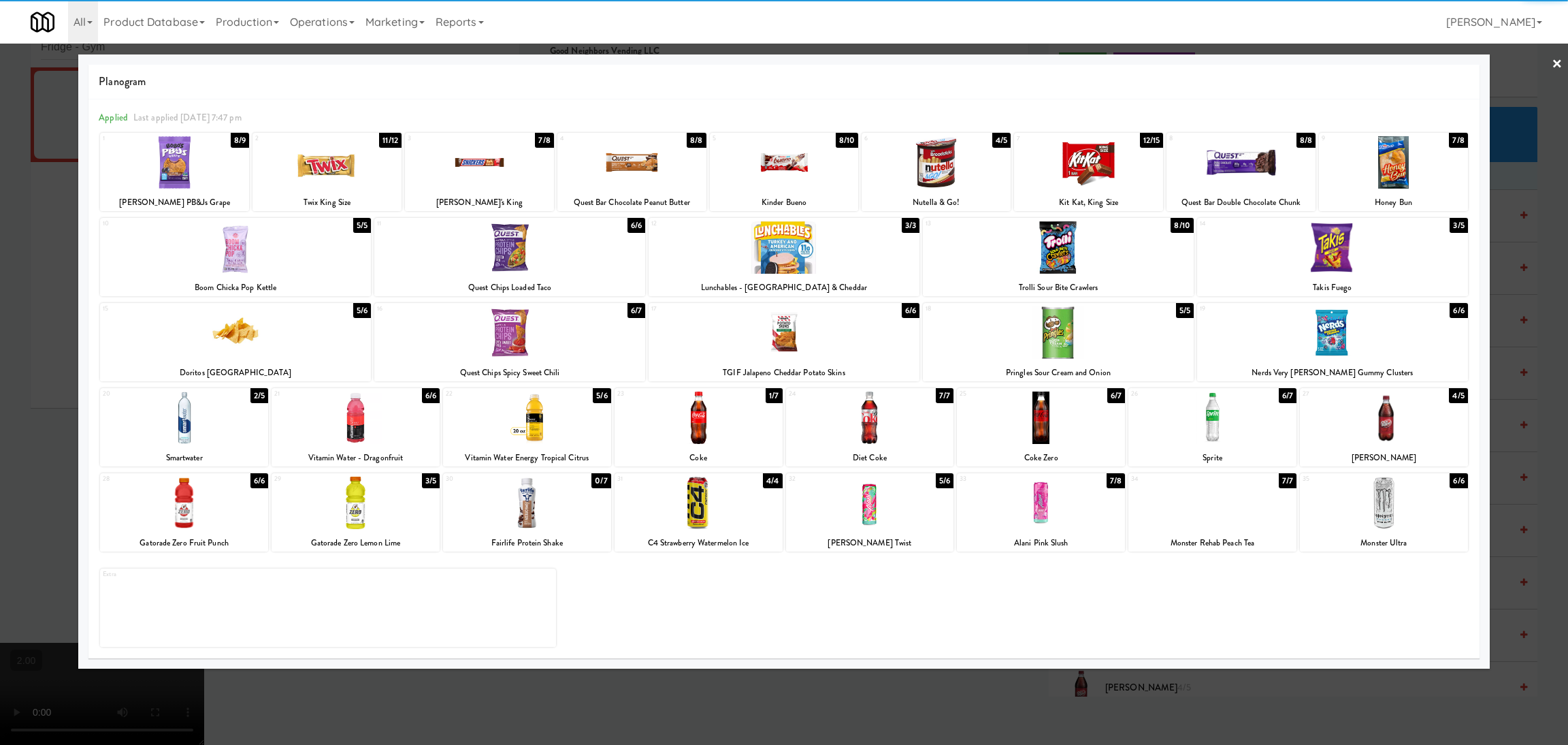
click at [562, 422] on div at bounding box center [527, 418] width 168 height 52
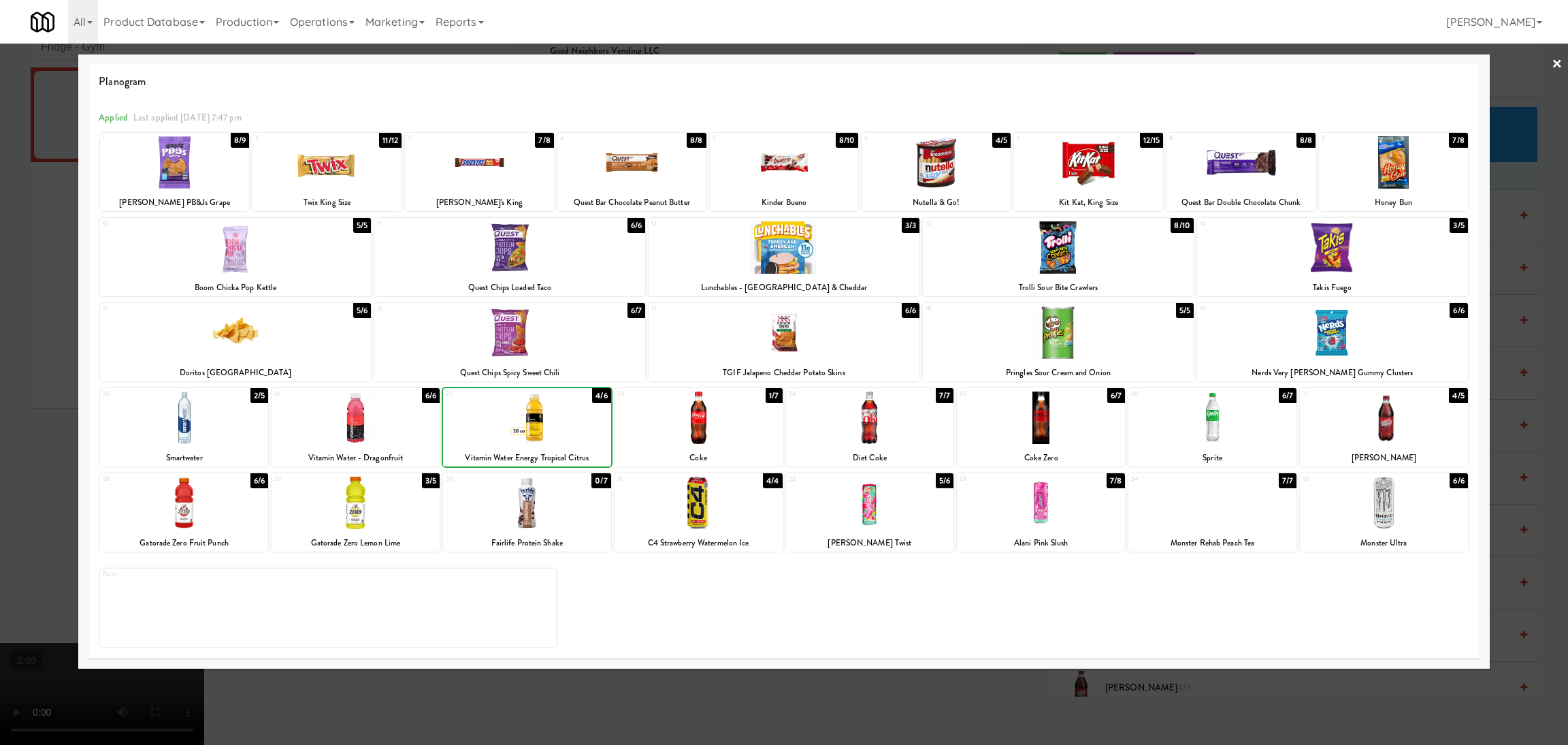
click at [0, 391] on div at bounding box center [784, 372] width 1568 height 745
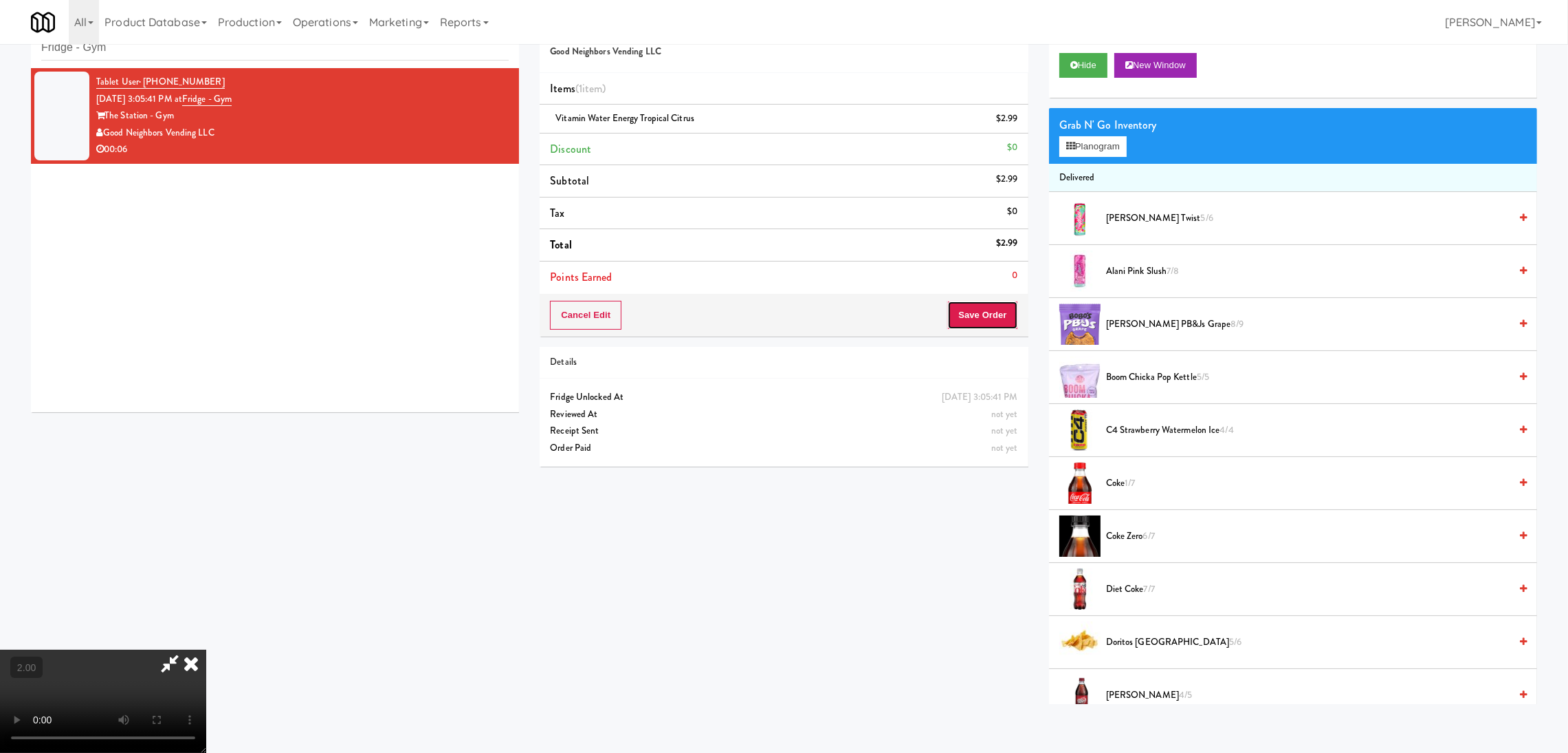
click at [999, 307] on button "Save Order" at bounding box center [982, 315] width 70 height 29
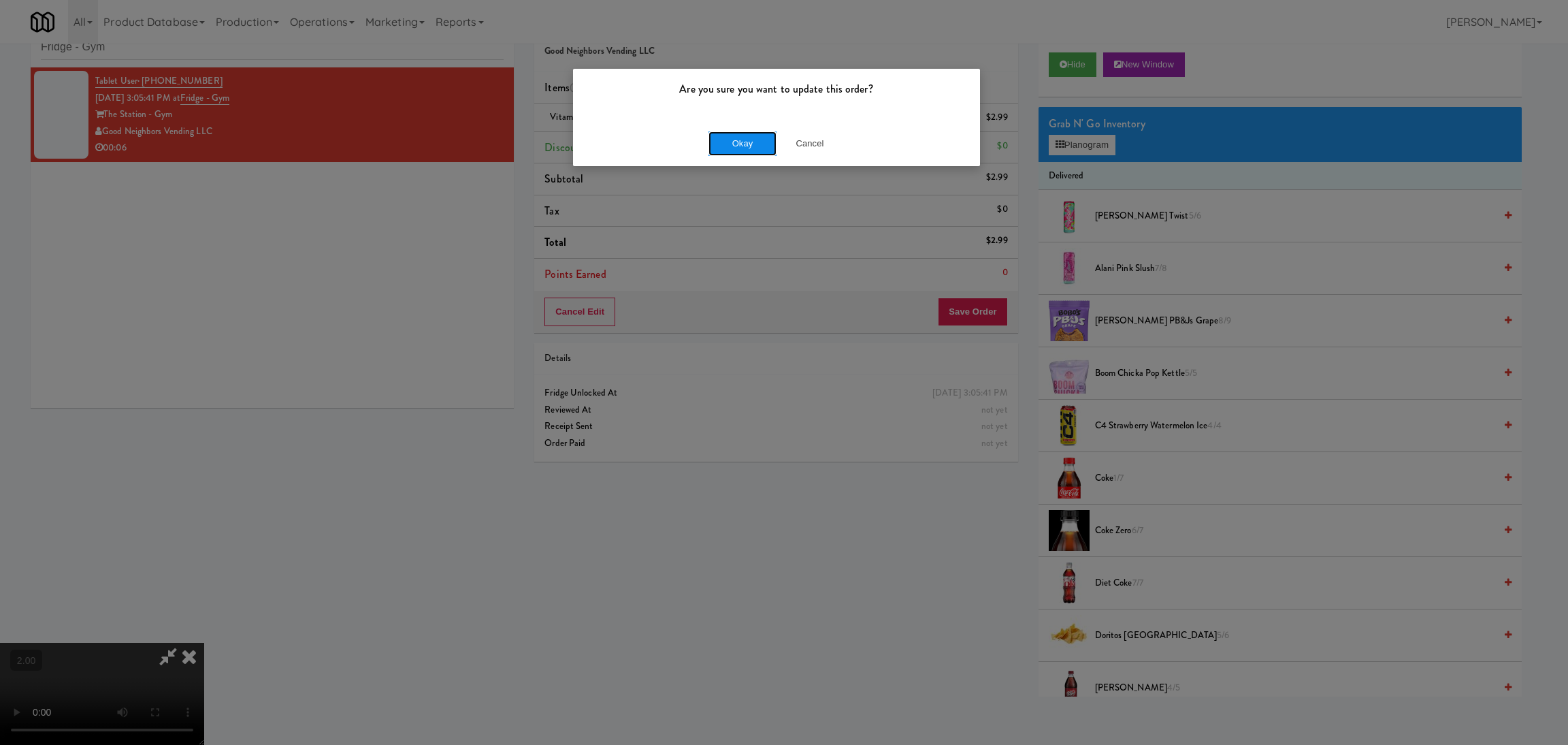
click at [737, 145] on button "Okay" at bounding box center [742, 143] width 68 height 24
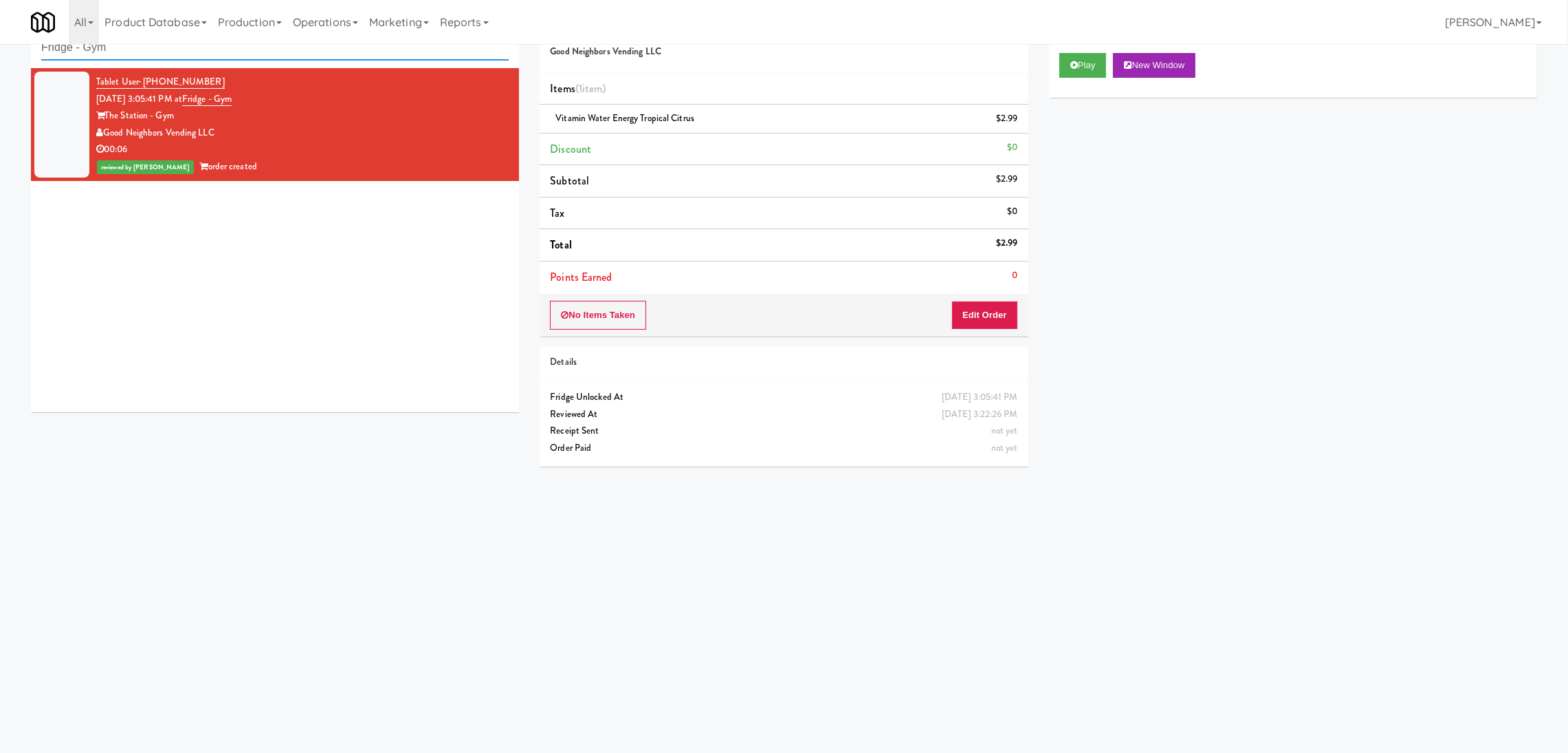
paste input "HP Drivers Pick Up Combo Cooler"
drag, startPoint x: 188, startPoint y: 38, endPoint x: 0, endPoint y: 17, distance: 189.2
click at [0, 17] on body "Are you sure you want to update this order? Okay Cancel Okay Are you sure you w…" at bounding box center [784, 377] width 1568 height 753
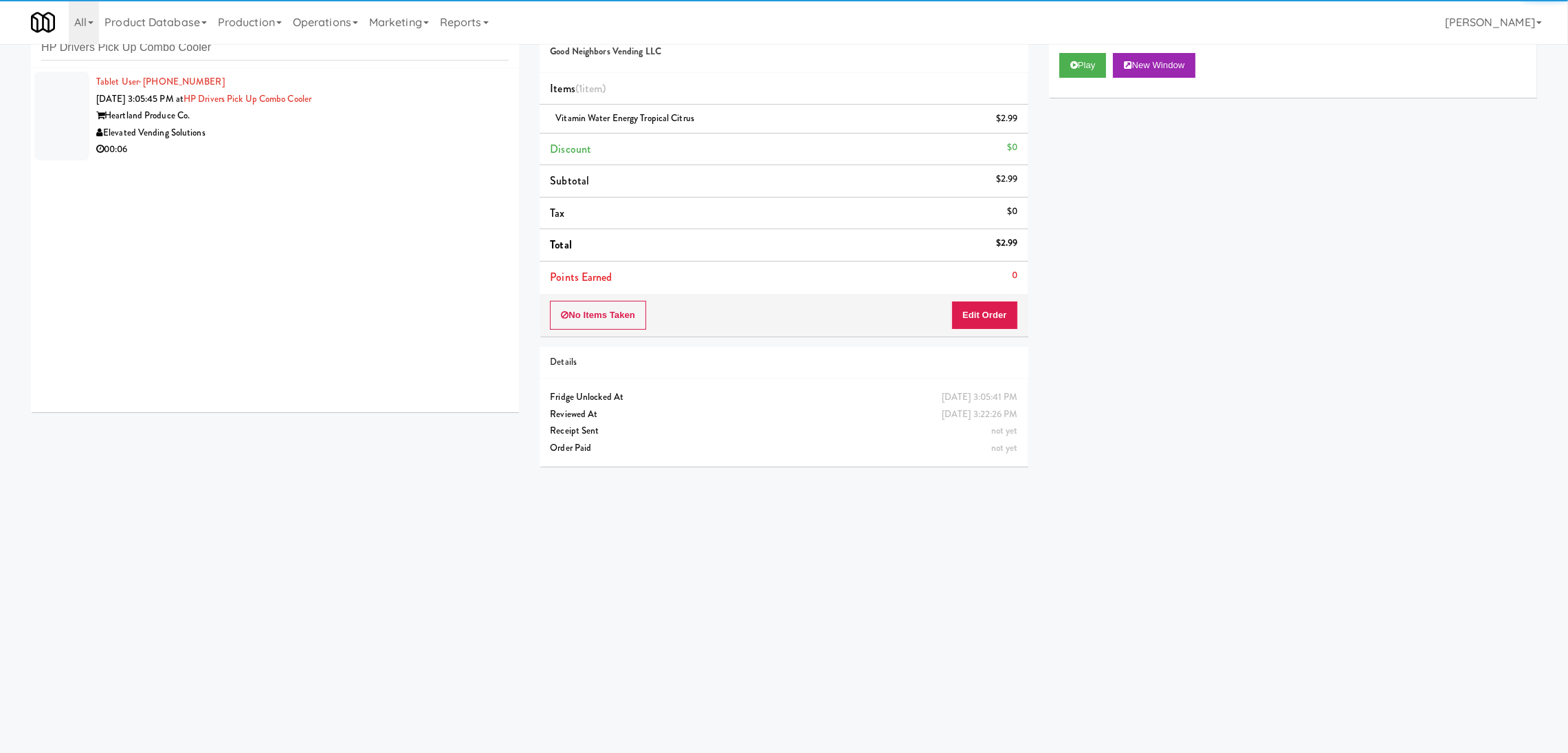
drag, startPoint x: 386, startPoint y: 114, endPoint x: 410, endPoint y: 115, distance: 24.0
click at [391, 114] on div "Heartland Produce Co." at bounding box center [302, 116] width 413 height 17
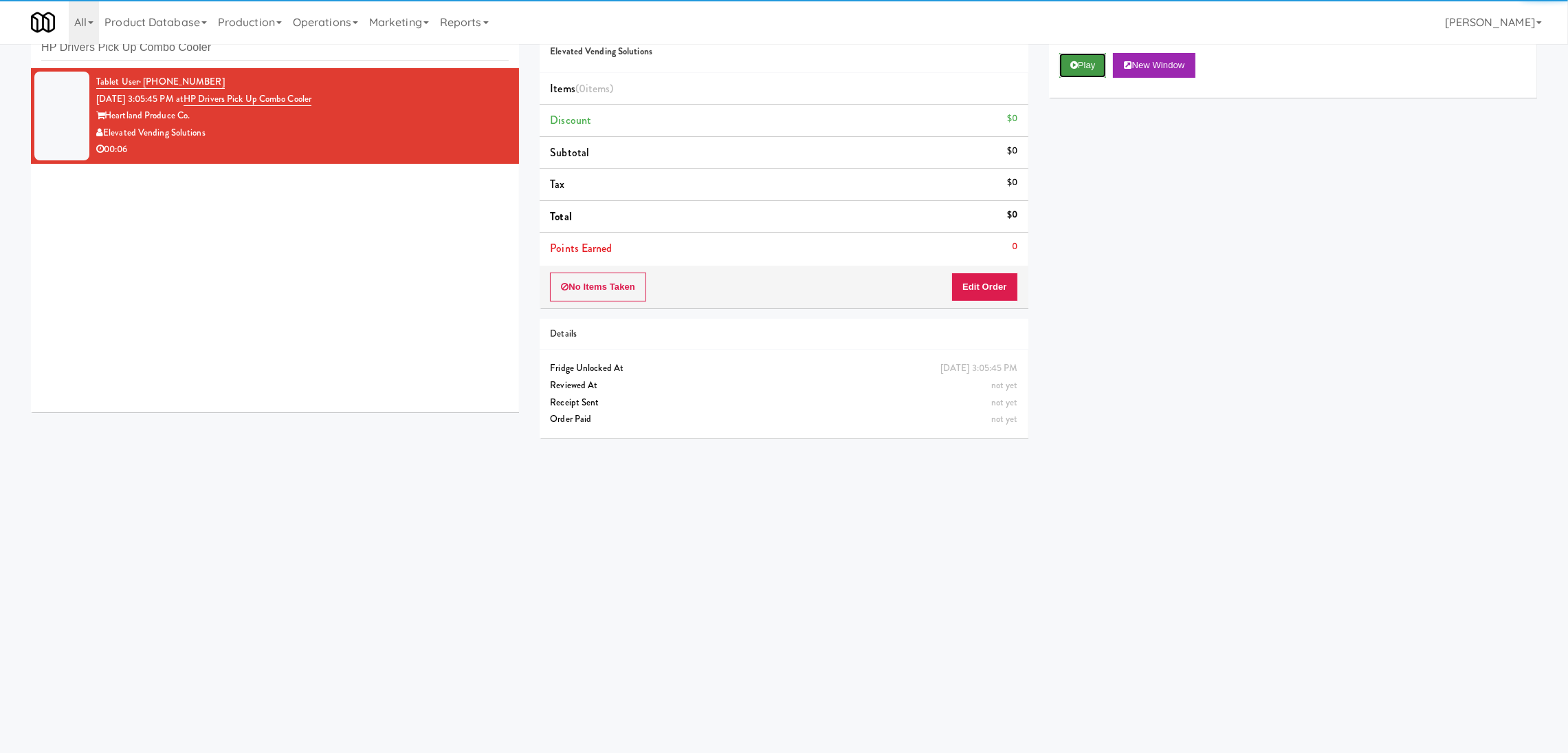
click at [1079, 67] on button "Play" at bounding box center [1083, 65] width 47 height 25
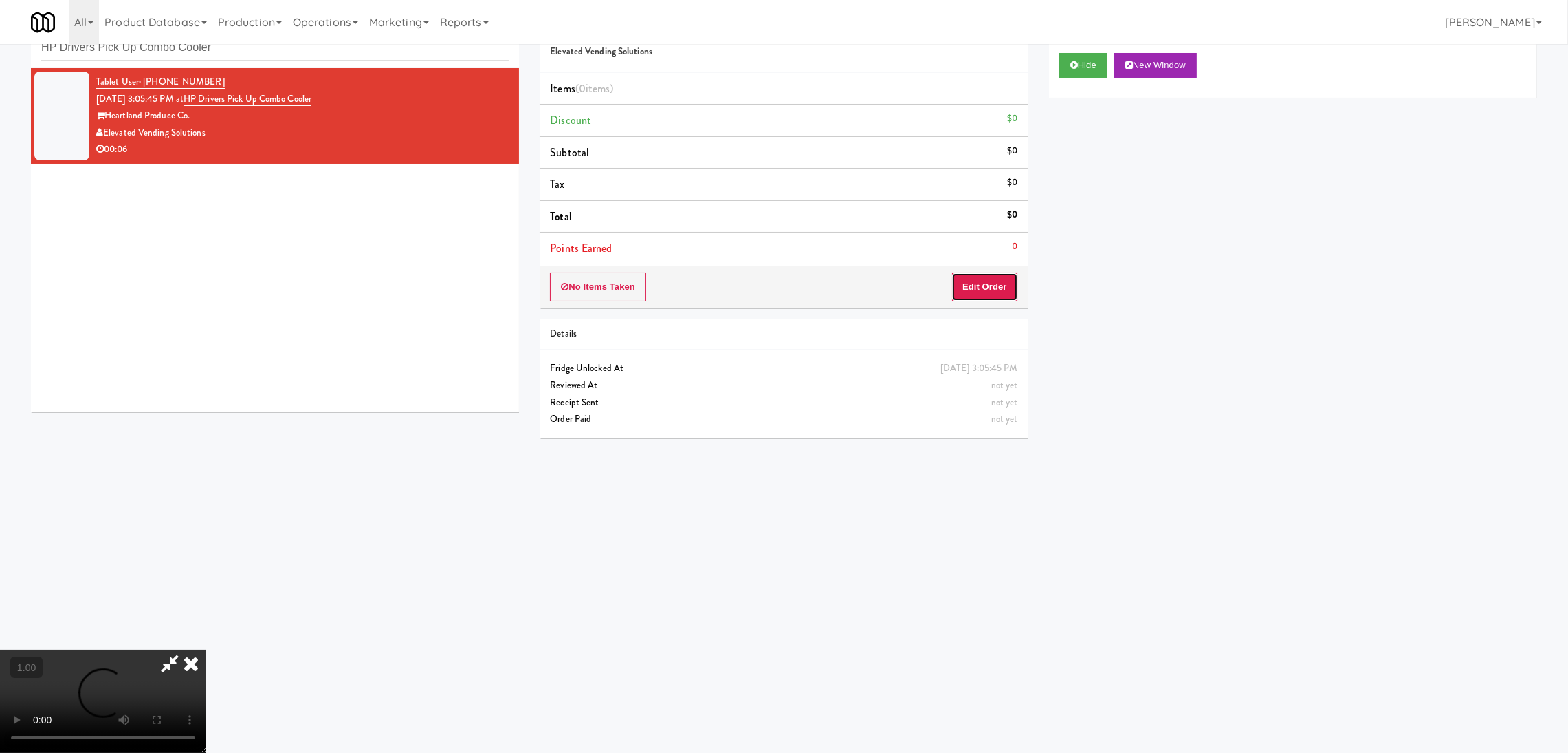
click at [977, 284] on button "Edit Order" at bounding box center [984, 287] width 67 height 29
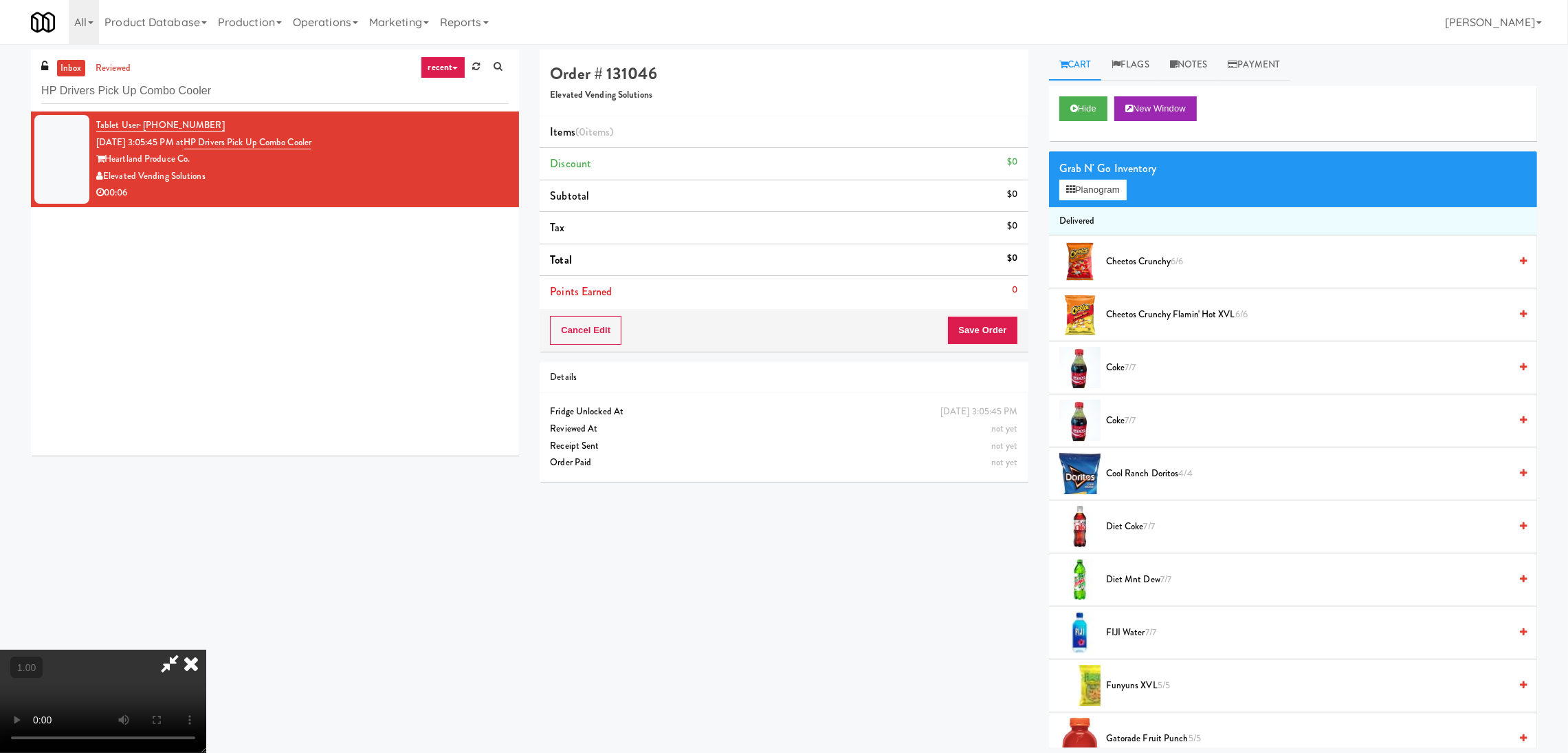
scroll to position [268, 0]
click at [1079, 192] on button "Planogram" at bounding box center [1093, 190] width 67 height 21
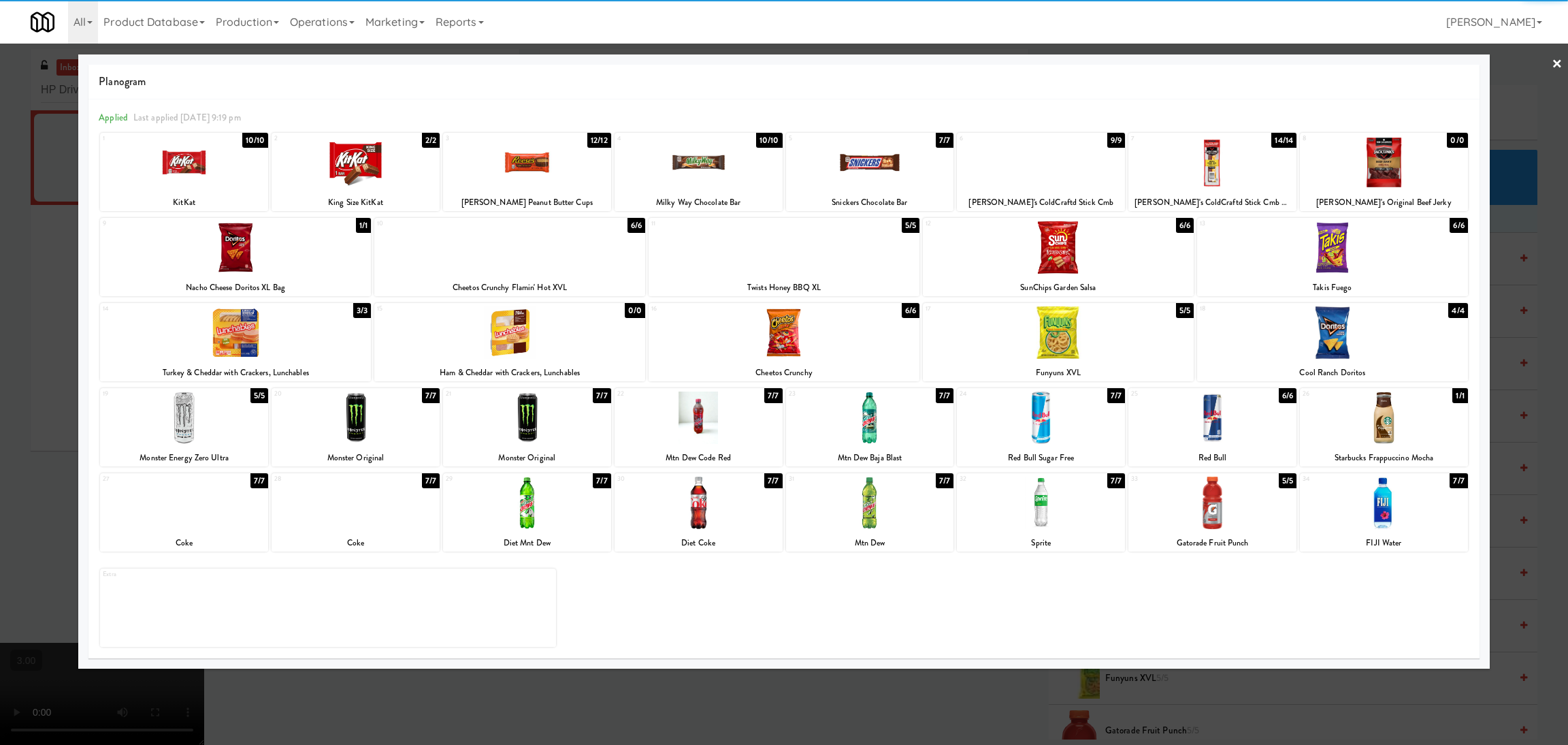
click at [551, 423] on div at bounding box center [527, 418] width 168 height 52
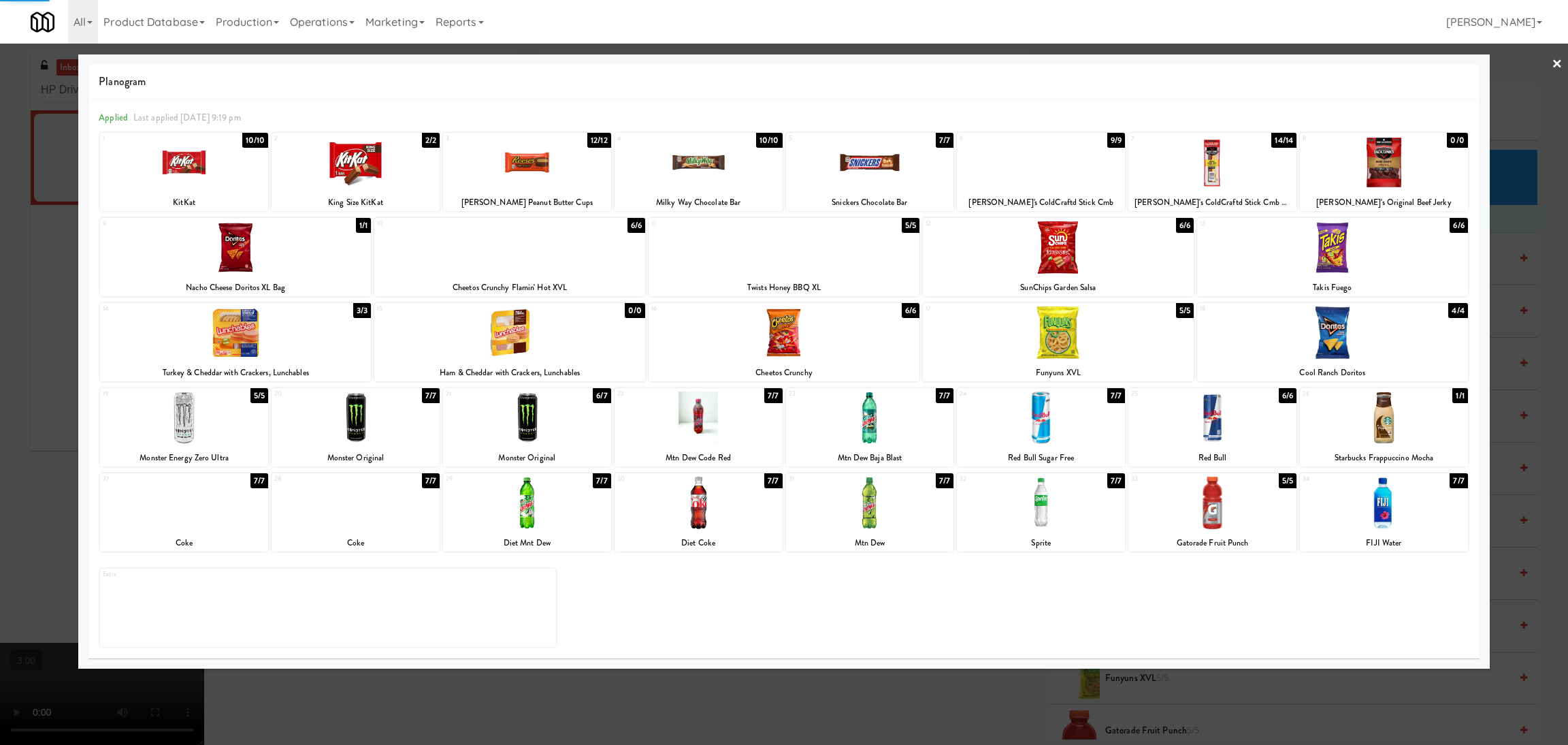
click at [0, 253] on div at bounding box center [784, 372] width 1568 height 745
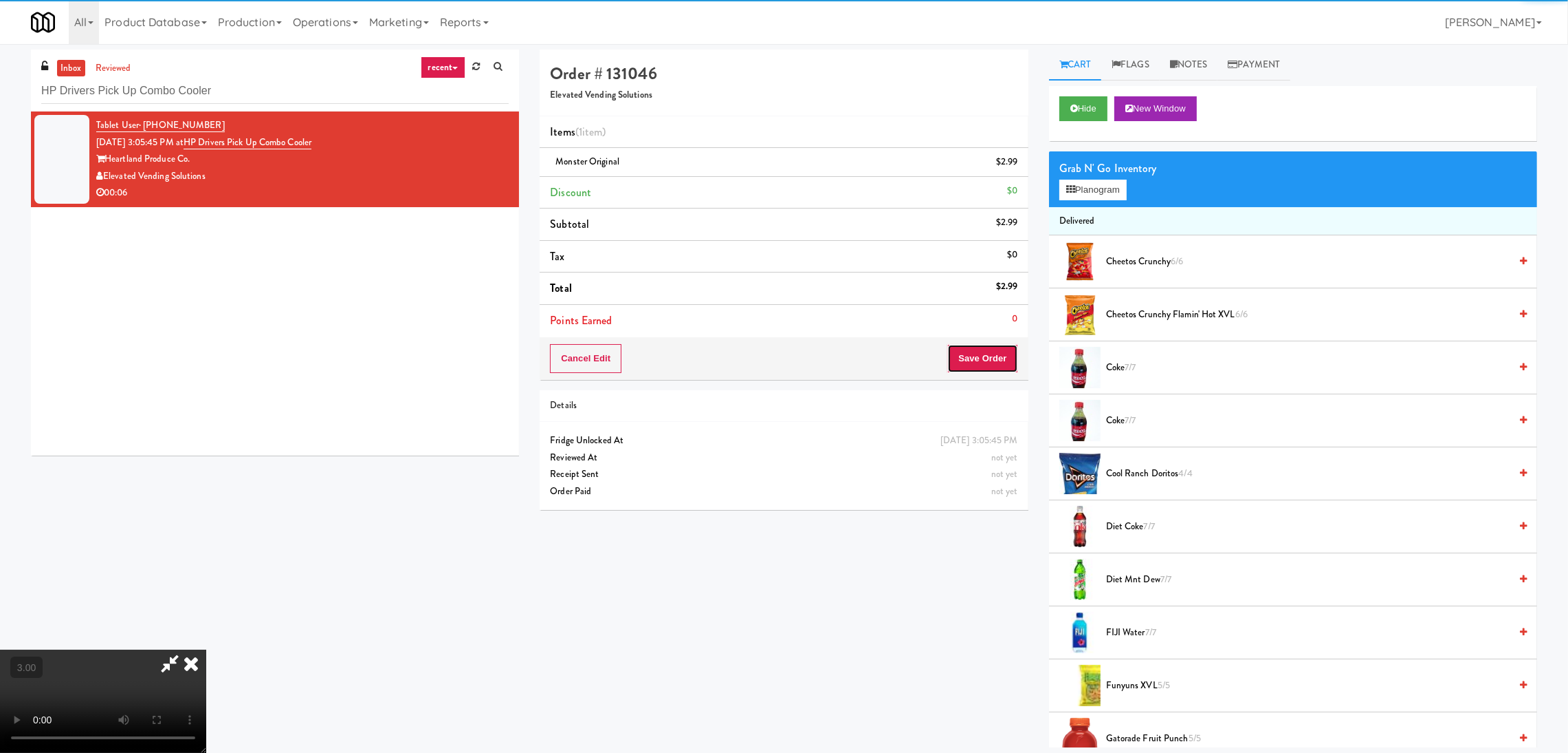
click at [989, 355] on button "Save Order" at bounding box center [982, 358] width 70 height 29
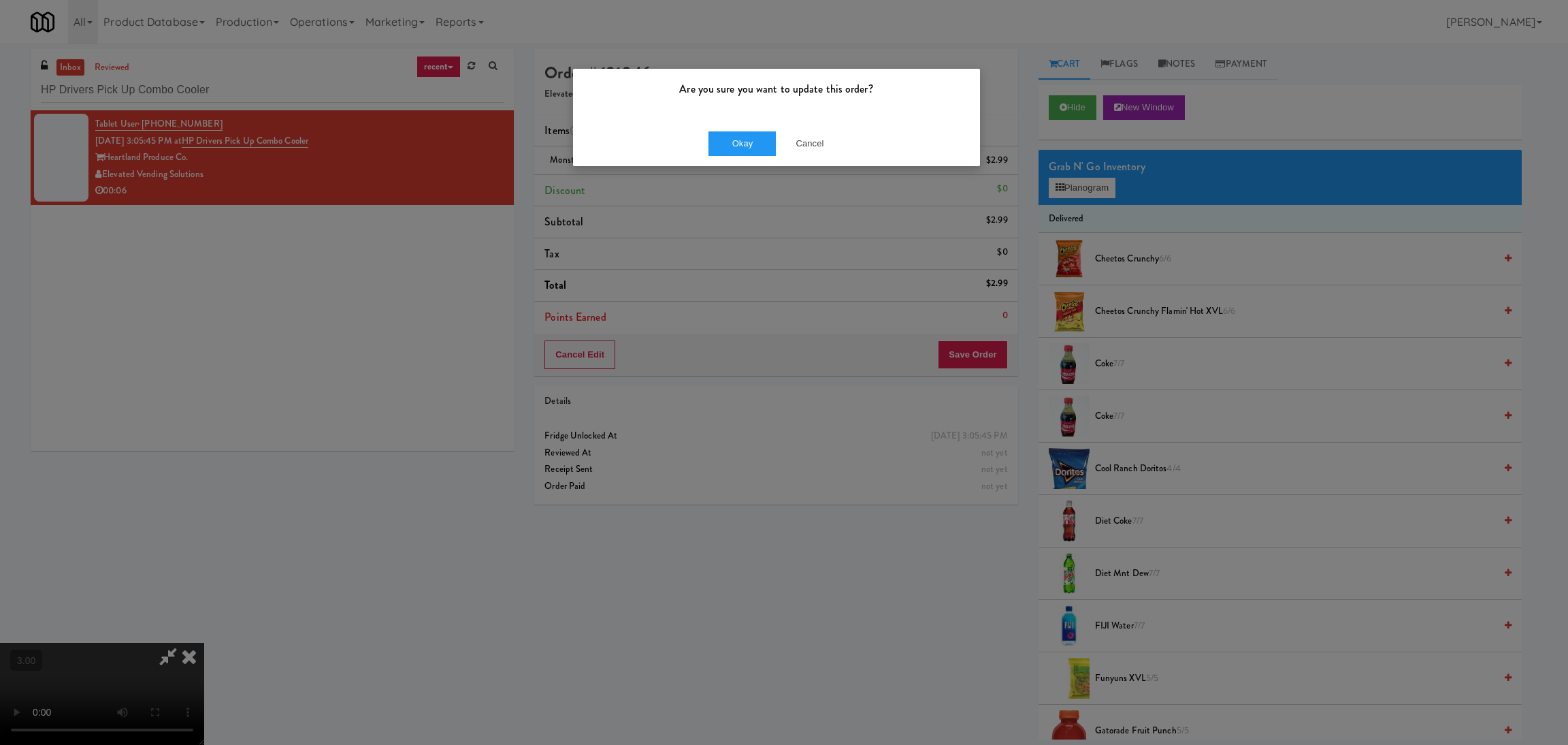
click at [733, 157] on div "Okay Cancel" at bounding box center [775, 143] width 407 height 46
click at [722, 144] on button "Okay" at bounding box center [742, 143] width 68 height 24
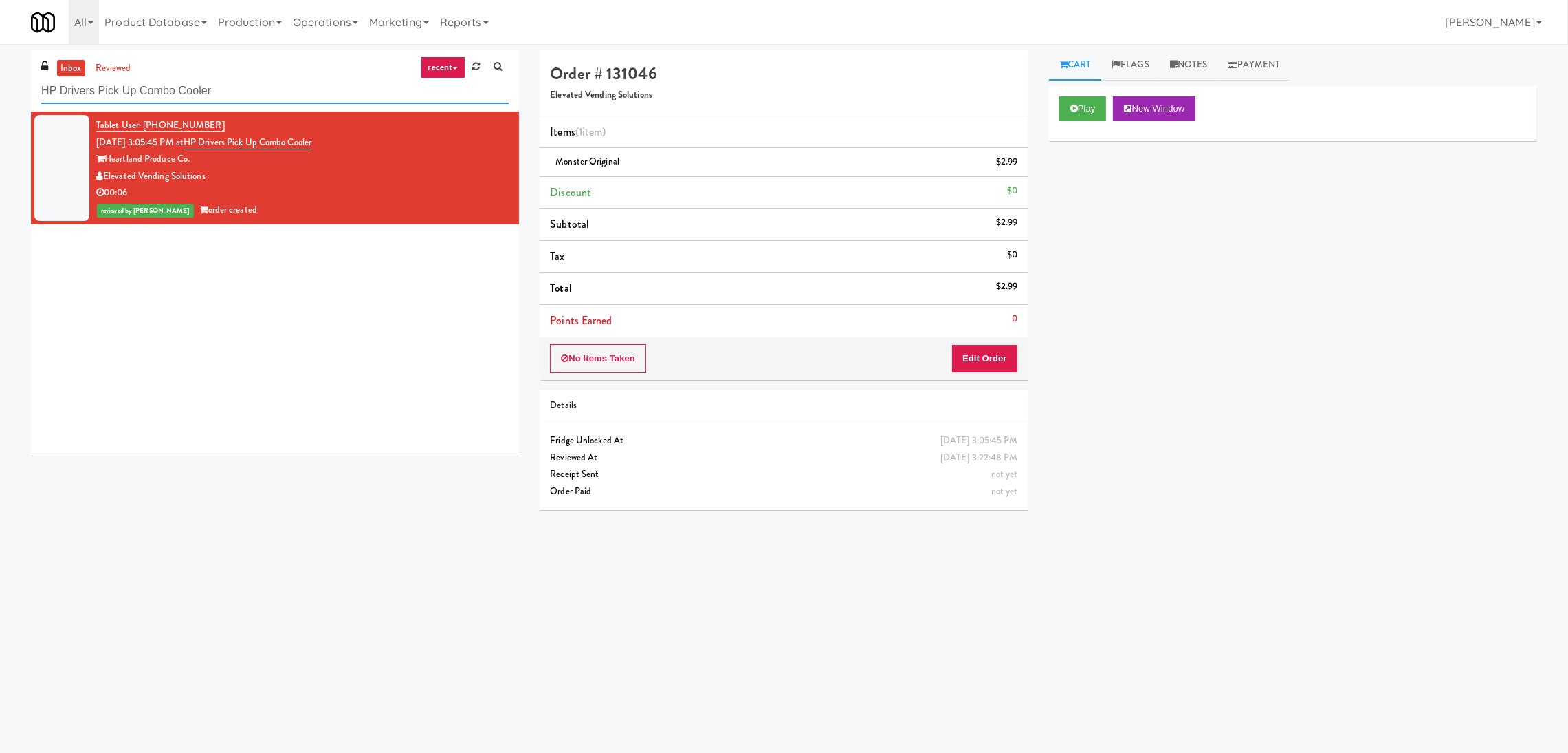
drag, startPoint x: 213, startPoint y: 99, endPoint x: 0, endPoint y: 102, distance: 213.0
click at [0, 102] on div "inbox reviewed recent all unclear take inventory issue suspicious failed recent…" at bounding box center [784, 325] width 1568 height 552
drag, startPoint x: 0, startPoint y: 102, endPoint x: 90, endPoint y: 121, distance: 92.0
click at [68, 105] on div "inbox reviewed recent all unclear take inventory issue suspicious failed recent…" at bounding box center [784, 325] width 1568 height 552
drag, startPoint x: 296, startPoint y: 88, endPoint x: 0, endPoint y: 136, distance: 299.9
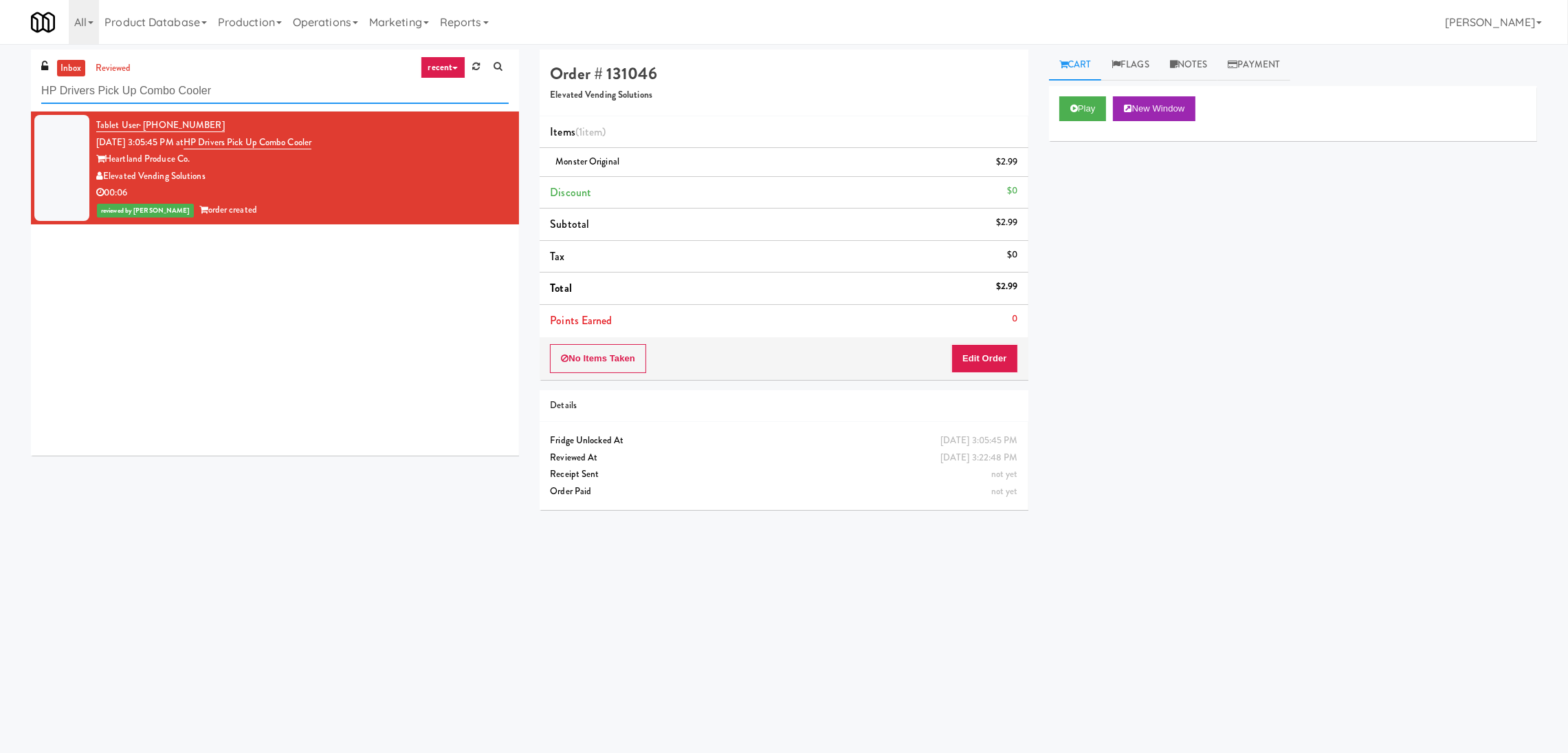
click at [0, 136] on div "inbox reviewed recent all unclear take inventory issue suspicious failed recent…" at bounding box center [784, 325] width 1568 height 552
paste input "CC3 Snack"
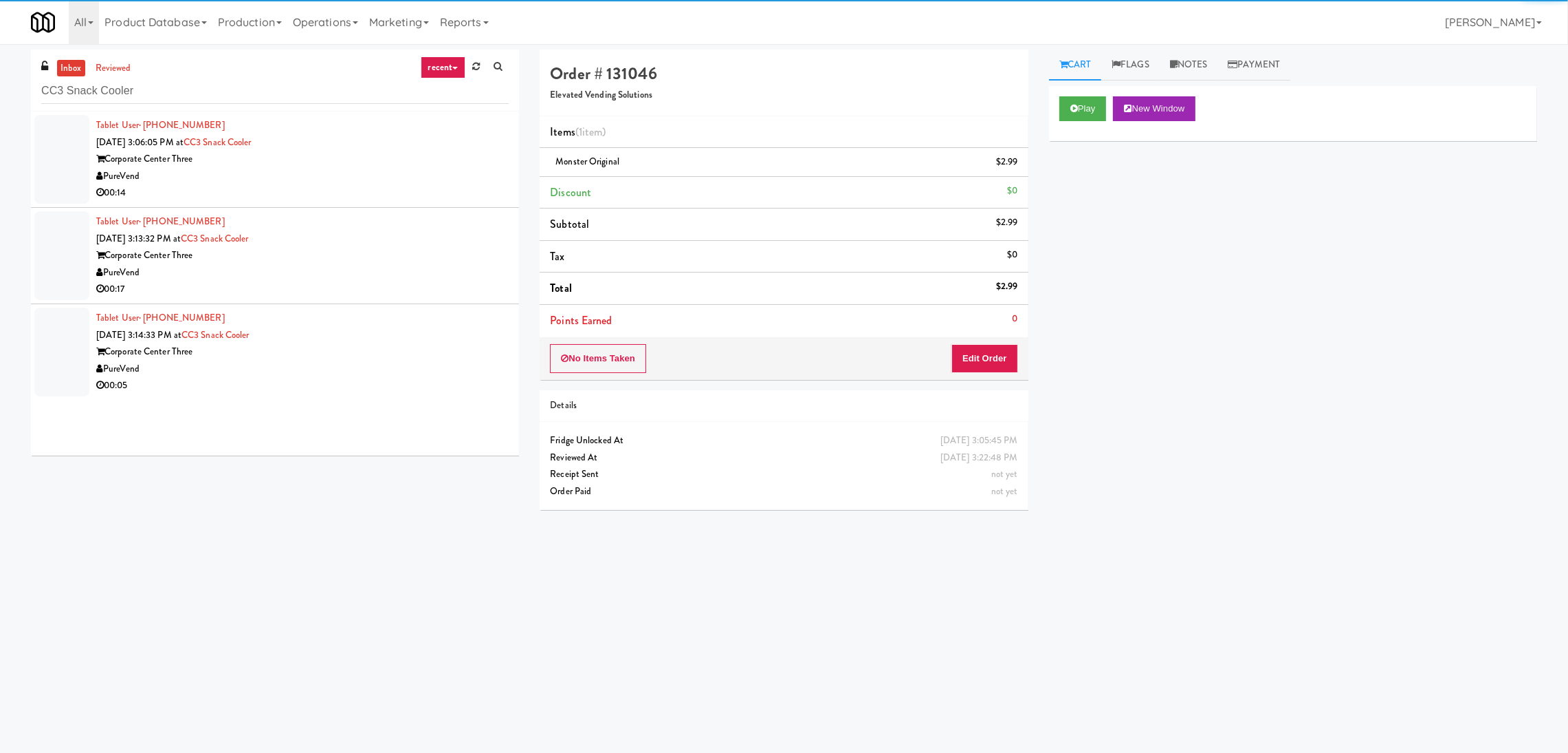
click at [418, 183] on div "PureVend" at bounding box center [302, 176] width 413 height 17
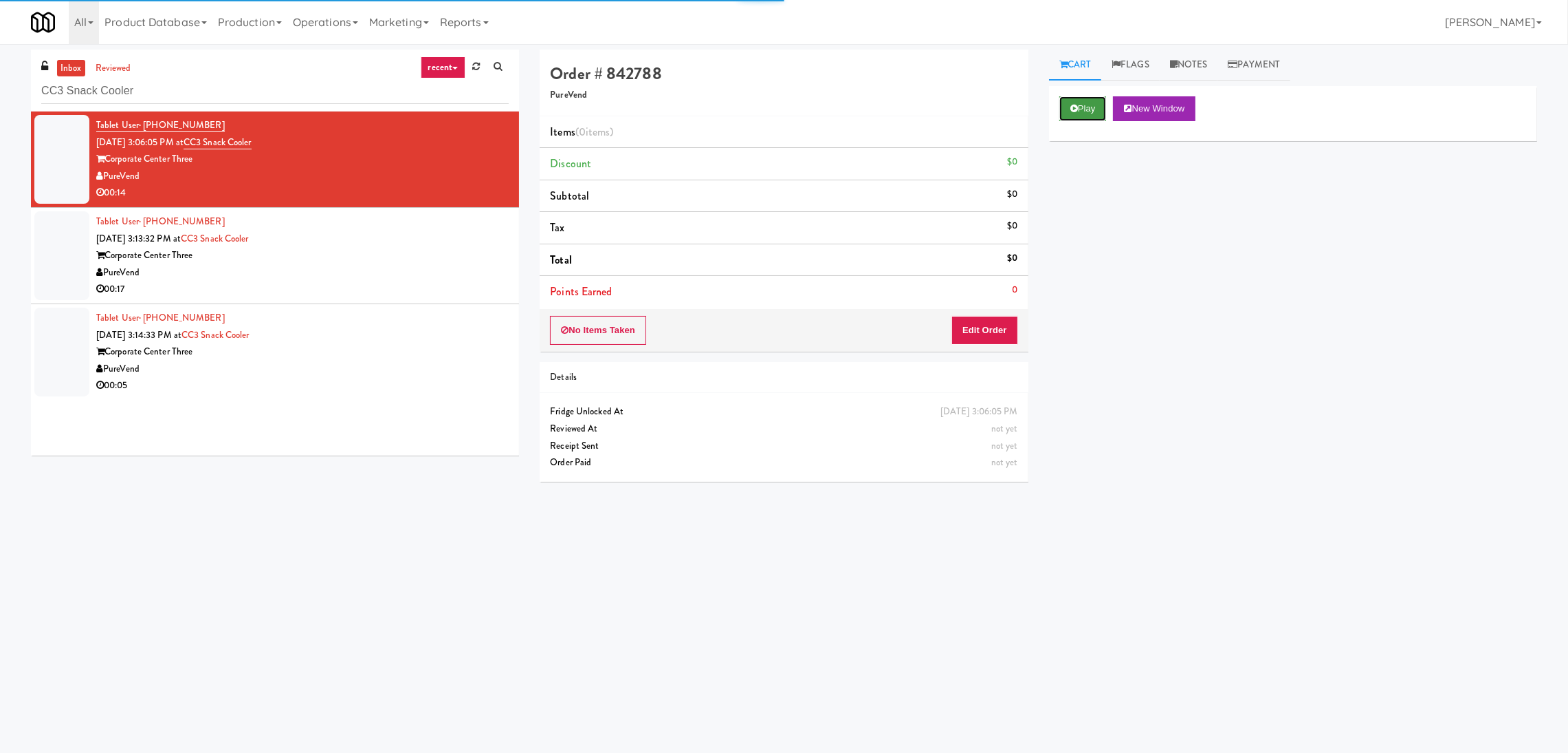
click at [1081, 119] on button "Play" at bounding box center [1083, 108] width 47 height 25
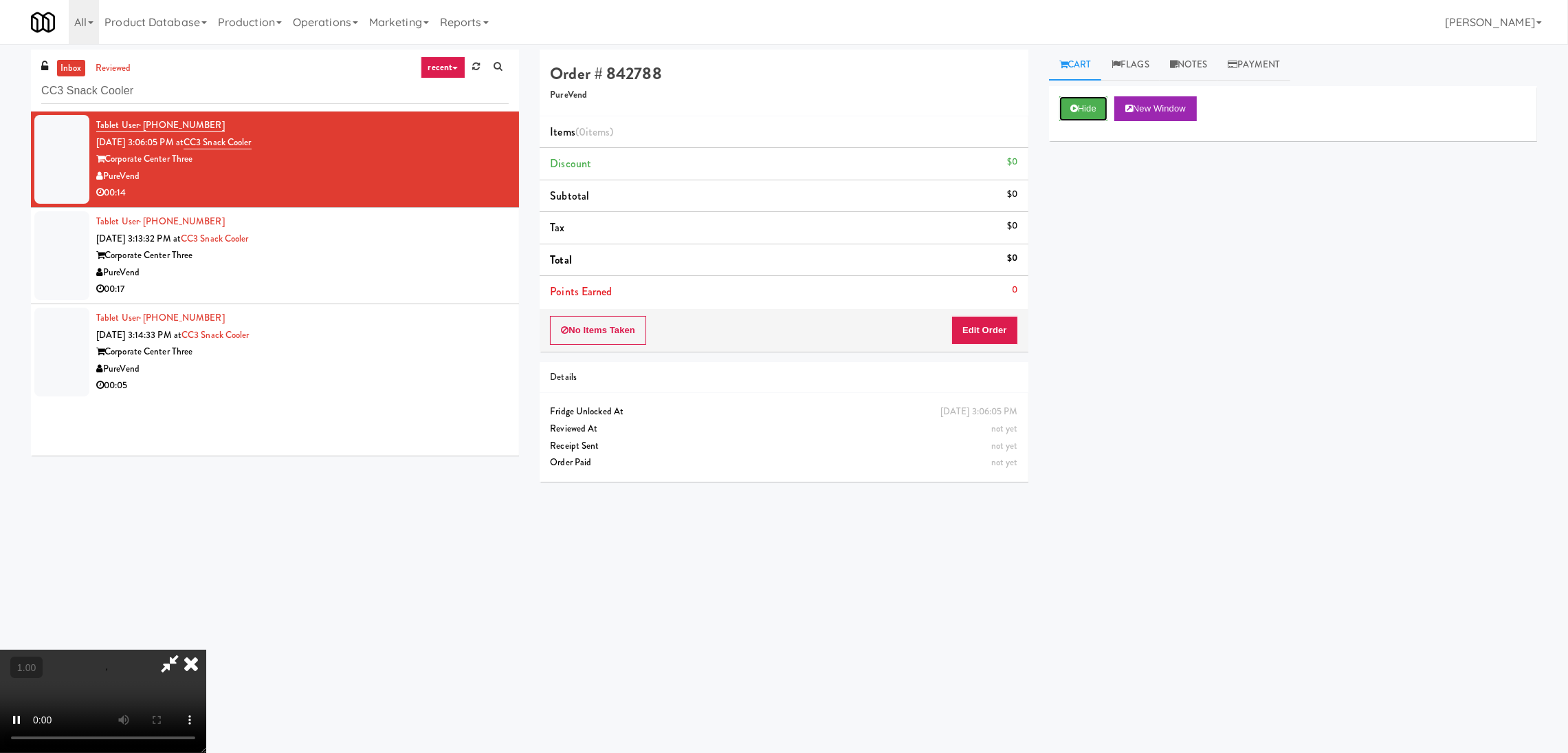
scroll to position [206, 0]
click at [206, 649] on video at bounding box center [103, 700] width 206 height 103
click at [1008, 318] on button "Edit Order" at bounding box center [984, 330] width 67 height 29
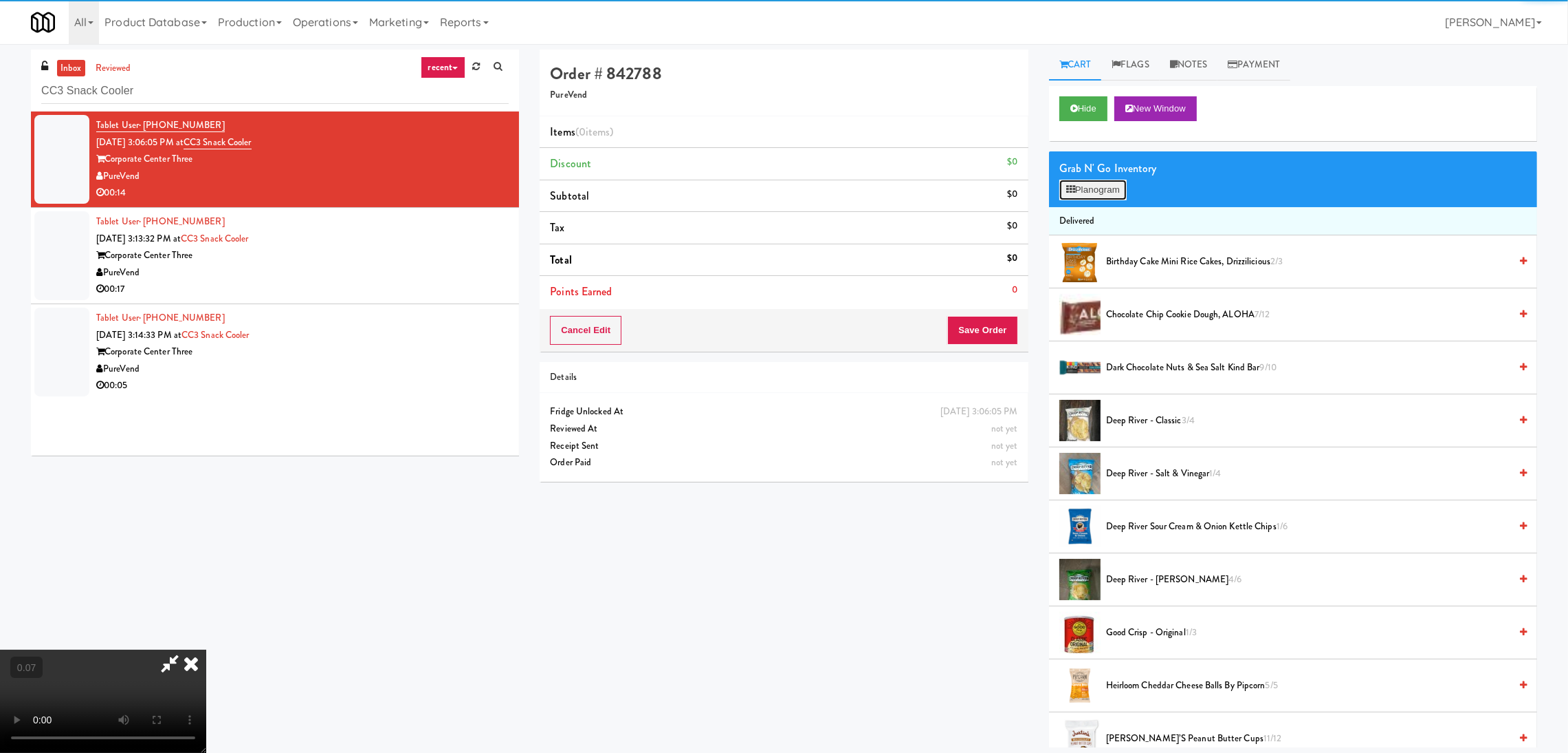
click at [1103, 181] on button "Planogram" at bounding box center [1093, 190] width 67 height 21
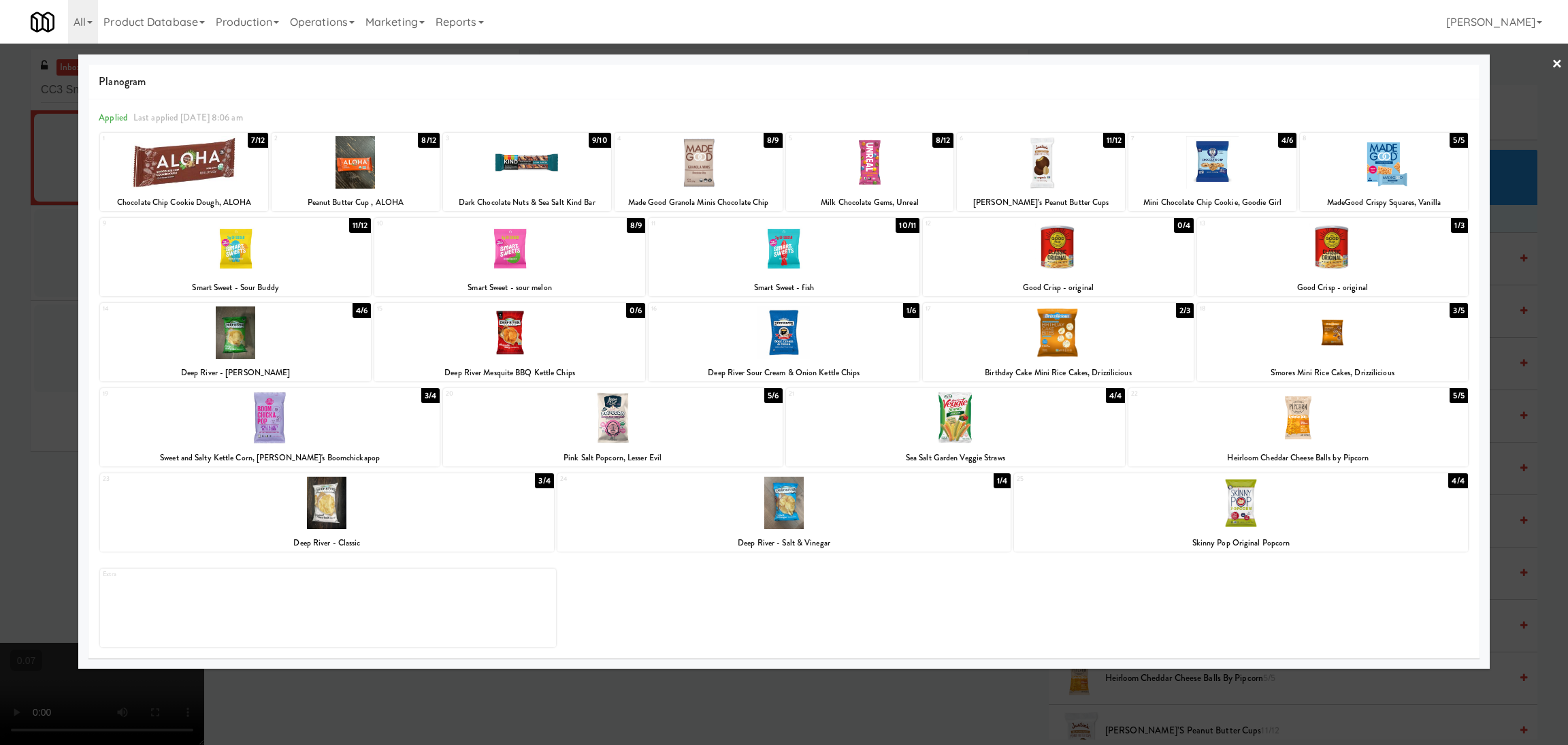
click at [814, 253] on div at bounding box center [784, 247] width 271 height 52
click at [806, 331] on div at bounding box center [784, 333] width 271 height 52
click at [25, 338] on div at bounding box center [784, 372] width 1568 height 745
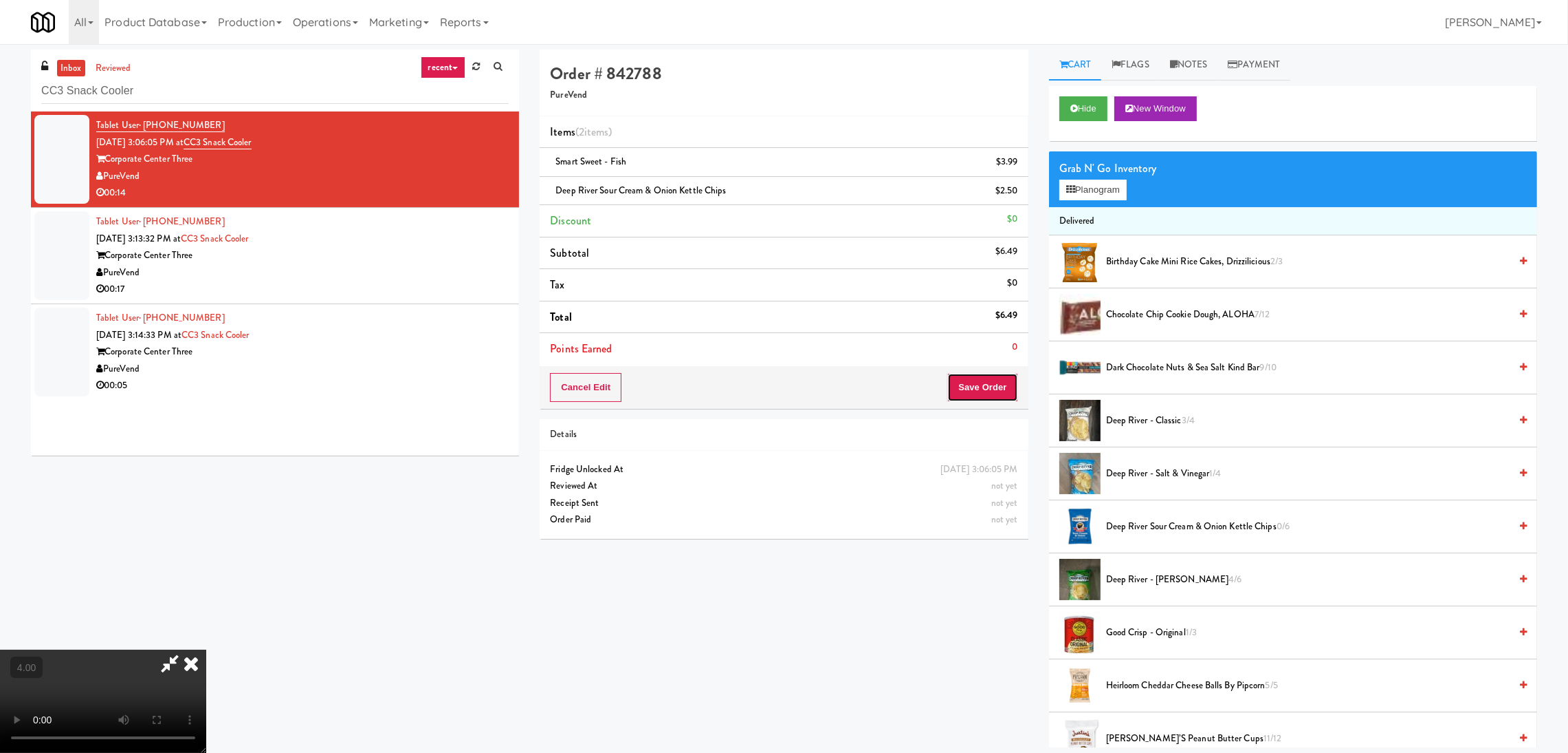
click at [987, 387] on button "Save Order" at bounding box center [982, 387] width 70 height 29
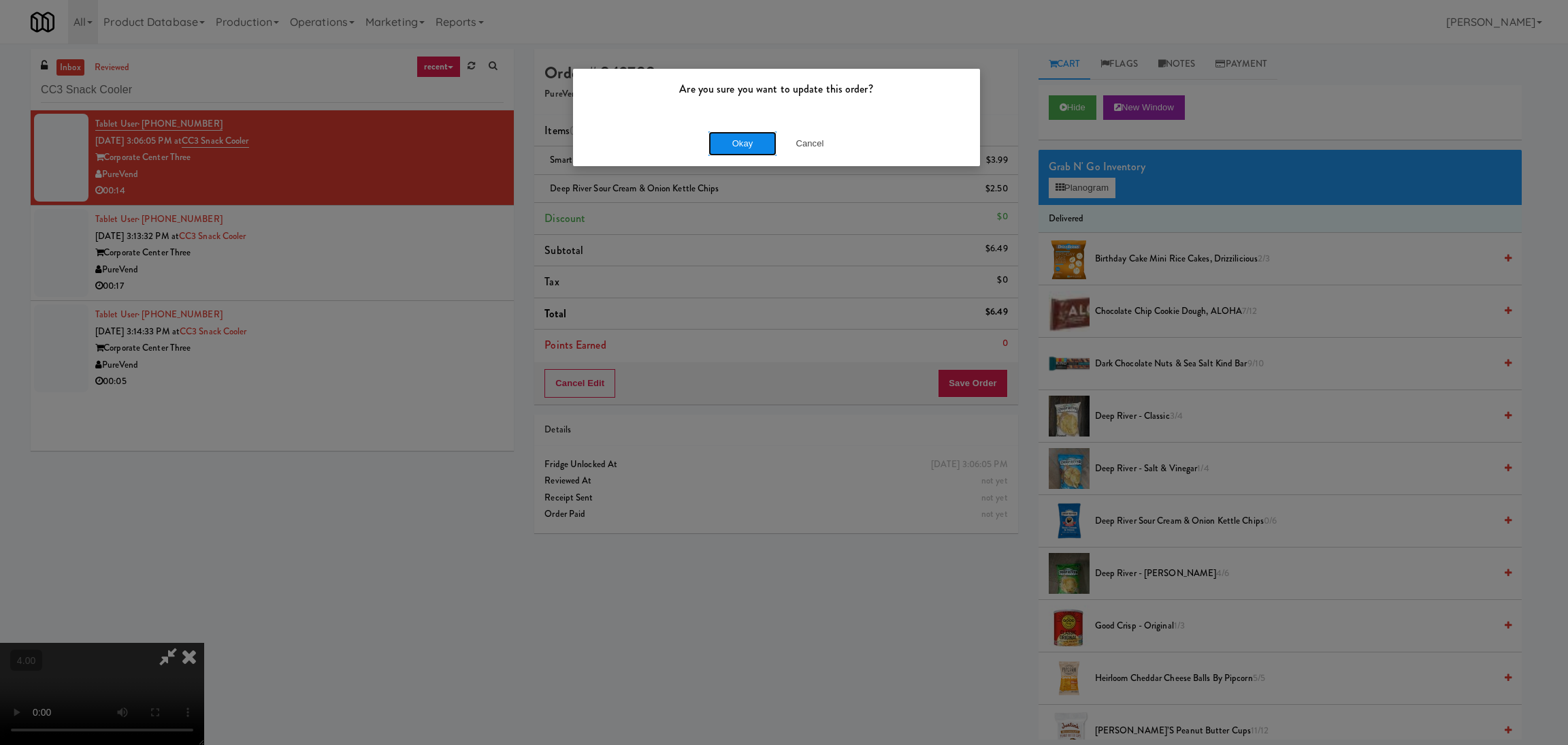
click at [765, 140] on button "Okay" at bounding box center [742, 143] width 68 height 24
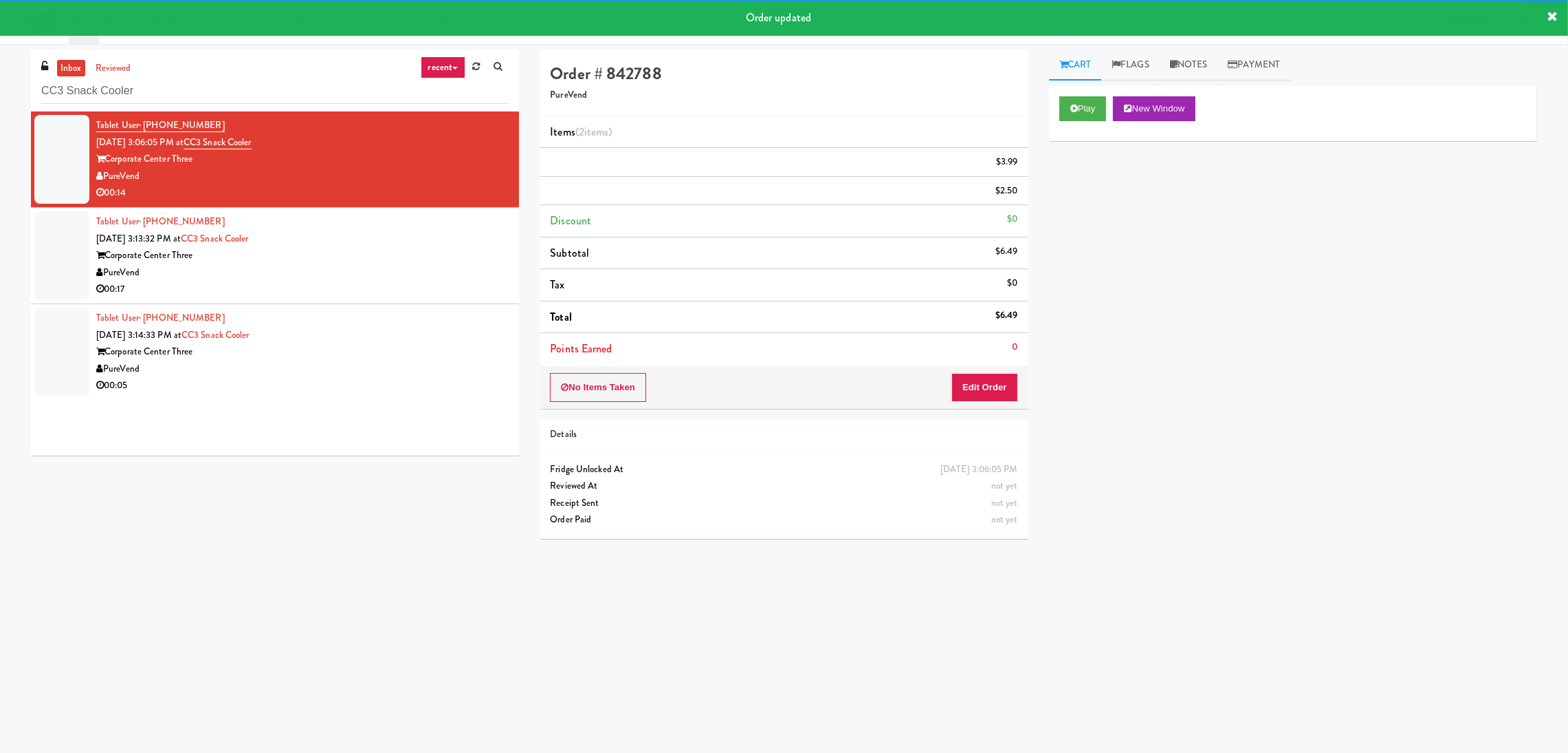
click at [358, 270] on div "PureVend" at bounding box center [302, 273] width 413 height 17
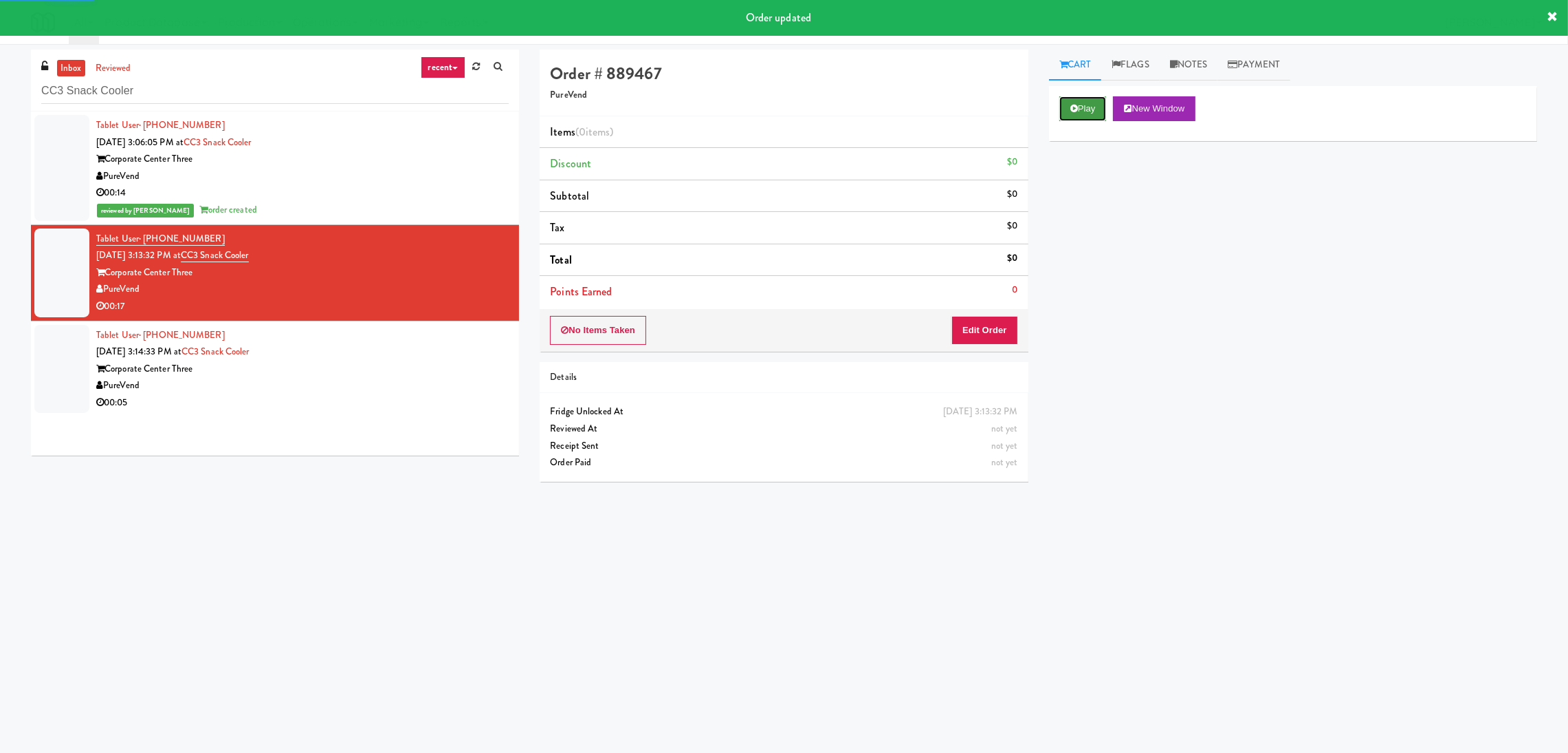
click at [1086, 100] on button "Play" at bounding box center [1083, 108] width 47 height 25
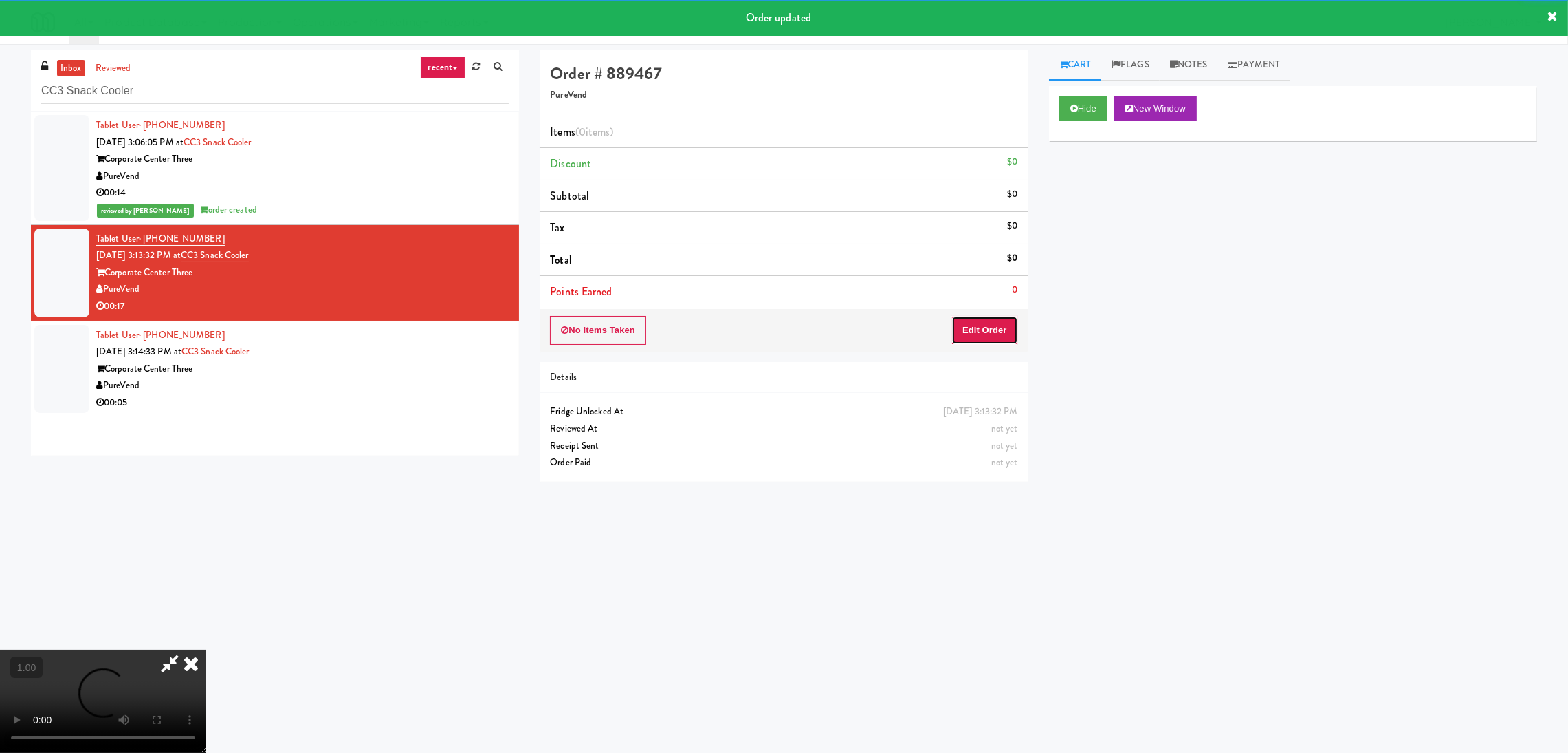
click at [1005, 325] on button "Edit Order" at bounding box center [984, 330] width 67 height 29
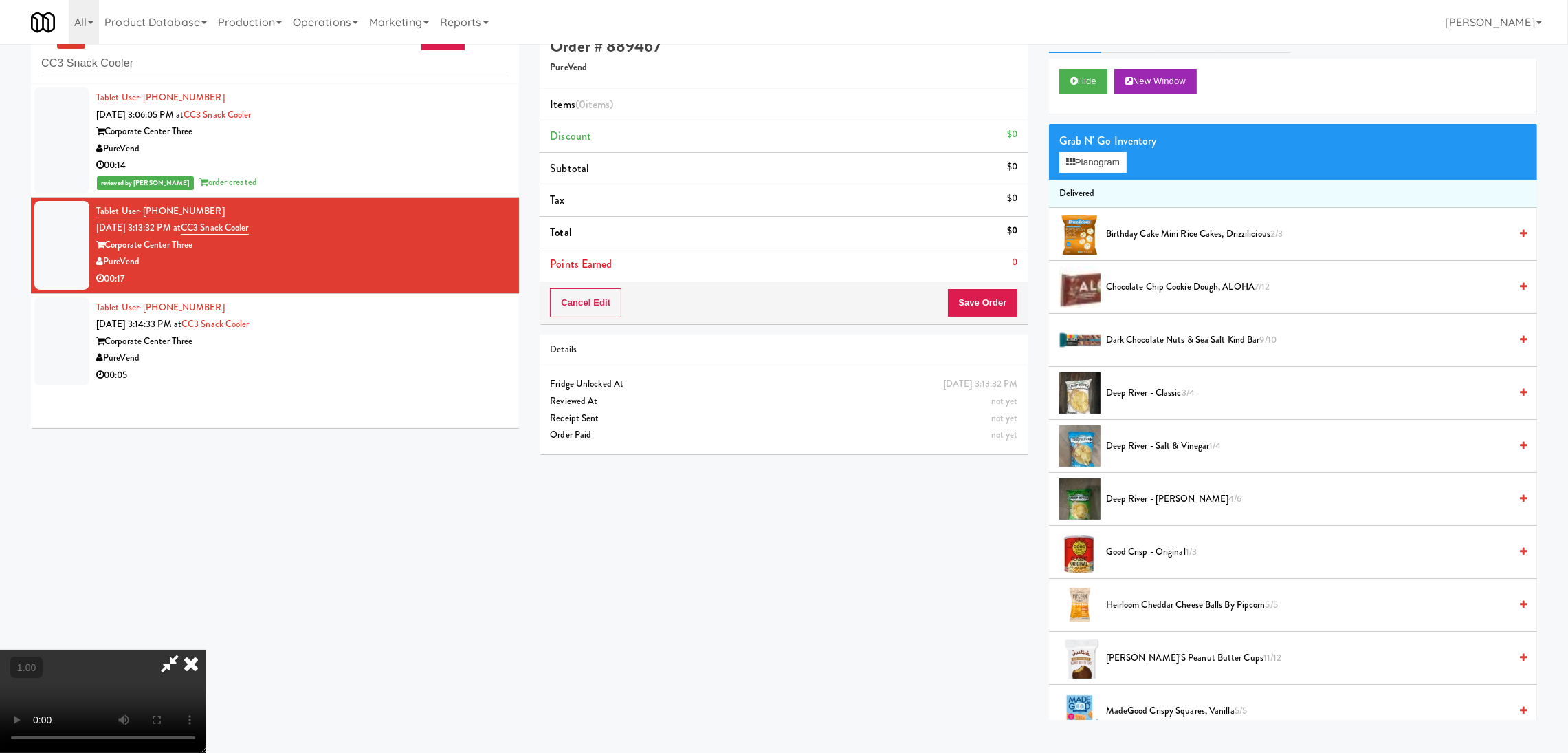
scroll to position [44, 0]
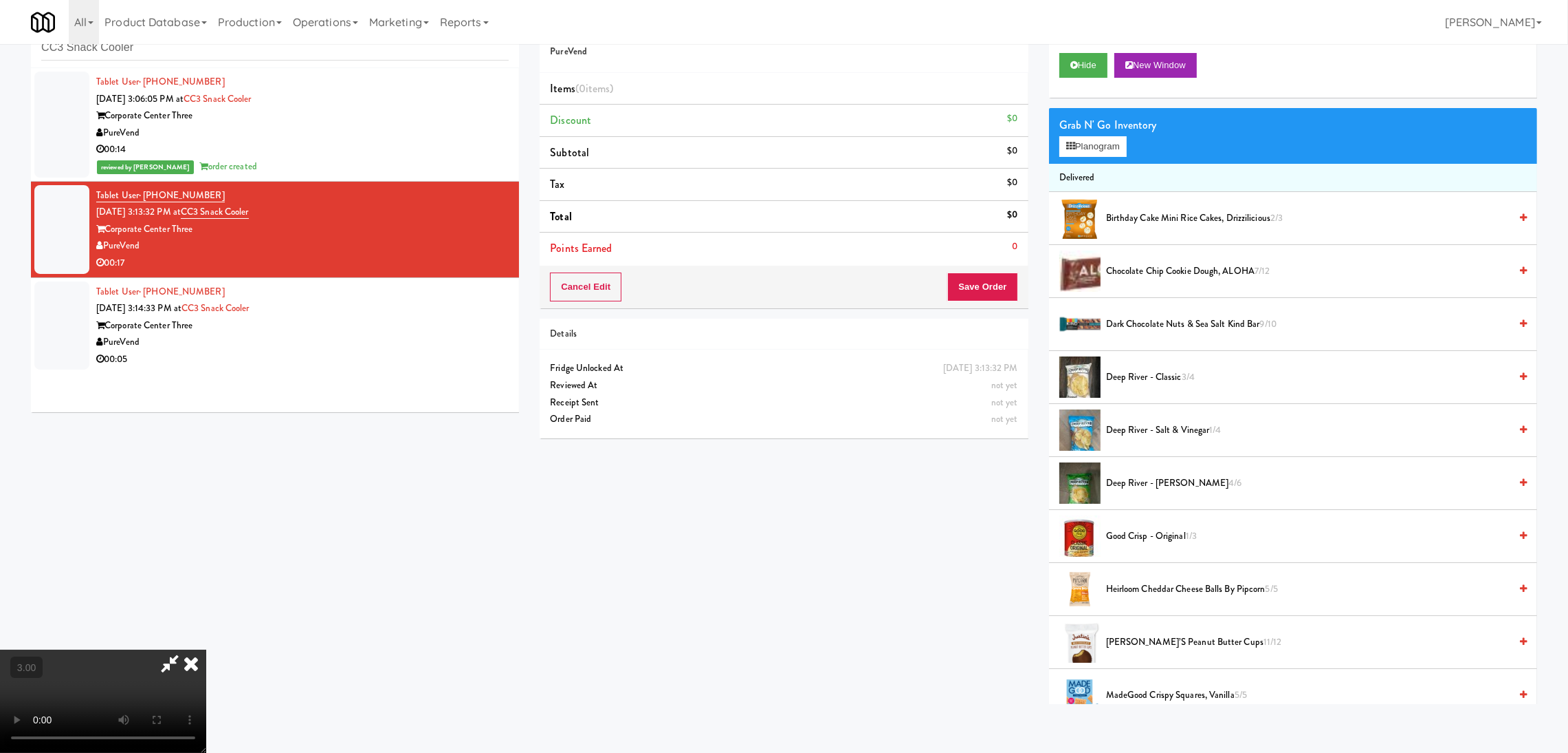
click at [206, 649] on video at bounding box center [103, 700] width 206 height 103
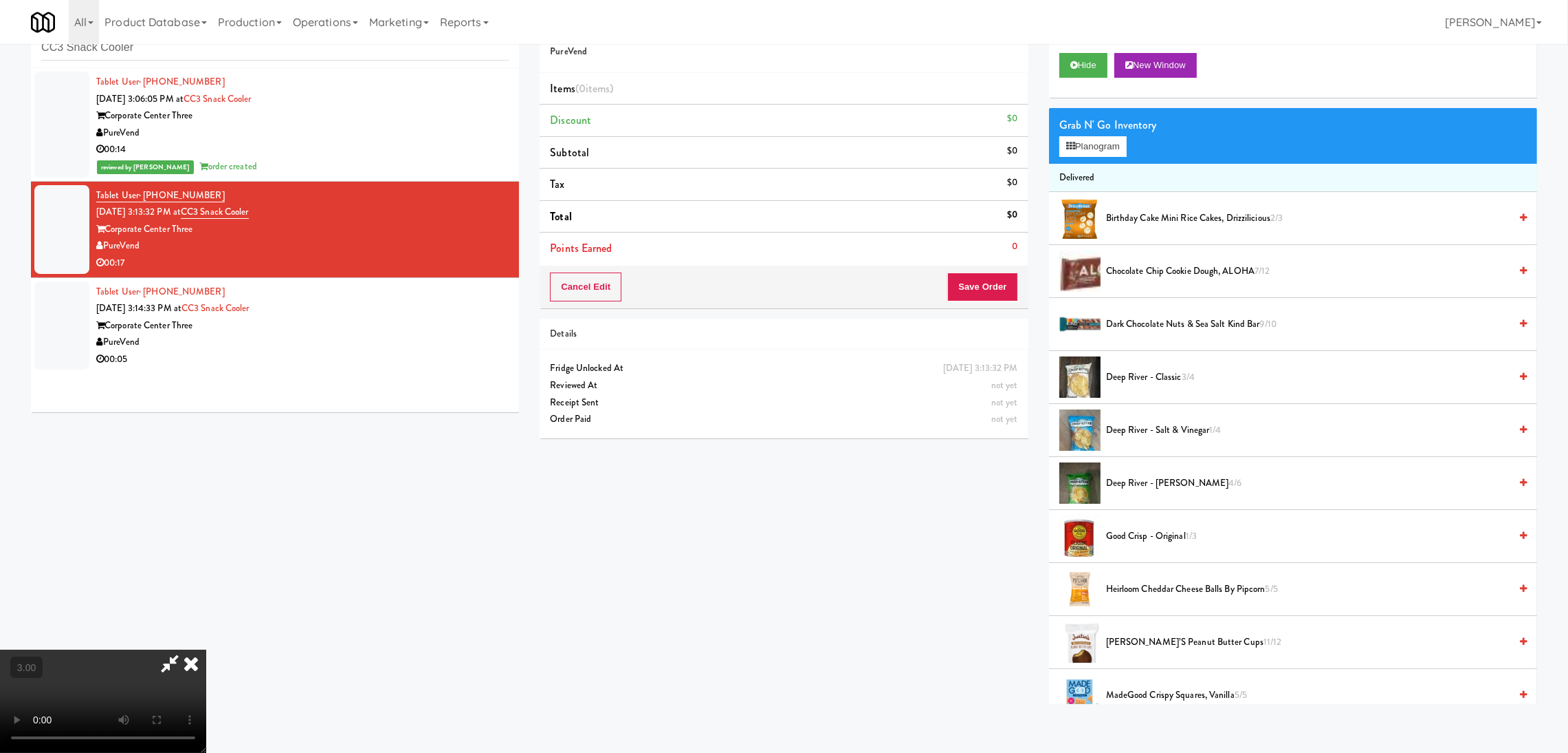
click at [206, 649] on video at bounding box center [103, 700] width 206 height 103
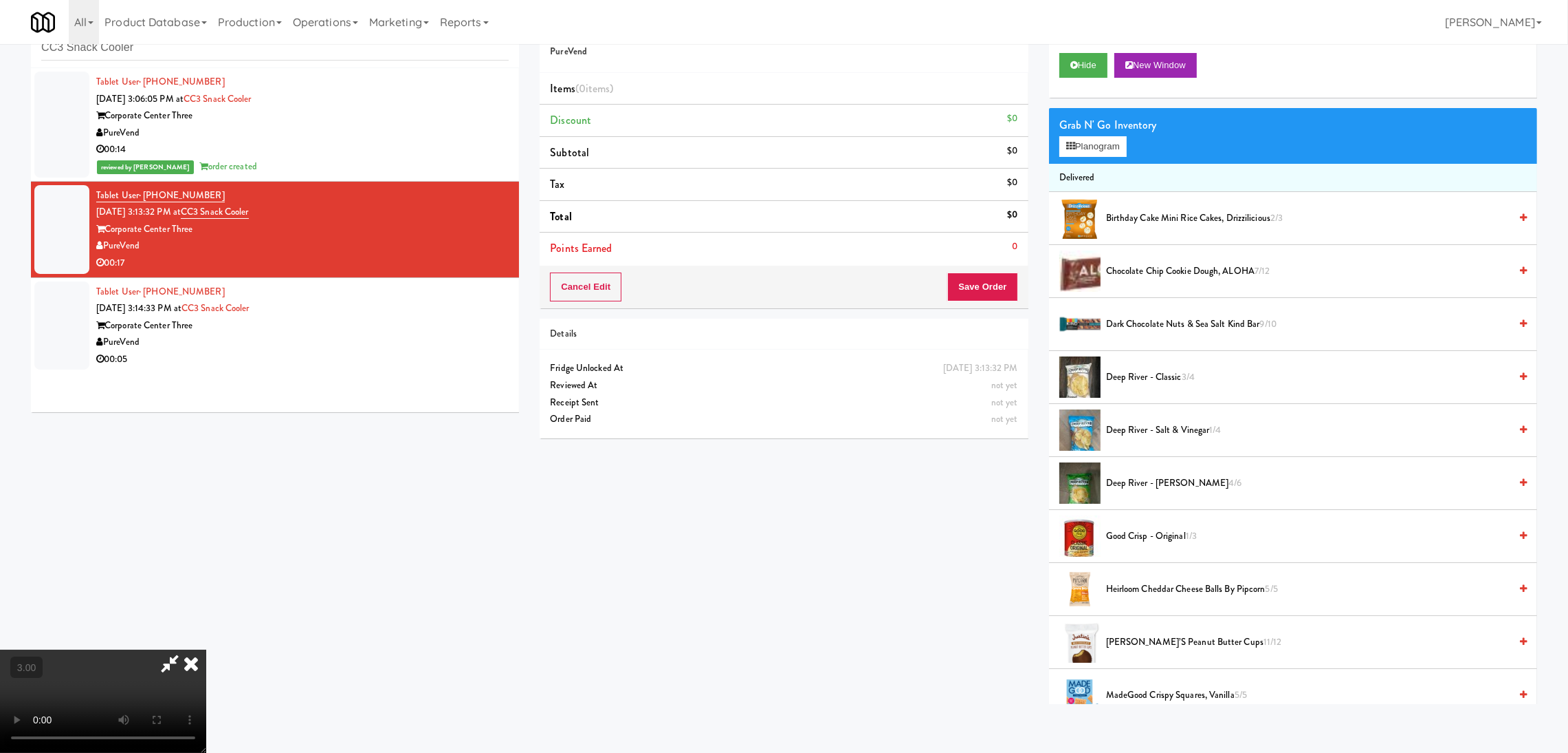
click at [206, 649] on video at bounding box center [103, 700] width 206 height 103
drag, startPoint x: 461, startPoint y: 542, endPoint x: 464, endPoint y: 548, distance: 6.7
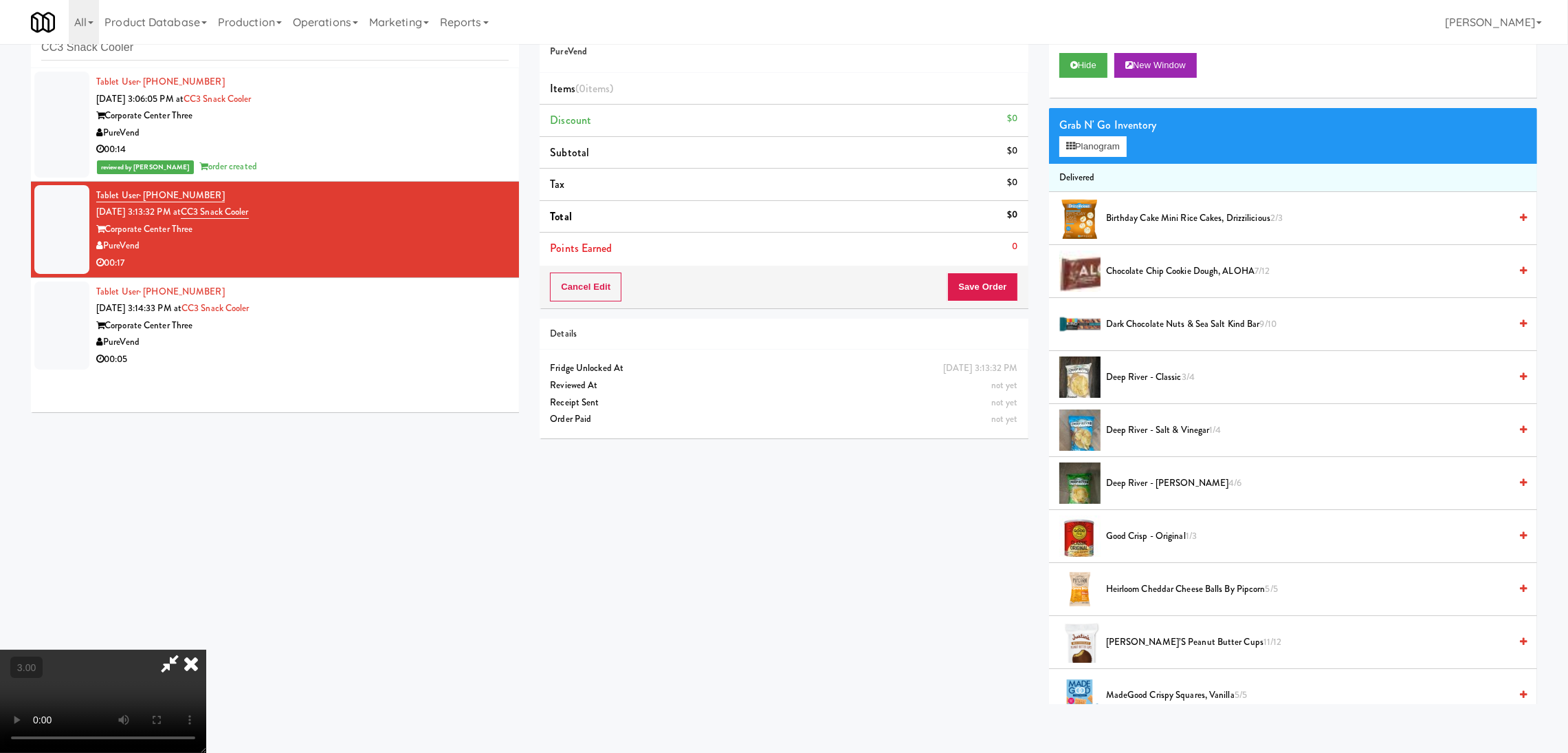
click at [206, 649] on video at bounding box center [103, 700] width 206 height 103
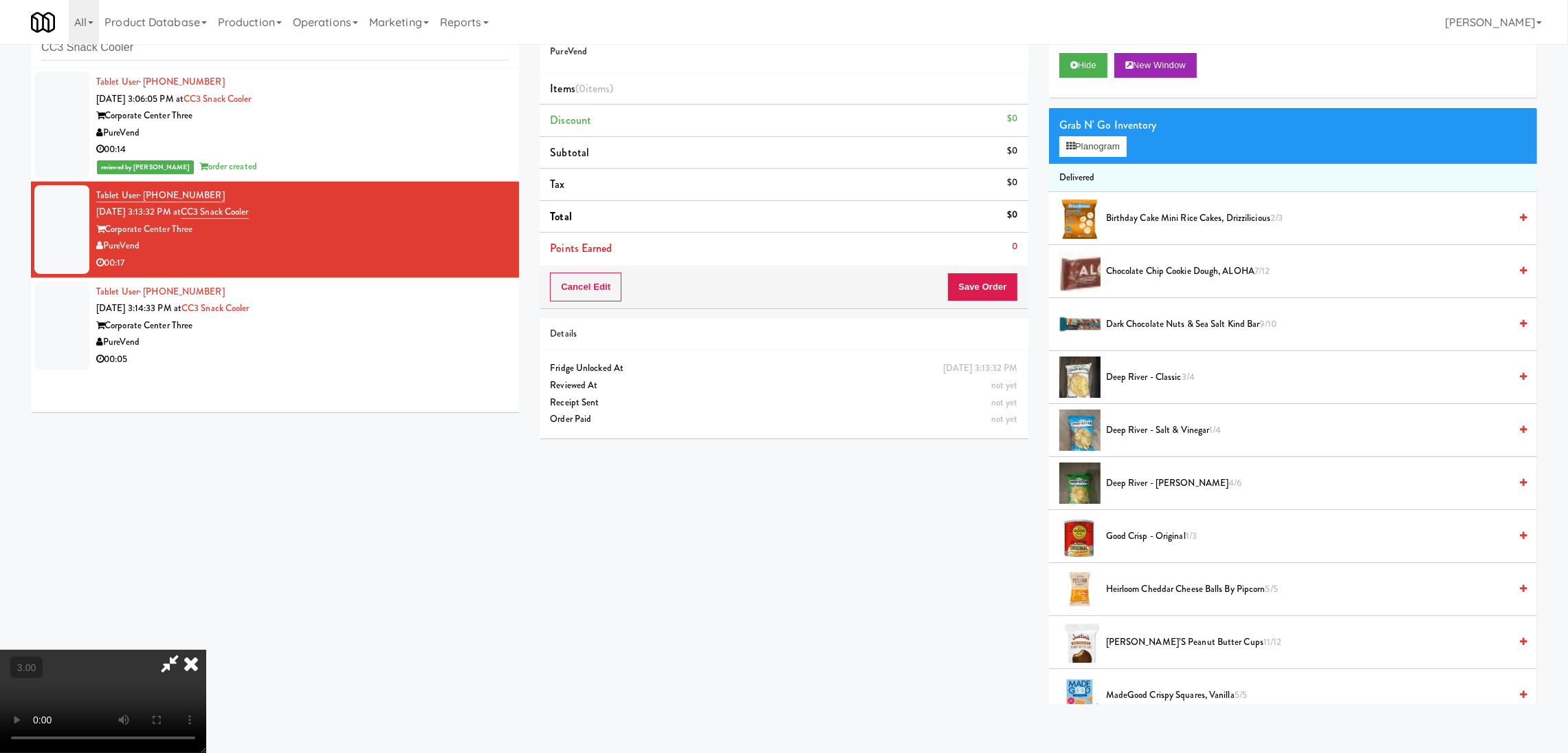
click at [206, 649] on video at bounding box center [103, 700] width 206 height 103
click at [1094, 140] on button "Planogram" at bounding box center [1093, 146] width 67 height 21
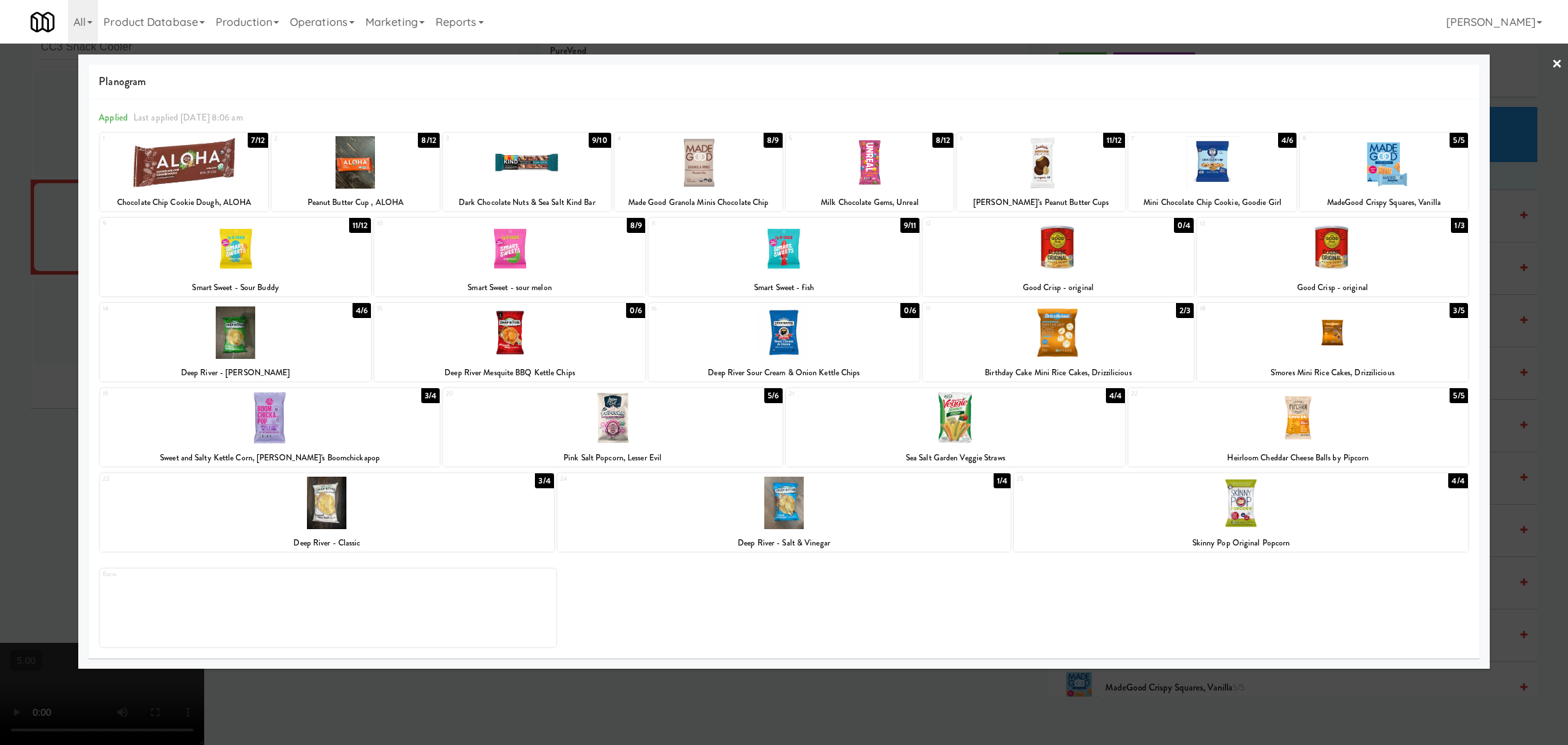
click at [1047, 406] on div at bounding box center [956, 418] width 340 height 52
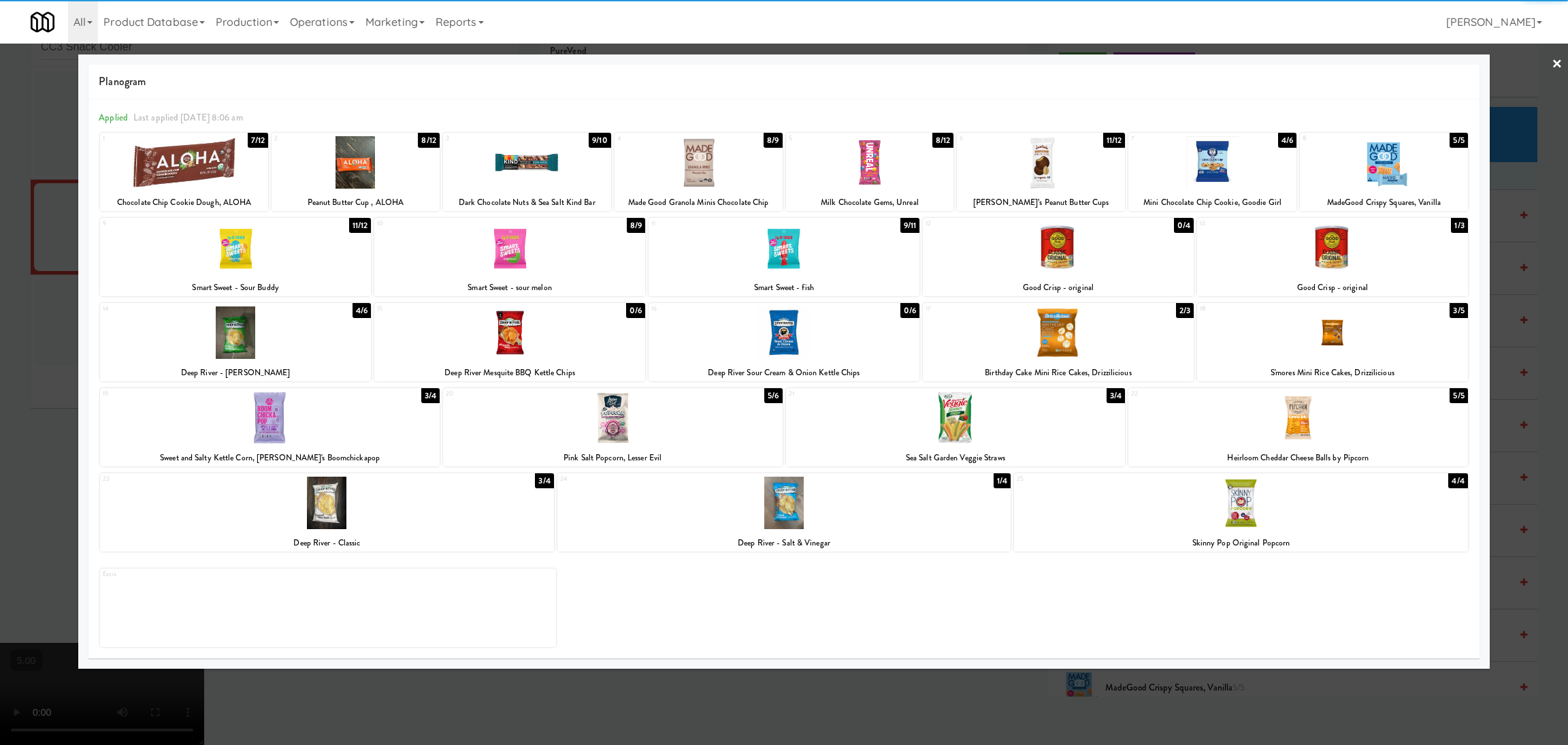
click at [0, 287] on div at bounding box center [784, 372] width 1568 height 745
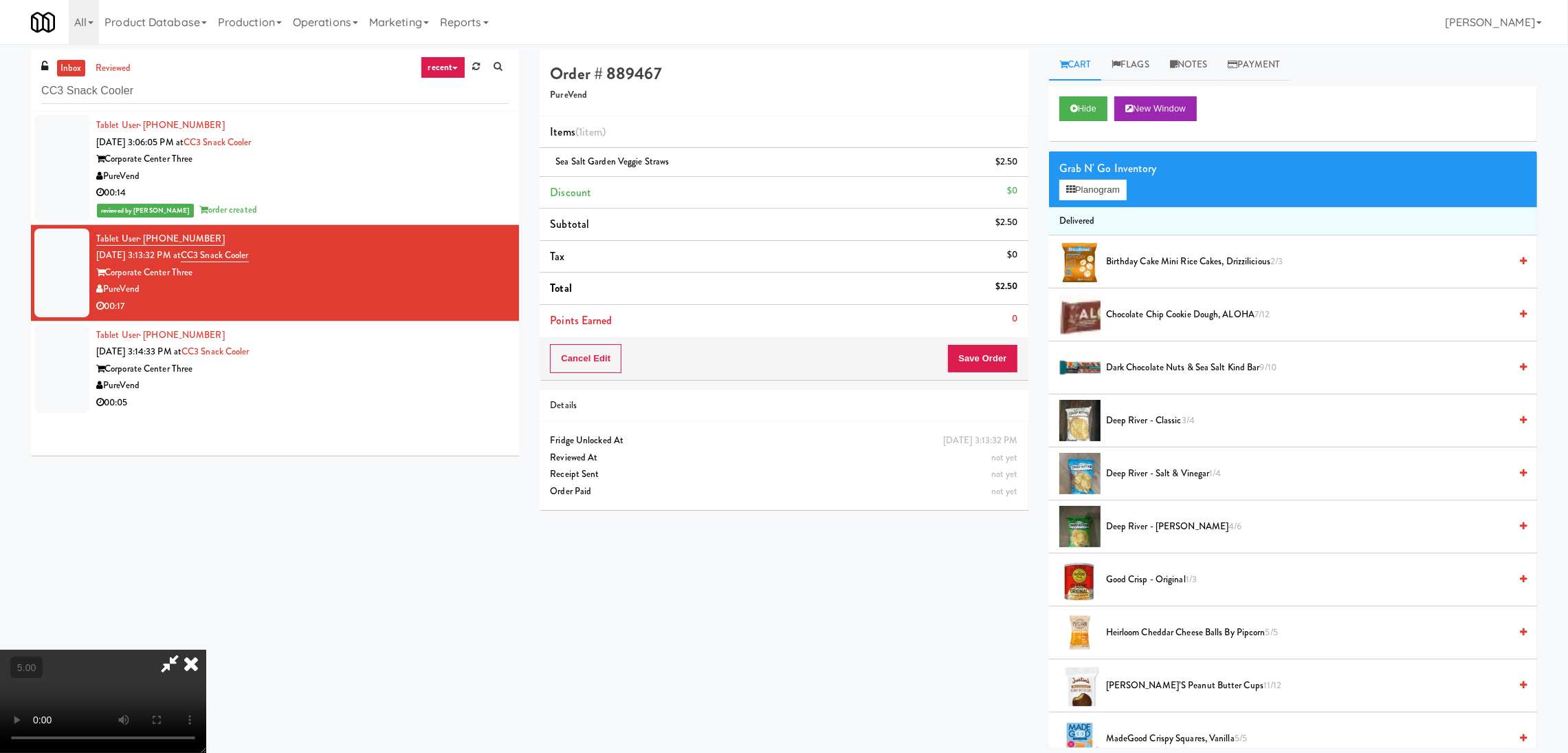
click at [186, 649] on icon at bounding box center [169, 663] width 32 height 27
click at [979, 349] on button "Save Order" at bounding box center [982, 358] width 70 height 29
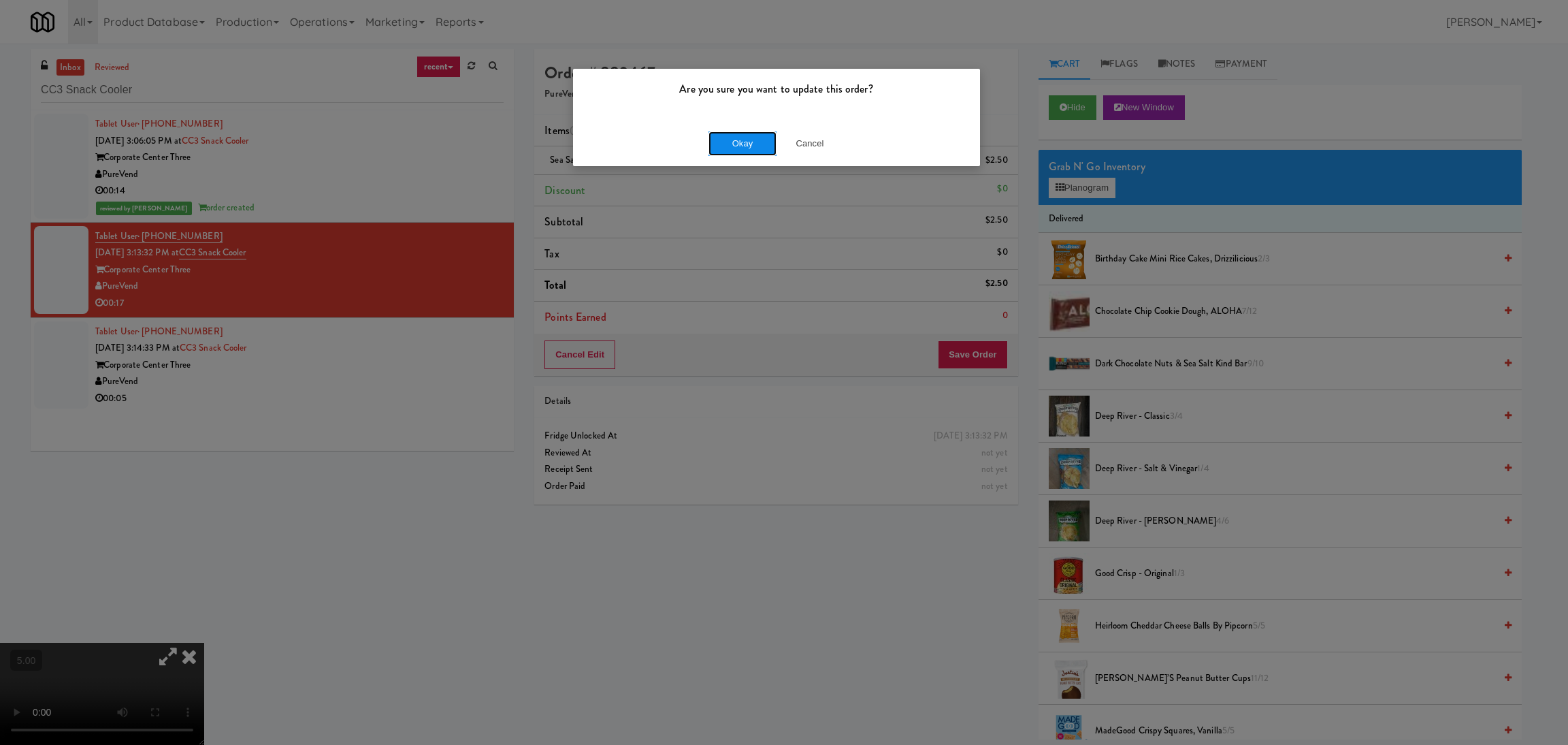
click at [729, 139] on button "Okay" at bounding box center [742, 143] width 68 height 24
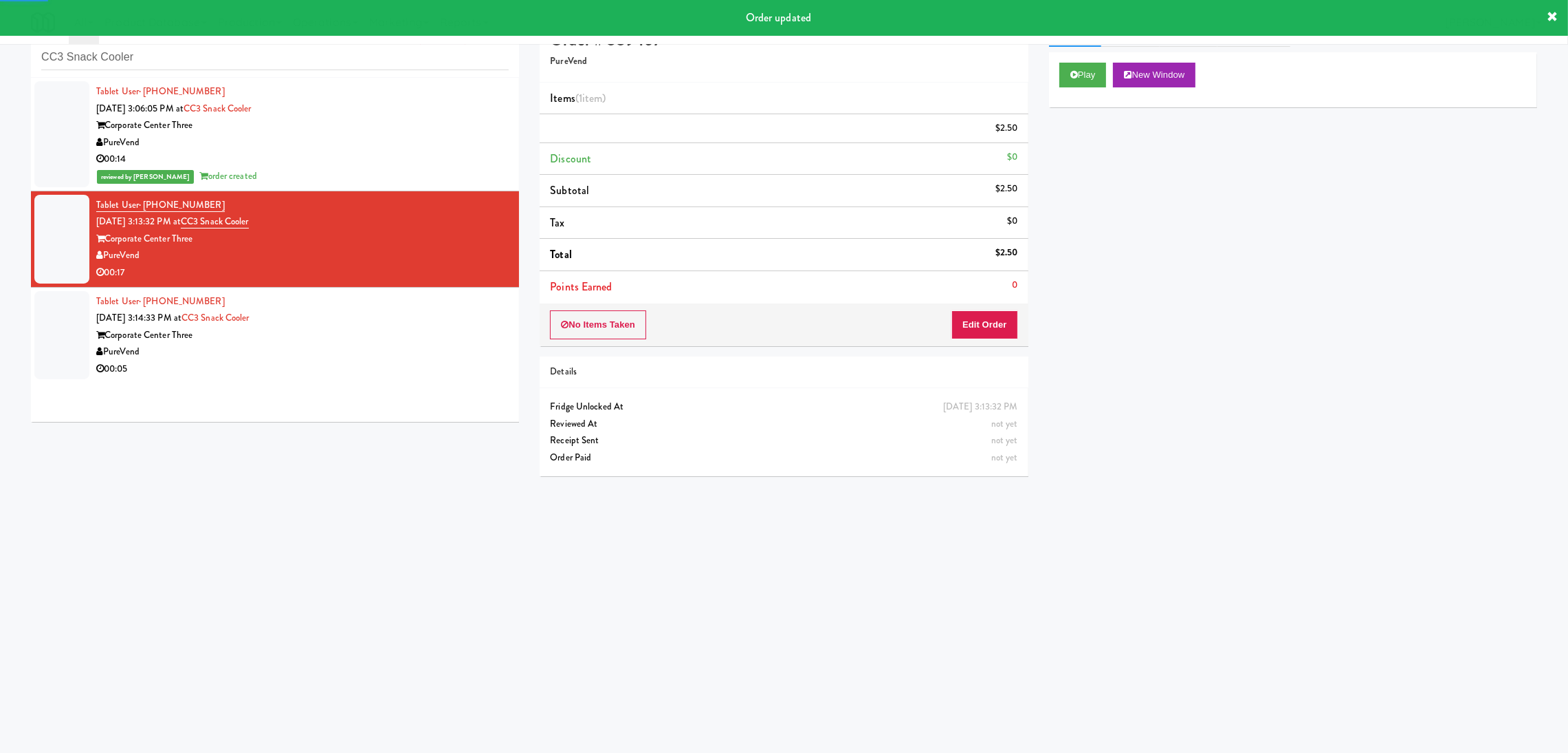
scroll to position [44, 0]
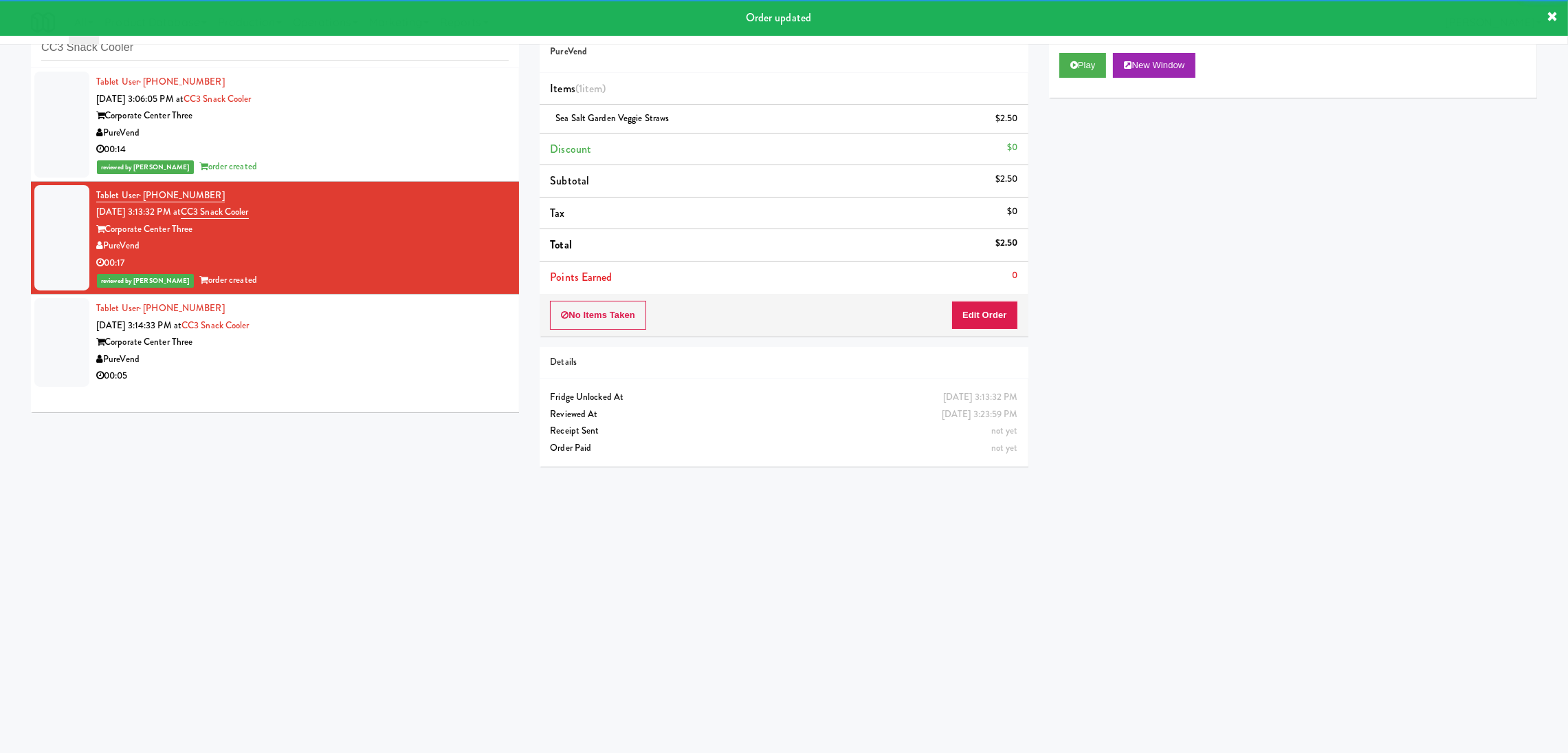
click at [438, 339] on div "Corporate Center Three" at bounding box center [302, 342] width 413 height 17
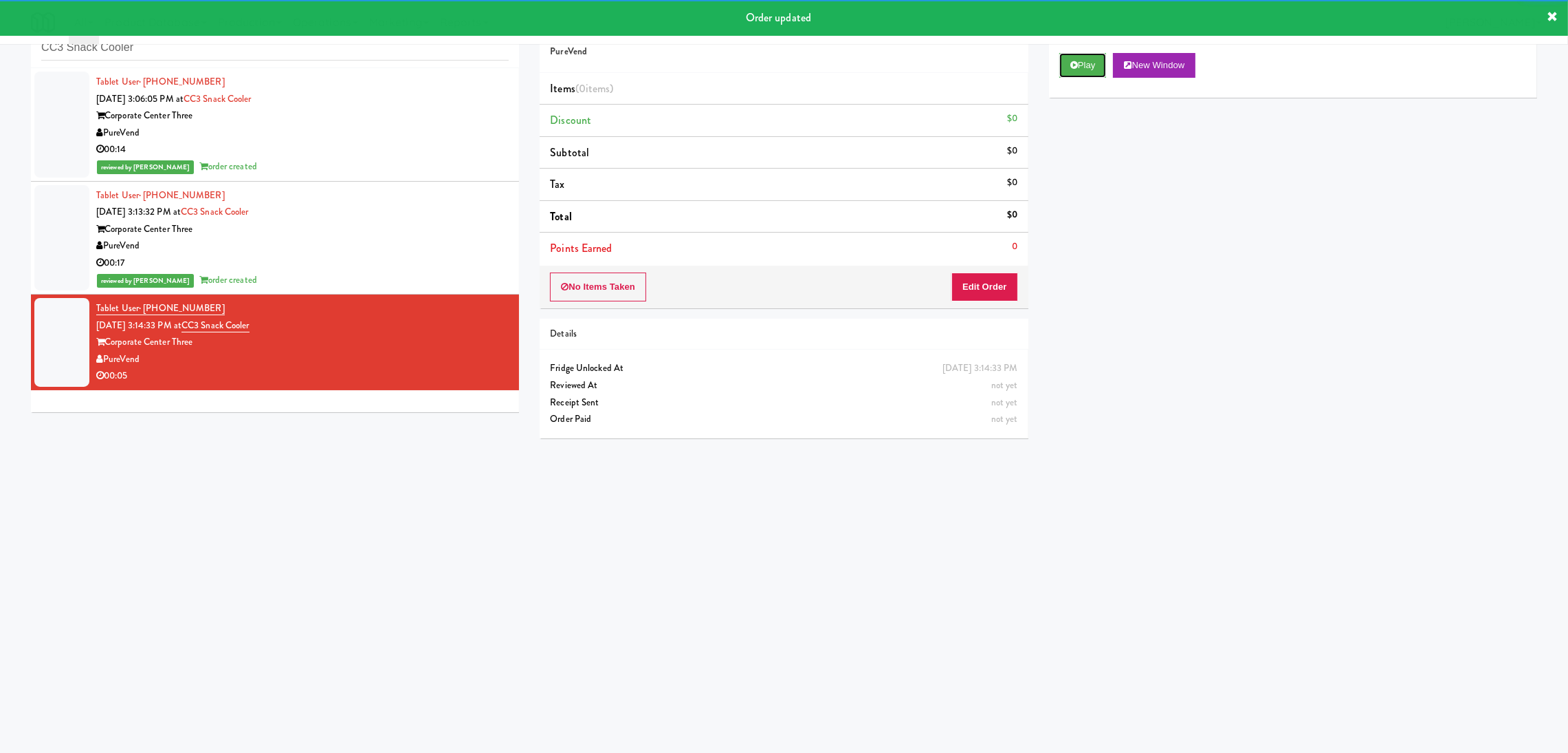
click at [1094, 66] on button "Play" at bounding box center [1083, 65] width 47 height 25
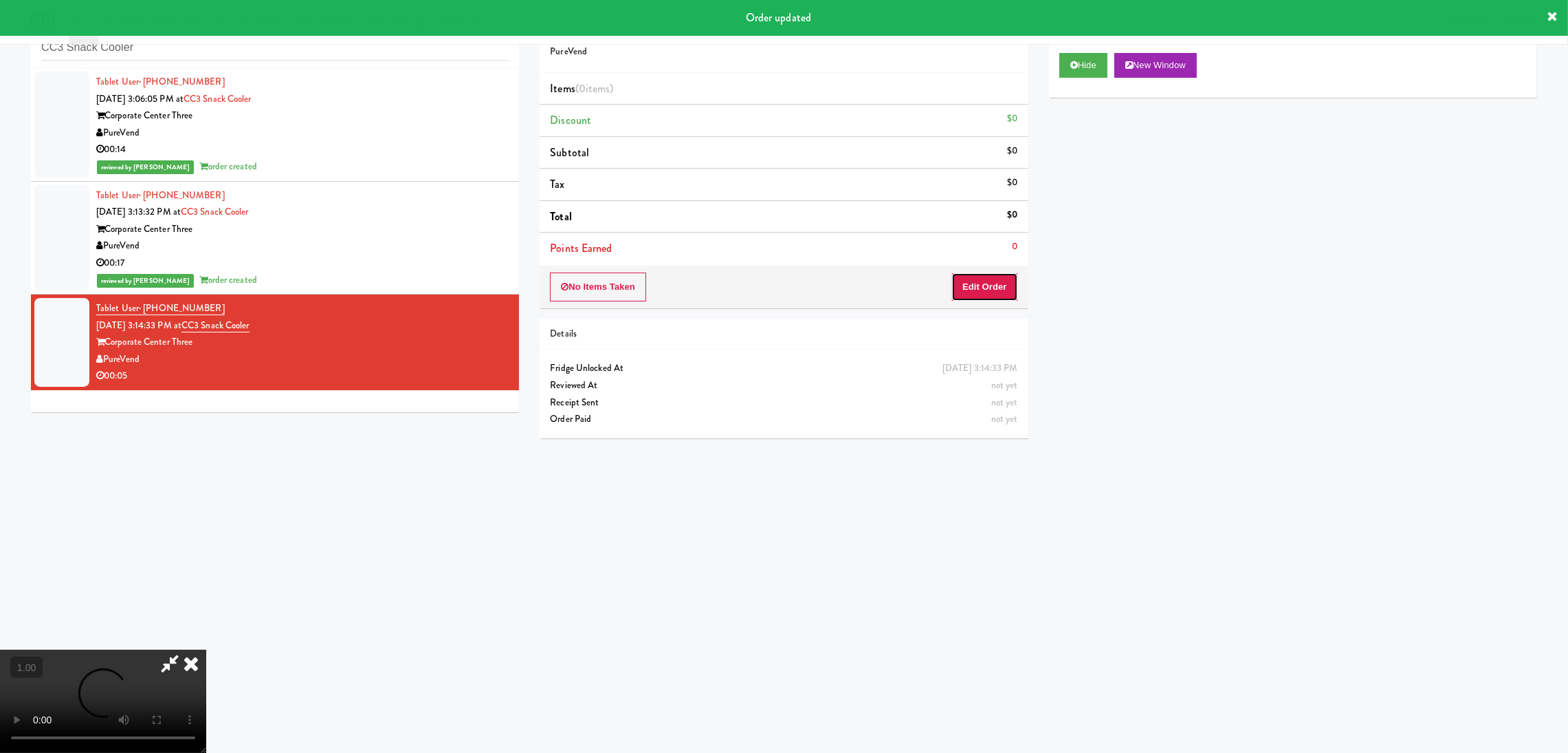
click at [1004, 283] on button "Edit Order" at bounding box center [984, 287] width 67 height 29
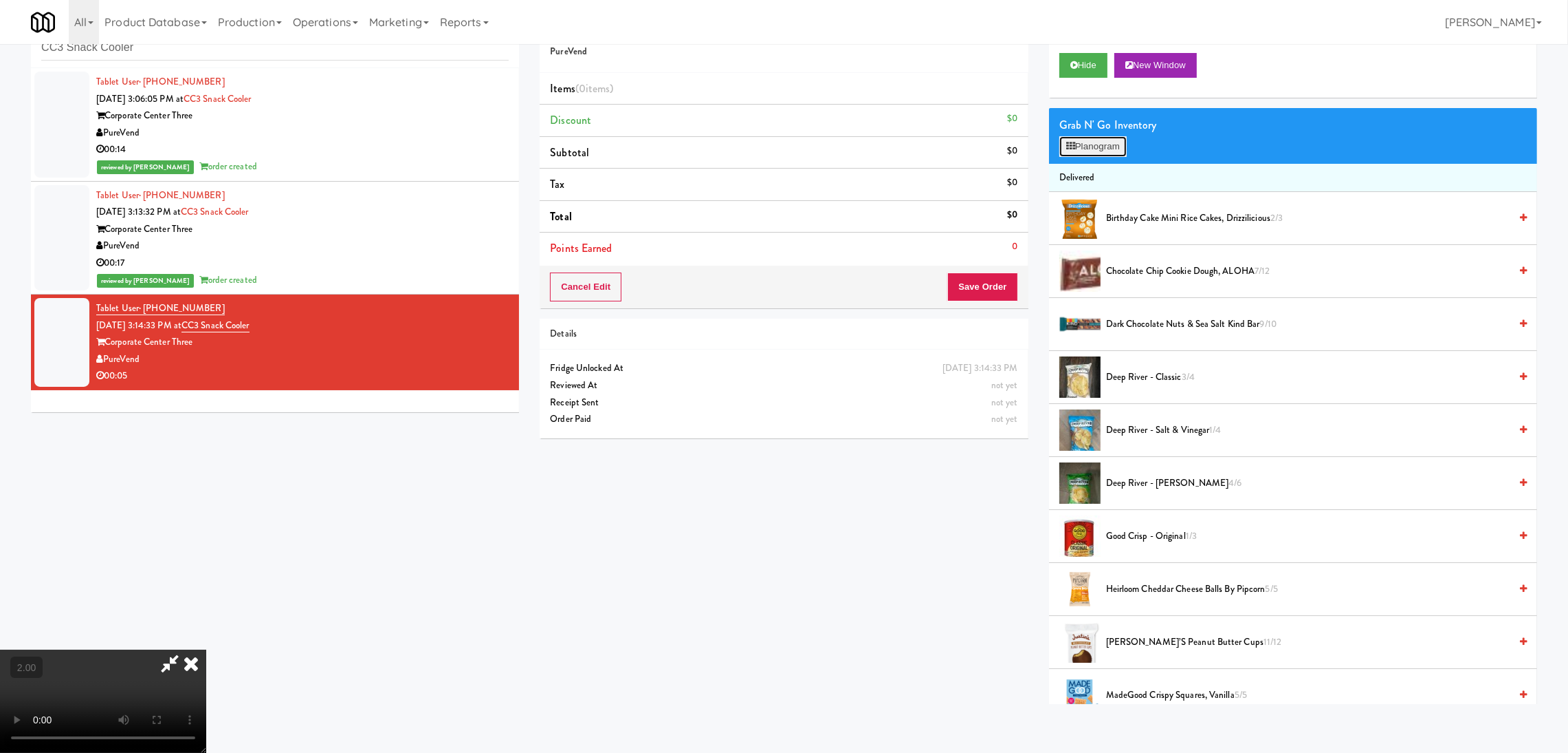
click at [1080, 148] on button "Planogram" at bounding box center [1093, 146] width 67 height 21
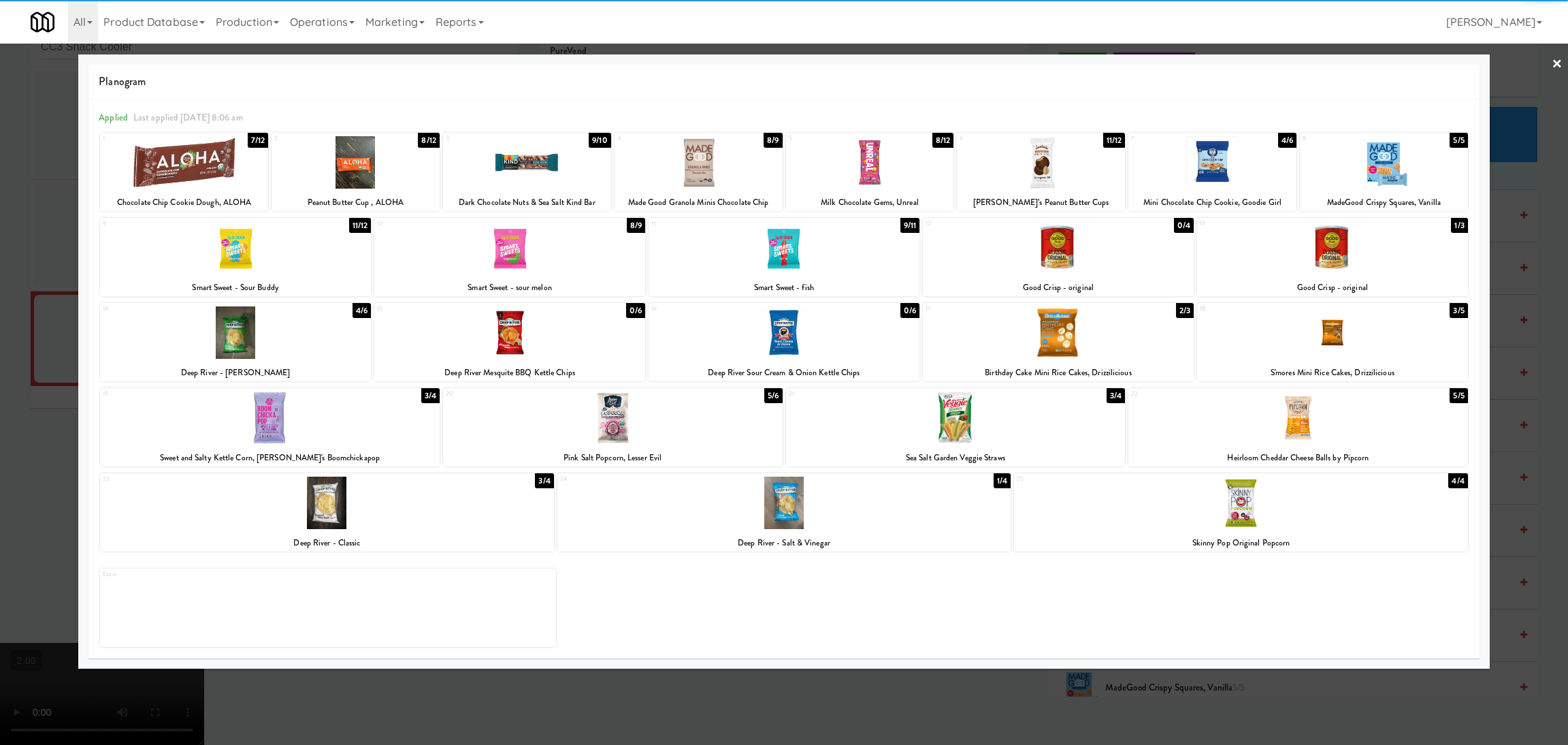
click at [1214, 157] on div at bounding box center [1212, 162] width 168 height 52
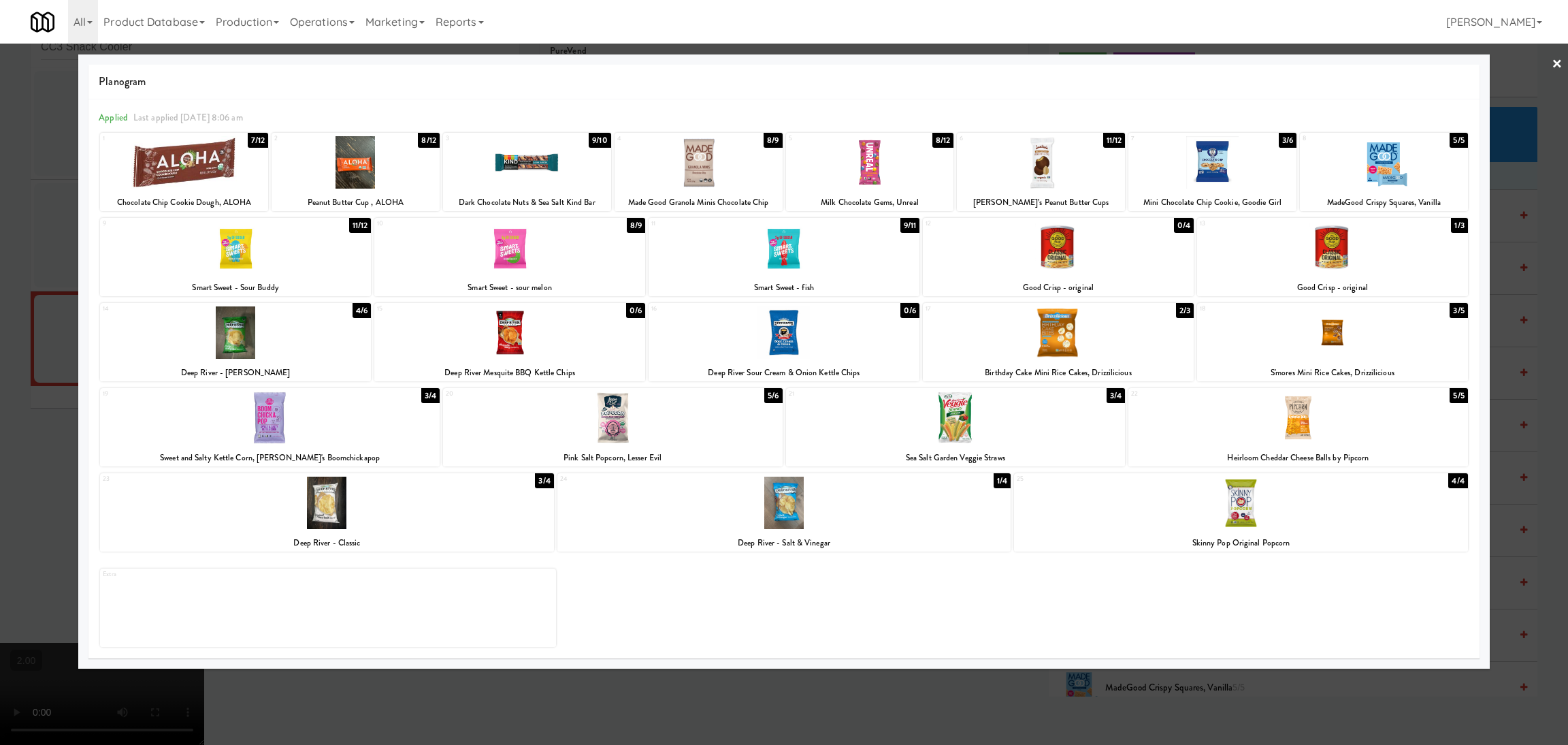
click at [0, 221] on div at bounding box center [784, 372] width 1568 height 745
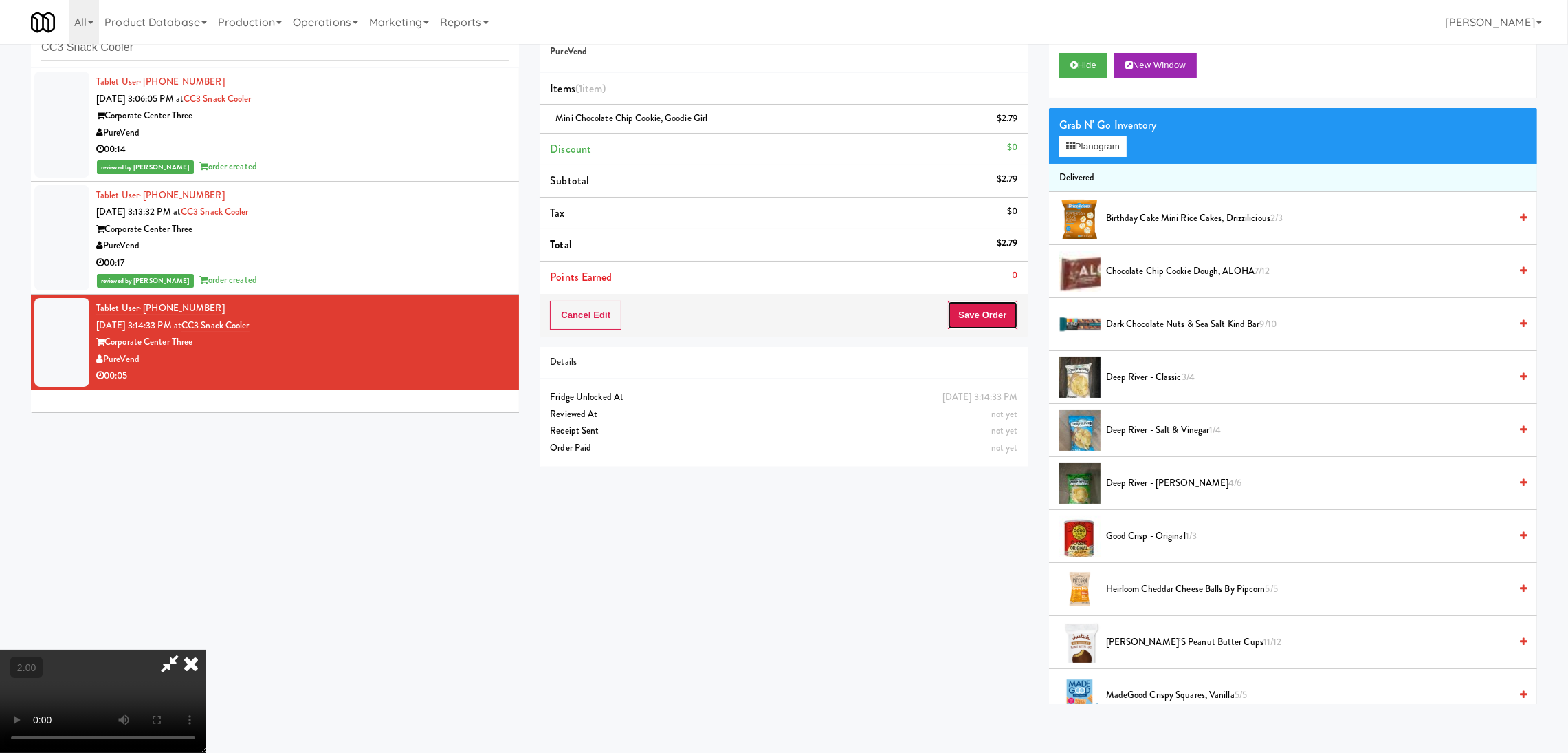
click at [991, 309] on button "Save Order" at bounding box center [982, 315] width 70 height 29
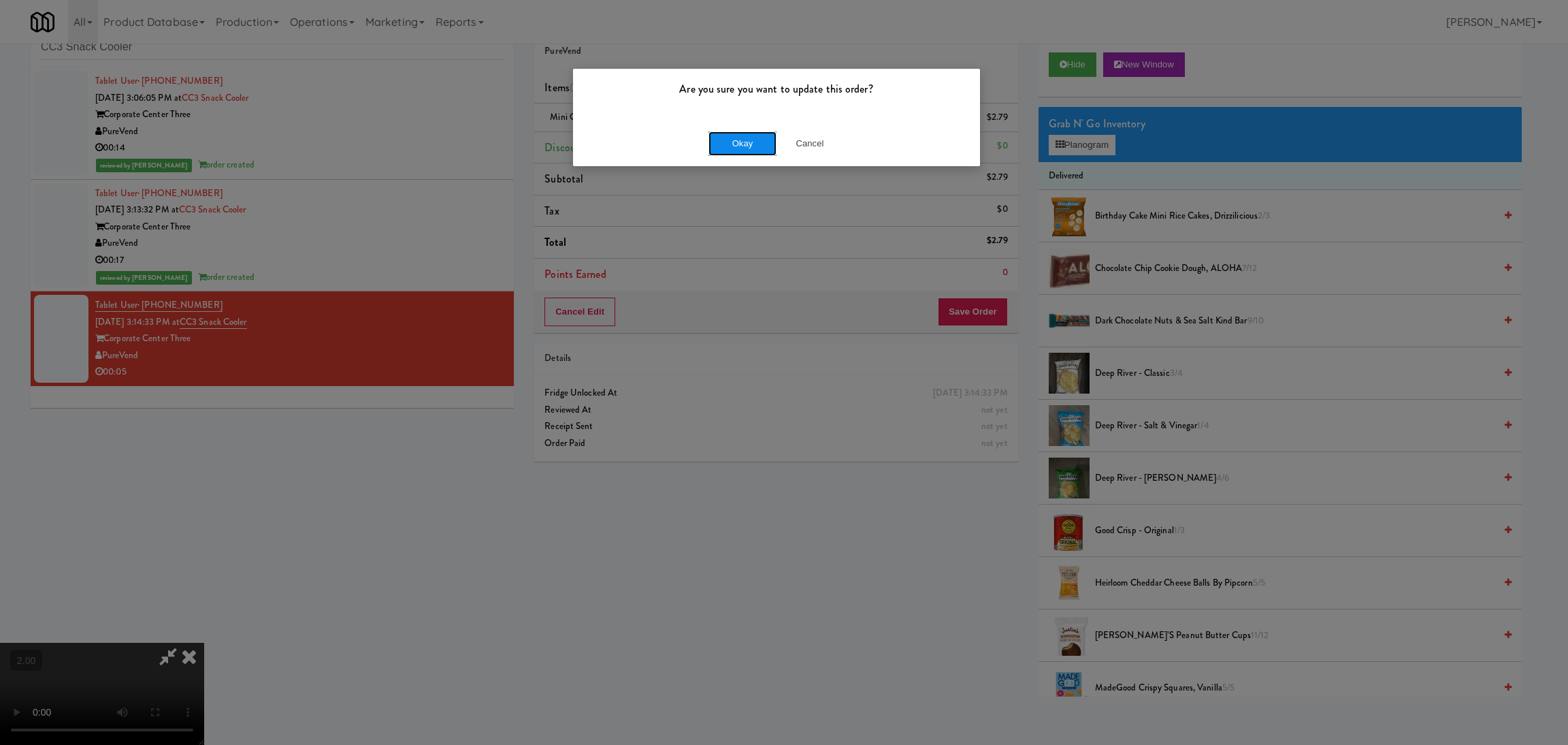
click at [738, 143] on button "Okay" at bounding box center [742, 143] width 68 height 24
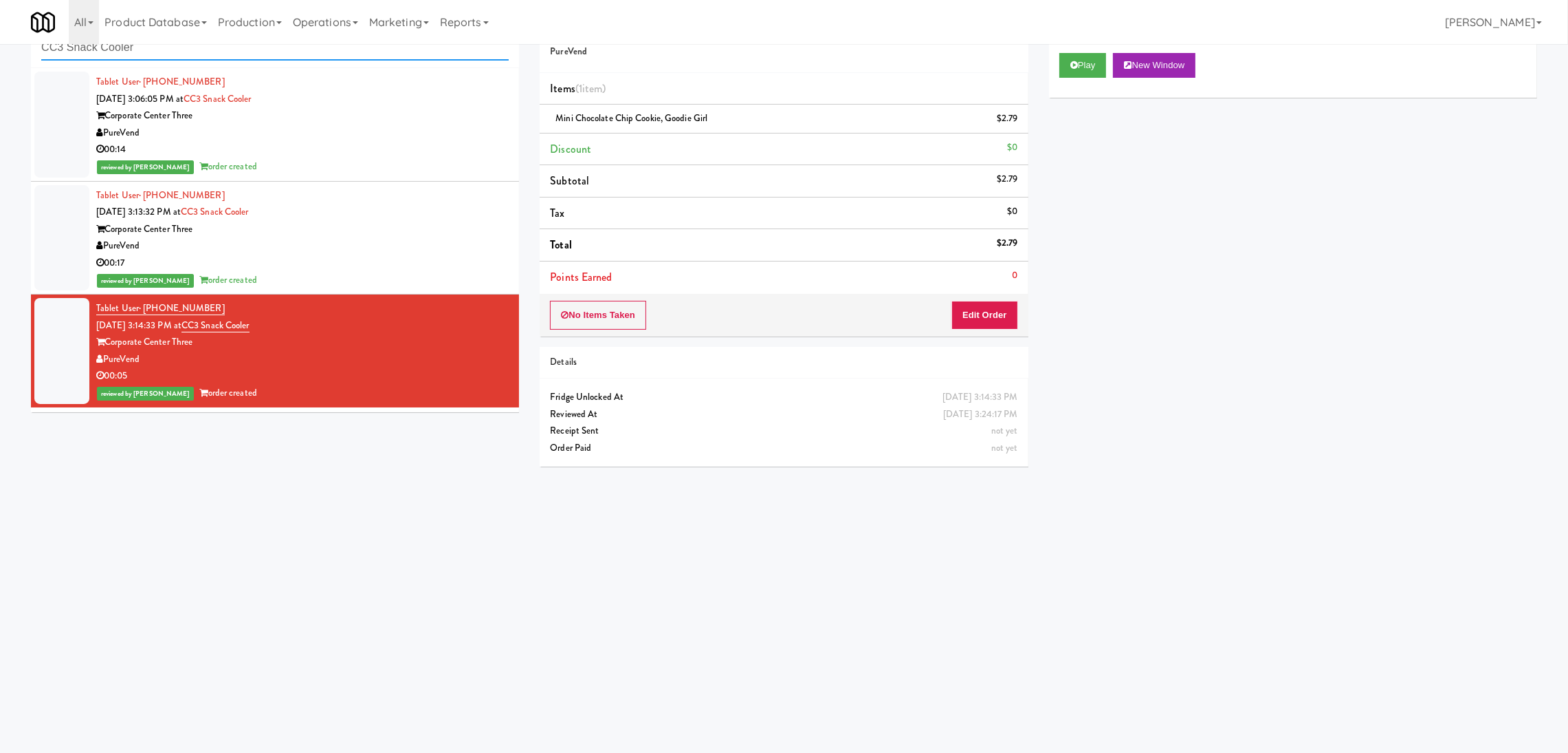
paste input "[PERSON_NAME] - Cooler - Right"
drag, startPoint x: 303, startPoint y: 46, endPoint x: 0, endPoint y: 31, distance: 303.4
click at [0, 31] on body "Are you sure you want to update this order? Okay Cancel Okay Are you sure you w…" at bounding box center [784, 377] width 1568 height 753
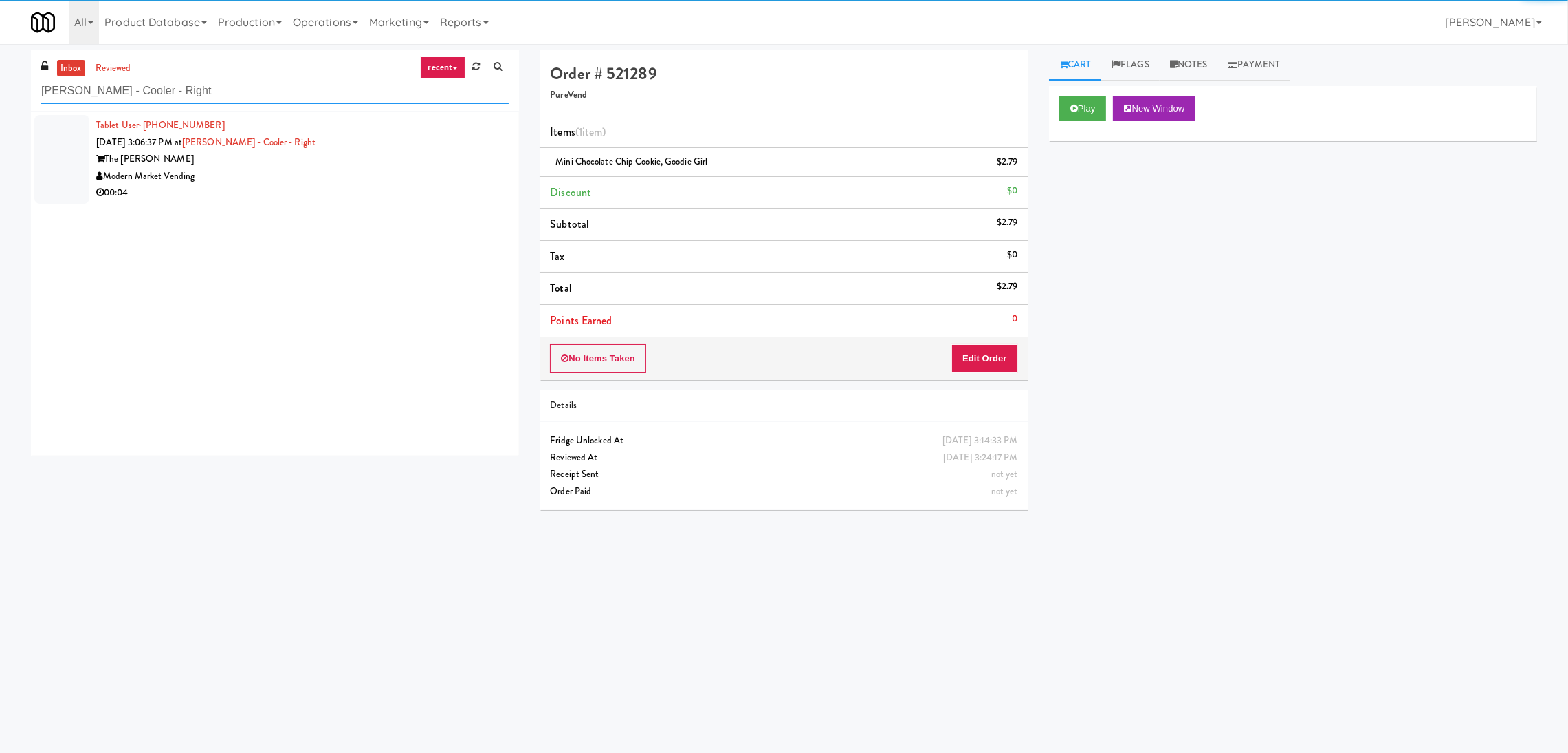
type input "[PERSON_NAME] - Cooler - Right"
drag, startPoint x: 424, startPoint y: 185, endPoint x: 433, endPoint y: 183, distance: 9.2
click at [424, 185] on div "00:04" at bounding box center [302, 192] width 413 height 17
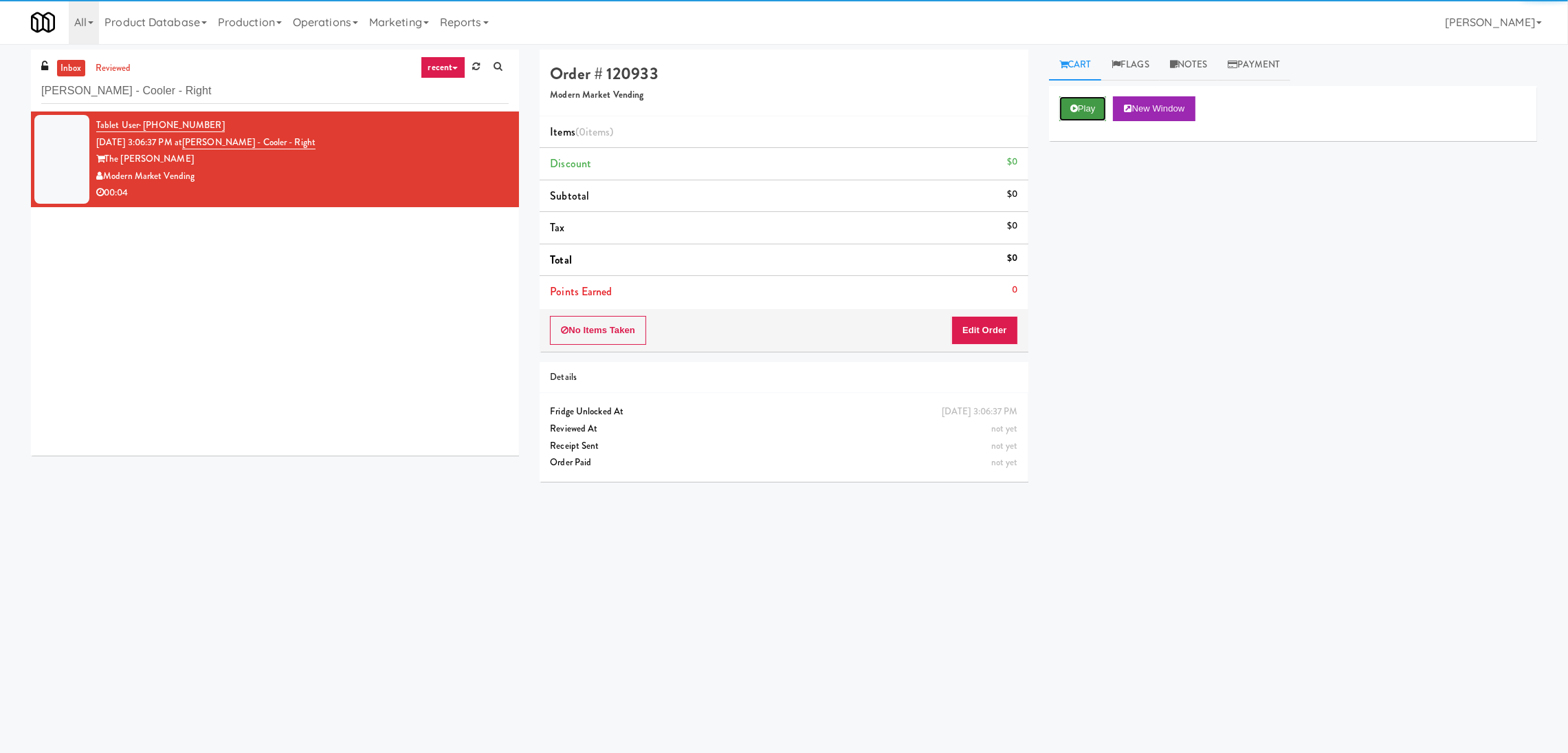
click at [1076, 116] on button "Play" at bounding box center [1083, 108] width 47 height 25
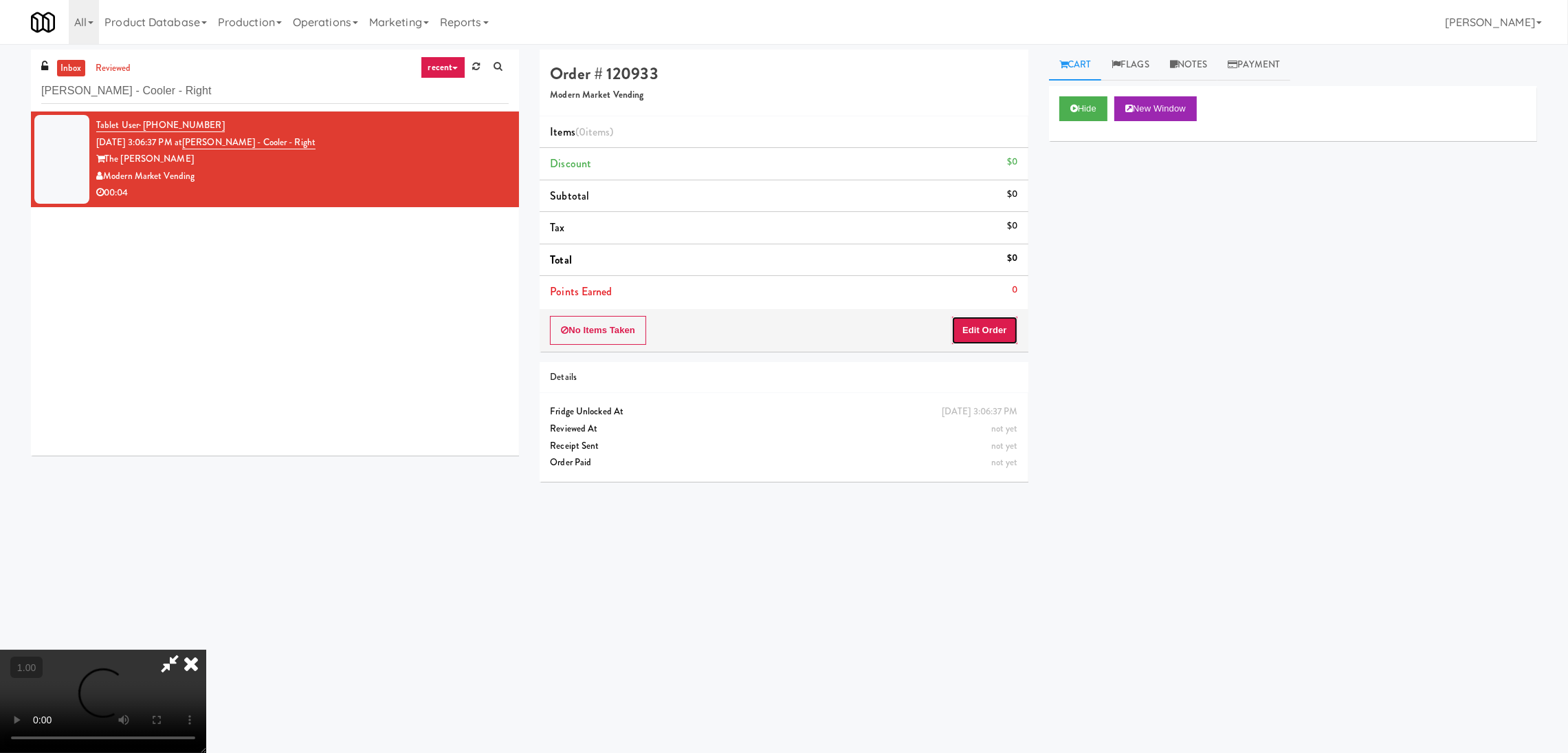
click at [981, 325] on button "Edit Order" at bounding box center [984, 330] width 67 height 29
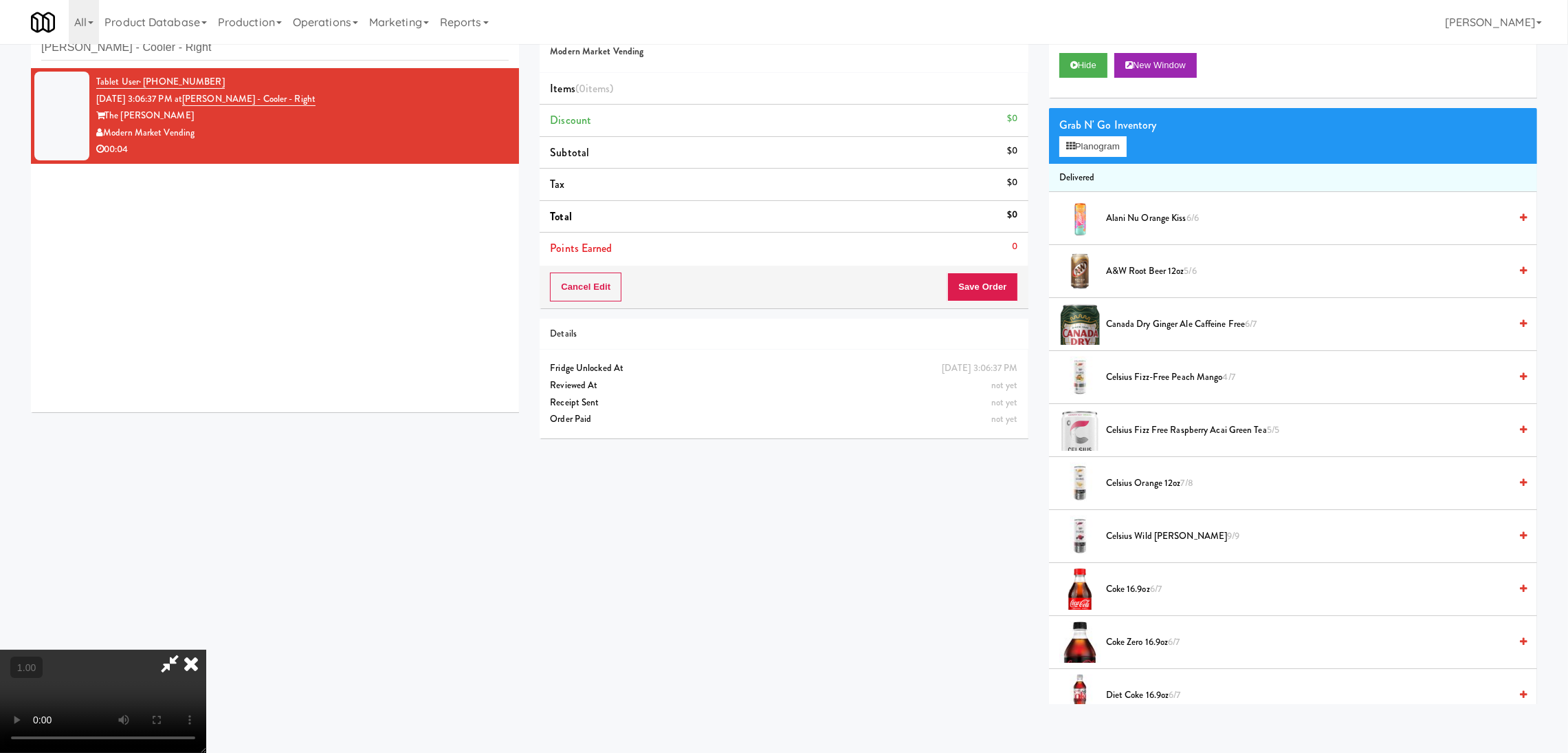
scroll to position [268, 0]
click at [206, 649] on video at bounding box center [103, 700] width 206 height 103
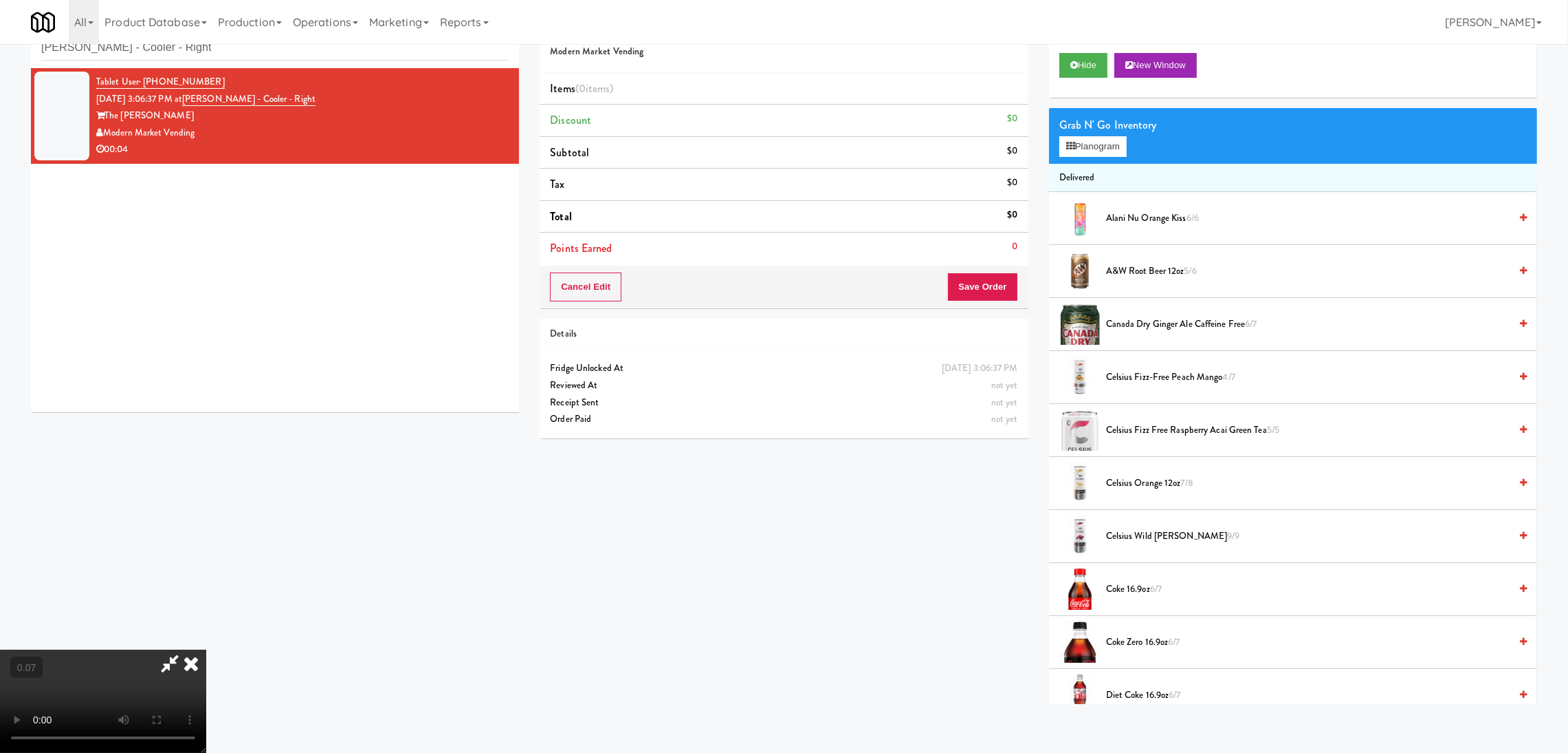
click at [206, 649] on video at bounding box center [103, 700] width 206 height 103
click at [1091, 136] on button "Planogram" at bounding box center [1093, 146] width 67 height 21
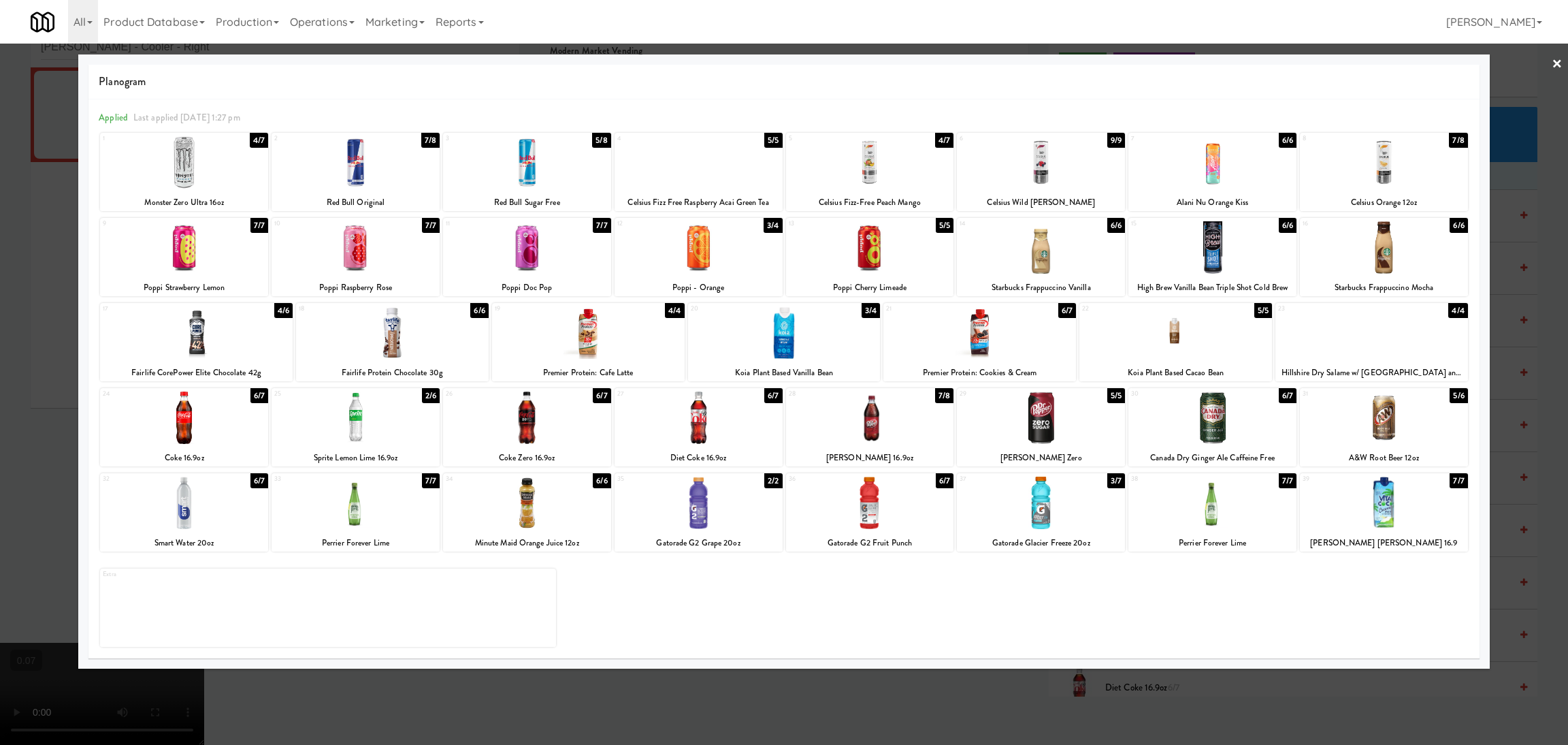
click at [1044, 418] on div at bounding box center [1041, 418] width 168 height 52
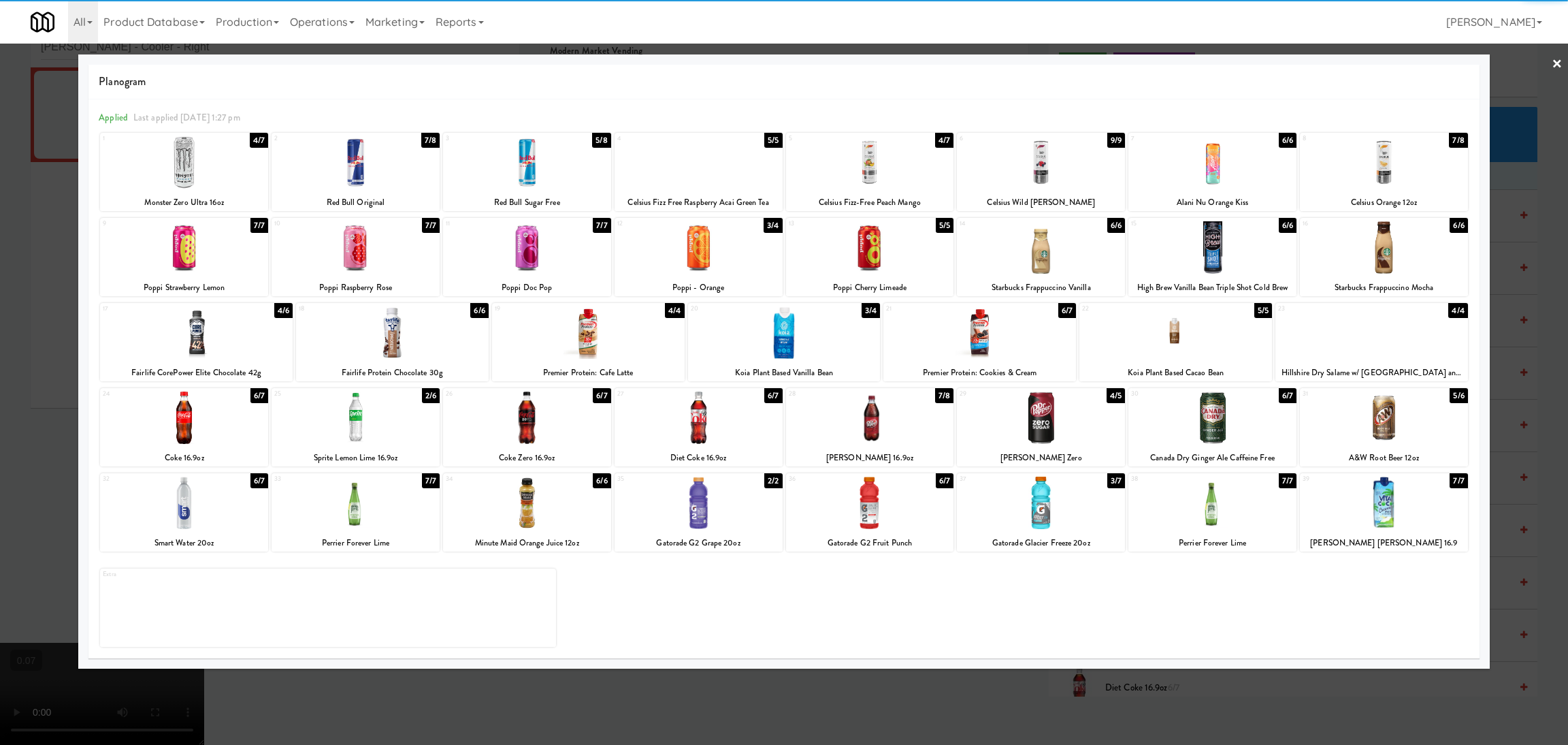
click at [1, 441] on div at bounding box center [784, 372] width 1568 height 745
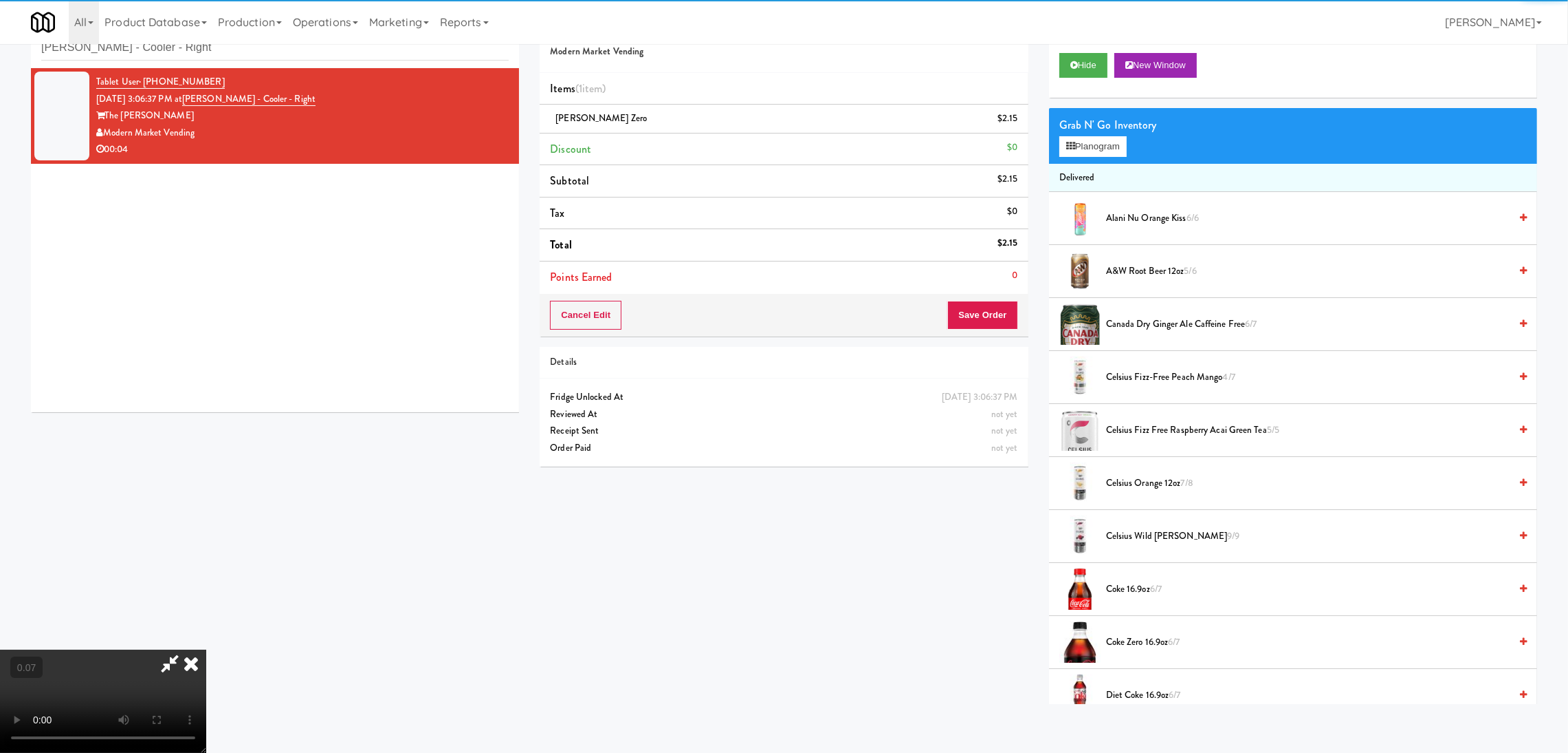
click at [206, 649] on video at bounding box center [103, 700] width 206 height 103
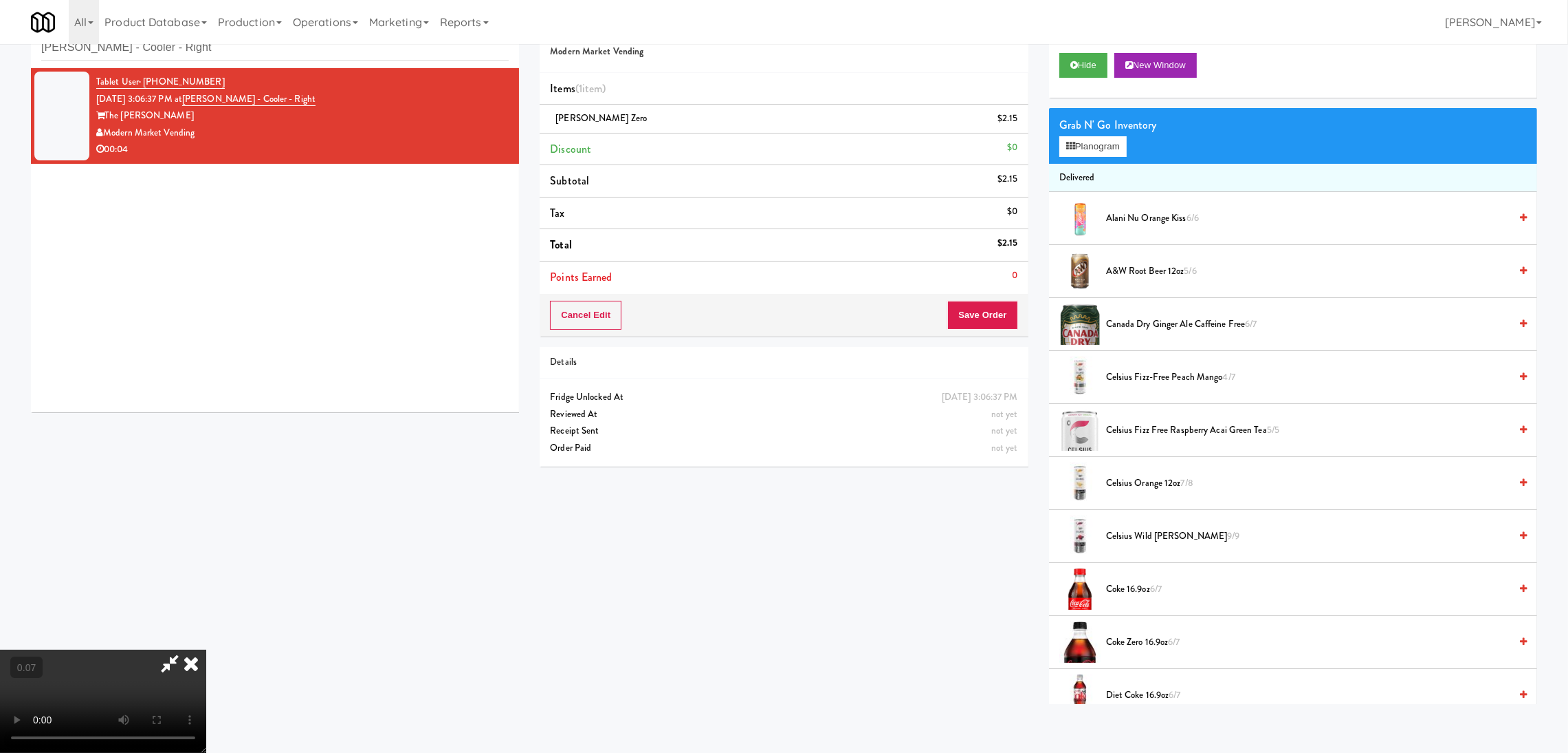
click at [206, 737] on video at bounding box center [103, 700] width 206 height 103
click at [206, 676] on video at bounding box center [103, 700] width 206 height 103
click at [206, 649] on video at bounding box center [103, 700] width 206 height 103
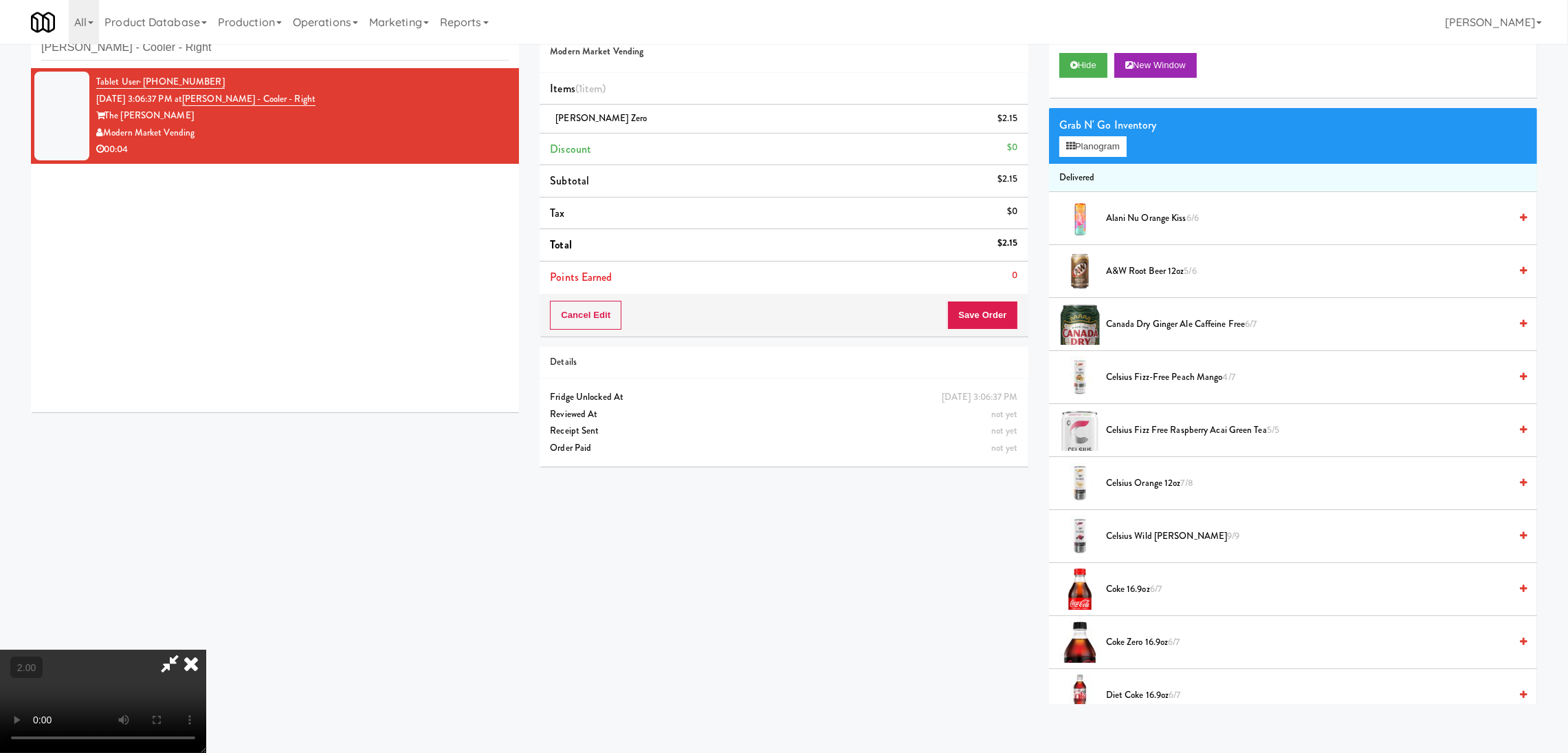
click at [966, 333] on div "Cancel Edit Save Order" at bounding box center [784, 315] width 488 height 43
click at [968, 317] on button "Save Order" at bounding box center [982, 315] width 70 height 29
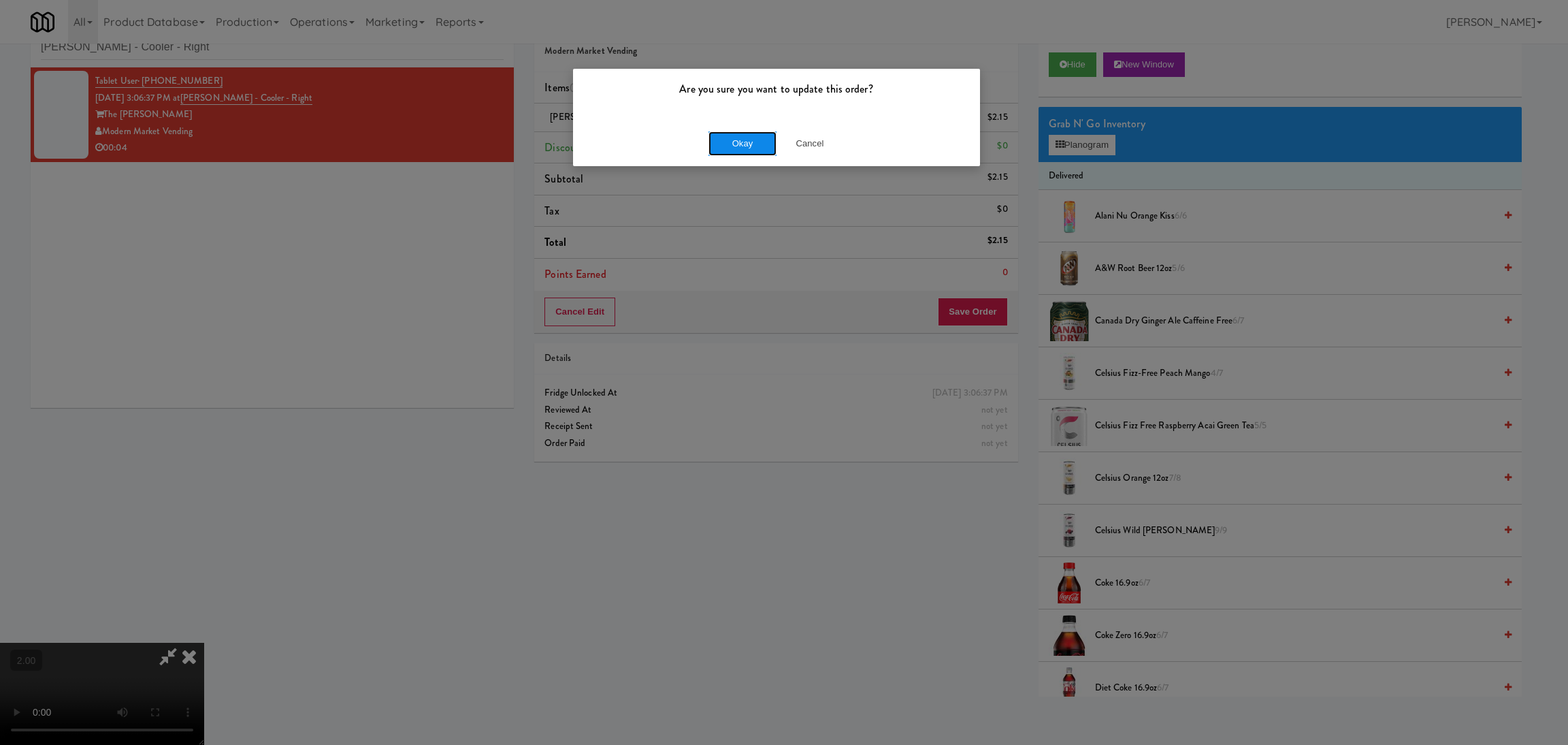
click at [745, 143] on button "Okay" at bounding box center [742, 143] width 68 height 24
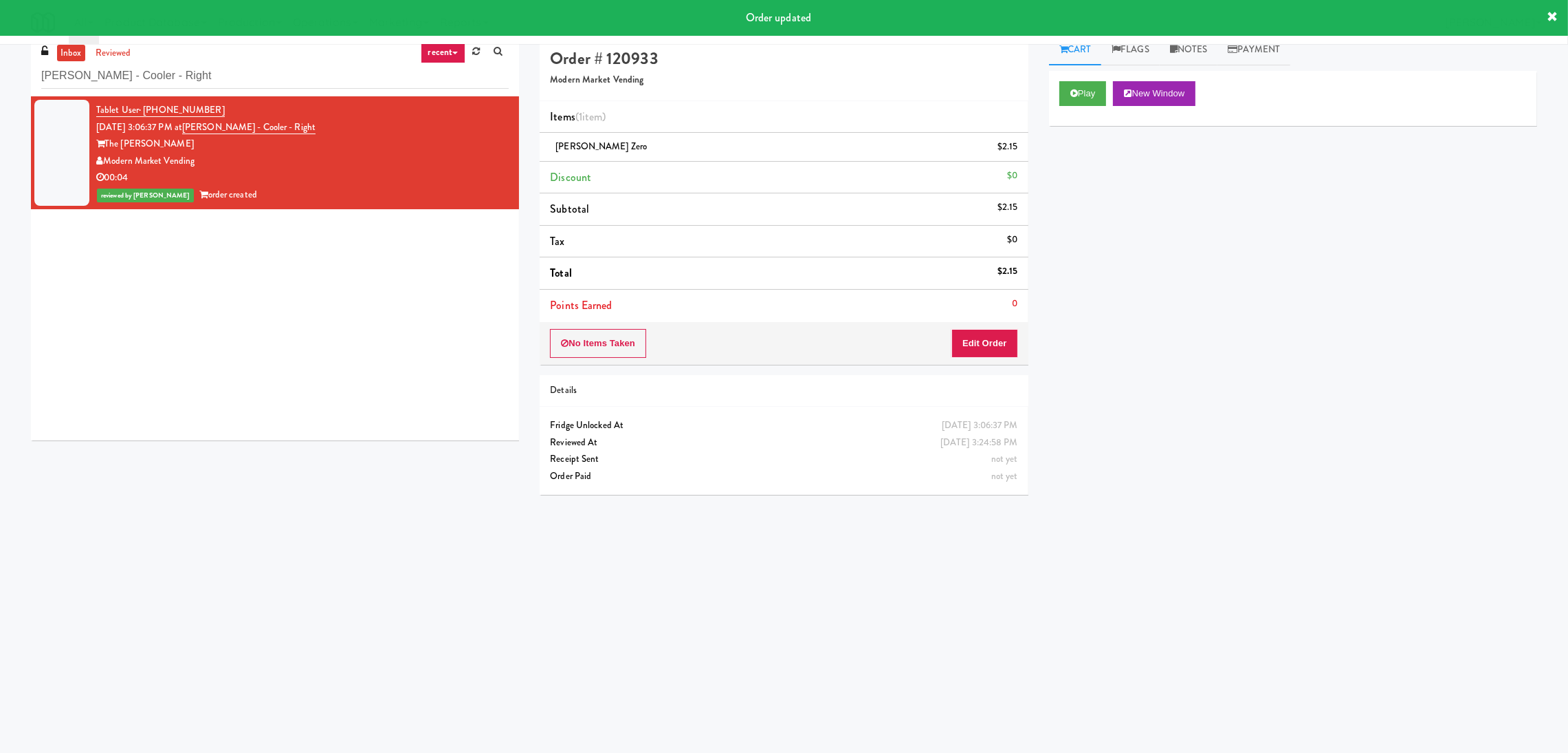
scroll to position [0, 0]
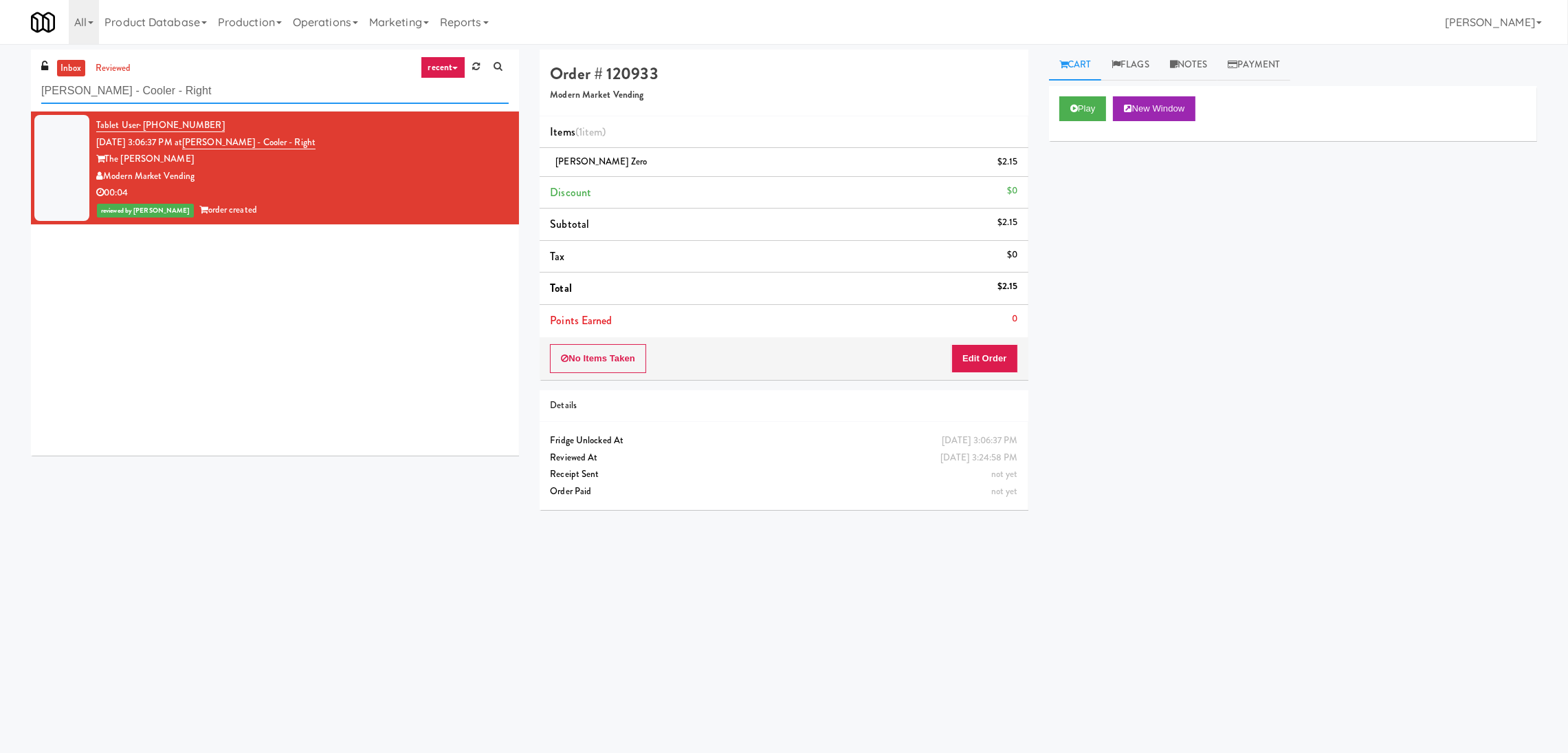
paste input "[GEOGRAPHIC_DATA]"
drag, startPoint x: 201, startPoint y: 88, endPoint x: 0, endPoint y: 70, distance: 201.8
click at [0, 70] on div "inbox reviewed recent all unclear take inventory issue suspicious failed recent…" at bounding box center [784, 325] width 1568 height 552
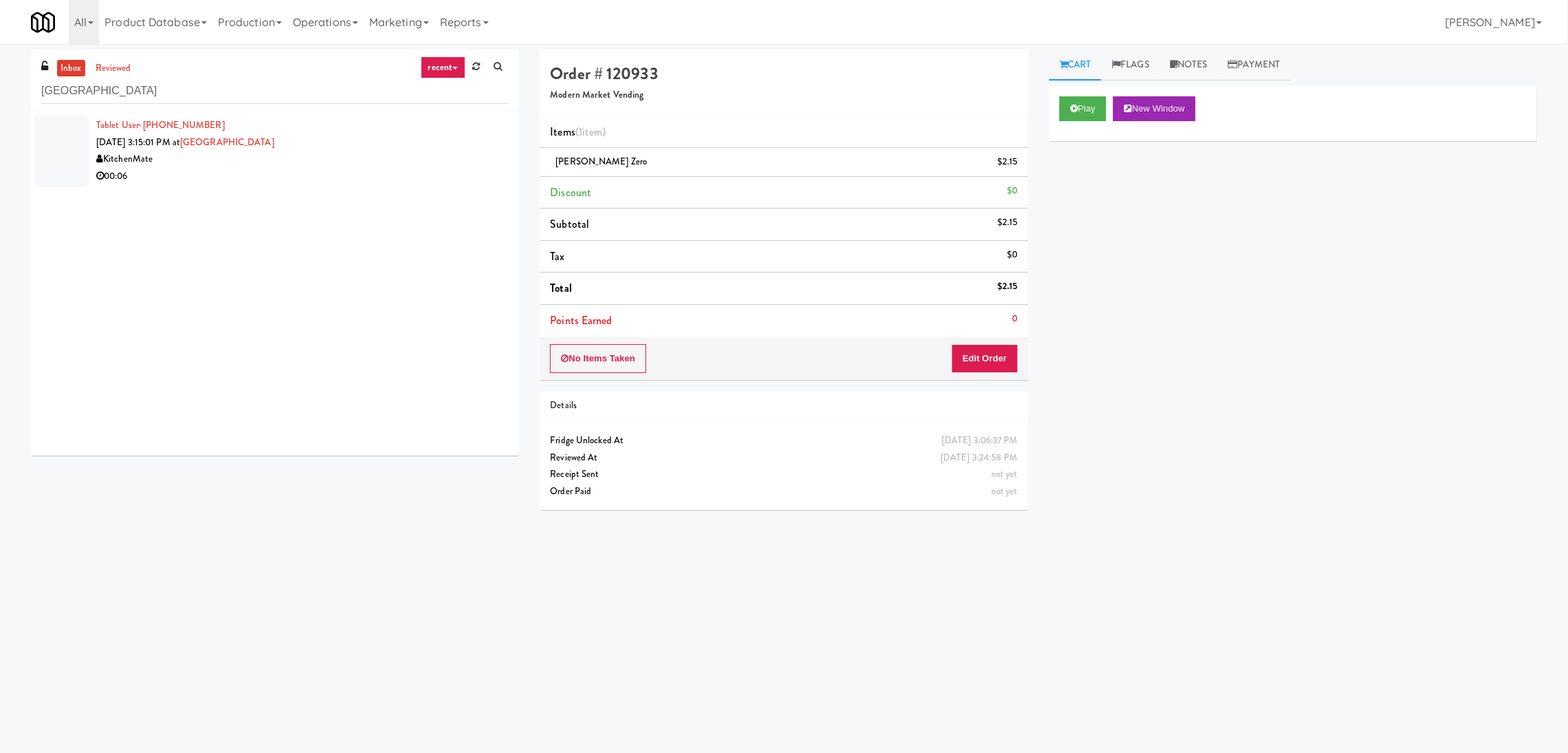
click at [391, 175] on div "00:06" at bounding box center [302, 176] width 413 height 17
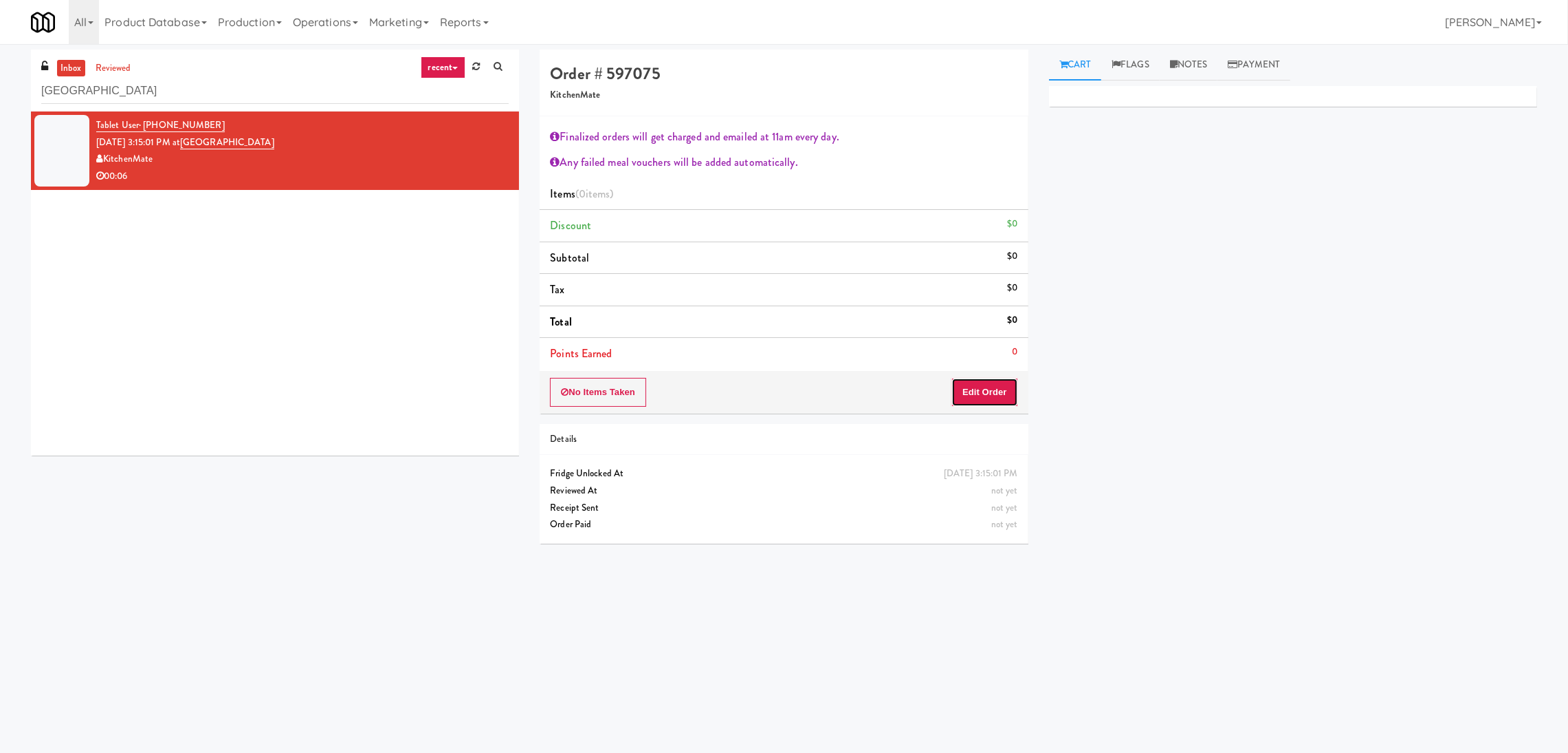
click at [996, 380] on button "Edit Order" at bounding box center [984, 392] width 67 height 29
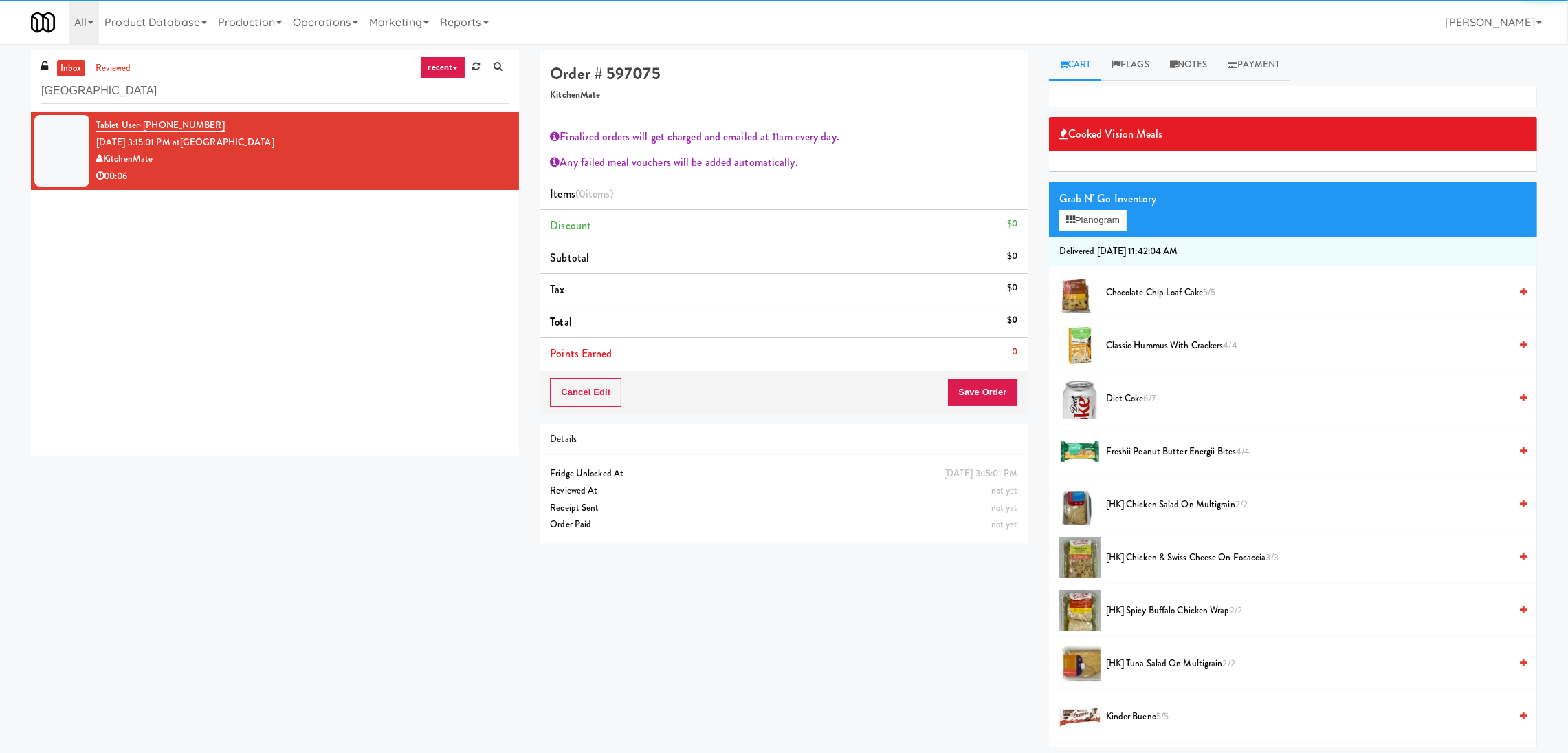
click at [1073, 206] on div "Grab N' Go Inventory" at bounding box center [1293, 199] width 467 height 21
click at [1072, 219] on icon at bounding box center [1071, 220] width 9 height 9
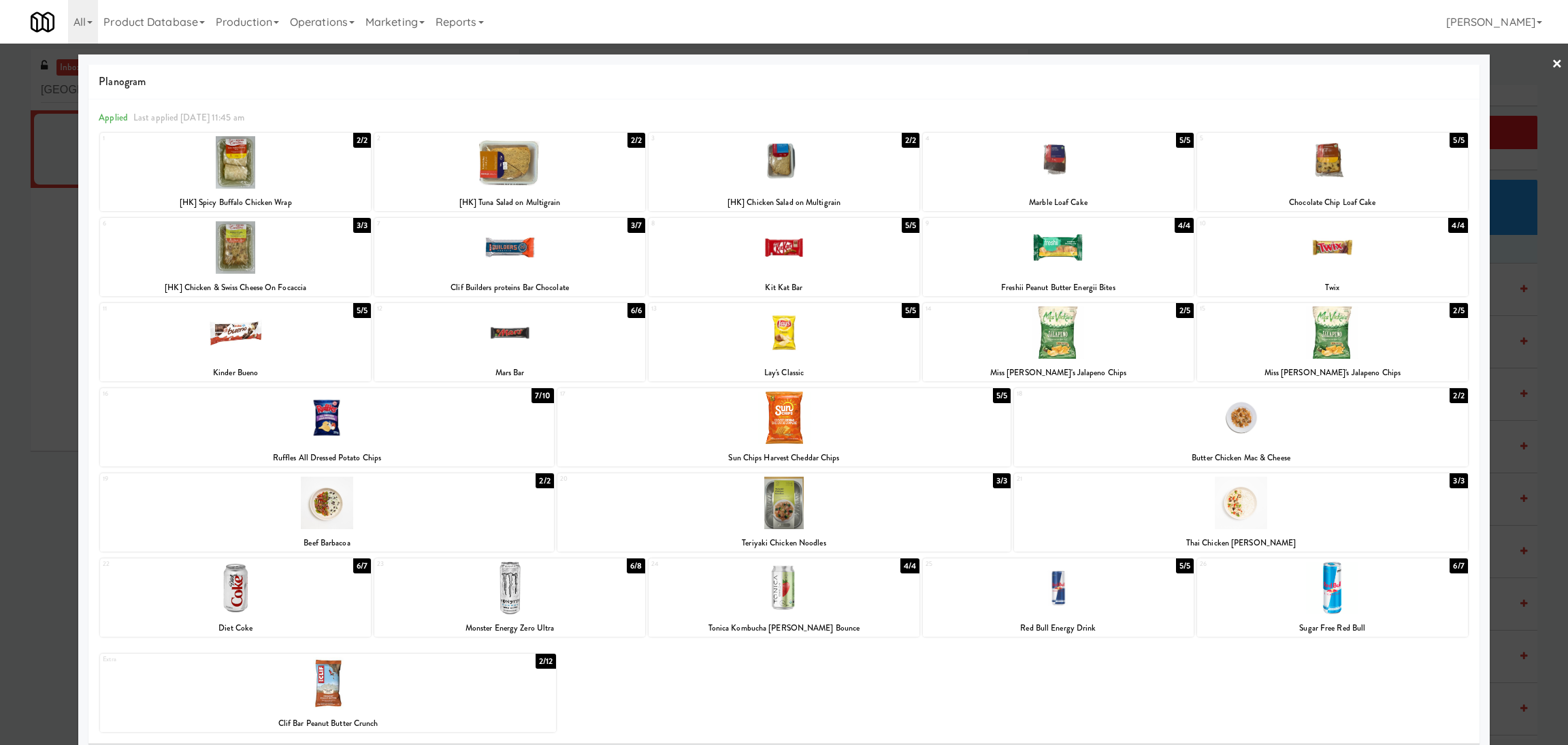
click at [742, 588] on div at bounding box center [784, 588] width 271 height 52
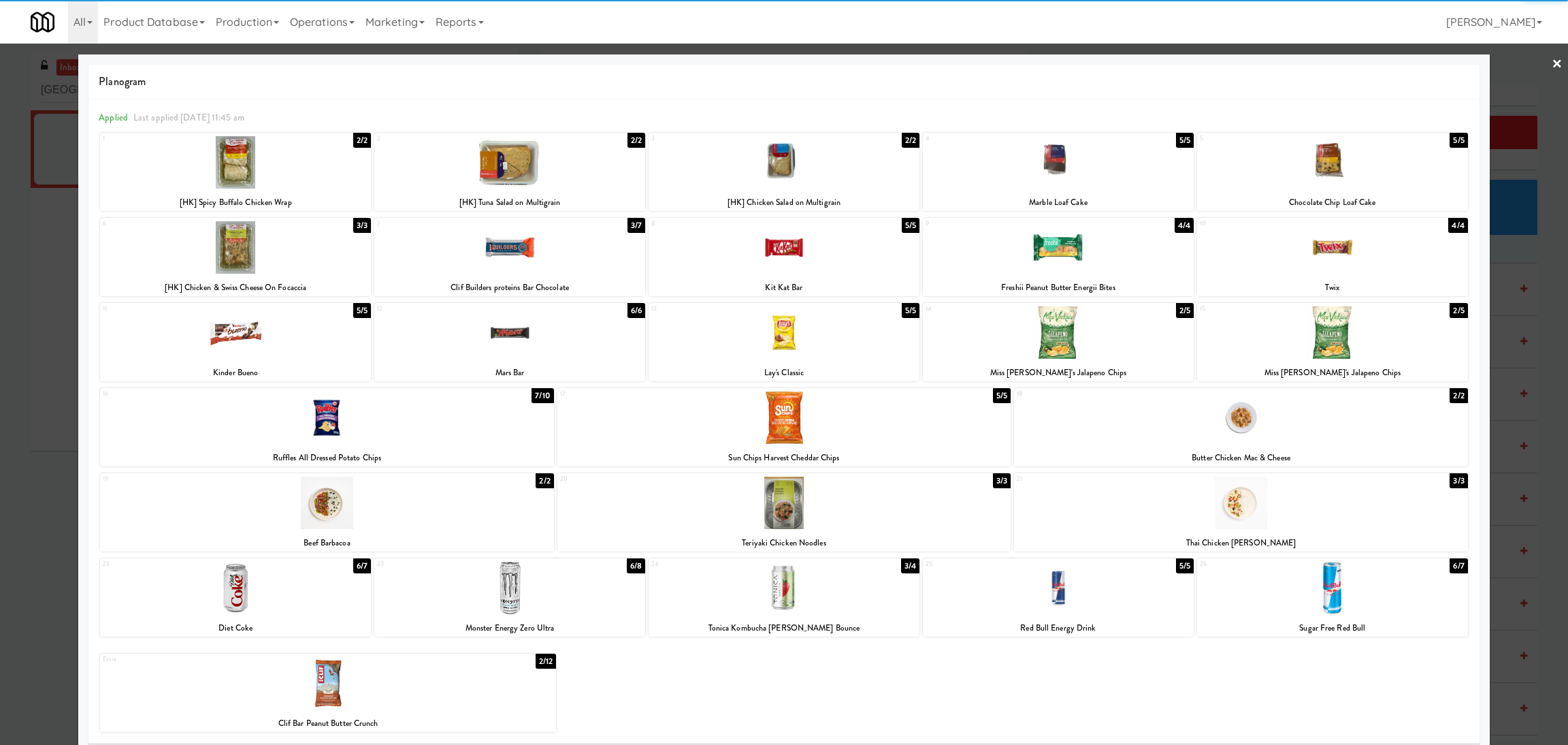
click at [0, 341] on div at bounding box center [784, 372] width 1568 height 745
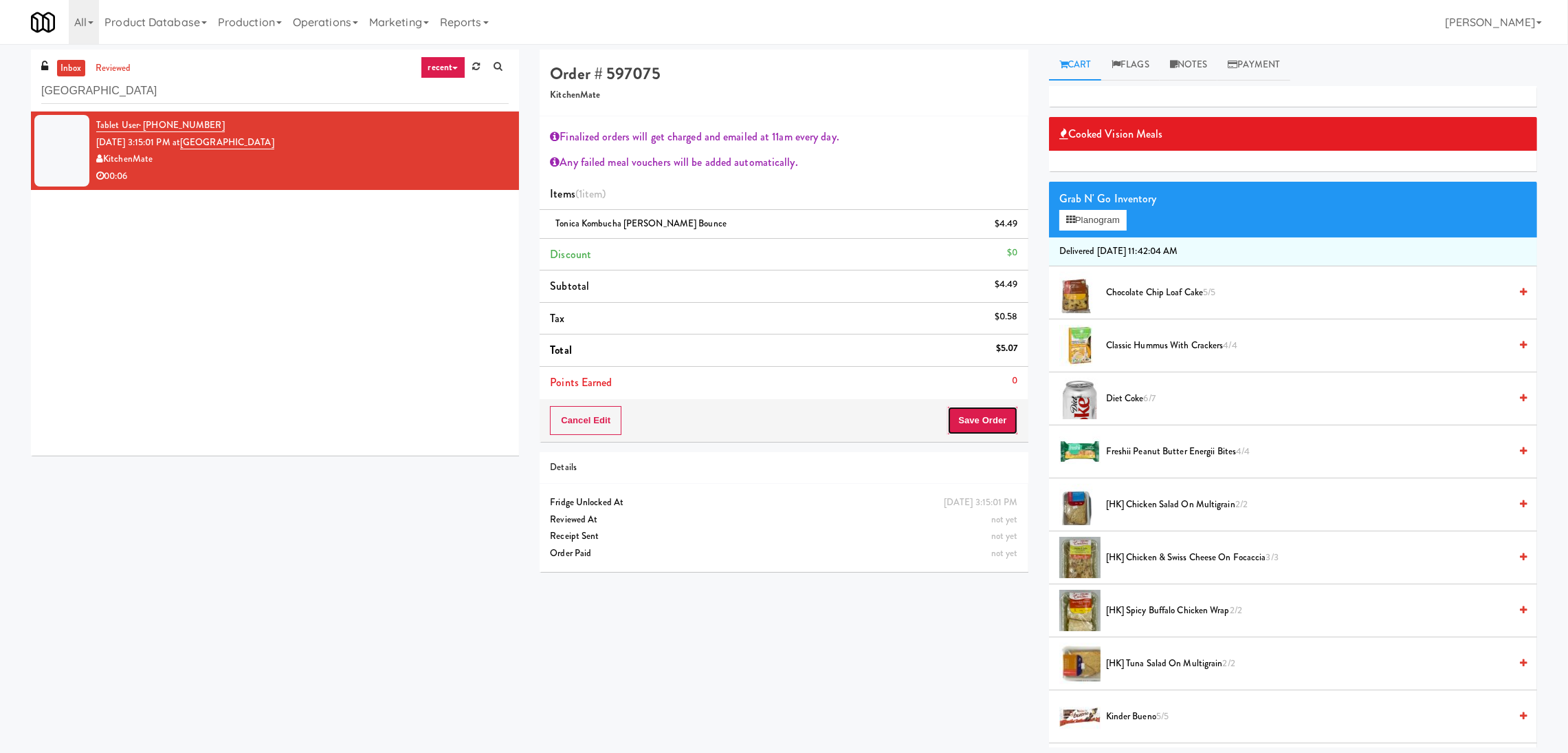
click at [993, 423] on button "Save Order" at bounding box center [982, 420] width 70 height 29
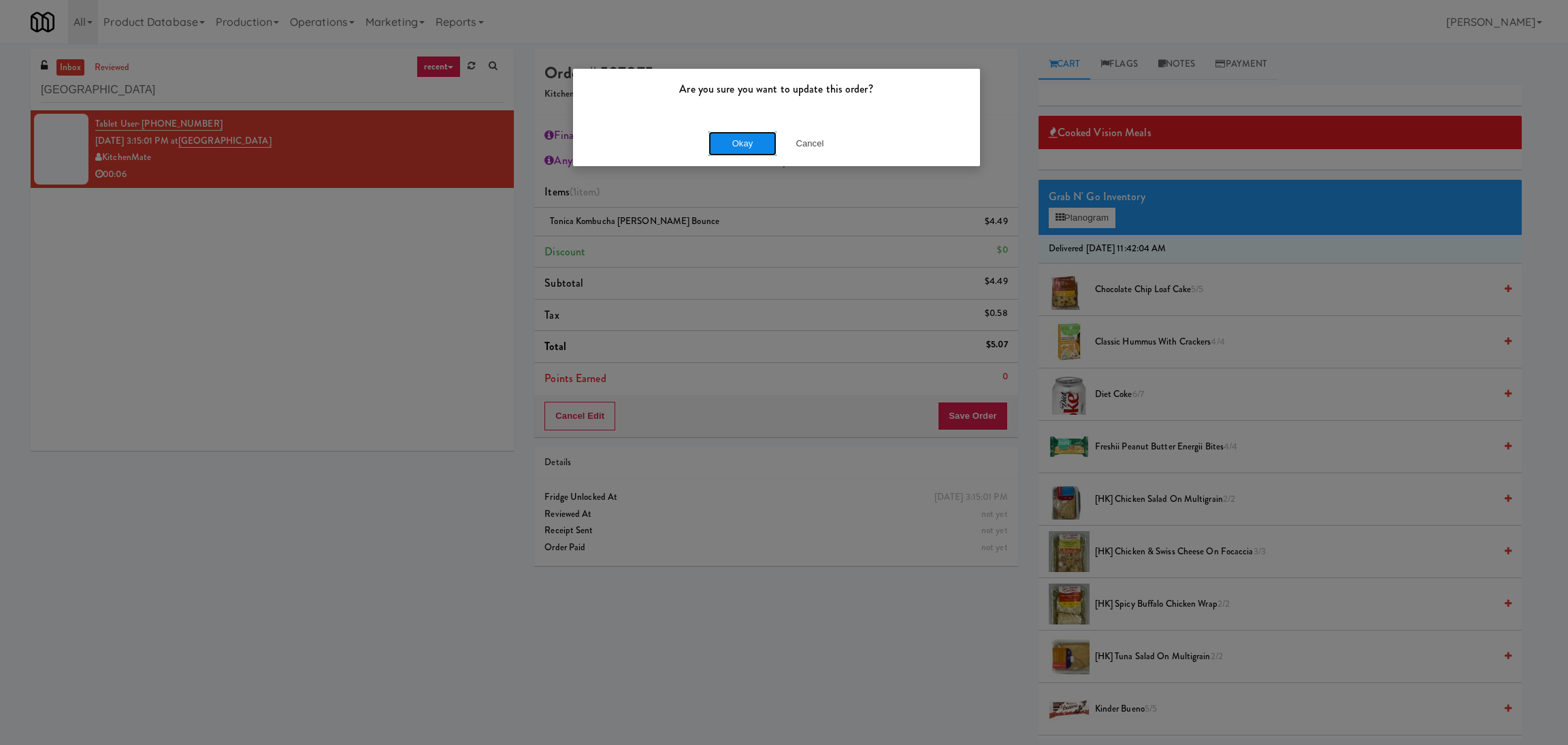
drag, startPoint x: 734, startPoint y: 137, endPoint x: 717, endPoint y: 143, distance: 18.0
click at [734, 137] on button "Okay" at bounding box center [742, 143] width 68 height 24
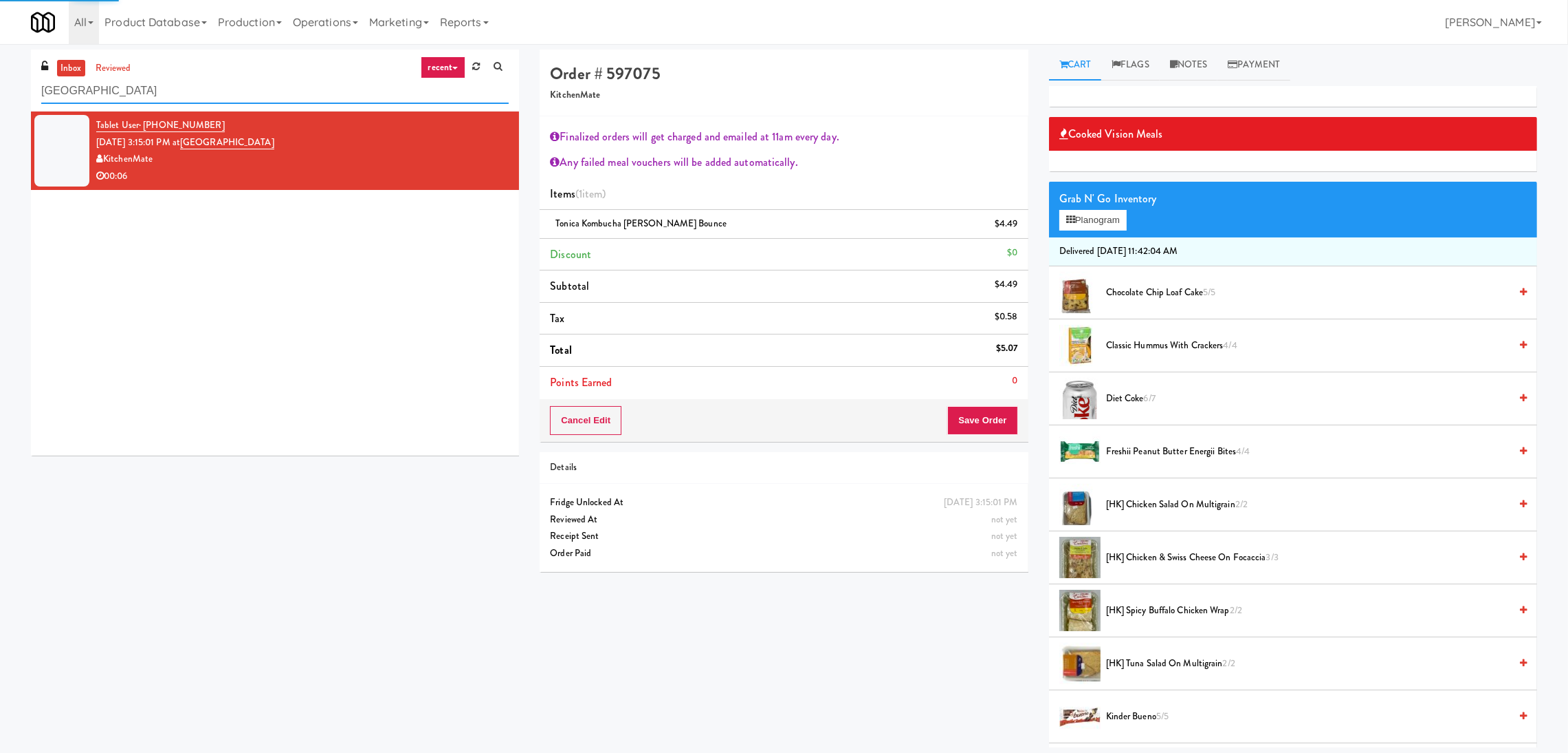
drag, startPoint x: 285, startPoint y: 83, endPoint x: 0, endPoint y: 64, distance: 285.6
click at [0, 64] on div "inbox reviewed recent all unclear take inventory issue suspicious failed recent…" at bounding box center [784, 397] width 1568 height 697
paste input "arket @ 3500 Steeles(Right)"
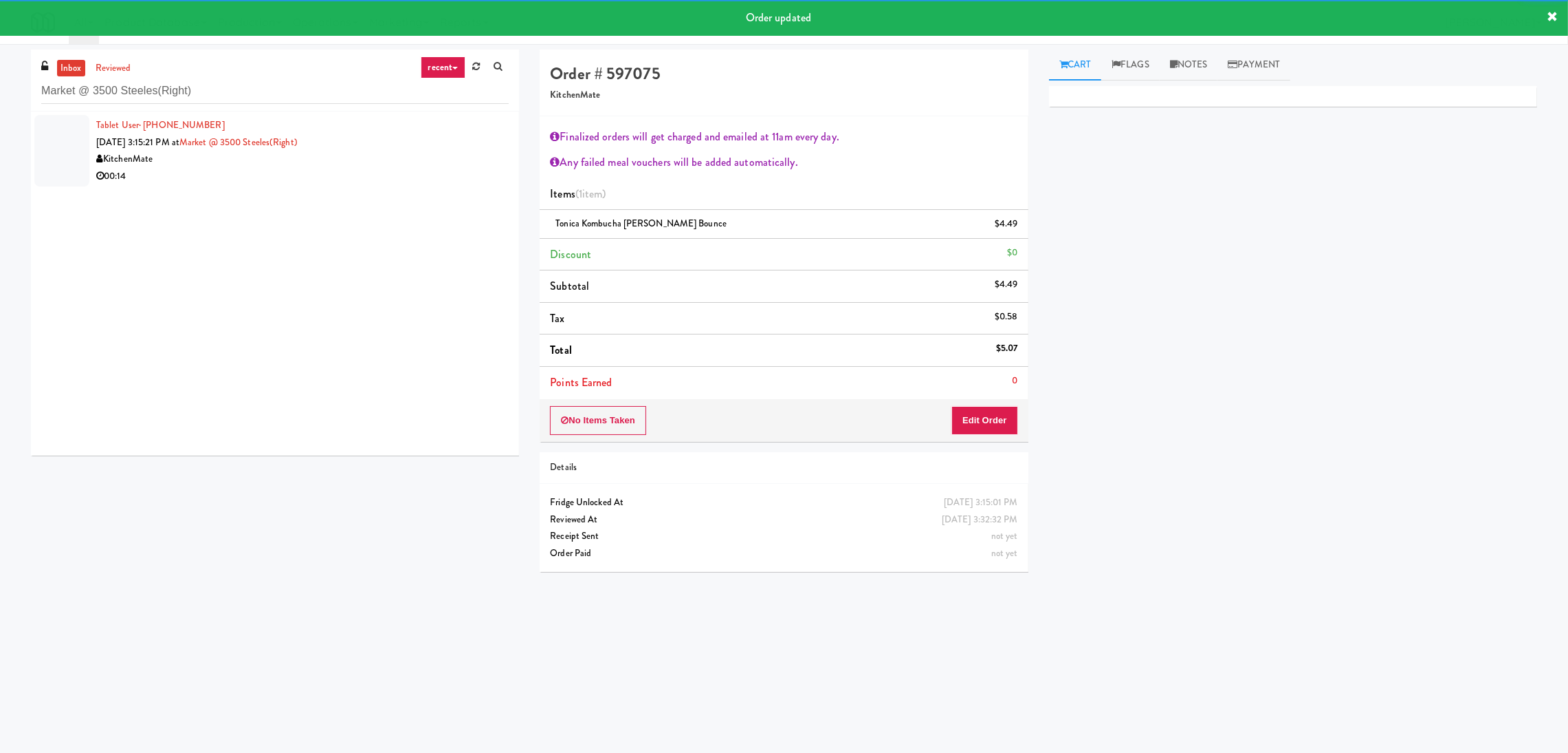
click at [389, 162] on div "KitchenMate" at bounding box center [302, 159] width 413 height 17
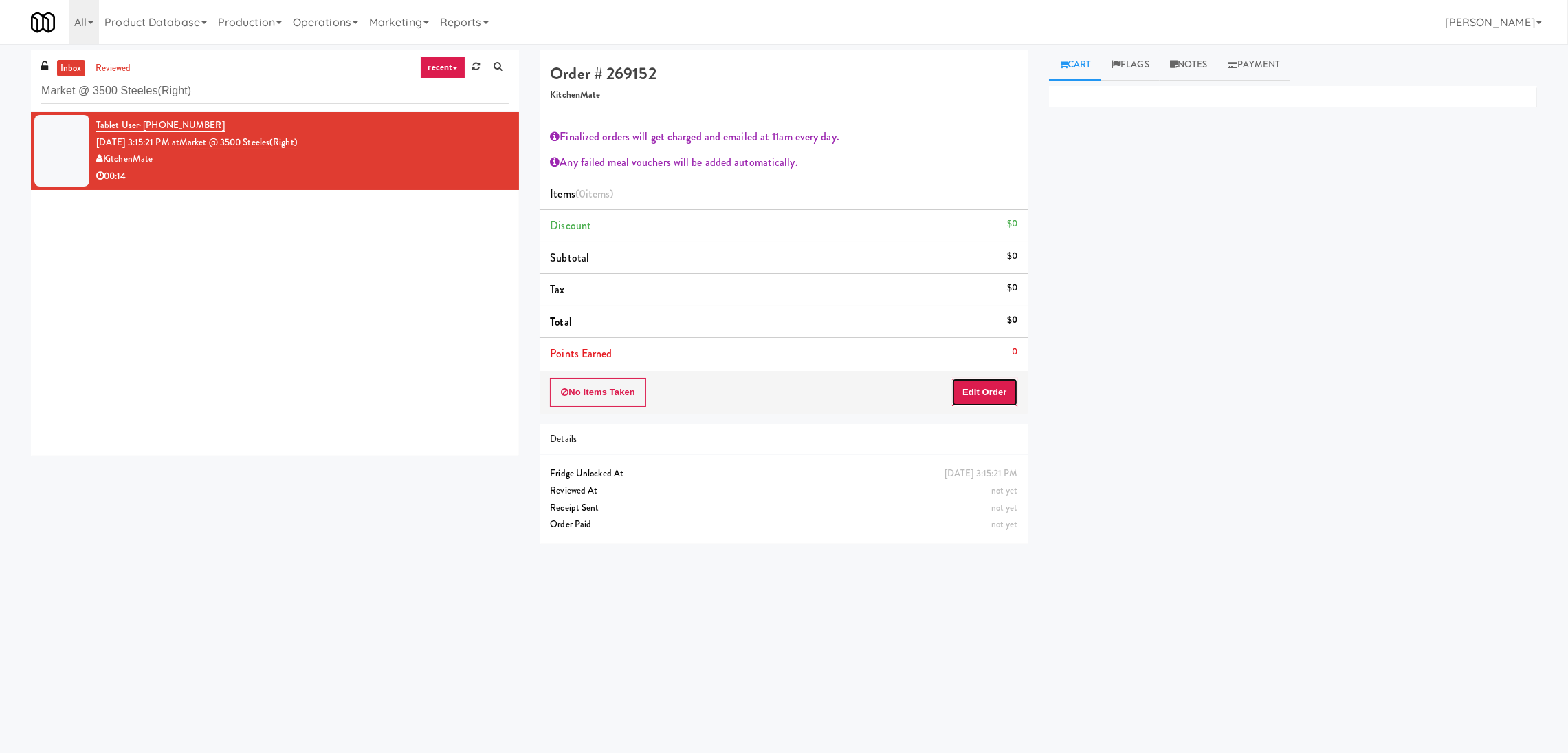
click at [981, 402] on button "Edit Order" at bounding box center [984, 392] width 67 height 29
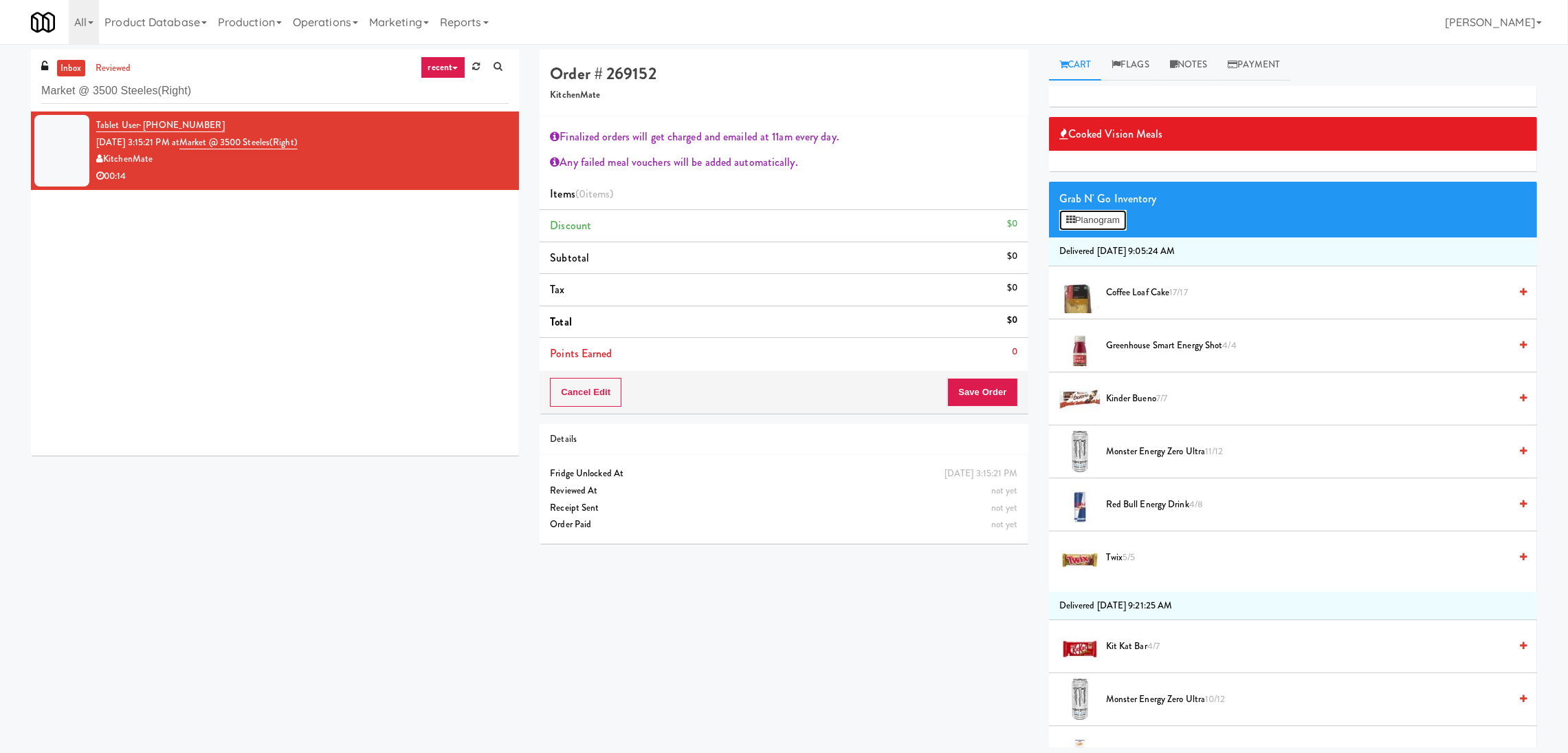
drag, startPoint x: 1083, startPoint y: 217, endPoint x: 1089, endPoint y: 226, distance: 10.8
click at [1088, 220] on button "Planogram" at bounding box center [1093, 220] width 67 height 21
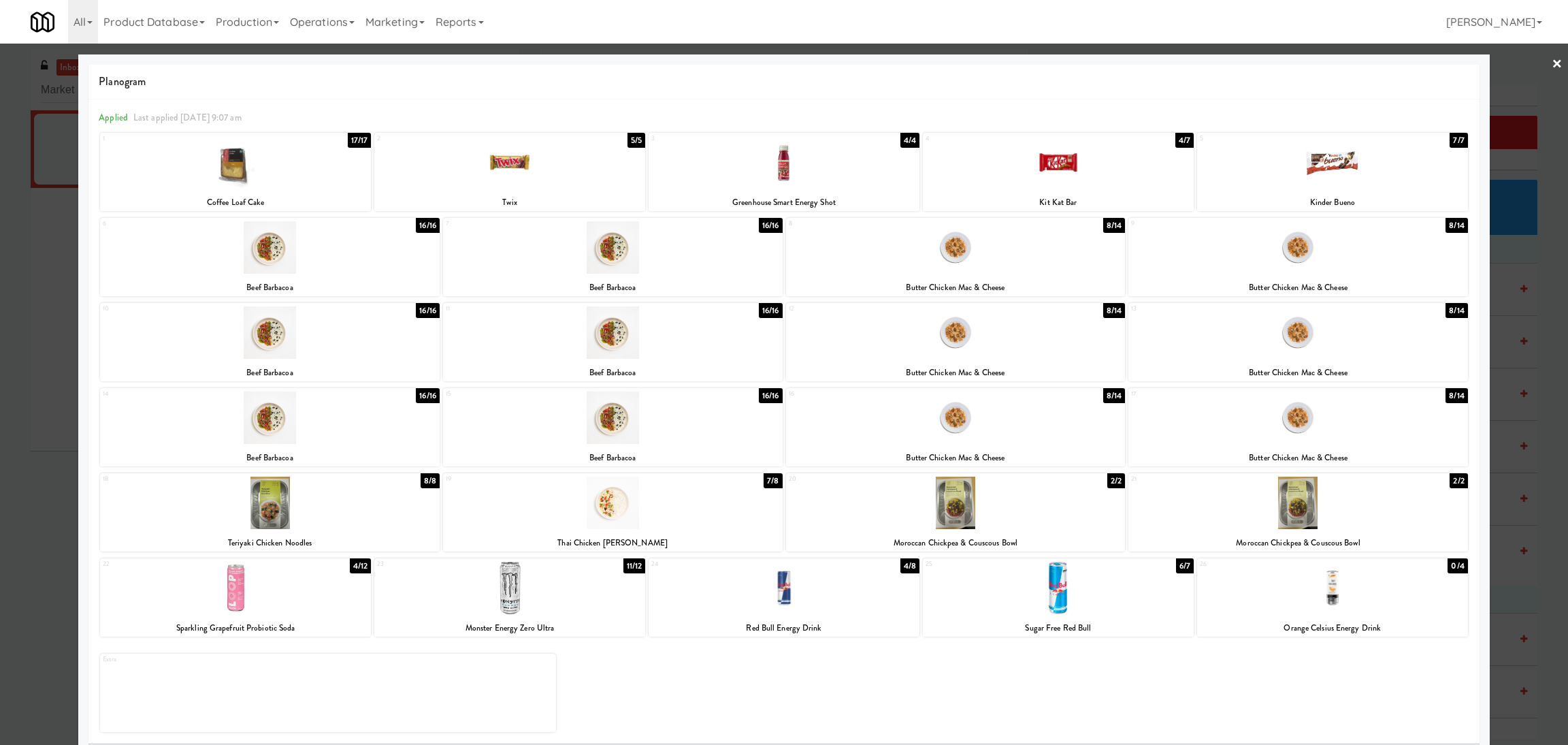
click at [1047, 172] on div at bounding box center [1058, 162] width 271 height 52
drag, startPoint x: 0, startPoint y: 330, endPoint x: 87, endPoint y: 327, distance: 87.1
click at [2, 327] on div at bounding box center [784, 372] width 1568 height 745
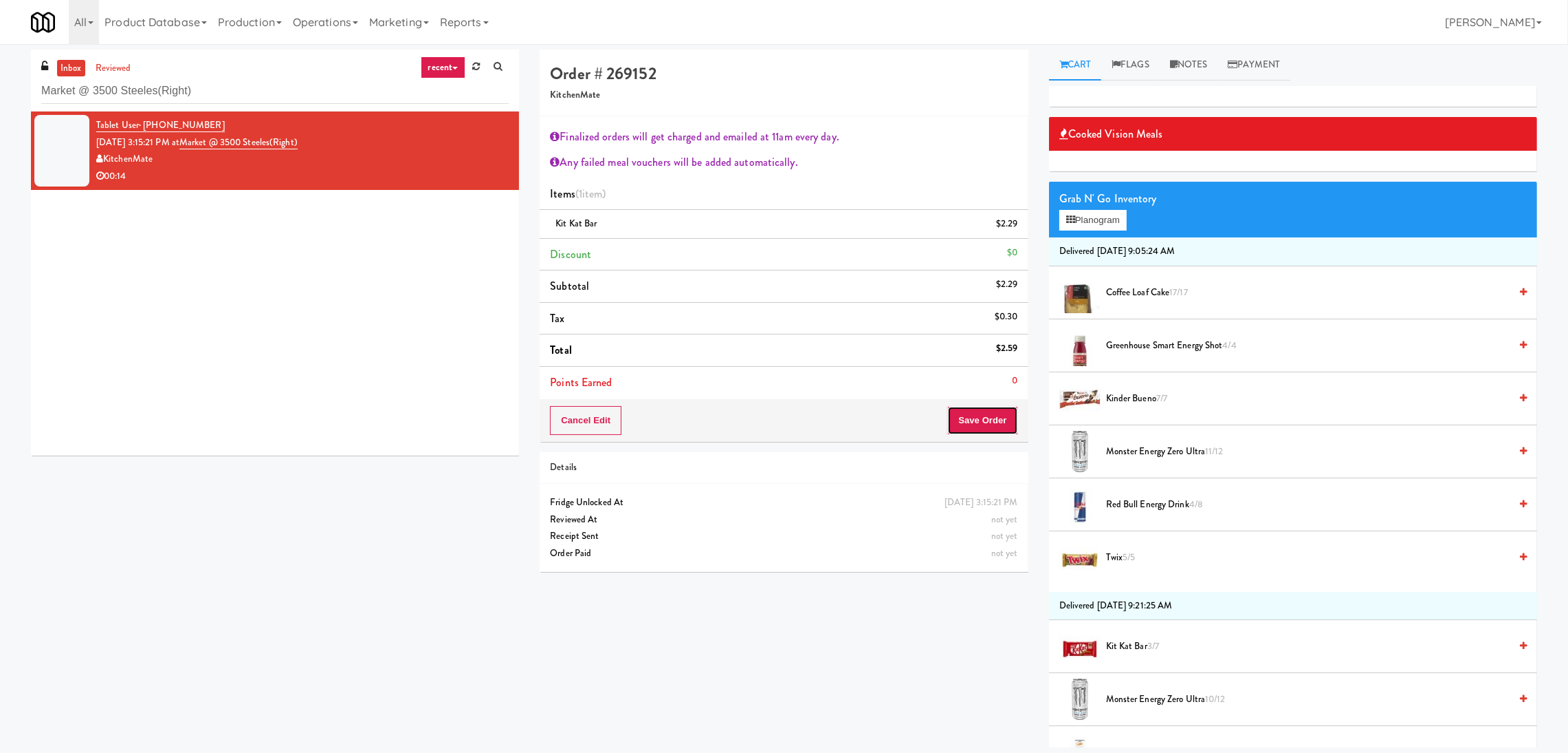
click at [955, 422] on button "Save Order" at bounding box center [982, 420] width 70 height 29
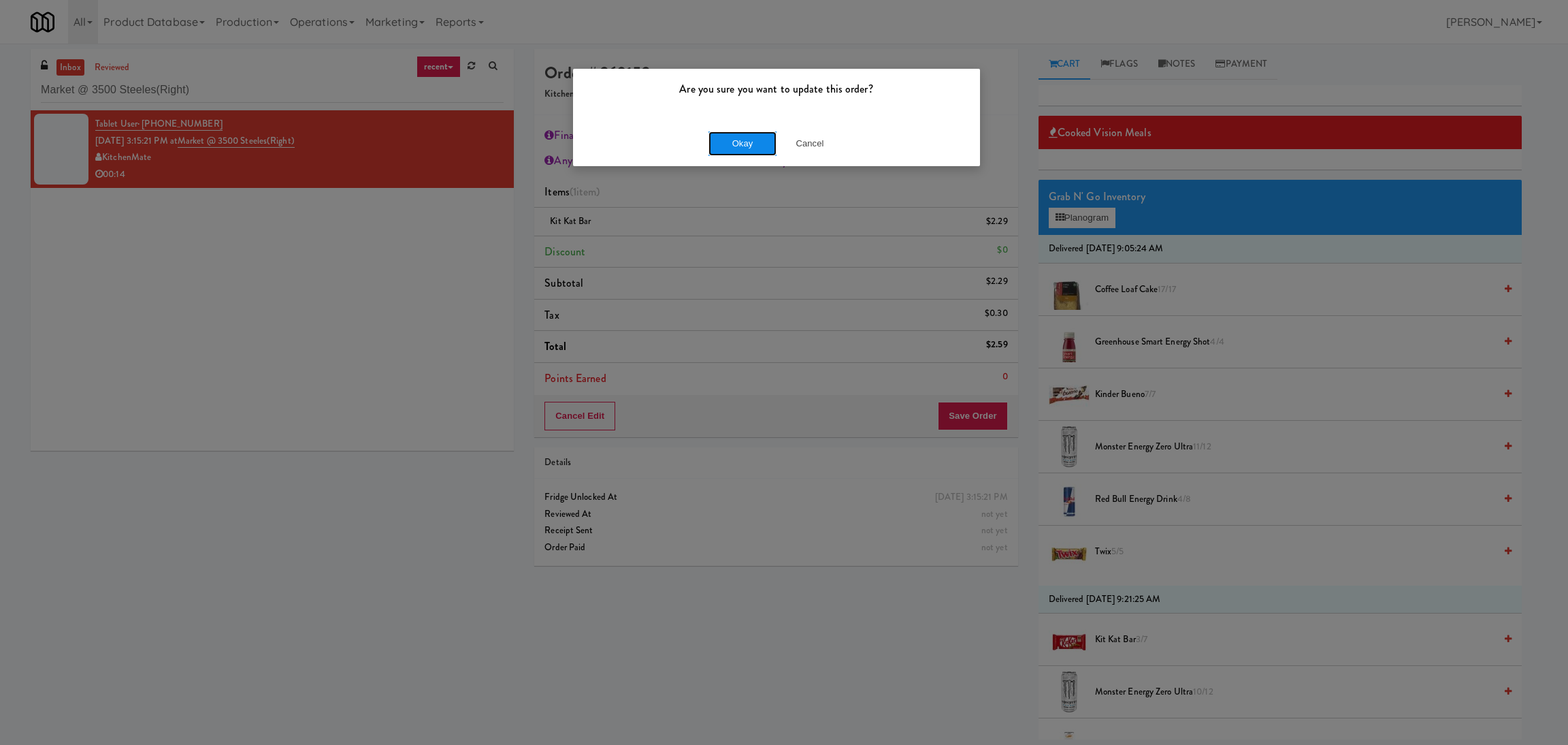
click at [738, 140] on button "Okay" at bounding box center [742, 143] width 68 height 24
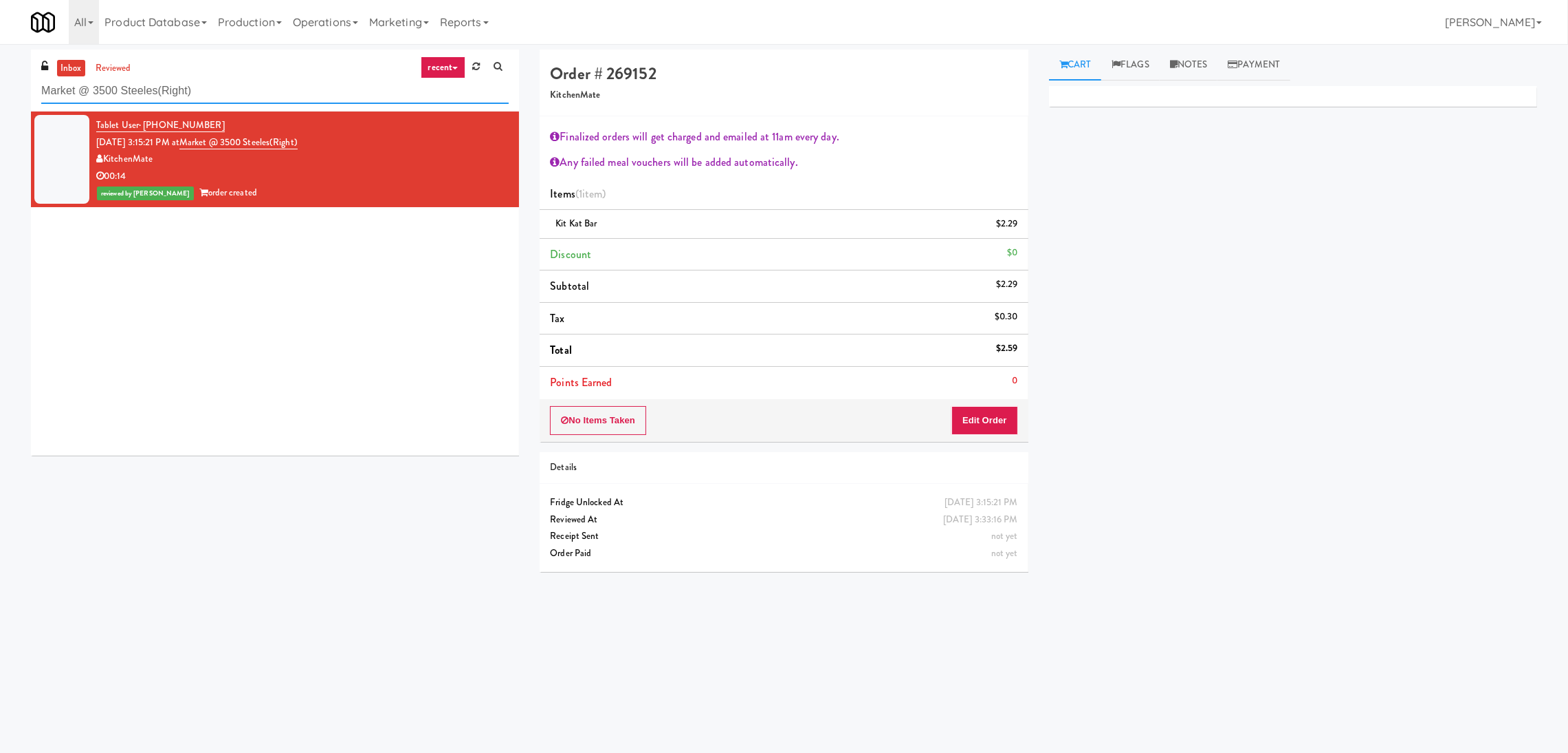
paste input "Revolution Mill - Cooler"
drag, startPoint x: 233, startPoint y: 88, endPoint x: 0, endPoint y: 85, distance: 233.0
click at [0, 85] on div "inbox reviewed recent all unclear take inventory issue suspicious failed recent…" at bounding box center [784, 325] width 1568 height 552
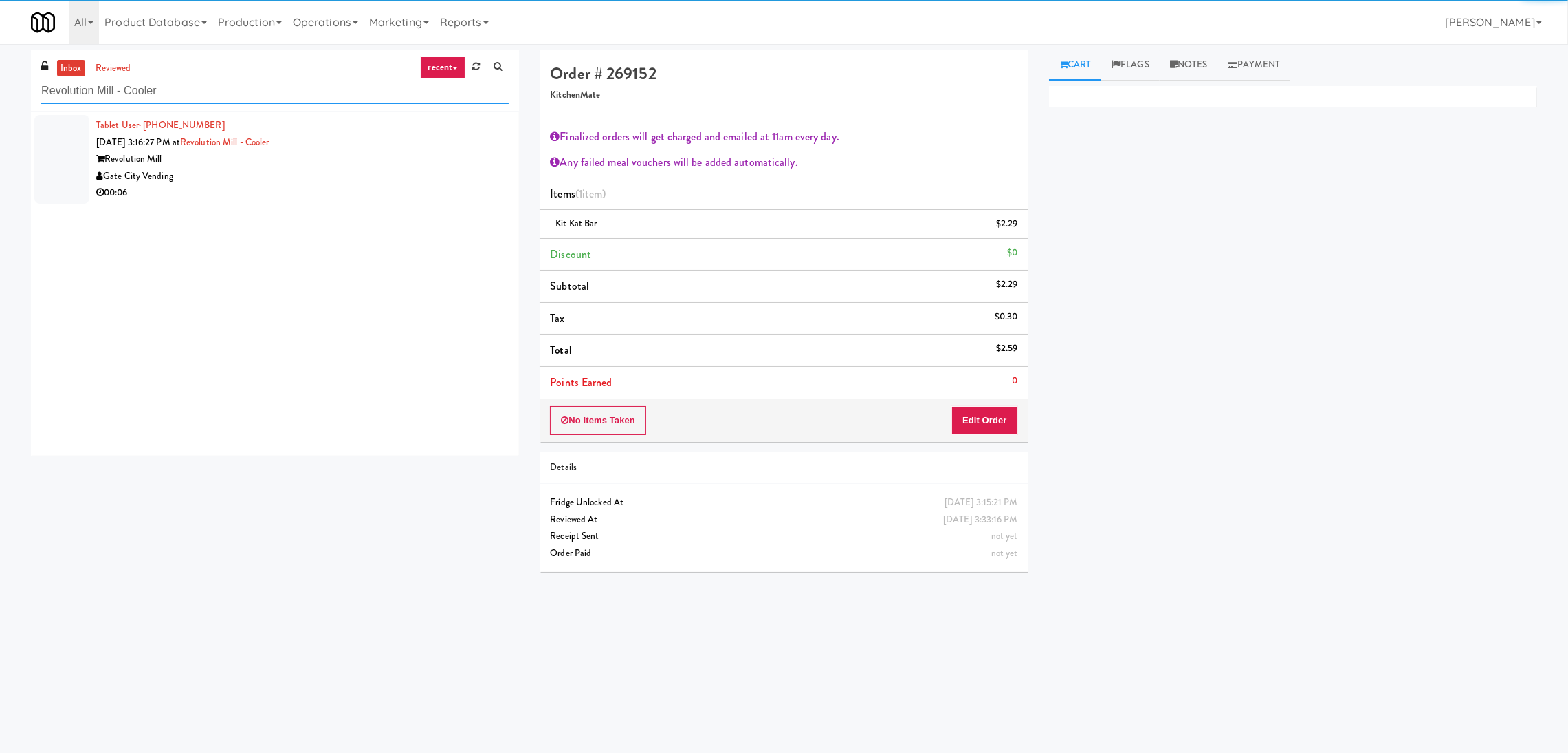
type input "Revolution Mill - Cooler"
click at [422, 164] on div "Revolution Mill" at bounding box center [302, 159] width 413 height 17
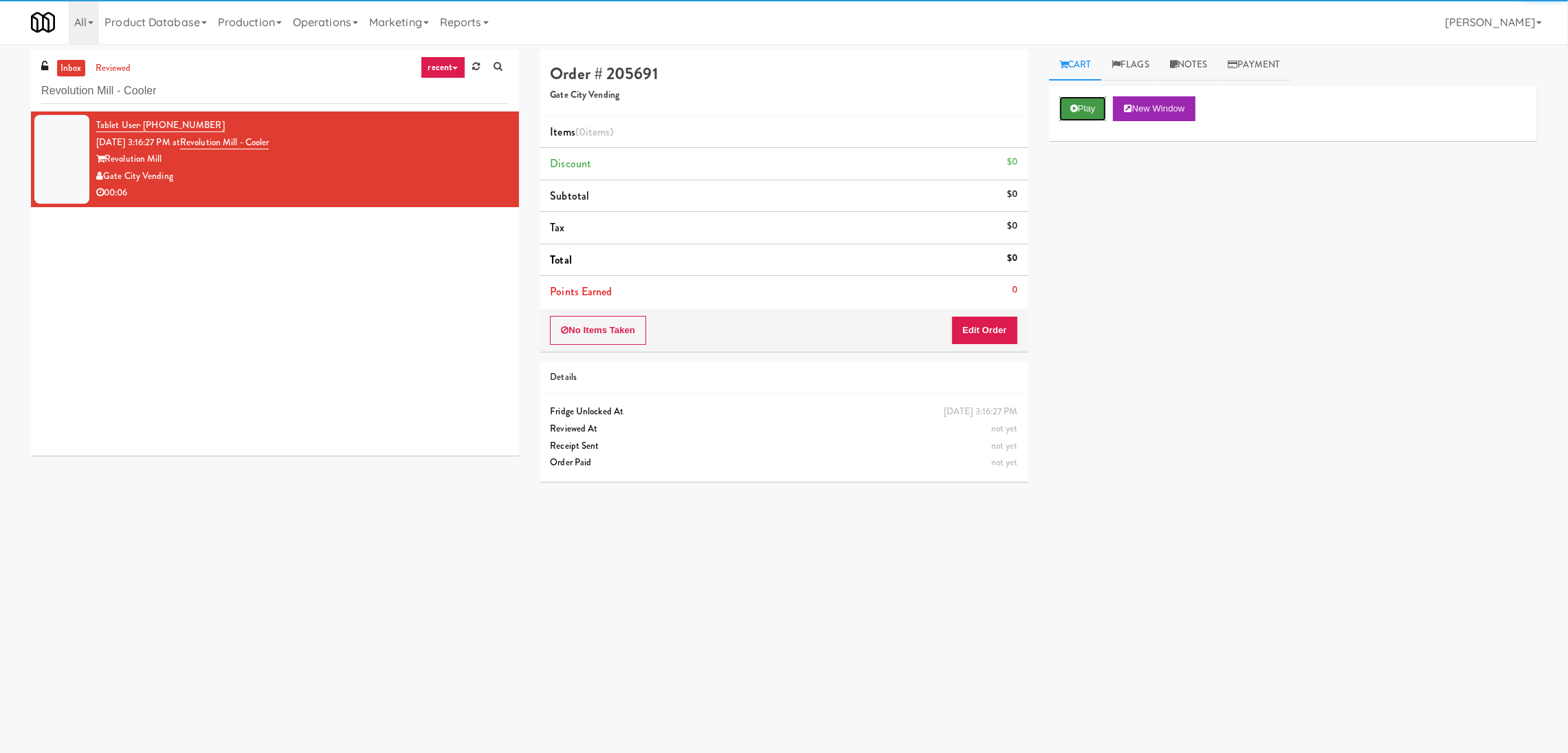
click at [1101, 100] on button "Play" at bounding box center [1083, 108] width 47 height 25
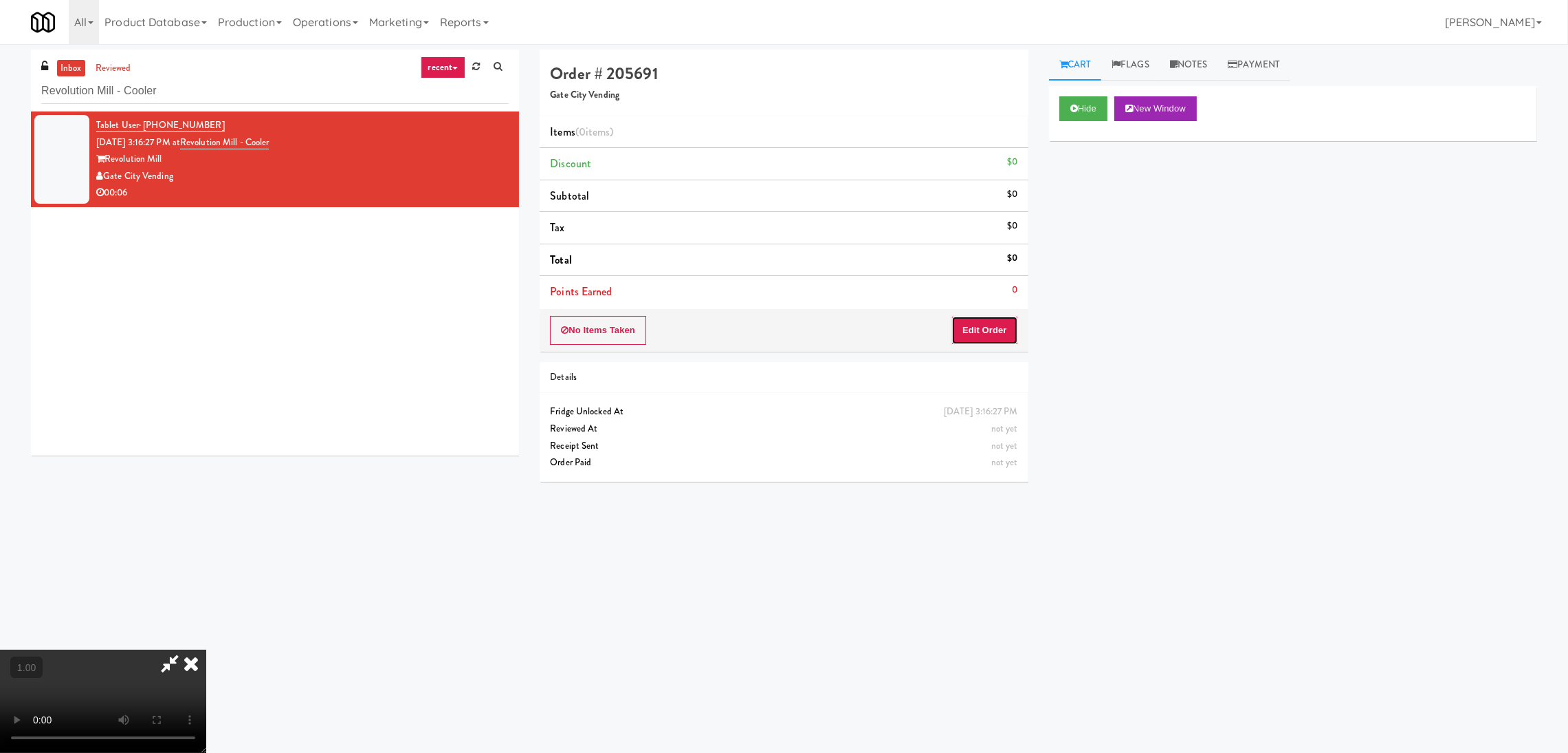
click at [988, 319] on button "Edit Order" at bounding box center [984, 330] width 67 height 29
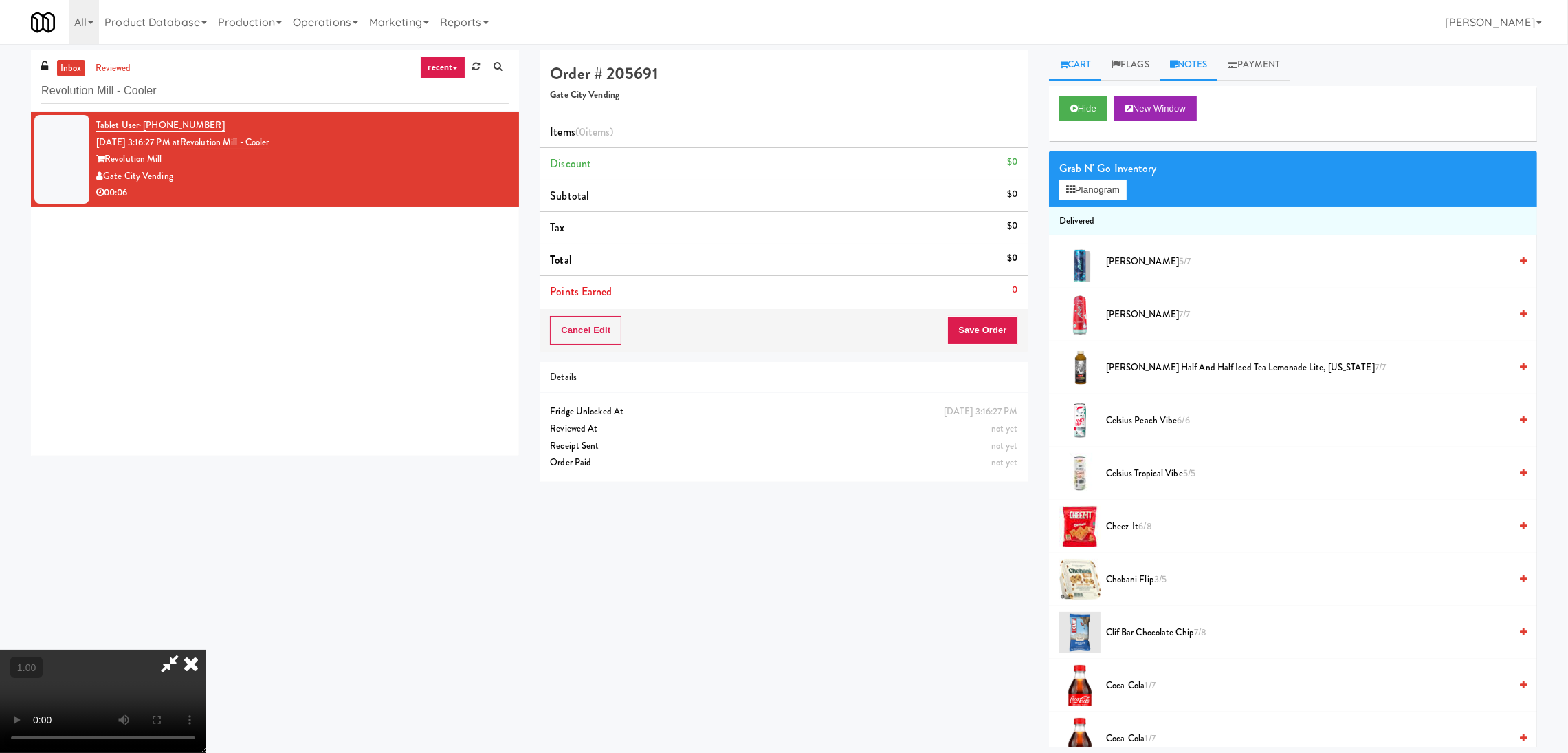
click at [1216, 59] on link "Notes" at bounding box center [1189, 65] width 58 height 31
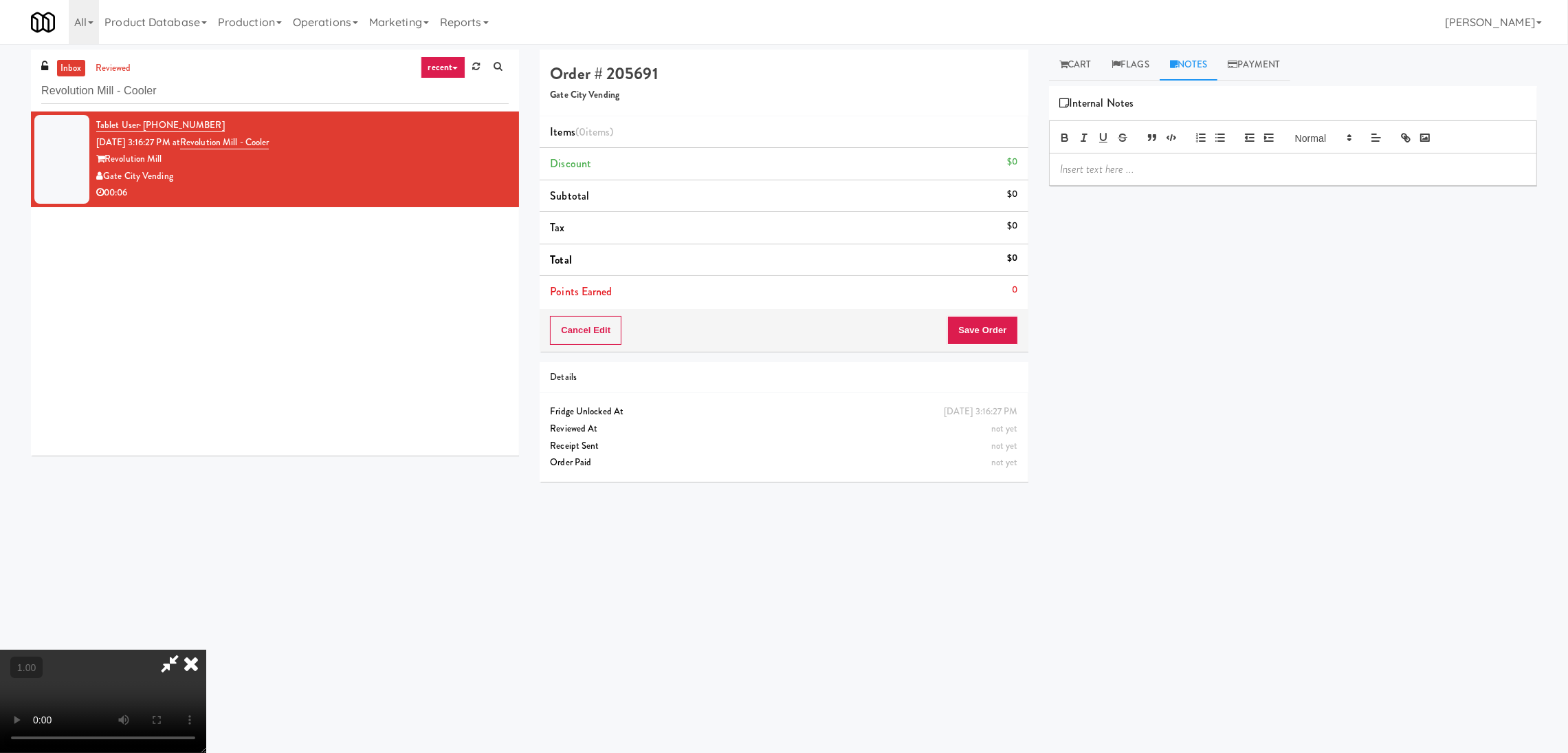
click at [1201, 167] on p at bounding box center [1294, 169] width 466 height 15
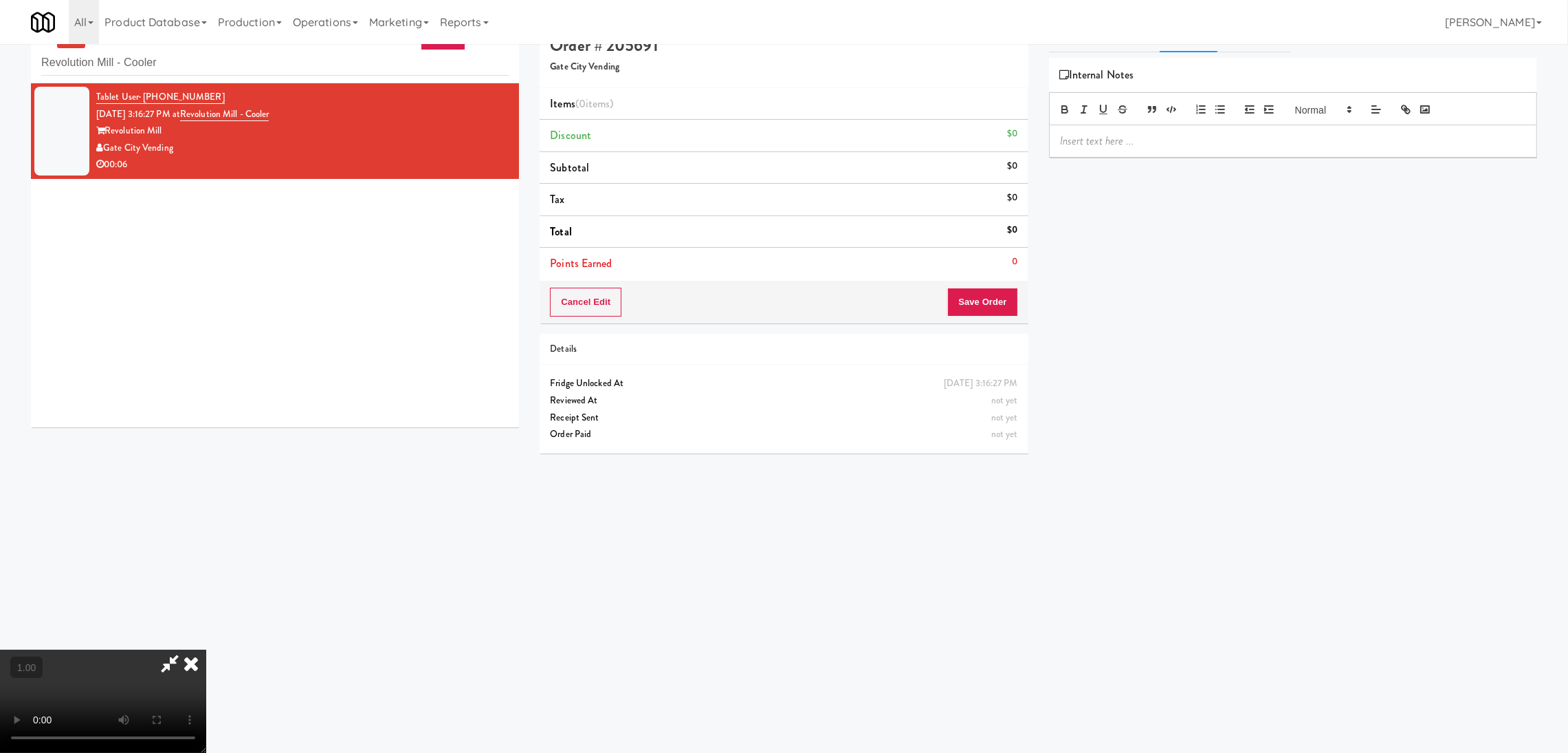
scroll to position [44, 0]
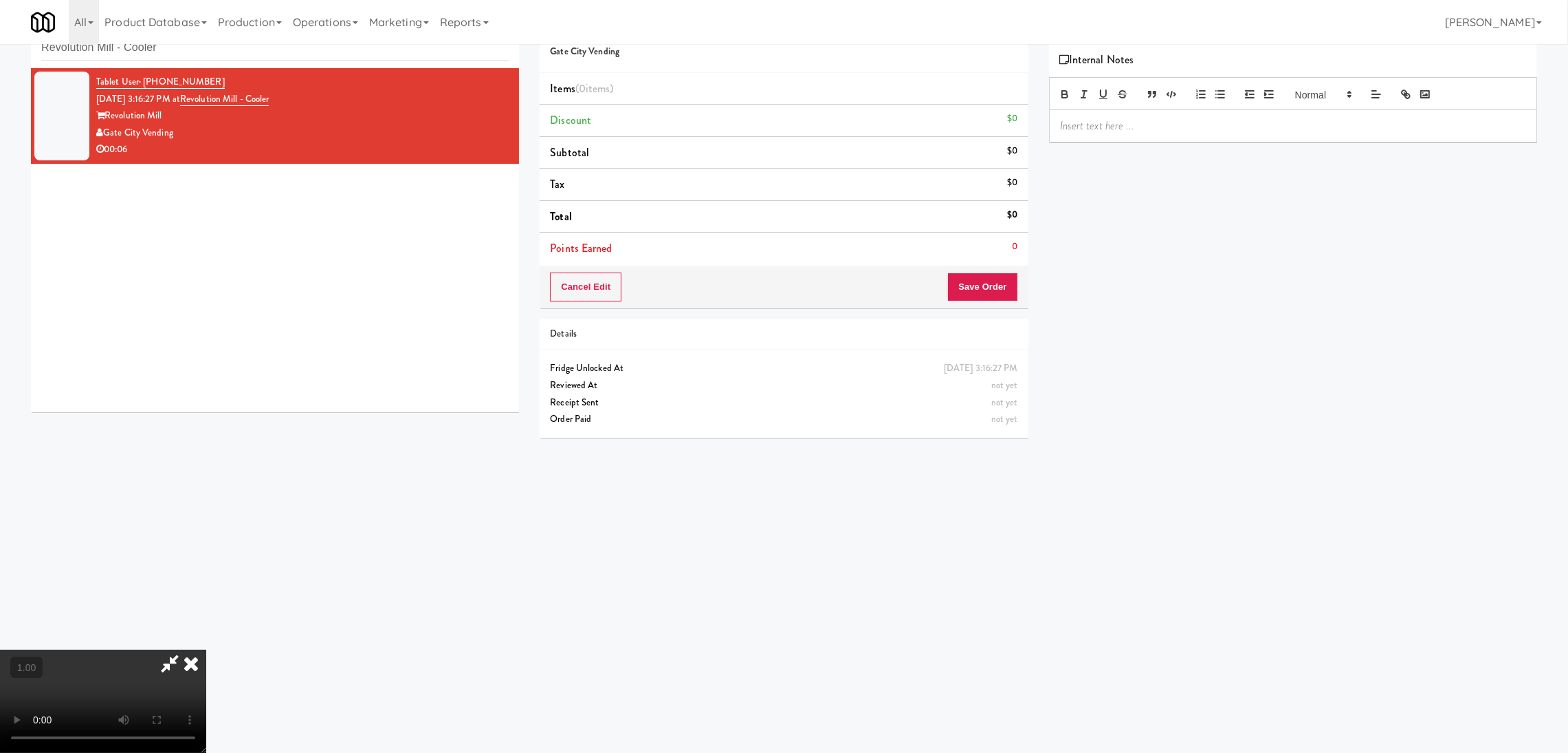
click at [206, 649] on video at bounding box center [103, 700] width 206 height 103
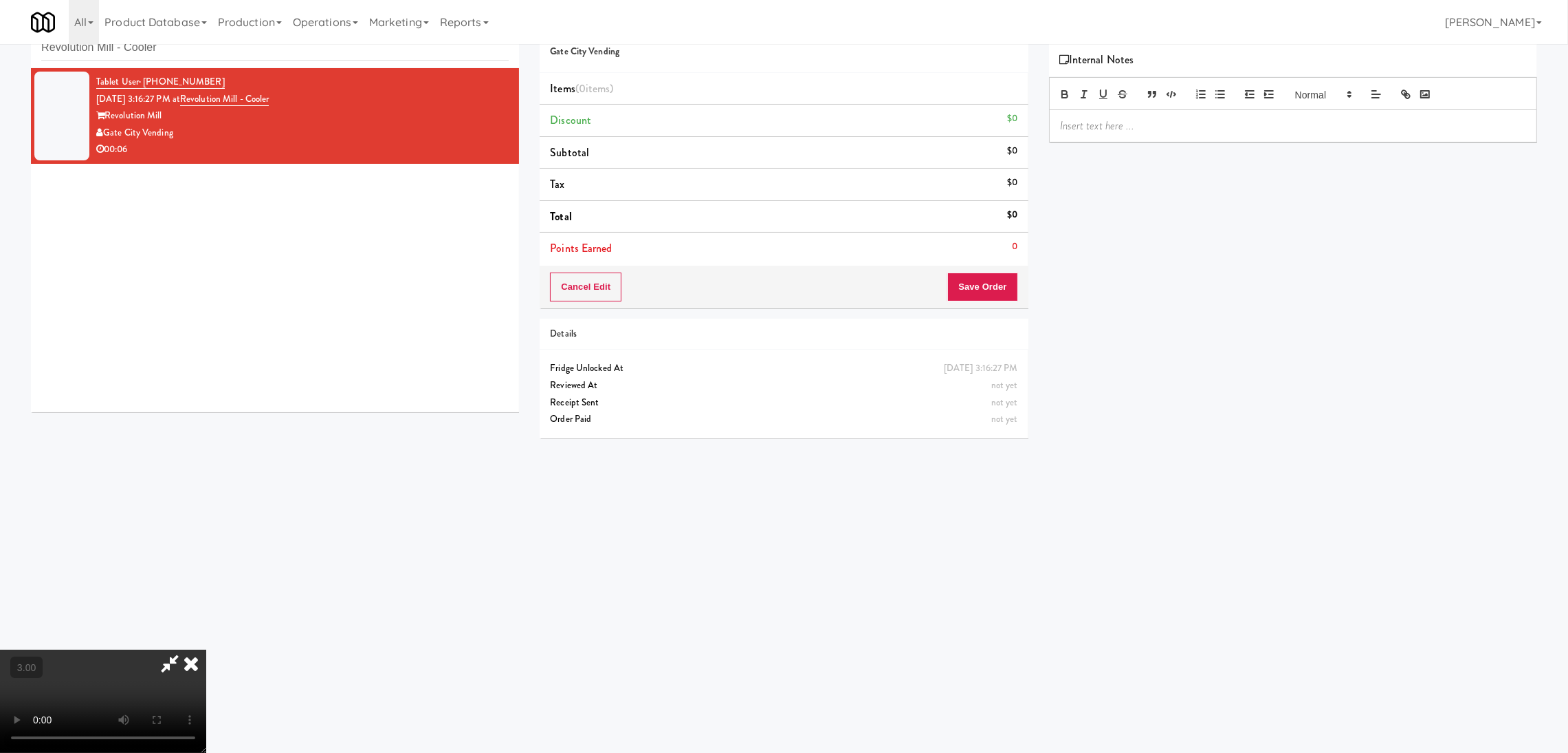
click at [206, 649] on video at bounding box center [103, 700] width 206 height 103
drag, startPoint x: 469, startPoint y: 492, endPoint x: 531, endPoint y: 472, distance: 65.1
click at [206, 649] on video at bounding box center [103, 700] width 206 height 103
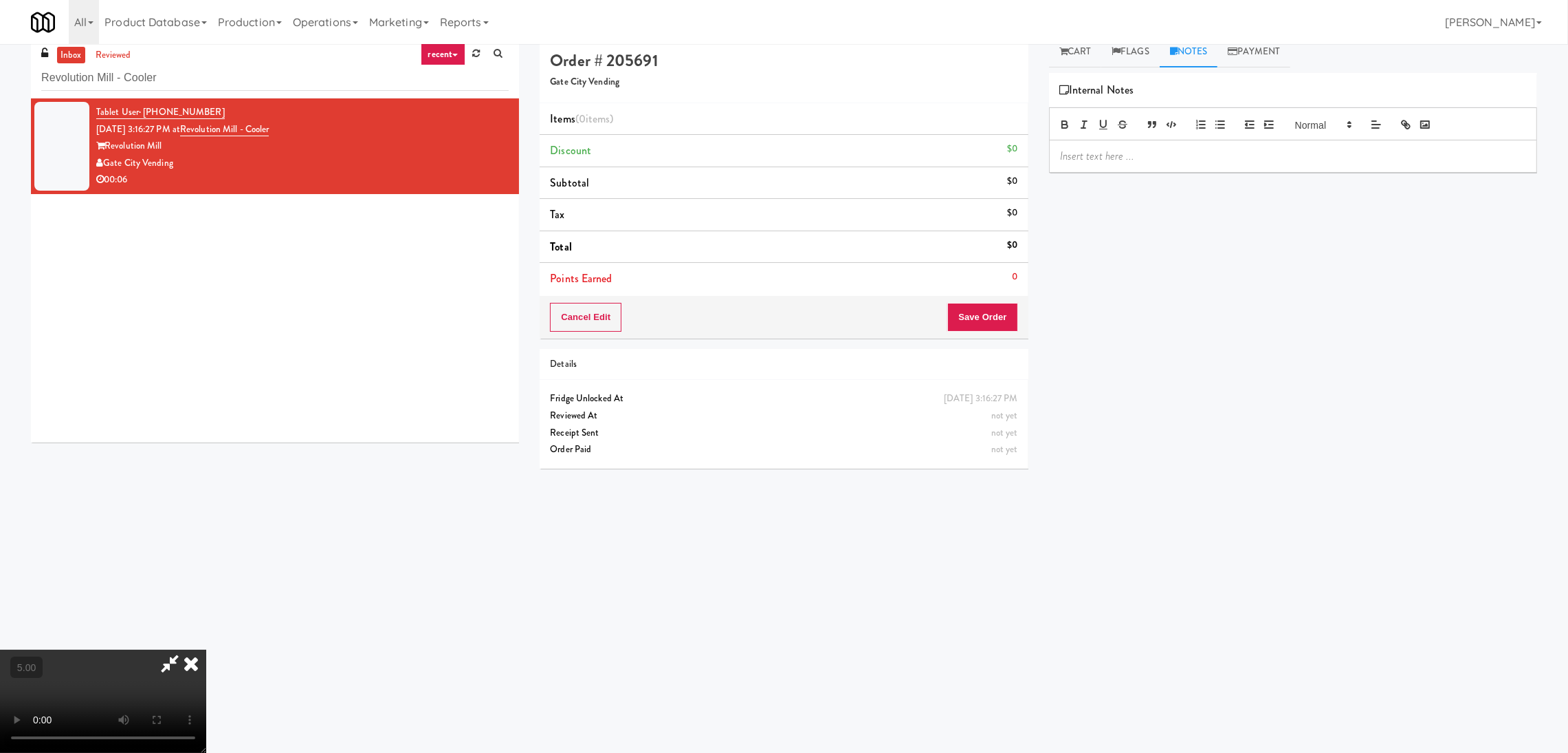
scroll to position [0, 0]
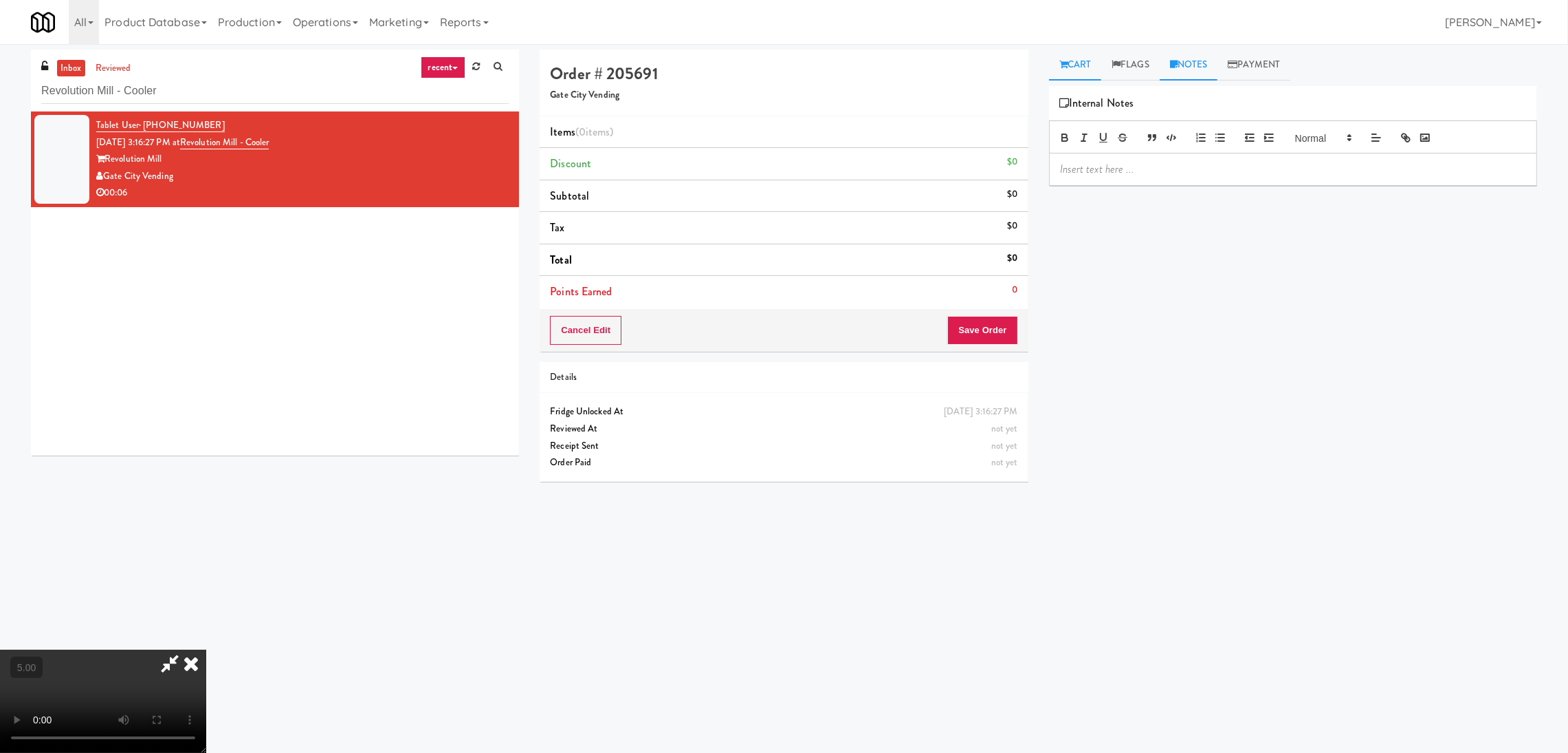
drag, startPoint x: 1094, startPoint y: 46, endPoint x: 1090, endPoint y: 55, distance: 9.8
click at [1092, 49] on div "inbox reviewed recent all unclear take inventory issue suspicious failed recent…" at bounding box center [784, 323] width 1568 height 558
click at [1086, 61] on link "Cart" at bounding box center [1076, 65] width 53 height 31
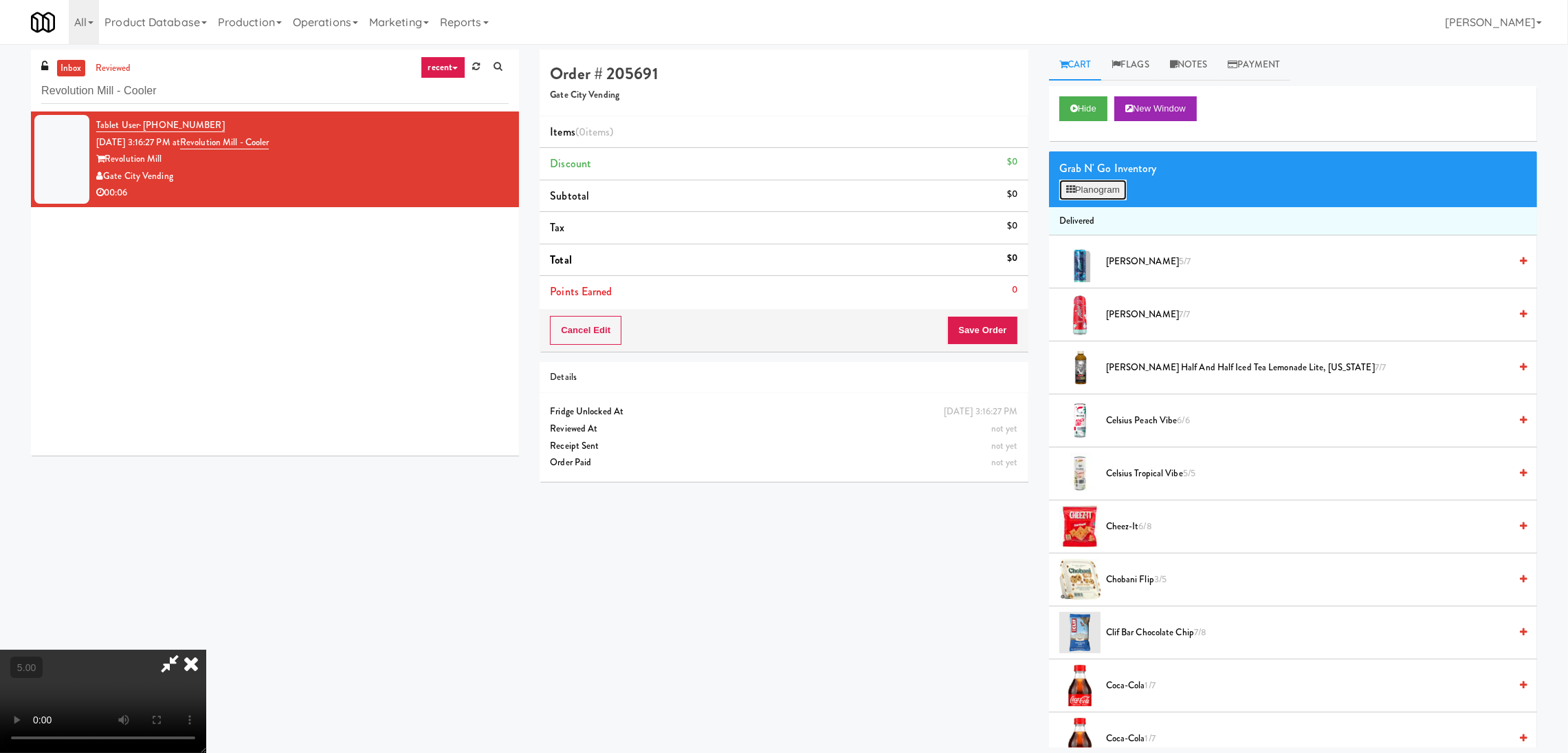
click at [1112, 190] on button "Planogram" at bounding box center [1093, 190] width 67 height 21
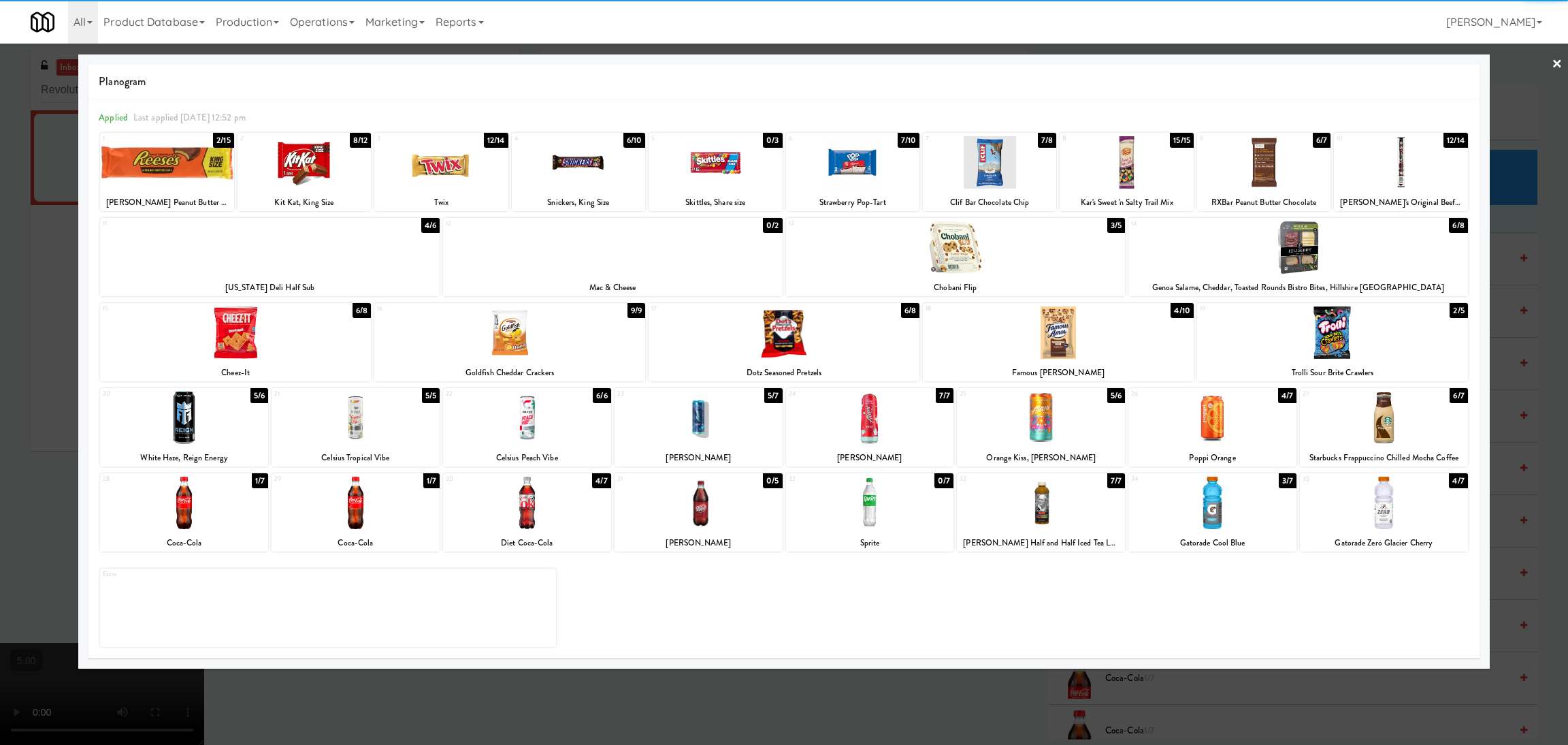
click at [1364, 416] on div at bounding box center [1383, 418] width 168 height 52
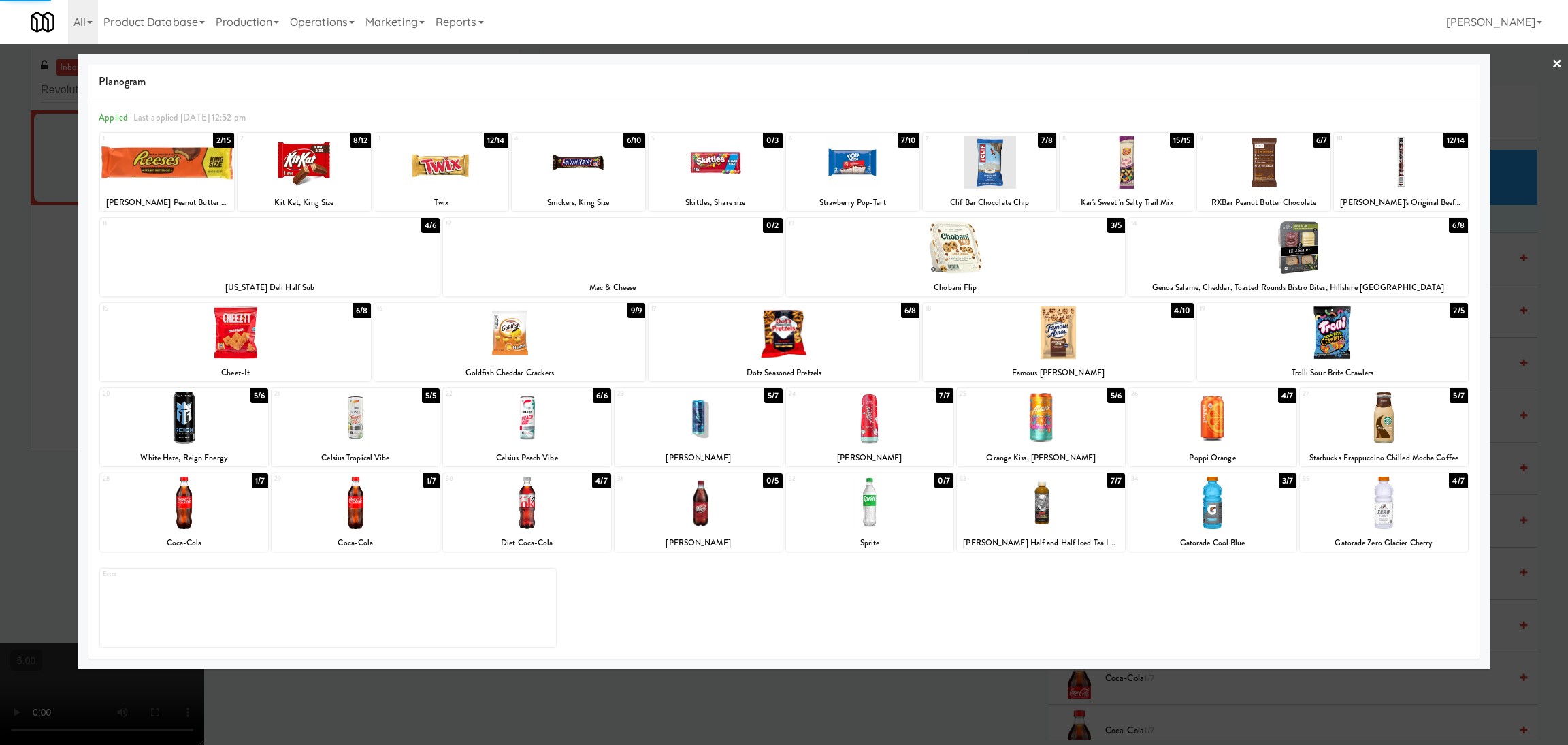
click at [1513, 422] on div at bounding box center [784, 372] width 1568 height 745
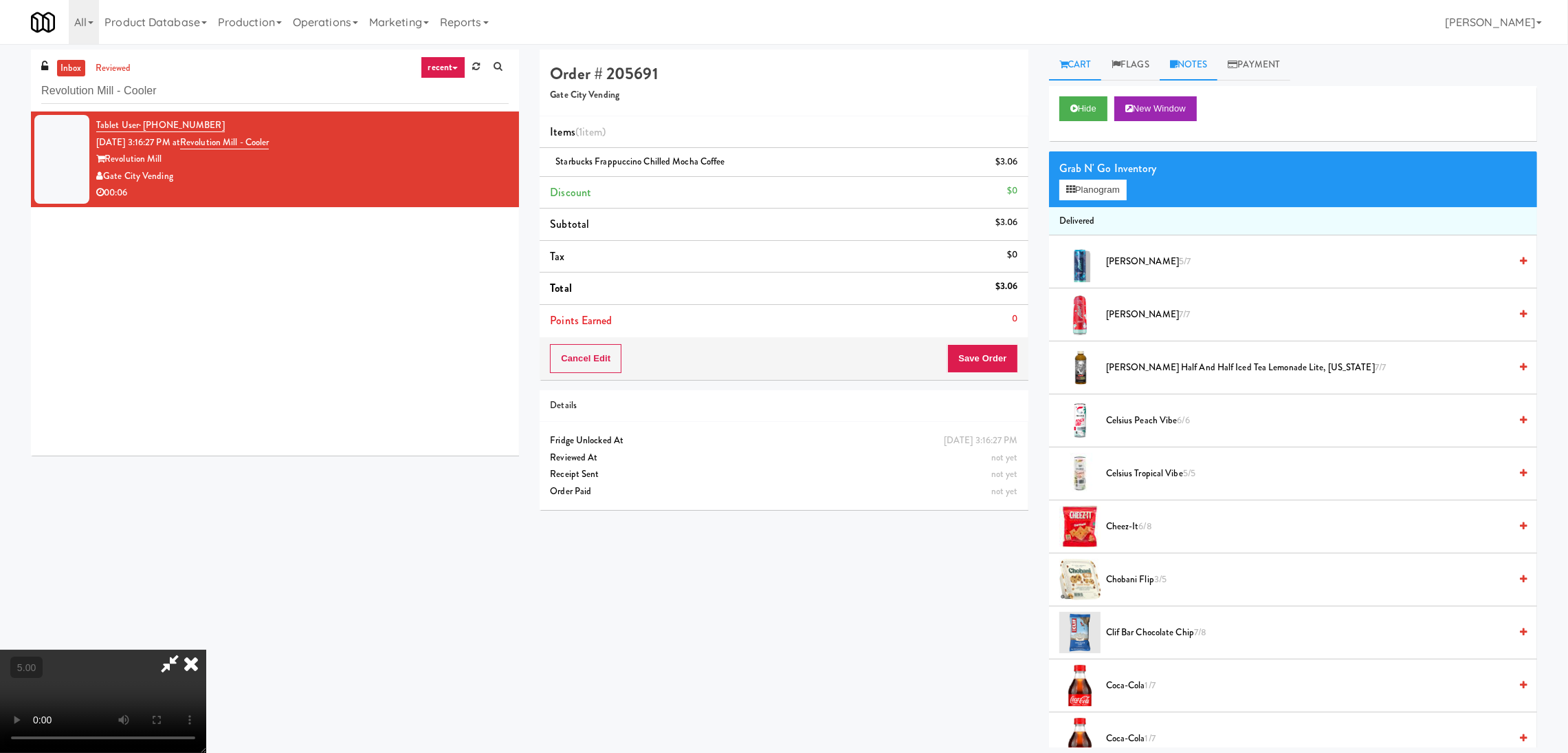
click at [1207, 67] on link "Notes" at bounding box center [1189, 65] width 58 height 31
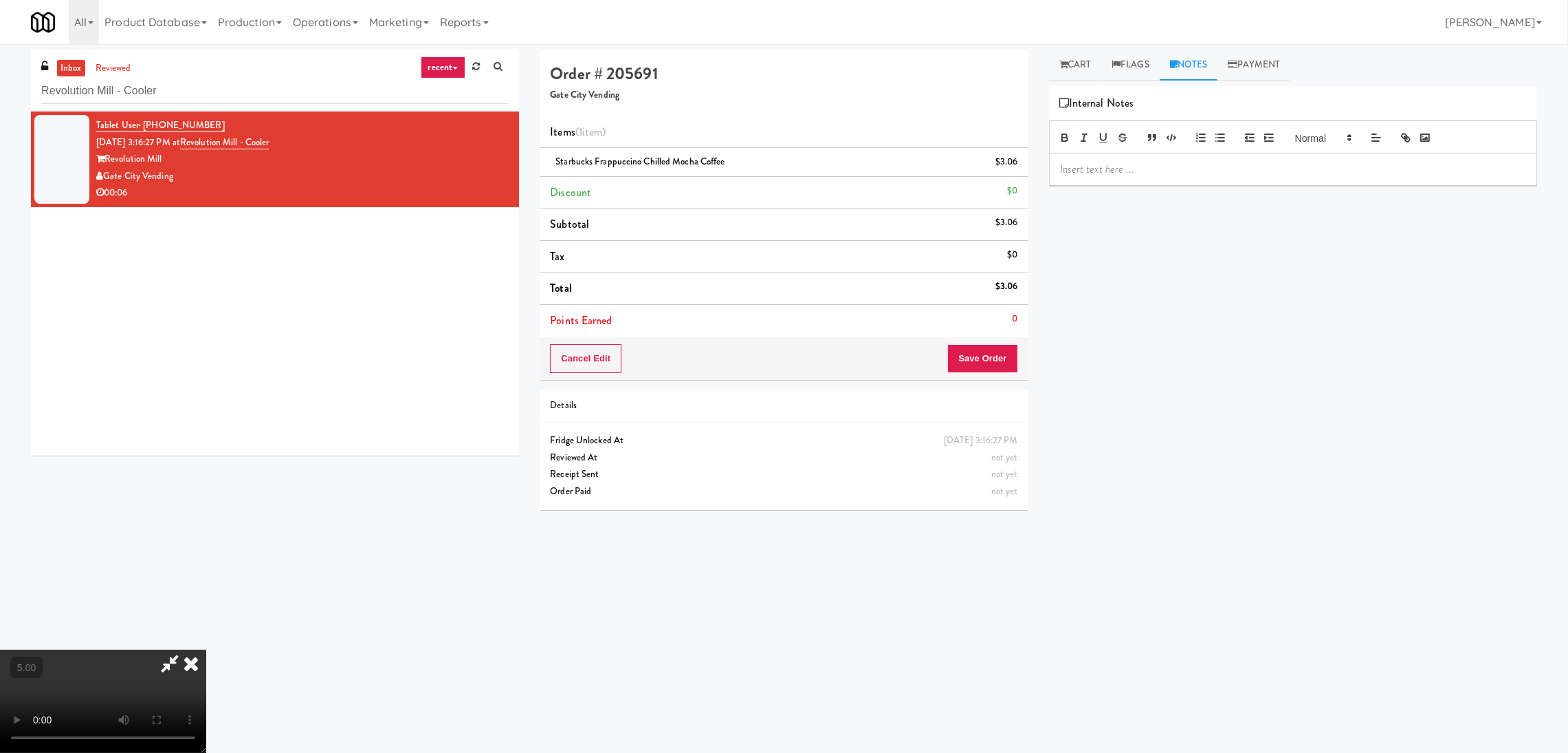
click at [1177, 174] on p at bounding box center [1294, 169] width 466 height 15
click at [1004, 357] on button "Save Order" at bounding box center [982, 358] width 70 height 29
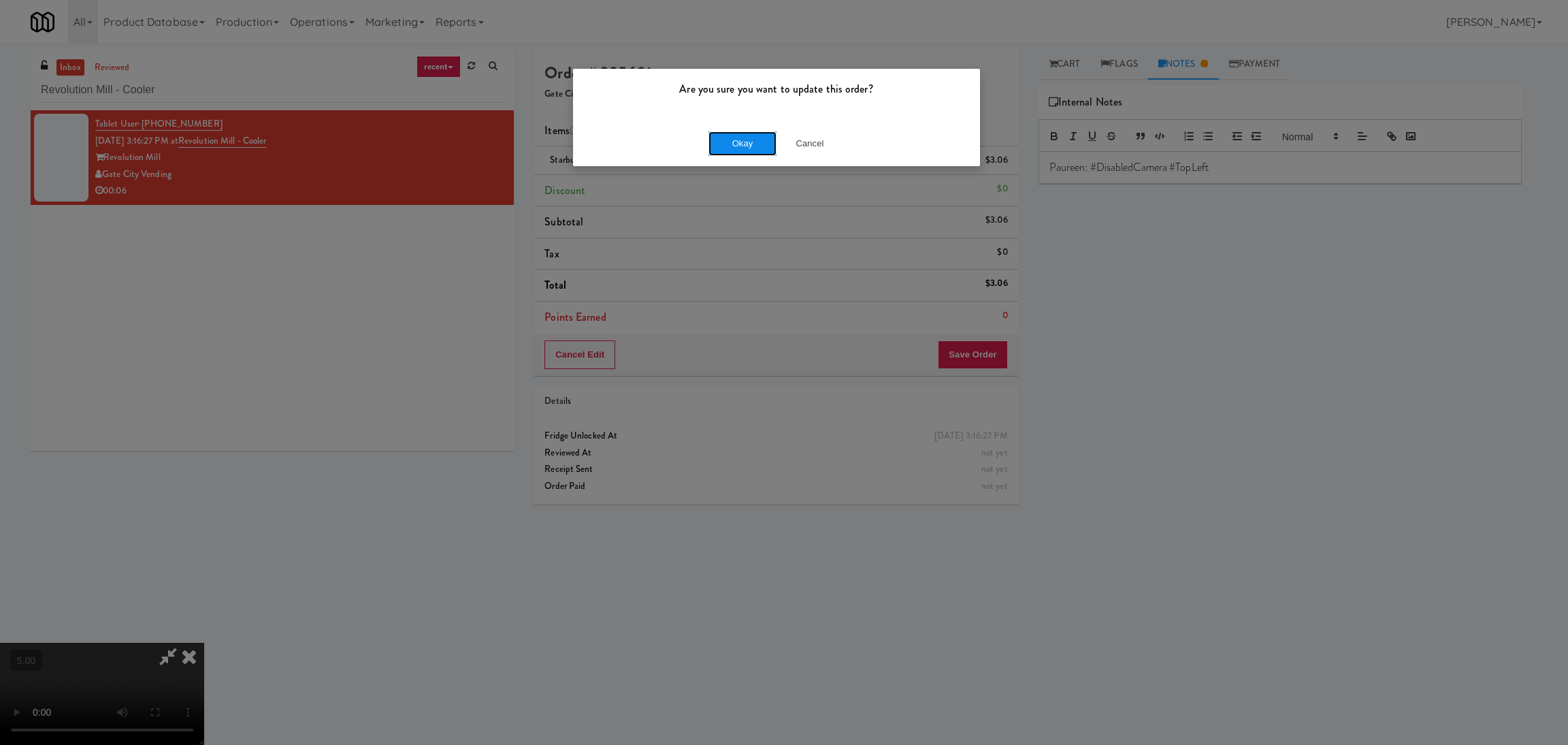
click at [737, 143] on button "Okay" at bounding box center [742, 143] width 68 height 24
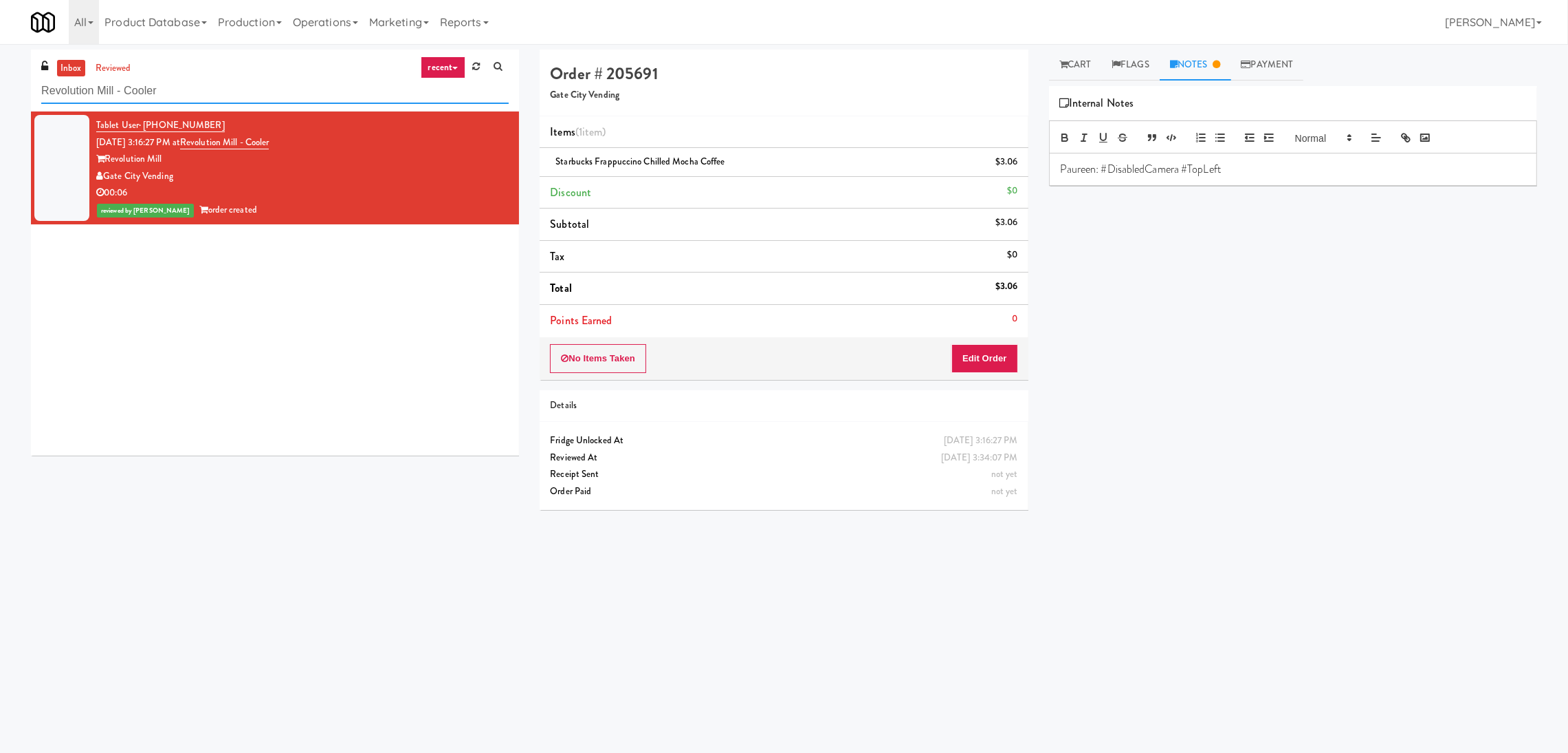
paste input "CFX-Fridge"
drag, startPoint x: 211, startPoint y: 83, endPoint x: 0, endPoint y: 88, distance: 211.1
click at [0, 88] on div "inbox reviewed recent all unclear take inventory issue suspicious failed recent…" at bounding box center [784, 325] width 1568 height 552
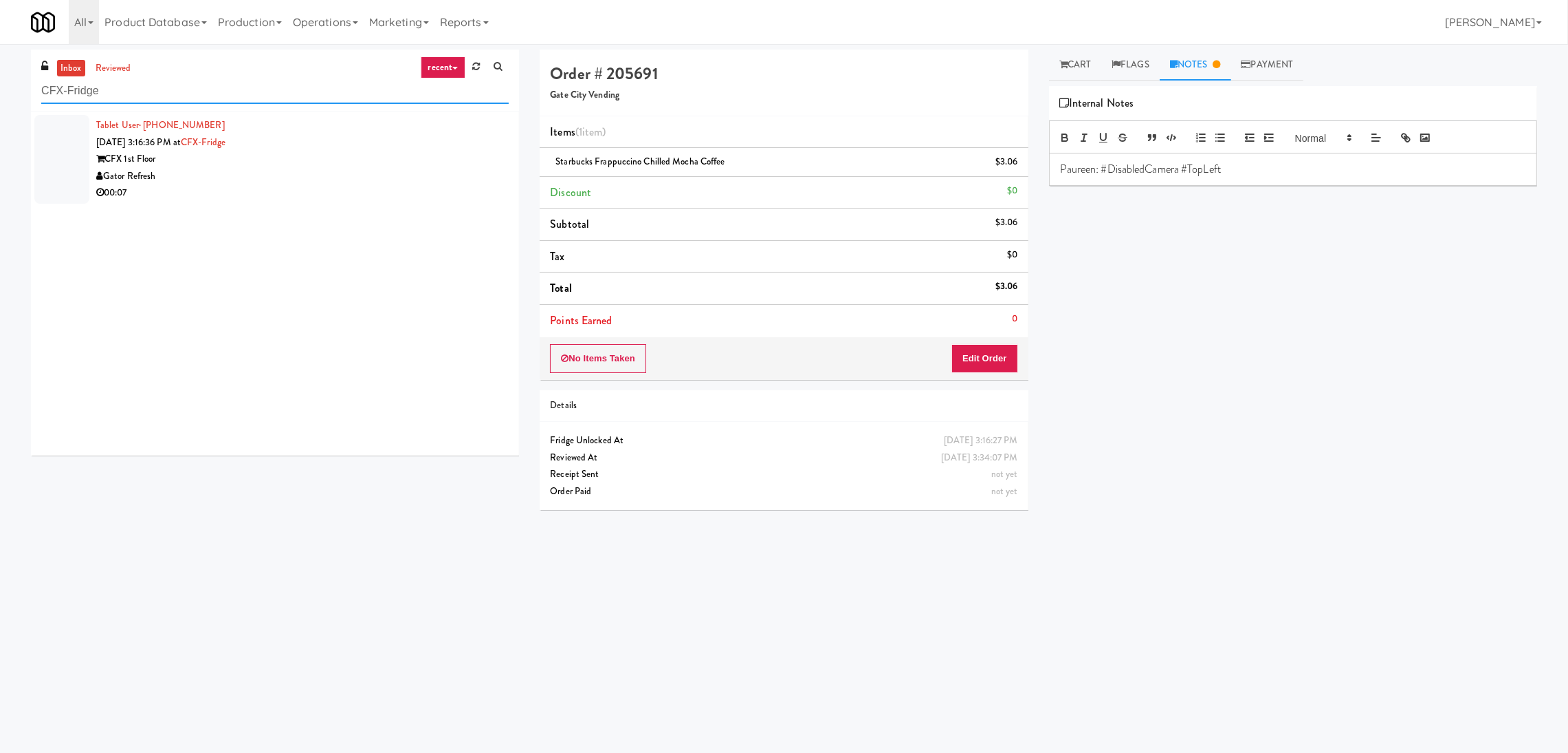
type input "CFX-Fridge"
click at [296, 165] on div "CFX 1st Floor" at bounding box center [302, 159] width 413 height 17
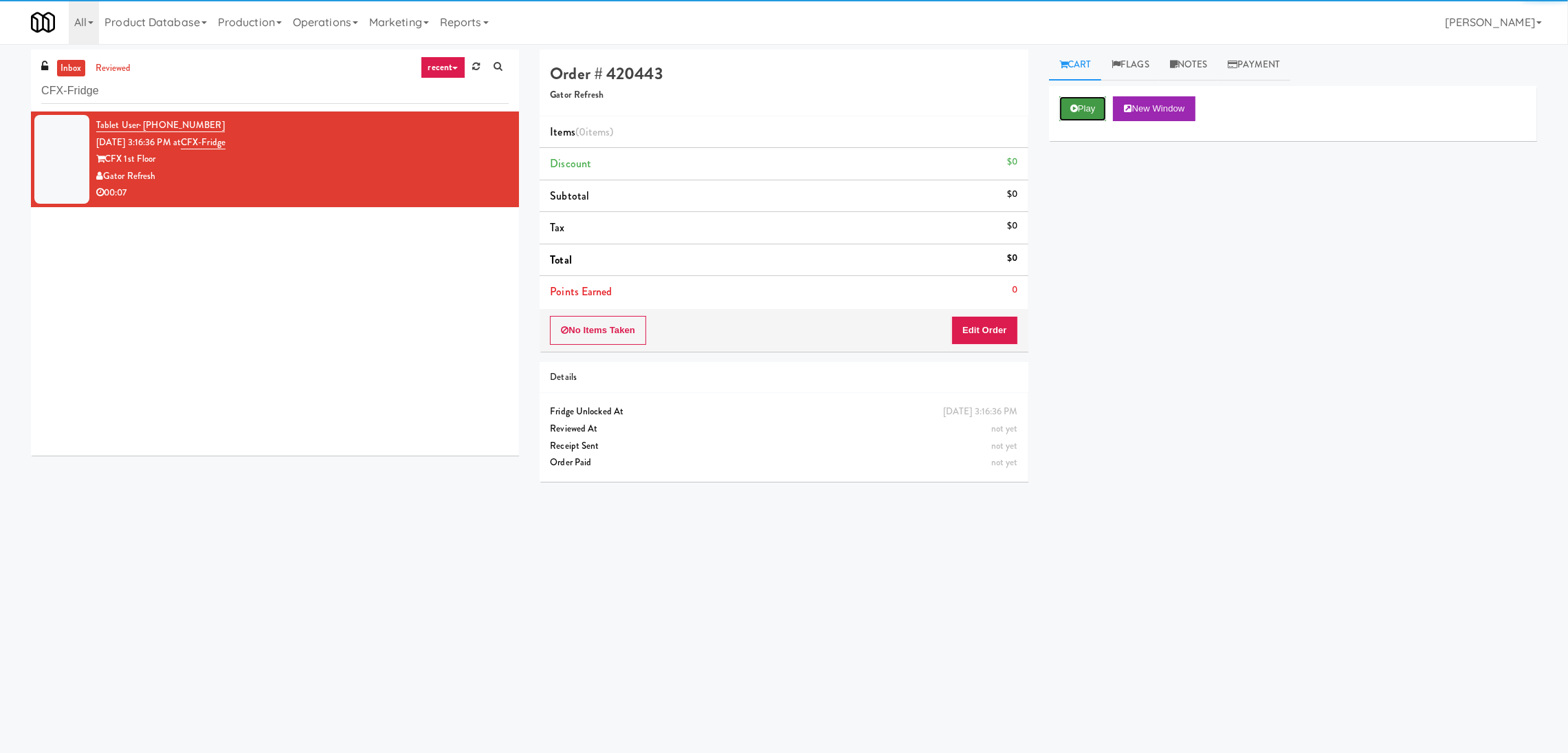
click at [1081, 109] on button "Play" at bounding box center [1083, 108] width 47 height 25
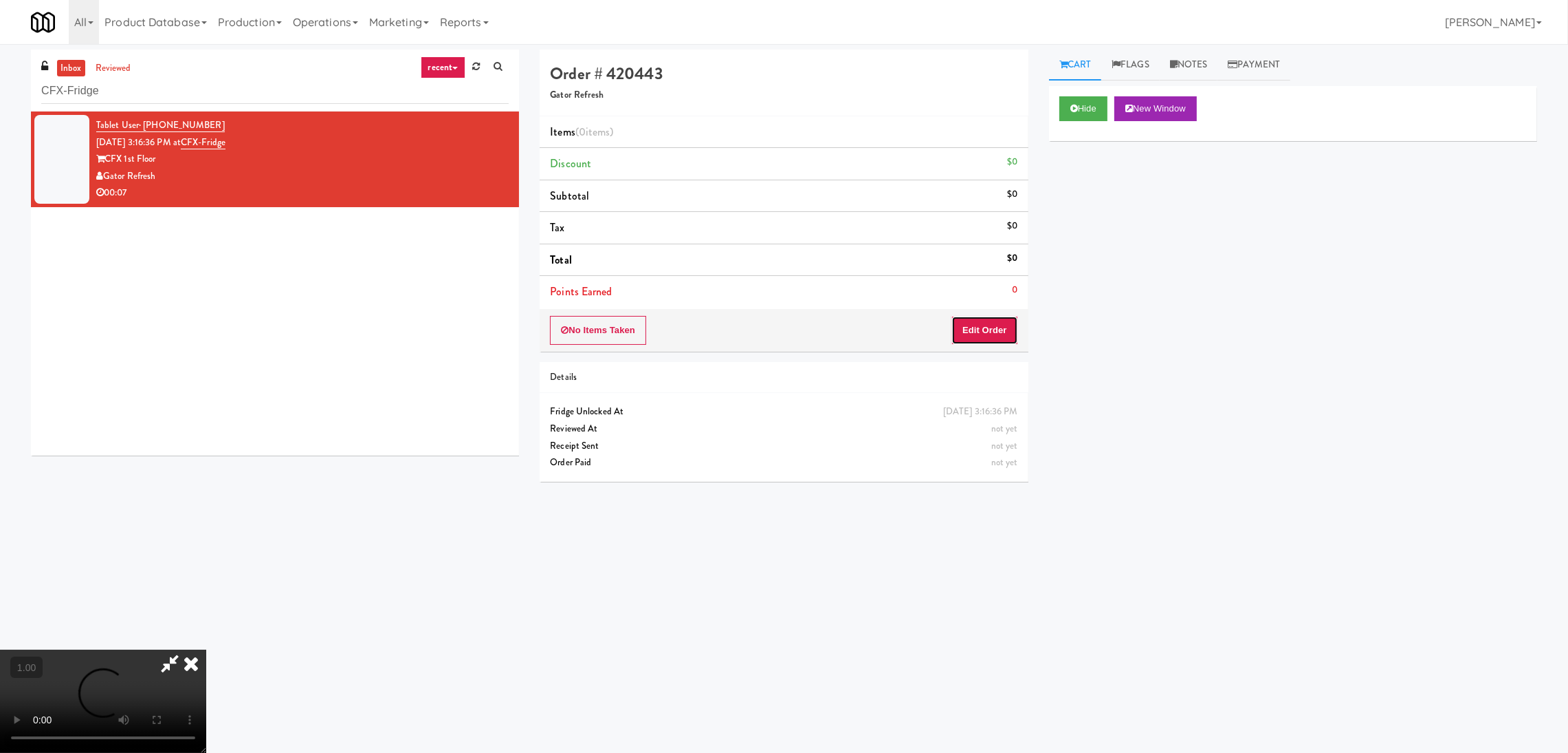
click at [991, 332] on button "Edit Order" at bounding box center [984, 330] width 67 height 29
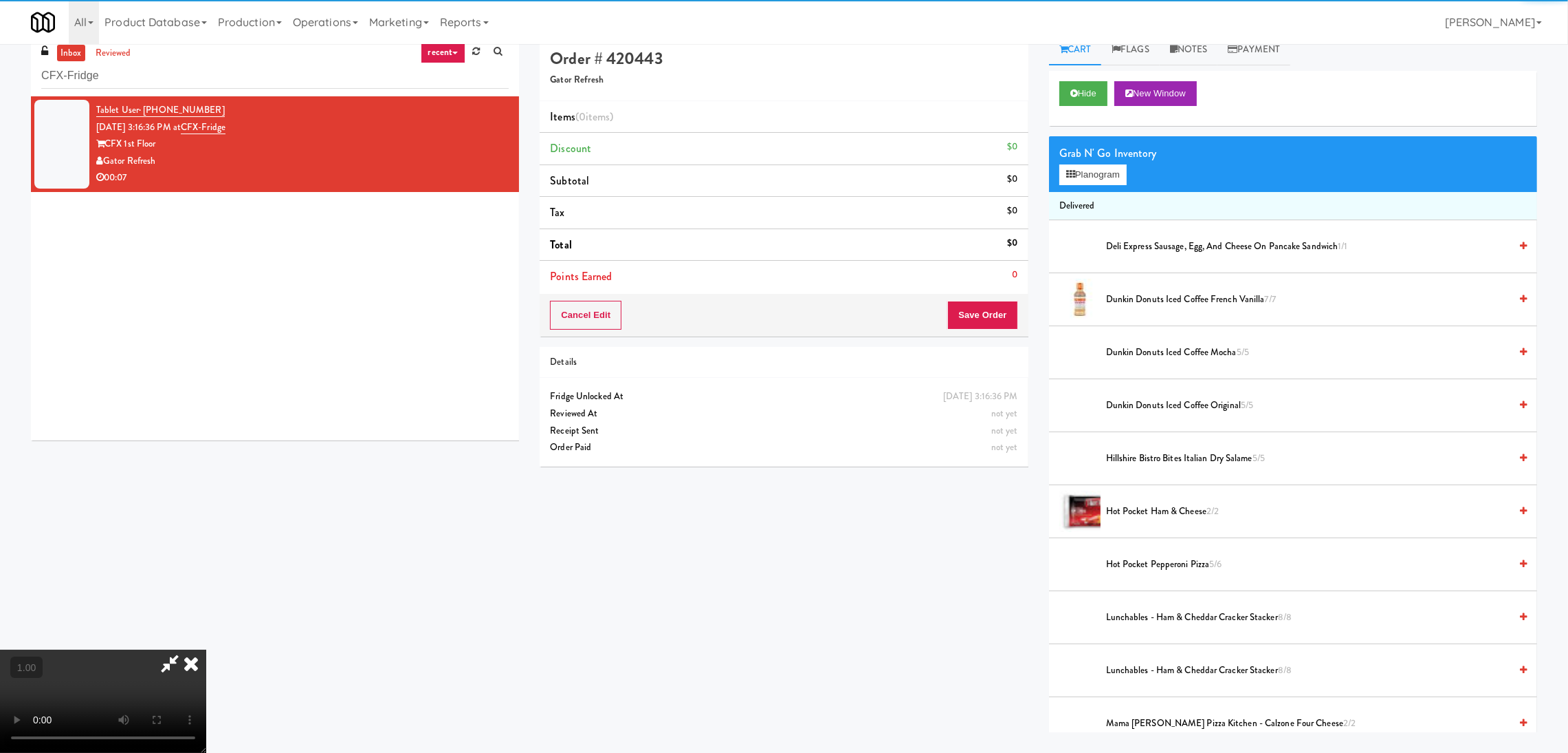
scroll to position [44, 0]
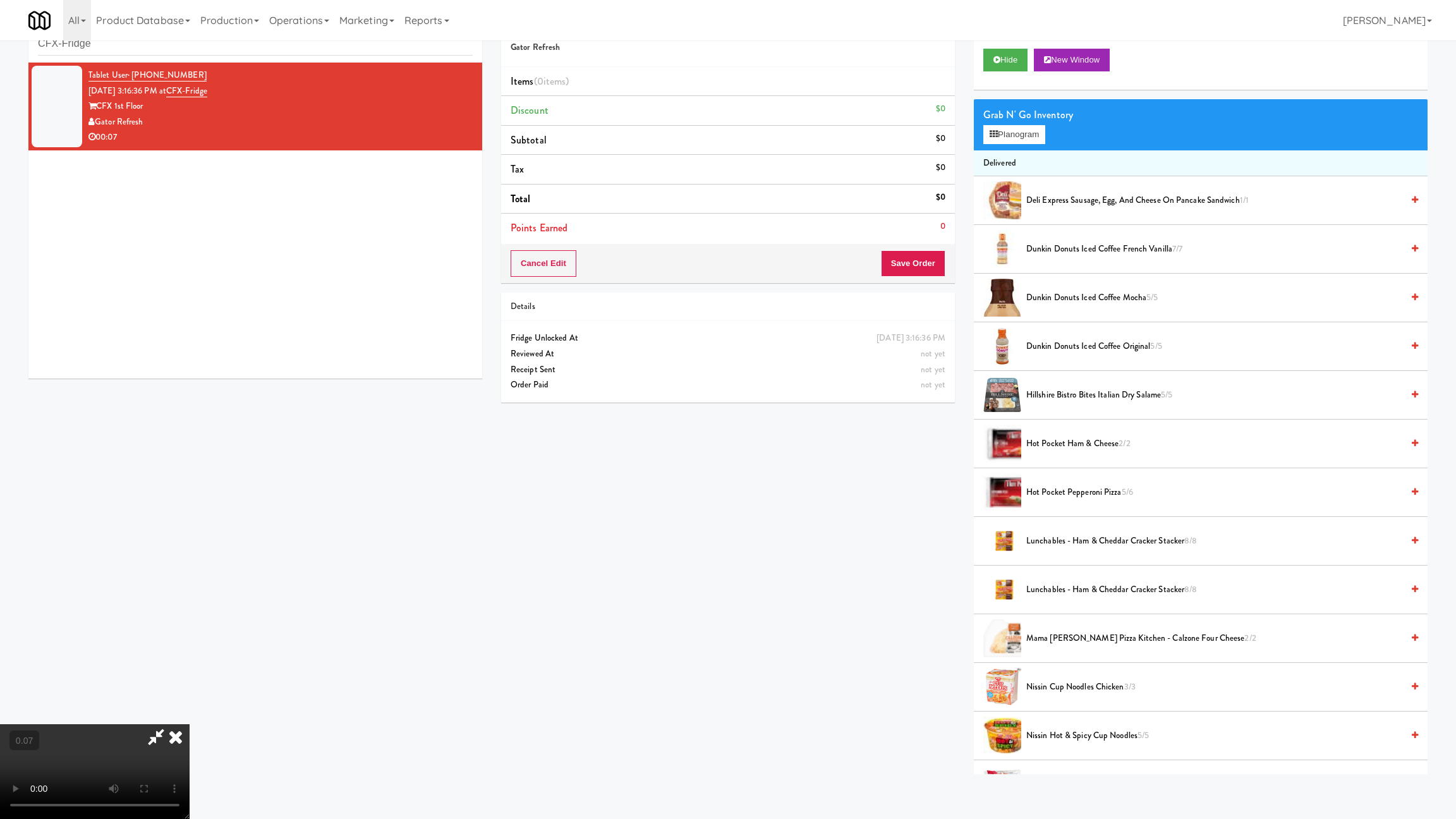
click at [189, 691] on video at bounding box center [95, 771] width 189 height 95
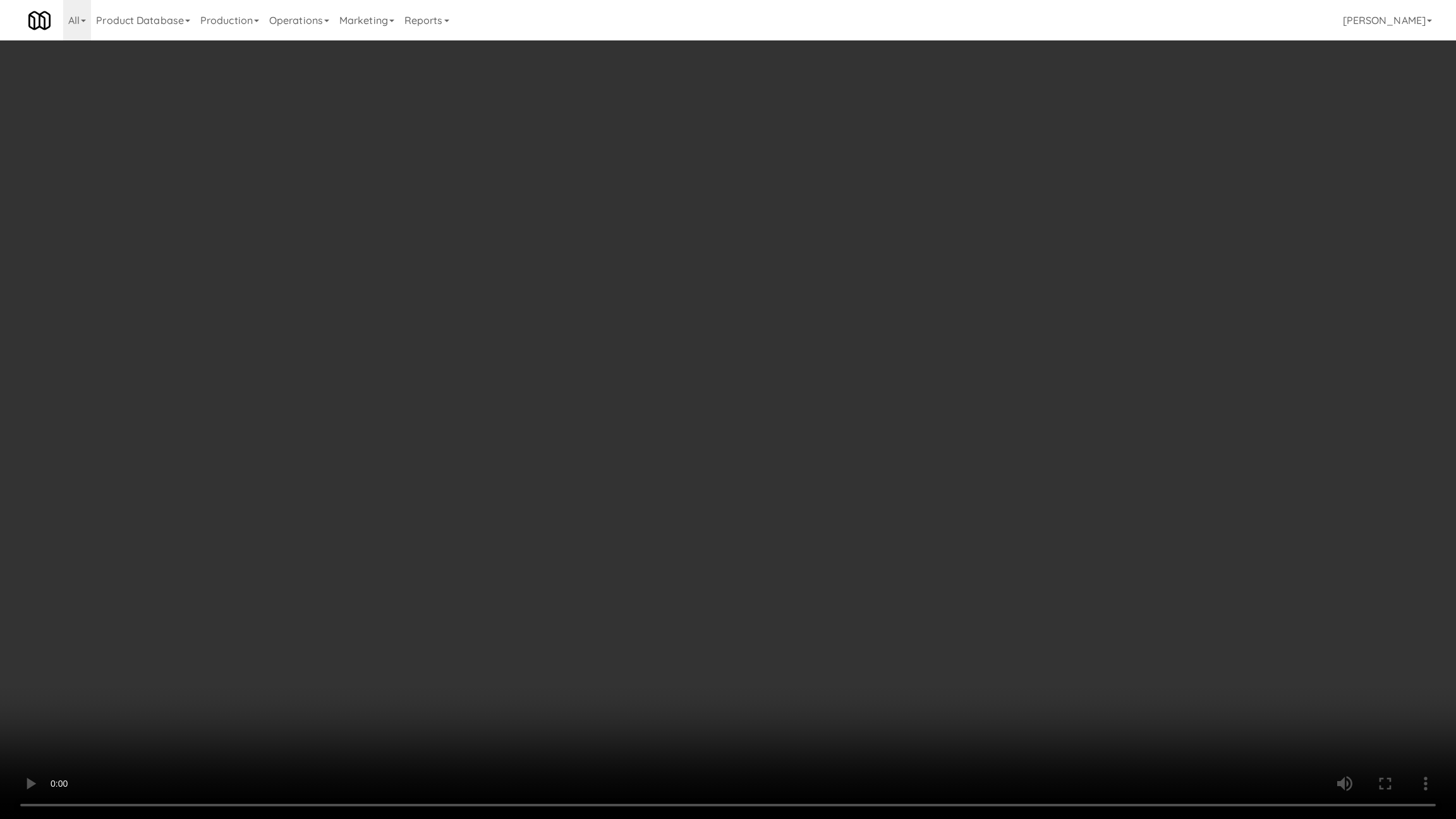
click at [614, 585] on video at bounding box center [728, 410] width 1456 height 819
click at [473, 648] on video at bounding box center [728, 410] width 1456 height 819
click at [476, 651] on video at bounding box center [728, 410] width 1456 height 819
click at [635, 686] on video at bounding box center [728, 410] width 1456 height 819
click at [564, 596] on video at bounding box center [728, 410] width 1456 height 819
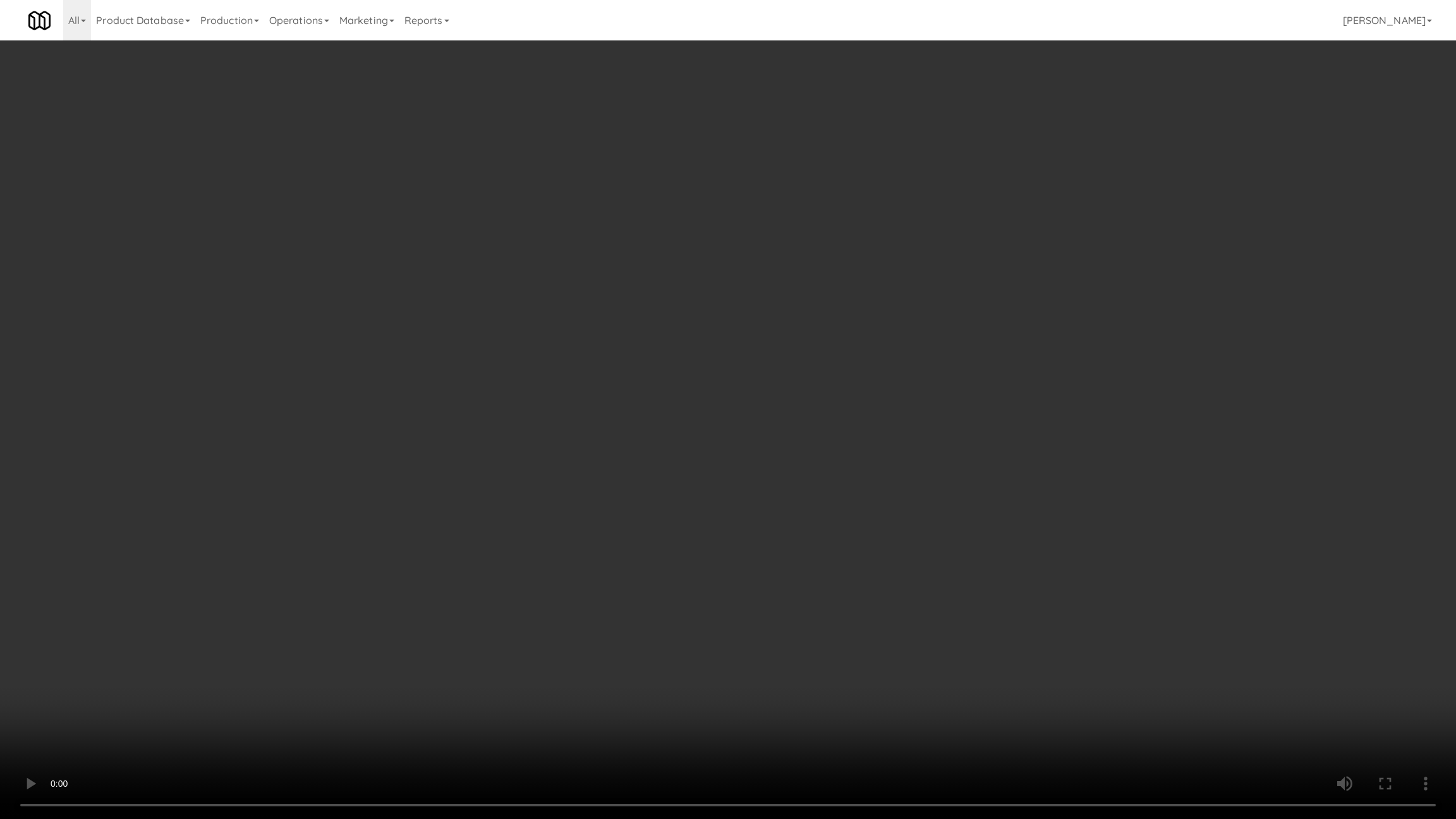
click at [445, 609] on video at bounding box center [728, 410] width 1456 height 819
click at [448, 607] on video at bounding box center [728, 410] width 1456 height 819
click at [481, 589] on video at bounding box center [728, 410] width 1456 height 819
click at [497, 585] on video at bounding box center [728, 410] width 1456 height 819
click at [524, 579] on video at bounding box center [728, 410] width 1456 height 819
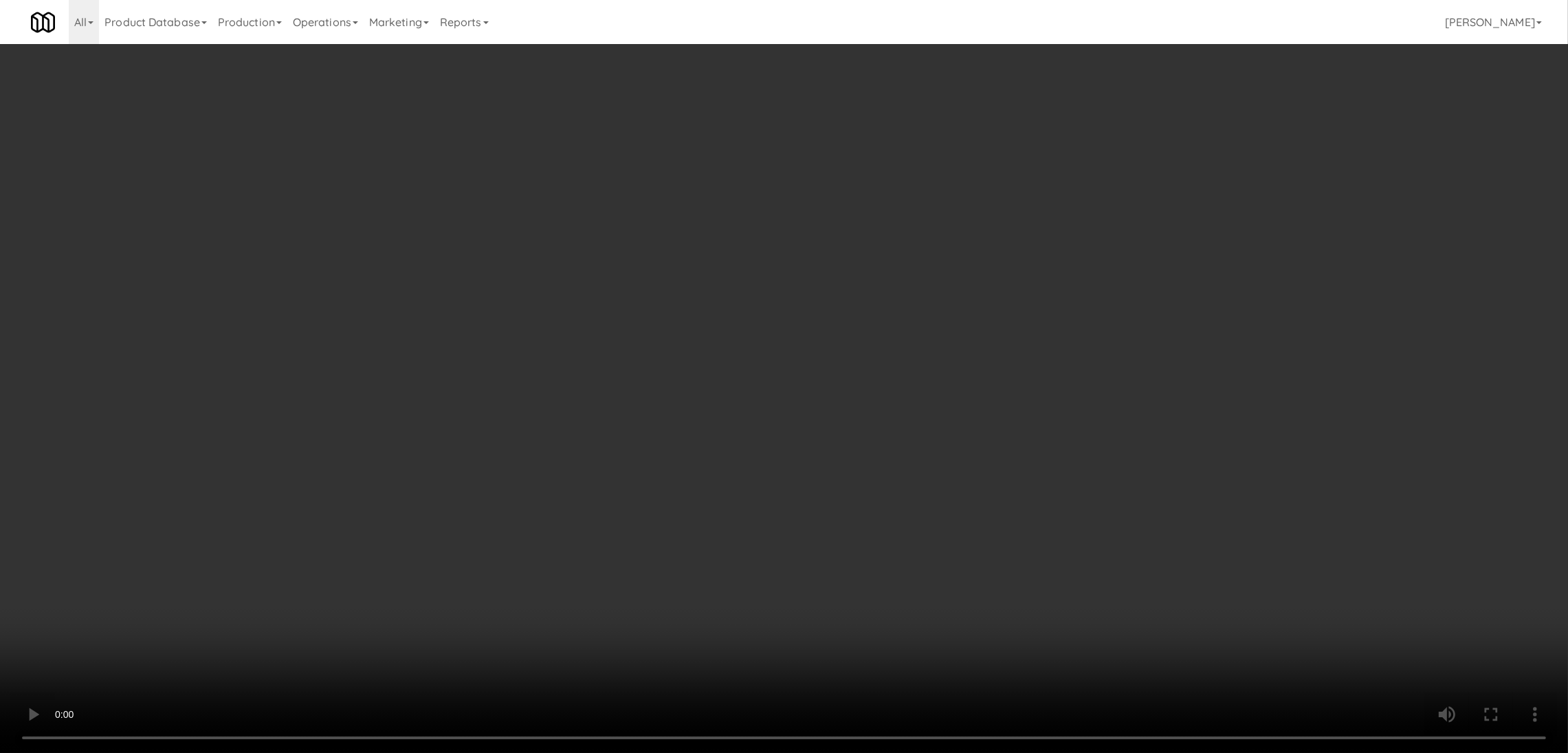
click at [1084, 165] on li "Delivered" at bounding box center [1294, 179] width 488 height 29
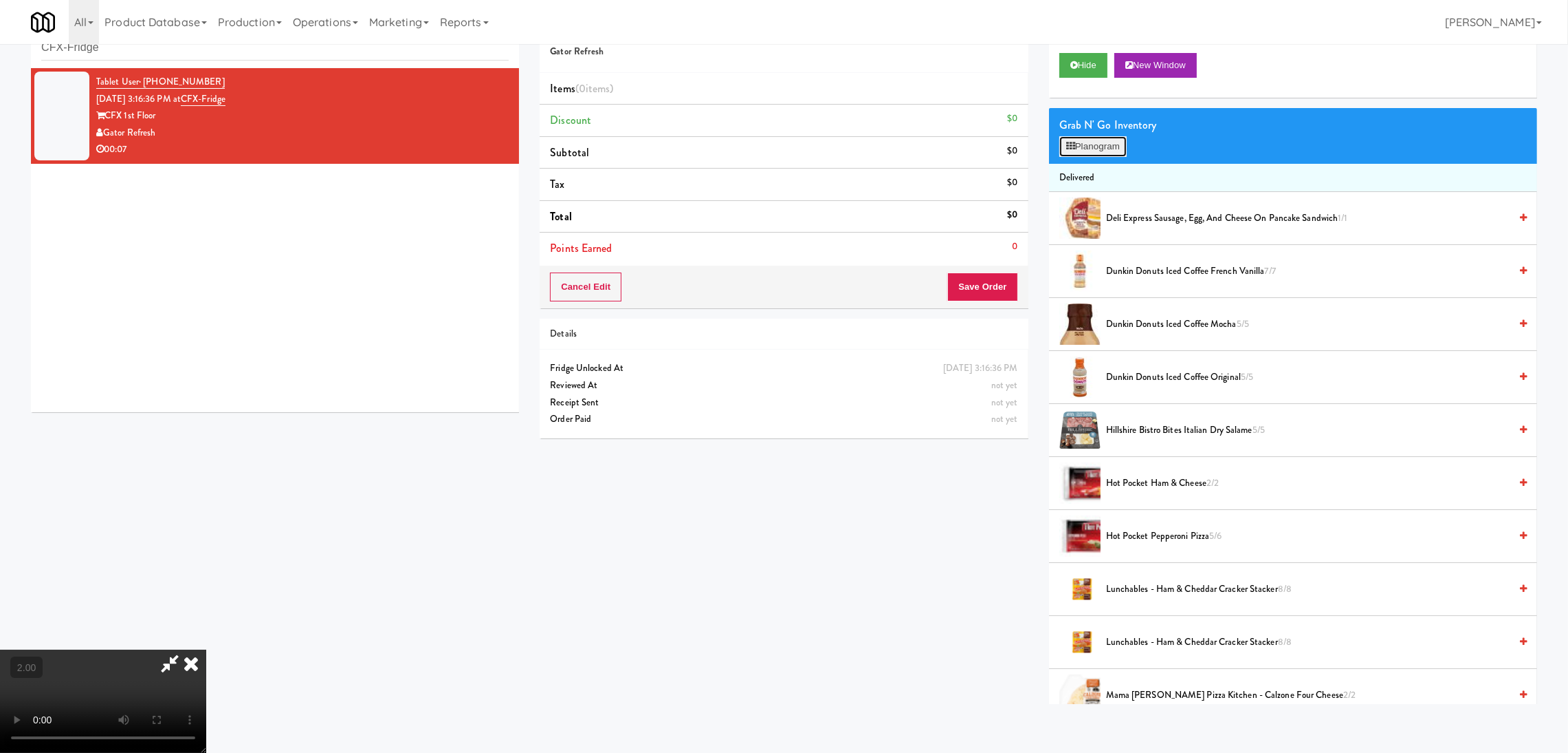
click at [1094, 152] on button "Planogram" at bounding box center [1093, 146] width 67 height 21
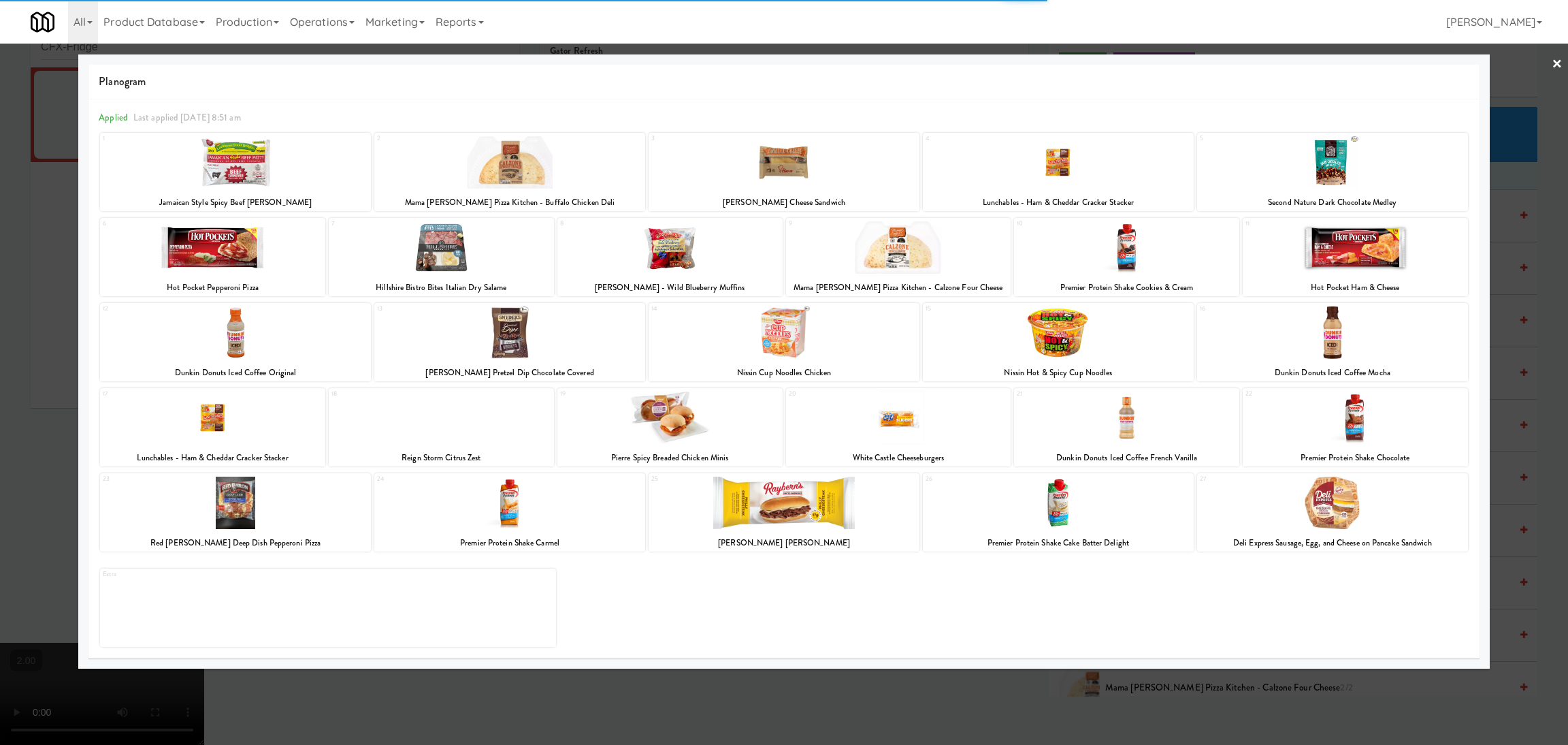
click at [953, 250] on div at bounding box center [899, 247] width 225 height 52
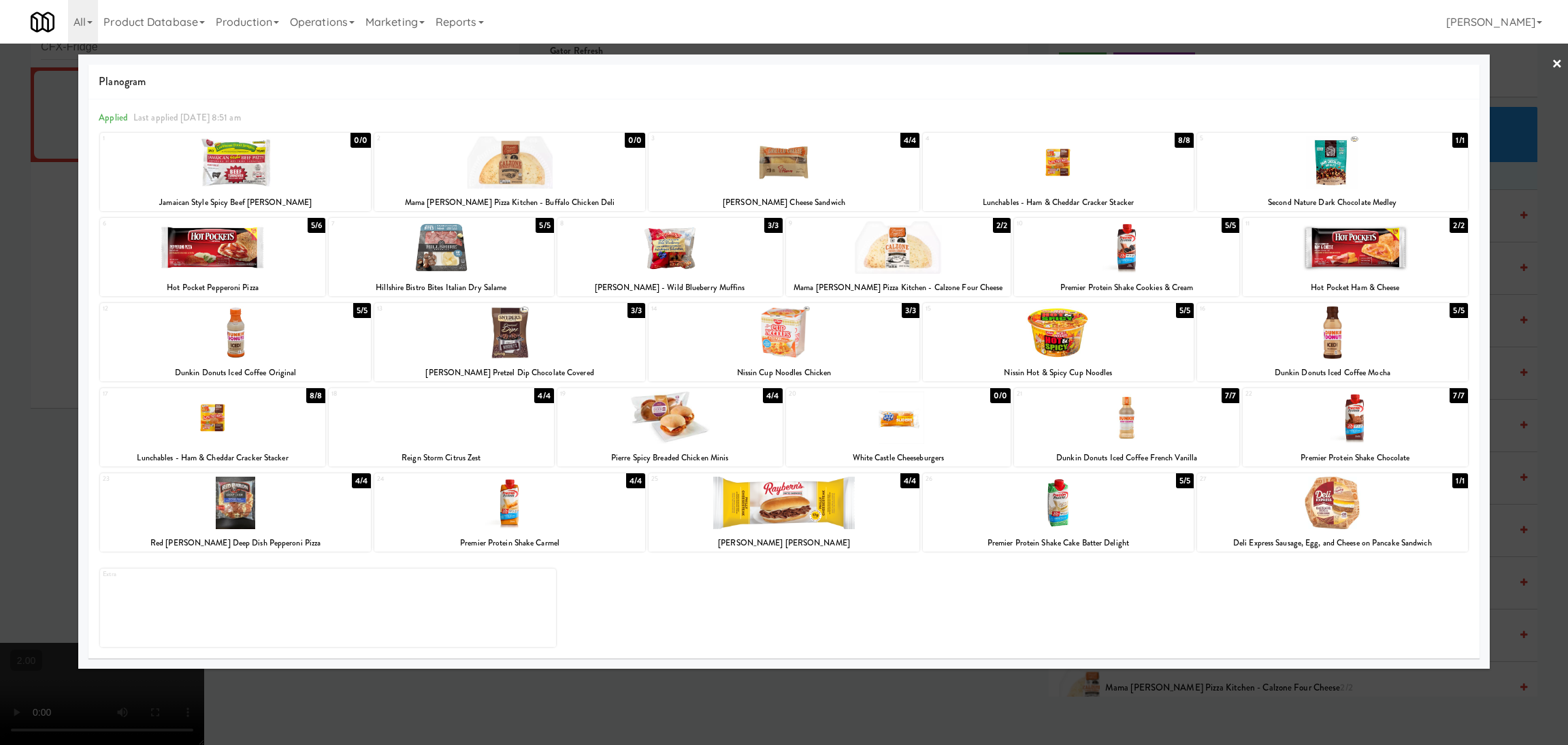
click at [885, 253] on div at bounding box center [899, 247] width 225 height 52
click at [15, 356] on div at bounding box center [784, 372] width 1568 height 745
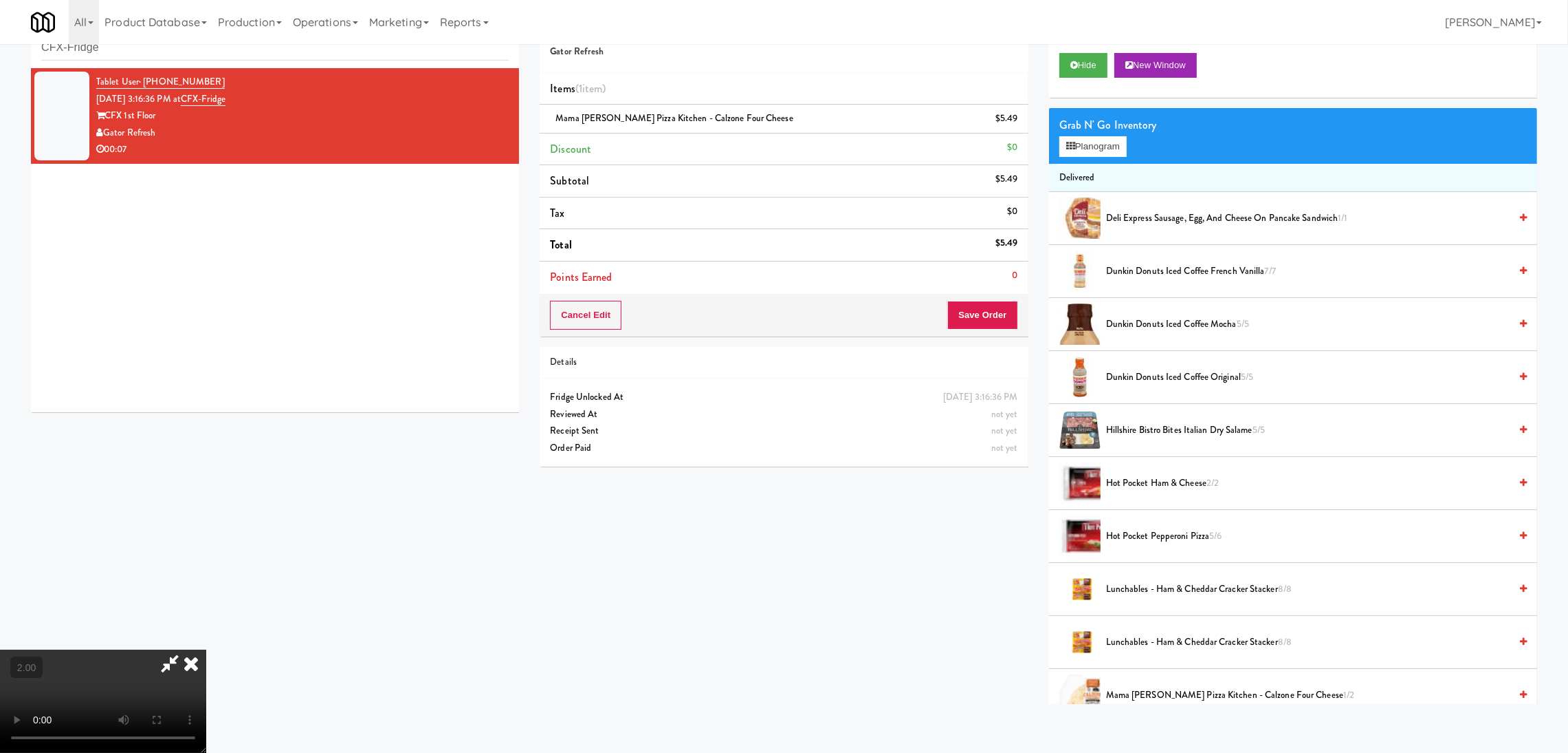
click at [206, 649] on video at bounding box center [103, 700] width 206 height 103
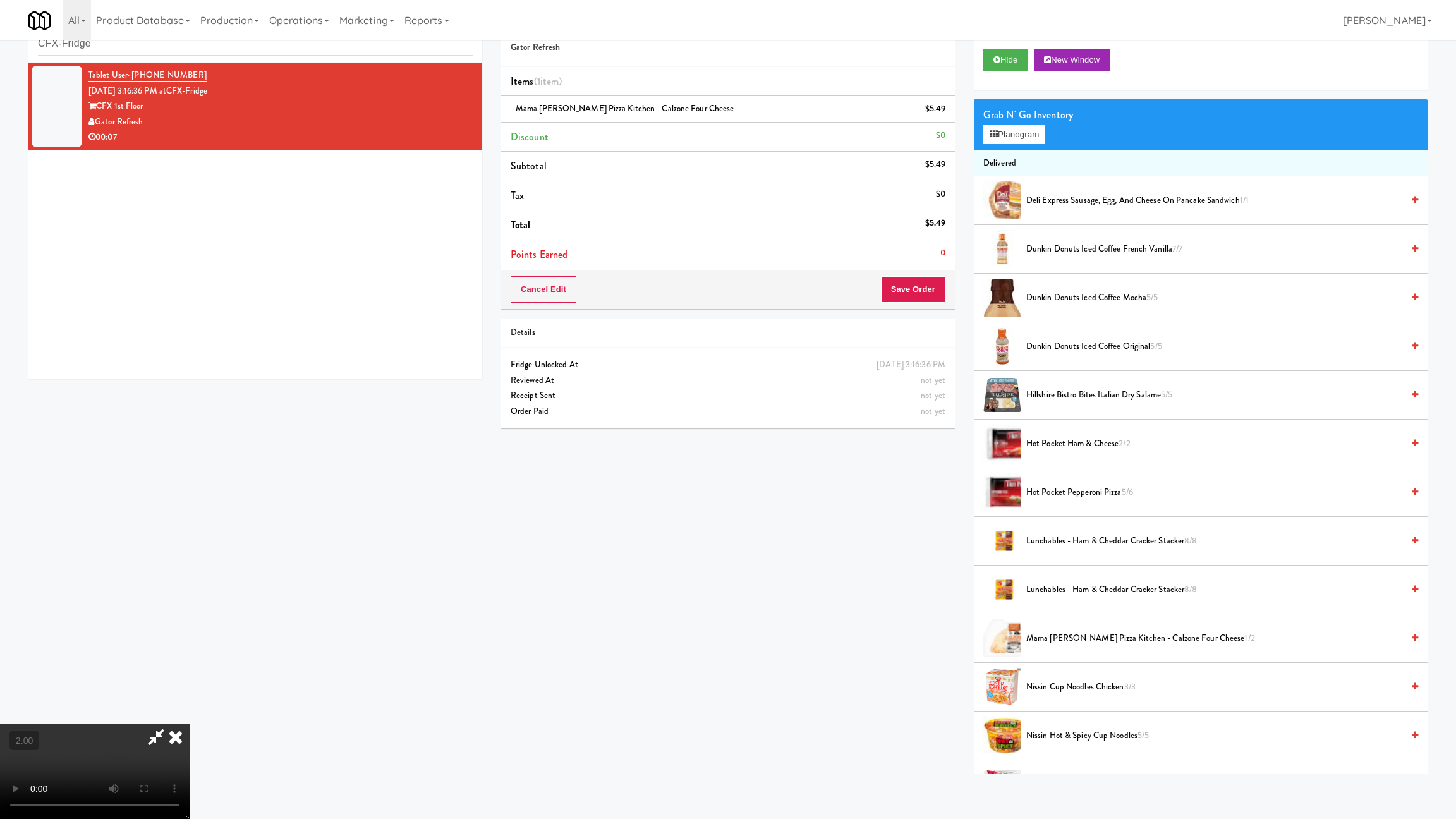
click at [189, 691] on video at bounding box center [95, 771] width 189 height 95
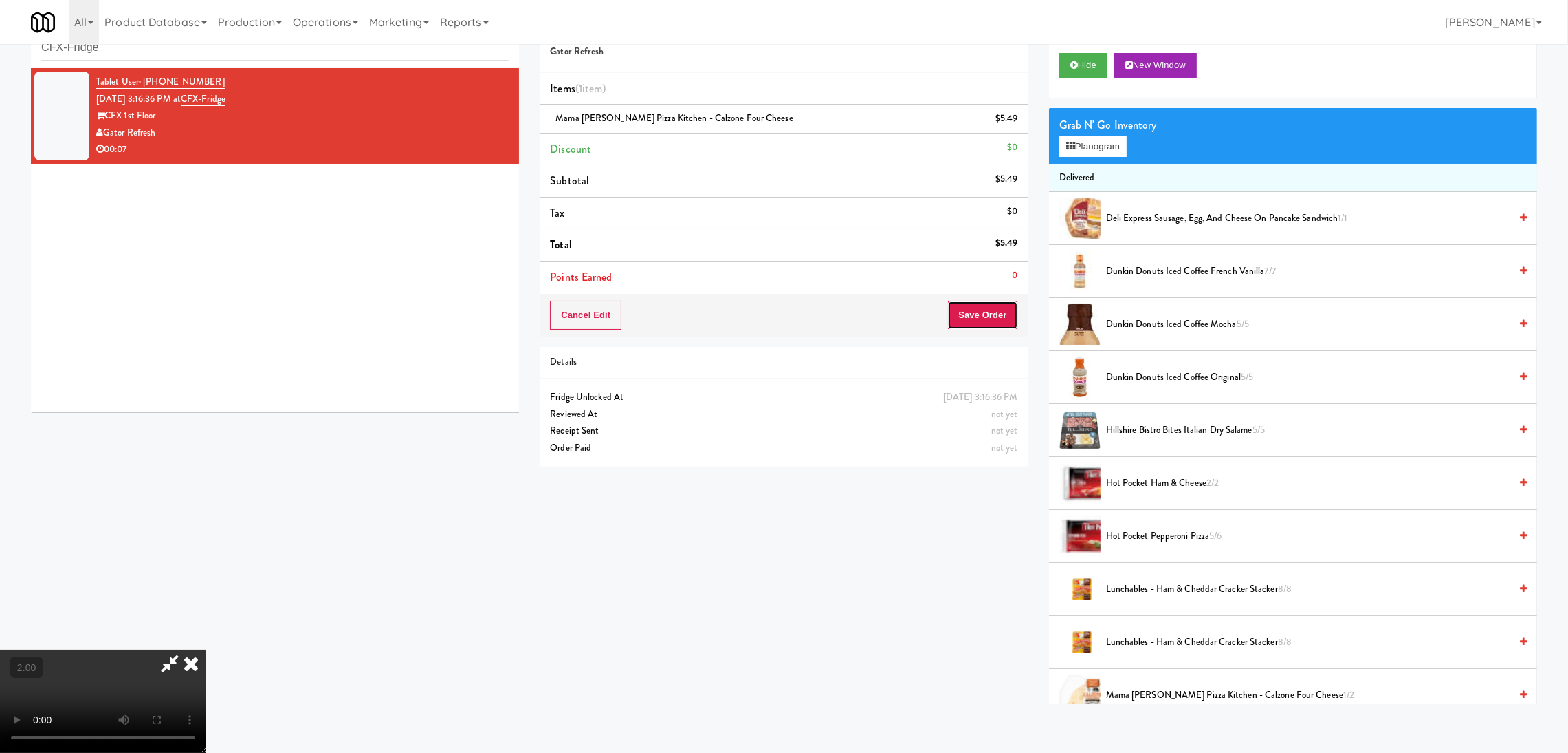
click at [979, 312] on button "Save Order" at bounding box center [982, 315] width 70 height 29
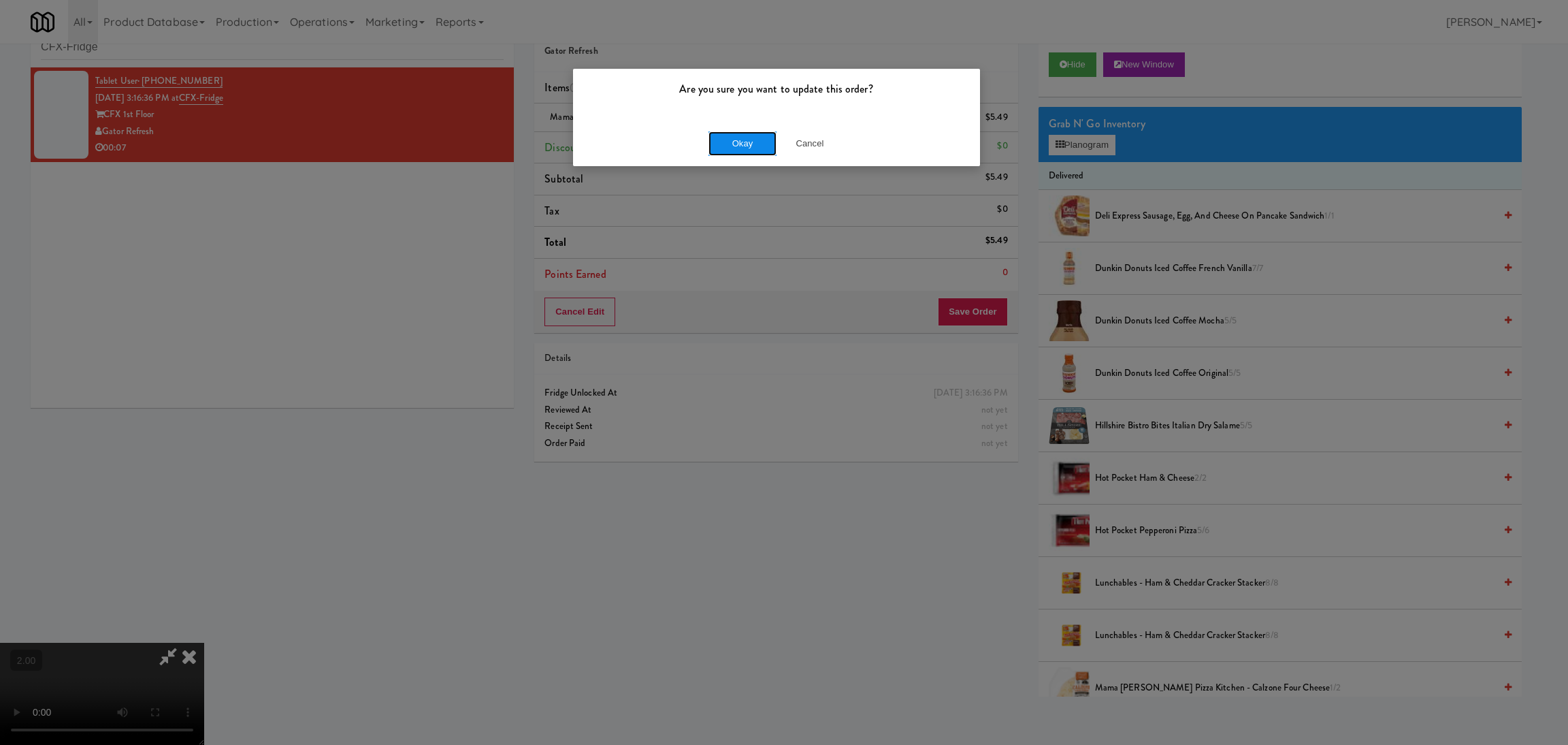
click at [746, 138] on button "Okay" at bounding box center [742, 143] width 68 height 24
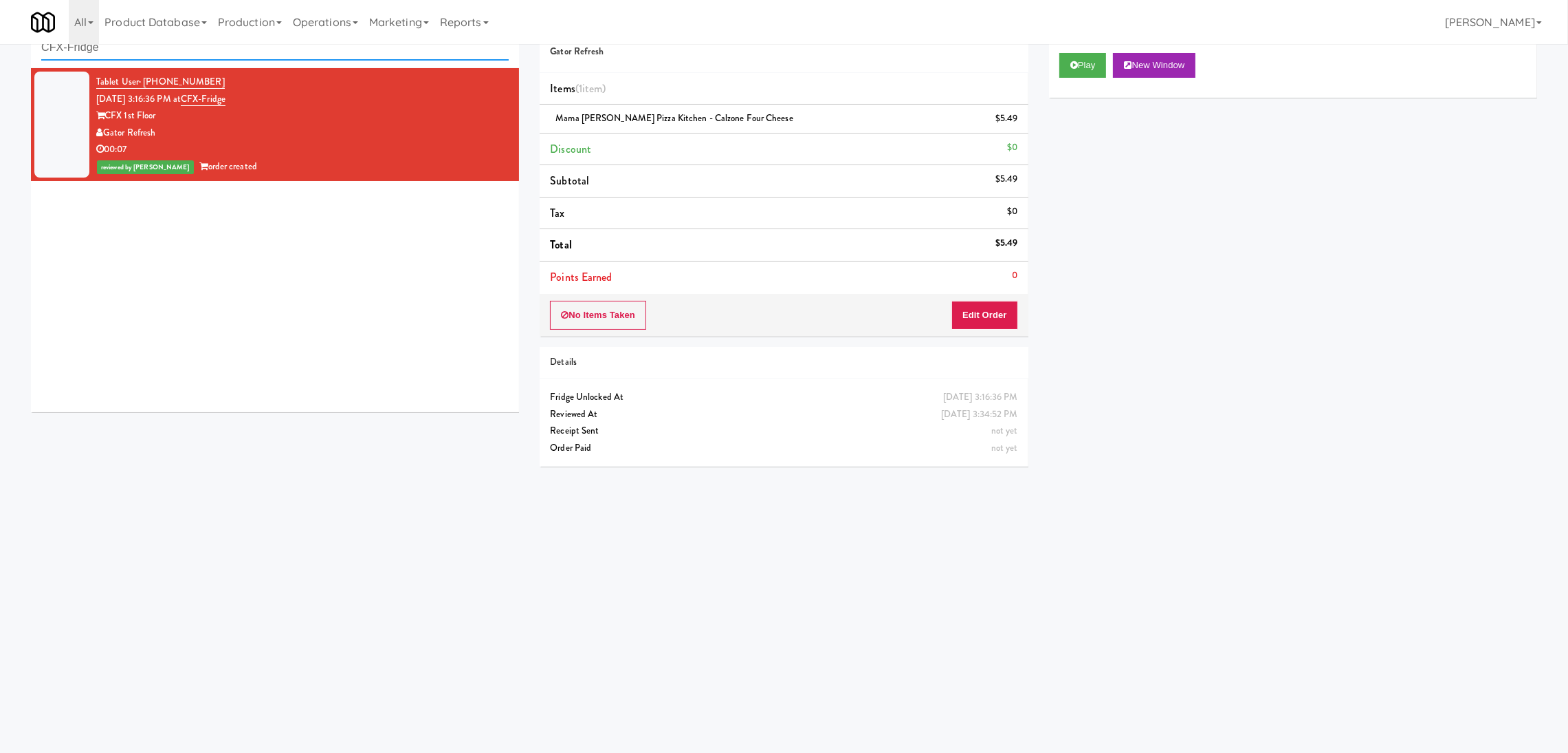
paste input "Pantry 101 @ [GEOGRAPHIC_DATA]"
drag, startPoint x: 203, startPoint y: 51, endPoint x: 0, endPoint y: 34, distance: 203.7
click at [0, 34] on body "Are you sure you want to update this order? Okay Cancel Okay Are you sure you w…" at bounding box center [784, 377] width 1568 height 753
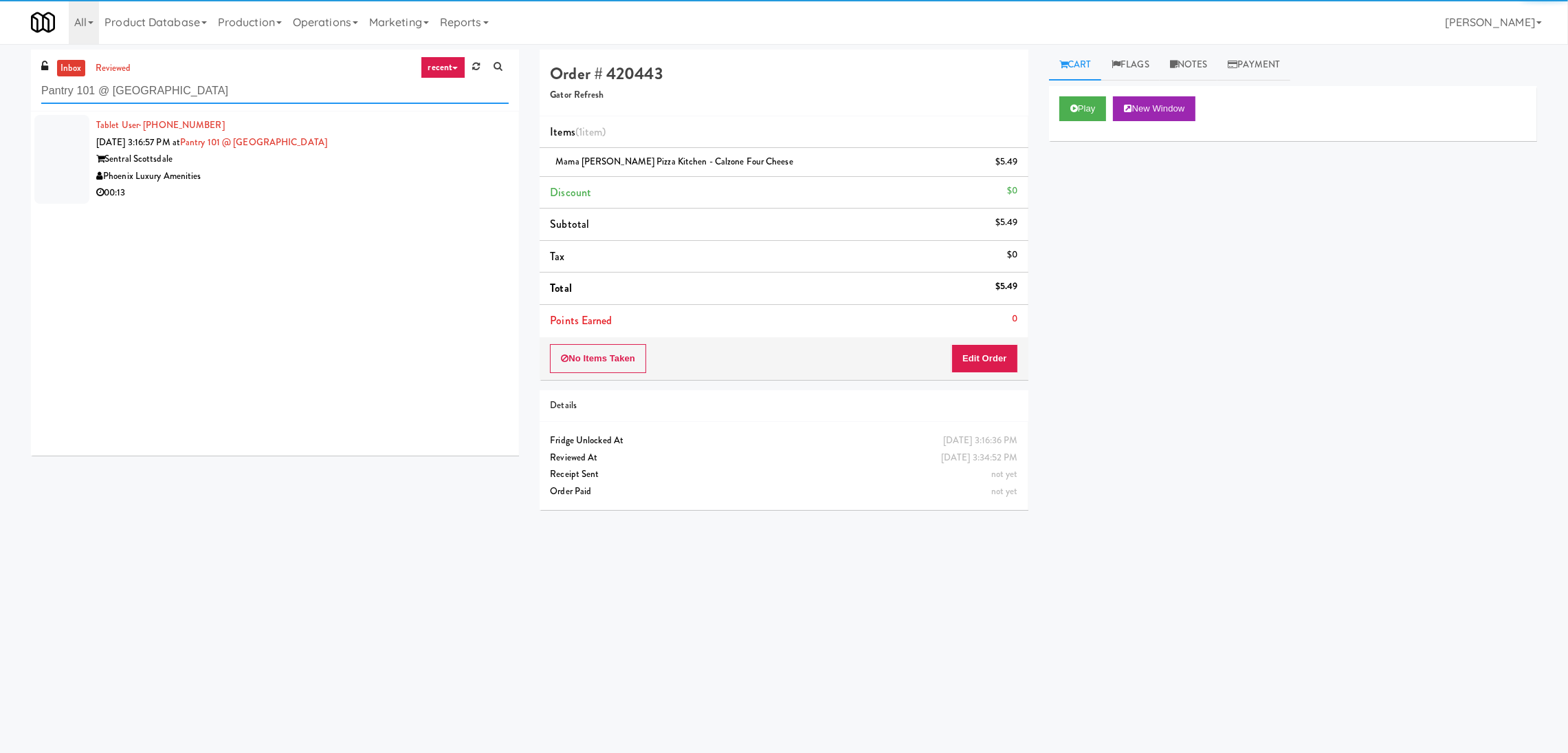
type input "Pantry 101 @ [GEOGRAPHIC_DATA]"
click at [395, 180] on div "Phoenix Luxury Amenities" at bounding box center [302, 176] width 413 height 17
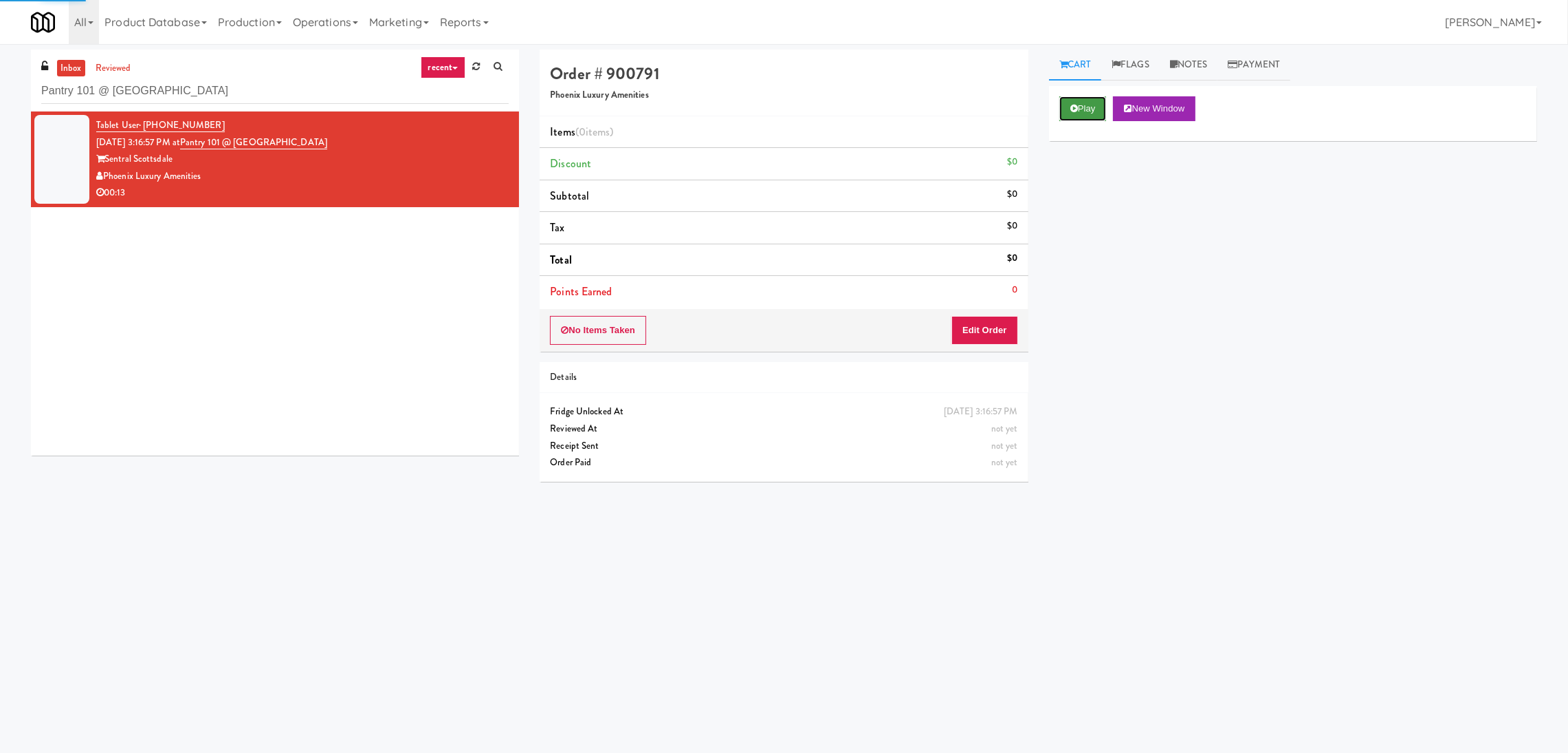
click at [1081, 114] on button "Play" at bounding box center [1083, 108] width 47 height 25
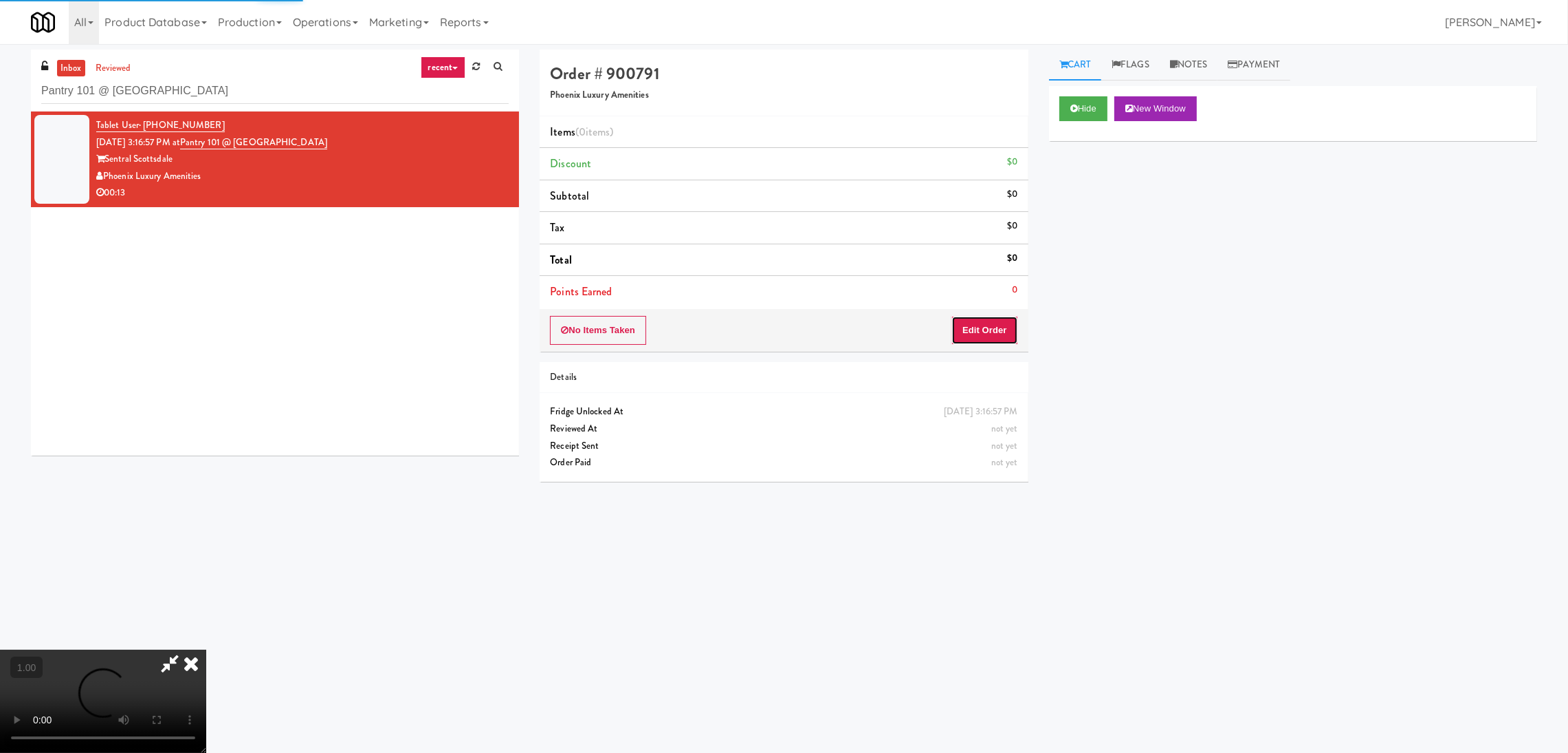
click at [979, 328] on button "Edit Order" at bounding box center [984, 330] width 67 height 29
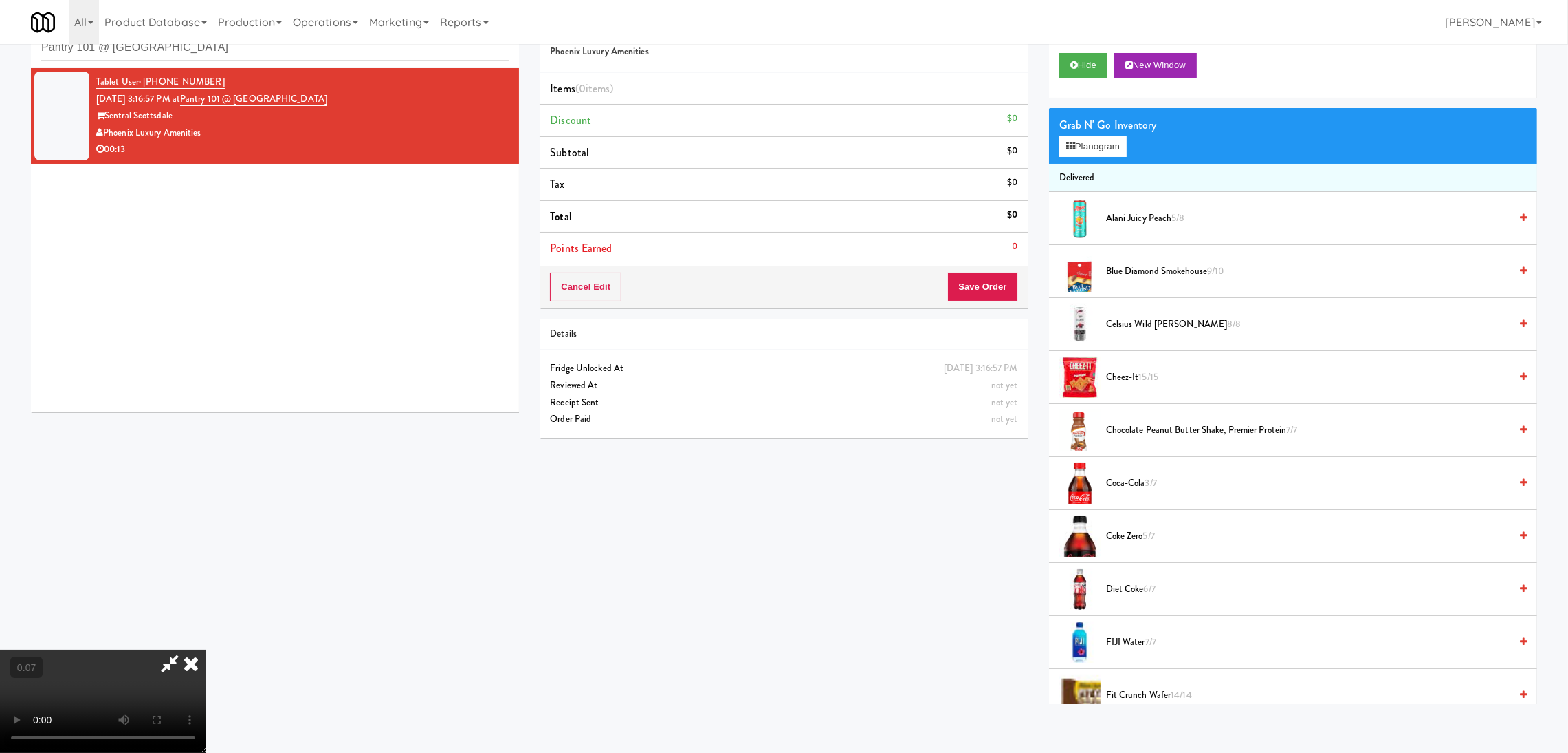
scroll to position [268, 0]
click at [206, 649] on video at bounding box center [103, 700] width 206 height 103
click at [1079, 133] on div "Grab N' Go Inventory Planogram" at bounding box center [1294, 135] width 488 height 56
click at [1102, 150] on button "Planogram" at bounding box center [1093, 146] width 67 height 21
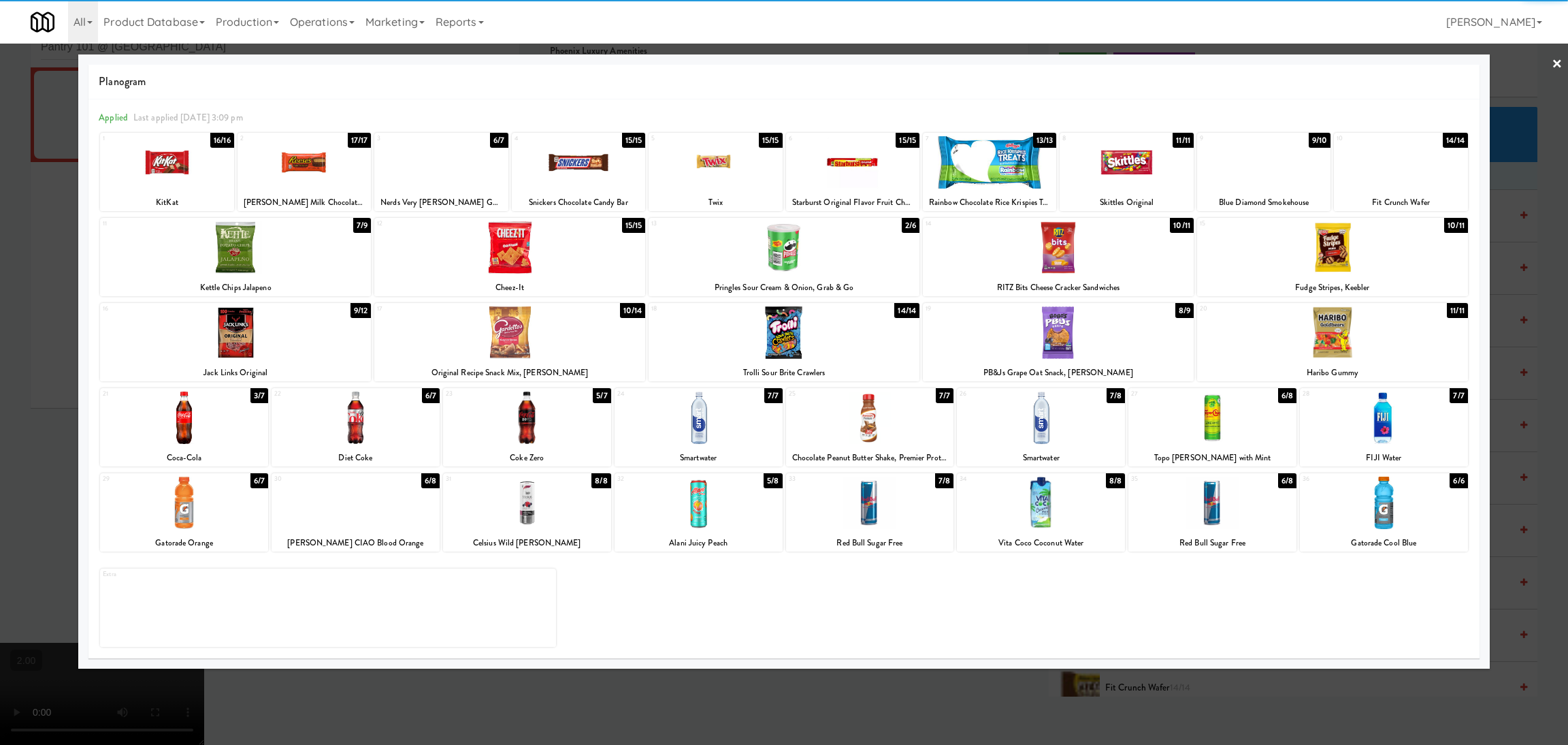
click at [696, 507] on div at bounding box center [698, 502] width 168 height 52
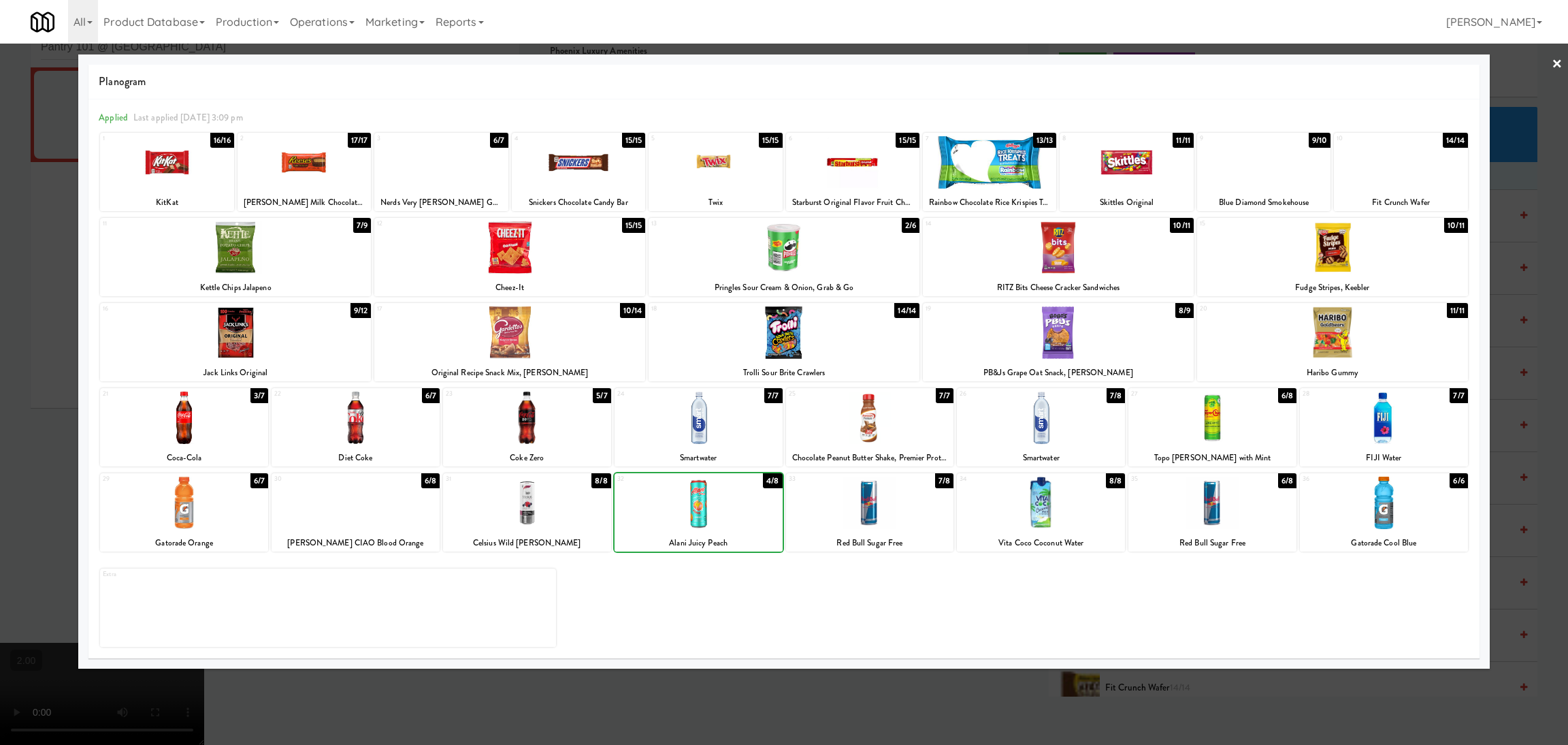
click at [696, 507] on div at bounding box center [698, 502] width 168 height 52
click at [0, 384] on div at bounding box center [784, 372] width 1568 height 745
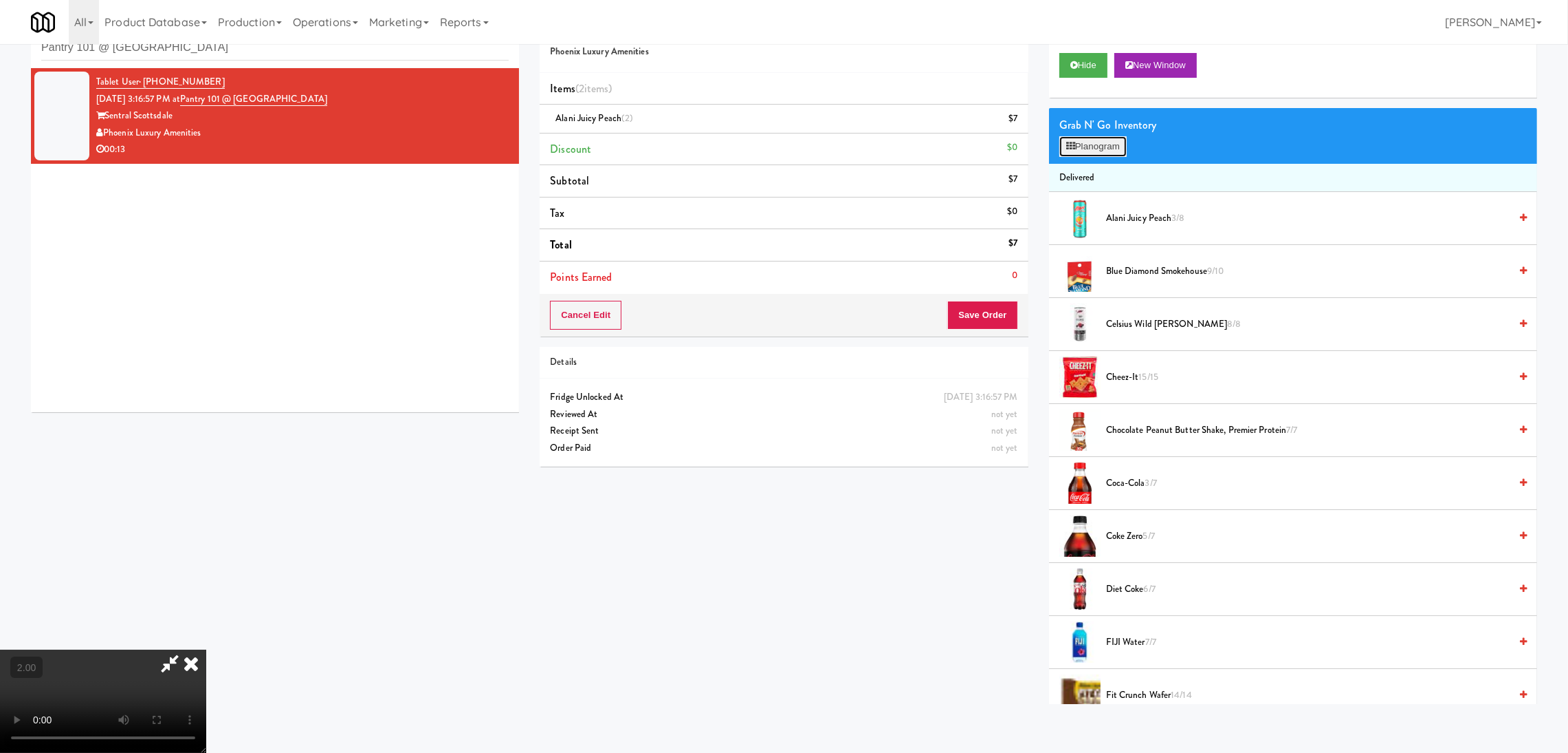
click at [1070, 141] on icon at bounding box center [1071, 146] width 9 height 9
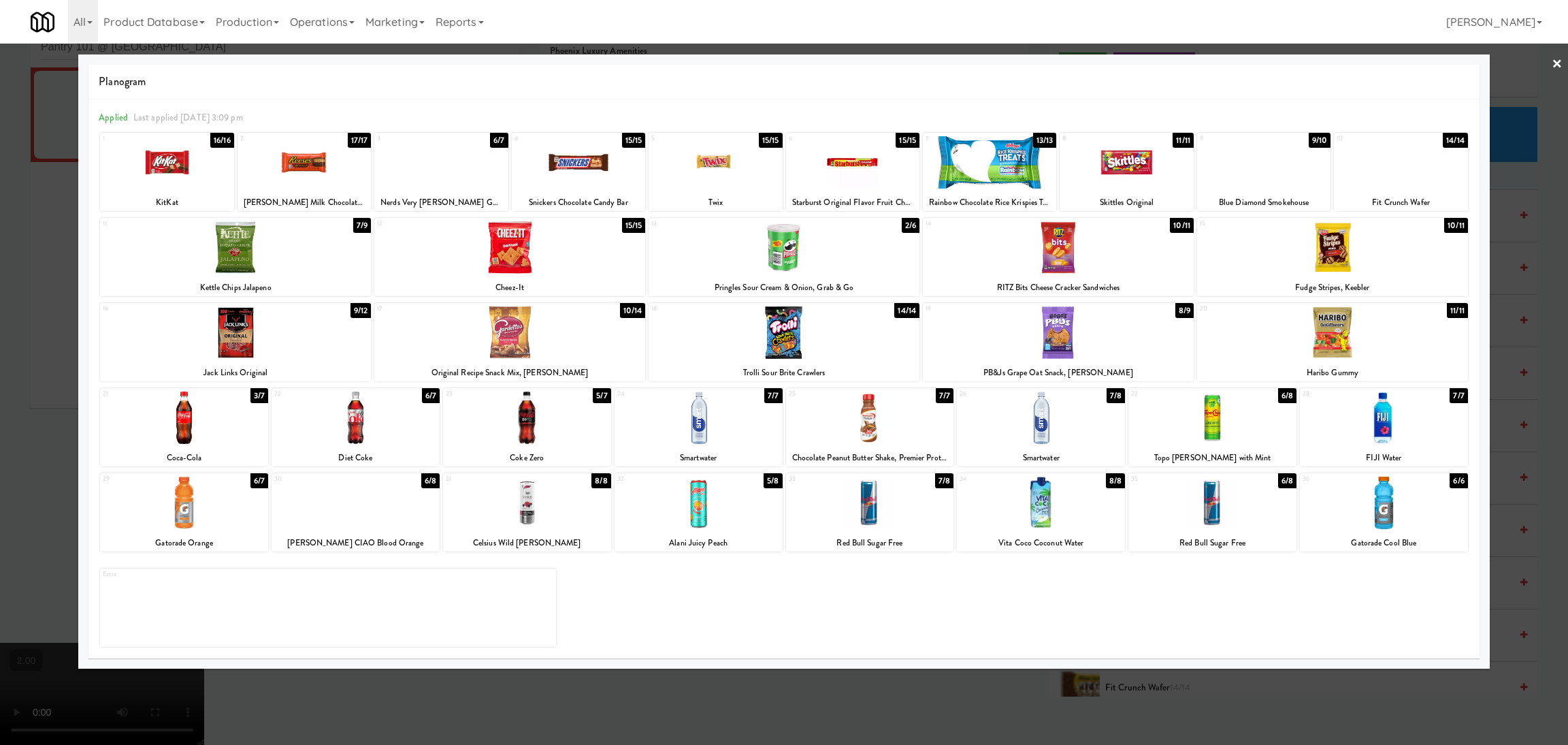
click at [1112, 422] on div at bounding box center [1041, 418] width 168 height 52
click at [0, 325] on div at bounding box center [784, 372] width 1568 height 745
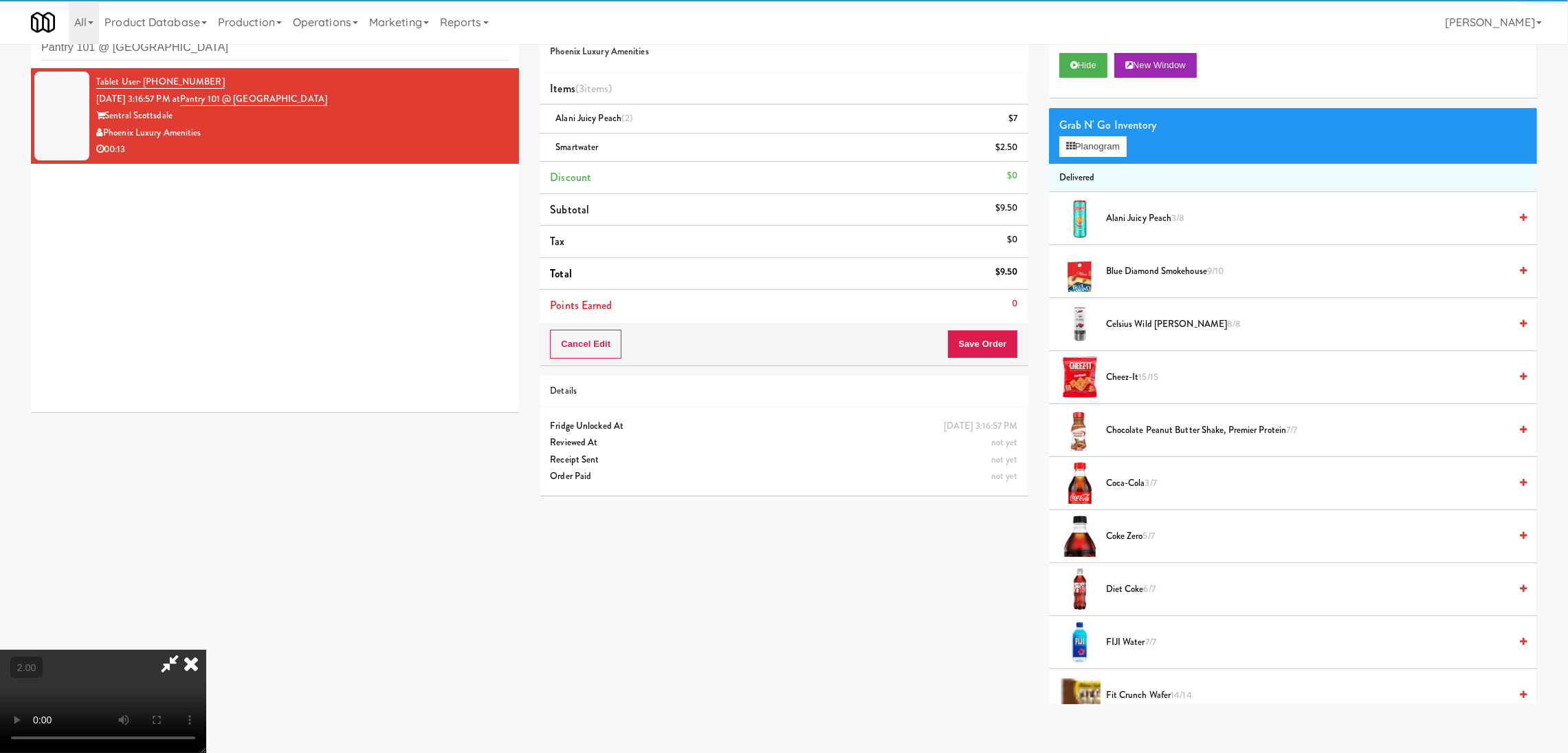
click at [206, 649] on video at bounding box center [103, 700] width 206 height 103
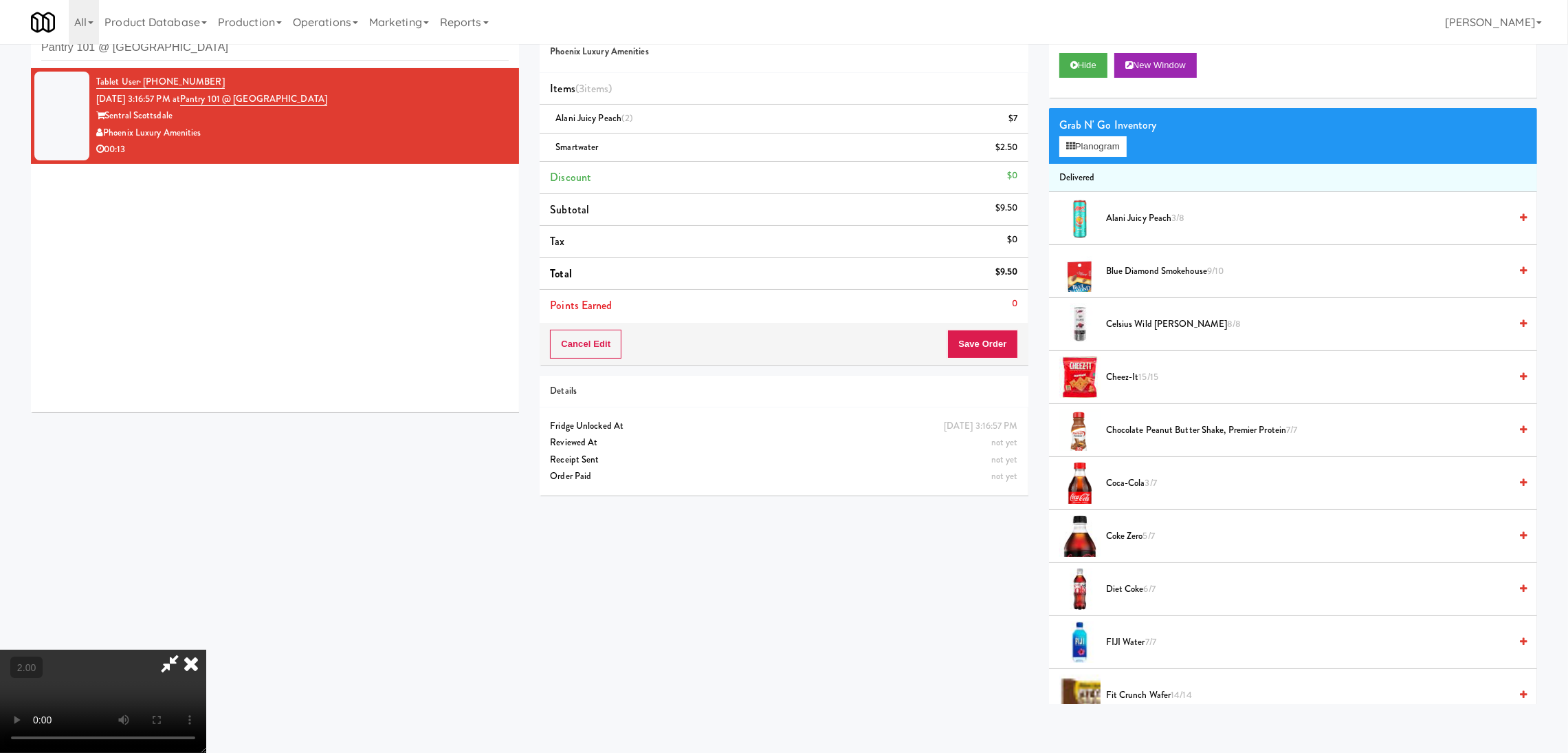
click at [186, 649] on icon at bounding box center [169, 663] width 32 height 27
click at [985, 335] on button "Save Order" at bounding box center [982, 344] width 70 height 29
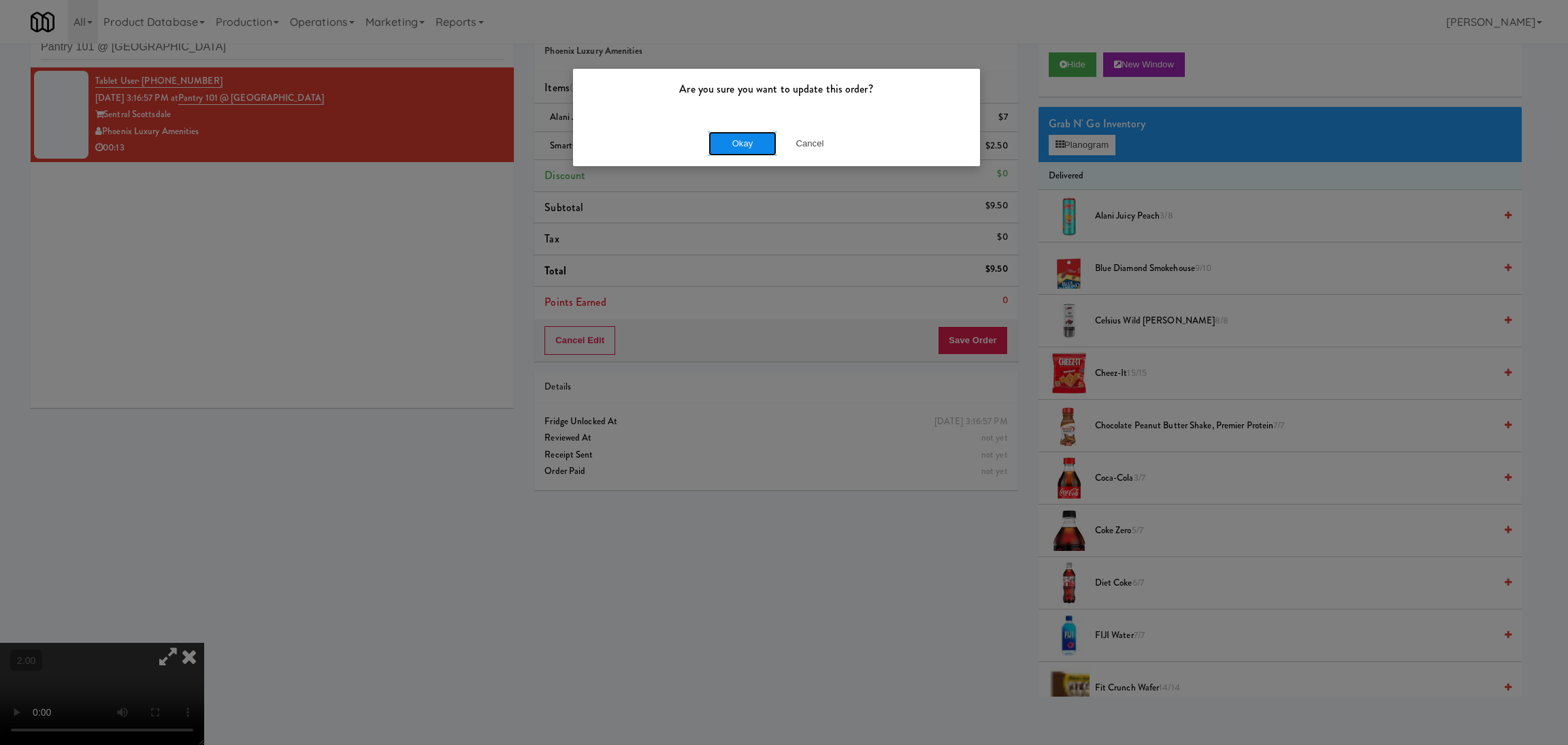
drag, startPoint x: 723, startPoint y: 148, endPoint x: 731, endPoint y: 145, distance: 8.5
click at [731, 147] on button "Okay" at bounding box center [742, 143] width 68 height 24
